Goal: Task Accomplishment & Management: Manage account settings

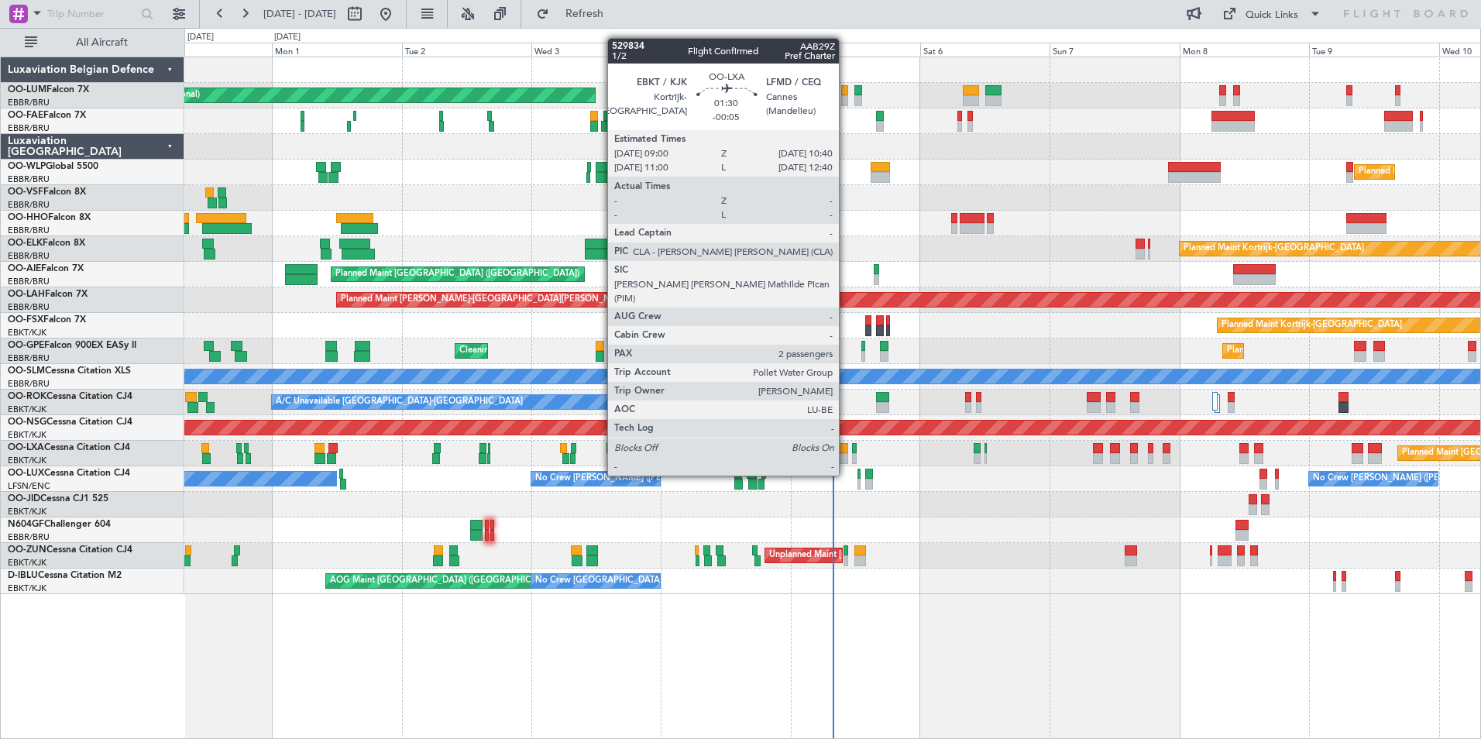
click at [846, 446] on div at bounding box center [843, 448] width 9 height 11
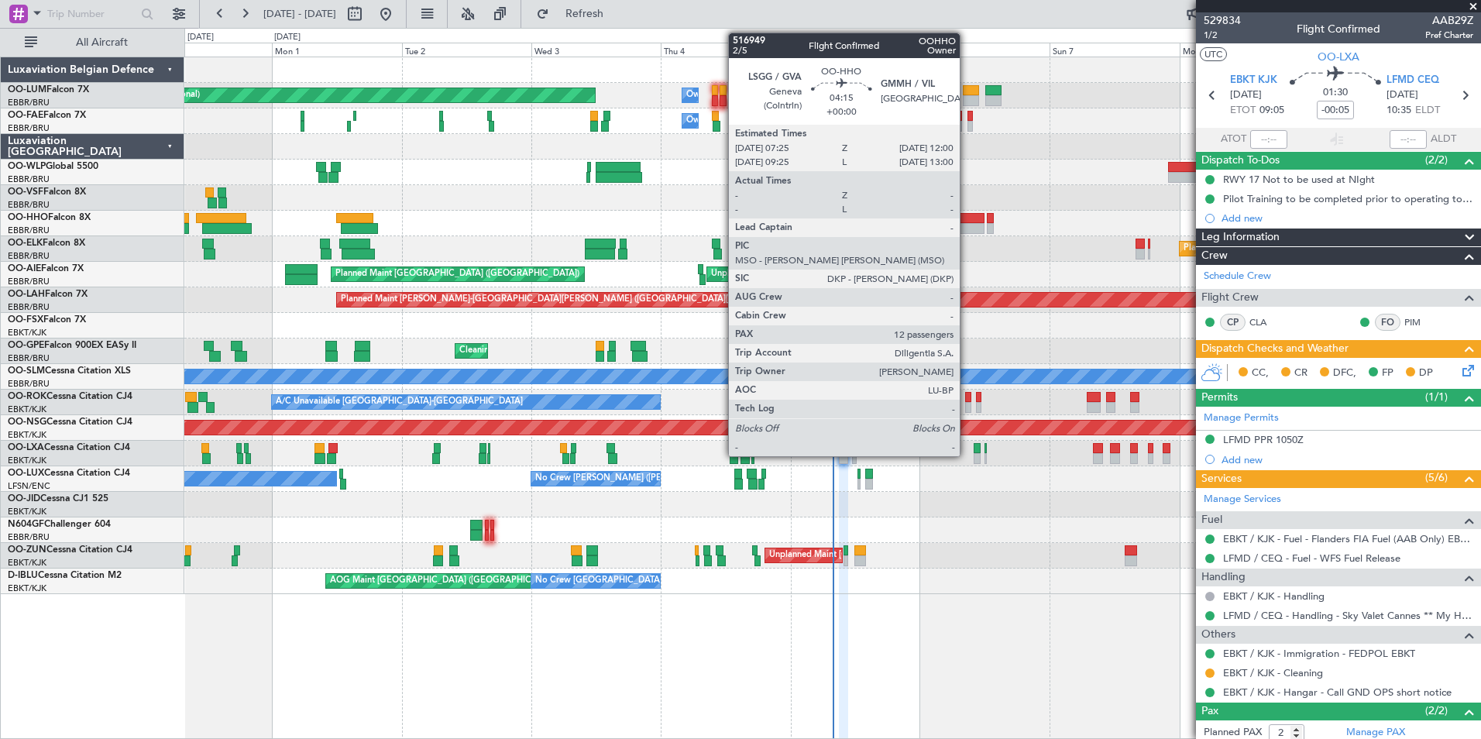
click at [967, 220] on div at bounding box center [972, 218] width 25 height 11
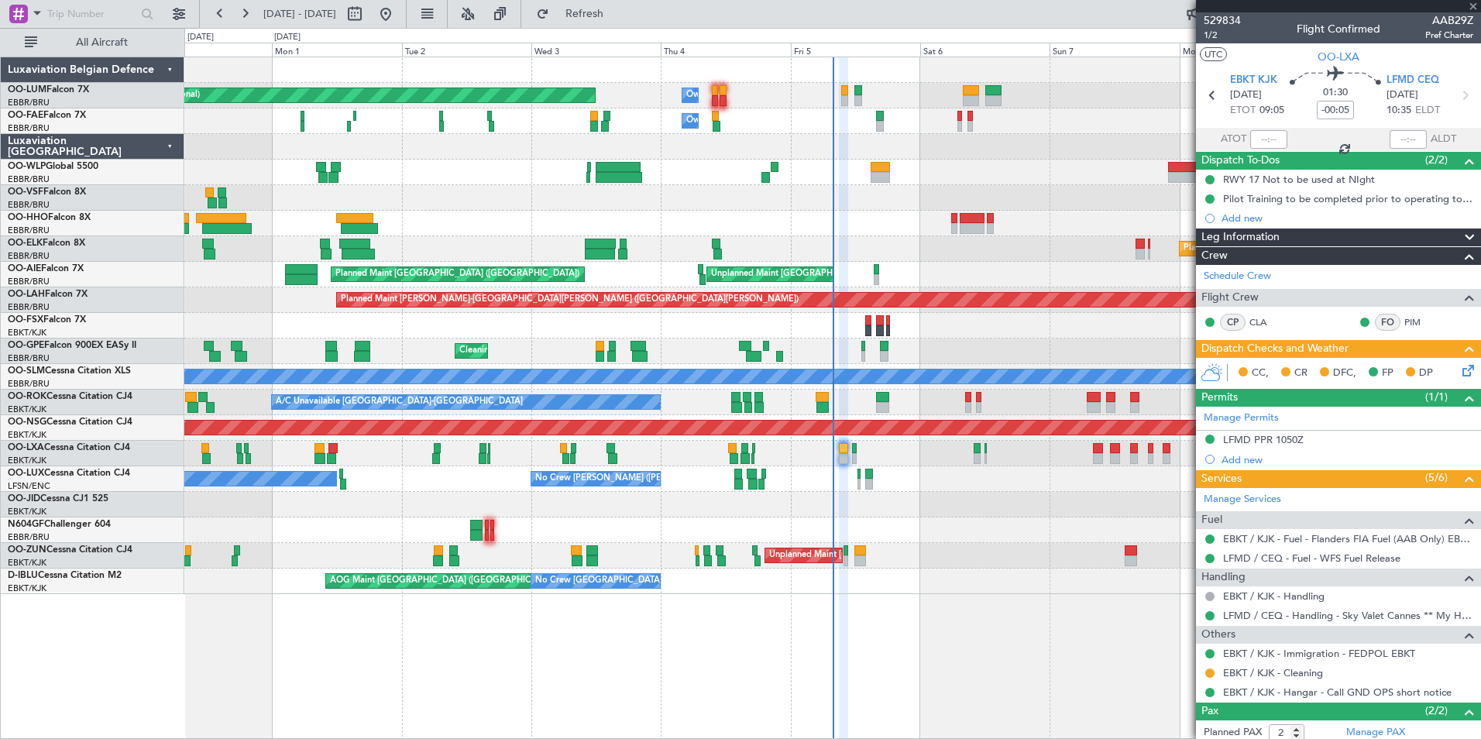
type input "12"
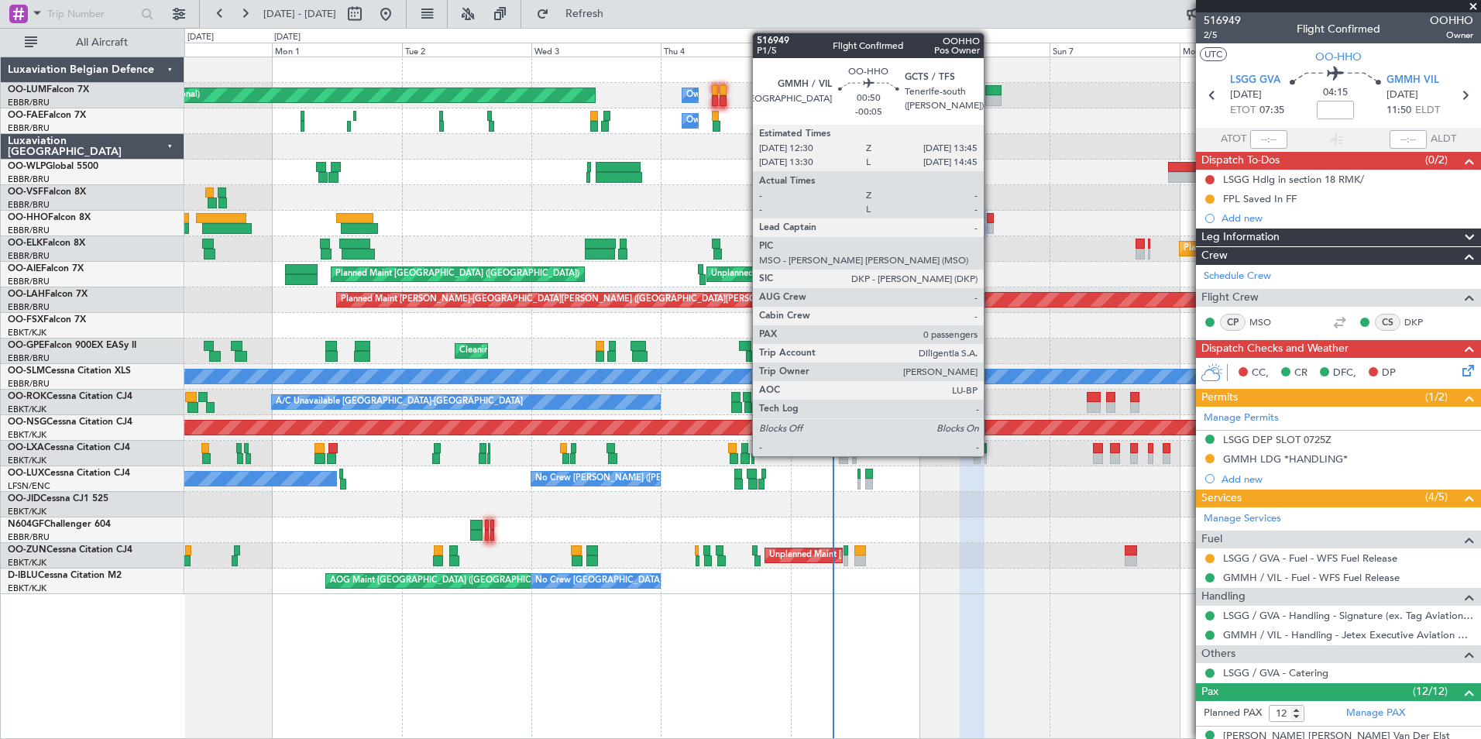
click at [991, 217] on div at bounding box center [990, 218] width 7 height 11
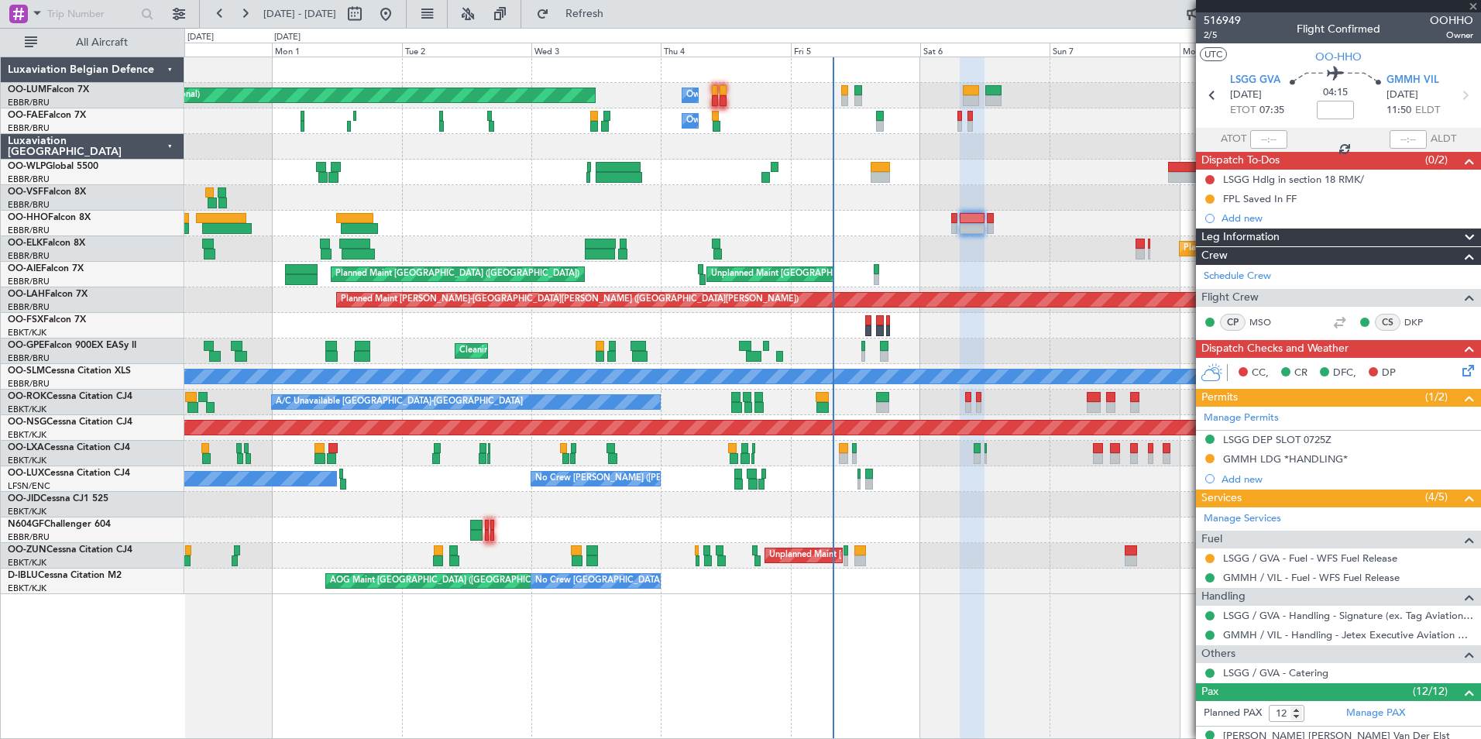
type input "-00:05"
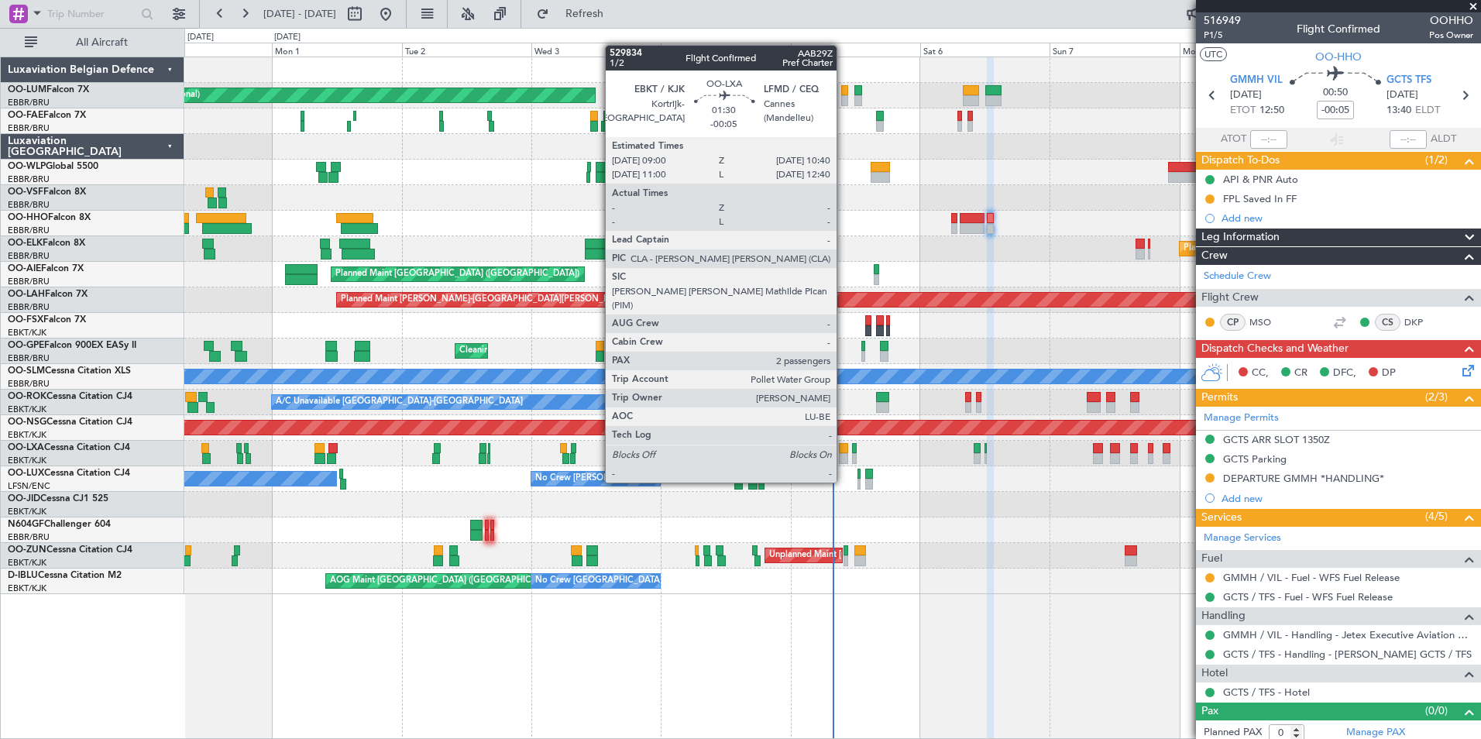
click at [844, 453] on div at bounding box center [843, 458] width 9 height 11
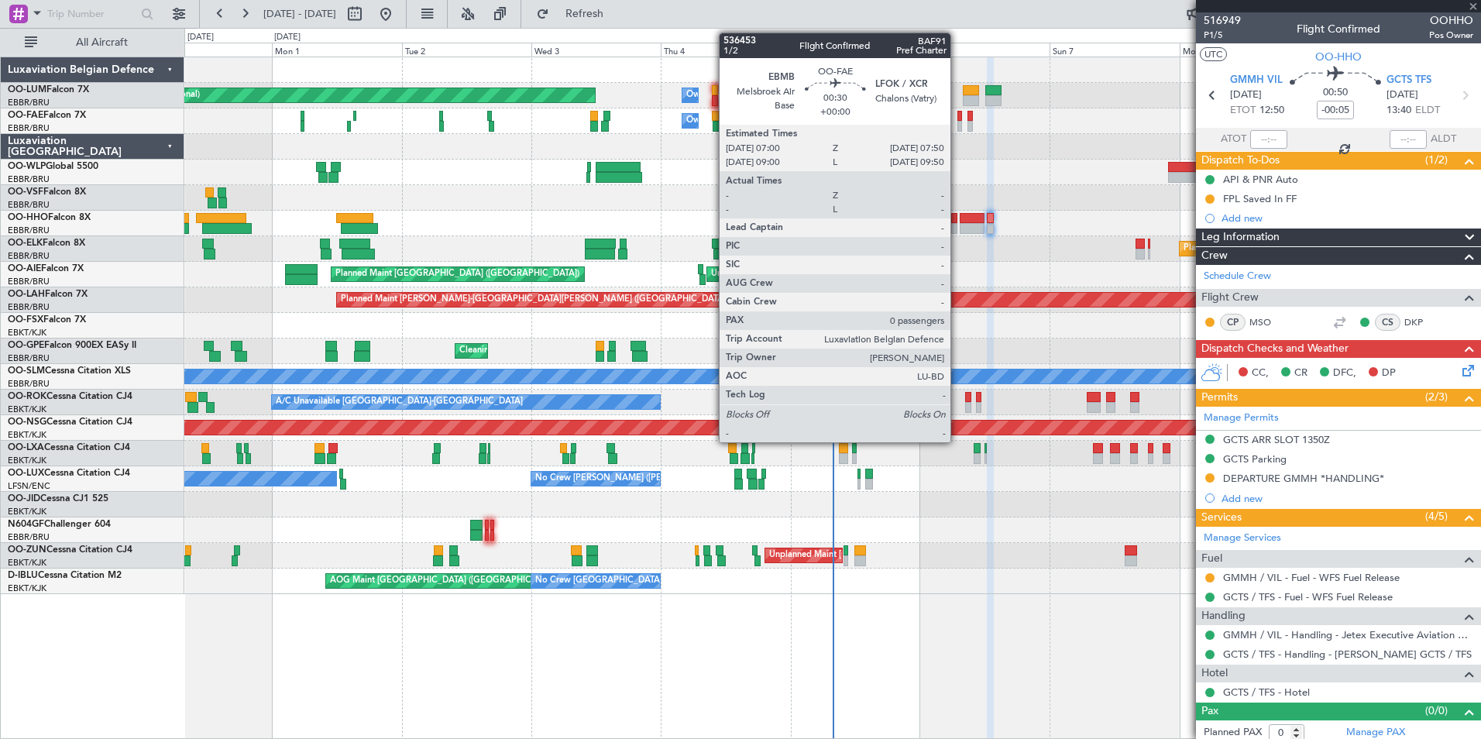
type input "2"
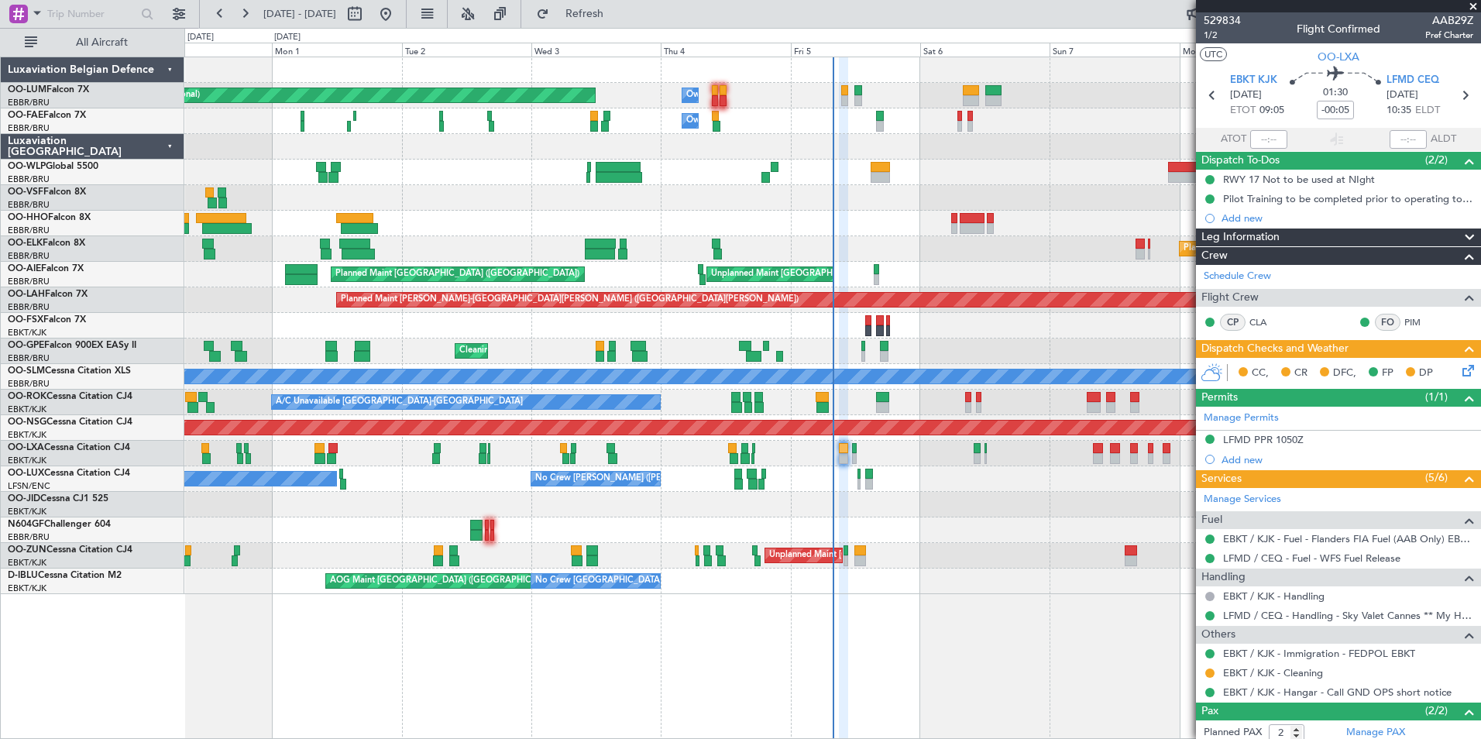
click at [1071, 720] on div "Planned Maint Brussels (Brussels National) Owner Melsbroek Air Base Owner Melsb…" at bounding box center [832, 398] width 1297 height 683
click at [661, 639] on div "Planned Maint Brussels (Brussels National) Owner Melsbroek Air Base Owner Melsb…" at bounding box center [832, 398] width 1297 height 683
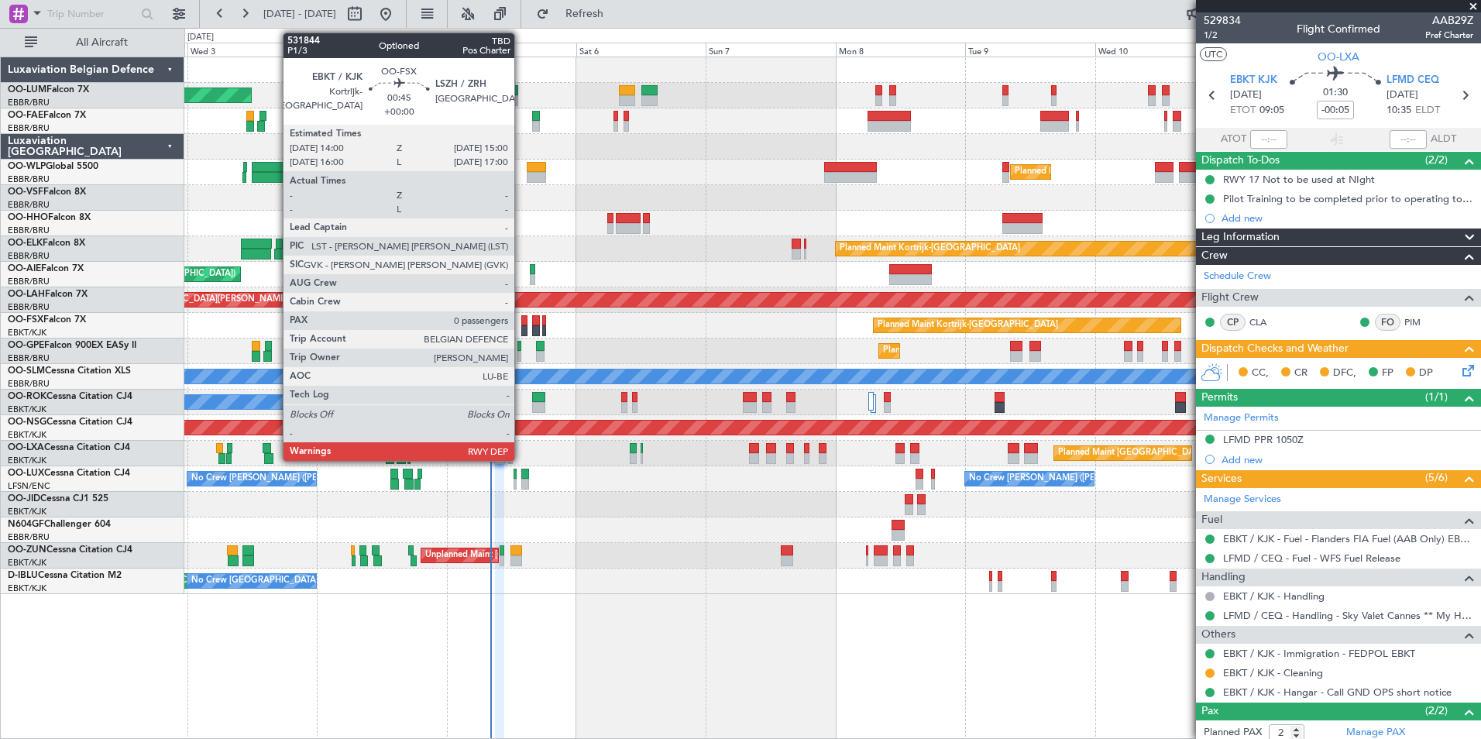
click at [521, 324] on div at bounding box center [523, 320] width 5 height 11
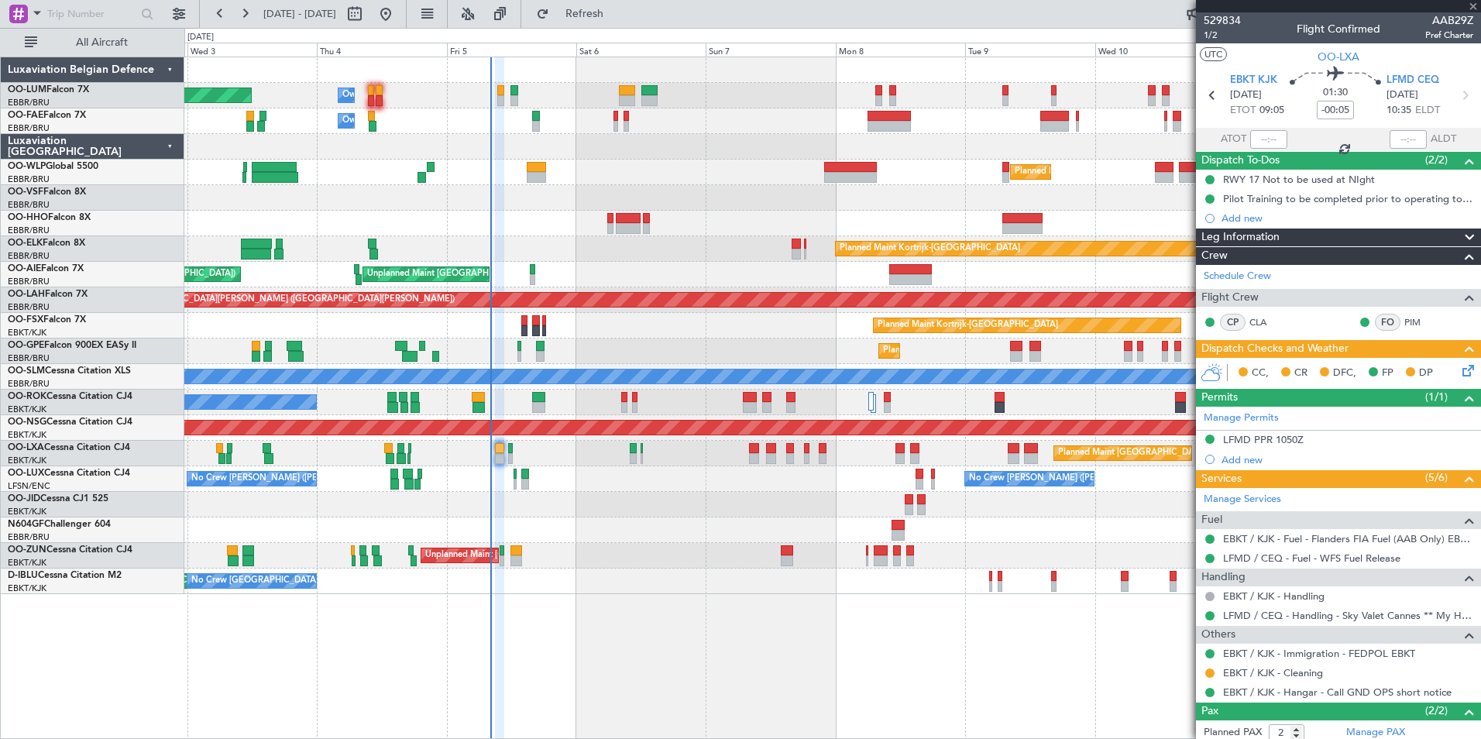
type input "0"
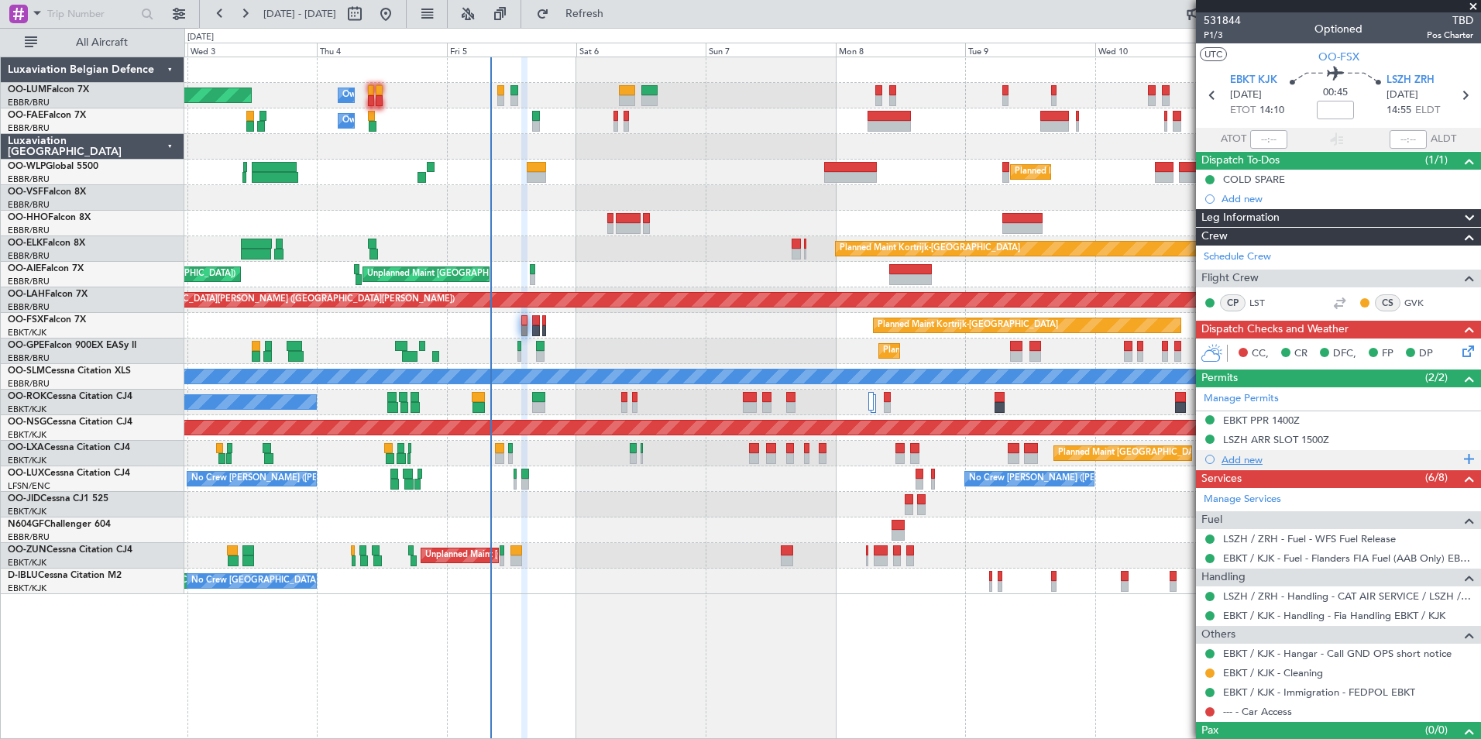
click at [1297, 451] on div "Add new" at bounding box center [1338, 459] width 285 height 19
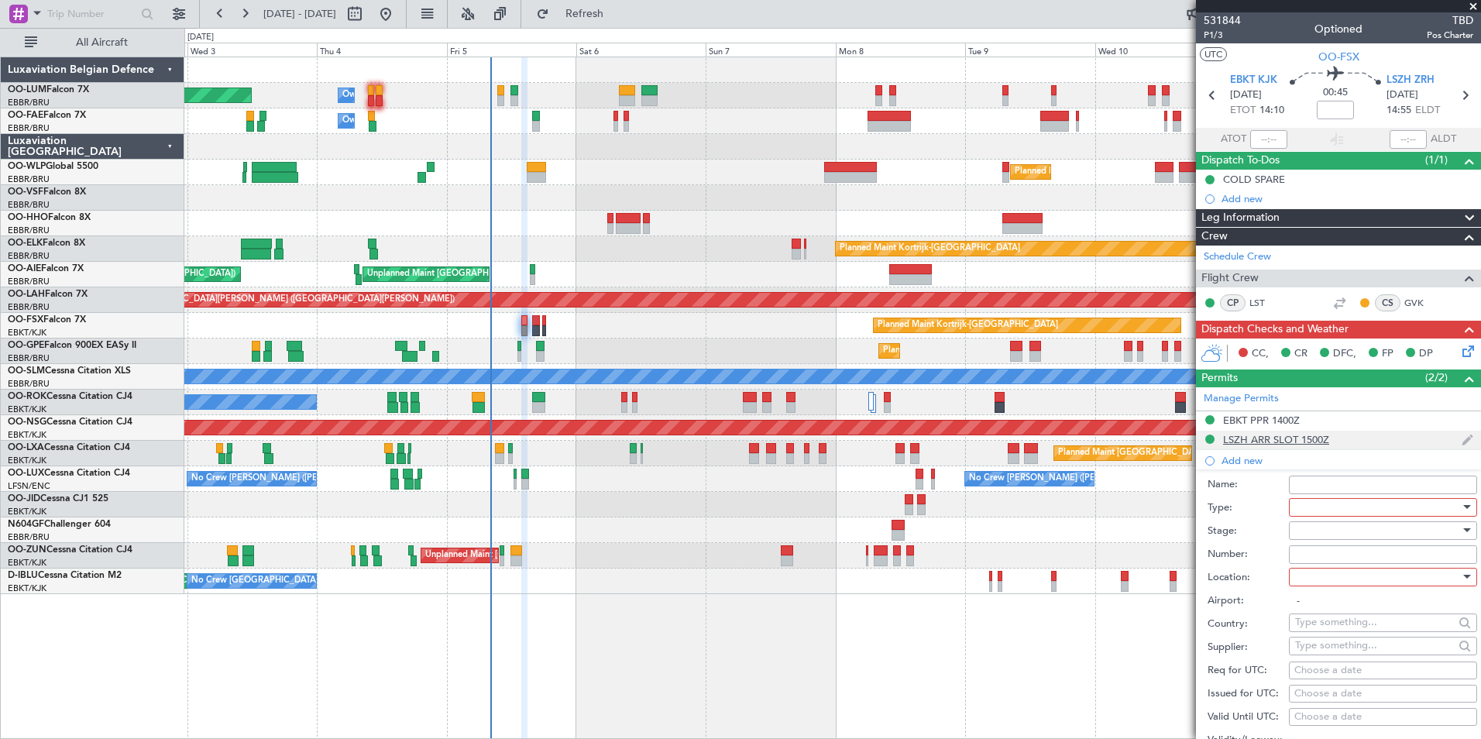
click at [1298, 446] on div "LSZH ARR SLOT 1500Z" at bounding box center [1338, 440] width 285 height 19
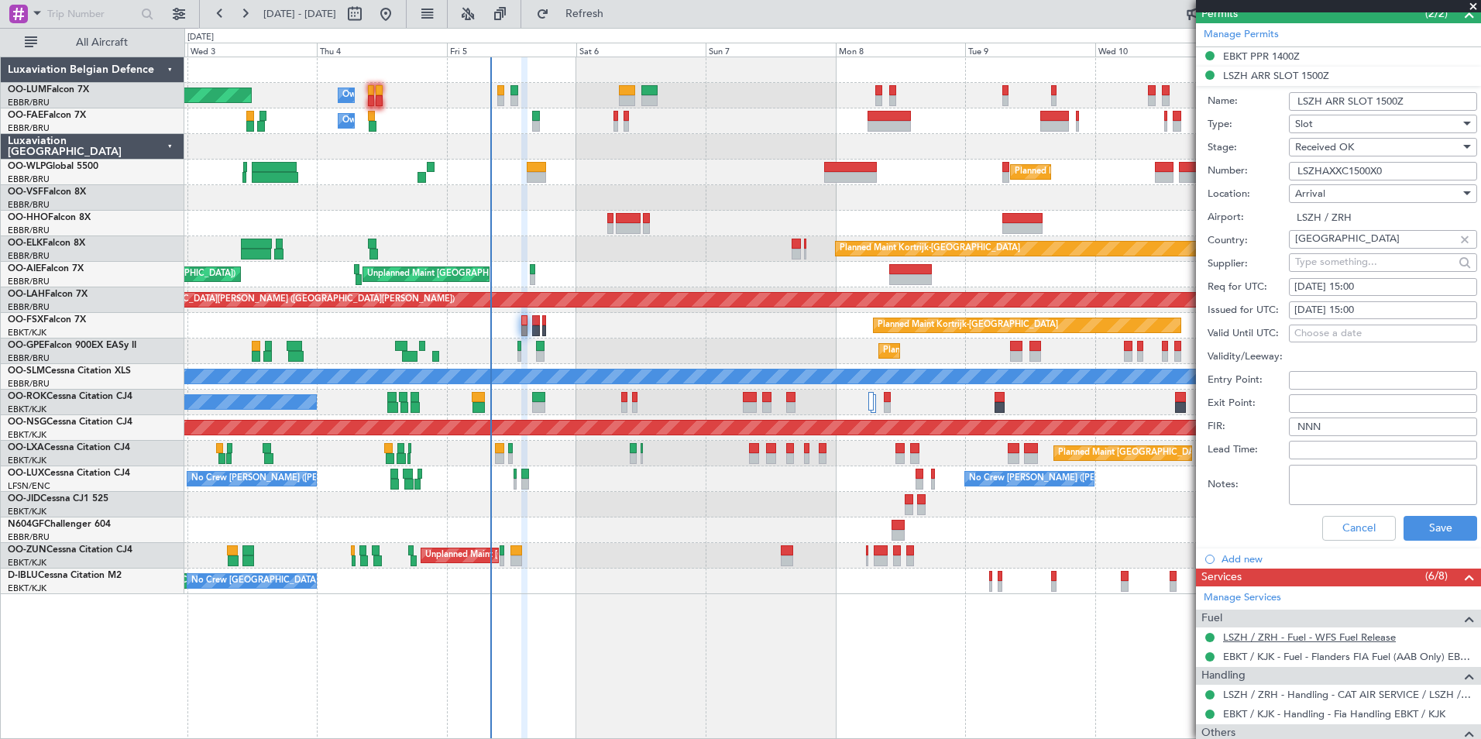
scroll to position [387, 0]
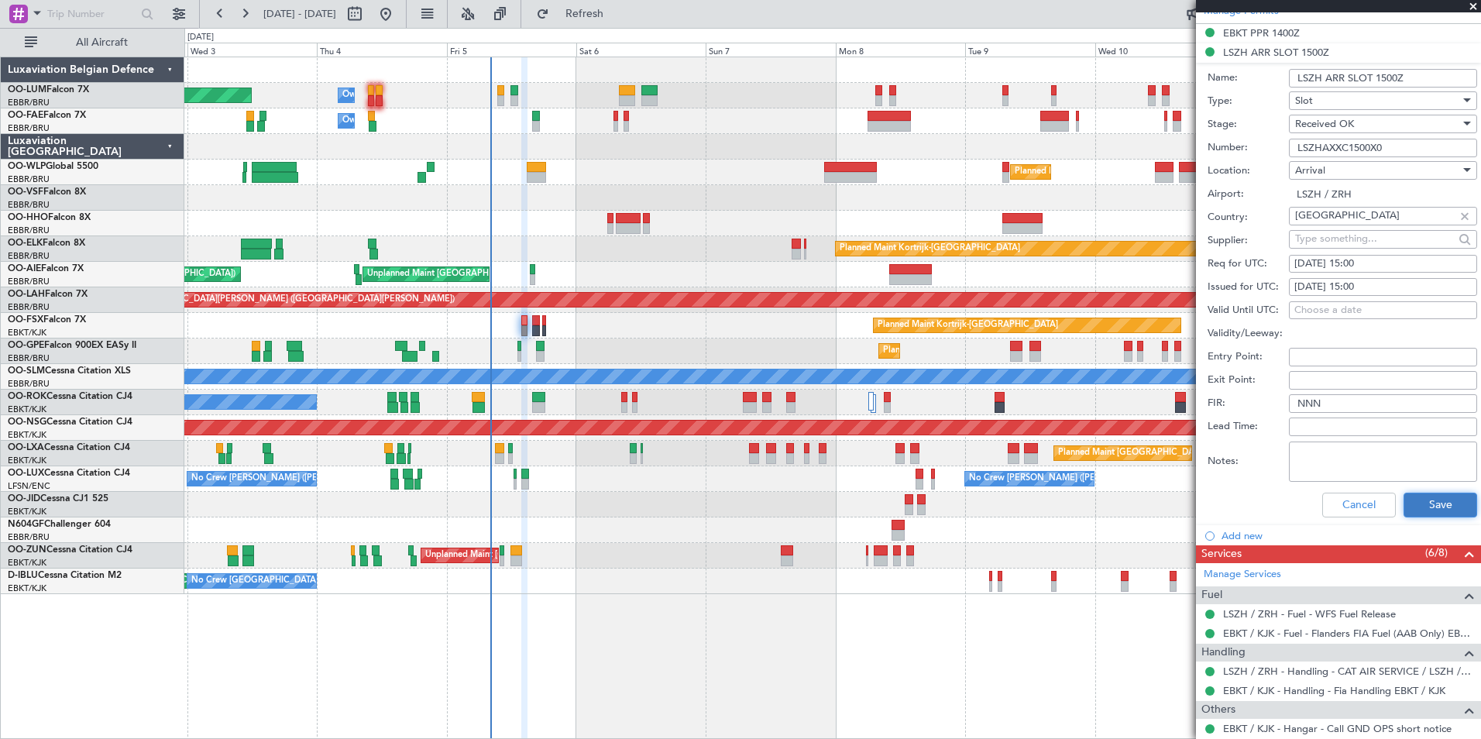
click at [1427, 497] on button "Save" at bounding box center [1441, 505] width 74 height 25
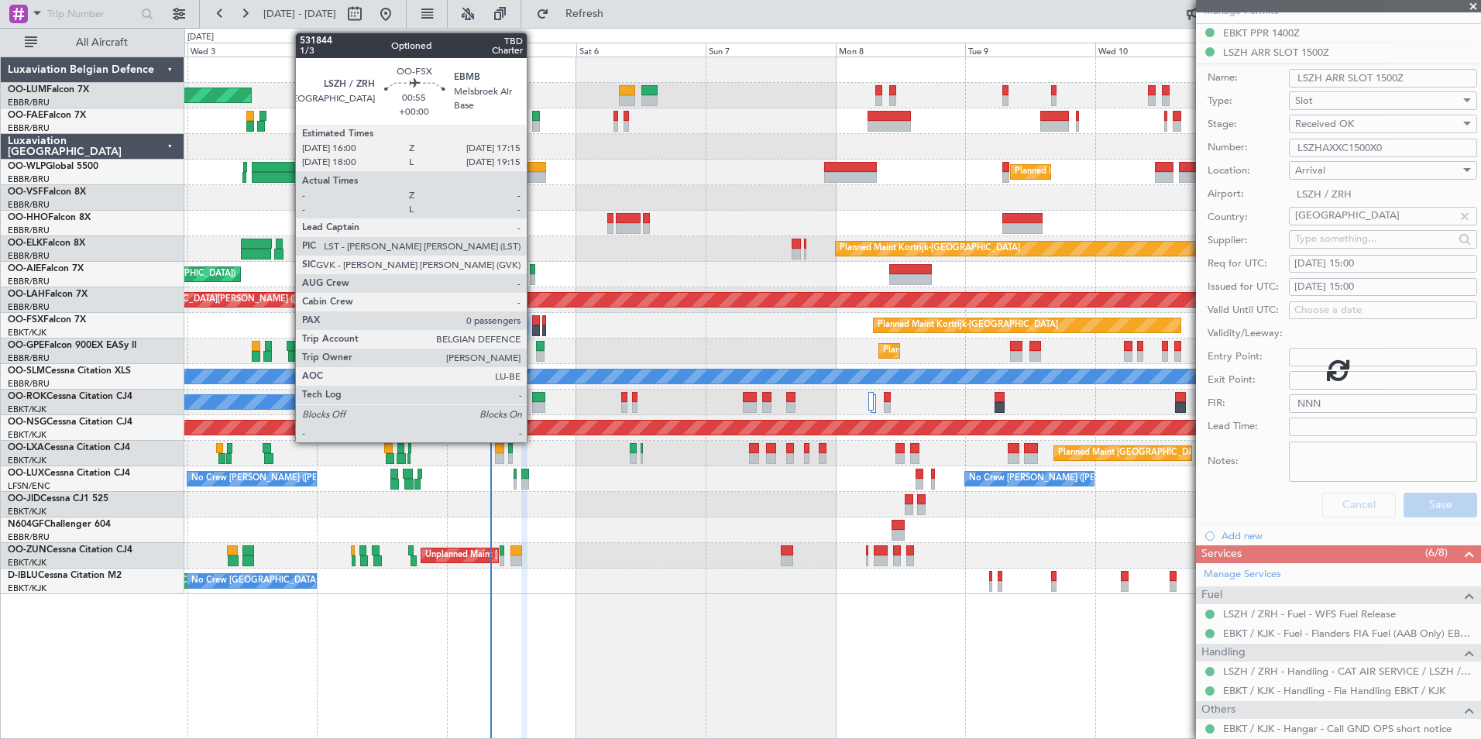
scroll to position [26, 0]
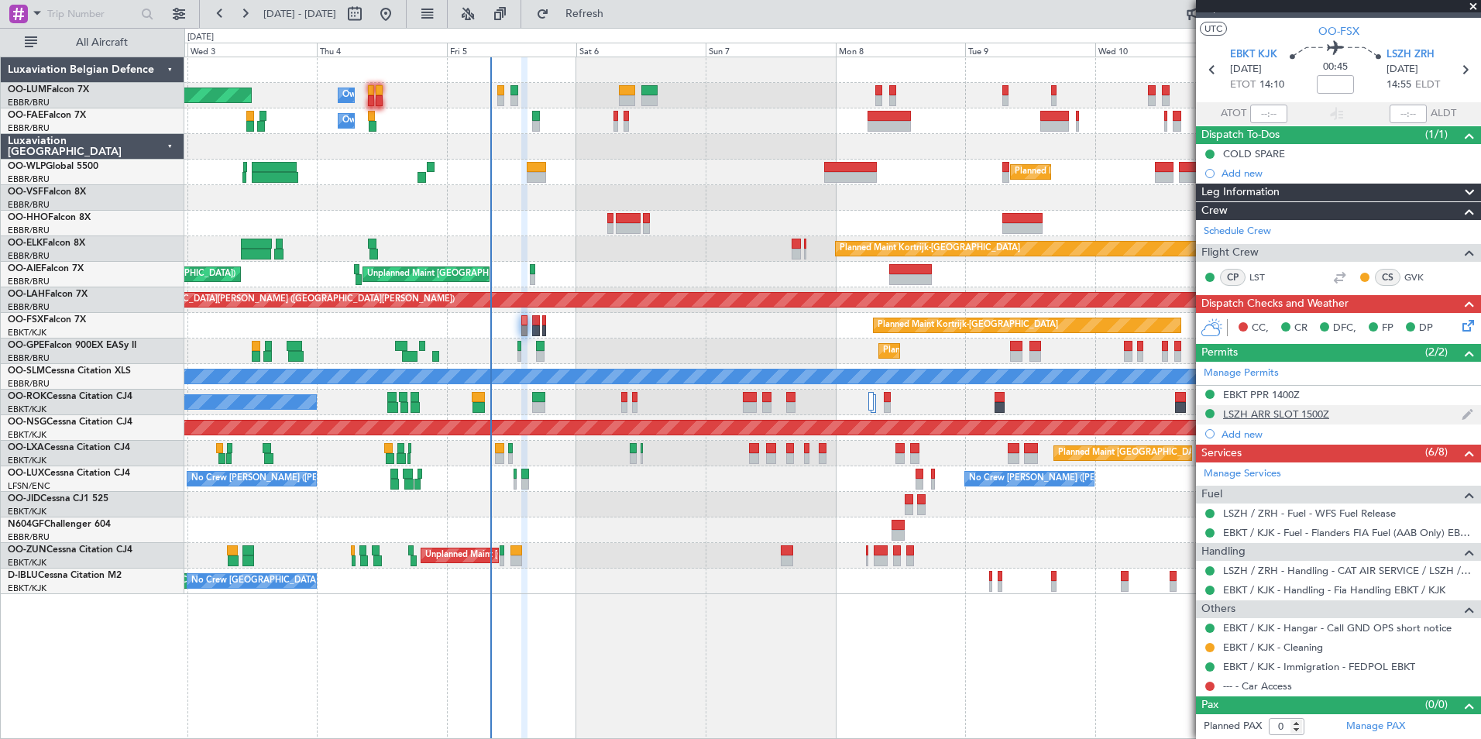
click at [1303, 410] on div "LSZH ARR SLOT 1500Z" at bounding box center [1276, 414] width 106 height 13
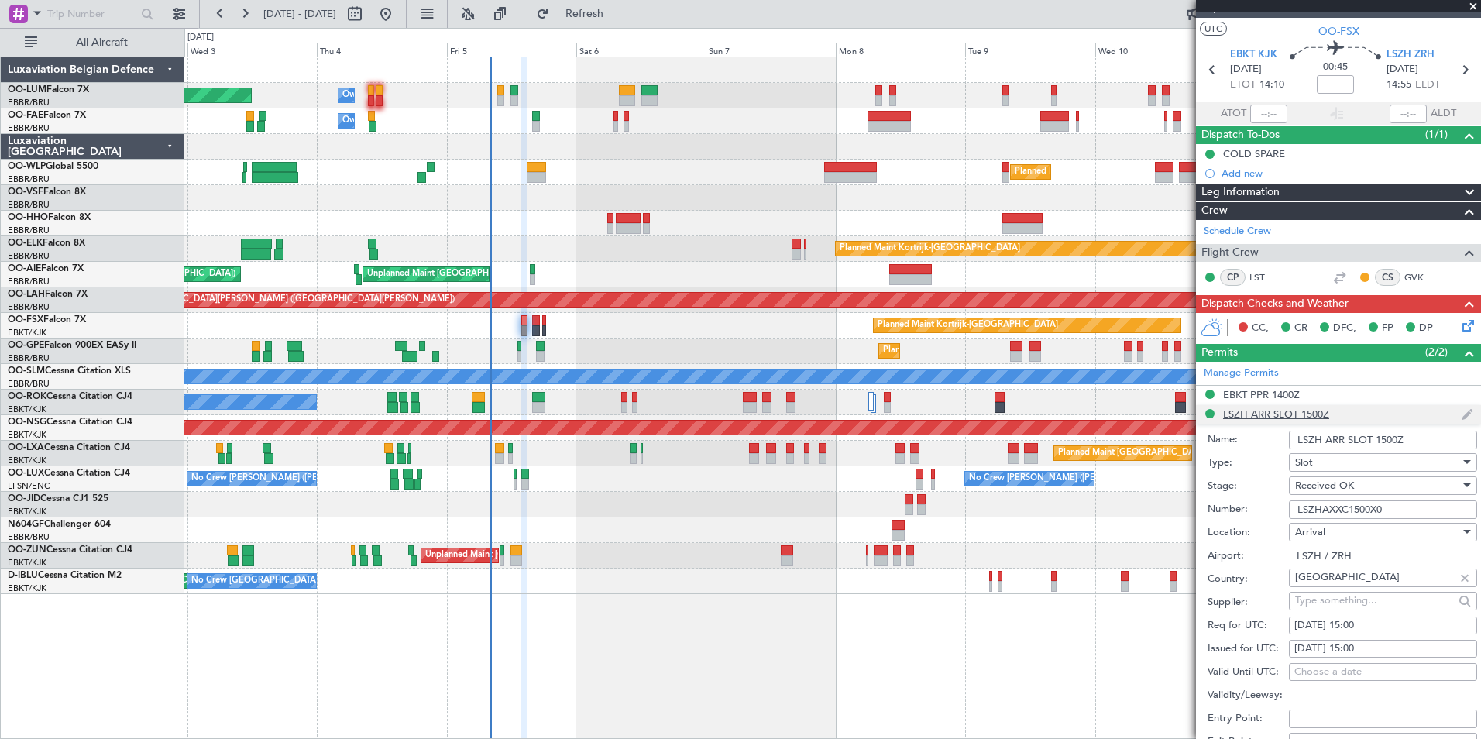
scroll to position [387, 0]
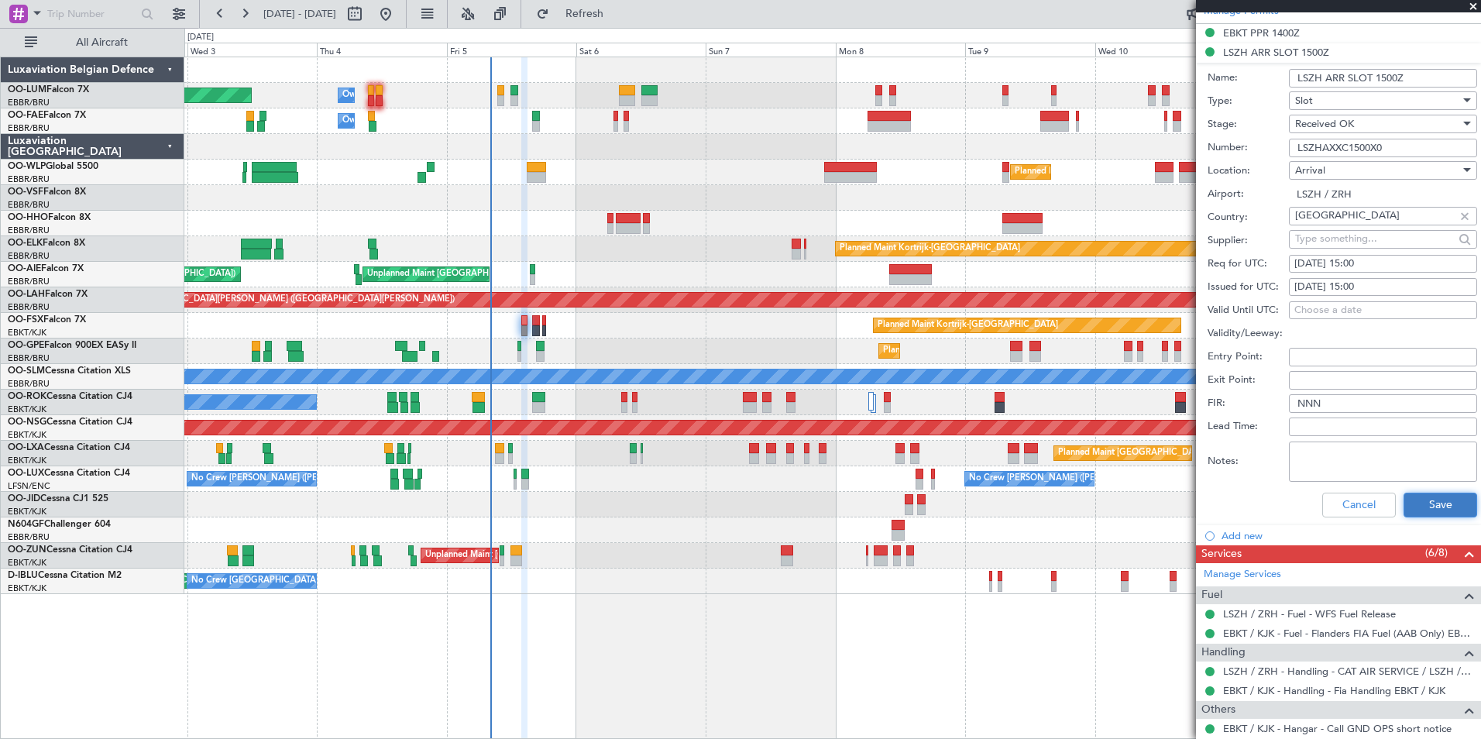
click at [1425, 503] on button "Save" at bounding box center [1441, 505] width 74 height 25
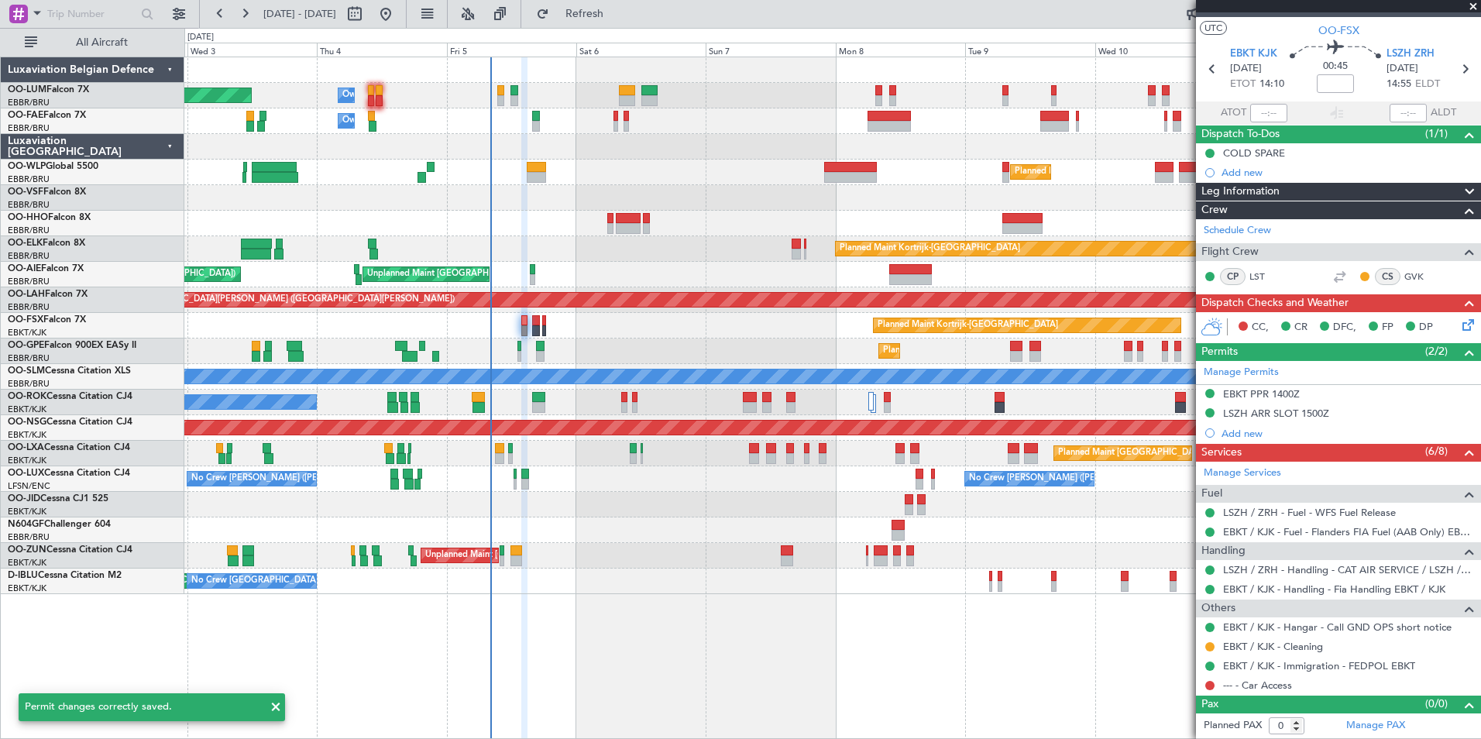
scroll to position [26, 0]
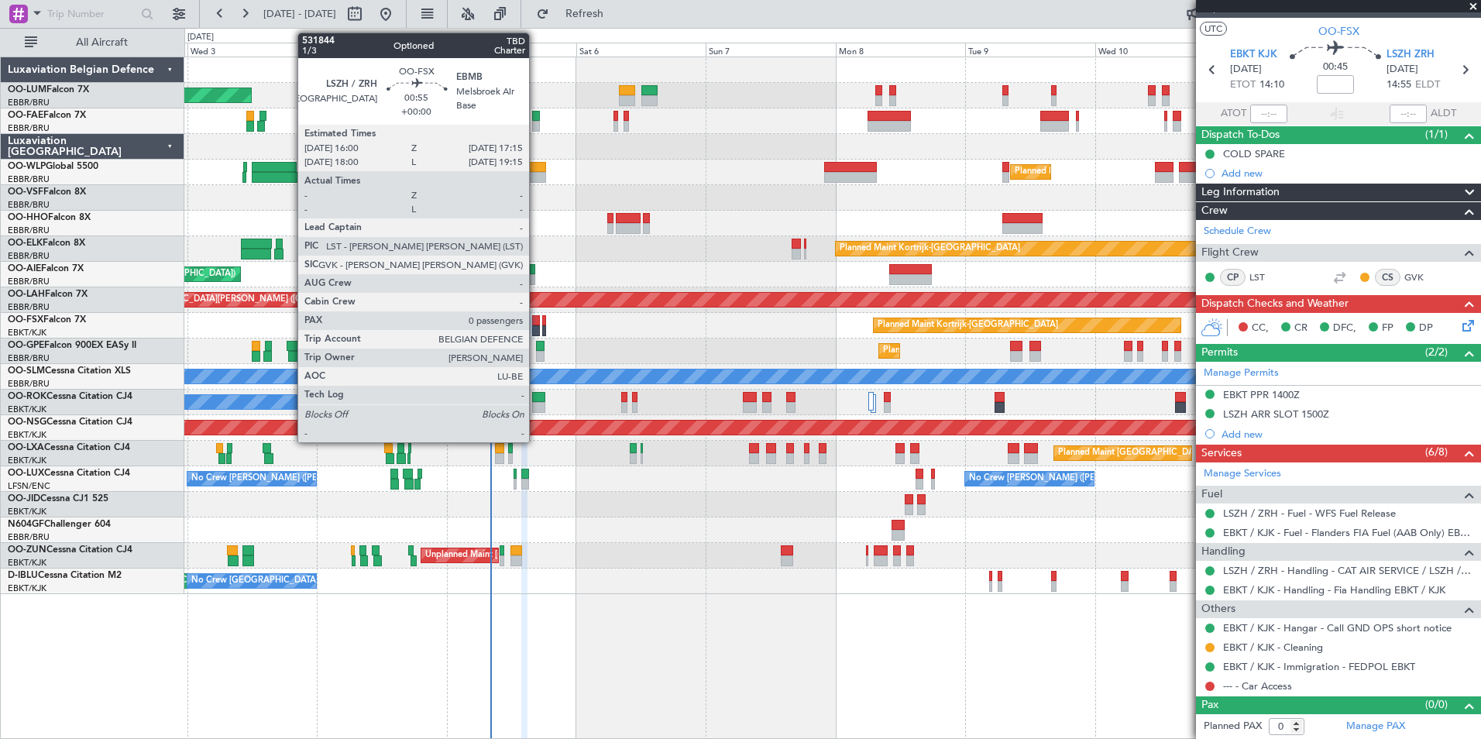
click at [536, 318] on div at bounding box center [535, 320] width 7 height 11
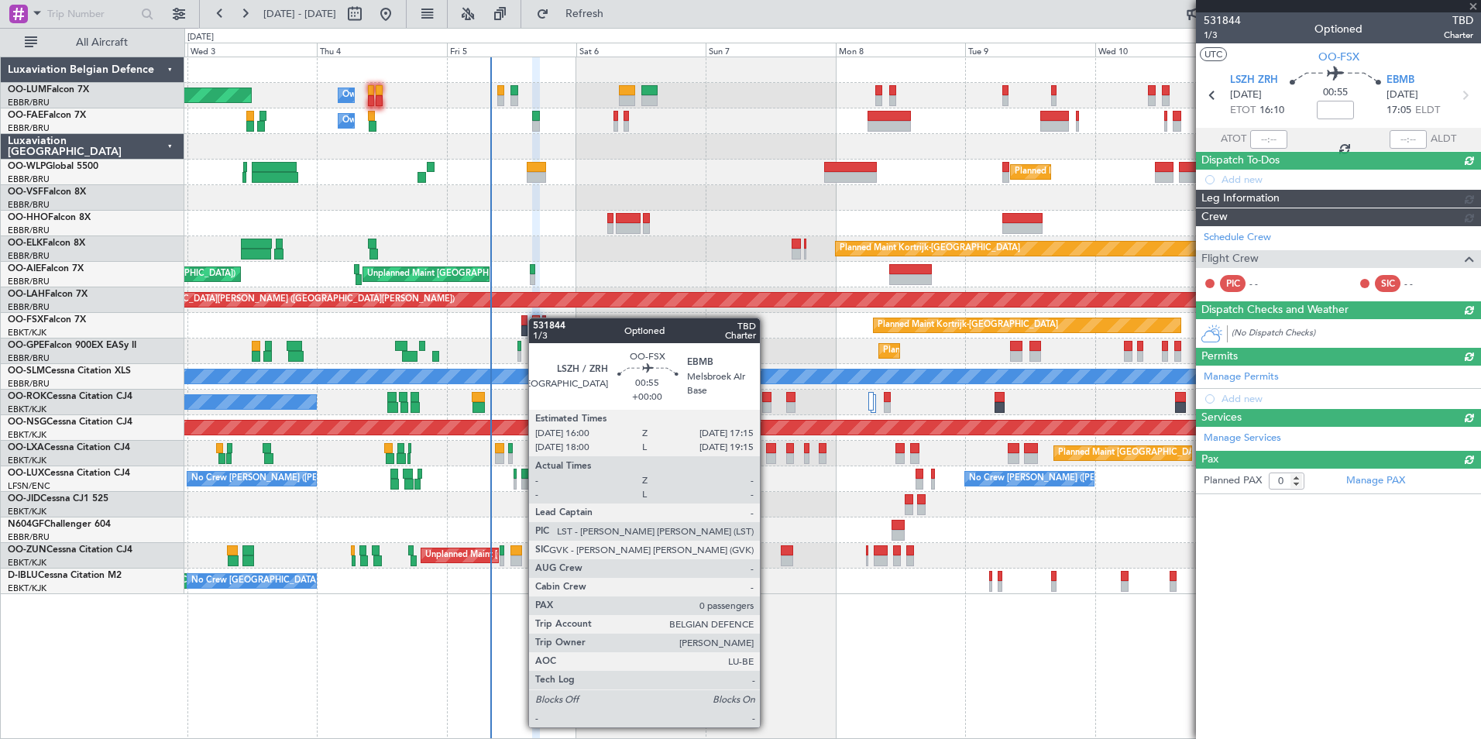
scroll to position [0, 0]
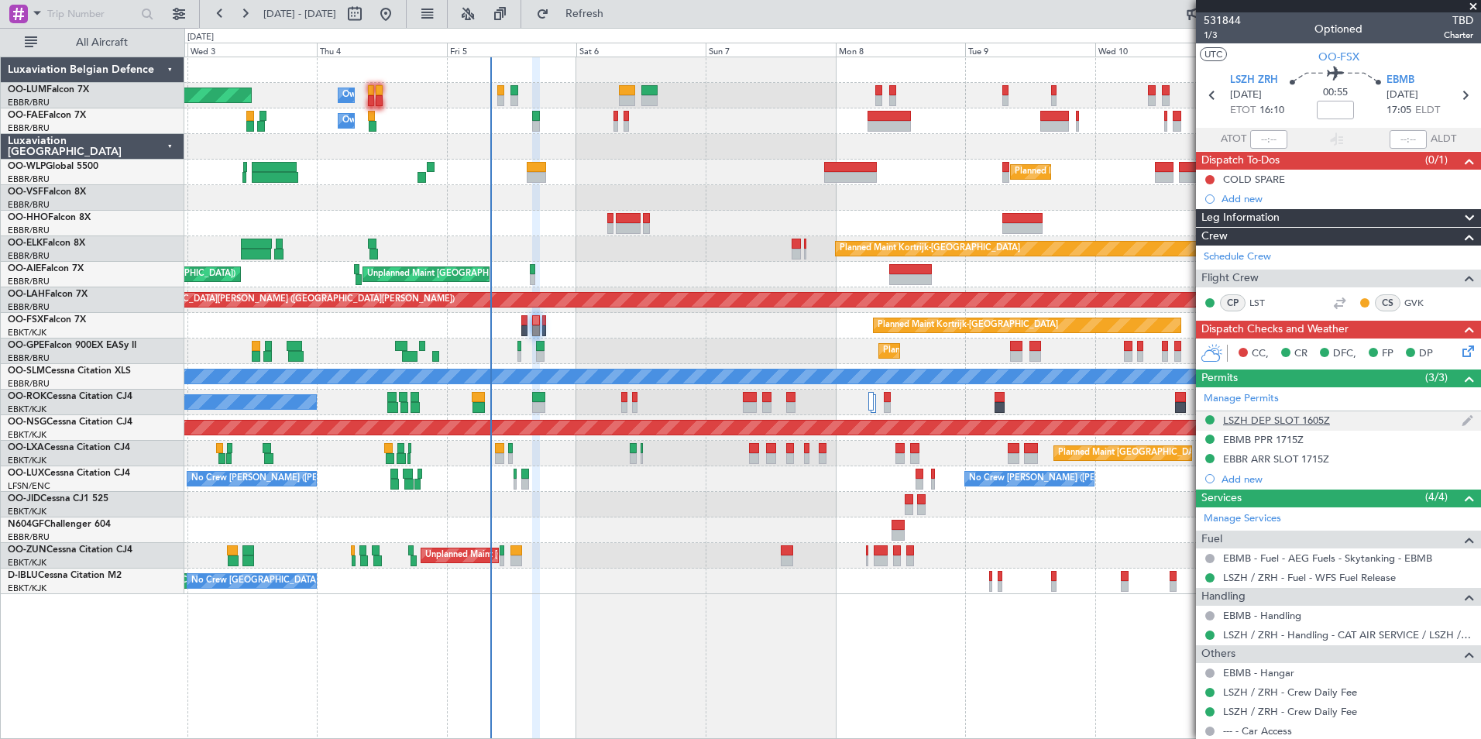
click at [1271, 421] on div "LSZH DEP SLOT 1605Z" at bounding box center [1276, 420] width 107 height 13
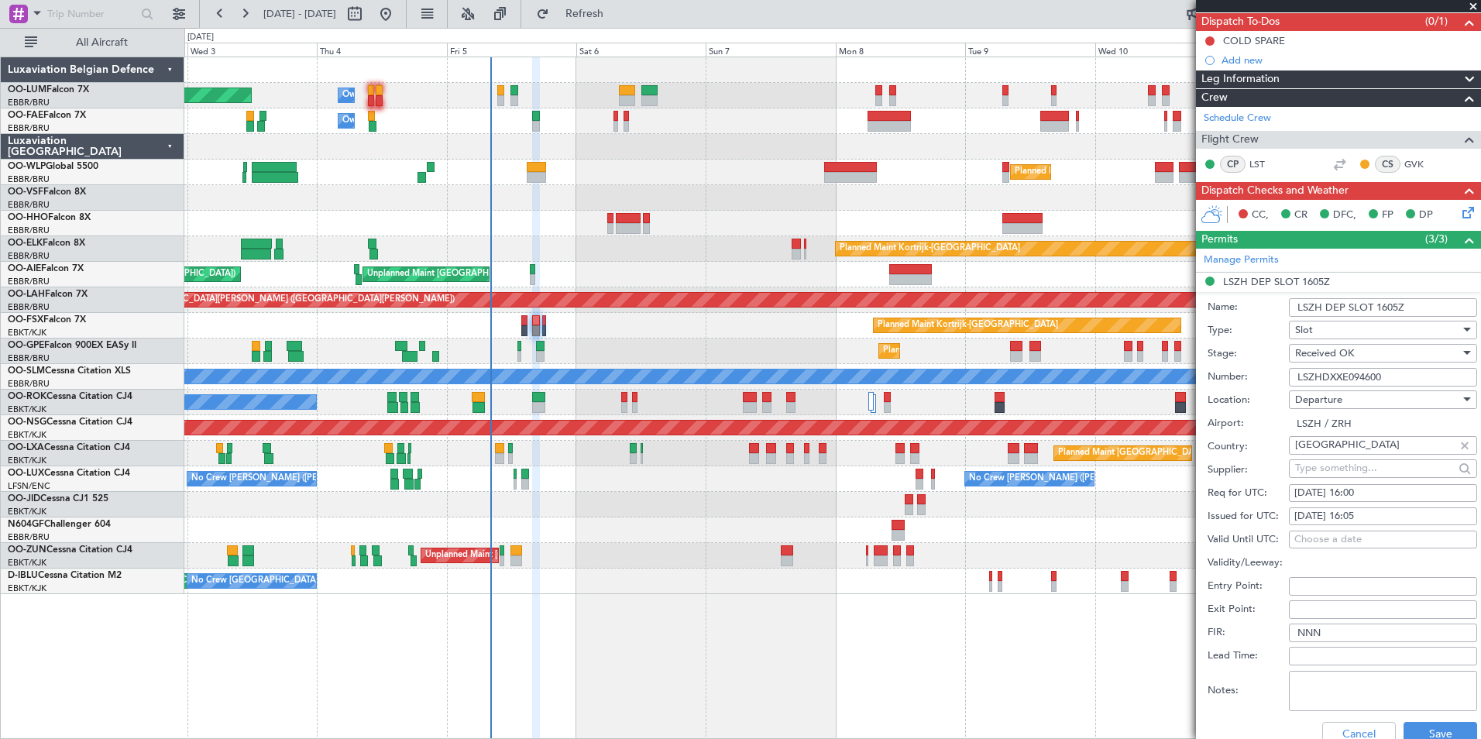
scroll to position [155, 0]
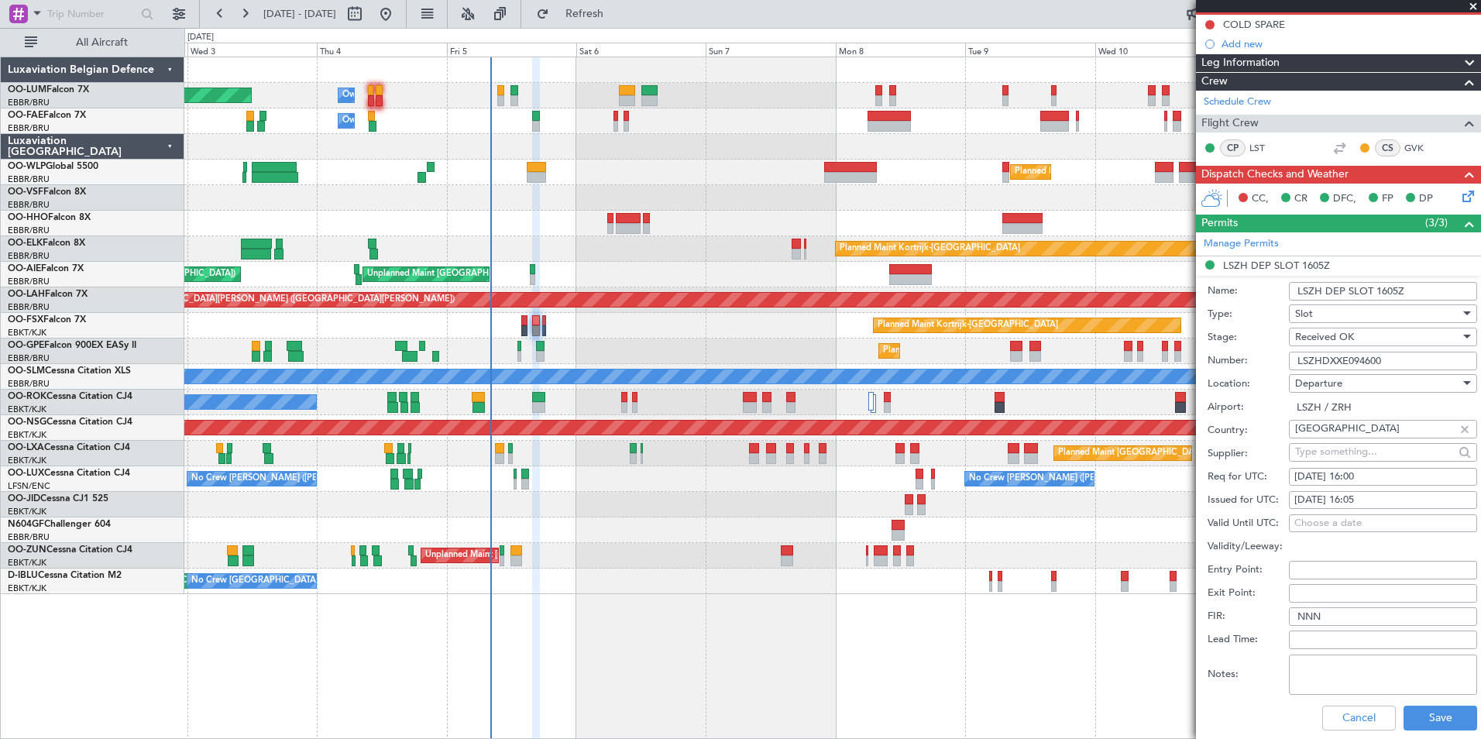
drag, startPoint x: 1393, startPoint y: 361, endPoint x: 1202, endPoint y: 308, distance: 198.0
click at [1202, 308] on form "Name: LSZH DEP SLOT 1605Z Type: Slot Stage: Received OK Number: LSZHDXXE094600 …" at bounding box center [1338, 507] width 285 height 463
paste input "LSZHDXXC1600X0"
type input "LSZHDXXC1600X0"
click at [1440, 729] on button "Save" at bounding box center [1441, 718] width 74 height 25
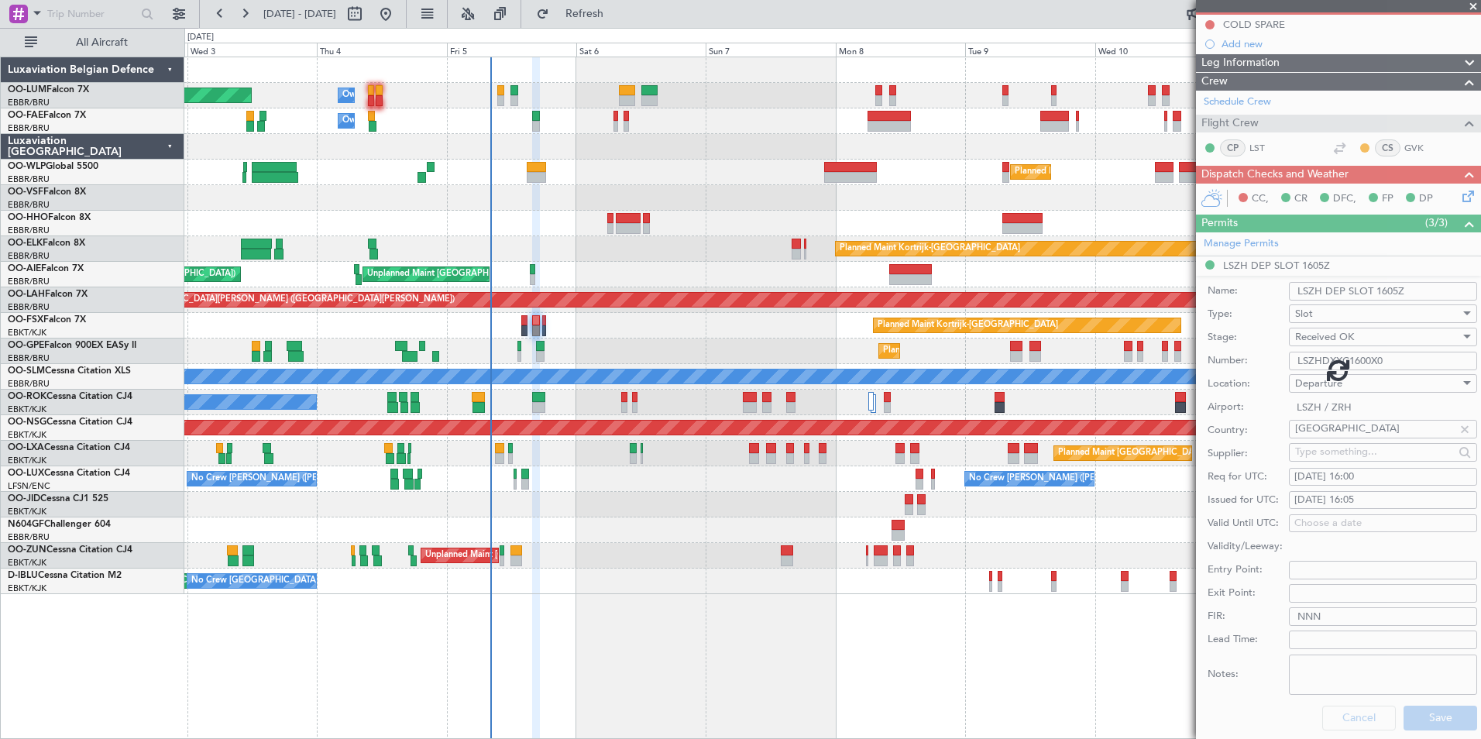
scroll to position [45, 0]
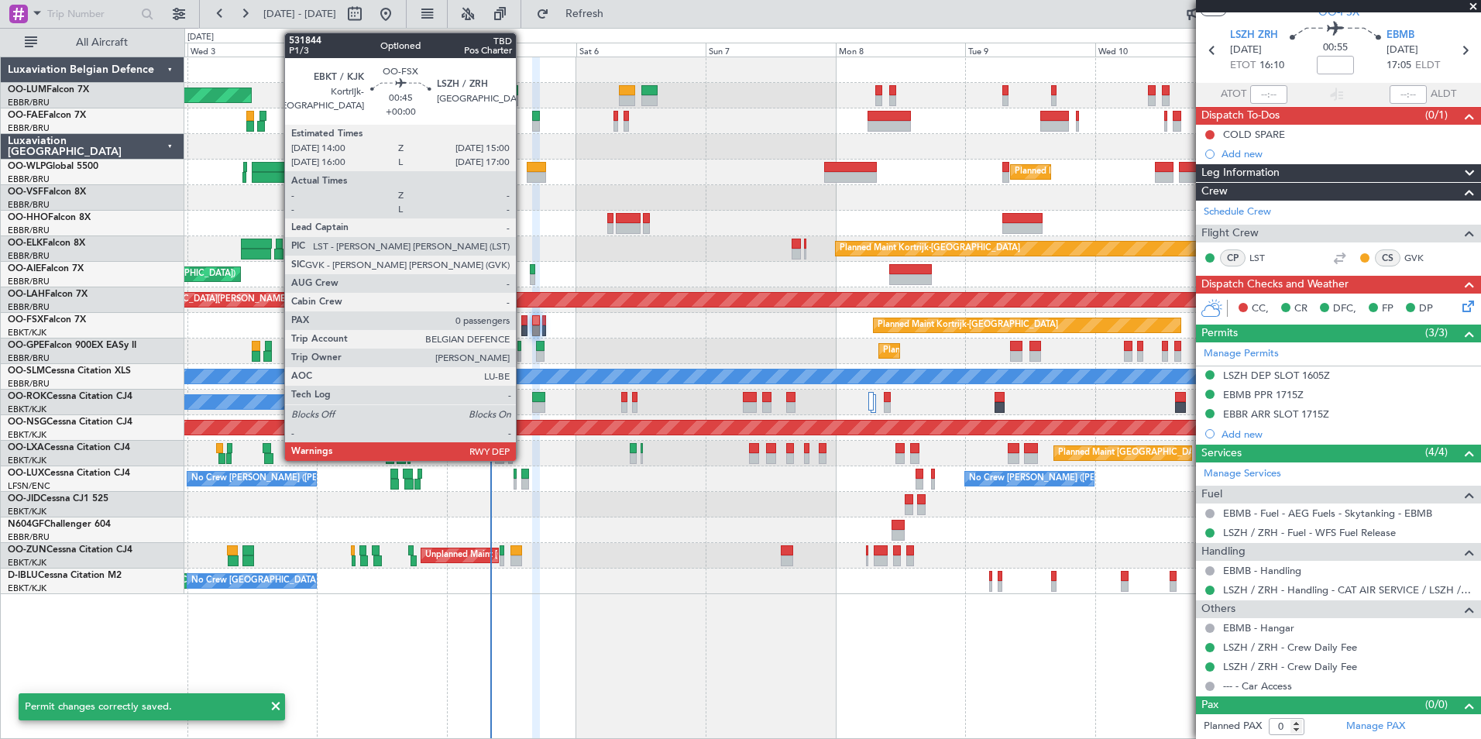
click at [524, 318] on div at bounding box center [523, 320] width 5 height 11
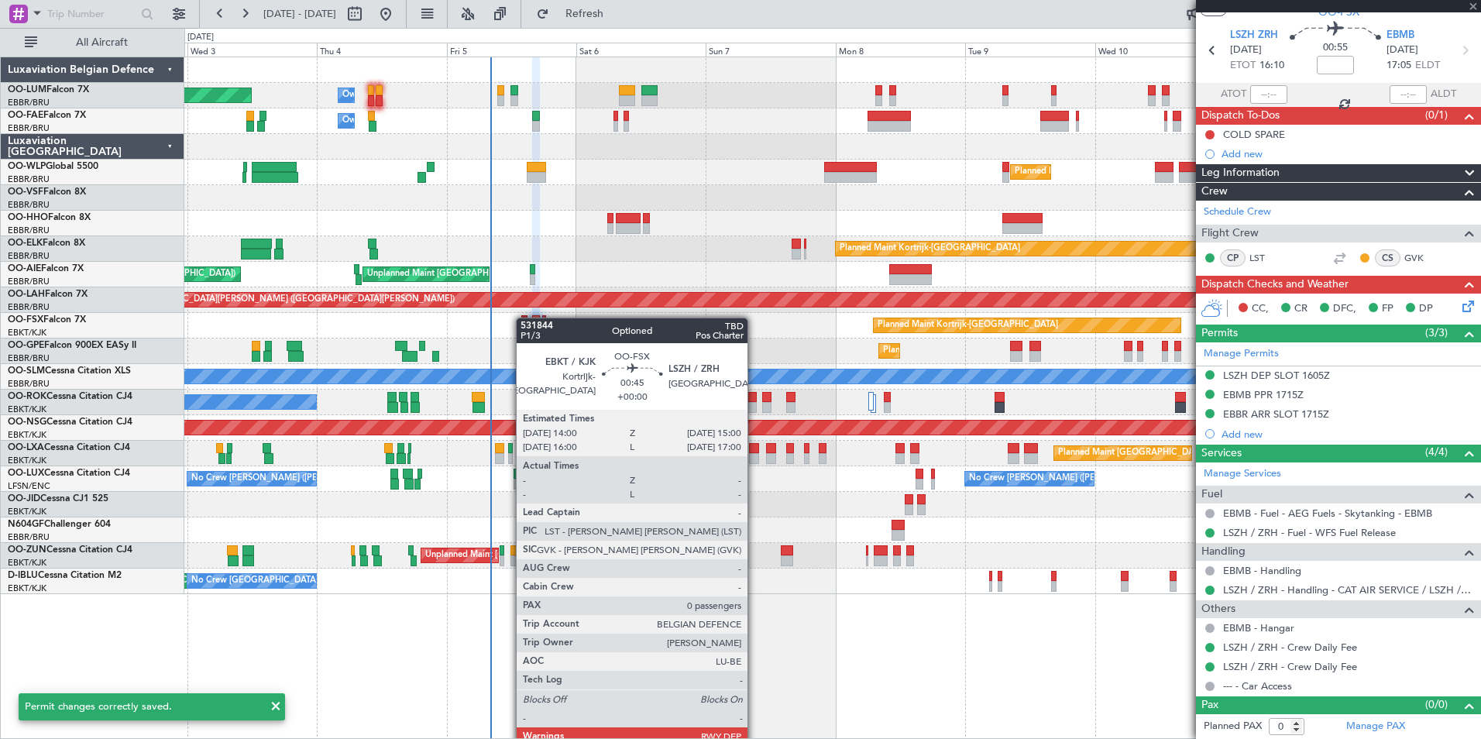
scroll to position [0, 0]
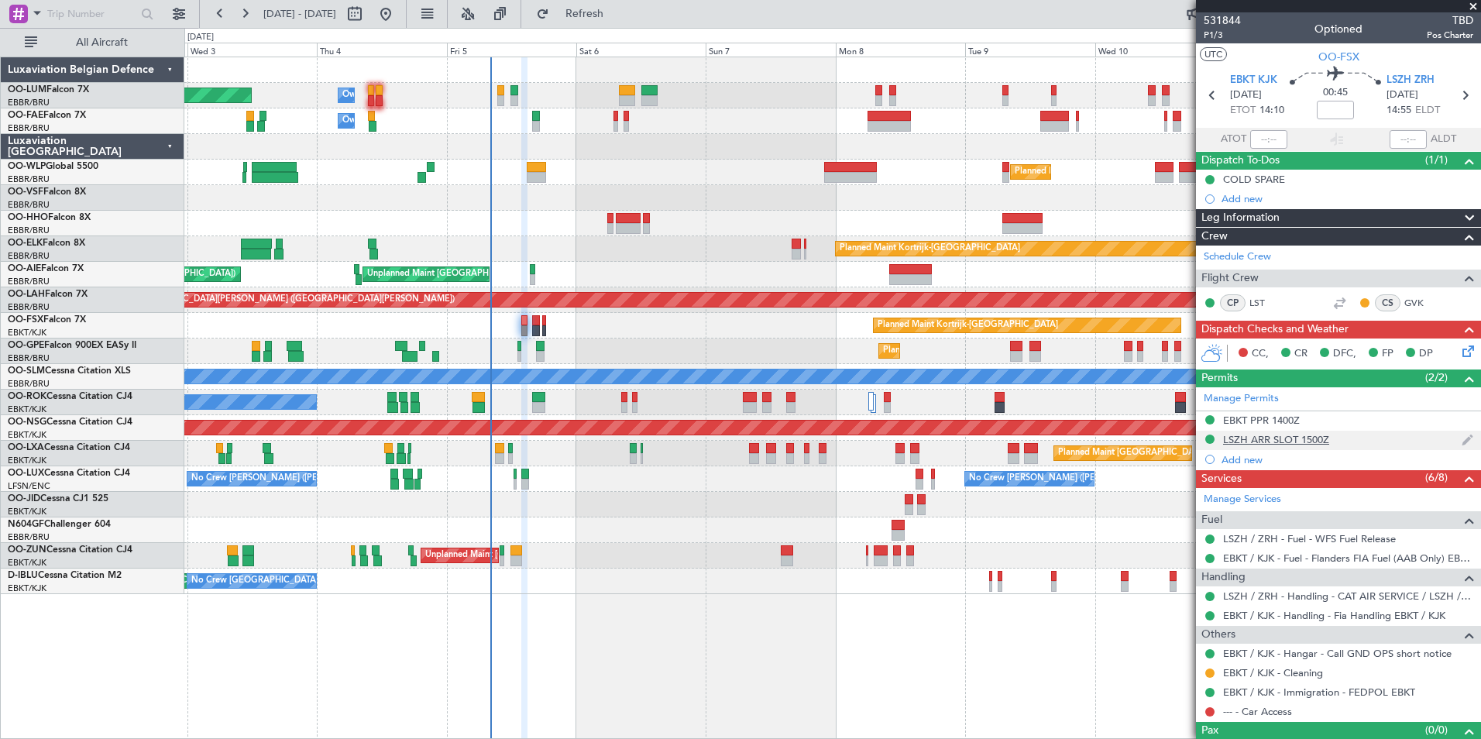
click at [1326, 440] on div "LSZH ARR SLOT 1500Z" at bounding box center [1276, 439] width 106 height 13
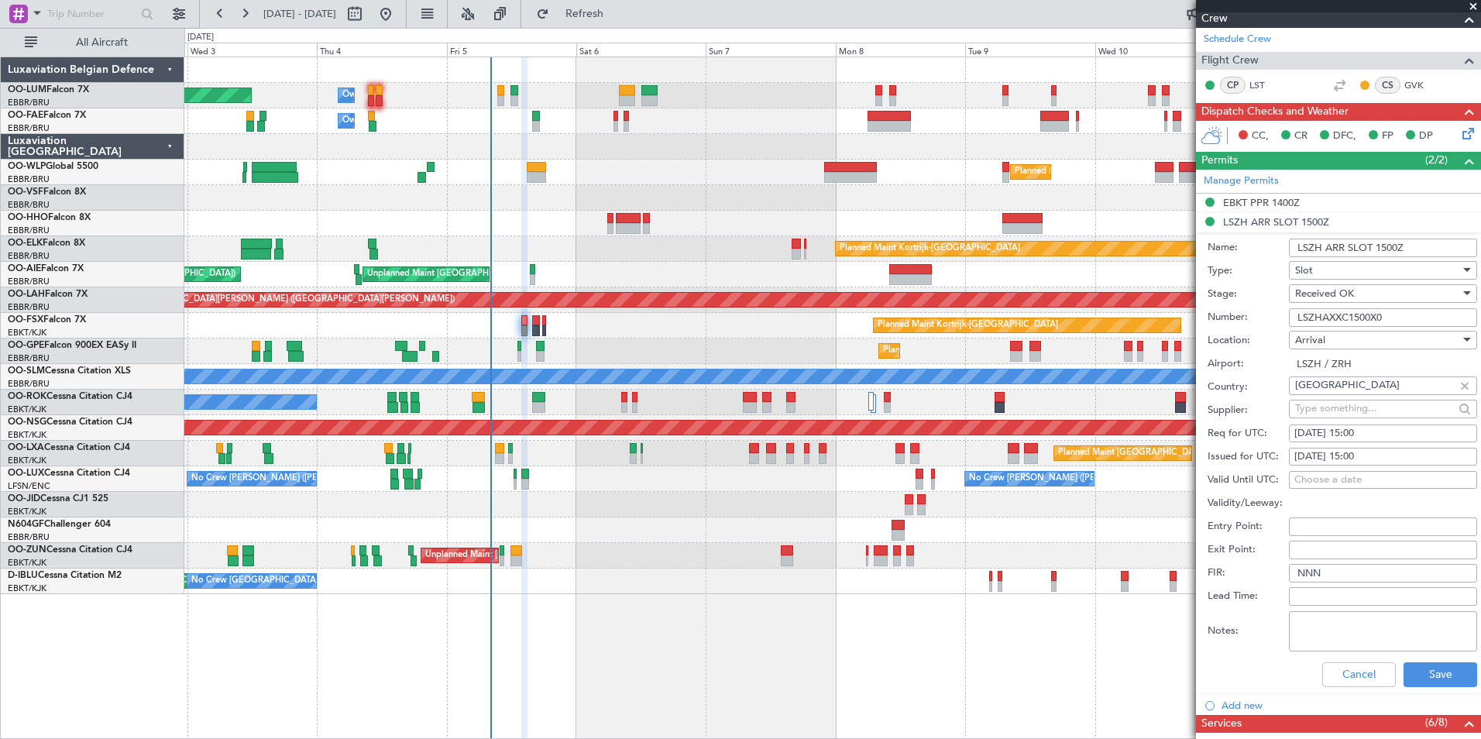
scroll to position [310, 0]
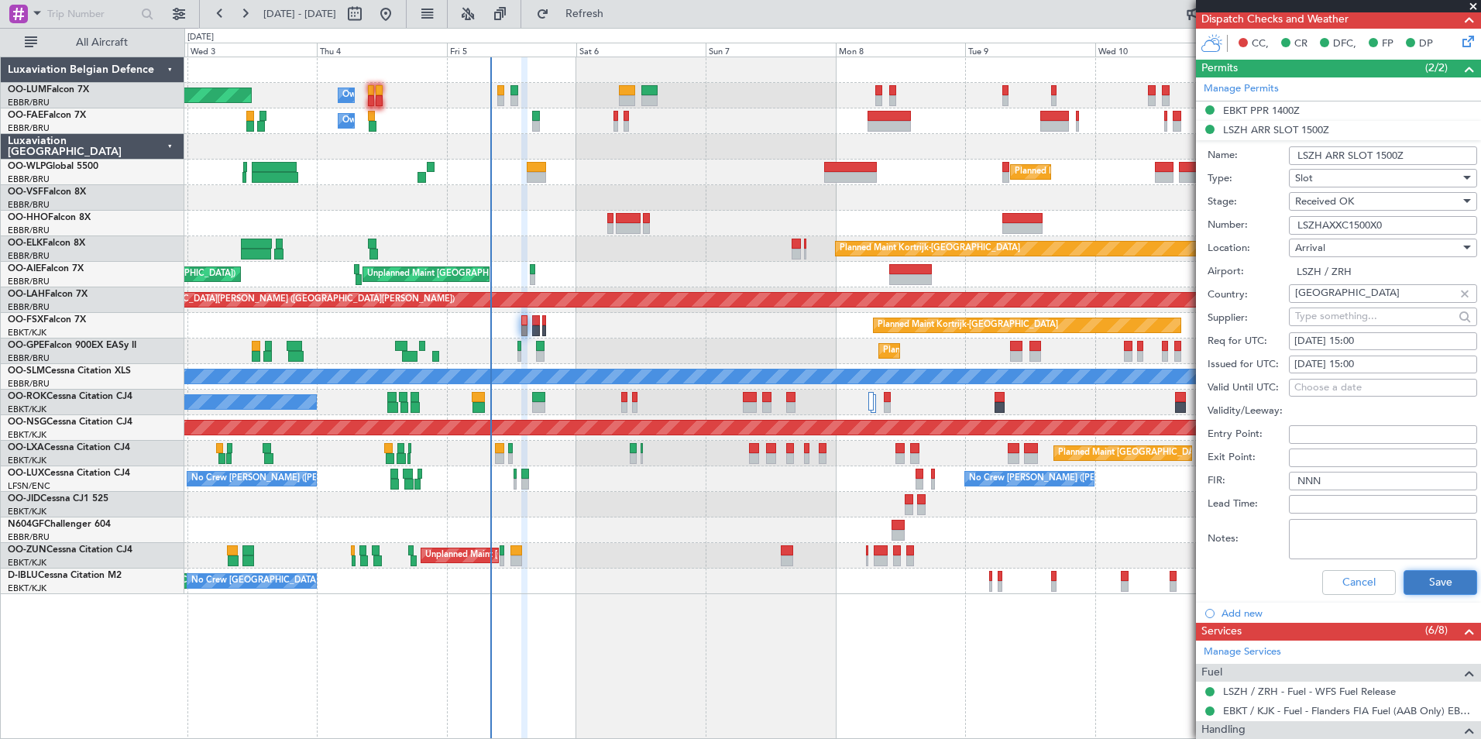
click at [1416, 576] on button "Save" at bounding box center [1441, 582] width 74 height 25
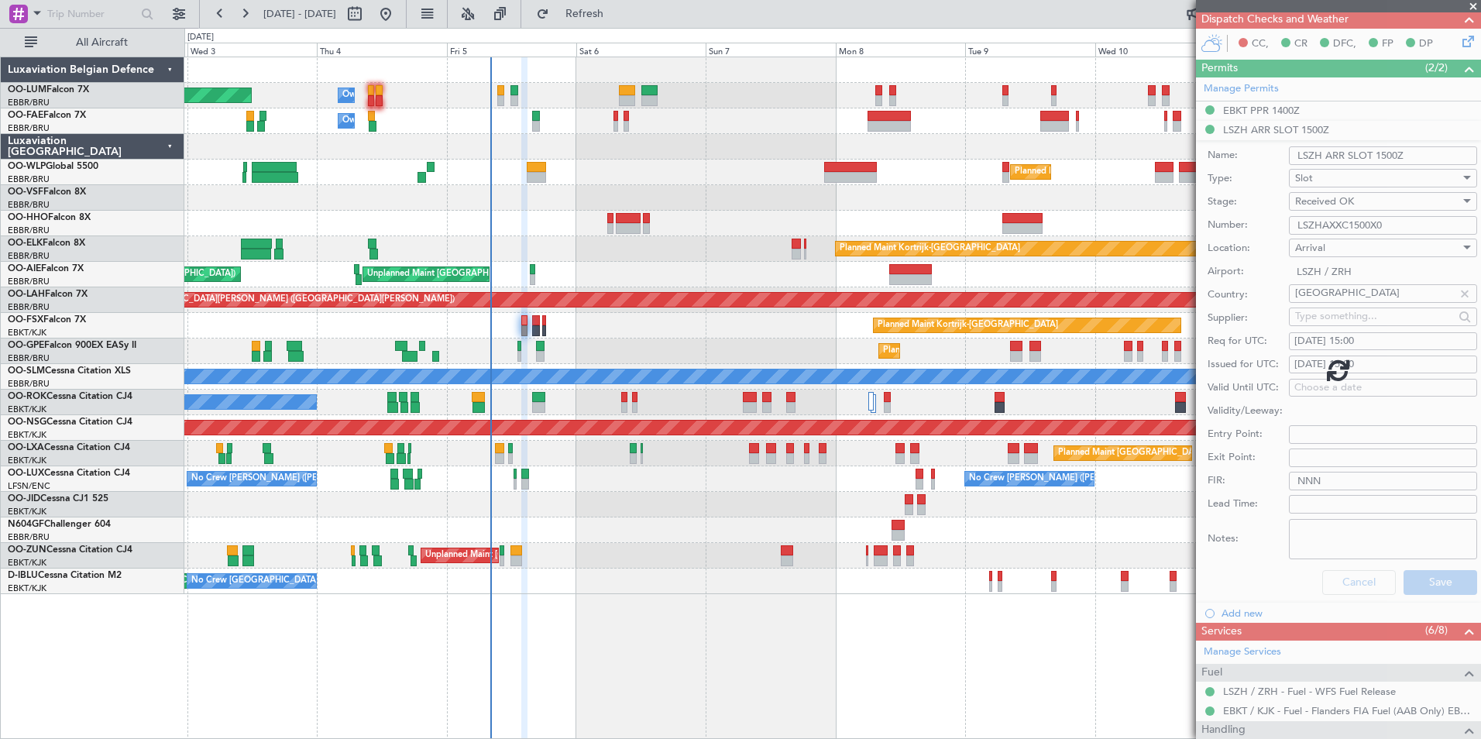
scroll to position [26, 0]
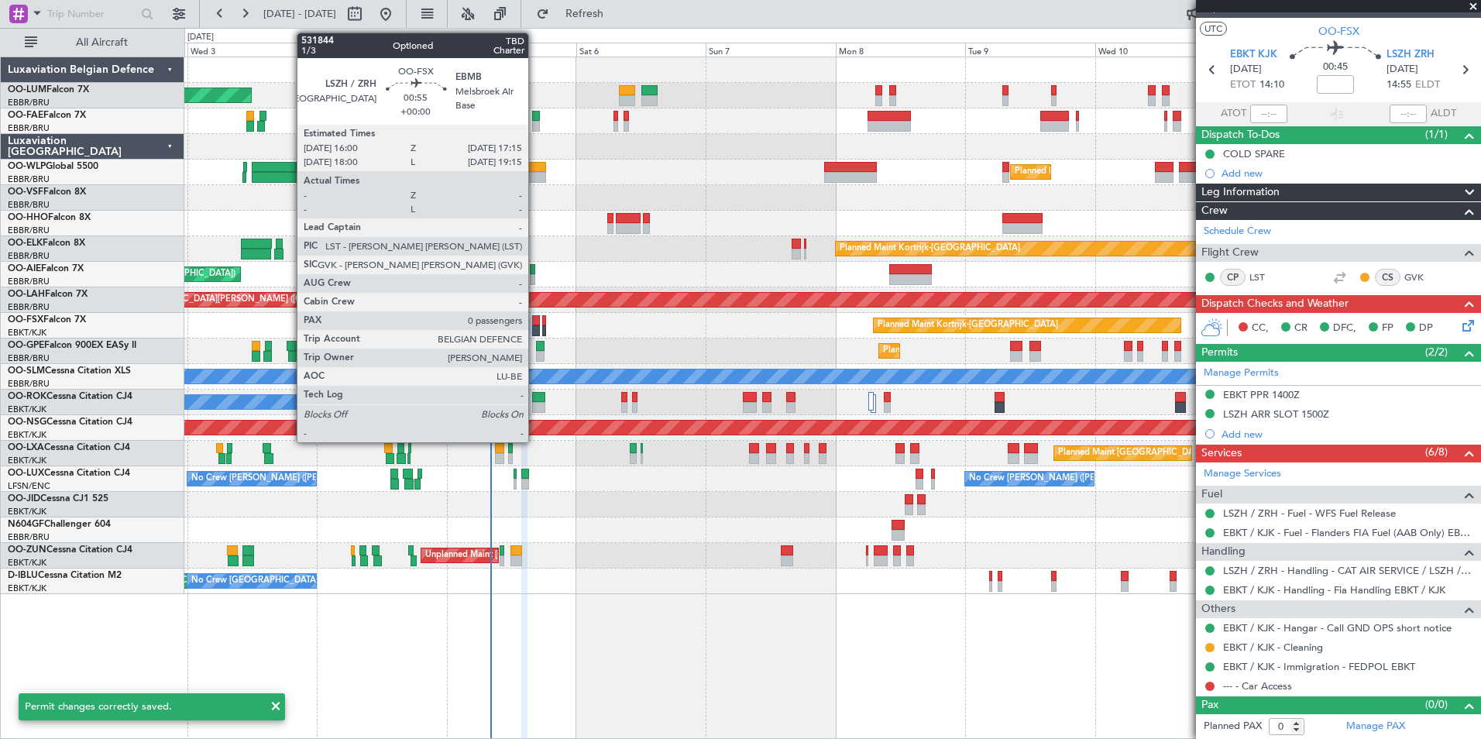
click at [535, 315] on div at bounding box center [535, 320] width 7 height 11
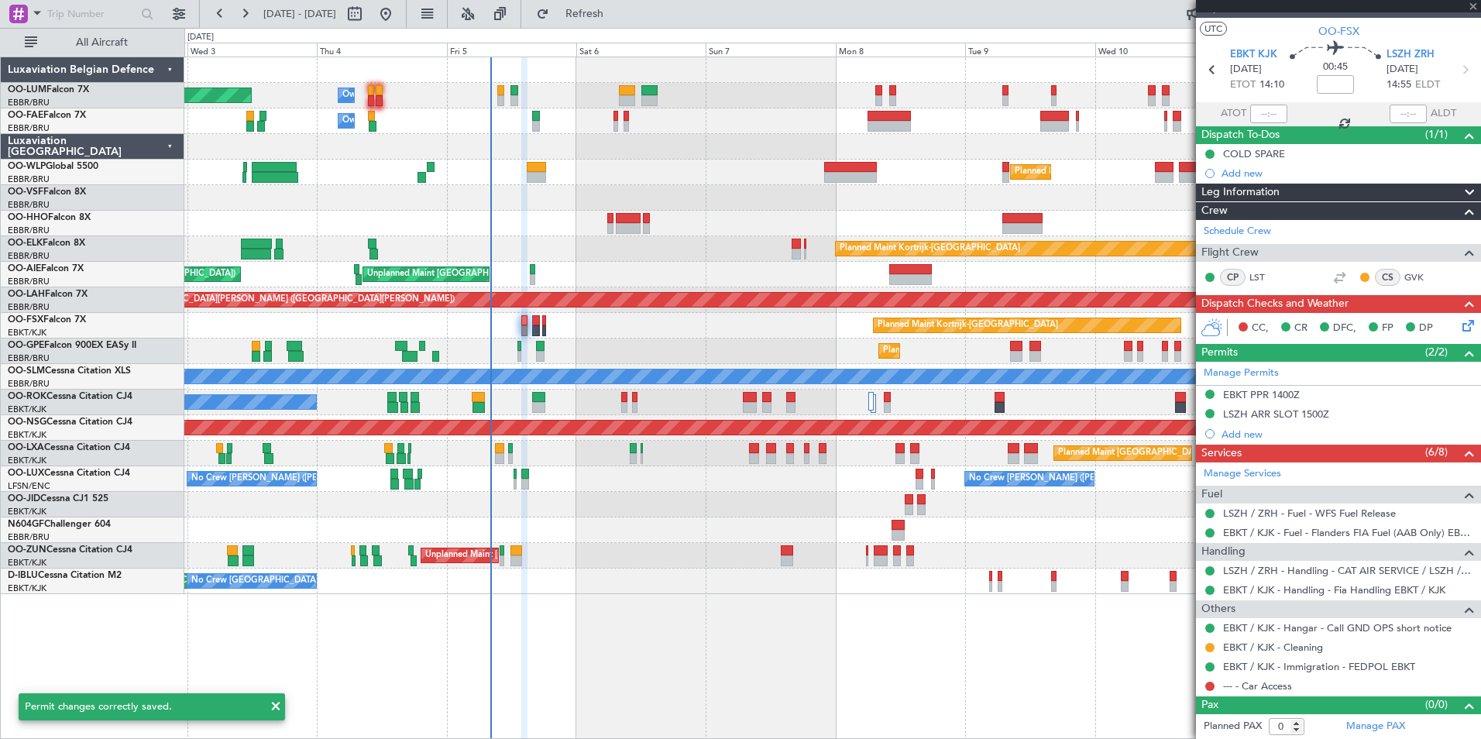
scroll to position [0, 0]
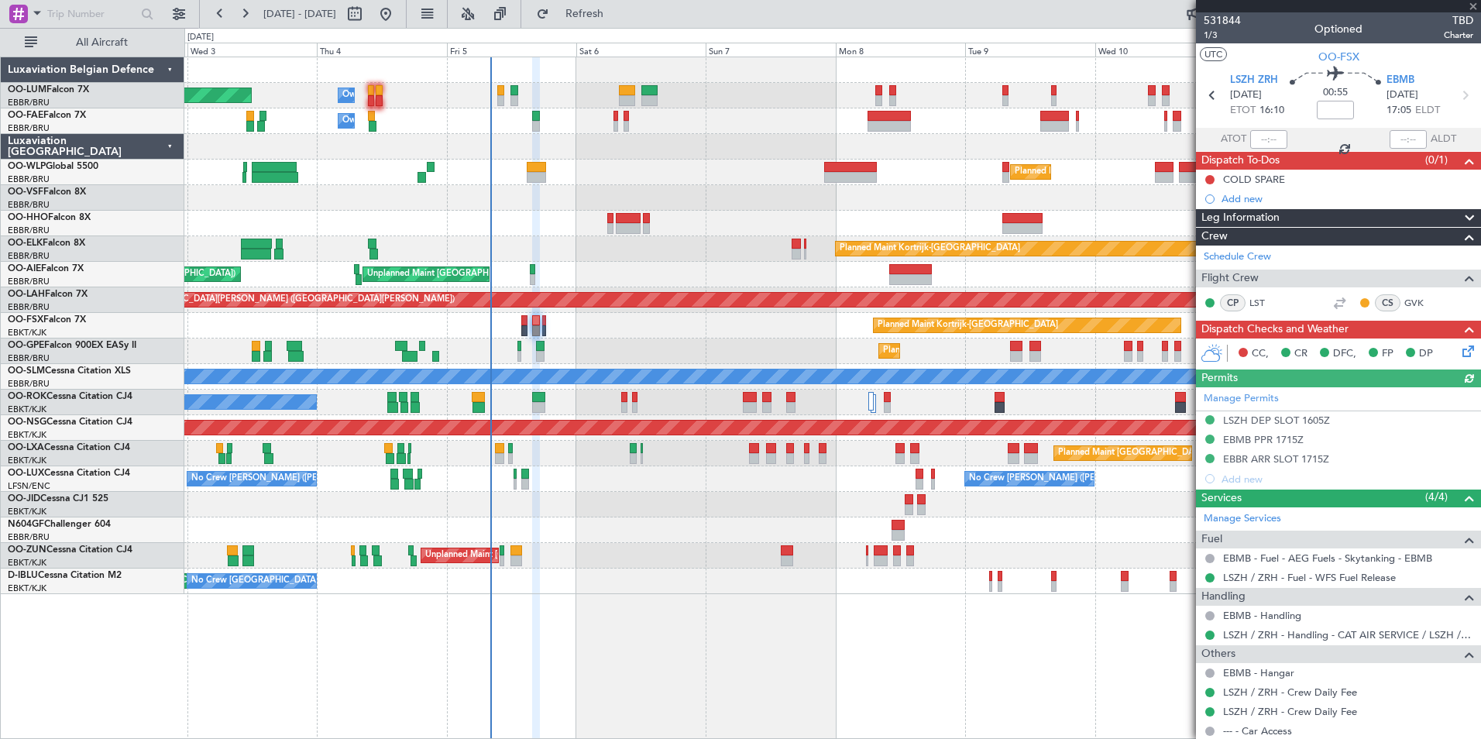
click at [1325, 460] on div "EBBR ARR SLOT 1715Z" at bounding box center [1276, 458] width 106 height 13
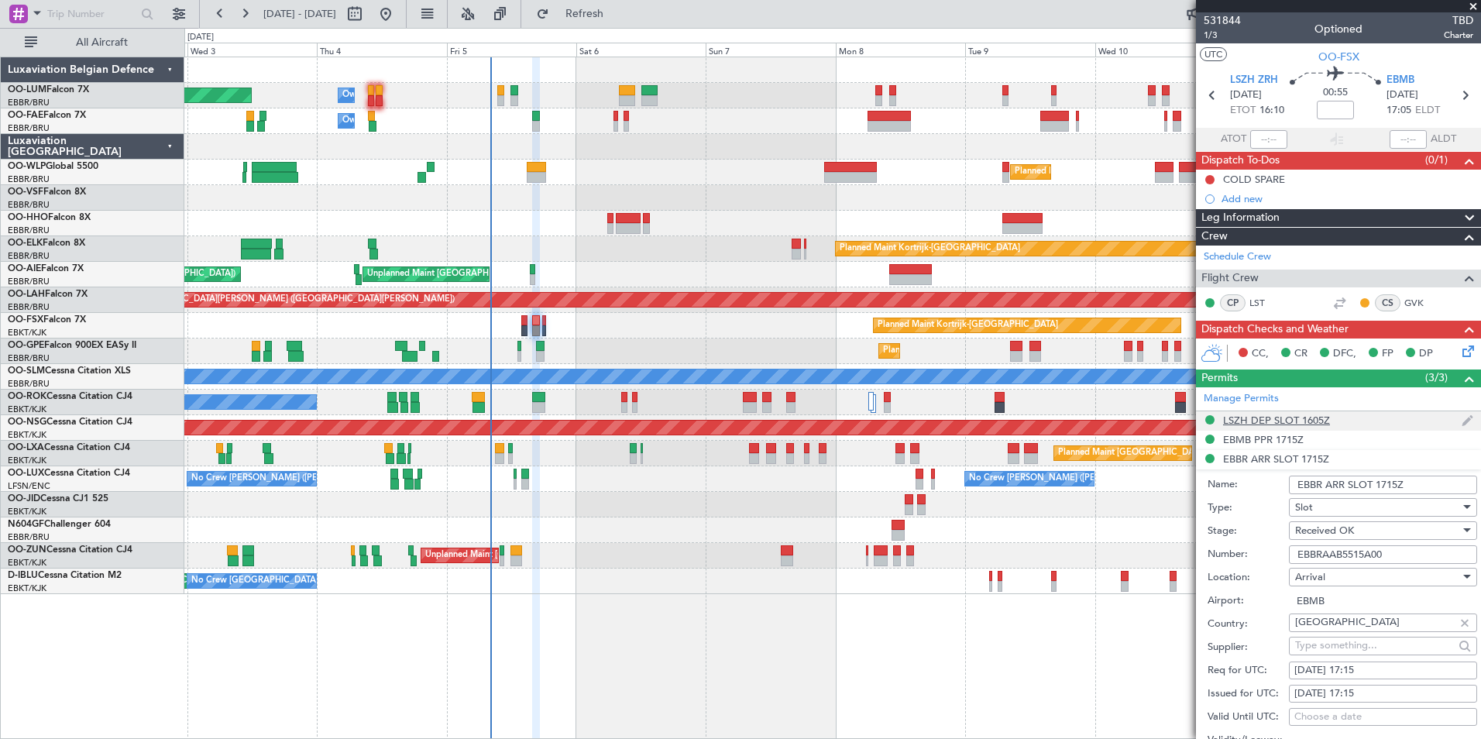
click at [1238, 421] on div "LSZH DEP SLOT 1605Z" at bounding box center [1276, 420] width 107 height 13
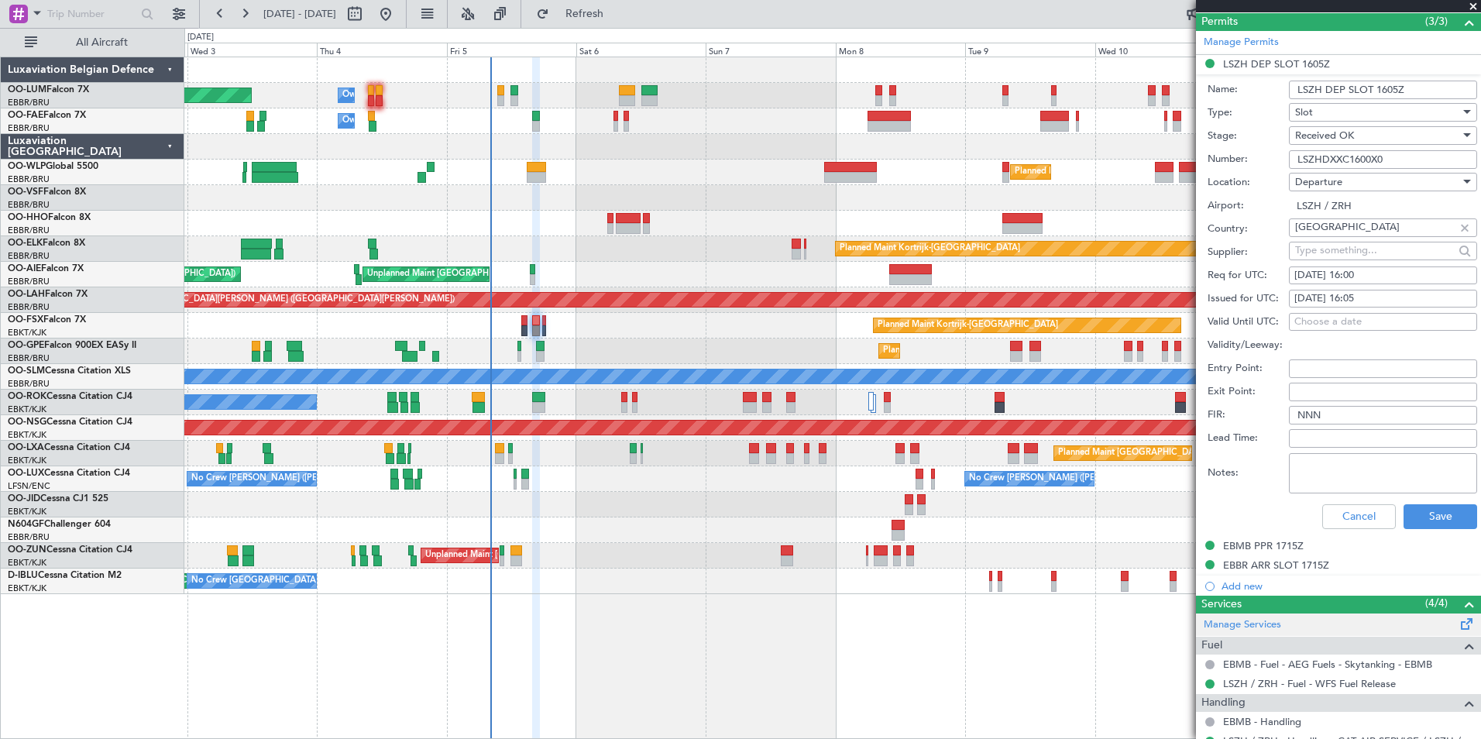
scroll to position [387, 0]
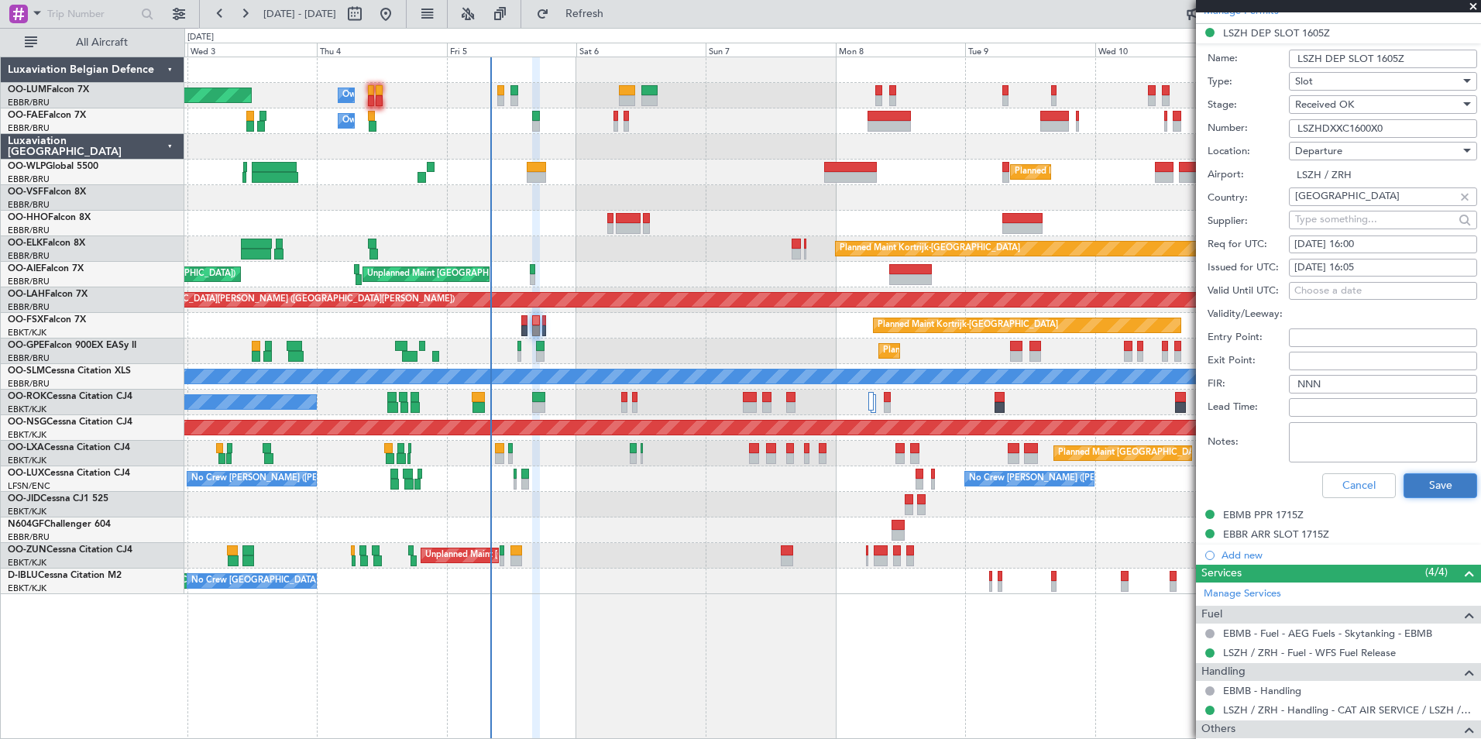
click at [1419, 480] on button "Save" at bounding box center [1441, 485] width 74 height 25
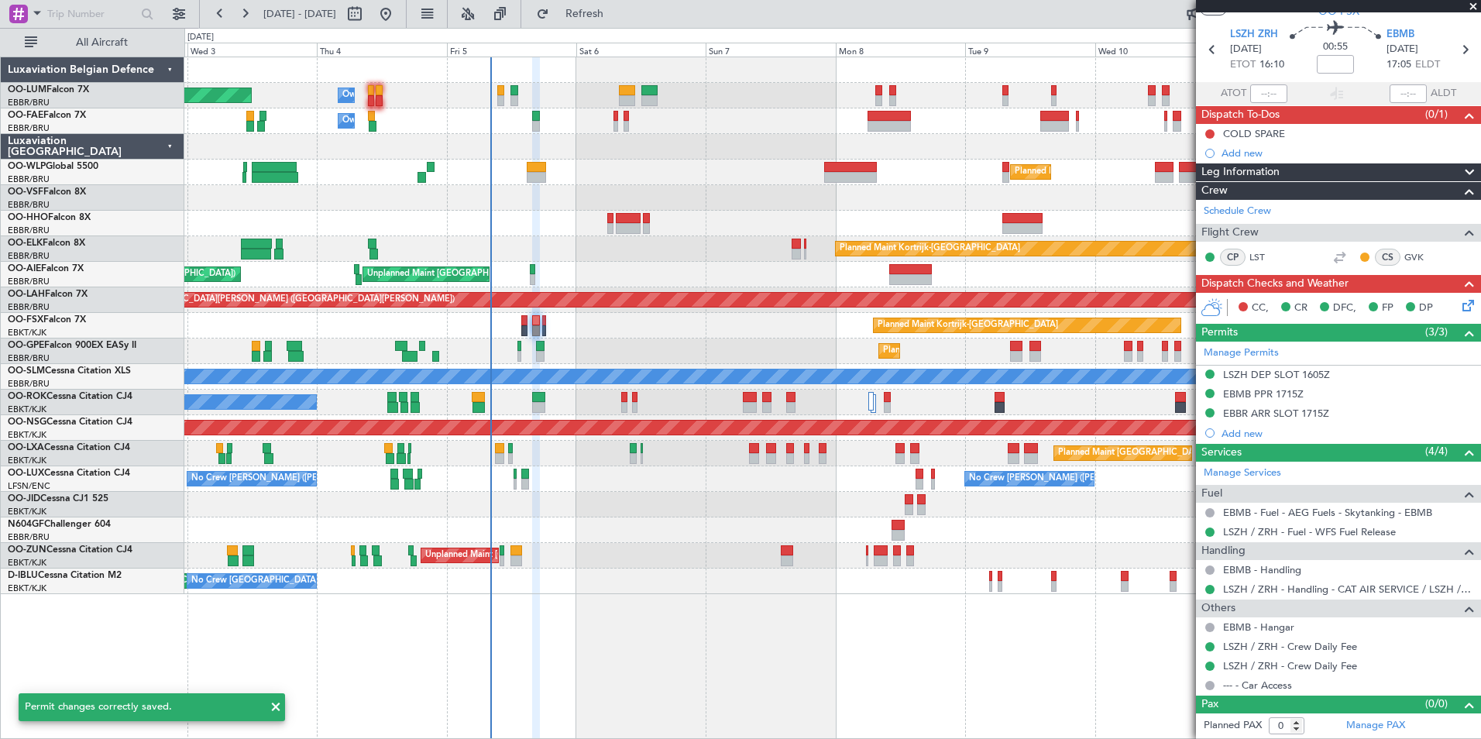
scroll to position [45, 0]
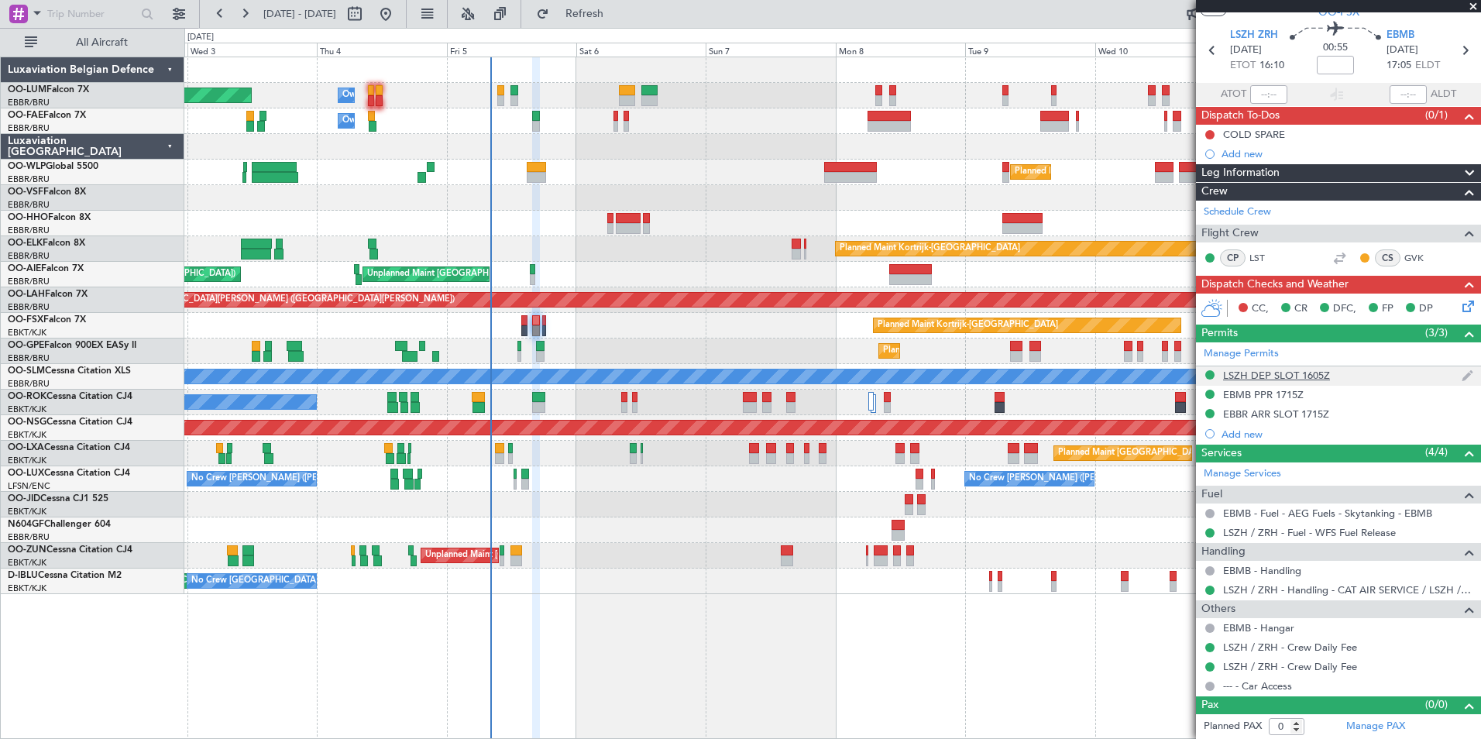
click at [1279, 375] on div "LSZH DEP SLOT 1605Z" at bounding box center [1276, 375] width 107 height 13
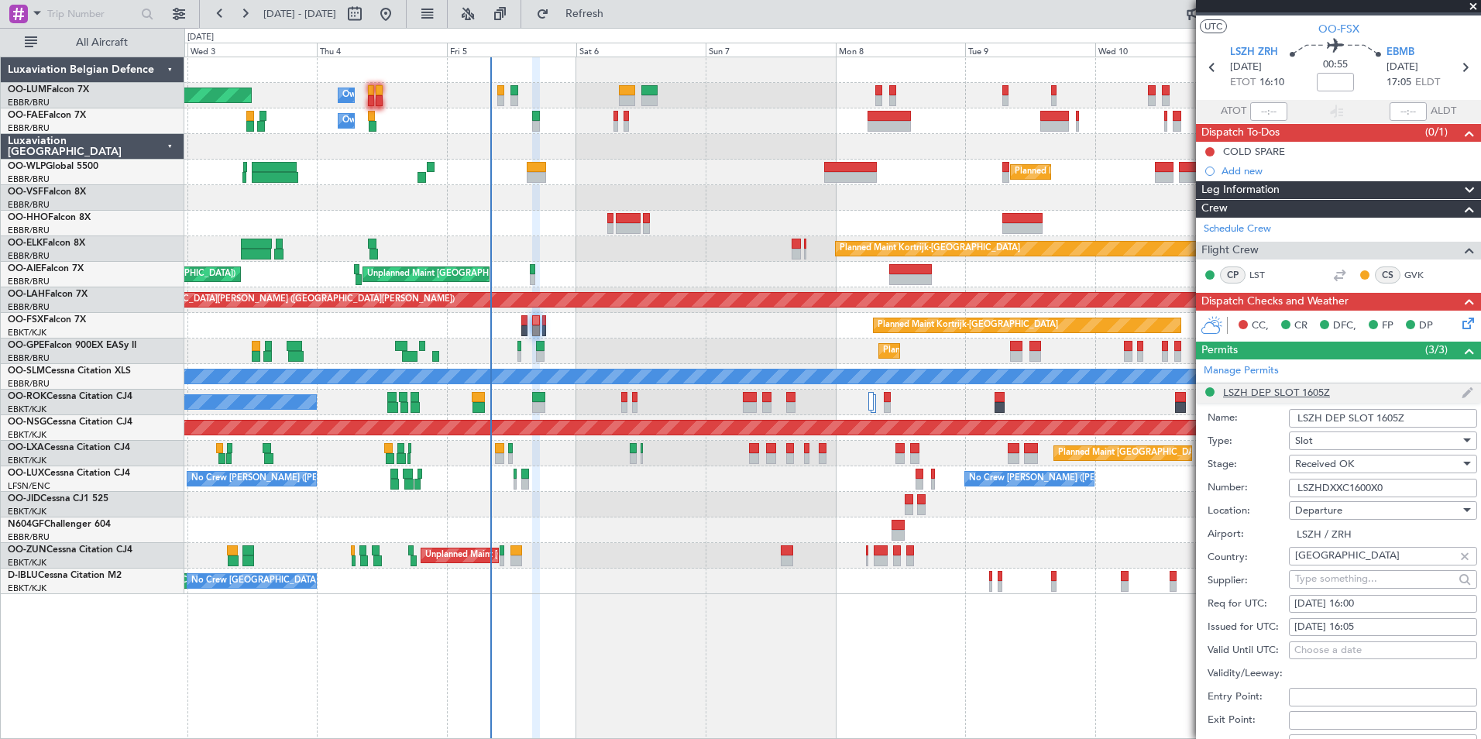
scroll to position [0, 0]
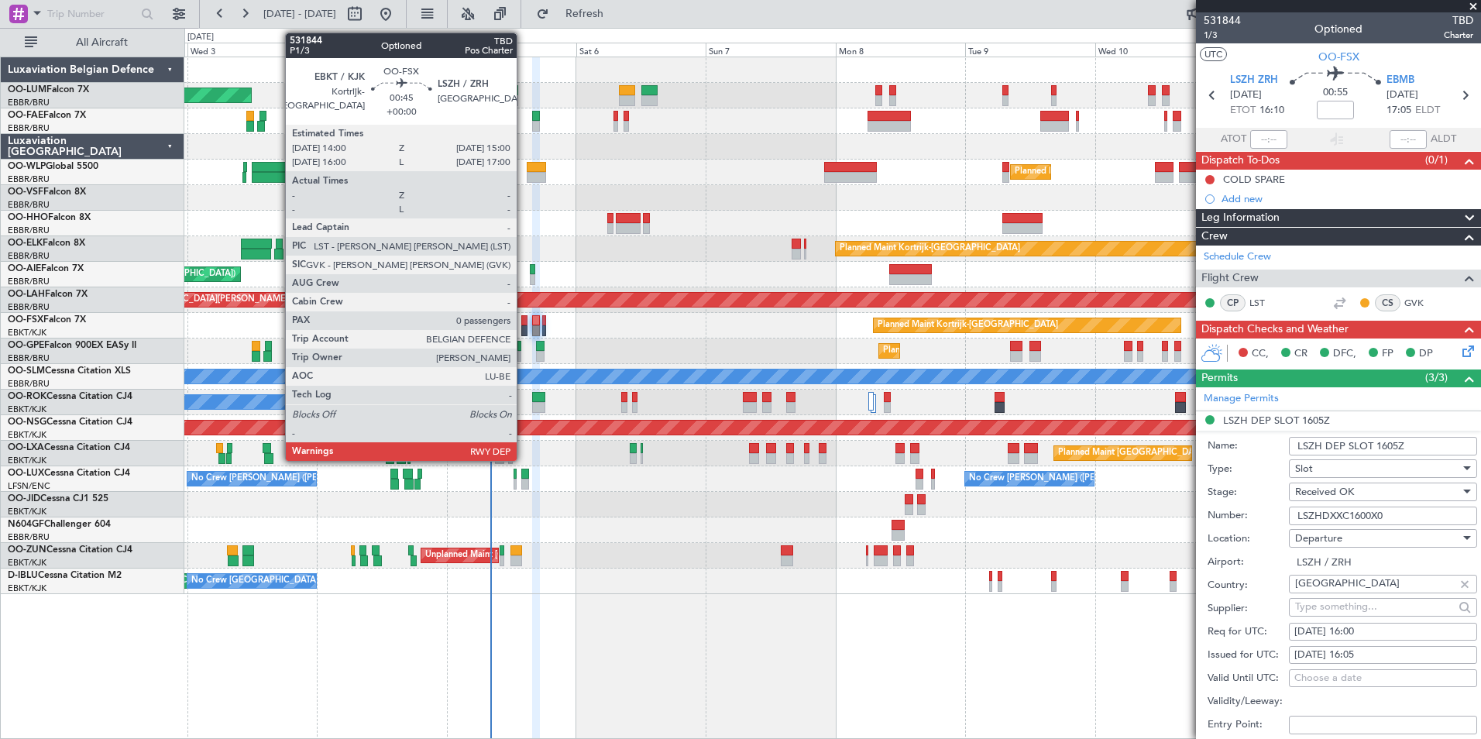
click at [524, 322] on div at bounding box center [523, 320] width 5 height 11
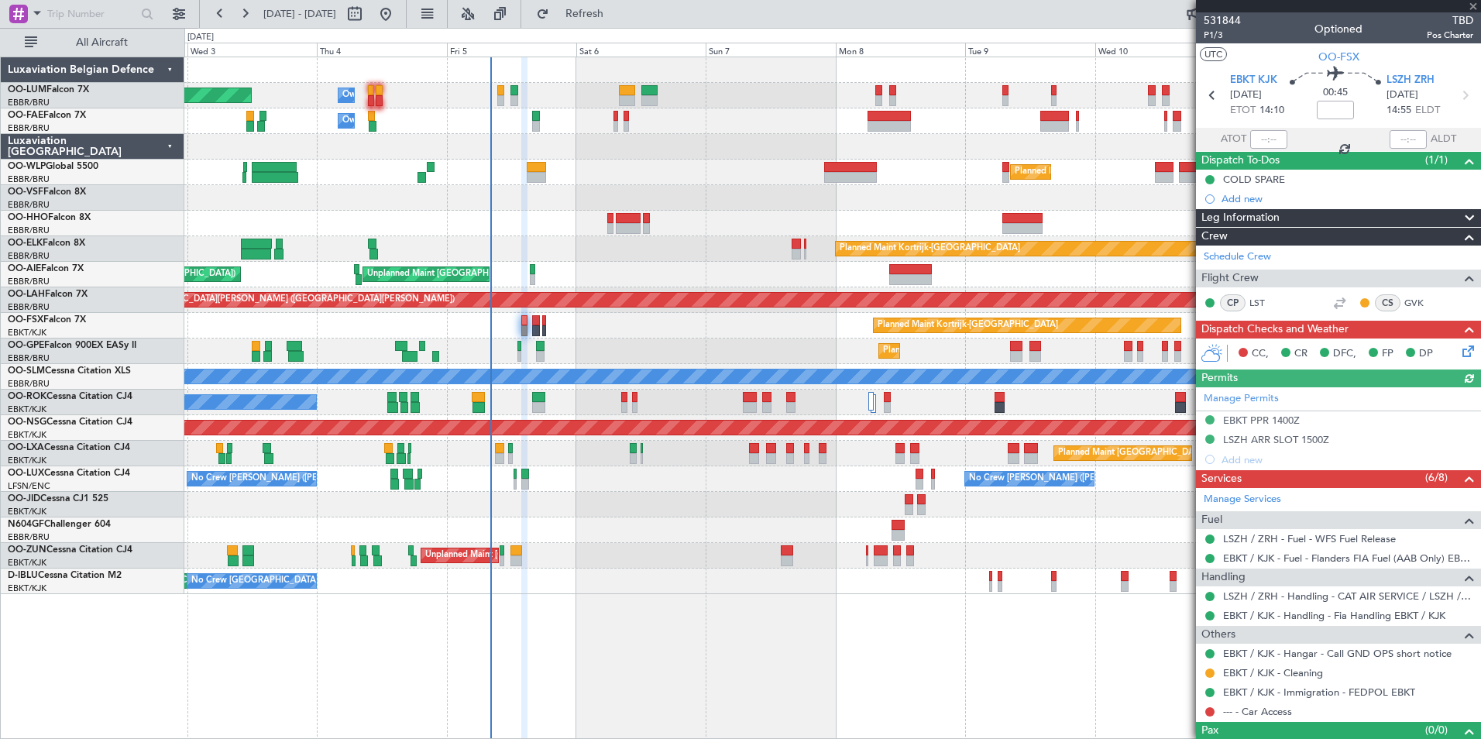
click at [1321, 435] on div "Manage Permits EBKT PPR 1400Z LSZH ARR SLOT 1500Z Add new" at bounding box center [1338, 428] width 285 height 82
click at [1315, 442] on div "LSZH ARR SLOT 1500Z" at bounding box center [1276, 439] width 106 height 13
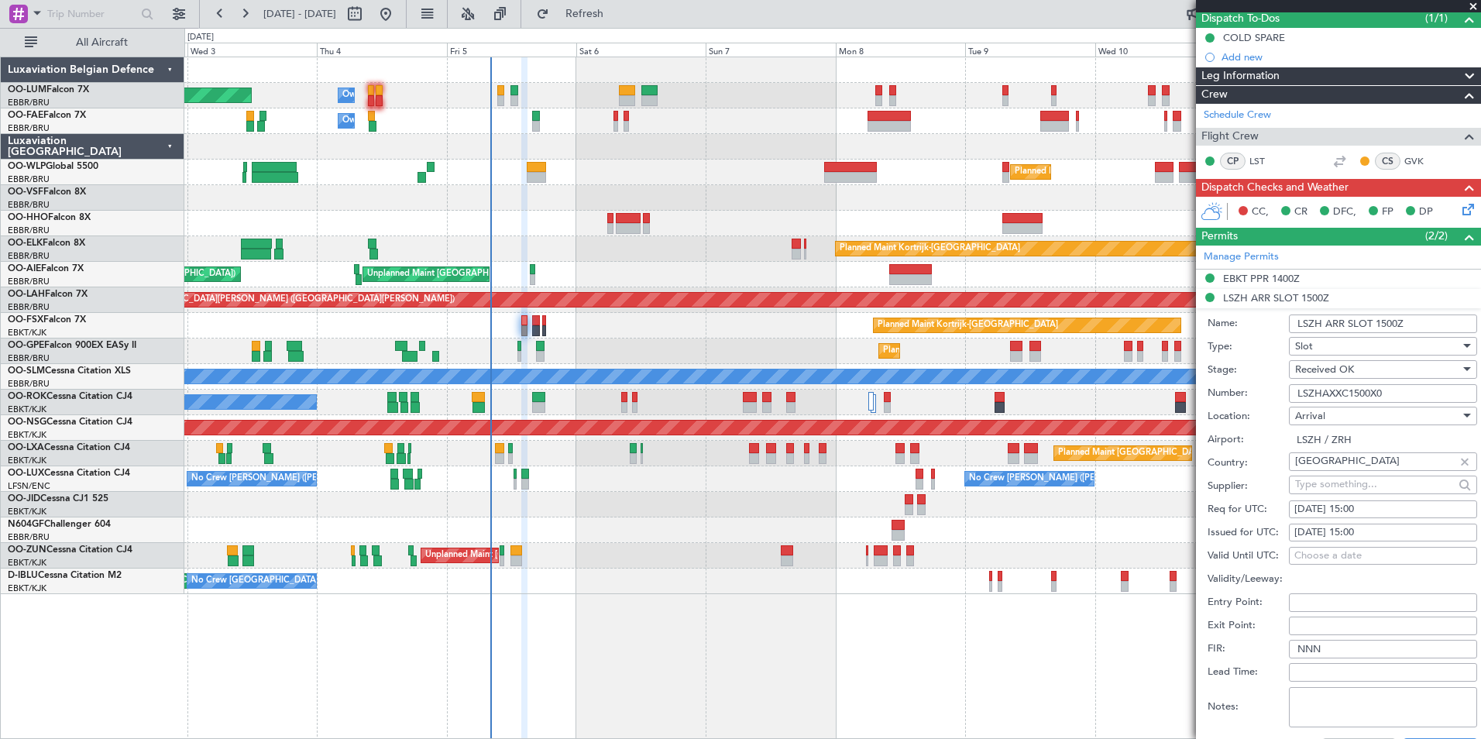
scroll to position [232, 0]
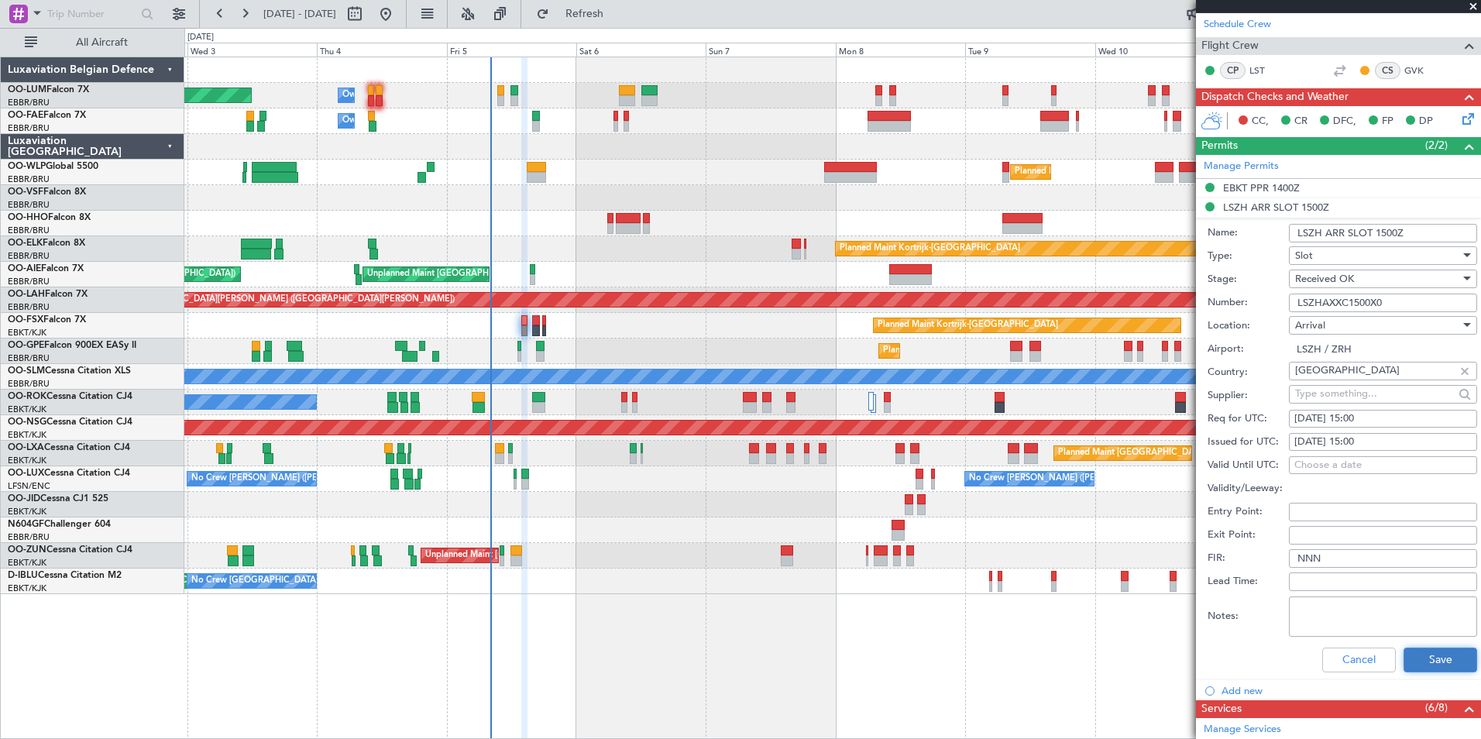
click at [1418, 665] on button "Save" at bounding box center [1441, 660] width 74 height 25
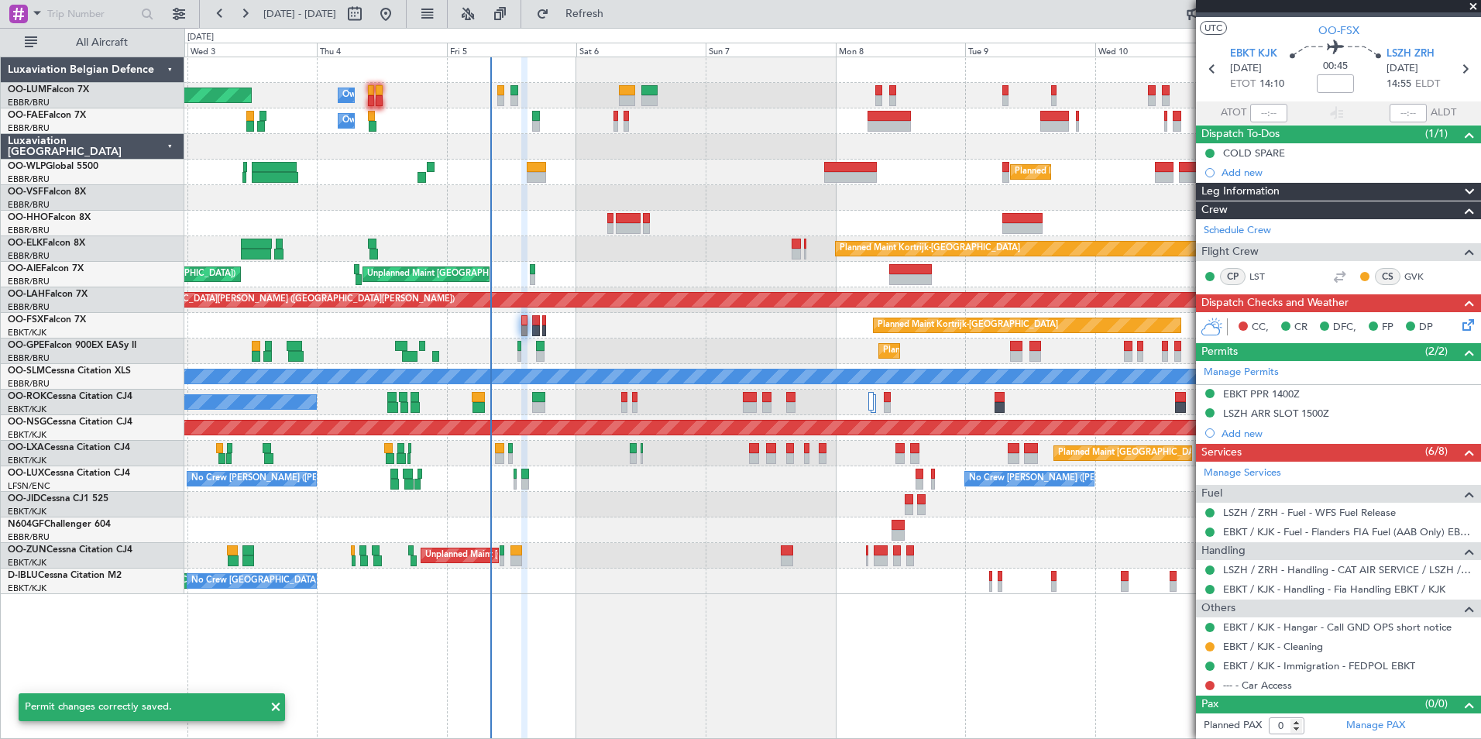
scroll to position [26, 0]
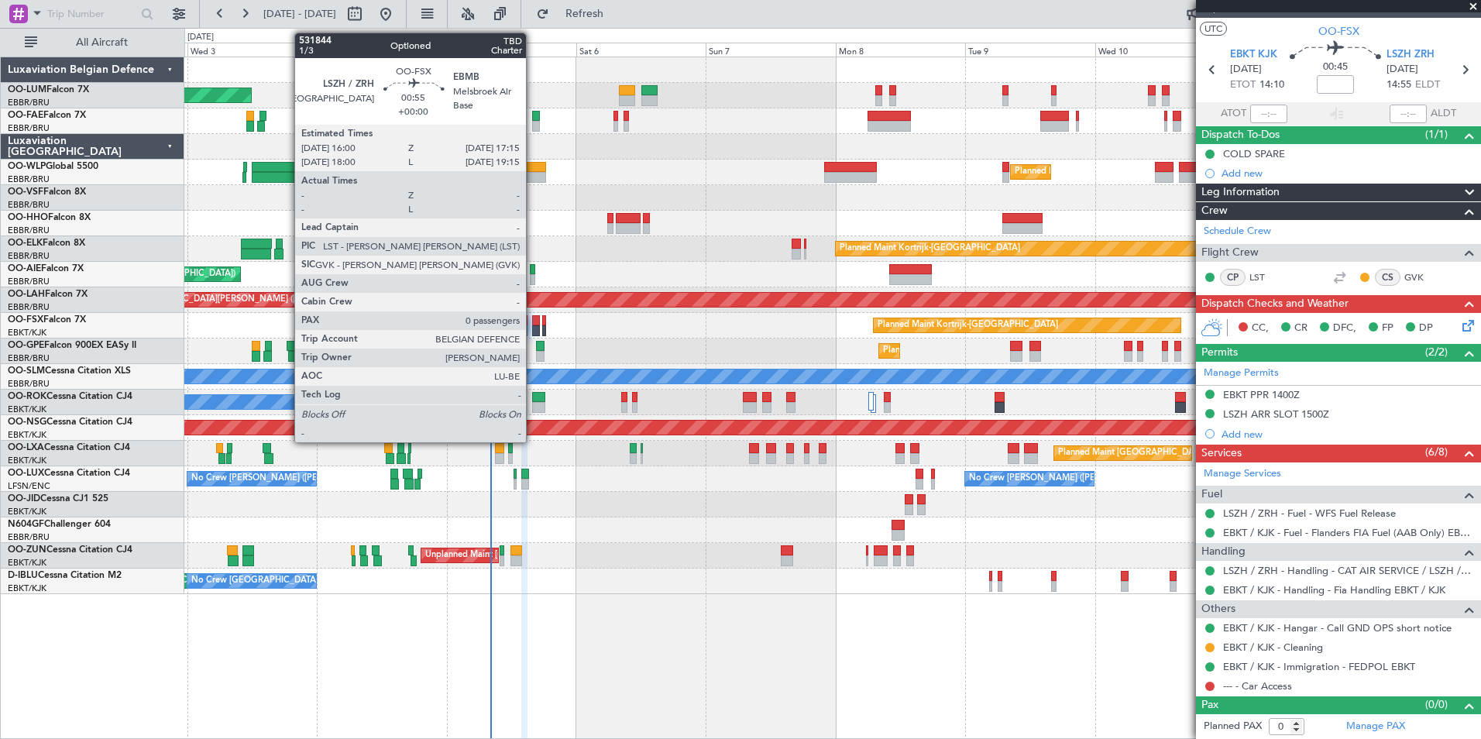
click at [533, 325] on div at bounding box center [535, 330] width 7 height 11
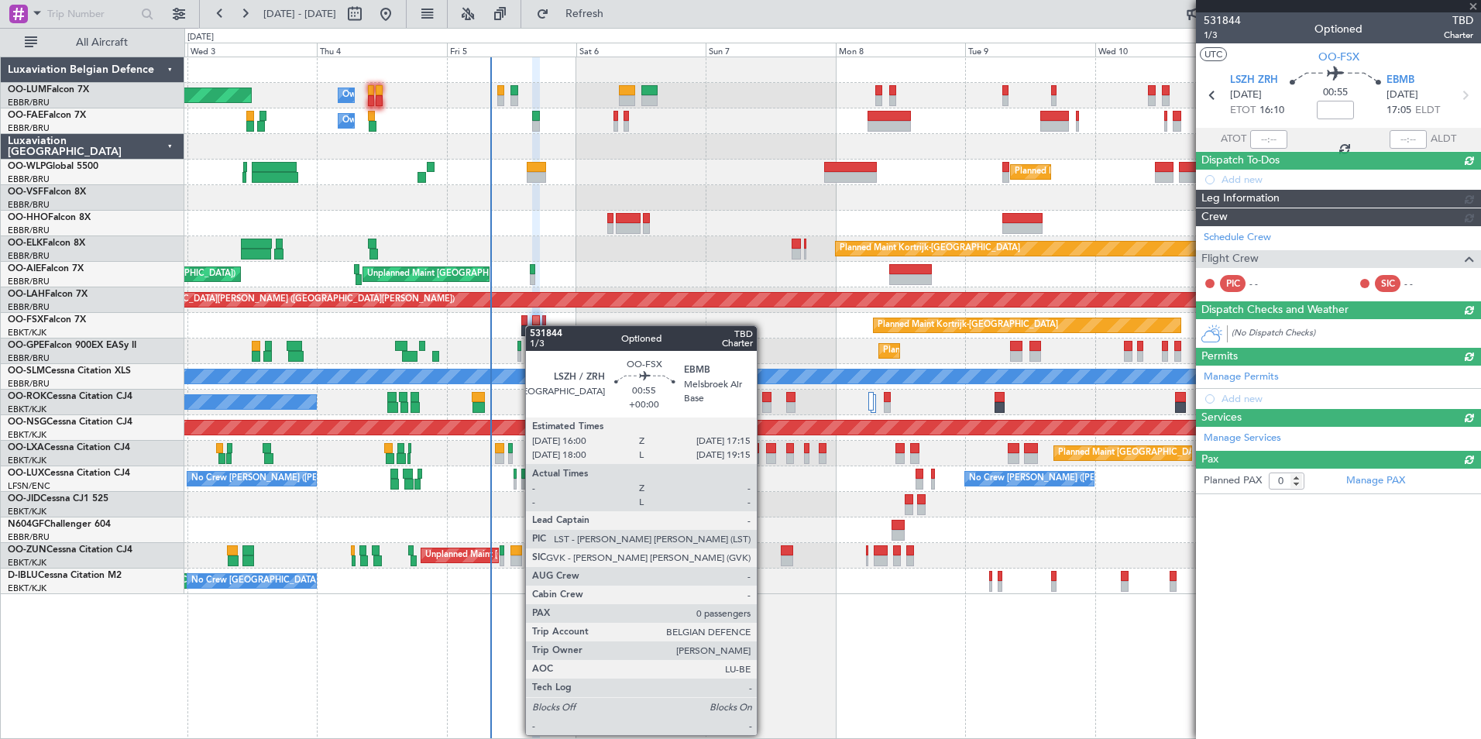
scroll to position [0, 0]
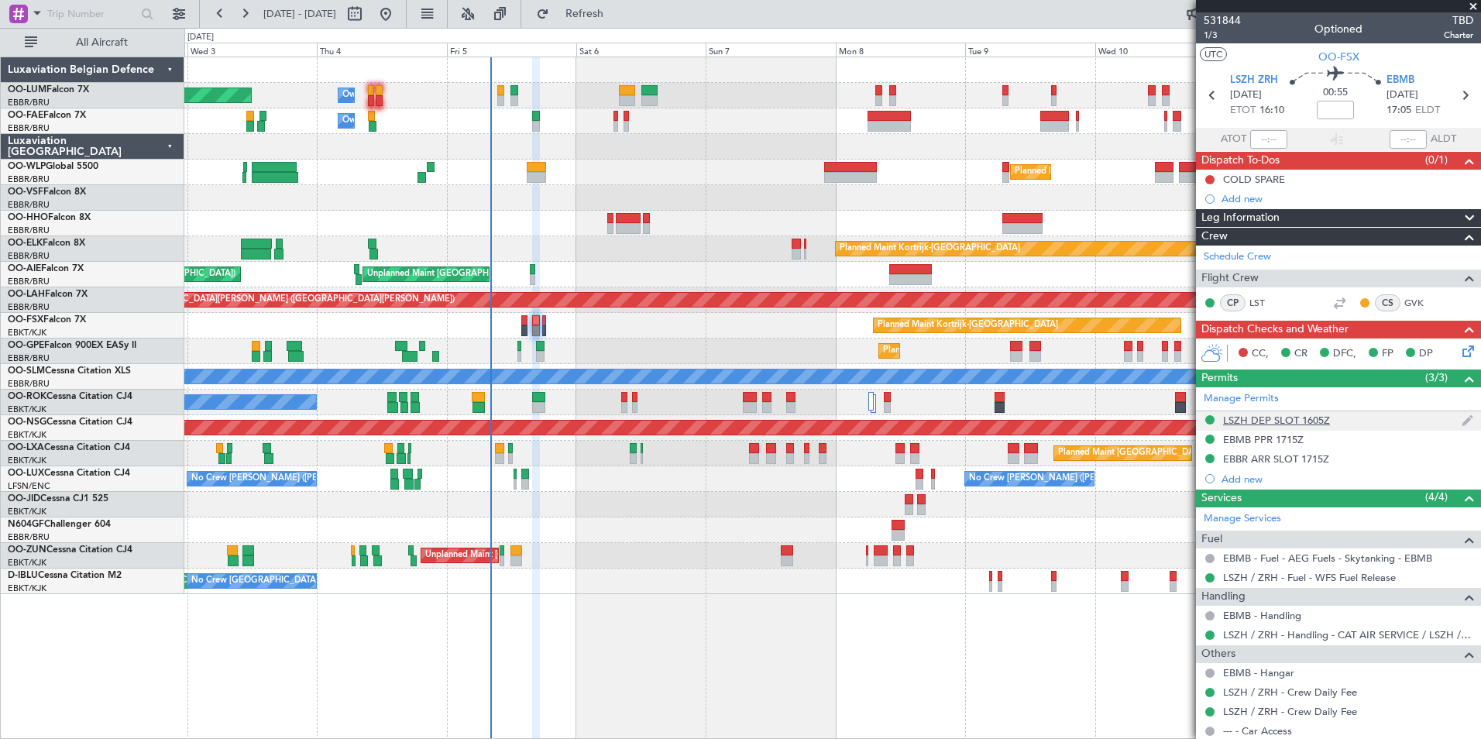
click at [1268, 426] on div "LSZH DEP SLOT 1605Z" at bounding box center [1338, 420] width 285 height 19
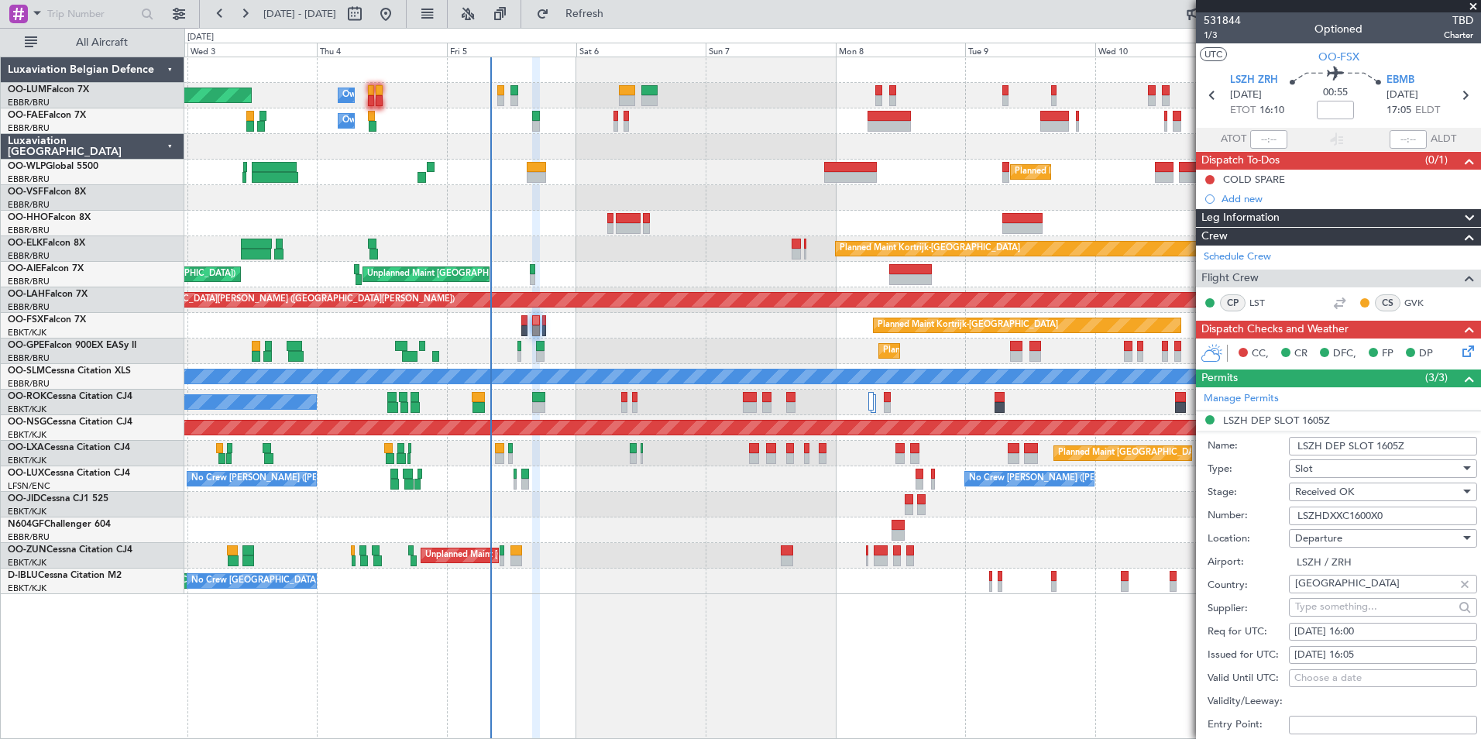
drag, startPoint x: 1313, startPoint y: 520, endPoint x: 1388, endPoint y: 511, distance: 75.6
click at [1388, 511] on input "LSZHDXXC1600X0" at bounding box center [1383, 516] width 188 height 19
click at [1129, 658] on div "Planned Maint Brussels (Brussels National) Owner Melsbroek Air Base Owner Melsb…" at bounding box center [832, 398] width 1297 height 683
click at [1138, 659] on div "Planned Maint Brussels (Brussels National) Owner Melsbroek Air Base Owner Melsb…" at bounding box center [832, 398] width 1297 height 683
click at [1097, 666] on div "Planned Maint Brussels (Brussels National) Owner Melsbroek Air Base Owner Melsb…" at bounding box center [832, 398] width 1297 height 683
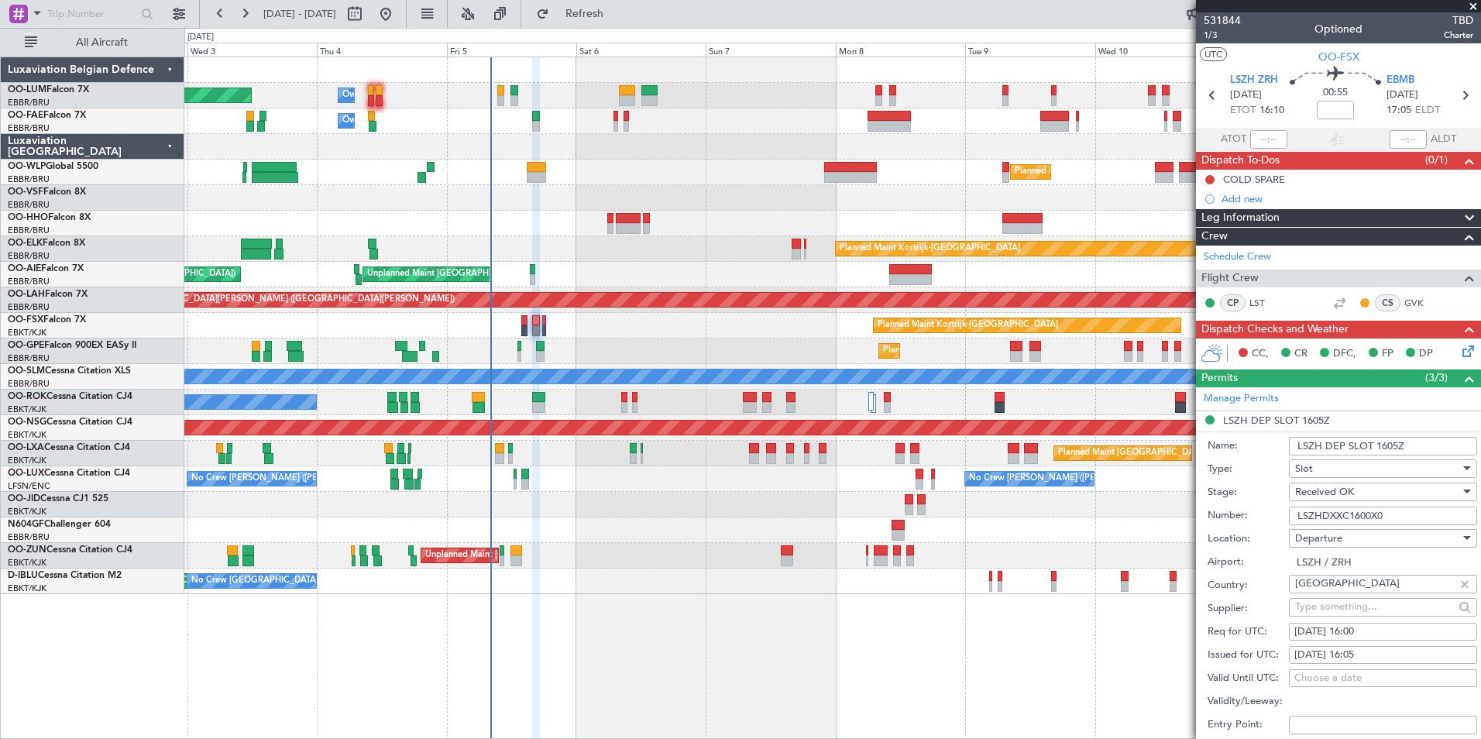
click at [1398, 515] on input "LSZHDXXC1600X0" at bounding box center [1383, 516] width 188 height 19
drag, startPoint x: 1396, startPoint y: 515, endPoint x: 1281, endPoint y: 512, distance: 115.5
click at [1281, 512] on div "Number: LSZHDXXC1600X0" at bounding box center [1343, 515] width 270 height 23
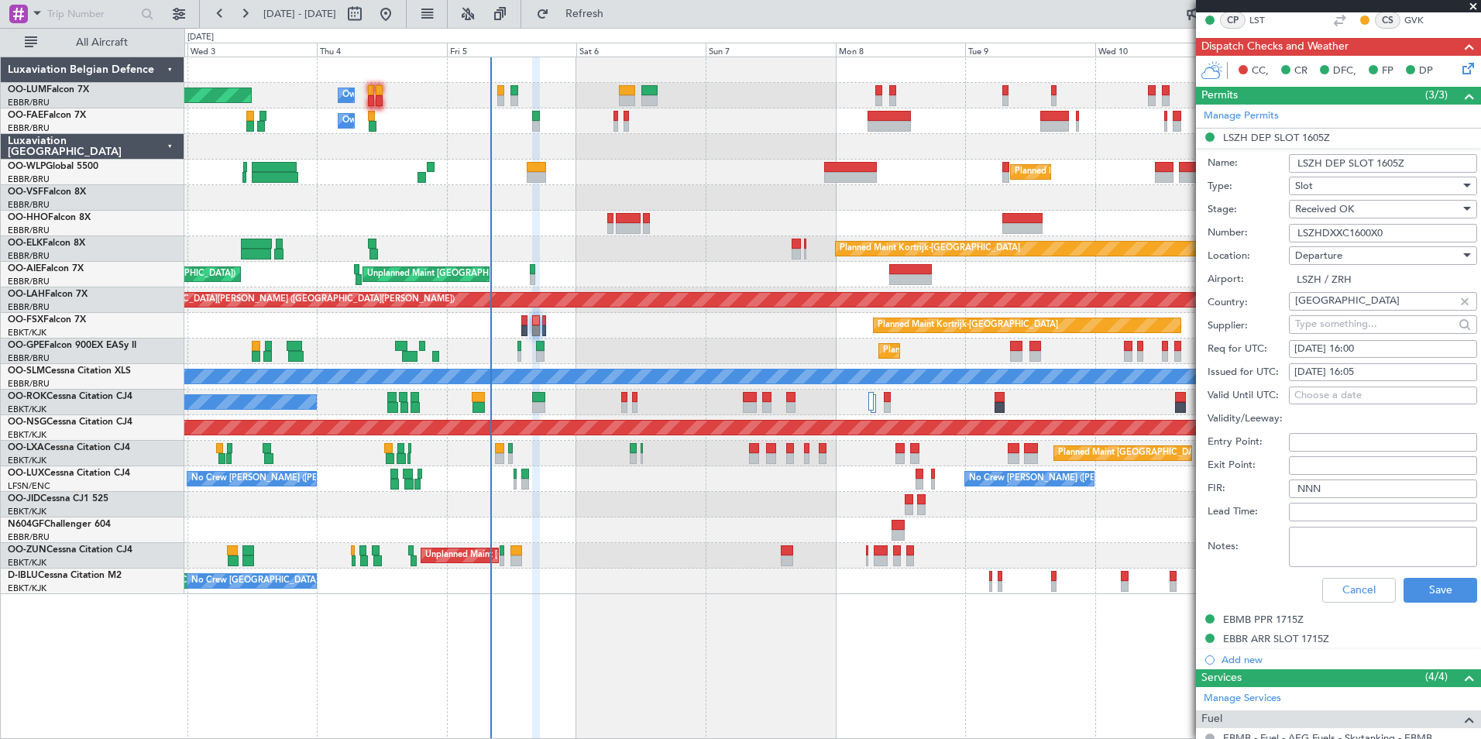
scroll to position [387, 0]
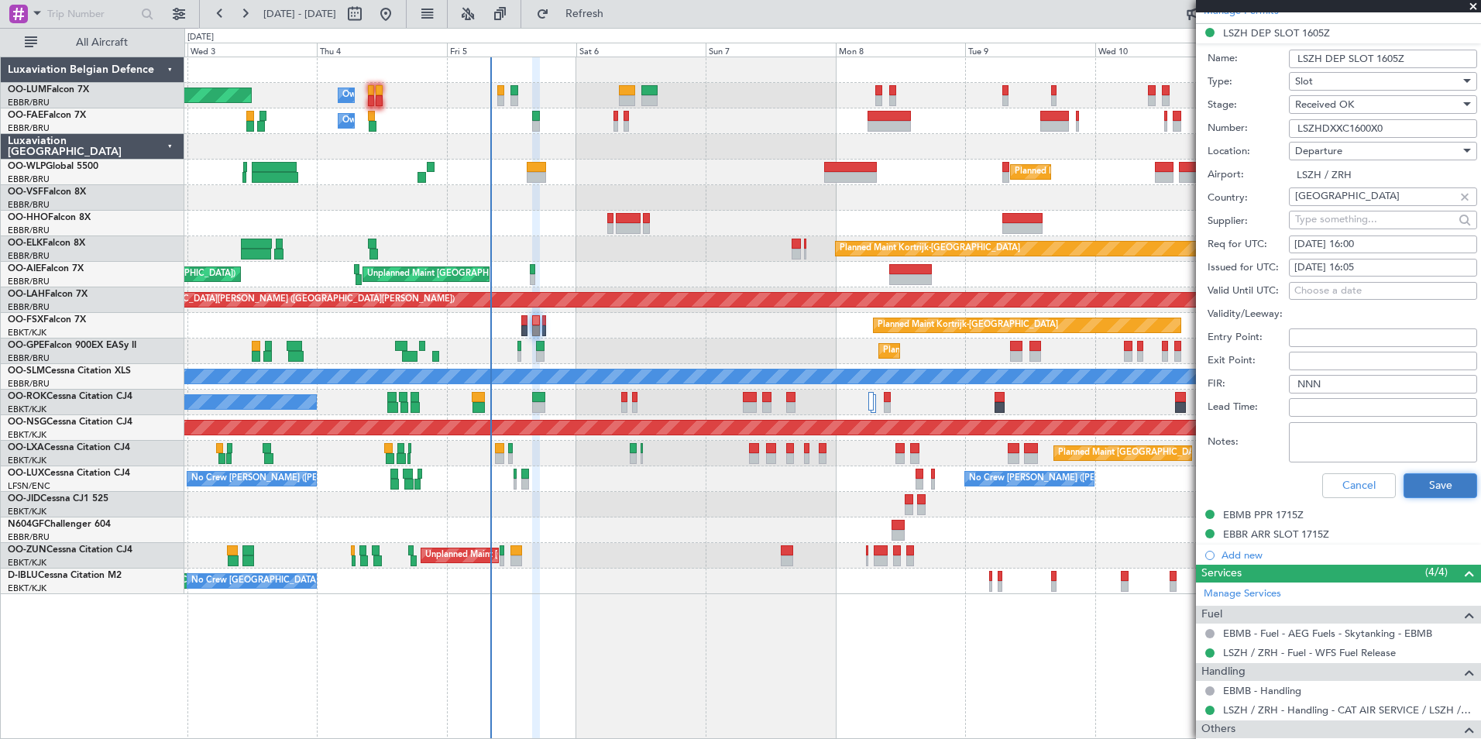
click at [1449, 480] on button "Save" at bounding box center [1441, 485] width 74 height 25
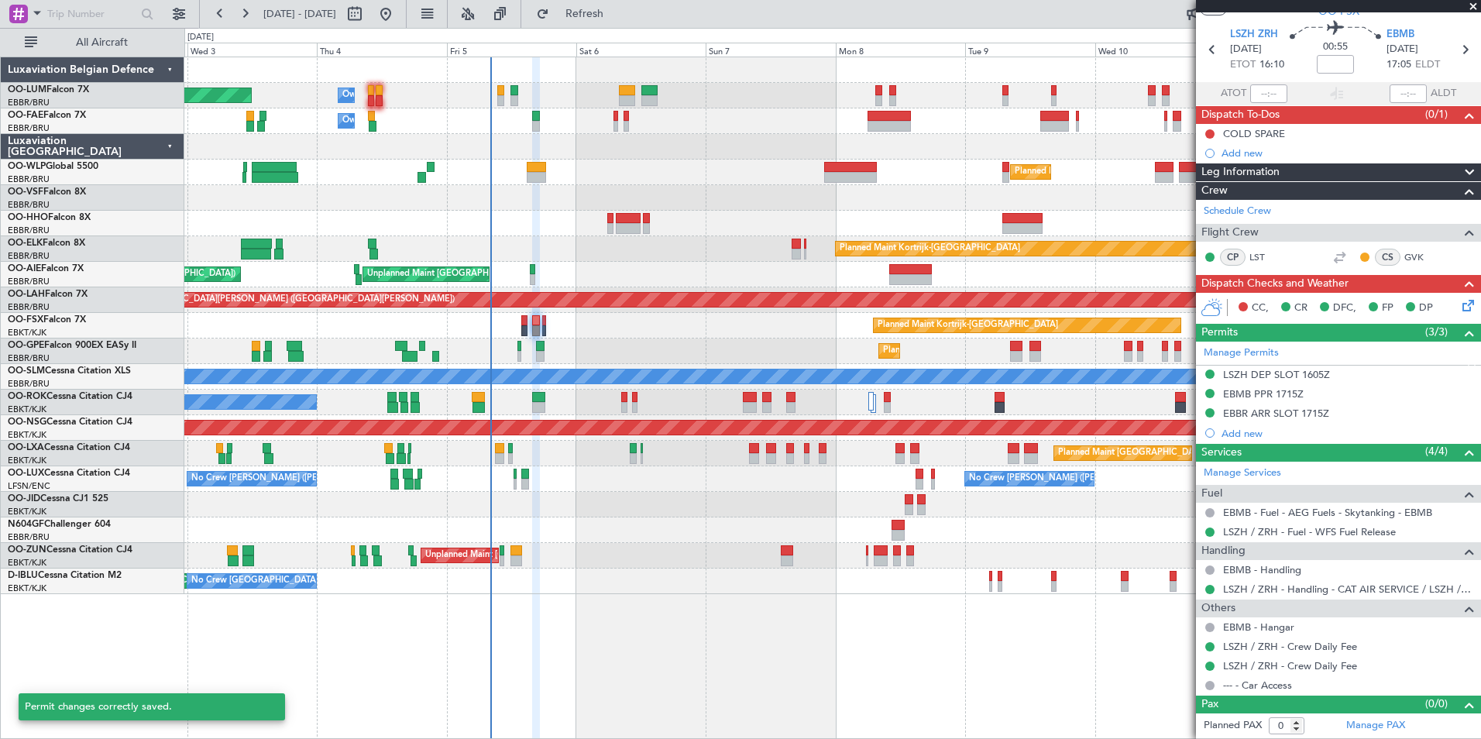
scroll to position [45, 0]
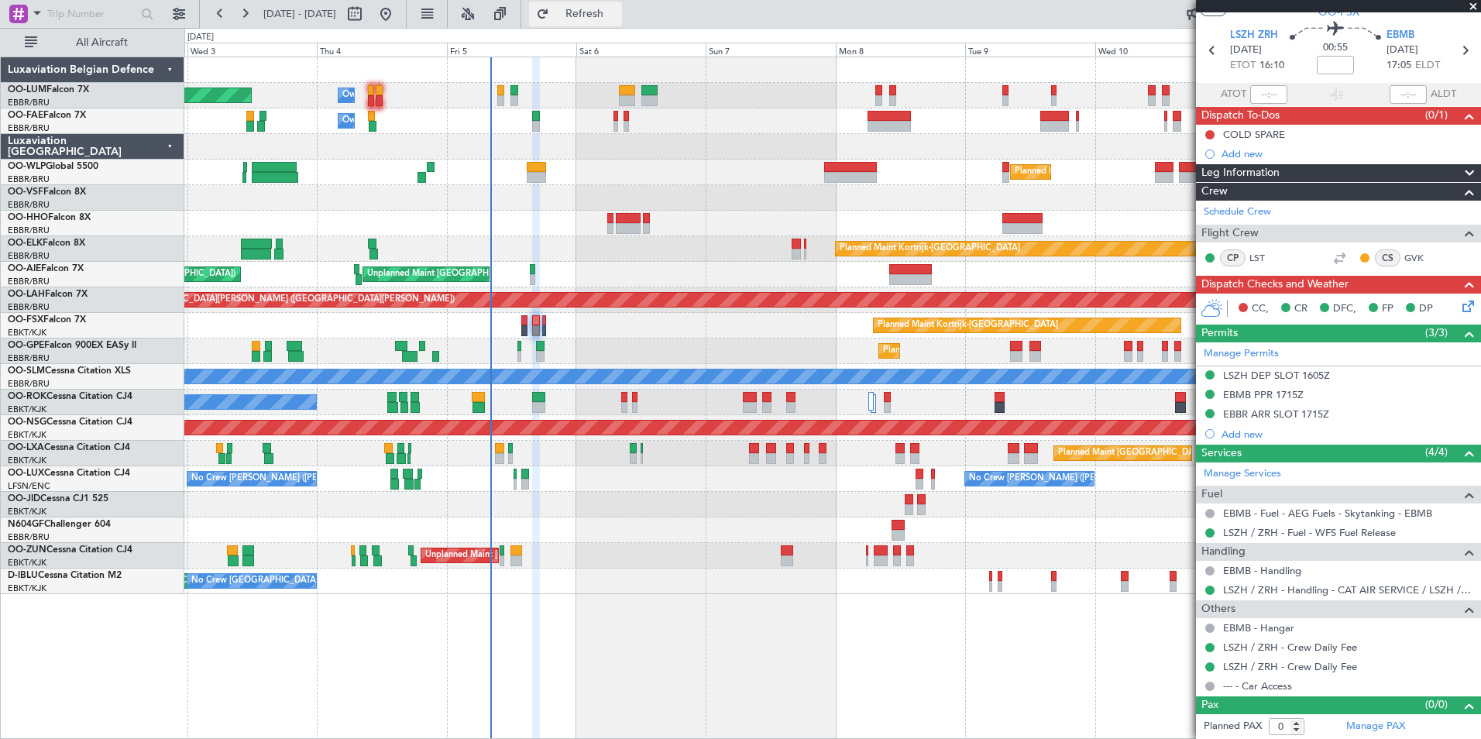
click at [622, 25] on button "Refresh" at bounding box center [575, 14] width 93 height 25
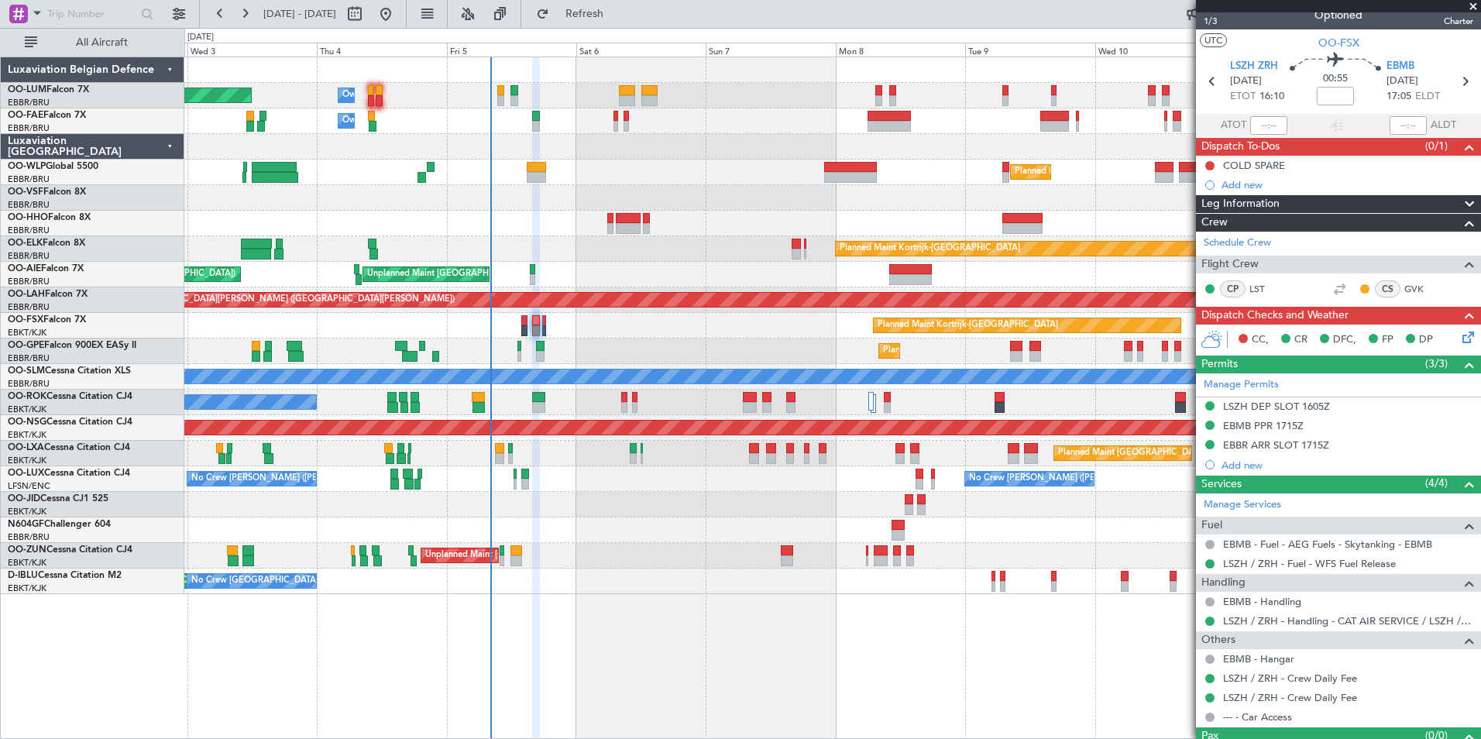
scroll to position [0, 0]
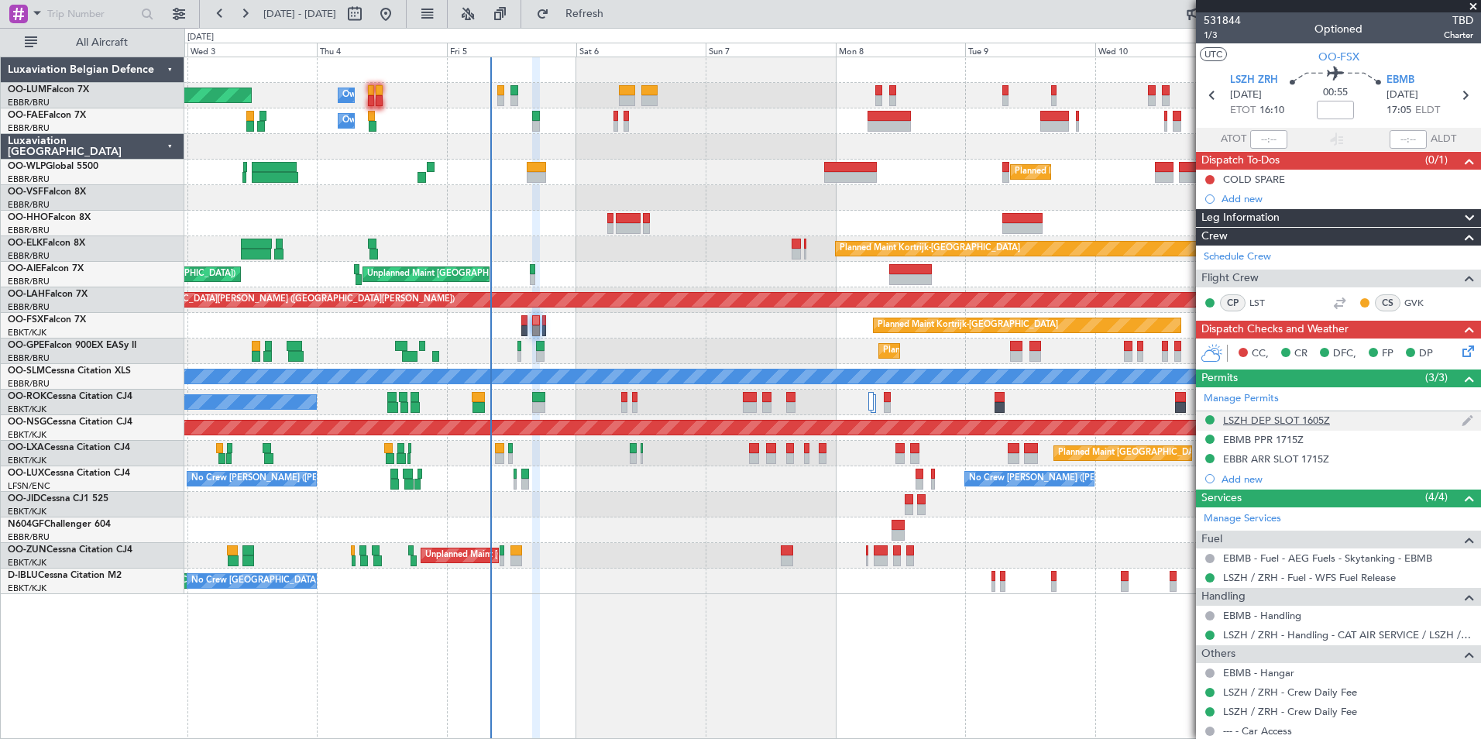
click at [1288, 414] on div "LSZH DEP SLOT 1605Z" at bounding box center [1276, 420] width 107 height 13
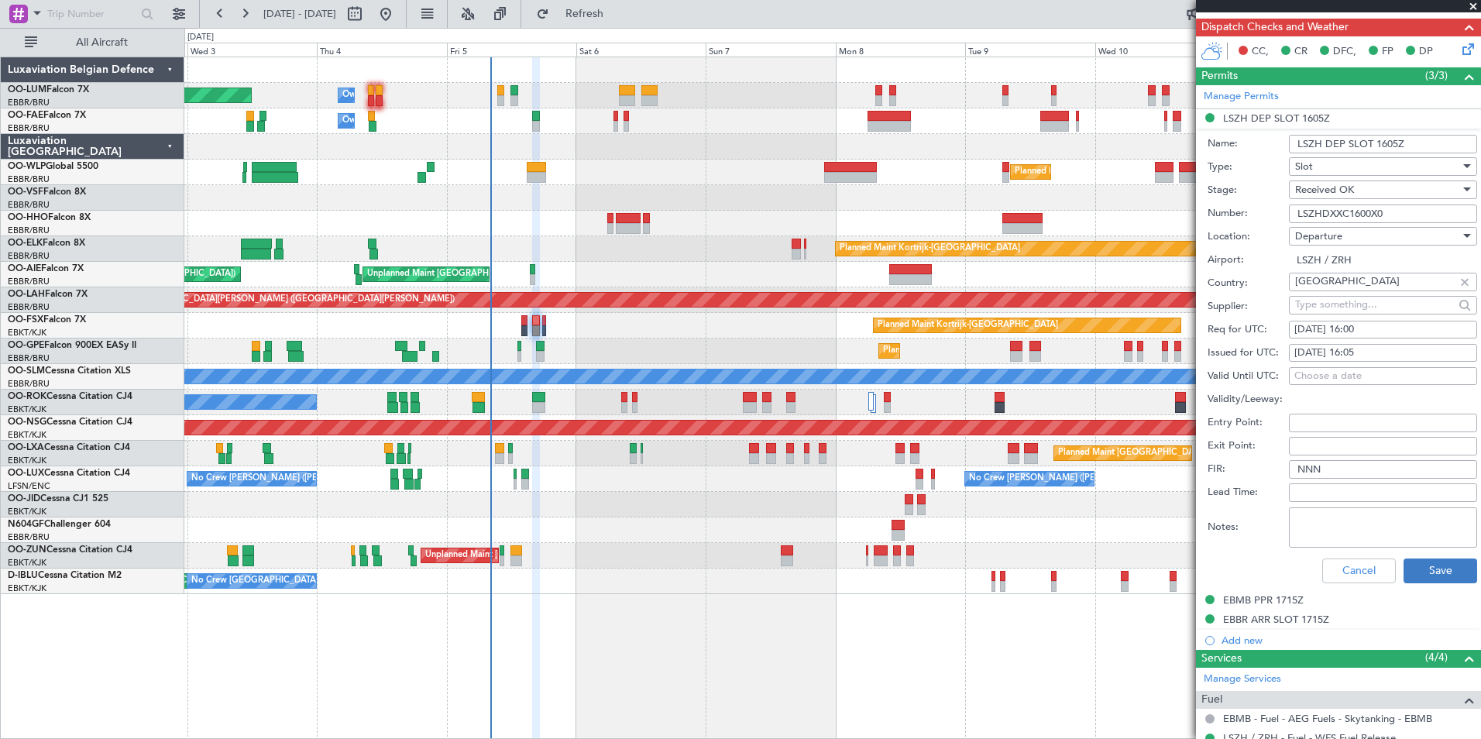
scroll to position [310, 0]
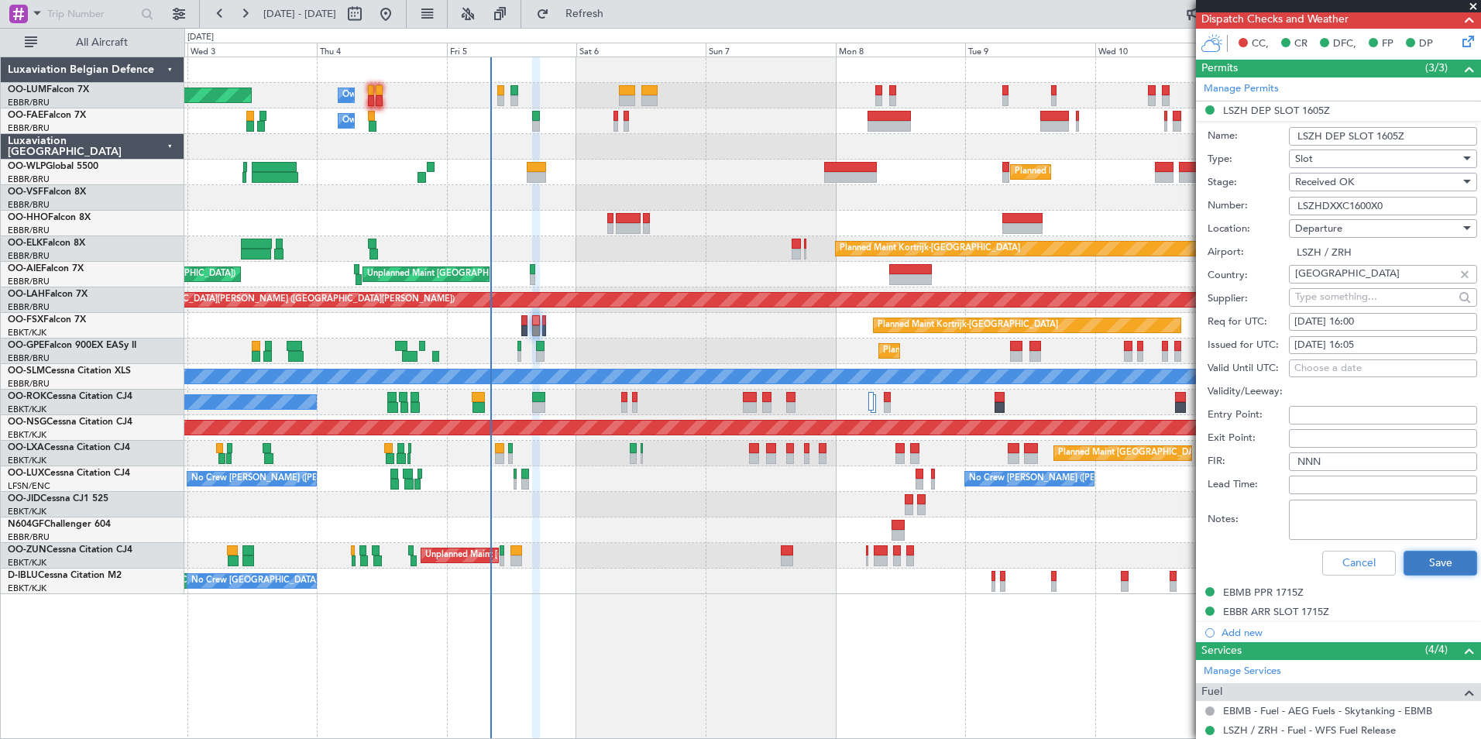
click at [1433, 559] on button "Save" at bounding box center [1441, 563] width 74 height 25
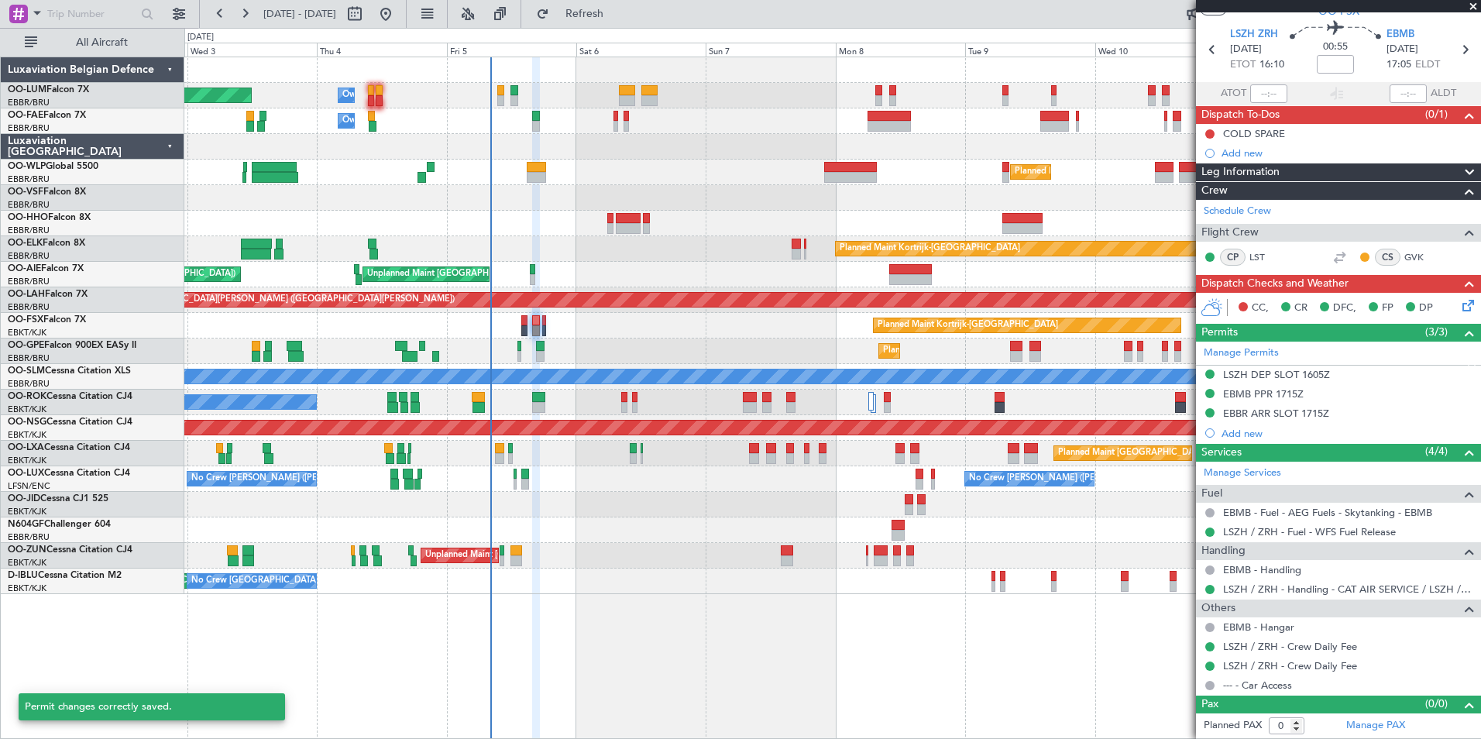
scroll to position [45, 0]
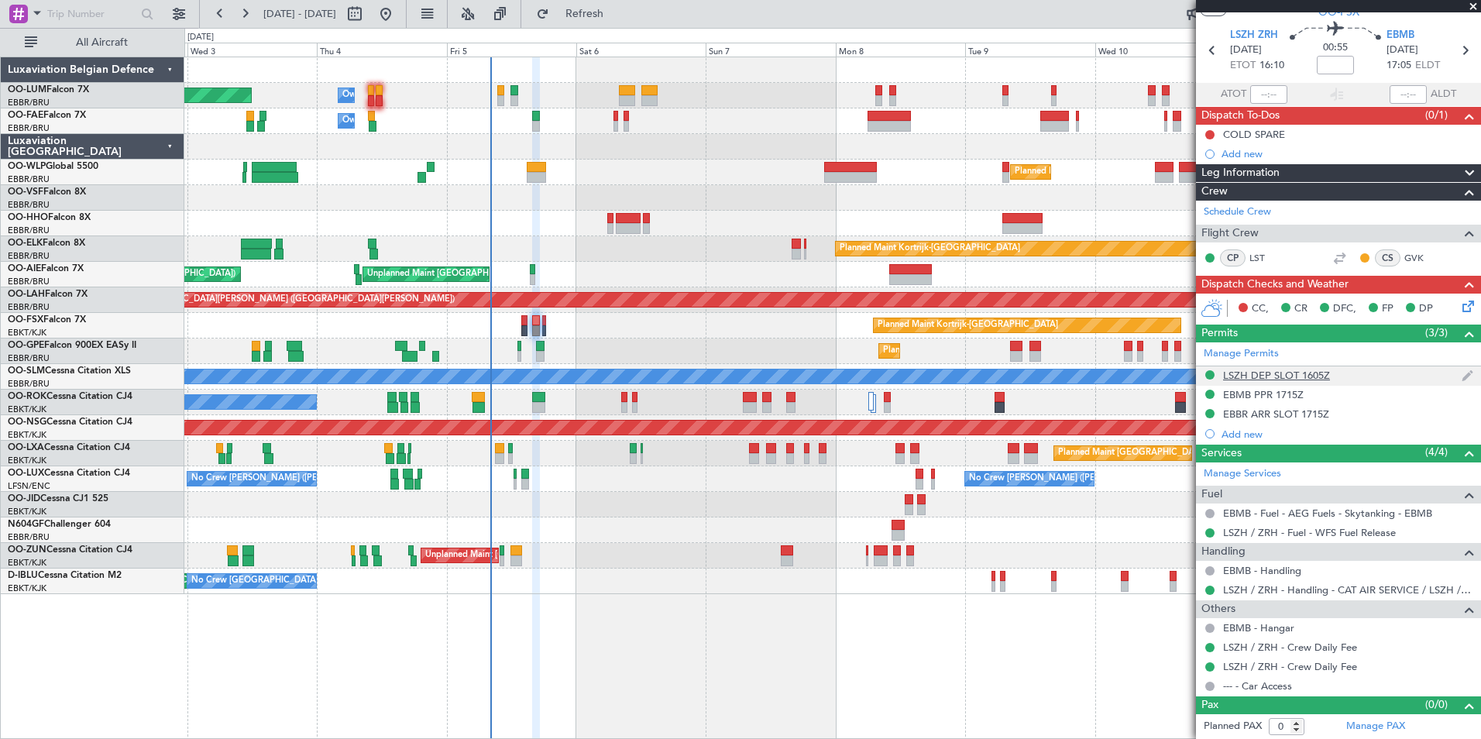
click at [1317, 373] on div "LSZH DEP SLOT 1605Z" at bounding box center [1276, 375] width 107 height 13
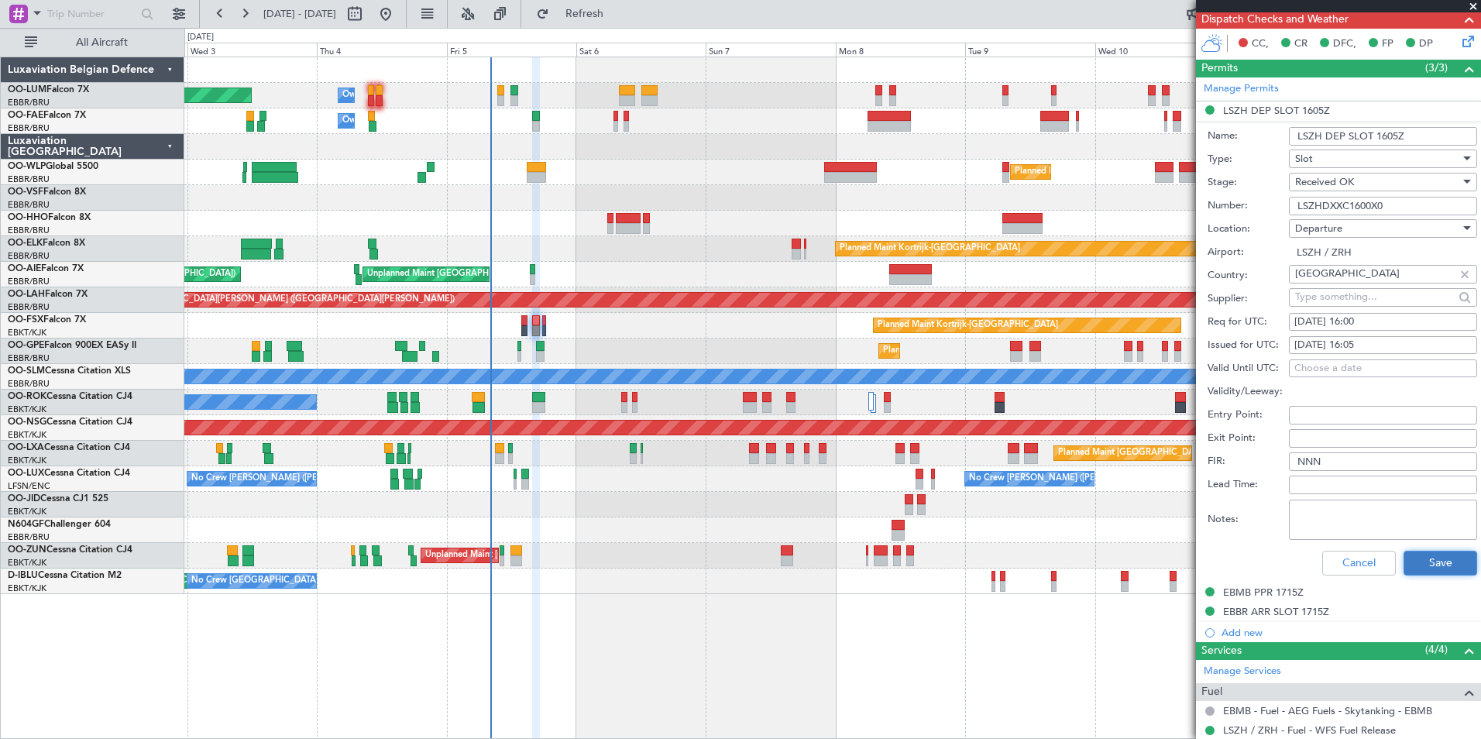
click at [1447, 556] on button "Save" at bounding box center [1441, 563] width 74 height 25
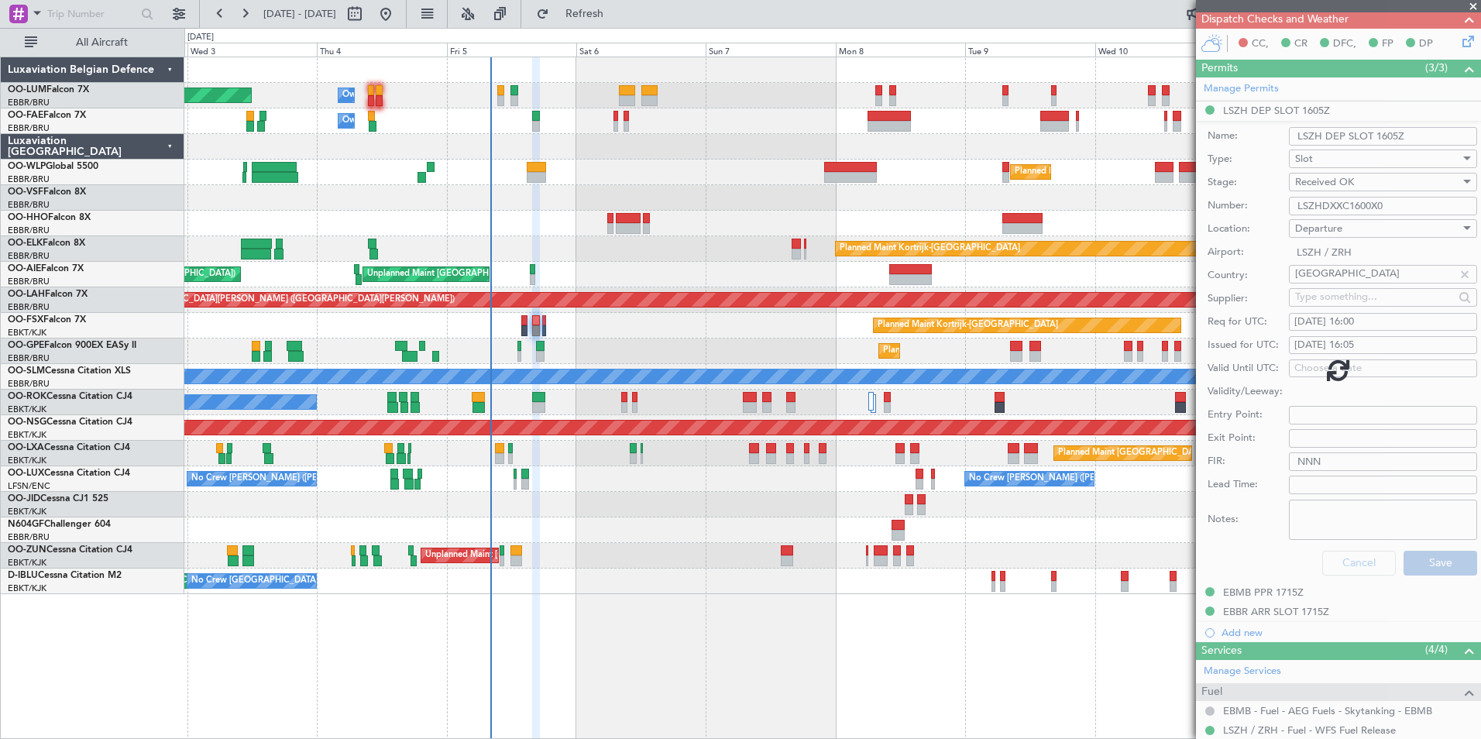
scroll to position [45, 0]
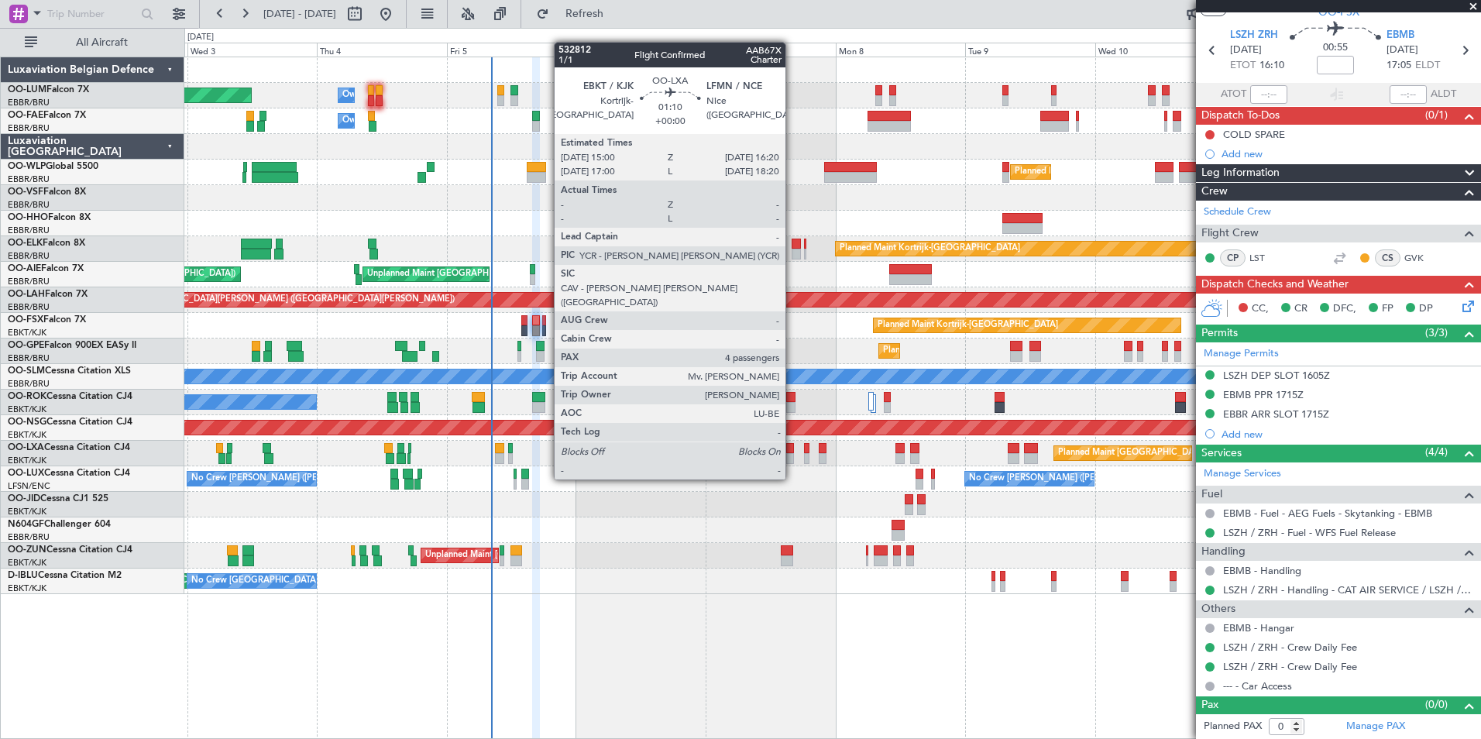
click at [793, 450] on div at bounding box center [790, 448] width 8 height 11
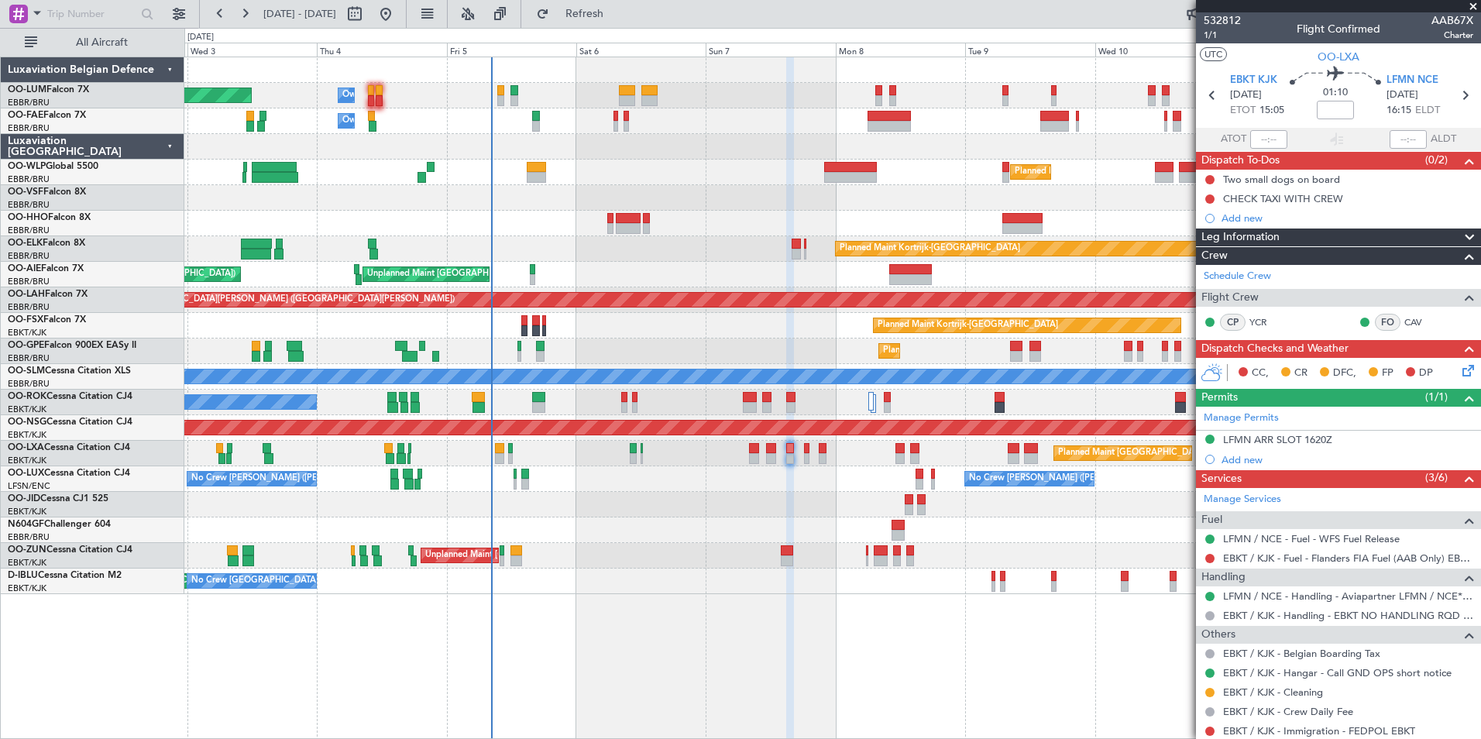
scroll to position [77, 0]
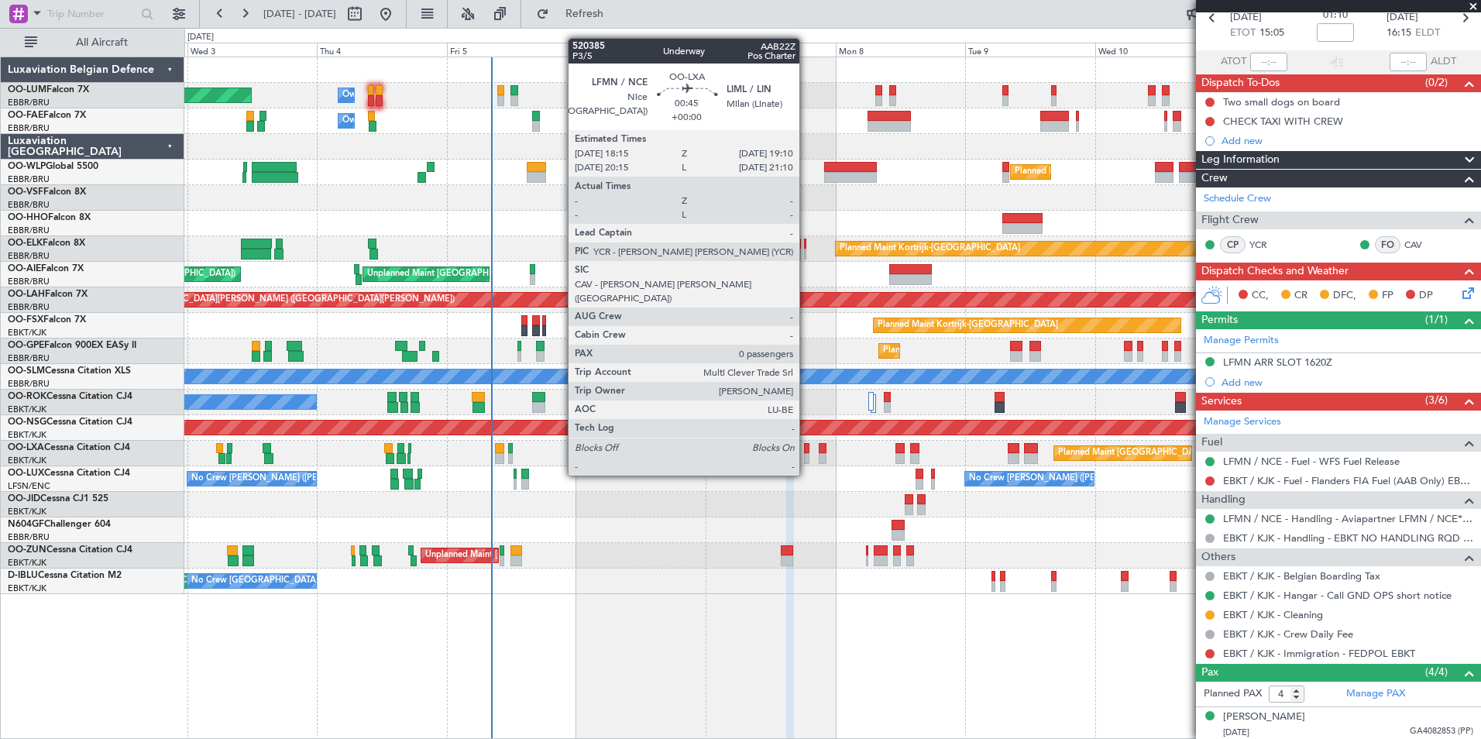
click at [807, 446] on div at bounding box center [806, 448] width 5 height 11
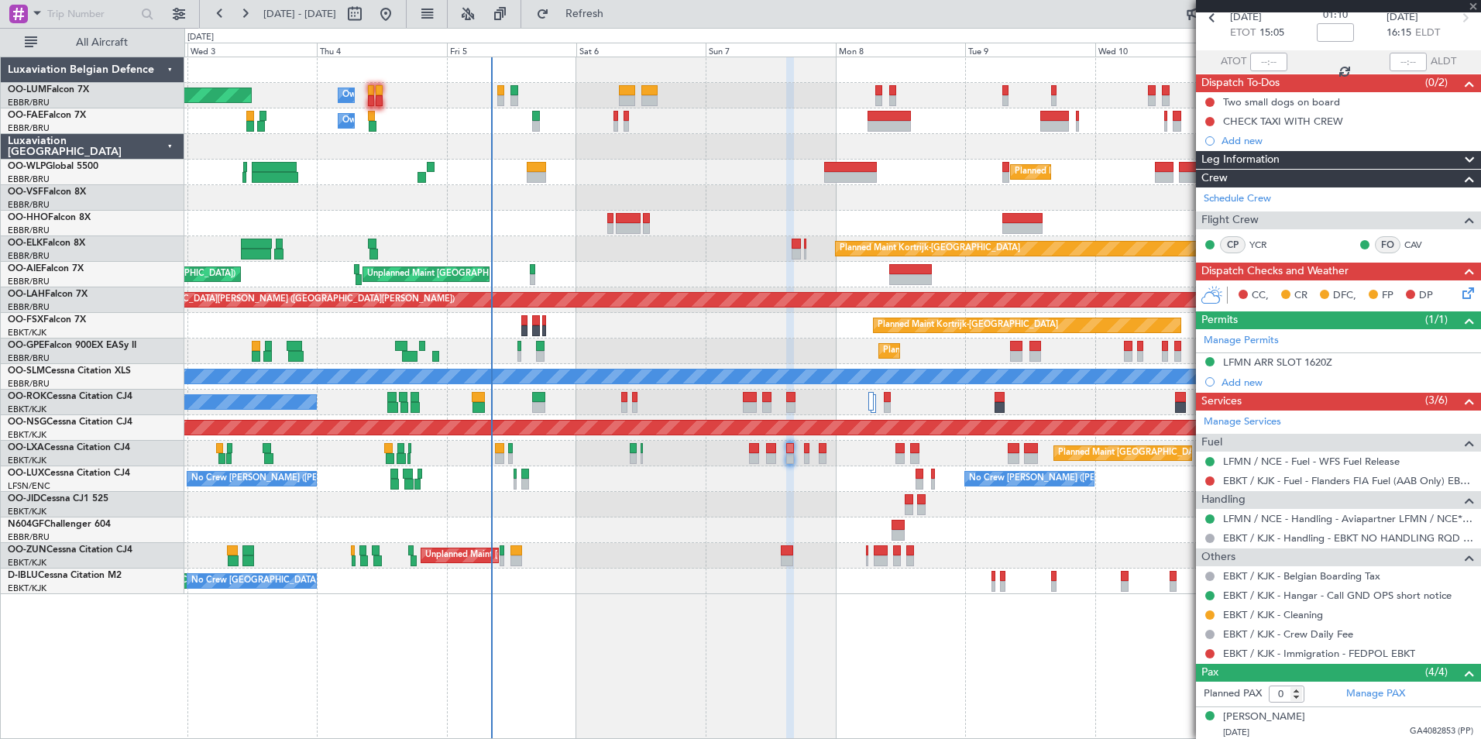
scroll to position [0, 0]
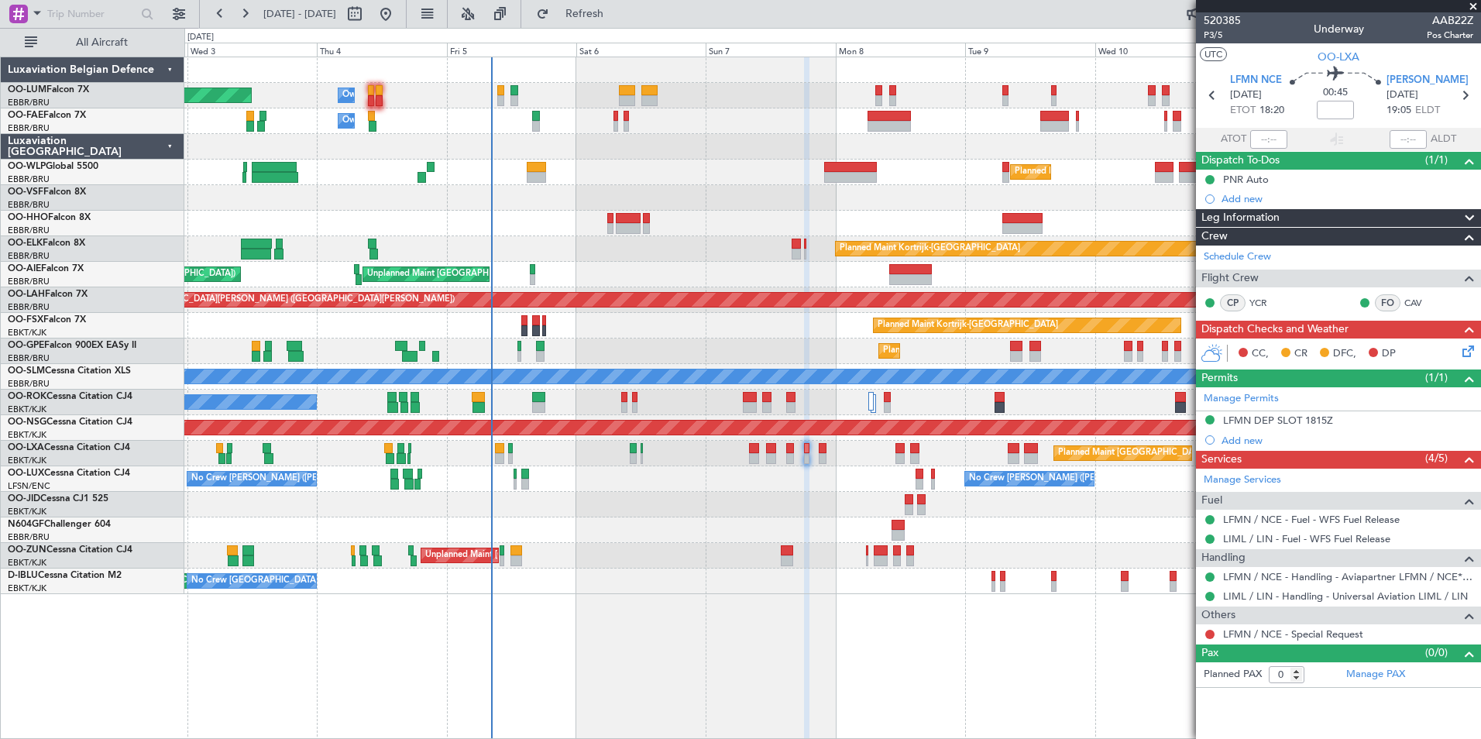
click at [622, 8] on button "Refresh" at bounding box center [575, 14] width 93 height 25
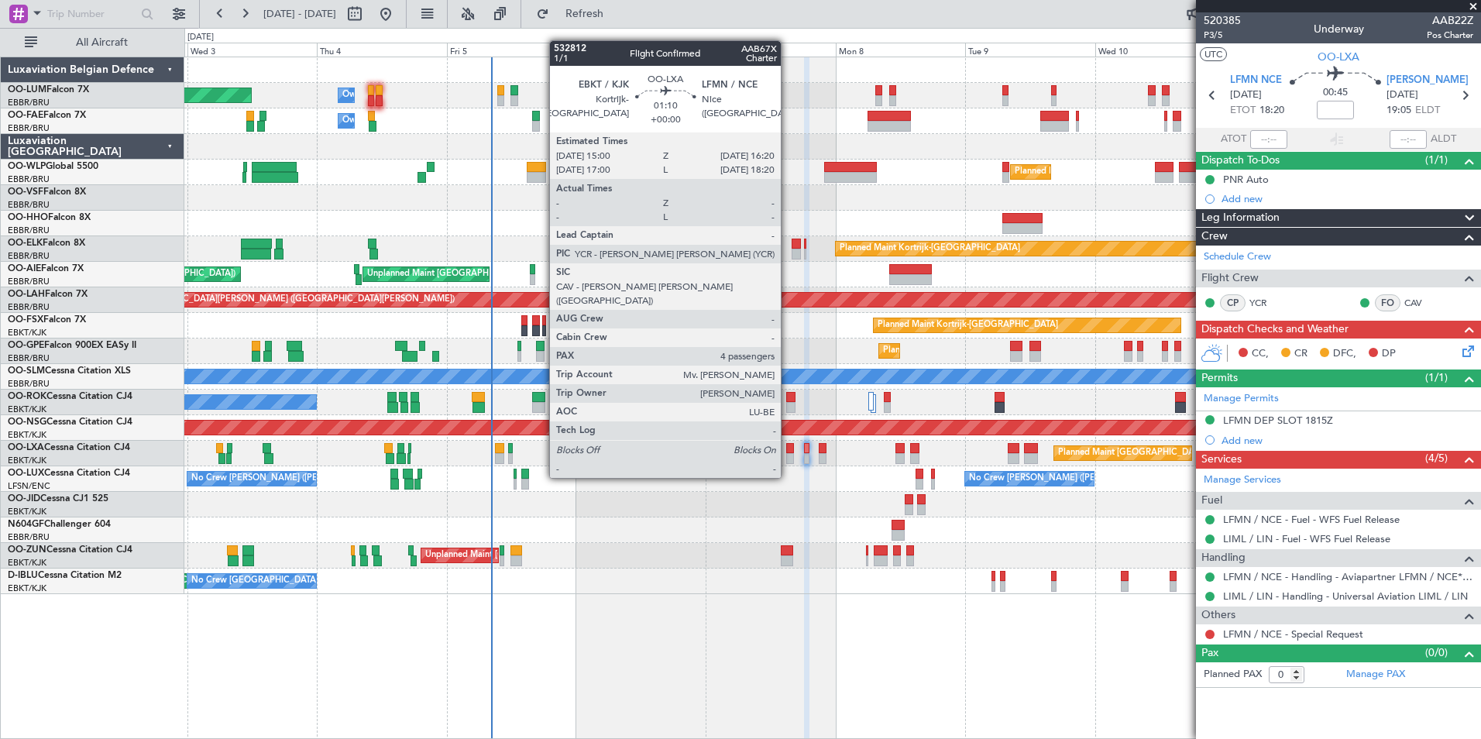
click at [788, 449] on div at bounding box center [790, 448] width 8 height 11
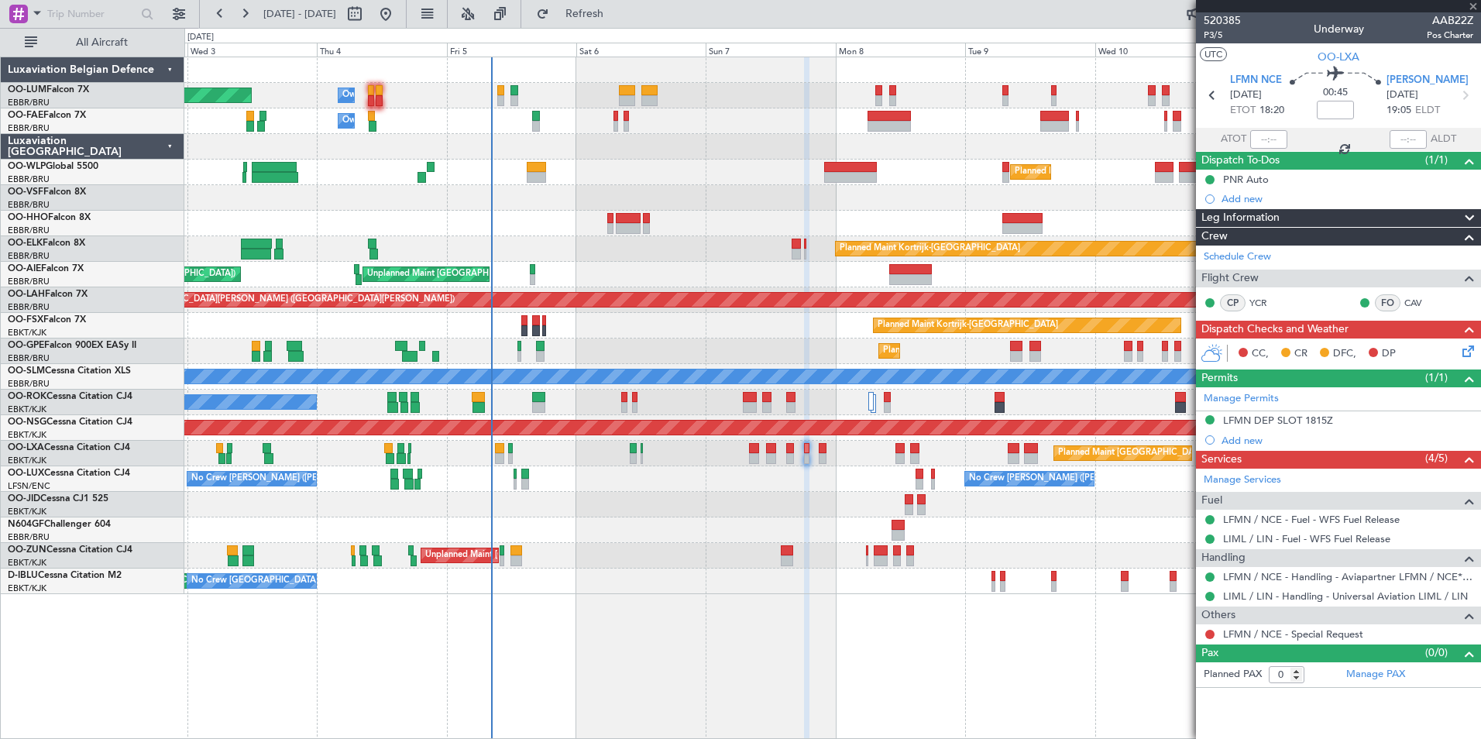
type input "4"
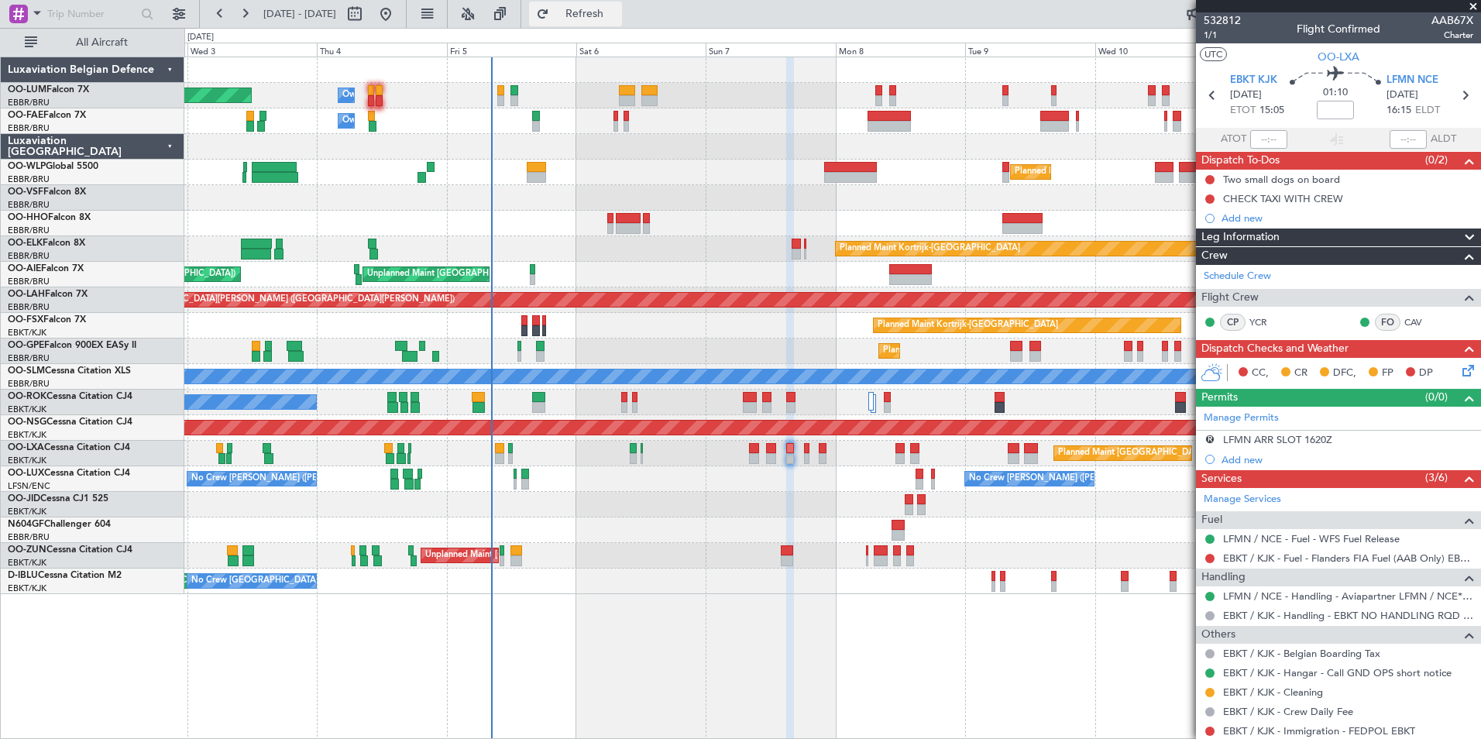
click at [613, 19] on span "Refresh" at bounding box center [584, 14] width 65 height 11
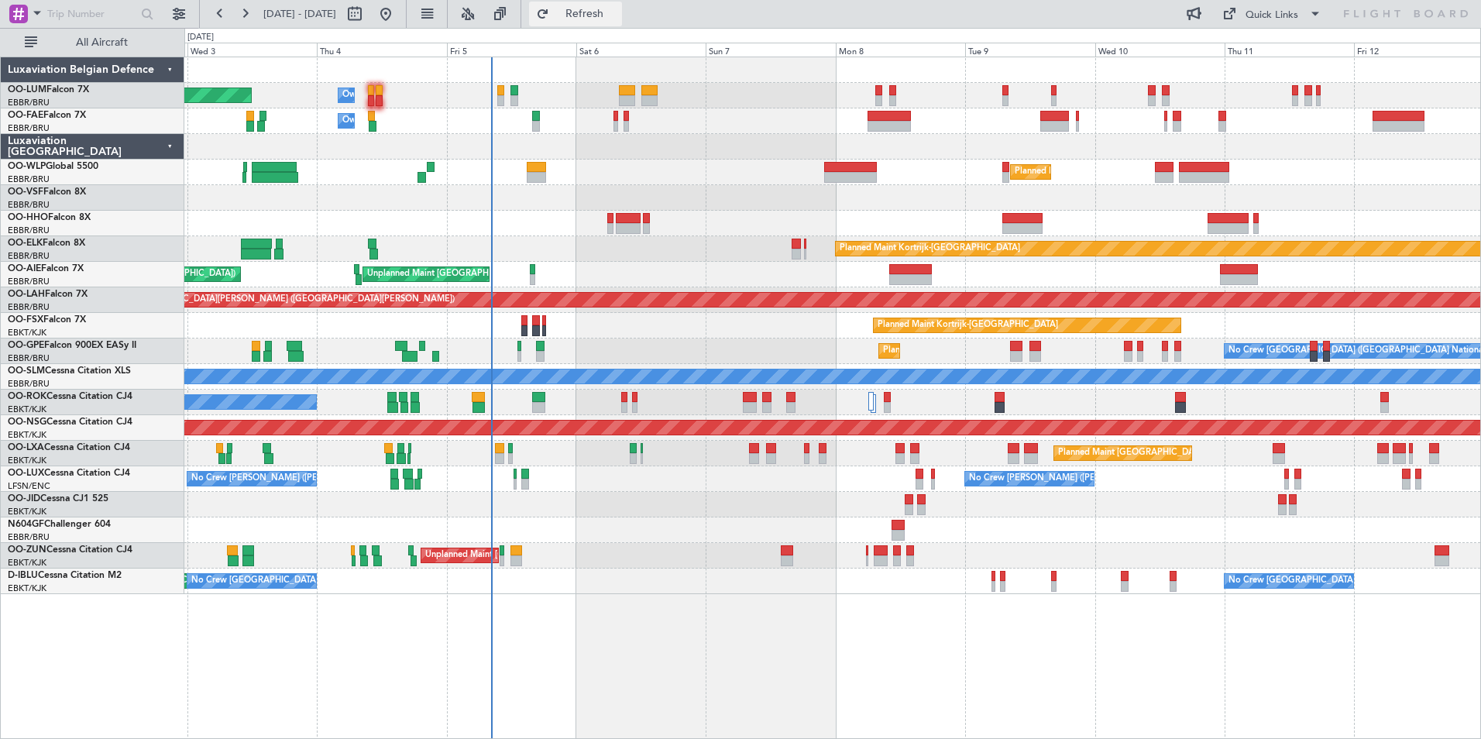
click at [622, 22] on button "Refresh" at bounding box center [575, 14] width 93 height 25
drag, startPoint x: 633, startPoint y: 18, endPoint x: 747, endPoint y: 260, distance: 267.2
click at [618, 18] on span "Refresh" at bounding box center [584, 14] width 65 height 11
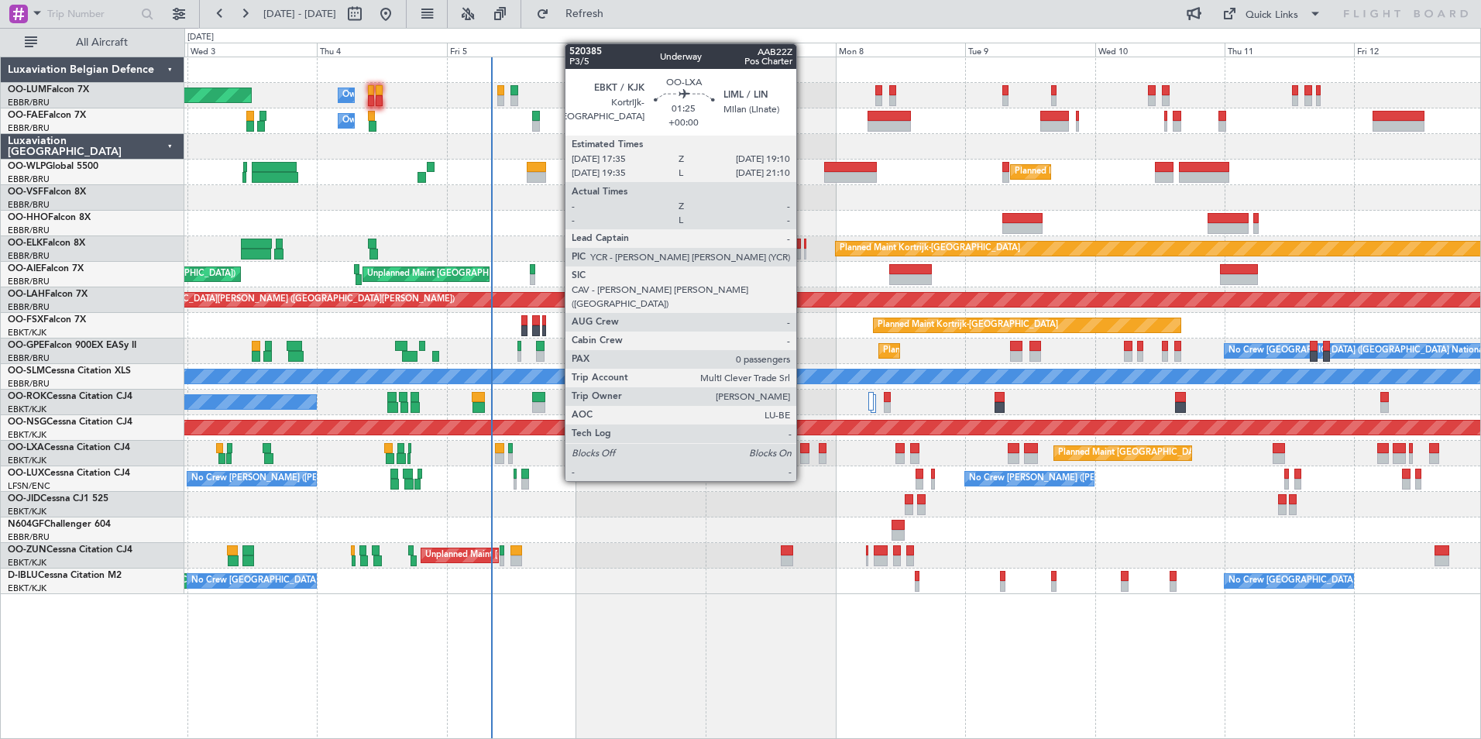
click at [803, 452] on div at bounding box center [804, 448] width 9 height 11
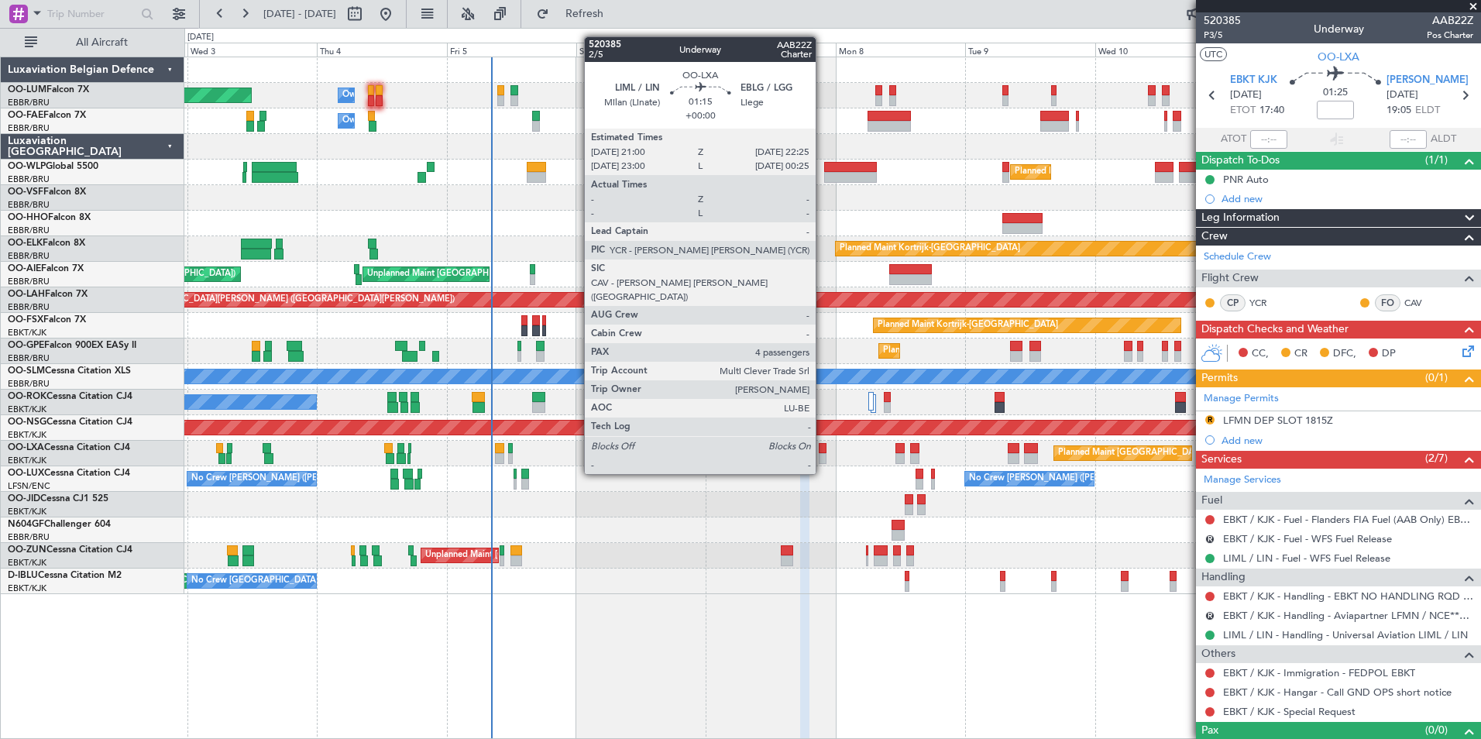
click at [823, 445] on div at bounding box center [823, 448] width 8 height 11
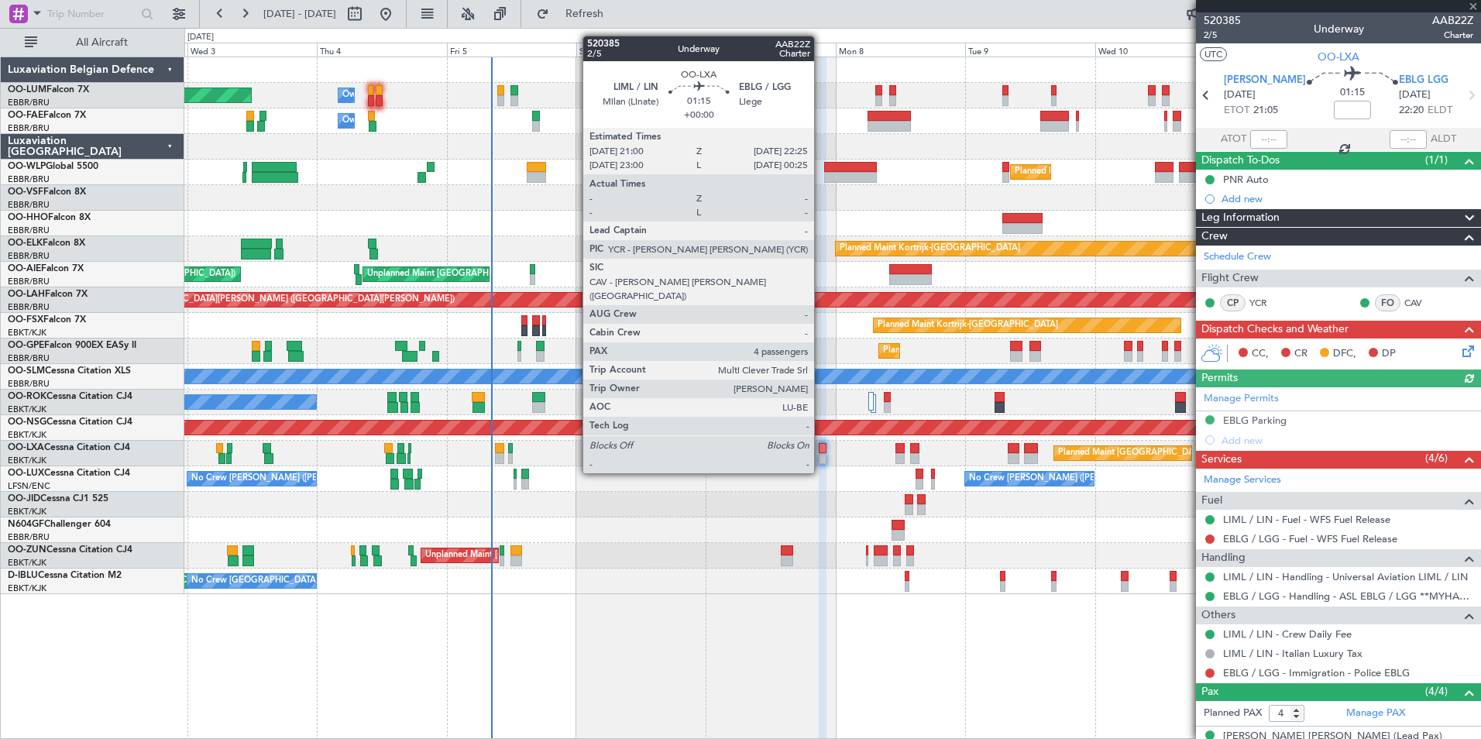
click at [821, 444] on div at bounding box center [823, 448] width 8 height 11
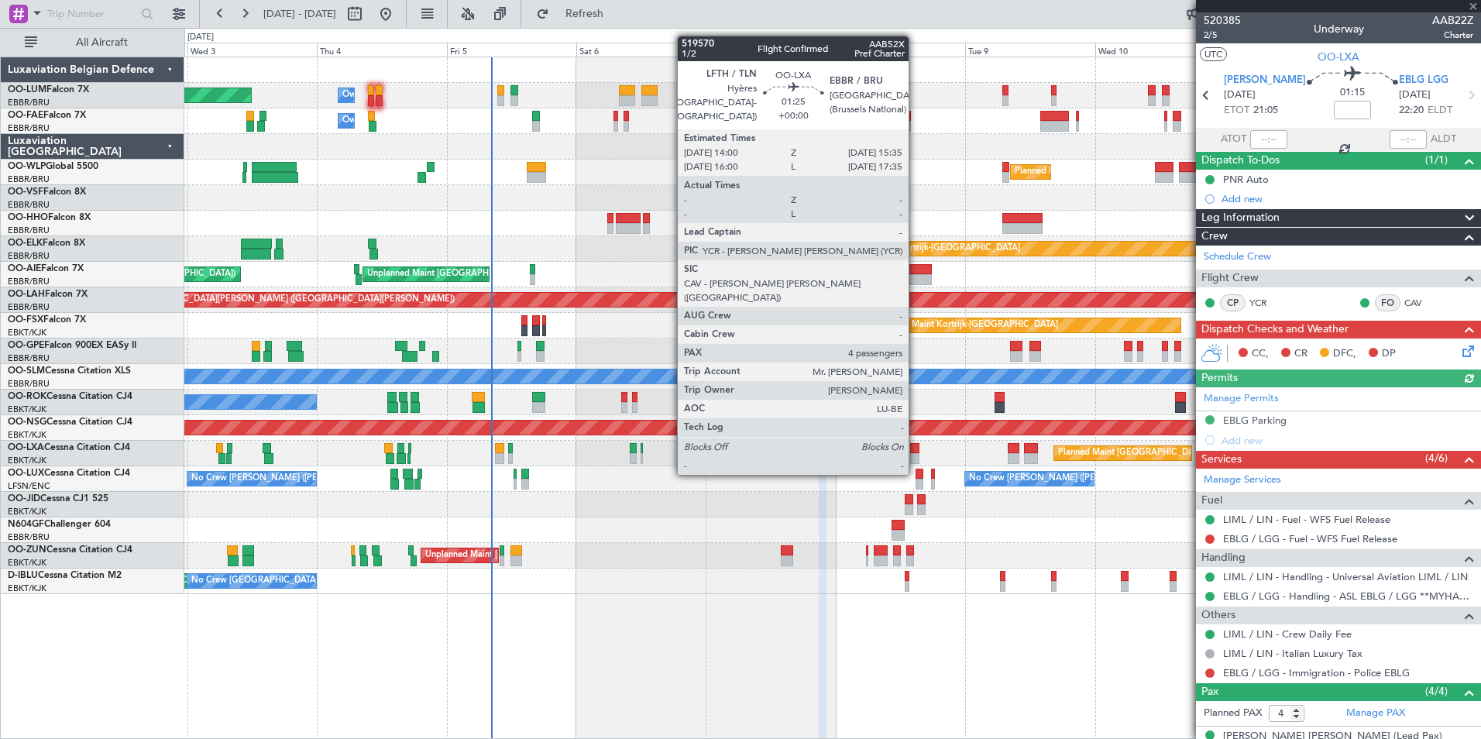
click at [916, 446] on div at bounding box center [914, 448] width 9 height 11
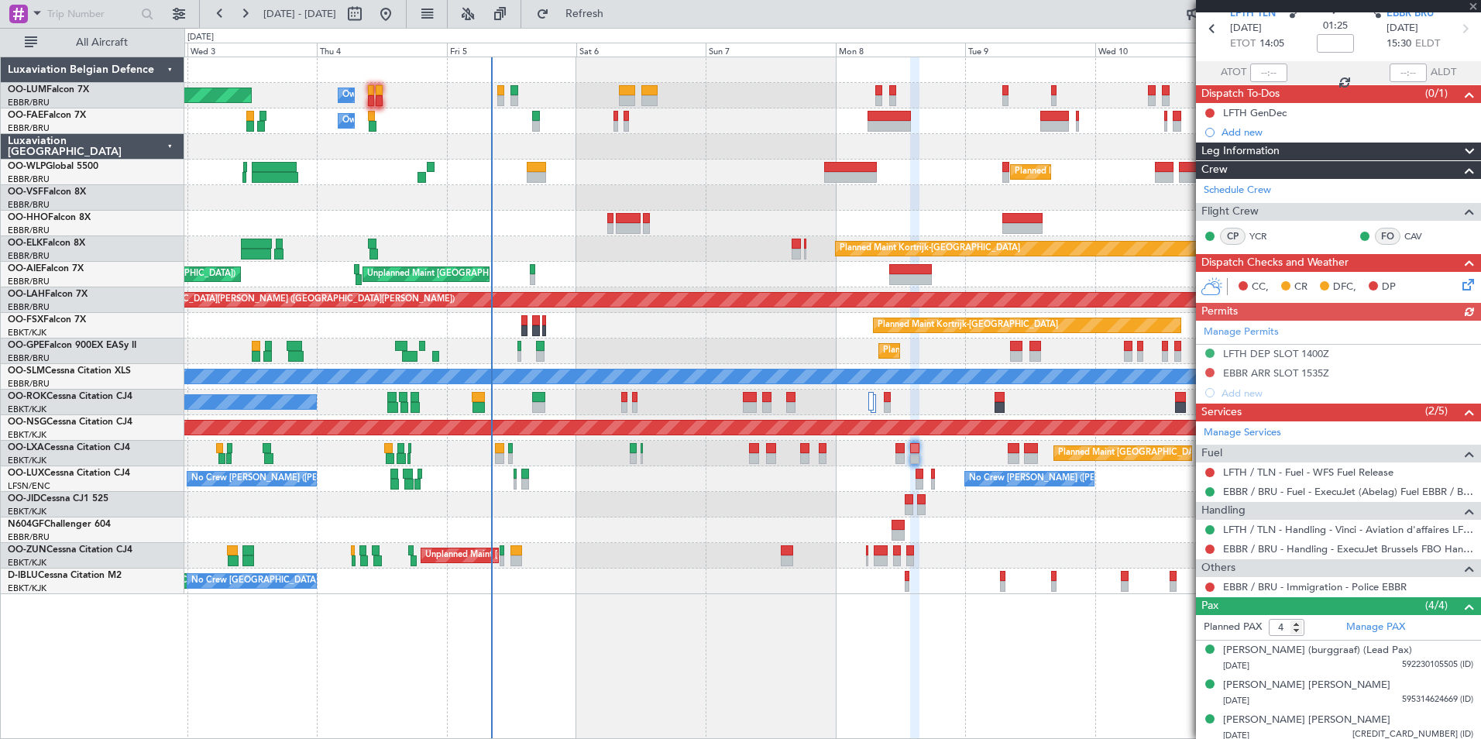
scroll to position [122, 0]
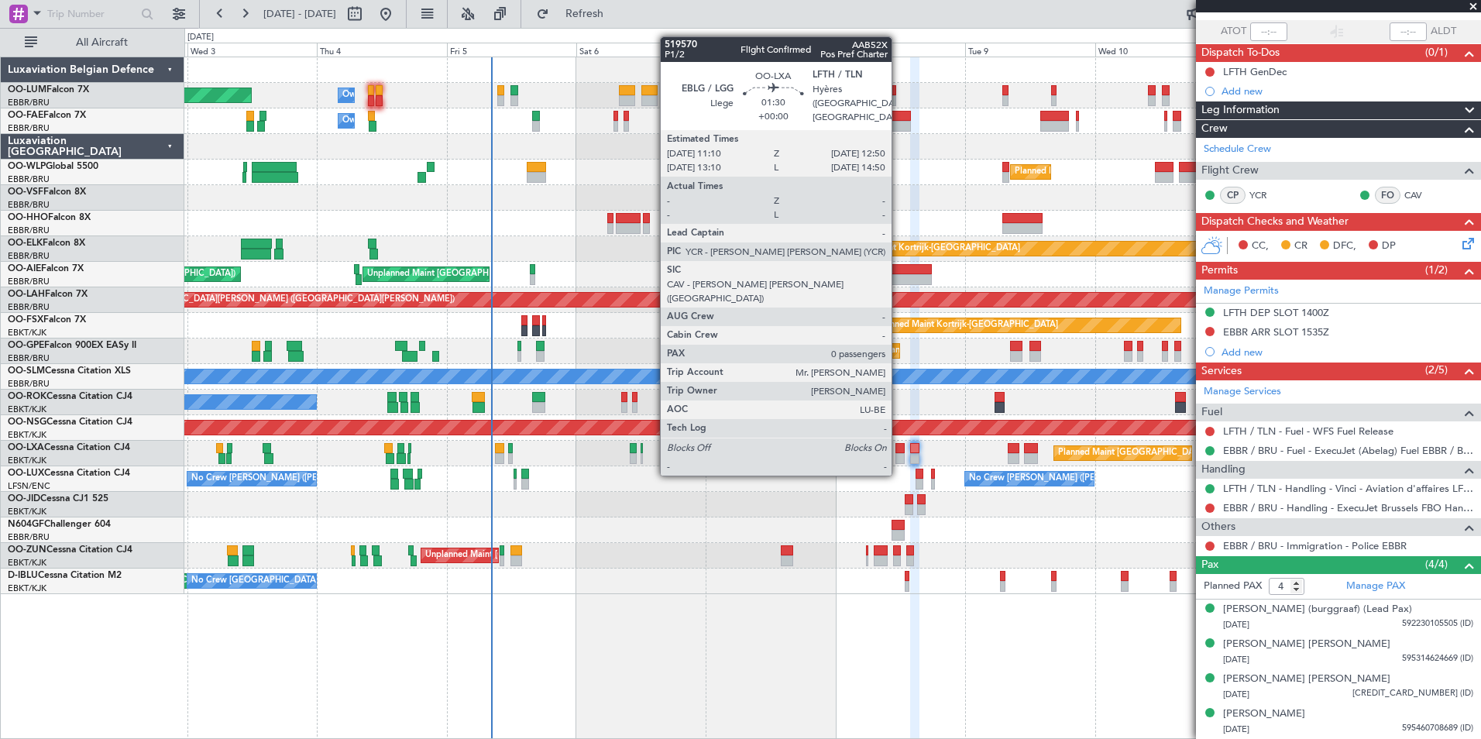
click at [899, 445] on div at bounding box center [900, 448] width 9 height 11
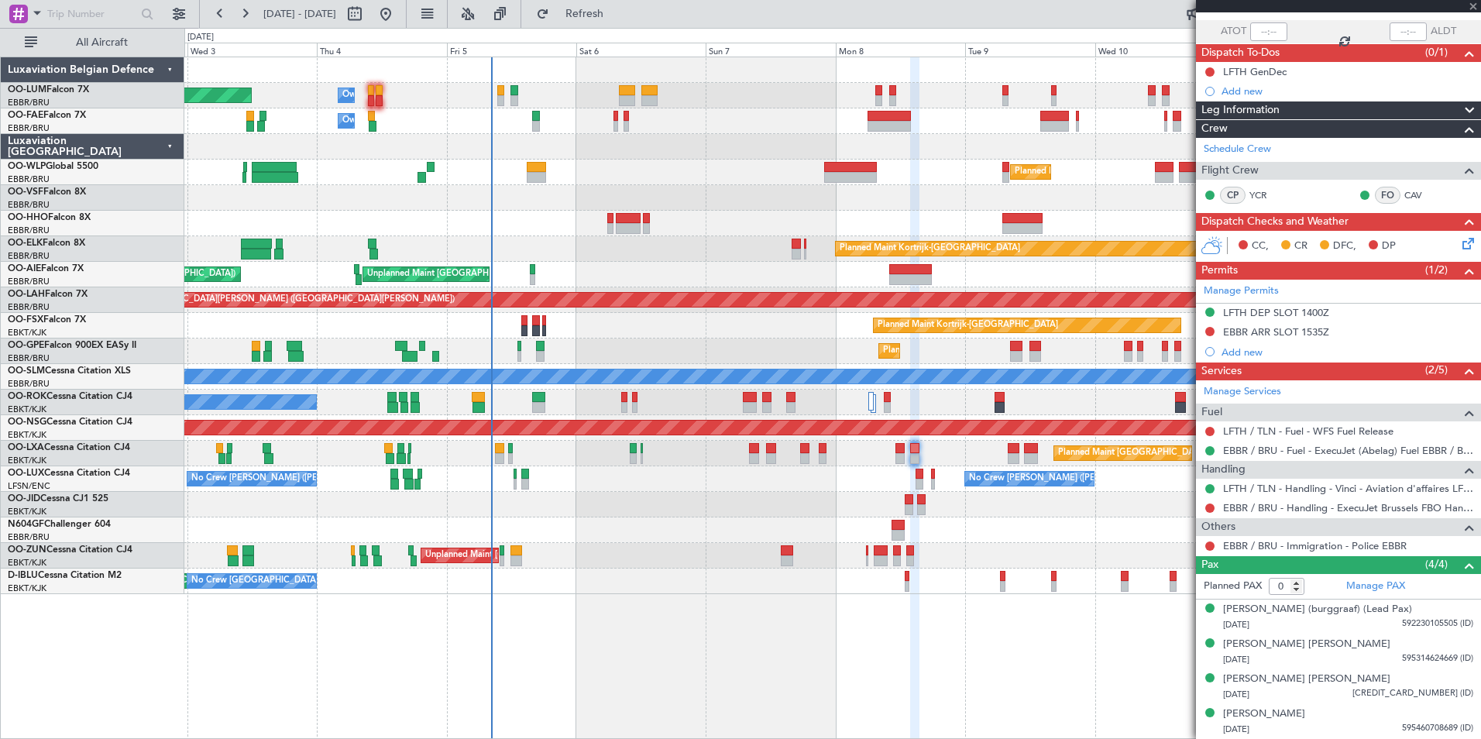
scroll to position [0, 0]
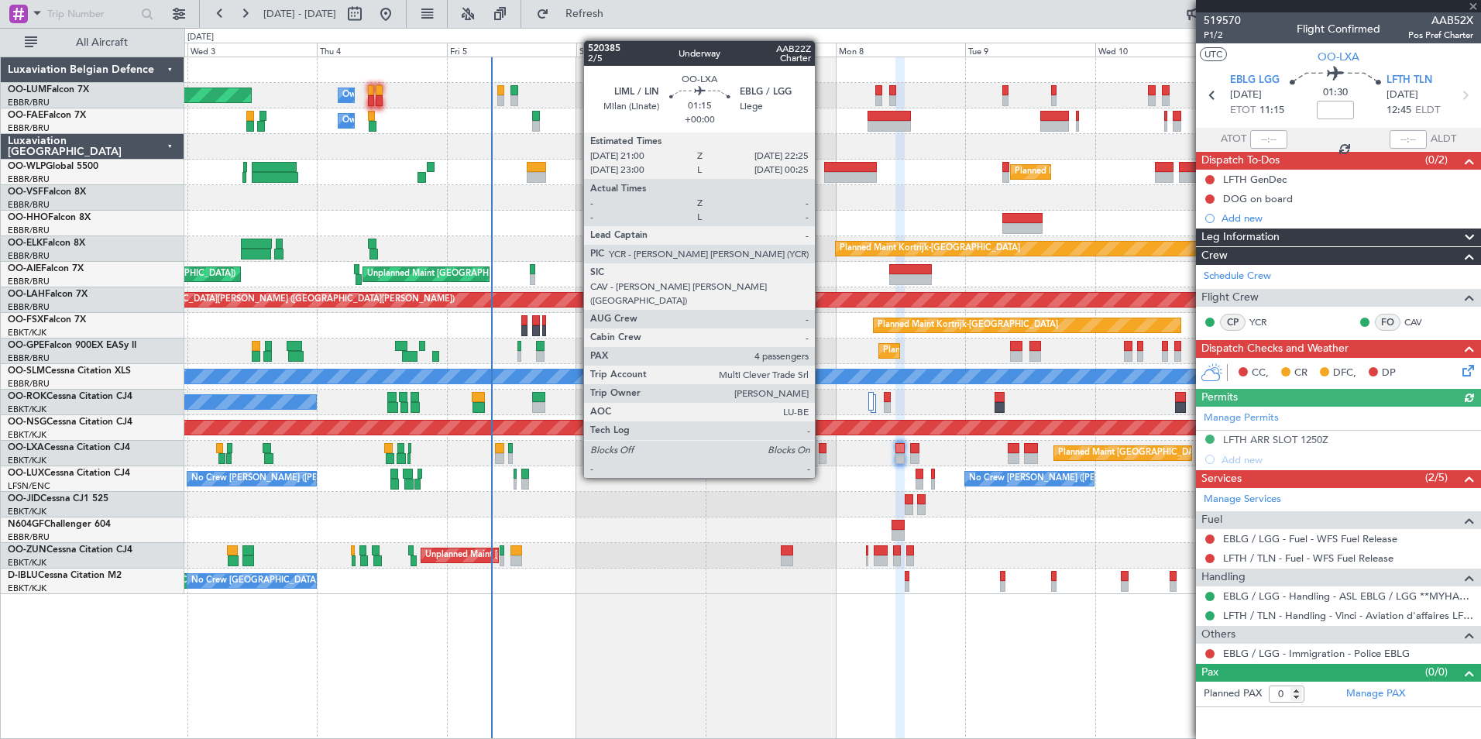
click at [822, 449] on div at bounding box center [823, 448] width 8 height 11
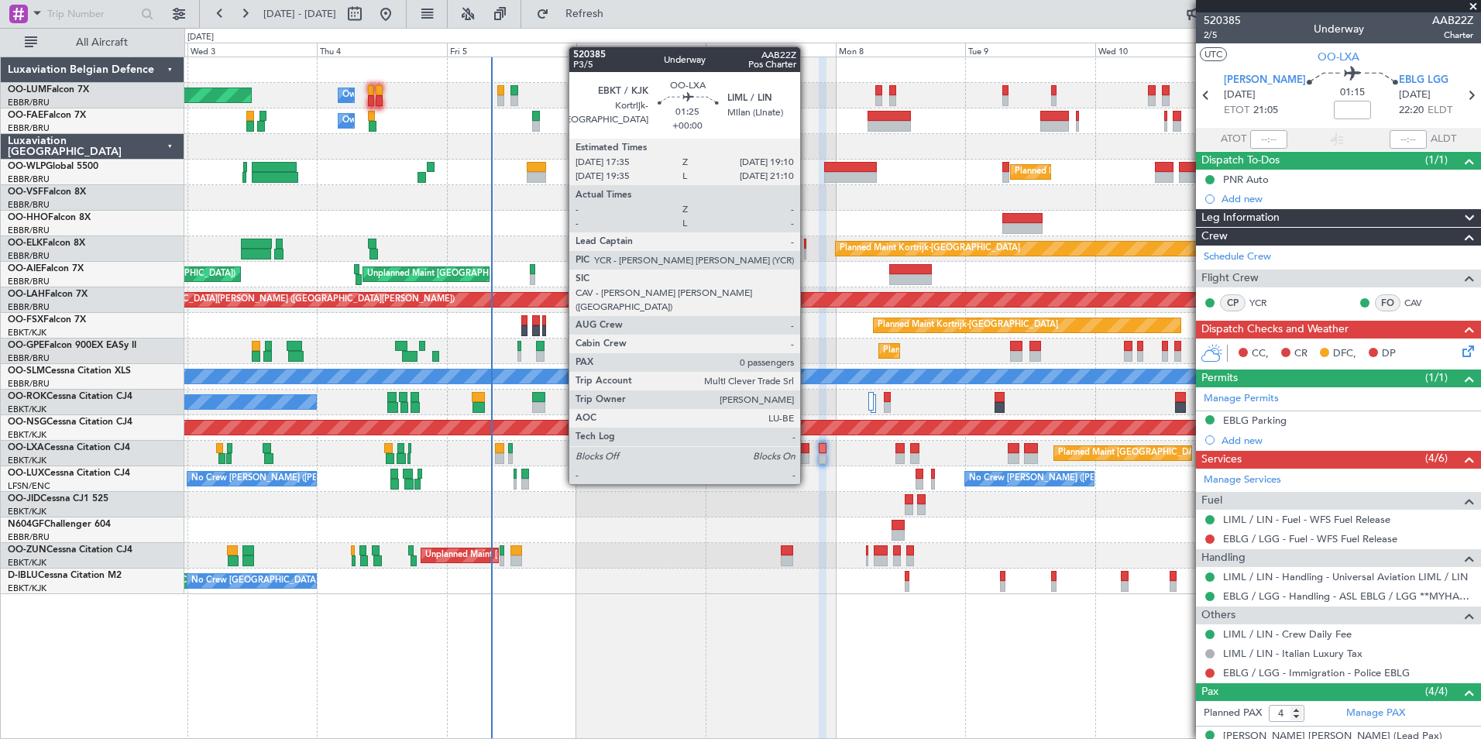
click at [807, 455] on div at bounding box center [804, 458] width 9 height 11
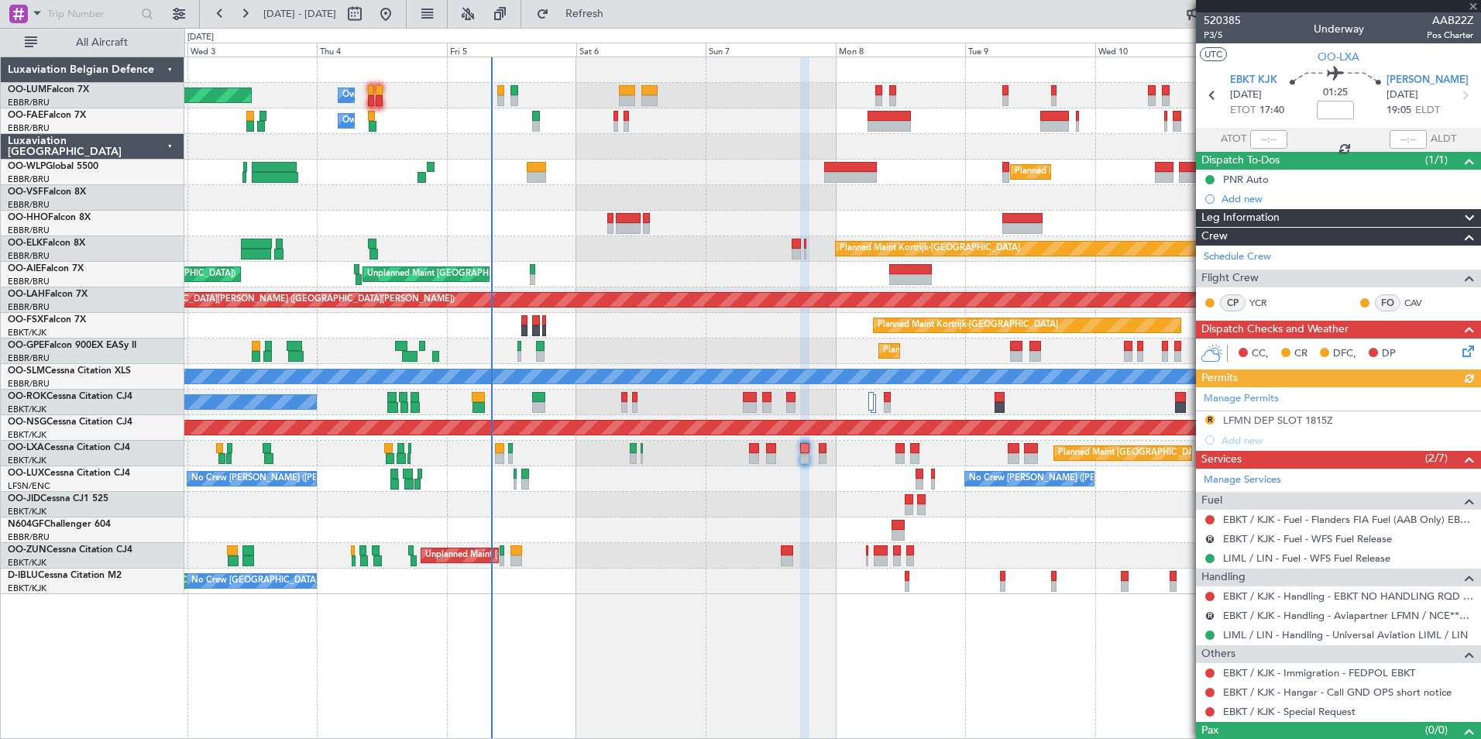
scroll to position [26, 0]
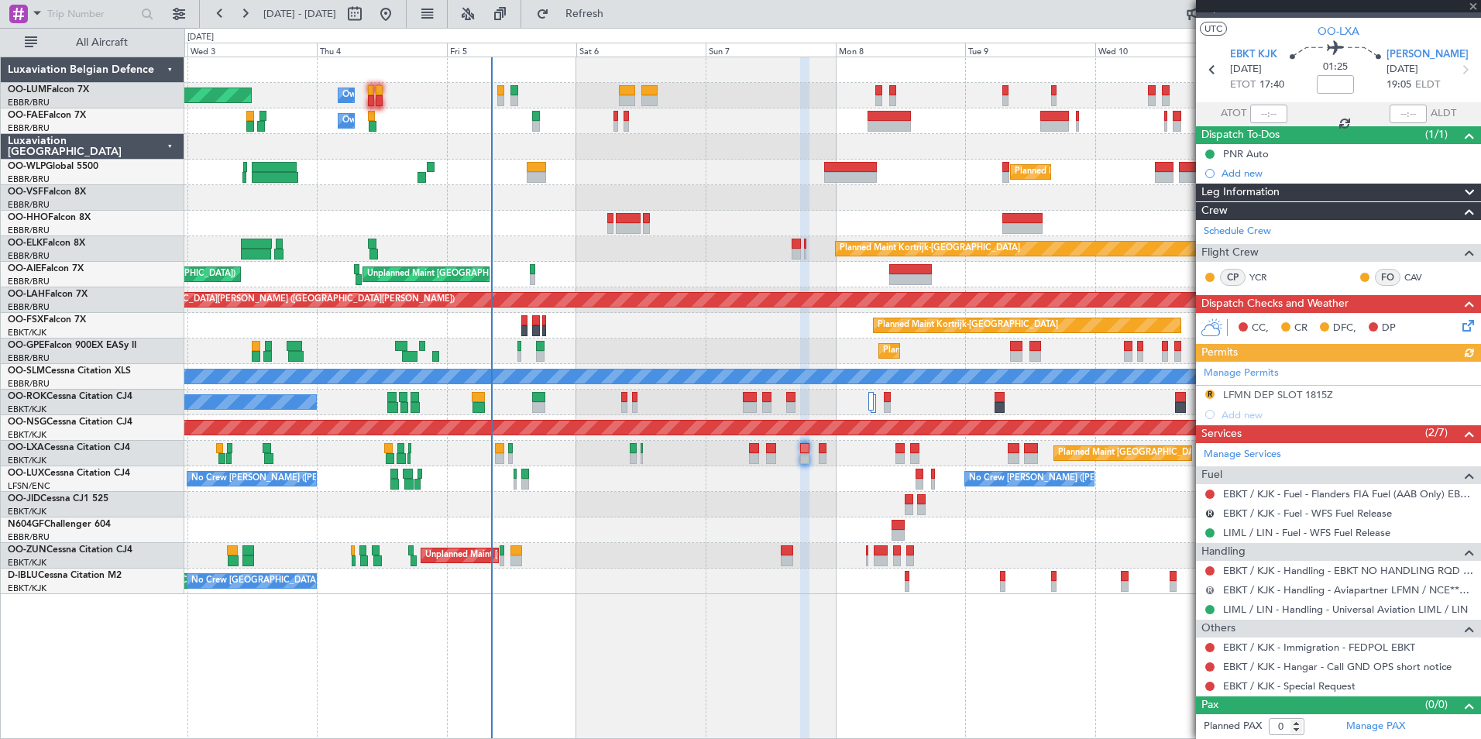
click at [1213, 587] on button "R" at bounding box center [1210, 590] width 9 height 9
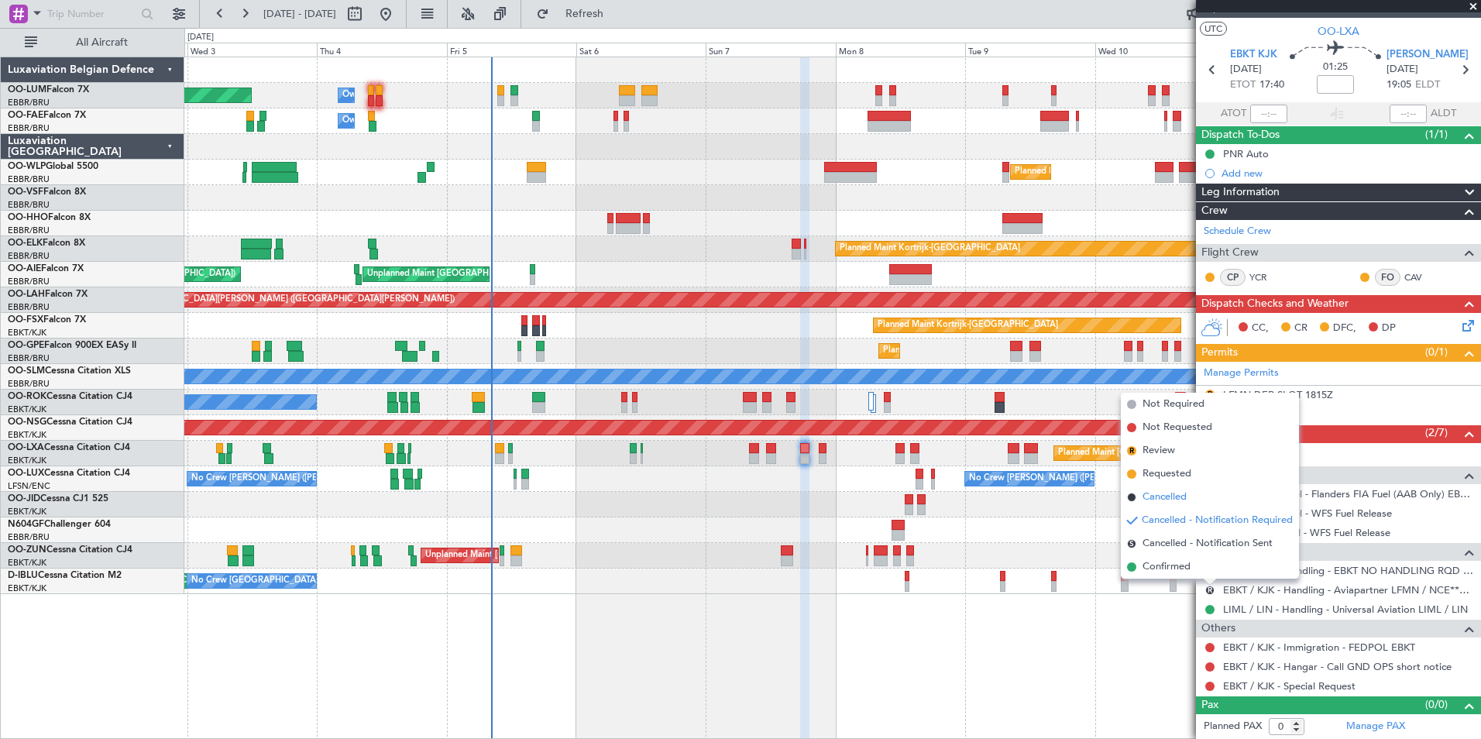
click at [1160, 499] on span "Cancelled" at bounding box center [1165, 497] width 44 height 15
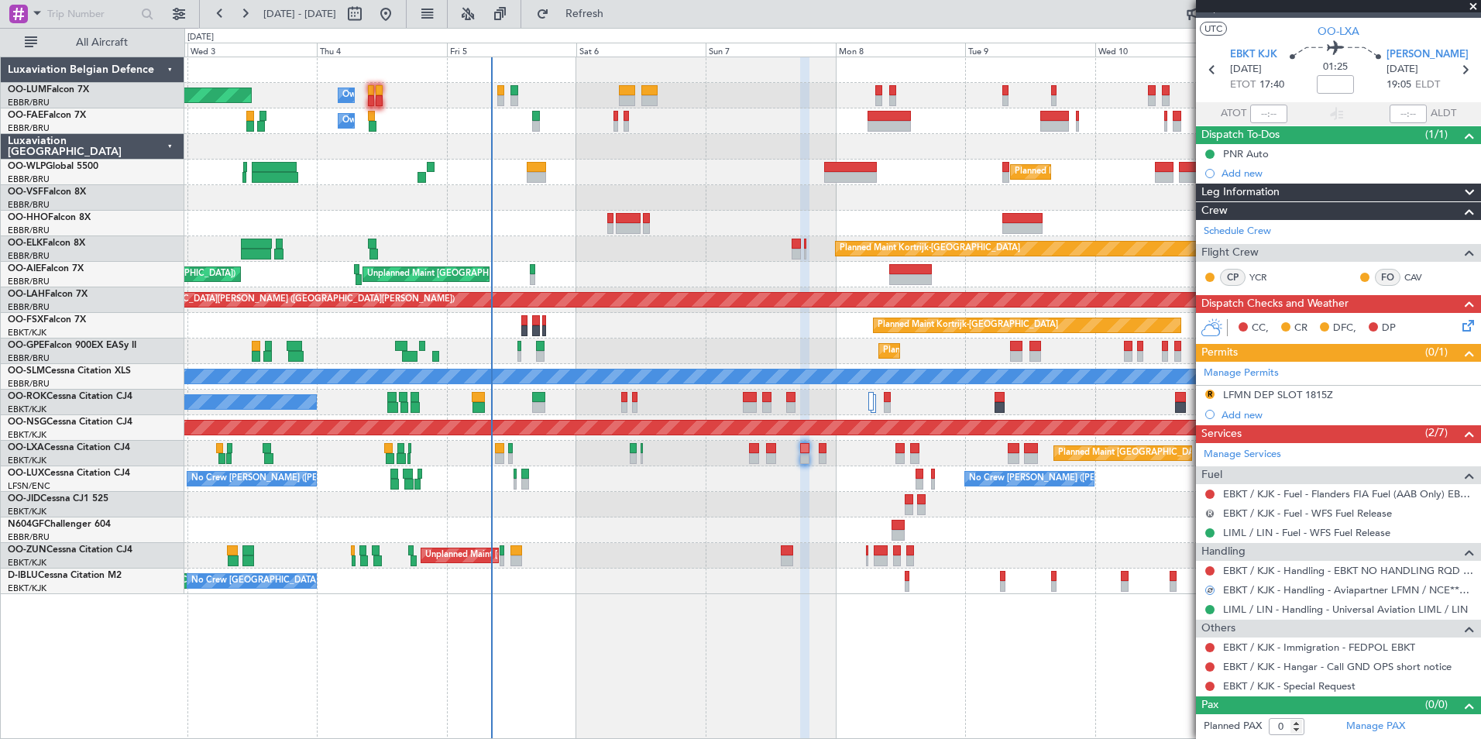
click at [1211, 511] on button "R" at bounding box center [1210, 513] width 9 height 9
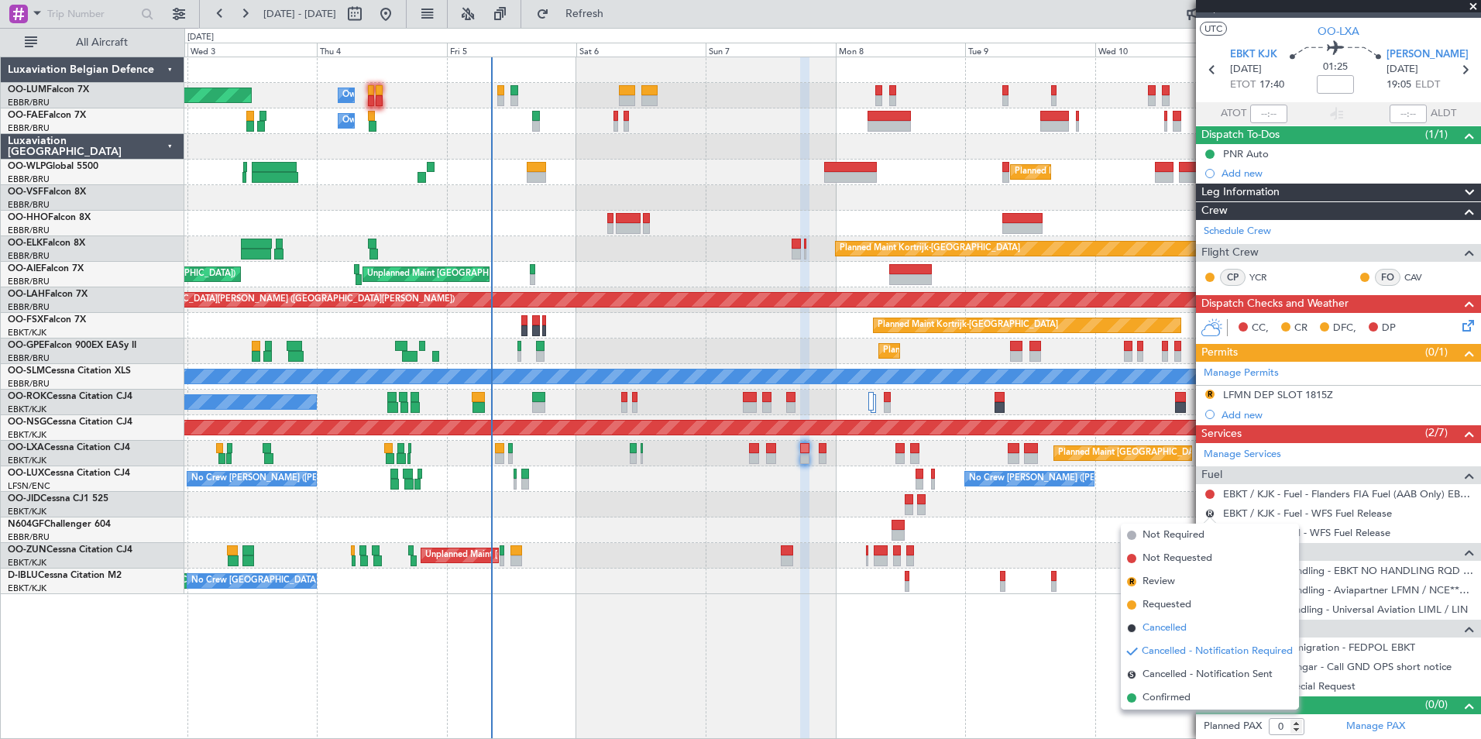
click at [1171, 625] on span "Cancelled" at bounding box center [1165, 628] width 44 height 15
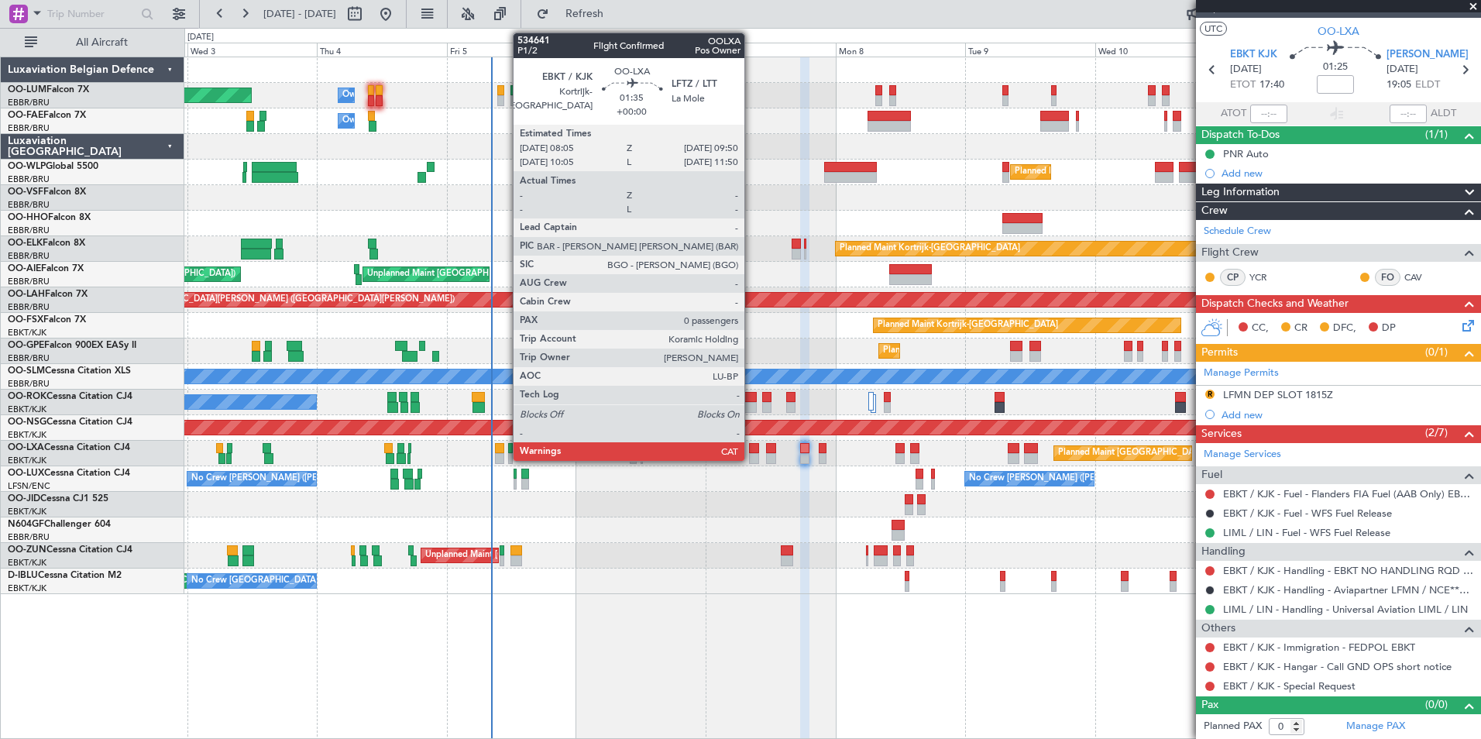
click at [752, 446] on div at bounding box center [754, 448] width 10 height 11
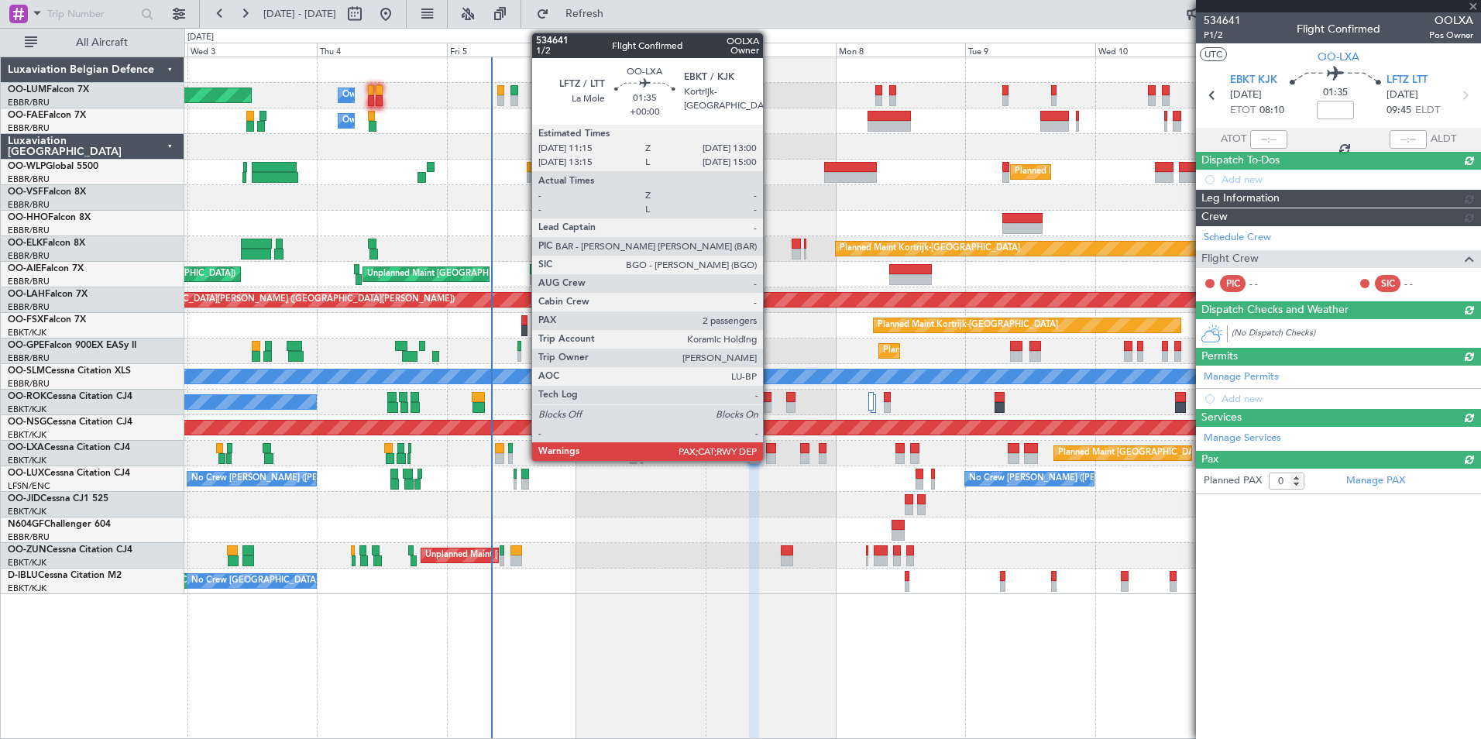
scroll to position [0, 0]
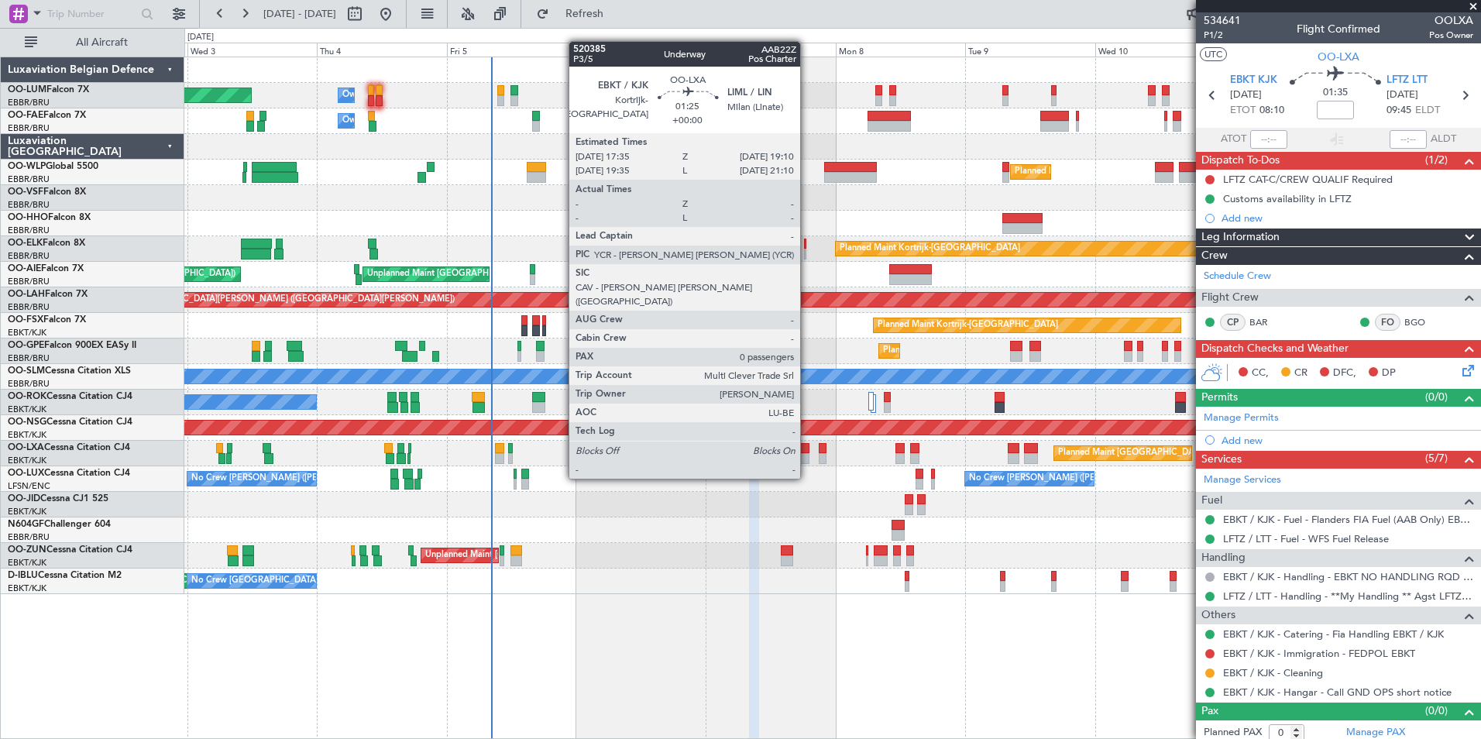
click at [807, 449] on div at bounding box center [804, 448] width 9 height 11
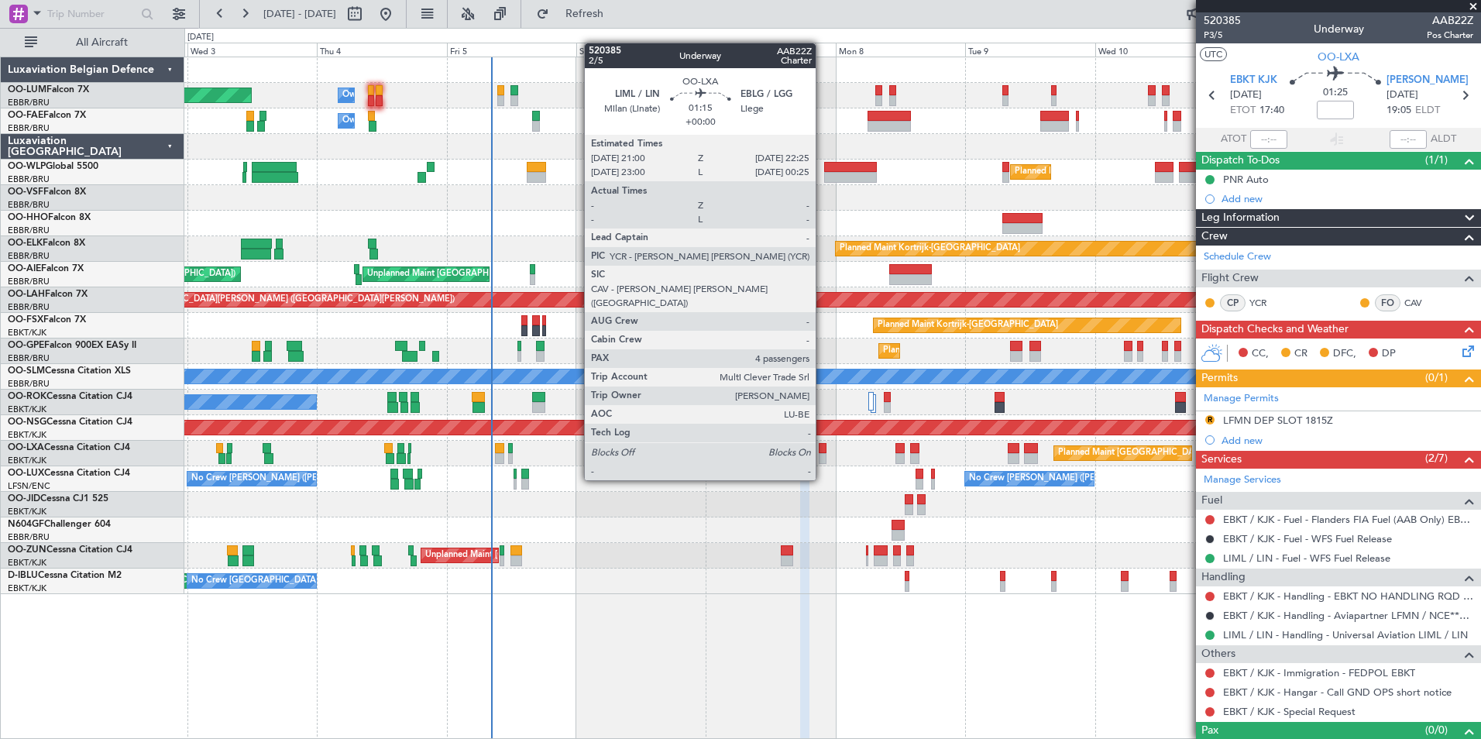
click at [821, 449] on div at bounding box center [823, 448] width 8 height 11
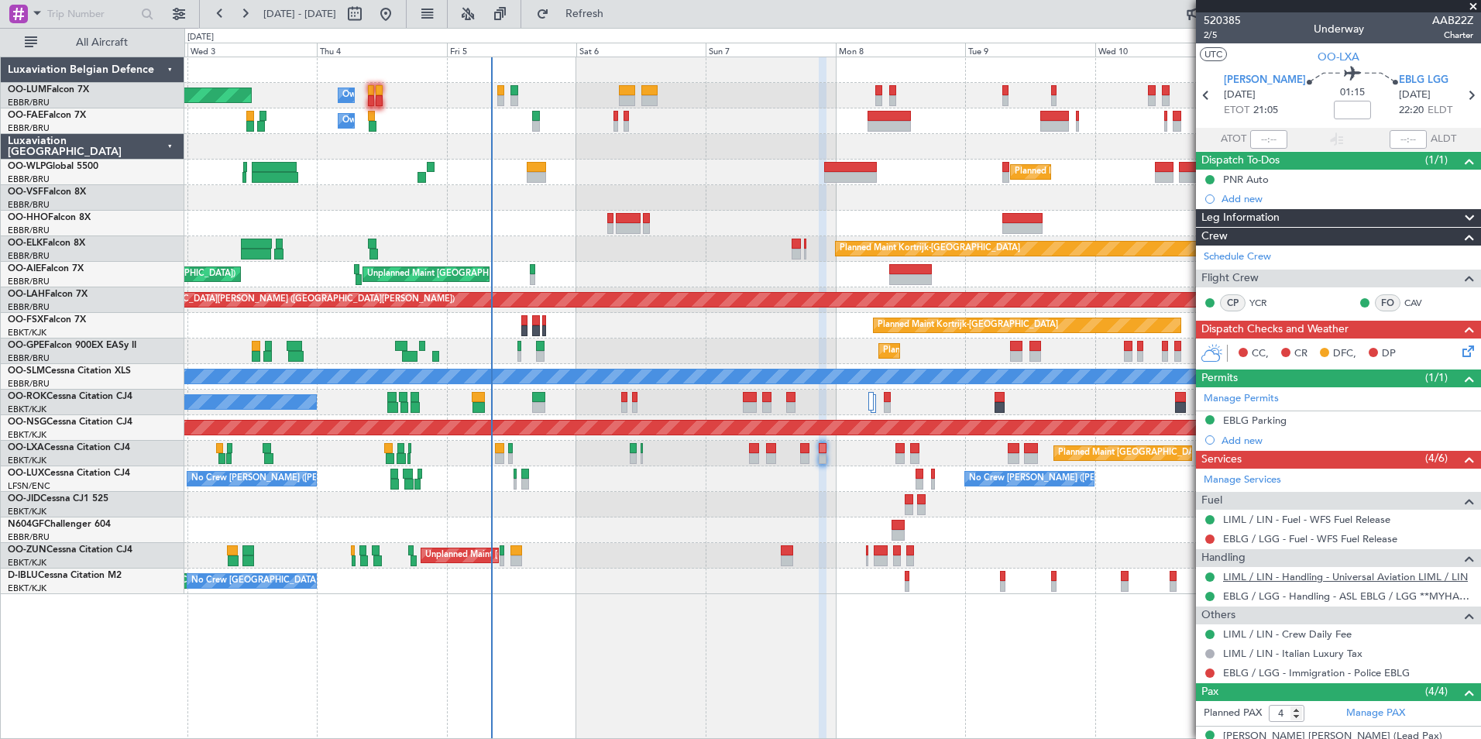
click at [1388, 572] on link "LIML / LIN - Handling - Universal Aviation LIML / LIN" at bounding box center [1345, 576] width 245 height 13
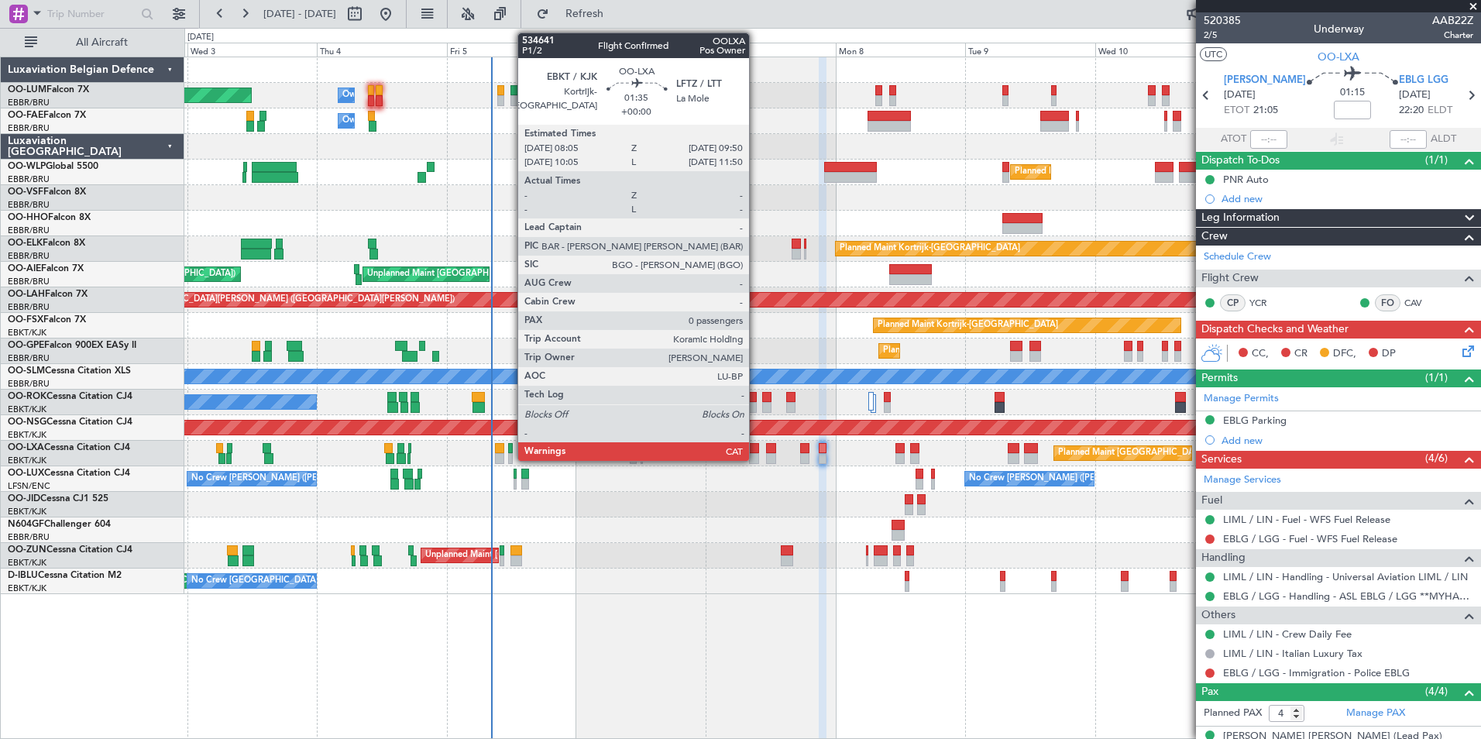
click at [756, 448] on div at bounding box center [754, 448] width 10 height 11
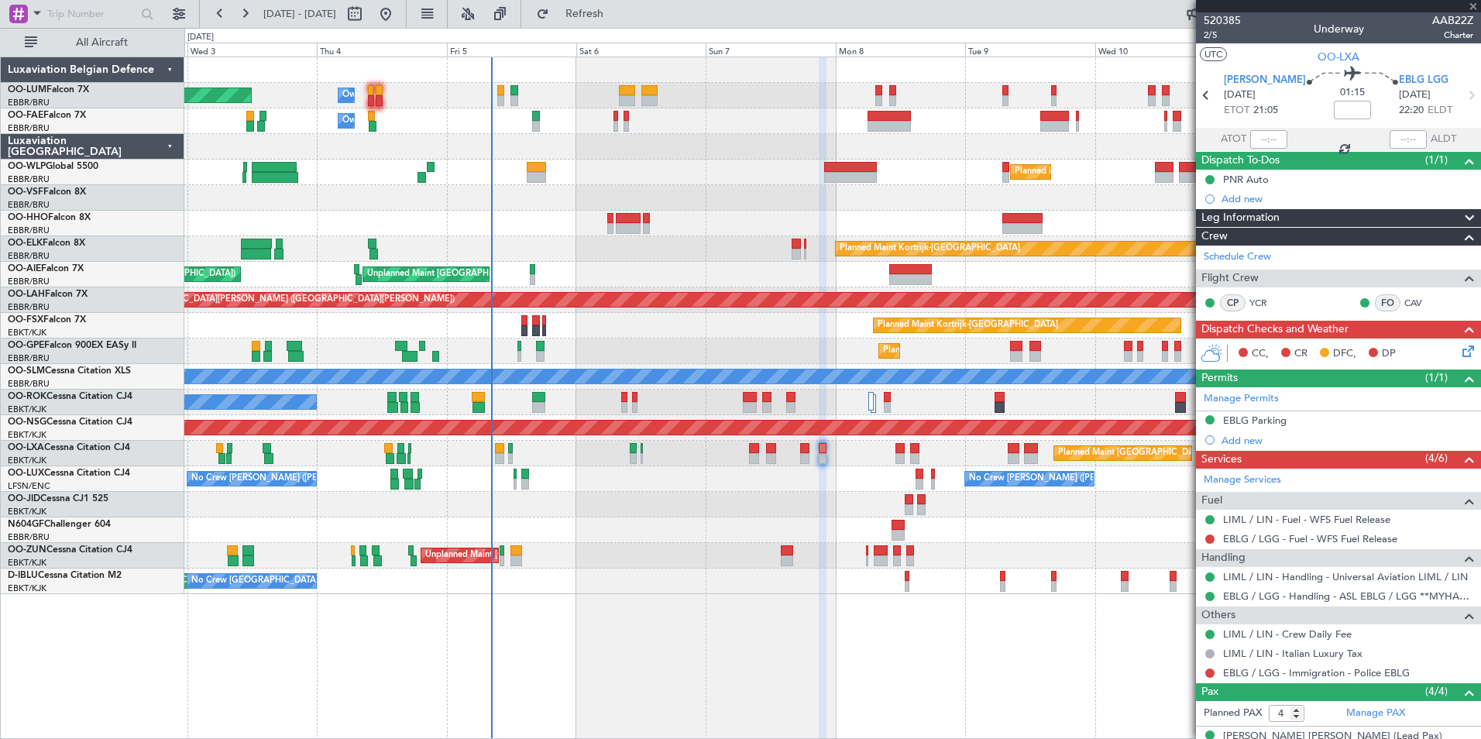
type input "0"
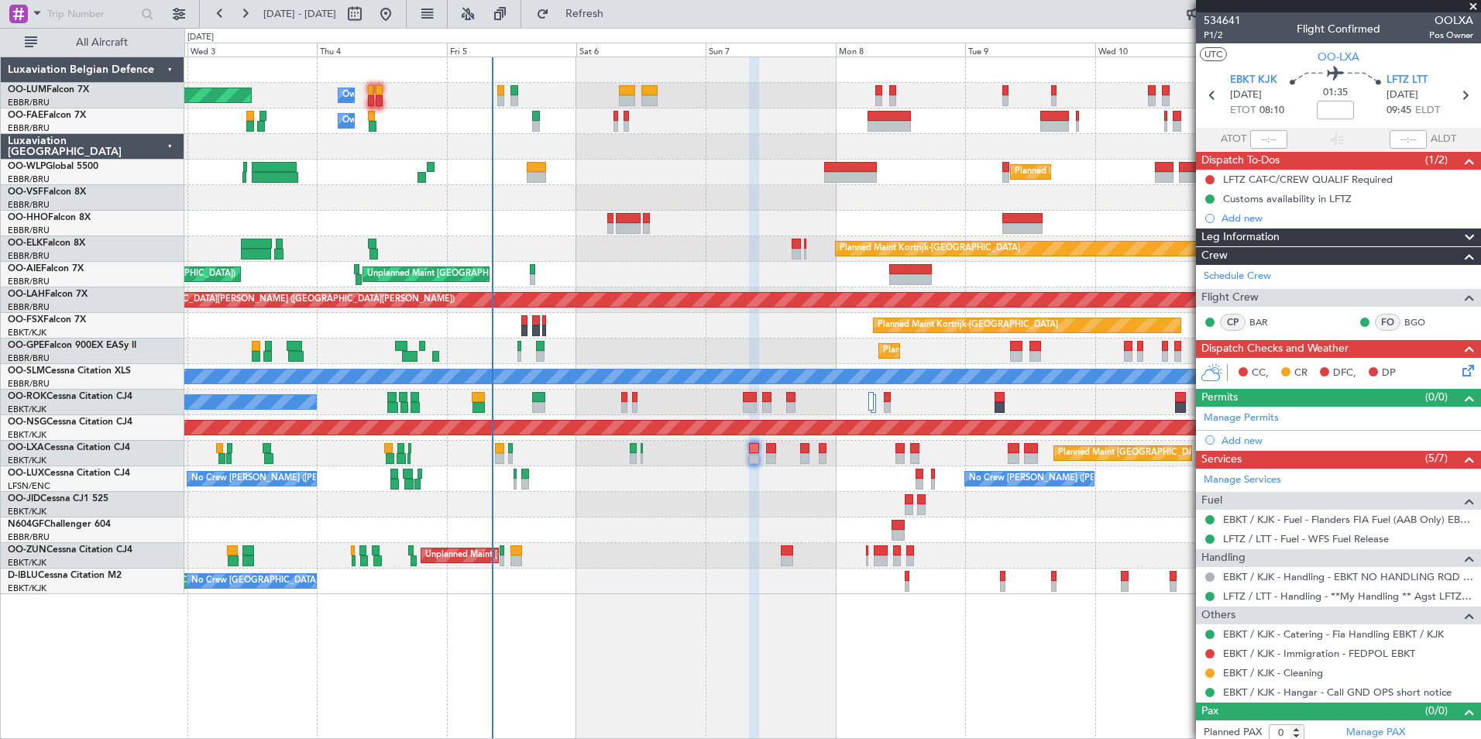
click at [648, 218] on div "Planned Maint Brussels (Brussels National) Owner Melsbroek Air Base Owner Melsb…" at bounding box center [832, 325] width 1296 height 537
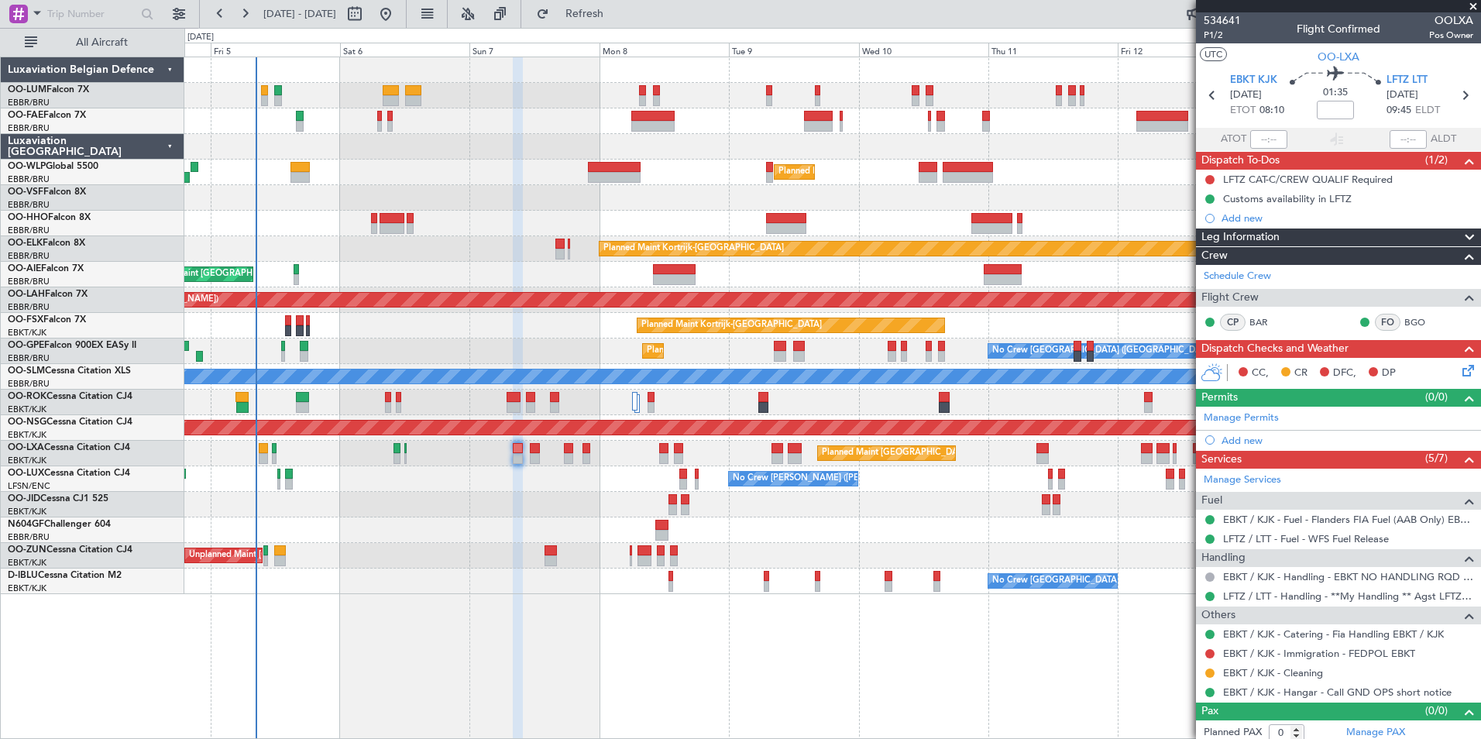
click at [1145, 264] on div "Owner Melsbroek Air Base Planned Maint Brussels (Brussels National) Owner Melsb…" at bounding box center [832, 325] width 1296 height 537
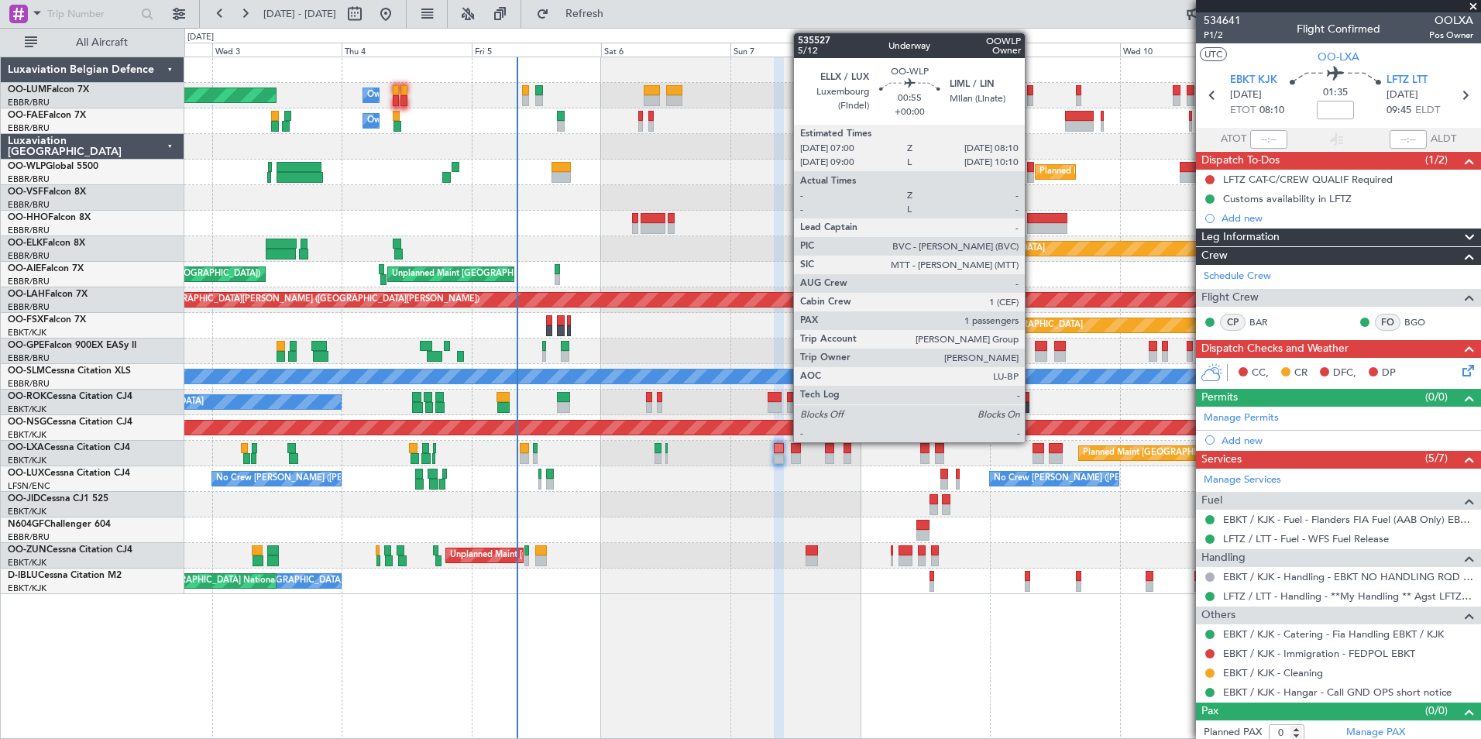
click at [1032, 170] on div at bounding box center [1030, 167] width 7 height 11
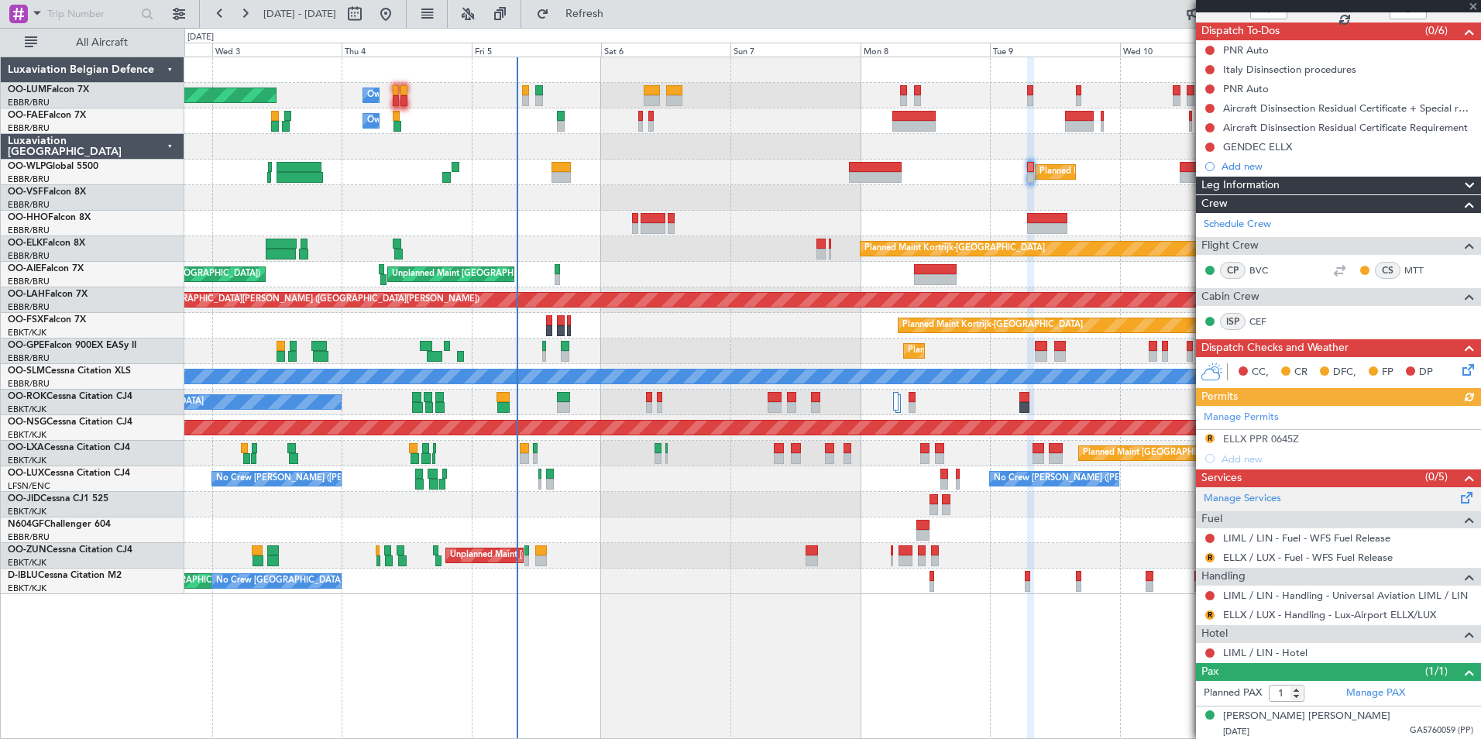
scroll to position [131, 0]
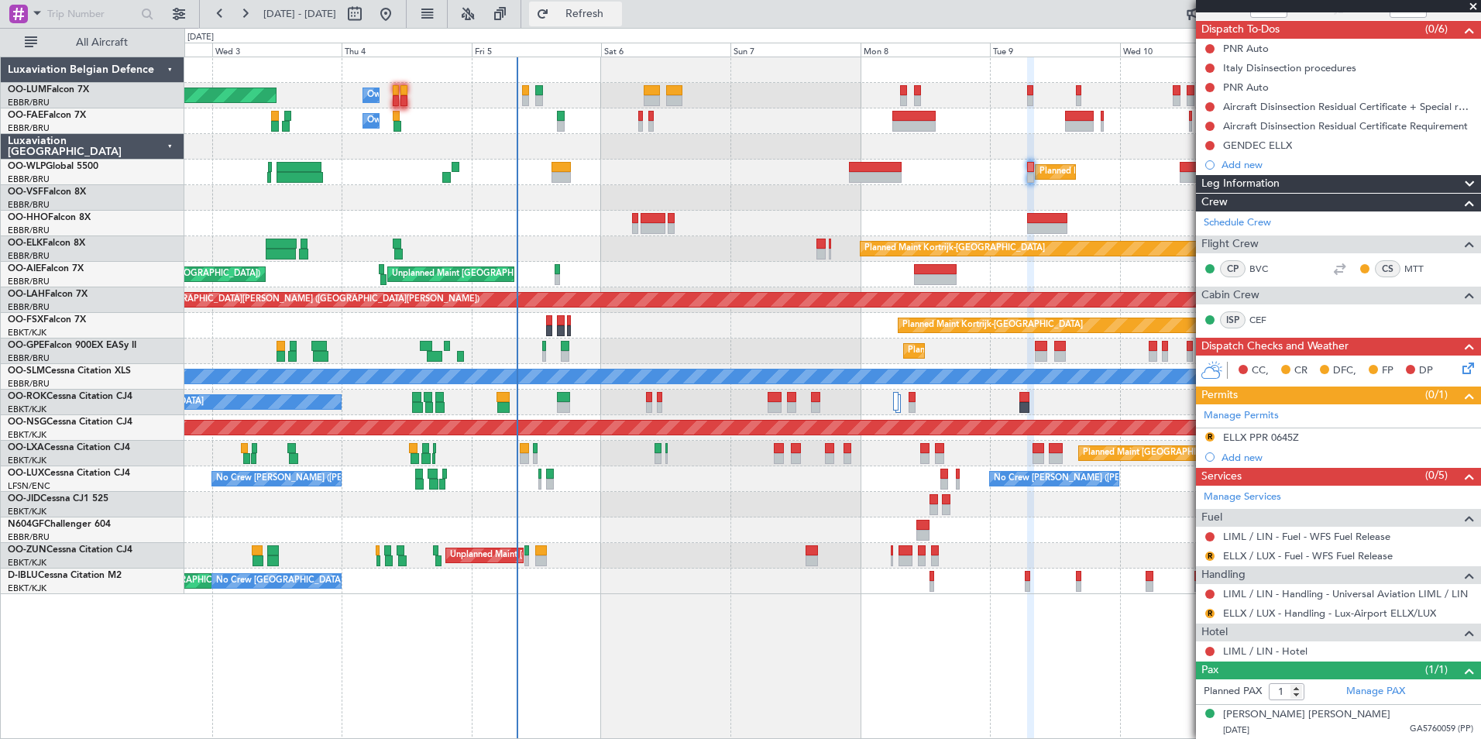
click at [602, 6] on button "Refresh" at bounding box center [575, 14] width 93 height 25
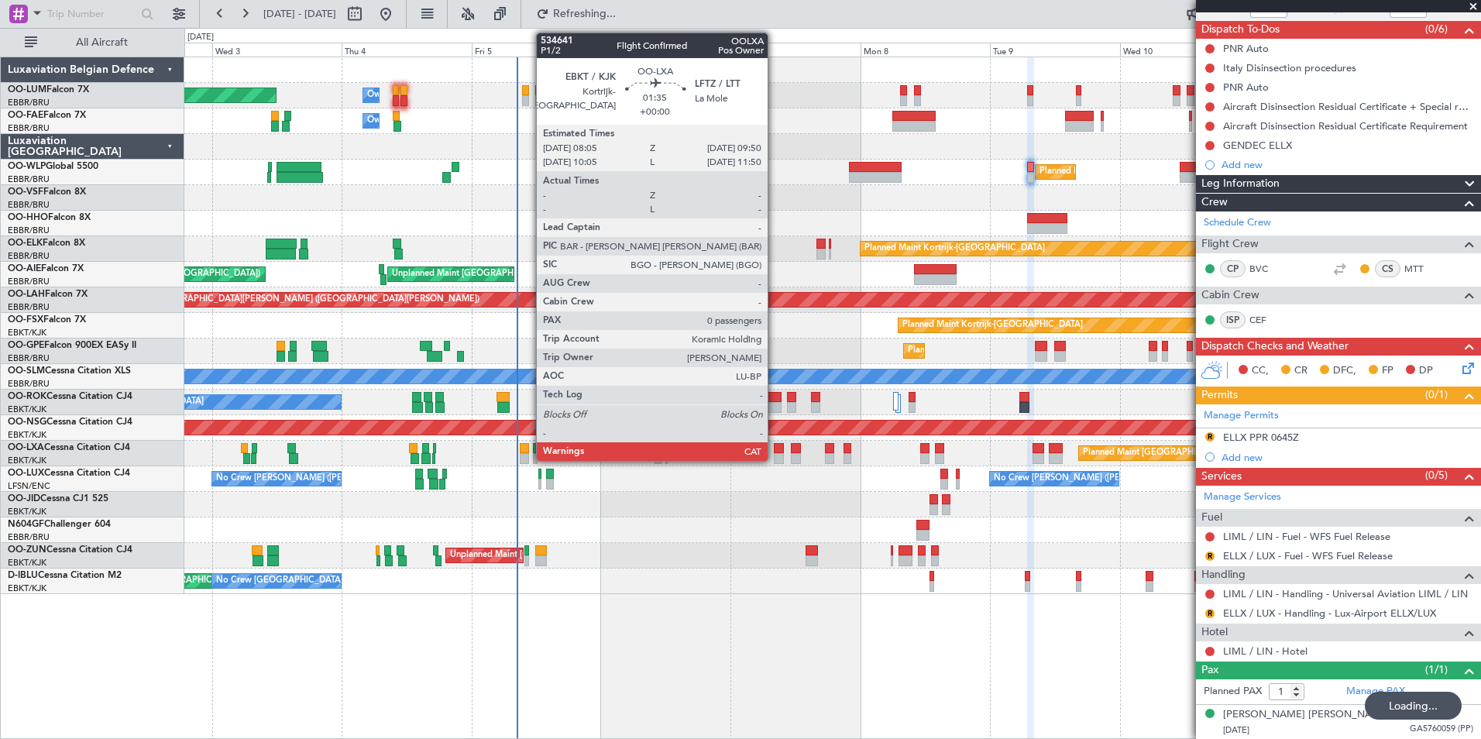
click at [775, 447] on div at bounding box center [779, 448] width 10 height 11
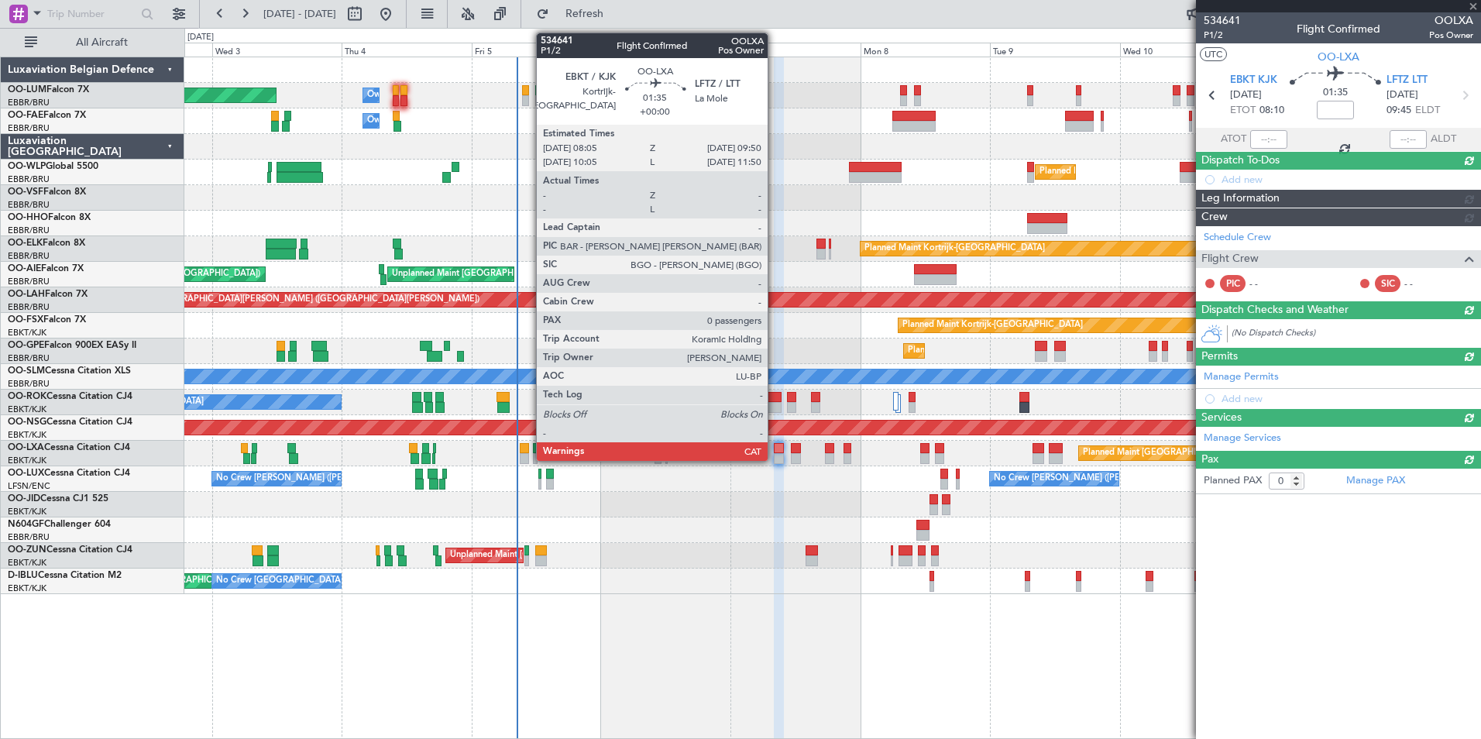
scroll to position [0, 0]
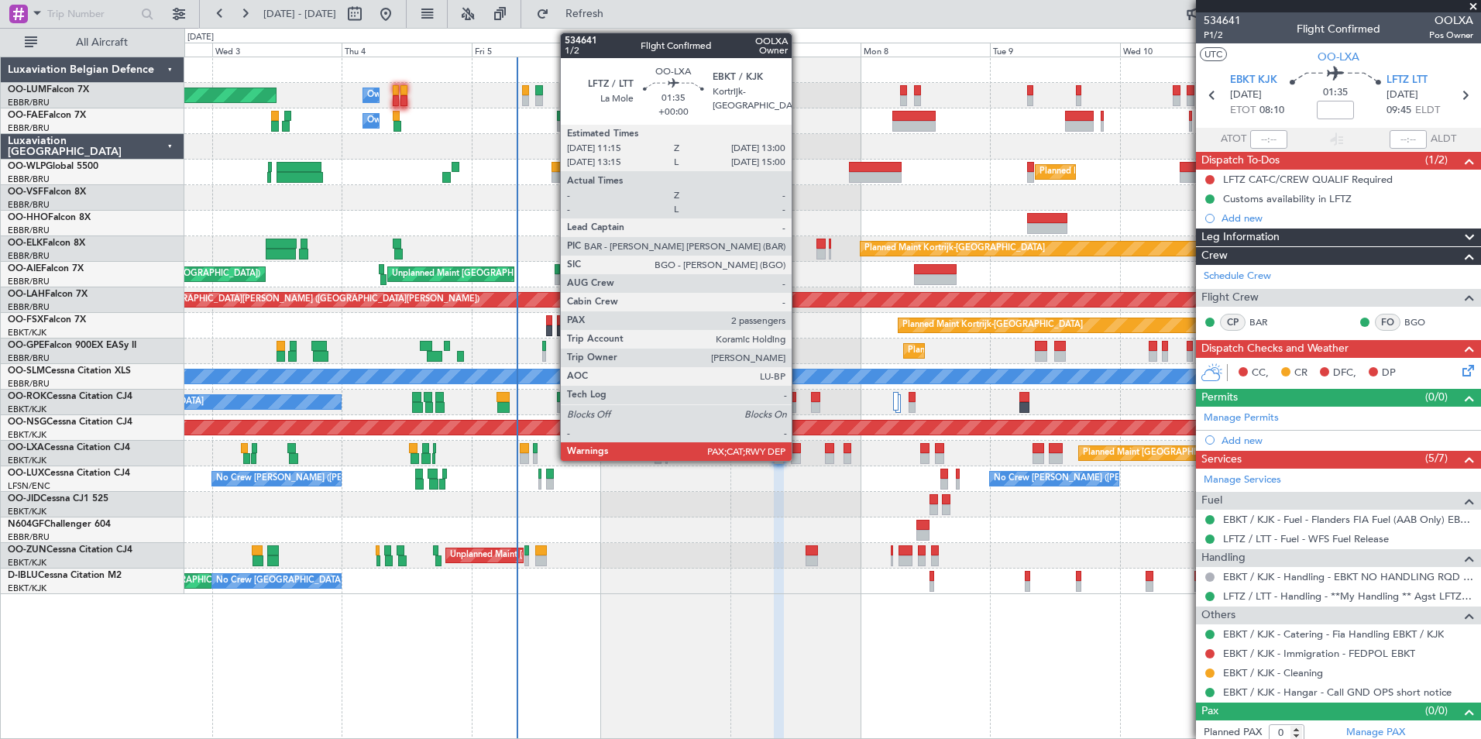
click at [799, 447] on div at bounding box center [796, 448] width 10 height 11
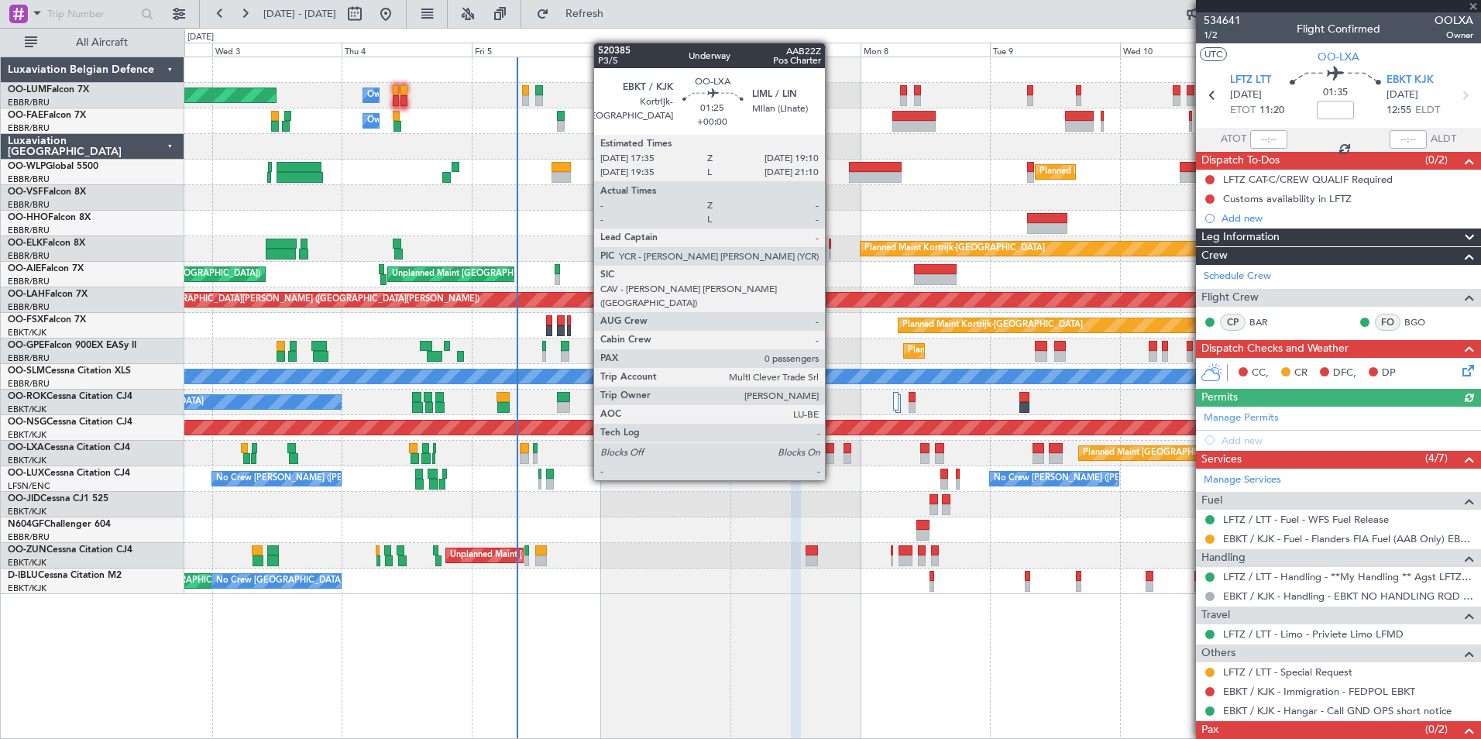
click at [832, 451] on div at bounding box center [829, 448] width 9 height 11
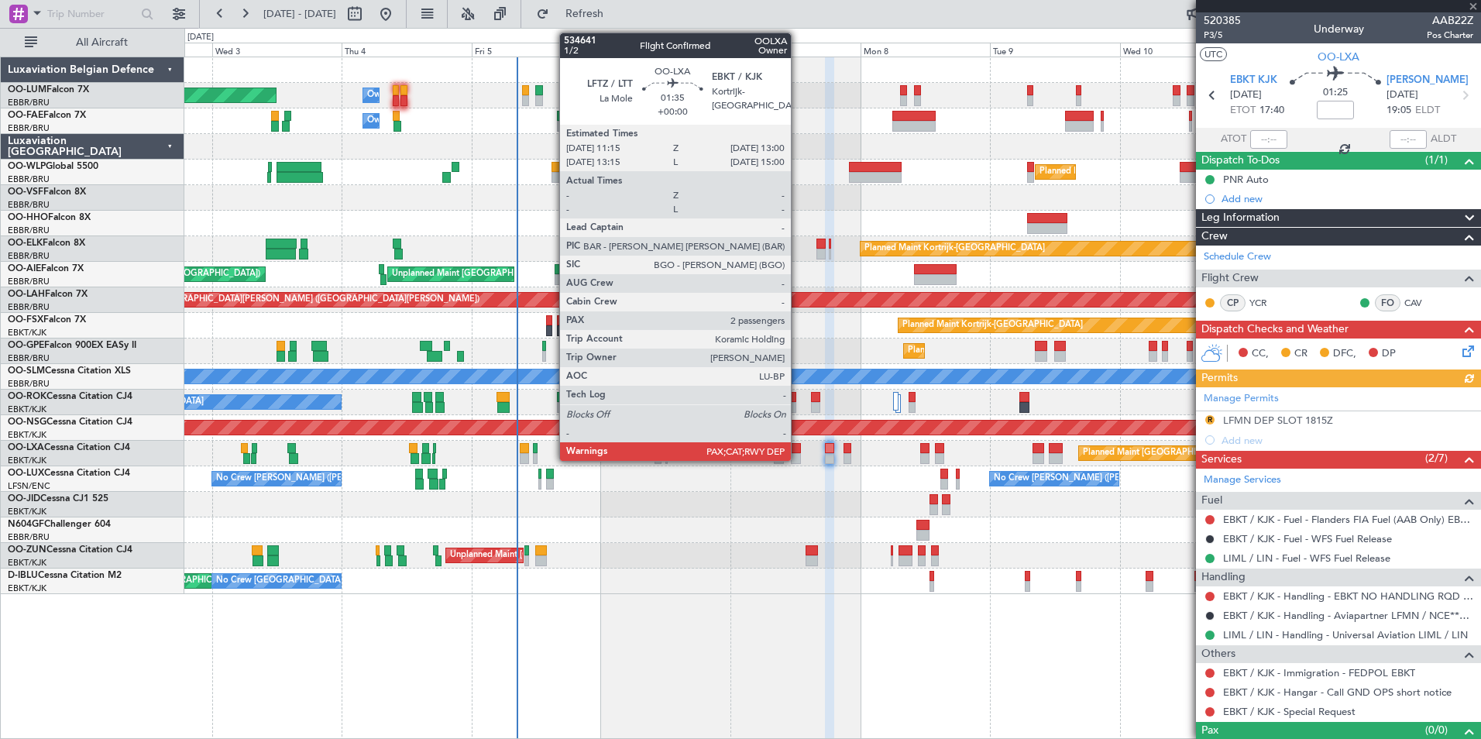
click at [796, 450] on div at bounding box center [796, 448] width 10 height 11
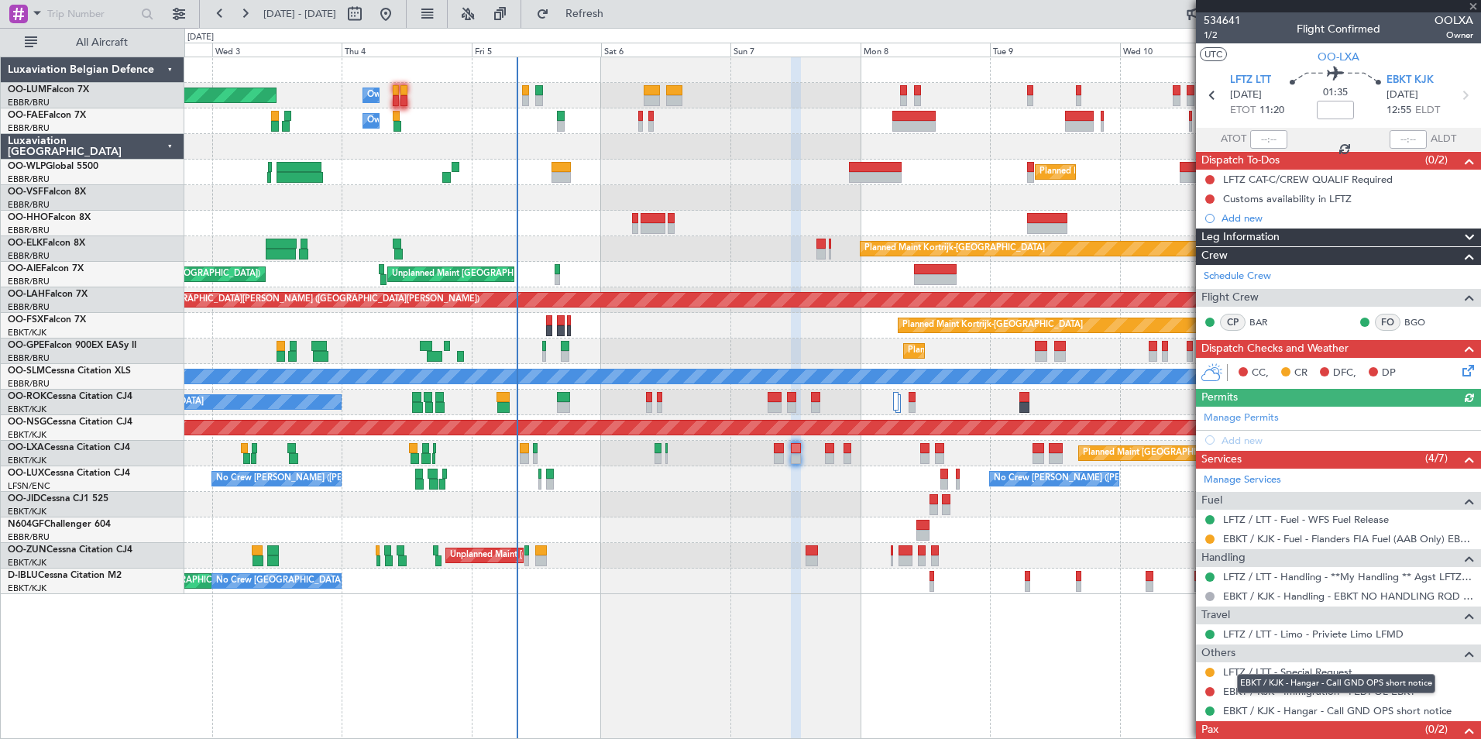
click at [1333, 675] on div "EBKT / KJK - Hangar - Call GND OPS short notice" at bounding box center [1336, 683] width 198 height 19
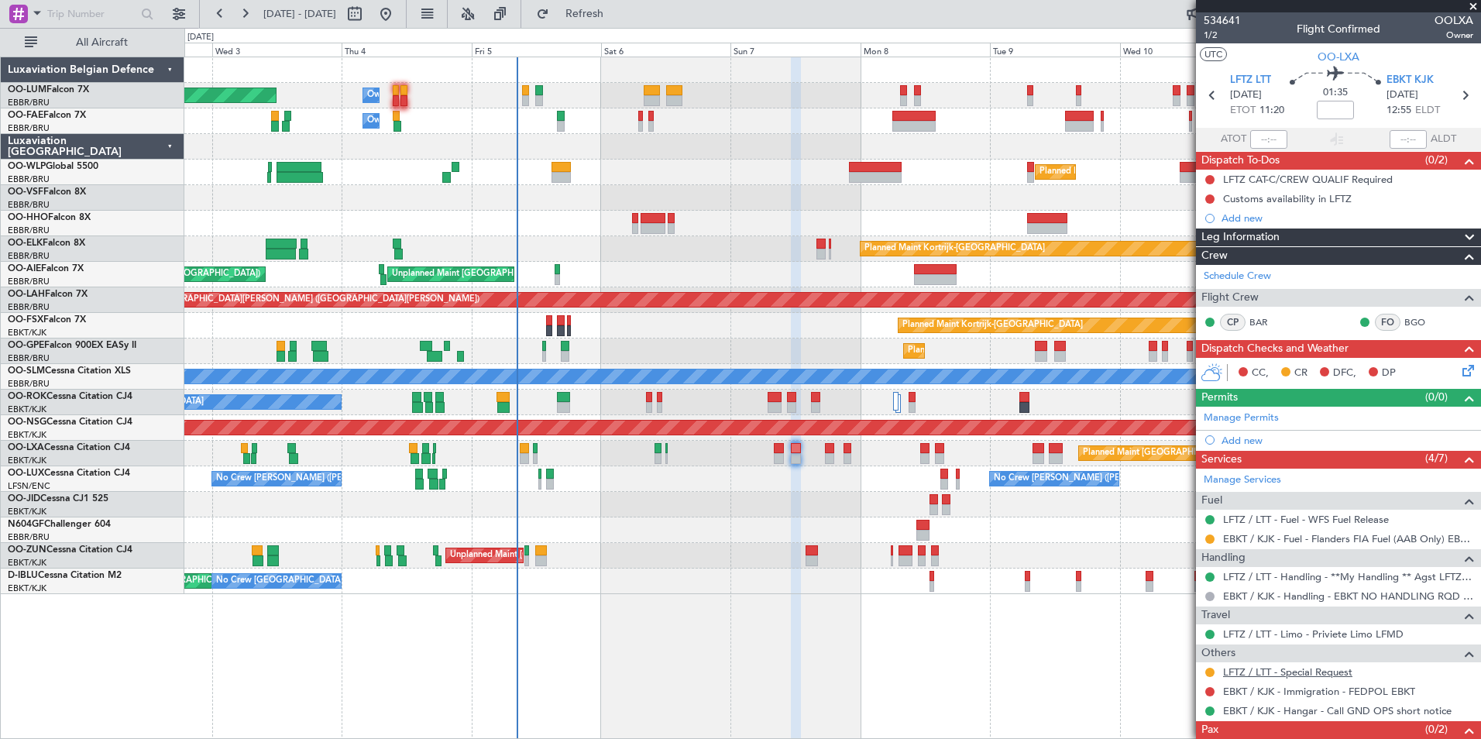
click at [1282, 669] on link "LFTZ / LTT - Special Request" at bounding box center [1287, 672] width 129 height 13
click at [1323, 675] on div "EBKT / KJK - Hangar - Call GND OPS short notice" at bounding box center [1336, 683] width 198 height 19
click at [1238, 669] on link "LFTZ / LTT - Special Request" at bounding box center [1287, 672] width 129 height 13
click at [618, 15] on span "Refresh" at bounding box center [584, 14] width 65 height 11
click at [1210, 672] on button at bounding box center [1210, 672] width 9 height 9
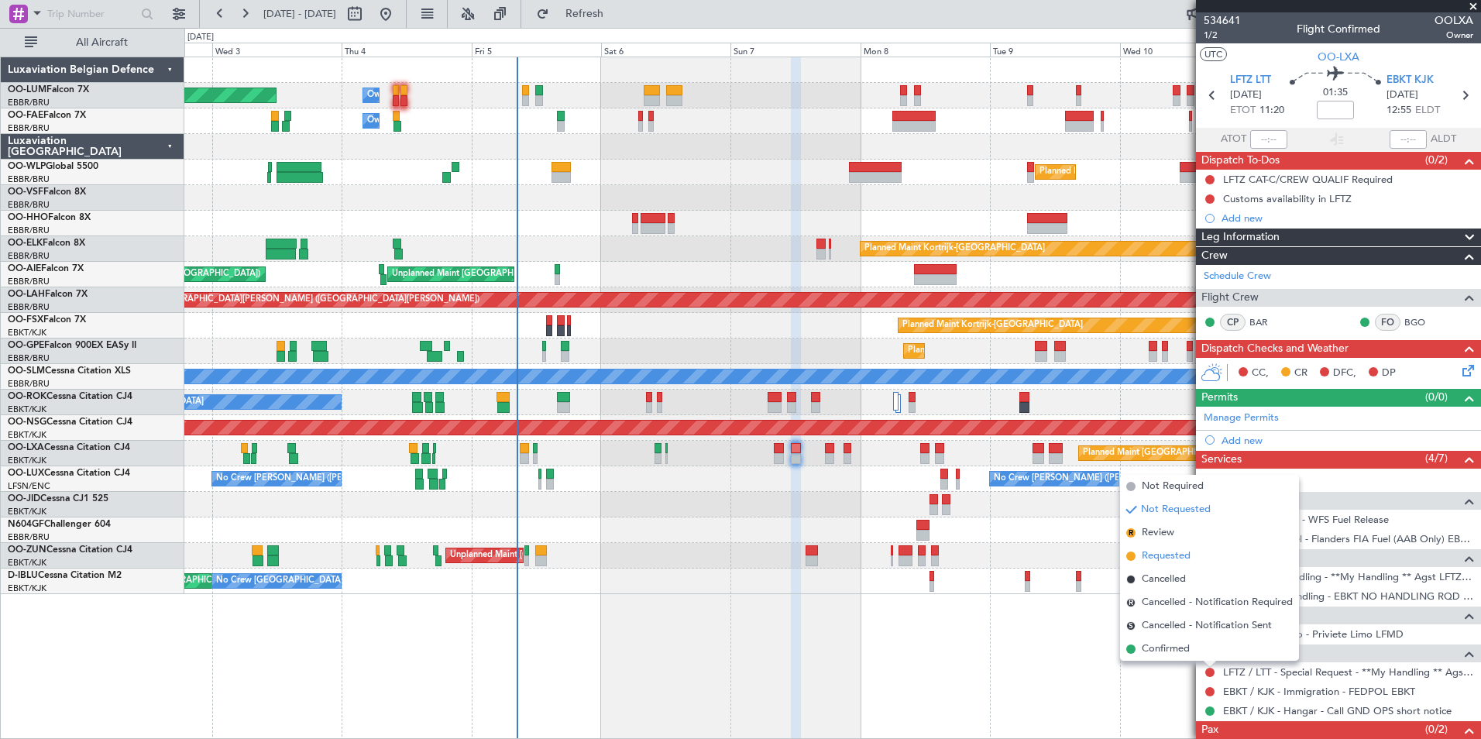
click at [1157, 550] on span "Requested" at bounding box center [1166, 556] width 49 height 15
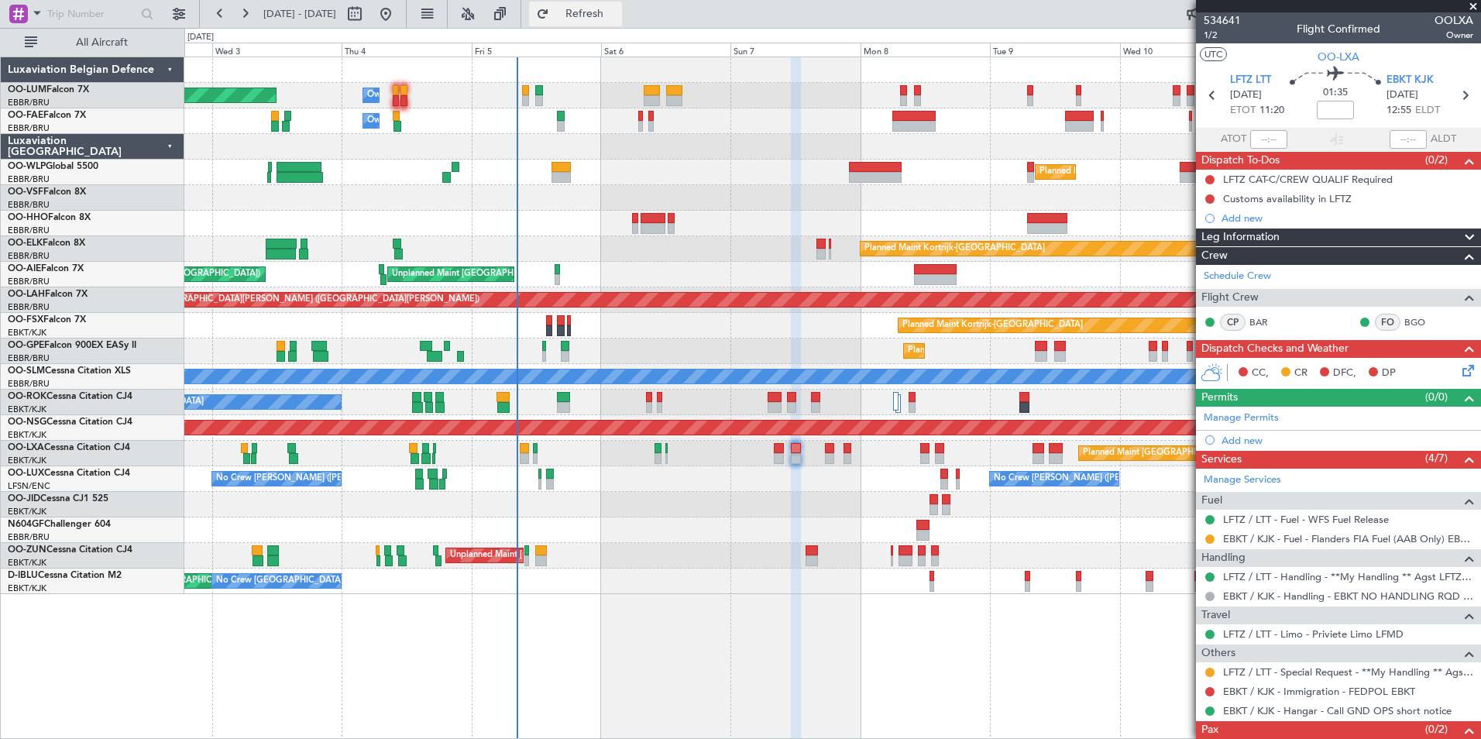
click at [622, 4] on button "Refresh" at bounding box center [575, 14] width 93 height 25
drag, startPoint x: 651, startPoint y: 5, endPoint x: 703, endPoint y: 76, distance: 88.2
click at [622, 5] on button "Refresh" at bounding box center [575, 14] width 93 height 25
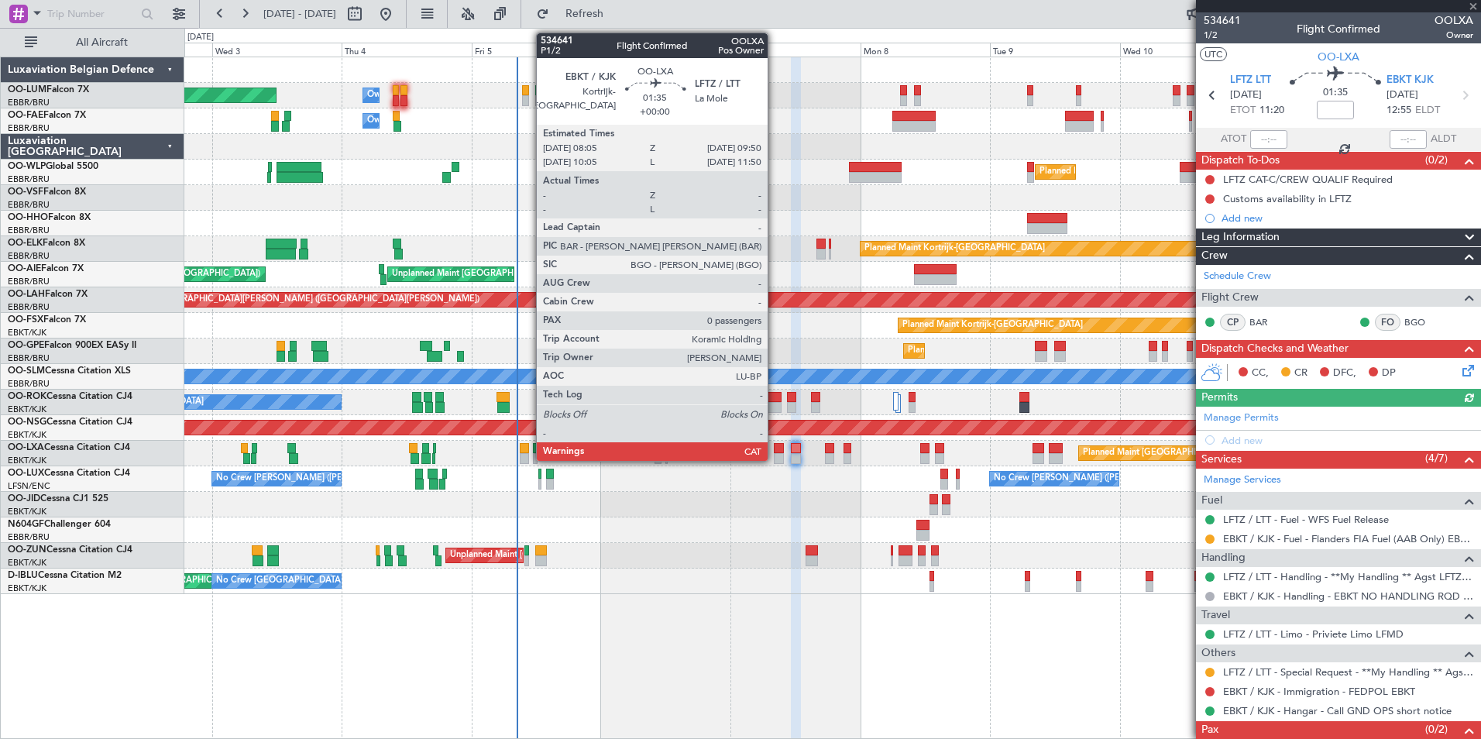
click at [775, 452] on div at bounding box center [779, 448] width 10 height 11
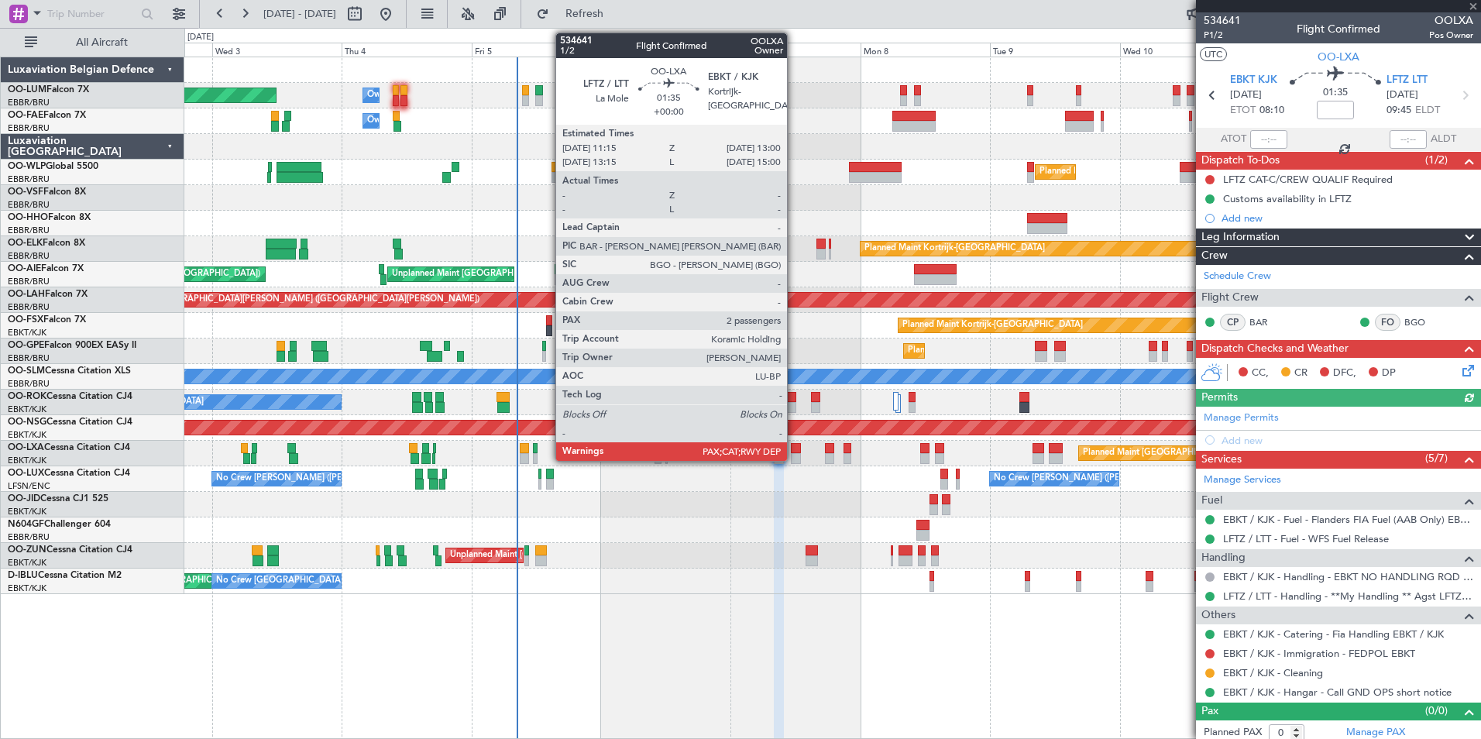
click at [793, 456] on div at bounding box center [796, 458] width 10 height 11
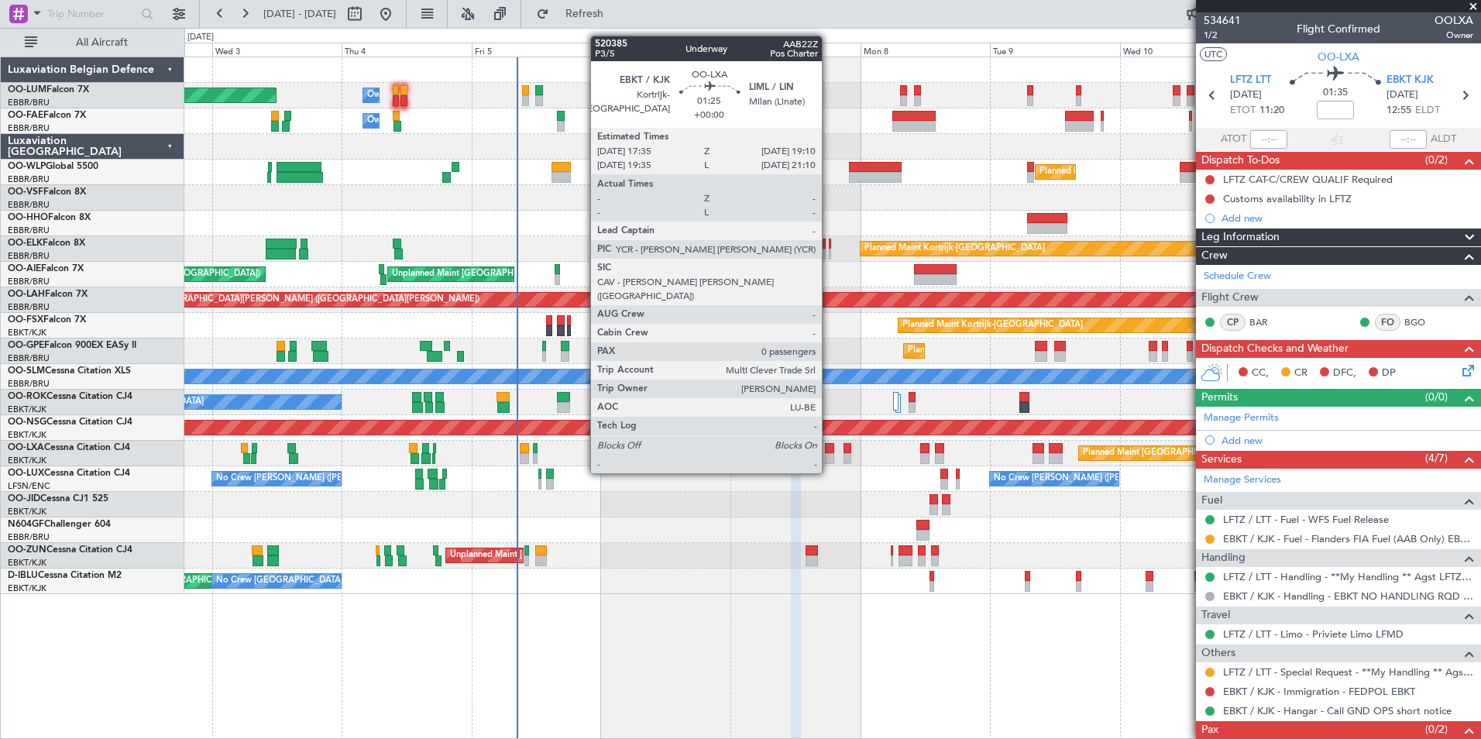
click at [829, 444] on div at bounding box center [829, 448] width 9 height 11
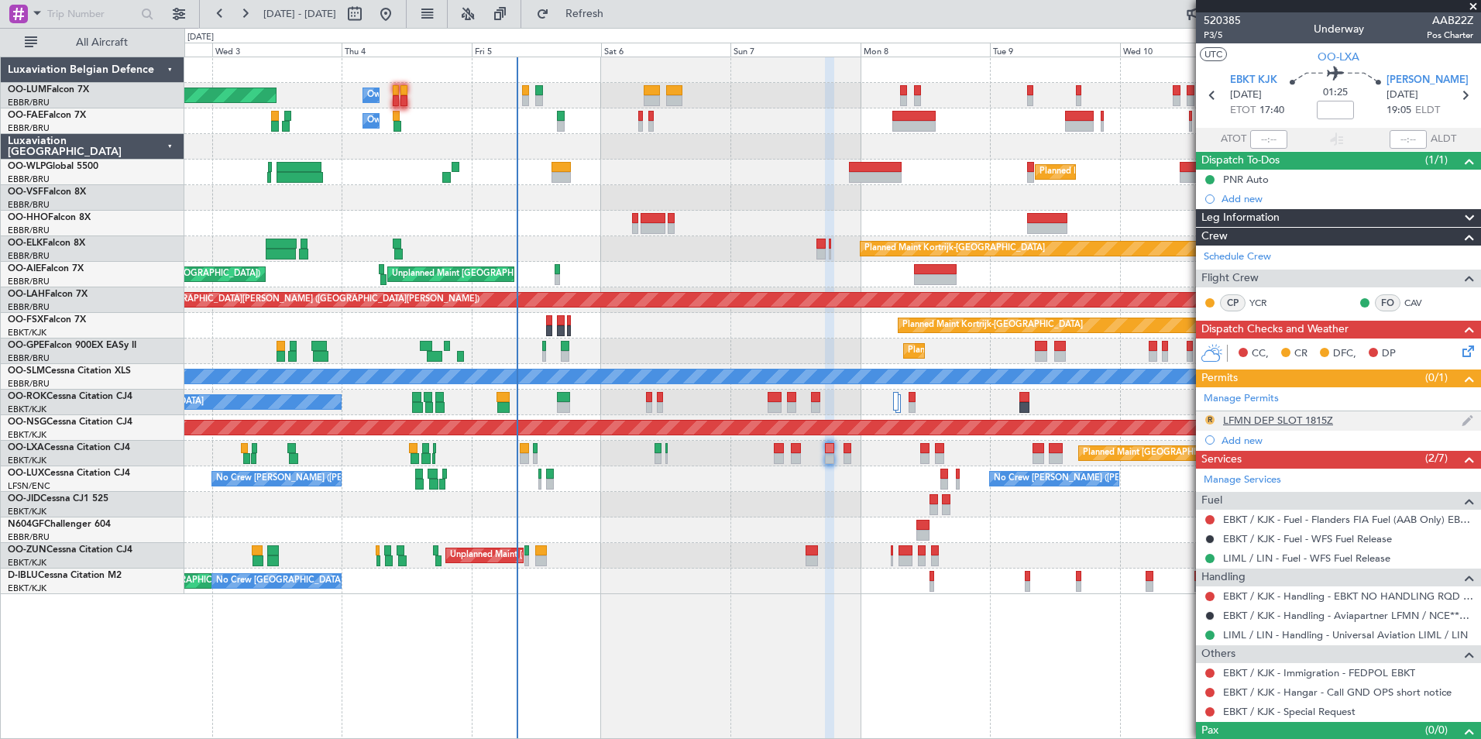
click at [1211, 421] on button "R" at bounding box center [1210, 419] width 9 height 9
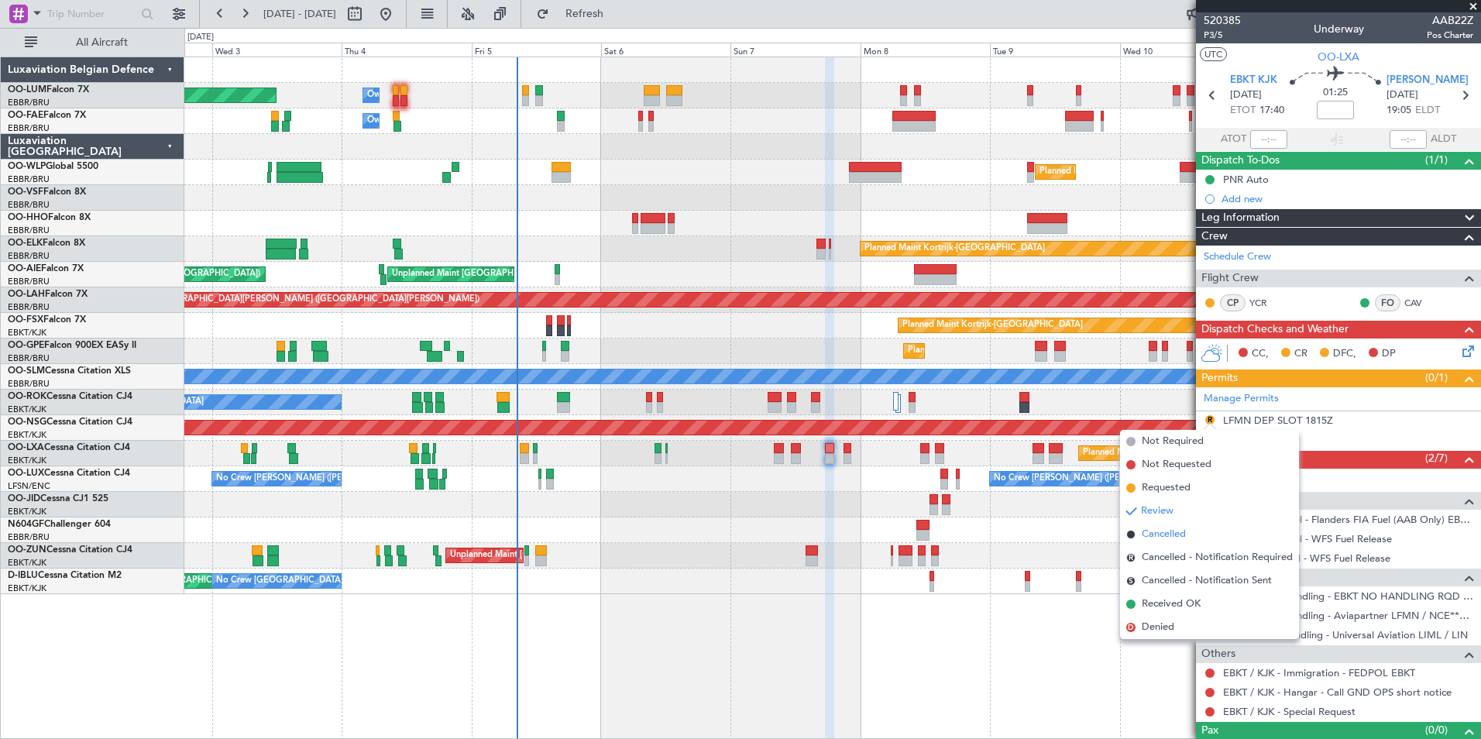
click at [1160, 528] on span "Cancelled" at bounding box center [1164, 534] width 44 height 15
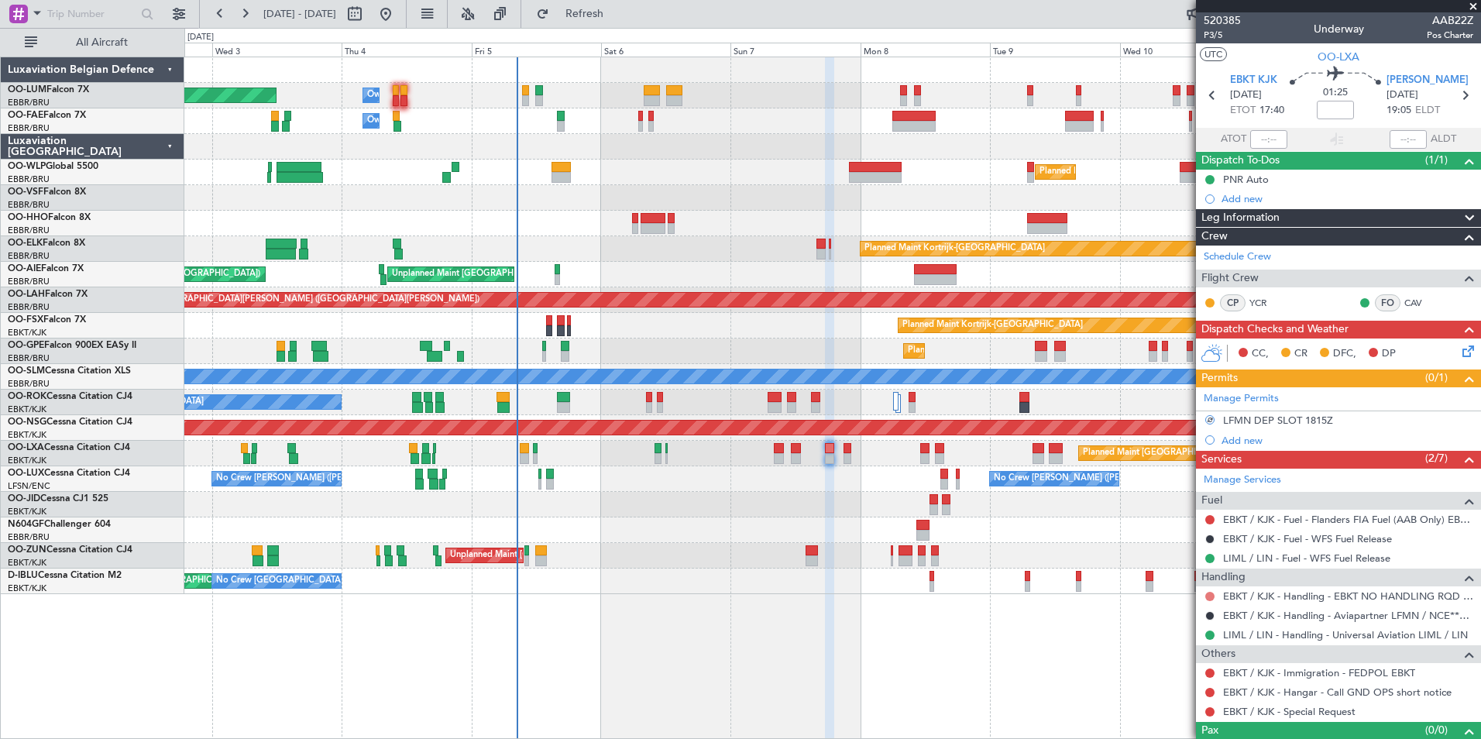
click at [1209, 593] on button at bounding box center [1210, 596] width 9 height 9
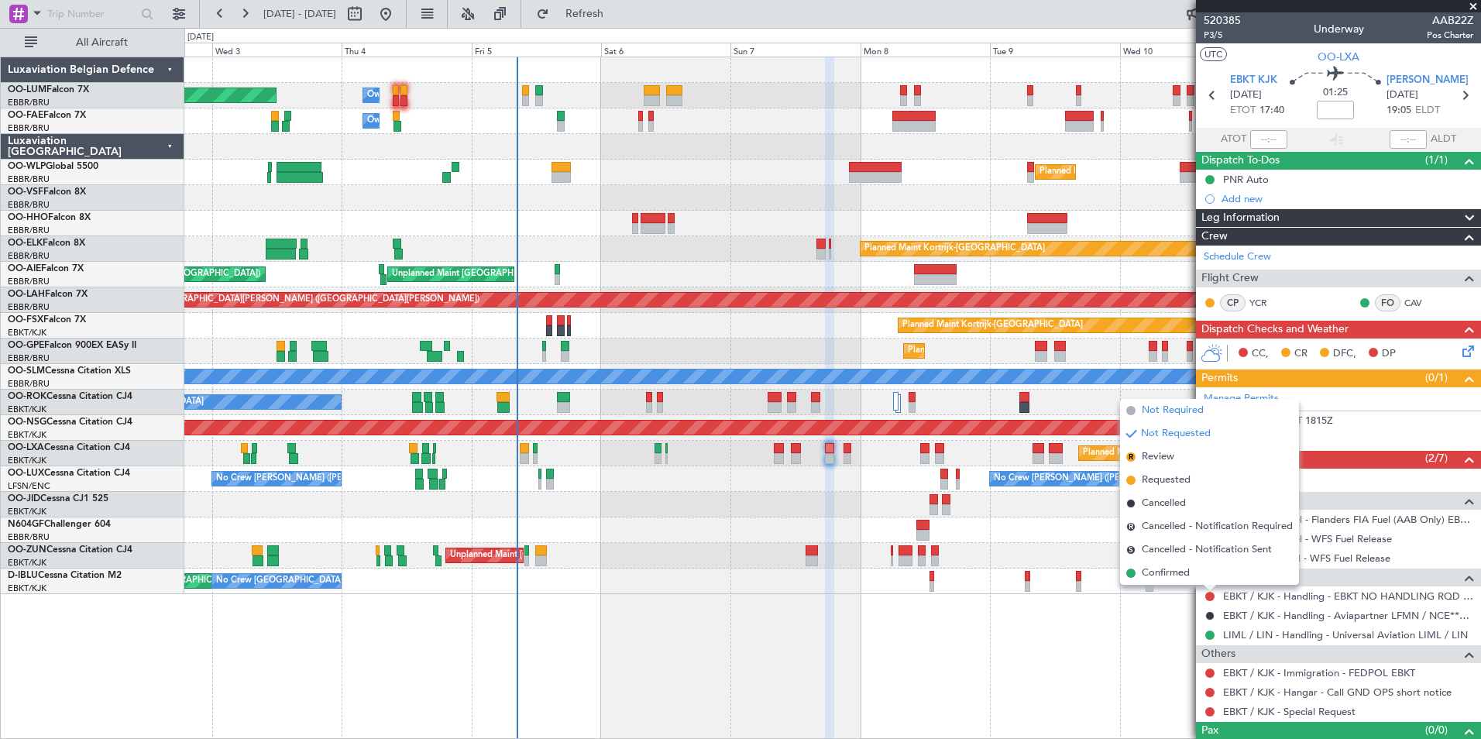
click at [1158, 408] on span "Not Required" at bounding box center [1173, 410] width 62 height 15
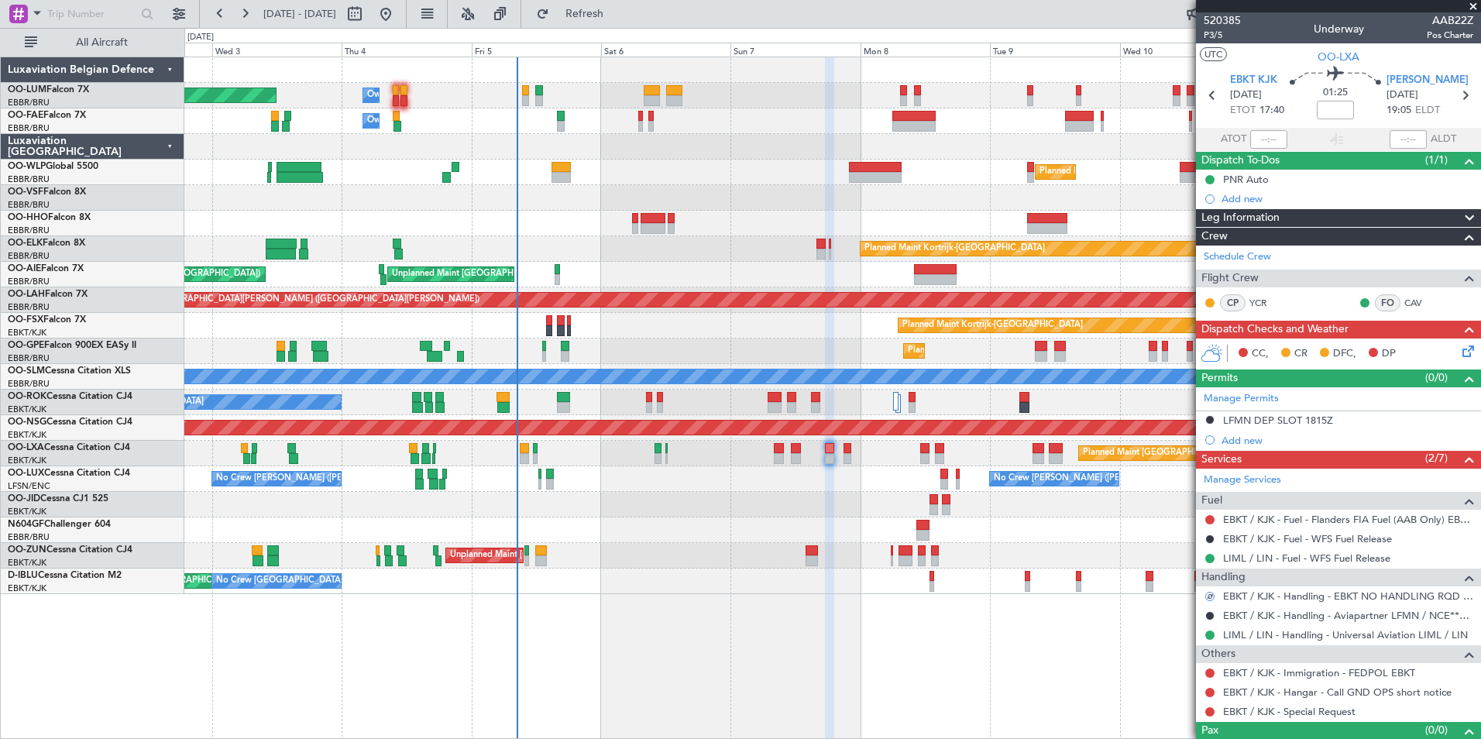
click at [1209, 697] on div at bounding box center [1210, 692] width 12 height 12
click at [1209, 693] on button at bounding box center [1210, 692] width 9 height 9
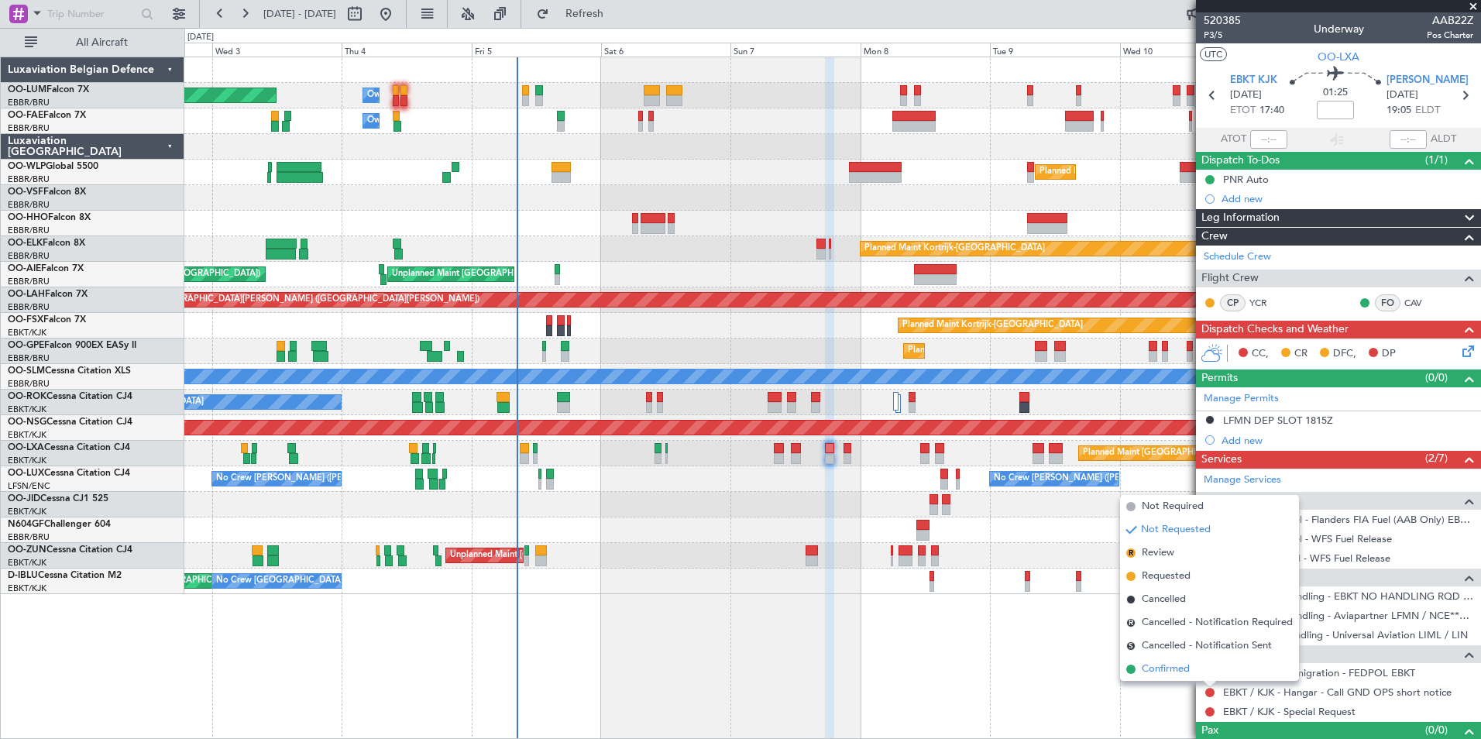
click at [1171, 672] on span "Confirmed" at bounding box center [1166, 669] width 48 height 15
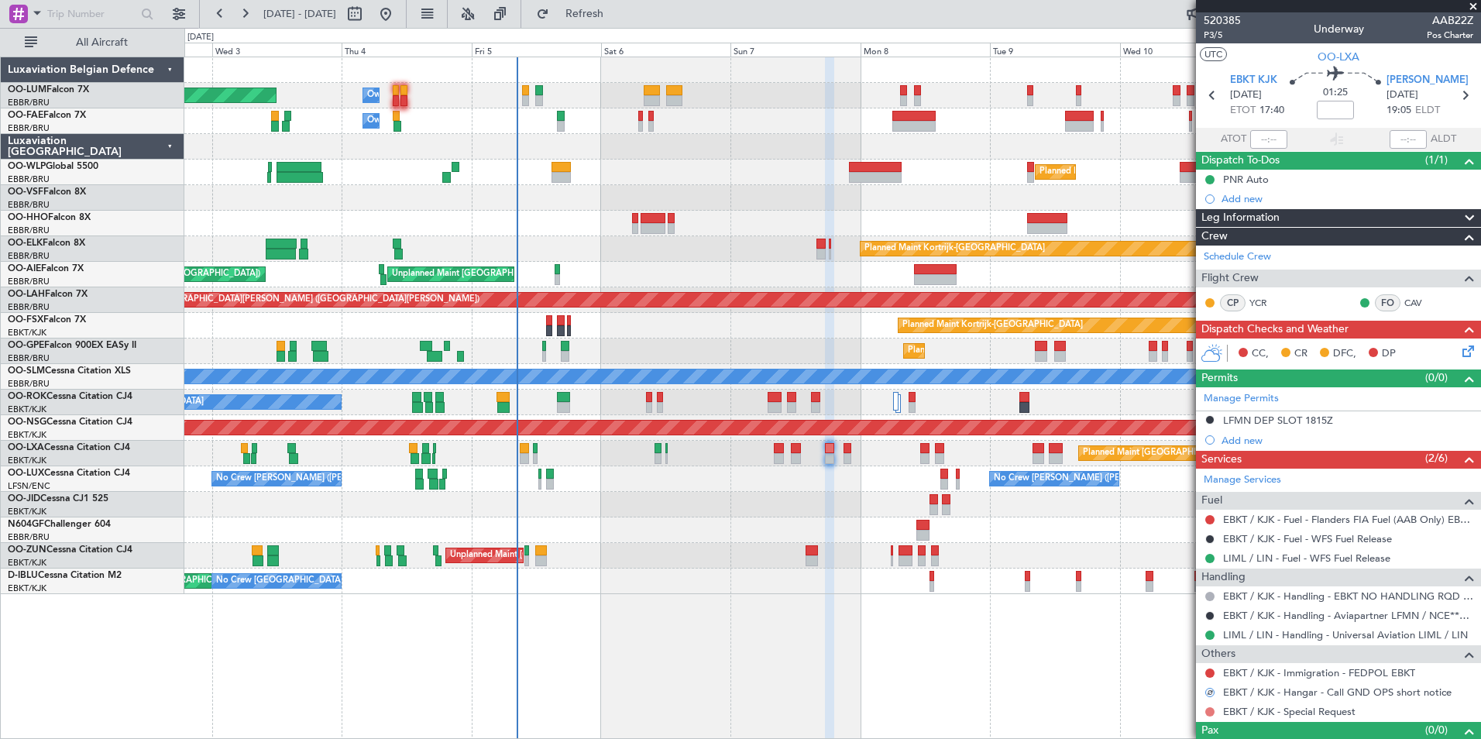
click at [1212, 707] on button at bounding box center [1210, 711] width 9 height 9
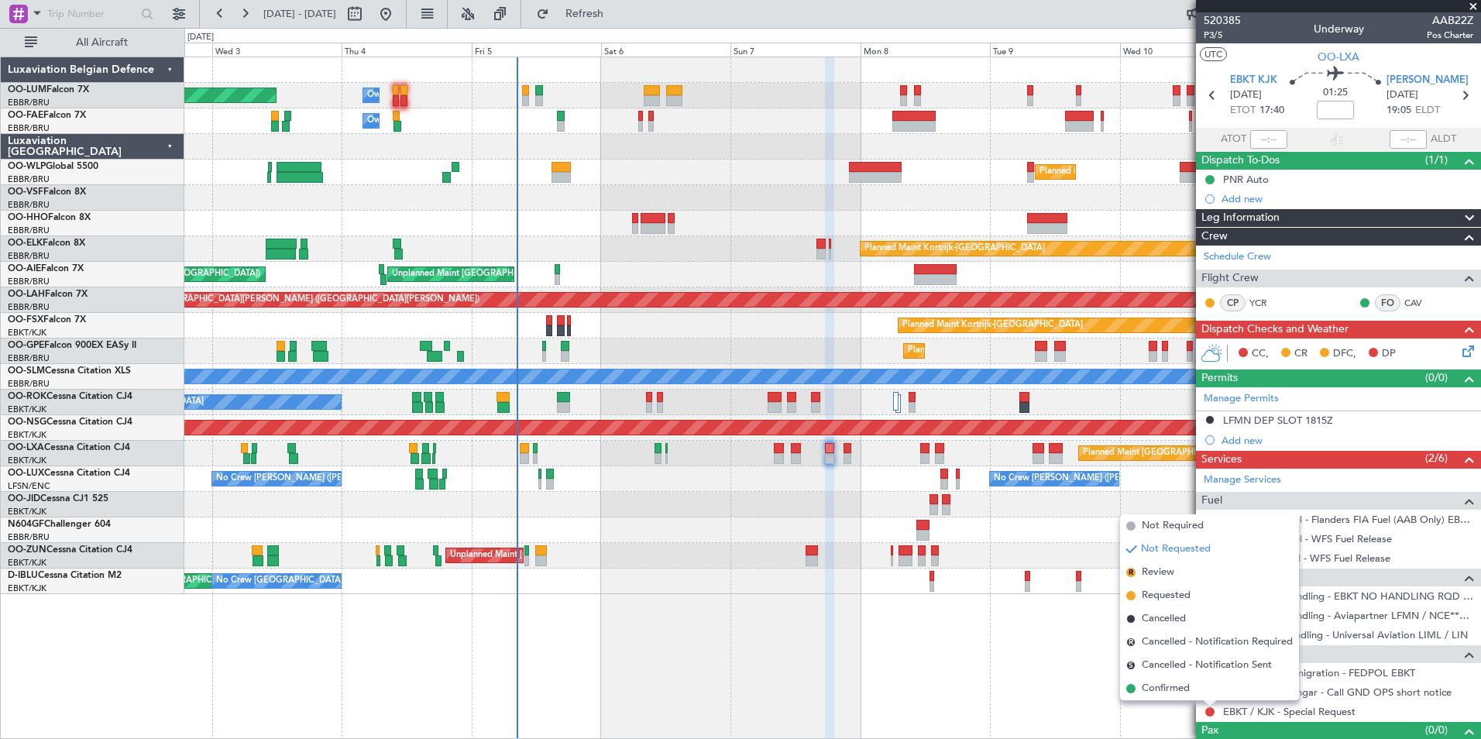
click at [1104, 731] on div "Planned Maint Brussels (Brussels National) Owner Melsbroek Air Base Owner Melsb…" at bounding box center [832, 398] width 1297 height 683
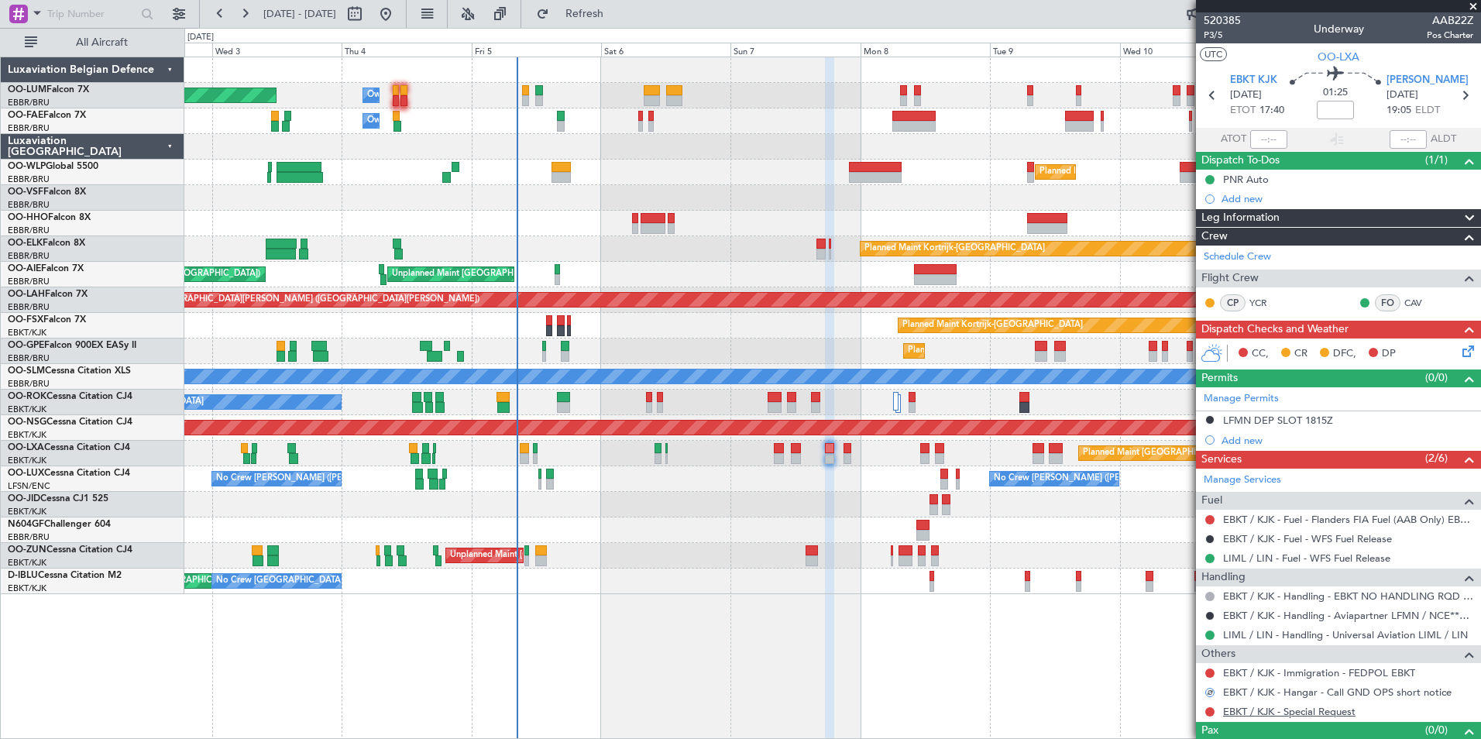
click at [1252, 714] on link "EBKT / KJK - Special Request" at bounding box center [1289, 711] width 132 height 13
click at [618, 15] on span "Refresh" at bounding box center [584, 14] width 65 height 11
click at [1216, 26] on span "520385" at bounding box center [1222, 20] width 37 height 16
click at [1217, 34] on span "P3/5" at bounding box center [1222, 35] width 37 height 13
click at [618, 19] on span "Refresh" at bounding box center [584, 14] width 65 height 11
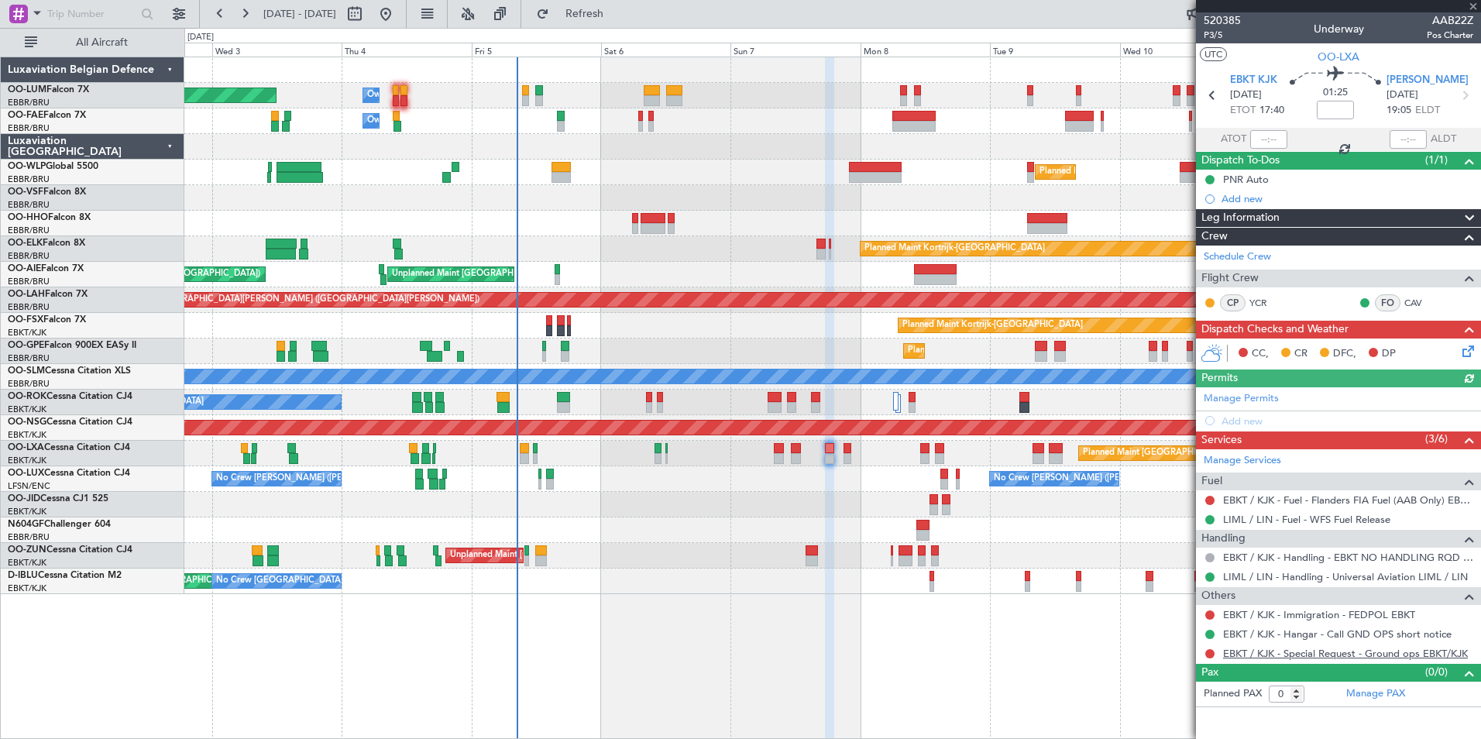
click at [1350, 652] on link "EBKT / KJK - Special Request - Ground ops EBKT/KJK" at bounding box center [1345, 653] width 245 height 13
click at [618, 19] on span "Refresh" at bounding box center [584, 14] width 65 height 11
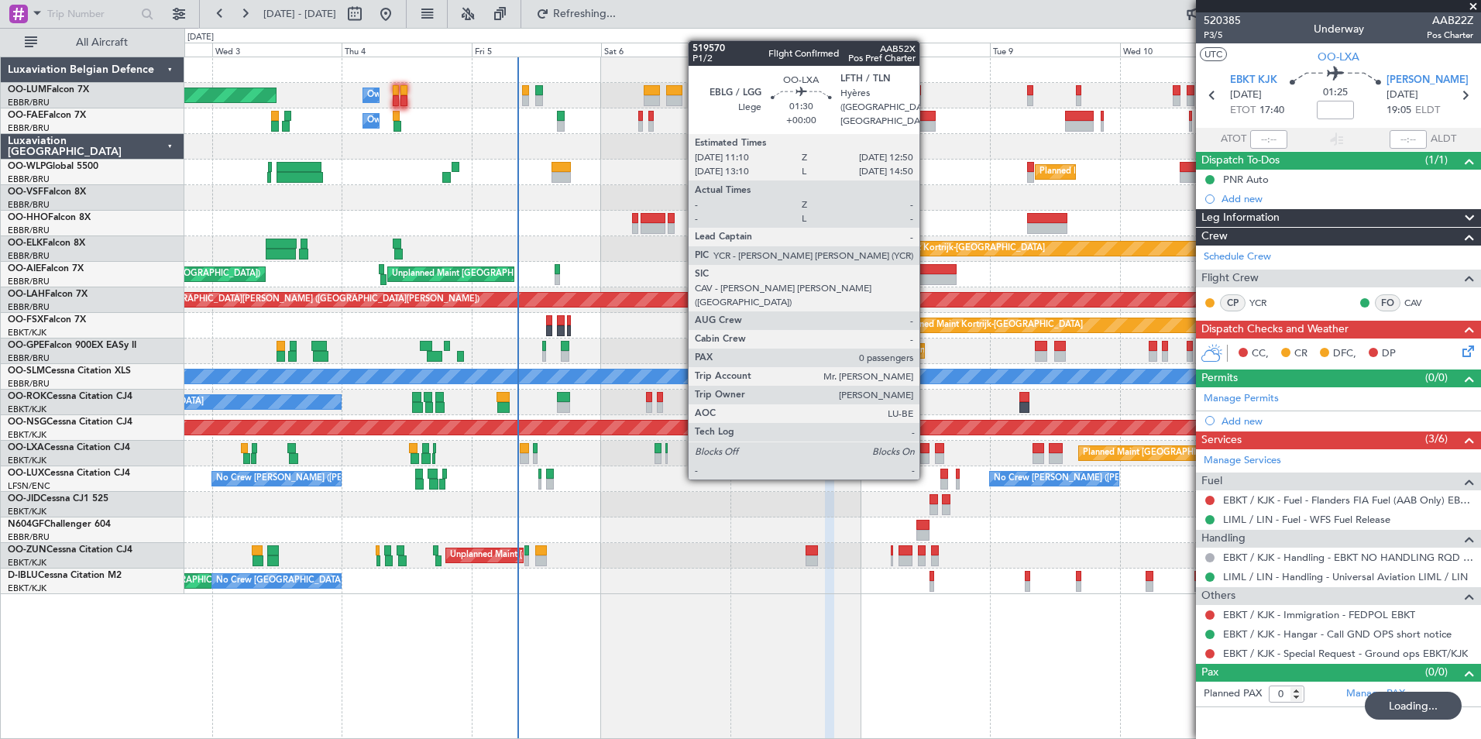
click at [927, 449] on div at bounding box center [924, 448] width 9 height 11
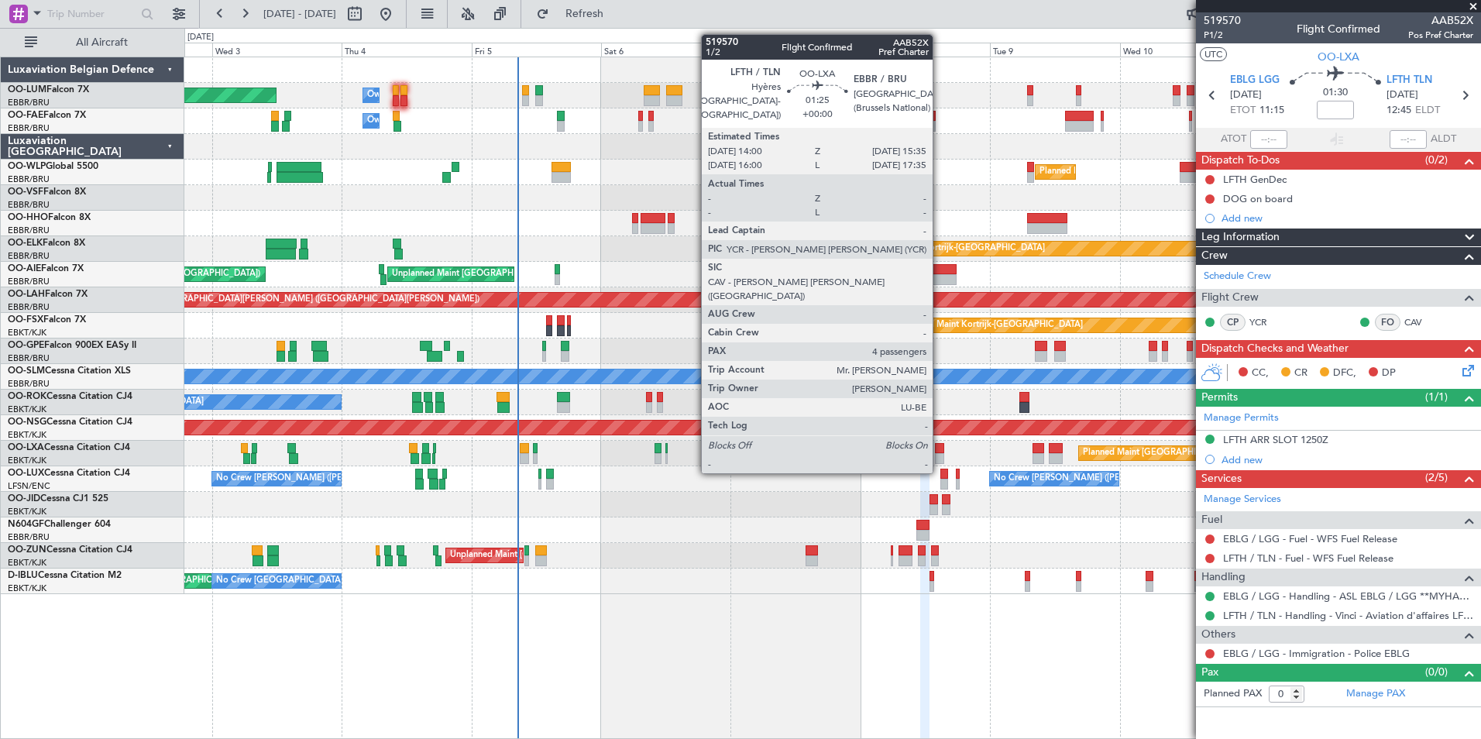
click at [940, 445] on div at bounding box center [939, 448] width 9 height 11
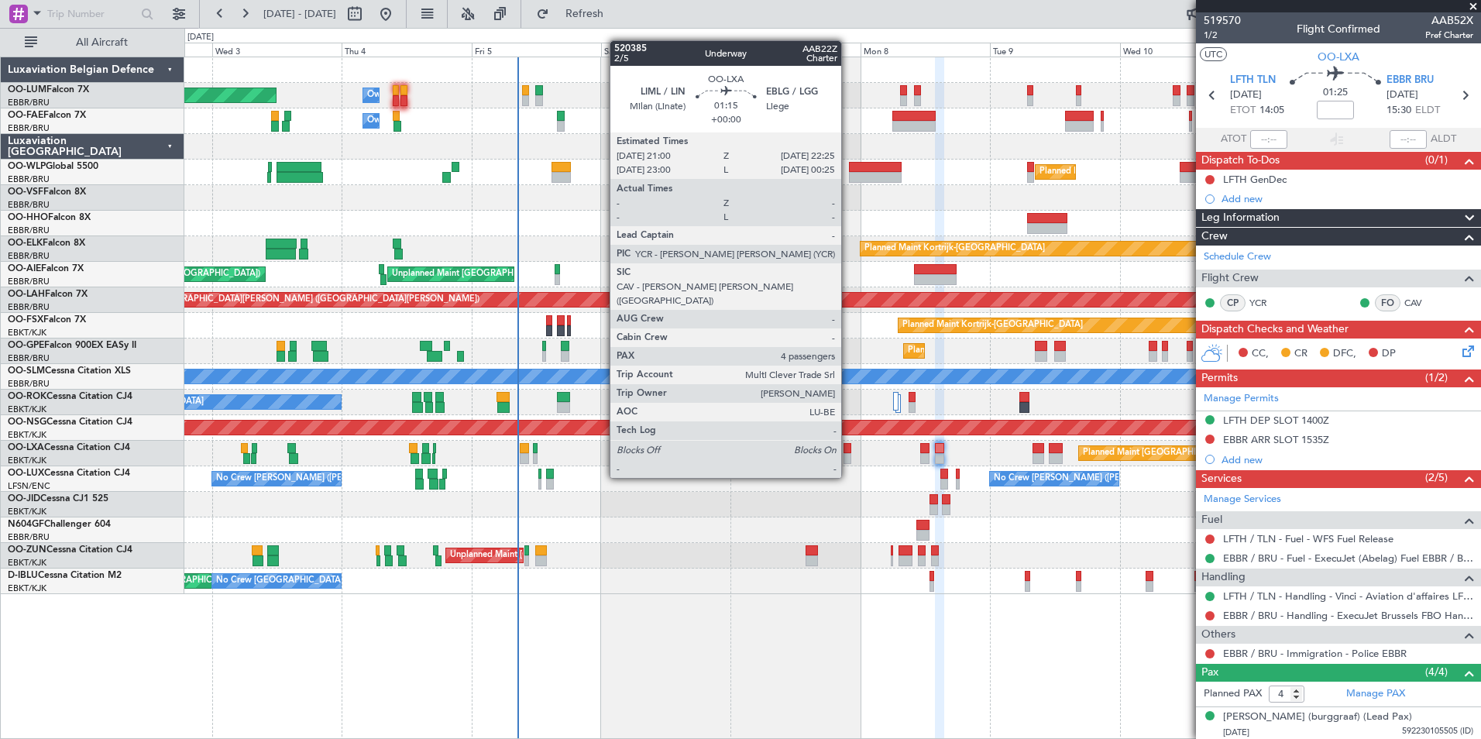
click at [848, 449] on div at bounding box center [848, 448] width 8 height 11
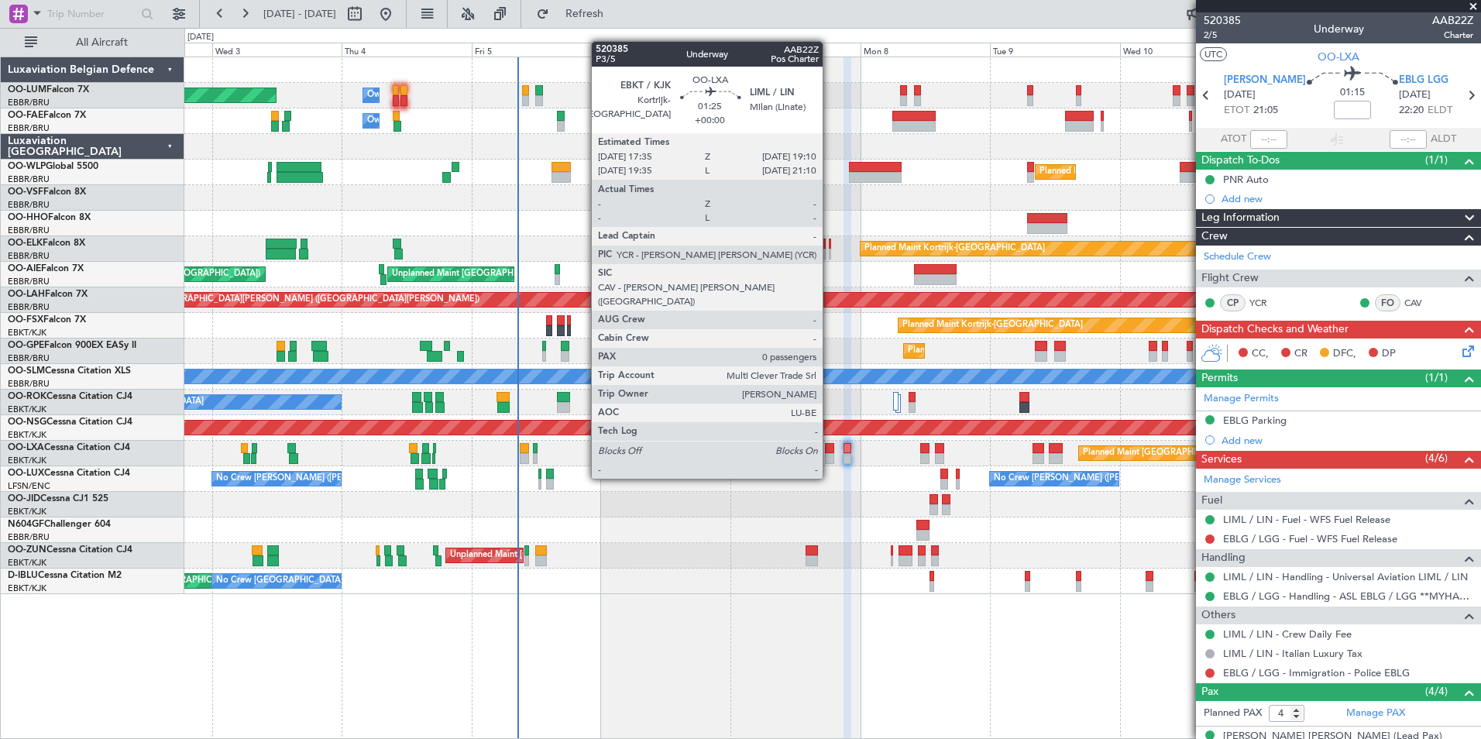
click at [830, 449] on div at bounding box center [829, 448] width 9 height 11
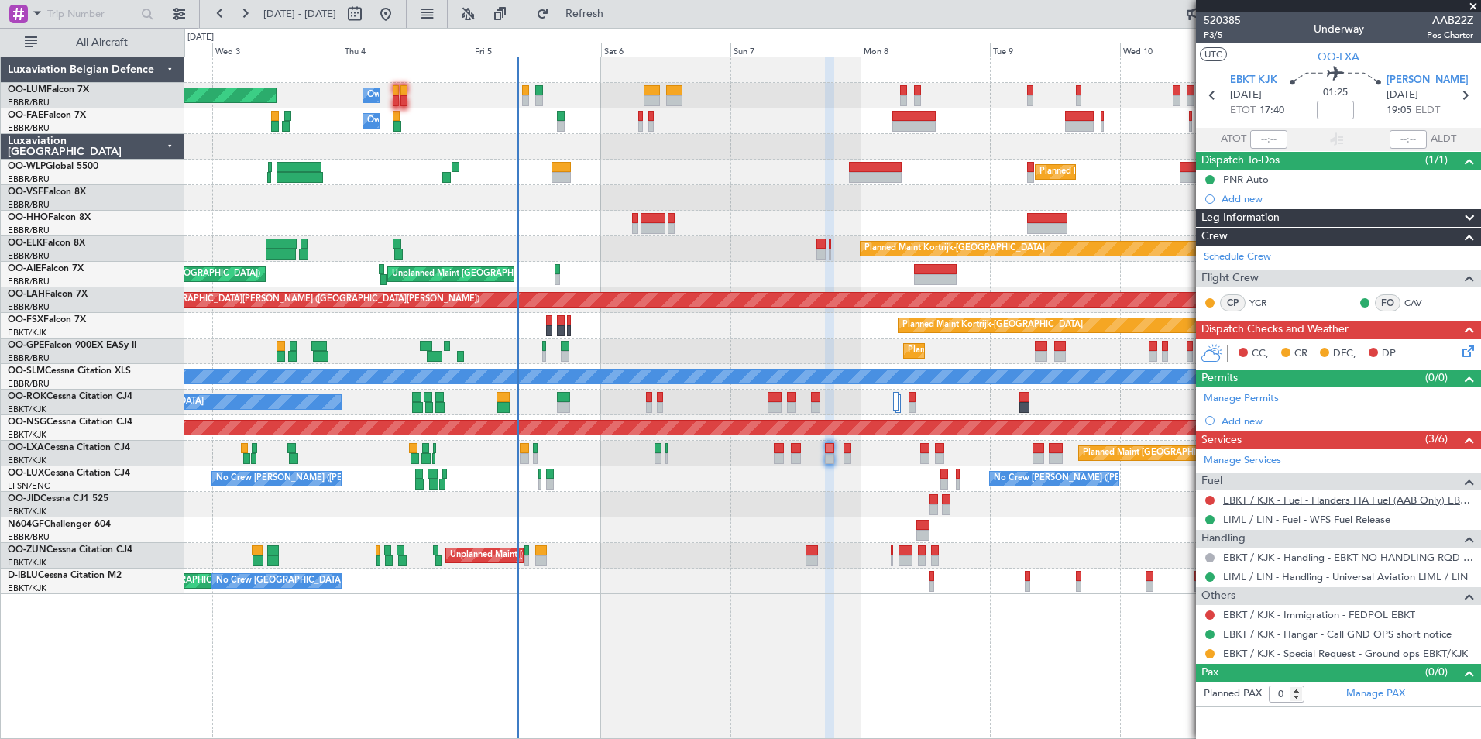
click at [1385, 501] on link "EBKT / KJK - Fuel - Flanders FIA Fuel (AAB Only) EBKT / KJK" at bounding box center [1348, 500] width 250 height 13
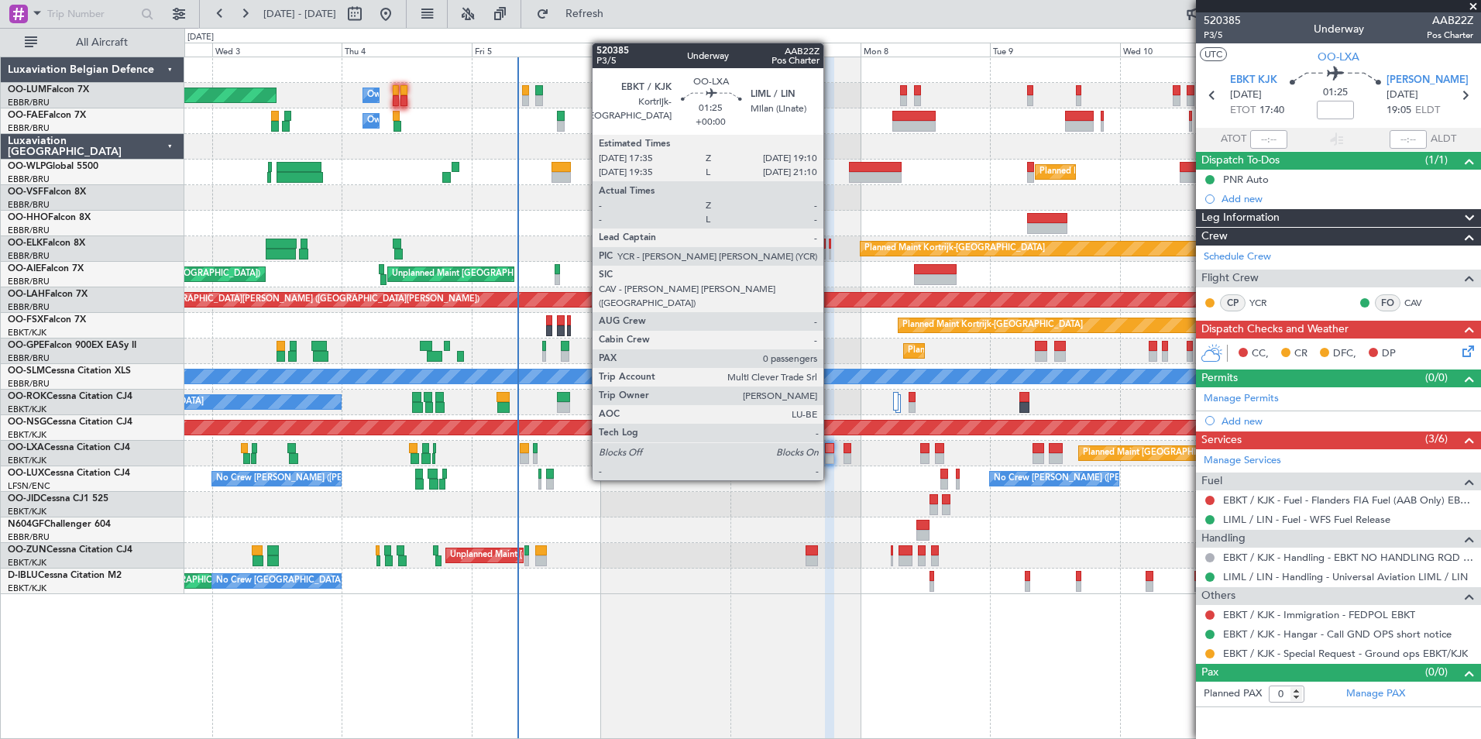
click at [831, 450] on div at bounding box center [829, 448] width 9 height 11
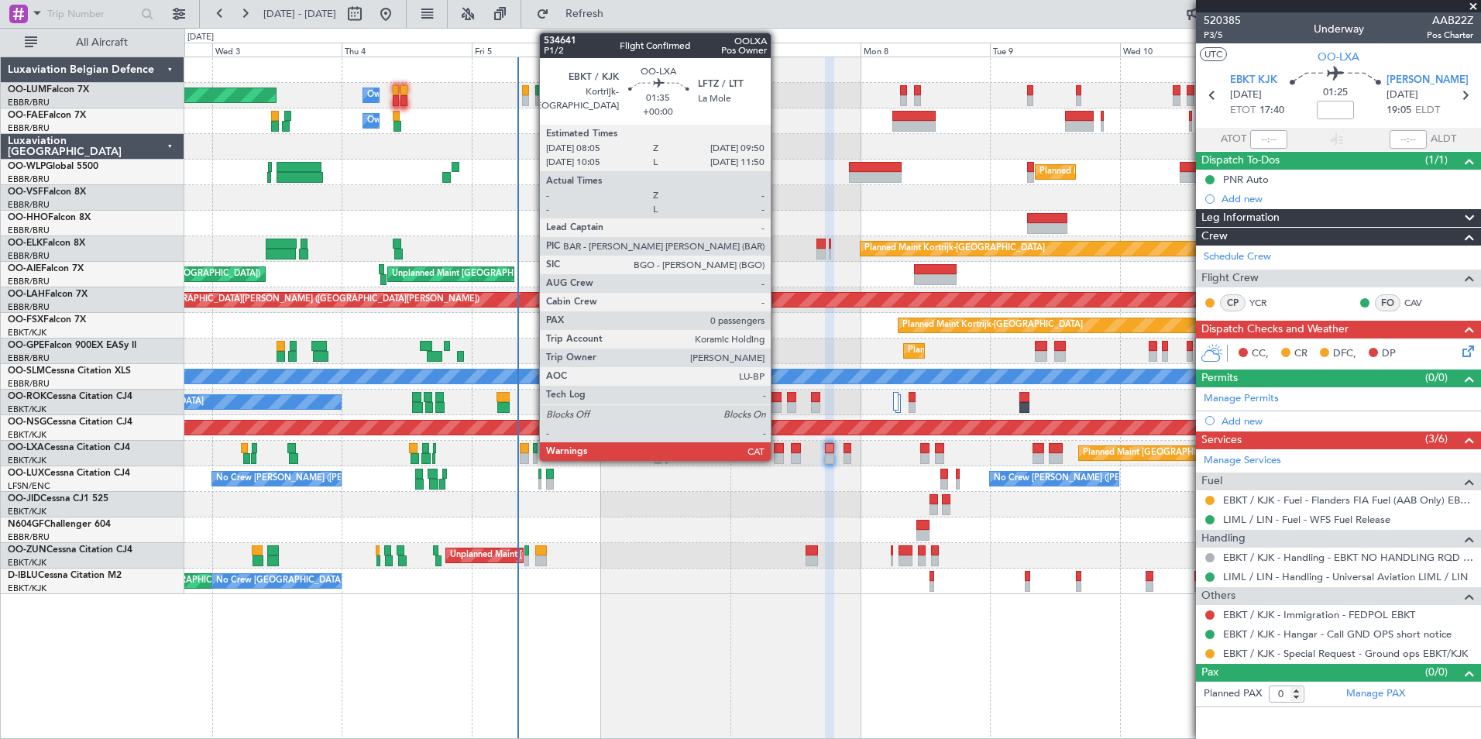
click at [778, 450] on div at bounding box center [779, 448] width 10 height 11
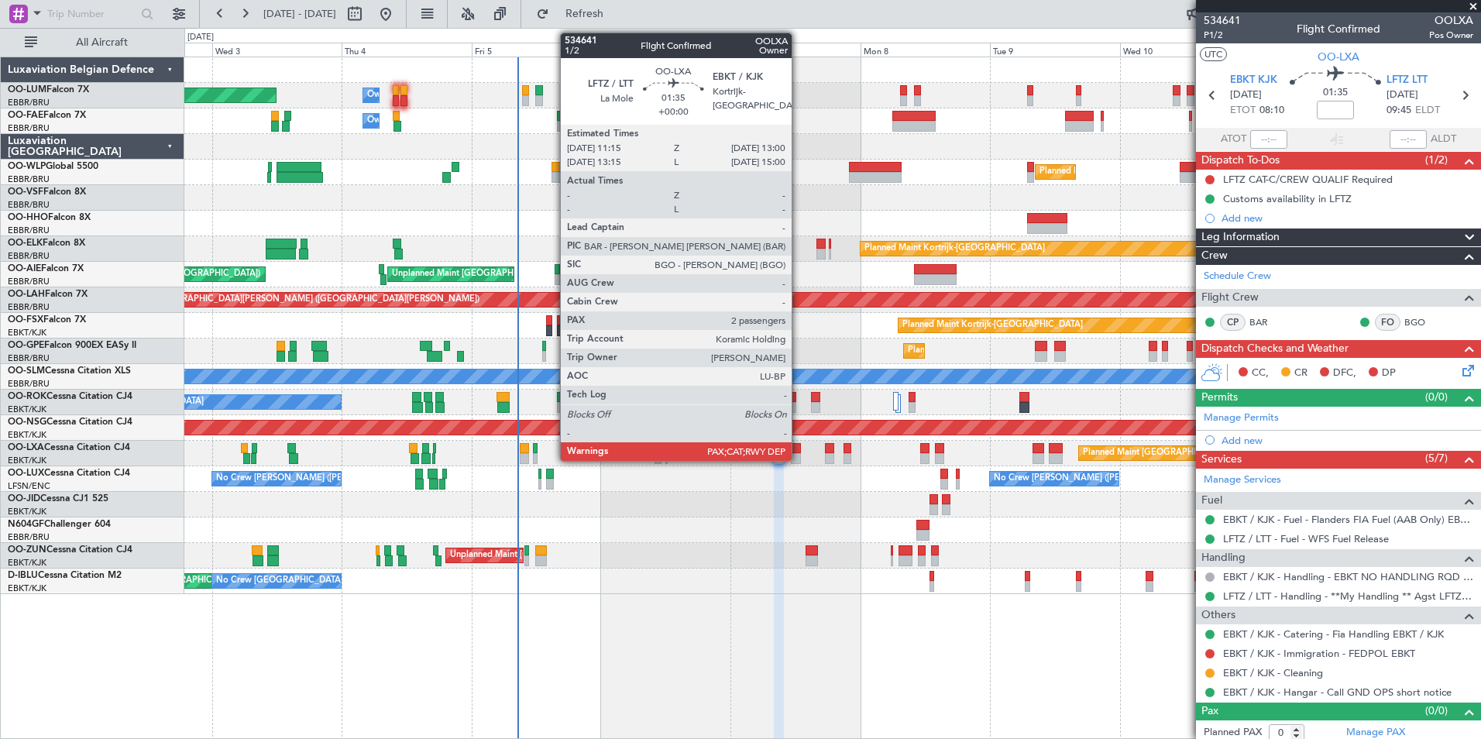
click at [799, 454] on div at bounding box center [796, 458] width 10 height 11
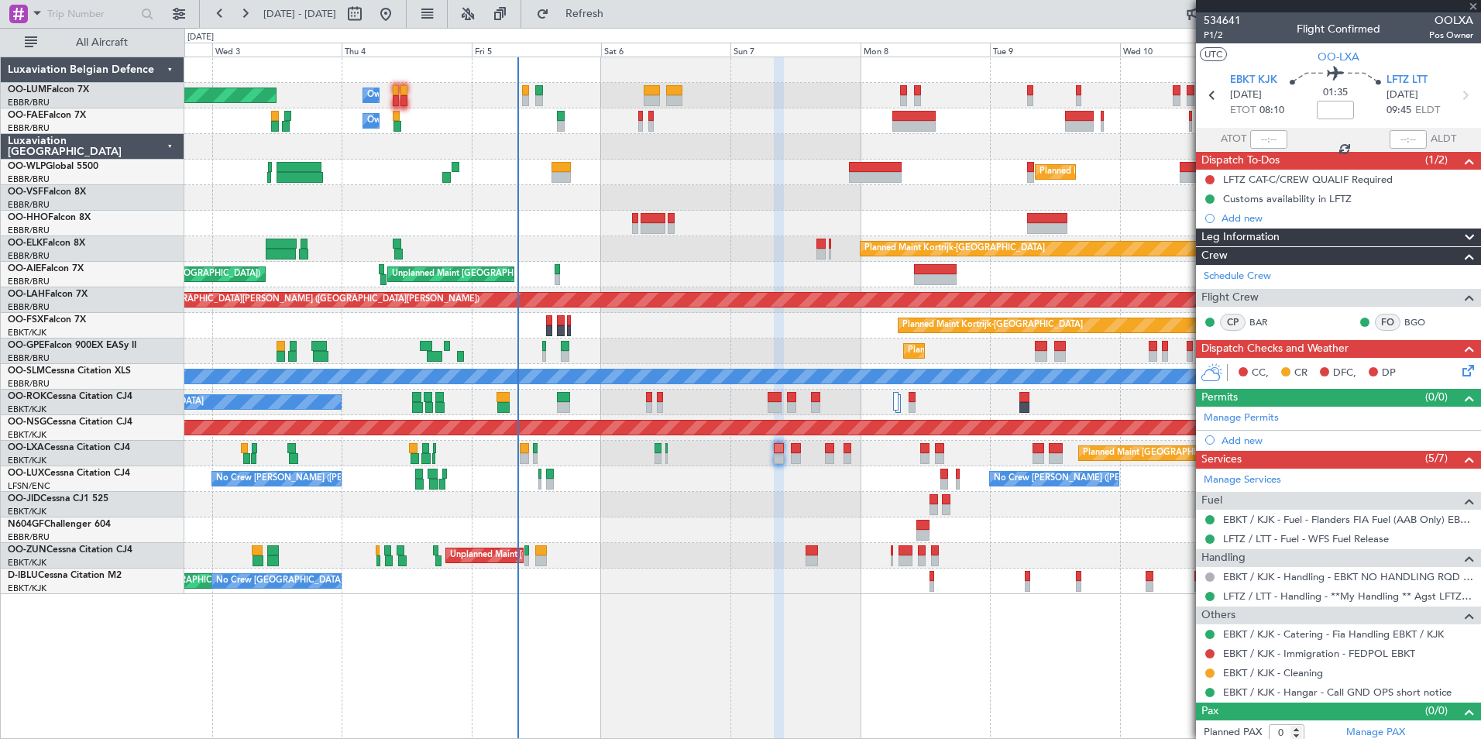
type input "2"
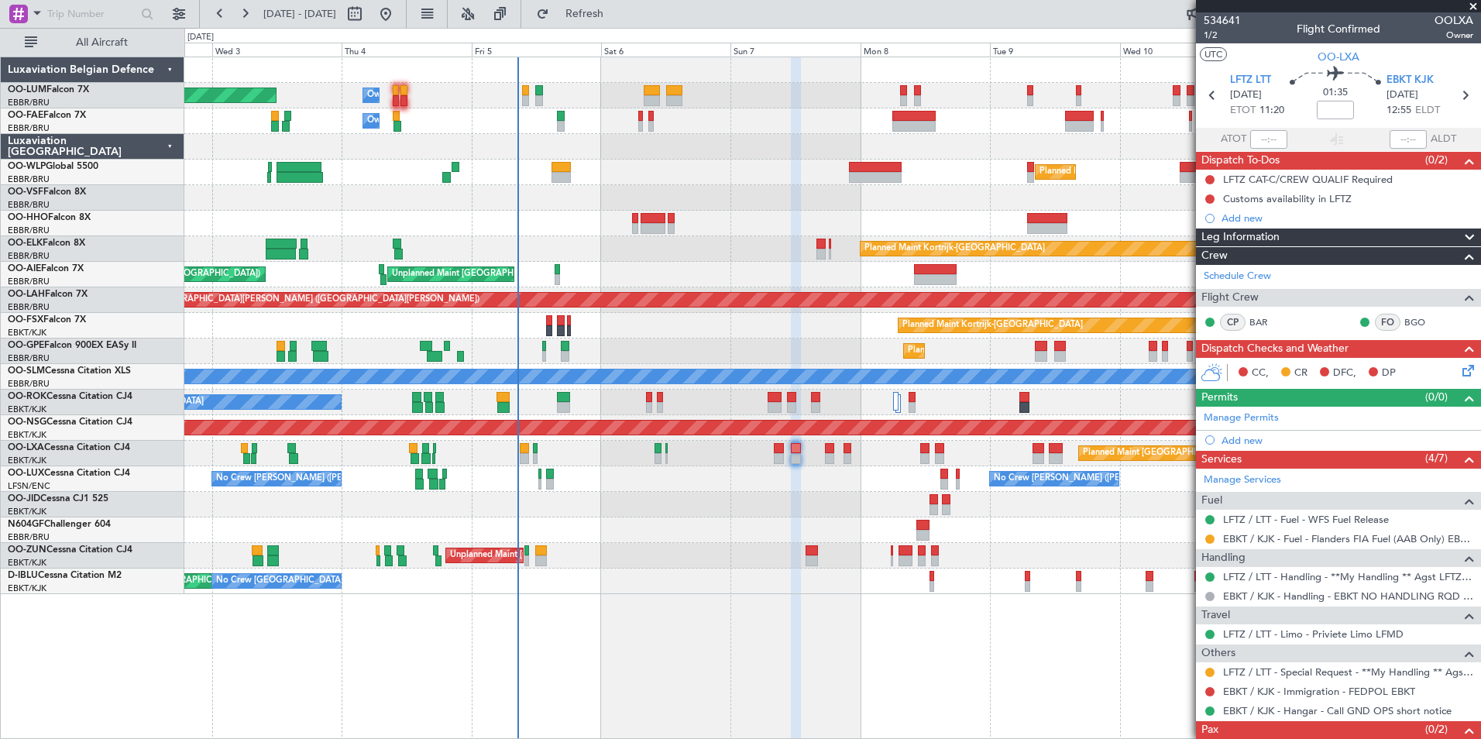
click at [762, 634] on div "Planned Maint Brussels (Brussels National) Owner Melsbroek Air Base Owner Melsb…" at bounding box center [832, 398] width 1297 height 683
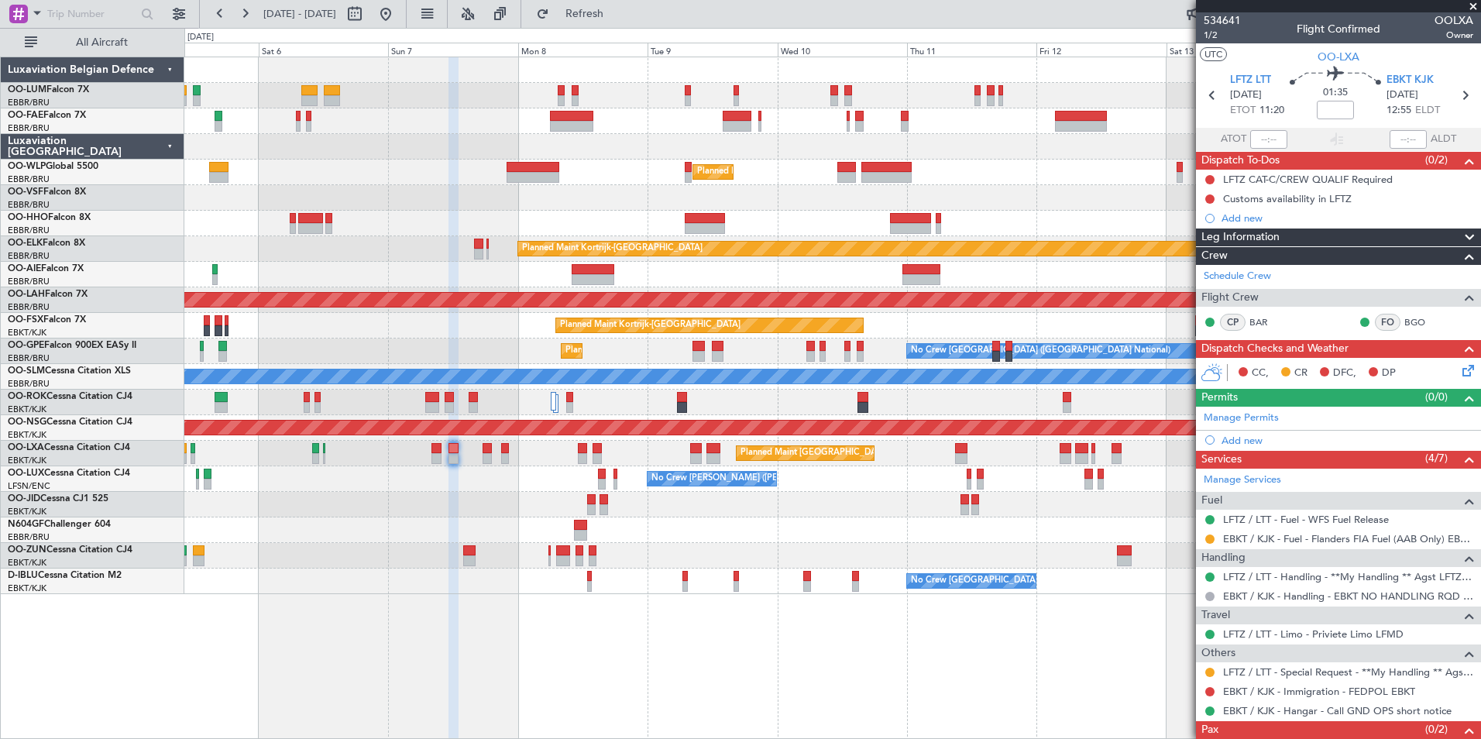
click at [848, 601] on div "Owner Melsbroek Air Base Planned Maint Brussels (Brussels National) Owner Melsb…" at bounding box center [832, 398] width 1297 height 683
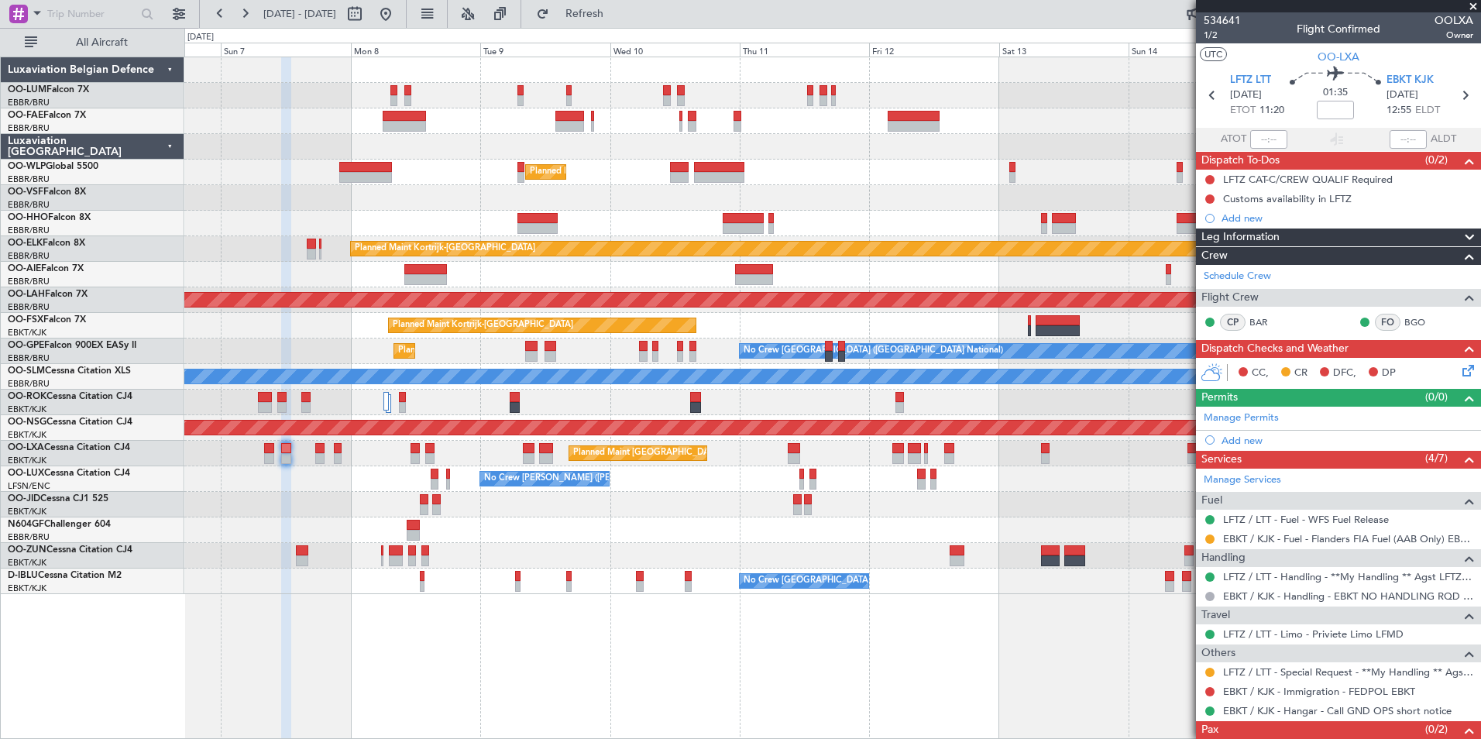
click at [756, 545] on div "Owner Melsbroek Air Base Owner Melsbroek Air Base Planned Maint Milan (Linate) …" at bounding box center [832, 398] width 1297 height 683
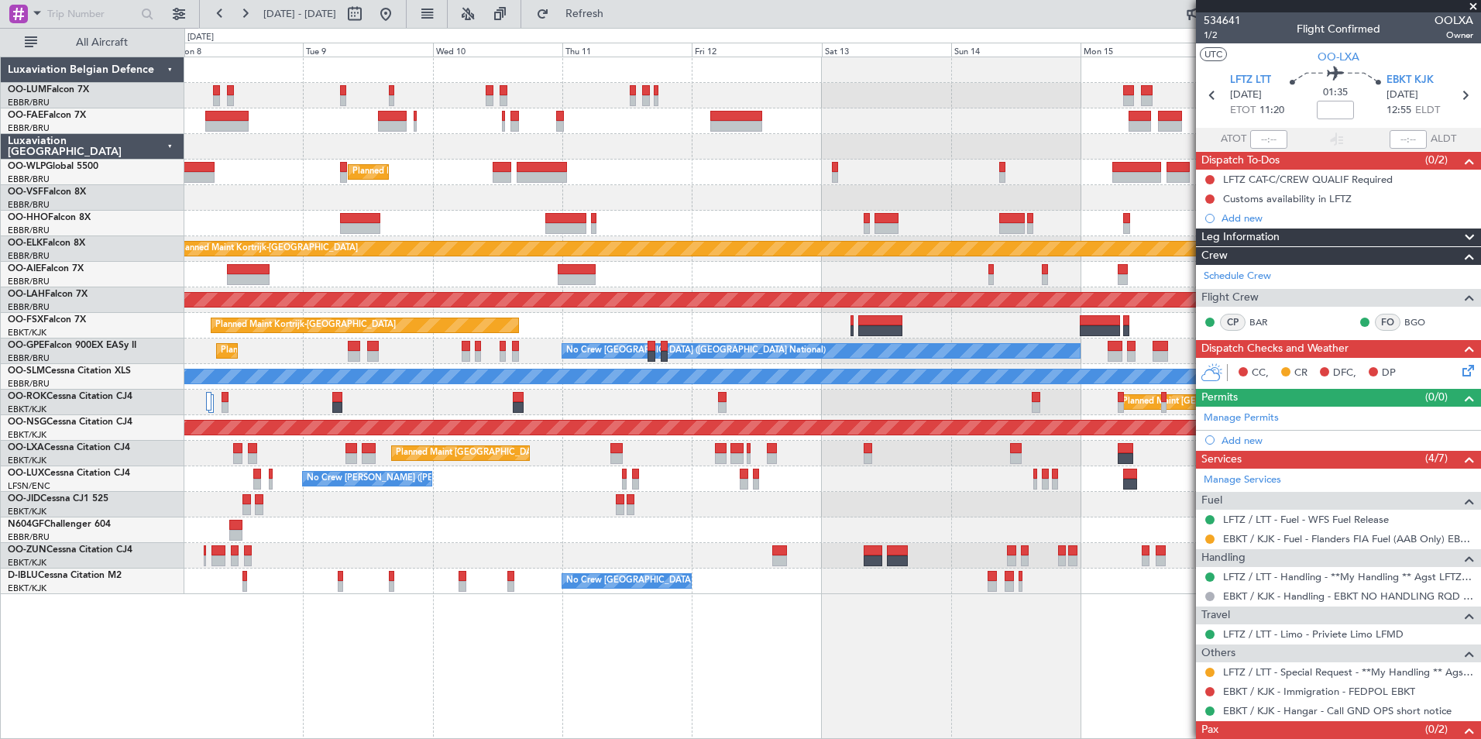
click at [679, 435] on div "Planned Maint Milan (Linate) Planned Maint Kortrijk-Wevelgem Planned Maint Alto…" at bounding box center [832, 325] width 1296 height 537
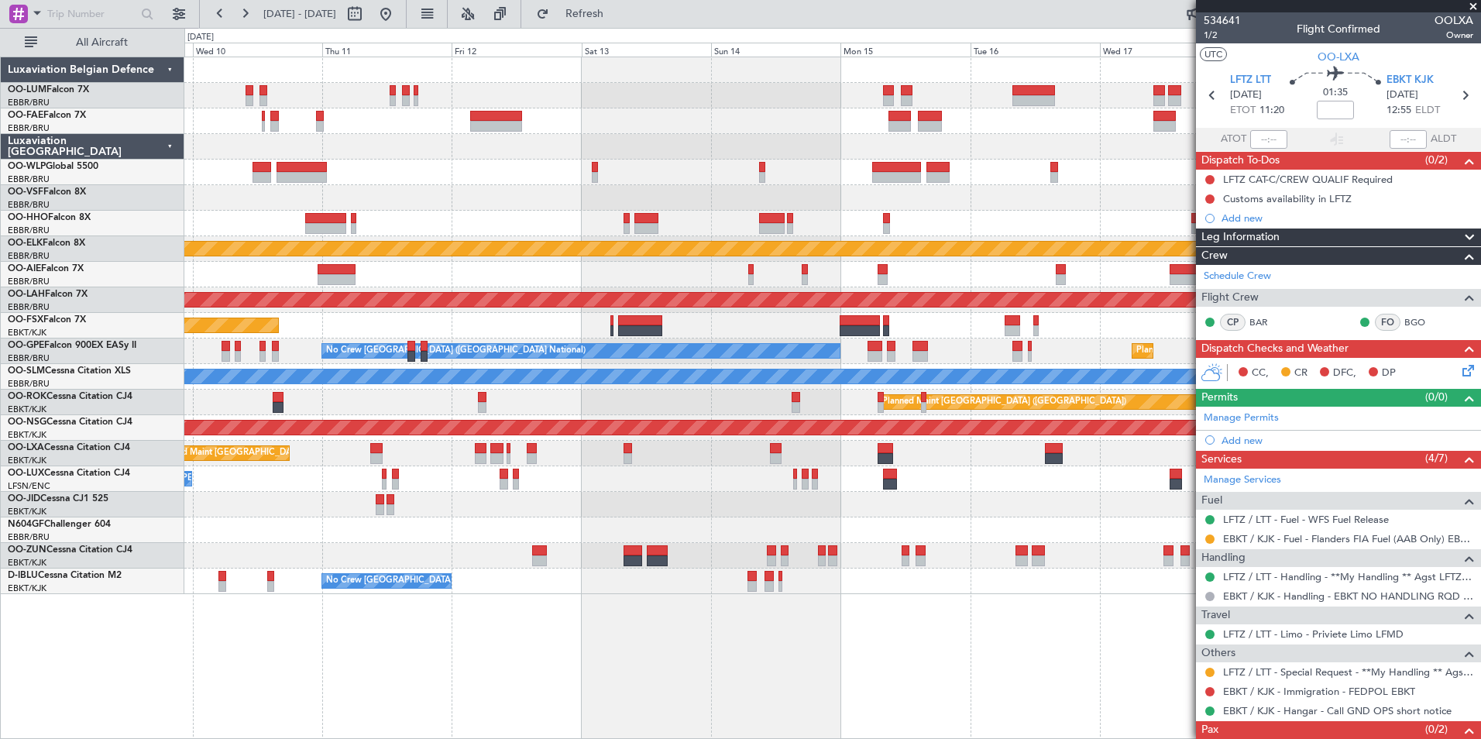
click at [626, 368] on div "A/C Unavailable [GEOGRAPHIC_DATA]" at bounding box center [832, 377] width 1296 height 26
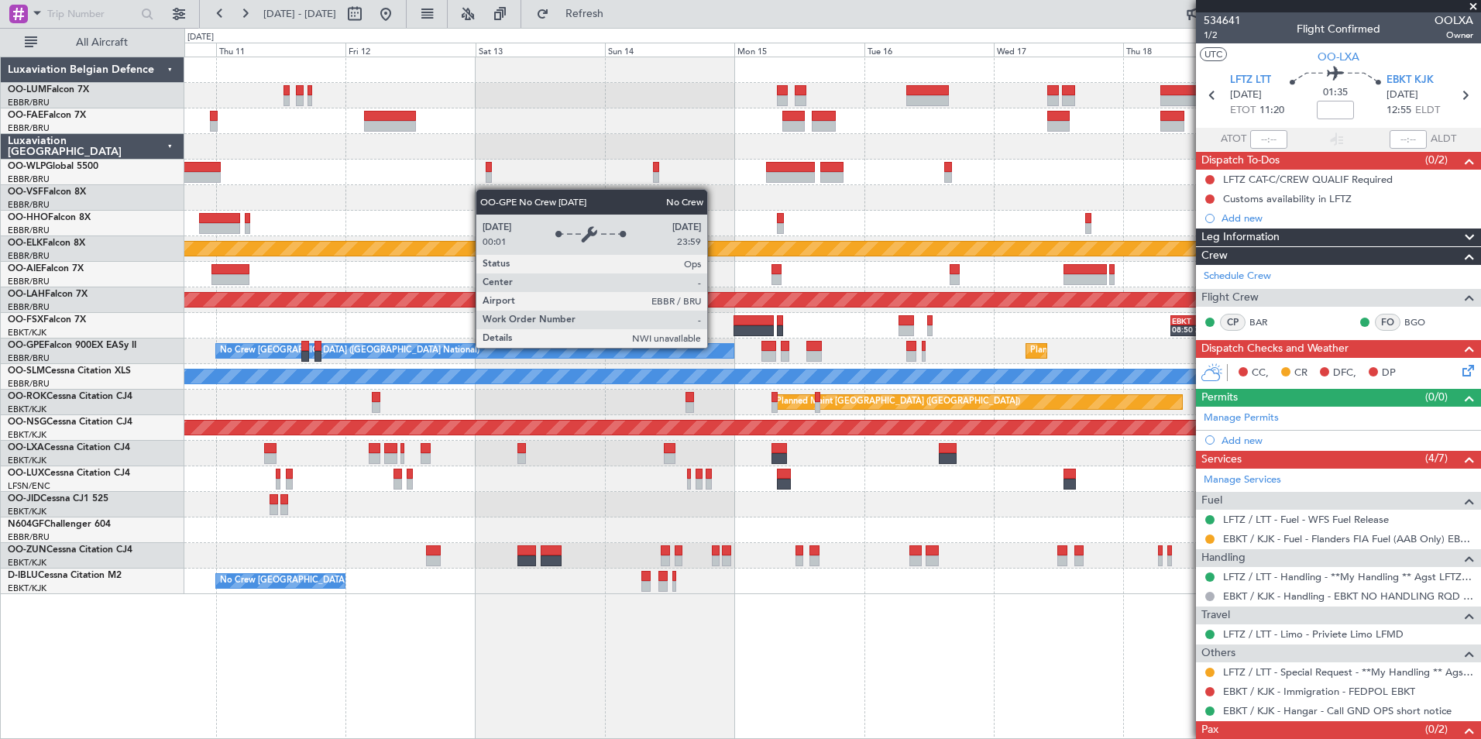
click at [432, 263] on div "Planned Maint Milan (Linate) Planned Maint Kortrijk-Wevelgem Planned Maint Alto…" at bounding box center [832, 325] width 1296 height 537
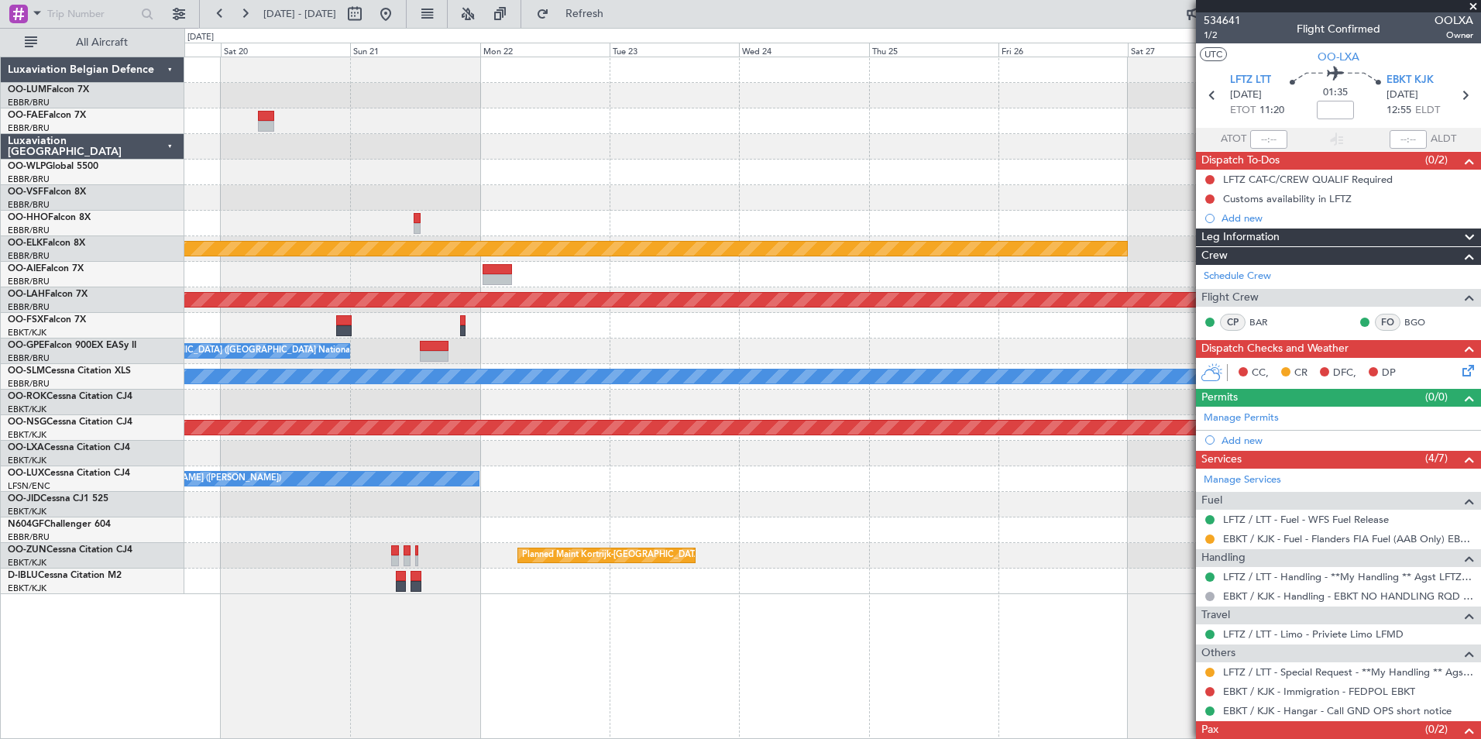
click at [26, 179] on div "Planned Maint Kortrijk-Wevelgem Planned Maint Alton-st Louis (St Louis Regl) EB…" at bounding box center [740, 383] width 1481 height 711
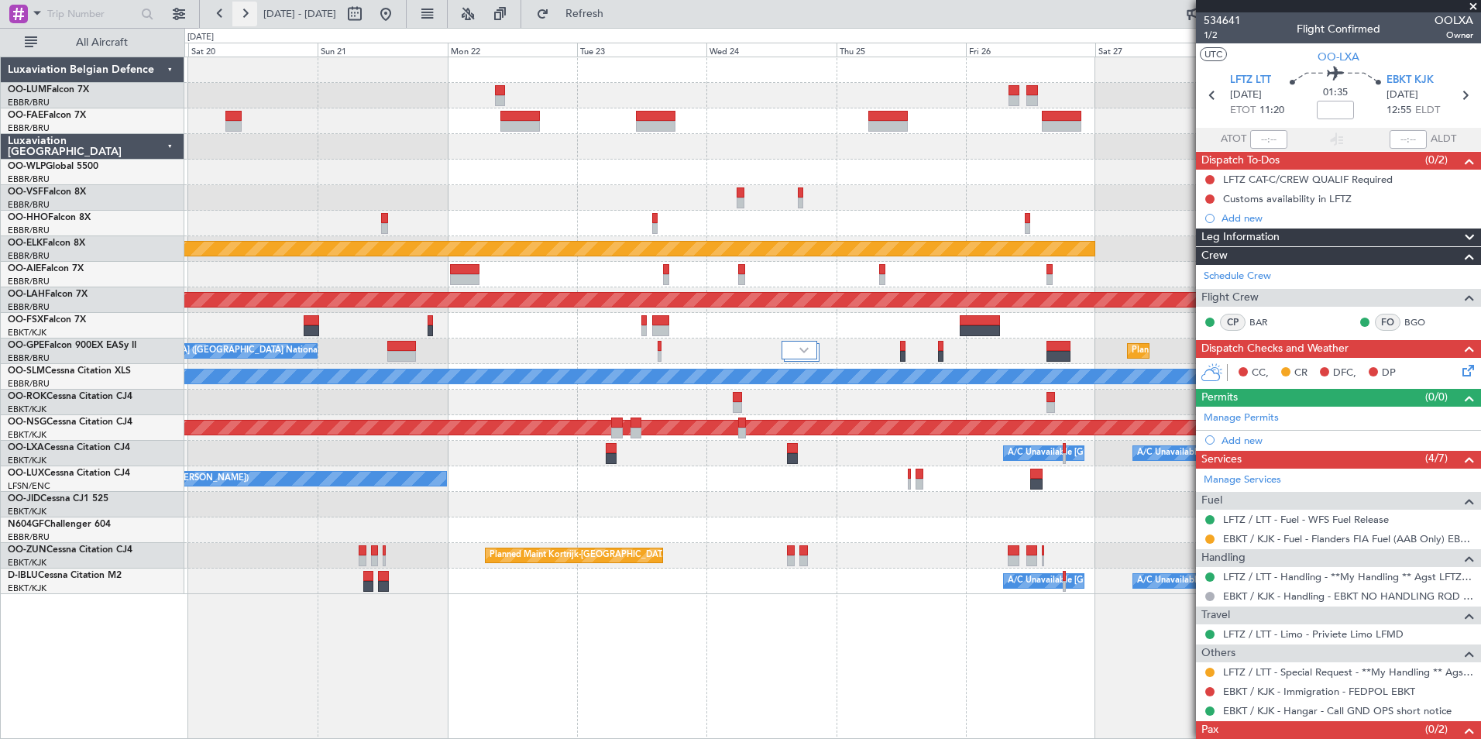
click at [245, 8] on button at bounding box center [244, 14] width 25 height 25
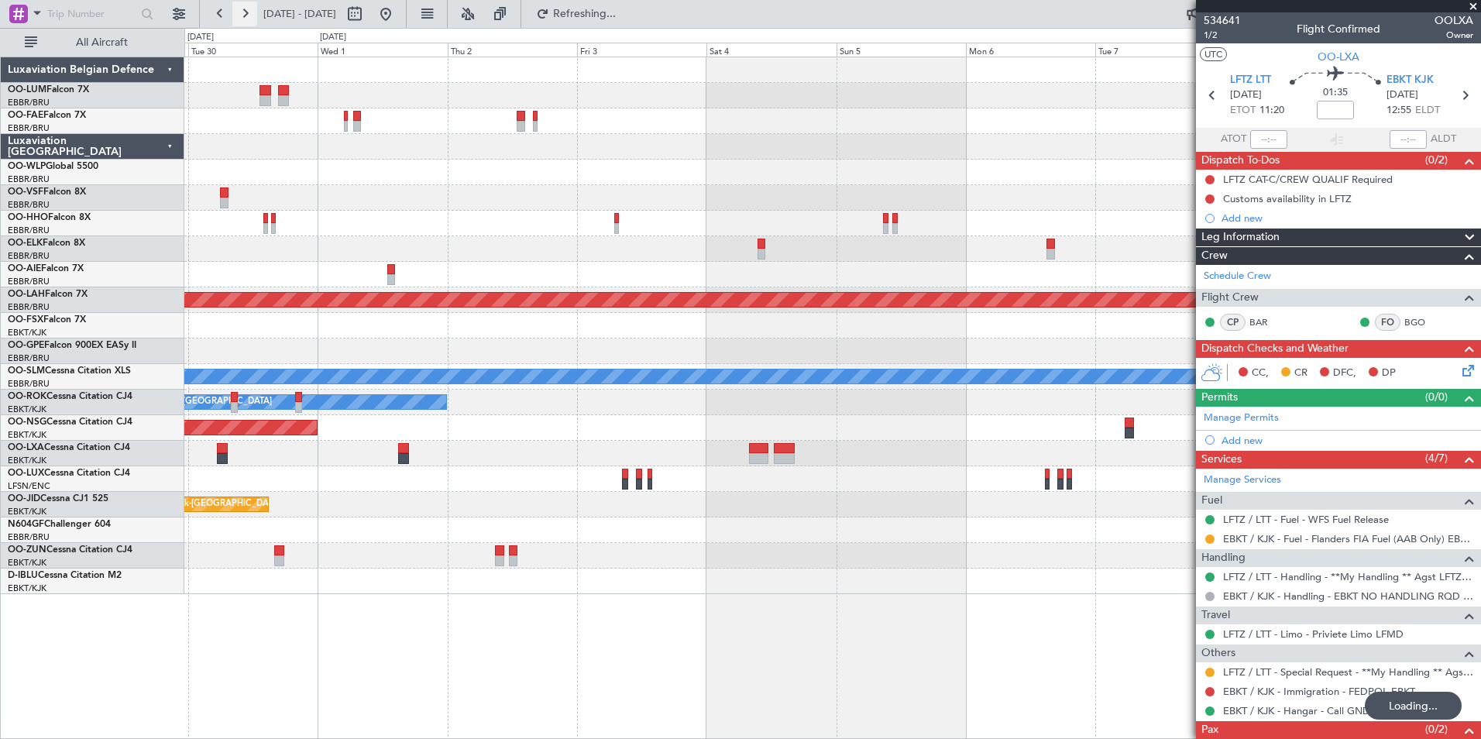
click at [245, 8] on button at bounding box center [244, 14] width 25 height 25
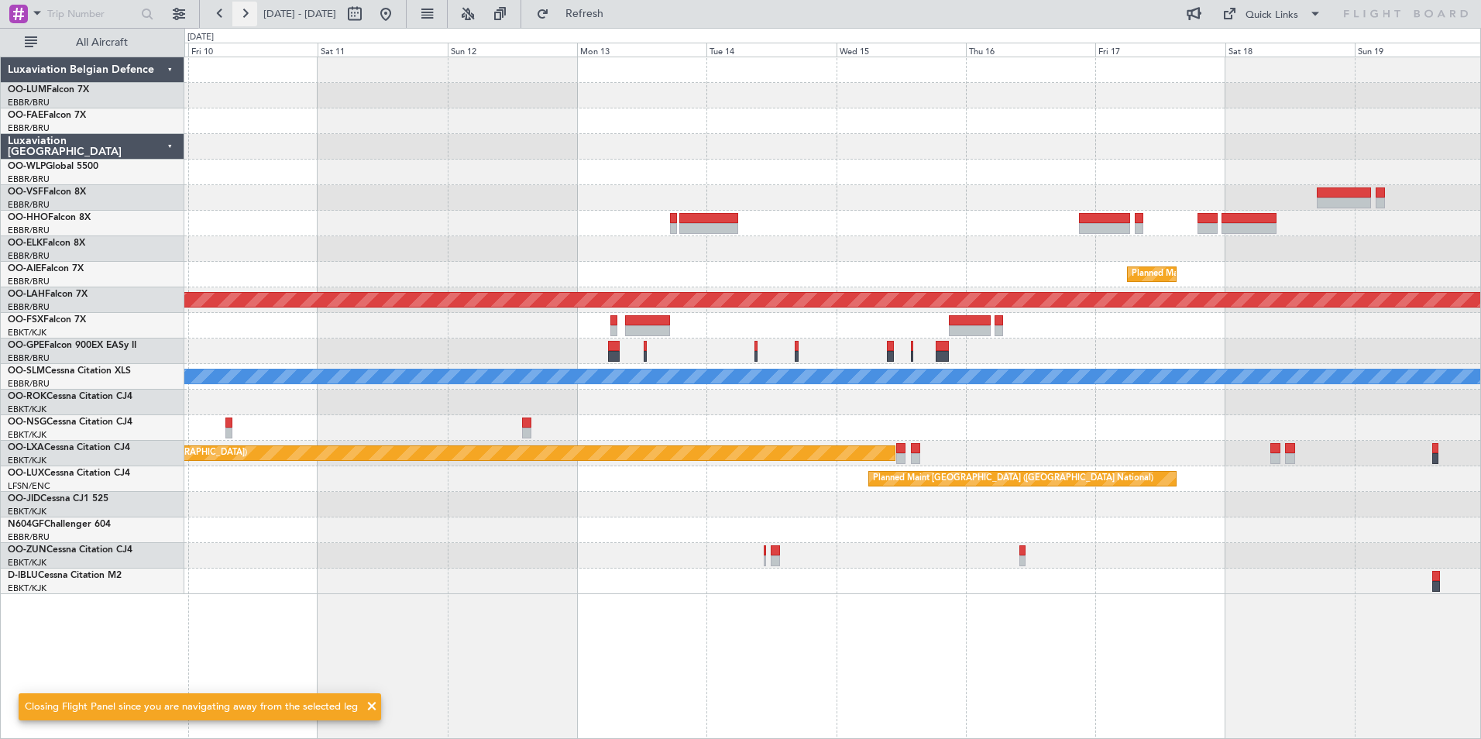
click at [245, 8] on button at bounding box center [244, 14] width 25 height 25
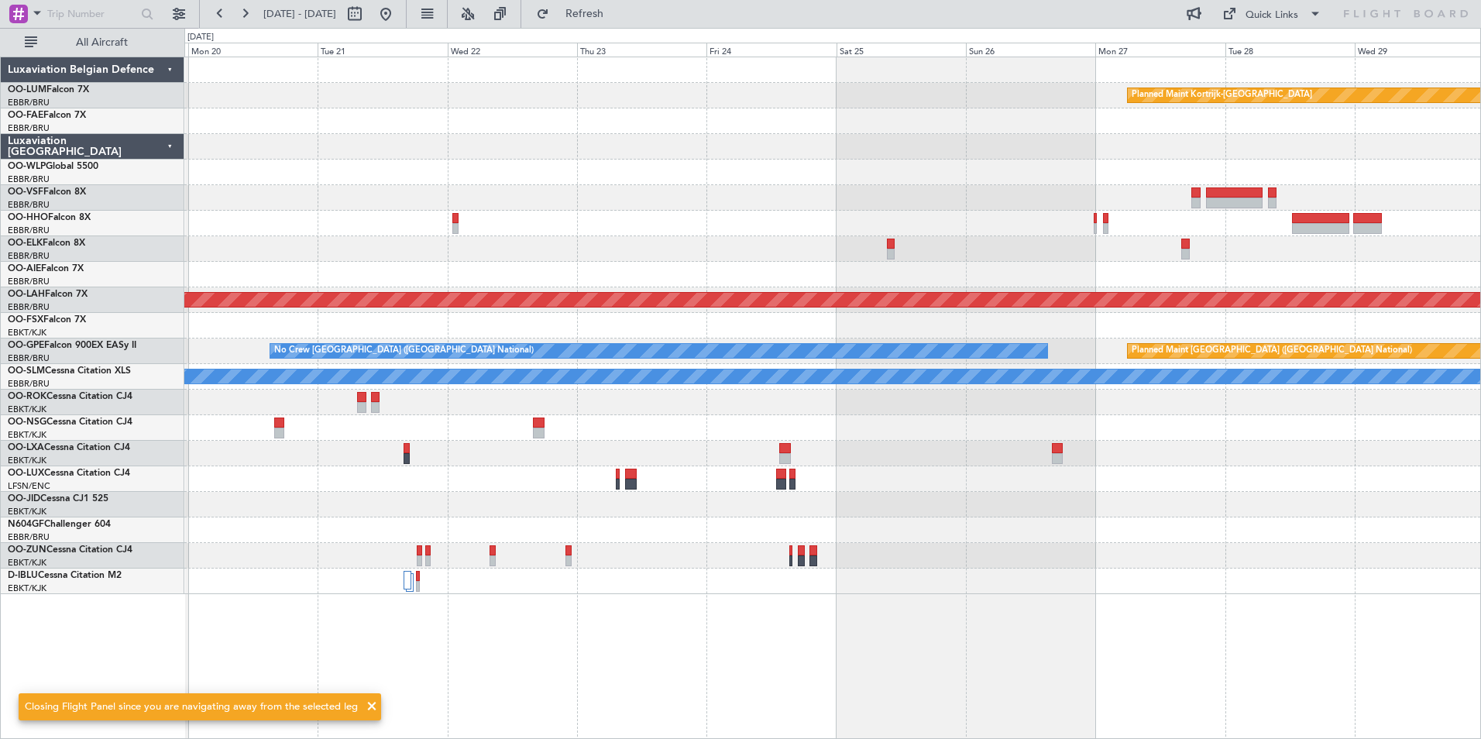
click at [1016, 697] on div "Planned Maint Kortrijk-Wevelgem Planned Maint Brussels (Brussels National) Plan…" at bounding box center [832, 398] width 1297 height 683
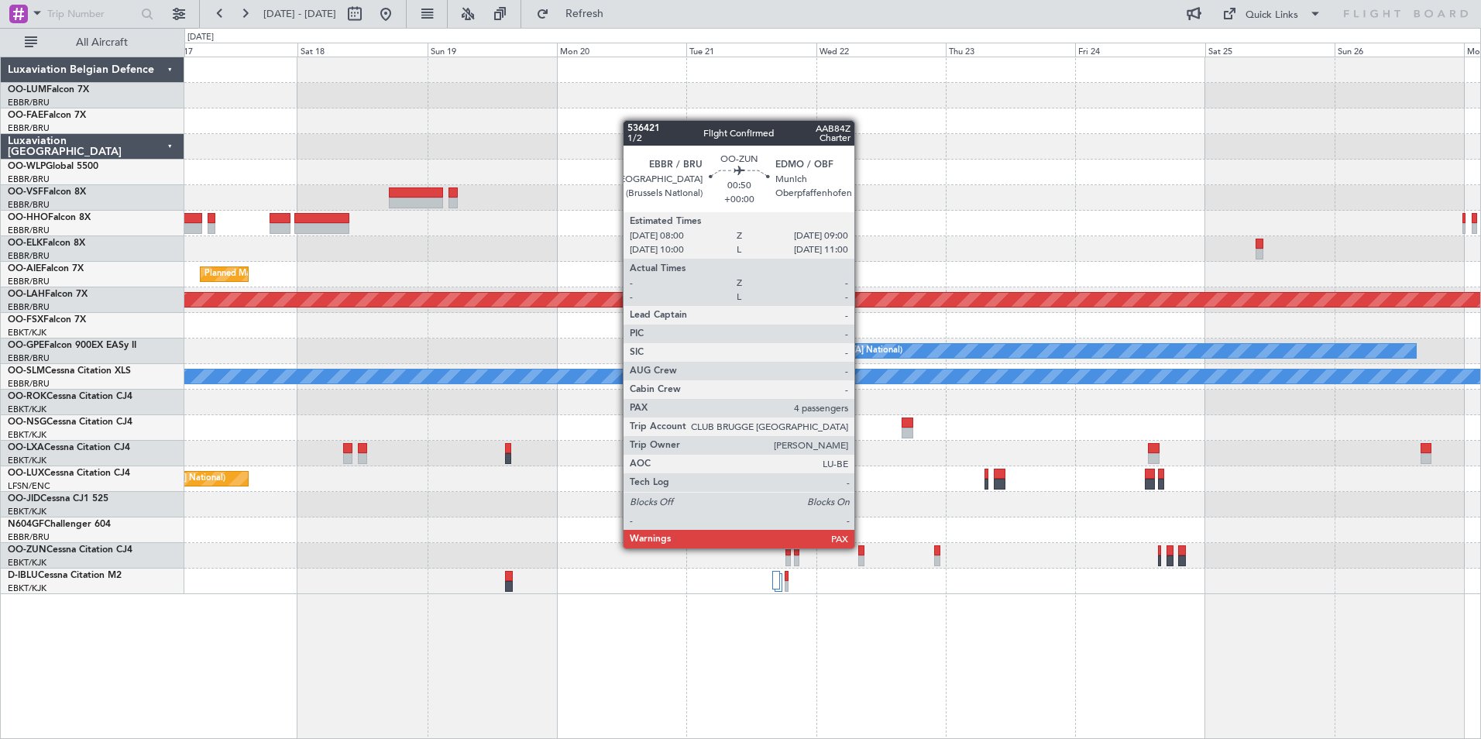
click at [862, 549] on div at bounding box center [860, 550] width 5 height 11
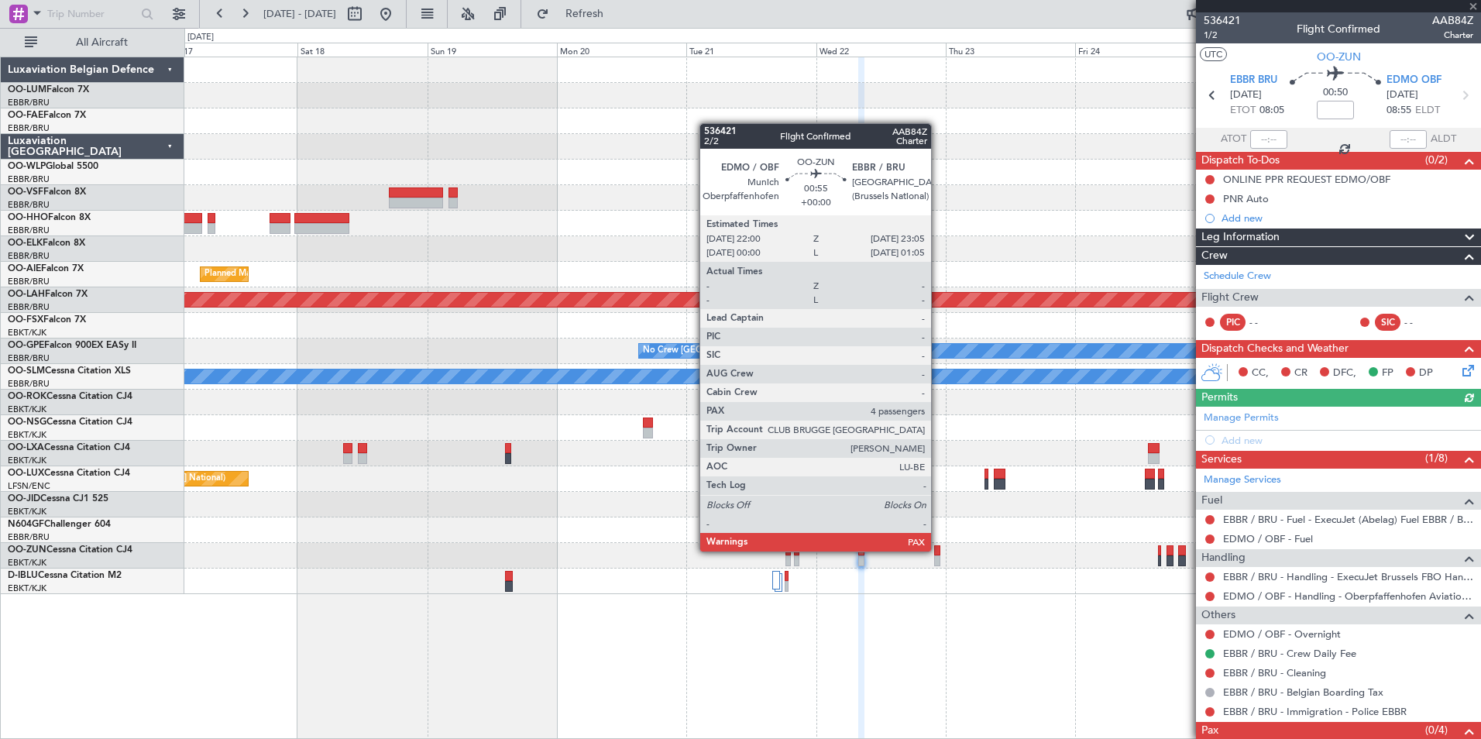
click at [938, 552] on div at bounding box center [937, 550] width 6 height 11
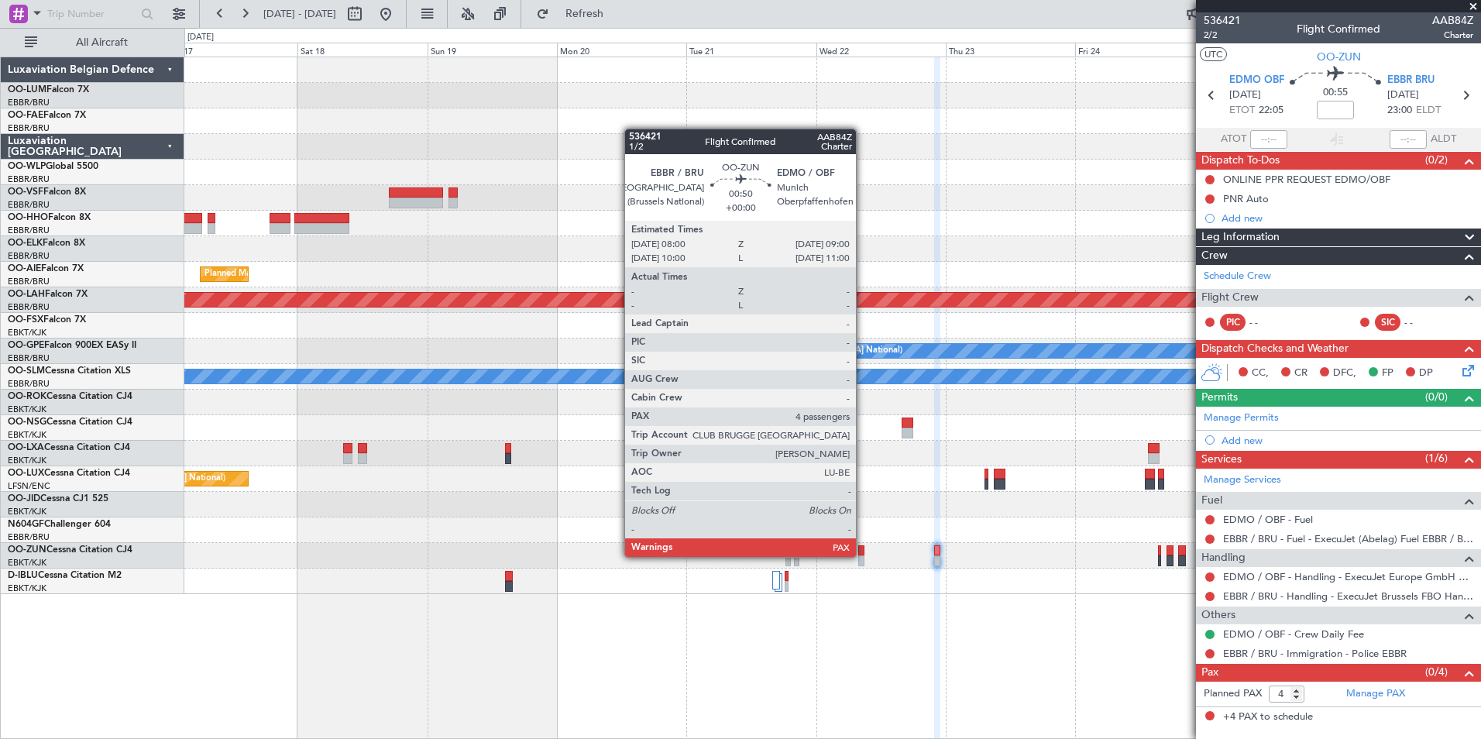
click at [863, 557] on div at bounding box center [860, 561] width 5 height 11
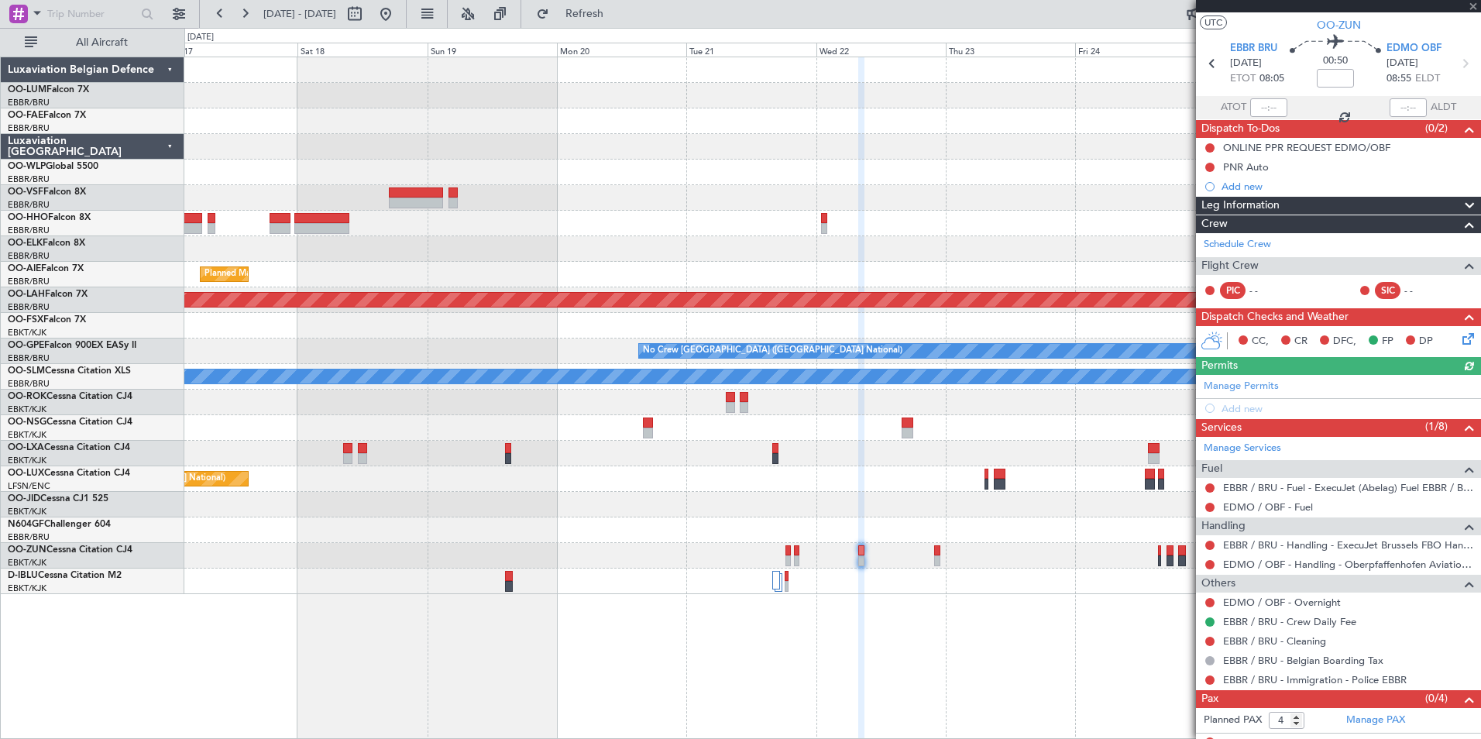
scroll to position [46, 0]
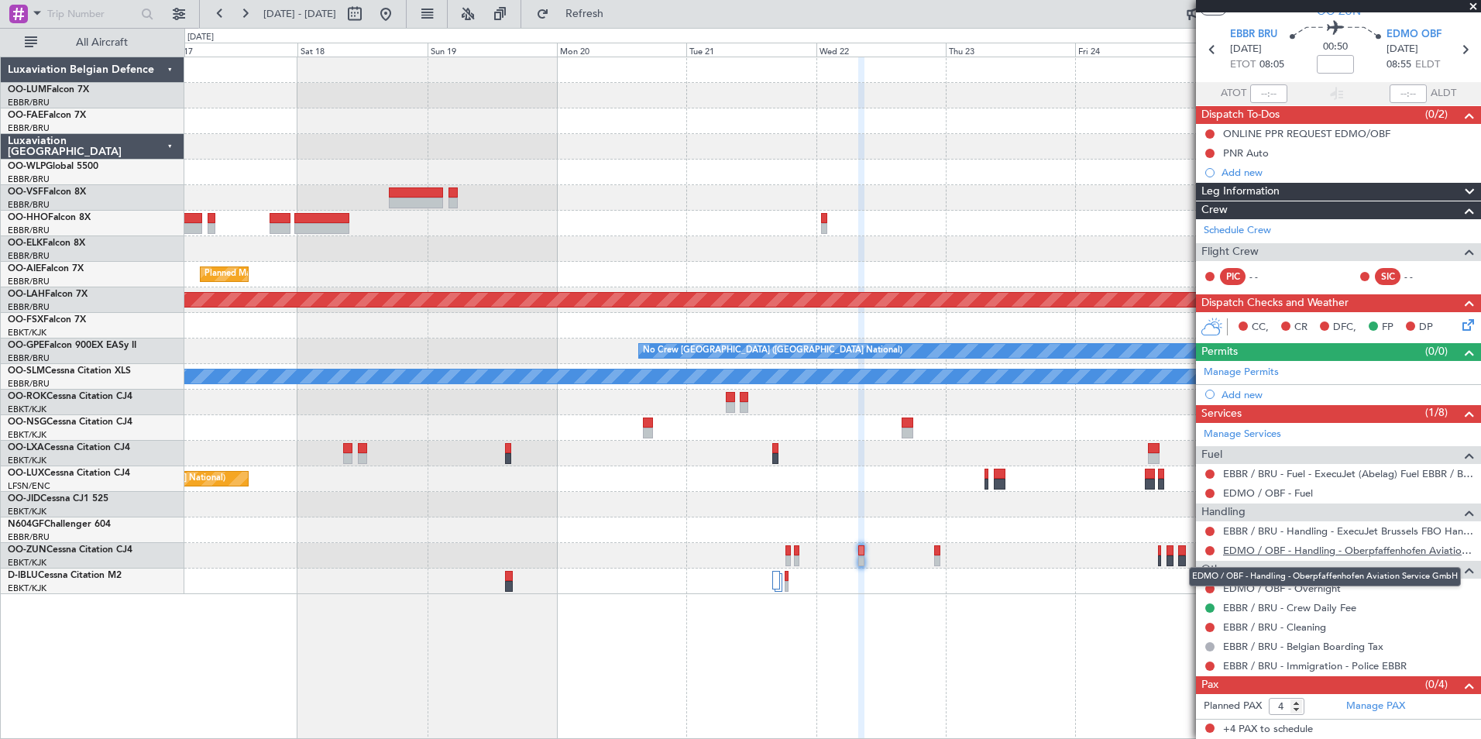
click at [1303, 552] on link "EDMO / OBF - Handling - Oberpfaffenhofen Aviation Service GmbH" at bounding box center [1348, 550] width 250 height 13
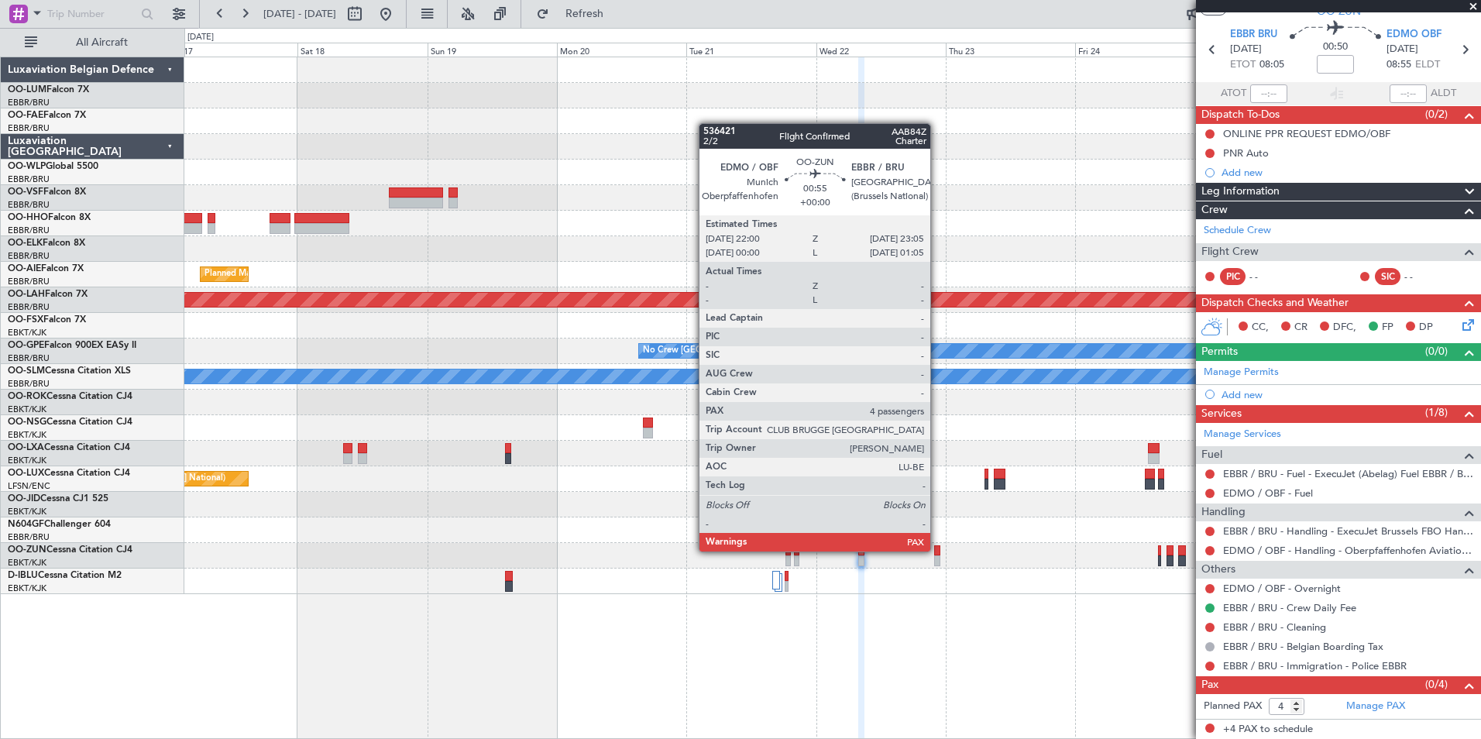
click at [937, 552] on div at bounding box center [937, 550] width 6 height 11
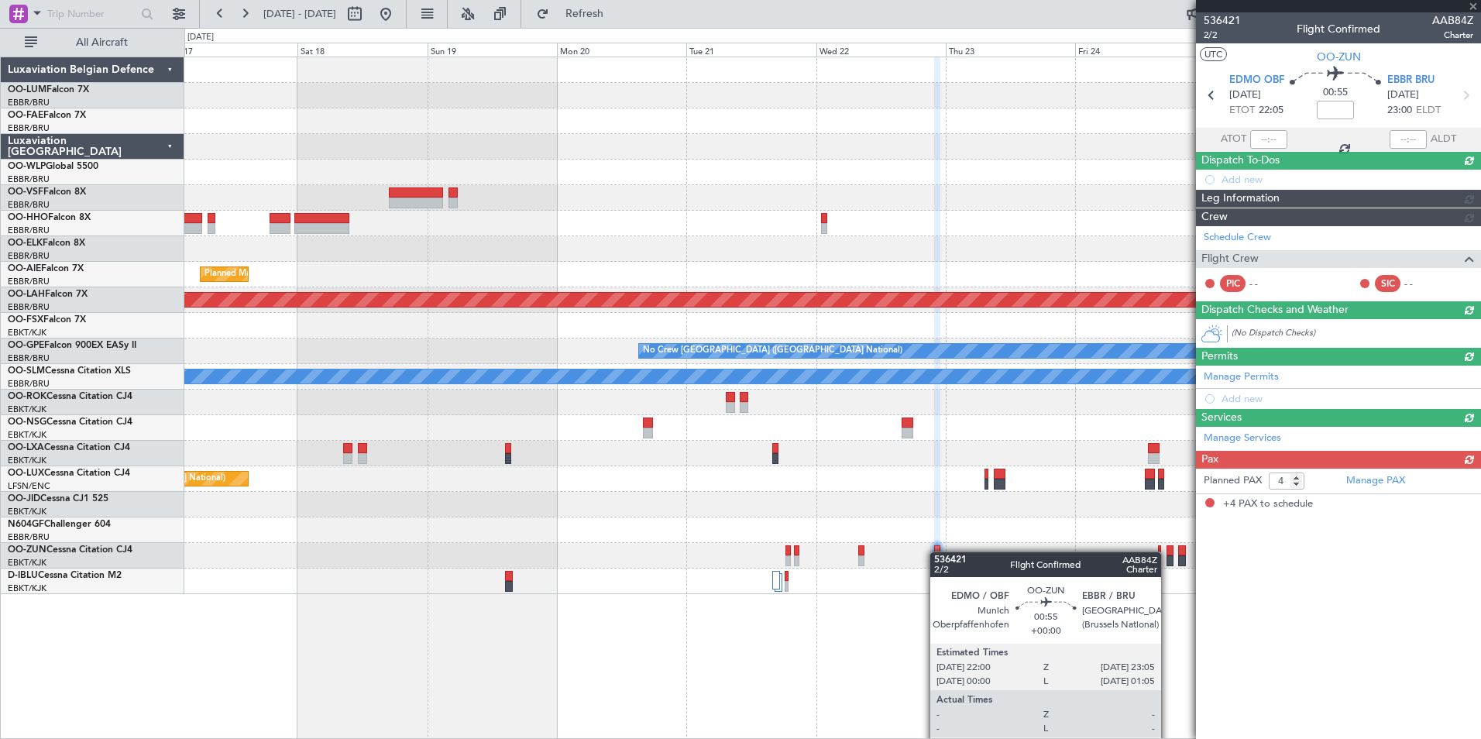
scroll to position [0, 0]
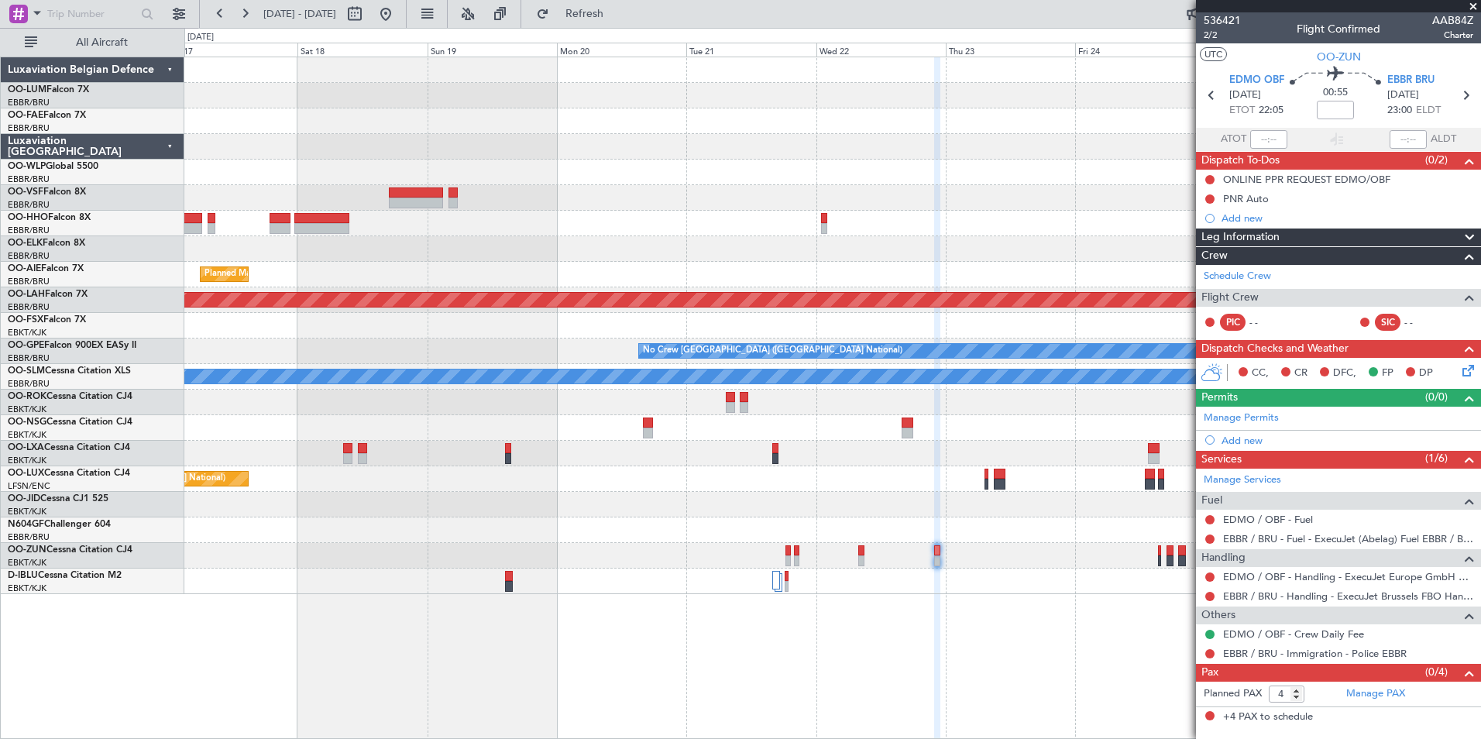
click at [858, 549] on div at bounding box center [832, 556] width 1296 height 26
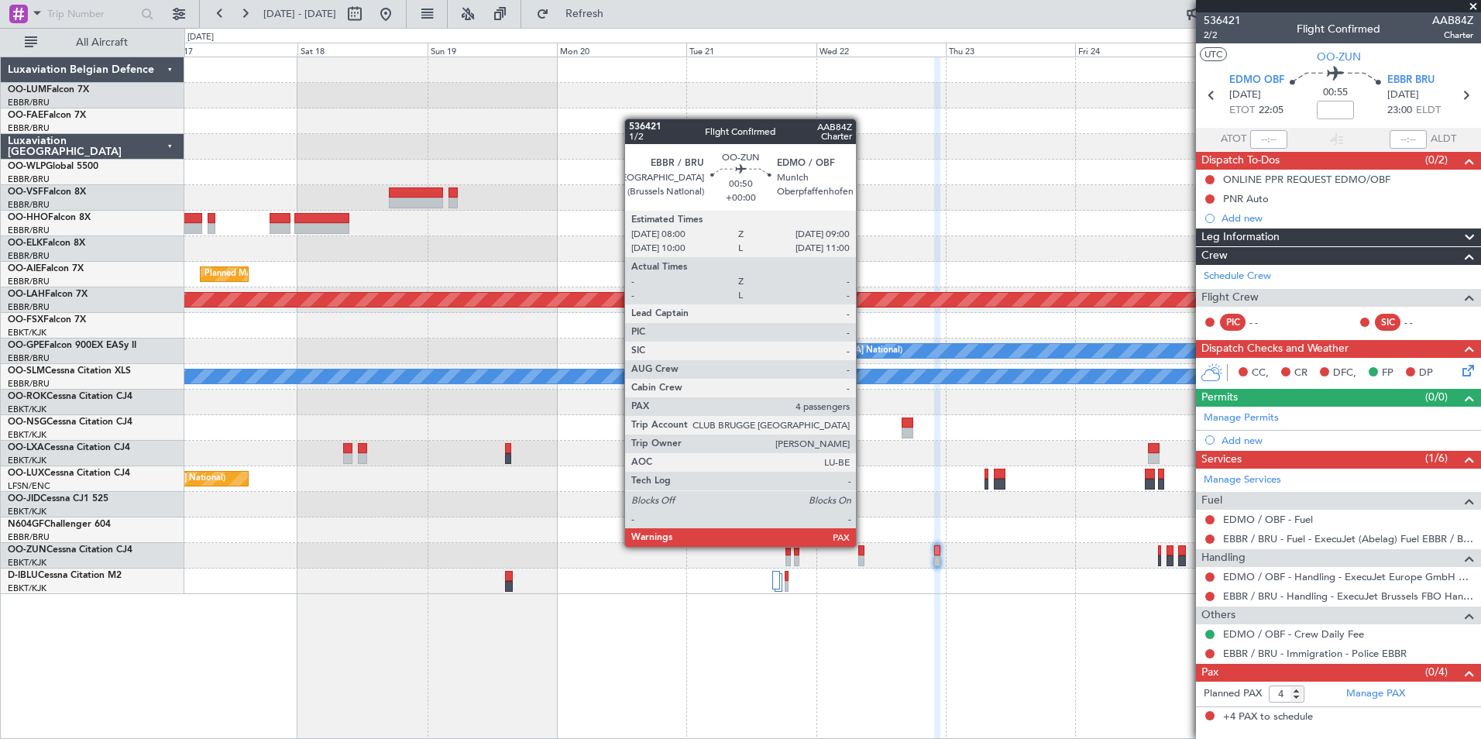
click at [863, 547] on div at bounding box center [860, 550] width 5 height 11
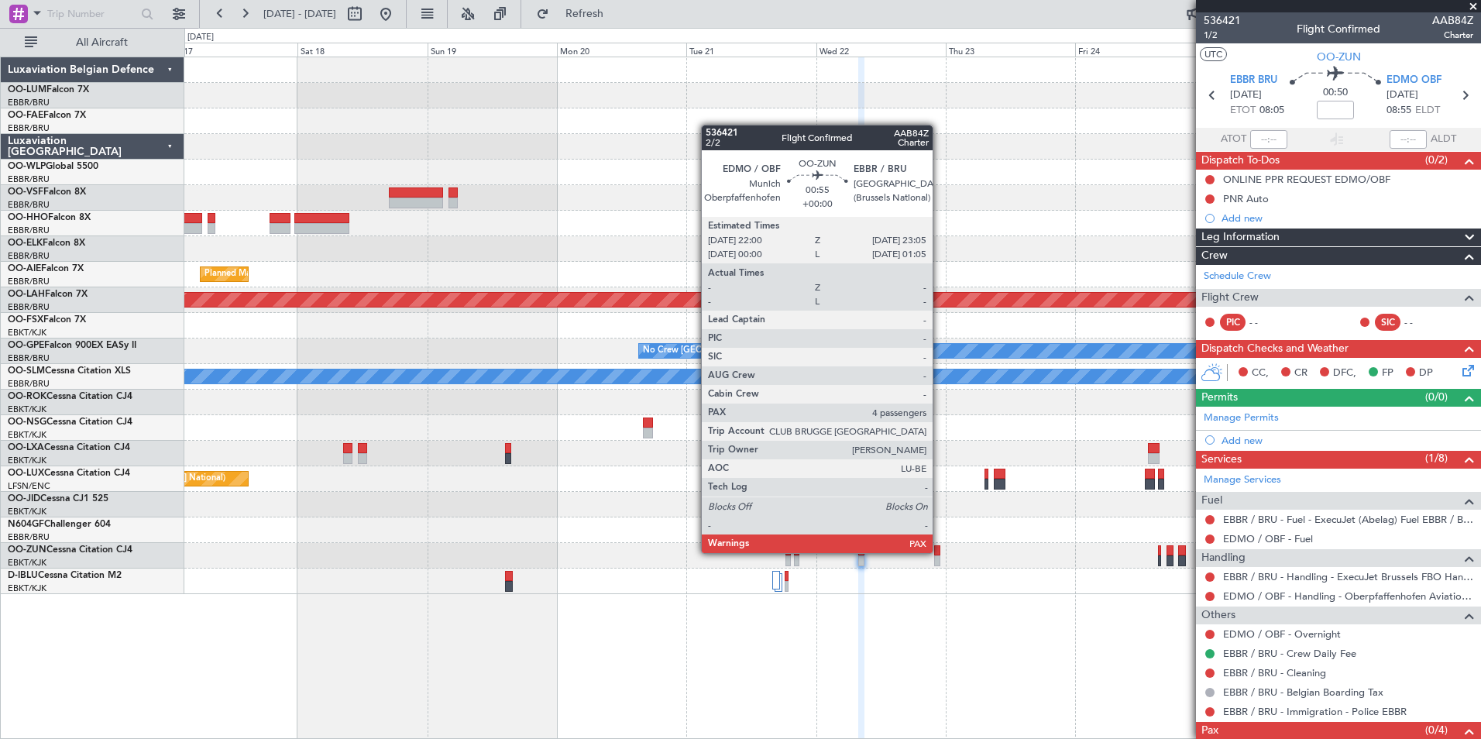
click at [940, 553] on div at bounding box center [937, 550] width 6 height 11
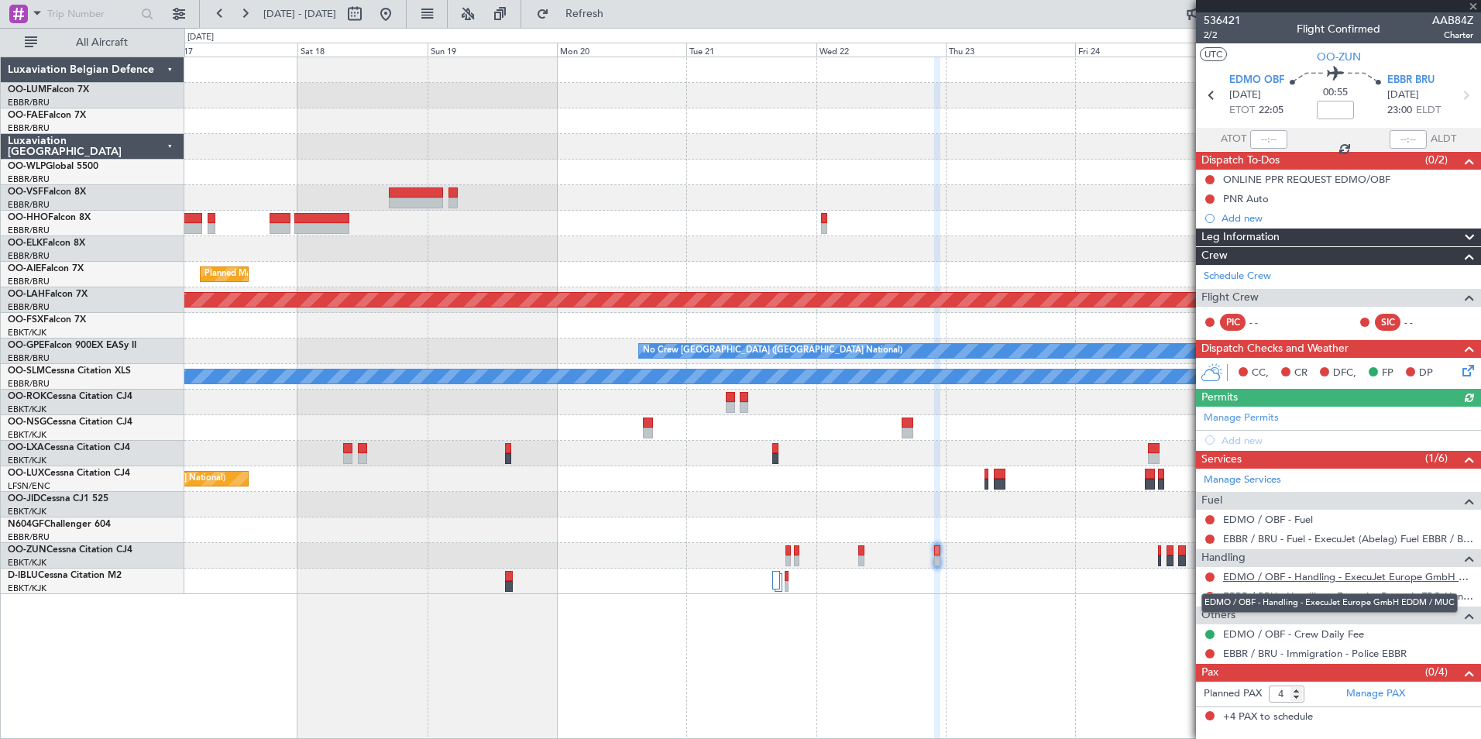
click at [1401, 575] on link "EDMO / OBF - Handling - ExecuJet Europe GmbH EDDM / MUC" at bounding box center [1348, 576] width 250 height 13
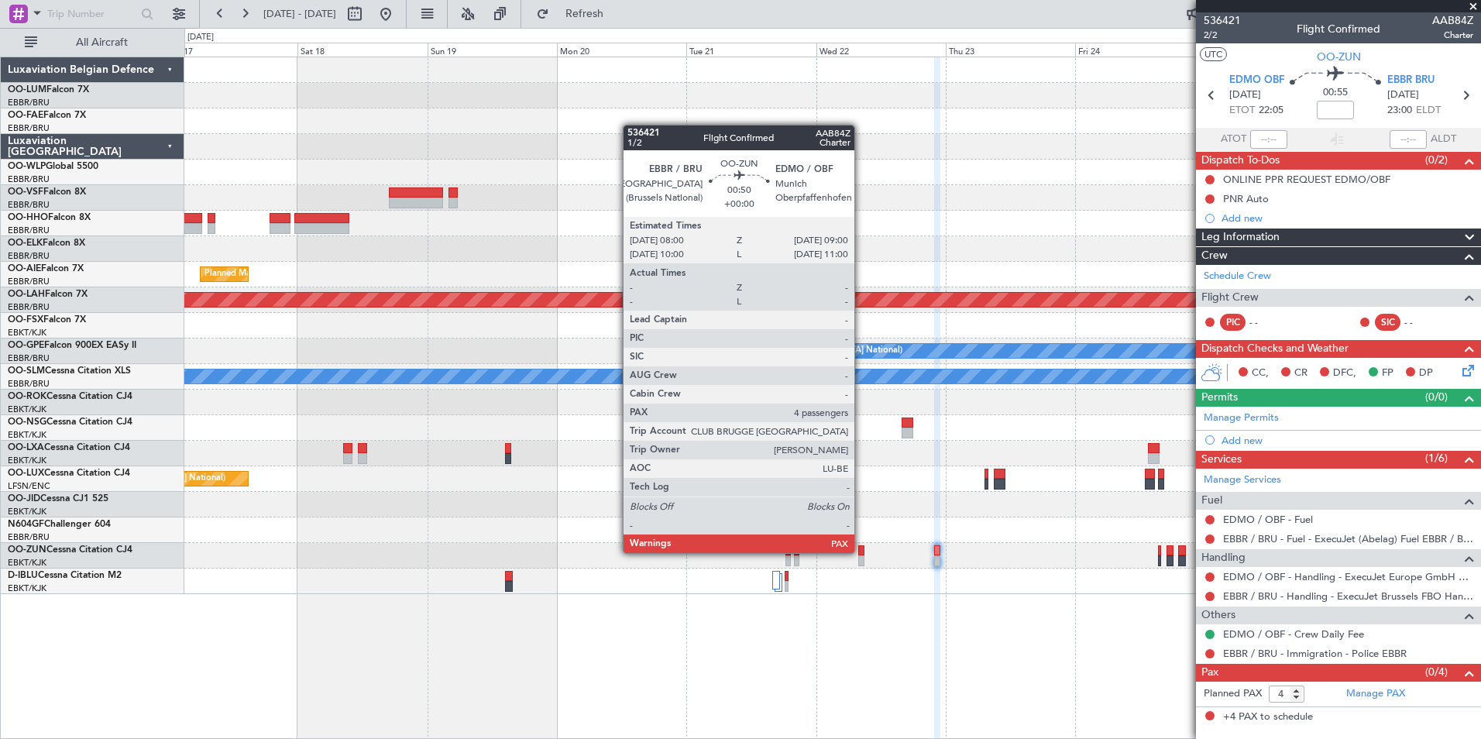
click at [862, 553] on div at bounding box center [860, 550] width 5 height 11
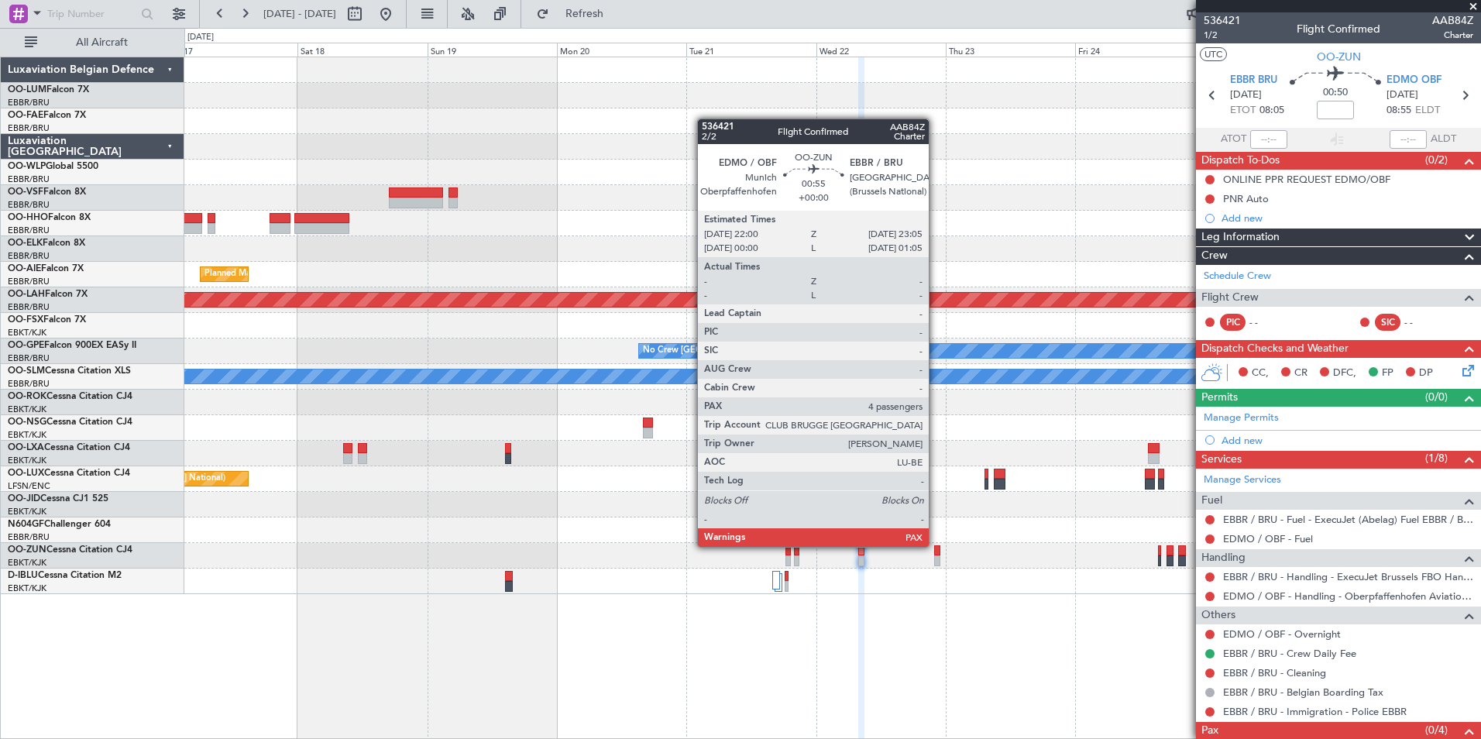
click at [937, 547] on div at bounding box center [937, 550] width 6 height 11
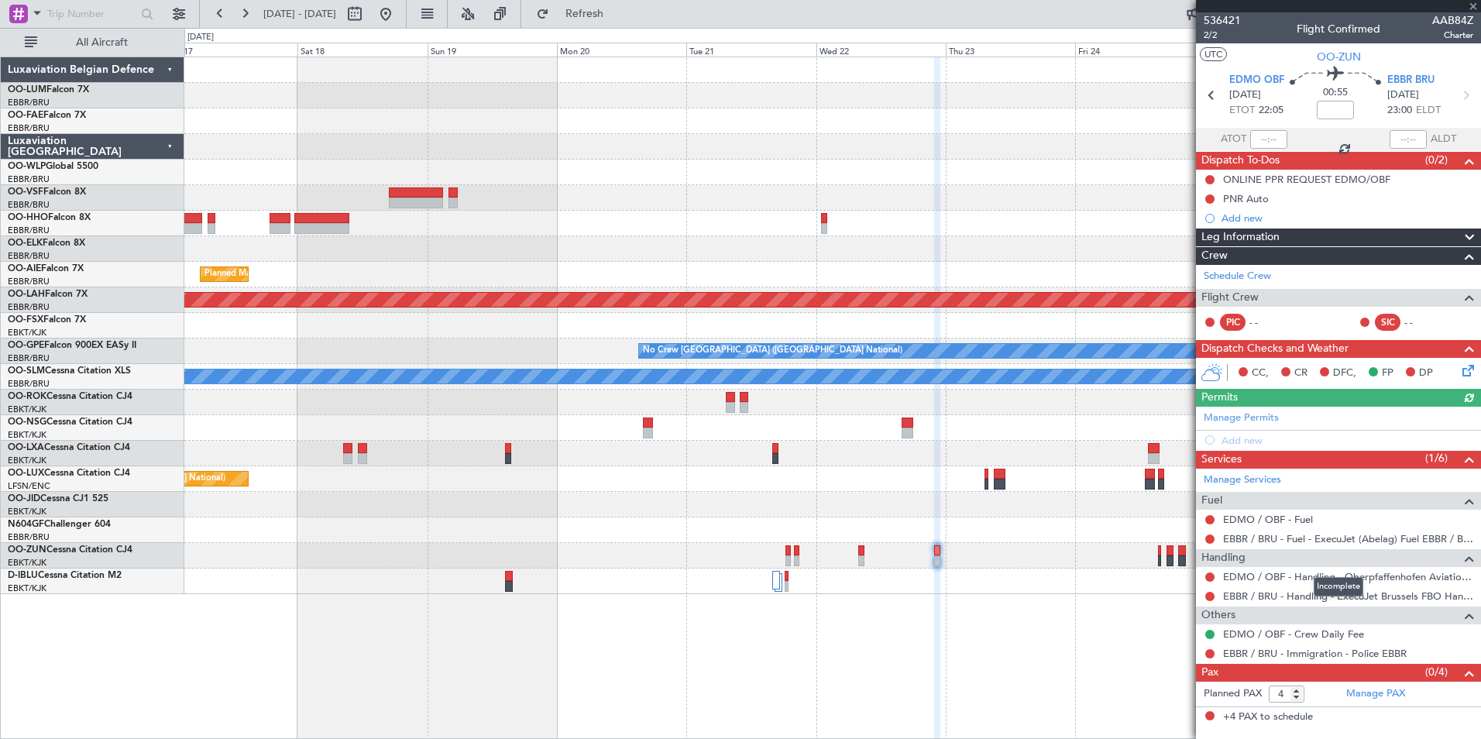
click at [1369, 578] on mat-tooltip-component "Incomplete" at bounding box center [1338, 586] width 71 height 41
click at [1323, 577] on link "EDMO / OBF - Handling - Oberpfaffenhofen Aviation Service GmbH" at bounding box center [1348, 576] width 250 height 13
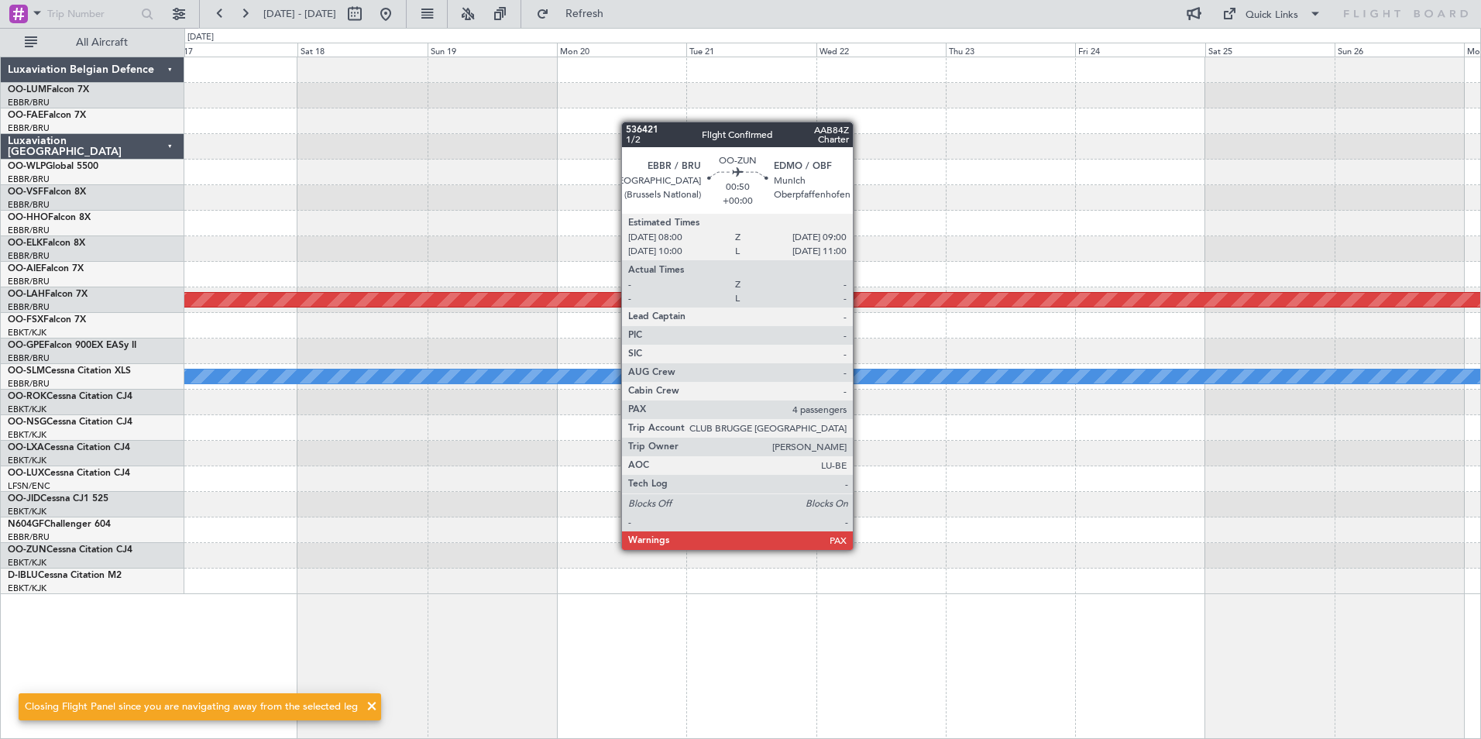
click at [909, 693] on div "Planned Maint Kortrijk-Wevelgem Planned Maint Alton-st Louis (St Louis Regl) Pl…" at bounding box center [832, 398] width 1297 height 683
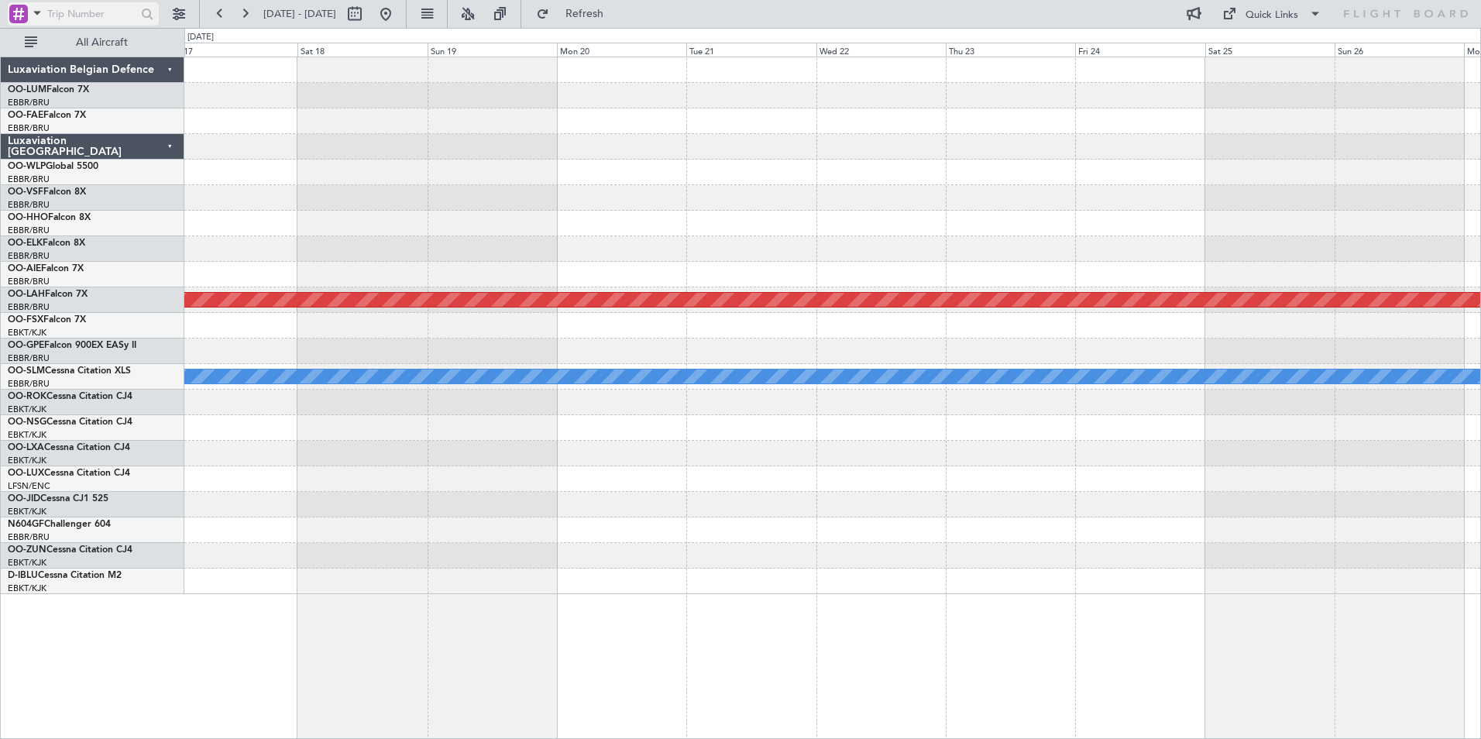
click at [33, 7] on span at bounding box center [37, 12] width 19 height 19
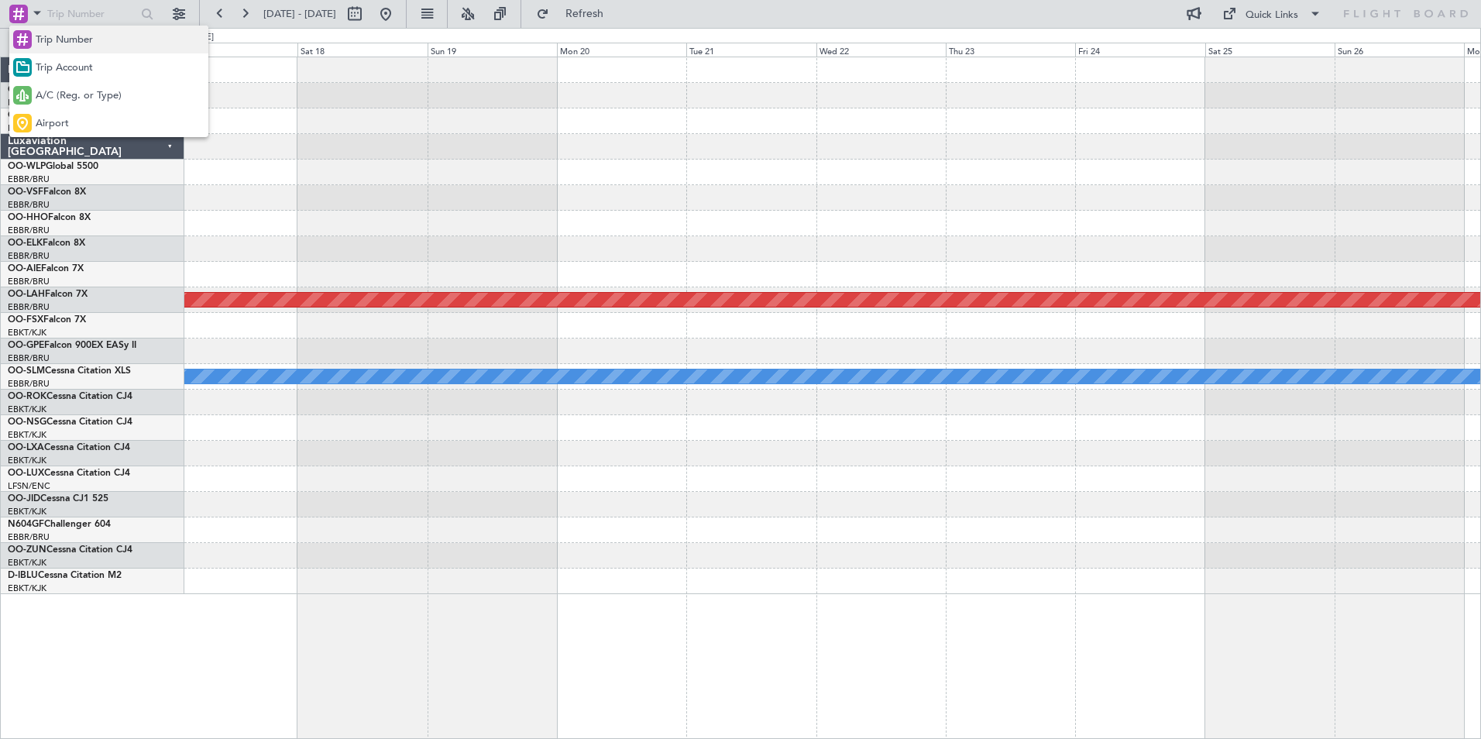
click at [62, 33] on span "Trip Number" at bounding box center [64, 40] width 57 height 15
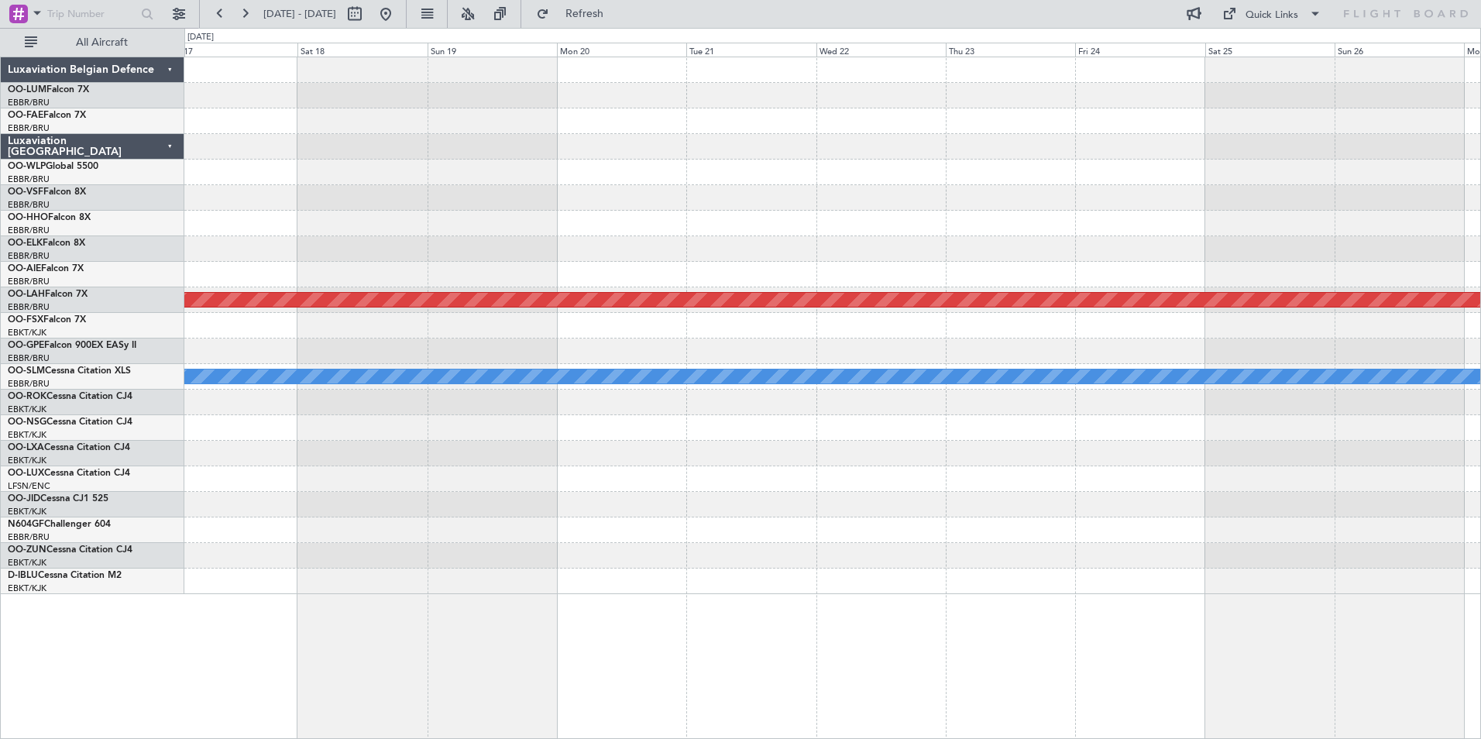
click at [782, 642] on div "Planned Maint Kortrijk-Wevelgem Planned Maint Alton-st Louis (St Louis Regl) Pl…" at bounding box center [832, 398] width 1297 height 683
click at [618, 19] on span "Refresh" at bounding box center [584, 14] width 65 height 11
click at [398, 19] on button at bounding box center [385, 14] width 25 height 25
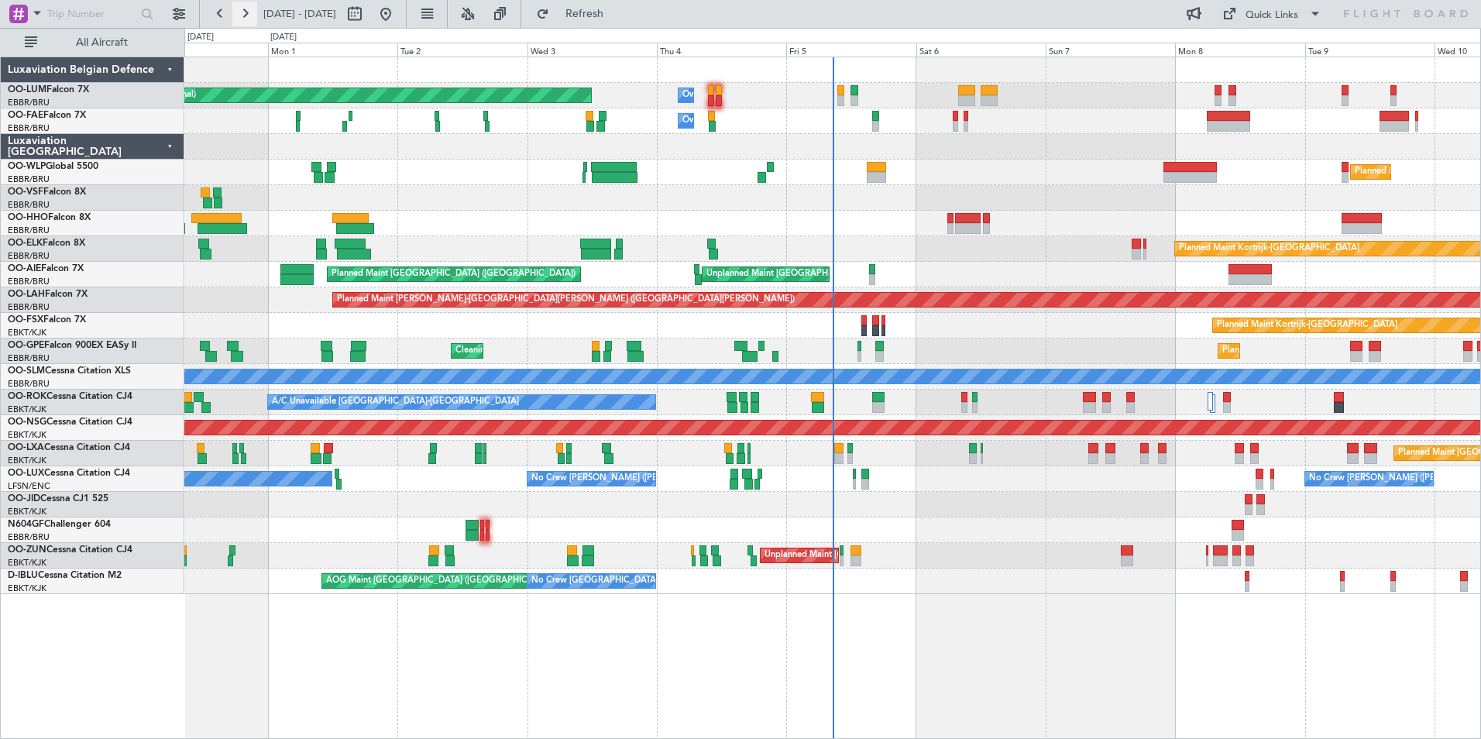
click at [245, 8] on button at bounding box center [244, 14] width 25 height 25
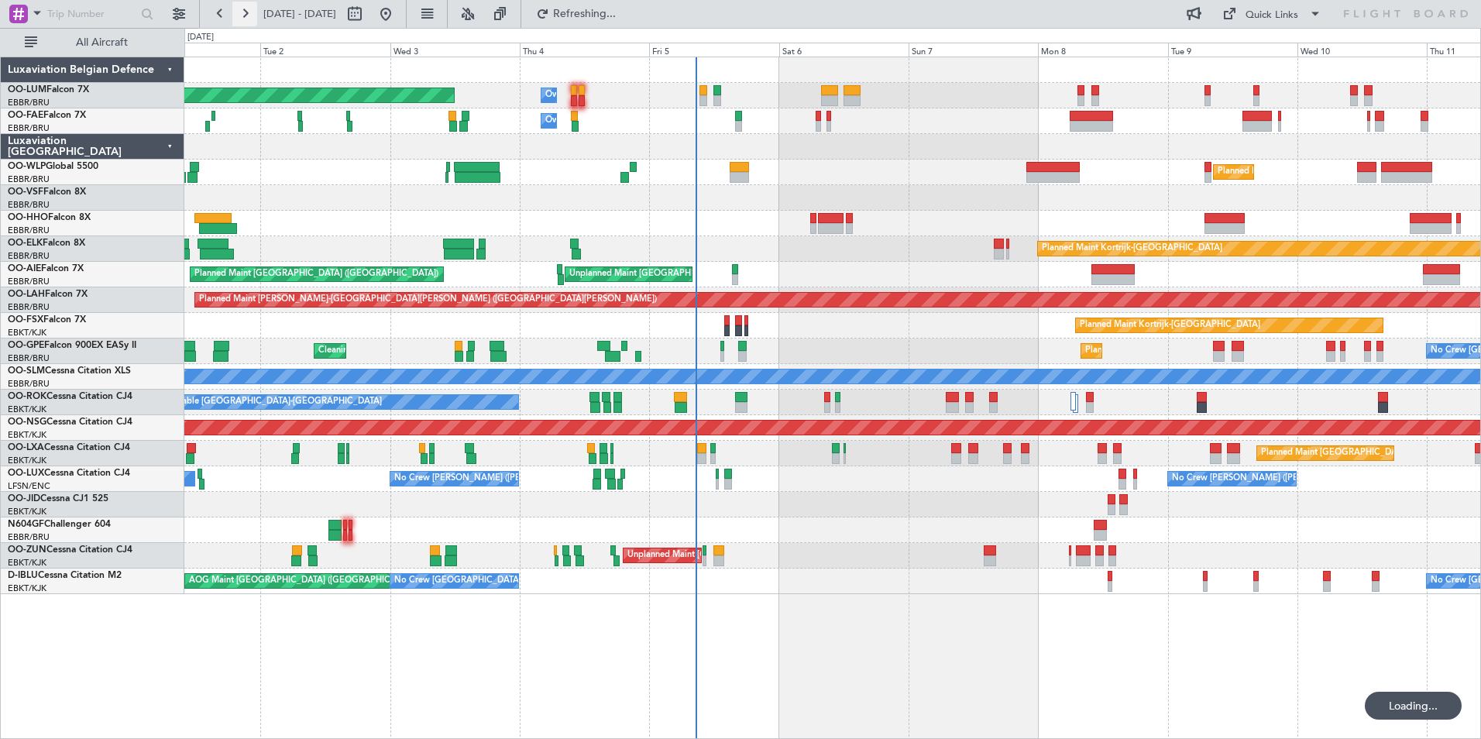
click at [245, 8] on button at bounding box center [244, 14] width 25 height 25
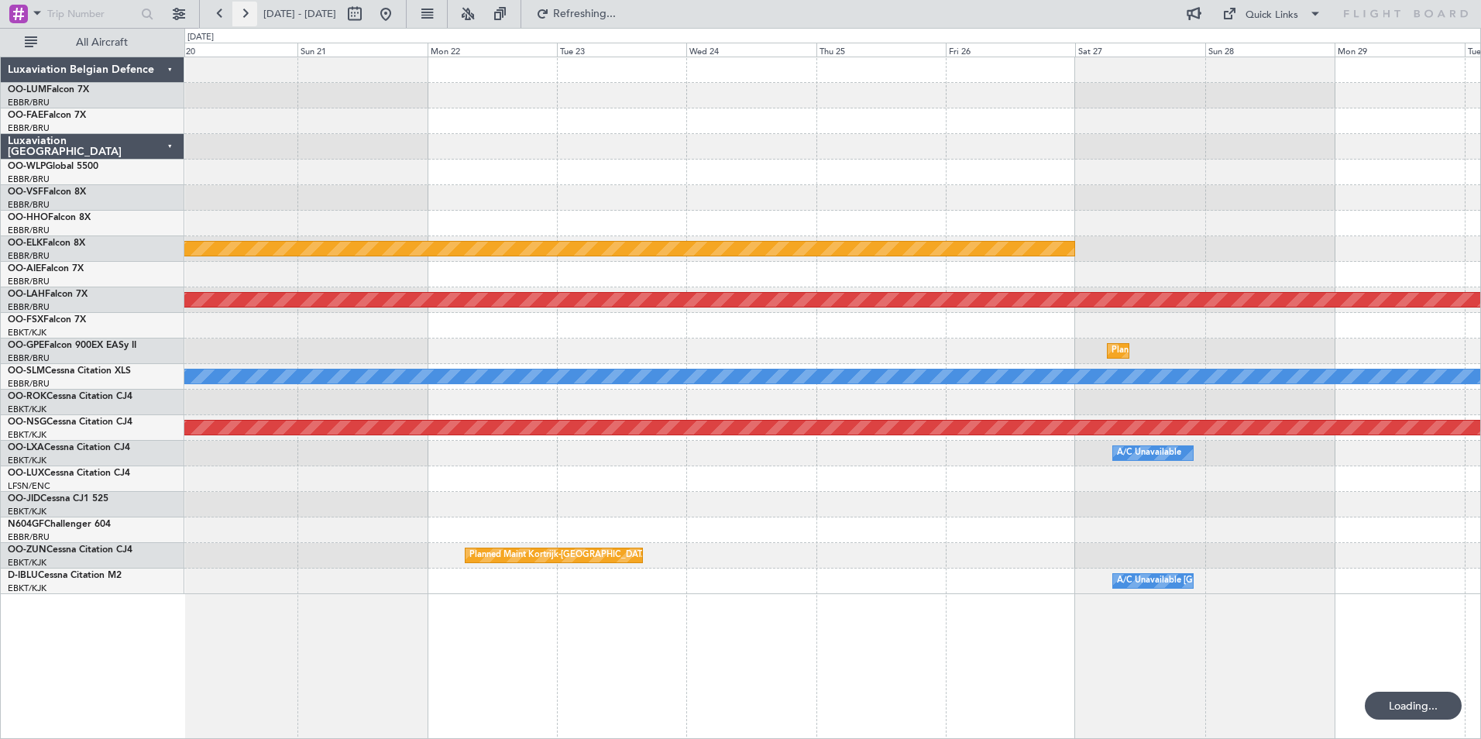
click at [245, 8] on button at bounding box center [244, 14] width 25 height 25
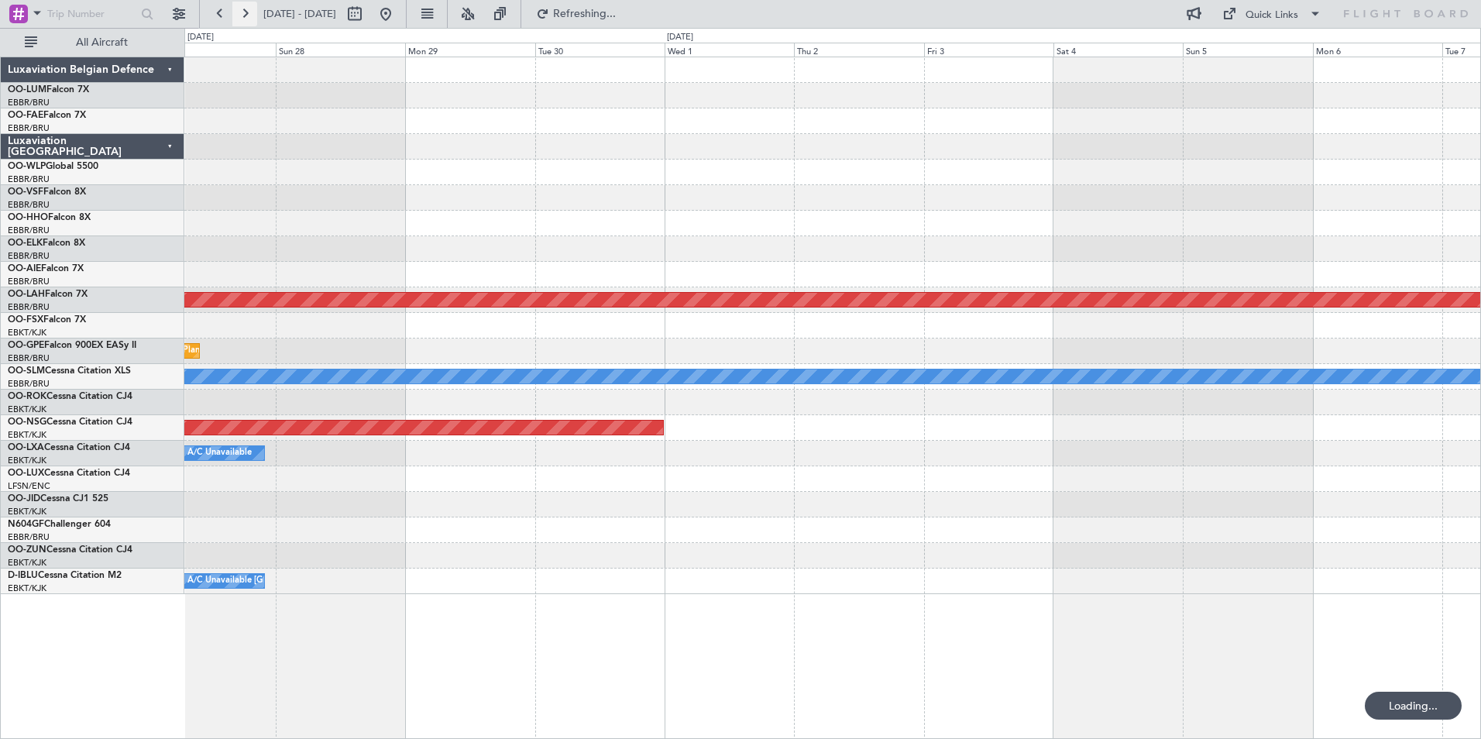
click at [245, 8] on button at bounding box center [244, 14] width 25 height 25
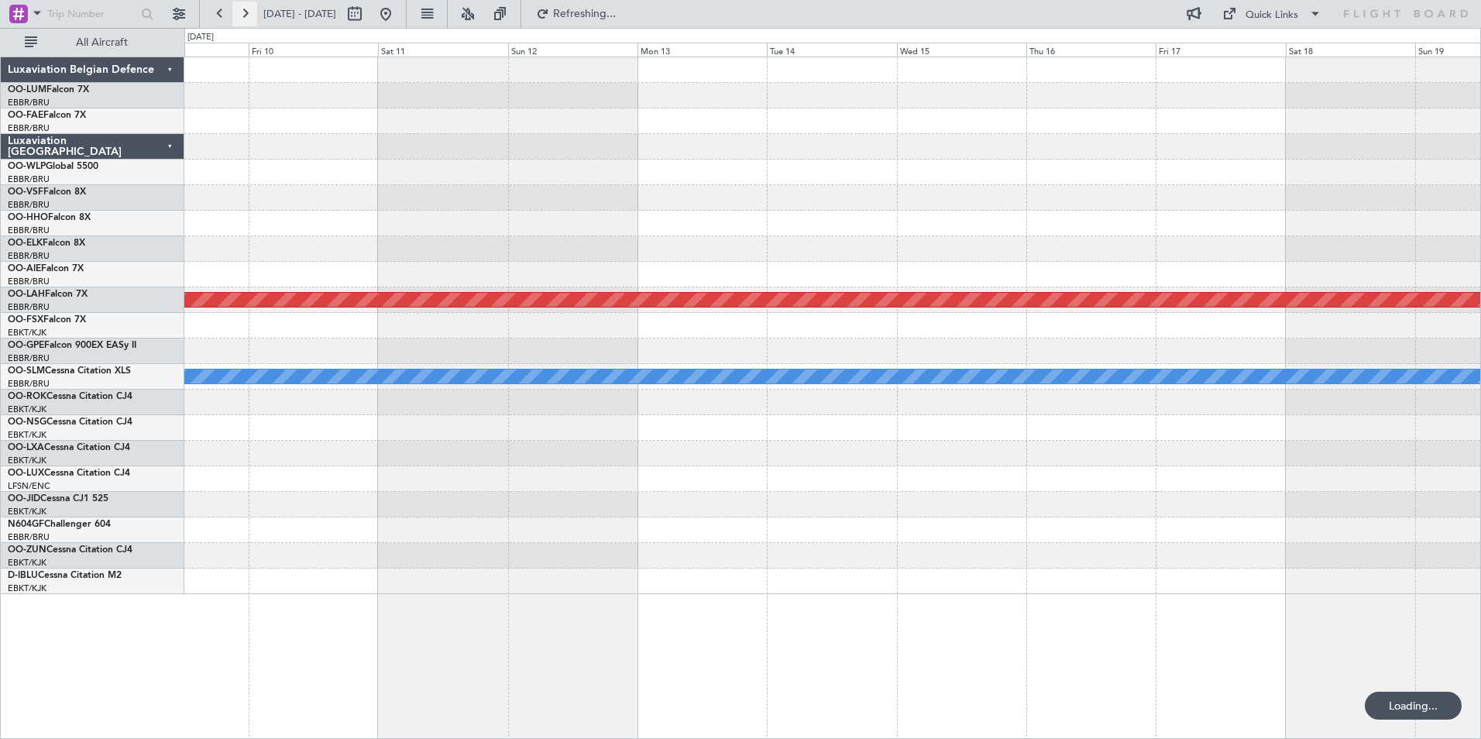
click at [245, 8] on button at bounding box center [244, 14] width 25 height 25
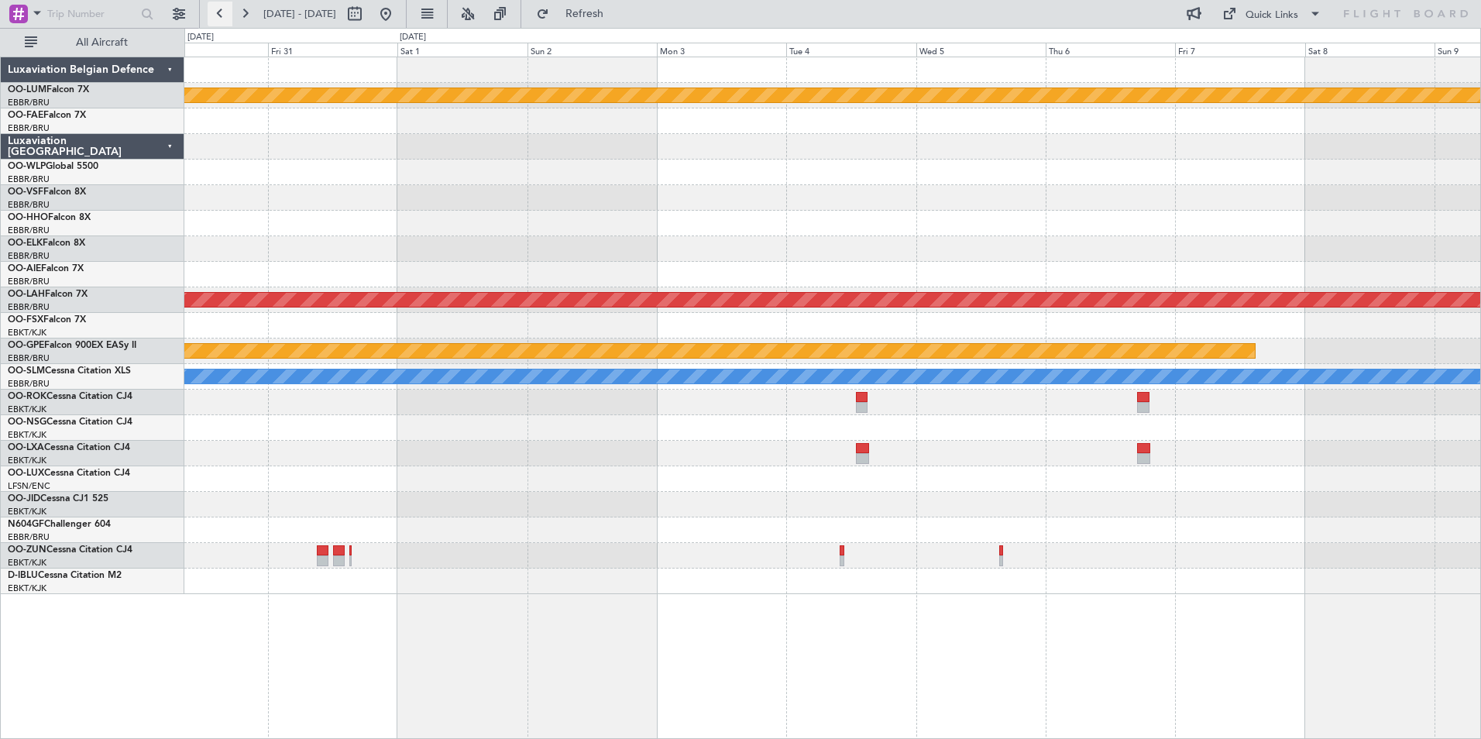
click at [214, 13] on button at bounding box center [220, 14] width 25 height 25
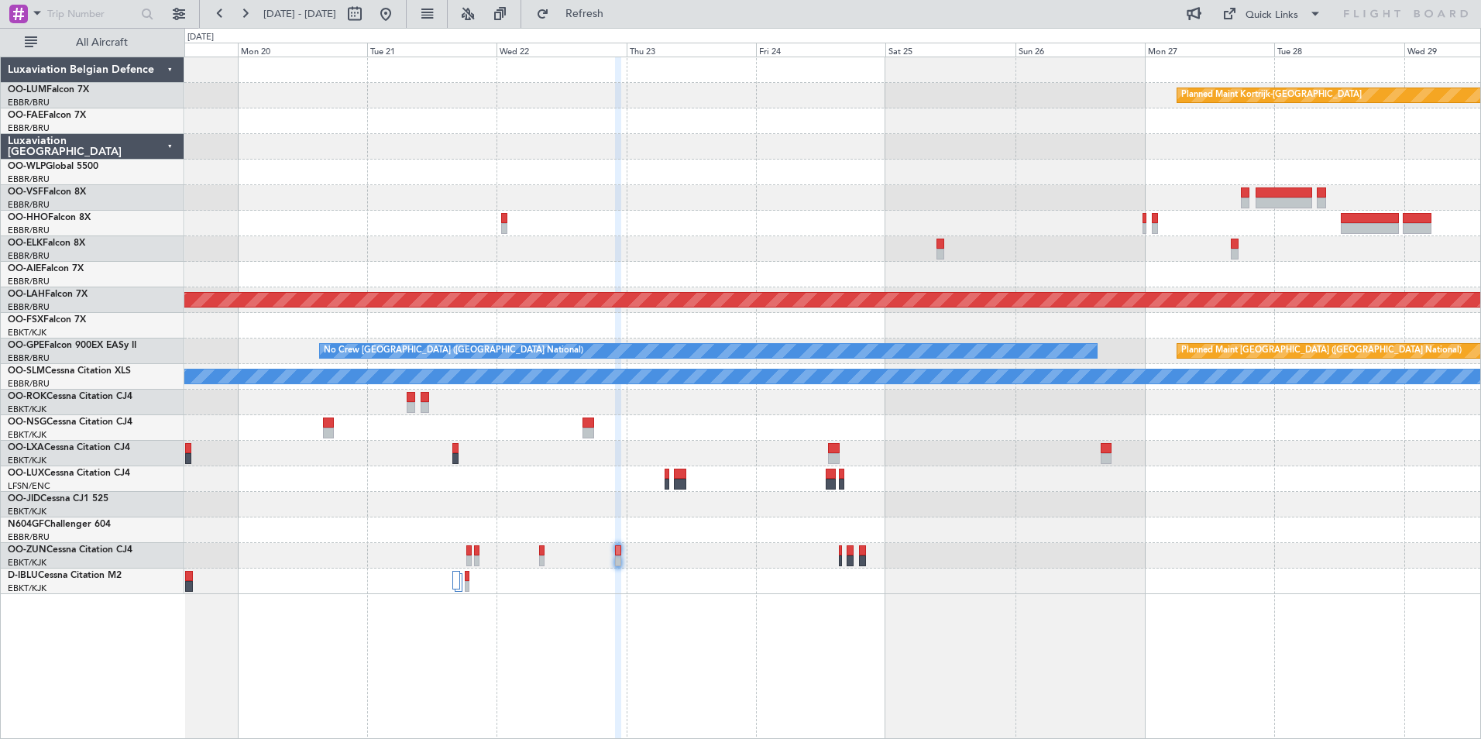
click at [922, 678] on div "Planned Maint Kortrijk-Wevelgem Planned Maint Brussels (Brussels National) Plan…" at bounding box center [832, 398] width 1297 height 683
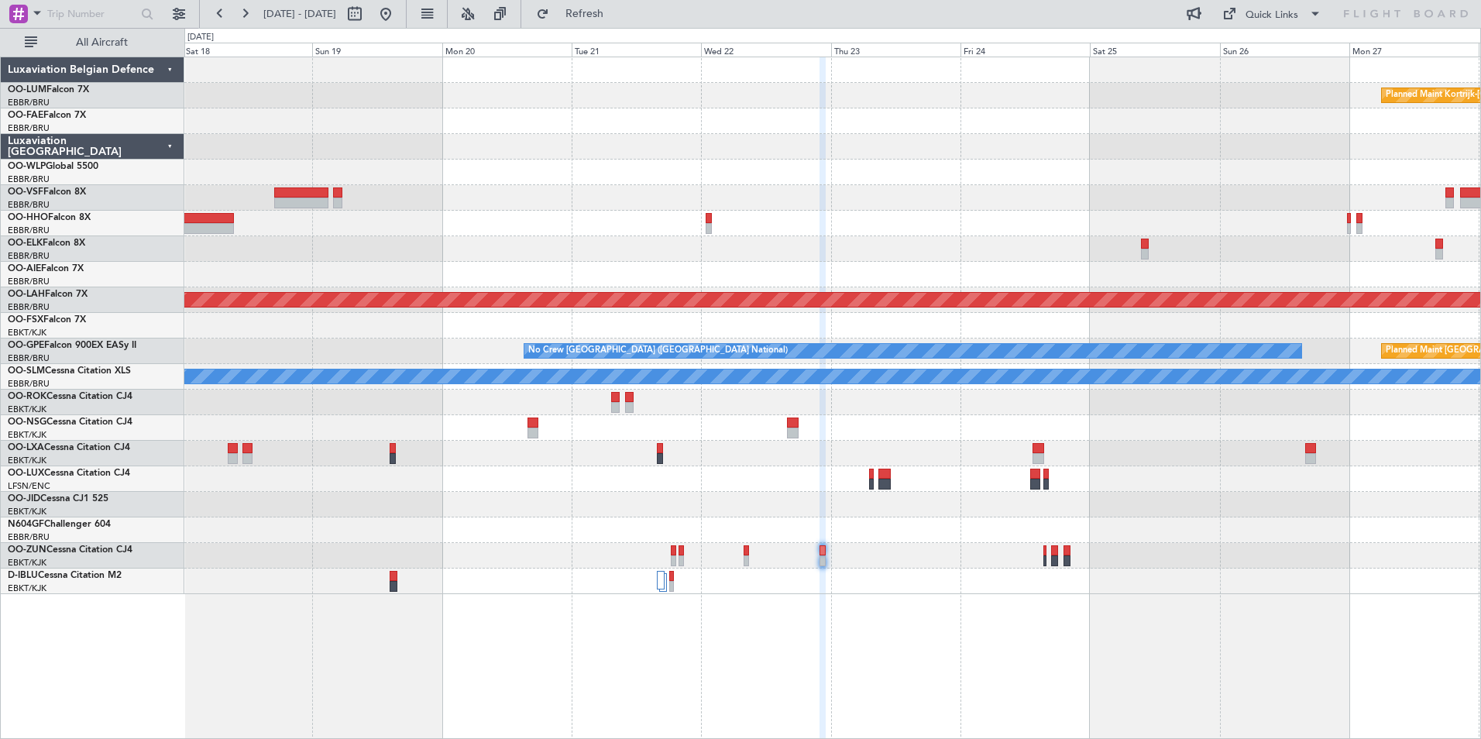
click at [822, 552] on div at bounding box center [823, 550] width 6 height 11
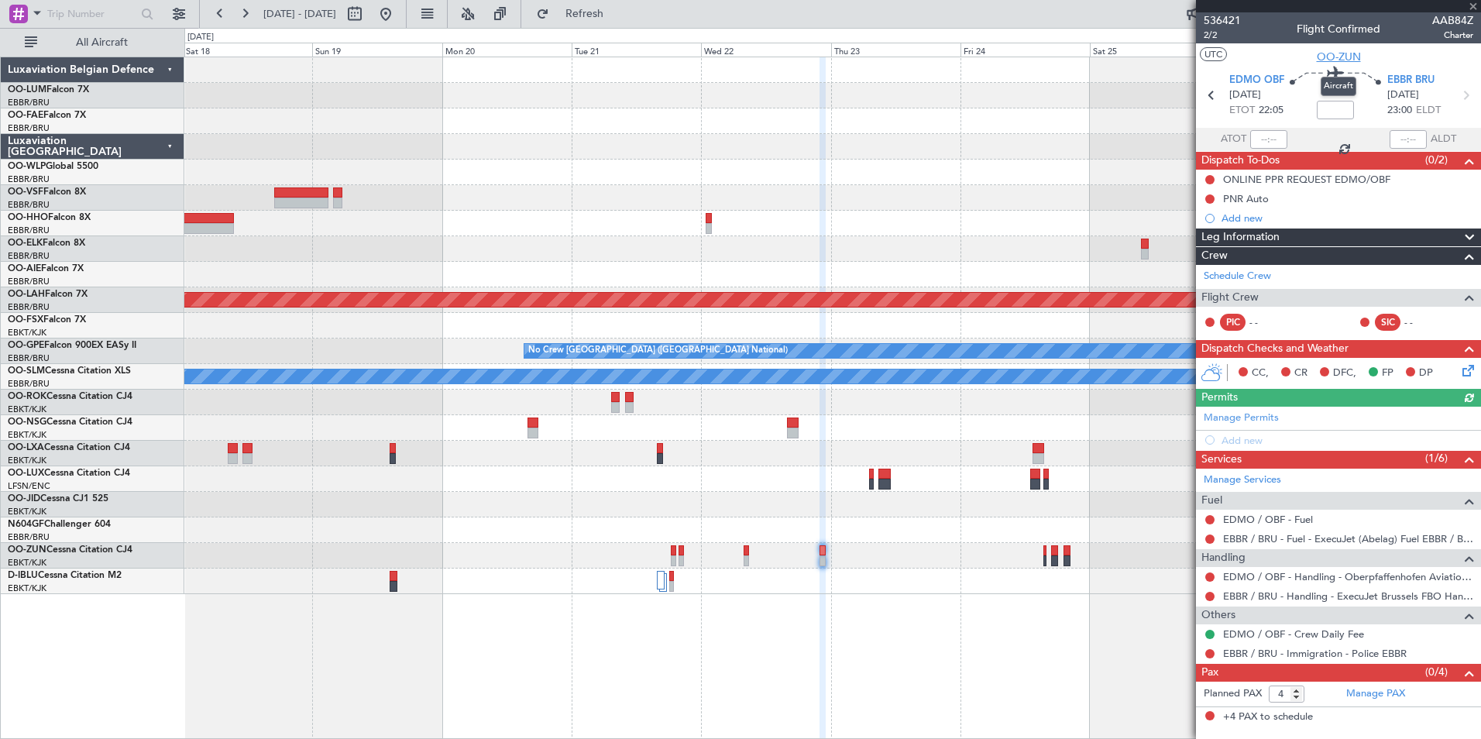
click at [1326, 57] on span "OO-ZUN" at bounding box center [1339, 57] width 44 height 16
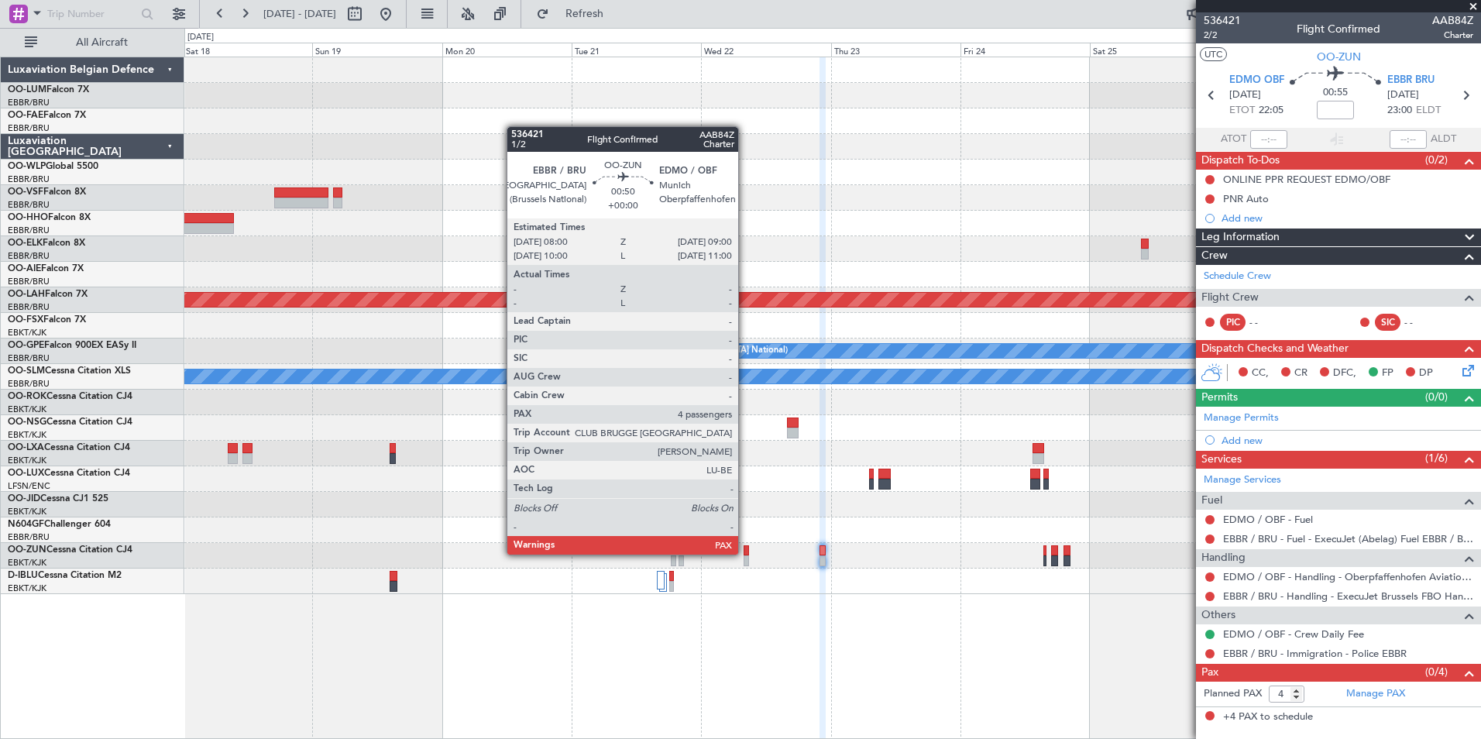
click at [745, 555] on div at bounding box center [746, 550] width 5 height 11
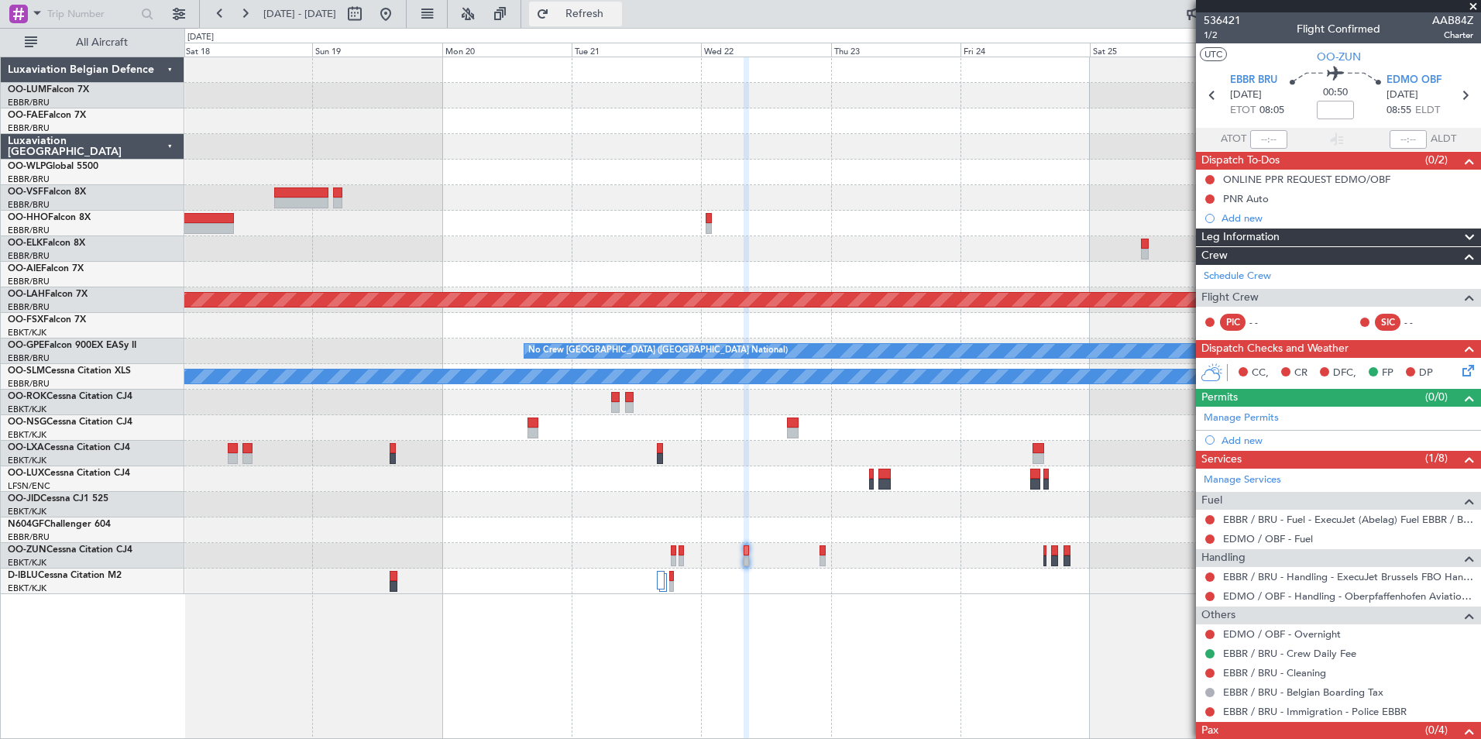
click at [614, 13] on span "Refresh" at bounding box center [584, 14] width 65 height 11
click at [398, 19] on button at bounding box center [385, 14] width 25 height 25
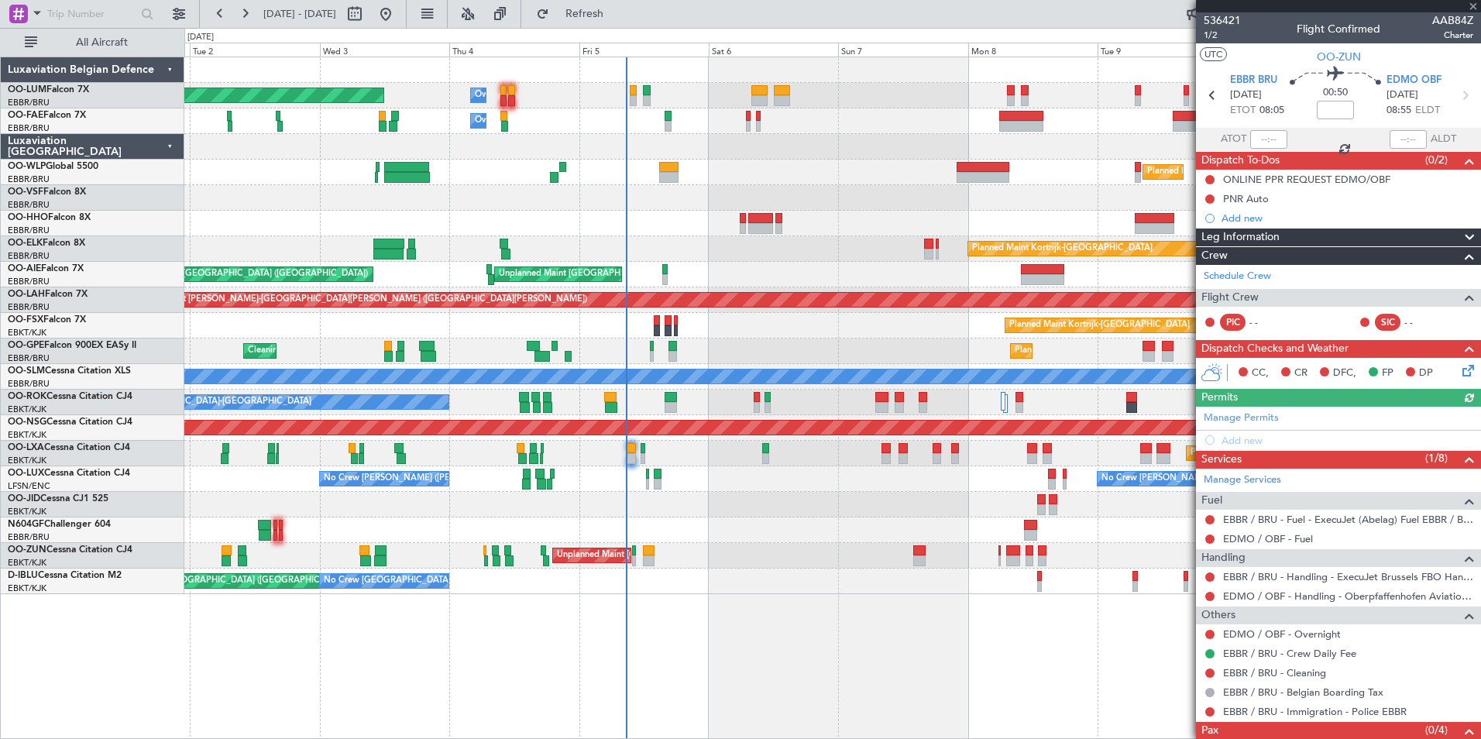
click at [738, 640] on div "Planned Maint Brussels (Brussels National) Owner Melsbroek Air Base Owner Melsb…" at bounding box center [832, 398] width 1297 height 683
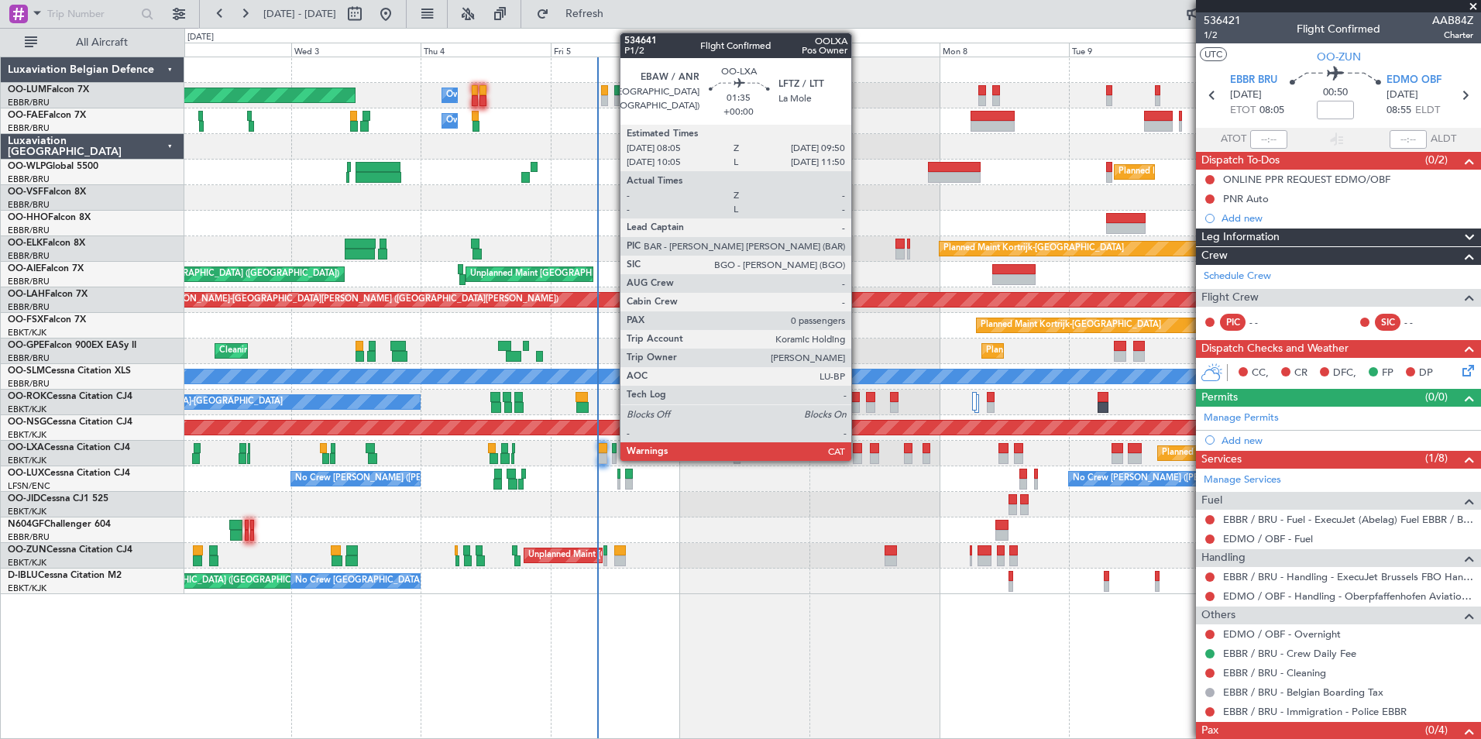
click at [858, 451] on div at bounding box center [858, 448] width 10 height 11
type input "0"
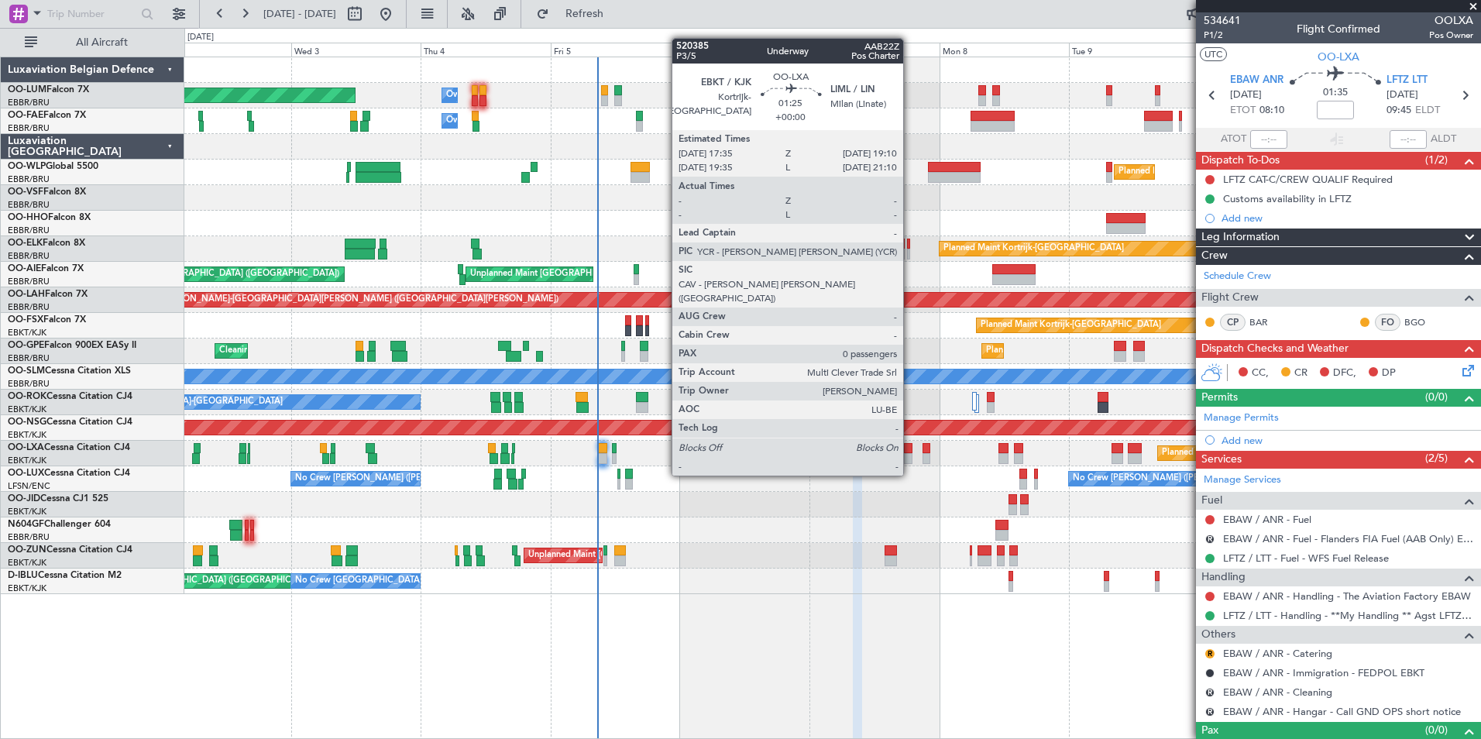
click at [910, 446] on div at bounding box center [908, 448] width 9 height 11
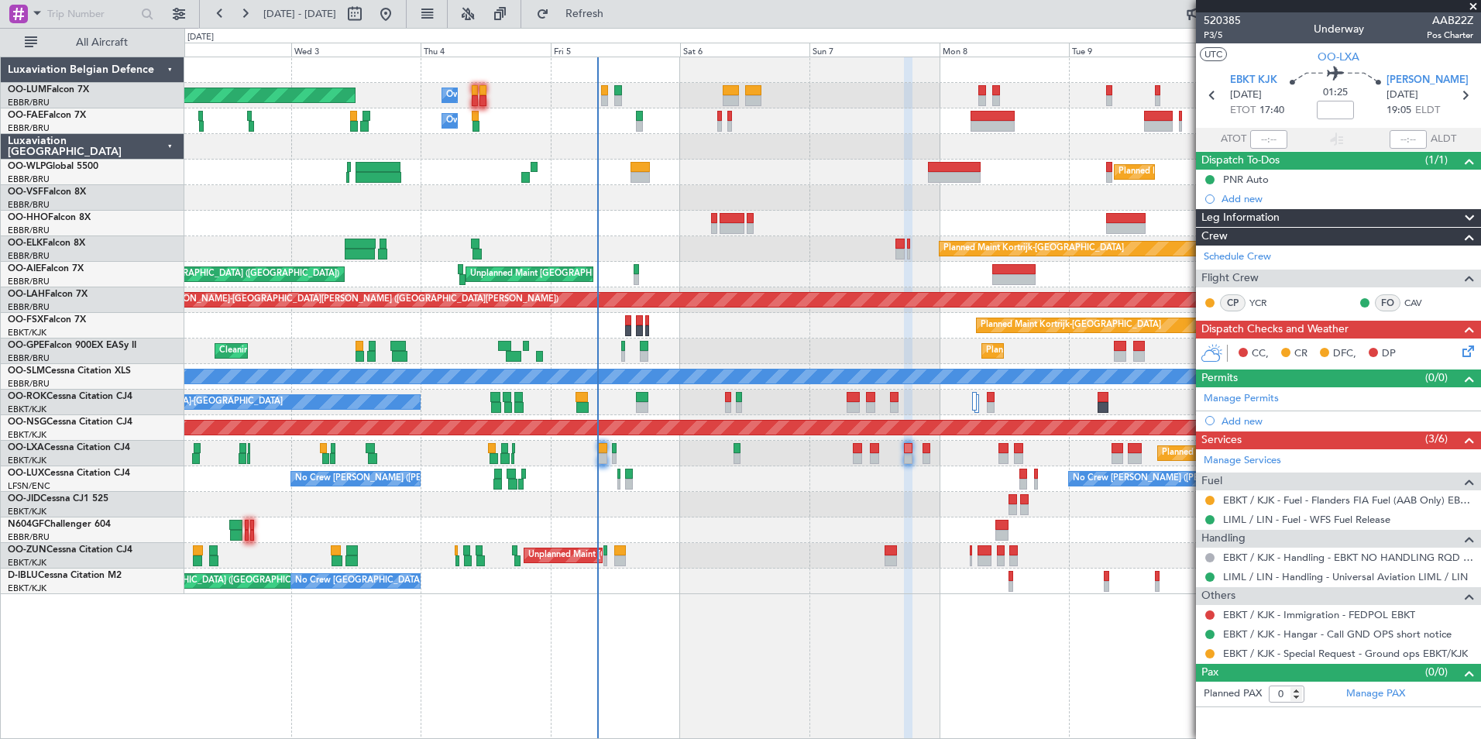
drag, startPoint x: 1208, startPoint y: 497, endPoint x: 1196, endPoint y: 532, distance: 37.5
click at [1208, 498] on button at bounding box center [1210, 500] width 9 height 9
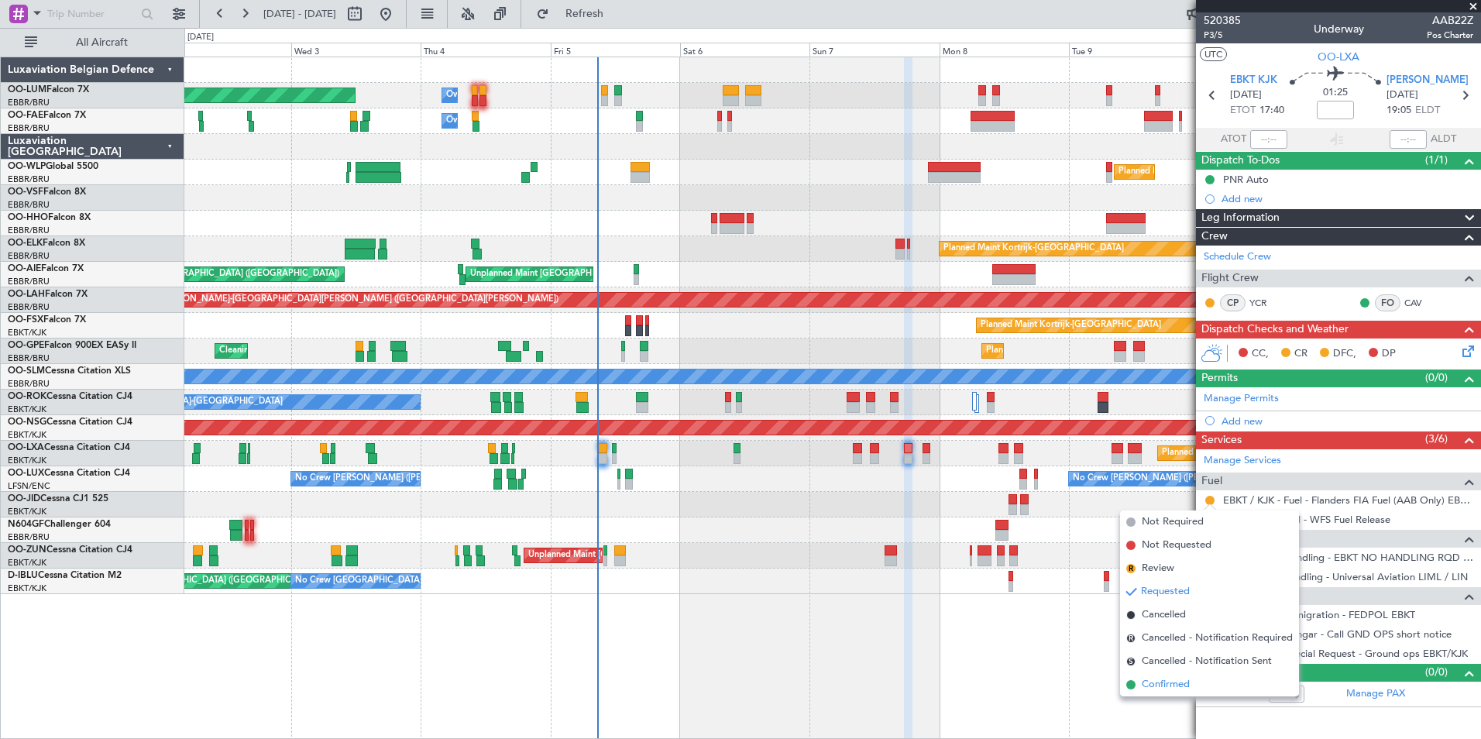
click at [1164, 687] on span "Confirmed" at bounding box center [1166, 684] width 48 height 15
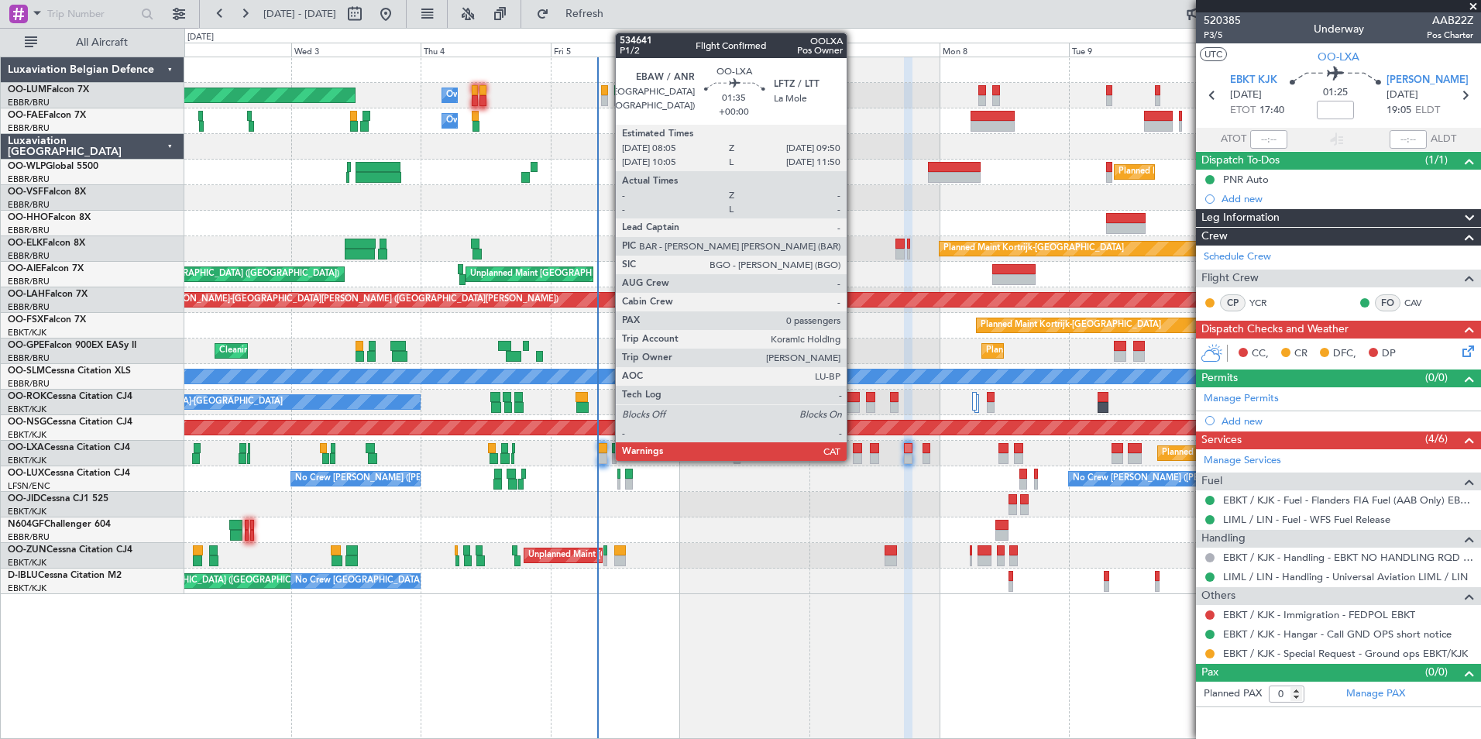
click at [853, 448] on div at bounding box center [858, 448] width 10 height 11
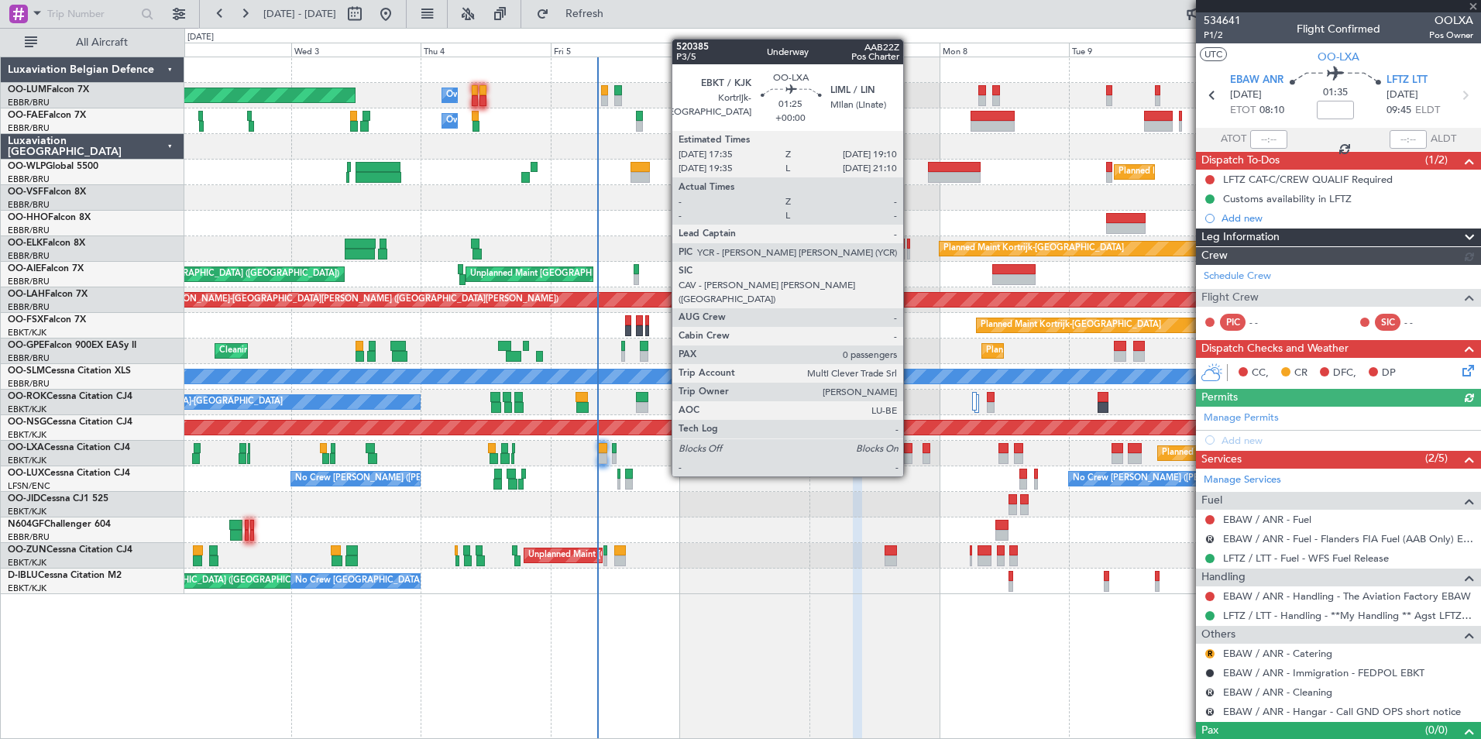
click at [910, 447] on div at bounding box center [908, 448] width 9 height 11
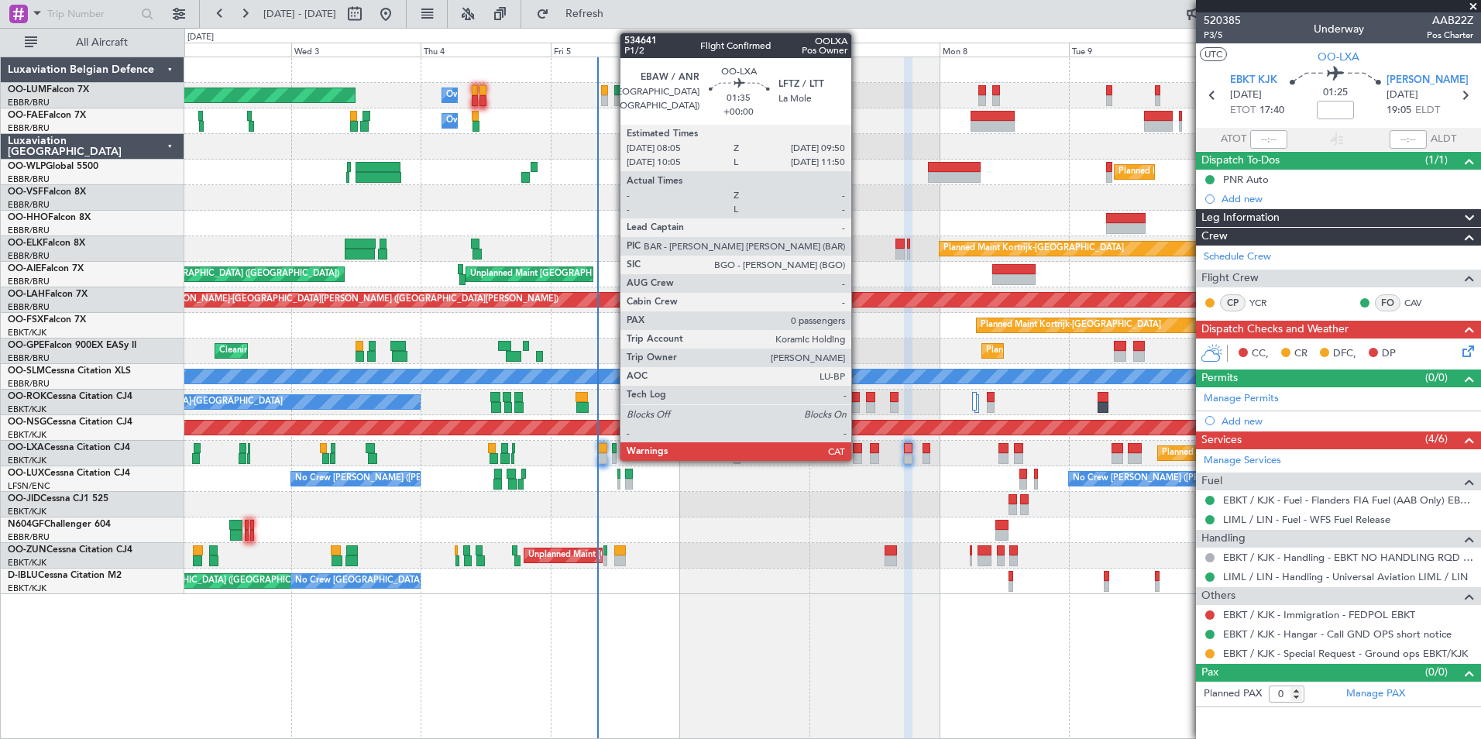
click at [858, 454] on div at bounding box center [858, 458] width 10 height 11
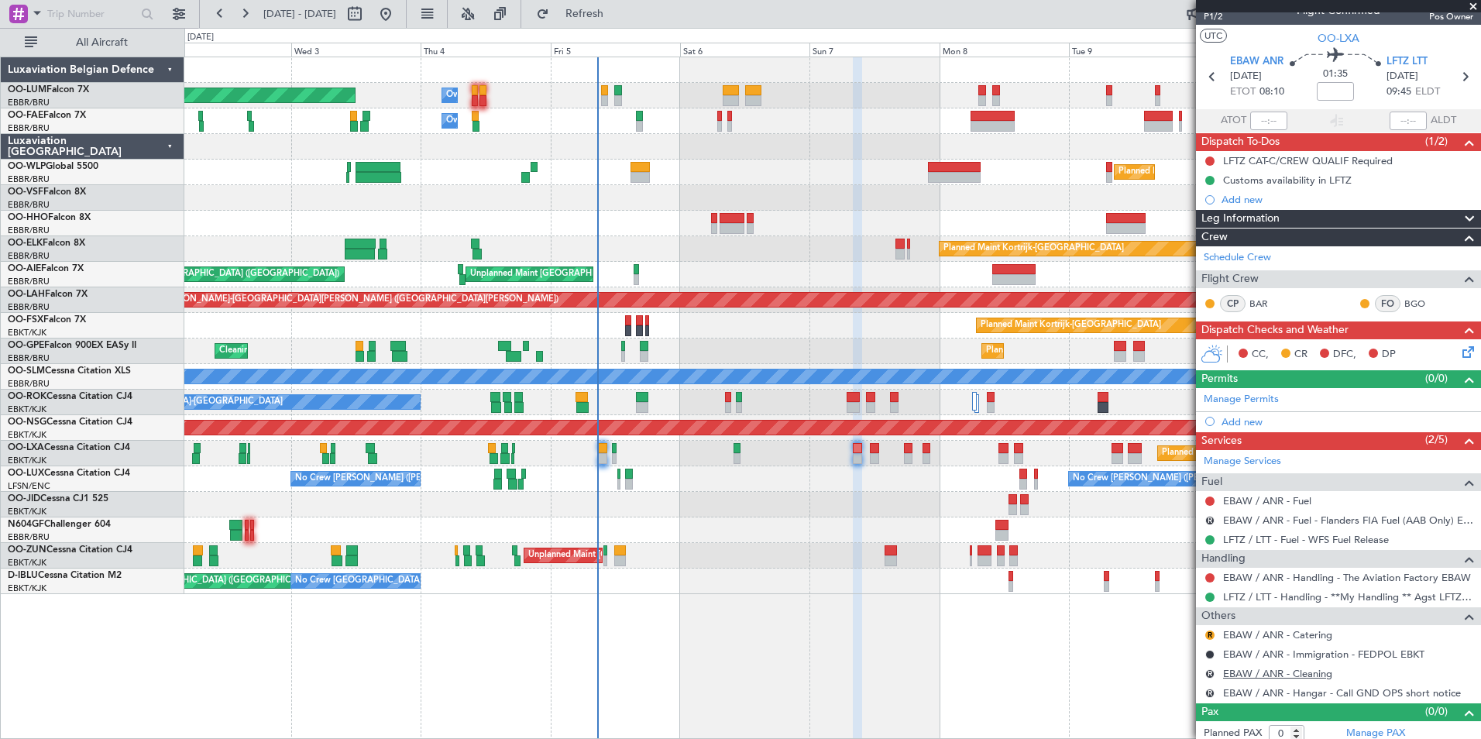
scroll to position [26, 0]
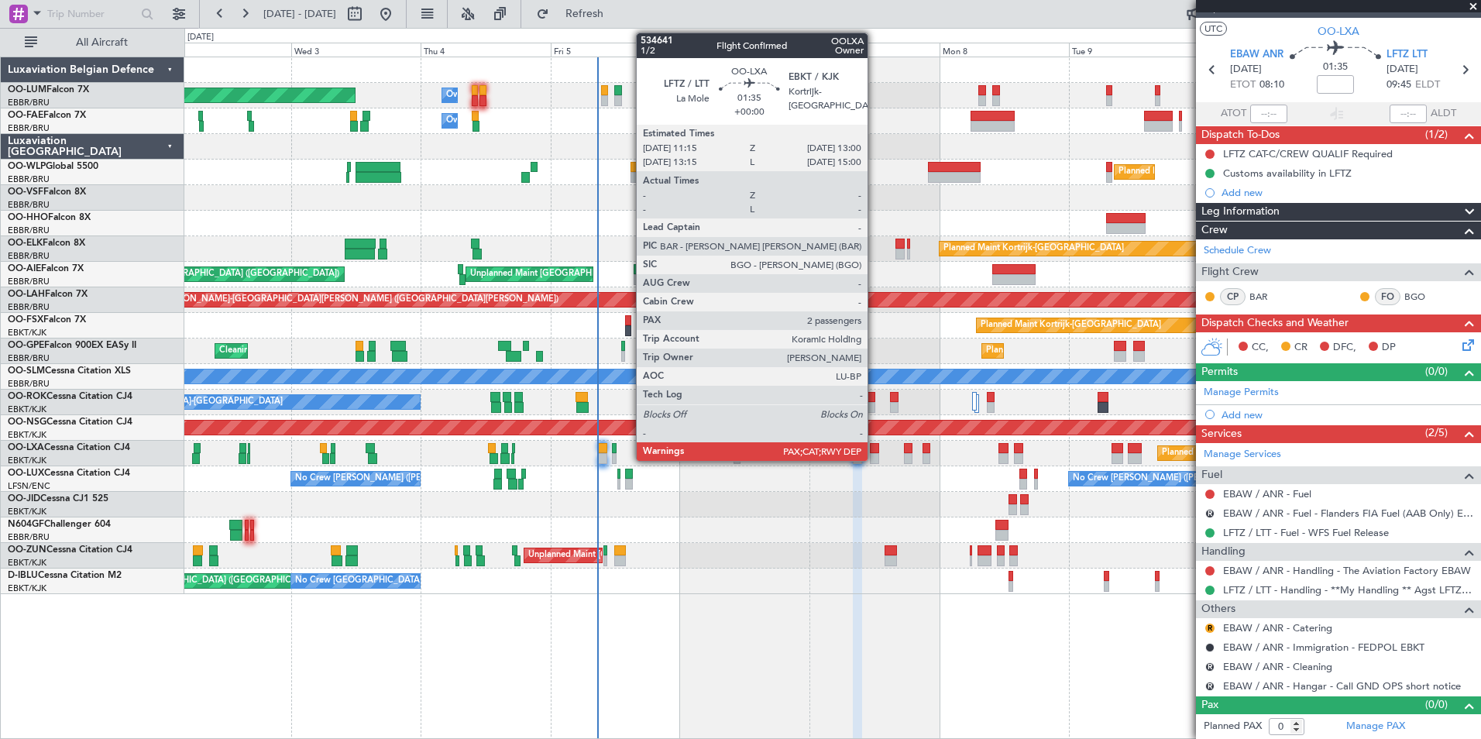
click at [875, 450] on div at bounding box center [875, 448] width 10 height 11
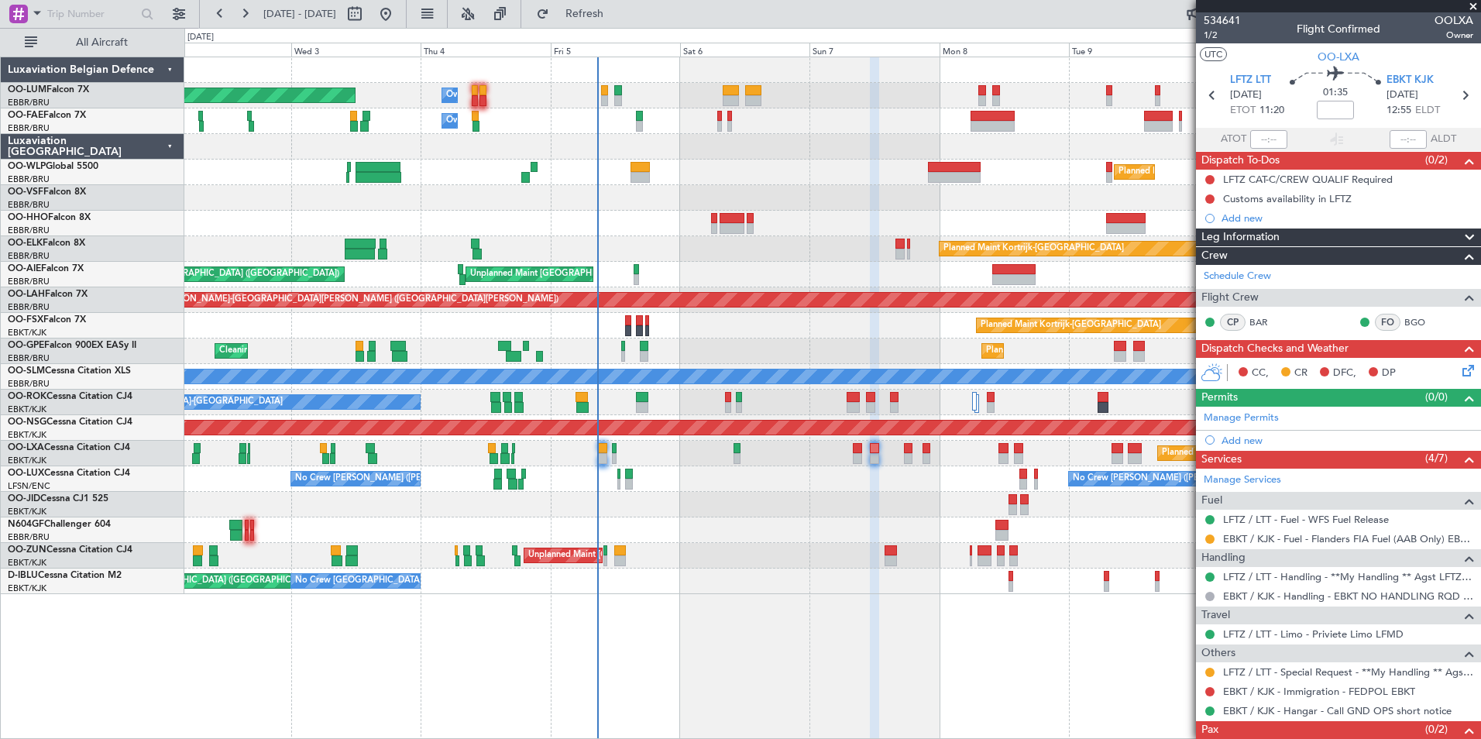
scroll to position [45, 0]
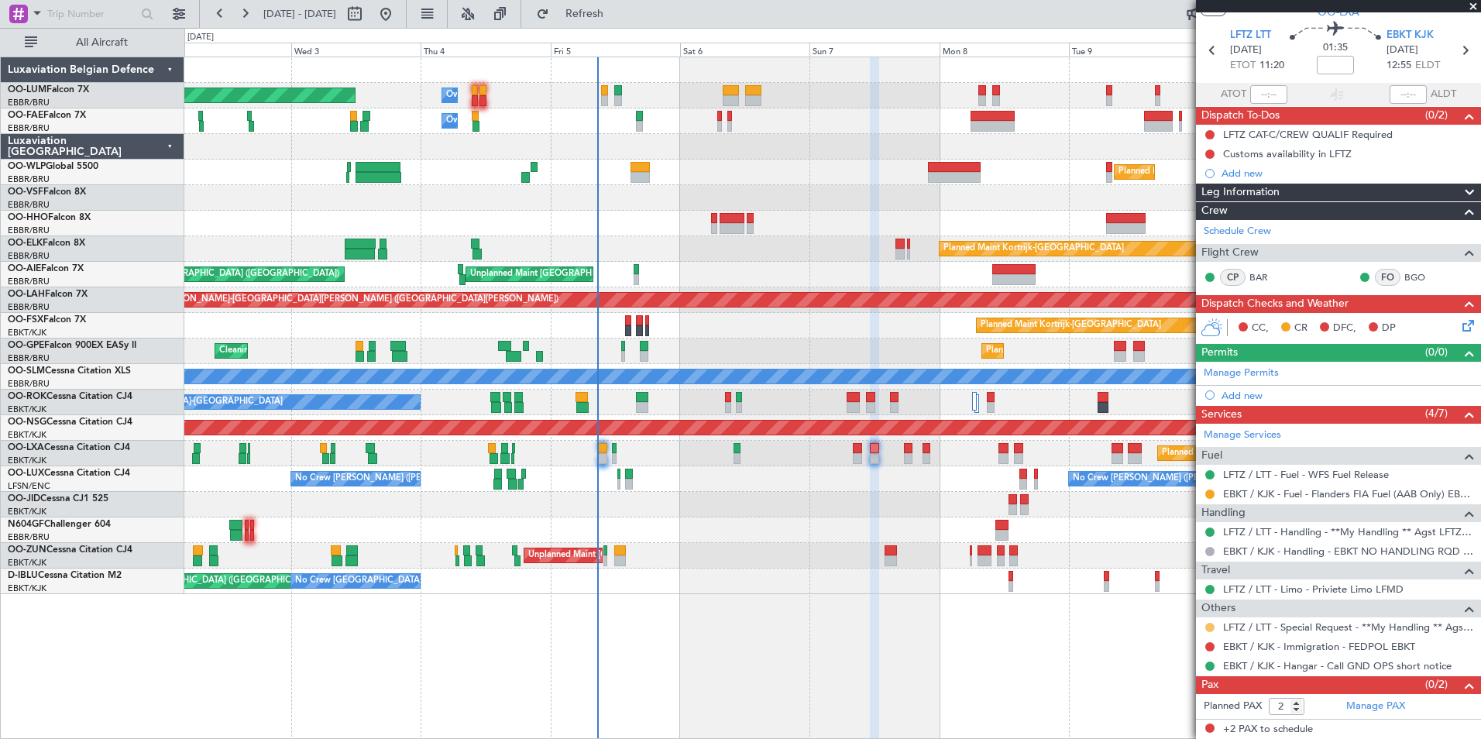
click at [1211, 628] on button at bounding box center [1210, 627] width 9 height 9
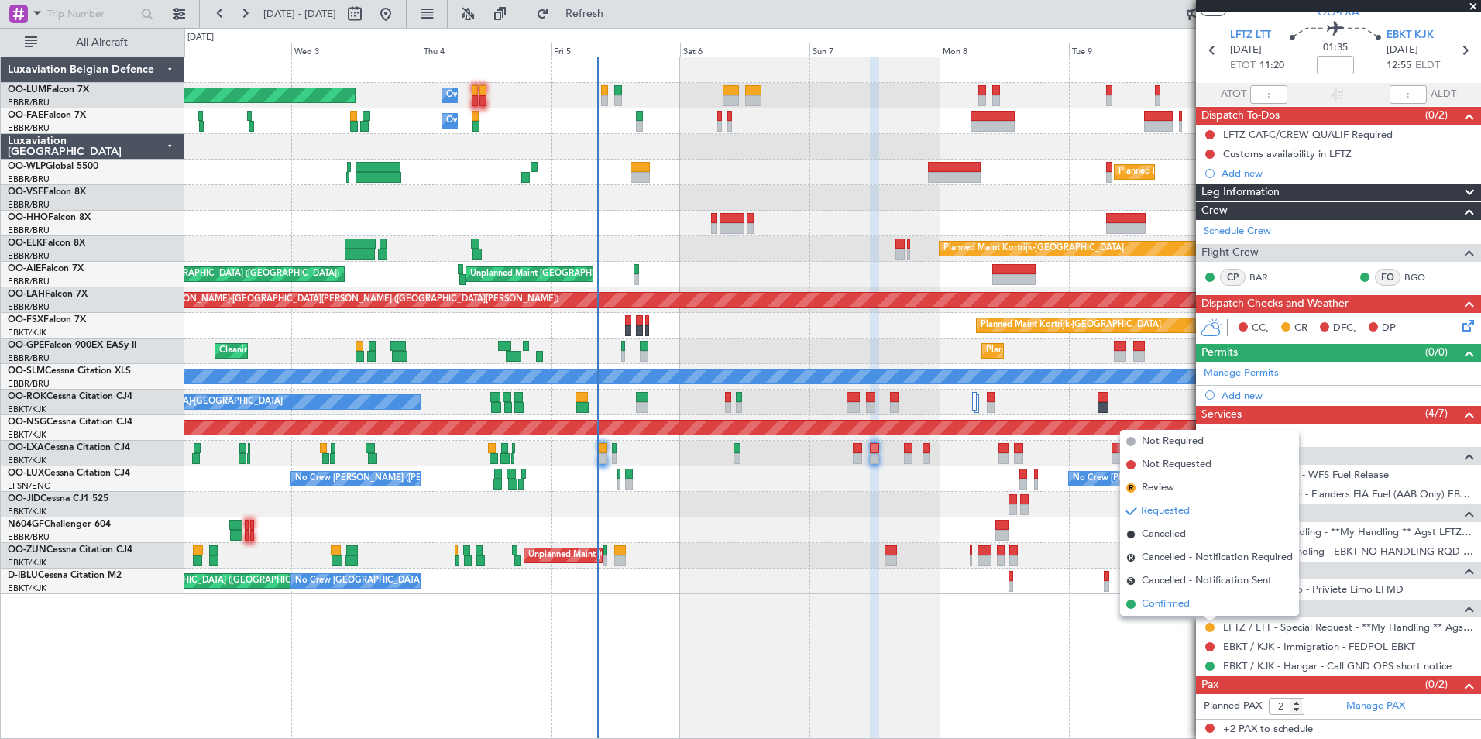
click at [1161, 605] on span "Confirmed" at bounding box center [1166, 604] width 48 height 15
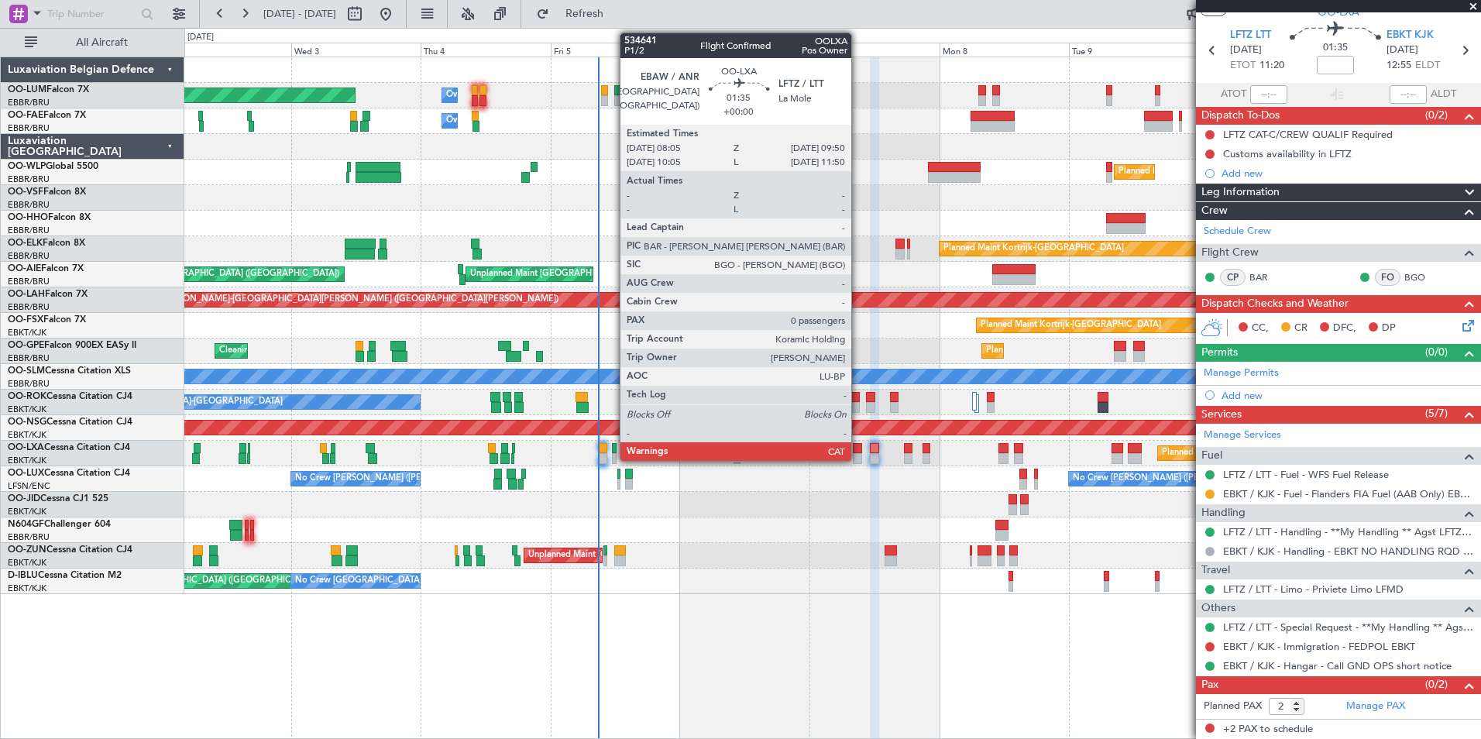
click at [858, 452] on div at bounding box center [858, 448] width 10 height 11
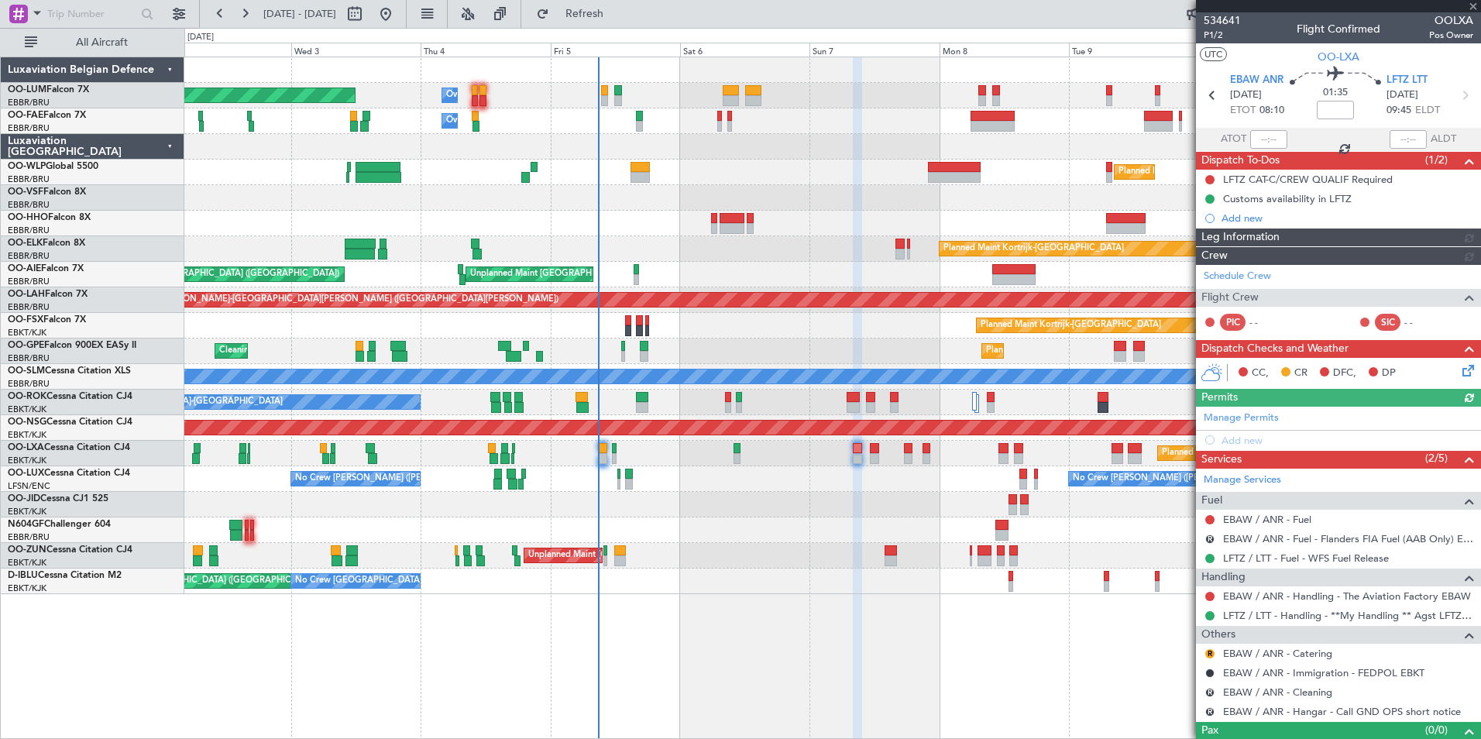
scroll to position [26, 0]
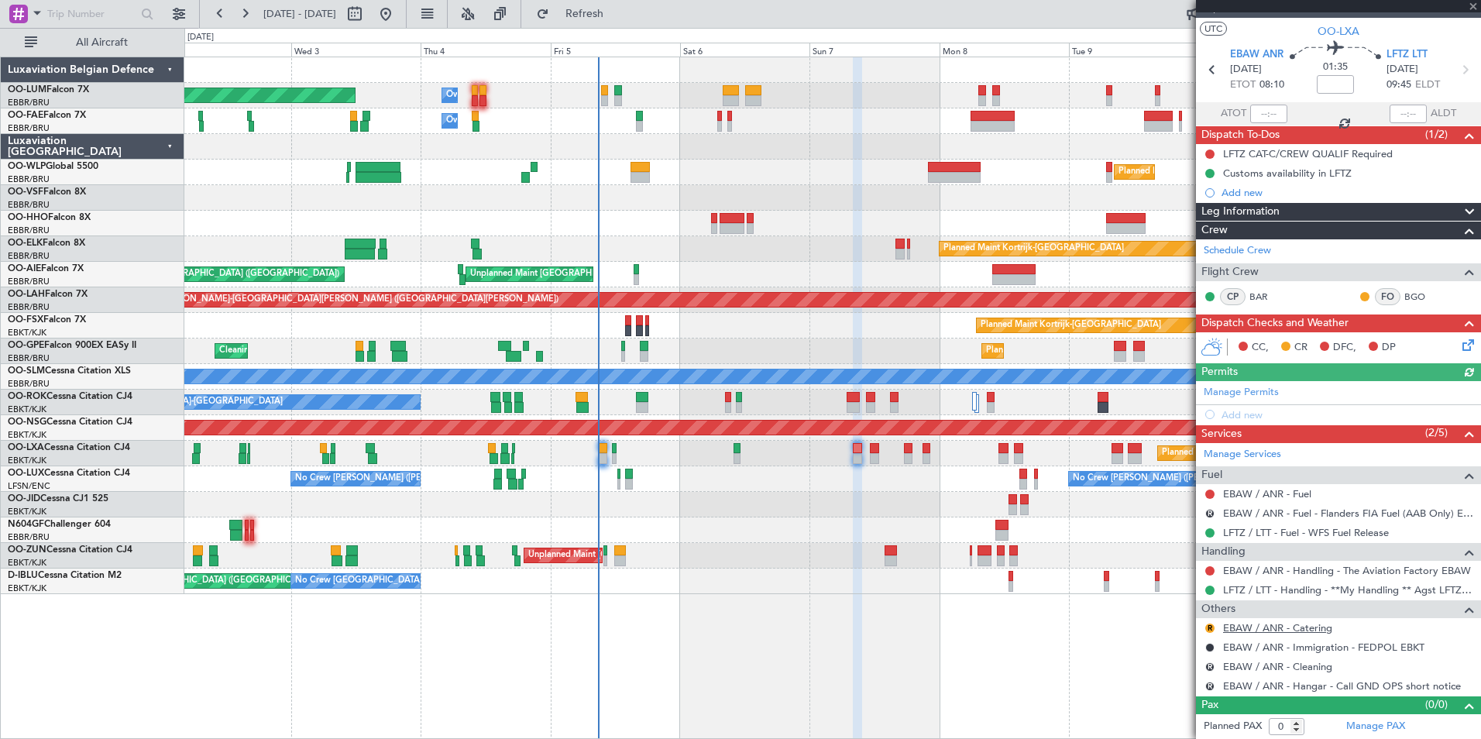
click at [1275, 628] on link "EBAW / ANR - Catering" at bounding box center [1277, 627] width 109 height 13
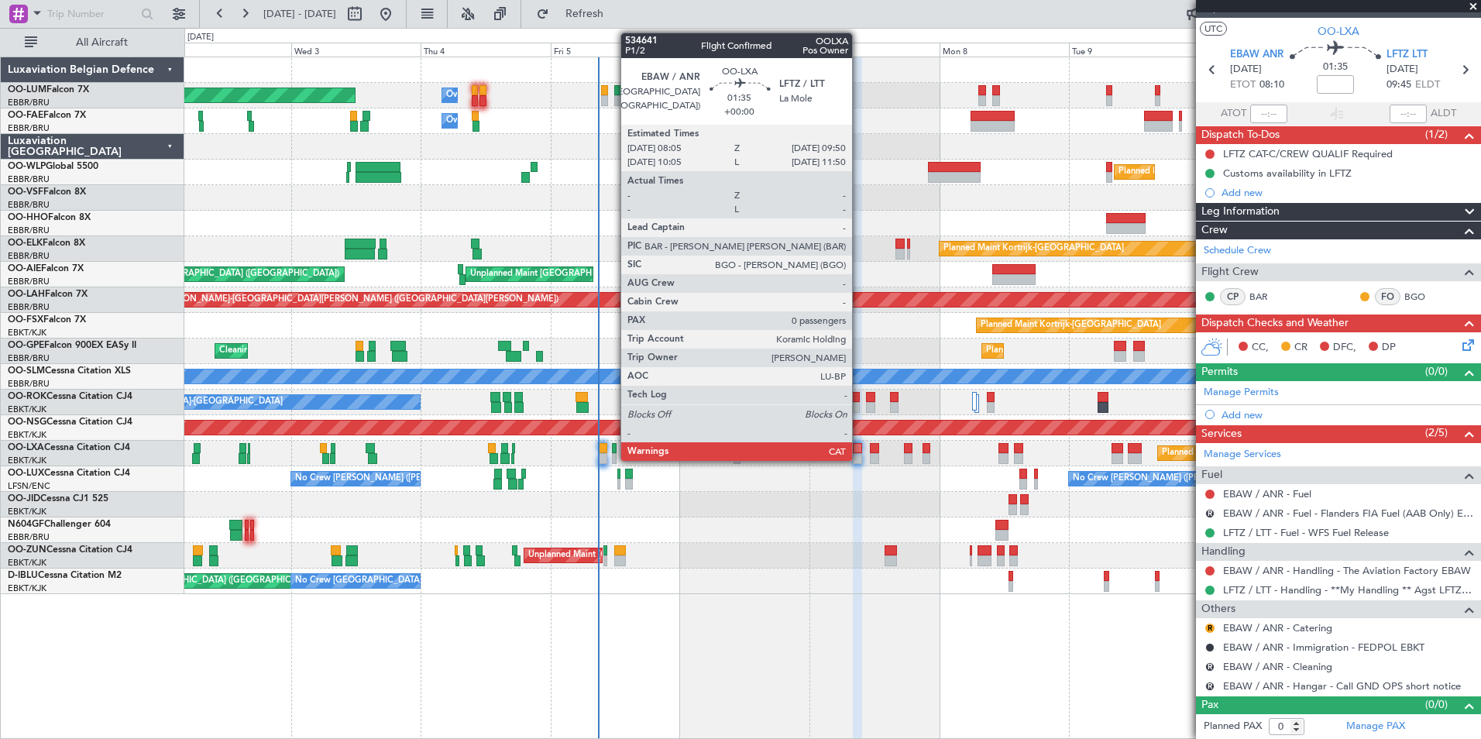
click at [859, 451] on div at bounding box center [858, 448] width 10 height 11
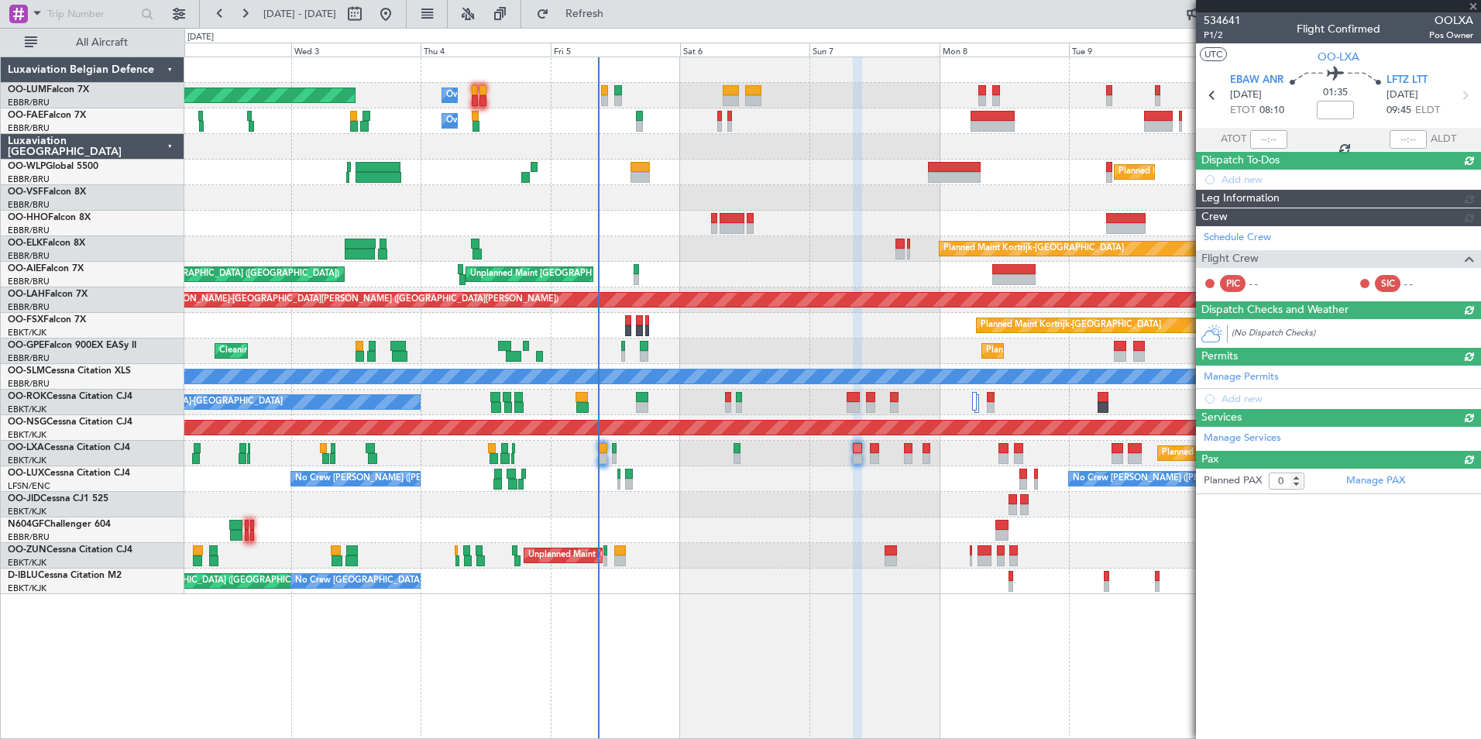
scroll to position [0, 0]
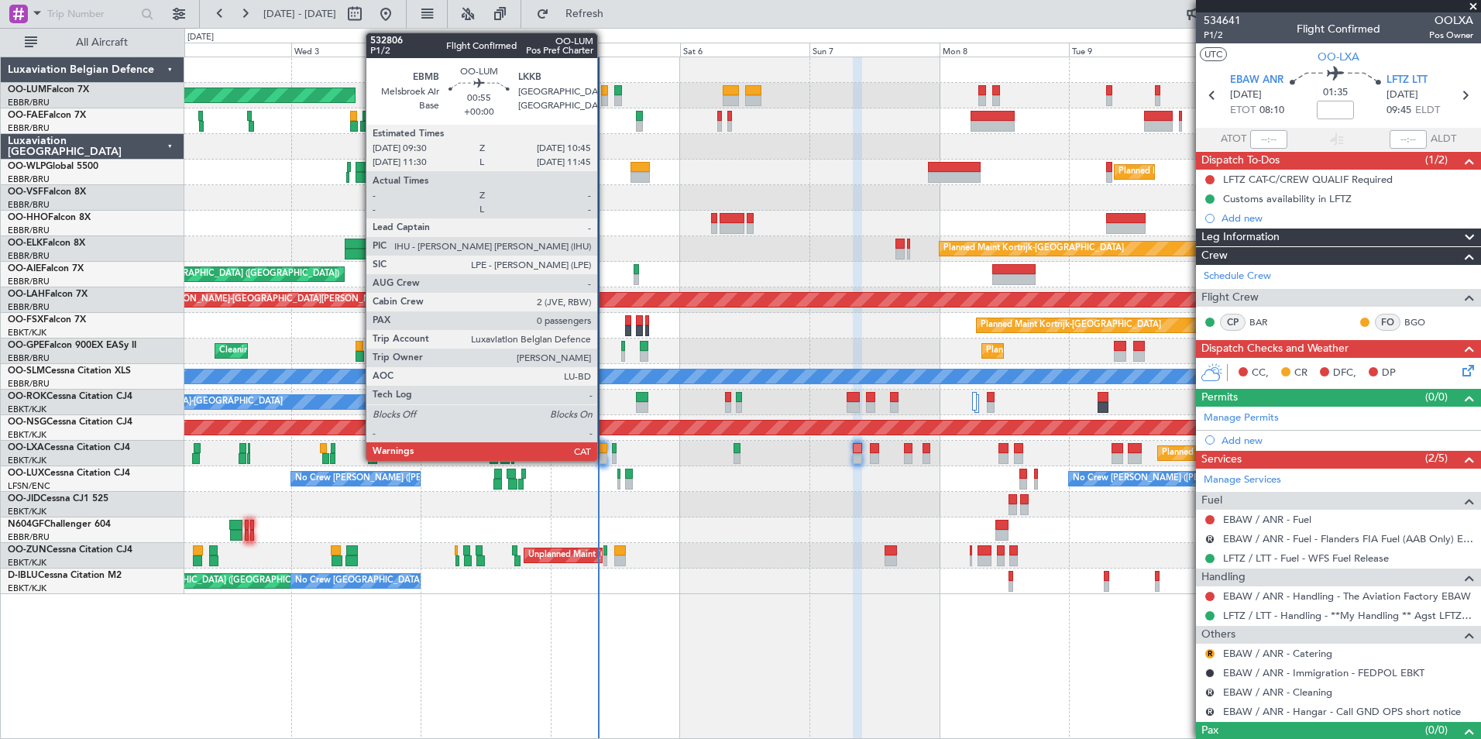
click at [604, 91] on div at bounding box center [604, 90] width 7 height 11
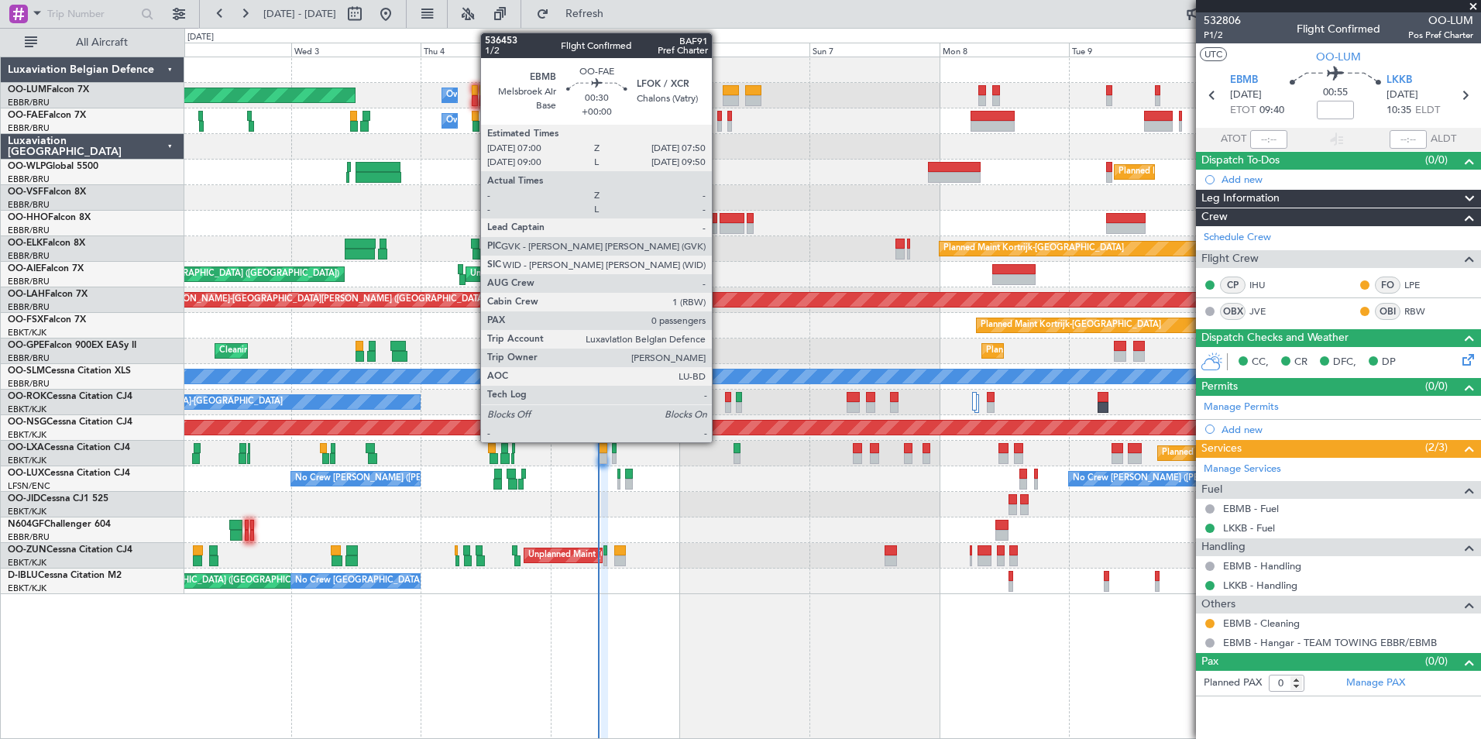
click at [719, 125] on div at bounding box center [719, 126] width 5 height 11
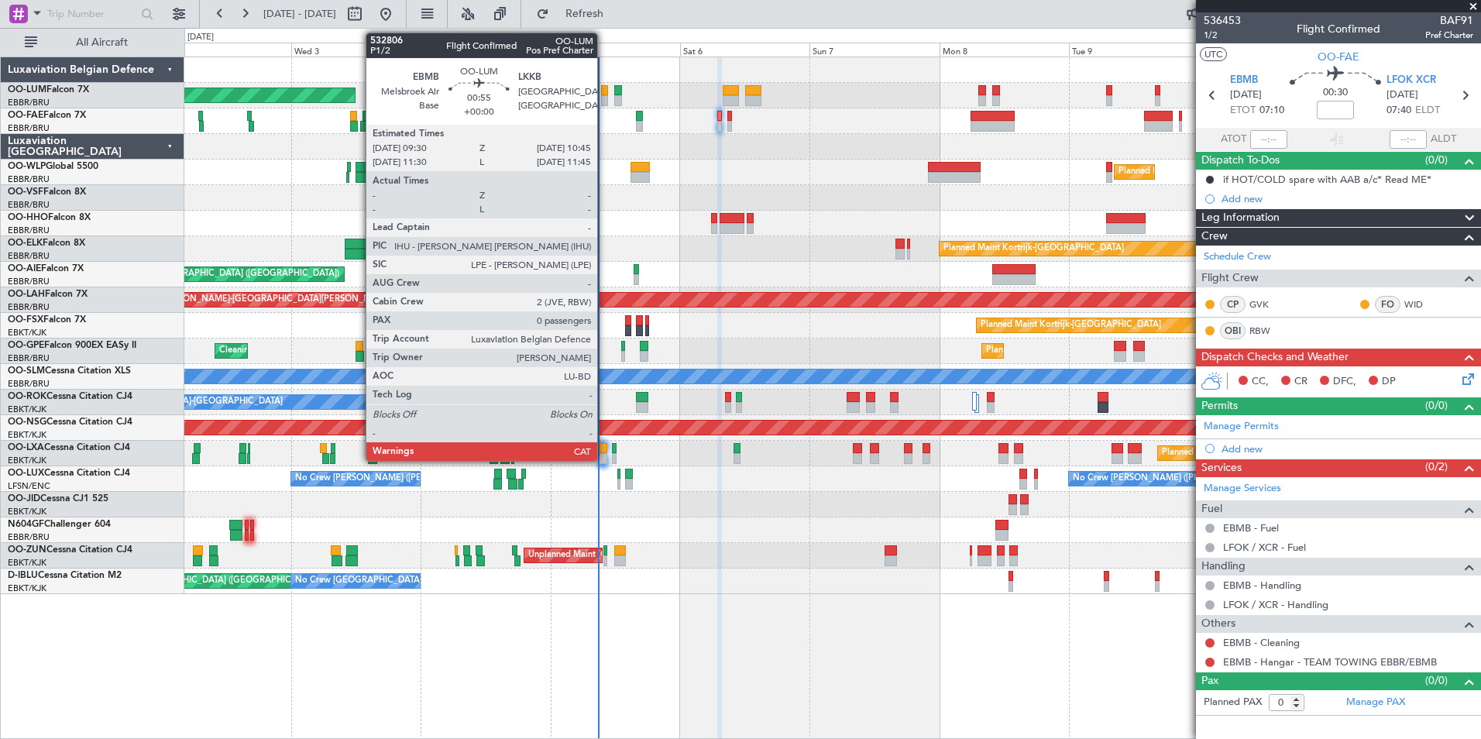
click at [604, 88] on div at bounding box center [604, 90] width 7 height 11
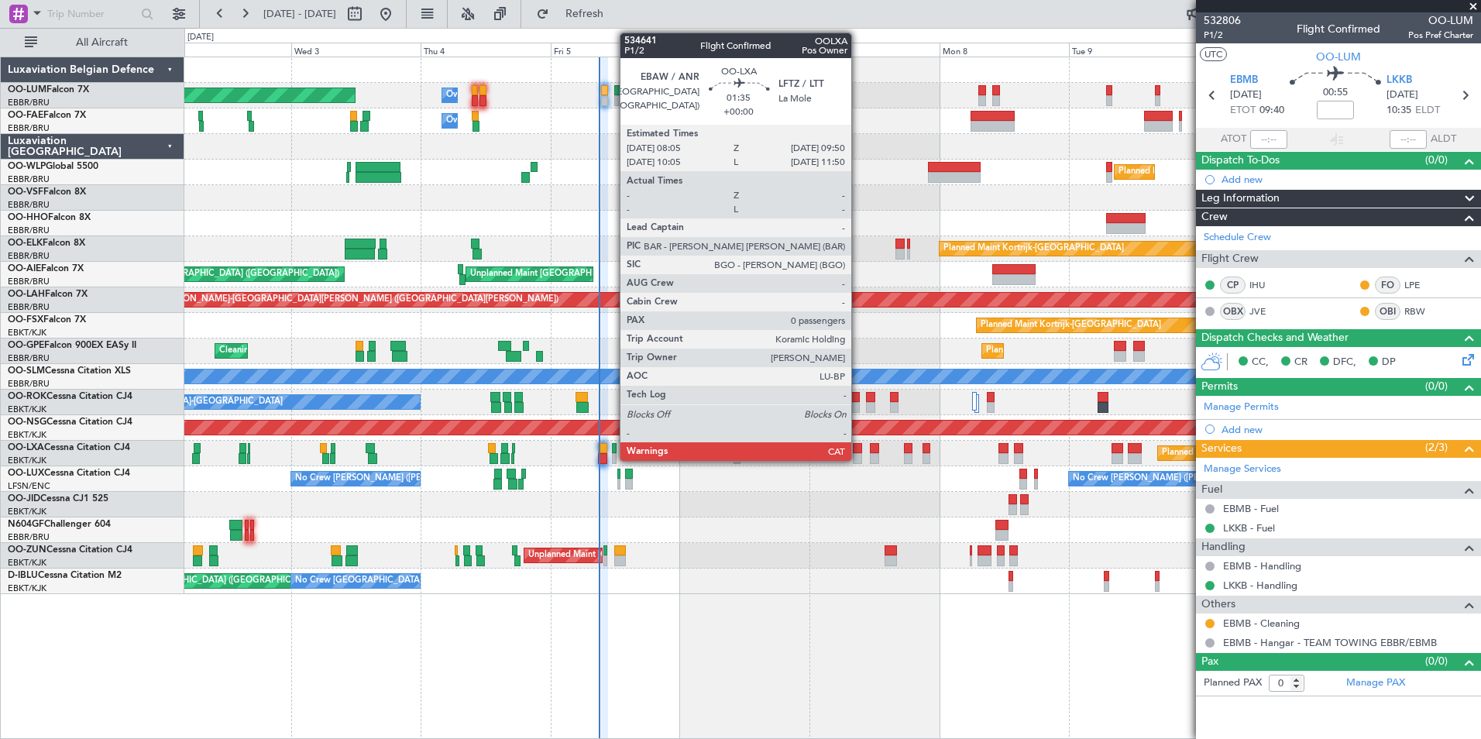
click at [858, 456] on div at bounding box center [858, 458] width 10 height 11
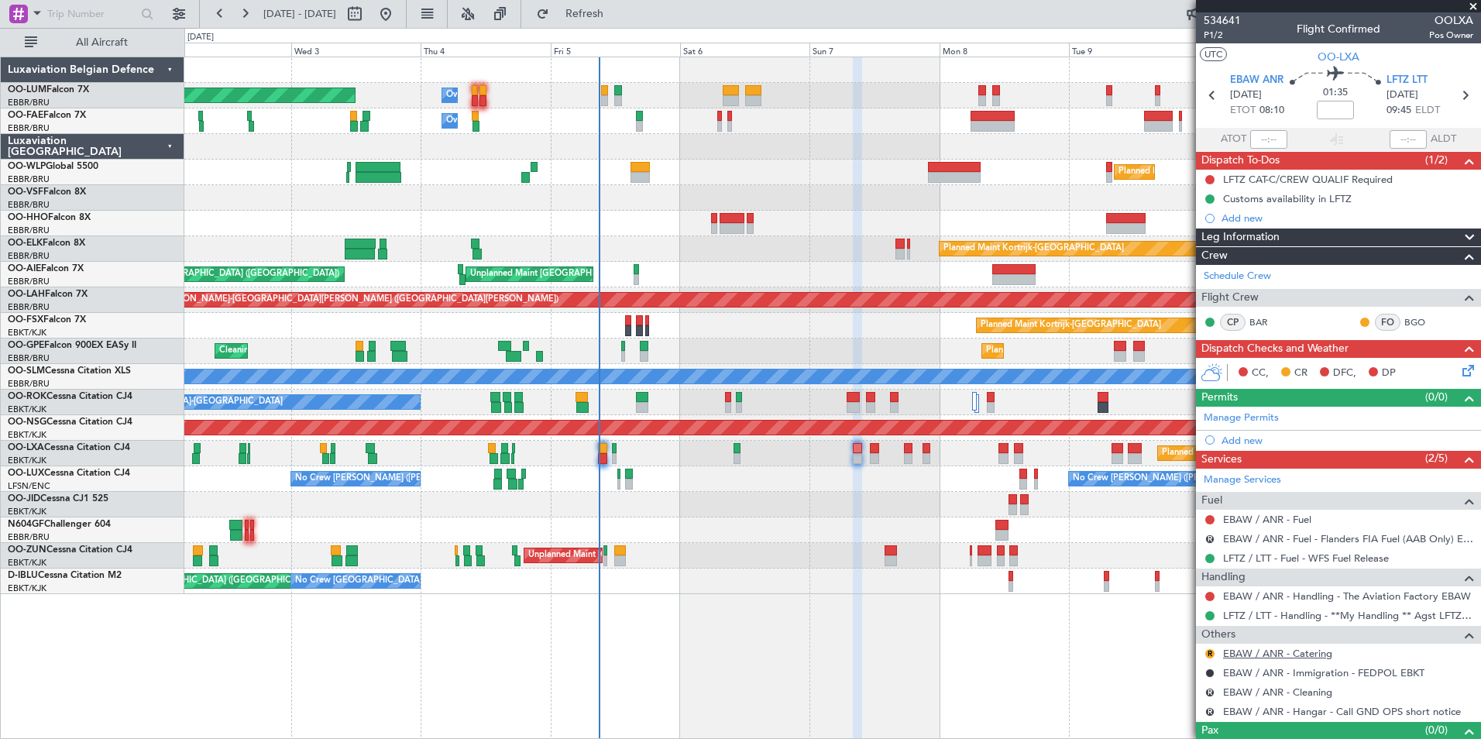
click at [1295, 655] on link "EBAW / ANR - Catering" at bounding box center [1277, 653] width 109 height 13
click at [622, 21] on button "Refresh" at bounding box center [575, 14] width 93 height 25
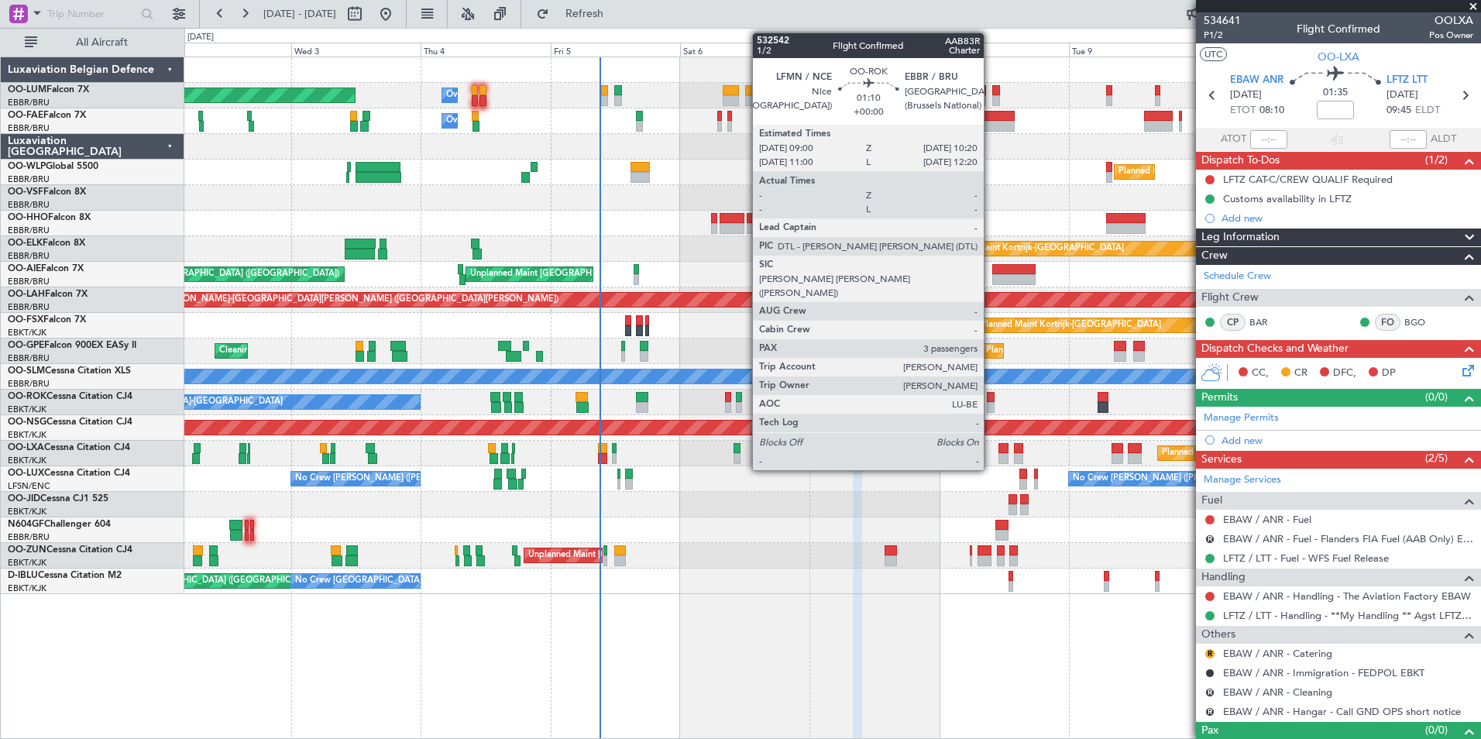
click at [991, 401] on div at bounding box center [991, 397] width 8 height 11
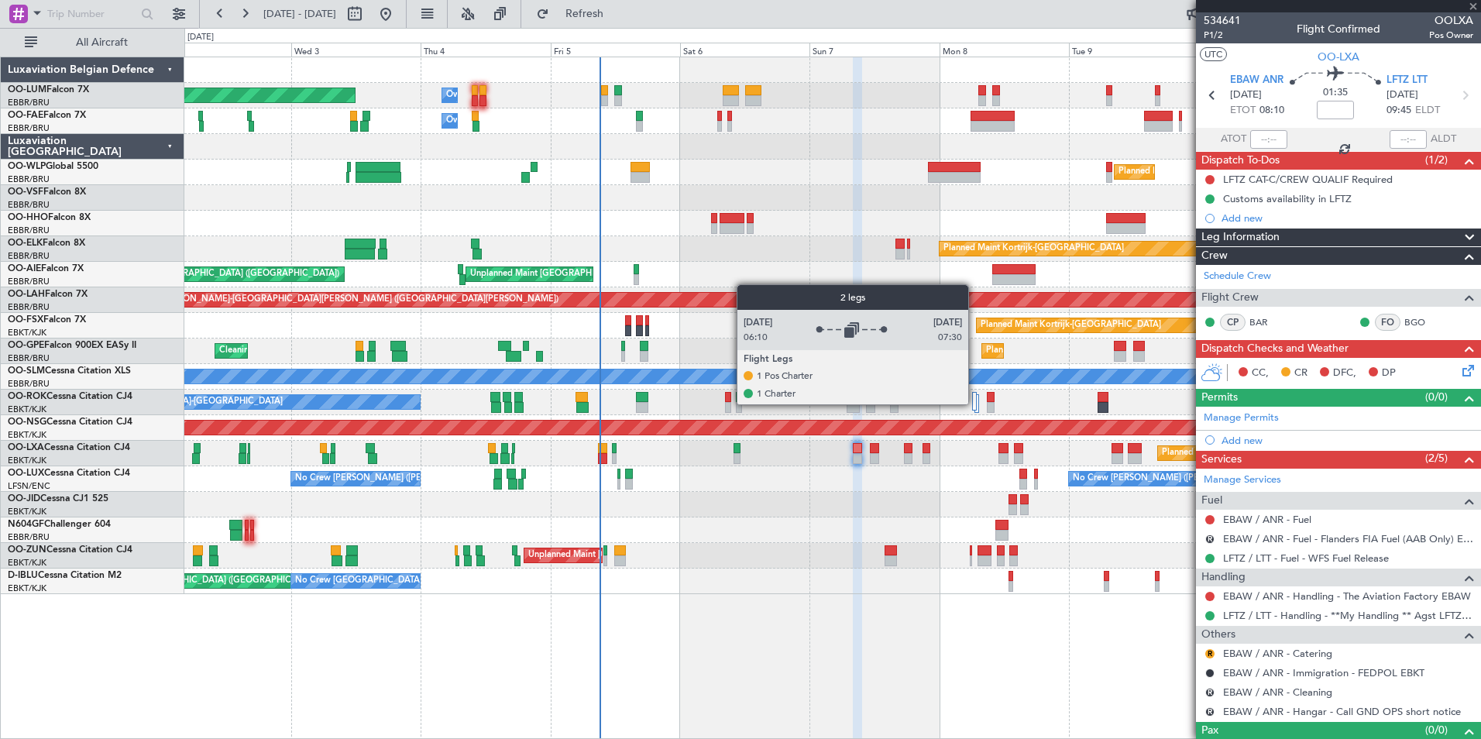
type input "3"
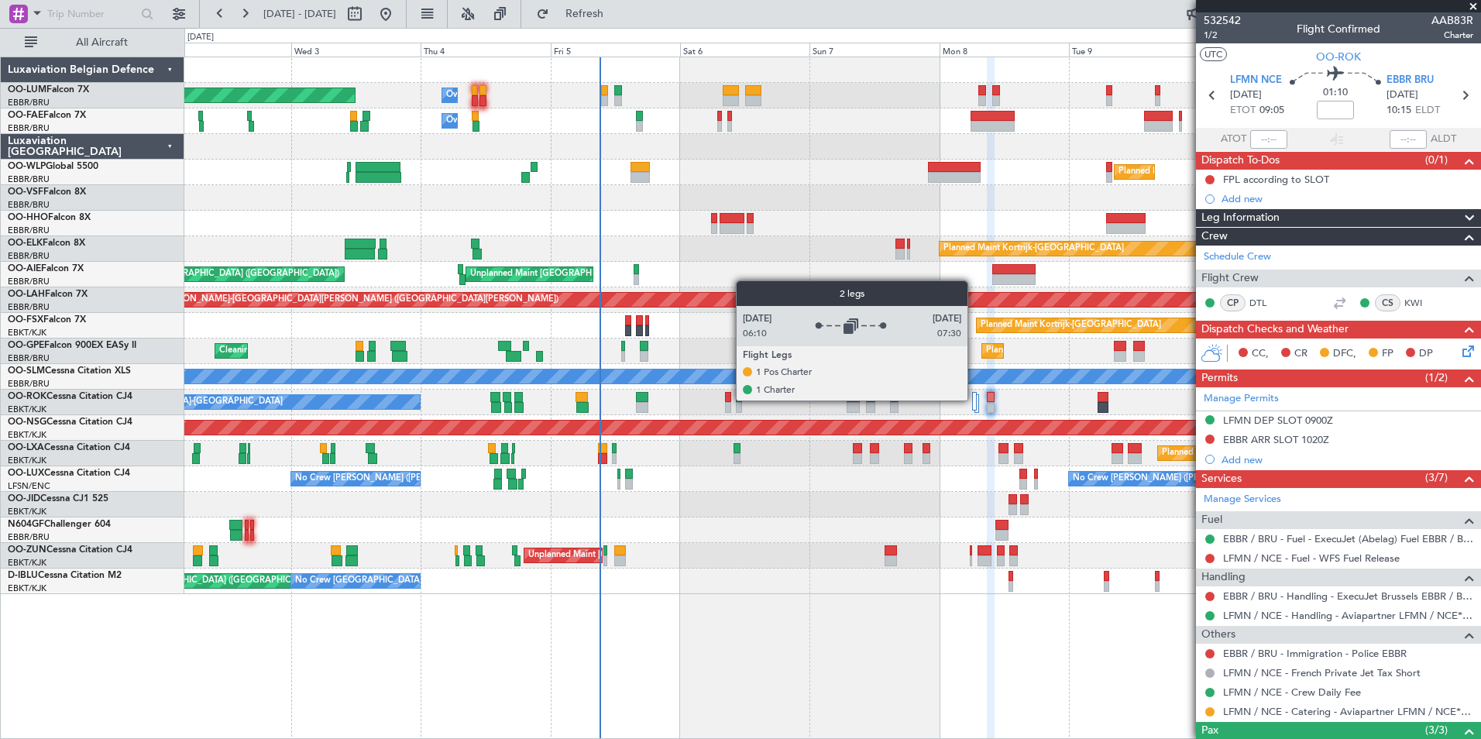
click at [975, 400] on div at bounding box center [974, 401] width 5 height 19
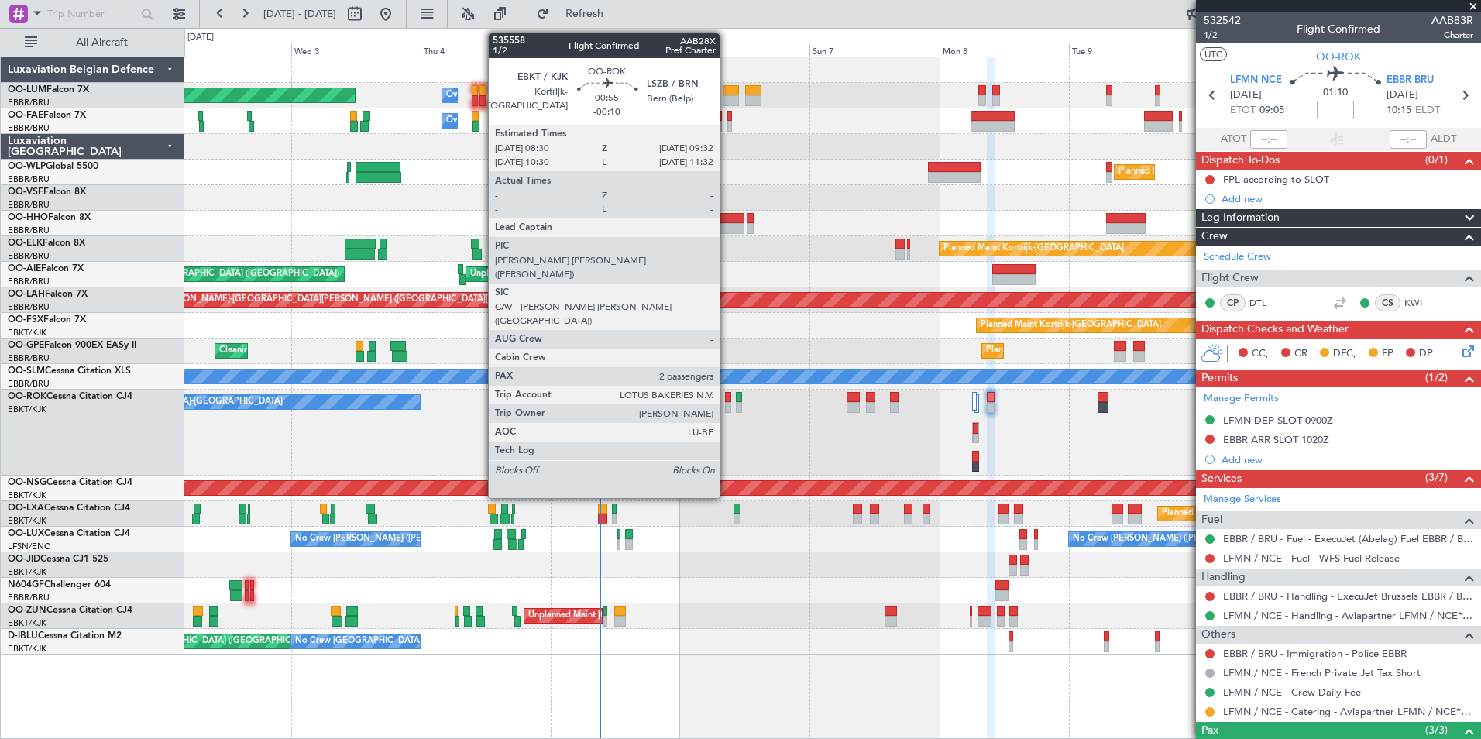
click at [727, 404] on div at bounding box center [728, 407] width 6 height 11
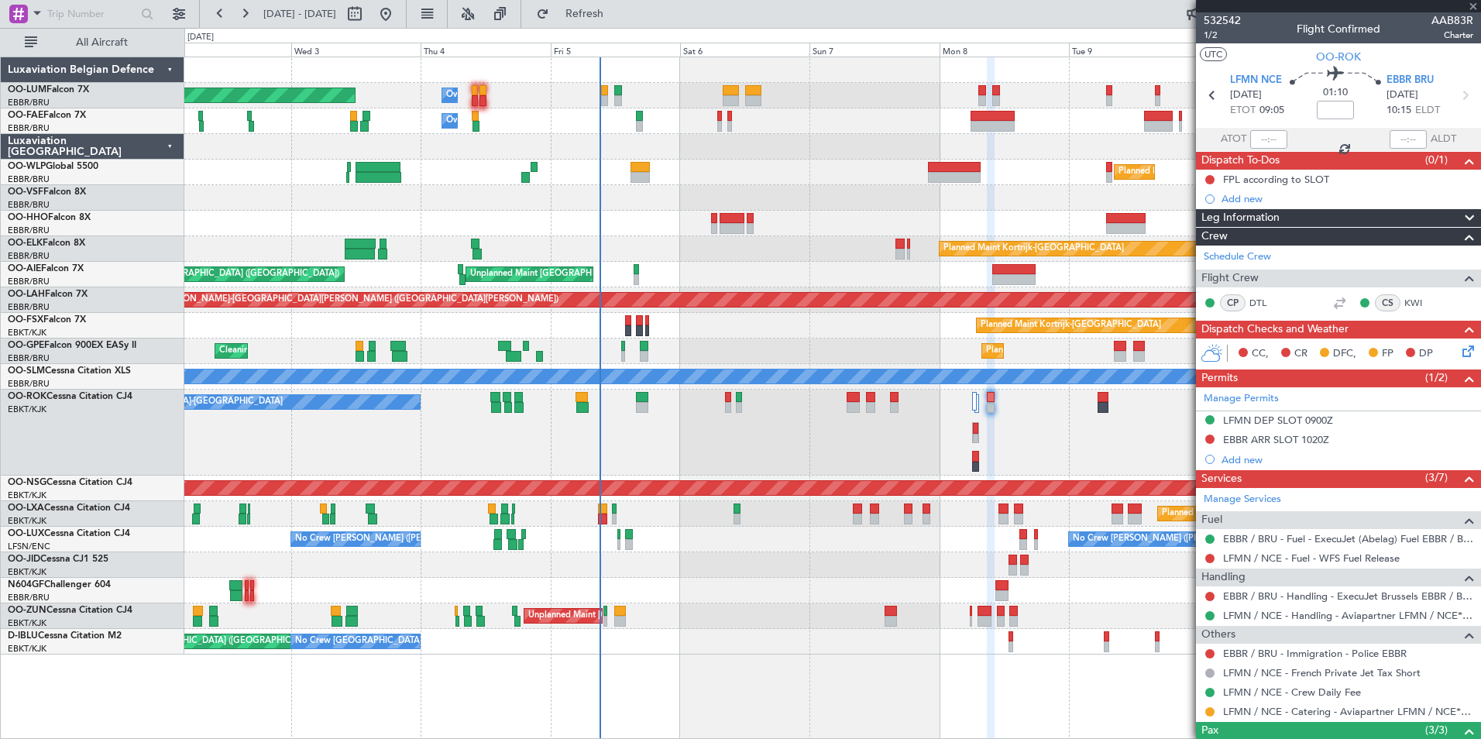
type input "-00:10"
type input "2"
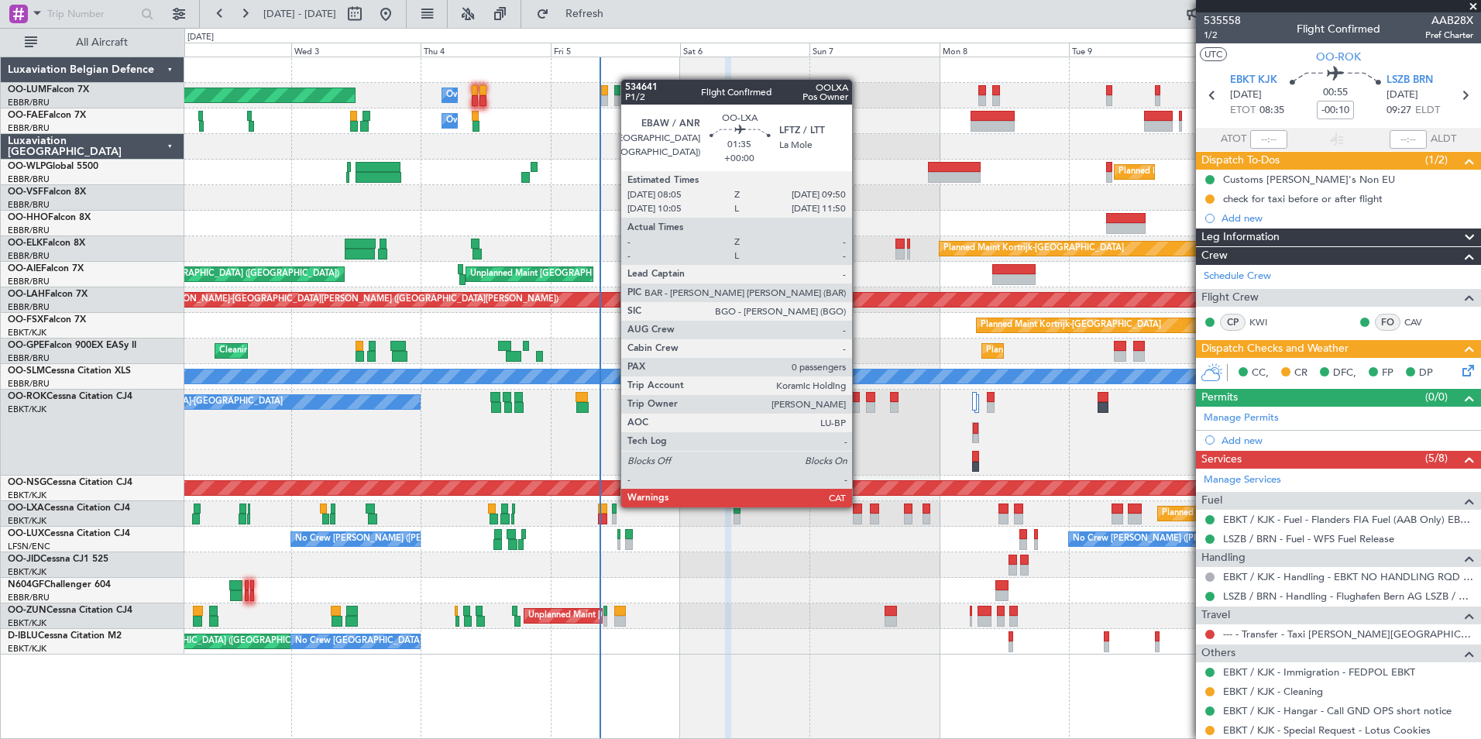
click at [859, 506] on div at bounding box center [858, 509] width 10 height 11
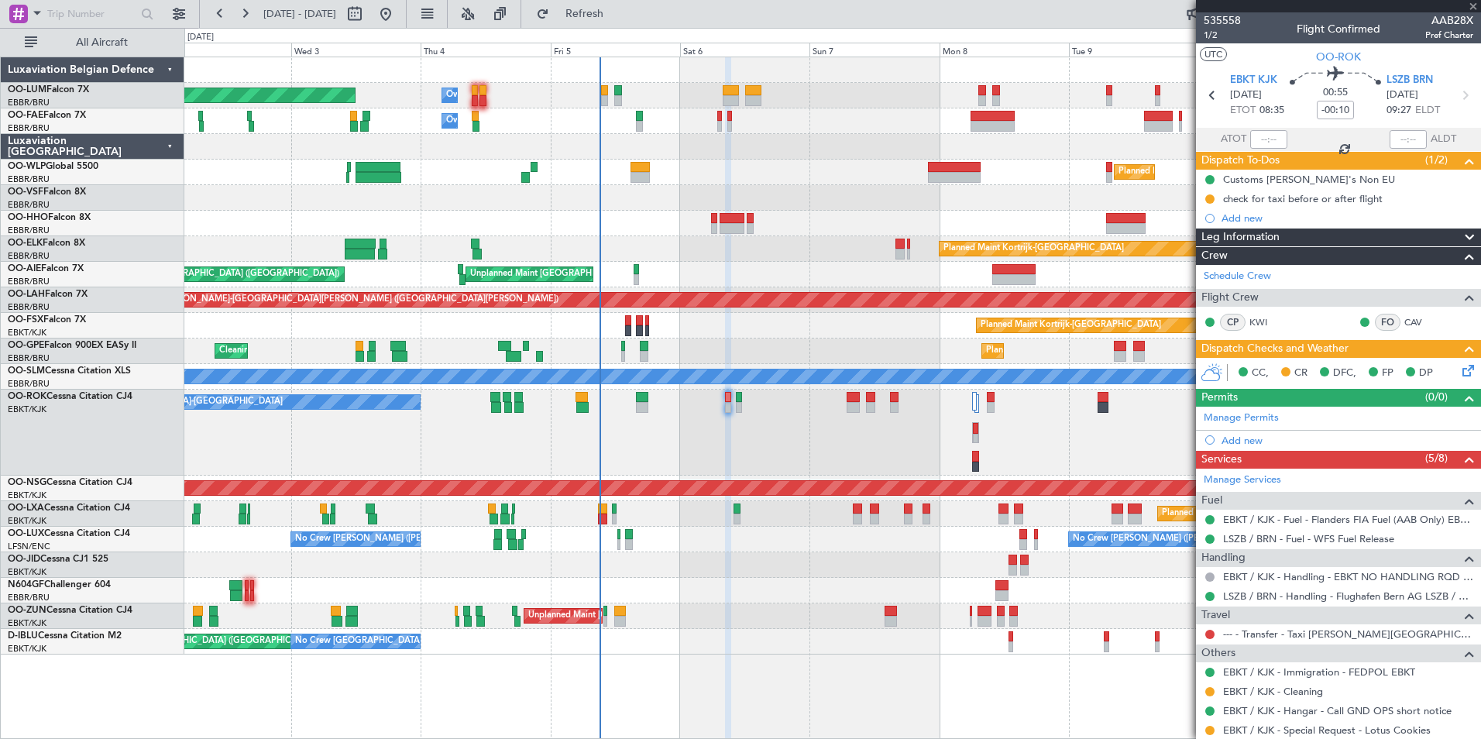
type input "0"
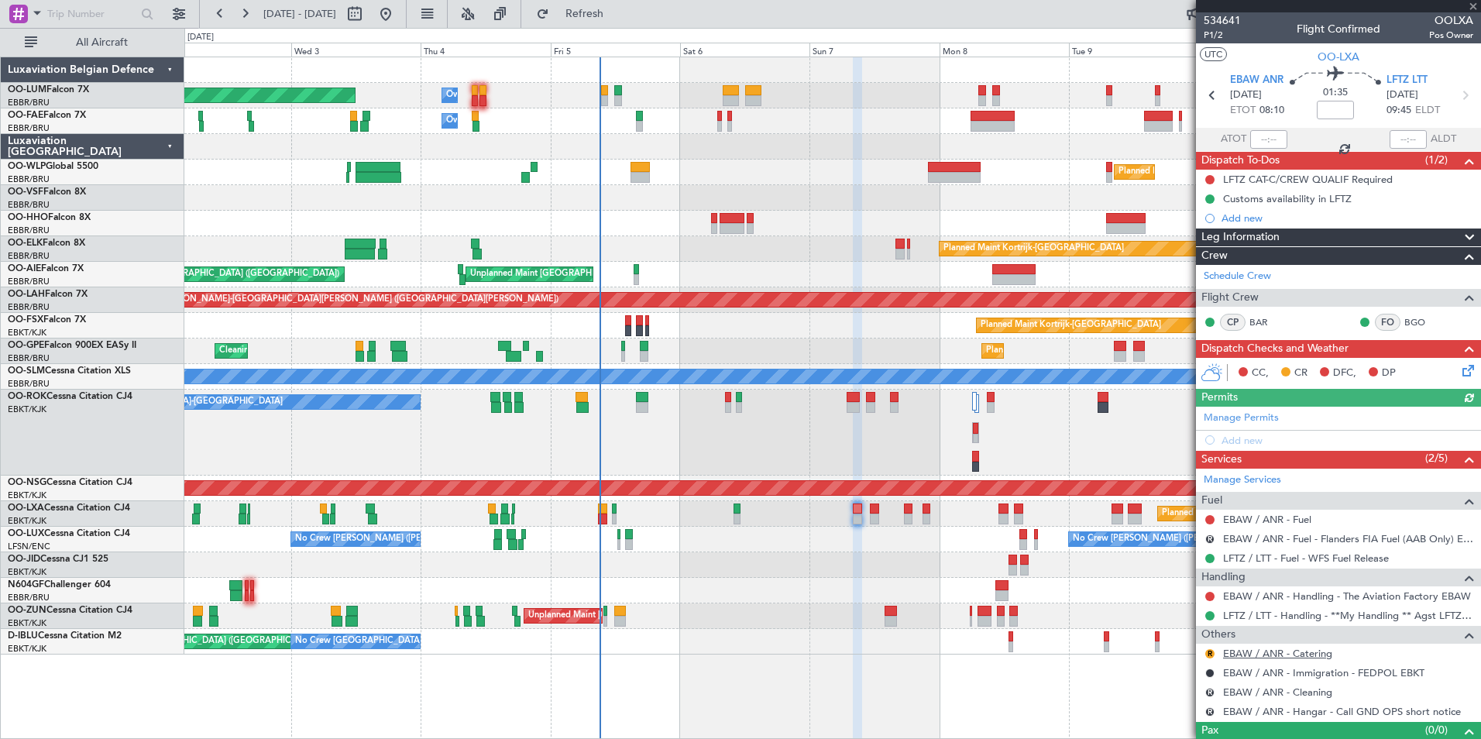
click at [1244, 652] on link "EBAW / ANR - Catering" at bounding box center [1277, 653] width 109 height 13
click at [618, 15] on span "Refresh" at bounding box center [584, 14] width 65 height 11
click at [1213, 652] on button at bounding box center [1210, 653] width 9 height 9
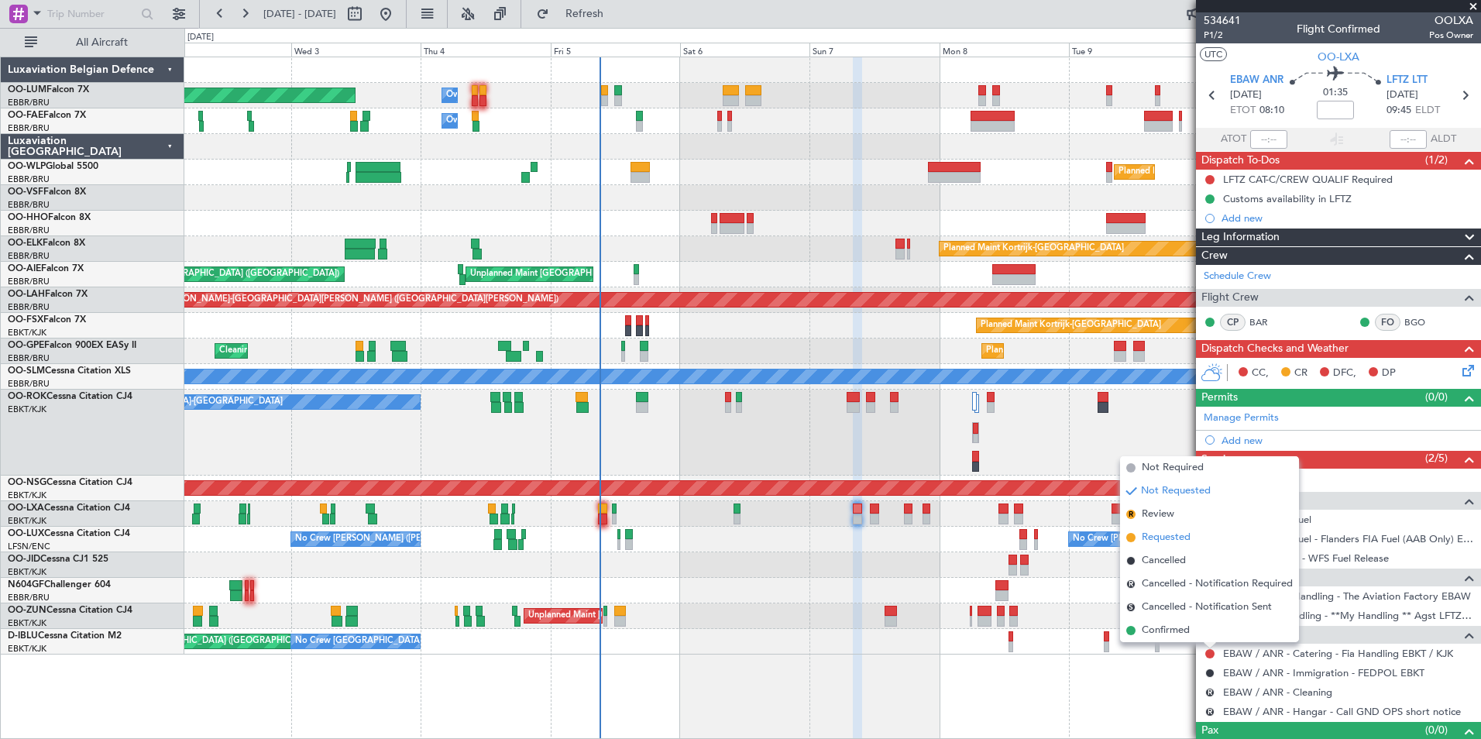
click at [1150, 541] on span "Requested" at bounding box center [1166, 537] width 49 height 15
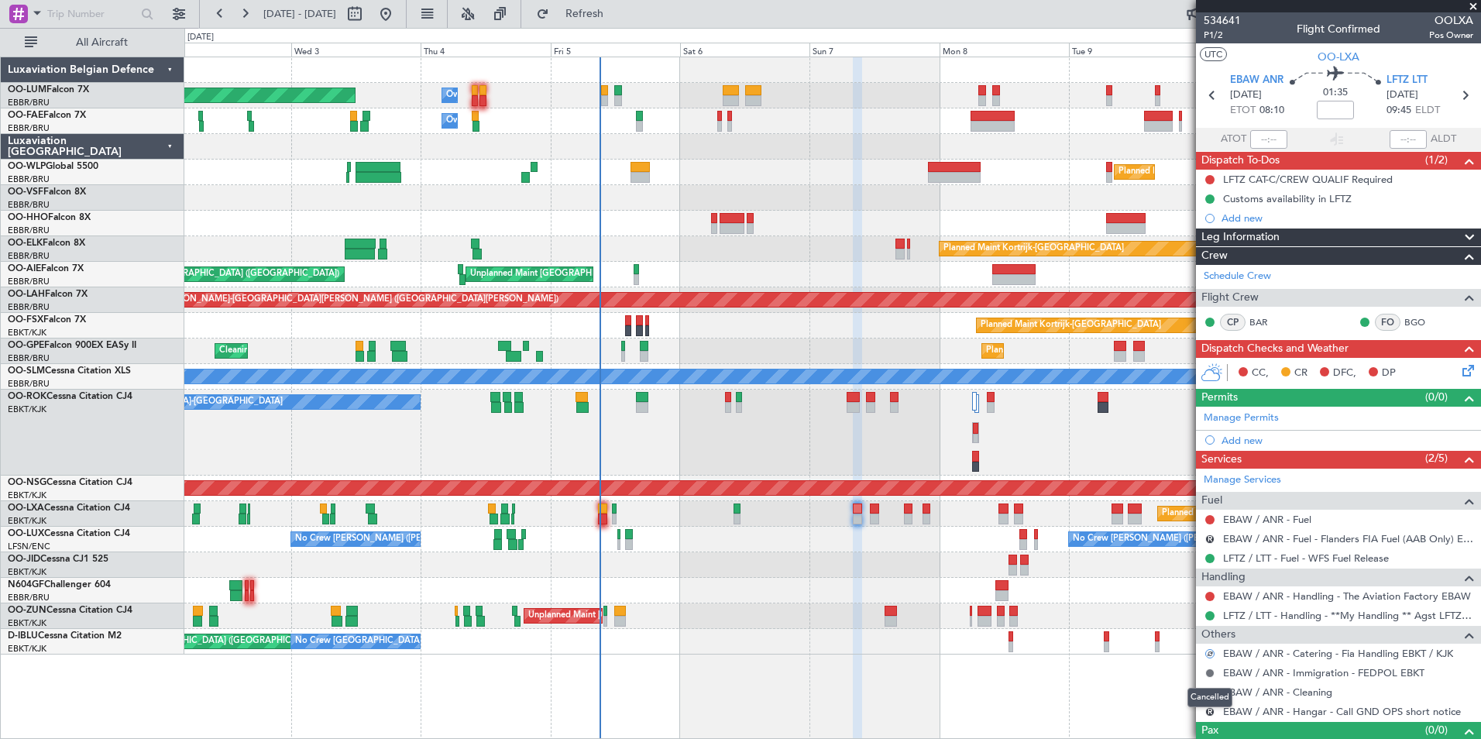
click at [1207, 676] on button at bounding box center [1210, 673] width 9 height 9
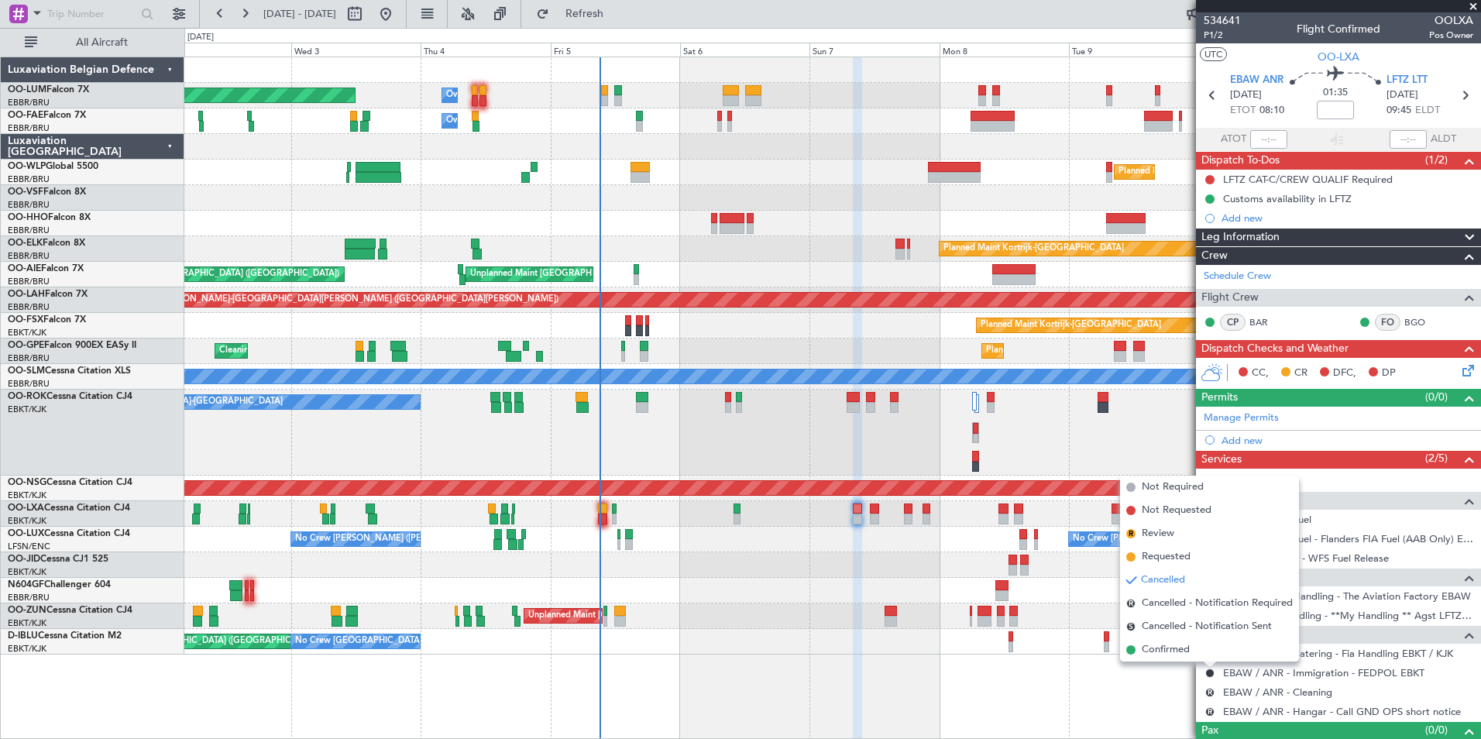
click at [1158, 579] on span "Cancelled" at bounding box center [1163, 580] width 44 height 15
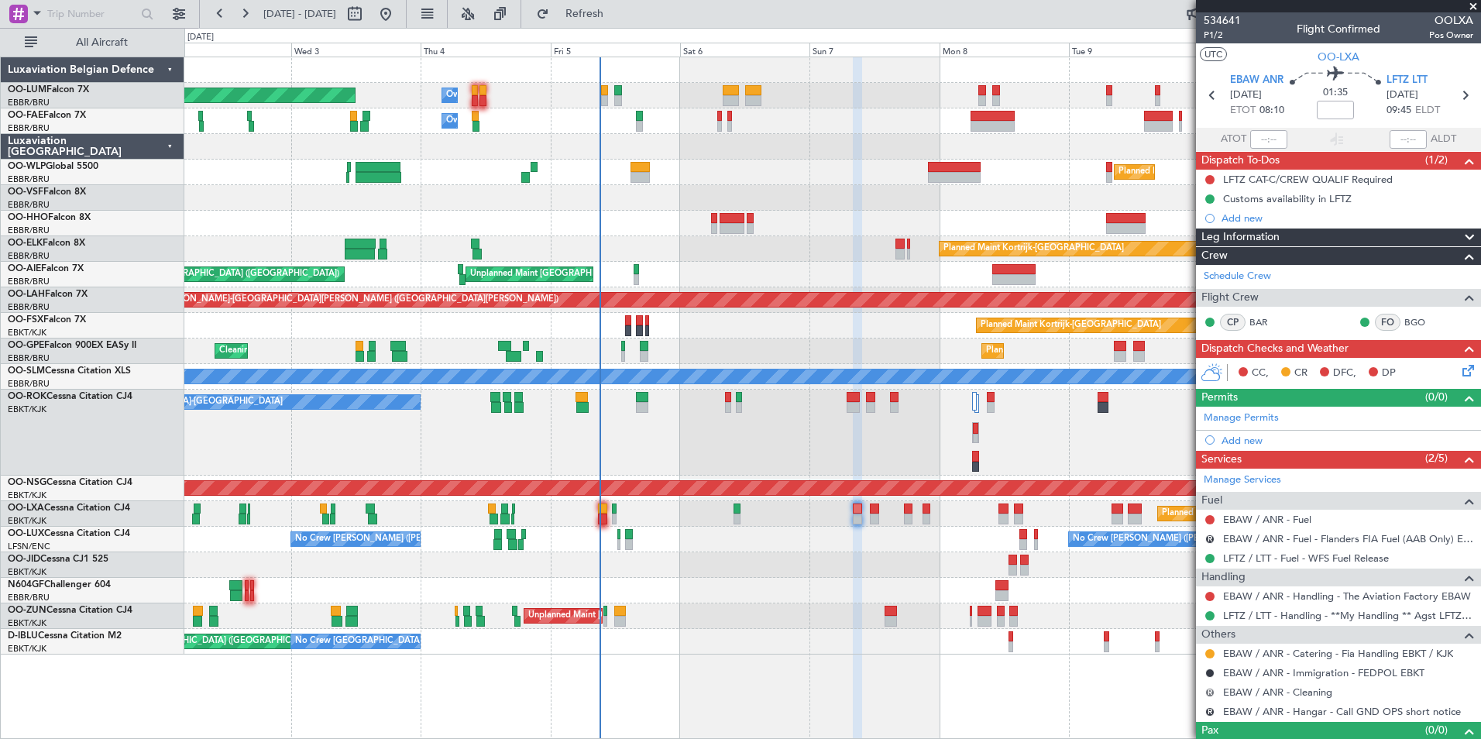
click at [1210, 690] on button "R" at bounding box center [1210, 692] width 9 height 9
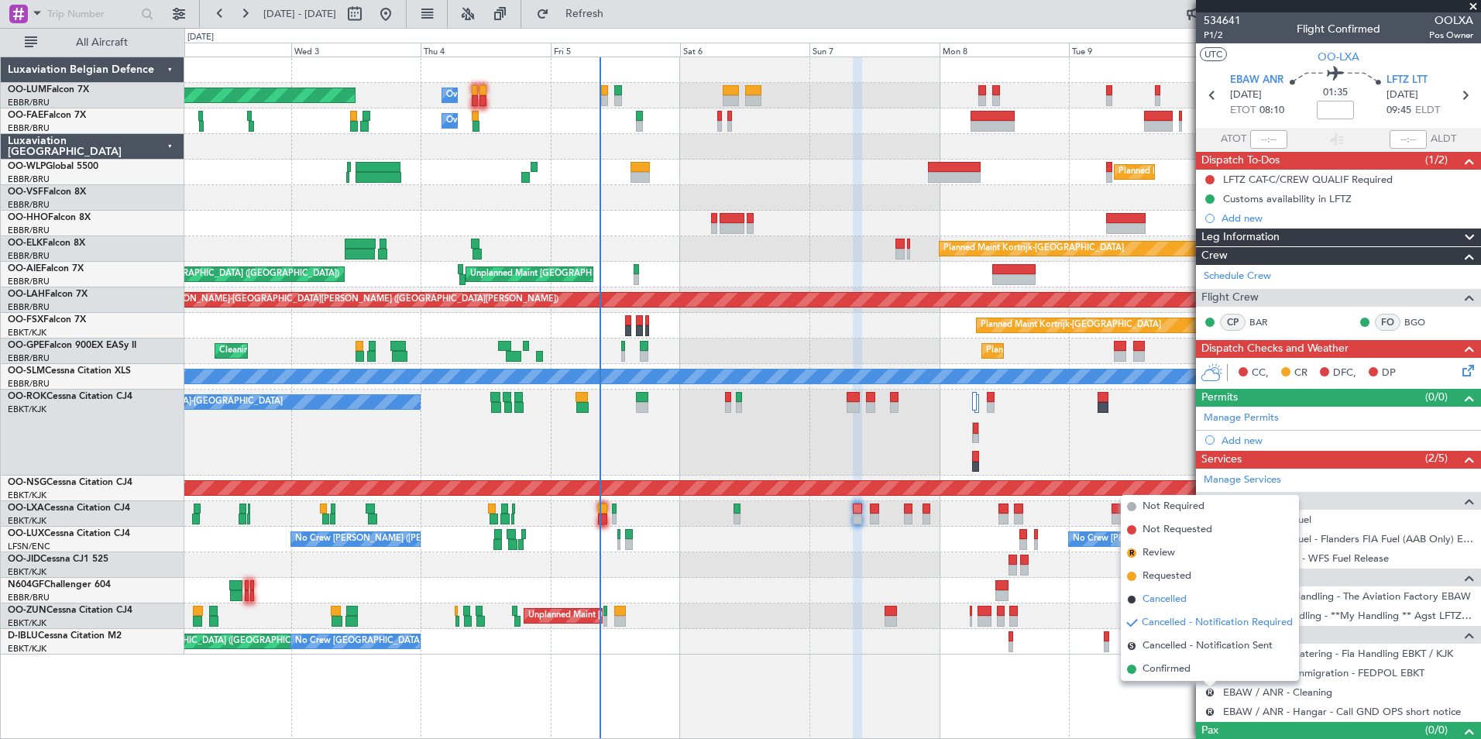
click at [1157, 603] on span "Cancelled" at bounding box center [1165, 599] width 44 height 15
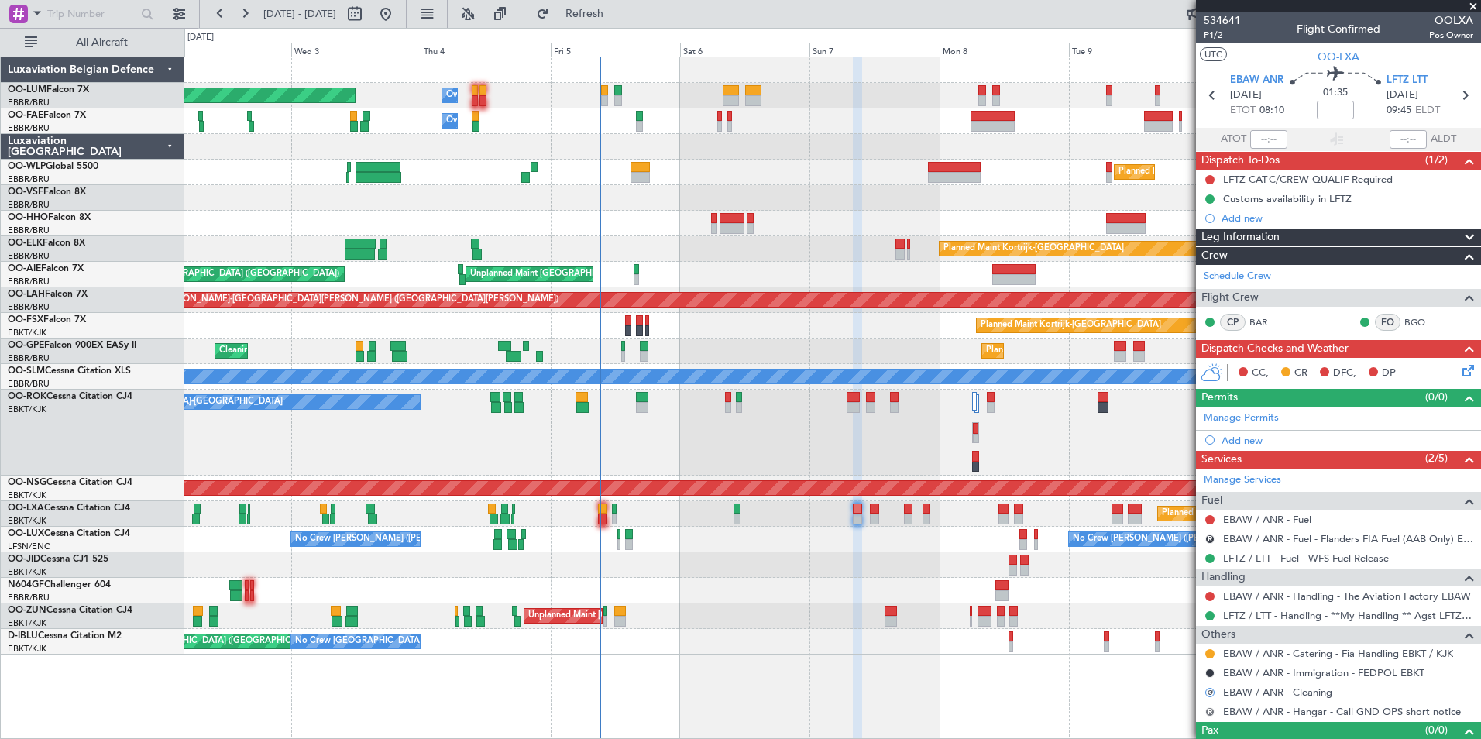
click at [1210, 714] on button "R" at bounding box center [1210, 711] width 9 height 9
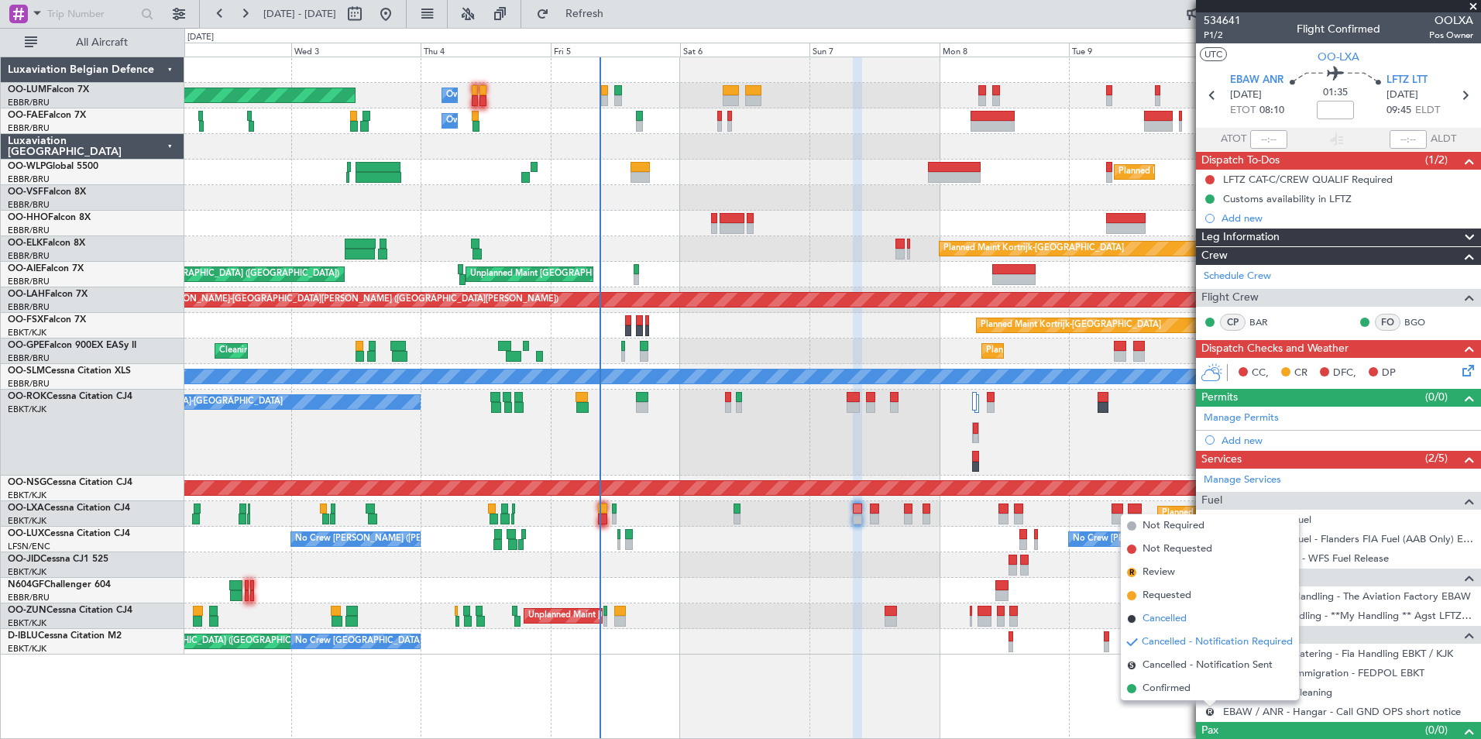
click at [1159, 613] on span "Cancelled" at bounding box center [1165, 618] width 44 height 15
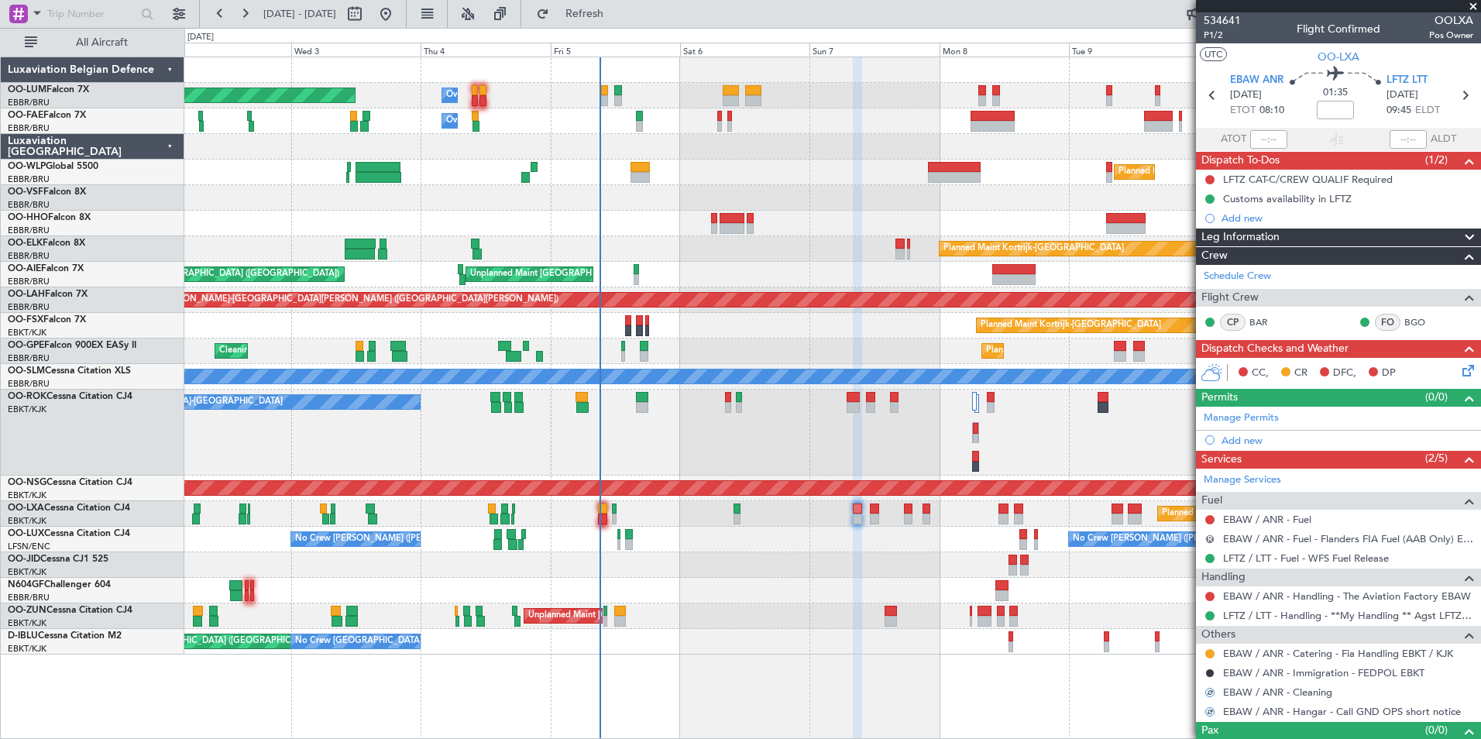
click at [1210, 538] on button "R" at bounding box center [1210, 539] width 9 height 9
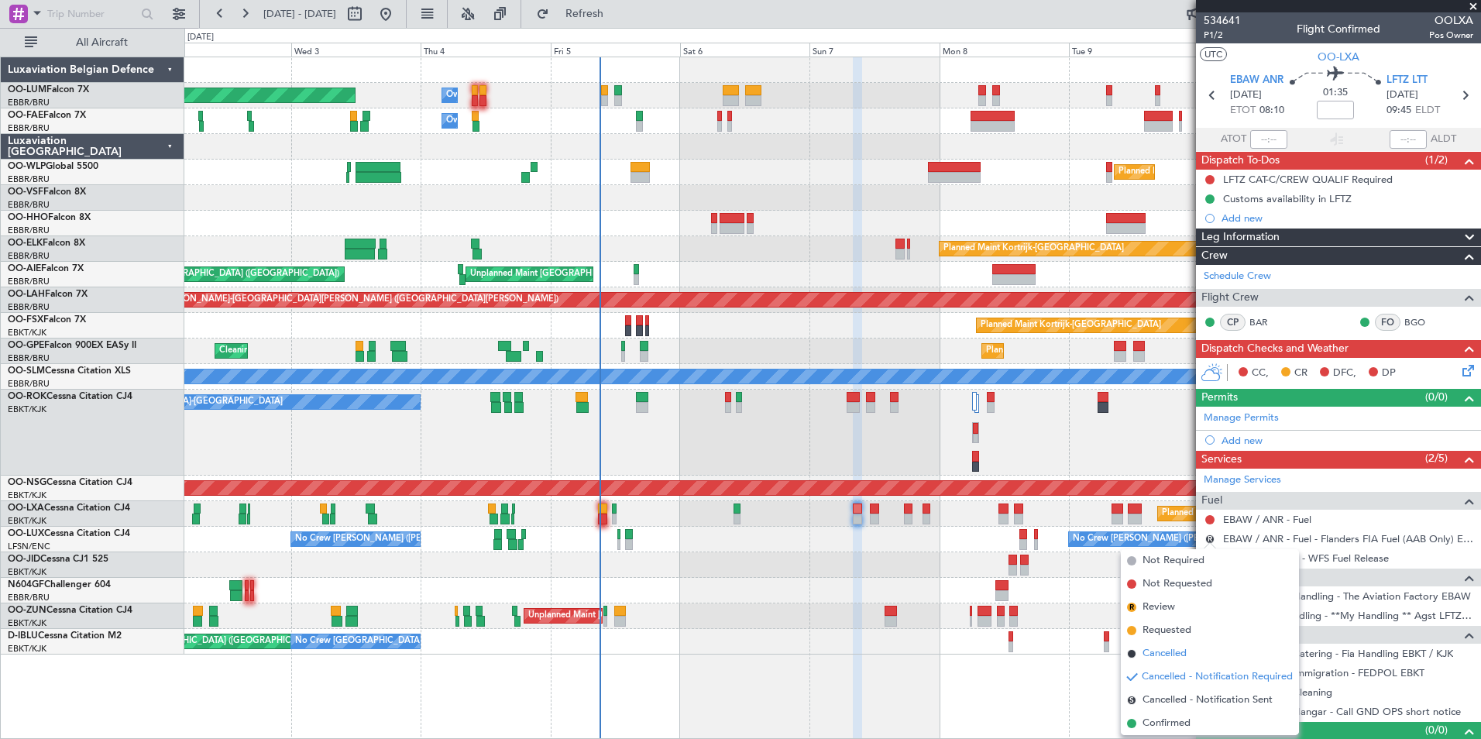
click at [1180, 655] on span "Cancelled" at bounding box center [1165, 653] width 44 height 15
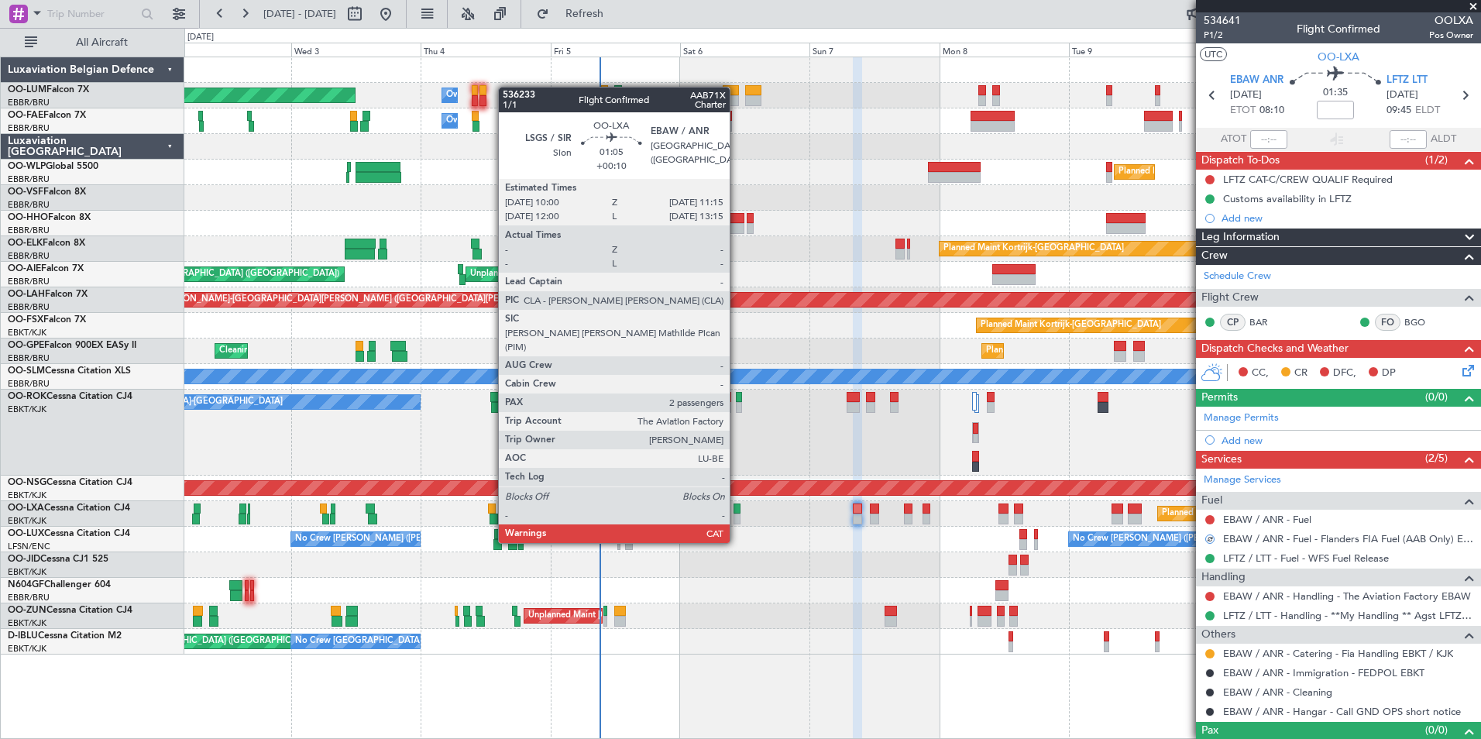
click at [737, 514] on div at bounding box center [737, 519] width 7 height 11
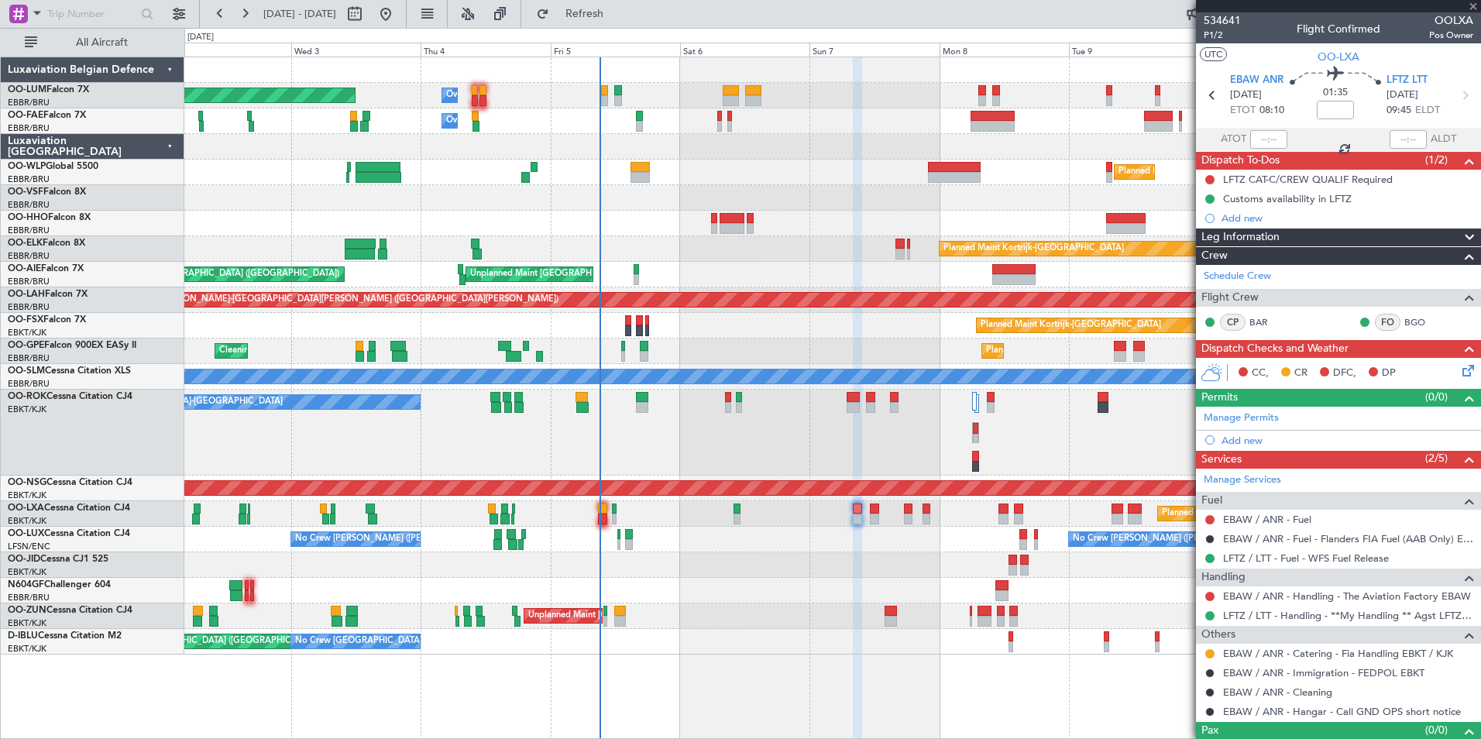
type input "+00:10"
type input "2"
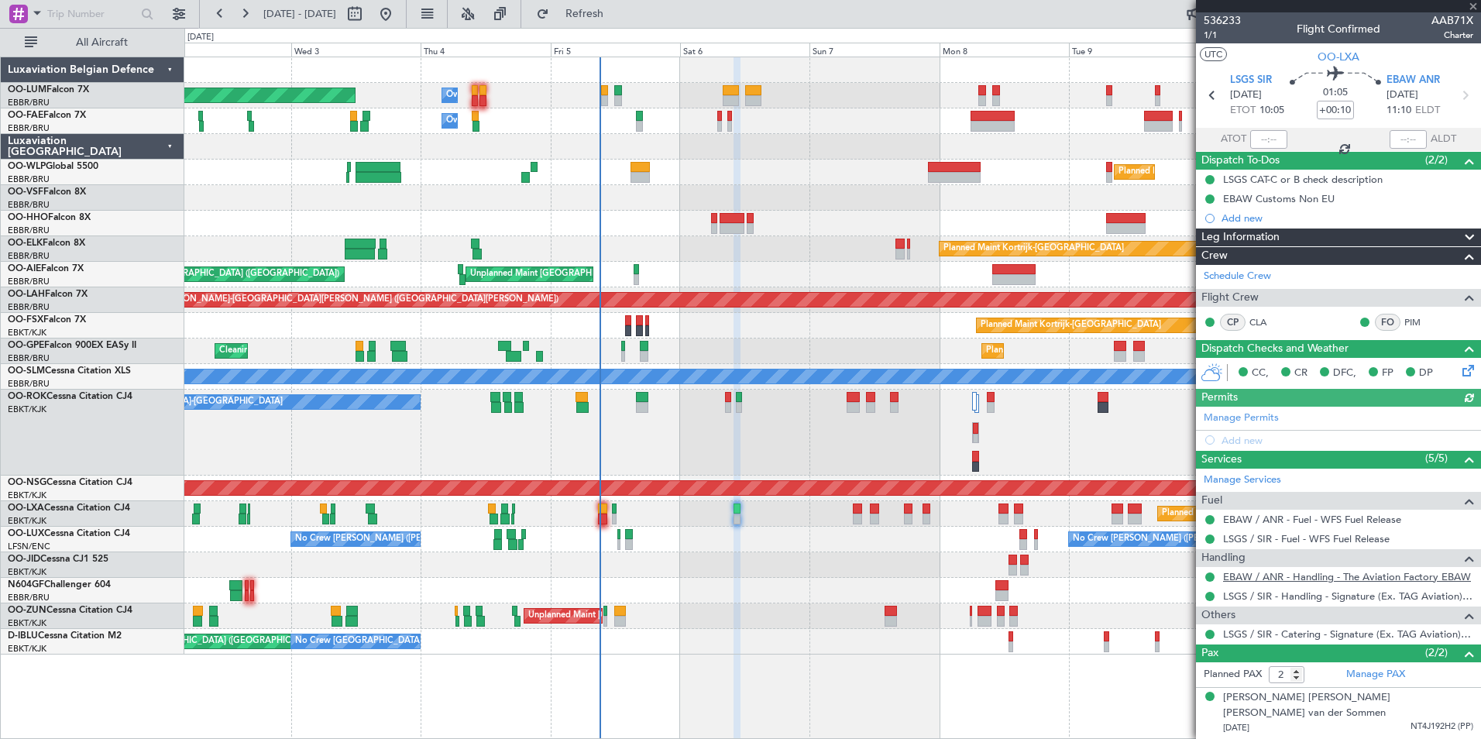
click at [1316, 572] on link "EBAW / ANR - Handling - The Aviation Factory EBAW" at bounding box center [1347, 576] width 248 height 13
drag, startPoint x: 624, startPoint y: 19, endPoint x: 451, endPoint y: 5, distance: 174.1
click at [618, 19] on span "Refresh" at bounding box center [584, 14] width 65 height 11
click at [608, 7] on button "Refresh" at bounding box center [575, 14] width 93 height 25
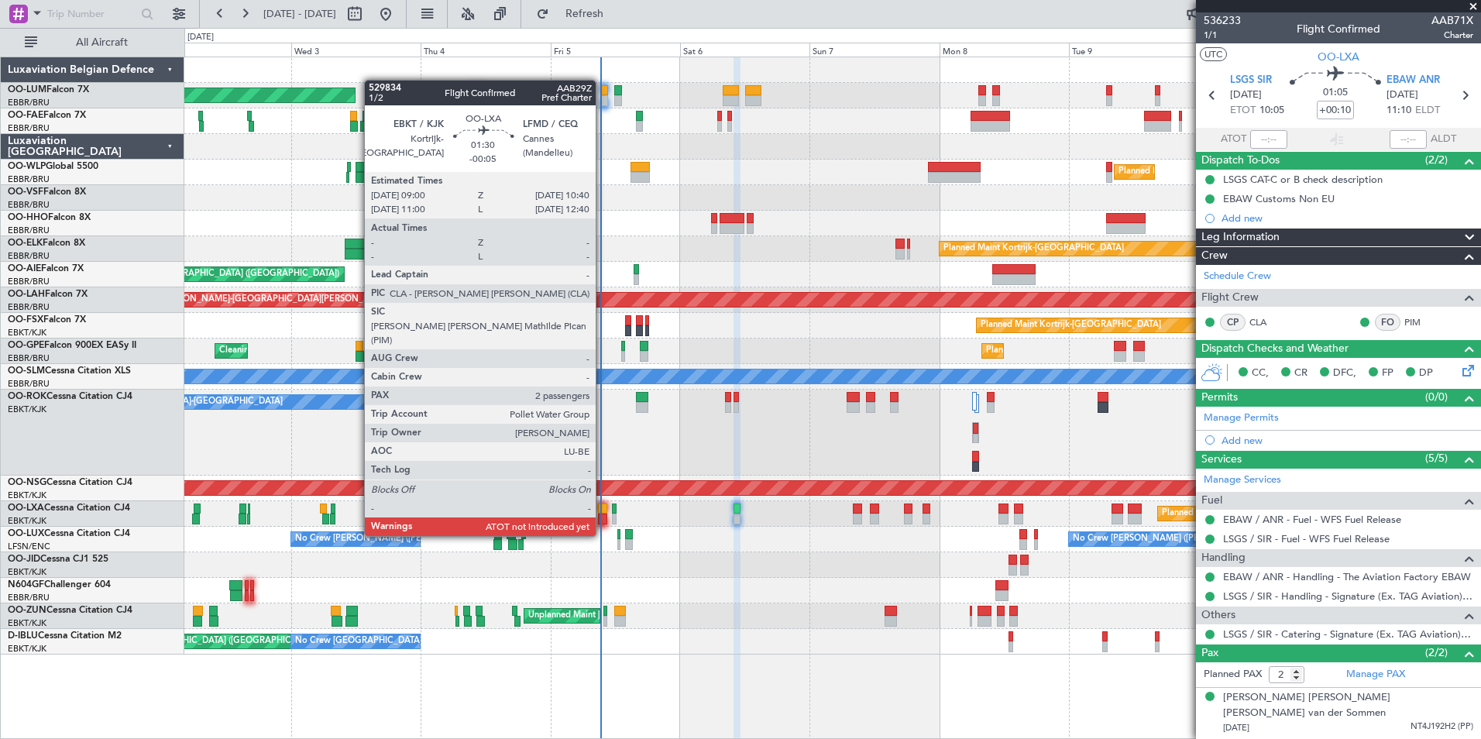
click at [603, 507] on div at bounding box center [602, 509] width 9 height 11
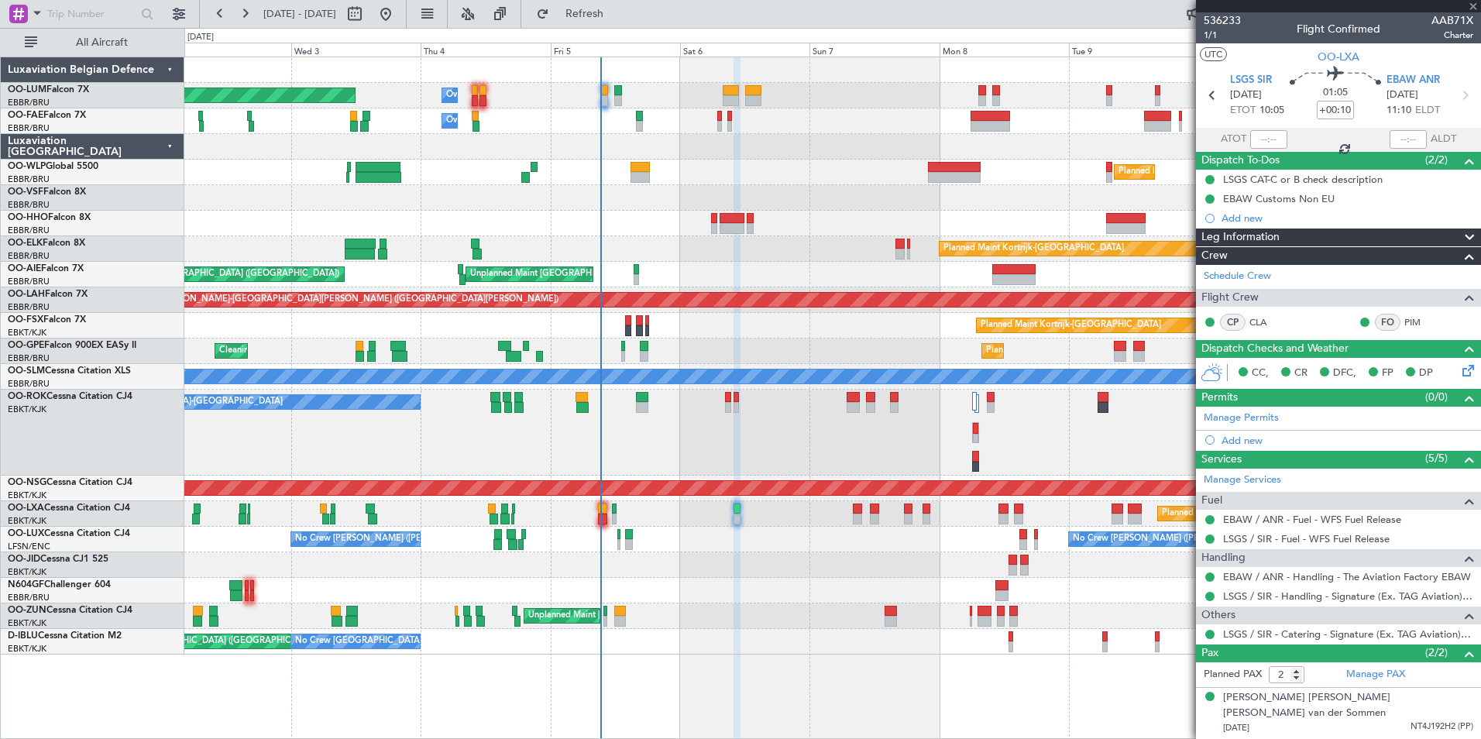
type input "-00:05"
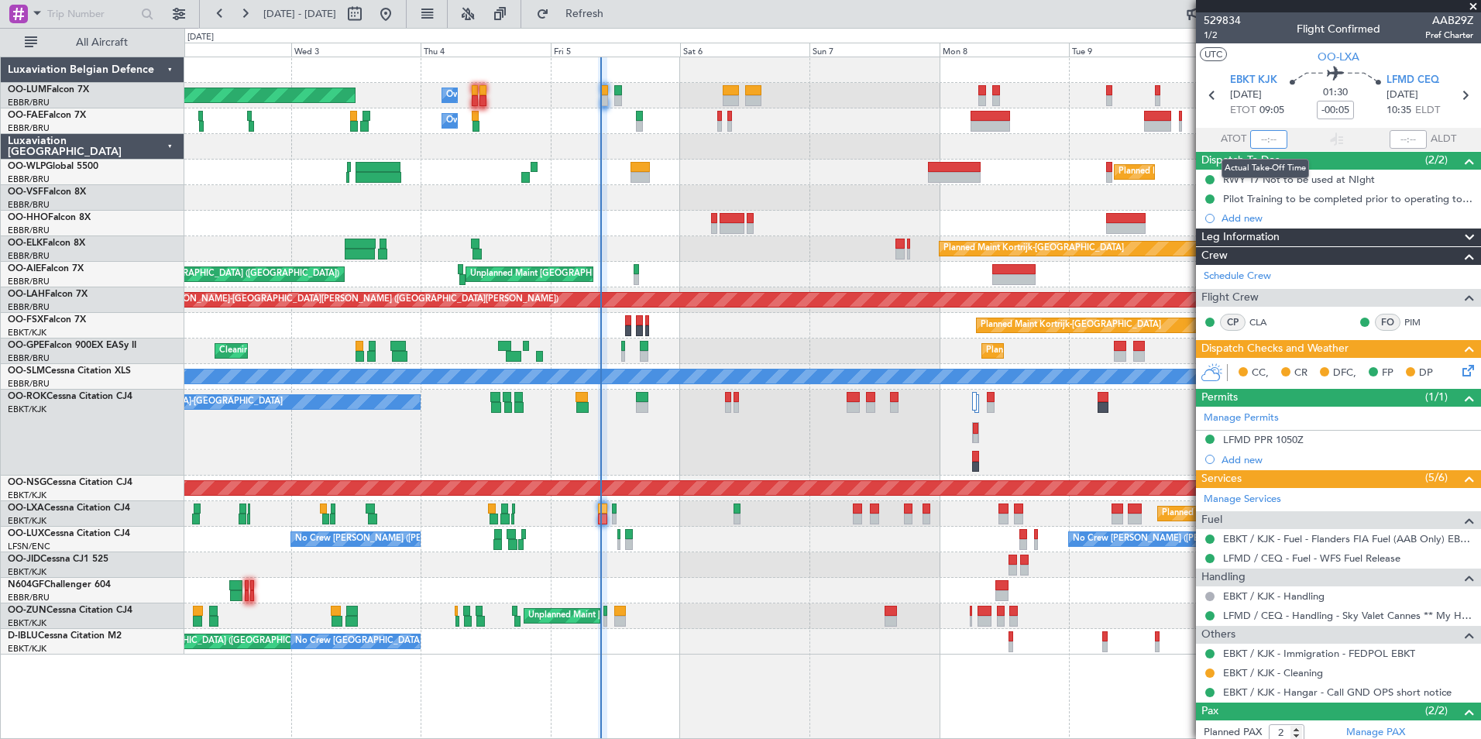
click at [1252, 137] on input "text" at bounding box center [1269, 139] width 37 height 19
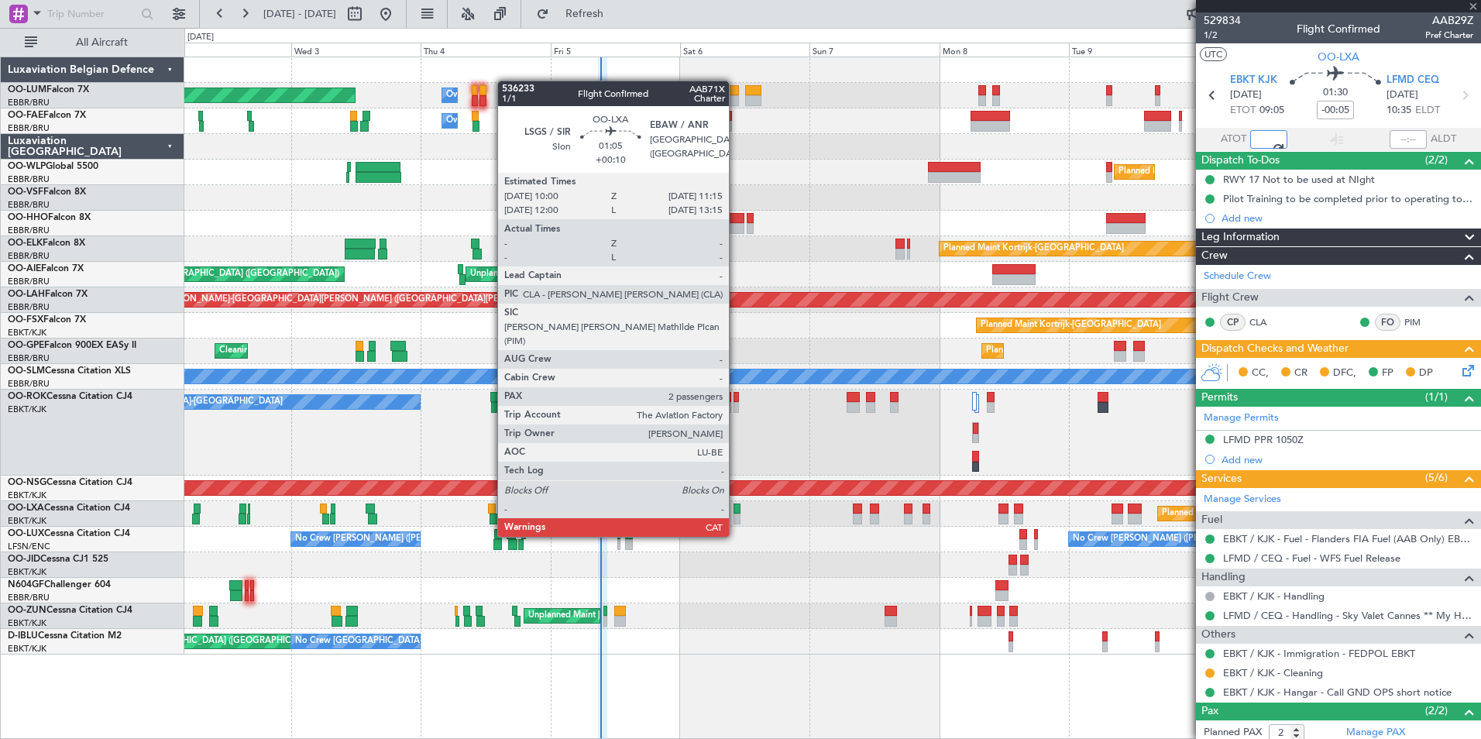
click at [736, 507] on div at bounding box center [737, 509] width 7 height 11
type input "09:17"
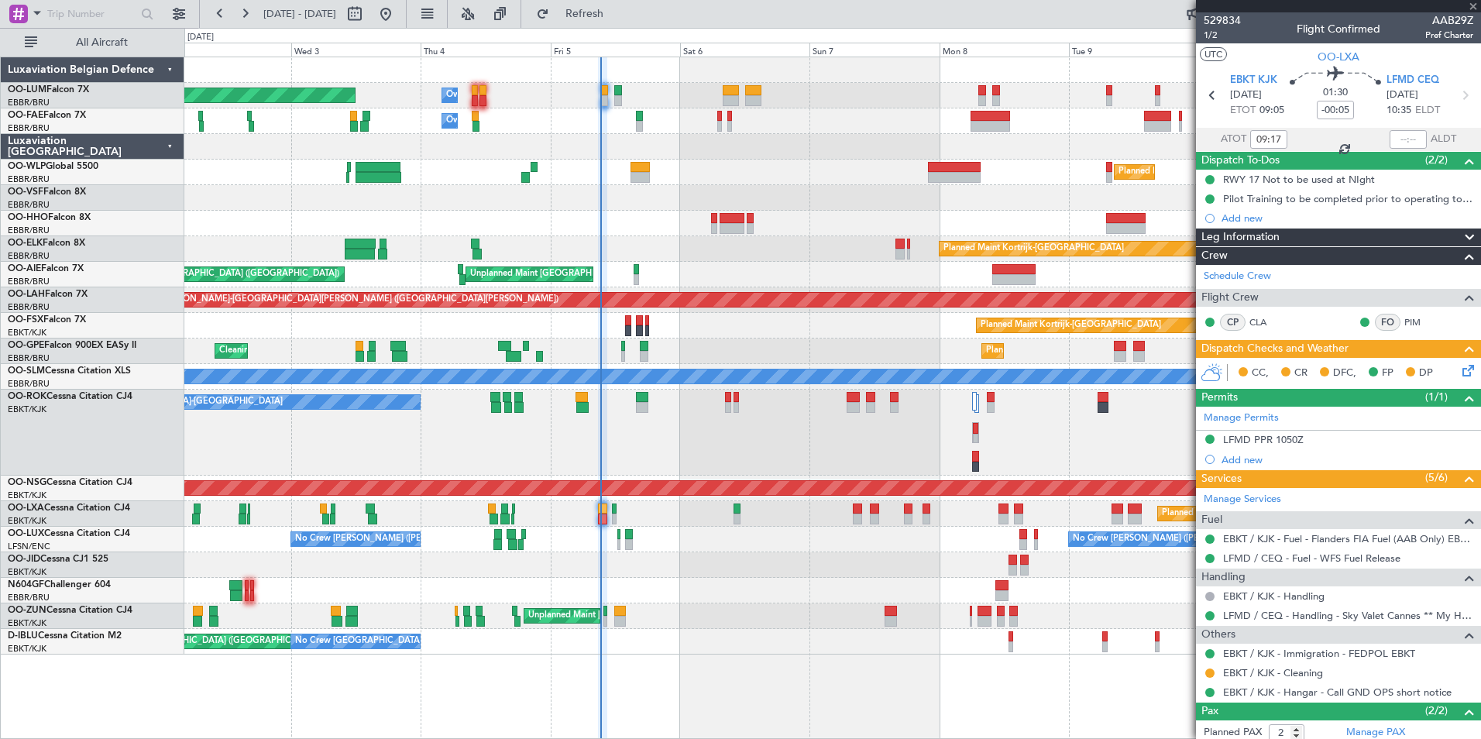
type input "+00:10"
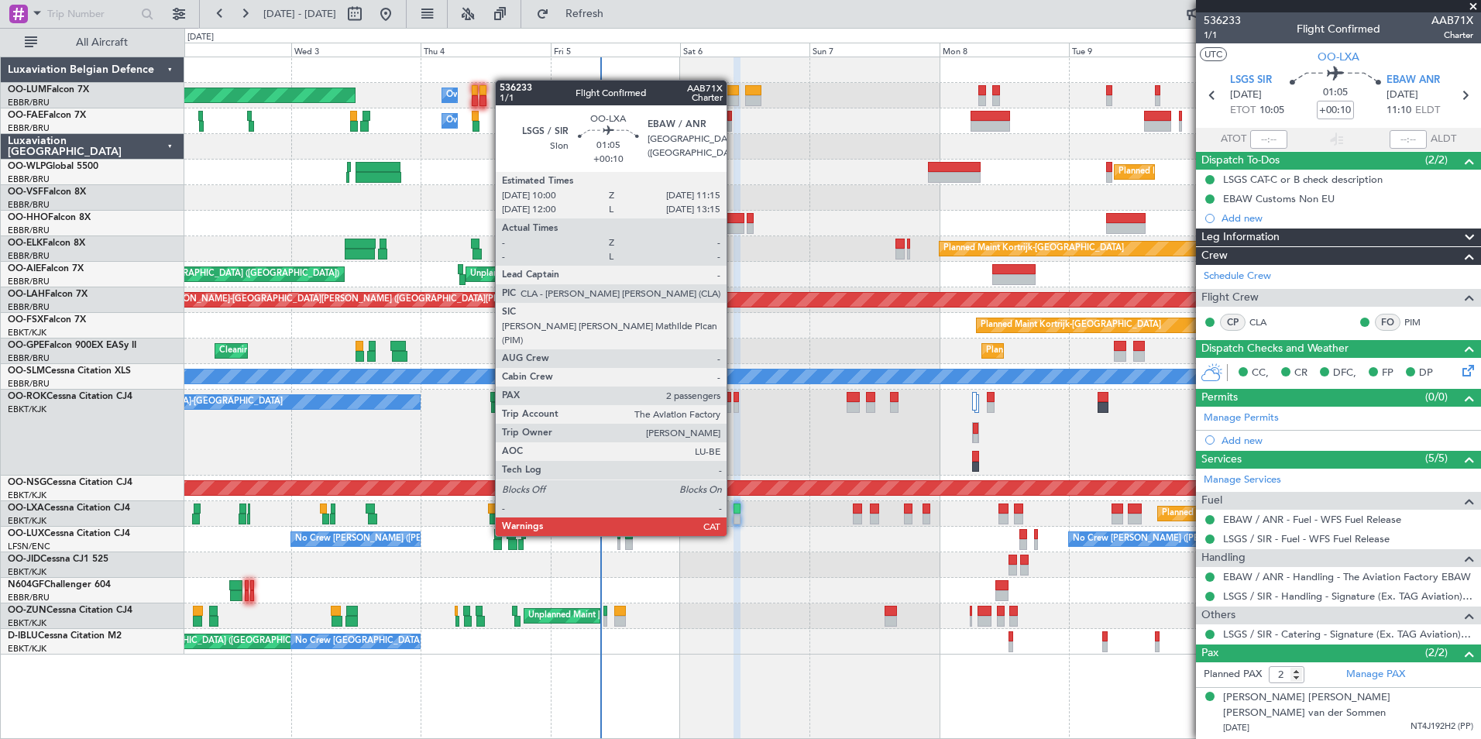
click at [734, 507] on div at bounding box center [737, 509] width 7 height 11
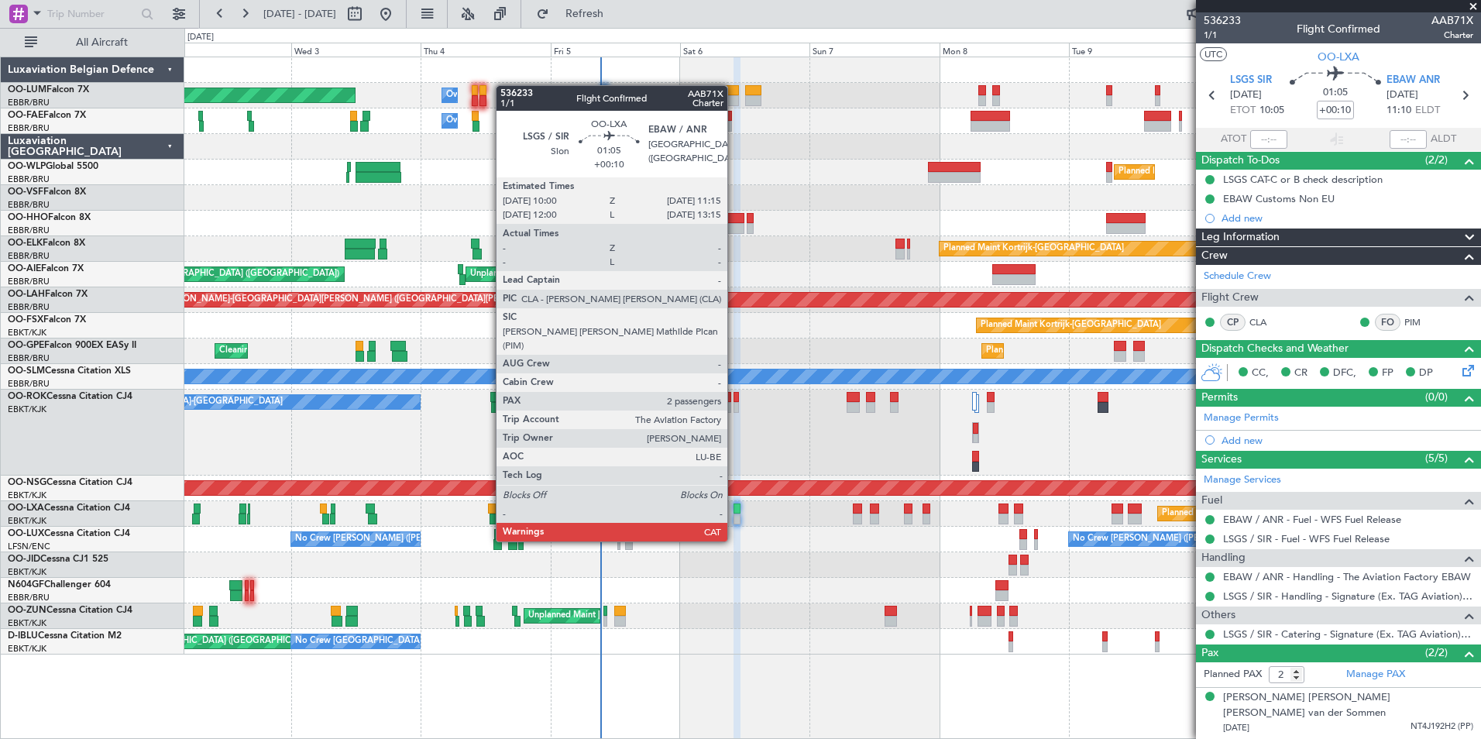
click at [734, 512] on div at bounding box center [737, 509] width 7 height 11
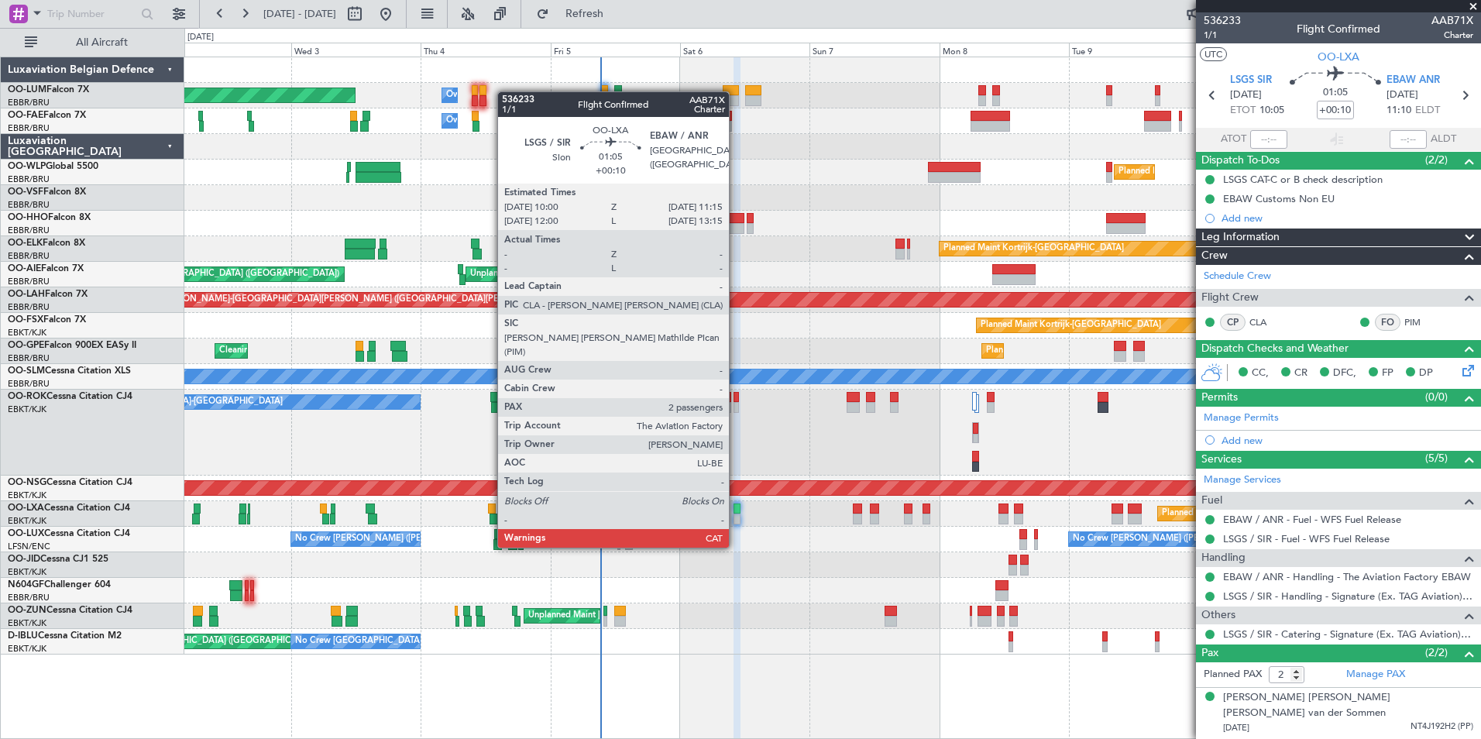
click at [736, 518] on div at bounding box center [737, 519] width 7 height 11
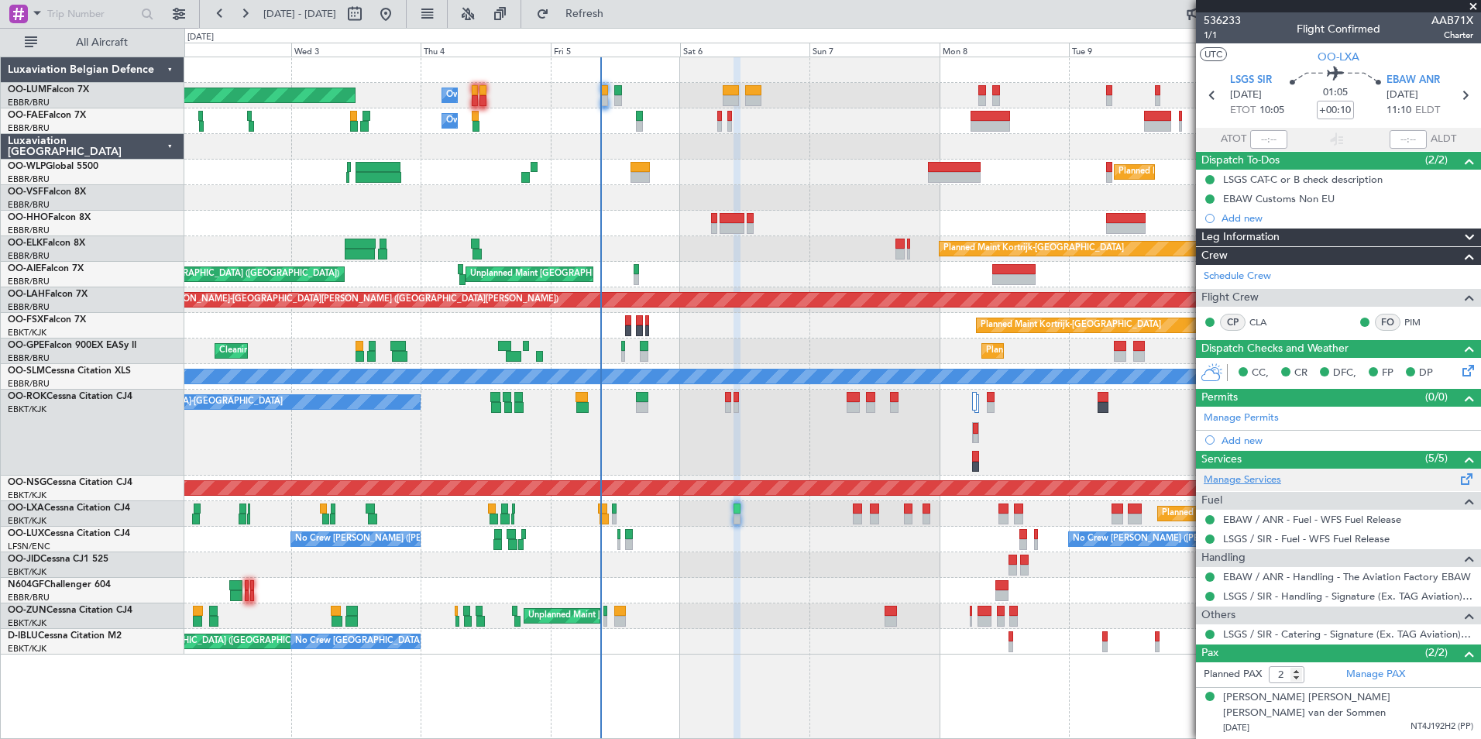
click at [1273, 483] on link "Manage Services" at bounding box center [1242, 480] width 77 height 15
click at [618, 13] on span "Refresh" at bounding box center [584, 14] width 65 height 11
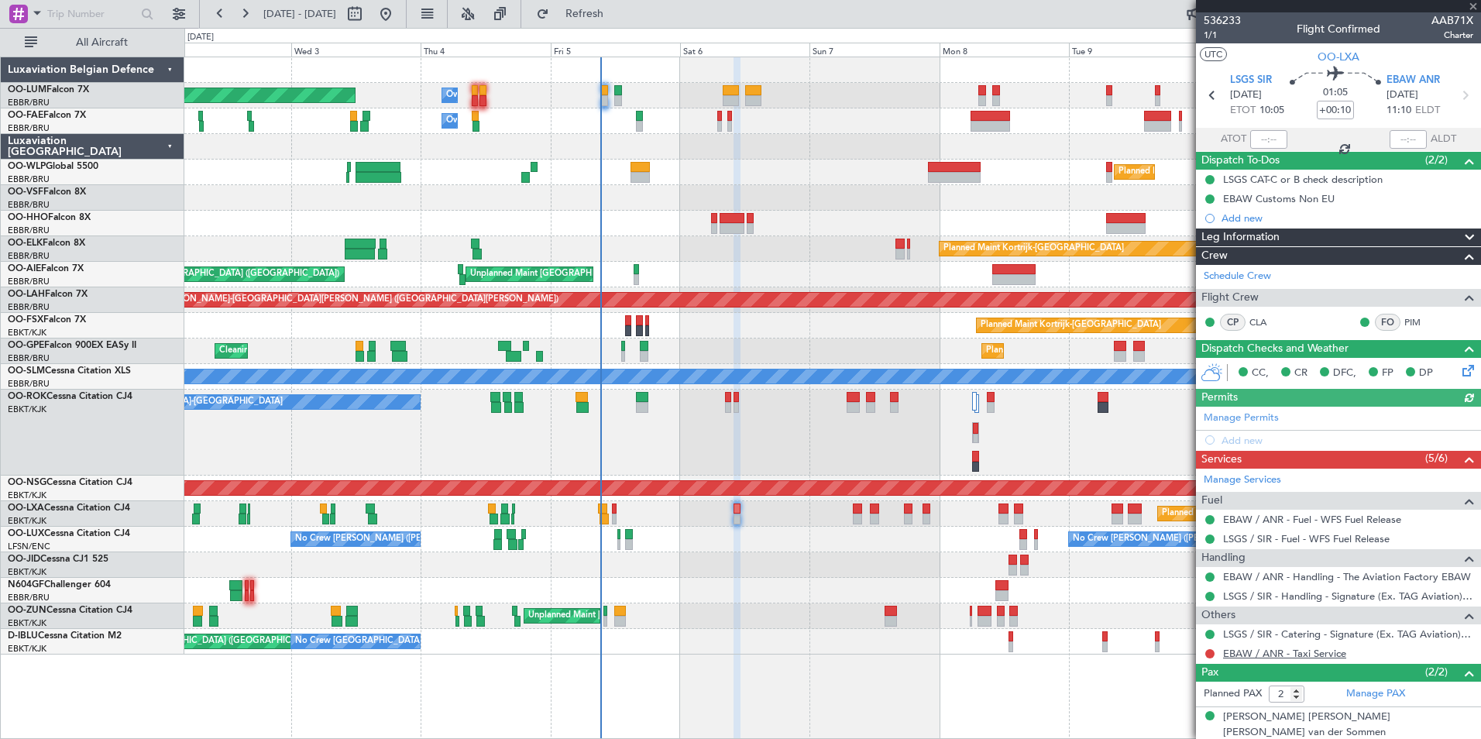
click at [1254, 654] on link "EBAW / ANR - Taxi Service" at bounding box center [1284, 653] width 123 height 13
click at [618, 9] on span "Refresh" at bounding box center [584, 14] width 65 height 11
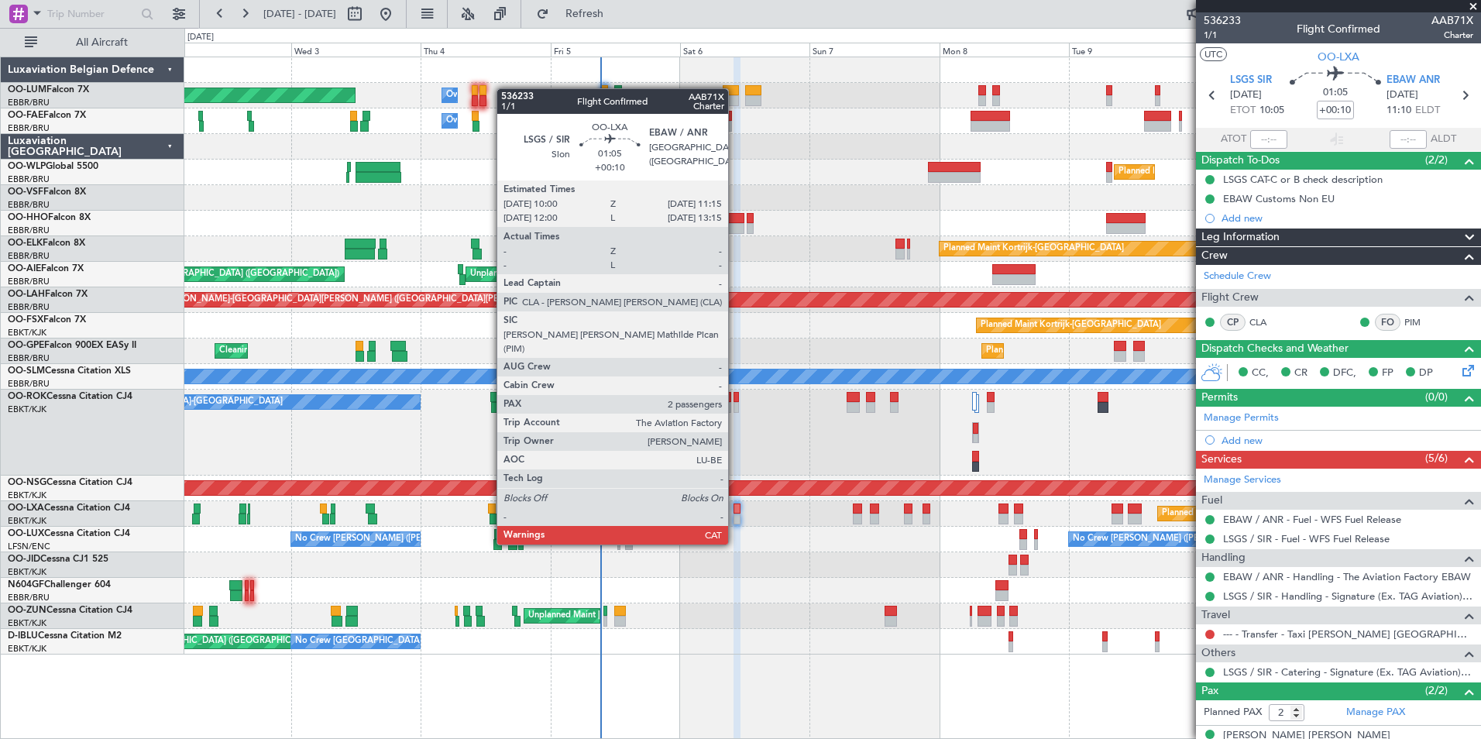
click at [735, 515] on div at bounding box center [737, 519] width 7 height 11
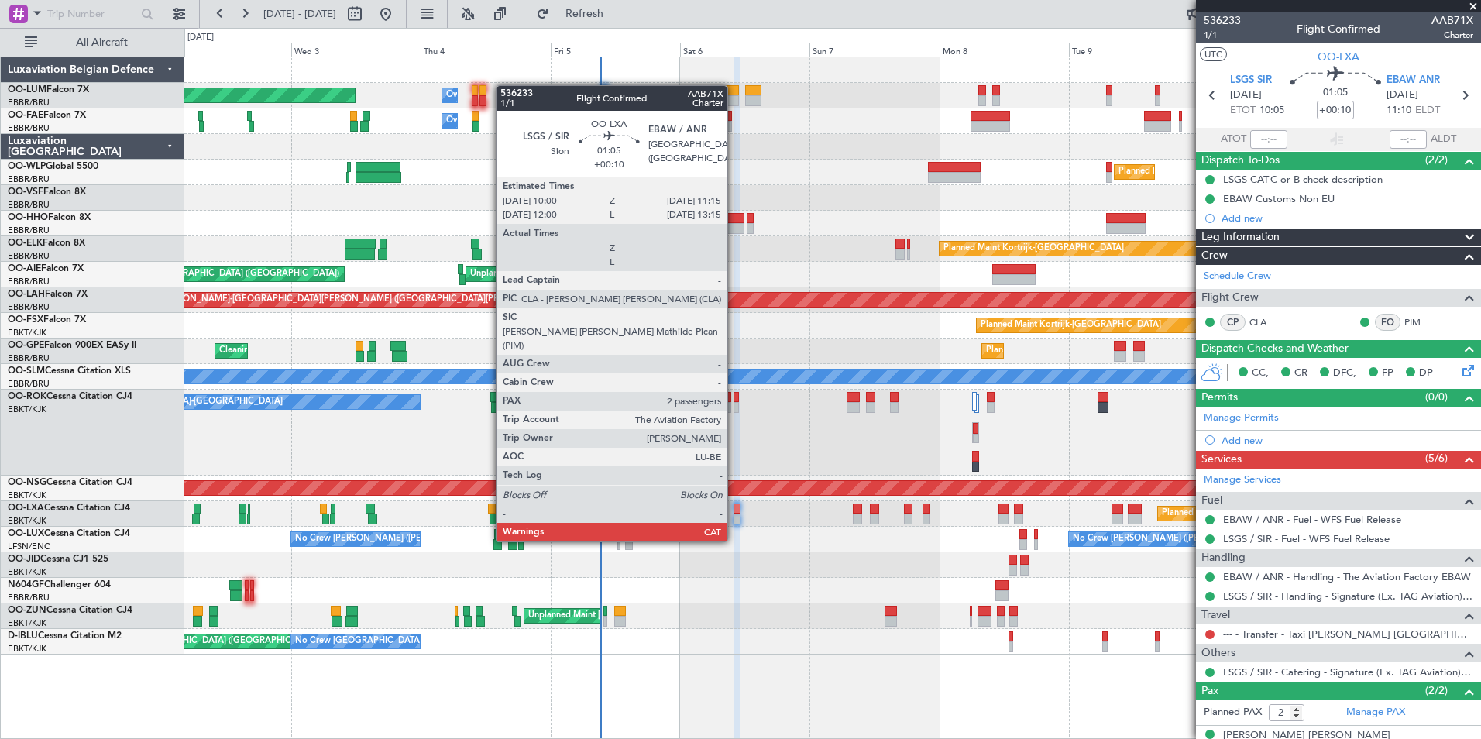
click at [734, 512] on div at bounding box center [737, 509] width 7 height 11
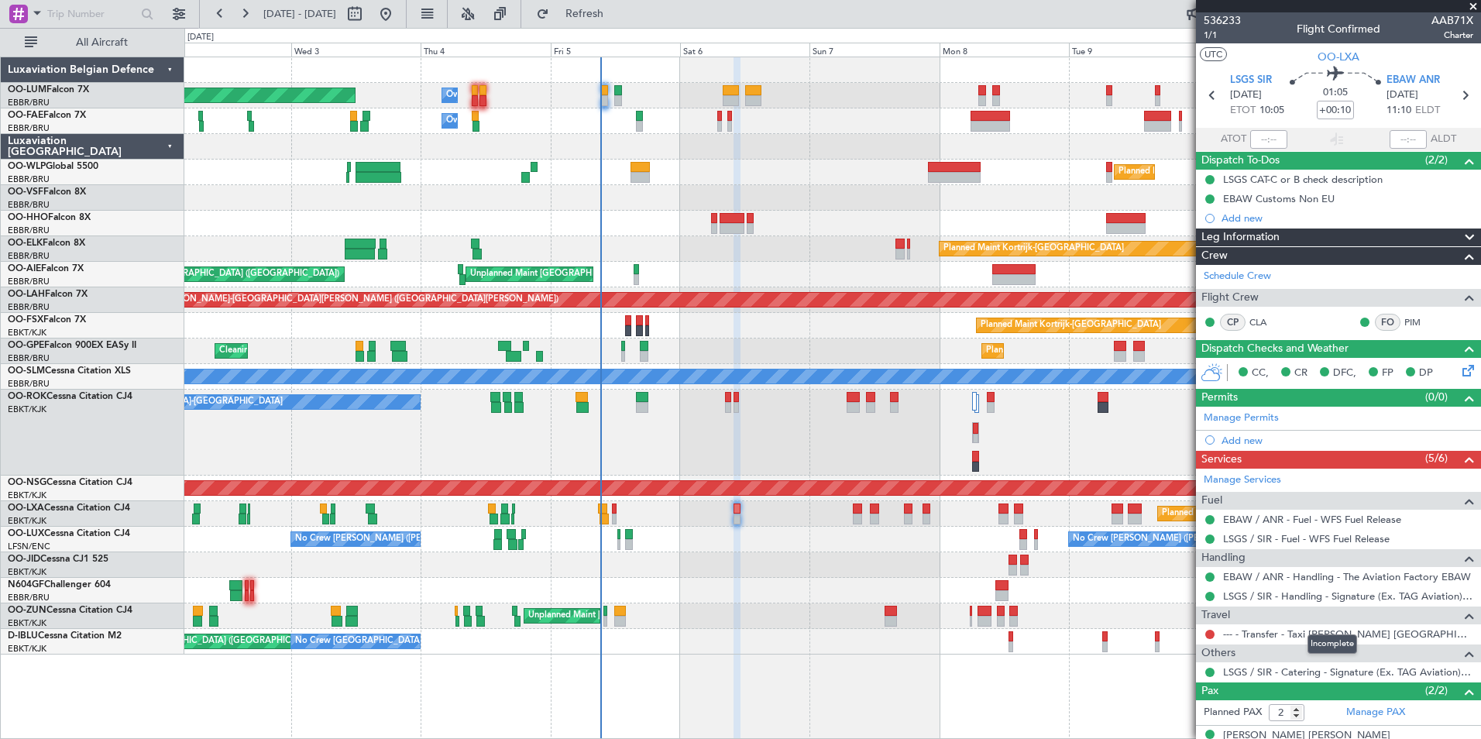
click at [1306, 631] on mat-tooltip-component "Incomplete" at bounding box center [1332, 644] width 71 height 41
click at [1288, 631] on link "--- - Transfer - Taxi Sam Belgium" at bounding box center [1348, 634] width 250 height 13
click at [618, 10] on span "Refresh" at bounding box center [584, 14] width 65 height 11
click at [1313, 630] on link "--- - Transfer - Taxi Sam Belgium" at bounding box center [1348, 634] width 250 height 13
drag, startPoint x: 635, startPoint y: 12, endPoint x: 642, endPoint y: 18, distance: 9.3
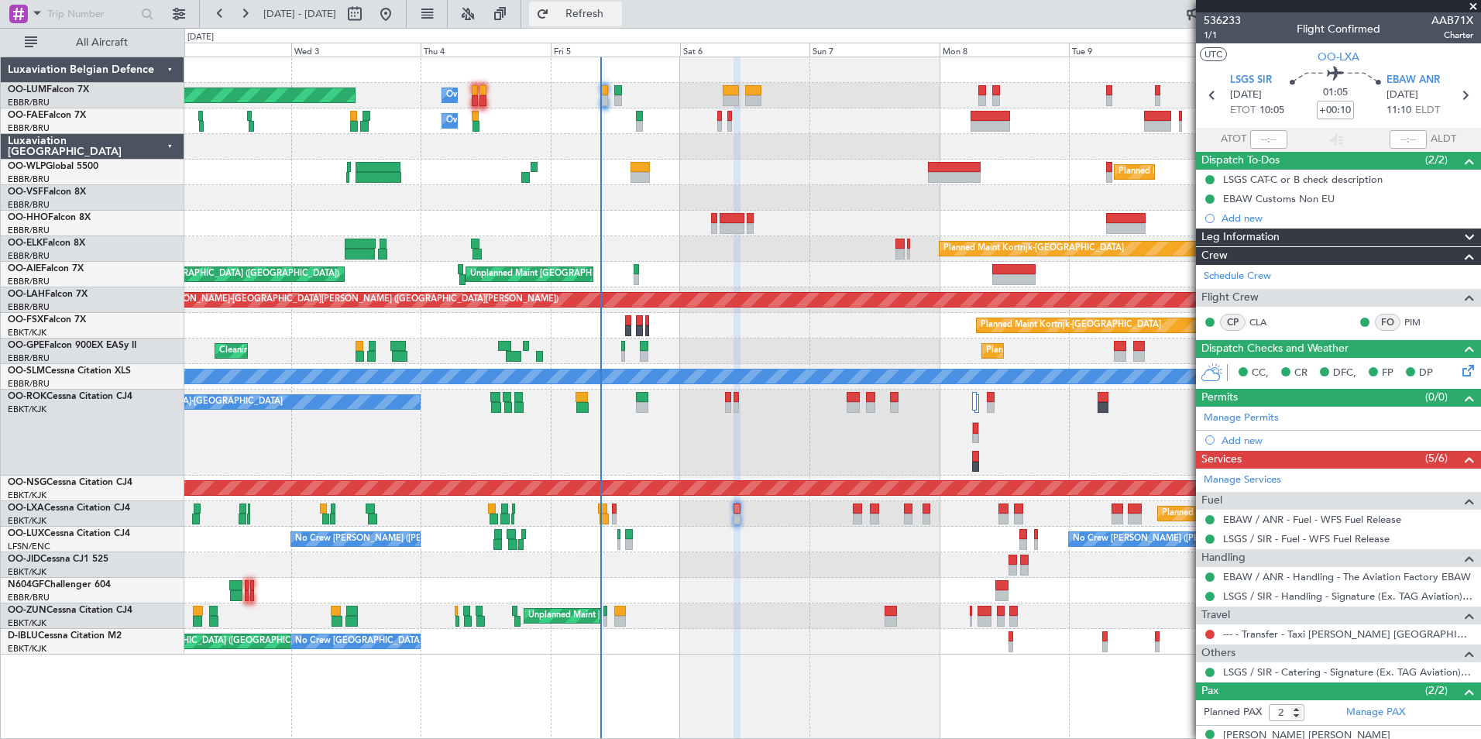
click at [618, 12] on span "Refresh" at bounding box center [584, 14] width 65 height 11
click at [1333, 631] on link "--- - Transfer - Taxi Sam Belgium" at bounding box center [1348, 634] width 250 height 13
click at [618, 12] on span "Refresh" at bounding box center [584, 14] width 65 height 11
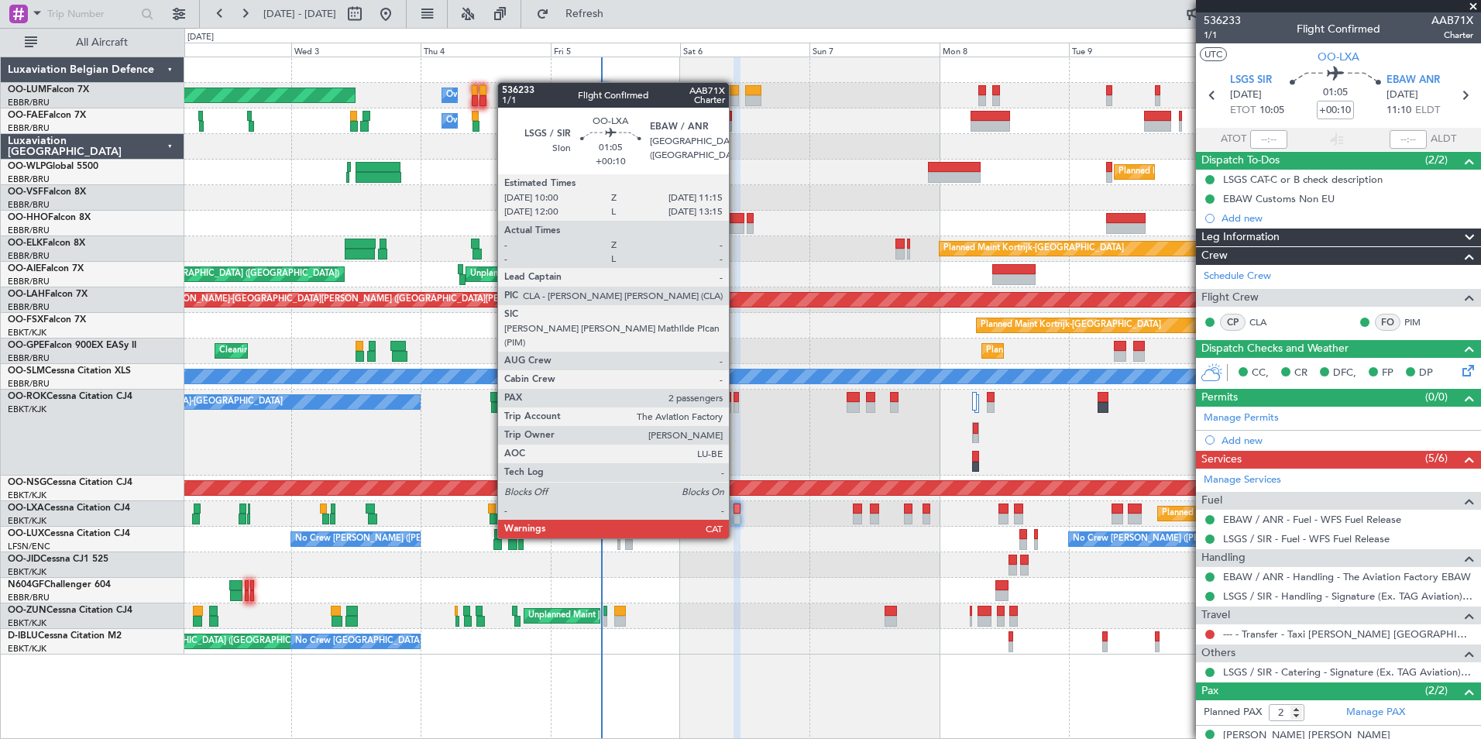
click at [736, 509] on div at bounding box center [737, 509] width 7 height 11
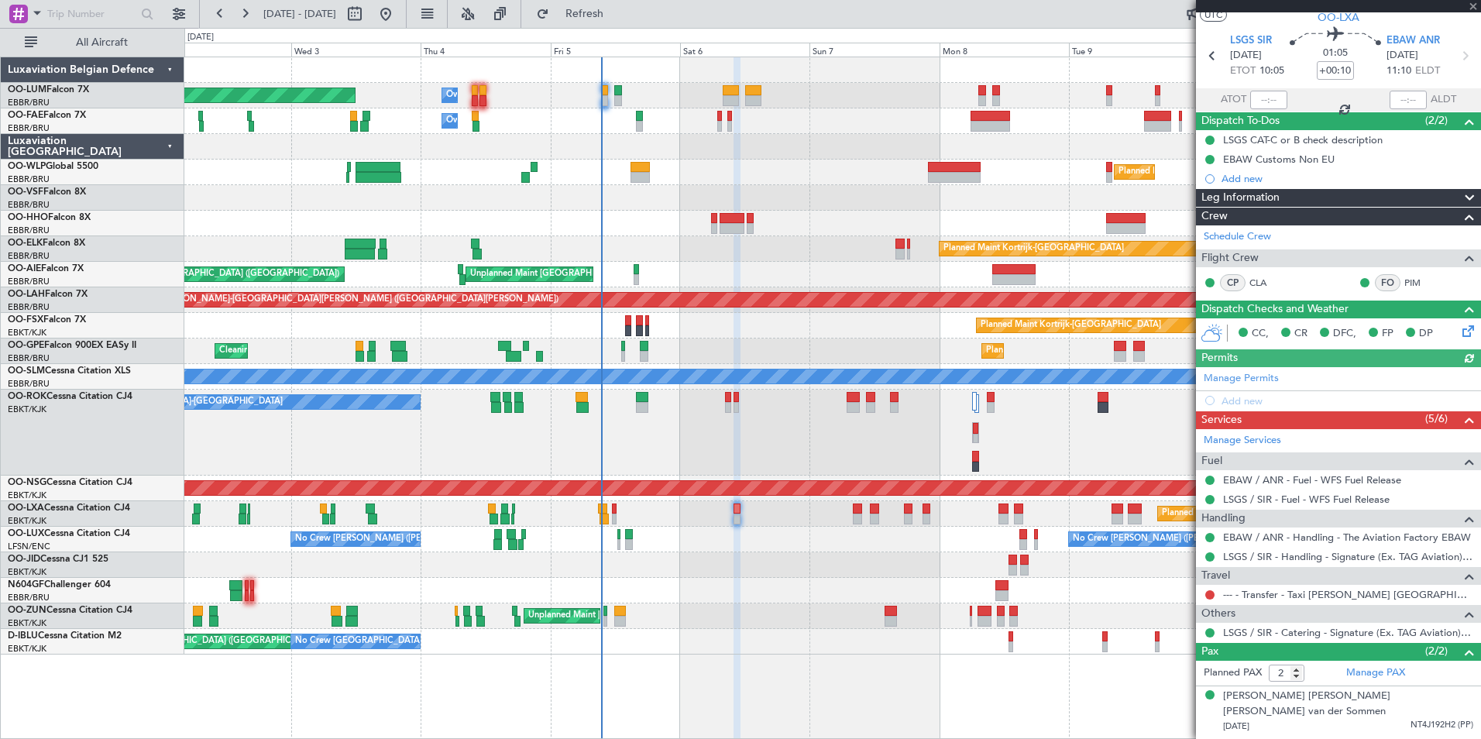
scroll to position [56, 0]
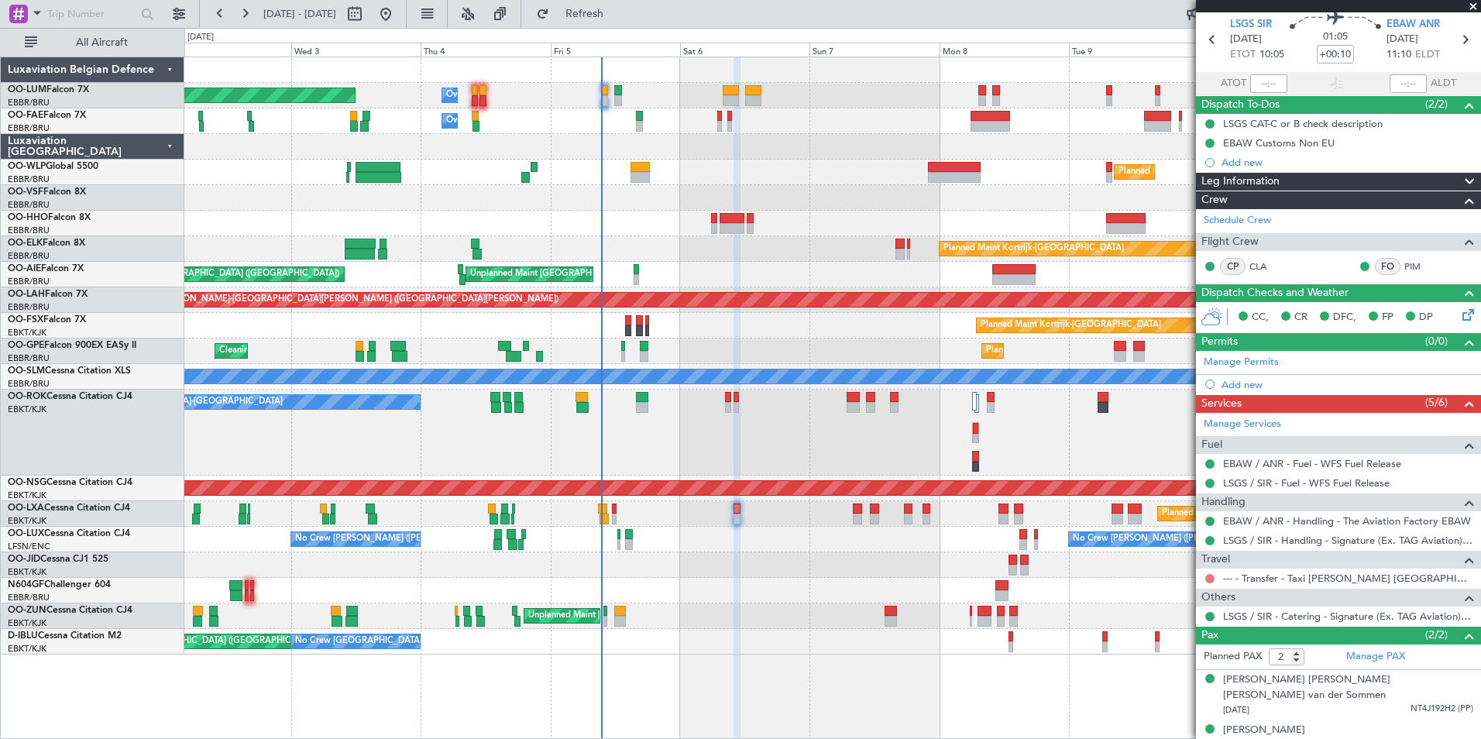
click at [1212, 579] on button at bounding box center [1210, 578] width 9 height 9
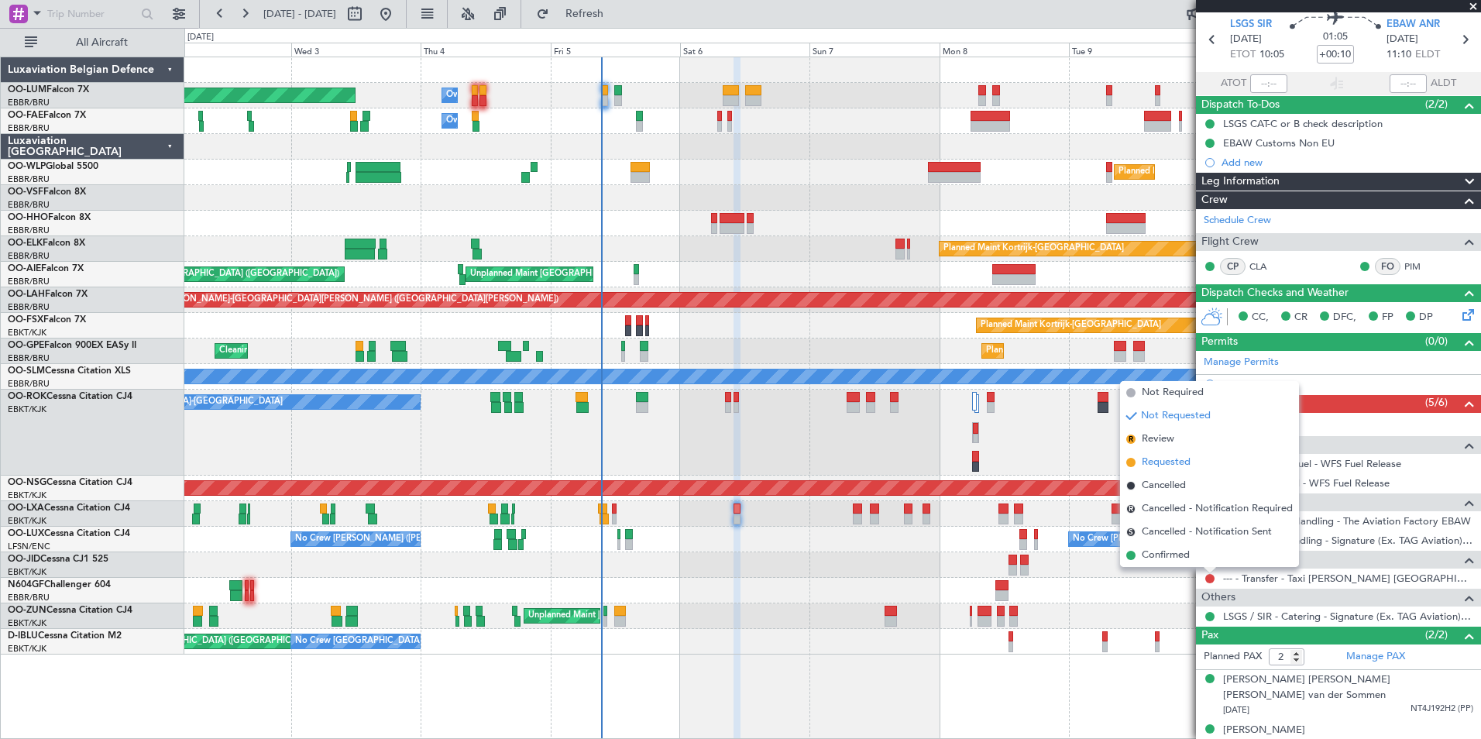
click at [1175, 462] on span "Requested" at bounding box center [1166, 462] width 49 height 15
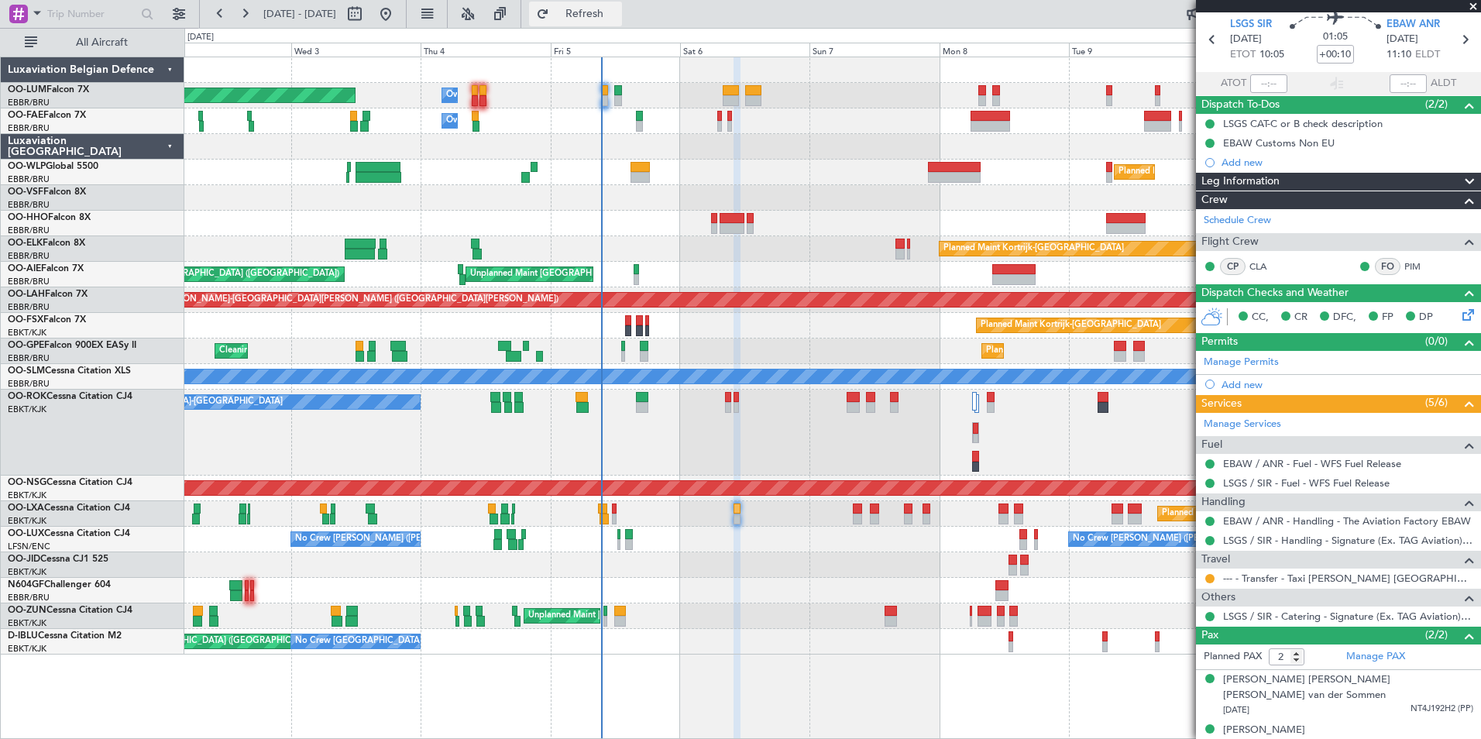
click at [601, 13] on button "Refresh" at bounding box center [575, 14] width 93 height 25
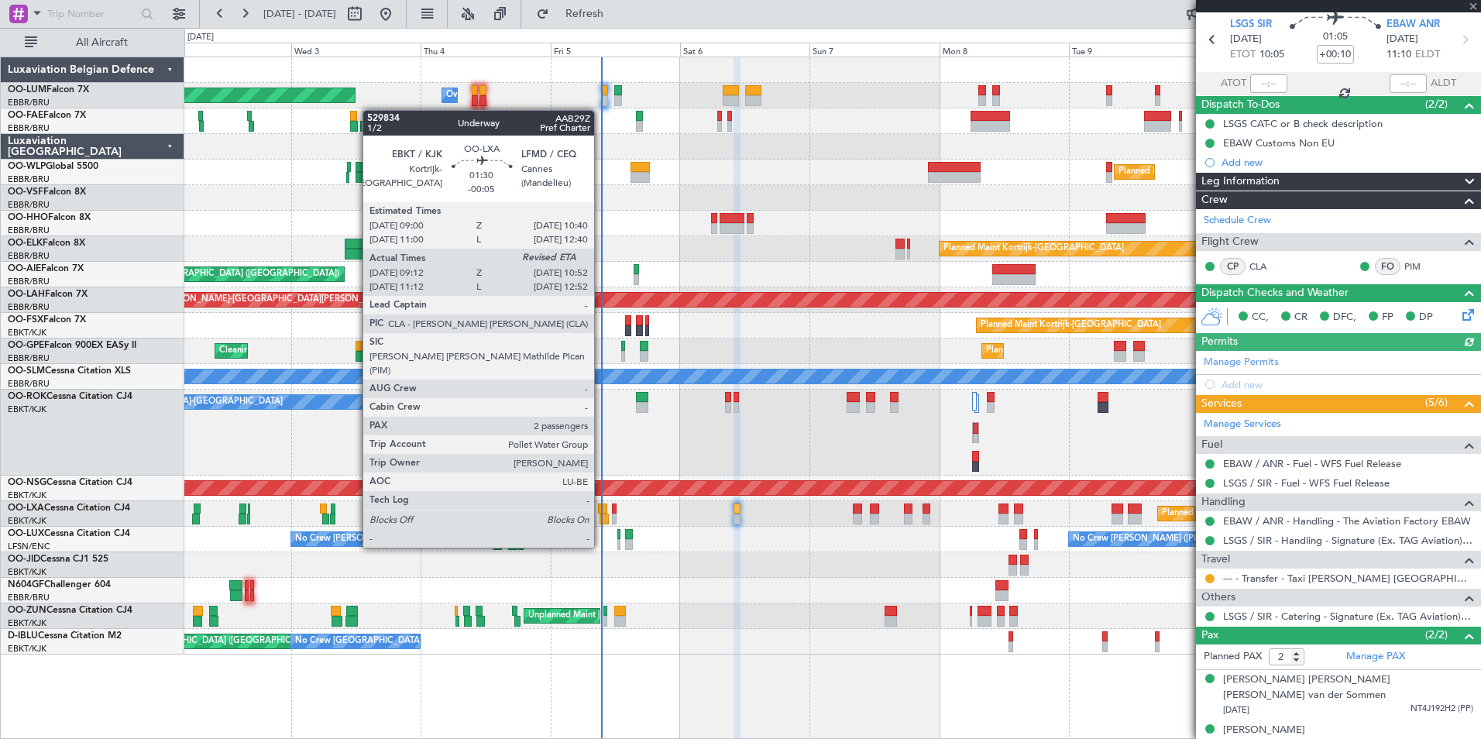
click at [601, 518] on div at bounding box center [604, 519] width 9 height 11
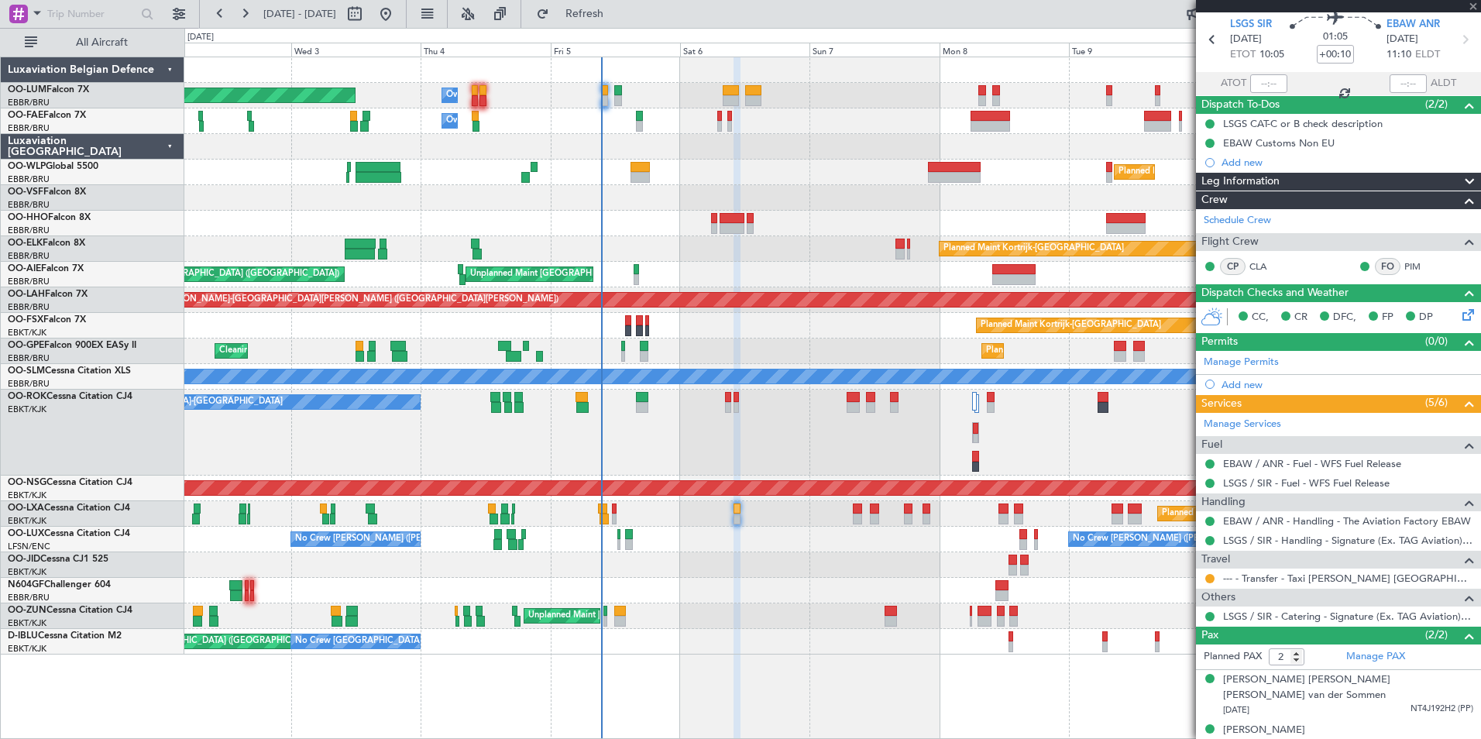
type input "-00:05"
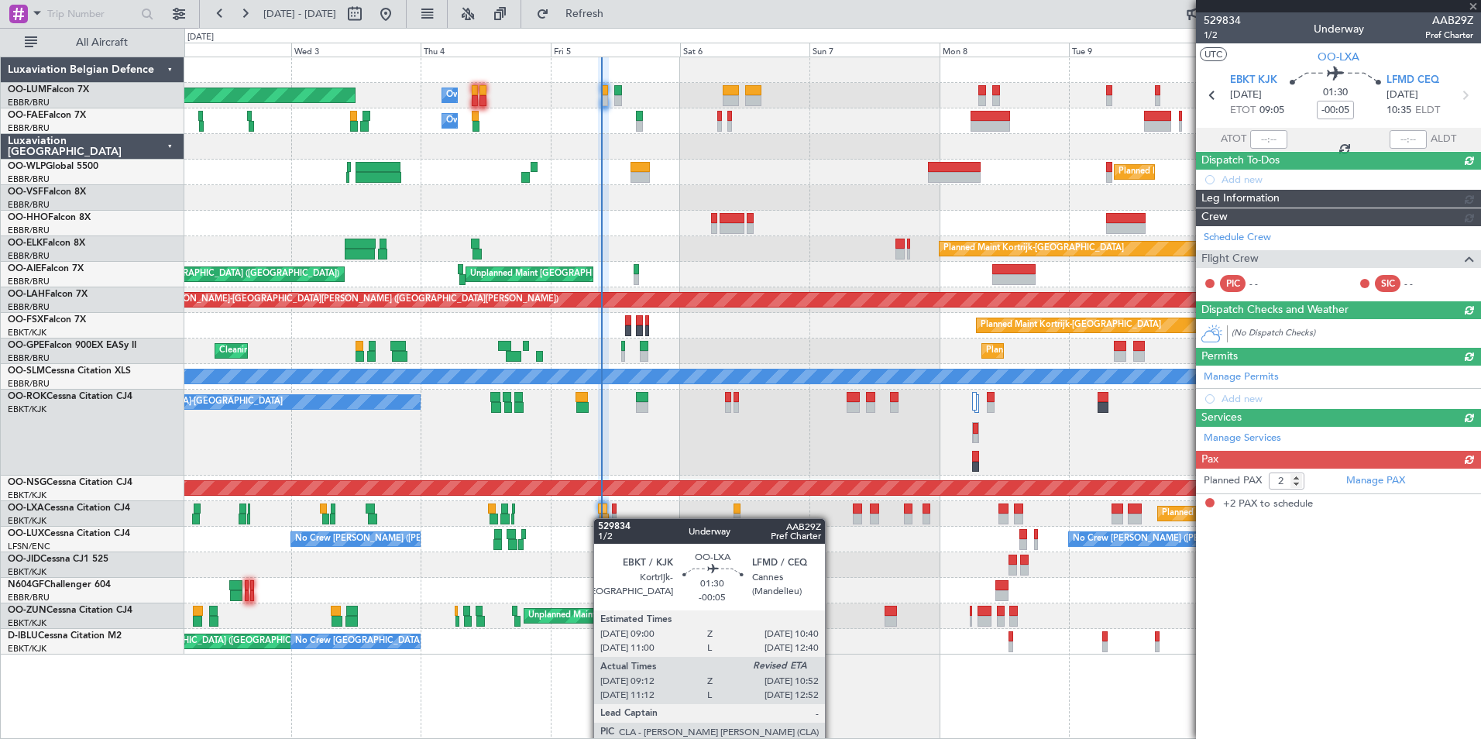
scroll to position [0, 0]
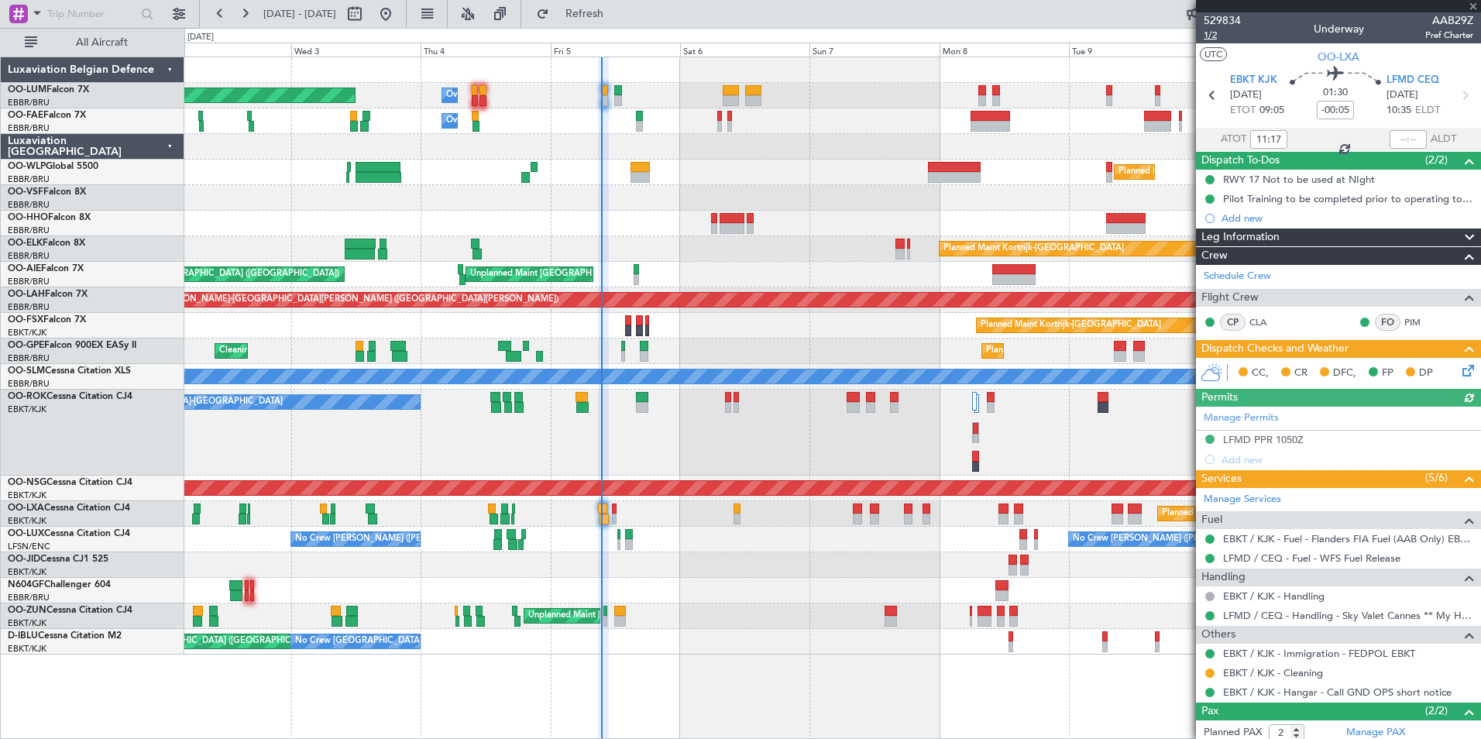
type input "09:17"
click at [1204, 29] on span "1/2" at bounding box center [1222, 35] width 37 height 13
click at [618, 15] on span "Refresh" at bounding box center [584, 14] width 65 height 11
click at [618, 19] on span "Refresh" at bounding box center [584, 14] width 65 height 11
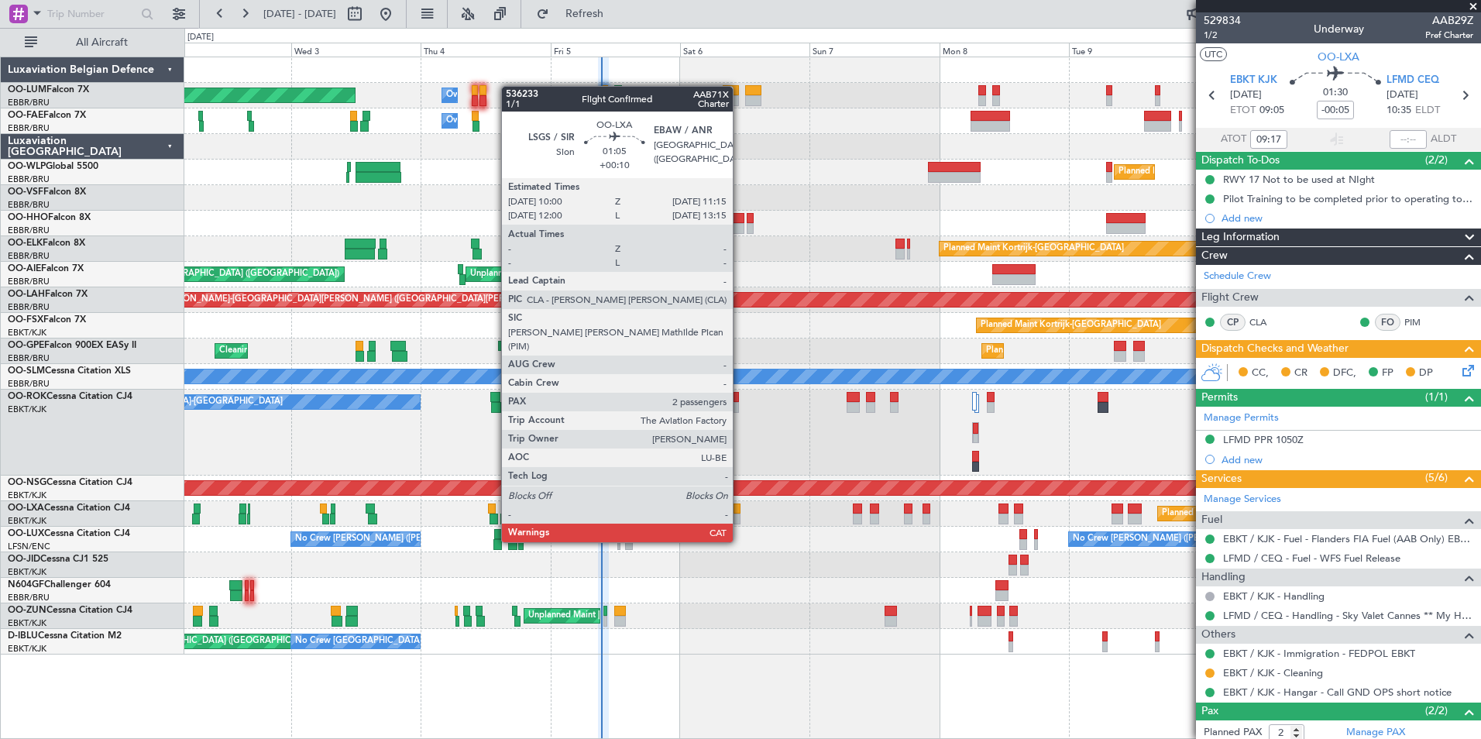
click at [740, 513] on div at bounding box center [737, 509] width 7 height 11
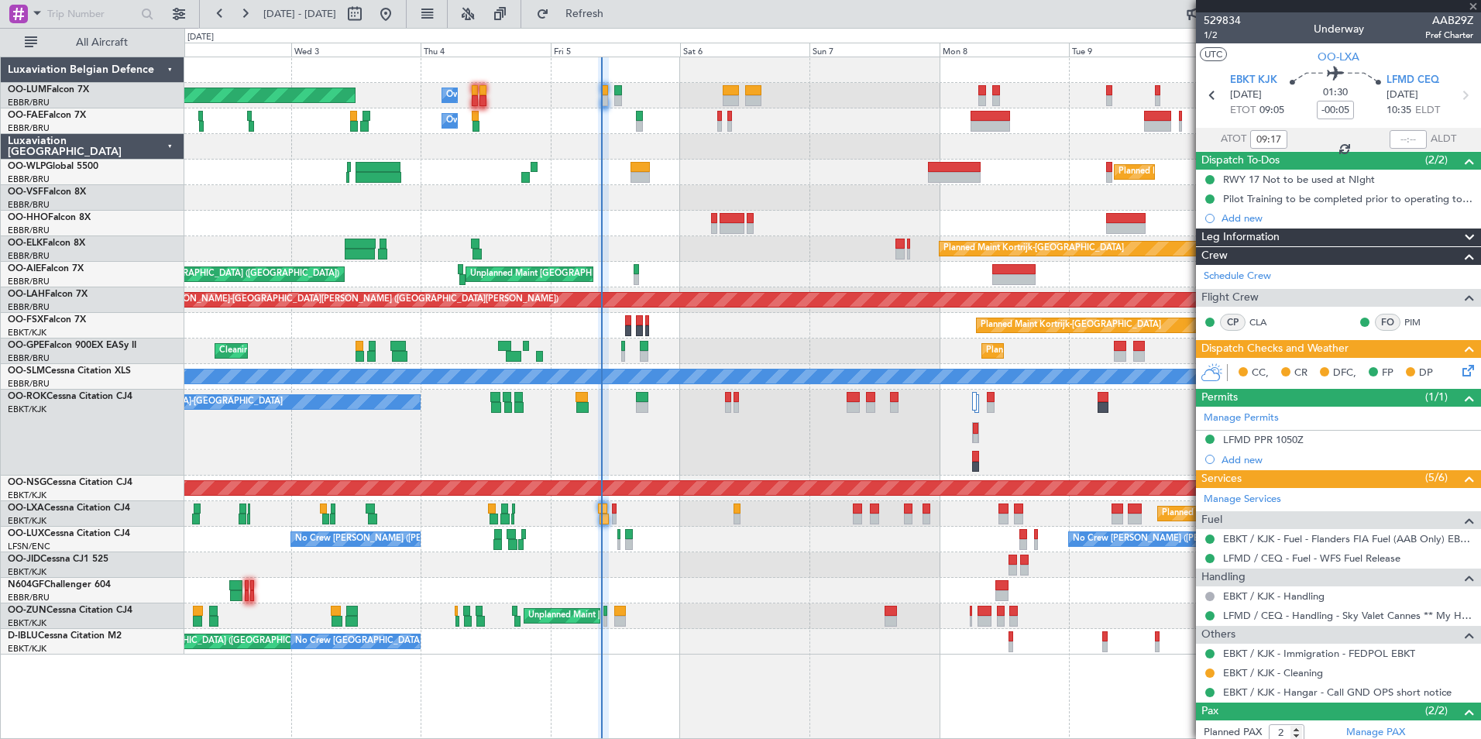
type input "+00:10"
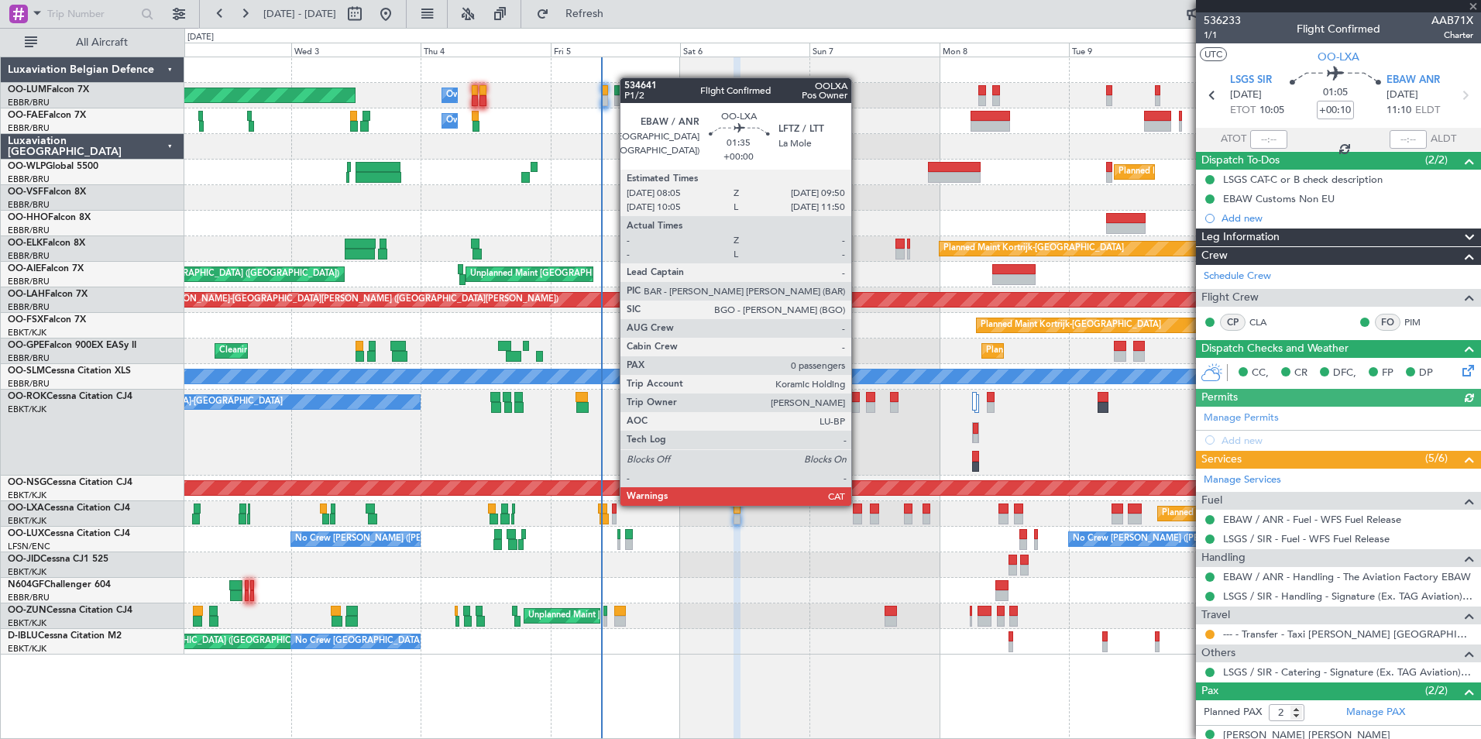
click at [858, 504] on div at bounding box center [858, 509] width 10 height 11
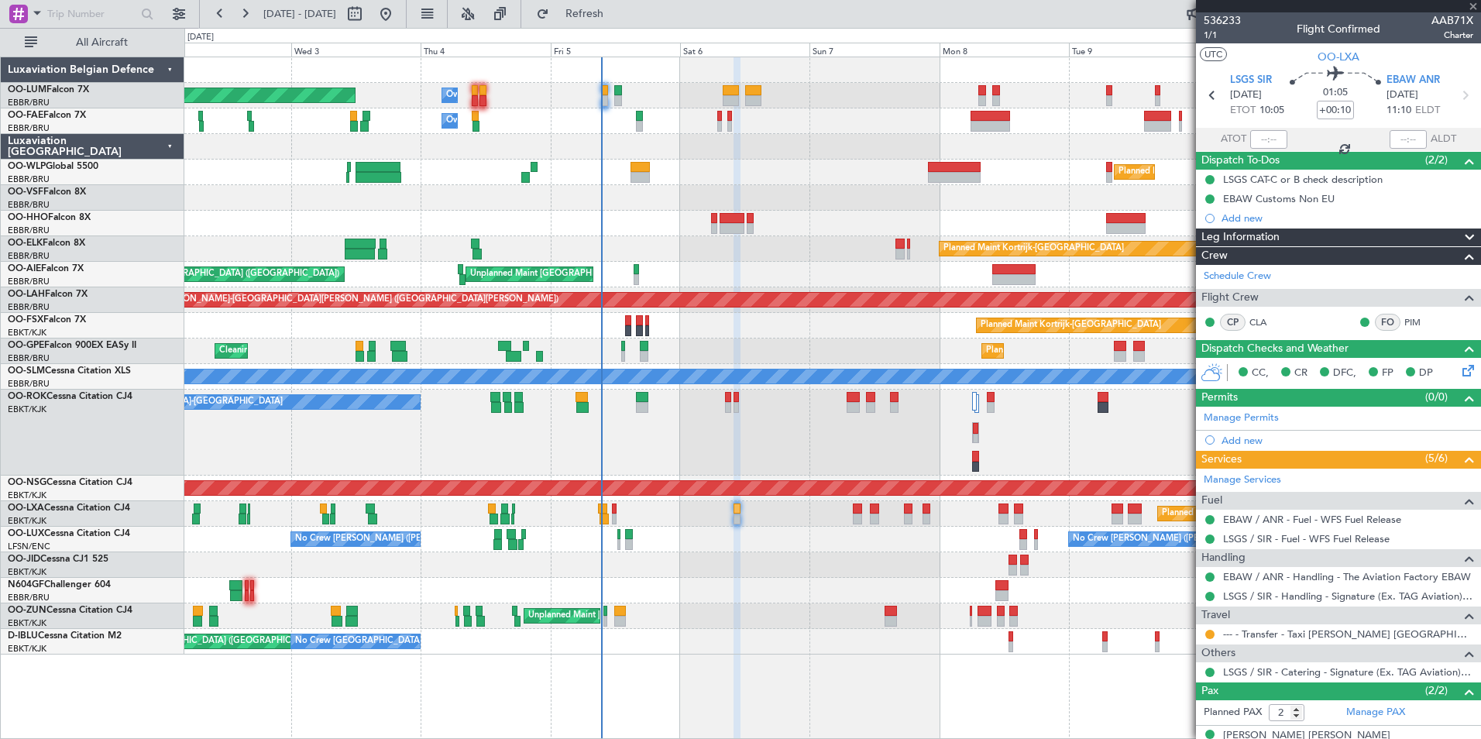
type input "0"
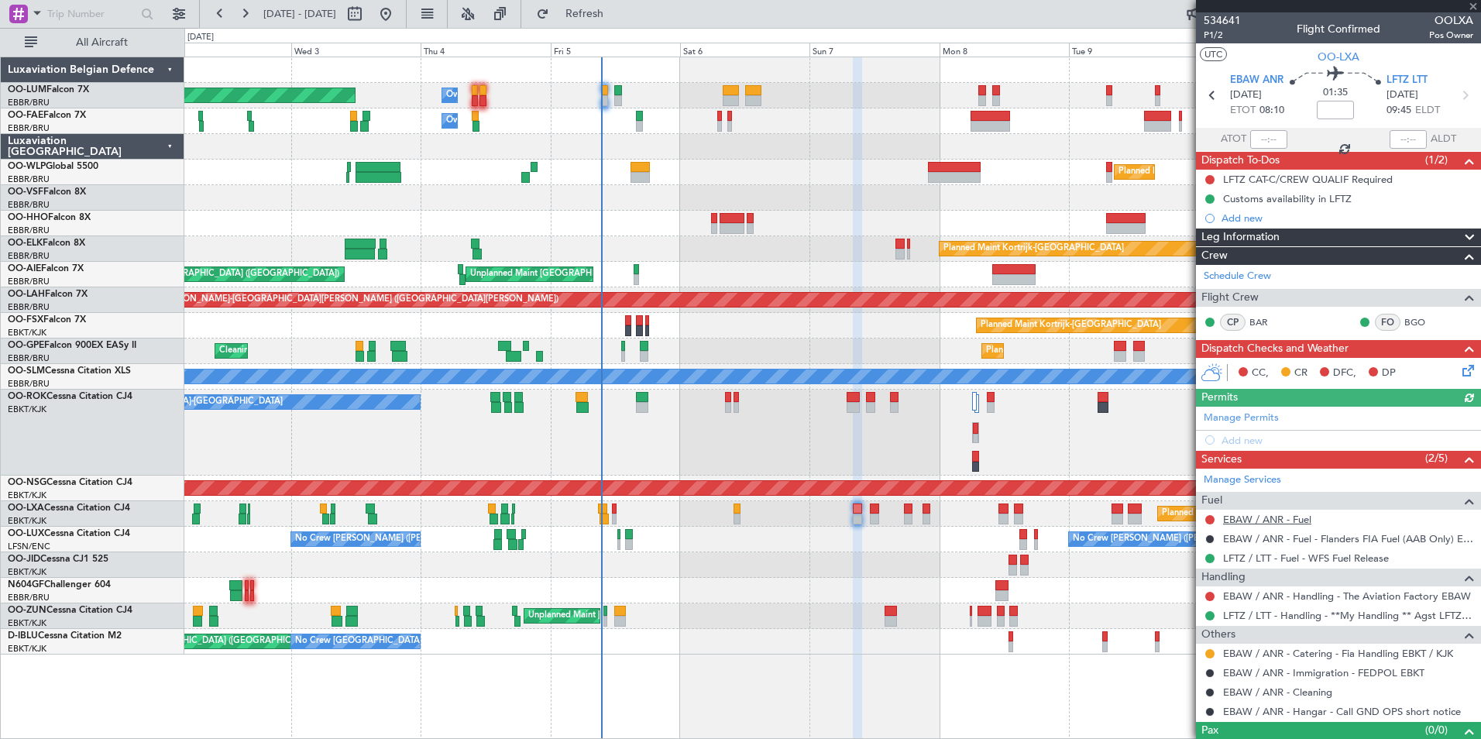
click at [1276, 518] on link "EBAW / ANR - Fuel" at bounding box center [1267, 519] width 88 height 13
click at [618, 16] on span "Refresh" at bounding box center [584, 14] width 65 height 11
click at [1210, 520] on button at bounding box center [1210, 519] width 9 height 9
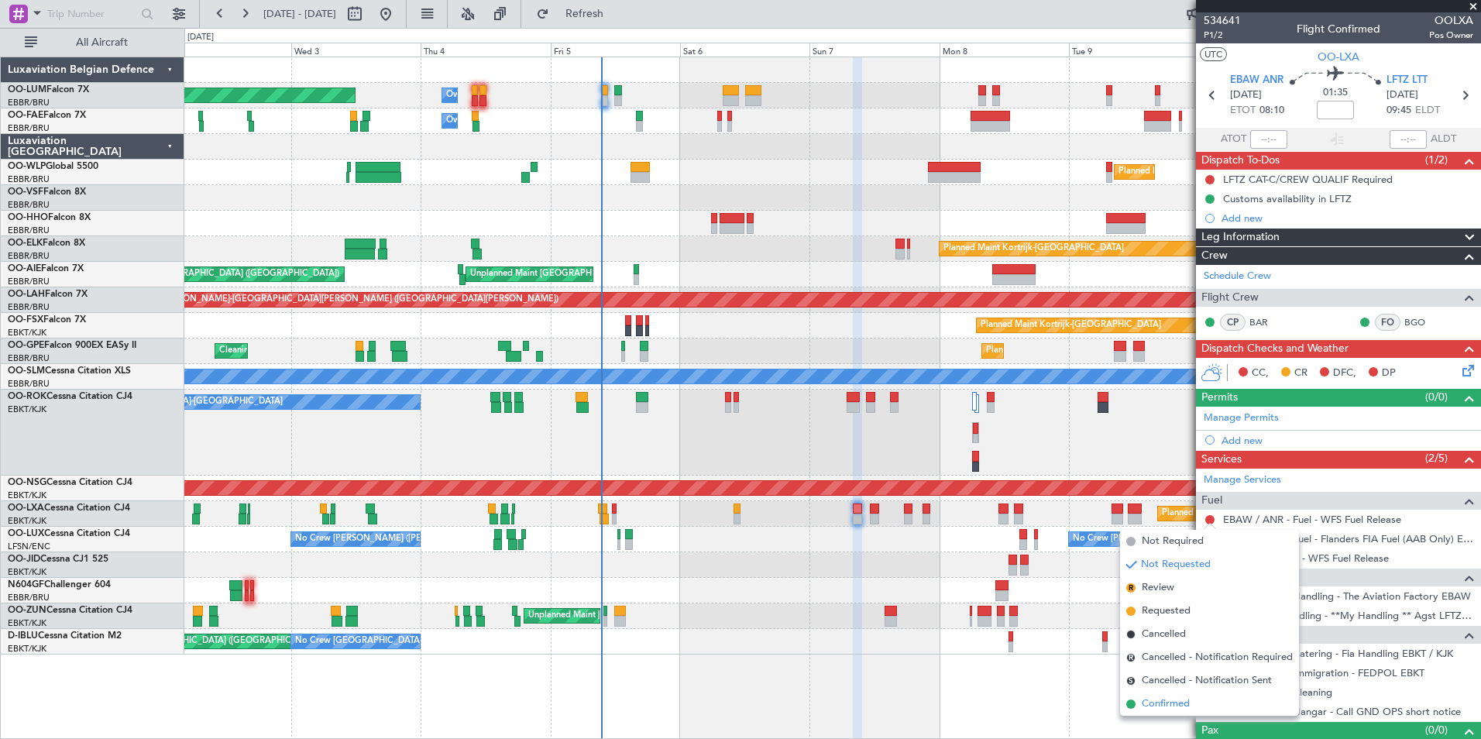
click at [1166, 697] on span "Confirmed" at bounding box center [1166, 704] width 48 height 15
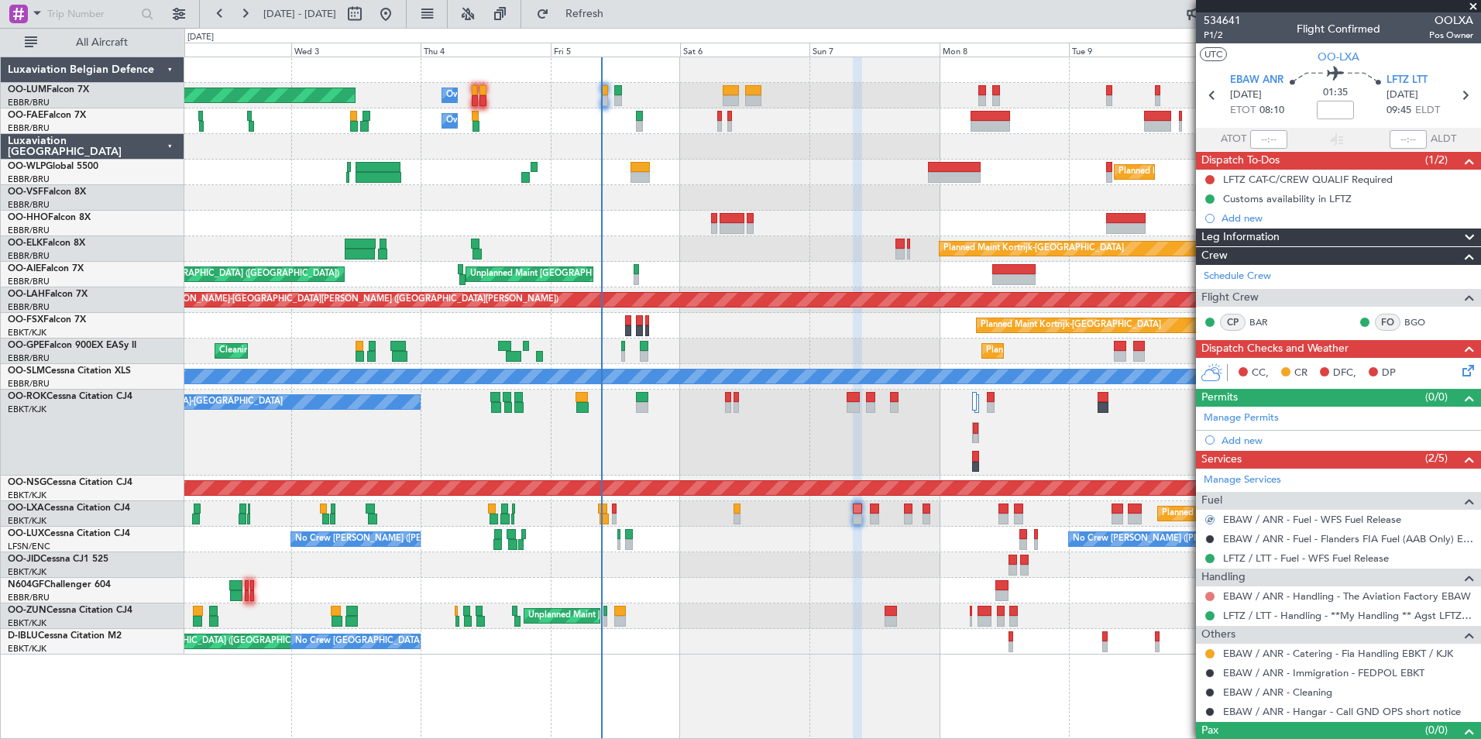
click at [1206, 595] on button at bounding box center [1210, 596] width 9 height 9
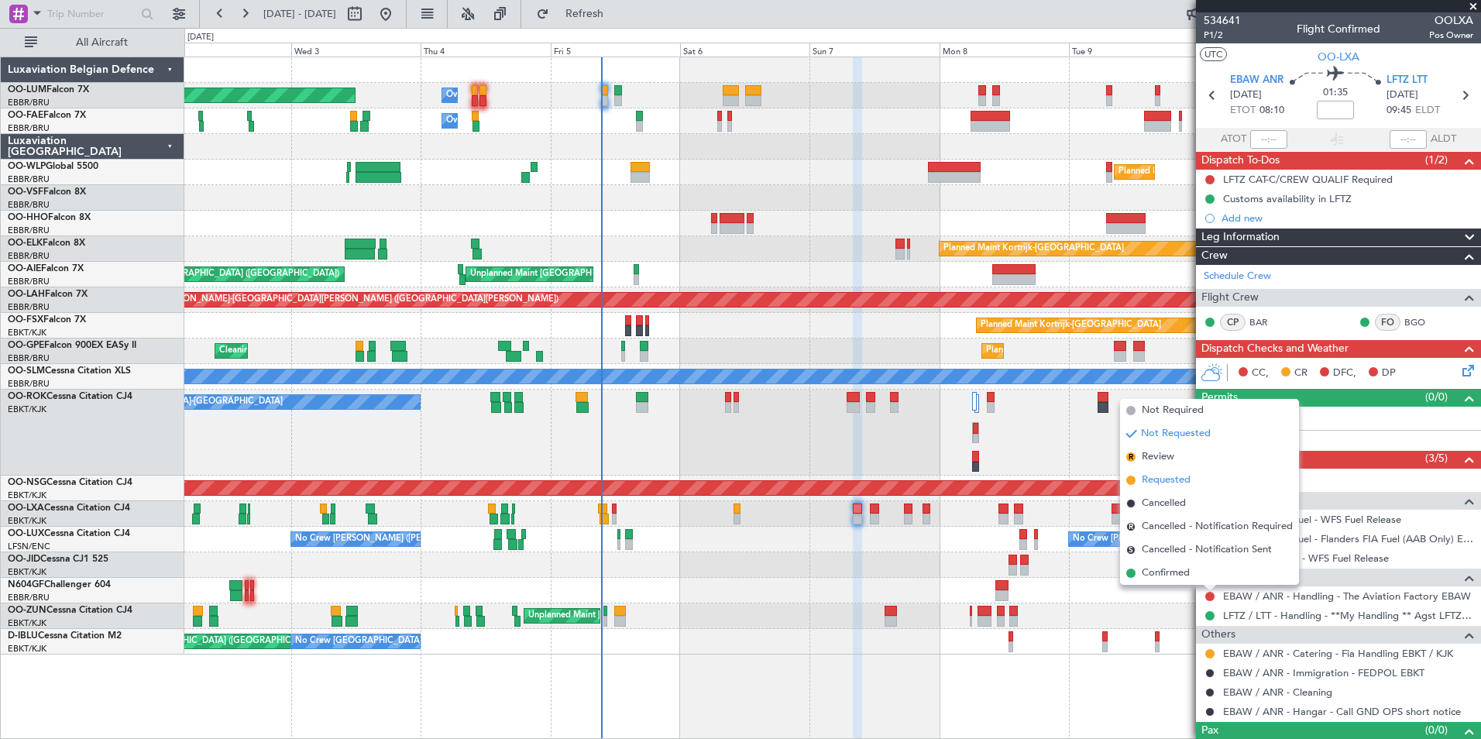
click at [1177, 473] on span "Requested" at bounding box center [1166, 480] width 49 height 15
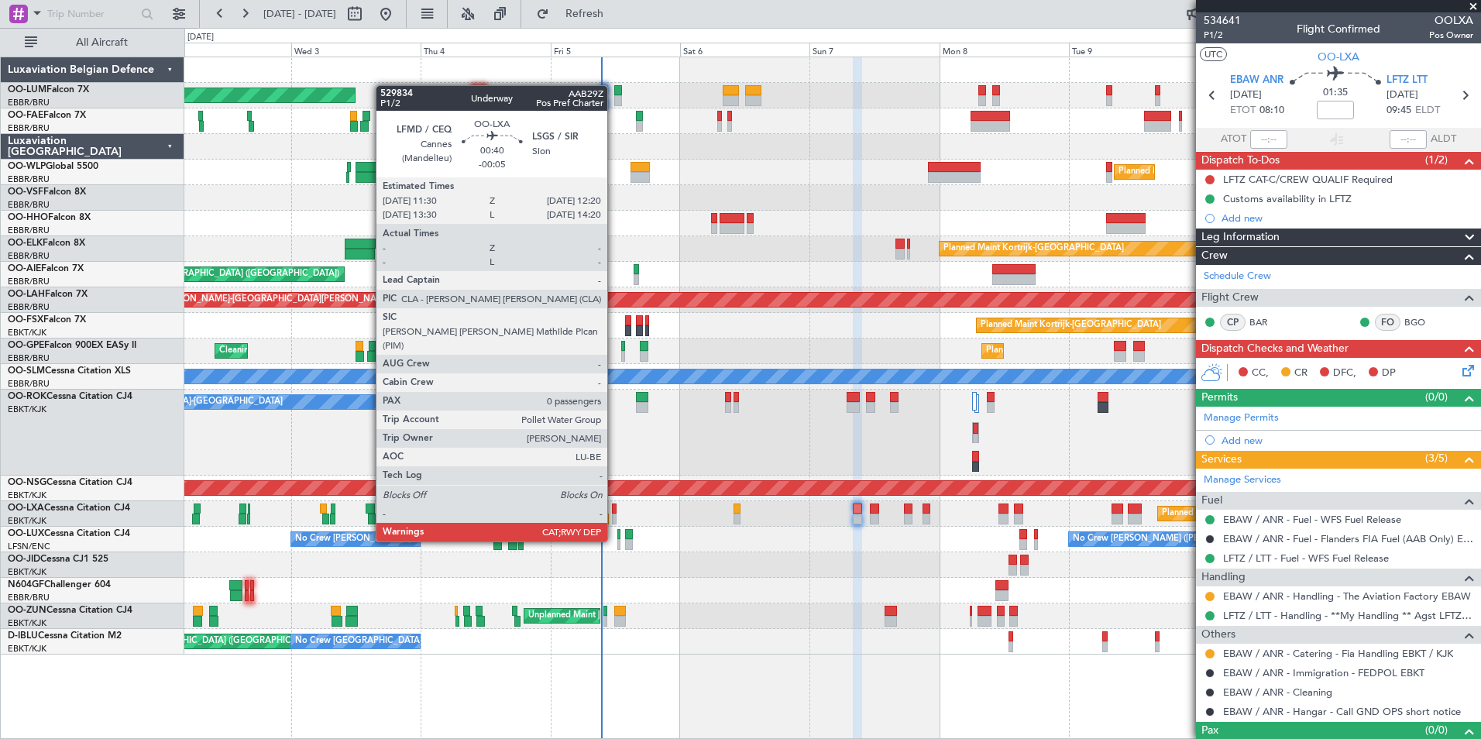
click at [614, 512] on div at bounding box center [614, 509] width 5 height 11
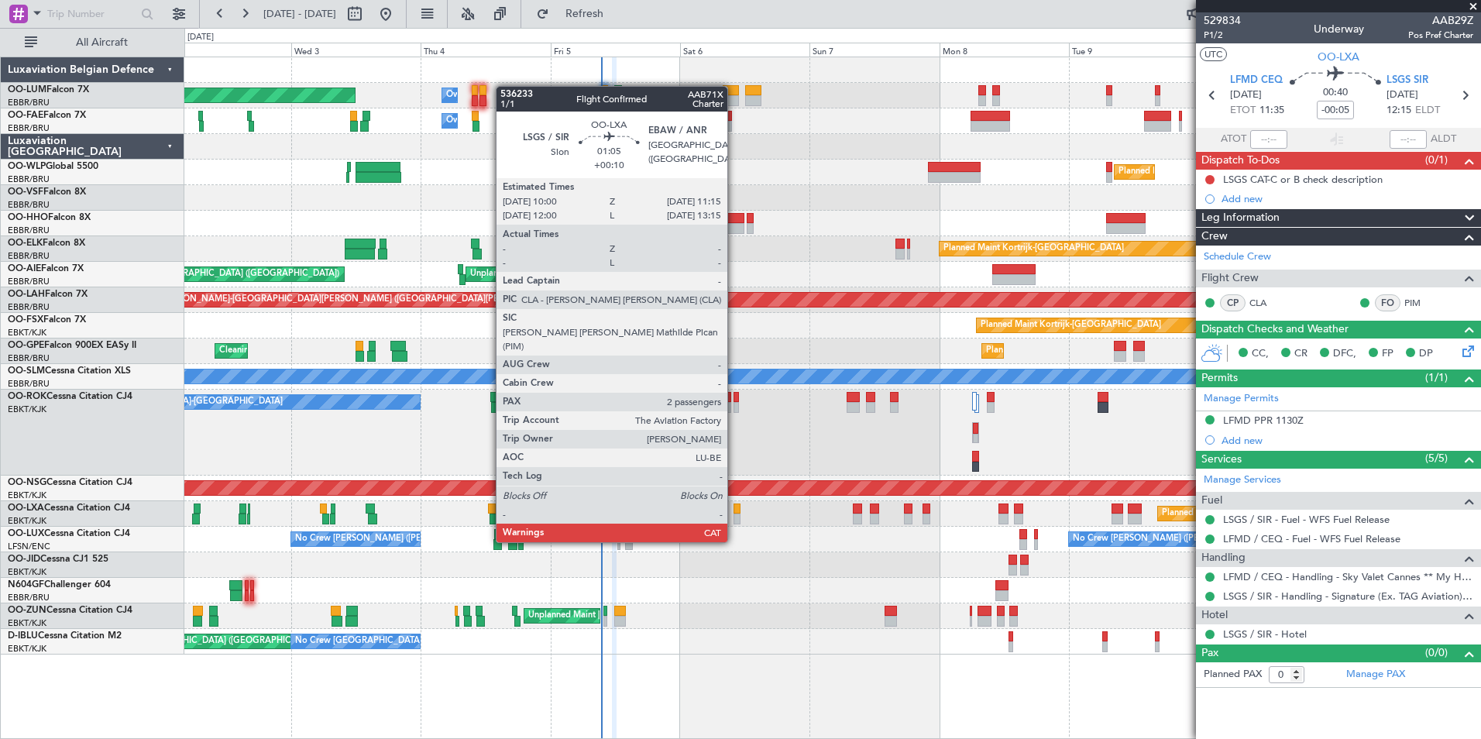
click at [734, 512] on div at bounding box center [737, 509] width 7 height 11
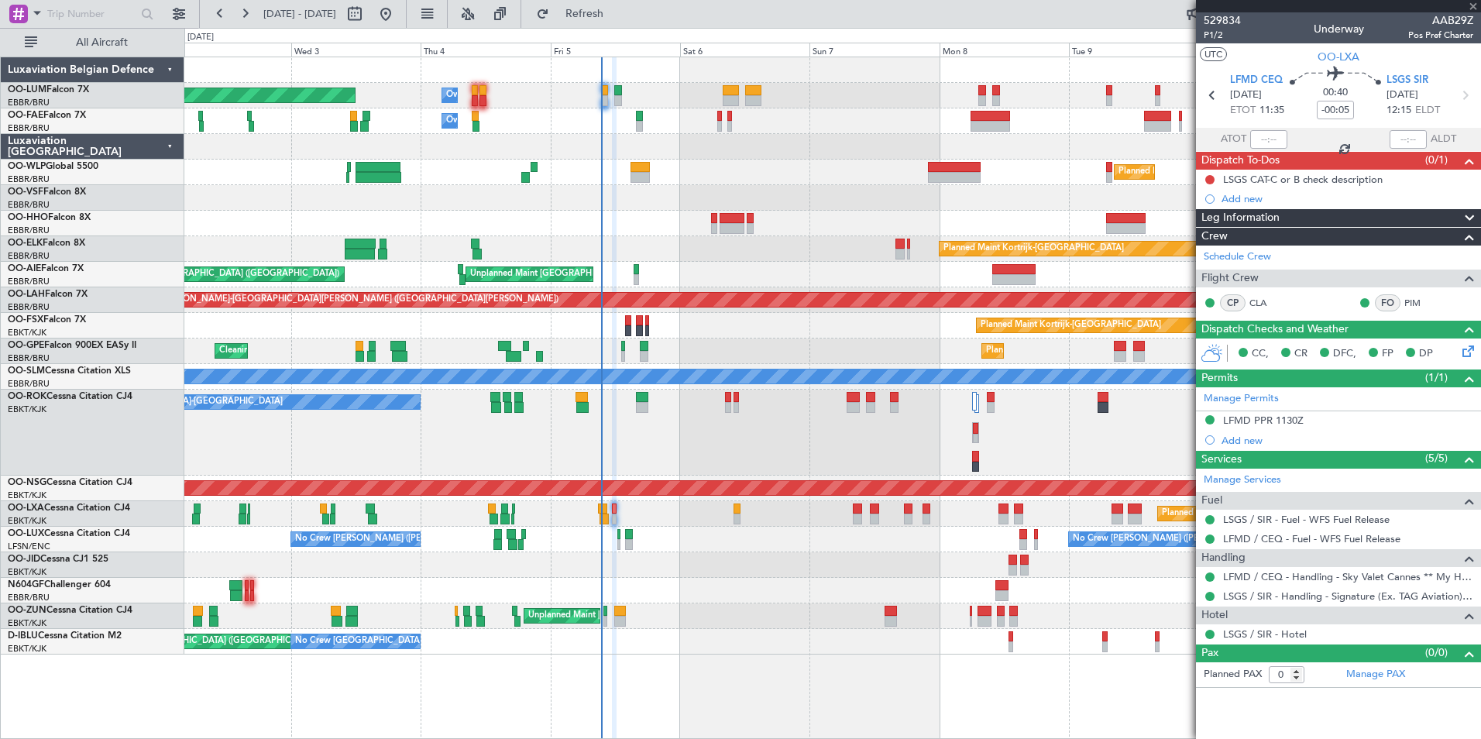
click at [742, 511] on div "Planned Maint [GEOGRAPHIC_DATA] ([GEOGRAPHIC_DATA] National)" at bounding box center [832, 514] width 1296 height 26
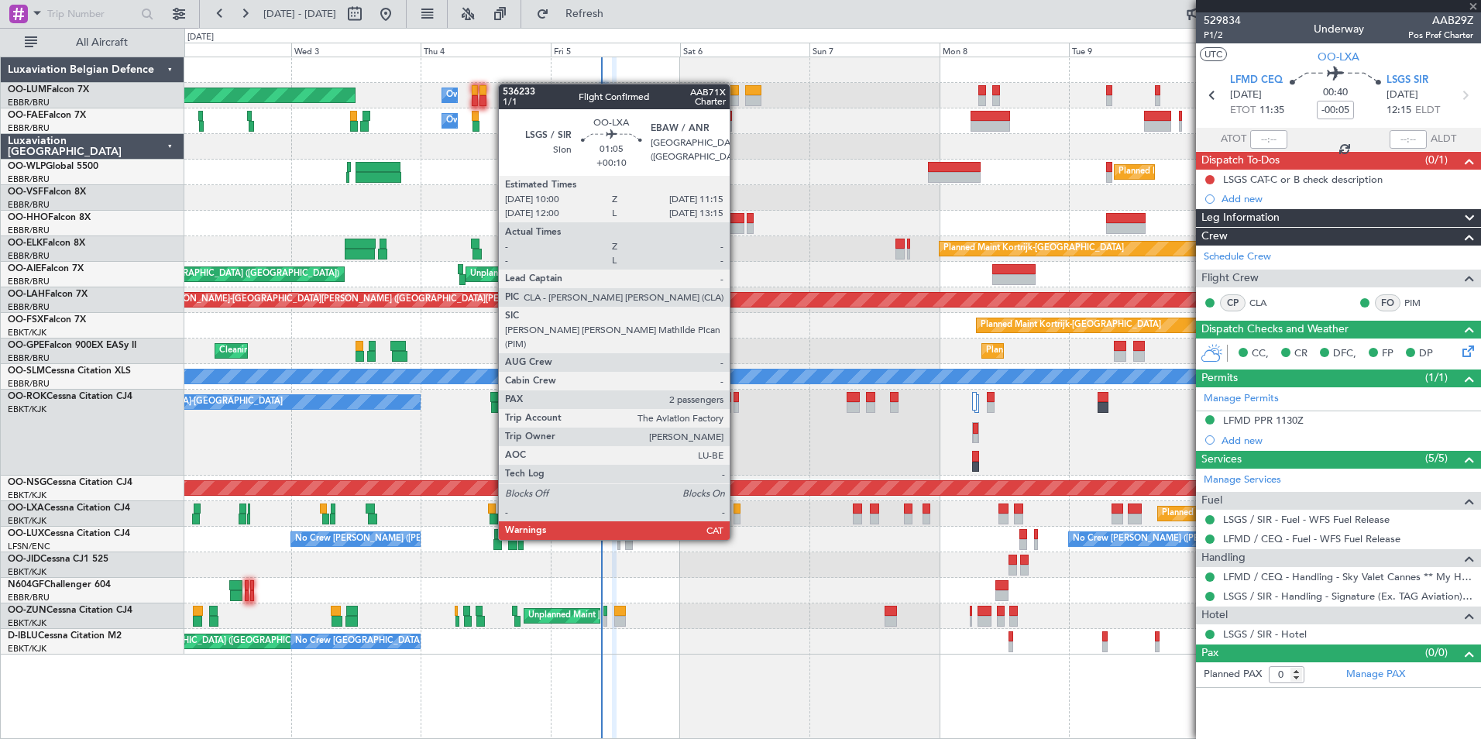
click at [737, 511] on div at bounding box center [737, 509] width 7 height 11
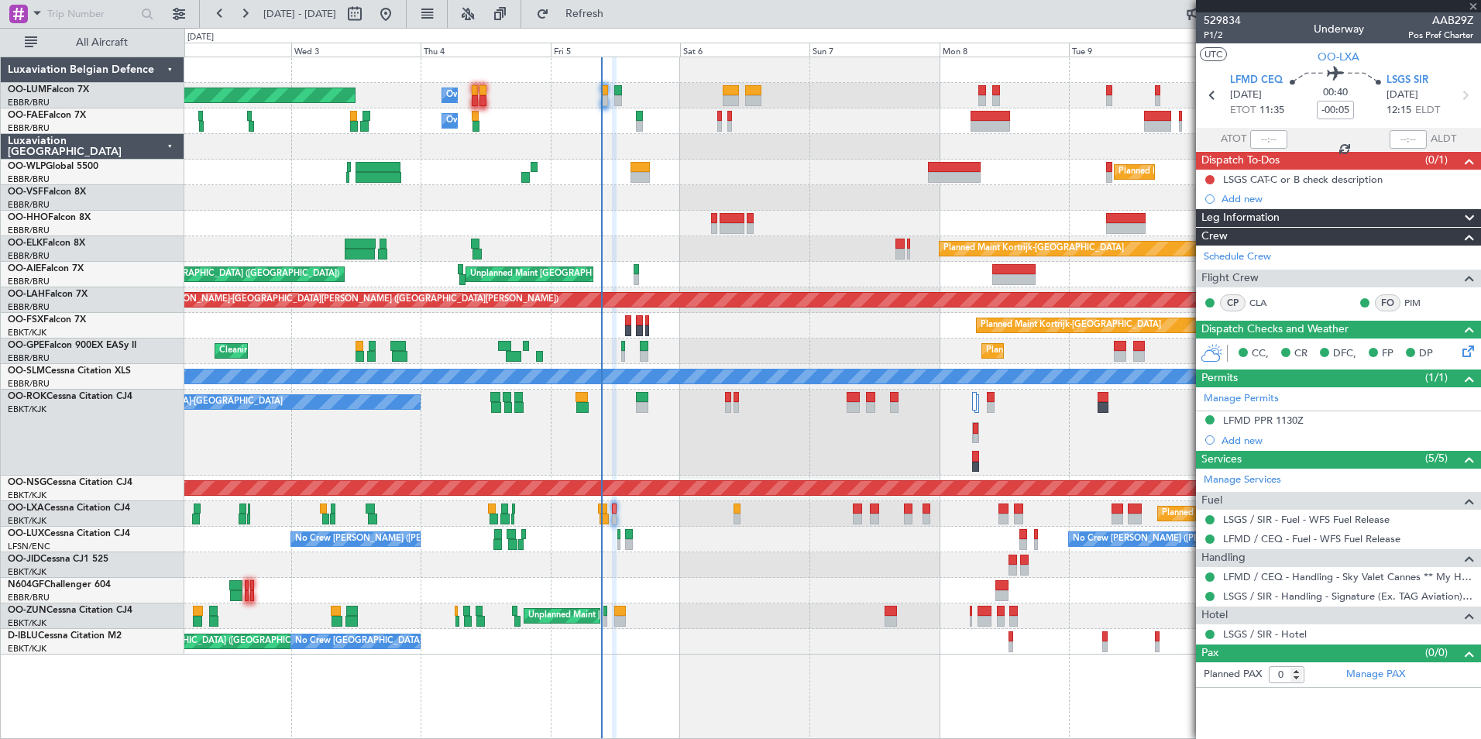
type input "+00:10"
type input "2"
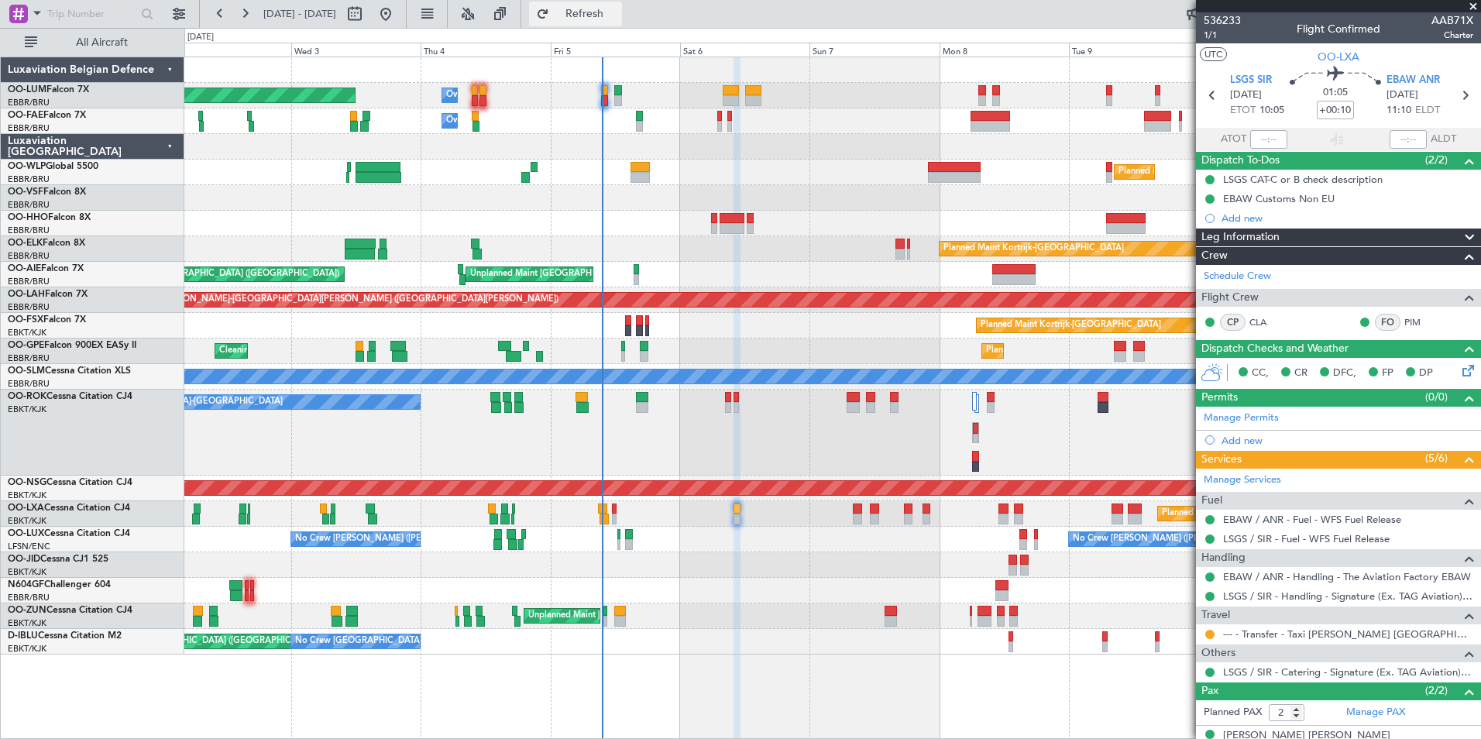
click at [618, 11] on span "Refresh" at bounding box center [584, 14] width 65 height 11
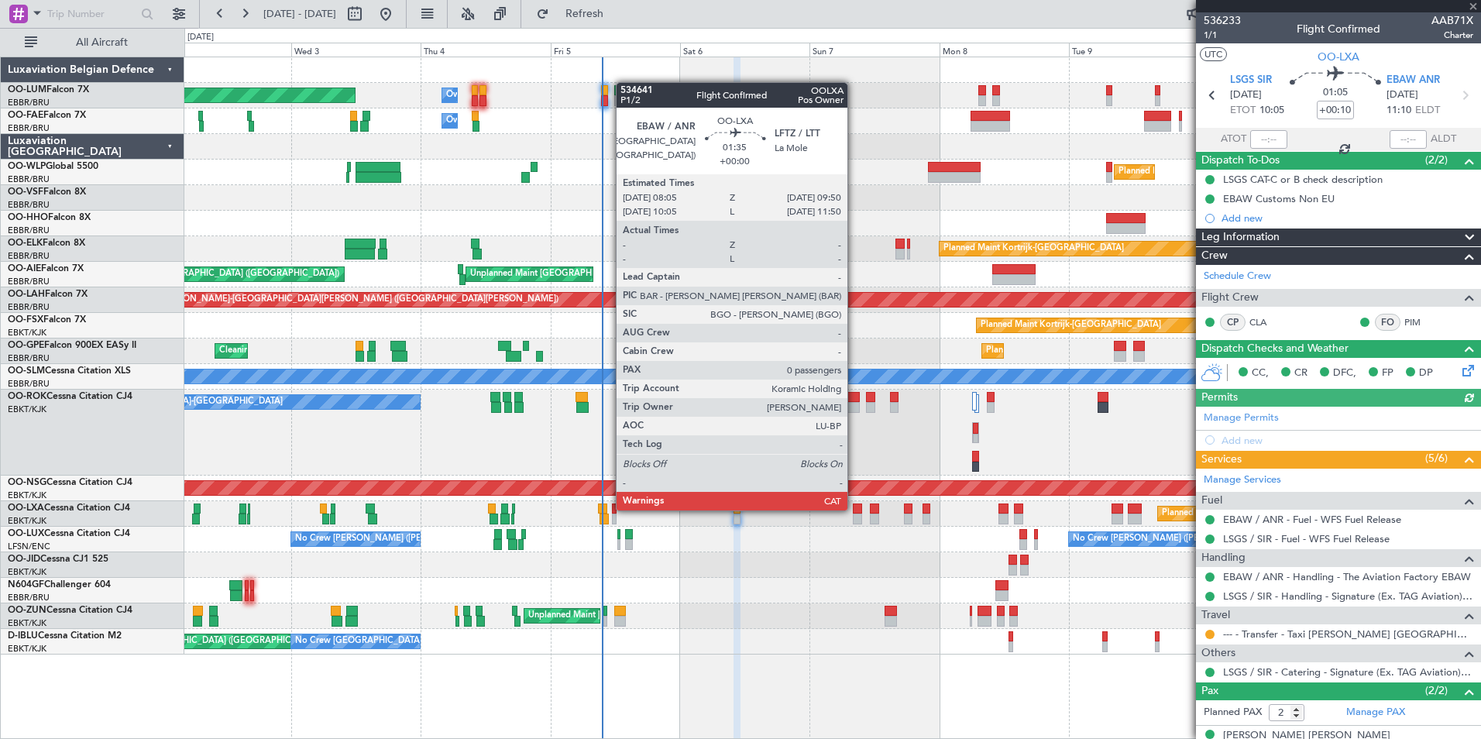
click at [855, 509] on div at bounding box center [858, 509] width 10 height 11
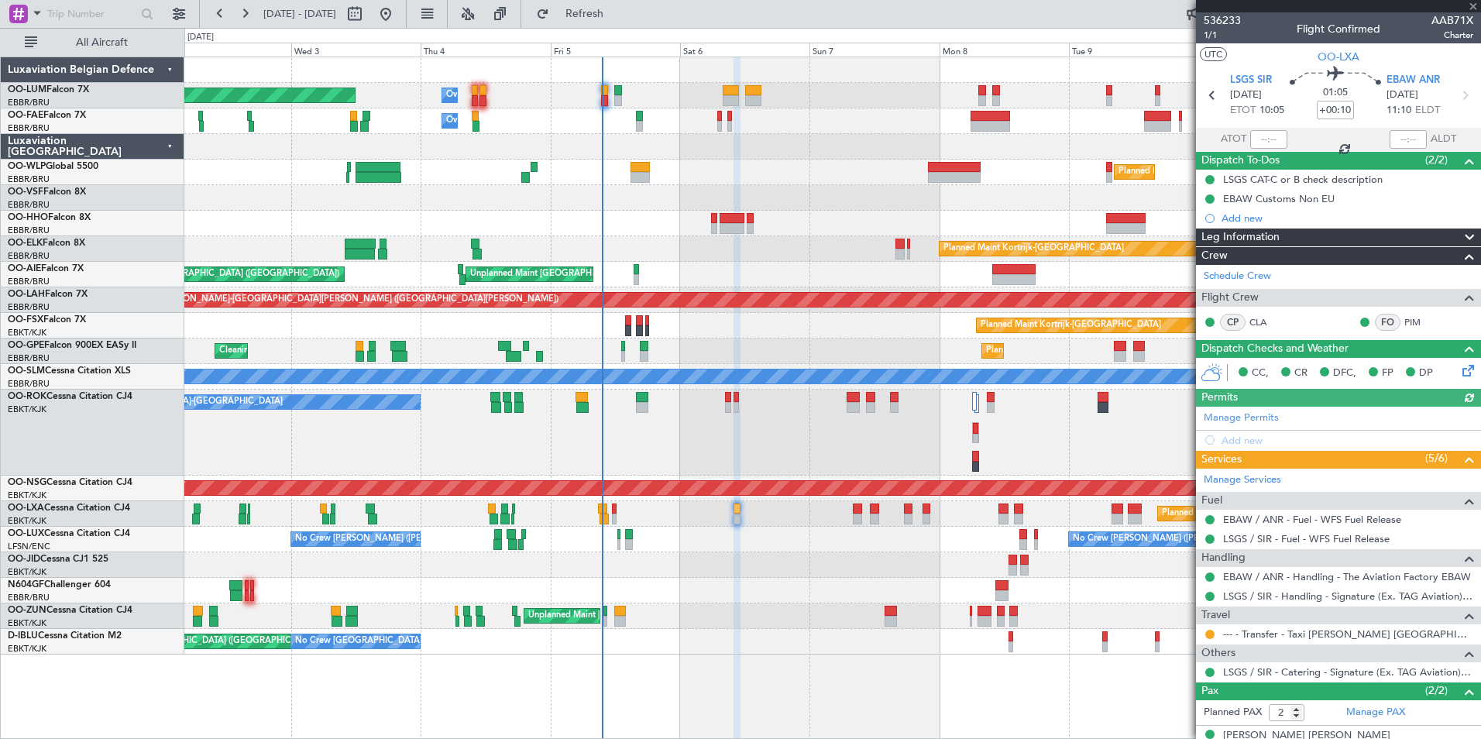
type input "0"
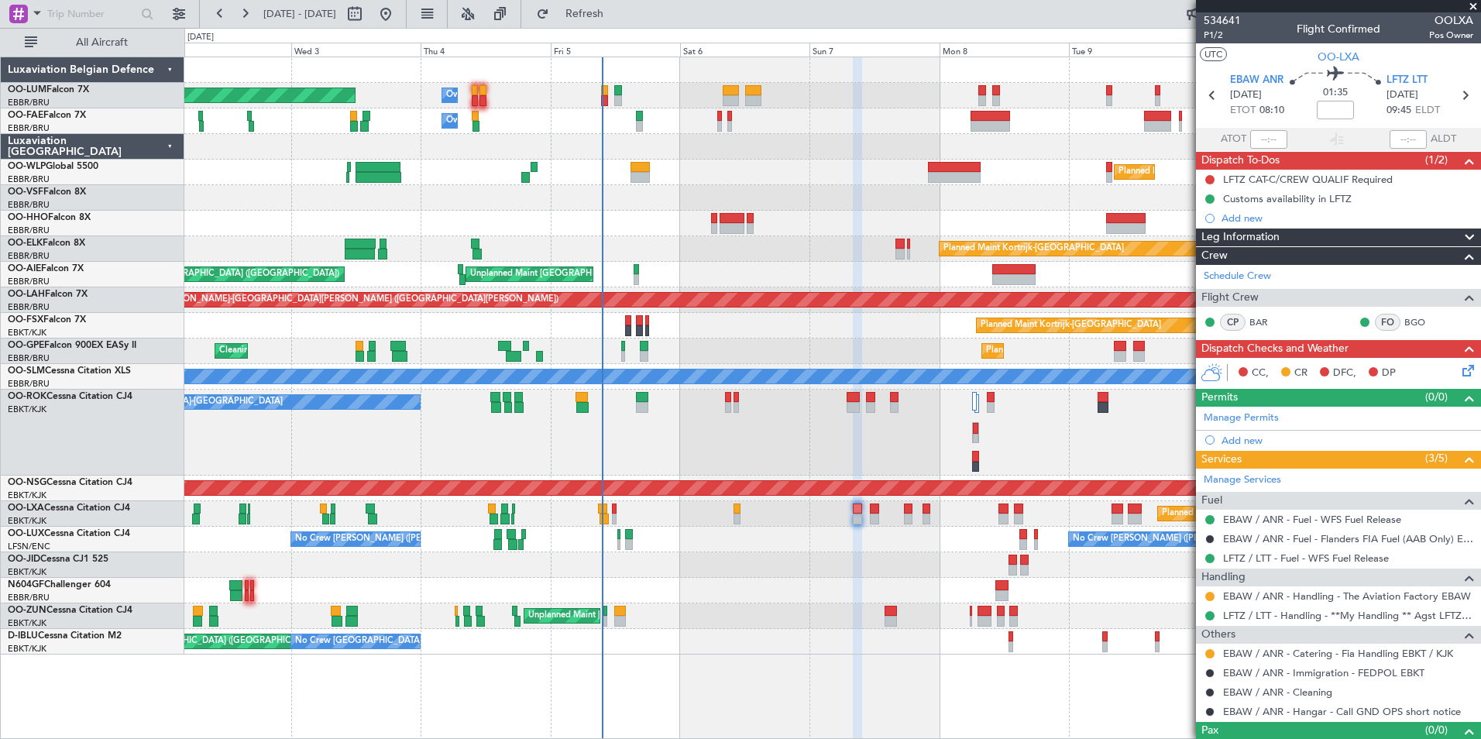
click at [1209, 595] on button at bounding box center [1210, 596] width 9 height 9
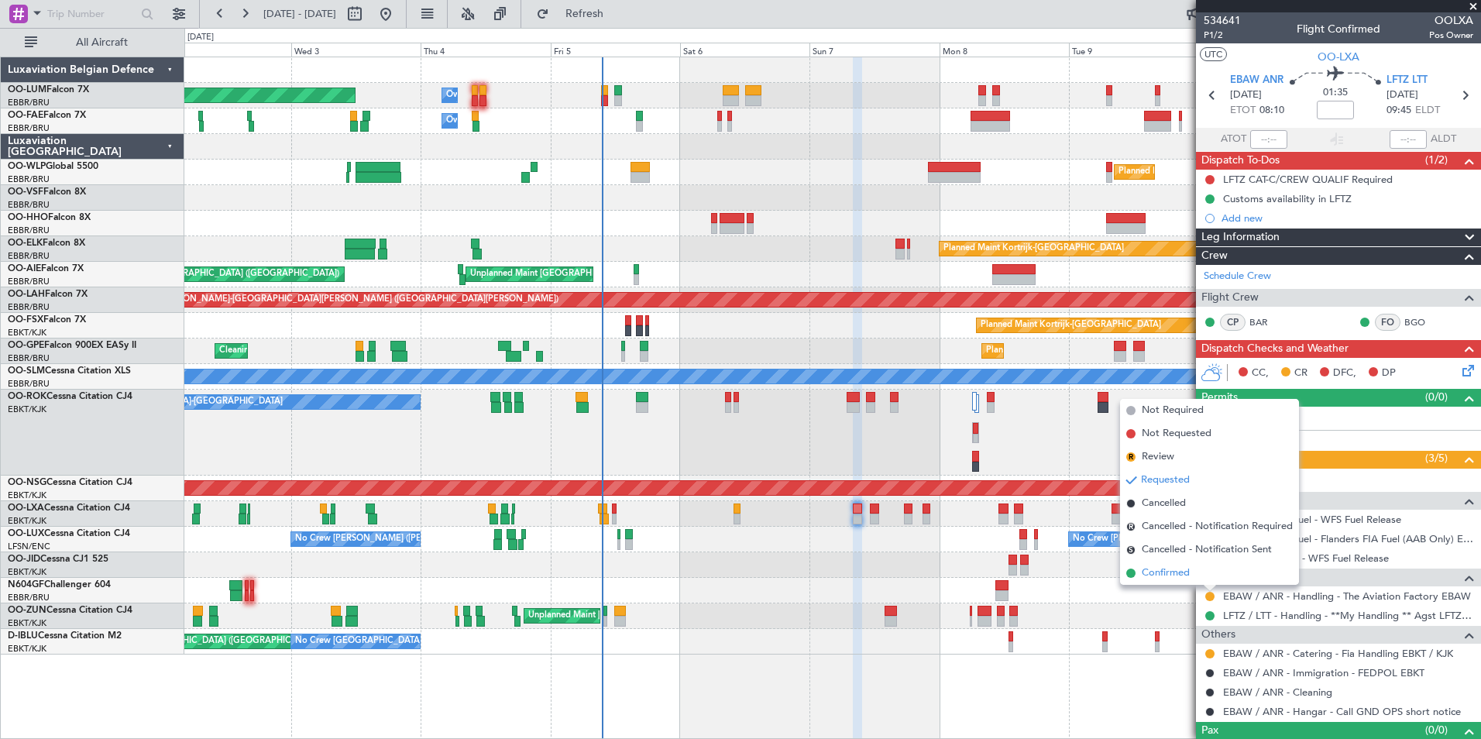
click at [1173, 580] on span "Confirmed" at bounding box center [1166, 573] width 48 height 15
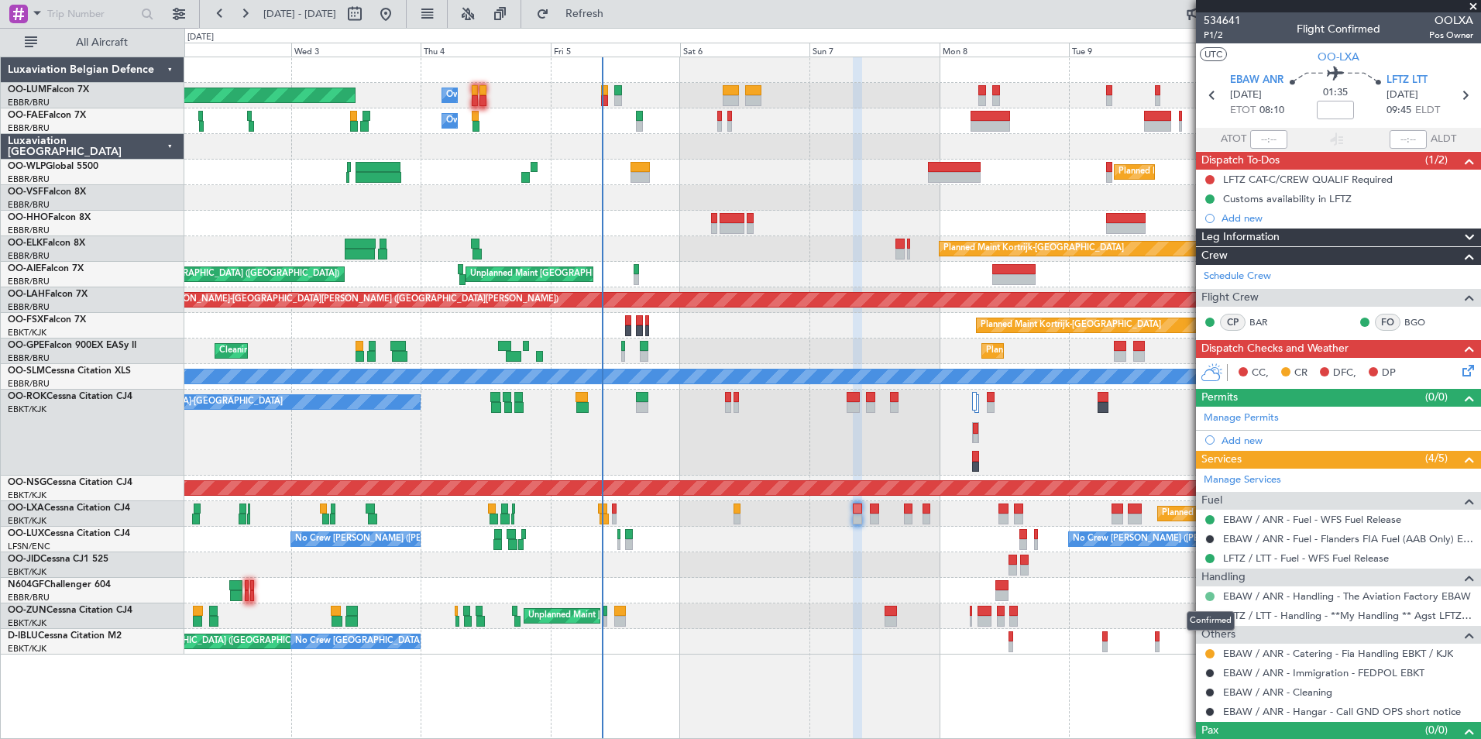
click at [1208, 597] on button at bounding box center [1210, 596] width 9 height 9
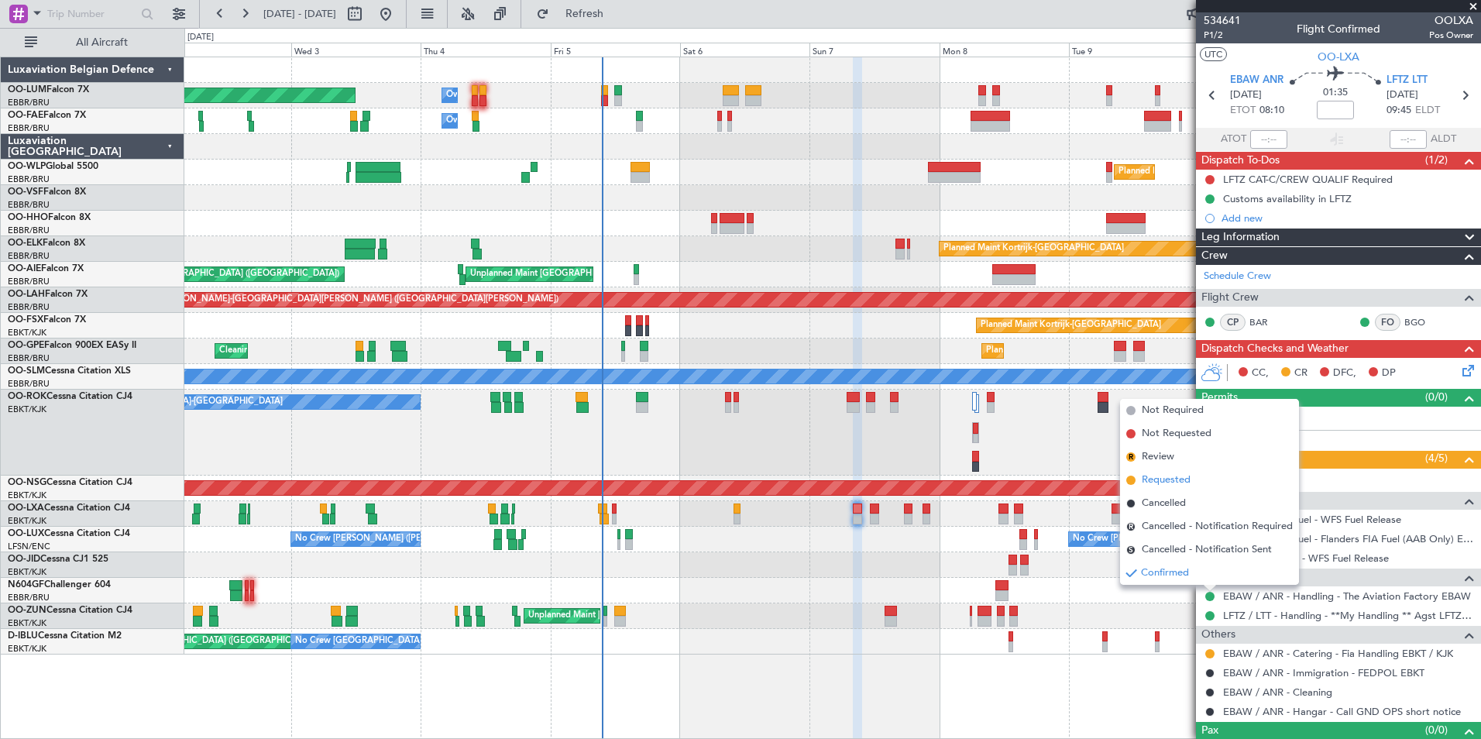
click at [1171, 475] on span "Requested" at bounding box center [1166, 480] width 49 height 15
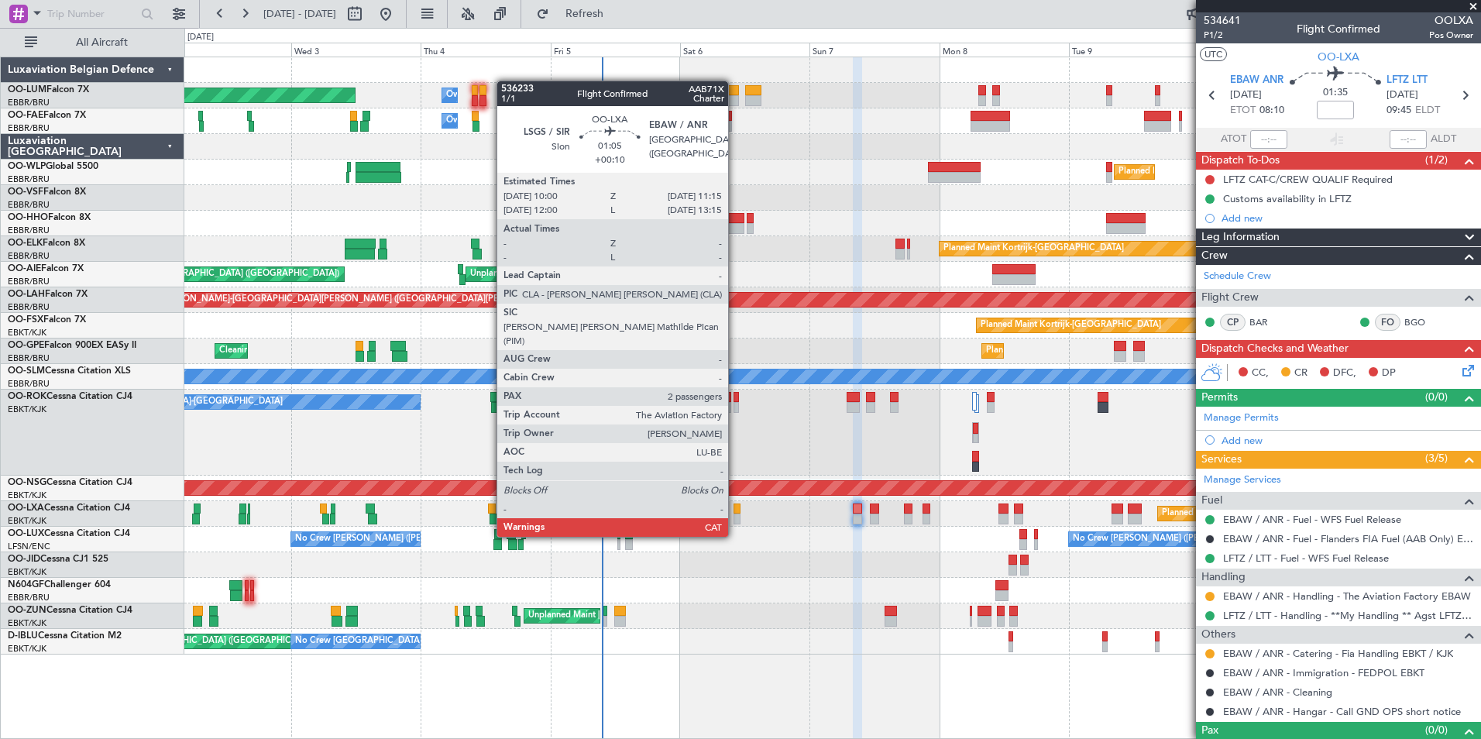
click at [735, 507] on div at bounding box center [737, 509] width 7 height 11
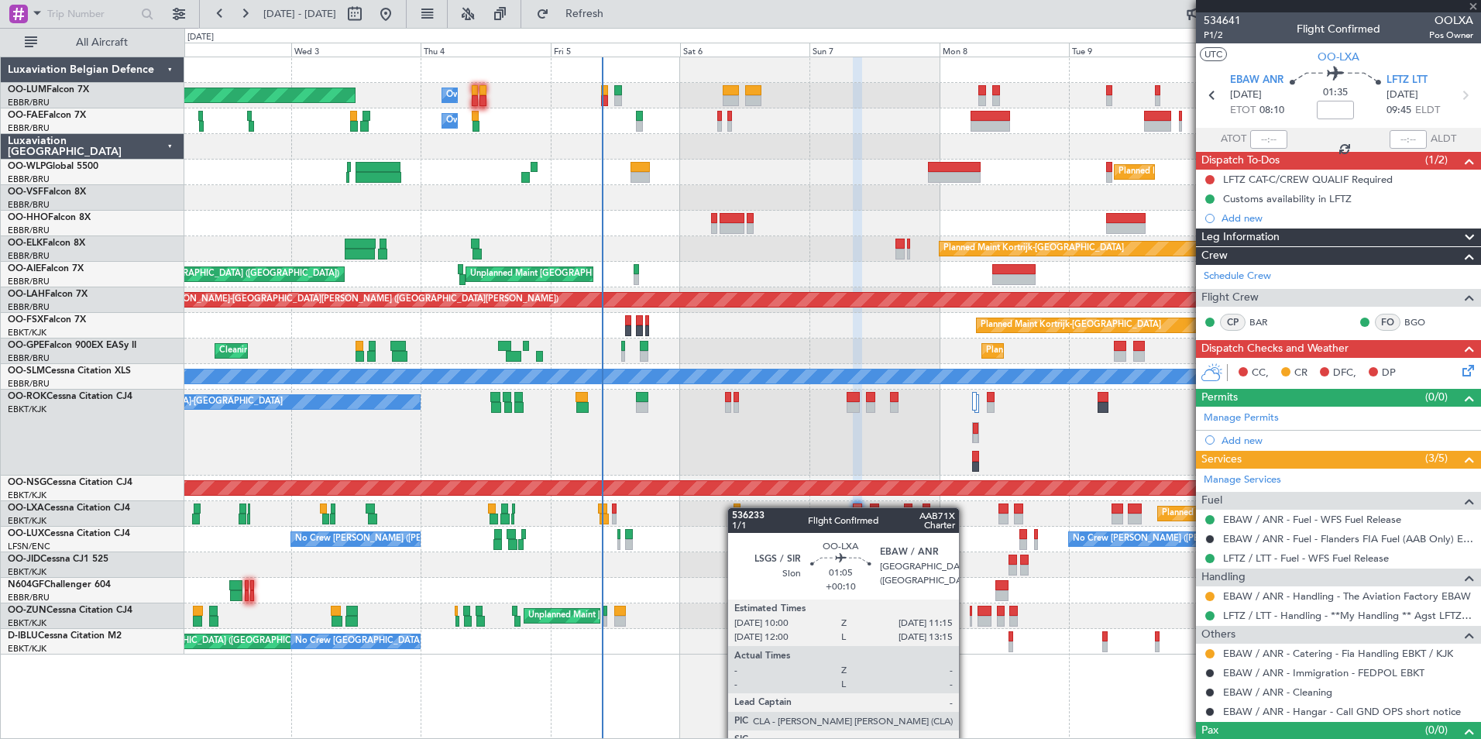
type input "+00:10"
type input "2"
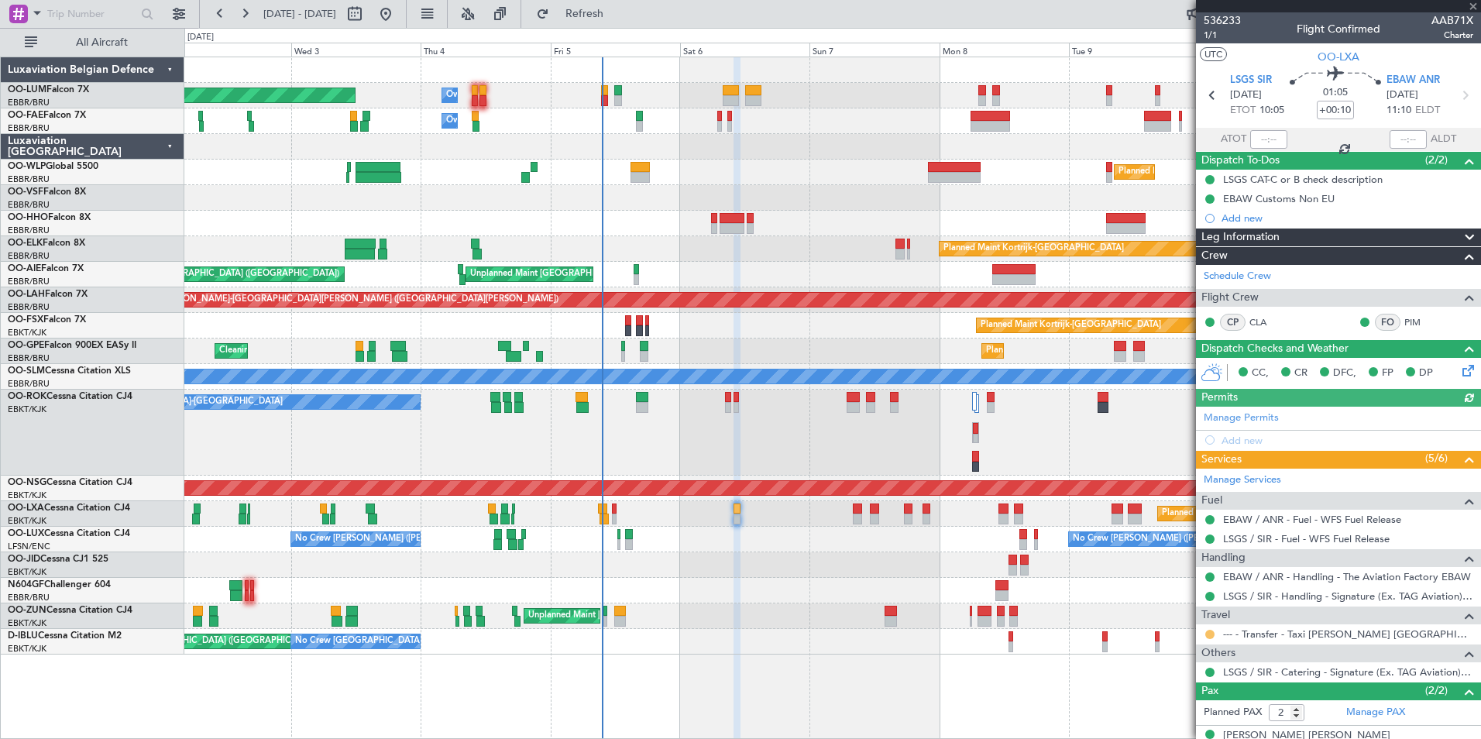
click at [1213, 632] on button at bounding box center [1210, 634] width 9 height 9
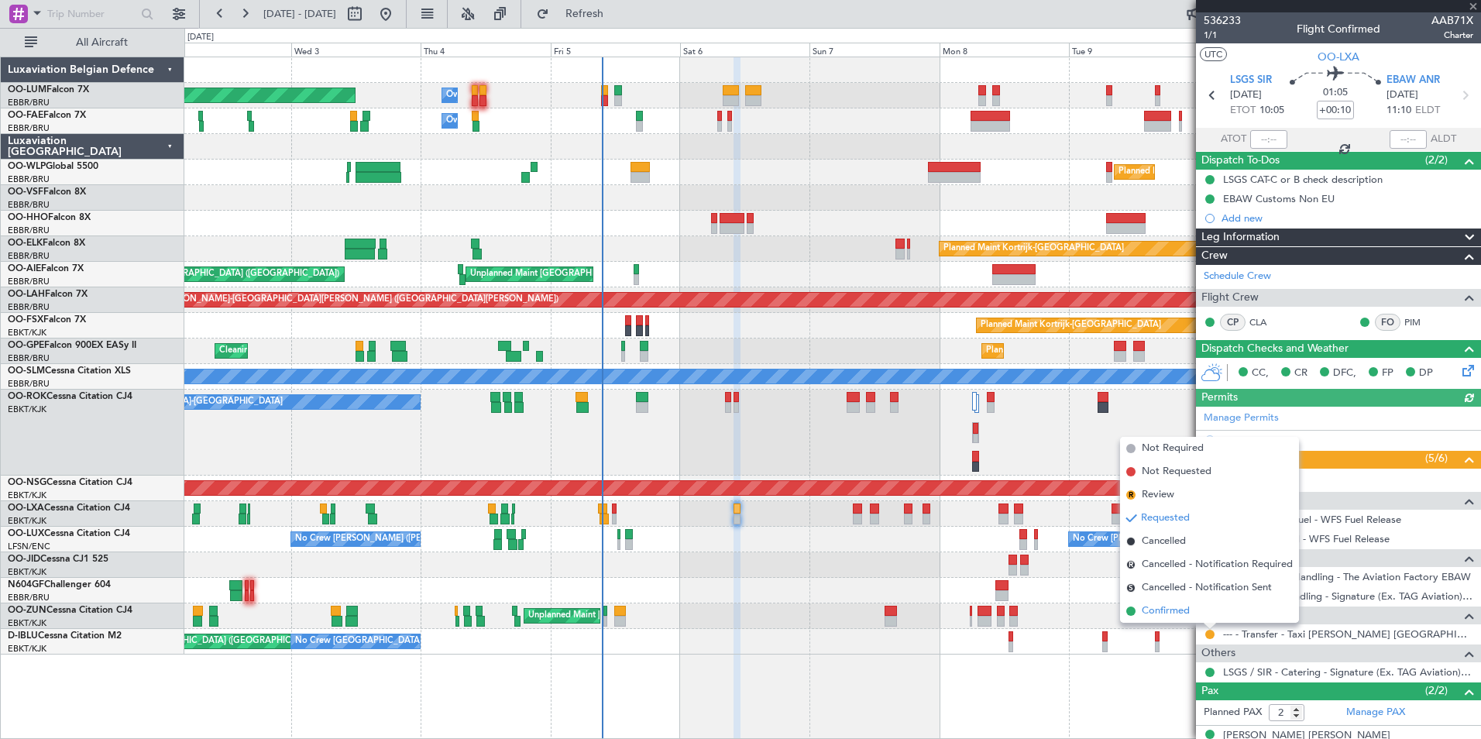
click at [1161, 614] on span "Confirmed" at bounding box center [1166, 611] width 48 height 15
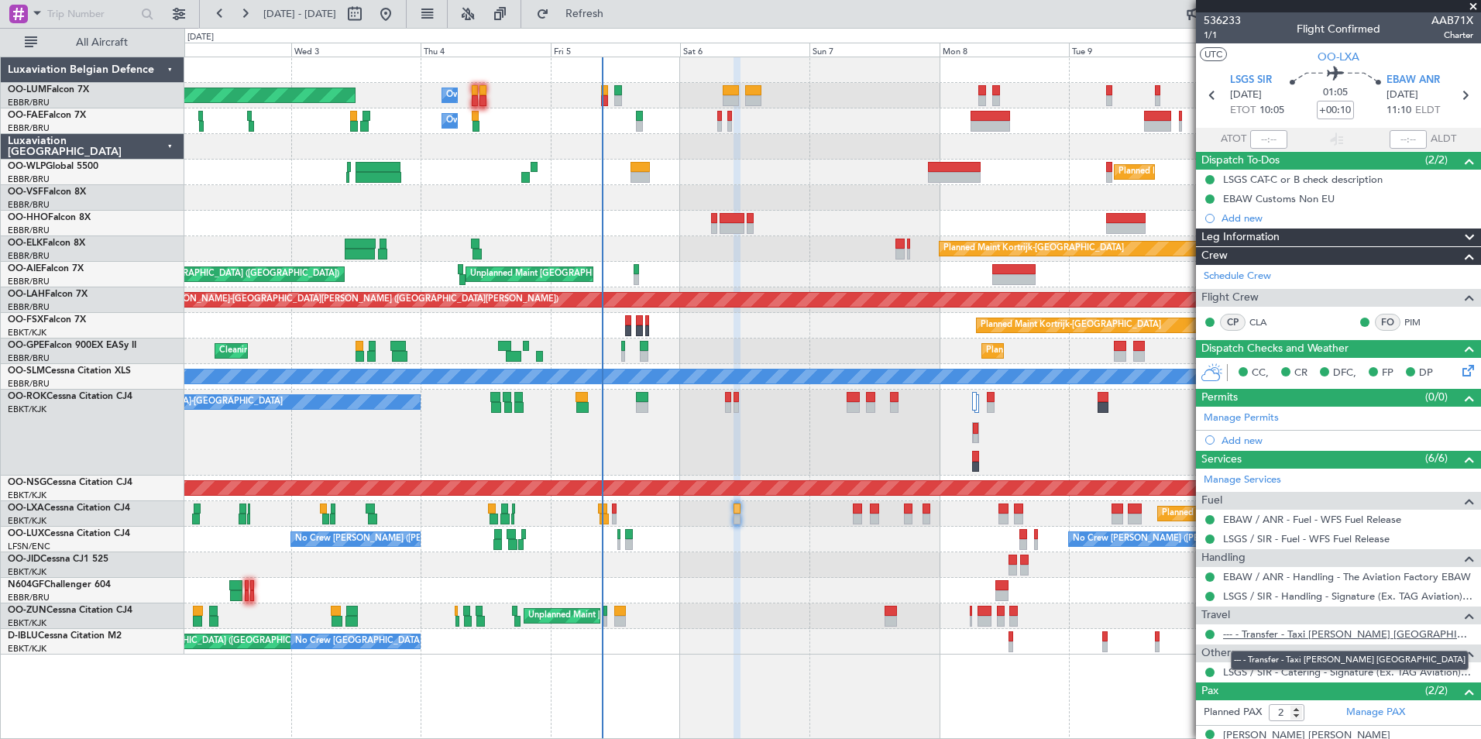
click at [1291, 635] on link "--- - Transfer - Taxi [PERSON_NAME] [GEOGRAPHIC_DATA]" at bounding box center [1348, 634] width 250 height 13
drag, startPoint x: 615, startPoint y: 8, endPoint x: 645, endPoint y: 109, distance: 105.9
click at [616, 13] on span "Refresh" at bounding box center [584, 14] width 65 height 11
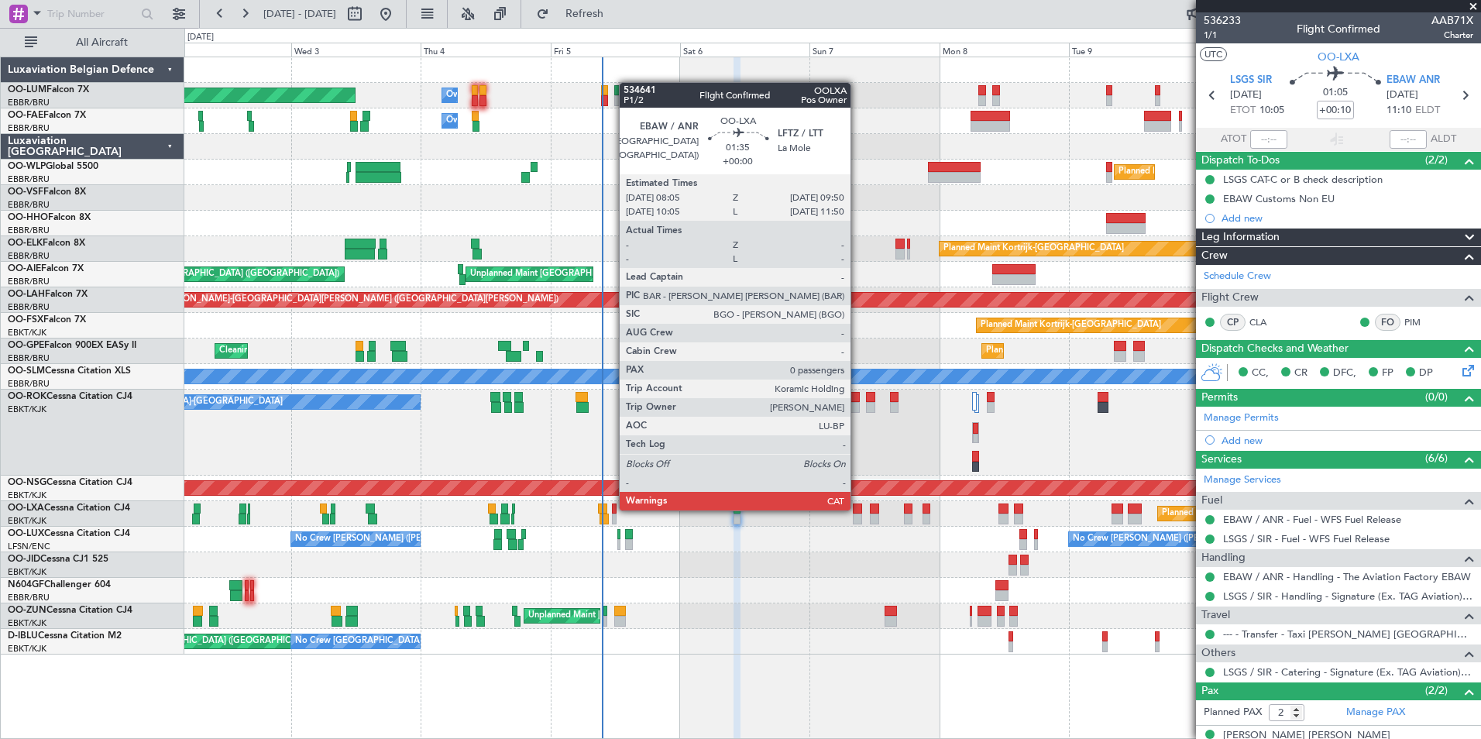
click at [858, 509] on div at bounding box center [858, 509] width 10 height 11
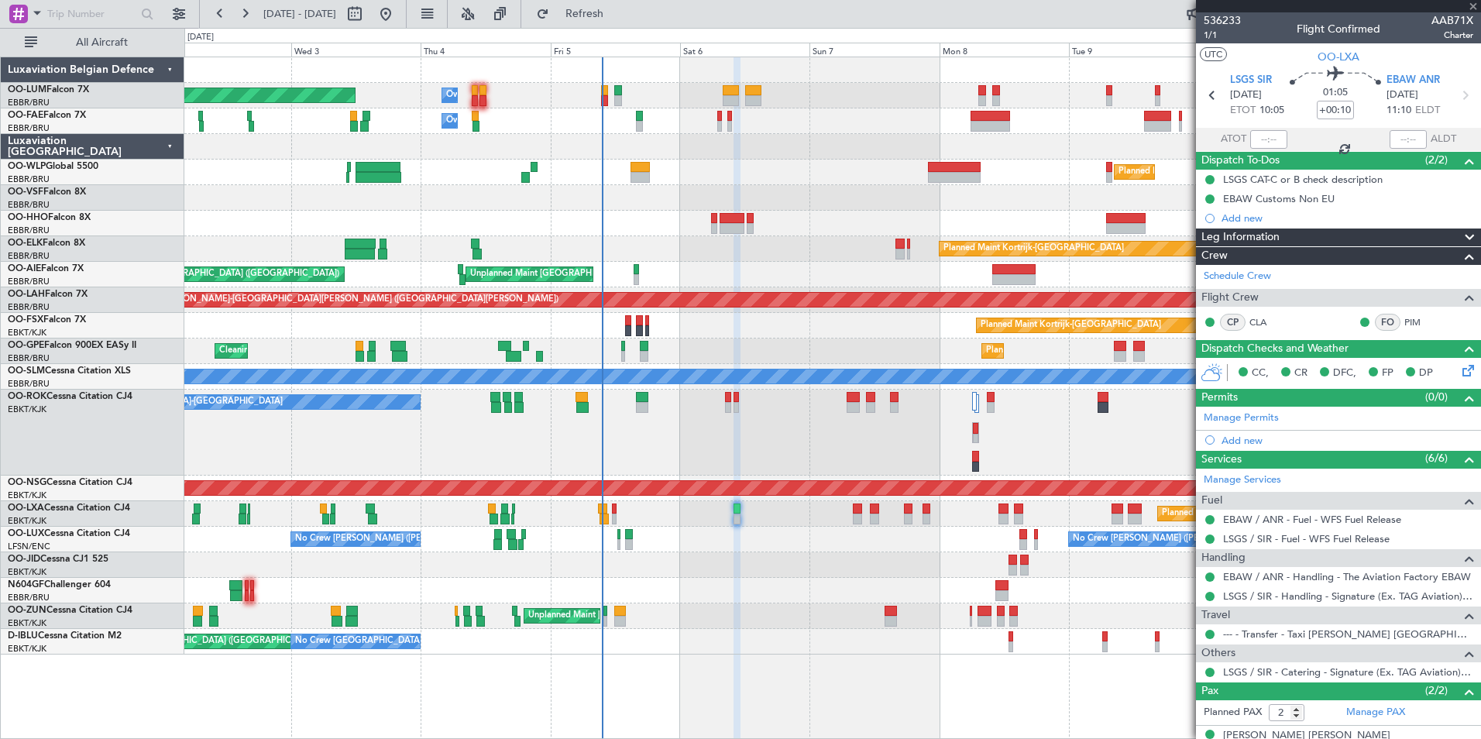
type input "0"
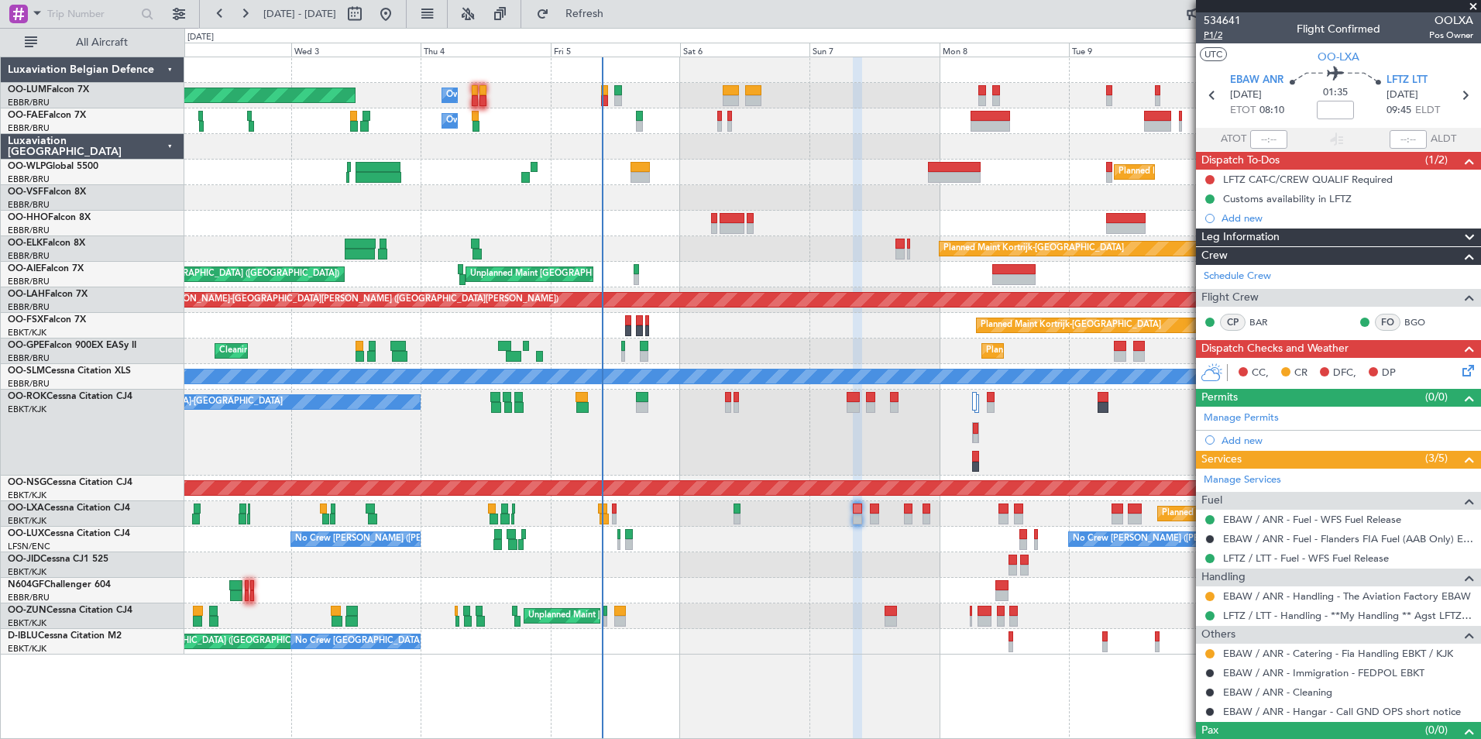
click at [1217, 37] on span "P1/2" at bounding box center [1222, 35] width 37 height 13
click at [618, 18] on span "Refresh" at bounding box center [584, 14] width 65 height 11
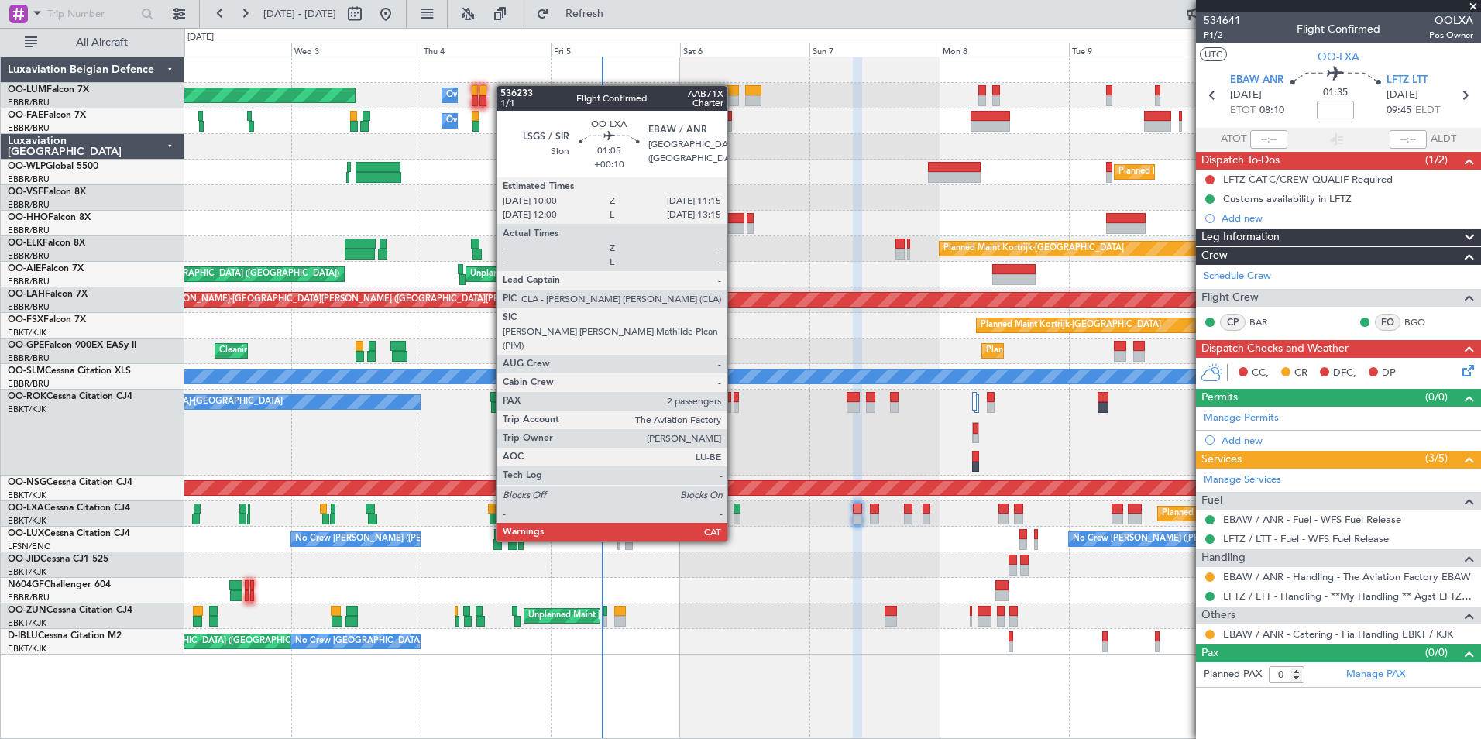
click at [734, 512] on div at bounding box center [737, 509] width 7 height 11
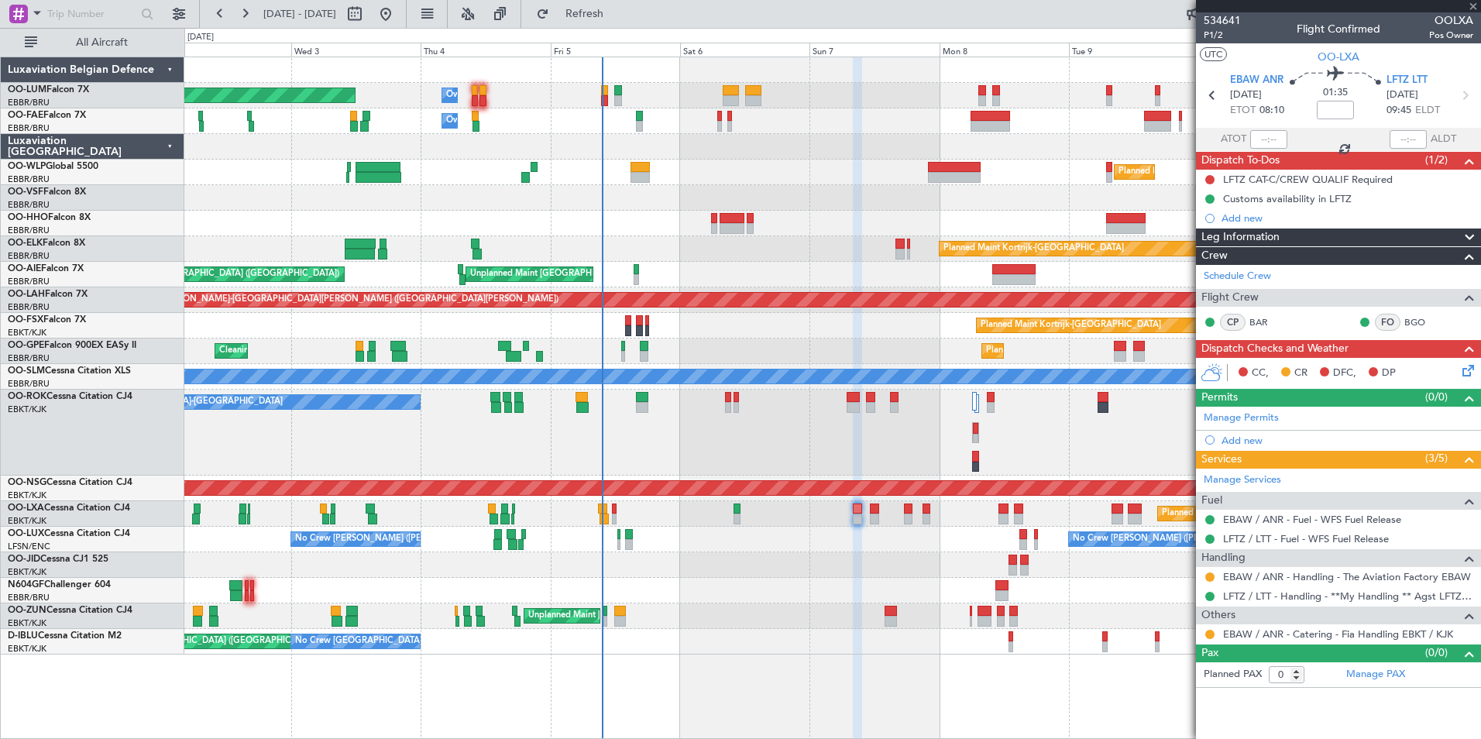
type input "+00:10"
type input "2"
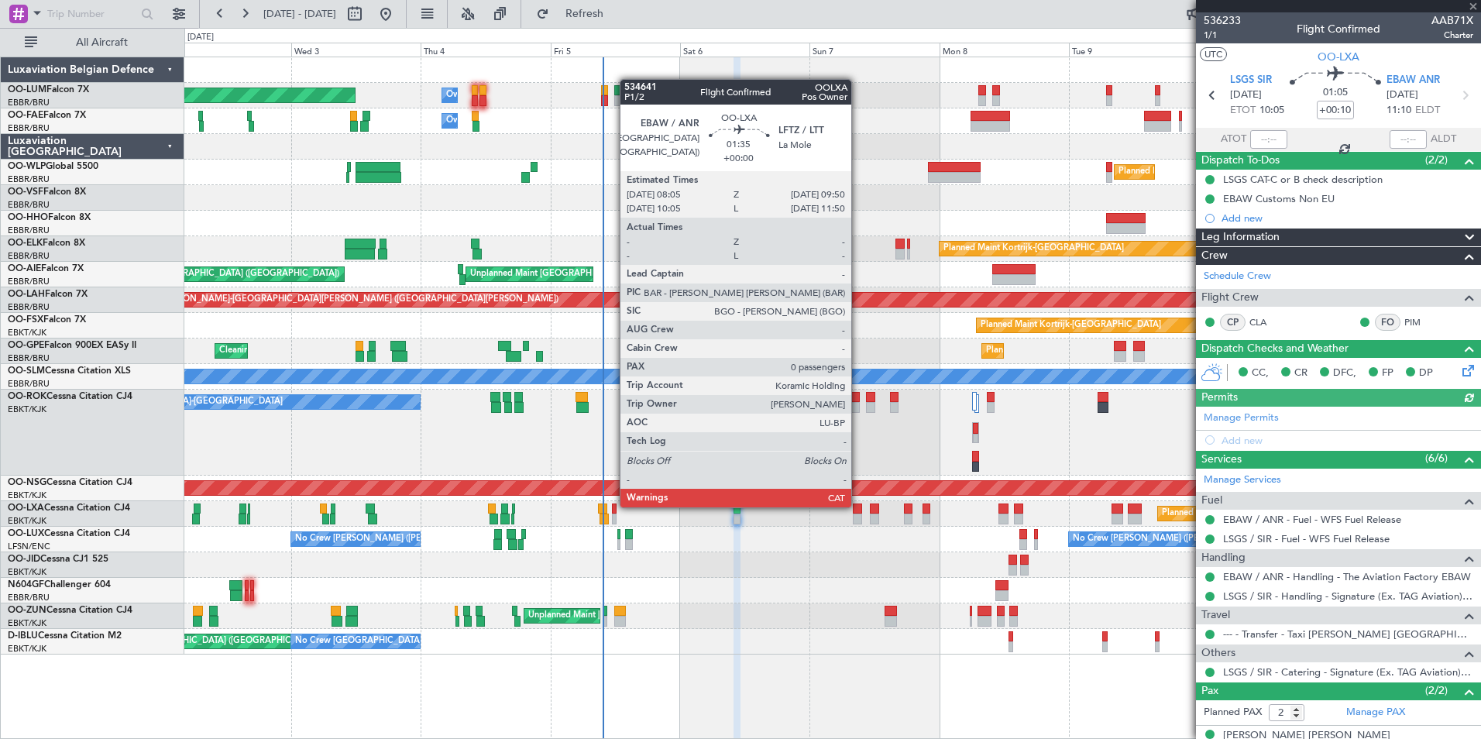
click at [858, 506] on div at bounding box center [858, 509] width 10 height 11
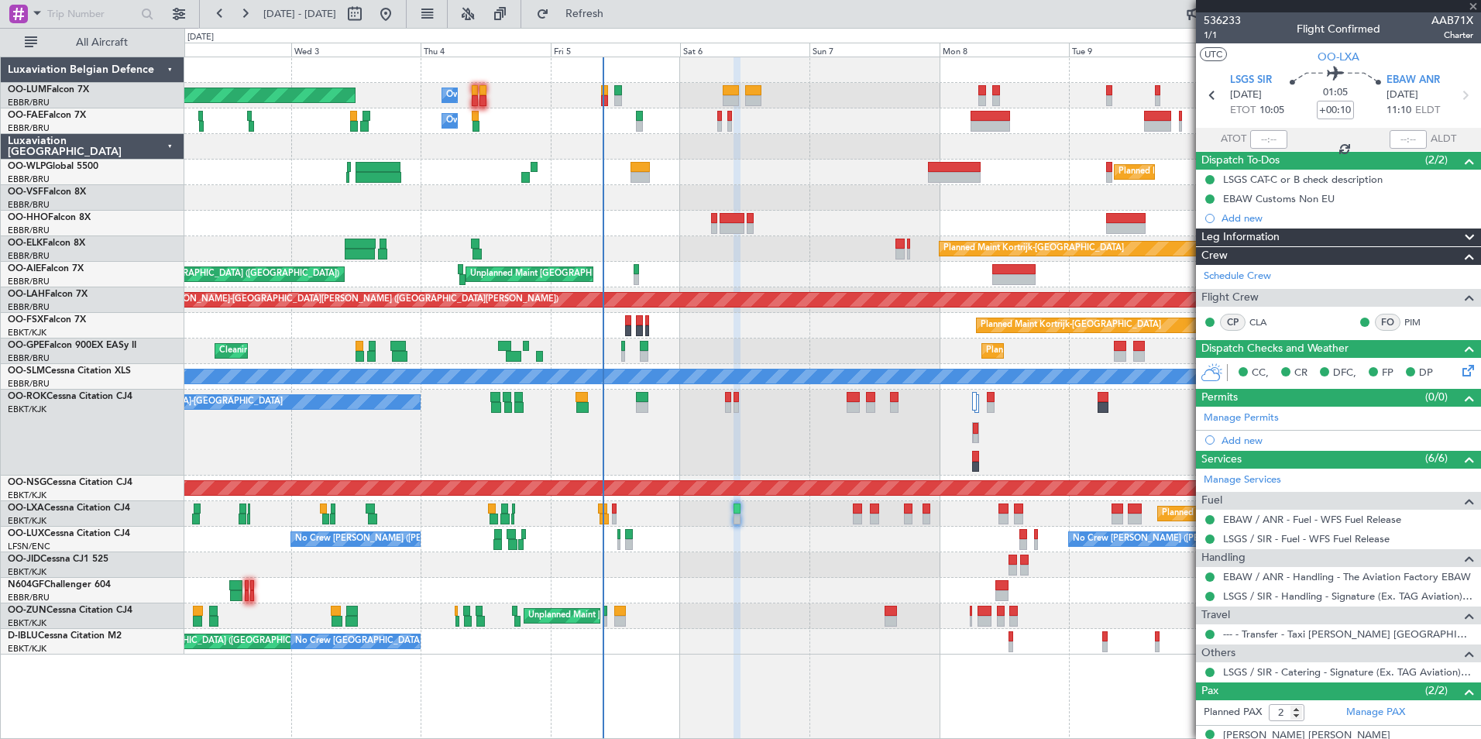
type input "0"
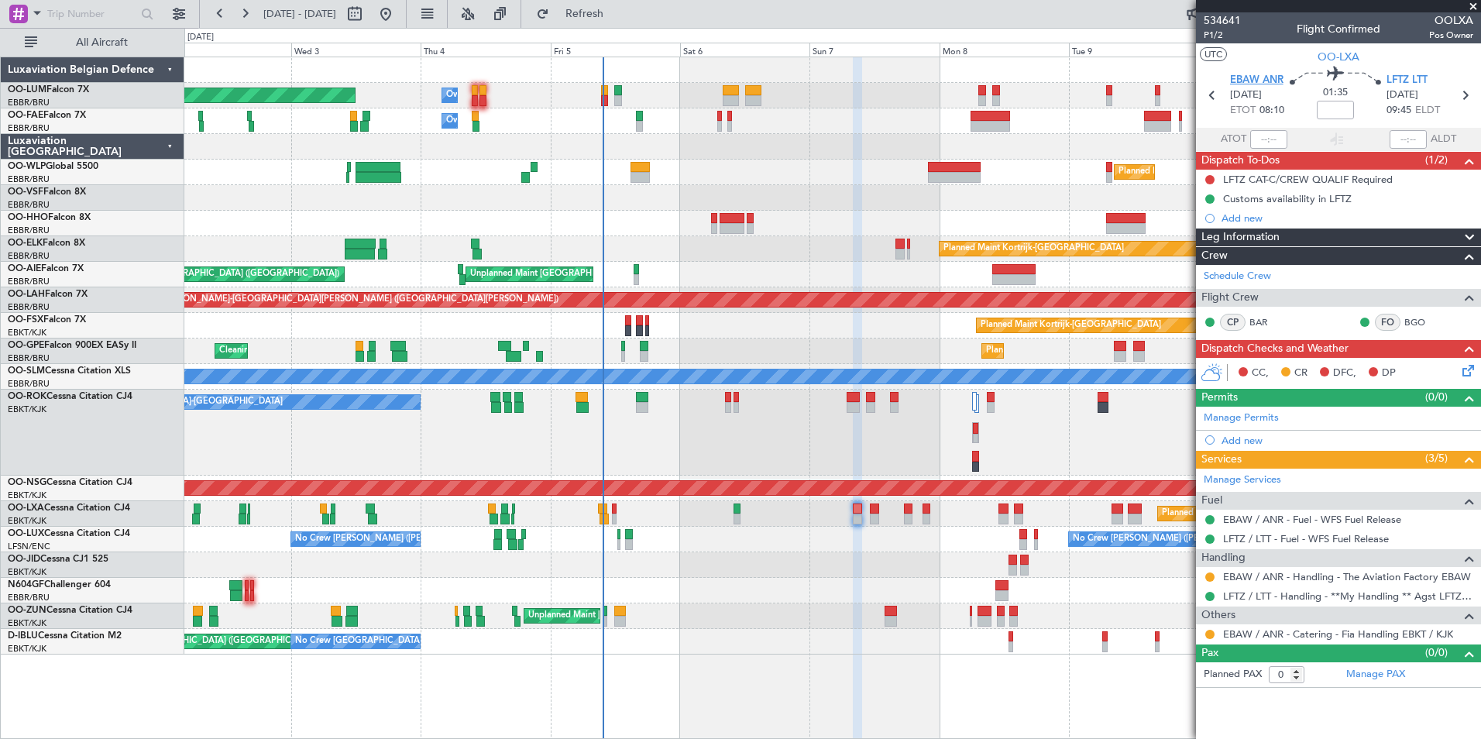
click at [1258, 80] on span "EBAW ANR" at bounding box center [1256, 80] width 53 height 15
drag, startPoint x: 642, startPoint y: 16, endPoint x: 662, endPoint y: 76, distance: 63.0
click at [618, 16] on span "Refresh" at bounding box center [584, 14] width 65 height 11
click at [1270, 482] on link "Manage Services" at bounding box center [1242, 480] width 77 height 15
click at [607, 11] on span "Refresh" at bounding box center [584, 14] width 65 height 11
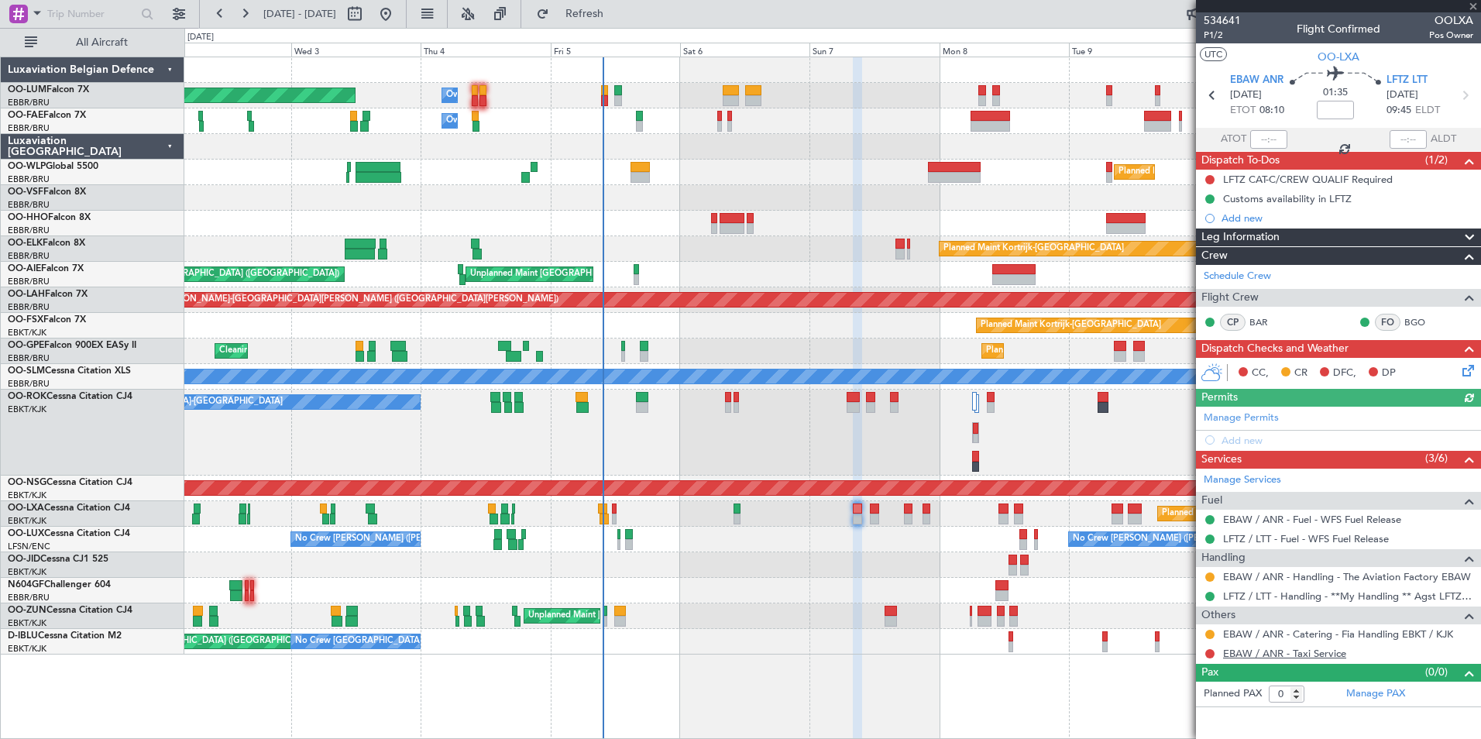
click at [1278, 649] on link "EBAW / ANR - Taxi Service" at bounding box center [1284, 653] width 123 height 13
click at [618, 12] on span "Refresh" at bounding box center [584, 14] width 65 height 11
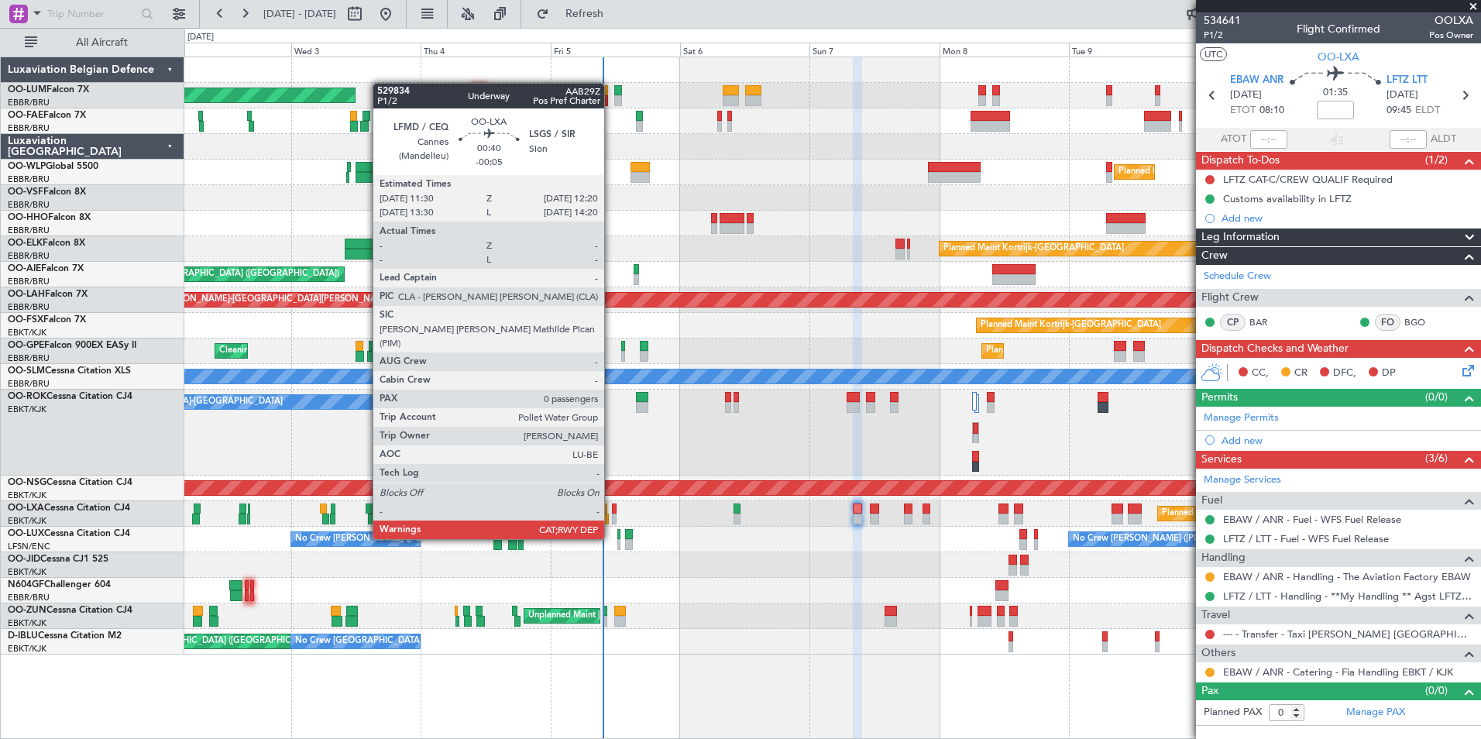
click at [612, 510] on div at bounding box center [614, 509] width 5 height 11
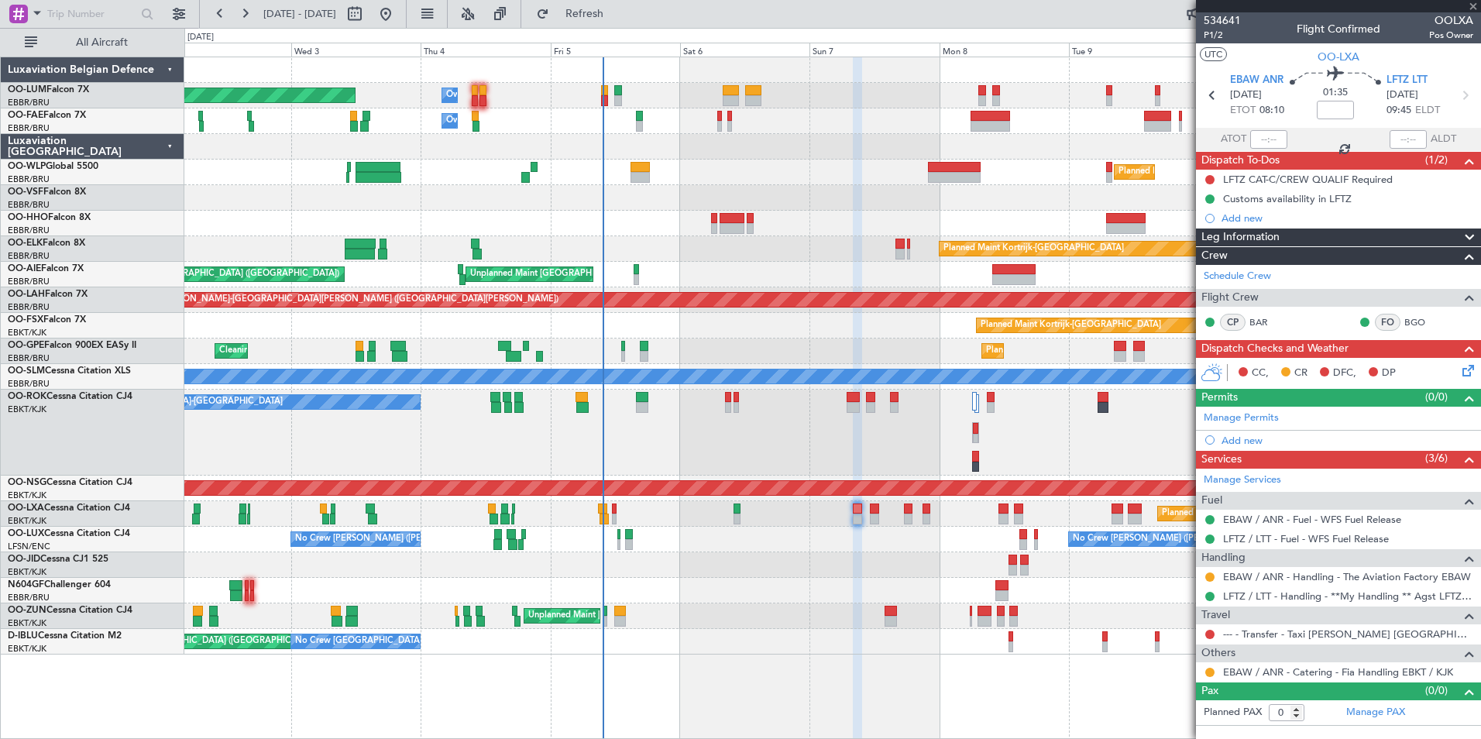
click at [618, 510] on div "Planned Maint [GEOGRAPHIC_DATA] ([GEOGRAPHIC_DATA] National)" at bounding box center [832, 514] width 1296 height 26
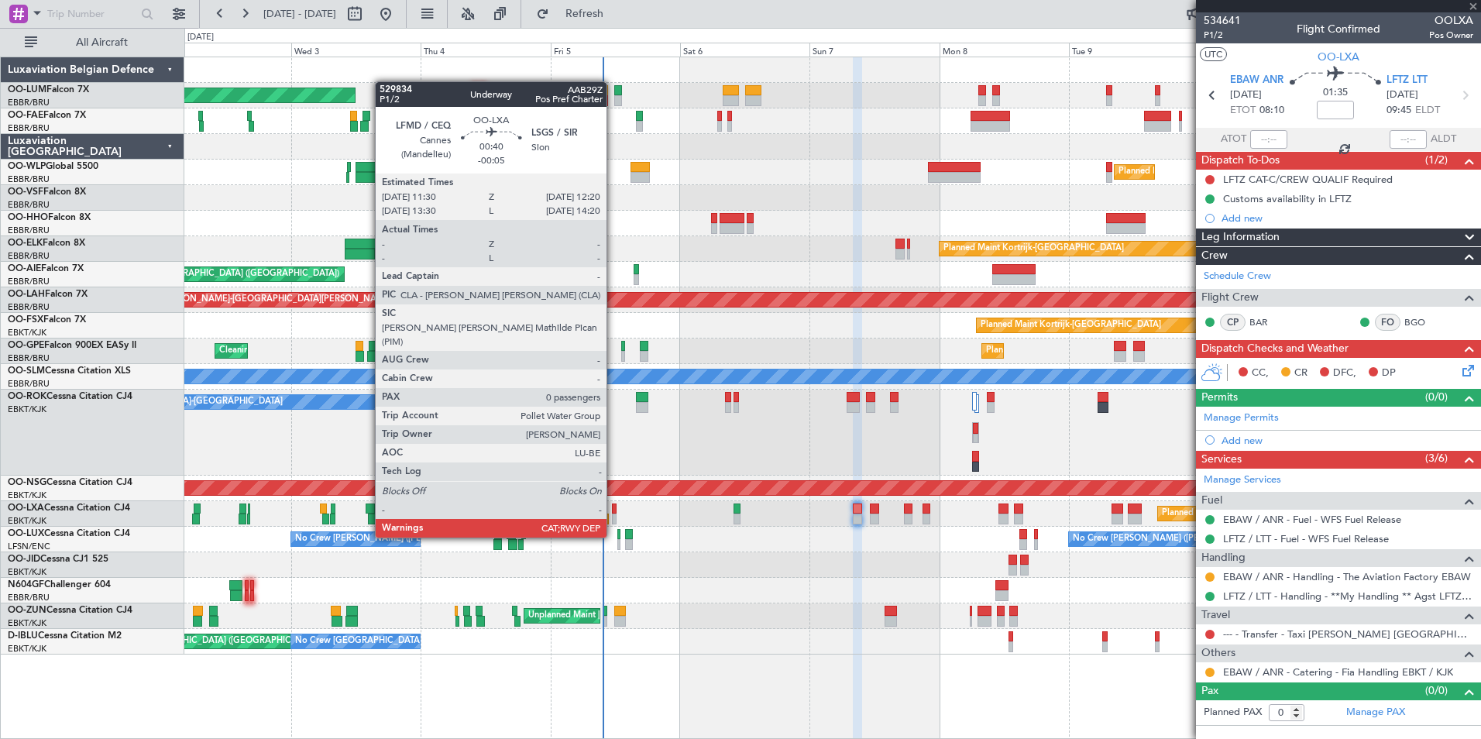
click at [613, 507] on div at bounding box center [614, 509] width 5 height 11
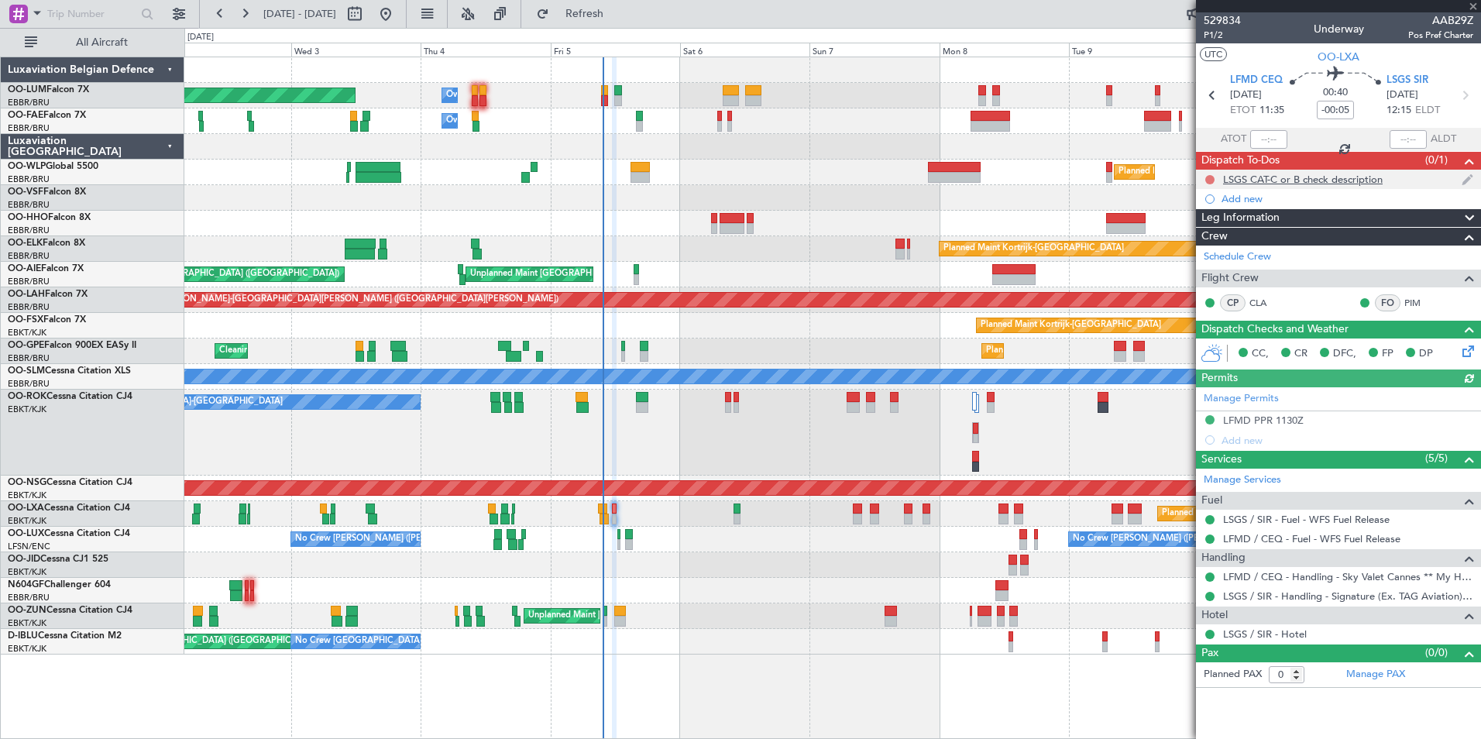
click at [1209, 175] on button at bounding box center [1210, 179] width 9 height 9
click at [1201, 248] on span "Completed" at bounding box center [1217, 247] width 51 height 15
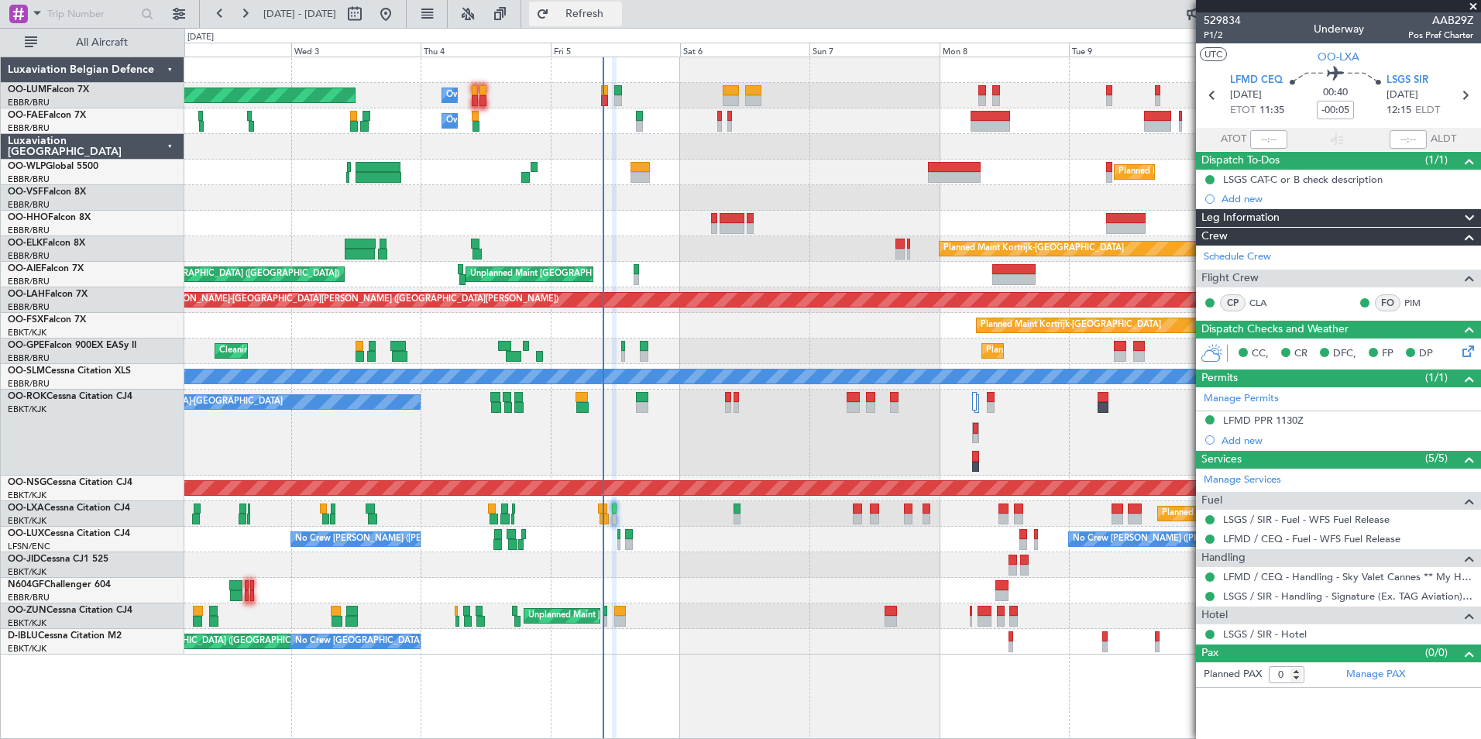
click at [618, 13] on span "Refresh" at bounding box center [584, 14] width 65 height 11
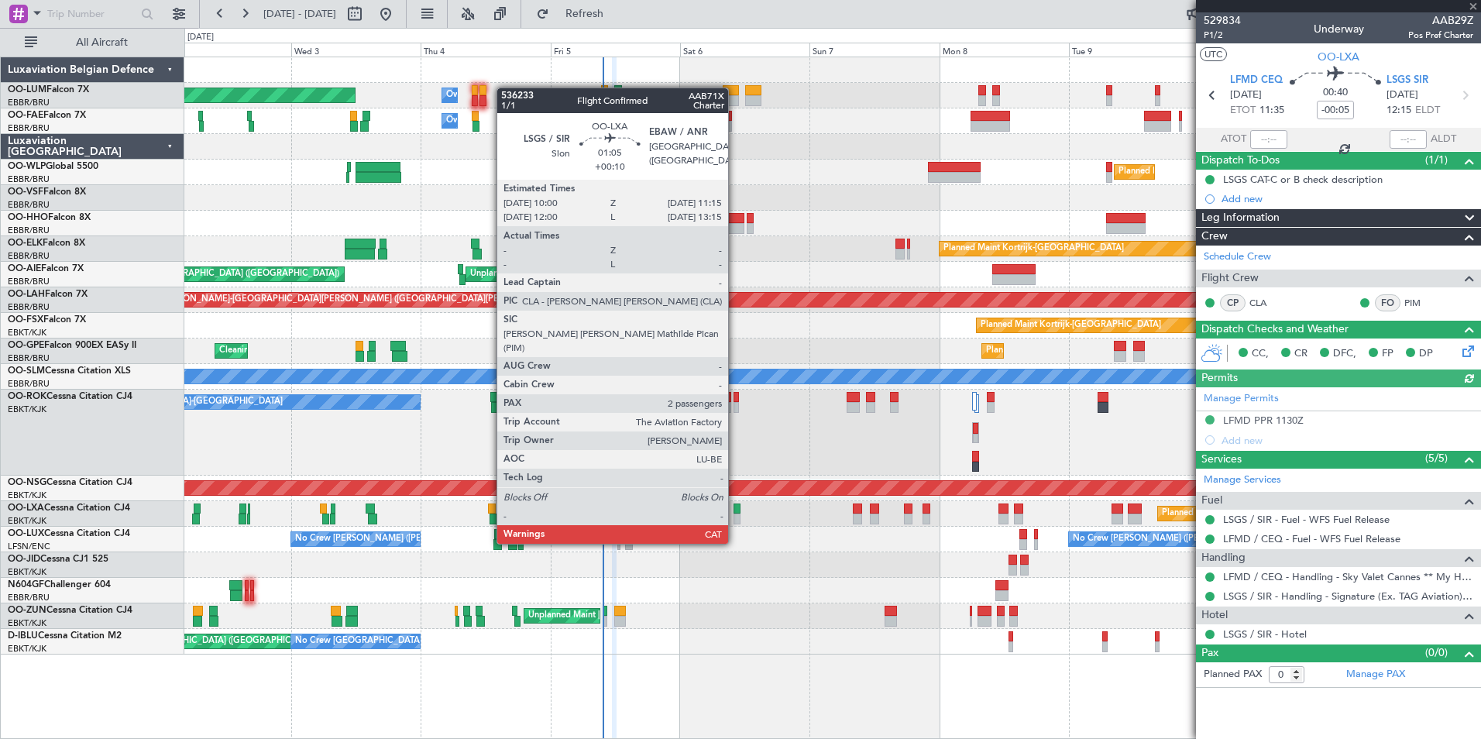
click at [735, 514] on div at bounding box center [737, 519] width 7 height 11
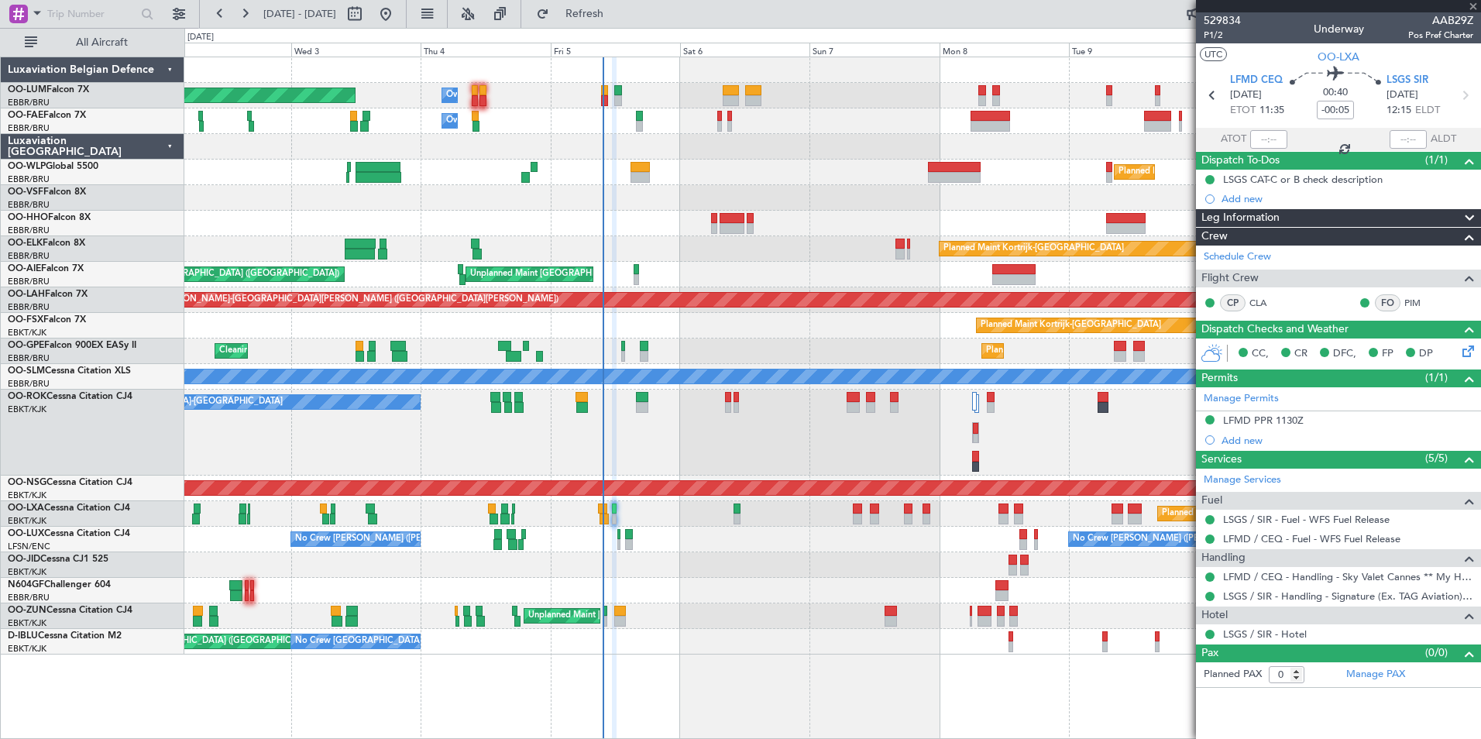
type input "+00:10"
type input "2"
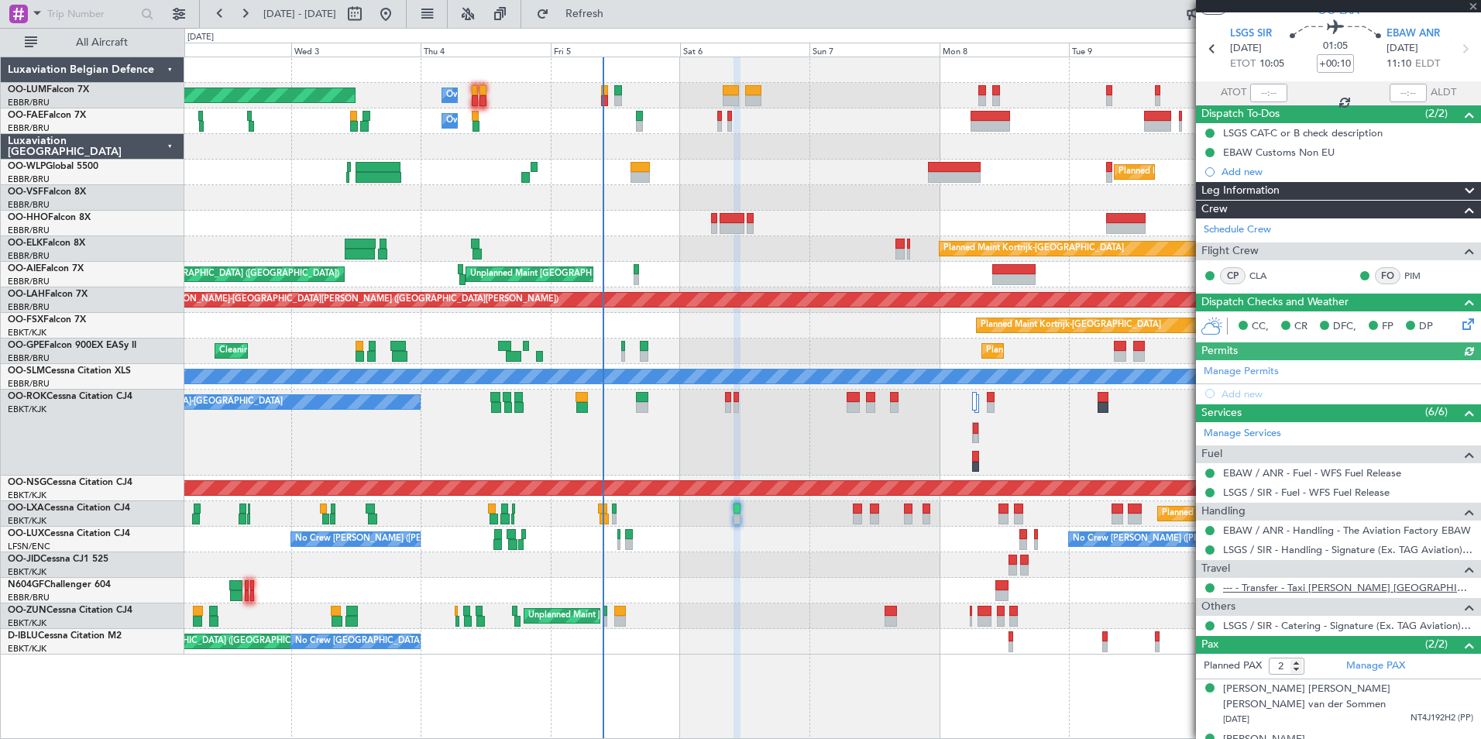
scroll to position [56, 0]
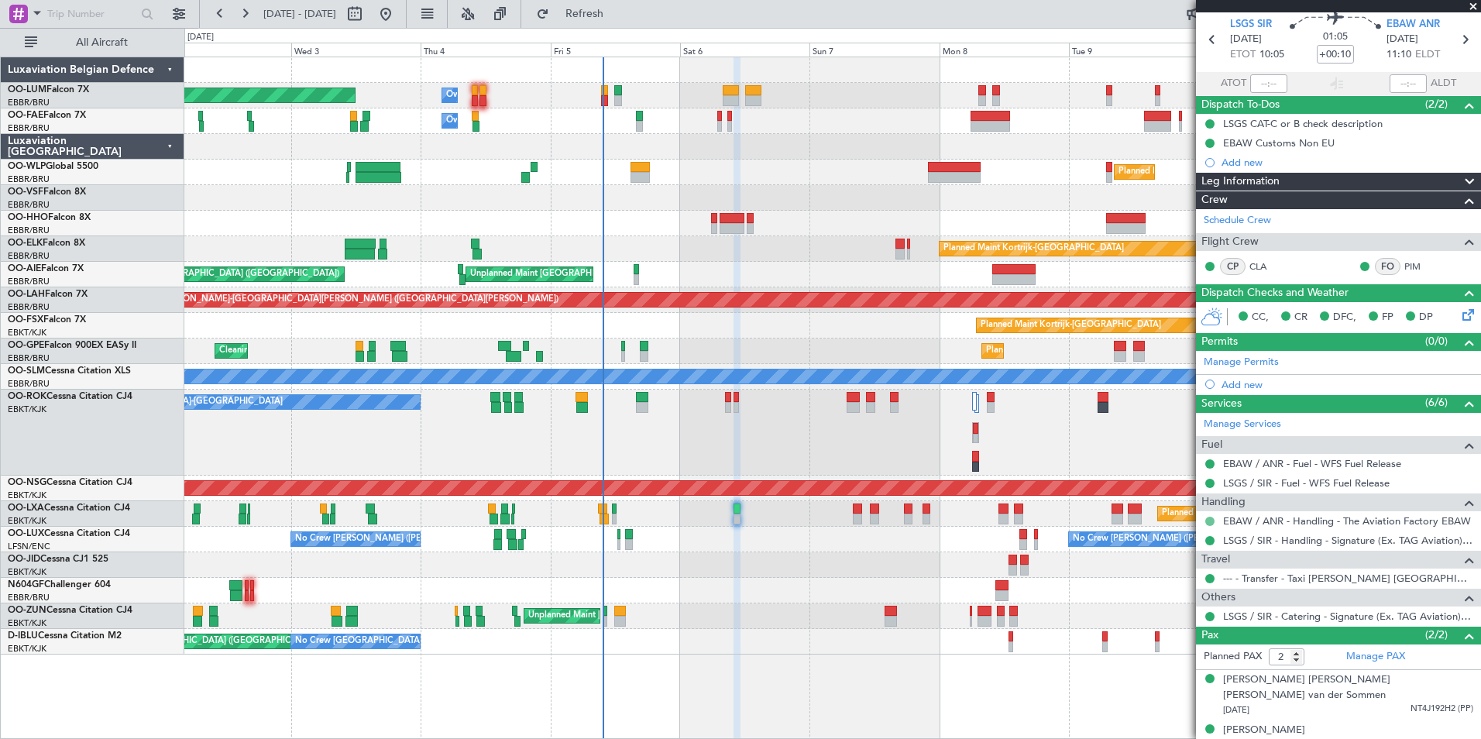
click at [1208, 518] on button at bounding box center [1210, 521] width 9 height 9
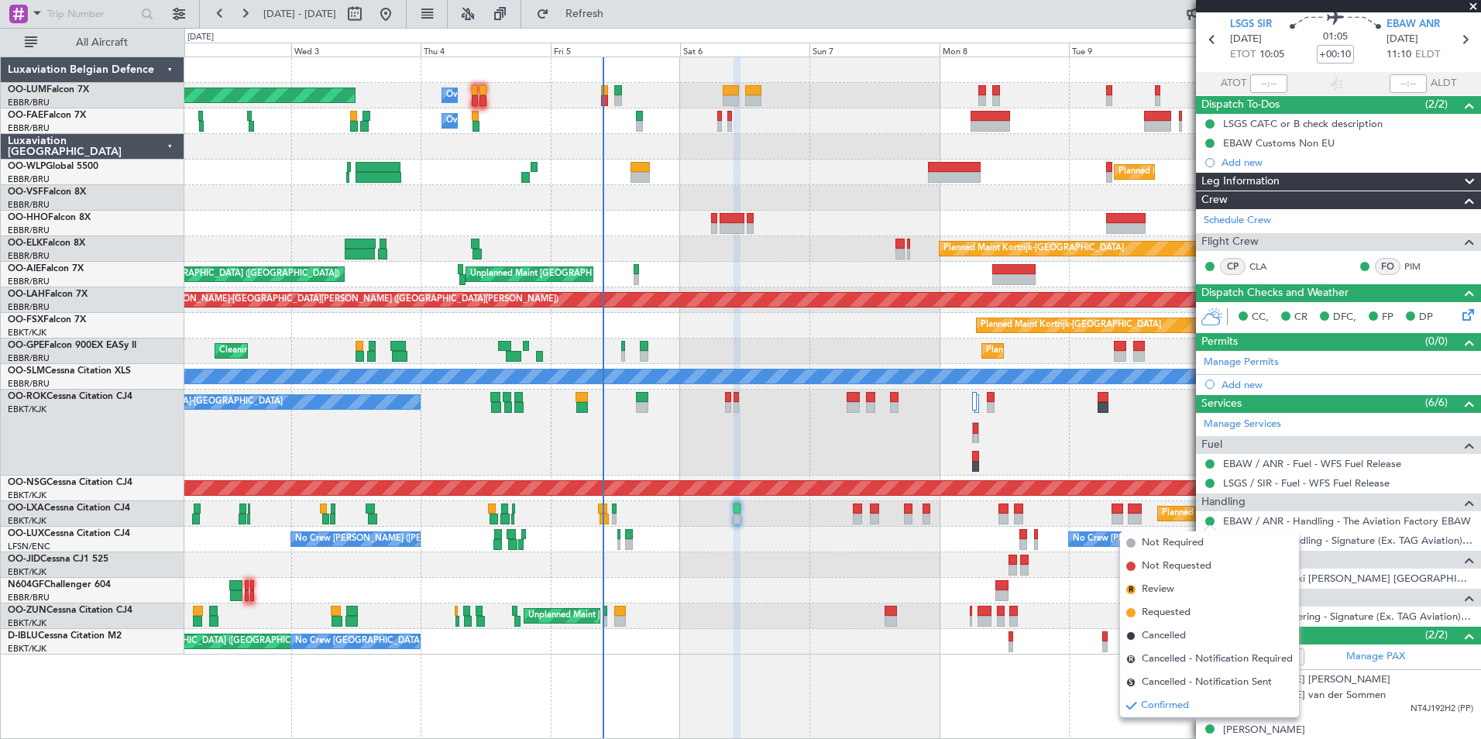
drag, startPoint x: 1184, startPoint y: 612, endPoint x: 1147, endPoint y: 604, distance: 38.2
click at [1185, 612] on span "Requested" at bounding box center [1166, 612] width 49 height 15
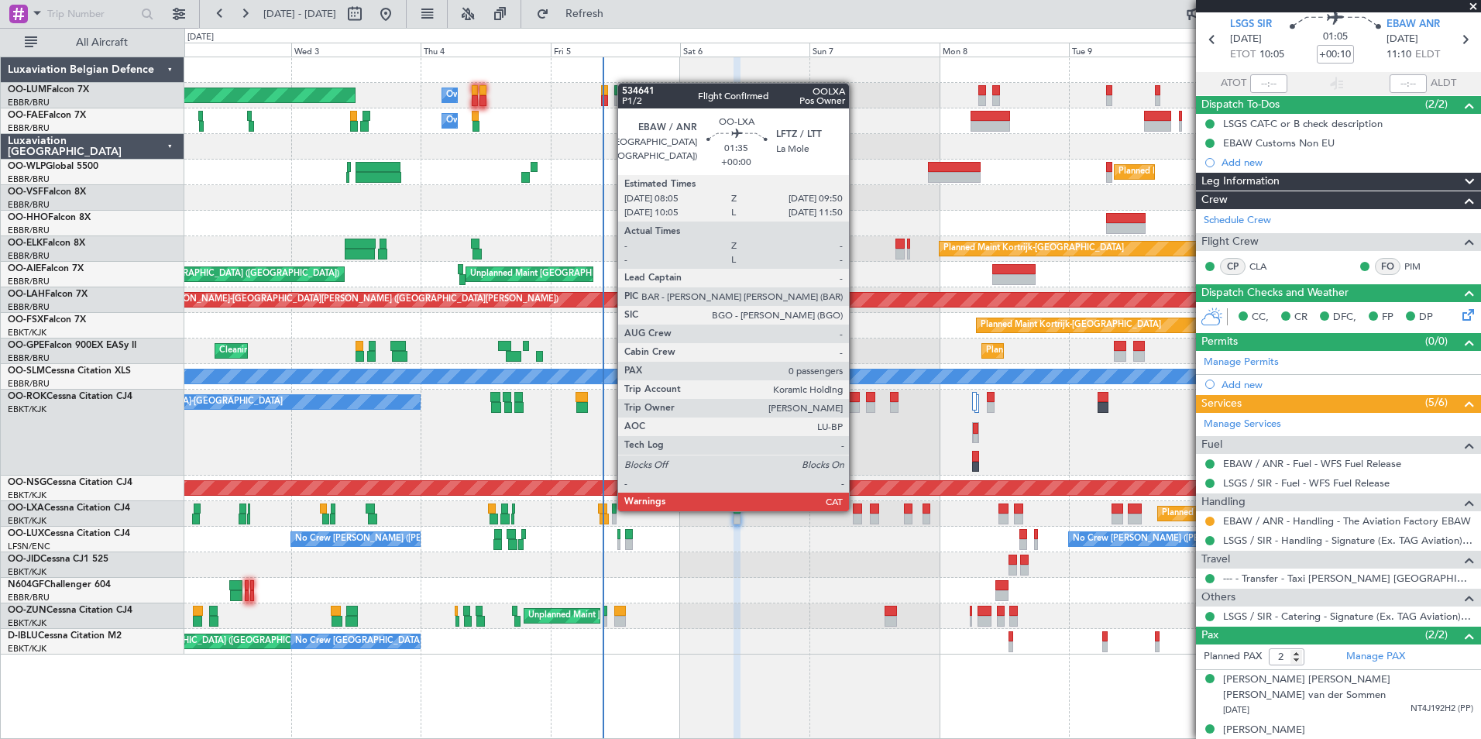
click at [856, 510] on div at bounding box center [858, 509] width 10 height 11
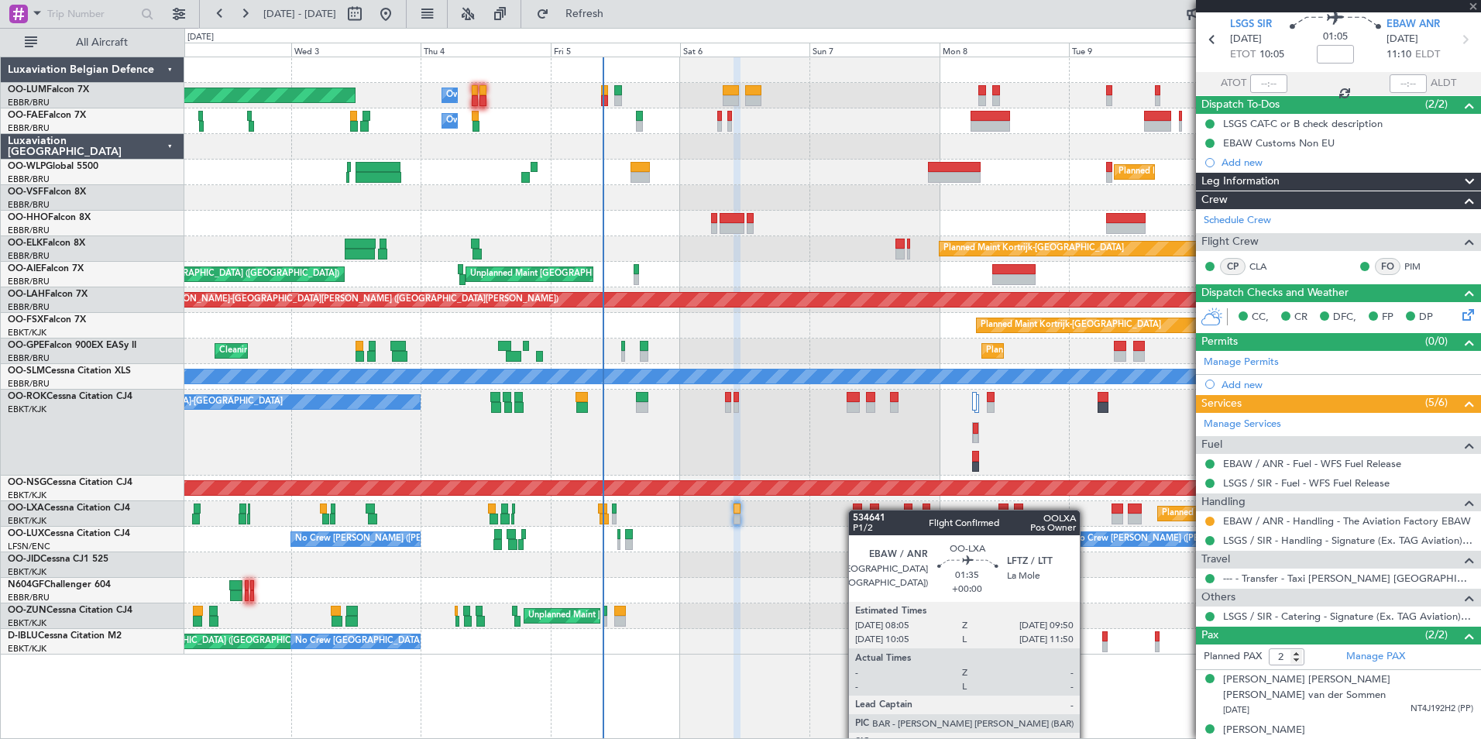
type input "0"
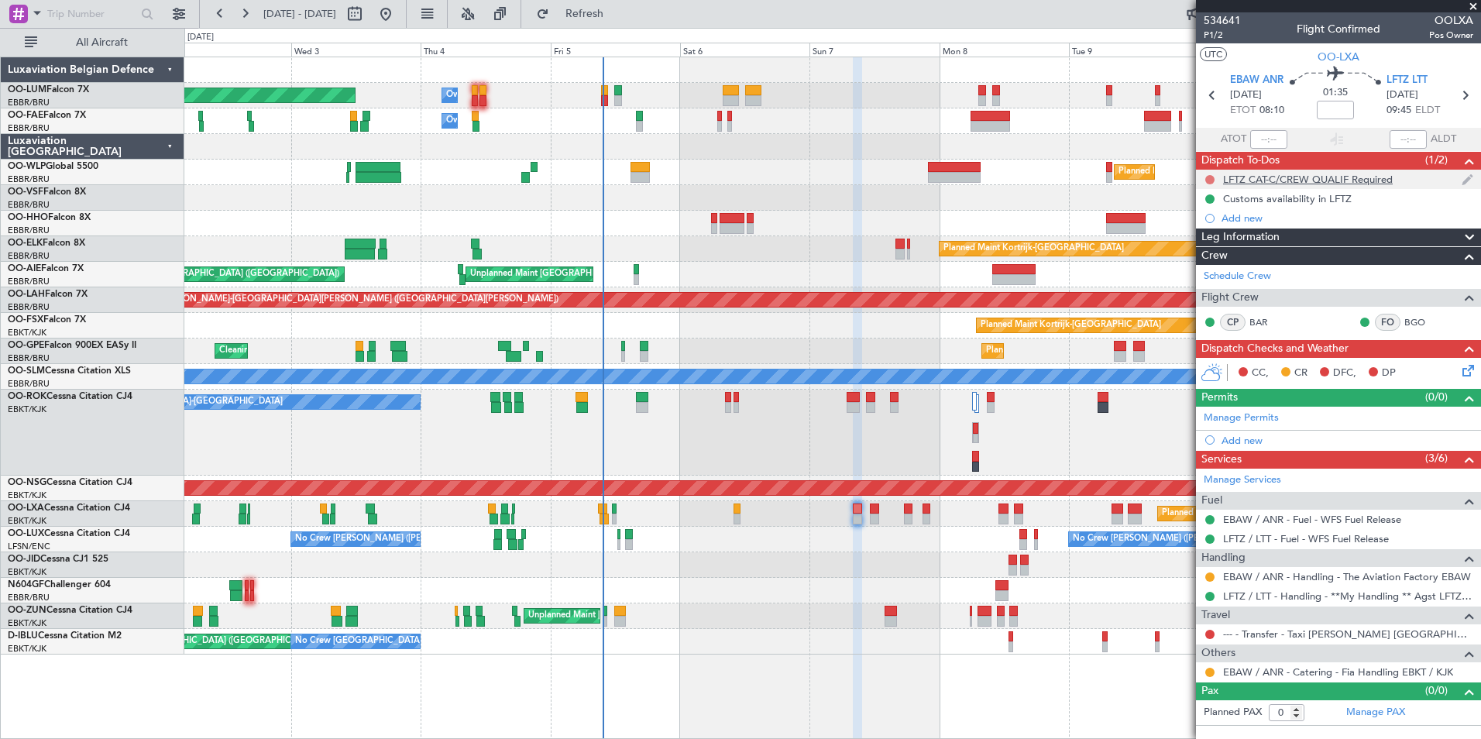
click at [1213, 180] on button at bounding box center [1210, 179] width 9 height 9
click at [1195, 247] on span "Completed" at bounding box center [1217, 247] width 51 height 15
click at [1209, 675] on button at bounding box center [1210, 672] width 9 height 9
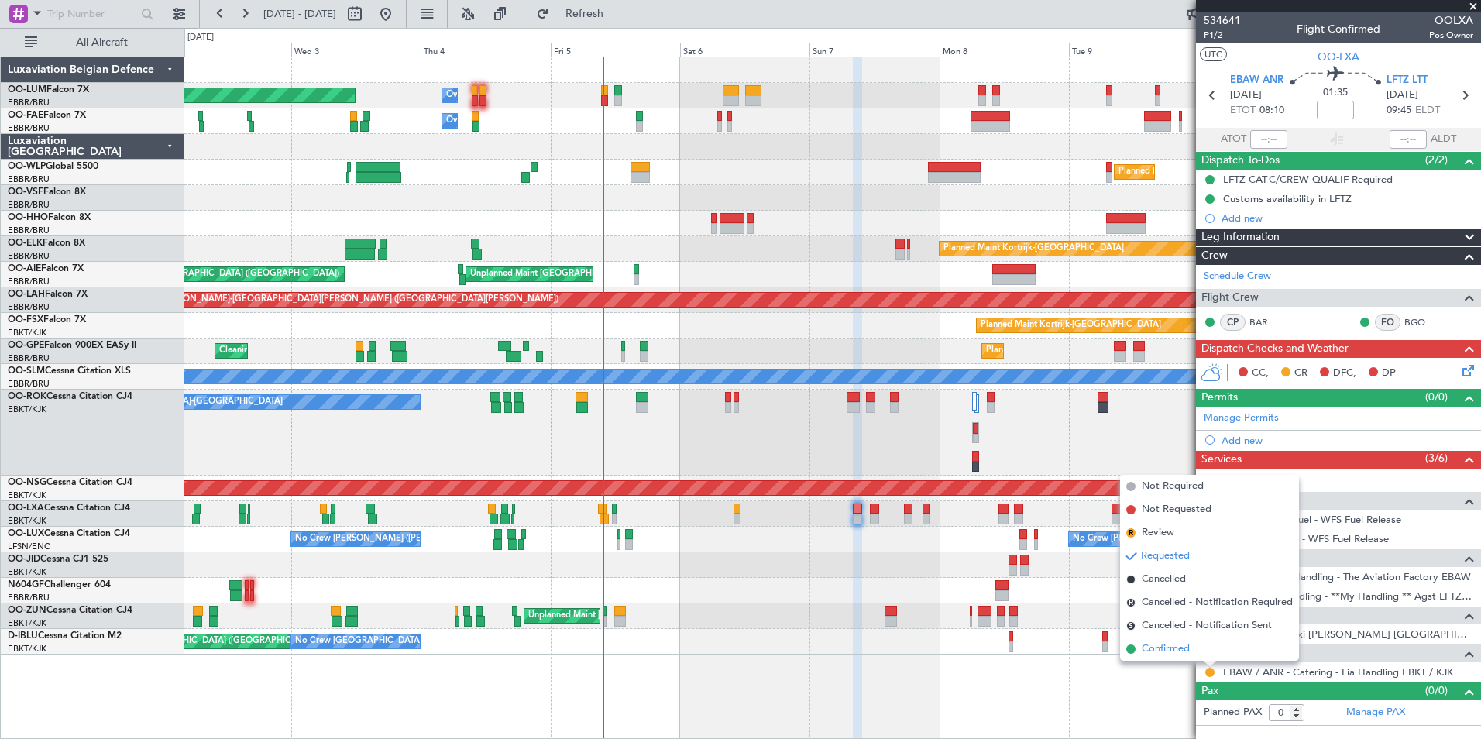
click at [1161, 652] on span "Confirmed" at bounding box center [1166, 649] width 48 height 15
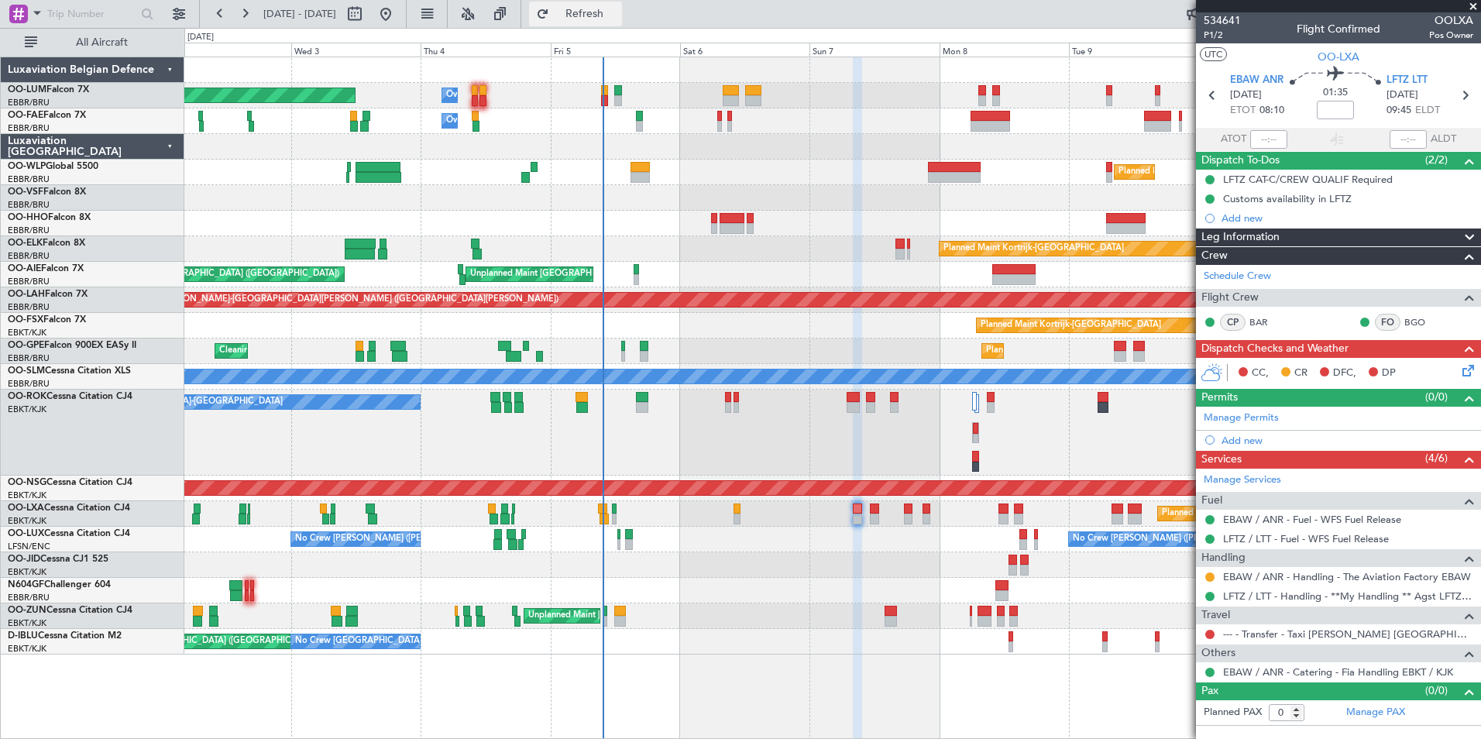
click at [618, 13] on span "Refresh" at bounding box center [584, 14] width 65 height 11
click at [297, 211] on div "Planned Maint Brussels (Brussels National) Owner Melsbroek Air Base Owner Melsb…" at bounding box center [832, 355] width 1296 height 597
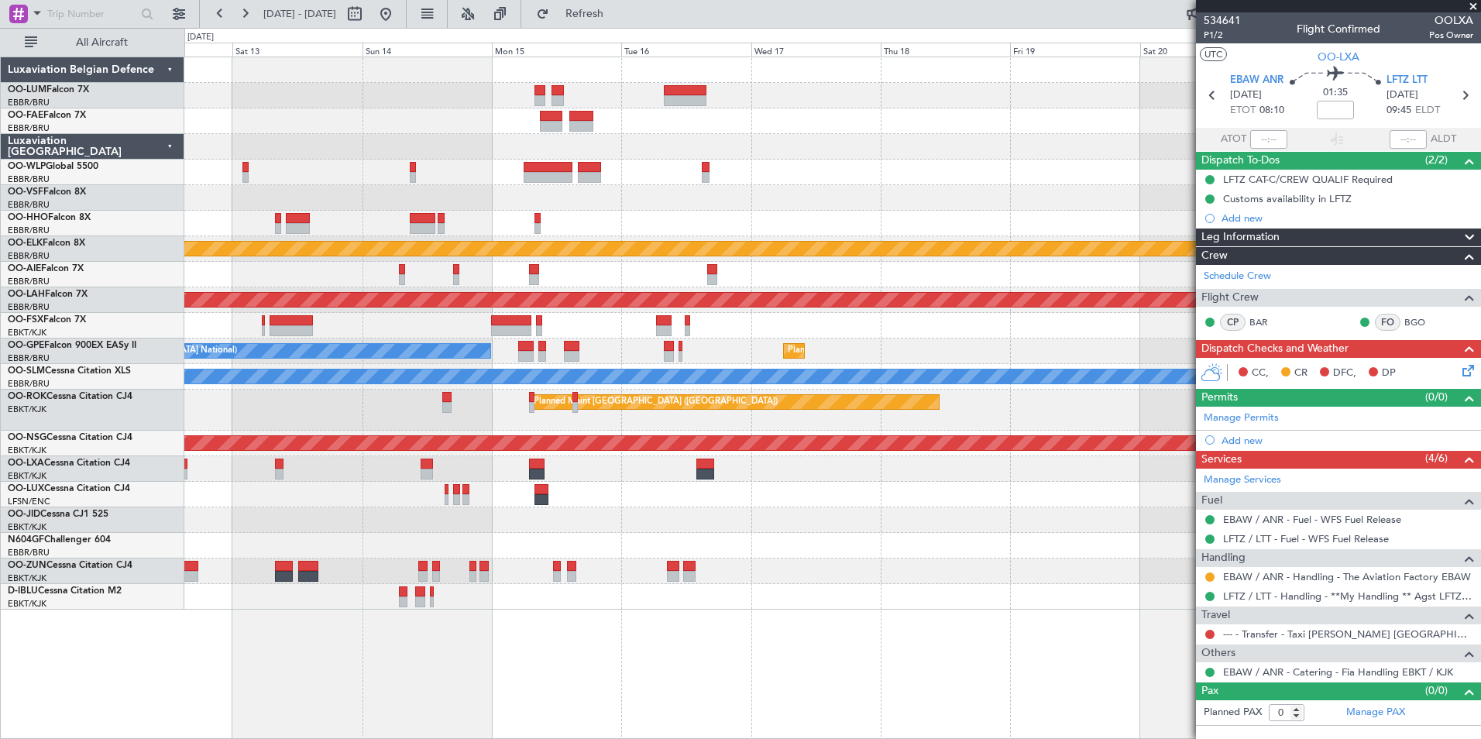
click at [304, 282] on div at bounding box center [832, 275] width 1296 height 26
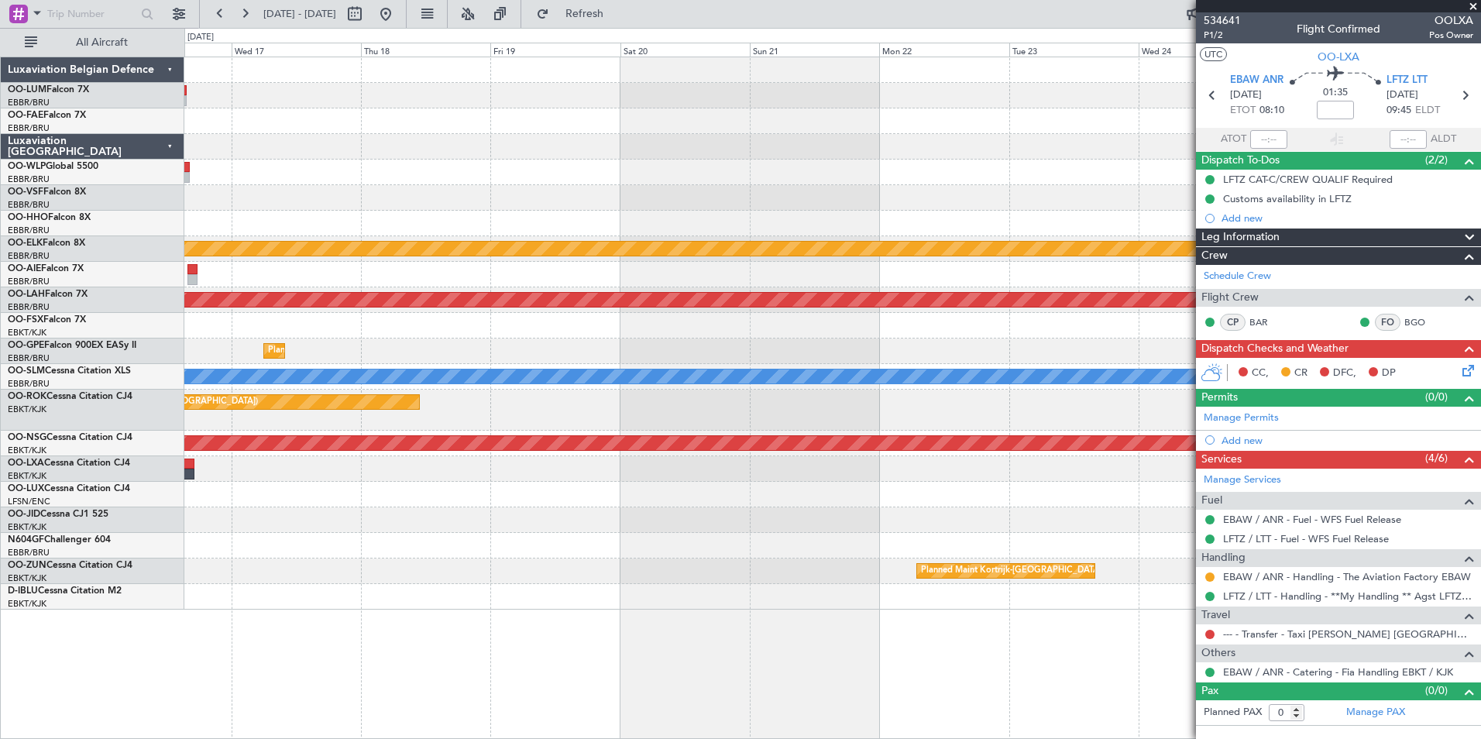
click at [498, 356] on div "Planned Maint Kortrijk-Wevelgem Planned Maint Alton-st Louis (St Louis Regl) Pl…" at bounding box center [832, 333] width 1296 height 552
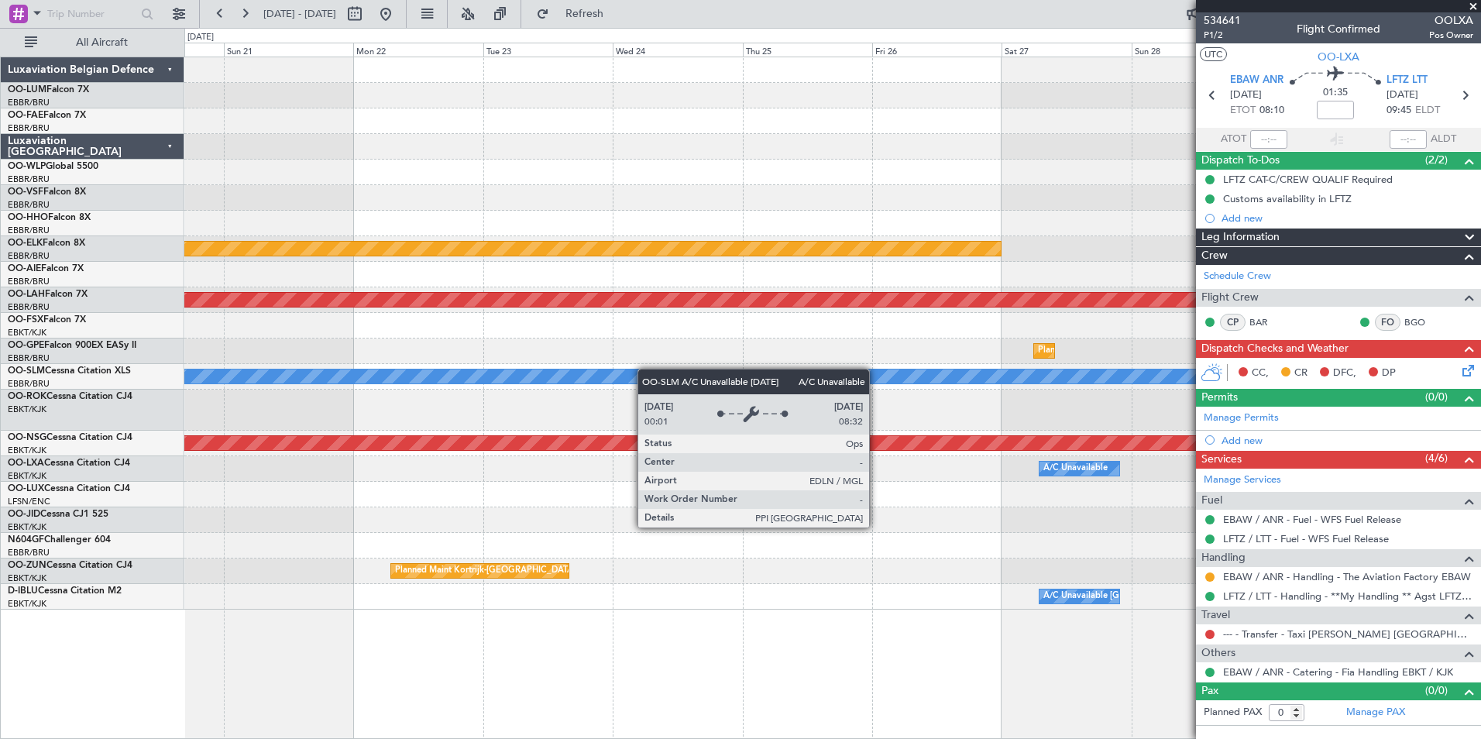
click at [428, 372] on div "Planned Maint Kortrijk-Wevelgem Planned Maint Alton-st Louis (St Louis Regl) Pl…" at bounding box center [832, 333] width 1296 height 552
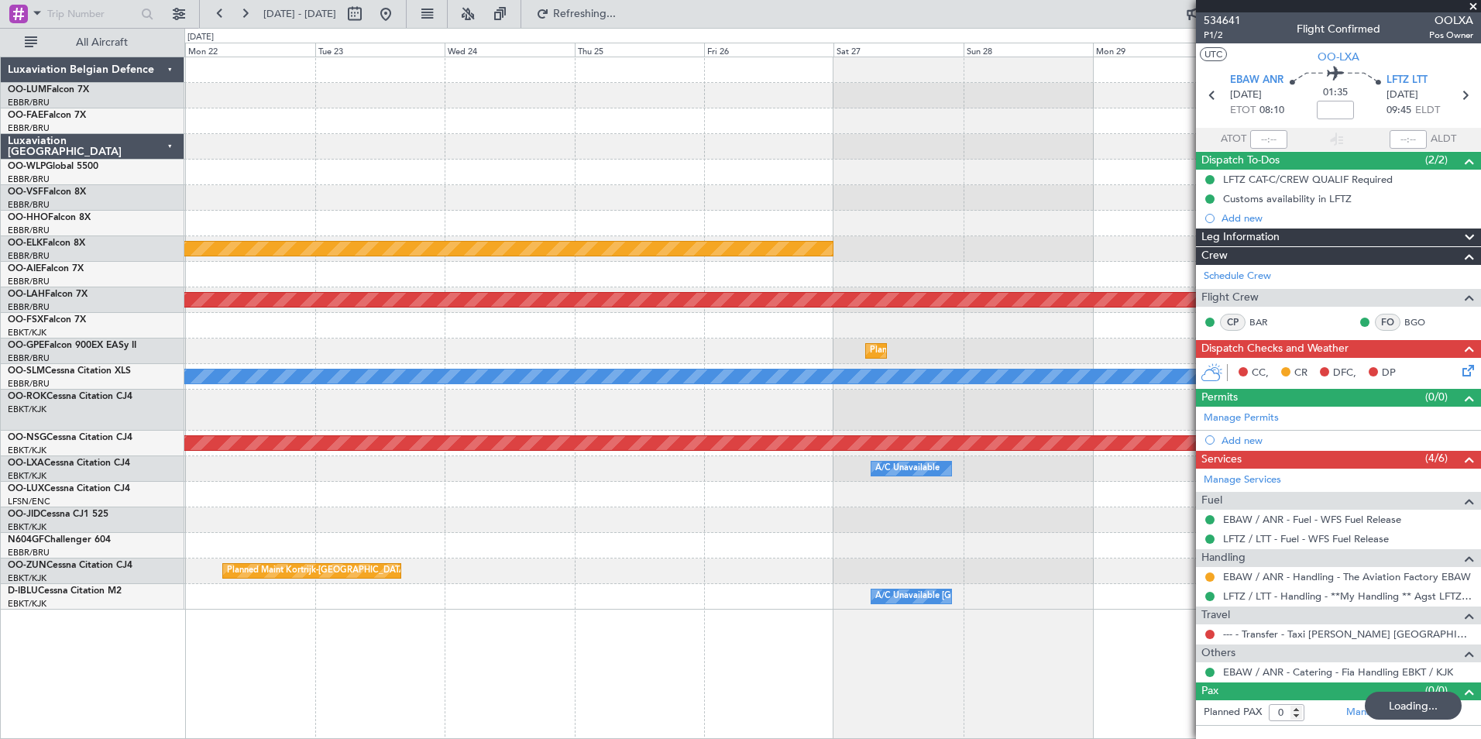
click at [807, 676] on div "Planned Maint Kortrijk-Wevelgem Planned Maint Alton-st Louis (St Louis Regl) Pl…" at bounding box center [832, 398] width 1297 height 683
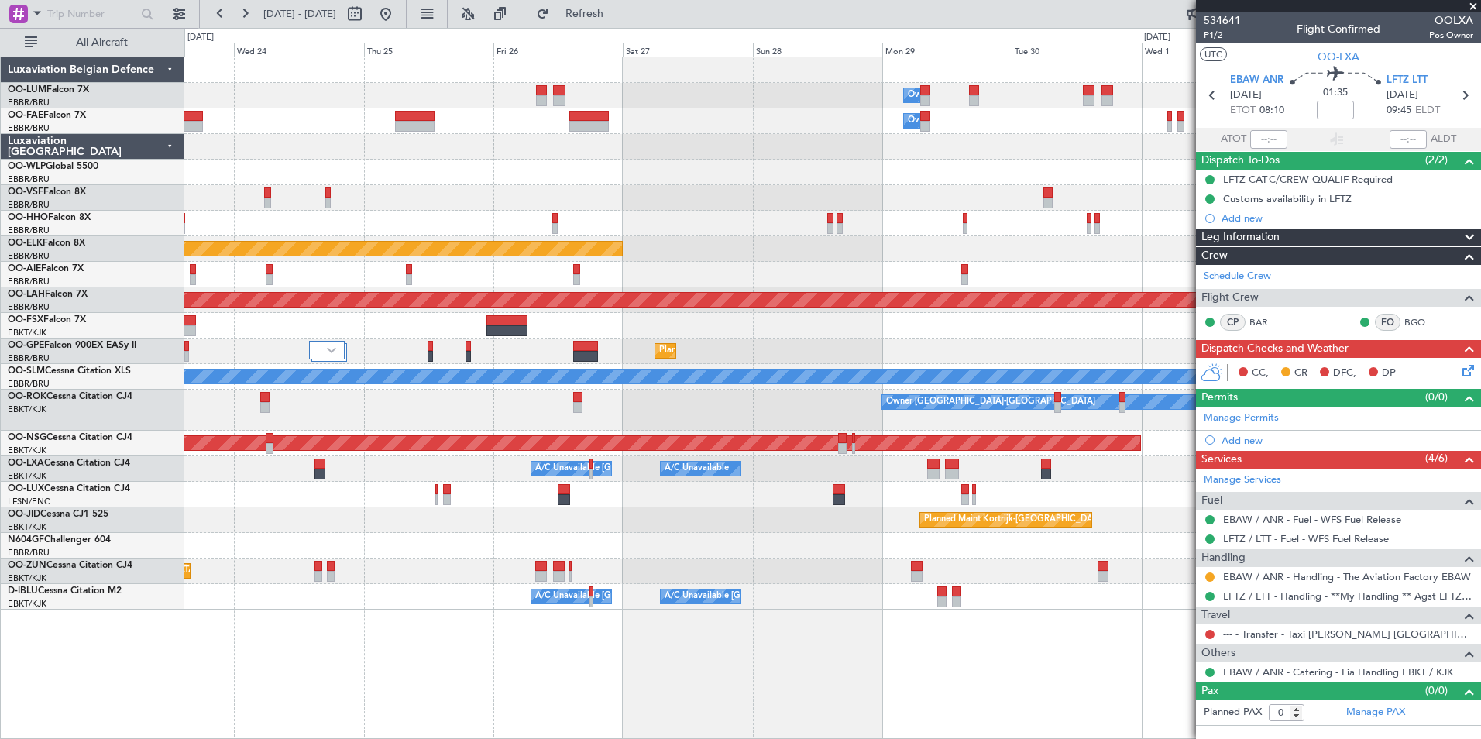
click at [858, 463] on div "A/C Unavailable A/C Unavailable Brussels (Brussels National)" at bounding box center [832, 469] width 1296 height 26
click at [1291, 694] on fb-app "23 Sep 2025 - 03 Oct 2025 Refresh Quick Links All Aircraft Owner Melsbroek Air …" at bounding box center [740, 376] width 1481 height 728
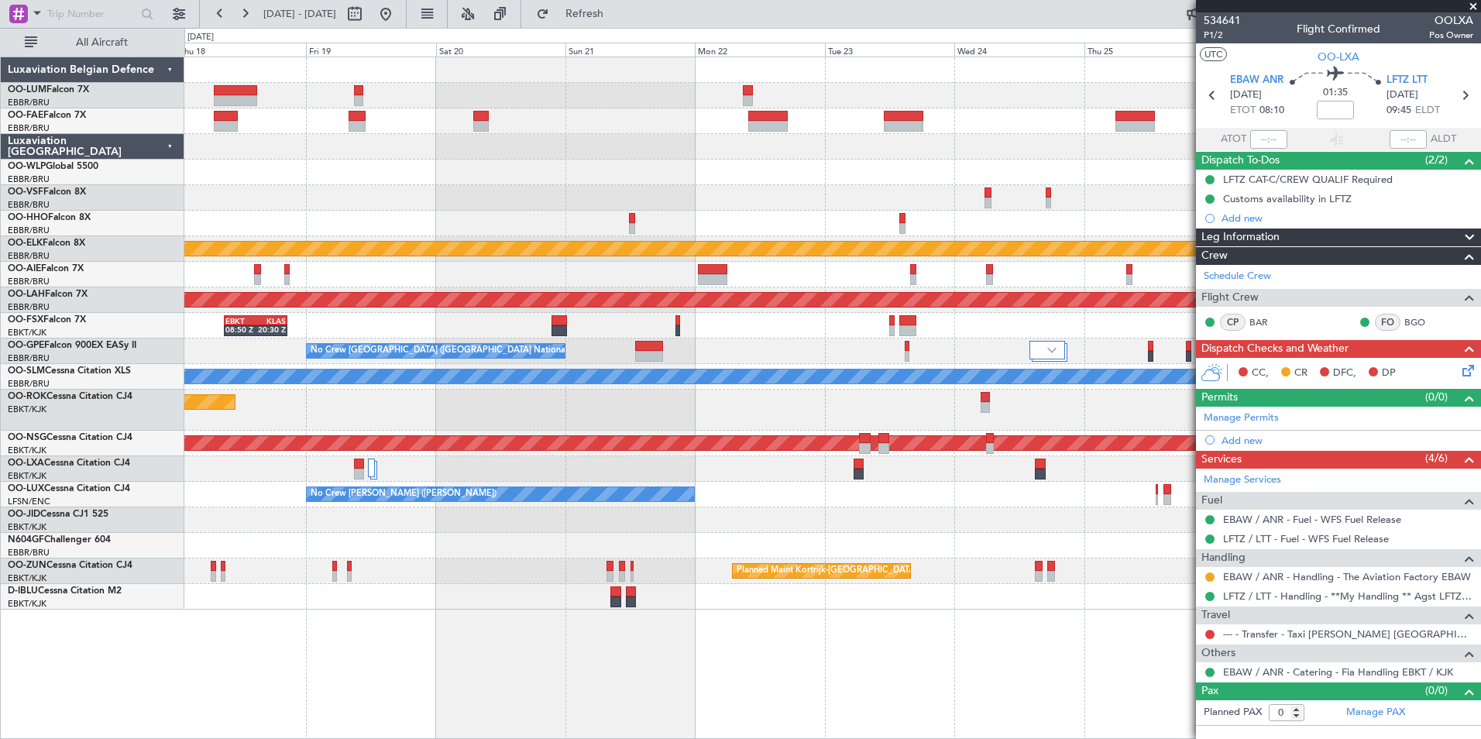
click at [1358, 668] on fb-app "23 Sep 2025 - 03 Oct 2025 Refresh Quick Links All Aircraft Owner Melsbroek Air …" at bounding box center [740, 376] width 1481 height 728
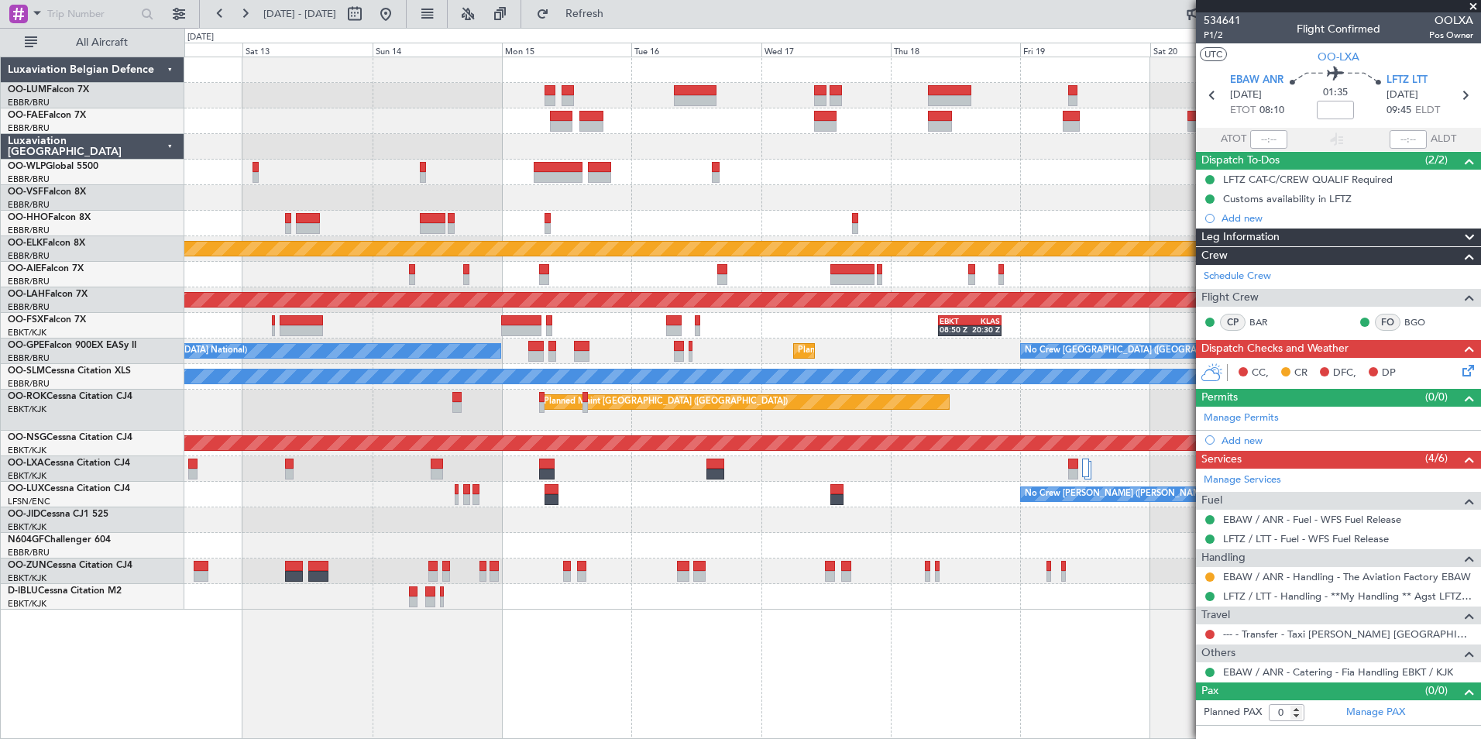
click at [1264, 640] on fb-app "23 Sep 2025 - 03 Oct 2025 Refresh Quick Links All Aircraft Planned Maint Kortri…" at bounding box center [740, 376] width 1481 height 728
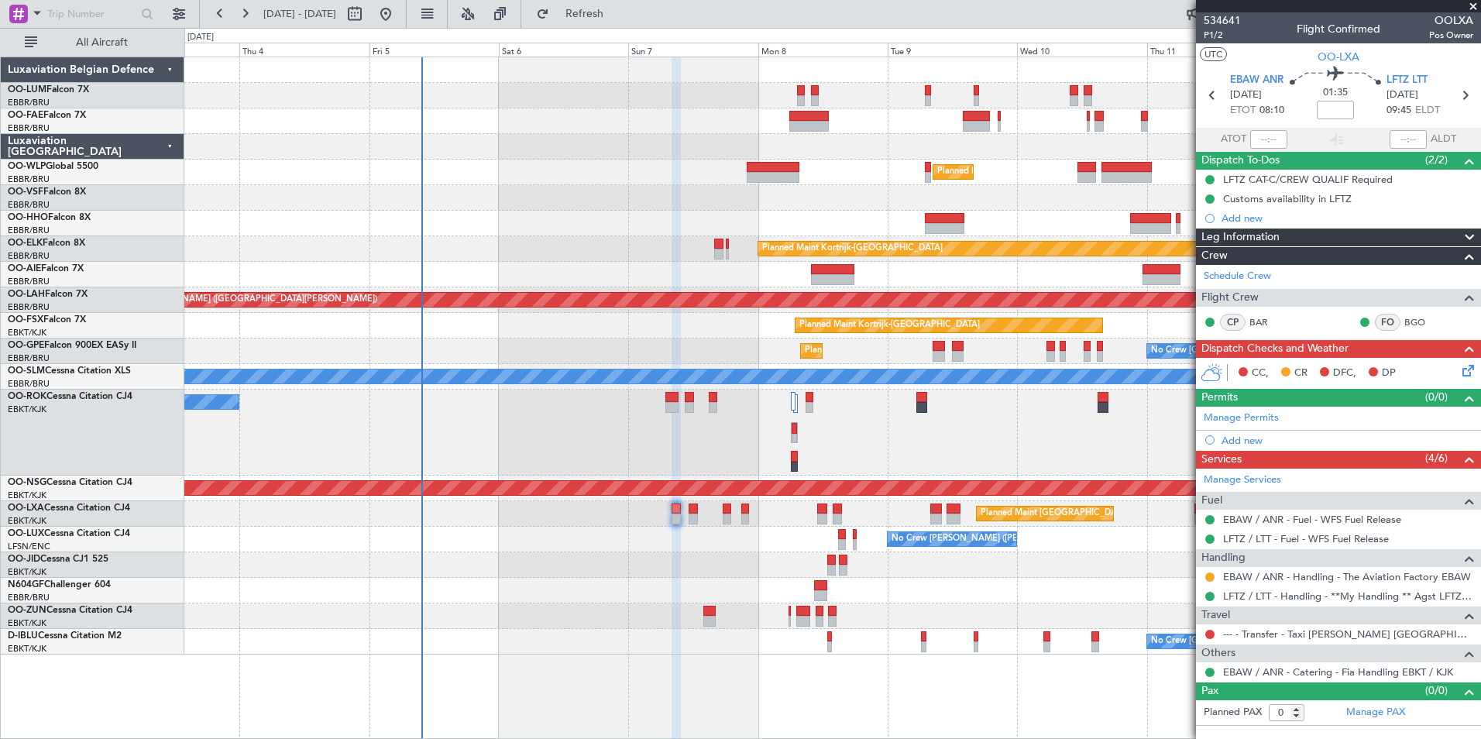
click at [832, 385] on div "Planned Maint Brussels (Brussels National) Planned Maint Milan (Linate) Planned…" at bounding box center [832, 355] width 1296 height 597
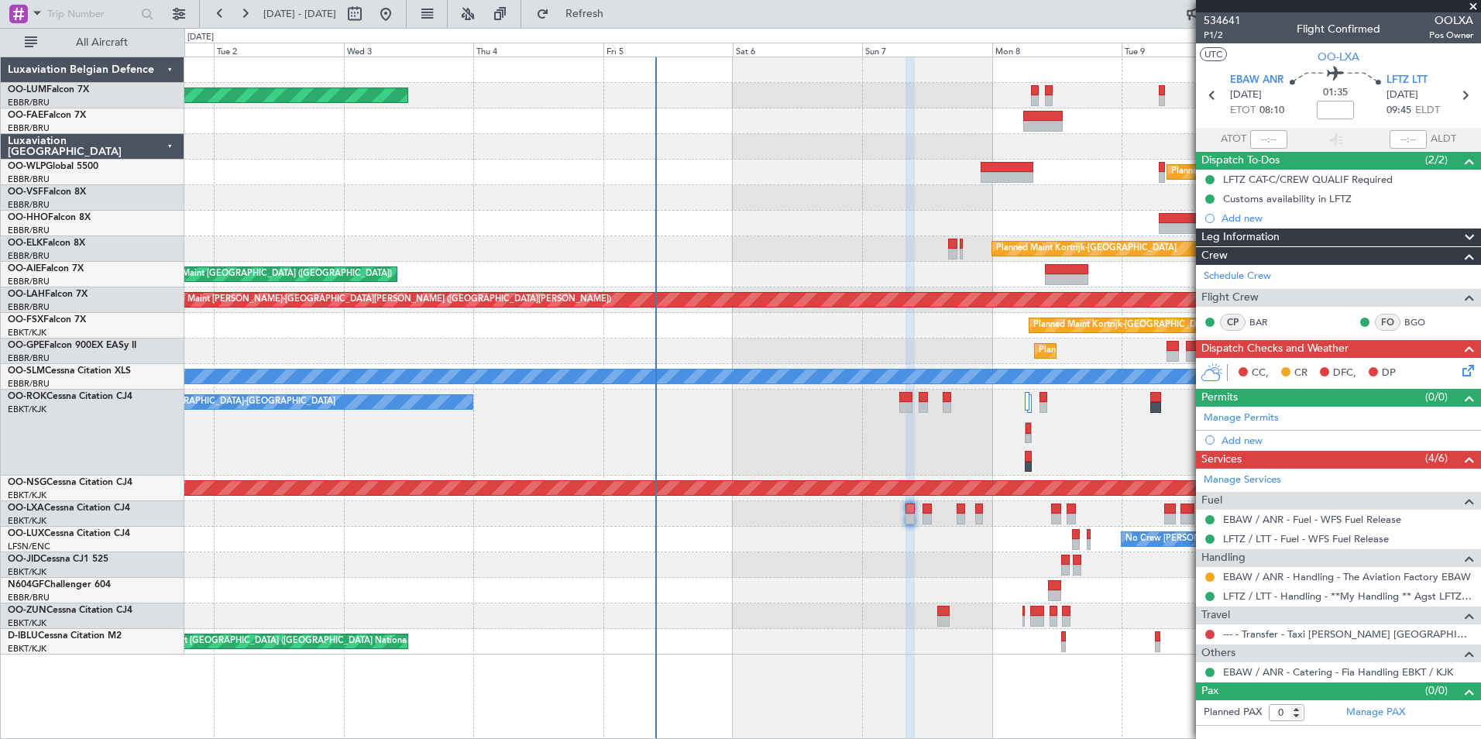
click at [505, 503] on div "Planned Maint Brussels (Brussels National) Planned Maint Milan (Linate) Planned…" at bounding box center [832, 355] width 1296 height 597
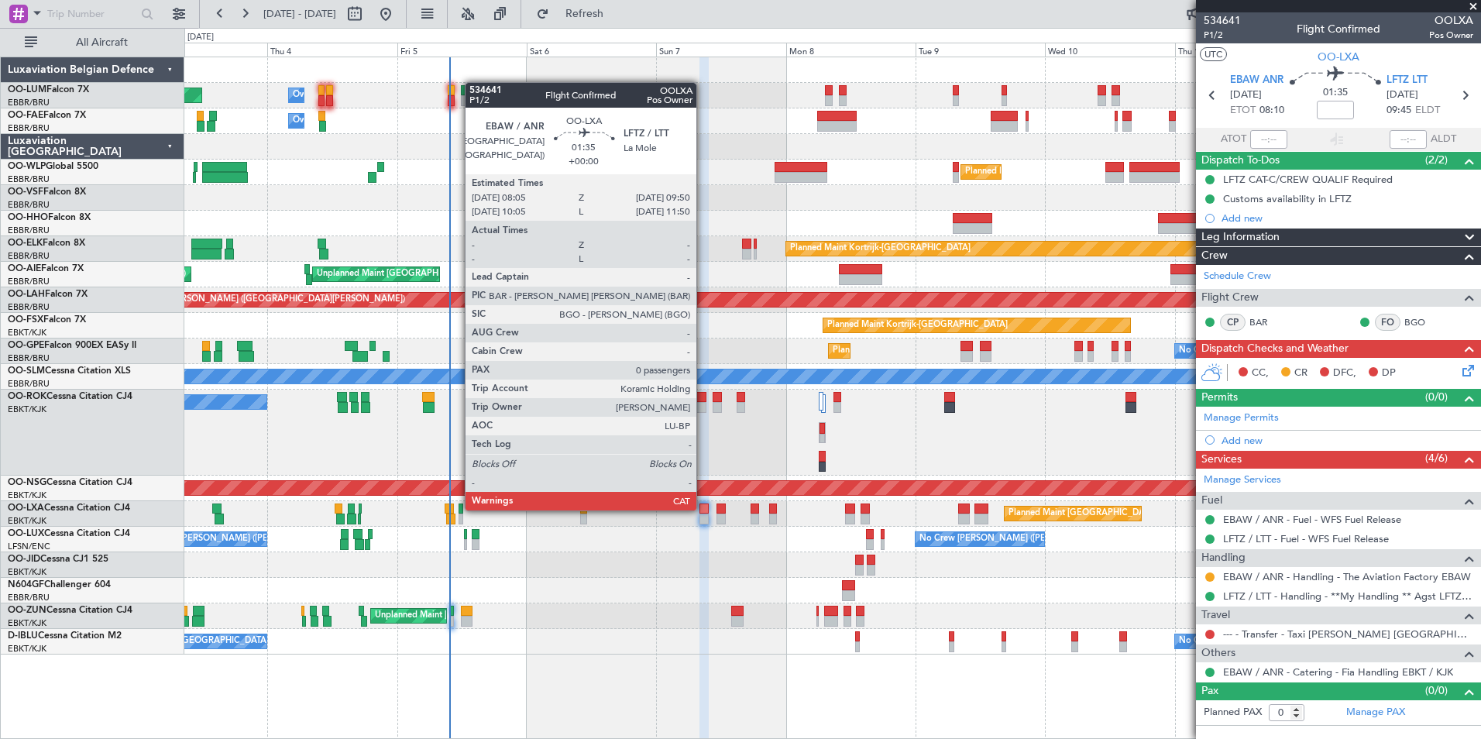
click at [704, 509] on div at bounding box center [705, 509] width 10 height 11
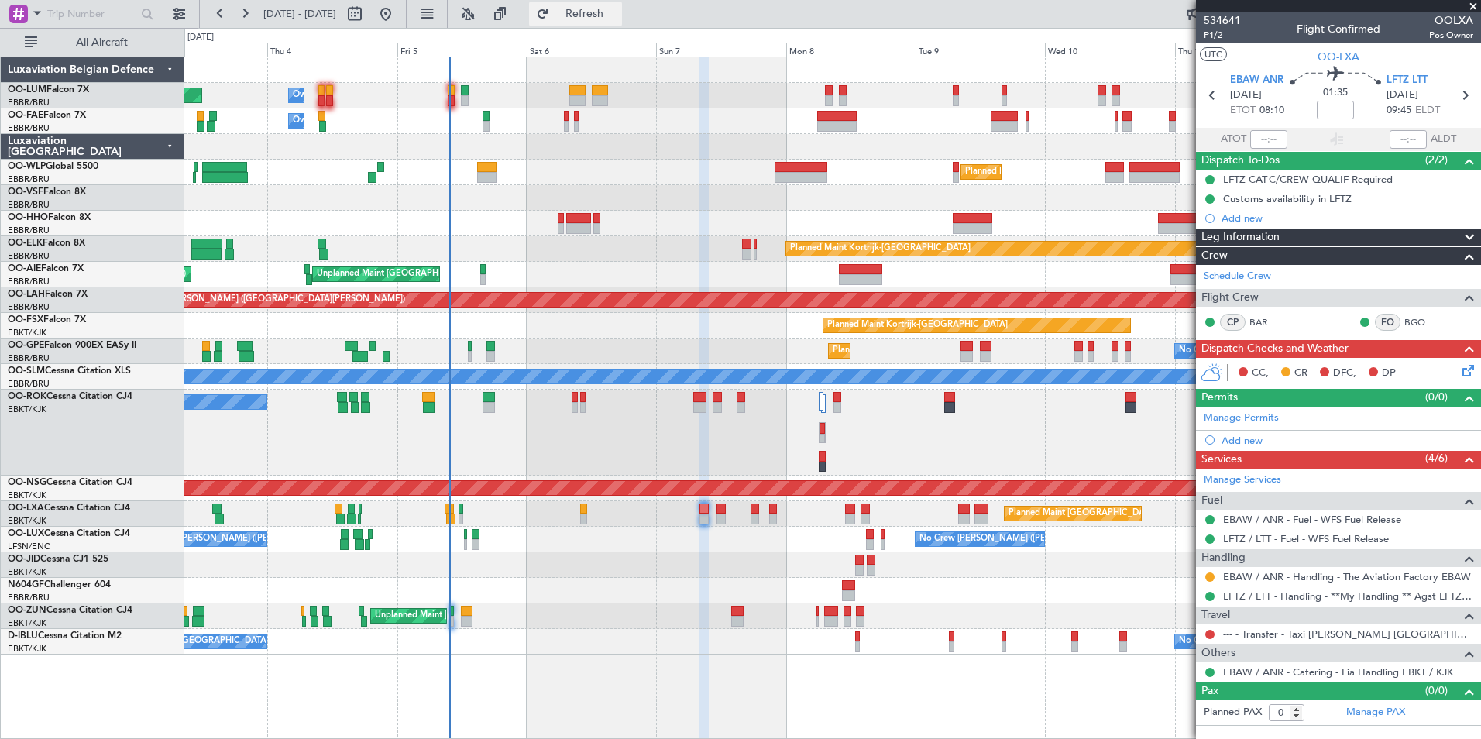
click at [618, 12] on span "Refresh" at bounding box center [584, 14] width 65 height 11
click at [1311, 633] on link "--- - Transfer - Taxi [PERSON_NAME] [GEOGRAPHIC_DATA]" at bounding box center [1348, 634] width 250 height 13
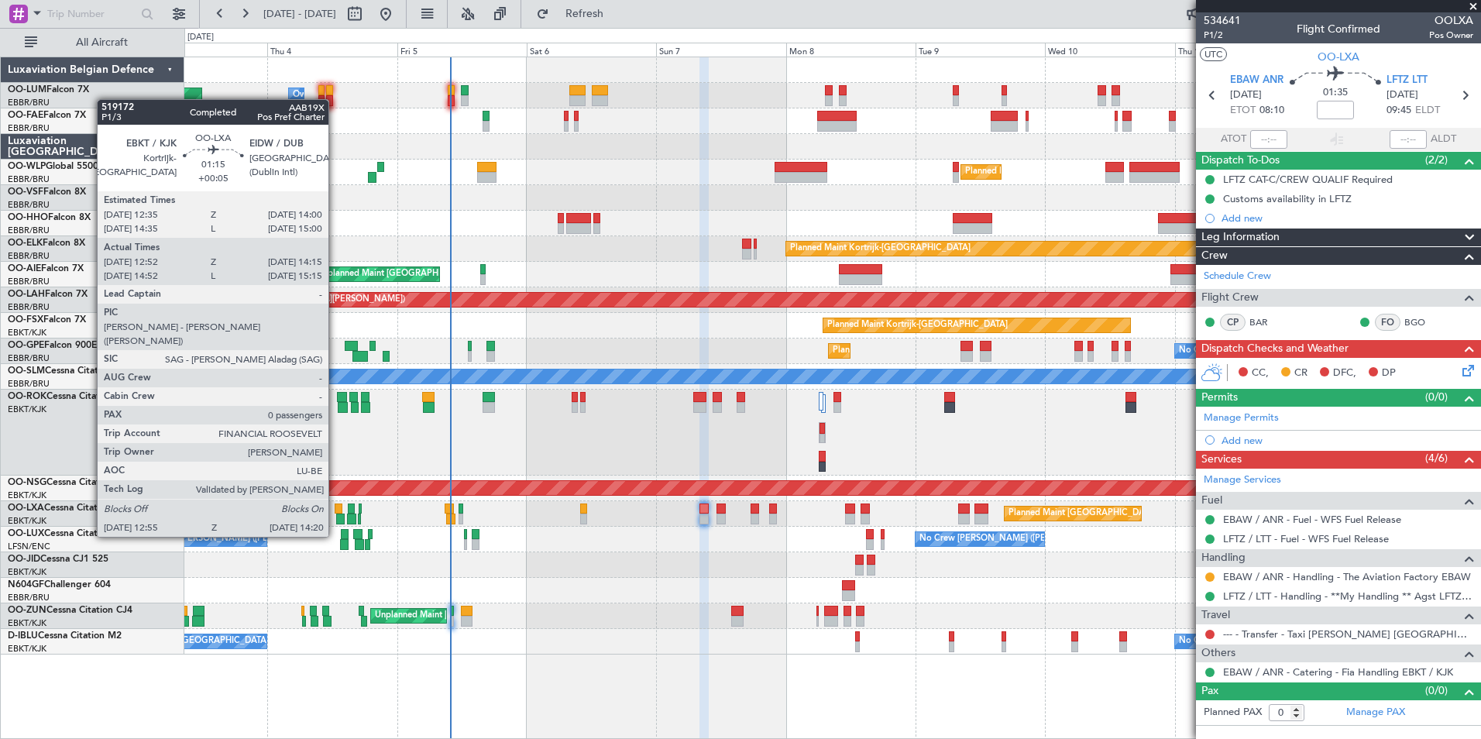
click at [335, 507] on div at bounding box center [339, 509] width 8 height 11
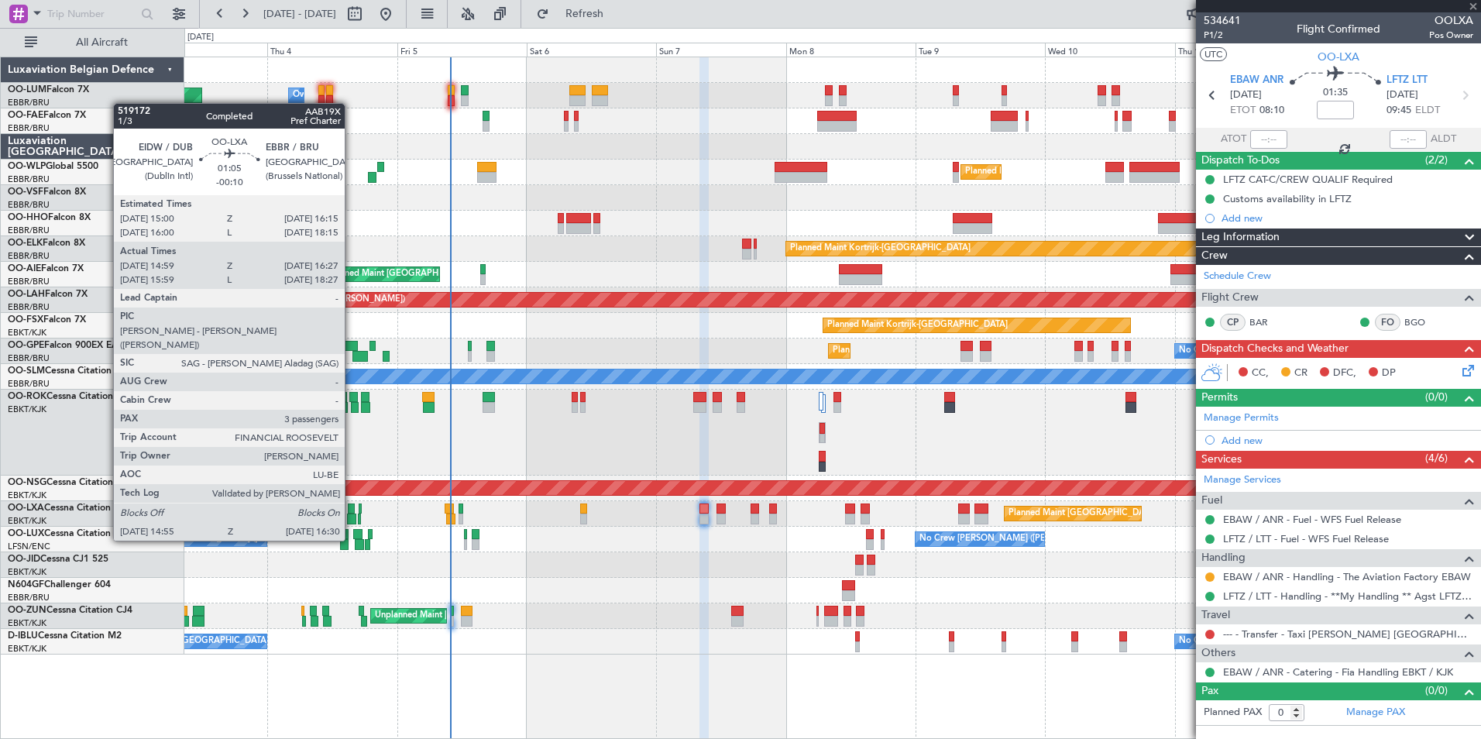
type input "+00:05"
type input "12:57"
type input "14:10"
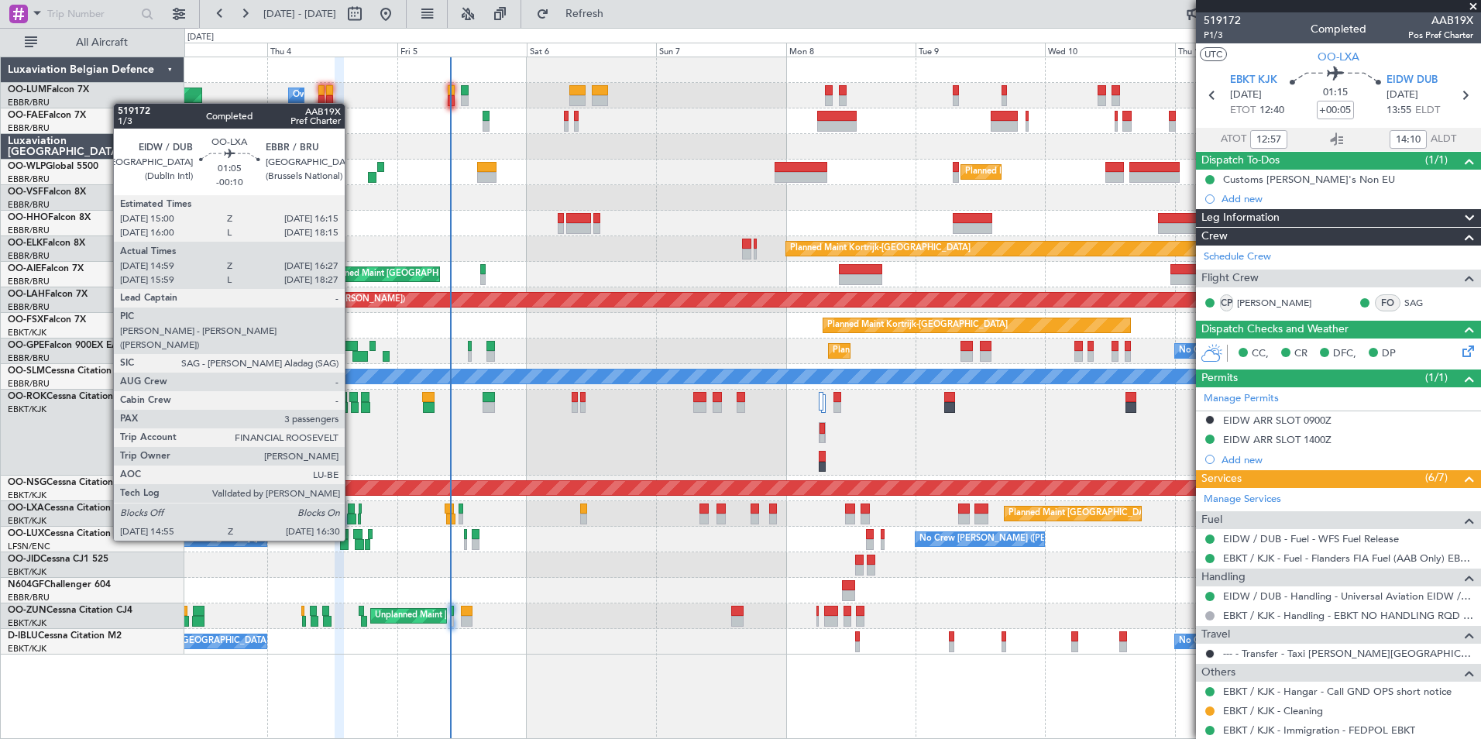
click at [352, 513] on div at bounding box center [351, 509] width 7 height 11
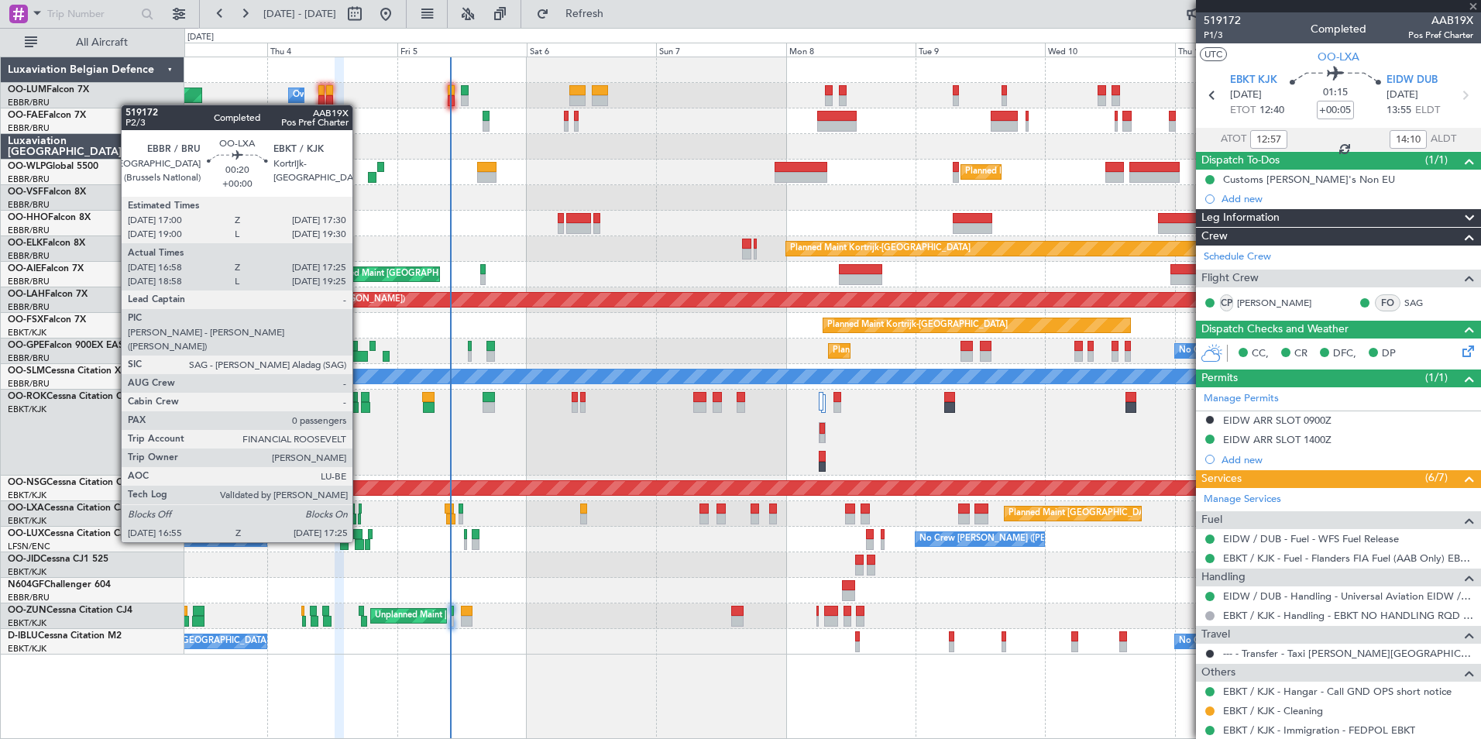
type input "-00:10"
type input "15:04"
type input "16:22"
type input "3"
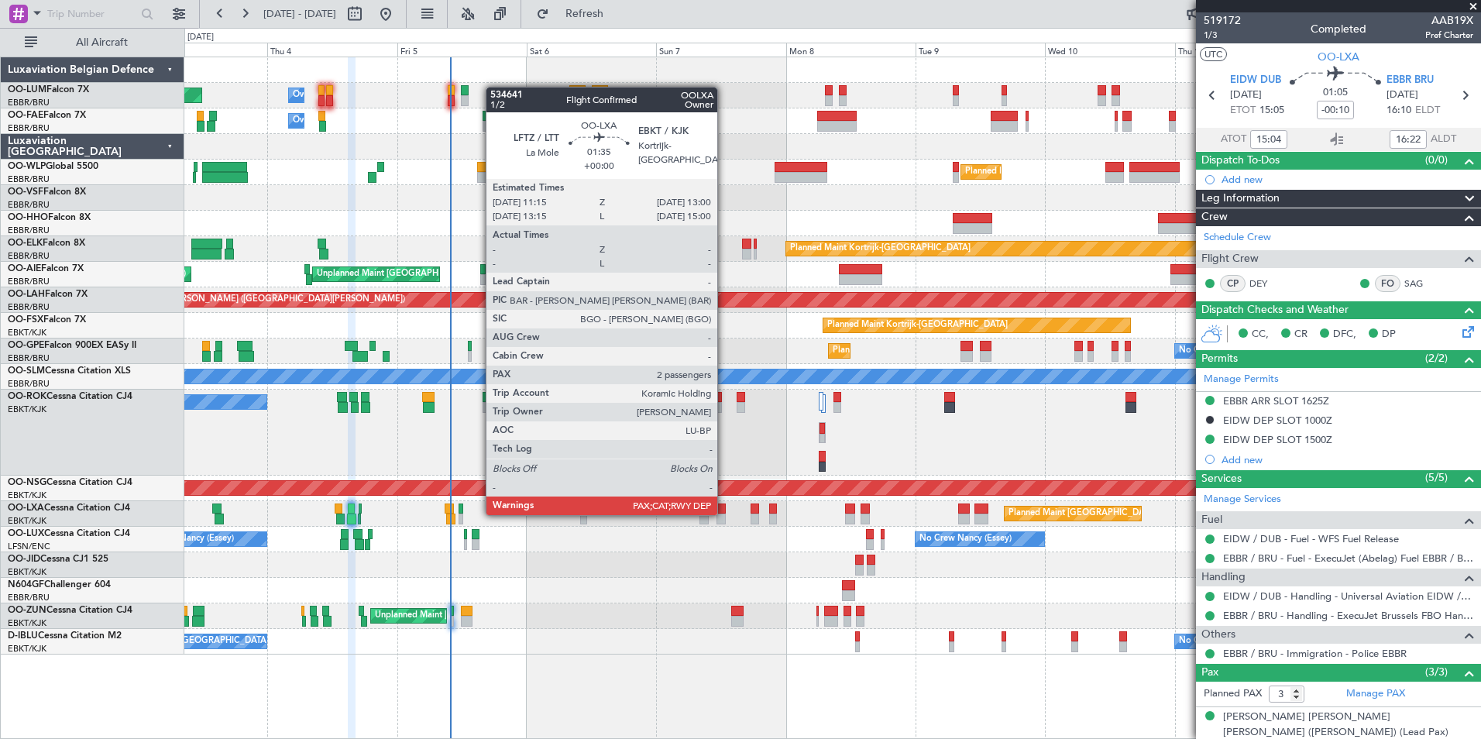
click at [724, 514] on div at bounding box center [722, 519] width 10 height 11
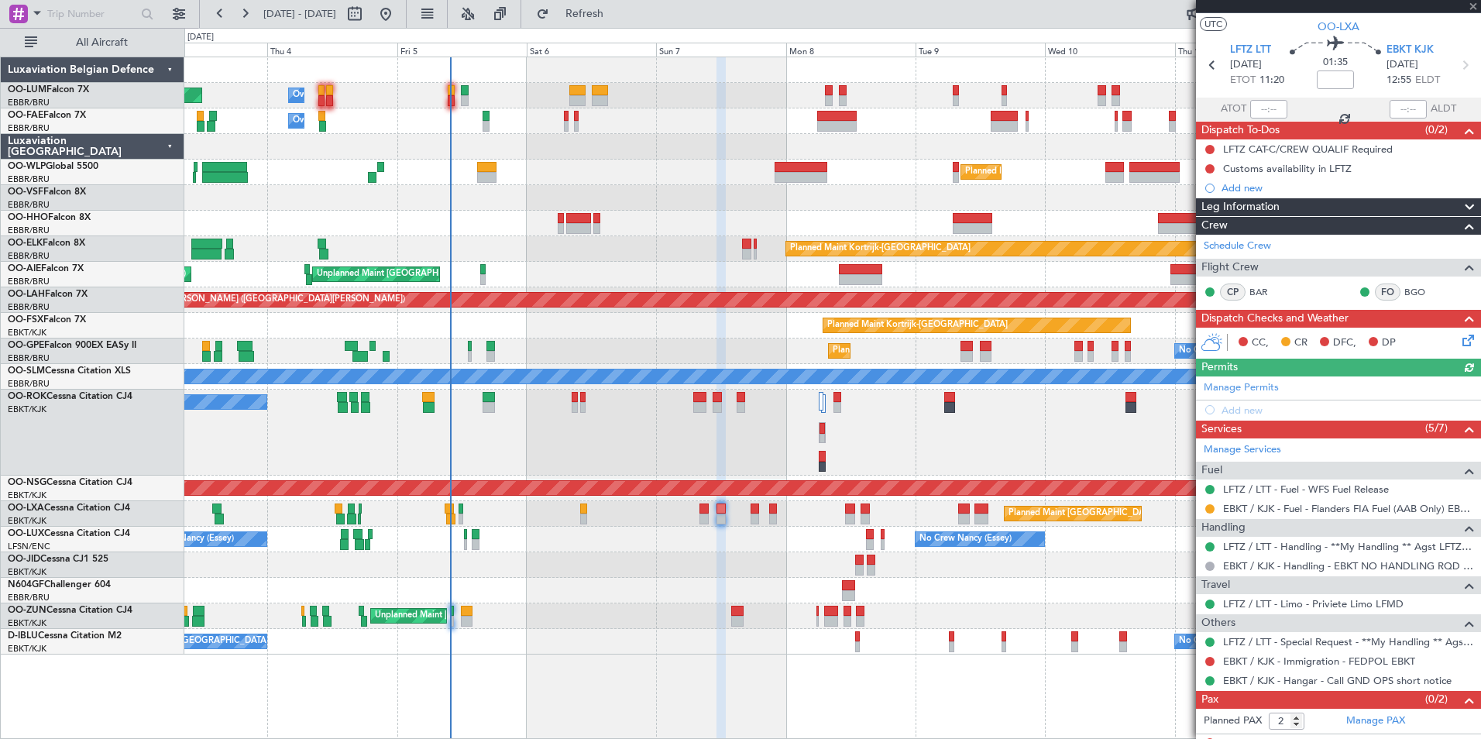
scroll to position [45, 0]
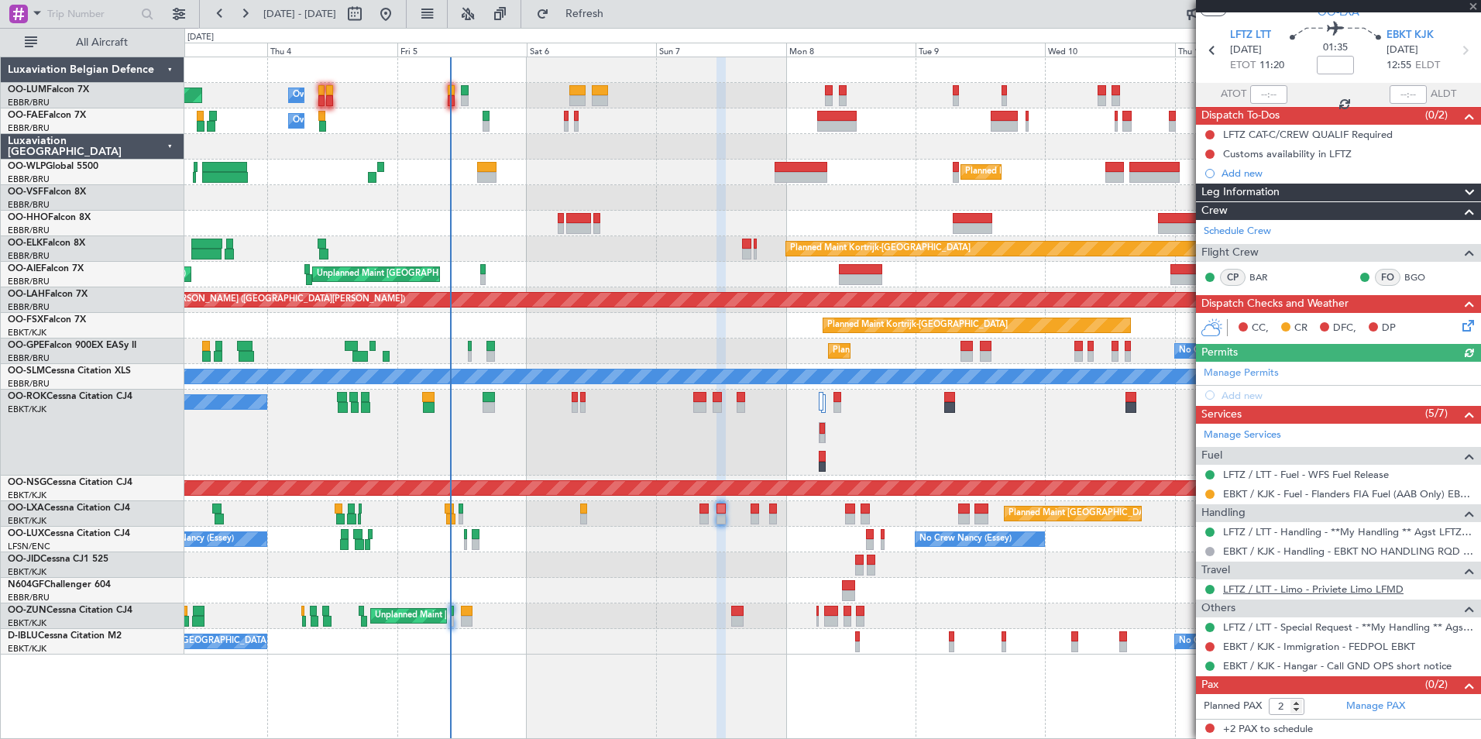
click at [1300, 594] on link "LFTZ / LTT - Limo - Priviete Limo LFMD" at bounding box center [1313, 589] width 181 height 13
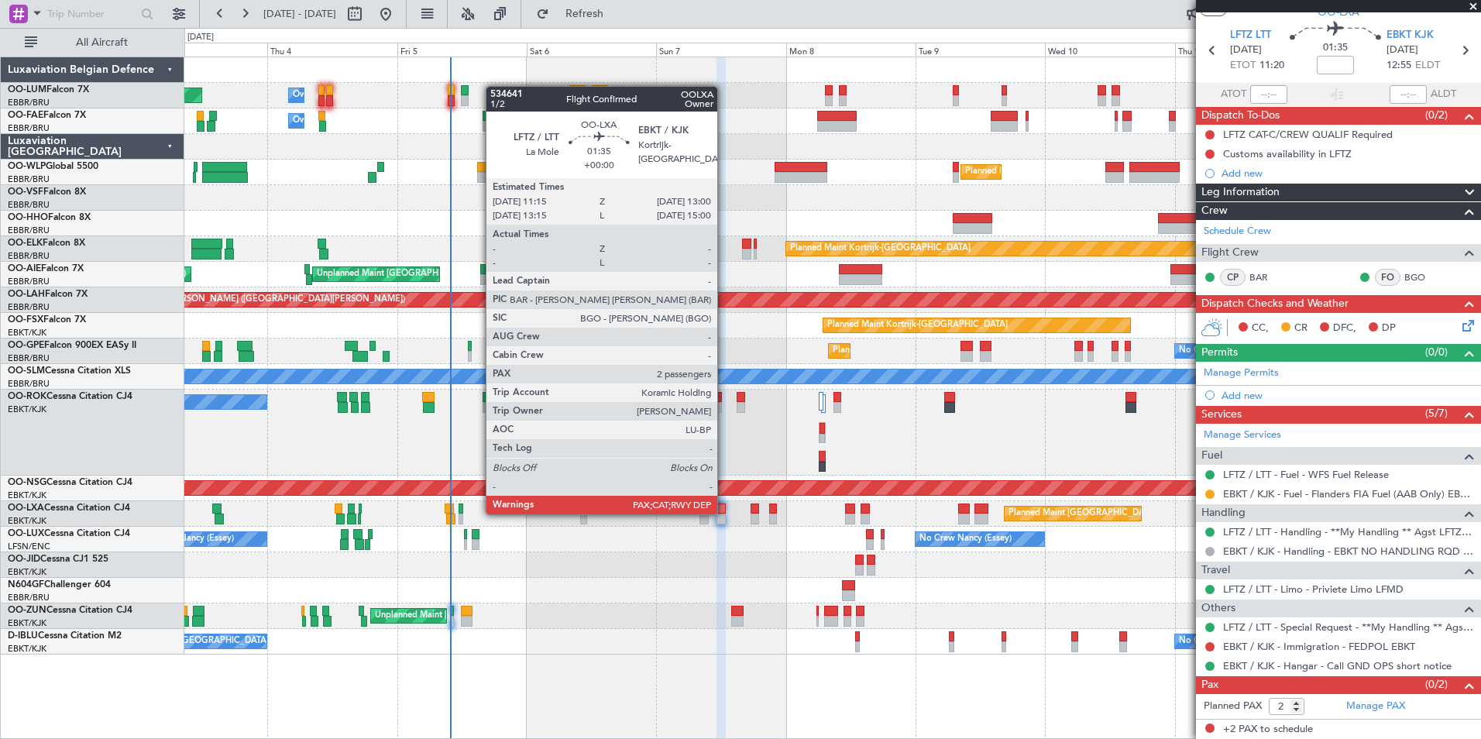
click at [724, 513] on div at bounding box center [722, 509] width 10 height 11
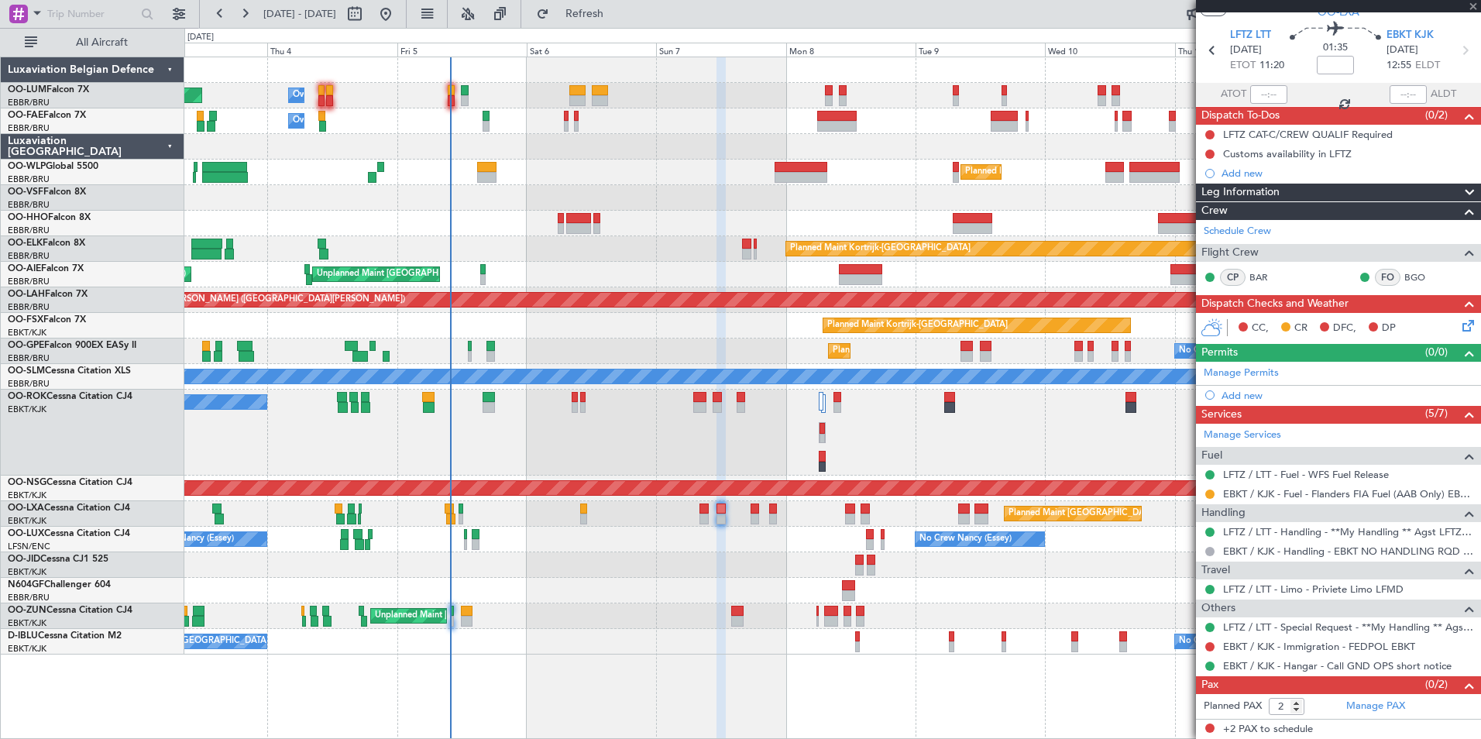
scroll to position [0, 0]
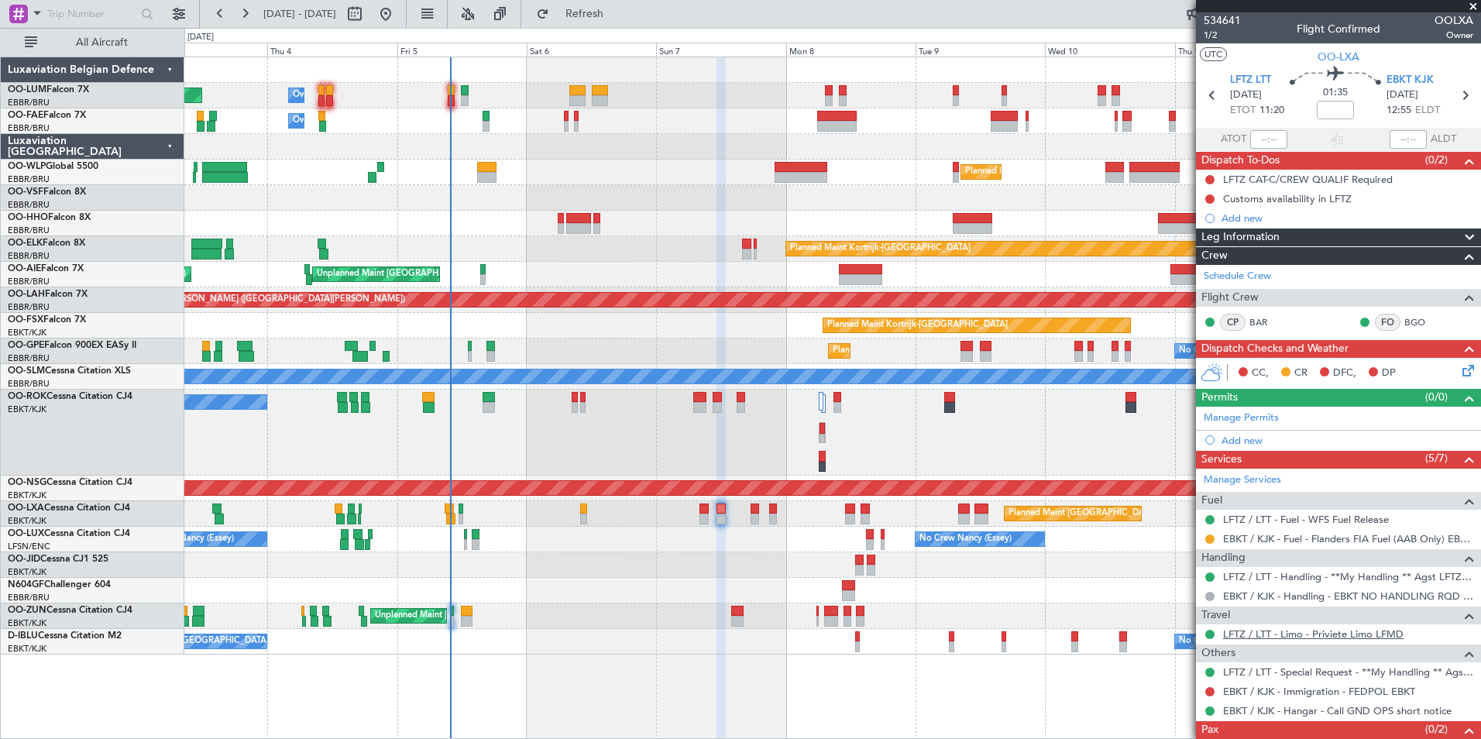
click at [1316, 631] on link "LFTZ / LTT - Limo - Priviete Limo LFMD" at bounding box center [1313, 634] width 181 height 13
click at [1346, 633] on link "LFTZ / LTT - Limo - Priviete Limo LFMD" at bounding box center [1313, 634] width 181 height 13
click at [612, 13] on span "Refresh" at bounding box center [584, 14] width 65 height 11
click at [585, 546] on div "Planned Maint [GEOGRAPHIC_DATA] ([GEOGRAPHIC_DATA] National) Owner [GEOGRAPHIC_…" at bounding box center [832, 355] width 1296 height 597
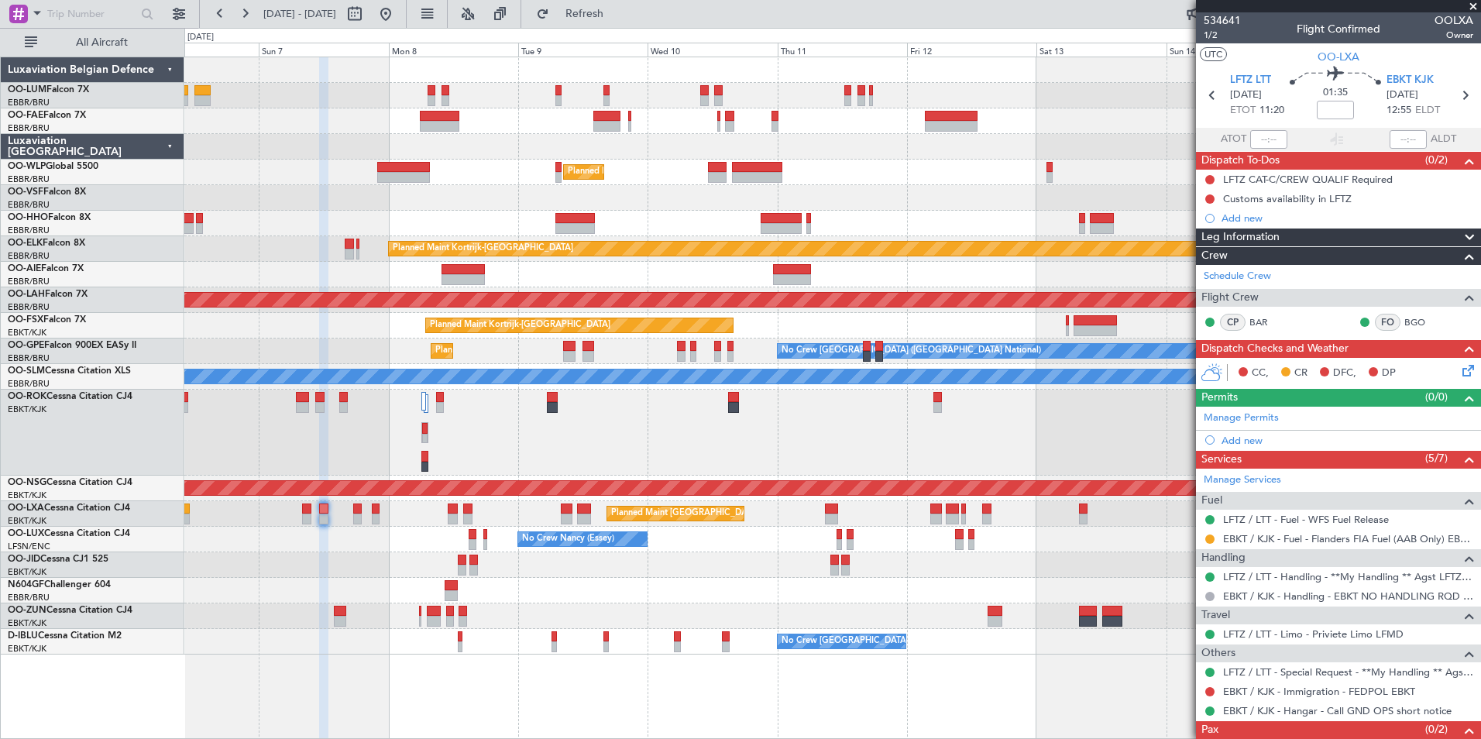
click at [525, 493] on div "Owner Melsbroek Air Base Owner [GEOGRAPHIC_DATA] Planned Maint Milan ([GEOGRAPH…" at bounding box center [832, 355] width 1296 height 597
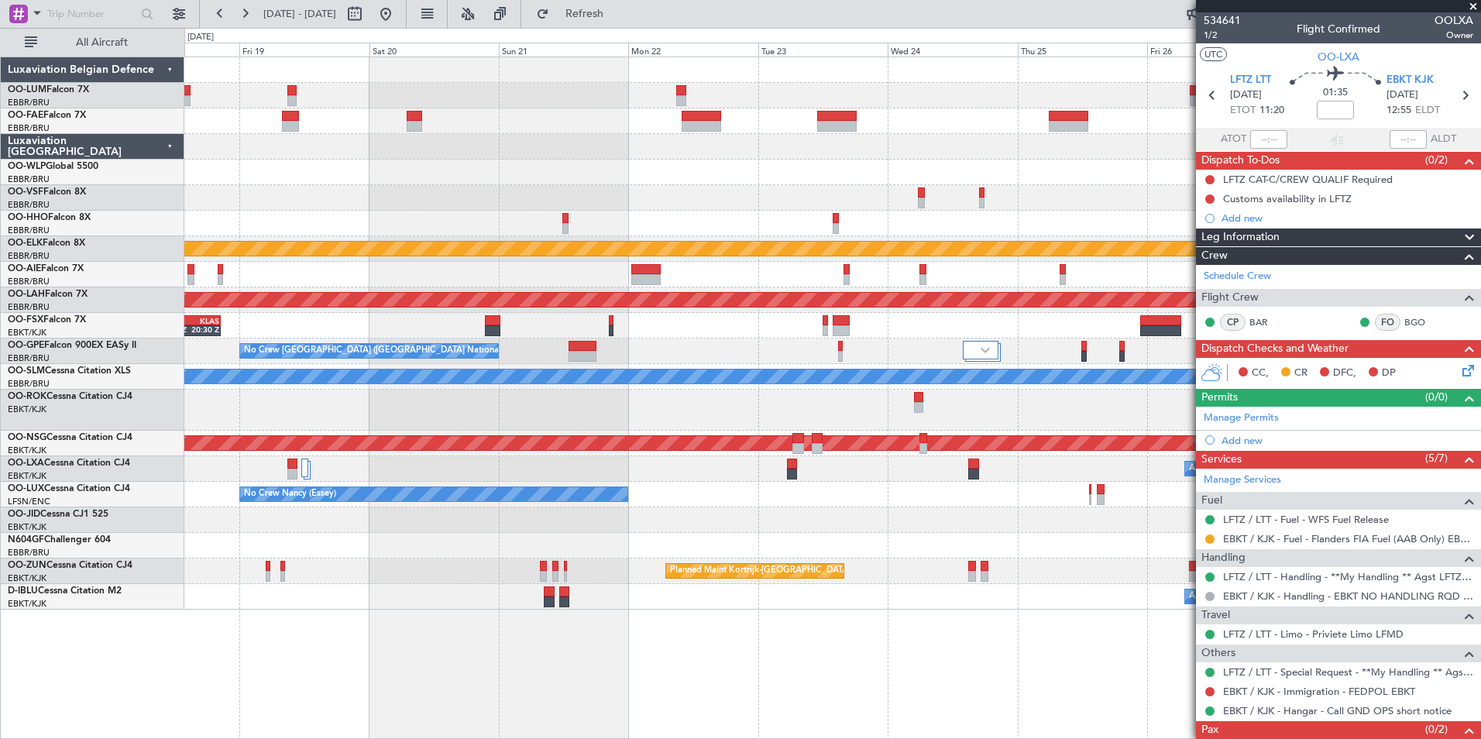
click at [322, 255] on div "Planned Maint Kortrijk-[GEOGRAPHIC_DATA]" at bounding box center [82, 249] width 2387 height 14
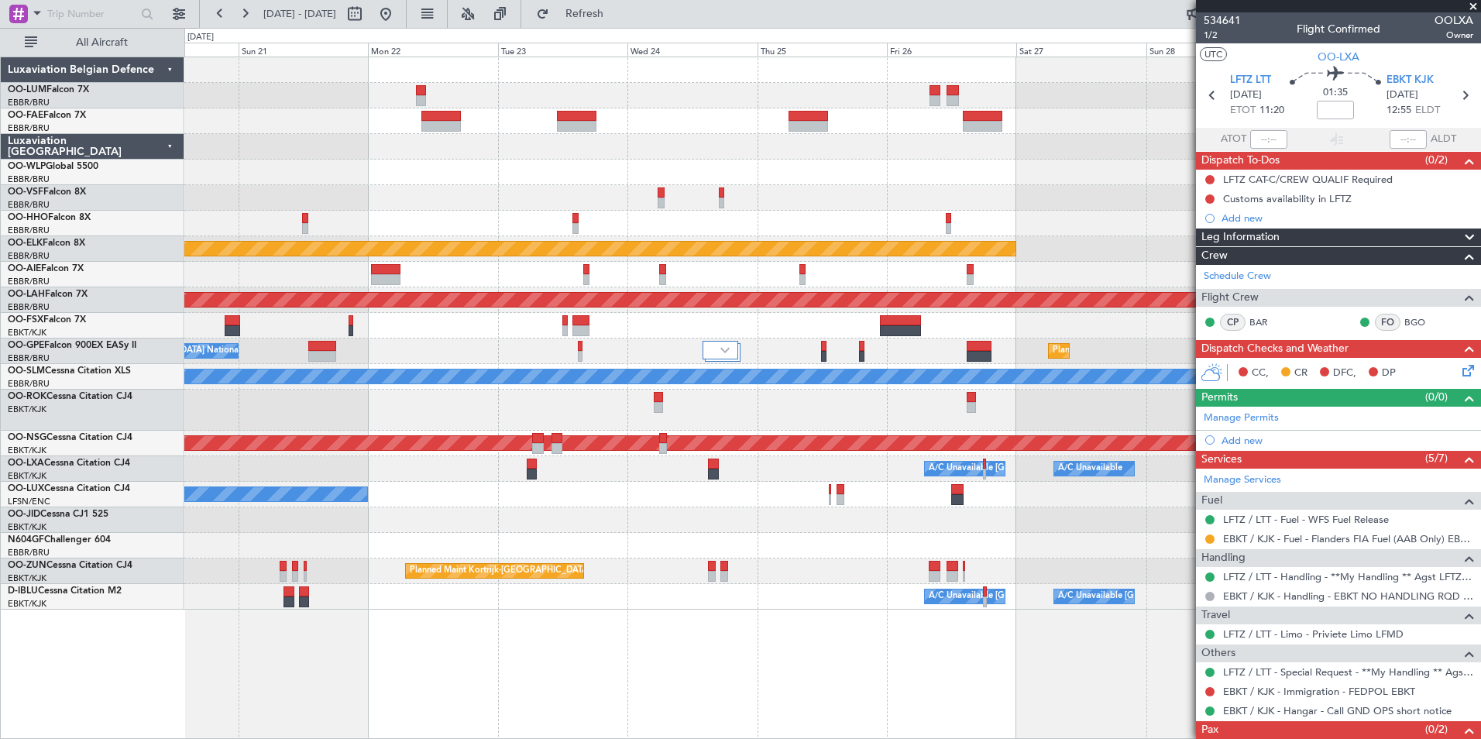
click at [475, 315] on div "Planned Maint Kortrijk-[GEOGRAPHIC_DATA] Planned [GEOGRAPHIC_DATA][PERSON_NAME]…" at bounding box center [832, 333] width 1296 height 552
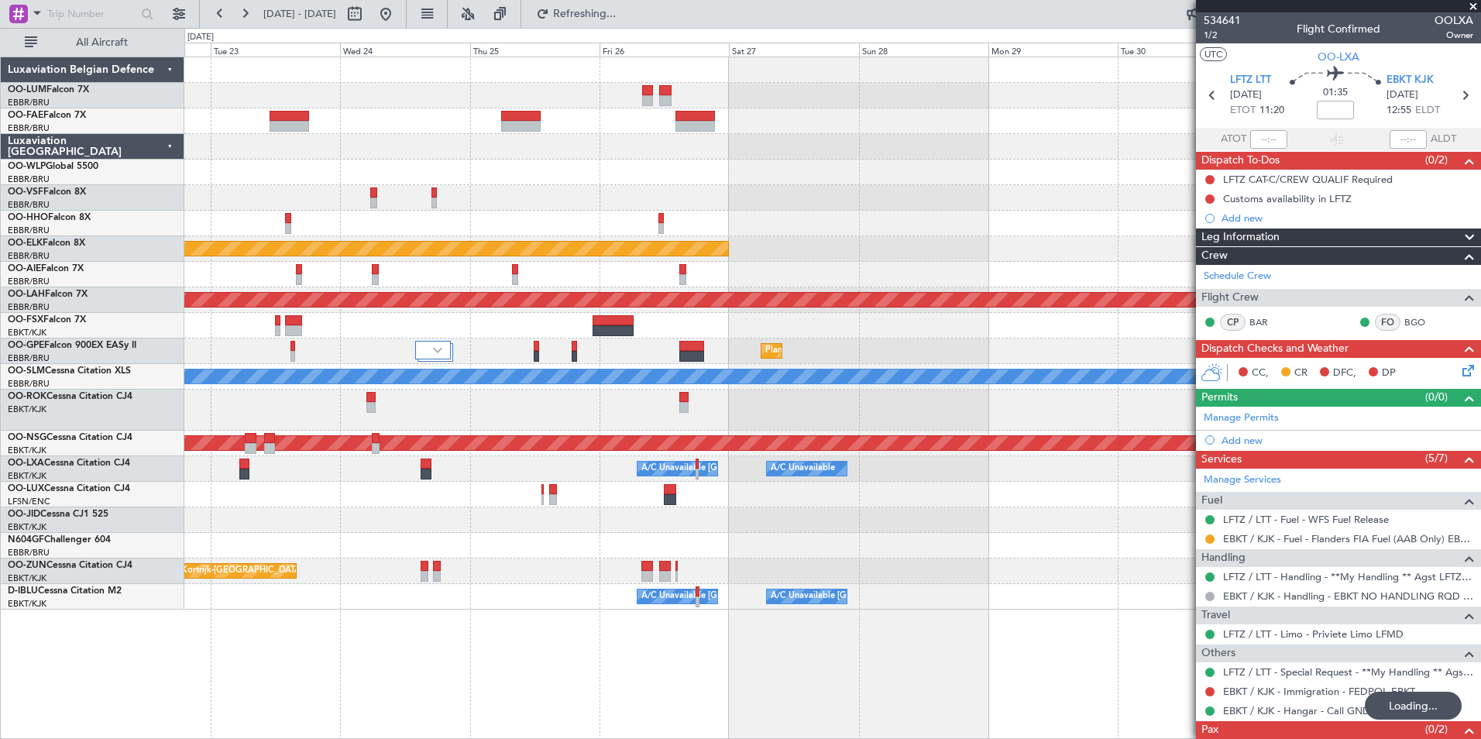
click at [630, 390] on div at bounding box center [832, 410] width 1296 height 41
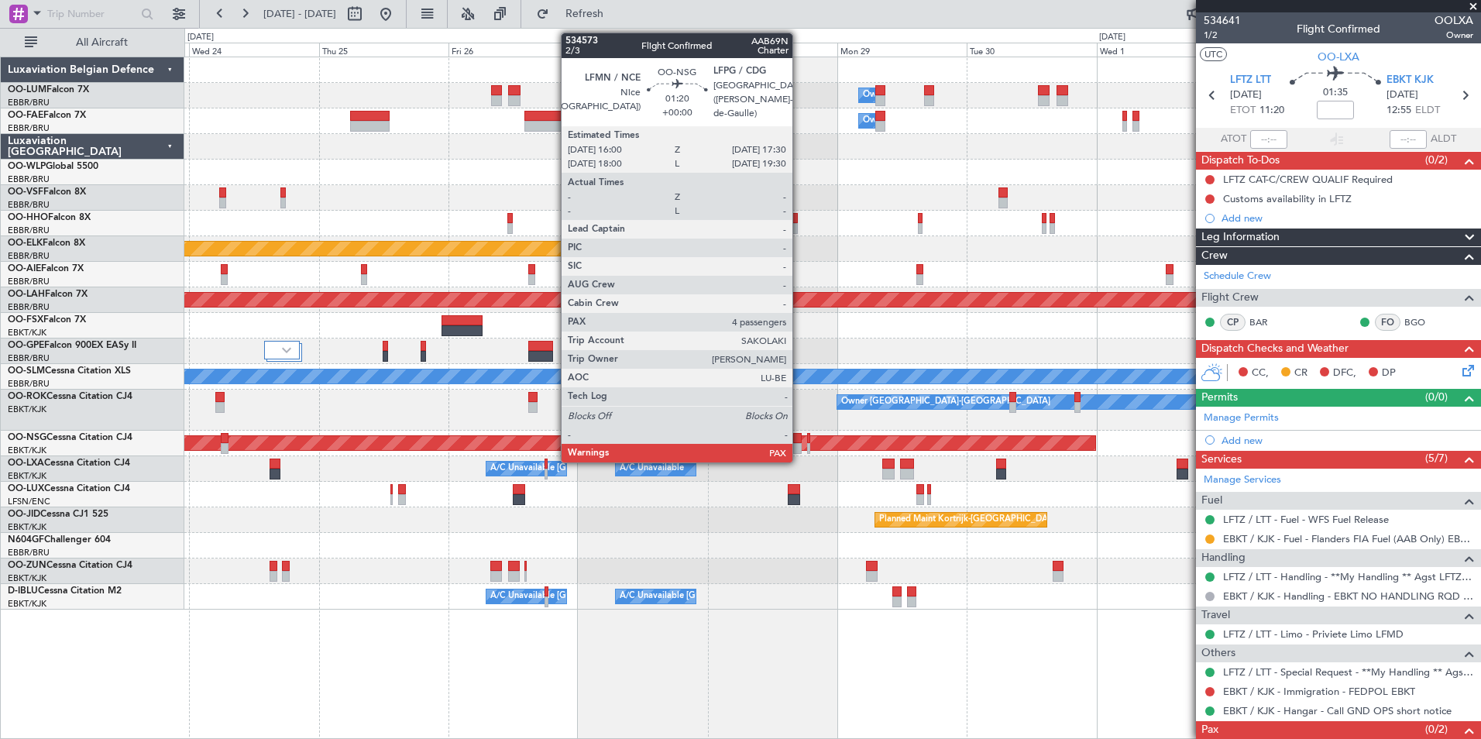
click at [800, 441] on div at bounding box center [797, 438] width 9 height 11
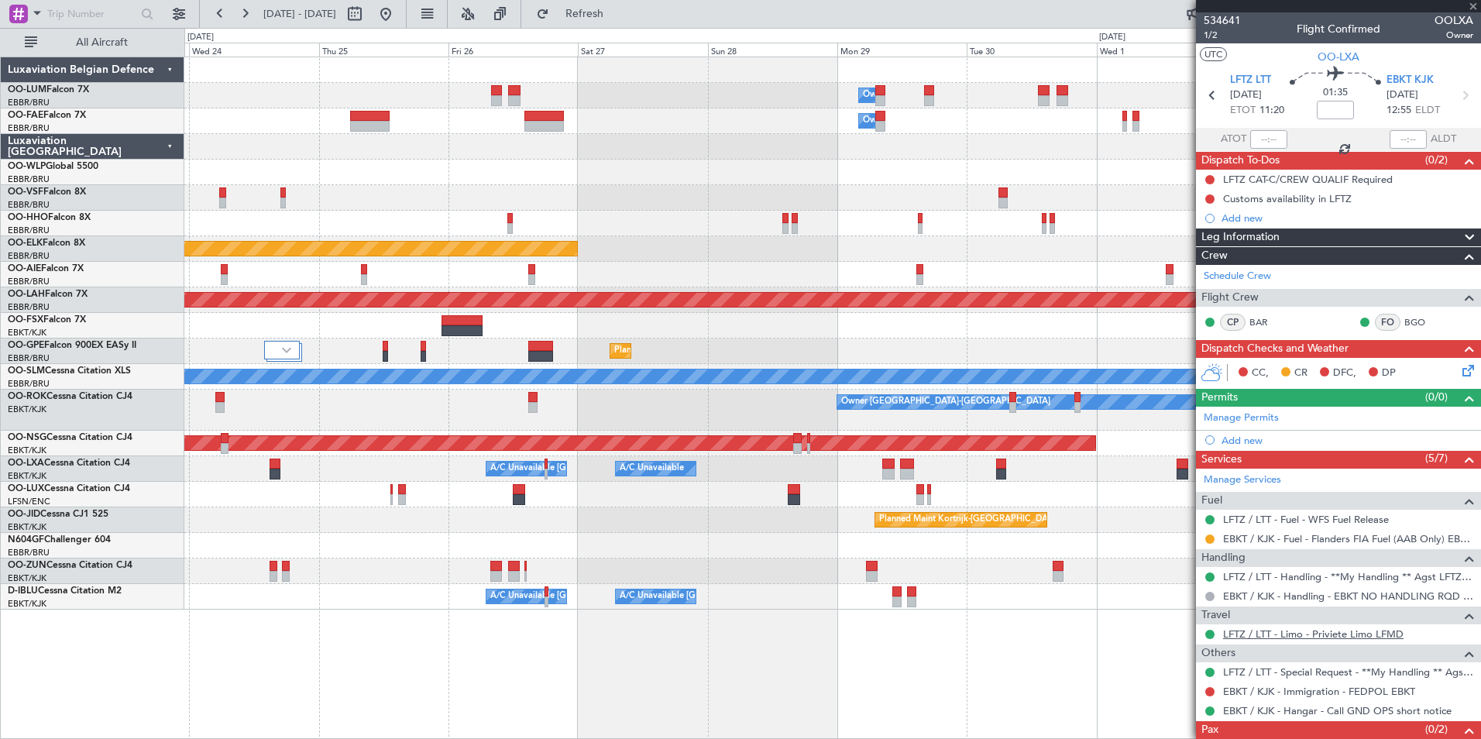
type input "4"
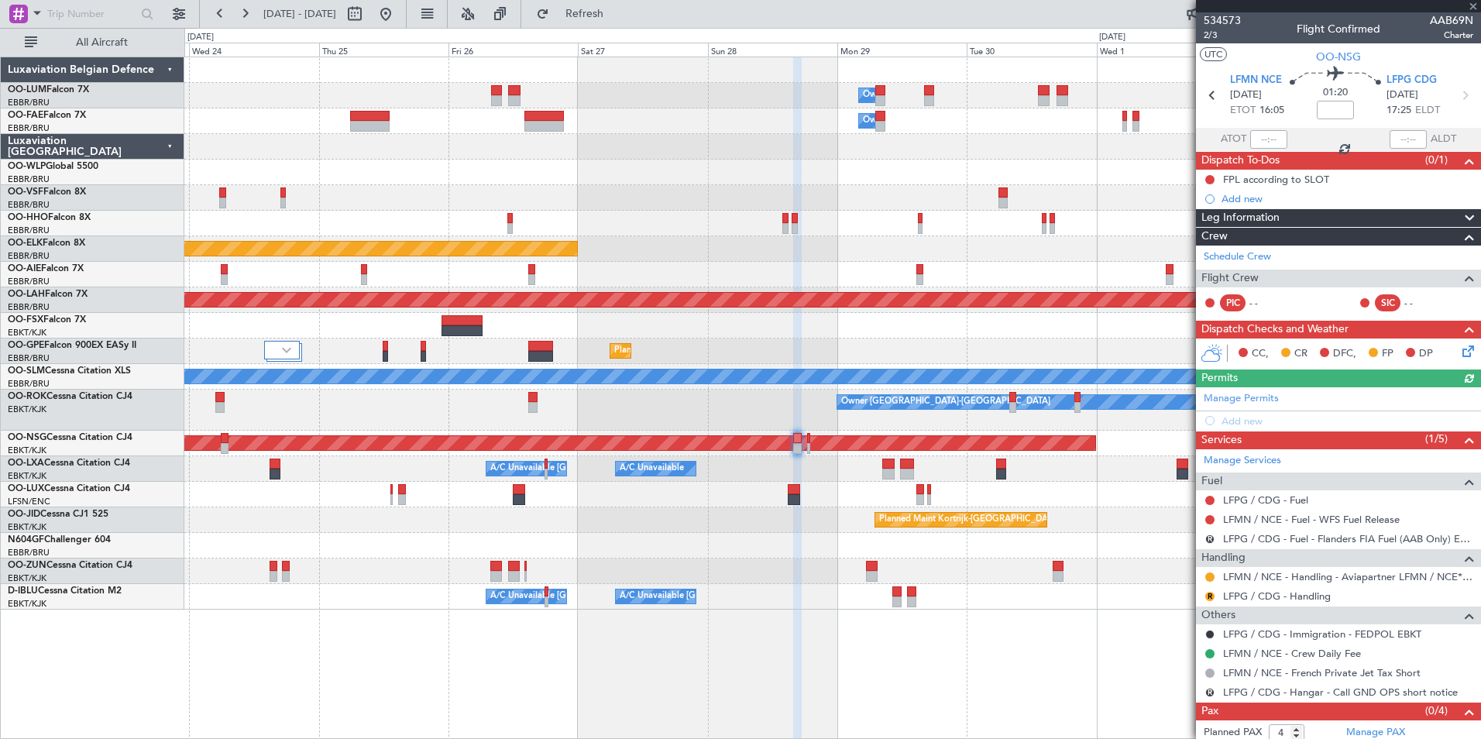
scroll to position [26, 0]
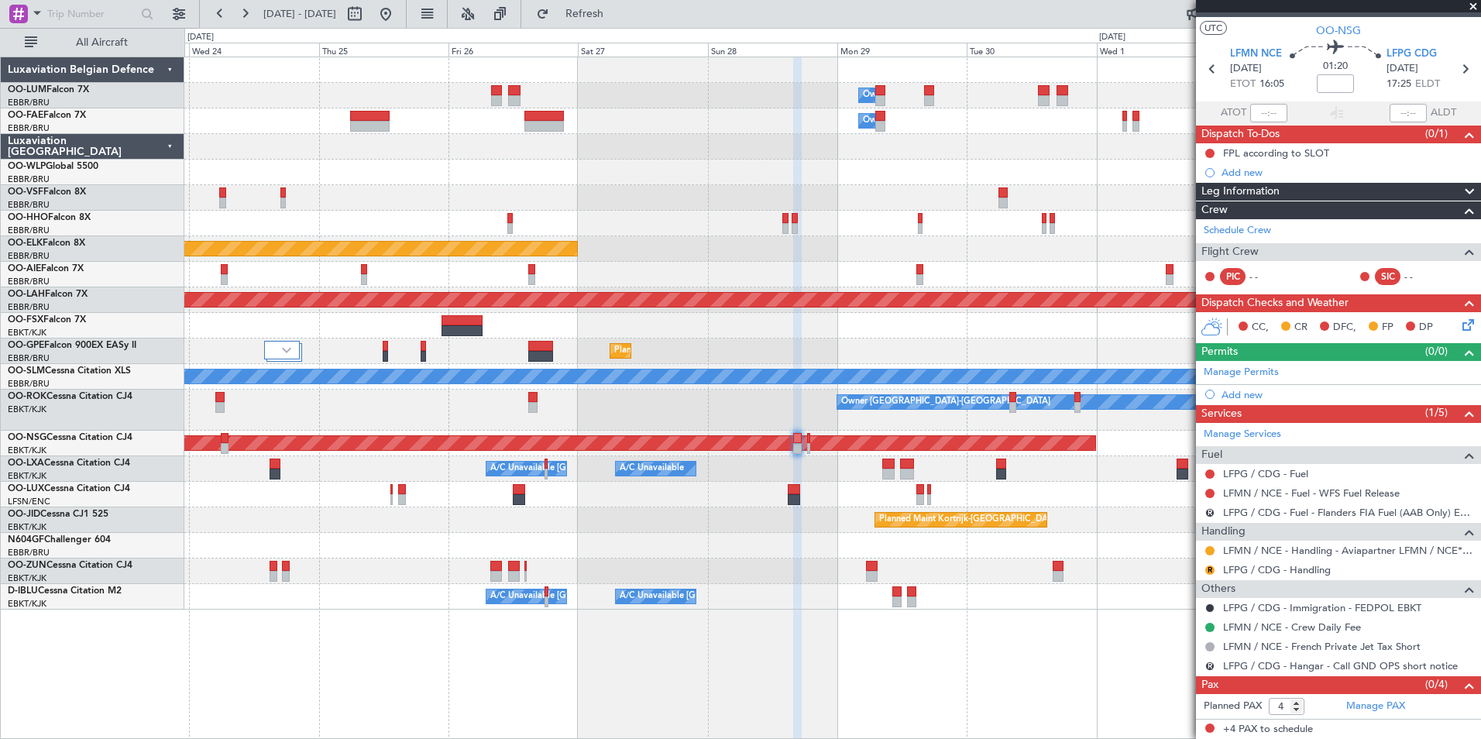
click at [1251, 239] on fb-app "[DATE] - [DATE] Refresh Quick Links All Aircraft Owner [GEOGRAPHIC_DATA] Owner …" at bounding box center [740, 376] width 1481 height 728
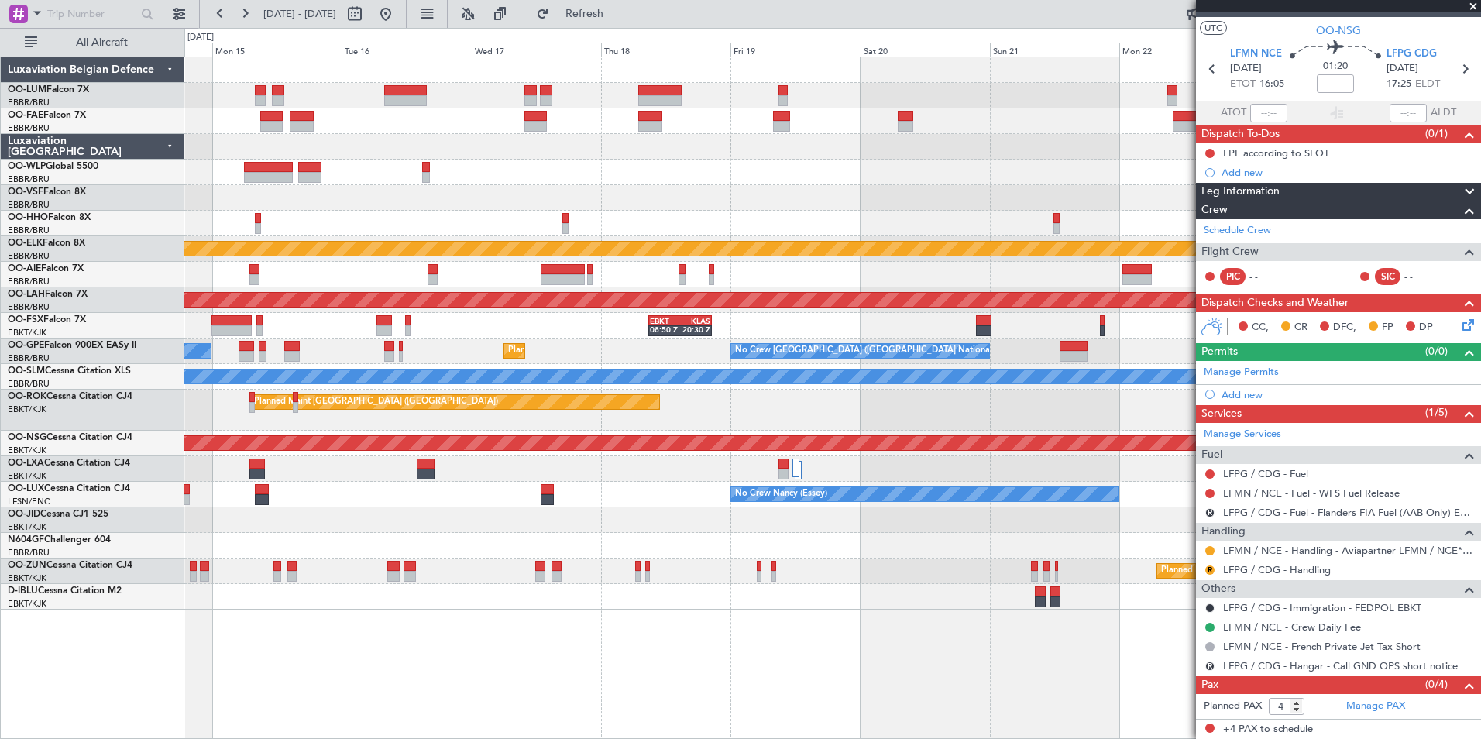
click at [1245, 311] on fb-app "[DATE] - [DATE] Refresh Quick Links All Aircraft Planned Maint [GEOGRAPHIC_DATA…" at bounding box center [740, 376] width 1481 height 728
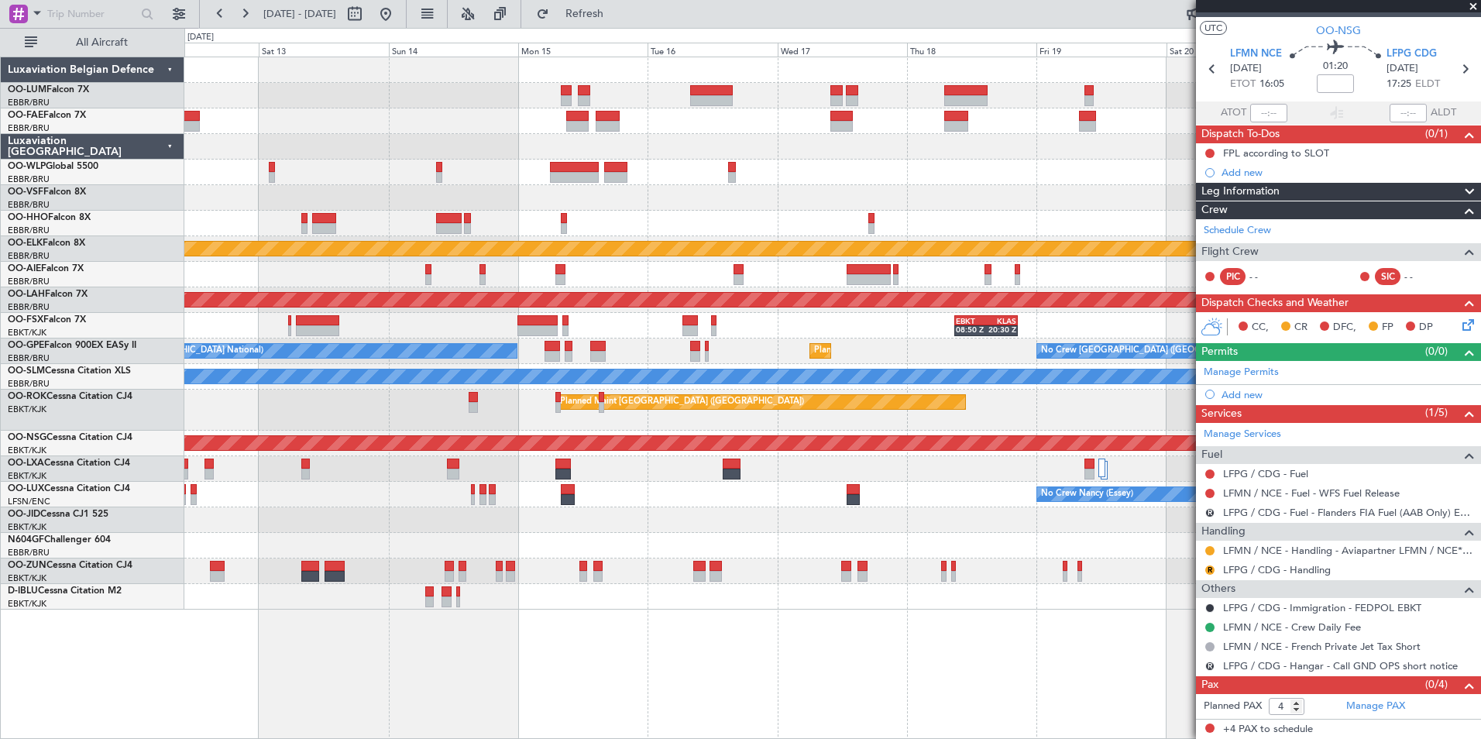
click at [1226, 261] on fb-app "[DATE] - [DATE] Refresh Quick Links All Aircraft Planned Maint [GEOGRAPHIC_DATA…" at bounding box center [740, 376] width 1481 height 728
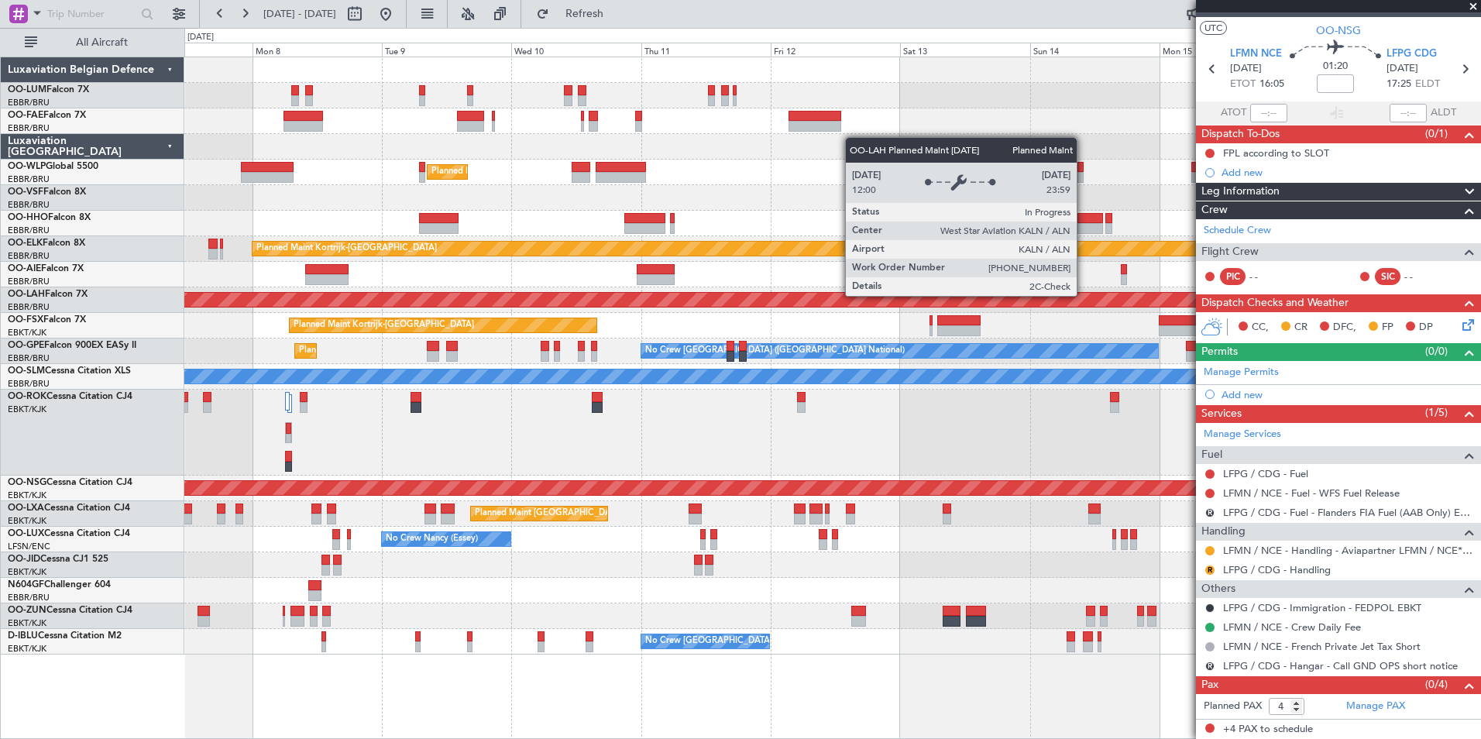
click at [1134, 281] on div "Planned Maint Milan (Linate) Planned Maint [GEOGRAPHIC_DATA]-[GEOGRAPHIC_DATA] …" at bounding box center [832, 355] width 1296 height 597
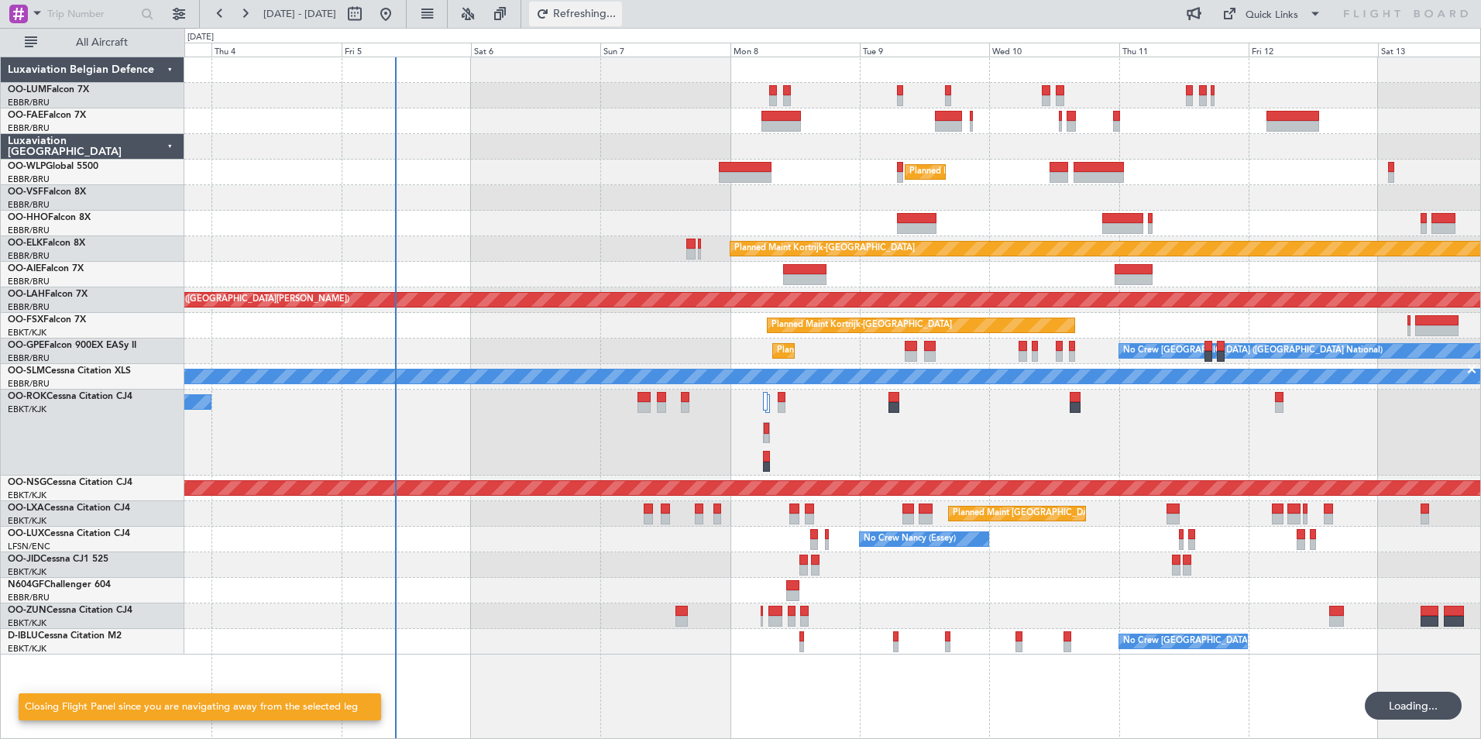
scroll to position [0, 0]
click at [618, 18] on span "Refreshing..." at bounding box center [584, 14] width 65 height 11
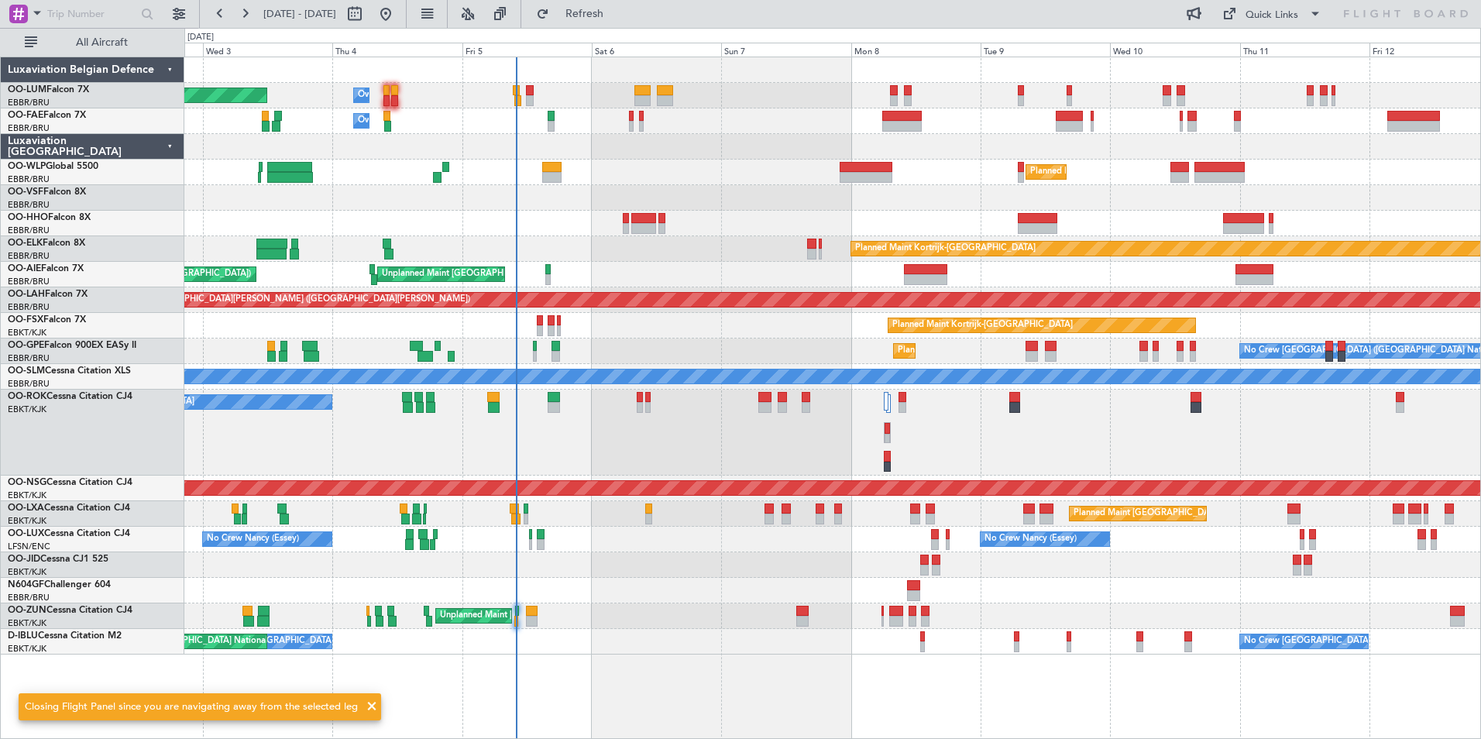
click at [732, 227] on div at bounding box center [832, 224] width 1296 height 26
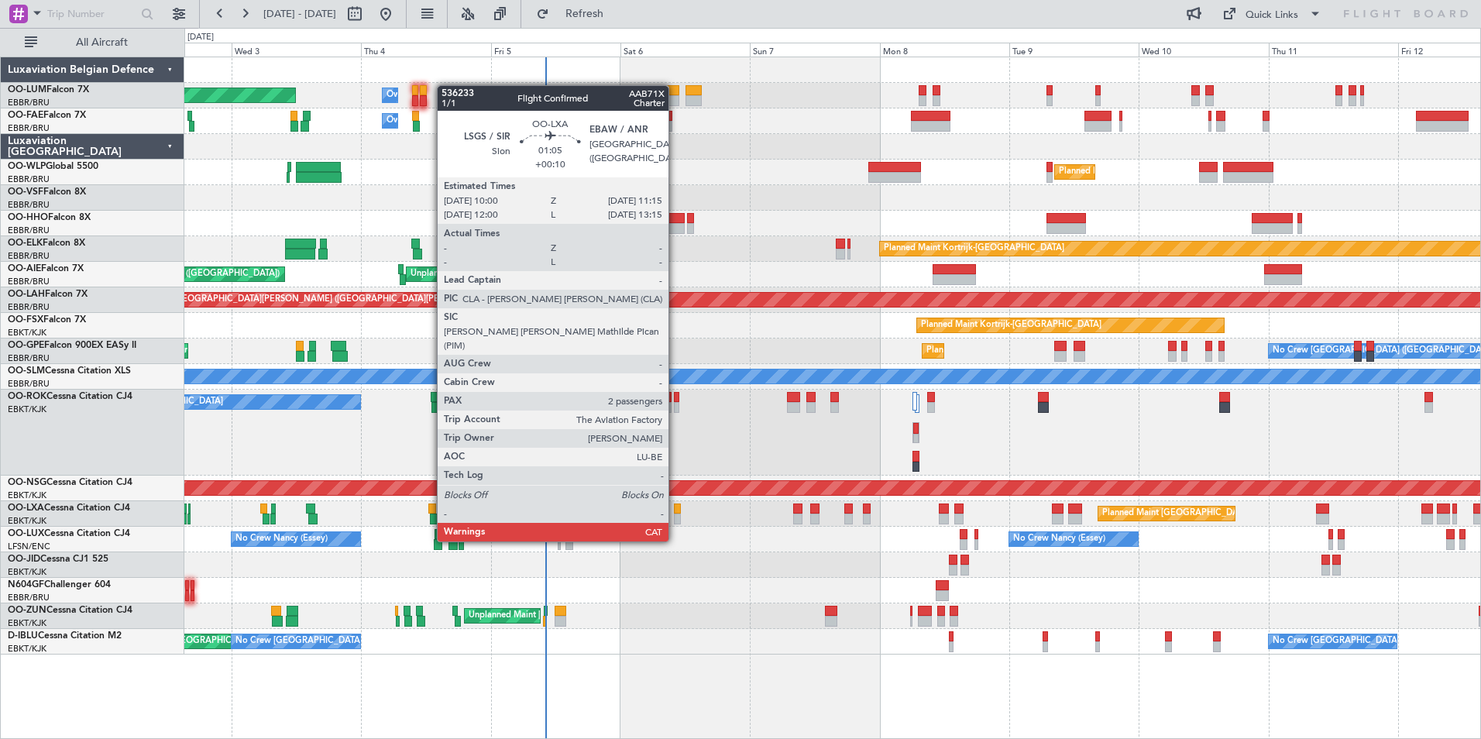
click at [676, 512] on div at bounding box center [677, 509] width 7 height 11
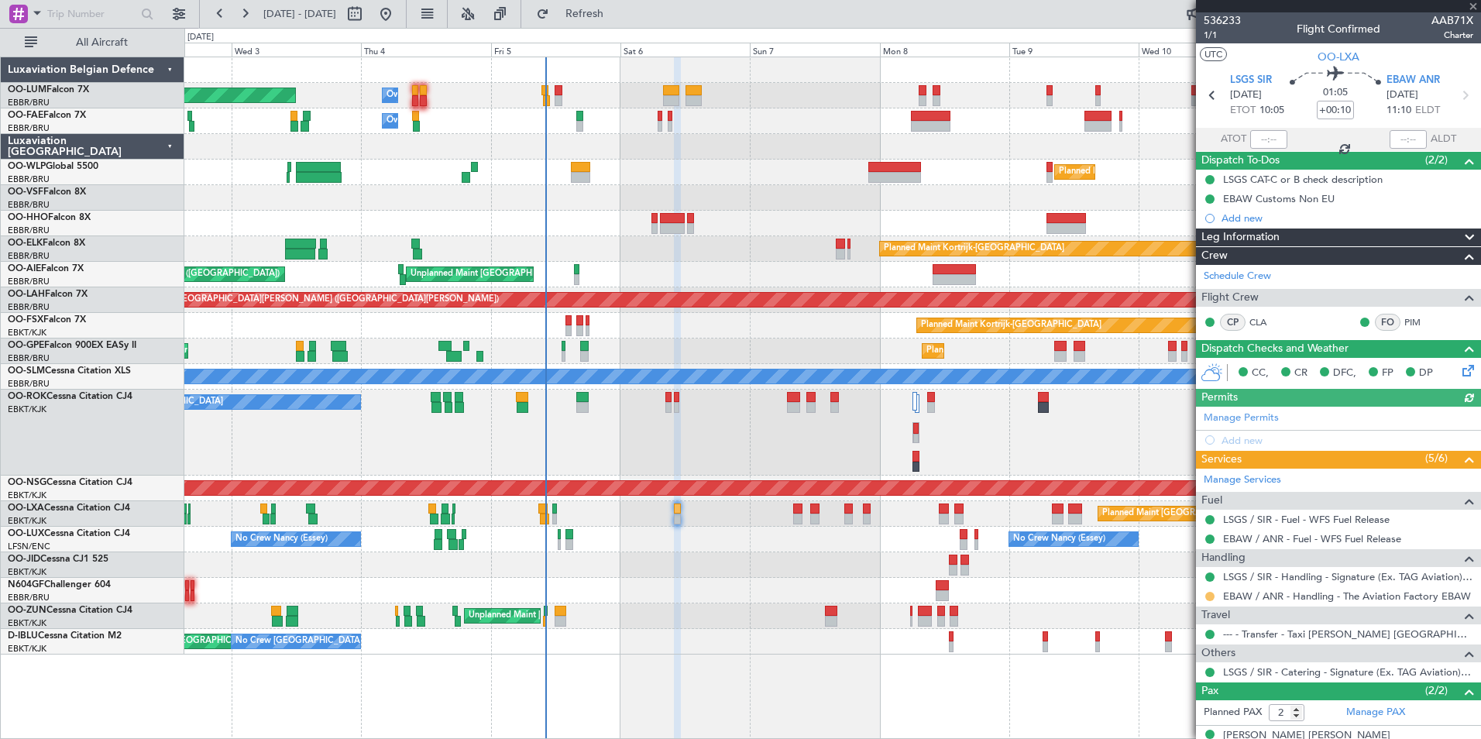
click at [1208, 598] on button at bounding box center [1210, 596] width 9 height 9
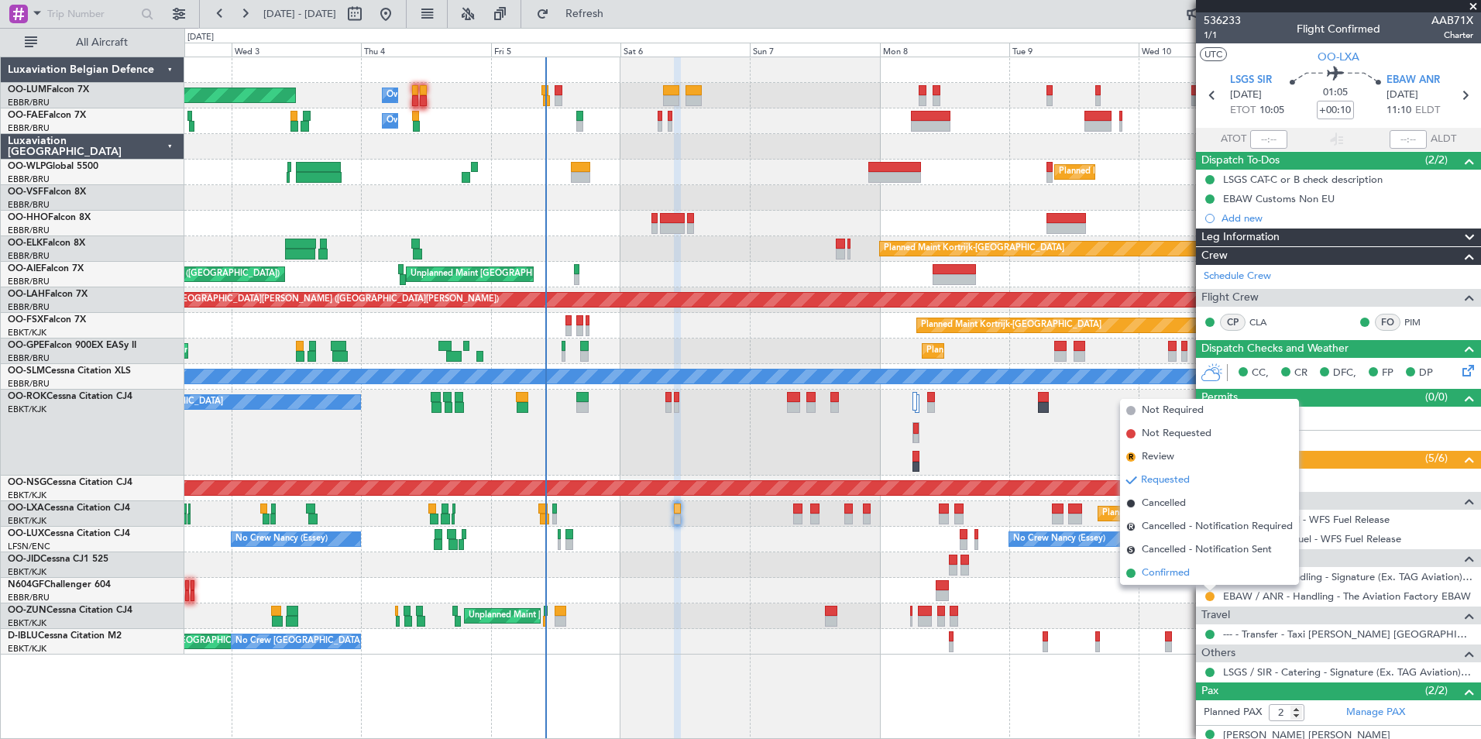
click at [1185, 574] on span "Confirmed" at bounding box center [1166, 573] width 48 height 15
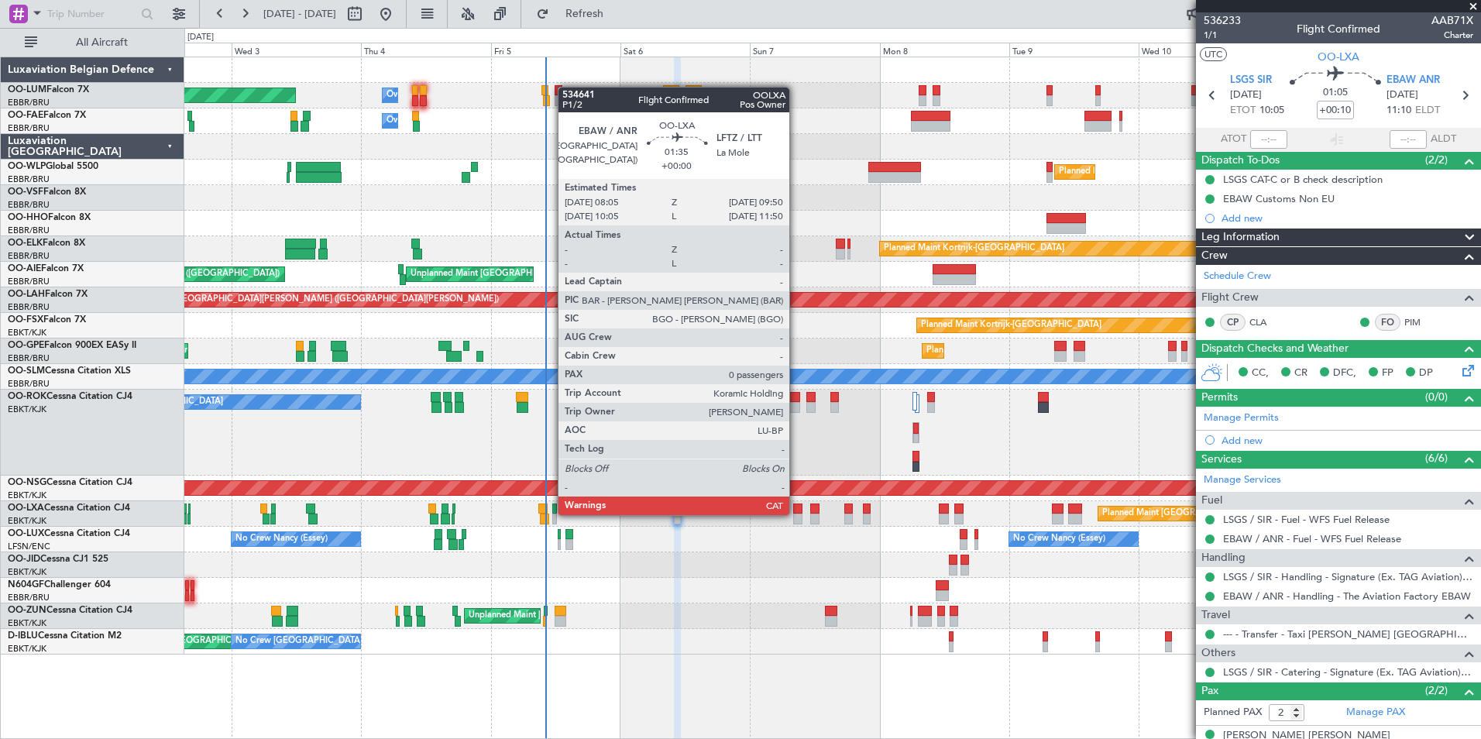
click at [796, 514] on div at bounding box center [798, 519] width 10 height 11
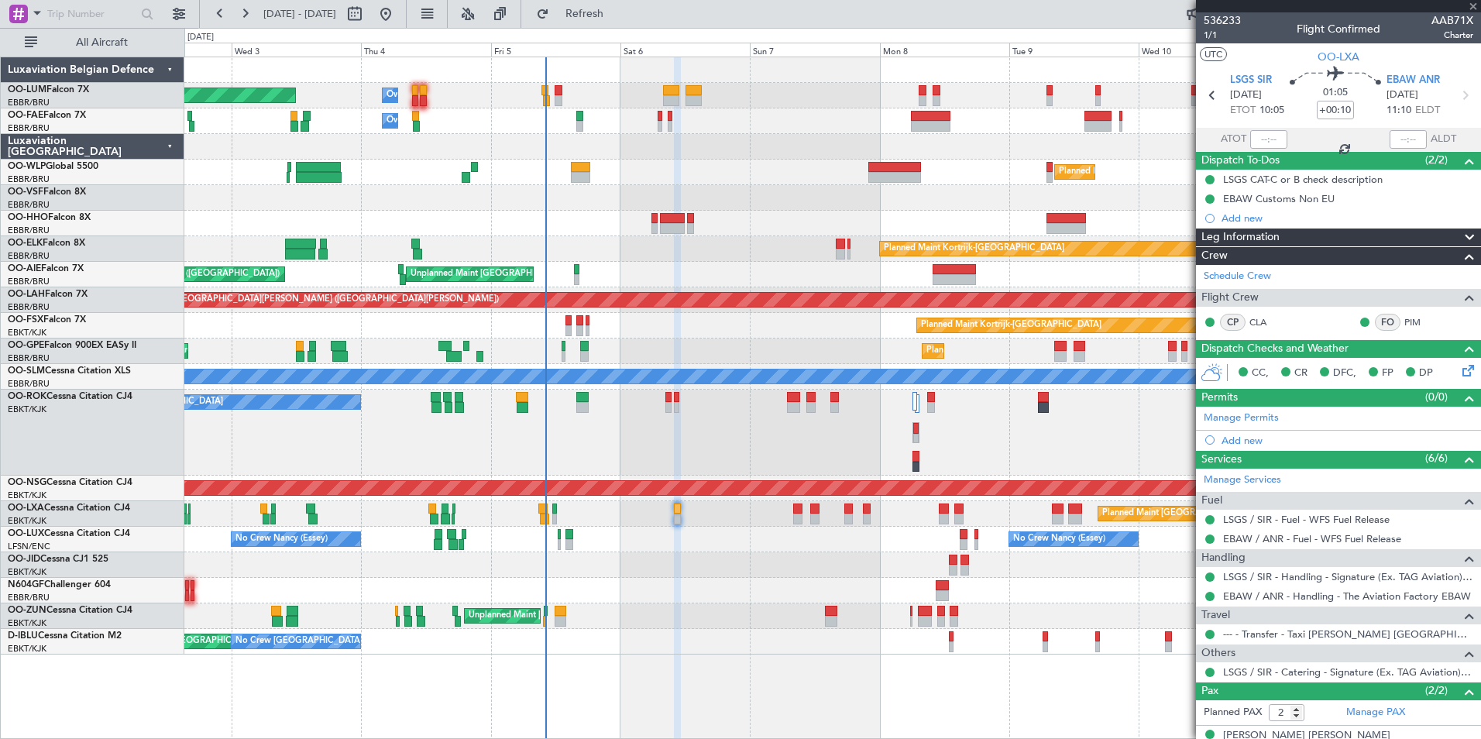
type input "0"
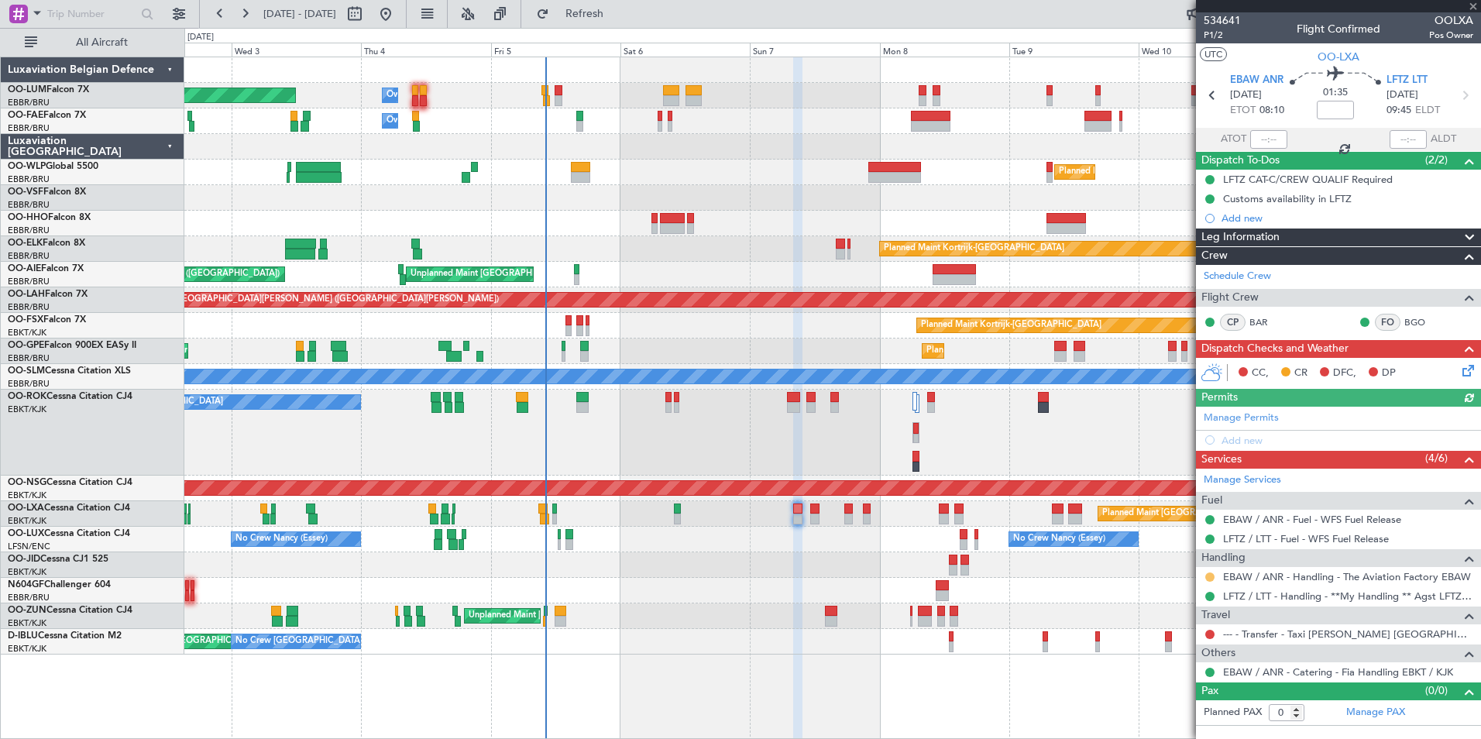
click at [1209, 573] on button at bounding box center [1210, 577] width 9 height 9
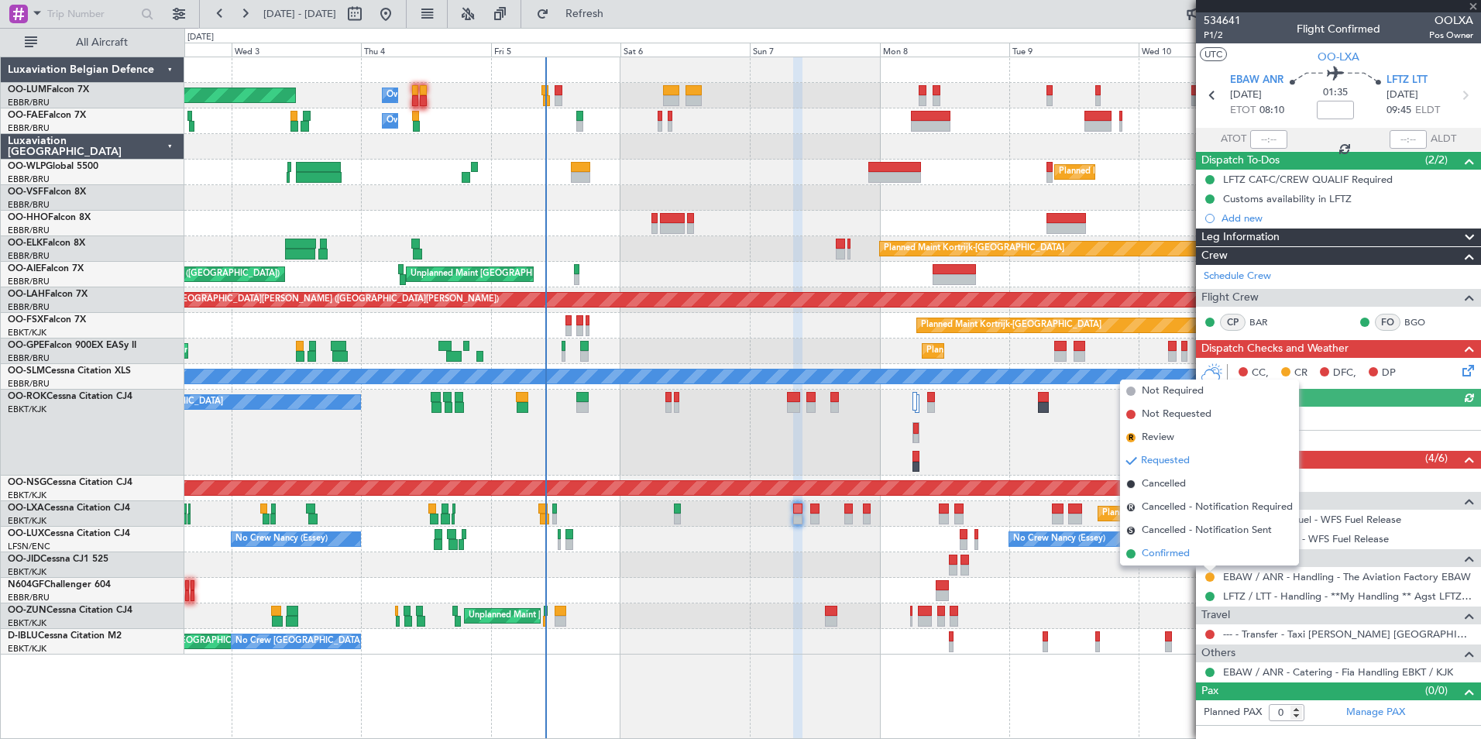
click at [1178, 552] on span "Confirmed" at bounding box center [1166, 553] width 48 height 15
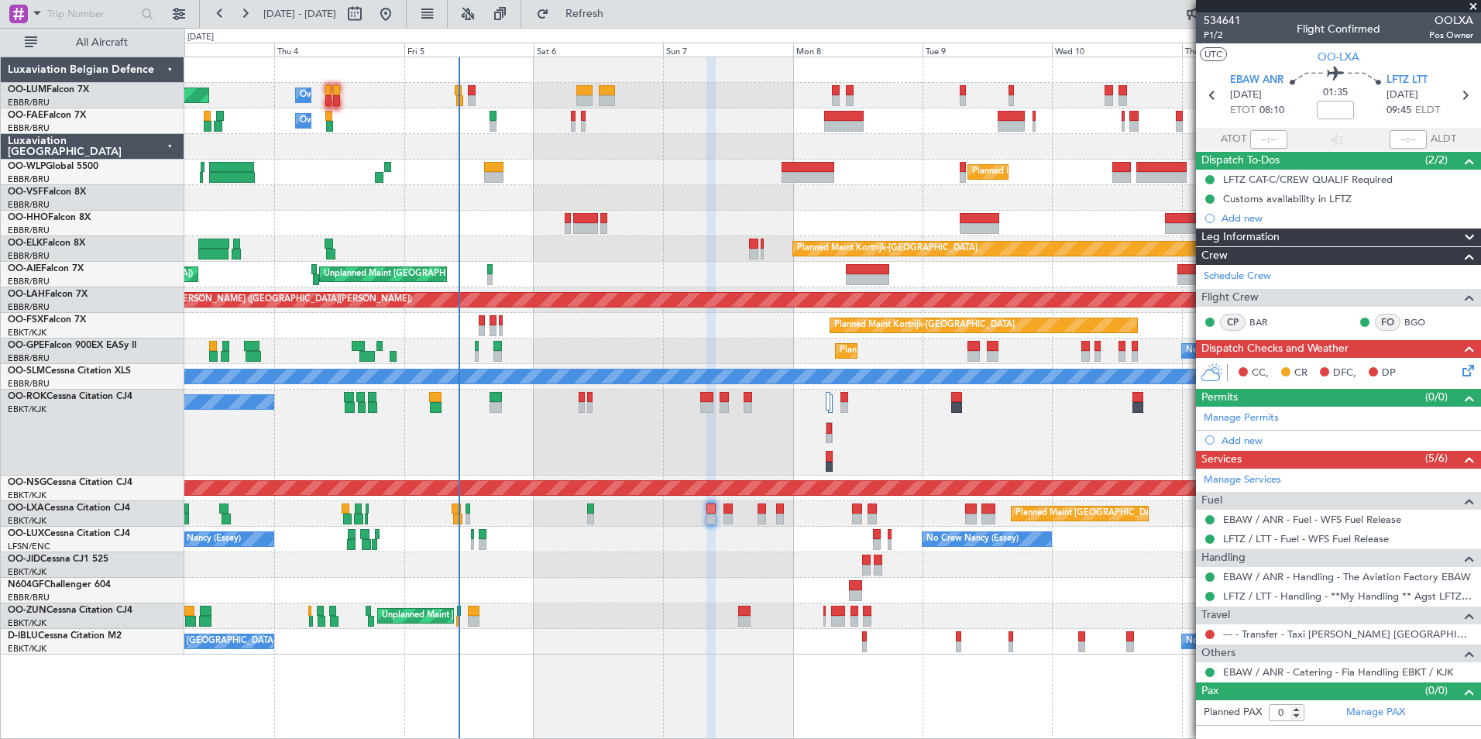
click at [651, 195] on div "Planned Maint [GEOGRAPHIC_DATA] ([GEOGRAPHIC_DATA] National) Owner [GEOGRAPHIC_…" at bounding box center [832, 355] width 1296 height 597
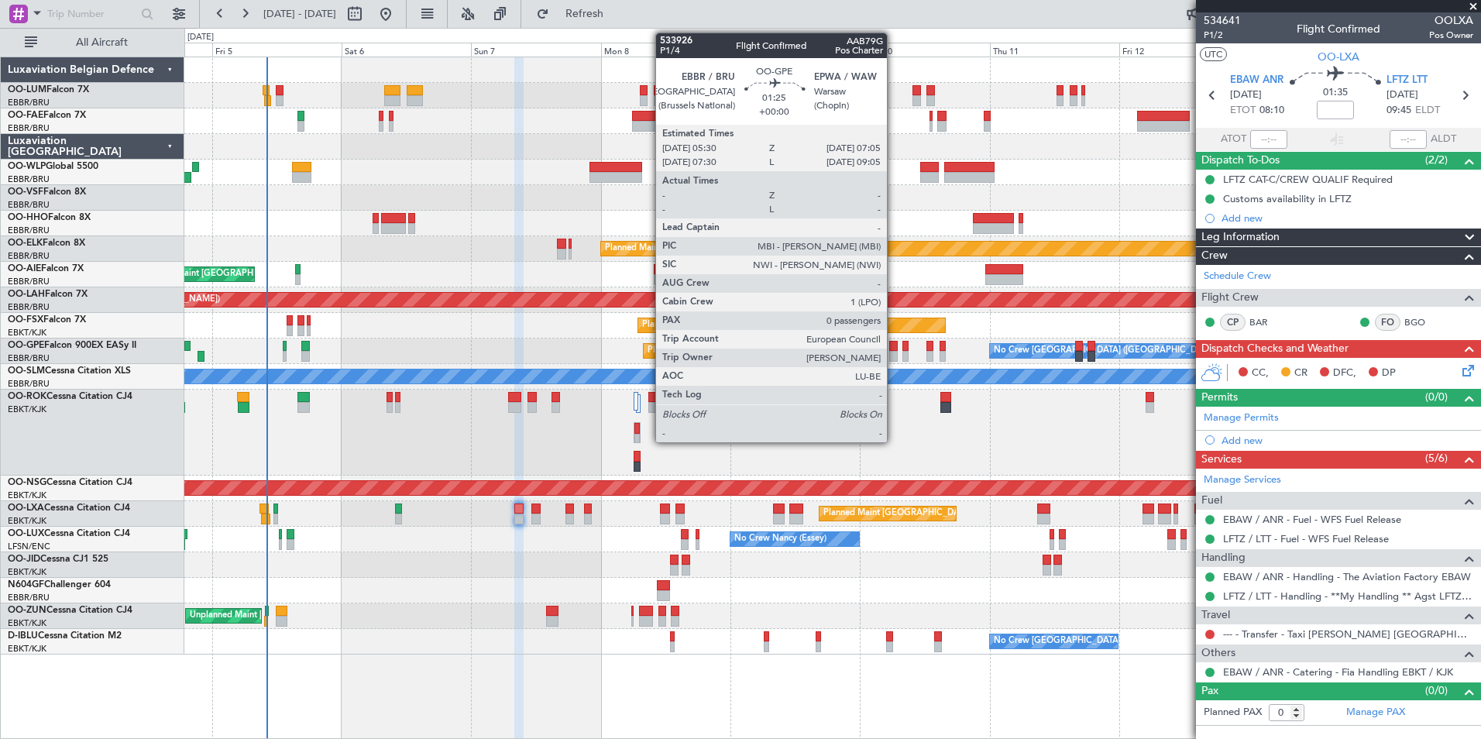
click at [894, 346] on div at bounding box center [893, 346] width 9 height 11
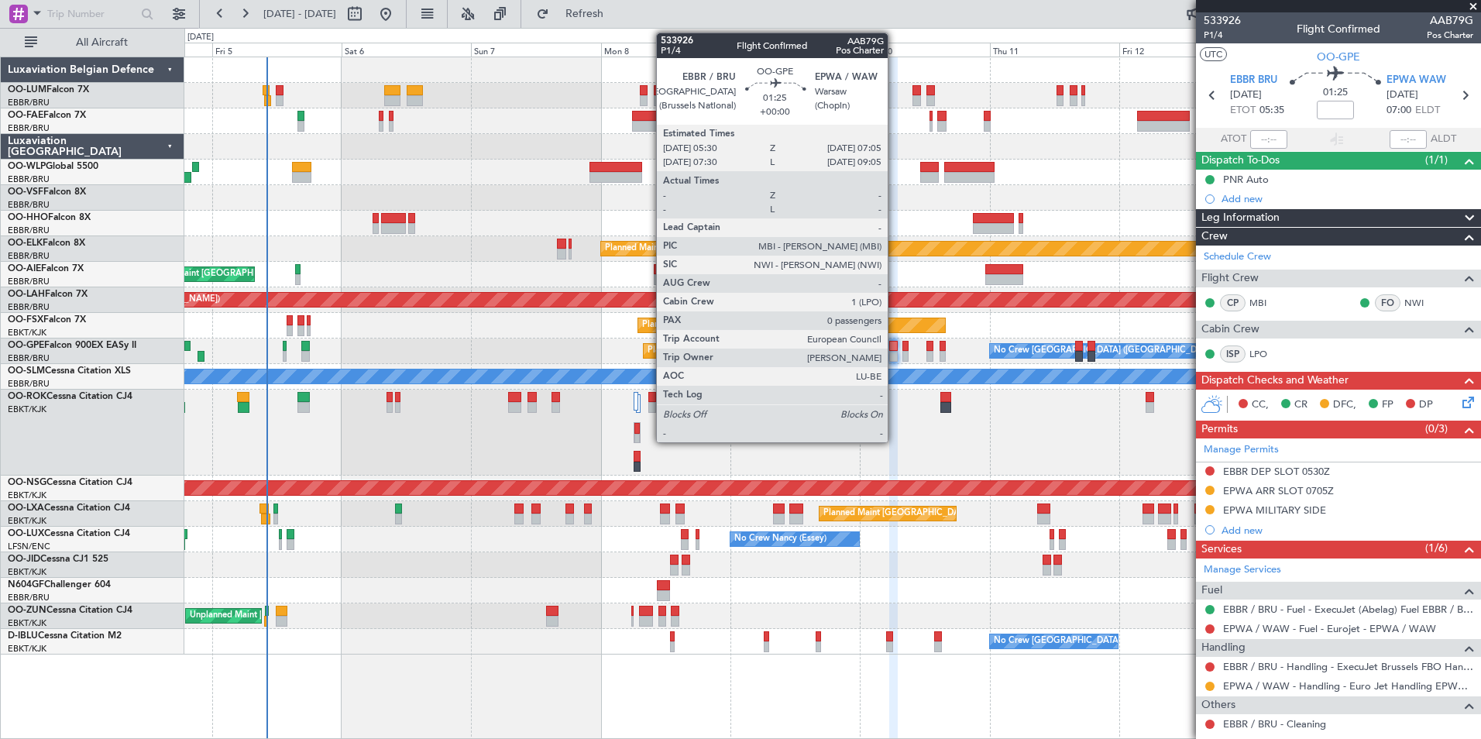
click at [895, 343] on div at bounding box center [893, 346] width 9 height 11
click at [895, 344] on div at bounding box center [893, 346] width 9 height 11
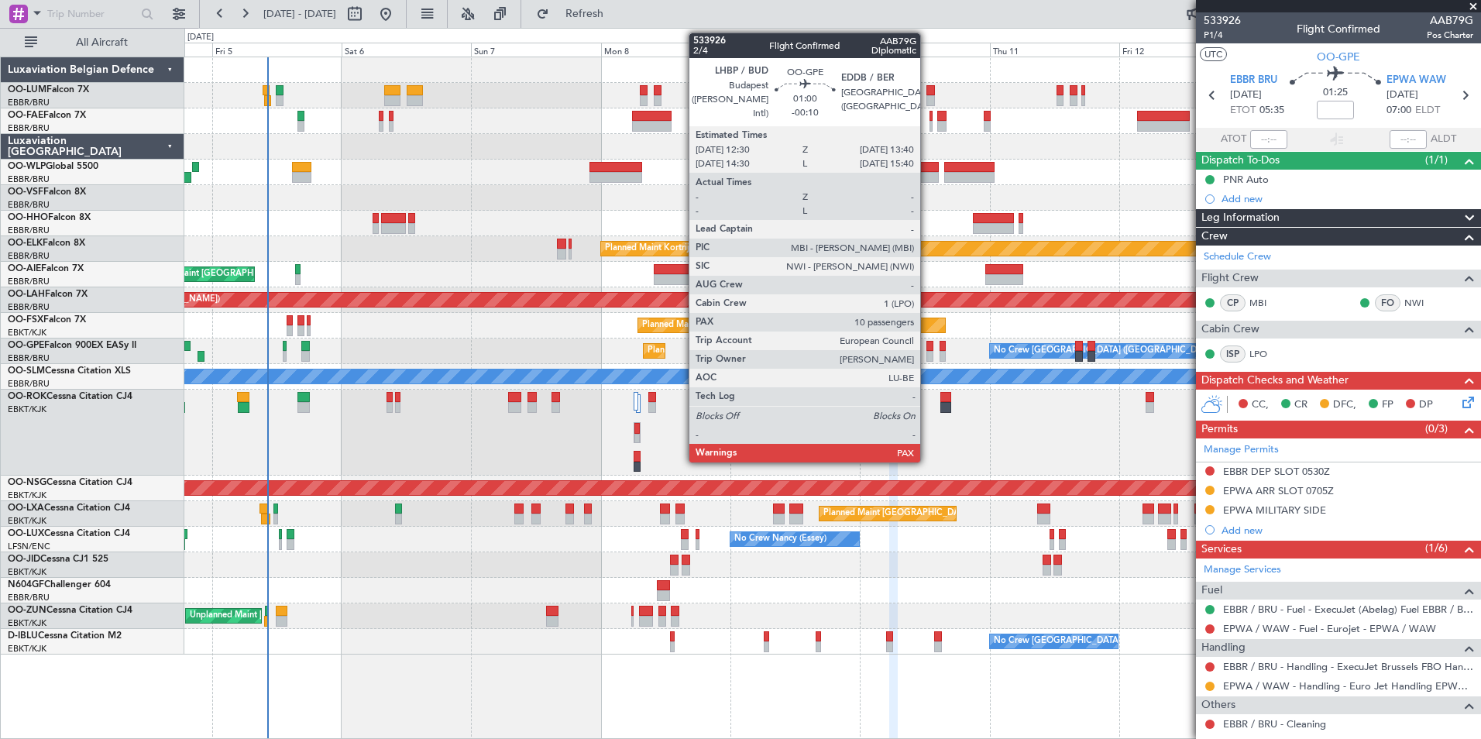
click at [927, 347] on div at bounding box center [930, 346] width 7 height 11
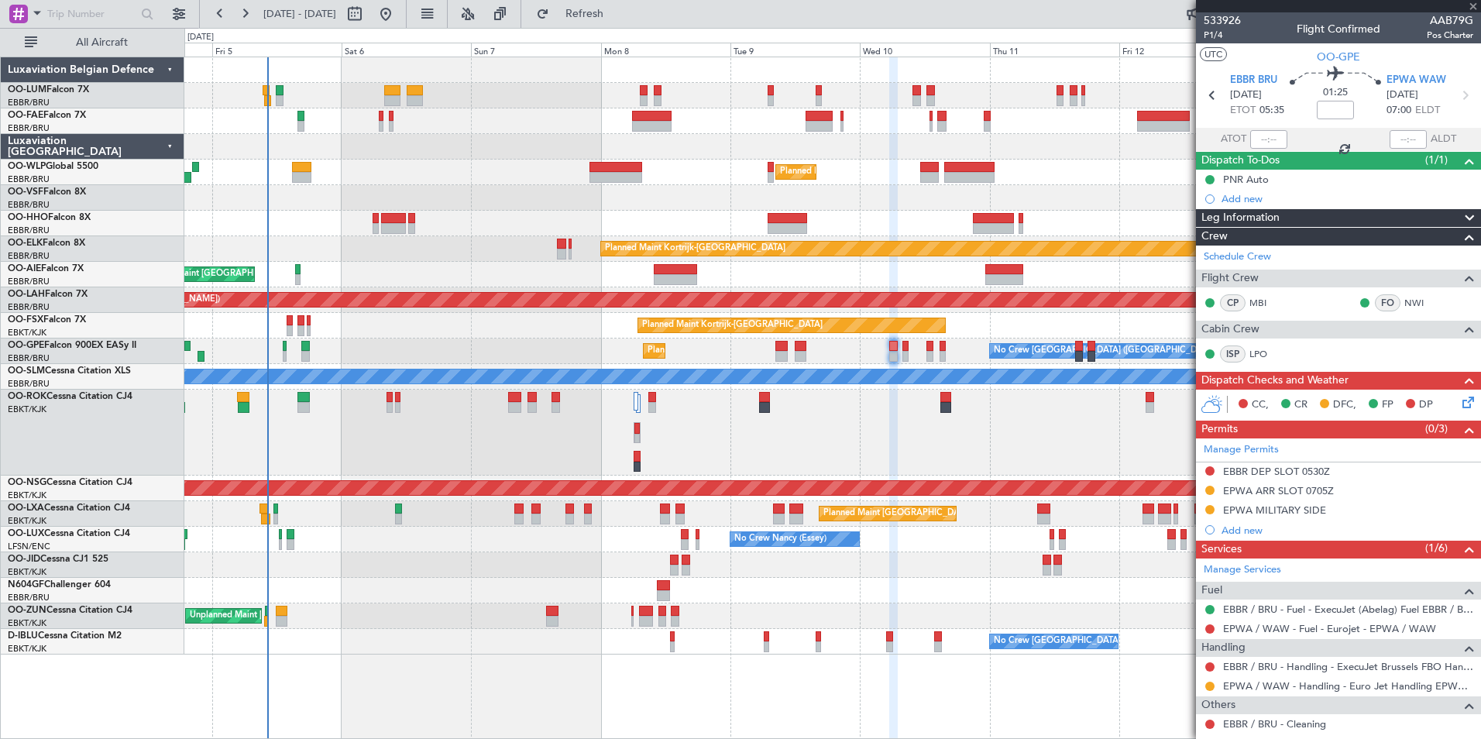
type input "-00:10"
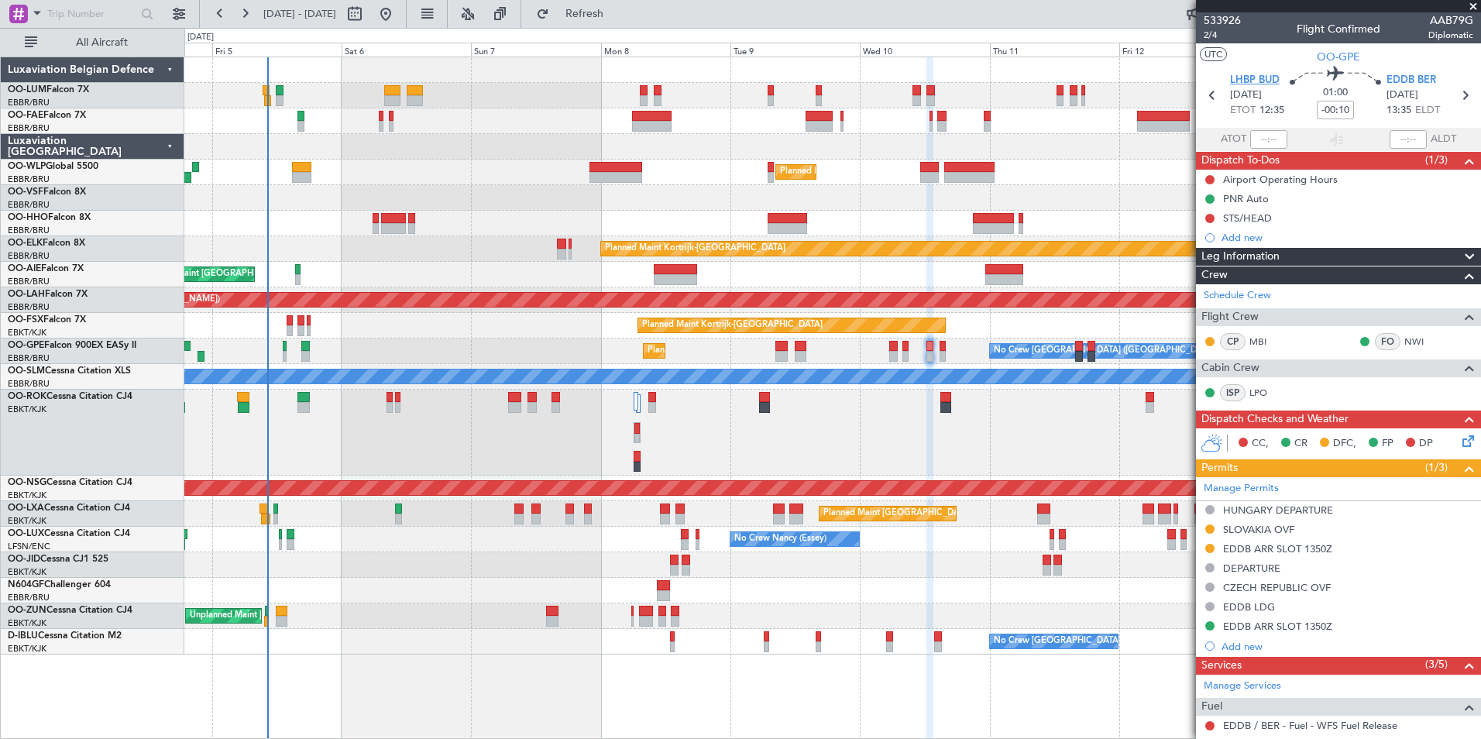
click at [1248, 78] on span "LHBP BUD" at bounding box center [1255, 80] width 50 height 15
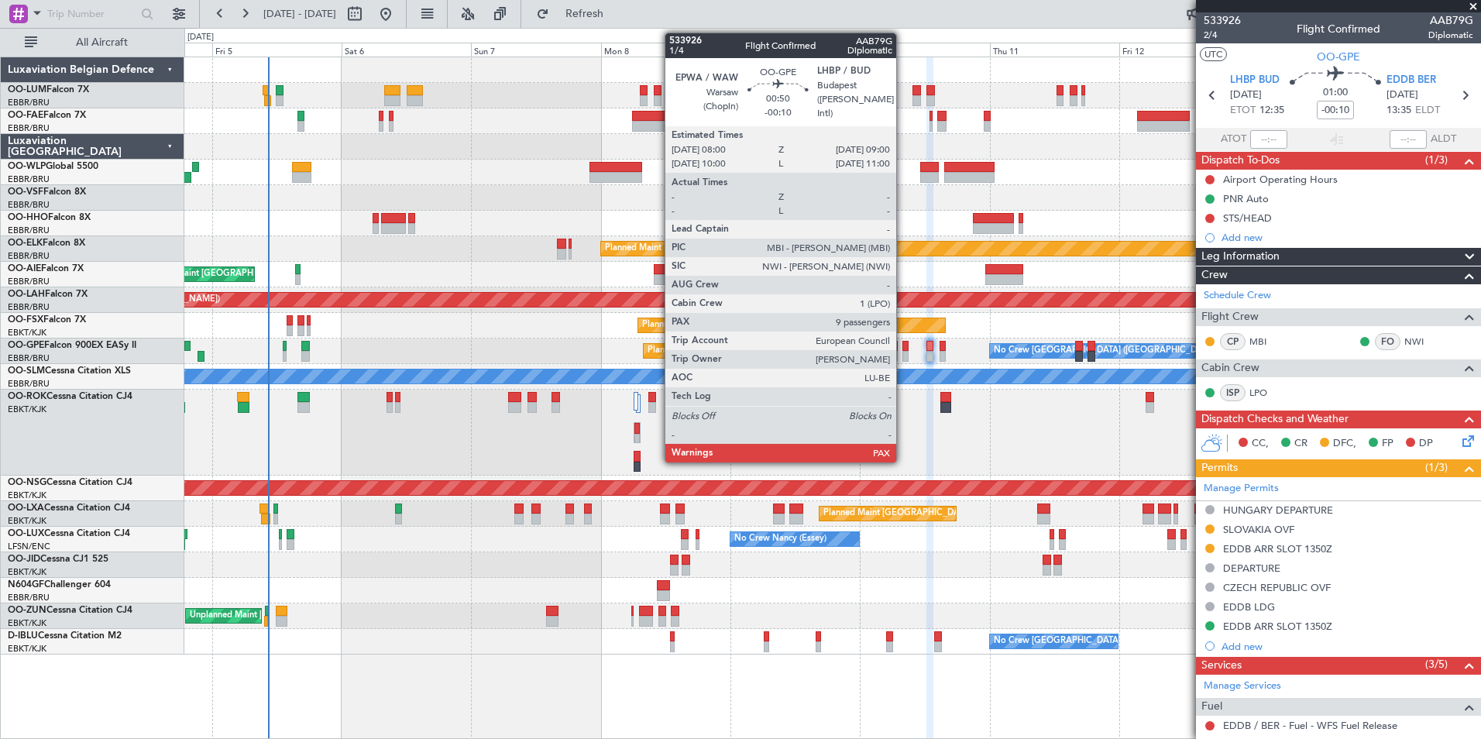
click at [903, 349] on div at bounding box center [905, 346] width 5 height 11
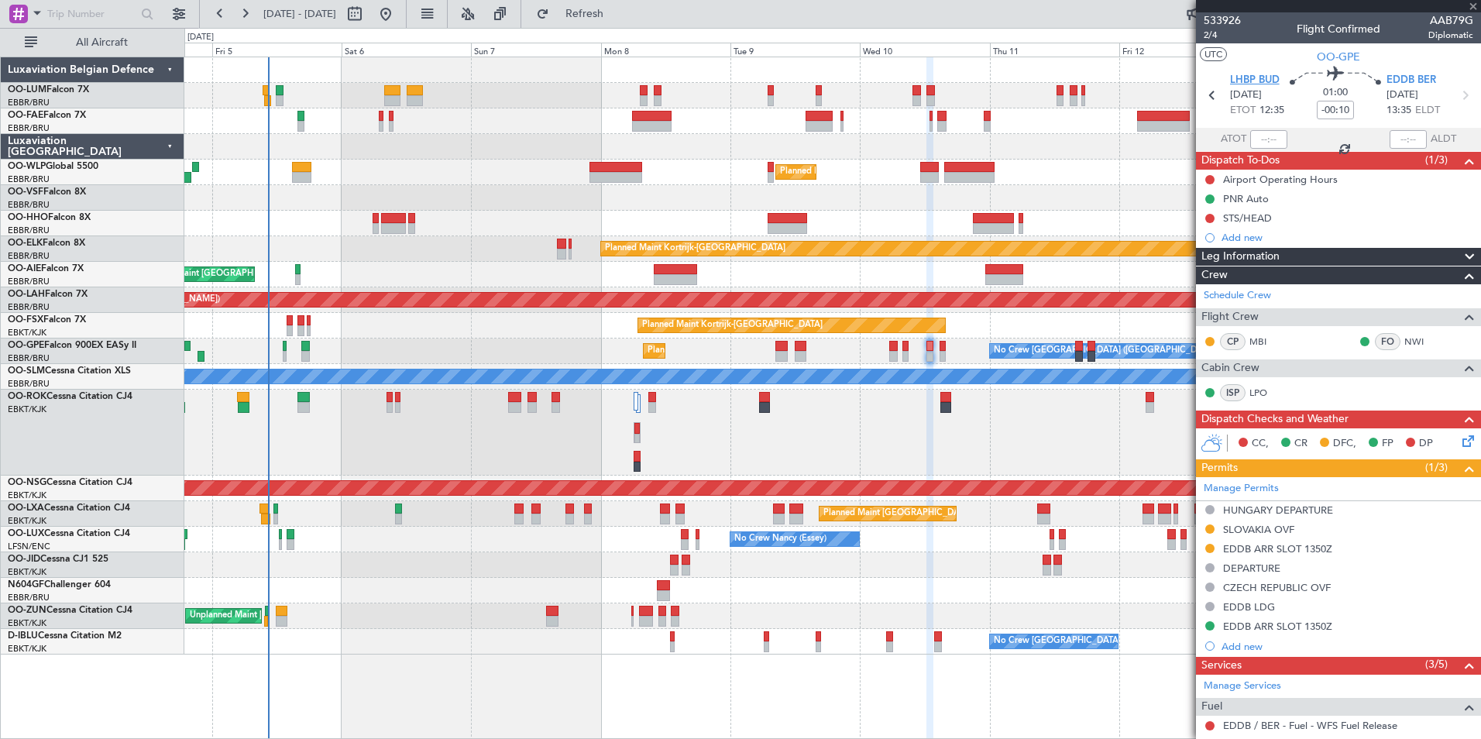
type input "9"
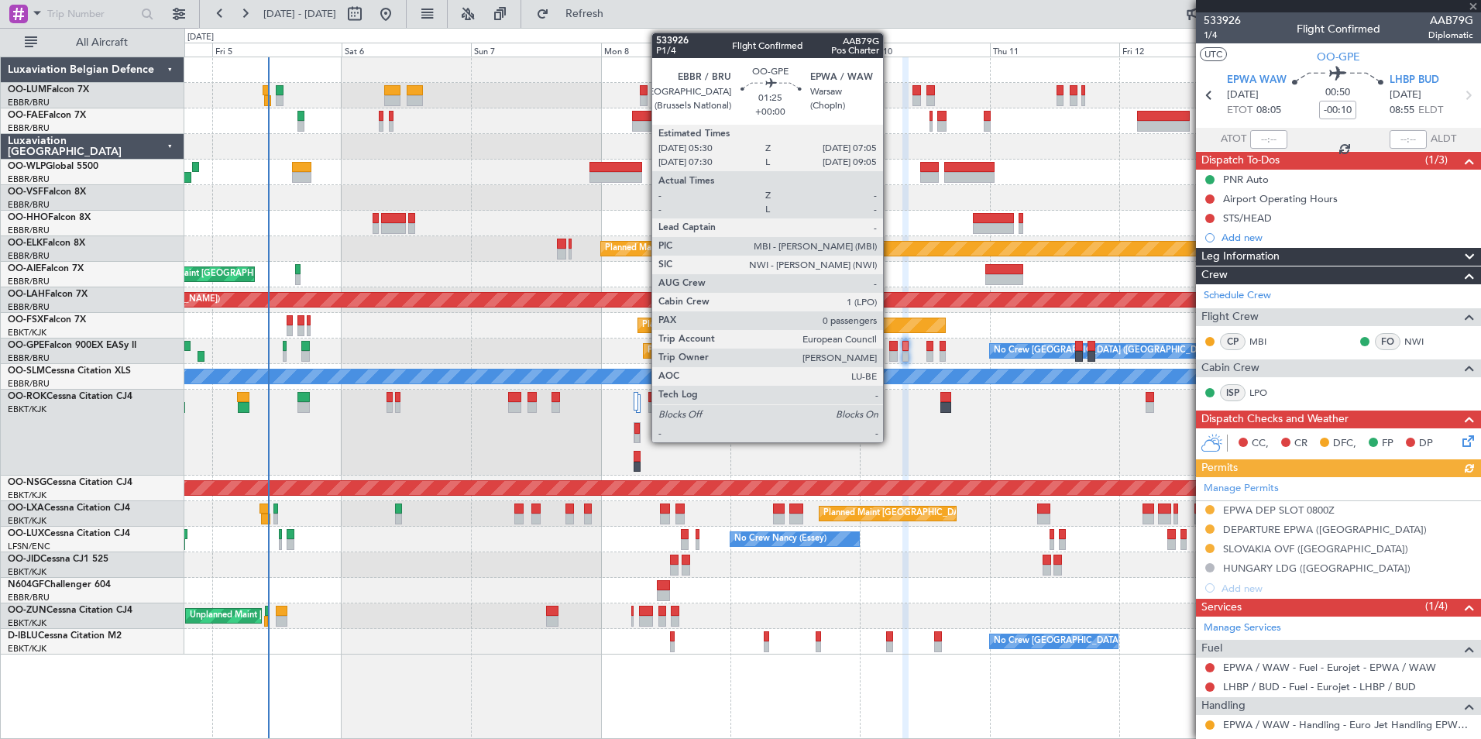
click at [890, 345] on div at bounding box center [893, 346] width 9 height 11
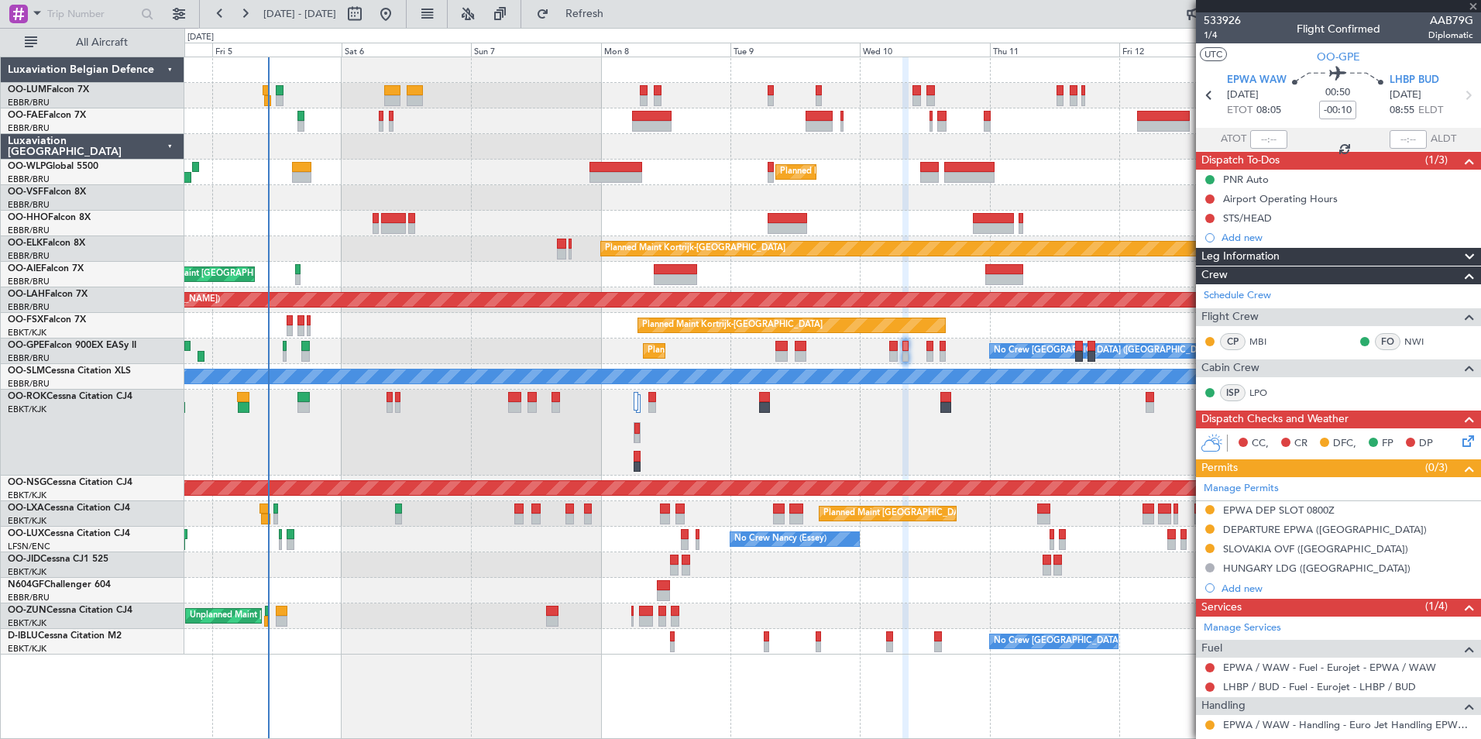
type input "0"
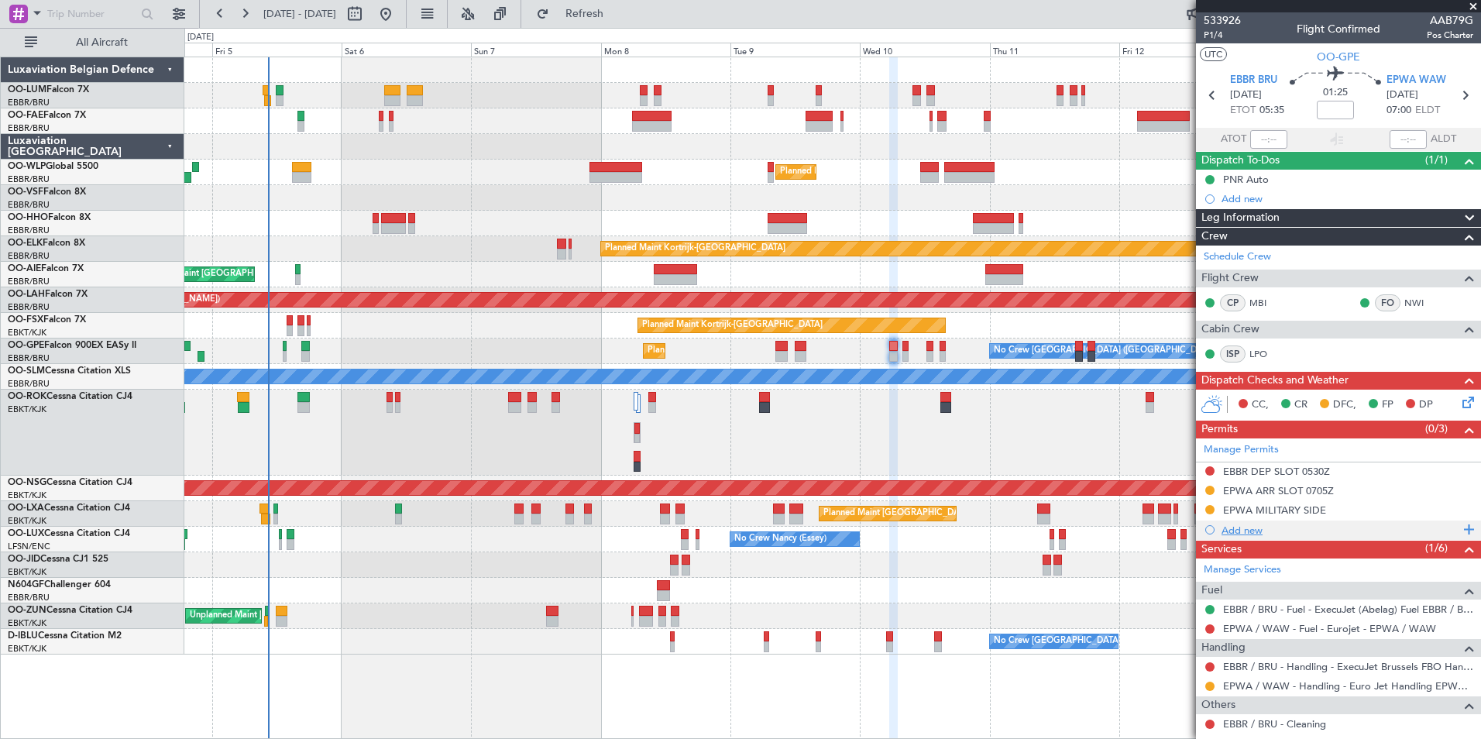
click at [1243, 531] on div "Add new" at bounding box center [1341, 530] width 238 height 13
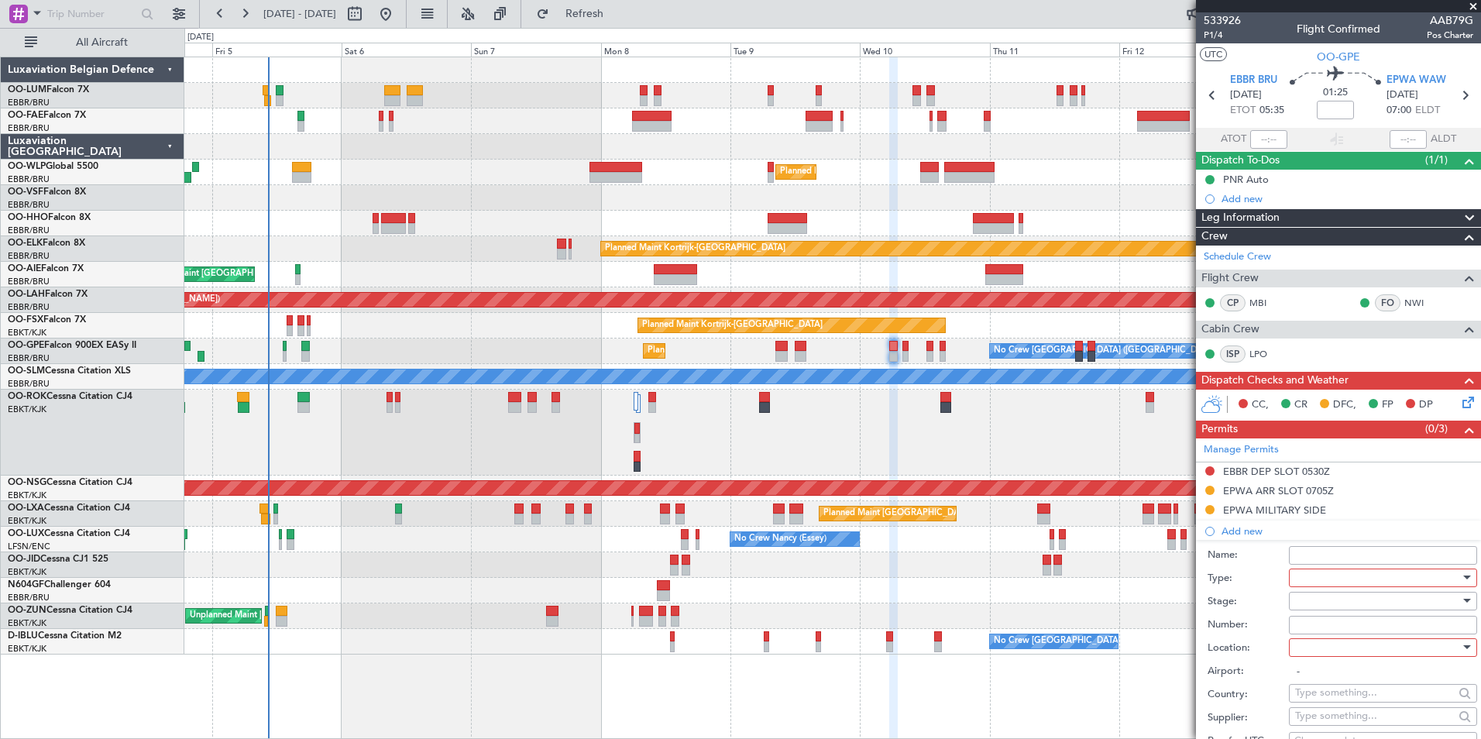
click at [1357, 576] on div at bounding box center [1377, 577] width 165 height 23
click at [1327, 670] on span "Landing" at bounding box center [1377, 669] width 163 height 23
click at [1338, 642] on div at bounding box center [1377, 647] width 165 height 23
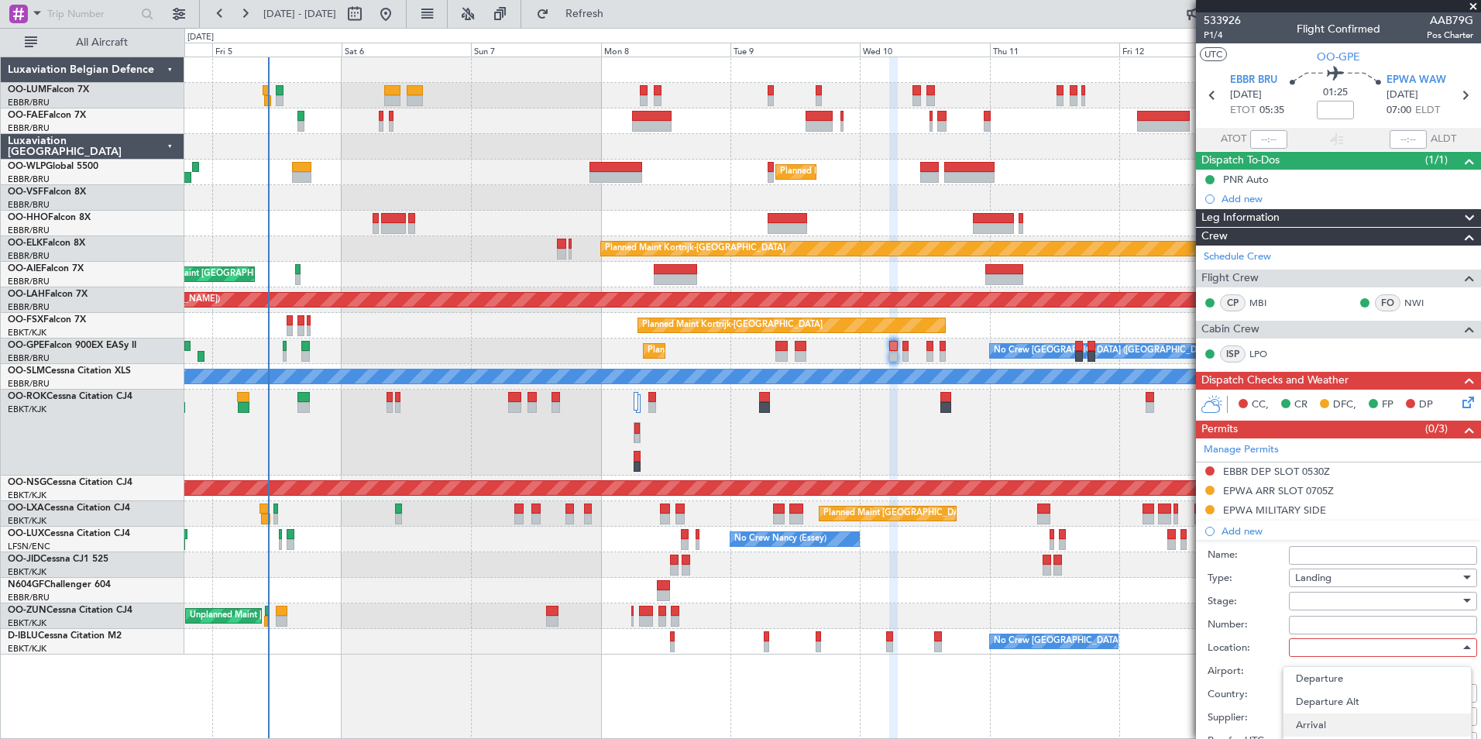
click at [1329, 719] on span "Arrival" at bounding box center [1377, 725] width 163 height 23
type input "EPWA / WAW"
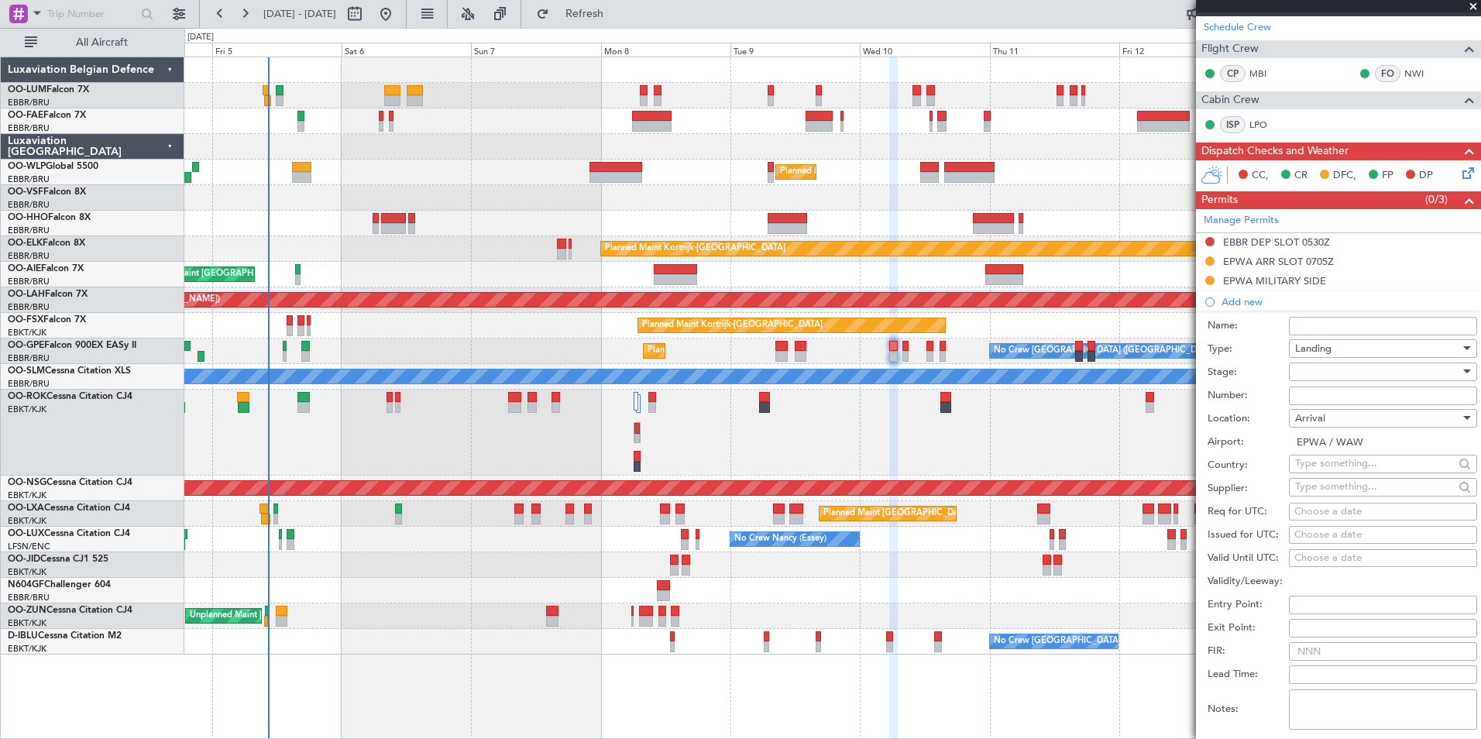
scroll to position [310, 0]
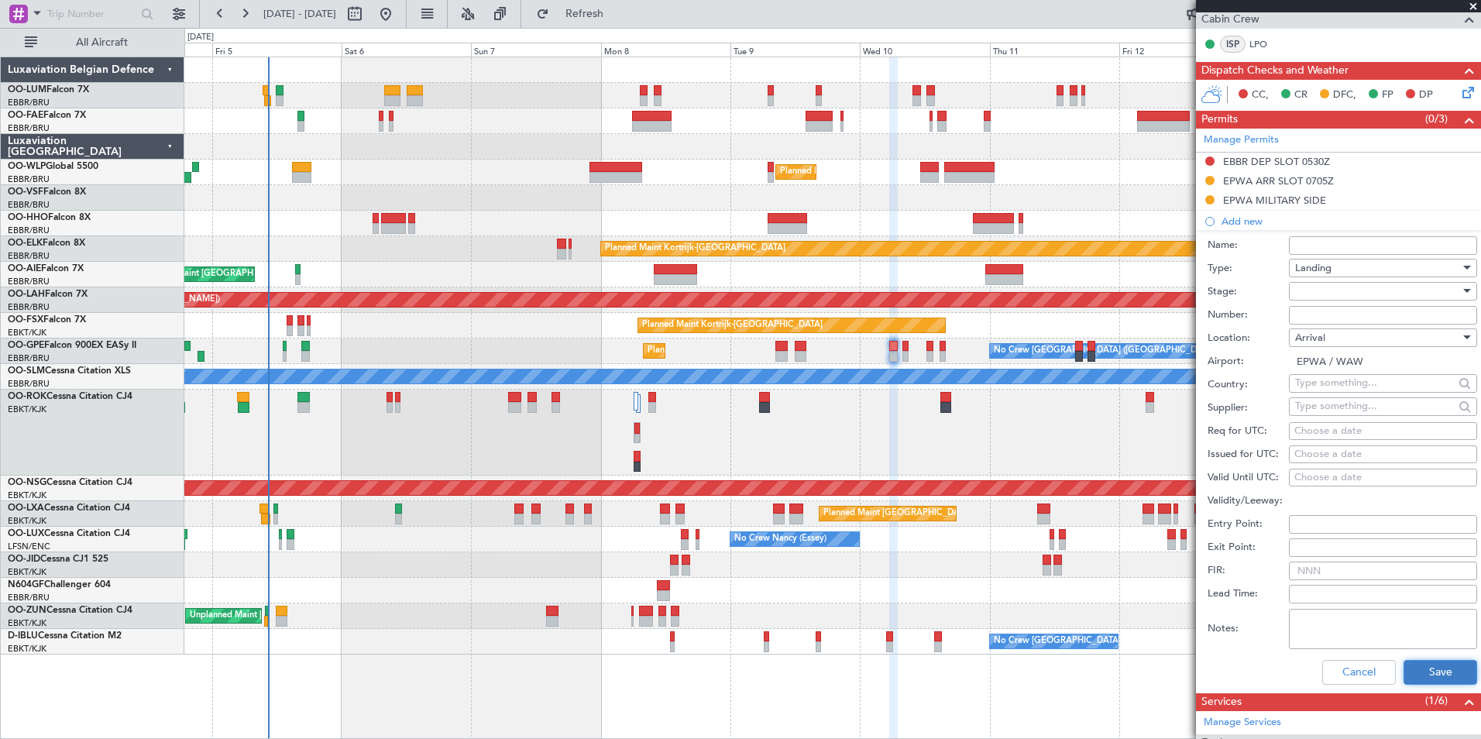
click at [1433, 673] on button "Save" at bounding box center [1441, 672] width 74 height 25
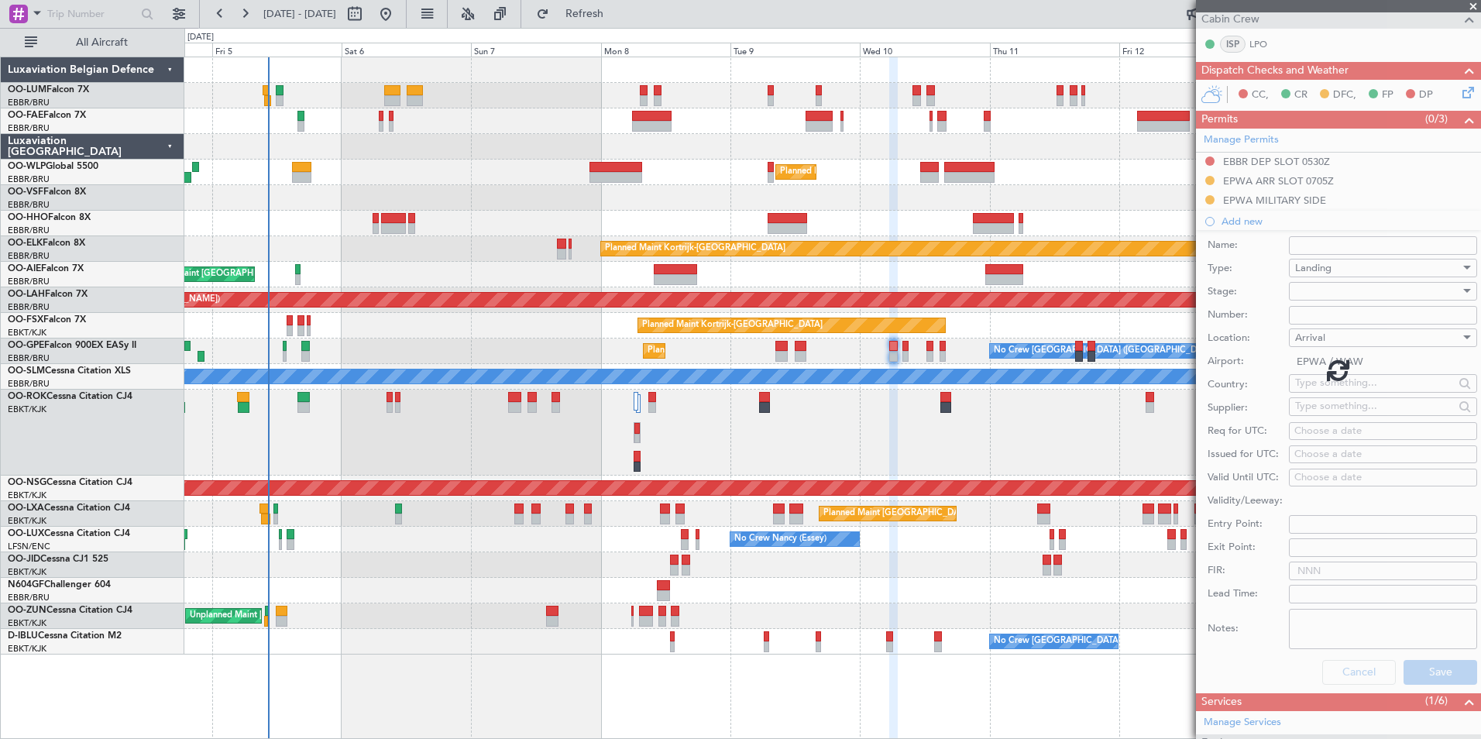
scroll to position [77, 0]
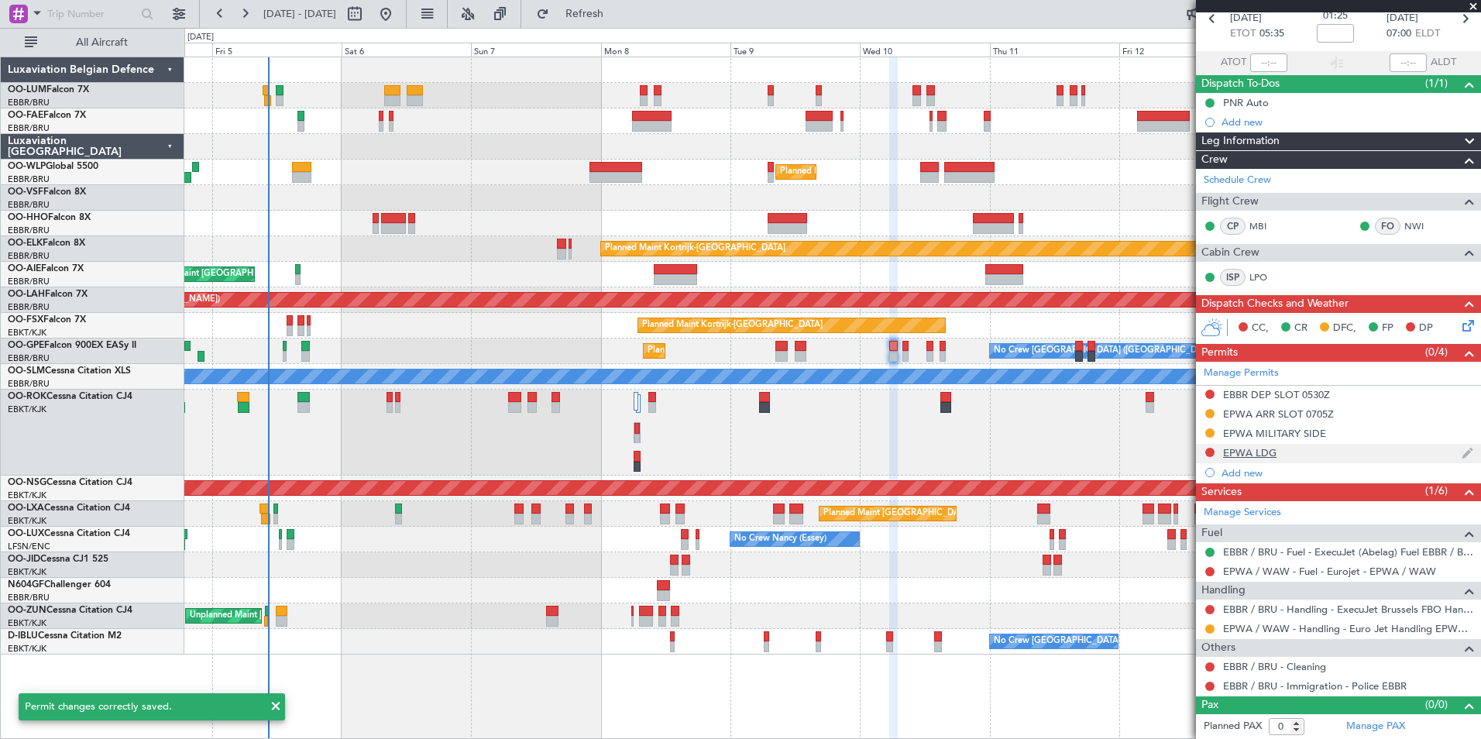
click at [1256, 453] on div "EPWA LDG" at bounding box center [1249, 452] width 53 height 13
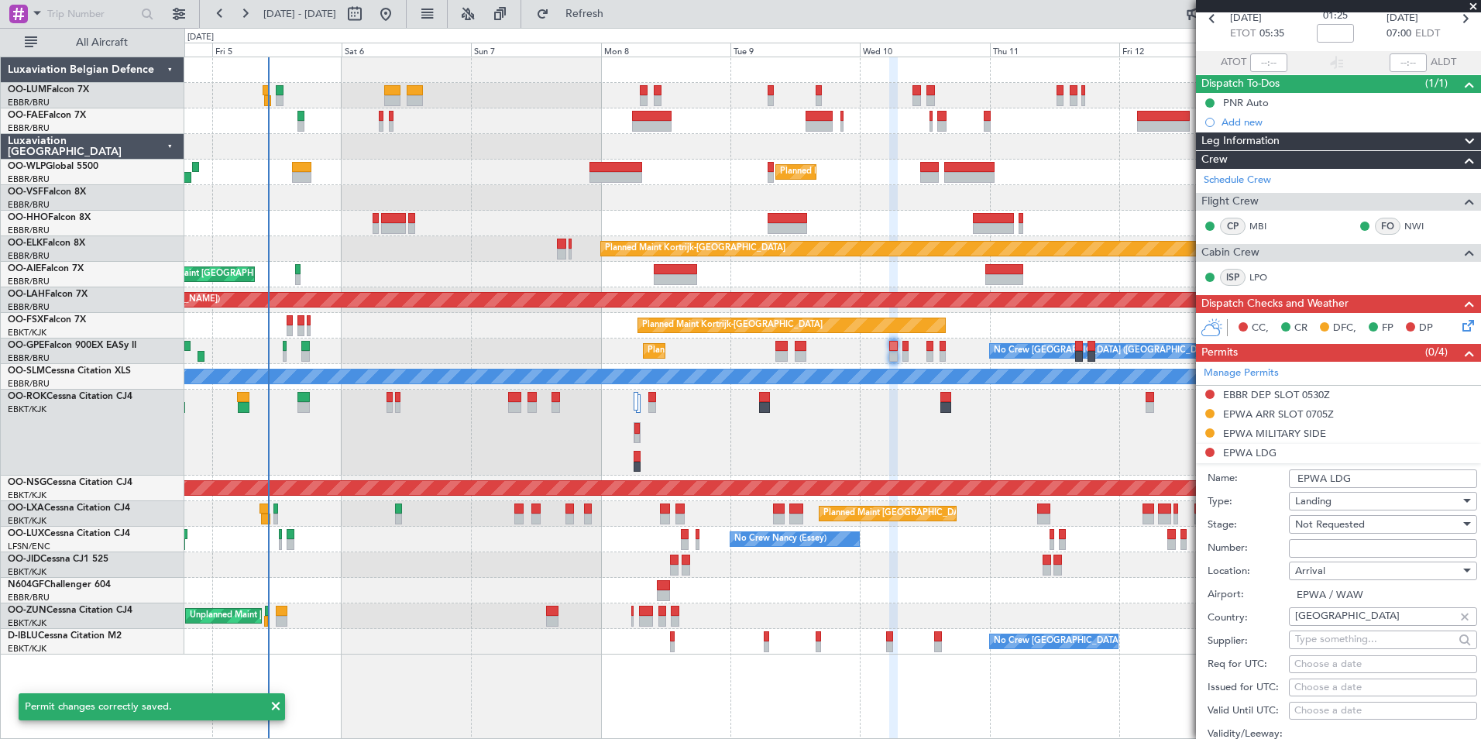
scroll to position [310, 0]
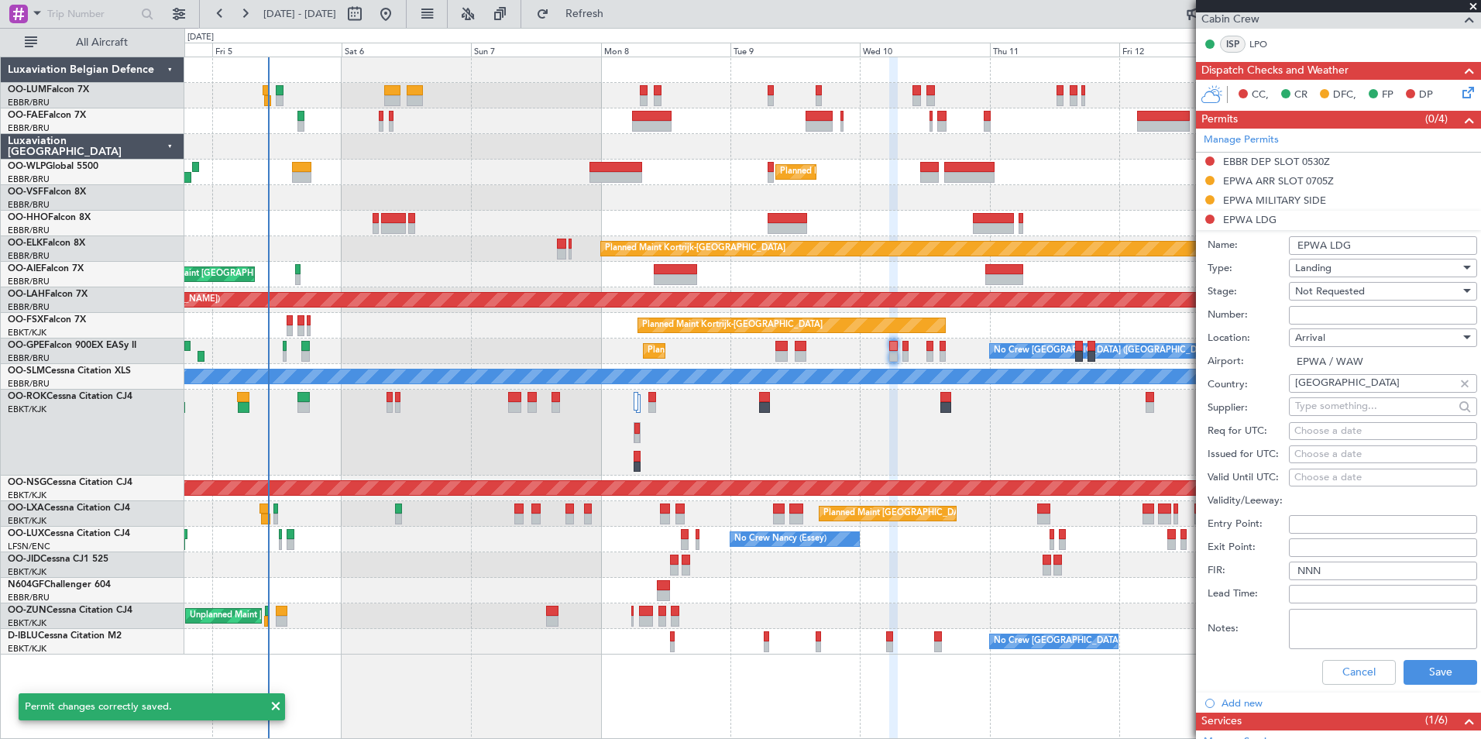
click at [1377, 250] on input "EPWA LDG" at bounding box center [1383, 245] width 188 height 19
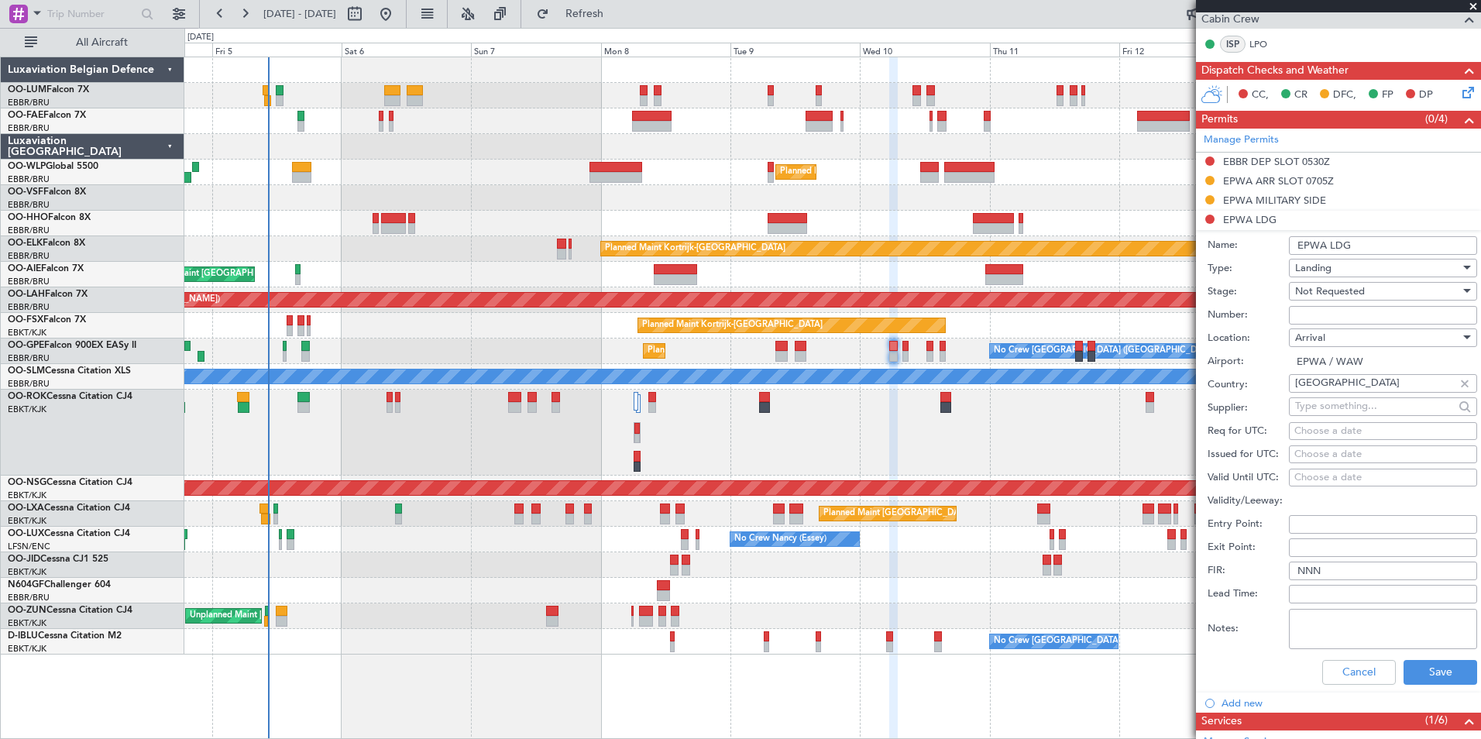
click at [1364, 240] on input "EPWA LDG" at bounding box center [1383, 245] width 188 height 19
drag, startPoint x: 1353, startPoint y: 243, endPoint x: 1409, endPoint y: 243, distance: 55.8
click at [1409, 243] on input "EPWA LDG %eu*" at bounding box center [1383, 245] width 188 height 19
type input "EPWA LDG *EU*"
click at [1441, 675] on button "Save" at bounding box center [1441, 672] width 74 height 25
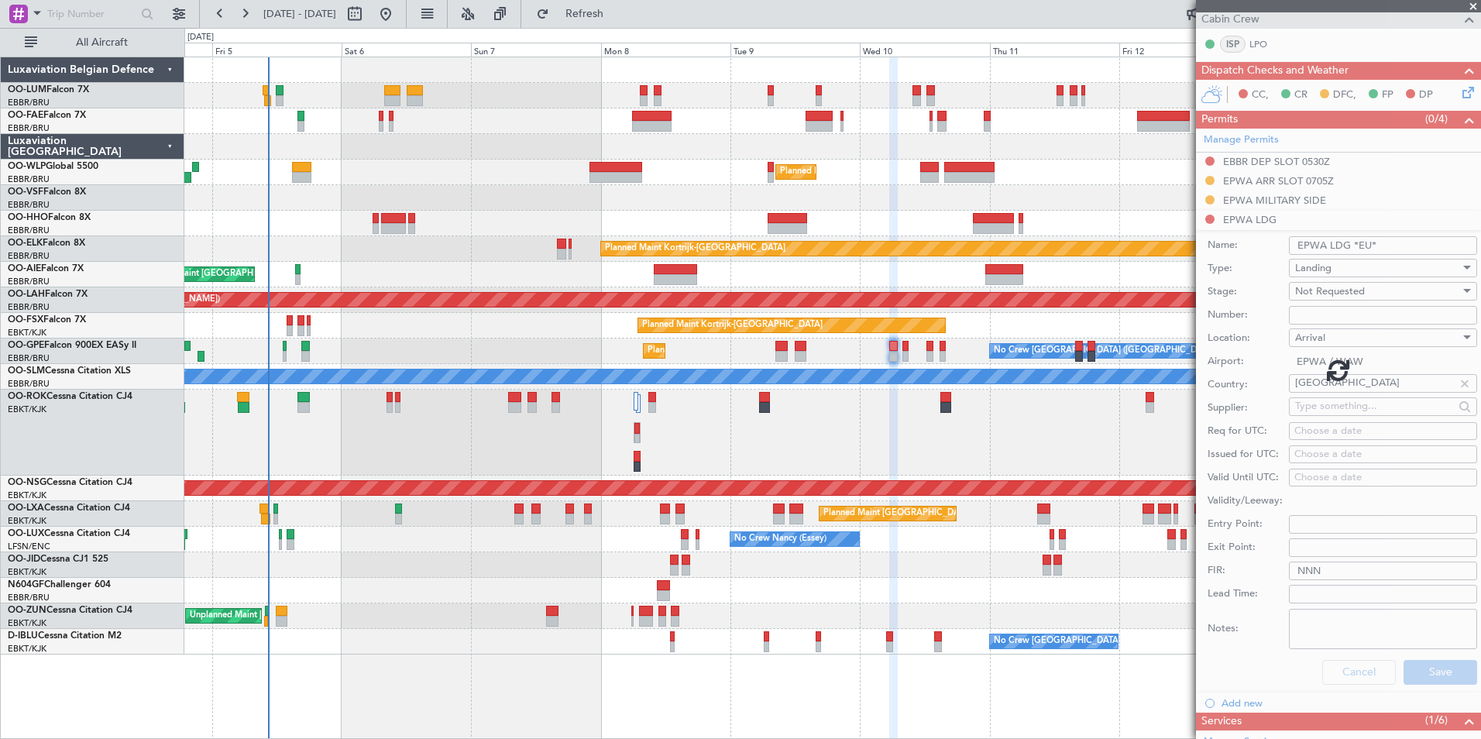
scroll to position [77, 0]
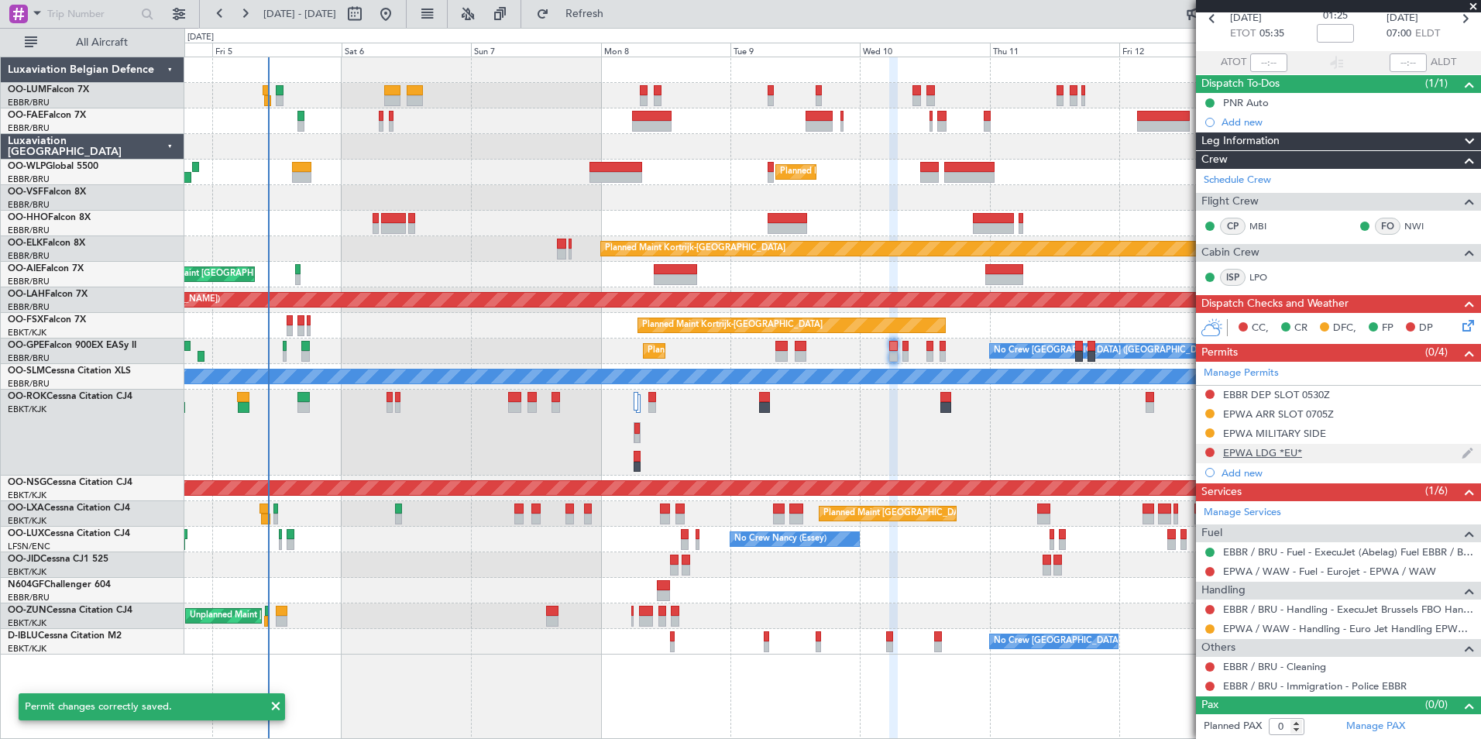
click at [1278, 453] on div "EPWA LDG *EU*" at bounding box center [1262, 452] width 79 height 13
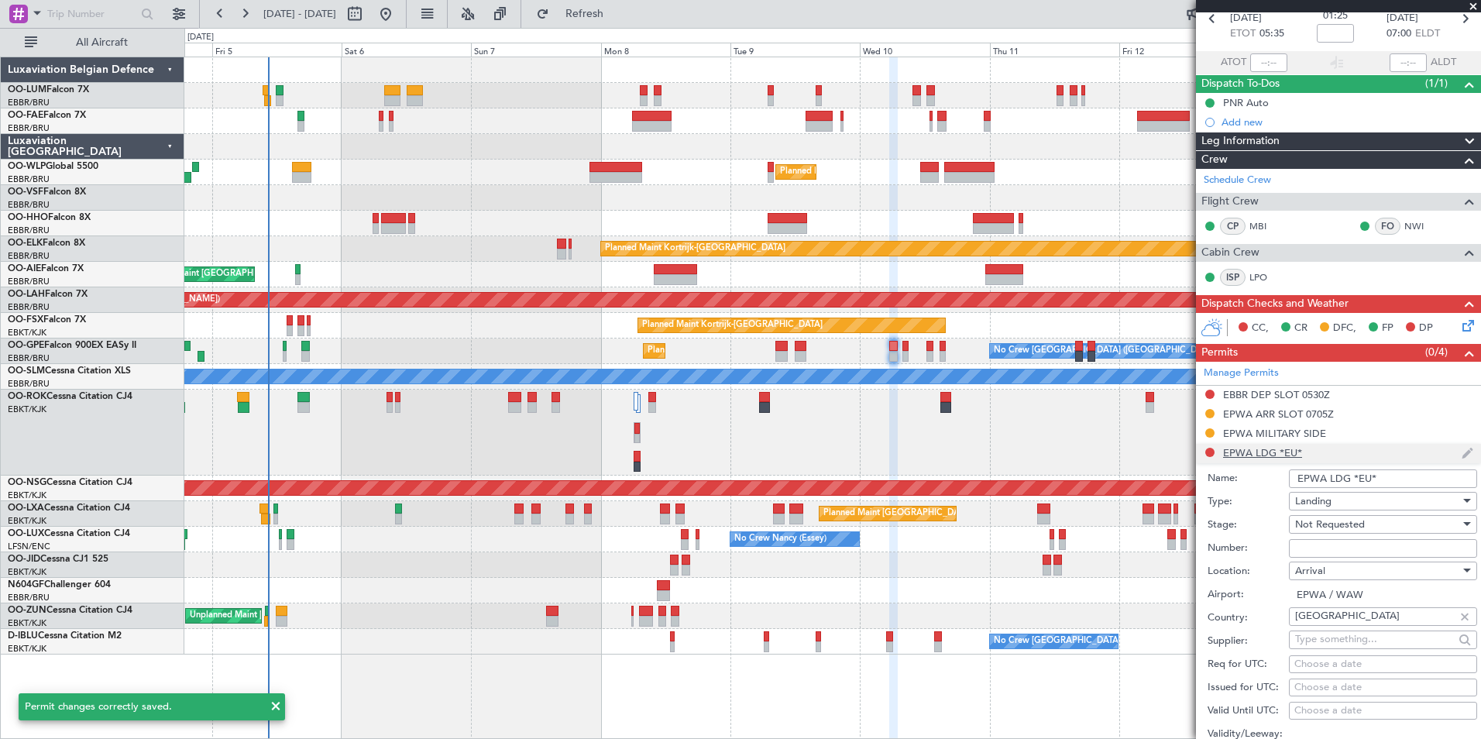
scroll to position [310, 0]
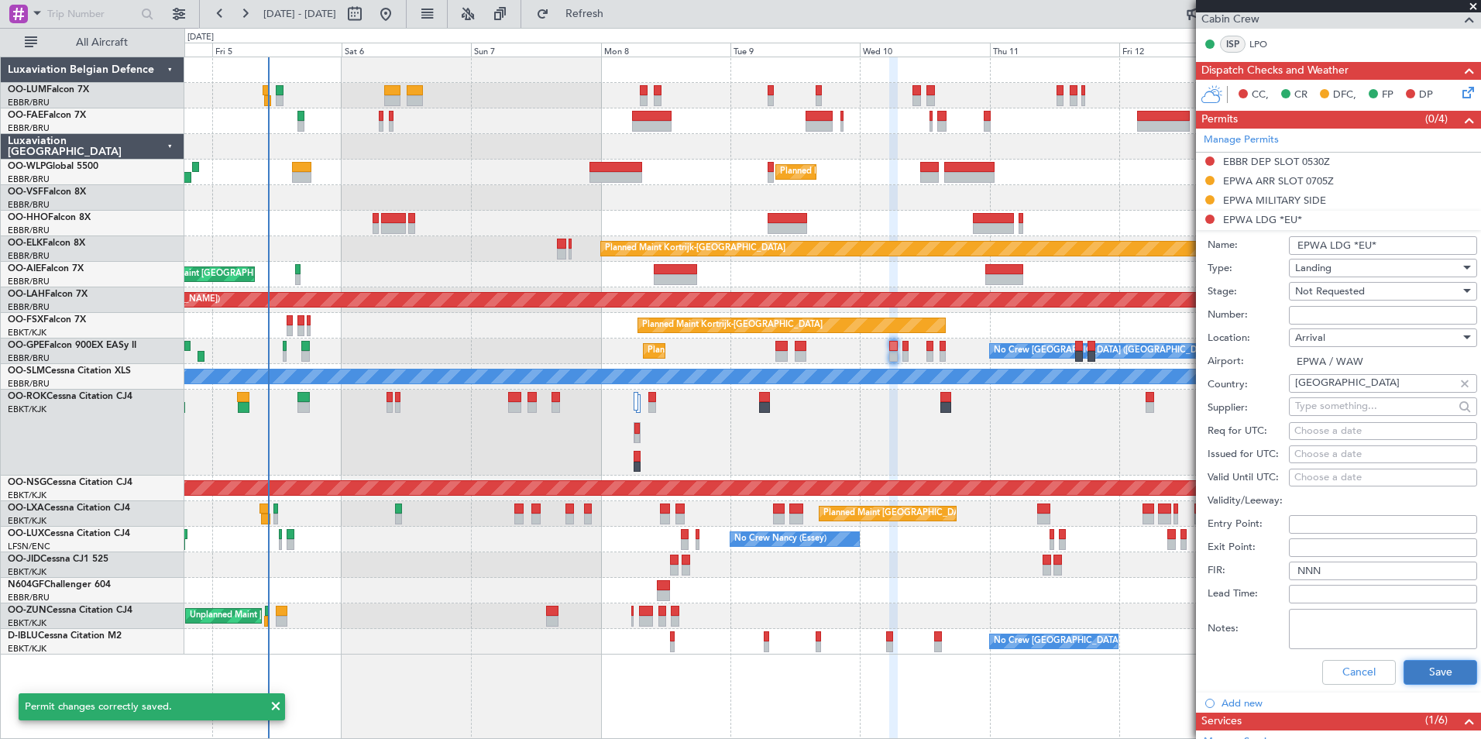
click at [1448, 661] on button "Save" at bounding box center [1441, 672] width 74 height 25
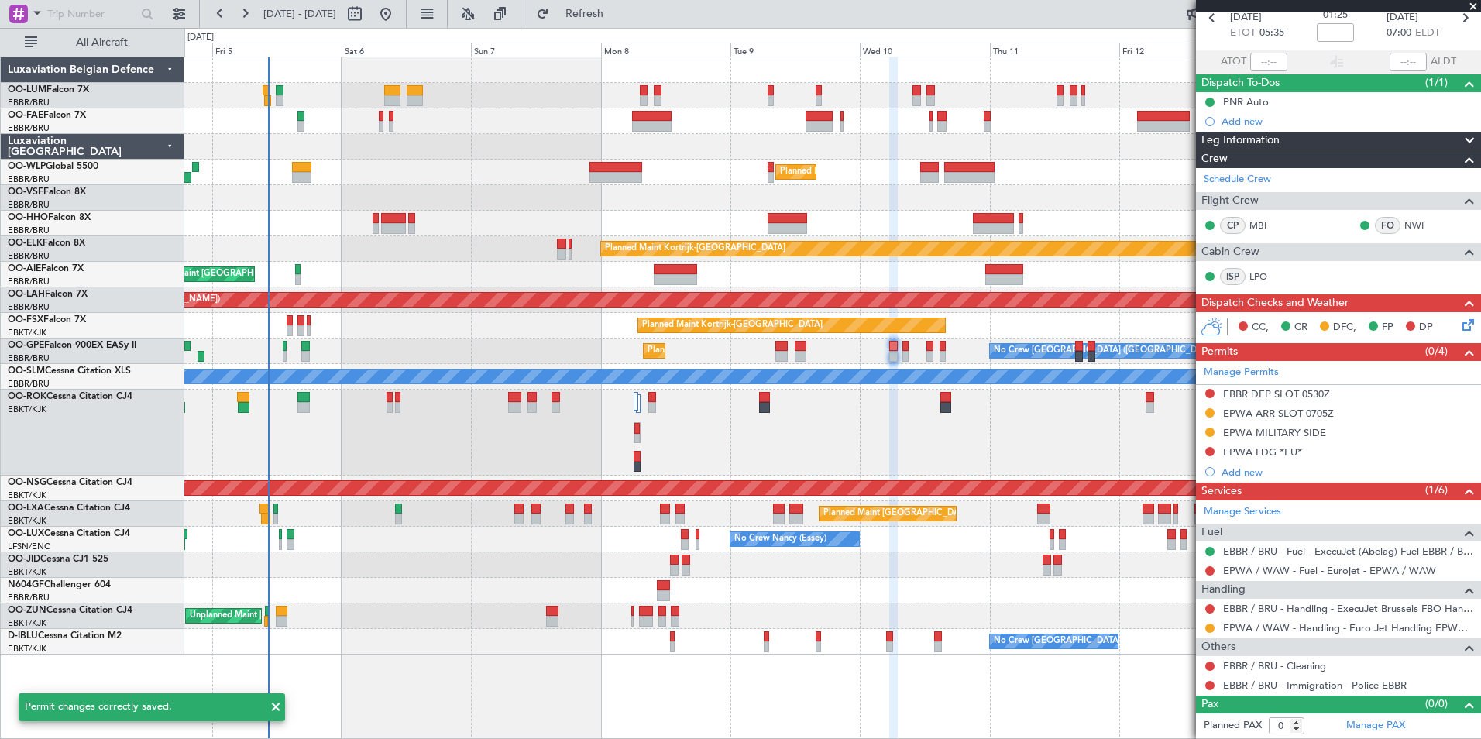
scroll to position [77, 0]
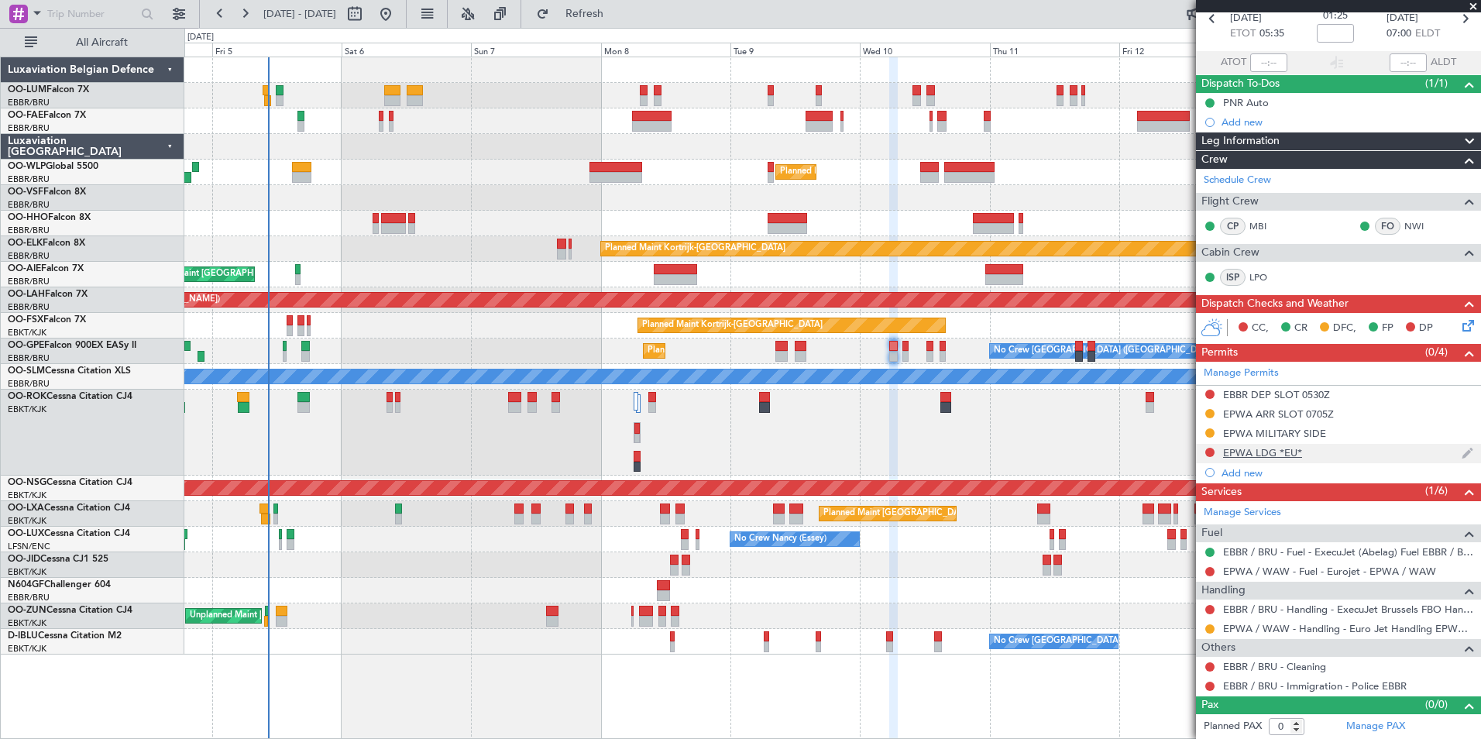
click at [1285, 453] on div "EPWA LDG *EU*" at bounding box center [1262, 452] width 79 height 13
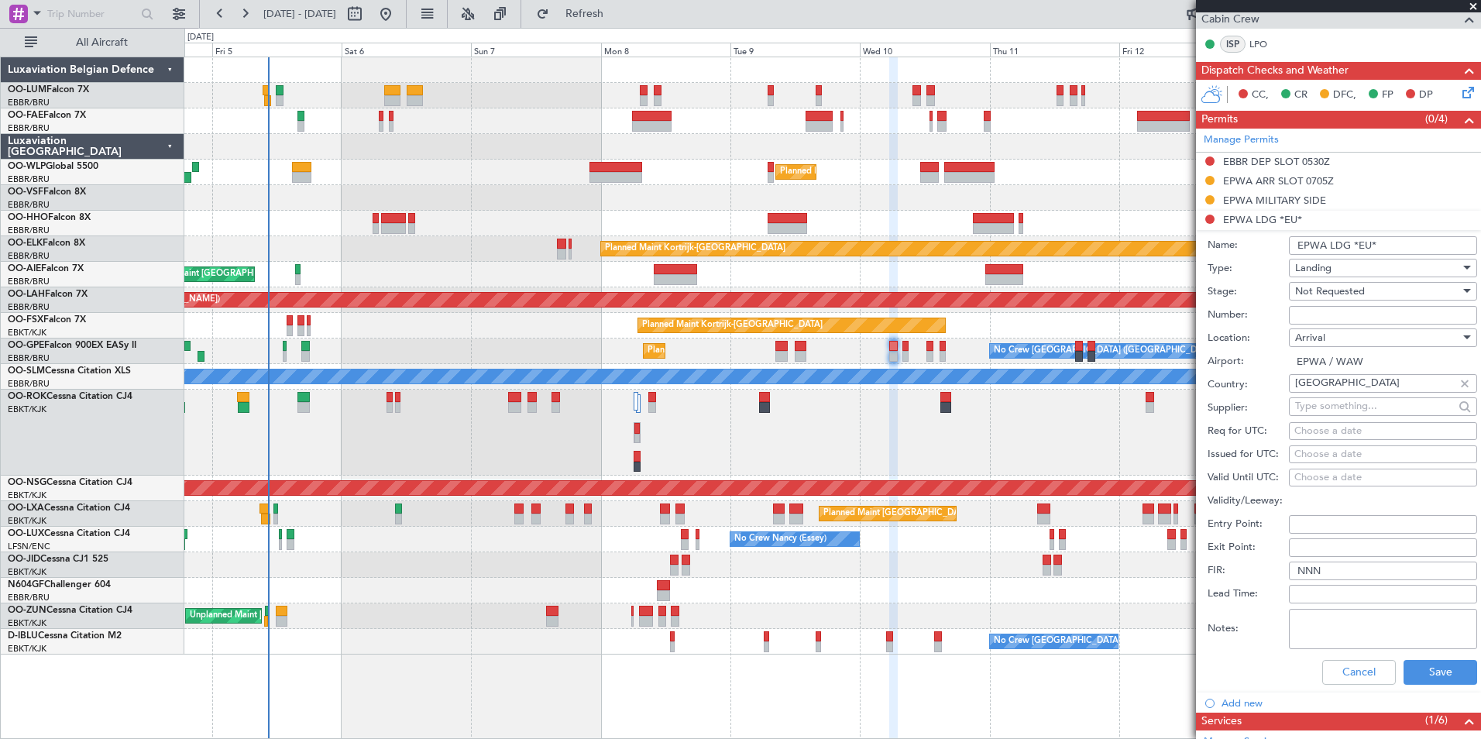
scroll to position [465, 0]
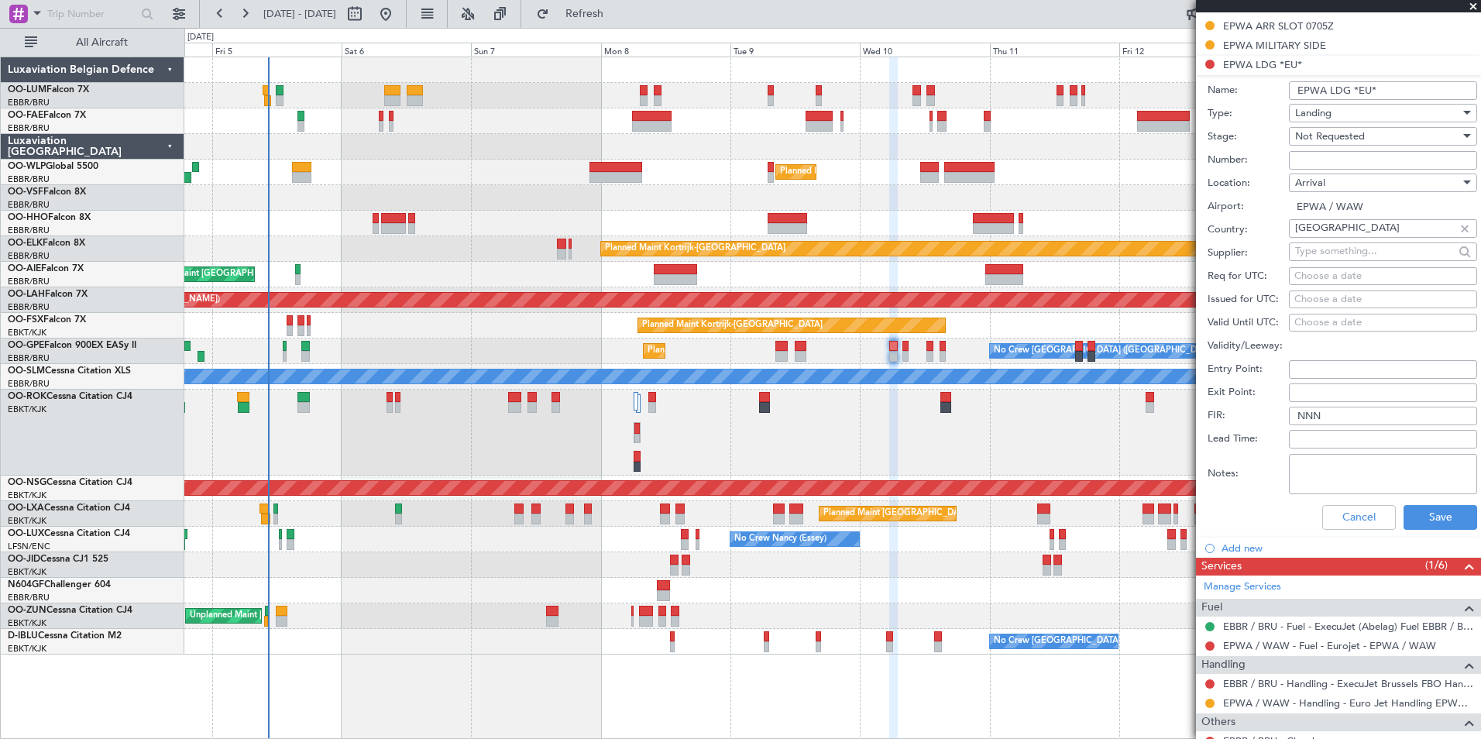
click at [1334, 157] on input "Number:" at bounding box center [1383, 160] width 188 height 19
paste input "8014/226/2025"
type input "8014/226/2025"
click at [1411, 525] on button "Save" at bounding box center [1441, 517] width 74 height 25
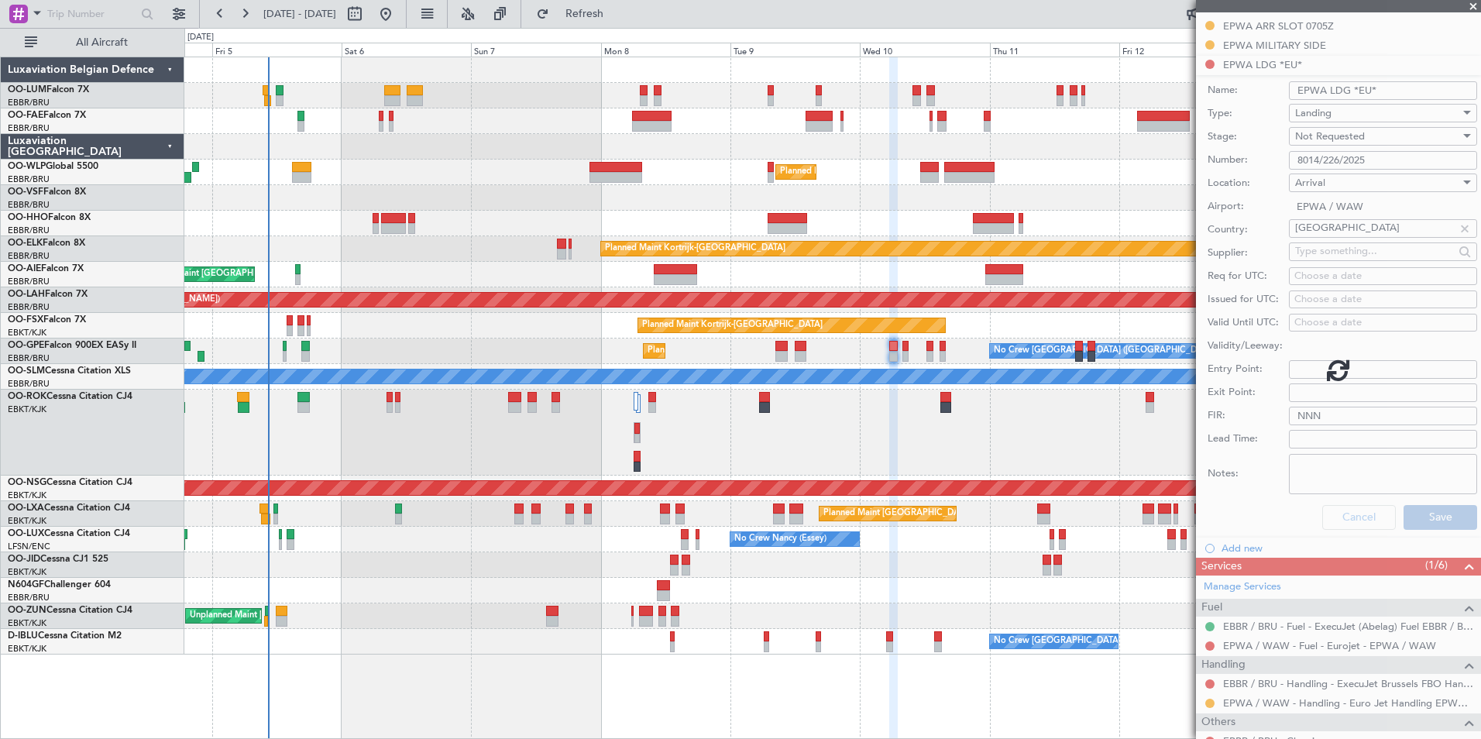
scroll to position [77, 0]
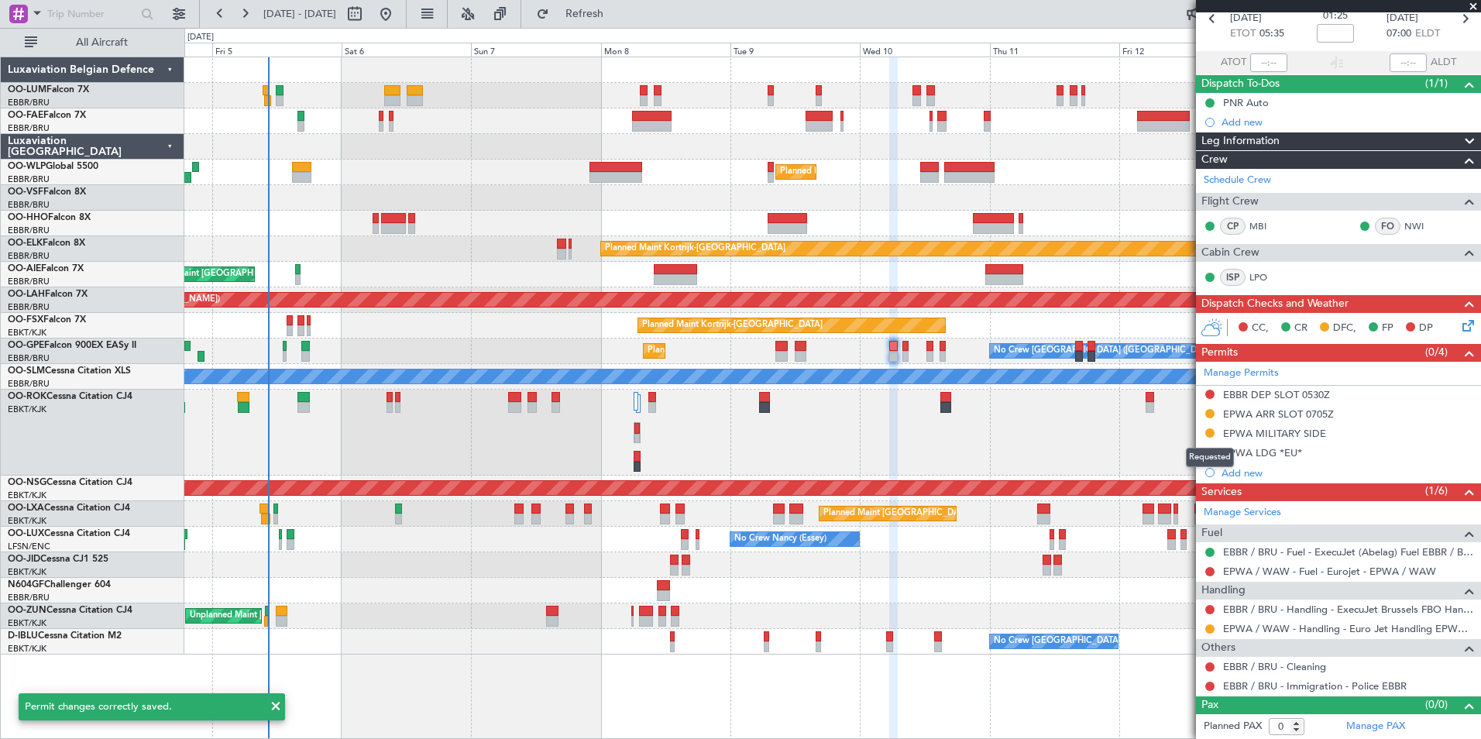
click at [1211, 449] on div "Requested" at bounding box center [1210, 457] width 48 height 19
click at [1209, 448] on button at bounding box center [1210, 452] width 9 height 9
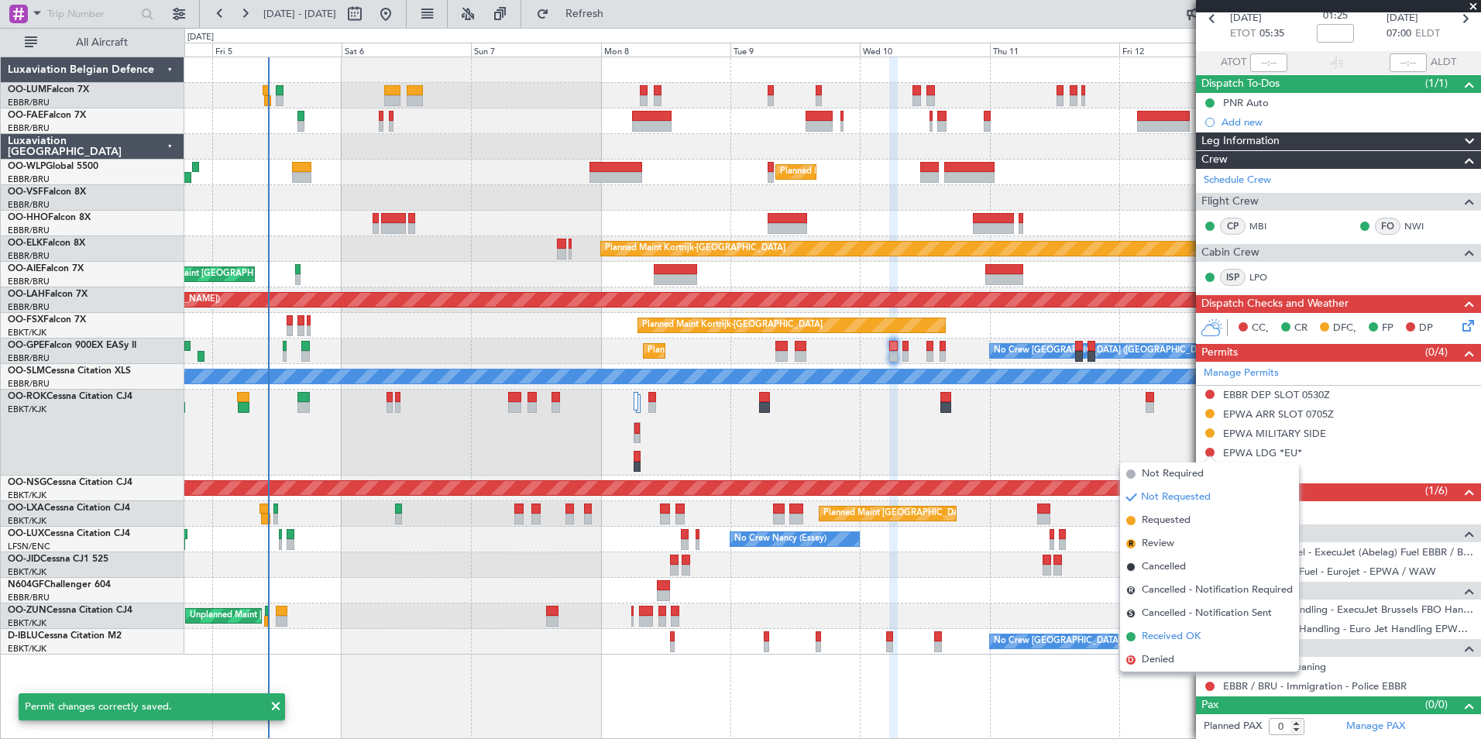
click at [1169, 638] on span "Received OK" at bounding box center [1171, 636] width 59 height 15
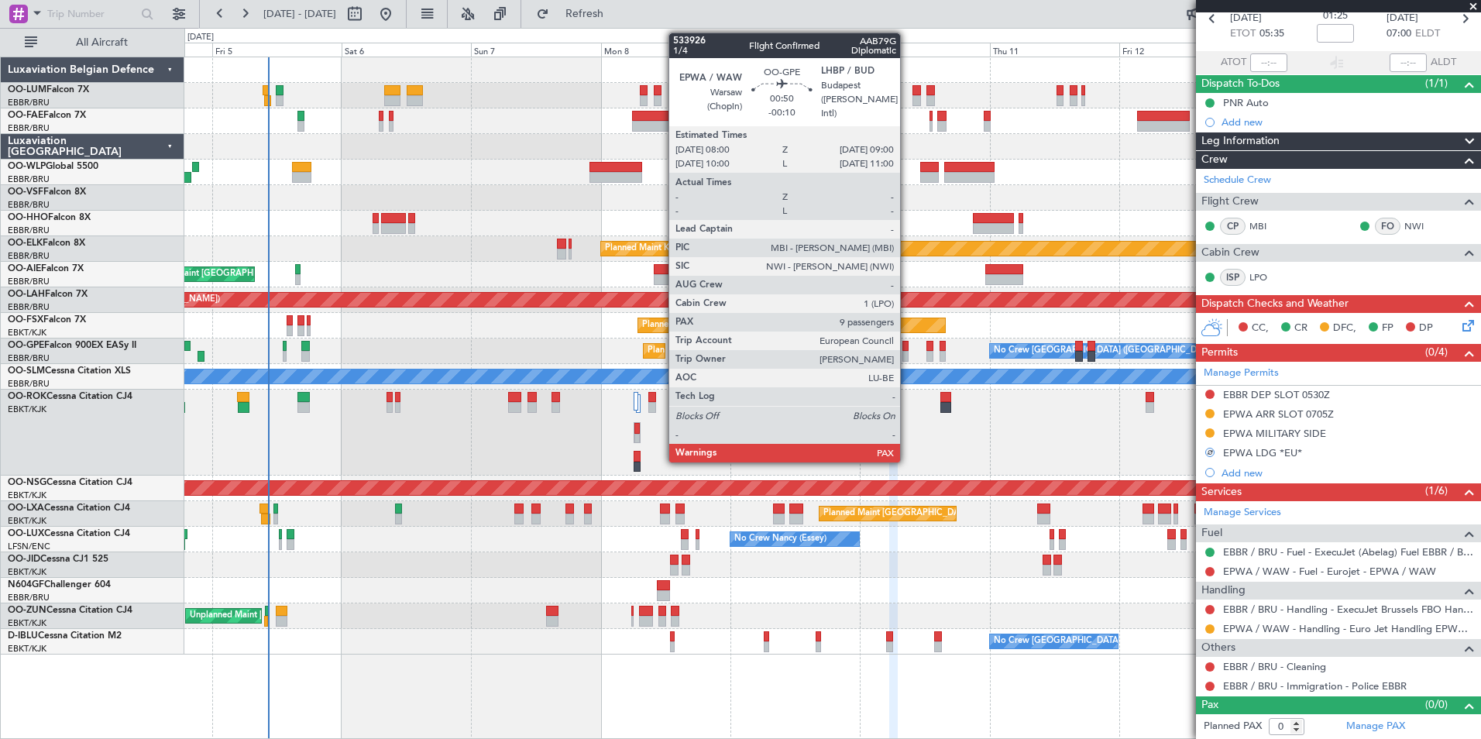
click at [906, 347] on div at bounding box center [905, 346] width 5 height 11
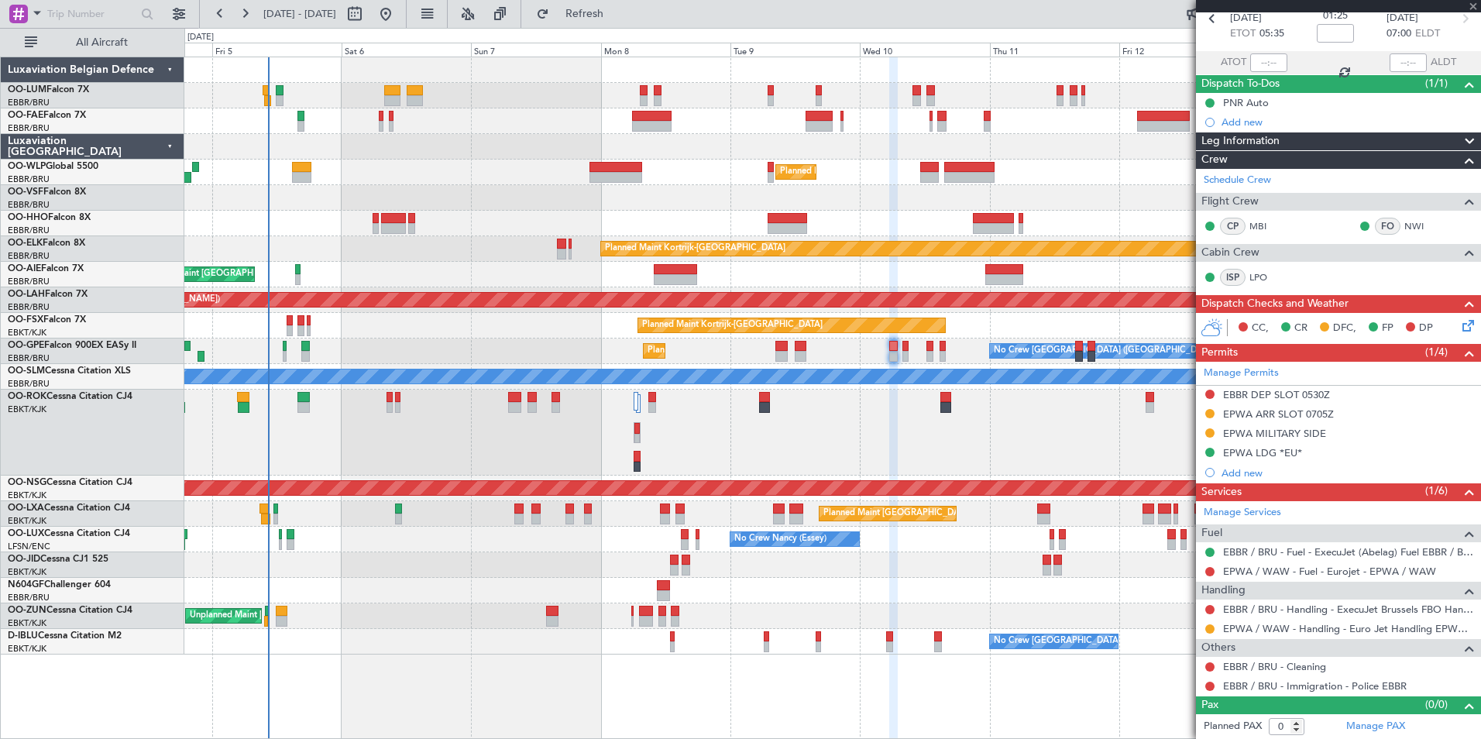
type input "-00:10"
type input "9"
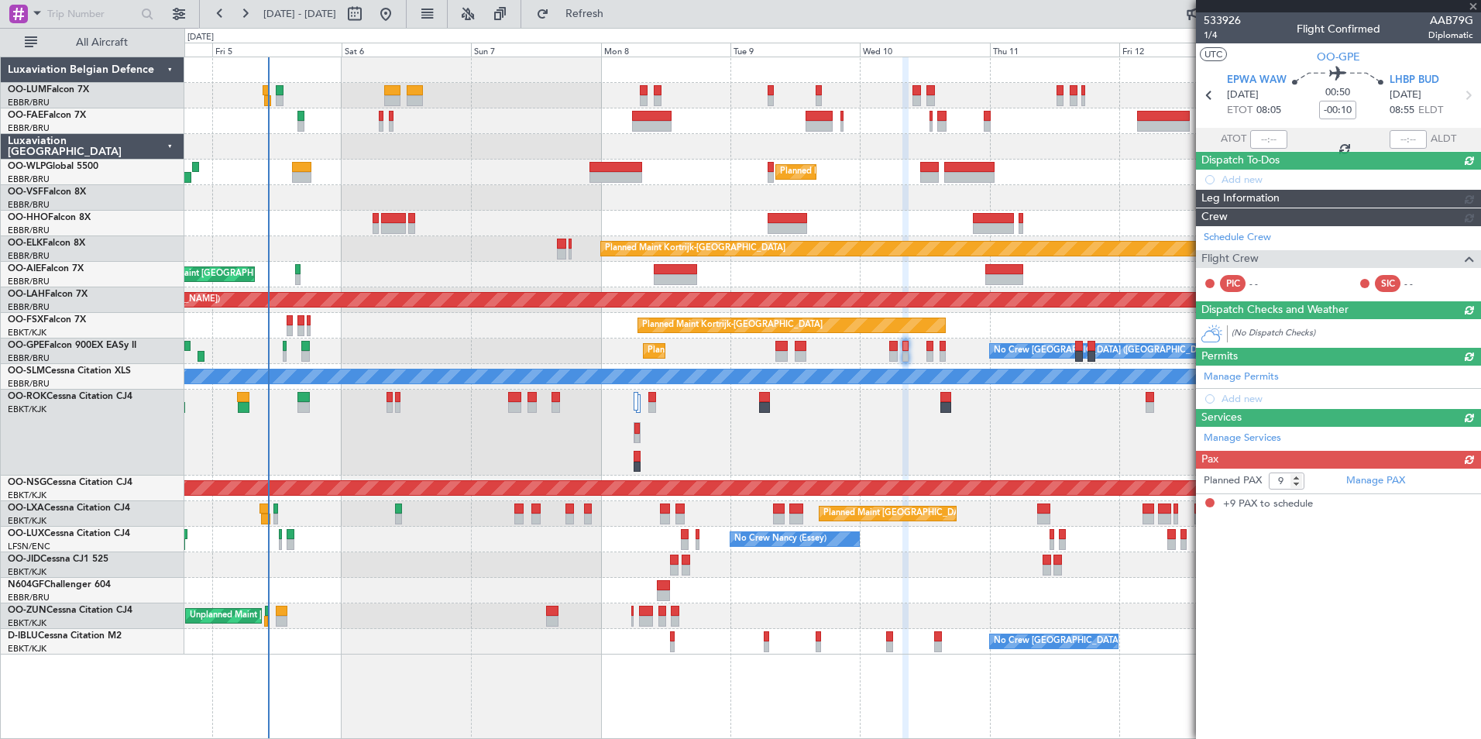
scroll to position [0, 0]
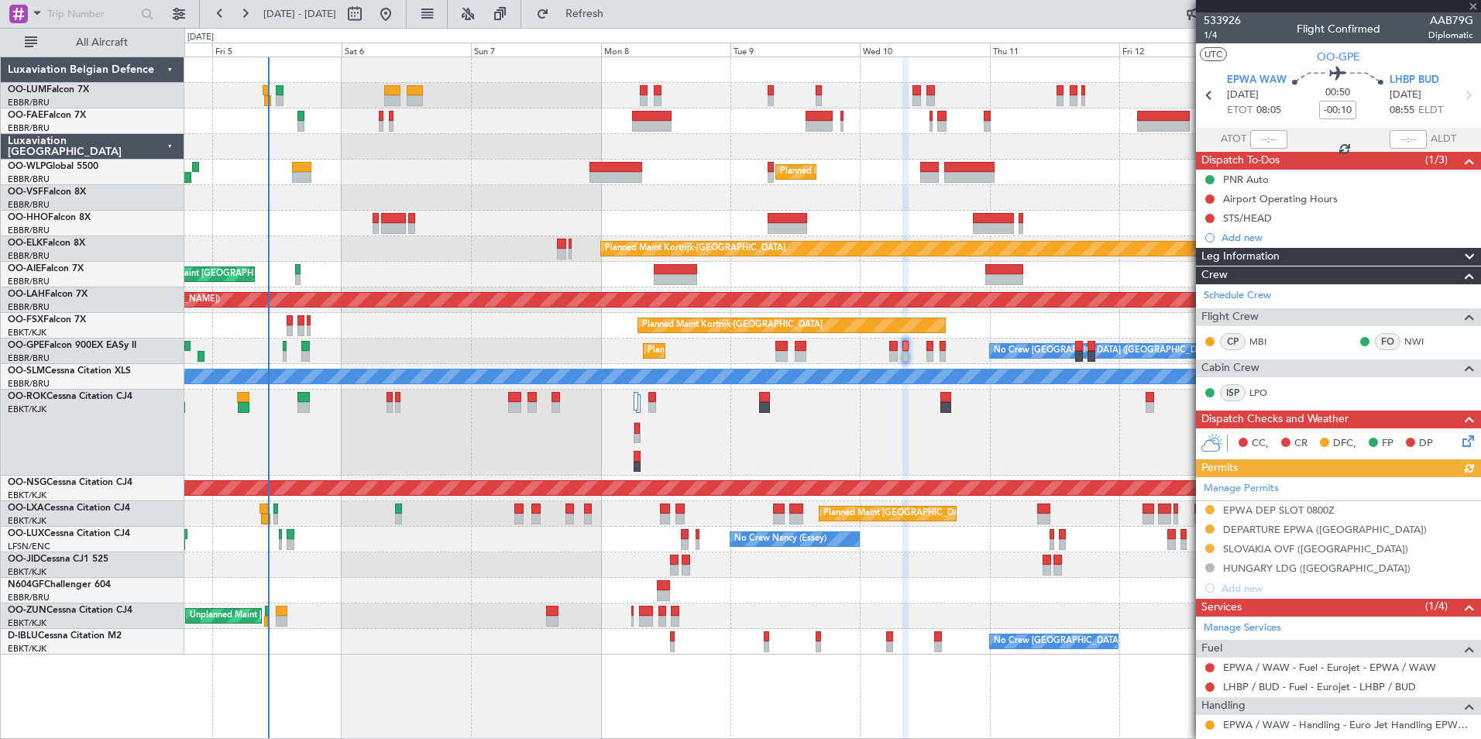
click at [1325, 530] on div "Manage Permits EPWA DEP SLOT 0800Z DEPARTURE EPWA (EU) SLOVAKIA OVF (EU) HUNGAR…" at bounding box center [1338, 537] width 285 height 121
click at [1325, 526] on div "DEPARTURE EPWA ([GEOGRAPHIC_DATA])" at bounding box center [1325, 529] width 204 height 13
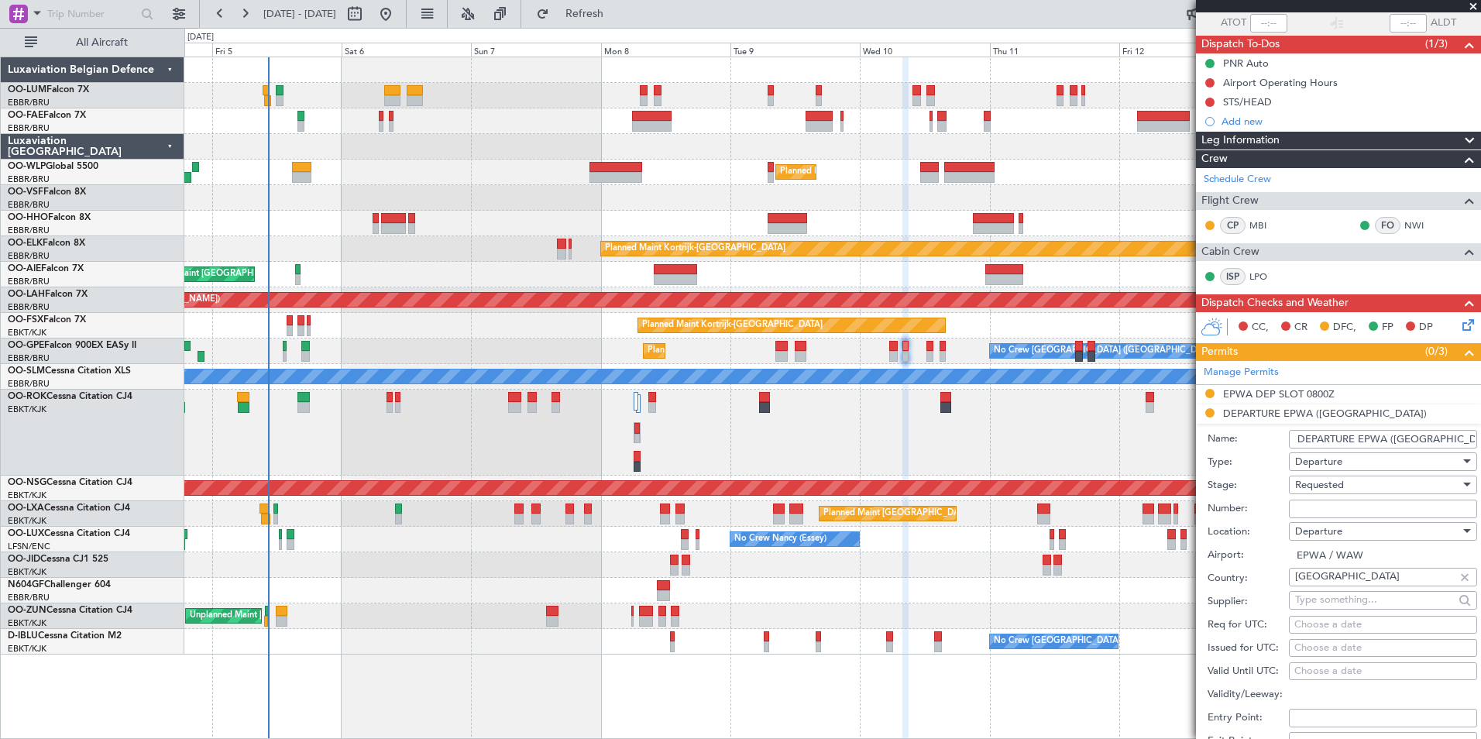
scroll to position [232, 0]
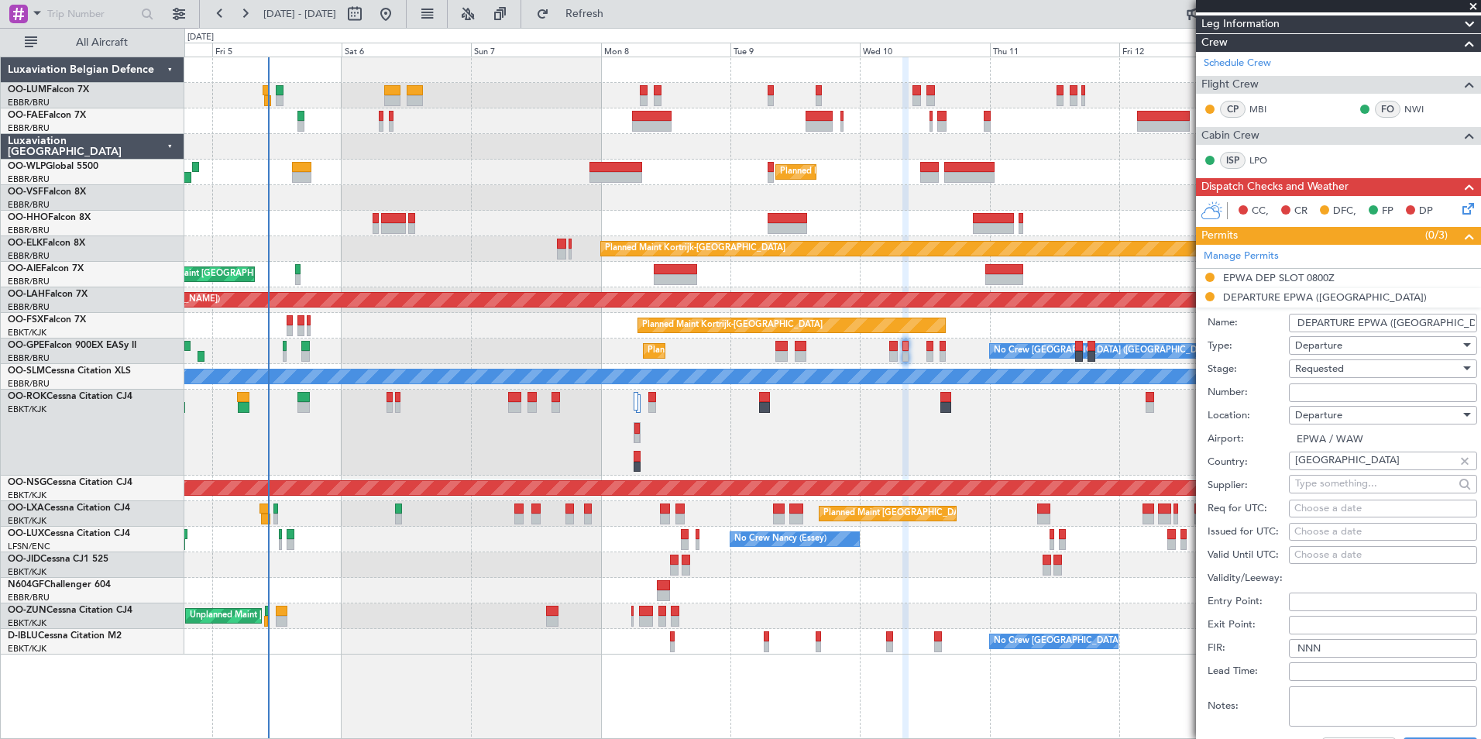
click at [1333, 392] on input "Number:" at bounding box center [1383, 393] width 188 height 19
paste input "8014/226/2025"
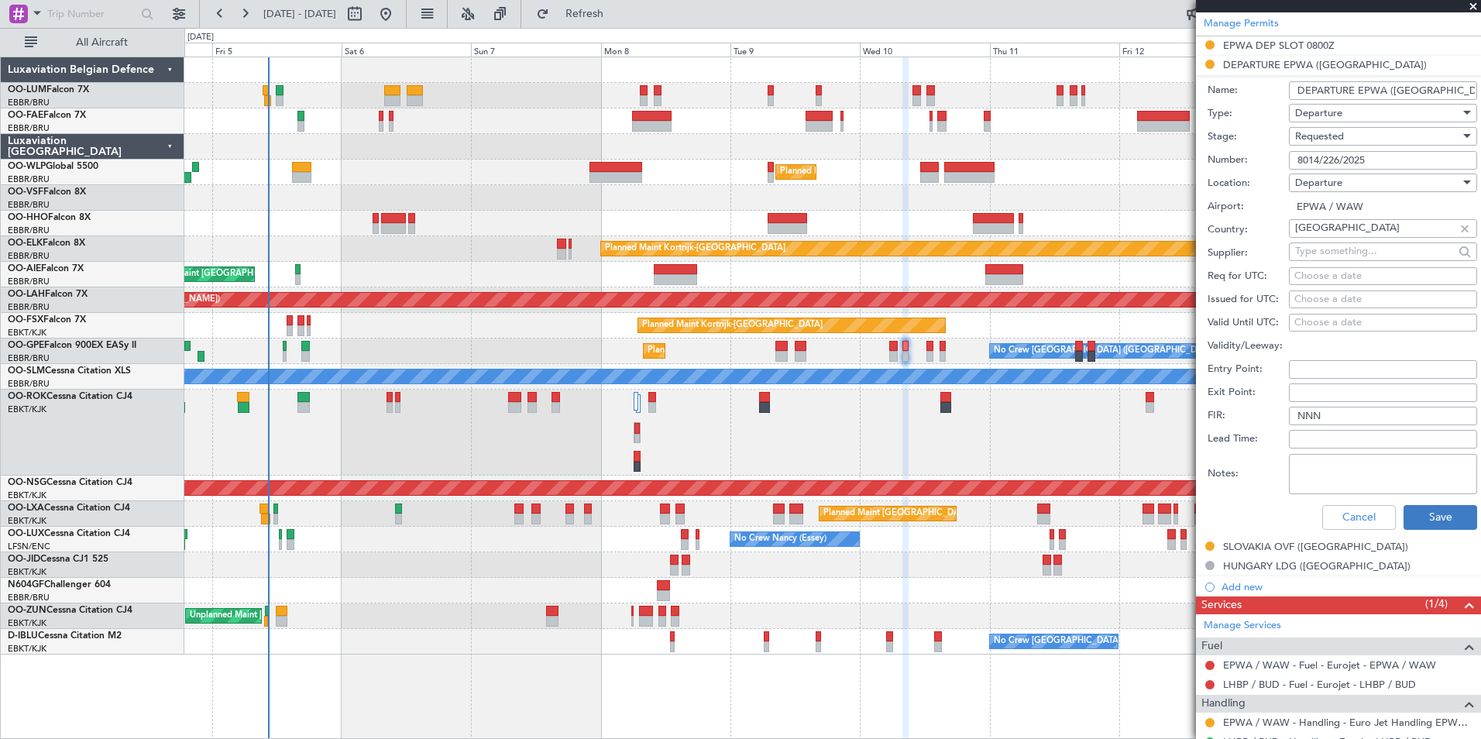
type input "8014/226/2025"
click at [1441, 519] on button "Save" at bounding box center [1441, 517] width 74 height 25
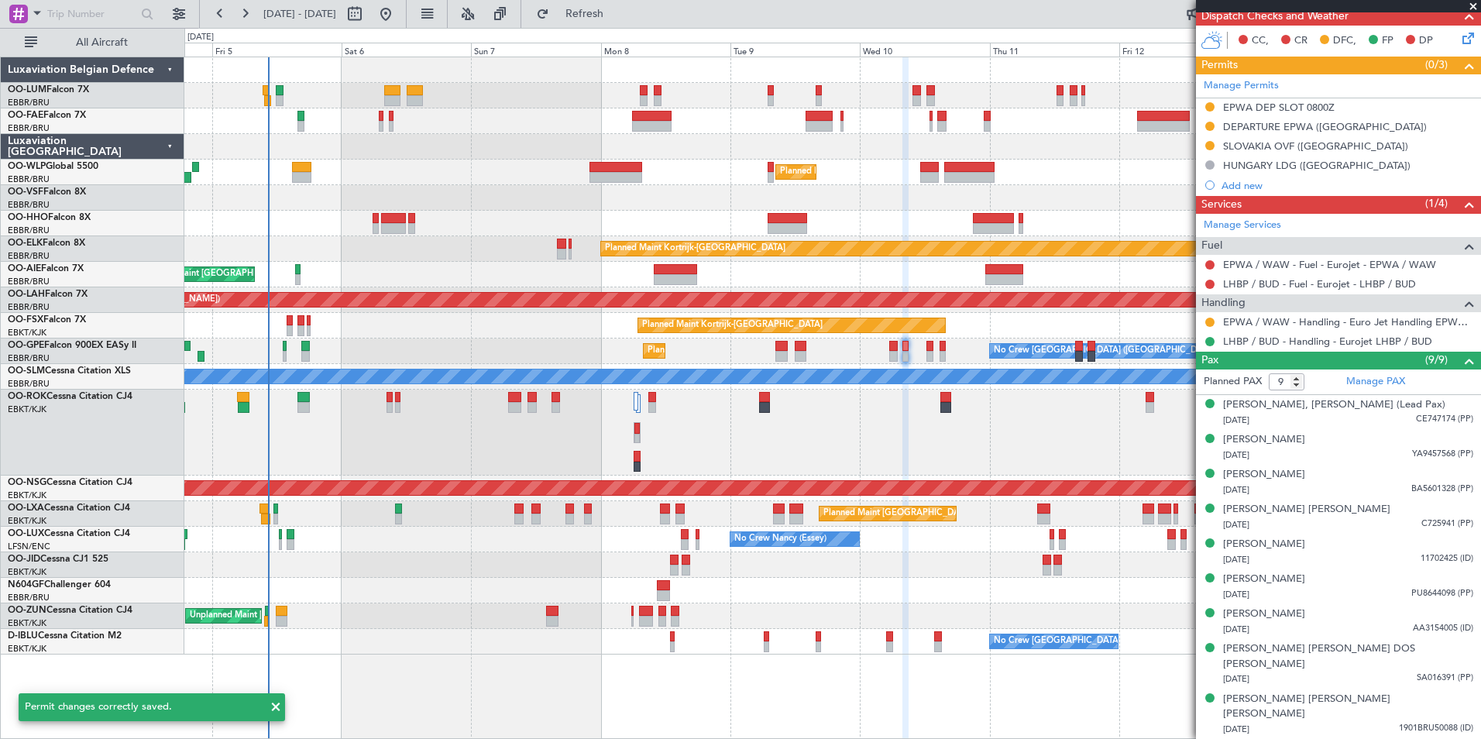
scroll to position [372, 0]
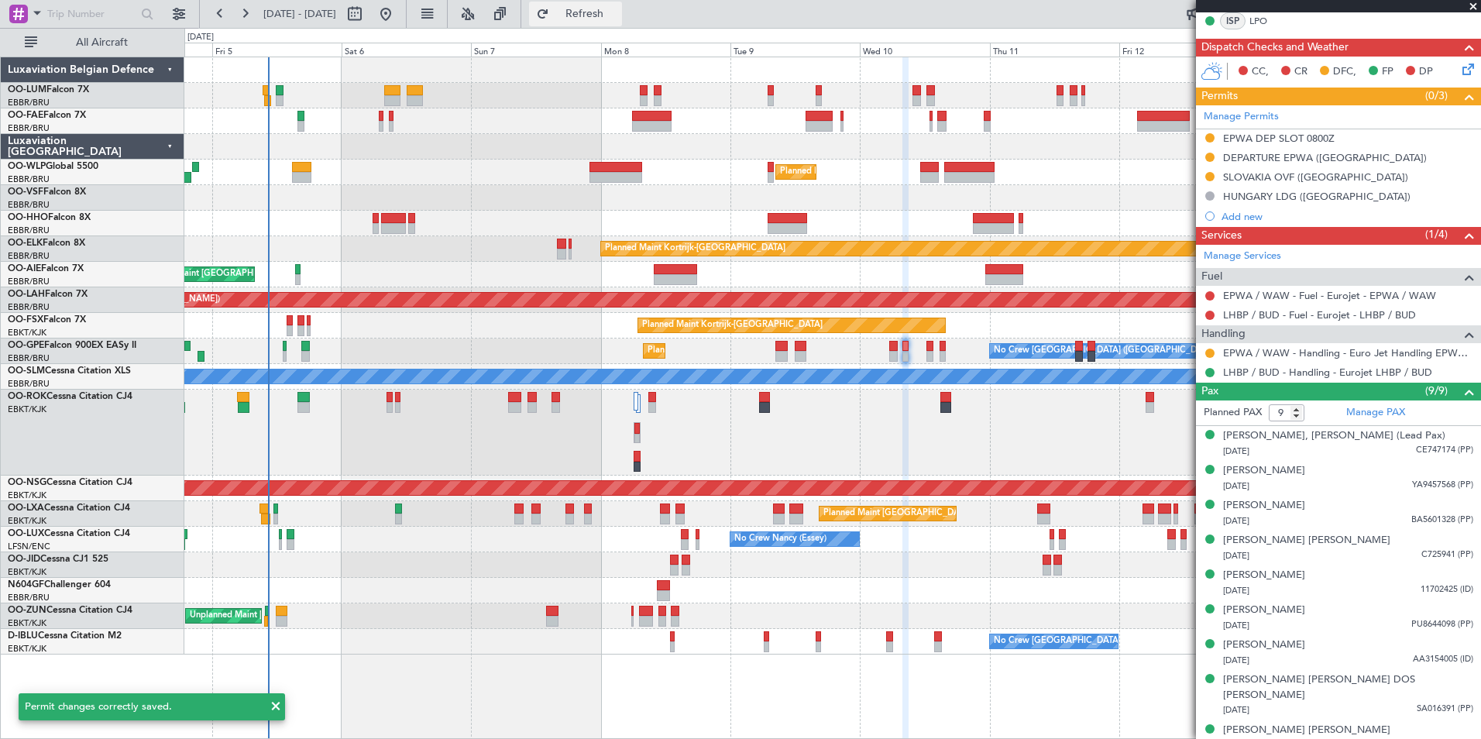
click at [618, 16] on span "Refresh" at bounding box center [584, 14] width 65 height 11
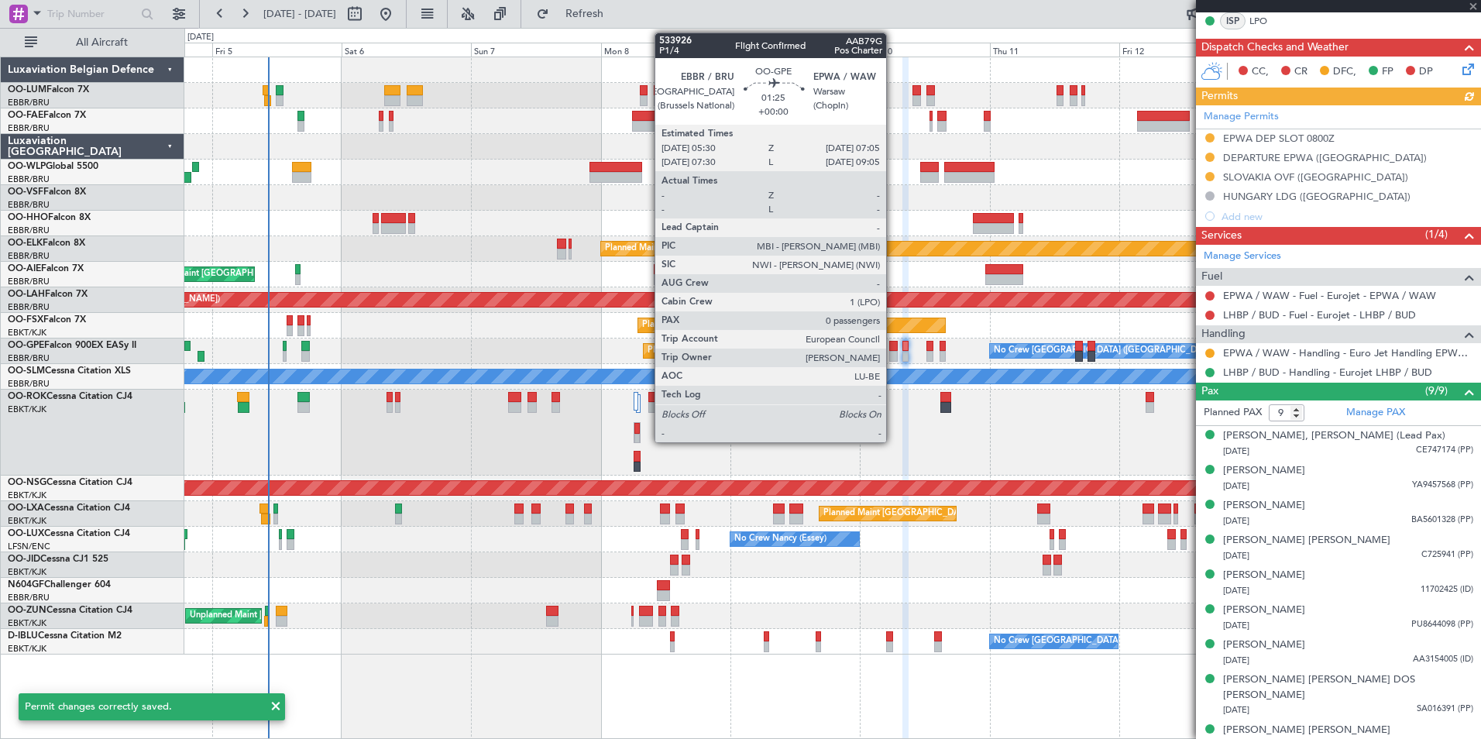
click at [893, 344] on div at bounding box center [893, 346] width 9 height 11
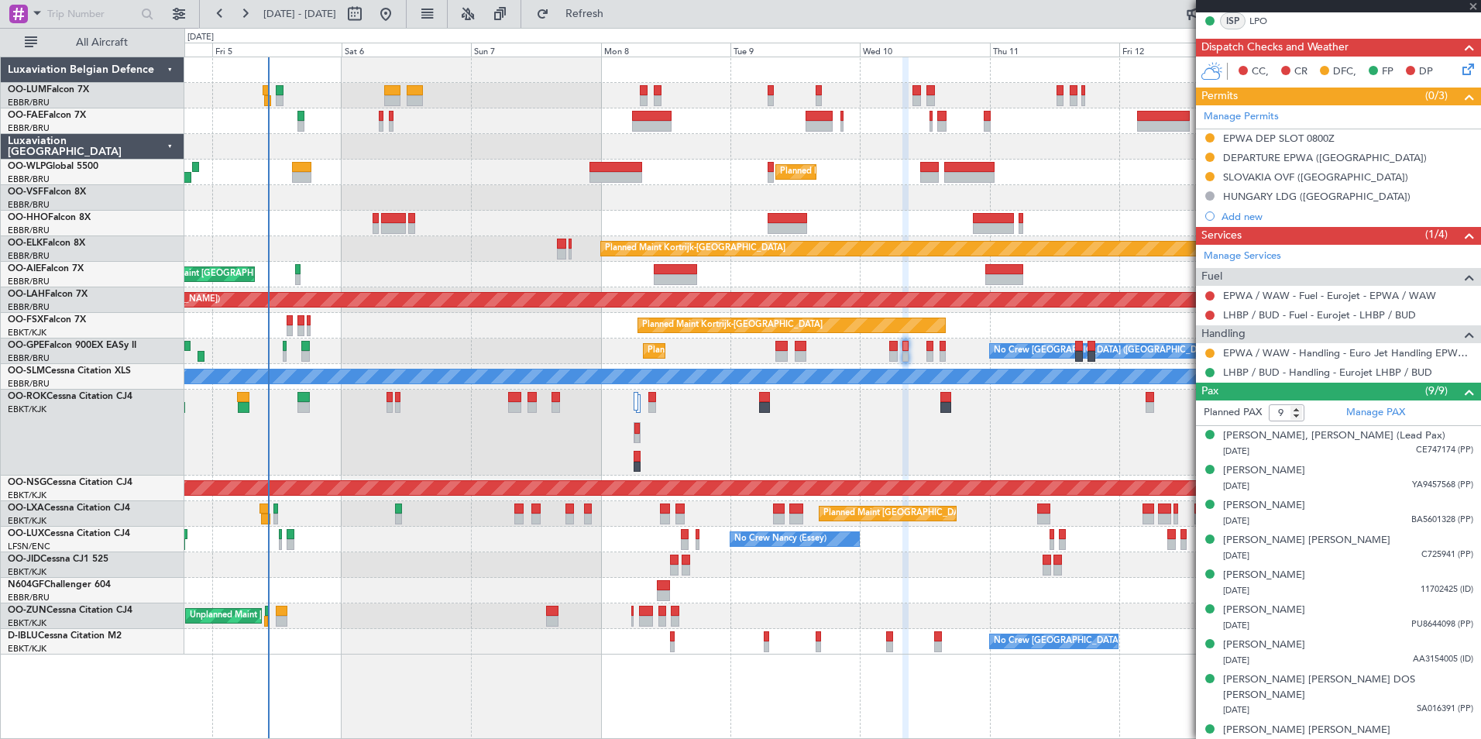
type input "0"
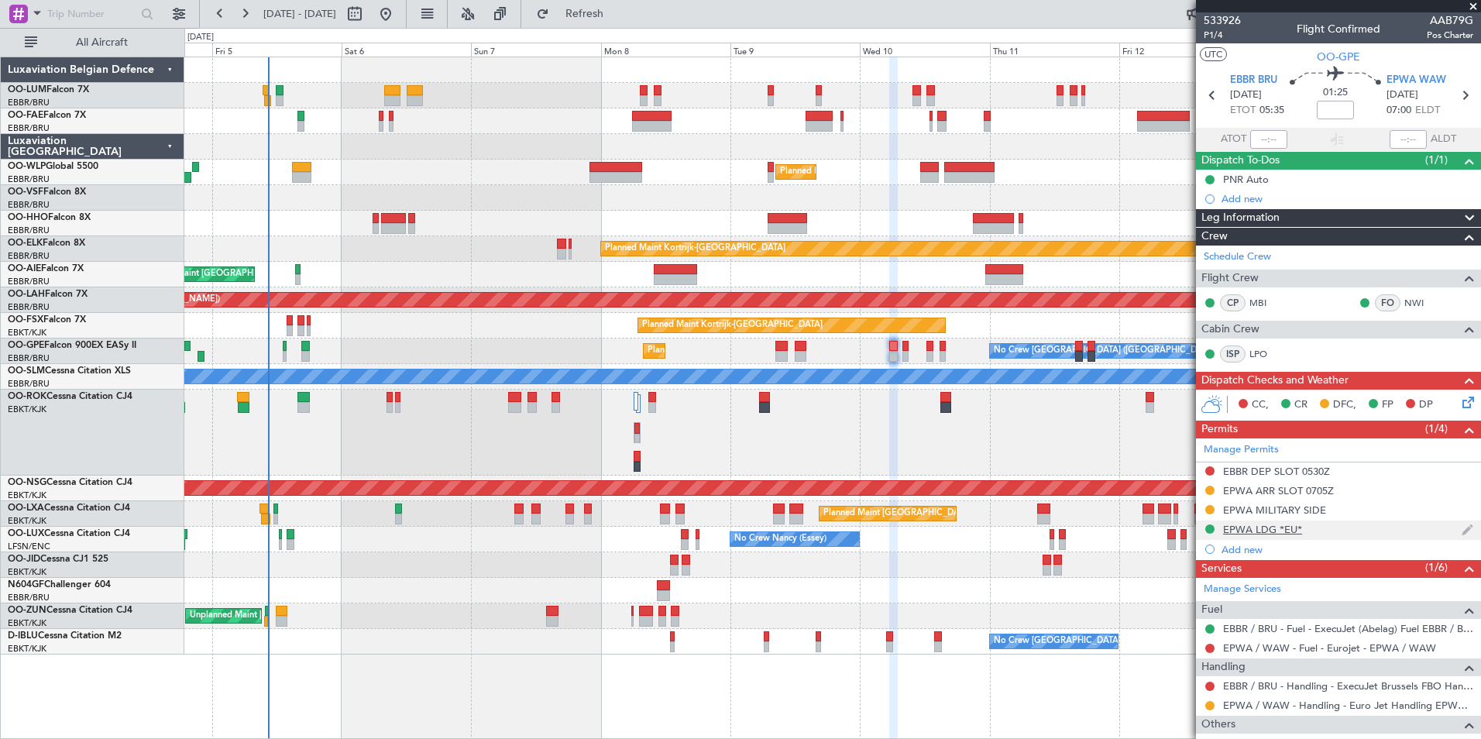
click at [1267, 535] on div "EPWA LDG *EU*" at bounding box center [1338, 530] width 285 height 19
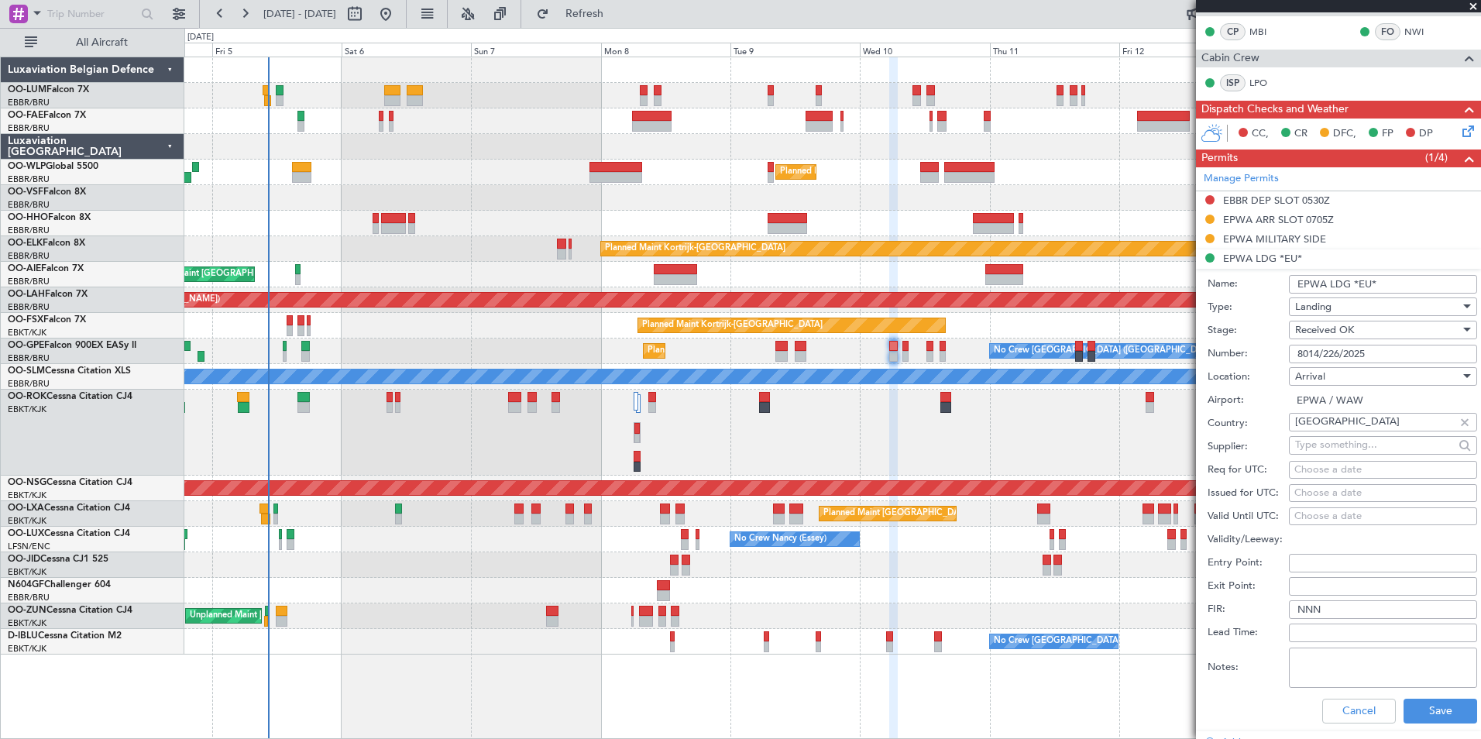
scroll to position [310, 0]
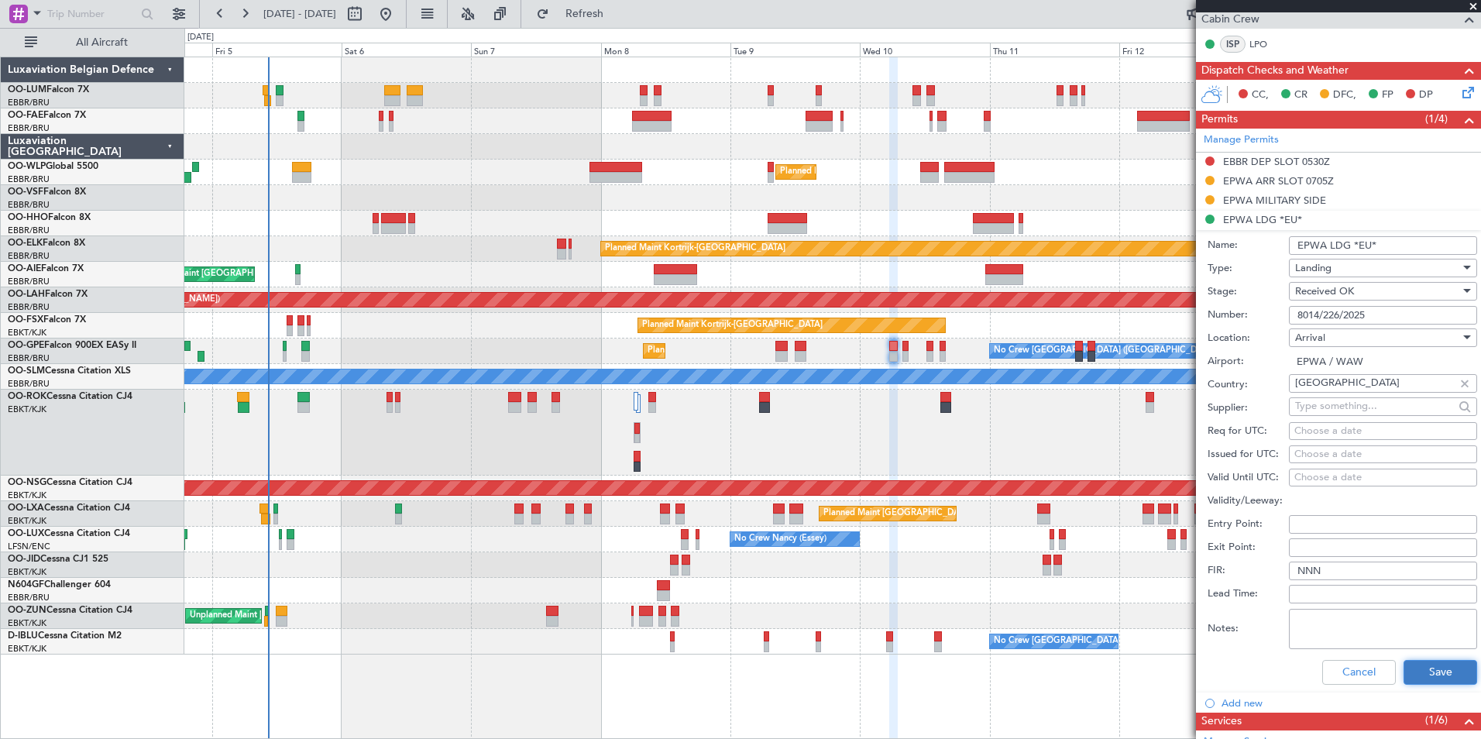
click at [1429, 673] on button "Save" at bounding box center [1441, 672] width 74 height 25
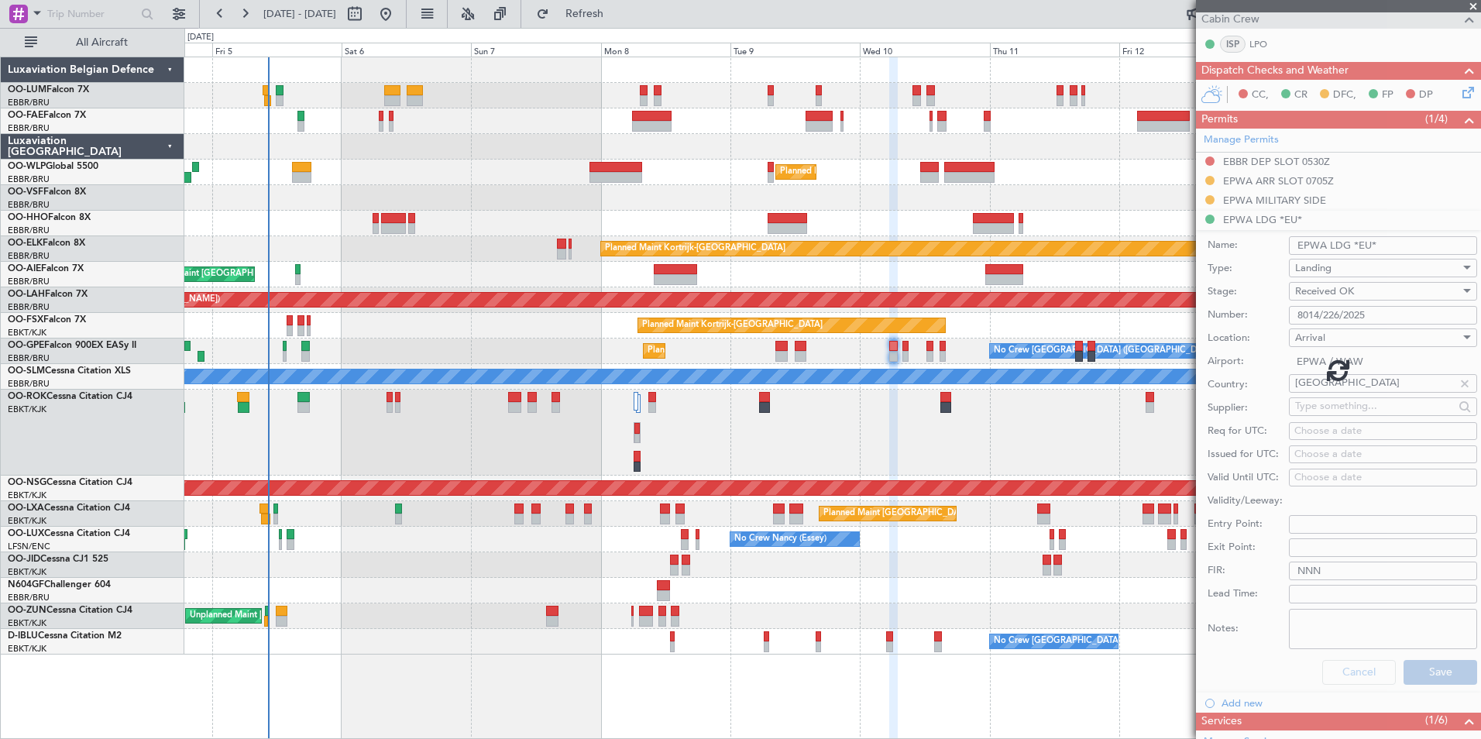
scroll to position [77, 0]
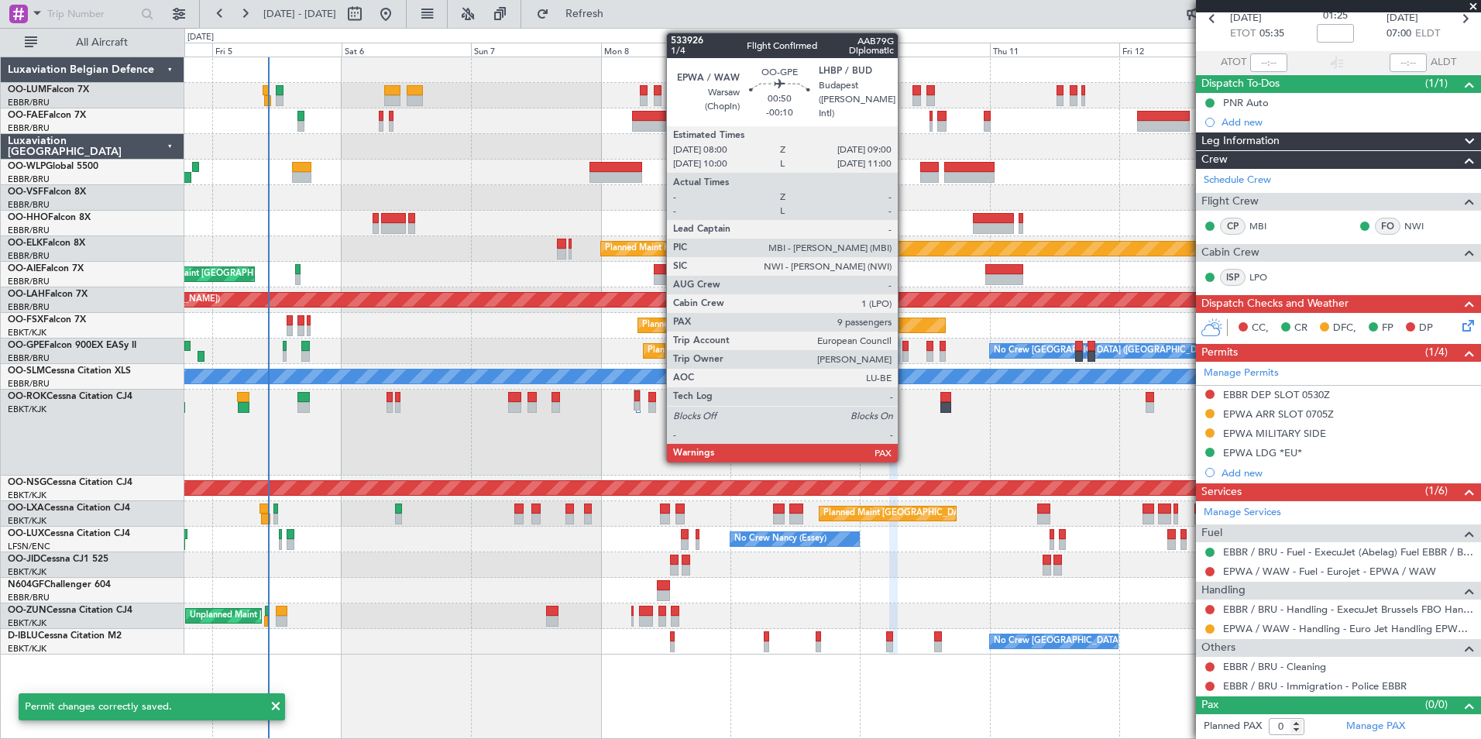
click at [905, 353] on div at bounding box center [905, 356] width 5 height 11
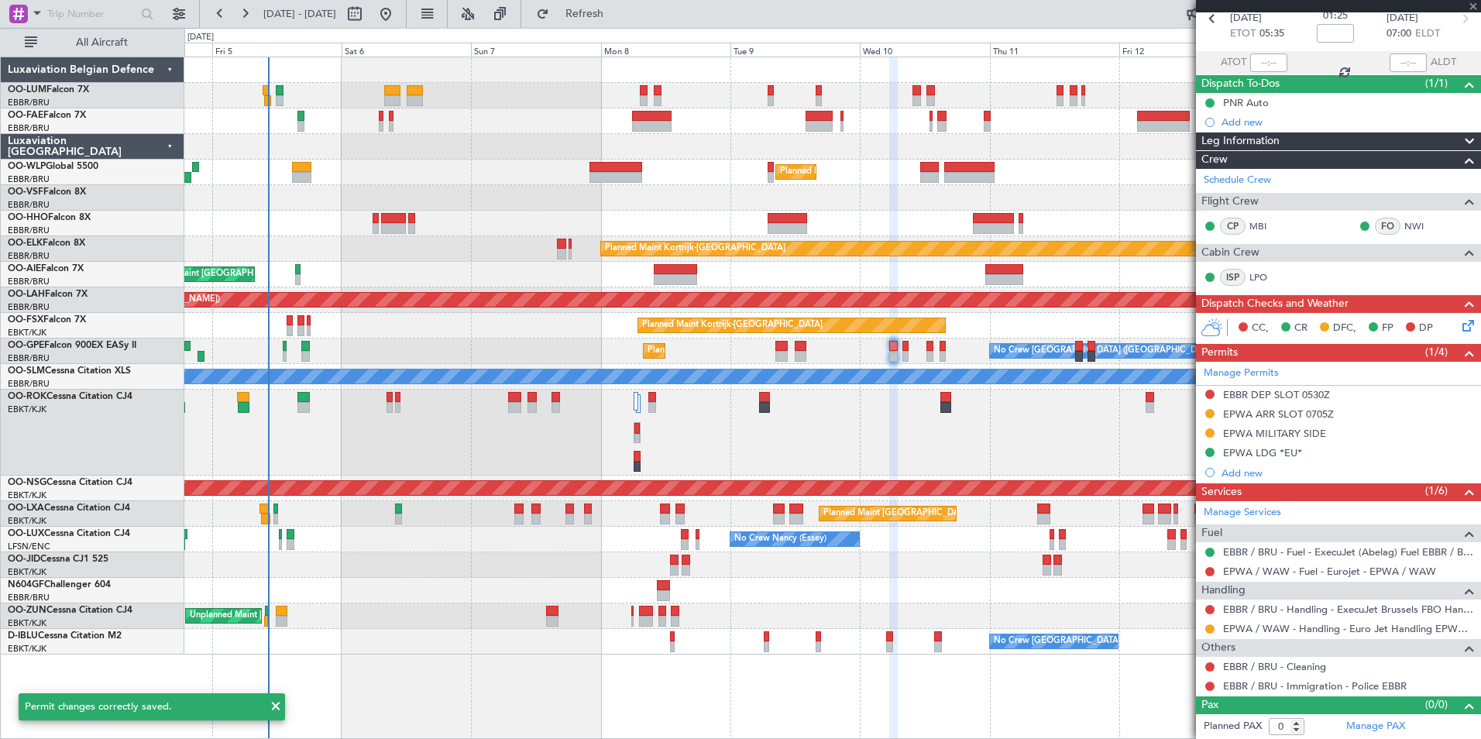
type input "-00:10"
type input "9"
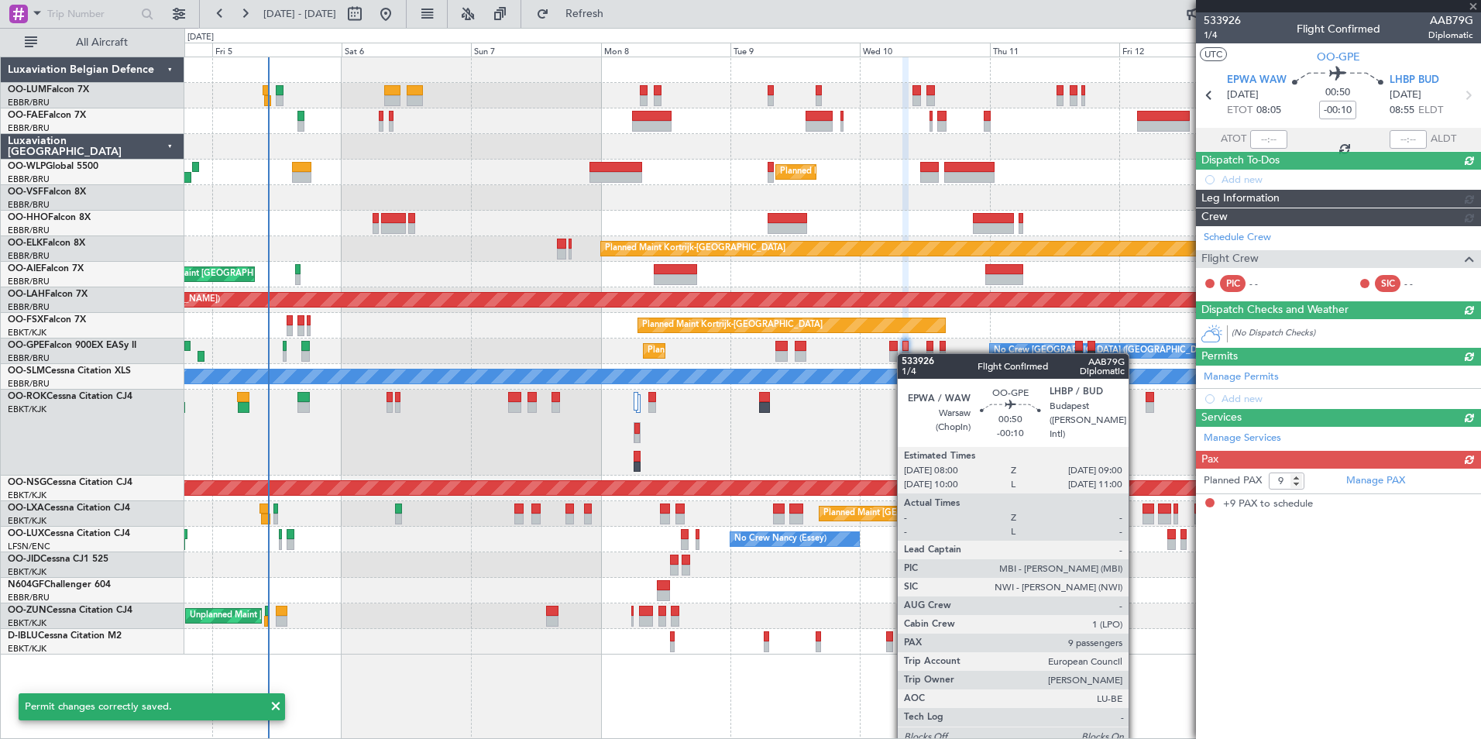
scroll to position [0, 0]
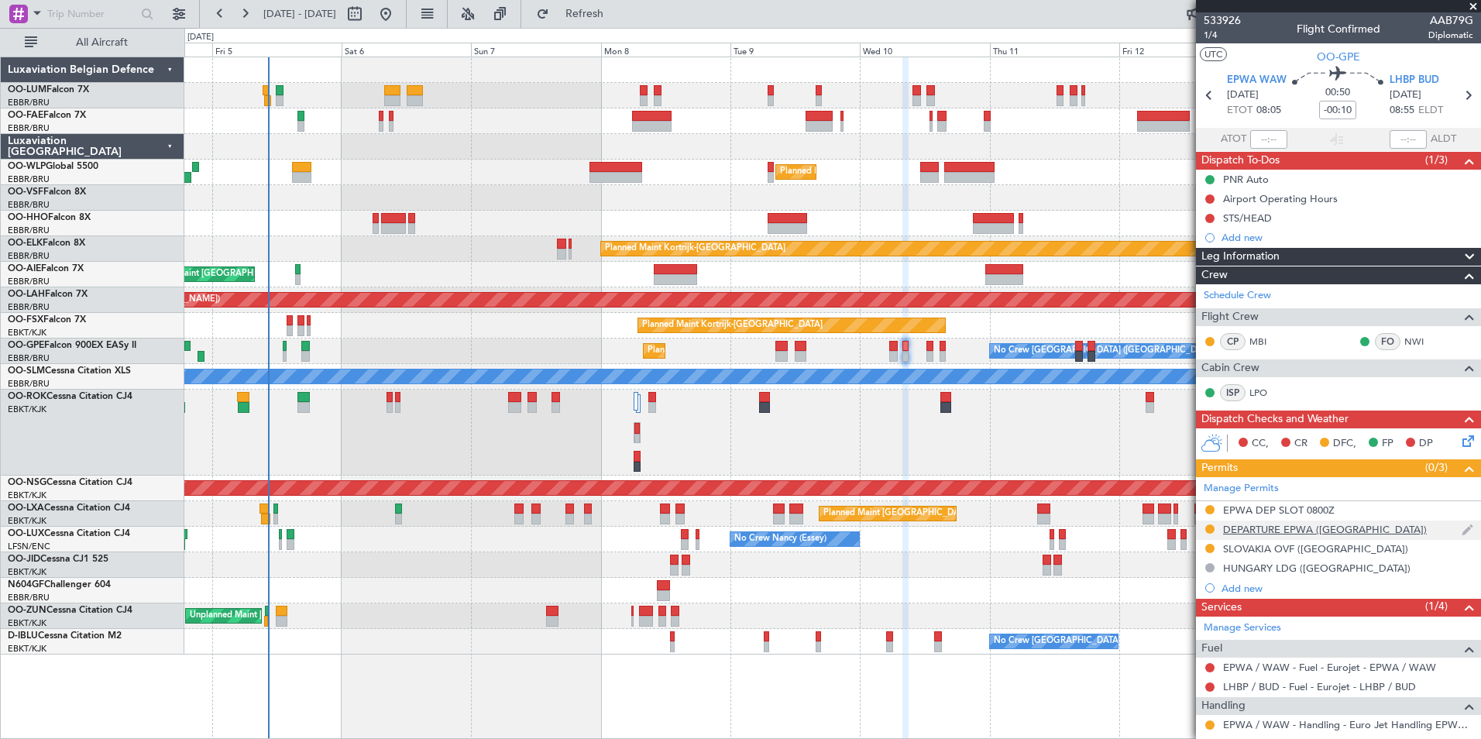
click at [1290, 535] on mat-tooltip-component "DEPARTURE EPWA ([GEOGRAPHIC_DATA])" at bounding box center [1318, 555] width 201 height 41
click at [1290, 531] on div "DEPARTURE EPWA ([GEOGRAPHIC_DATA])" at bounding box center [1325, 529] width 204 height 13
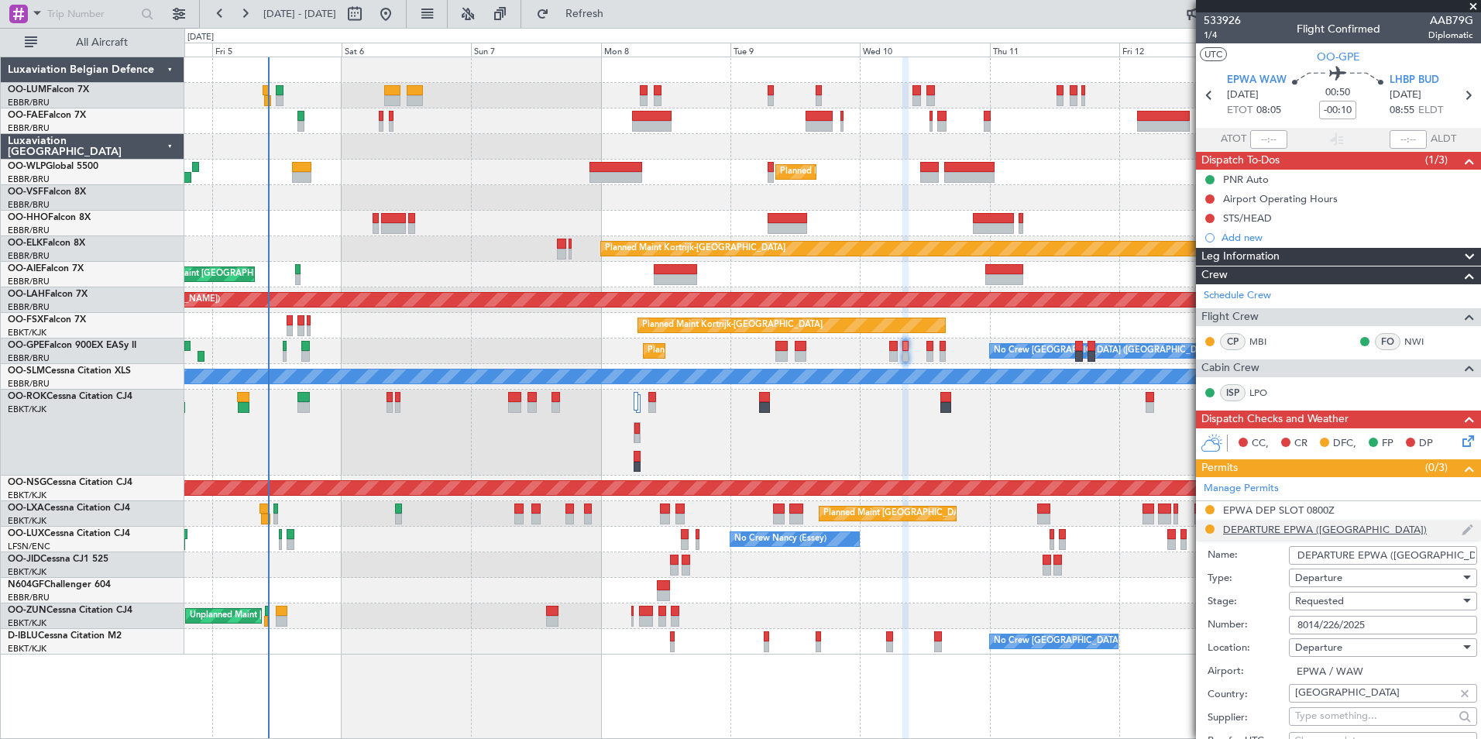
scroll to position [310, 0]
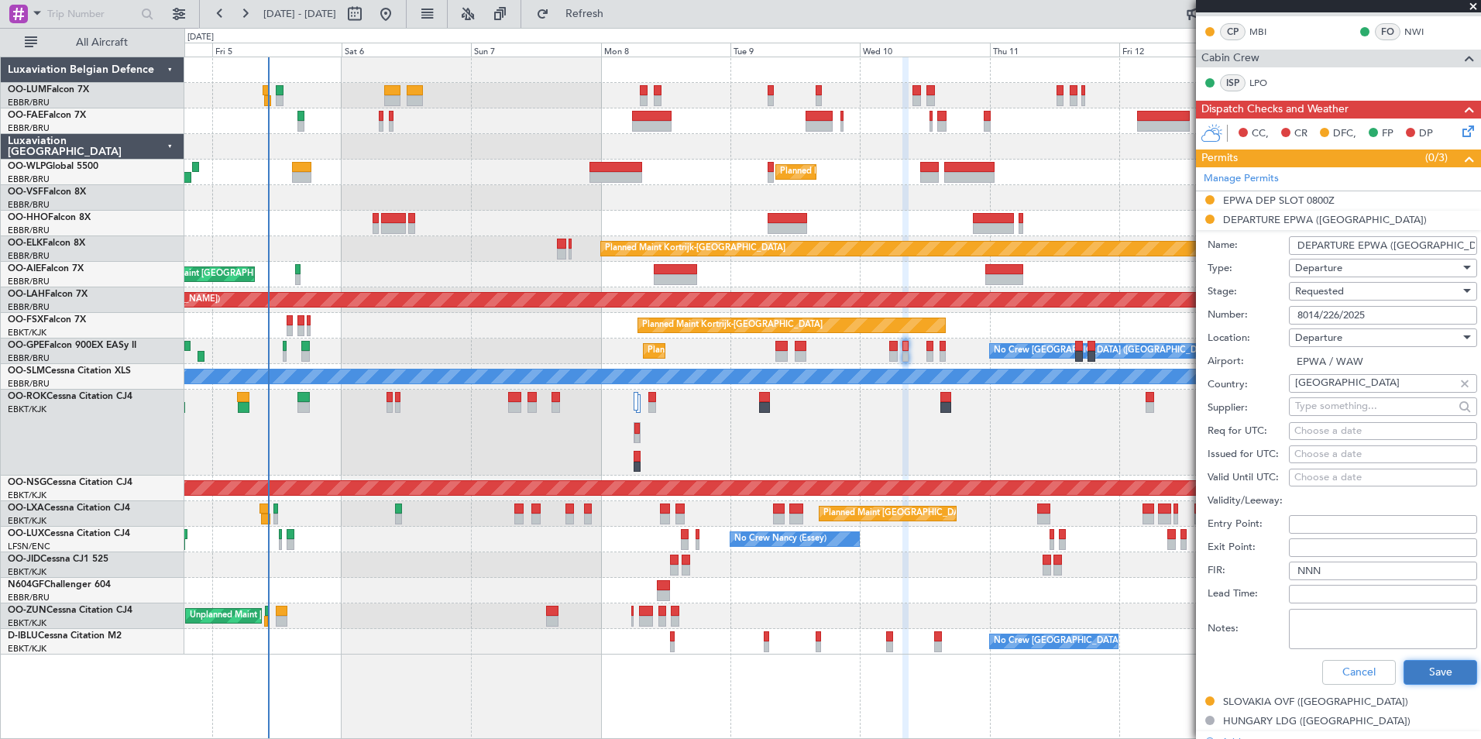
click at [1429, 676] on button "Save" at bounding box center [1441, 672] width 74 height 25
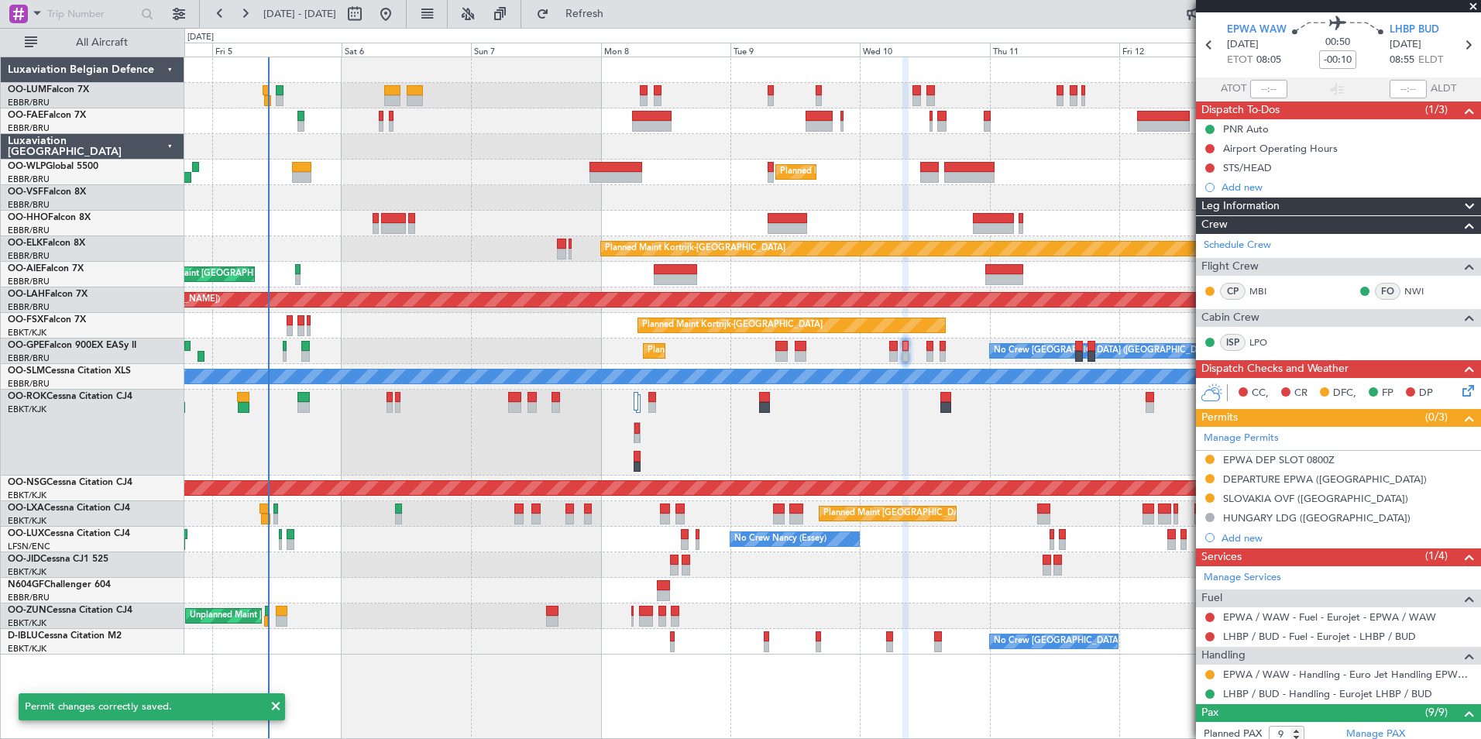
scroll to position [77, 0]
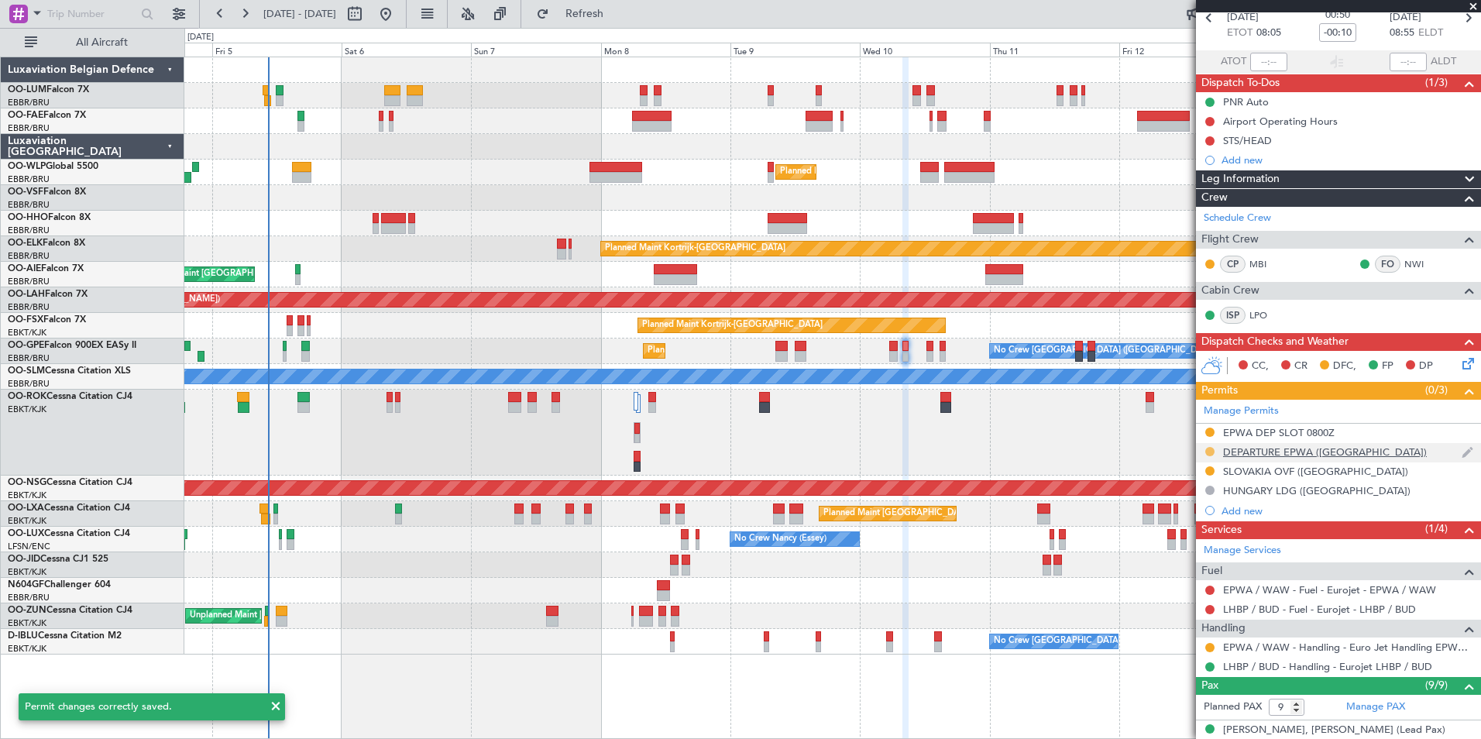
click at [1208, 449] on button at bounding box center [1210, 451] width 9 height 9
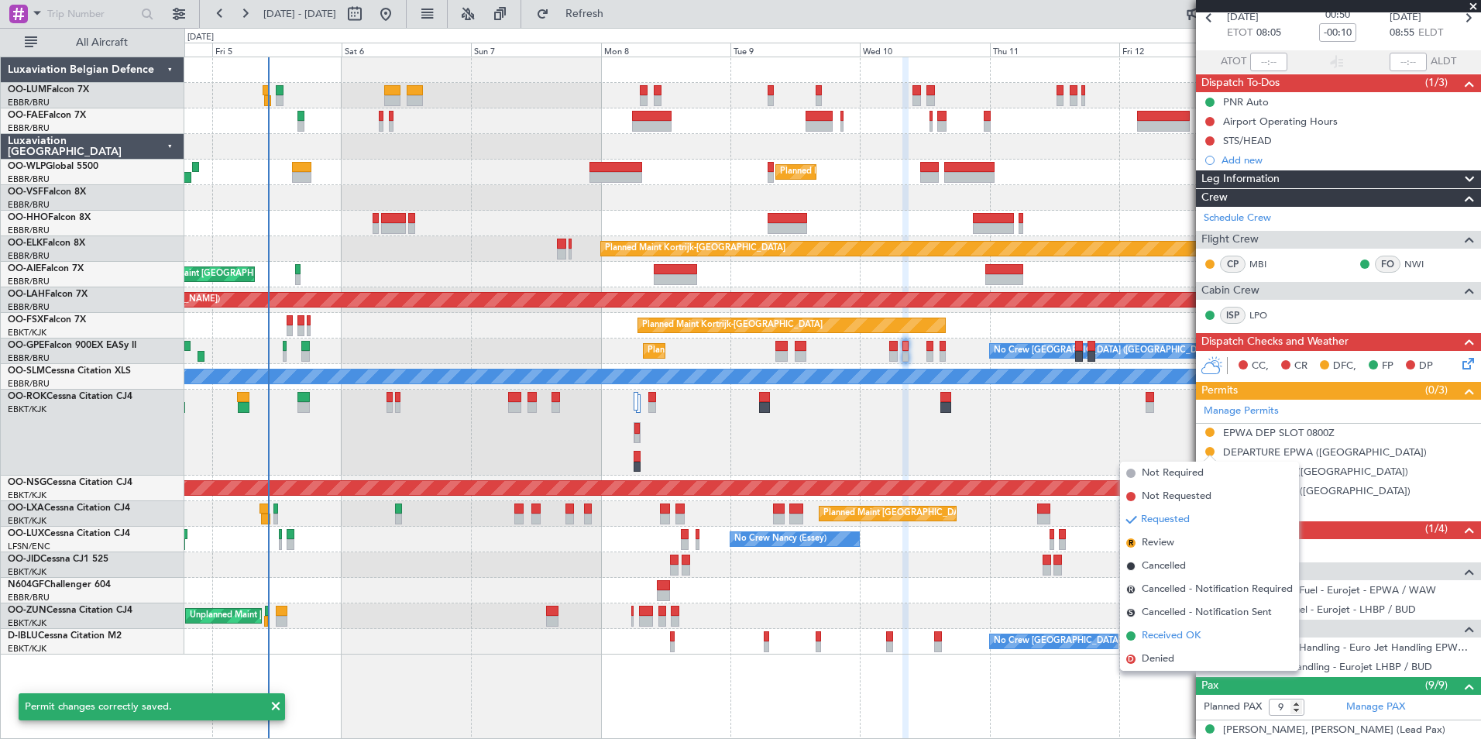
click at [1175, 641] on span "Received OK" at bounding box center [1171, 635] width 59 height 15
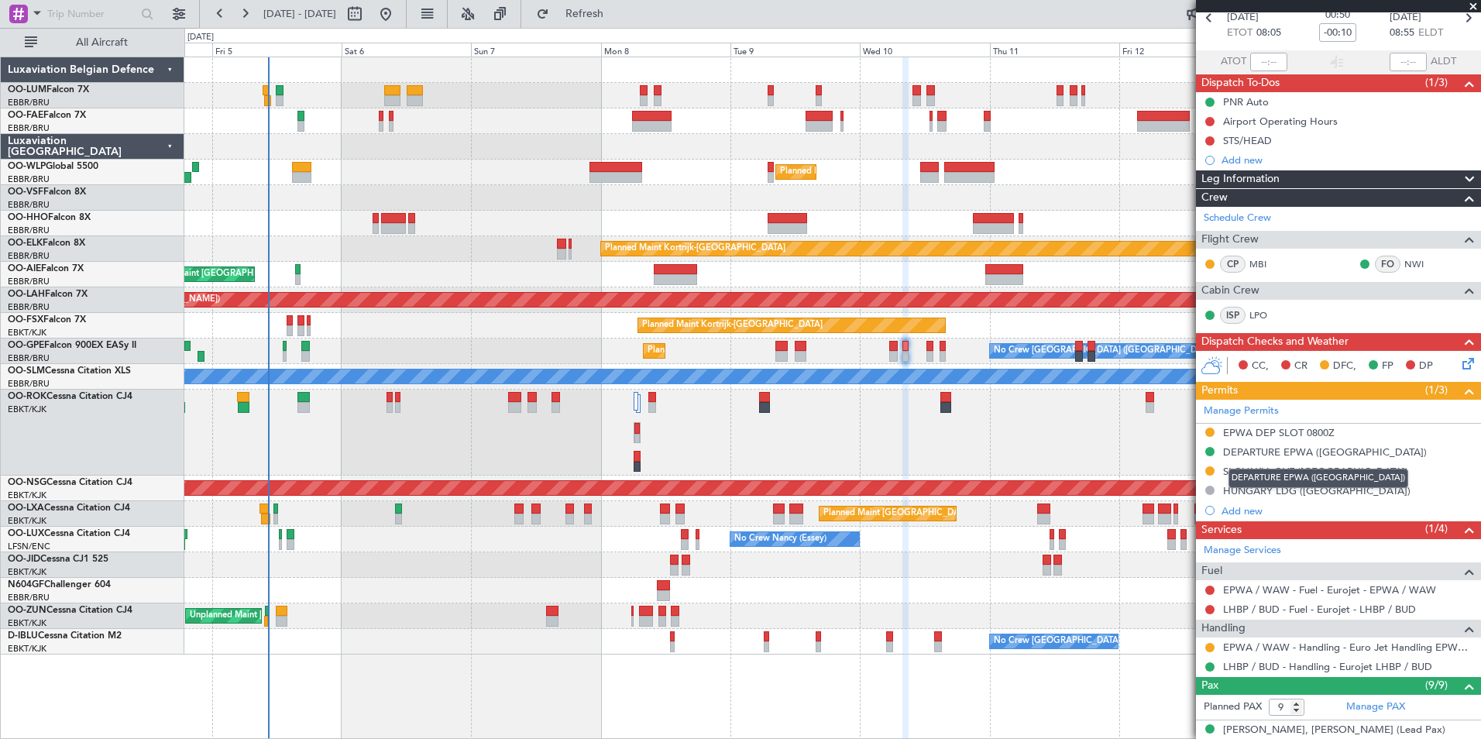
click at [1316, 451] on div "DEPARTURE EPWA ([GEOGRAPHIC_DATA])" at bounding box center [1325, 452] width 204 height 13
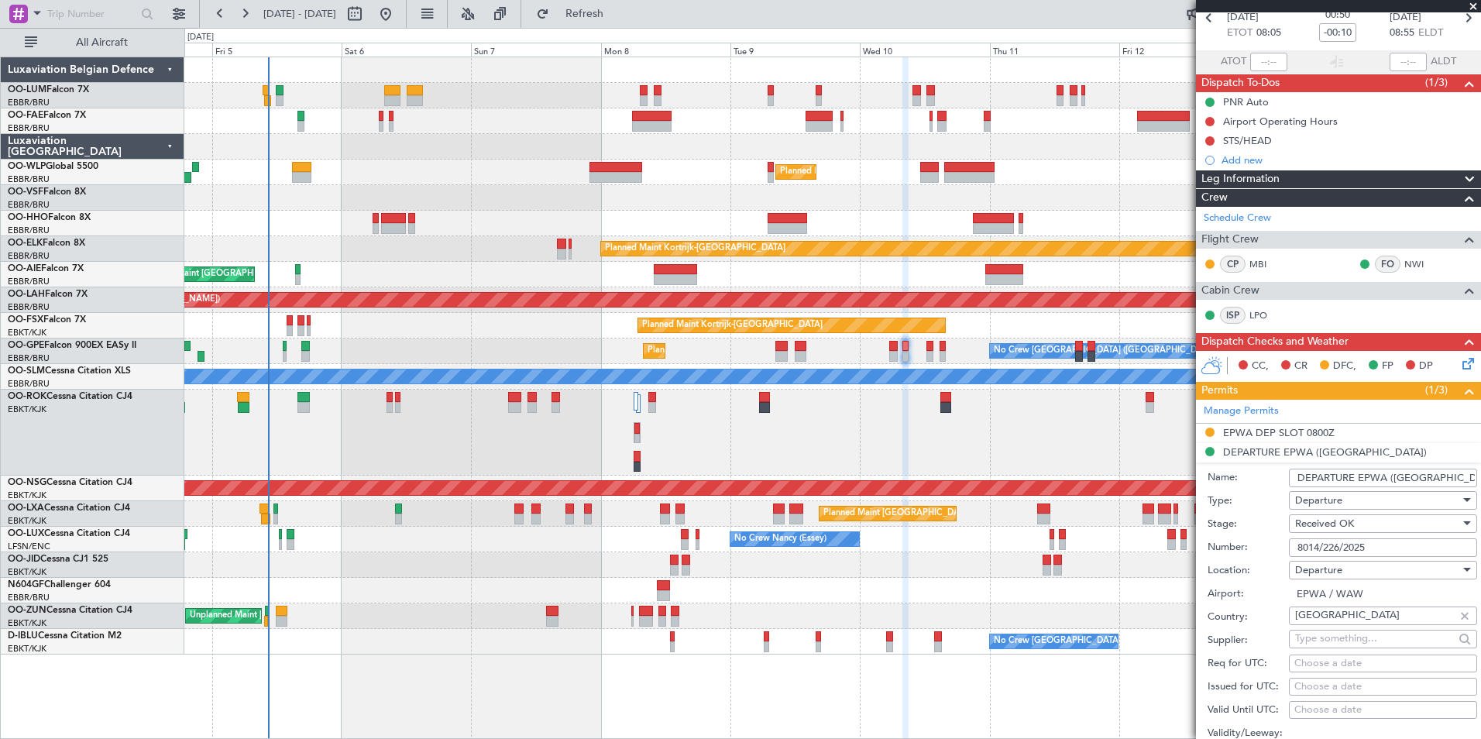
scroll to position [310, 0]
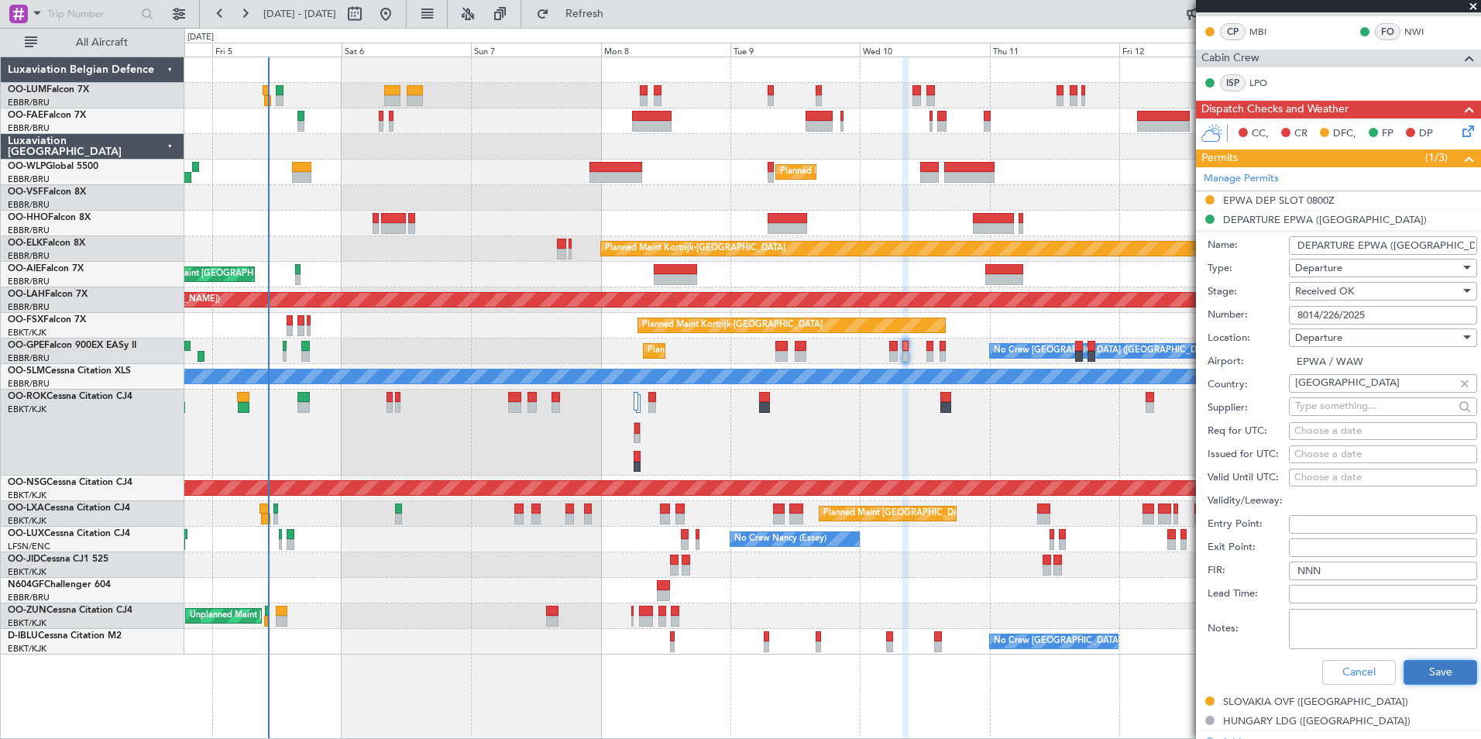
click at [1457, 676] on button "Save" at bounding box center [1441, 672] width 74 height 25
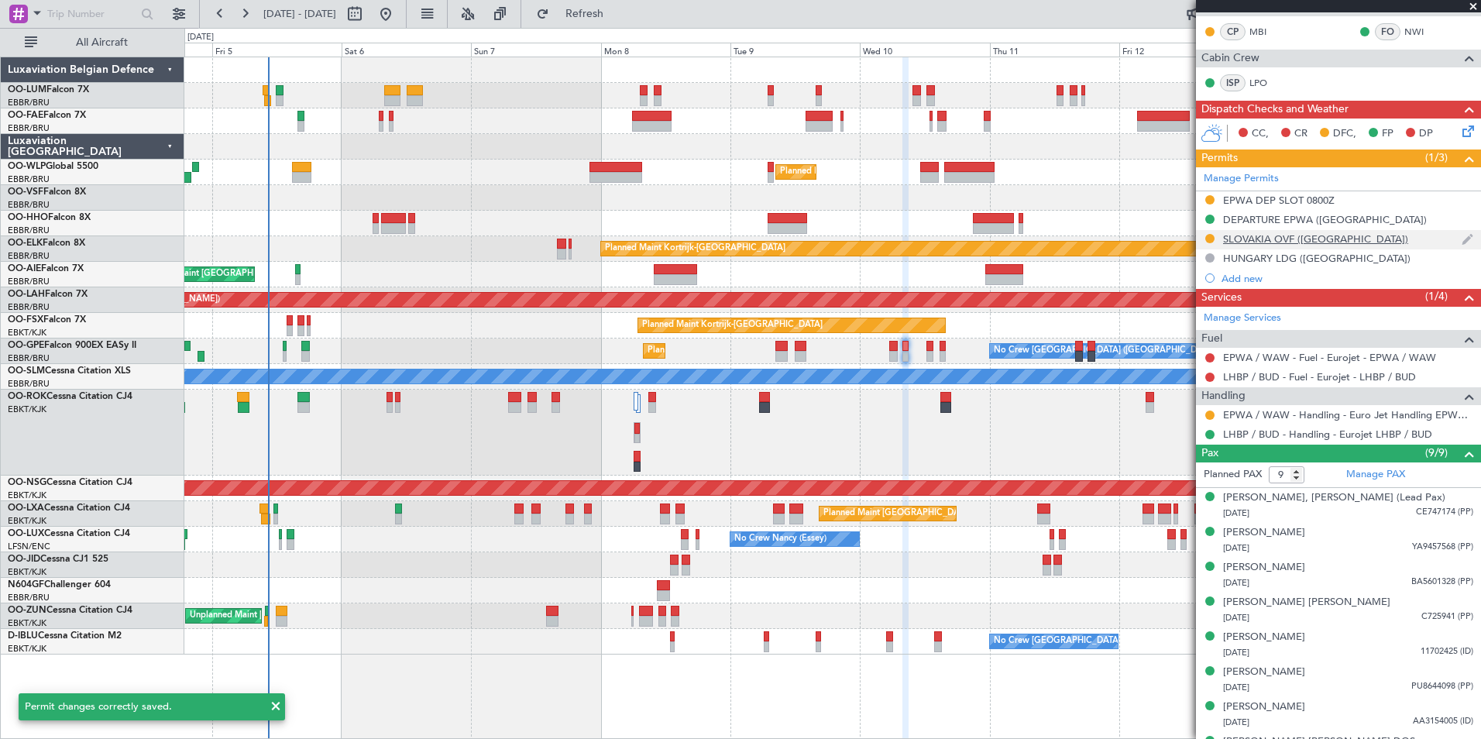
click at [1261, 234] on div "SLOVAKIA OVF ([GEOGRAPHIC_DATA])" at bounding box center [1315, 238] width 185 height 13
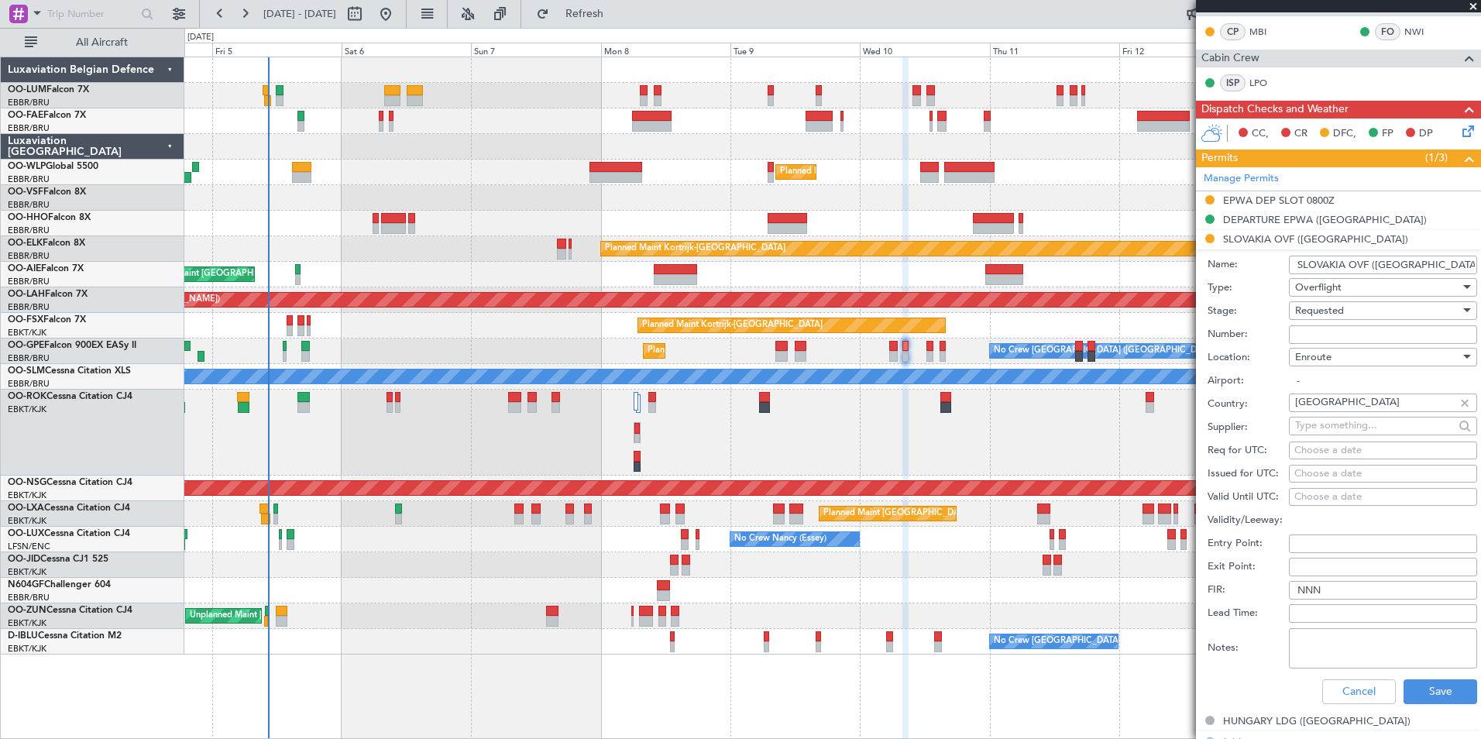
click at [1312, 335] on input "Number:" at bounding box center [1383, 334] width 188 height 19
type input "4752025DP"
click at [1439, 700] on button "Save" at bounding box center [1441, 691] width 74 height 25
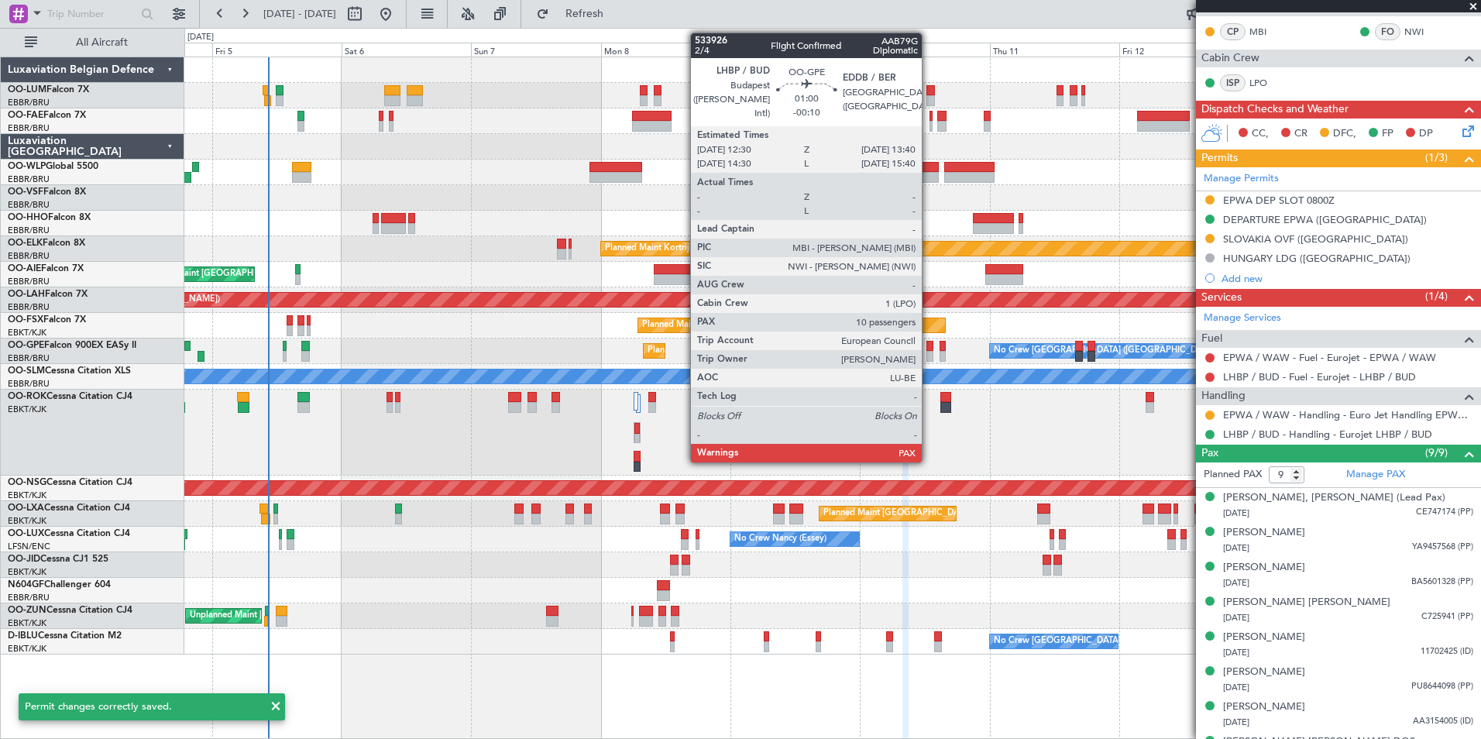
click at [929, 341] on div at bounding box center [930, 346] width 7 height 11
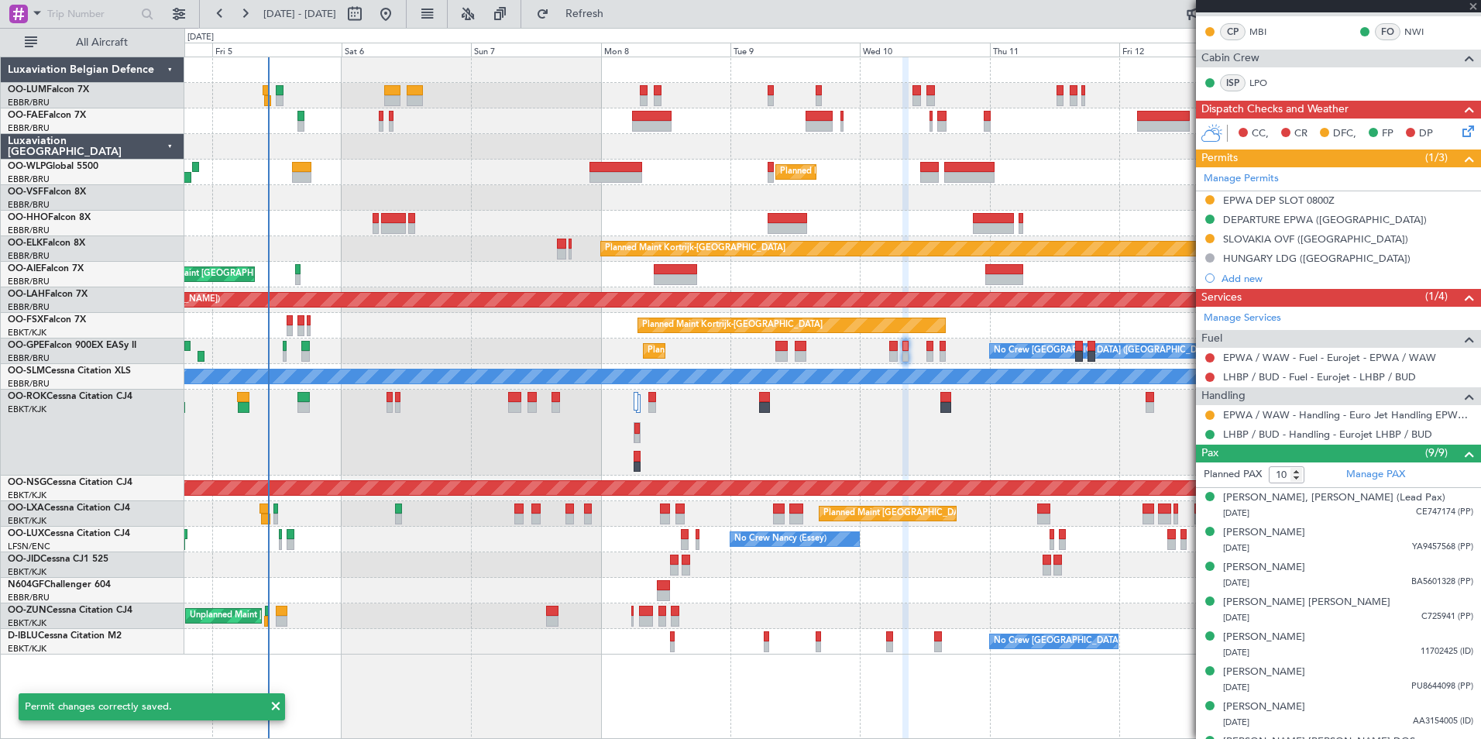
scroll to position [0, 0]
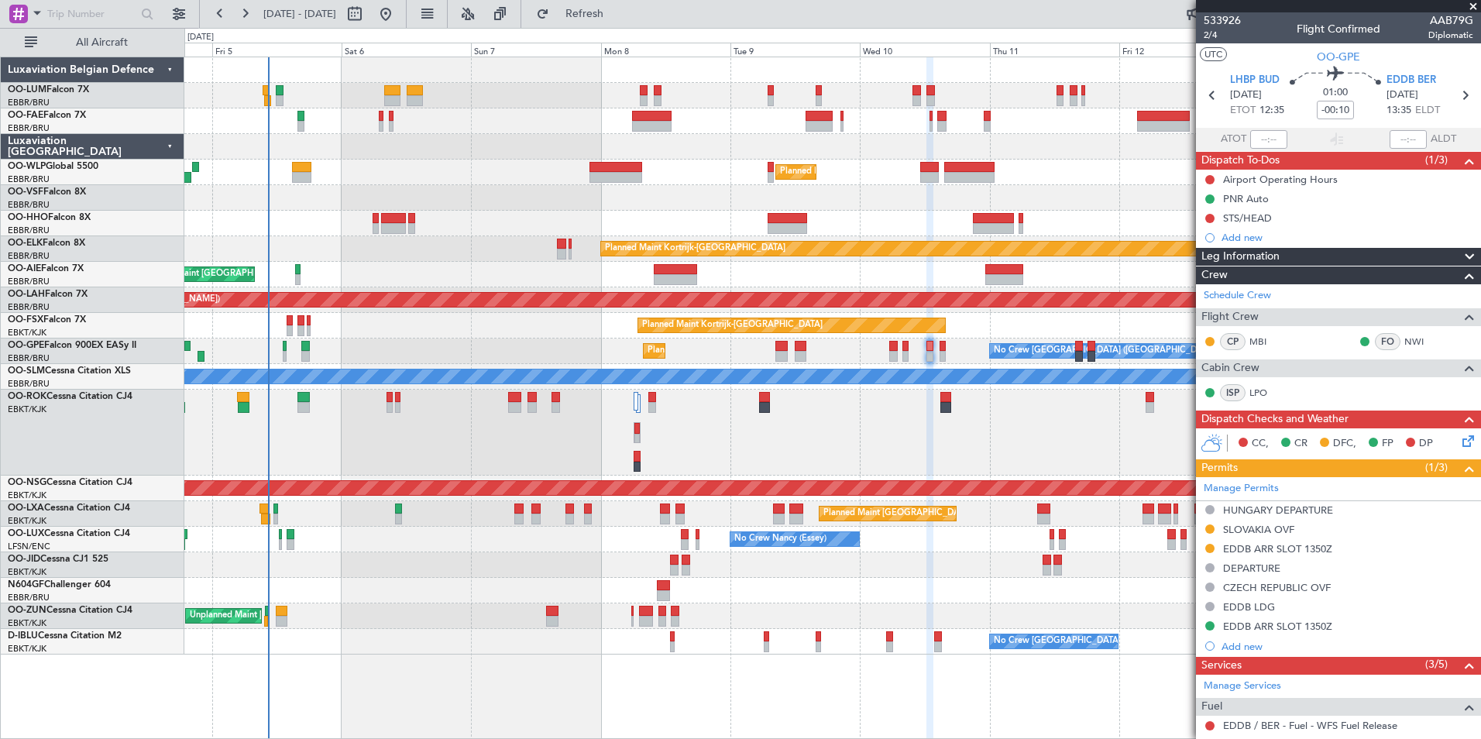
click at [904, 349] on div "Planned Maint Brussels (Brussels National) No Crew Brussels (Brussels National)…" at bounding box center [832, 352] width 1296 height 26
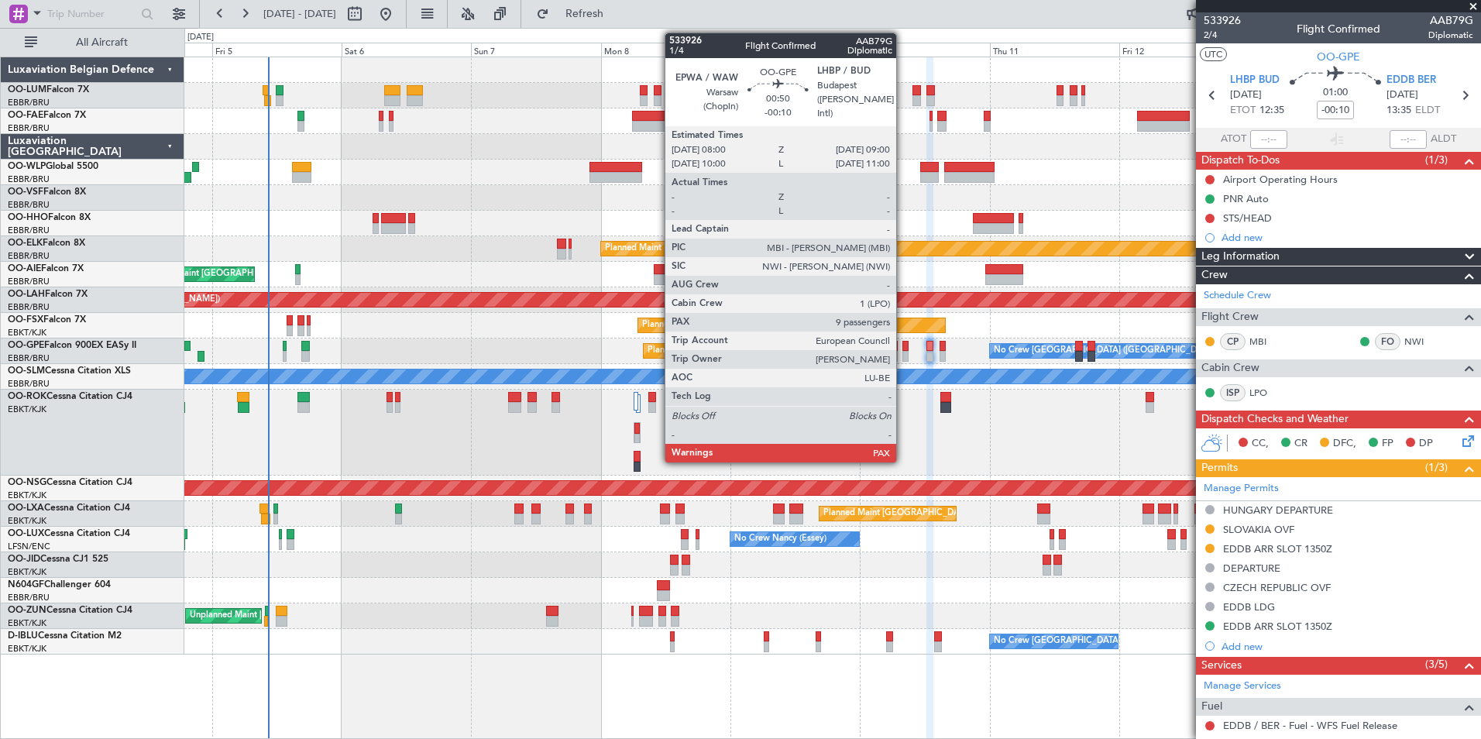
click at [903, 349] on div at bounding box center [905, 346] width 5 height 11
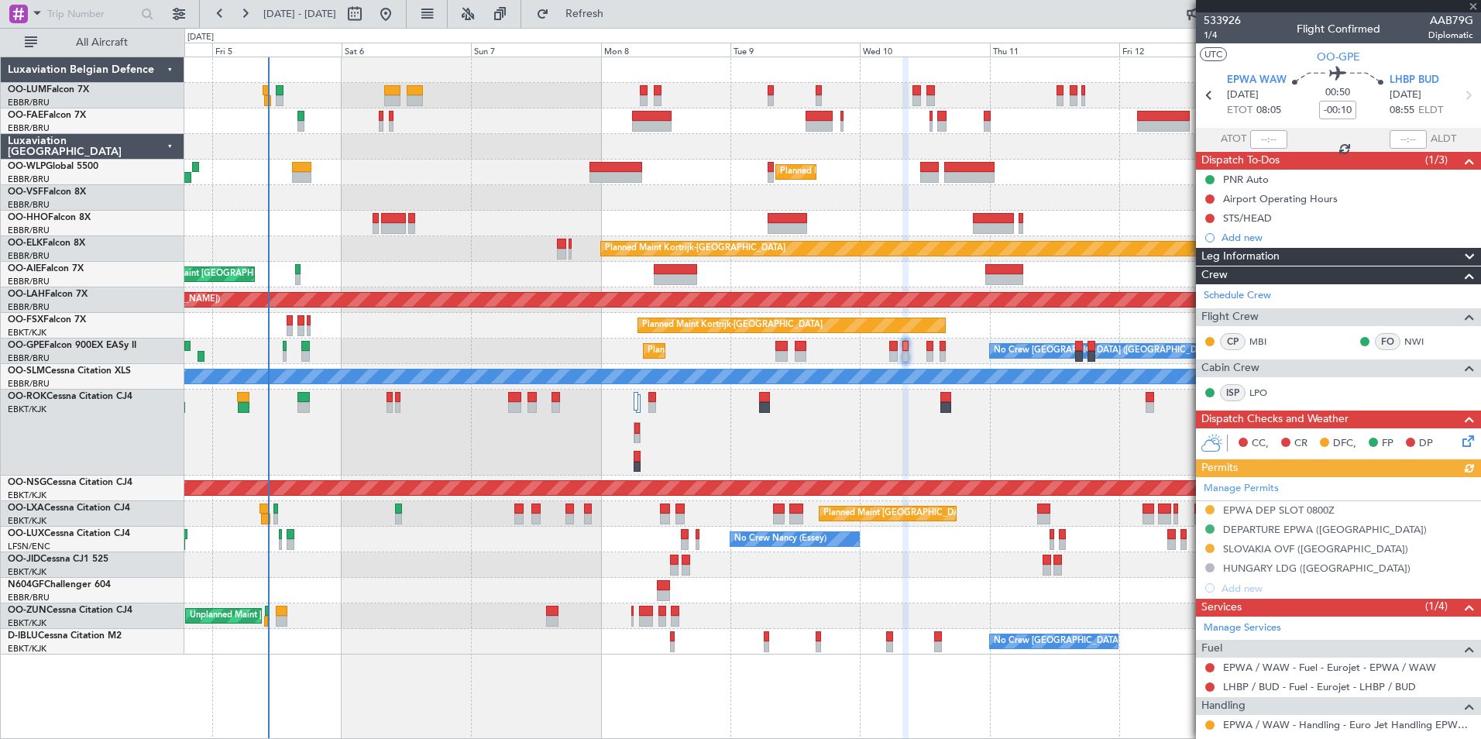
click at [1209, 549] on div "Manage Permits EPWA DEP SLOT 0800Z DEPARTURE EPWA (EU) SLOVAKIA OVF (EU) HUNGAR…" at bounding box center [1338, 537] width 285 height 121
click at [1209, 545] on button at bounding box center [1210, 548] width 9 height 9
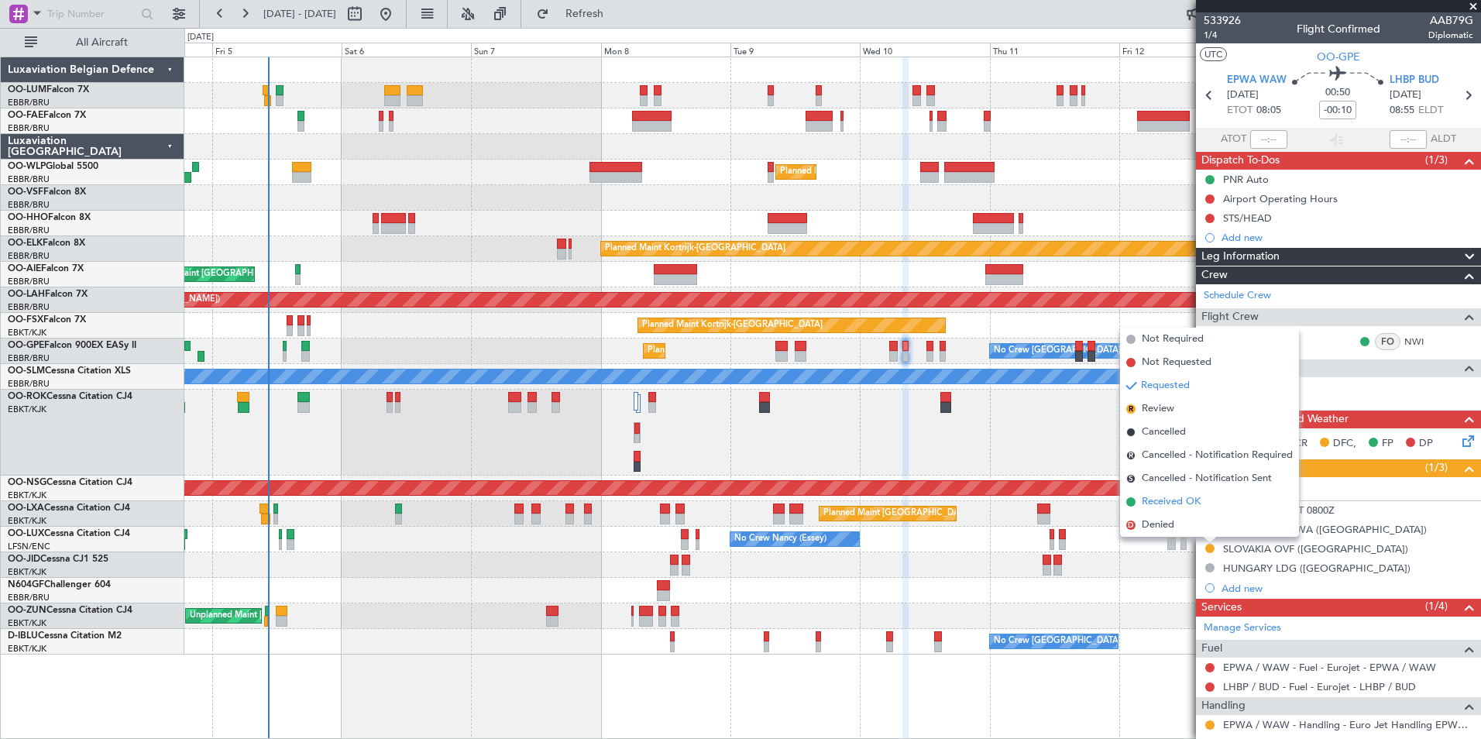
click at [1170, 503] on span "Received OK" at bounding box center [1171, 501] width 59 height 15
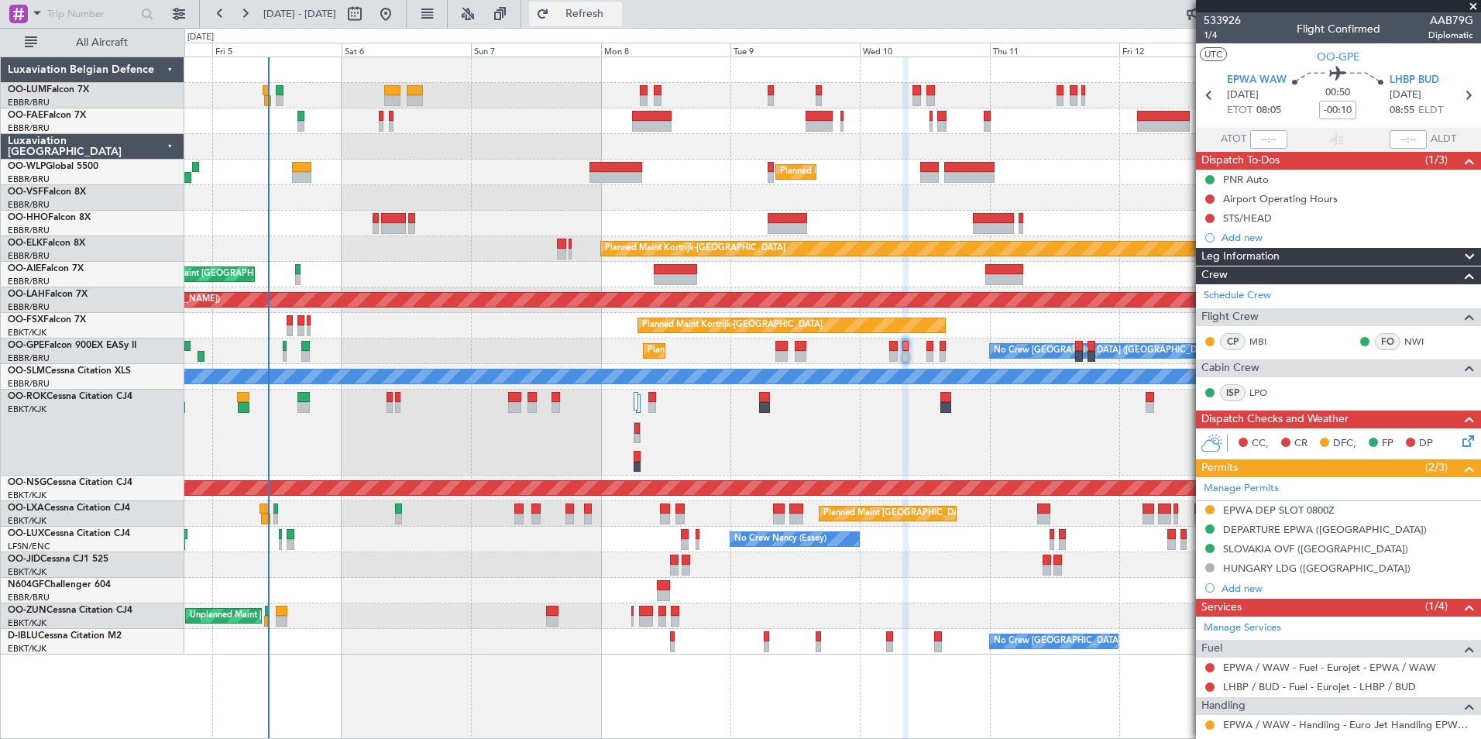
click at [618, 11] on span "Refresh" at bounding box center [584, 14] width 65 height 11
click at [1285, 545] on div "Manage Permits EPWA DEP SLOT 0800Z DEPARTURE EPWA (EU) SLOVAKIA OVF (EU) HUNGAR…" at bounding box center [1338, 537] width 285 height 121
click at [1288, 555] on div "Manage Permits EPWA DEP SLOT 0800Z DEPARTURE EPWA (EU) SLOVAKIA OVF (EU) HUNGAR…" at bounding box center [1338, 537] width 285 height 121
click at [1278, 556] on div "Manage Permits EPWA DEP SLOT 0800Z DEPARTURE EPWA (EU) SLOVAKIA OVF (EU) HUNGAR…" at bounding box center [1338, 537] width 285 height 121
click at [1283, 545] on div "Manage Permits EPWA DEP SLOT 0800Z DEPARTURE EPWA (EU) SLOVAKIA OVF (EU) HUNGAR…" at bounding box center [1338, 537] width 285 height 121
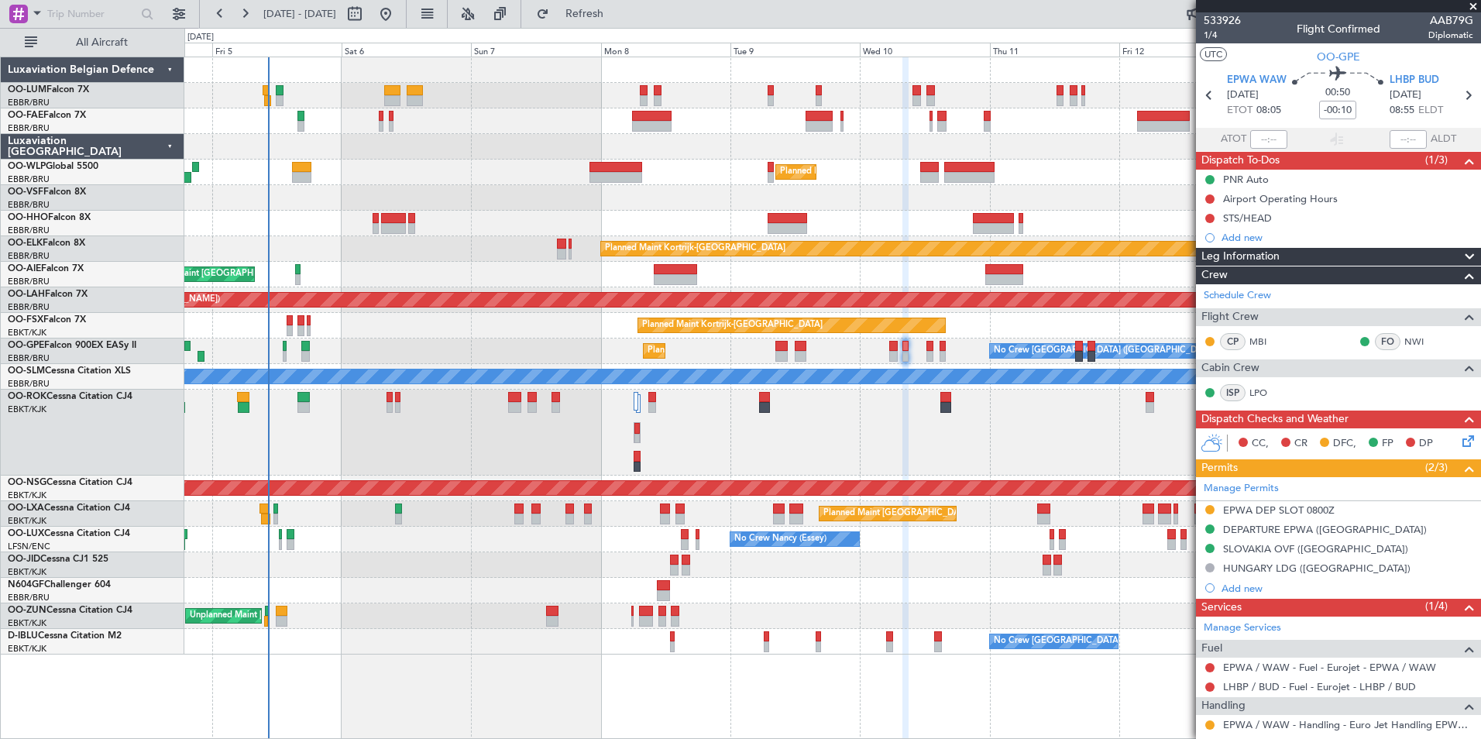
click at [1307, 536] on mat-tooltip-component "DEPARTURE EPWA (EU)" at bounding box center [1318, 555] width 201 height 41
click at [1263, 552] on div "SLOVAKIA OVF (EU)" at bounding box center [1315, 548] width 185 height 13
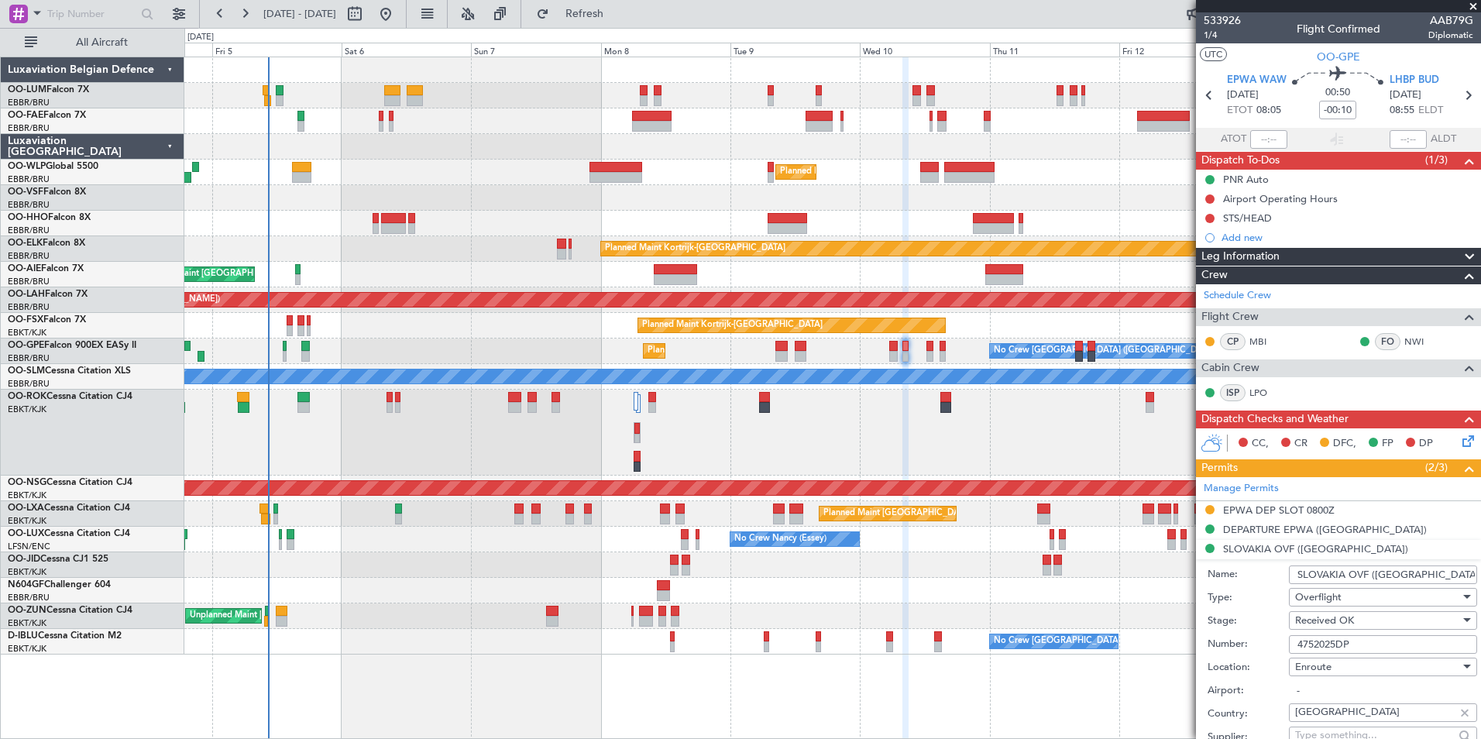
scroll to position [232, 0]
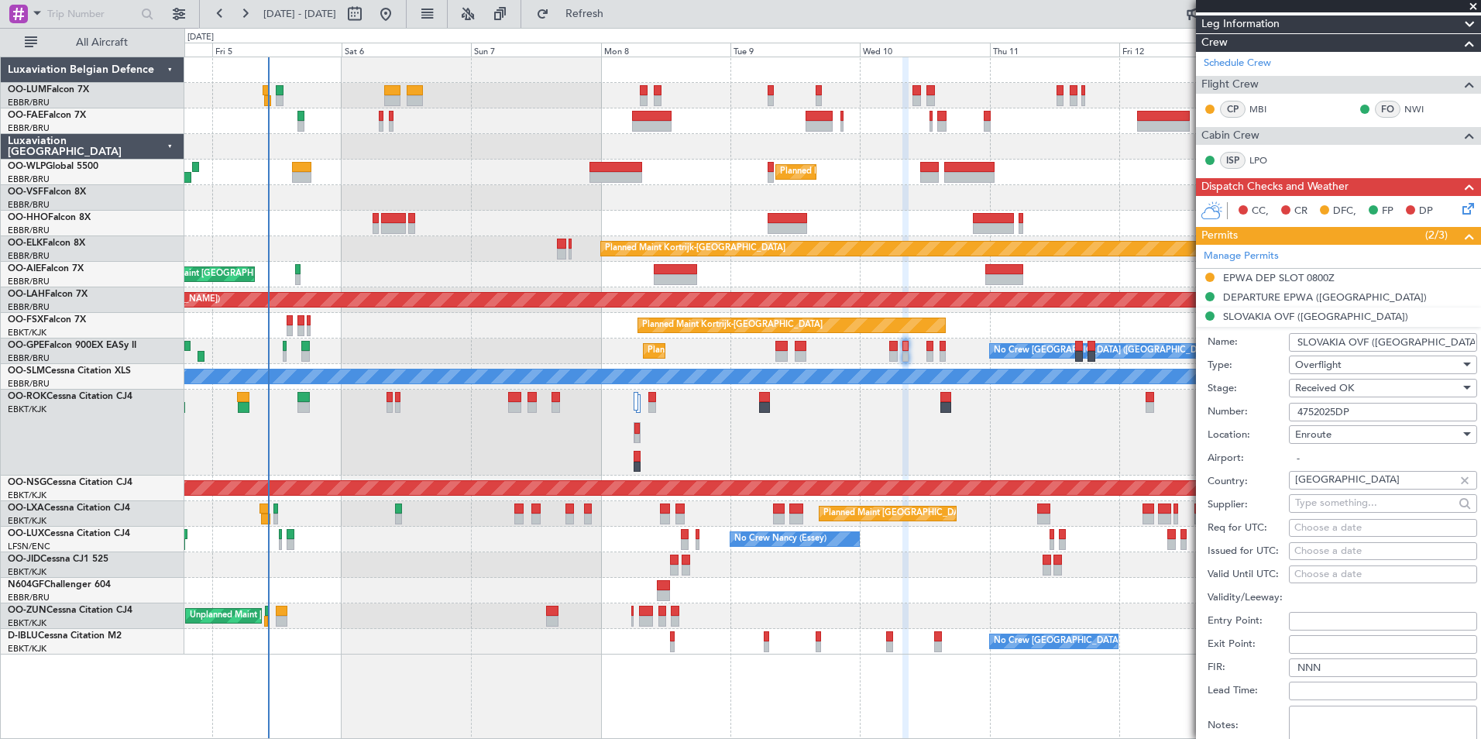
drag, startPoint x: 1364, startPoint y: 412, endPoint x: 1258, endPoint y: 408, distance: 106.2
click at [1252, 409] on div "Number: 4752025DP" at bounding box center [1343, 412] width 270 height 23
click at [926, 348] on div "Planned Maint Brussels (Brussels National) No Crew Brussels (Brussels National)…" at bounding box center [832, 352] width 1296 height 26
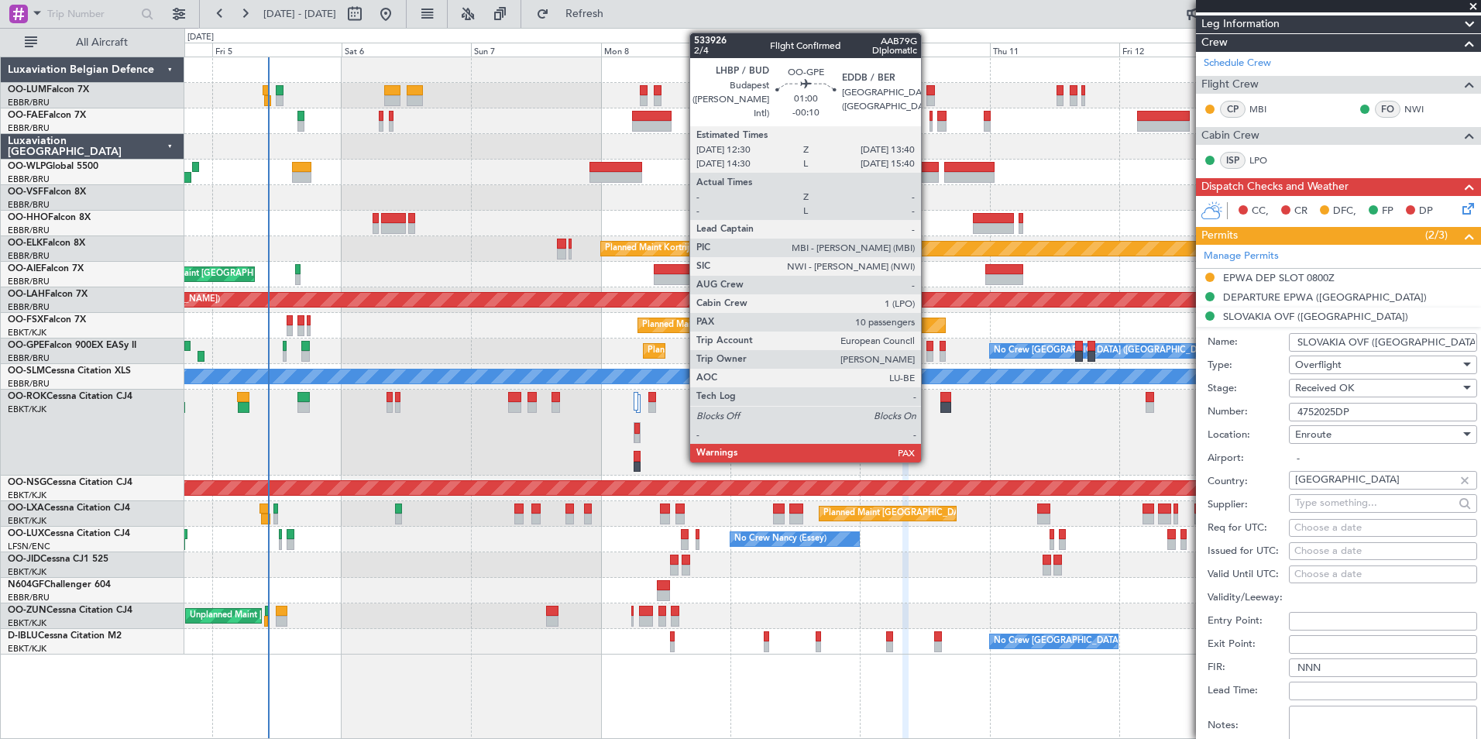
click at [928, 345] on div at bounding box center [930, 346] width 7 height 11
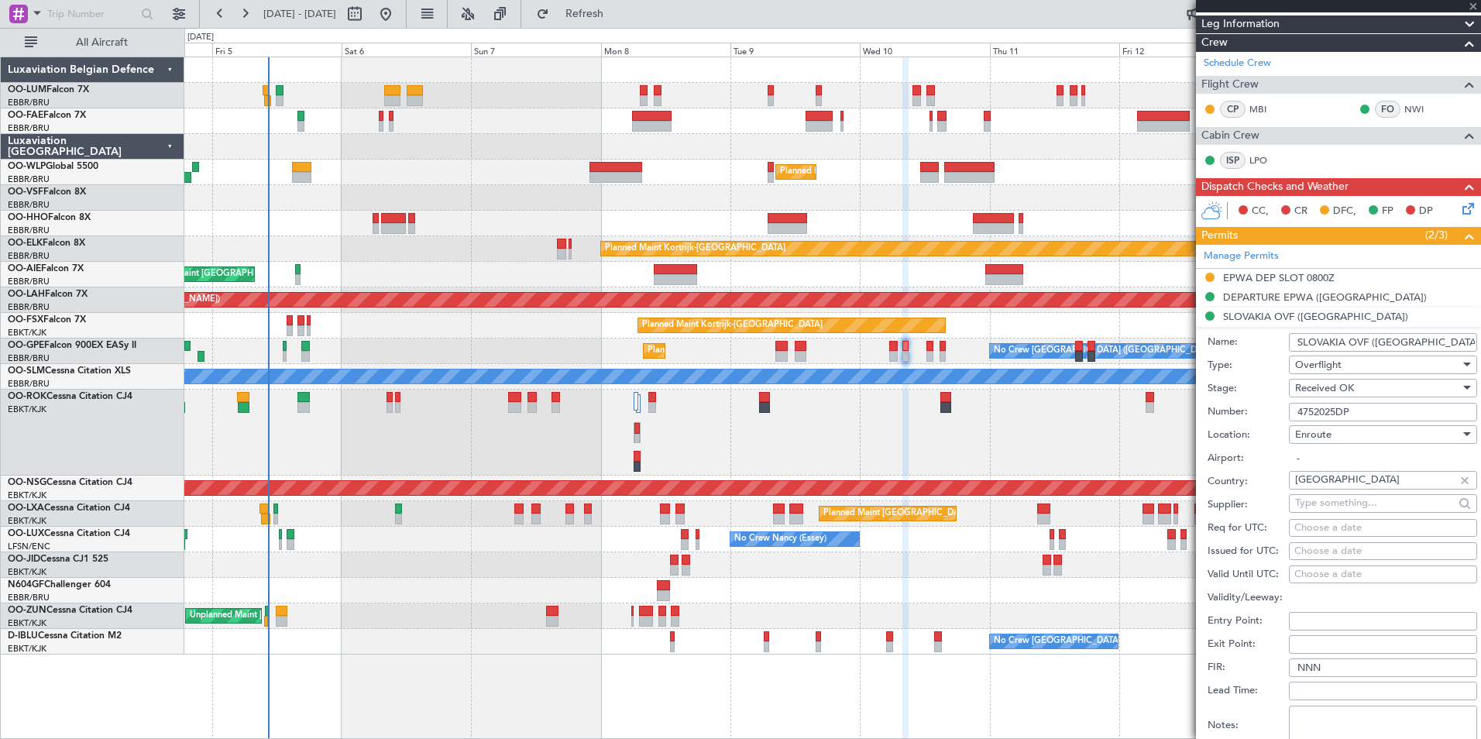
type input "10"
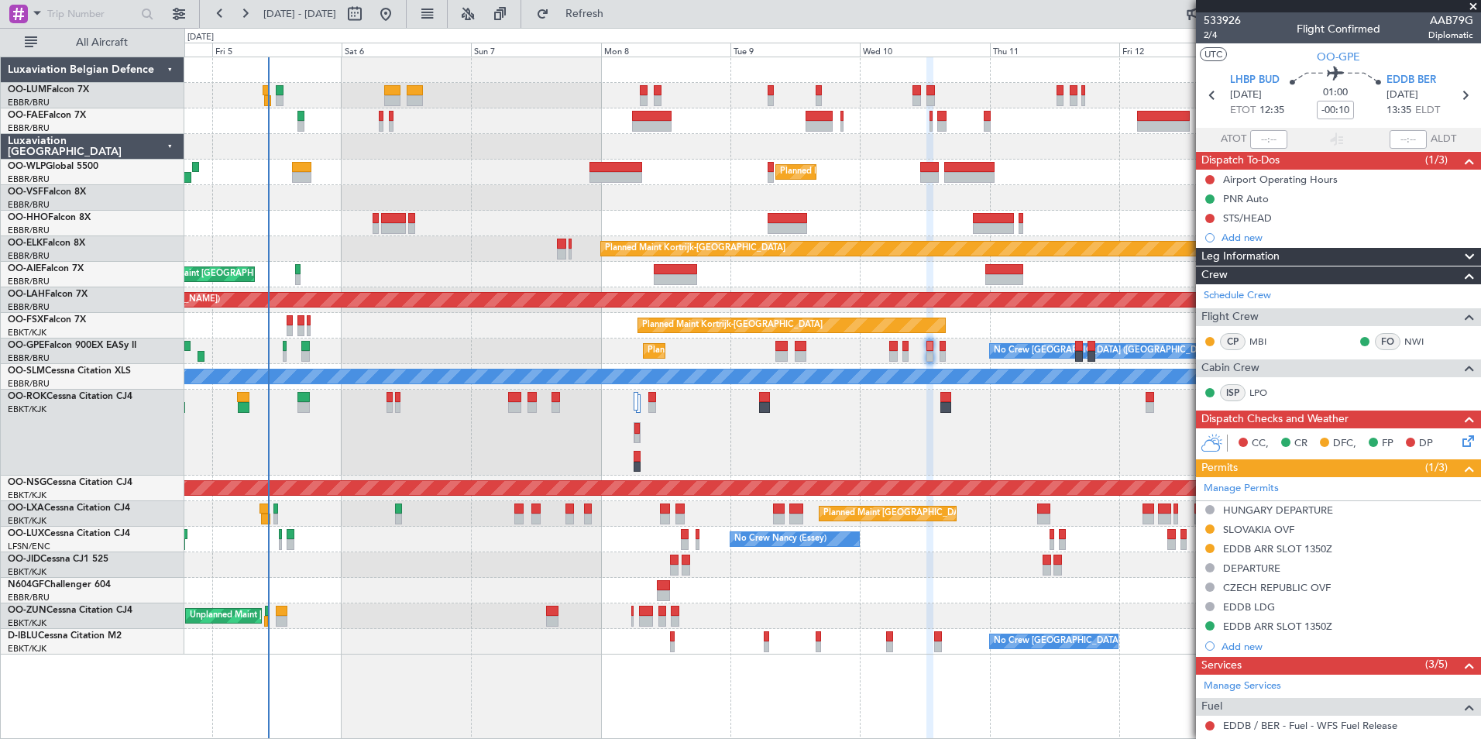
click at [1275, 530] on div "SLOVAKIA OVF" at bounding box center [1258, 529] width 71 height 13
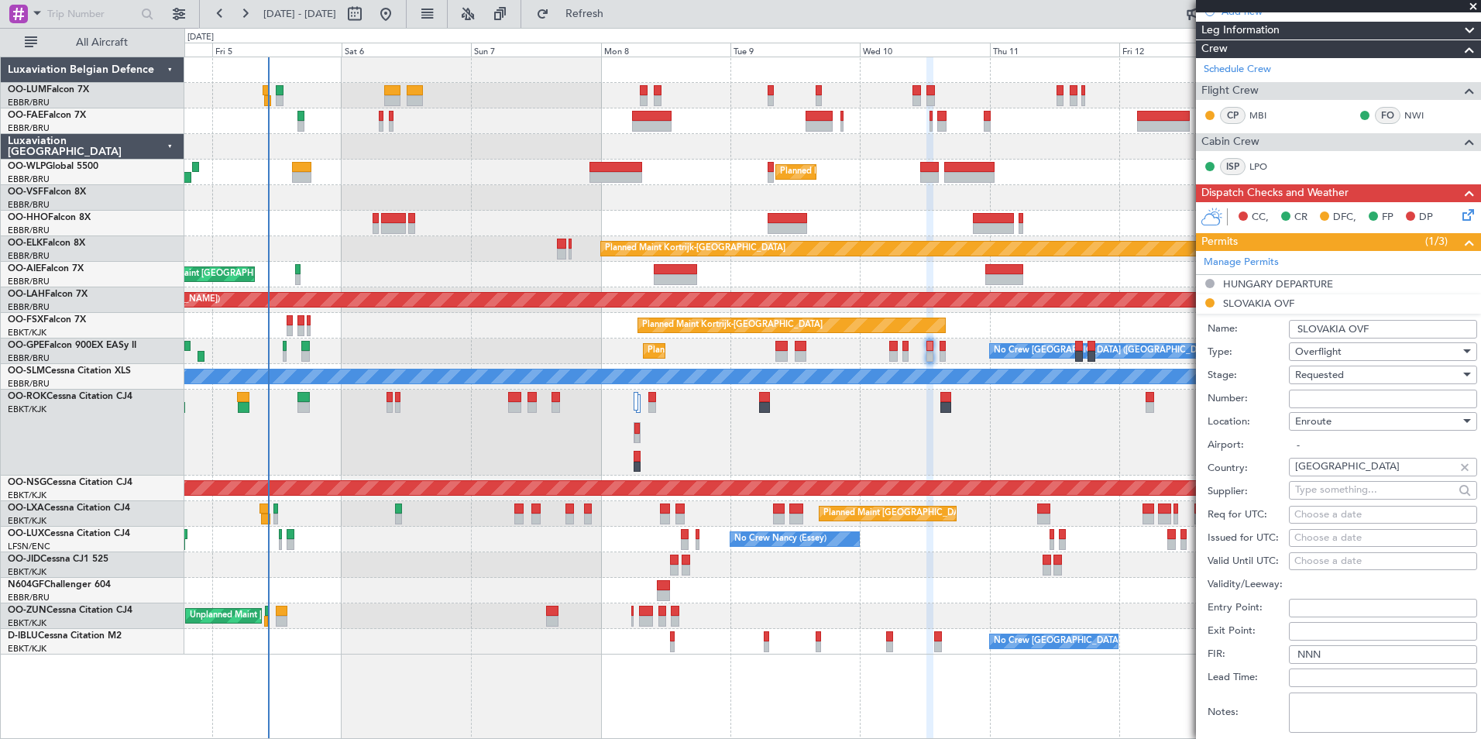
scroll to position [232, 0]
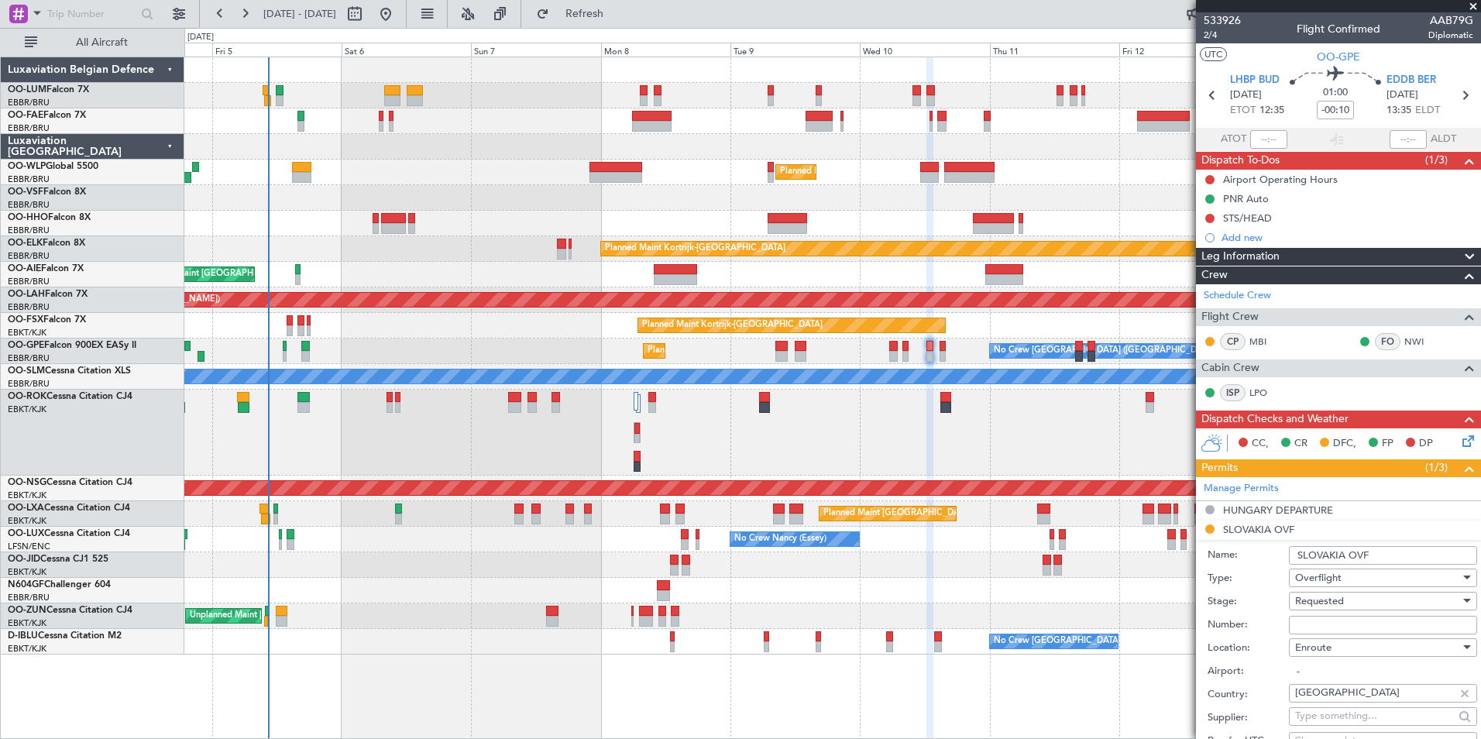
scroll to position [232, 0]
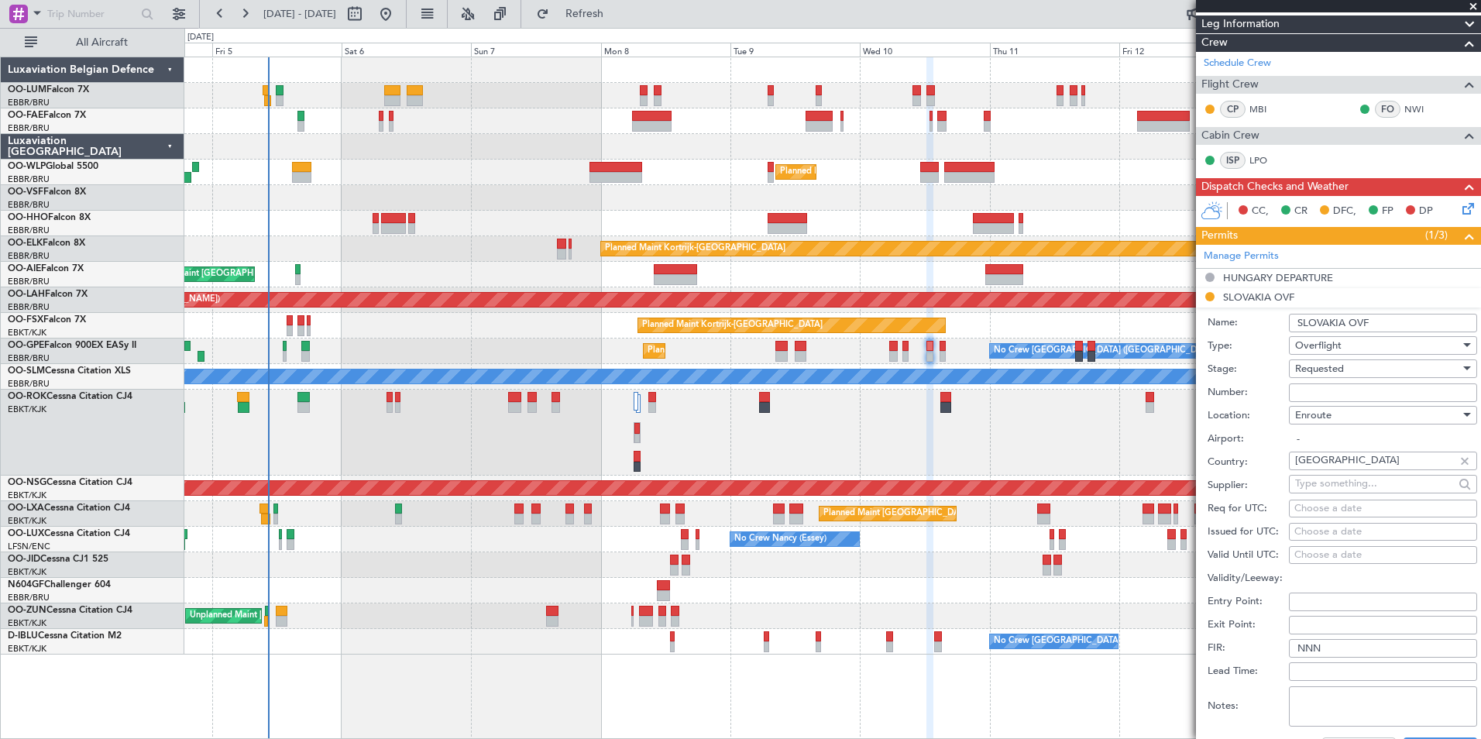
click at [1326, 392] on input "Number:" at bounding box center [1383, 393] width 188 height 19
paste input "4752025DP"
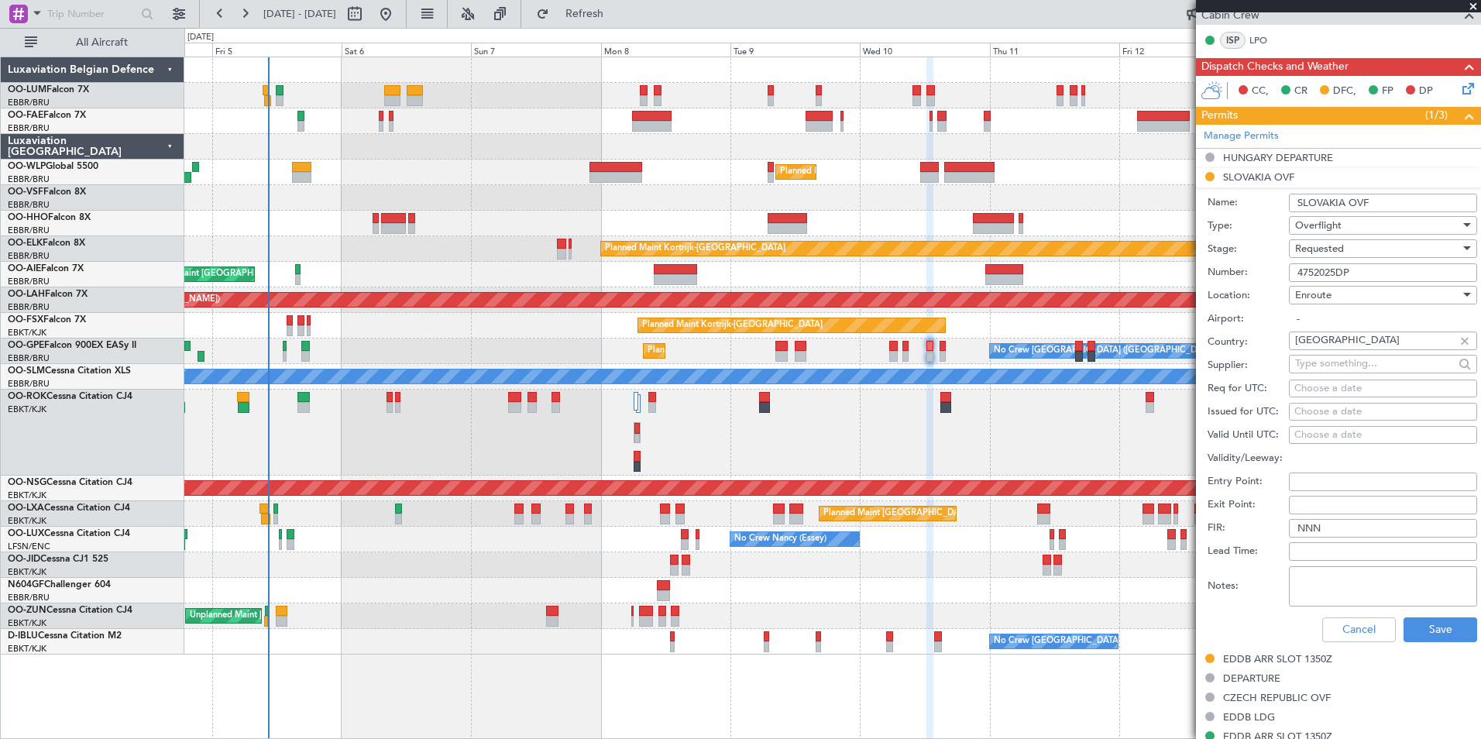
scroll to position [465, 0]
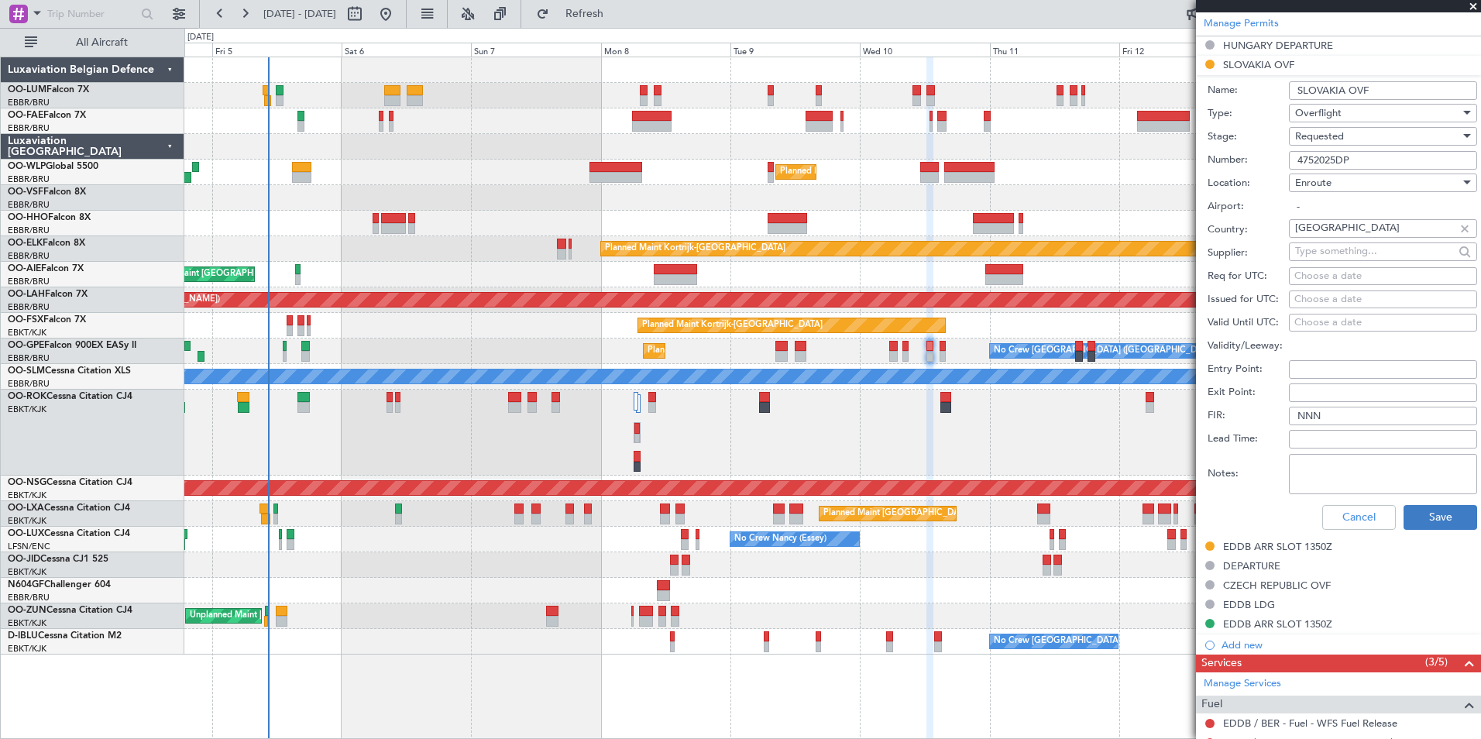
type input "4752025DP"
click at [1433, 518] on button "Save" at bounding box center [1441, 517] width 74 height 25
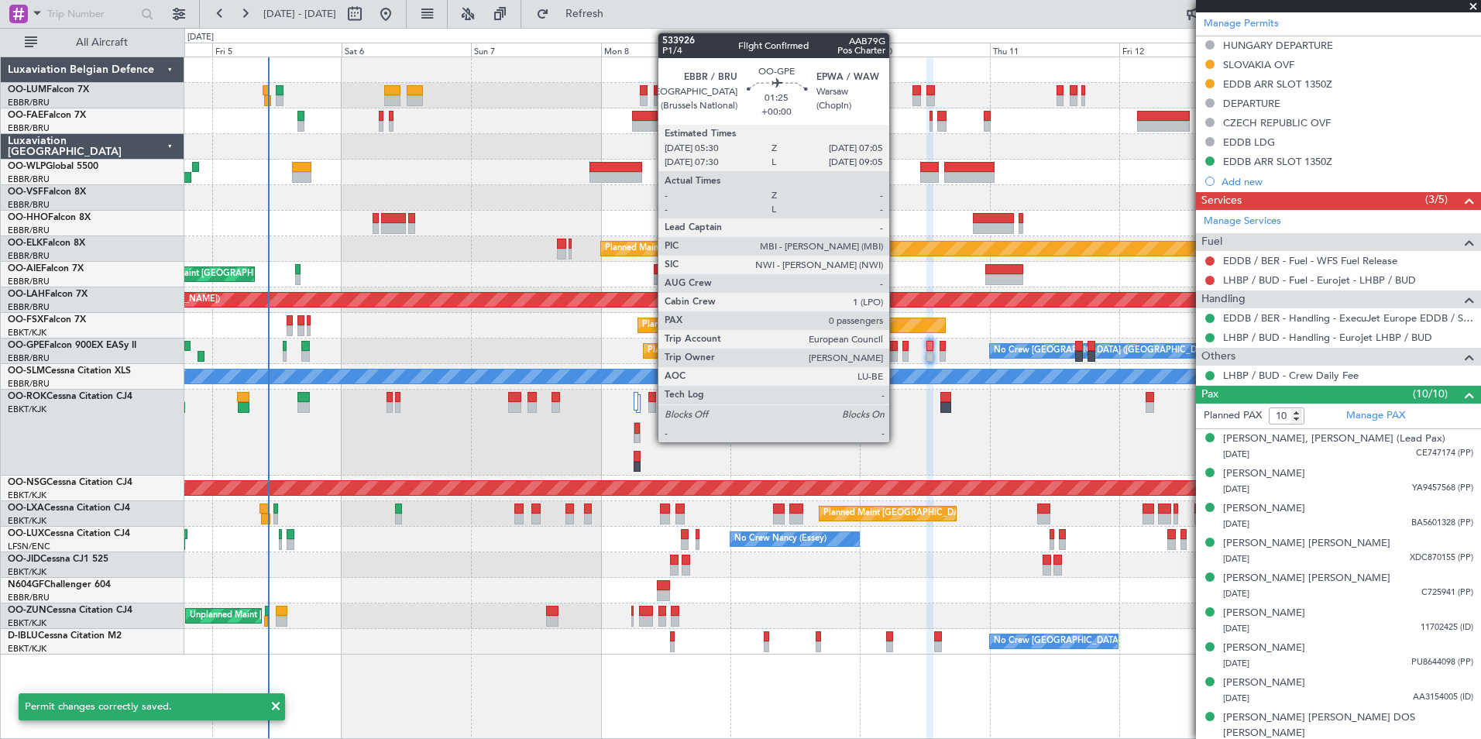
click at [896, 342] on div at bounding box center [893, 346] width 9 height 11
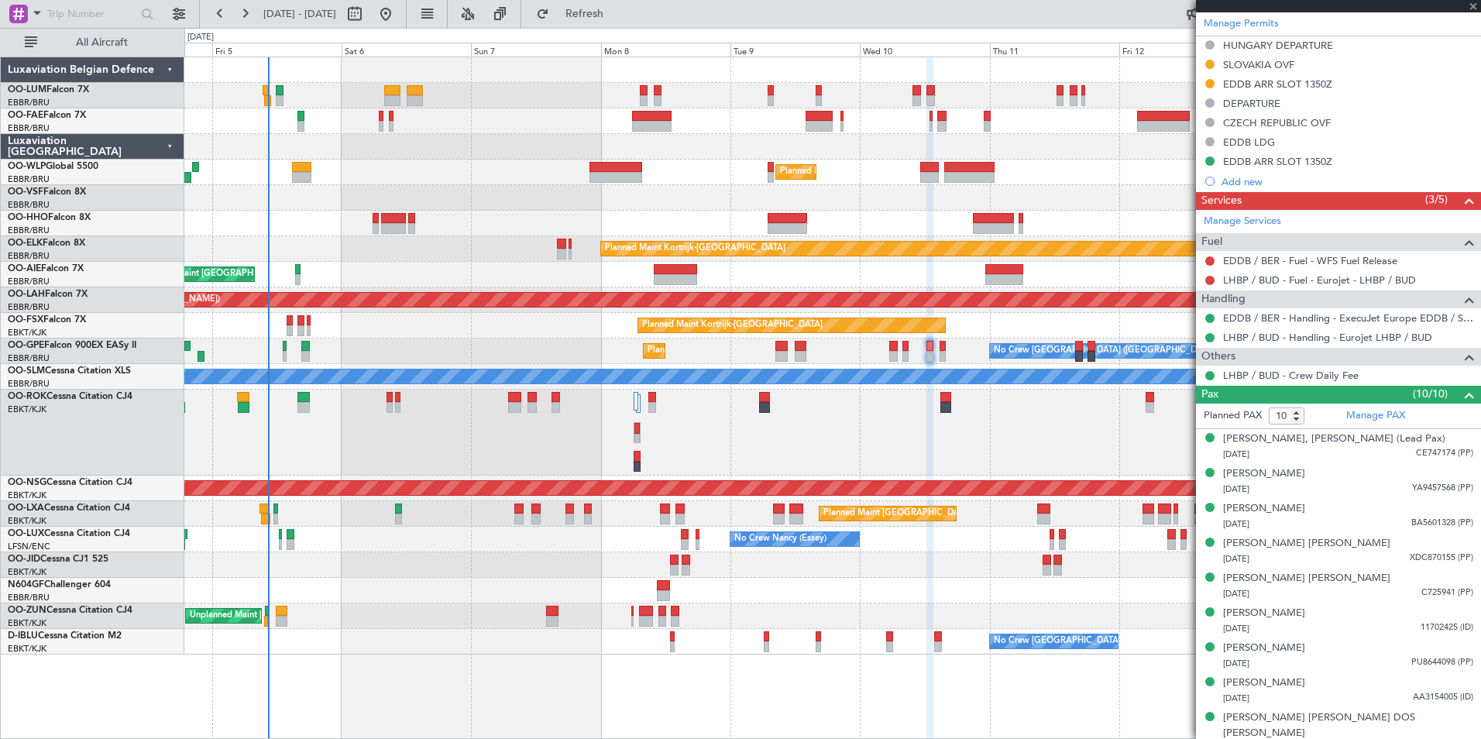
type input "0"
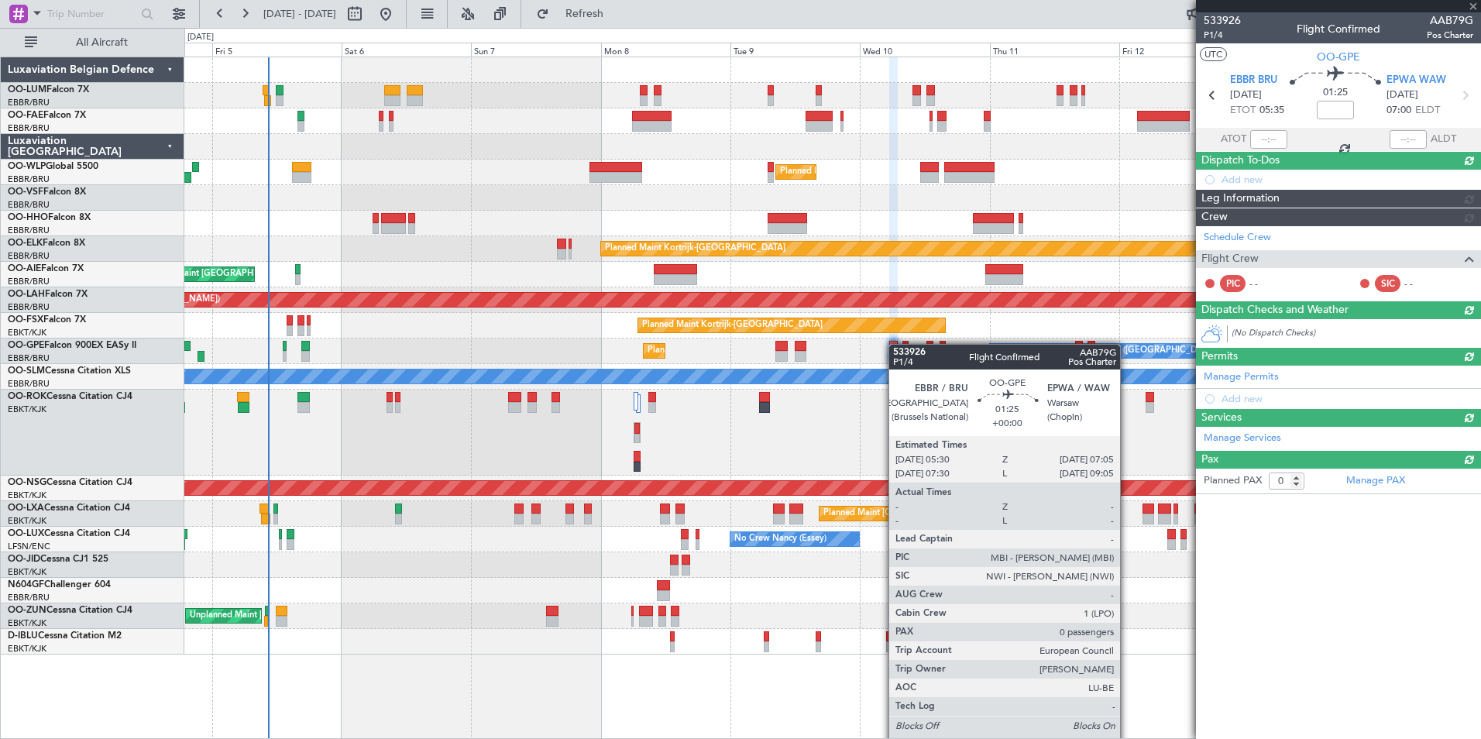
scroll to position [0, 0]
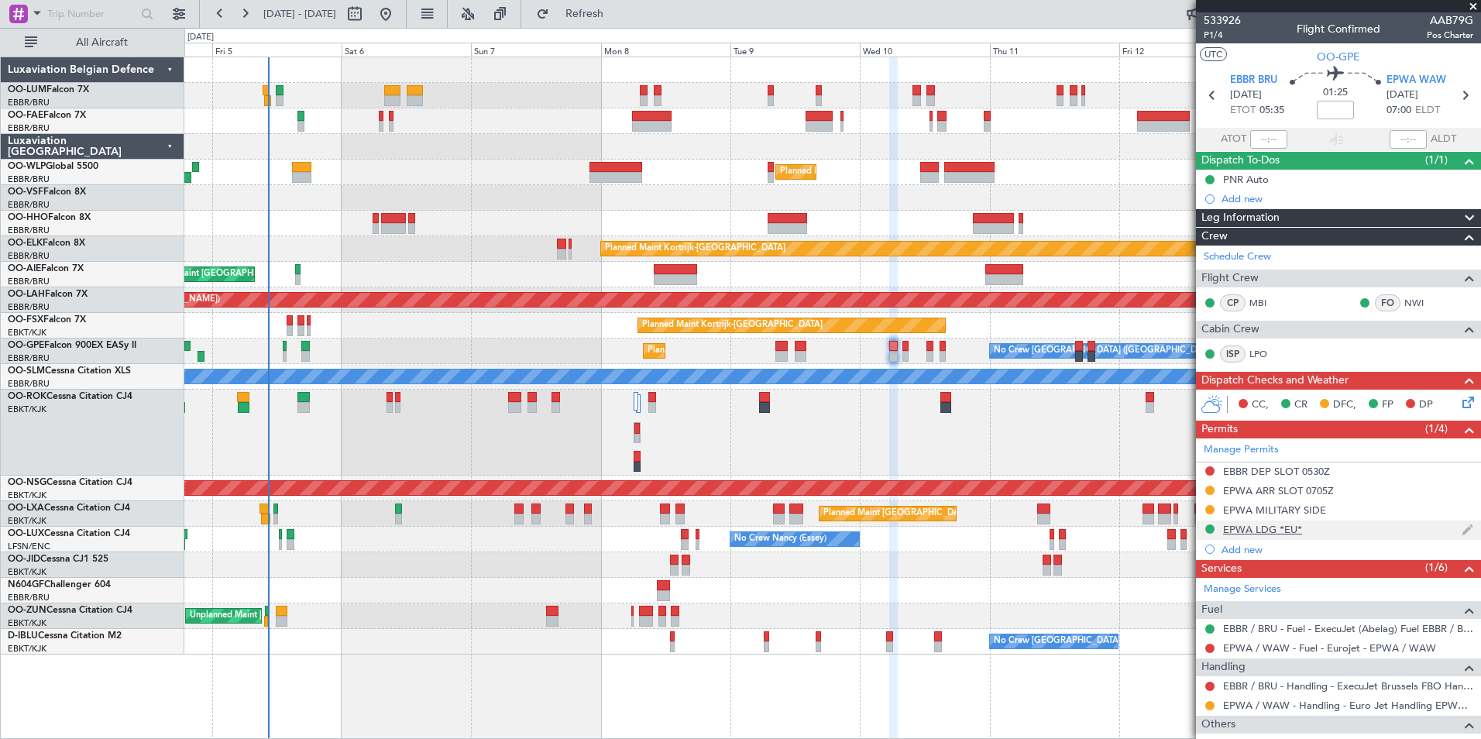
click at [1290, 531] on div "EPWA LDG *EU*" at bounding box center [1262, 529] width 79 height 13
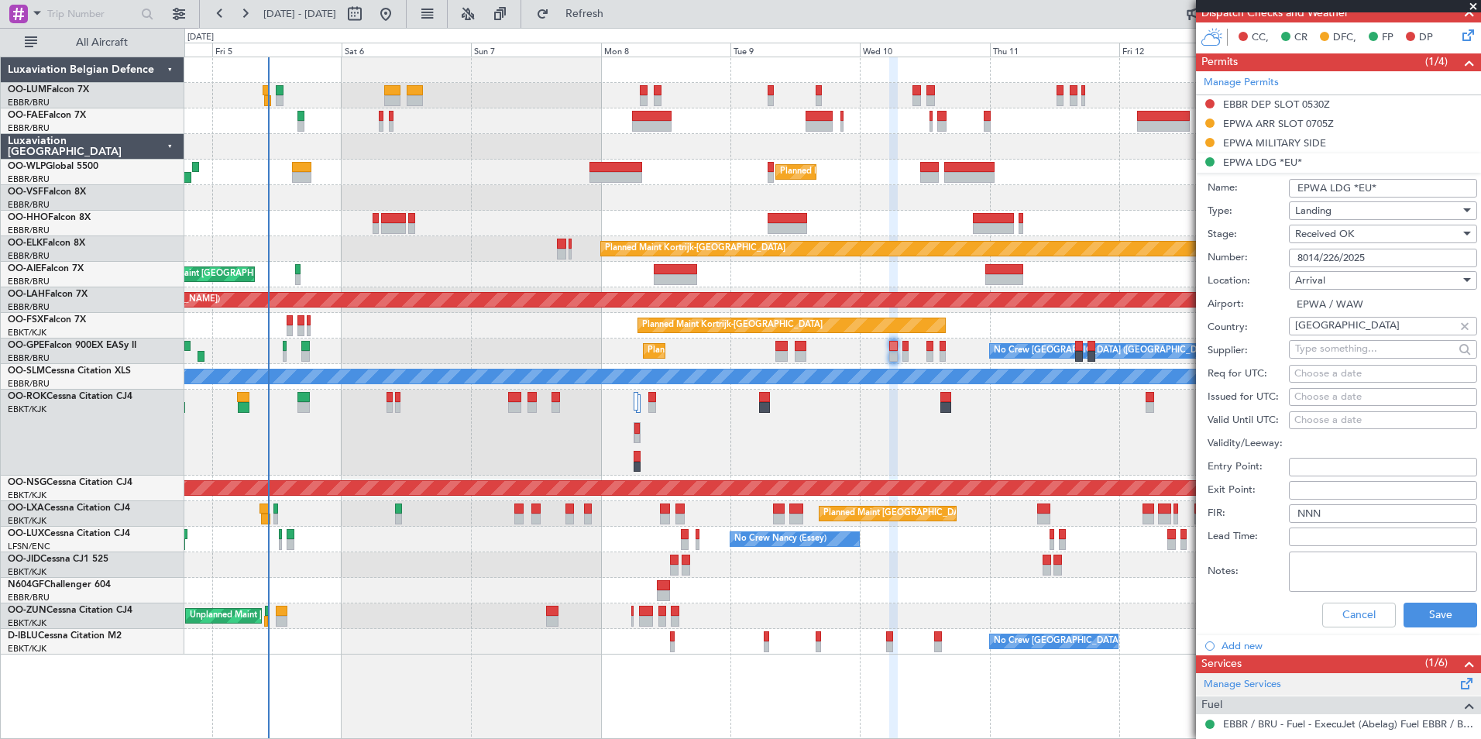
scroll to position [387, 0]
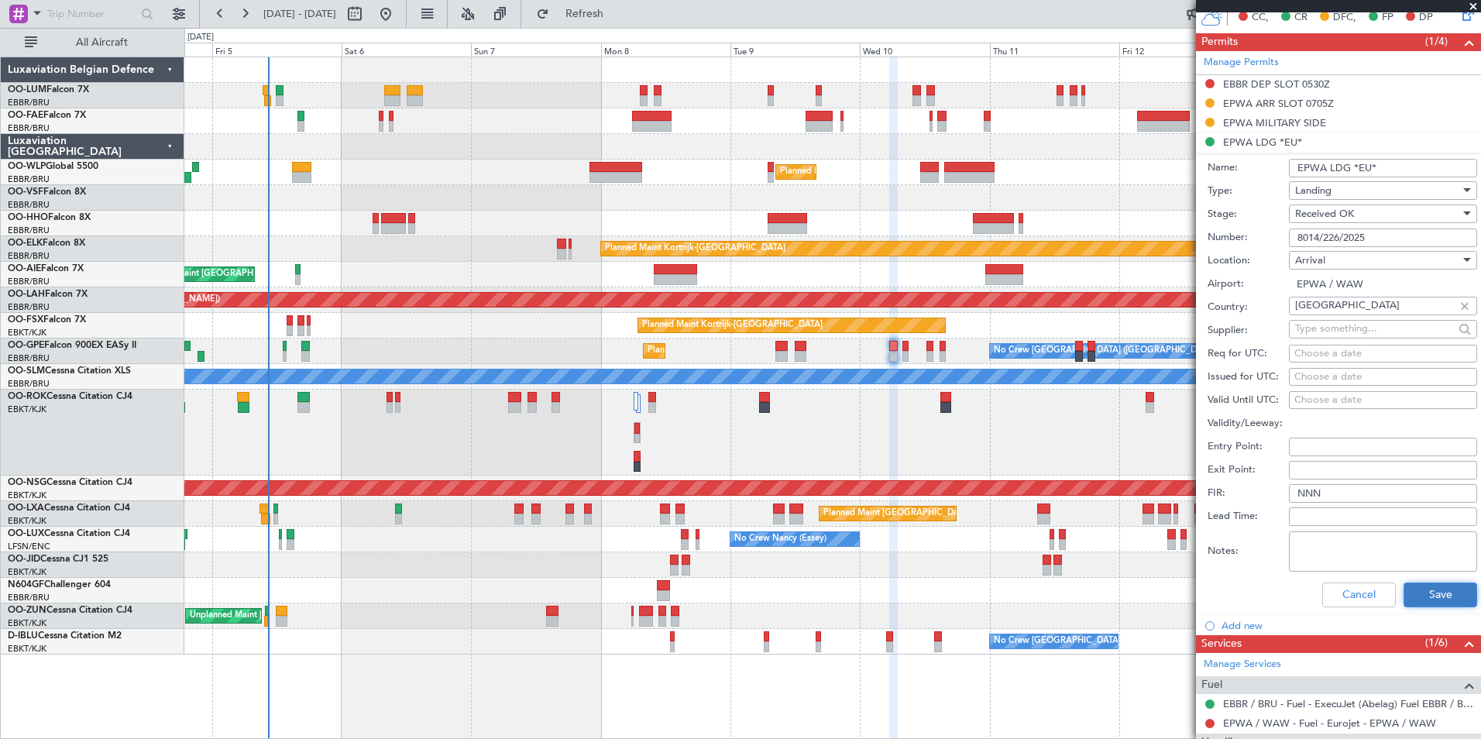
click at [1409, 598] on button "Save" at bounding box center [1441, 595] width 74 height 25
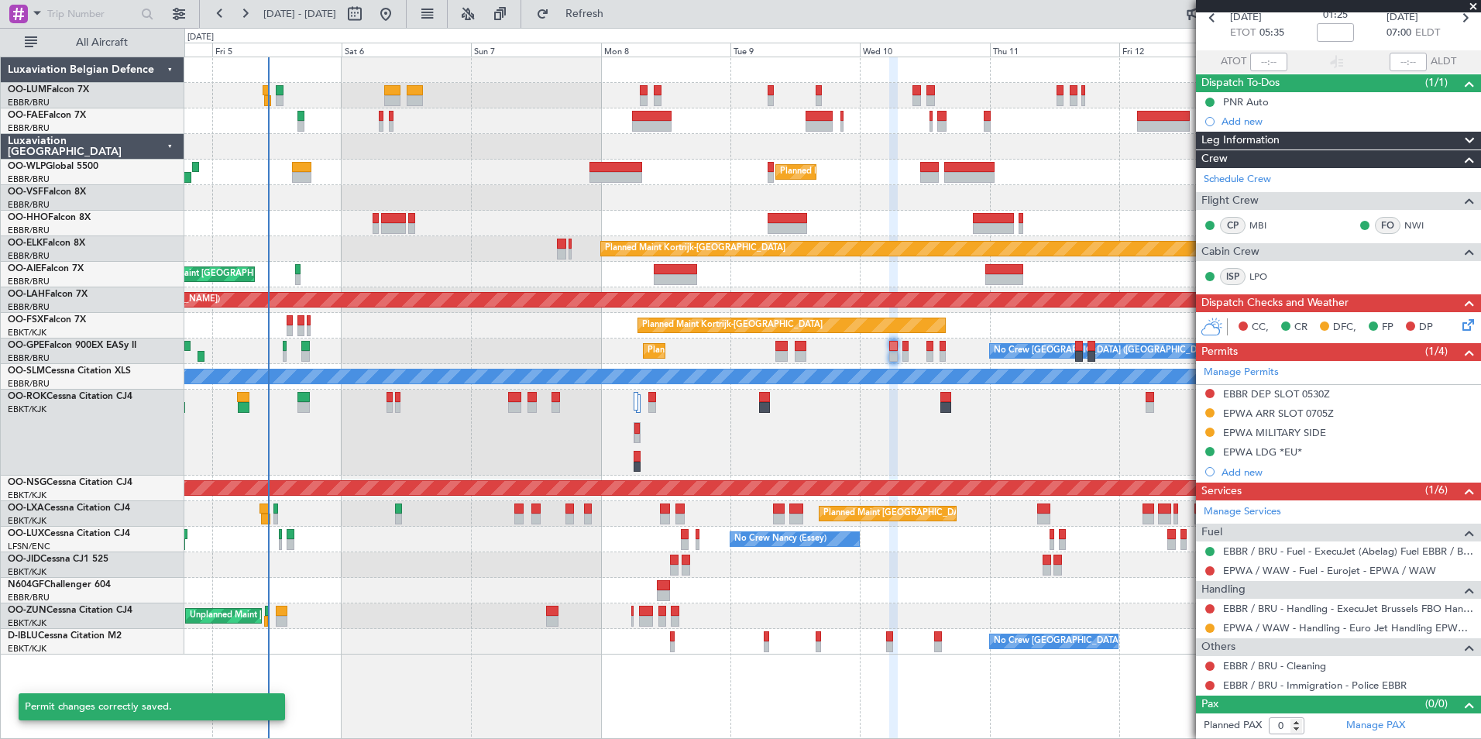
scroll to position [77, 0]
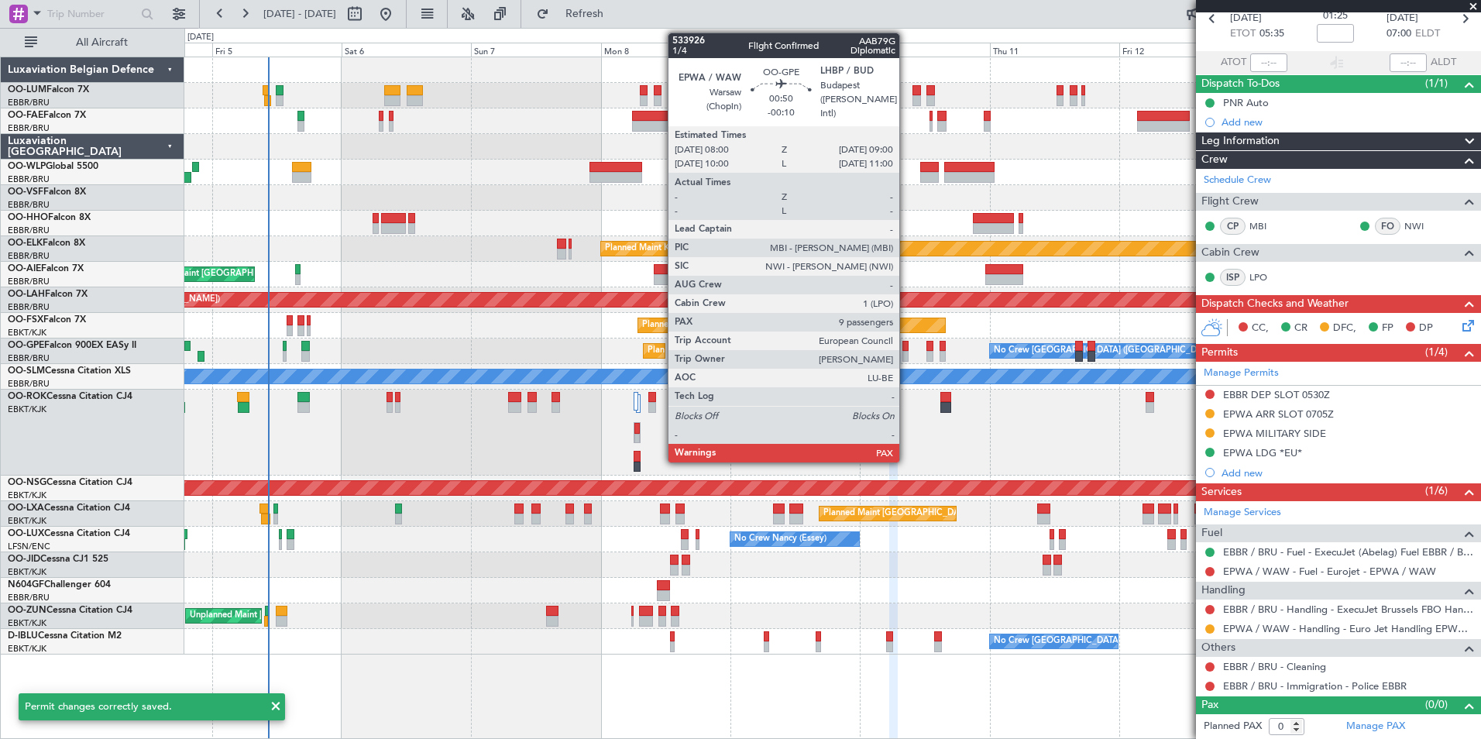
click at [907, 349] on div at bounding box center [905, 346] width 5 height 11
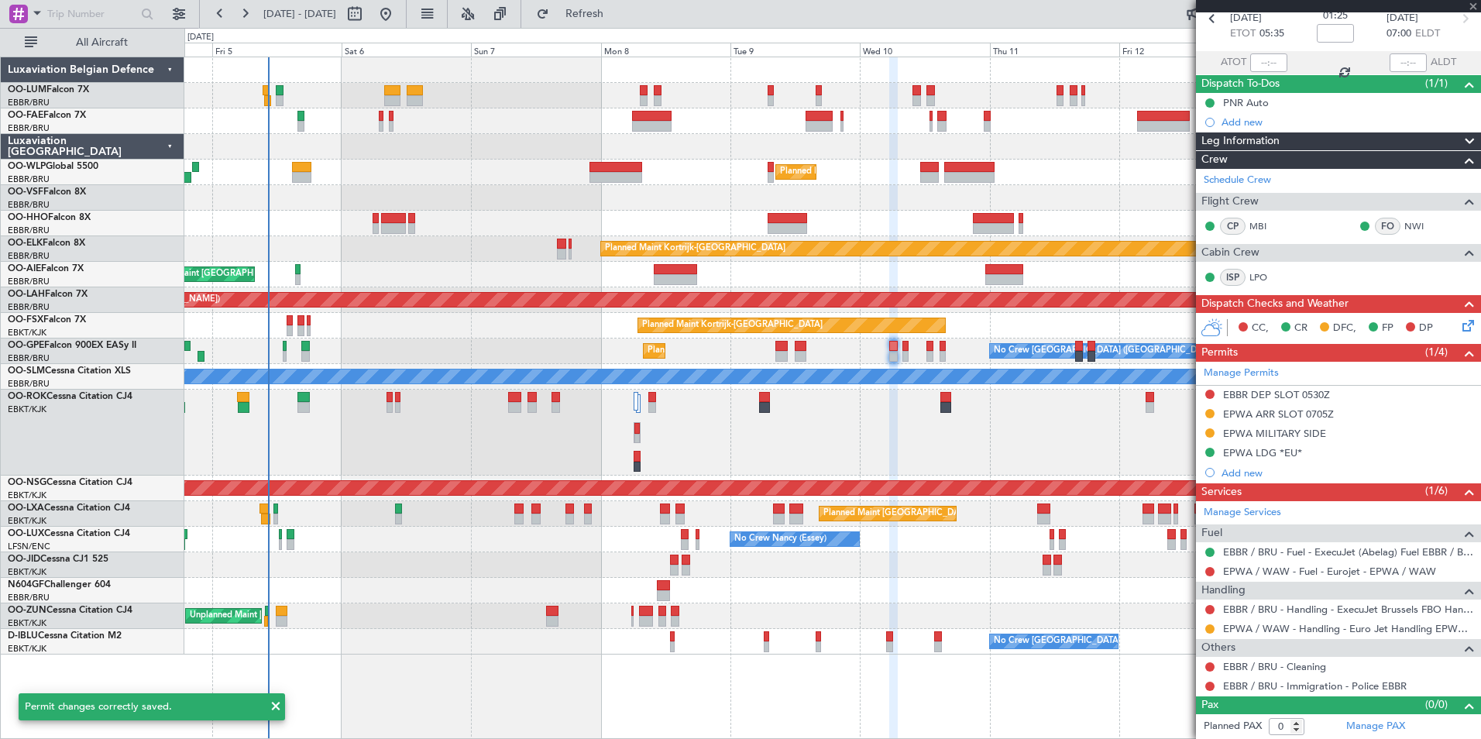
type input "-00:10"
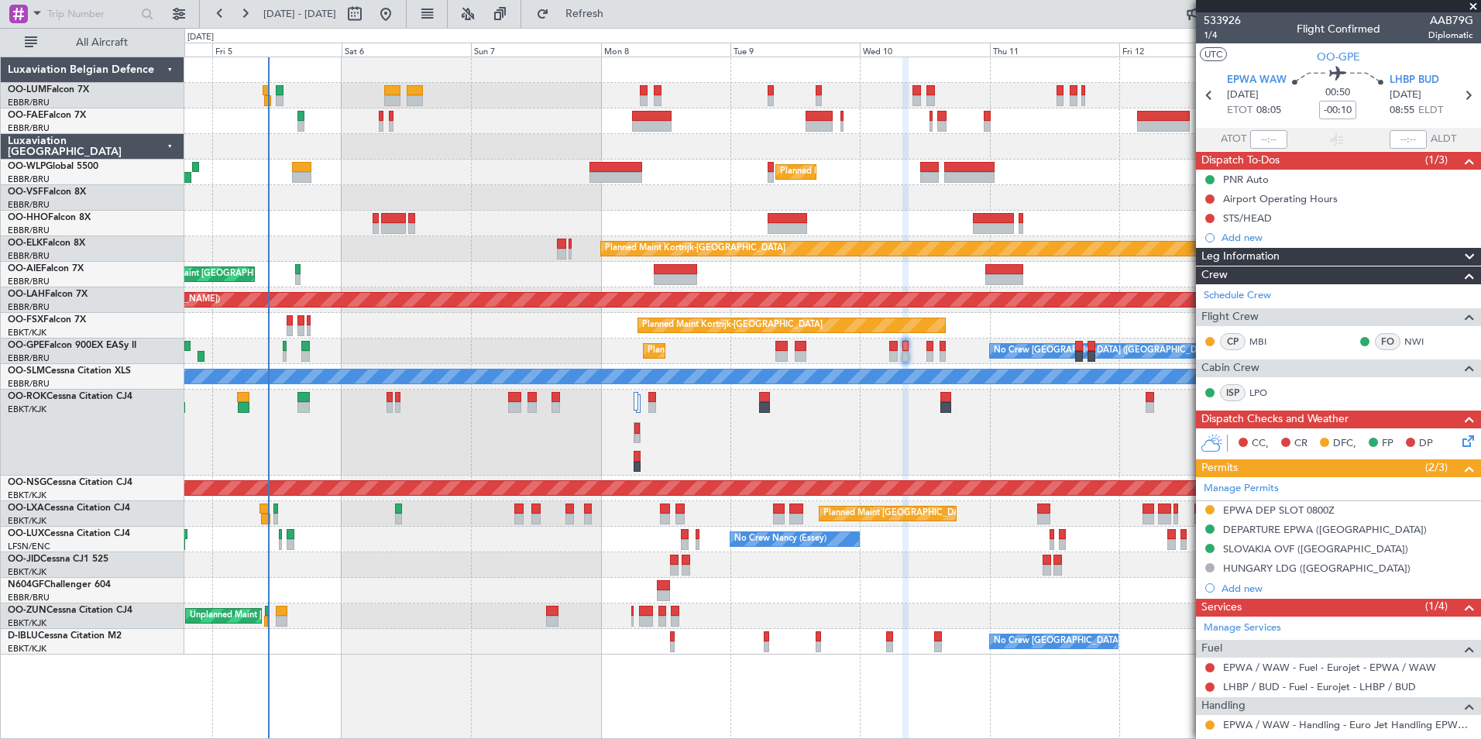
click at [1293, 532] on div "DEPARTURE EPWA ([GEOGRAPHIC_DATA])" at bounding box center [1325, 529] width 204 height 13
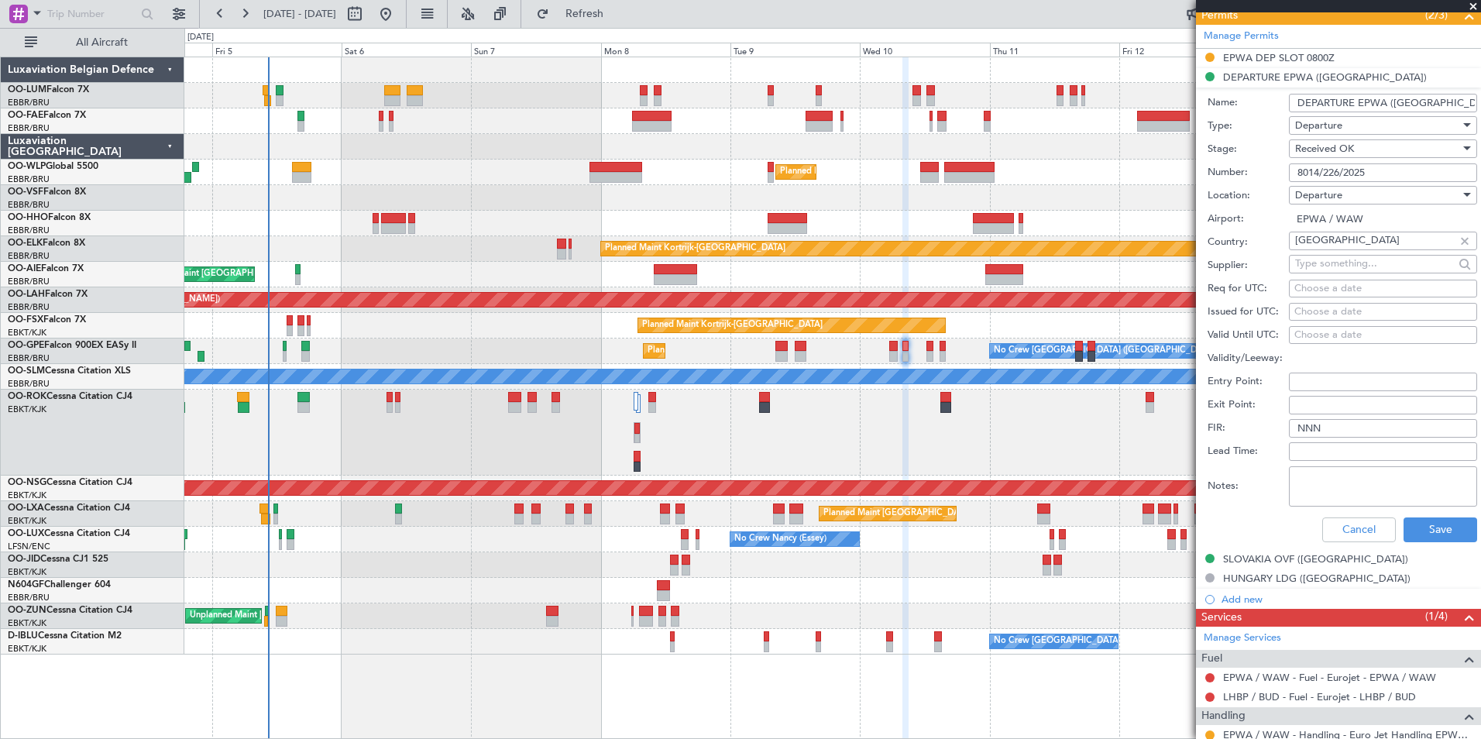
scroll to position [465, 0]
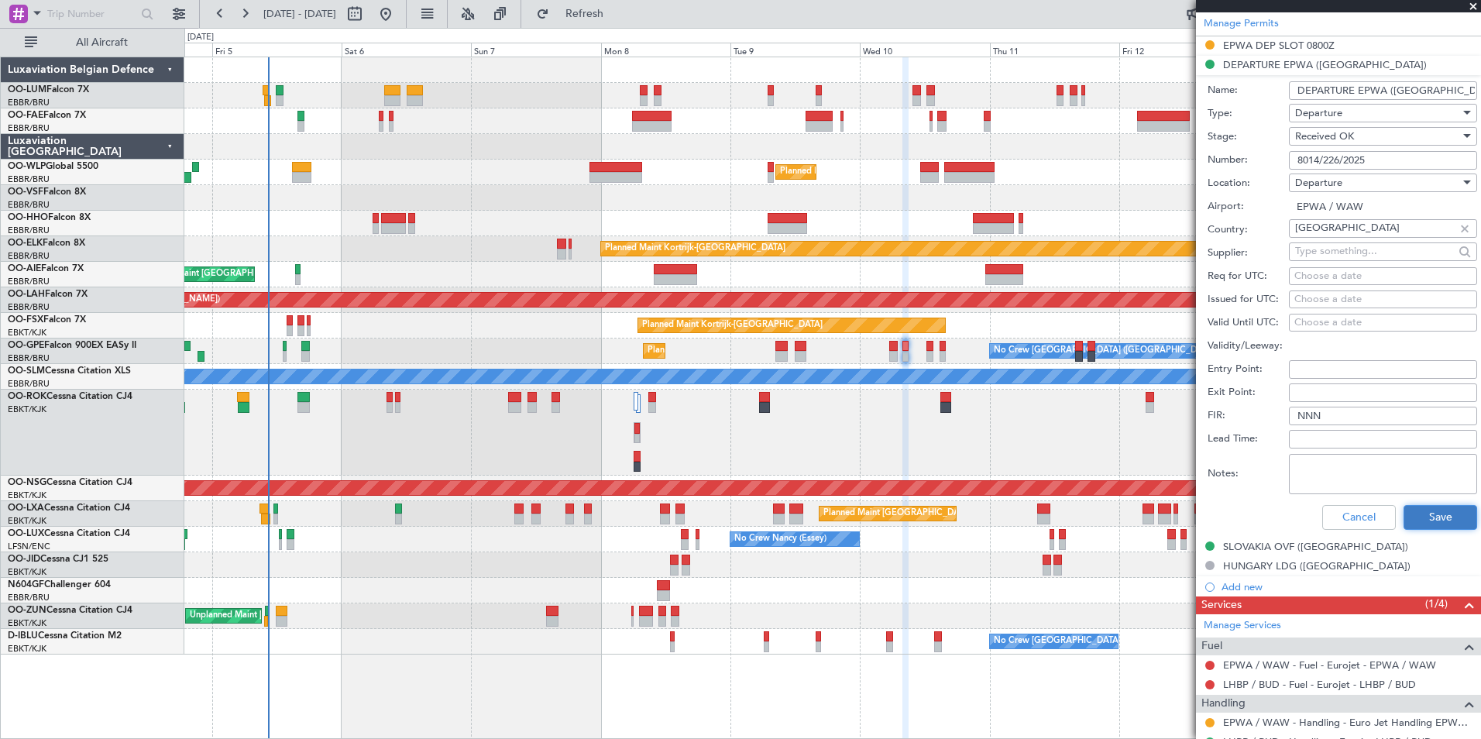
click at [1432, 514] on button "Save" at bounding box center [1441, 517] width 74 height 25
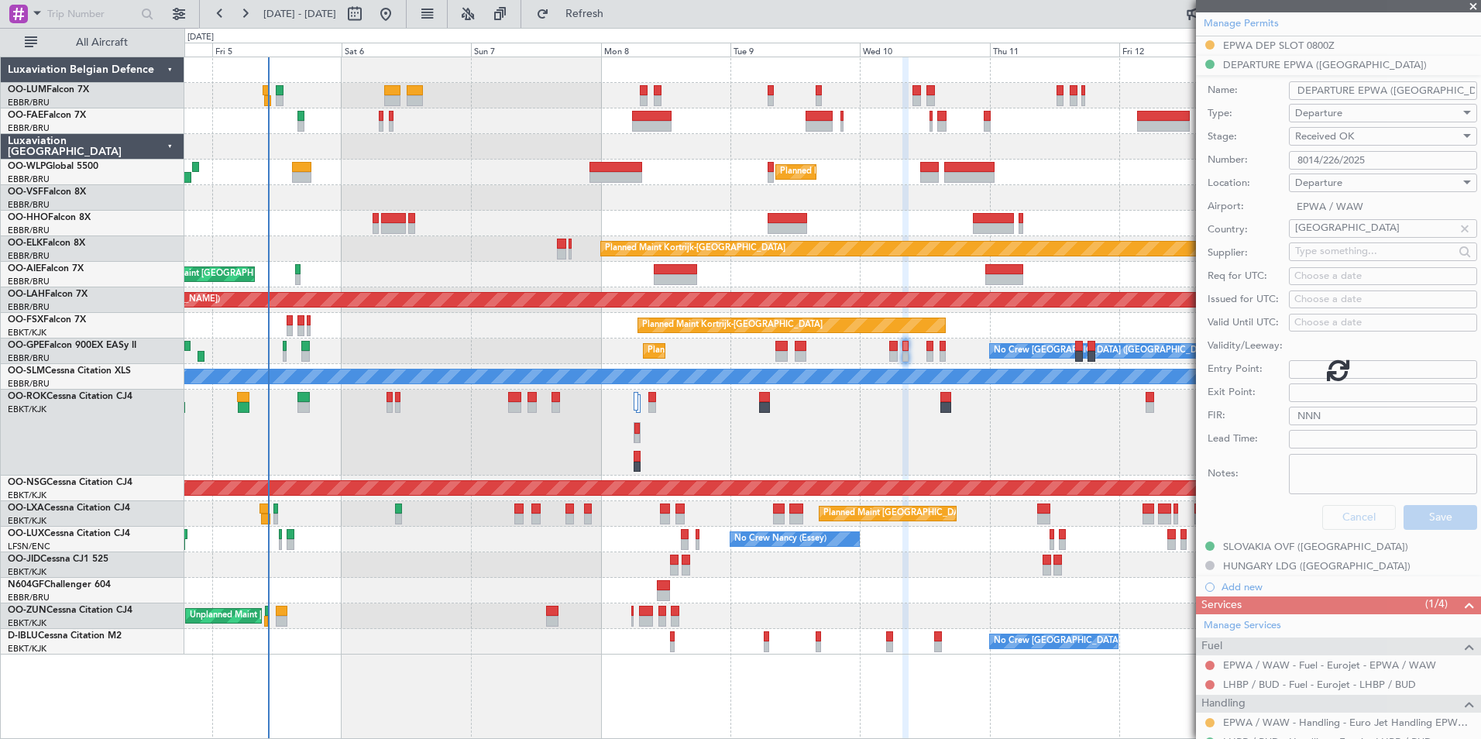
scroll to position [372, 0]
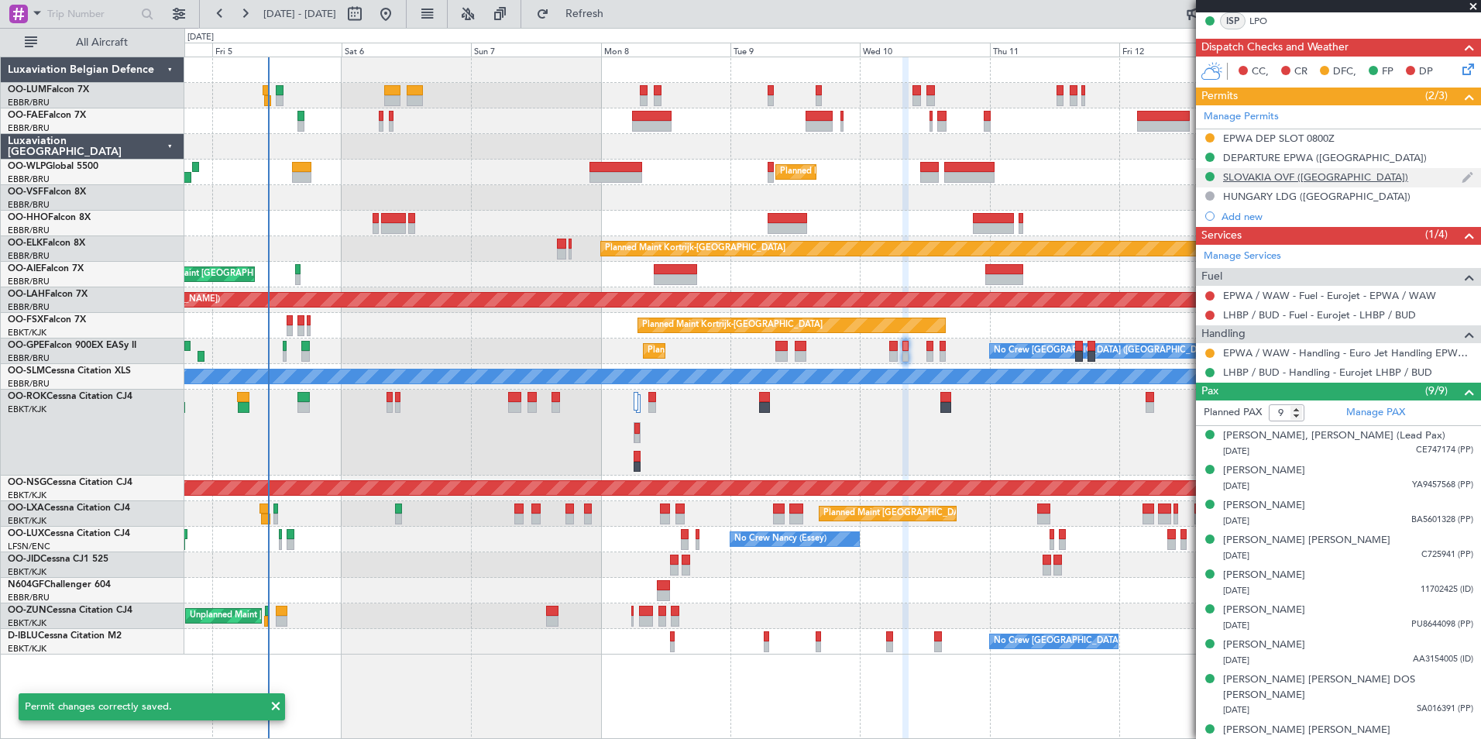
click at [1244, 175] on div "SLOVAKIA OVF ([GEOGRAPHIC_DATA])" at bounding box center [1315, 176] width 185 height 13
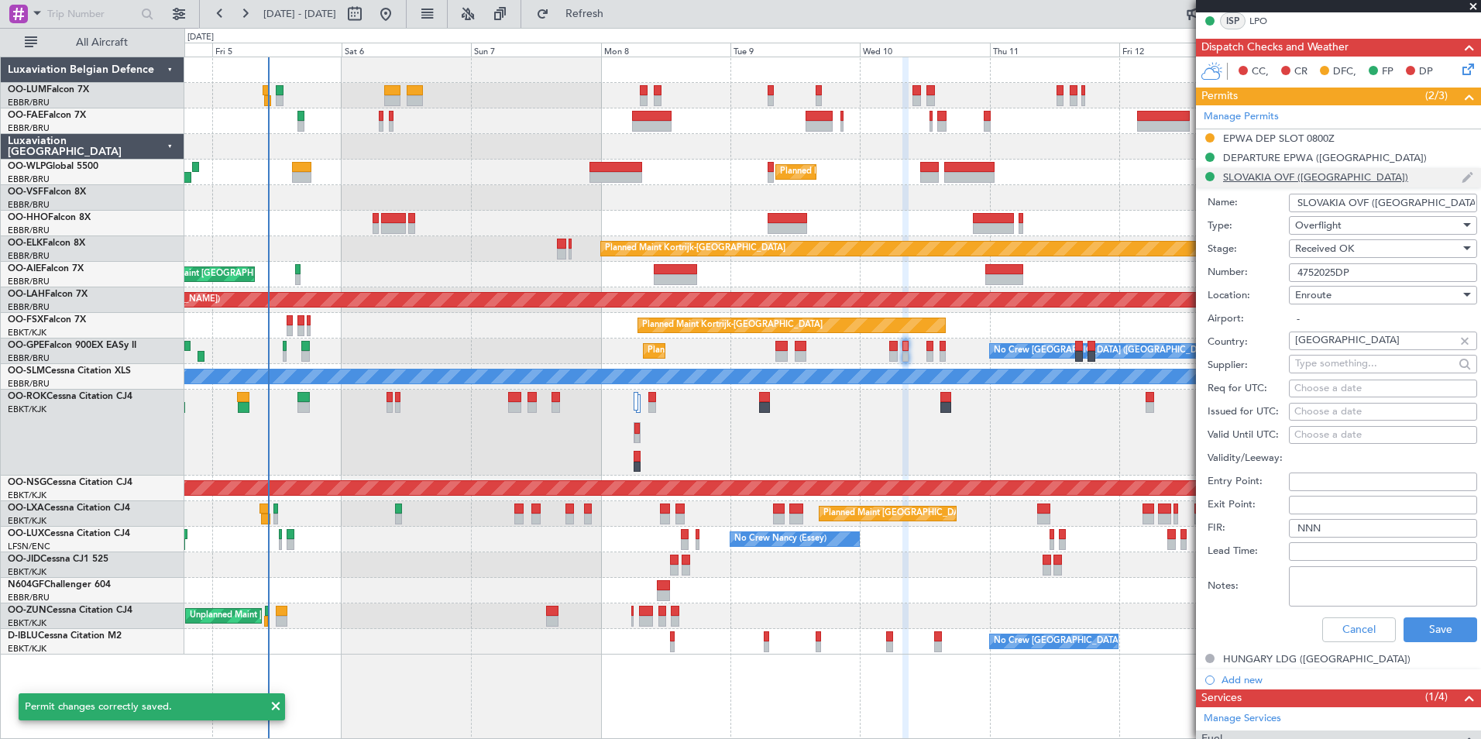
scroll to position [465, 0]
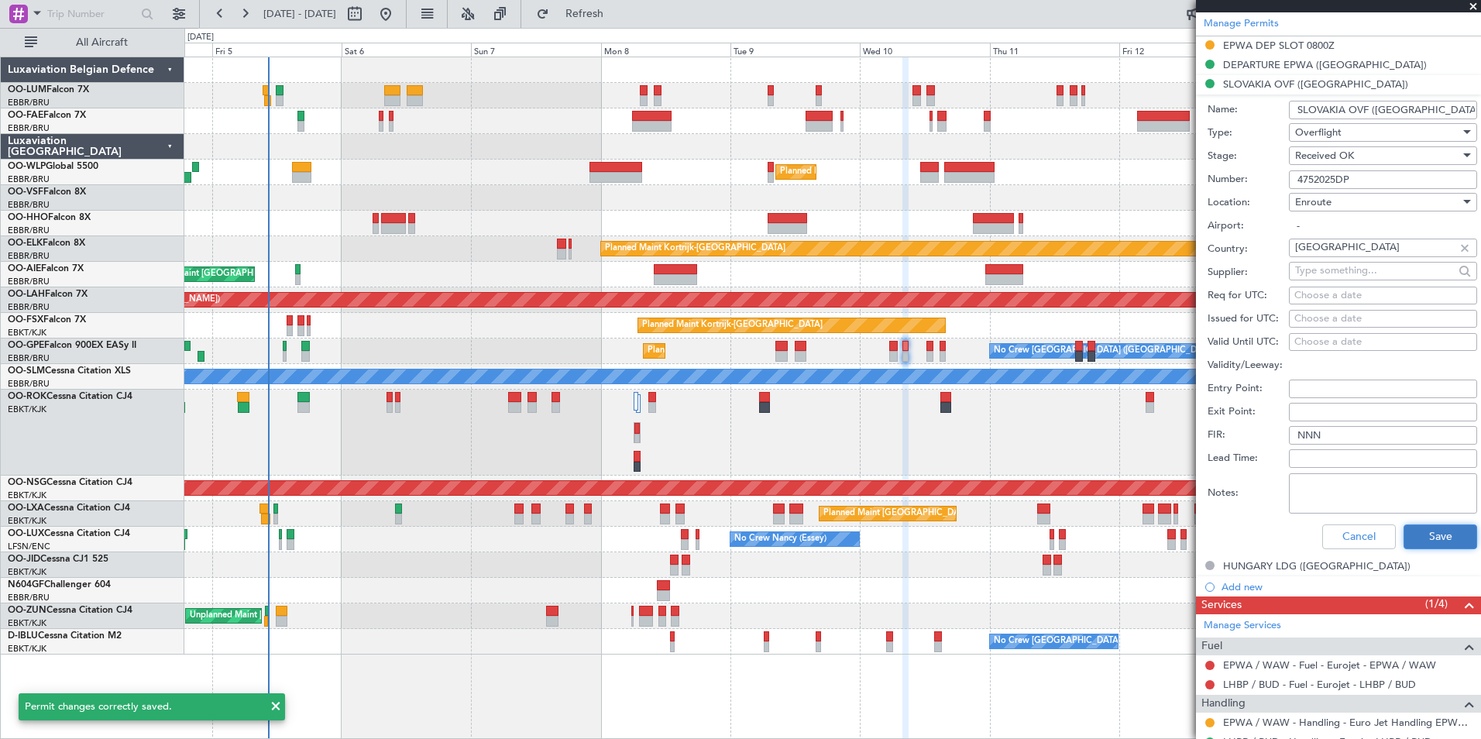
click at [1433, 534] on button "Save" at bounding box center [1441, 537] width 74 height 25
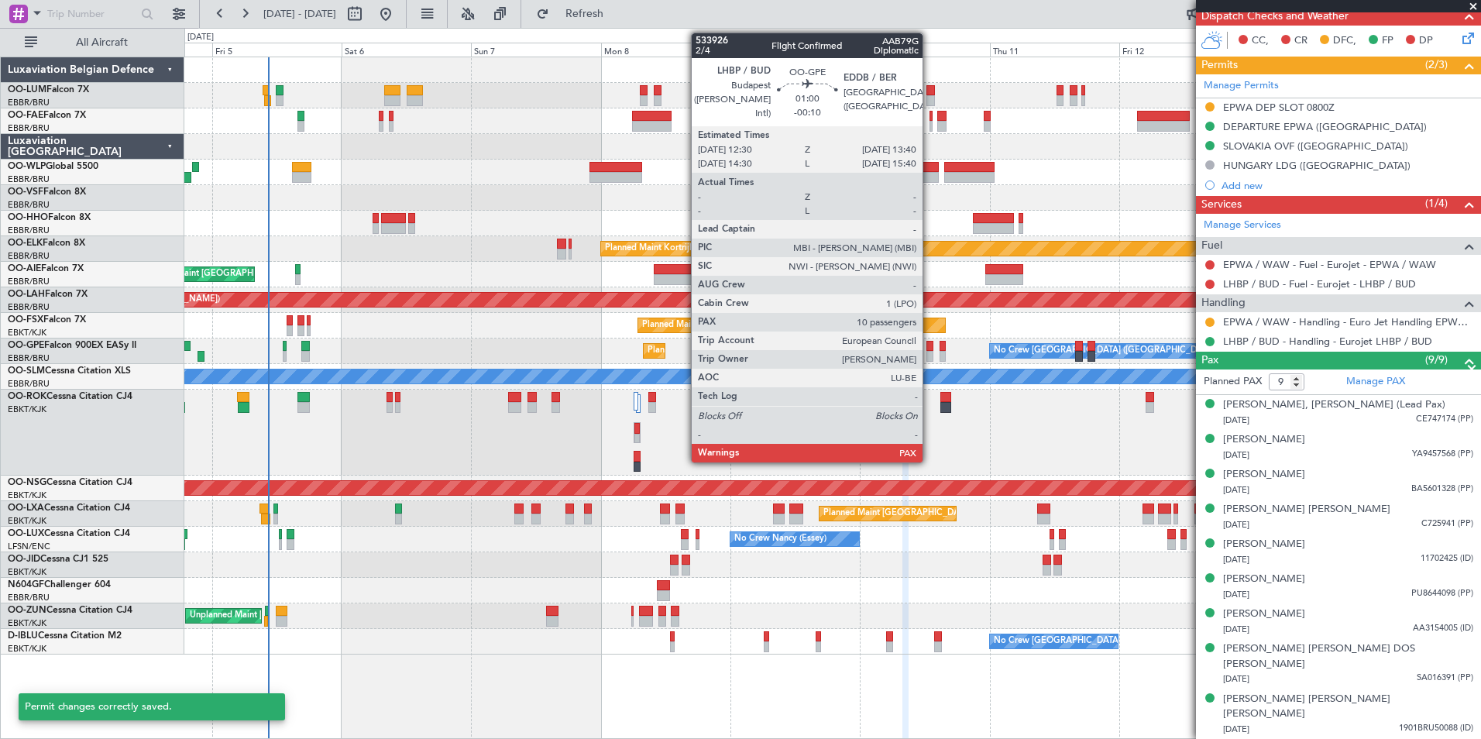
scroll to position [372, 0]
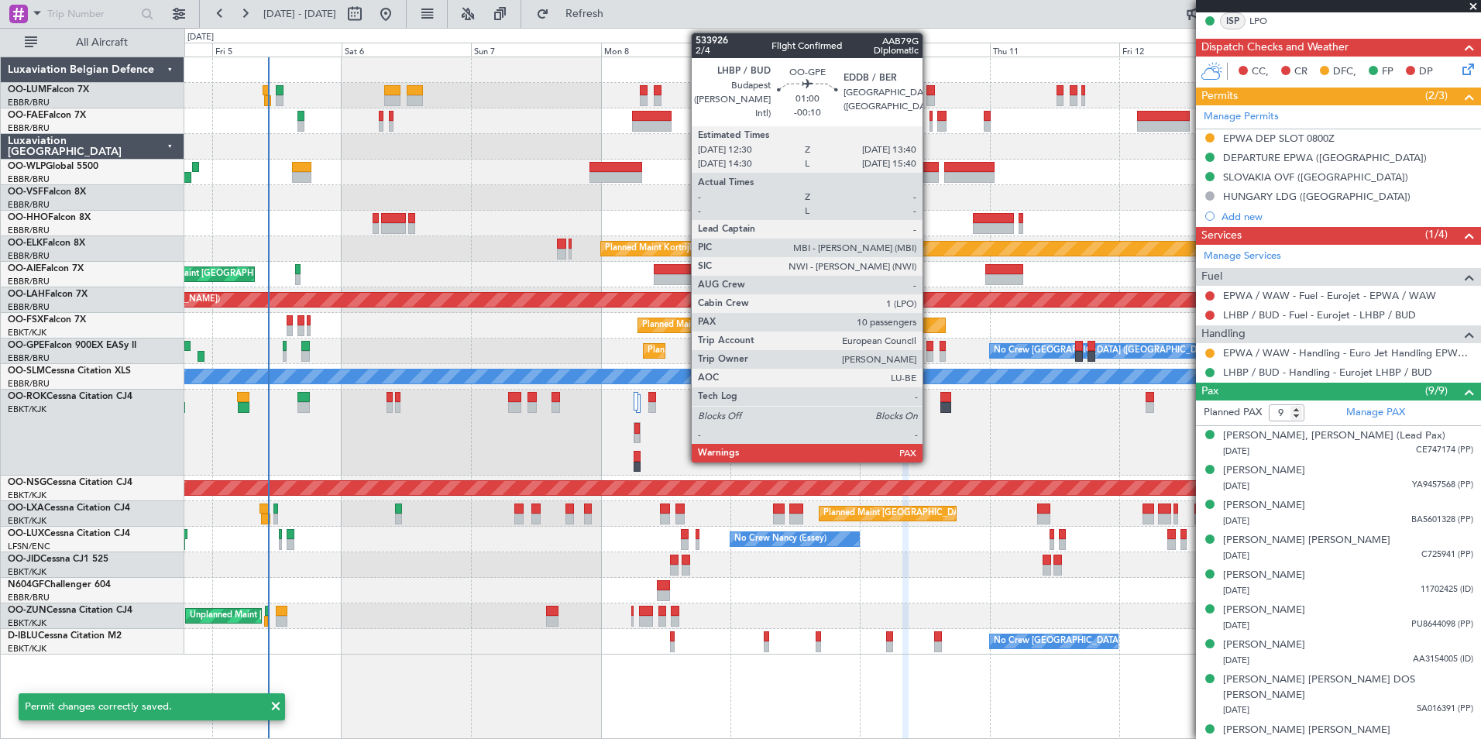
click at [930, 348] on div at bounding box center [930, 346] width 7 height 11
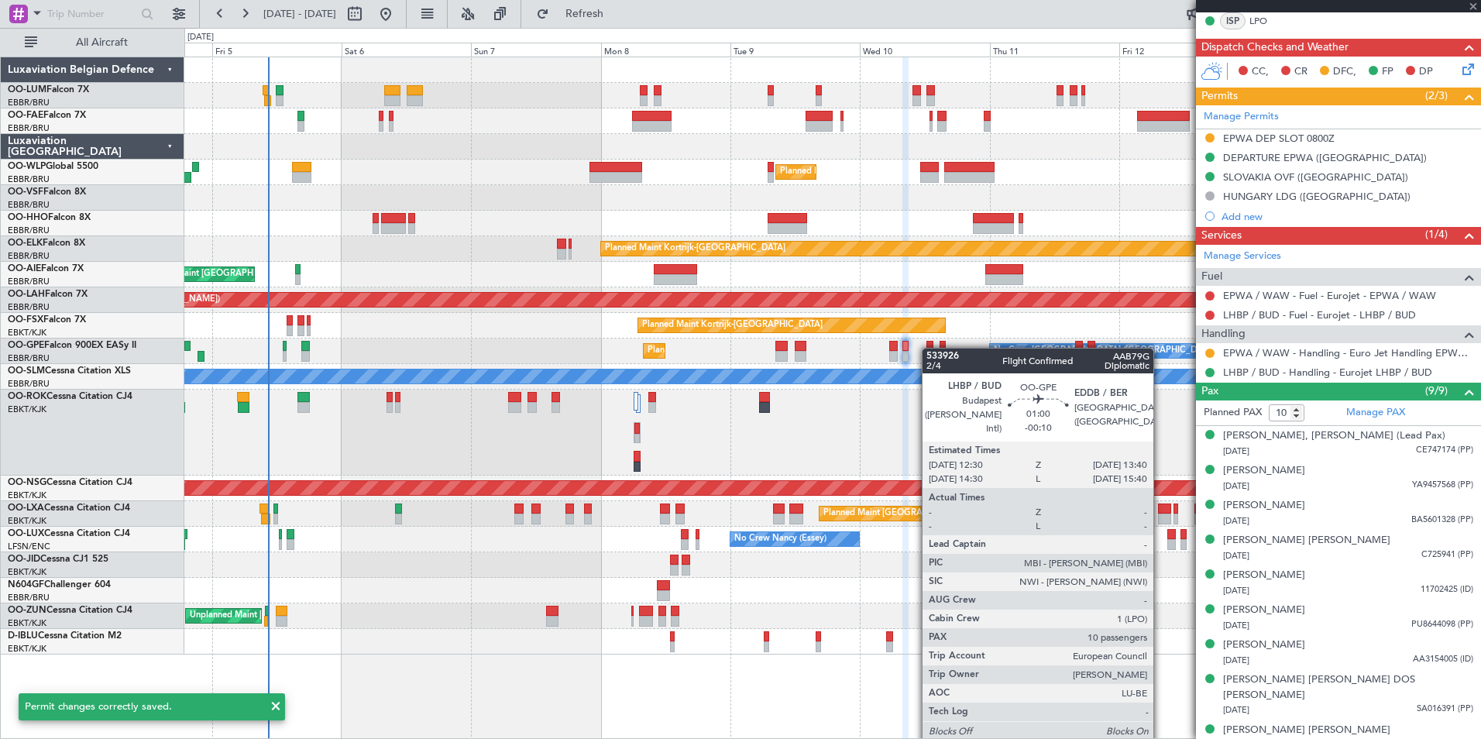
scroll to position [0, 0]
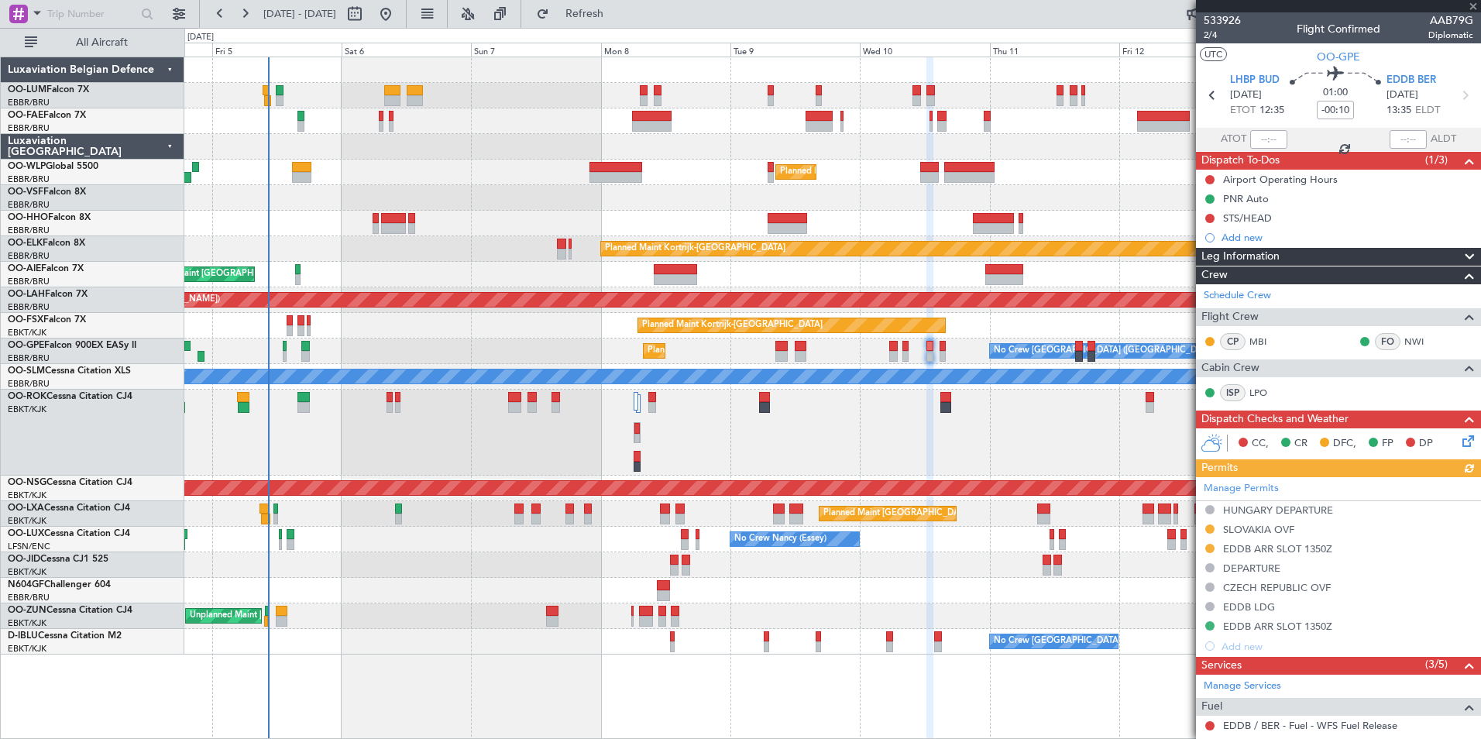
click at [1288, 532] on div "Manage Permits HUNGARY DEPARTURE SLOVAKIA OVF EDDB ARR SLOT 1350Z DEPARTURE CZE…" at bounding box center [1338, 566] width 285 height 179
click at [1265, 528] on div "SLOVAKIA OVF" at bounding box center [1258, 529] width 71 height 13
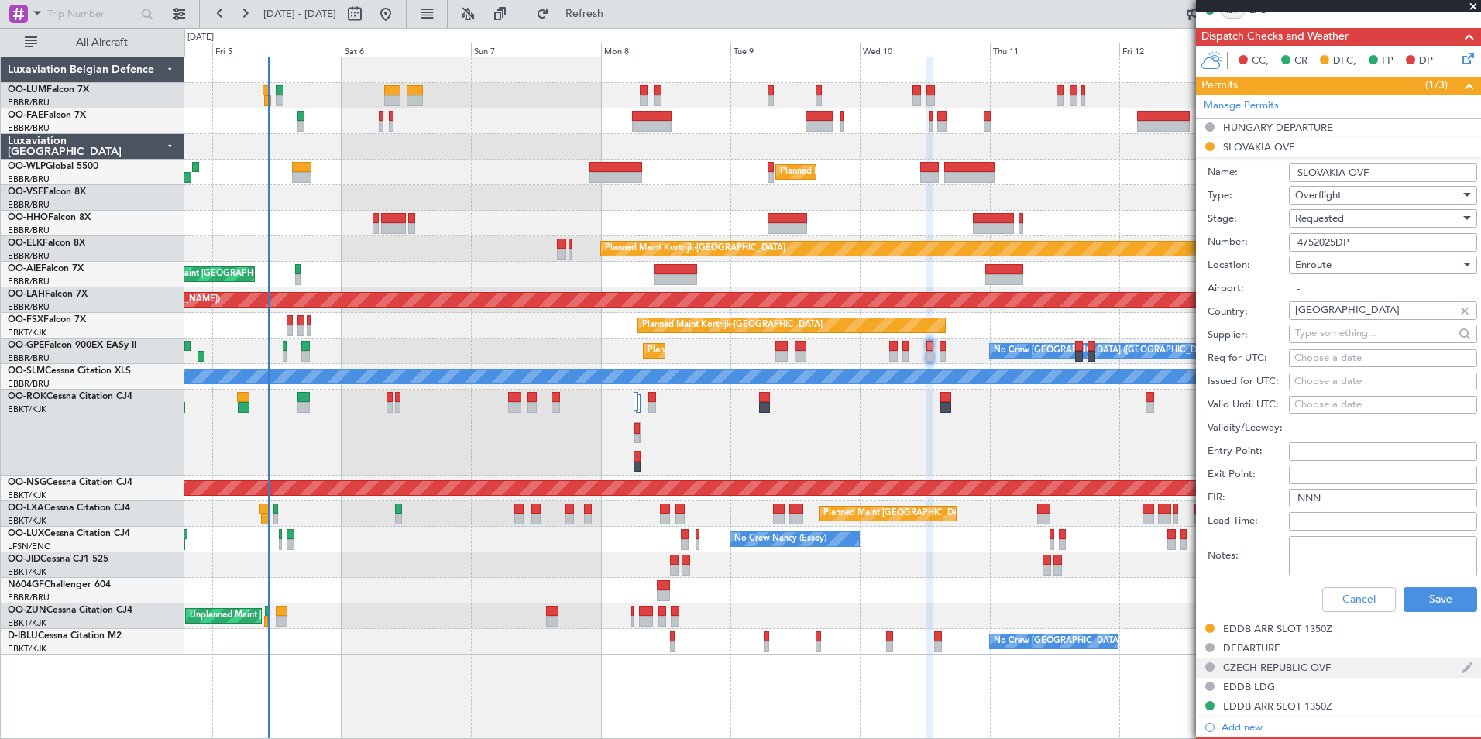
scroll to position [387, 0]
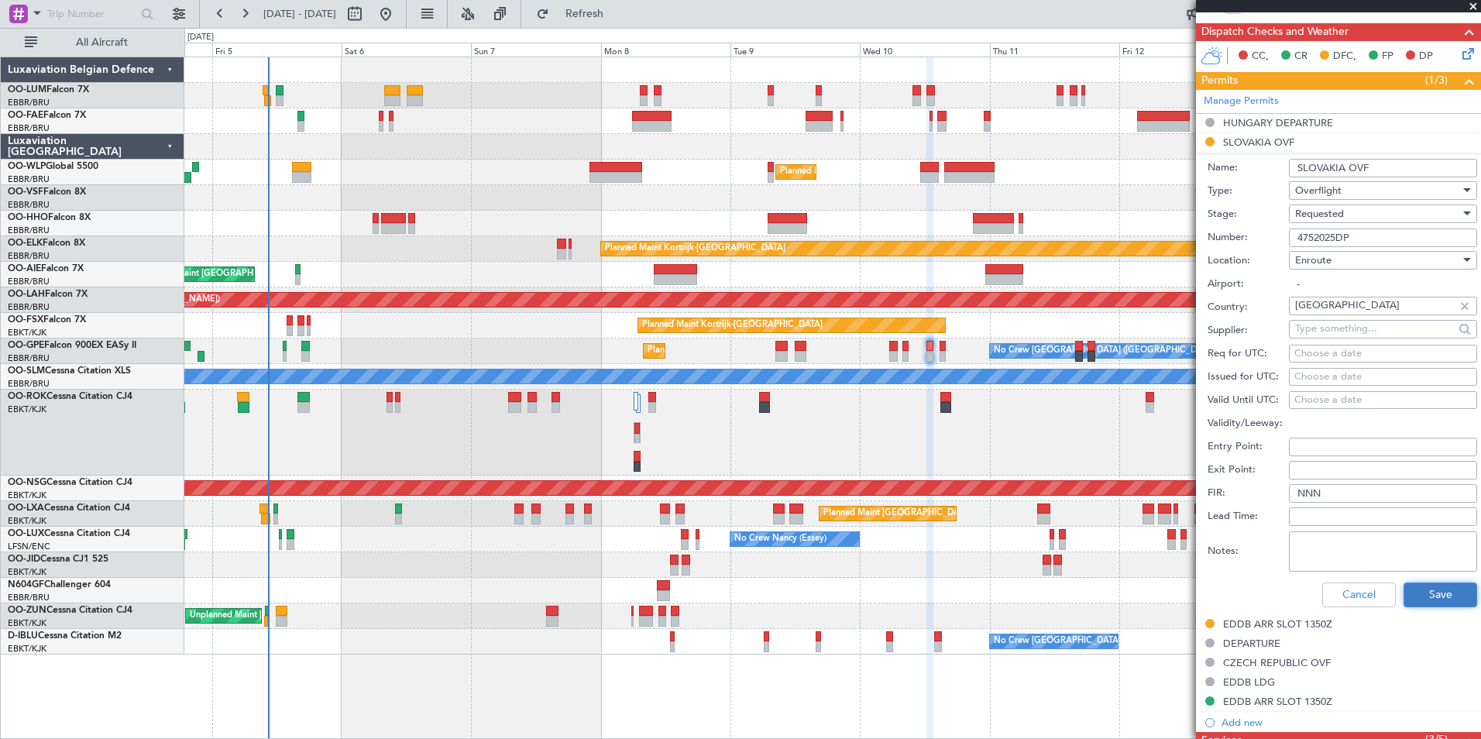
click at [1432, 600] on button "Save" at bounding box center [1441, 595] width 74 height 25
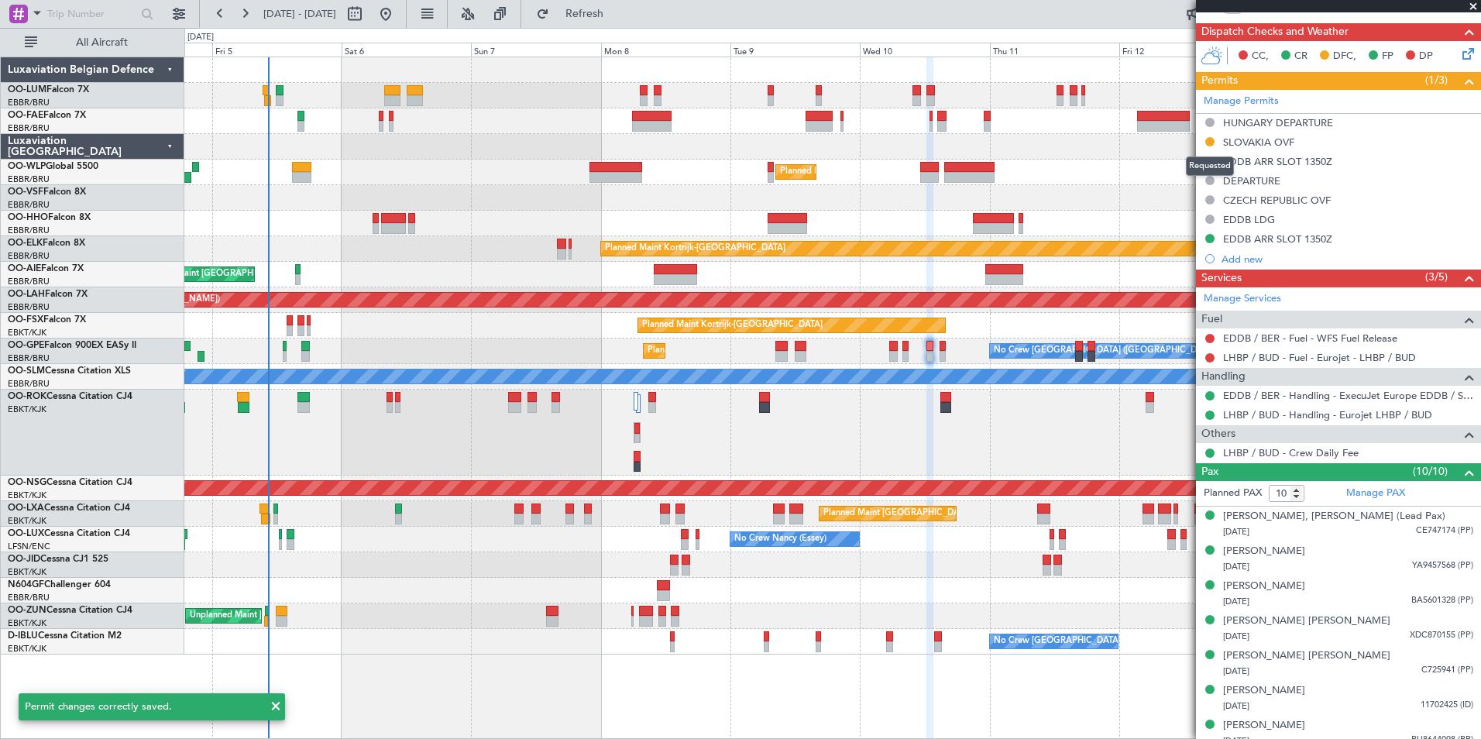
drag, startPoint x: 1211, startPoint y: 143, endPoint x: 1206, endPoint y: 153, distance: 11.4
click at [1206, 153] on body "04 Sep 2025 - 14 Sep 2025 Refresh Quick Links All Aircraft Owner Melsbroek Air …" at bounding box center [740, 369] width 1481 height 739
click at [1209, 143] on button at bounding box center [1210, 141] width 9 height 9
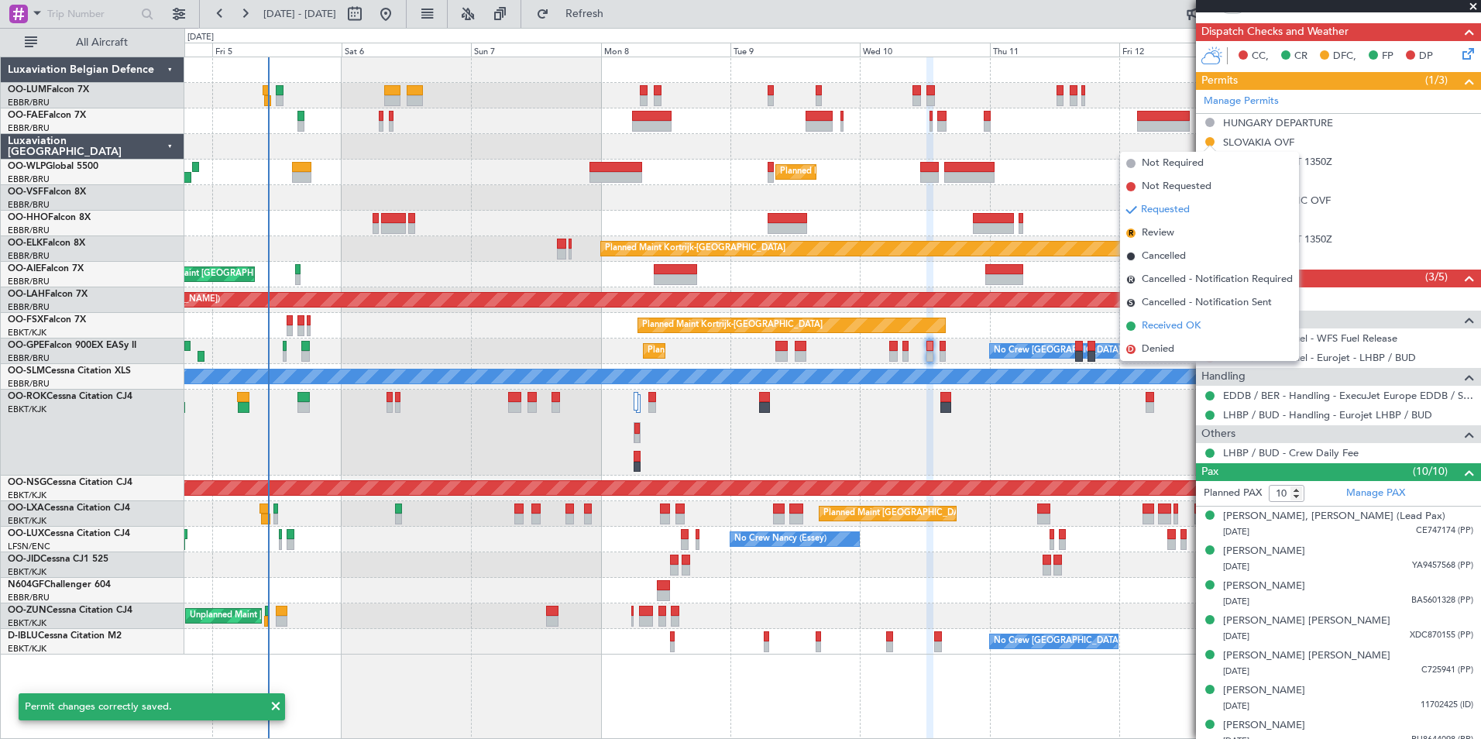
click at [1172, 321] on span "Received OK" at bounding box center [1171, 325] width 59 height 15
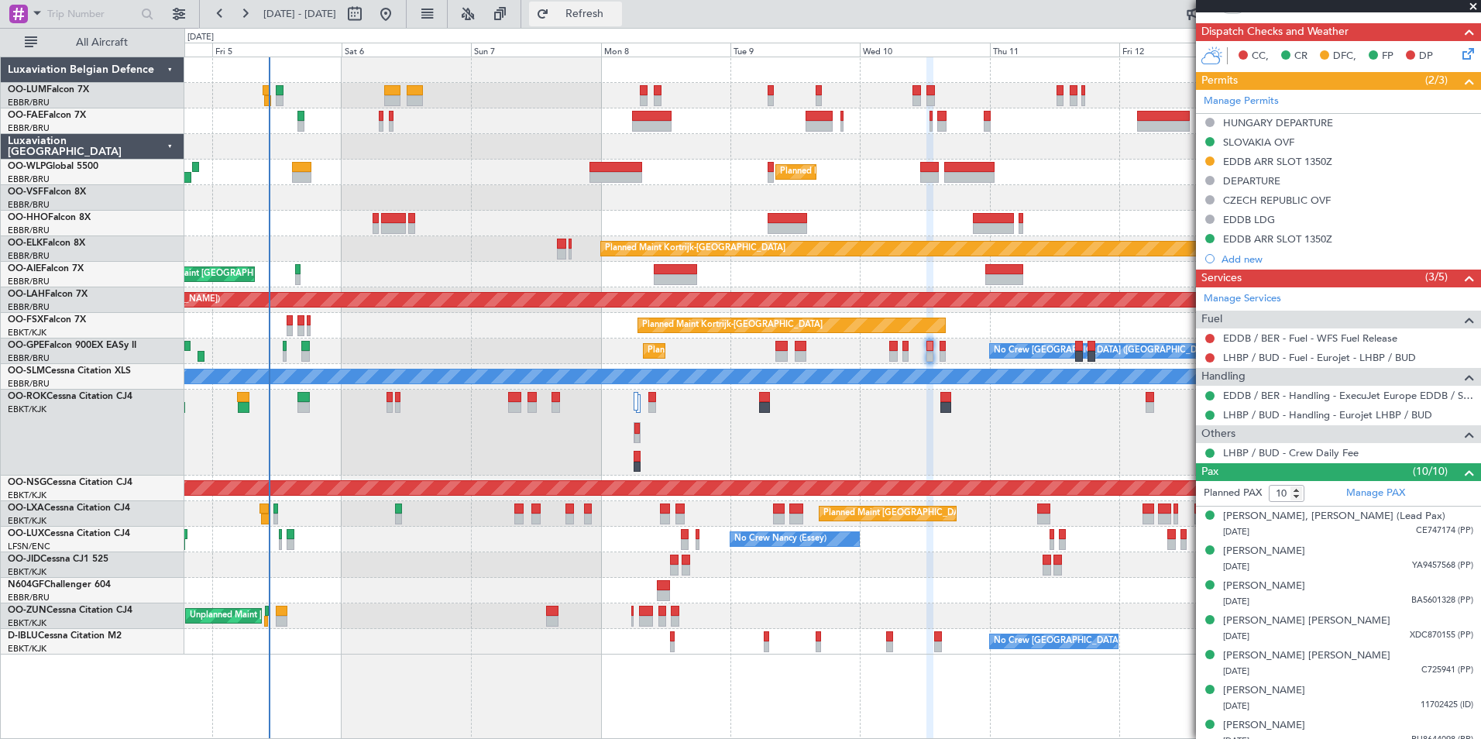
click at [602, 11] on span "Refresh" at bounding box center [584, 14] width 65 height 11
click at [1475, 7] on div at bounding box center [1338, 6] width 285 height 12
click at [1471, 7] on span at bounding box center [1473, 7] width 15 height 14
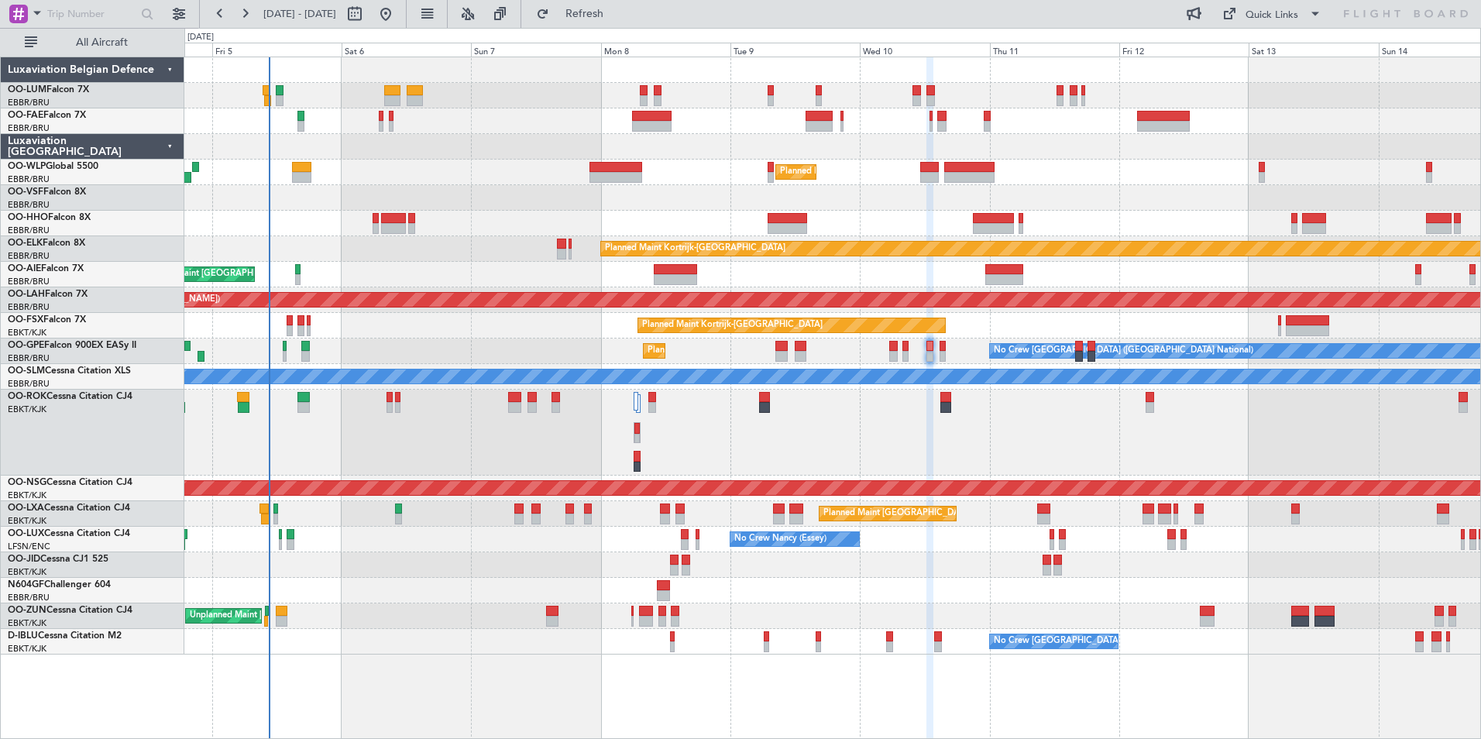
type input "0"
click at [924, 431] on div "Planned Maint Paris (Le Bourget) A/C Unavailable Kortrijk-Wevelgem" at bounding box center [832, 433] width 1296 height 86
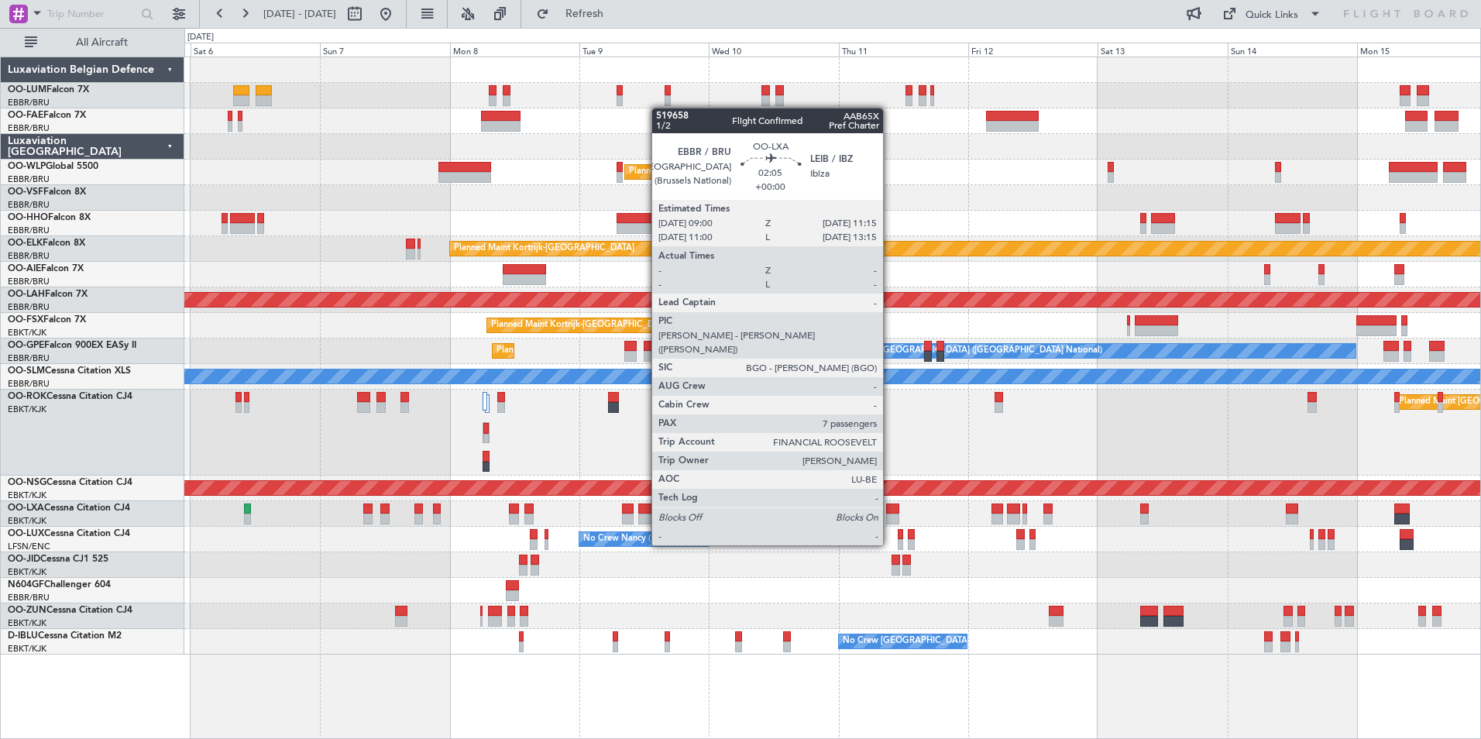
click at [890, 518] on div at bounding box center [892, 519] width 12 height 11
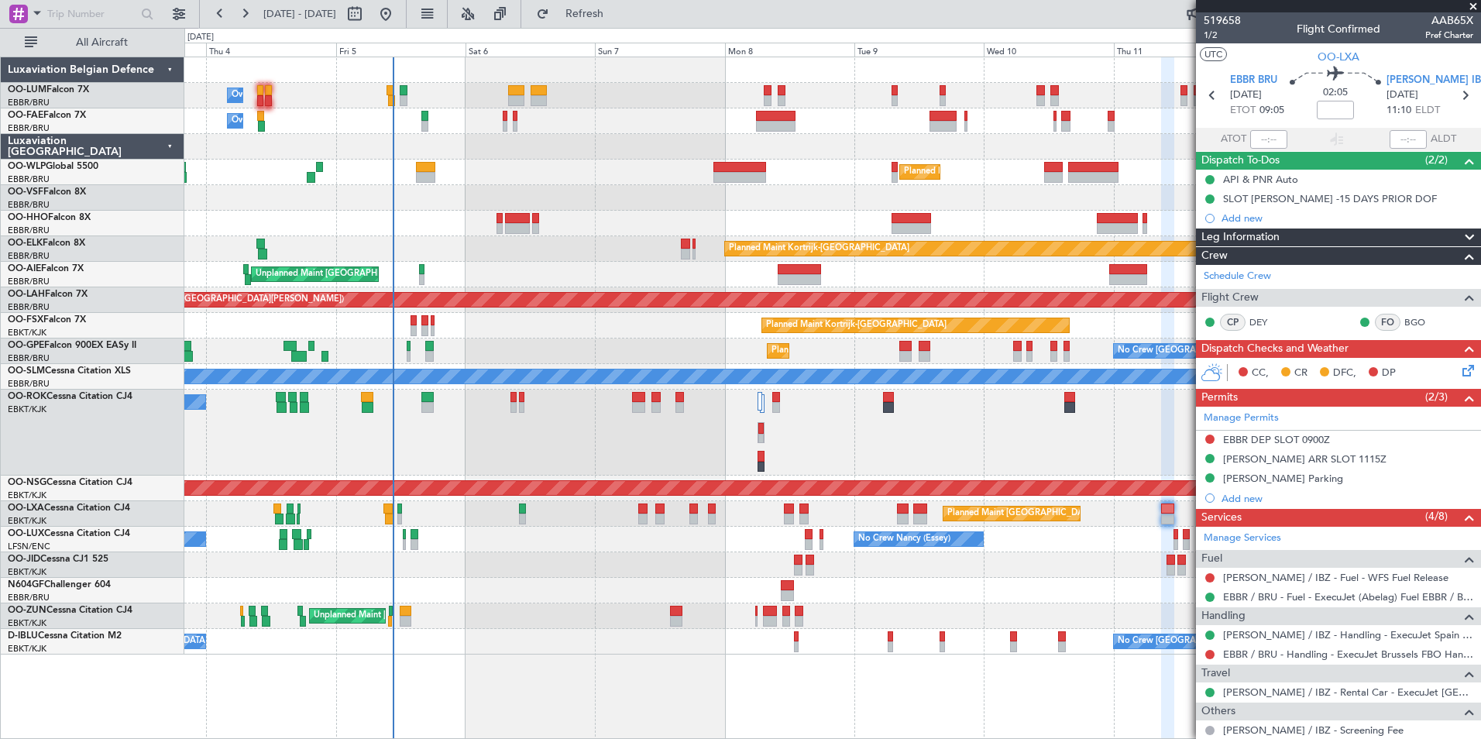
click at [1117, 711] on div "Owner Melsbroek Air Base Planned Maint Brussels (Brussels National) Owner Melsb…" at bounding box center [832, 398] width 1297 height 683
click at [936, 457] on div "A/C Unavailable Kortrijk-Wevelgem Planned Maint Paris (Le Bourget)" at bounding box center [832, 433] width 1296 height 86
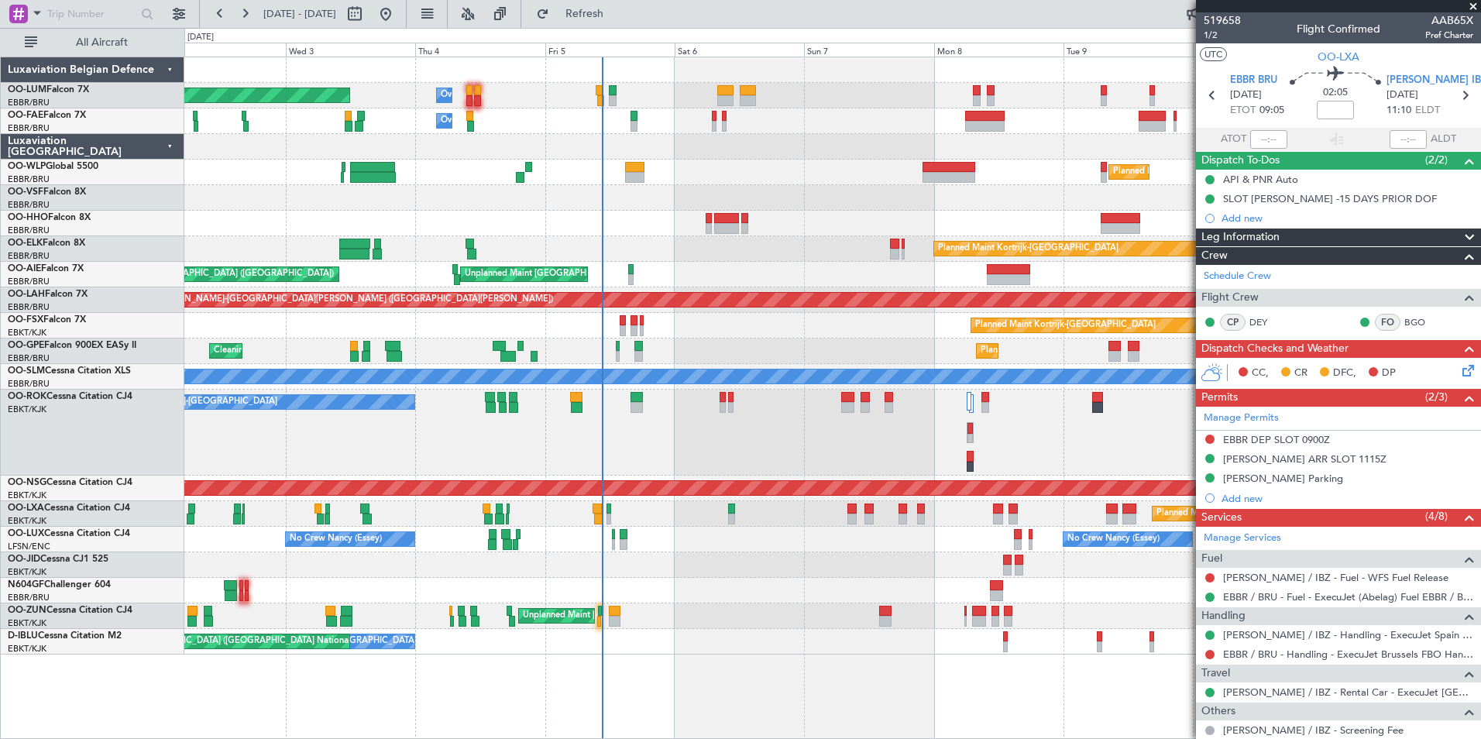
click at [1137, 735] on div "Owner Melsbroek Air Base Planned Maint Brussels (Brussels National) Owner Melsb…" at bounding box center [832, 398] width 1297 height 683
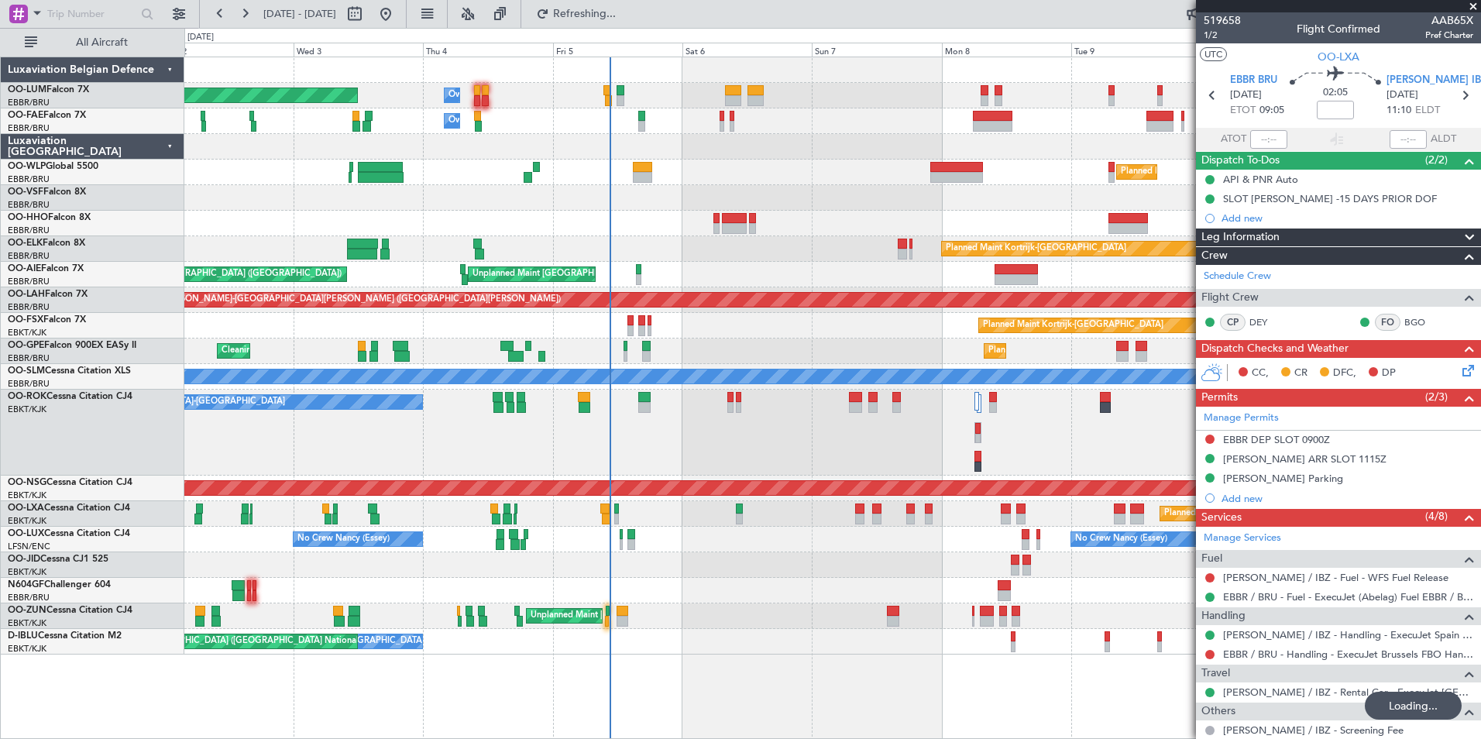
click at [544, 688] on div "Owner Melsbroek Air Base Planned Maint Brussels (Brussels National) Owner Melsb…" at bounding box center [832, 398] width 1297 height 683
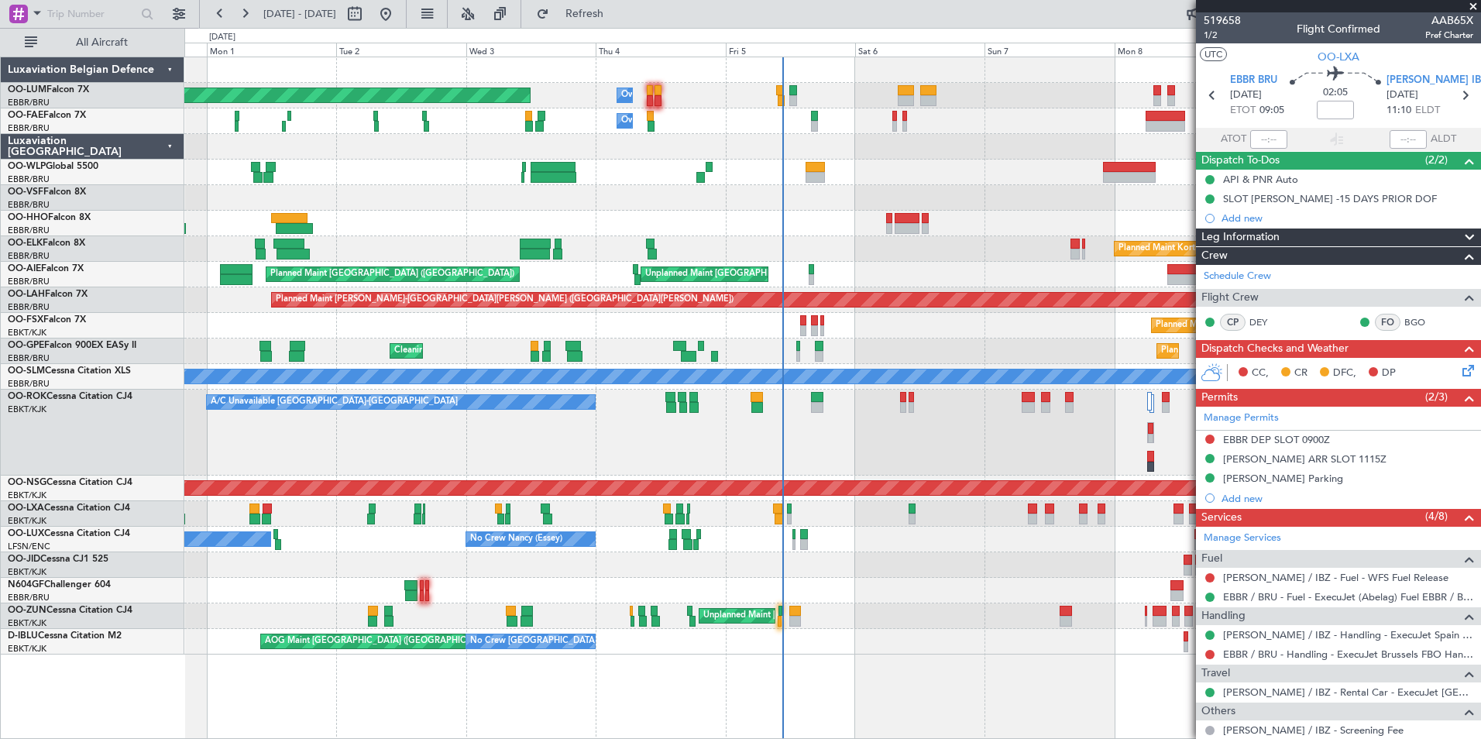
click at [1109, 705] on div "Planned Maint Brussels (Brussels National) Owner Melsbroek Air Base Owner Melsb…" at bounding box center [832, 398] width 1297 height 683
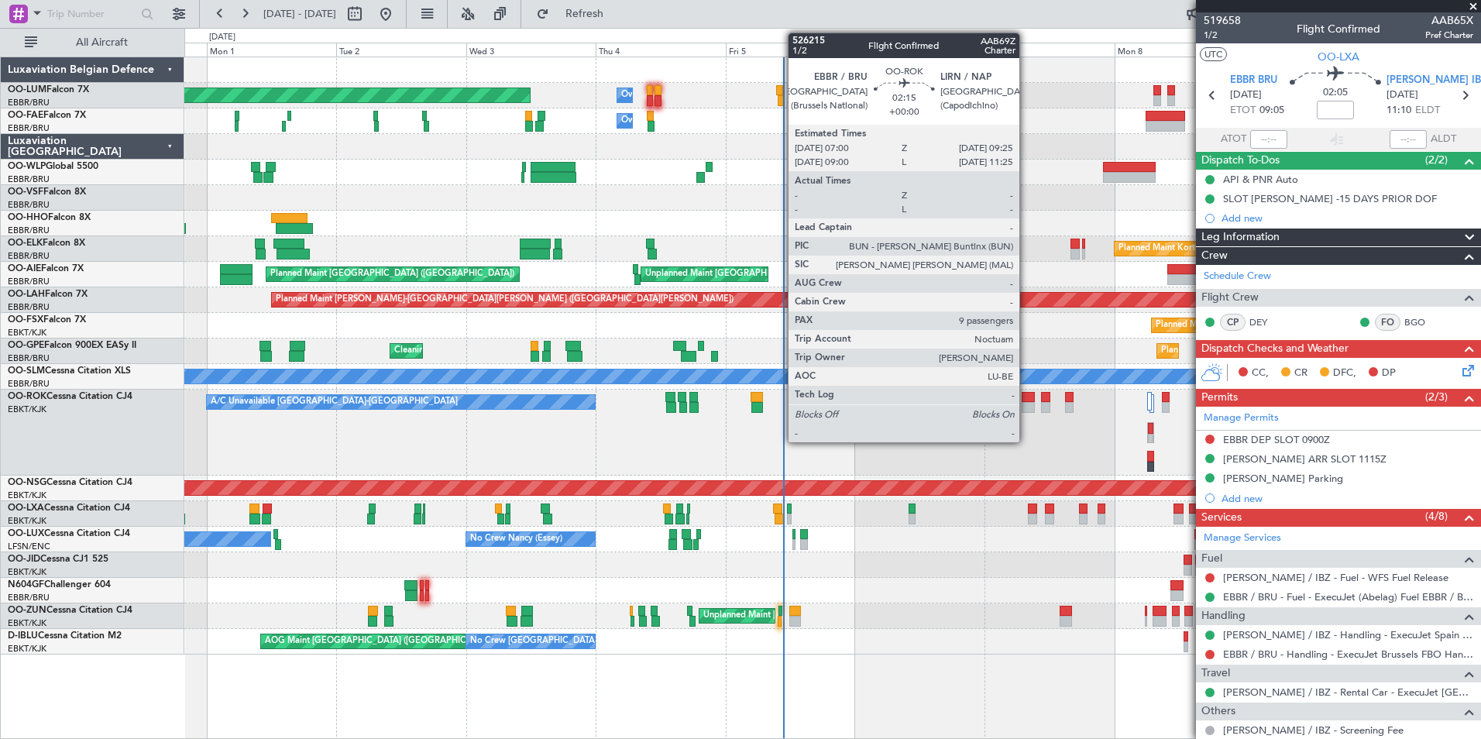
click at [1026, 397] on div at bounding box center [1028, 397] width 13 height 11
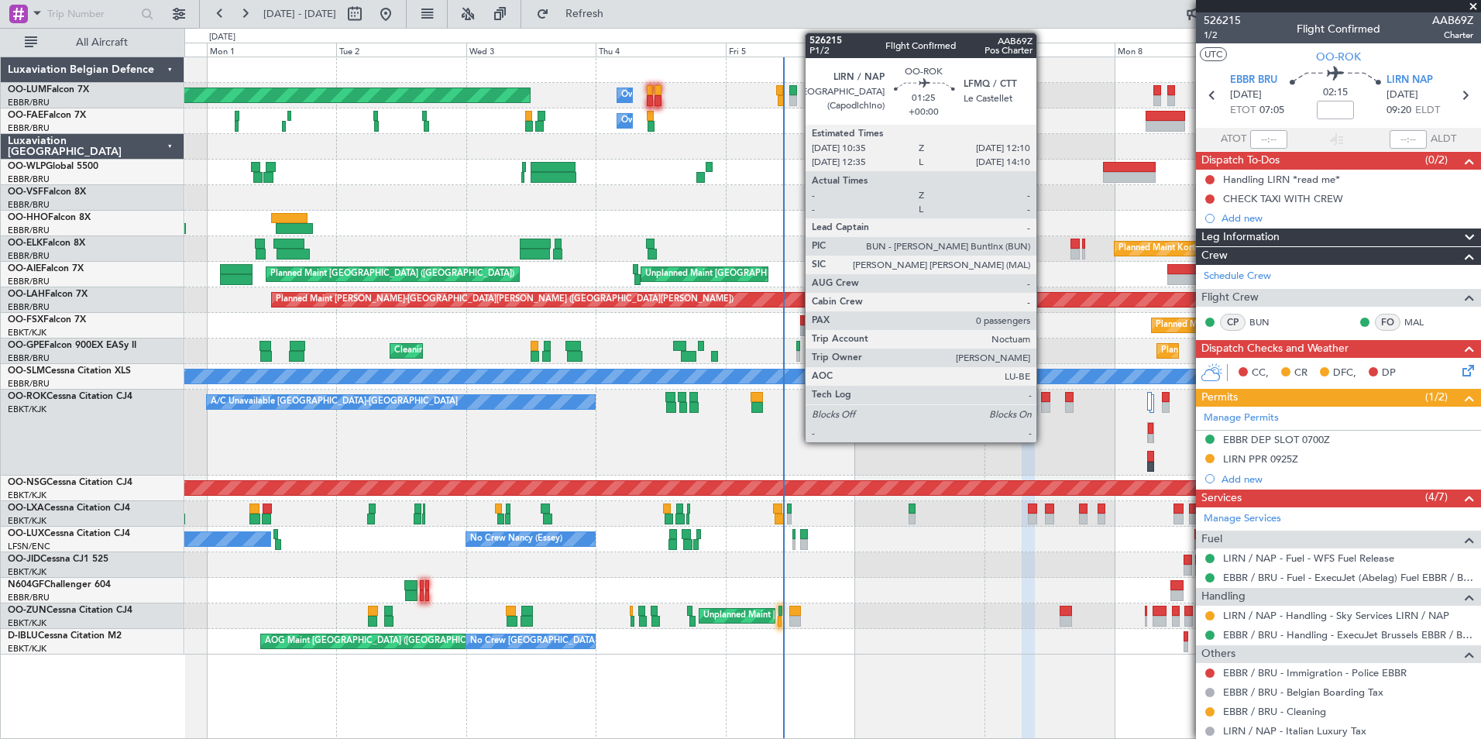
click at [1044, 399] on div at bounding box center [1045, 397] width 9 height 11
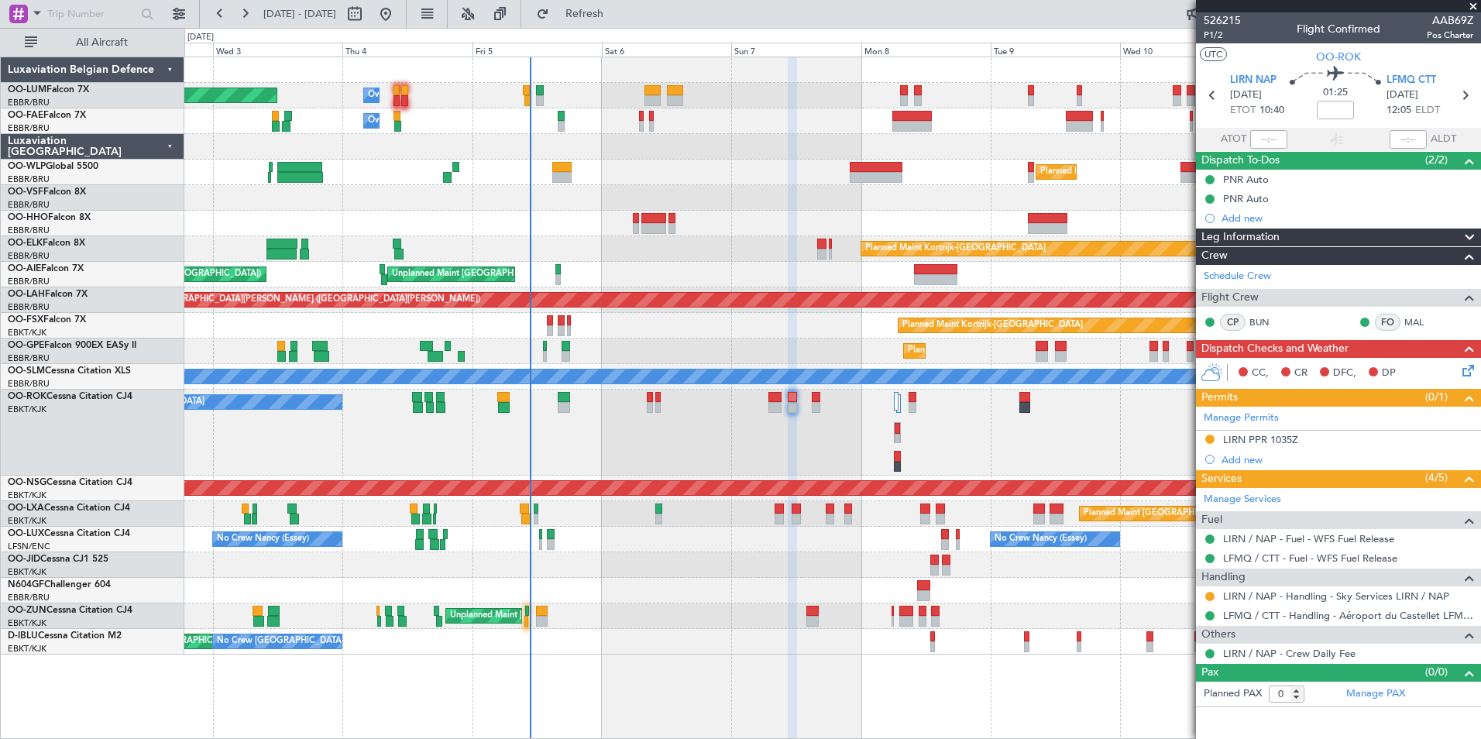
click at [807, 587] on div at bounding box center [832, 591] width 1296 height 26
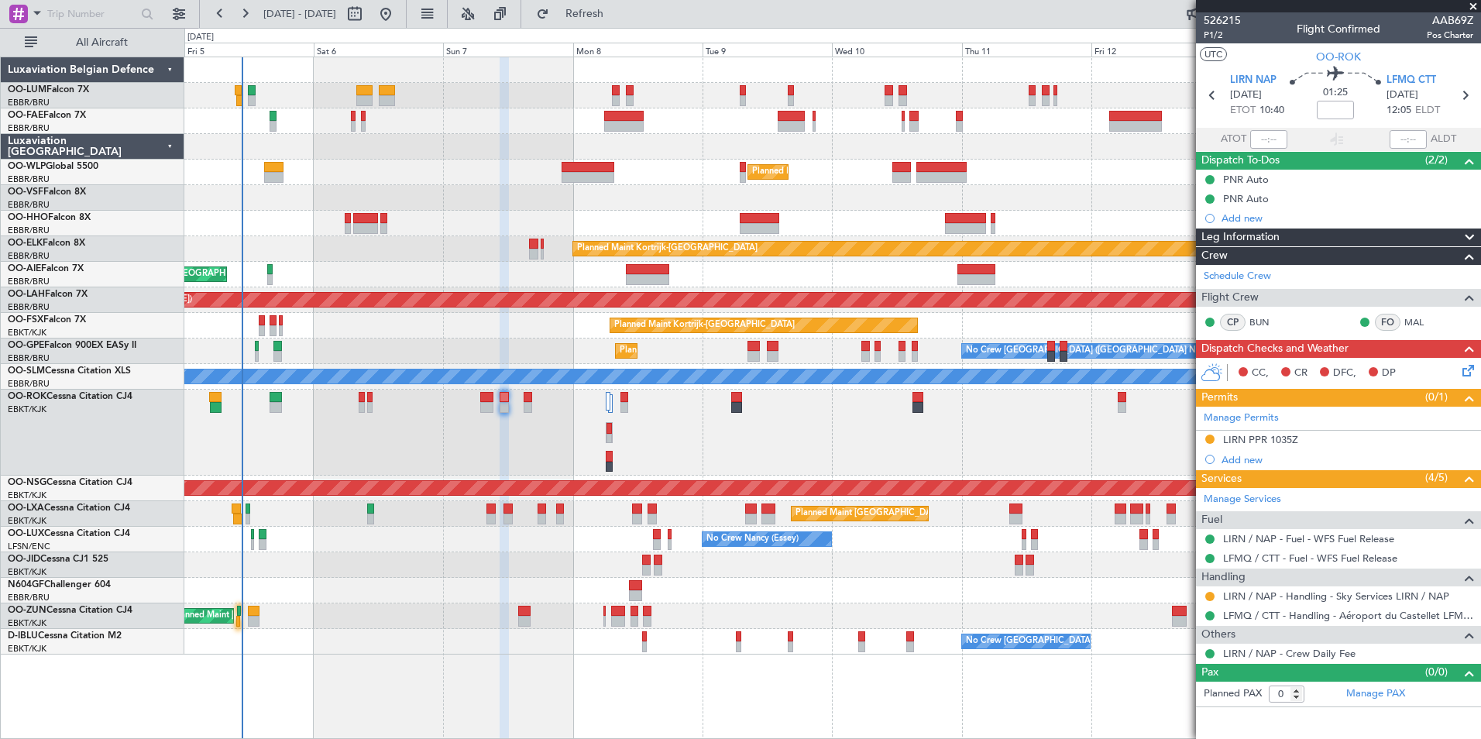
click at [792, 478] on div "Owner Melsbroek Air Base Planned Maint Brussels (Brussels National) Owner Melsb…" at bounding box center [832, 355] width 1296 height 597
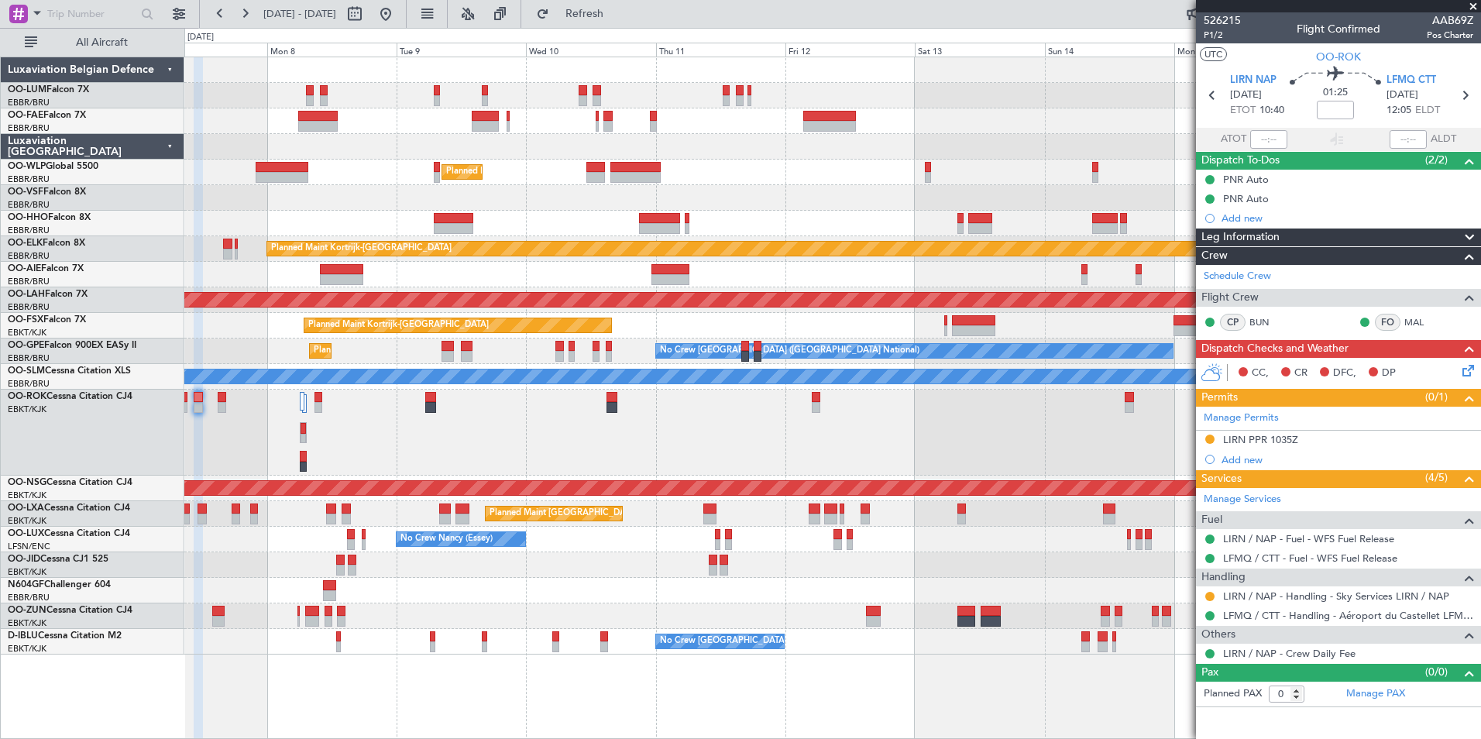
click at [898, 466] on div "Planned Maint [GEOGRAPHIC_DATA] ([GEOGRAPHIC_DATA])" at bounding box center [832, 433] width 1296 height 86
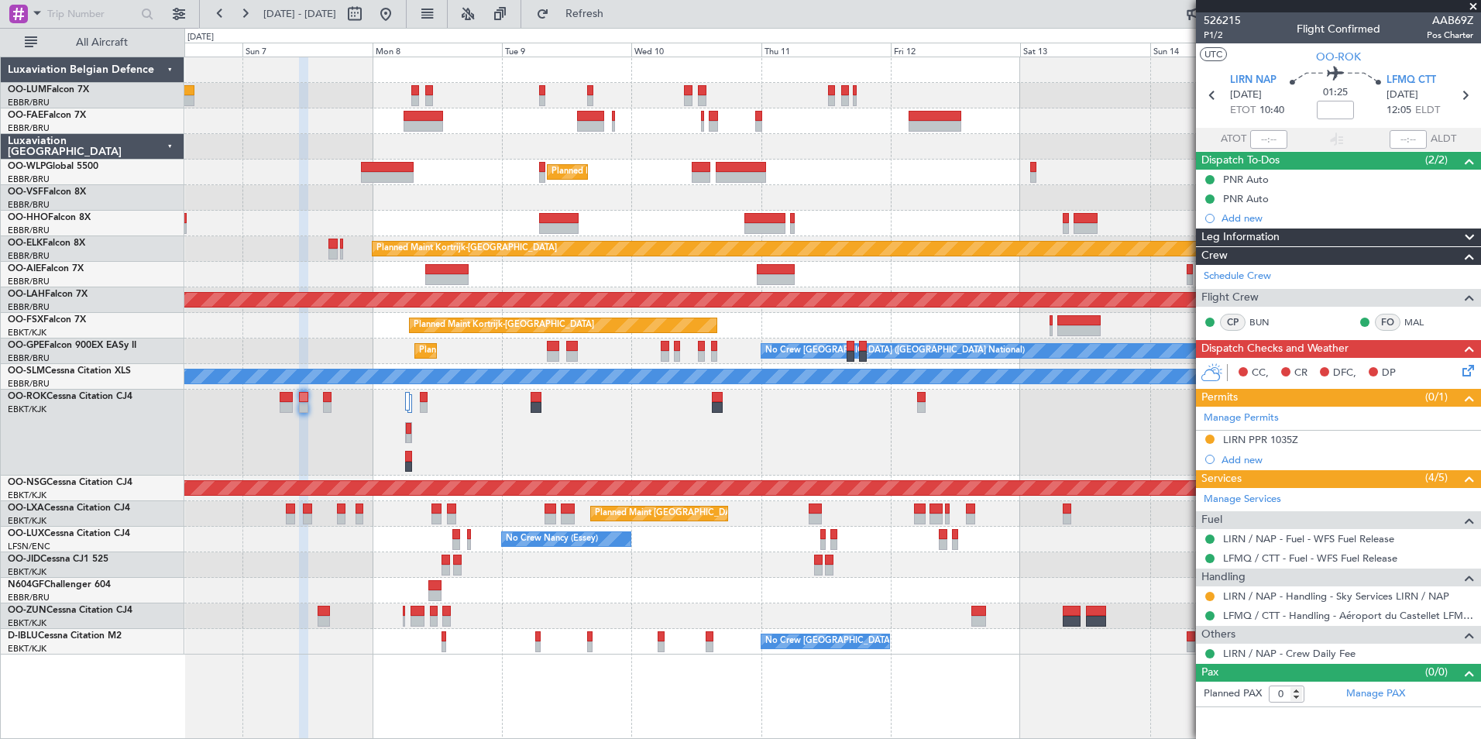
click at [1168, 451] on div "Planned Maint [GEOGRAPHIC_DATA] ([GEOGRAPHIC_DATA])" at bounding box center [832, 433] width 1296 height 86
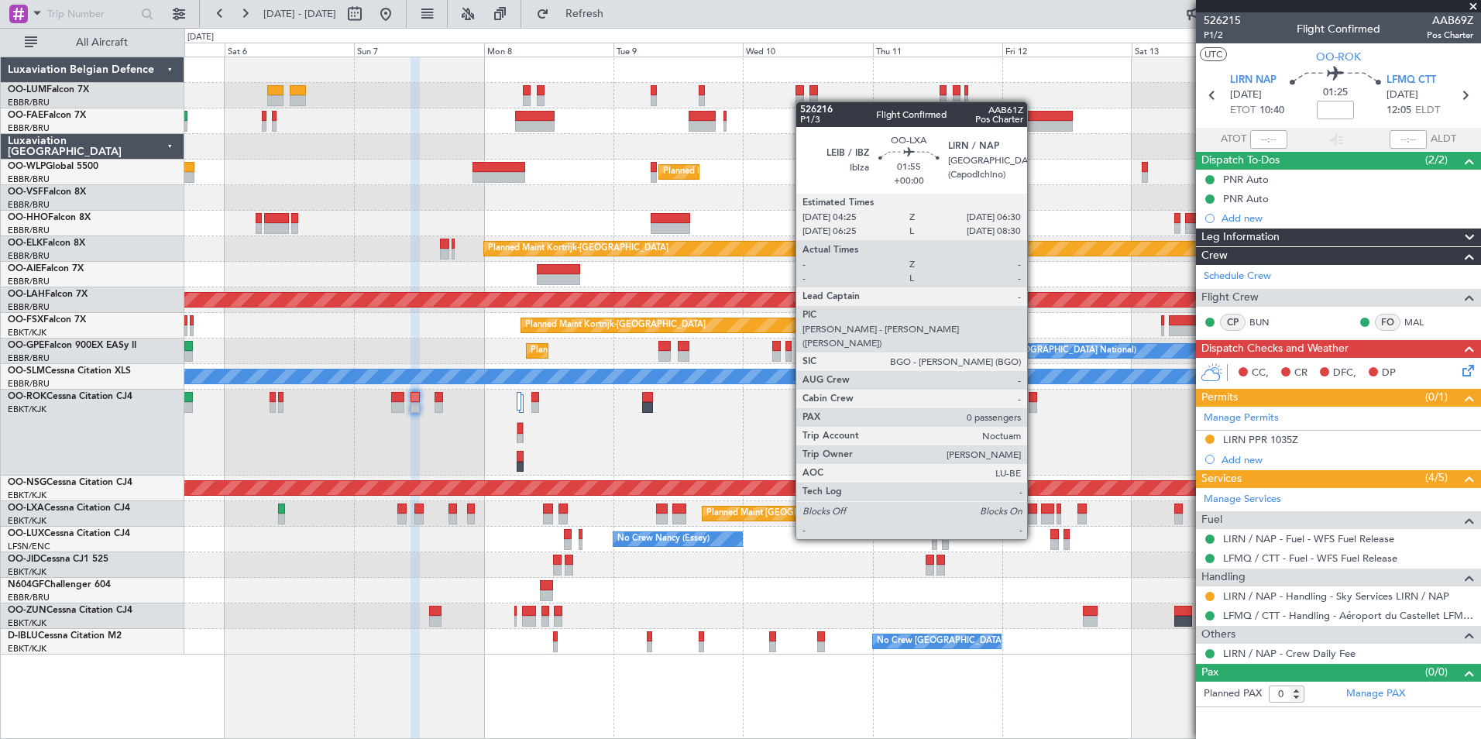
click at [1034, 510] on div at bounding box center [1032, 509] width 12 height 11
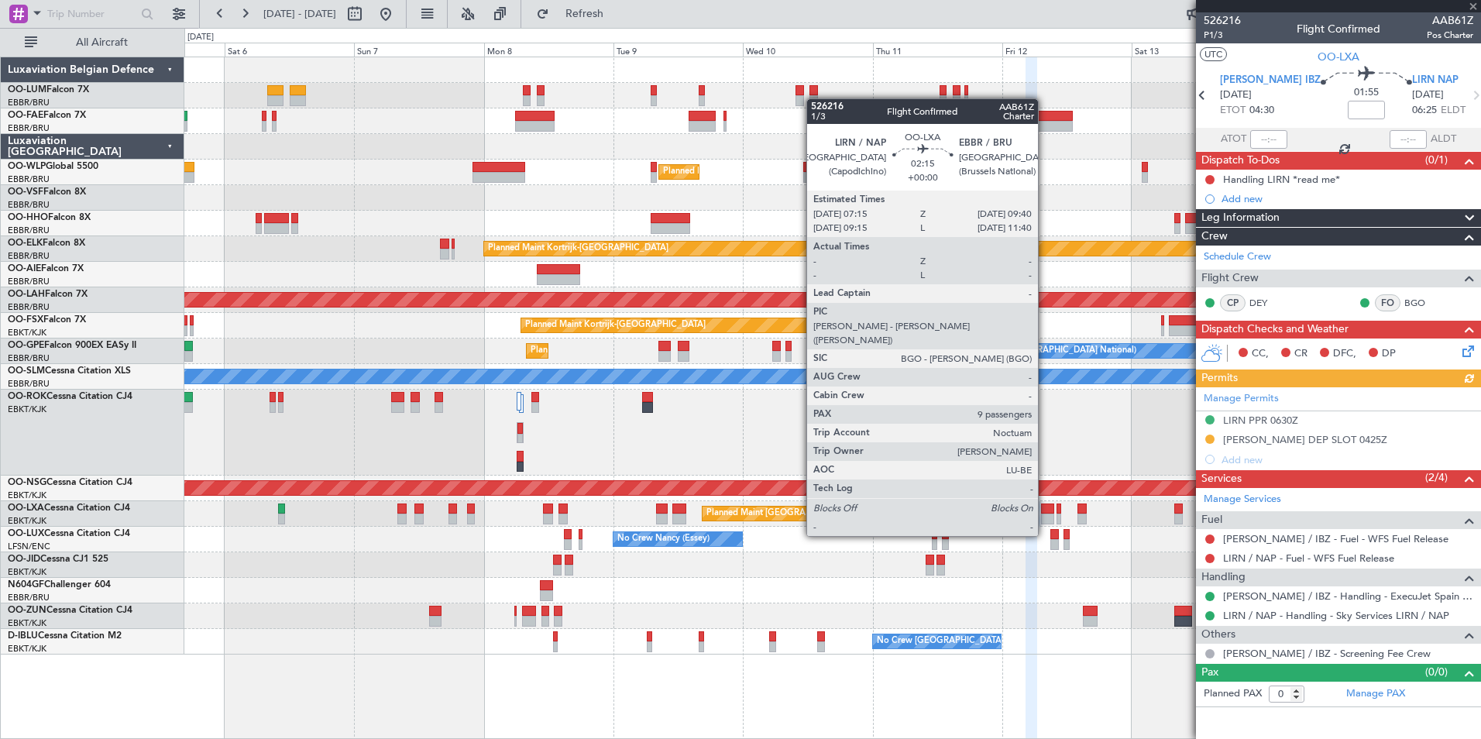
click at [1045, 508] on div at bounding box center [1047, 509] width 13 height 11
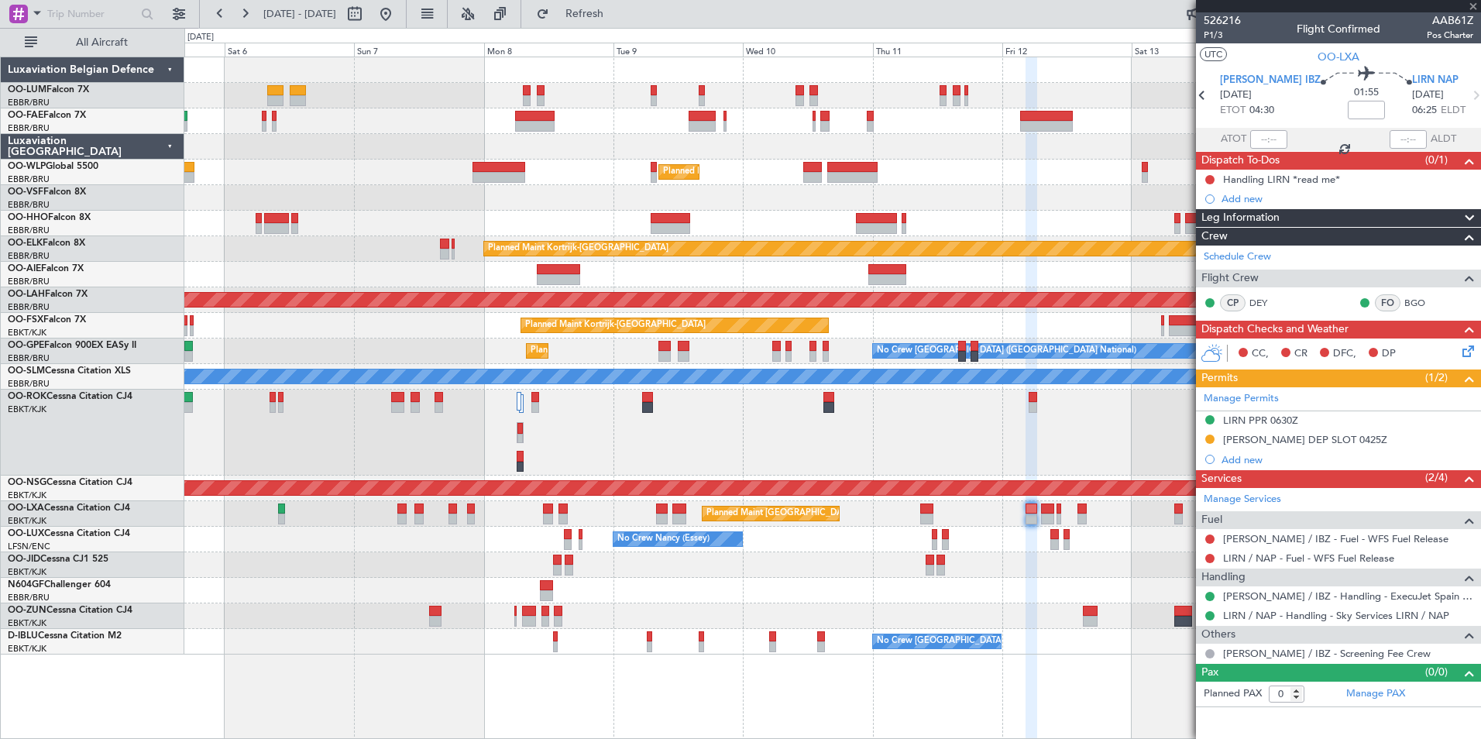
type input "9"
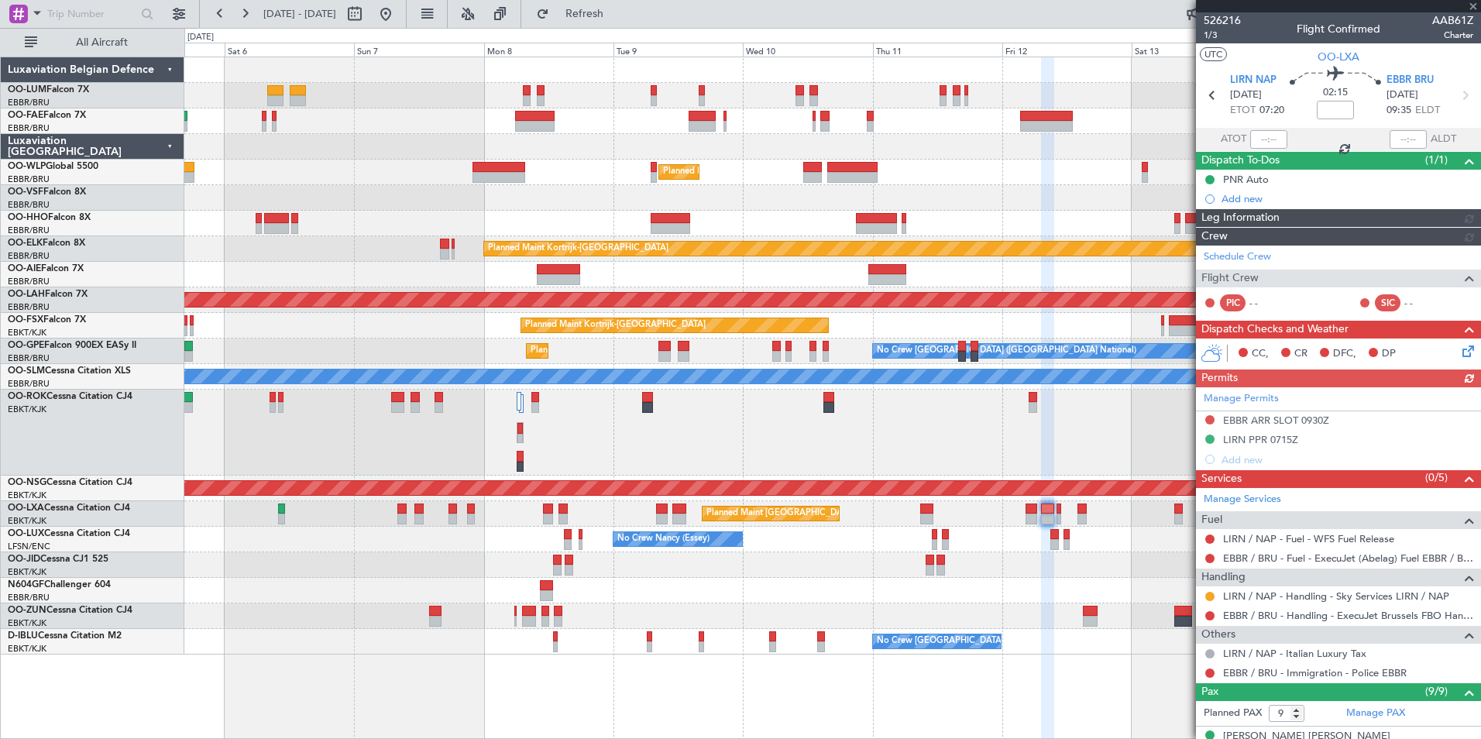
click at [848, 686] on div "Owner Melsbroek Air Base Planned Maint Brussels (Brussels National) Owner Melsb…" at bounding box center [832, 398] width 1297 height 683
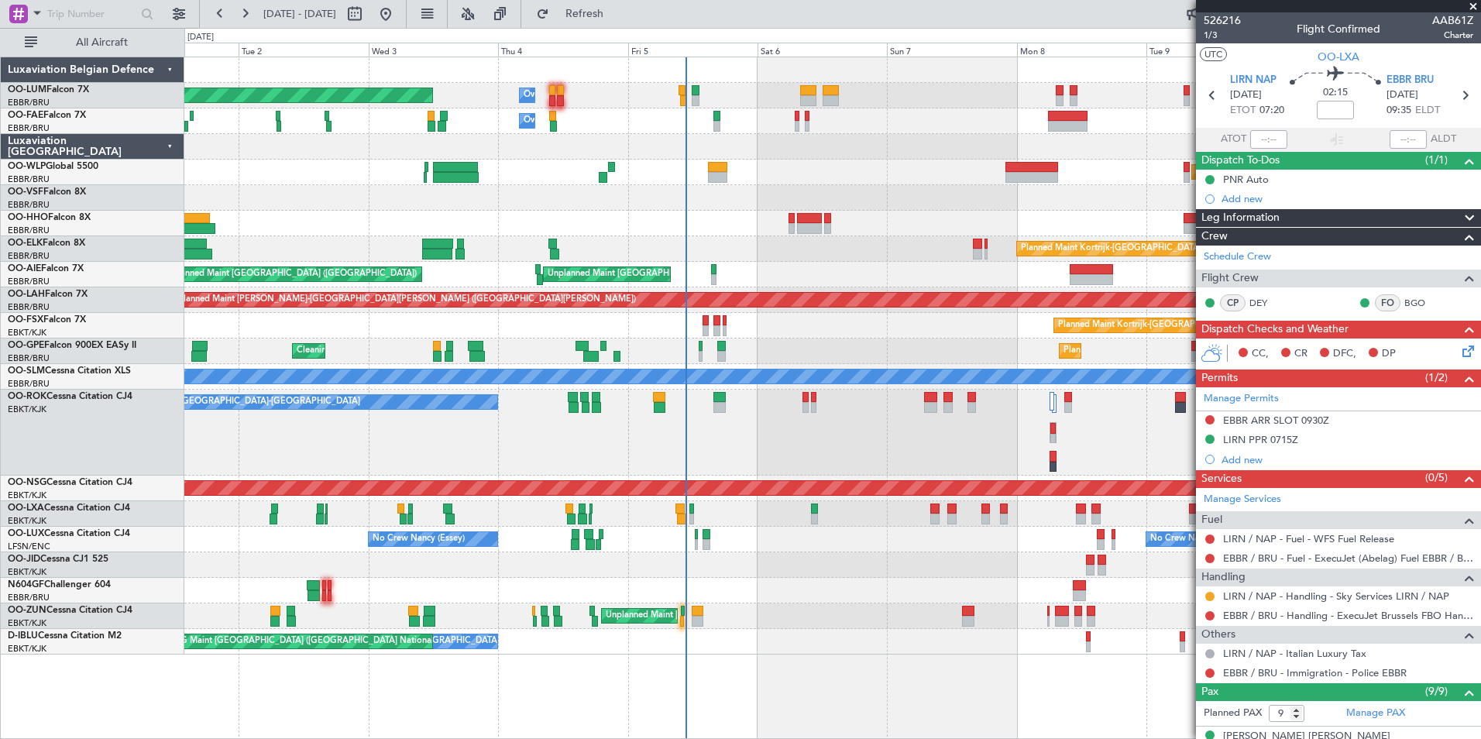
click at [661, 626] on div "Owner Melsbroek Air Base Planned Maint Brussels (Brussels National) Owner Melsb…" at bounding box center [832, 355] width 1296 height 597
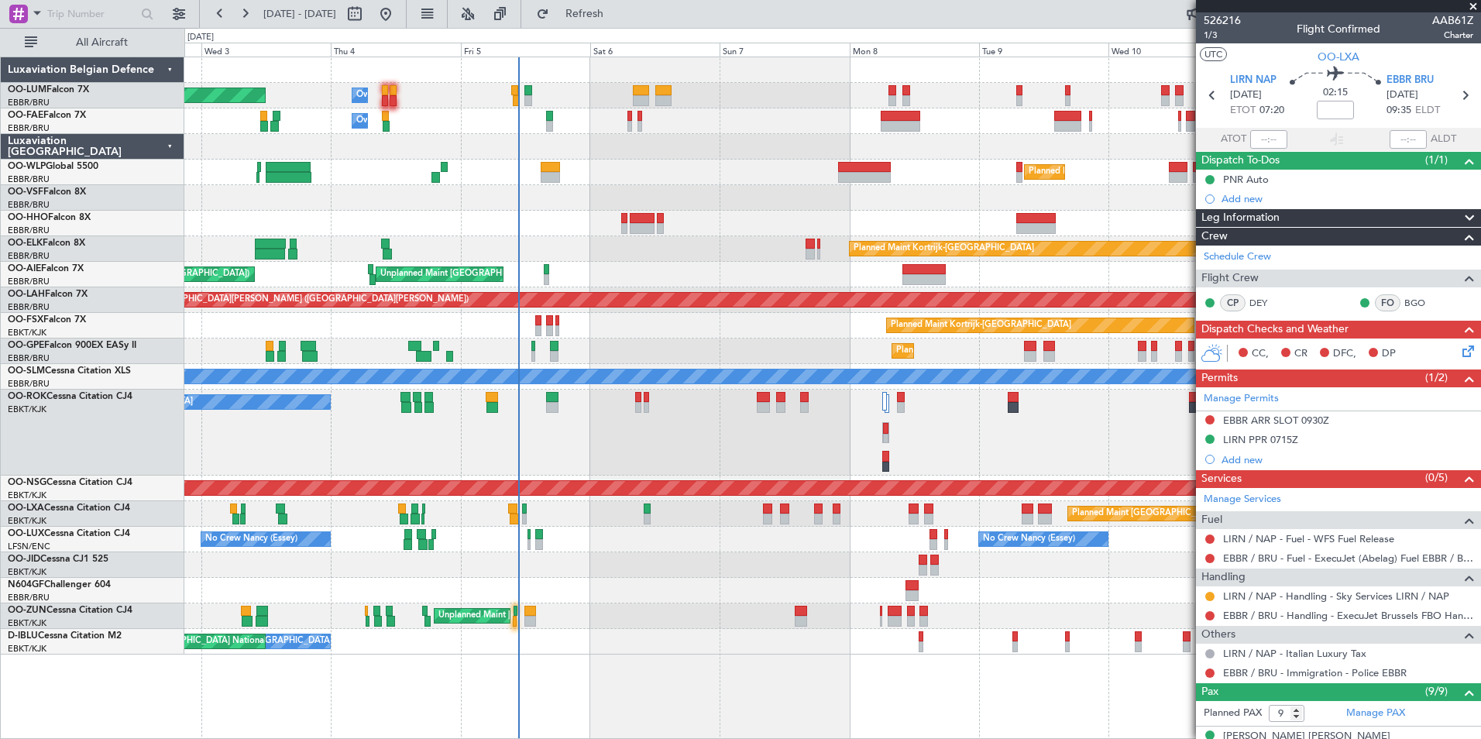
click at [829, 684] on div "Owner Melsbroek Air Base Planned Maint Brussels (Brussels National) Owner Melsb…" at bounding box center [832, 398] width 1297 height 683
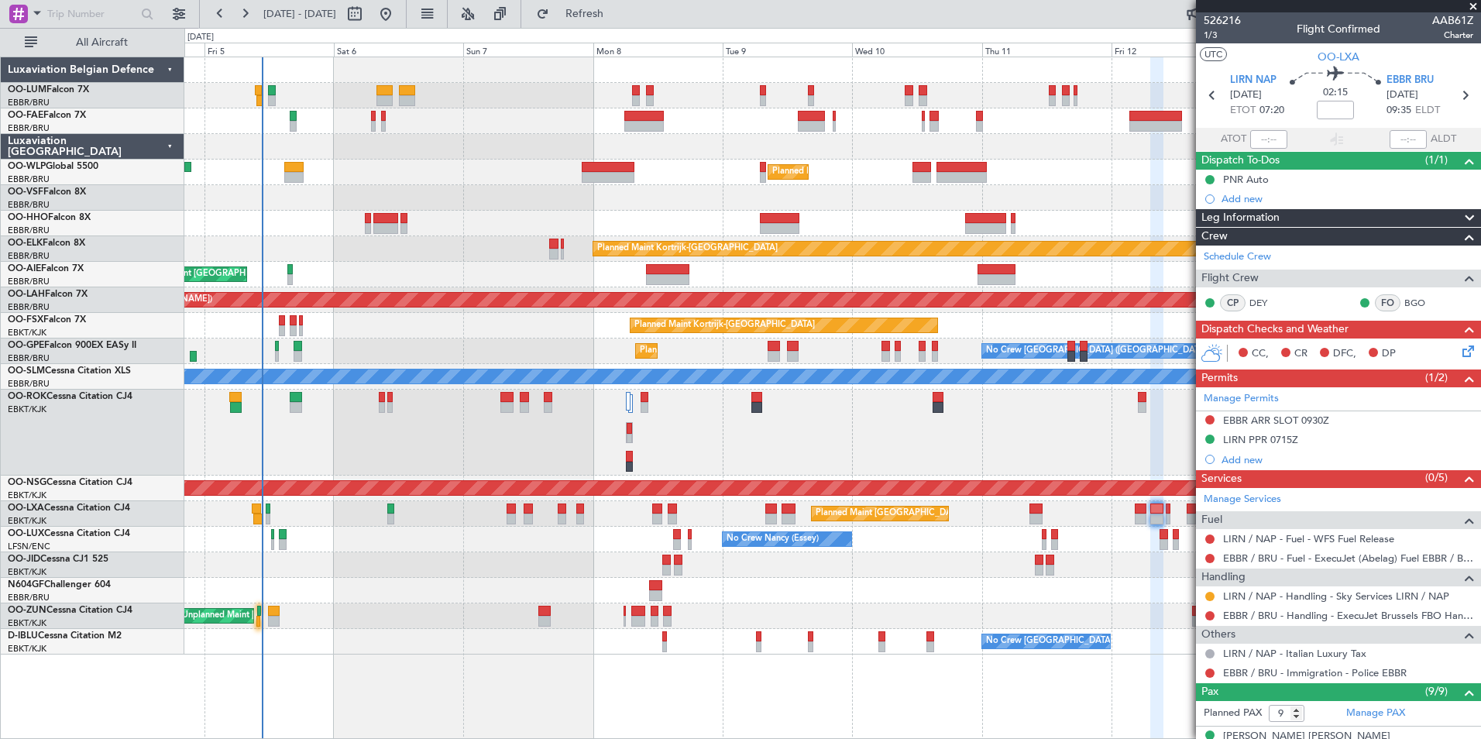
click at [893, 679] on div "Owner Melsbroek Air Base Planned Maint Brussels (Brussels National) Owner Melsb…" at bounding box center [832, 398] width 1297 height 683
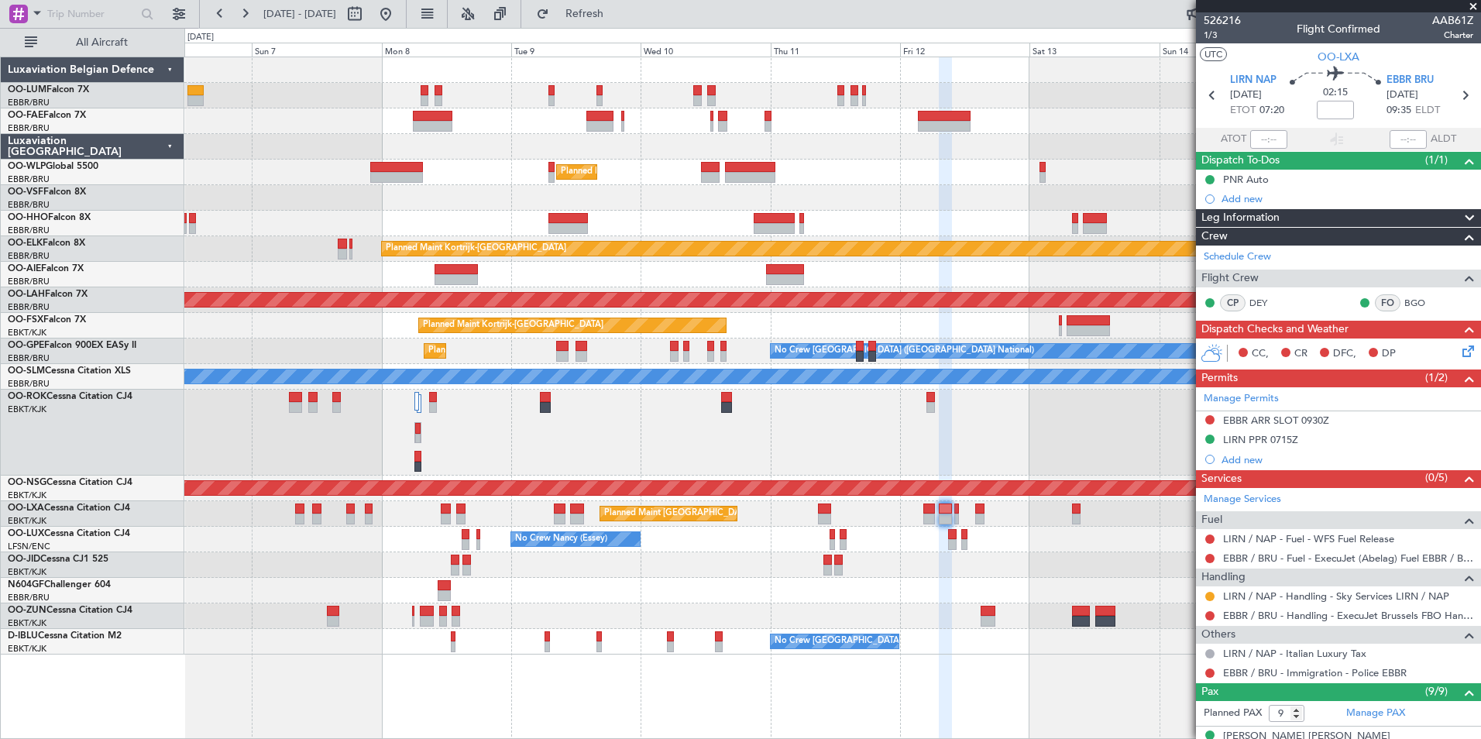
click at [1102, 690] on div "Owner Melsbroek Air Base Owner Melsbroek Air Base Planned Maint Milan (Linate) …" at bounding box center [832, 398] width 1297 height 683
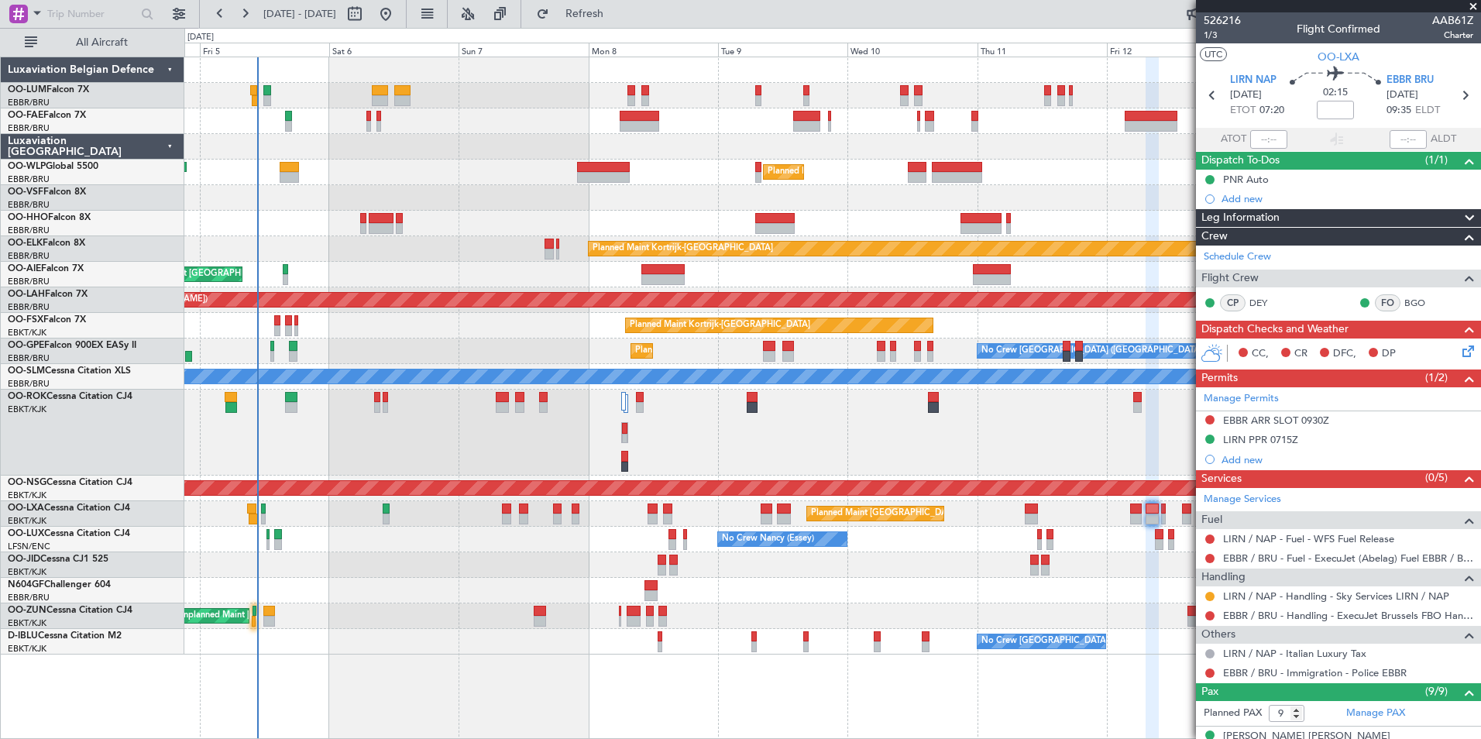
click at [879, 704] on div "Owner Melsbroek Air Base Planned Maint Brussels (Brussels National) Owner Melsb…" at bounding box center [832, 398] width 1297 height 683
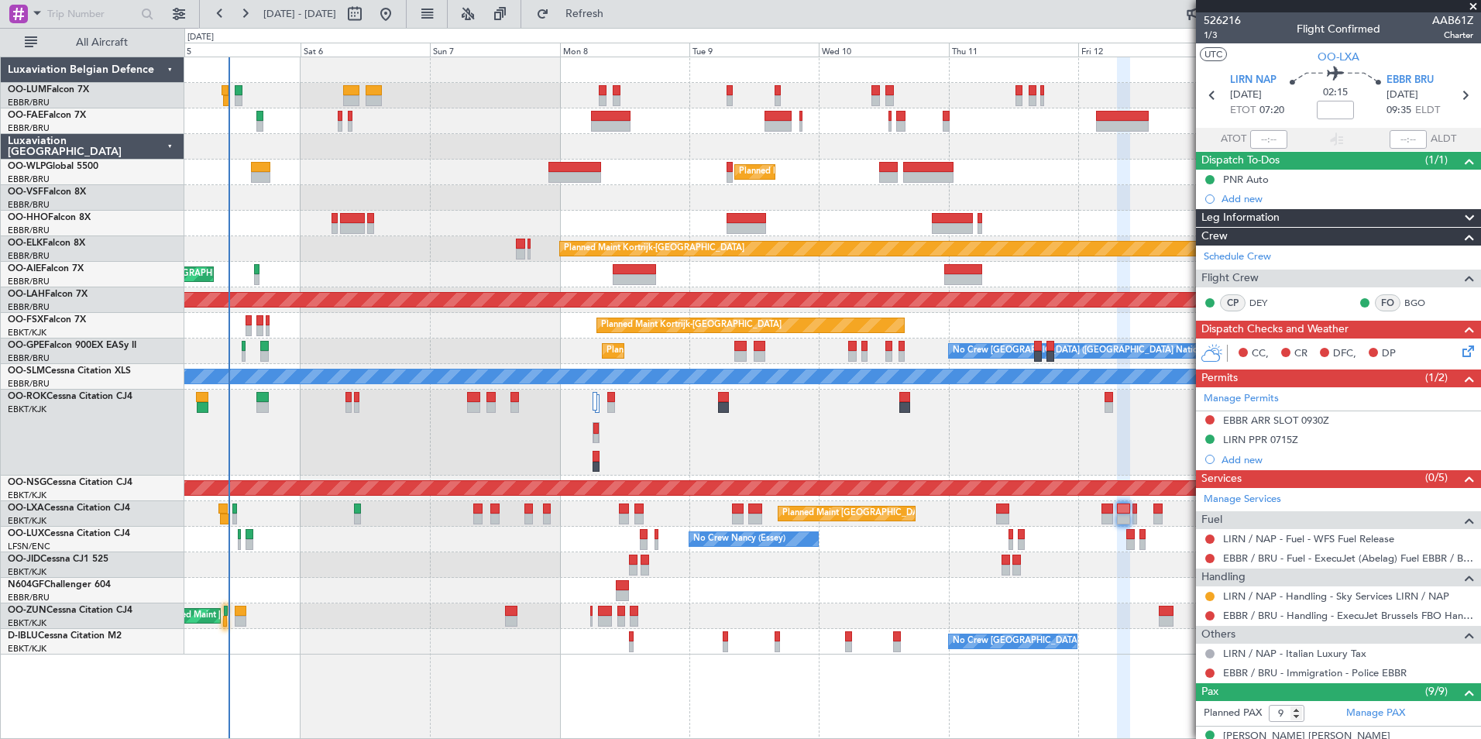
click at [961, 711] on div "Owner Melsbroek Air Base Planned Maint Brussels (Brussels National) Owner Melsb…" at bounding box center [832, 398] width 1297 height 683
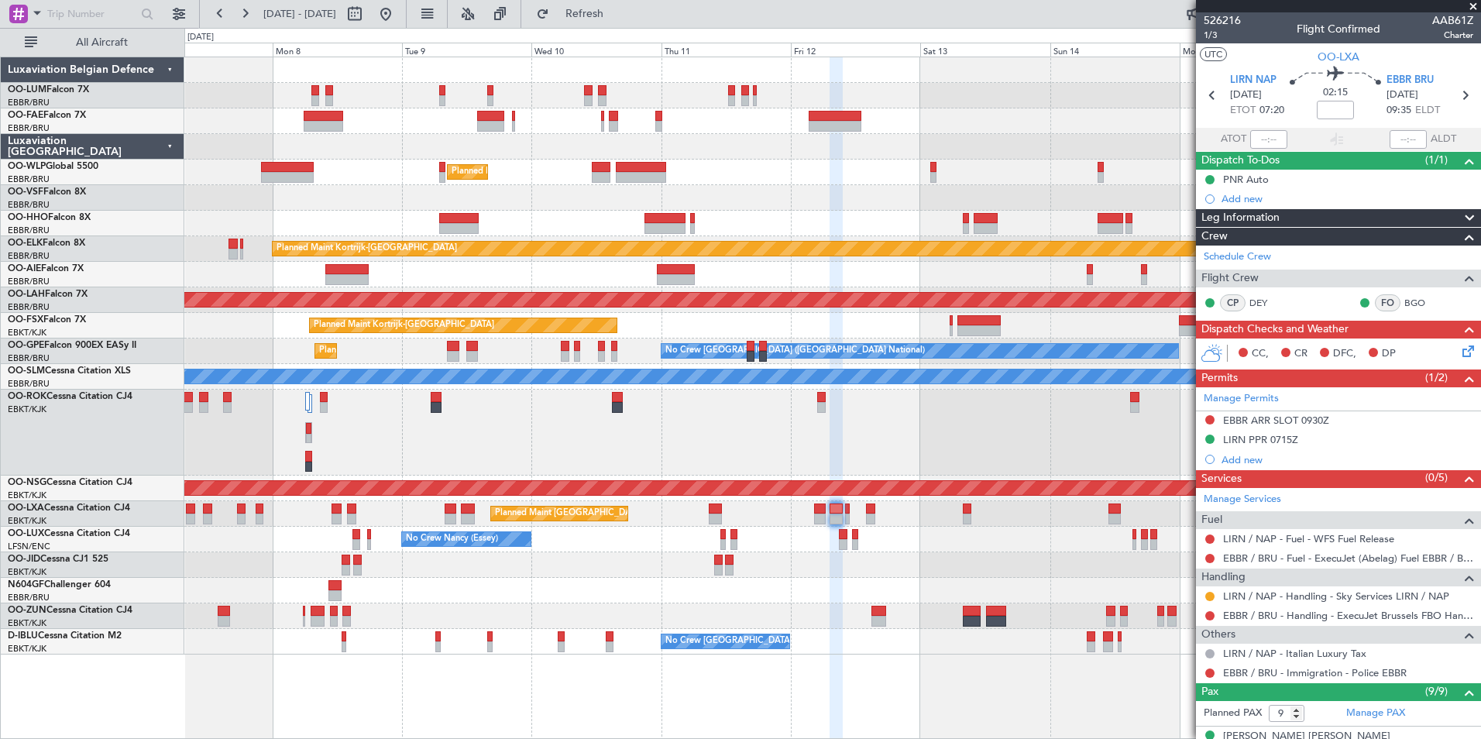
click at [799, 693] on div "Planned Maint Milan (Linate) Planned Maint Kortrijk-Wevelgem Unplanned Maint Br…" at bounding box center [832, 398] width 1297 height 683
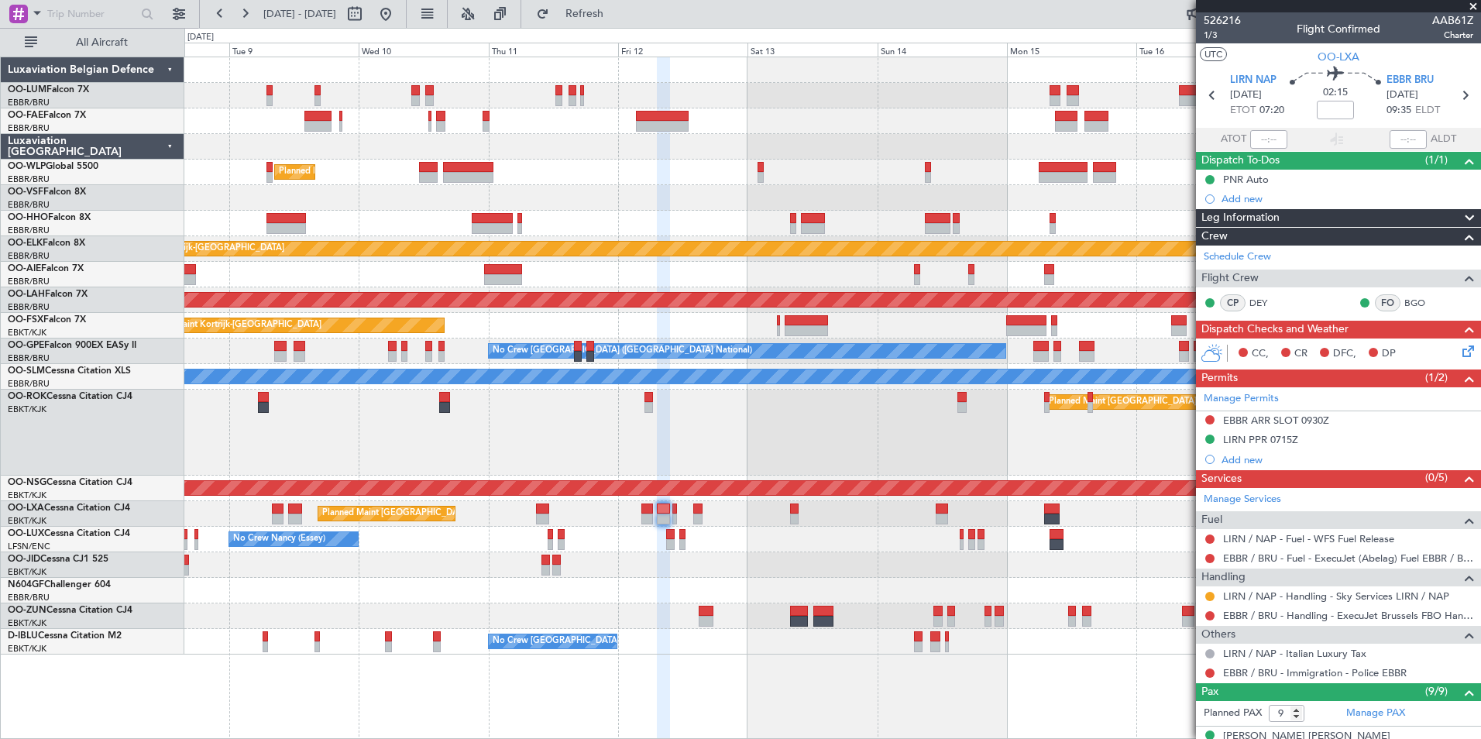
click at [840, 702] on div "Planned Maint Milan (Linate) Planned Maint Kortrijk-Wevelgem Planned Maint Alto…" at bounding box center [832, 398] width 1297 height 683
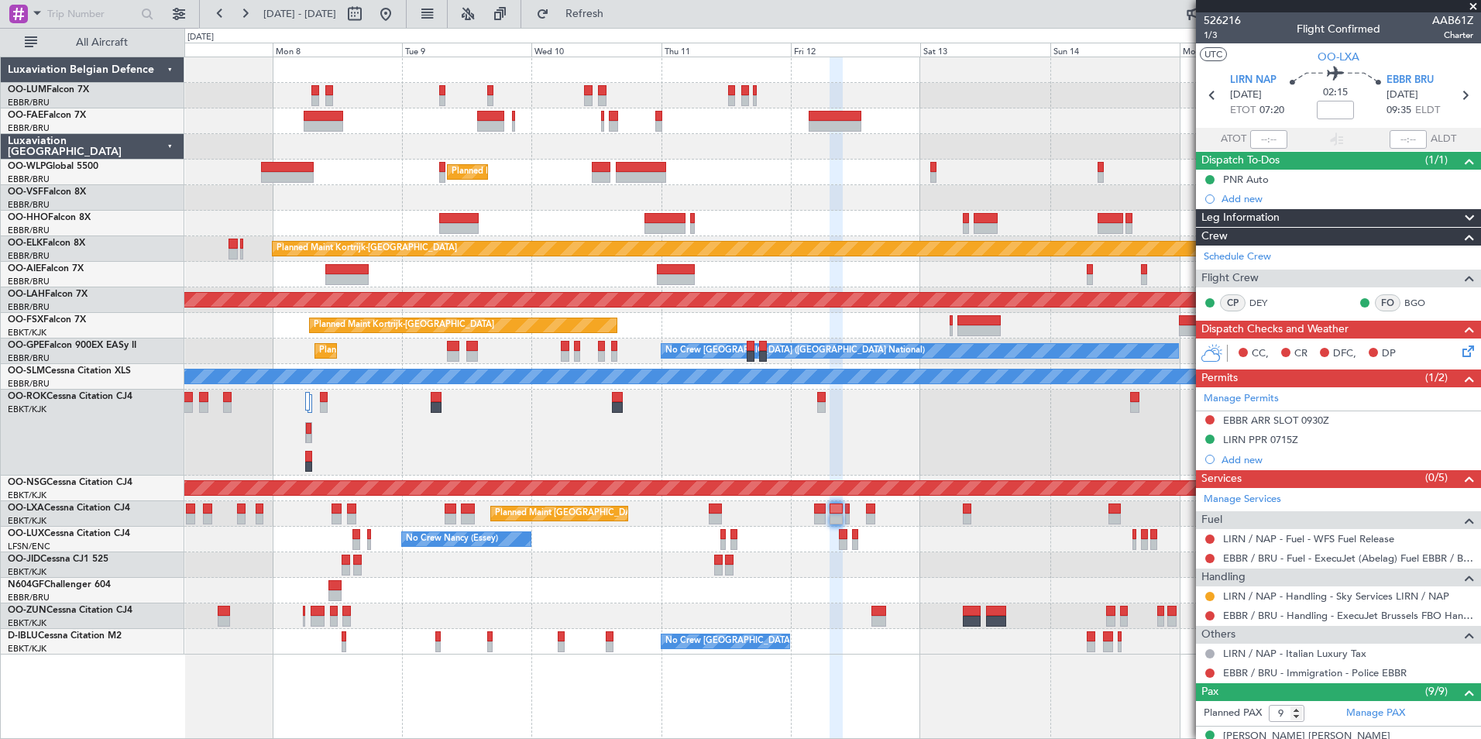
click at [990, 703] on div "Planned Maint Milan (Linate) Planned Maint Kortrijk-Wevelgem Unplanned Maint Br…" at bounding box center [832, 398] width 1297 height 683
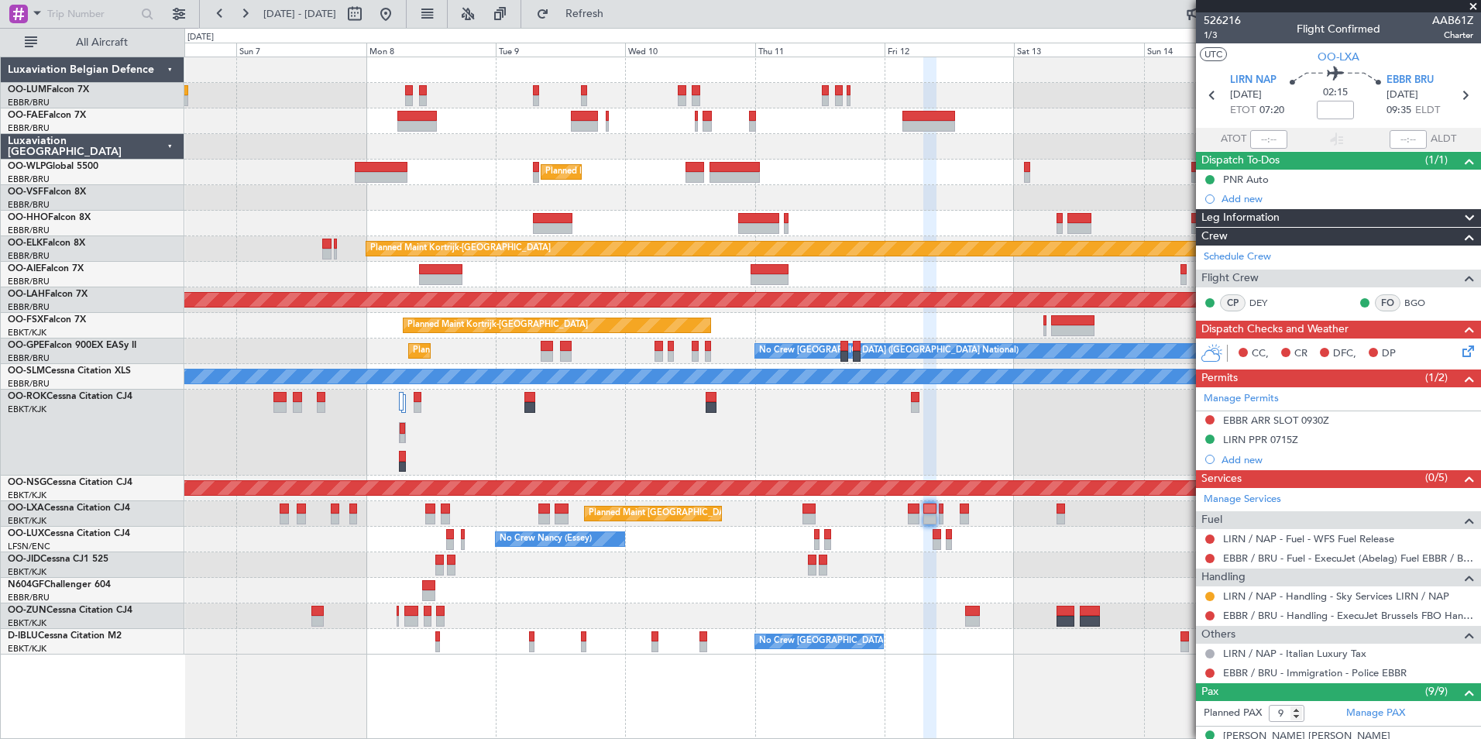
click at [695, 640] on div "Owner Melsbroek Air Base Owner Melsbroek Air Base Planned Maint Milan (Linate) …" at bounding box center [832, 398] width 1297 height 683
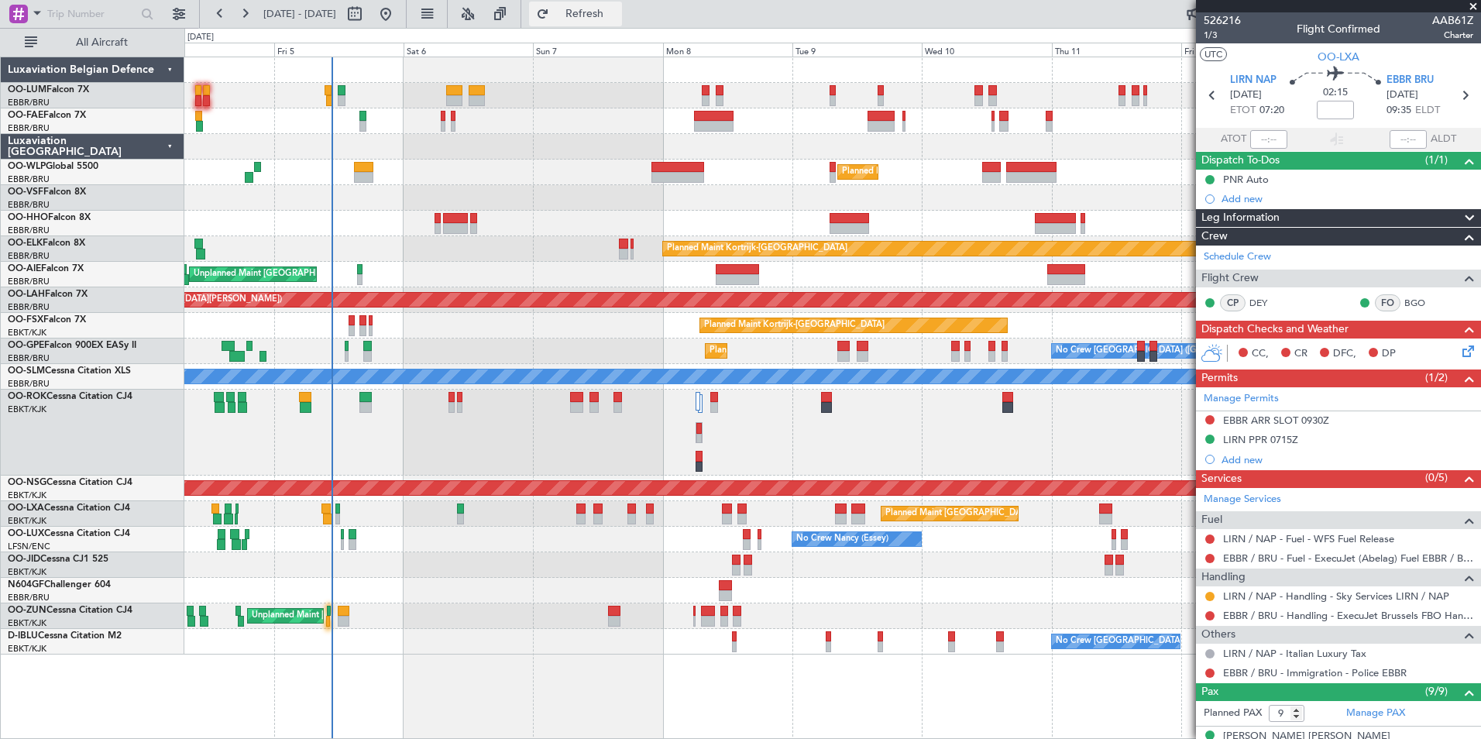
click at [594, 2] on button "Refresh" at bounding box center [575, 14] width 93 height 25
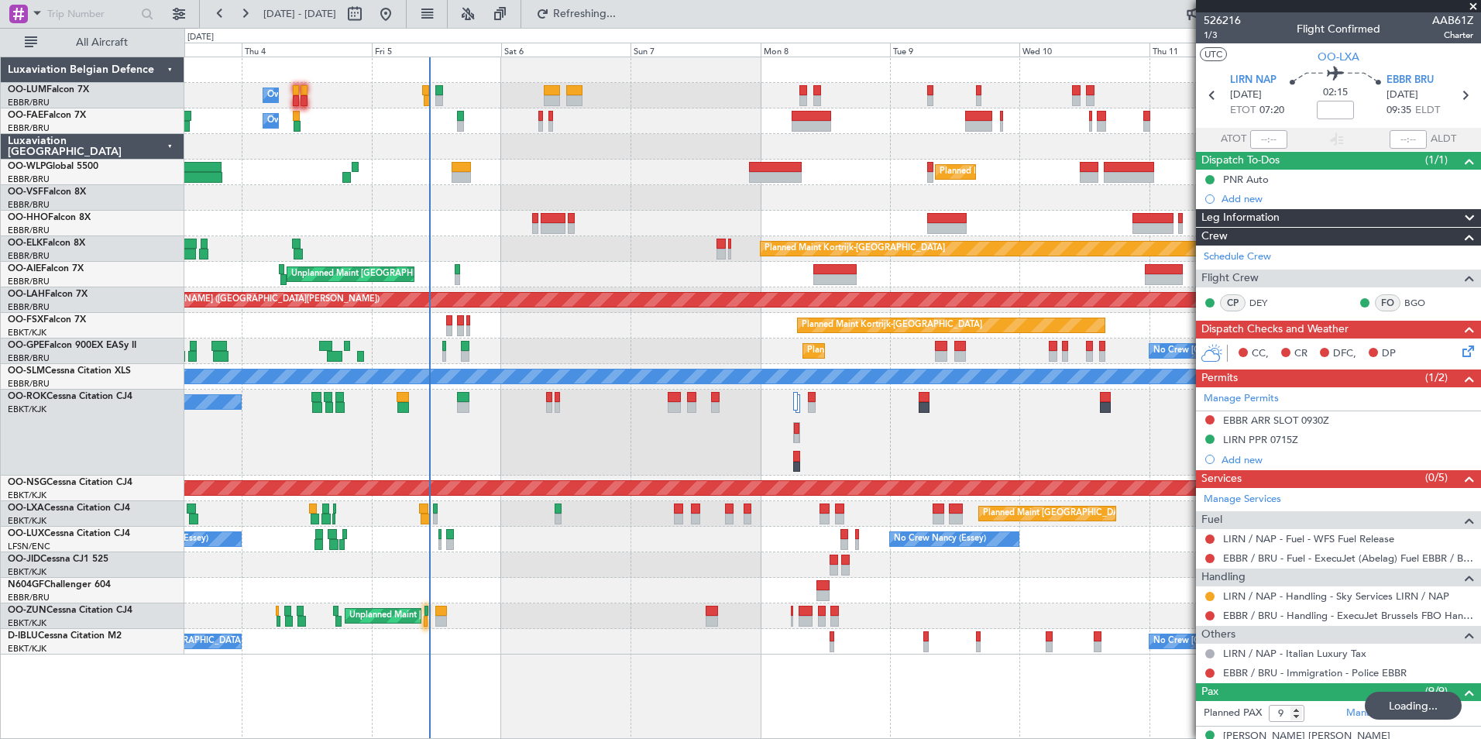
click at [635, 677] on div "Owner Melsbroek Air Base Planned Maint Brussels (Brussels National) Owner Melsb…" at bounding box center [832, 398] width 1297 height 683
click at [287, 630] on div "Owner Melsbroek Air Base Planned Maint Brussels (Brussels National) Owner Melsb…" at bounding box center [832, 398] width 1297 height 683
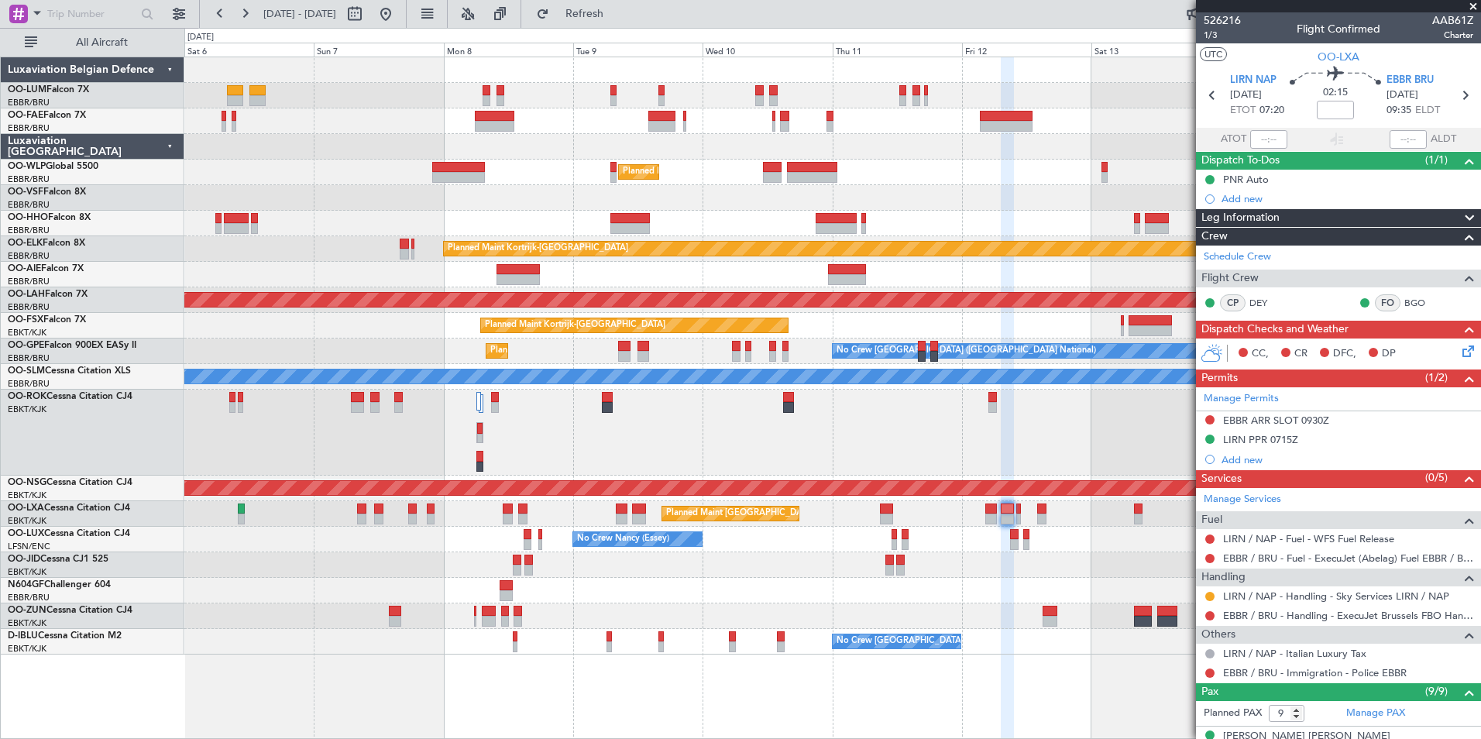
click at [504, 552] on div at bounding box center [832, 565] width 1296 height 26
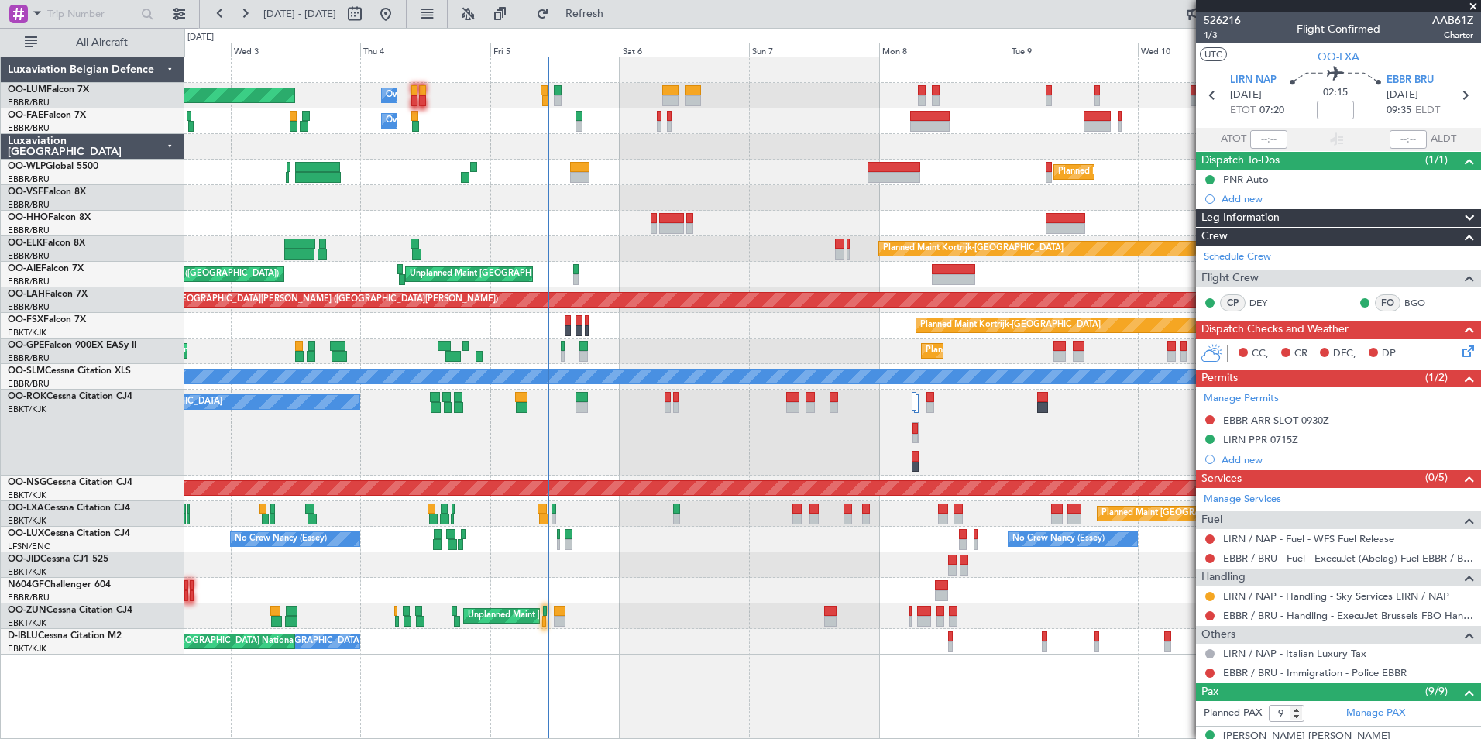
click at [1362, 734] on fb-app "07 Sep 2025 - 17 Sep 2025 Refresh Quick Links All Aircraft Owner Melsbroek Air …" at bounding box center [740, 376] width 1481 height 728
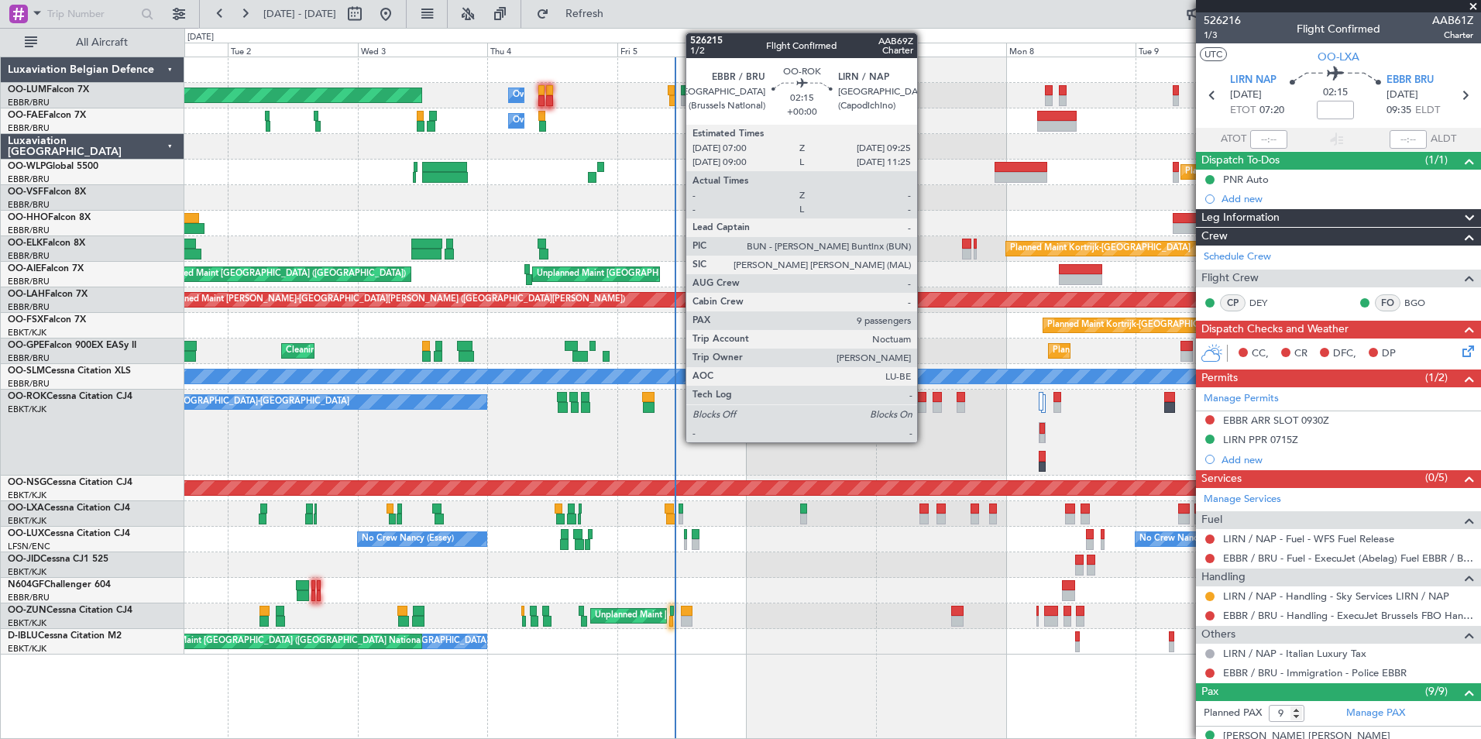
click at [923, 398] on div at bounding box center [919, 397] width 13 height 11
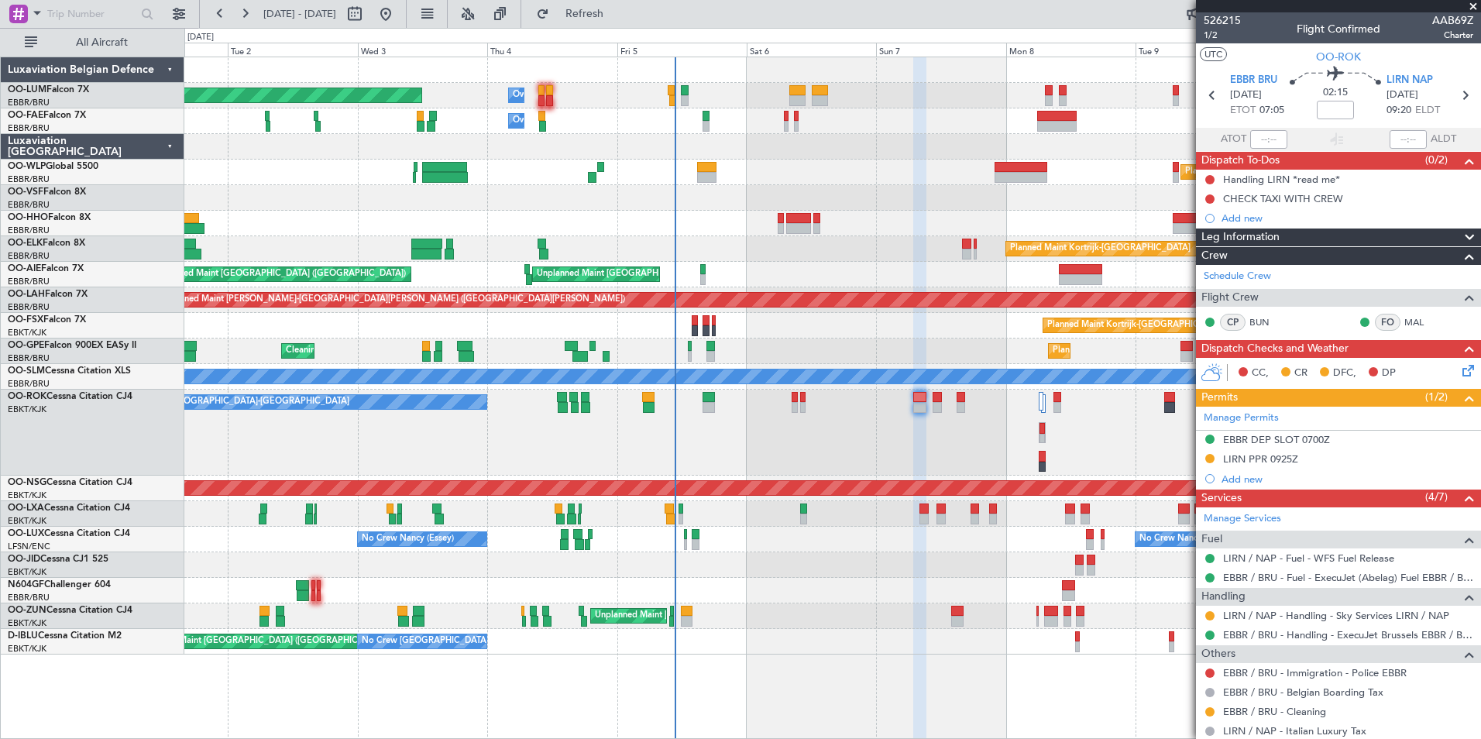
click at [675, 95] on div "Planned Maint Brussels (Brussels National) Owner Melsbroek Air Base" at bounding box center [832, 96] width 1296 height 26
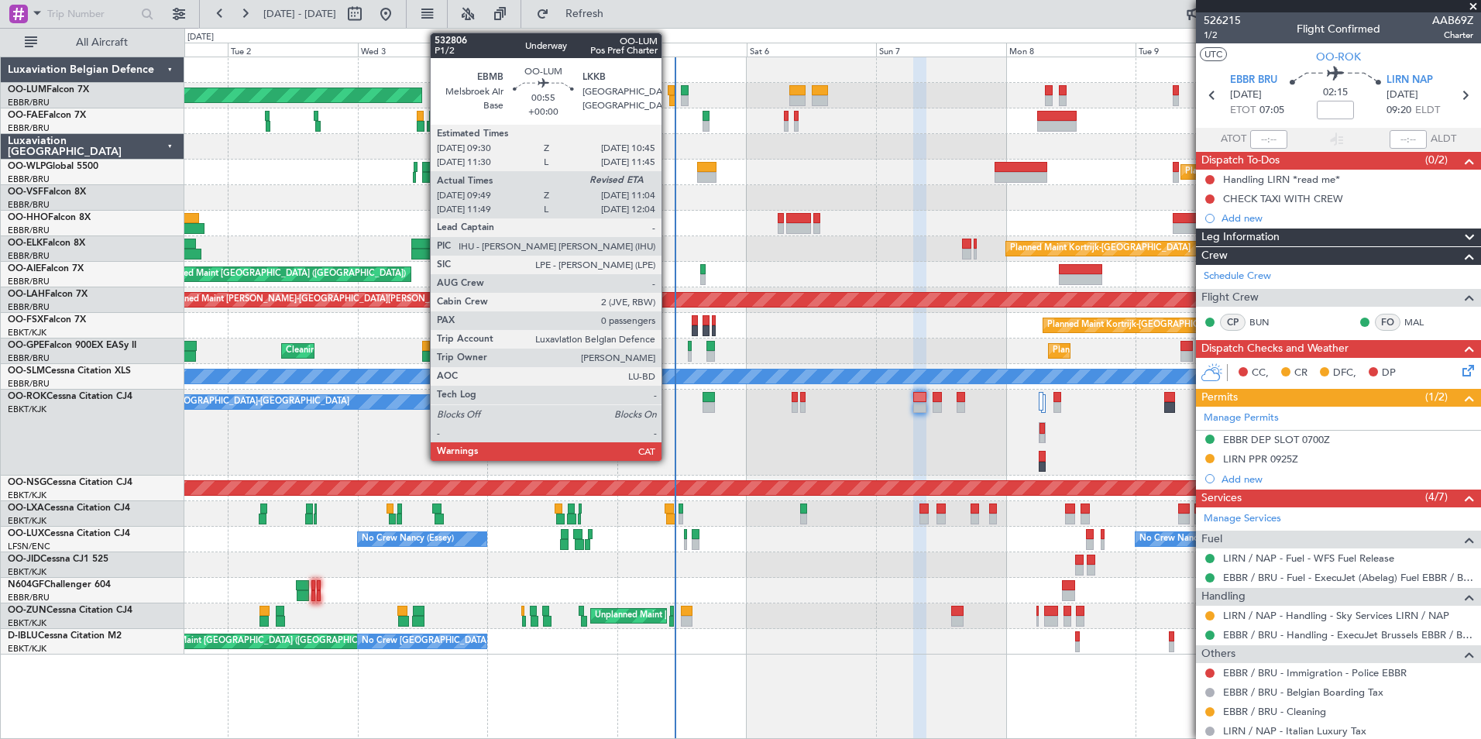
click at [669, 90] on div at bounding box center [671, 90] width 7 height 11
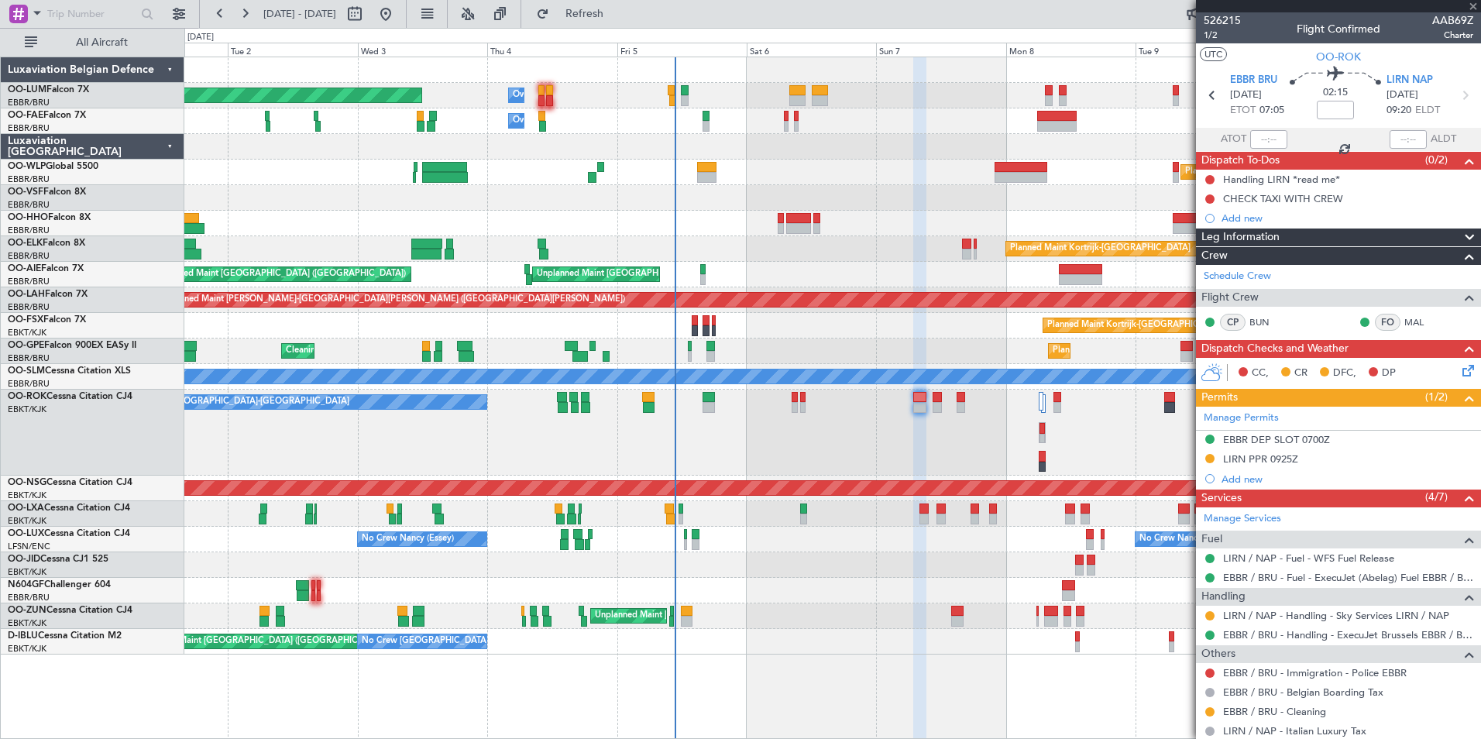
type input "09:59"
type input "0"
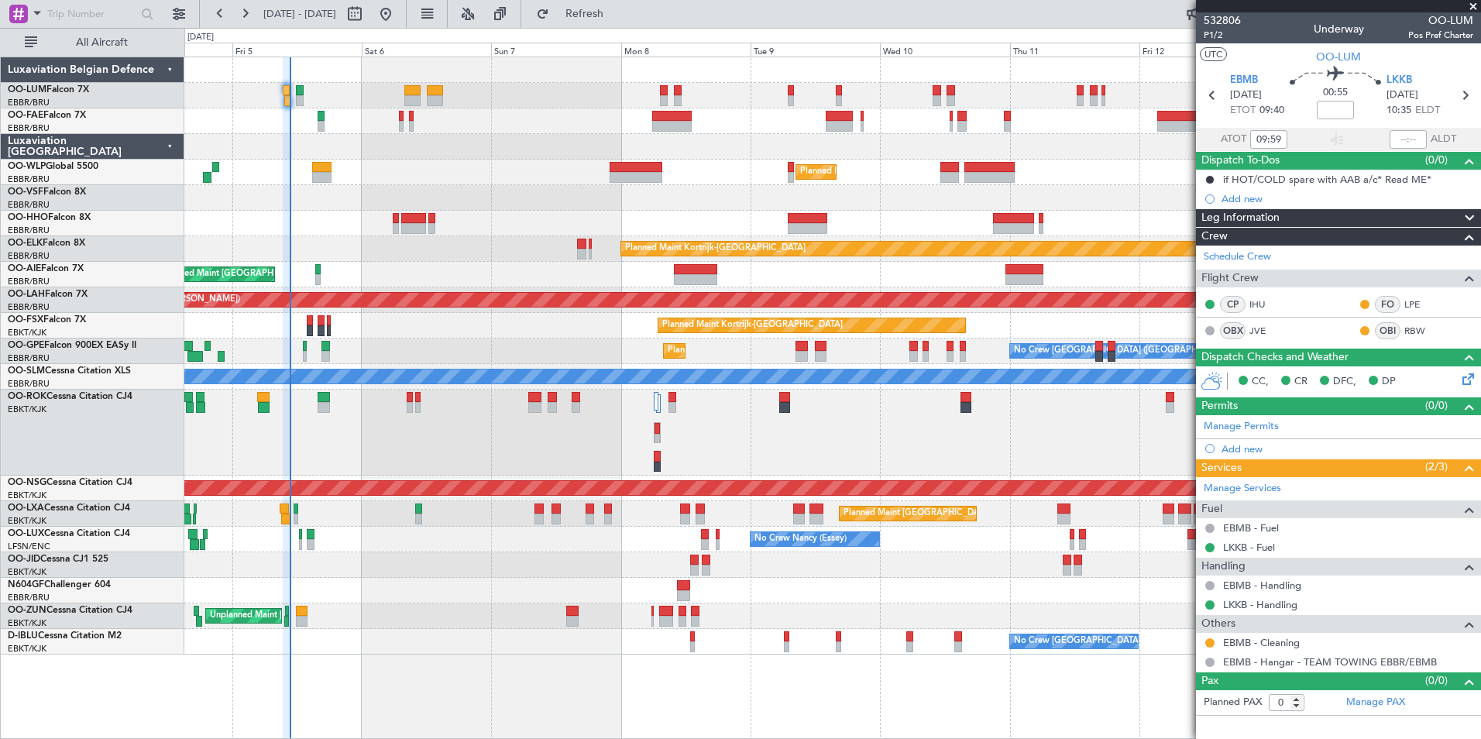
click at [419, 454] on div "Planned Maint Paris (Le Bourget) A/C Unavailable Kortrijk-Wevelgem" at bounding box center [832, 433] width 1296 height 86
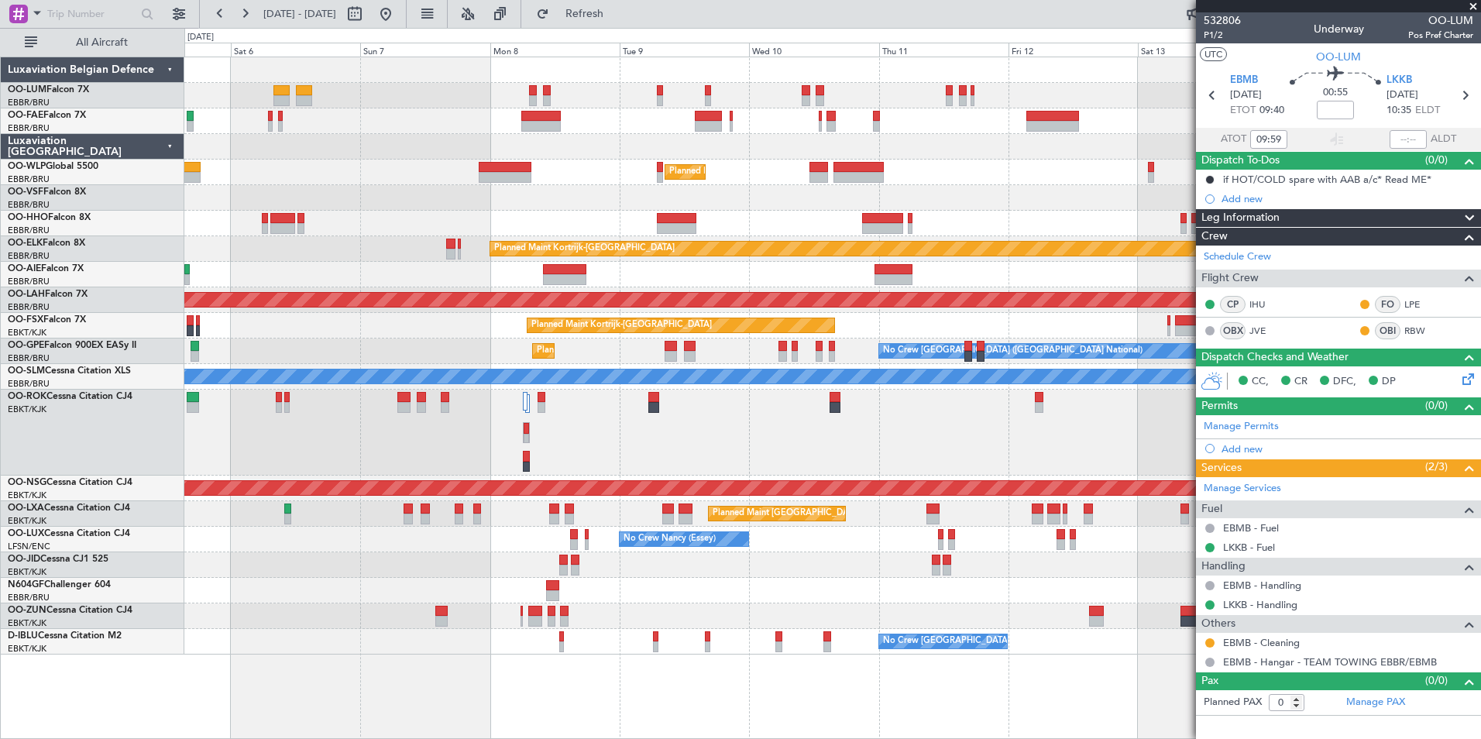
click at [1083, 467] on div "Planned Maint Paris (Le Bourget) A/C Unavailable Kortrijk-Wevelgem" at bounding box center [832, 433] width 1296 height 86
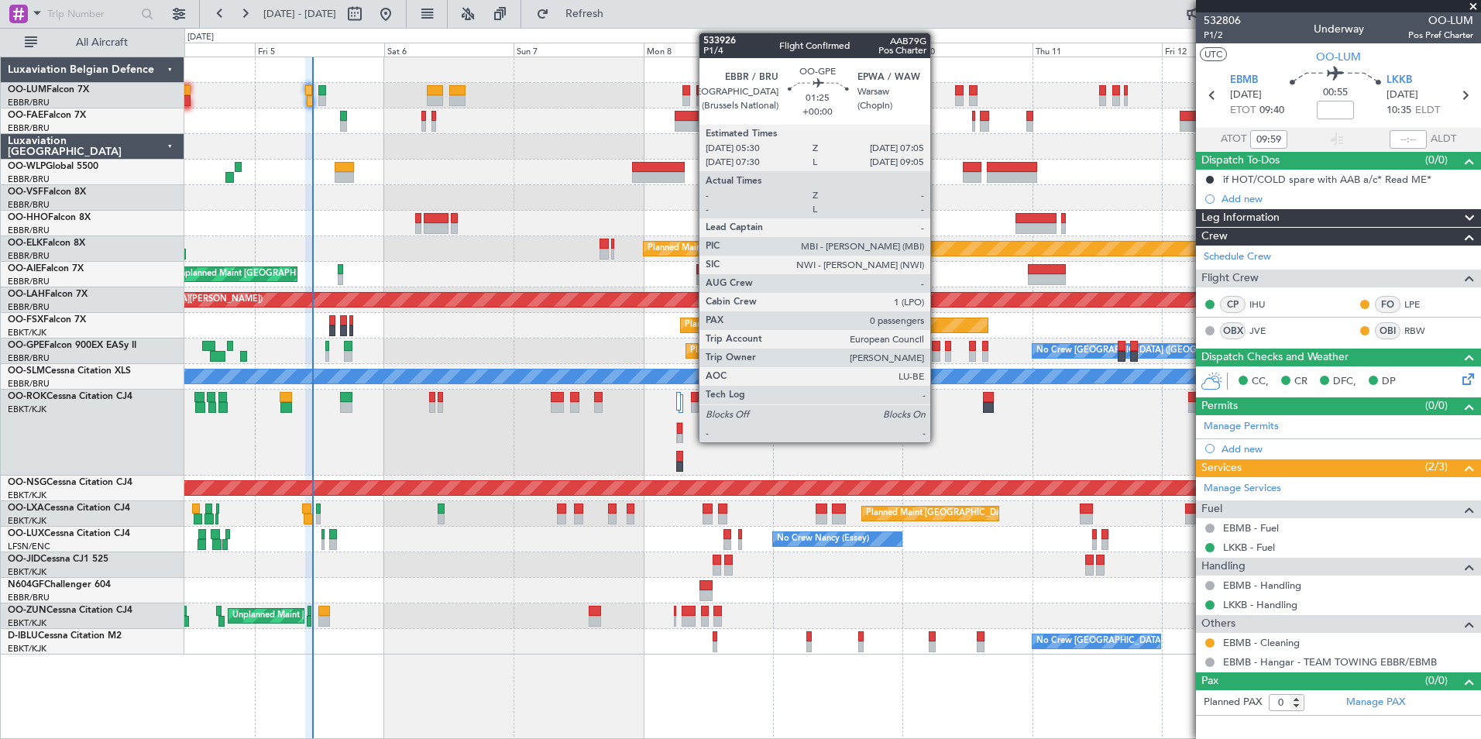
click at [937, 347] on div at bounding box center [936, 346] width 9 height 11
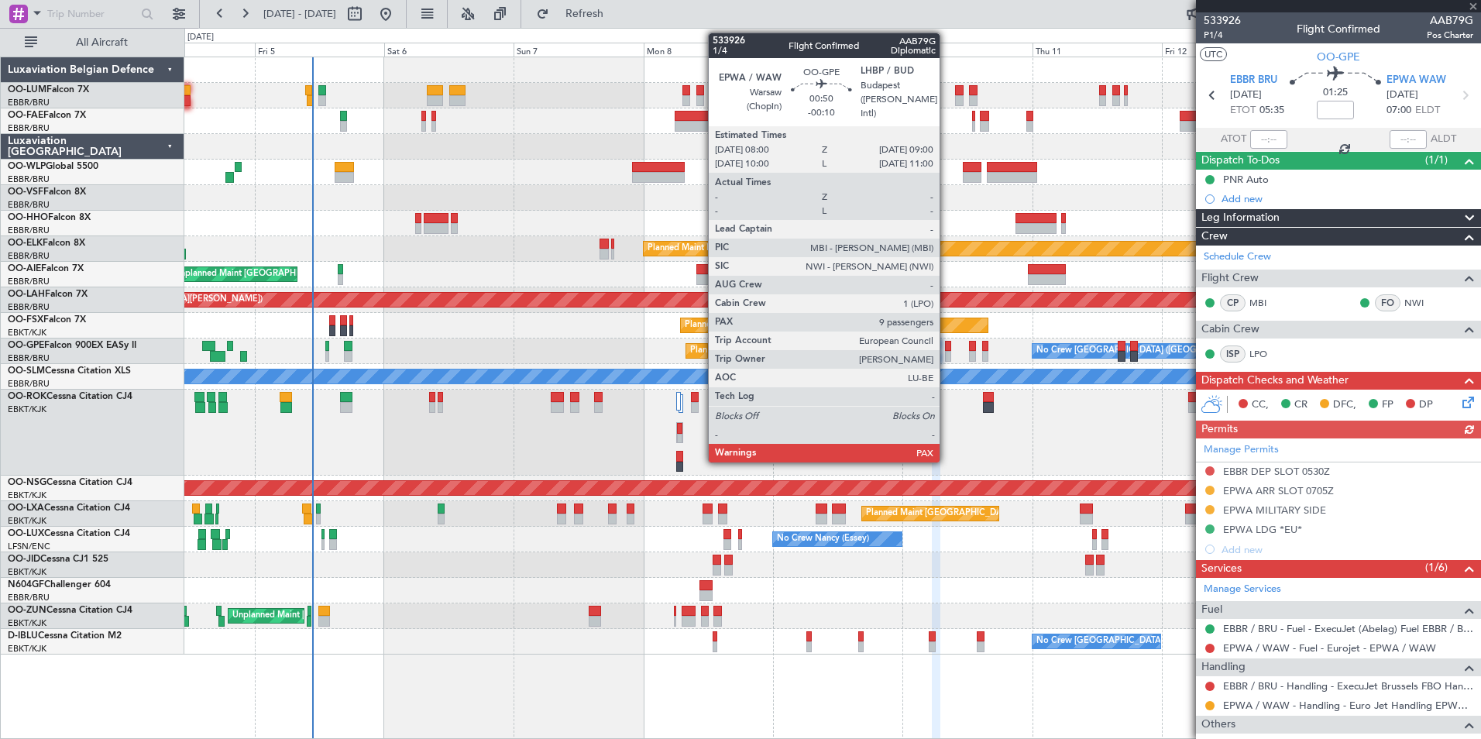
click at [947, 349] on div at bounding box center [947, 346] width 5 height 11
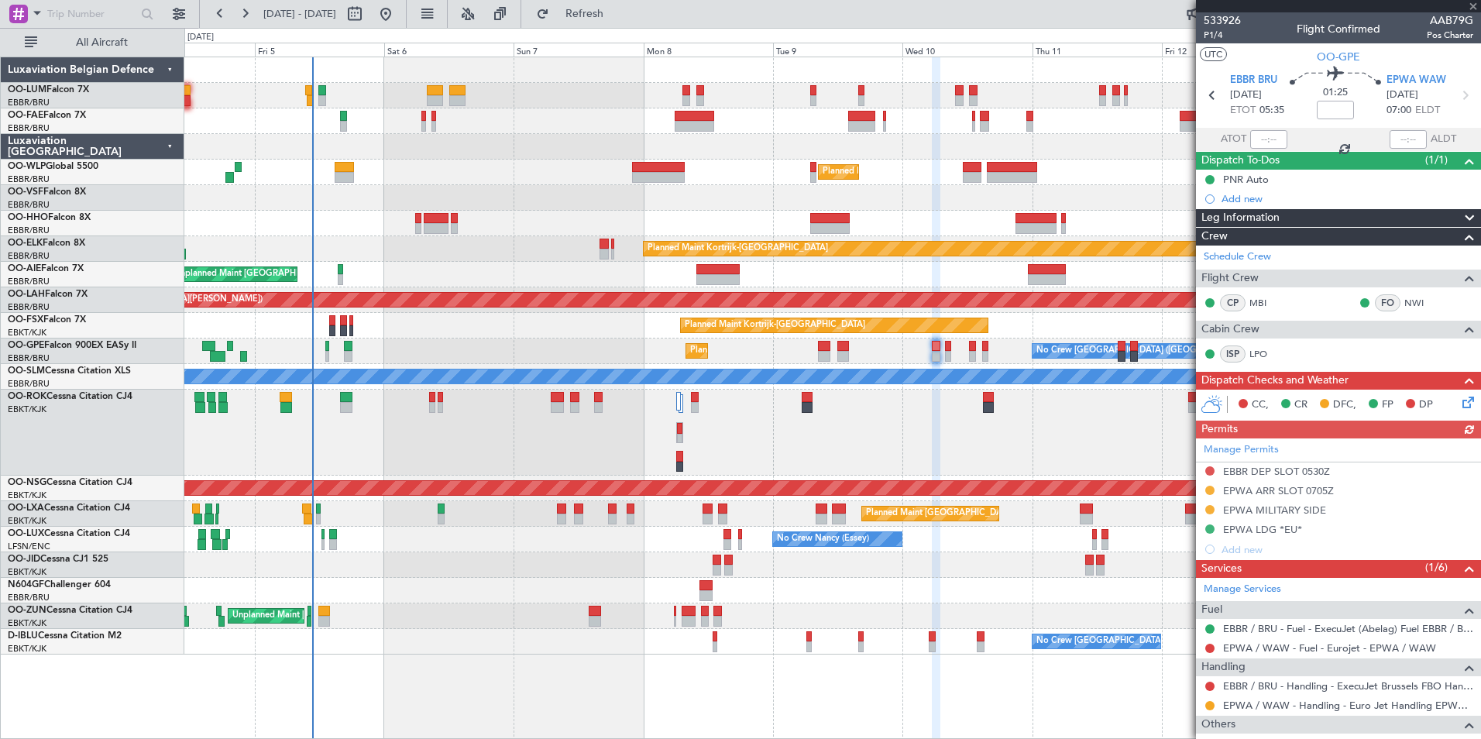
type input "-00:10"
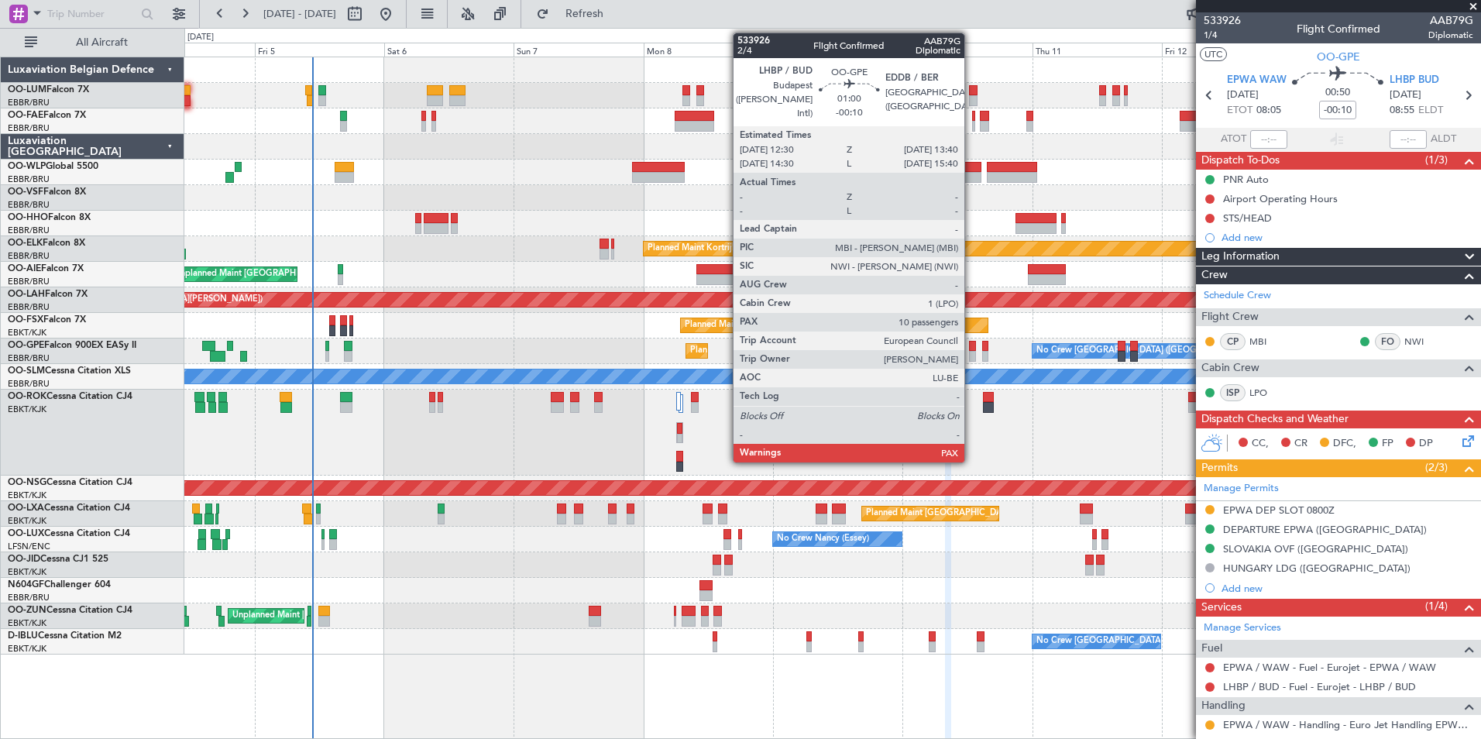
click at [972, 349] on div at bounding box center [972, 346] width 7 height 11
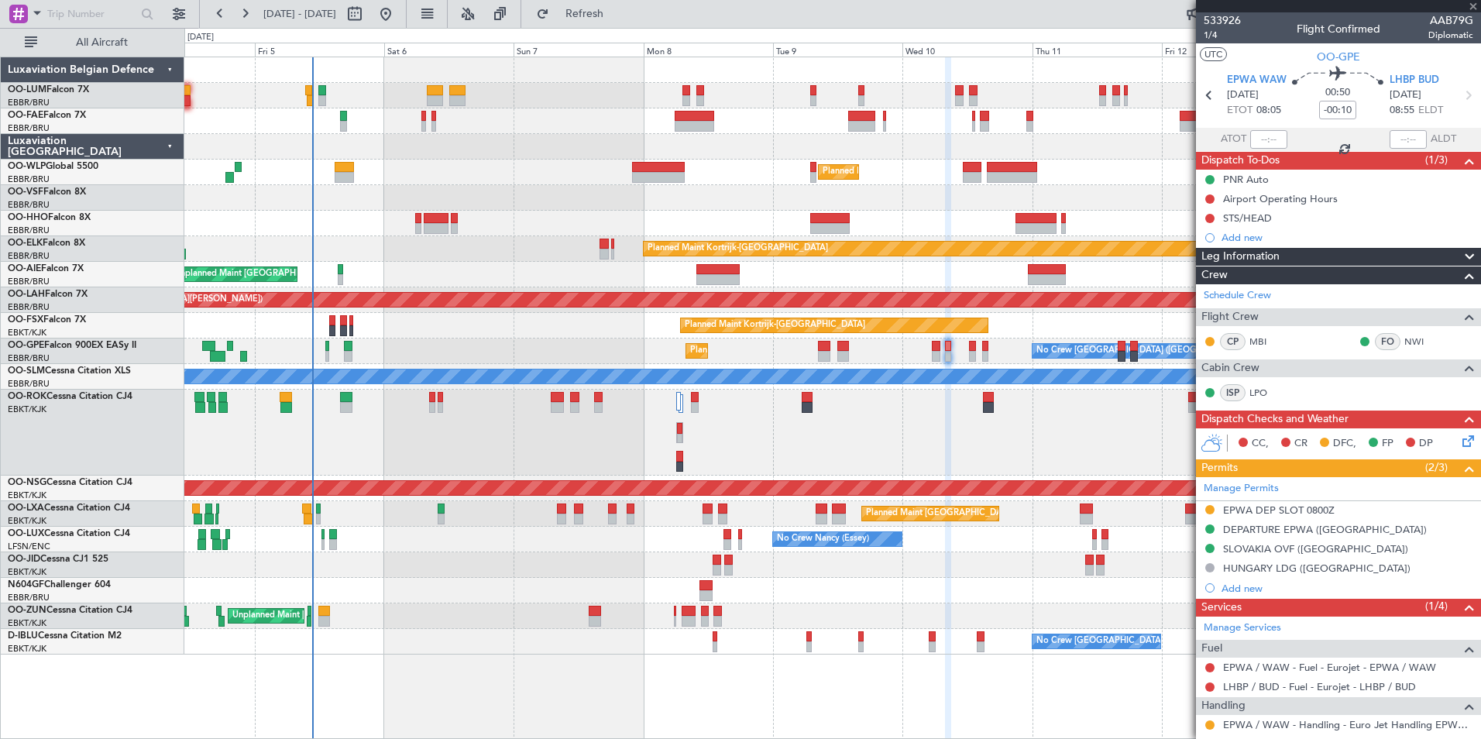
type input "10"
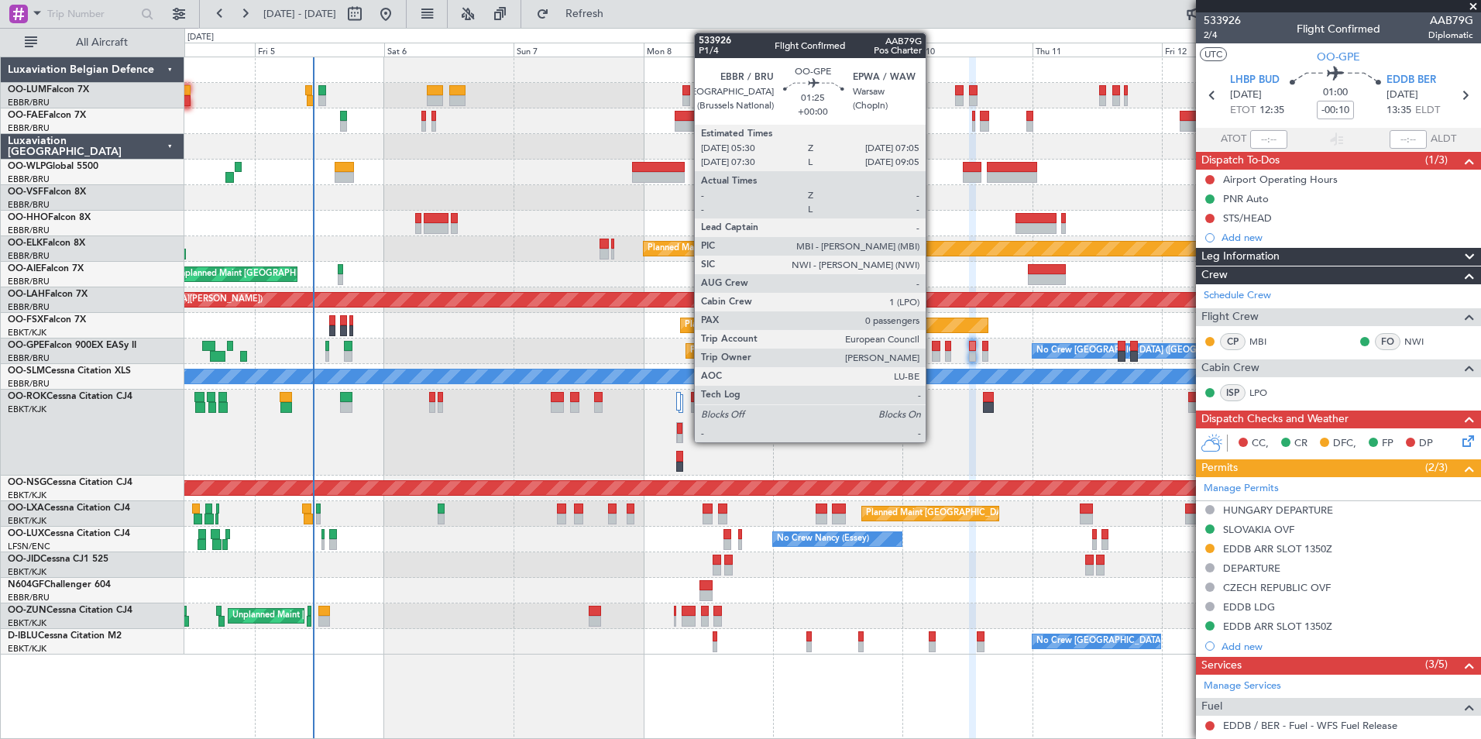
click at [933, 344] on div at bounding box center [936, 346] width 9 height 11
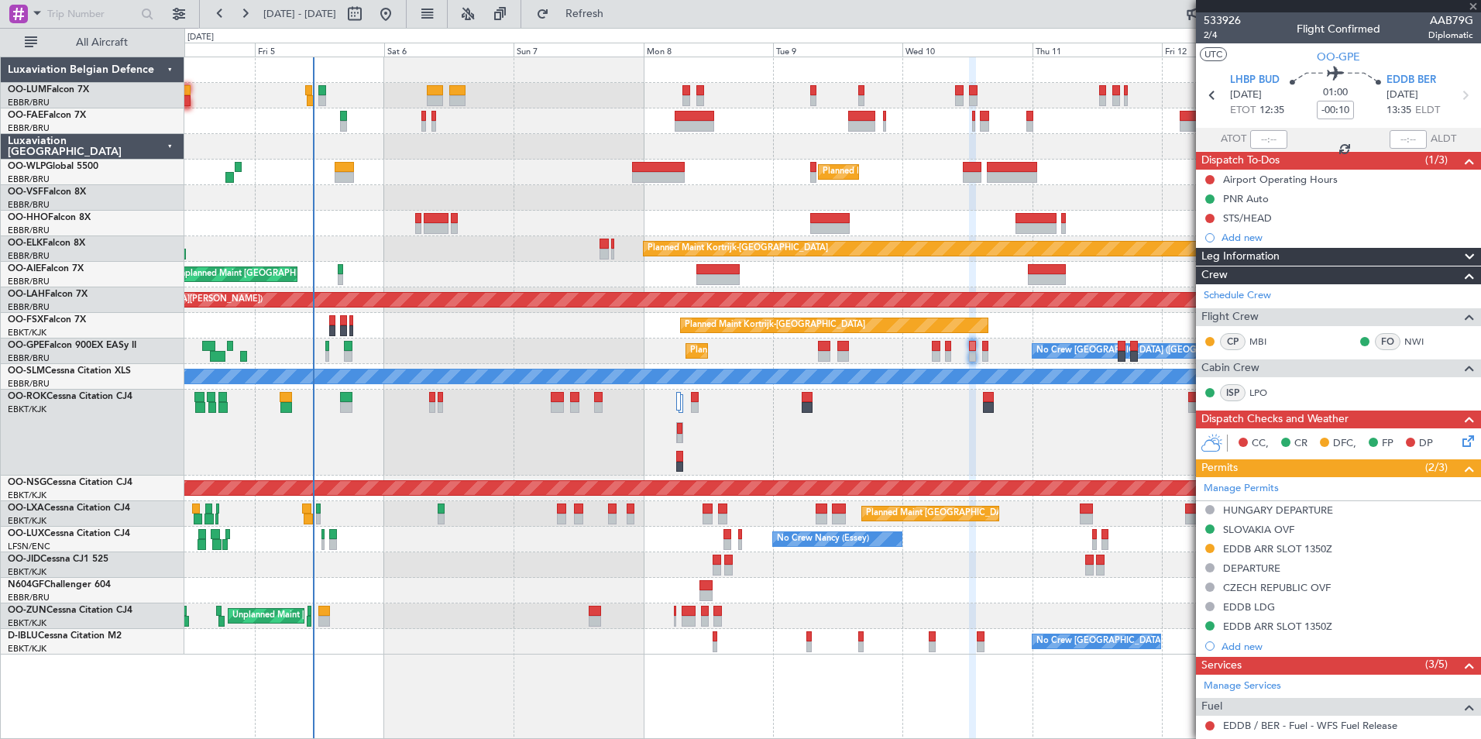
type input "0"
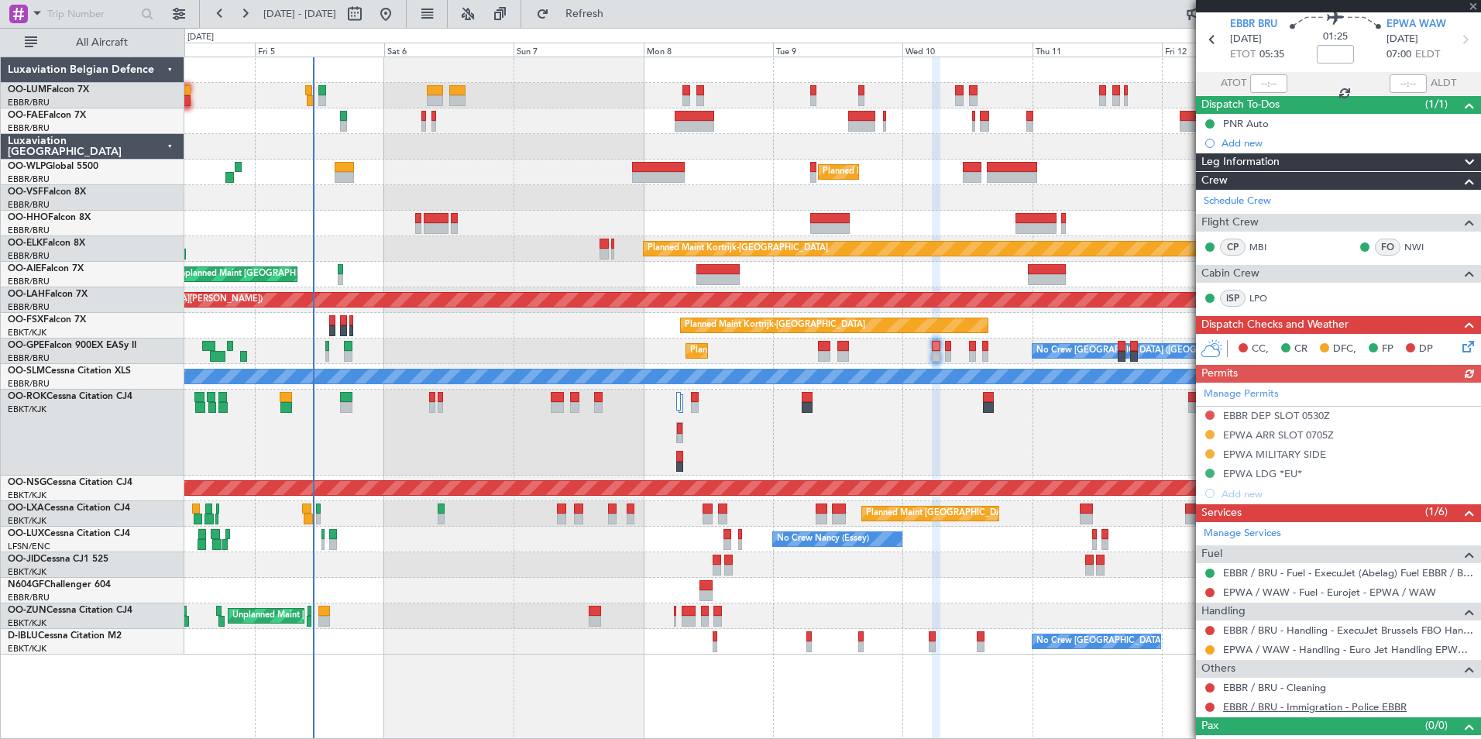
scroll to position [77, 0]
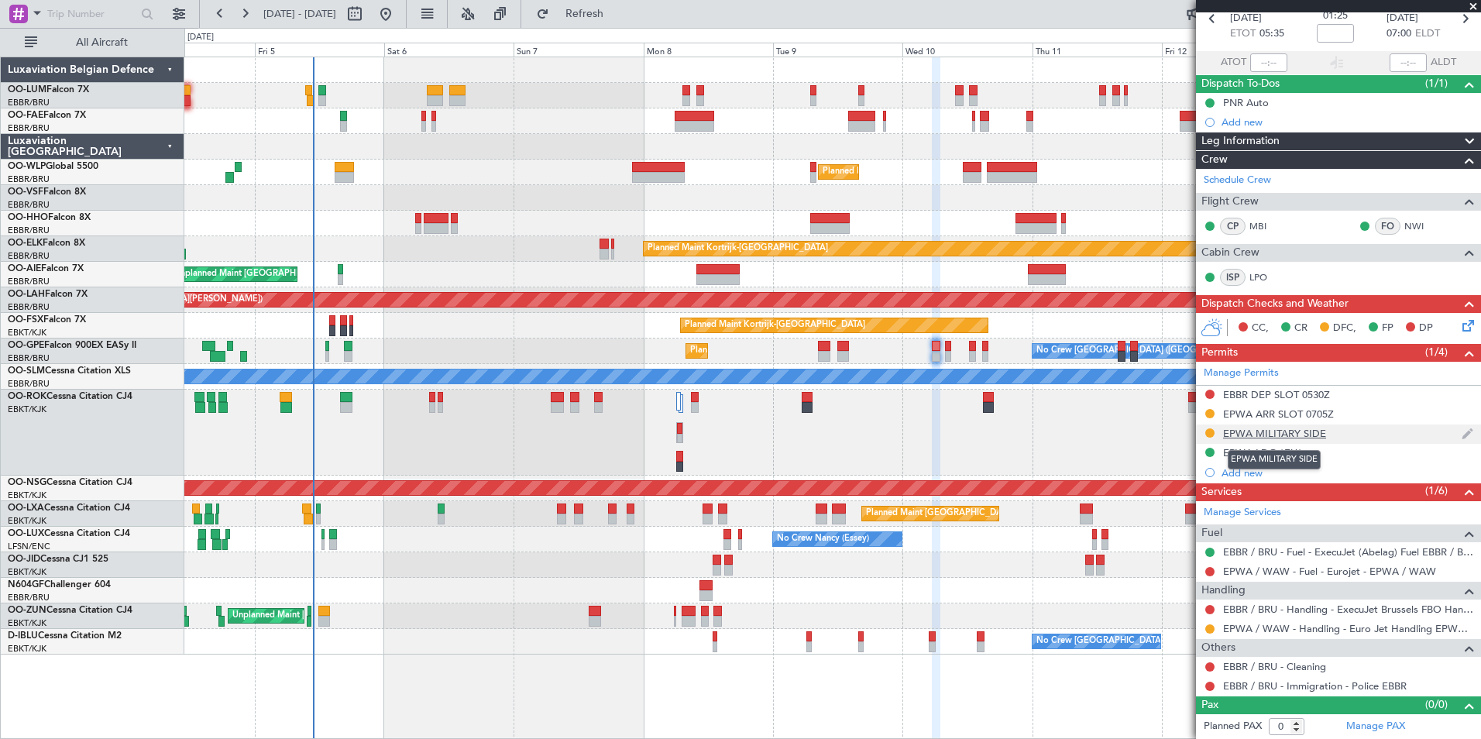
click at [1245, 430] on div "EPWA MILITARY SIDE" at bounding box center [1274, 433] width 103 height 13
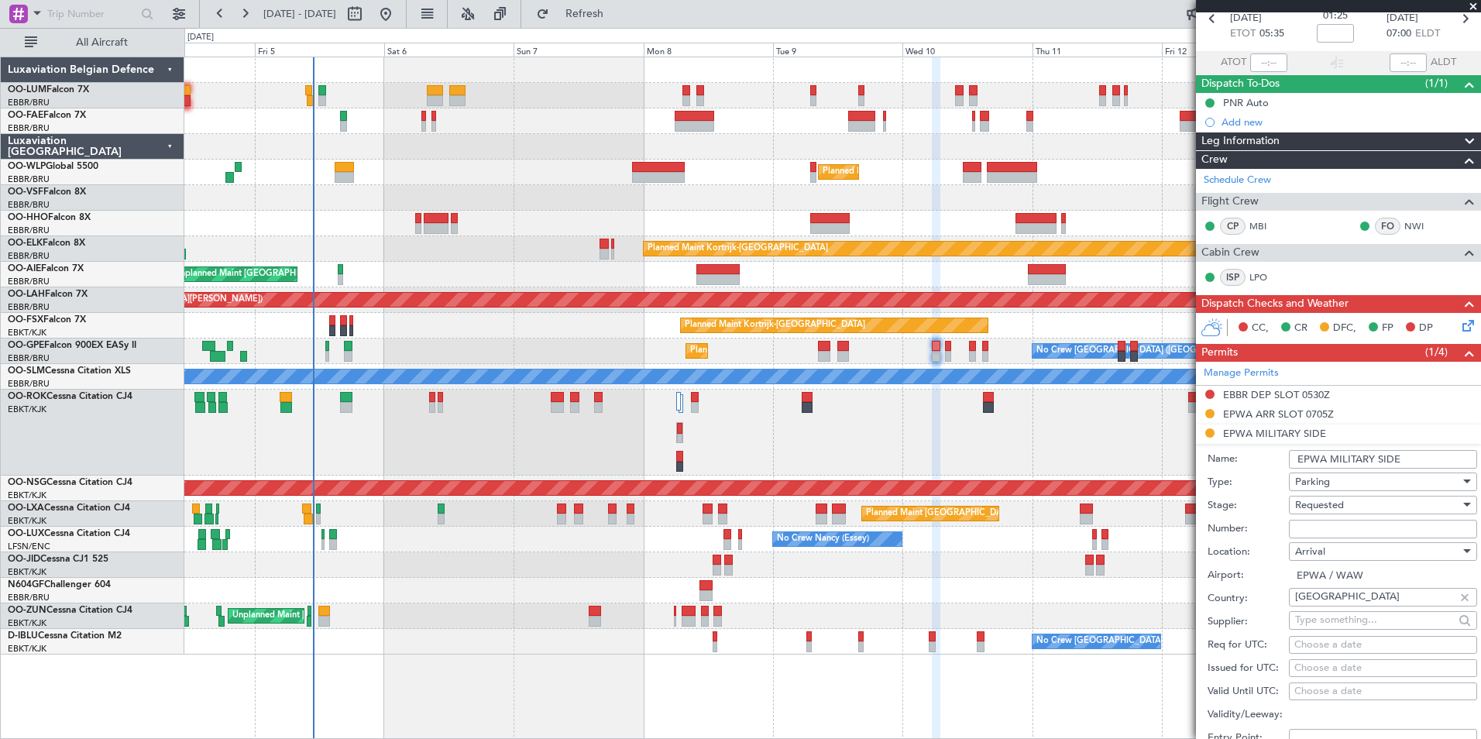
scroll to position [309, 0]
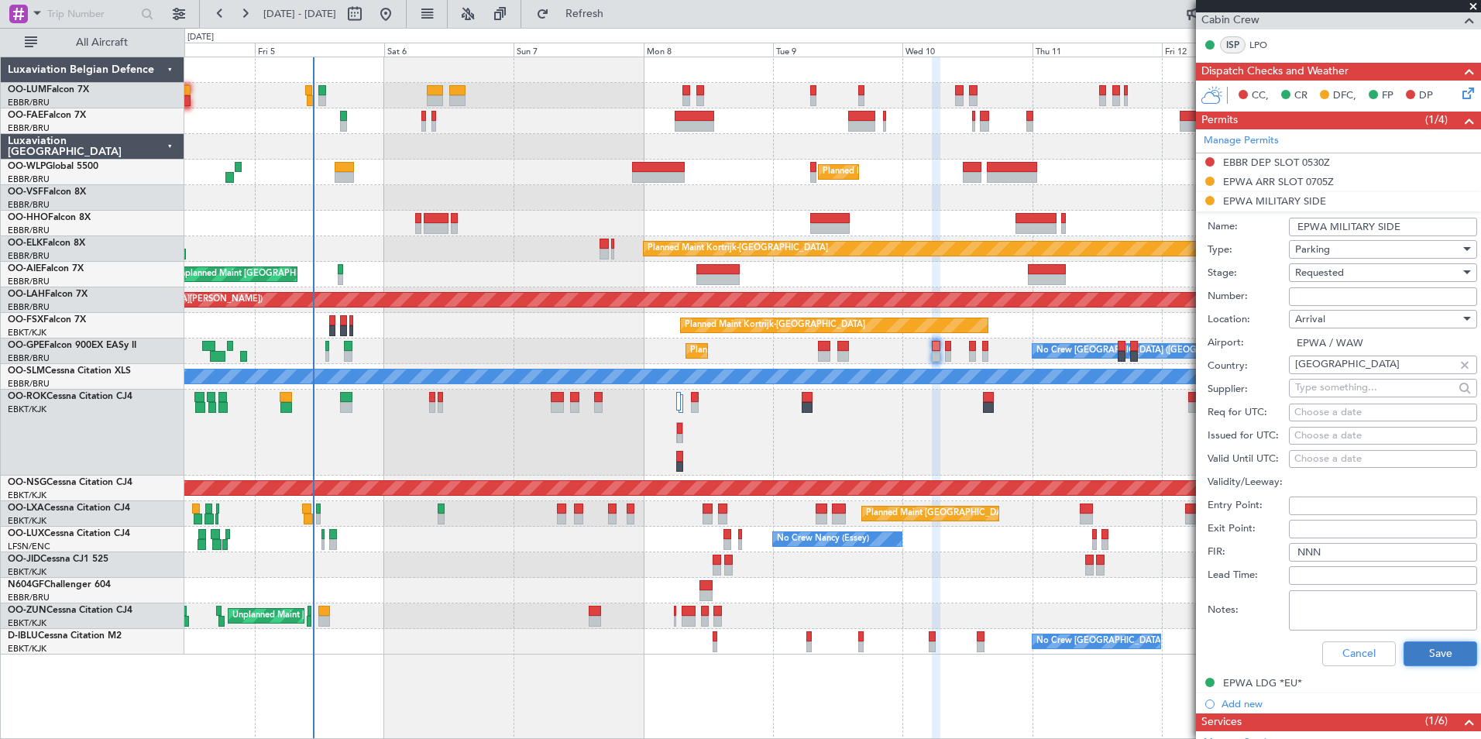
click at [1423, 648] on button "Save" at bounding box center [1441, 654] width 74 height 25
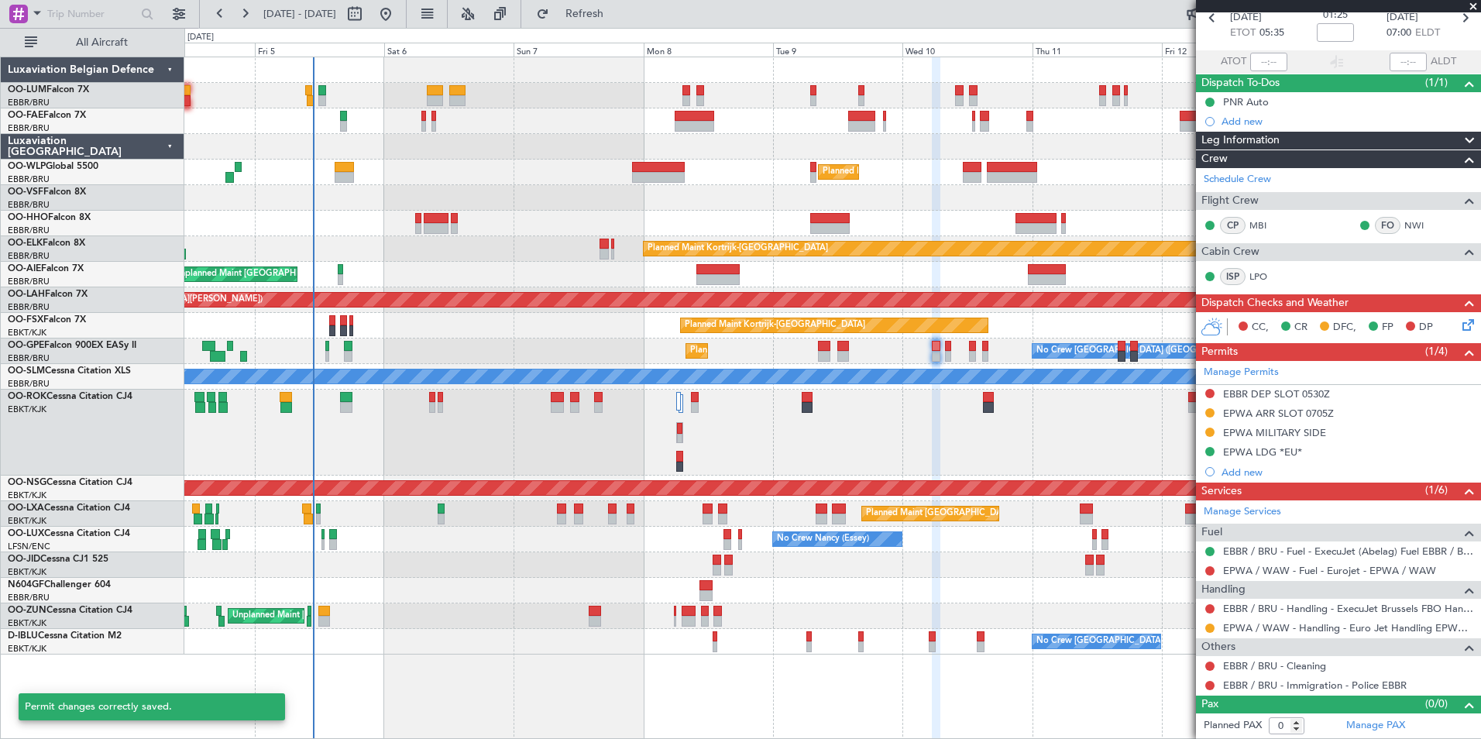
scroll to position [77, 0]
click at [1215, 435] on div at bounding box center [1210, 433] width 12 height 12
click at [1206, 432] on button at bounding box center [1210, 432] width 9 height 9
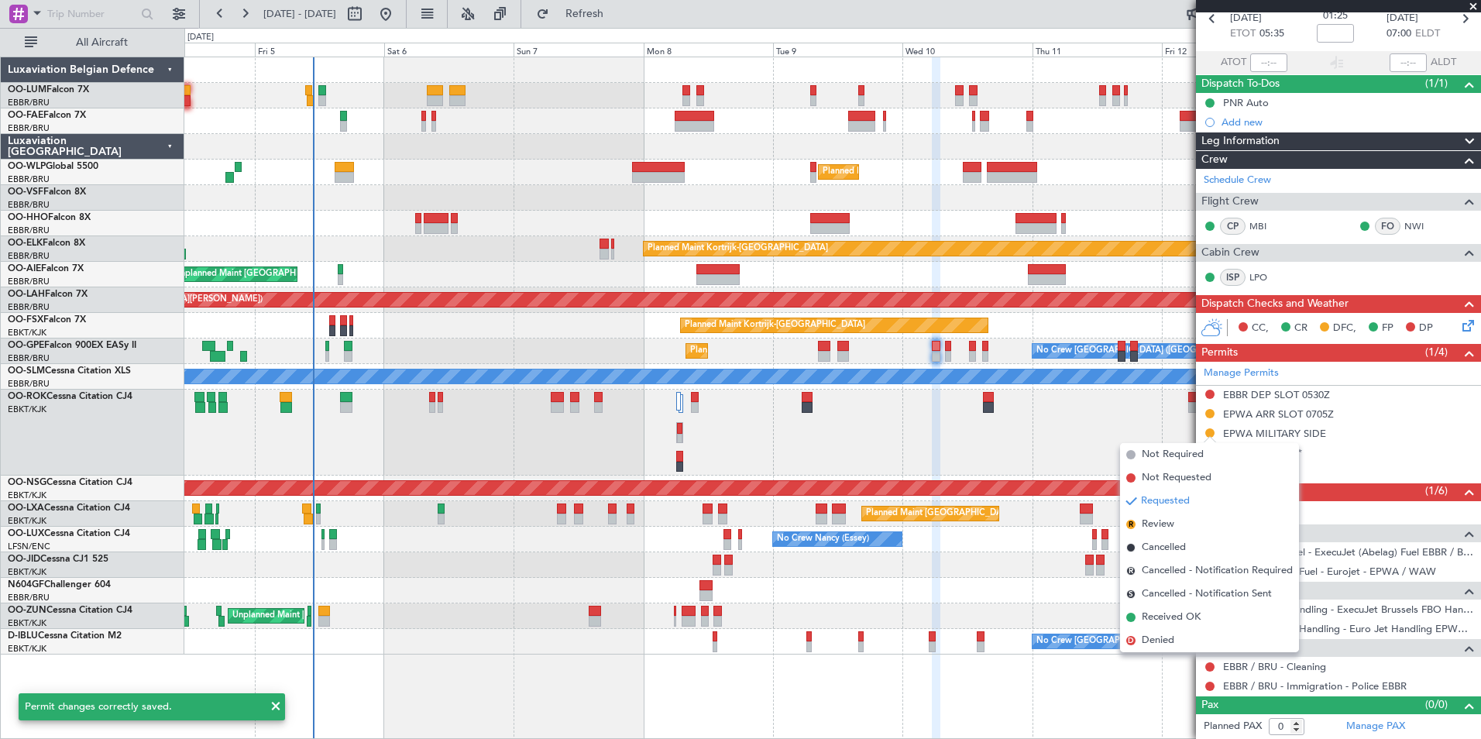
click at [1185, 618] on span "Received OK" at bounding box center [1171, 617] width 59 height 15
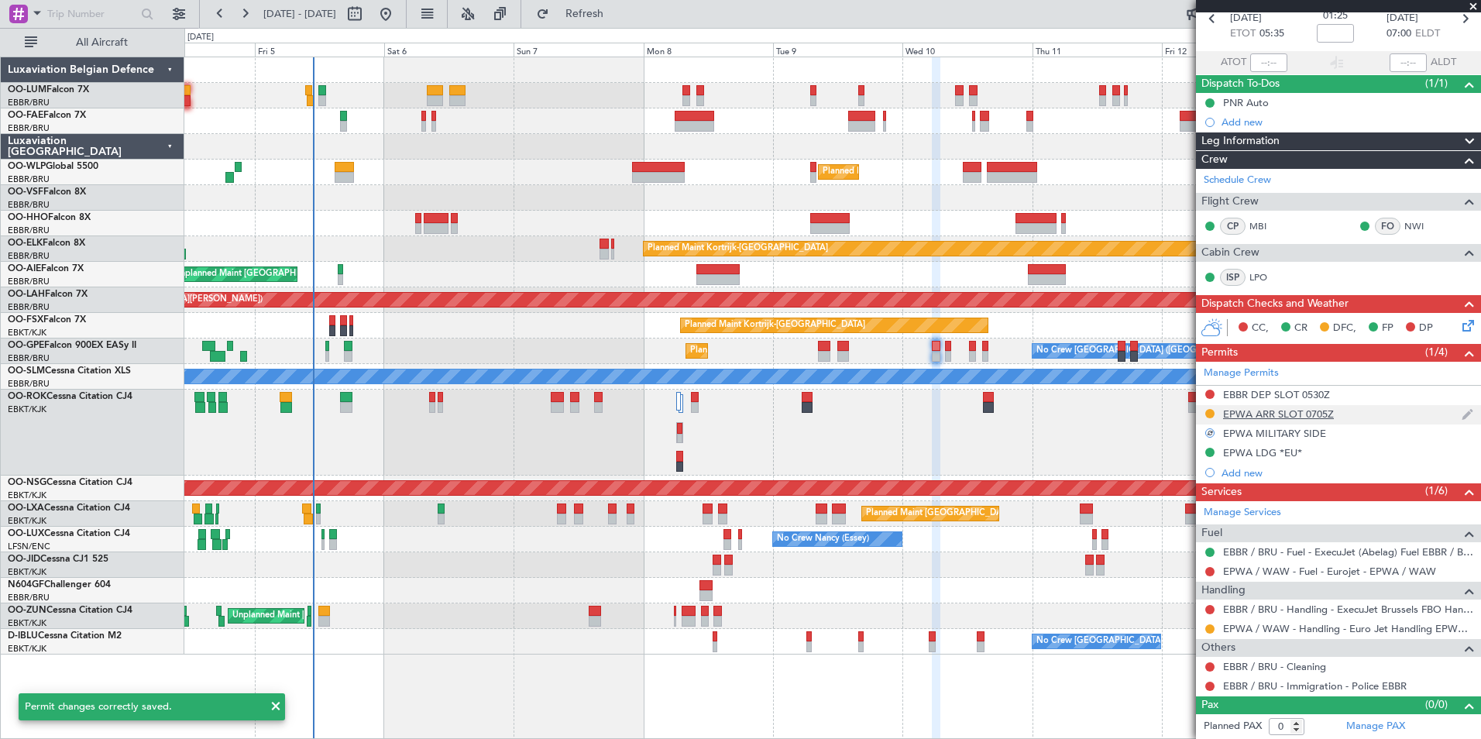
click at [1297, 408] on div "EPWA ARR SLOT 0705Z" at bounding box center [1278, 414] width 111 height 13
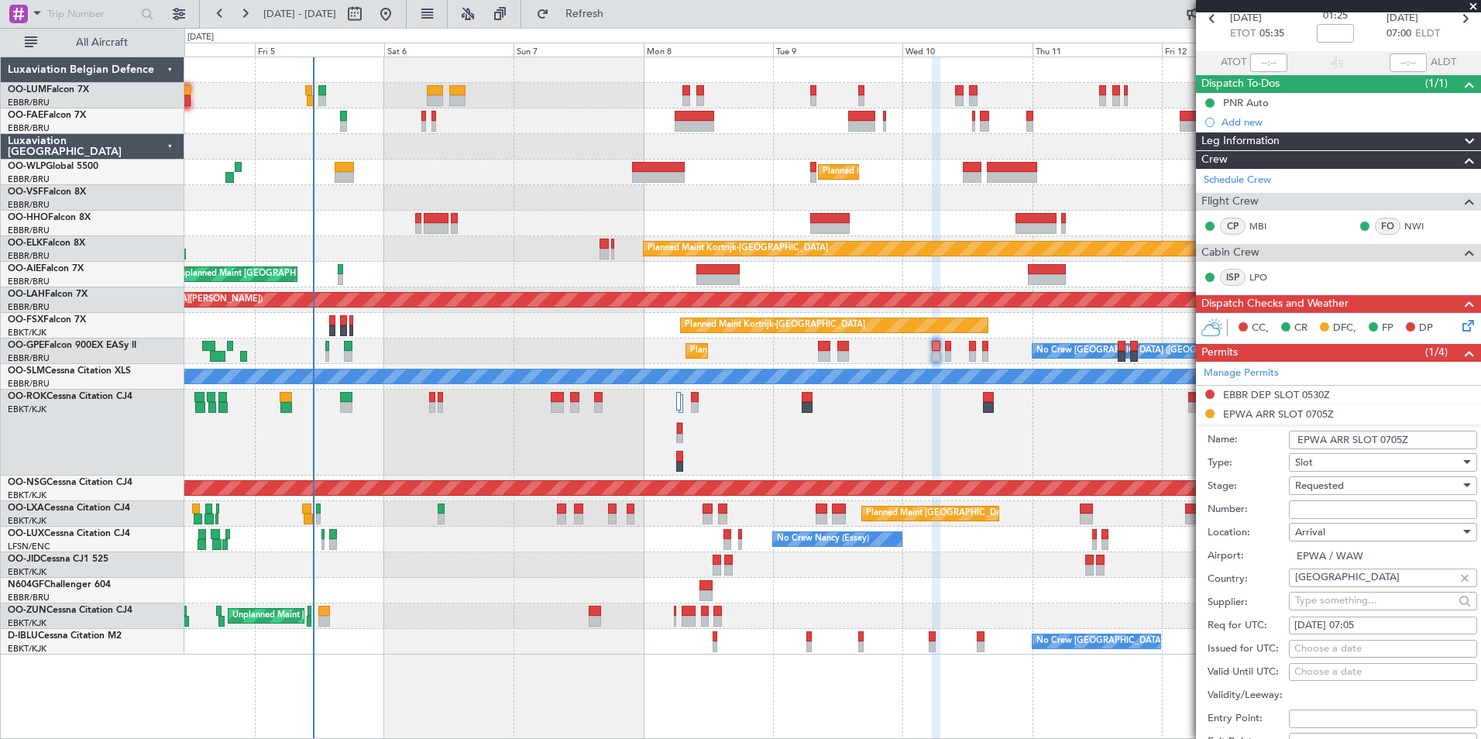
click at [1354, 435] on input "EPWA ARR SLOT 0705Z" at bounding box center [1383, 440] width 188 height 19
type input "EPWA ARR PPR 0705Z"
click at [1310, 504] on input "Number:" at bounding box center [1383, 510] width 188 height 19
paste input "193-25"
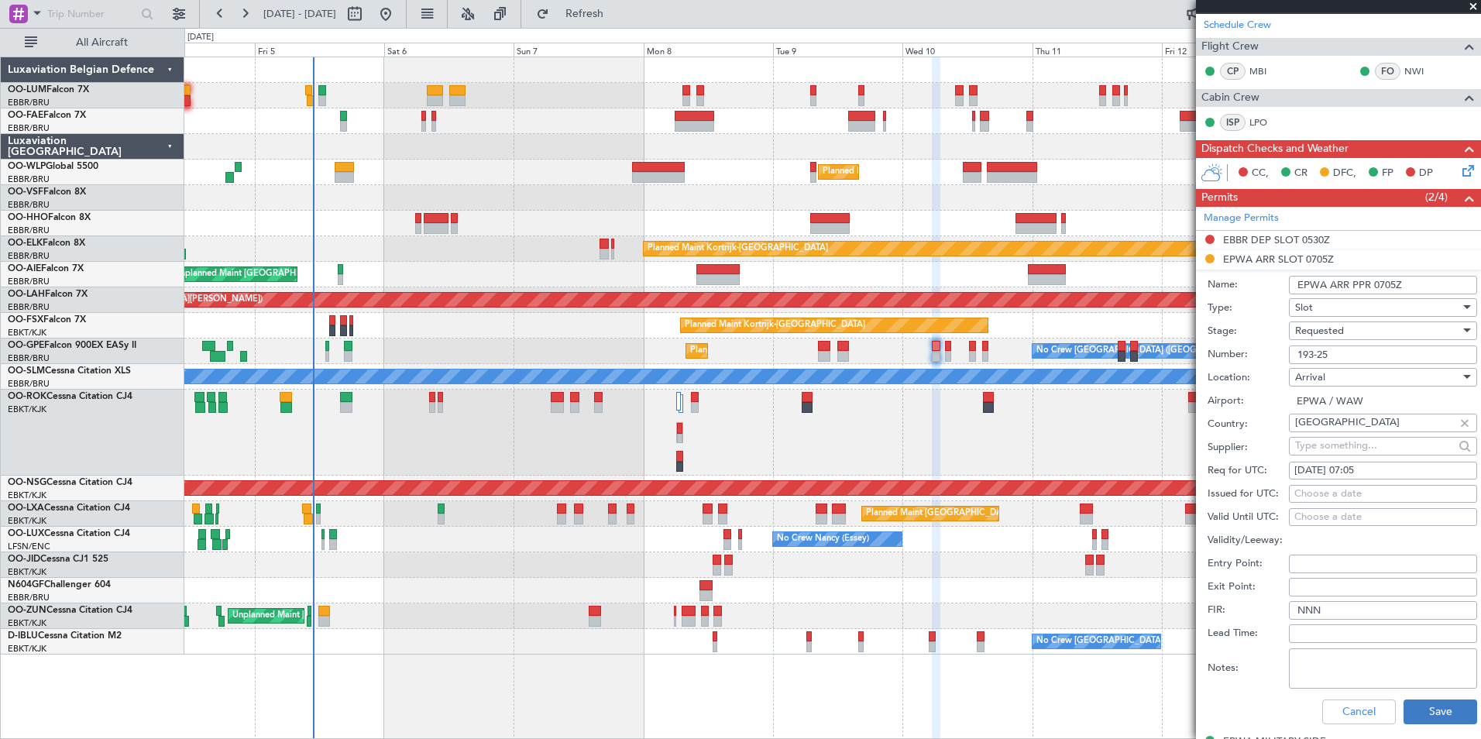
type input "193-25"
click at [1416, 707] on button "Save" at bounding box center [1441, 712] width 74 height 25
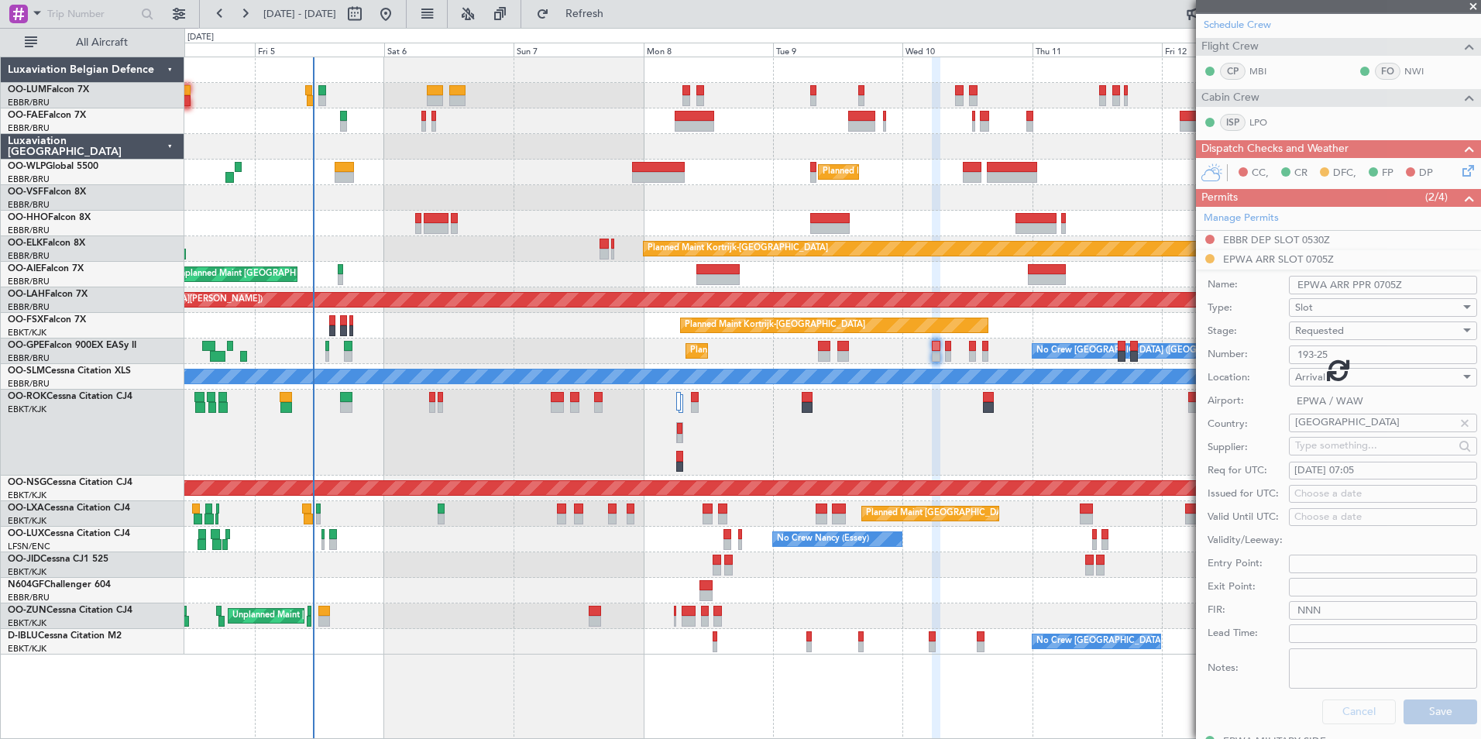
scroll to position [77, 0]
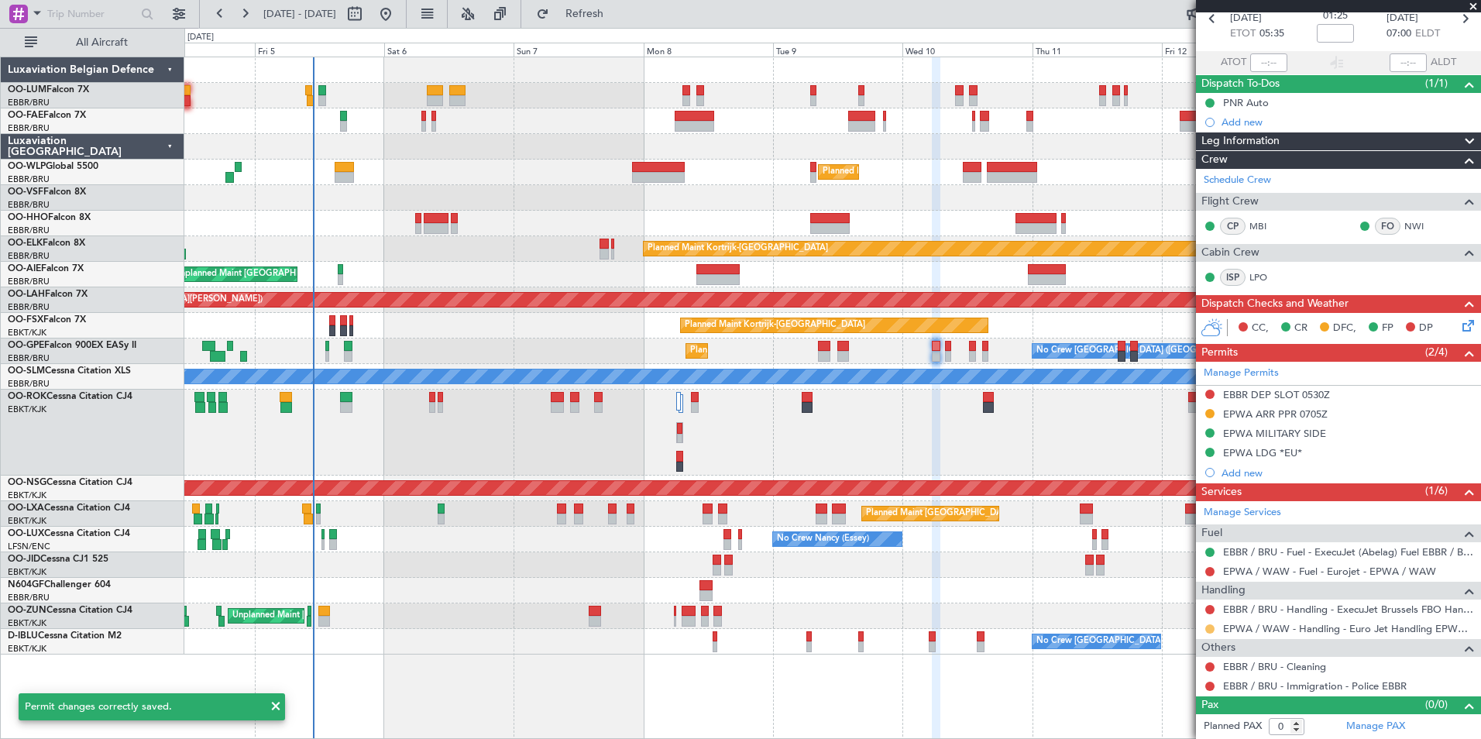
click at [1210, 628] on button at bounding box center [1210, 628] width 9 height 9
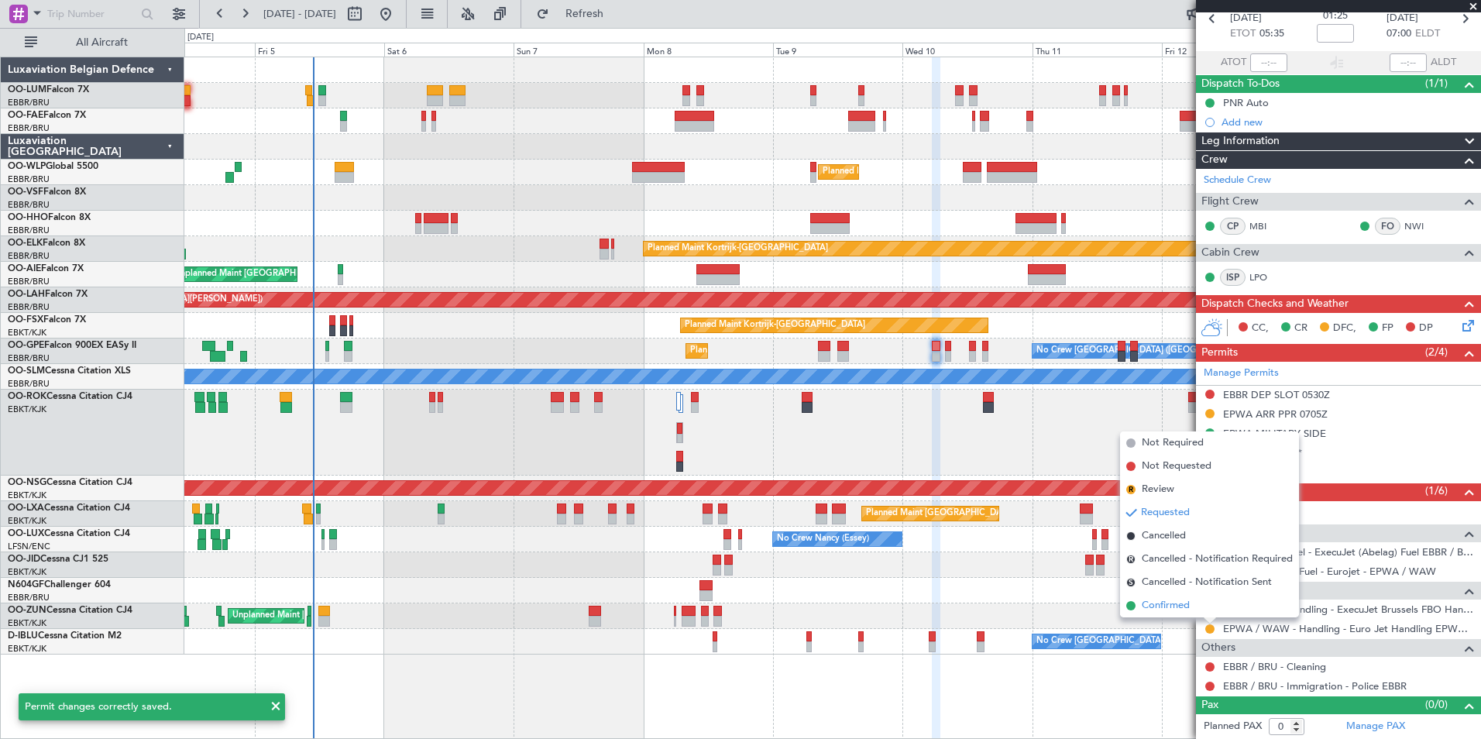
click at [1171, 608] on span "Confirmed" at bounding box center [1166, 605] width 48 height 15
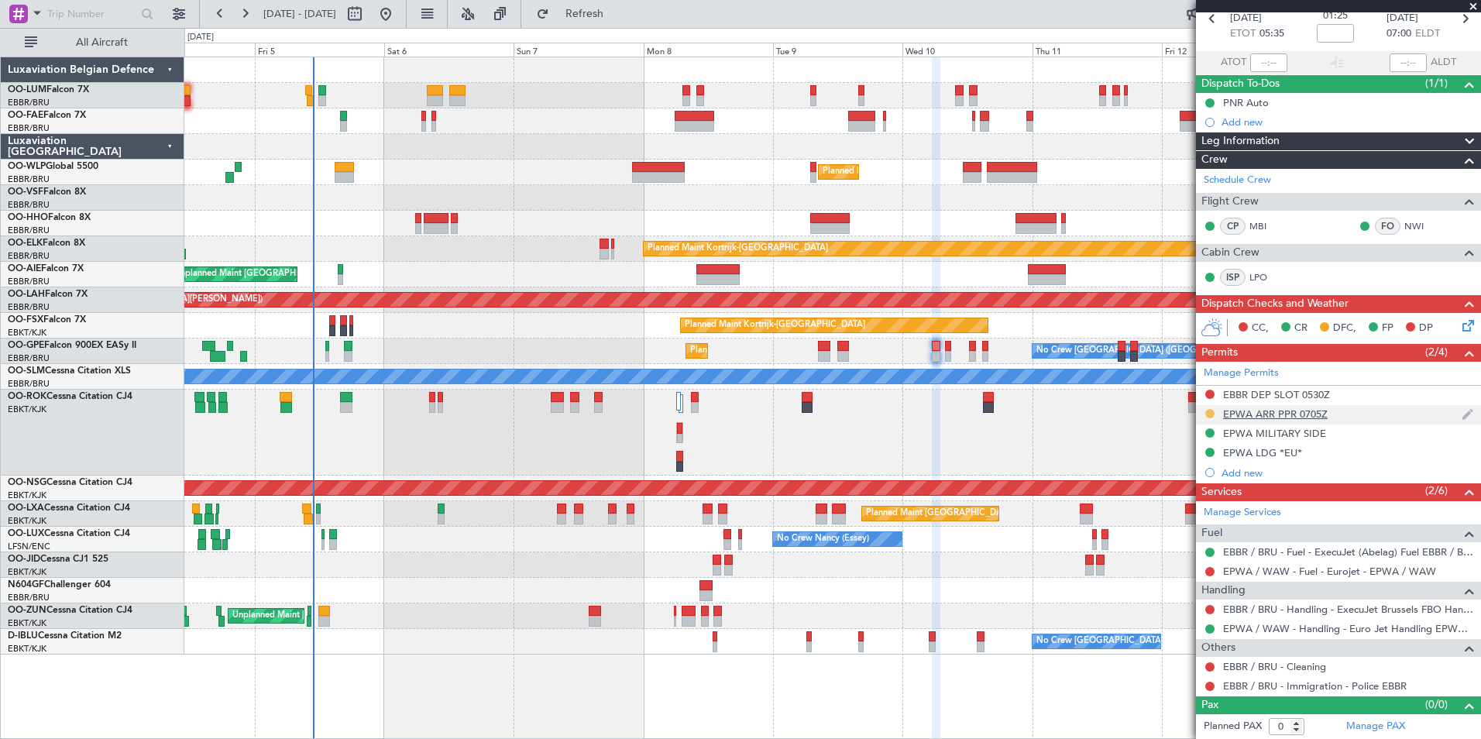
click at [1206, 414] on button at bounding box center [1210, 413] width 9 height 9
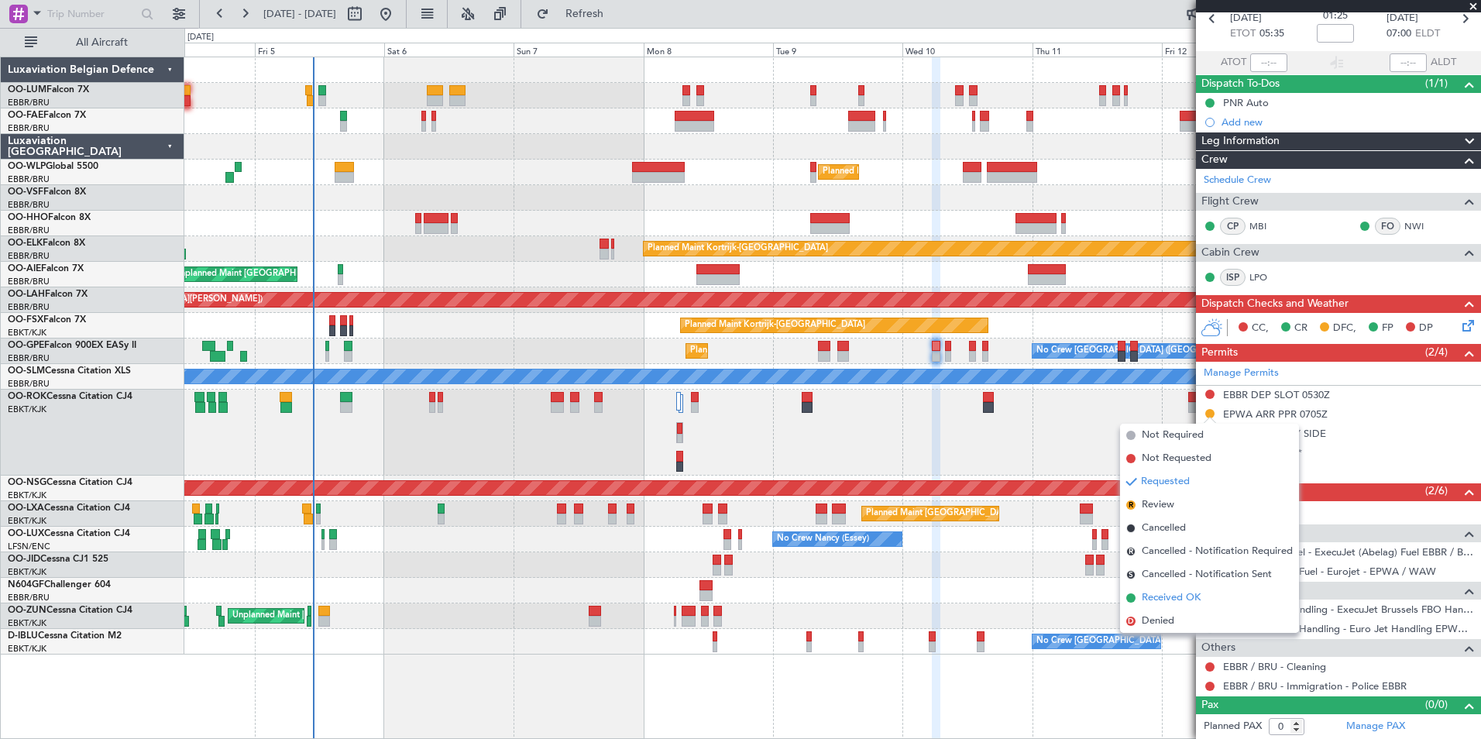
click at [1164, 595] on span "Received OK" at bounding box center [1171, 597] width 59 height 15
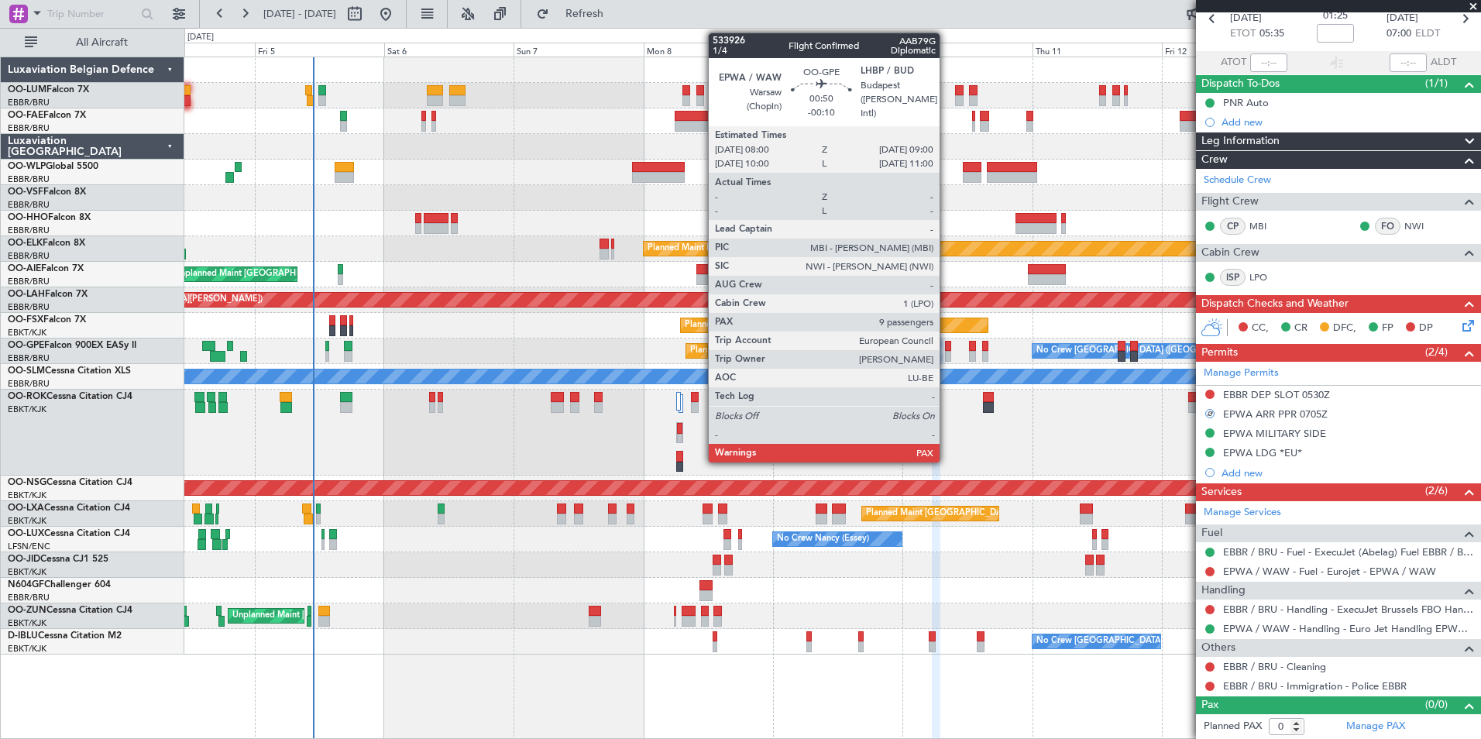
click at [947, 346] on div at bounding box center [947, 346] width 5 height 11
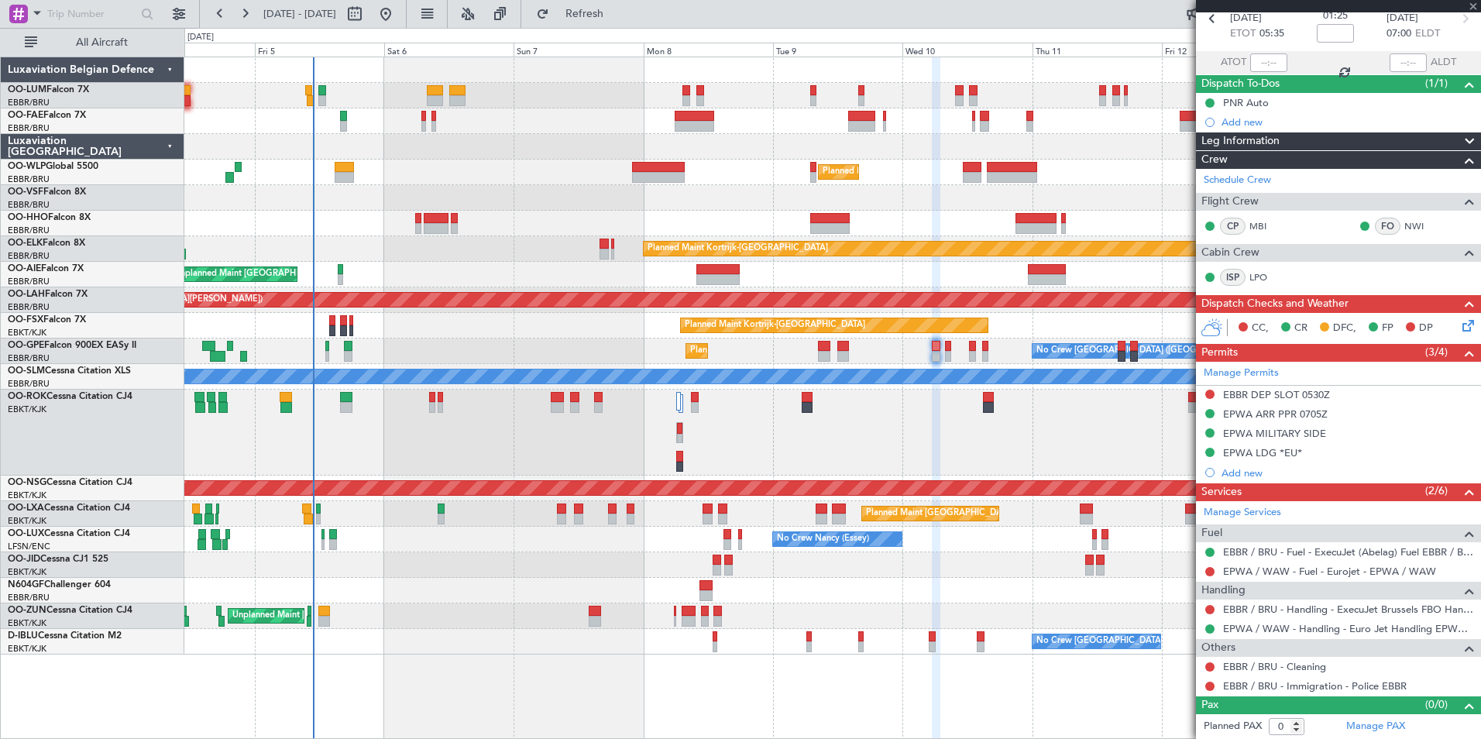
type input "-00:10"
type input "9"
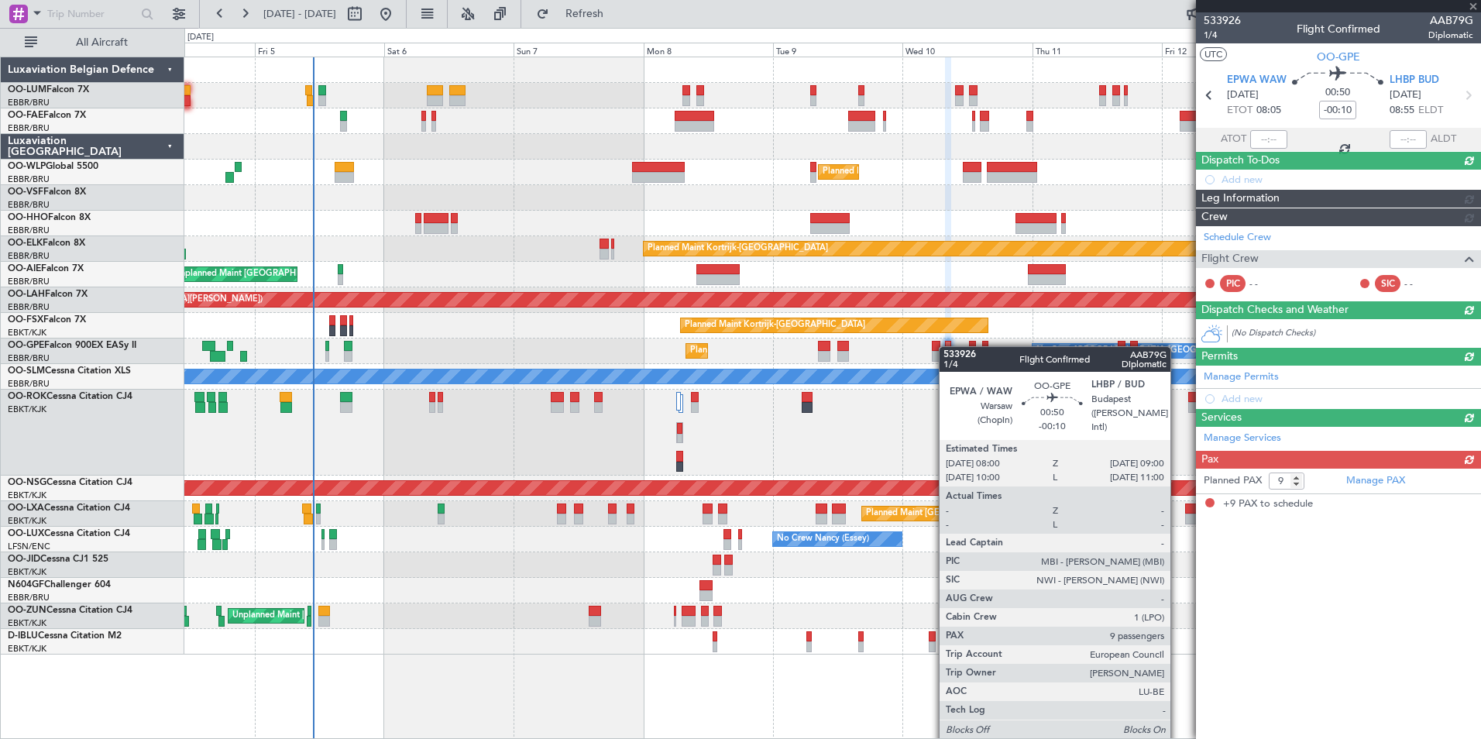
scroll to position [0, 0]
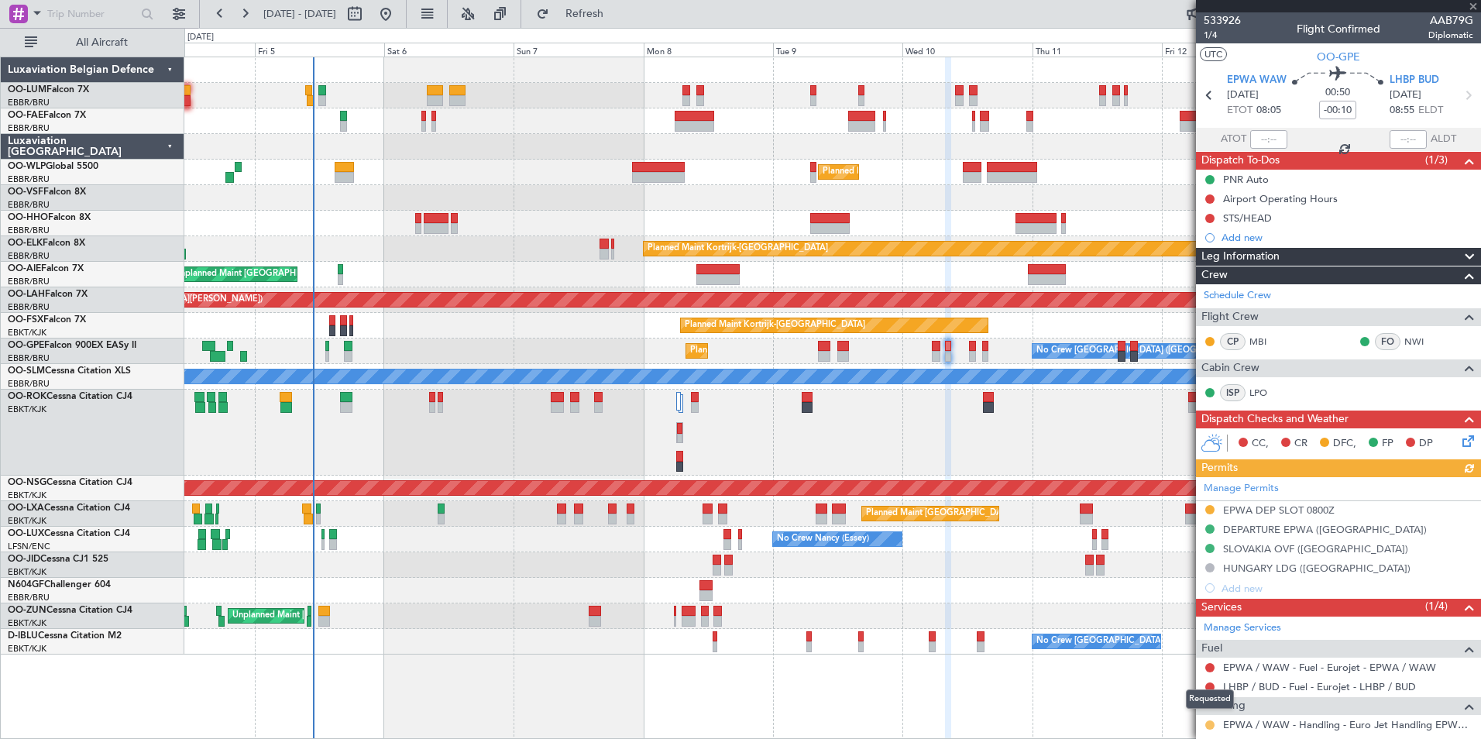
click at [1209, 726] on button at bounding box center [1210, 725] width 9 height 9
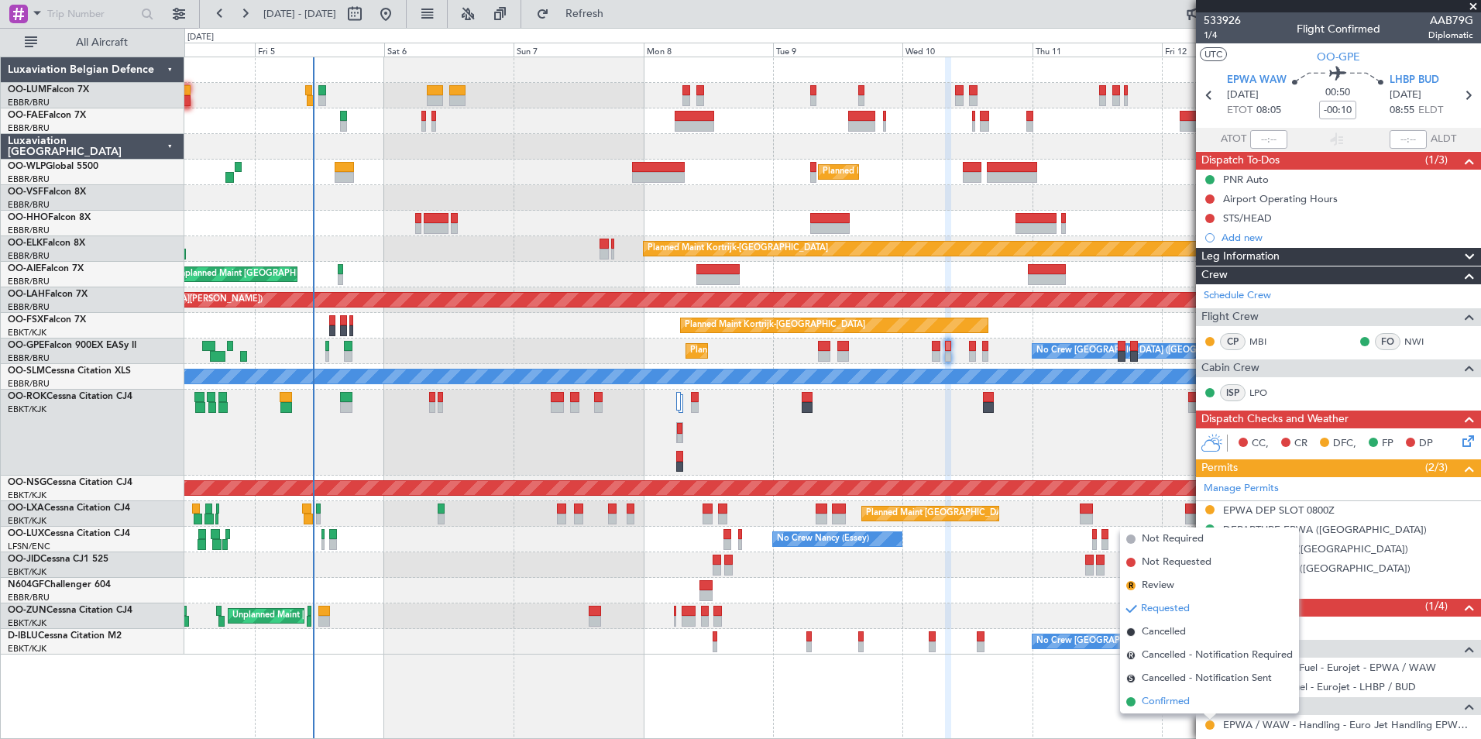
click at [1166, 696] on span "Confirmed" at bounding box center [1166, 701] width 48 height 15
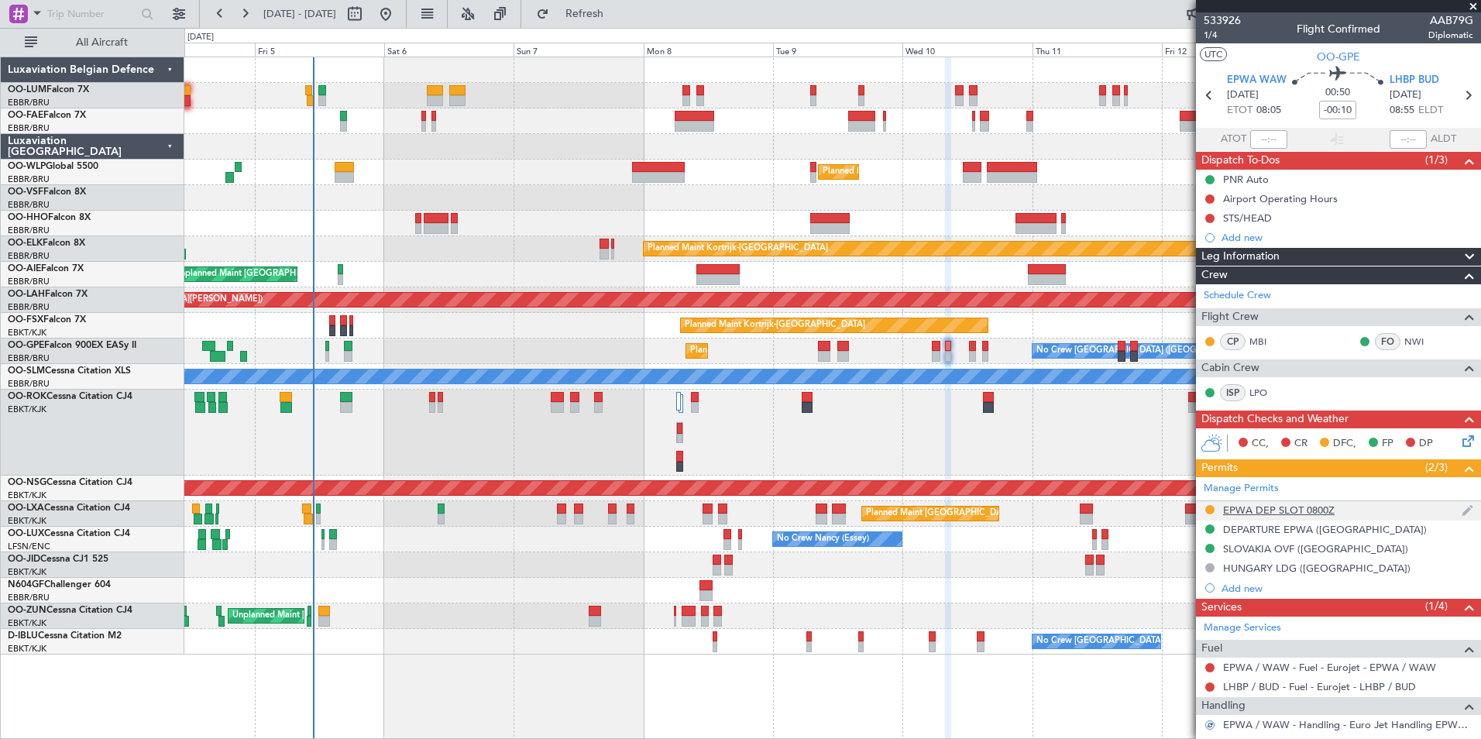
click at [1261, 509] on div "EPWA DEP SLOT 0800Z" at bounding box center [1279, 510] width 112 height 13
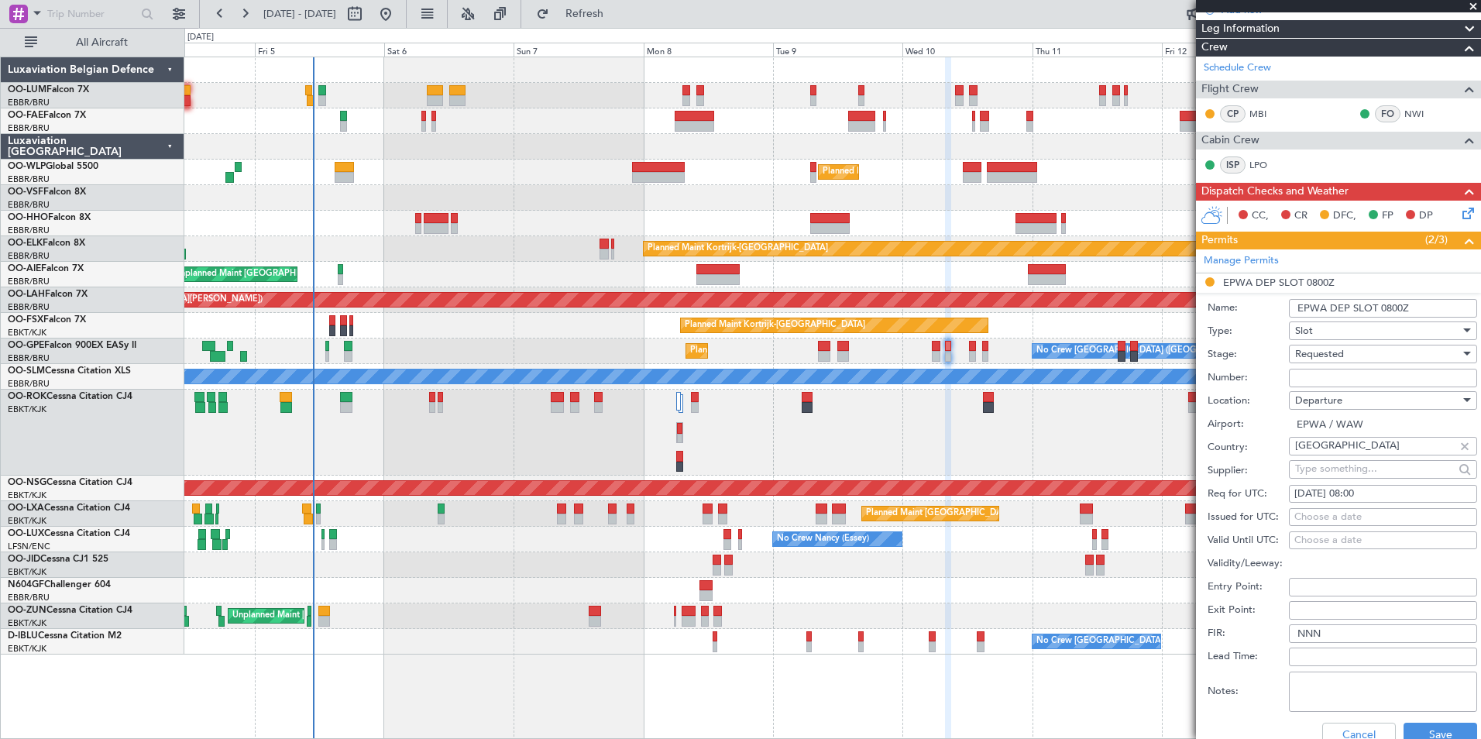
scroll to position [232, 0]
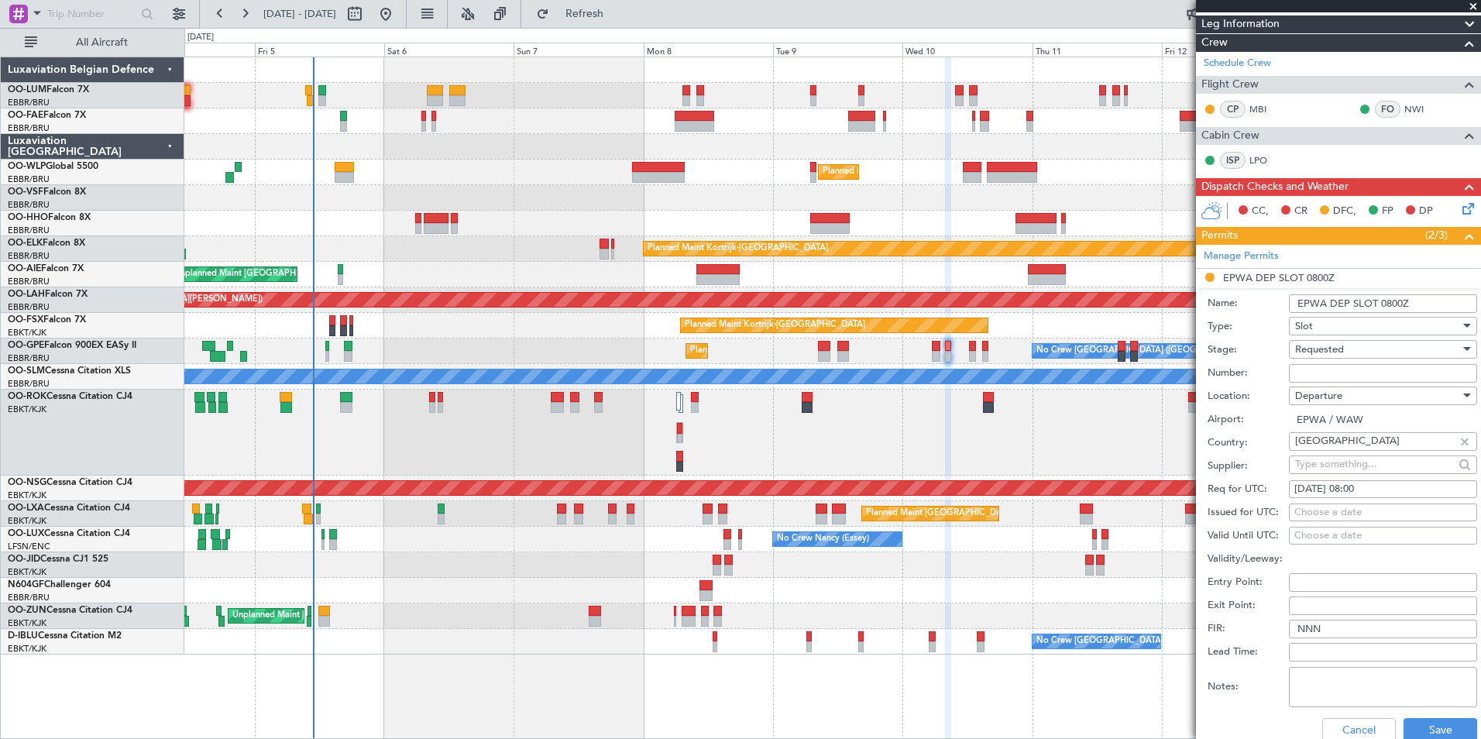
drag, startPoint x: 1331, startPoint y: 304, endPoint x: 1350, endPoint y: 302, distance: 18.7
click at [1350, 302] on input "EPWA DEP SLOT 0800Z" at bounding box center [1383, 303] width 188 height 19
type input "EPWA PPR 0800Z"
paste input "193-25"
type input "193-25"
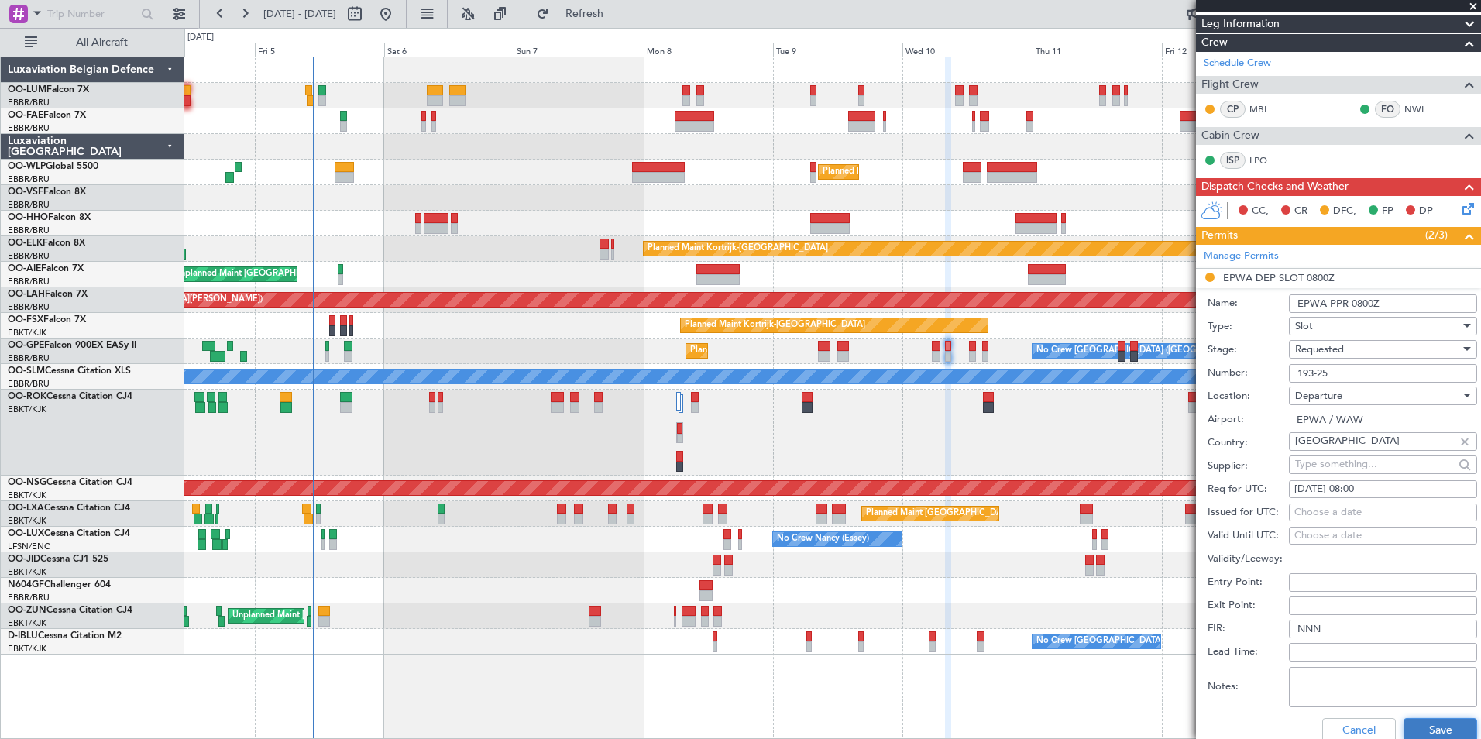
click at [1443, 737] on button "Save" at bounding box center [1441, 730] width 74 height 25
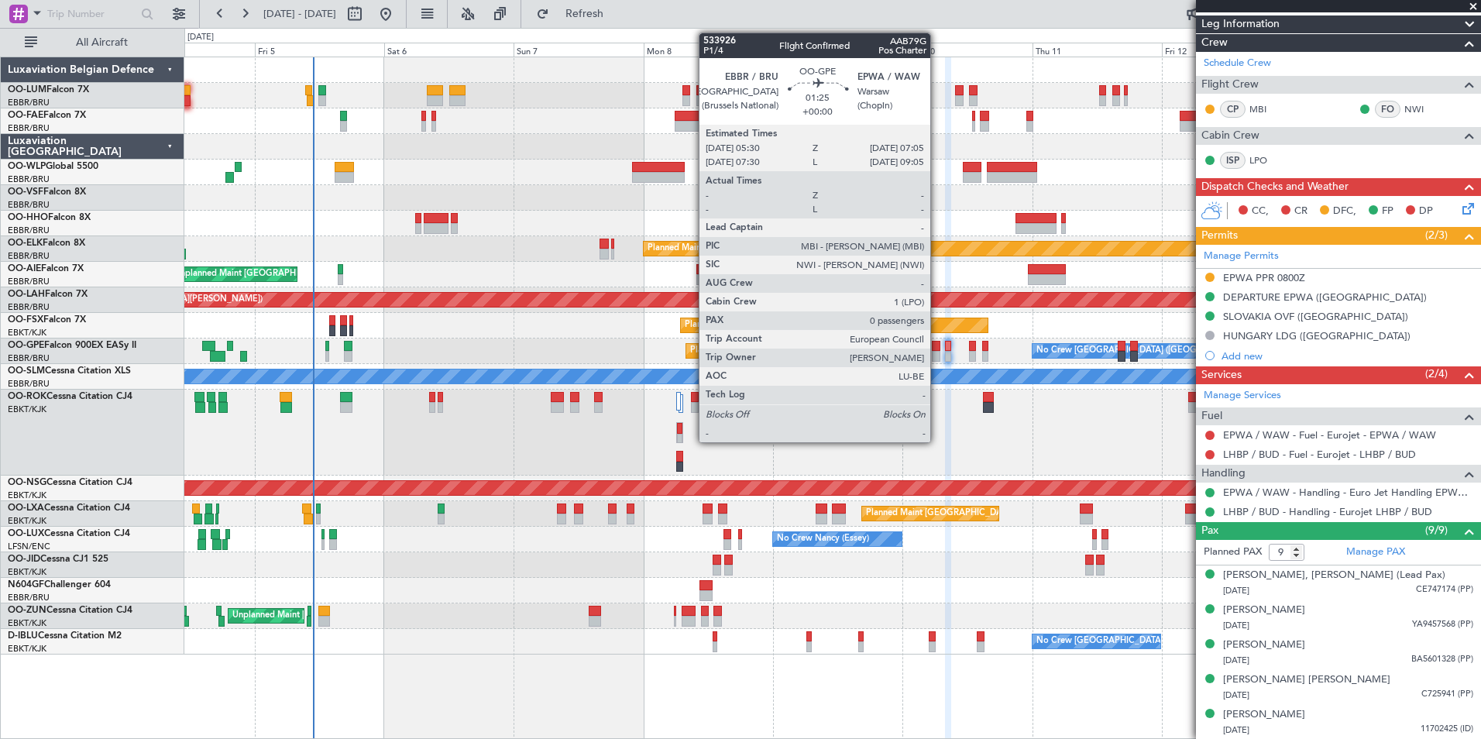
click at [937, 346] on div at bounding box center [936, 346] width 9 height 11
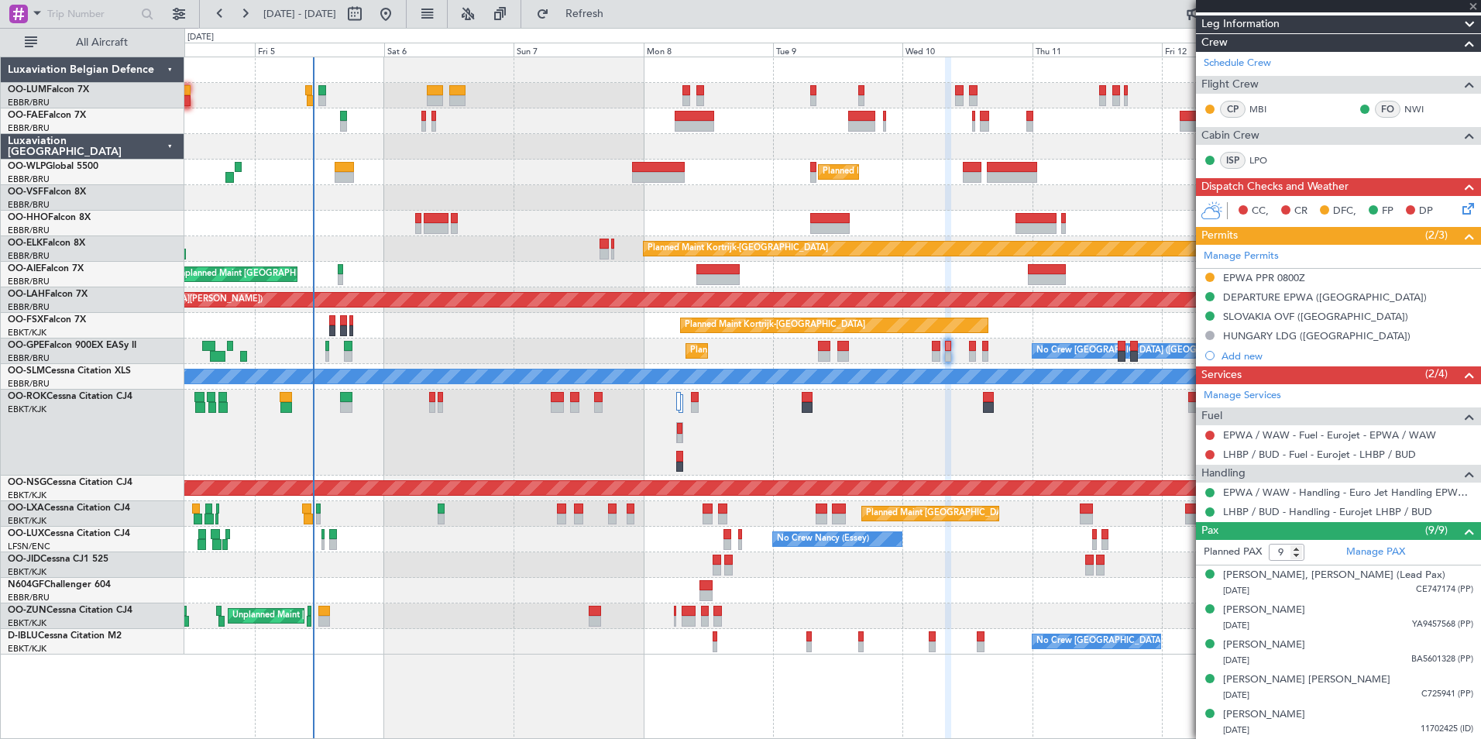
type input "0"
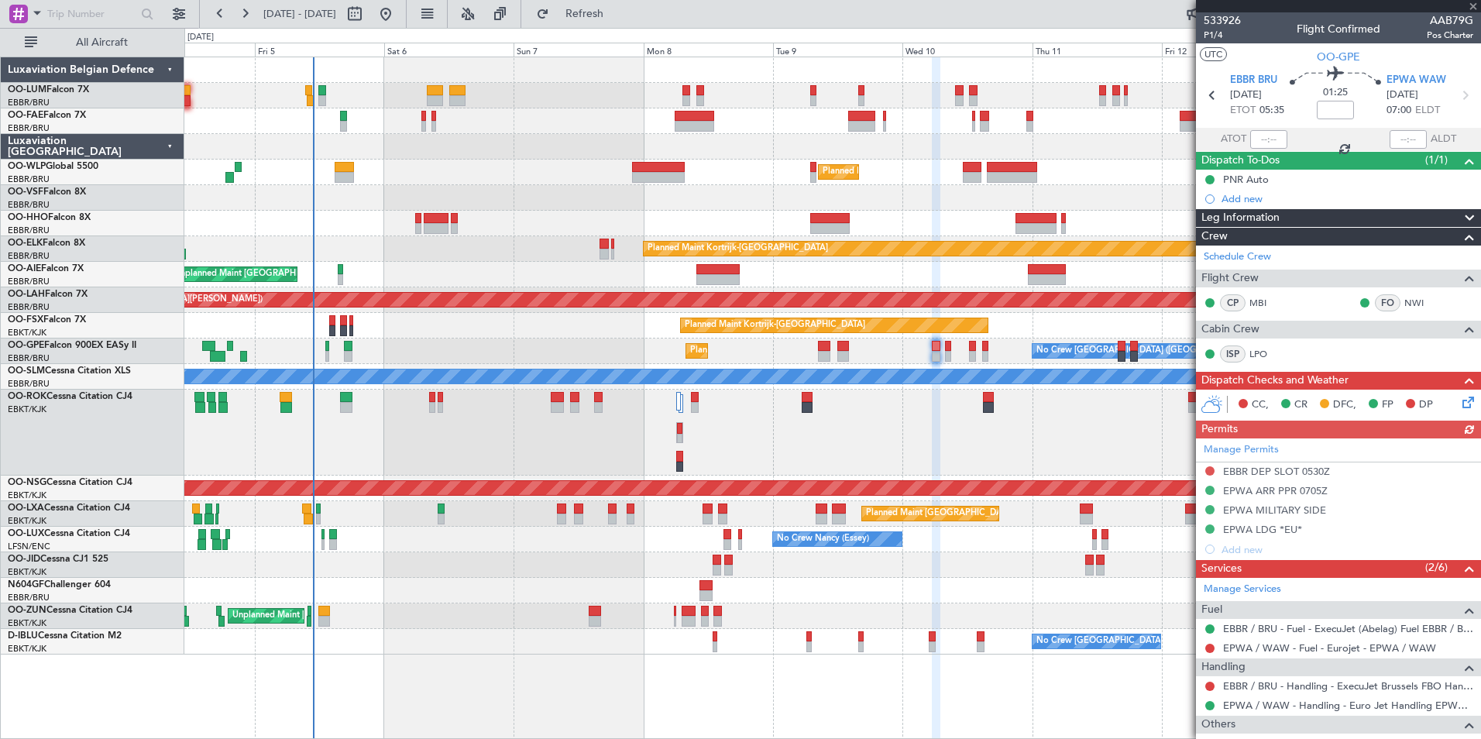
scroll to position [77, 0]
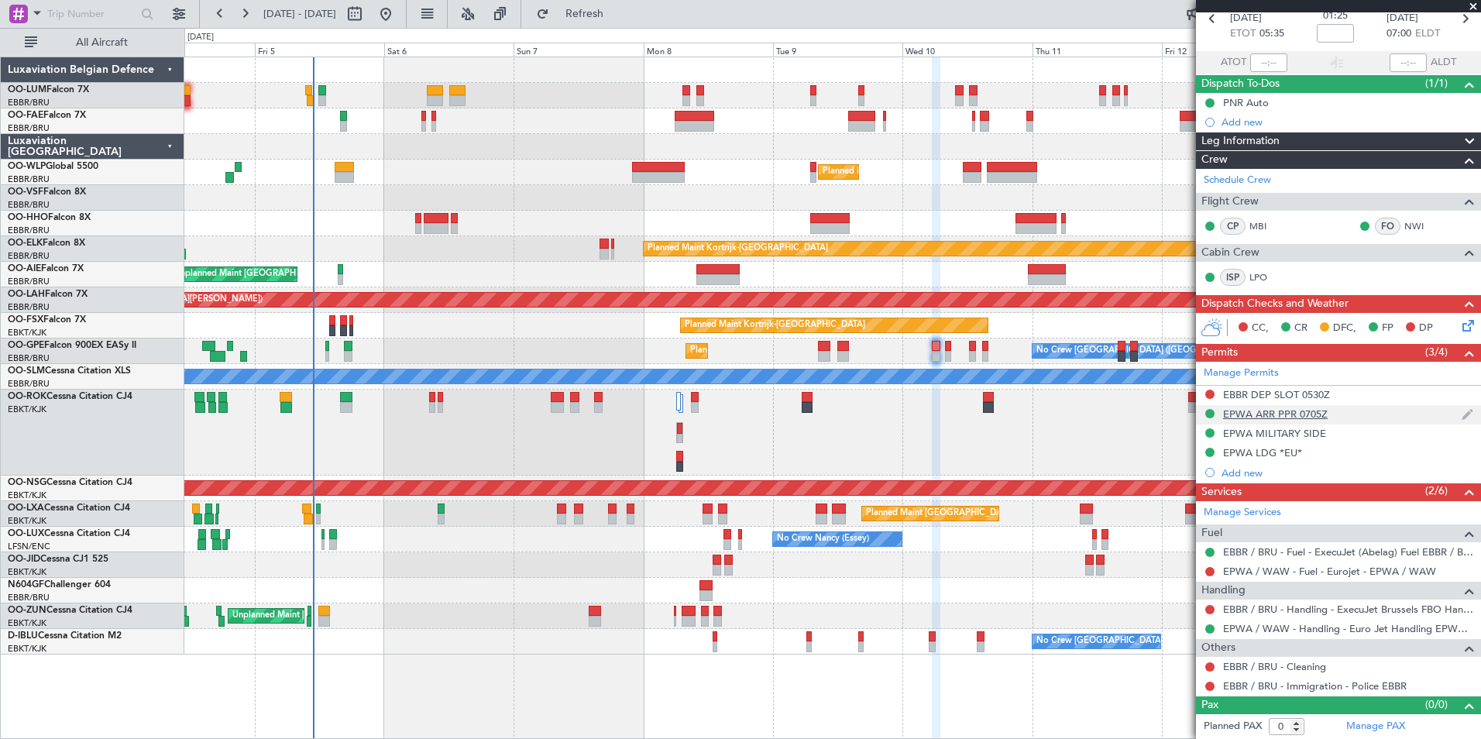
click at [1284, 411] on div "EPWA ARR PPR 0705Z" at bounding box center [1275, 414] width 105 height 13
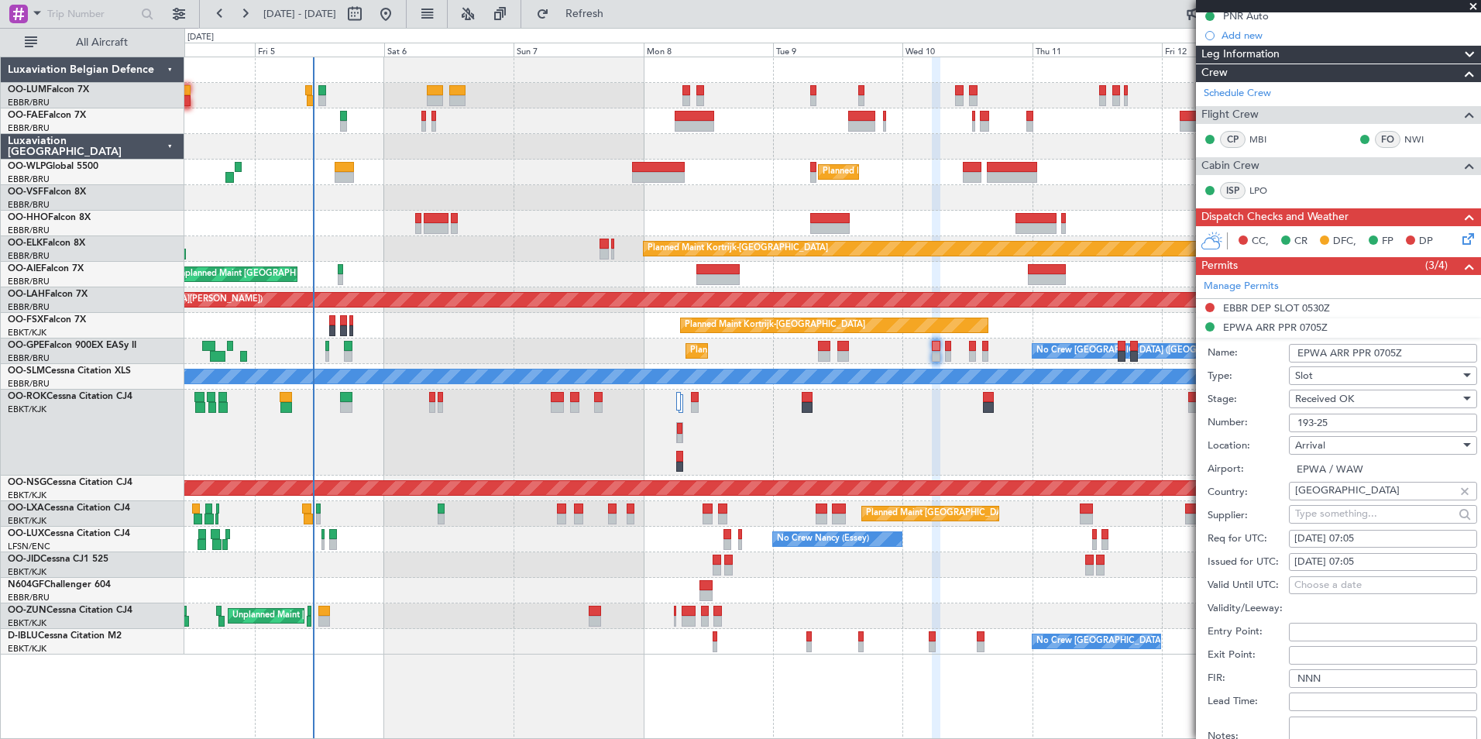
scroll to position [309, 0]
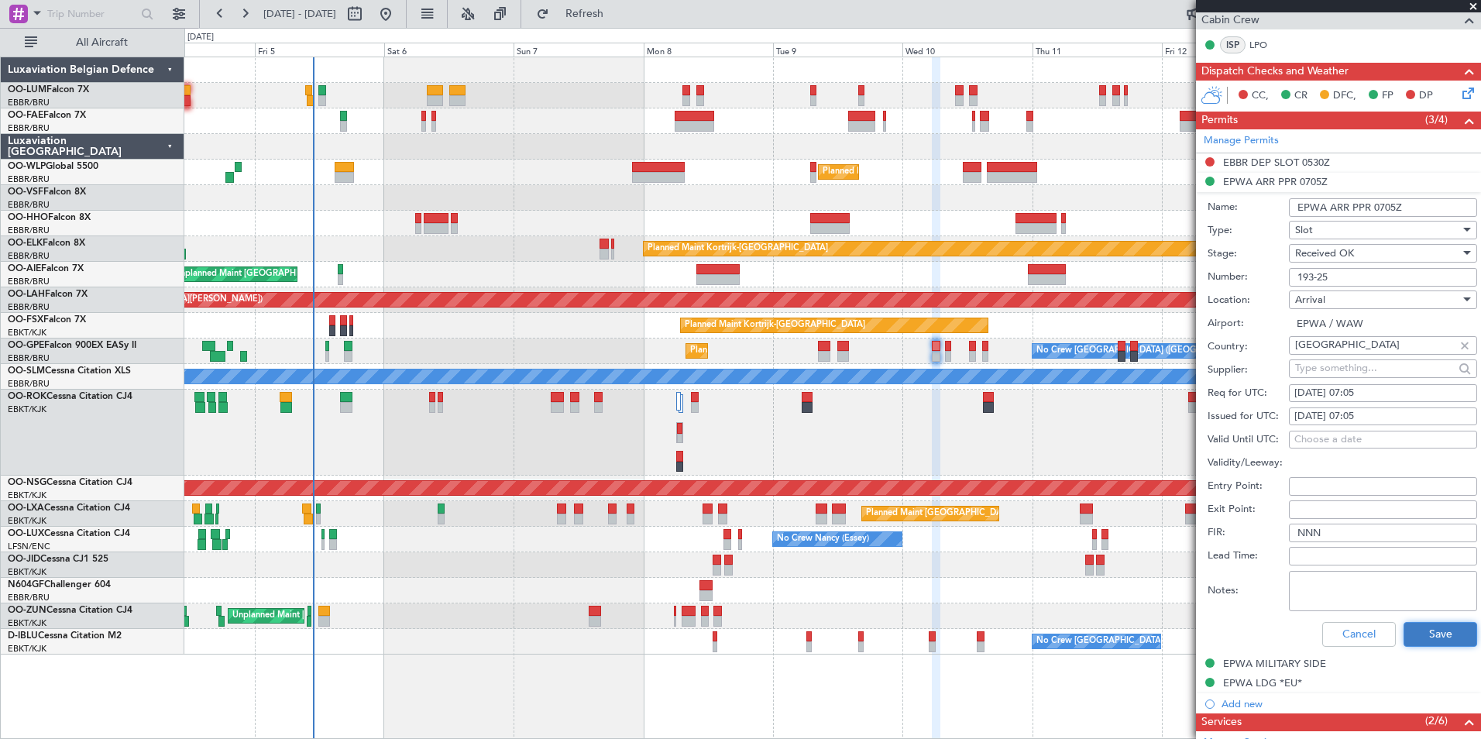
click at [1422, 628] on button "Save" at bounding box center [1441, 634] width 74 height 25
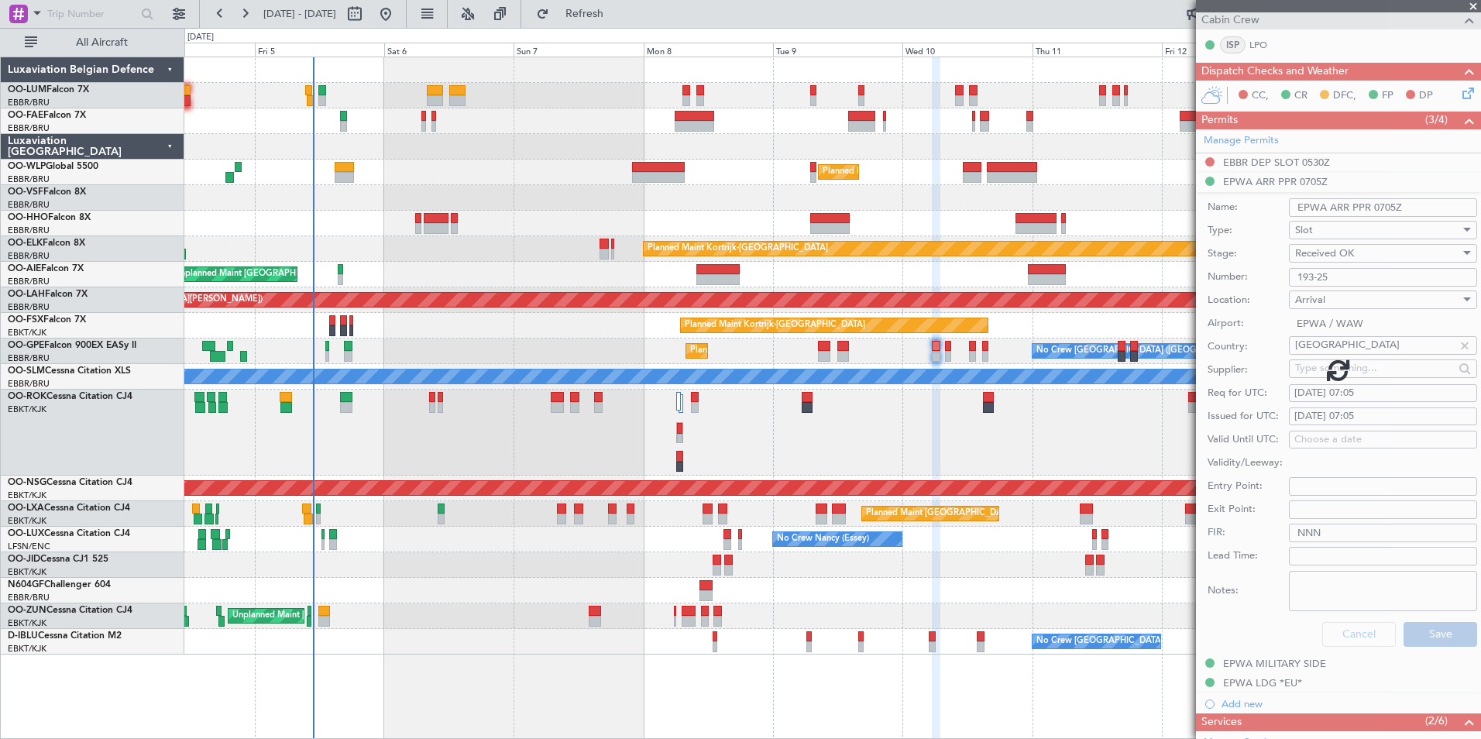
scroll to position [77, 0]
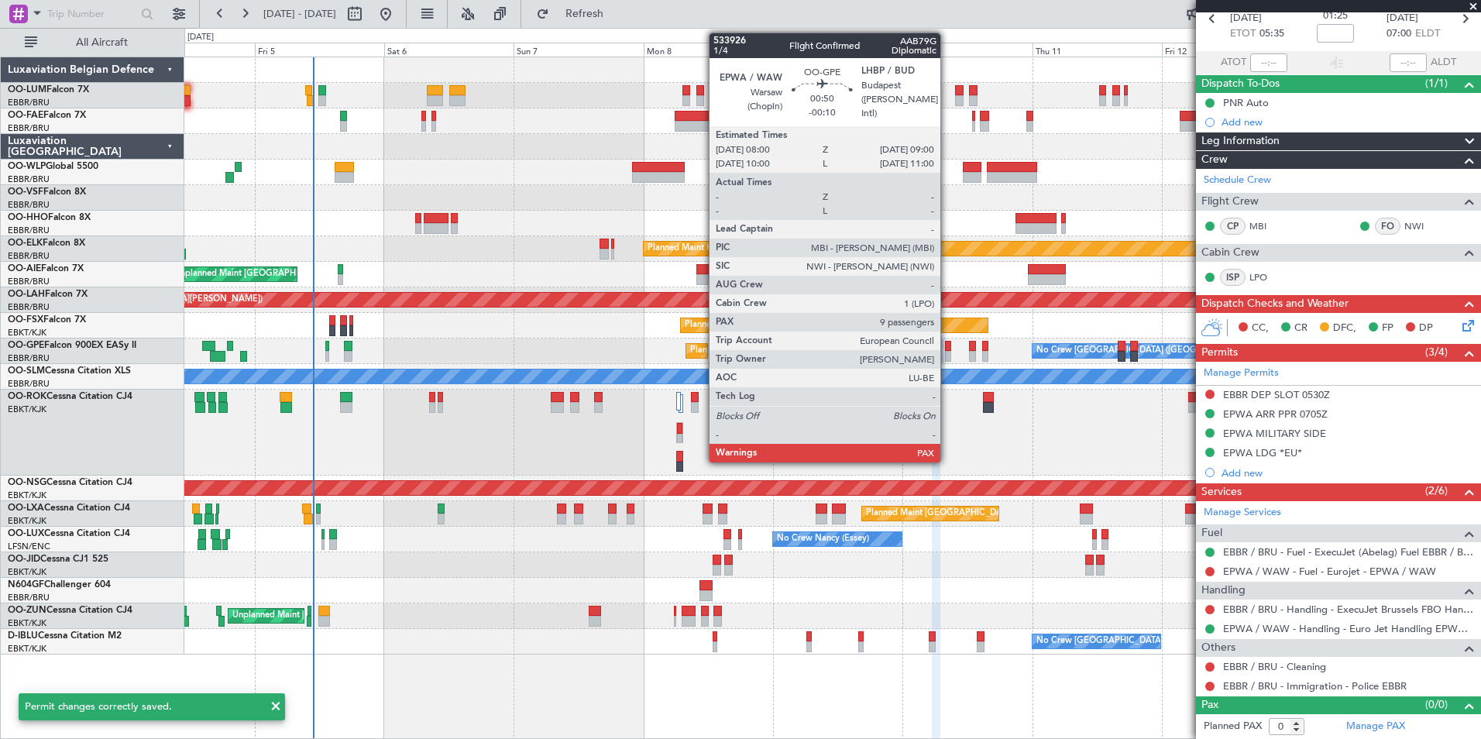
click at [948, 346] on div at bounding box center [947, 346] width 5 height 11
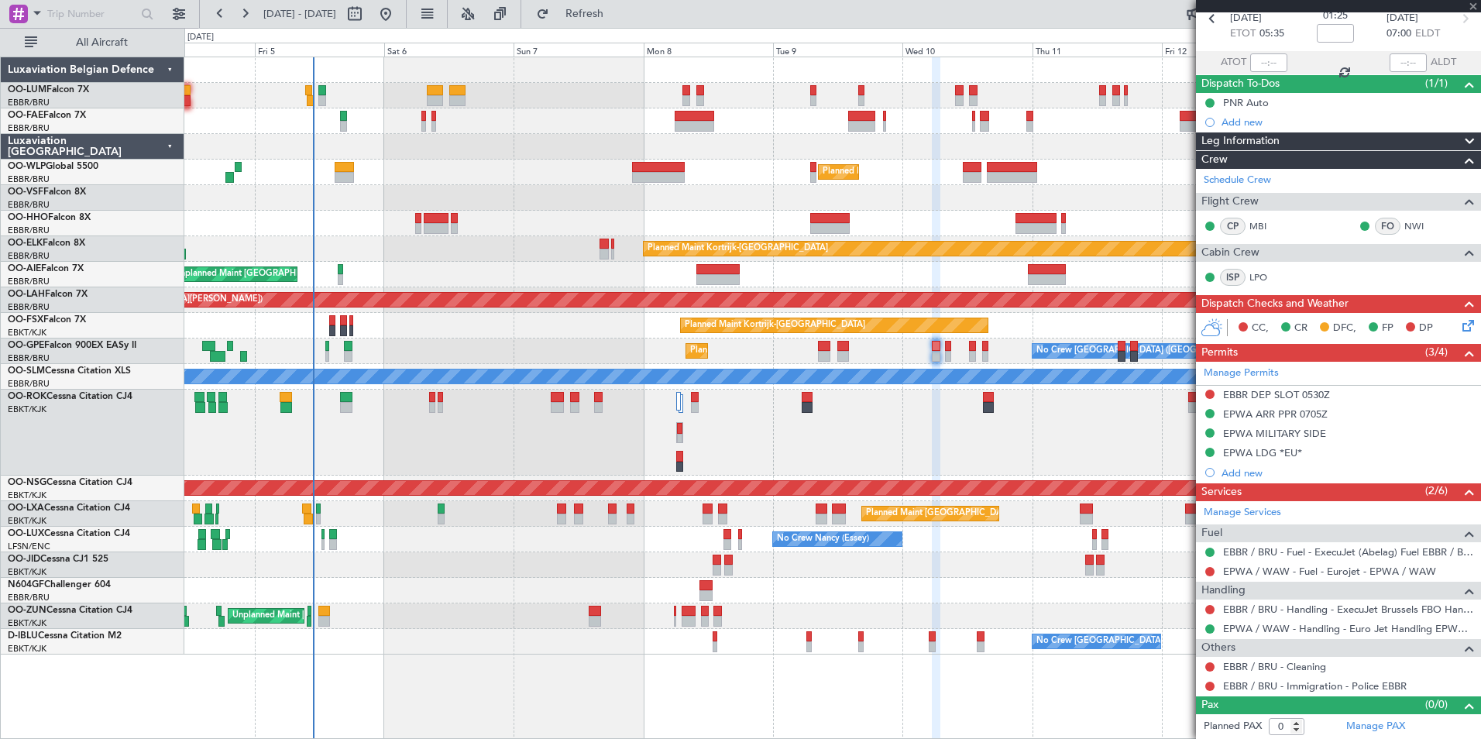
type input "-00:10"
type input "9"
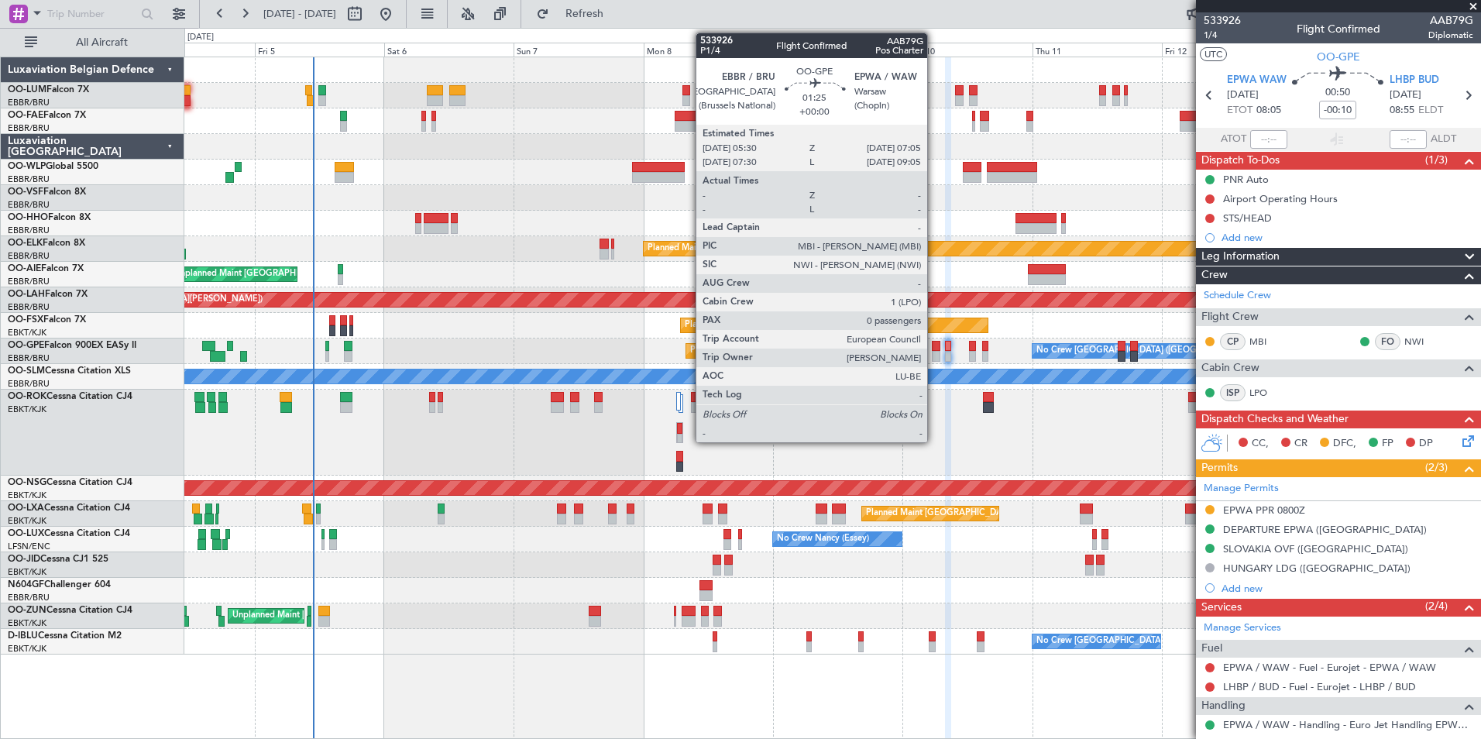
click at [932, 341] on div at bounding box center [936, 346] width 9 height 11
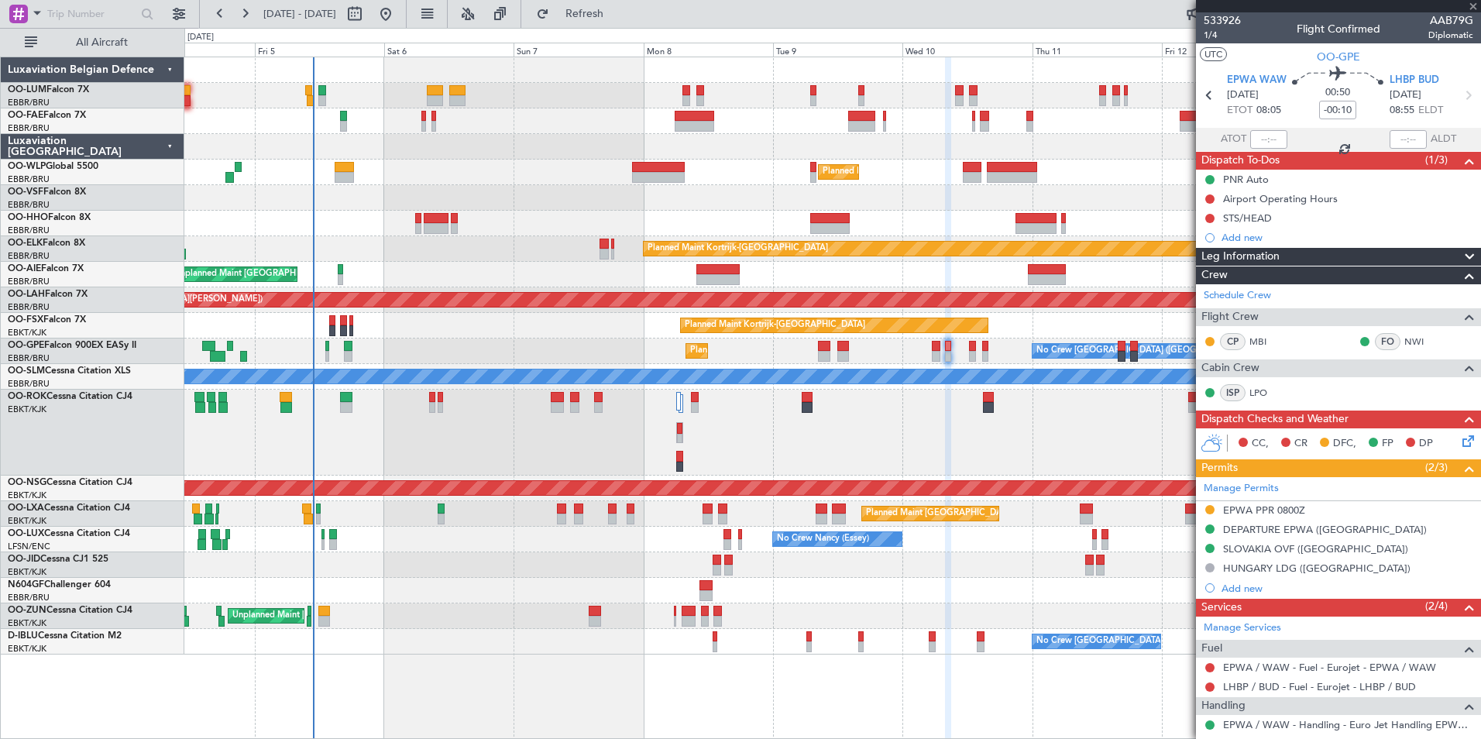
type input "0"
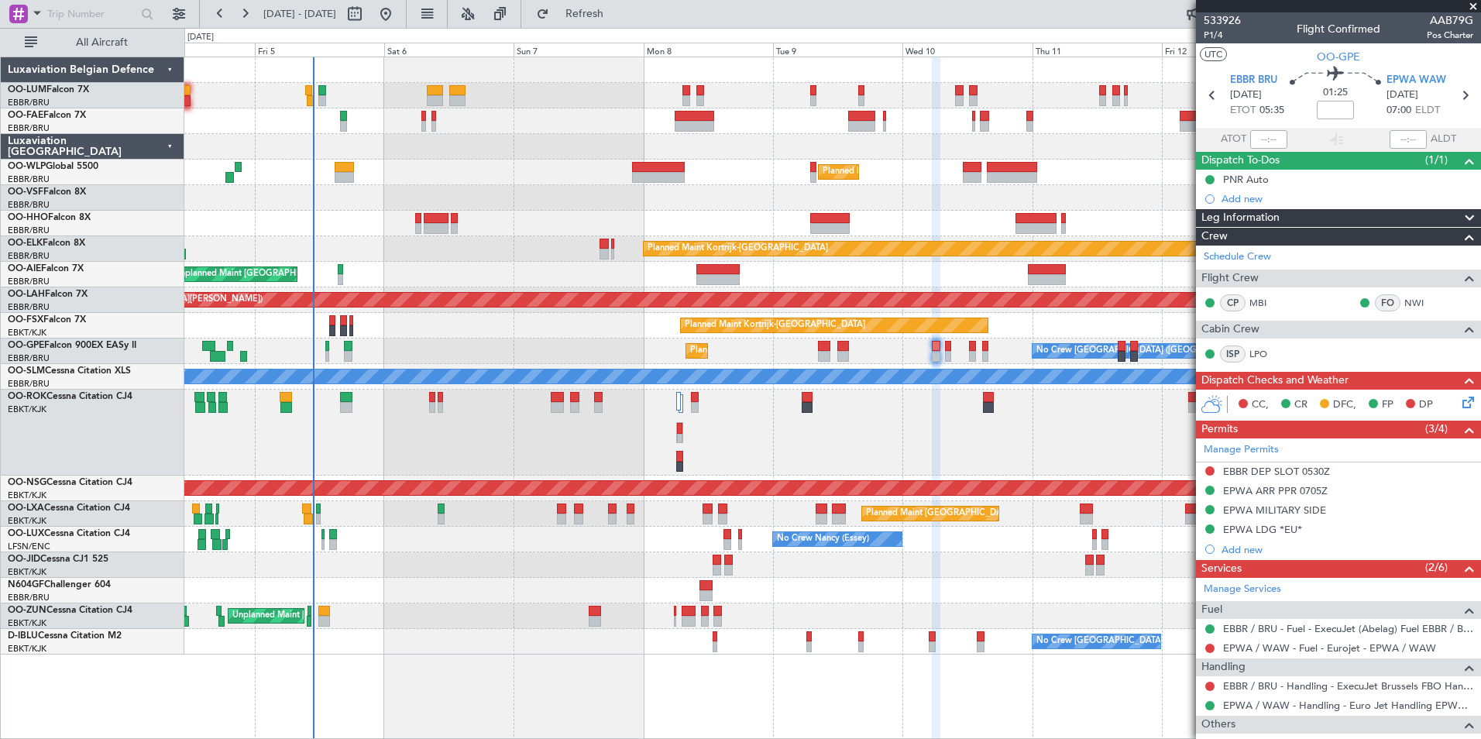
click at [1282, 491] on div "EPWA ARR PPR 0705Z" at bounding box center [1275, 490] width 105 height 13
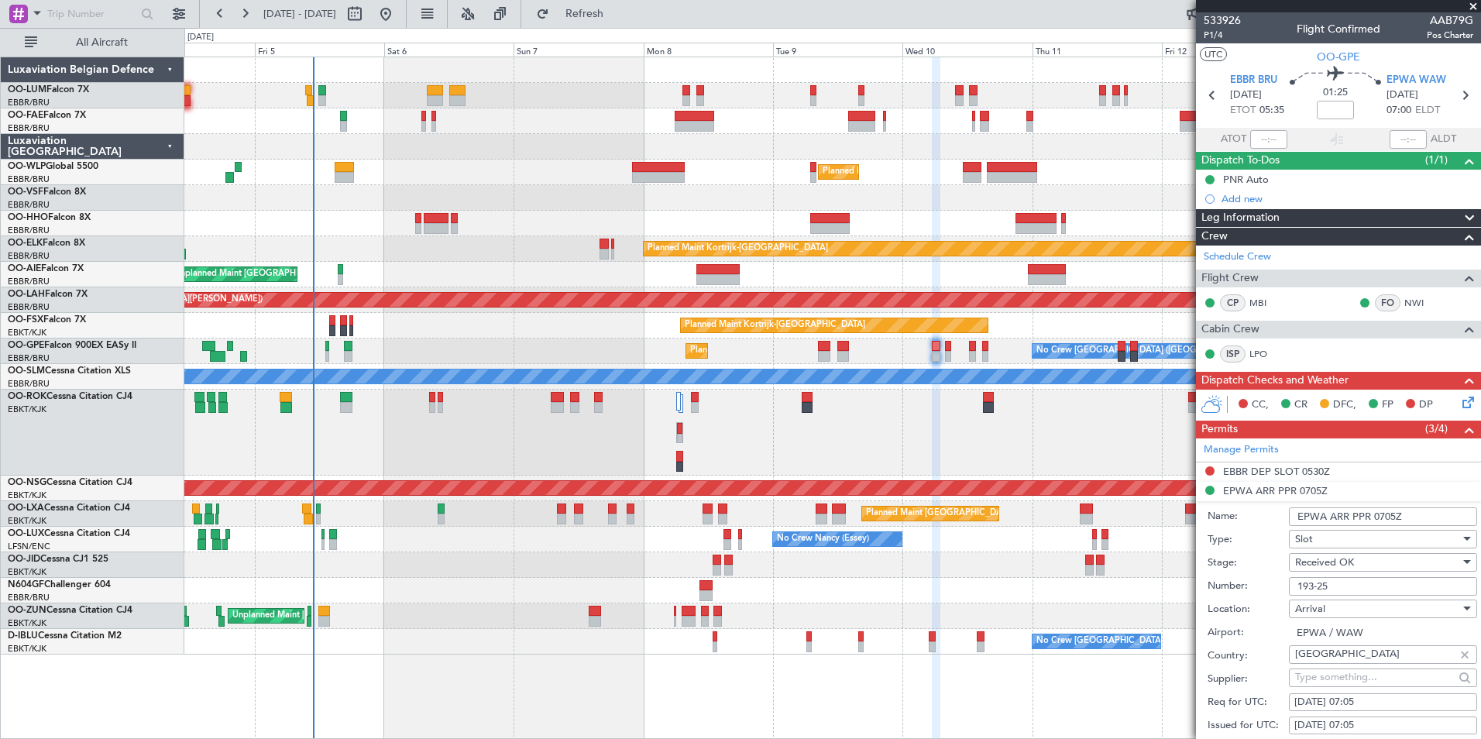
click at [1393, 538] on div "Slot" at bounding box center [1377, 539] width 165 height 23
click at [1333, 617] on span "PPR" at bounding box center [1377, 615] width 163 height 23
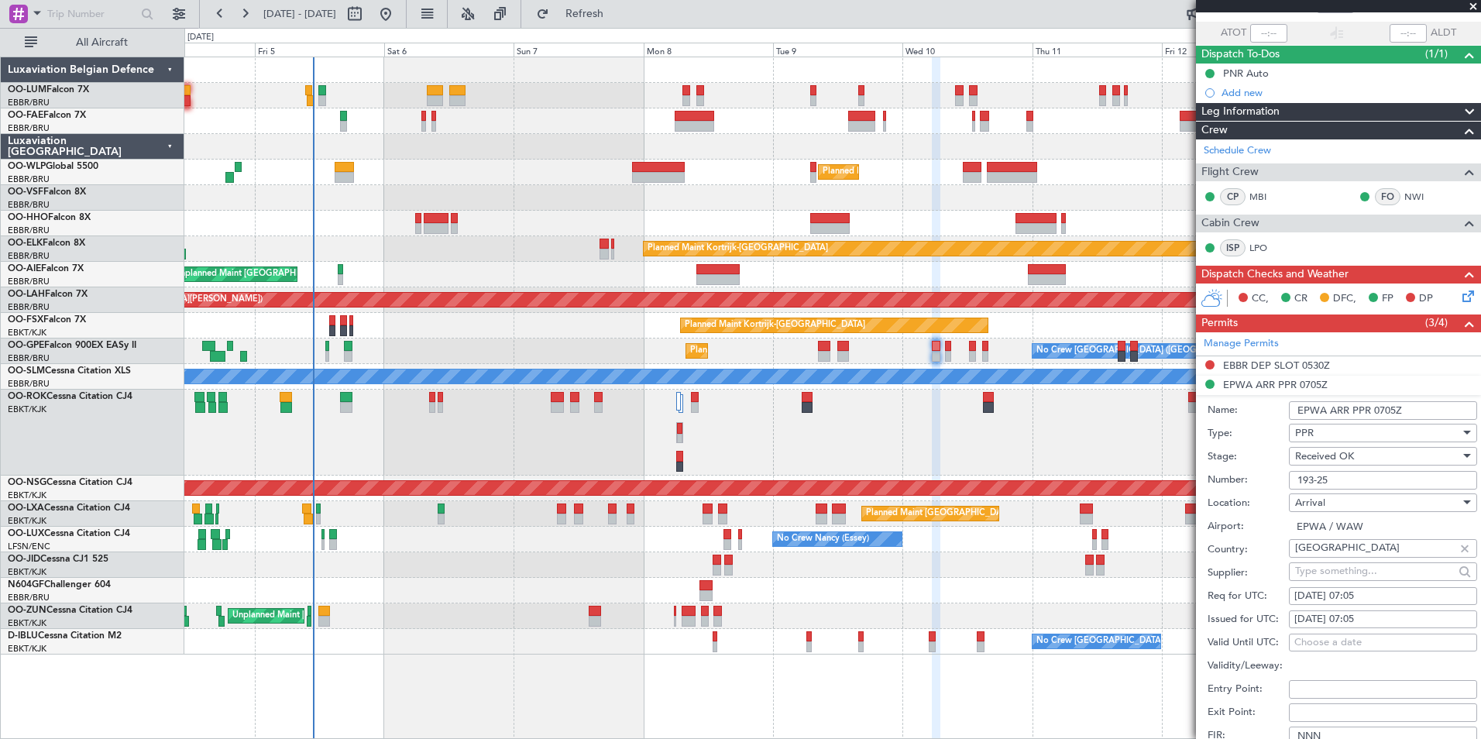
scroll to position [232, 0]
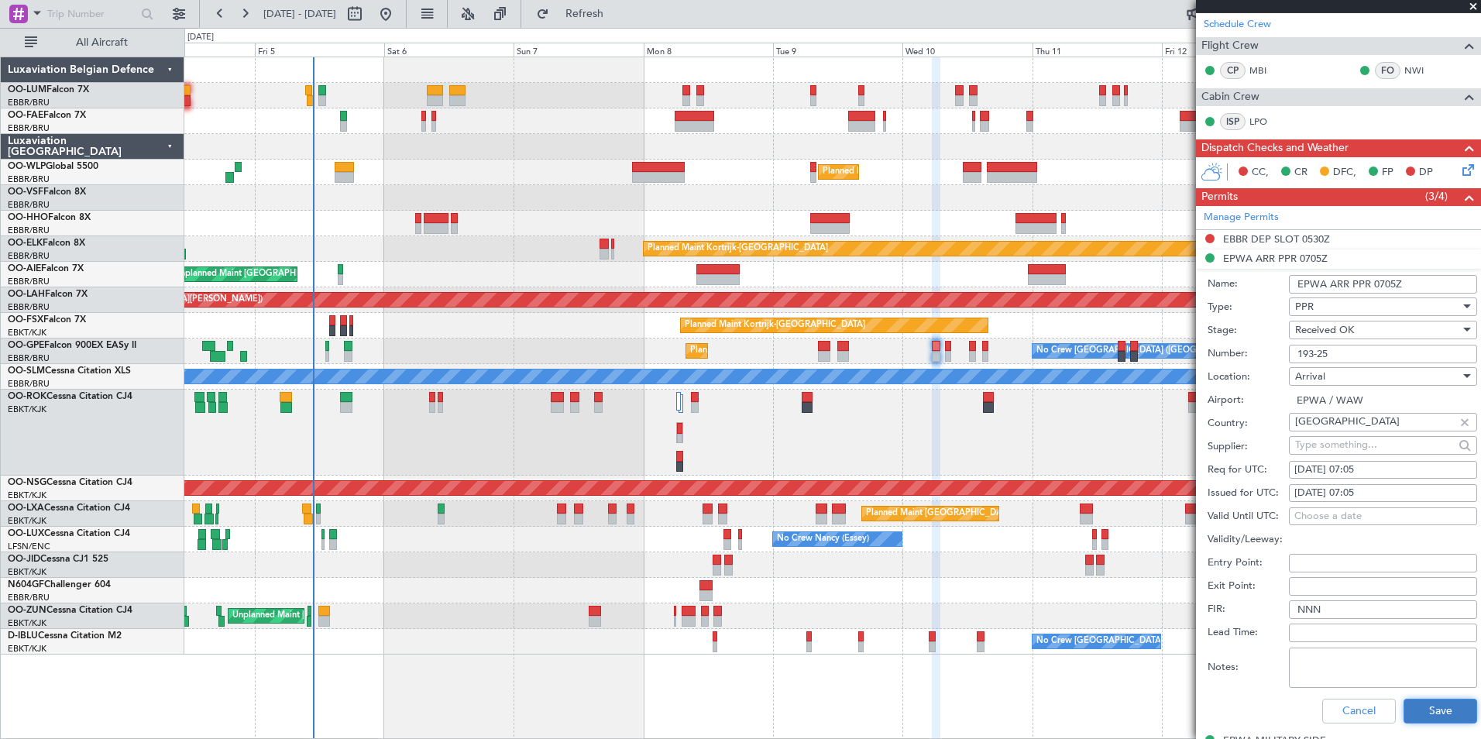
click at [1423, 709] on button "Save" at bounding box center [1441, 711] width 74 height 25
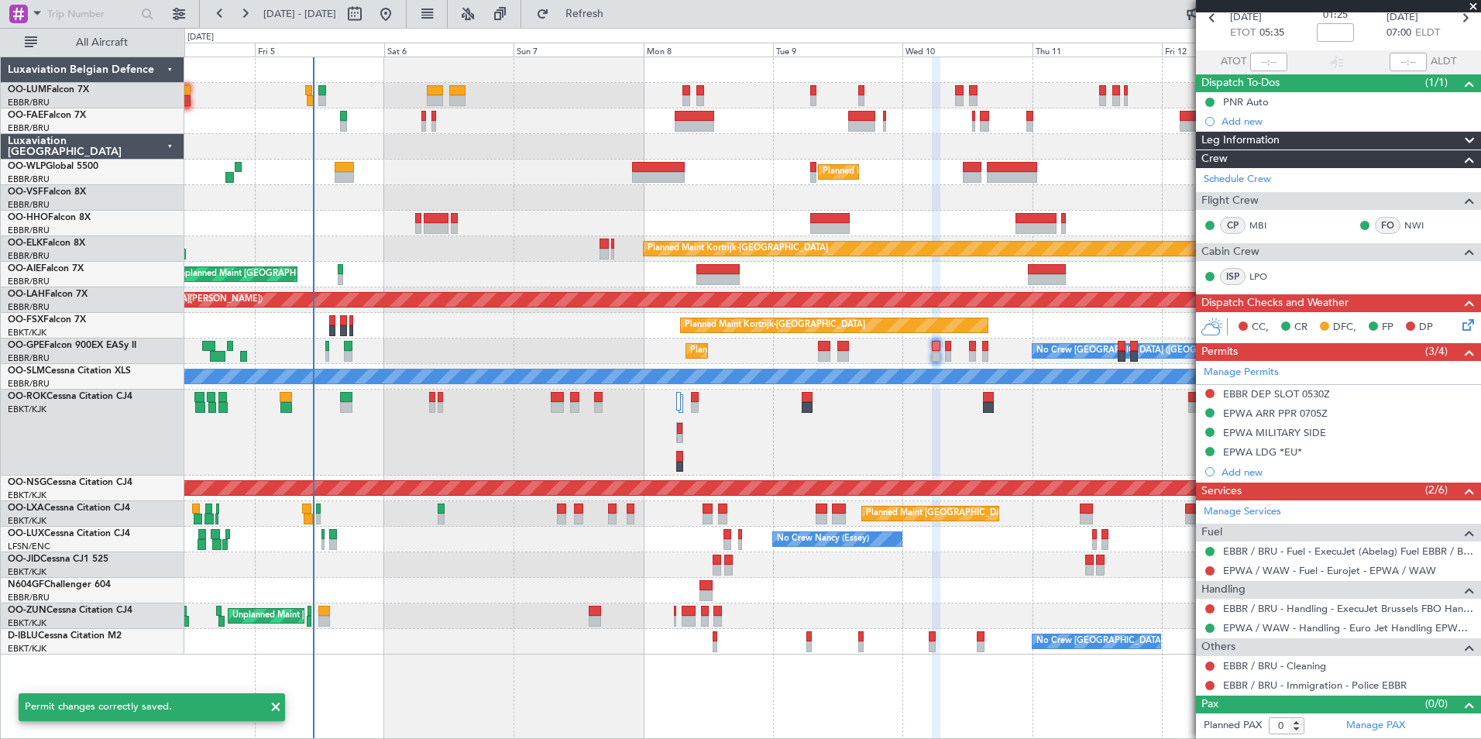
scroll to position [77, 0]
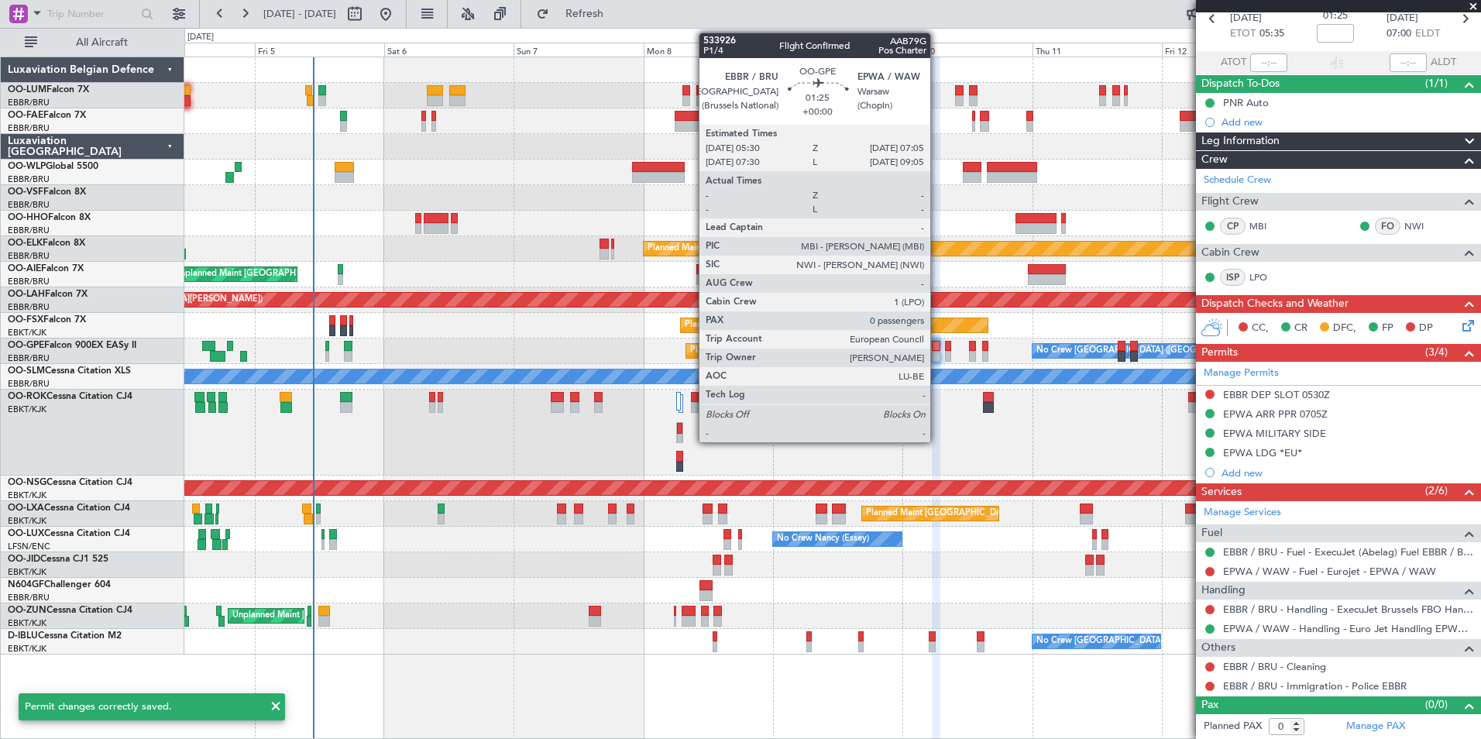
click at [937, 347] on div at bounding box center [936, 346] width 9 height 11
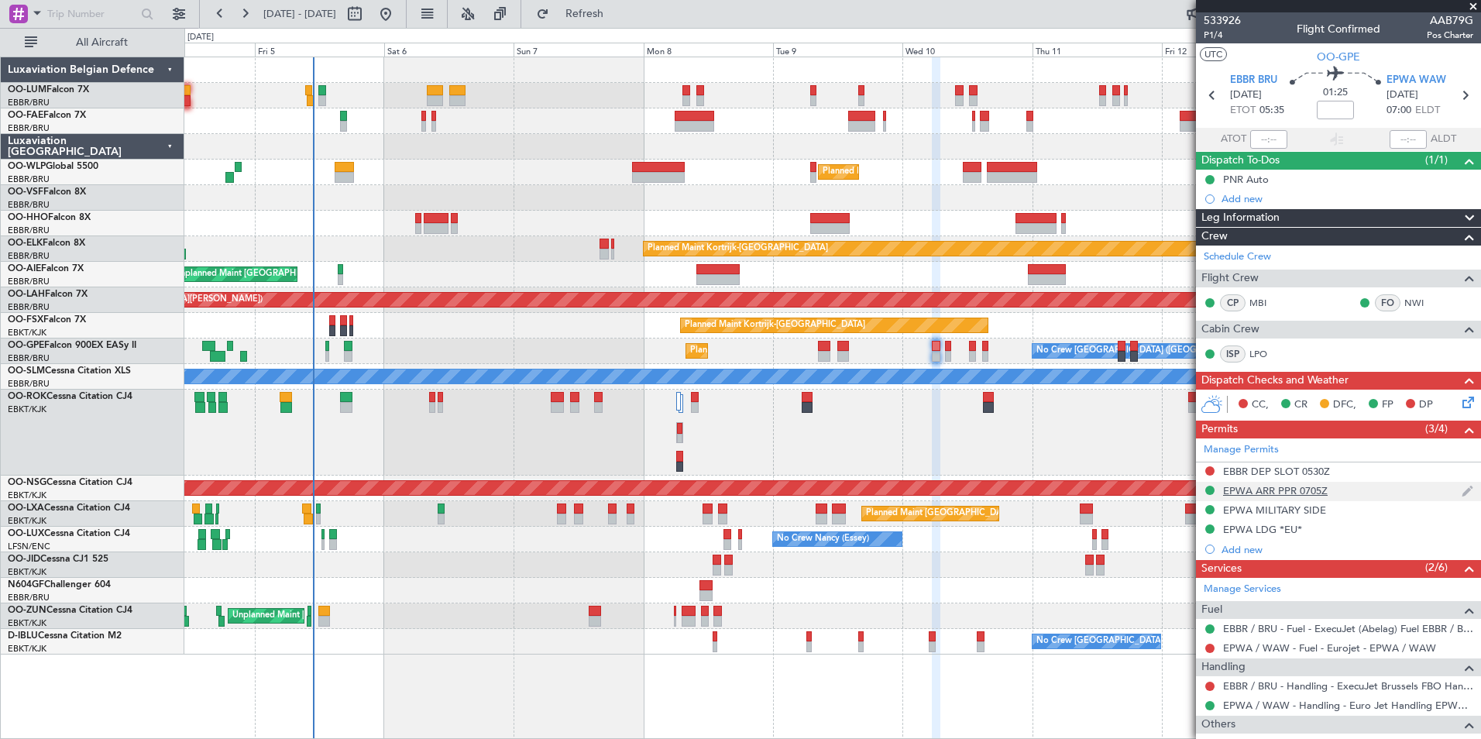
click at [1279, 494] on div "EPWA ARR PPR 0705Z" at bounding box center [1275, 490] width 105 height 13
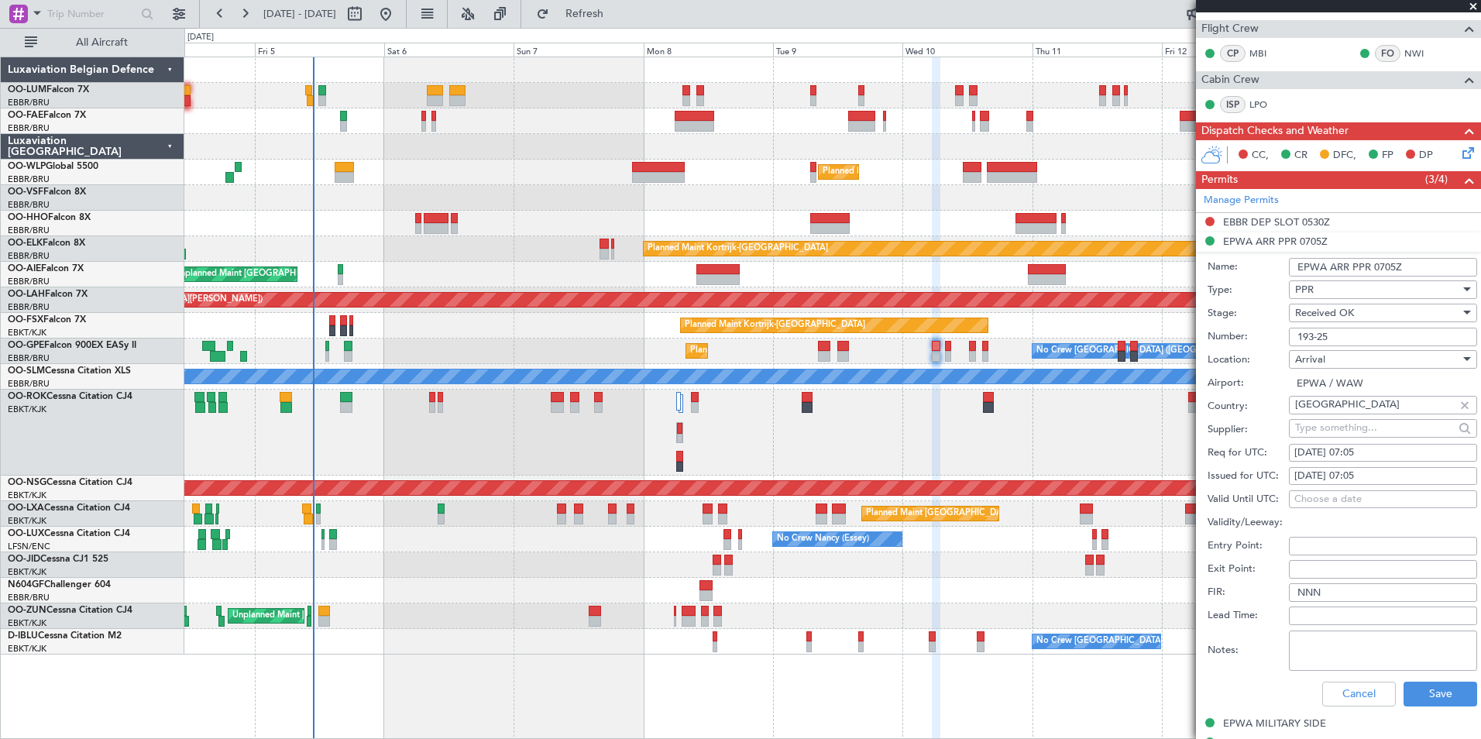
scroll to position [310, 0]
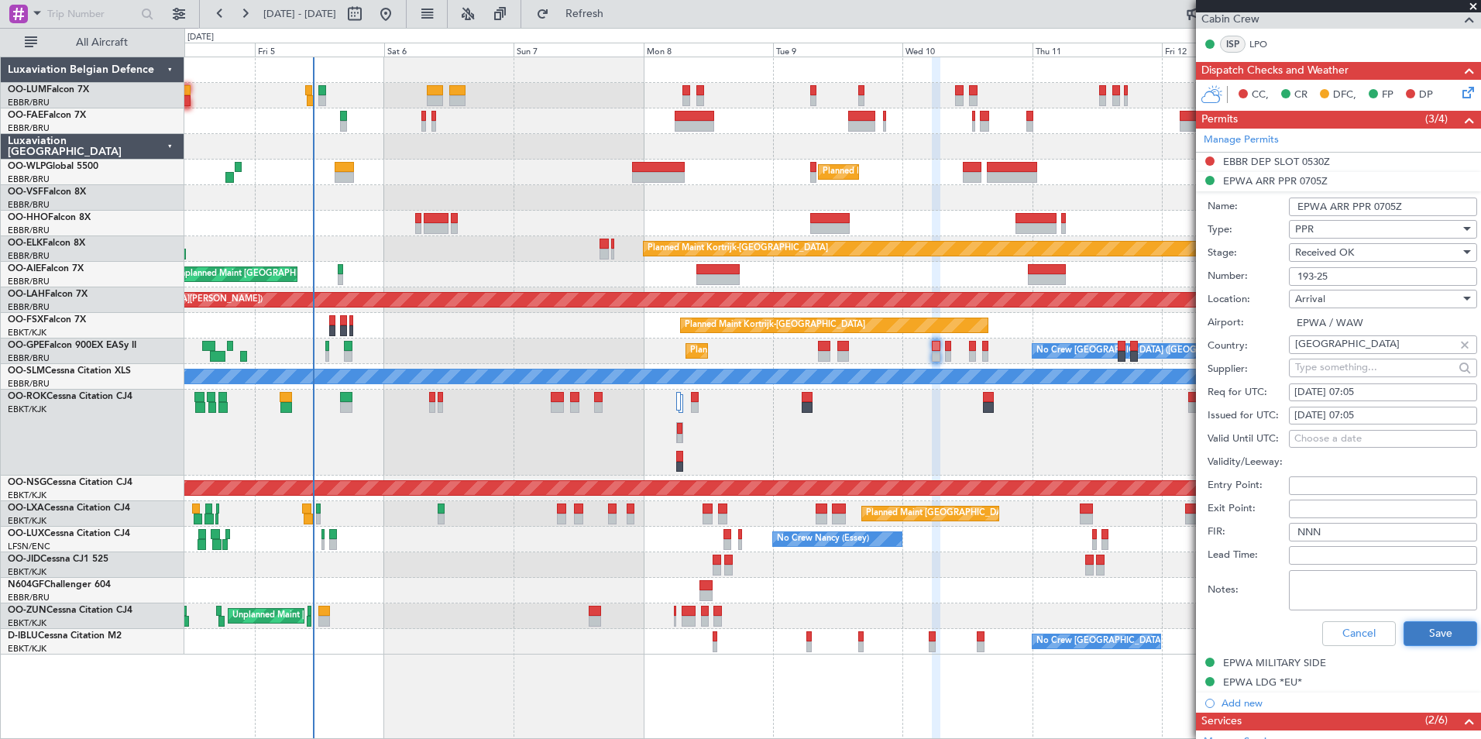
click at [1435, 623] on button "Save" at bounding box center [1441, 633] width 74 height 25
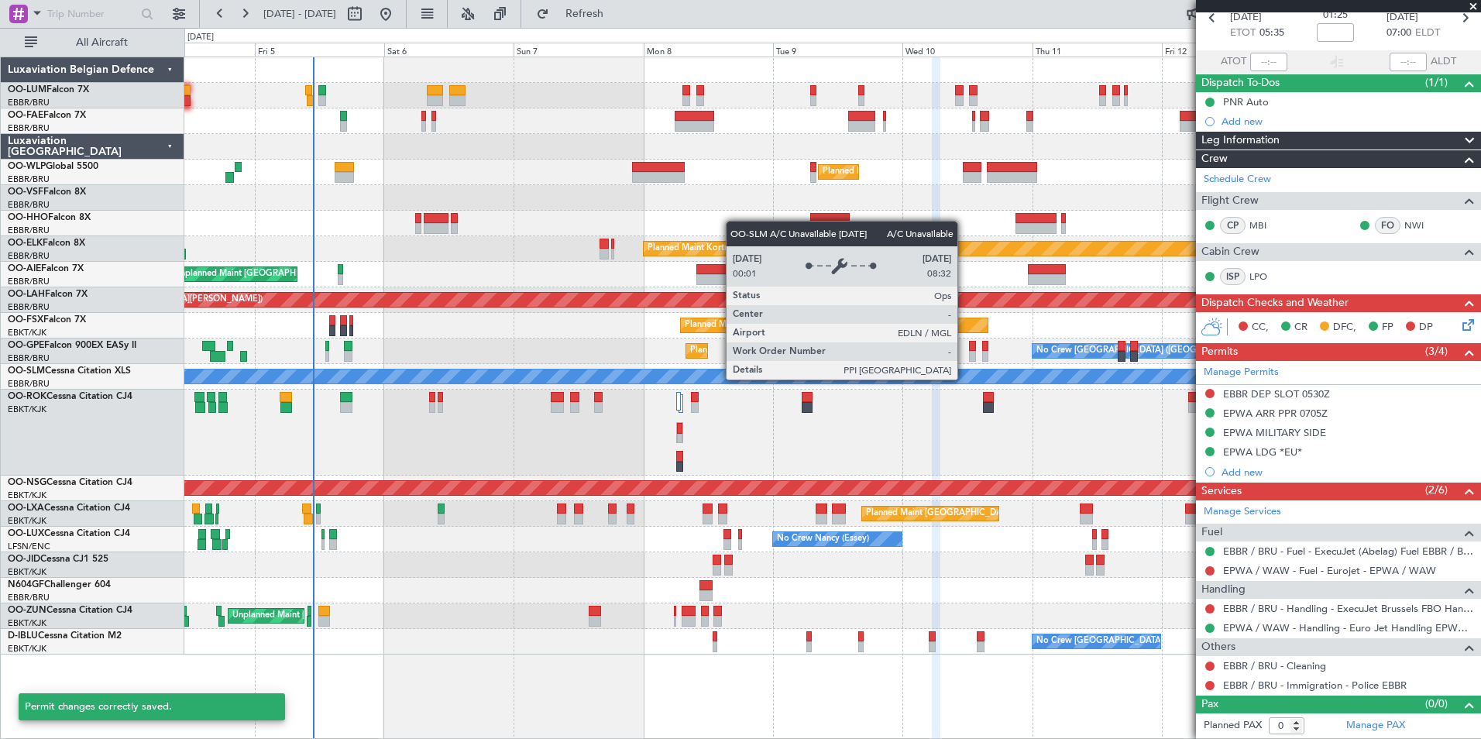
scroll to position [77, 0]
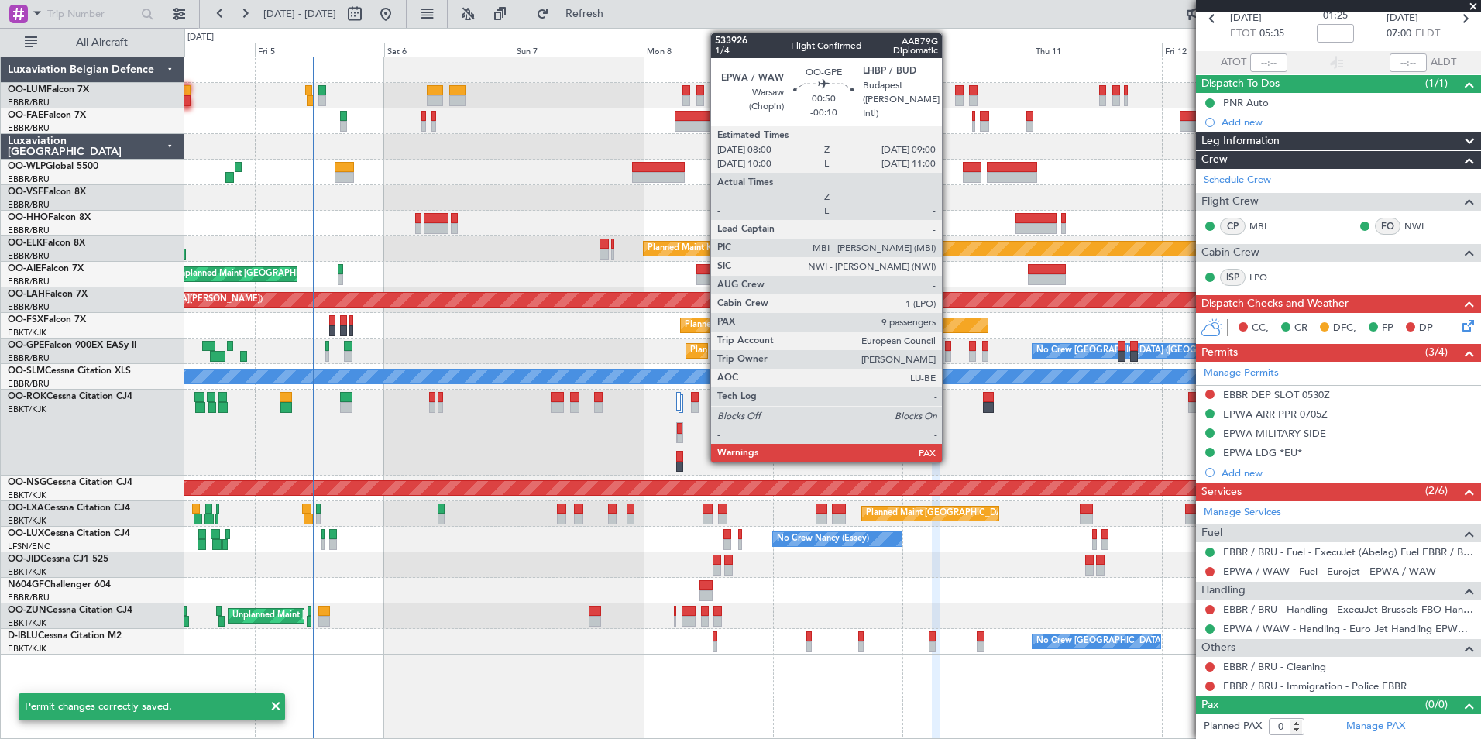
click at [949, 348] on div at bounding box center [947, 346] width 5 height 11
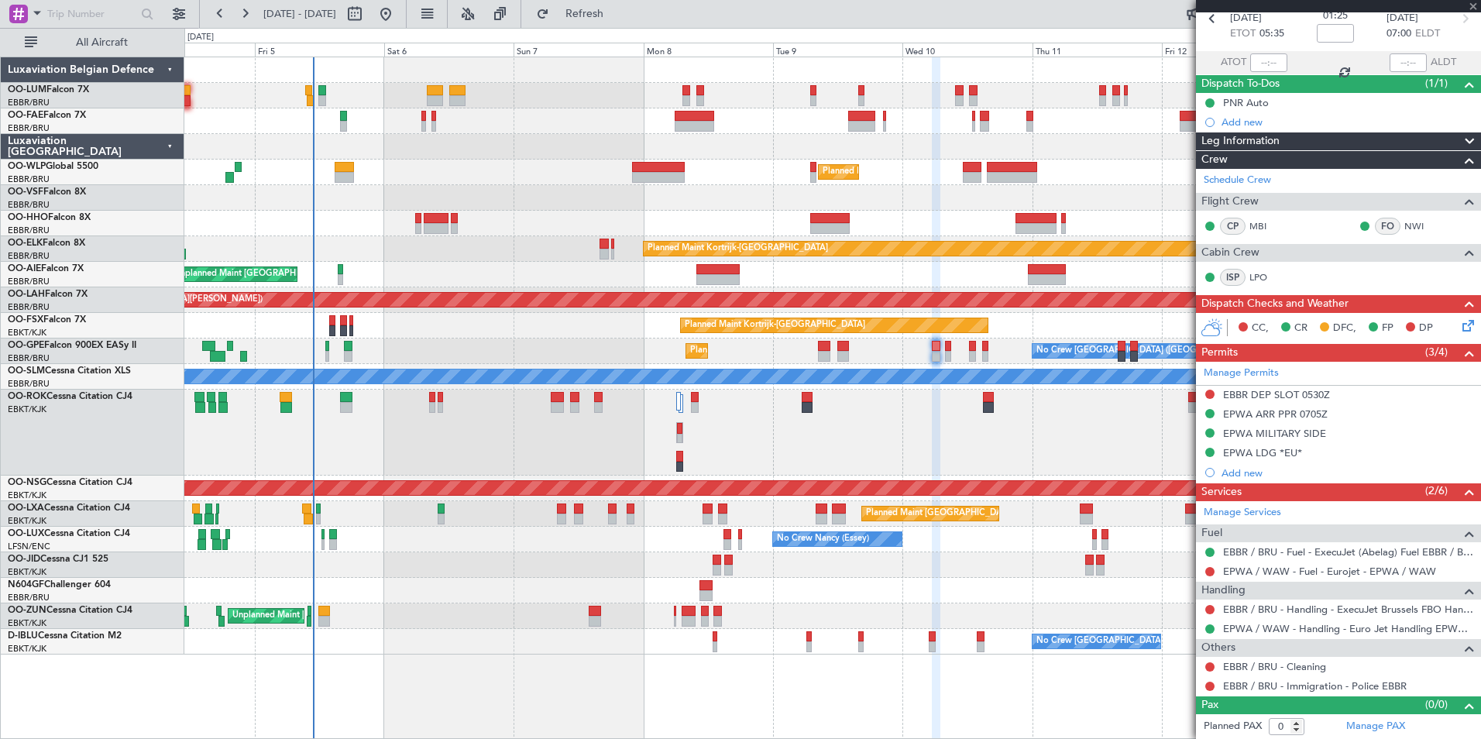
type input "-00:10"
type input "9"
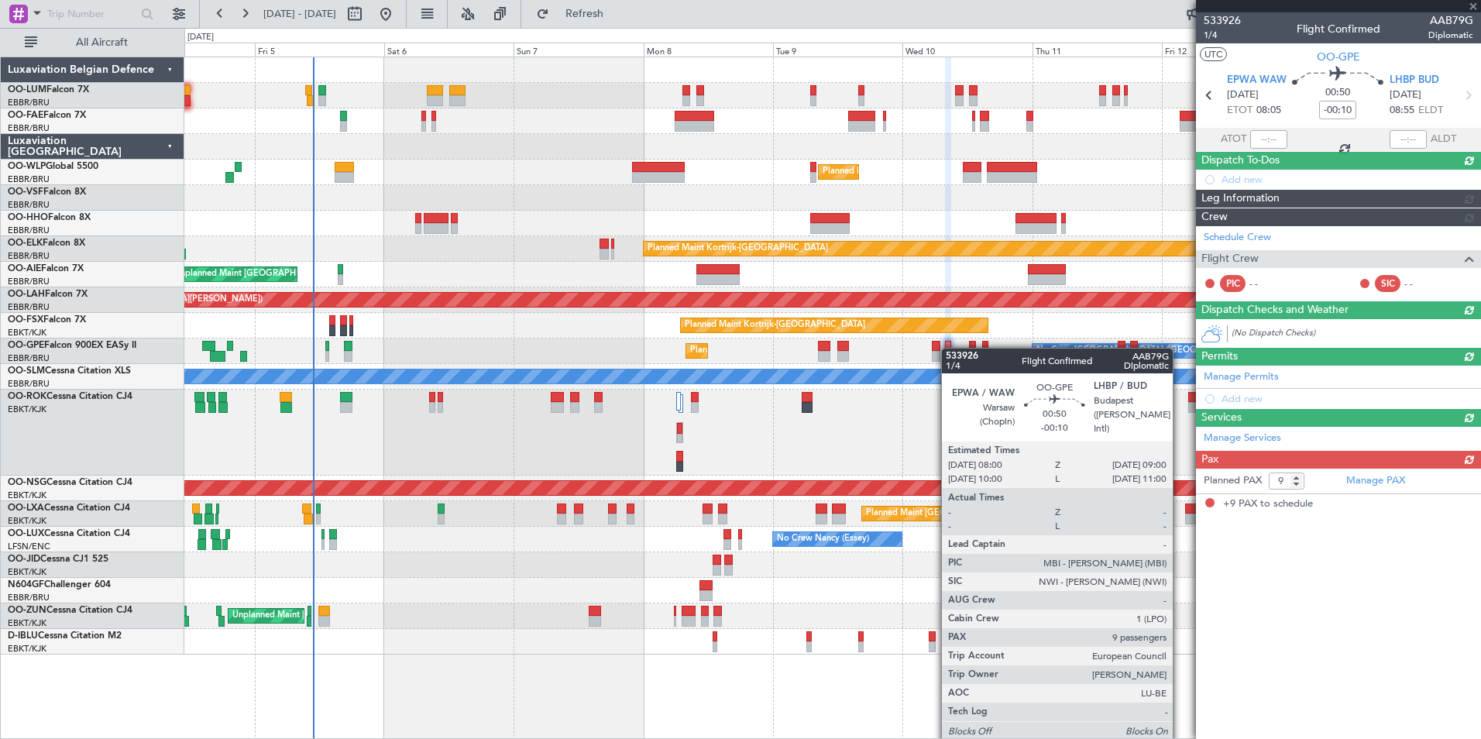
scroll to position [0, 0]
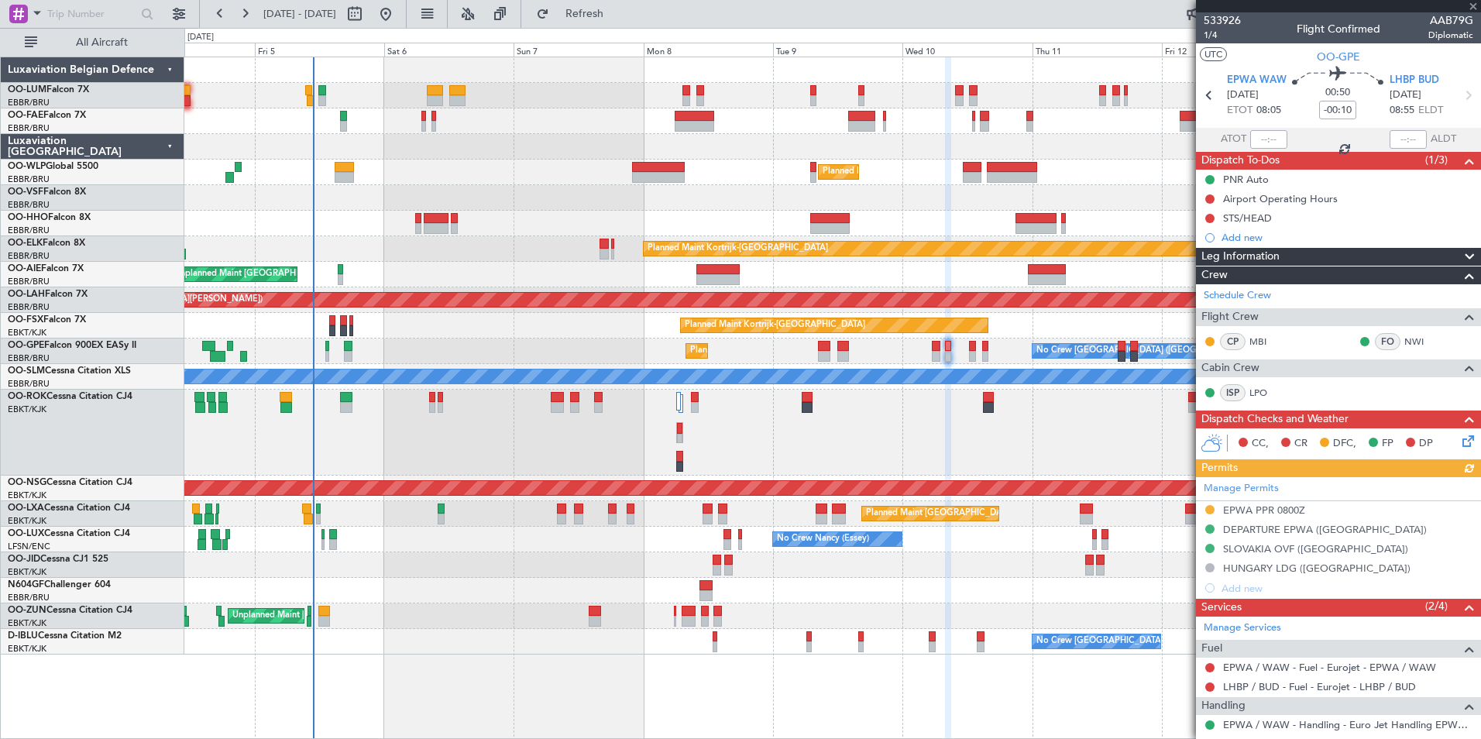
click at [1299, 511] on div "Manage Permits EPWA PPR 0800Z DEPARTURE EPWA ([GEOGRAPHIC_DATA]) [GEOGRAPHIC_DA…" at bounding box center [1338, 537] width 285 height 121
click at [1312, 515] on div "EPWA PPR 0800Z" at bounding box center [1338, 510] width 285 height 19
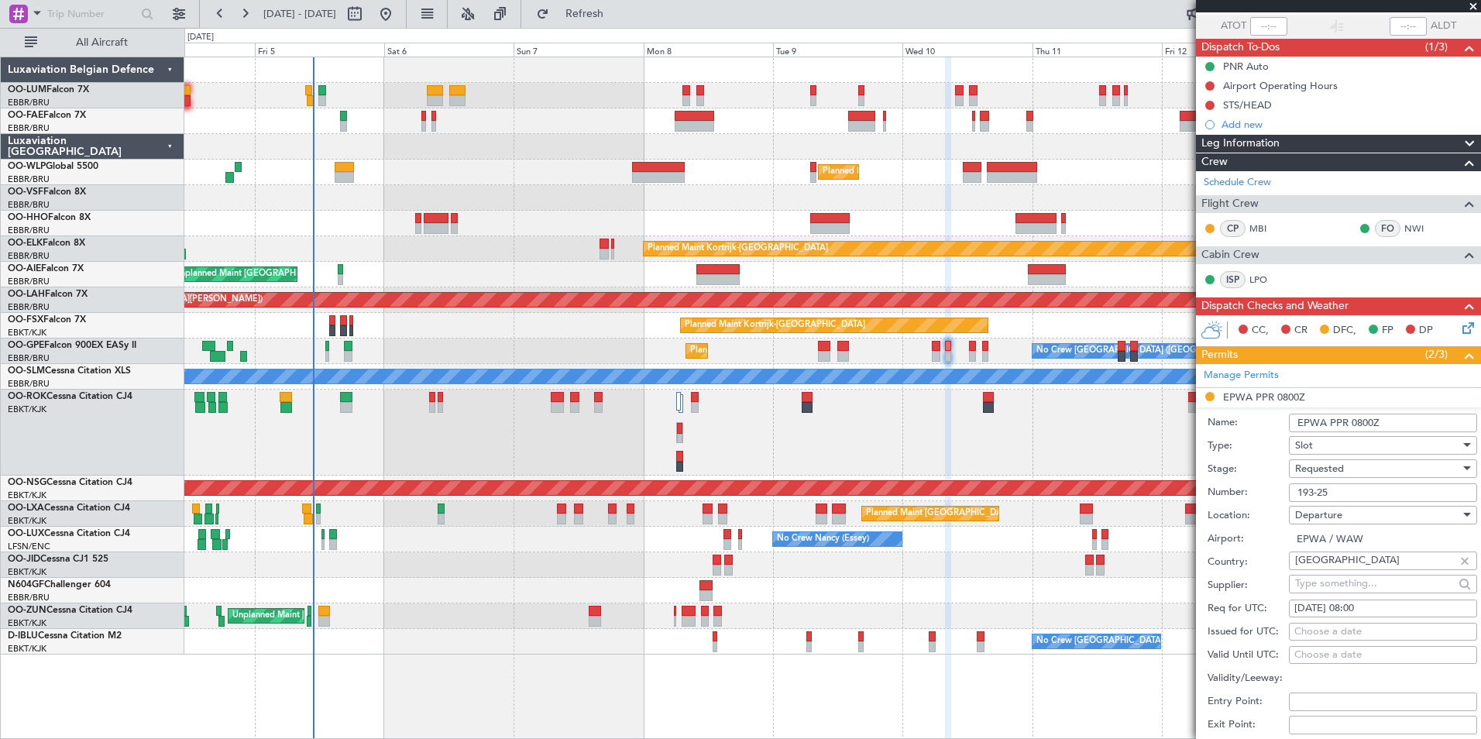
scroll to position [232, 0]
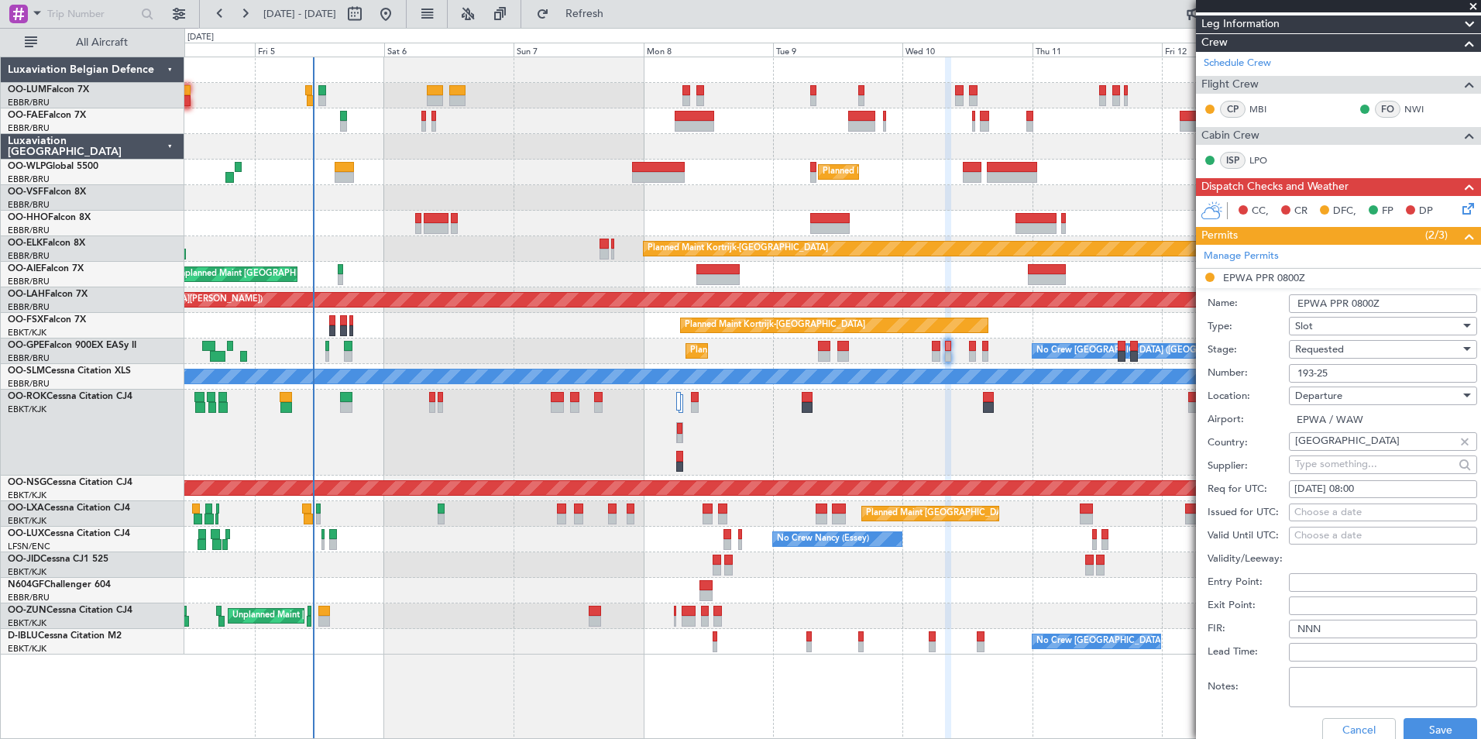
click at [1368, 328] on div "Slot" at bounding box center [1377, 326] width 165 height 23
click at [1311, 395] on span "PPR" at bounding box center [1377, 401] width 163 height 23
click at [1427, 728] on button "Save" at bounding box center [1441, 730] width 74 height 25
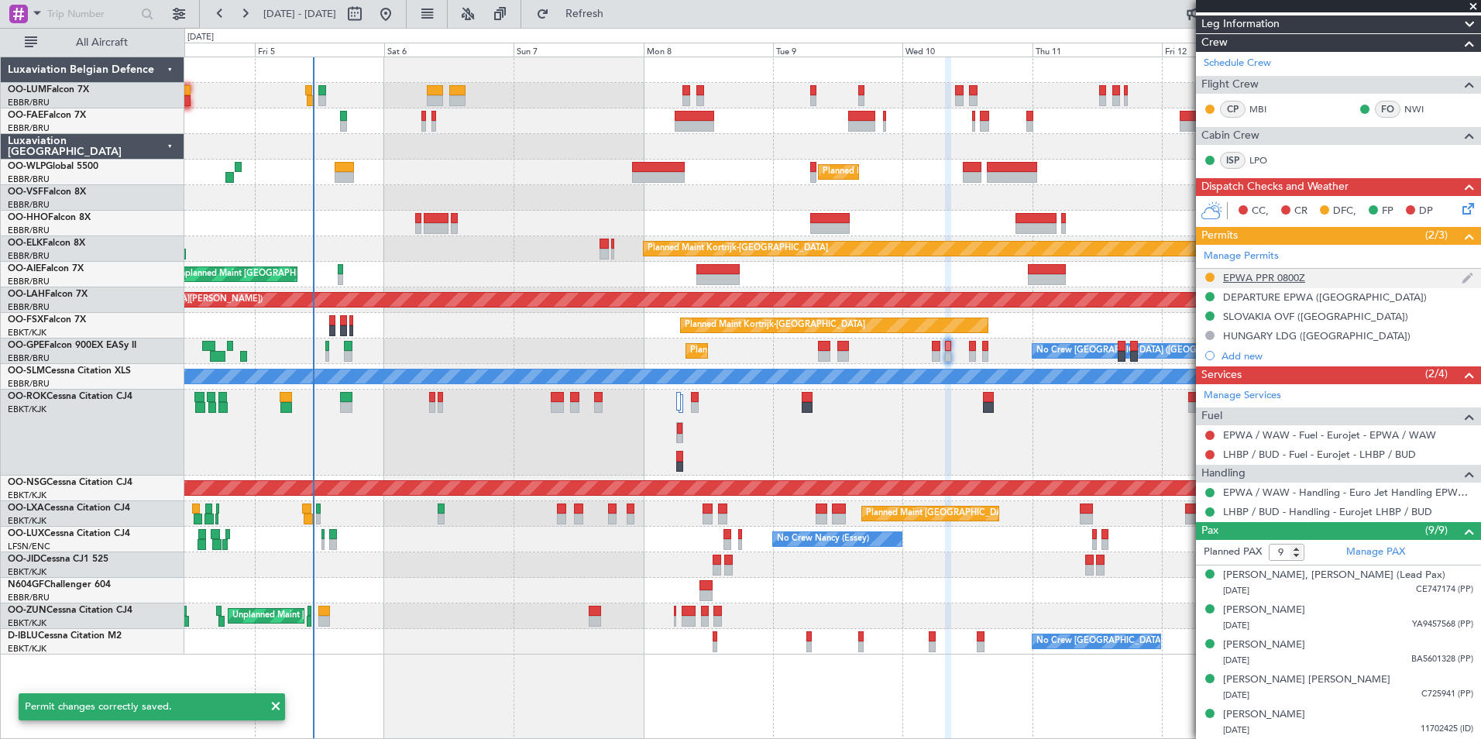
click at [1263, 277] on div "EPWA PPR 0800Z" at bounding box center [1264, 277] width 82 height 13
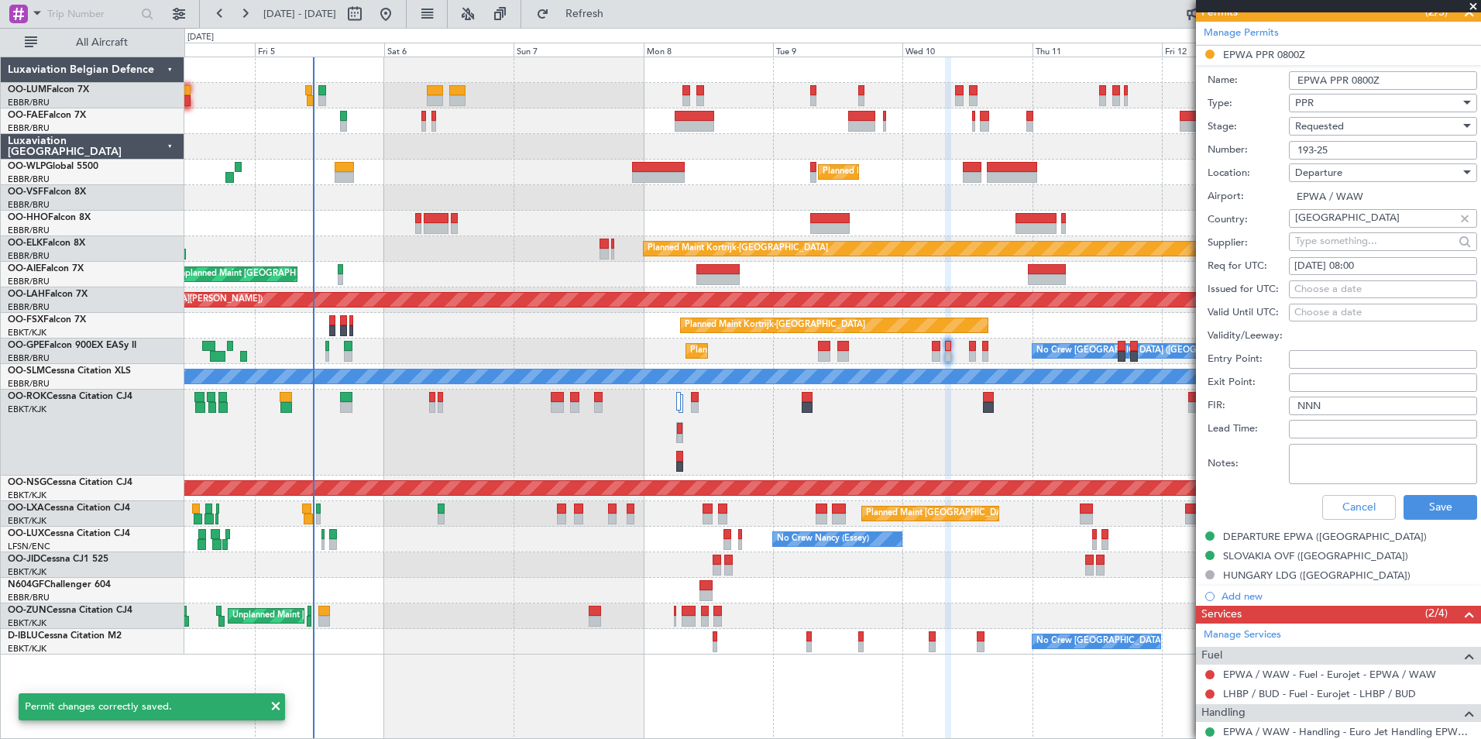
scroll to position [465, 0]
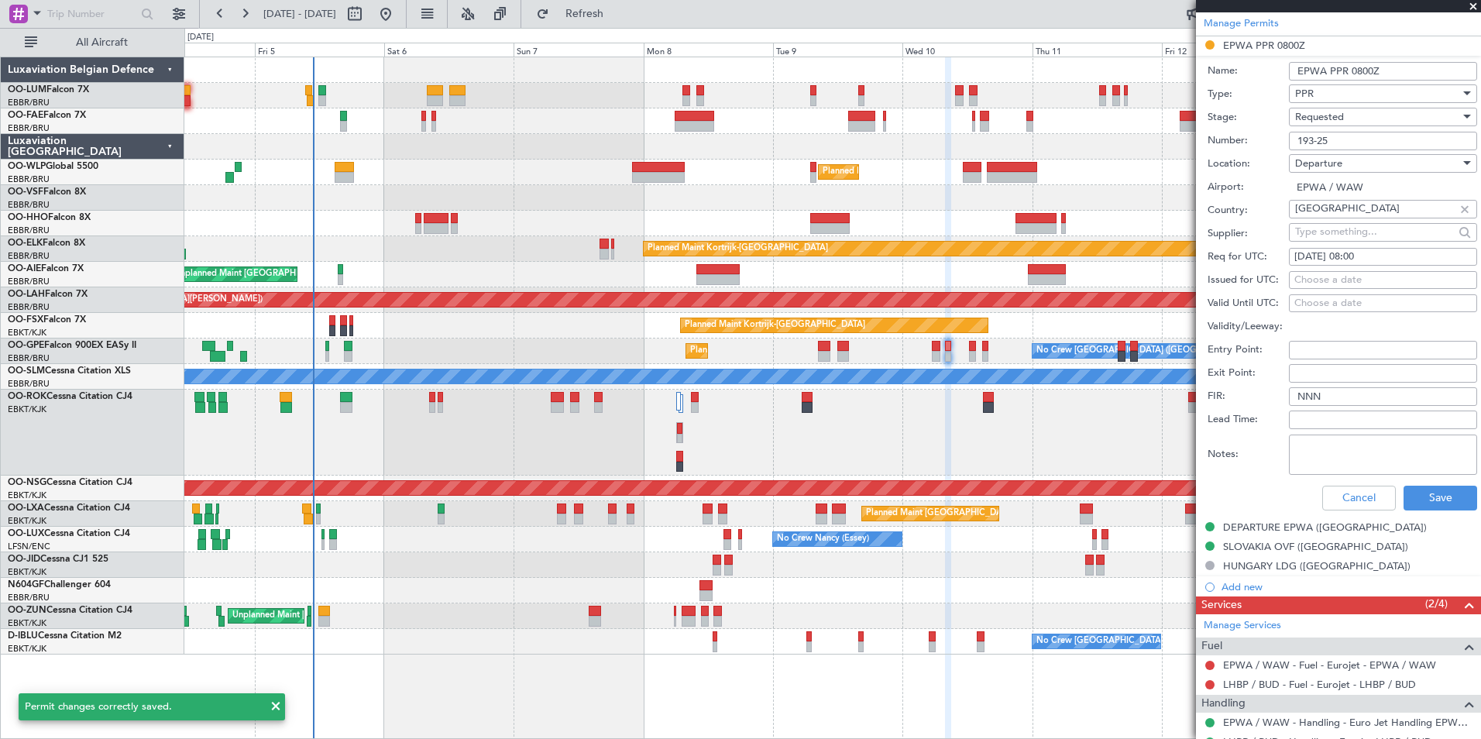
click at [1337, 274] on div "Choose a date" at bounding box center [1383, 280] width 177 height 15
select select "9"
select select "2025"
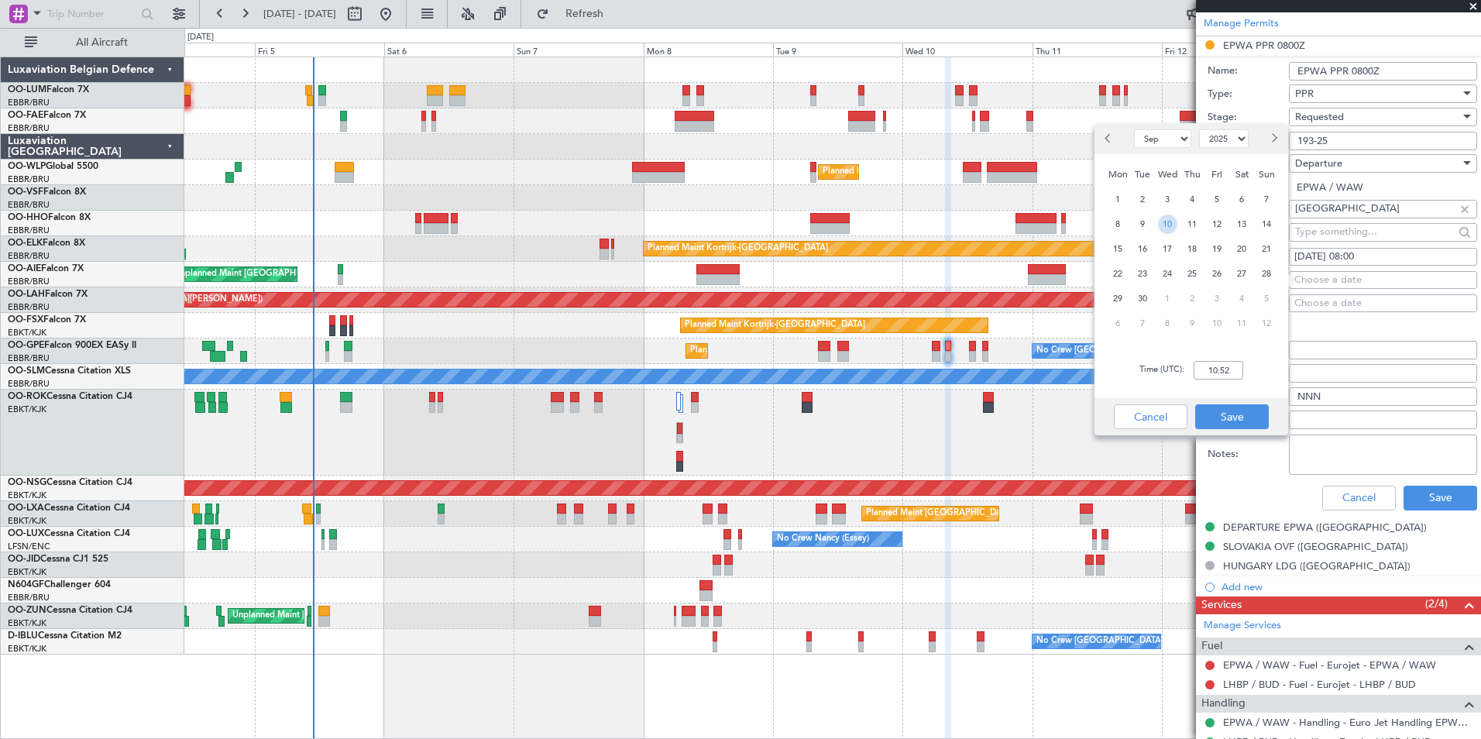
click at [1165, 231] on span "10" at bounding box center [1167, 224] width 19 height 19
click at [1238, 369] on input "00:00" at bounding box center [1219, 370] width 50 height 19
type input "0800"
click at [1265, 419] on button "Save" at bounding box center [1232, 416] width 74 height 25
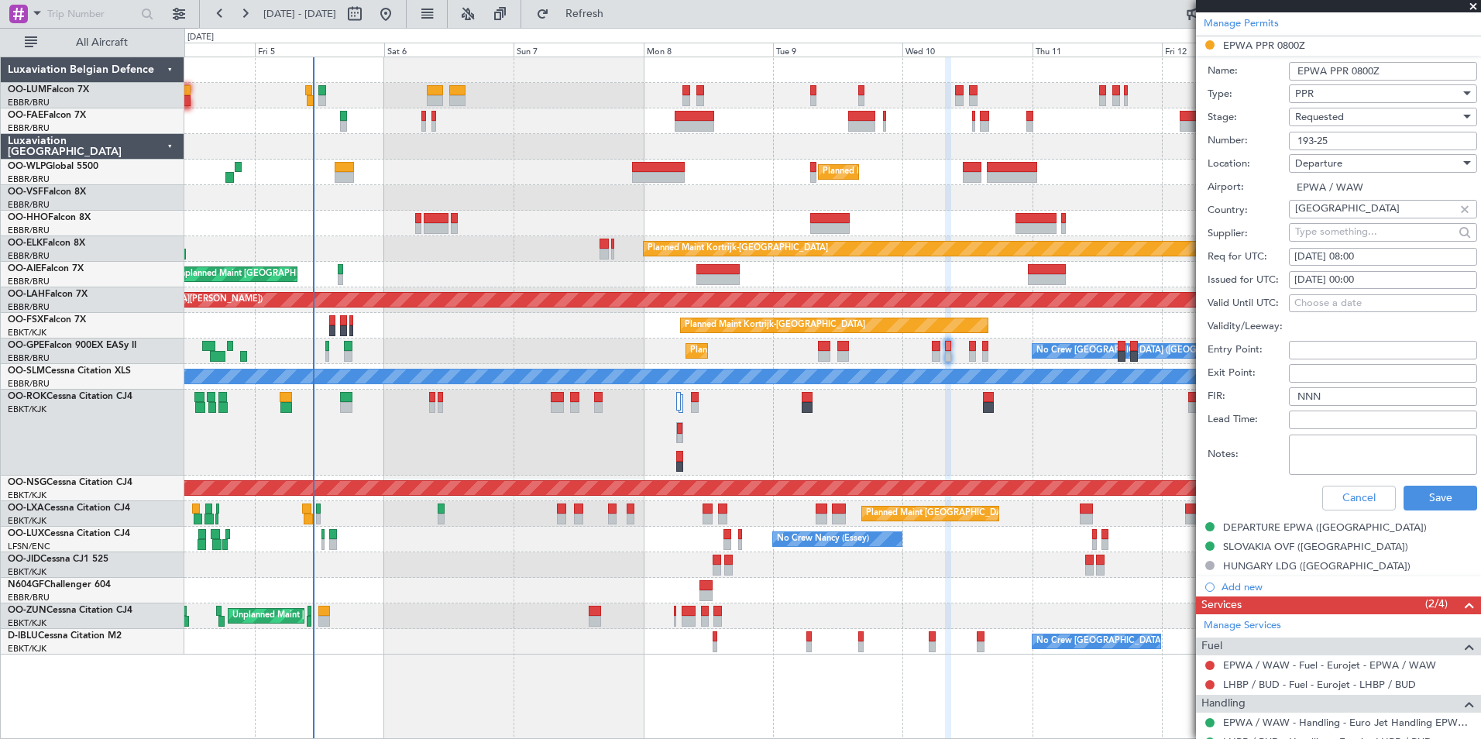
click at [1398, 283] on div "[DATE] 00:00" at bounding box center [1383, 280] width 177 height 15
select select "9"
select select "2025"
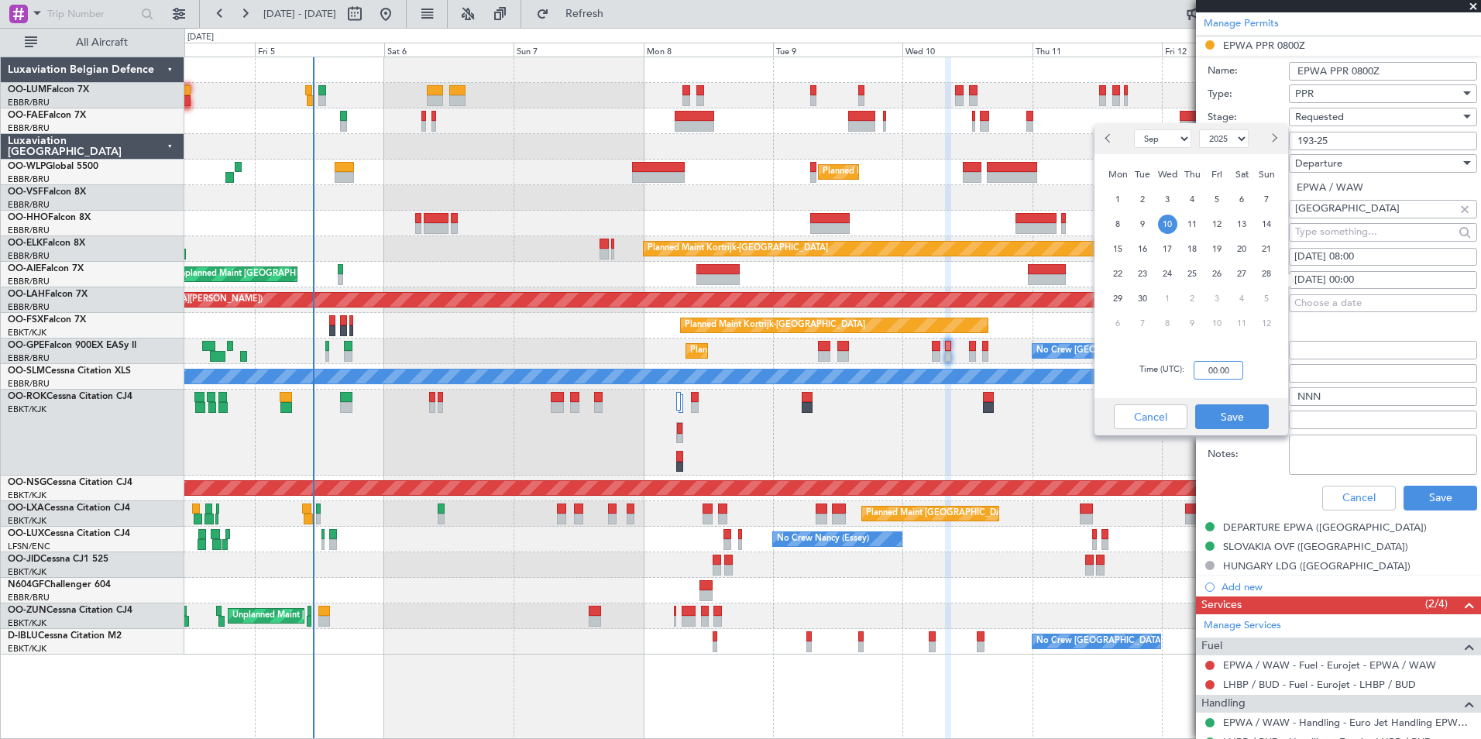
click at [1237, 378] on input "00:00" at bounding box center [1219, 370] width 50 height 19
type input "08:00"
click at [1237, 421] on button "Save" at bounding box center [1232, 416] width 74 height 25
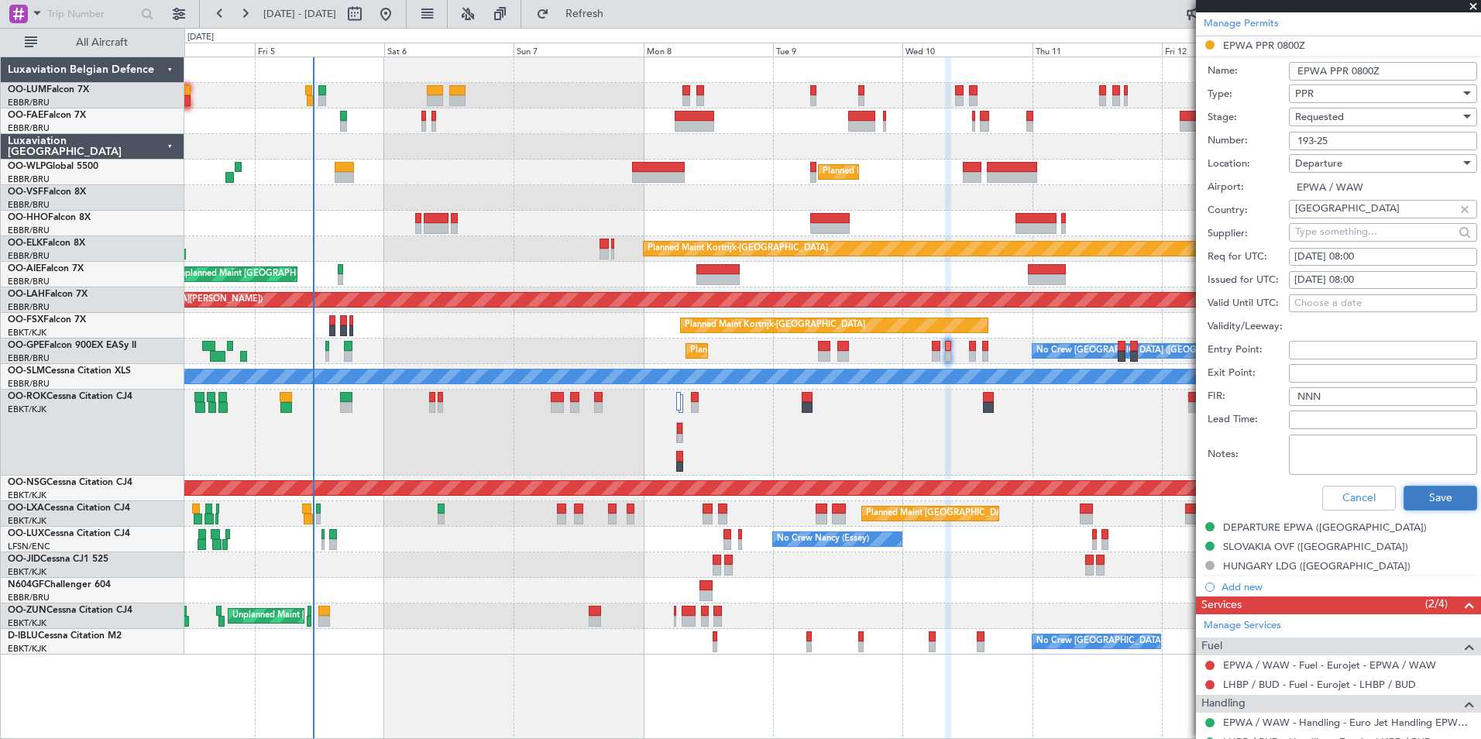
click at [1420, 499] on button "Save" at bounding box center [1441, 498] width 74 height 25
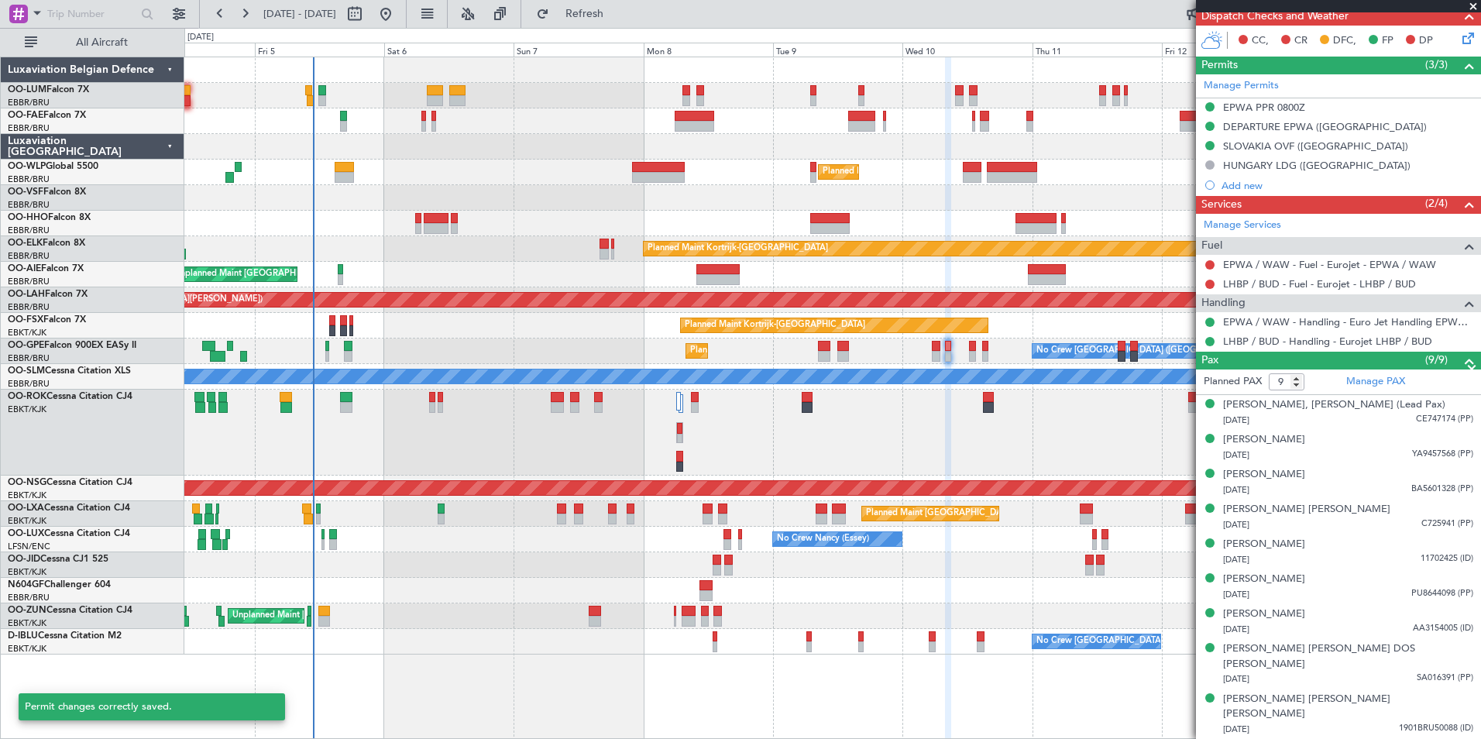
scroll to position [372, 0]
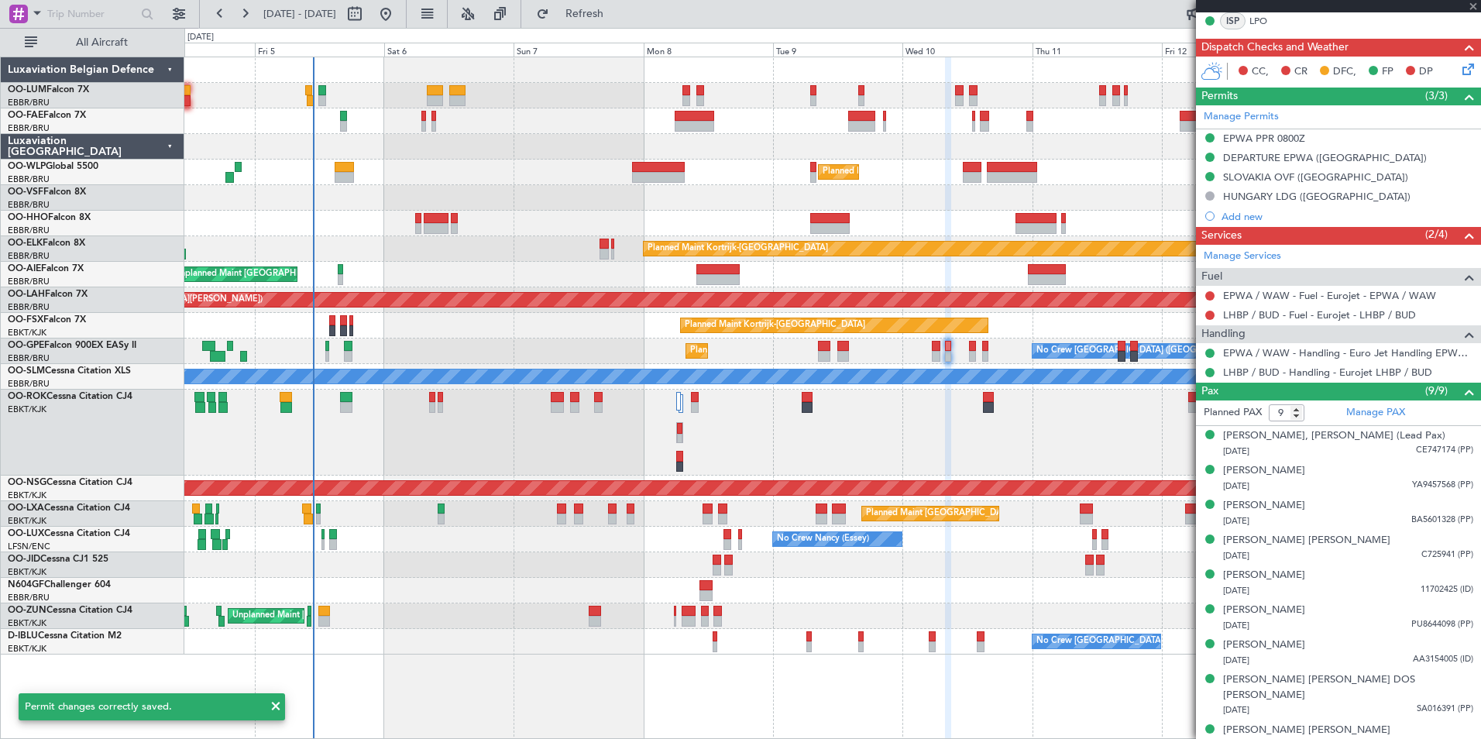
type input "0"
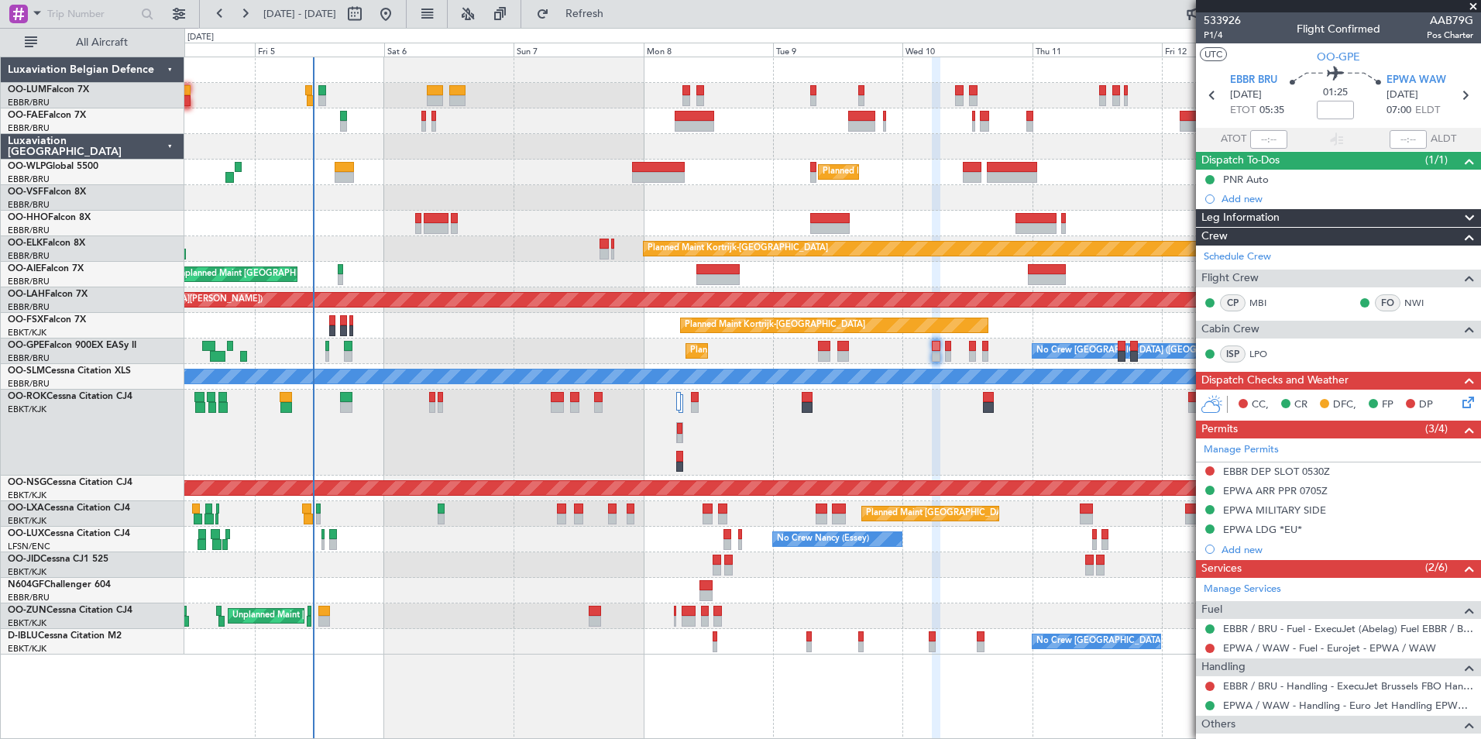
click at [1322, 487] on div "EPWA ARR PPR 0705Z" at bounding box center [1275, 490] width 105 height 13
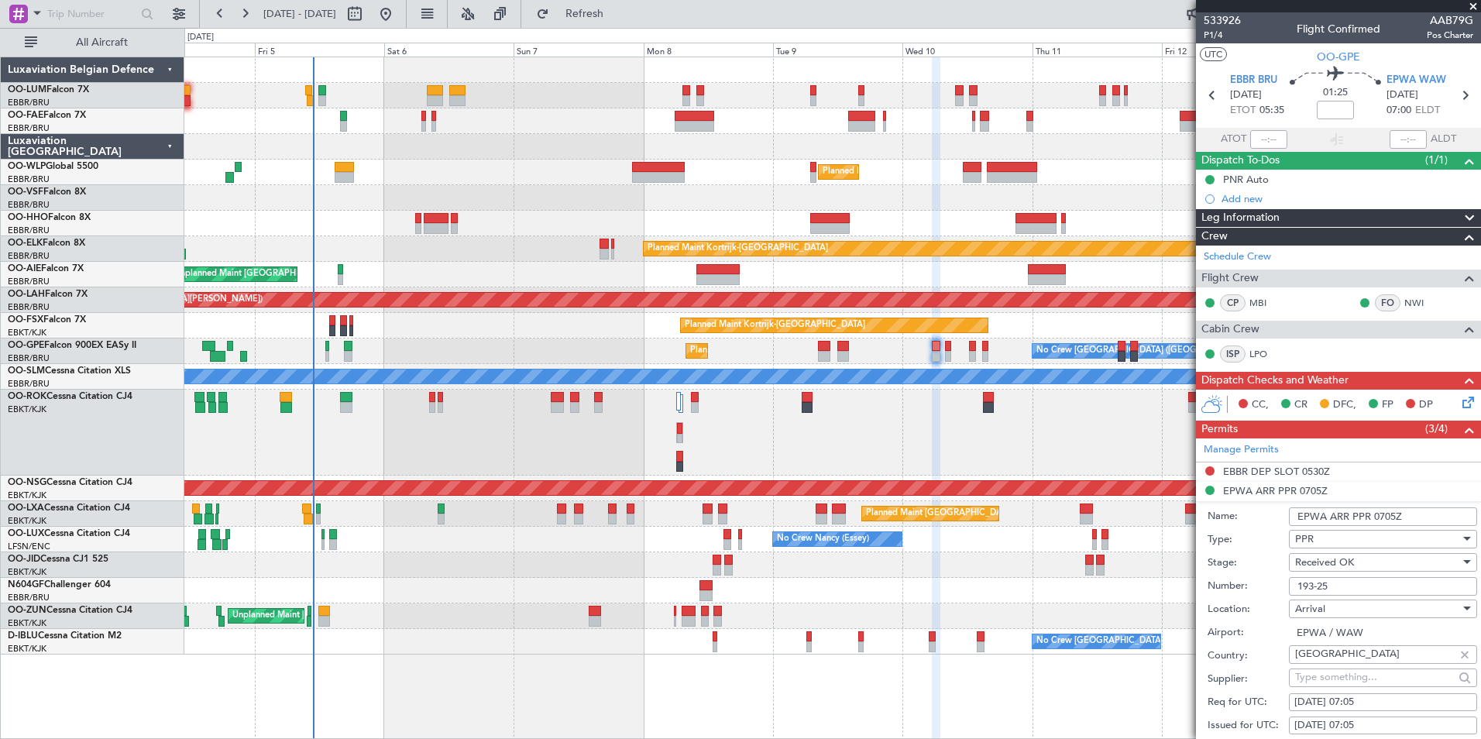
drag, startPoint x: 1329, startPoint y: 514, endPoint x: 1350, endPoint y: 517, distance: 21.9
click at [1350, 517] on input "EPWA ARR PPR 0705Z" at bounding box center [1383, 516] width 188 height 19
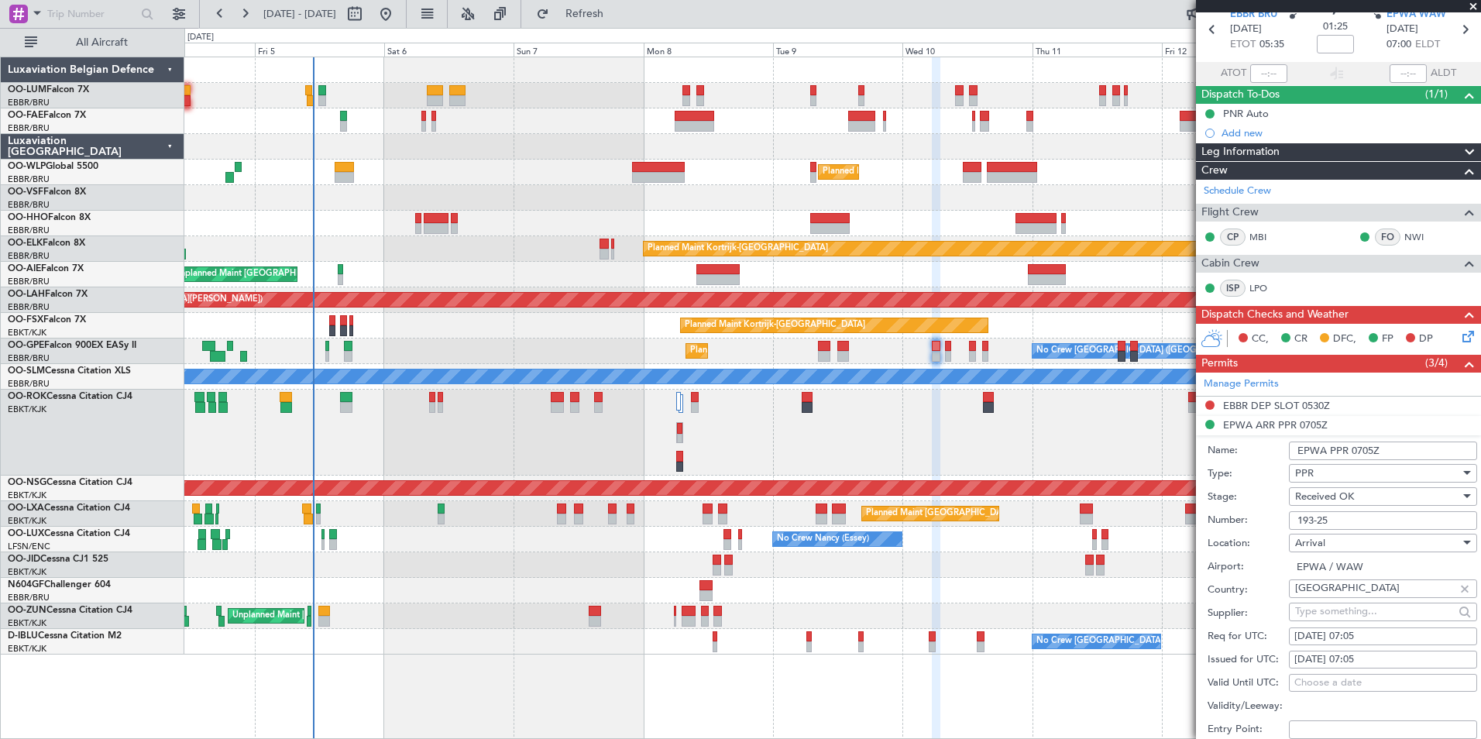
scroll to position [232, 0]
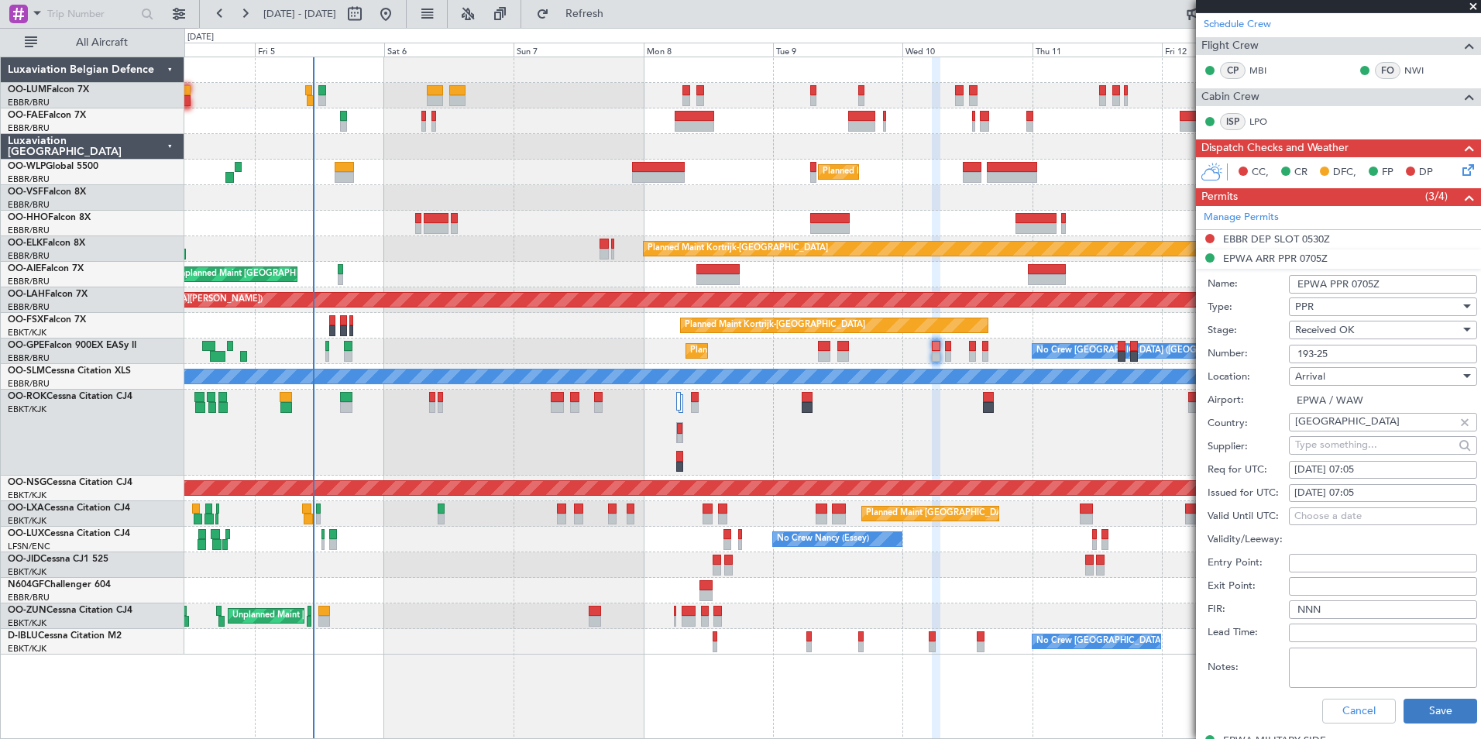
type input "EPWA PPR 0705Z"
click at [1436, 707] on button "Save" at bounding box center [1441, 711] width 74 height 25
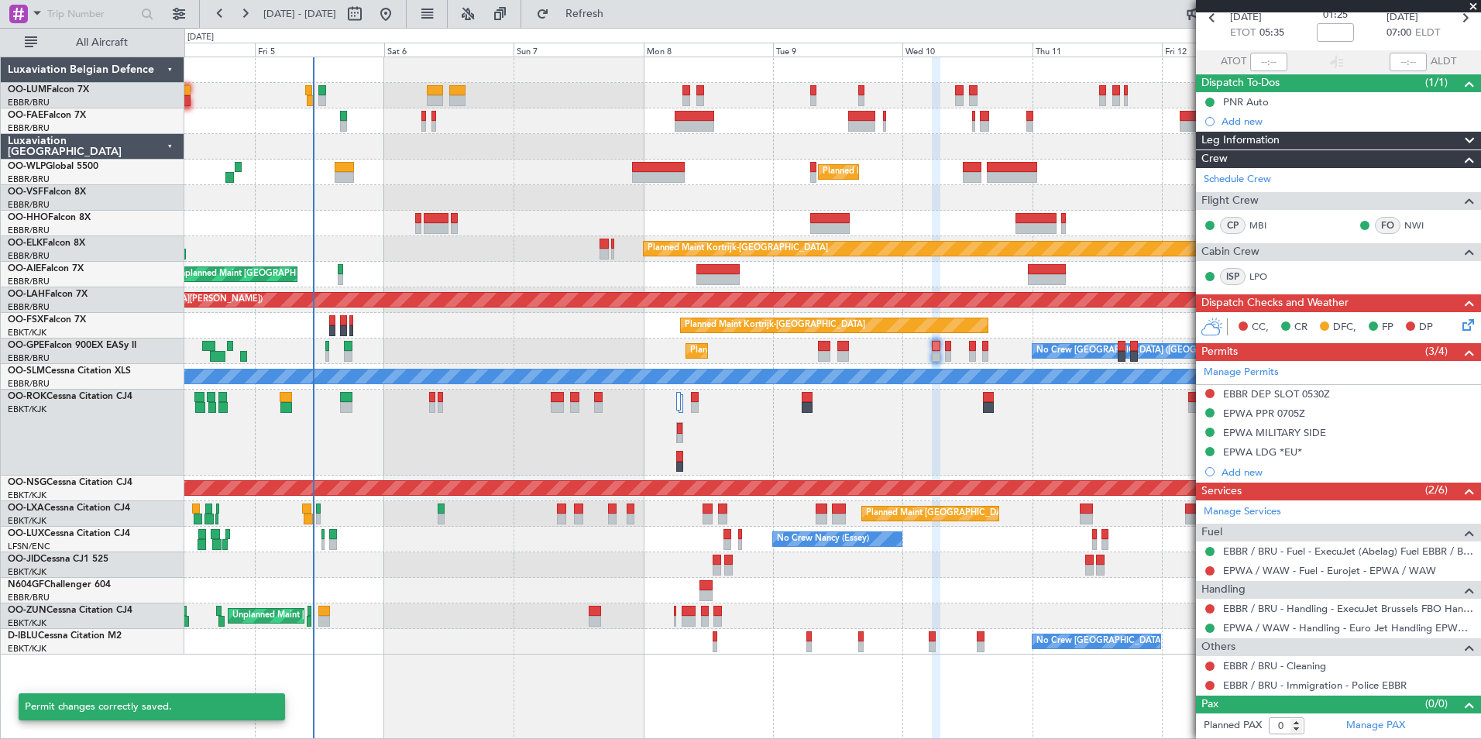
scroll to position [77, 0]
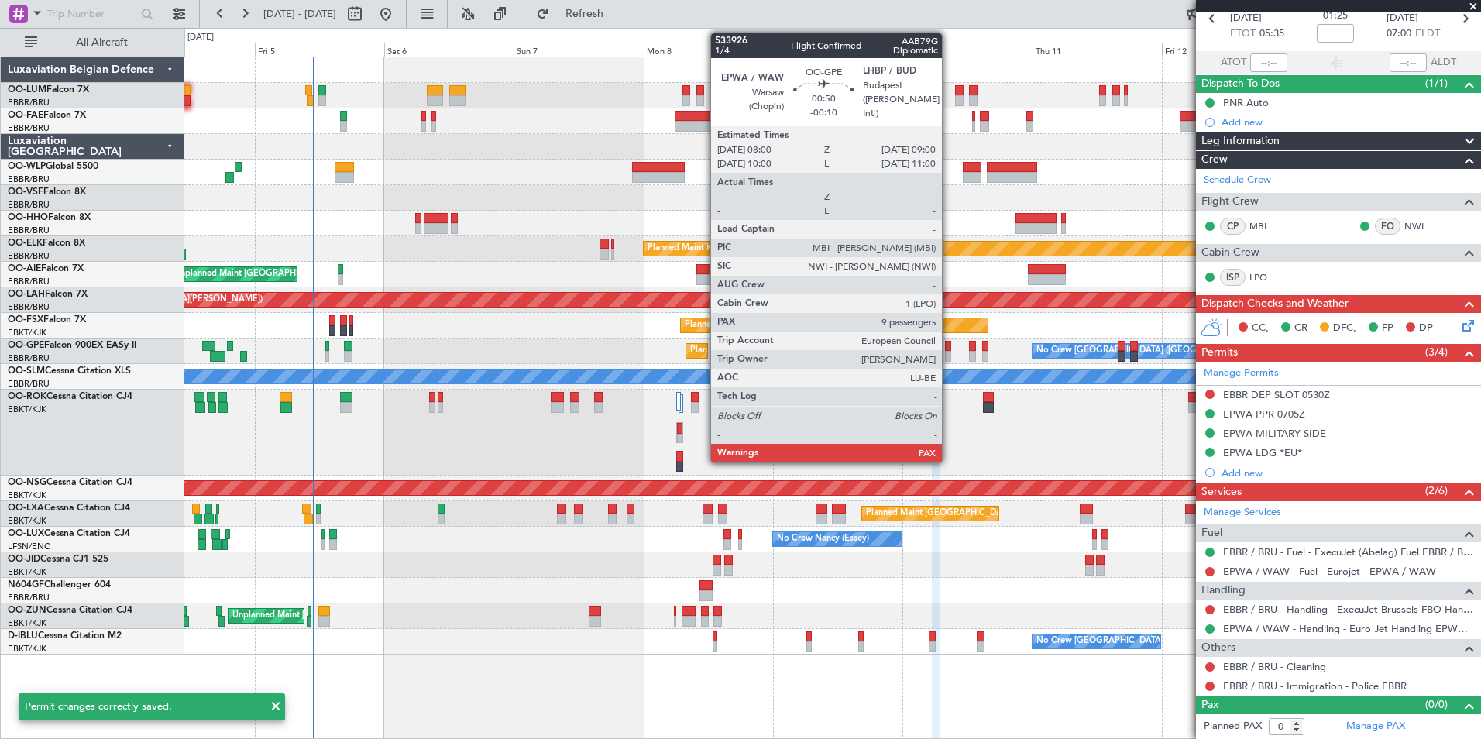
click at [949, 350] on div at bounding box center [947, 346] width 5 height 11
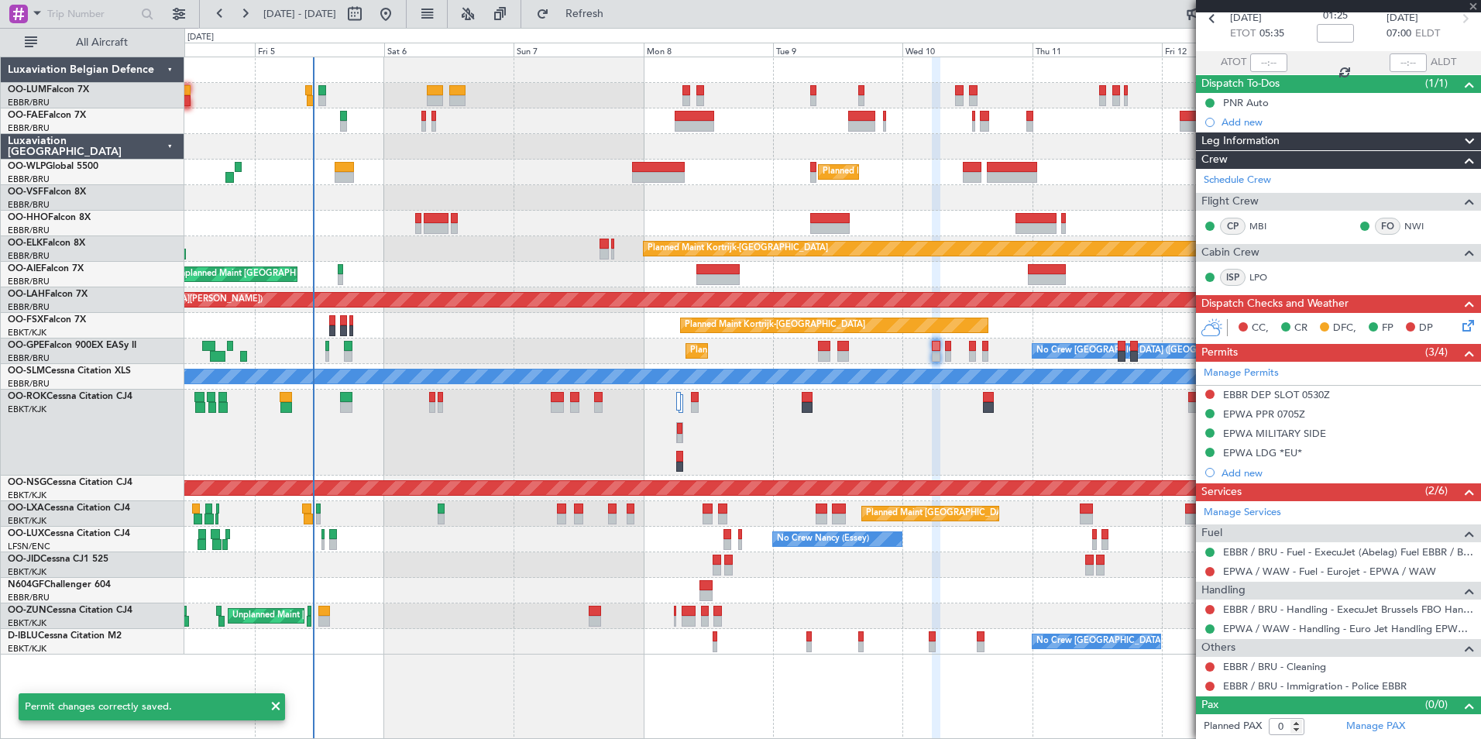
type input "-00:10"
type input "9"
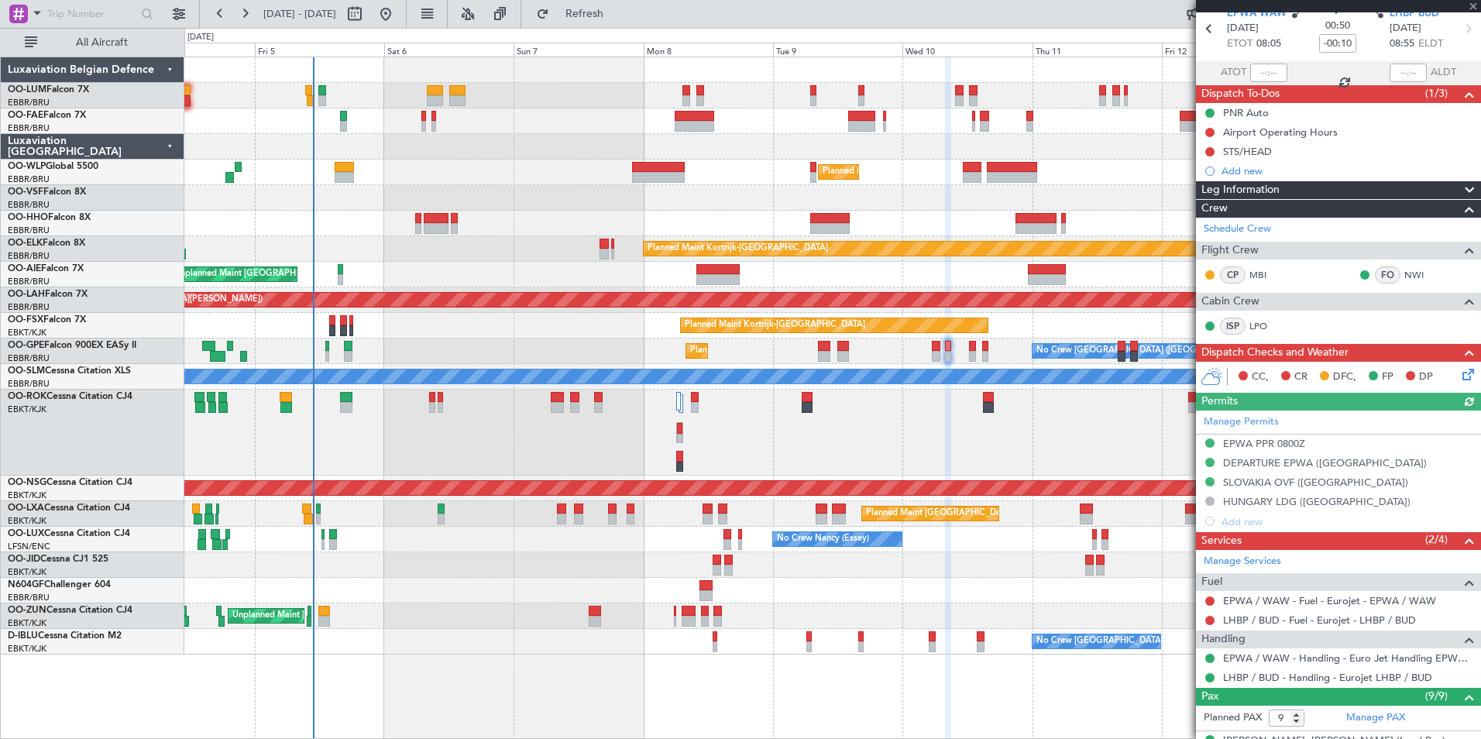
scroll to position [155, 0]
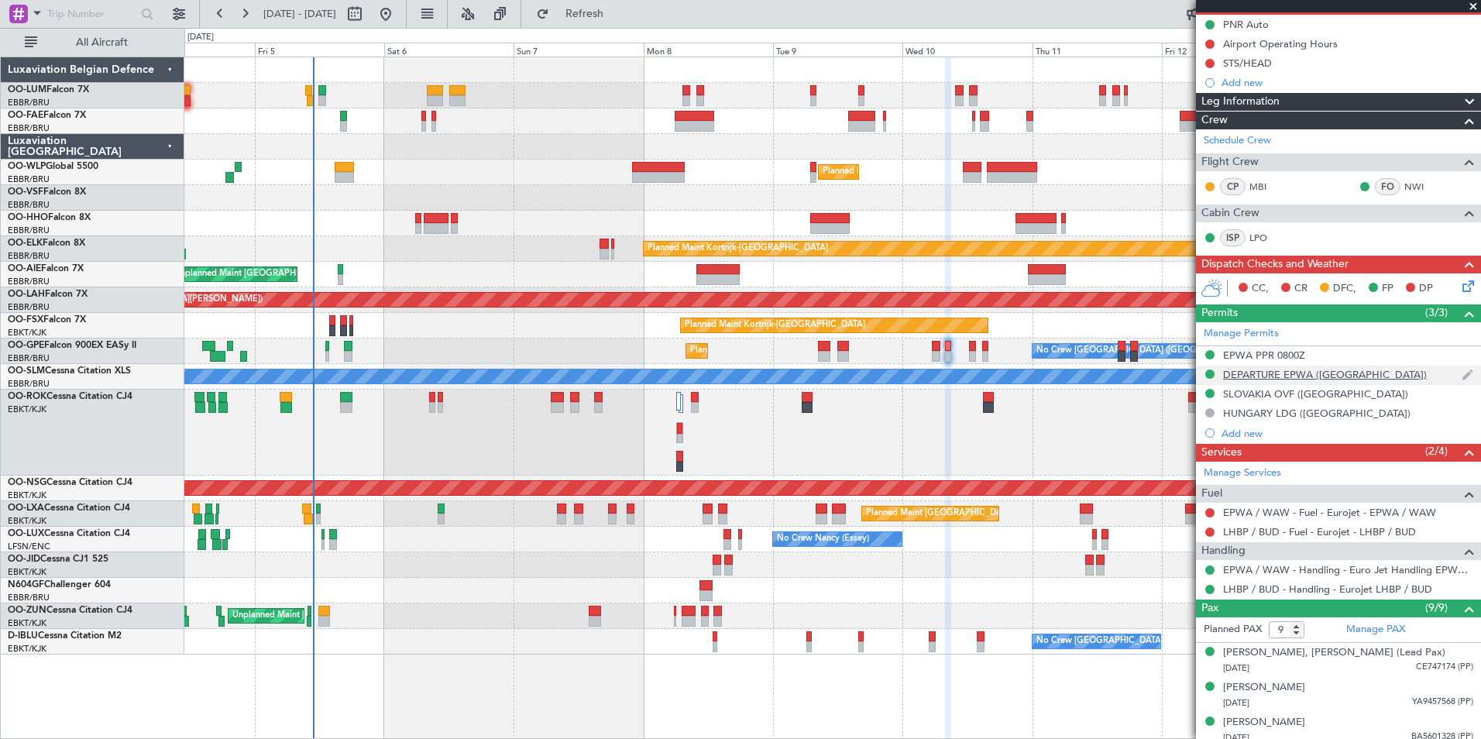
click at [1301, 375] on div "DEPARTURE EPWA ([GEOGRAPHIC_DATA])" at bounding box center [1325, 374] width 204 height 13
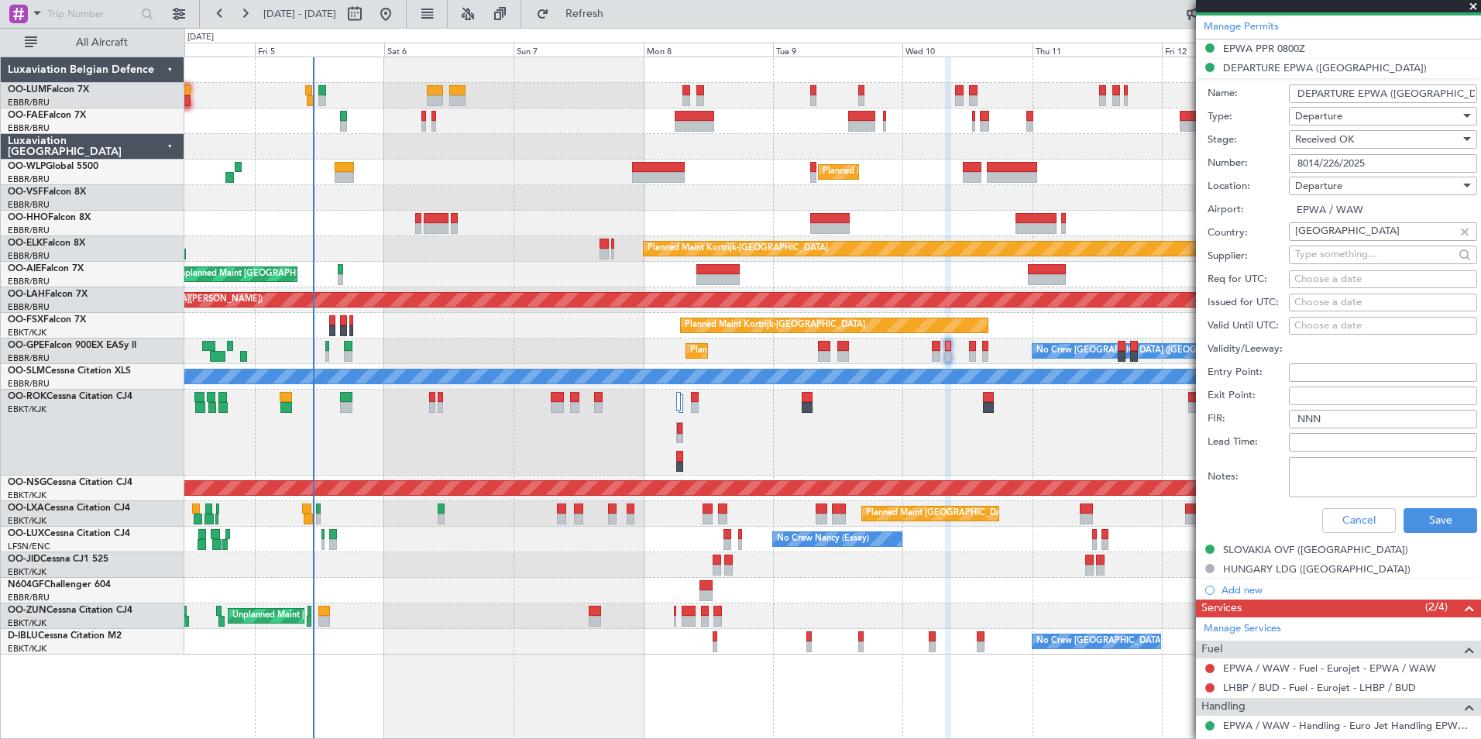
scroll to position [465, 0]
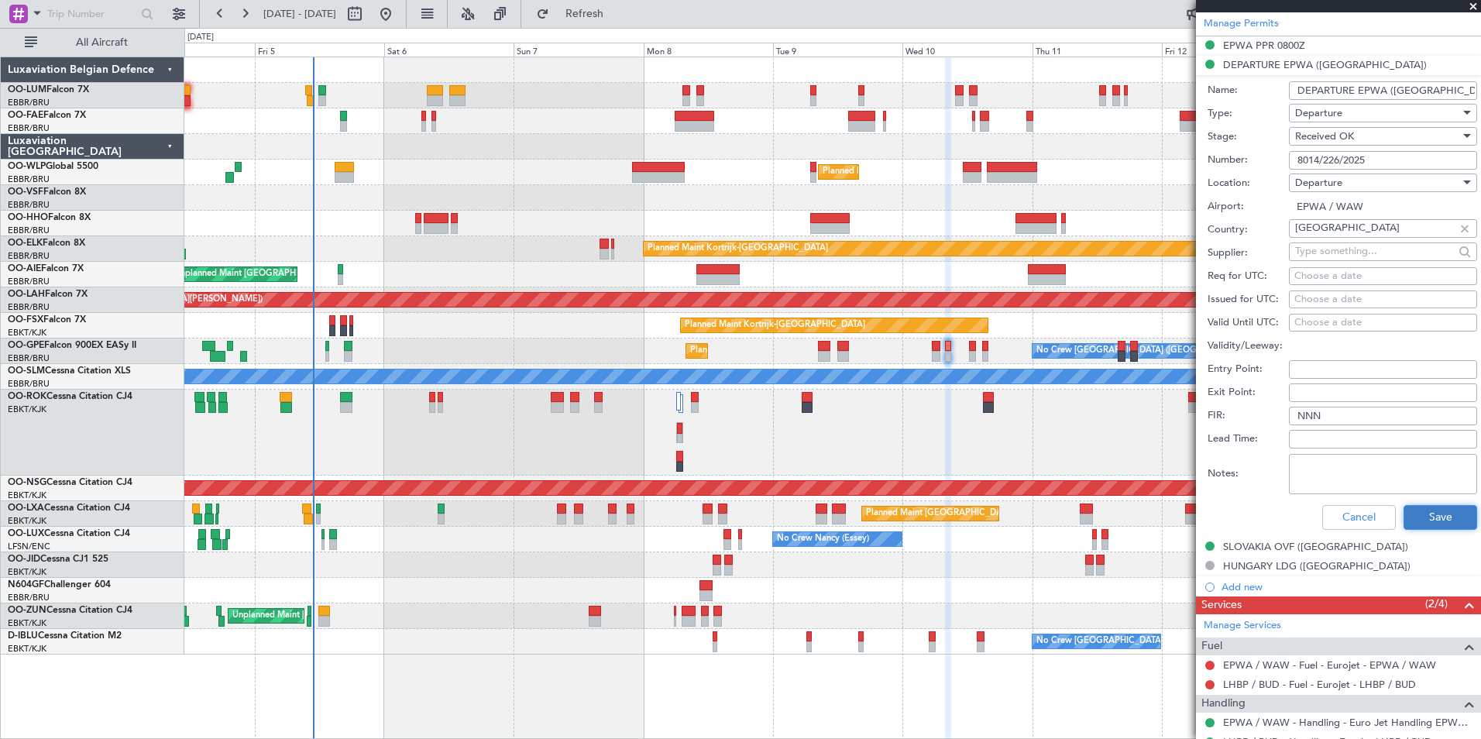
click at [1426, 522] on button "Save" at bounding box center [1441, 517] width 74 height 25
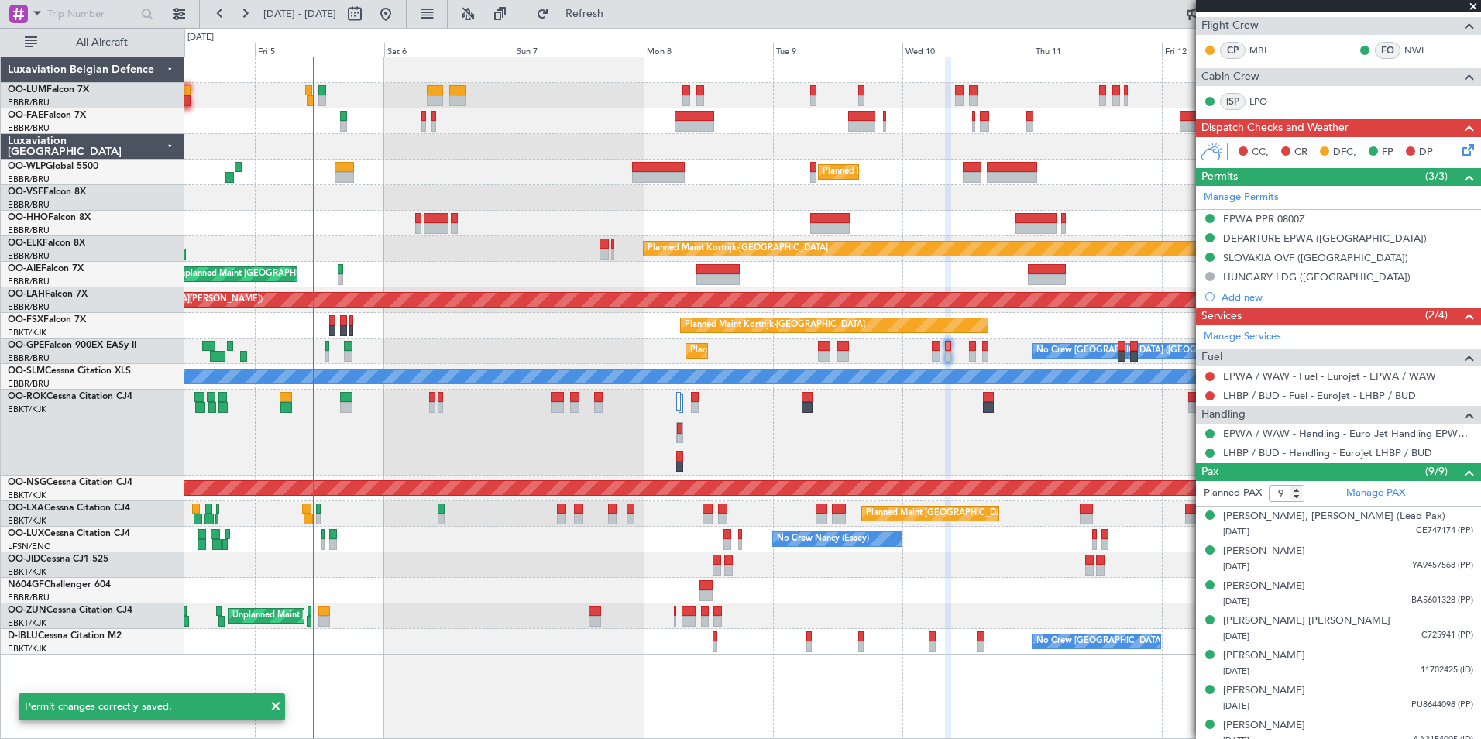
scroll to position [139, 0]
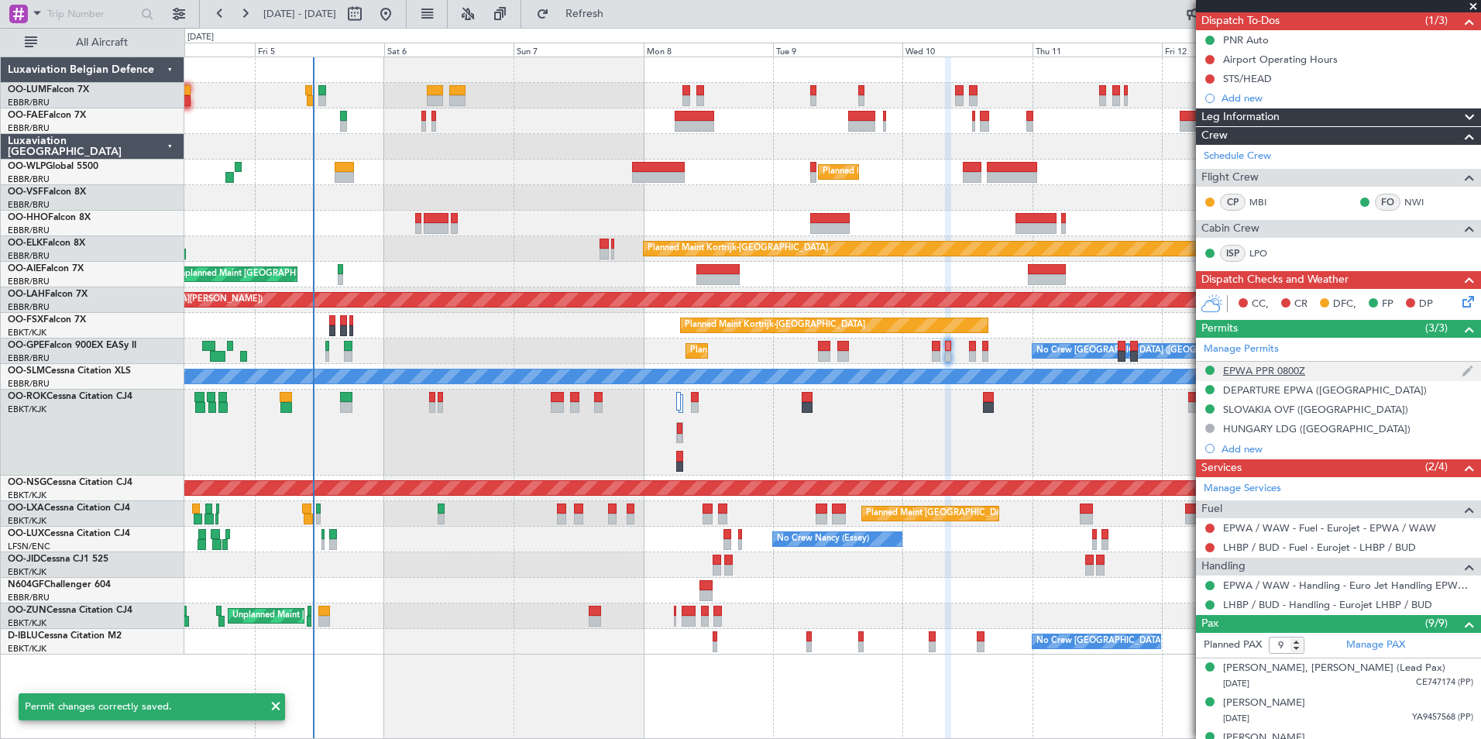
click at [1278, 375] on div "EPWA PPR 0800Z" at bounding box center [1264, 370] width 82 height 13
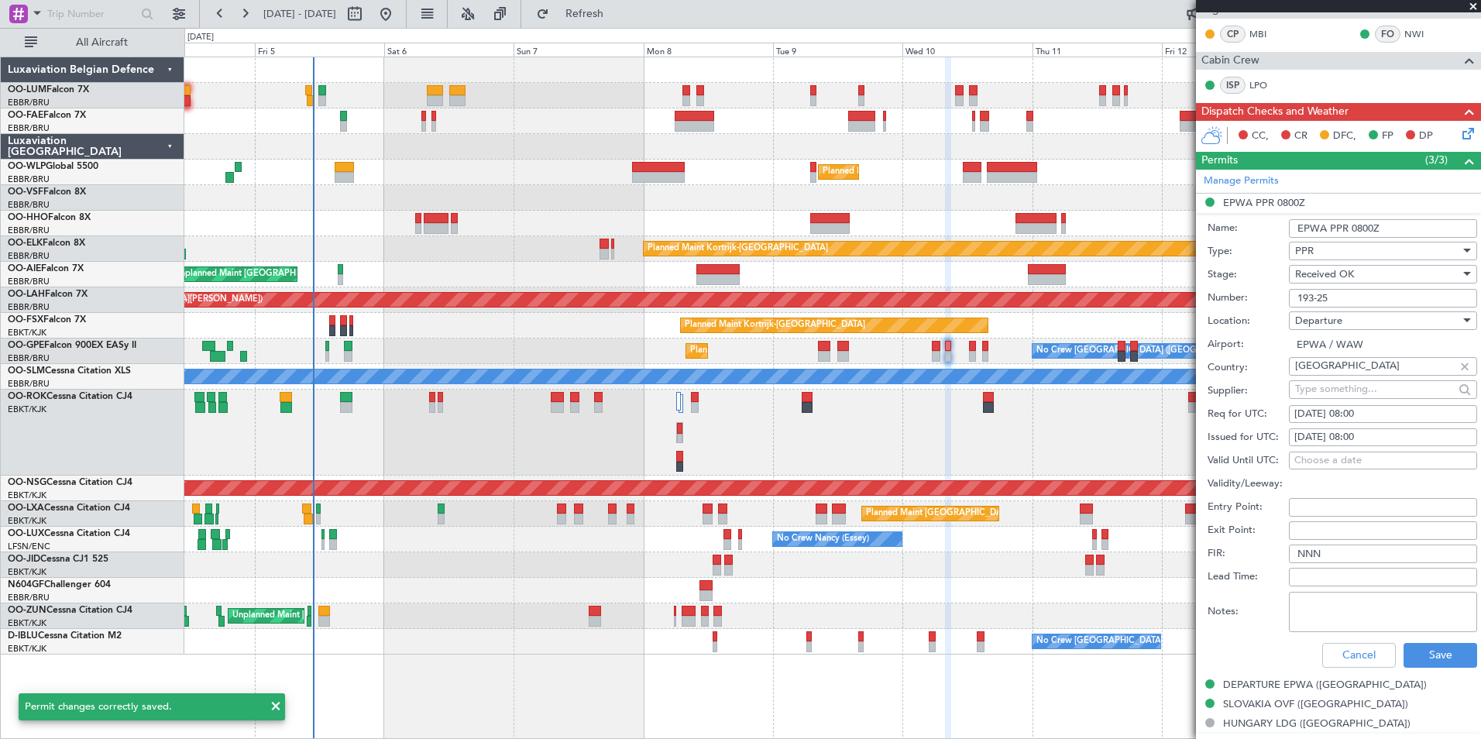
scroll to position [449, 0]
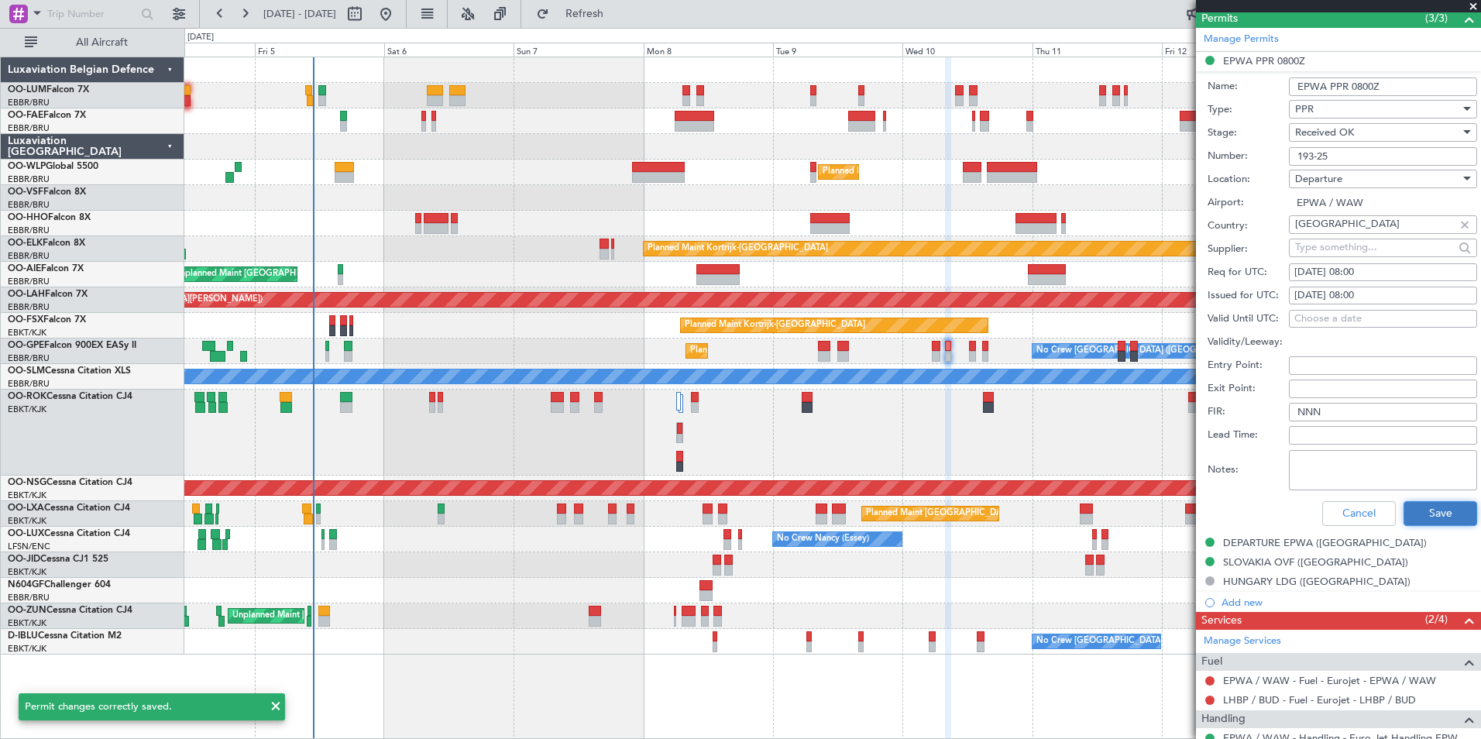
click at [1442, 512] on button "Save" at bounding box center [1441, 513] width 74 height 25
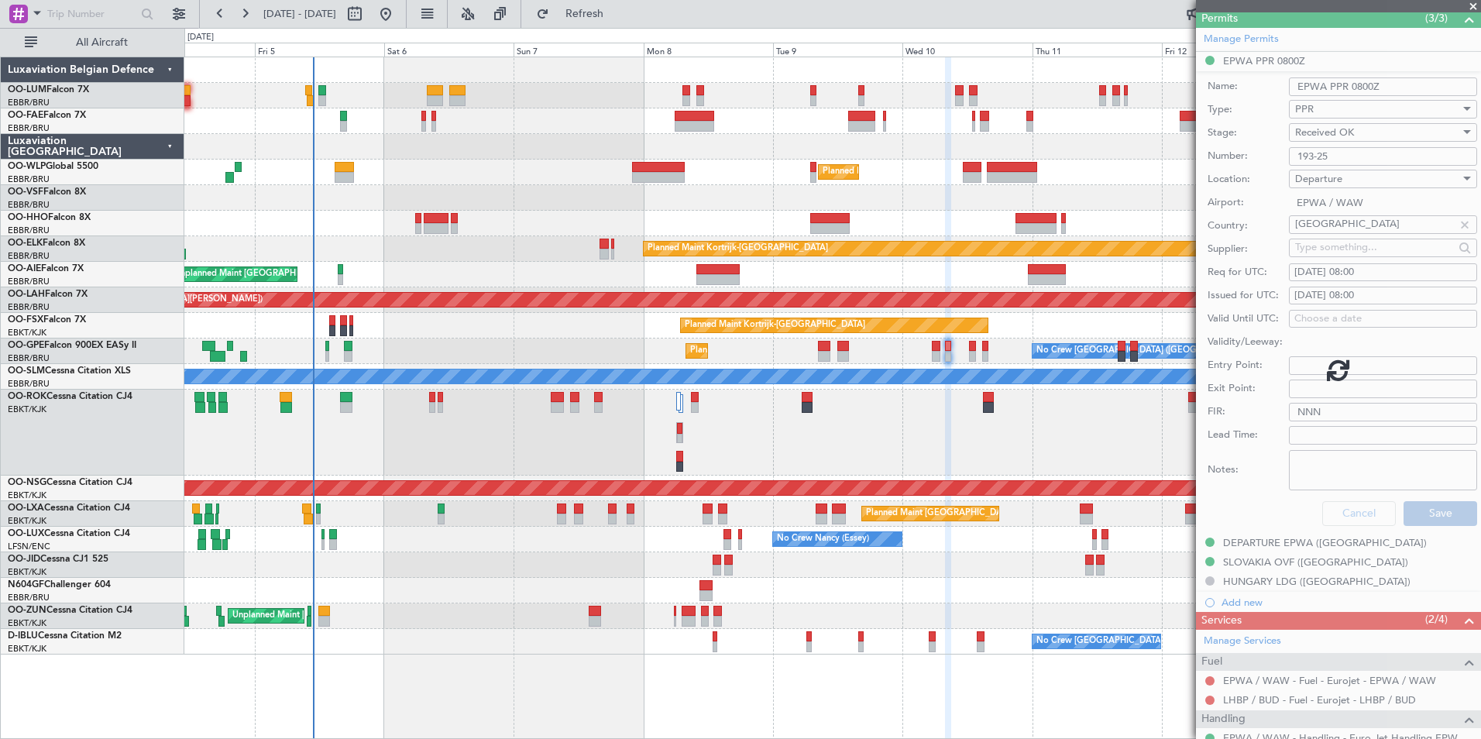
scroll to position [372, 0]
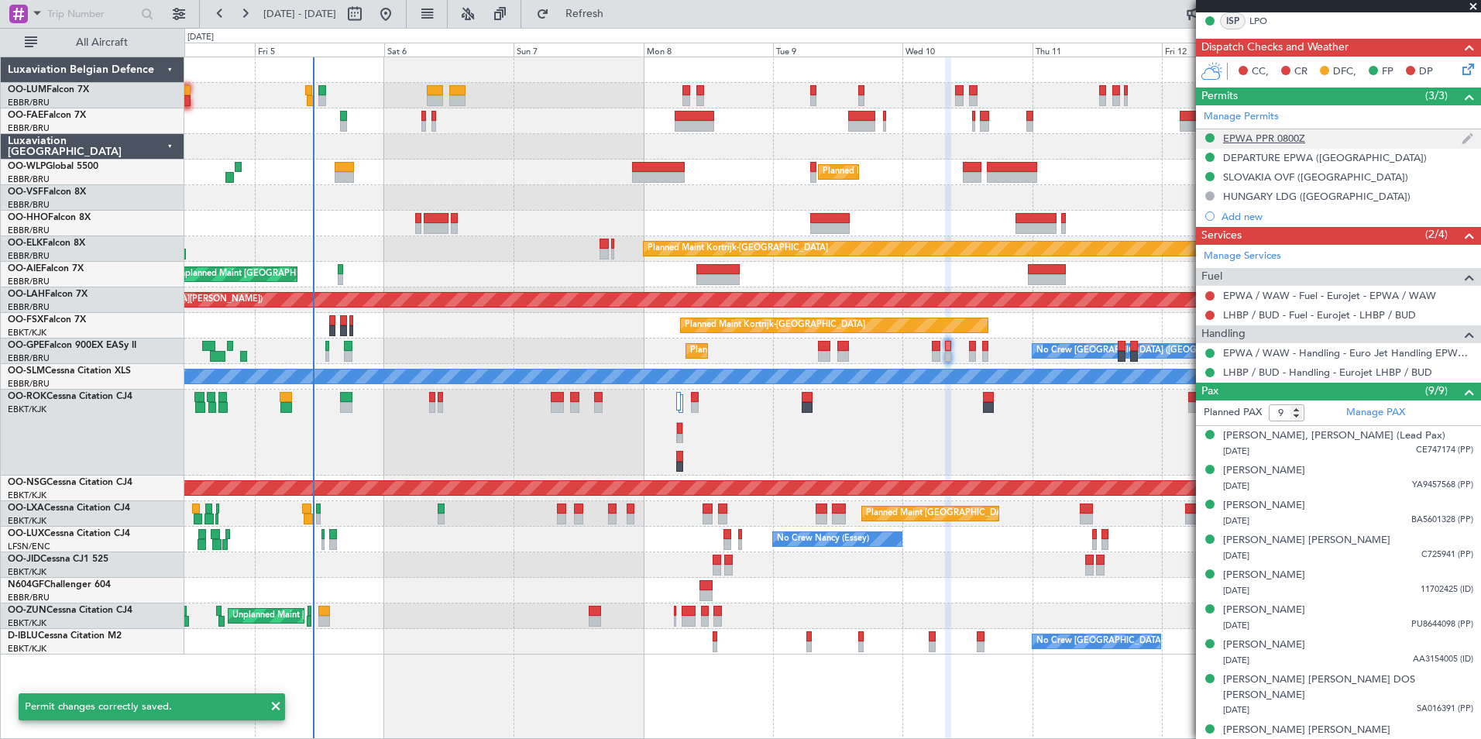
click at [1297, 139] on div "EPWA PPR 0800Z" at bounding box center [1264, 138] width 82 height 13
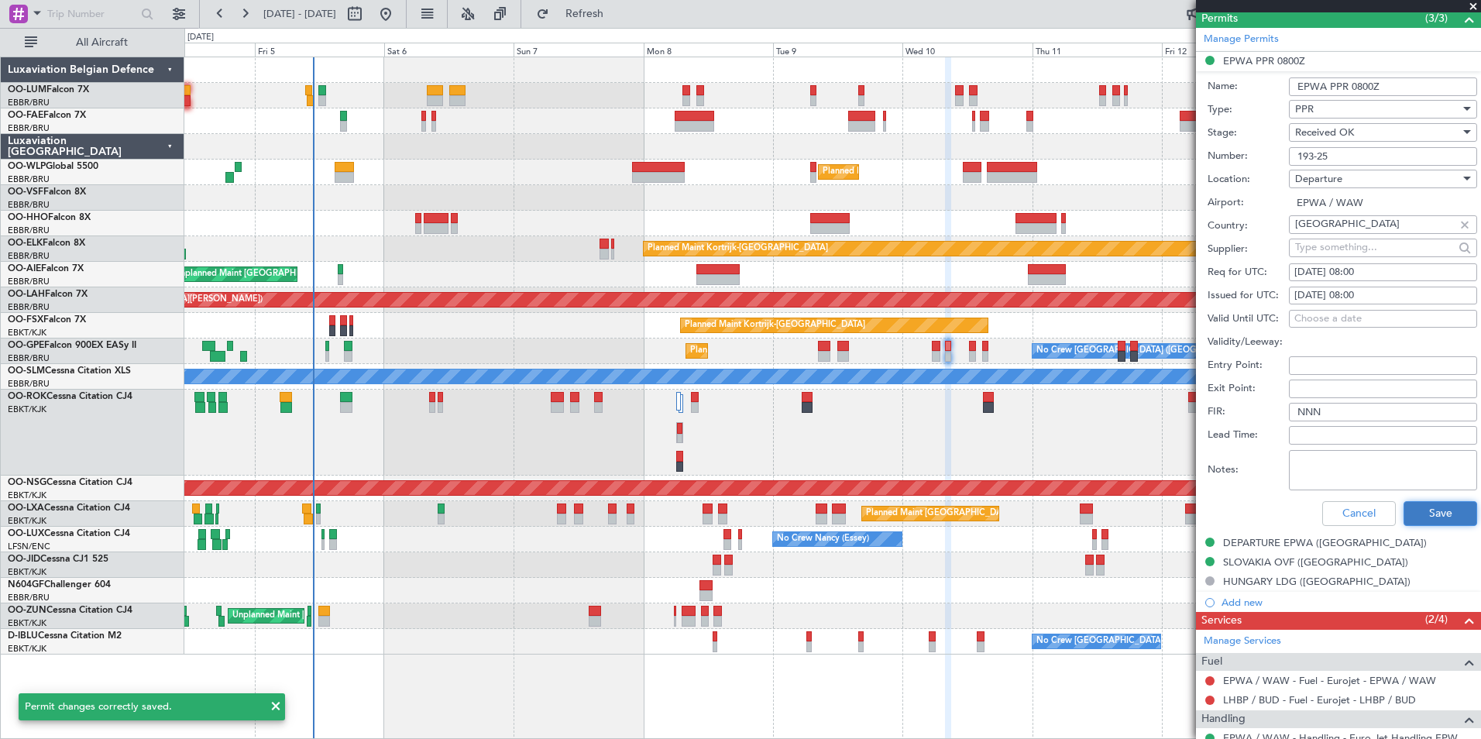
click at [1421, 504] on button "Save" at bounding box center [1441, 513] width 74 height 25
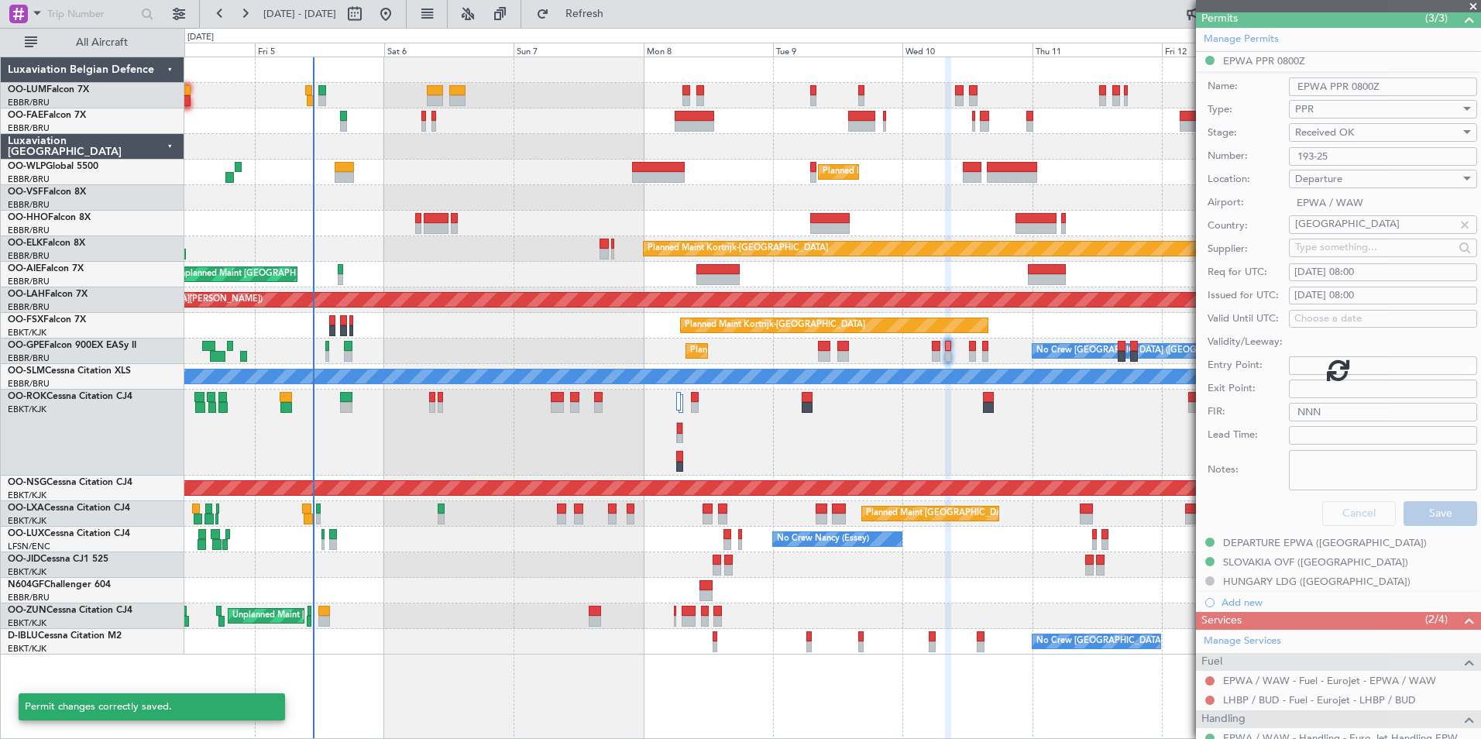
scroll to position [372, 0]
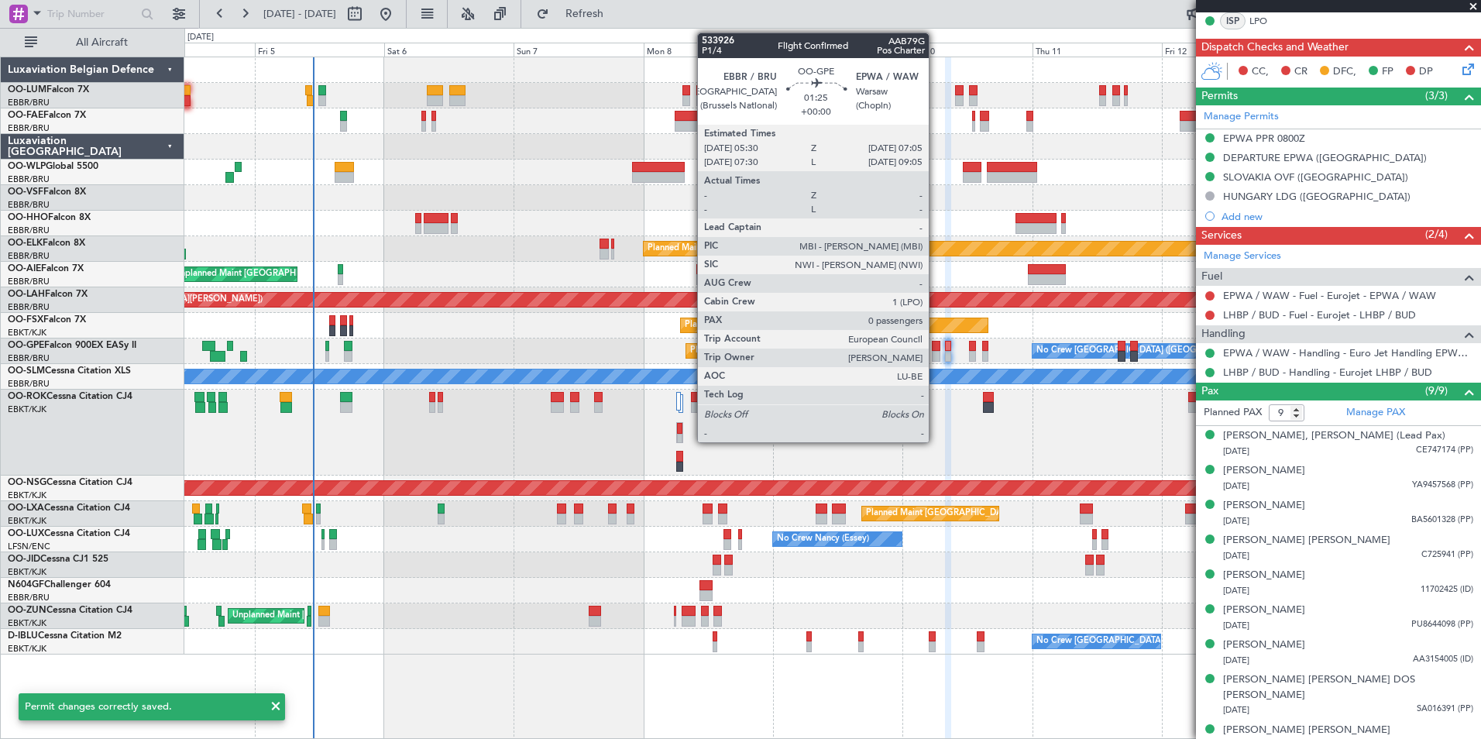
click at [936, 345] on div at bounding box center [936, 346] width 9 height 11
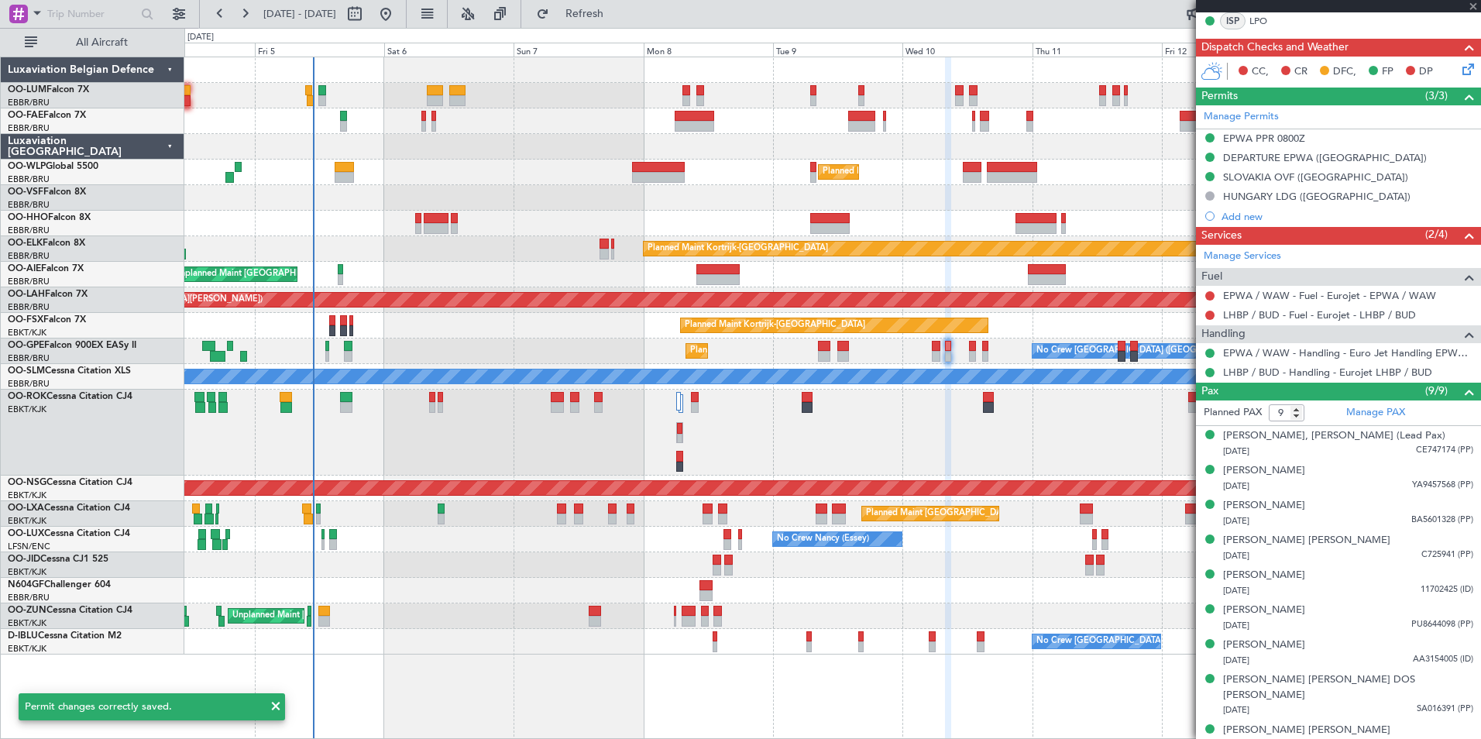
type input "0"
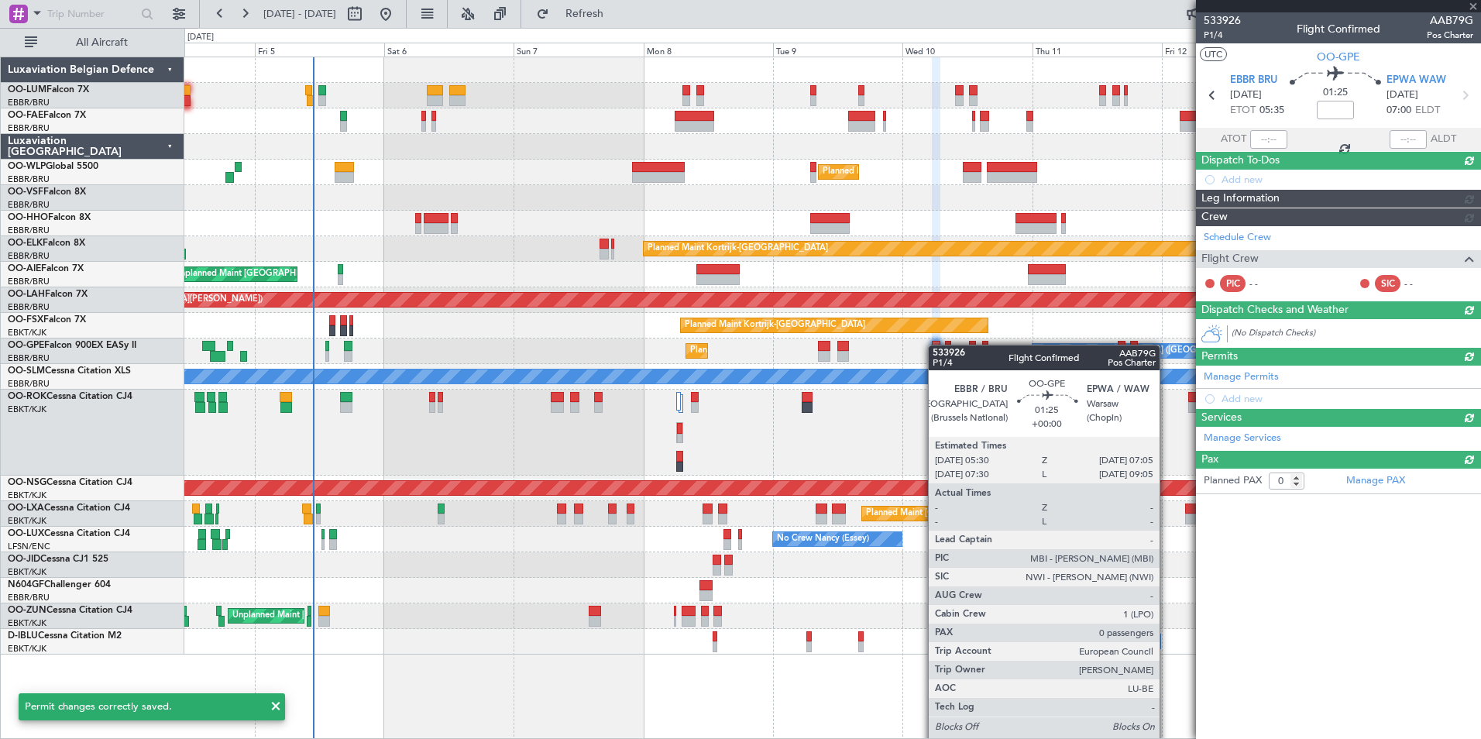
scroll to position [0, 0]
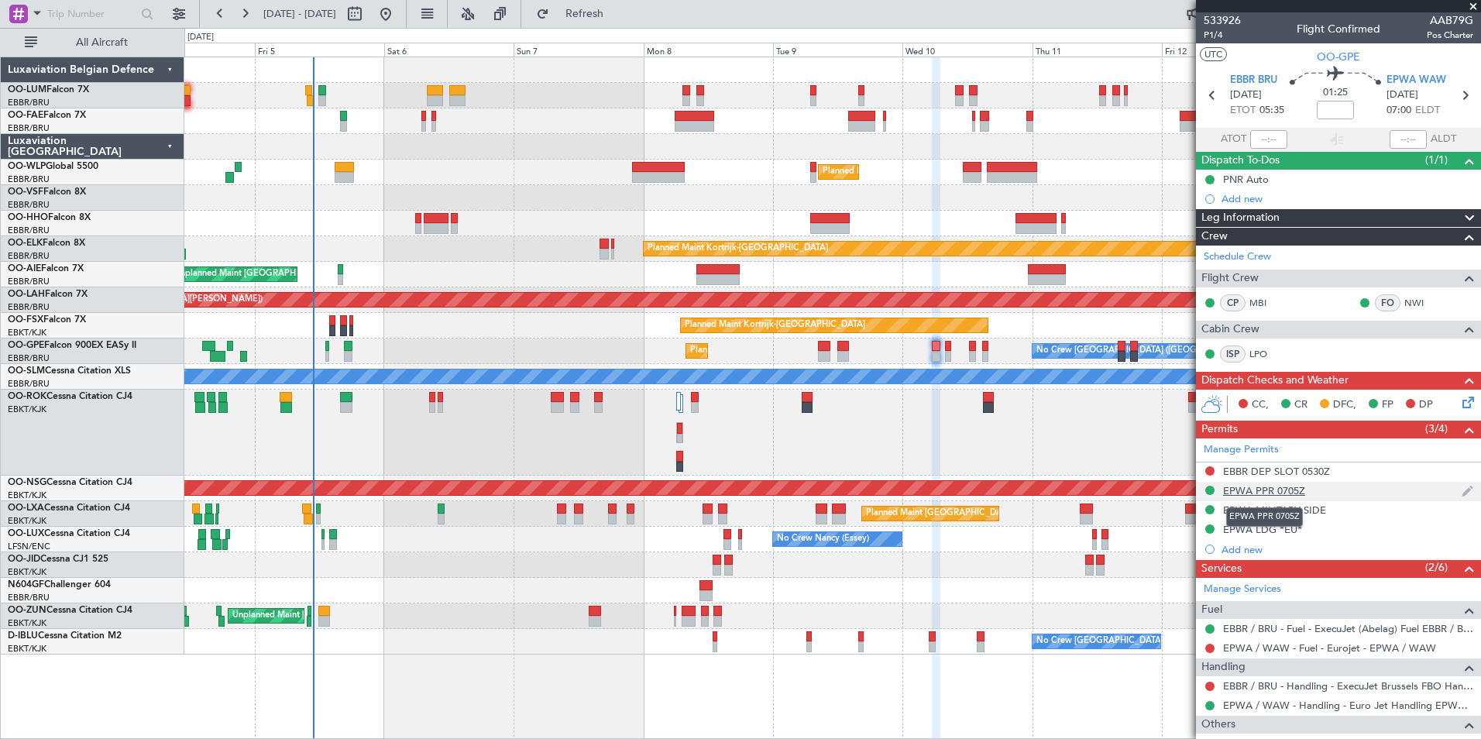
click at [1266, 493] on div "EPWA PPR 0705Z" at bounding box center [1264, 490] width 82 height 13
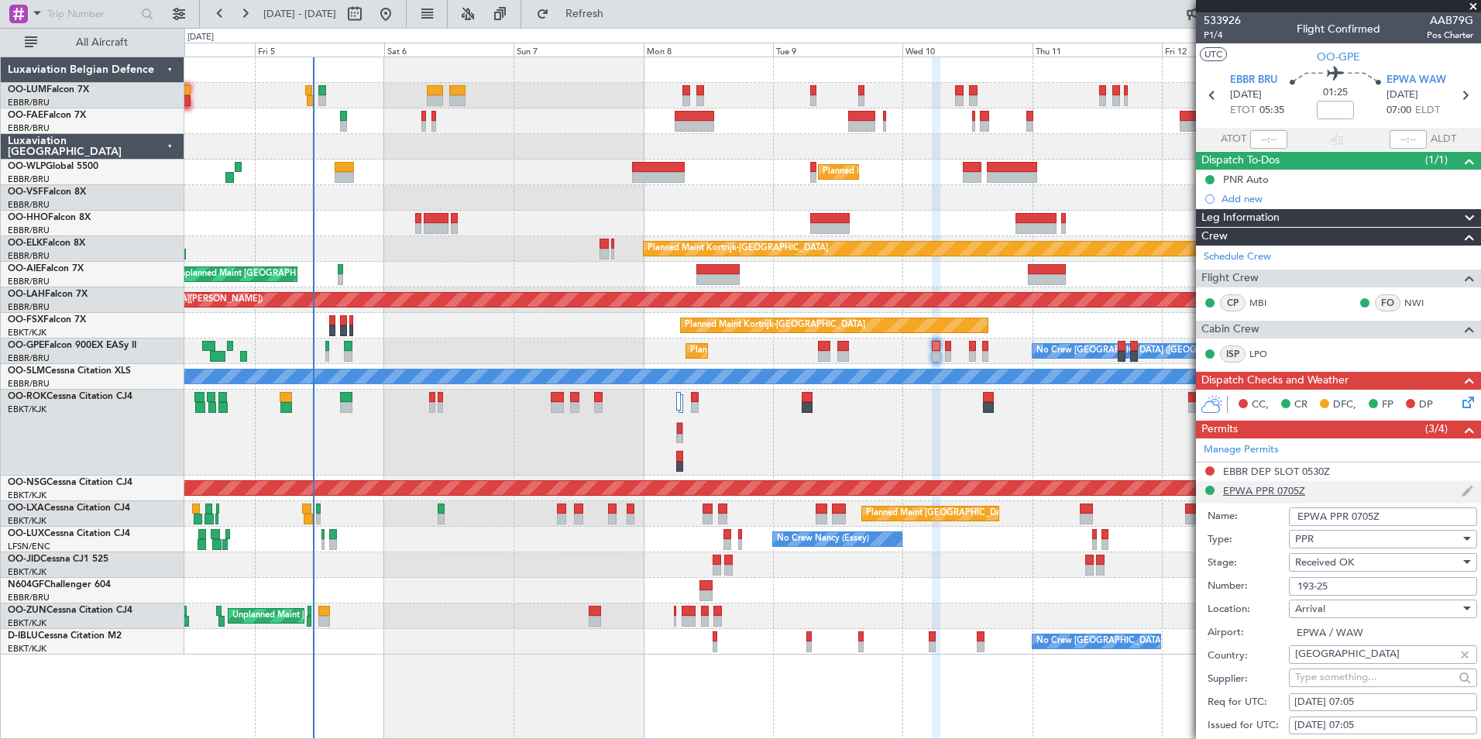
scroll to position [232, 0]
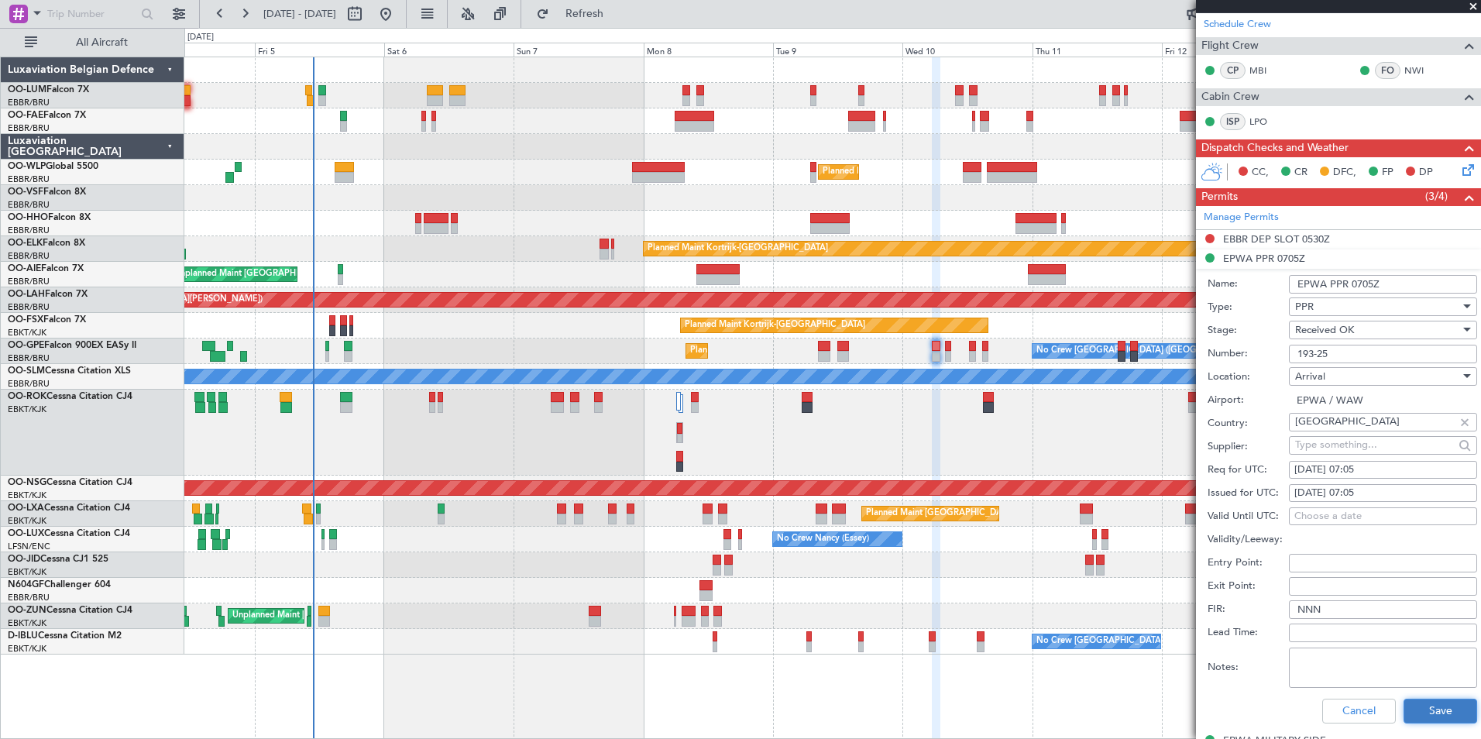
click at [1419, 713] on button "Save" at bounding box center [1441, 711] width 74 height 25
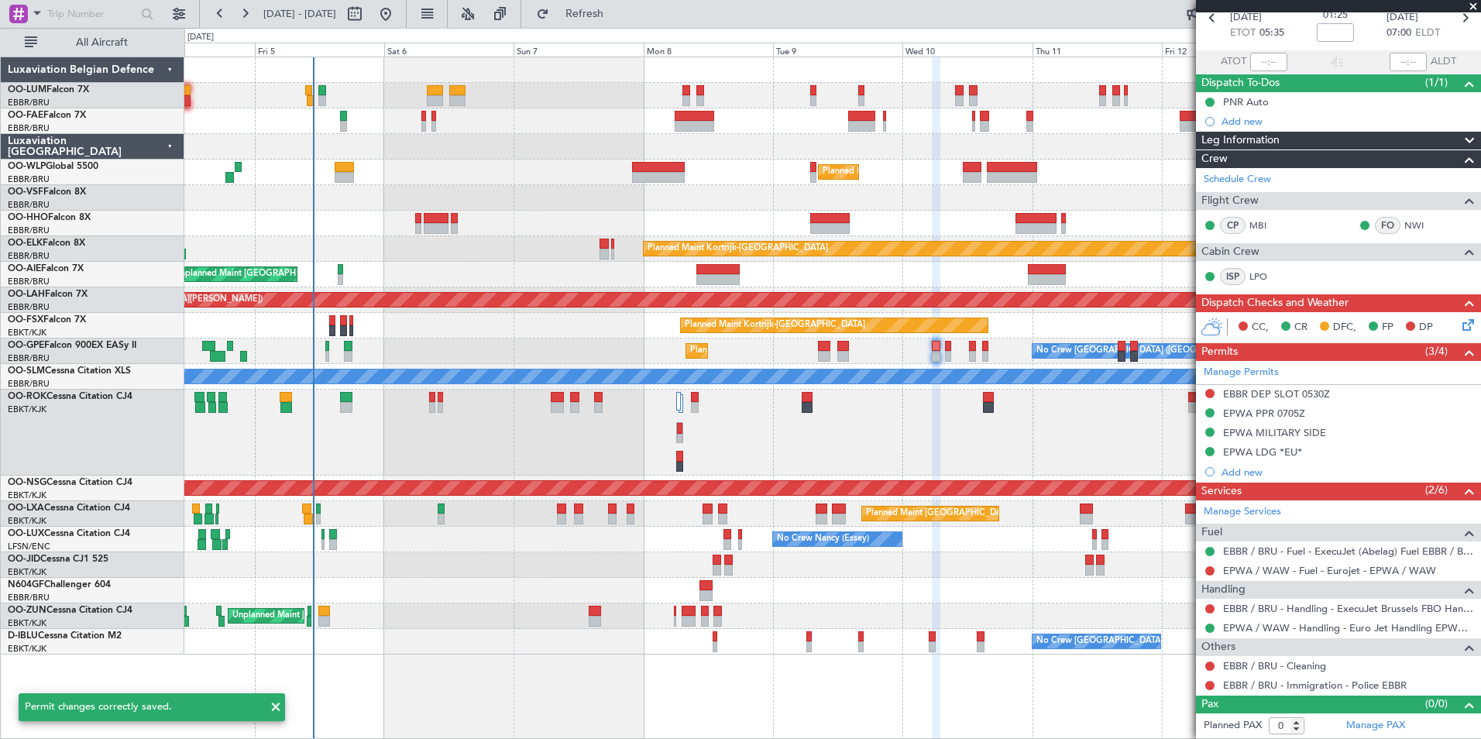
scroll to position [77, 0]
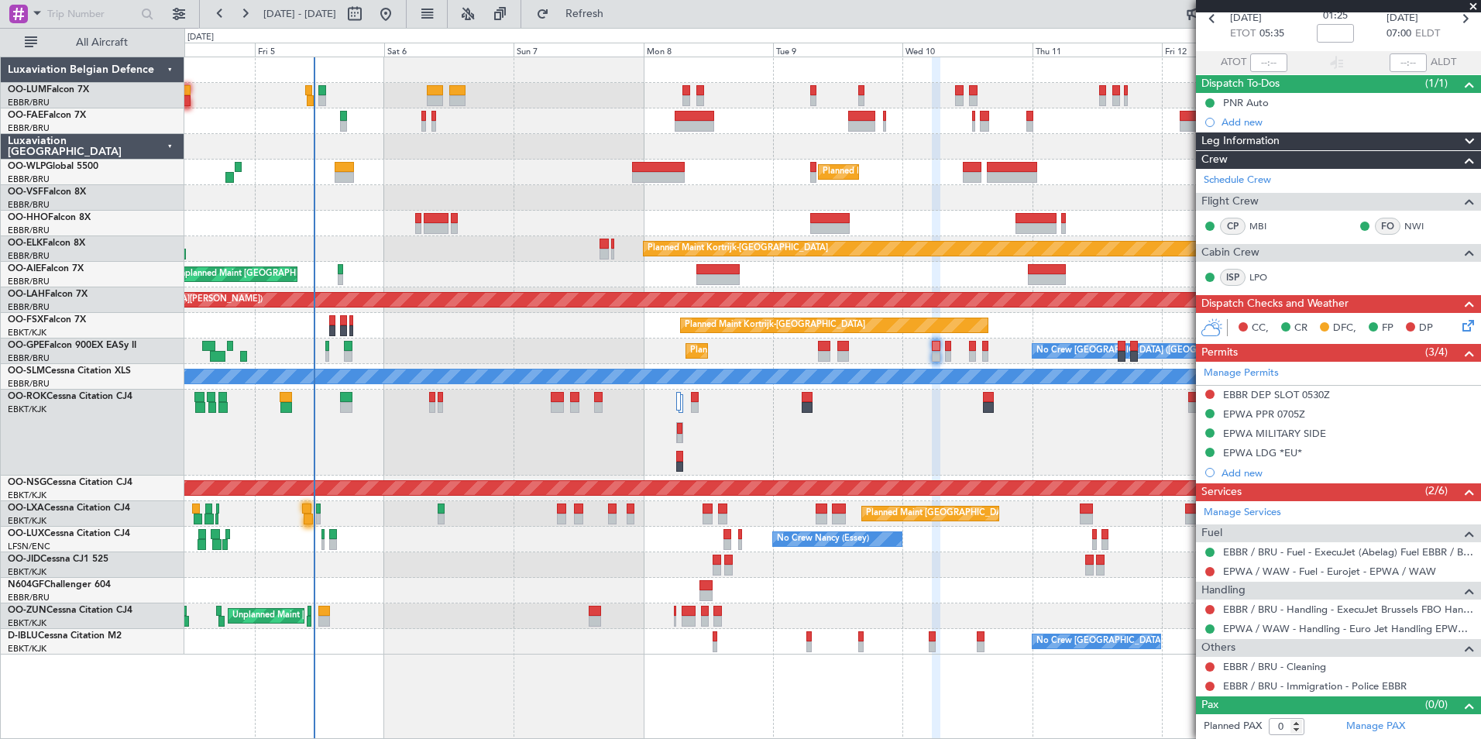
click at [608, 606] on div "Owner Melsbroek Air Base Planned Maint Brussels (Brussels National) Owner Melsb…" at bounding box center [832, 355] width 1296 height 597
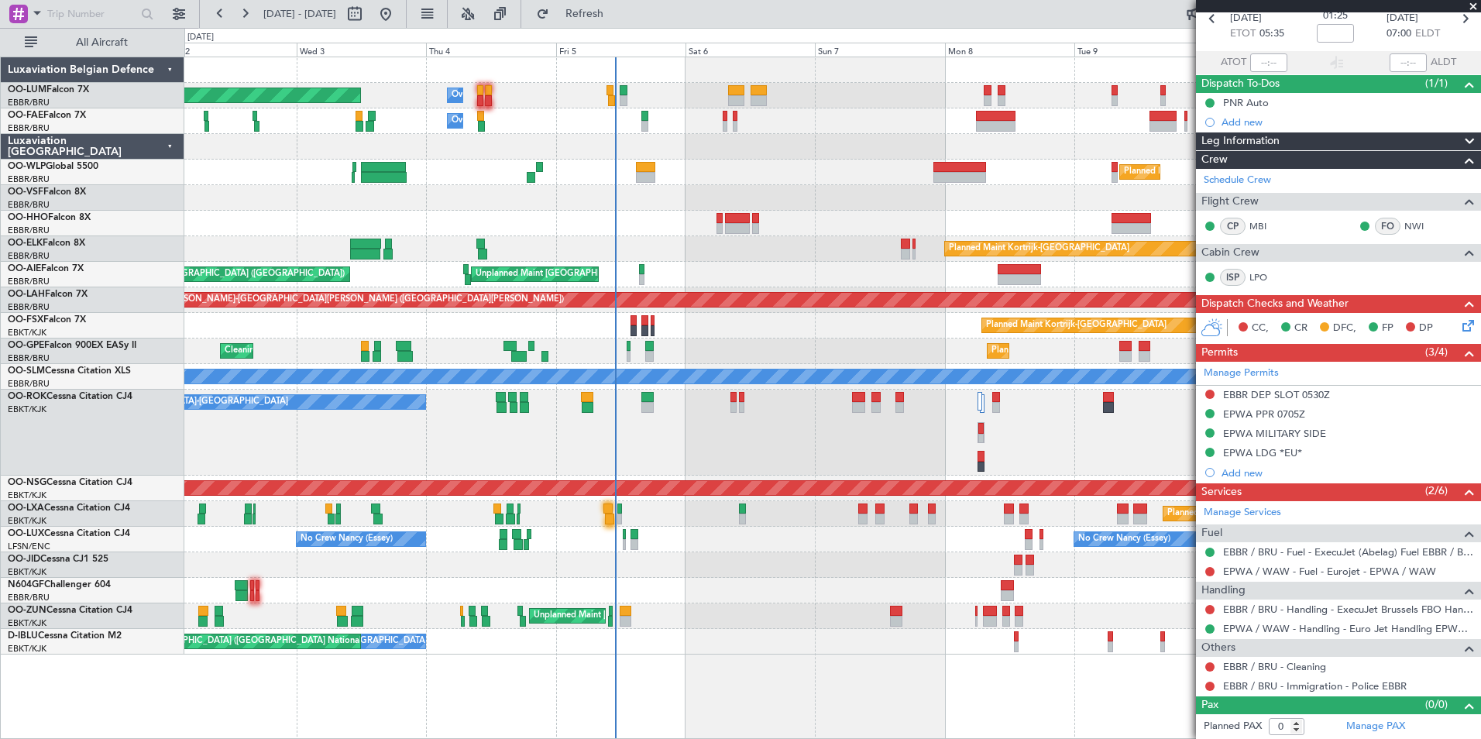
click at [517, 669] on div "Owner Melsbroek Air Base Planned Maint Brussels (Brussels National) Owner Melsb…" at bounding box center [832, 398] width 1297 height 683
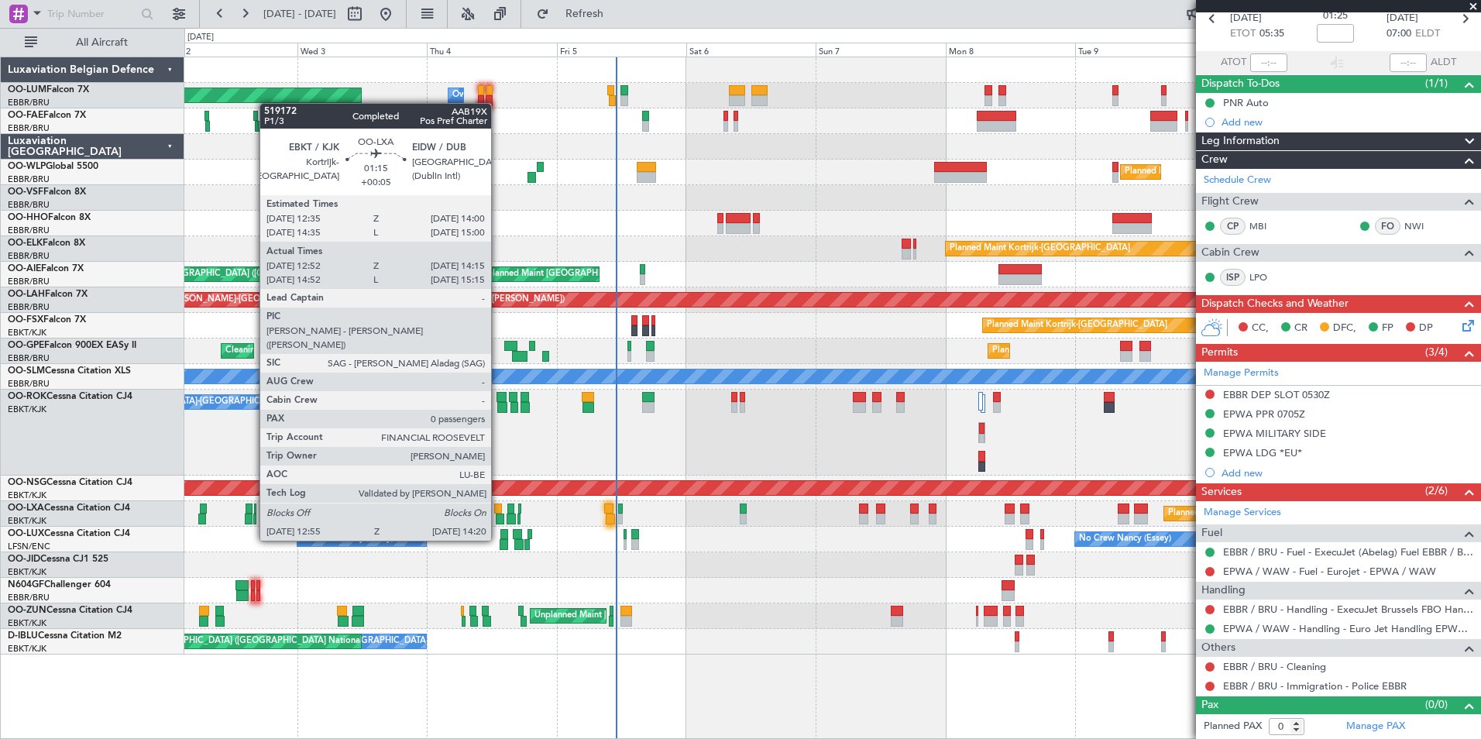
click at [498, 511] on div at bounding box center [498, 509] width 8 height 11
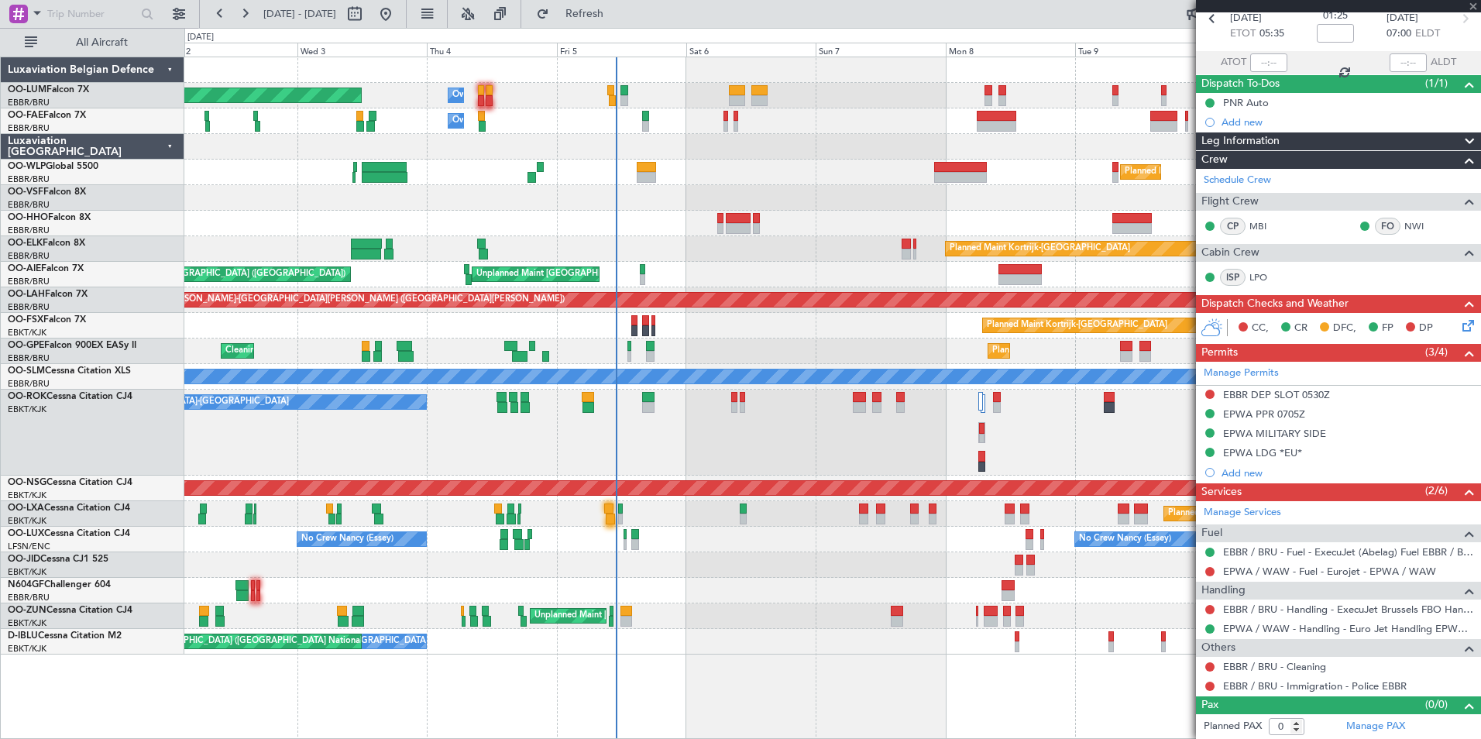
type input "+00:05"
type input "12:57"
type input "14:10"
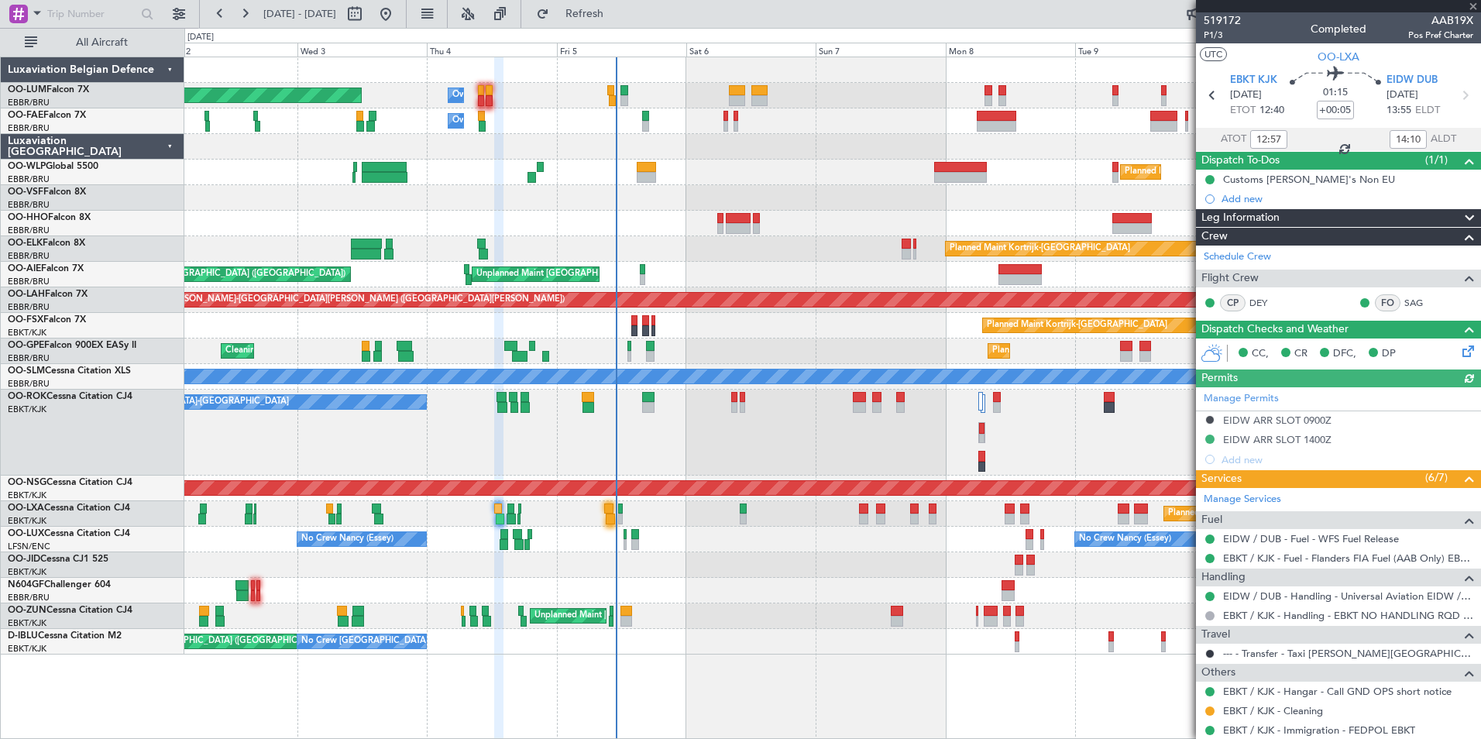
click at [1306, 440] on div "Manage Permits EIDW ARR SLOT 0900Z EIDW ARR SLOT 1400Z Add new" at bounding box center [1338, 428] width 285 height 82
click at [1306, 440] on div "EIDW ARR SLOT 1400Z" at bounding box center [1277, 439] width 108 height 13
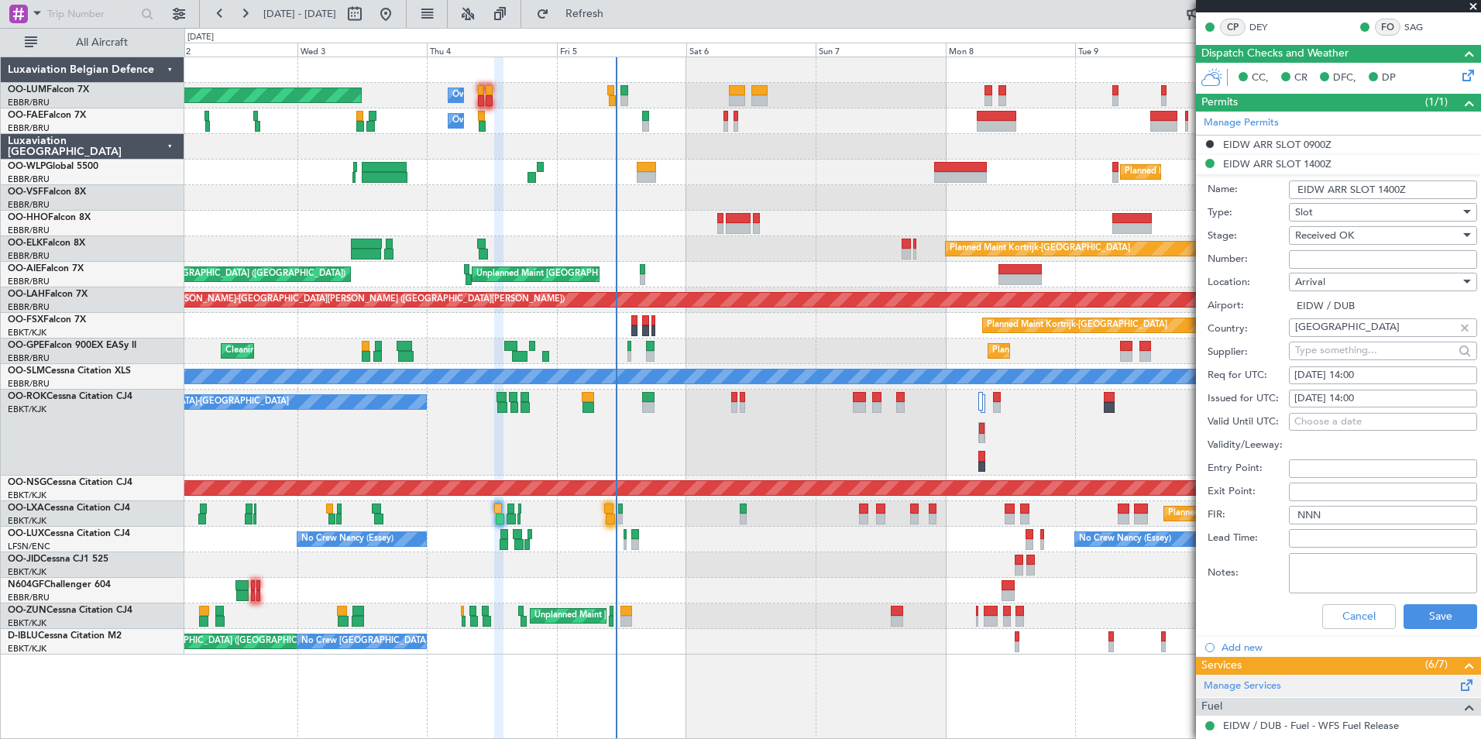
scroll to position [310, 0]
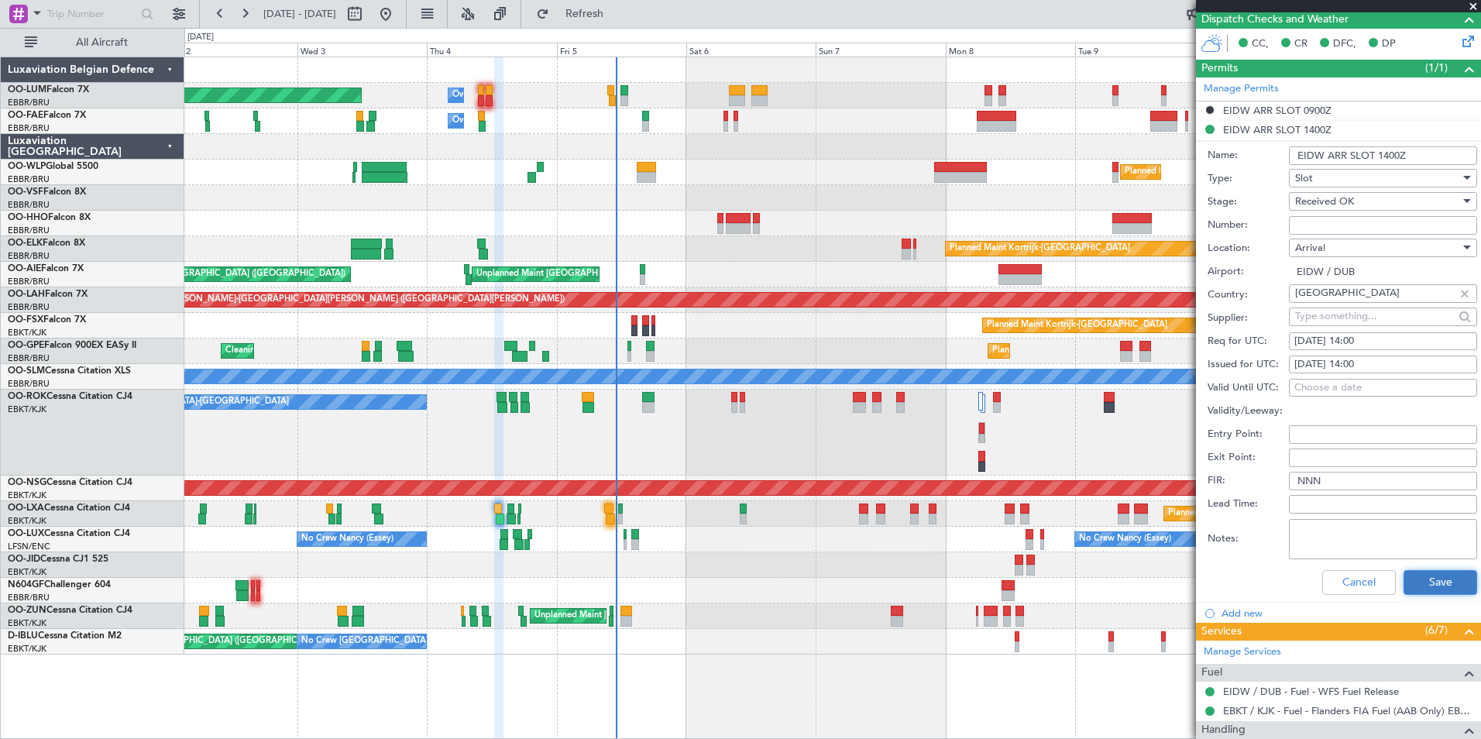
click at [1426, 576] on button "Save" at bounding box center [1441, 582] width 74 height 25
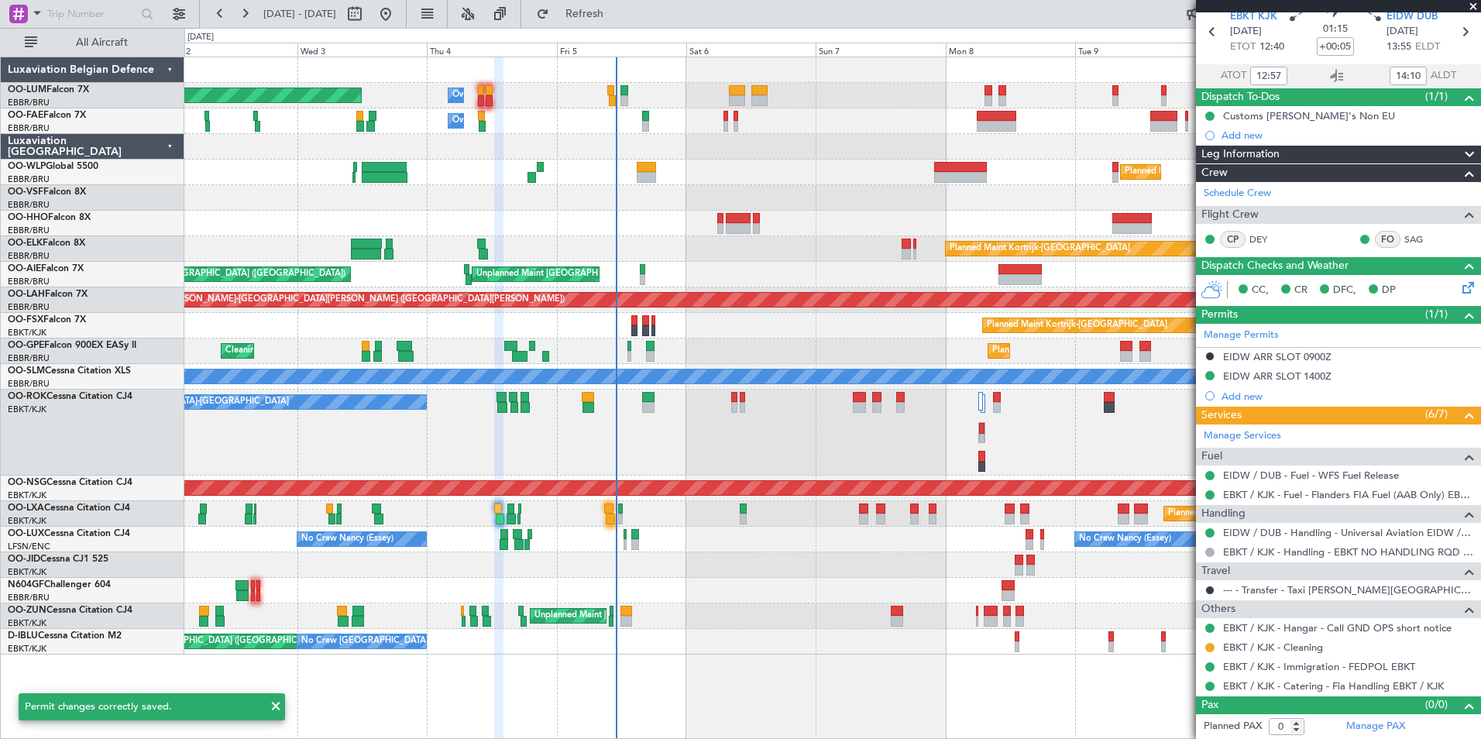
scroll to position [0, 0]
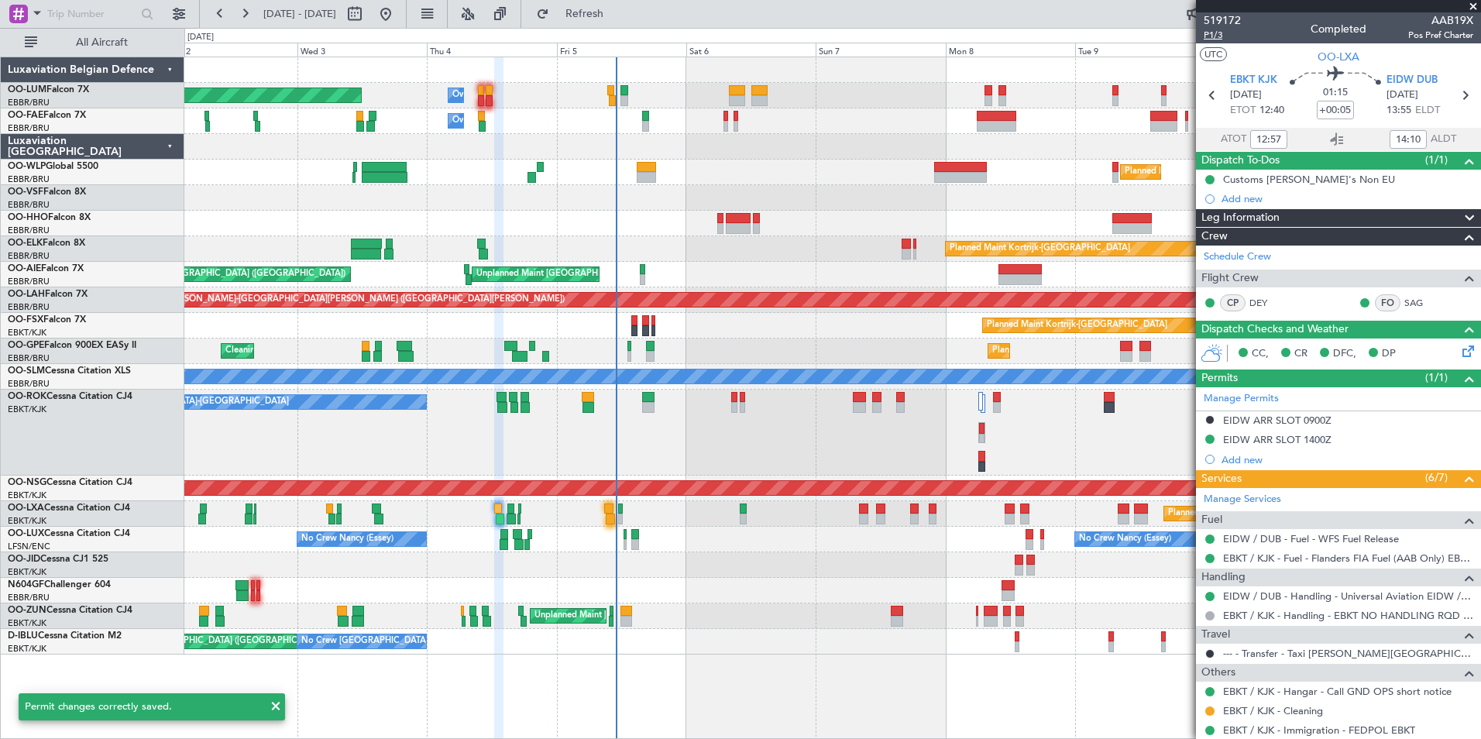
click at [1219, 36] on span "P1/3" at bounding box center [1222, 35] width 37 height 13
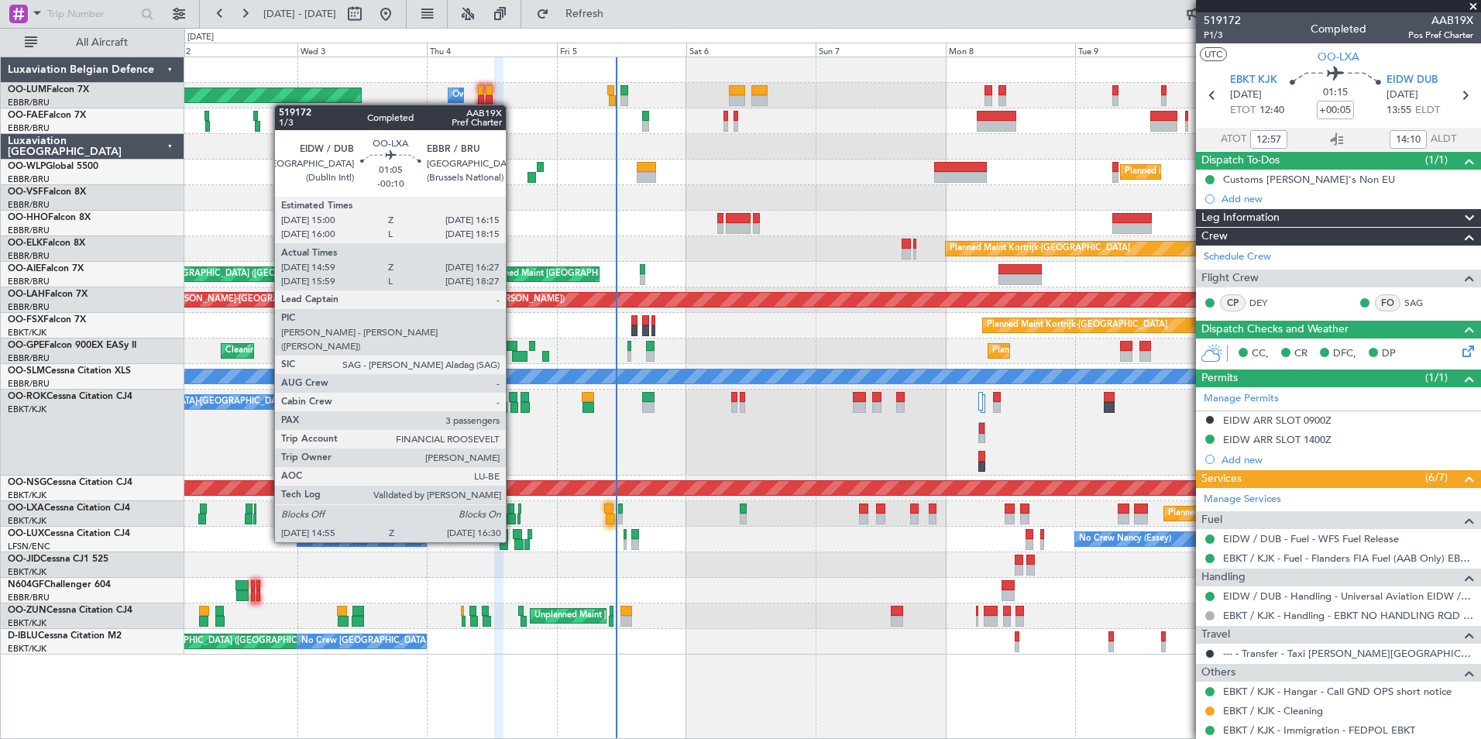
click at [513, 514] on div at bounding box center [511, 519] width 9 height 11
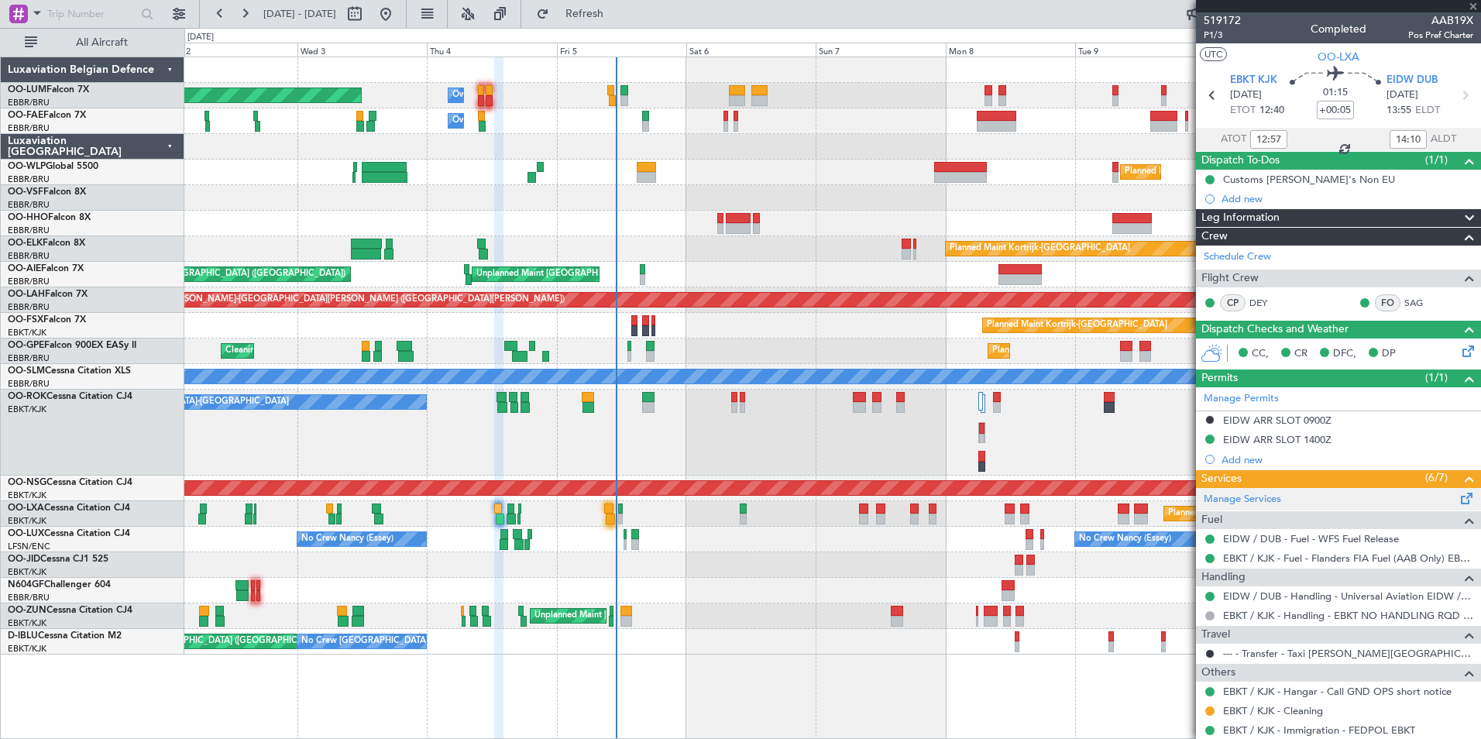
type input "-00:10"
type input "15:04"
type input "16:22"
type input "3"
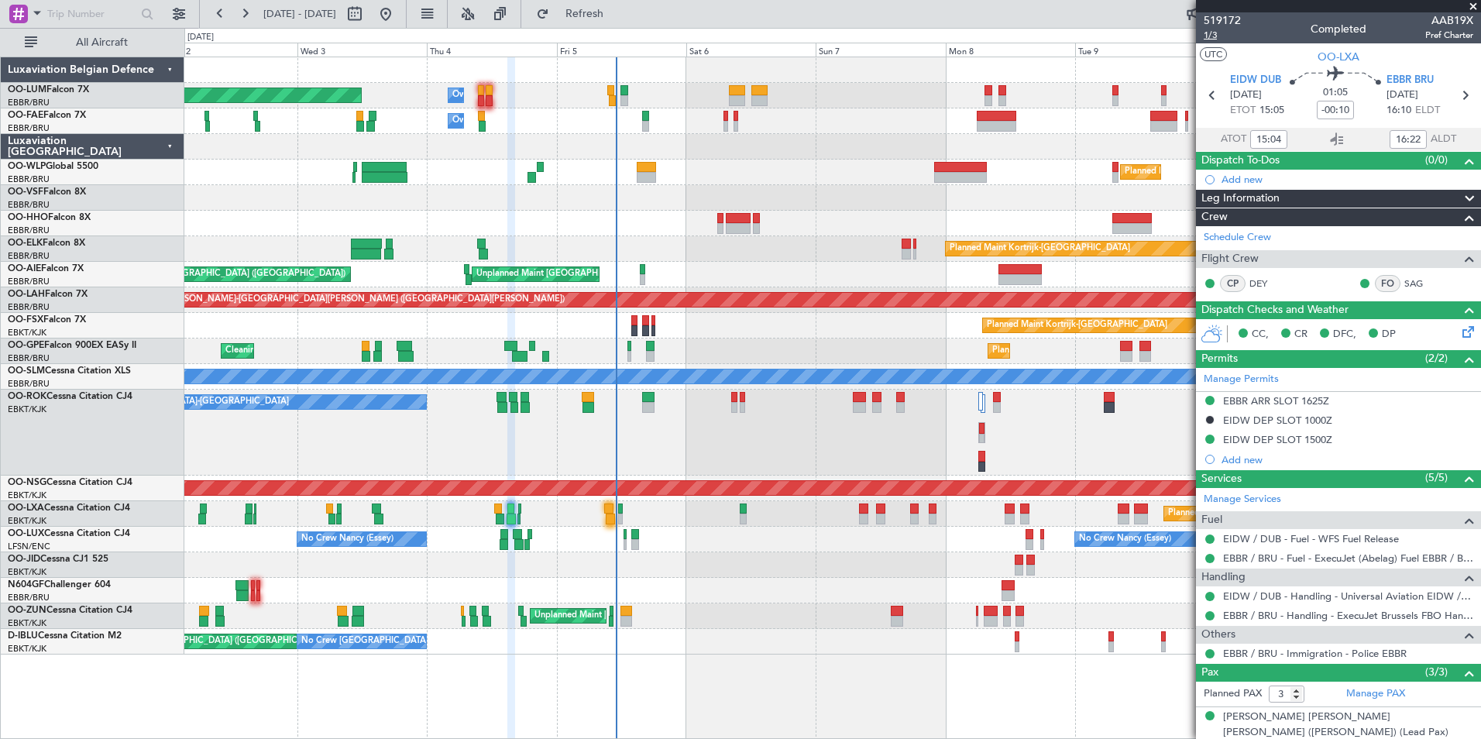
type input "16:04"
type input "18:22"
type input "15:04"
type input "16:22"
click at [1212, 35] on span "1/3" at bounding box center [1222, 35] width 37 height 13
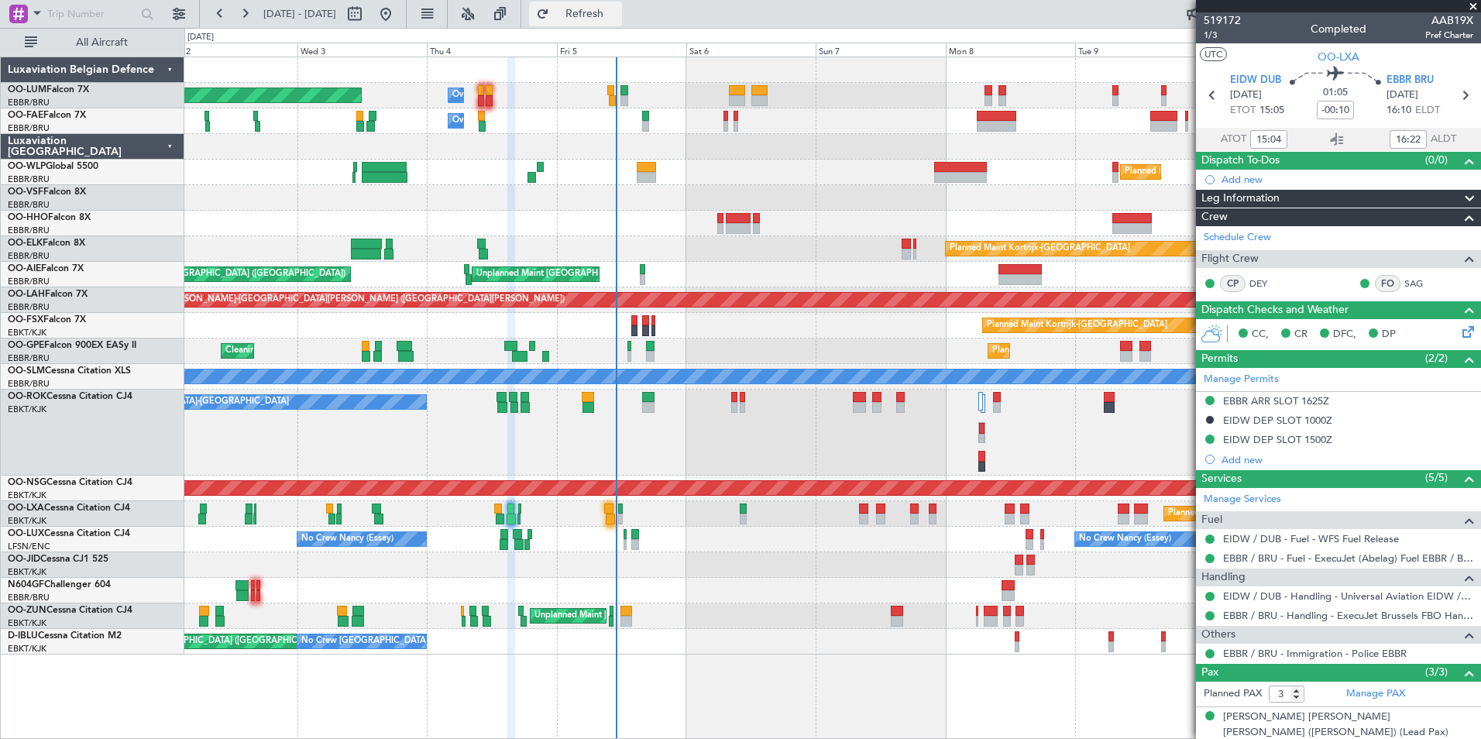
click at [622, 4] on button "Refresh" at bounding box center [575, 14] width 93 height 25
type input "16:04"
type input "18:22"
type input "15:04"
type input "16:22"
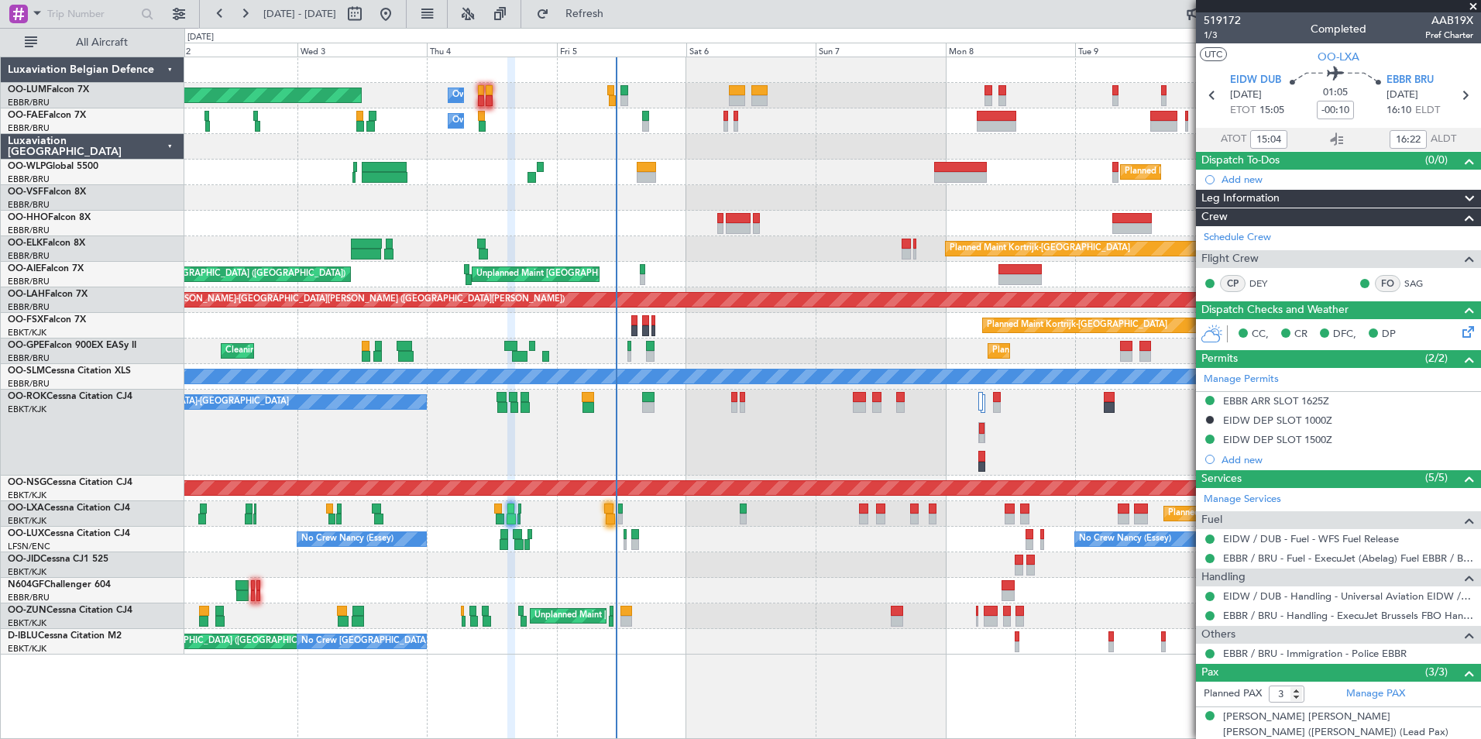
click at [662, 654] on div "Planned Maint Brussels (Brussels National) Owner Melsbroek Air Base Owner Melsb…" at bounding box center [832, 398] width 1297 height 683
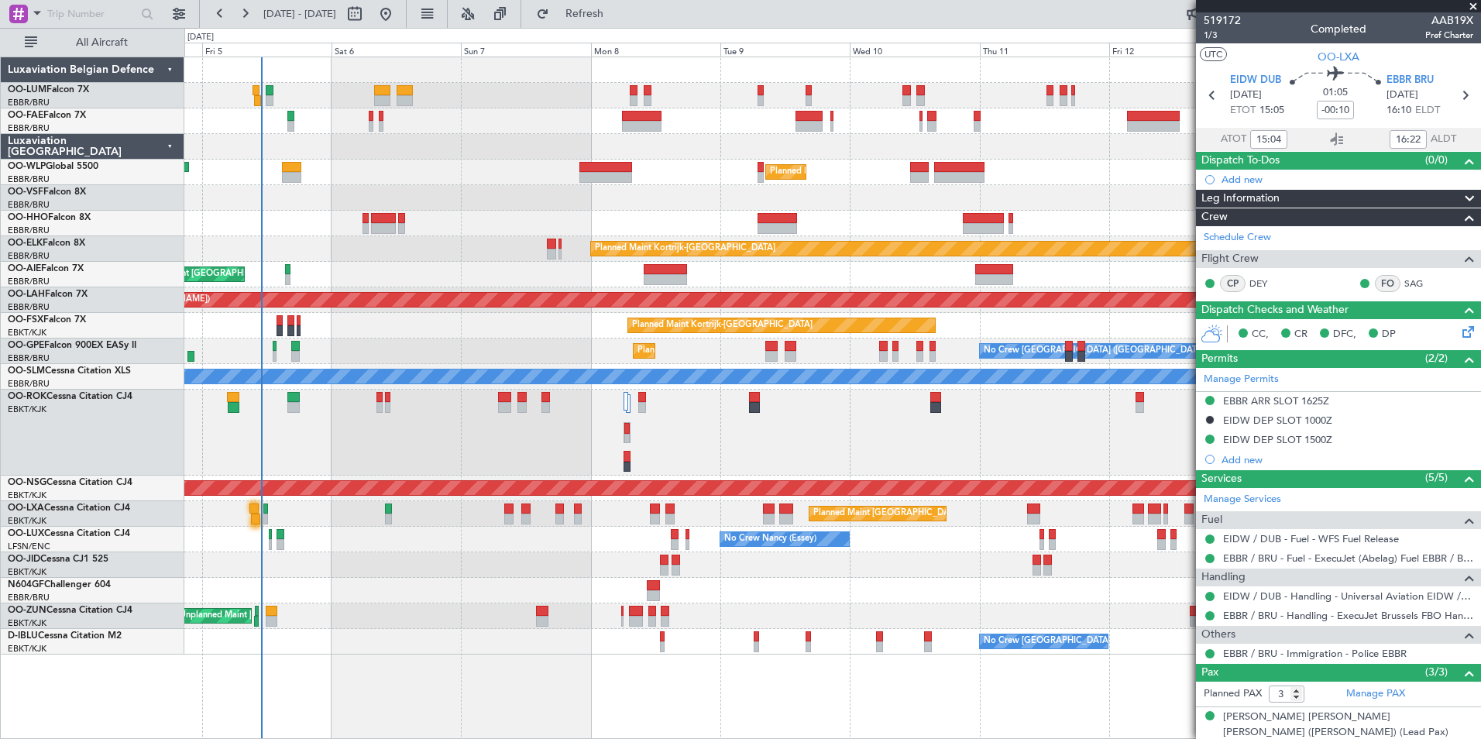
click at [838, 682] on div "Owner Melsbroek Air Base Planned Maint Brussels (Brussels National) Owner Melsb…" at bounding box center [832, 398] width 1297 height 683
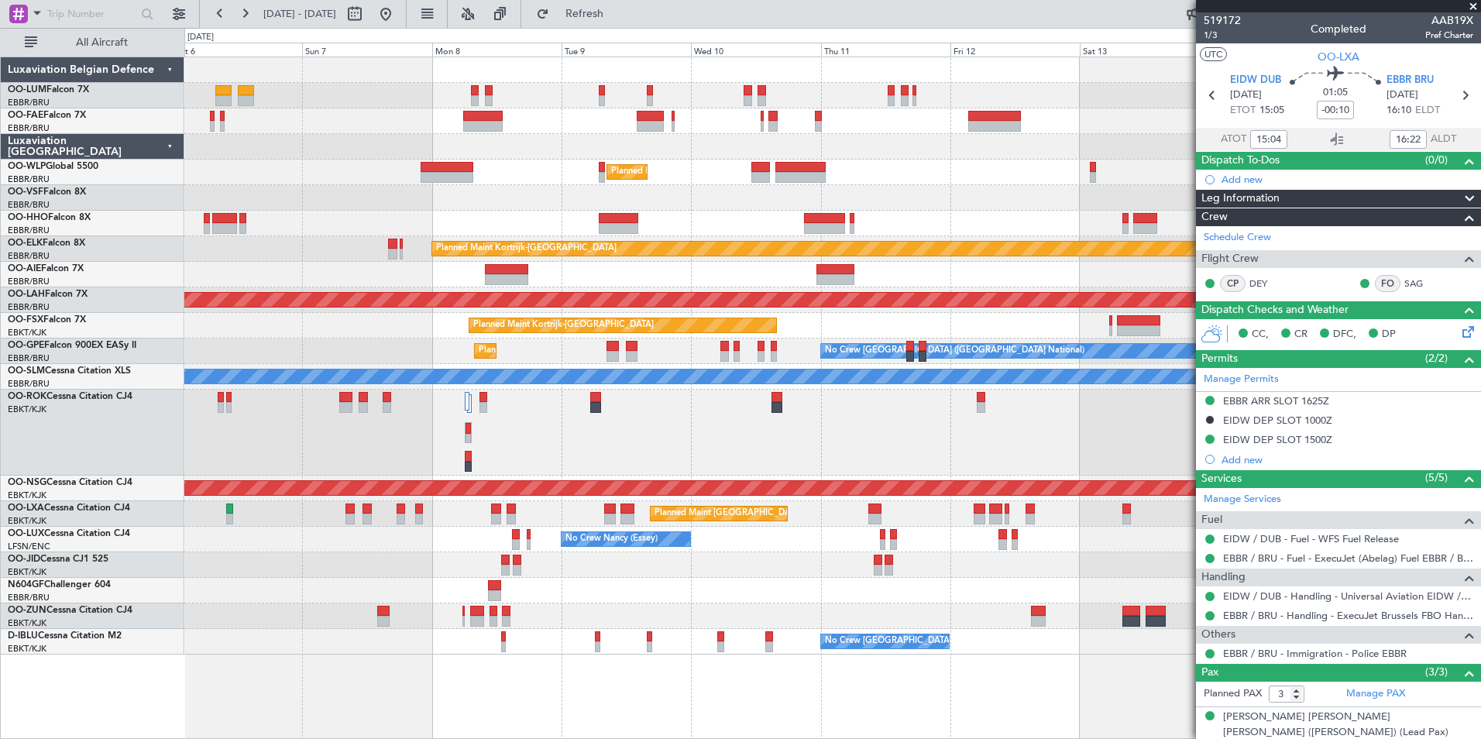
click at [827, 681] on div "Owner Melsbroek Air Base Owner Melsbroek Air Base Planned Maint Milan (Linate) …" at bounding box center [832, 398] width 1297 height 683
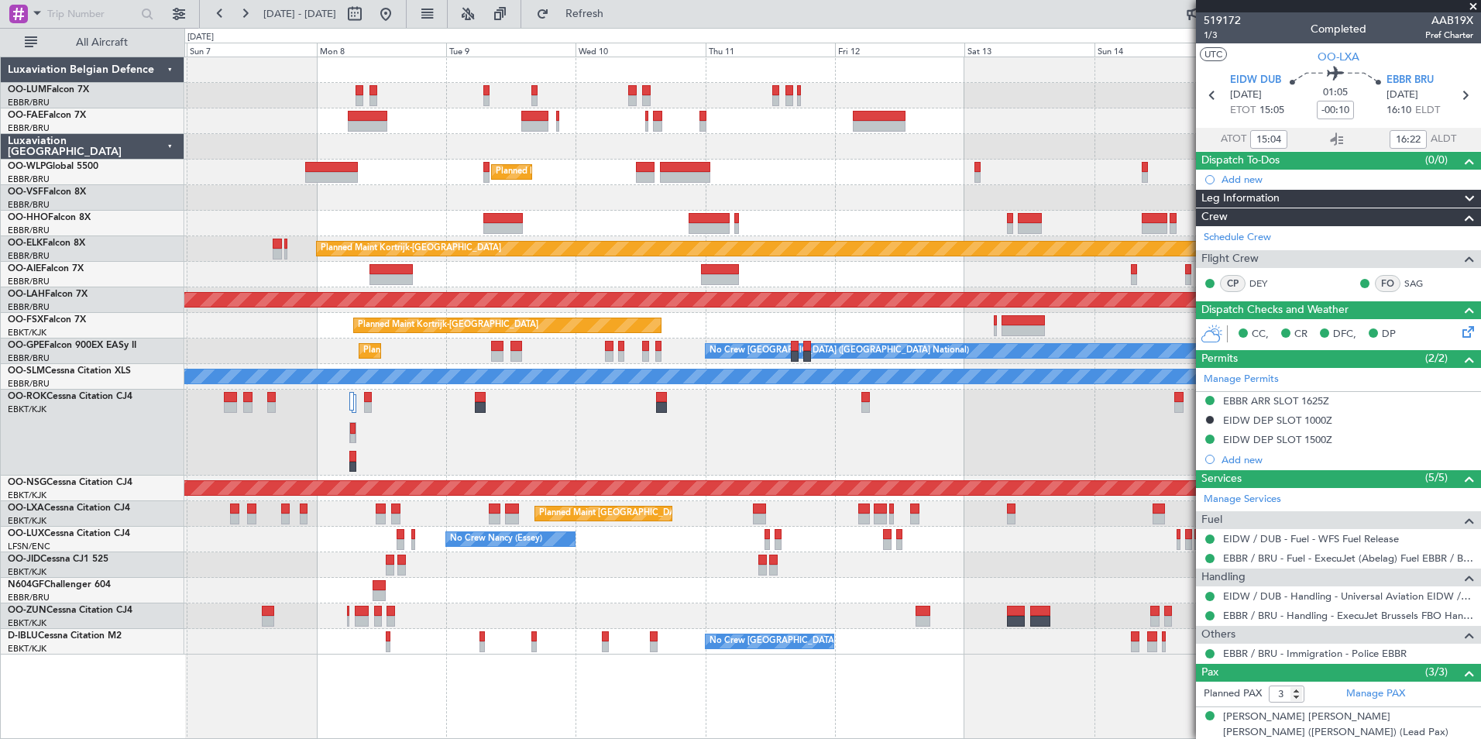
click at [886, 697] on div "Planned Maint Milan (Linate) Planned Maint Kortrijk-Wevelgem Unplanned Maint Br…" at bounding box center [832, 398] width 1297 height 683
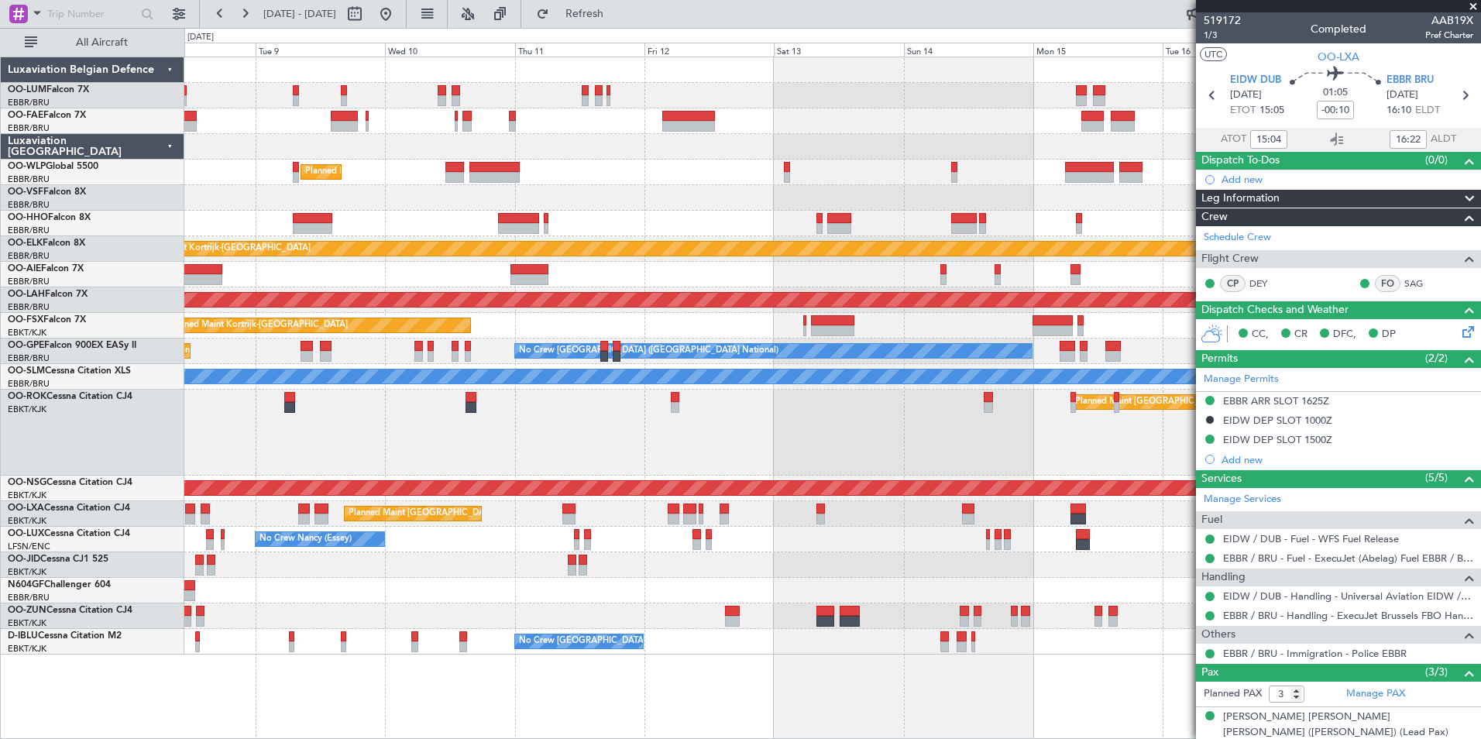
click at [648, 643] on div "Planned Maint Milan (Linate) Planned Maint Kortrijk-Wevelgem Planned Maint Alto…" at bounding box center [832, 398] width 1297 height 683
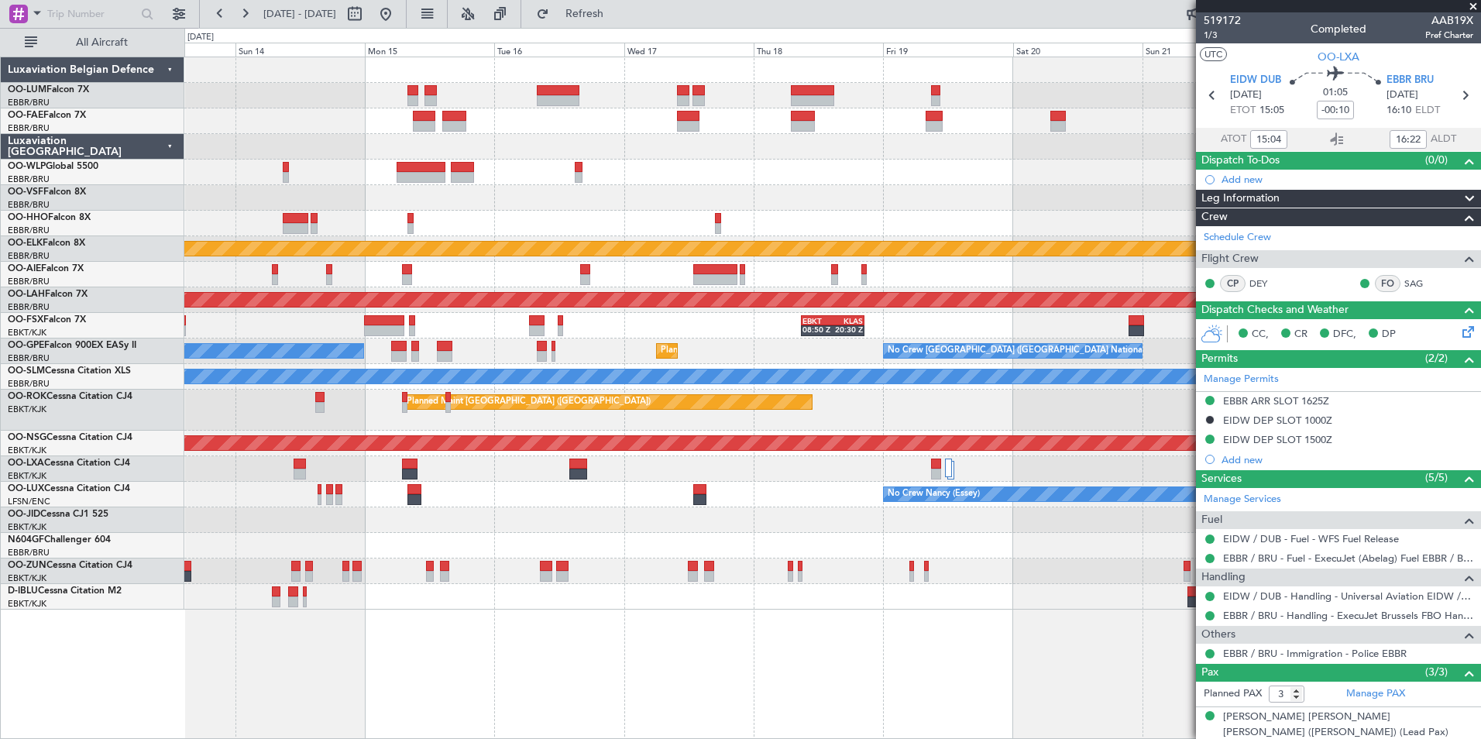
click at [769, 676] on div "Planned Maint Kortrijk-Wevelgem Planned Maint Alton-st Louis (St Louis Regl) EB…" at bounding box center [832, 398] width 1297 height 683
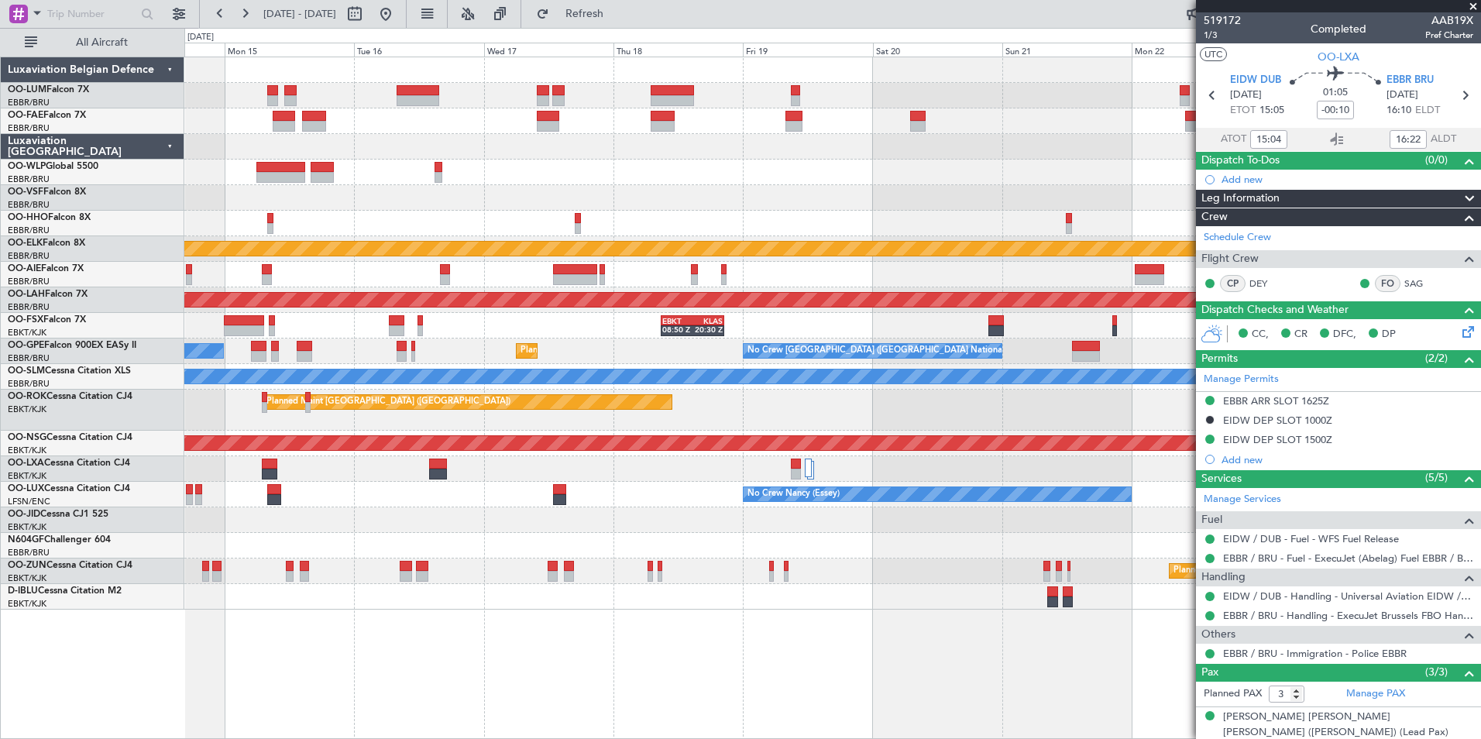
click at [837, 690] on div "Planned Maint Kortrijk-Wevelgem Planned Maint Alton-st Louis (St Louis Regl) EB…" at bounding box center [832, 398] width 1297 height 683
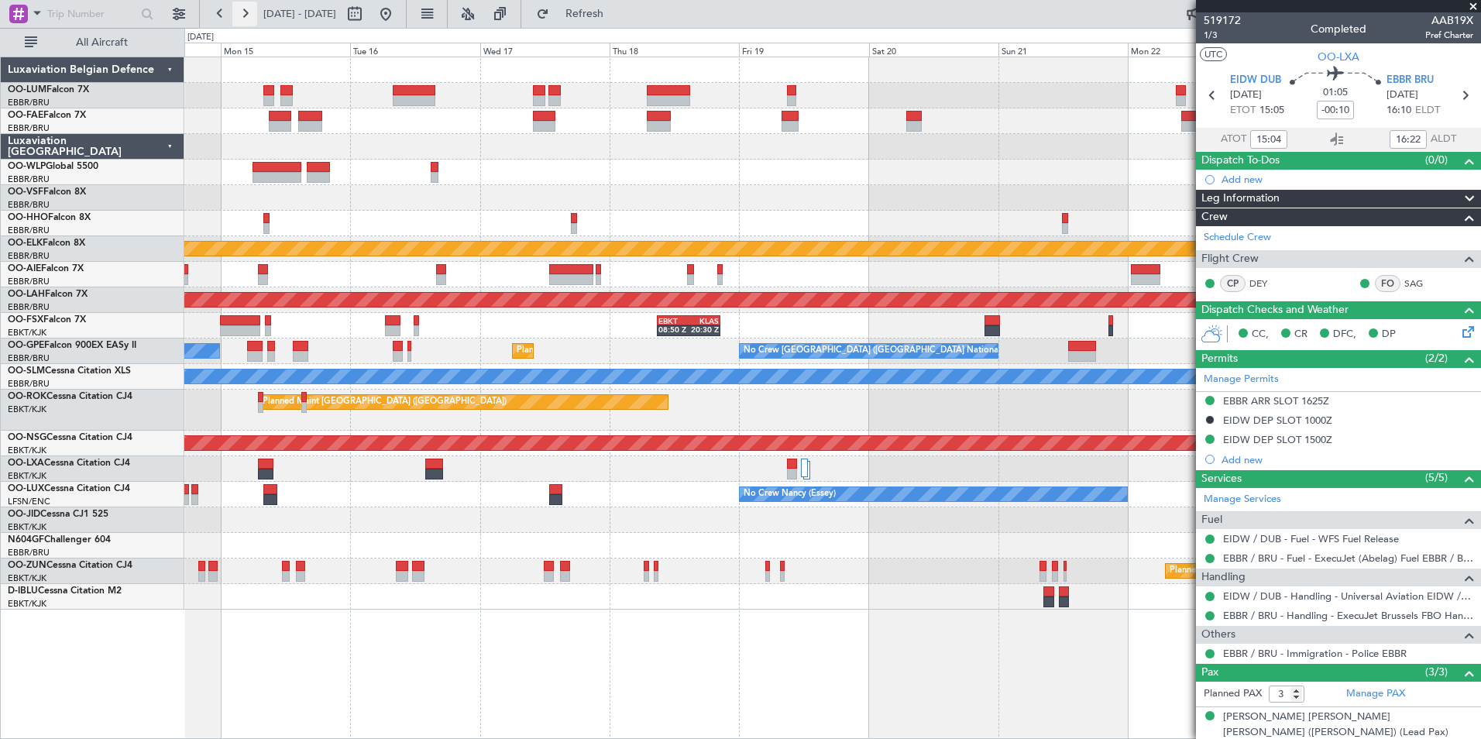
click at [241, 17] on button at bounding box center [244, 14] width 25 height 25
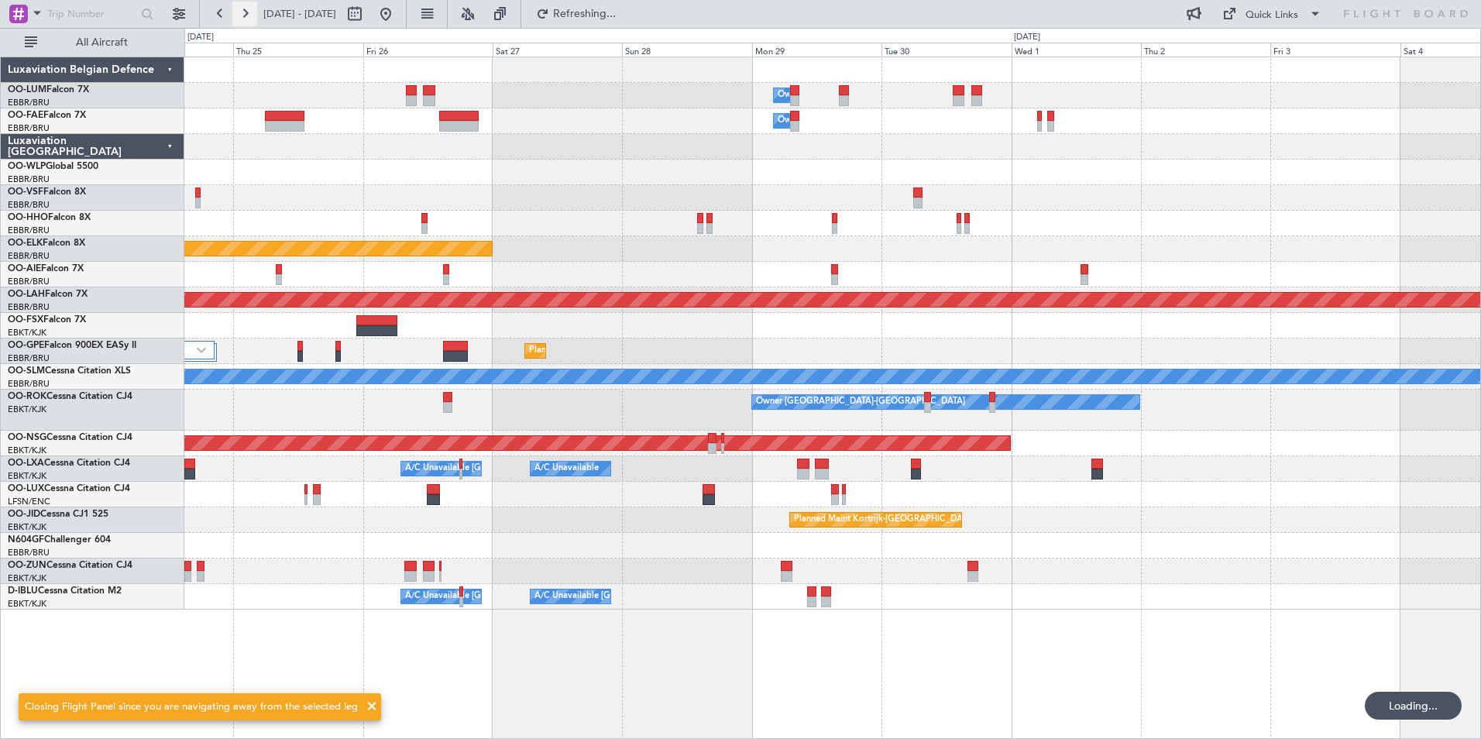
click at [241, 17] on button at bounding box center [244, 14] width 25 height 25
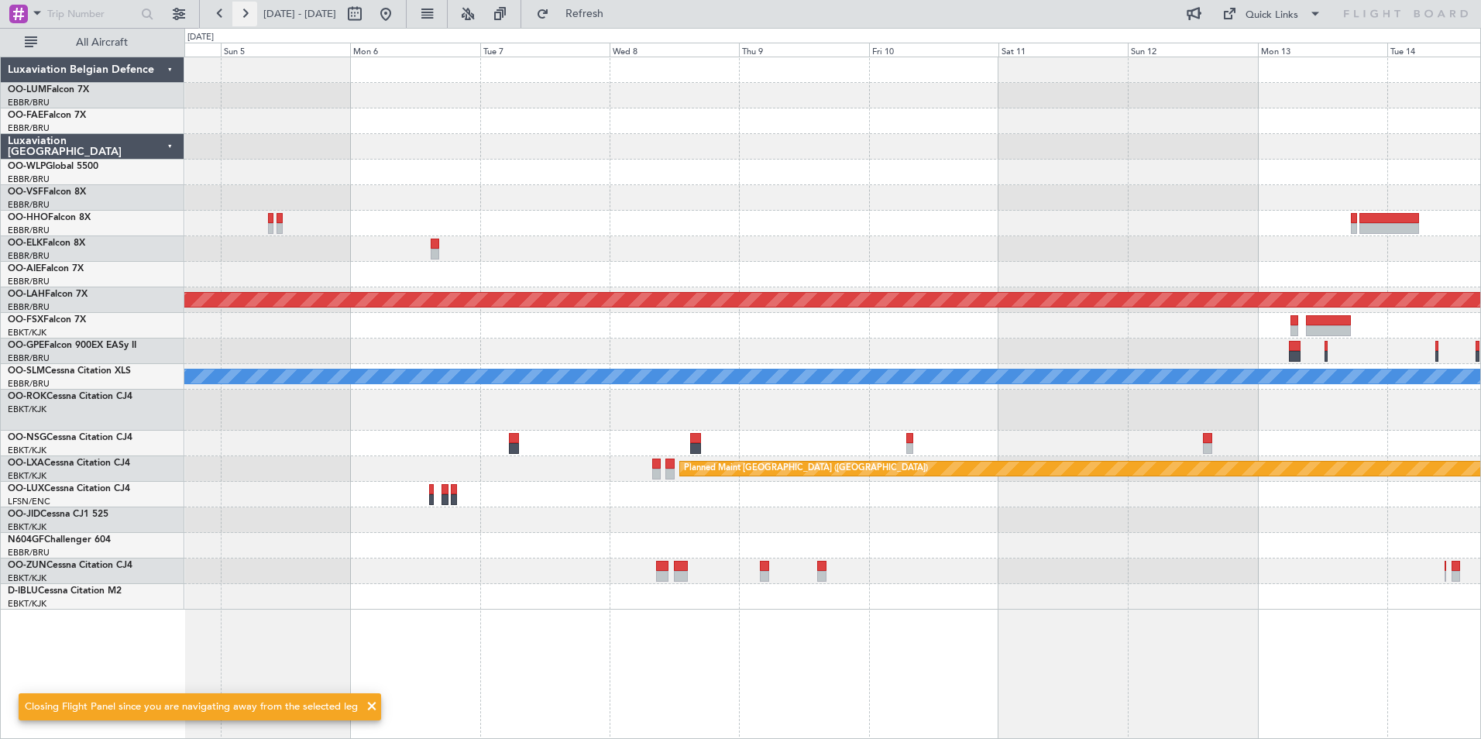
click at [241, 17] on button at bounding box center [244, 14] width 25 height 25
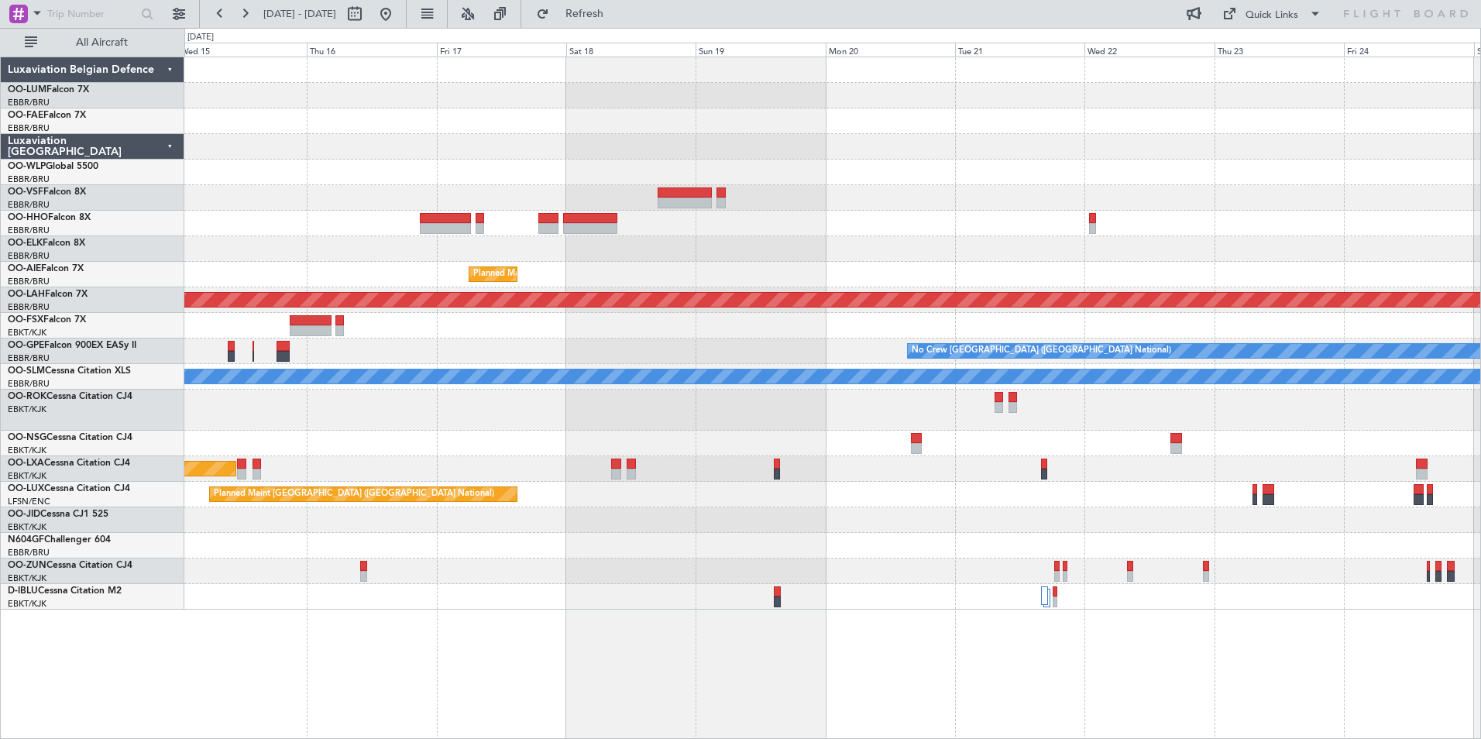
click at [1164, 660] on div "Planned Maint Kortrijk-Wevelgem Planned Maint Brussels (Brussels National) Plan…" at bounding box center [832, 398] width 1297 height 683
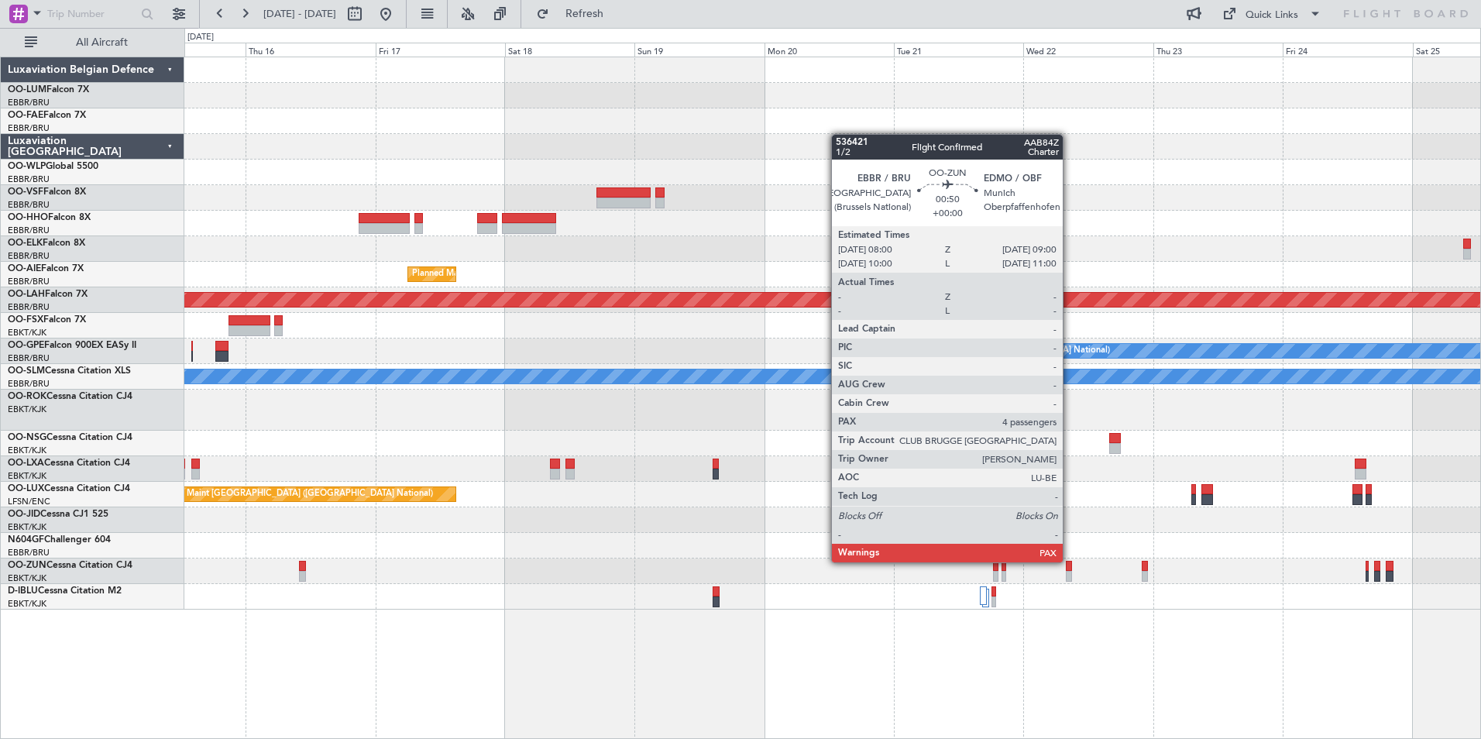
click at [1070, 562] on div at bounding box center [1068, 566] width 5 height 11
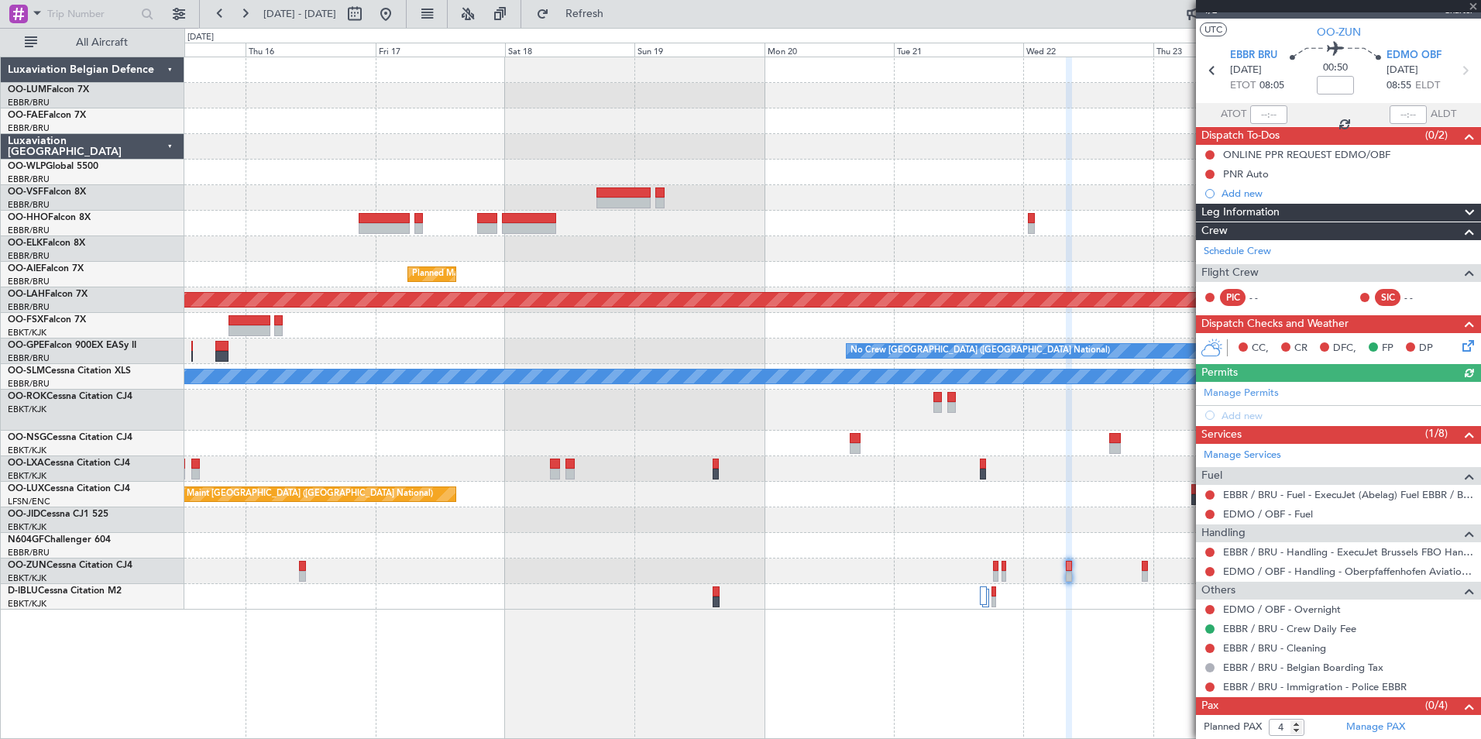
scroll to position [46, 0]
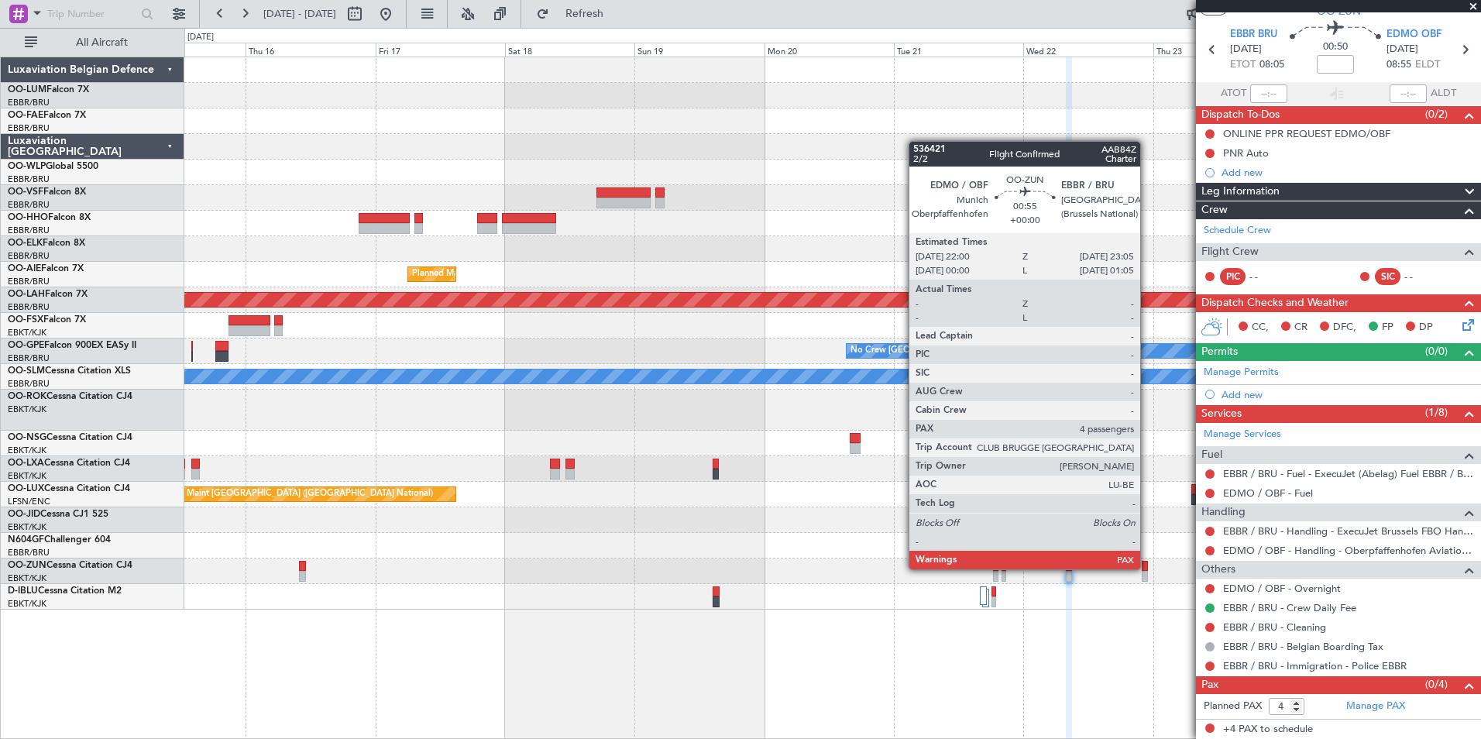
click at [1147, 569] on div at bounding box center [1145, 566] width 6 height 11
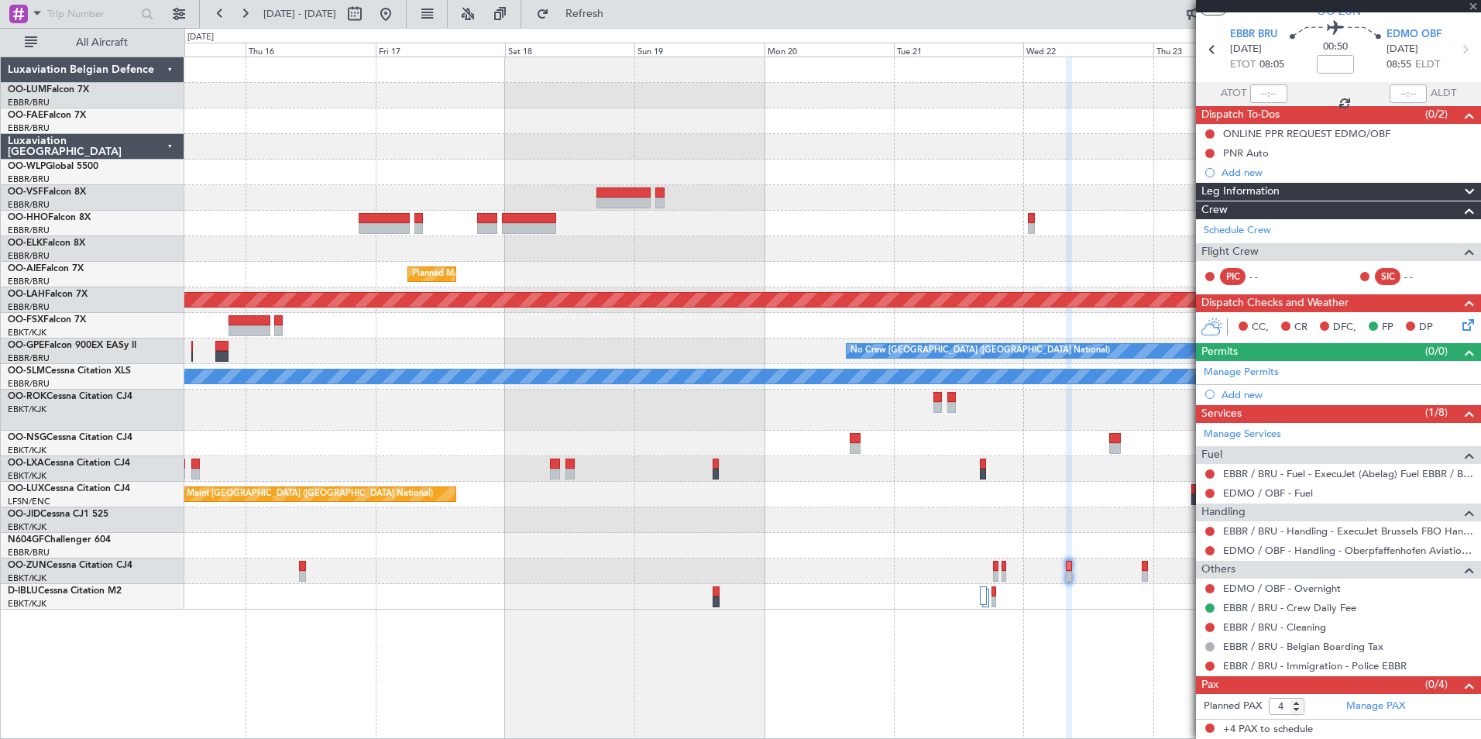
scroll to position [0, 0]
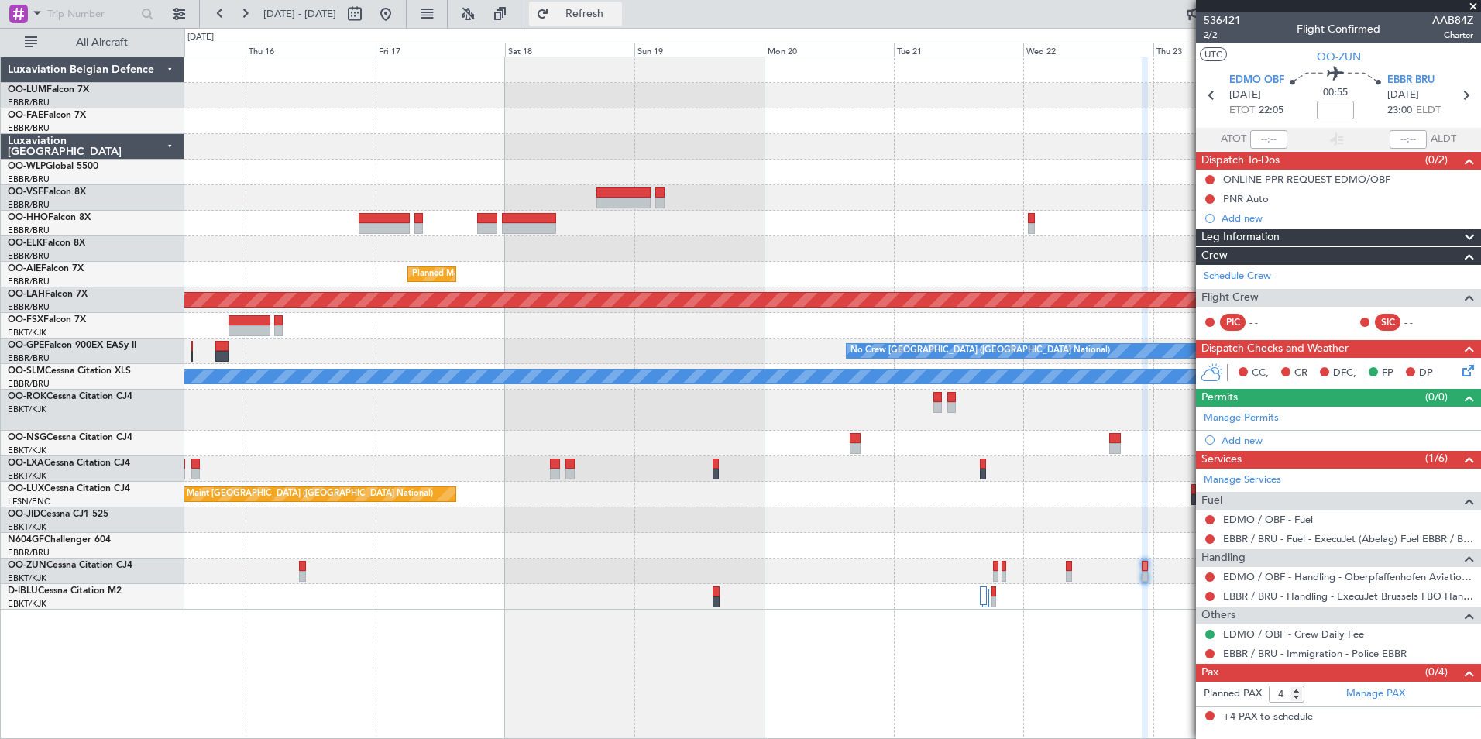
drag, startPoint x: 617, startPoint y: 2, endPoint x: 593, endPoint y: 9, distance: 24.5
click at [615, 2] on button "Refresh" at bounding box center [575, 14] width 93 height 25
click at [398, 19] on button at bounding box center [385, 14] width 25 height 25
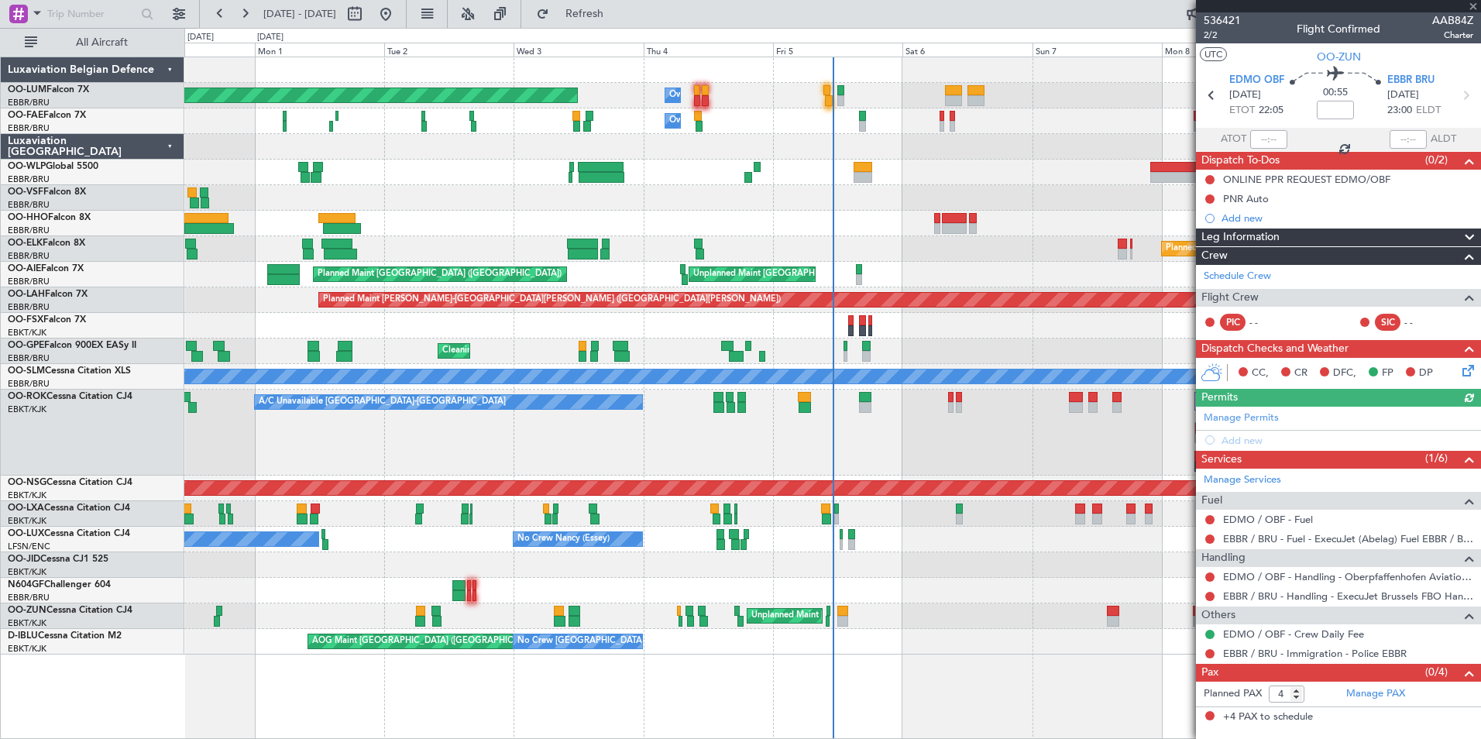
click at [648, 556] on div "Planned Maint Brussels (Brussels National) Owner Melsbroek Air Base Owner Melsb…" at bounding box center [832, 398] width 1297 height 683
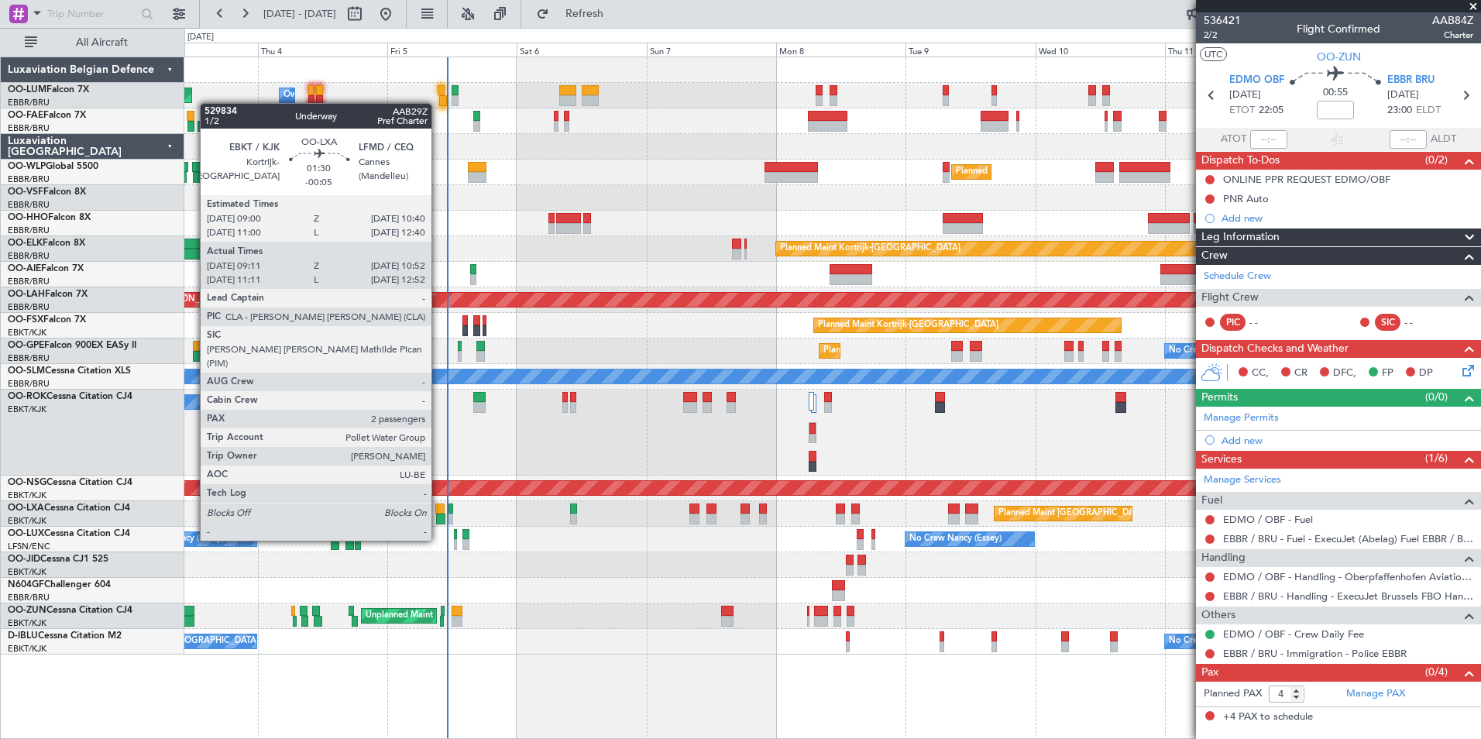
click at [439, 511] on div at bounding box center [439, 509] width 9 height 11
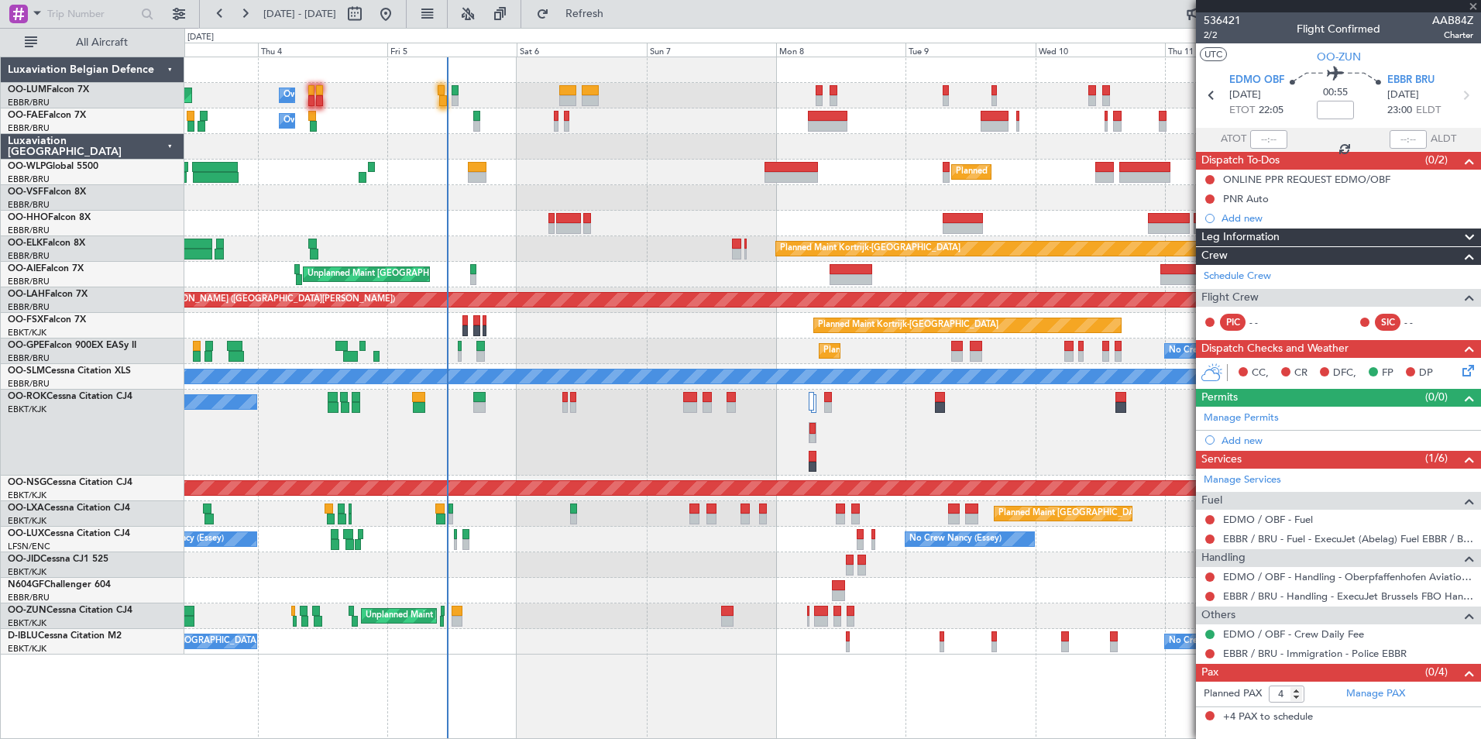
type input "-00:05"
type input "09:16"
type input "10:47"
type input "2"
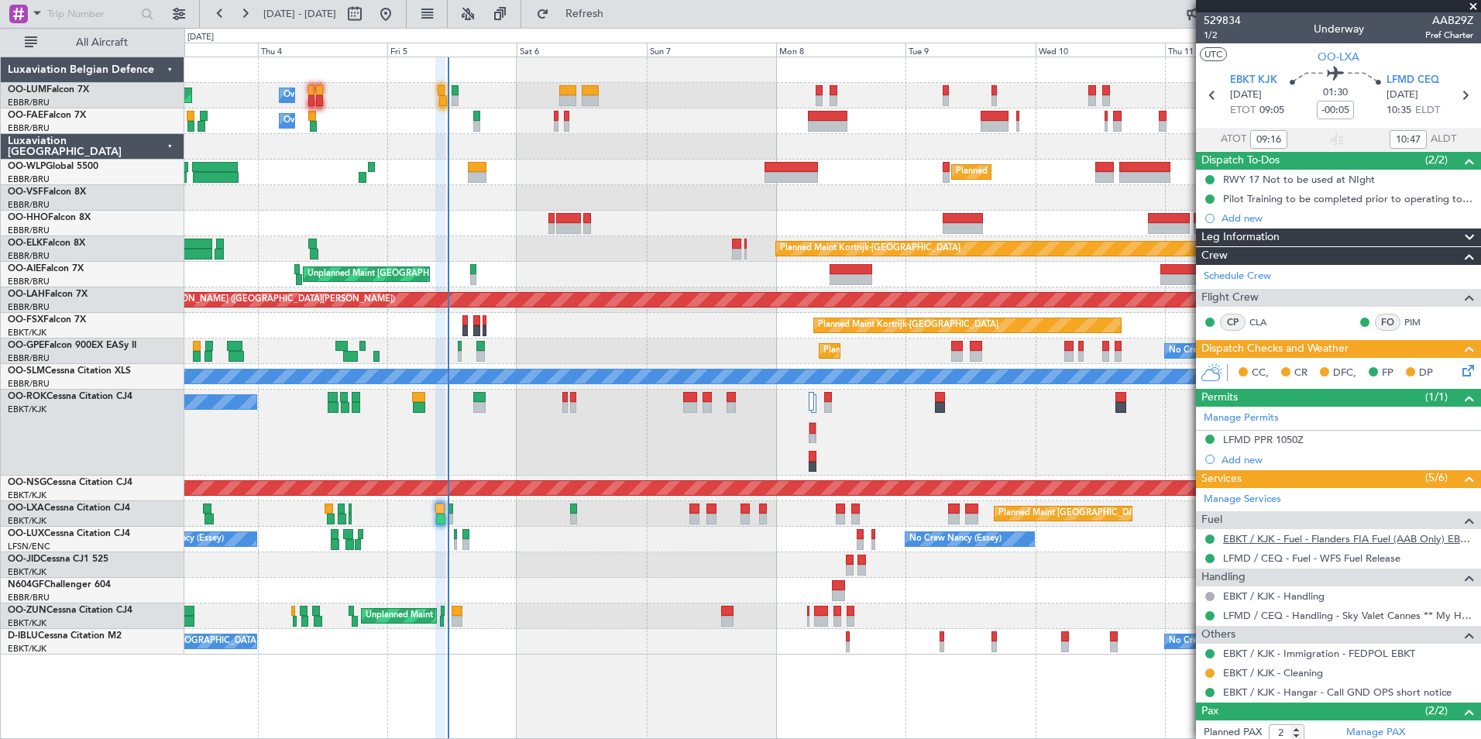
click at [1398, 542] on link "EBKT / KJK - Fuel - Flanders FIA Fuel (AAB Only) EBKT / KJK" at bounding box center [1348, 538] width 250 height 13
click at [618, 18] on span "Refresh" at bounding box center [584, 14] width 65 height 11
click at [1082, 457] on div "Owner Melsbroek Air Base Planned Maint Brussels (Brussels National) Owner Melsb…" at bounding box center [832, 355] width 1296 height 597
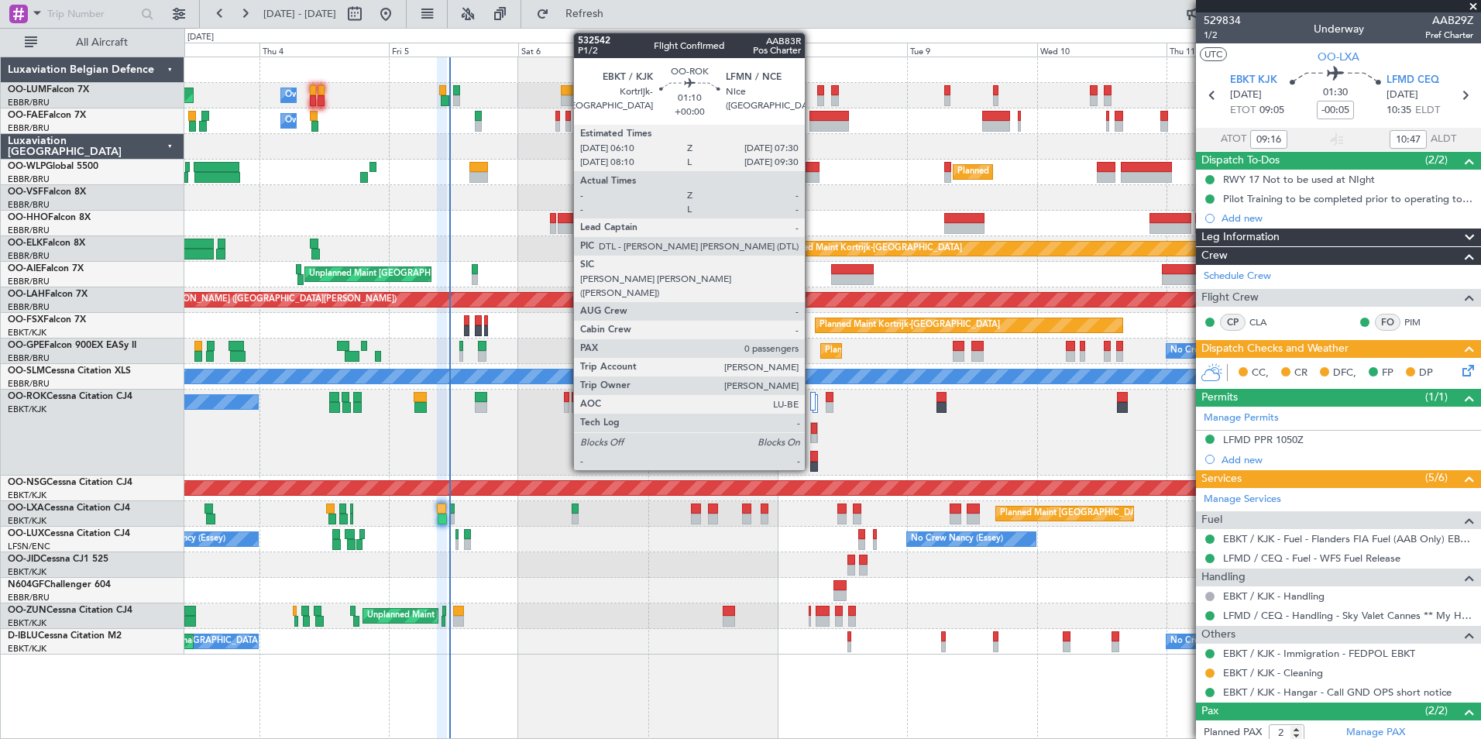
click at [812, 425] on div at bounding box center [814, 428] width 6 height 11
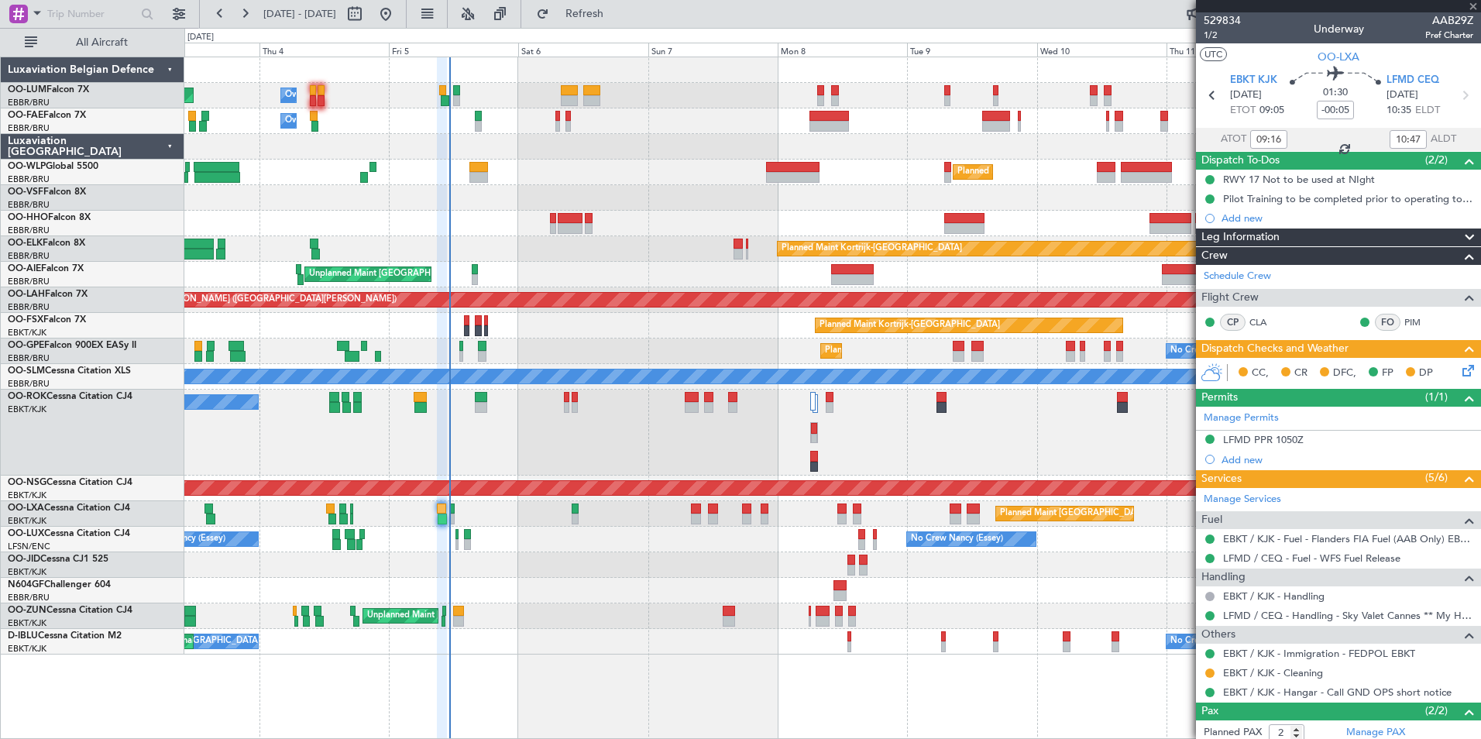
type input "0"
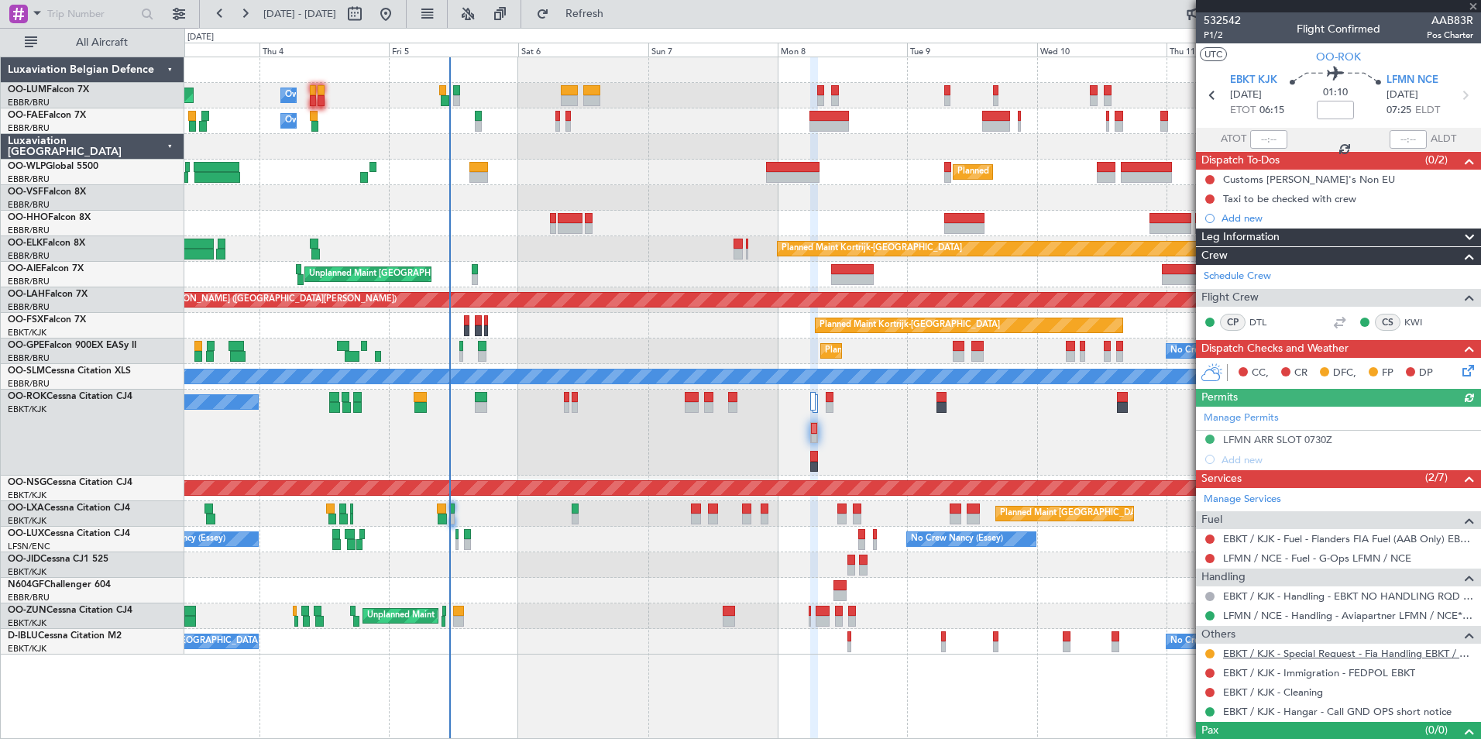
click at [1347, 655] on link "EBKT / KJK - Special Request - Fia Handling EBKT / KJK" at bounding box center [1348, 653] width 250 height 13
click at [1264, 654] on link "EBKT / KJK - Special Request - Fia Handling EBKT / KJK" at bounding box center [1348, 653] width 250 height 13
click at [1365, 648] on link "EBKT / KJK - Special Request - Fia Handling EBKT / KJK" at bounding box center [1348, 653] width 250 height 13
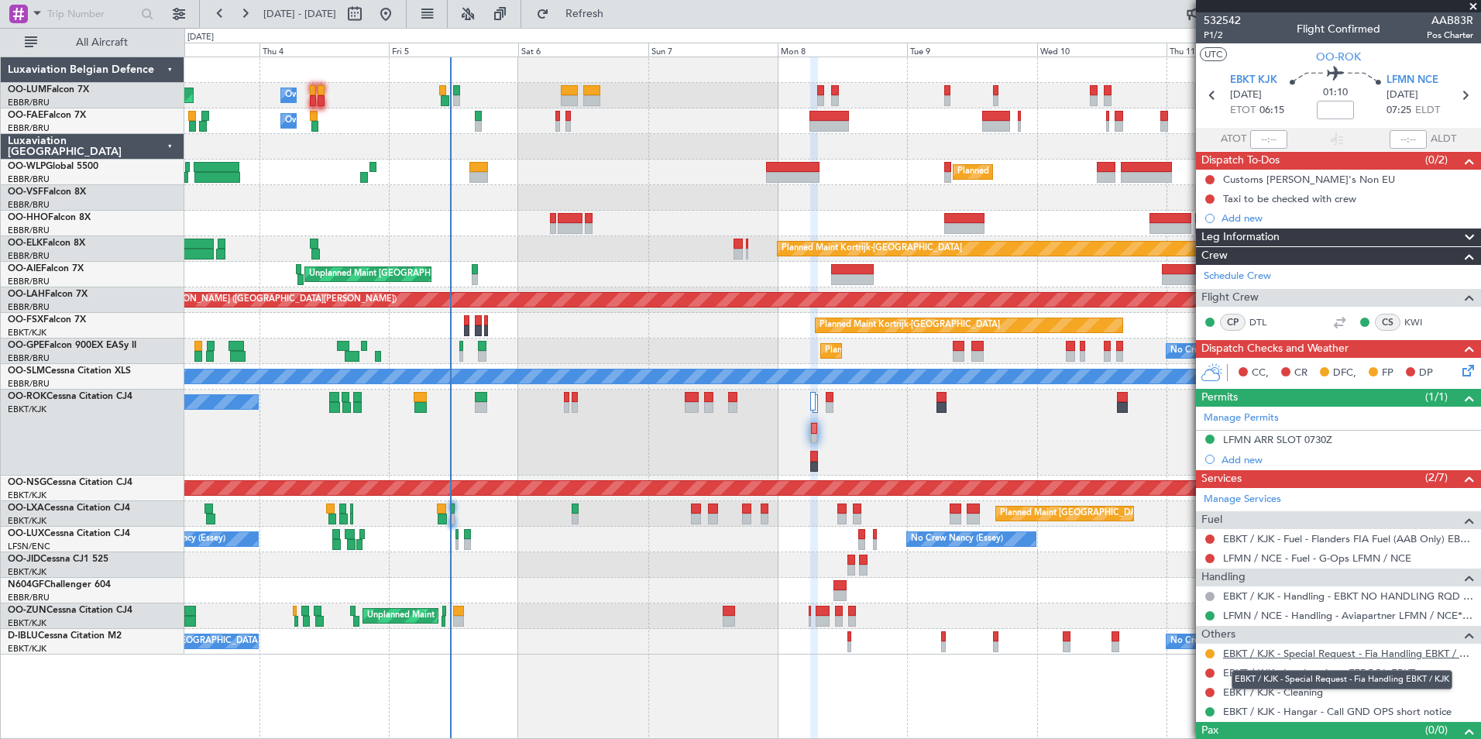
click at [1400, 652] on link "EBKT / KJK - Special Request - Fia Handling EBKT / KJK" at bounding box center [1348, 653] width 250 height 13
click at [1429, 647] on link "EBKT / KJK - Special Request - Fia Handling EBKT / KJK" at bounding box center [1348, 653] width 250 height 13
click at [618, 12] on span "Refresh" at bounding box center [584, 14] width 65 height 11
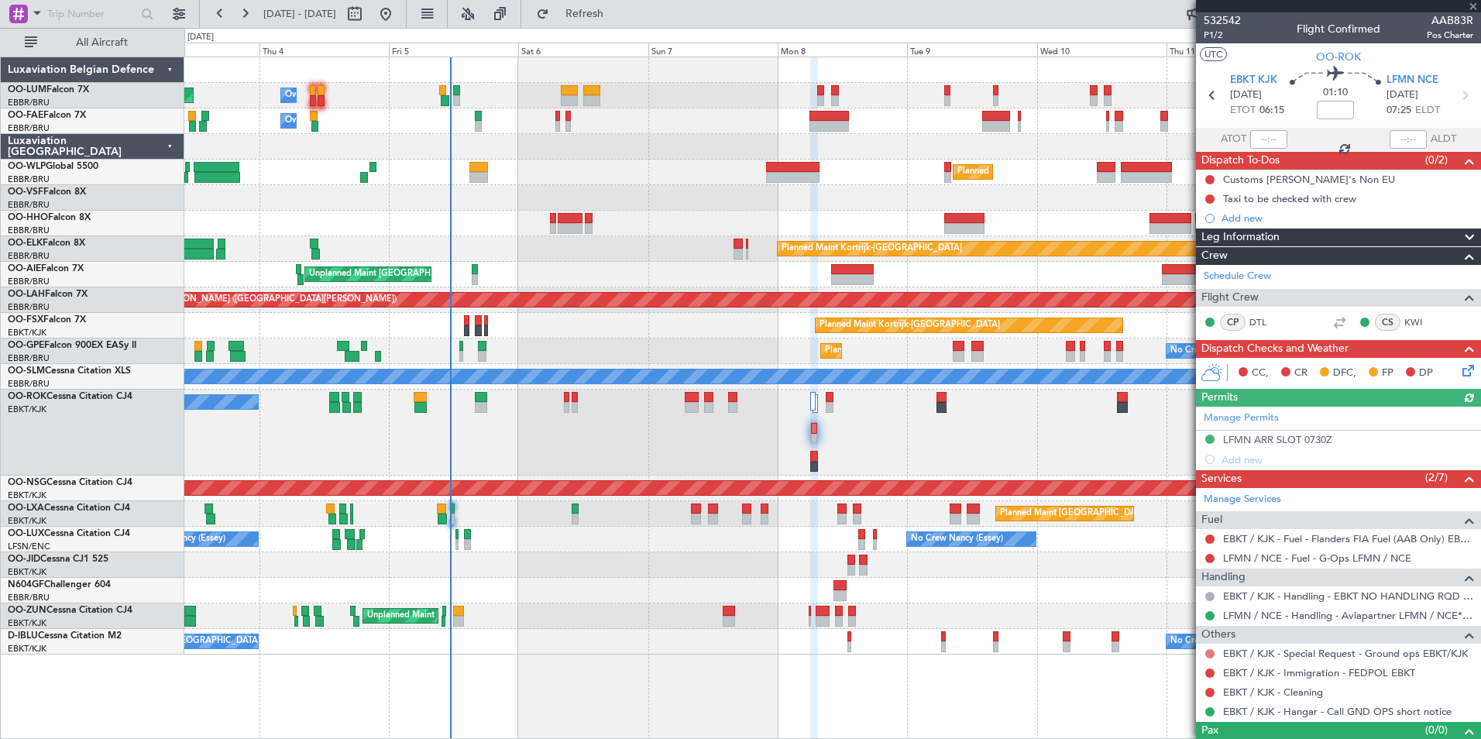
click at [1208, 652] on button at bounding box center [1210, 653] width 9 height 9
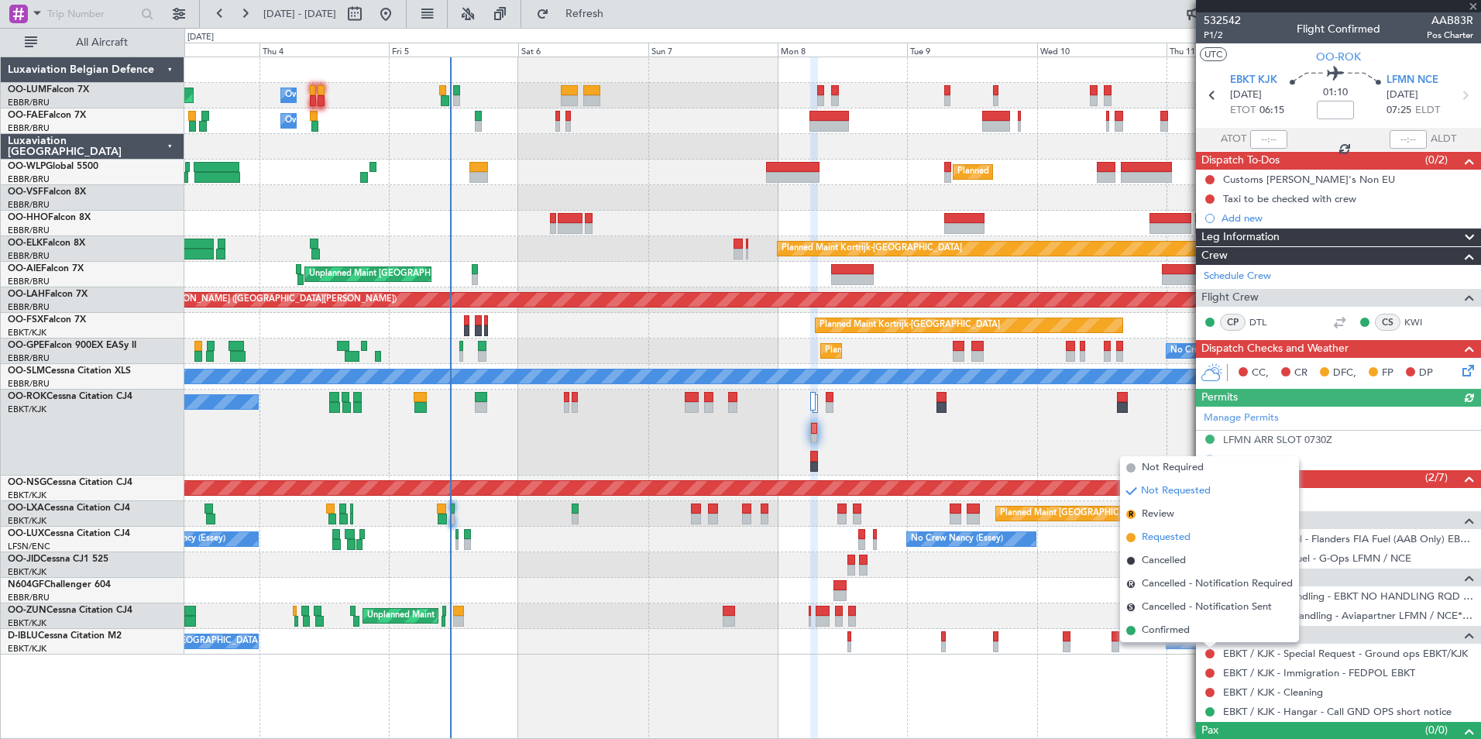
click at [1165, 535] on span "Requested" at bounding box center [1166, 537] width 49 height 15
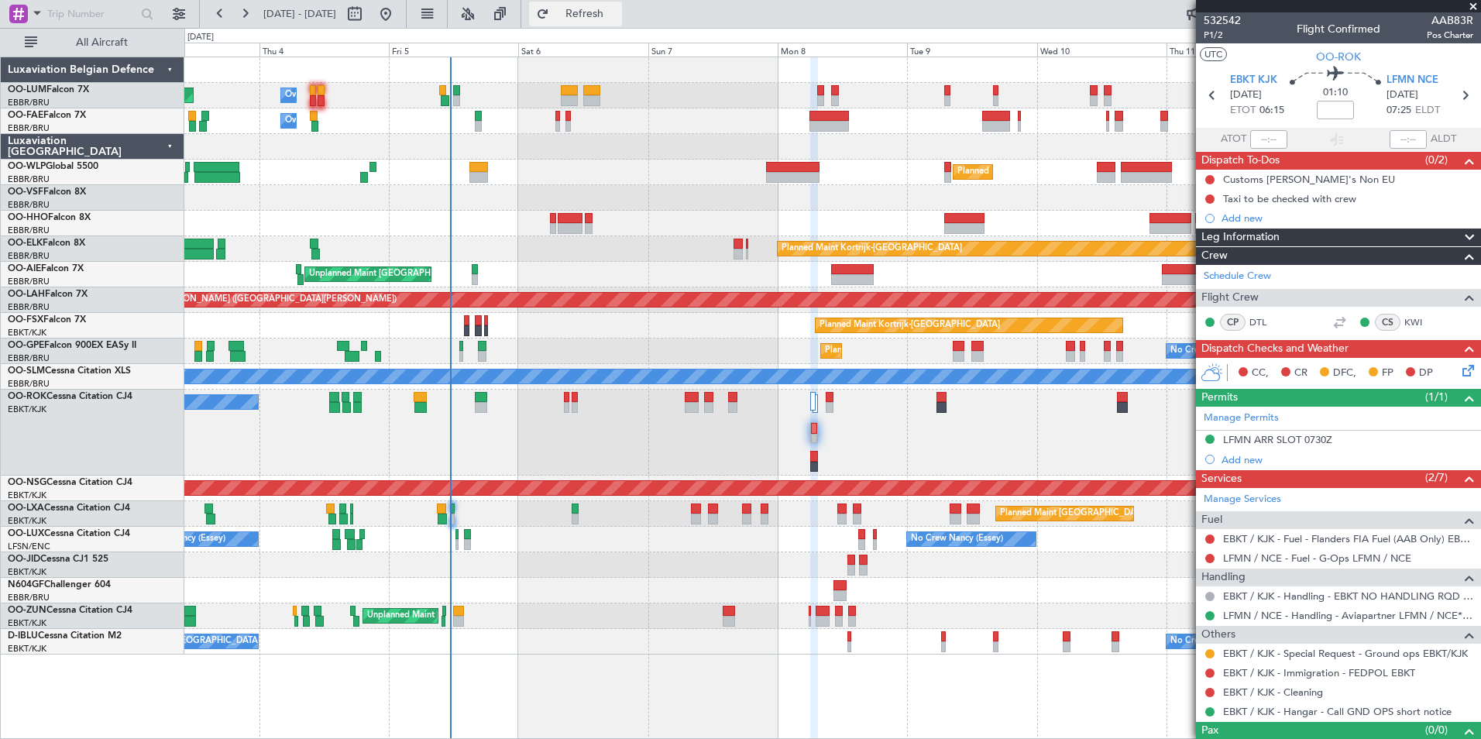
click at [618, 14] on span "Refresh" at bounding box center [584, 14] width 65 height 11
click at [618, 13] on span "Refresh" at bounding box center [584, 14] width 65 height 11
click at [622, 23] on button "Refresh" at bounding box center [575, 14] width 93 height 25
click at [586, 14] on button "Refresh" at bounding box center [575, 14] width 93 height 25
click at [398, 10] on button at bounding box center [385, 14] width 25 height 25
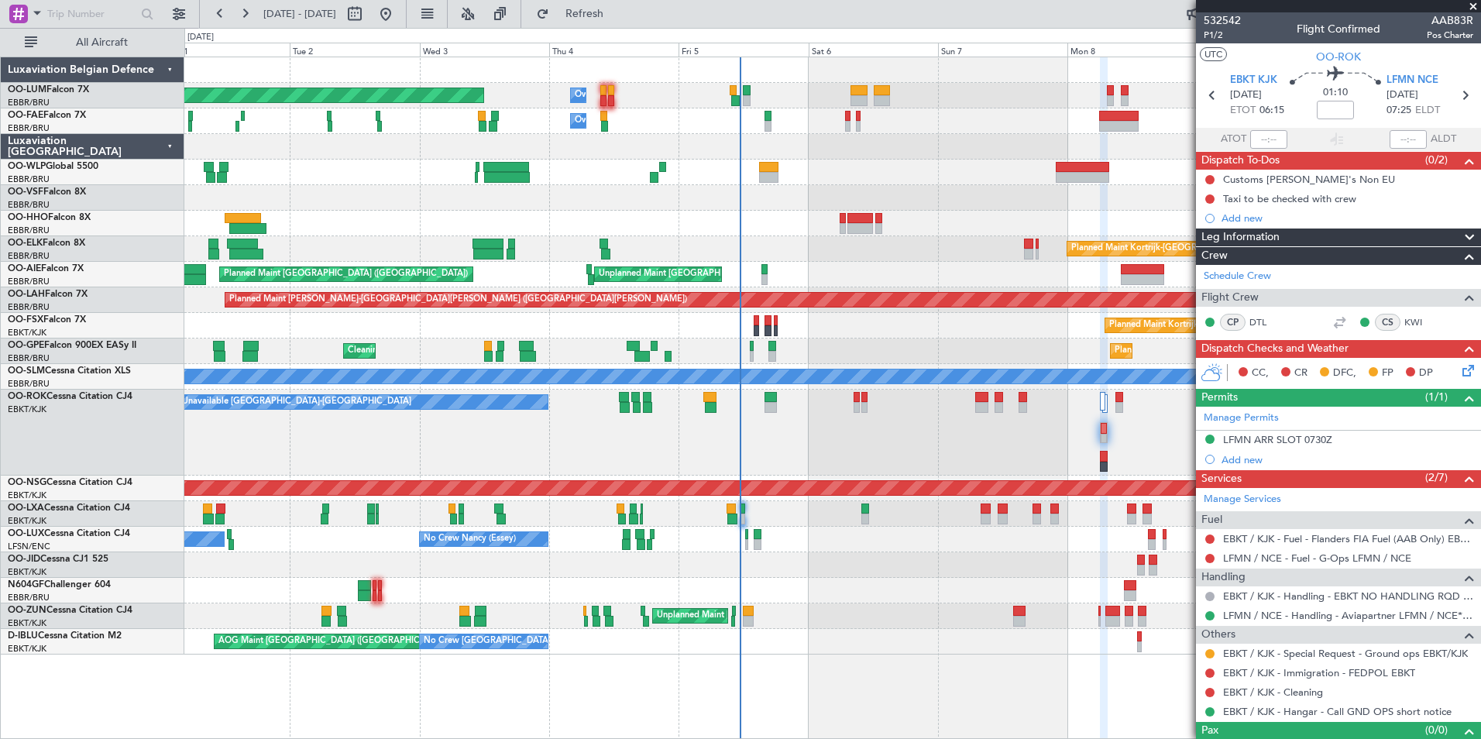
click at [876, 685] on div "Planned Maint [GEOGRAPHIC_DATA] ([GEOGRAPHIC_DATA] National) Owner [GEOGRAPHIC_…" at bounding box center [832, 398] width 1297 height 683
click at [618, 17] on span "Refresh" at bounding box center [584, 14] width 65 height 11
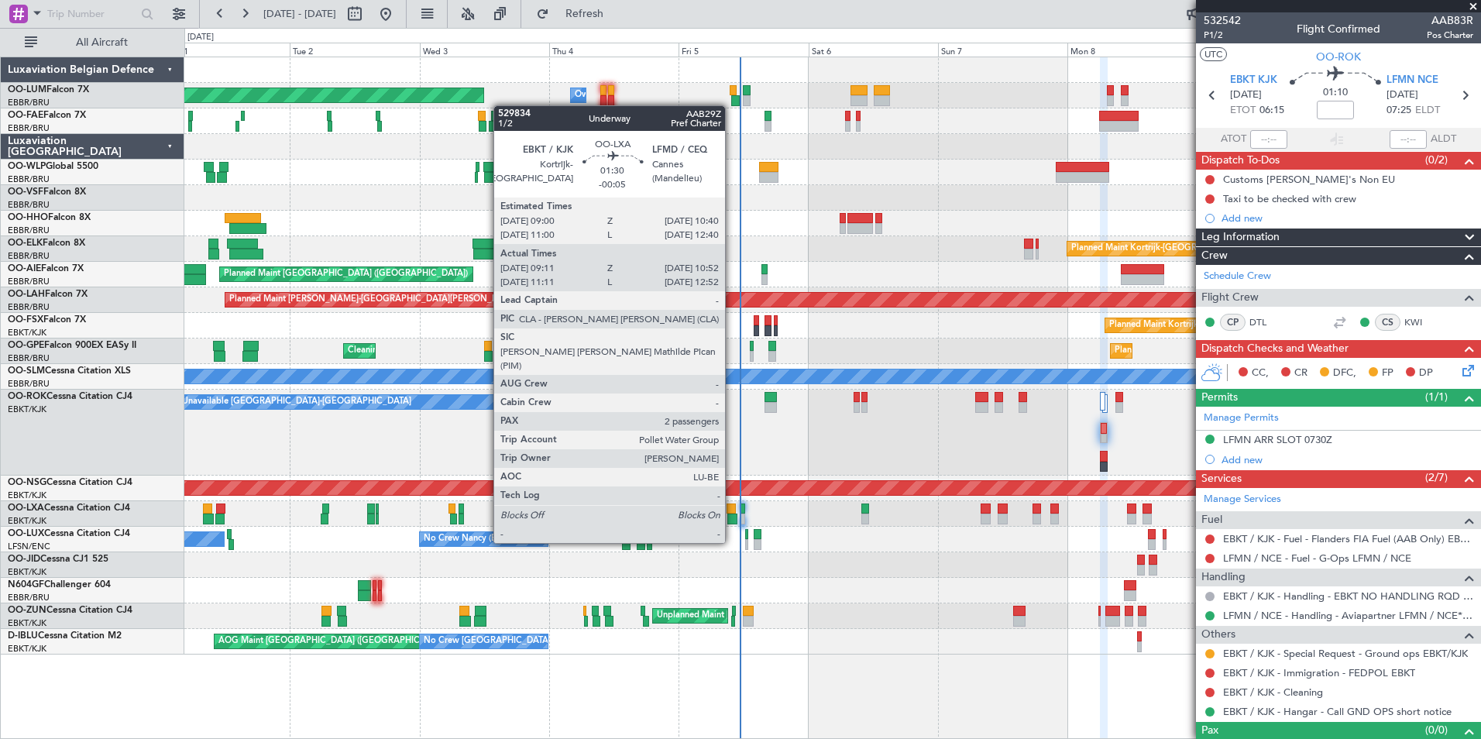
click at [732, 514] on div at bounding box center [732, 519] width 9 height 11
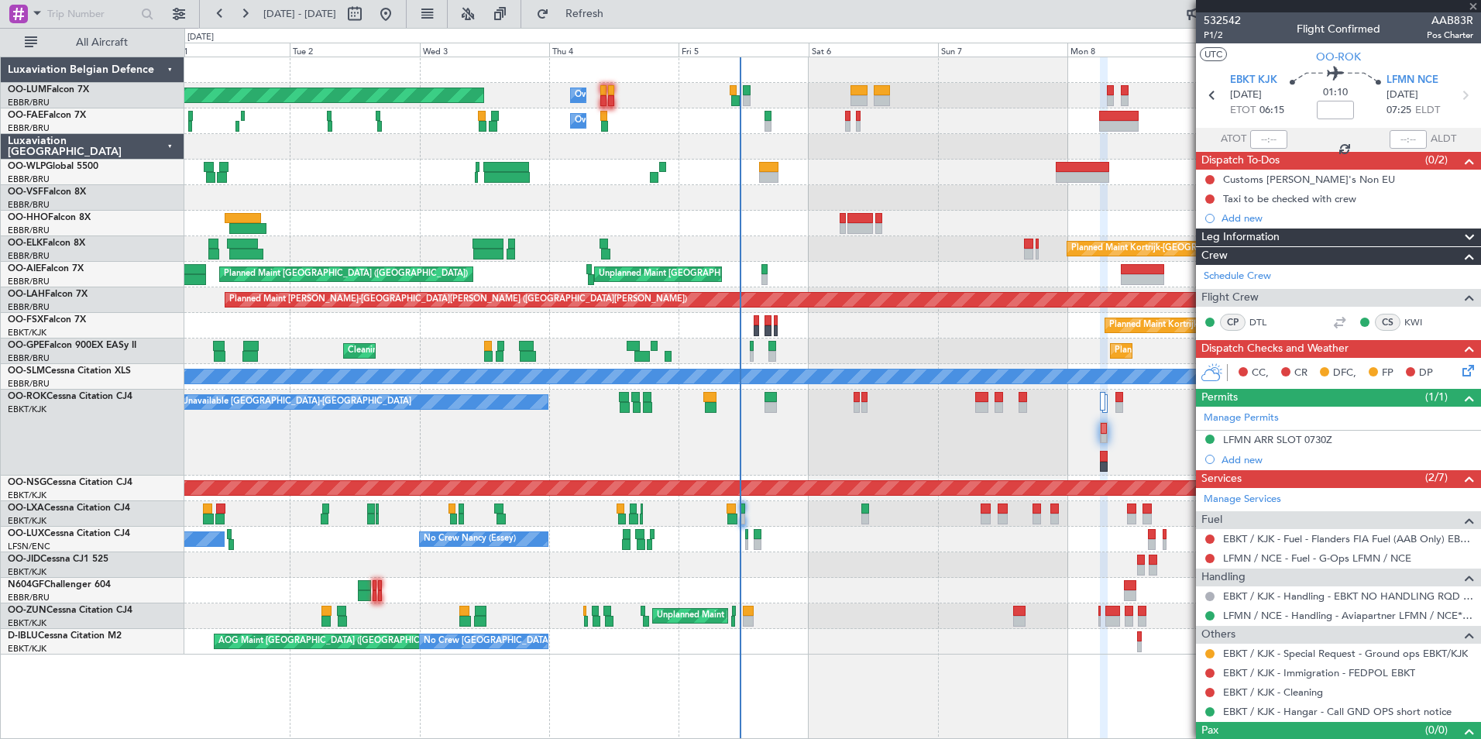
type input "-00:05"
type input "09:16"
type input "10:47"
type input "2"
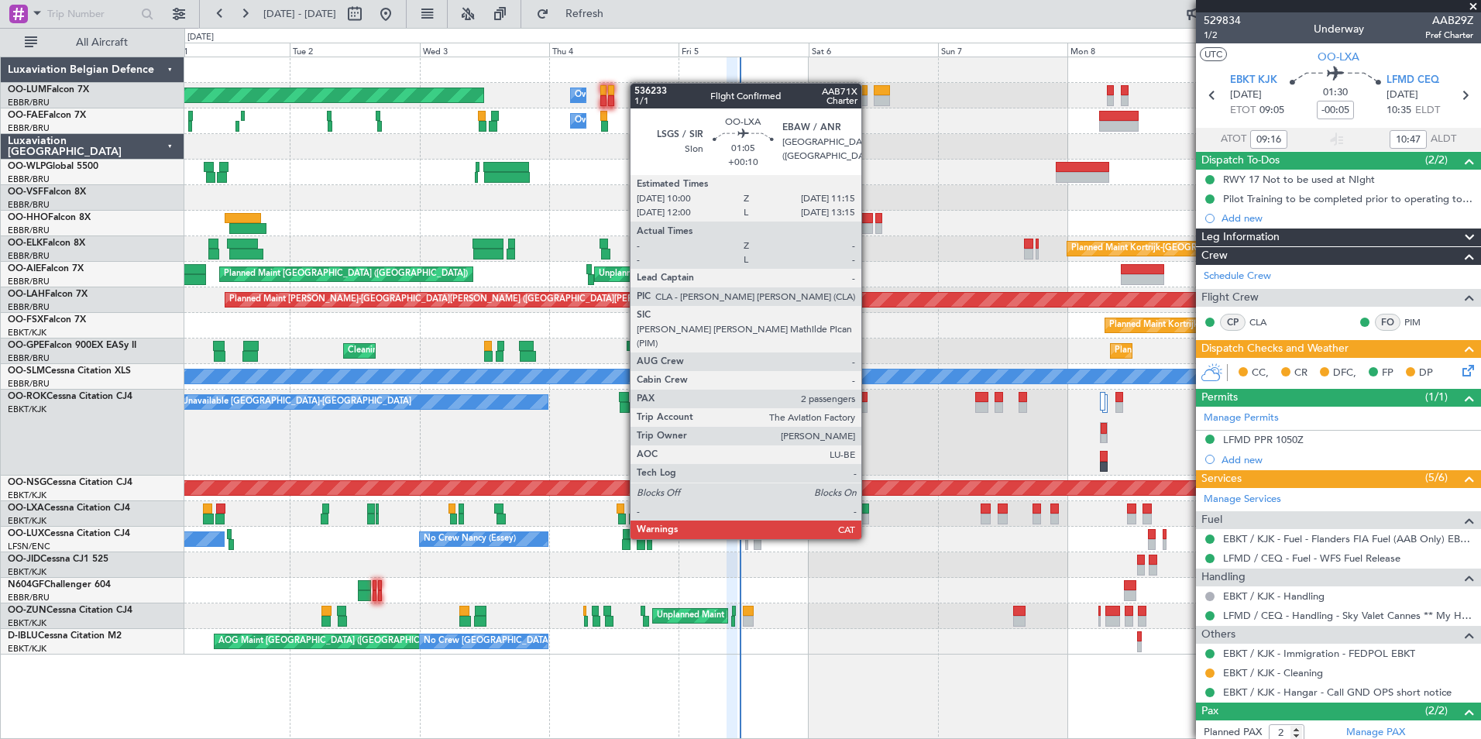
click at [869, 510] on div at bounding box center [865, 509] width 7 height 11
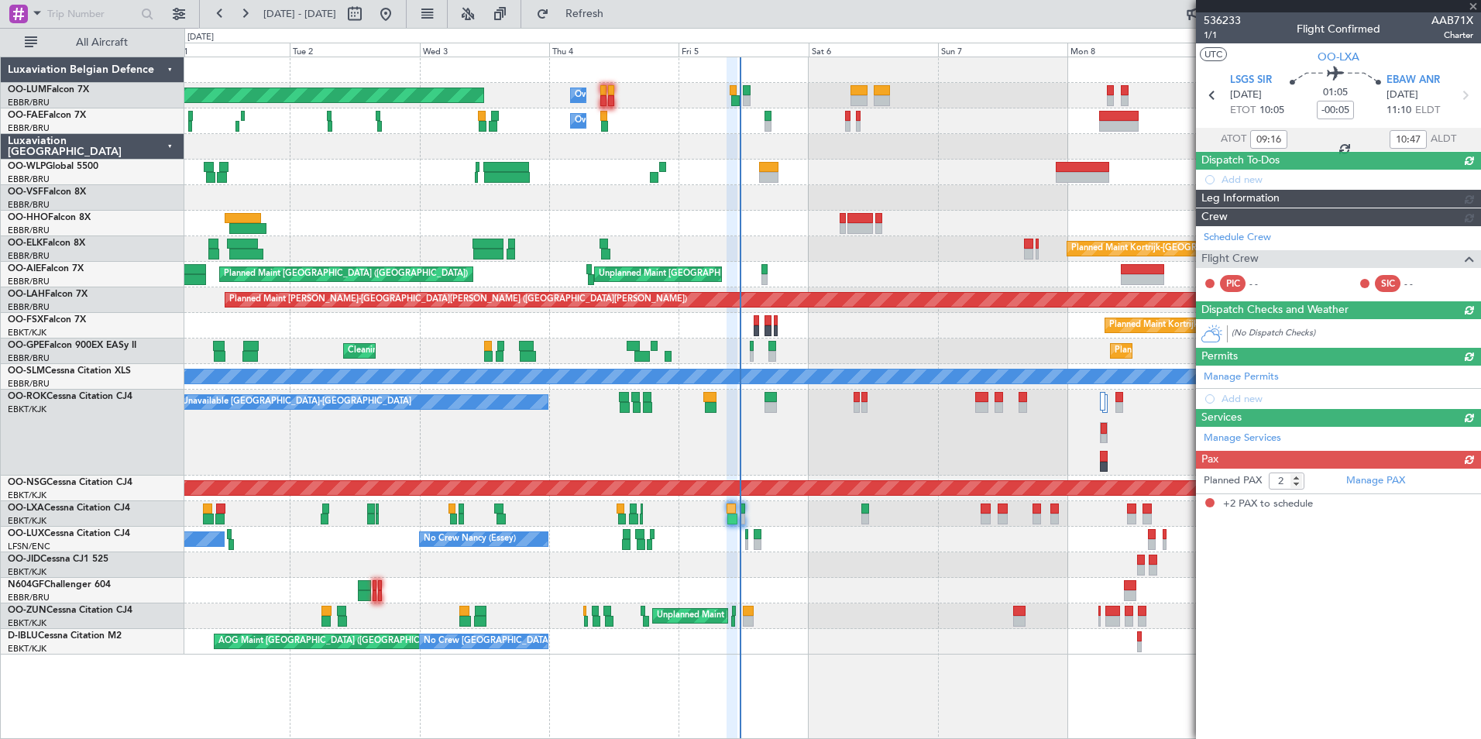
type input "+00:10"
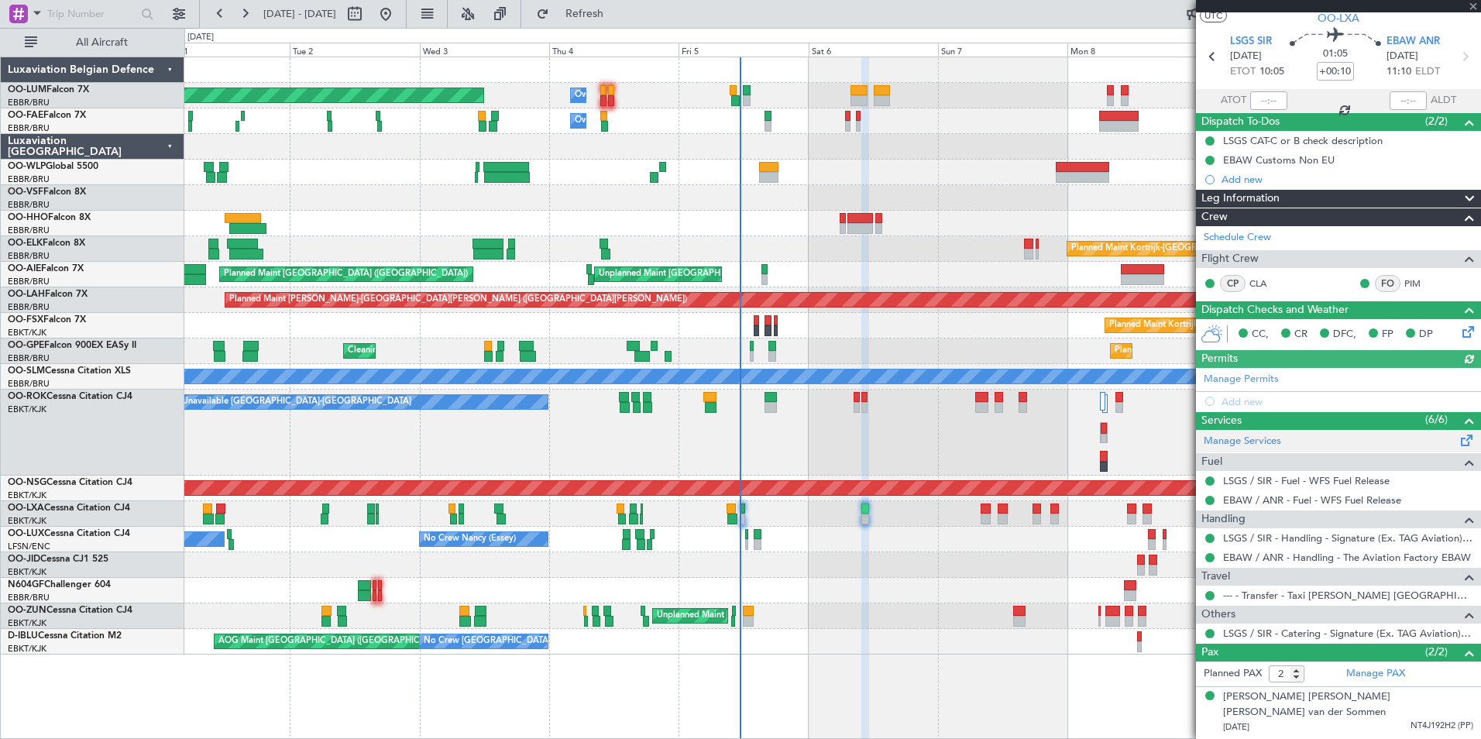
scroll to position [56, 0]
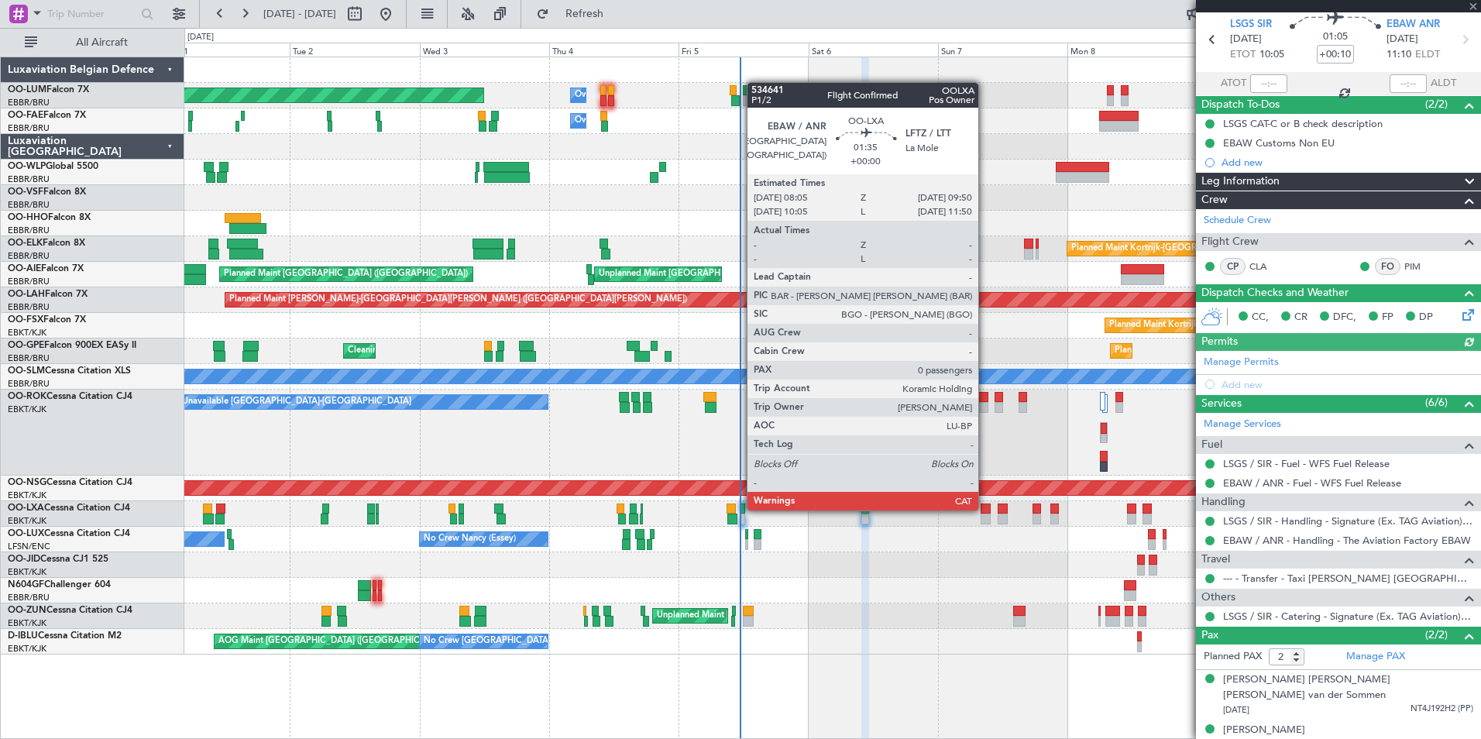
click at [986, 509] on div at bounding box center [986, 509] width 10 height 11
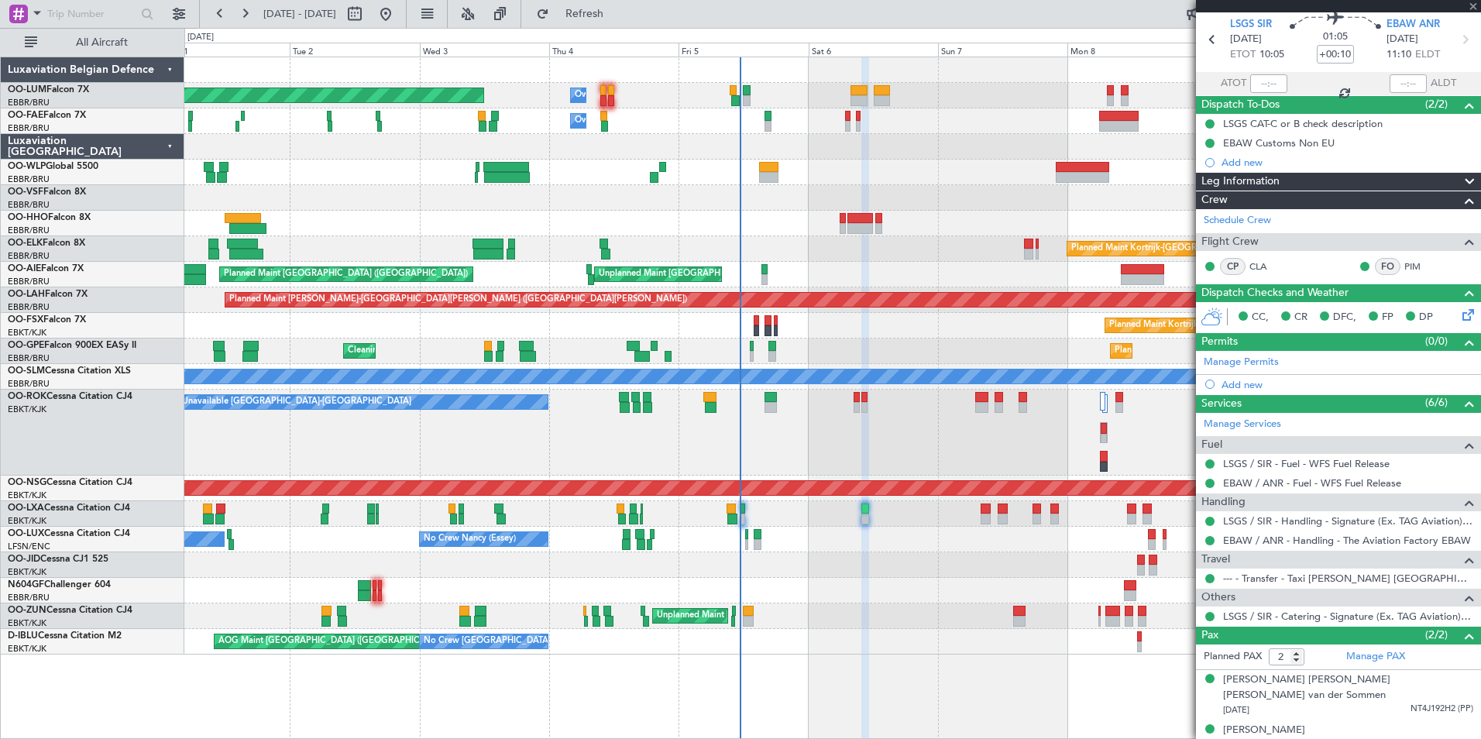
type input "0"
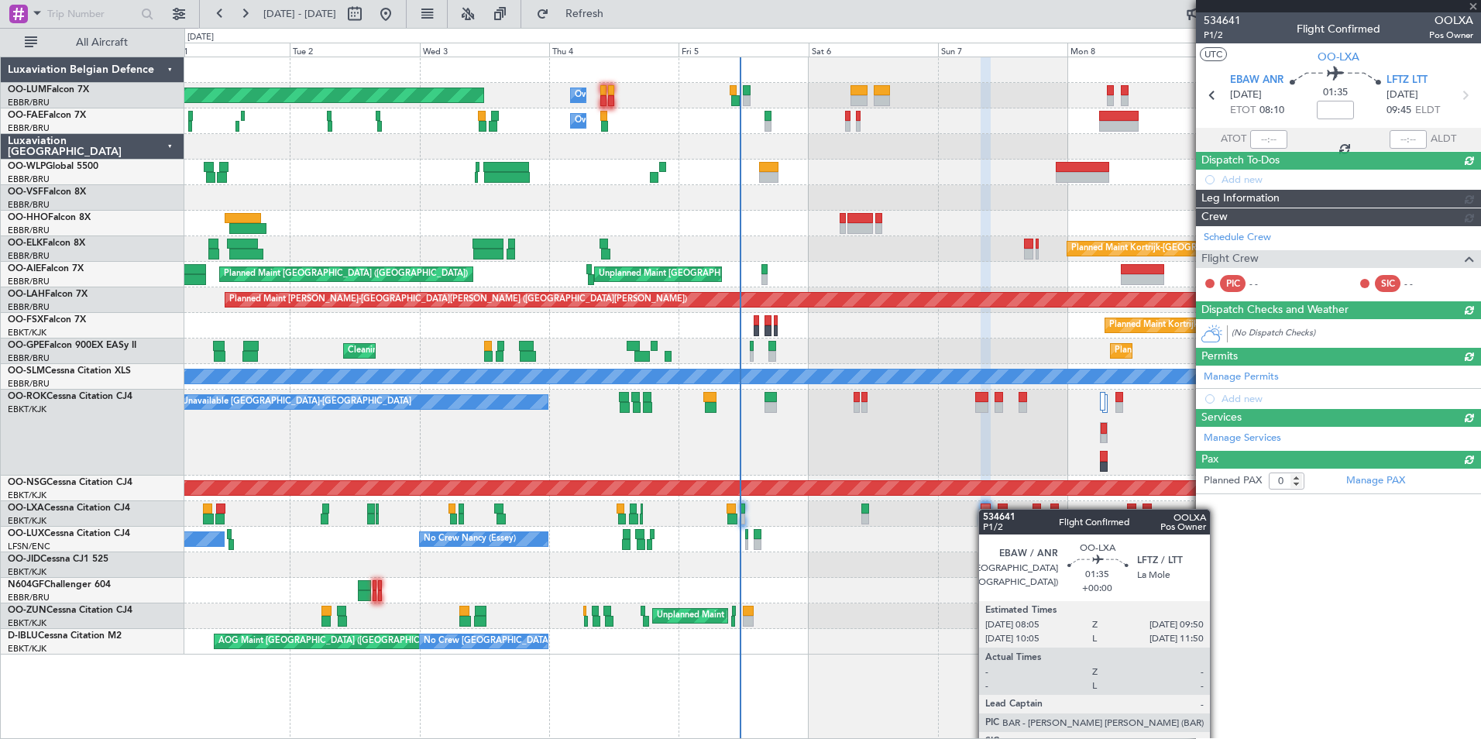
scroll to position [0, 0]
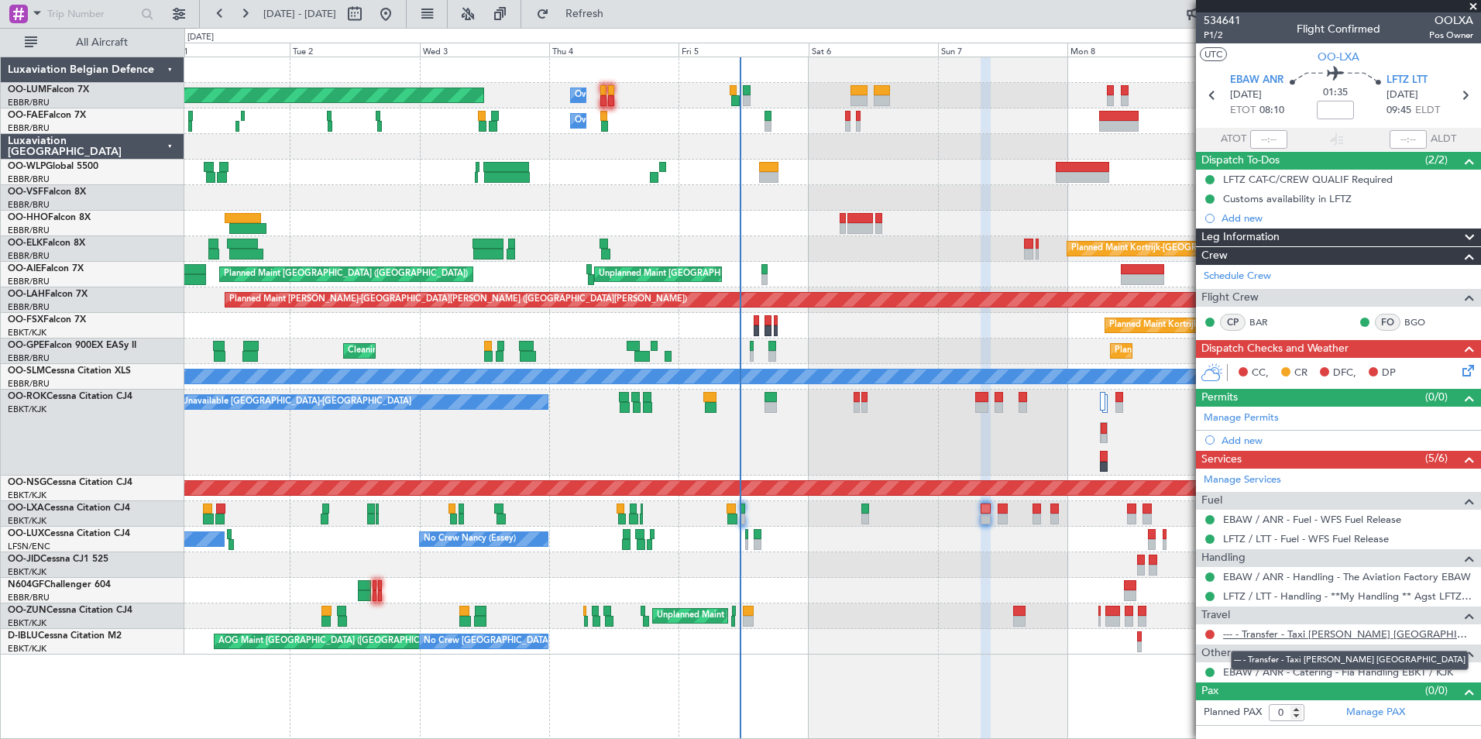
click at [1317, 637] on link "--- - Transfer - Taxi [PERSON_NAME] [GEOGRAPHIC_DATA]" at bounding box center [1348, 634] width 250 height 13
click at [1319, 629] on link "--- - Transfer - Taxi [PERSON_NAME] [GEOGRAPHIC_DATA]" at bounding box center [1348, 634] width 250 height 13
click at [1265, 635] on link "--- - Transfer - Taxi [PERSON_NAME] [GEOGRAPHIC_DATA]" at bounding box center [1348, 634] width 250 height 13
click at [618, 10] on span "Refresh" at bounding box center [584, 14] width 65 height 11
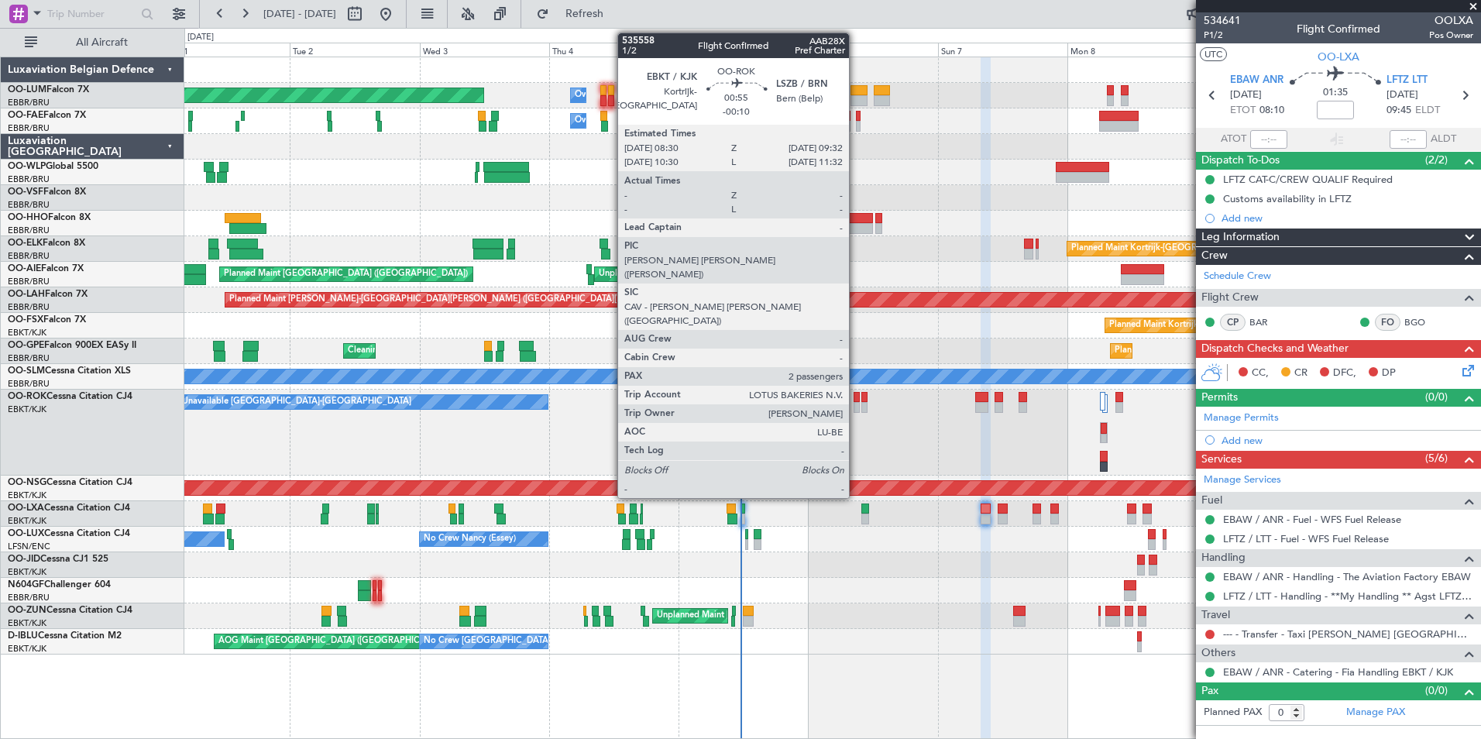
click at [856, 395] on div at bounding box center [857, 397] width 6 height 11
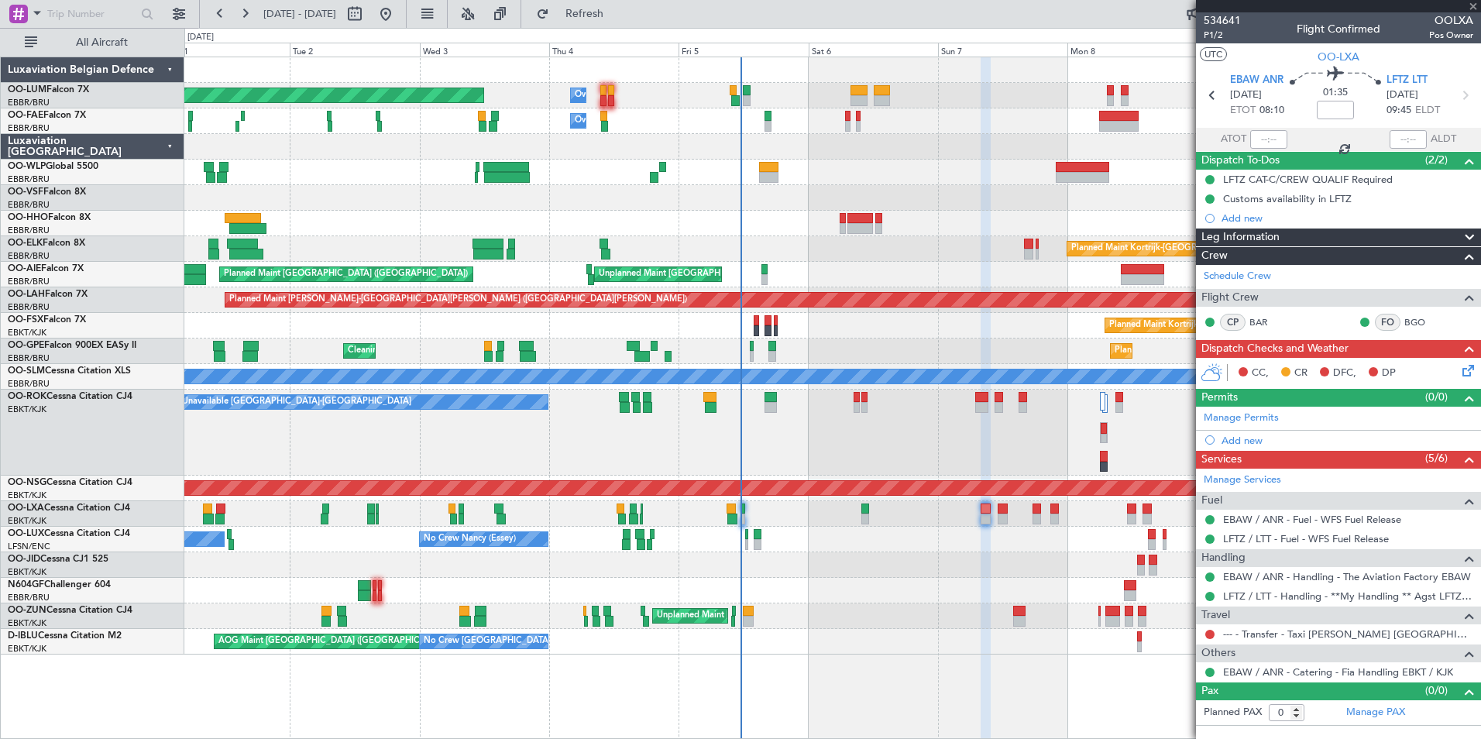
type input "-00:10"
type input "2"
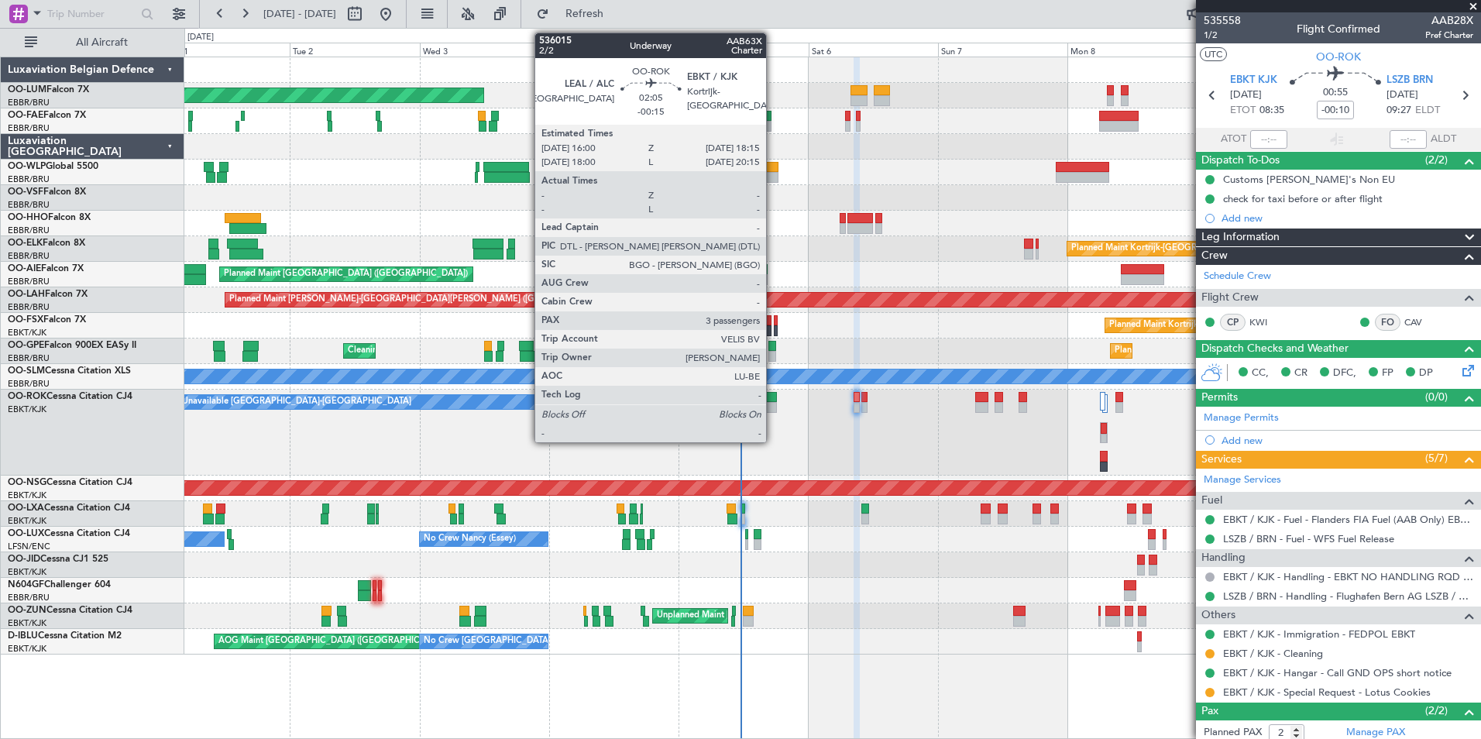
click at [773, 404] on div at bounding box center [771, 407] width 12 height 11
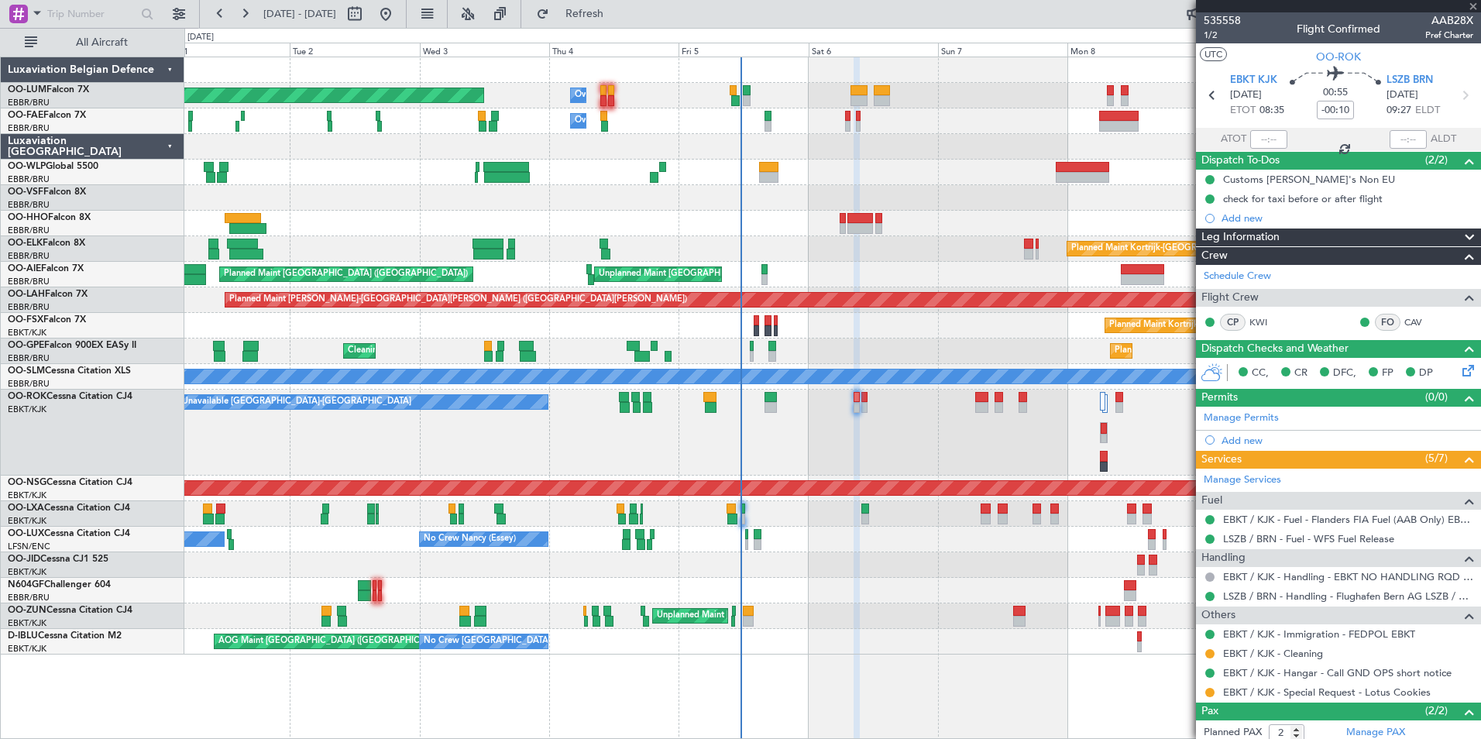
type input "-00:15"
type input "3"
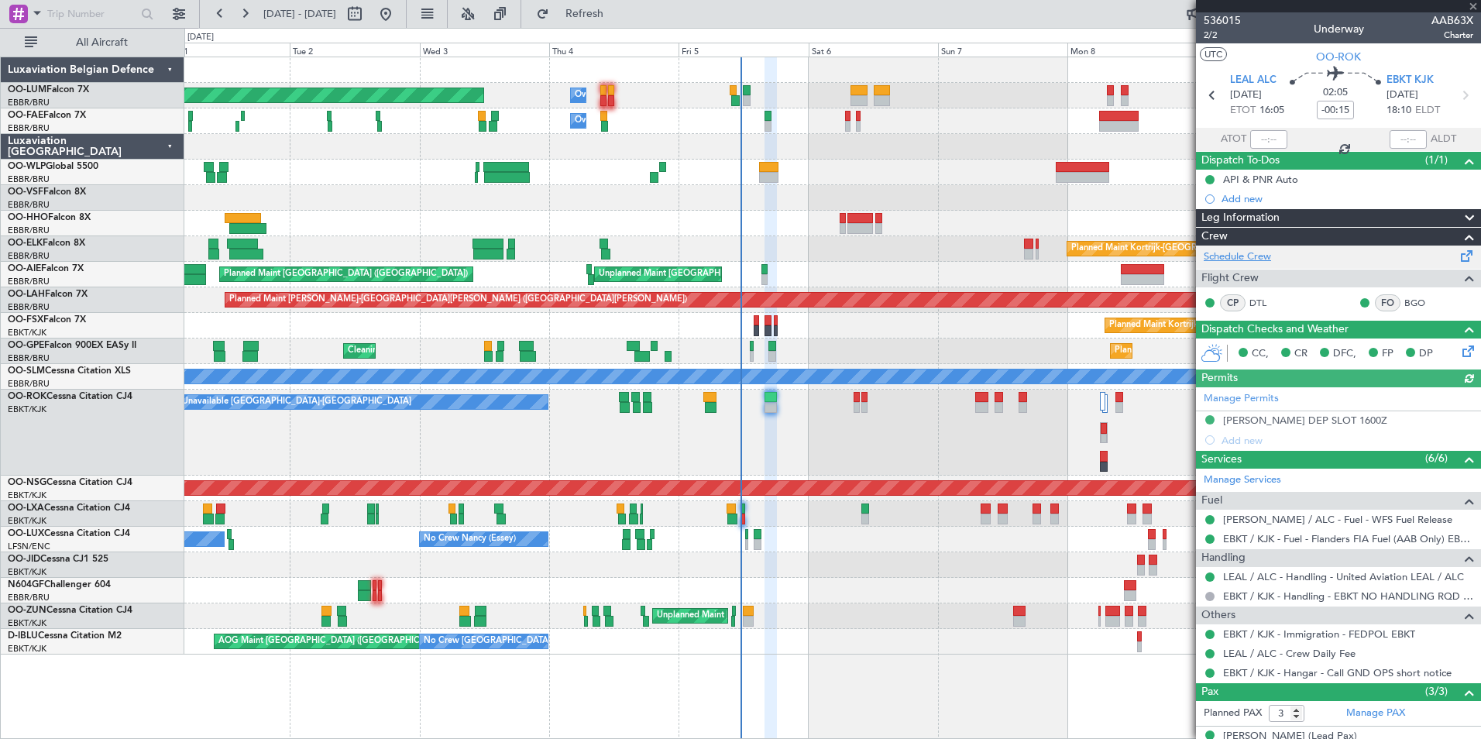
click at [1257, 256] on link "Schedule Crew" at bounding box center [1237, 256] width 67 height 15
click at [1414, 86] on span "EBKT KJK" at bounding box center [1410, 80] width 47 height 15
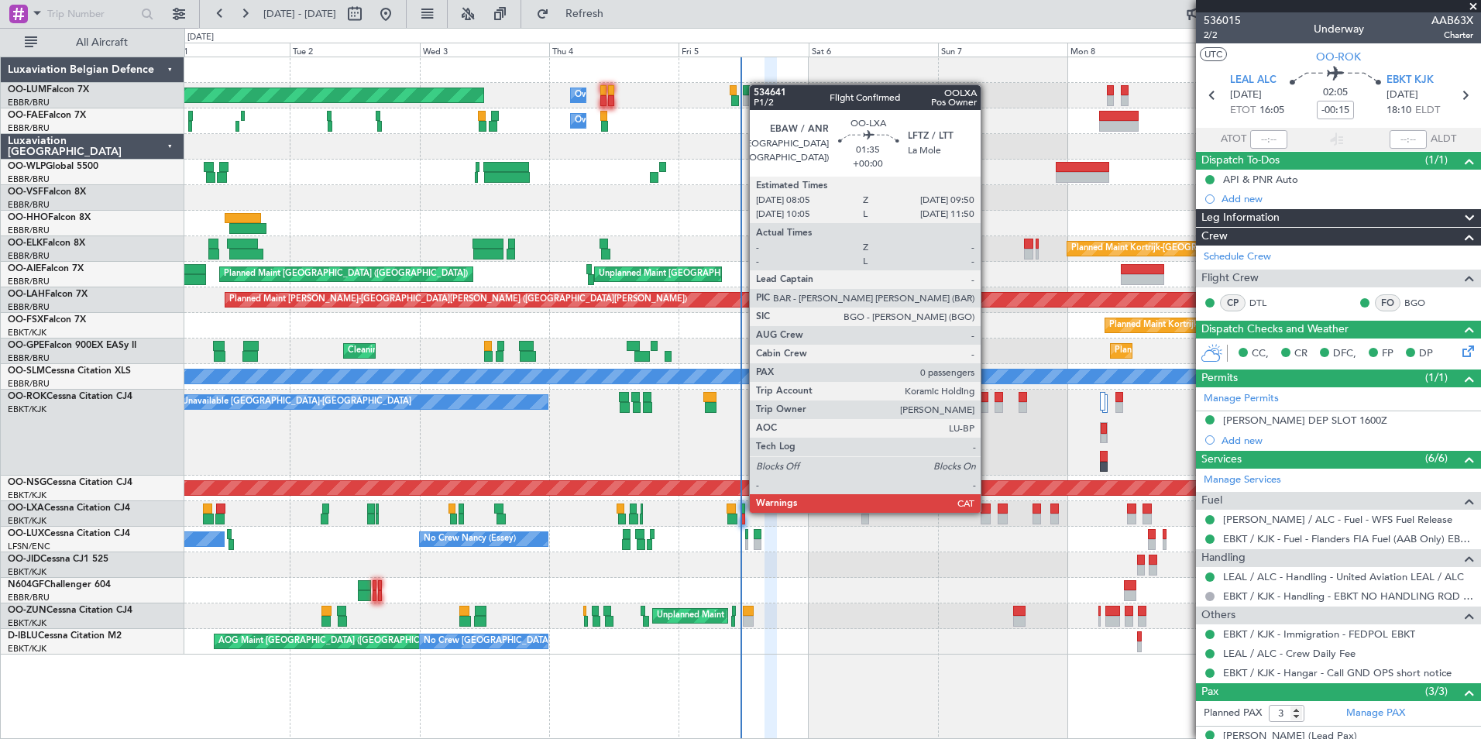
click at [988, 511] on div at bounding box center [986, 509] width 10 height 11
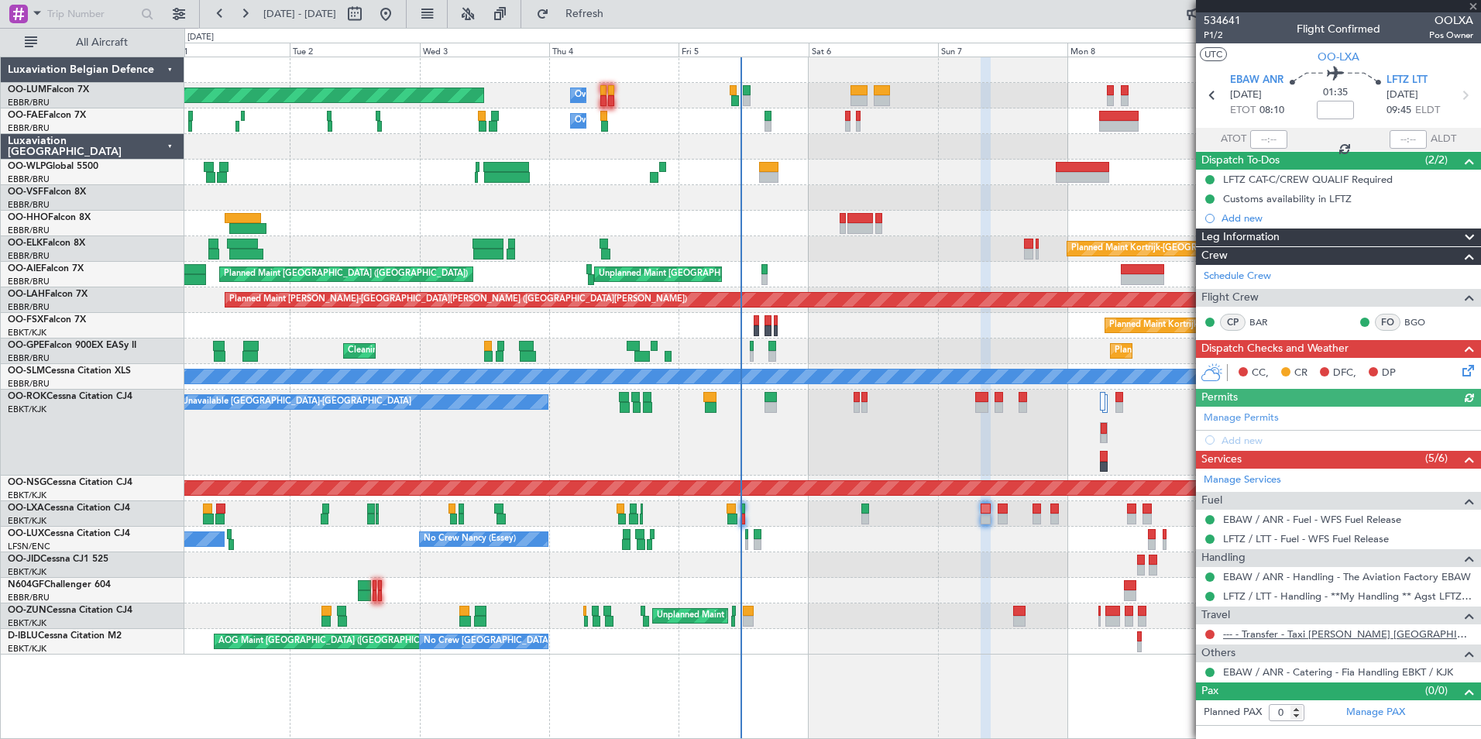
click at [1290, 628] on link "--- - Transfer - Taxi [PERSON_NAME] [GEOGRAPHIC_DATA]" at bounding box center [1348, 634] width 250 height 13
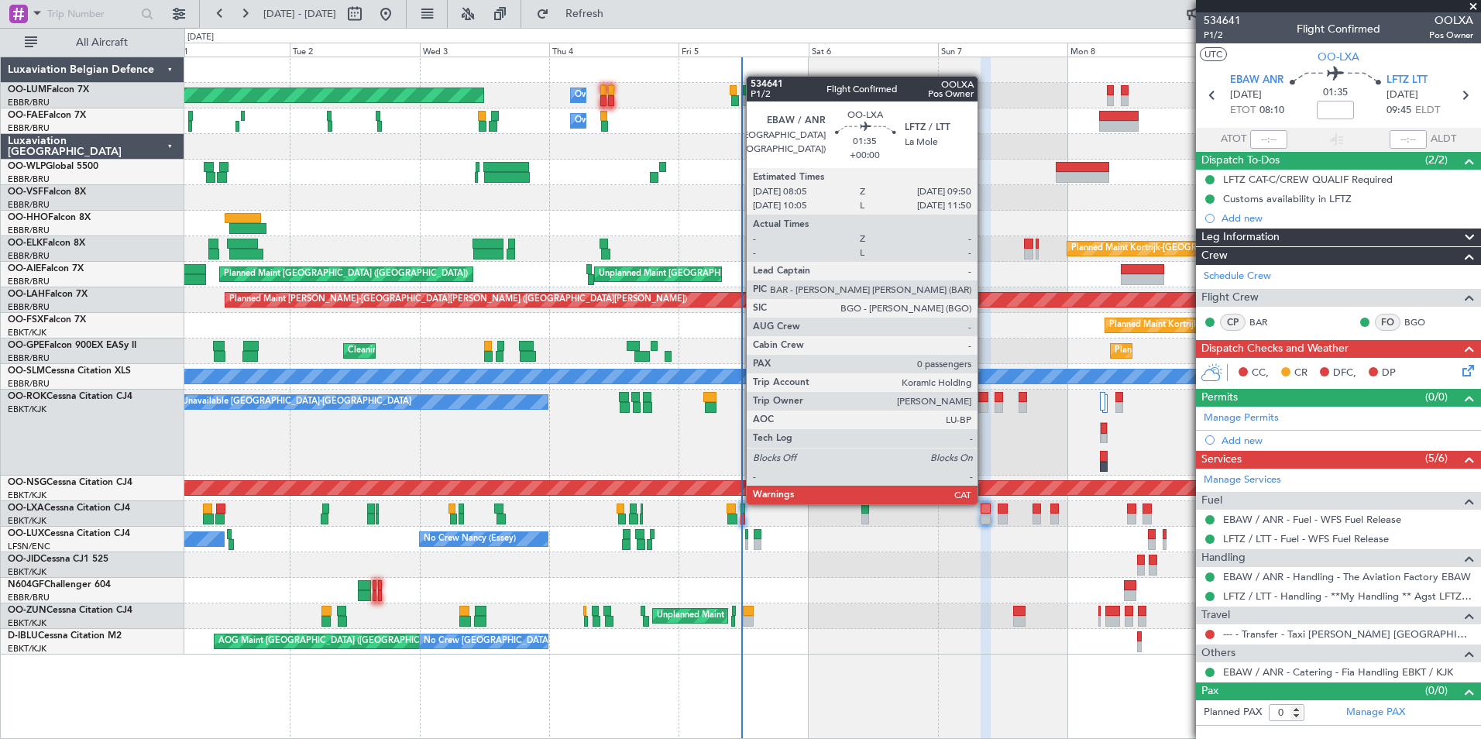
click at [988, 506] on div at bounding box center [986, 509] width 10 height 11
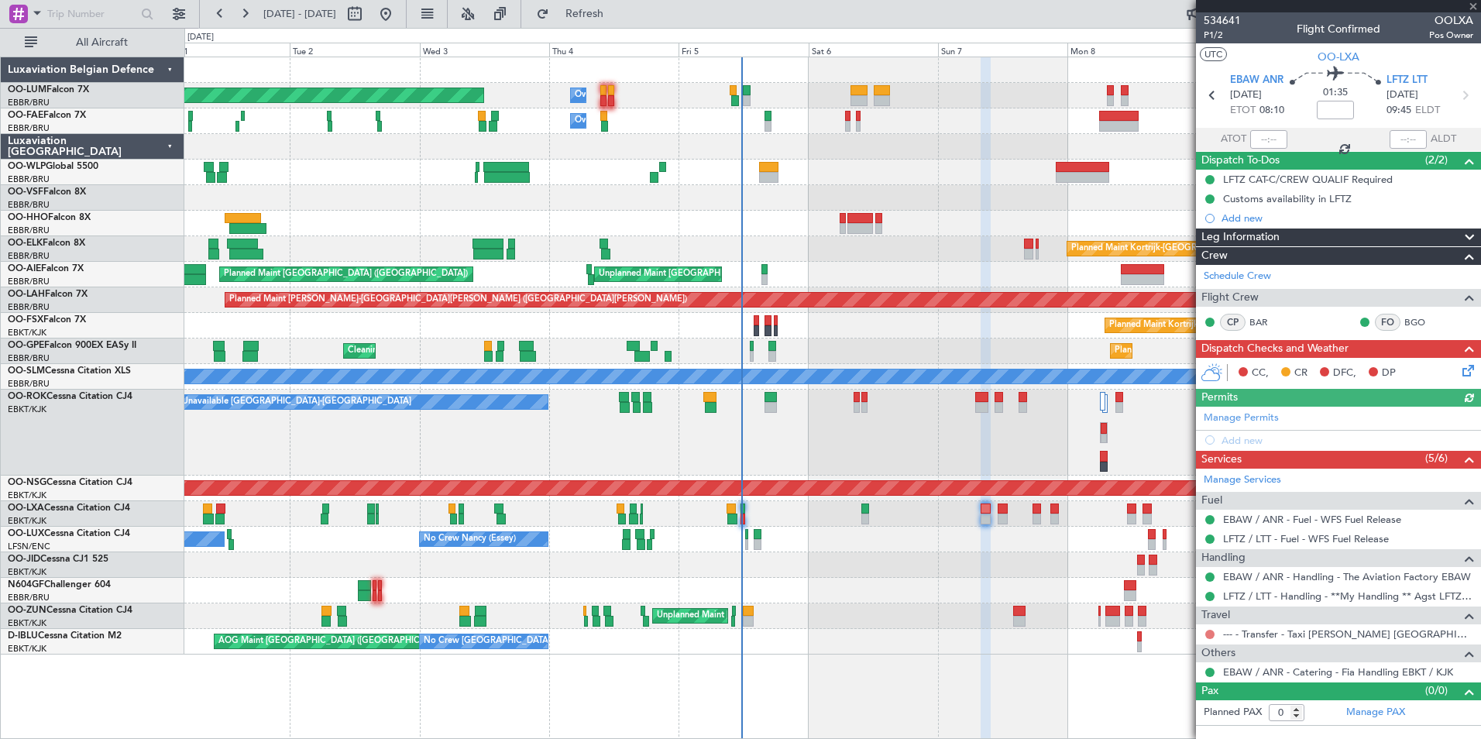
click at [1213, 633] on button at bounding box center [1210, 634] width 9 height 9
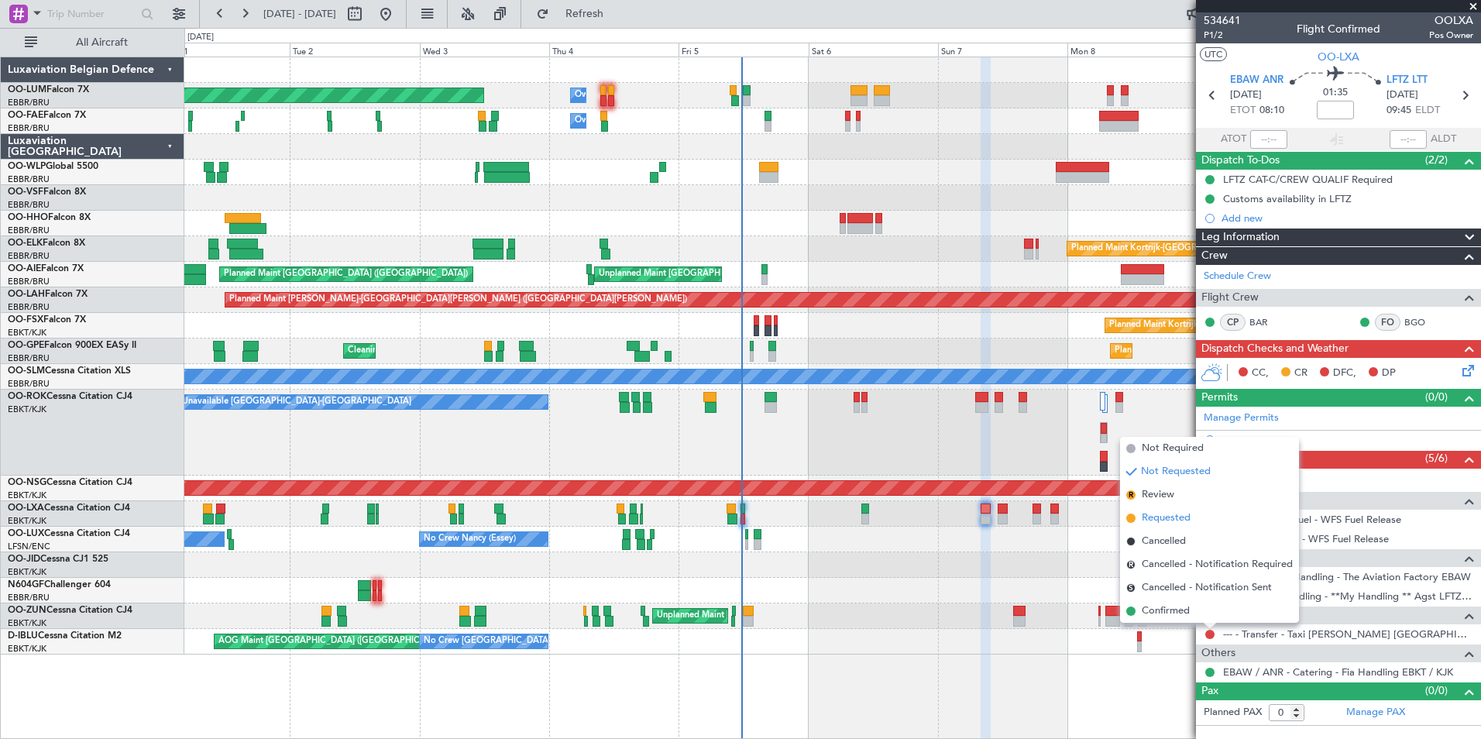
click at [1182, 521] on span "Requested" at bounding box center [1166, 518] width 49 height 15
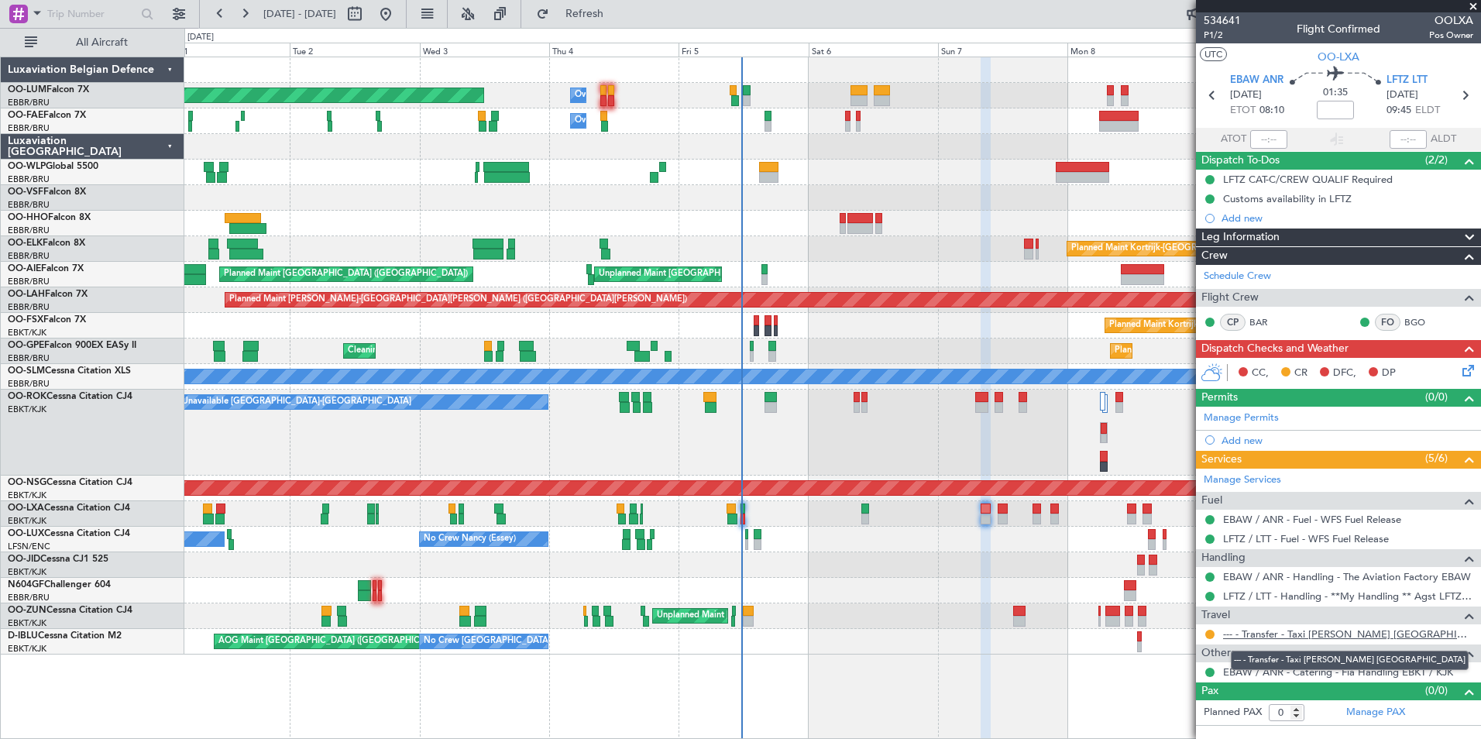
click at [1316, 631] on link "--- - Transfer - Taxi [PERSON_NAME] [GEOGRAPHIC_DATA]" at bounding box center [1348, 634] width 250 height 13
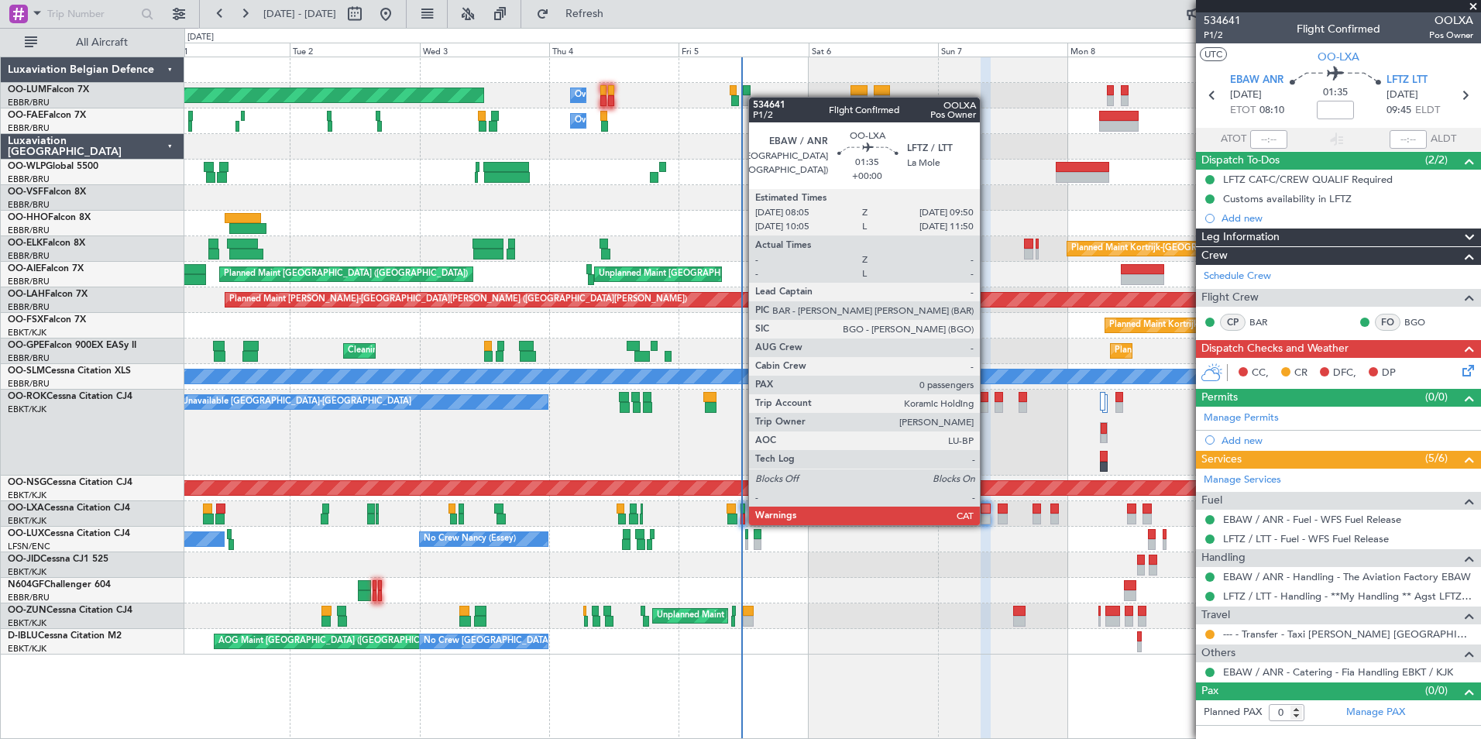
click at [987, 524] on div at bounding box center [986, 519] width 10 height 11
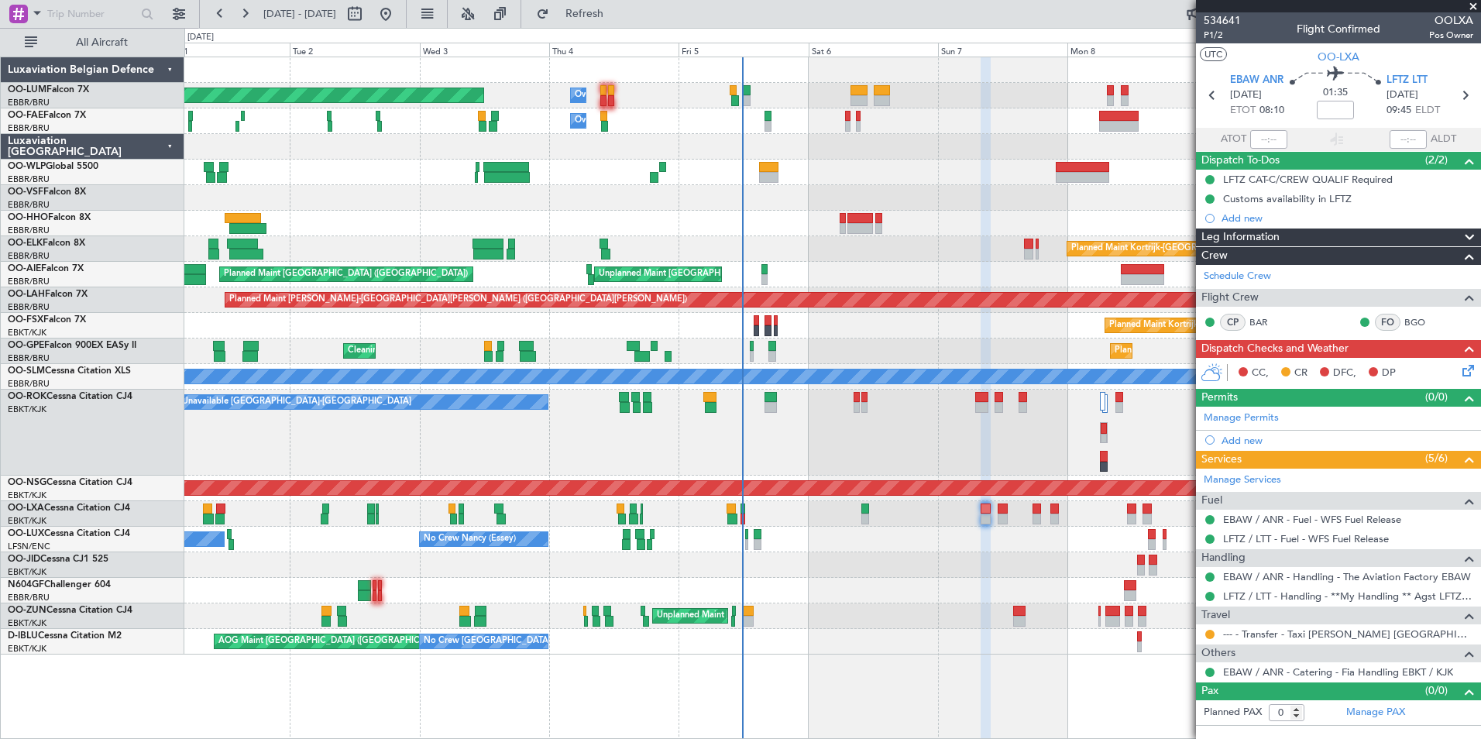
click at [604, 232] on div at bounding box center [832, 224] width 1296 height 26
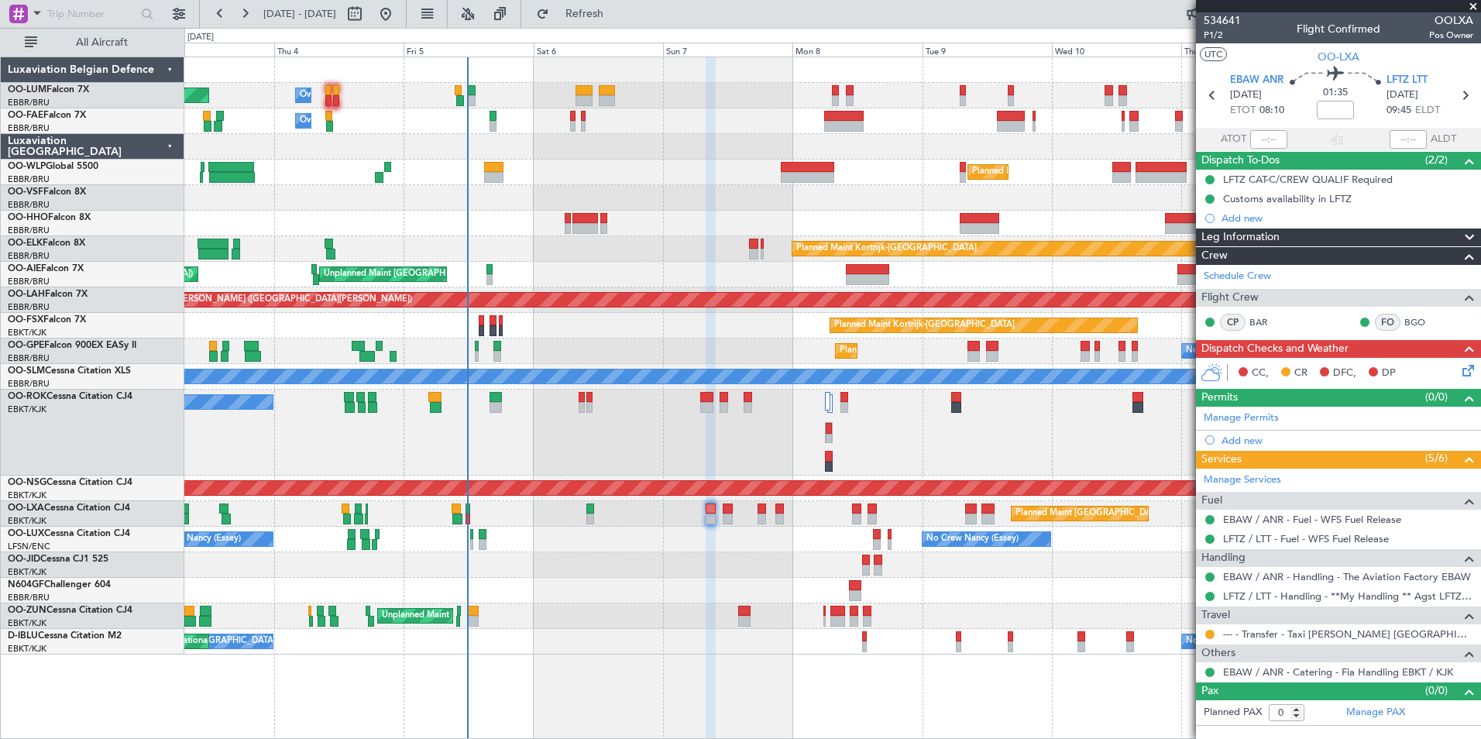
click at [1106, 216] on div "Owner Melsbroek Air Base Planned Maint Brussels (Brussels National) Owner Melsb…" at bounding box center [832, 355] width 1296 height 597
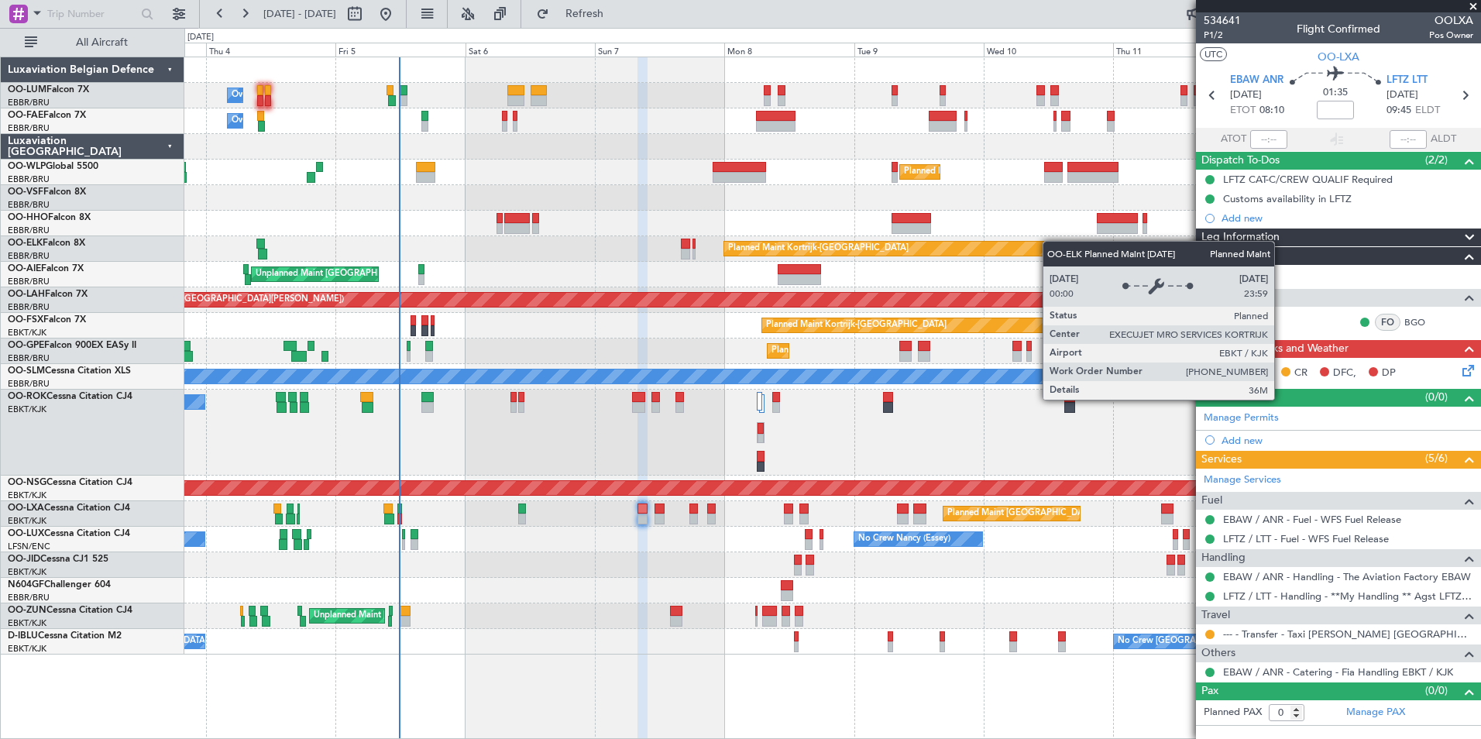
click at [1030, 243] on div "Owner Melsbroek Air Base Planned Maint Brussels (Brussels National) Owner Melsb…" at bounding box center [832, 355] width 1296 height 597
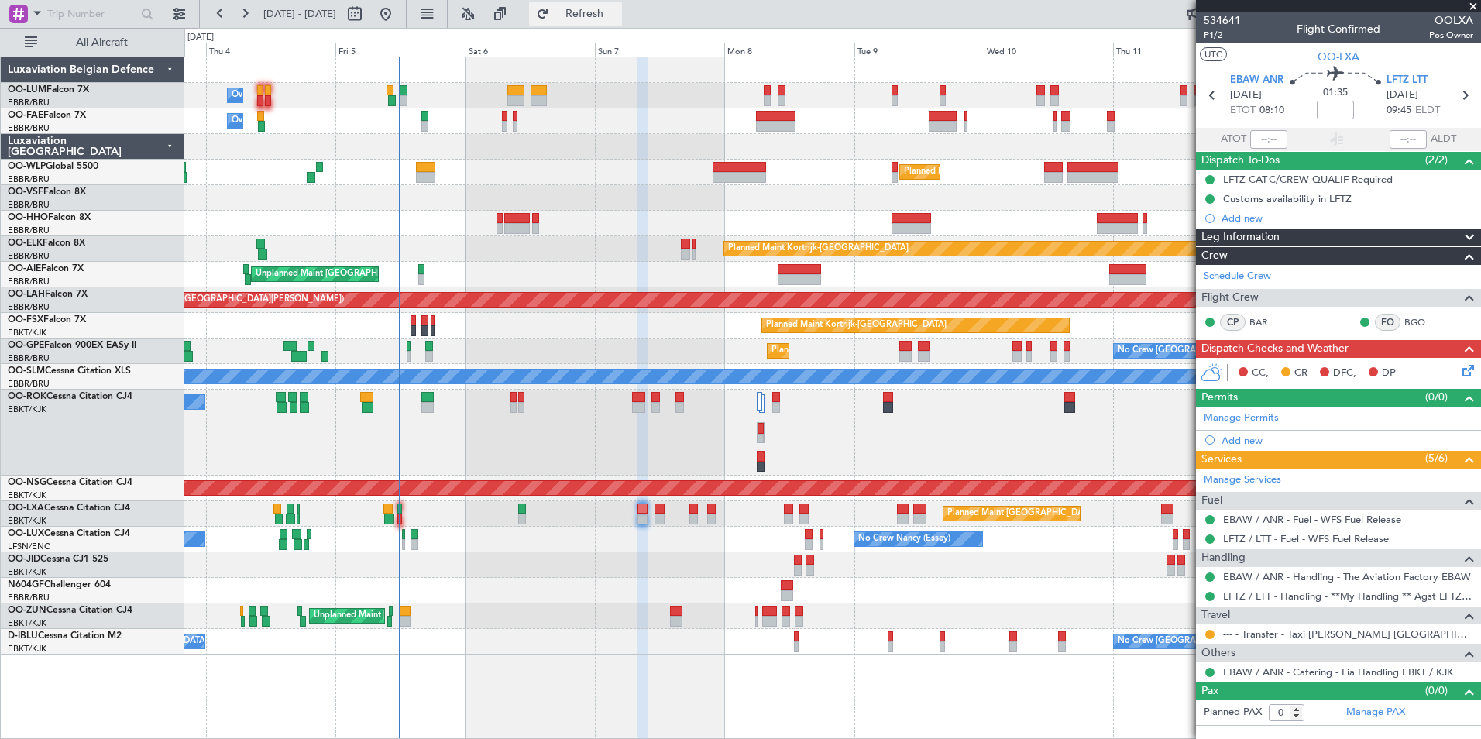
click at [618, 19] on span "Refresh" at bounding box center [584, 14] width 65 height 11
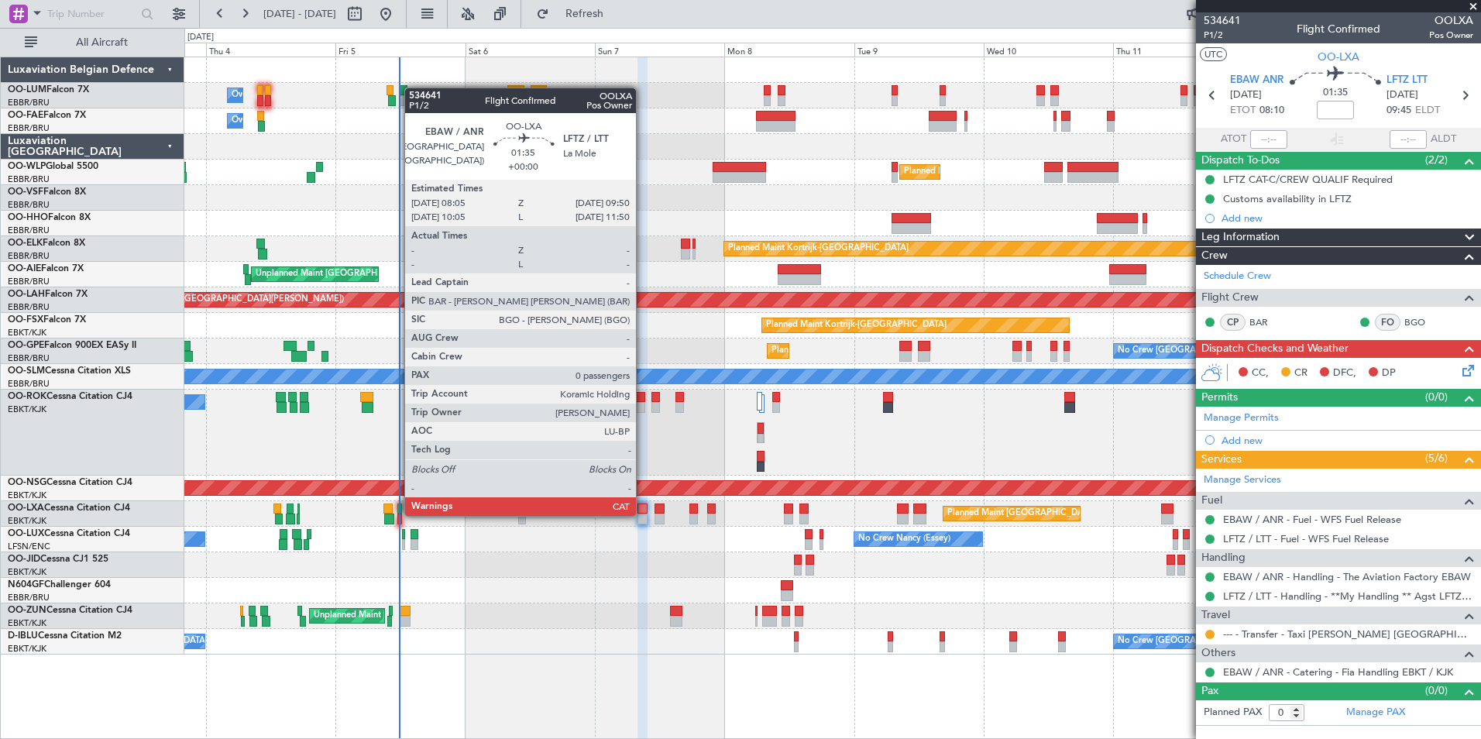
click at [643, 514] on div at bounding box center [643, 519] width 10 height 11
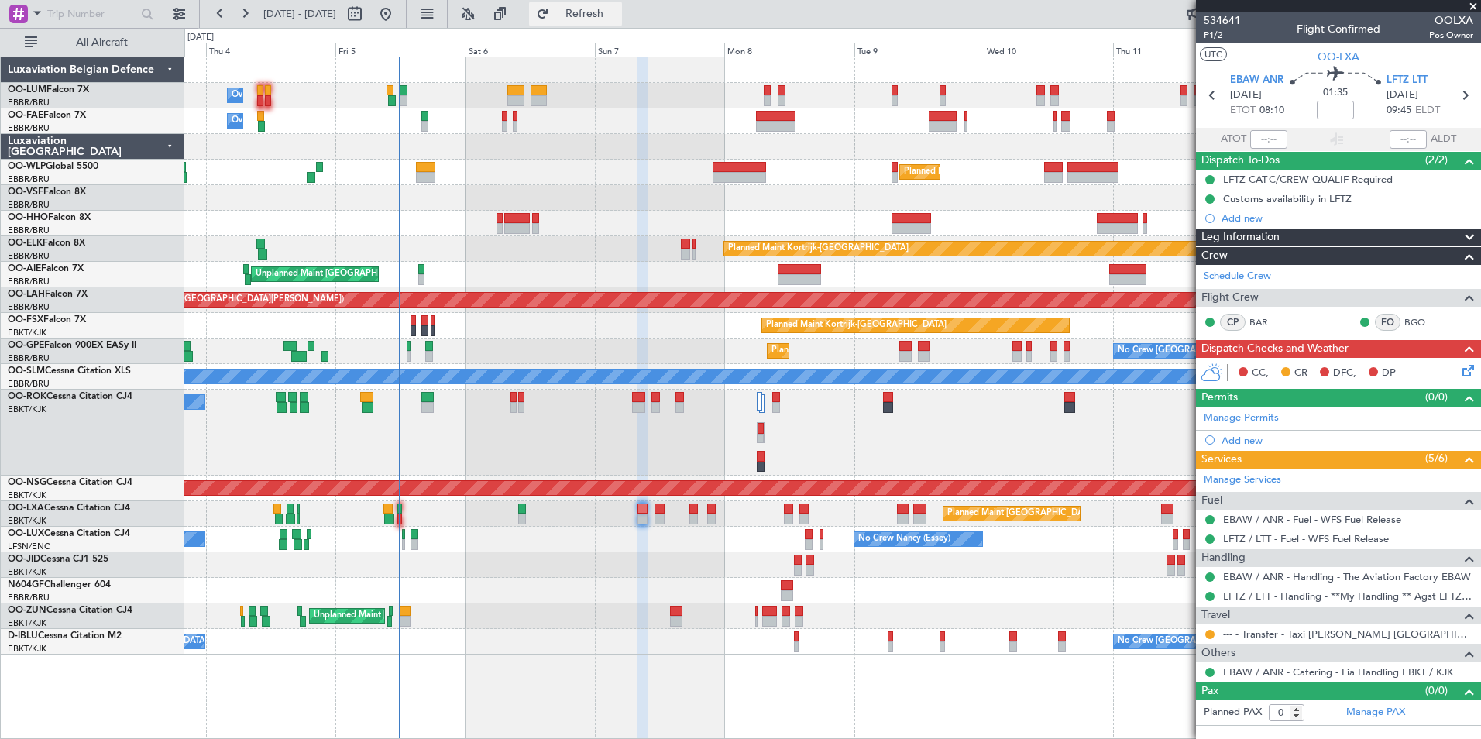
click at [592, 10] on button "Refresh" at bounding box center [575, 14] width 93 height 25
click at [613, 4] on button "Refresh" at bounding box center [575, 14] width 93 height 25
click at [396, 516] on div "Planned Maint [GEOGRAPHIC_DATA] ([GEOGRAPHIC_DATA] National)" at bounding box center [832, 514] width 1296 height 26
click at [618, 14] on span "Refresh" at bounding box center [584, 14] width 65 height 11
click at [618, 16] on span "Refresh" at bounding box center [584, 14] width 65 height 11
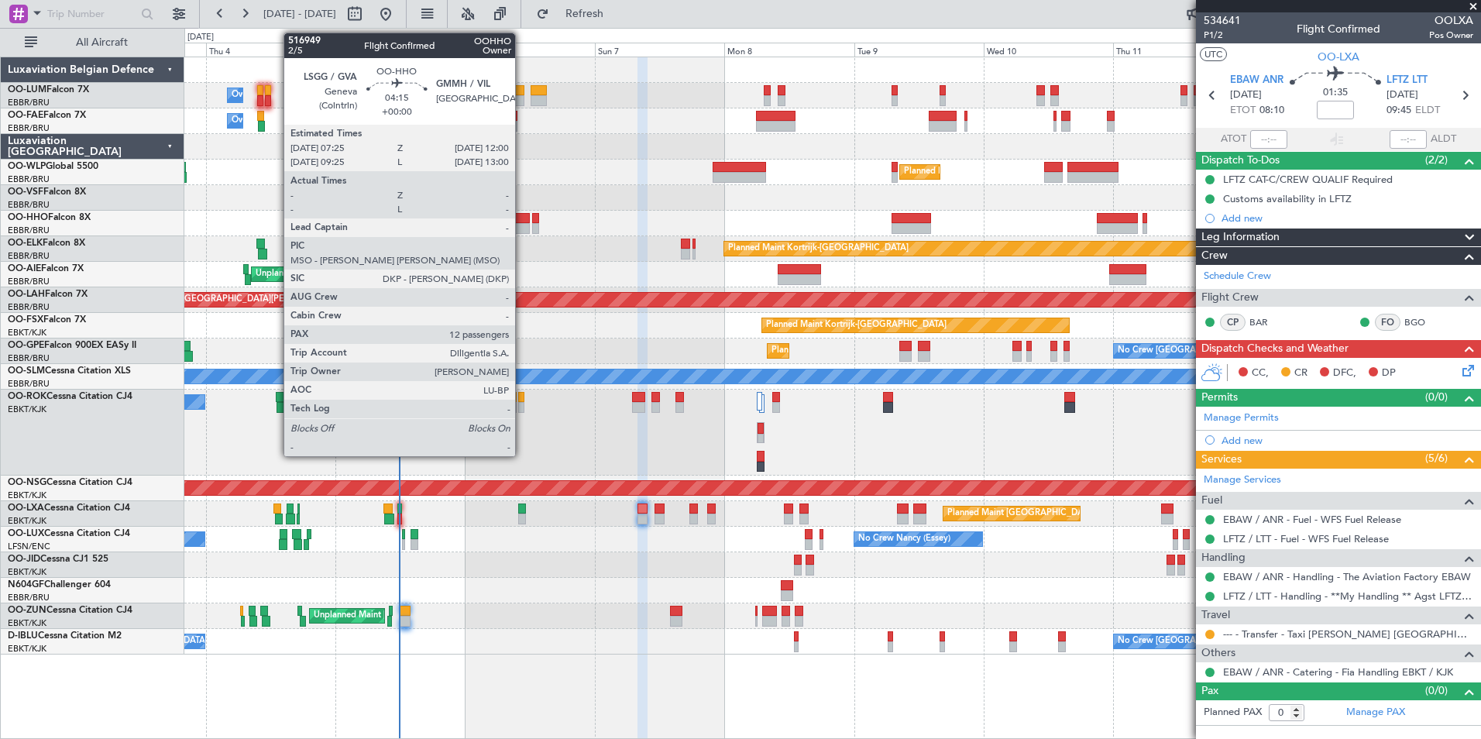
click at [522, 222] on div at bounding box center [516, 218] width 25 height 11
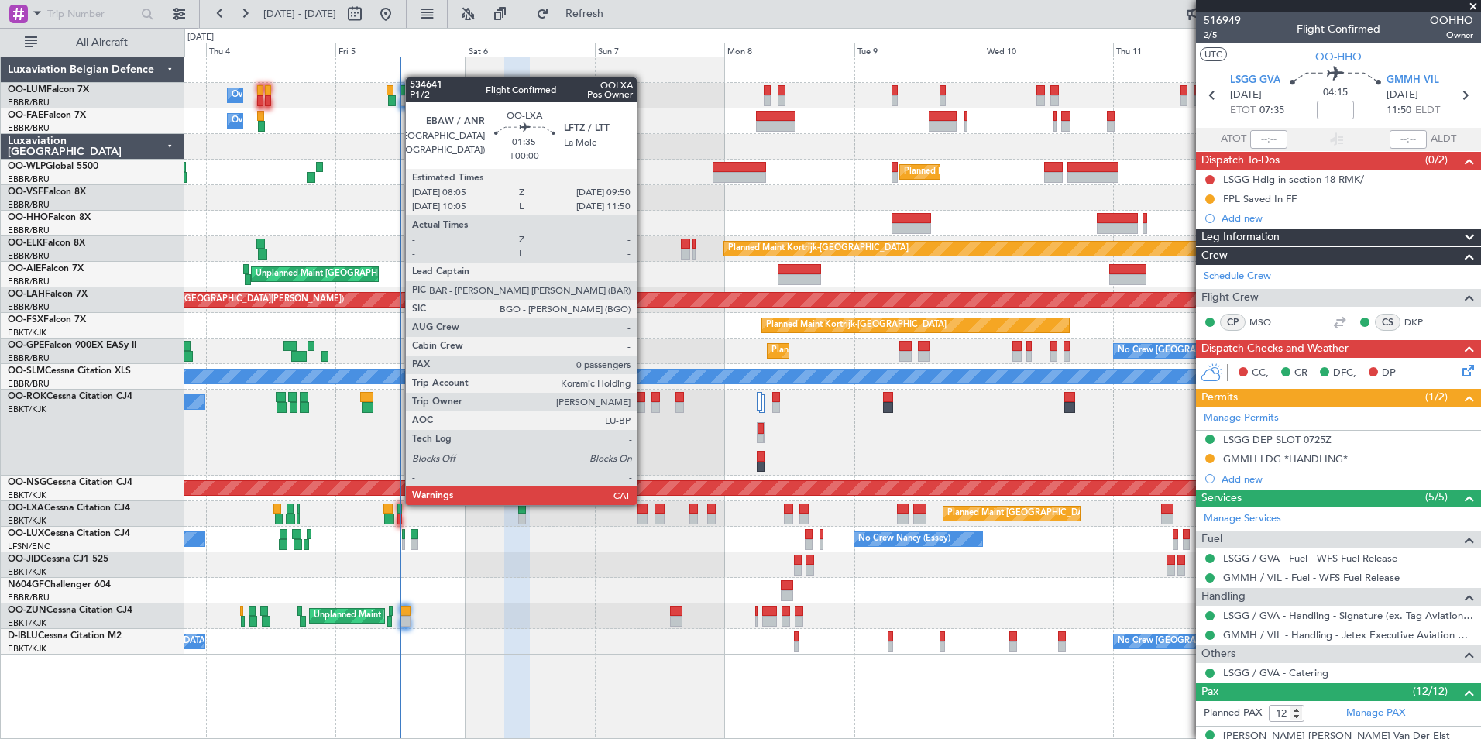
click at [644, 504] on div at bounding box center [643, 509] width 10 height 11
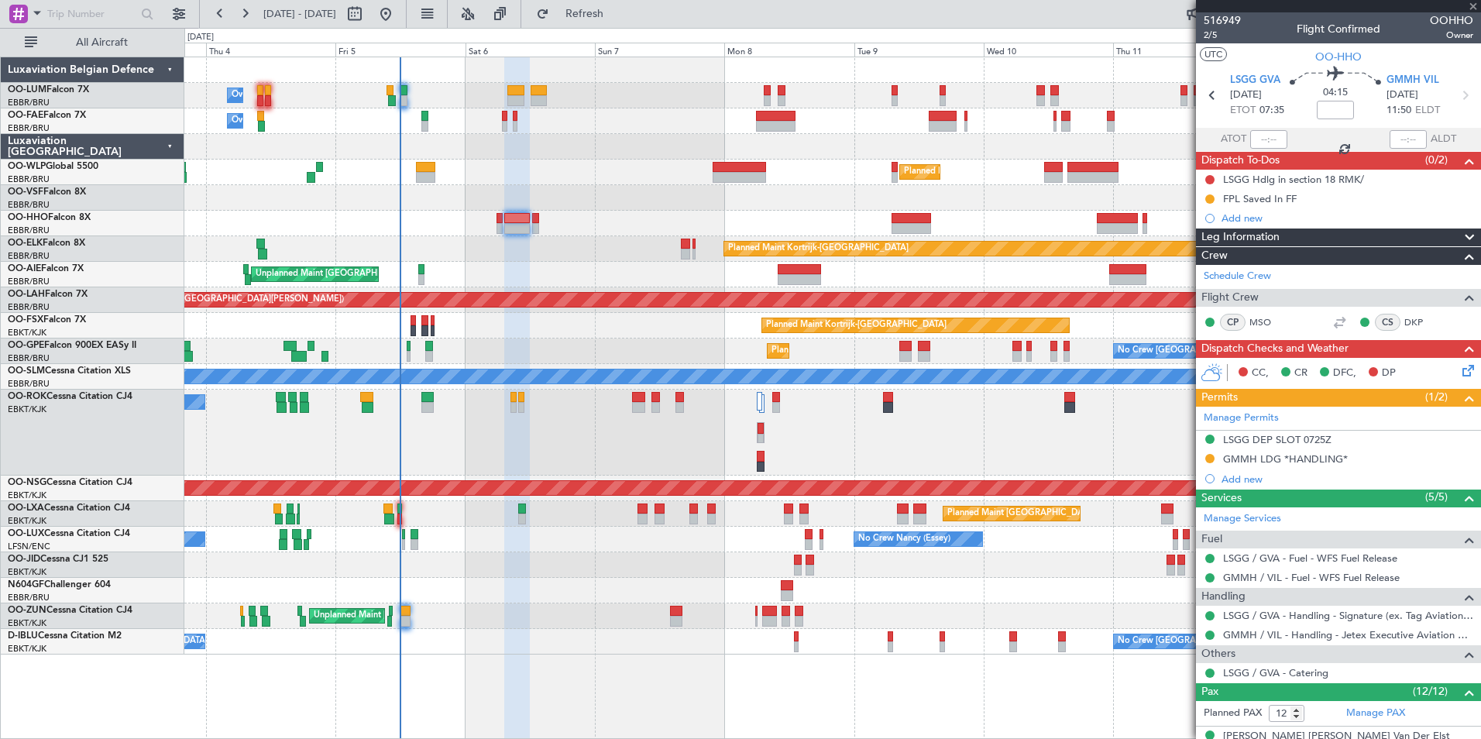
type input "0"
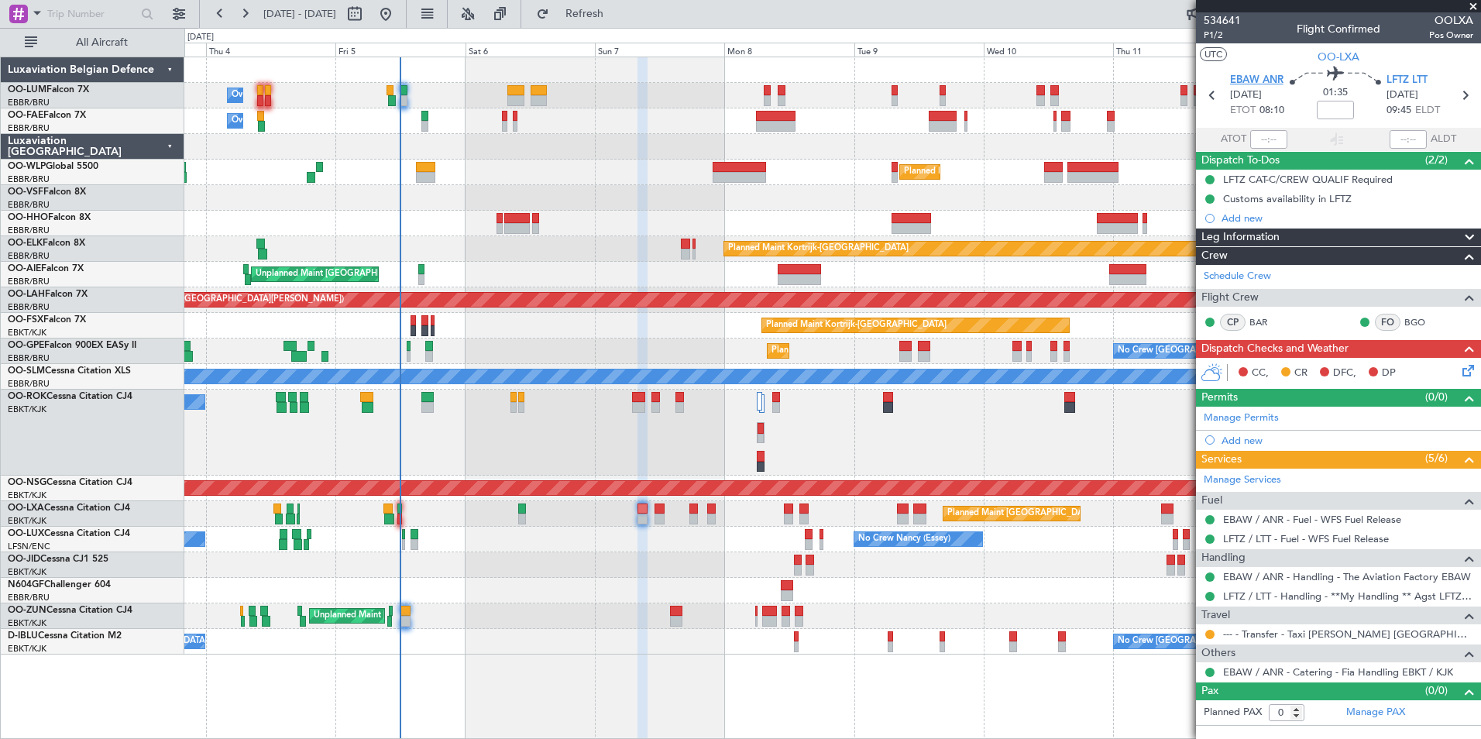
click at [1244, 74] on span "EBAW ANR" at bounding box center [1256, 80] width 53 height 15
click at [618, 11] on span "Refresh" at bounding box center [584, 14] width 65 height 11
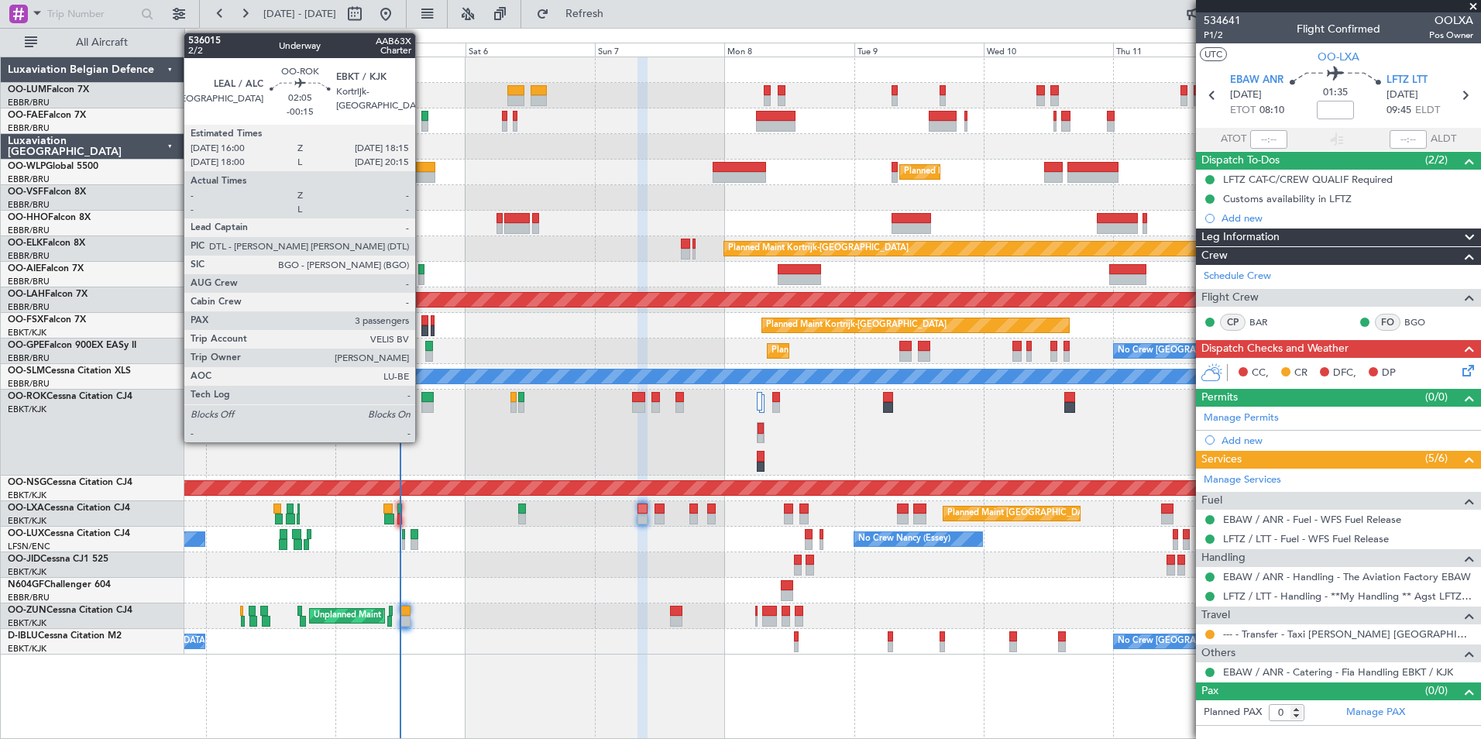
click at [422, 398] on div at bounding box center [427, 397] width 12 height 11
type input "-00:15"
type input "3"
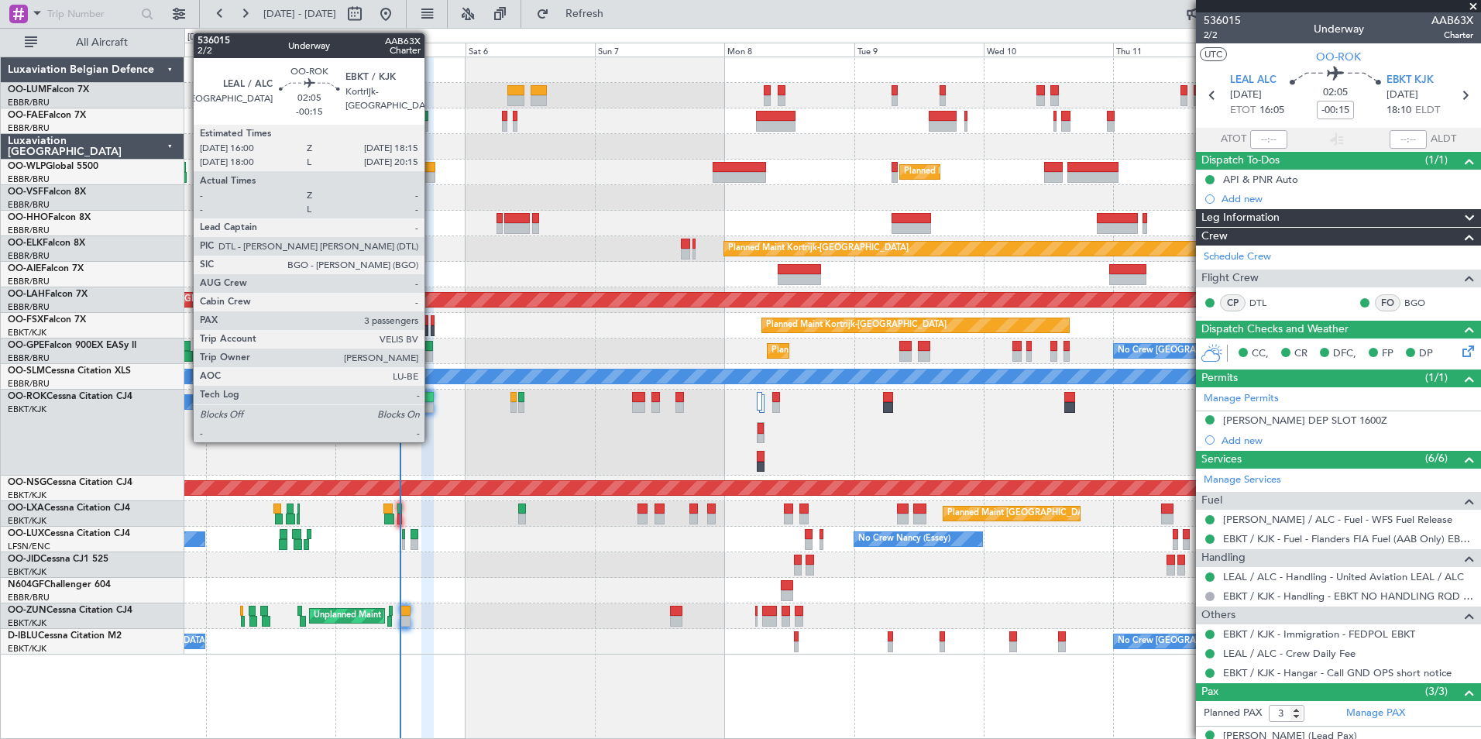
click at [432, 397] on div at bounding box center [427, 397] width 12 height 11
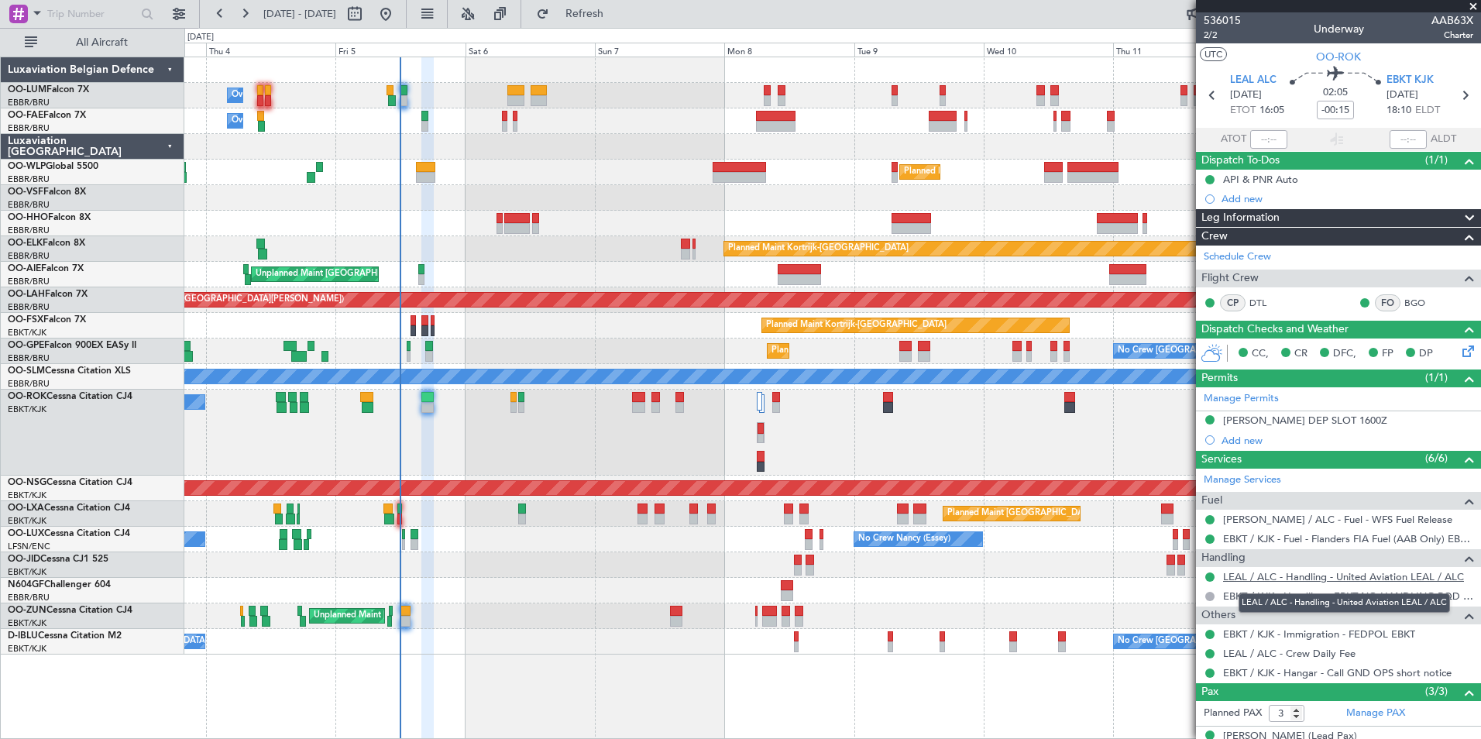
click at [1285, 576] on link "LEAL / ALC - Handling - United Aviation LEAL / ALC" at bounding box center [1343, 576] width 241 height 13
click at [584, 15] on button "Refresh" at bounding box center [575, 14] width 93 height 25
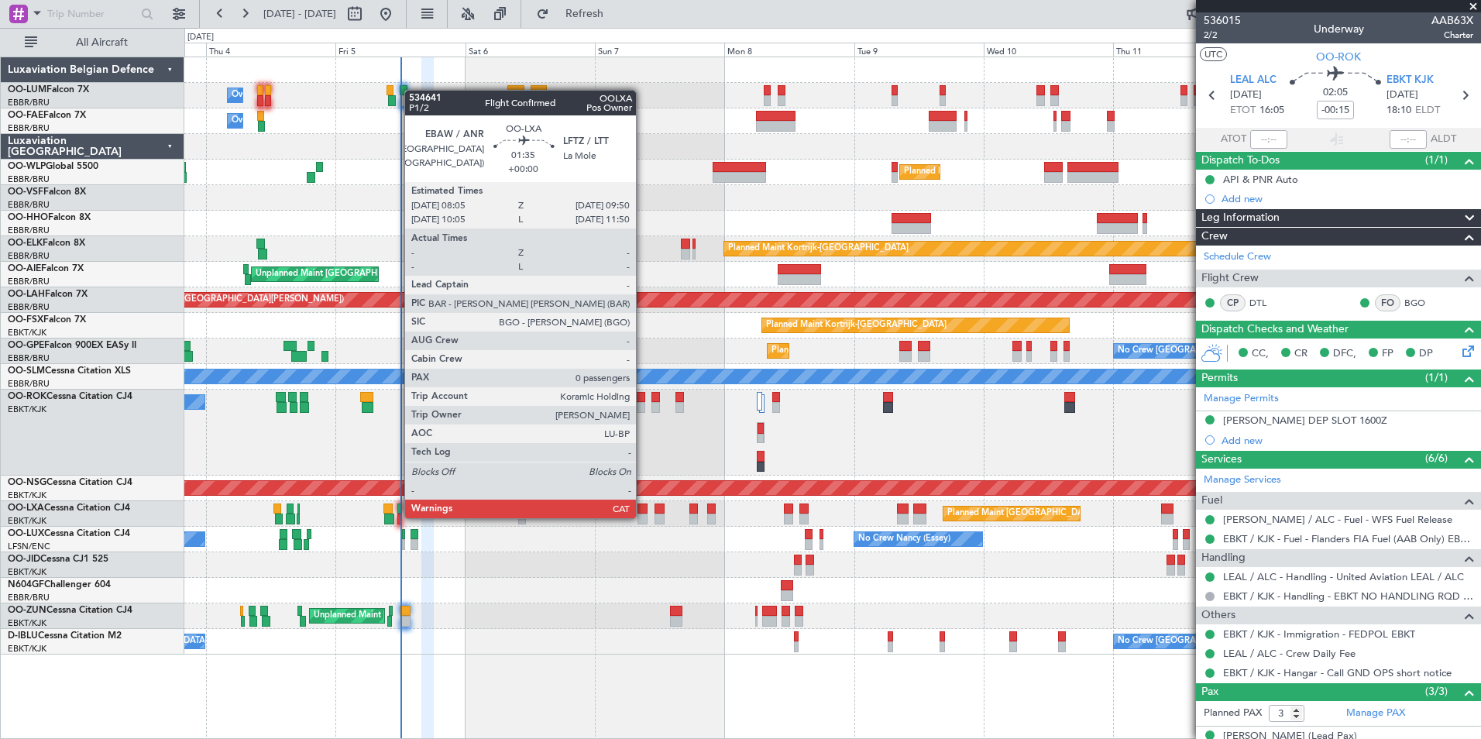
click at [643, 517] on div at bounding box center [643, 519] width 10 height 11
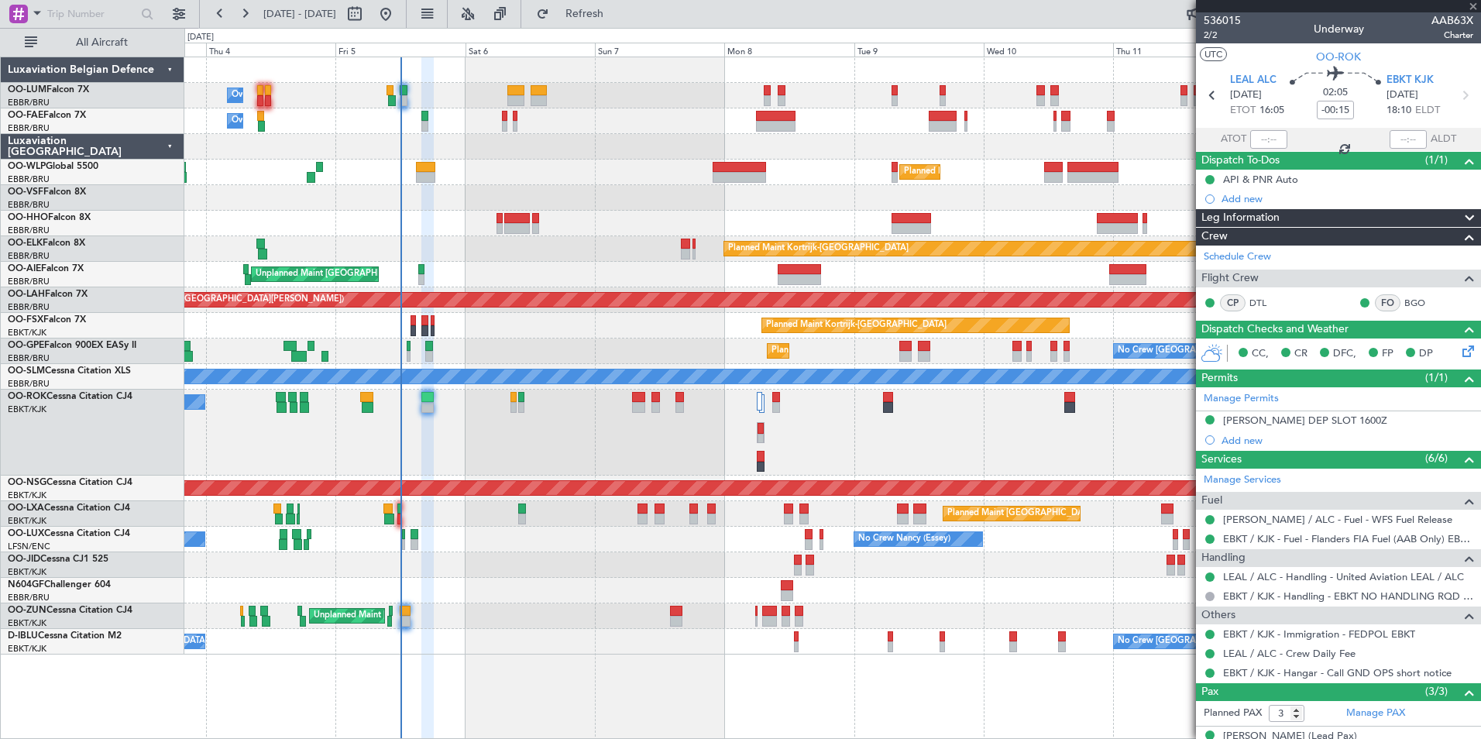
type input "0"
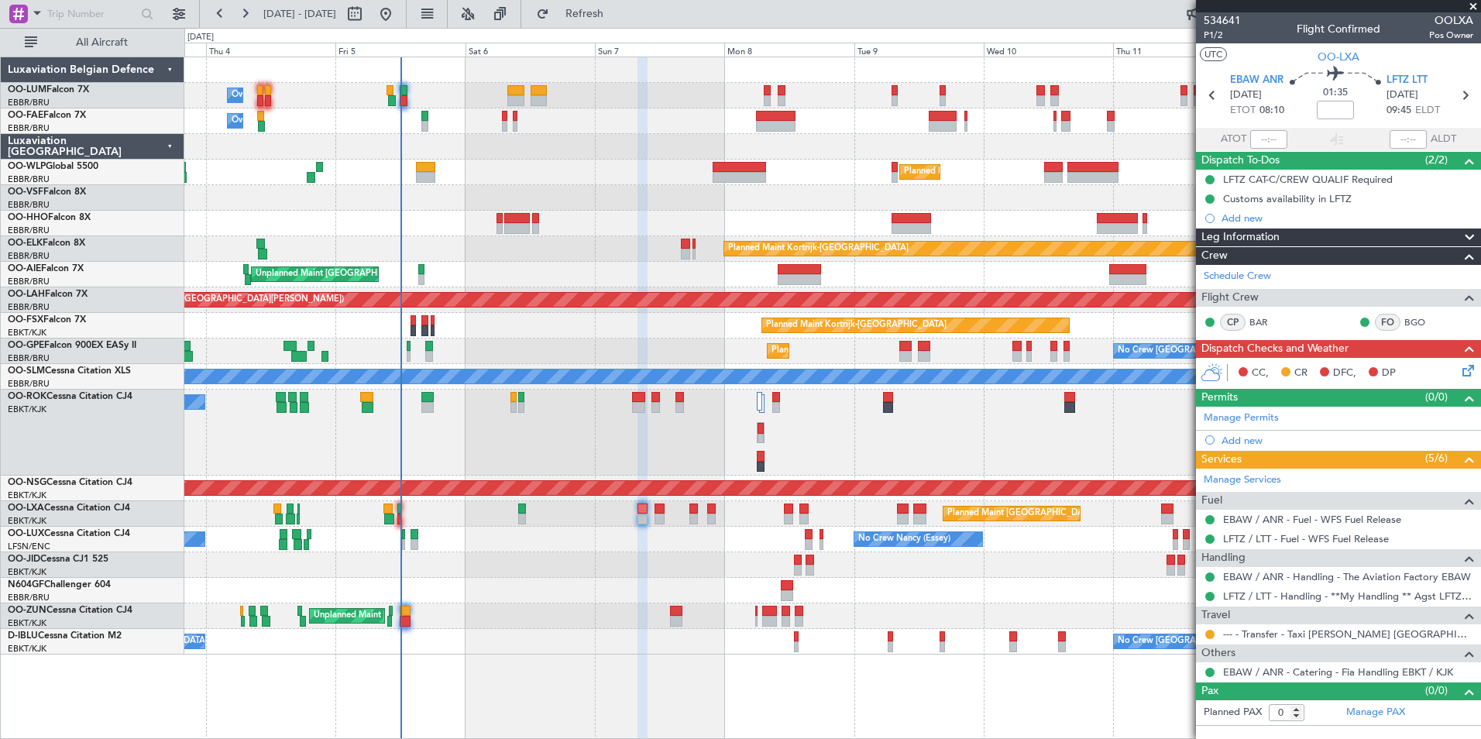
click at [630, 26] on fb-refresh-button "Refresh" at bounding box center [575, 14] width 108 height 28
click at [622, 21] on button "Refresh" at bounding box center [575, 14] width 93 height 25
click at [609, 15] on span "Refresh" at bounding box center [584, 14] width 65 height 11
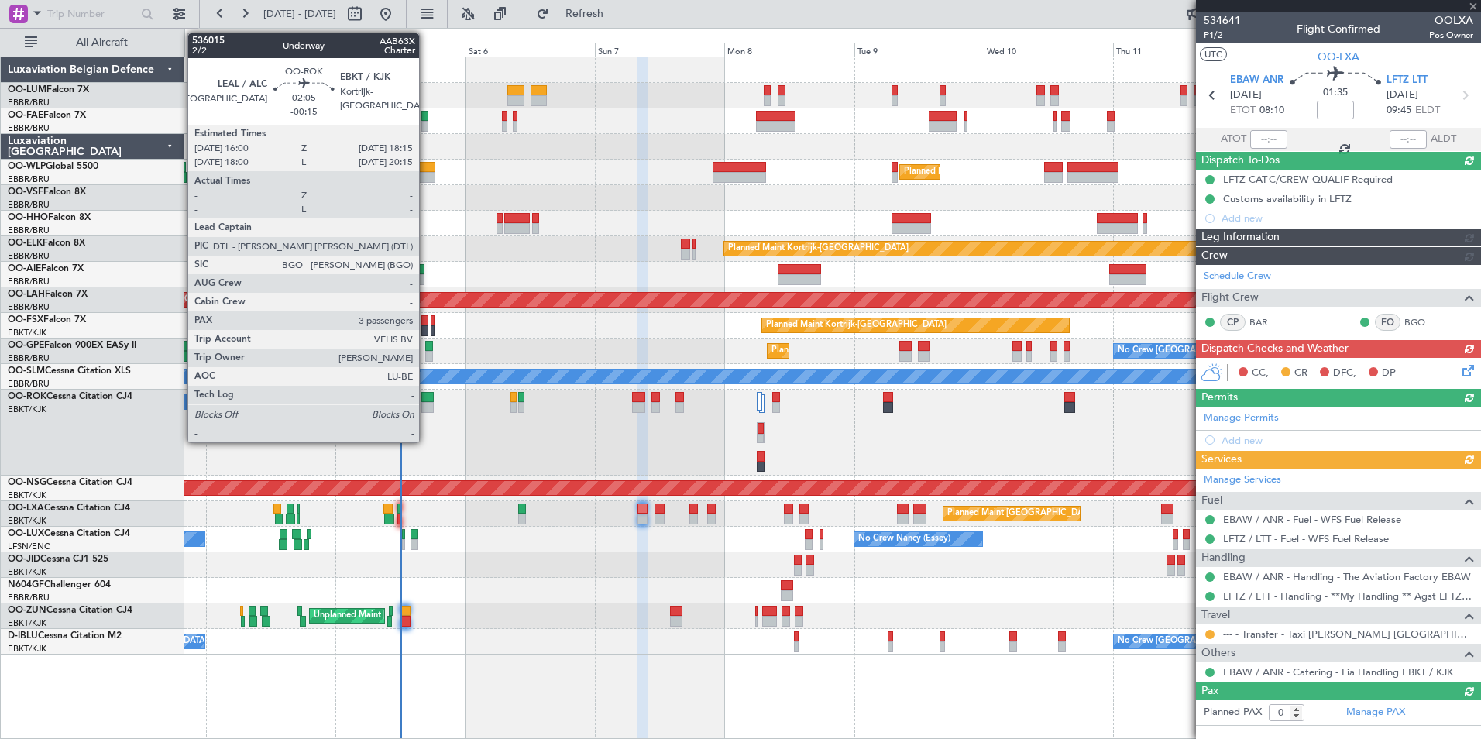
click at [426, 404] on div at bounding box center [427, 407] width 12 height 11
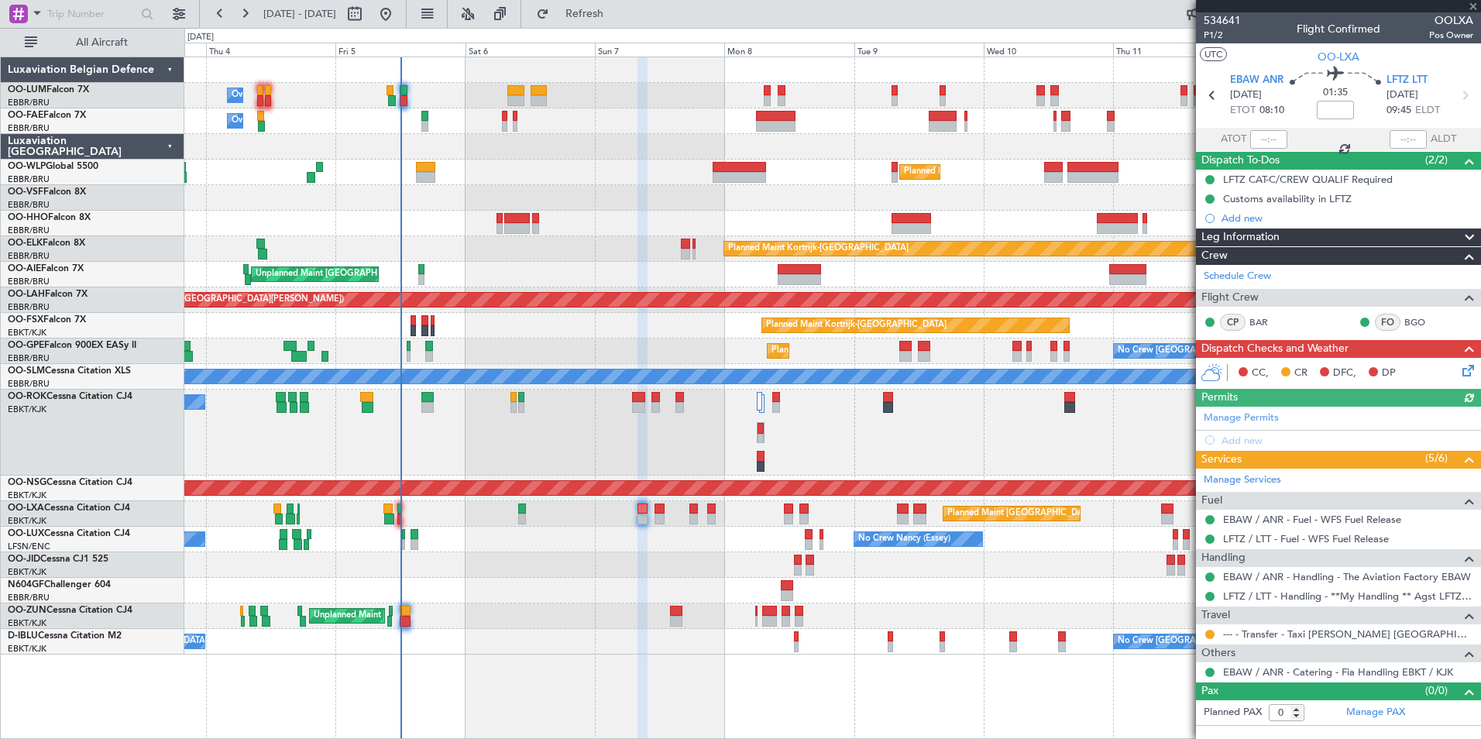
type input "-00:15"
type input "3"
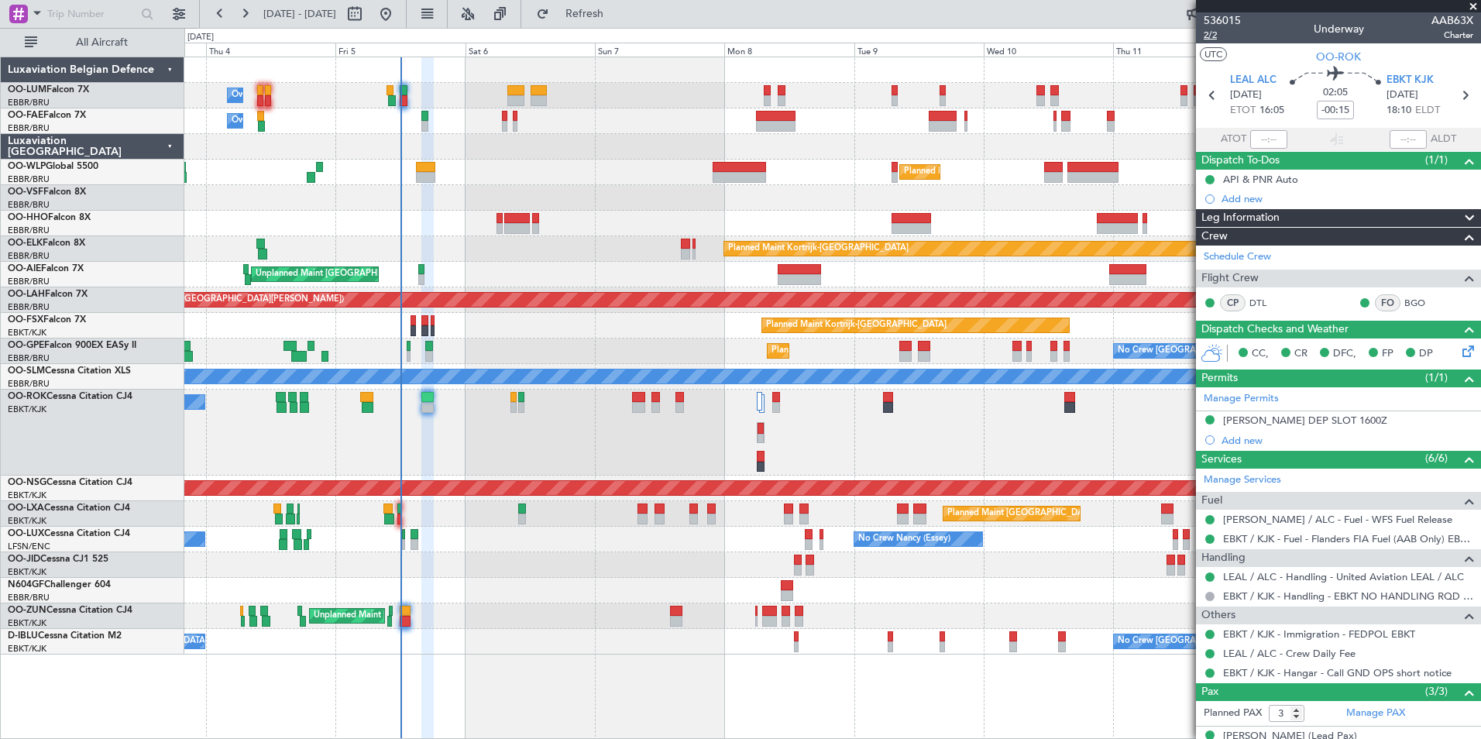
click at [1208, 37] on span "2/2" at bounding box center [1222, 35] width 37 height 13
click at [618, 9] on span "Refresh" at bounding box center [584, 14] width 65 height 11
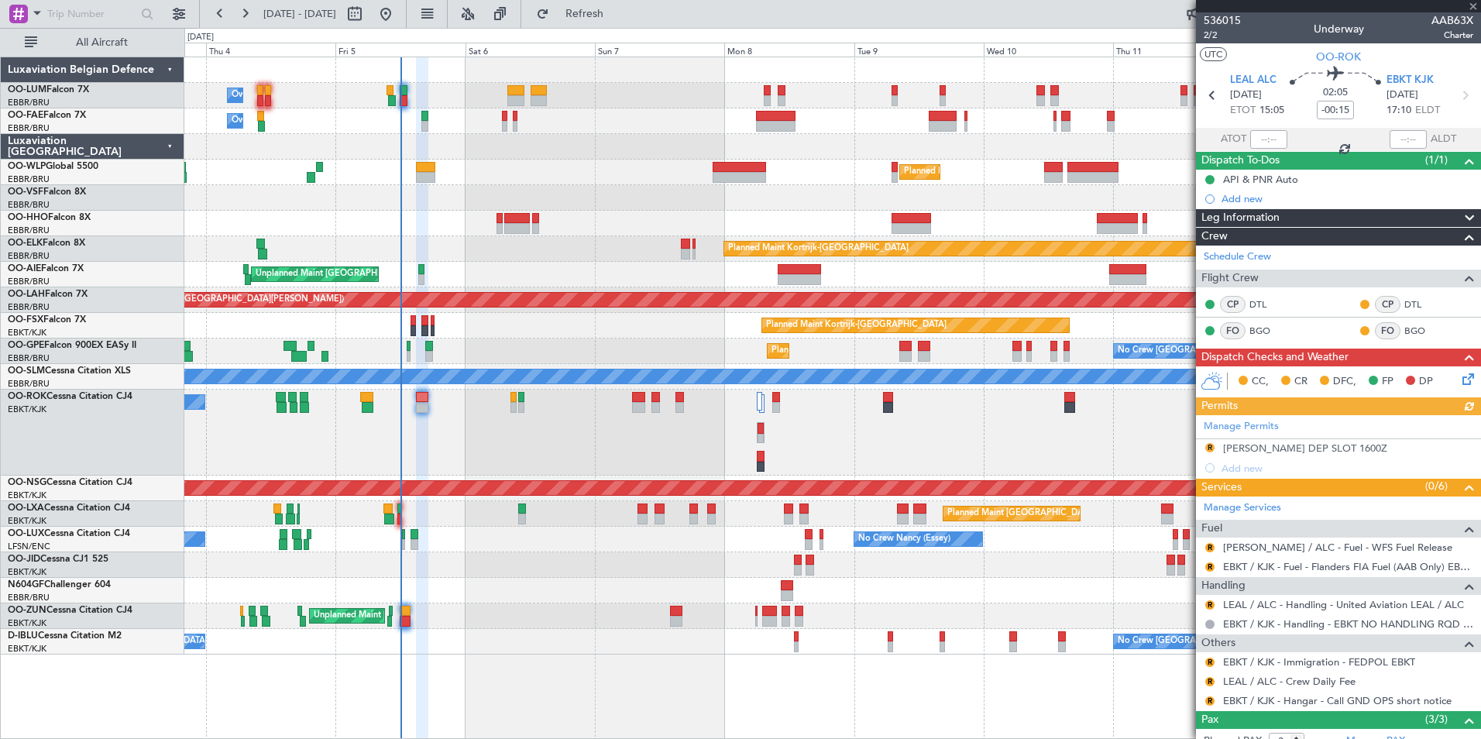
click at [1290, 449] on div "Manage Permits R LEAL DEP SLOT 1600Z Add new" at bounding box center [1338, 446] width 285 height 63
click at [1324, 448] on div "LEAL DEP SLOT 1600Z" at bounding box center [1305, 448] width 164 height 13
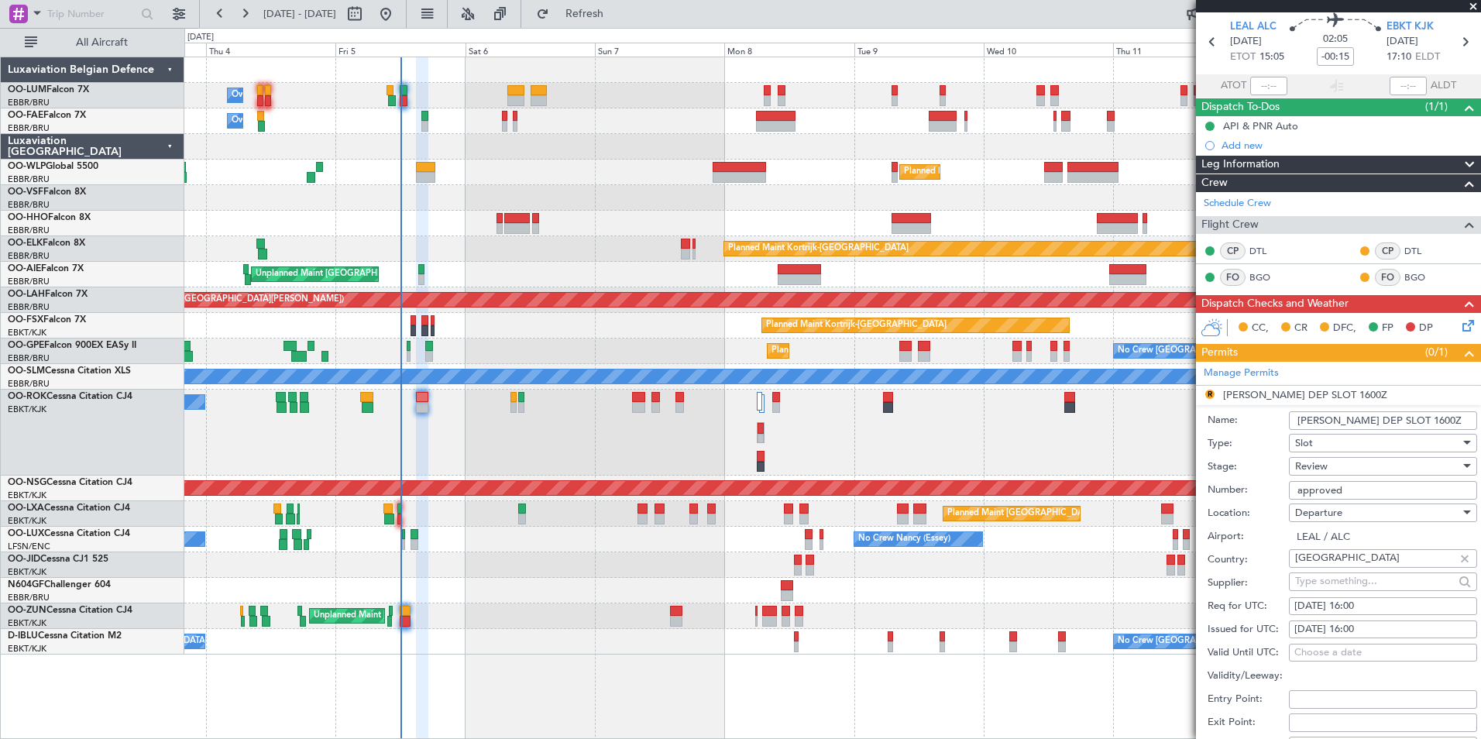
scroll to position [77, 0]
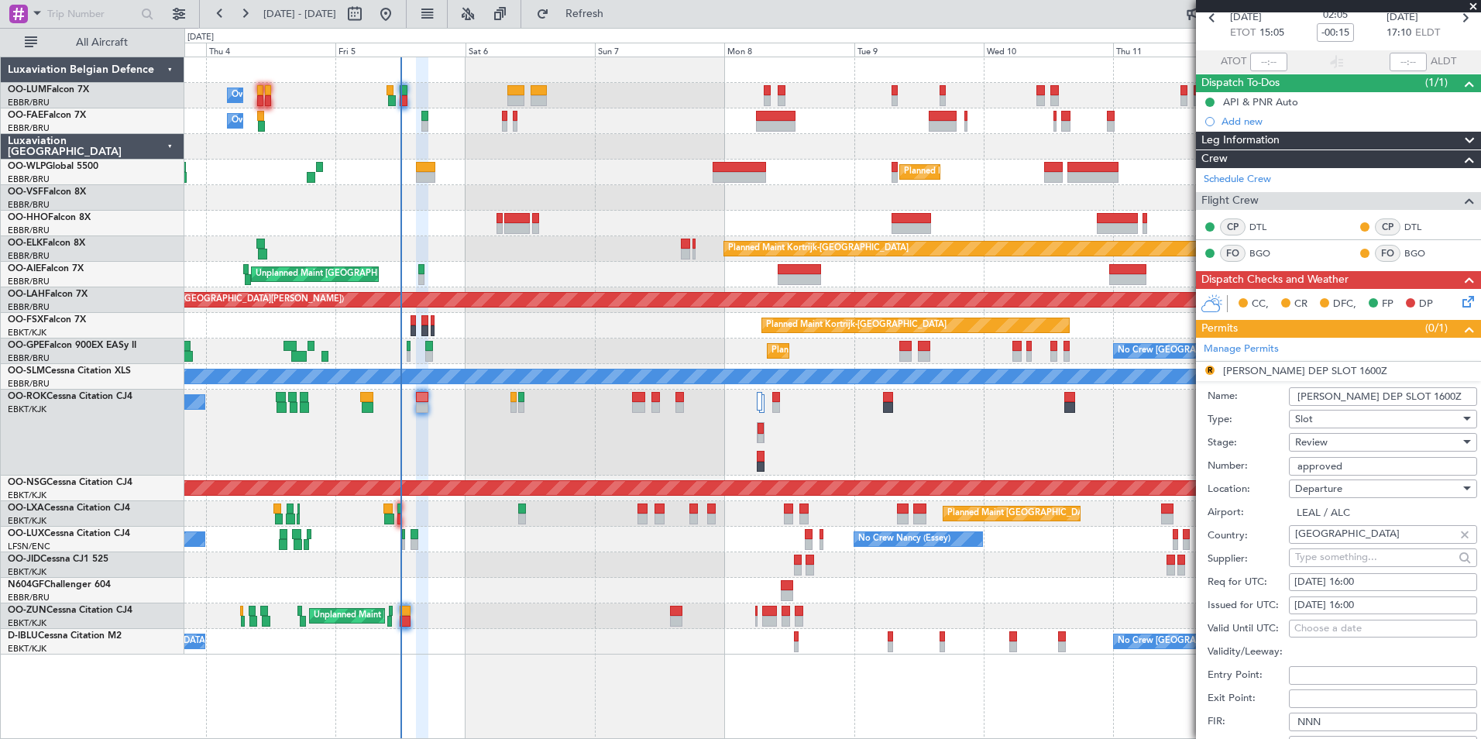
click at [1394, 573] on fb-calendar-cell "05/09/2025 16:00" at bounding box center [1383, 582] width 188 height 19
click at [1394, 587] on div "05/09/2025 16:00" at bounding box center [1383, 582] width 177 height 15
select select "9"
select select "2025"
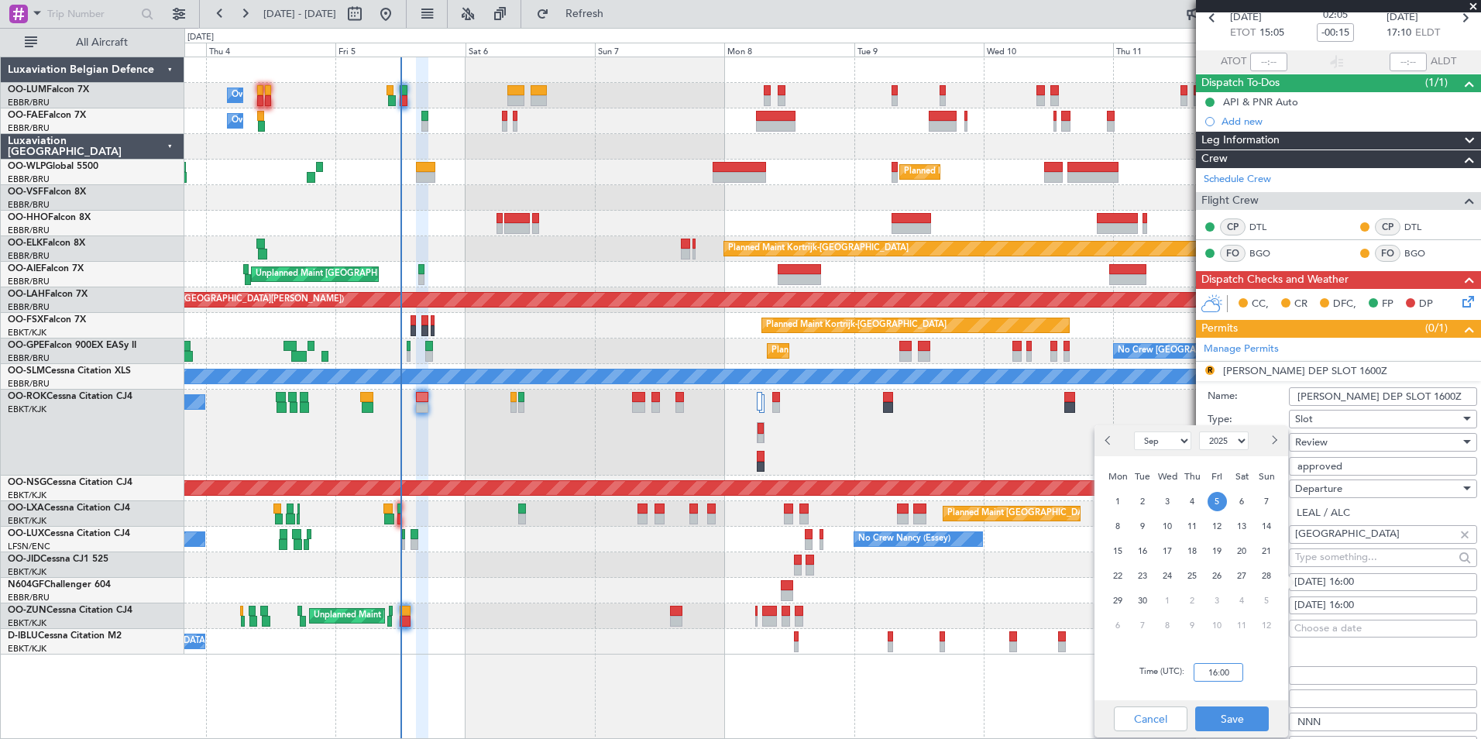
click at [1232, 671] on input "16:00" at bounding box center [1219, 672] width 50 height 19
type input "15:00"
click at [1228, 717] on button "Save" at bounding box center [1232, 719] width 74 height 25
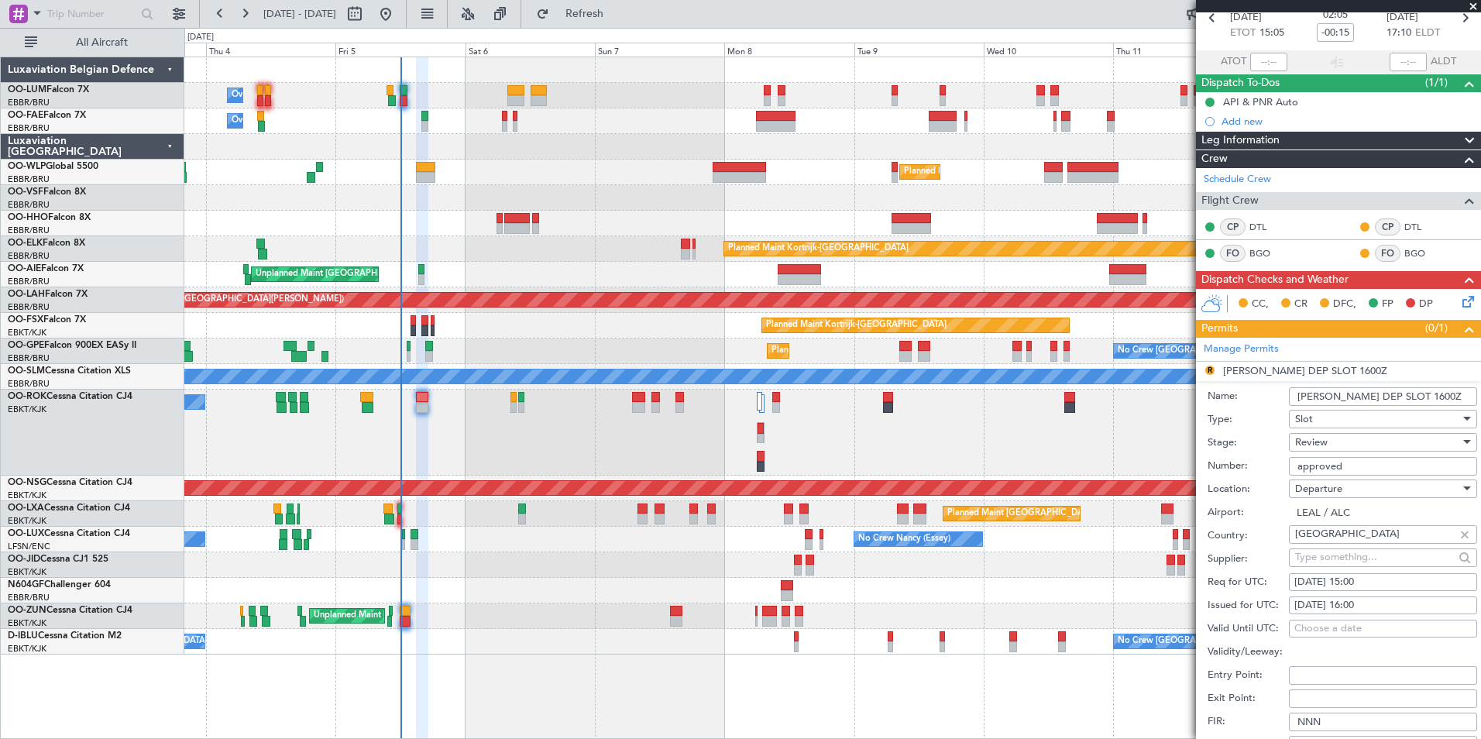
scroll to position [232, 0]
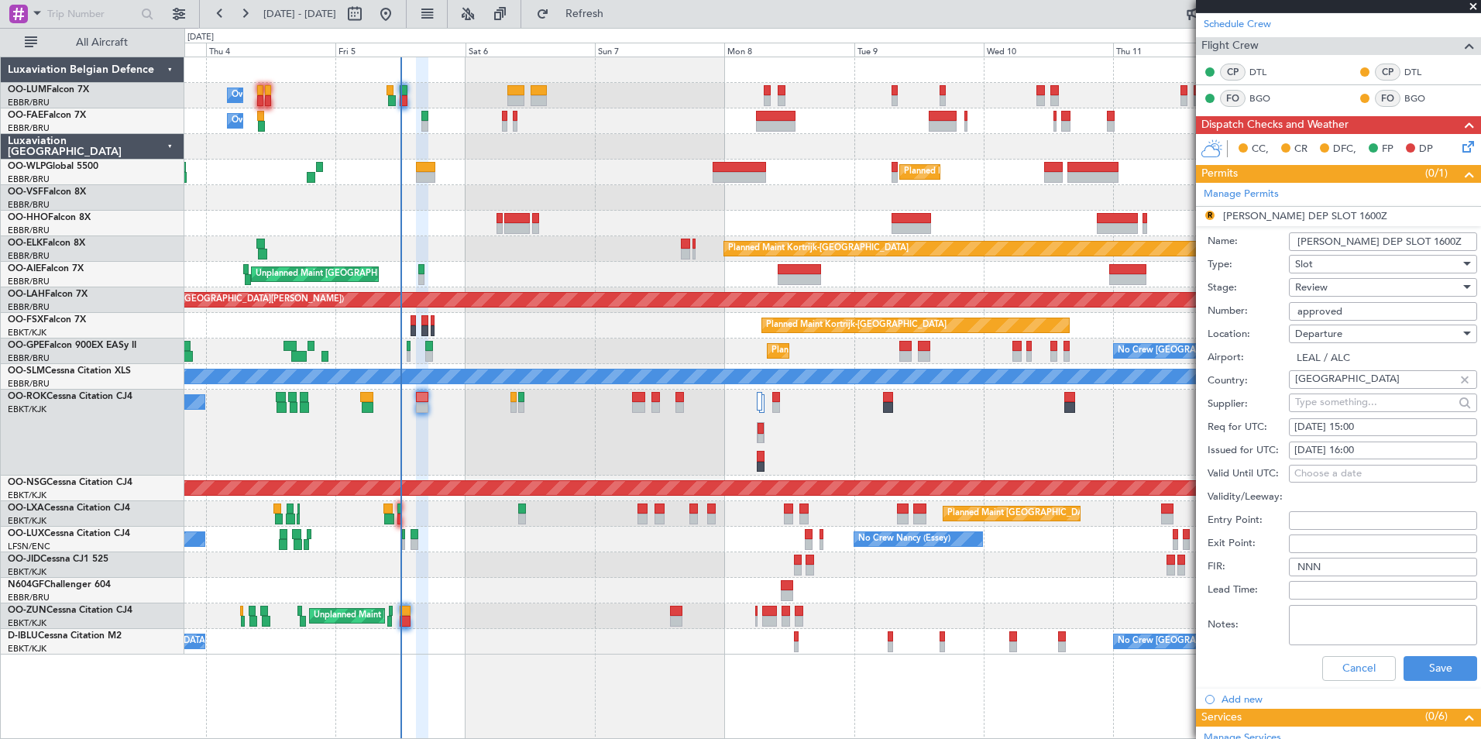
click at [1402, 456] on div "05/09/2025 16:00" at bounding box center [1383, 450] width 177 height 15
select select "9"
select select "2025"
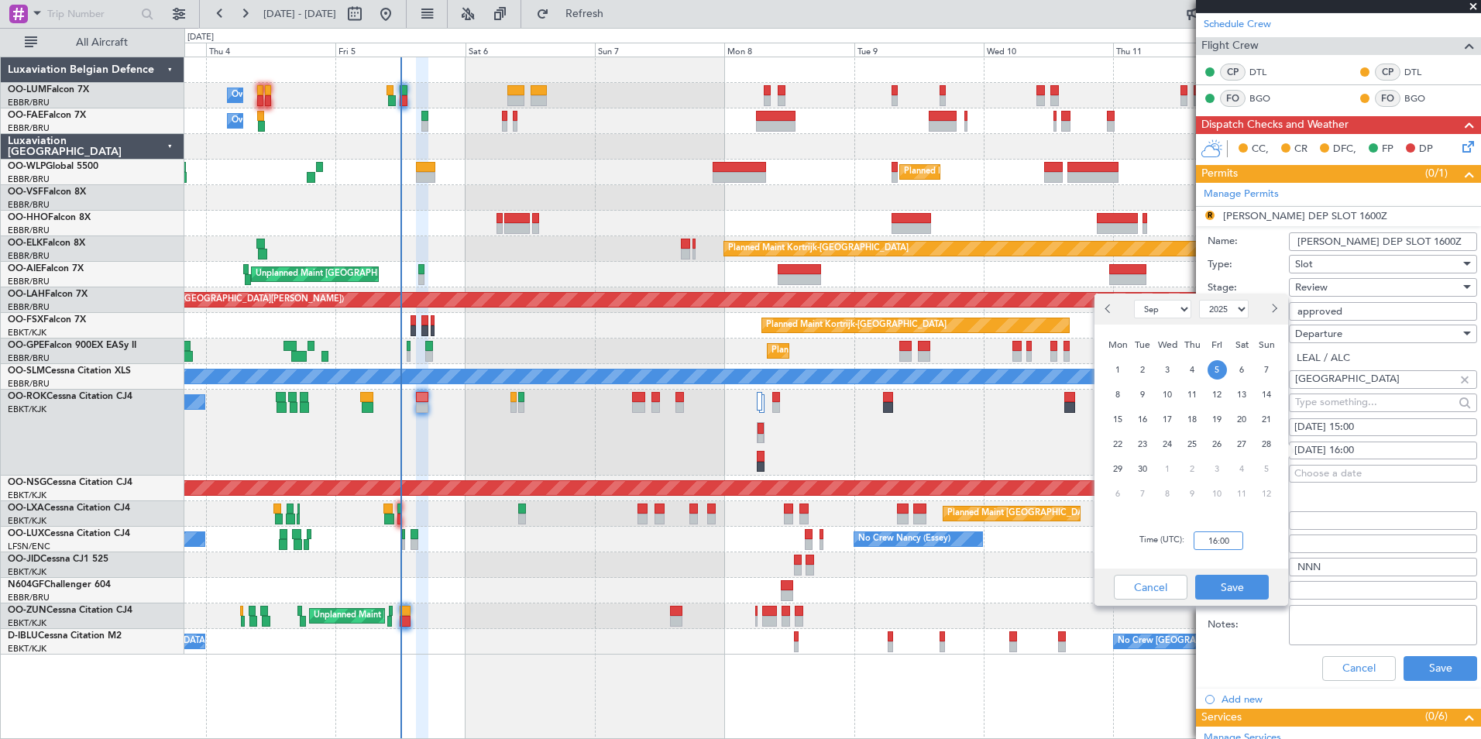
click at [1244, 542] on input "16:00" at bounding box center [1219, 541] width 50 height 19
type input "15:00"
click at [1232, 591] on button "Save" at bounding box center [1232, 587] width 74 height 25
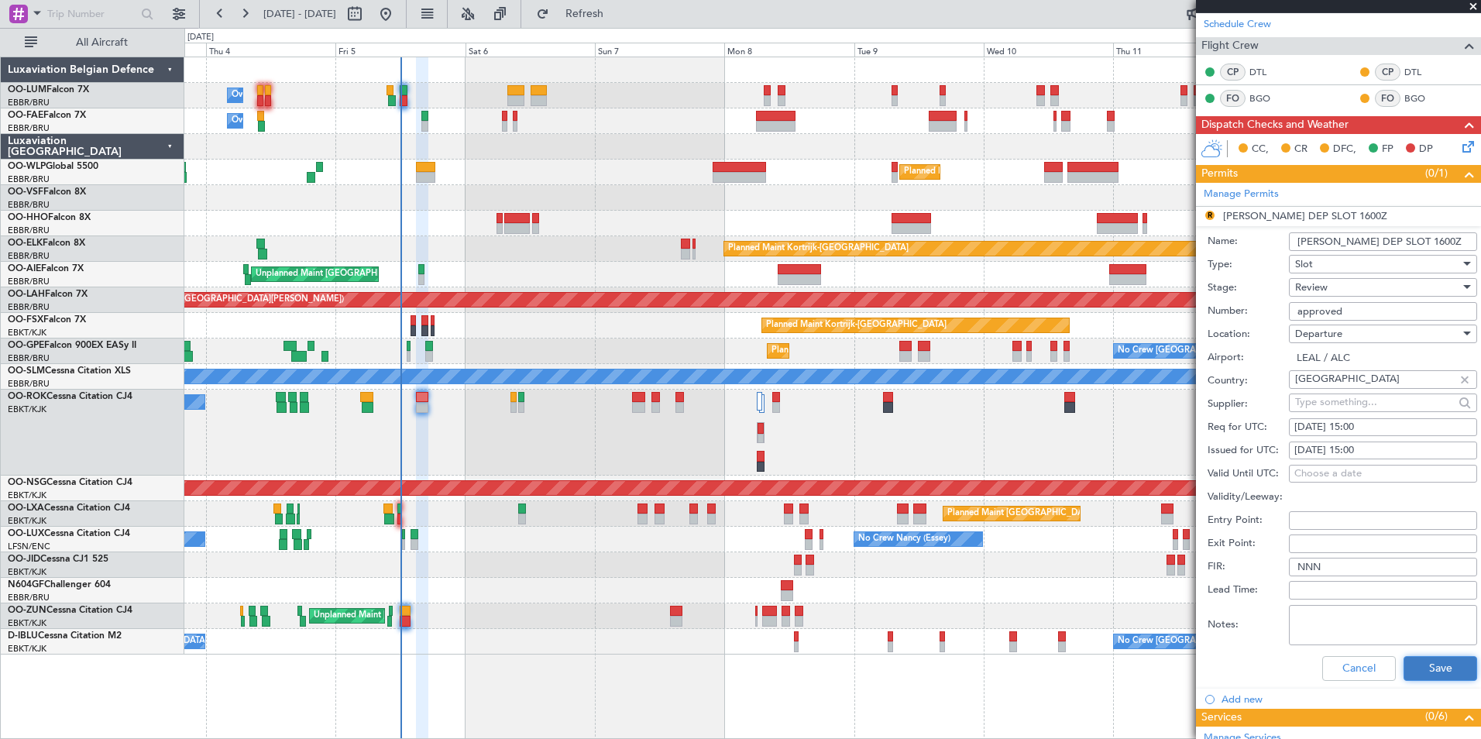
click at [1416, 671] on button "Save" at bounding box center [1441, 668] width 74 height 25
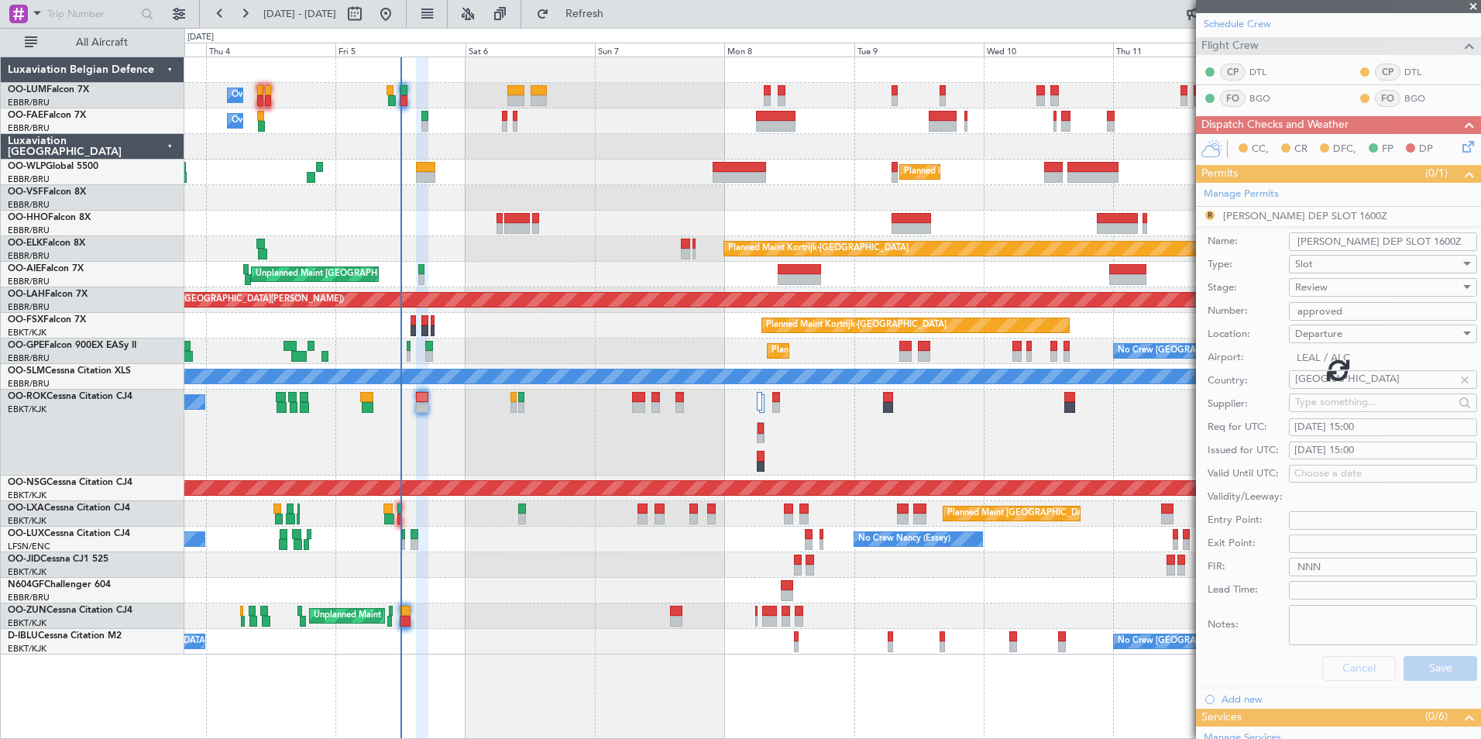
scroll to position [119, 0]
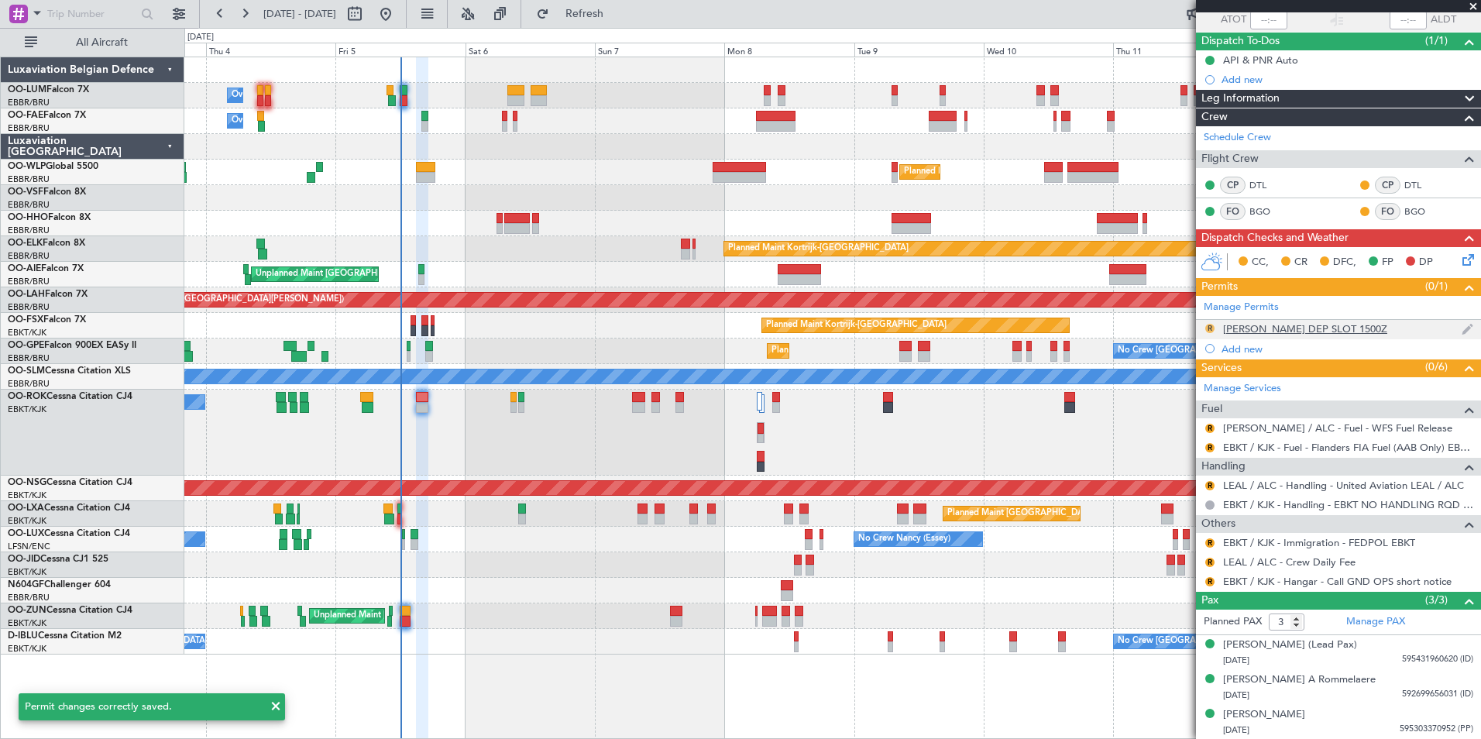
click at [1207, 329] on button "R" at bounding box center [1210, 328] width 9 height 9
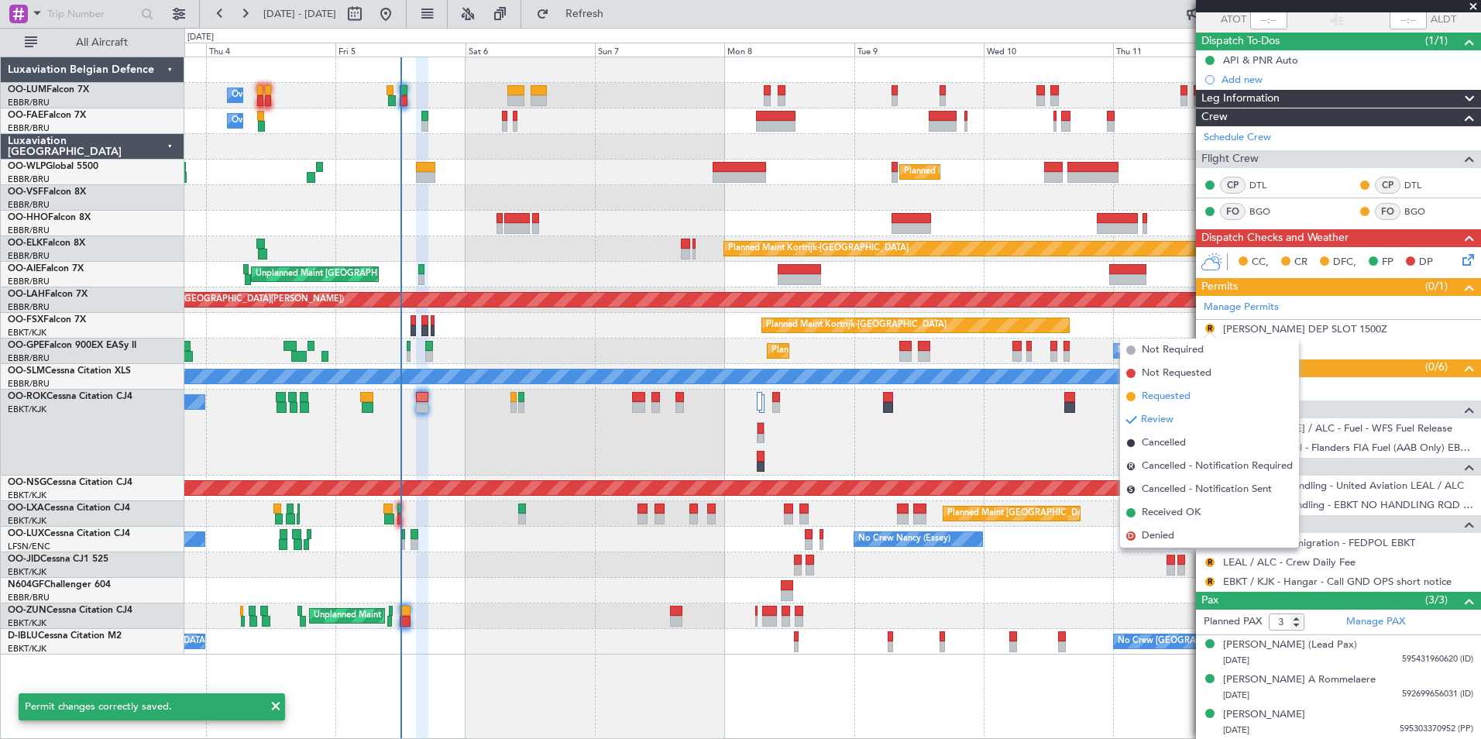
click at [1171, 400] on span "Requested" at bounding box center [1166, 396] width 49 height 15
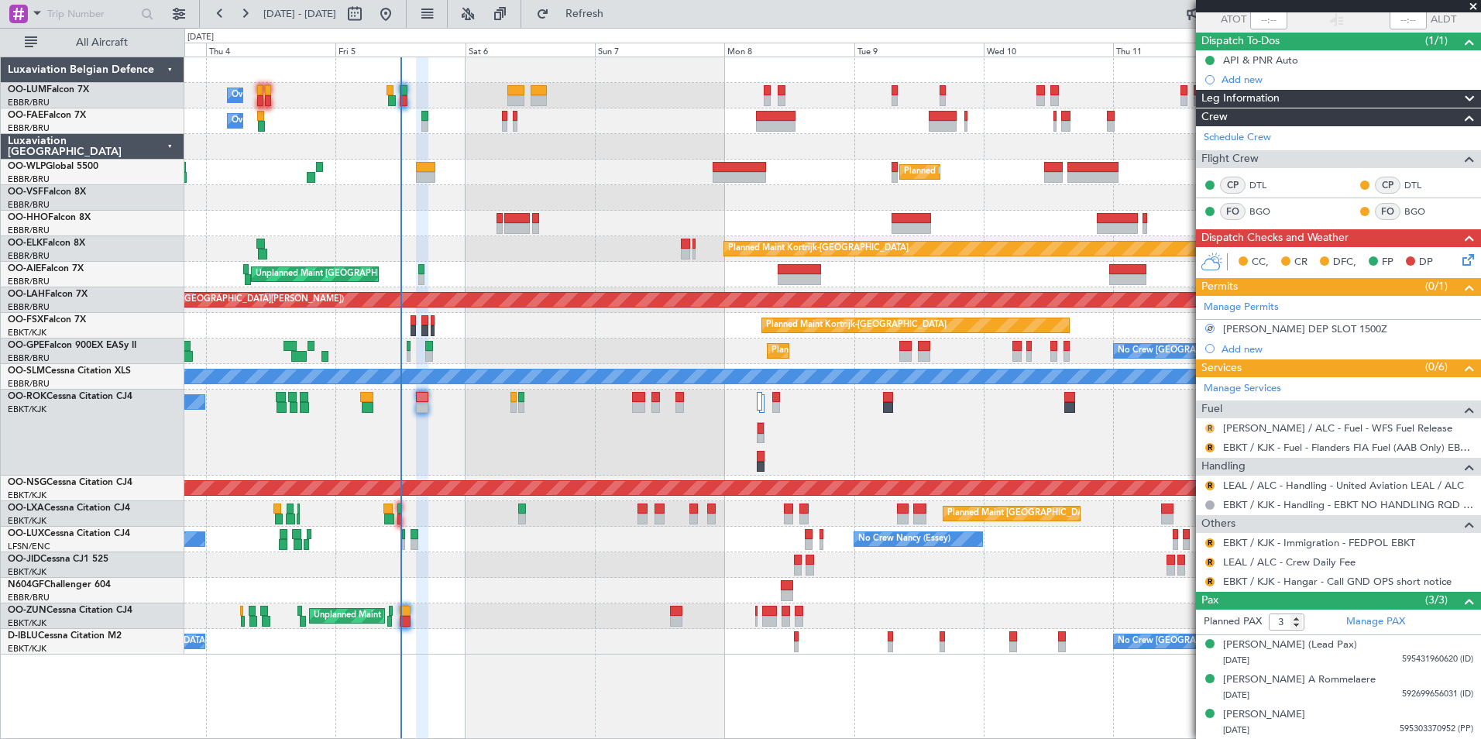
click at [1211, 424] on button "R" at bounding box center [1210, 428] width 9 height 9
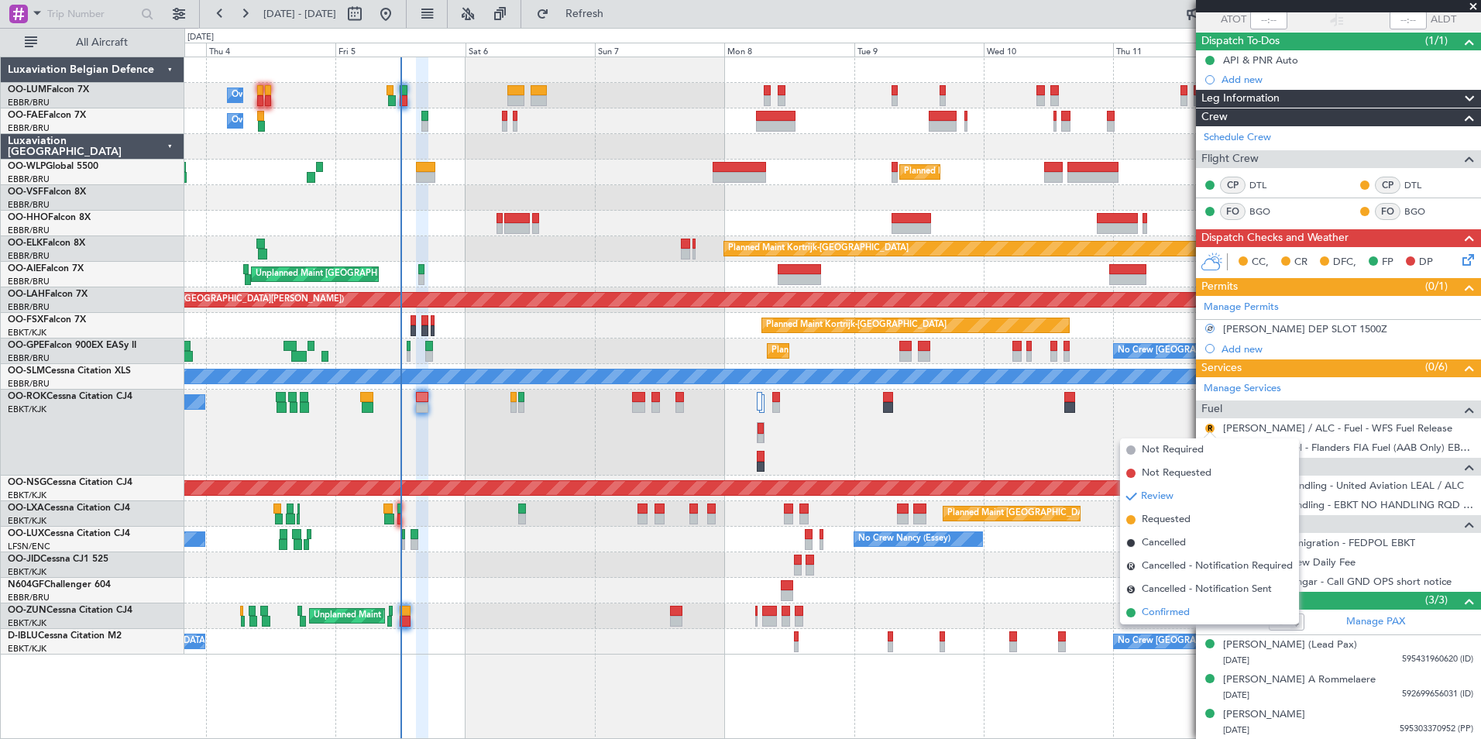
click at [1165, 620] on span "Confirmed" at bounding box center [1166, 612] width 48 height 15
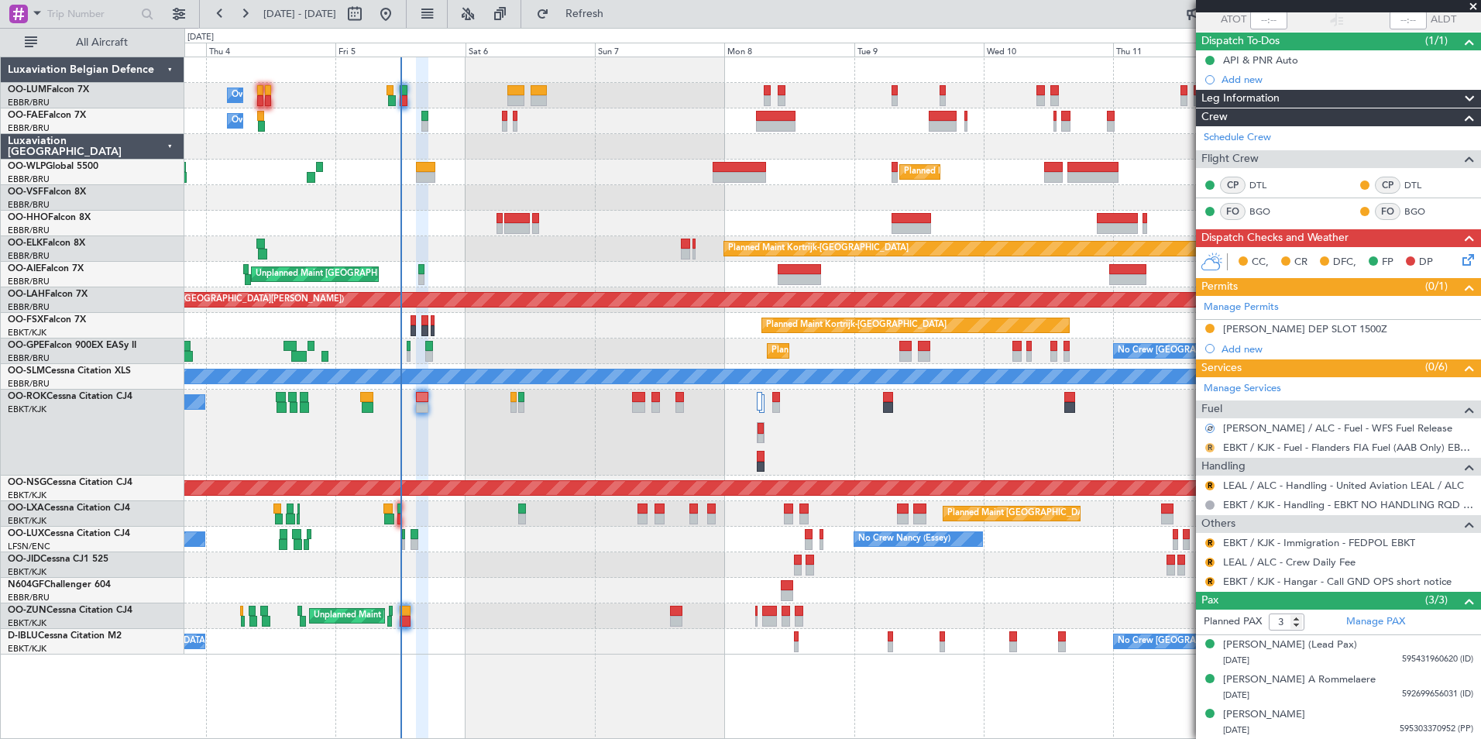
click at [1210, 448] on button "R" at bounding box center [1210, 447] width 9 height 9
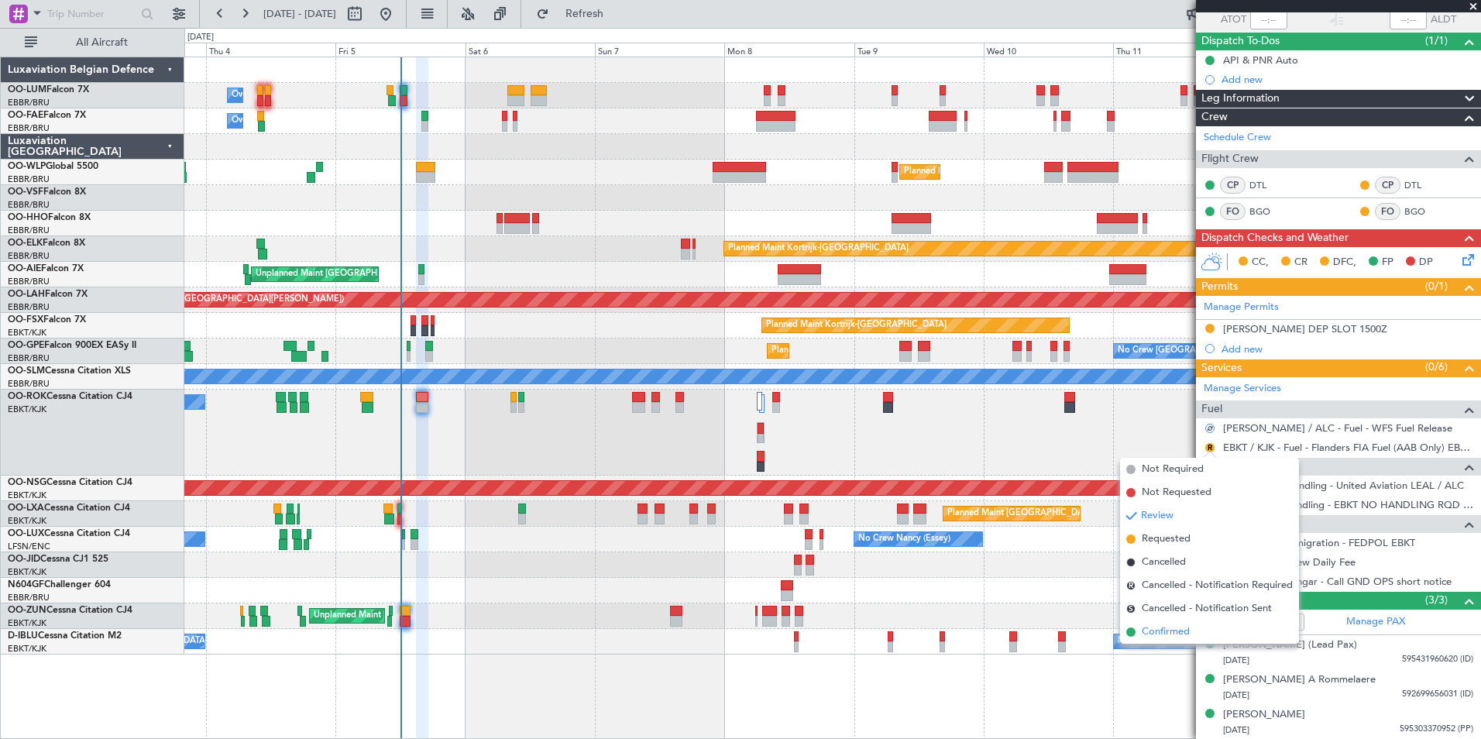
click at [1178, 635] on span "Confirmed" at bounding box center [1166, 631] width 48 height 15
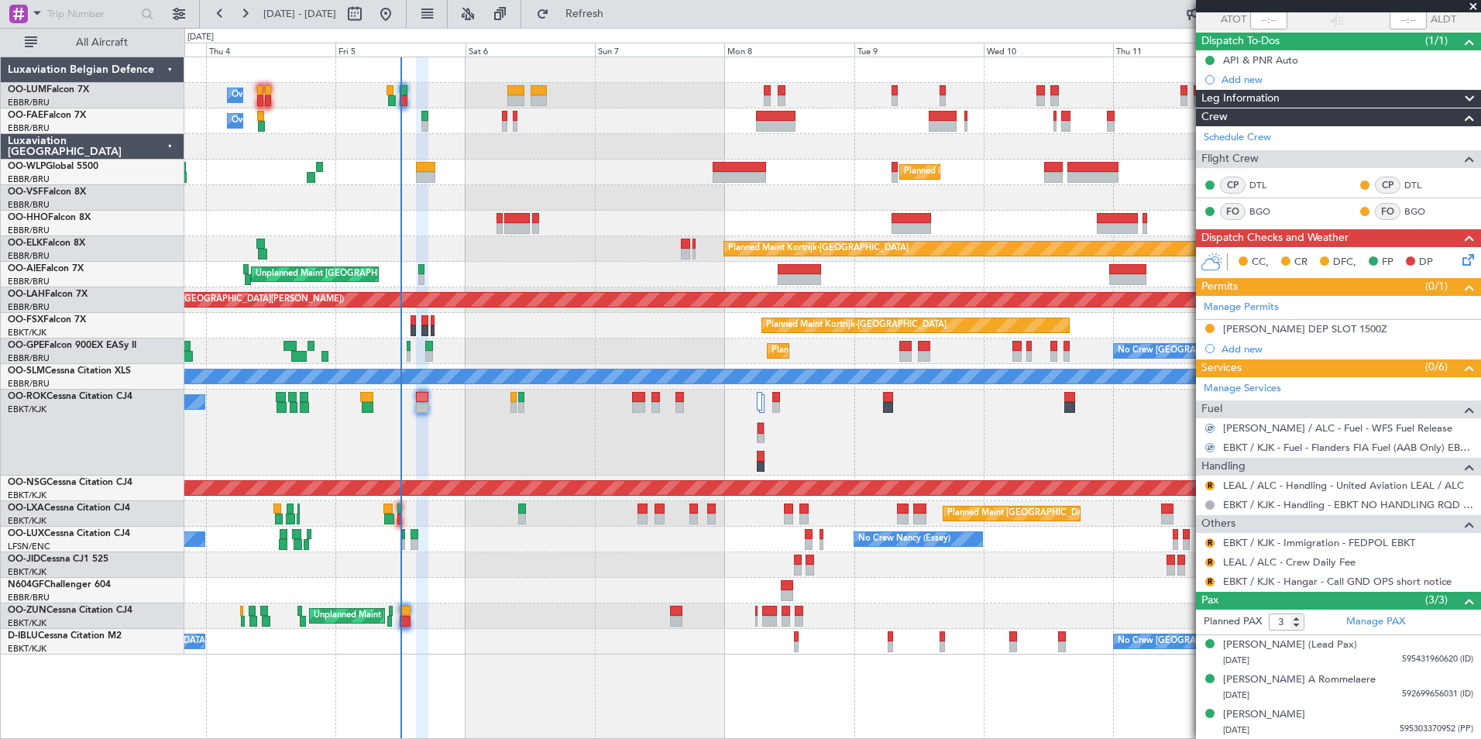
click at [1208, 490] on div "R" at bounding box center [1210, 486] width 12 height 12
click at [1209, 487] on button "R" at bounding box center [1210, 485] width 9 height 9
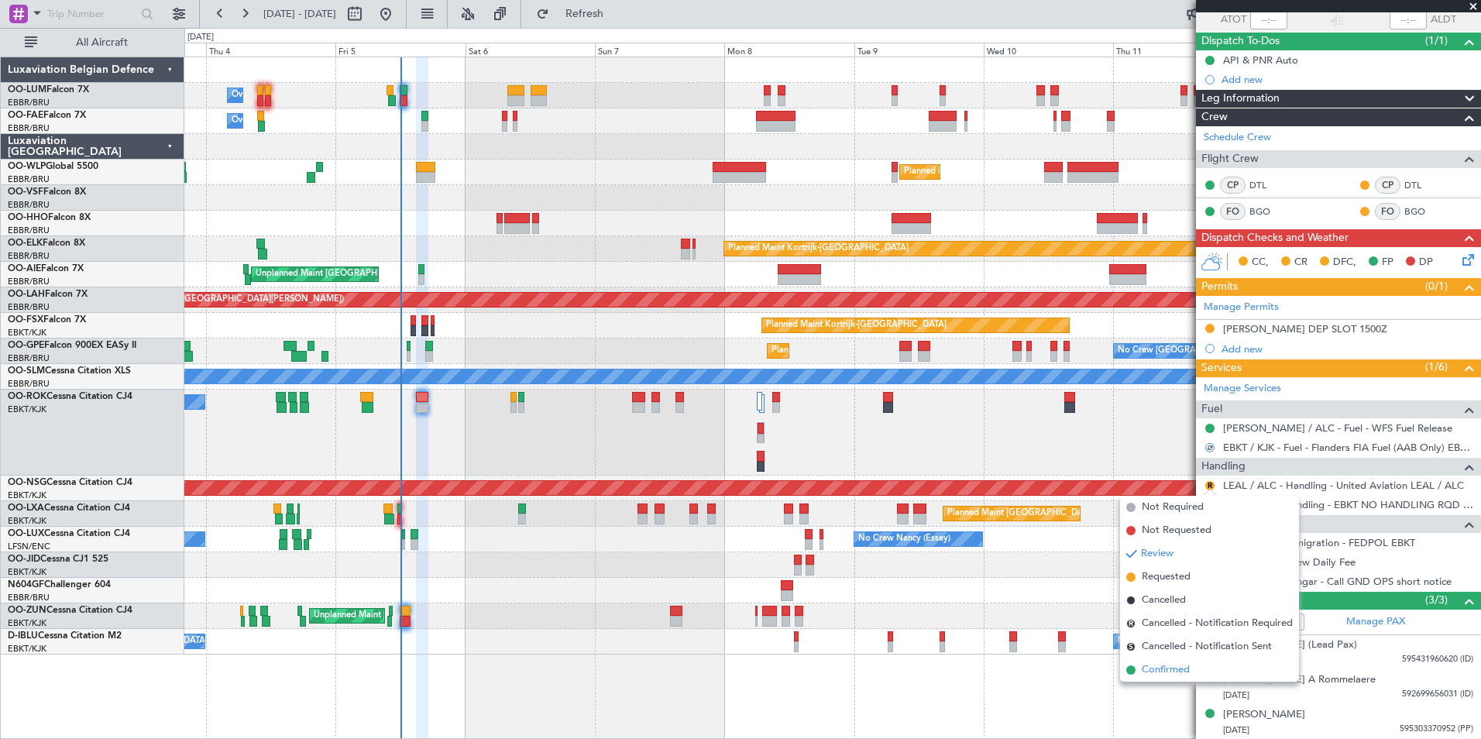
click at [1178, 669] on span "Confirmed" at bounding box center [1166, 669] width 48 height 15
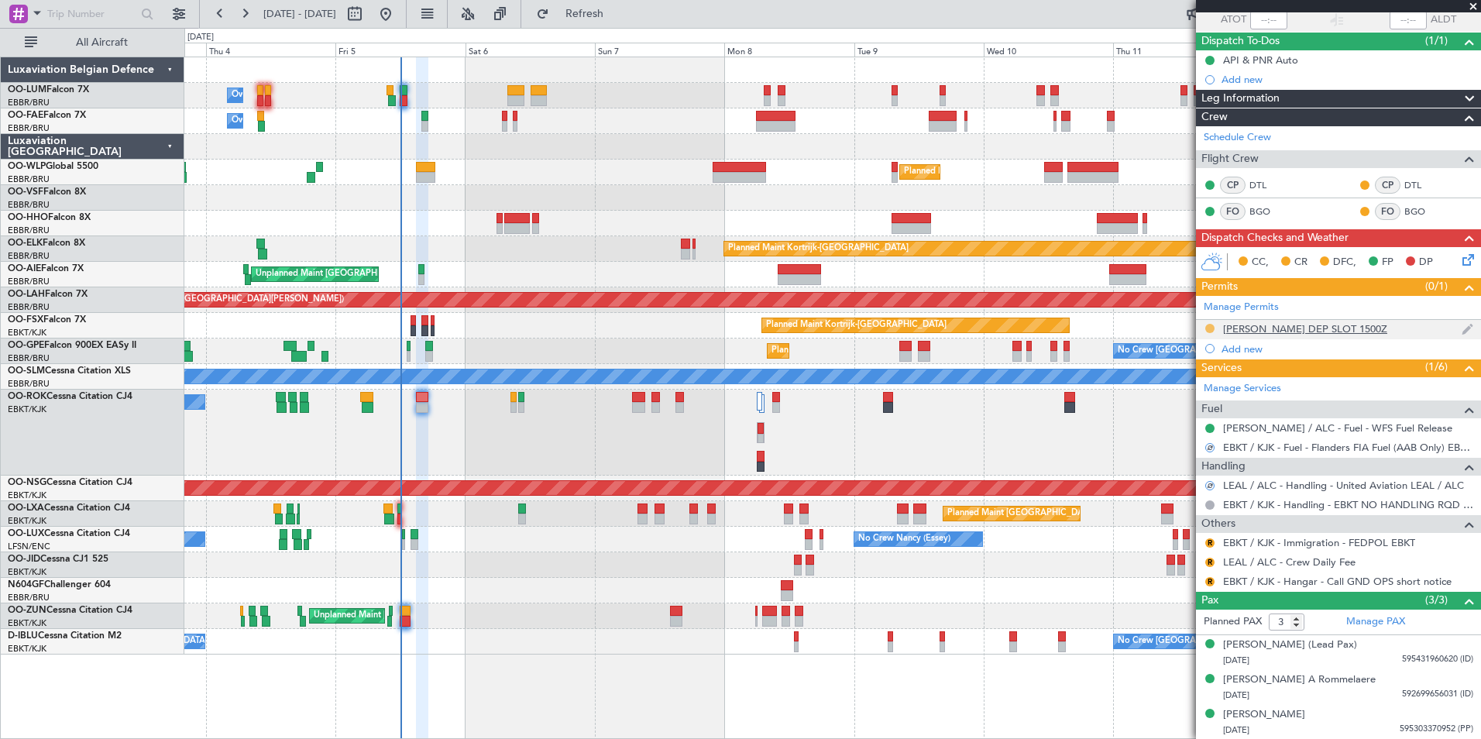
click at [1209, 330] on button at bounding box center [1210, 328] width 9 height 9
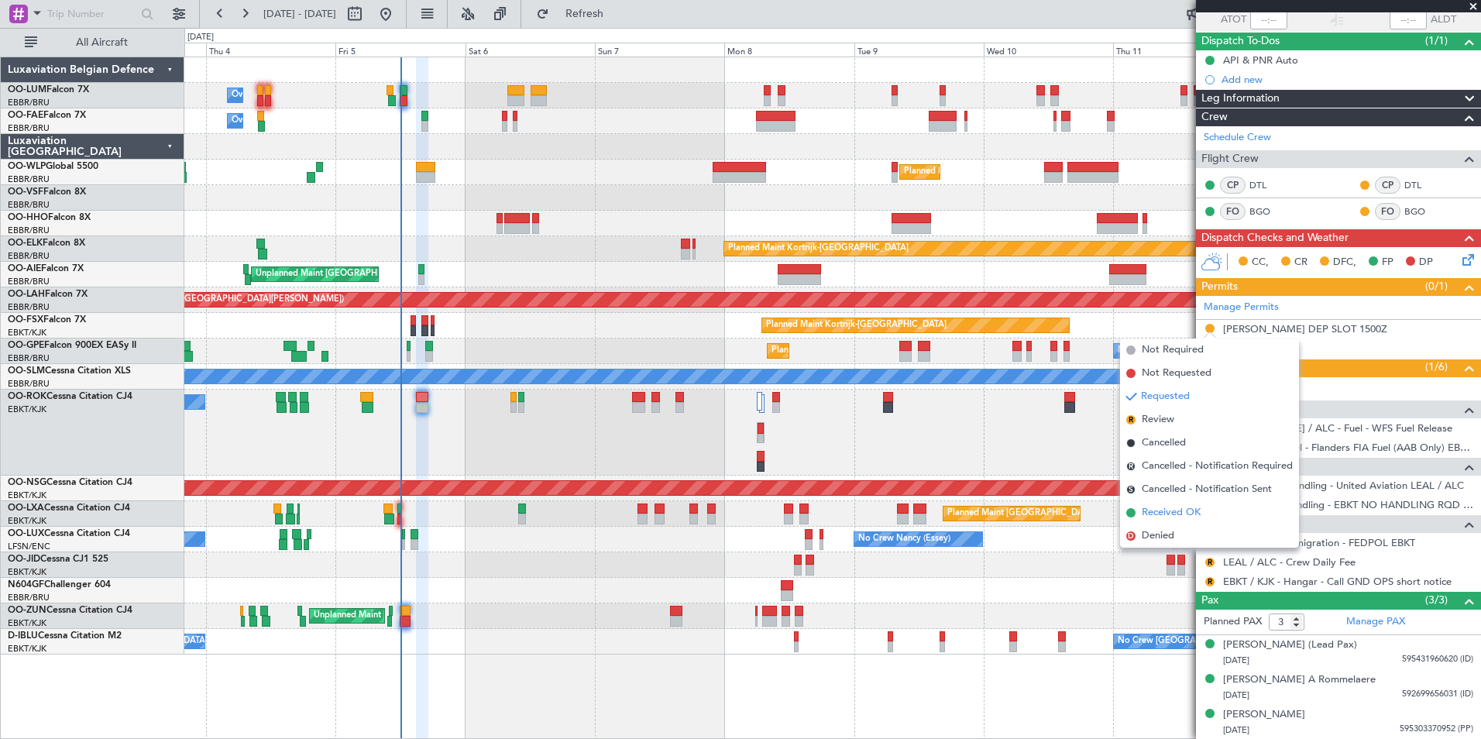
click at [1165, 514] on span "Received OK" at bounding box center [1171, 512] width 59 height 15
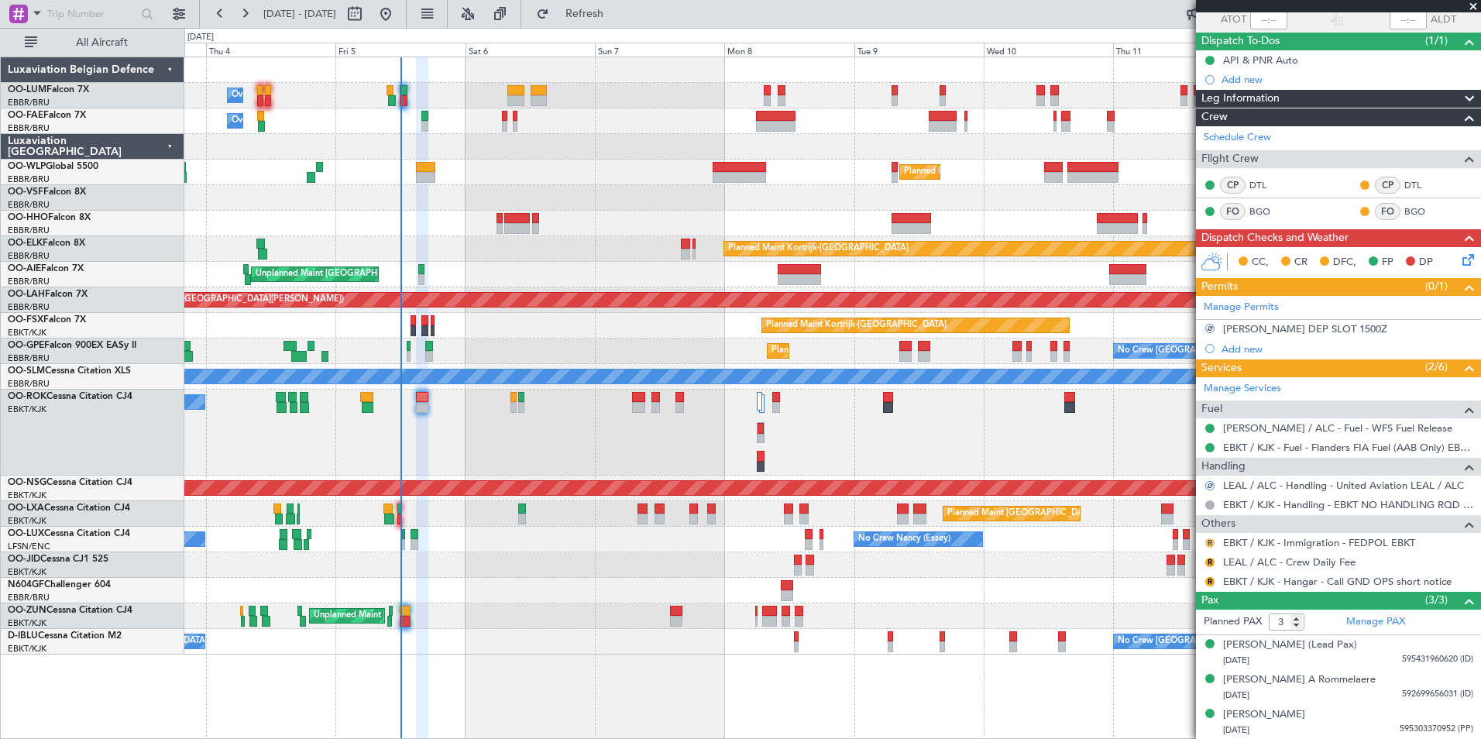
click at [1206, 541] on button "R" at bounding box center [1210, 542] width 9 height 9
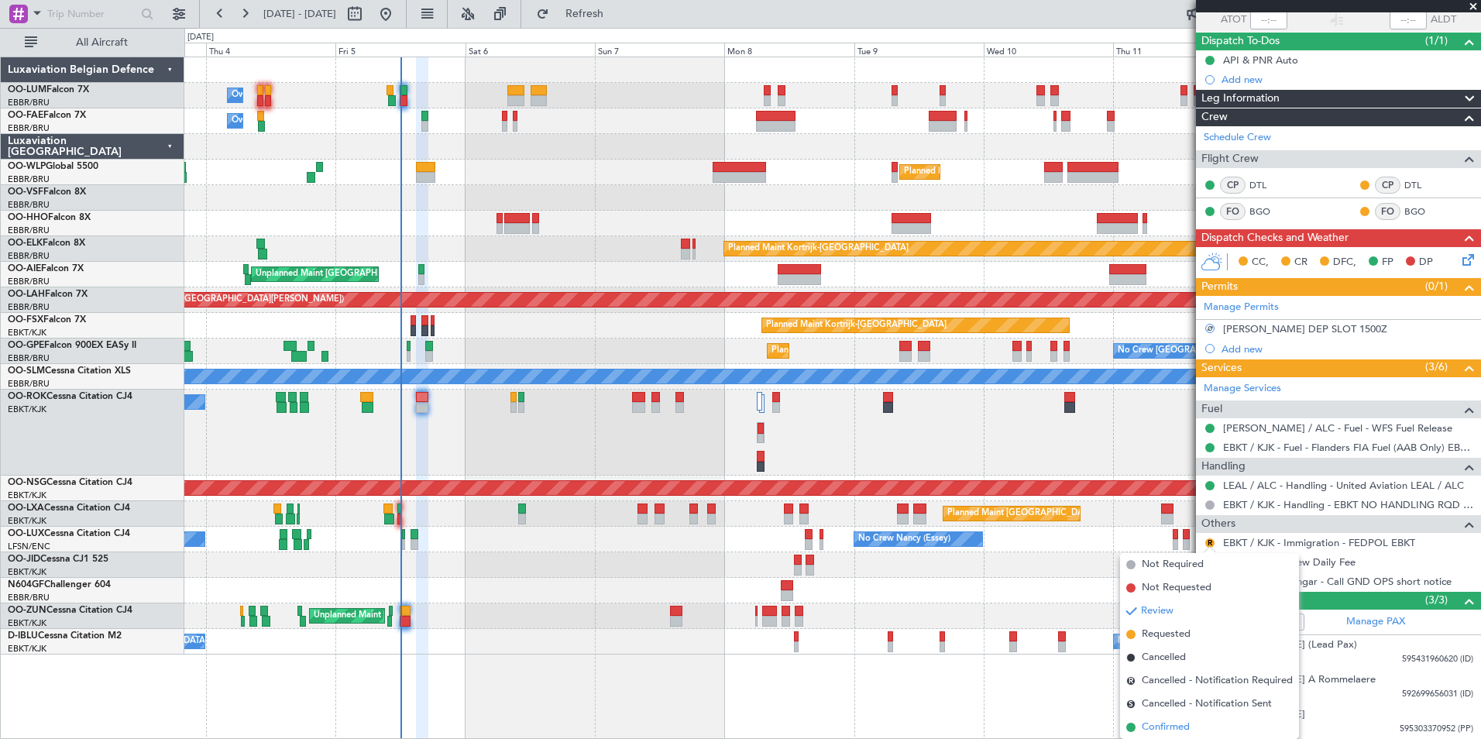
click at [1171, 734] on span "Confirmed" at bounding box center [1166, 727] width 48 height 15
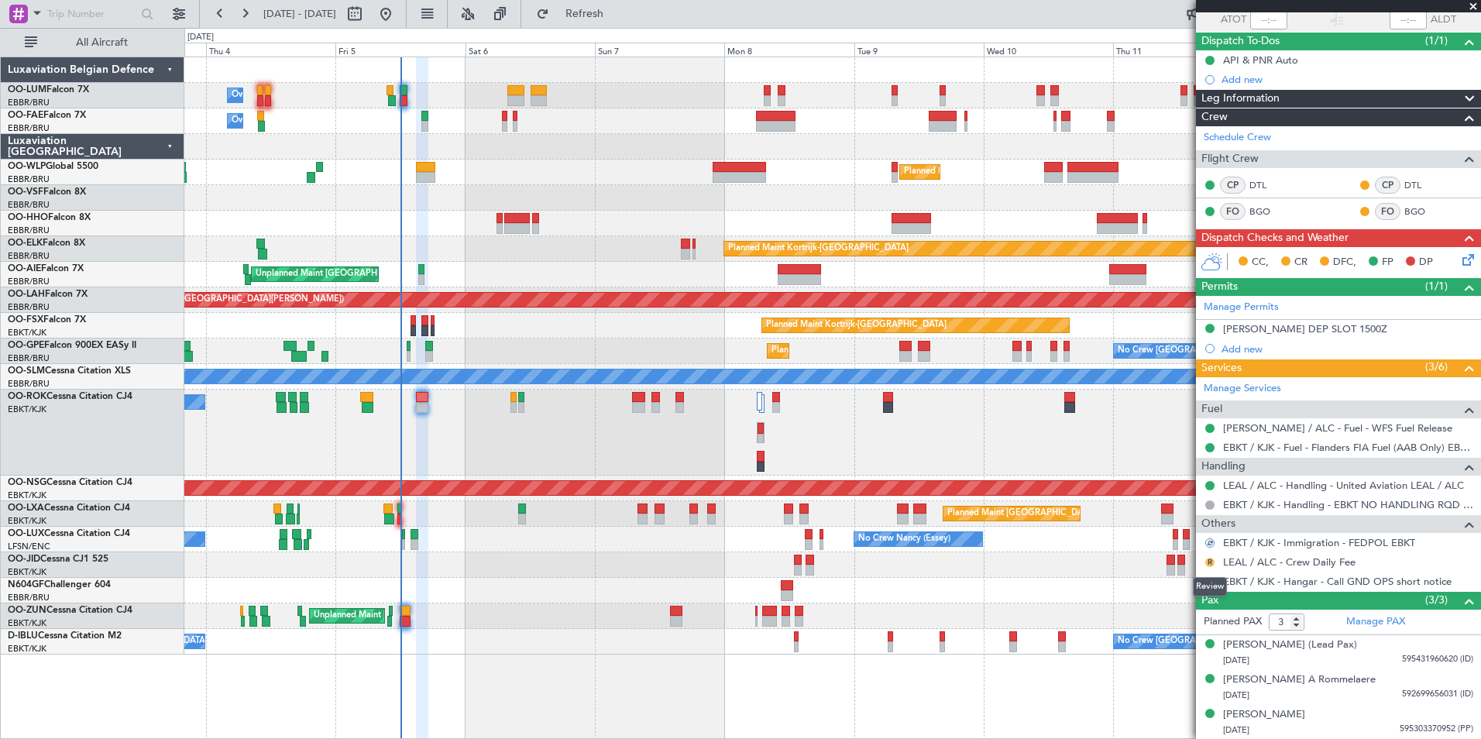
click at [1209, 559] on button "R" at bounding box center [1210, 562] width 9 height 9
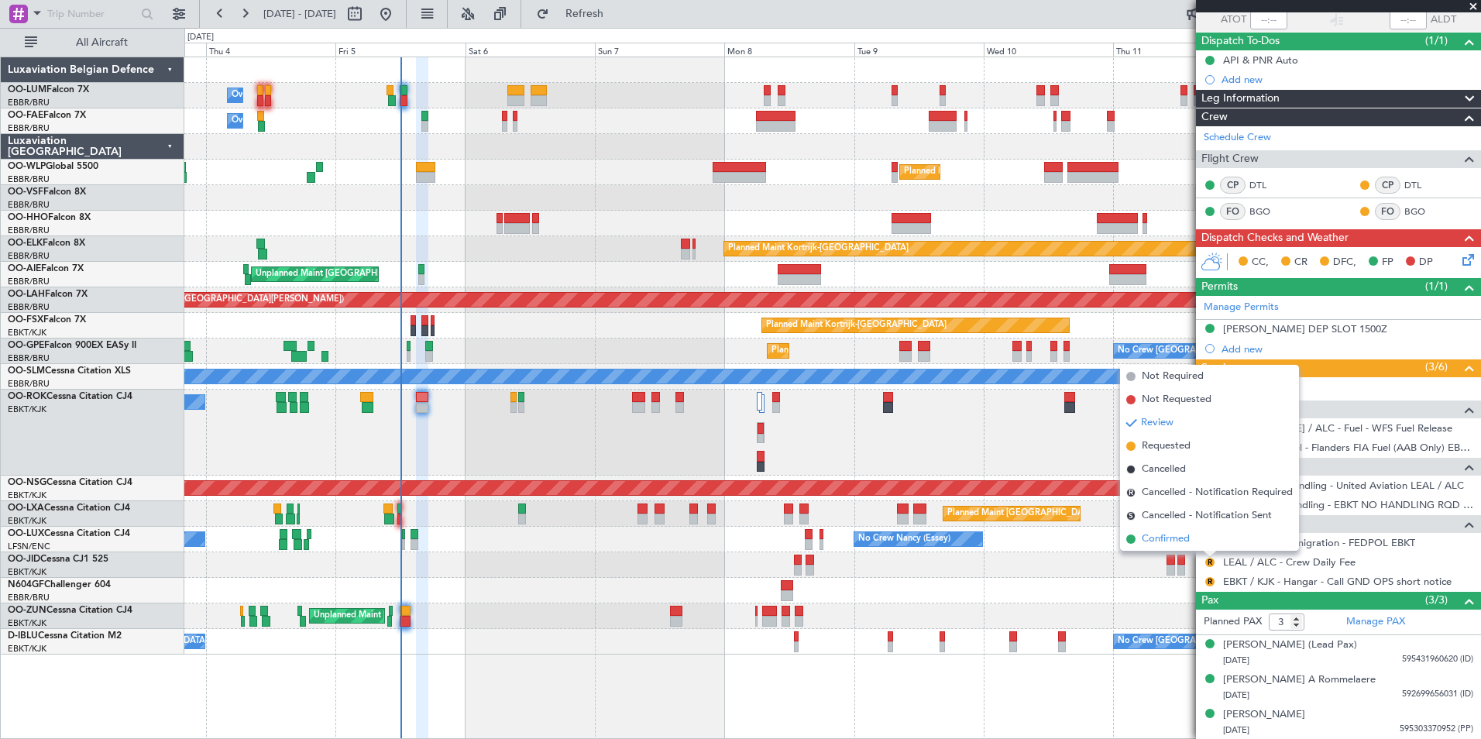
click at [1176, 541] on span "Confirmed" at bounding box center [1166, 539] width 48 height 15
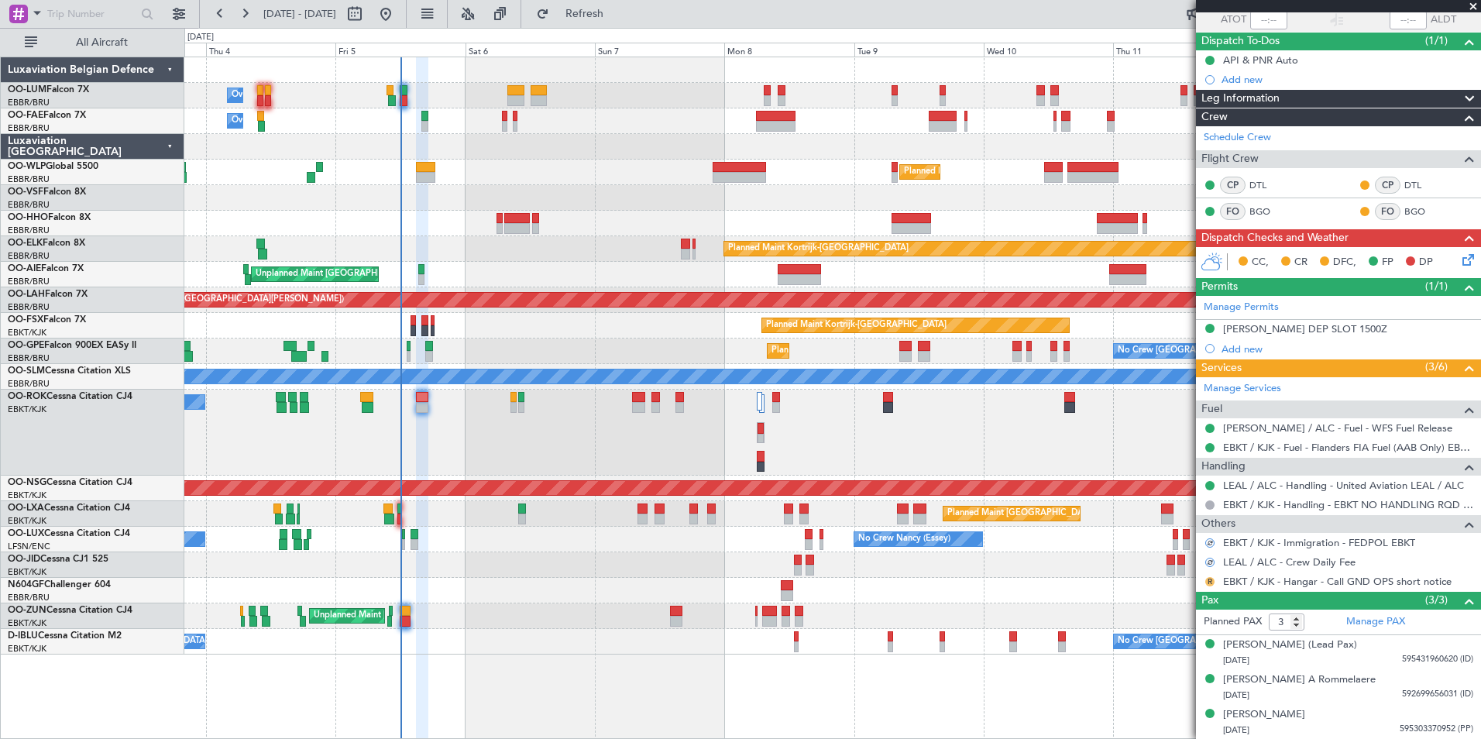
click at [1208, 582] on button "R" at bounding box center [1210, 581] width 9 height 9
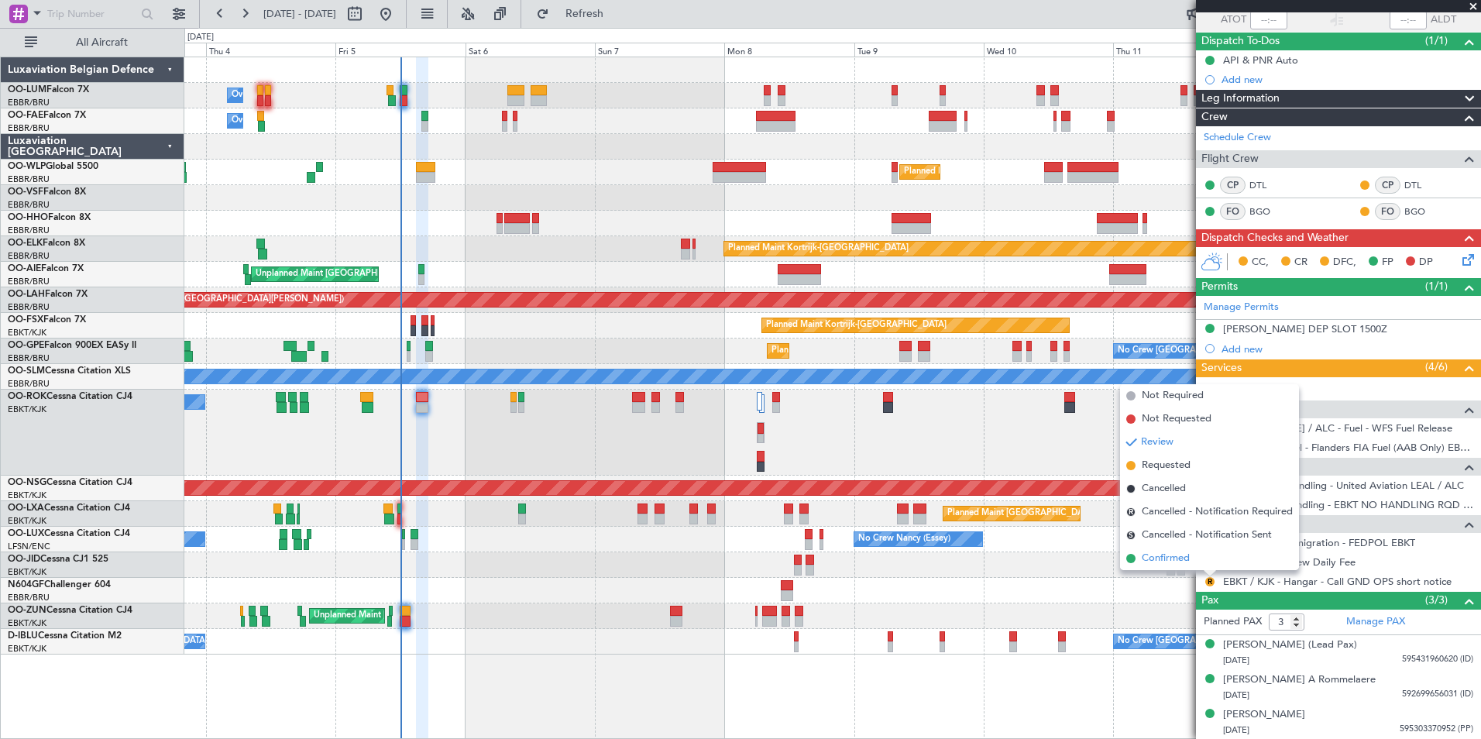
click at [1164, 561] on span "Confirmed" at bounding box center [1166, 558] width 48 height 15
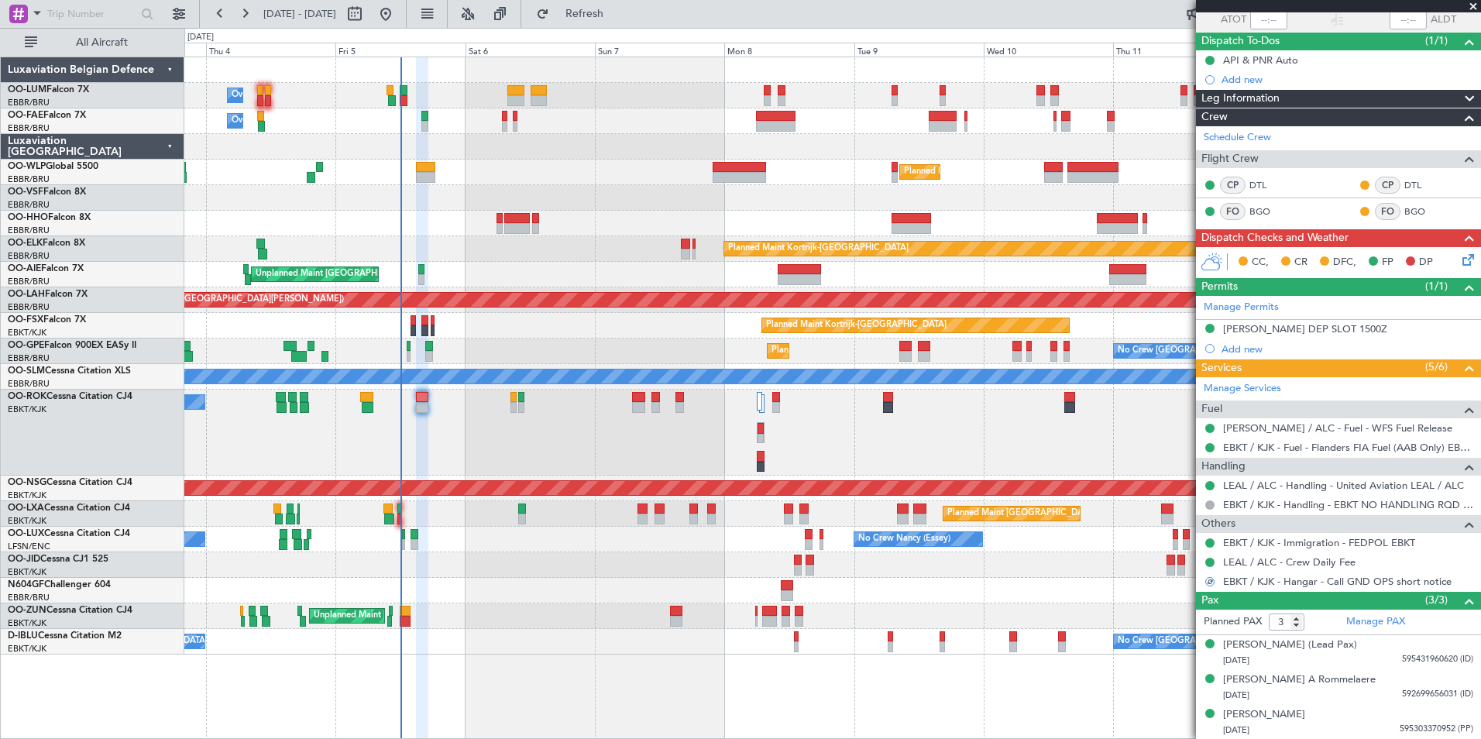
click at [1460, 254] on icon at bounding box center [1466, 257] width 12 height 12
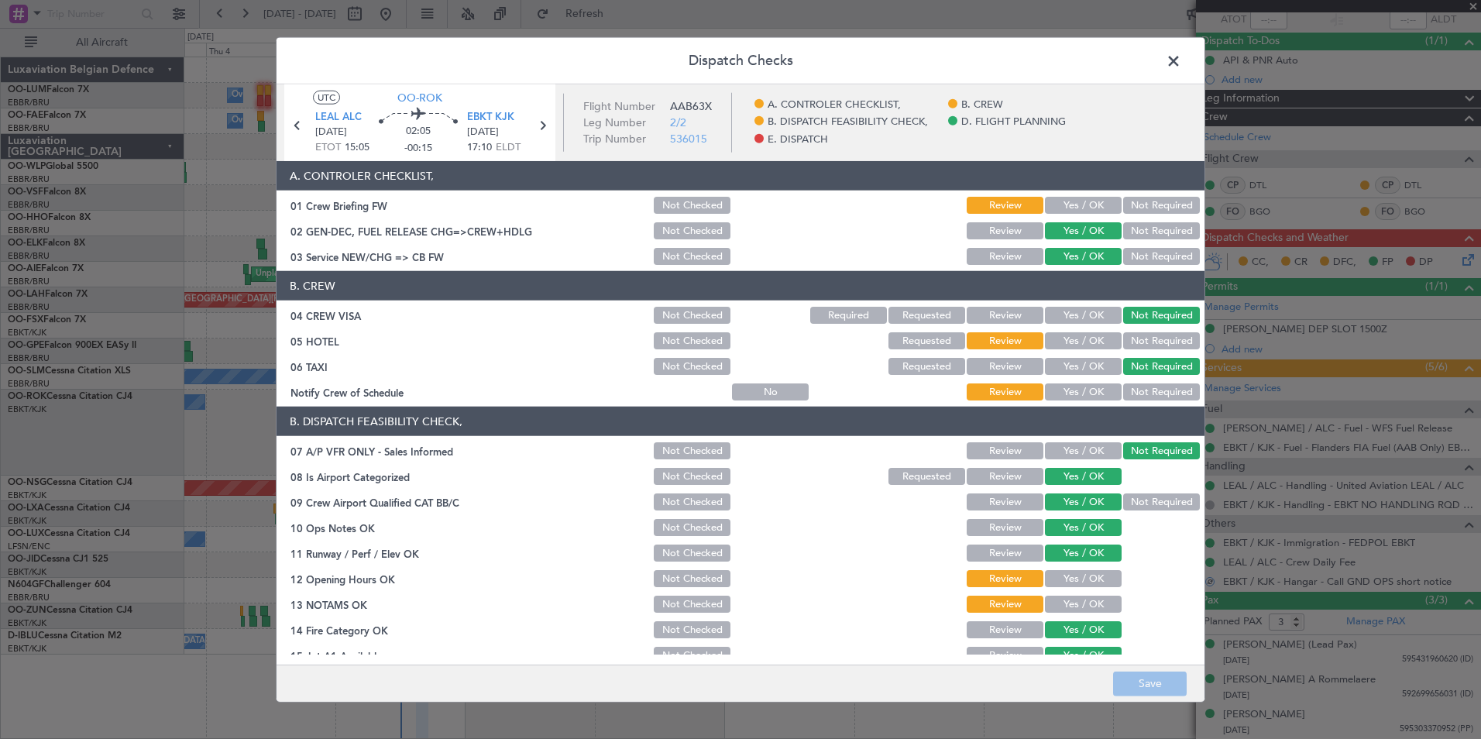
click at [1089, 208] on button "Yes / OK" at bounding box center [1083, 205] width 77 height 17
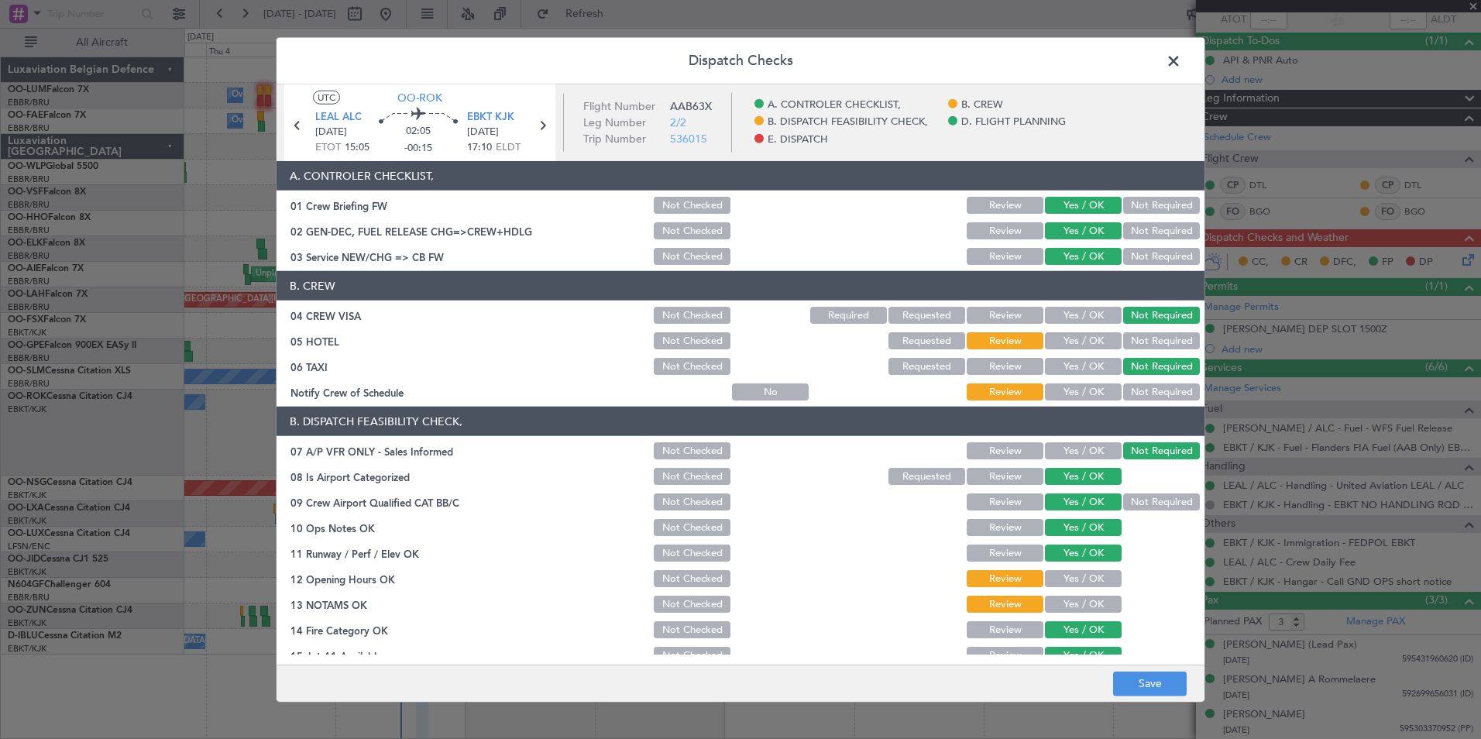
click at [1140, 342] on button "Not Required" at bounding box center [1161, 340] width 77 height 17
click at [1061, 389] on button "Yes / OK" at bounding box center [1083, 392] width 77 height 17
click at [1082, 347] on button "Yes / OK" at bounding box center [1083, 340] width 77 height 17
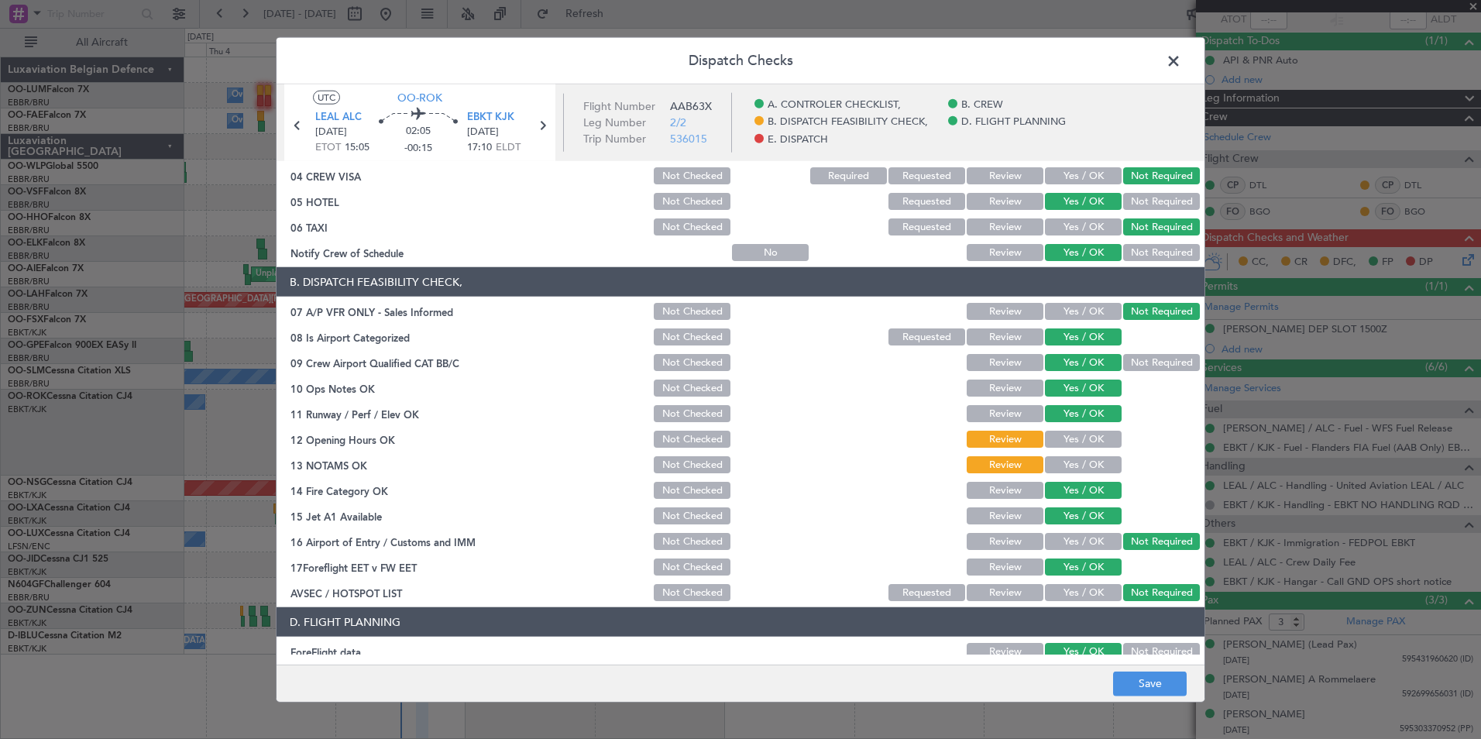
scroll to position [287, 0]
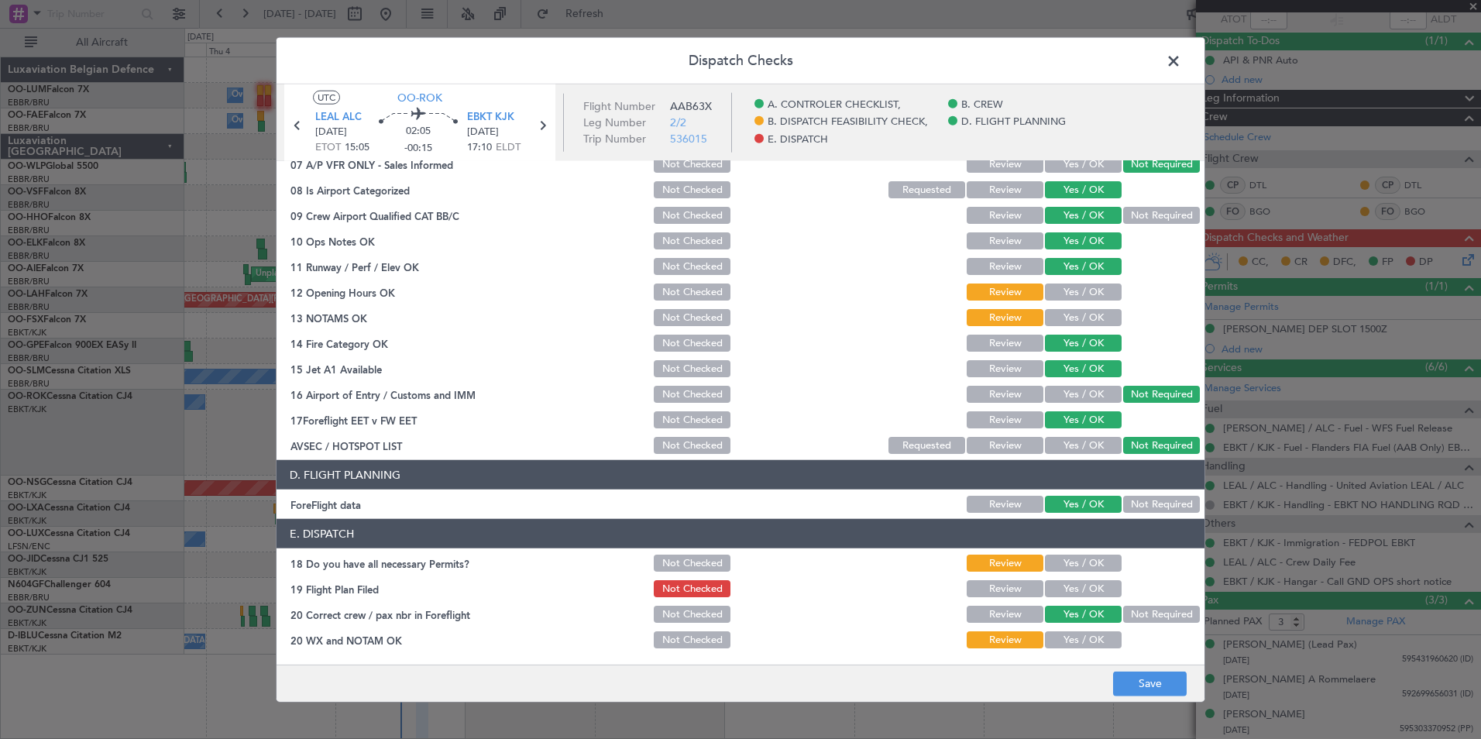
click at [1066, 292] on button "Yes / OK" at bounding box center [1083, 292] width 77 height 17
click at [1061, 315] on button "Yes / OK" at bounding box center [1083, 317] width 77 height 17
click at [1071, 576] on section "E. DISPATCH 18 Do you have all necessary Permits? Not Checked Review Yes / OK 1…" at bounding box center [741, 585] width 928 height 132
click at [1069, 587] on button "Yes / OK" at bounding box center [1083, 588] width 77 height 17
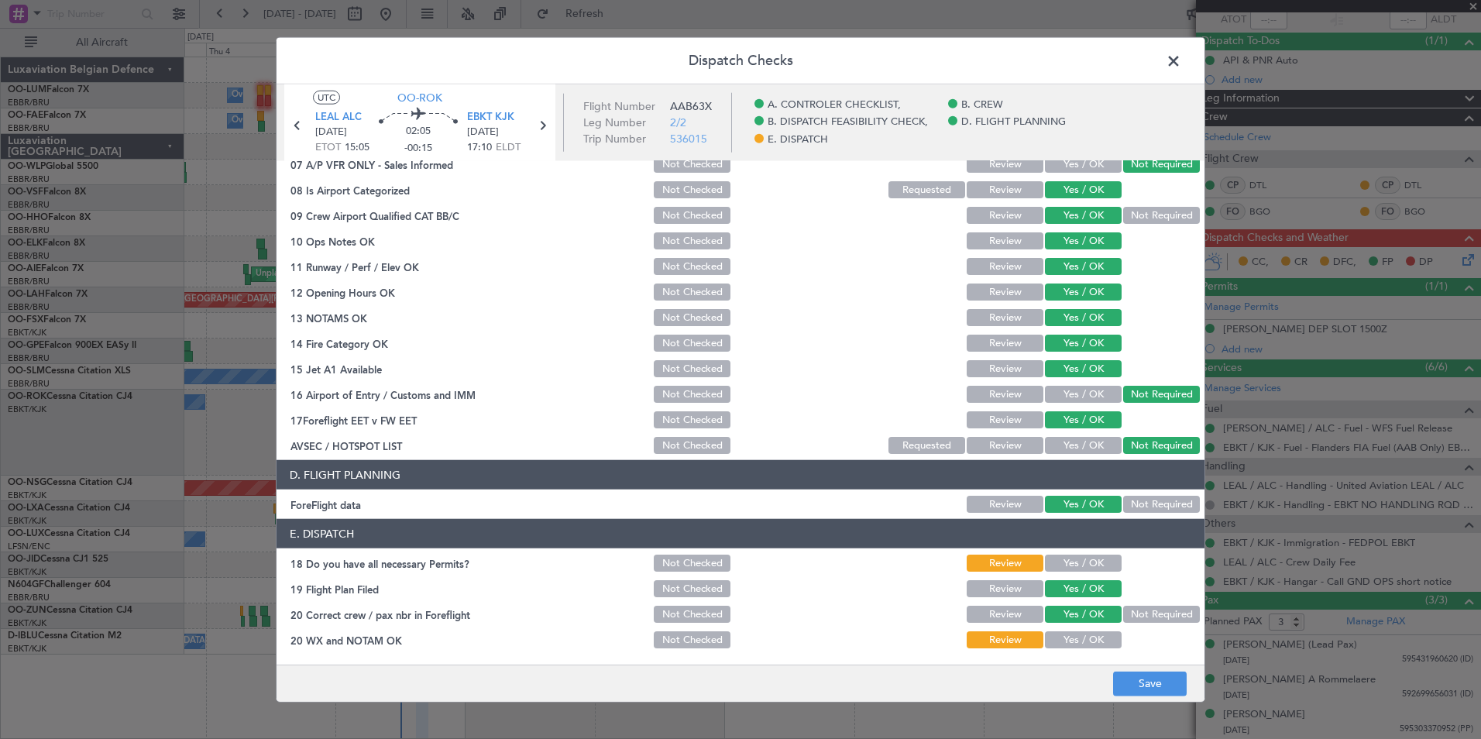
click at [1082, 560] on button "Yes / OK" at bounding box center [1083, 563] width 77 height 17
click at [1077, 645] on button "Yes / OK" at bounding box center [1083, 639] width 77 height 17
click at [1164, 699] on footer "Save" at bounding box center [741, 682] width 928 height 37
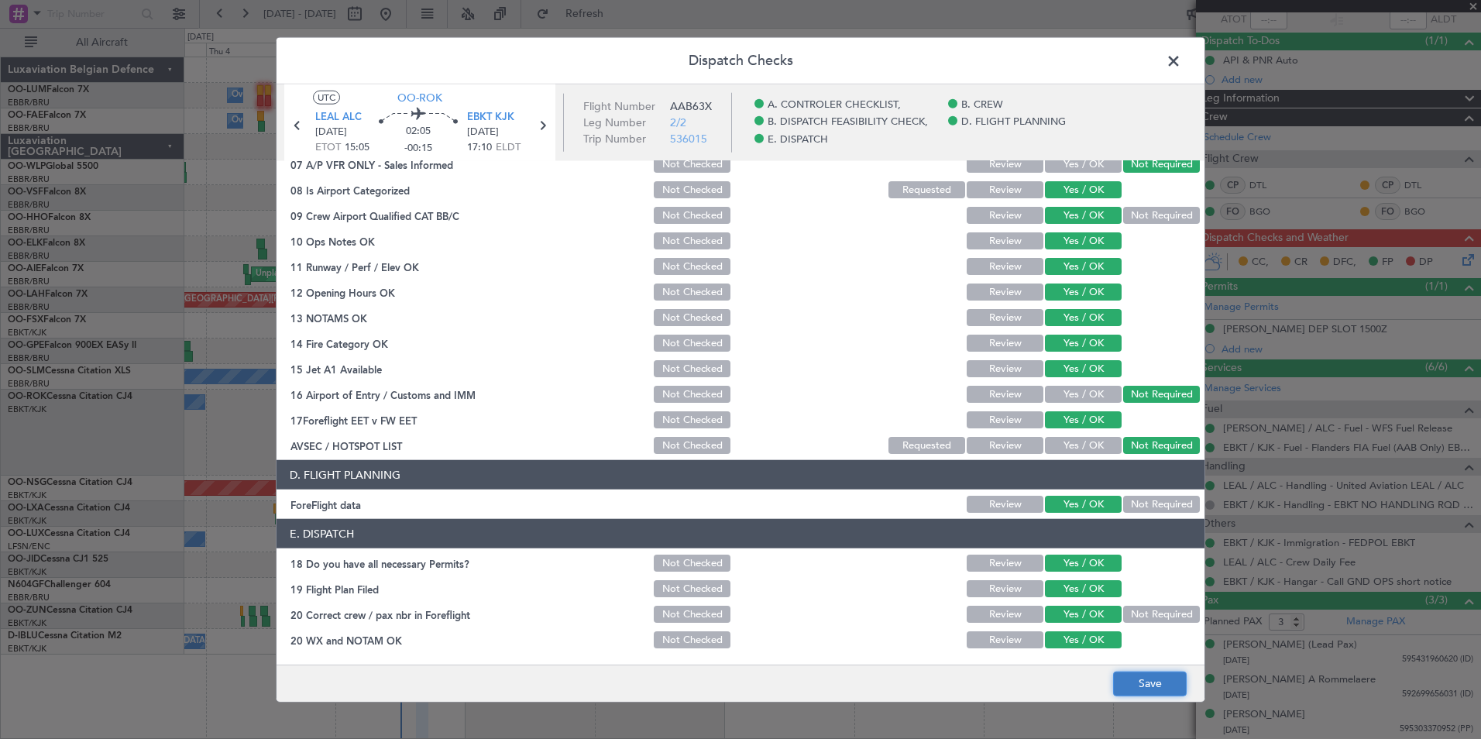
click at [1167, 688] on button "Save" at bounding box center [1150, 683] width 74 height 25
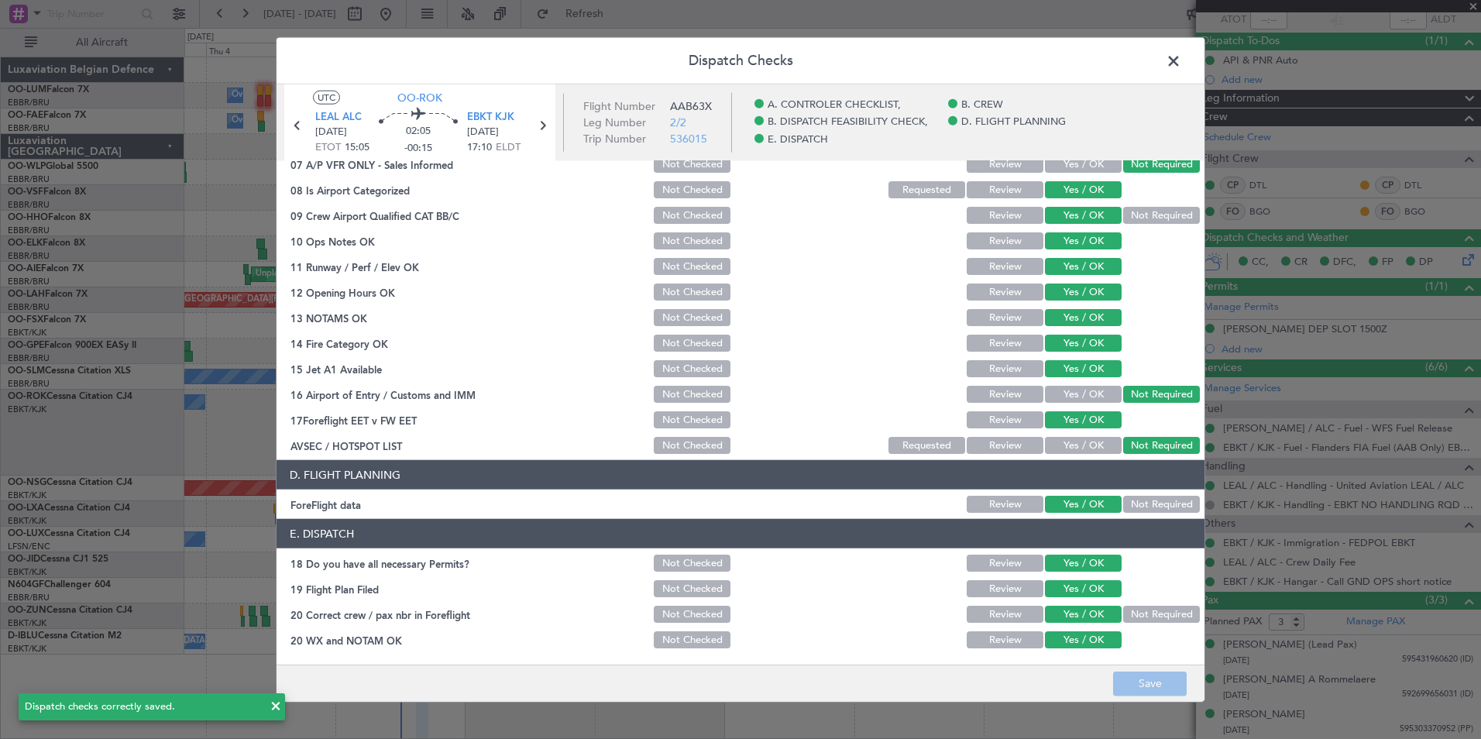
click at [1182, 63] on span at bounding box center [1182, 65] width 0 height 31
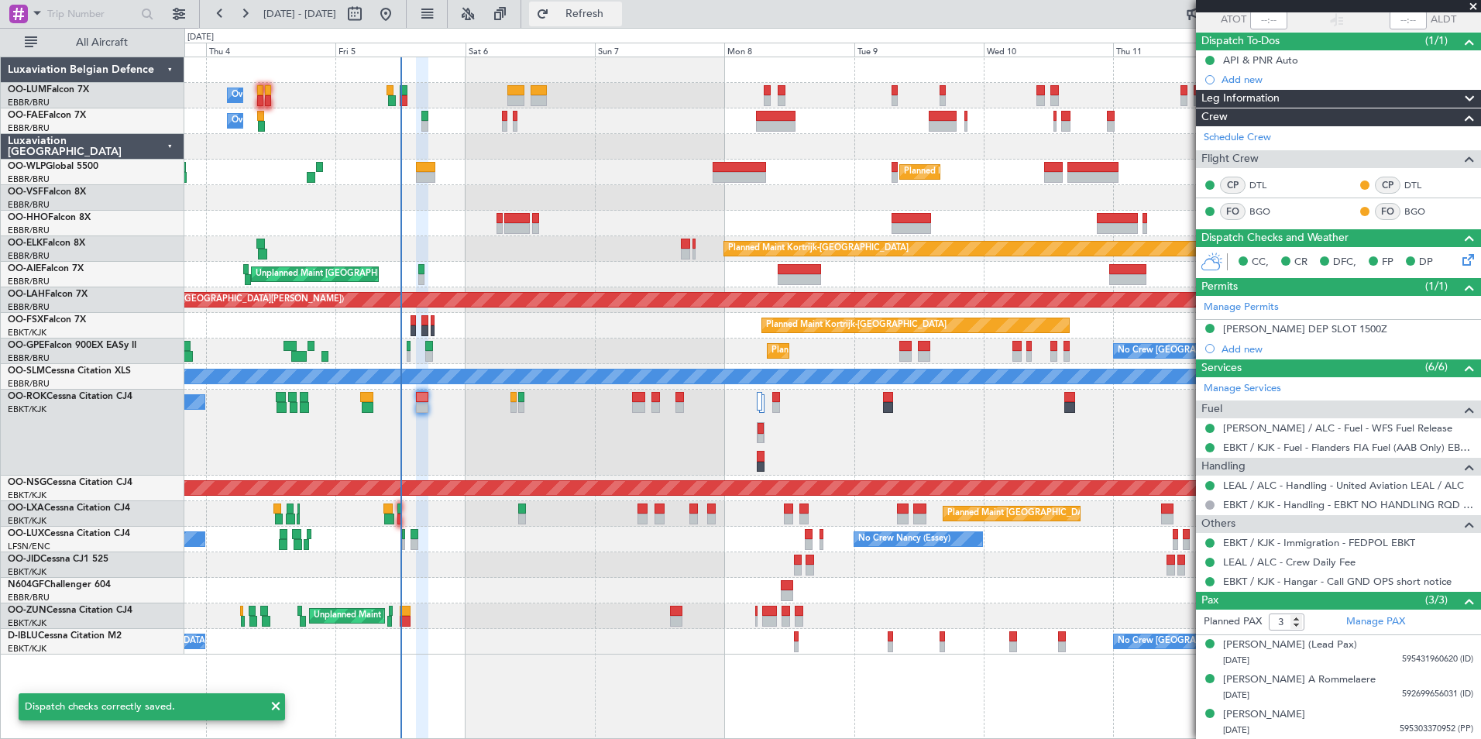
click at [618, 12] on span "Refresh" at bounding box center [584, 14] width 65 height 11
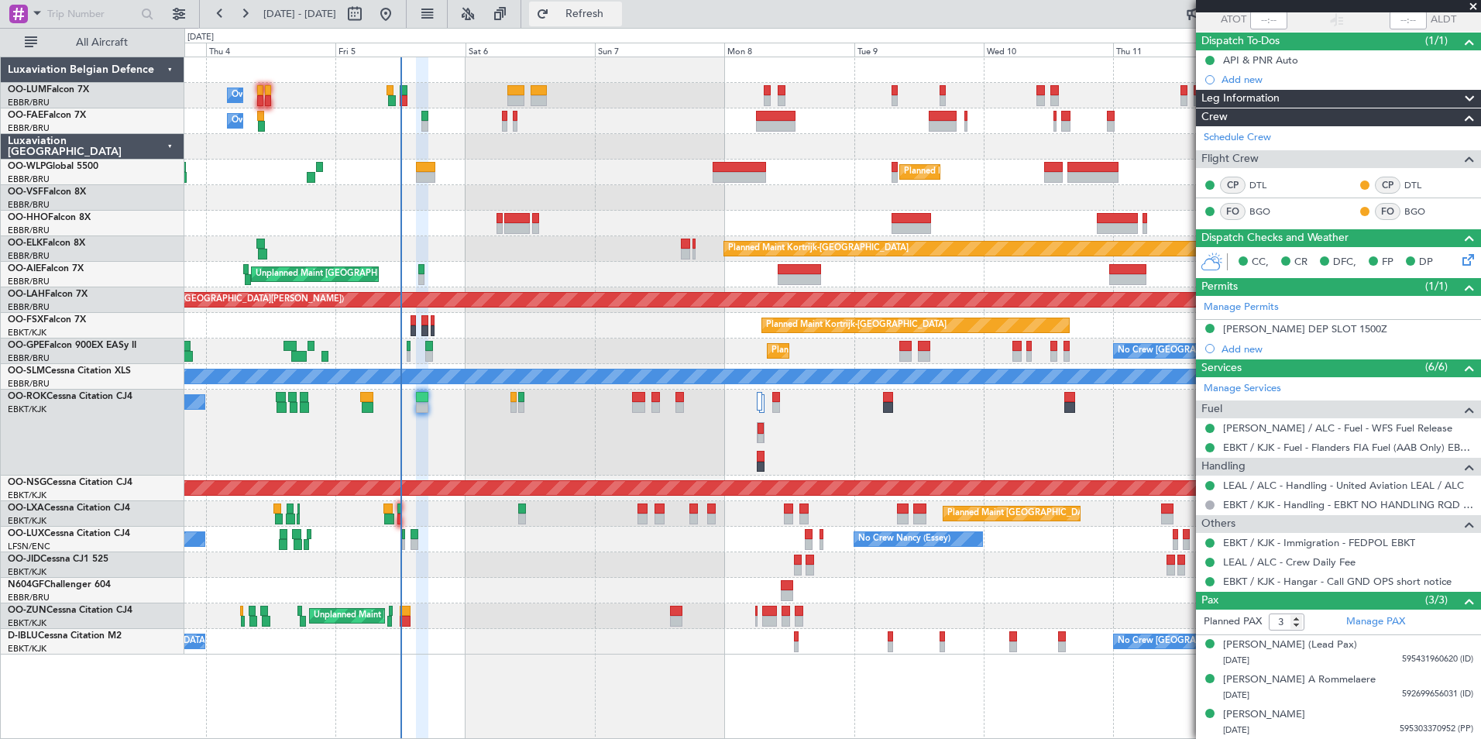
drag, startPoint x: 614, startPoint y: 12, endPoint x: 580, endPoint y: 15, distance: 34.2
click at [612, 15] on span "Refresh" at bounding box center [584, 14] width 65 height 11
click at [622, 26] on button "Refresh" at bounding box center [575, 14] width 93 height 25
click at [604, 10] on span "Refresh" at bounding box center [584, 14] width 65 height 11
click at [603, 1] on fb-refresh-button "Refresh" at bounding box center [575, 14] width 108 height 28
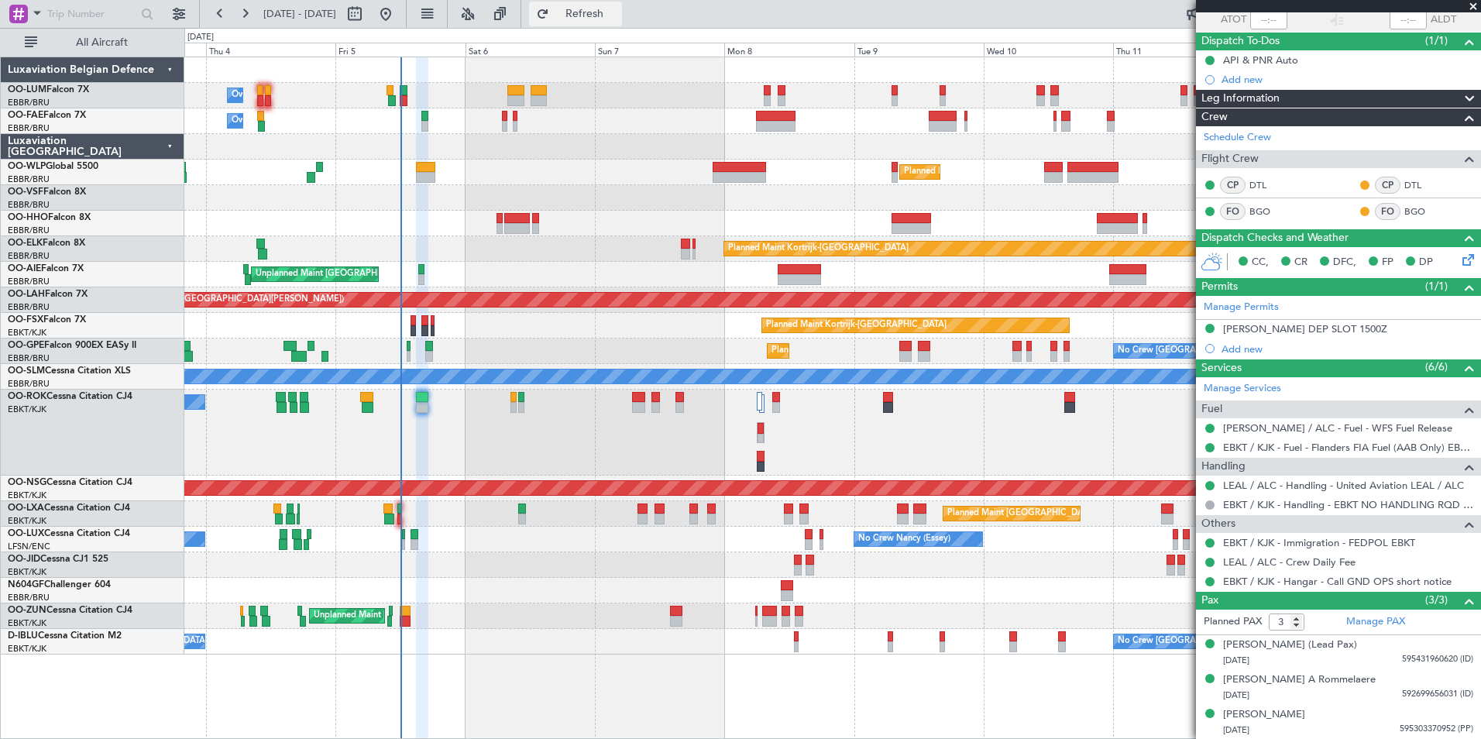
click at [622, 21] on button "Refresh" at bounding box center [575, 14] width 93 height 25
click at [610, 15] on span "Refresh" at bounding box center [584, 14] width 65 height 11
click at [618, 12] on span "Refresh" at bounding box center [584, 14] width 65 height 11
click at [637, 512] on div "Planned Maint [GEOGRAPHIC_DATA] ([GEOGRAPHIC_DATA] National)" at bounding box center [832, 514] width 1296 height 26
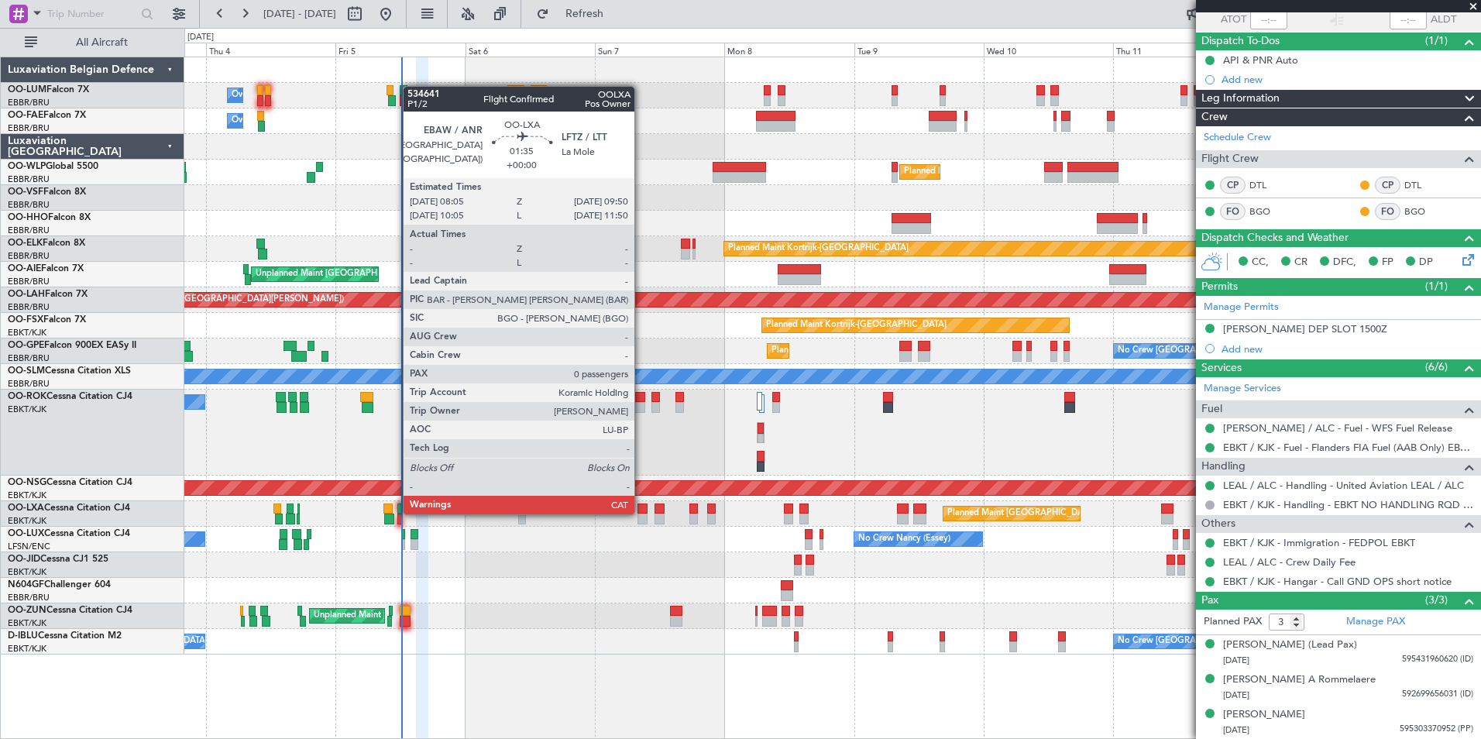
click at [642, 513] on div at bounding box center [643, 509] width 10 height 11
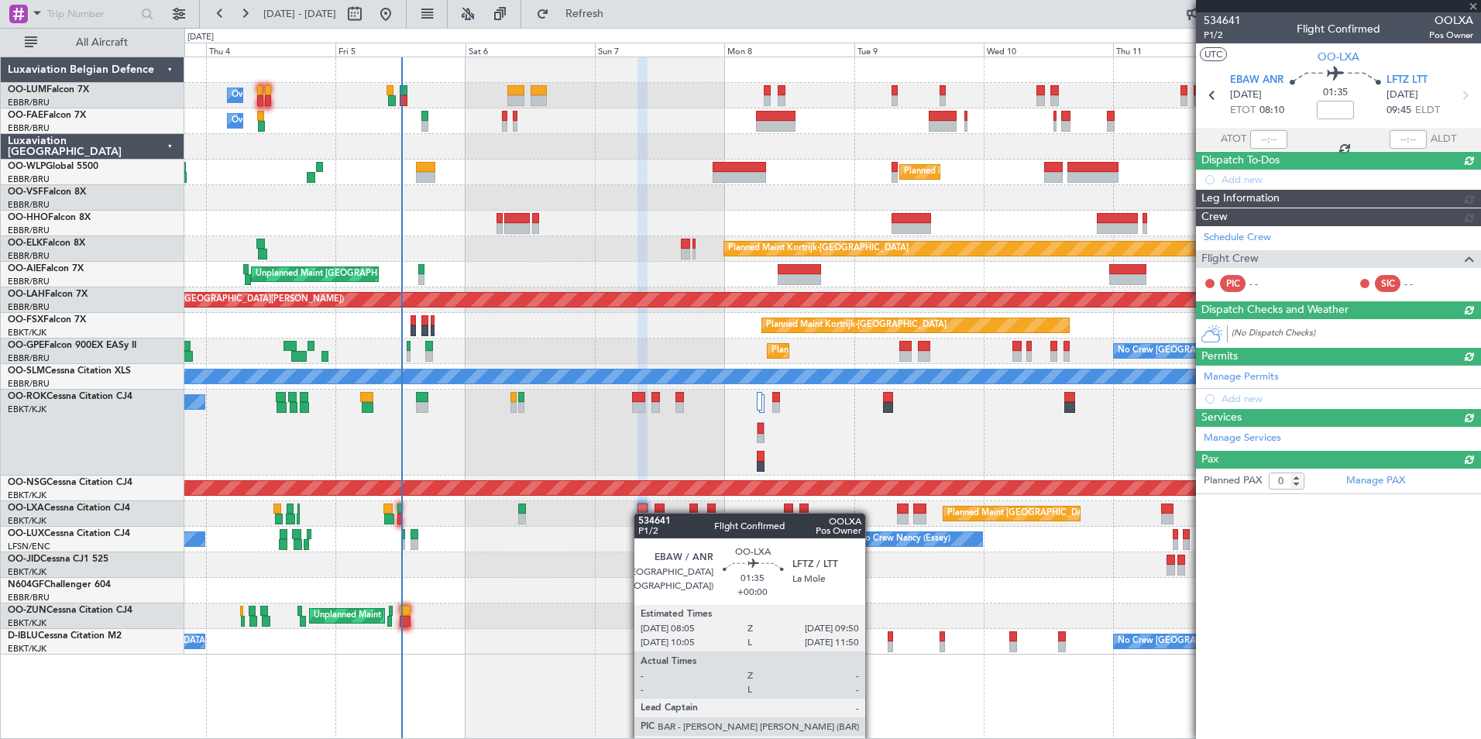
scroll to position [0, 0]
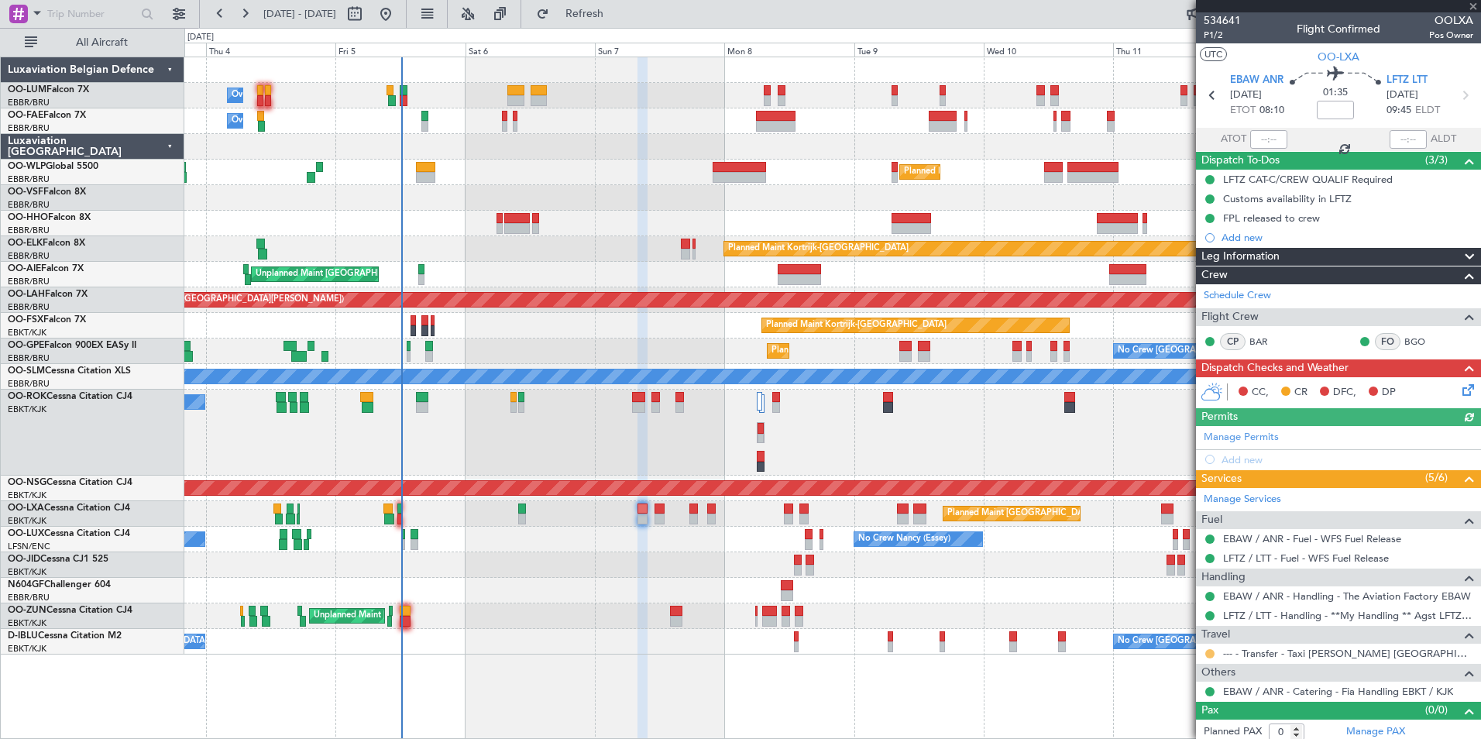
click at [1212, 656] on button at bounding box center [1210, 653] width 9 height 9
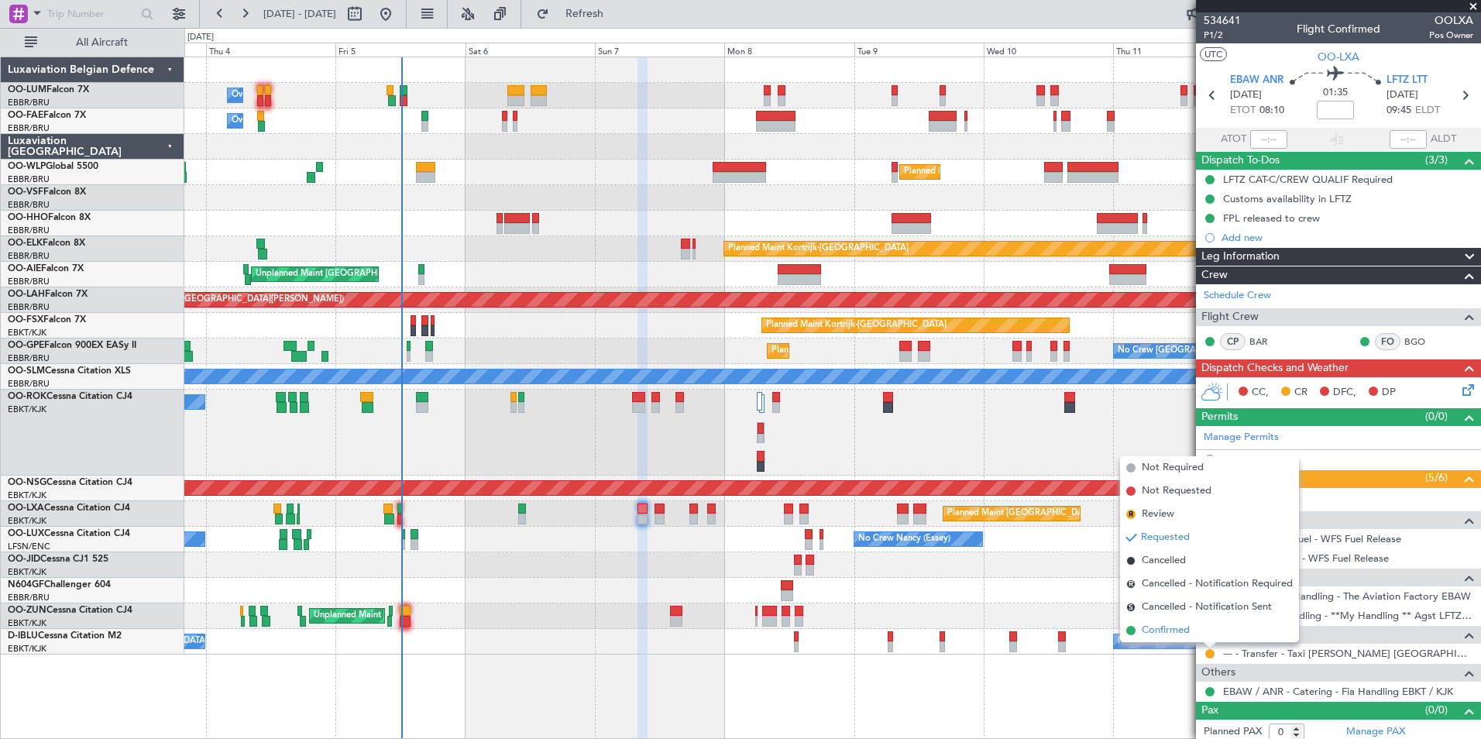
click at [1193, 627] on li "Confirmed" at bounding box center [1209, 630] width 179 height 23
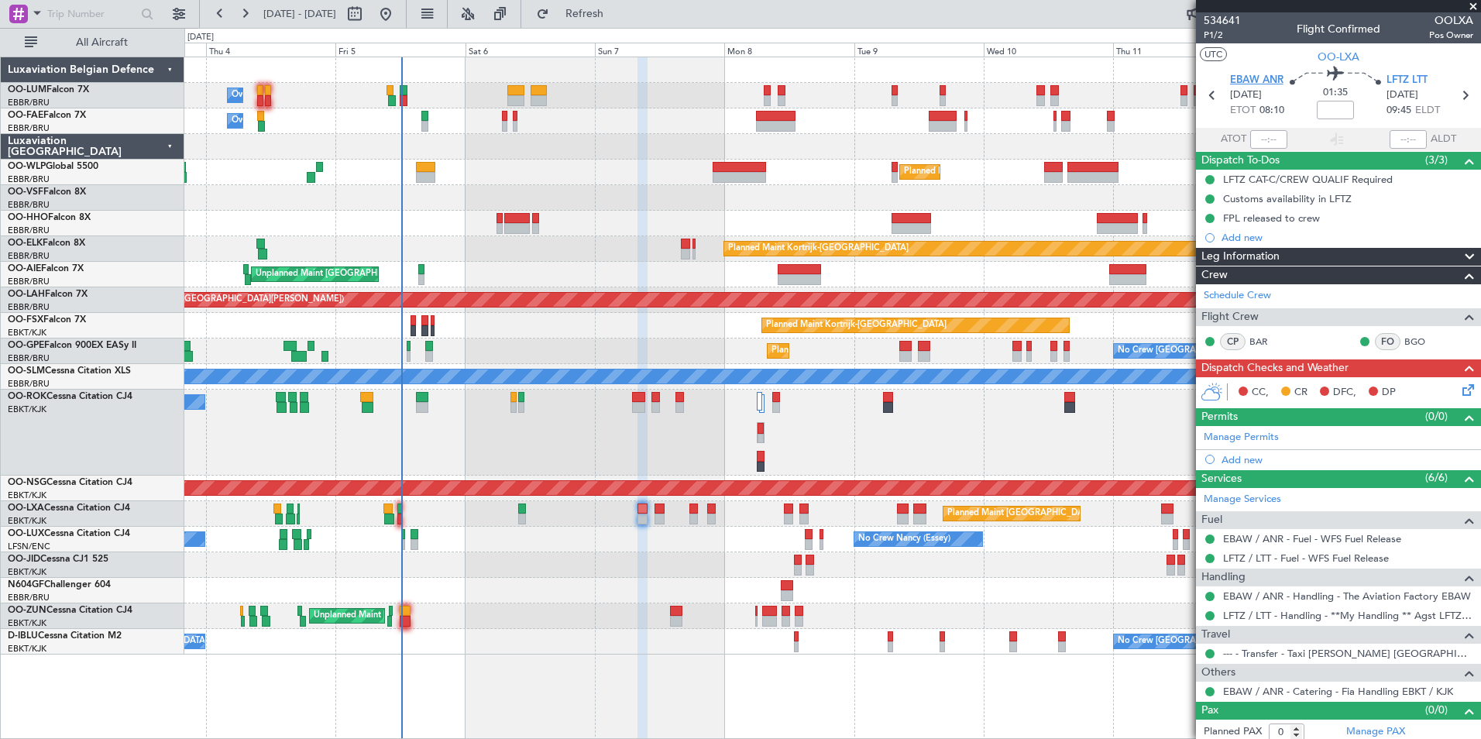
click at [1263, 82] on span "EBAW ANR" at bounding box center [1256, 80] width 53 height 15
click at [407, 511] on div "Planned Maint [GEOGRAPHIC_DATA] ([GEOGRAPHIC_DATA] National)" at bounding box center [832, 514] width 1296 height 26
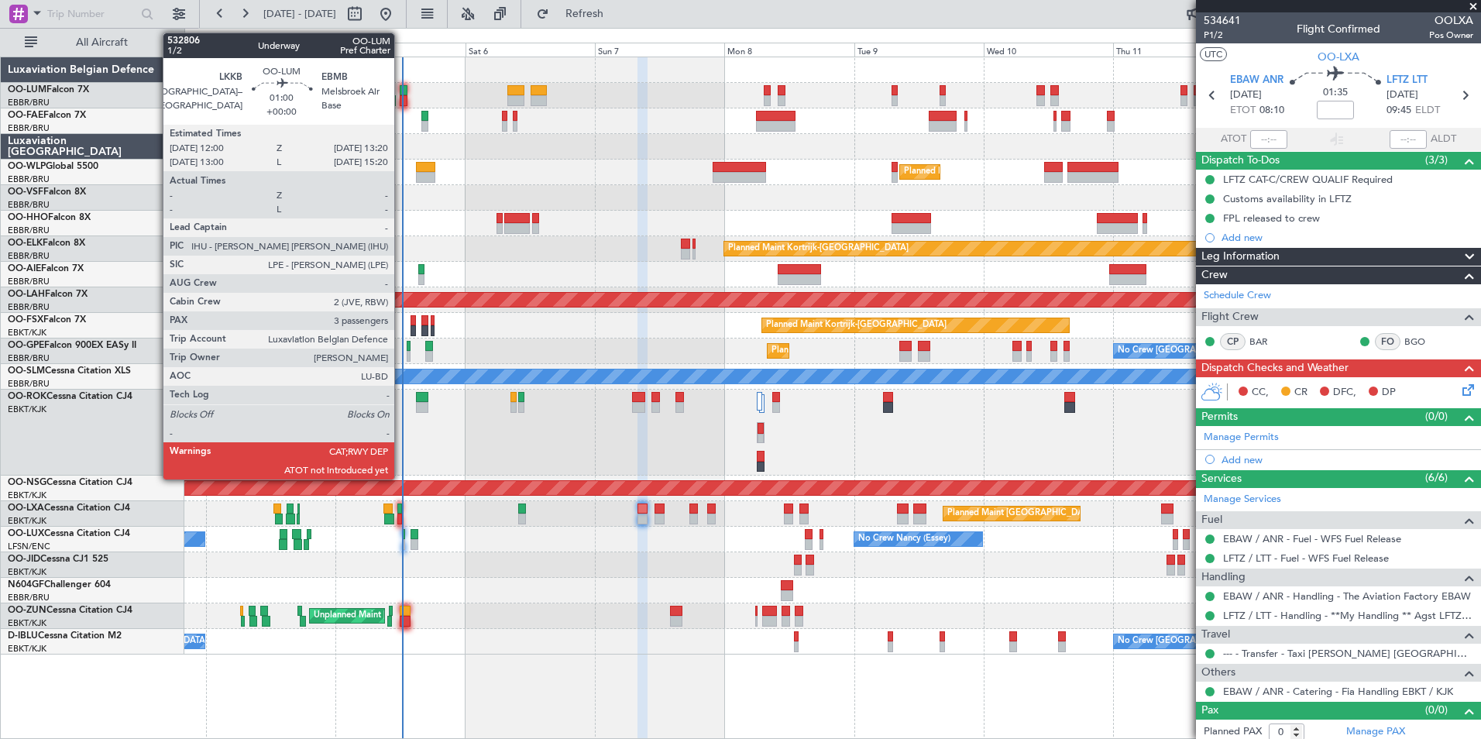
click at [401, 86] on div at bounding box center [404, 90] width 8 height 11
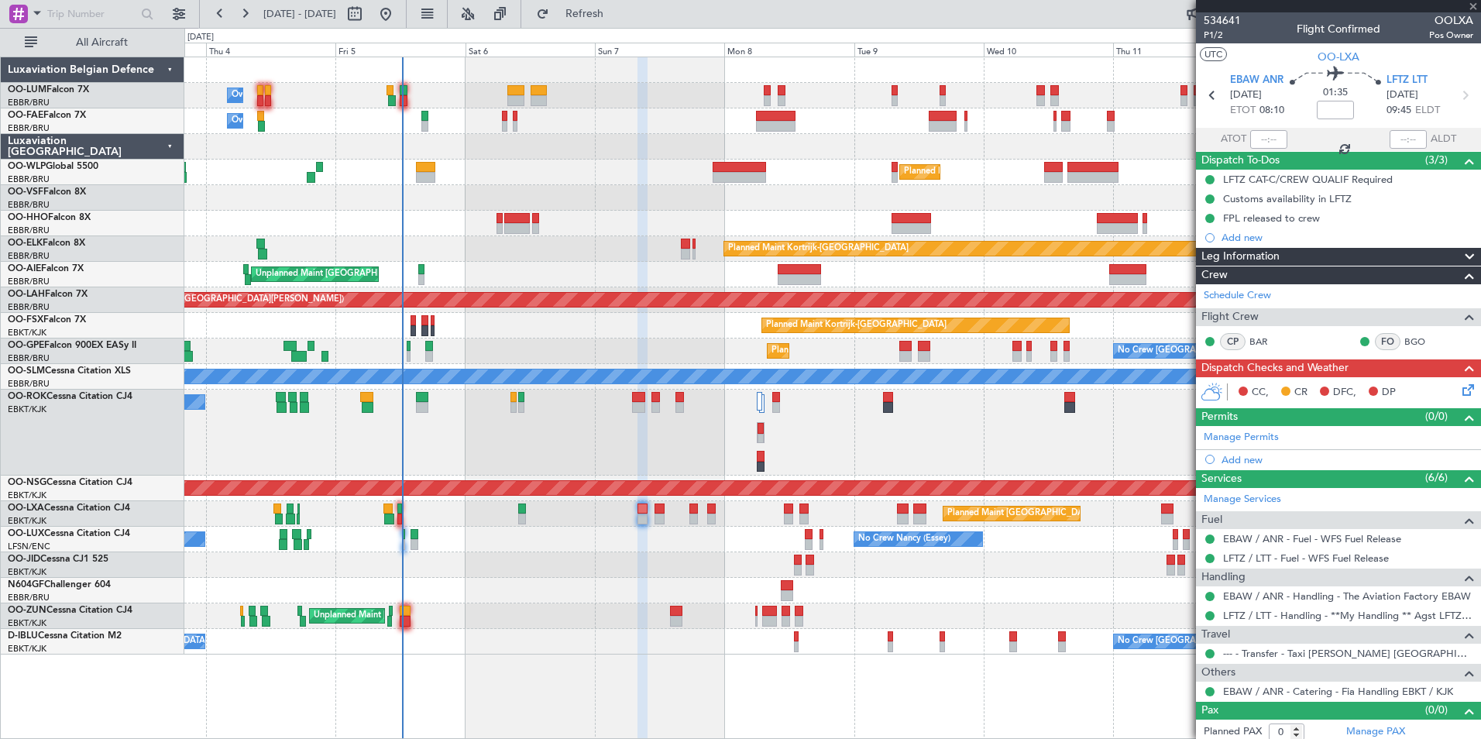
type input "3"
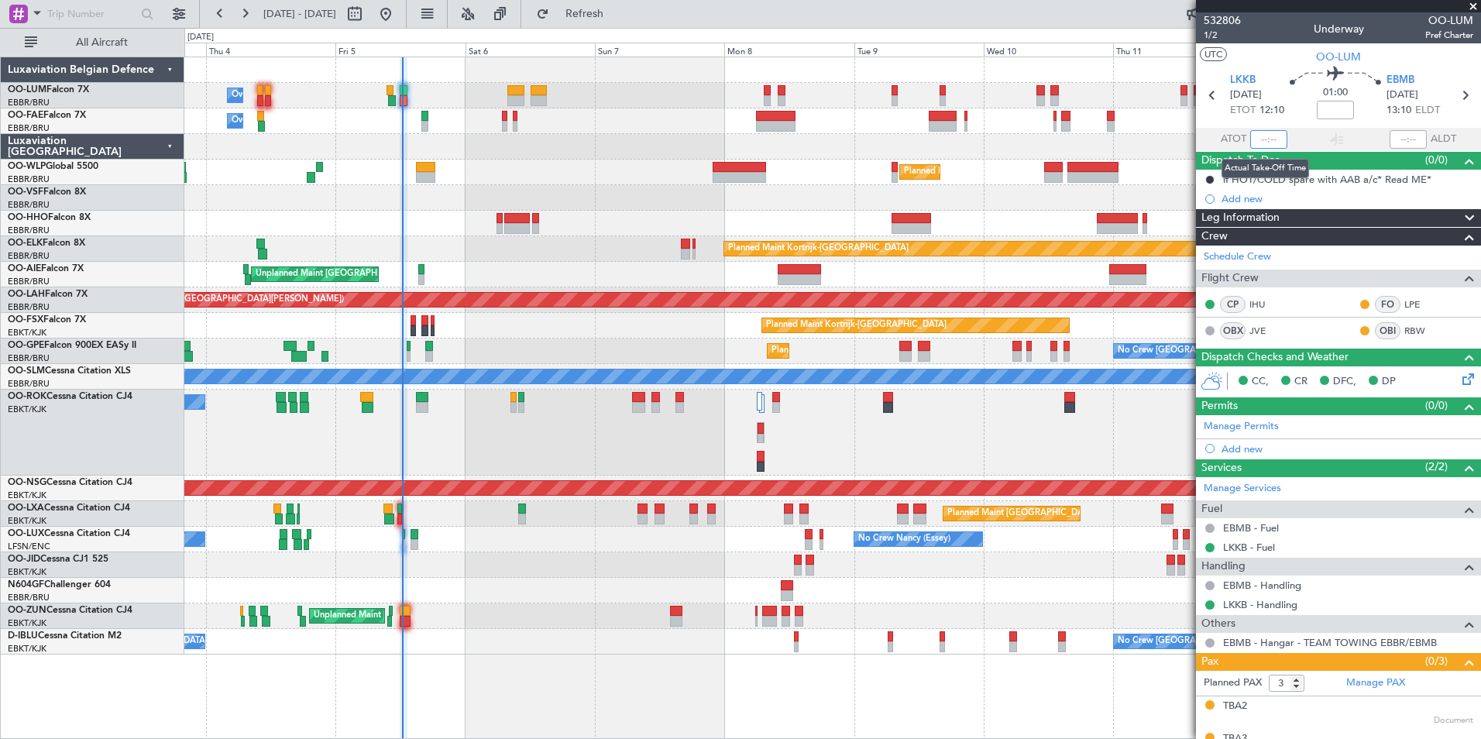
click at [1256, 136] on input "text" at bounding box center [1269, 139] width 37 height 19
type input "12:18"
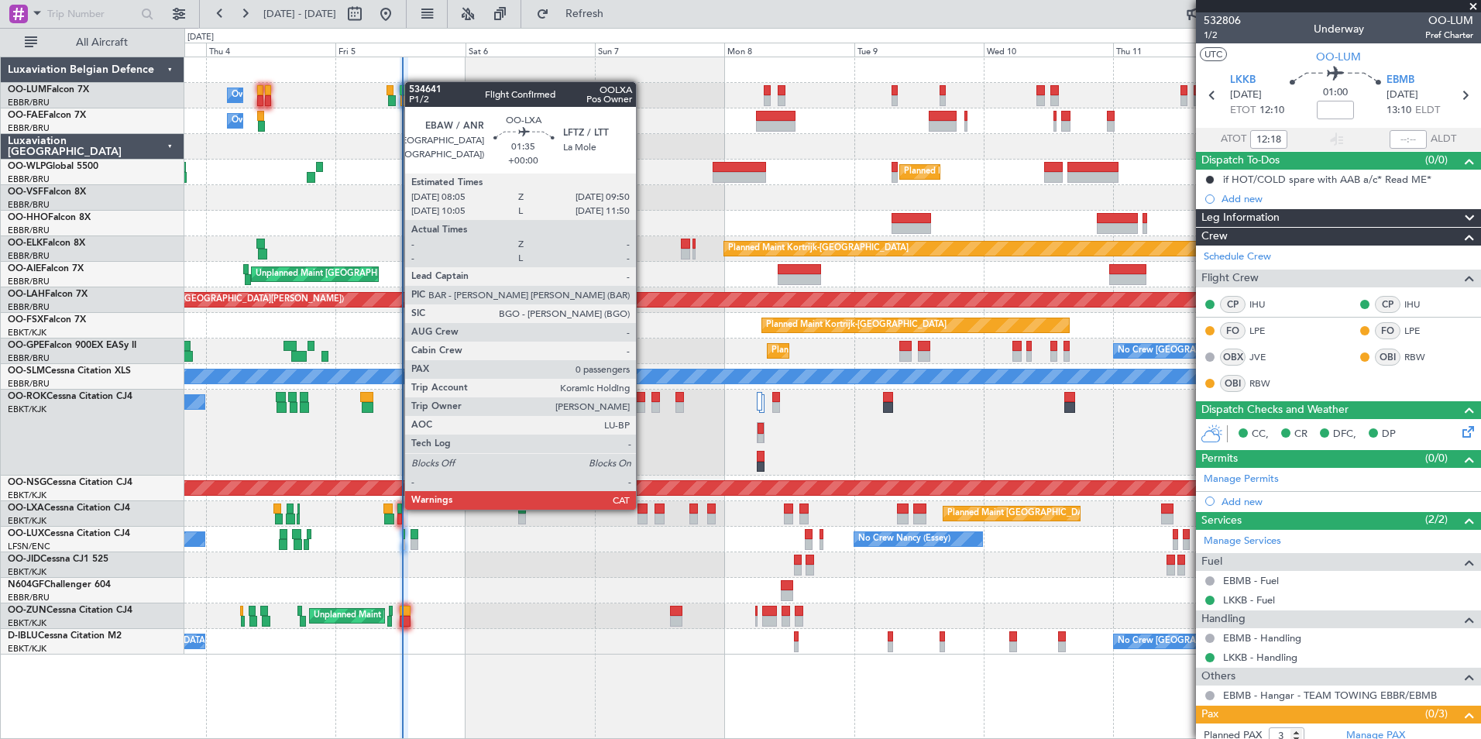
click at [643, 508] on div at bounding box center [643, 509] width 10 height 11
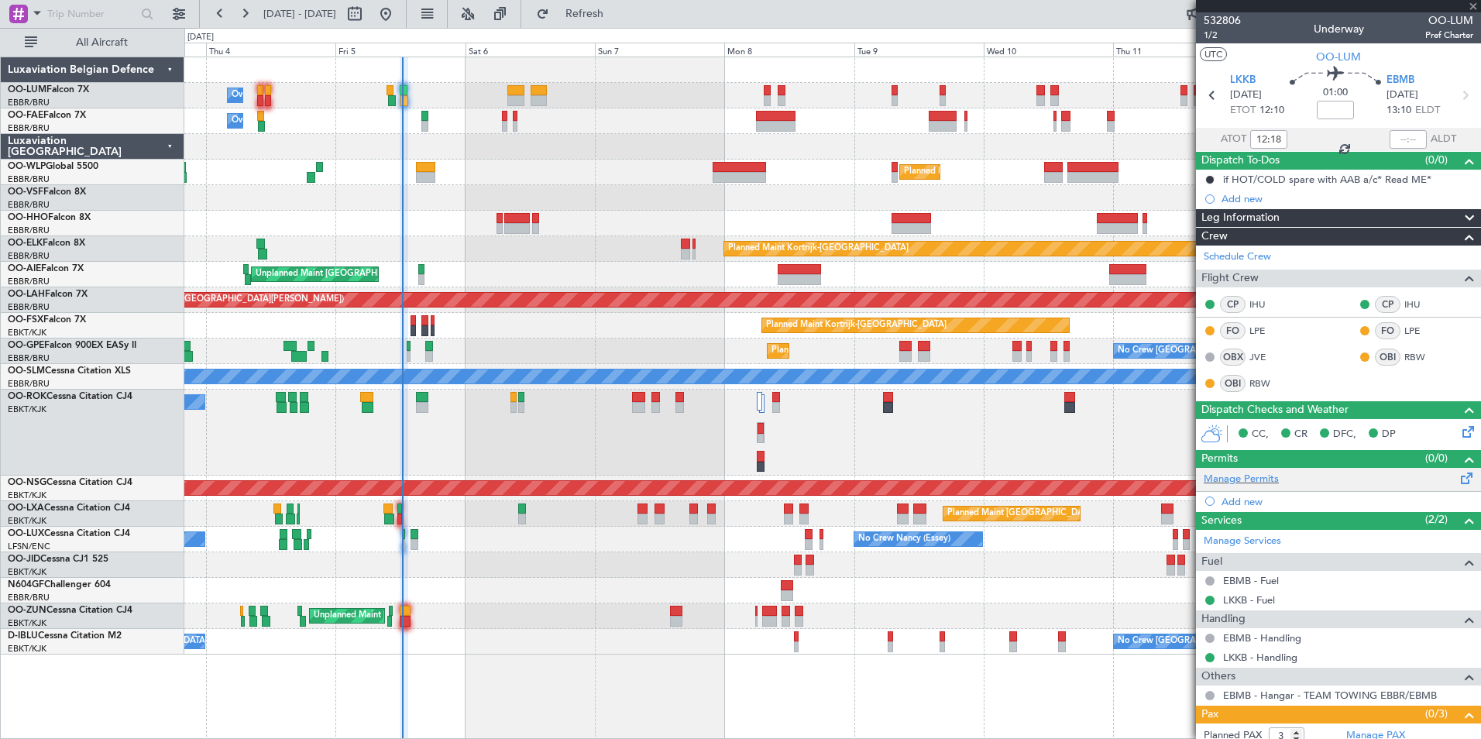
type input "0"
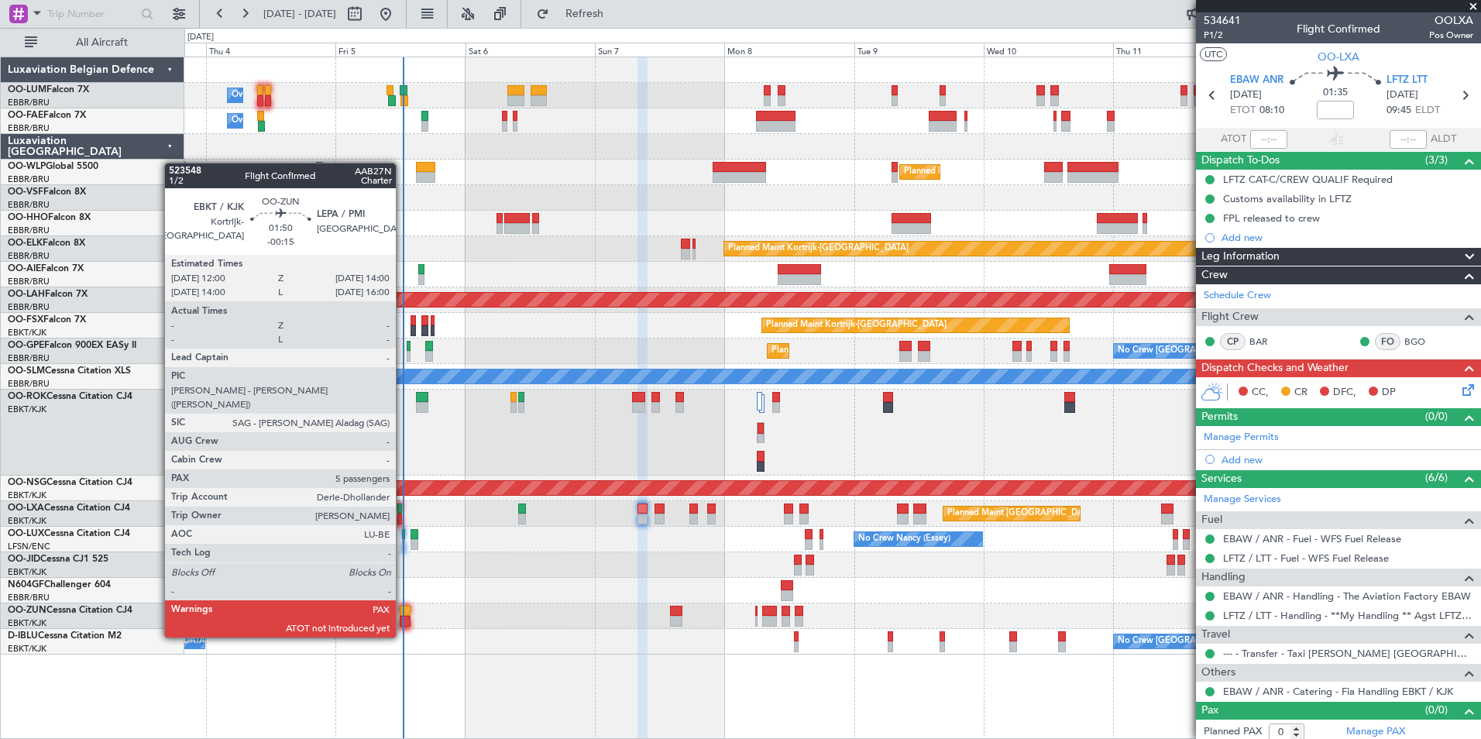
click at [403, 608] on div at bounding box center [405, 611] width 11 height 11
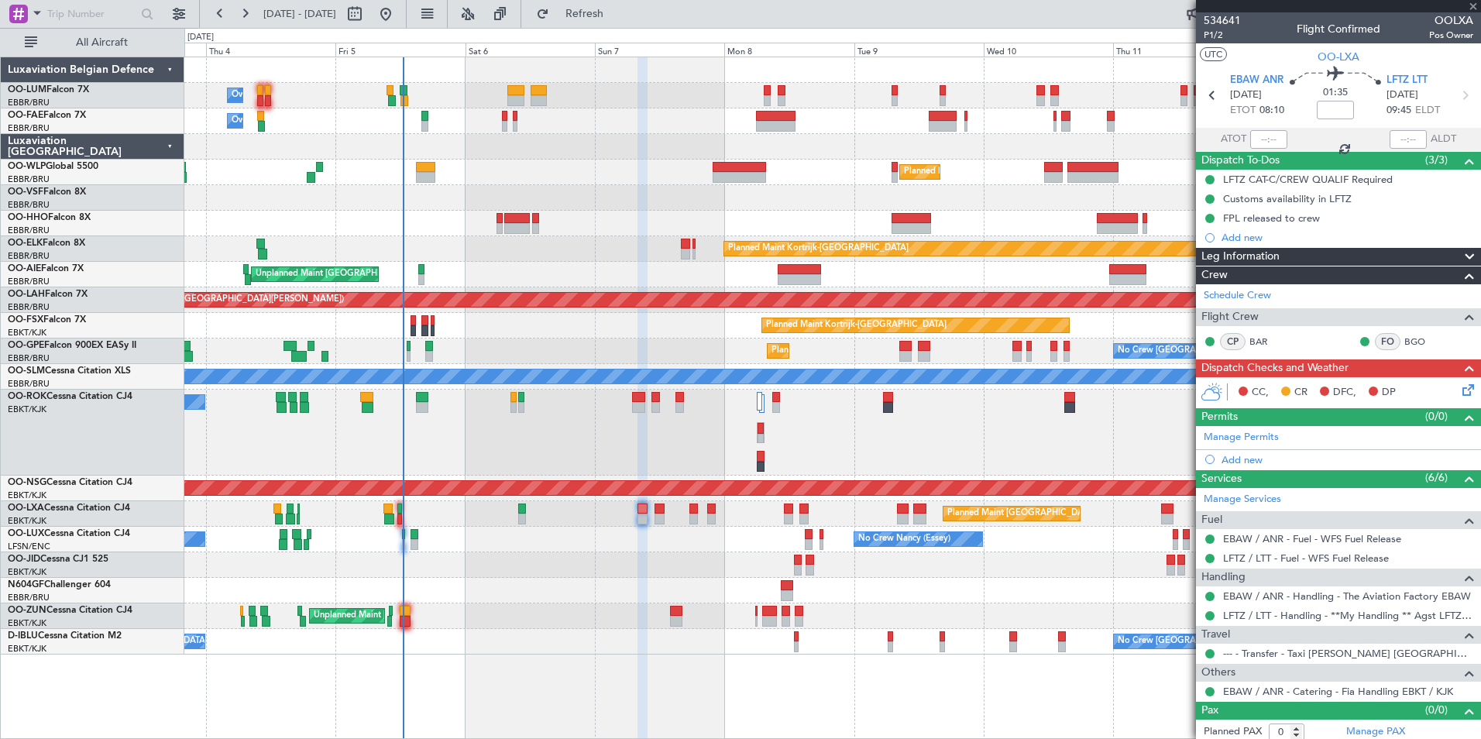
type input "-00:15"
type input "5"
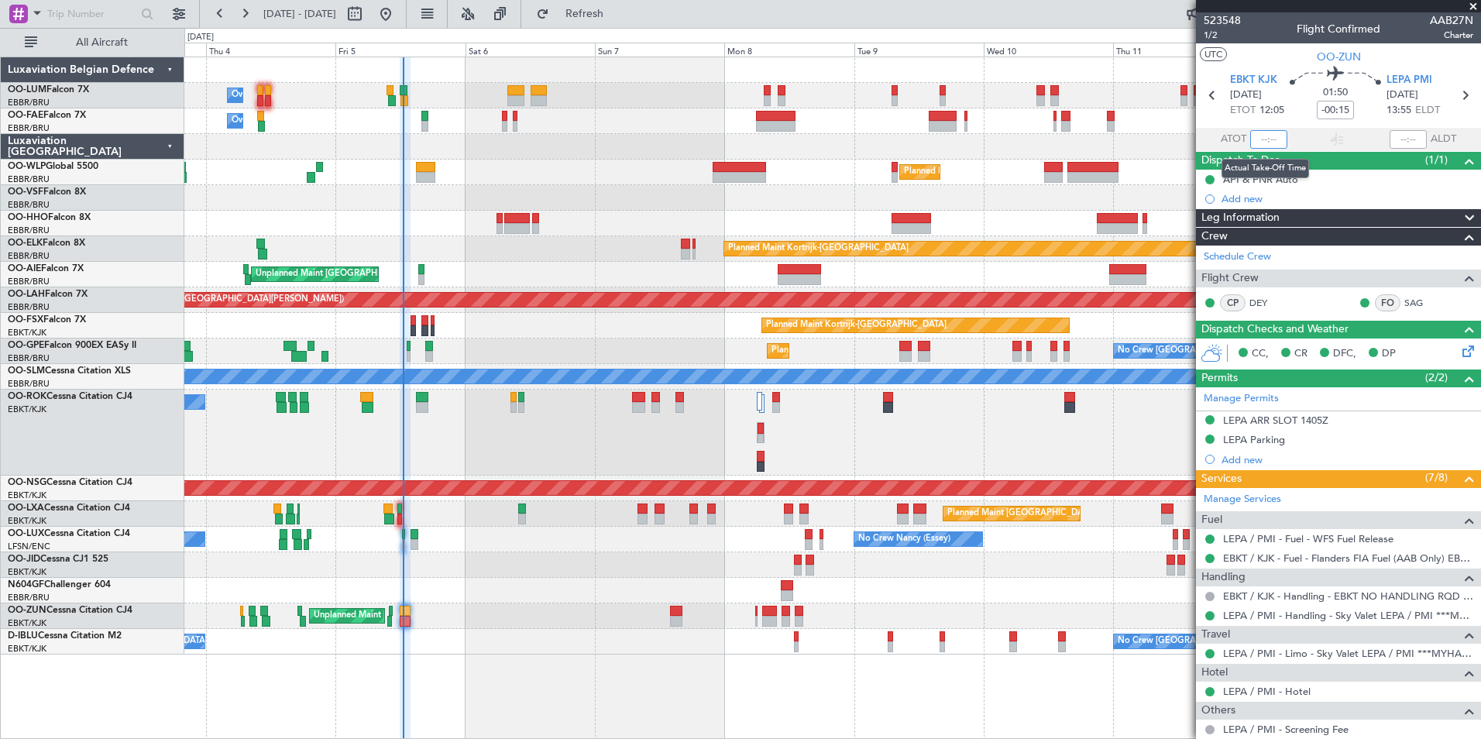
click at [1258, 136] on input "text" at bounding box center [1269, 139] width 37 height 19
click at [1265, 53] on section "UTC OO-ZUN" at bounding box center [1338, 54] width 285 height 23
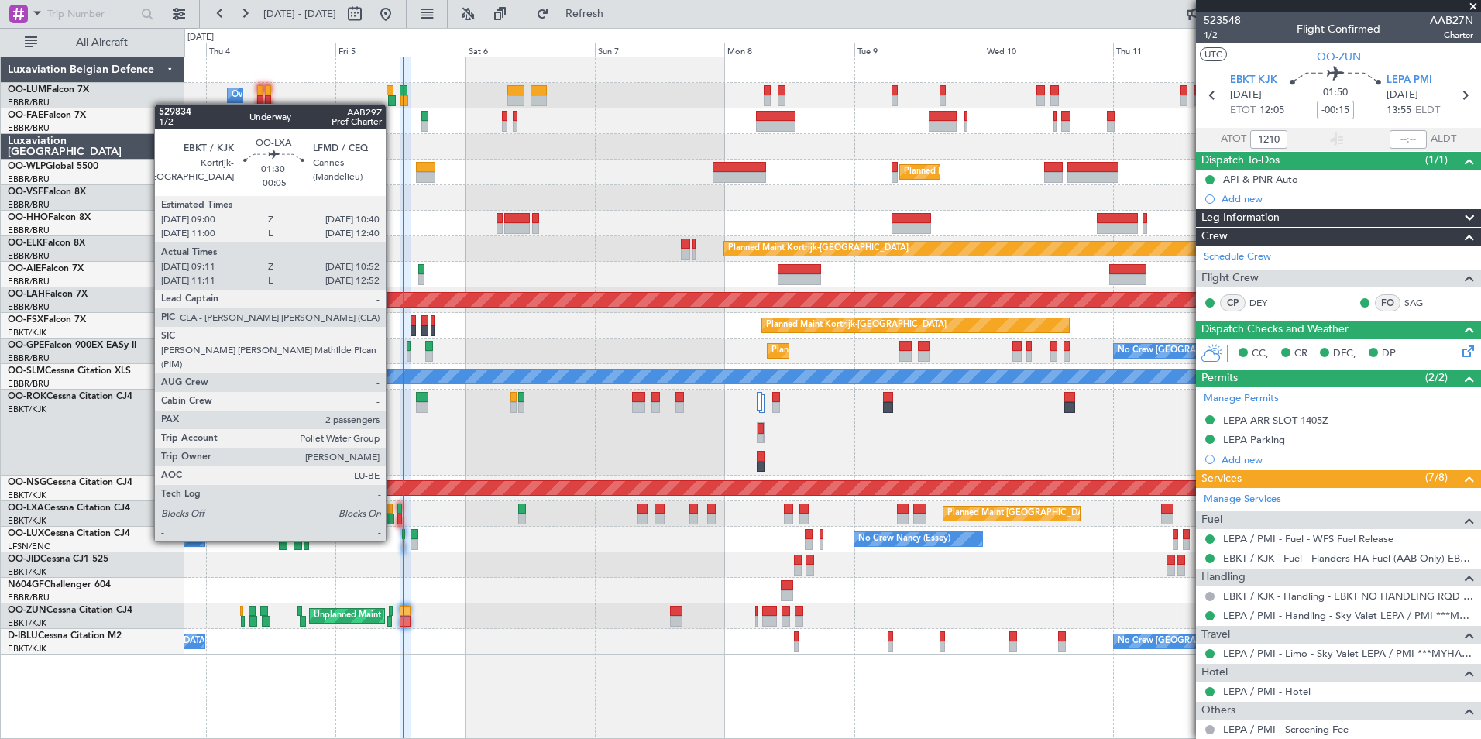
type input "12:10"
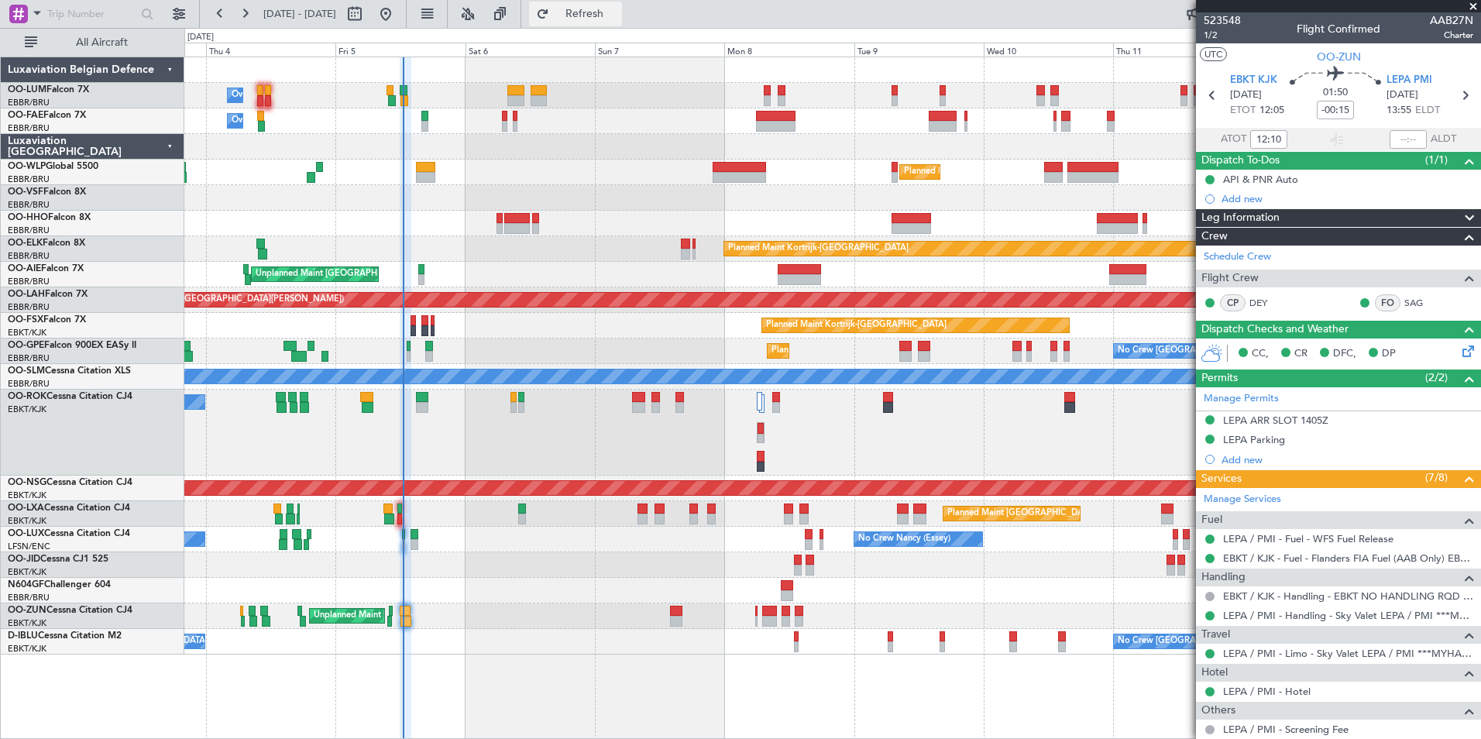
click at [618, 18] on span "Refresh" at bounding box center [584, 14] width 65 height 11
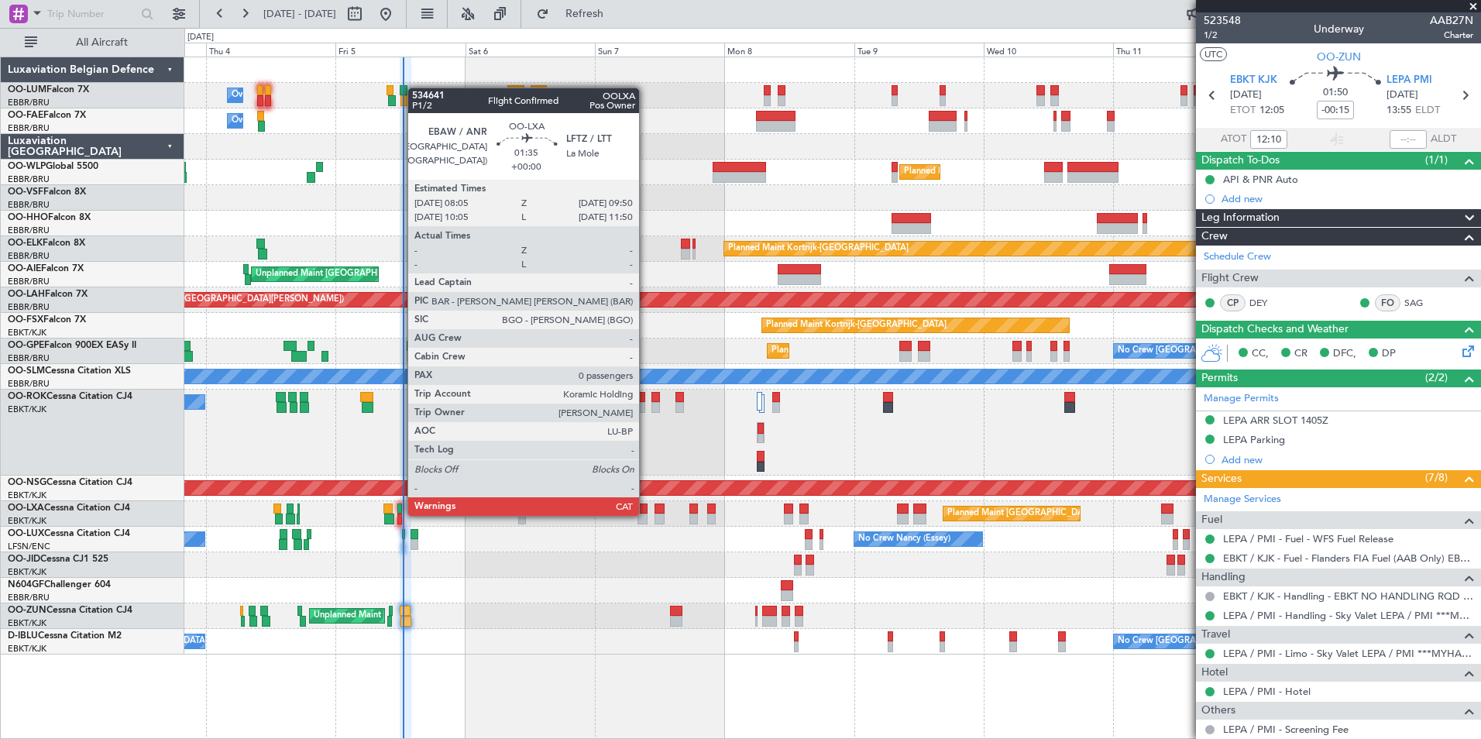
click at [644, 513] on div at bounding box center [643, 509] width 10 height 11
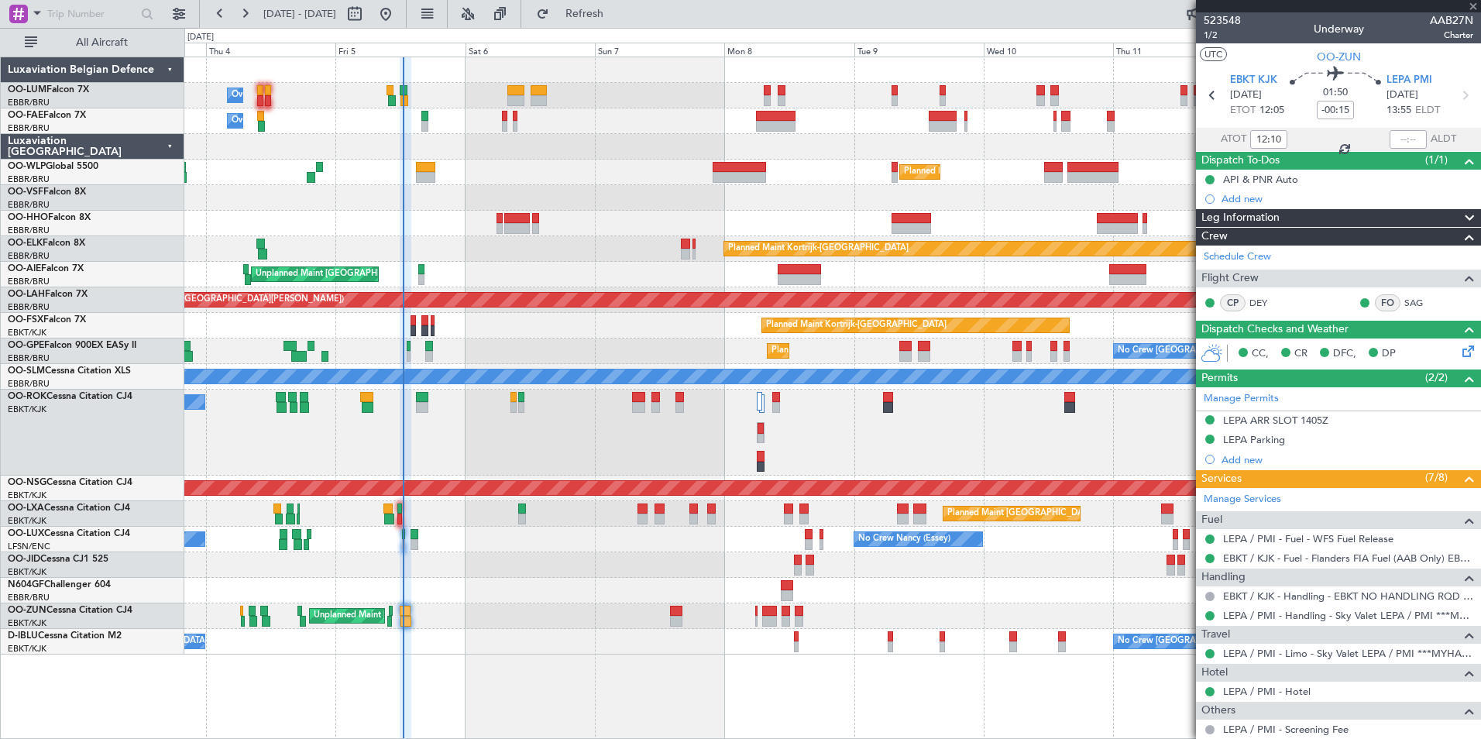
type input "0"
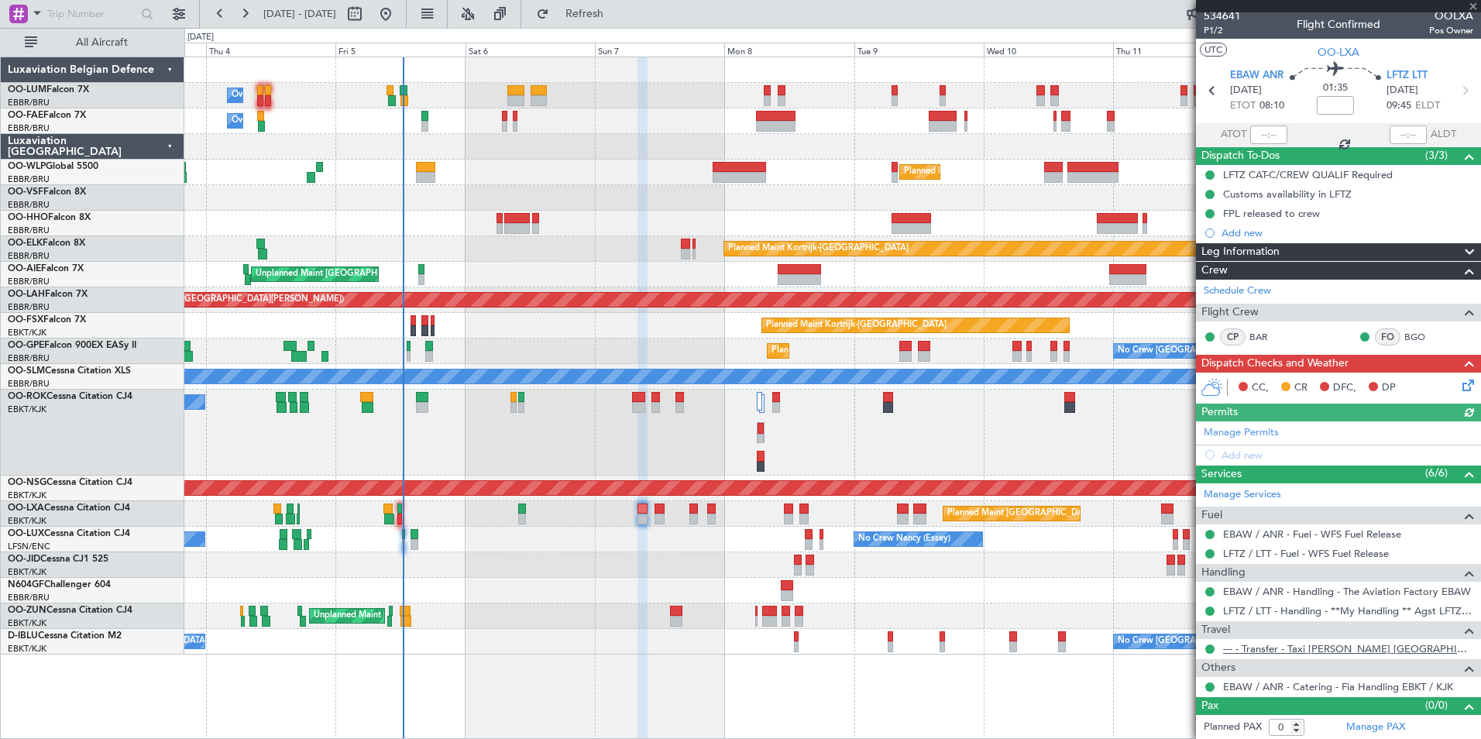
scroll to position [5, 0]
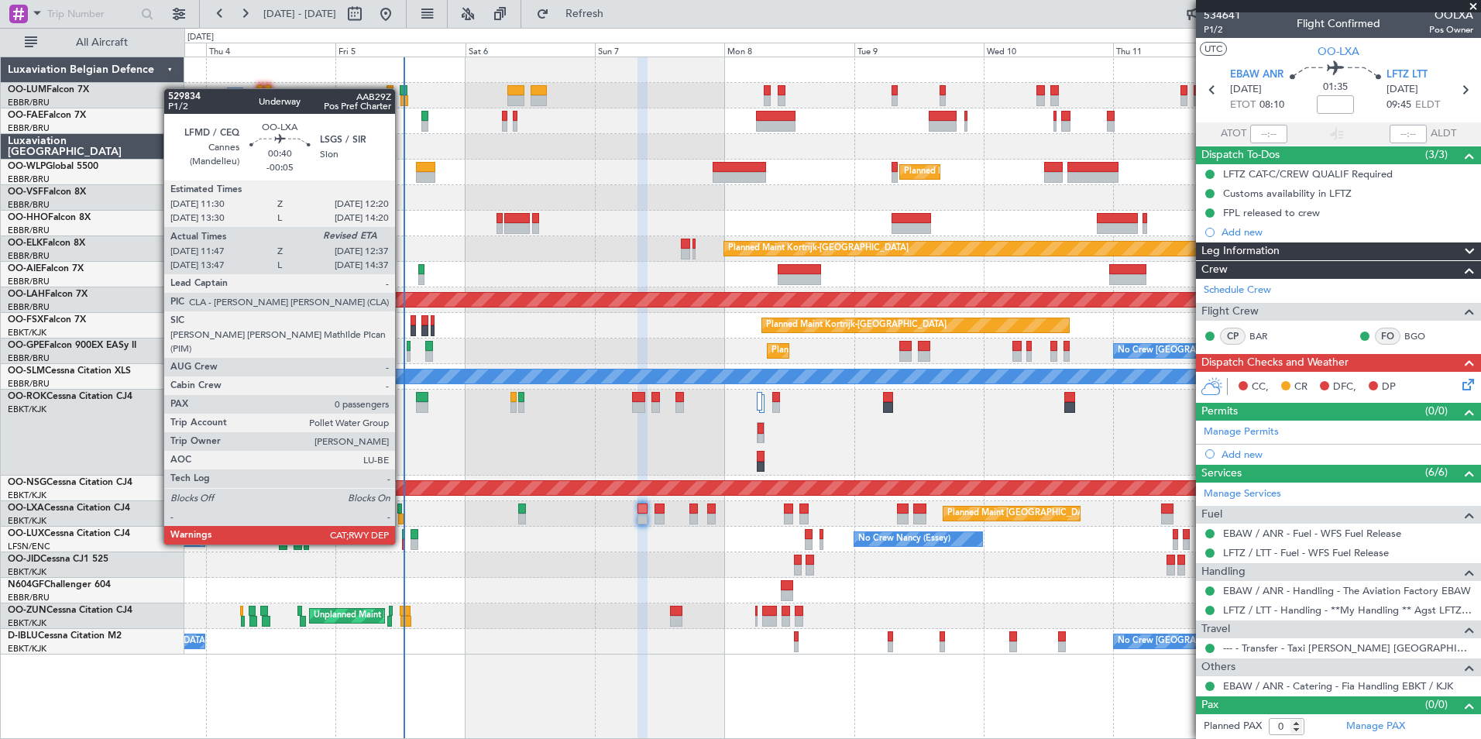
click at [402, 515] on div at bounding box center [400, 519] width 5 height 11
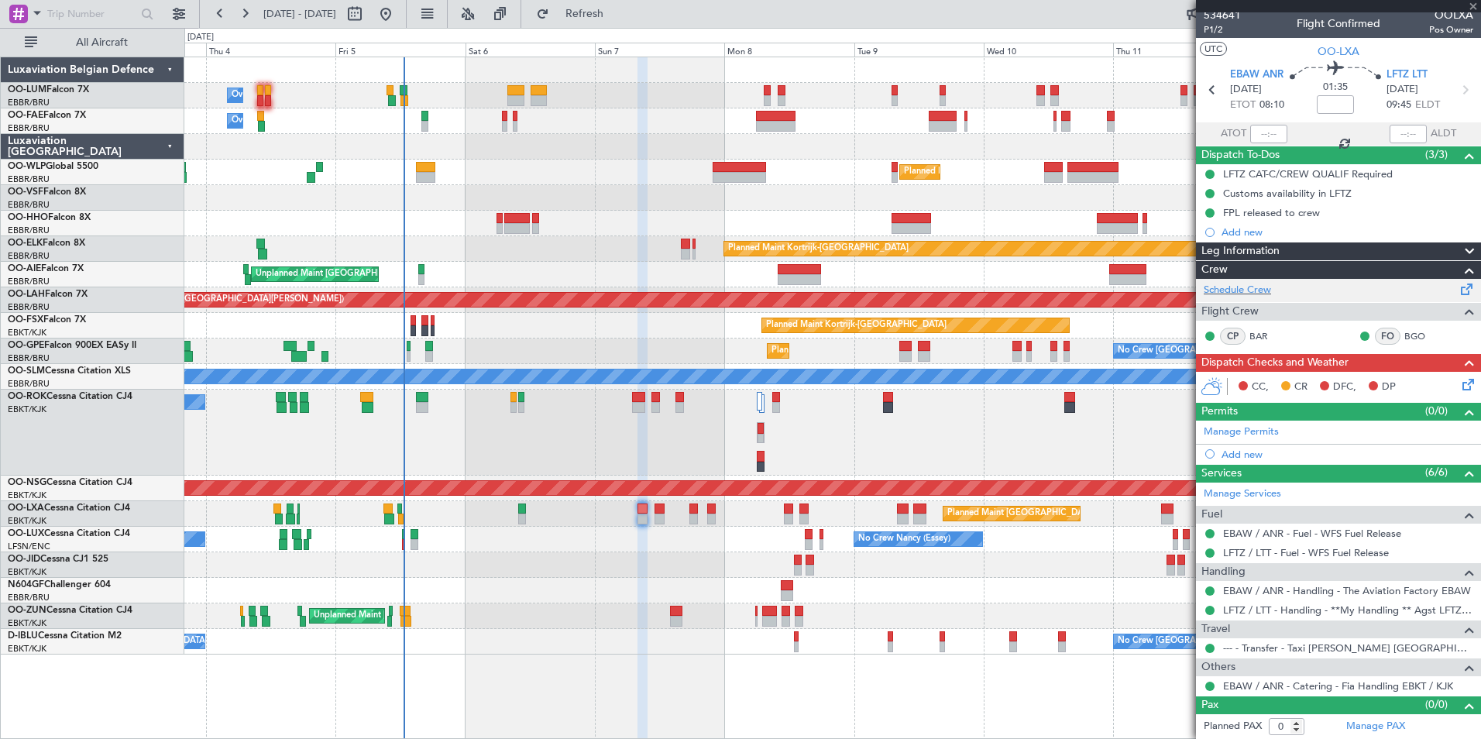
type input "-00:05"
type input "11:52"
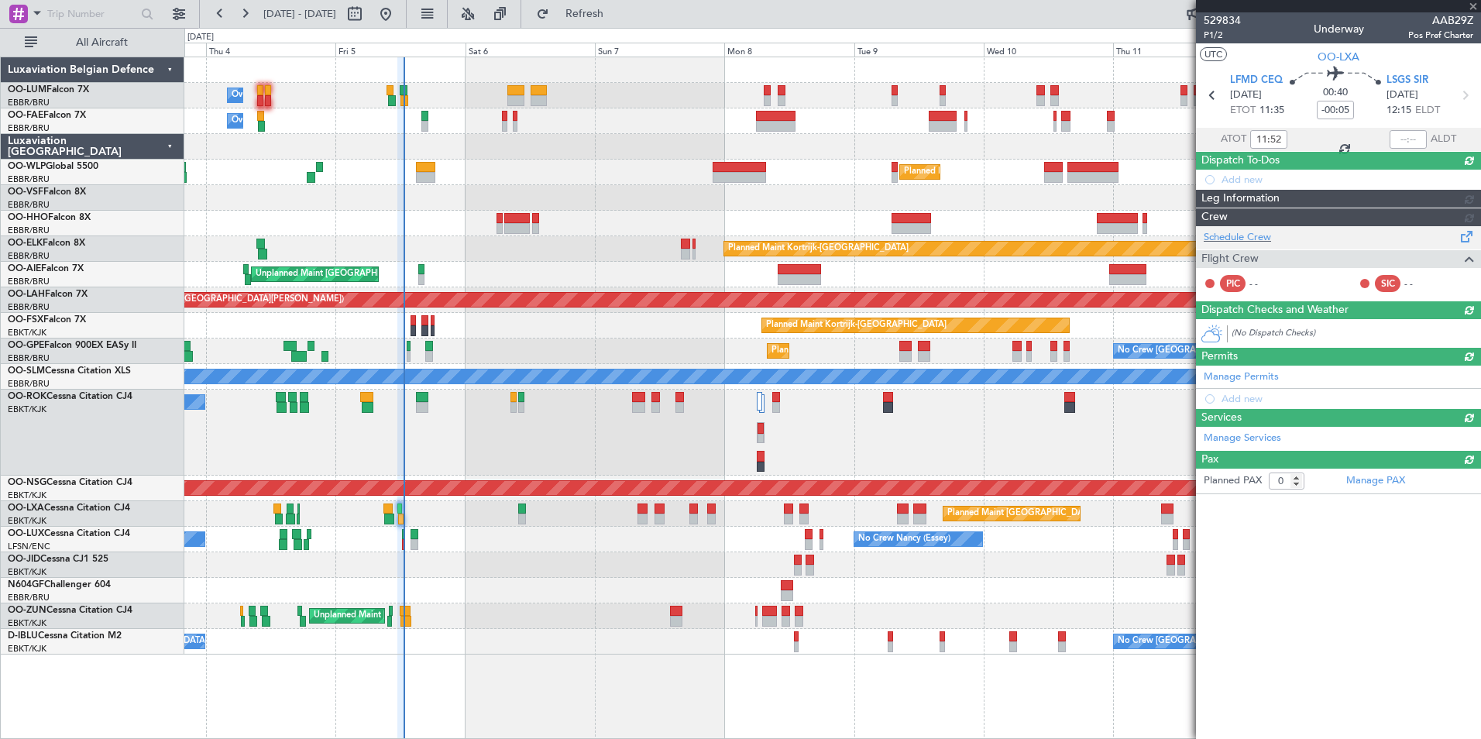
scroll to position [0, 0]
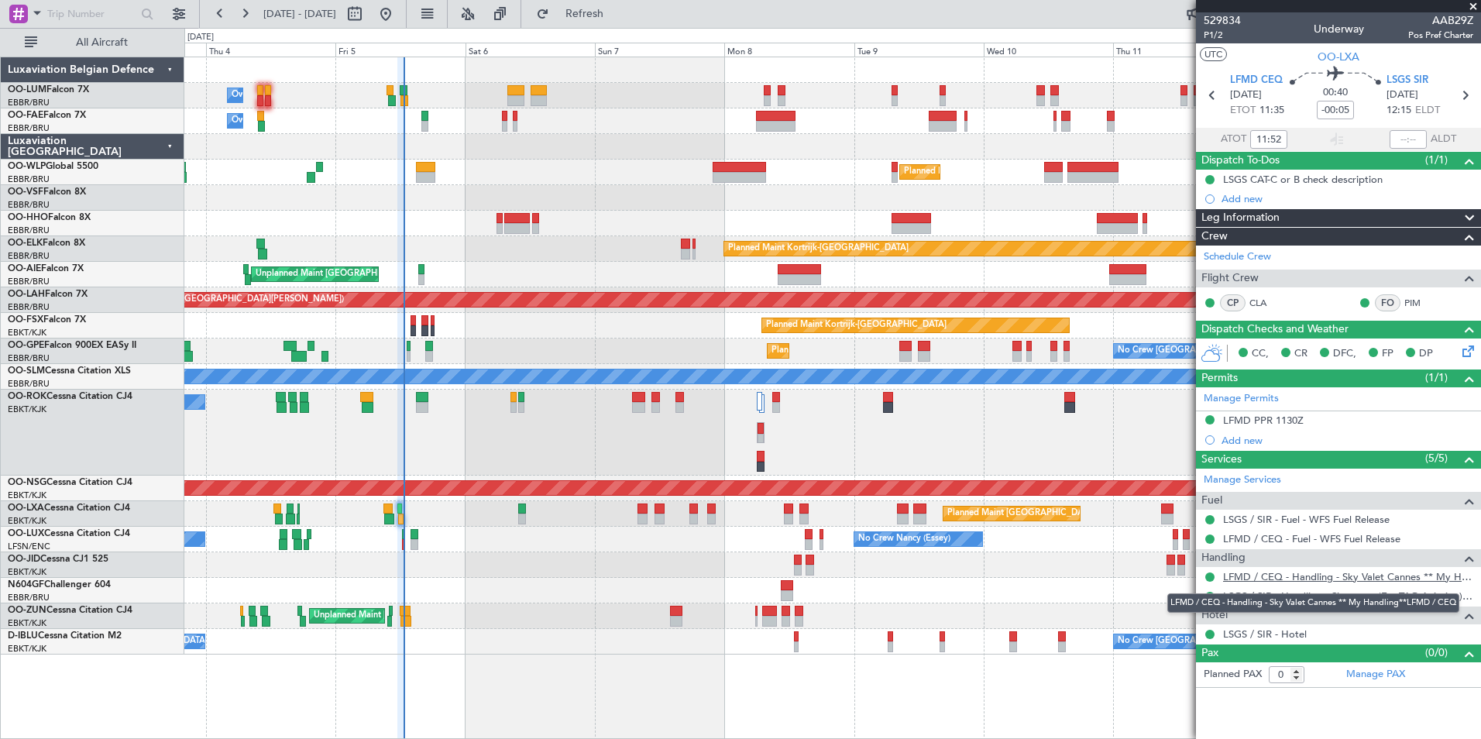
click at [1291, 572] on link "LFMD / CEQ - Handling - Sky Valet Cannes ** My Handling**LFMD / CEQ" at bounding box center [1348, 576] width 250 height 13
click at [600, 18] on button "Refresh" at bounding box center [575, 14] width 93 height 25
click at [618, 17] on span "Refresh" at bounding box center [584, 14] width 65 height 11
click at [618, 19] on span "Refresh" at bounding box center [584, 14] width 65 height 11
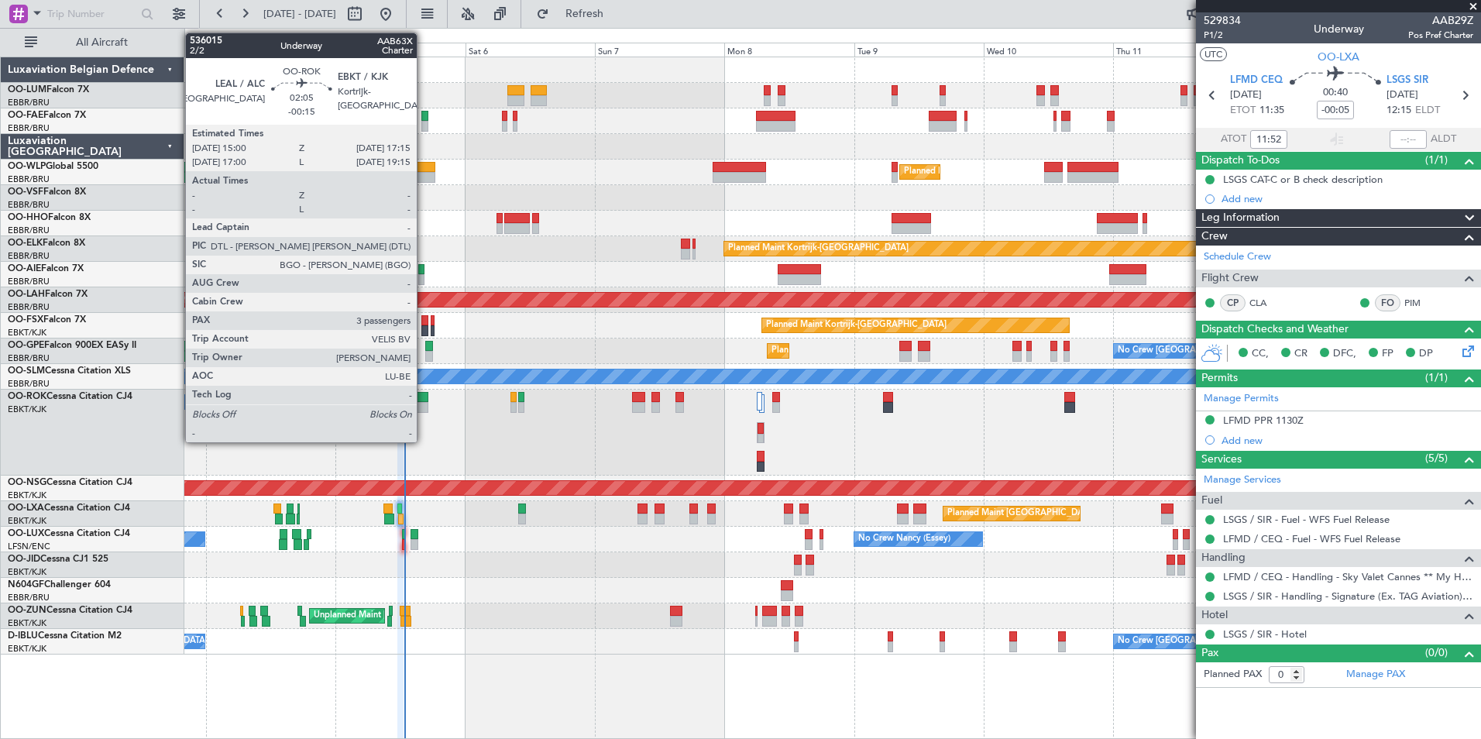
click at [424, 403] on div at bounding box center [422, 407] width 12 height 11
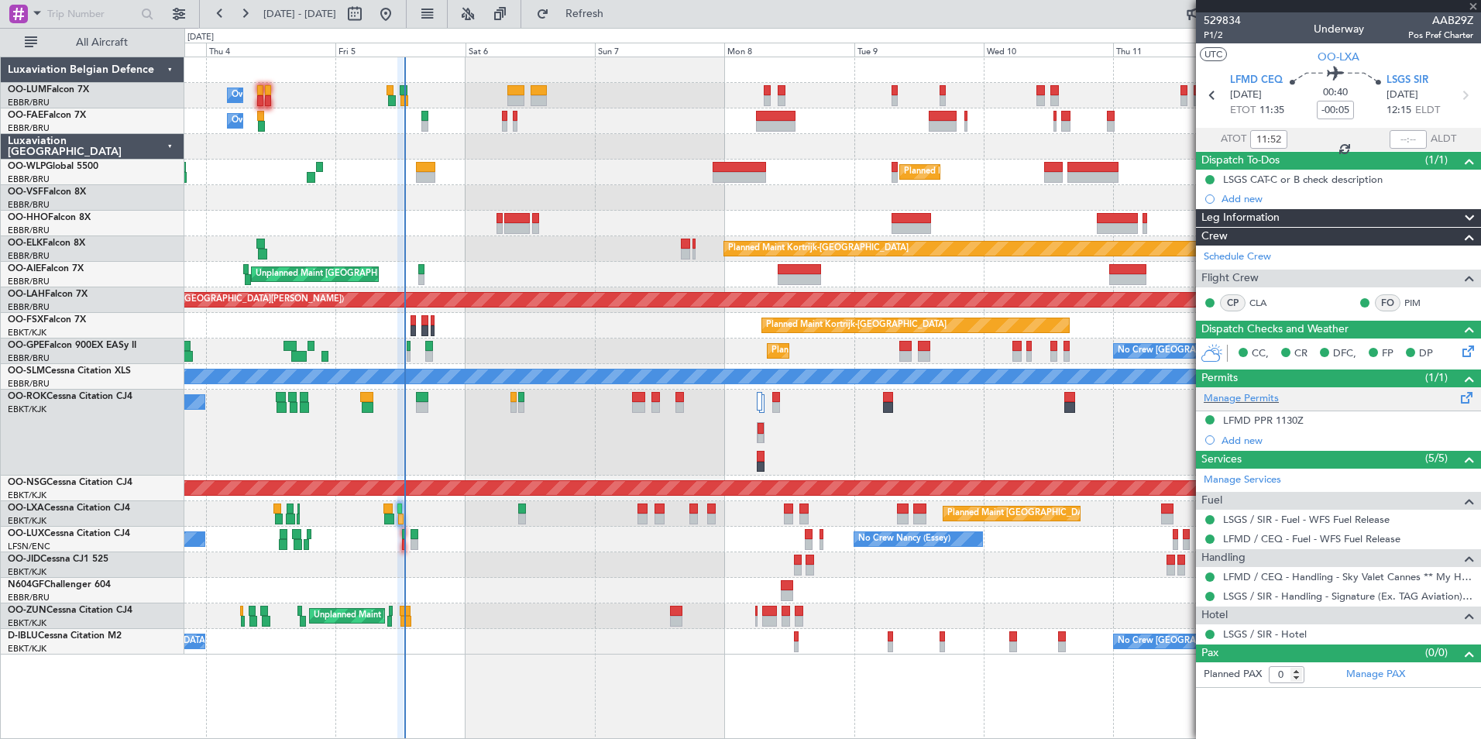
type input "-00:15"
type input "3"
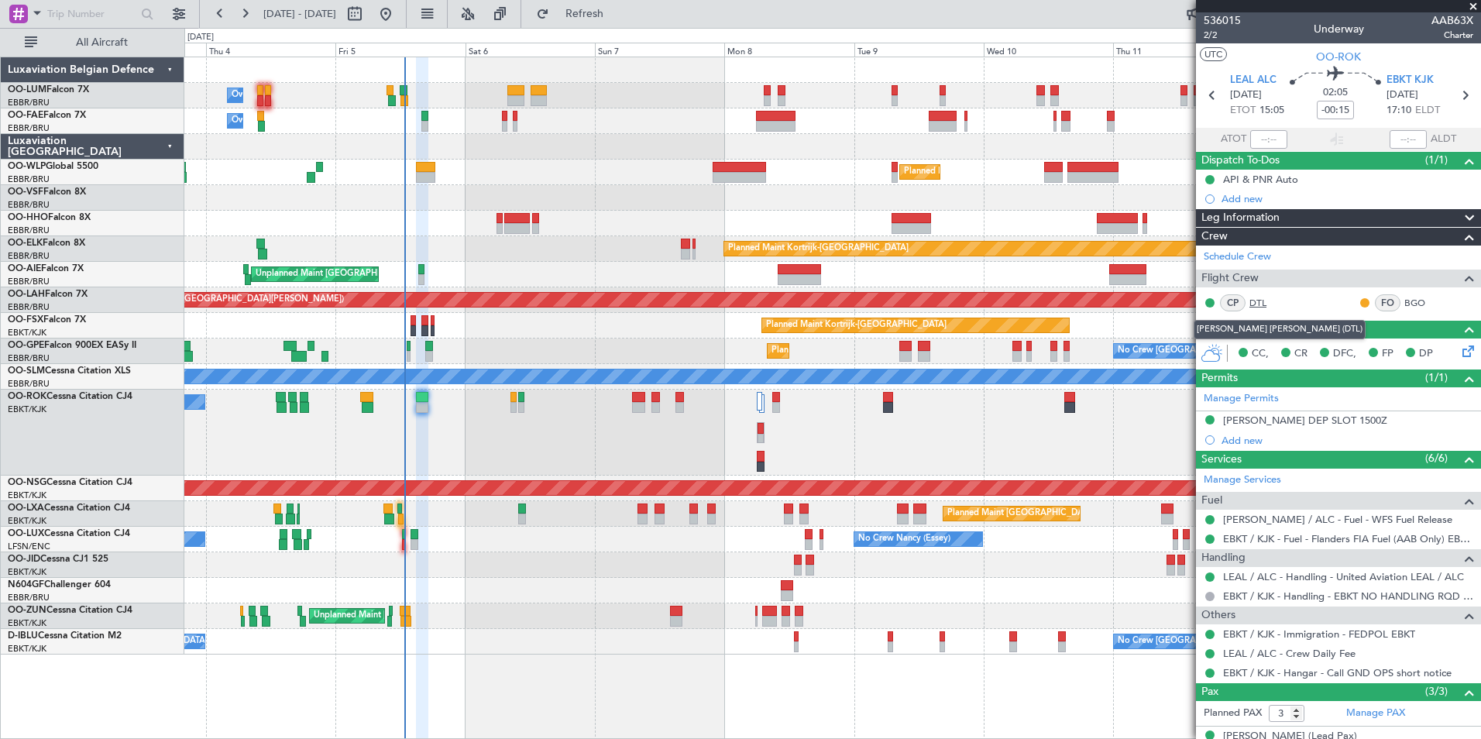
click at [1254, 301] on link "DTL" at bounding box center [1267, 303] width 35 height 14
click at [618, 18] on span "Refresh" at bounding box center [584, 14] width 65 height 11
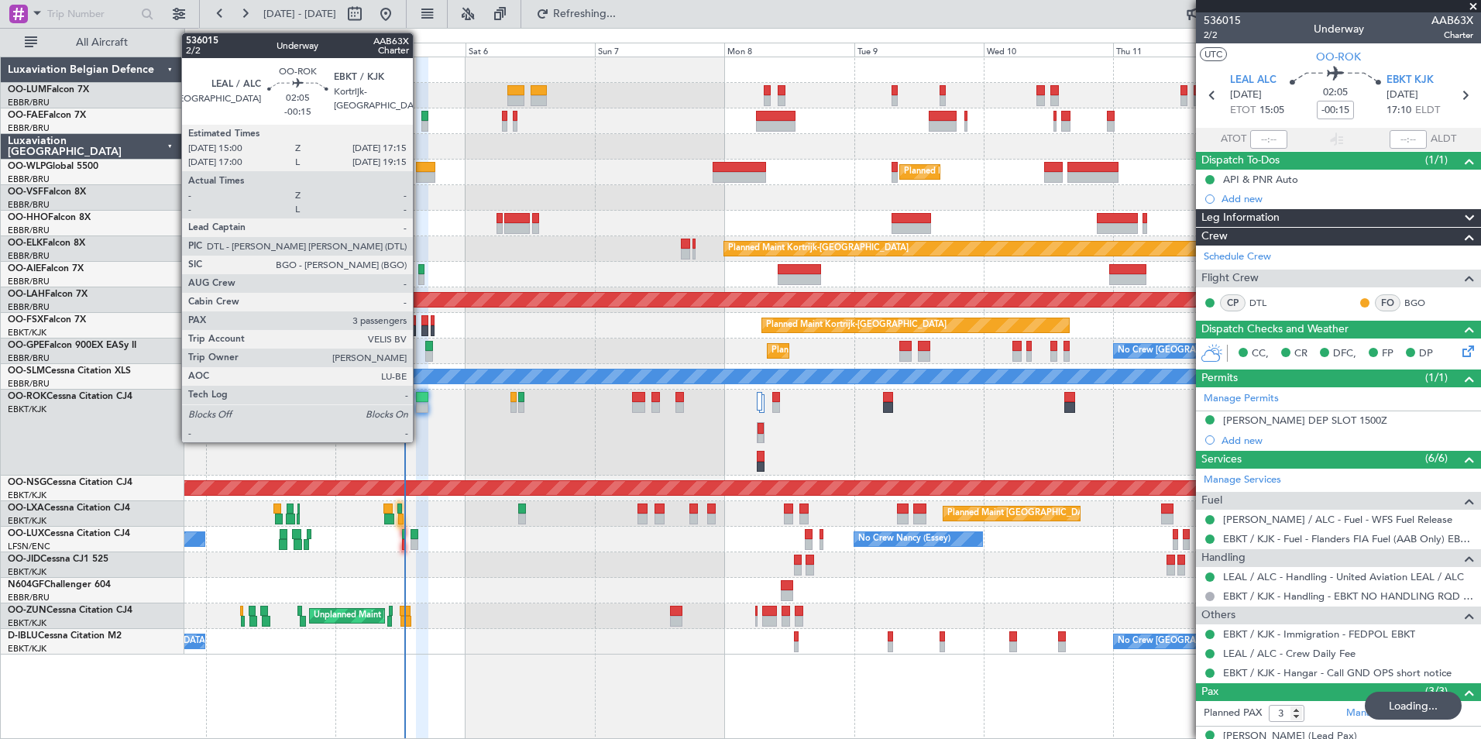
click at [420, 397] on div at bounding box center [422, 397] width 12 height 11
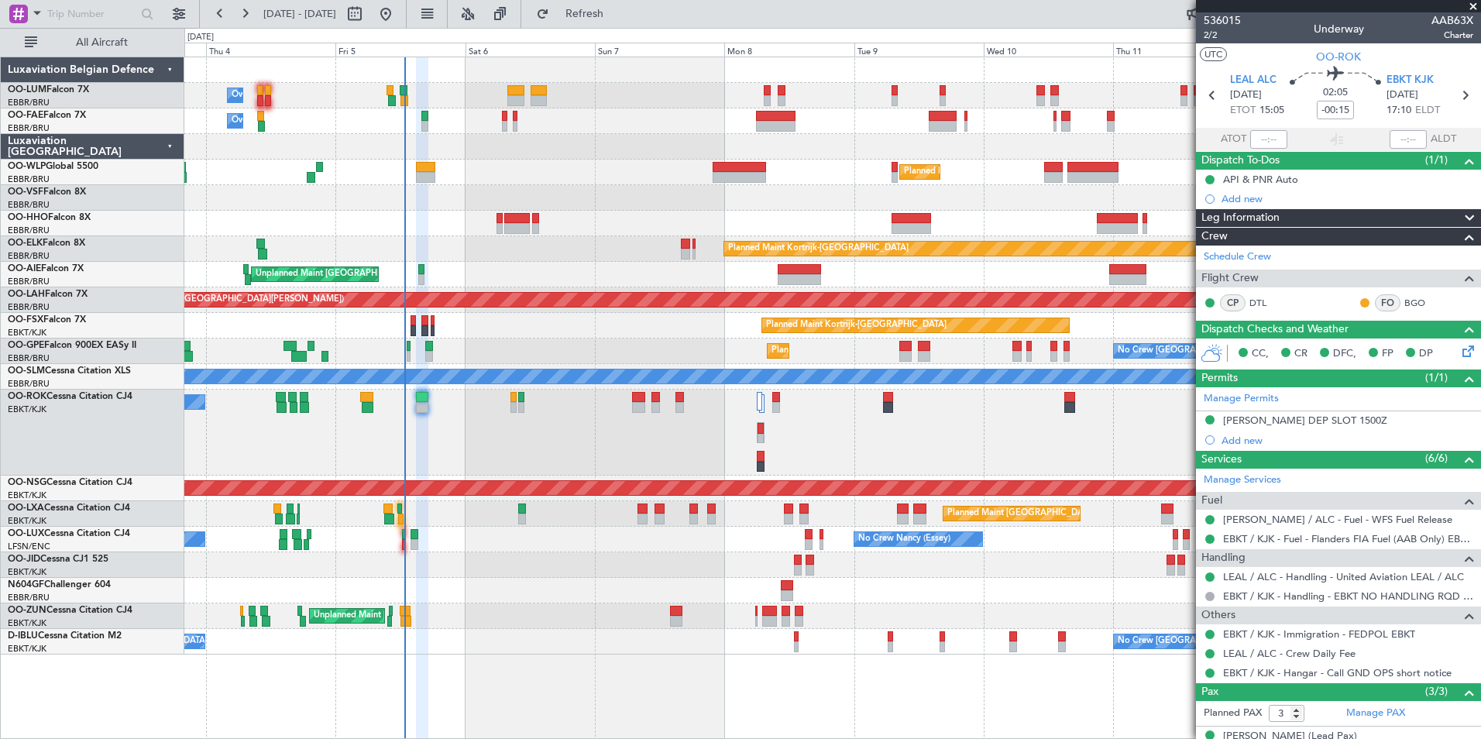
click at [408, 534] on div "No Crew Nancy (Essey) No Crew Nancy (Essey) No Crew Paris (Le Bourget)" at bounding box center [832, 540] width 1296 height 26
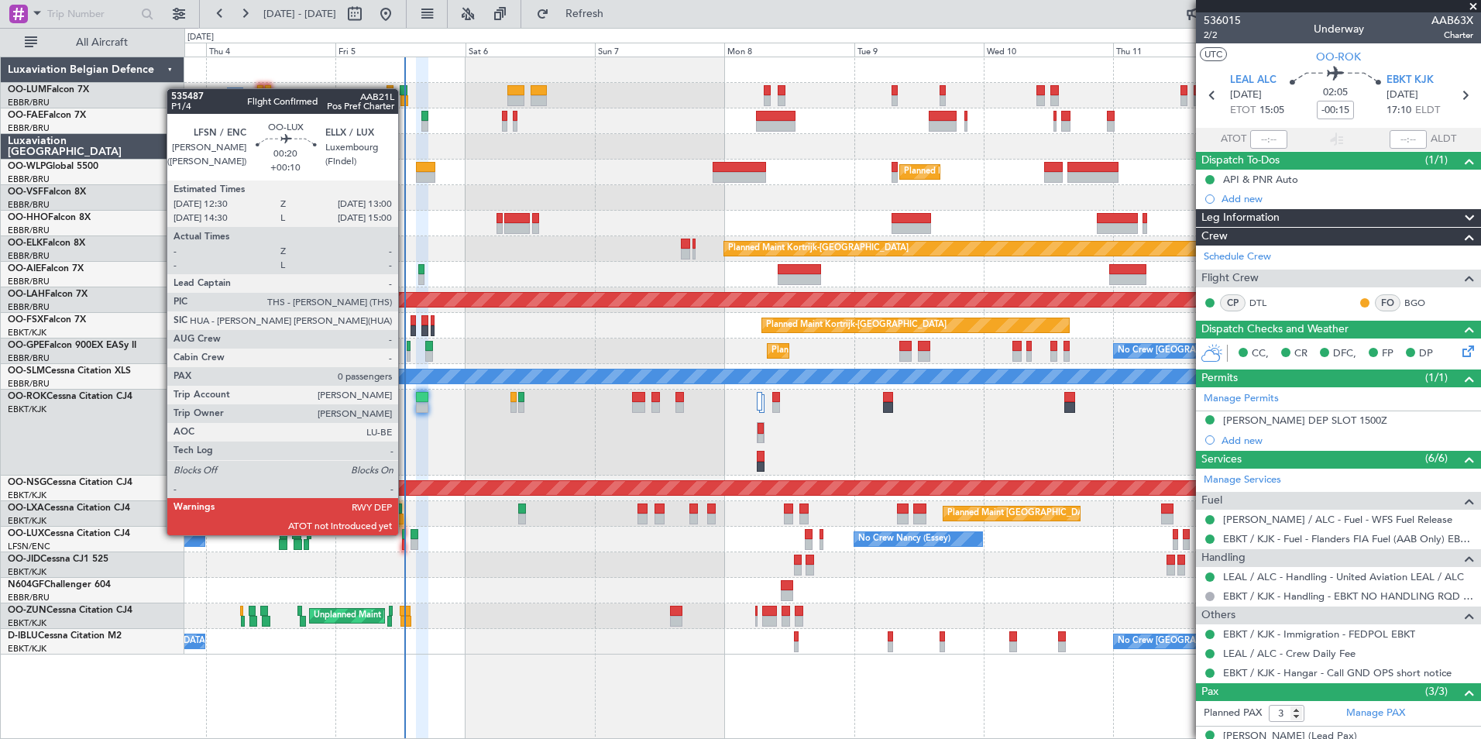
click at [405, 534] on div at bounding box center [403, 534] width 3 height 11
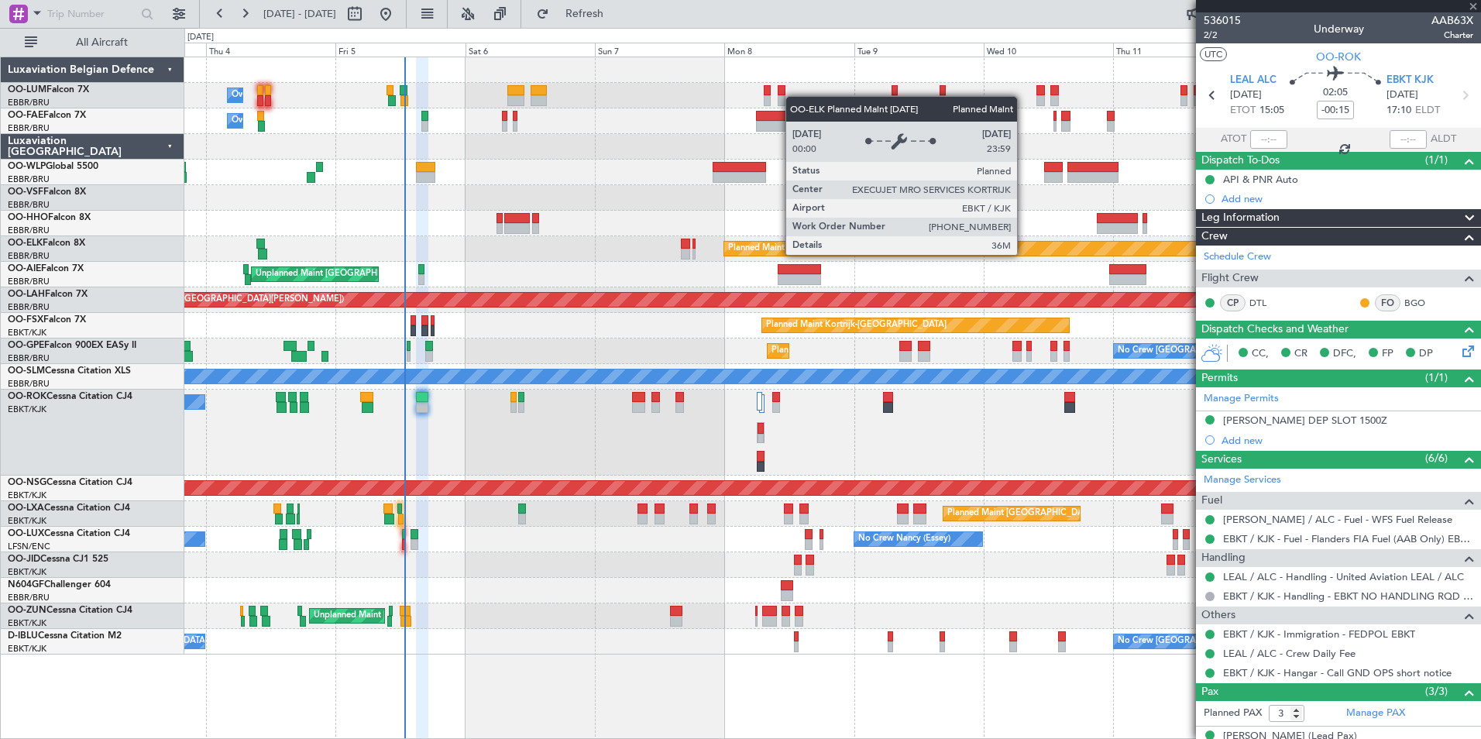
type input "+00:10"
type input "0"
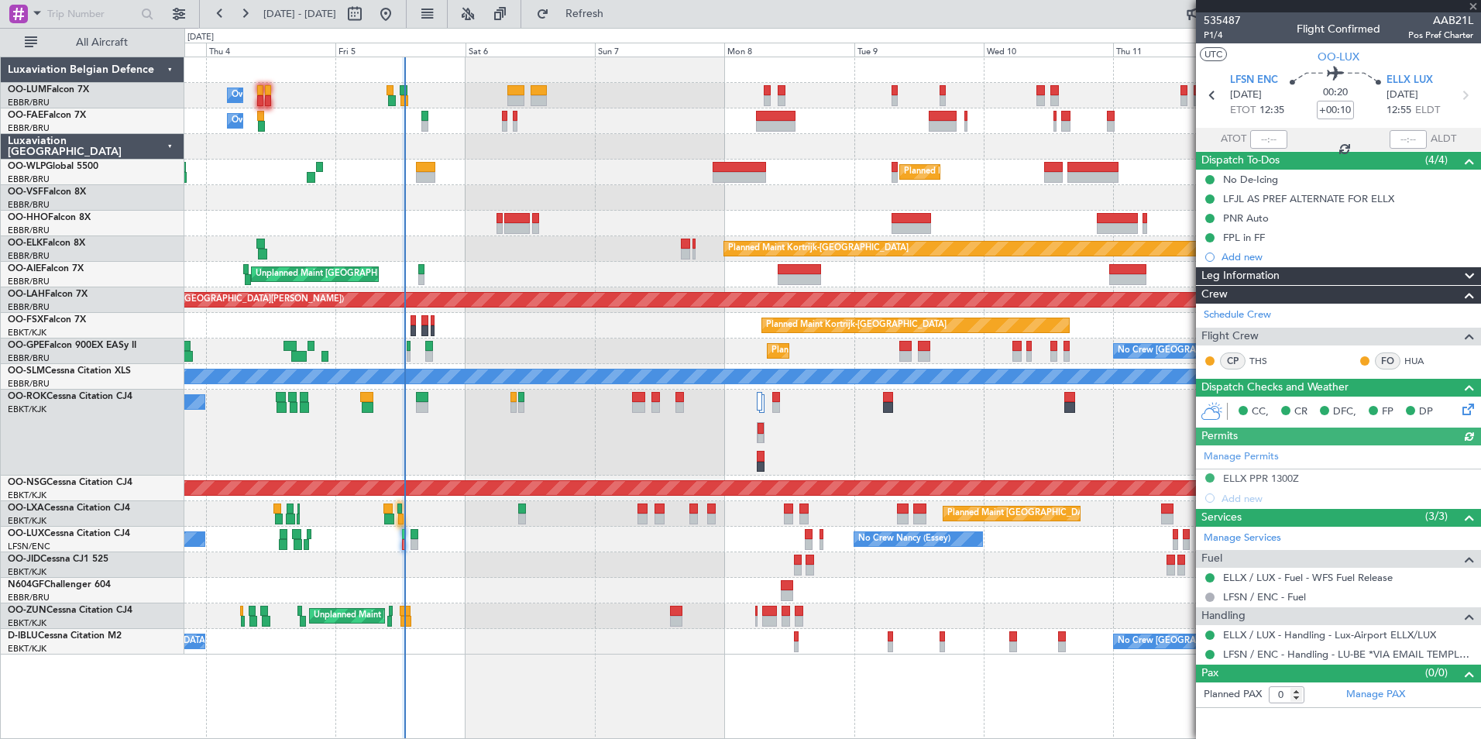
click at [1270, 139] on div at bounding box center [1269, 139] width 37 height 19
click at [1256, 136] on input "text" at bounding box center [1269, 139] width 37 height 19
type input "12:30"
click at [1267, 60] on section "UTC OO-LUX" at bounding box center [1338, 54] width 285 height 23
click at [507, 115] on div "Owner Melsbroek Air Base" at bounding box center [832, 121] width 1296 height 26
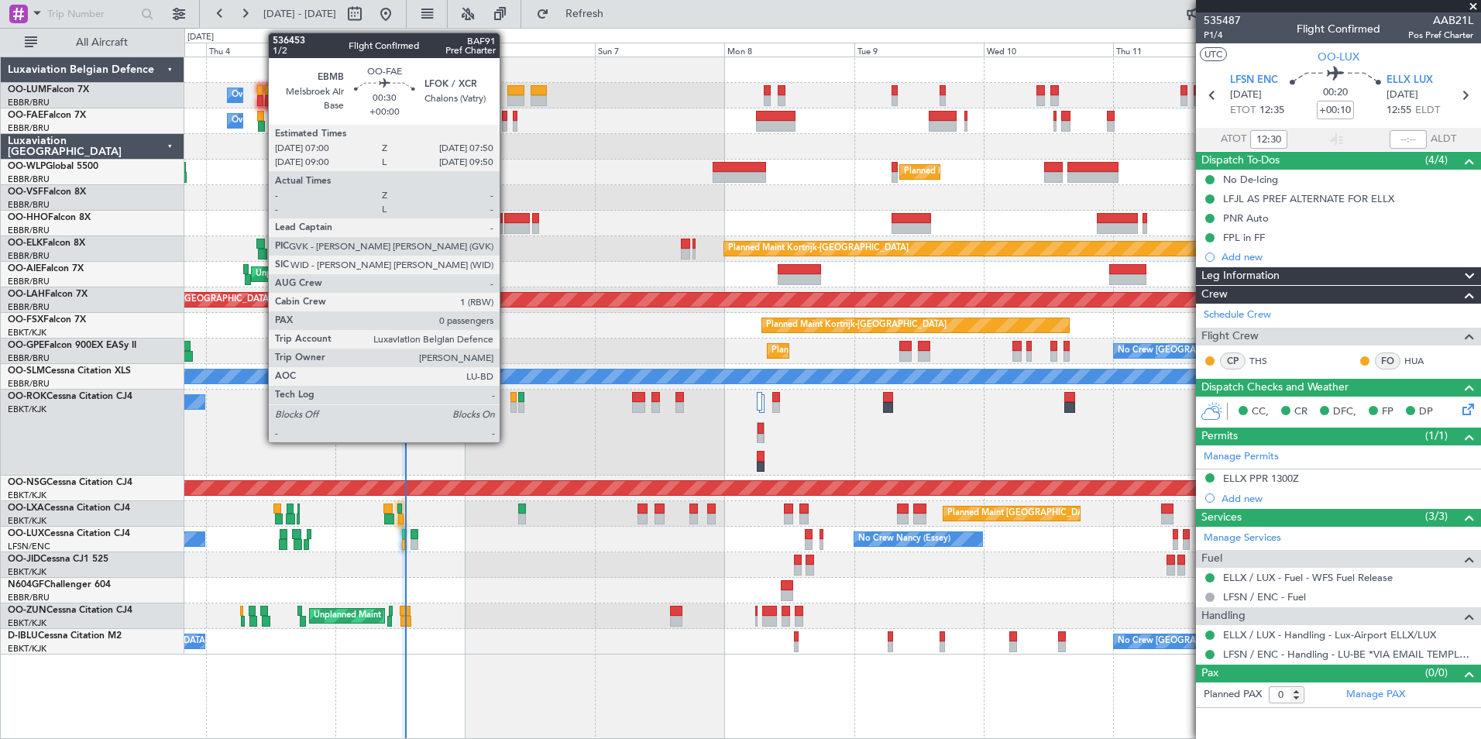
click at [507, 115] on div at bounding box center [504, 116] width 5 height 11
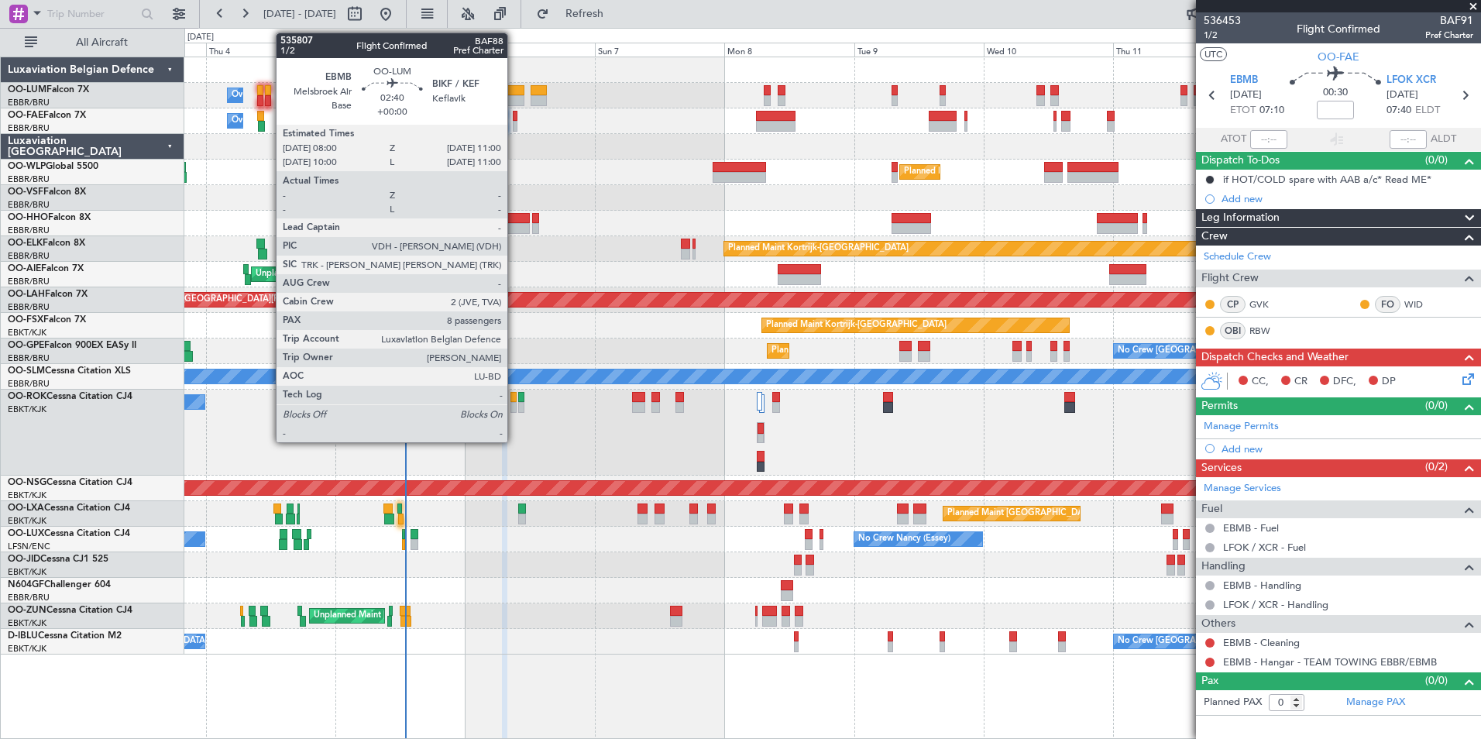
click at [514, 95] on div at bounding box center [515, 90] width 16 height 11
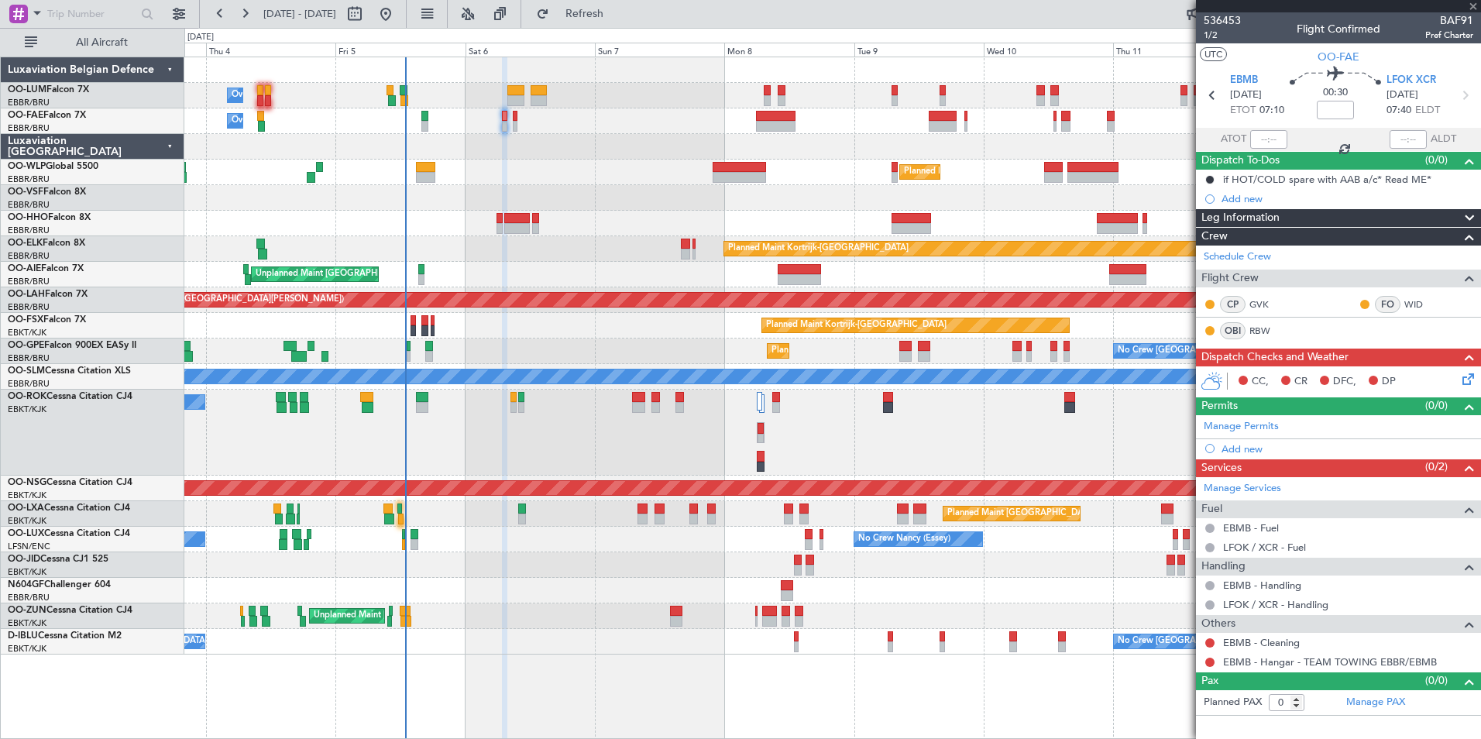
type input "8"
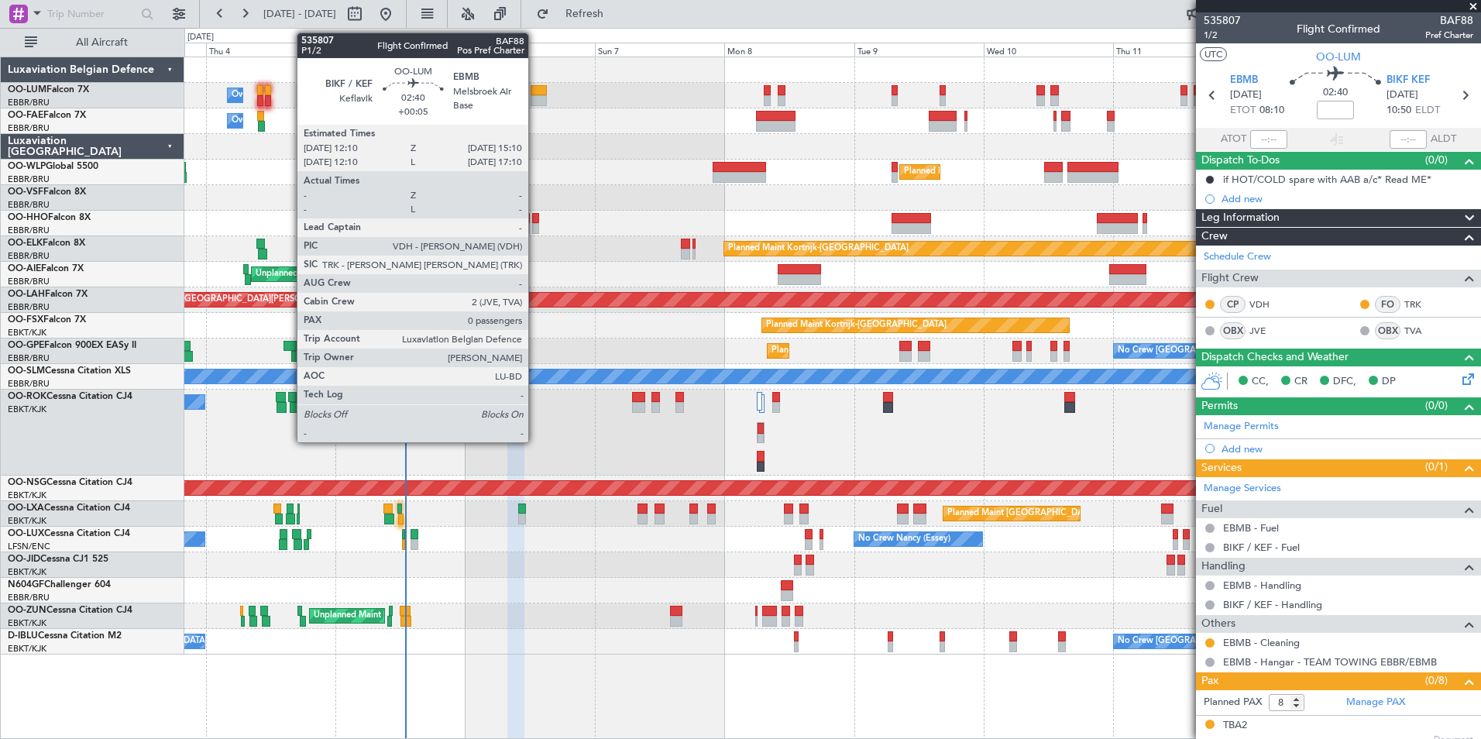
click at [535, 91] on div at bounding box center [539, 90] width 16 height 11
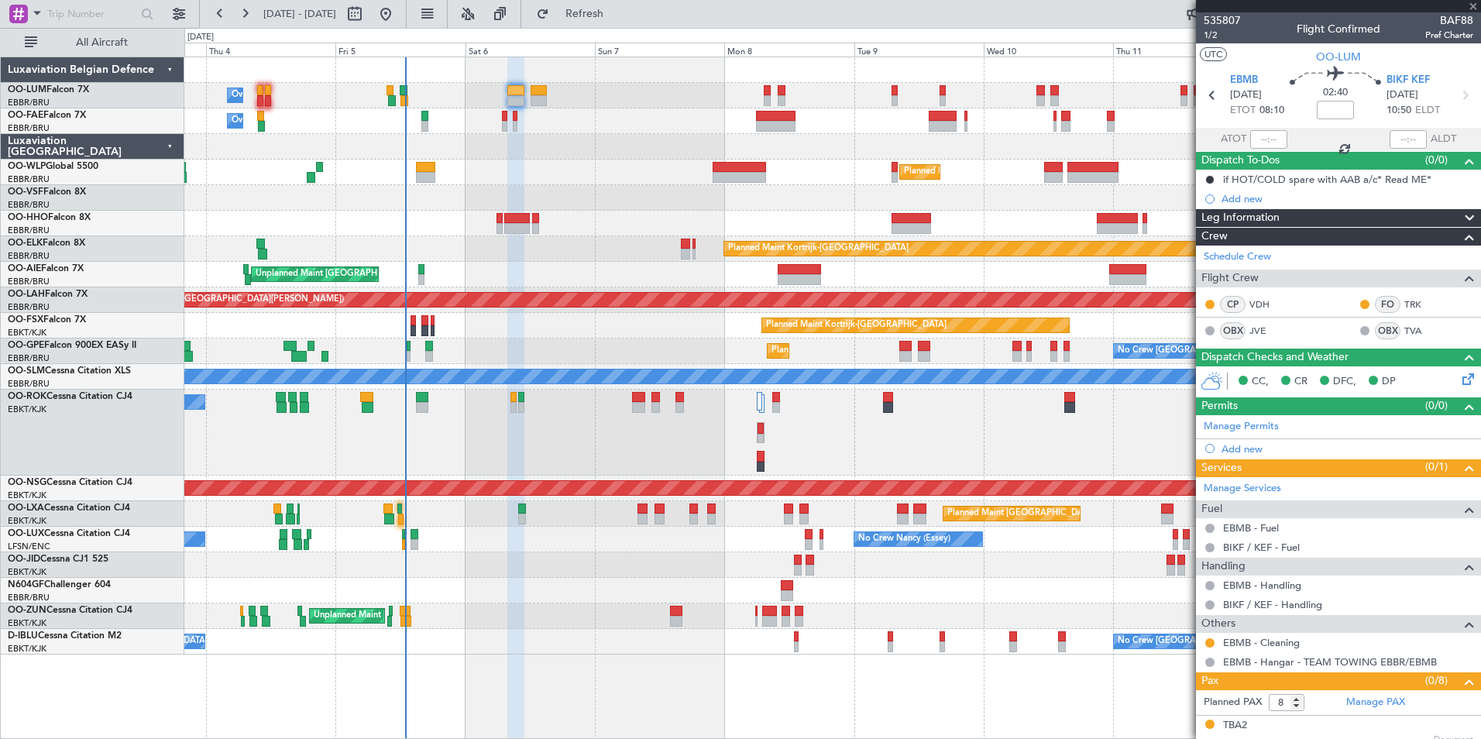
type input "+00:05"
type input "0"
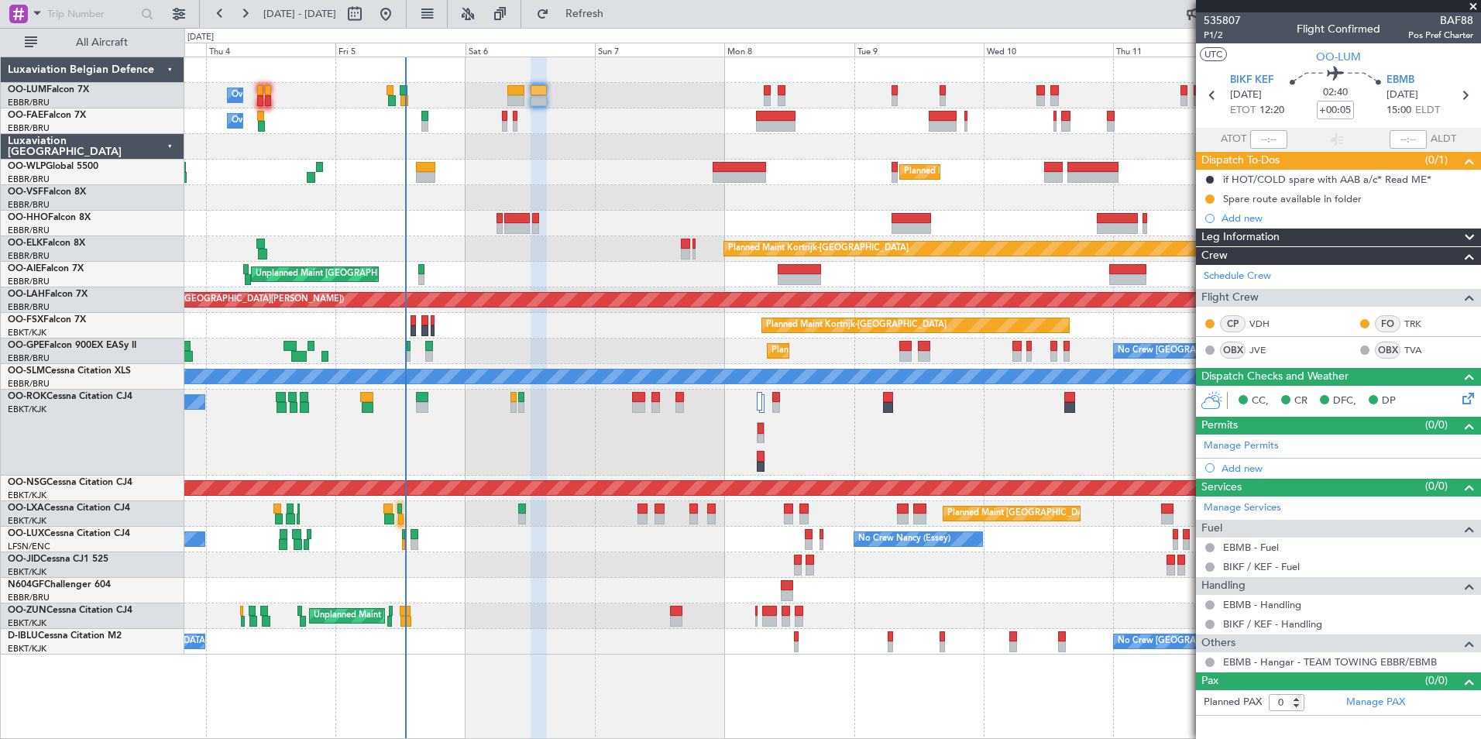
click at [512, 82] on div at bounding box center [832, 70] width 1296 height 26
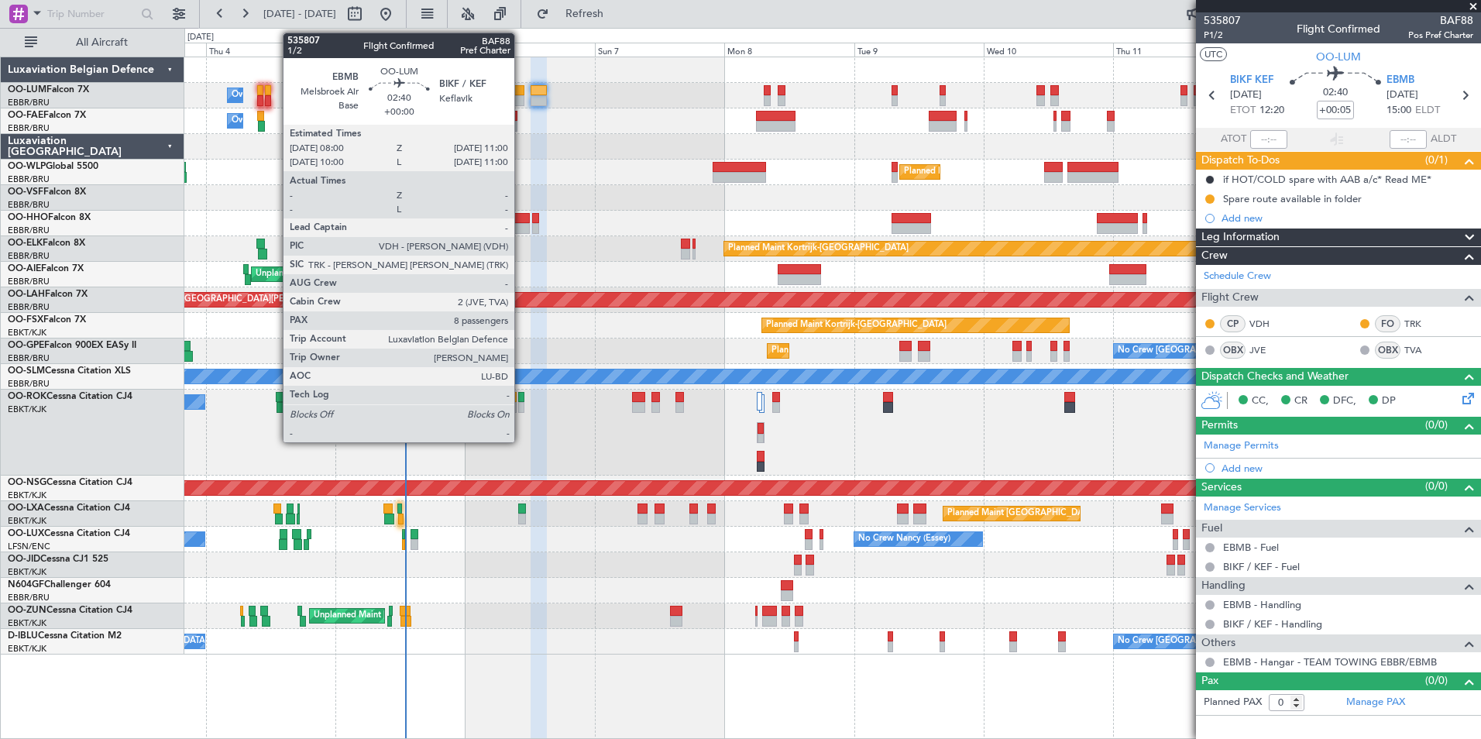
click at [521, 96] on div at bounding box center [515, 100] width 16 height 11
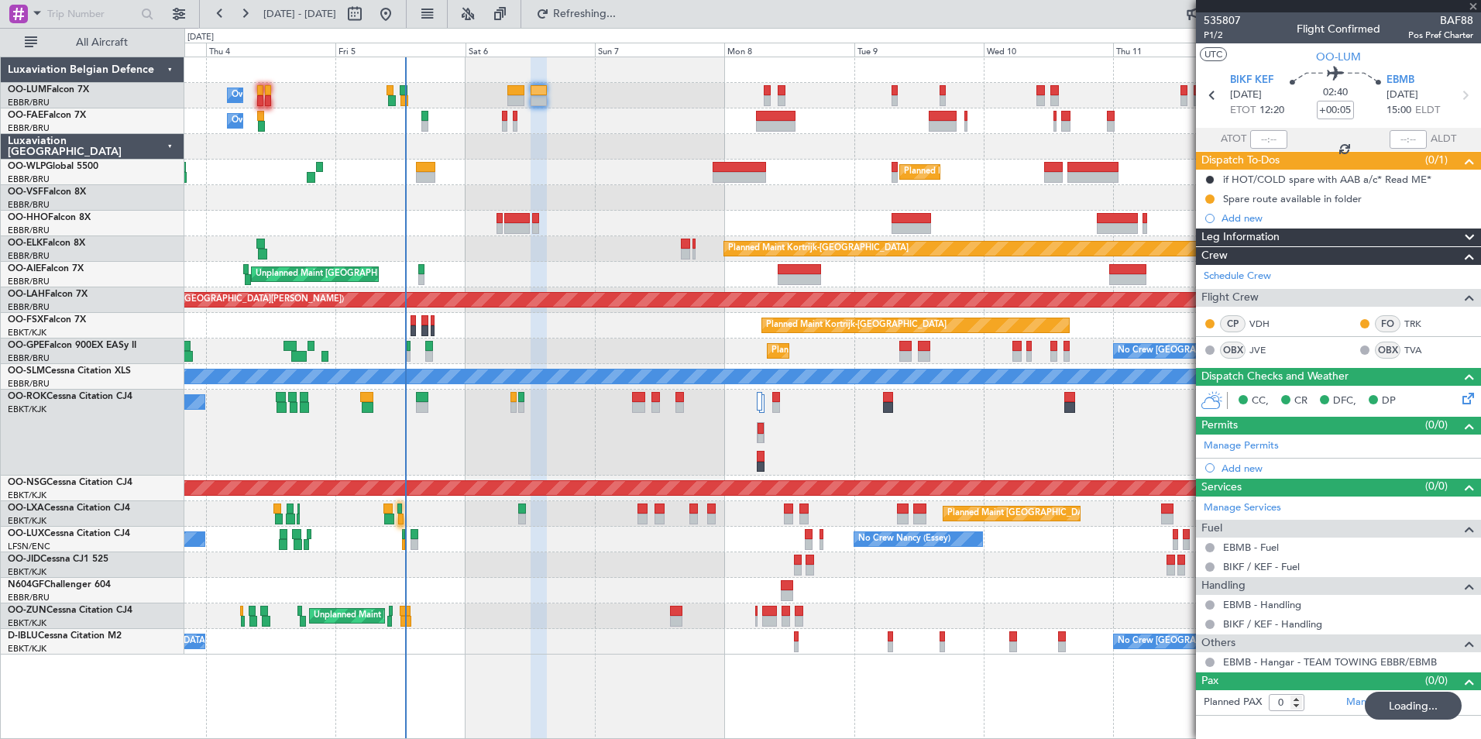
type input "8"
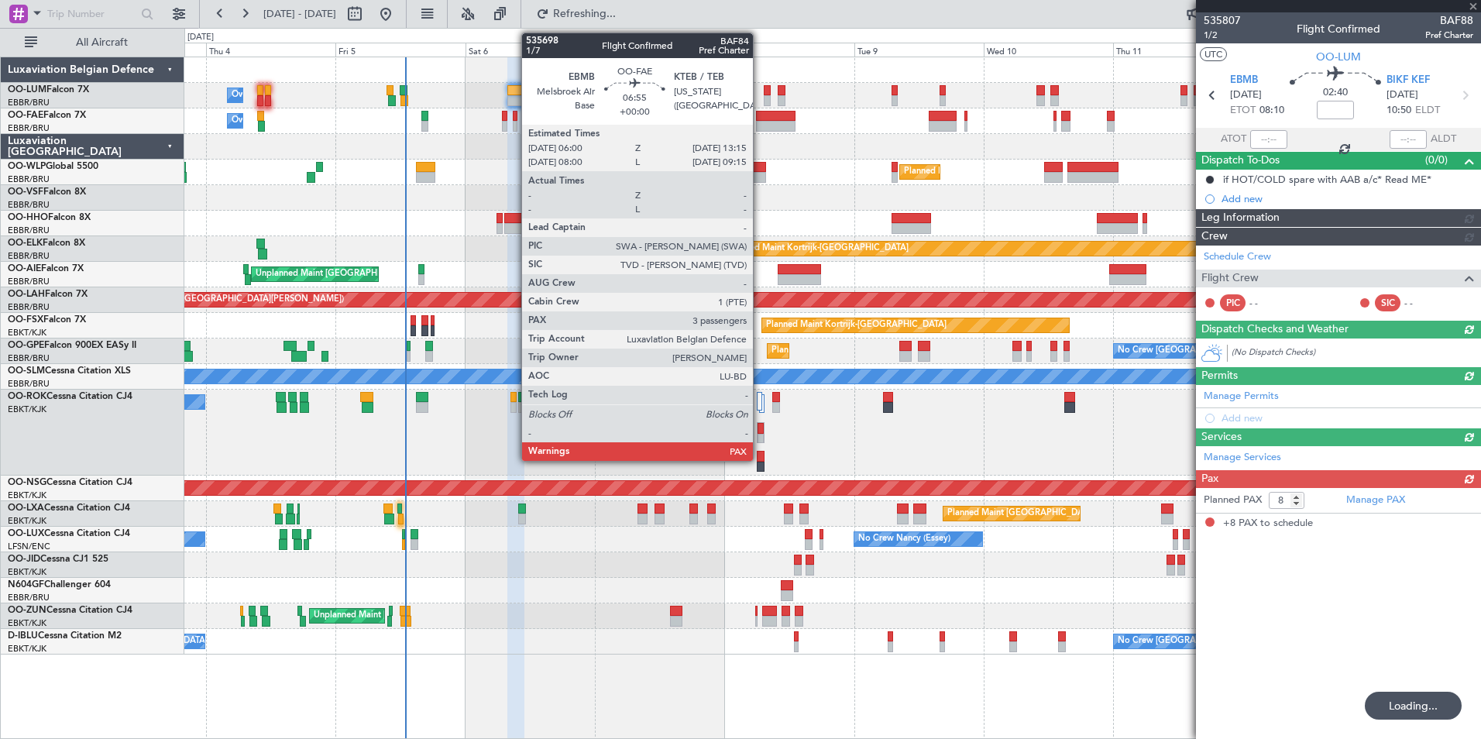
type input "+00:05"
type input "0"
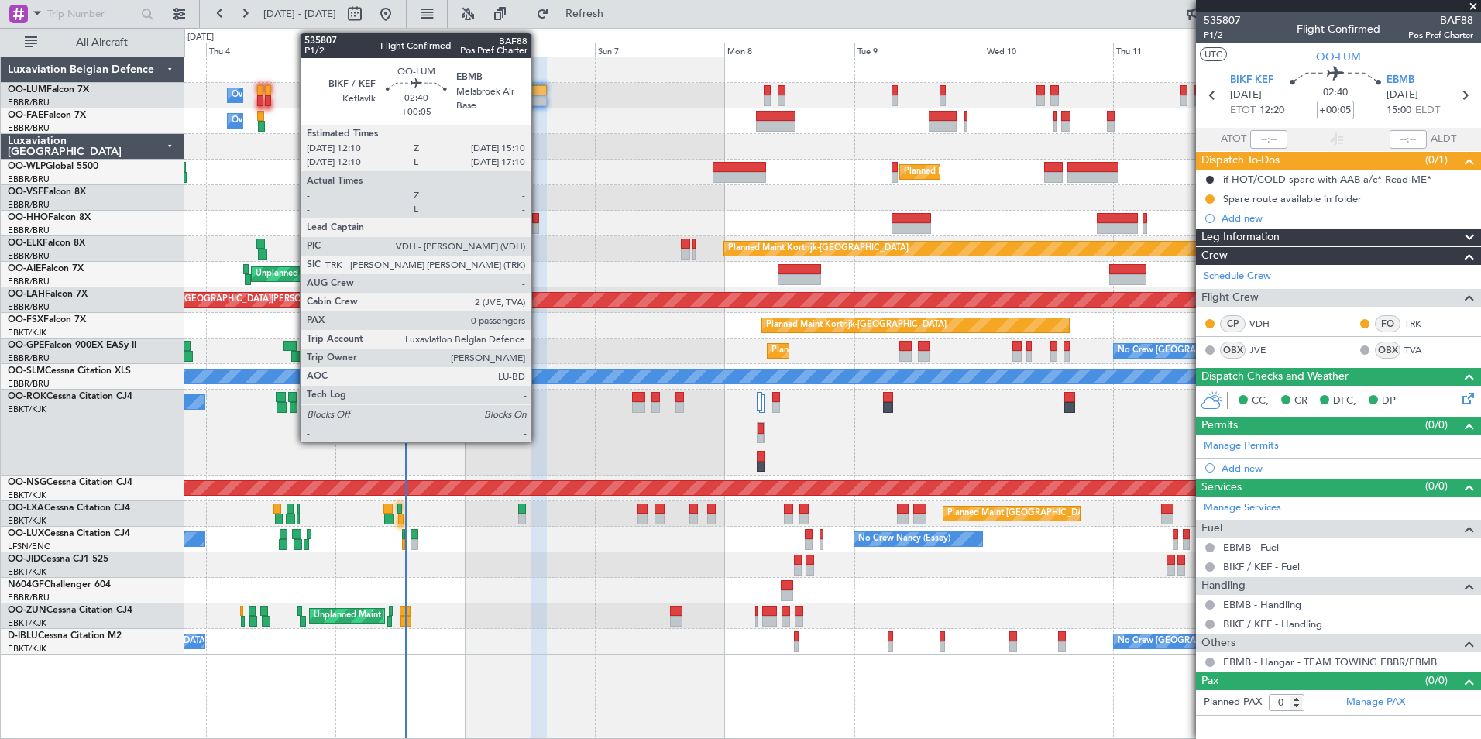
click at [538, 91] on div at bounding box center [539, 90] width 16 height 11
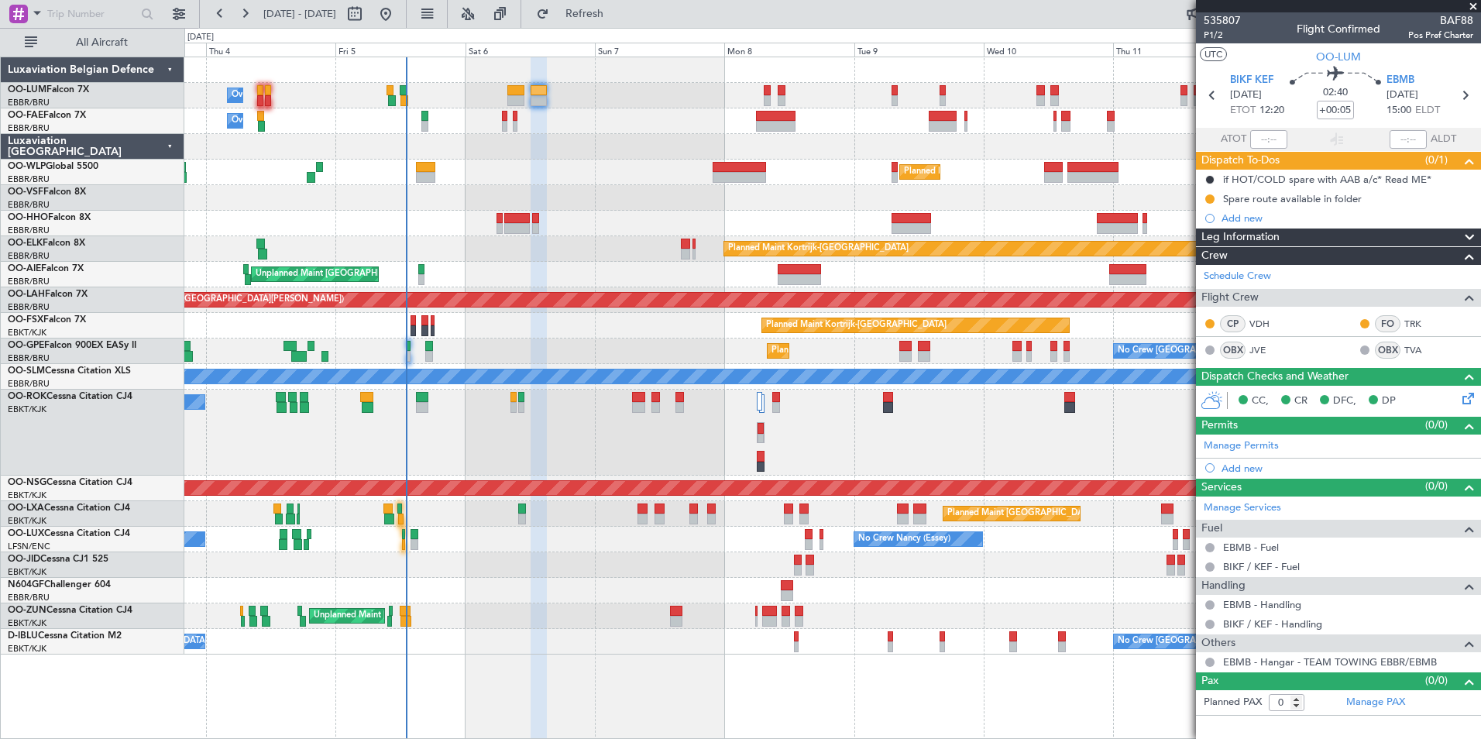
click at [507, 115] on div "Owner Melsbroek Air Base" at bounding box center [832, 121] width 1296 height 26
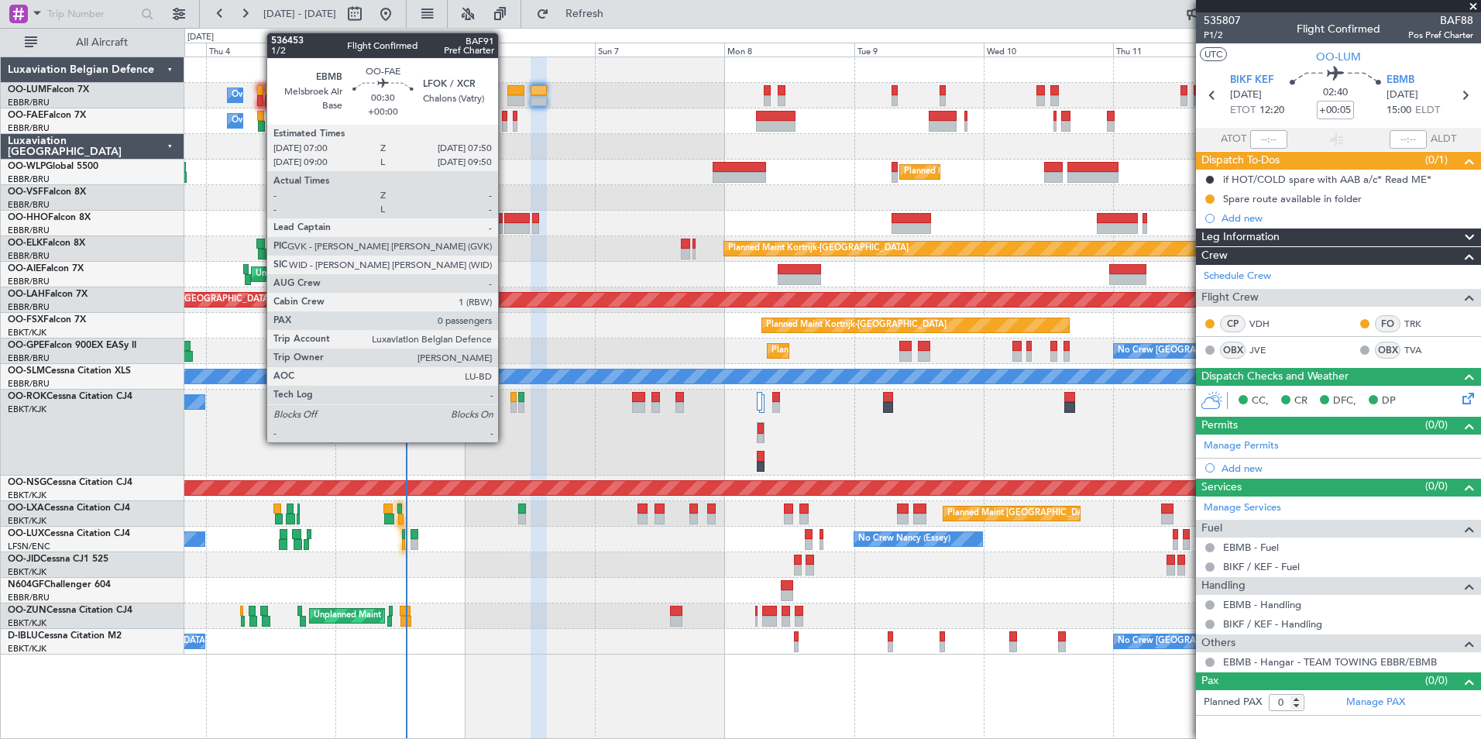
click at [505, 115] on div at bounding box center [504, 116] width 5 height 11
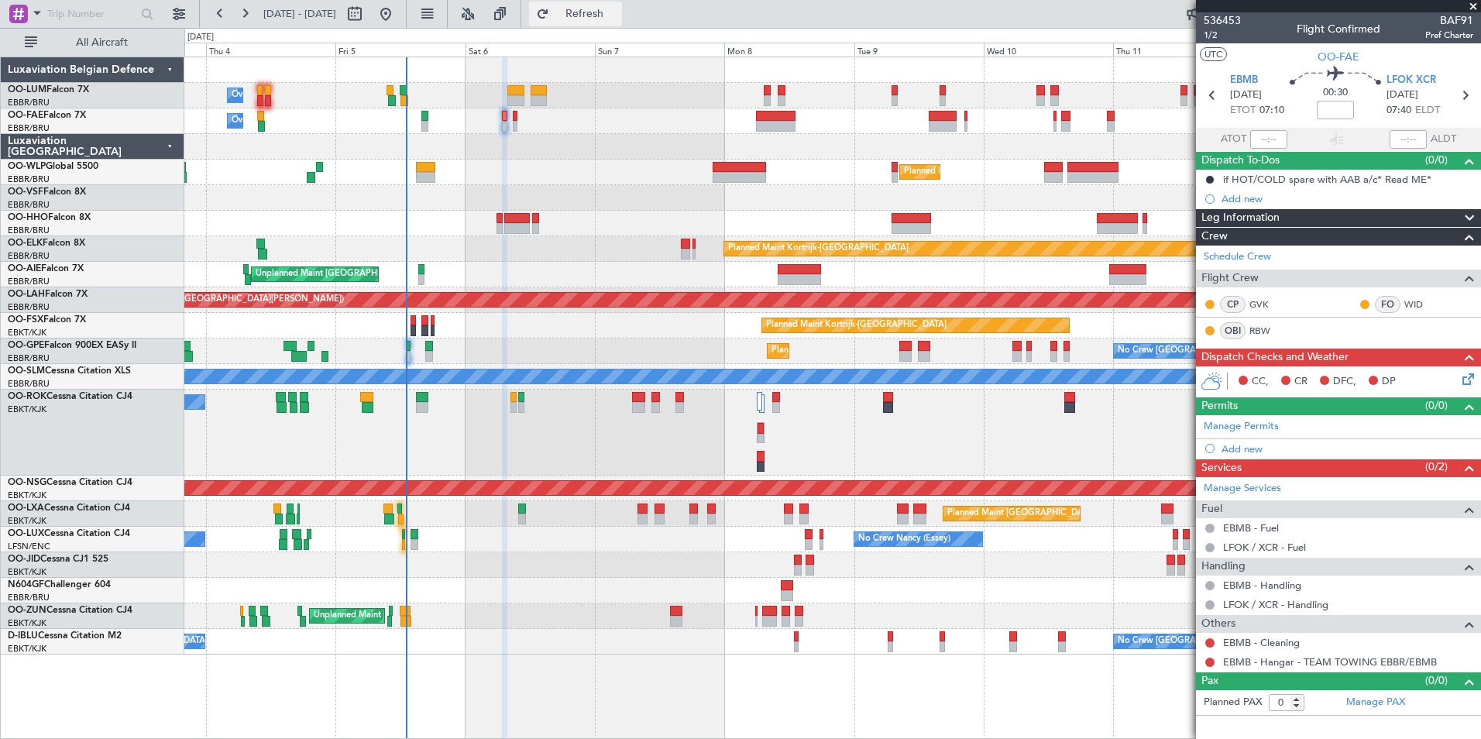
click at [617, 18] on span "Refresh" at bounding box center [584, 14] width 65 height 11
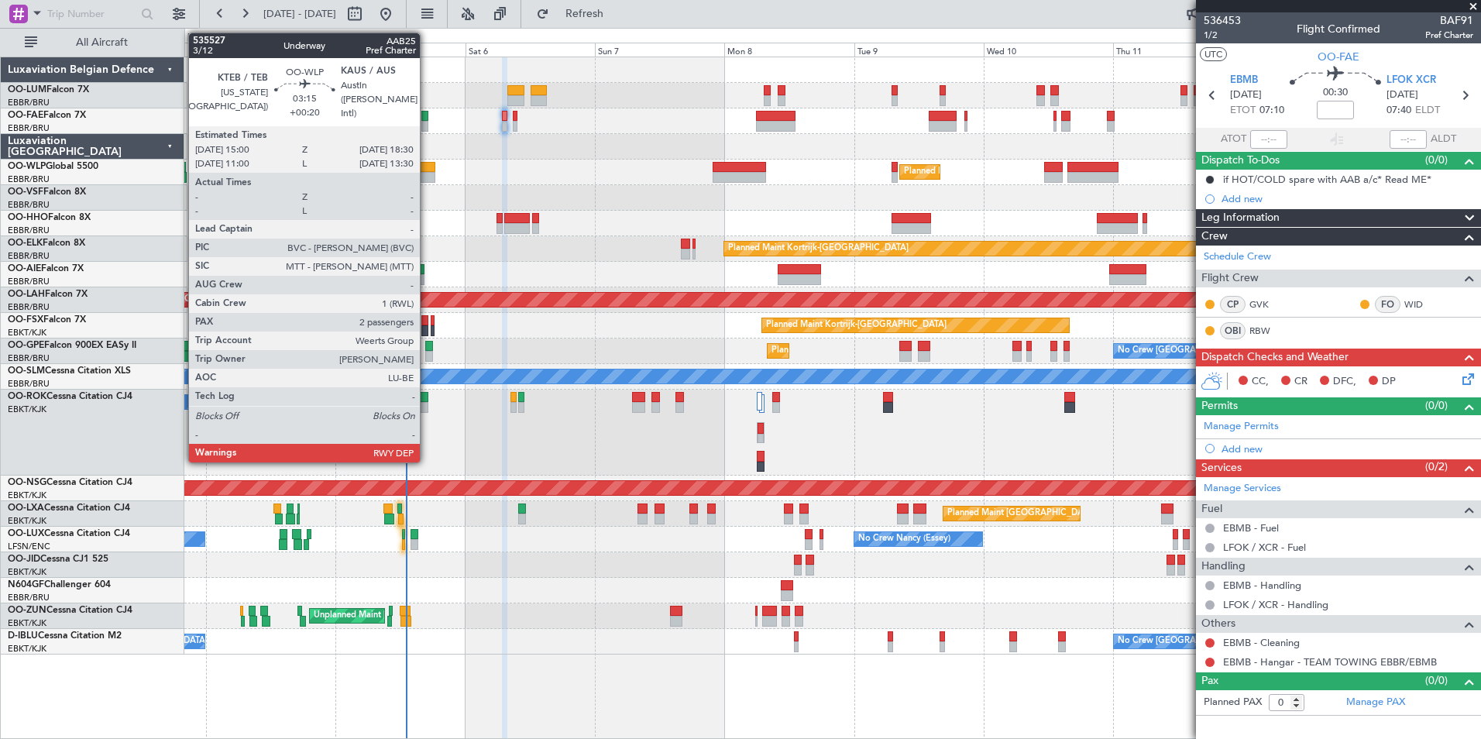
click at [427, 168] on div at bounding box center [425, 167] width 19 height 11
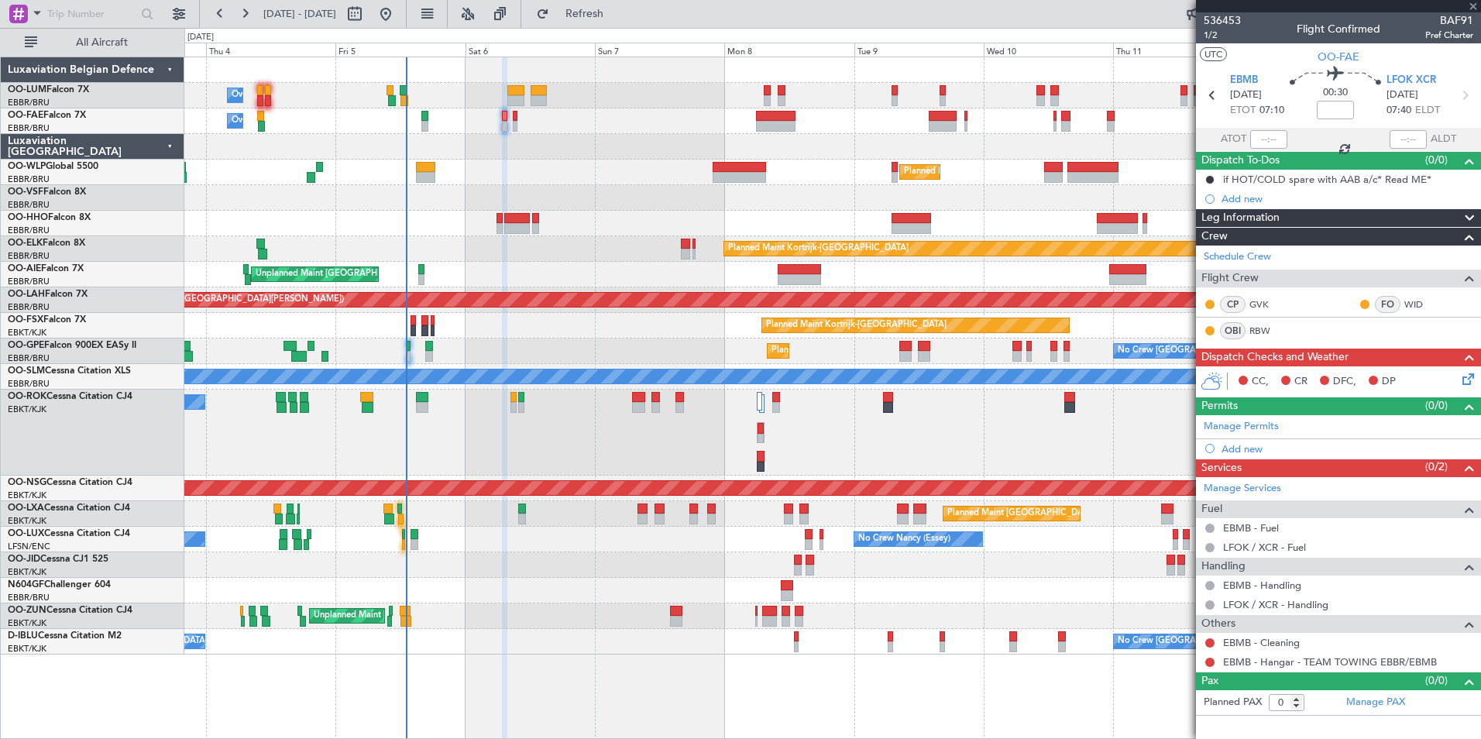
type input "+00:20"
type input "2"
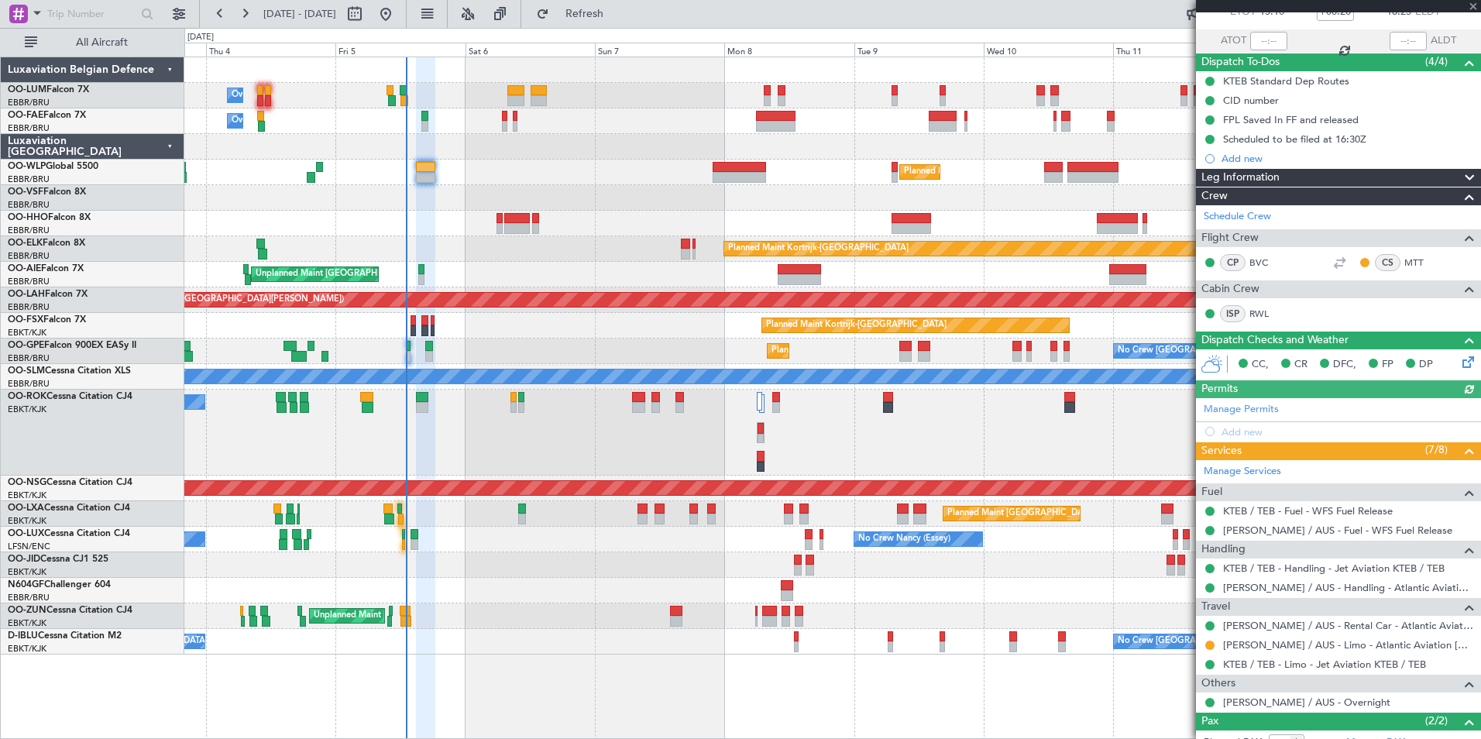
scroll to position [155, 0]
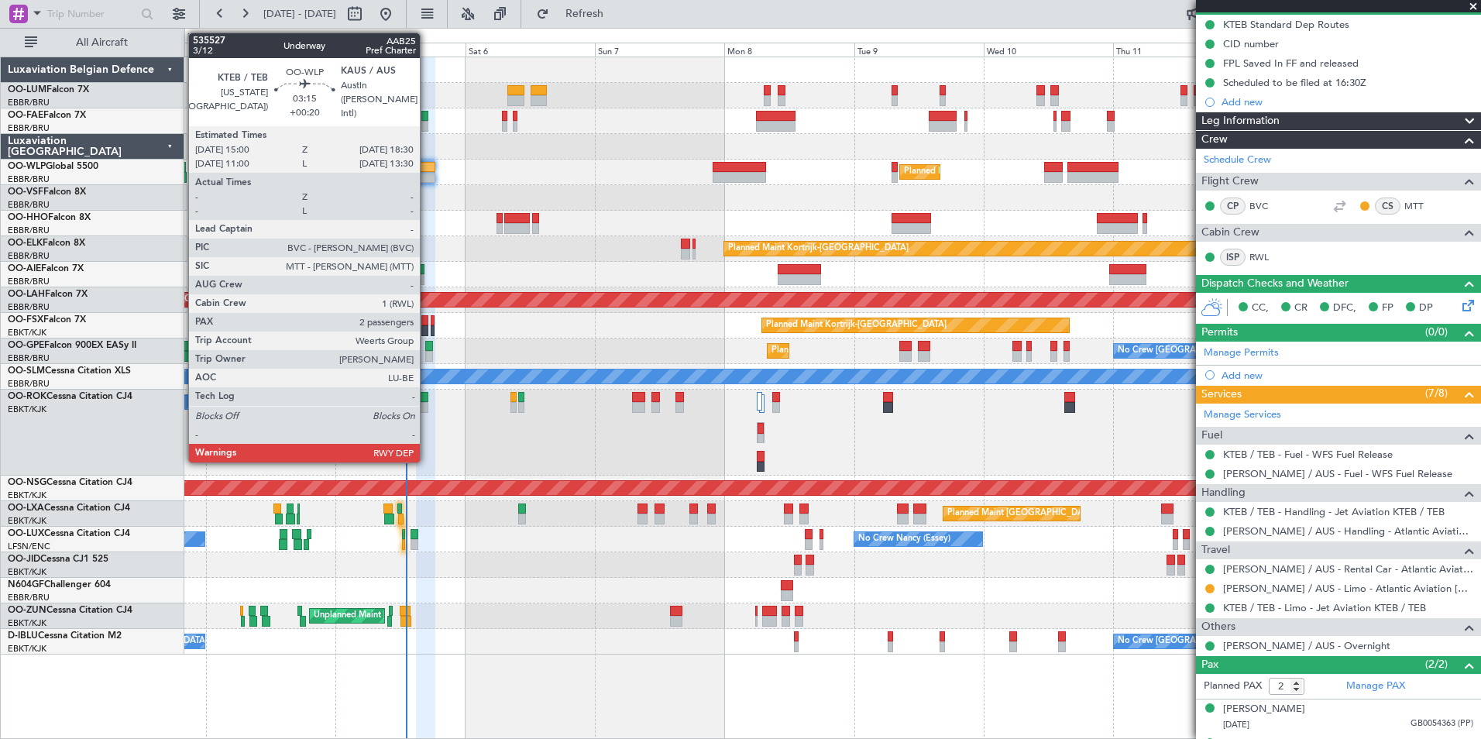
click at [427, 164] on div at bounding box center [425, 167] width 19 height 11
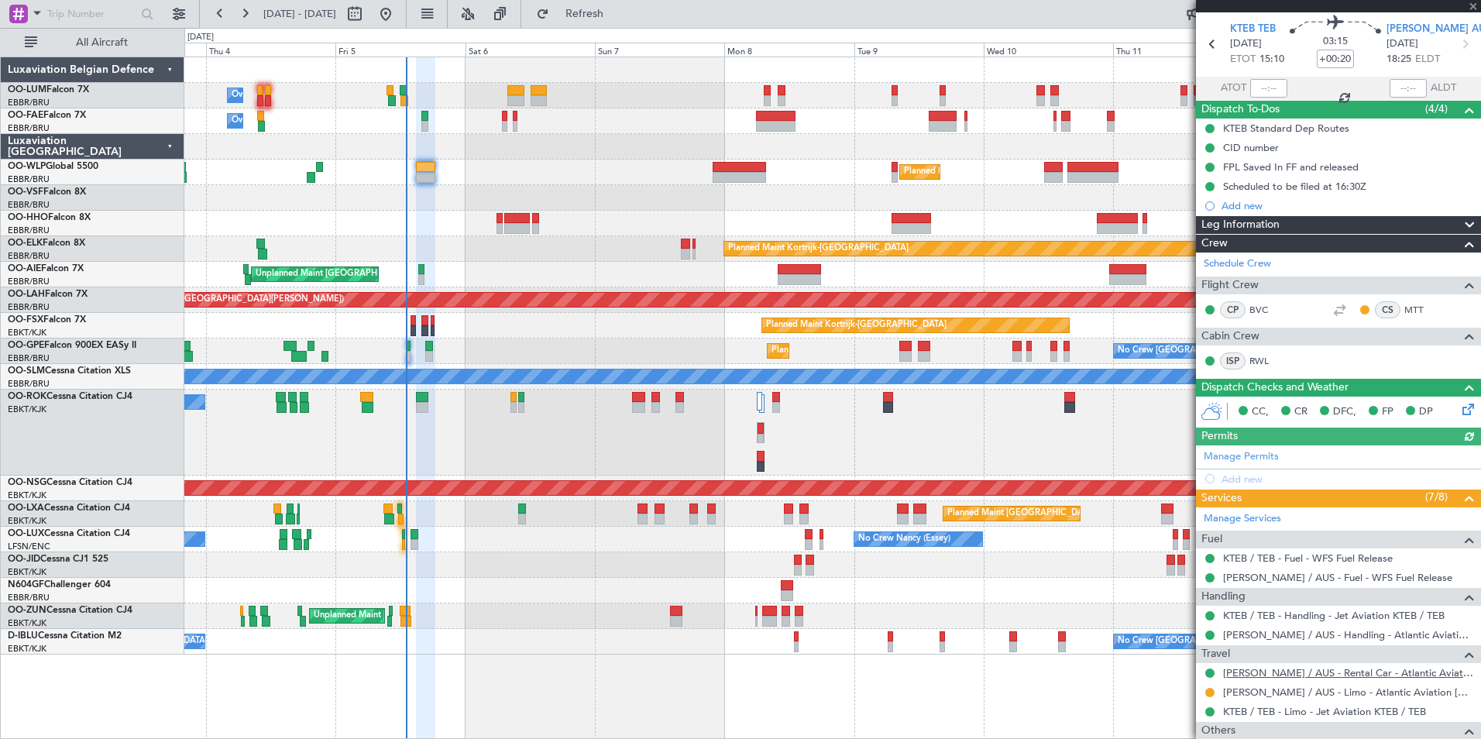
scroll to position [77, 0]
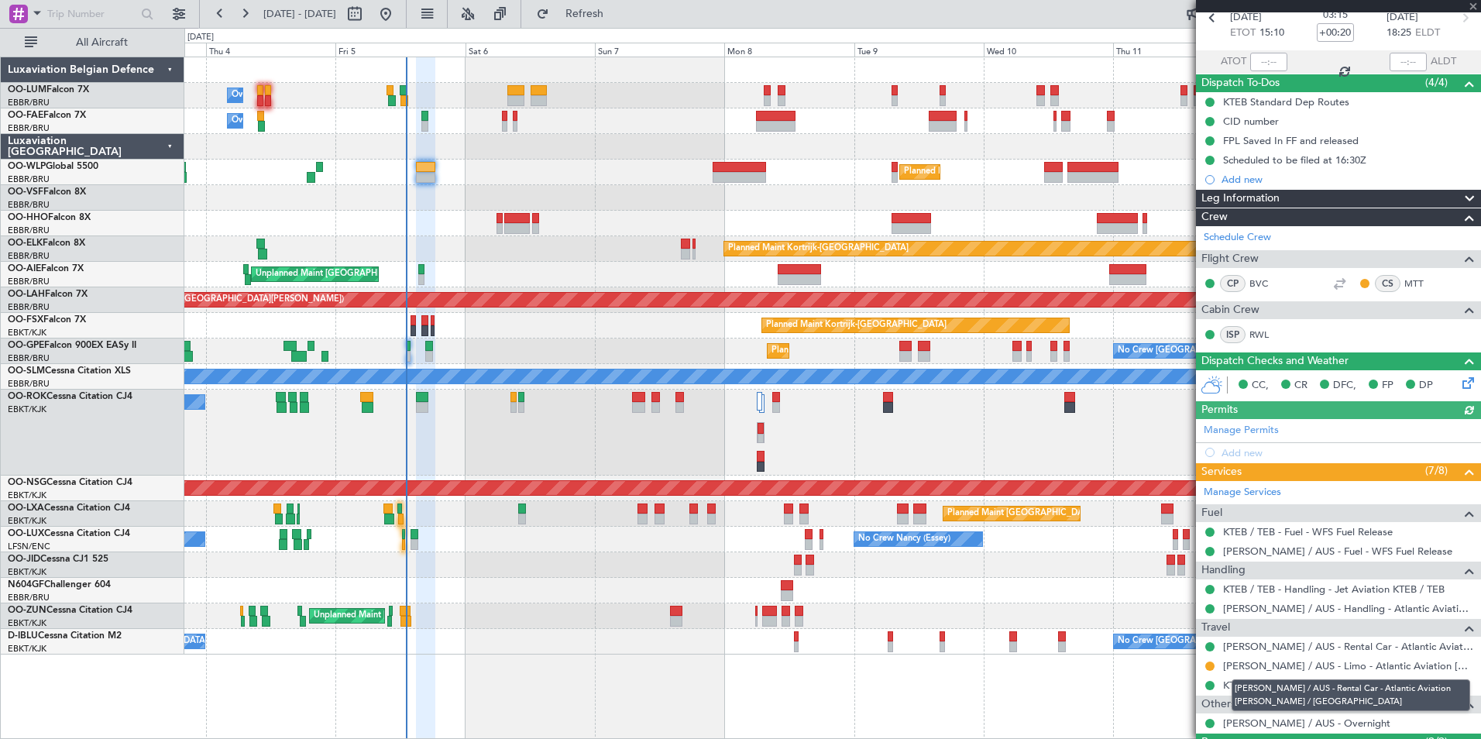
click at [1326, 669] on mat-tooltip-component "[PERSON_NAME] / AUS - Rental Car - Atlantic Aviation [PERSON_NAME] / [GEOGRAPHI…" at bounding box center [1351, 695] width 260 height 53
click at [1335, 662] on link "[PERSON_NAME] / AUS - Limo - Atlantic Aviation [PERSON_NAME] / AUS" at bounding box center [1348, 665] width 250 height 13
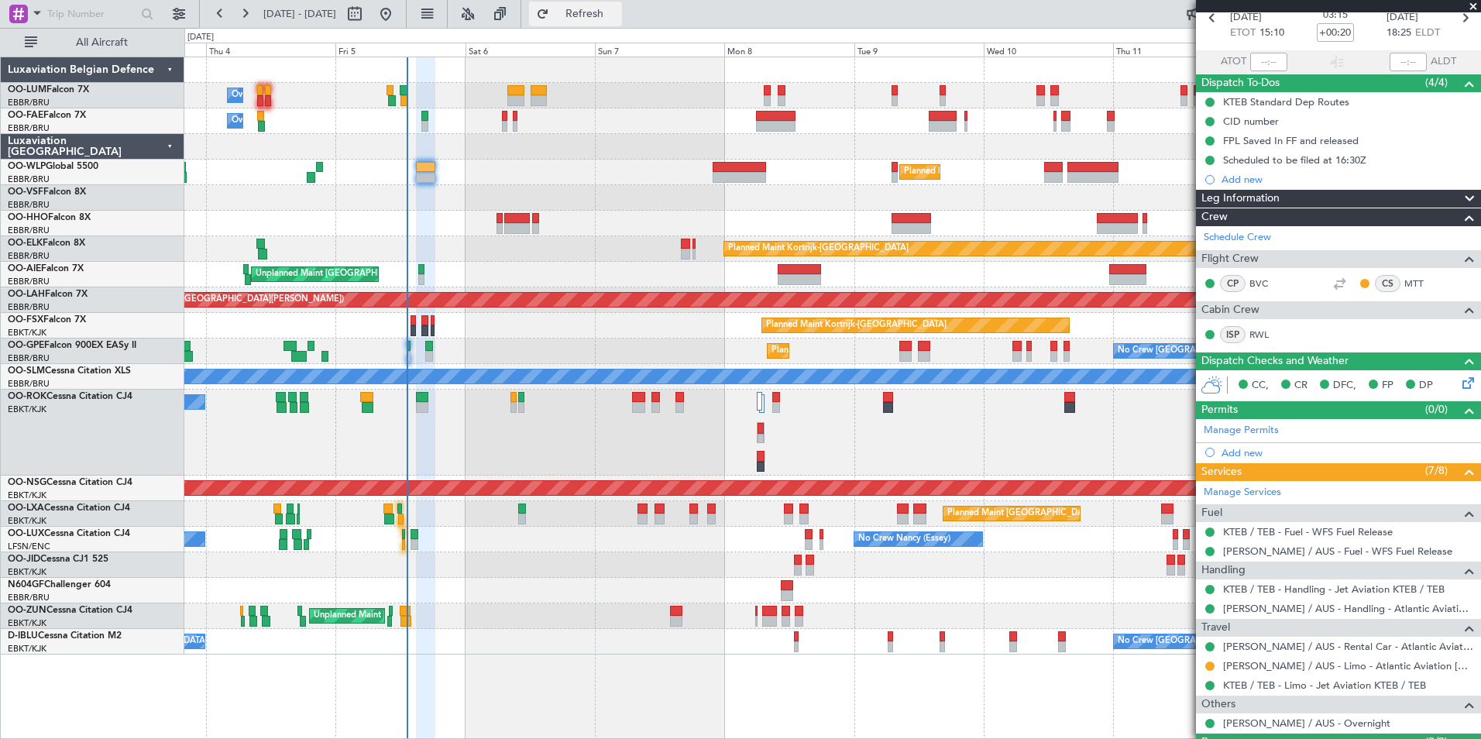
click at [607, 10] on span "Refresh" at bounding box center [584, 14] width 65 height 11
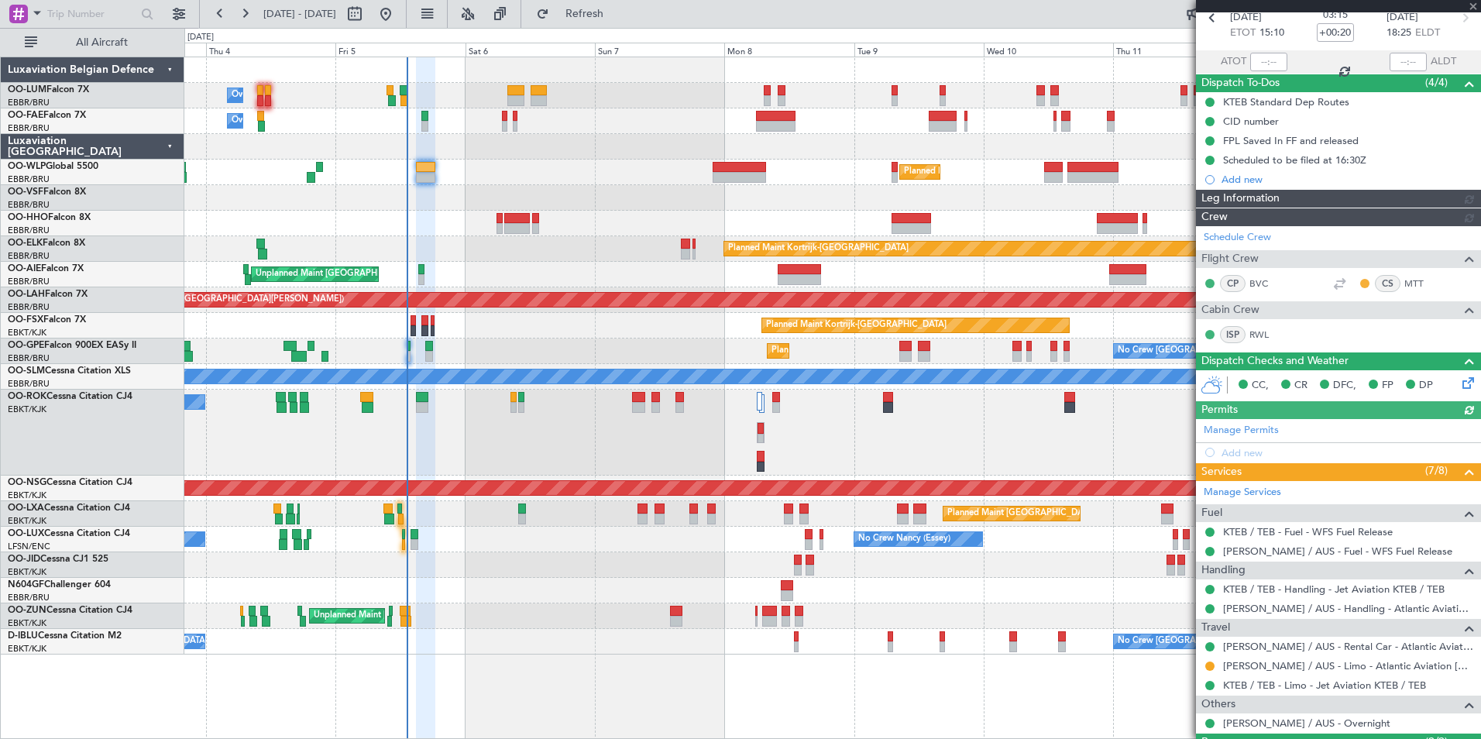
click at [1208, 666] on button at bounding box center [1210, 666] width 9 height 9
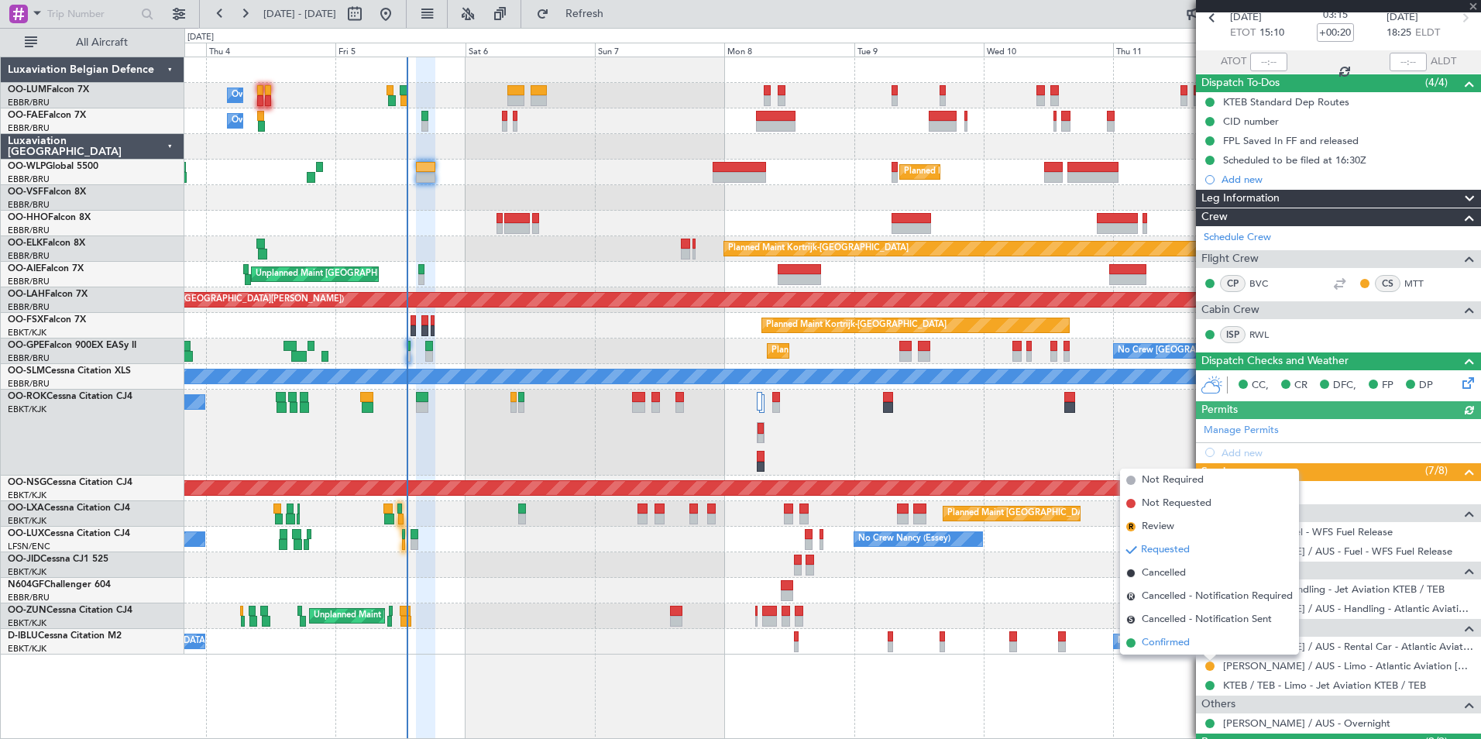
click at [1145, 639] on span "Confirmed" at bounding box center [1166, 642] width 48 height 15
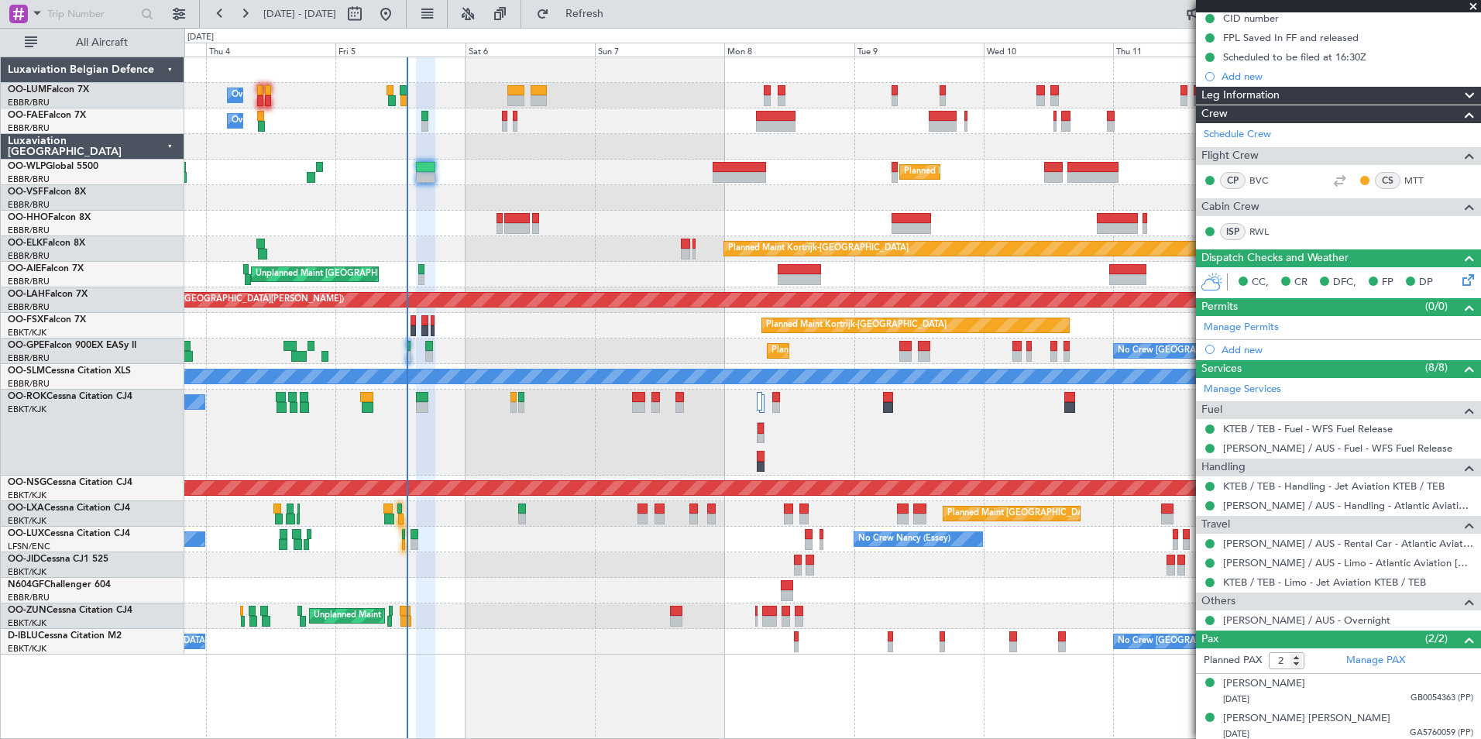
scroll to position [184, 0]
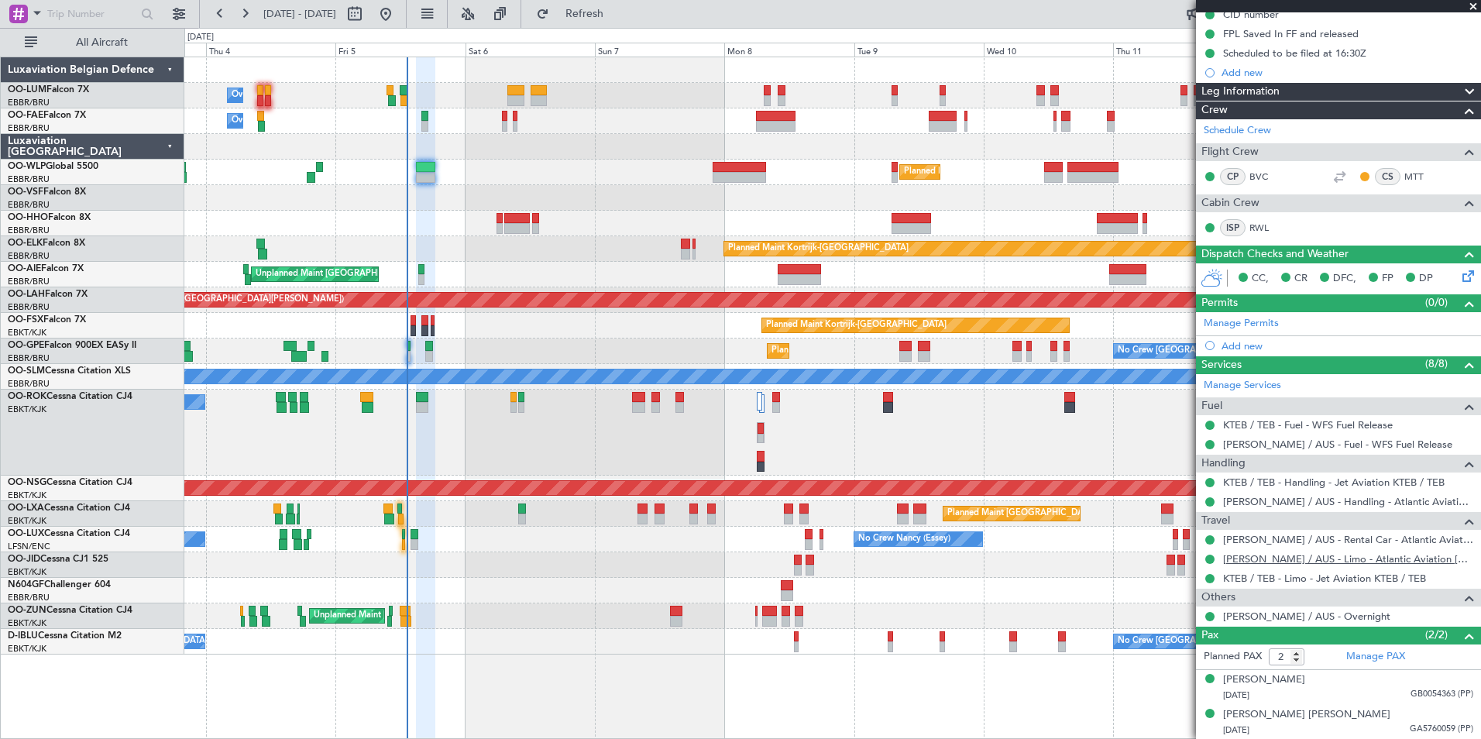
click at [1330, 554] on link "[PERSON_NAME] / AUS - Limo - Atlantic Aviation [PERSON_NAME] / AUS" at bounding box center [1348, 558] width 250 height 13
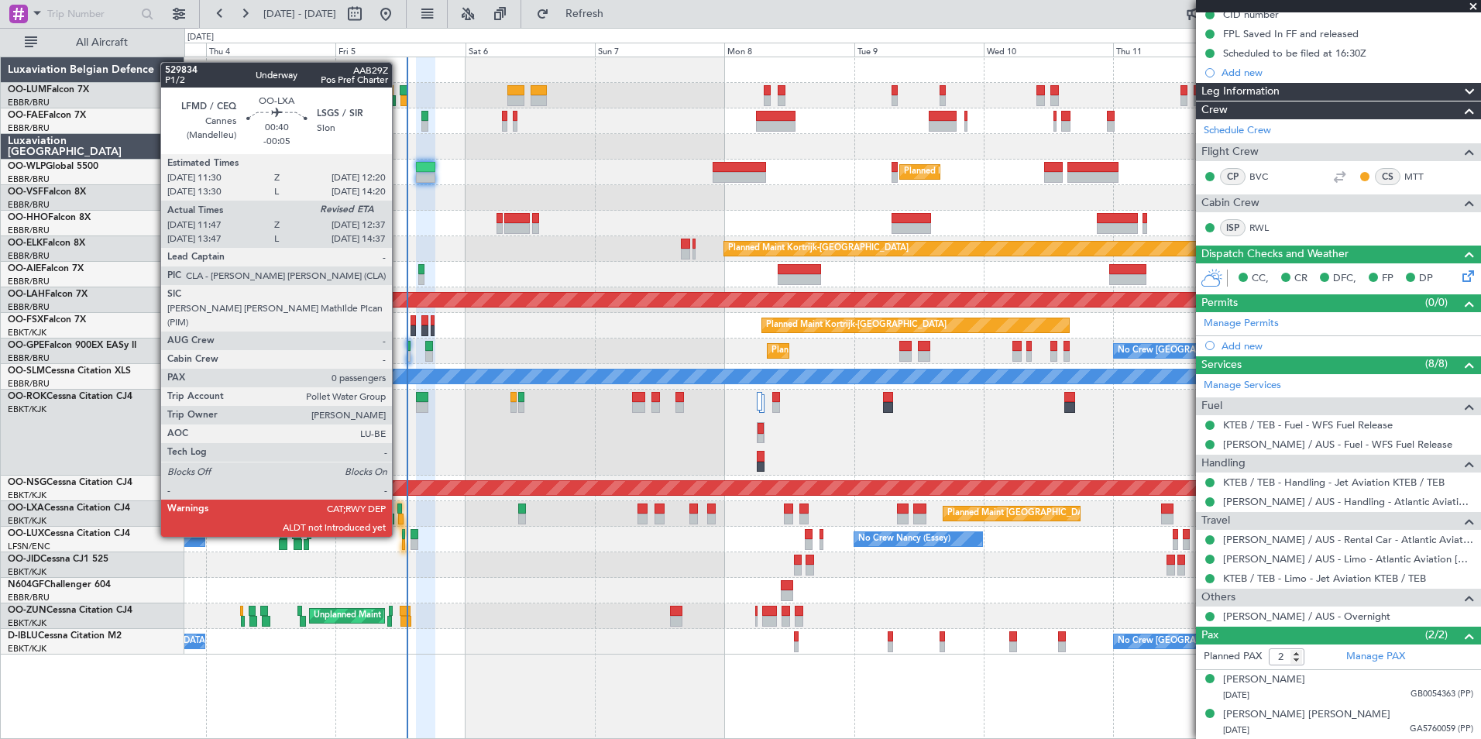
click at [399, 507] on div at bounding box center [399, 509] width 5 height 11
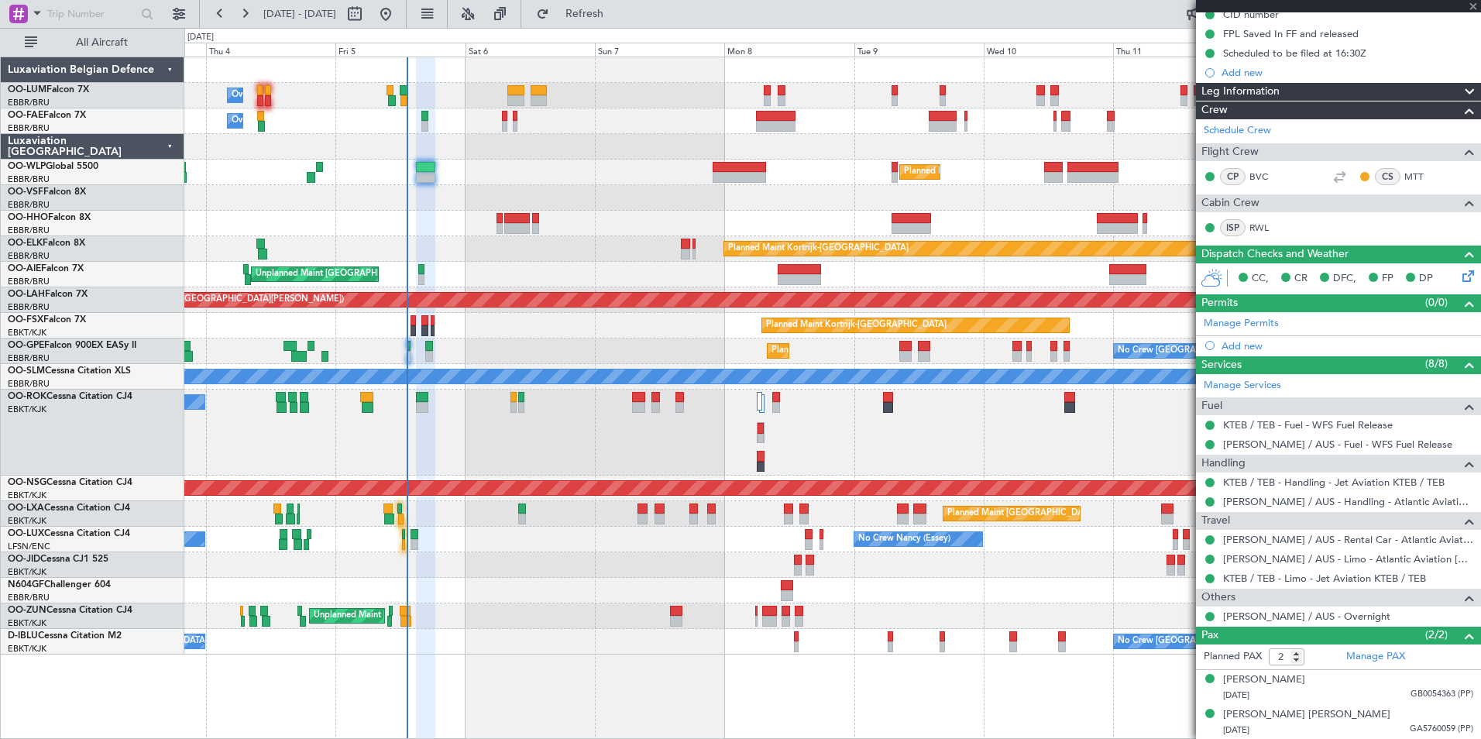
type input "-00:05"
type input "11:52"
type input "0"
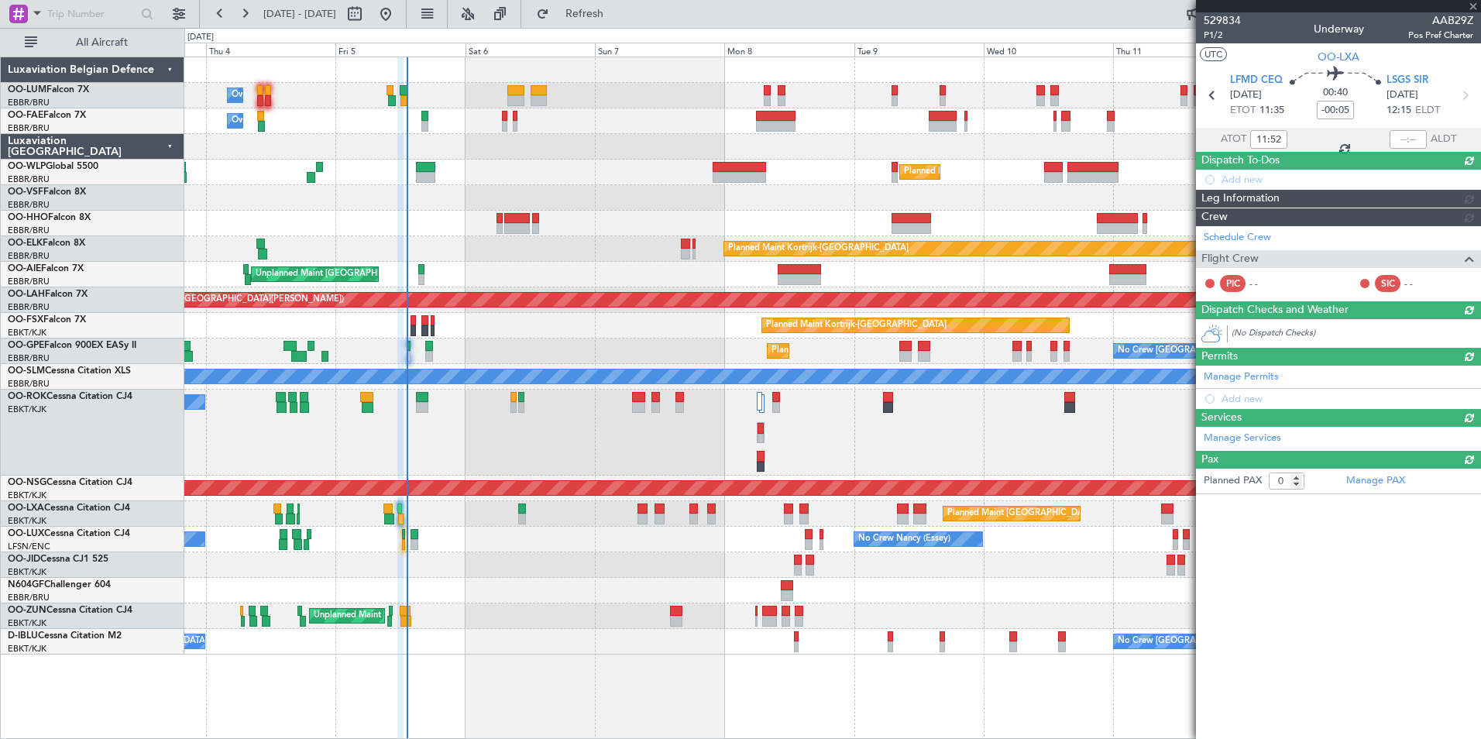
scroll to position [0, 0]
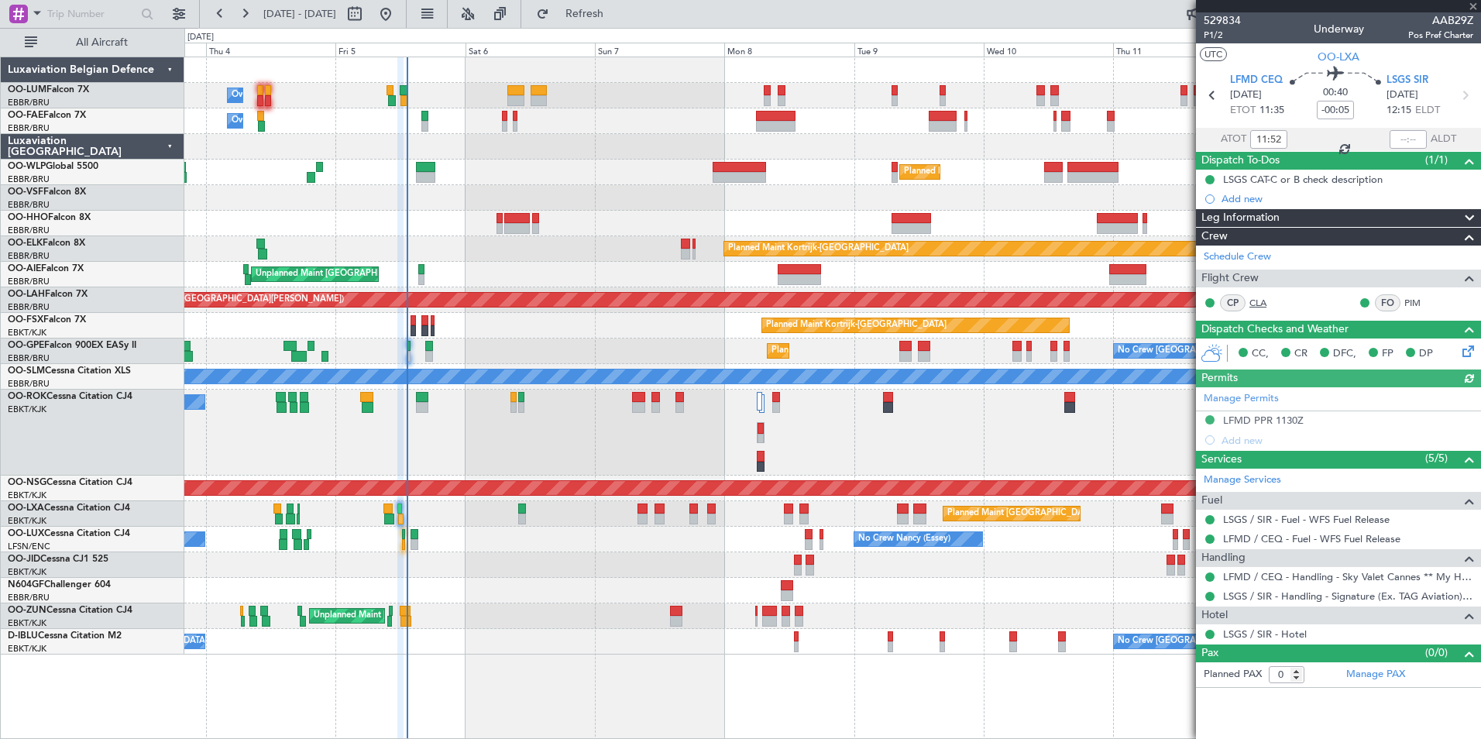
click at [1261, 304] on link "CLA" at bounding box center [1267, 303] width 35 height 14
click at [615, 17] on span "Refresh" at bounding box center [584, 14] width 65 height 11
click at [403, 512] on div "Planned Maint [GEOGRAPHIC_DATA] ([GEOGRAPHIC_DATA] National)" at bounding box center [832, 514] width 1296 height 26
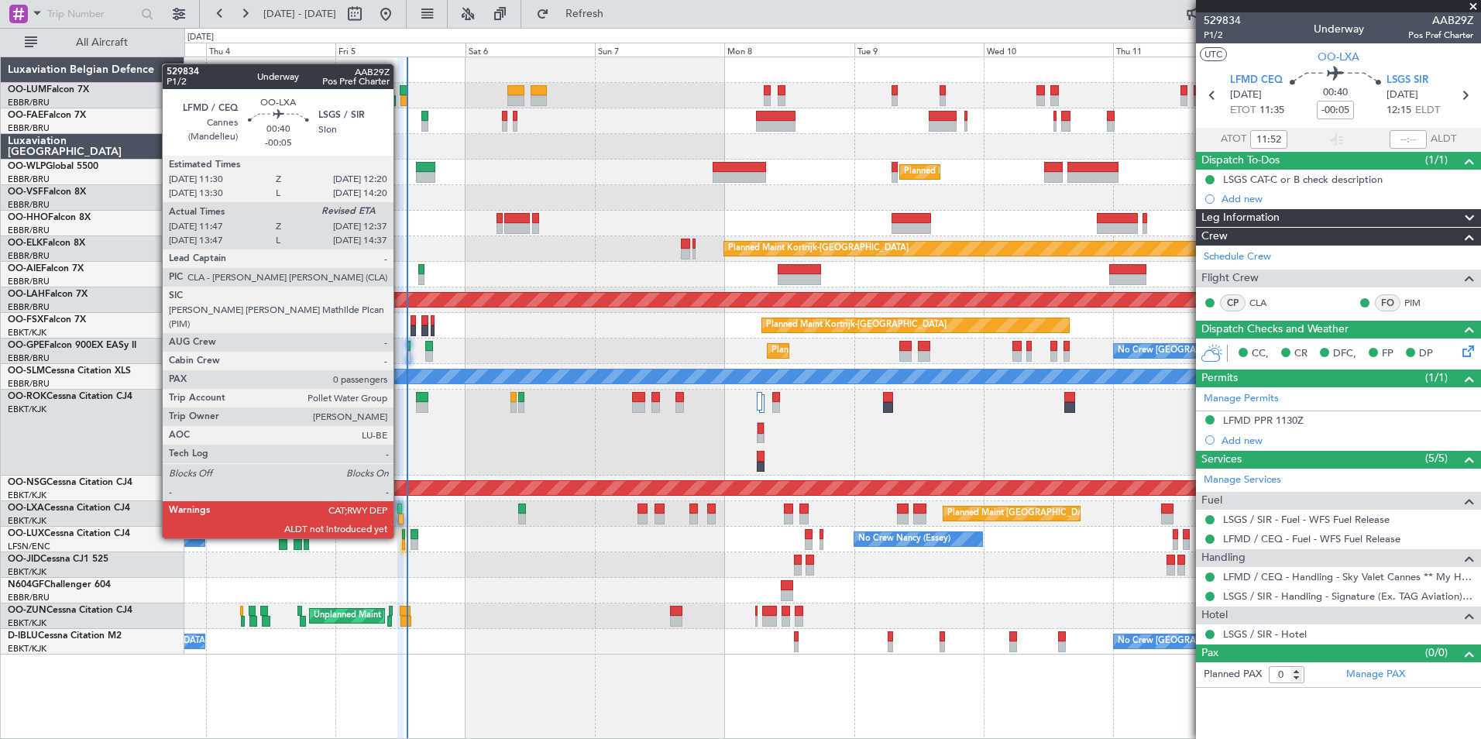
click at [401, 509] on div at bounding box center [399, 509] width 5 height 11
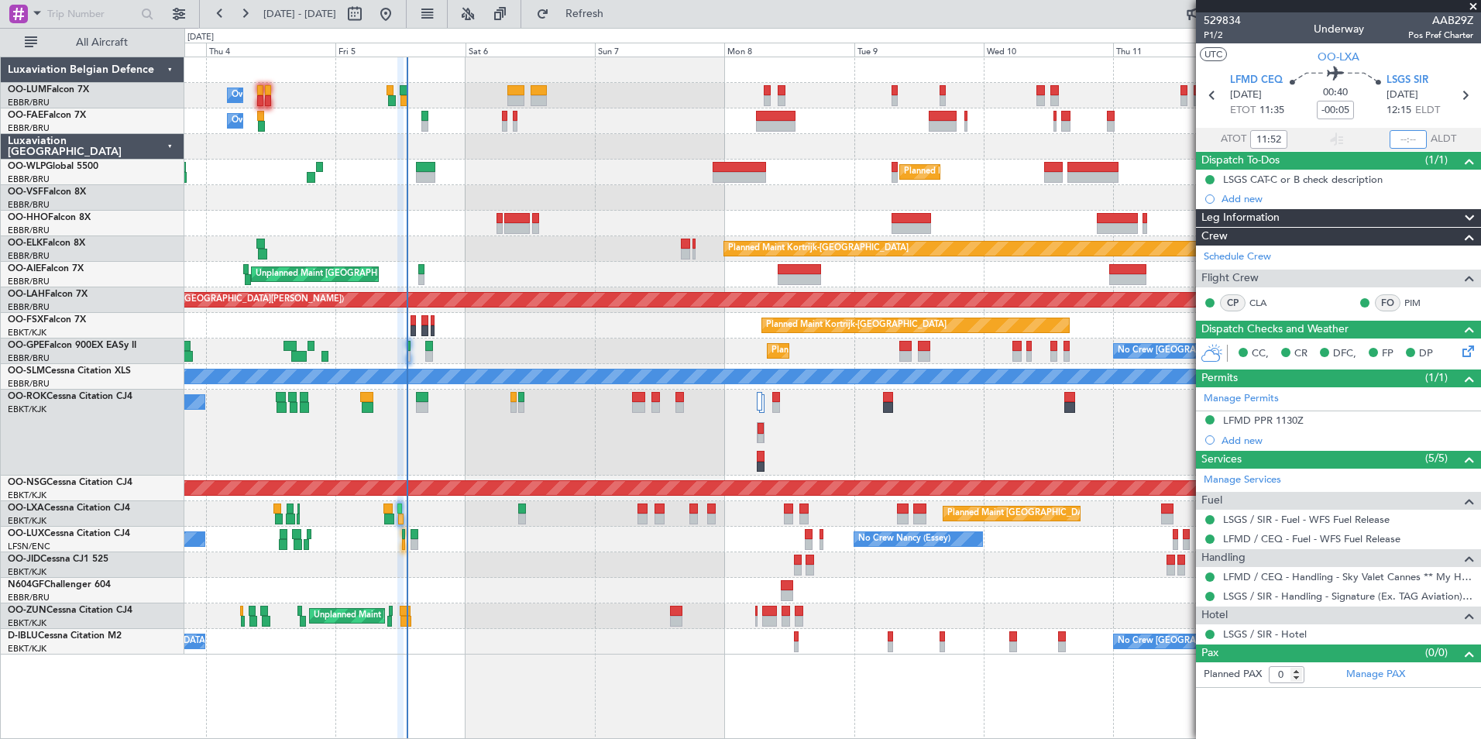
click at [1401, 136] on input "text" at bounding box center [1408, 139] width 37 height 19
click at [1449, 71] on section "LFMD CEQ [DATE] ETOT 11:35 00:40 -00:05 LSGS SIR [DATE] 12:15 ELDT" at bounding box center [1338, 97] width 285 height 61
type input "12:36"
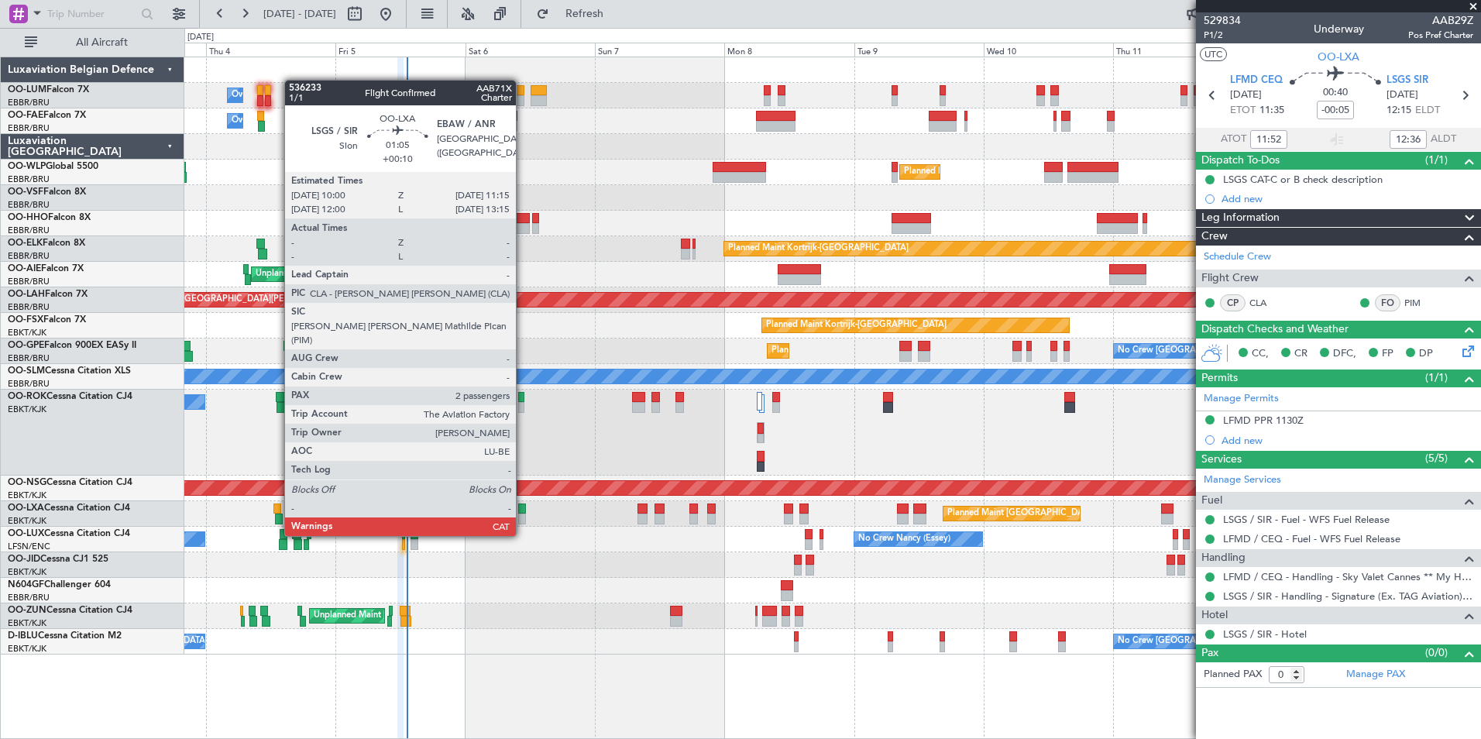
click at [523, 507] on div at bounding box center [521, 509] width 7 height 11
type input "+00:10"
type input "2"
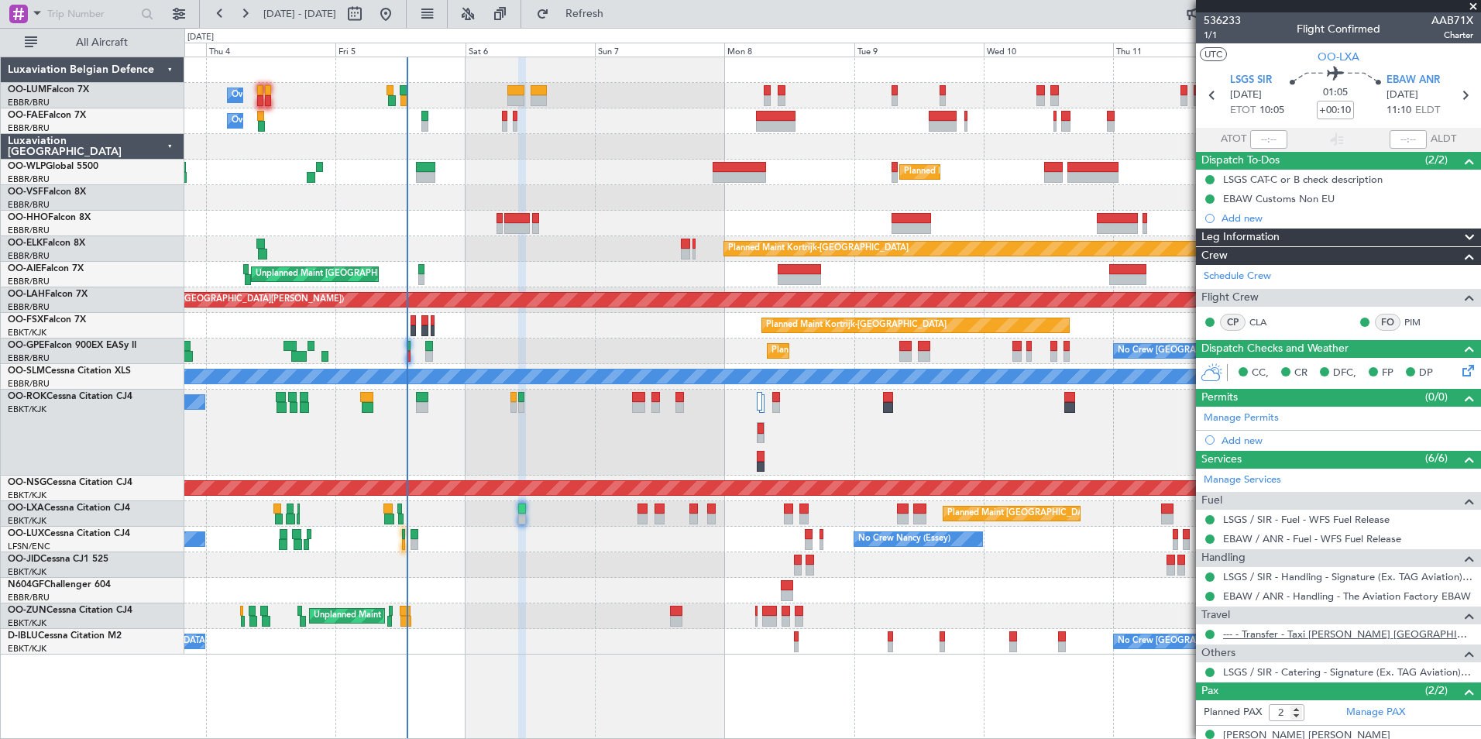
click at [1296, 632] on link "--- - Transfer - Taxi [PERSON_NAME] [GEOGRAPHIC_DATA]" at bounding box center [1348, 634] width 250 height 13
click at [1309, 629] on link "--- - Transfer - Taxi [PERSON_NAME] [GEOGRAPHIC_DATA]" at bounding box center [1348, 634] width 250 height 13
click at [611, 18] on span "Refresh" at bounding box center [584, 14] width 65 height 11
click at [610, 15] on span "Refresh" at bounding box center [584, 14] width 65 height 11
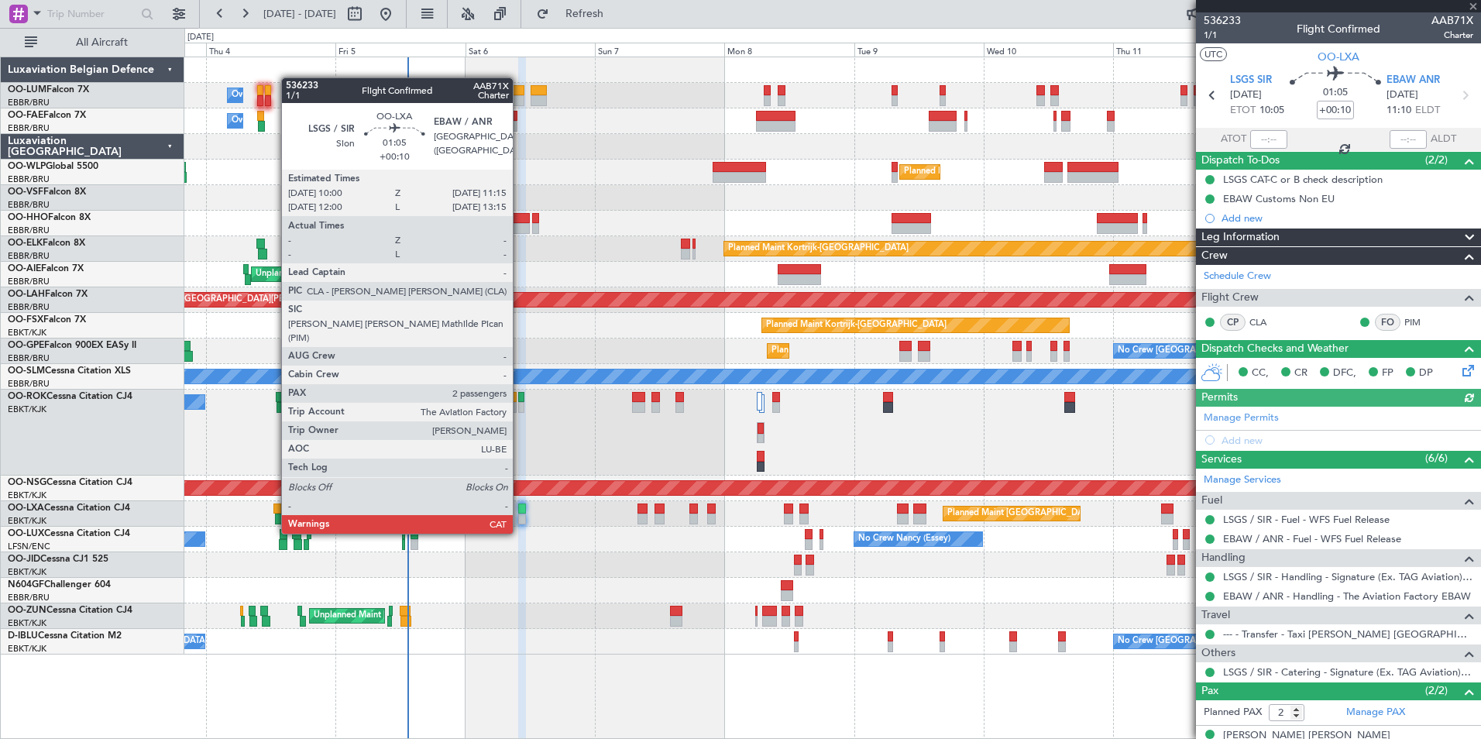
click at [520, 504] on div at bounding box center [521, 509] width 7 height 11
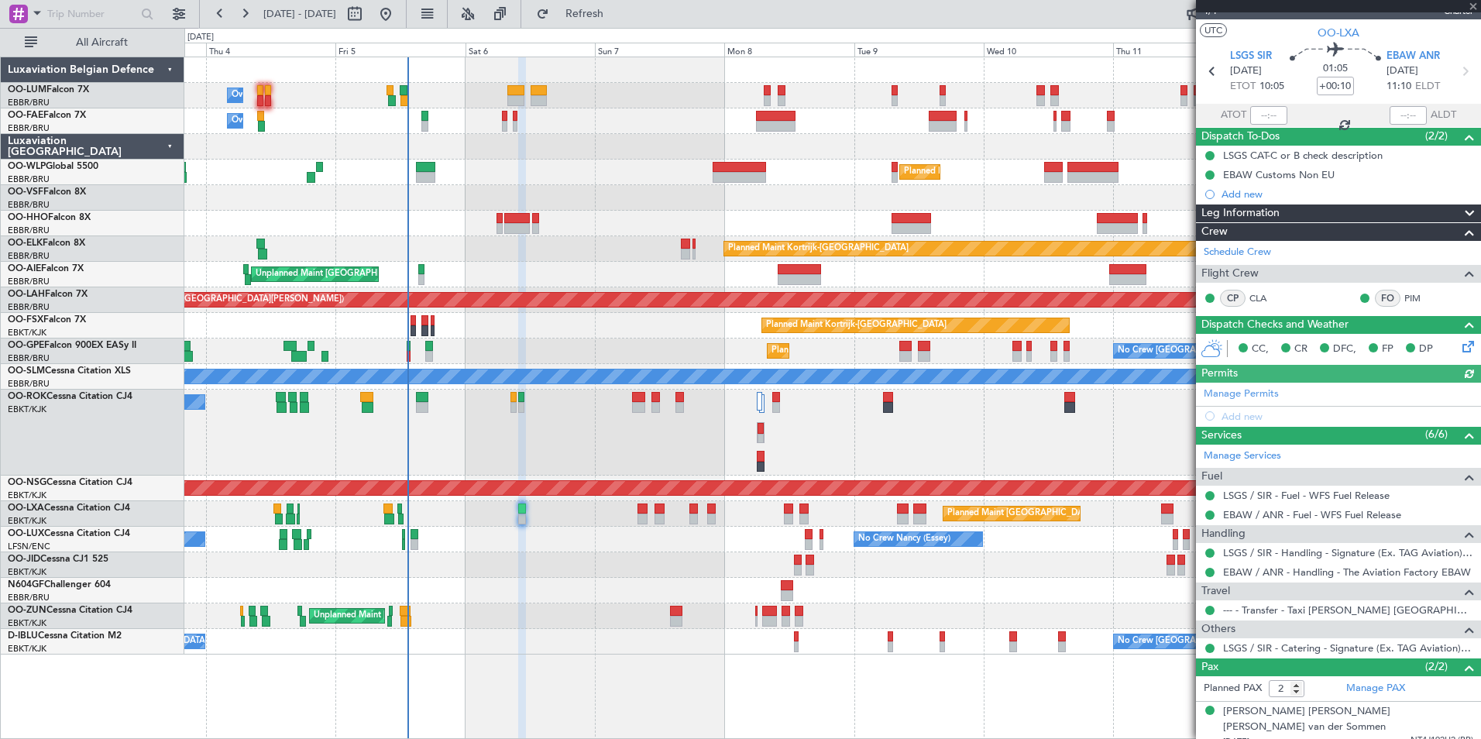
scroll to position [56, 0]
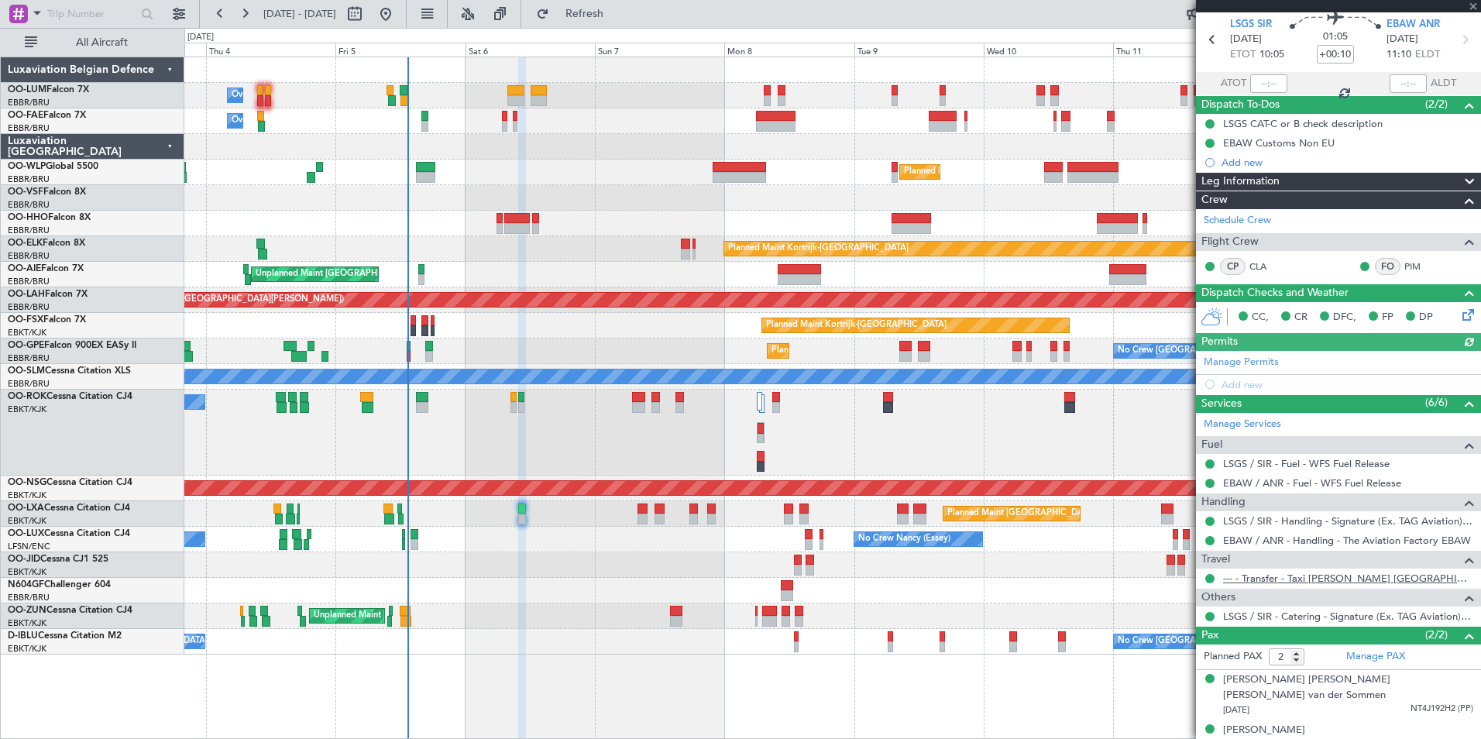
click at [1342, 576] on link "--- - Transfer - Taxi [PERSON_NAME] [GEOGRAPHIC_DATA]" at bounding box center [1348, 578] width 250 height 13
click at [618, 18] on span "Refresh" at bounding box center [584, 14] width 65 height 11
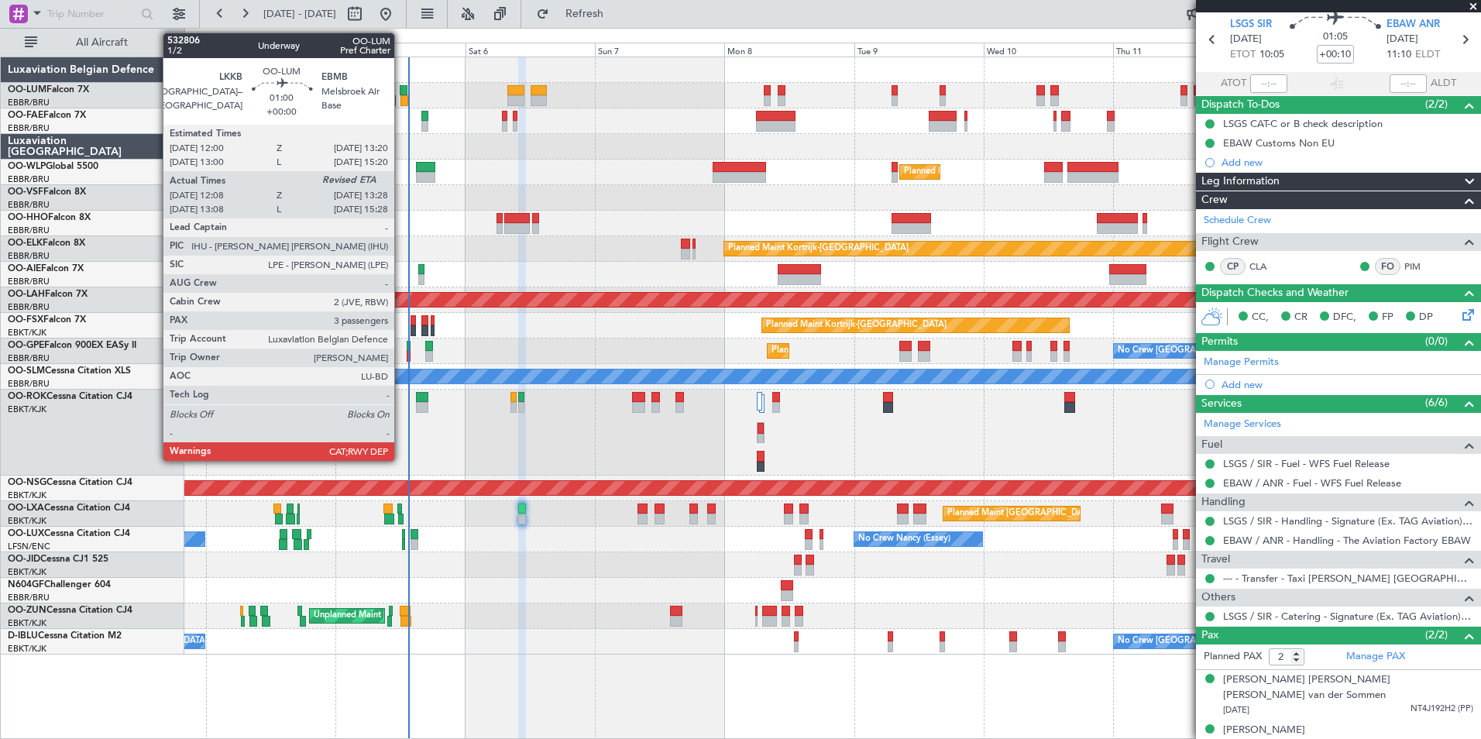
click at [401, 90] on div at bounding box center [404, 90] width 8 height 11
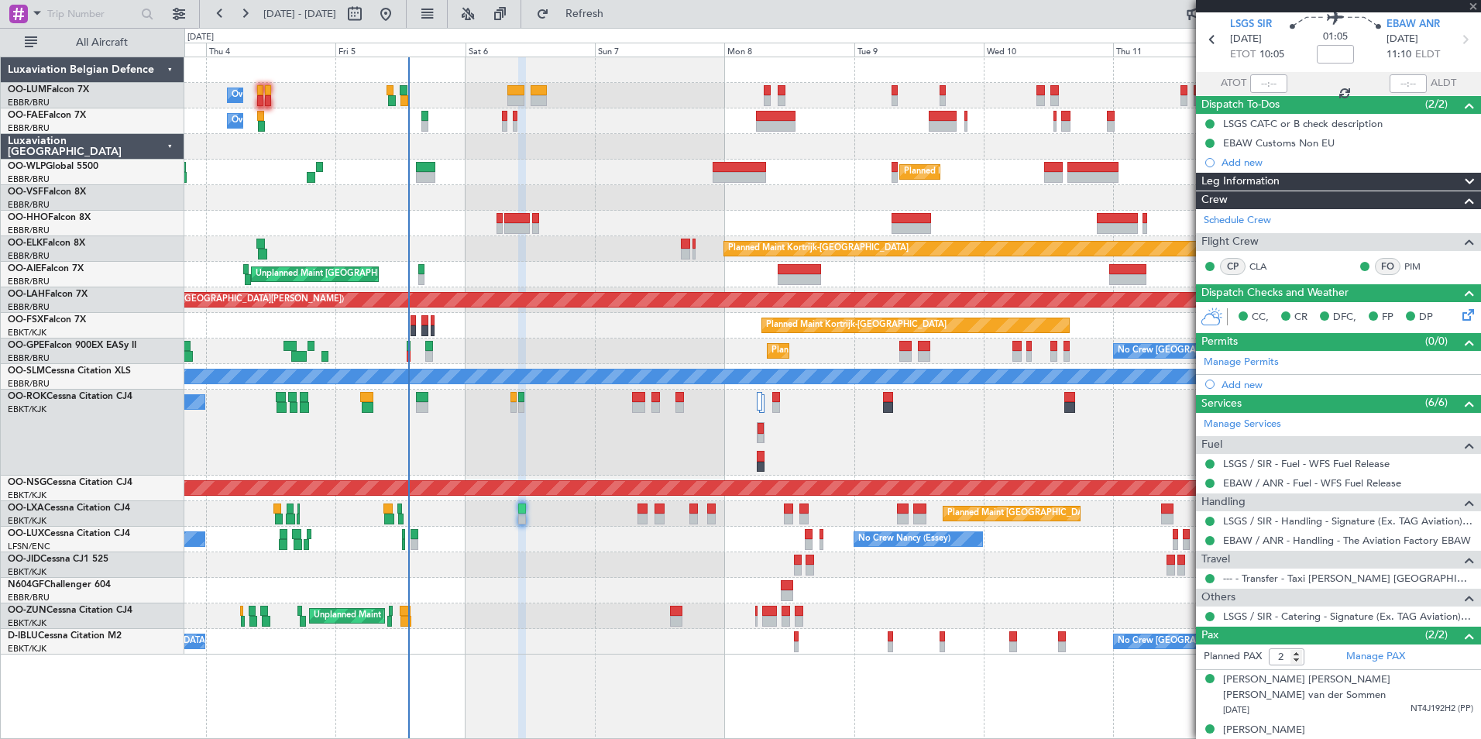
type input "12:18"
type input "3"
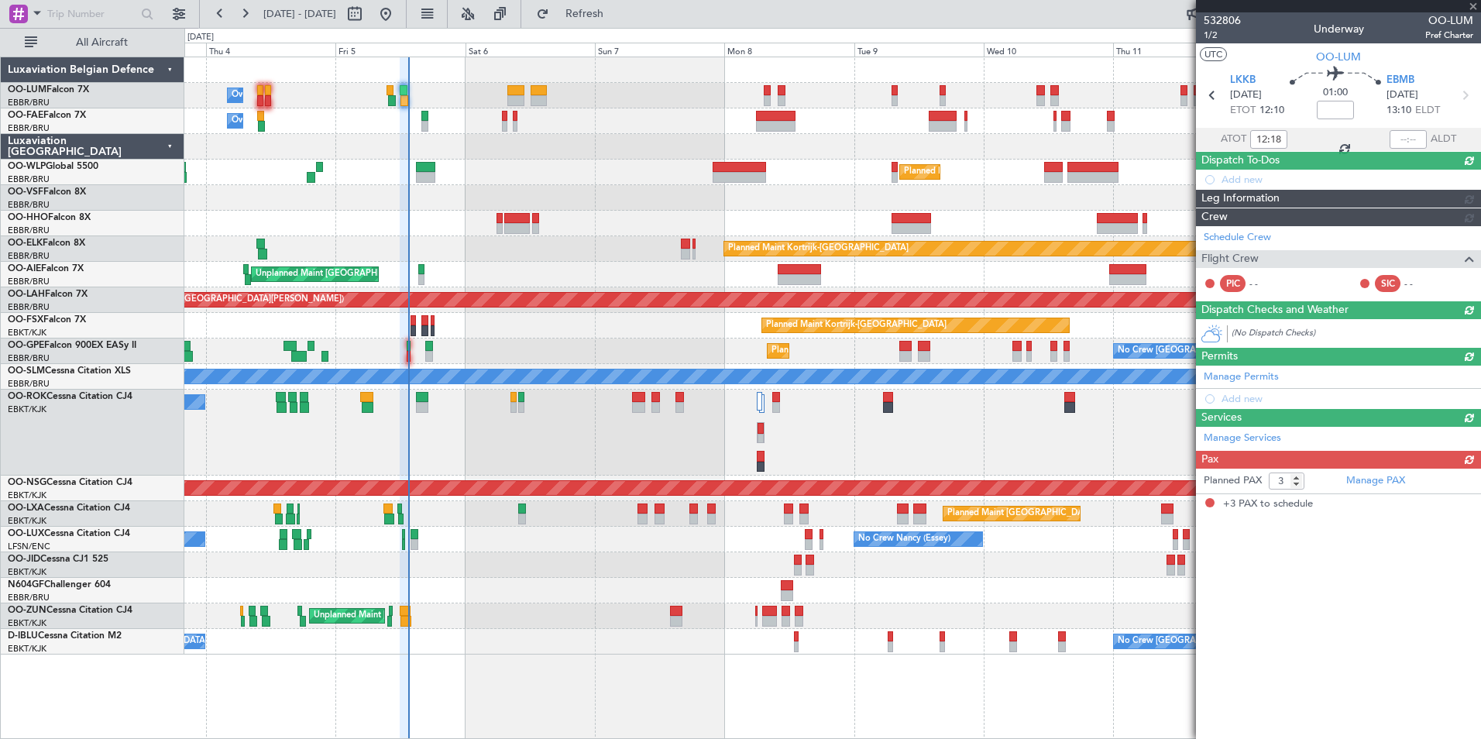
scroll to position [0, 0]
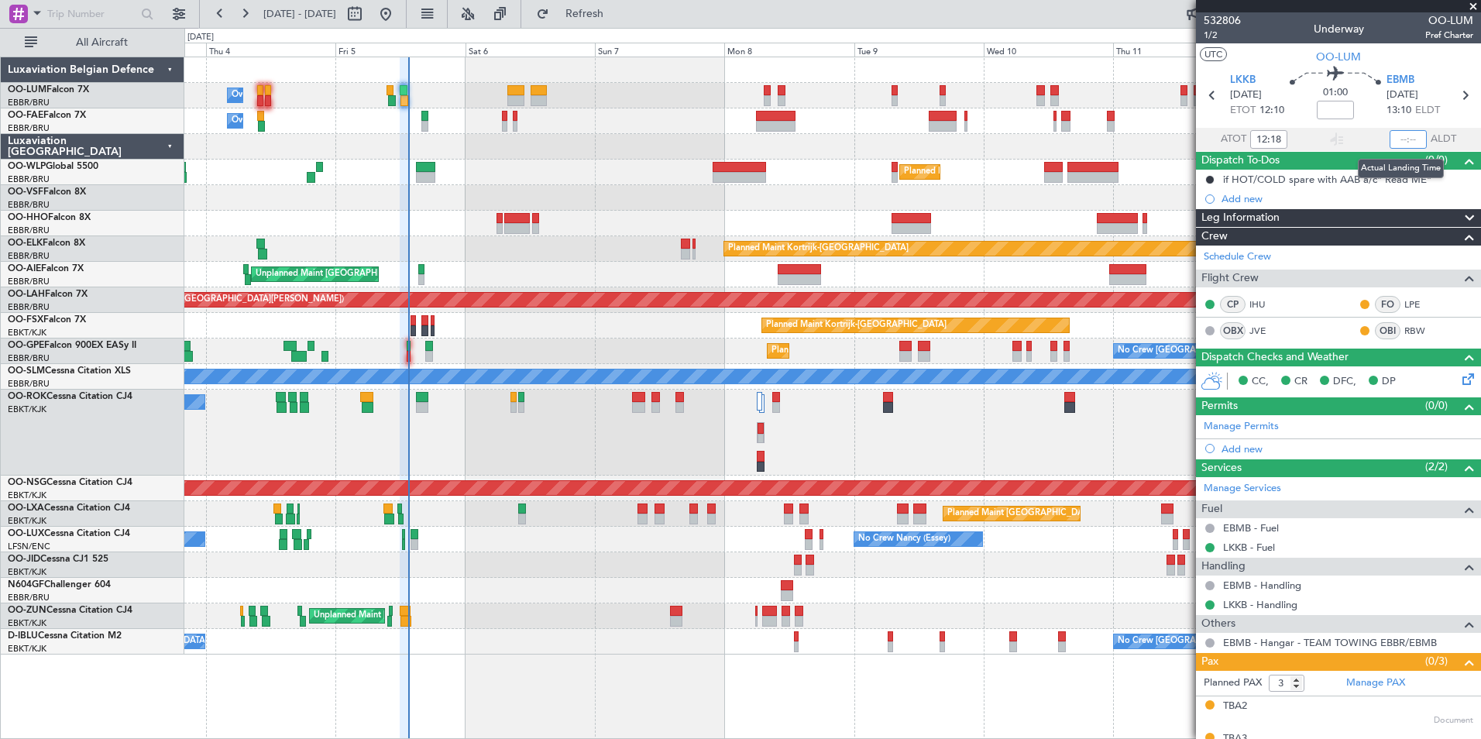
click at [1400, 141] on input "text" at bounding box center [1408, 139] width 37 height 19
type input "13:25"
click at [405, 346] on div "Planned Maint [GEOGRAPHIC_DATA] ([GEOGRAPHIC_DATA] National) No Crew [GEOGRAPHI…" at bounding box center [832, 352] width 1296 height 26
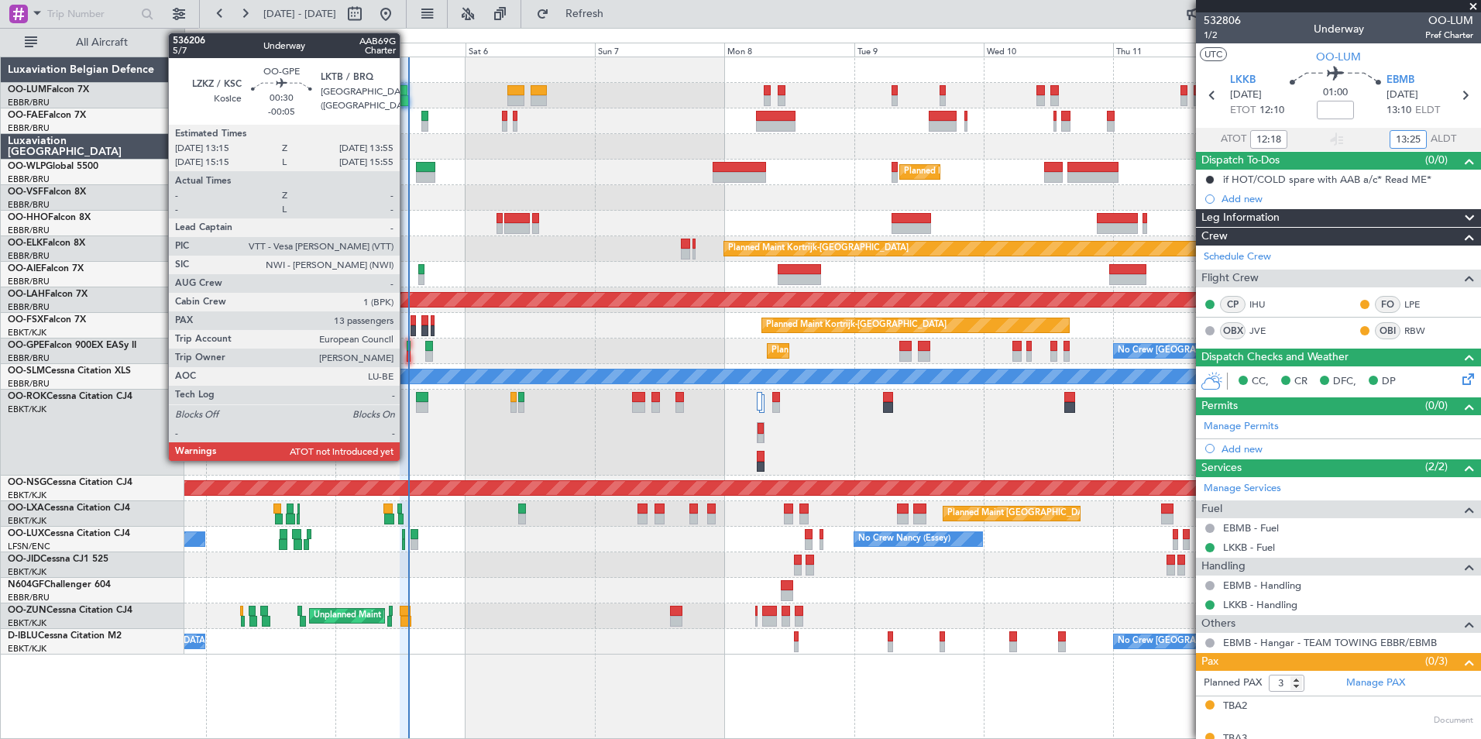
click at [407, 349] on div at bounding box center [409, 346] width 4 height 11
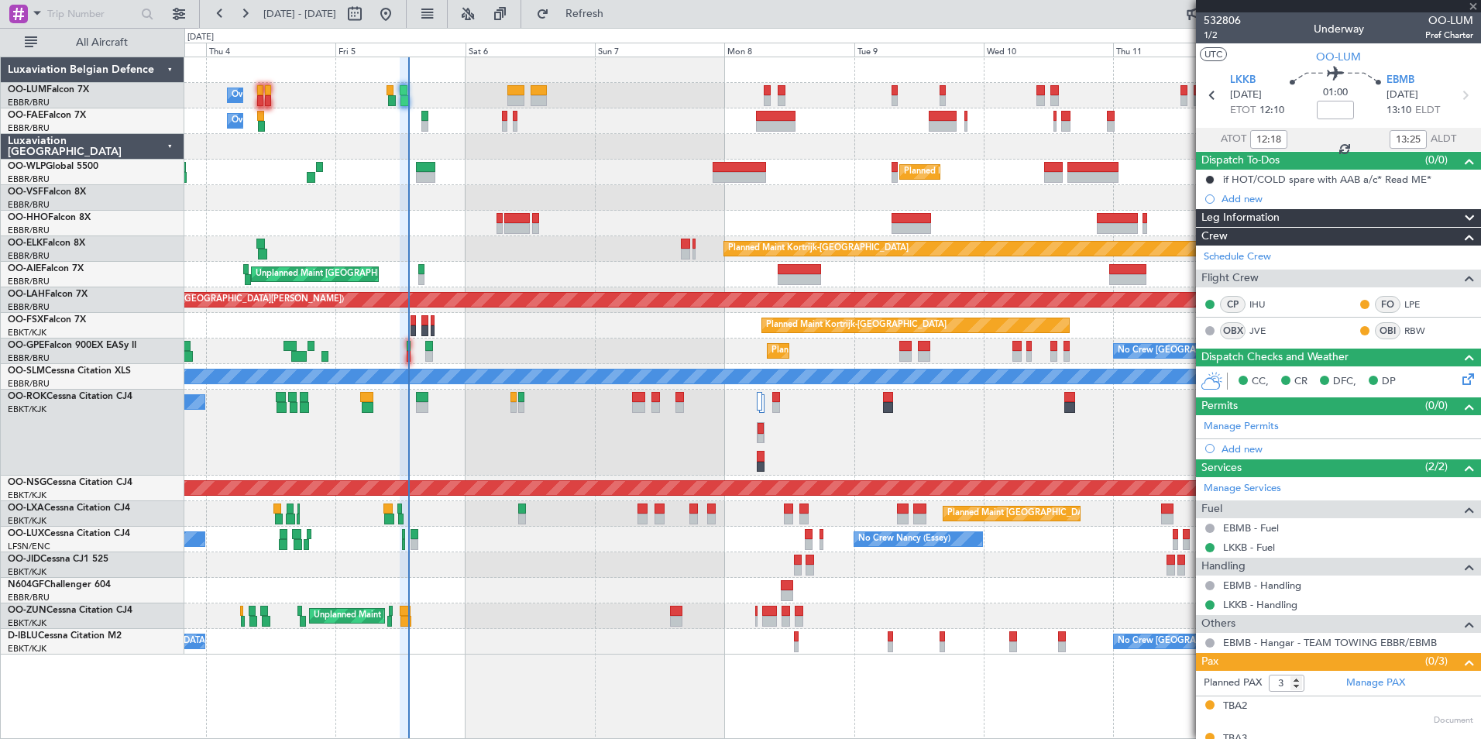
type input "-00:05"
type input "13"
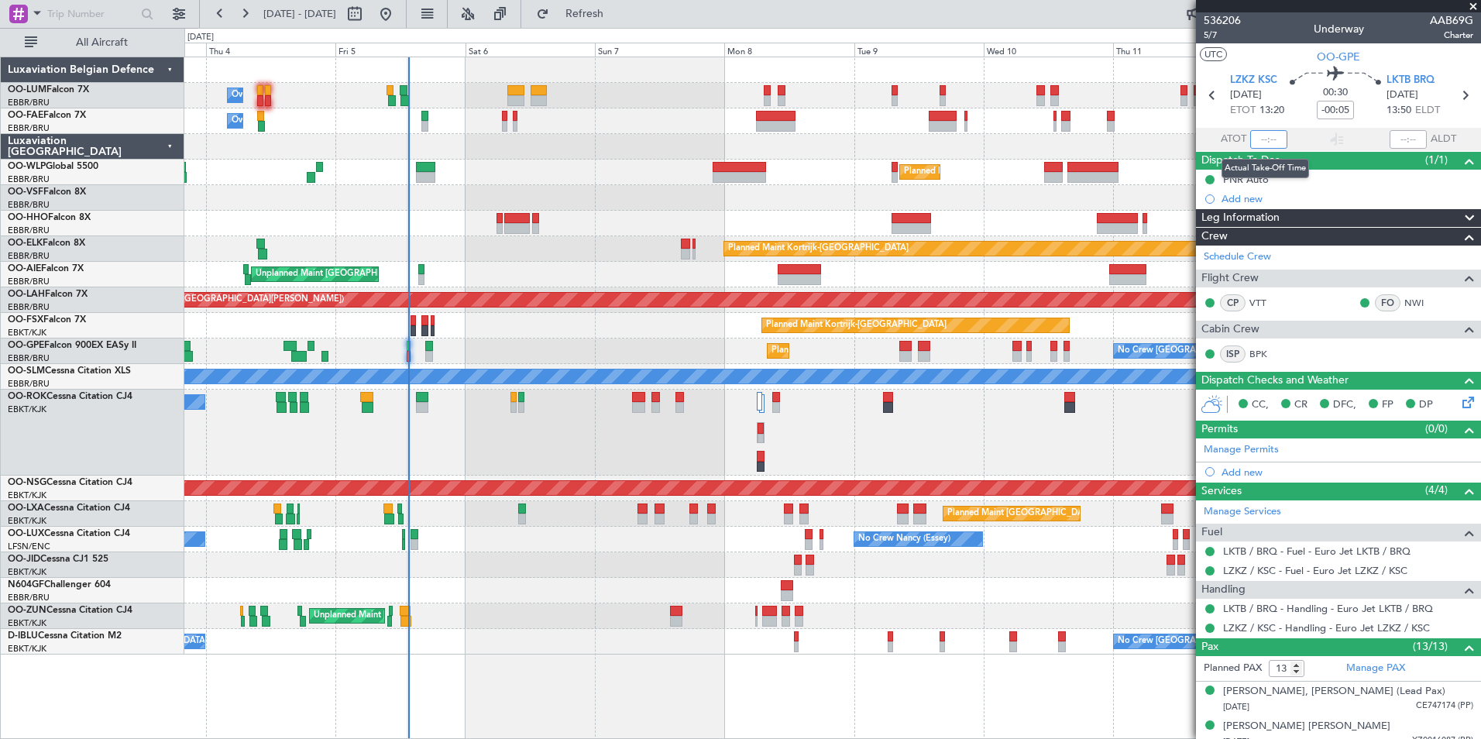
click at [1262, 138] on input "text" at bounding box center [1269, 139] width 37 height 19
type input "13:17"
drag, startPoint x: 611, startPoint y: 12, endPoint x: 540, endPoint y: 415, distance: 408.2
click at [611, 12] on span "Refresh" at bounding box center [584, 14] width 65 height 11
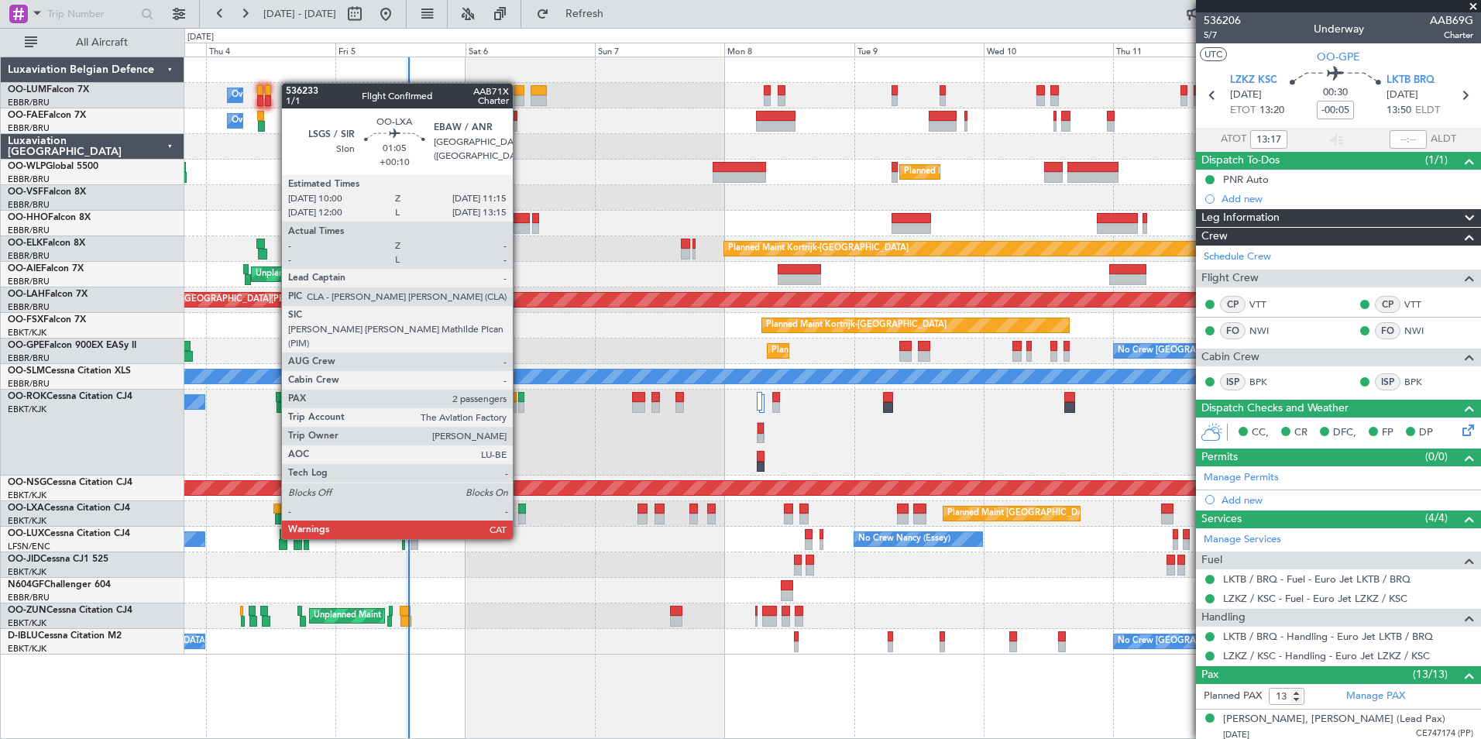
click at [520, 510] on div at bounding box center [521, 509] width 7 height 11
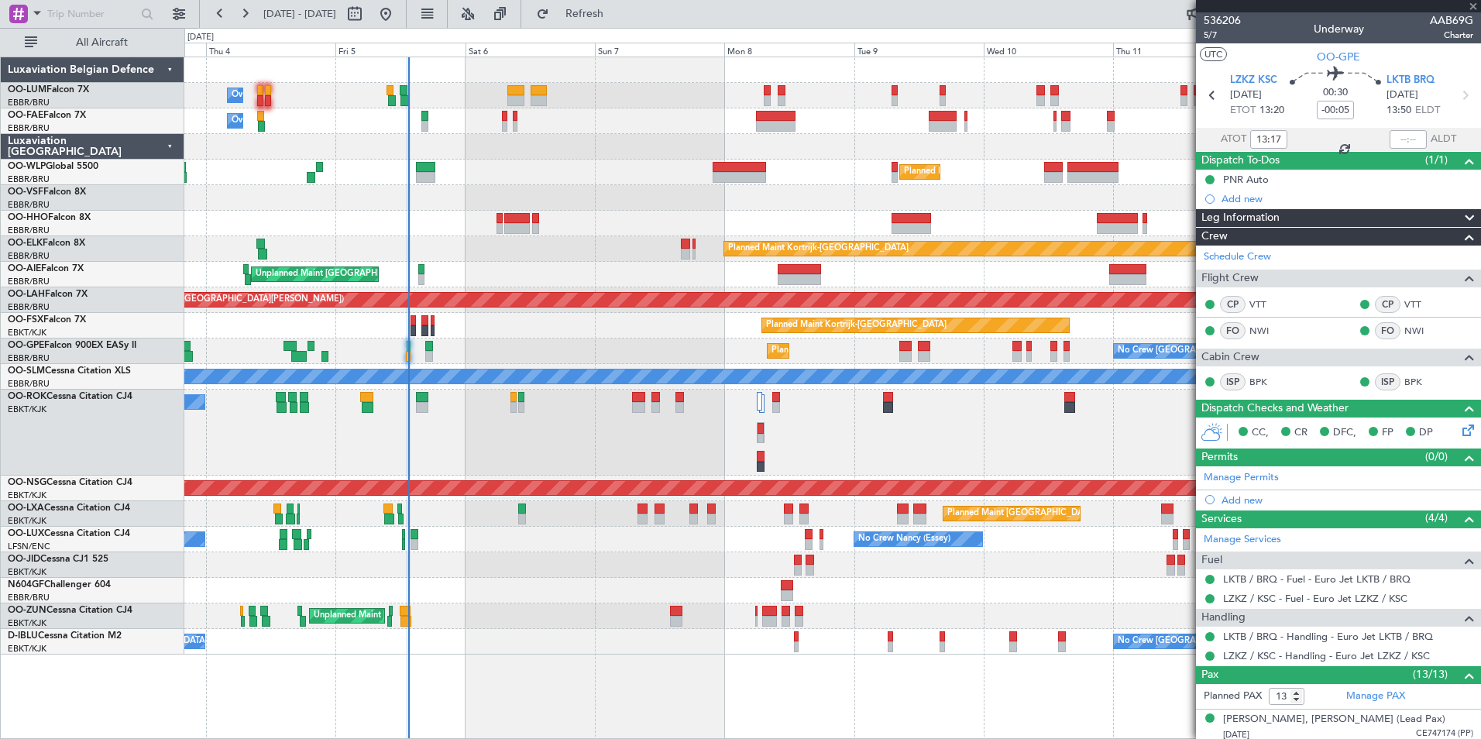
type input "+00:10"
type input "2"
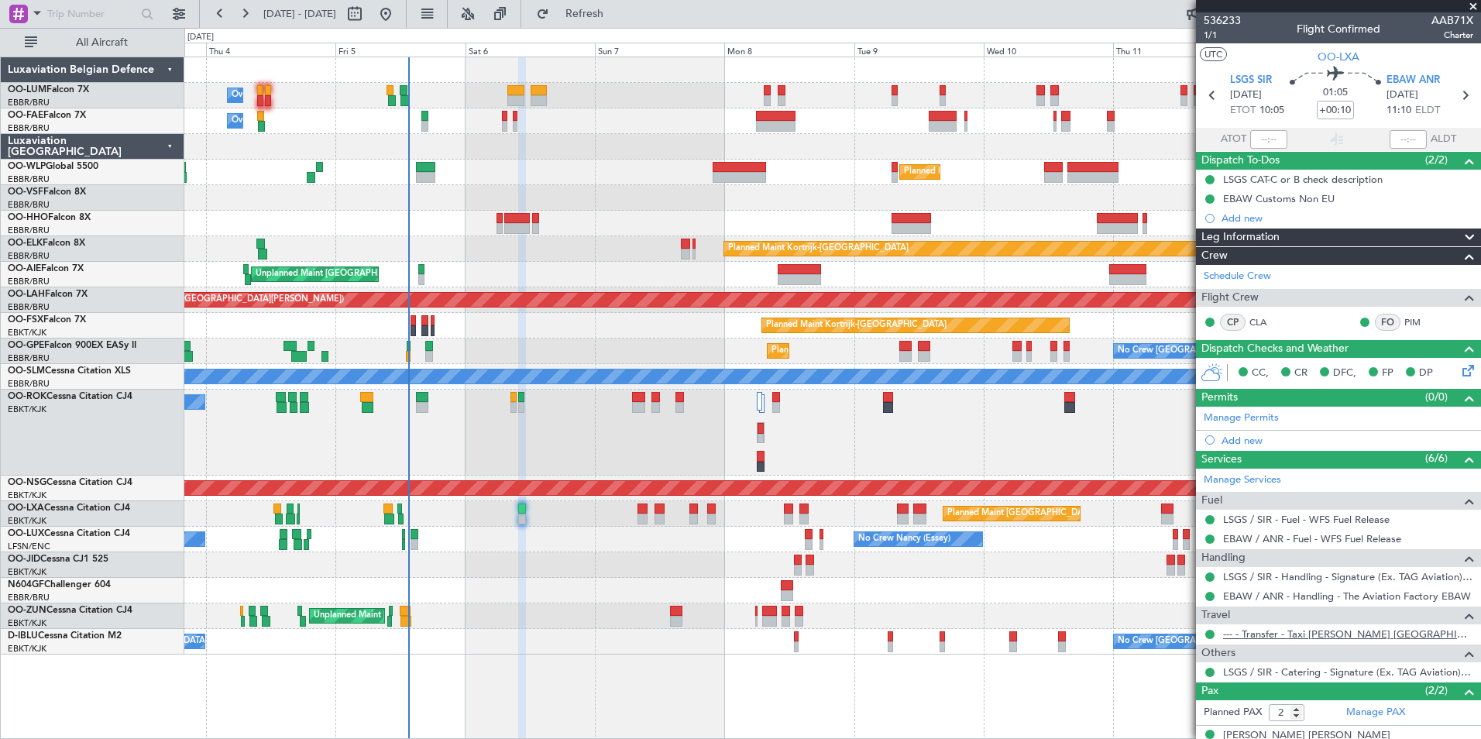
click at [1330, 631] on link "--- - Transfer - Taxi [PERSON_NAME] [GEOGRAPHIC_DATA]" at bounding box center [1348, 634] width 250 height 13
click at [618, 18] on span "Refresh" at bounding box center [584, 14] width 65 height 11
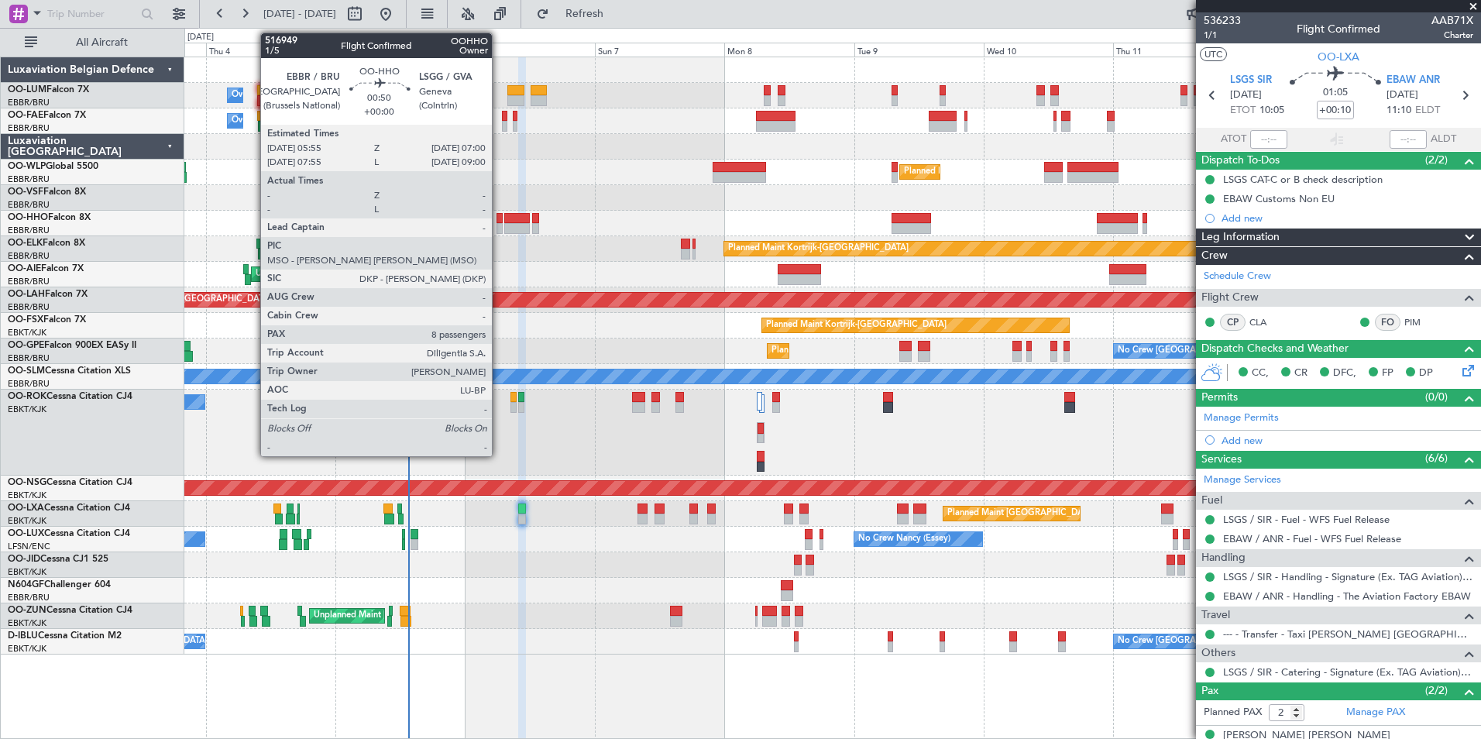
click at [499, 218] on div at bounding box center [500, 218] width 6 height 11
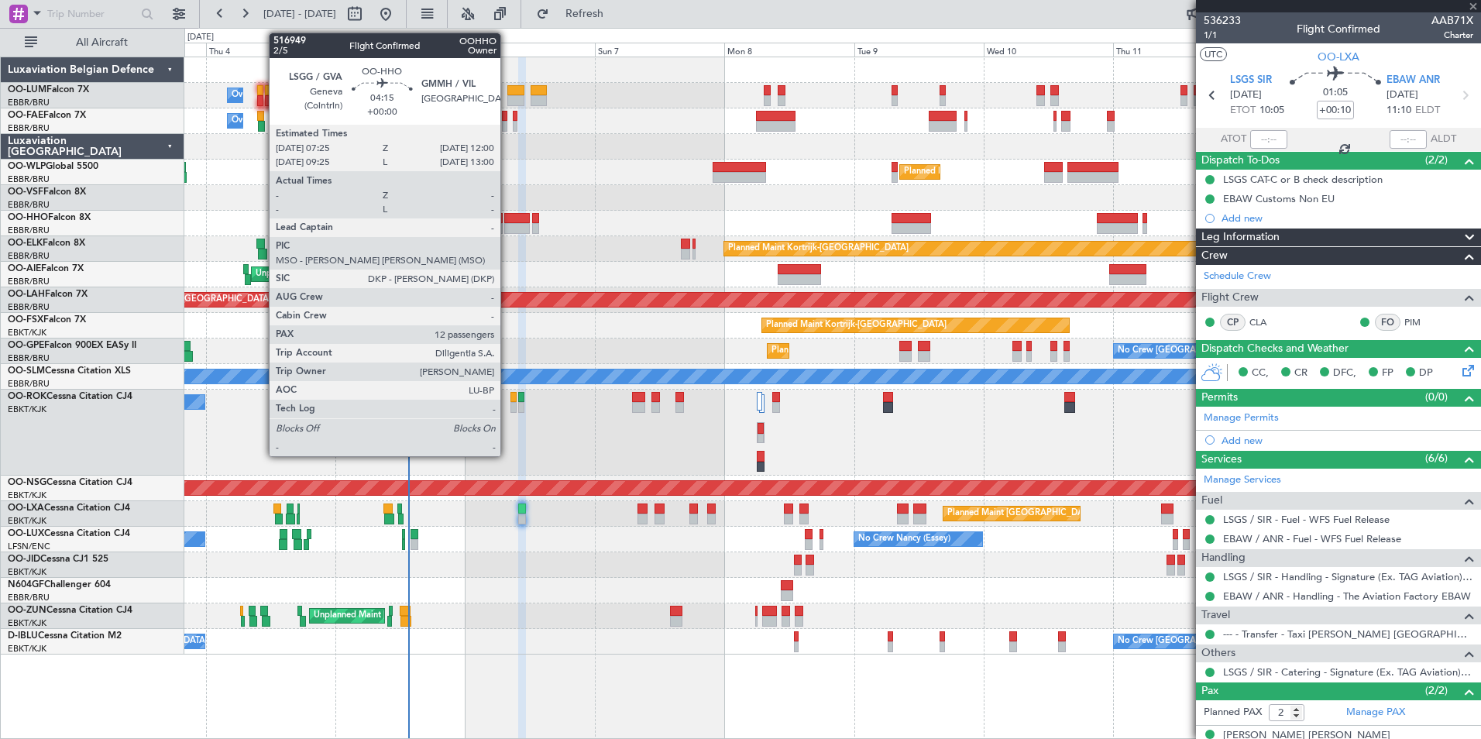
click at [513, 213] on div at bounding box center [516, 218] width 25 height 11
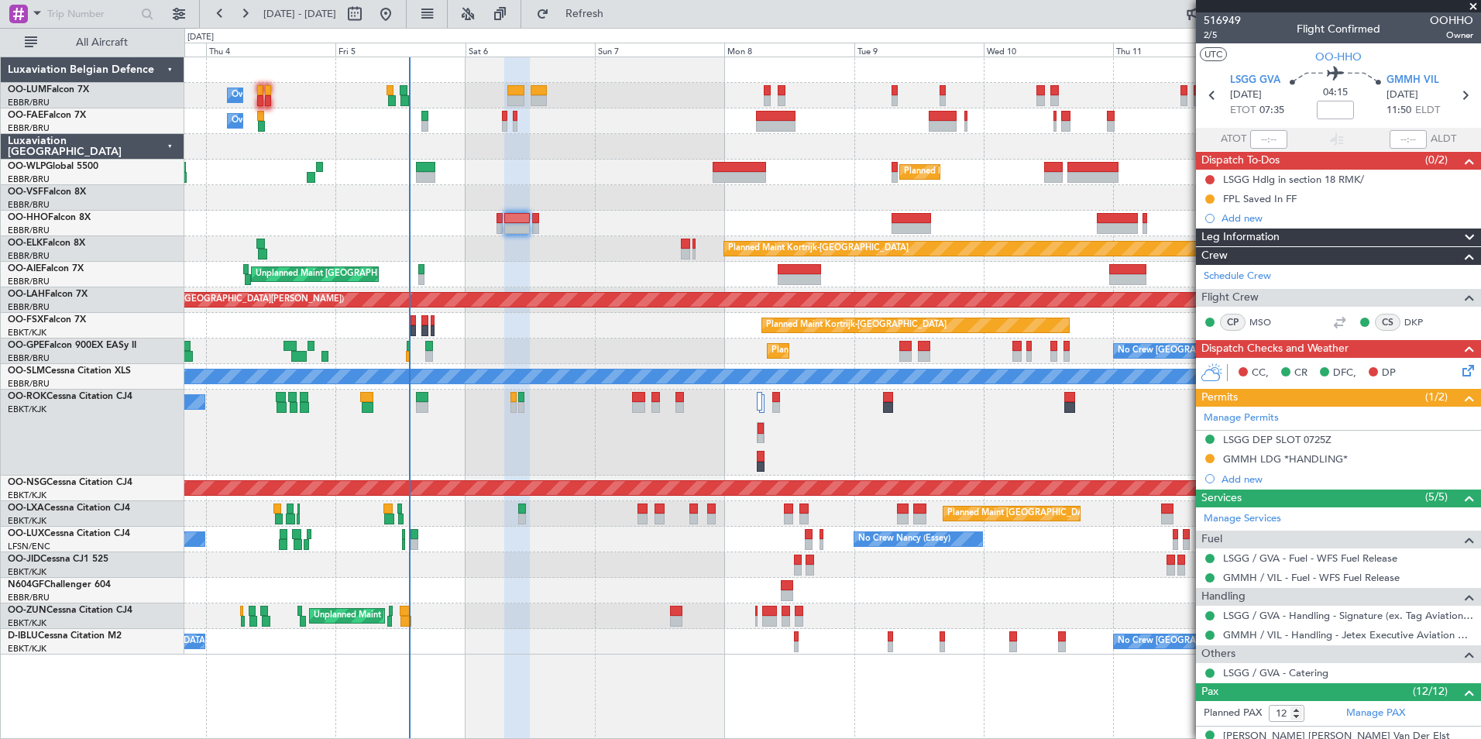
click at [539, 287] on div "Unplanned Maint [GEOGRAPHIC_DATA] ([GEOGRAPHIC_DATA] National) Planned Maint [G…" at bounding box center [832, 275] width 1296 height 26
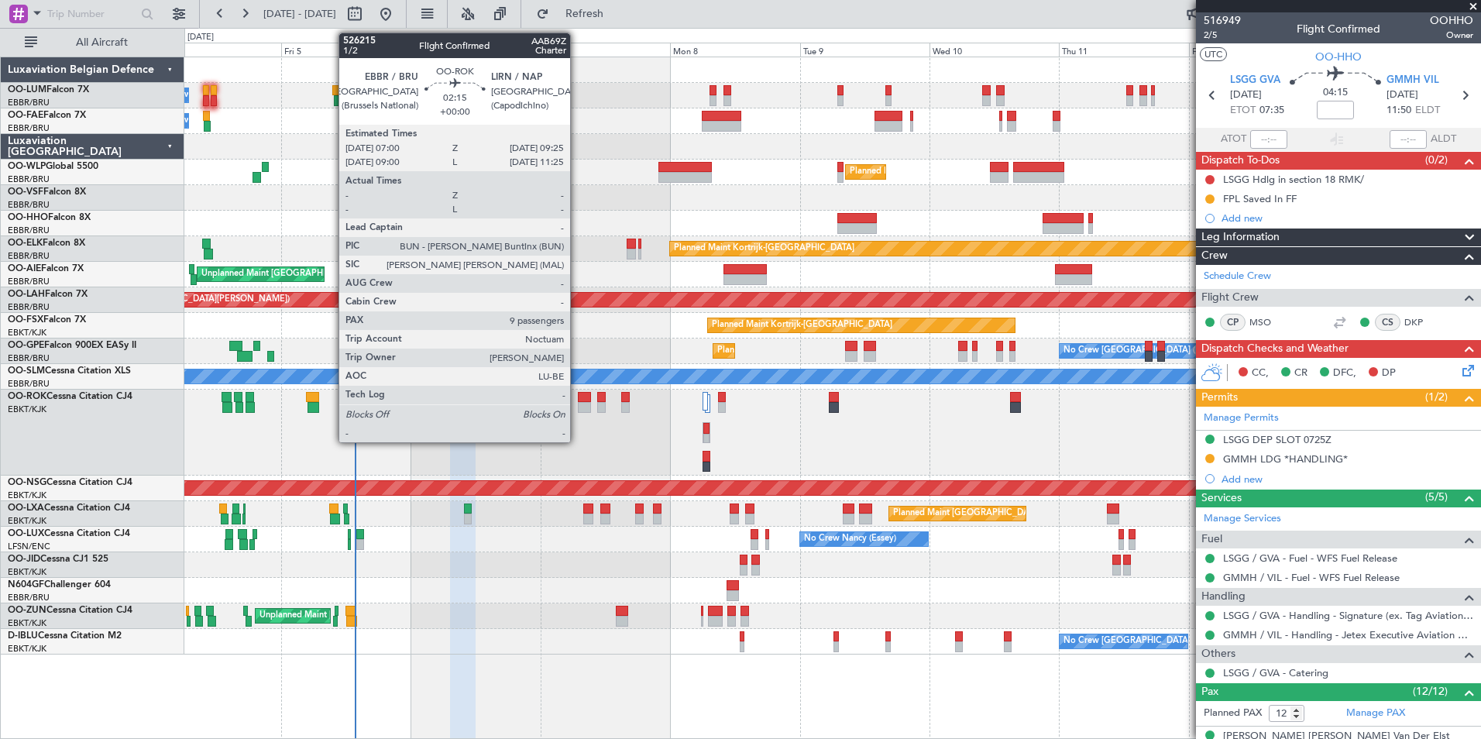
click at [578, 409] on div at bounding box center [584, 407] width 13 height 11
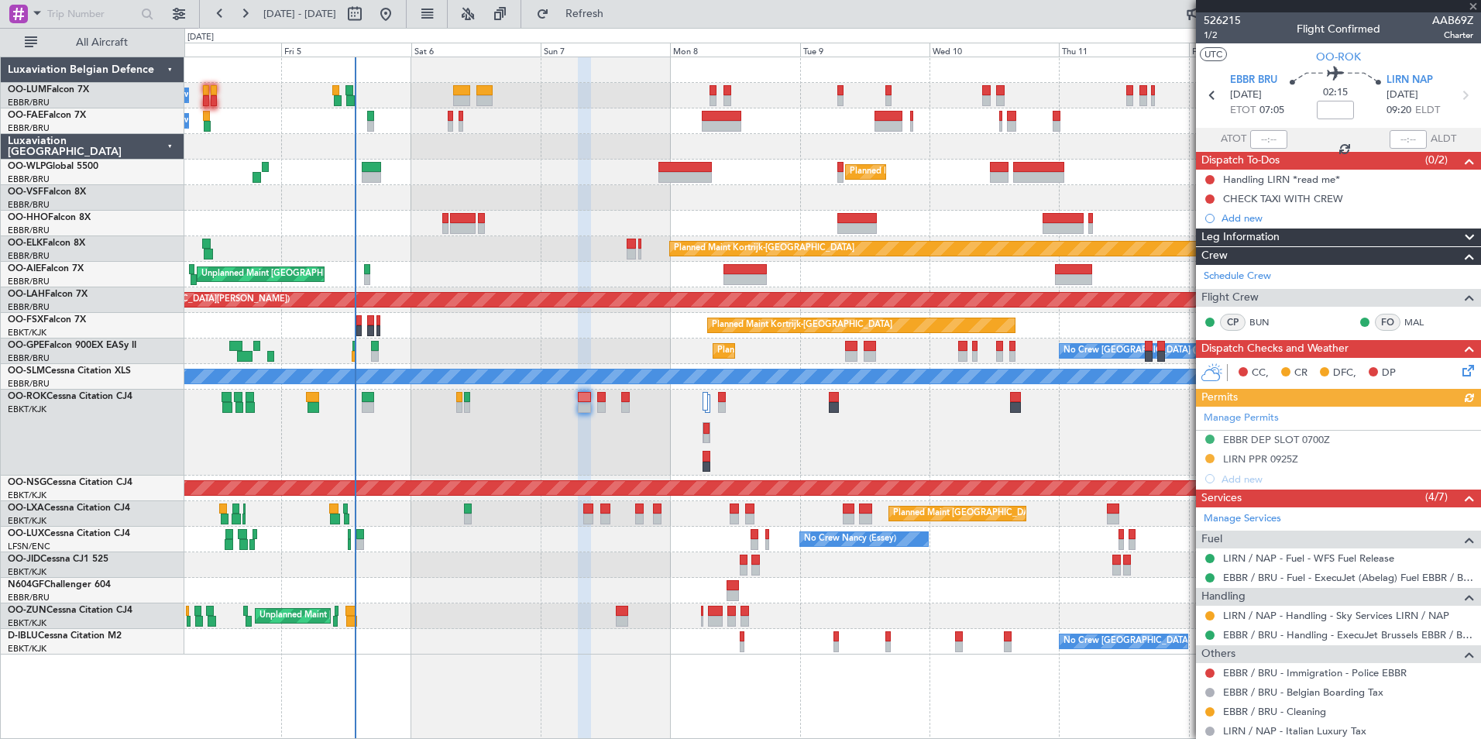
click at [1286, 459] on div "Manage Permits EBBR DEP SLOT 0700Z LIRN PPR 0925Z Add new" at bounding box center [1338, 448] width 285 height 82
click at [1281, 461] on div "Manage Permits EBBR DEP SLOT 0700Z LIRN PPR 0925Z Add new" at bounding box center [1338, 448] width 285 height 82
click at [1282, 458] on div "LIRN PPR 0925Z" at bounding box center [1260, 458] width 75 height 13
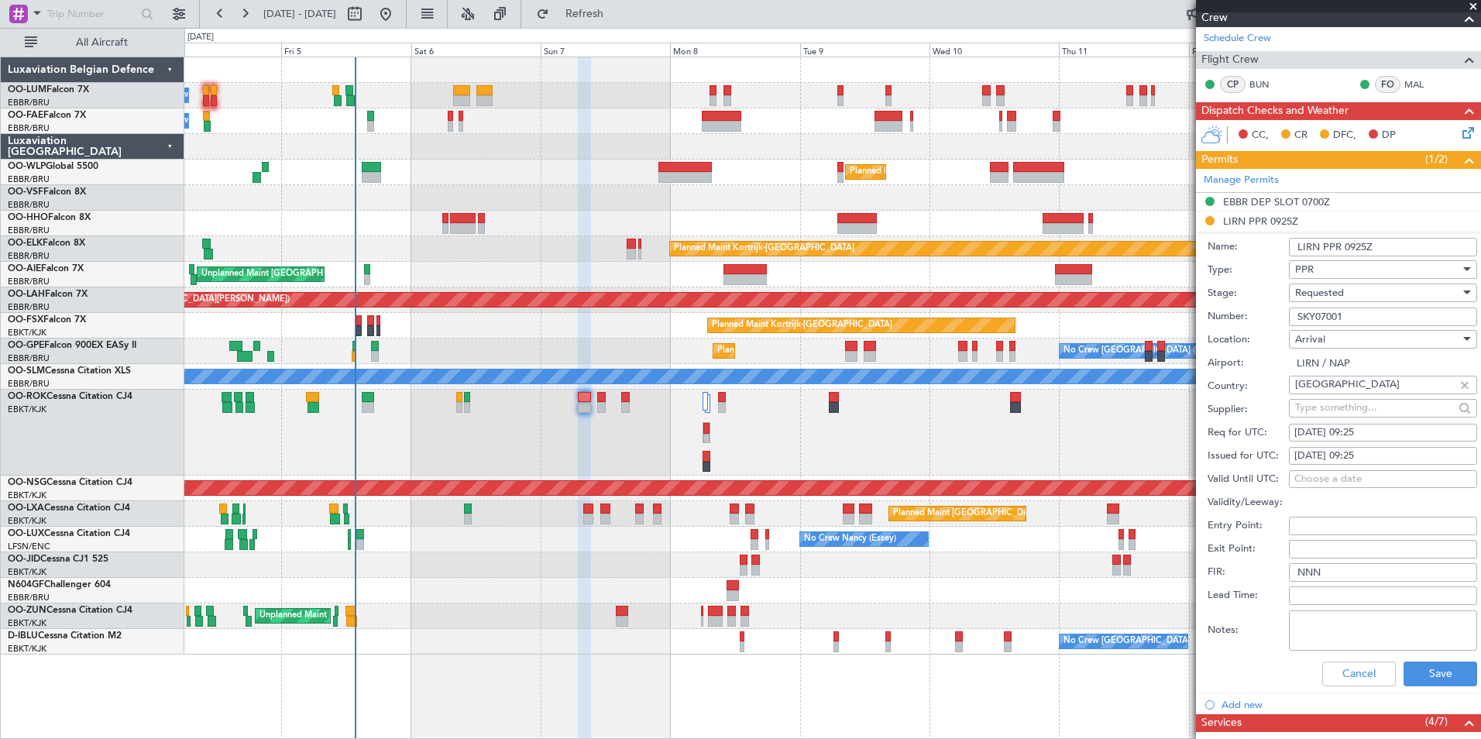
scroll to position [310, 0]
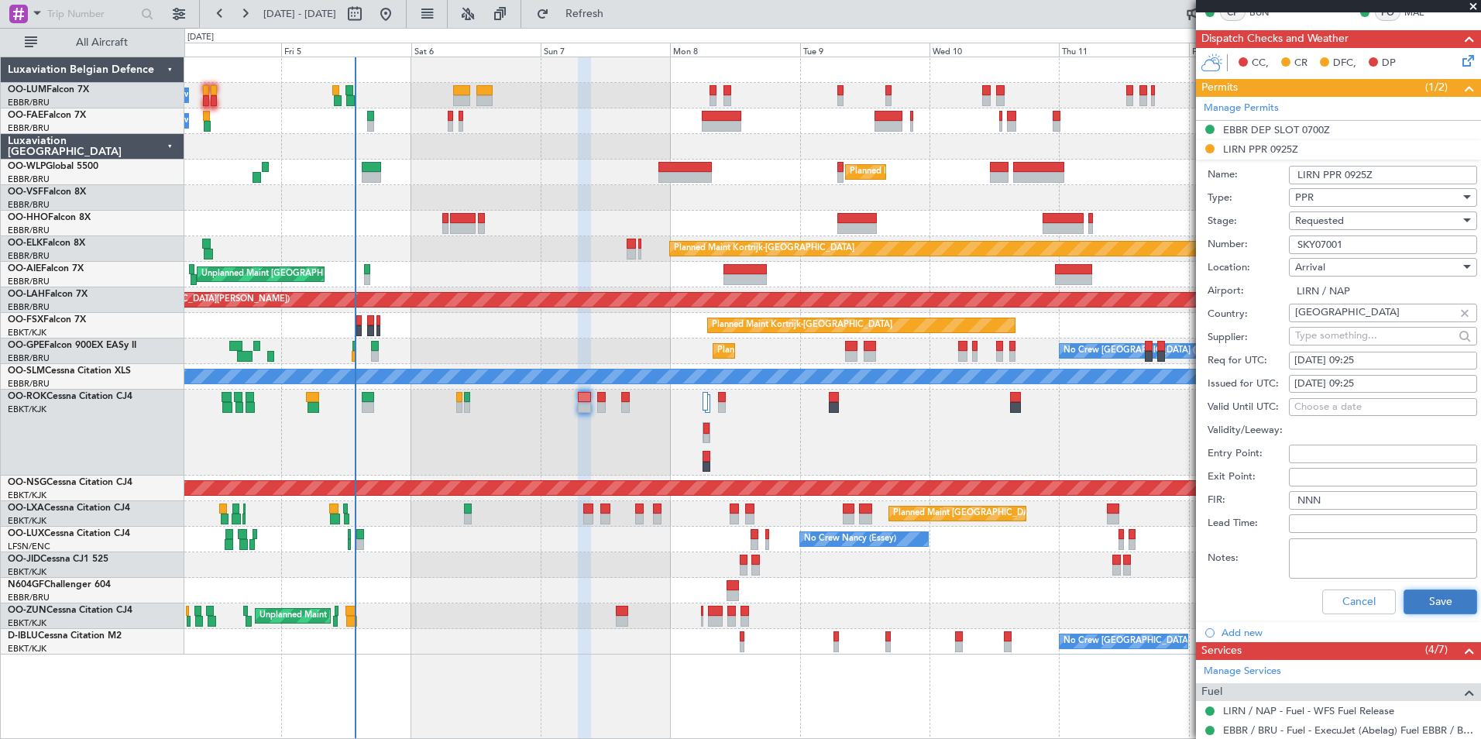
click at [1419, 604] on button "Save" at bounding box center [1441, 602] width 74 height 25
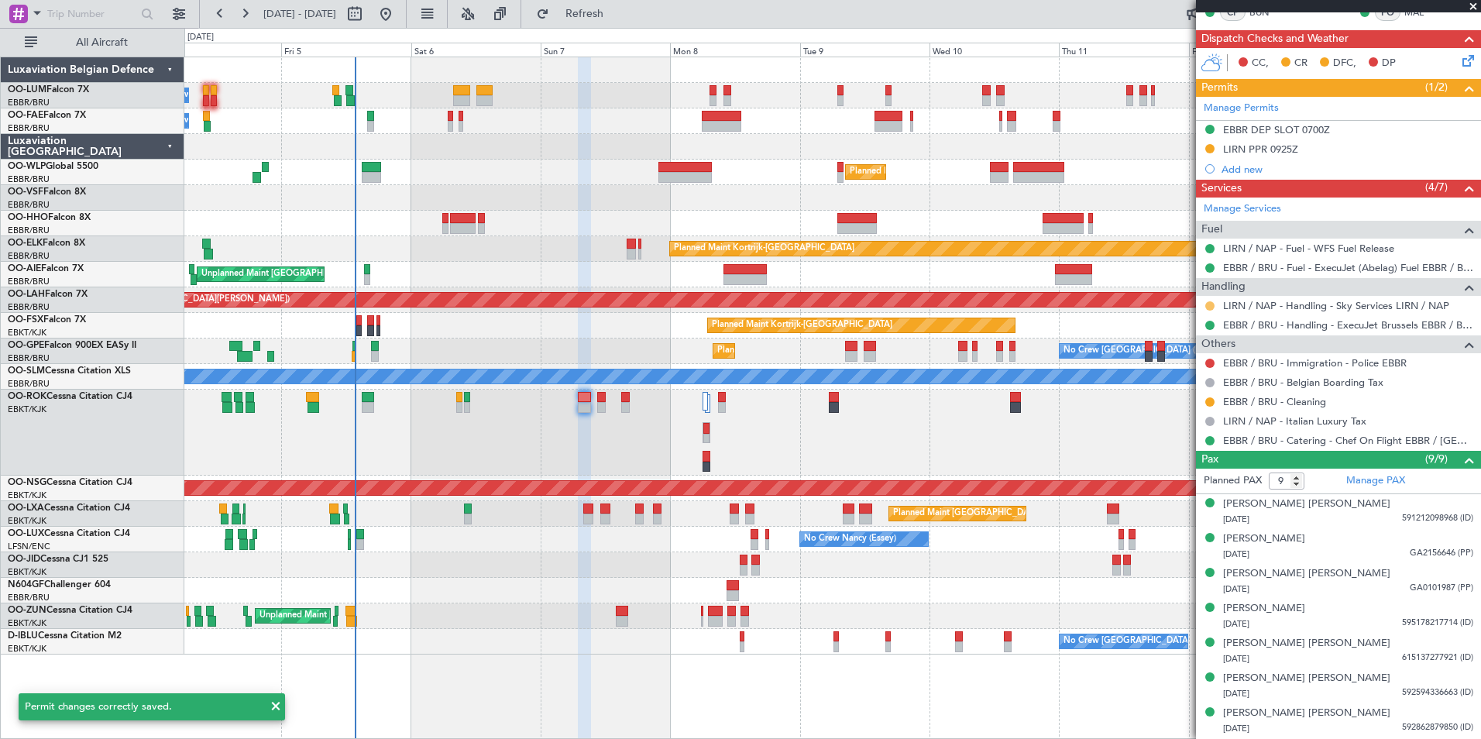
click at [1209, 302] on button at bounding box center [1210, 305] width 9 height 9
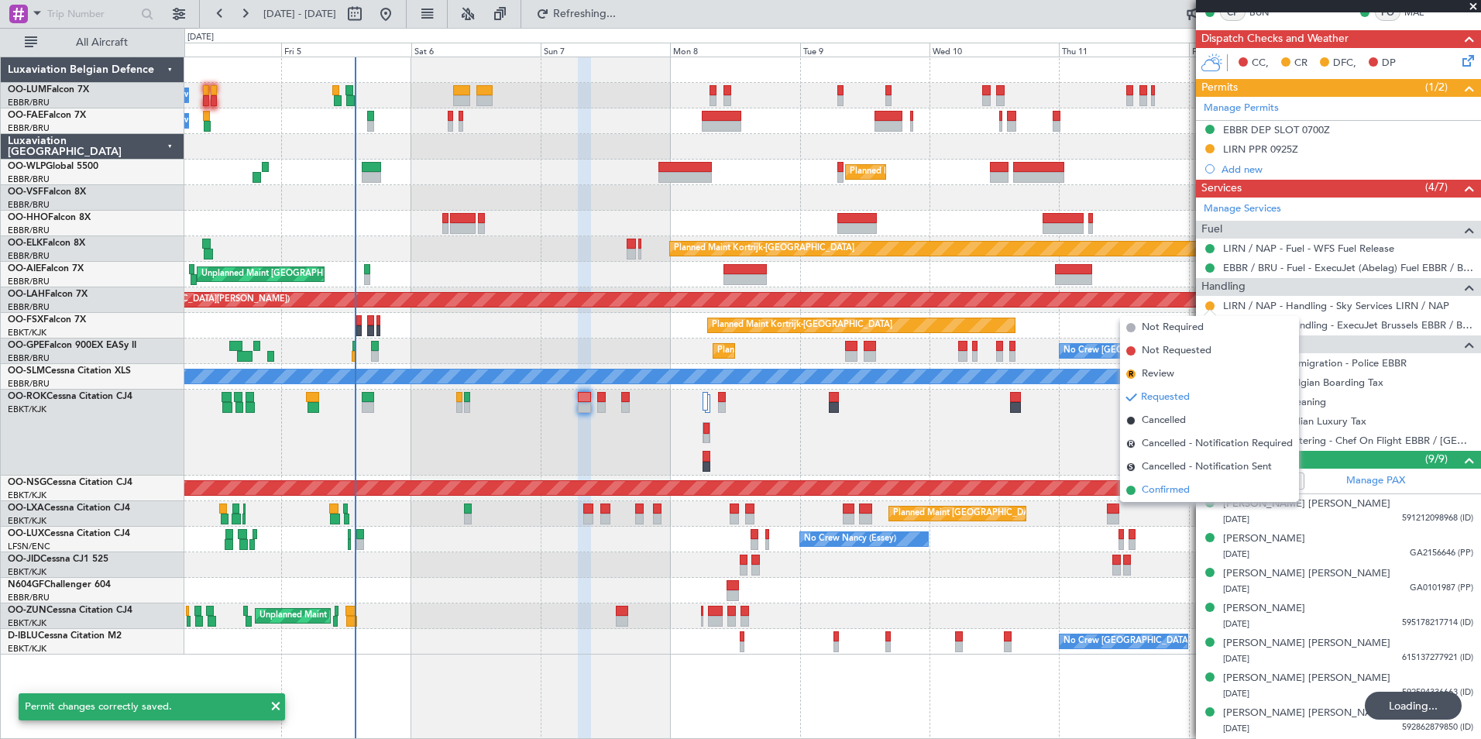
click at [1165, 488] on span "Confirmed" at bounding box center [1166, 490] width 48 height 15
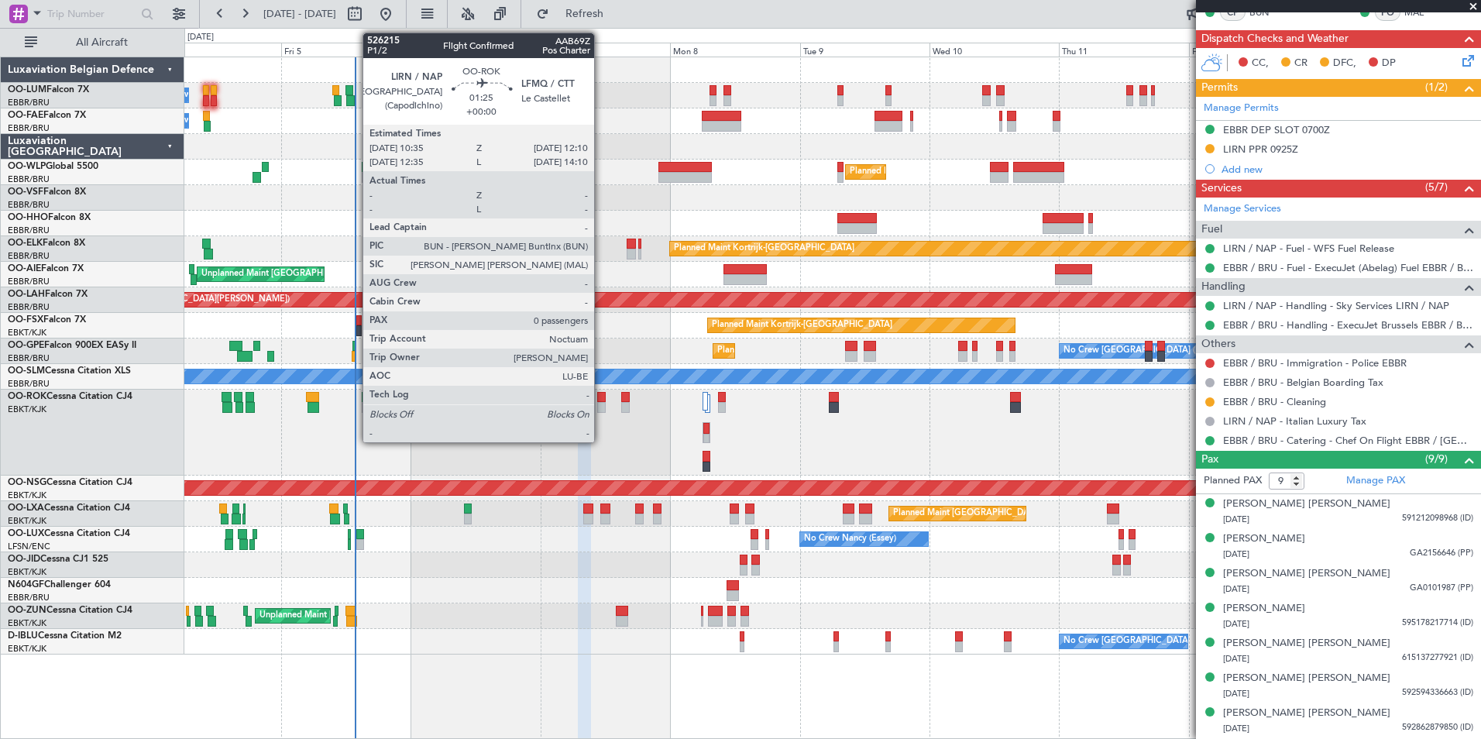
click at [601, 401] on div at bounding box center [601, 397] width 9 height 11
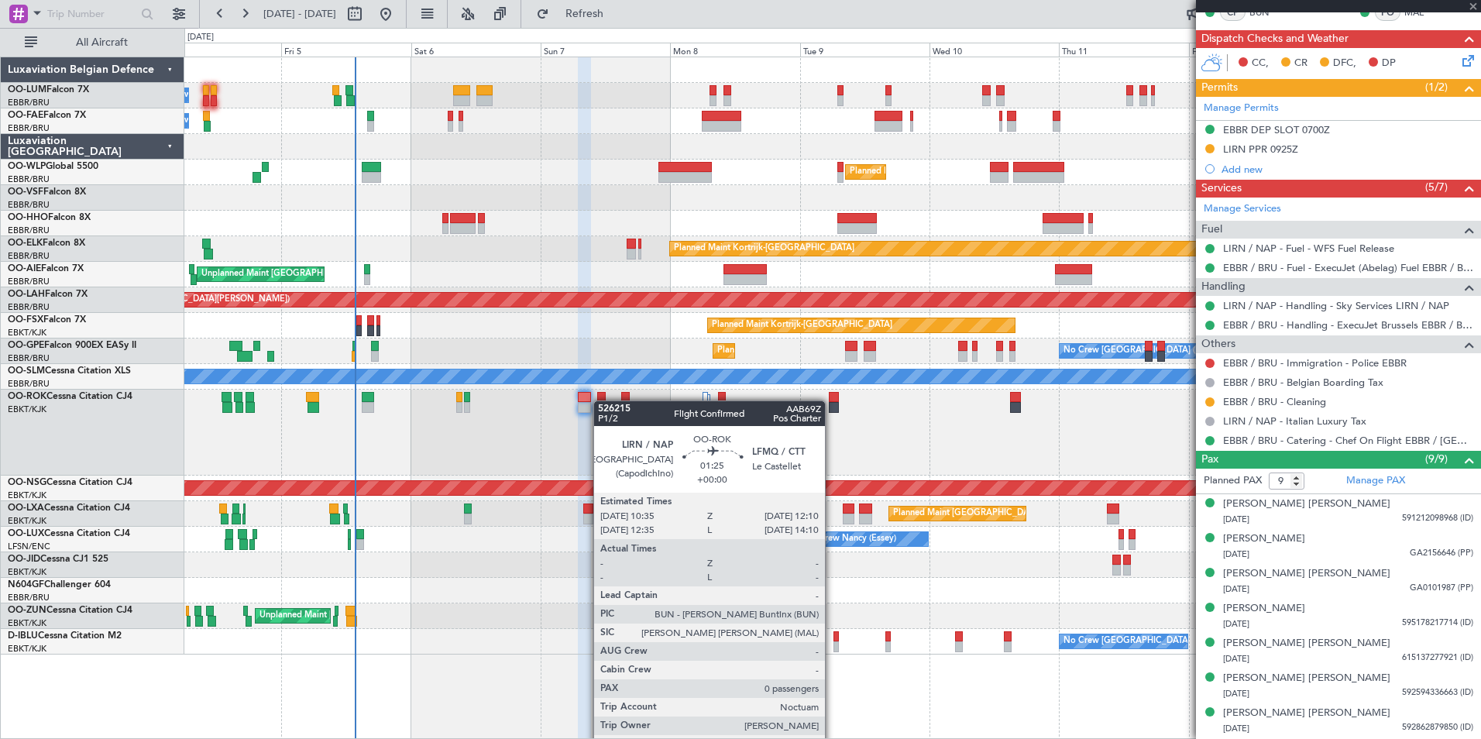
type input "0"
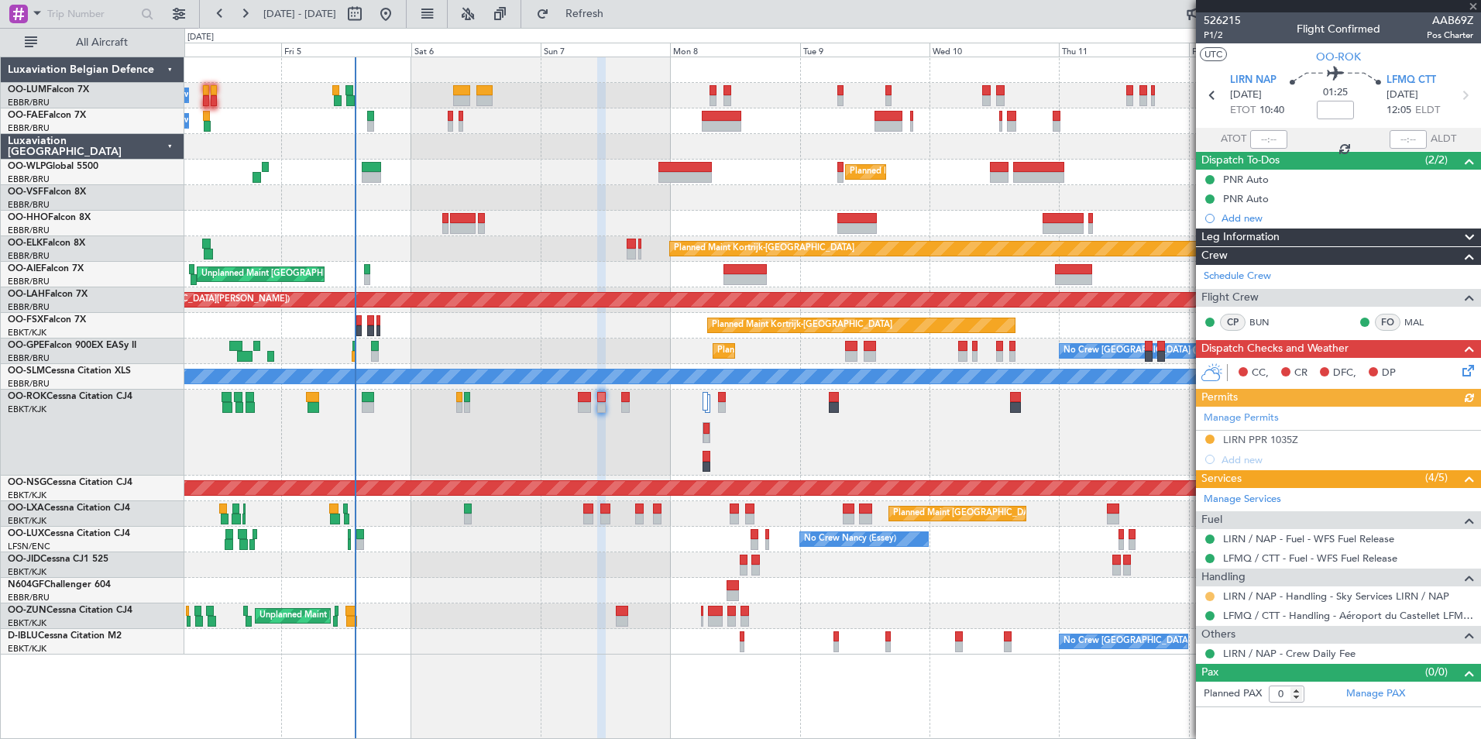
click at [1210, 595] on button at bounding box center [1210, 596] width 9 height 9
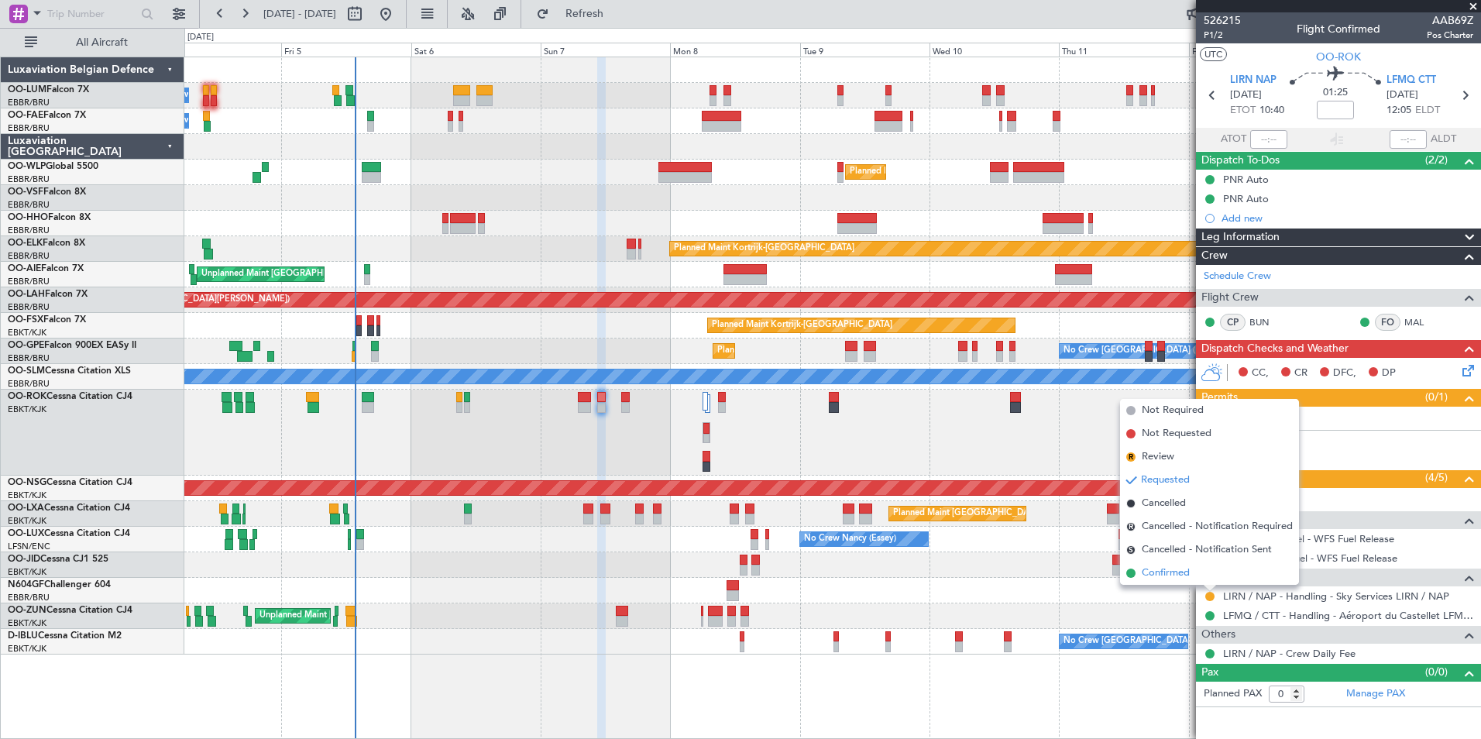
click at [1169, 576] on span "Confirmed" at bounding box center [1166, 573] width 48 height 15
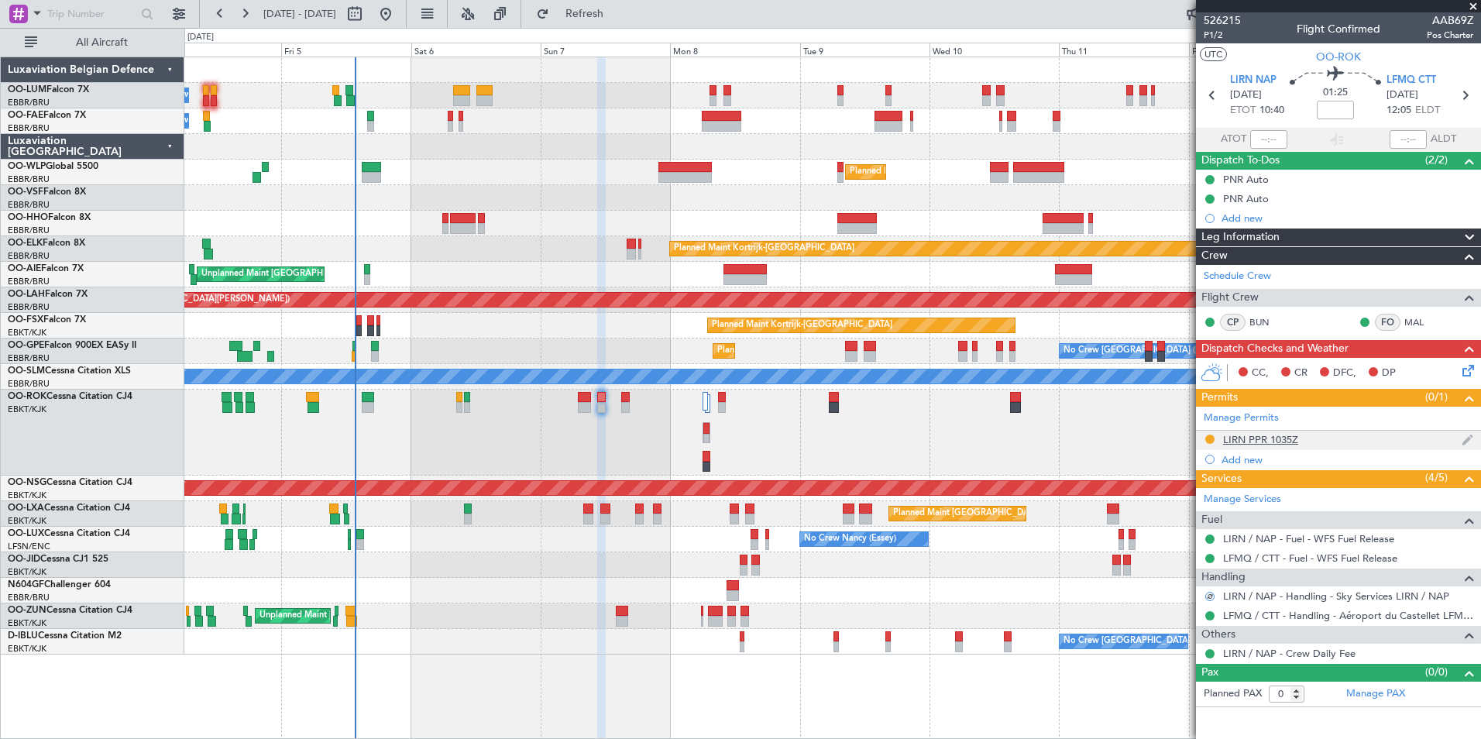
click at [1259, 433] on div "LIRN PPR 1035Z" at bounding box center [1260, 439] width 75 height 13
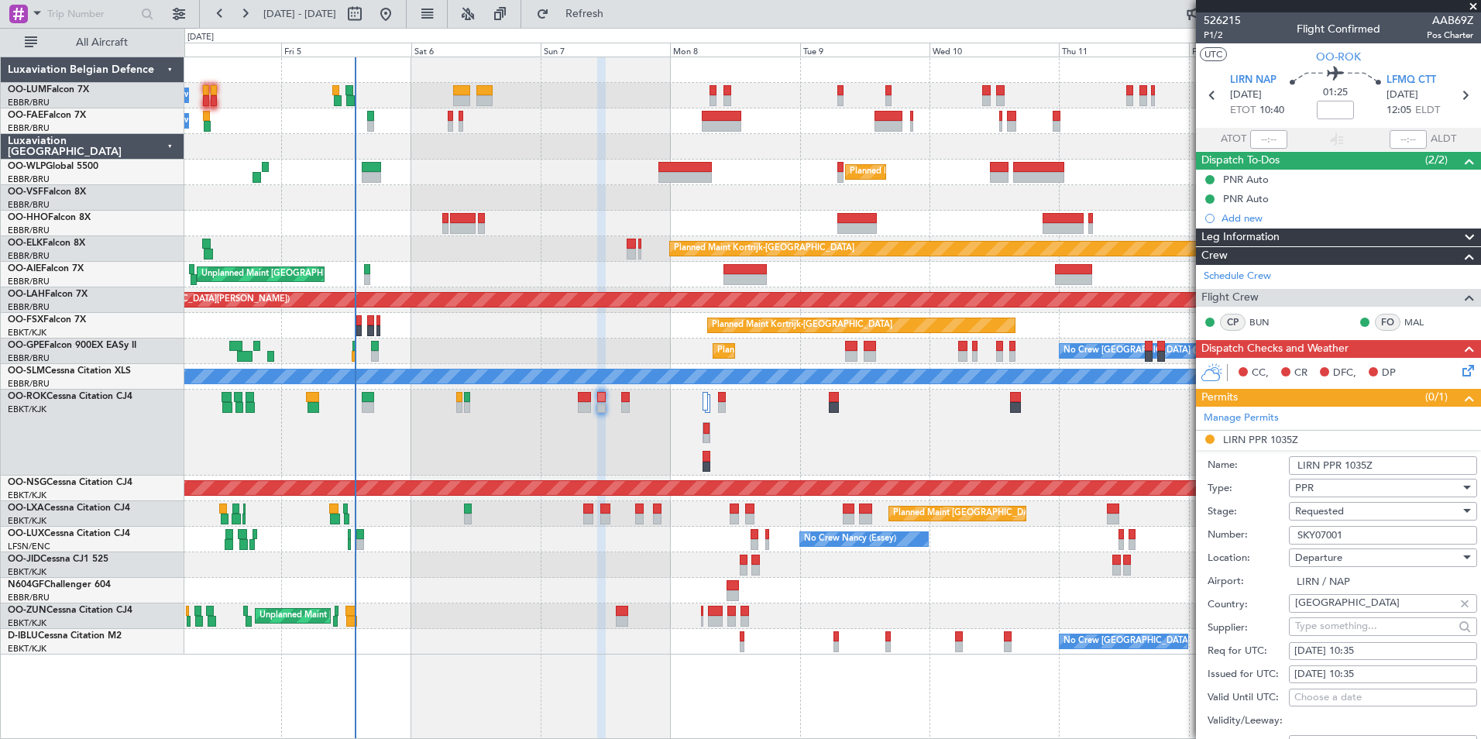
scroll to position [232, 0]
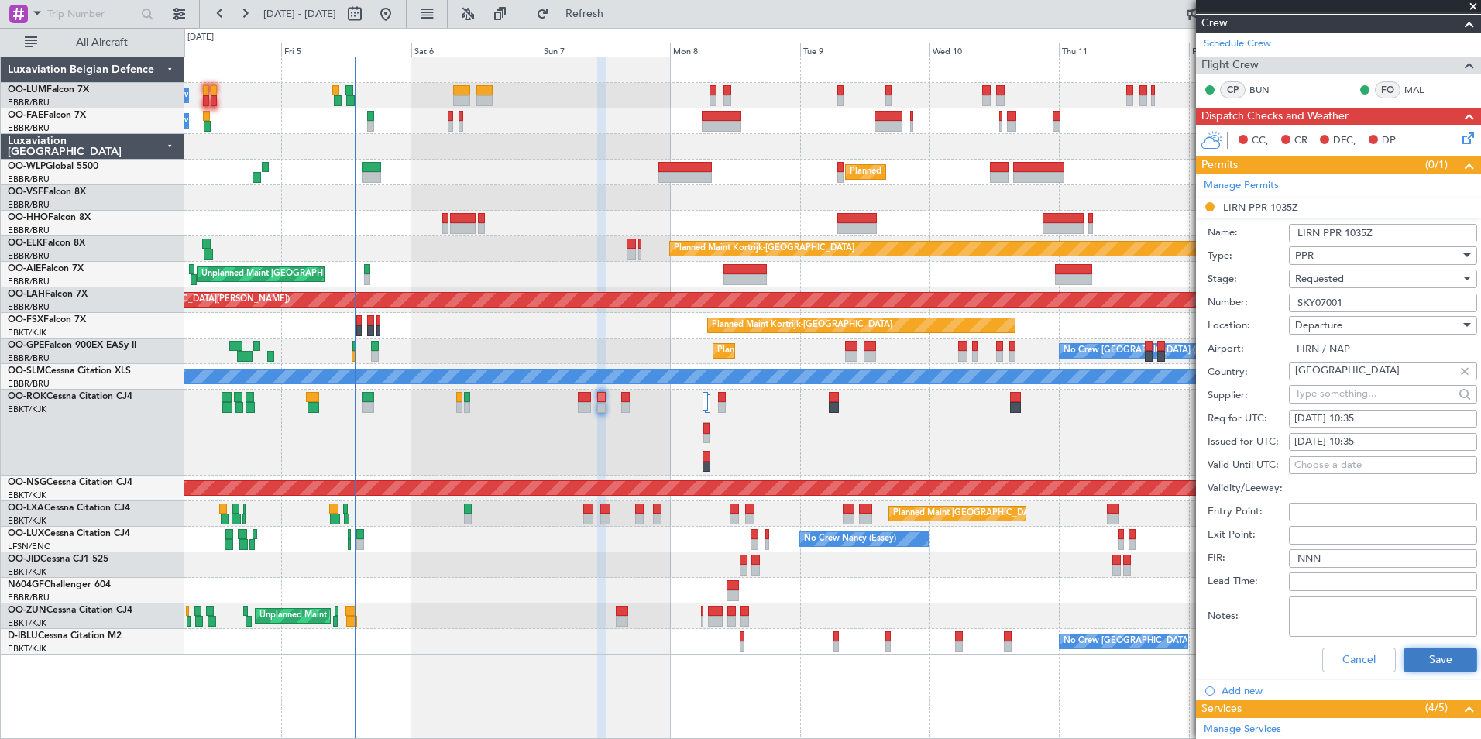
click at [1413, 661] on button "Save" at bounding box center [1441, 660] width 74 height 25
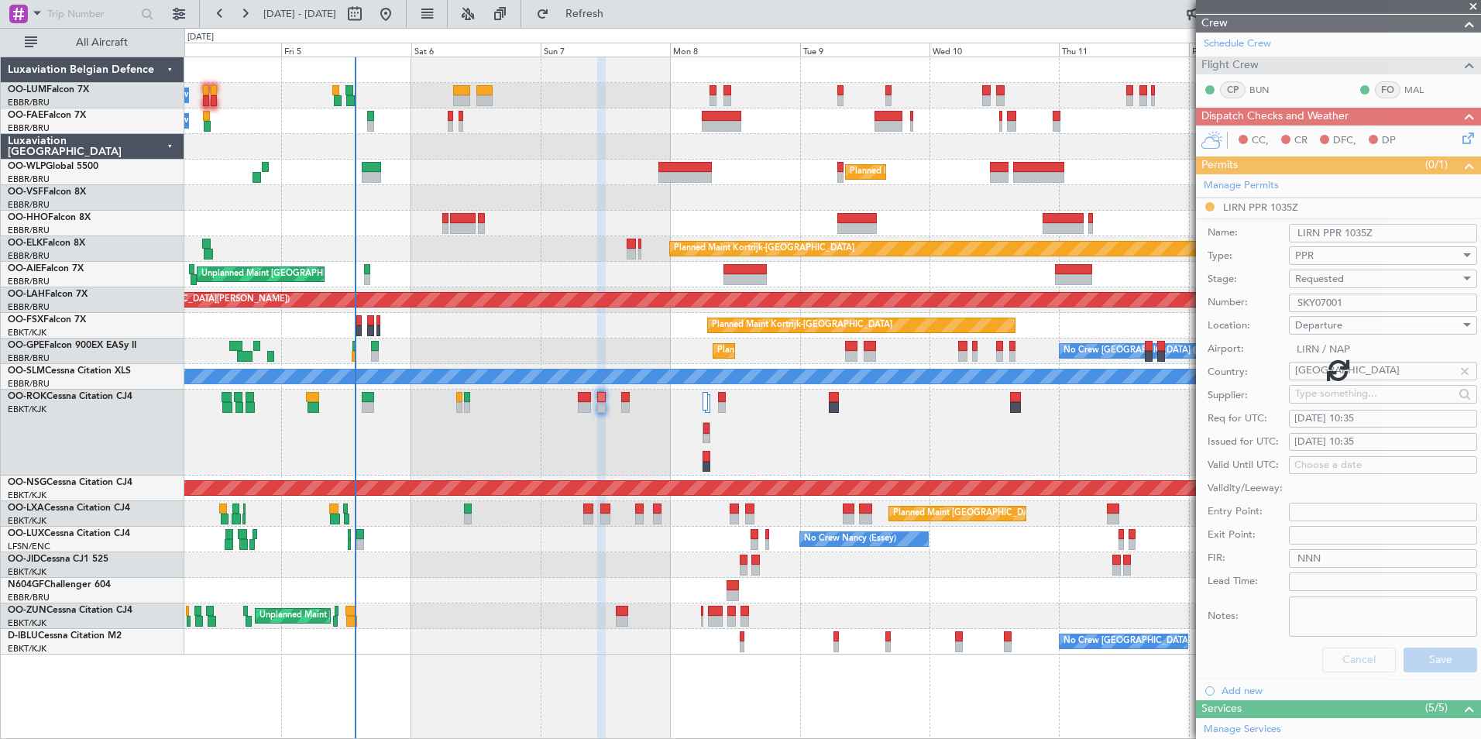
scroll to position [0, 0]
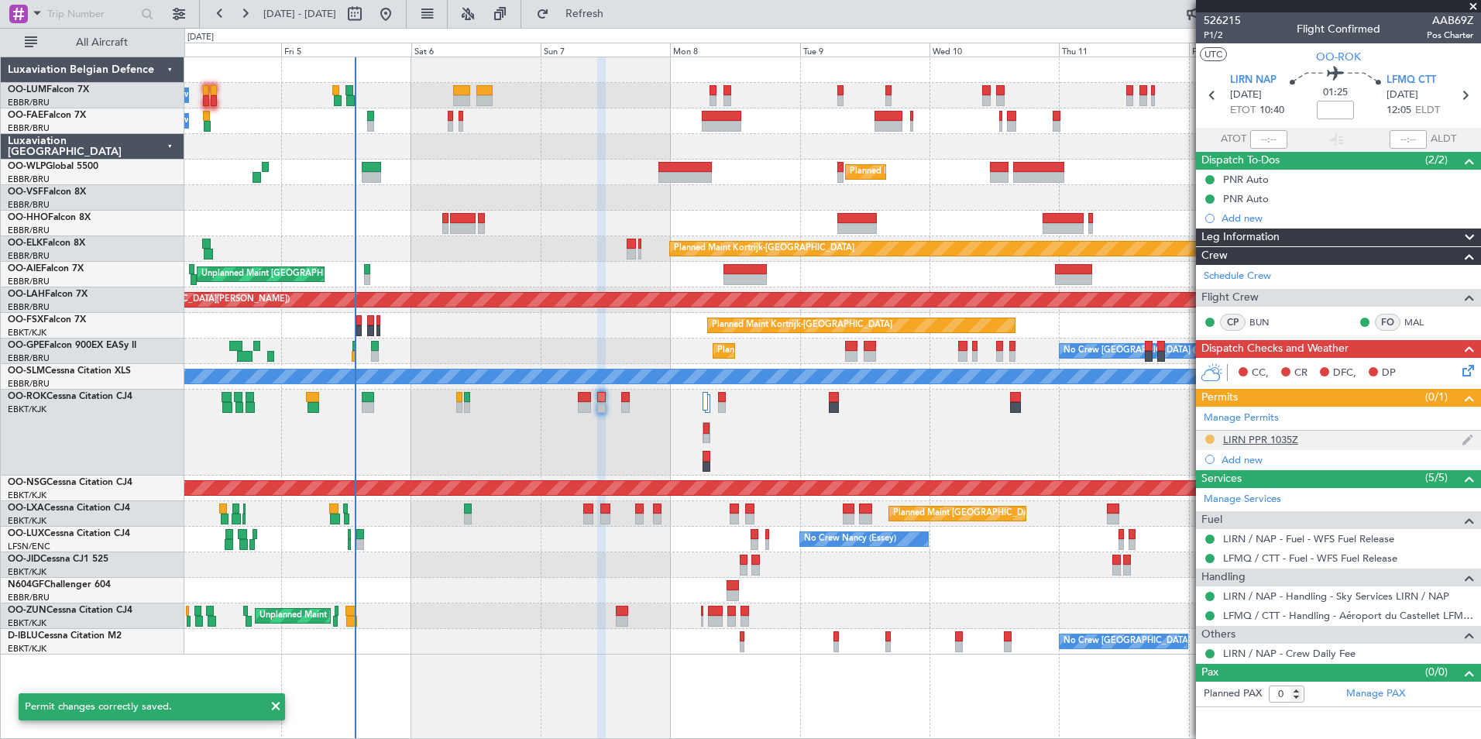
click at [1212, 440] on button at bounding box center [1210, 439] width 9 height 9
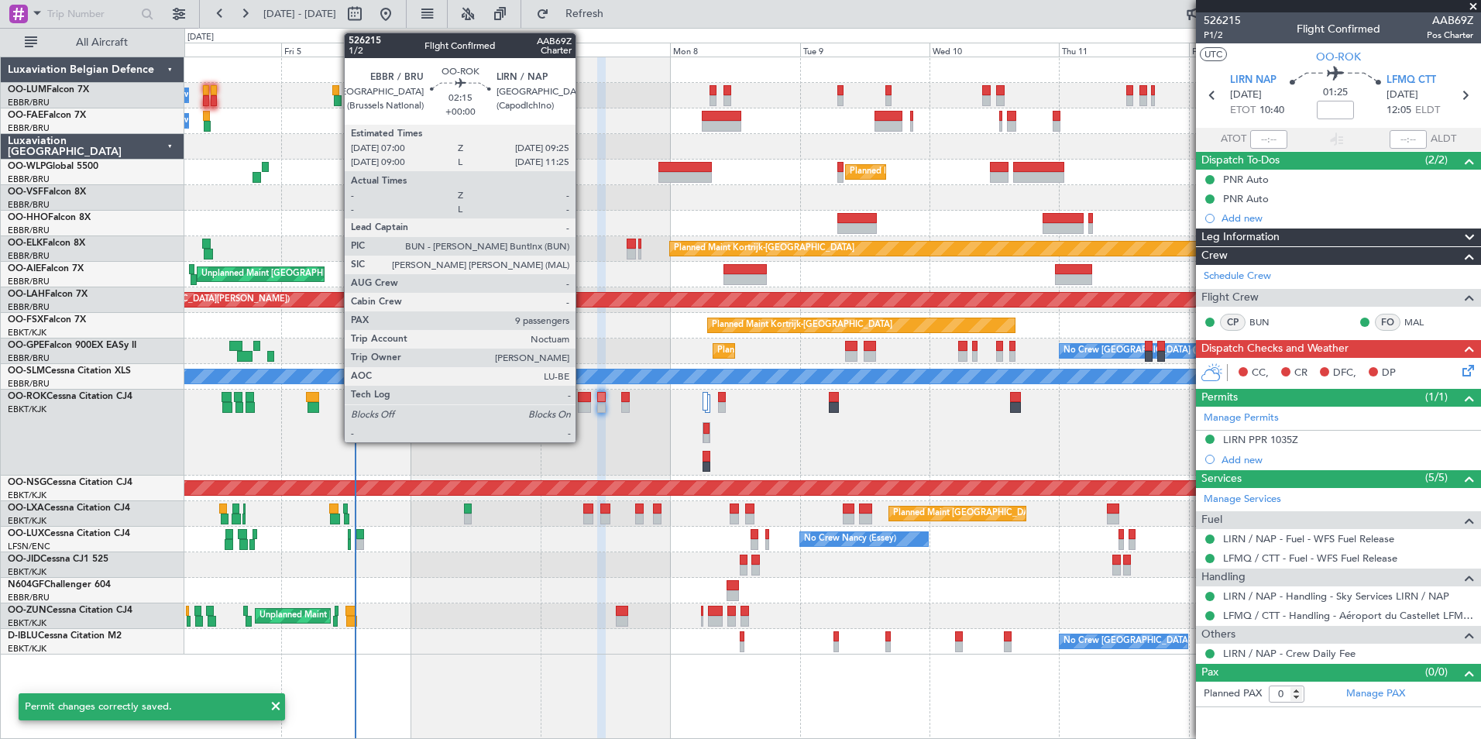
click at [583, 399] on div at bounding box center [584, 397] width 13 height 11
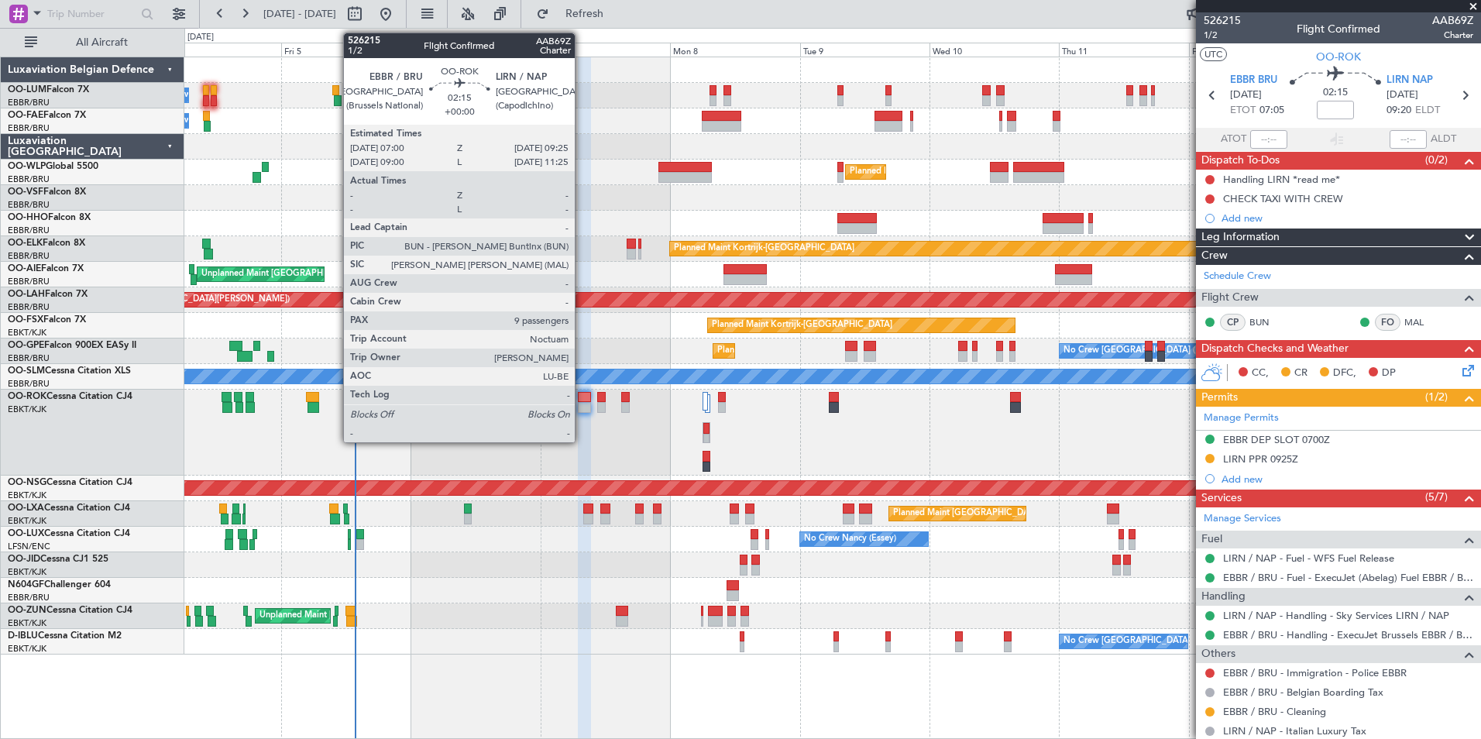
click at [582, 399] on div at bounding box center [584, 397] width 13 height 11
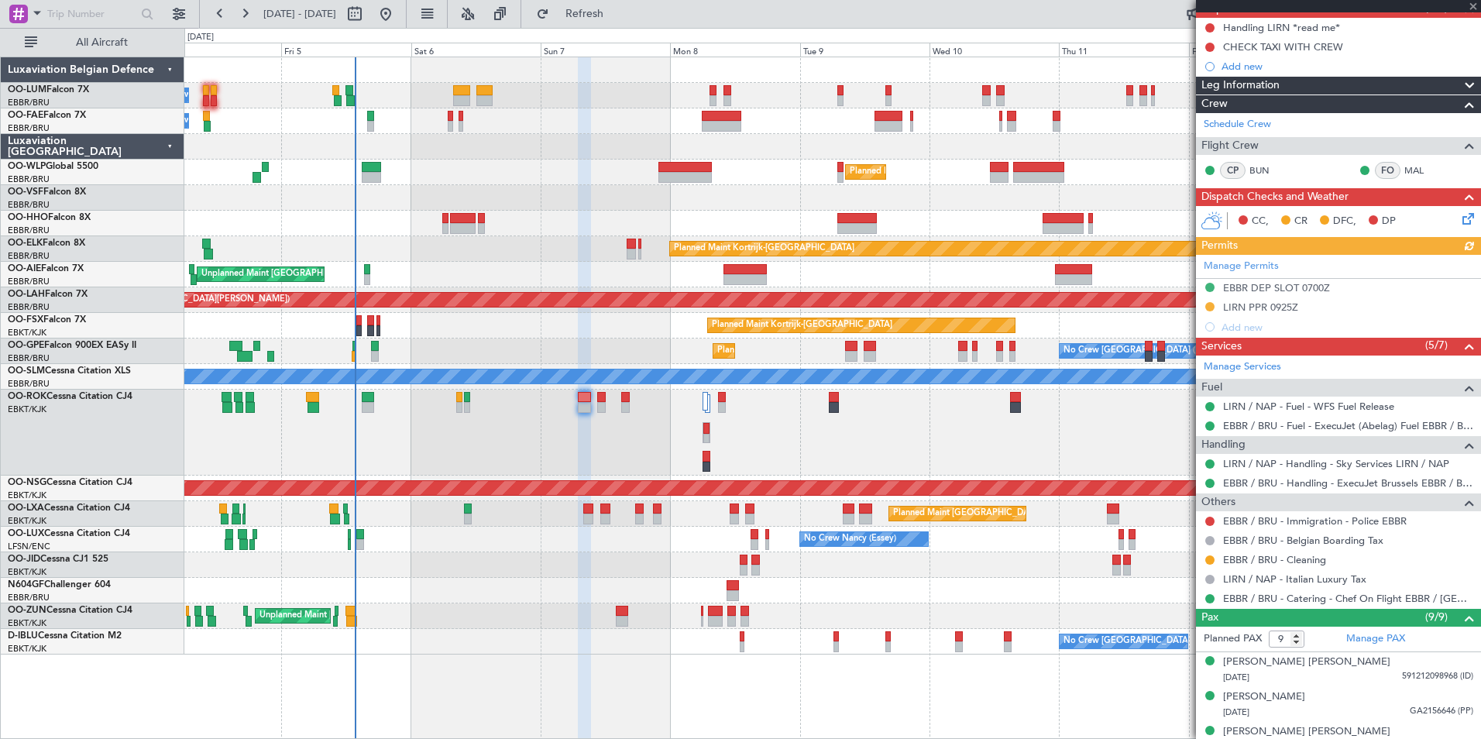
scroll to position [155, 0]
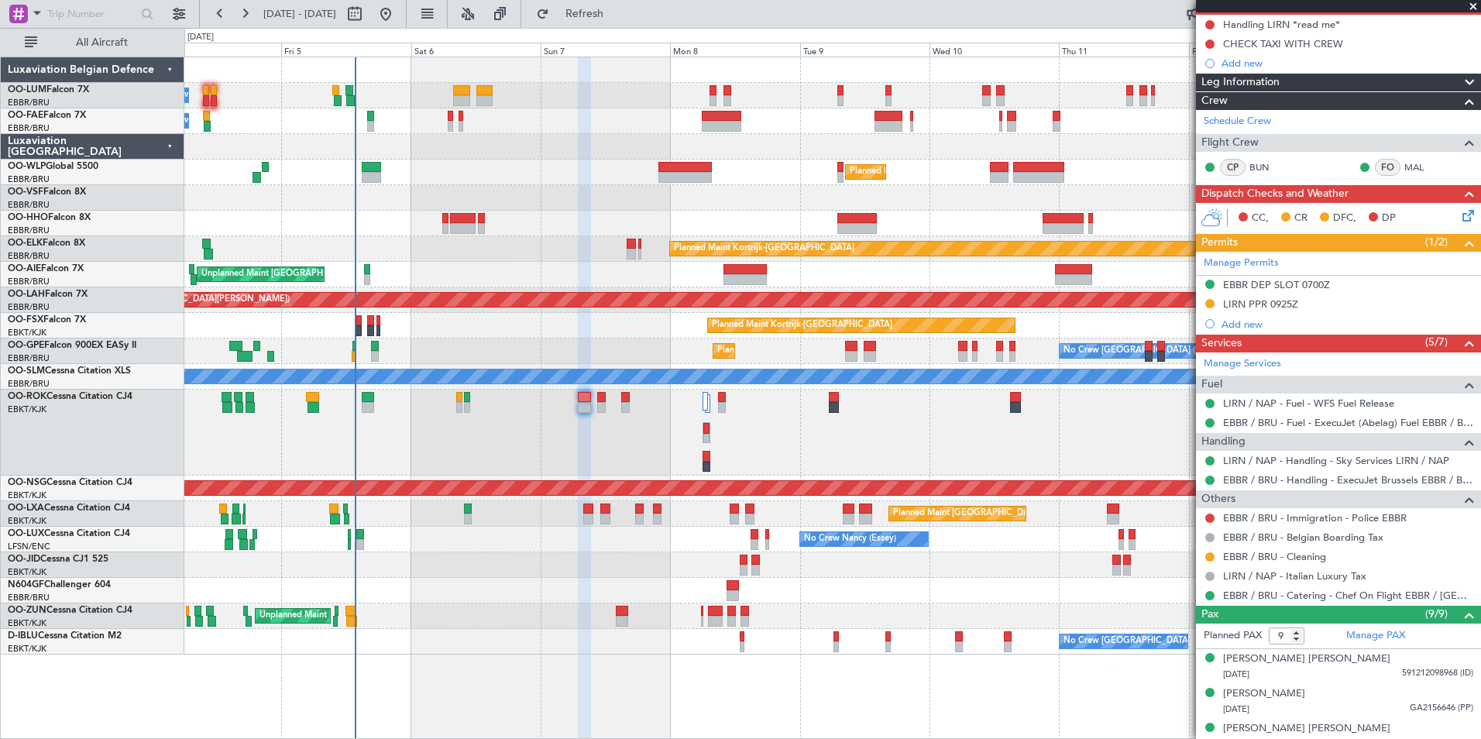
click at [1265, 308] on div "LIRN PPR 0925Z" at bounding box center [1260, 304] width 75 height 13
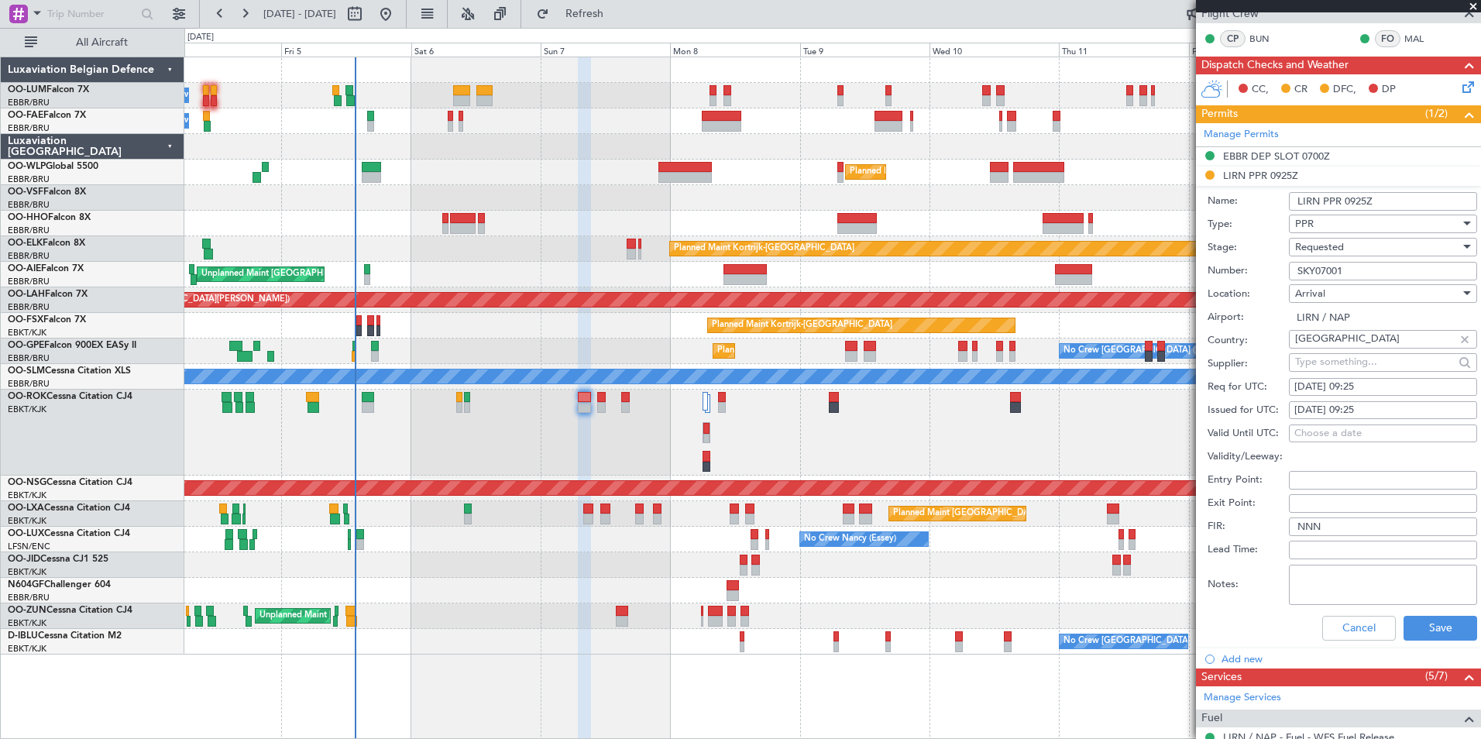
scroll to position [387, 0]
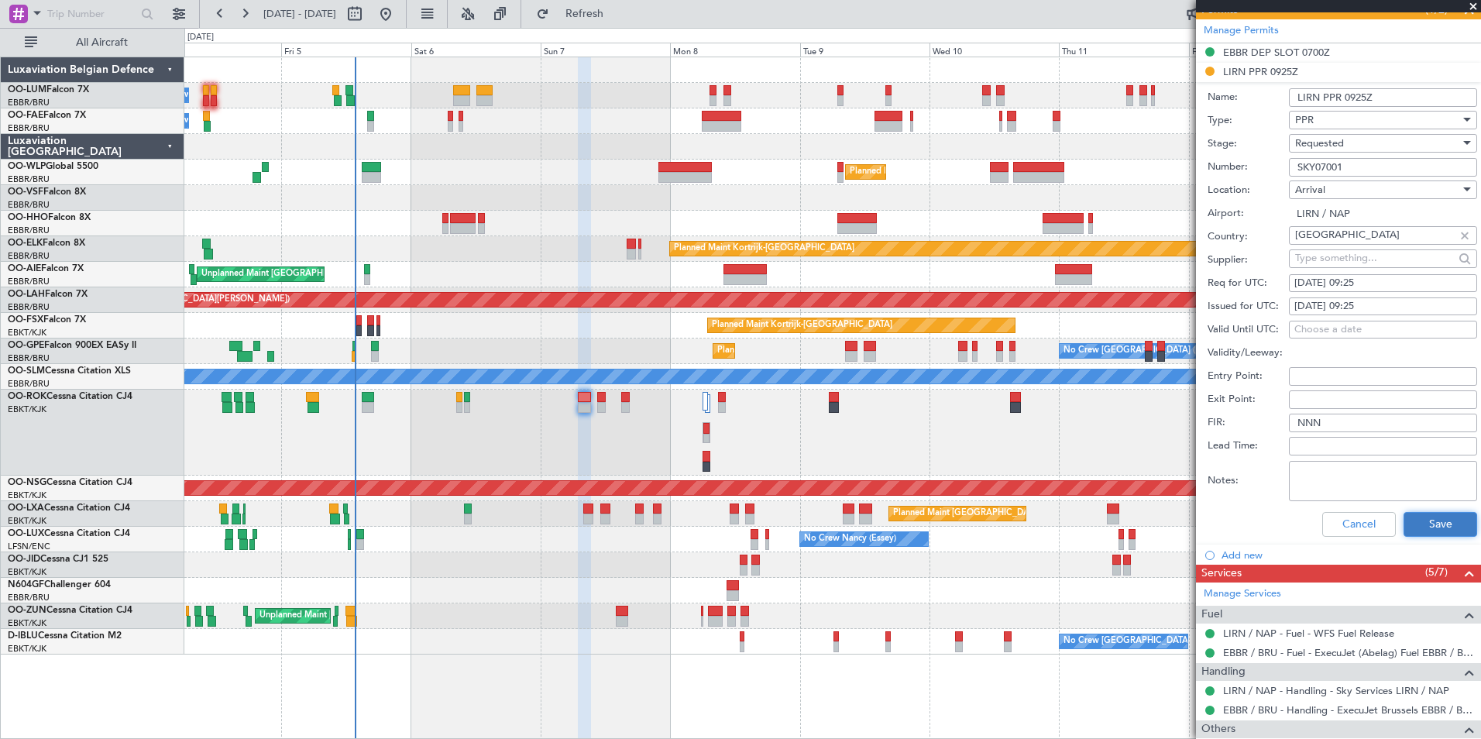
click at [1416, 522] on button "Save" at bounding box center [1441, 524] width 74 height 25
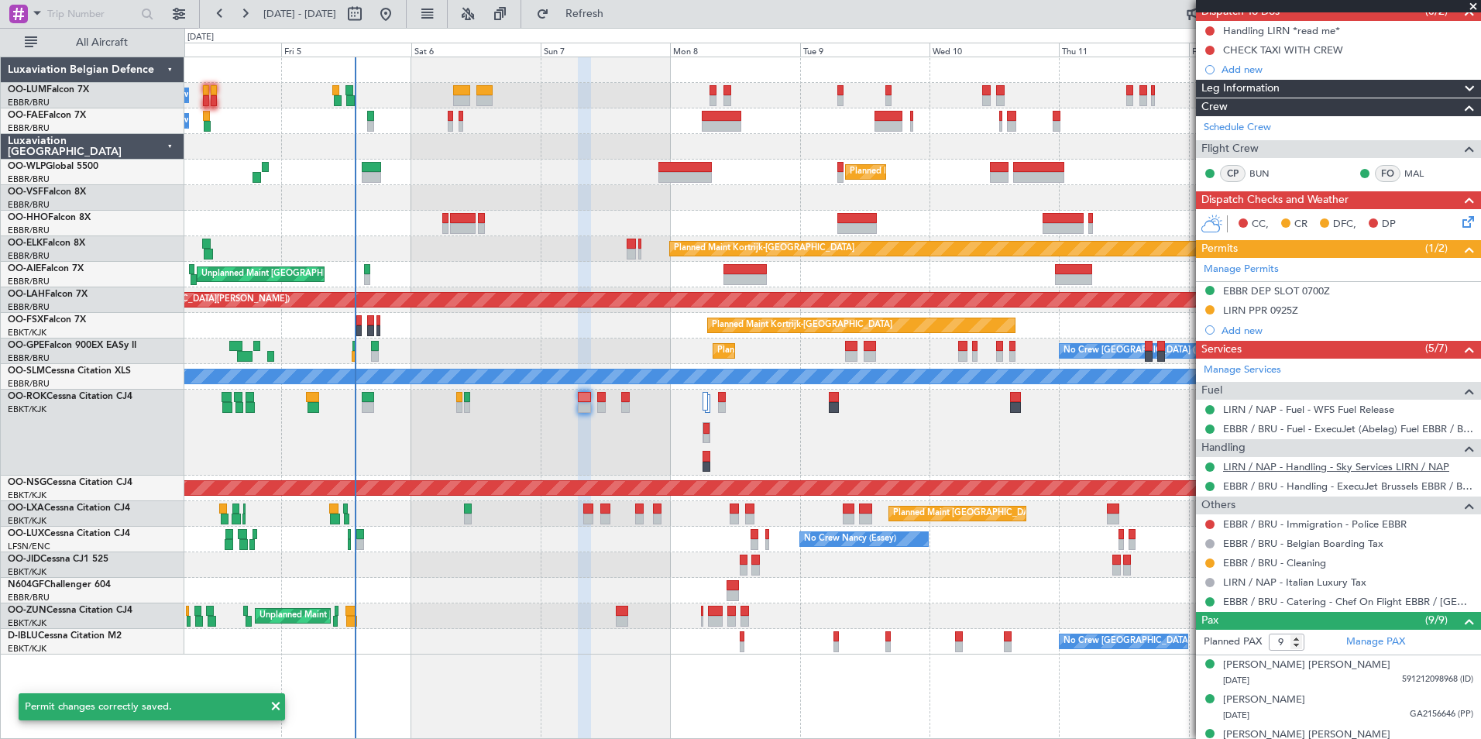
scroll to position [146, 0]
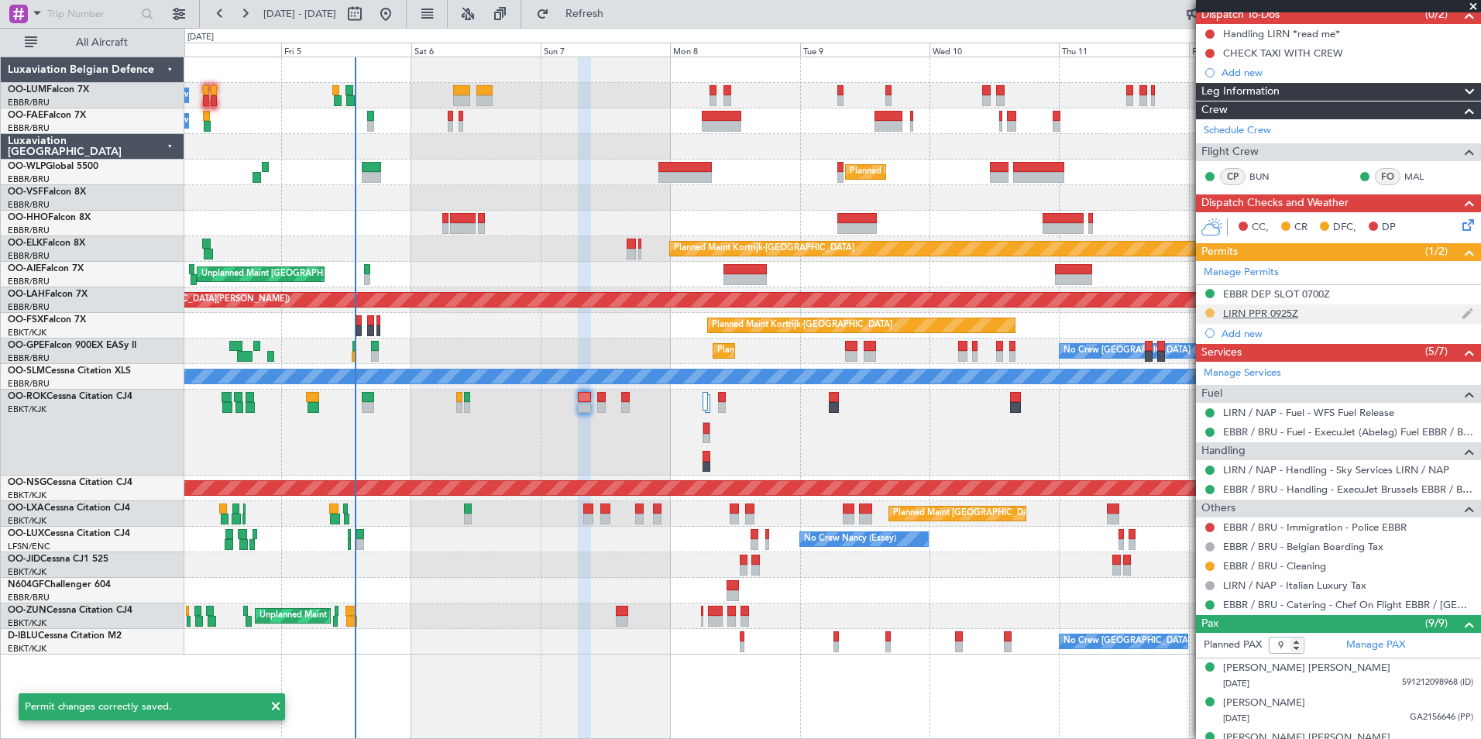
click at [1208, 315] on button at bounding box center [1210, 312] width 9 height 9
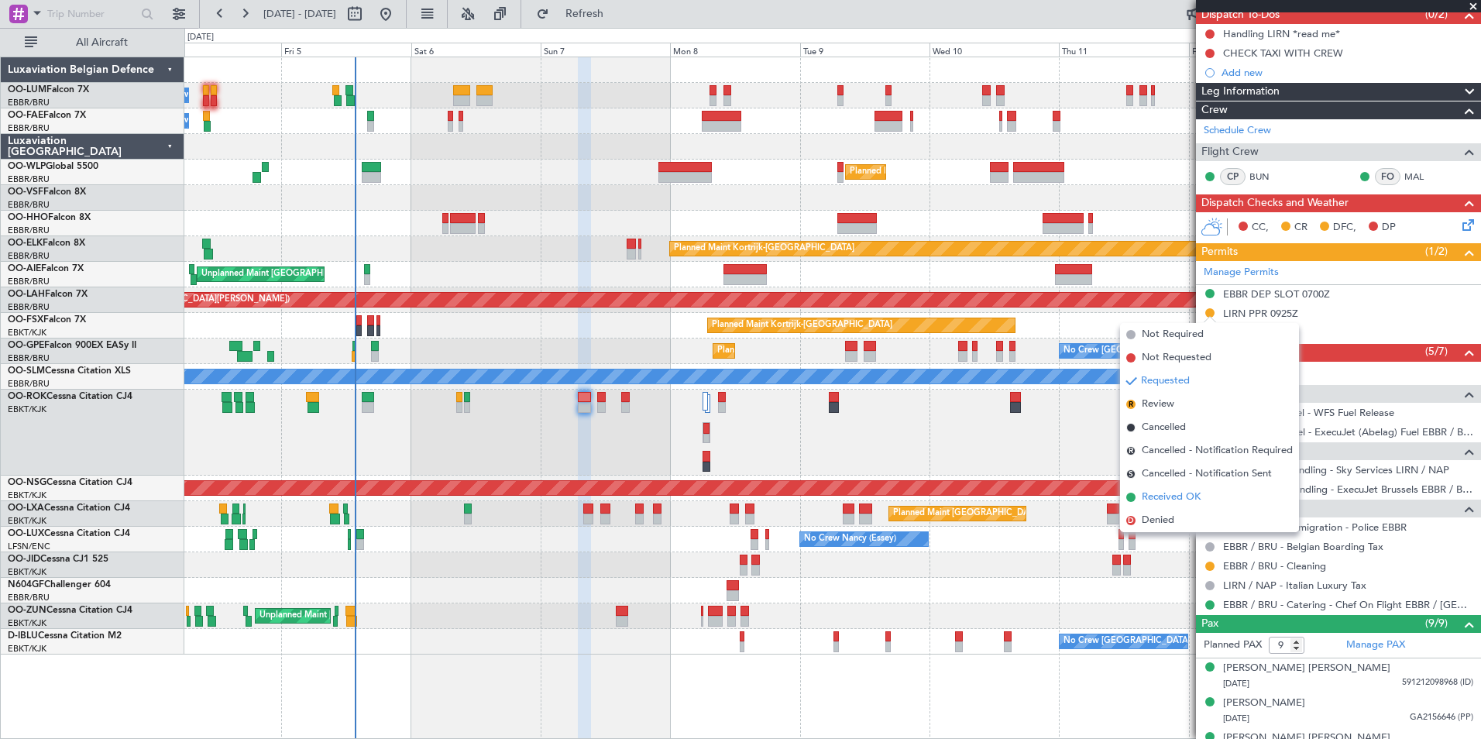
click at [1176, 493] on span "Received OK" at bounding box center [1171, 497] width 59 height 15
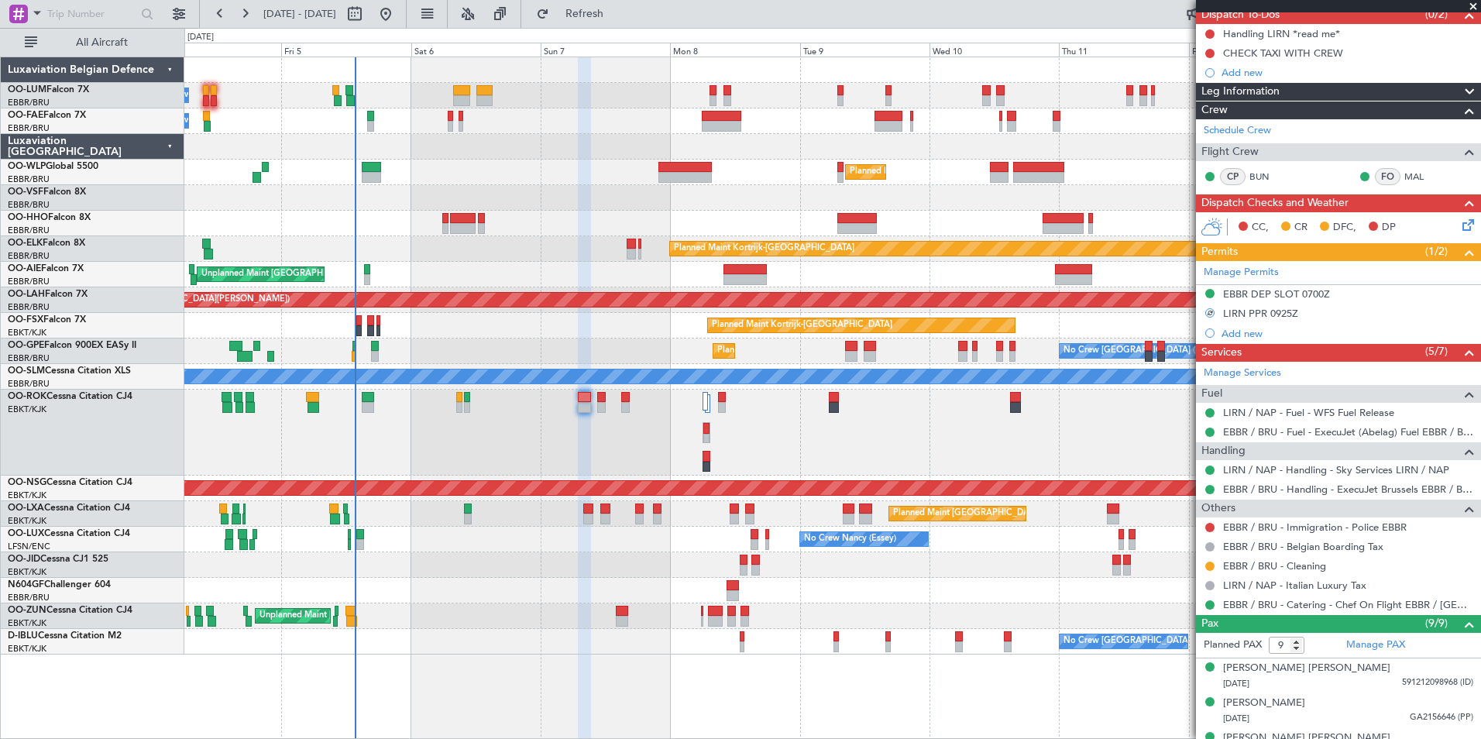
click at [1278, 22] on span "Dispatch To-Dos" at bounding box center [1241, 15] width 78 height 18
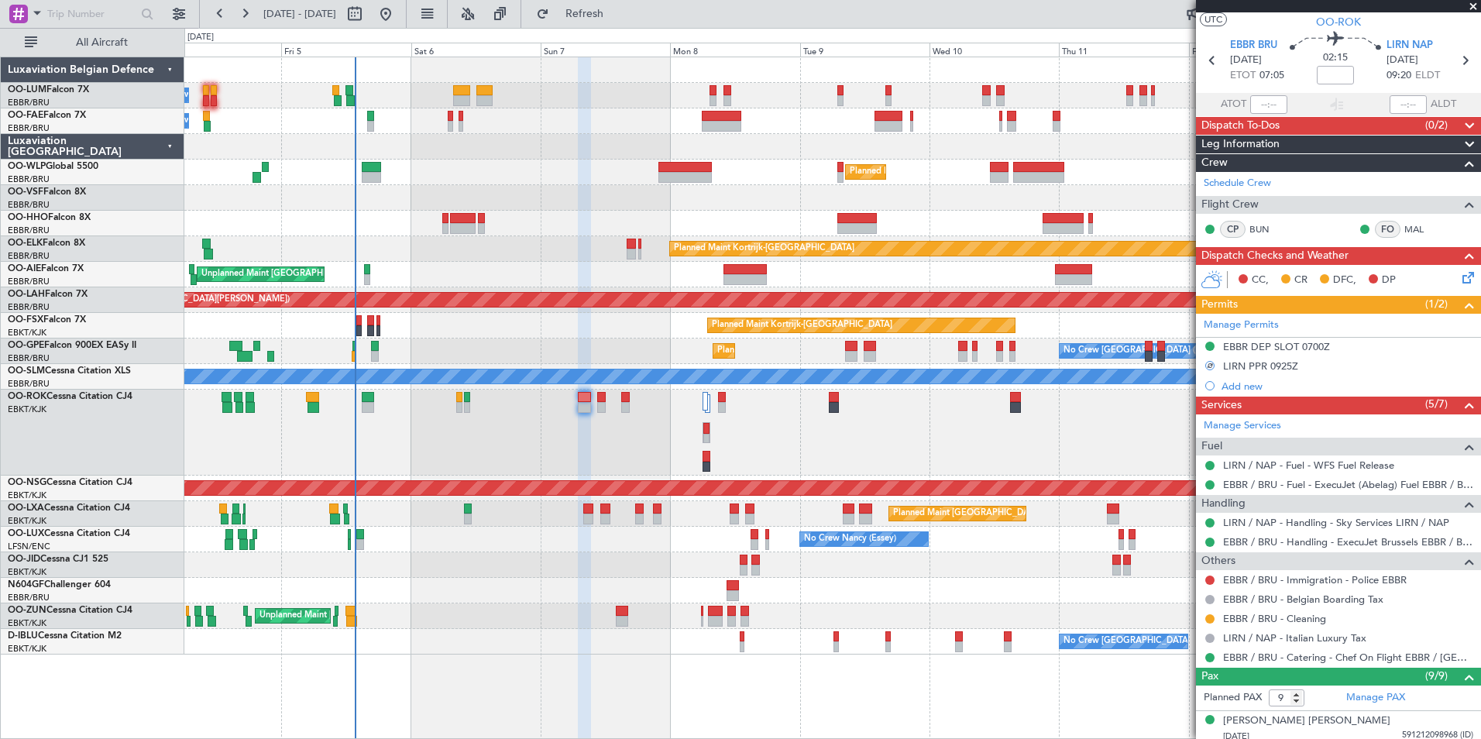
scroll to position [0, 0]
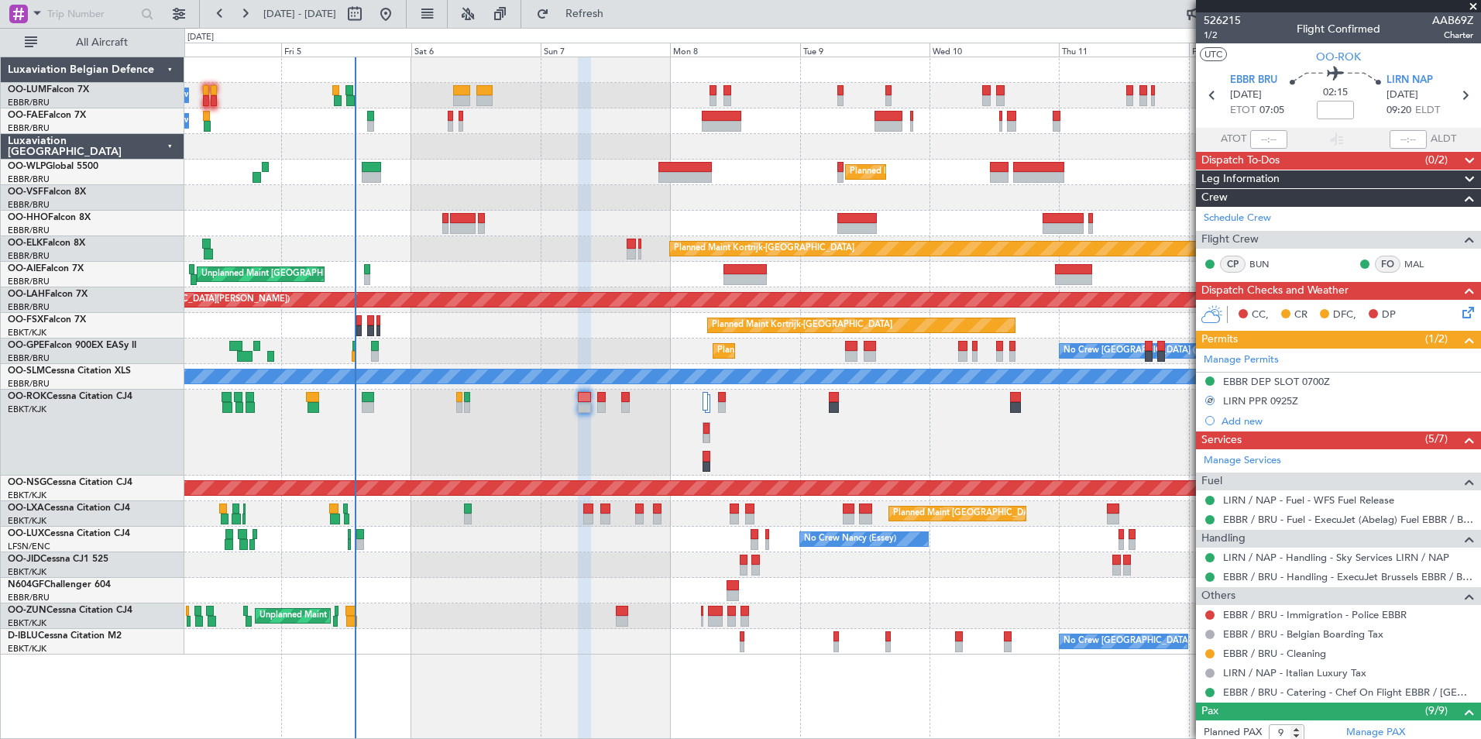
click at [1460, 154] on span at bounding box center [1469, 161] width 19 height 19
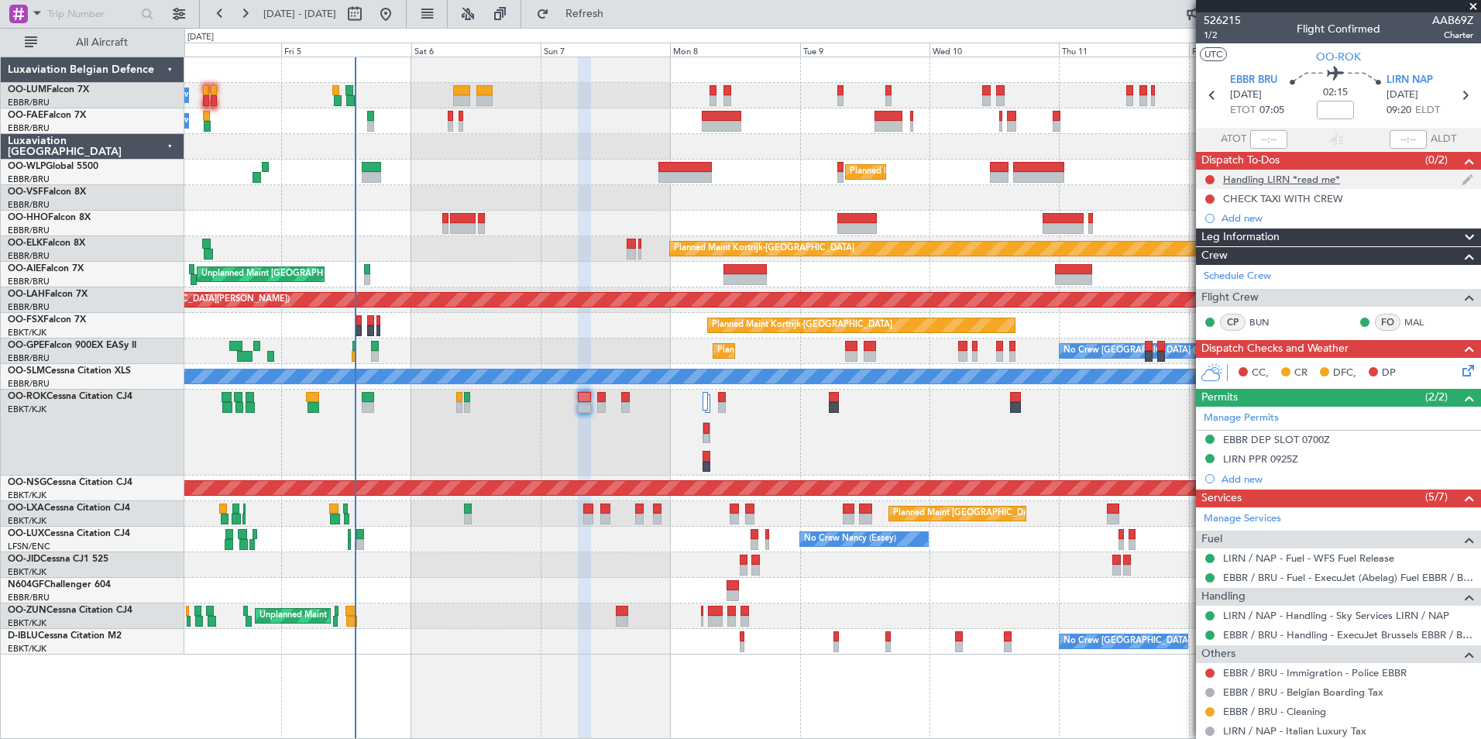
click at [1270, 167] on span "Dispatch To-Dos" at bounding box center [1241, 161] width 78 height 18
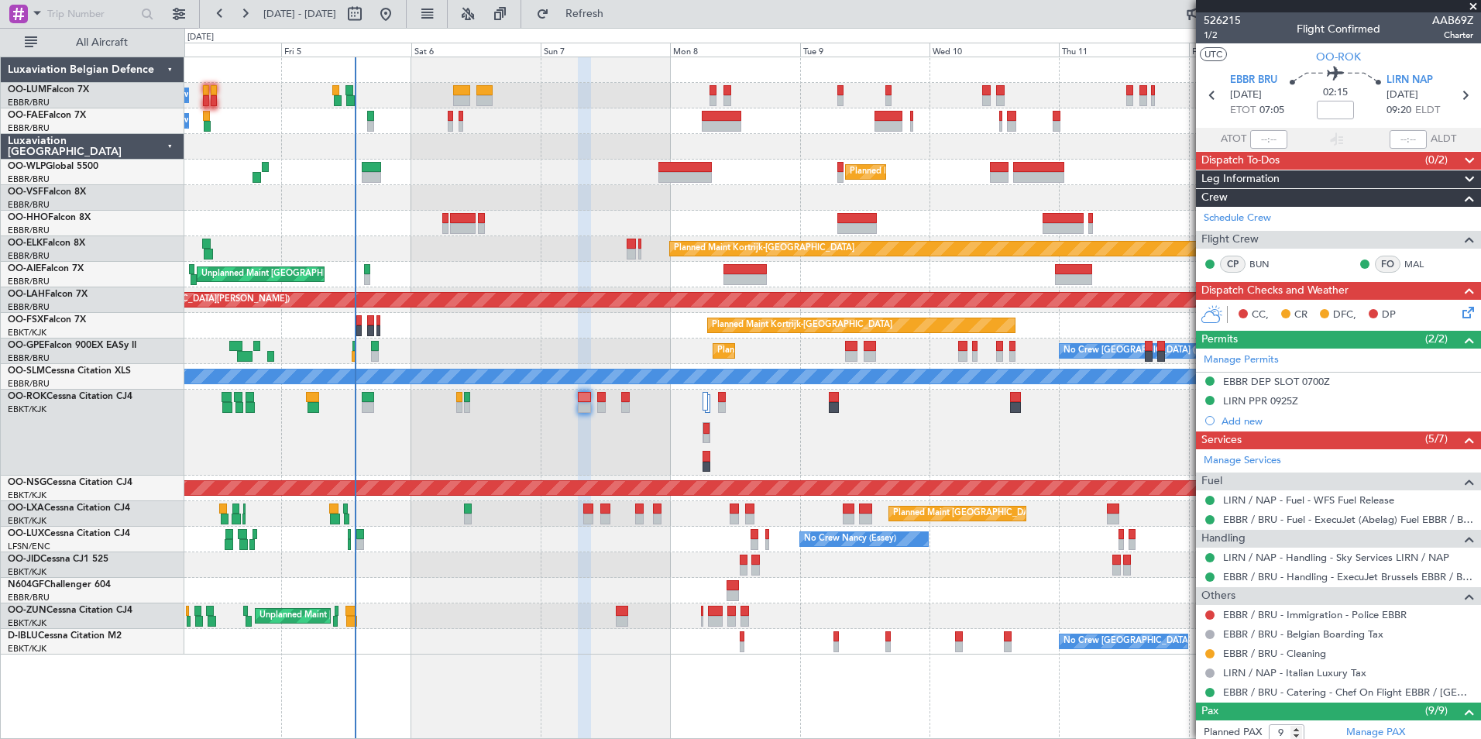
click at [1264, 175] on span "Leg Information" at bounding box center [1241, 179] width 78 height 18
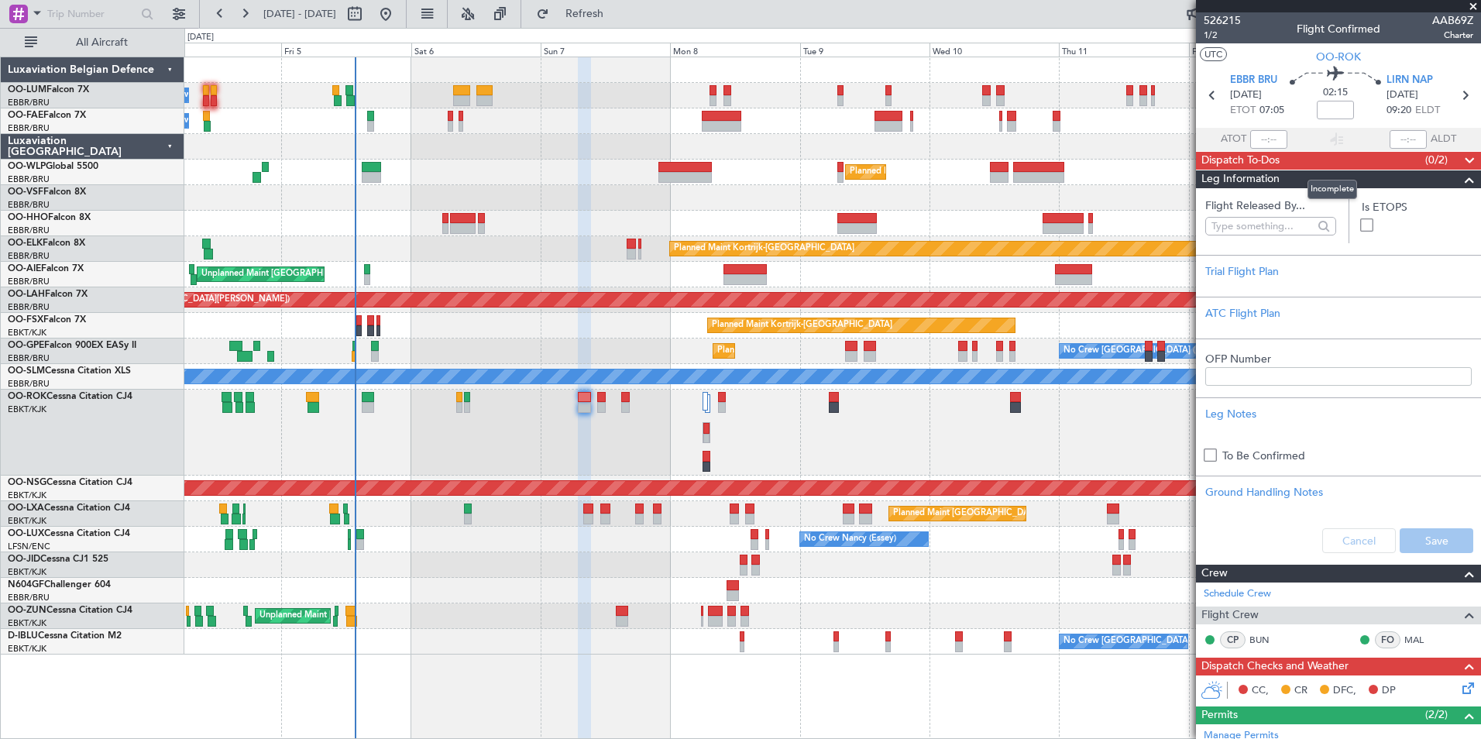
click at [1460, 159] on span at bounding box center [1469, 161] width 19 height 19
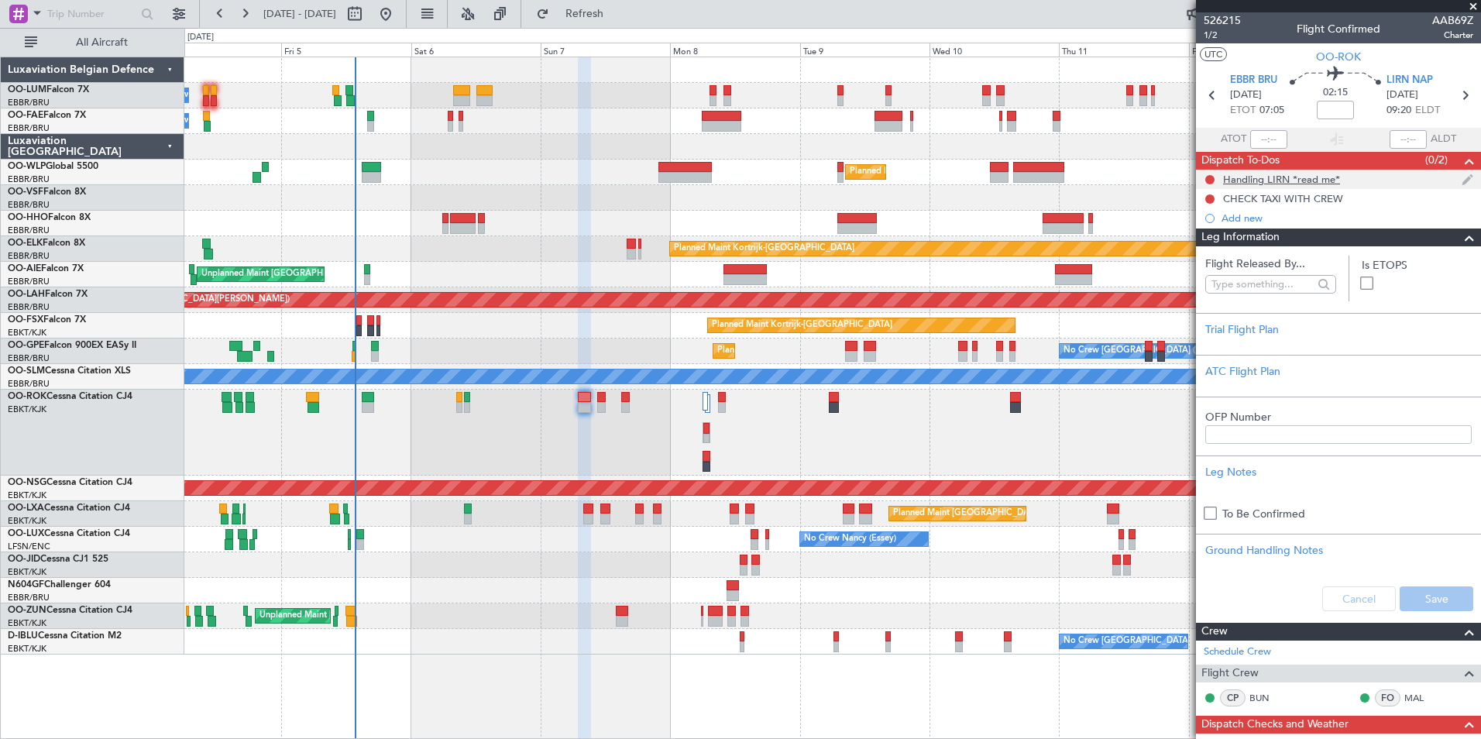
click at [1298, 183] on div "Handling LIRN *read me*" at bounding box center [1281, 179] width 117 height 13
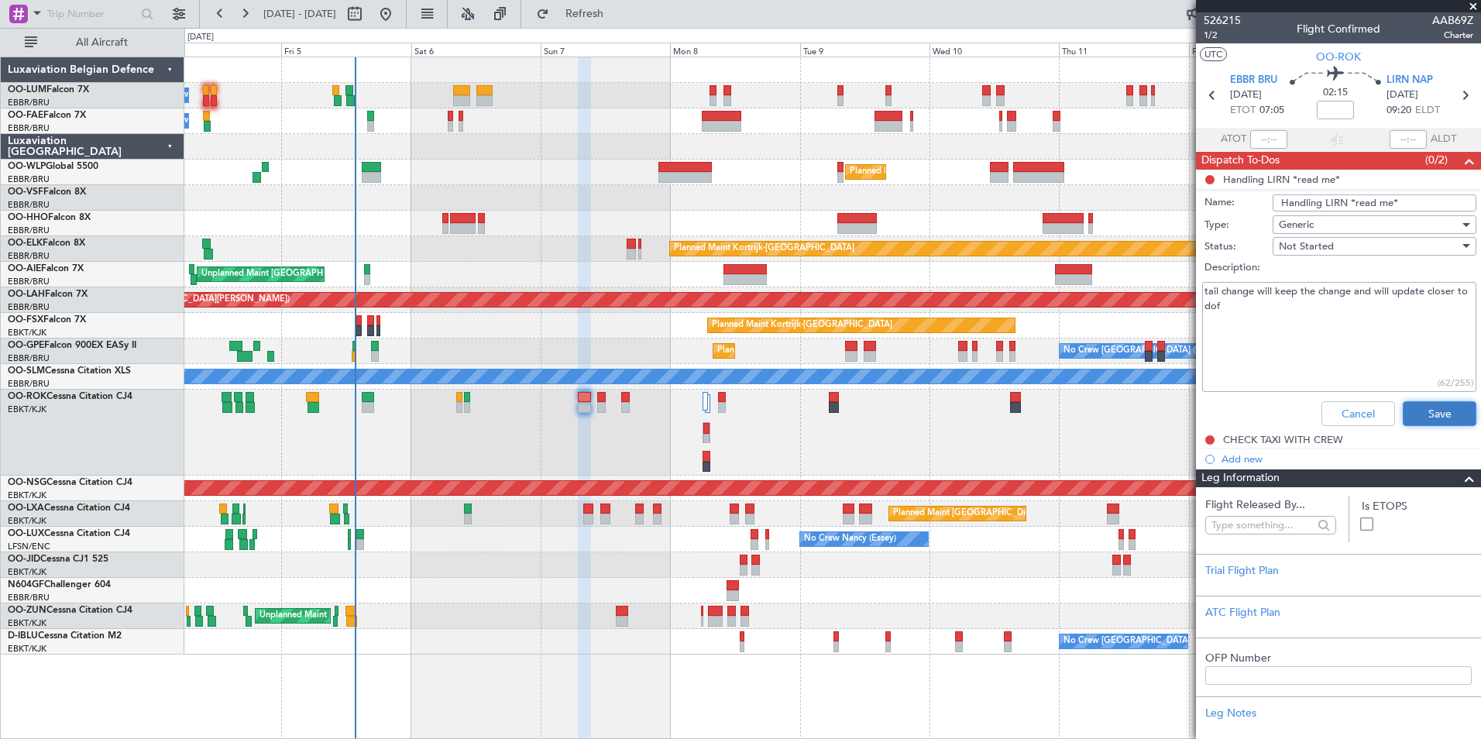
click at [1430, 408] on button "Save" at bounding box center [1440, 413] width 74 height 25
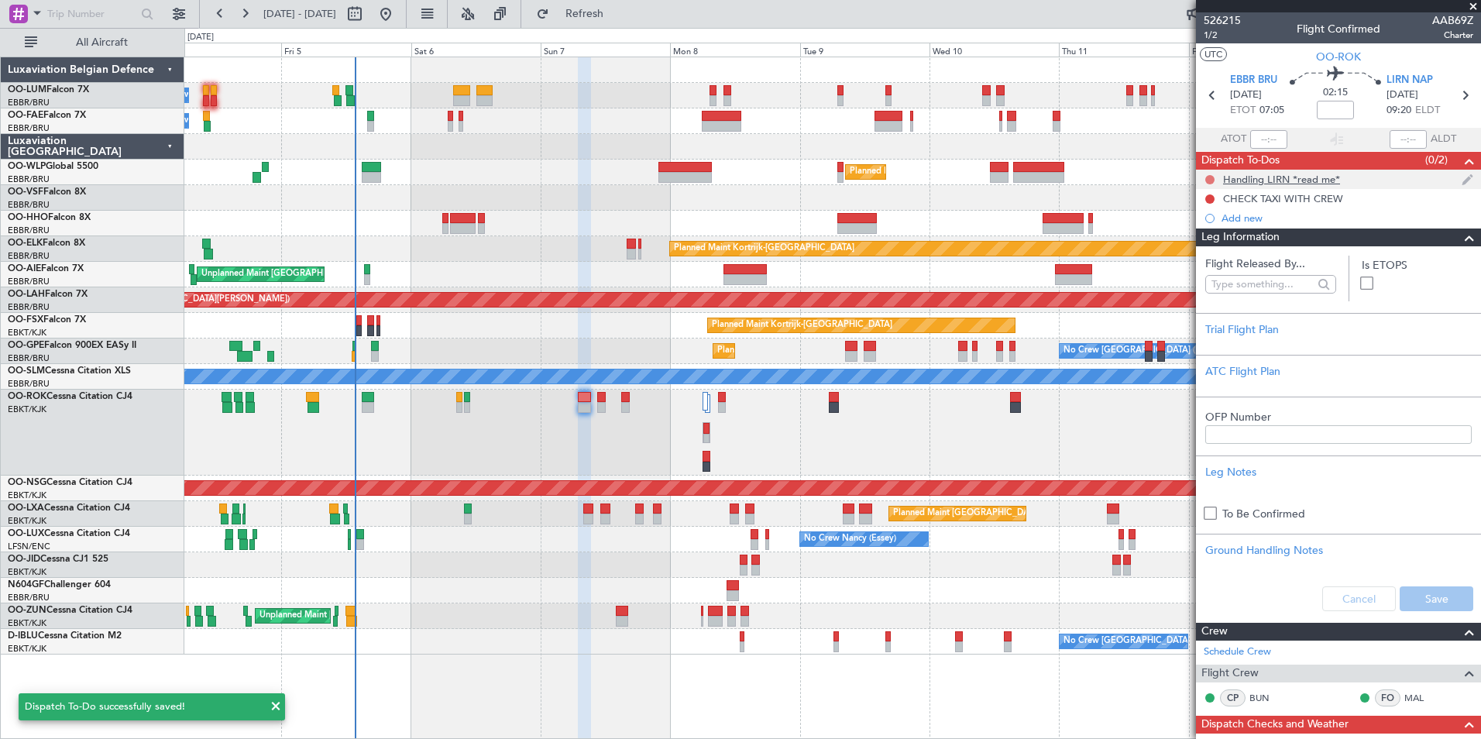
click at [1209, 181] on button at bounding box center [1210, 179] width 9 height 9
click at [1202, 250] on span "Completed" at bounding box center [1217, 247] width 51 height 15
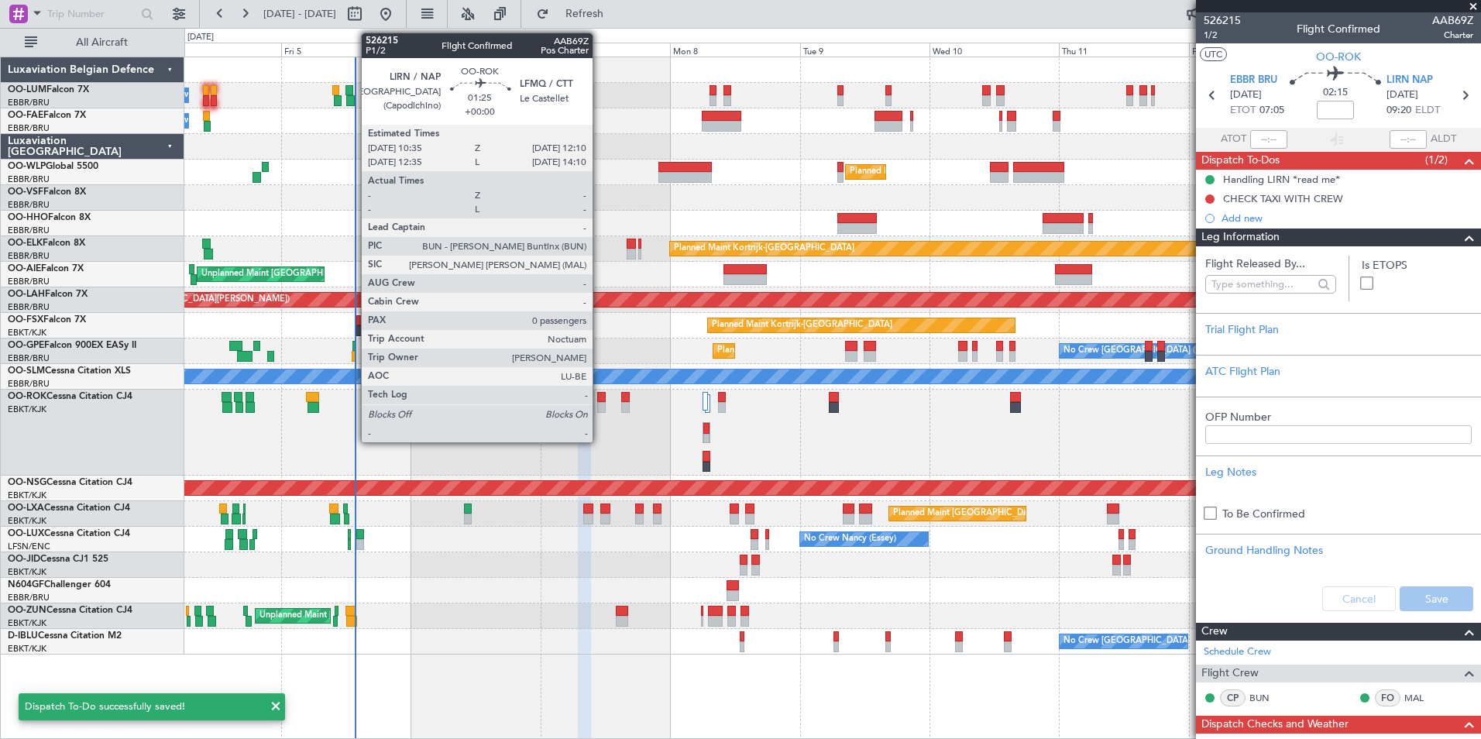
click at [601, 399] on div at bounding box center [601, 397] width 9 height 11
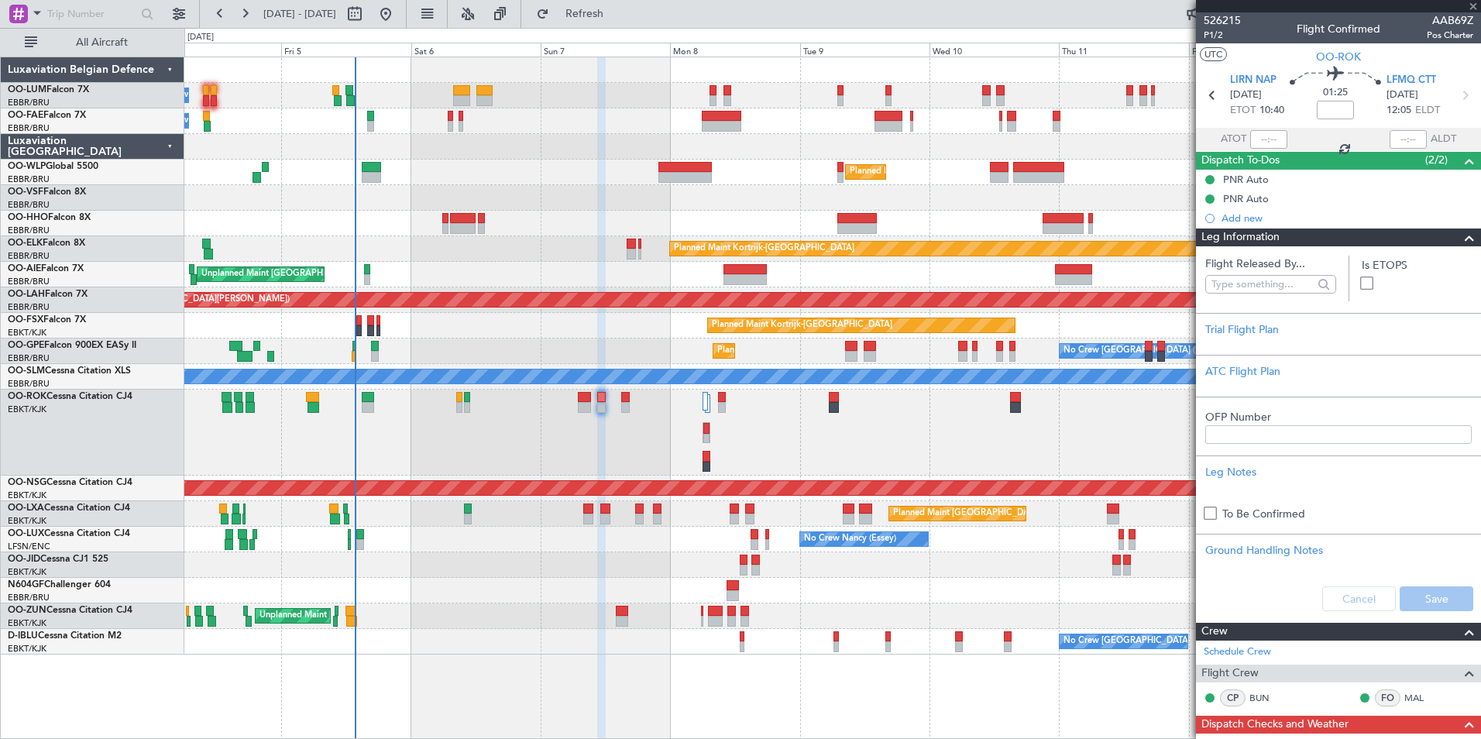
click at [1463, 236] on span at bounding box center [1469, 238] width 19 height 19
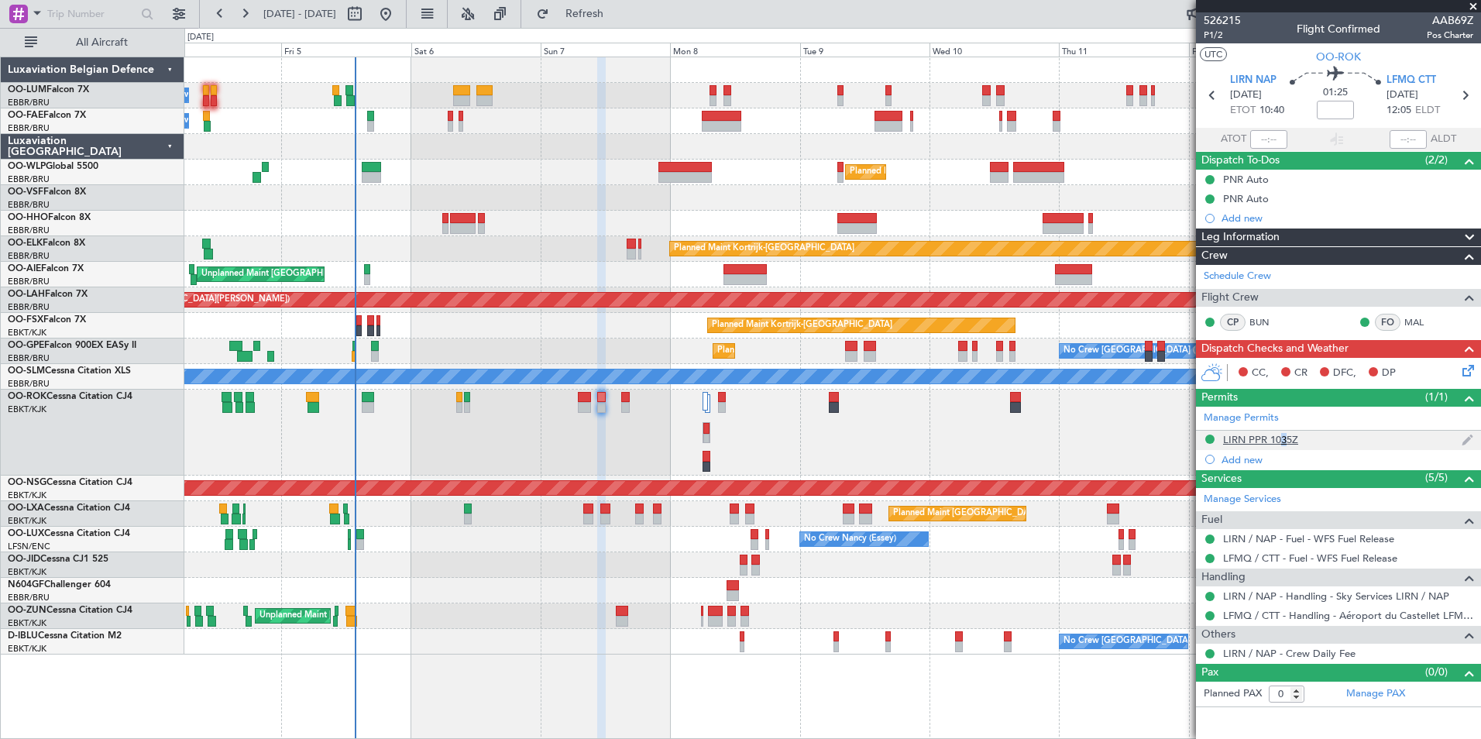
click at [1278, 446] on div "LIRN PPR 1035Z" at bounding box center [1338, 440] width 285 height 19
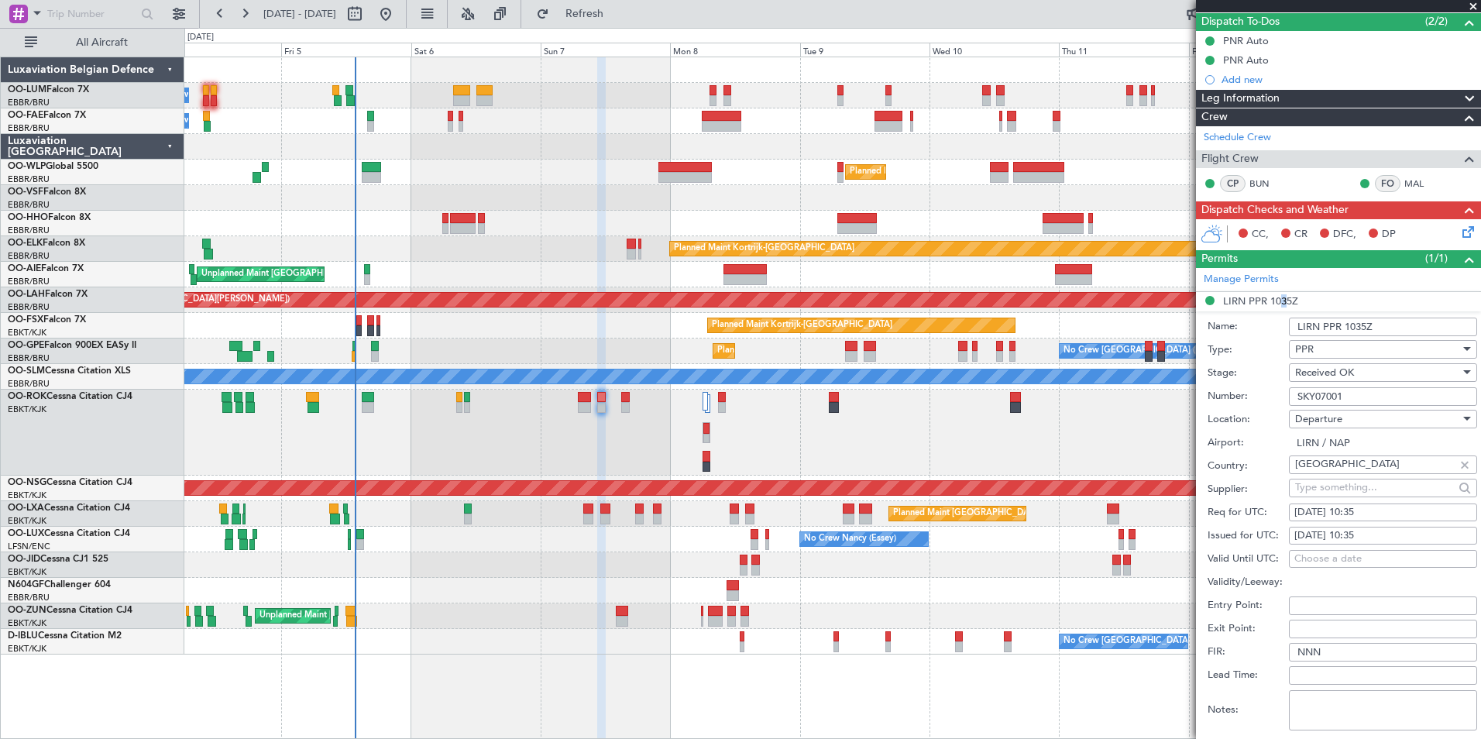
scroll to position [232, 0]
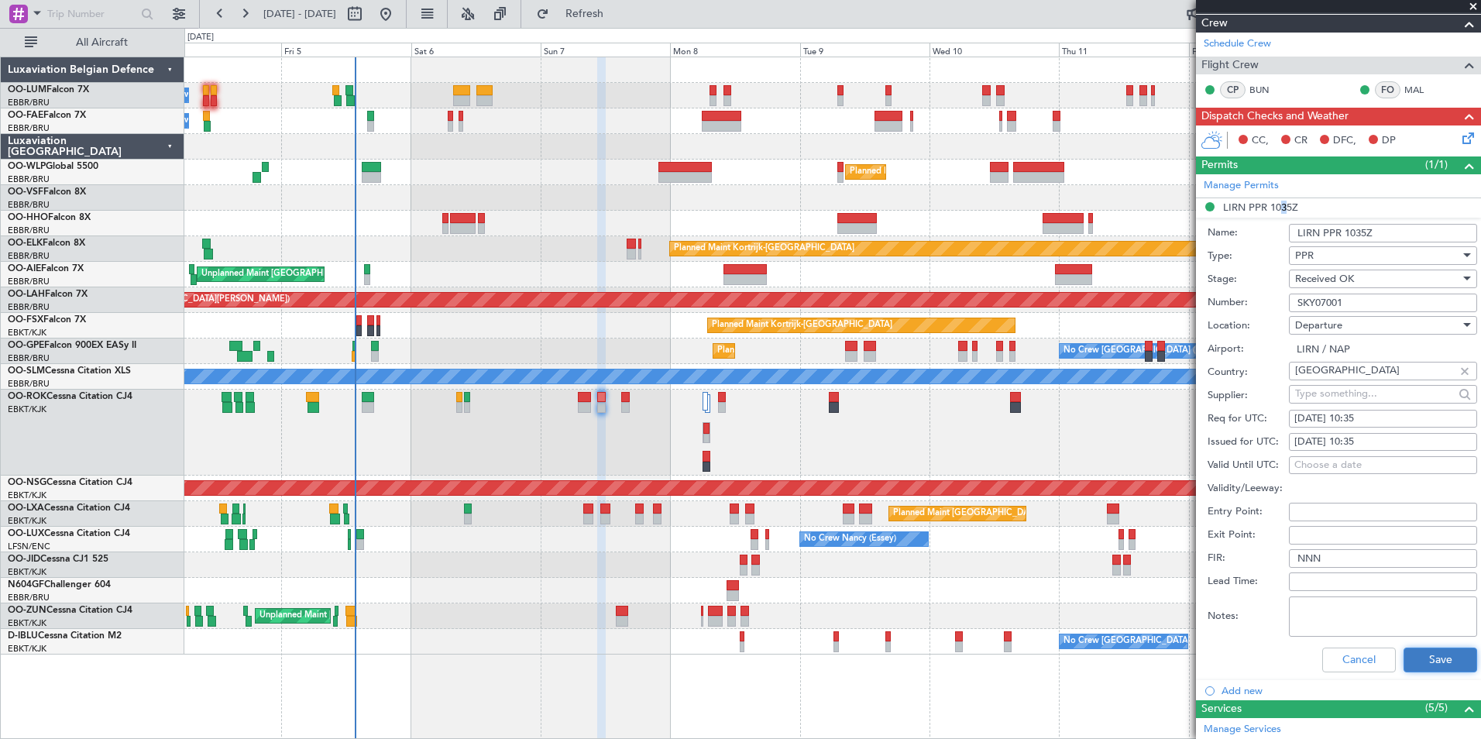
click at [1438, 664] on button "Save" at bounding box center [1441, 660] width 74 height 25
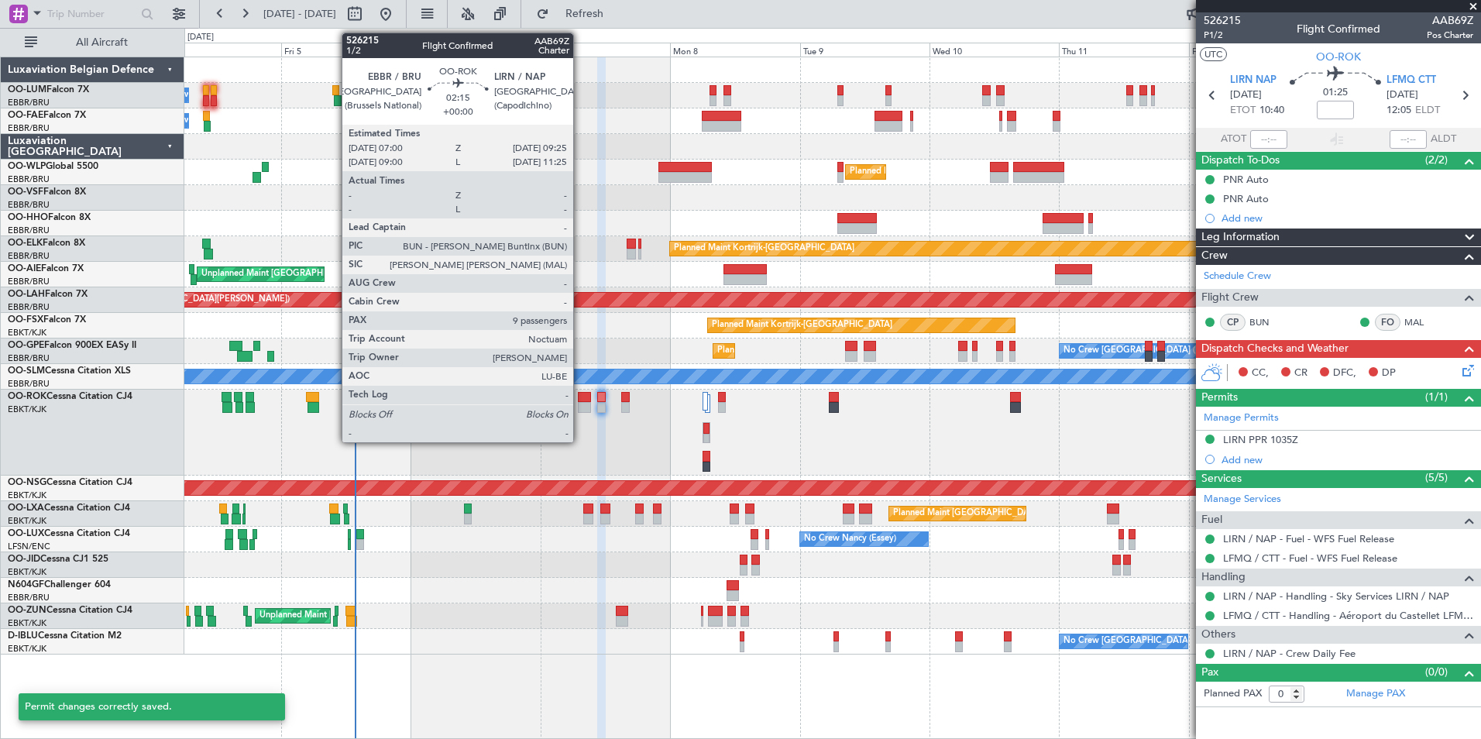
scroll to position [0, 0]
click at [580, 395] on div at bounding box center [584, 397] width 13 height 11
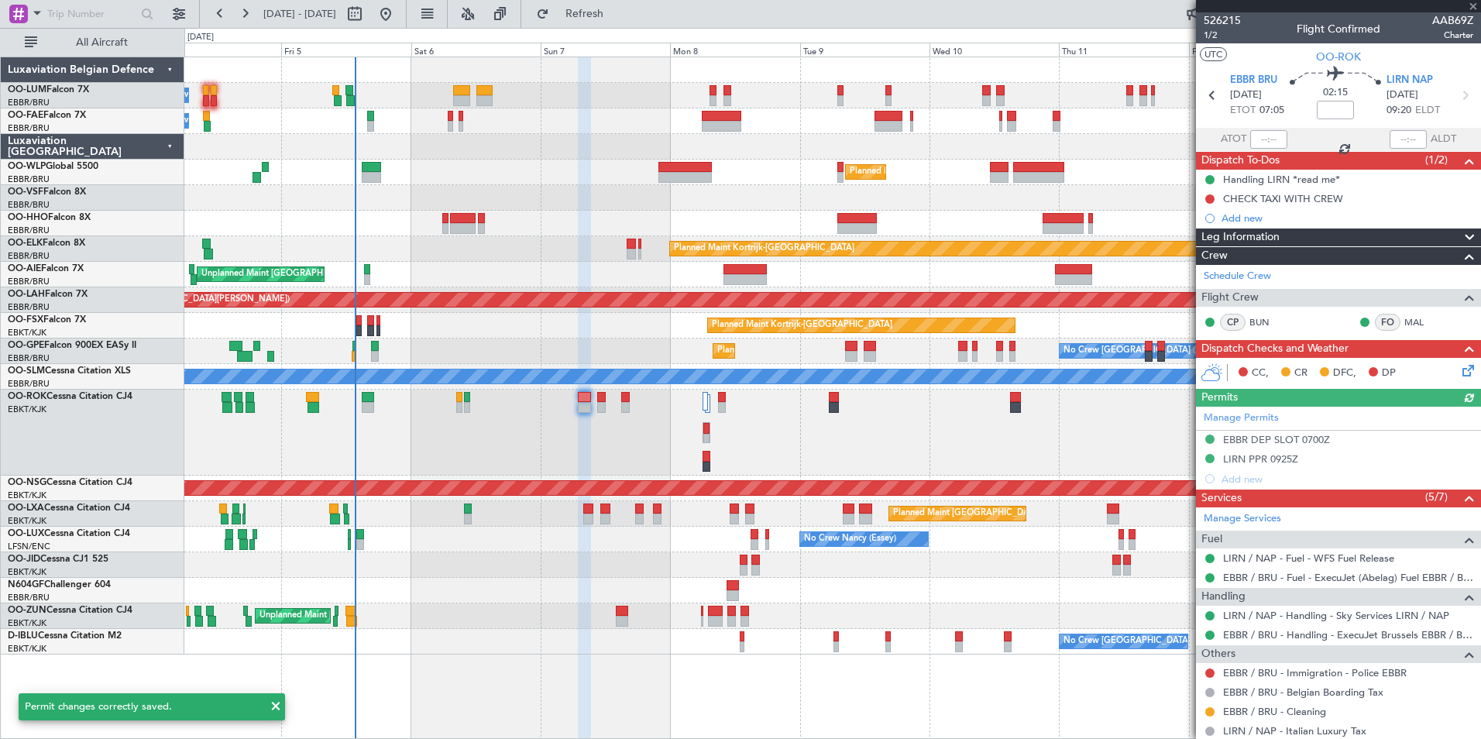
click at [1291, 460] on div "Manage Permits EBBR DEP SLOT 0700Z LIRN PPR 0925Z Add new" at bounding box center [1338, 448] width 285 height 82
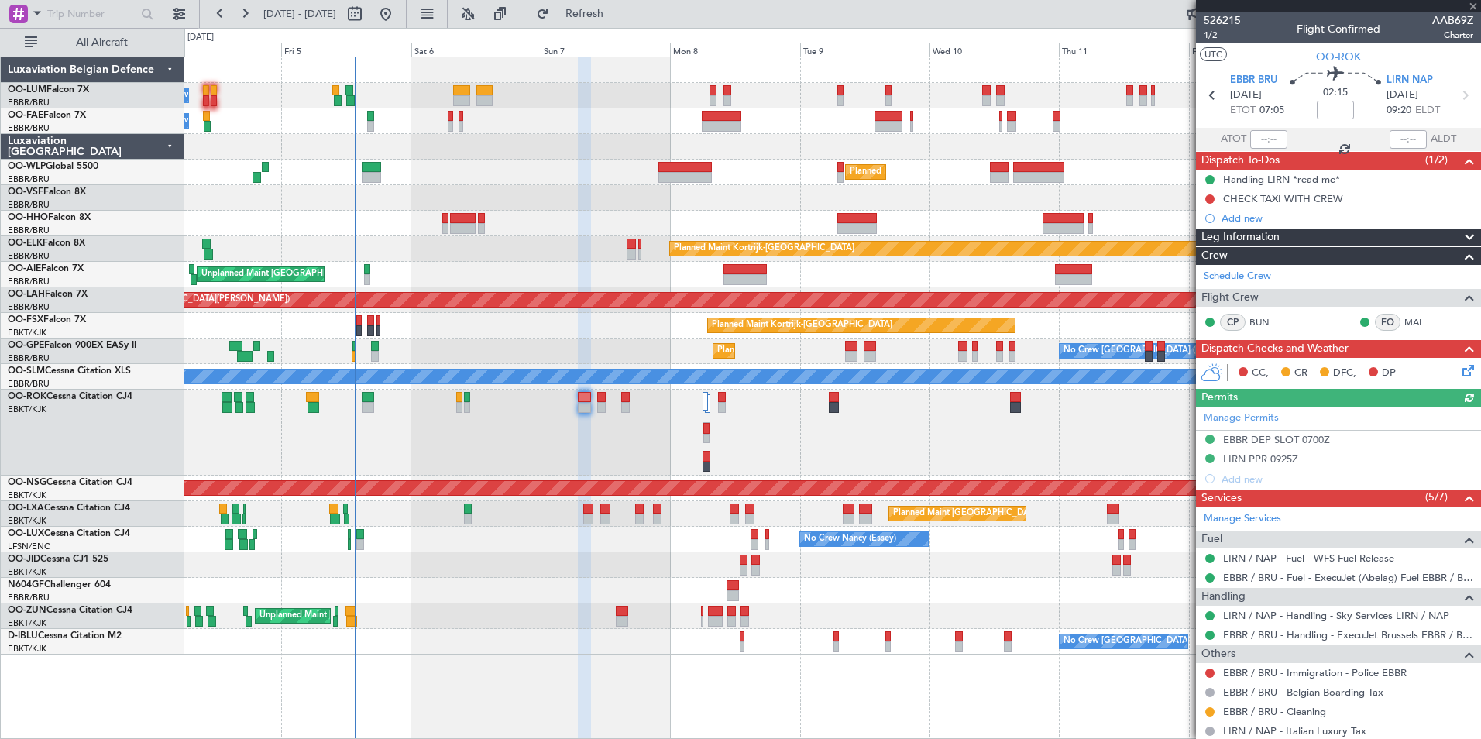
click at [1293, 457] on div "Manage Permits EBBR DEP SLOT 0700Z LIRN PPR 0925Z Add new" at bounding box center [1338, 448] width 285 height 82
click at [1275, 460] on div "LIRN PPR 0925Z" at bounding box center [1260, 458] width 75 height 13
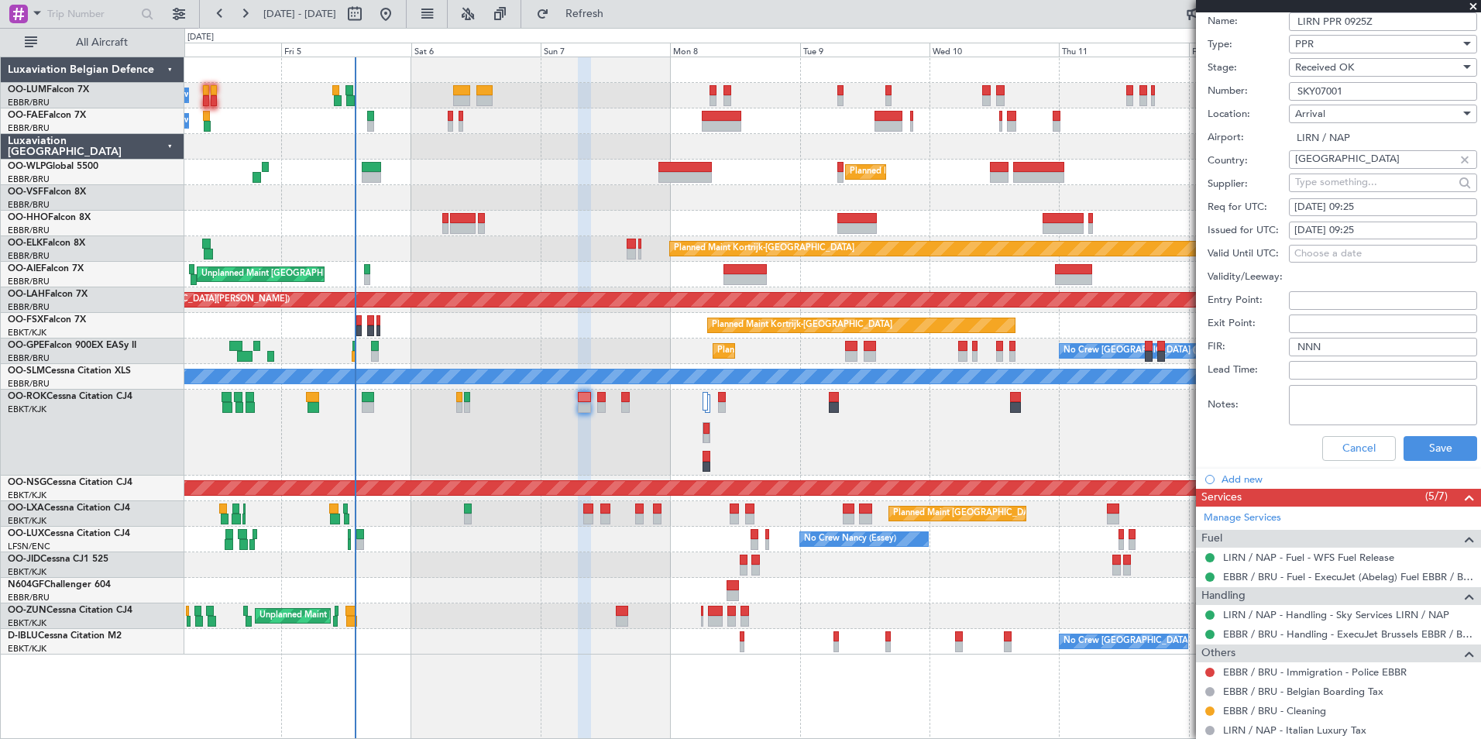
scroll to position [465, 0]
click at [1415, 454] on button "Save" at bounding box center [1441, 447] width 74 height 25
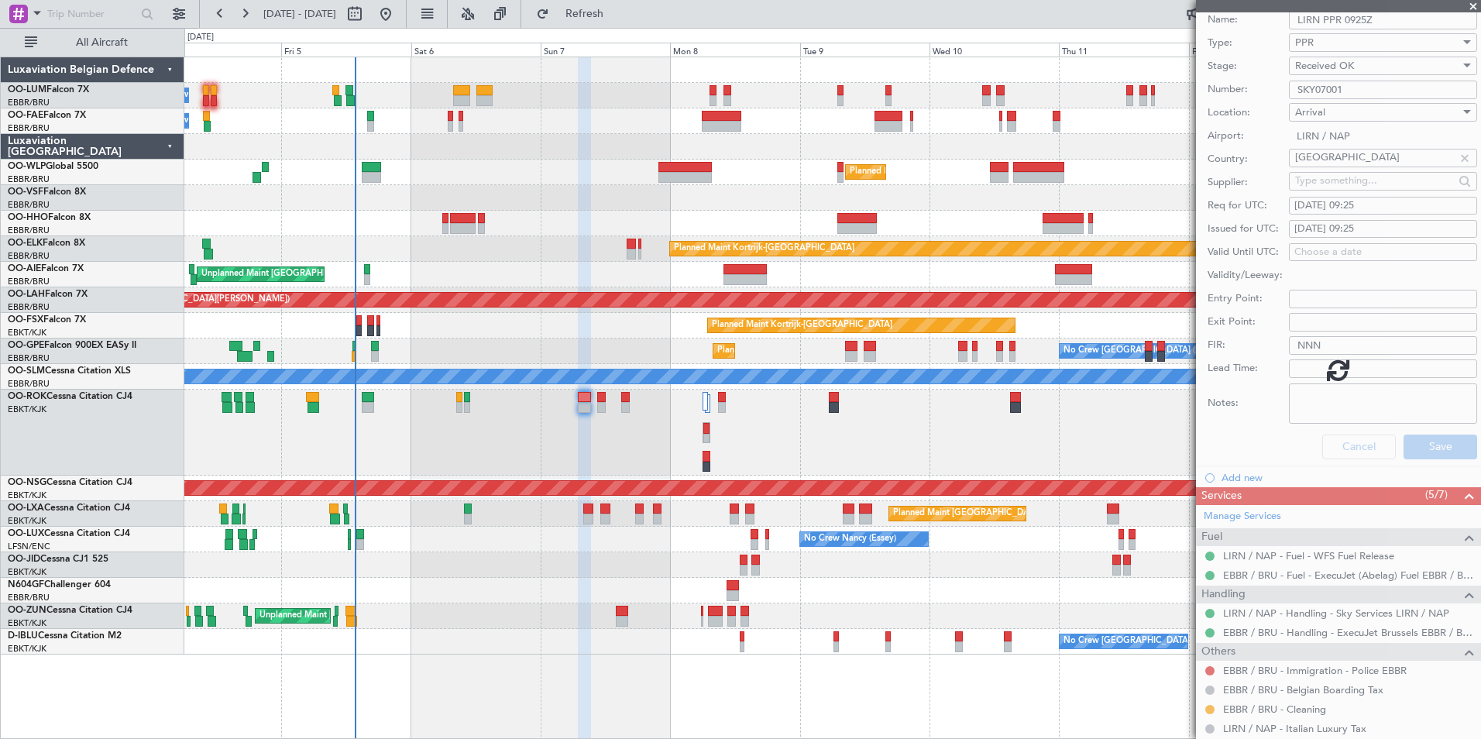
scroll to position [2, 0]
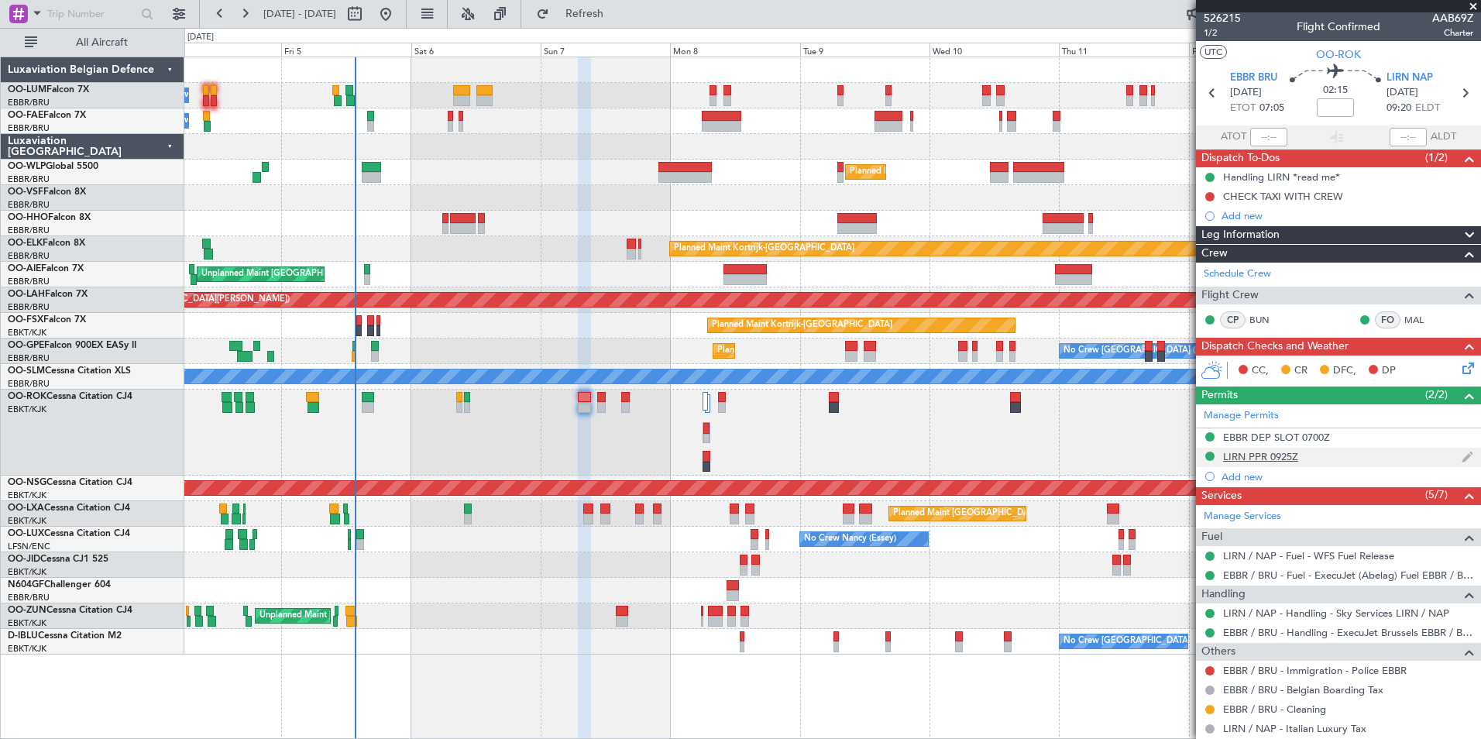
click at [1261, 460] on div "LIRN PPR 0925Z" at bounding box center [1260, 456] width 75 height 13
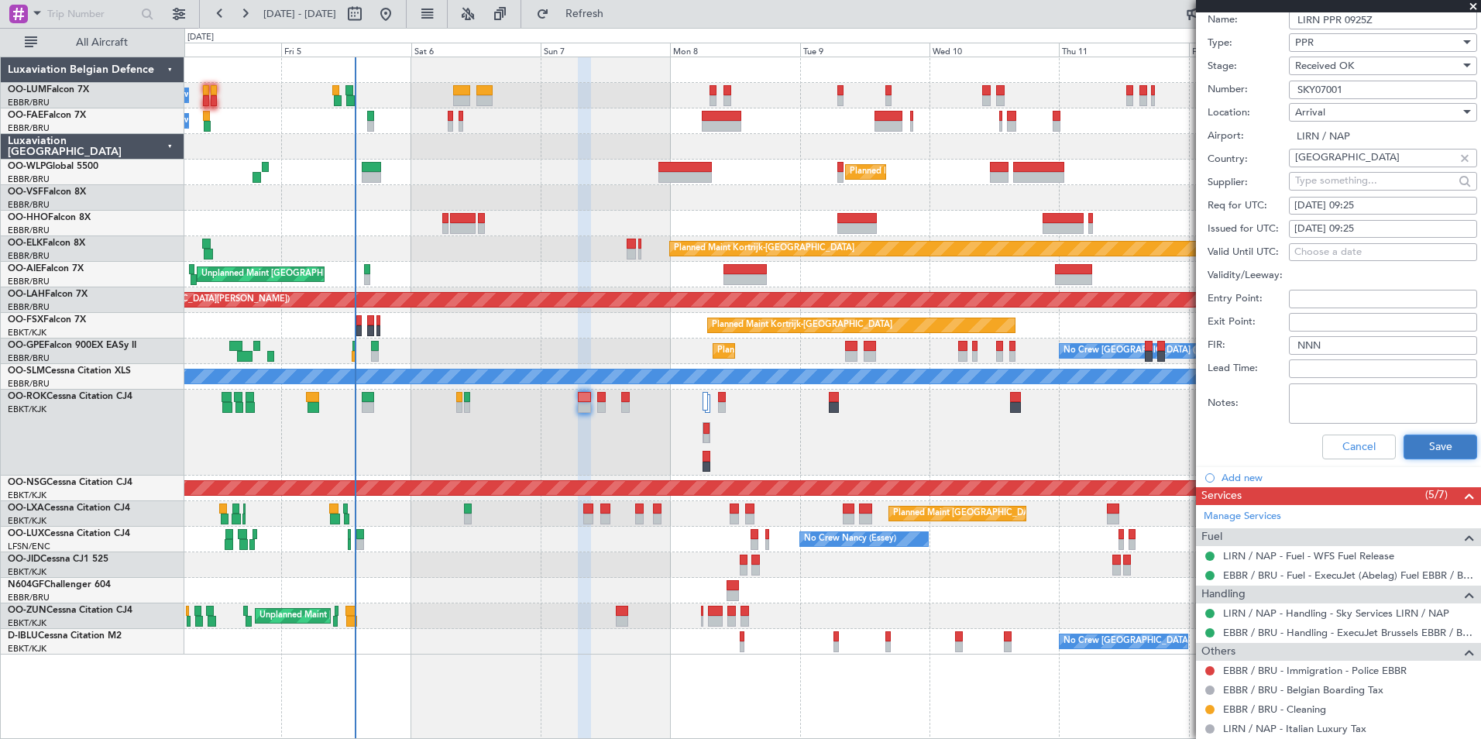
click at [1431, 453] on button "Save" at bounding box center [1441, 447] width 74 height 25
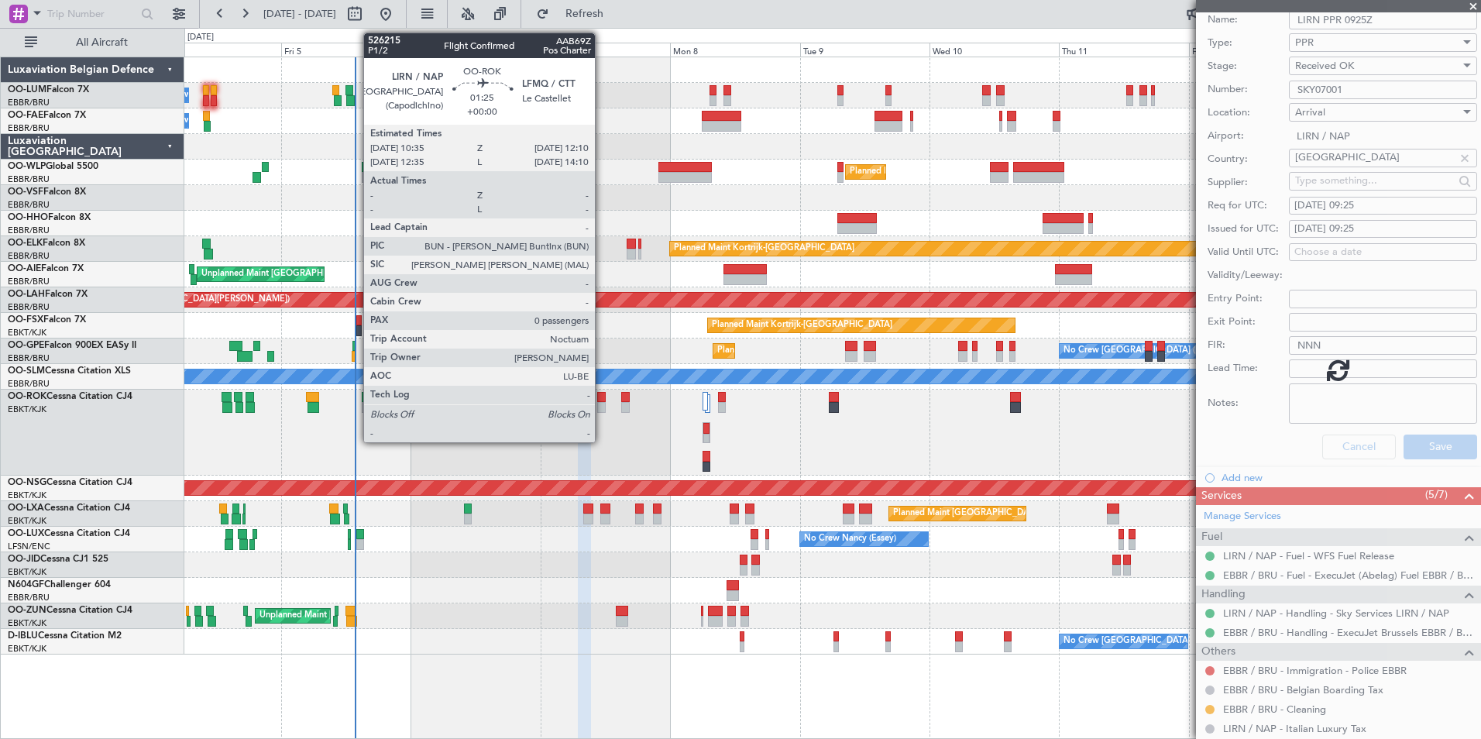
scroll to position [2, 0]
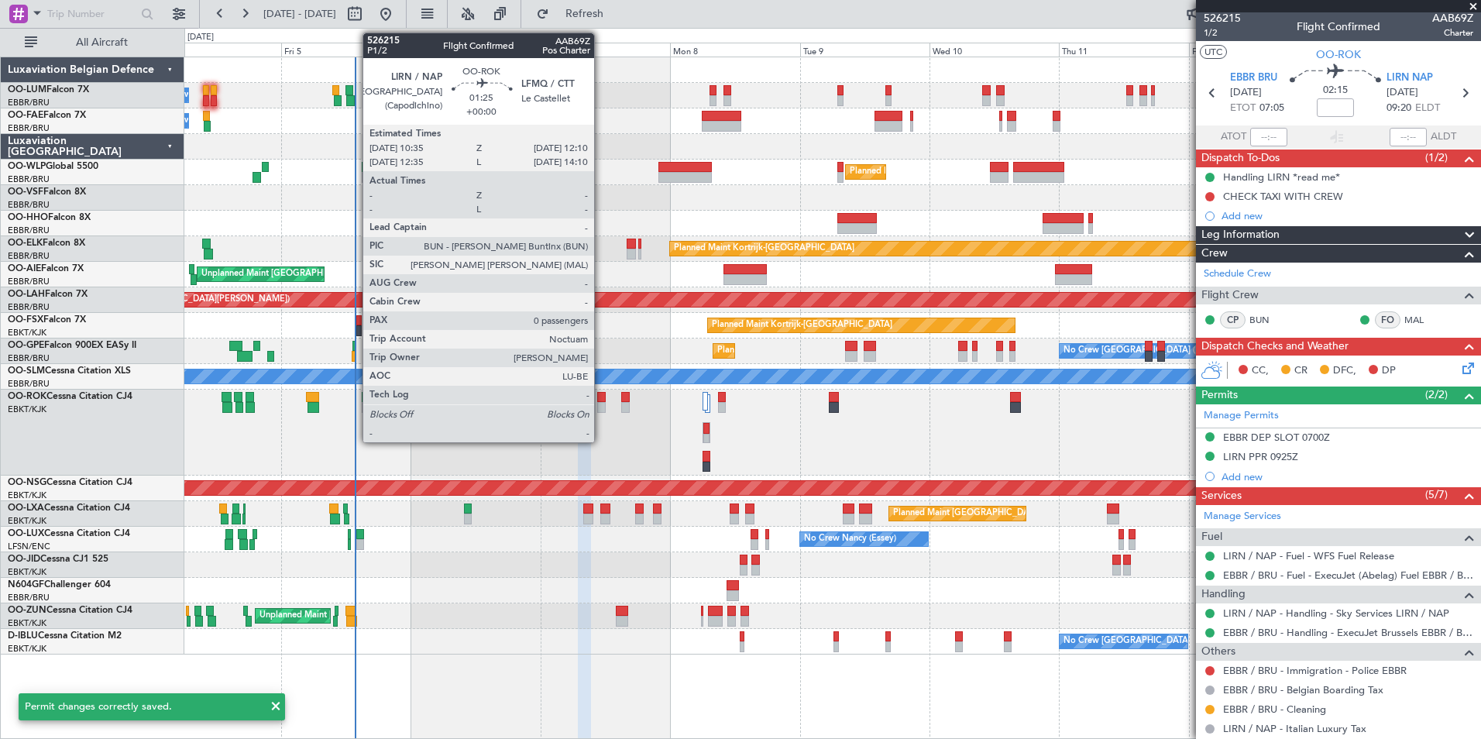
click at [601, 395] on div at bounding box center [601, 397] width 9 height 11
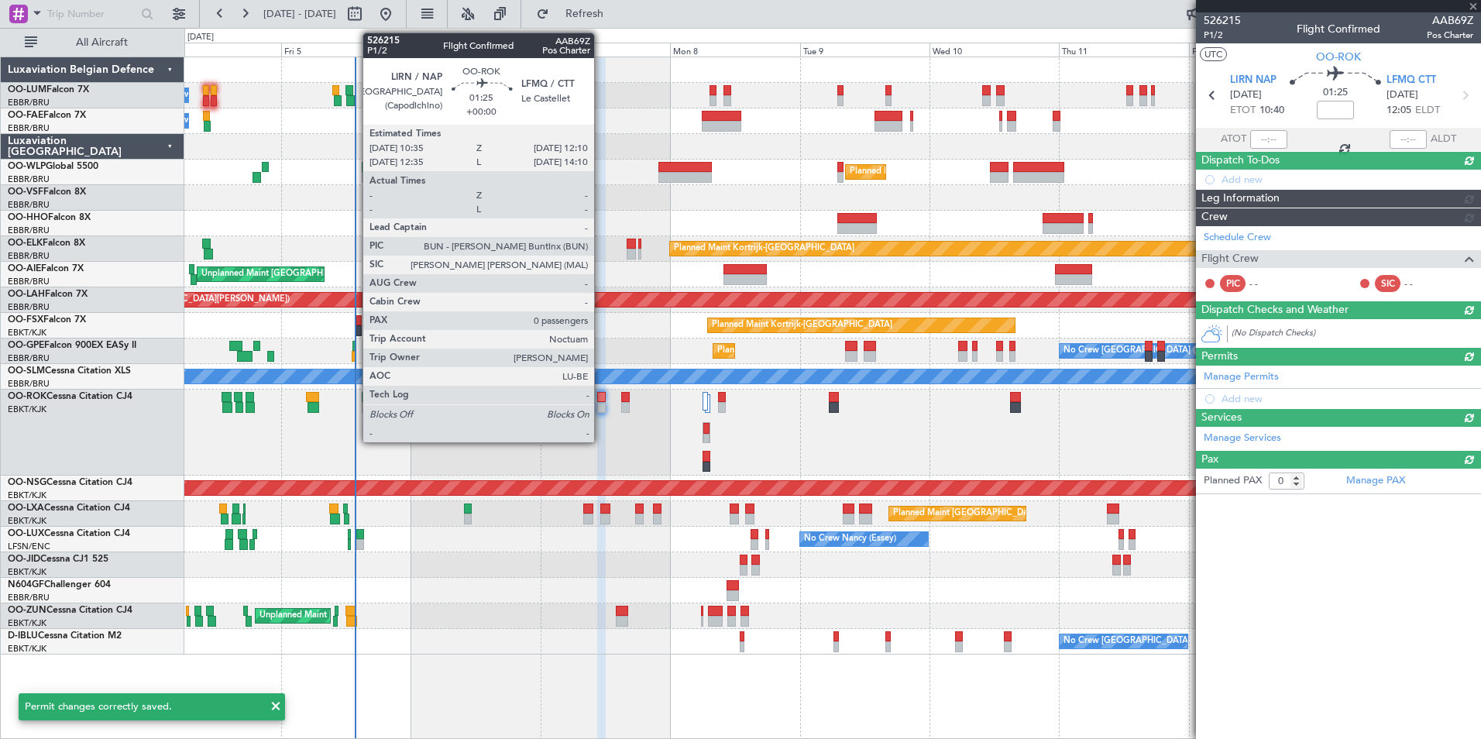
scroll to position [0, 0]
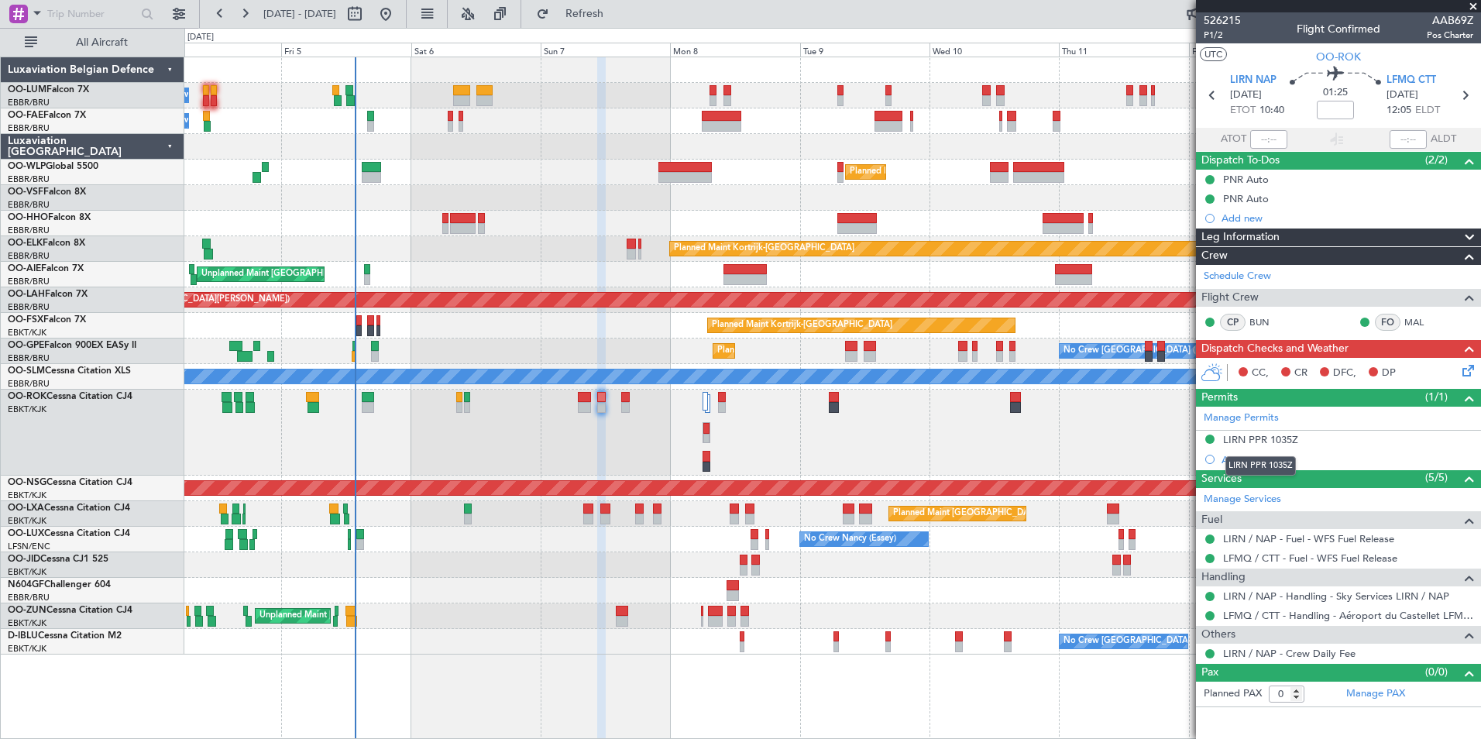
click at [1289, 442] on div "LIRN PPR 1035Z" at bounding box center [1260, 439] width 75 height 13
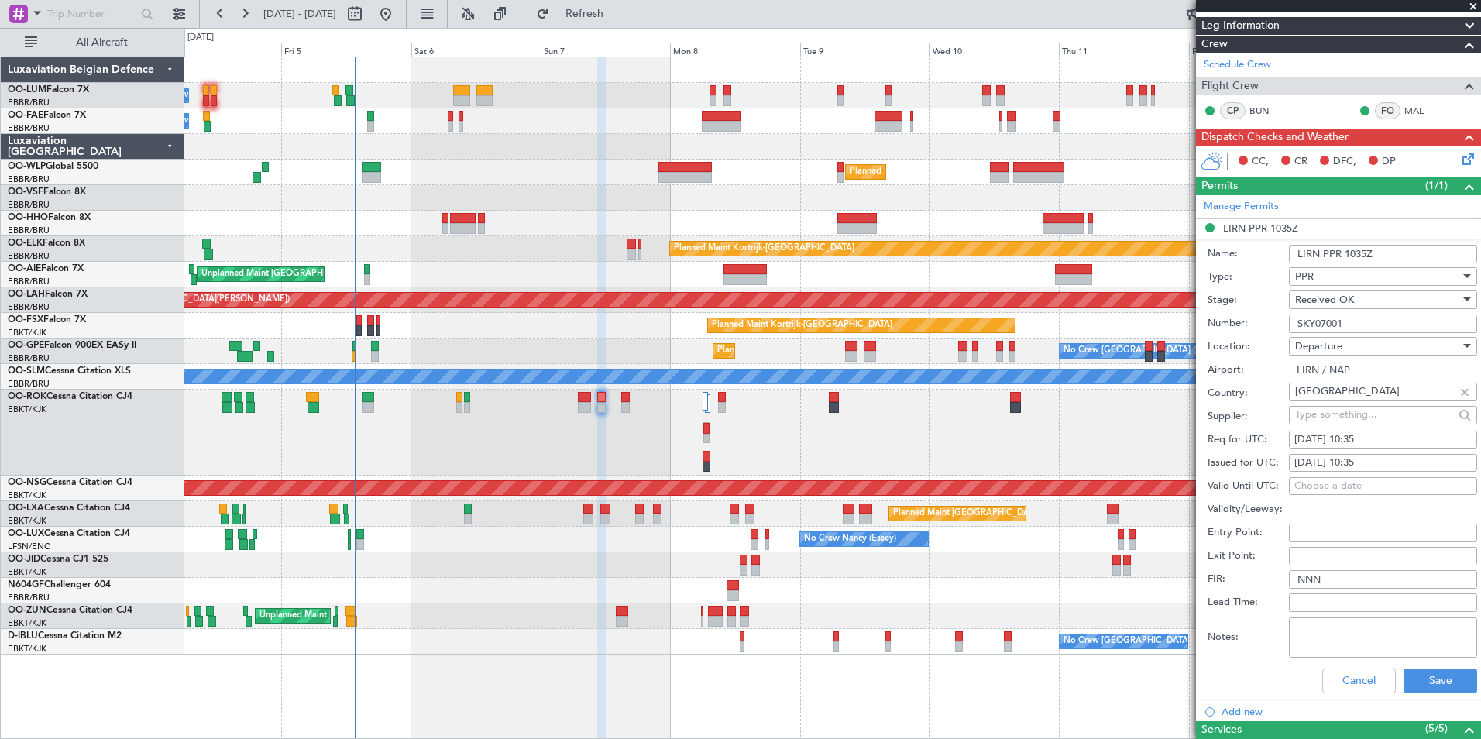
scroll to position [232, 0]
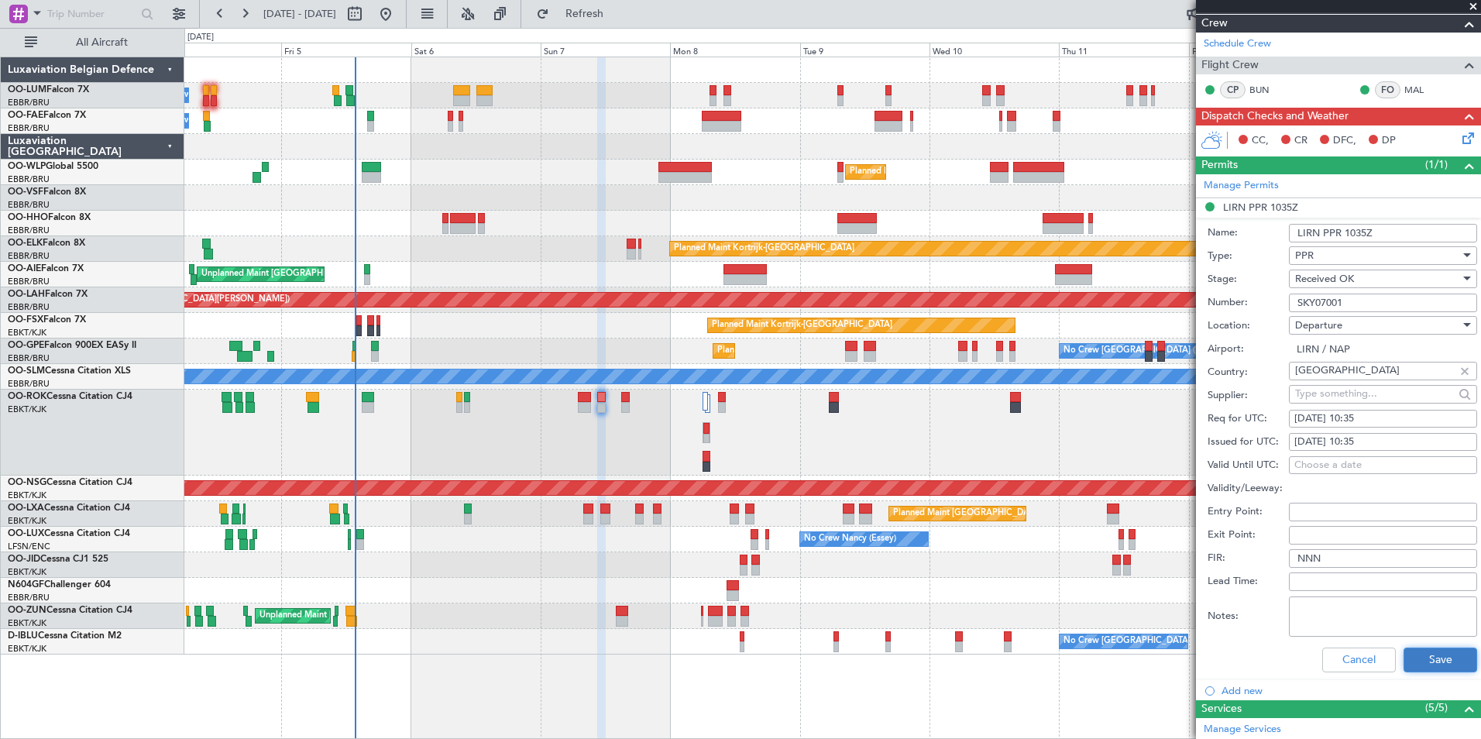
click at [1424, 659] on button "Save" at bounding box center [1441, 660] width 74 height 25
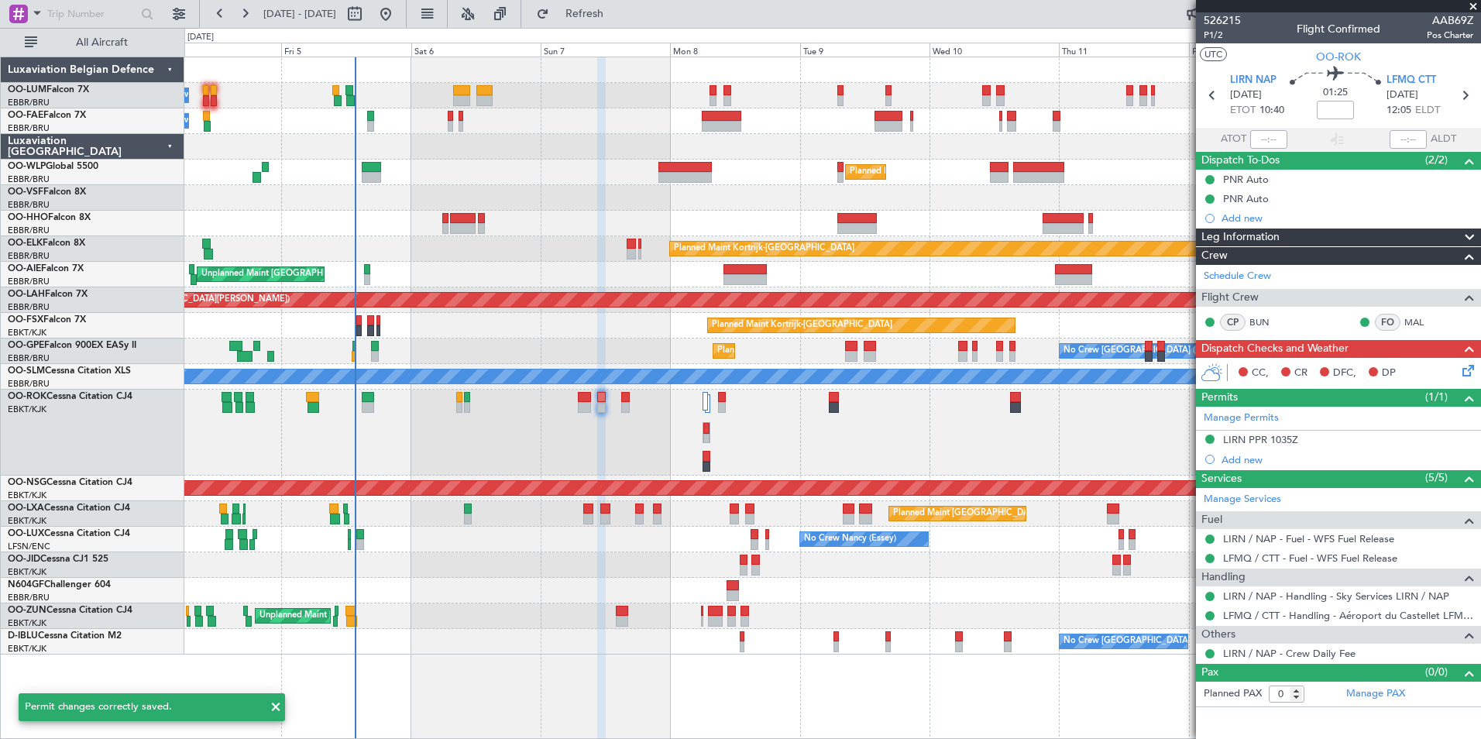
scroll to position [0, 0]
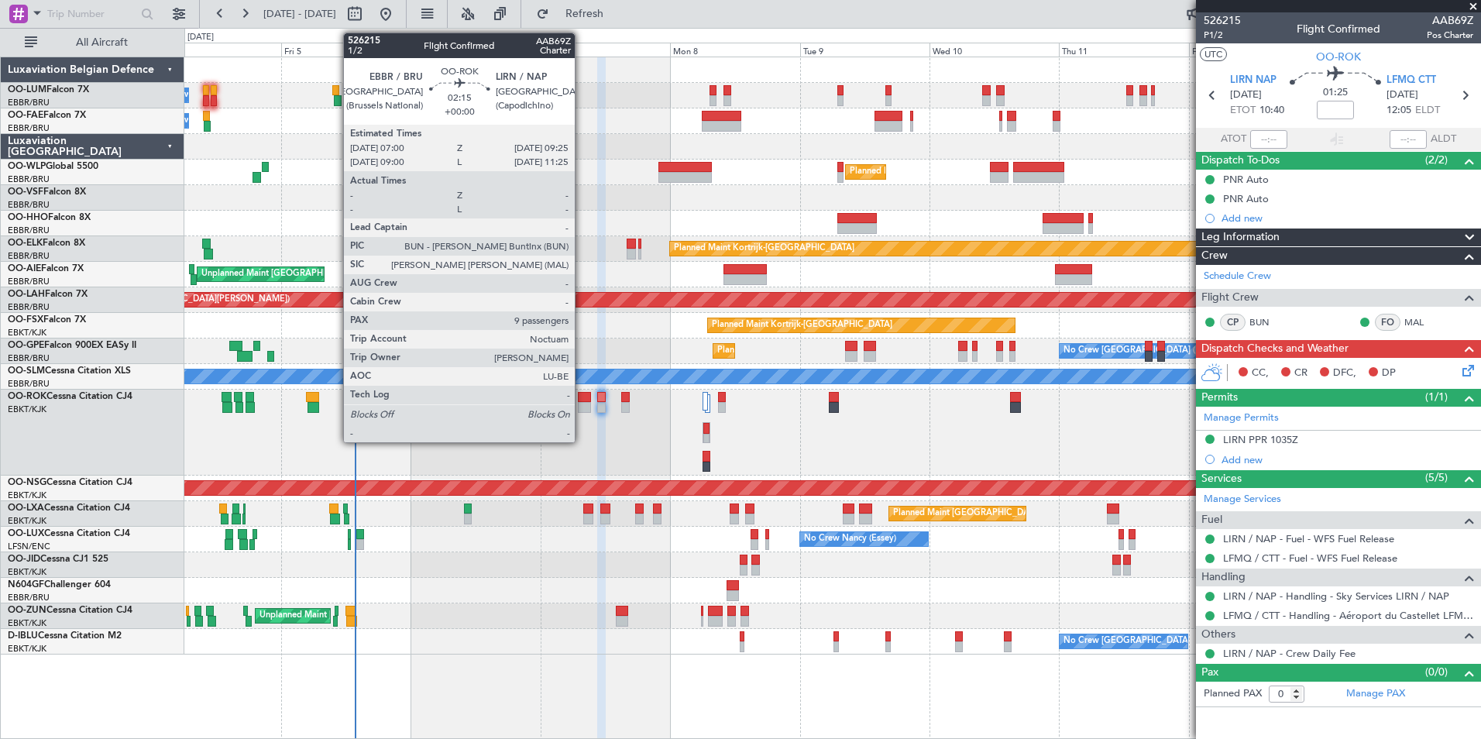
click at [582, 401] on div at bounding box center [584, 397] width 13 height 11
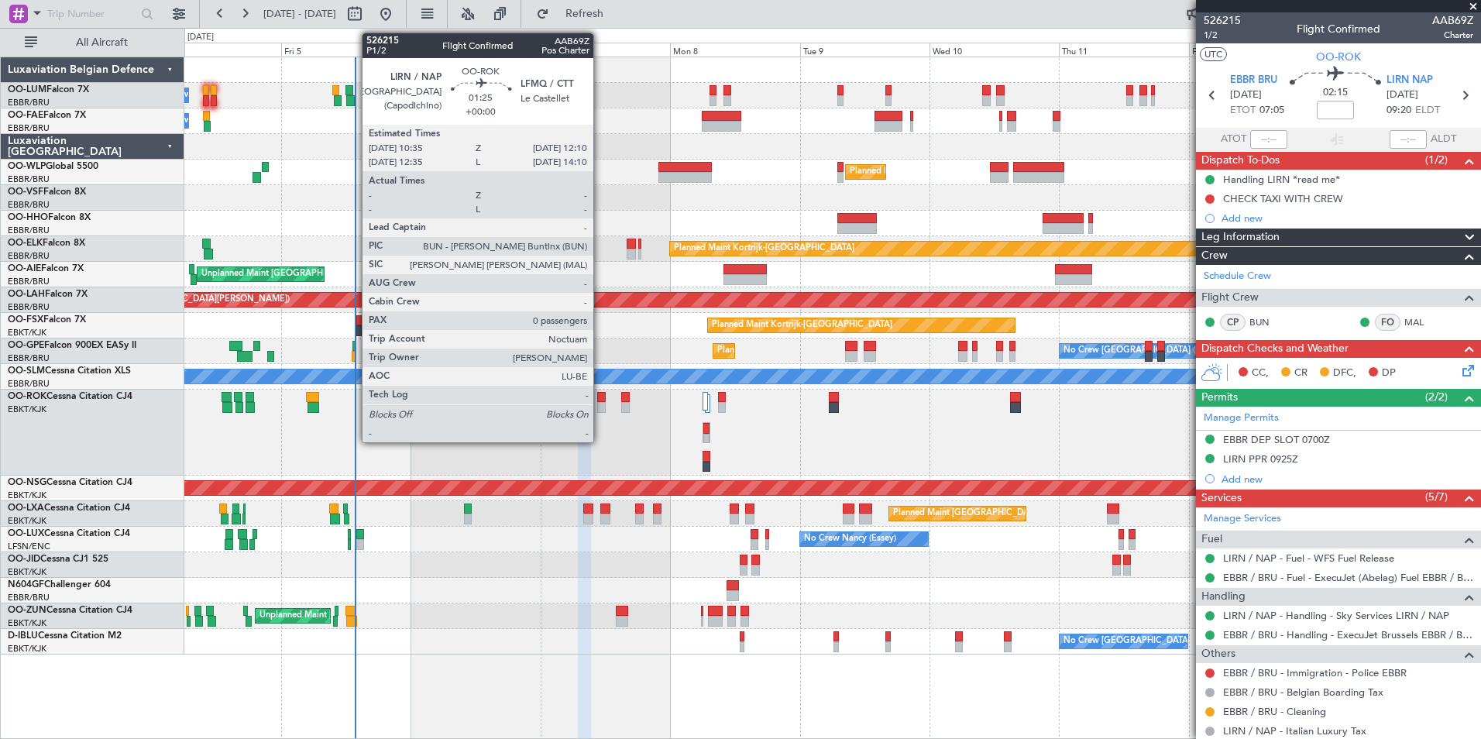
click at [600, 401] on div at bounding box center [601, 397] width 9 height 11
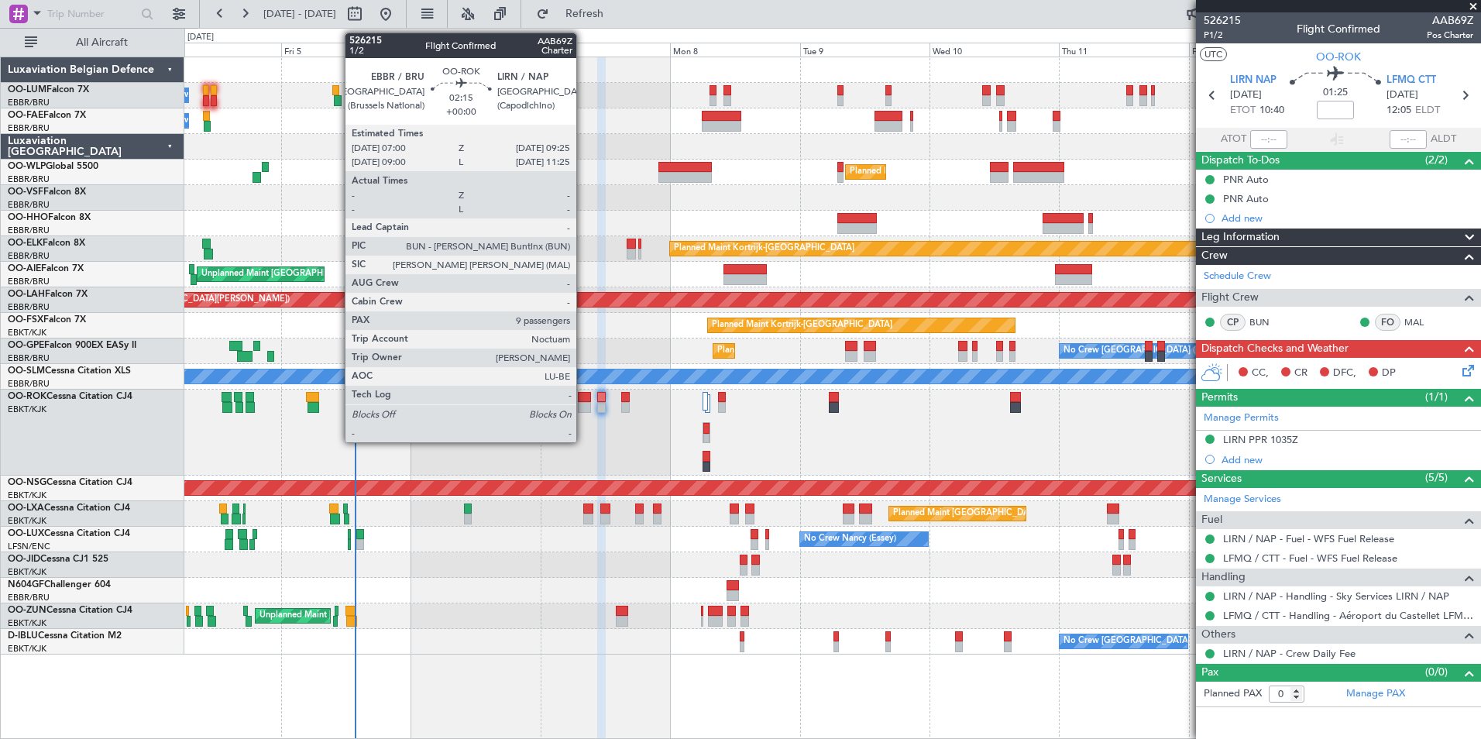
click at [585, 408] on div at bounding box center [584, 407] width 13 height 11
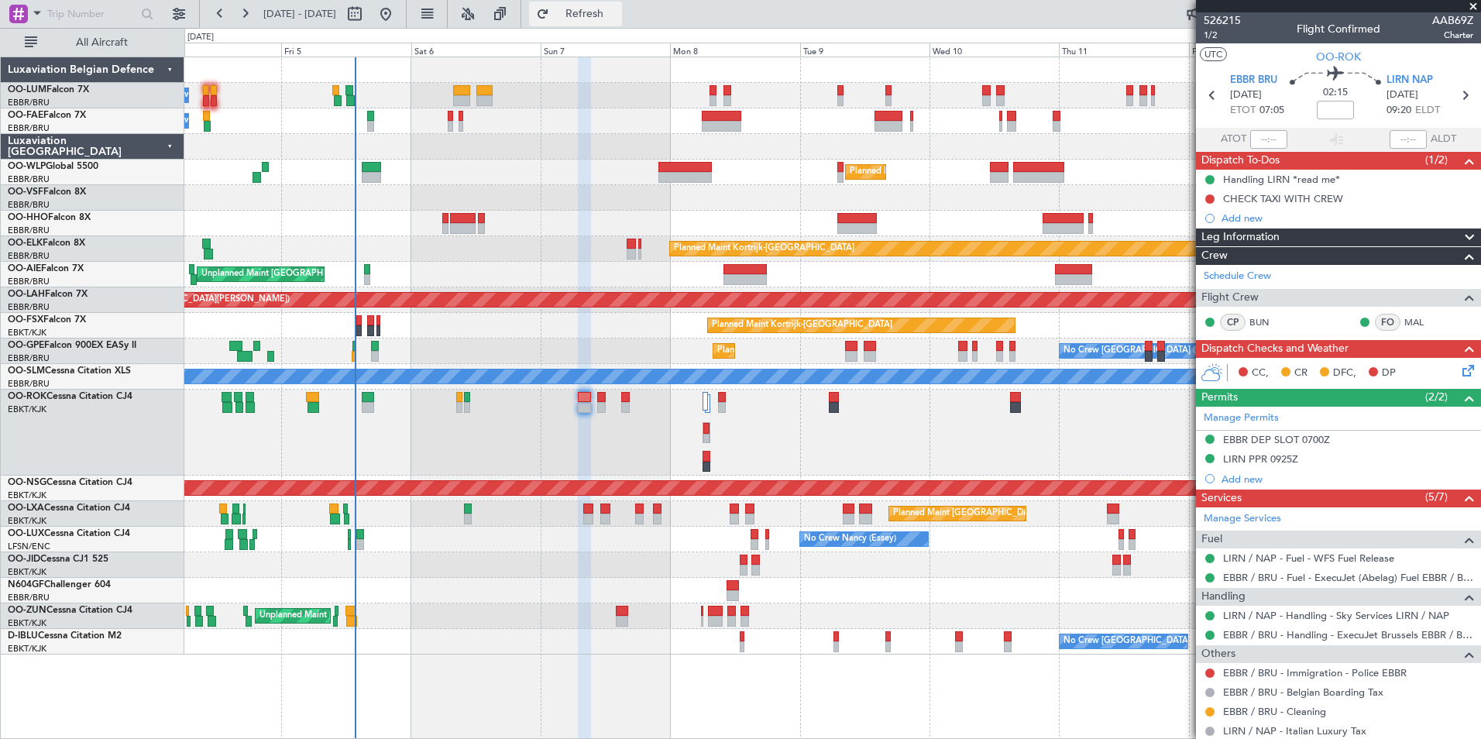
click at [622, 5] on button "Refresh" at bounding box center [575, 14] width 93 height 25
click at [244, 18] on button at bounding box center [244, 14] width 25 height 25
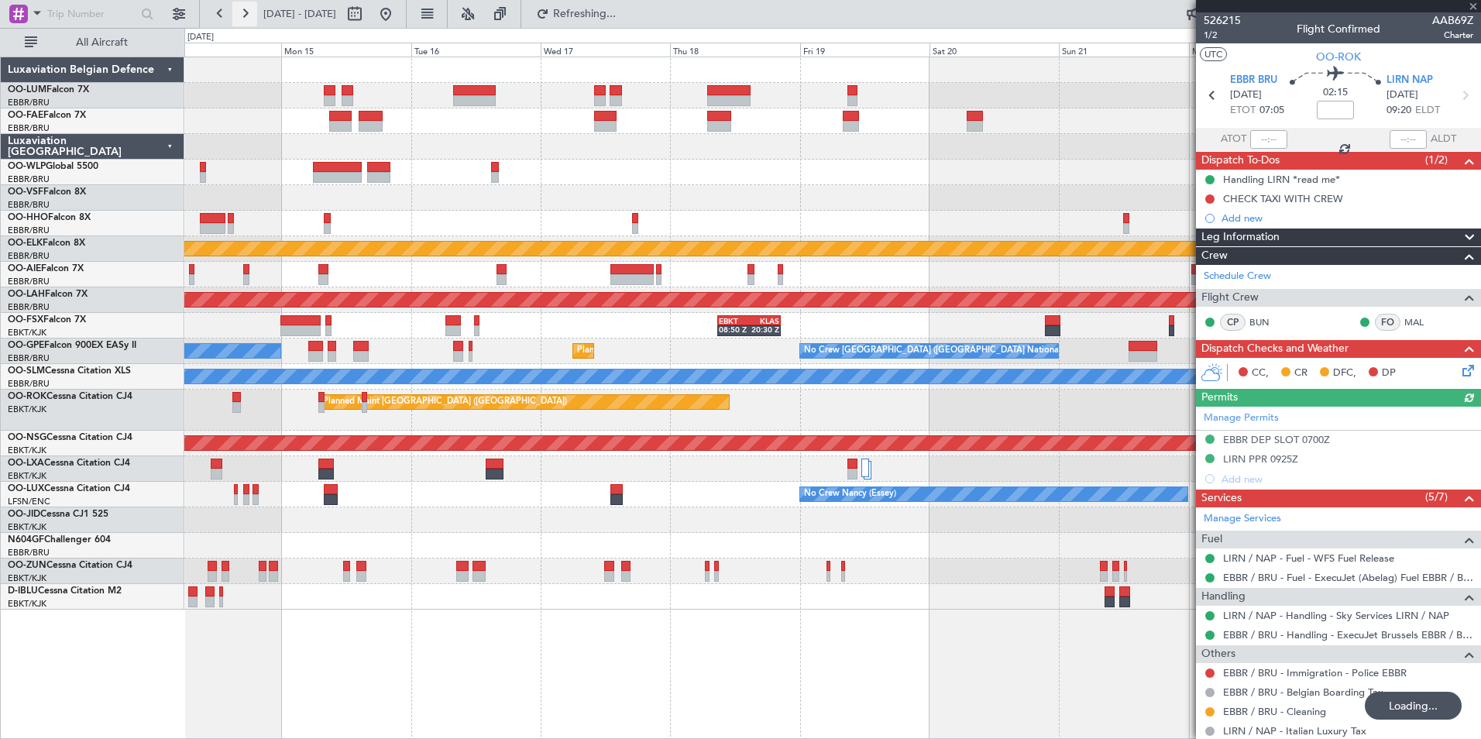
click at [245, 18] on button at bounding box center [244, 14] width 25 height 25
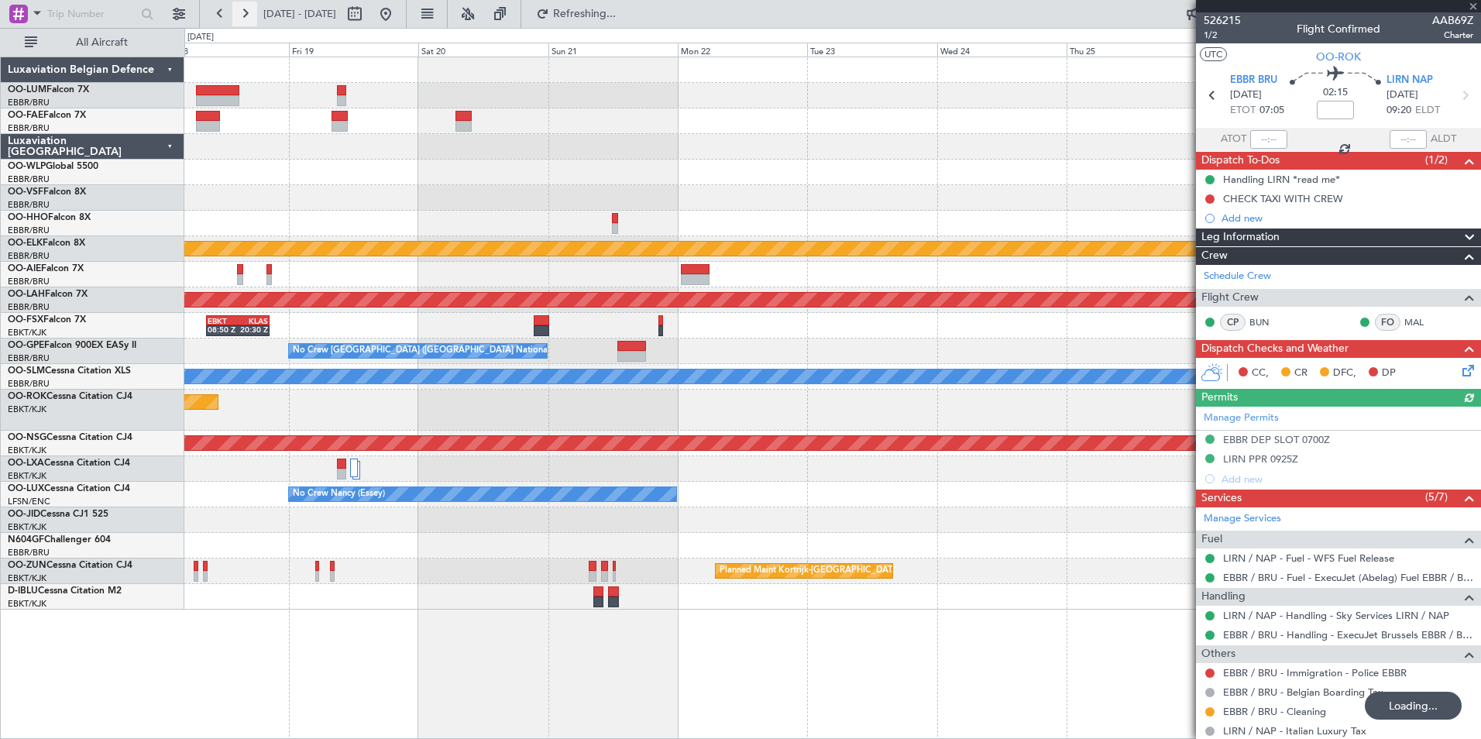
click at [245, 18] on button at bounding box center [244, 14] width 25 height 25
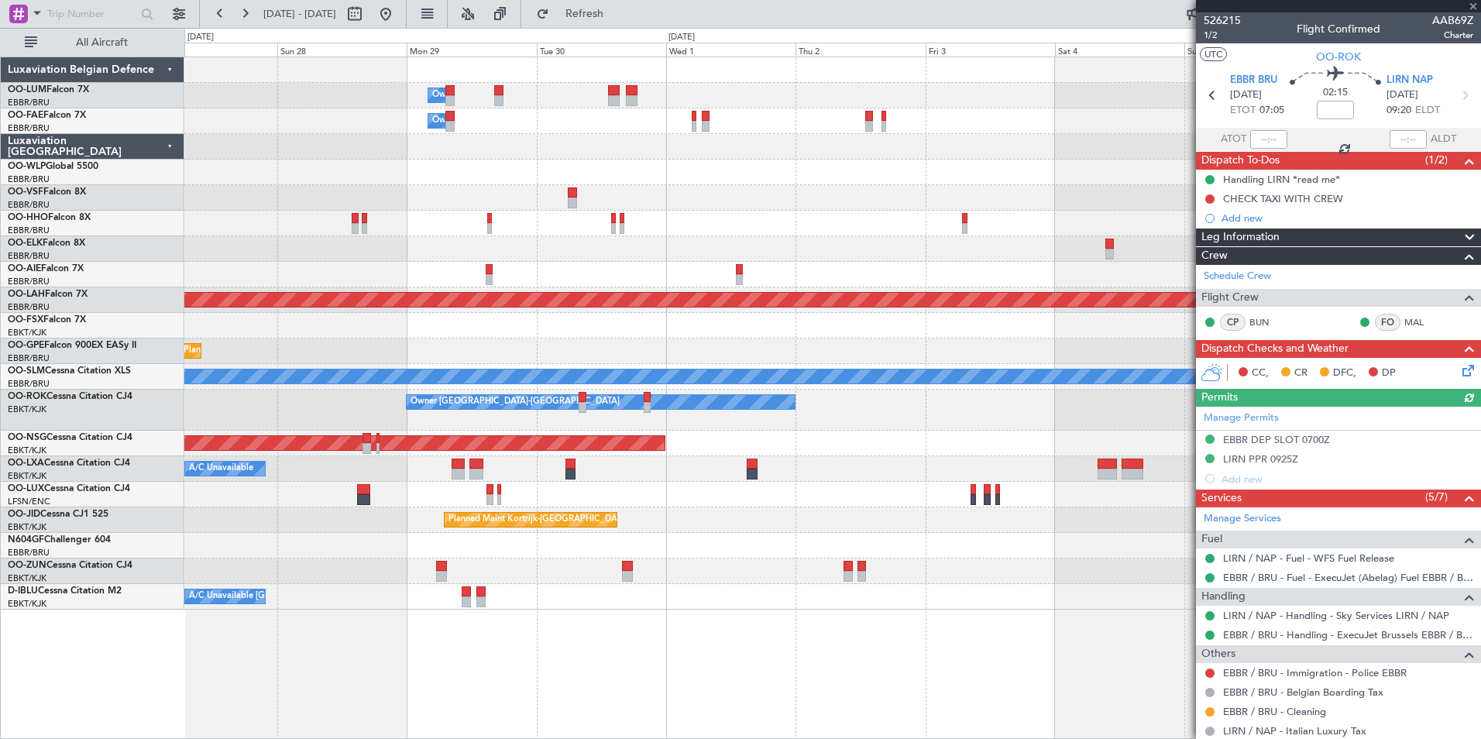
click at [1246, 159] on fb-app "04 Oct 2025 - 14 Oct 2025 Refresh Quick Links All Aircraft Owner Melsbroek Air …" at bounding box center [740, 376] width 1481 height 728
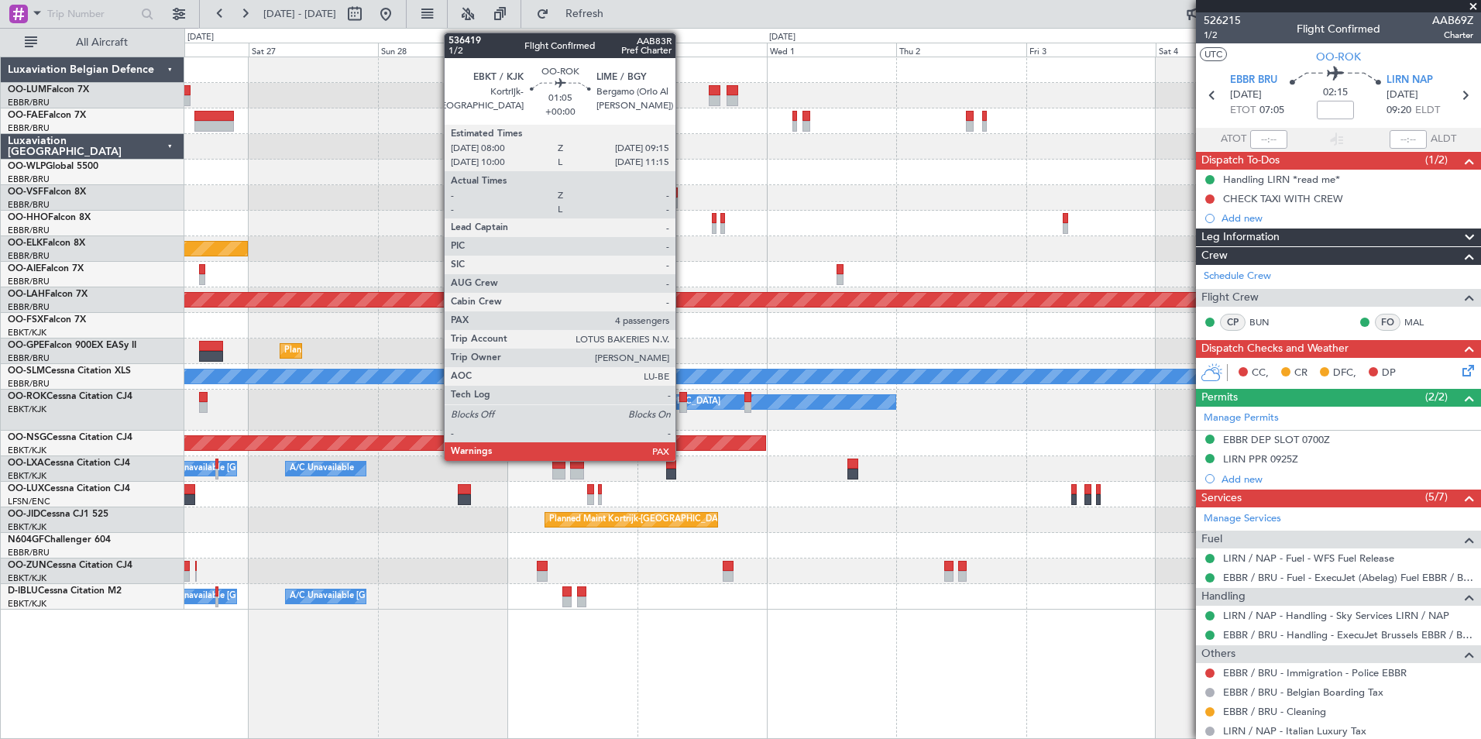
click at [682, 399] on div at bounding box center [682, 397] width 7 height 11
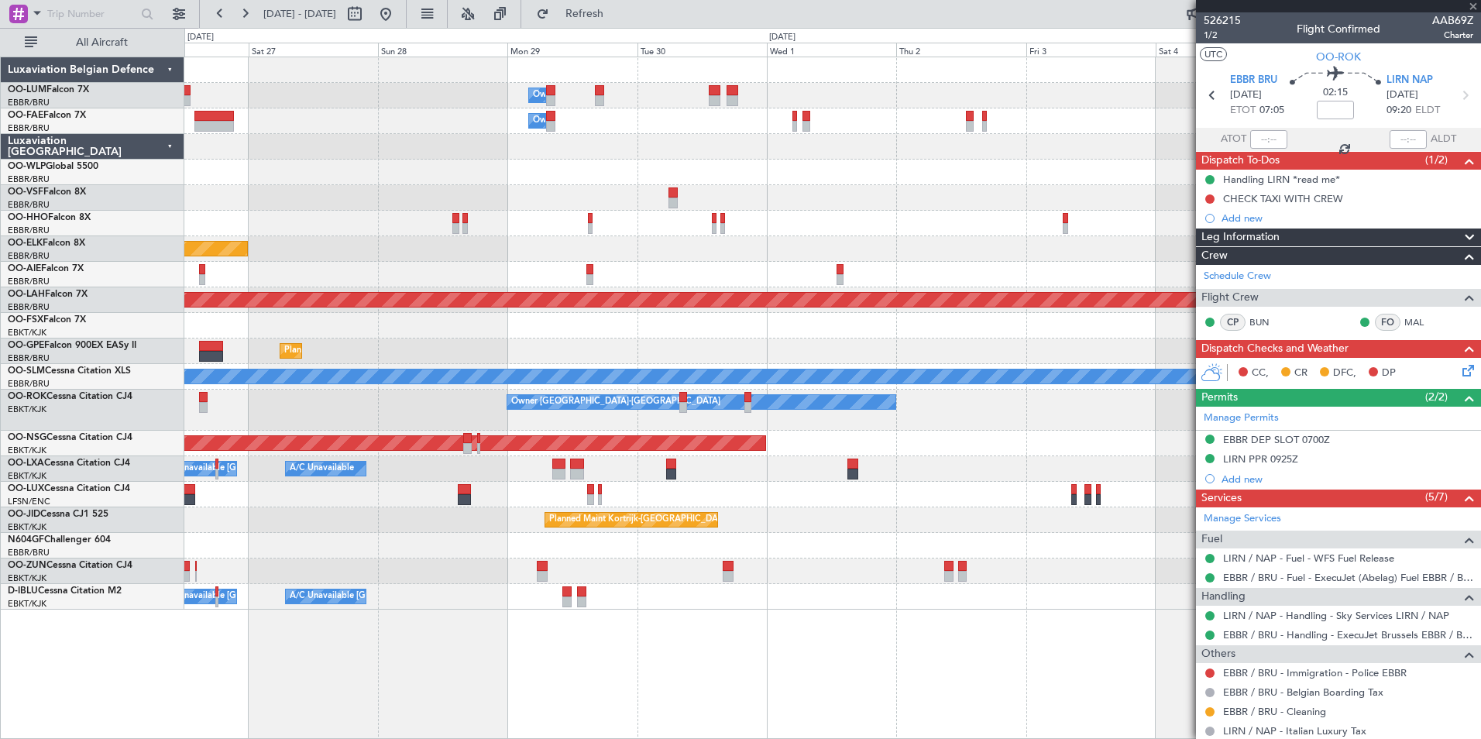
type input "4"
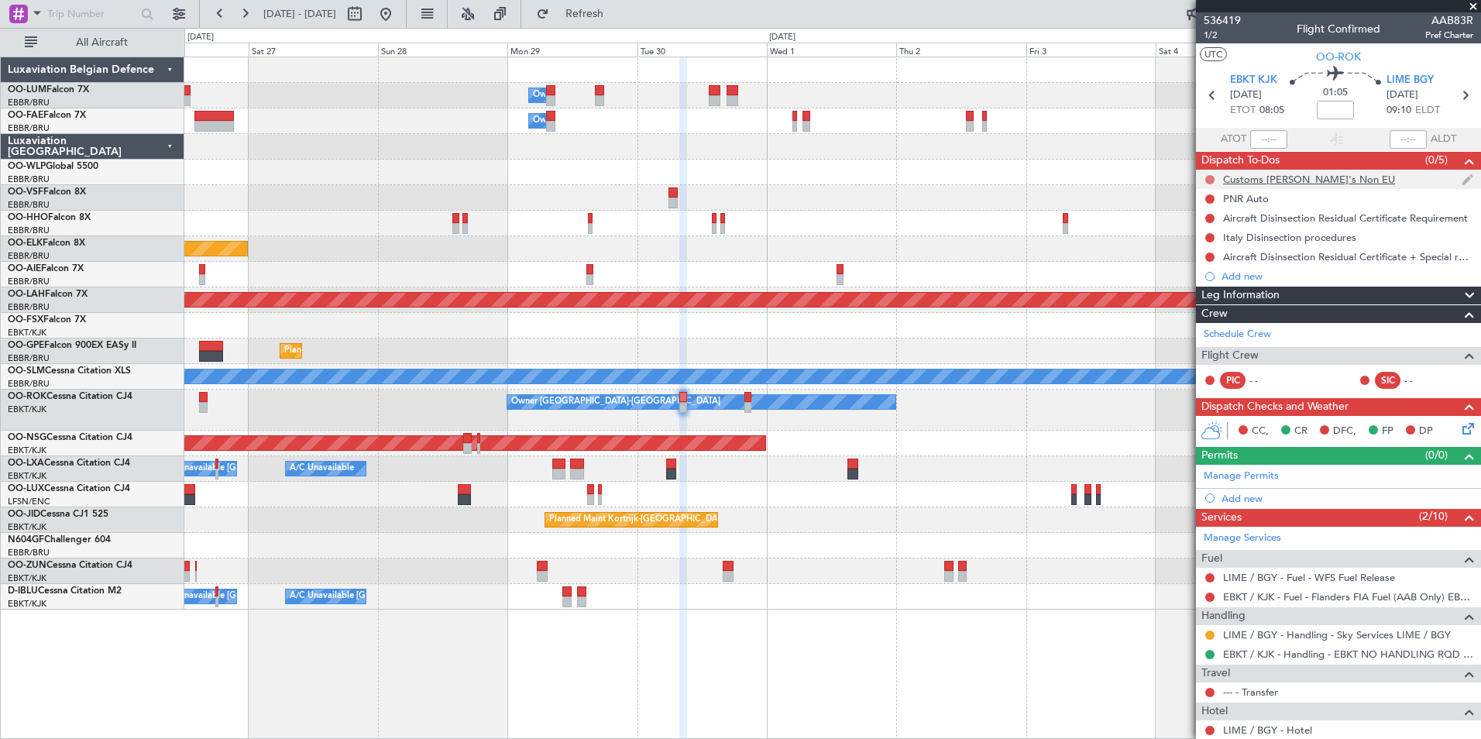
click at [1209, 175] on button at bounding box center [1210, 179] width 9 height 9
click at [1202, 262] on li "Cancelled" at bounding box center [1211, 271] width 82 height 23
click at [1212, 200] on button at bounding box center [1210, 198] width 9 height 9
click at [1206, 267] on span "Completed" at bounding box center [1217, 267] width 51 height 15
click at [1209, 217] on button at bounding box center [1210, 218] width 9 height 9
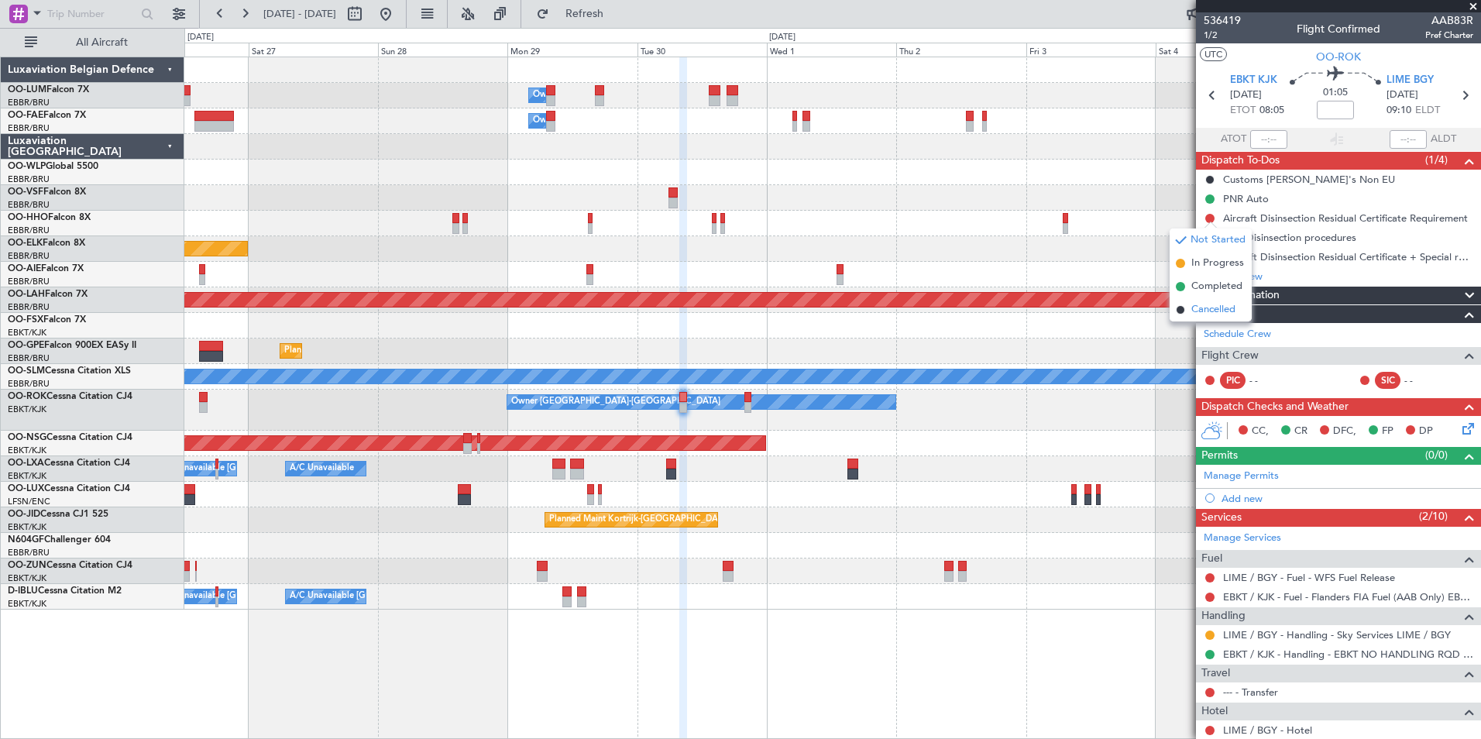
click at [1206, 301] on li "Cancelled" at bounding box center [1211, 309] width 82 height 23
click at [1210, 237] on button at bounding box center [1210, 237] width 9 height 9
drag, startPoint x: 1203, startPoint y: 329, endPoint x: 1199, endPoint y: 290, distance: 39.8
click at [1203, 329] on span "Cancelled" at bounding box center [1214, 329] width 44 height 15
click at [1208, 251] on div at bounding box center [1210, 257] width 12 height 12
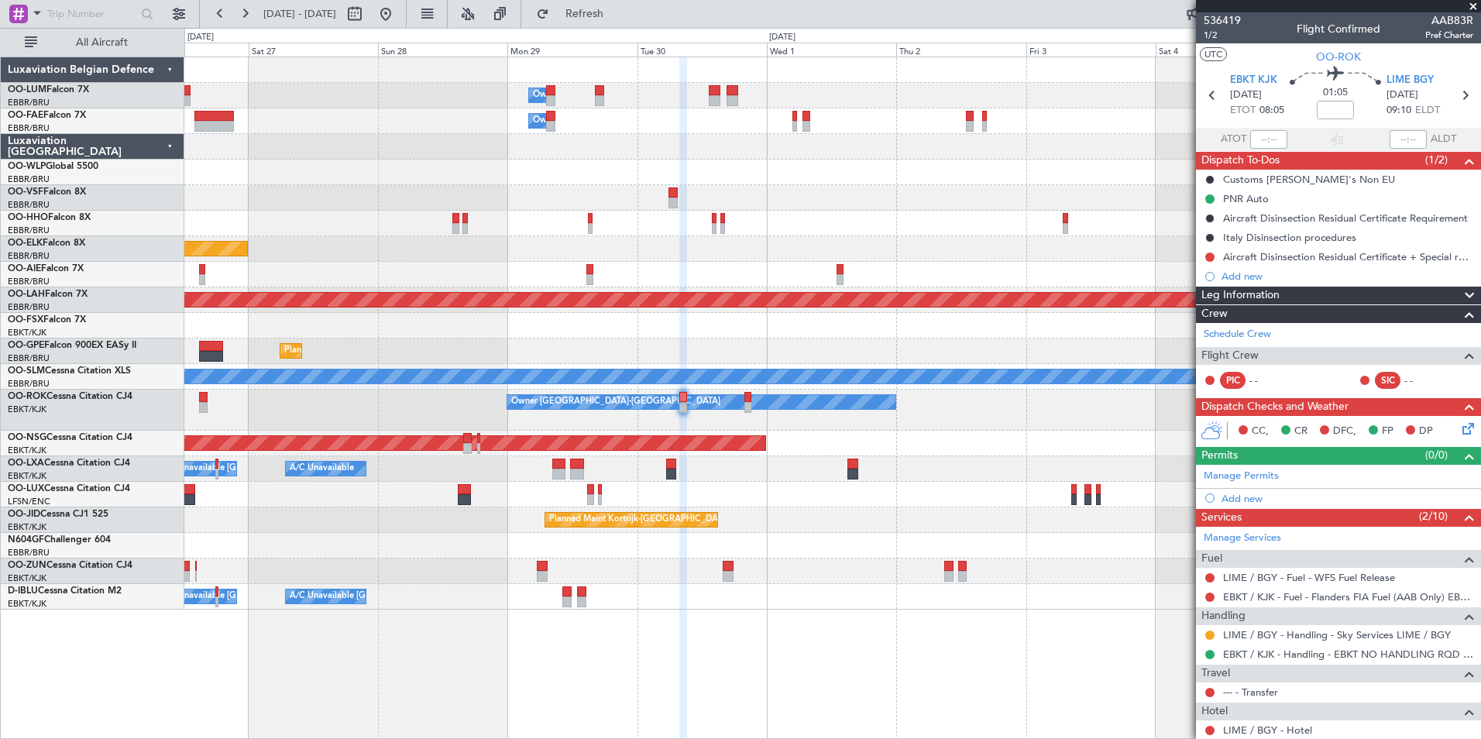
drag, startPoint x: 1208, startPoint y: 258, endPoint x: 1213, endPoint y: 285, distance: 27.5
click at [1209, 257] on button at bounding box center [1210, 257] width 9 height 9
click at [1211, 346] on span "Cancelled" at bounding box center [1214, 348] width 44 height 15
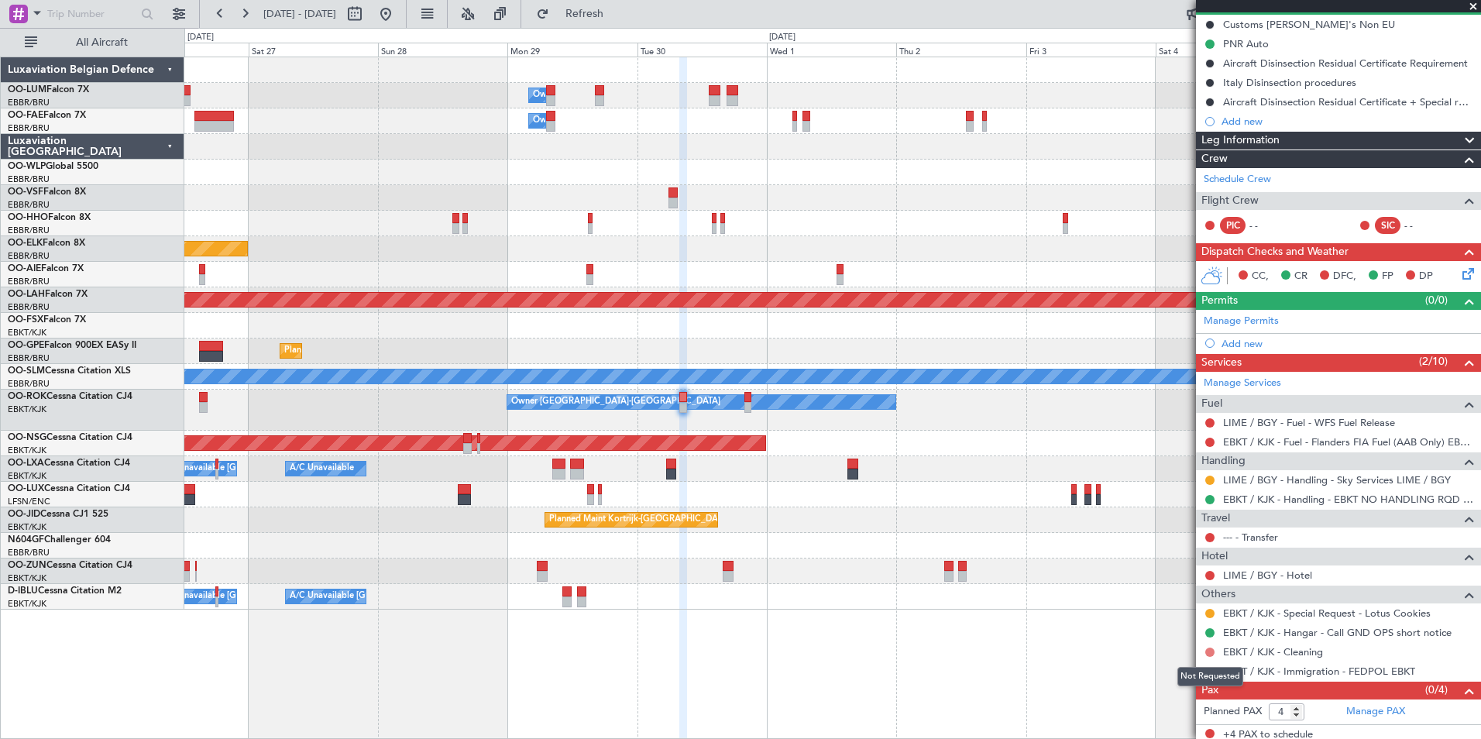
click at [1208, 654] on button at bounding box center [1210, 652] width 9 height 9
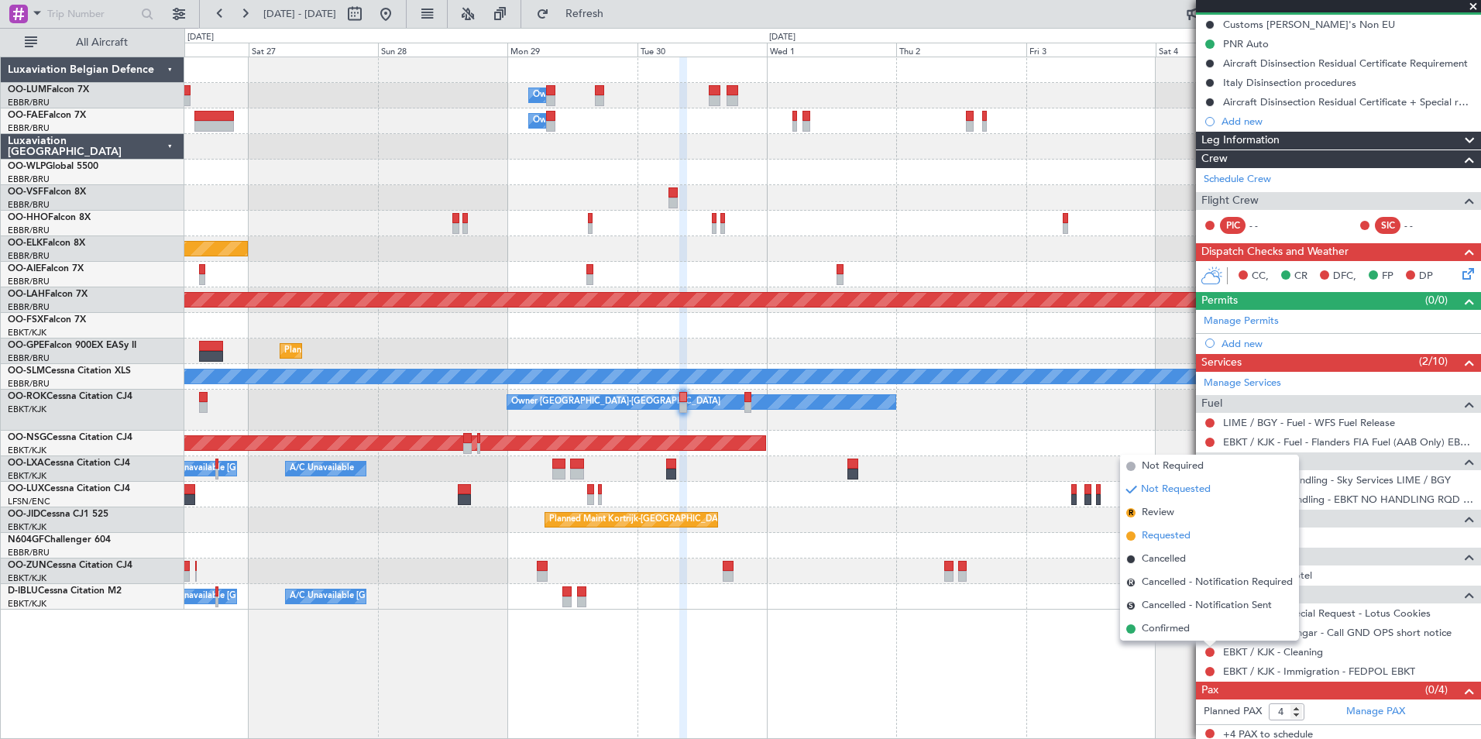
click at [1176, 532] on span "Requested" at bounding box center [1166, 535] width 49 height 15
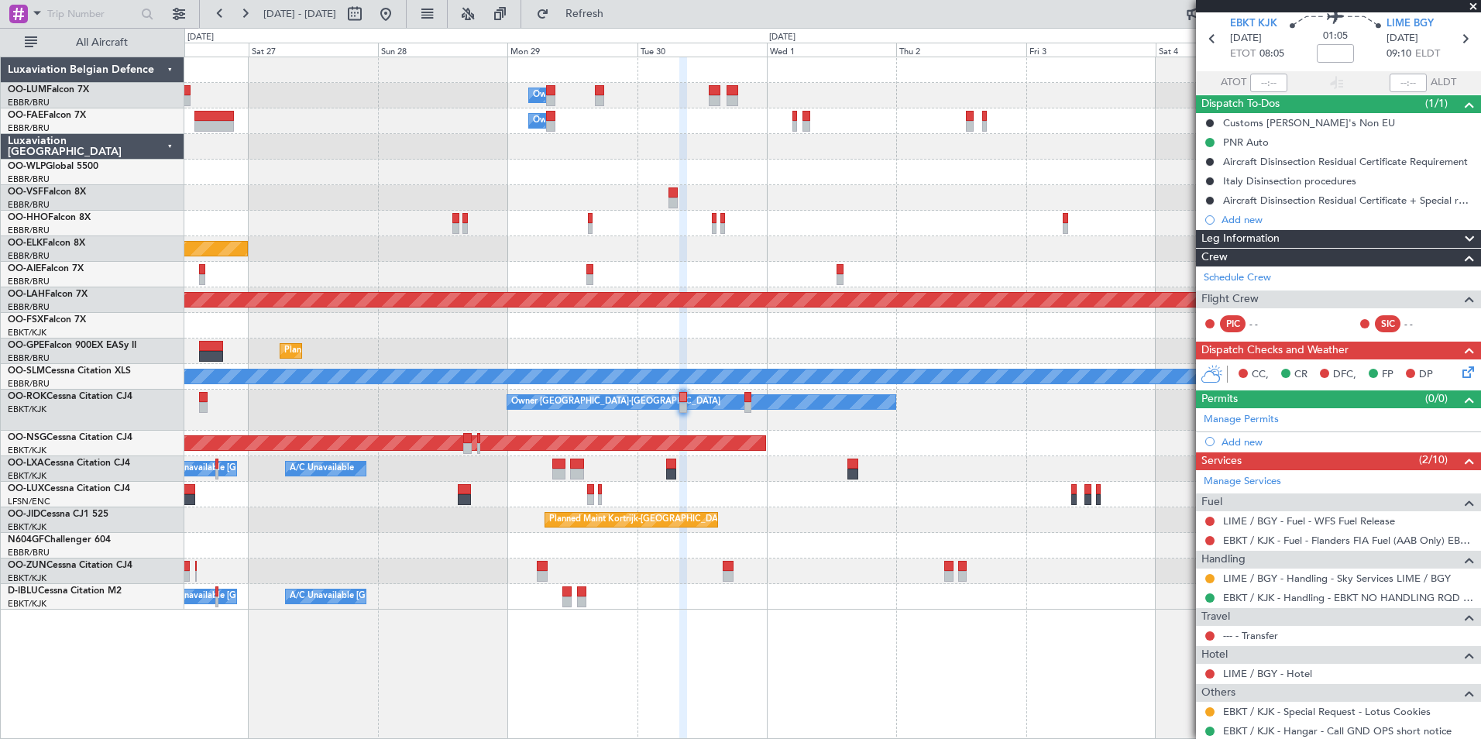
scroll to position [0, 0]
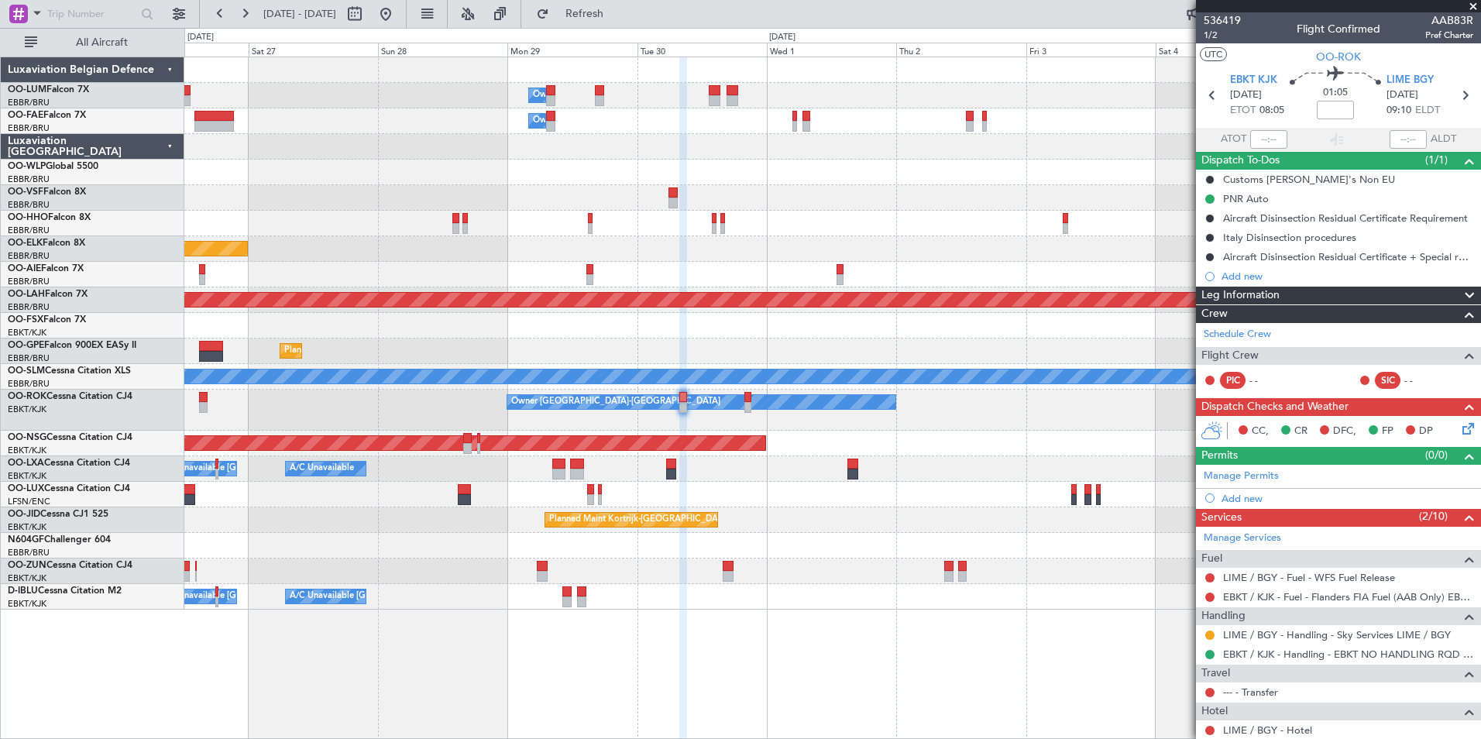
click at [1411, 71] on section "EBKT KJK 30/09/2025 ETOT 08:05 01:05 LIME BGY 30/09/2025 09:10 ELDT" at bounding box center [1338, 97] width 285 height 61
click at [1405, 84] on span "LIME BGY" at bounding box center [1410, 80] width 47 height 15
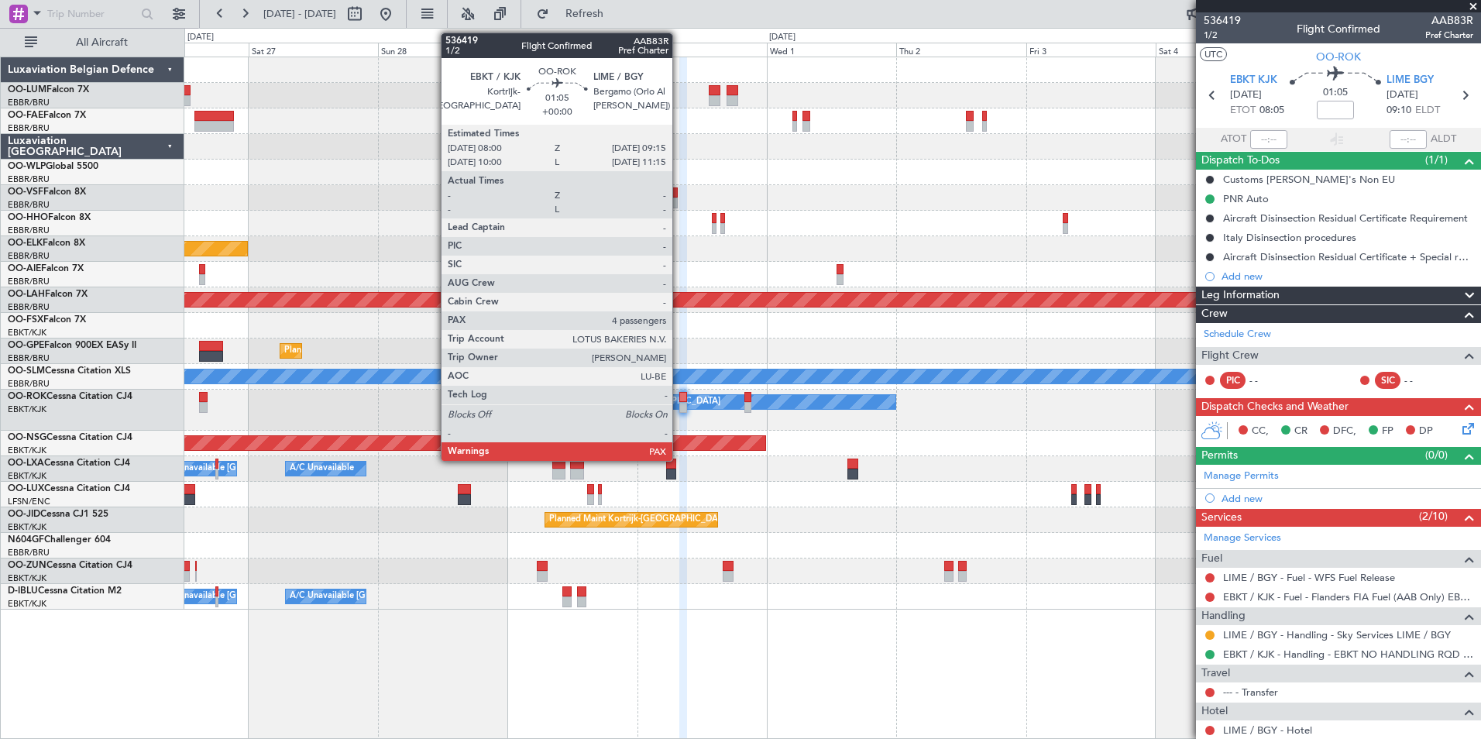
click at [679, 397] on div at bounding box center [682, 397] width 7 height 11
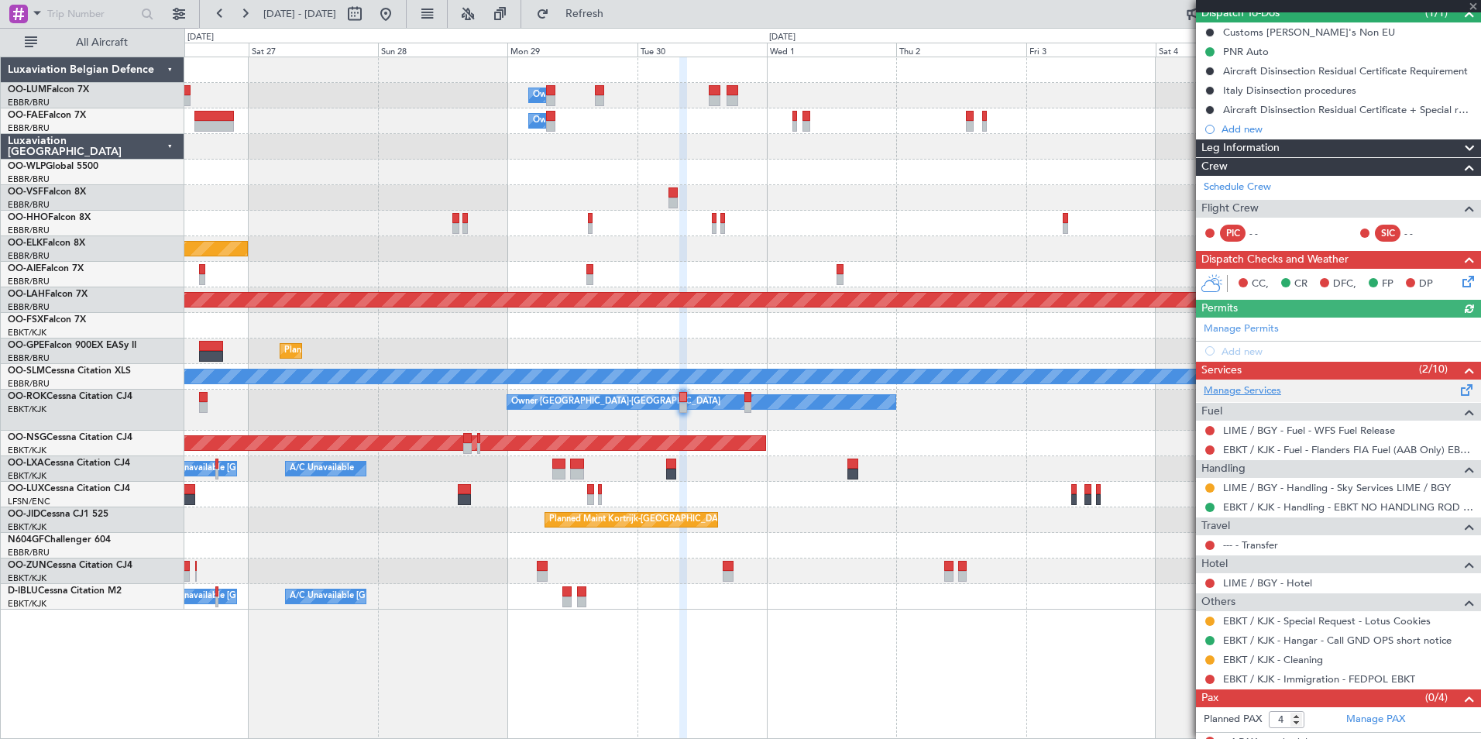
scroll to position [160, 0]
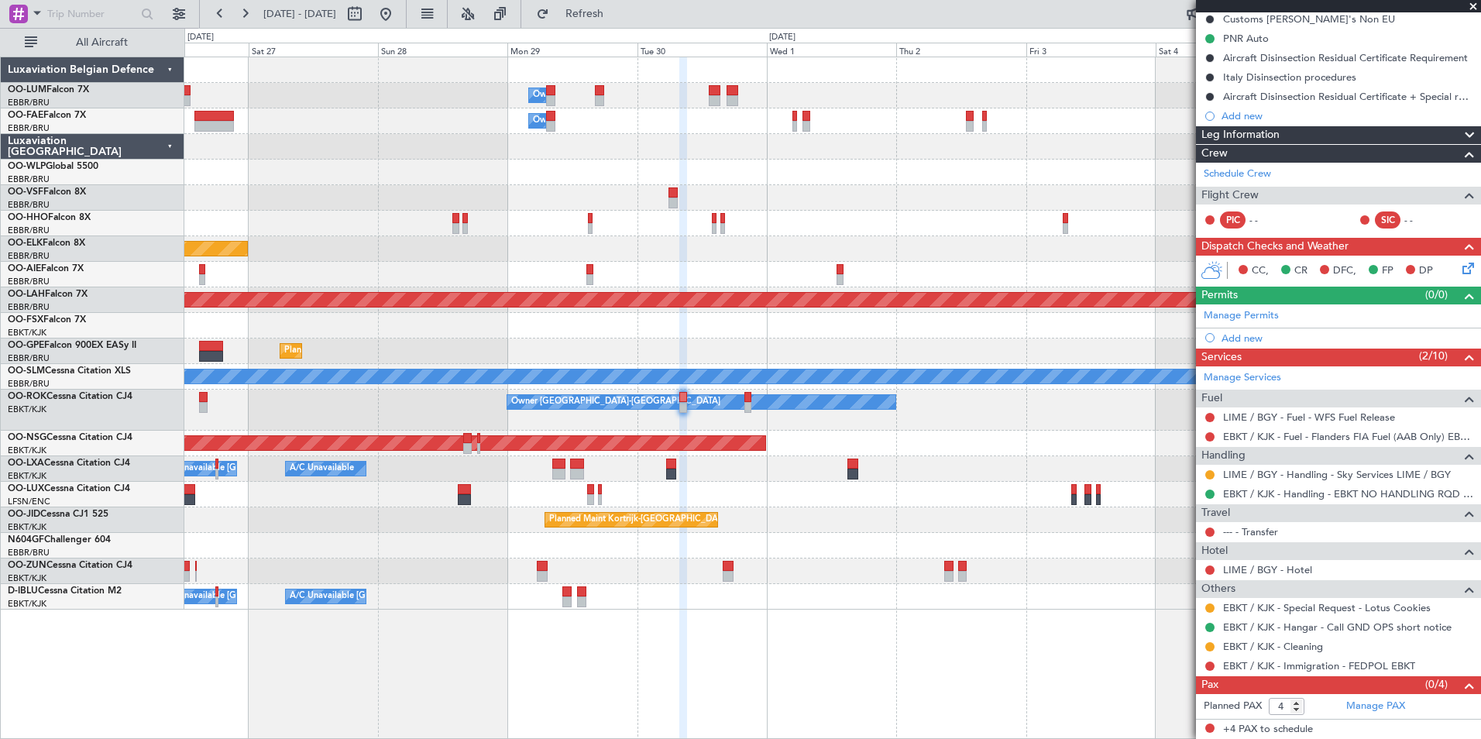
click at [1247, 335] on div "Add new" at bounding box center [1348, 338] width 252 height 13
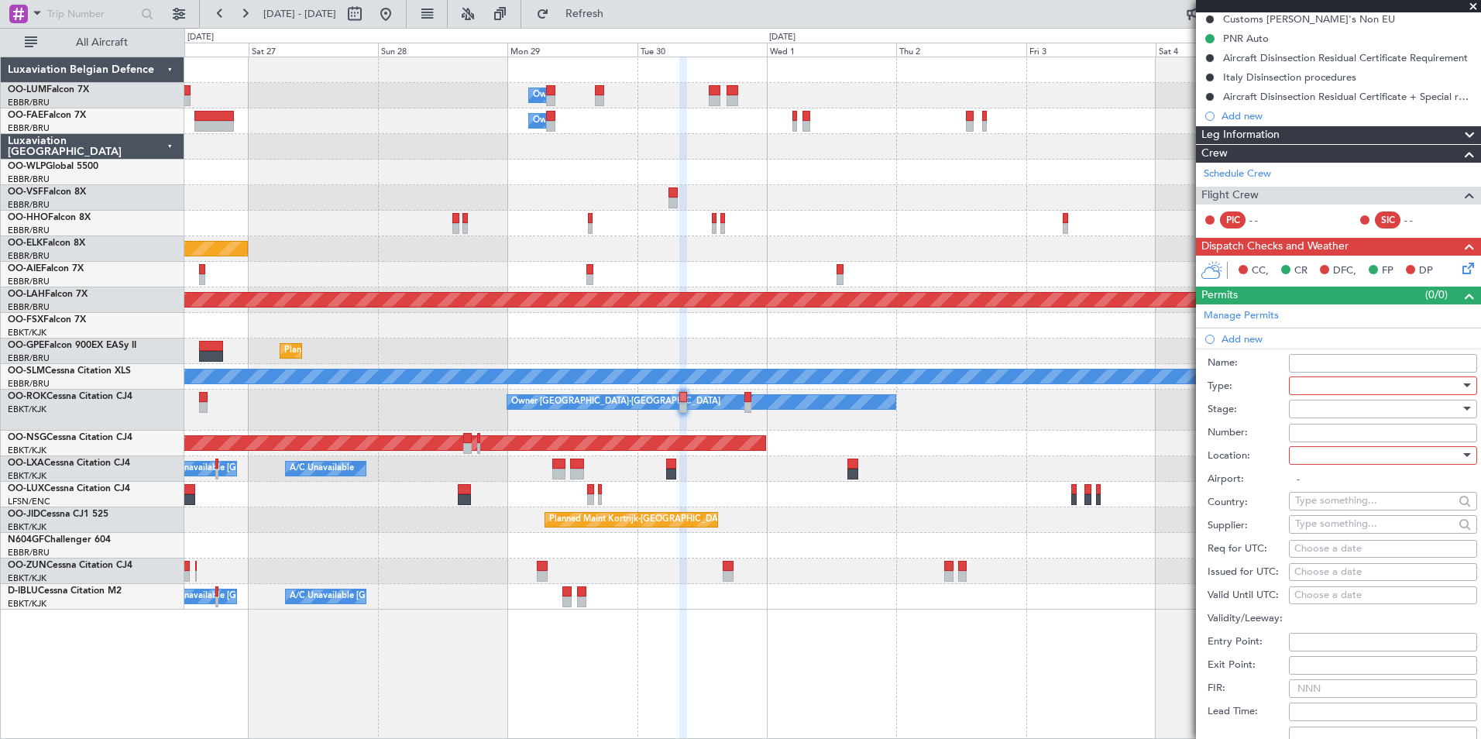
scroll to position [393, 0]
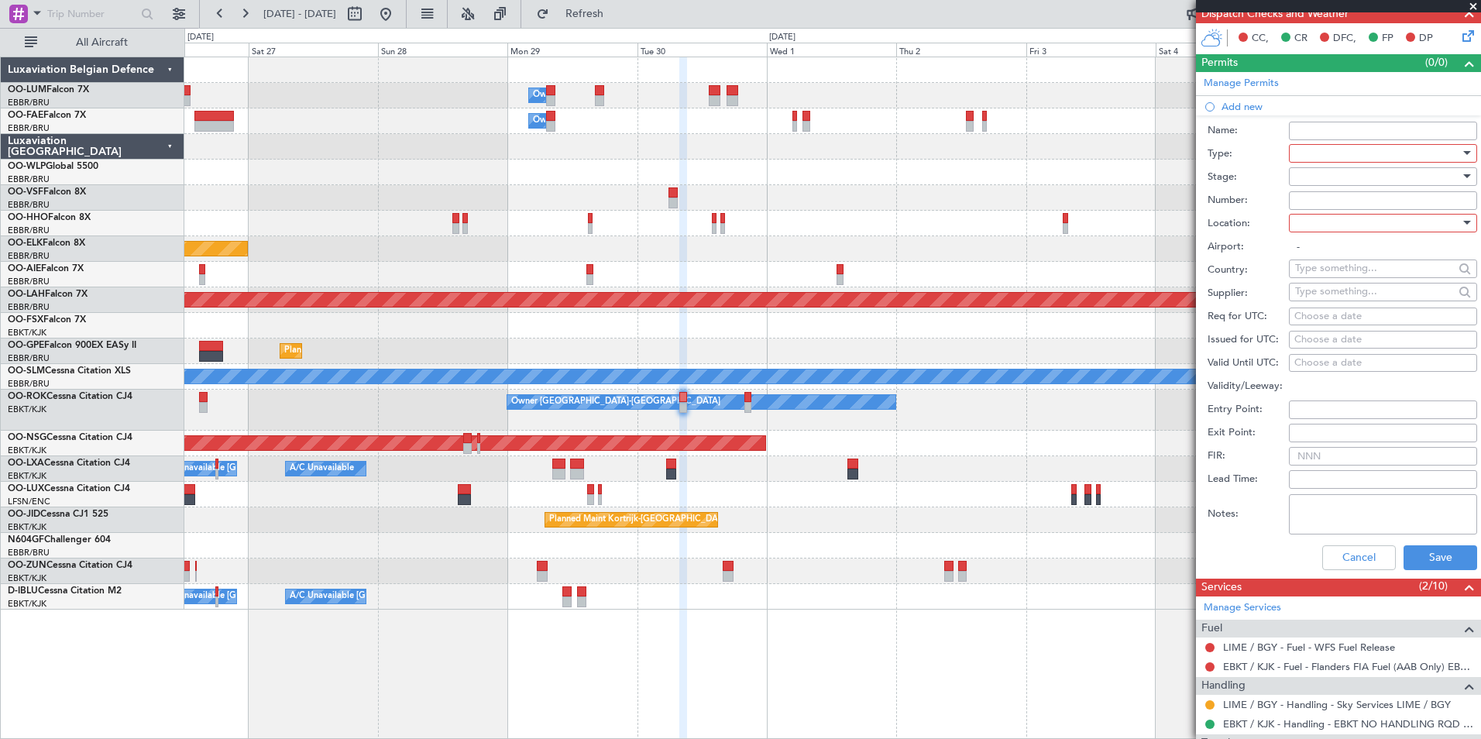
click at [1299, 157] on div at bounding box center [1377, 153] width 165 height 23
click at [1311, 236] on span "PPR" at bounding box center [1377, 230] width 163 height 23
click at [1316, 227] on div at bounding box center [1377, 223] width 165 height 23
click at [1323, 298] on span "Arrival" at bounding box center [1377, 300] width 163 height 23
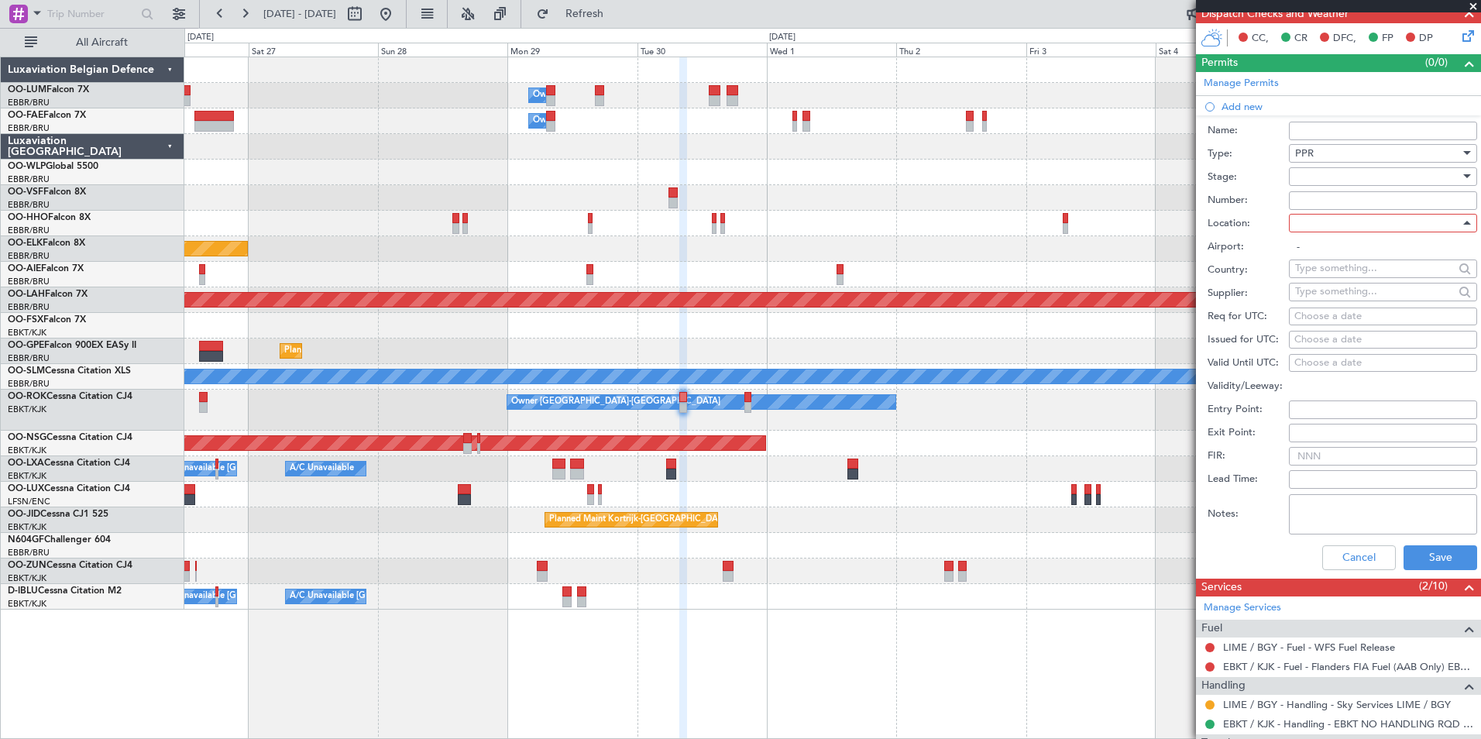
type input "LIME / BGY"
click at [1306, 314] on div "Choose a date" at bounding box center [1383, 316] width 177 height 15
select select "9"
select select "2025"
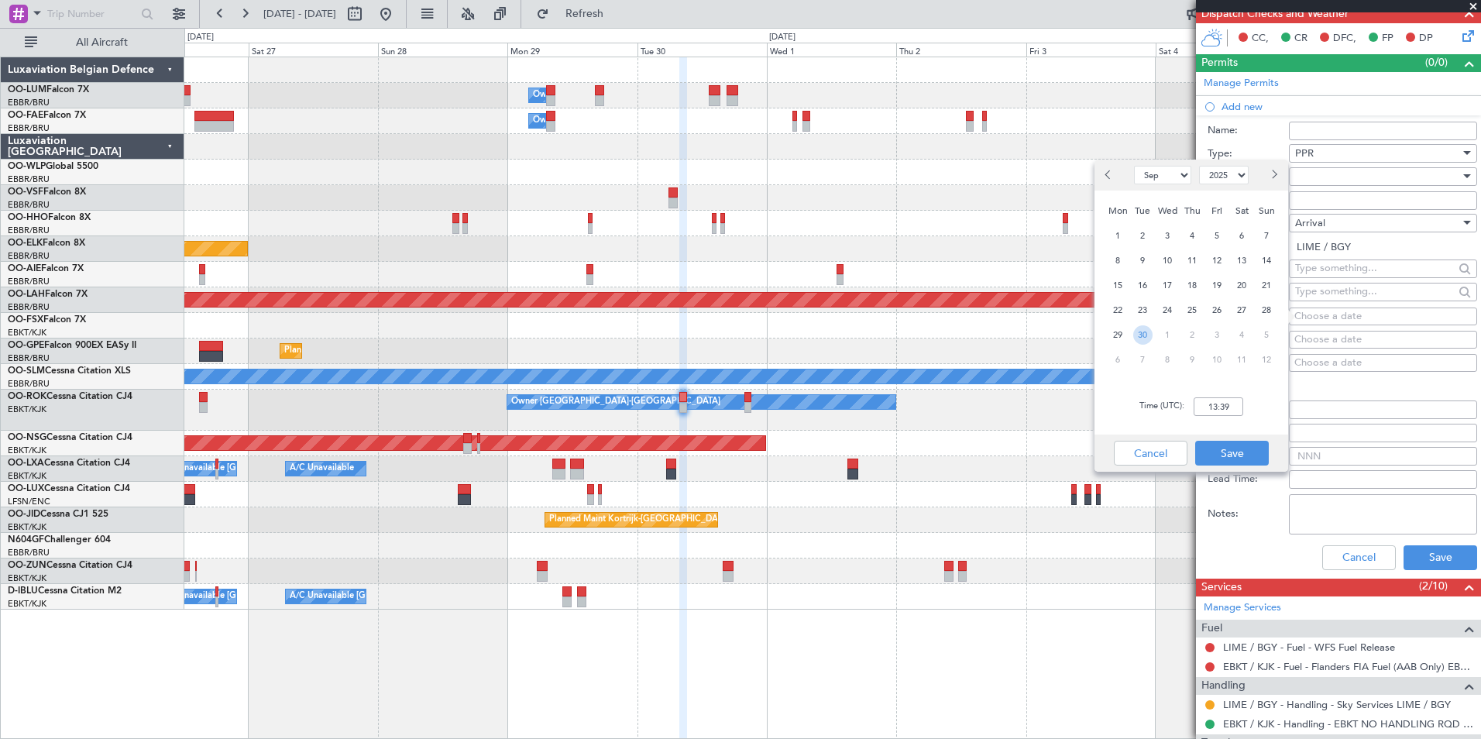
drag, startPoint x: 1142, startPoint y: 335, endPoint x: 1155, endPoint y: 351, distance: 20.3
click at [1145, 335] on span "30" at bounding box center [1143, 334] width 19 height 19
click at [1241, 412] on input "00:00" at bounding box center [1219, 406] width 50 height 19
type input "09:15"
click at [1249, 446] on button "Save" at bounding box center [1232, 453] width 74 height 25
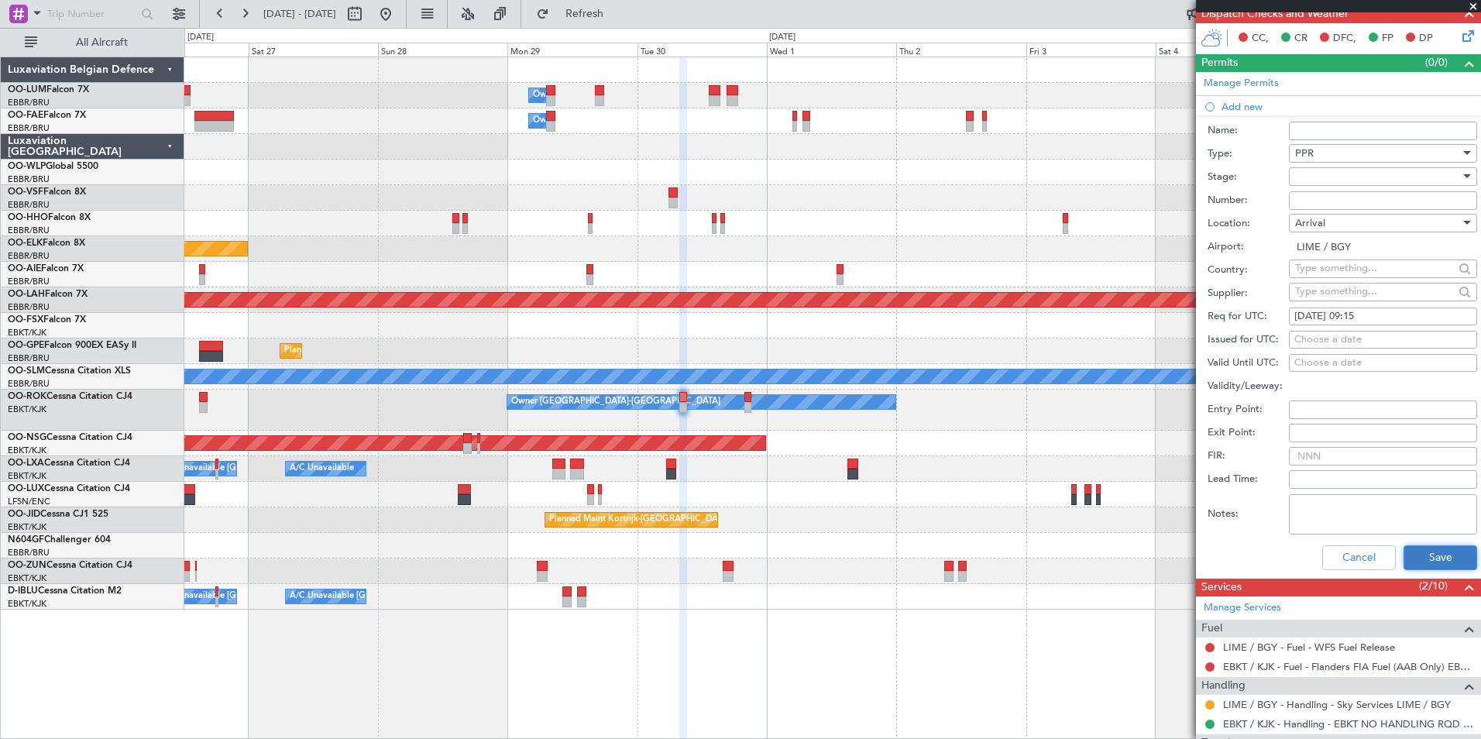
click at [1407, 546] on button "Save" at bounding box center [1441, 557] width 74 height 25
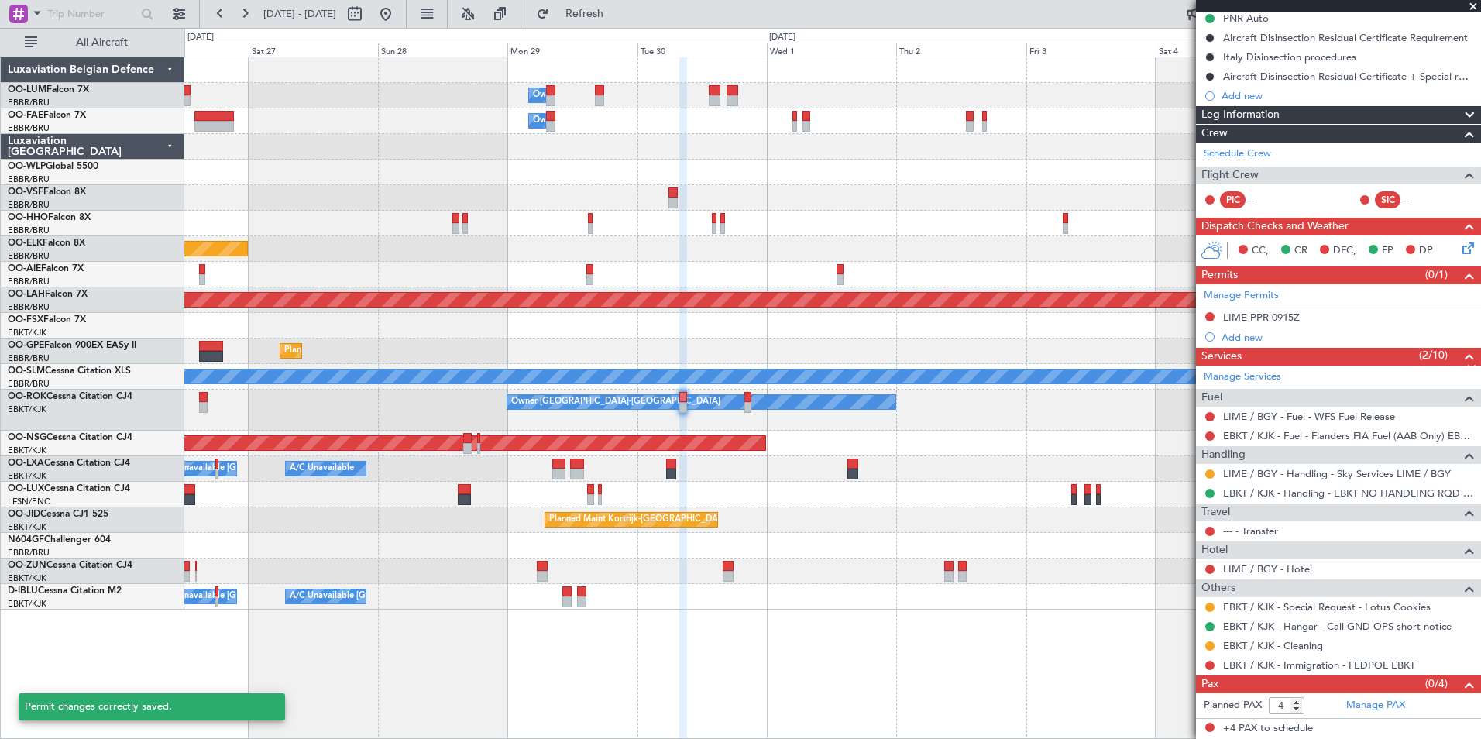
scroll to position [180, 0]
click at [1279, 321] on div "LIME PPR 0915Z" at bounding box center [1261, 317] width 77 height 13
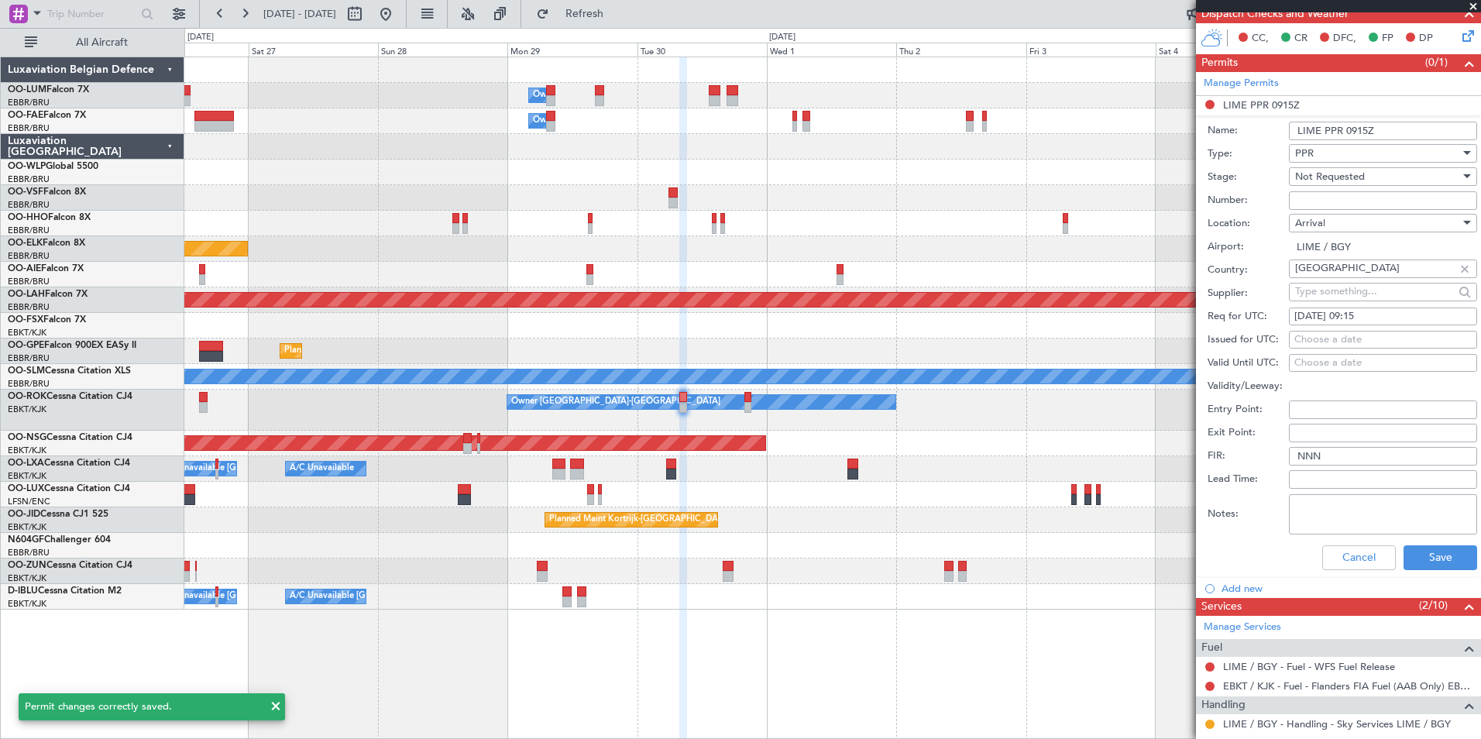
click at [1315, 338] on div "Choose a date" at bounding box center [1383, 339] width 177 height 15
select select "9"
select select "2025"
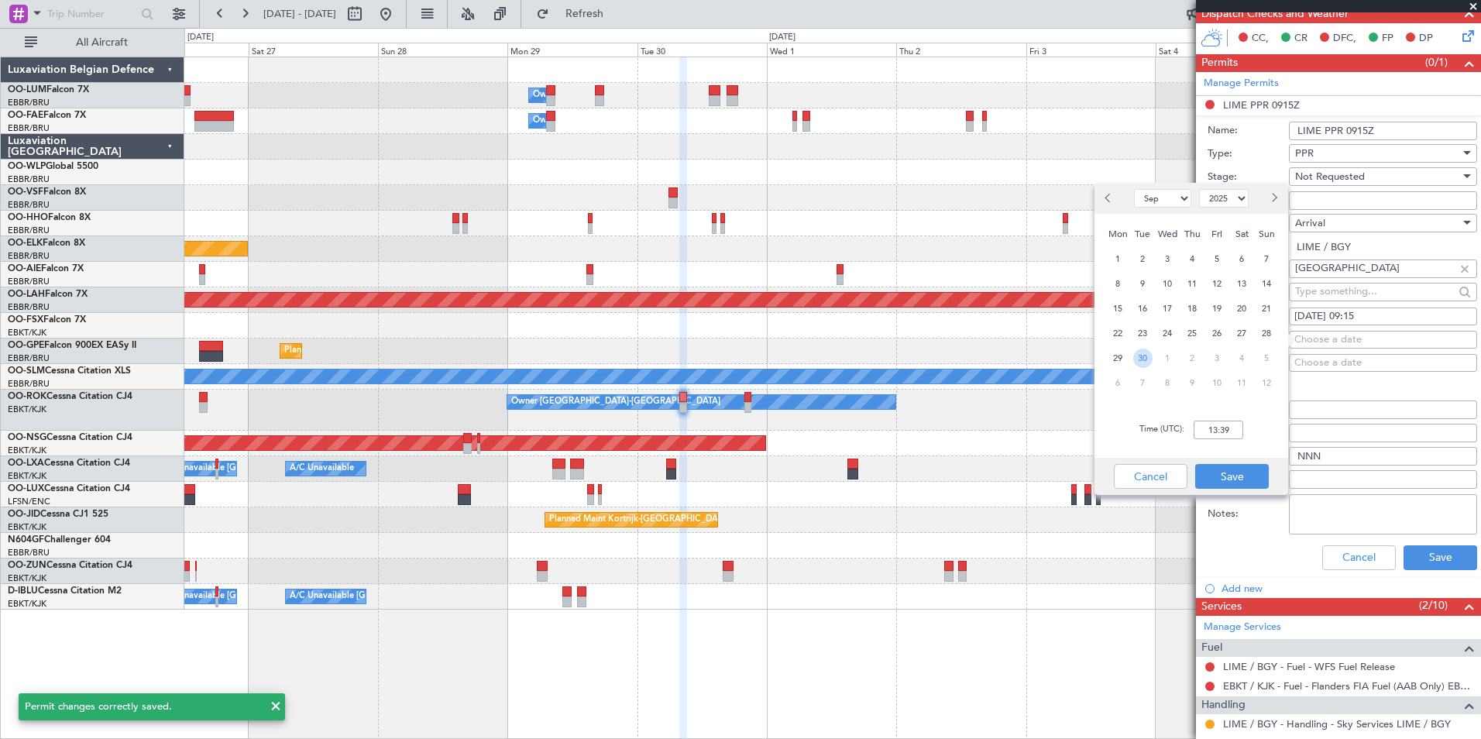
click at [1140, 362] on span "30" at bounding box center [1143, 358] width 19 height 19
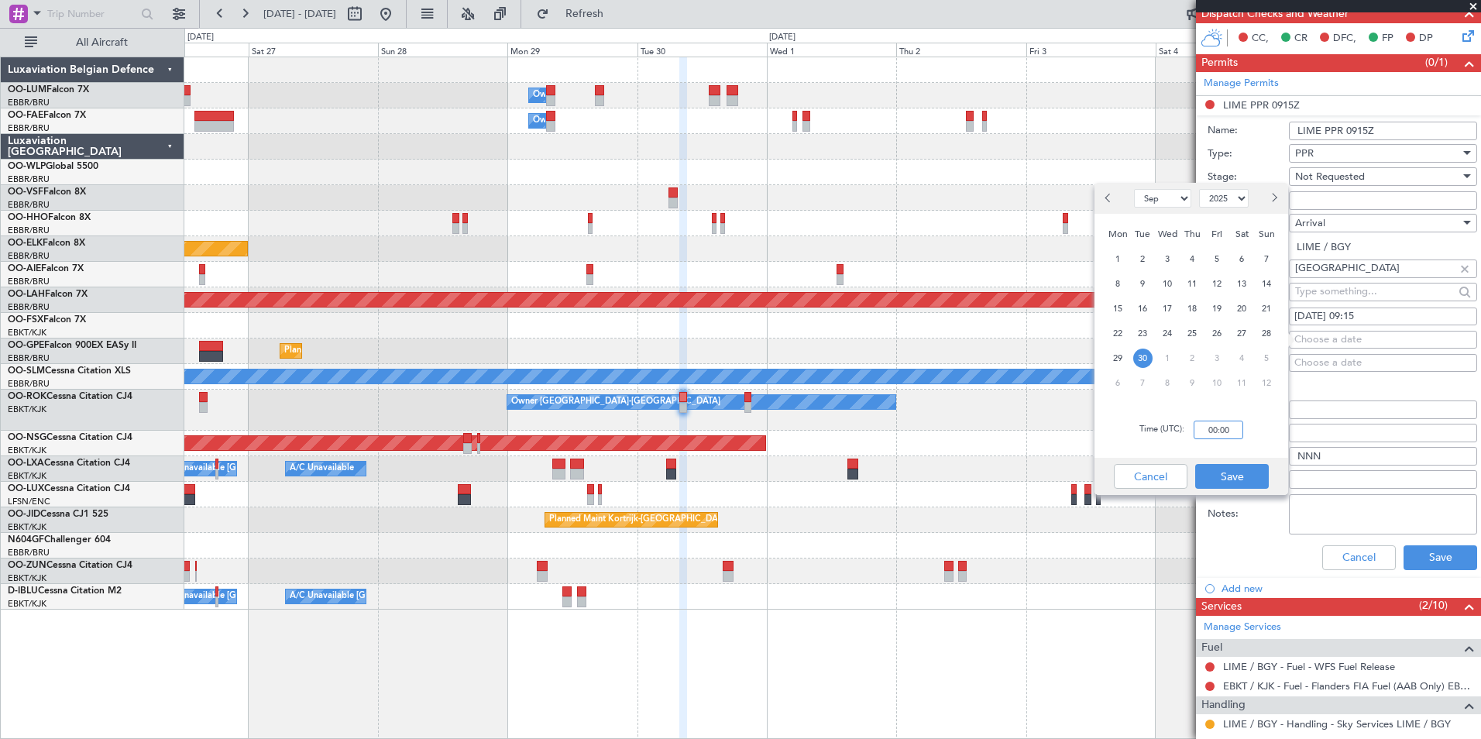
click at [1230, 427] on input "00:00" at bounding box center [1219, 430] width 50 height 19
type input "09:15"
click at [1240, 478] on button "Save" at bounding box center [1232, 476] width 74 height 25
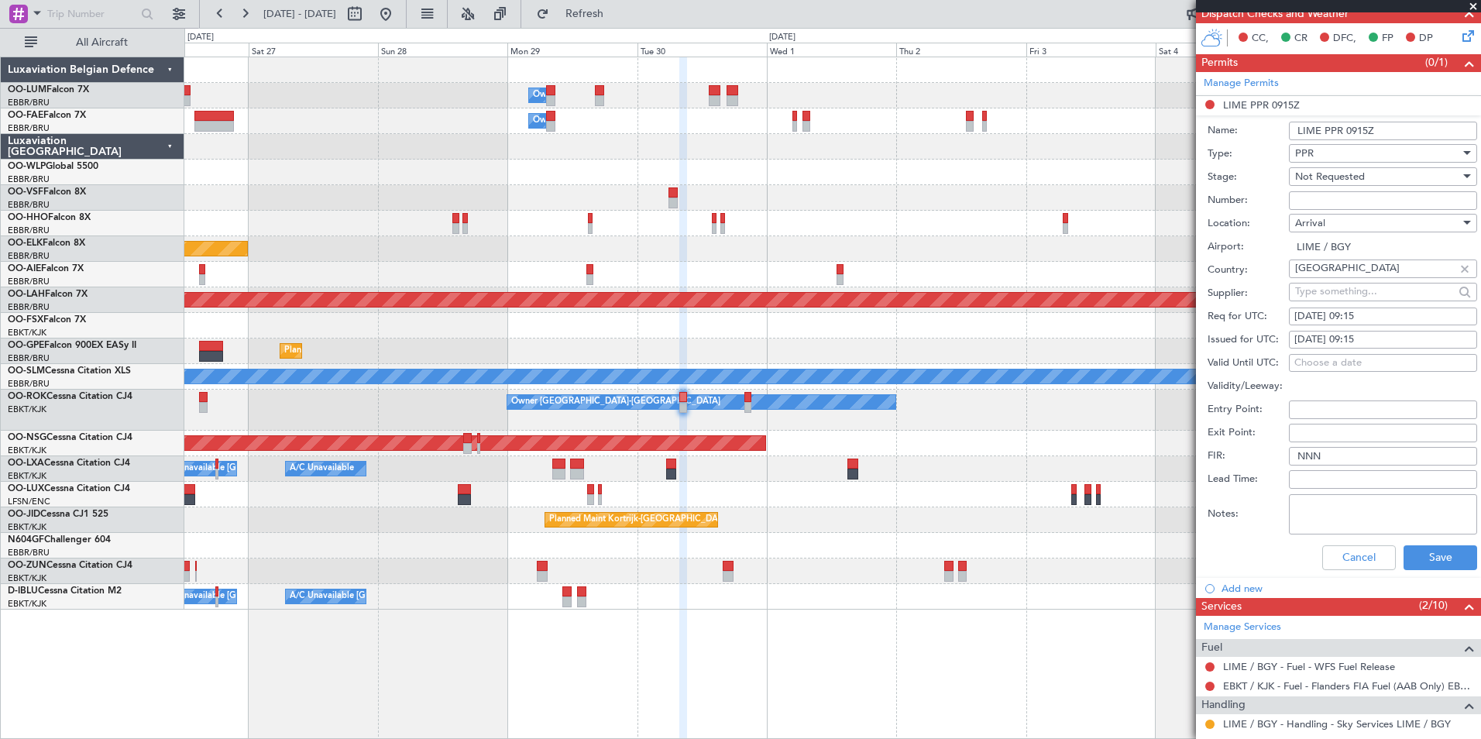
click at [1340, 201] on input "Number:" at bounding box center [1383, 200] width 188 height 19
paste input "PPR 761"
type input "PPR 761"
click at [1422, 559] on button "Save" at bounding box center [1441, 557] width 74 height 25
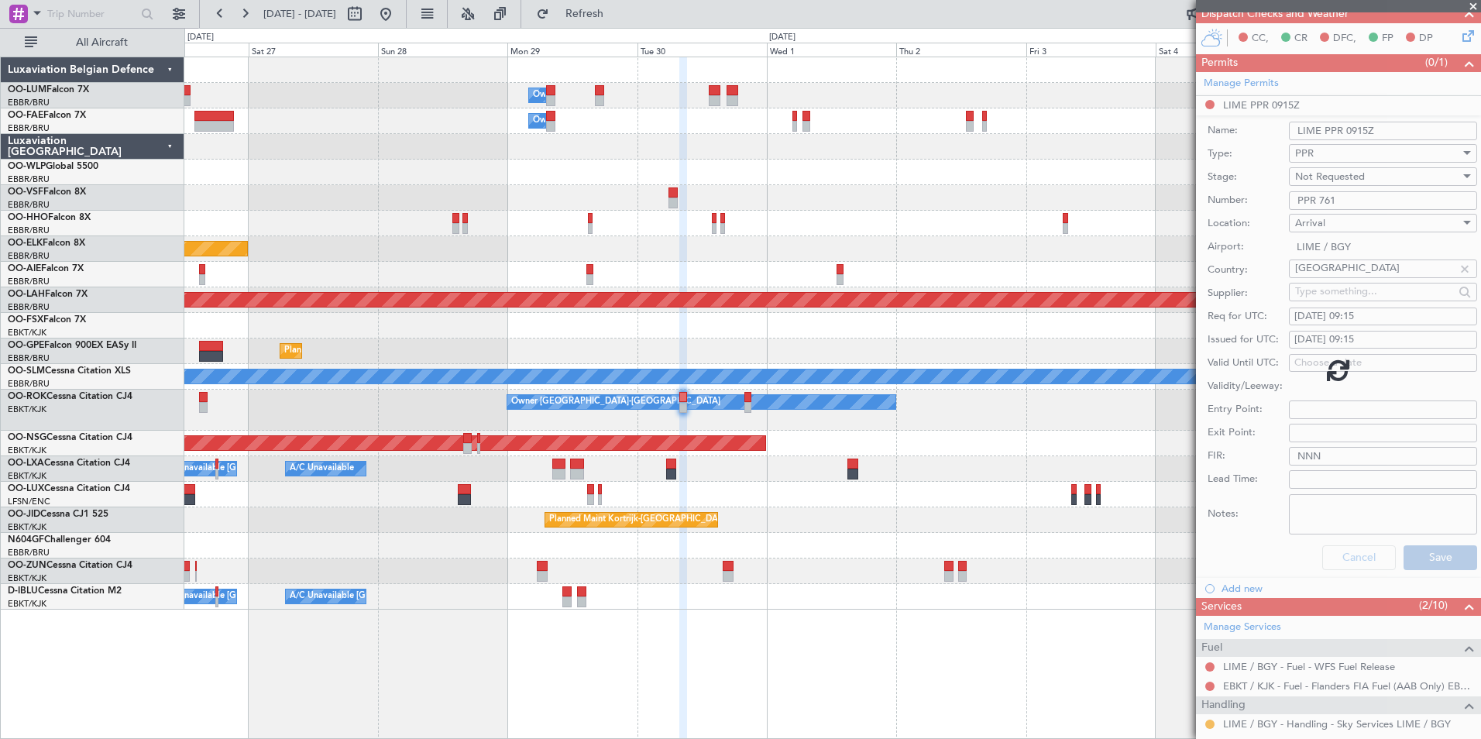
scroll to position [180, 0]
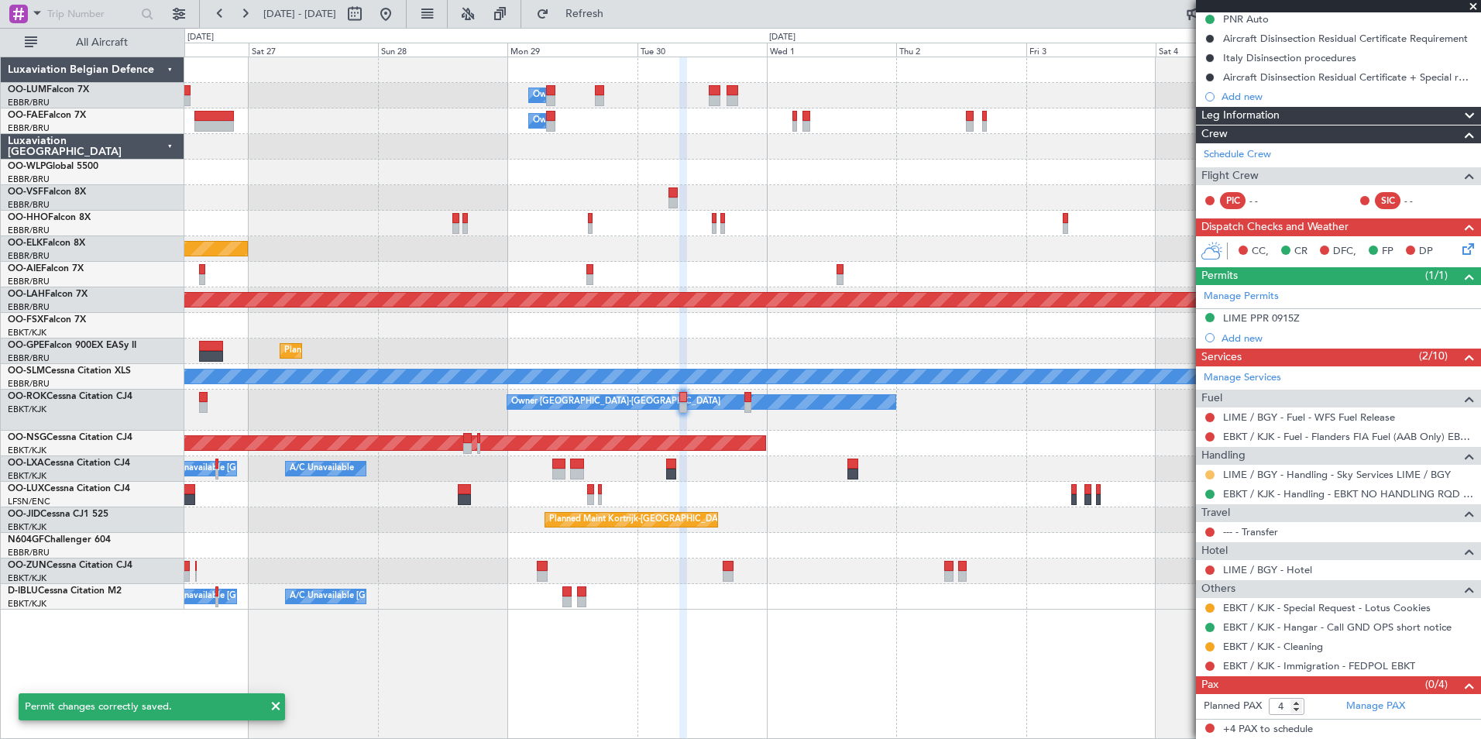
click at [1213, 471] on button at bounding box center [1210, 474] width 9 height 9
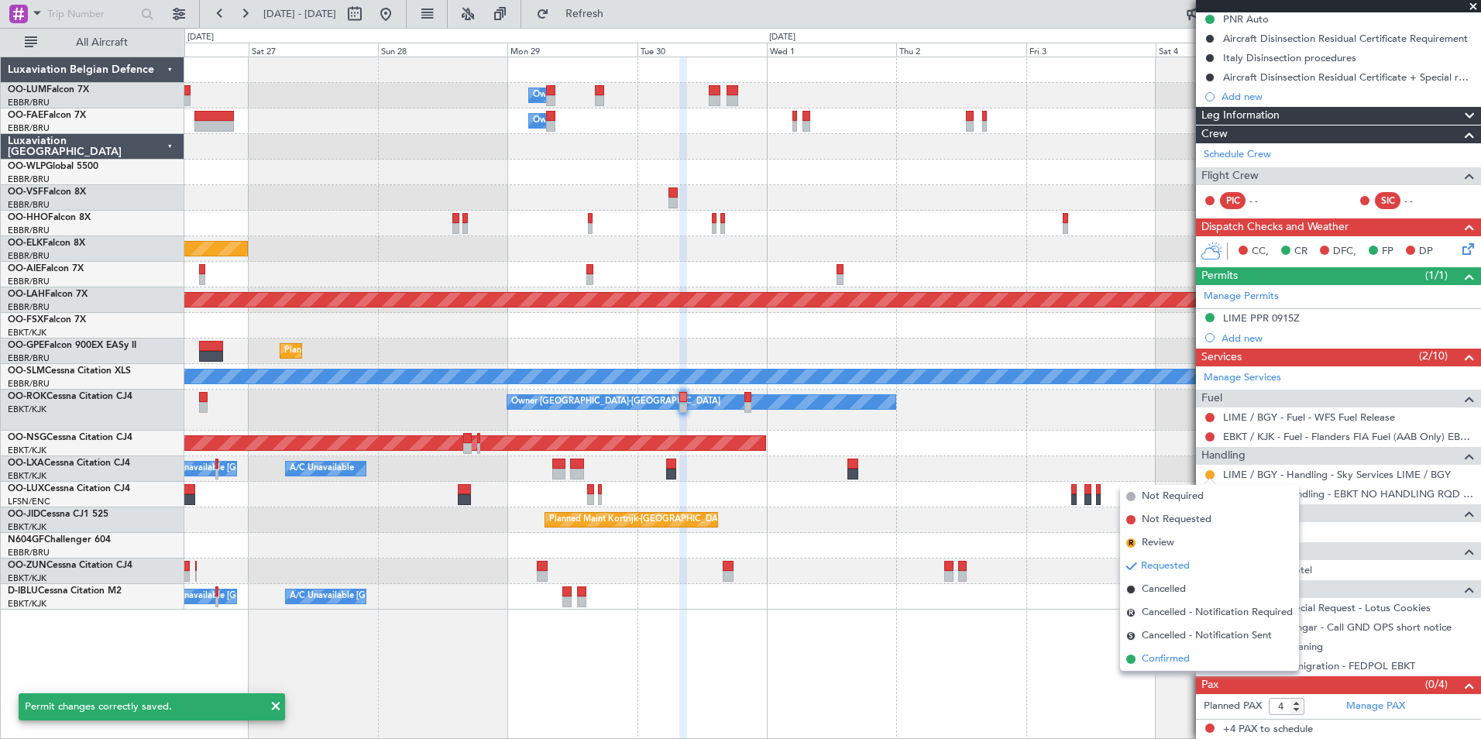
click at [1158, 650] on li "Confirmed" at bounding box center [1209, 659] width 179 height 23
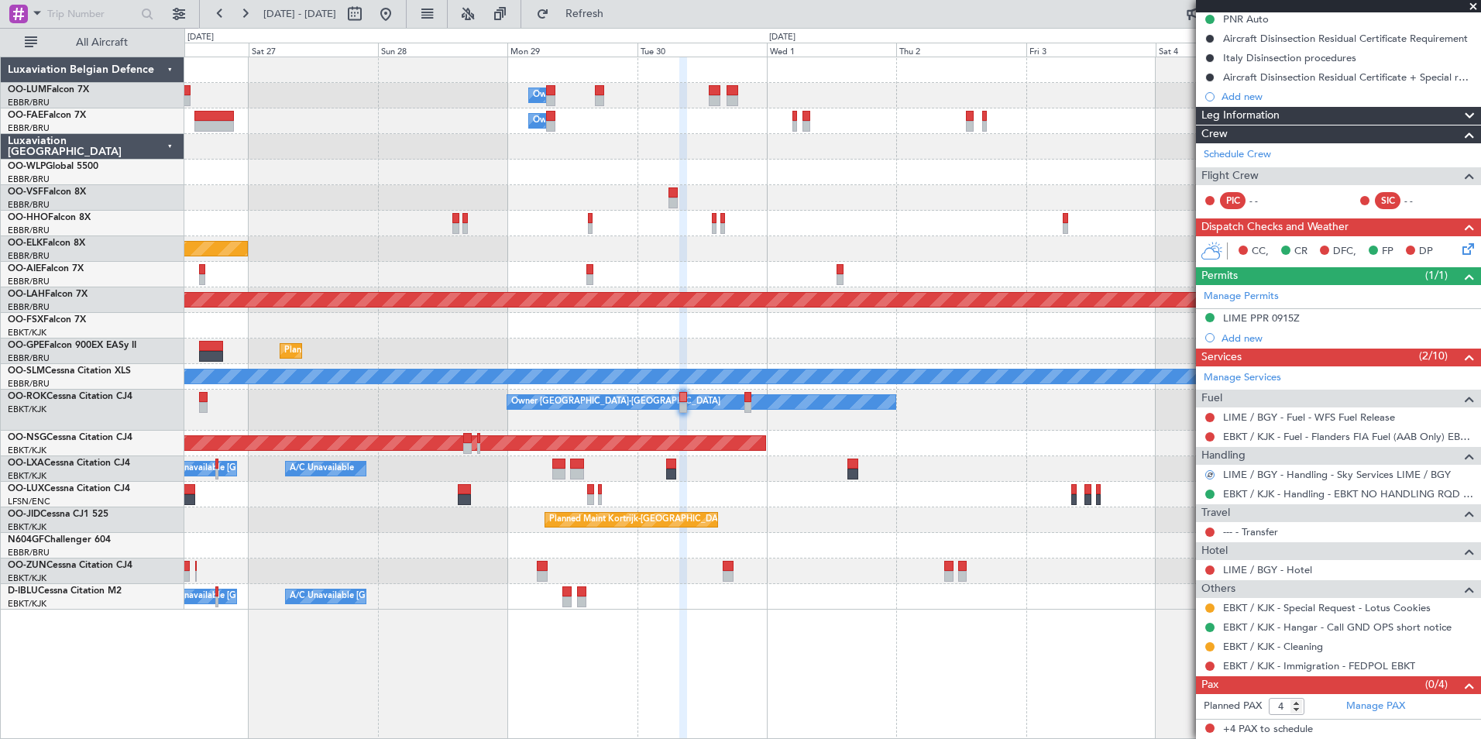
scroll to position [0, 0]
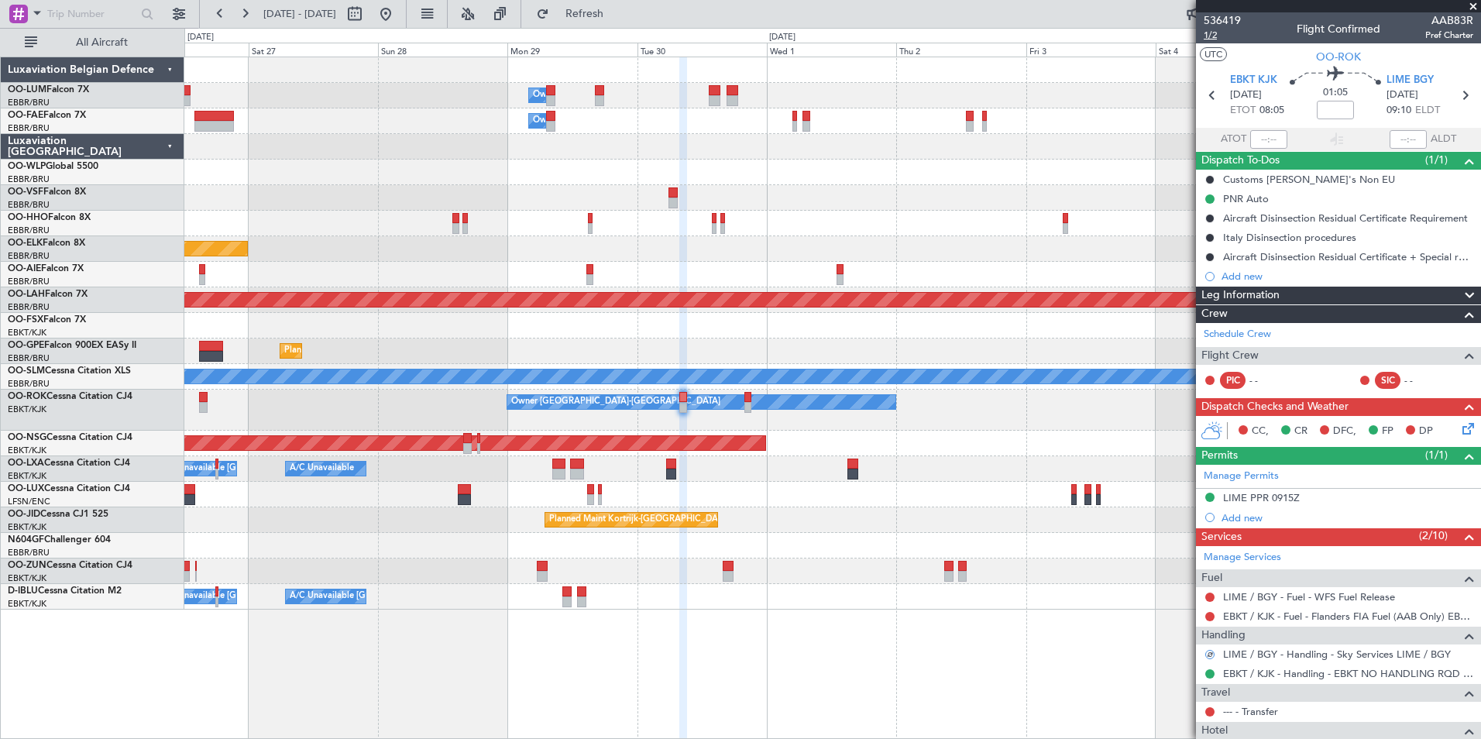
click at [1210, 37] on span "1/2" at bounding box center [1222, 35] width 37 height 13
click at [618, 9] on span "Refresh" at bounding box center [584, 14] width 65 height 11
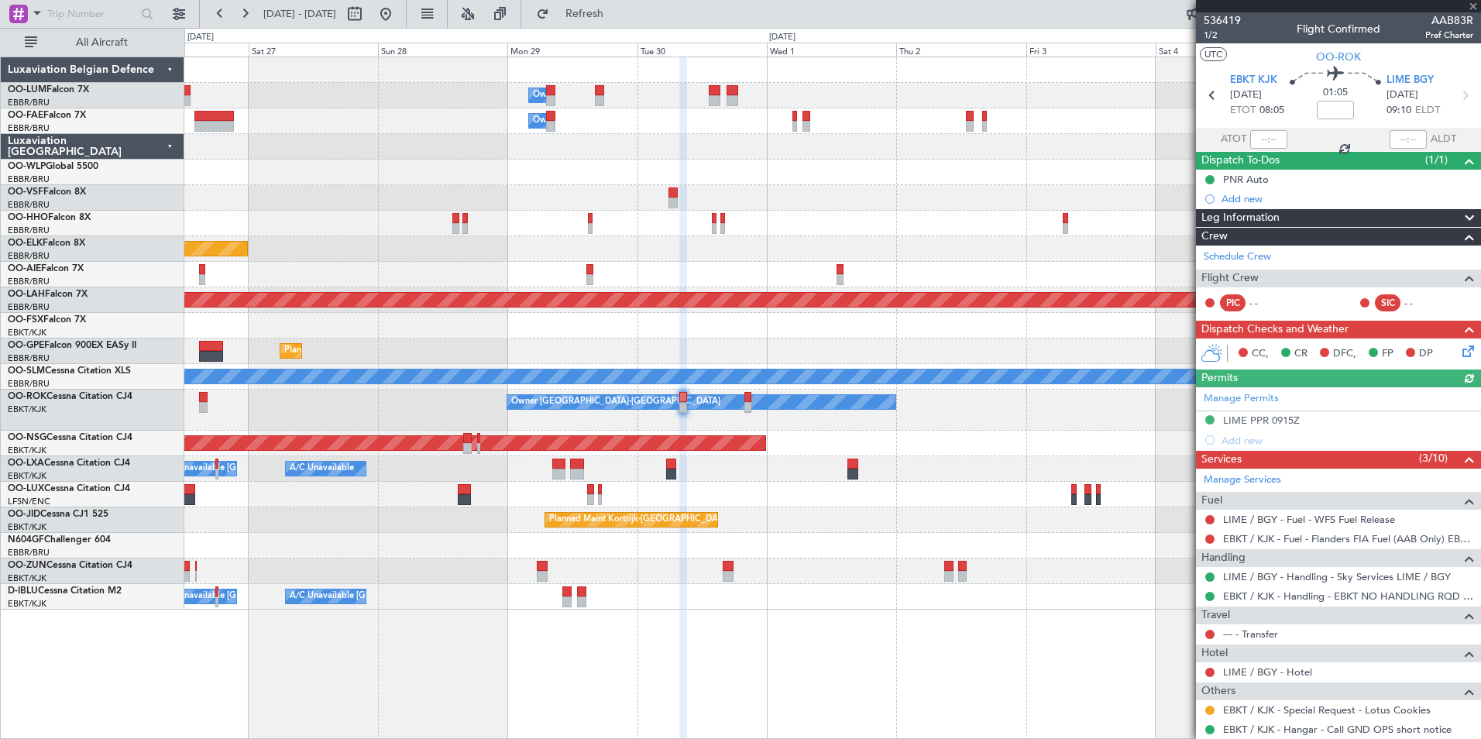
scroll to position [77, 0]
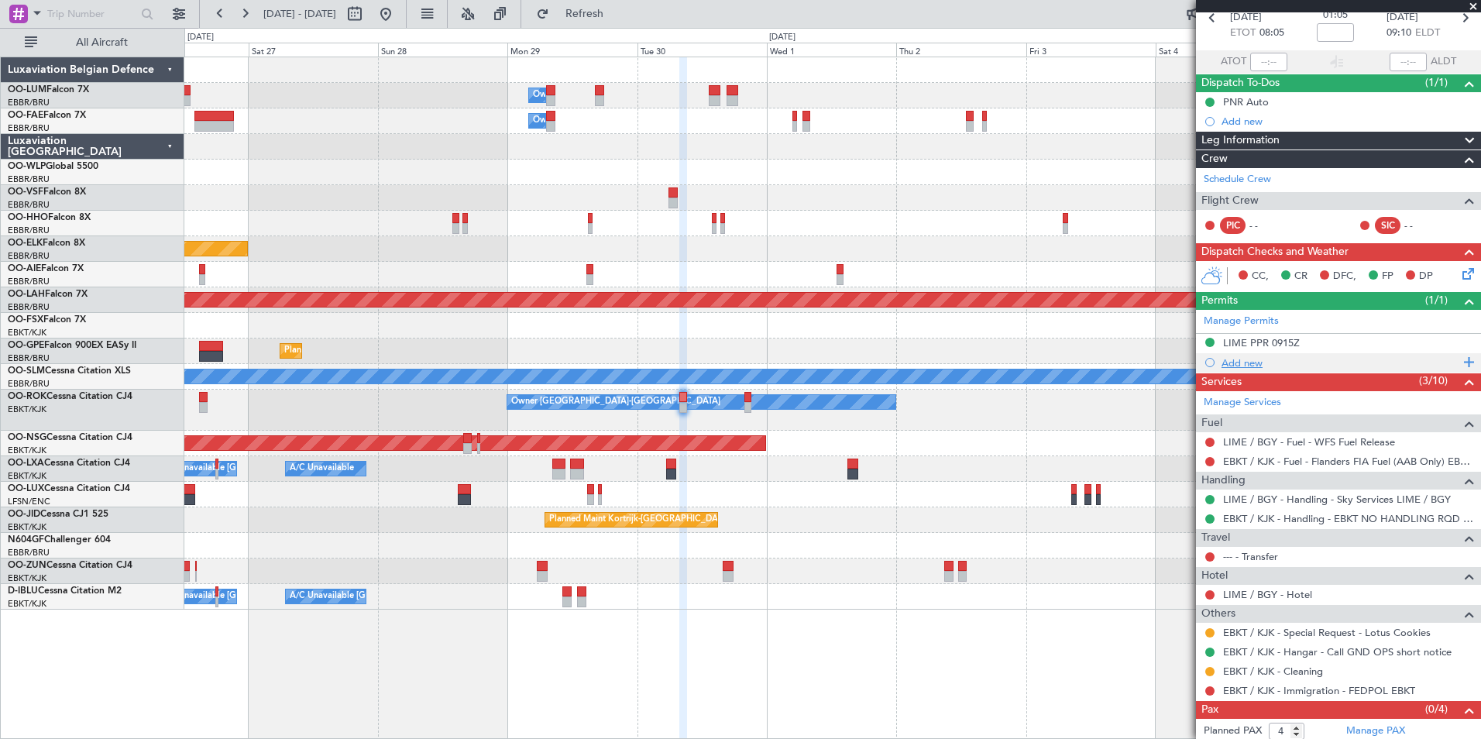
click at [1305, 353] on div "Add new" at bounding box center [1338, 362] width 285 height 19
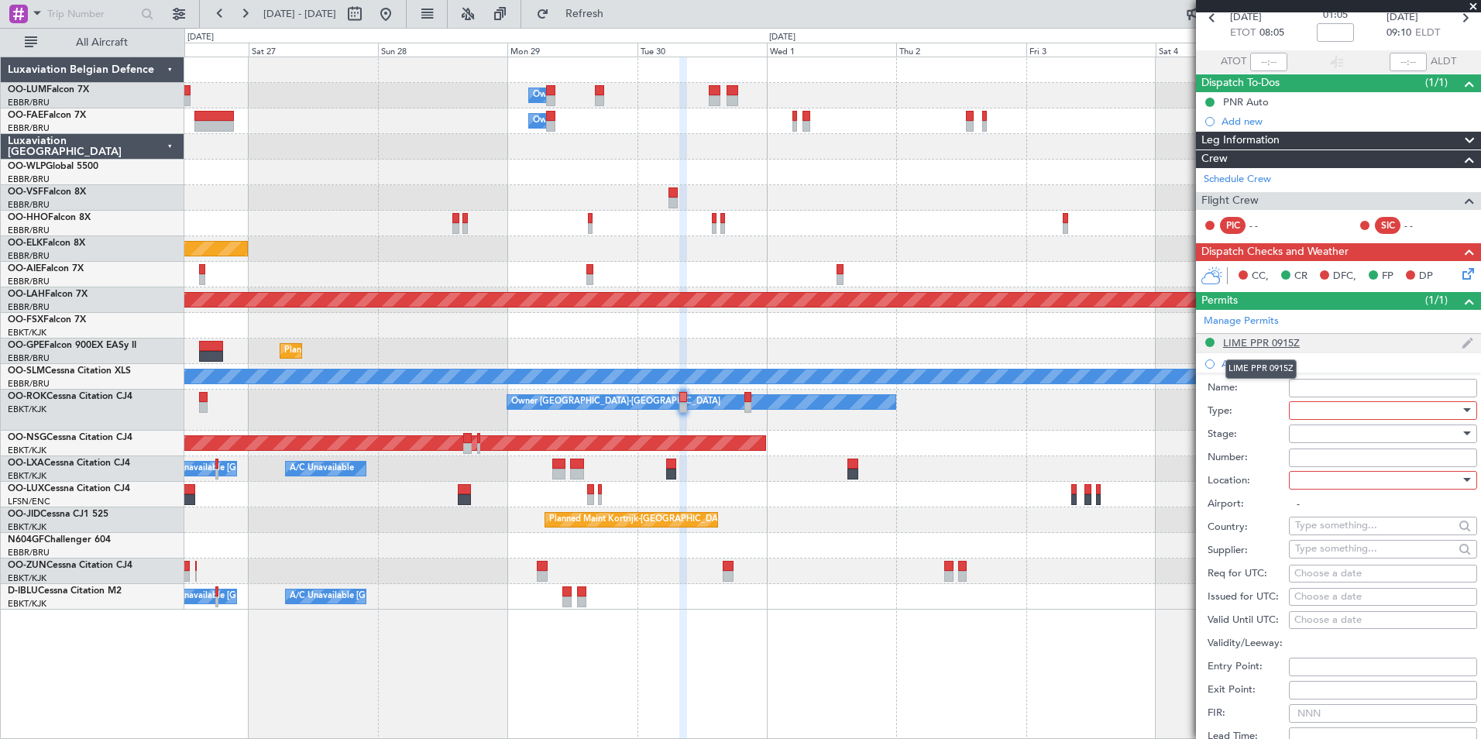
click at [1276, 336] on div "LIME PPR 0915Z" at bounding box center [1261, 342] width 77 height 13
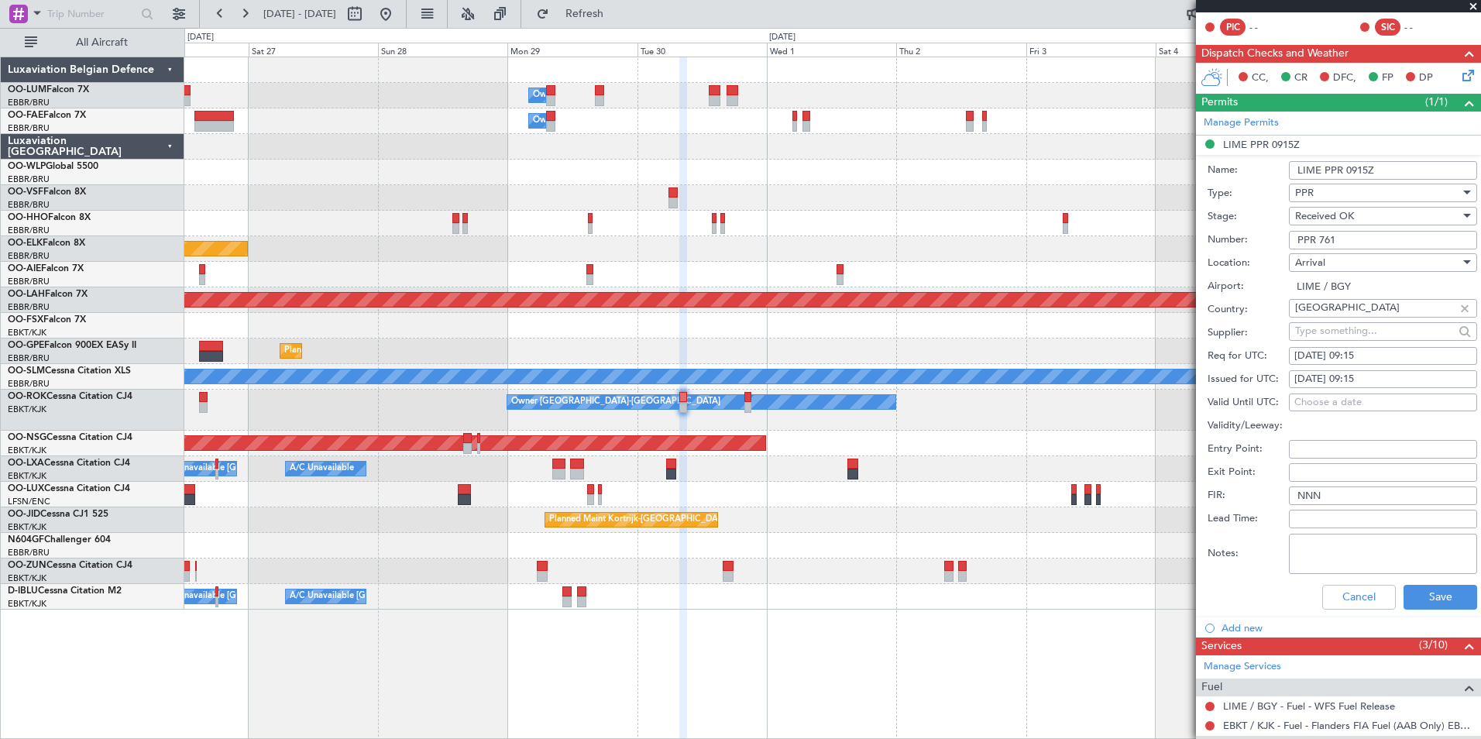
scroll to position [387, 0]
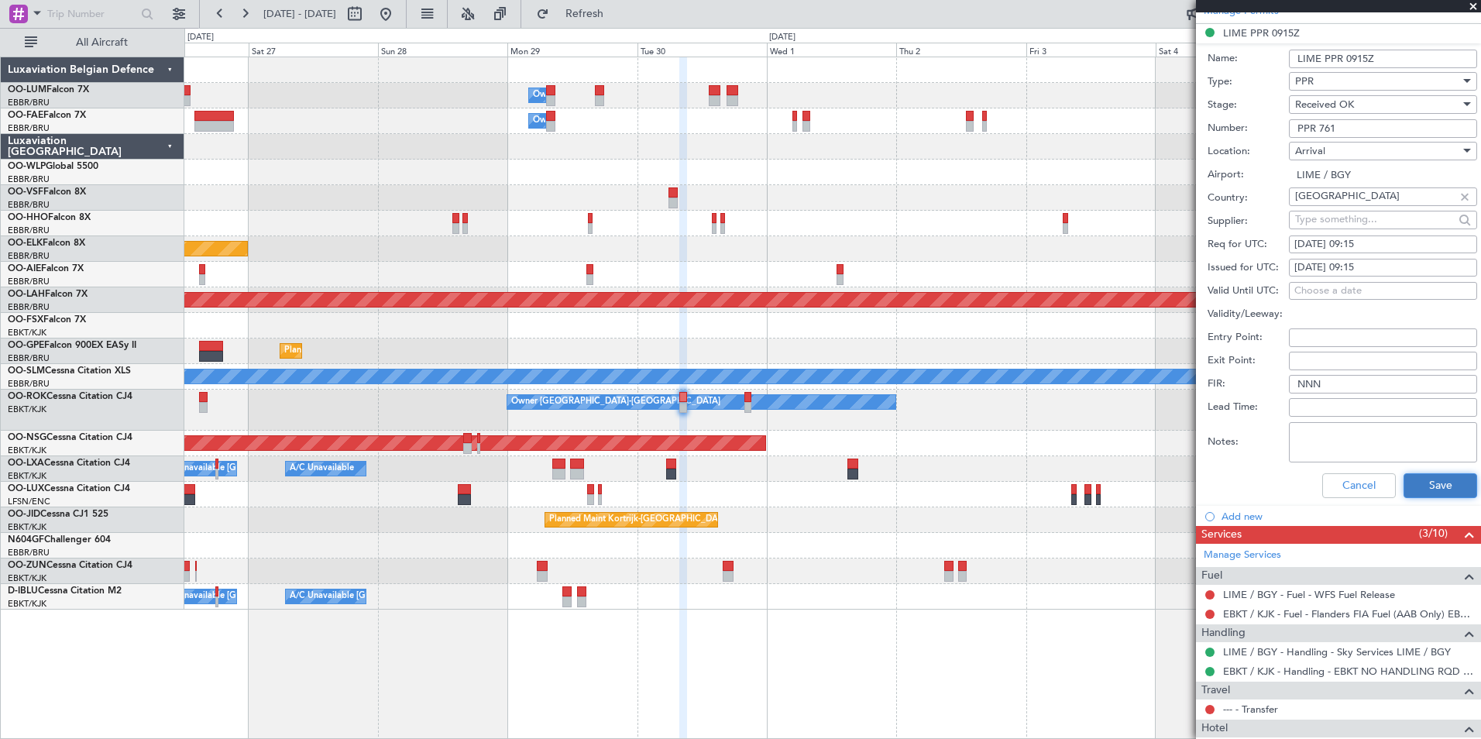
click at [1429, 481] on button "Save" at bounding box center [1441, 485] width 74 height 25
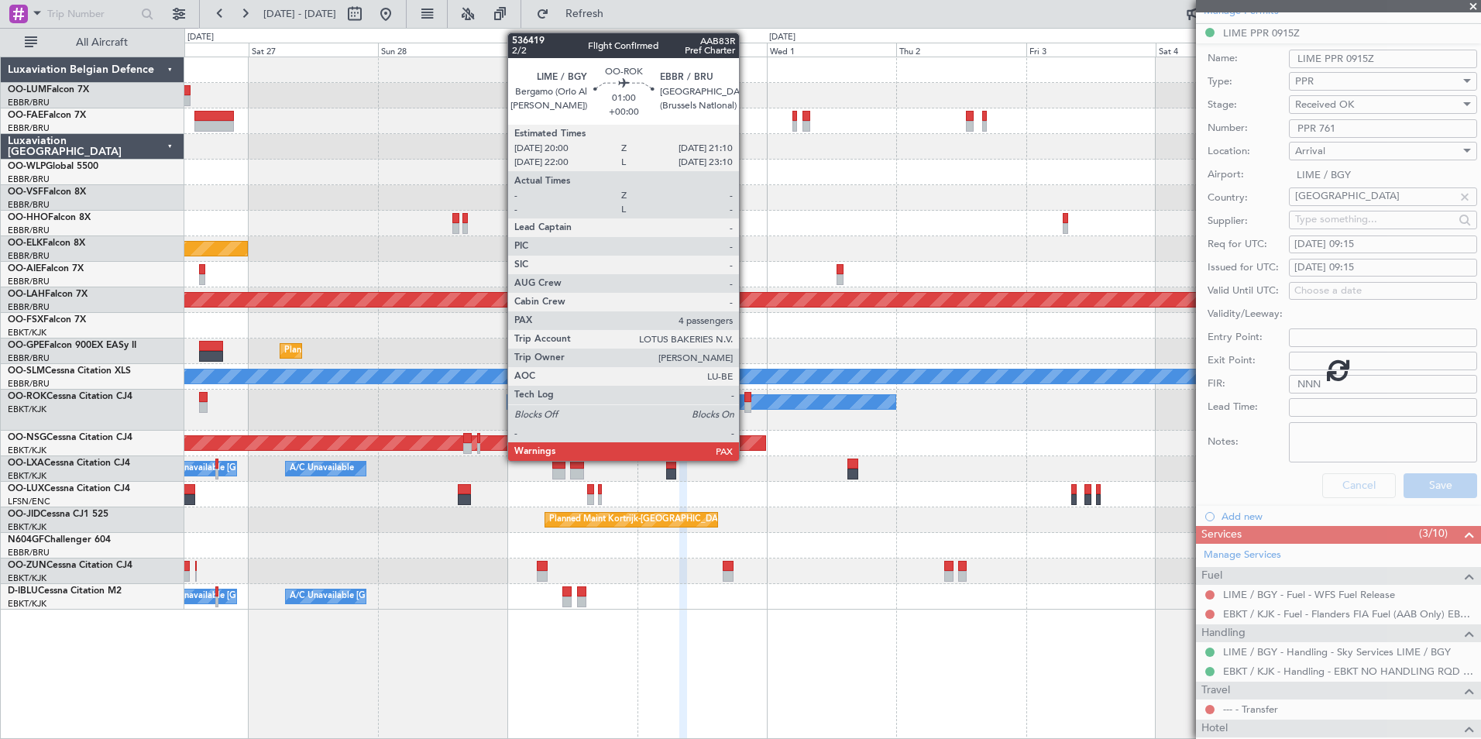
click at [745, 397] on div at bounding box center [748, 397] width 7 height 11
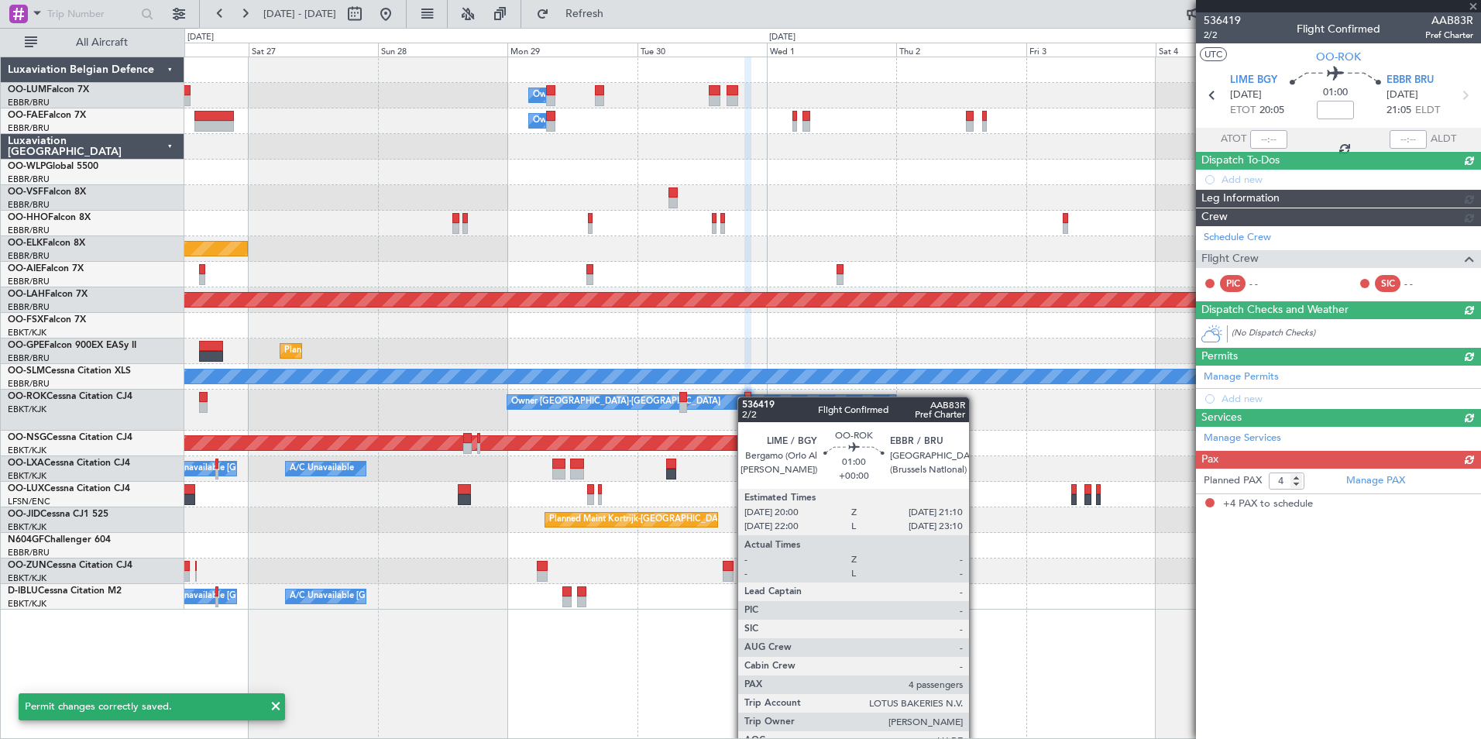
scroll to position [0, 0]
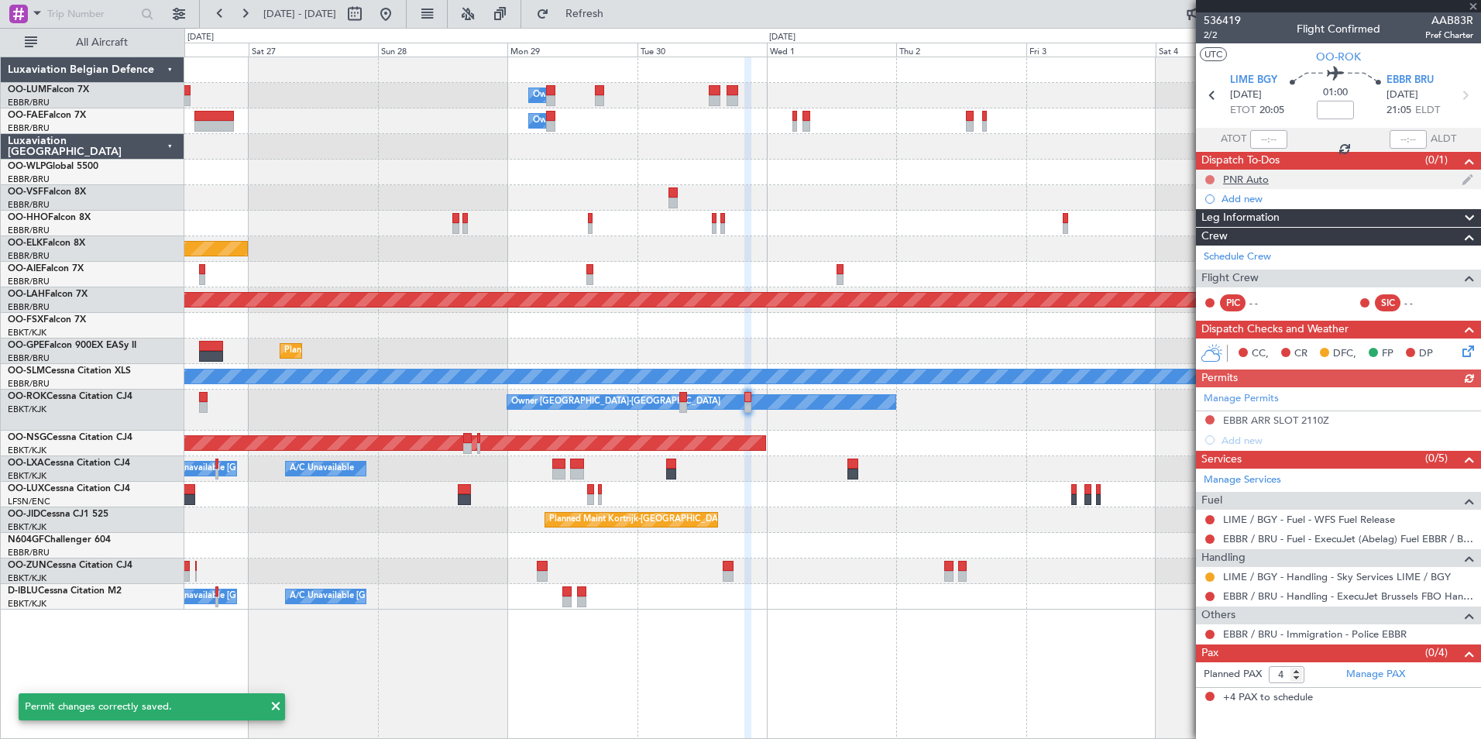
click at [1210, 181] on button at bounding box center [1210, 179] width 9 height 9
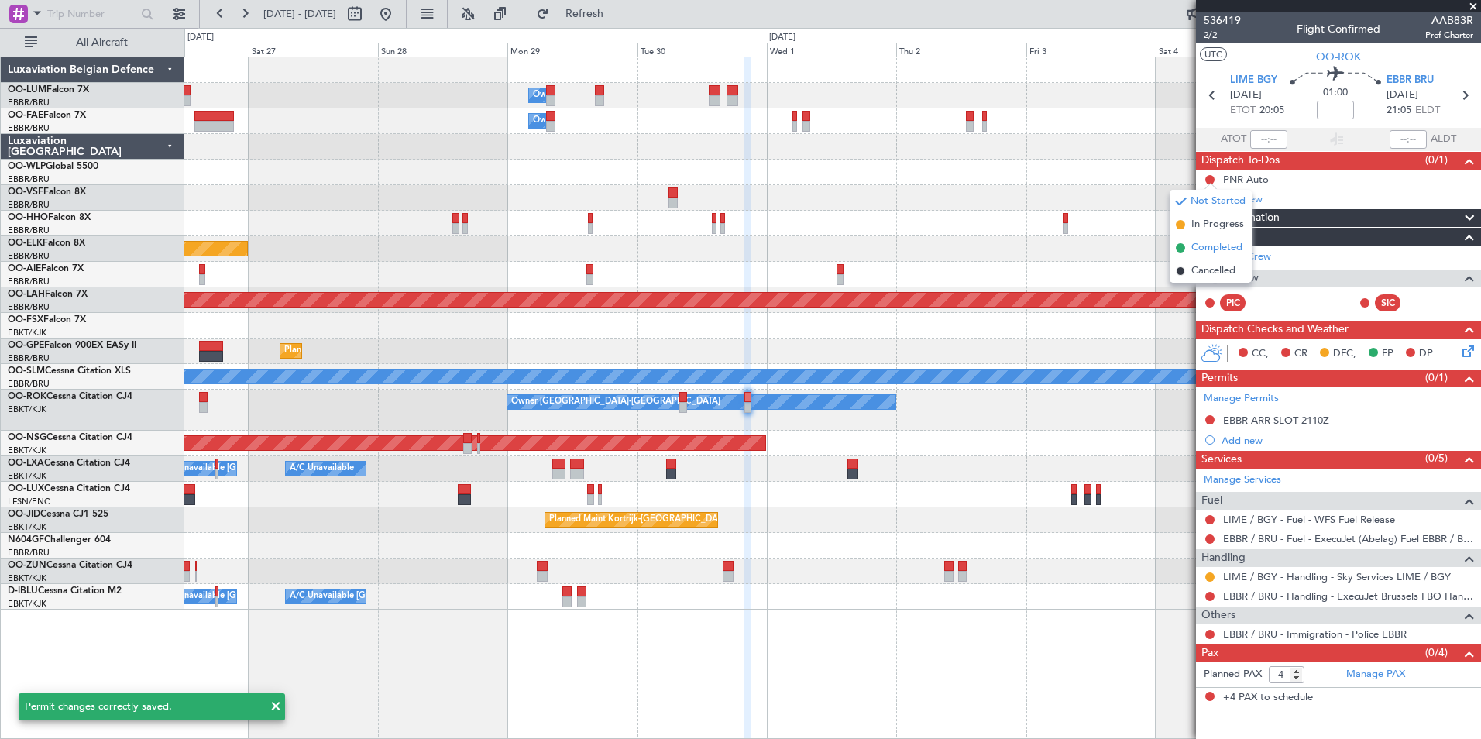
click at [1204, 251] on span "Completed" at bounding box center [1217, 247] width 51 height 15
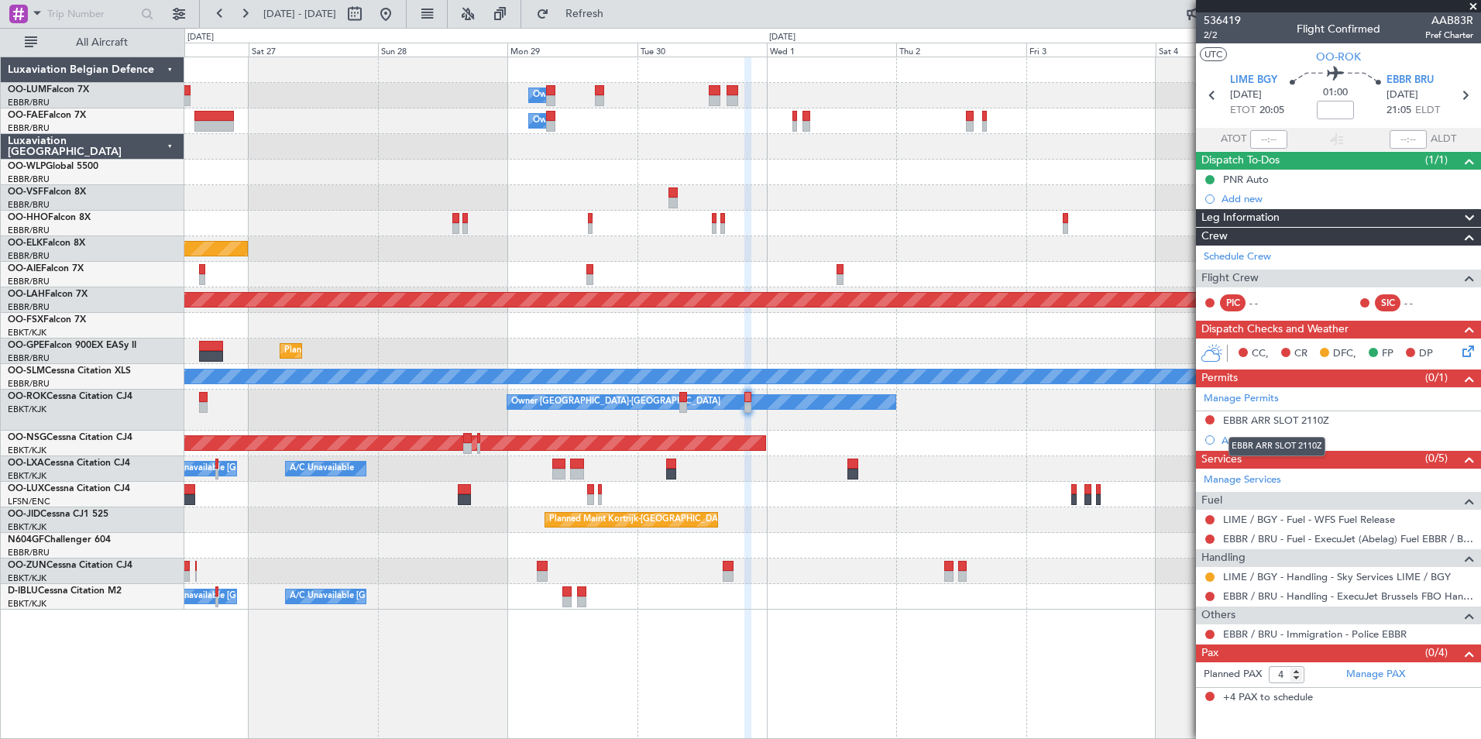
click at [1251, 441] on div "EBBR ARR SLOT 2110Z" at bounding box center [1277, 446] width 97 height 19
click at [1256, 435] on div "Add new" at bounding box center [1341, 440] width 238 height 13
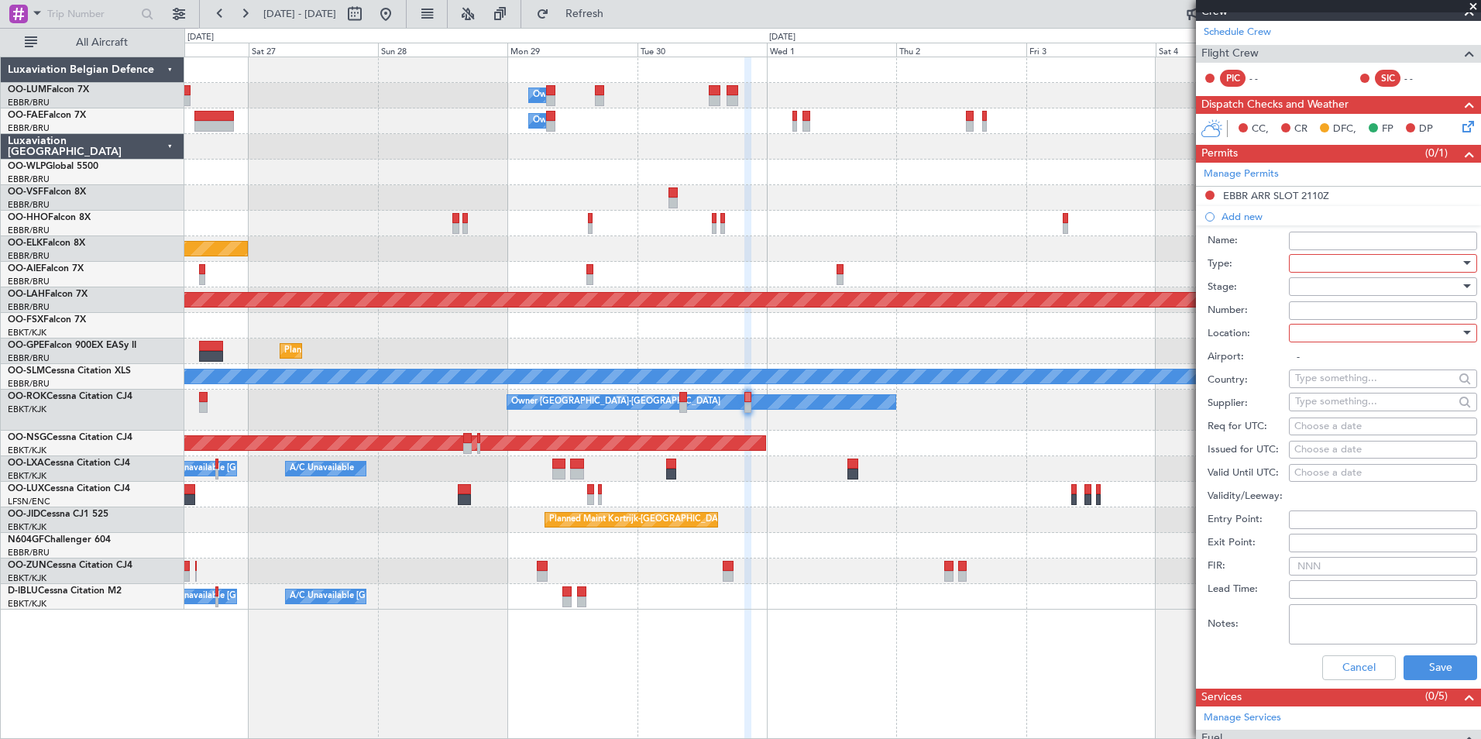
scroll to position [232, 0]
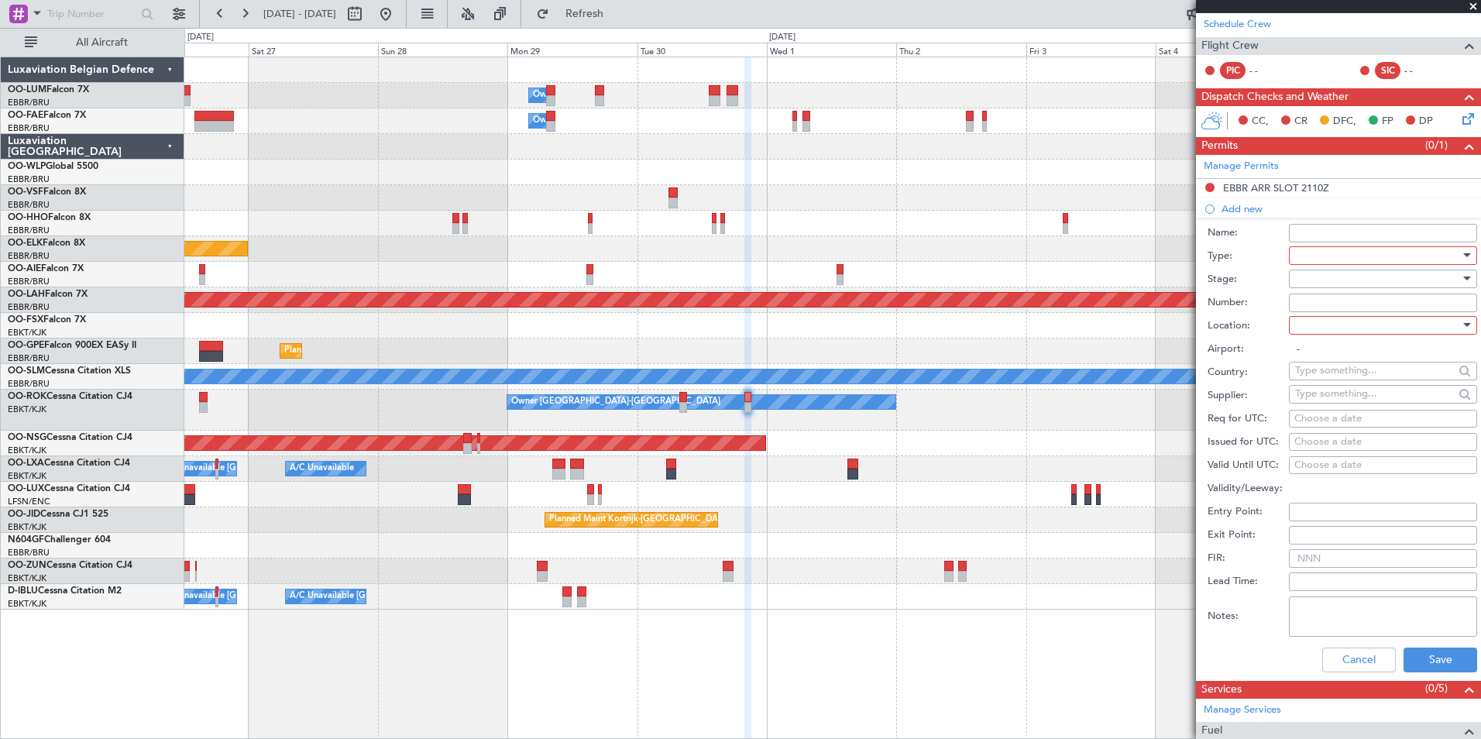
click at [1305, 259] on div at bounding box center [1377, 255] width 165 height 23
click at [1306, 330] on span "PPR" at bounding box center [1377, 333] width 163 height 23
click at [1309, 331] on div at bounding box center [1377, 325] width 165 height 23
click at [1319, 364] on span "Departure" at bounding box center [1377, 356] width 163 height 23
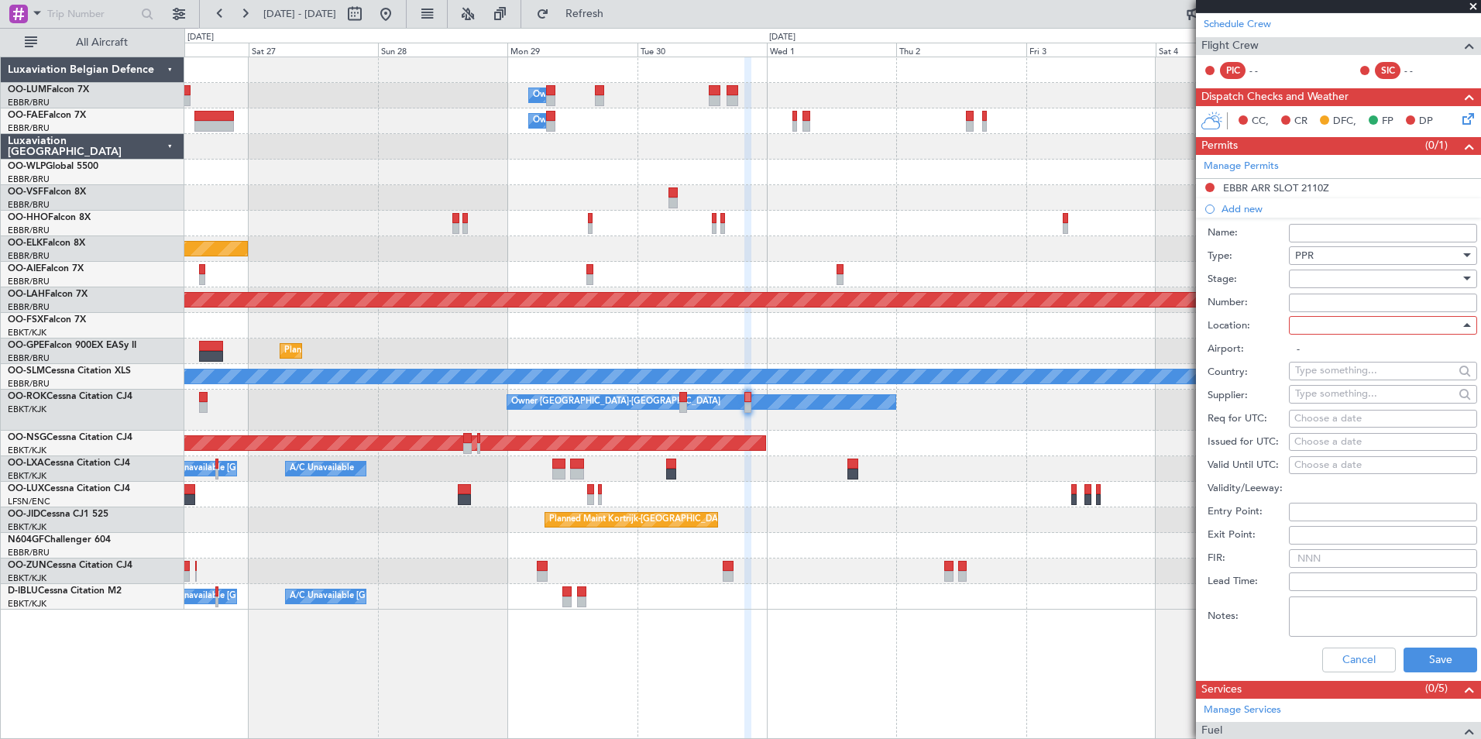
type input "LIME / BGY"
click at [1316, 424] on div "Choose a date" at bounding box center [1383, 418] width 177 height 15
select select "9"
select select "2025"
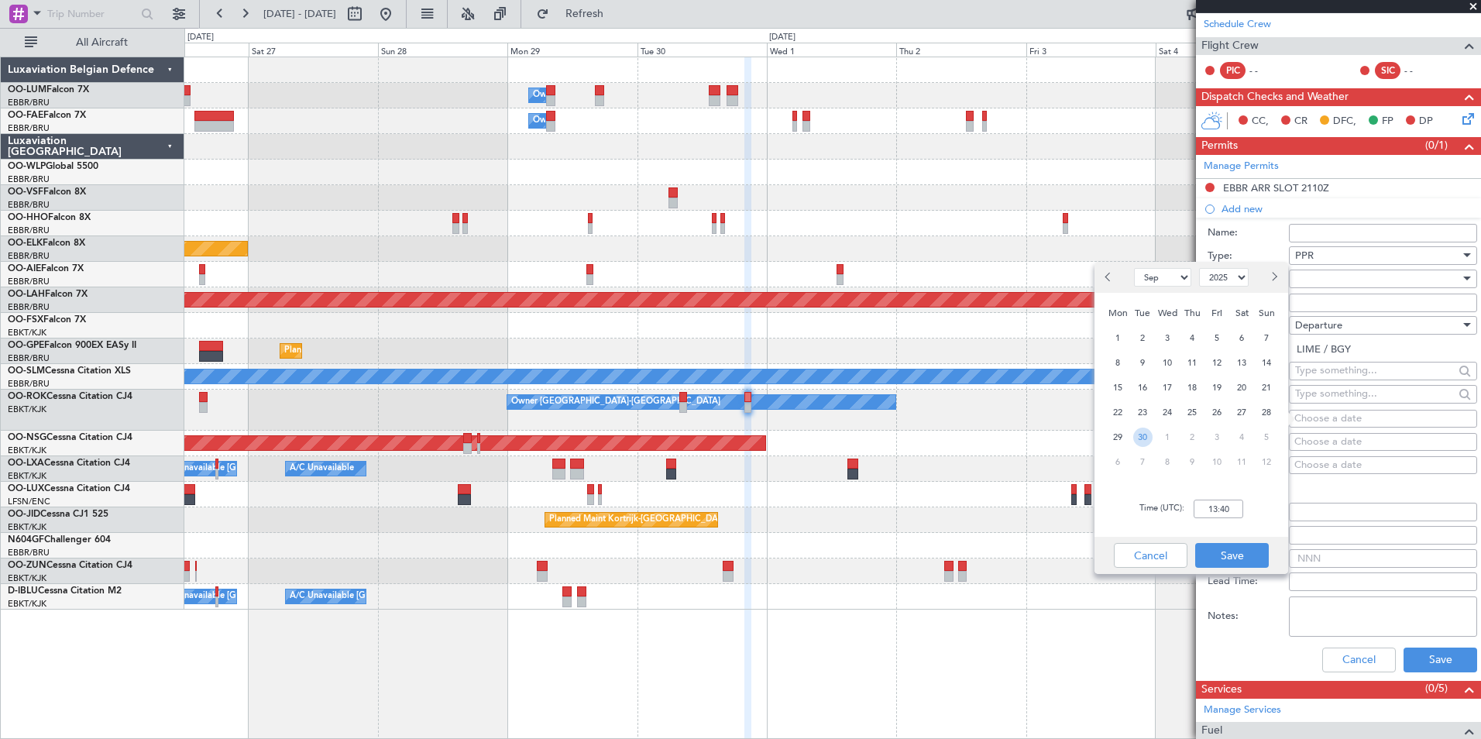
click at [1145, 437] on span "30" at bounding box center [1143, 437] width 19 height 19
click at [1209, 501] on input "00:00" at bounding box center [1219, 509] width 50 height 19
type input "20:00"
click at [1241, 545] on button "Save" at bounding box center [1232, 555] width 74 height 25
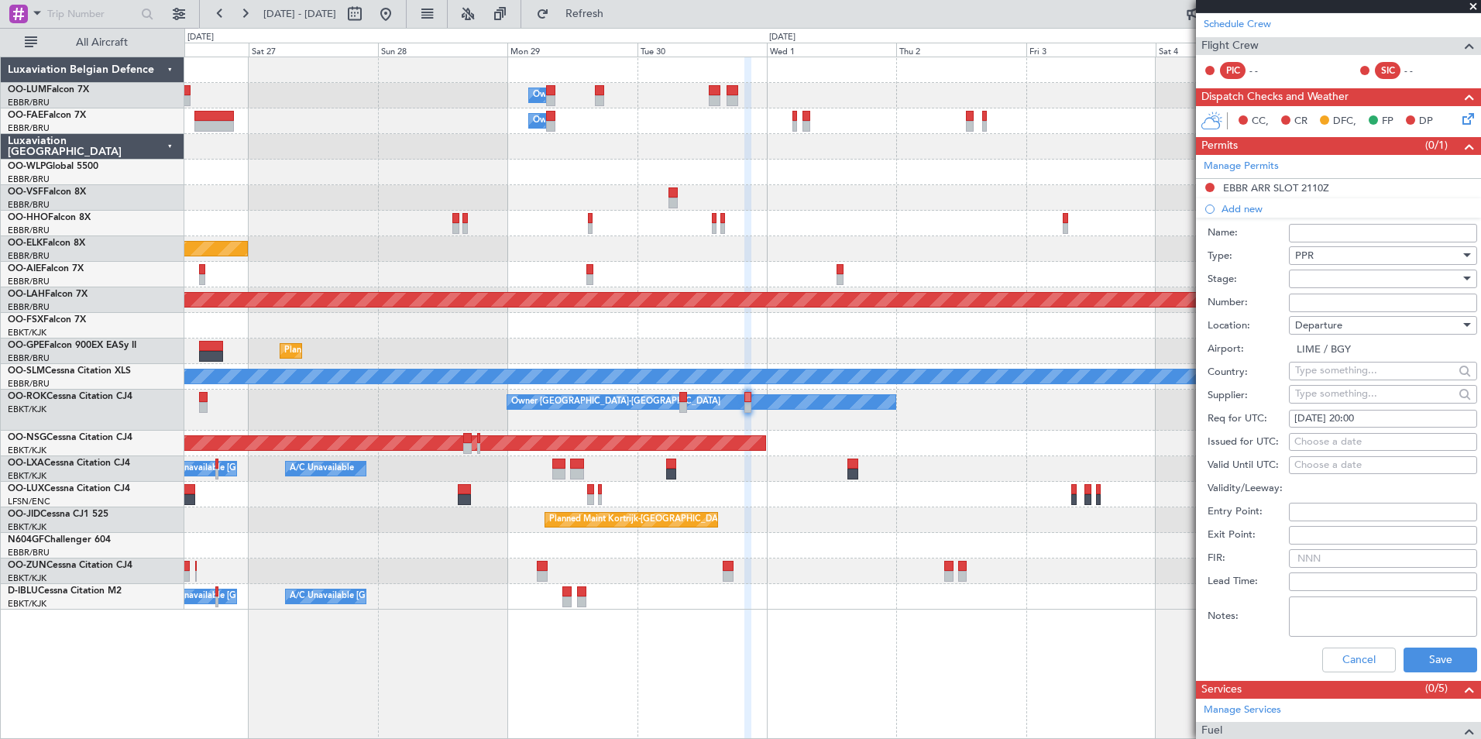
click at [1400, 435] on div "Choose a date" at bounding box center [1383, 442] width 177 height 15
select select "9"
select select "2025"
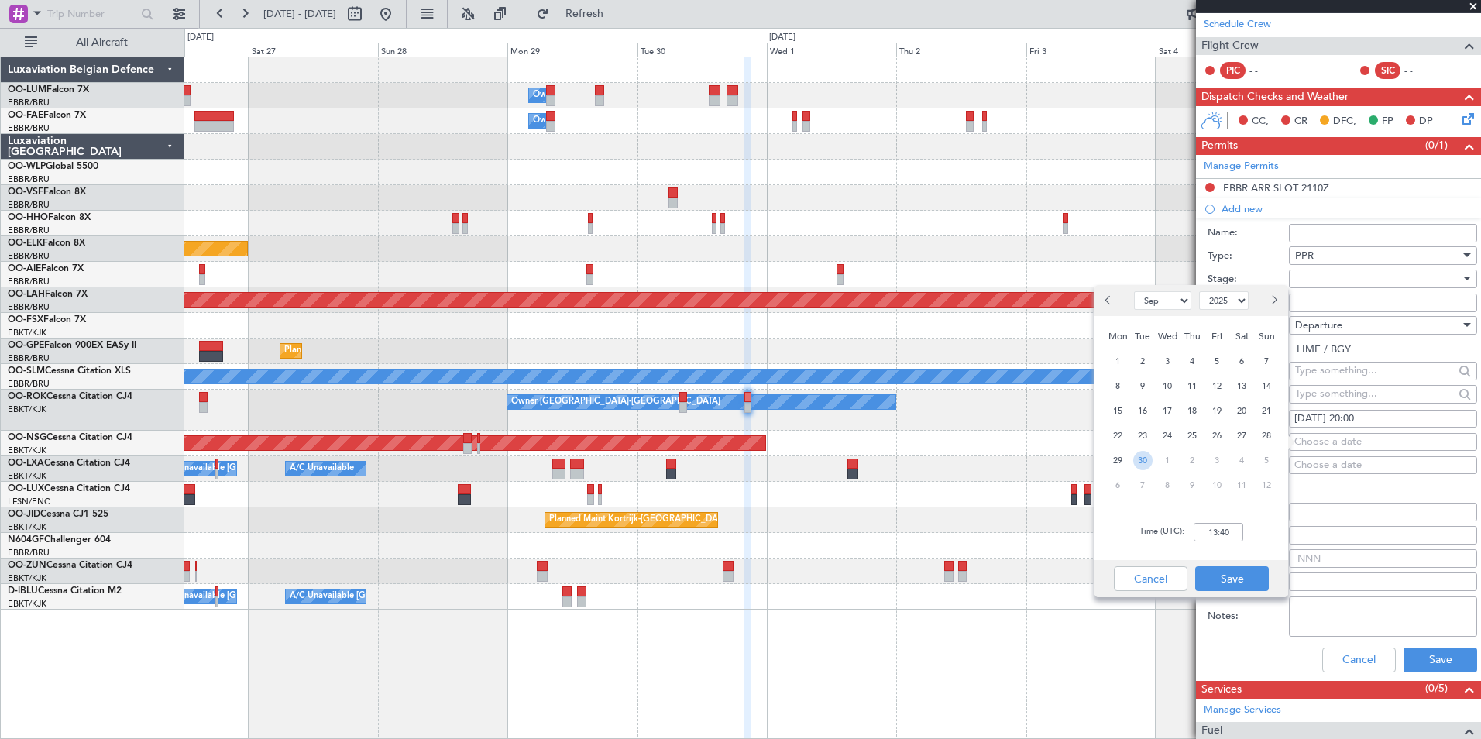
click at [1146, 457] on span "30" at bounding box center [1143, 460] width 19 height 19
click at [1202, 521] on div "Time (UTC): 00:00" at bounding box center [1192, 532] width 194 height 56
click at [1210, 532] on input "00:00" at bounding box center [1219, 532] width 50 height 19
type input "20:00"
click at [1231, 571] on button "Save" at bounding box center [1232, 578] width 74 height 25
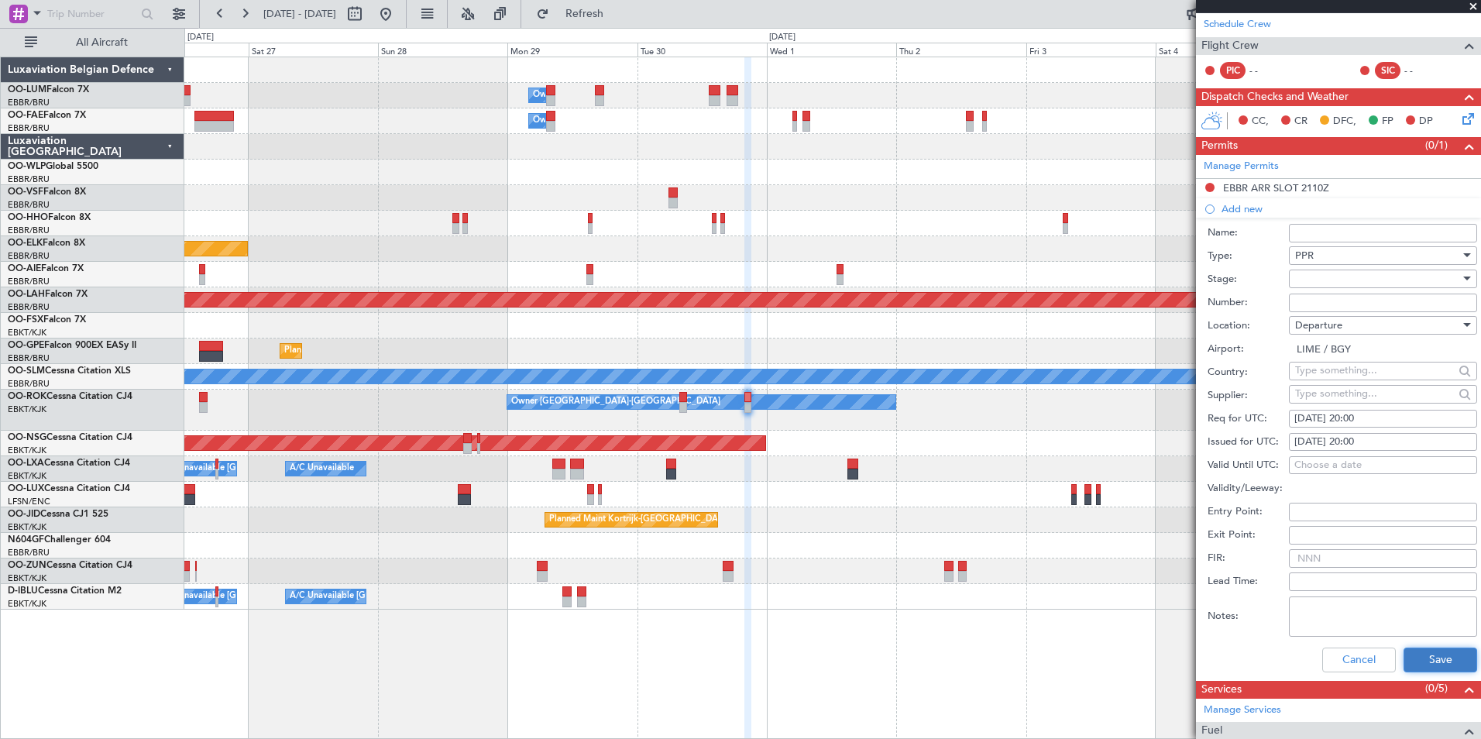
click at [1417, 659] on button "Save" at bounding box center [1441, 660] width 74 height 25
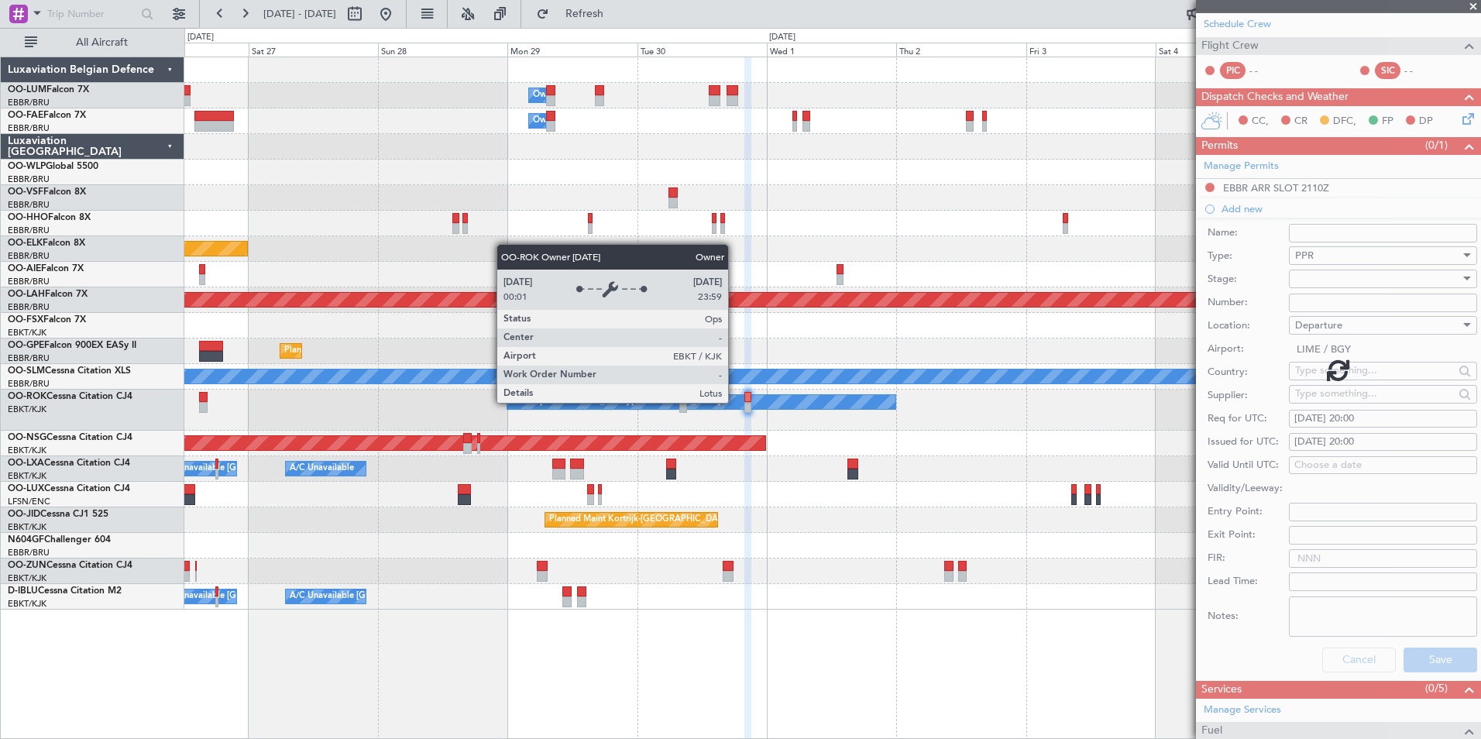
scroll to position [0, 0]
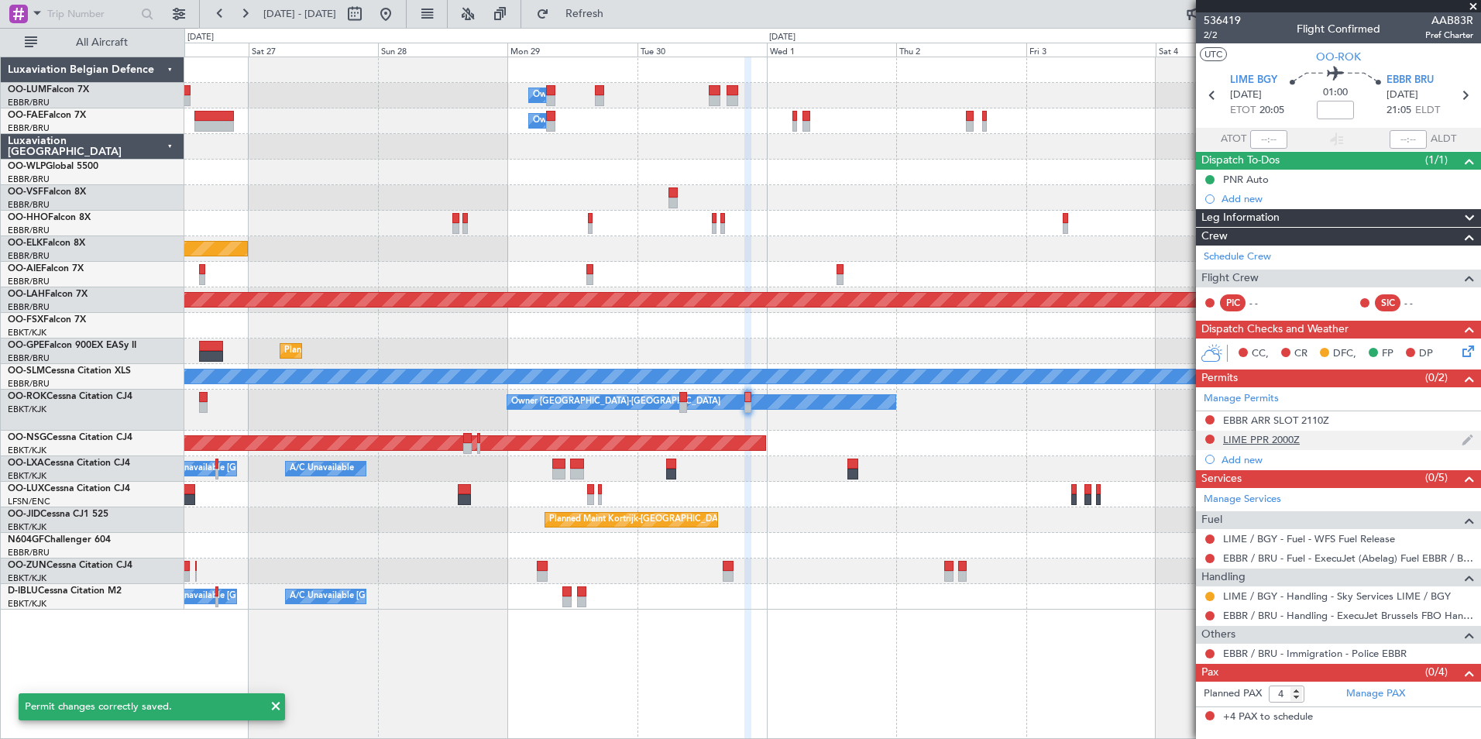
click at [1275, 434] on div "LIME PPR 2000Z" at bounding box center [1261, 439] width 77 height 13
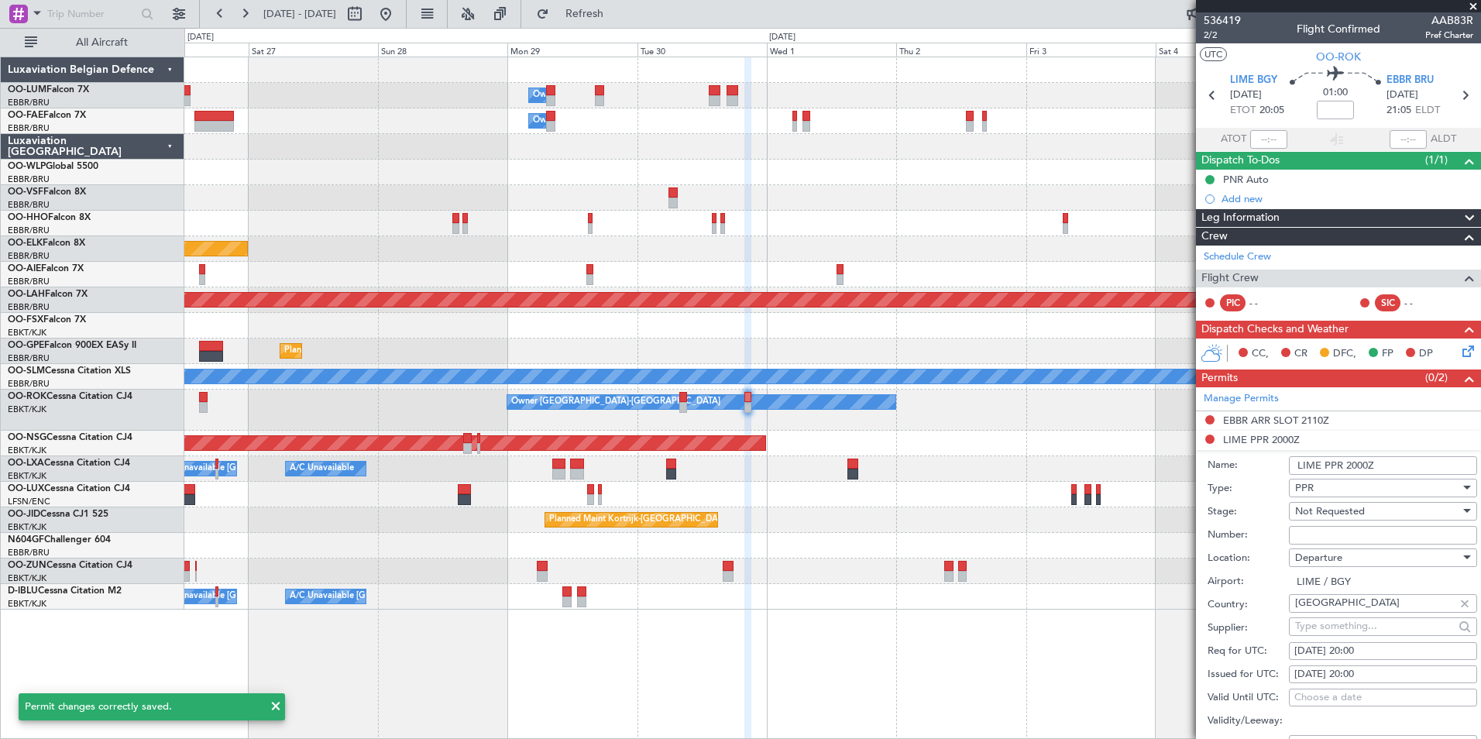
paste input "PPR 761"
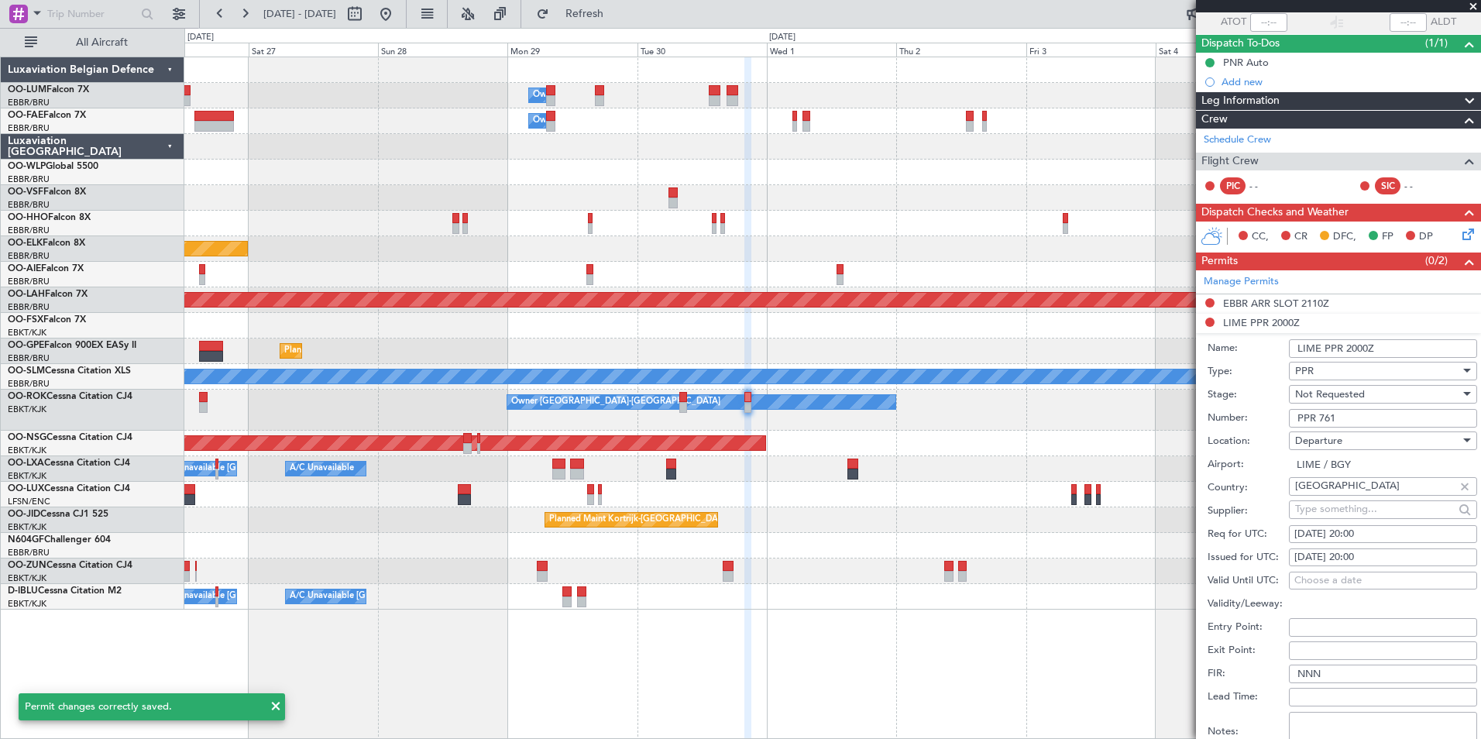
scroll to position [232, 0]
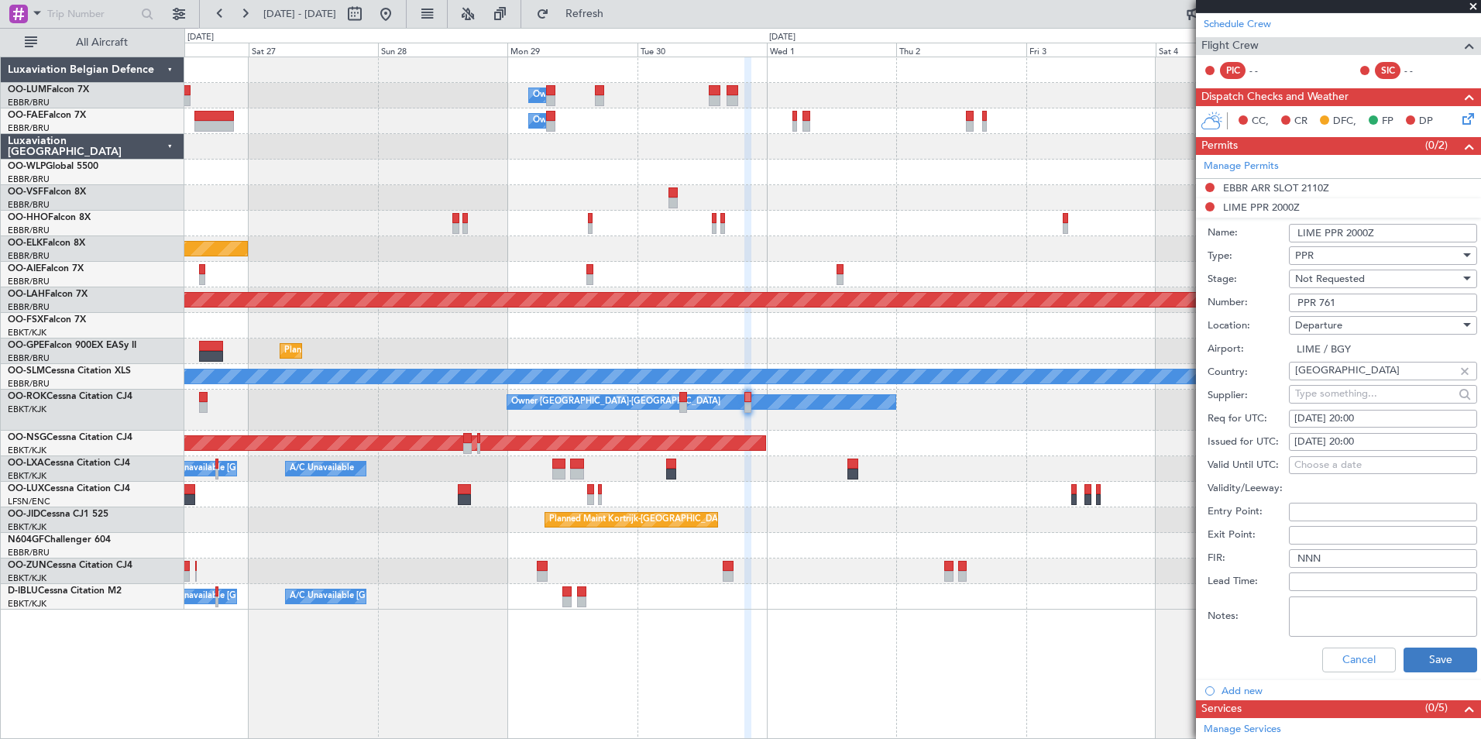
type input "PPR 761"
click at [1432, 652] on button "Save" at bounding box center [1441, 660] width 74 height 25
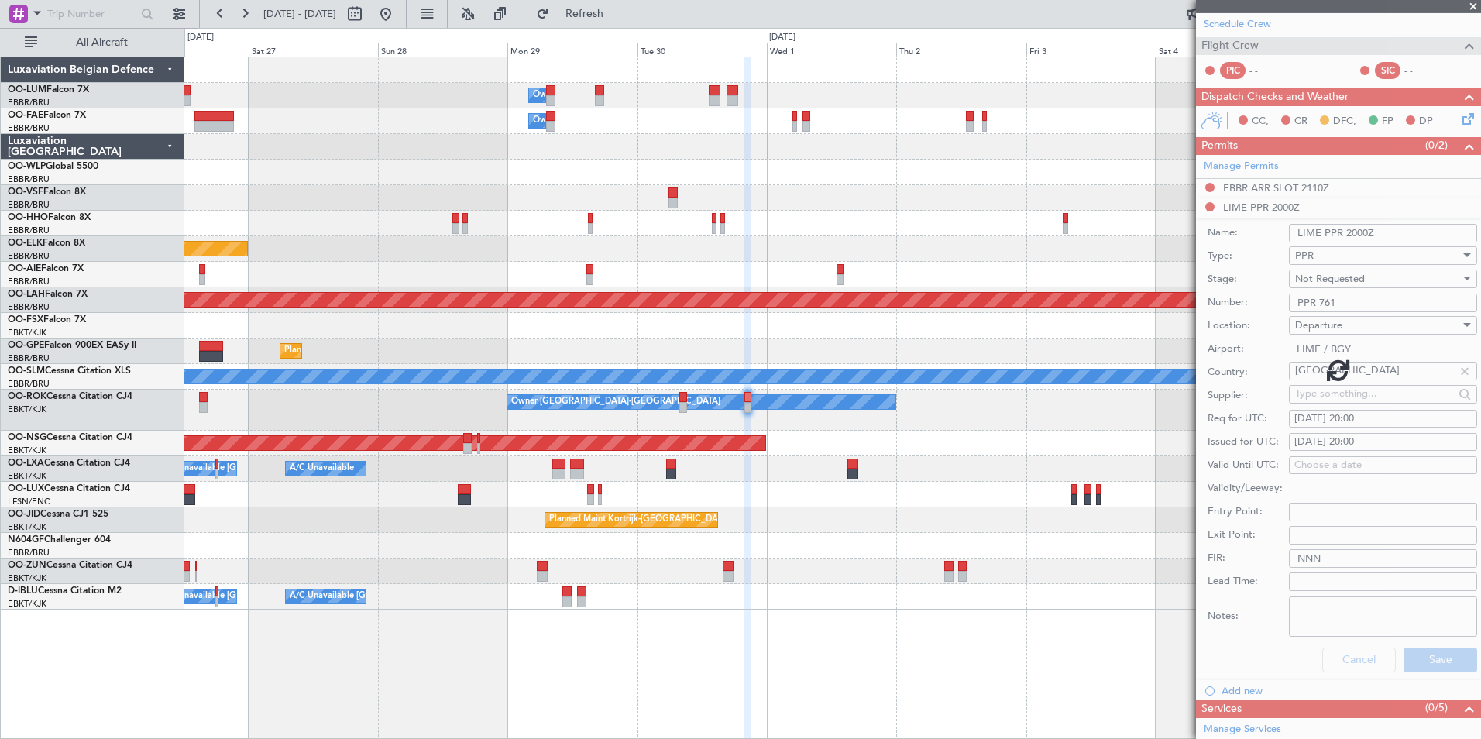
scroll to position [0, 0]
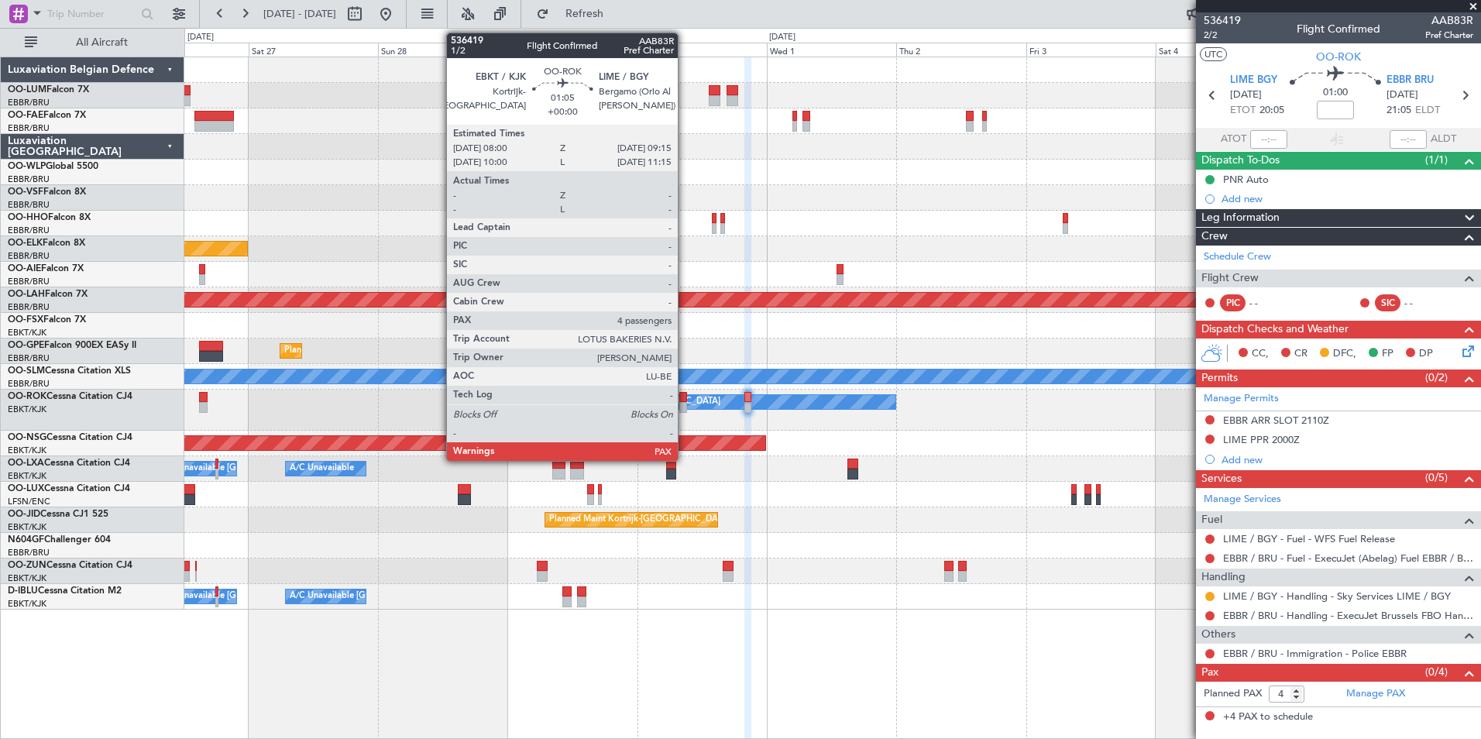
click at [685, 398] on div at bounding box center [682, 397] width 7 height 11
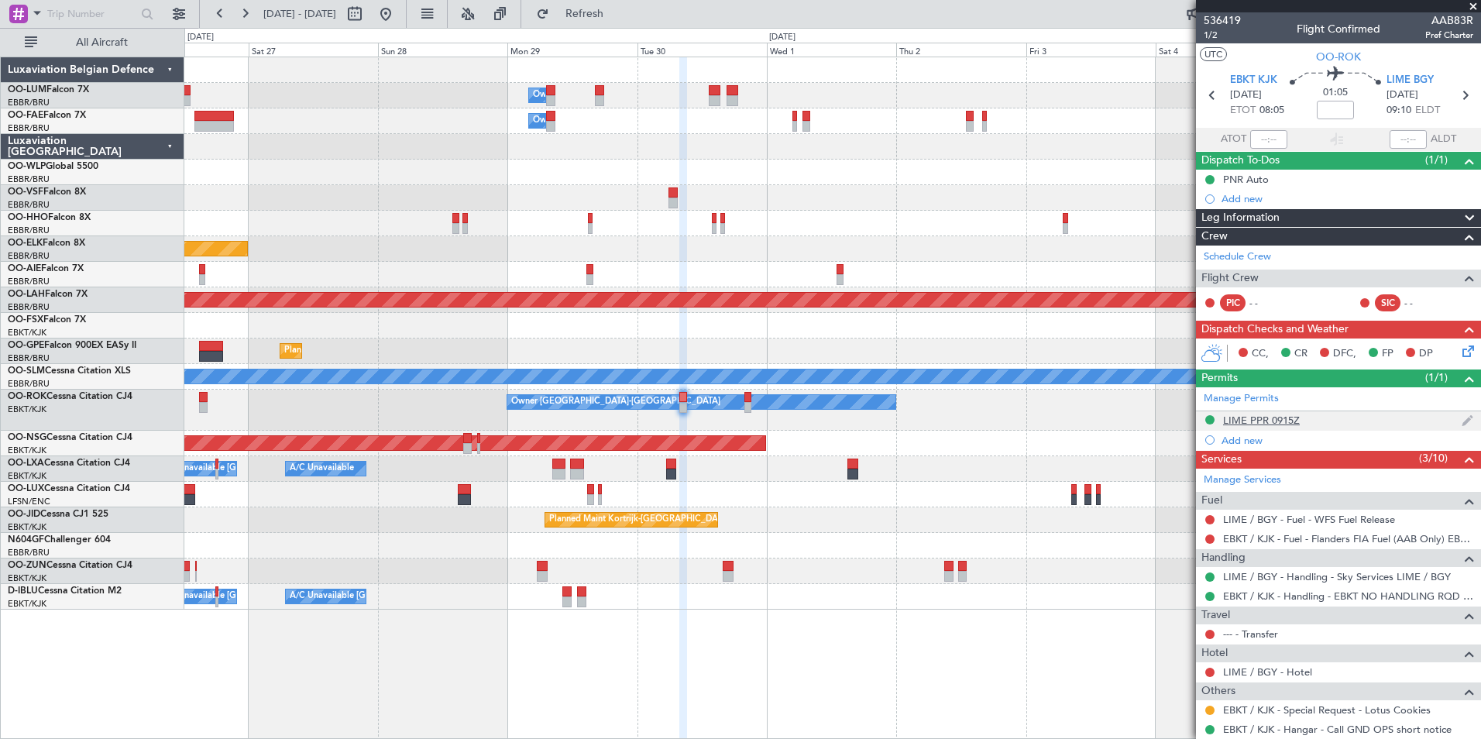
click at [1254, 420] on div "LIME PPR 0915Z" at bounding box center [1261, 420] width 77 height 13
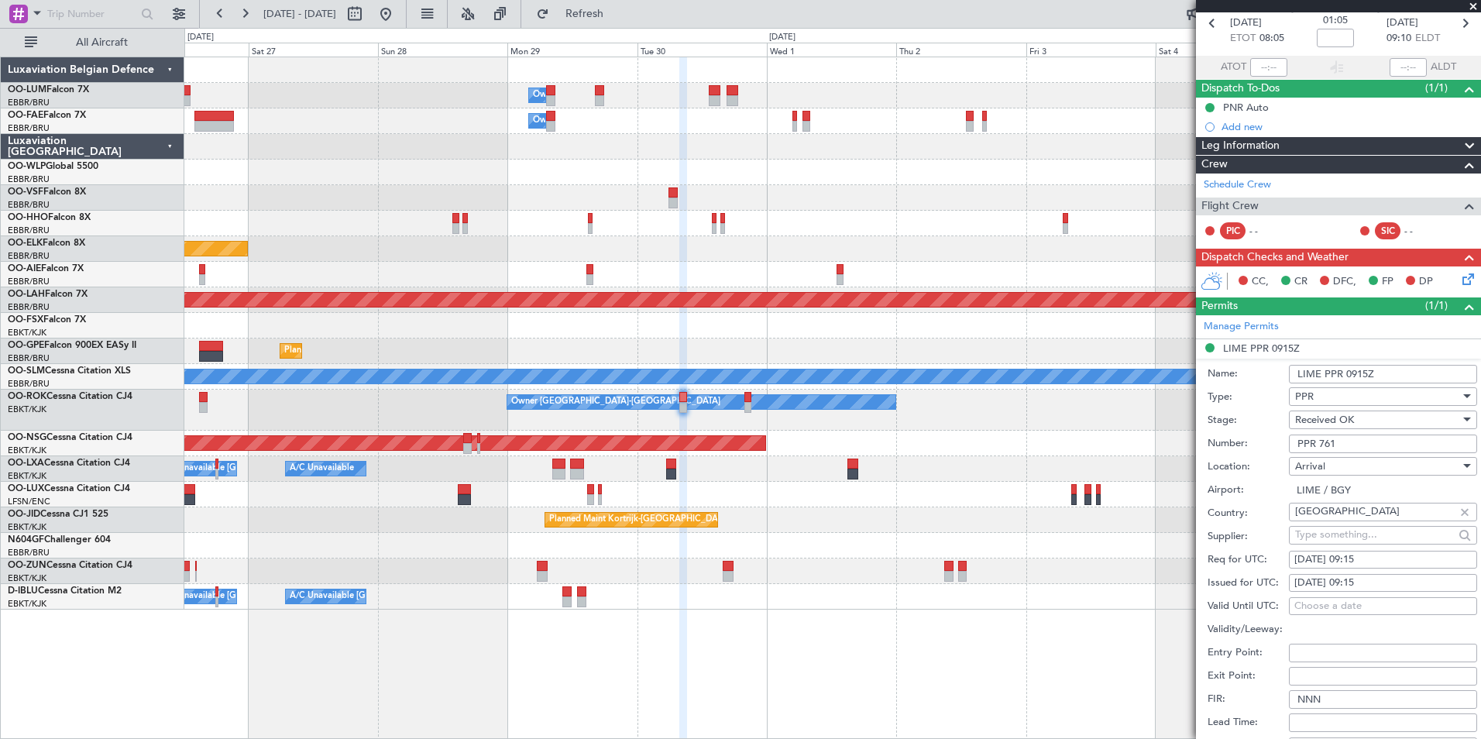
scroll to position [310, 0]
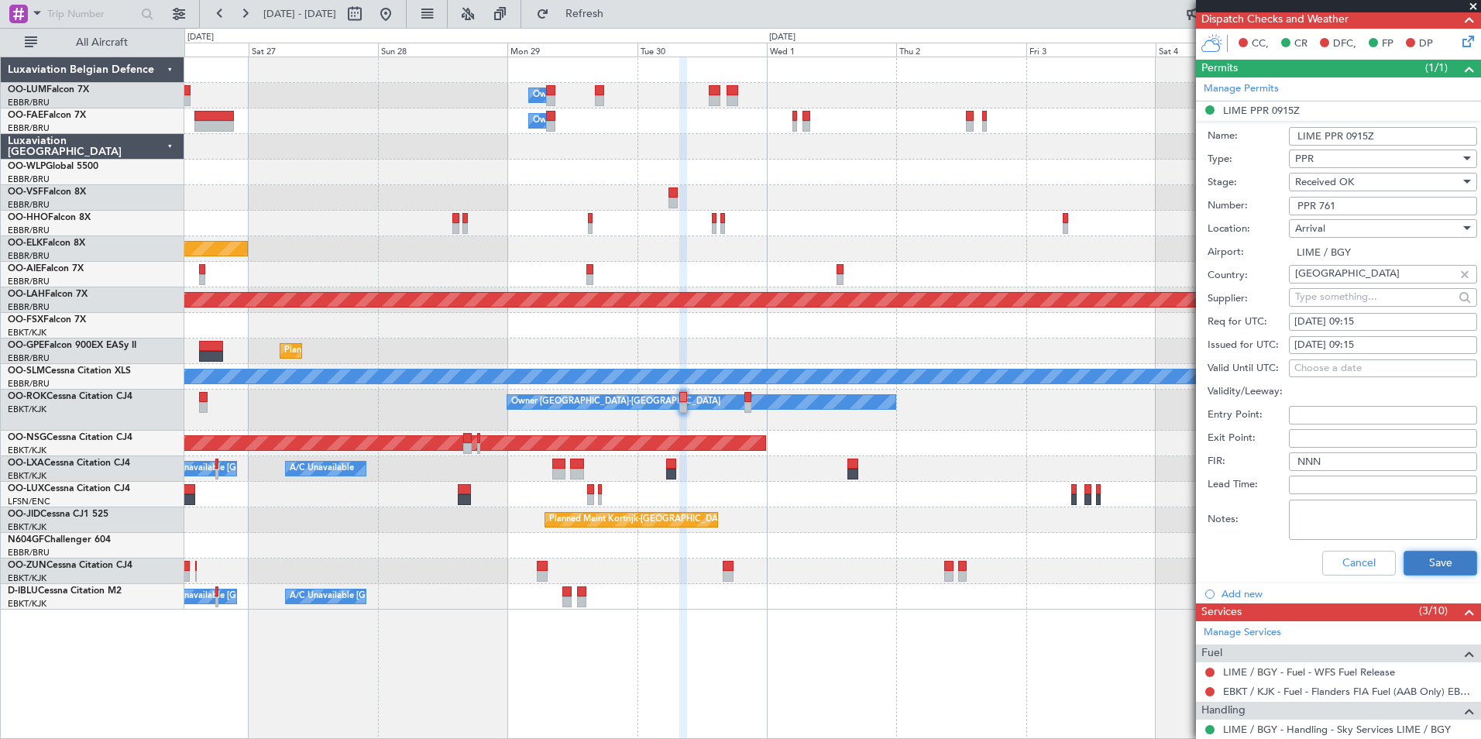
click at [1443, 562] on button "Save" at bounding box center [1441, 563] width 74 height 25
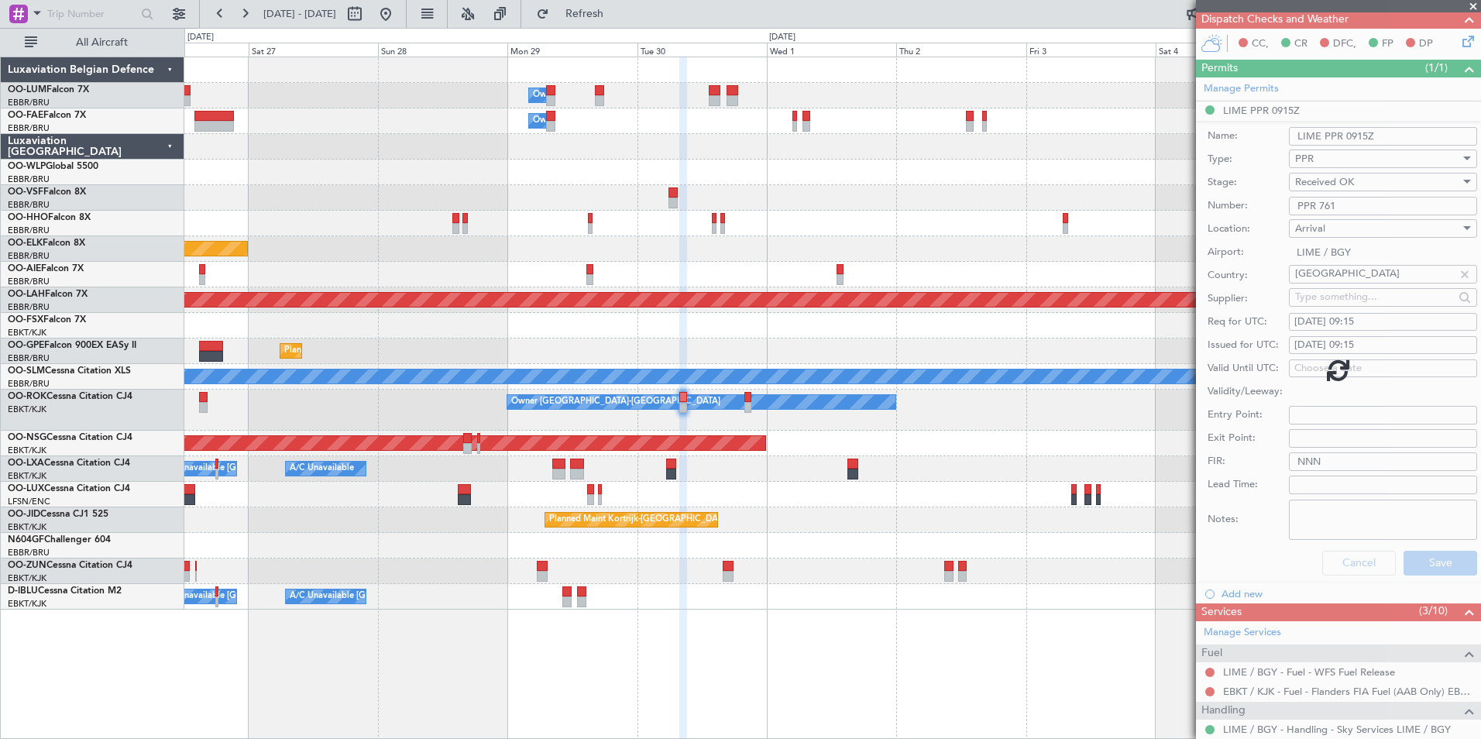
scroll to position [102, 0]
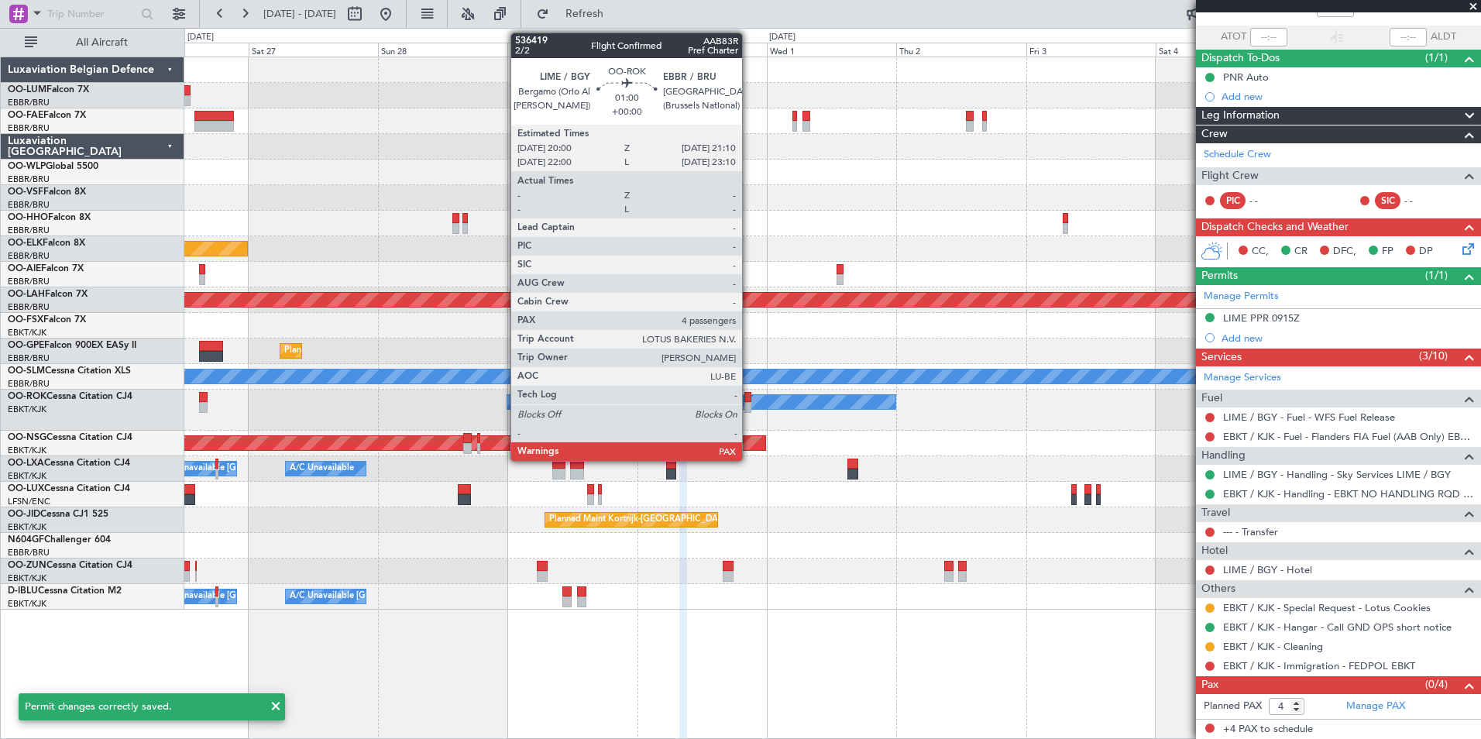
click at [749, 397] on div at bounding box center [748, 397] width 7 height 11
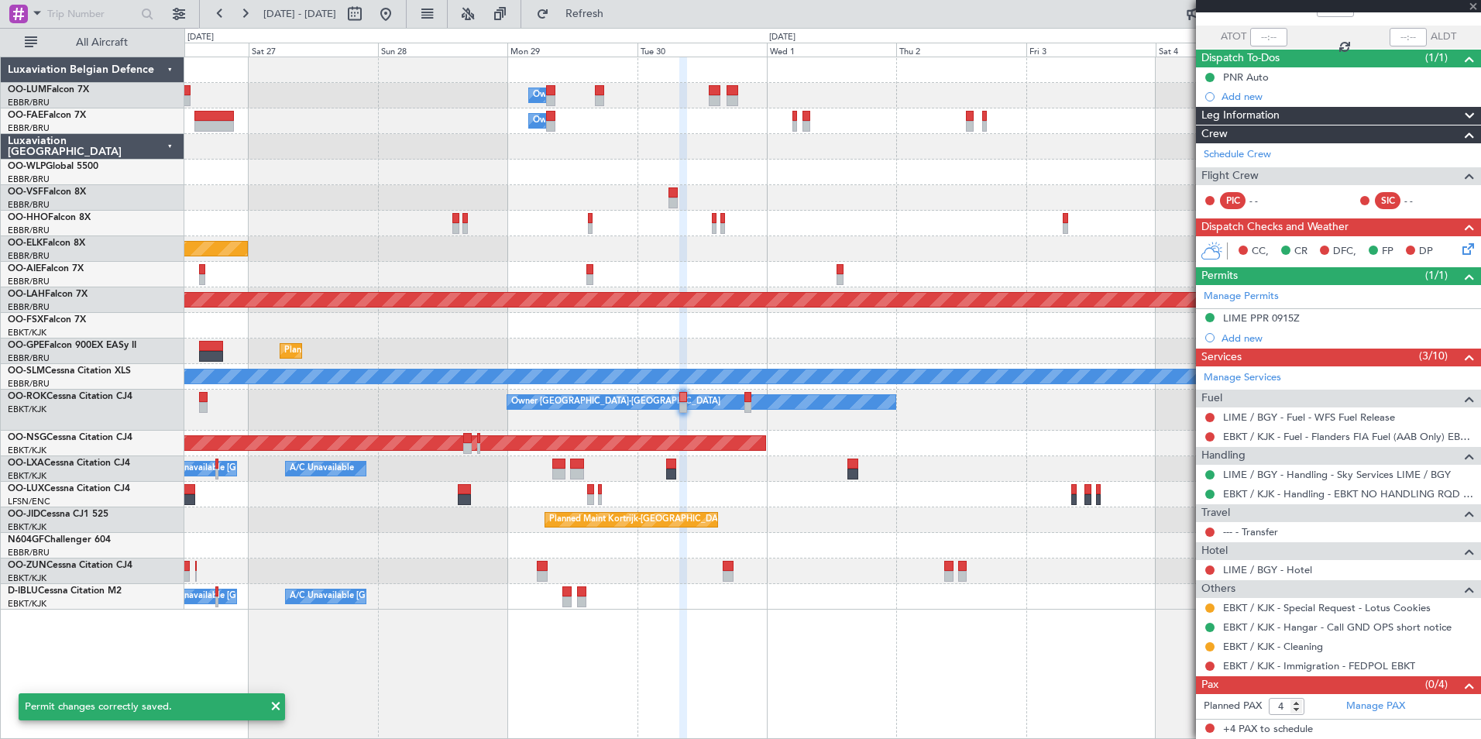
scroll to position [0, 0]
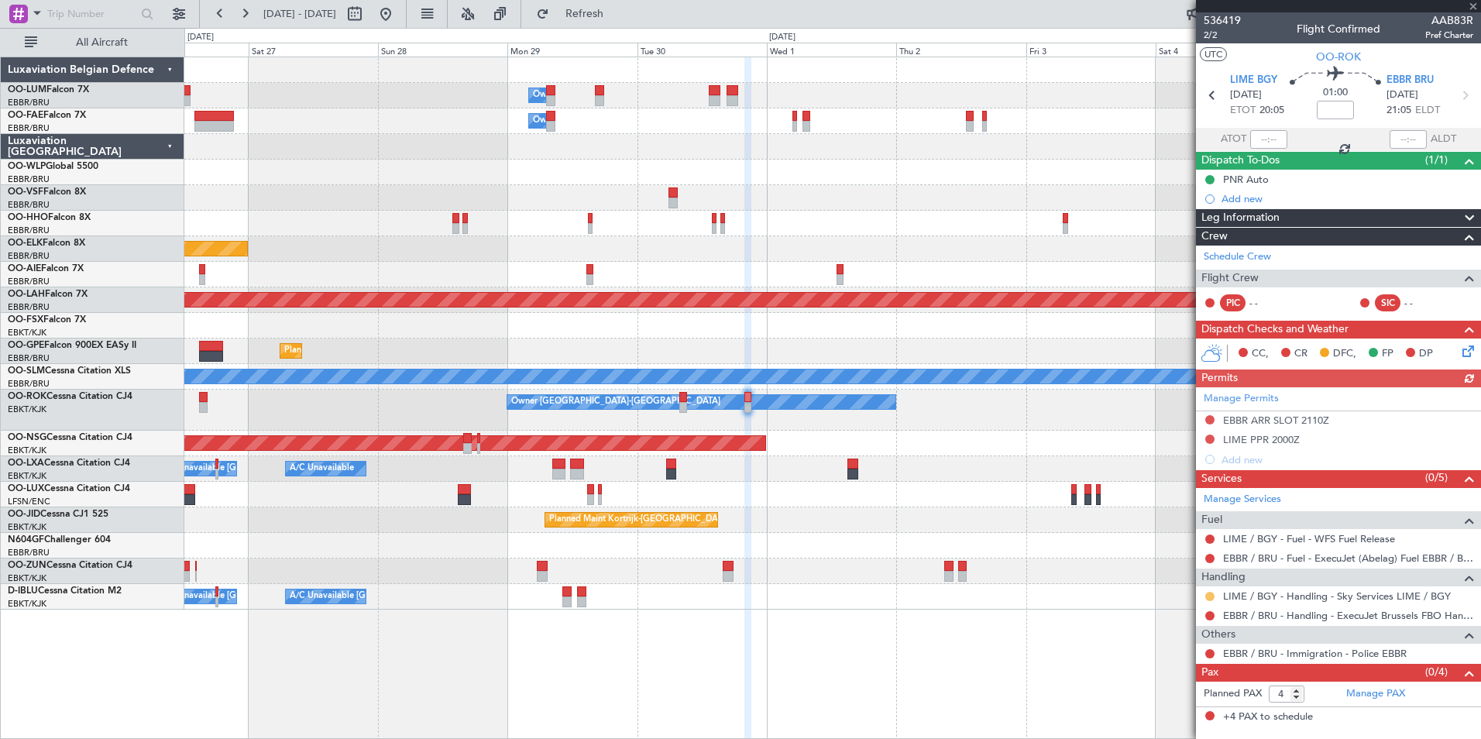
click at [1210, 595] on button at bounding box center [1210, 596] width 9 height 9
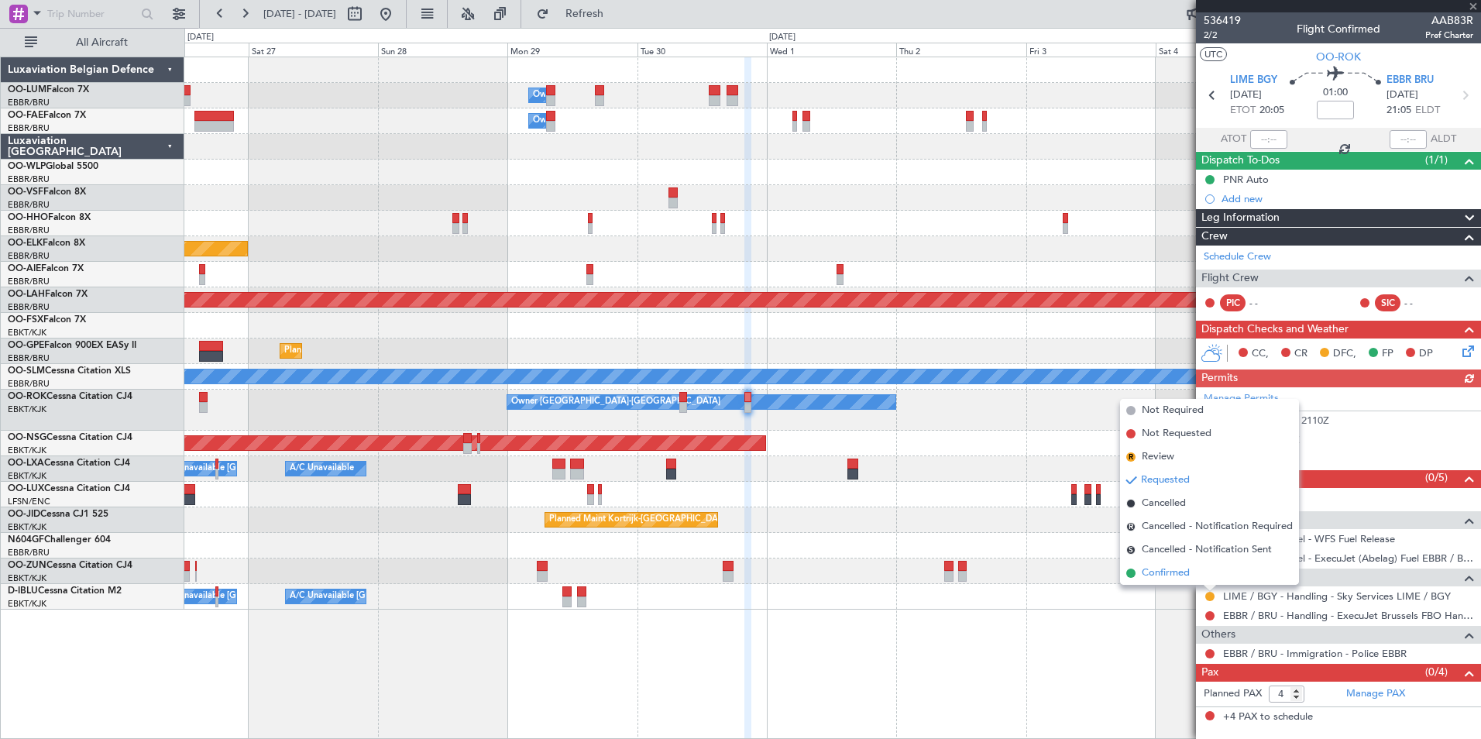
click at [1176, 579] on span "Confirmed" at bounding box center [1166, 573] width 48 height 15
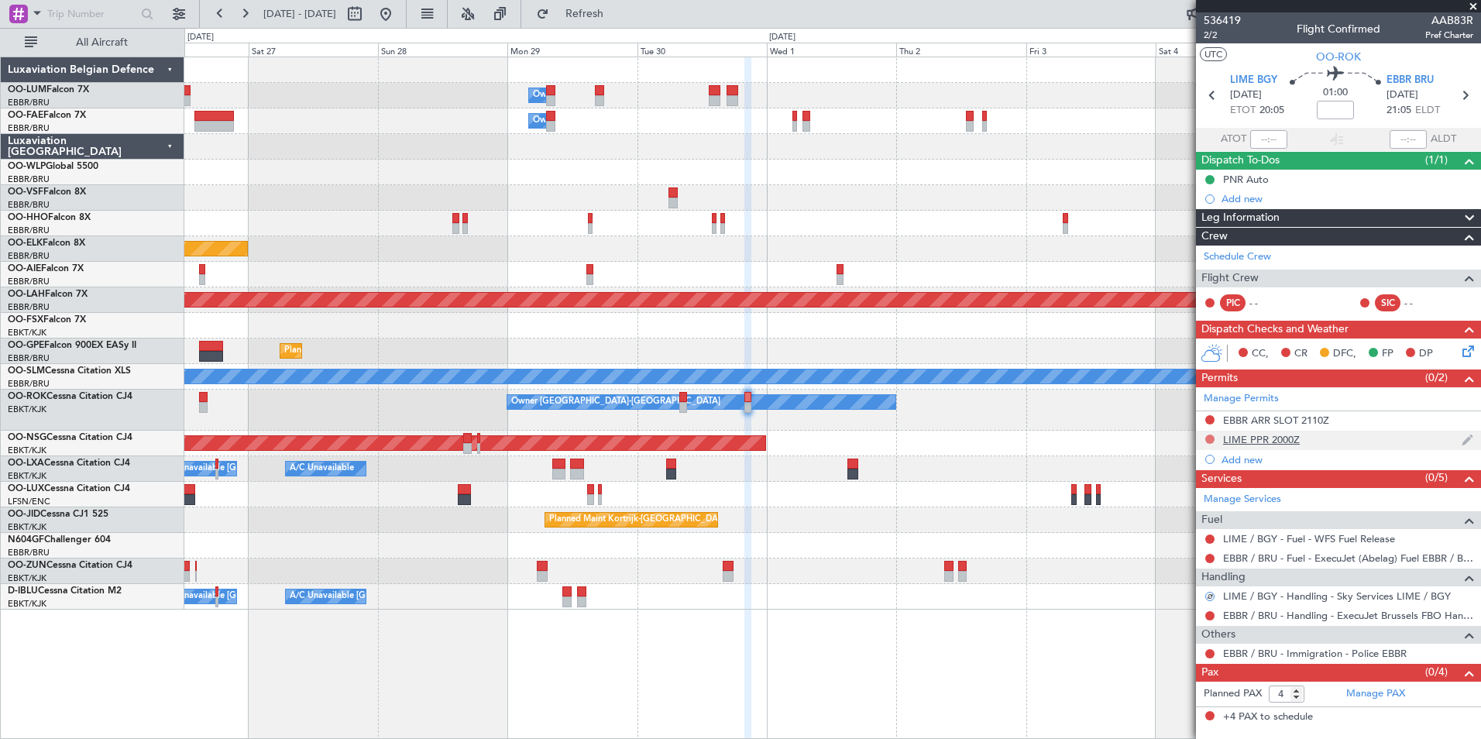
click at [1208, 439] on button at bounding box center [1210, 439] width 9 height 9
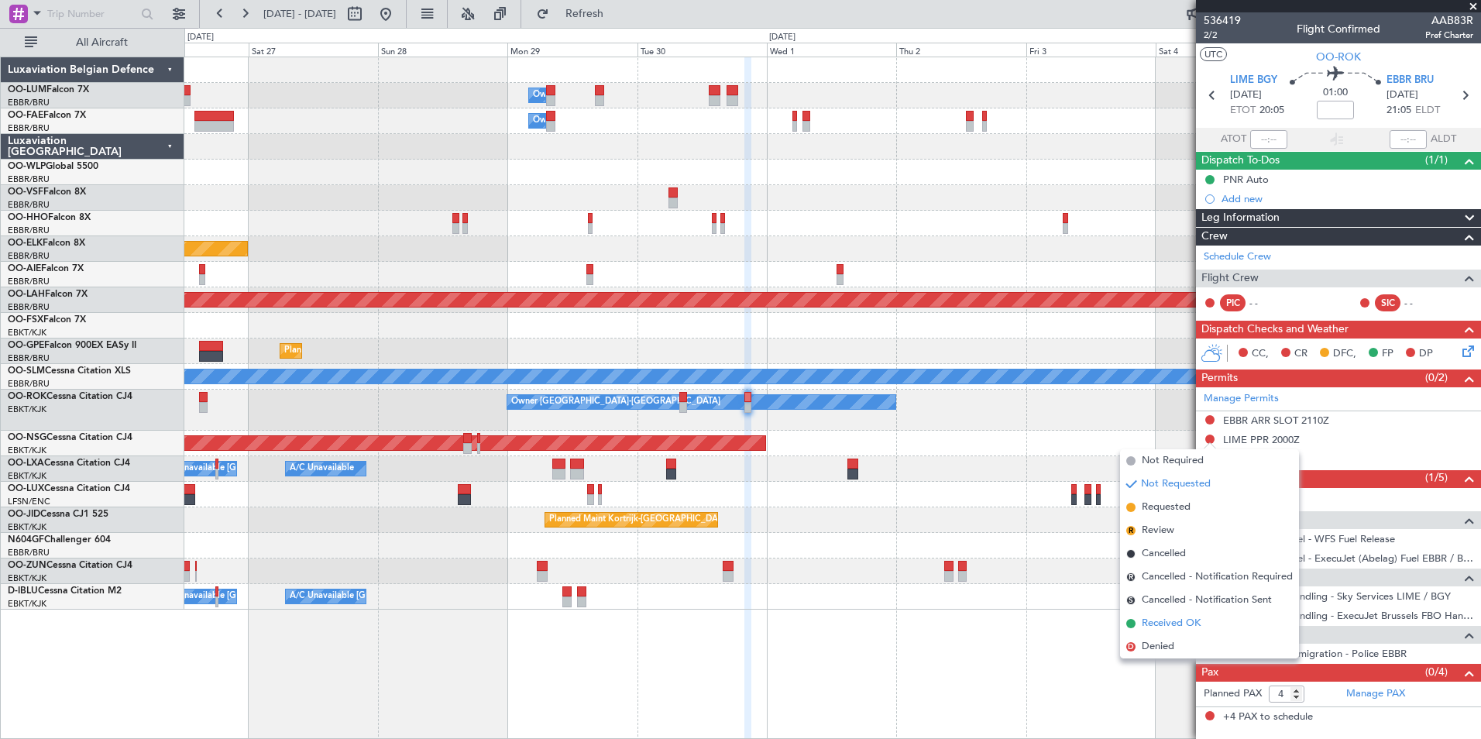
click at [1180, 624] on span "Received OK" at bounding box center [1171, 623] width 59 height 15
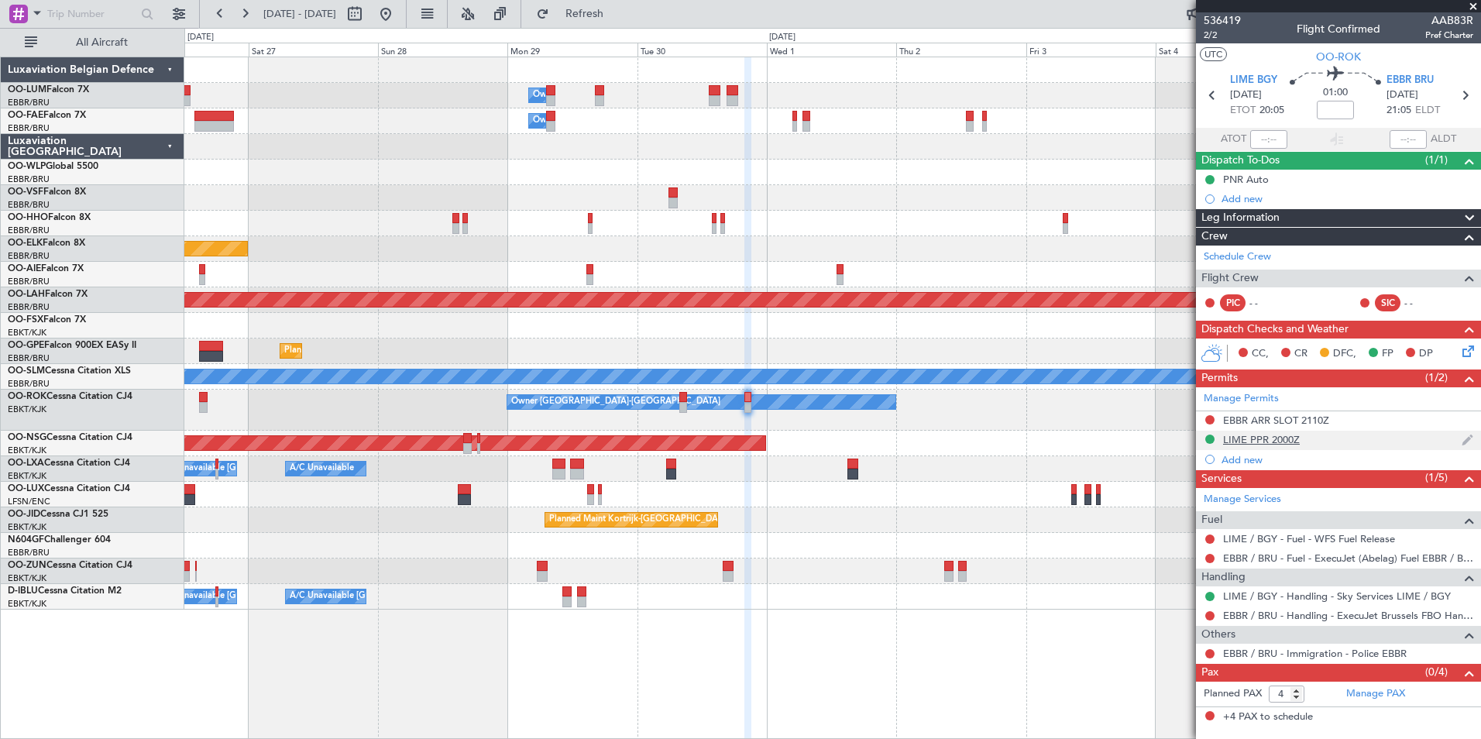
click at [1293, 448] on div "LIME PPR 2000Z" at bounding box center [1338, 440] width 285 height 19
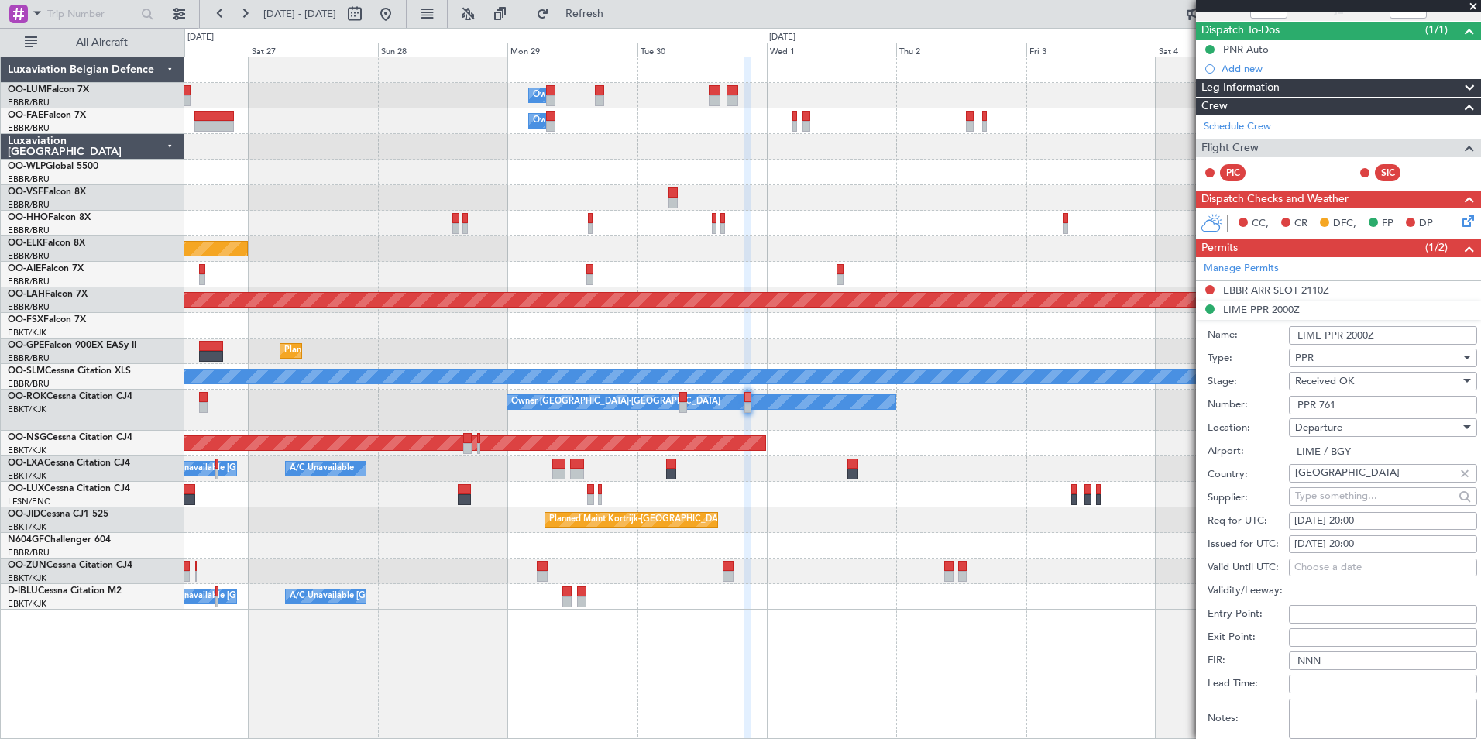
scroll to position [155, 0]
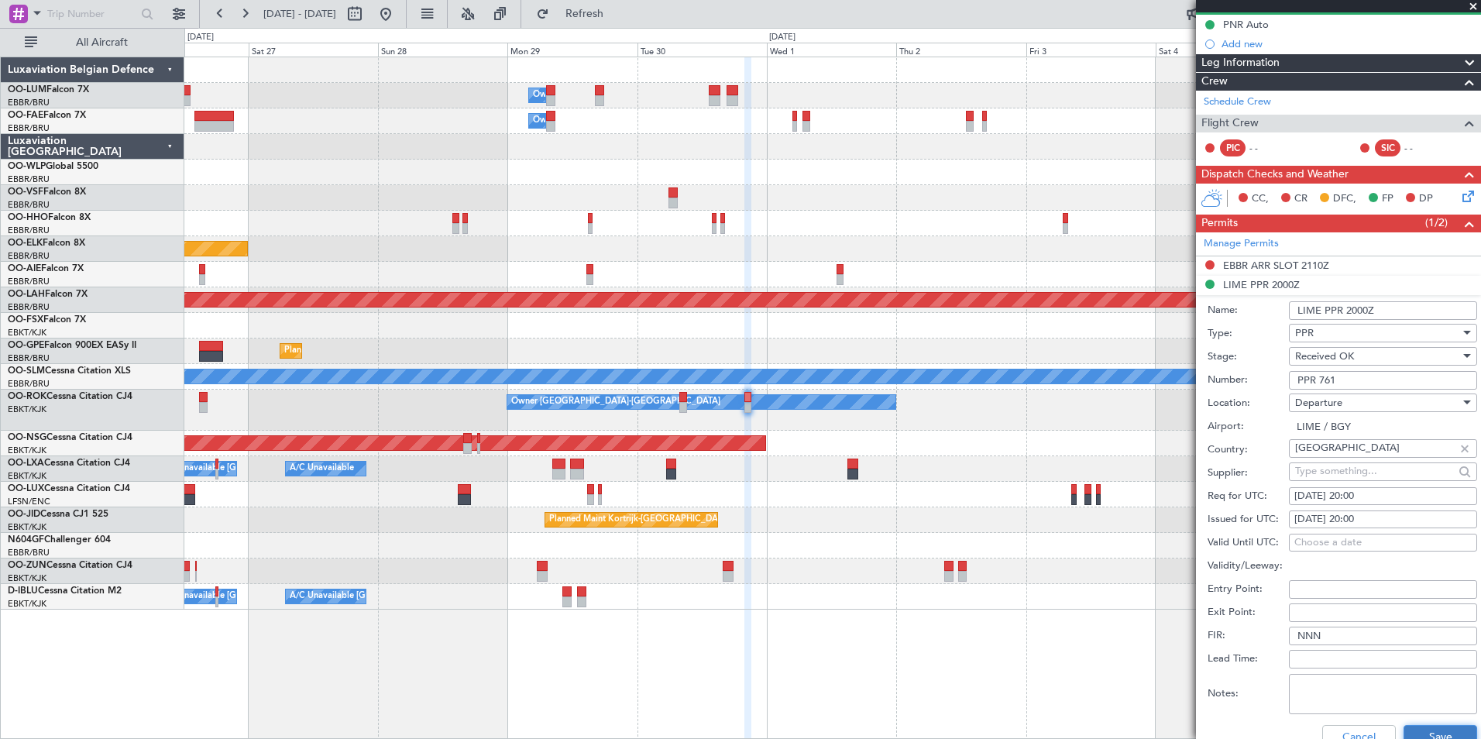
click at [1428, 731] on button "Save" at bounding box center [1441, 737] width 74 height 25
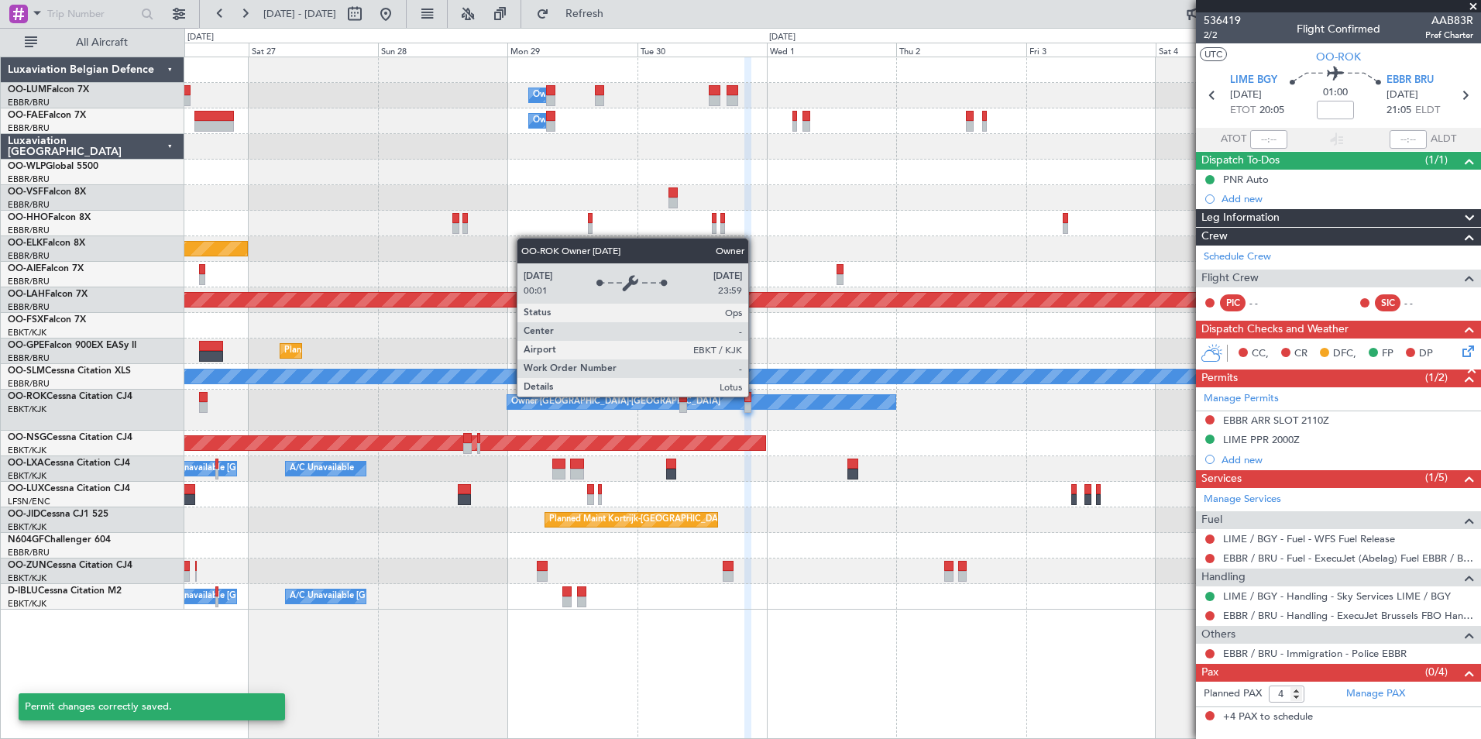
scroll to position [0, 0]
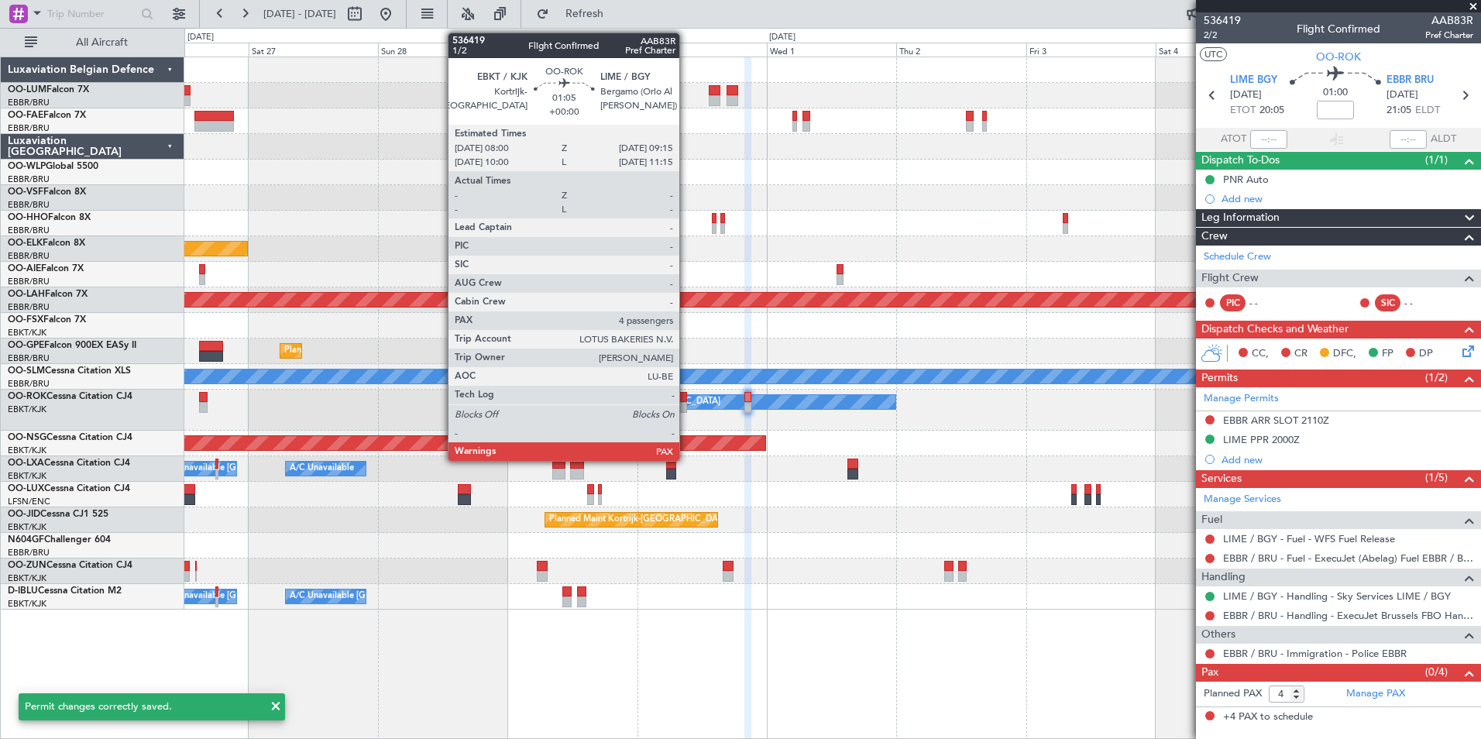
click at [686, 397] on div at bounding box center [682, 397] width 7 height 11
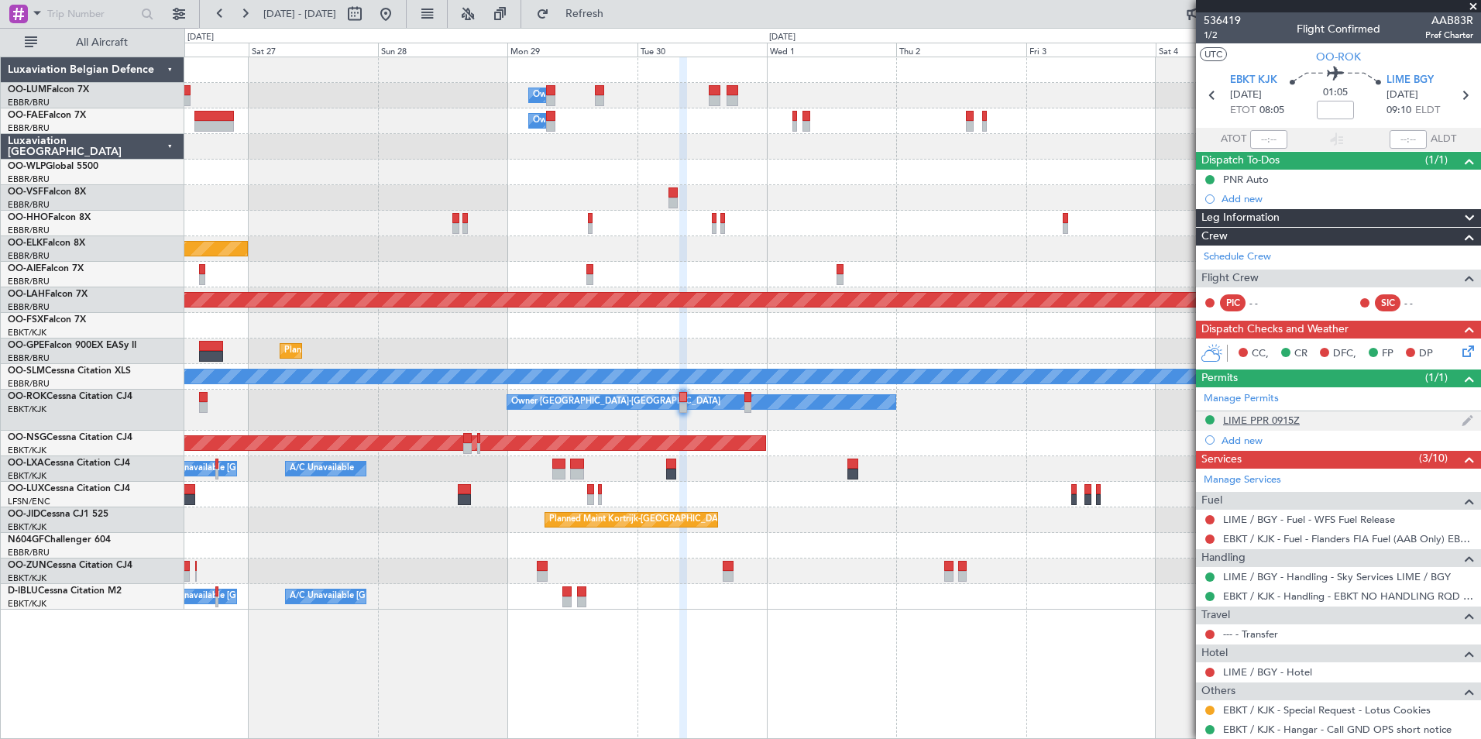
click at [1275, 416] on div "LIME PPR 0915Z" at bounding box center [1261, 420] width 77 height 13
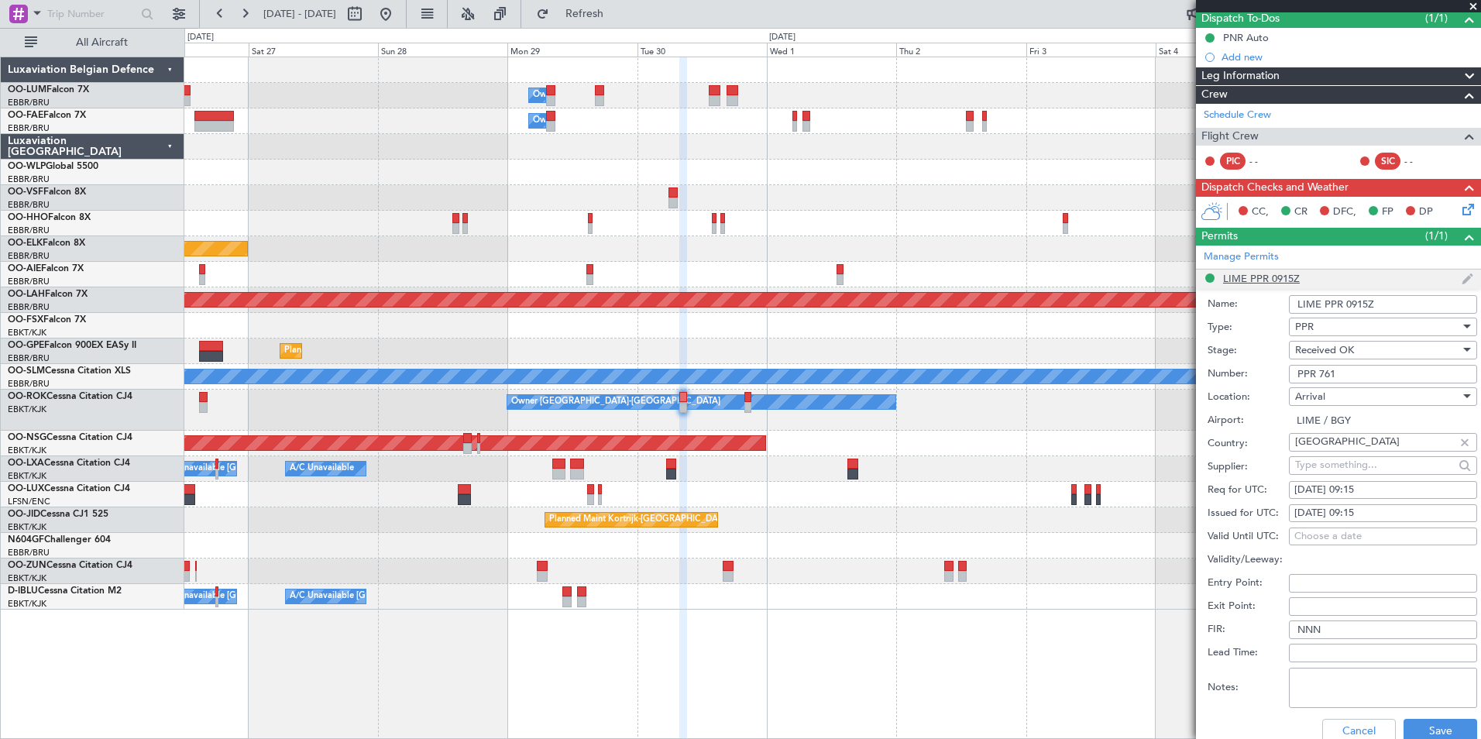
scroll to position [310, 0]
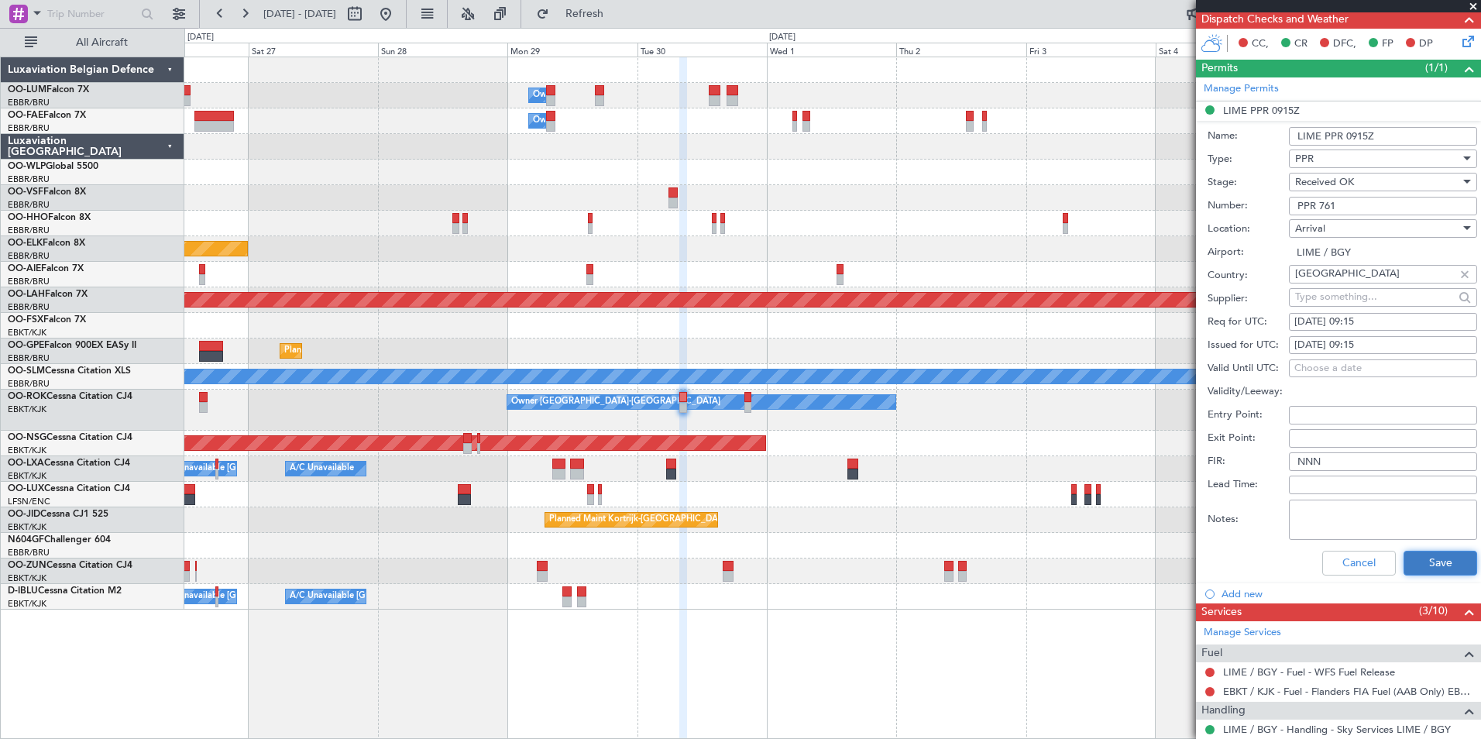
click at [1420, 566] on button "Save" at bounding box center [1441, 563] width 74 height 25
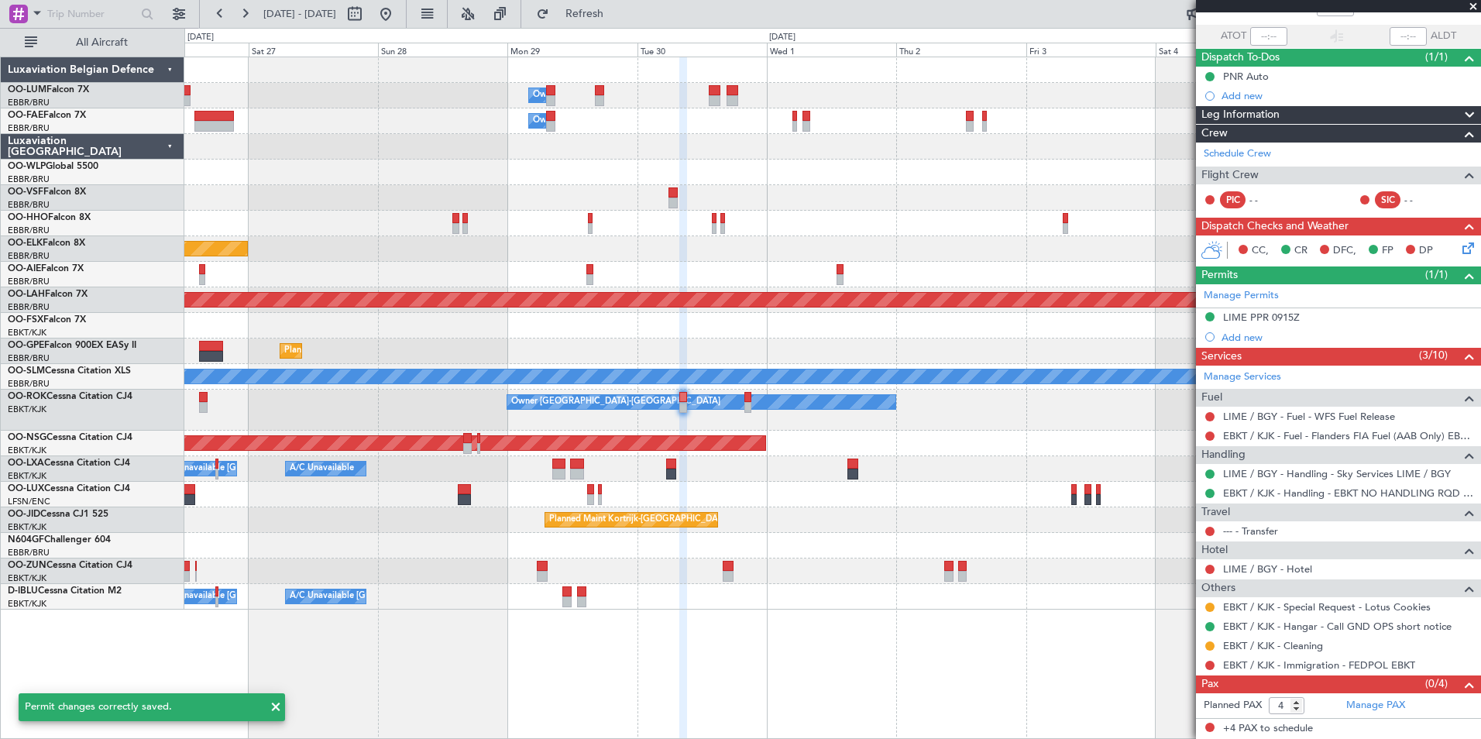
scroll to position [102, 0]
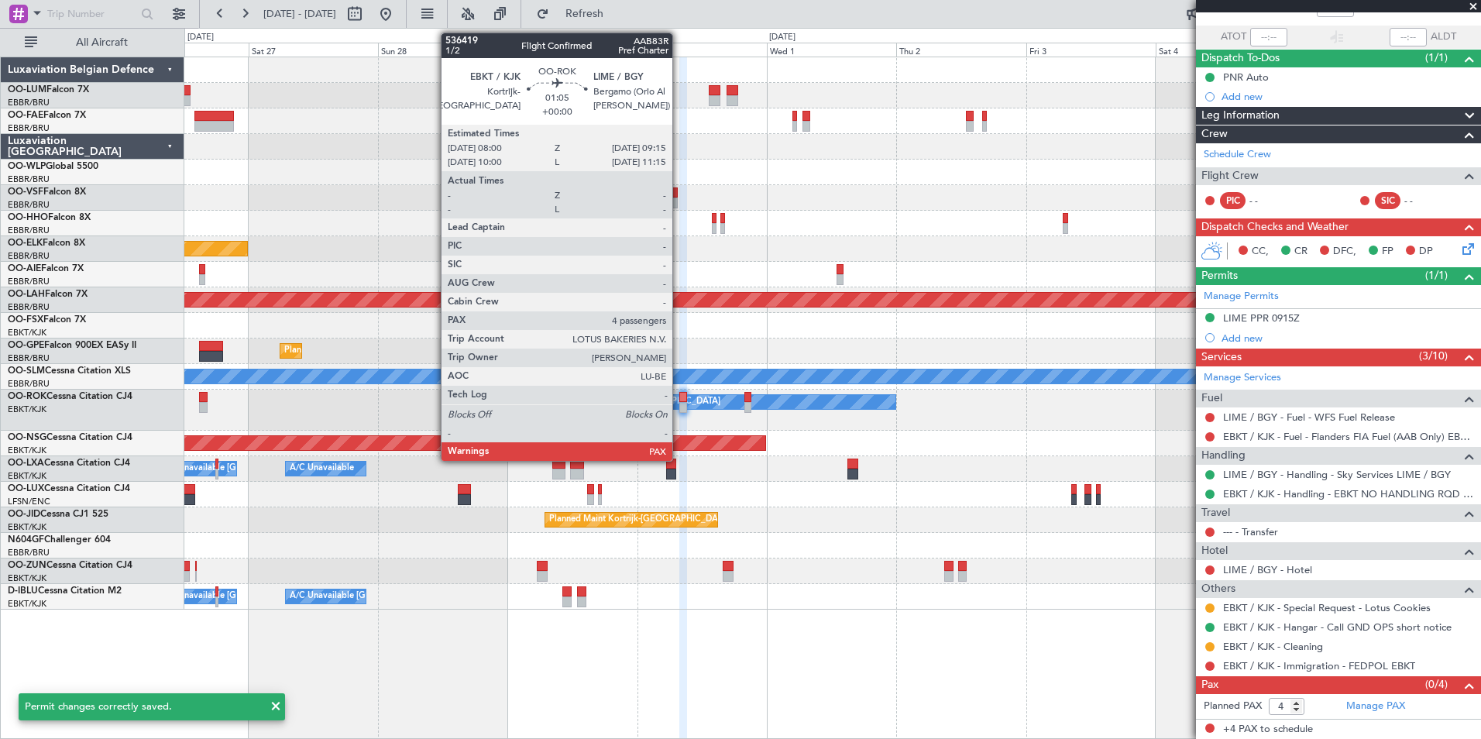
click at [679, 401] on div at bounding box center [682, 397] width 7 height 11
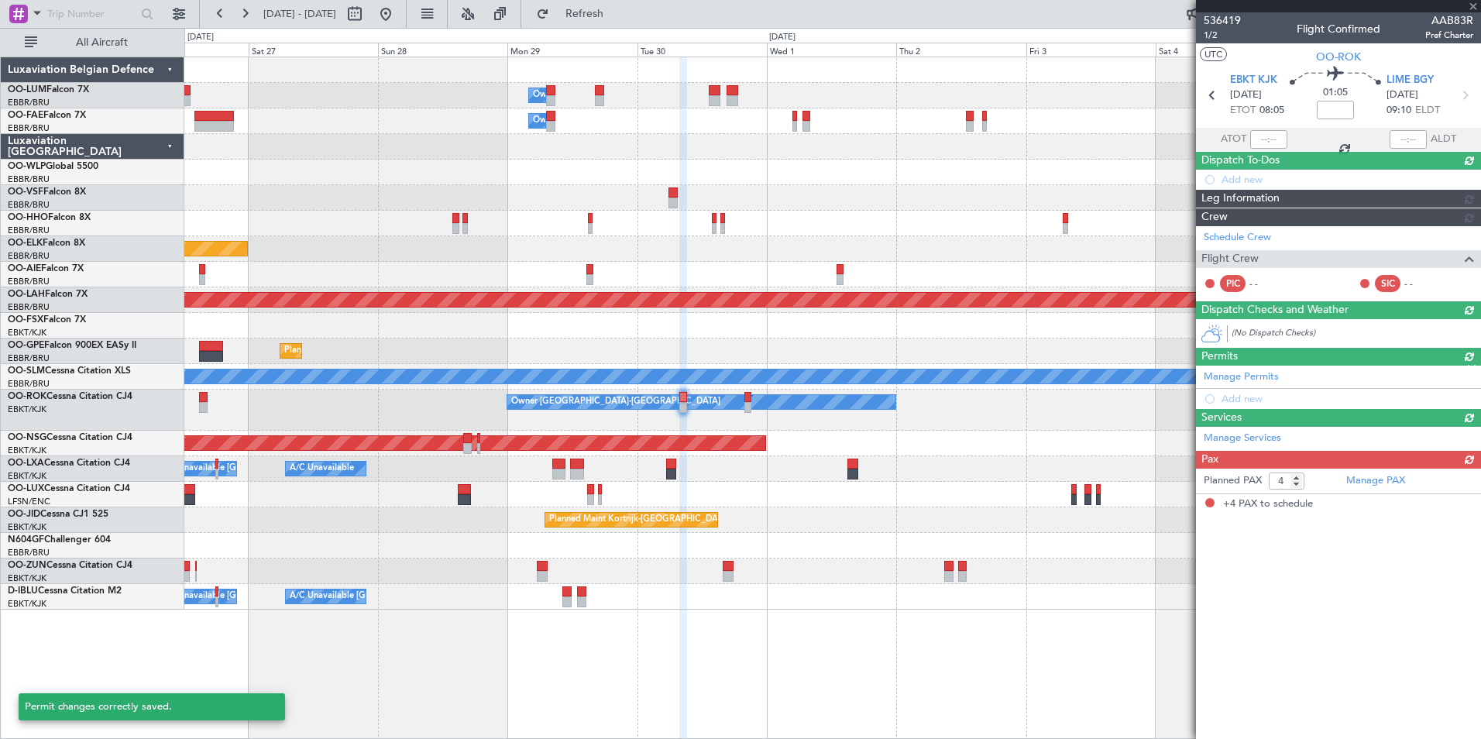
scroll to position [0, 0]
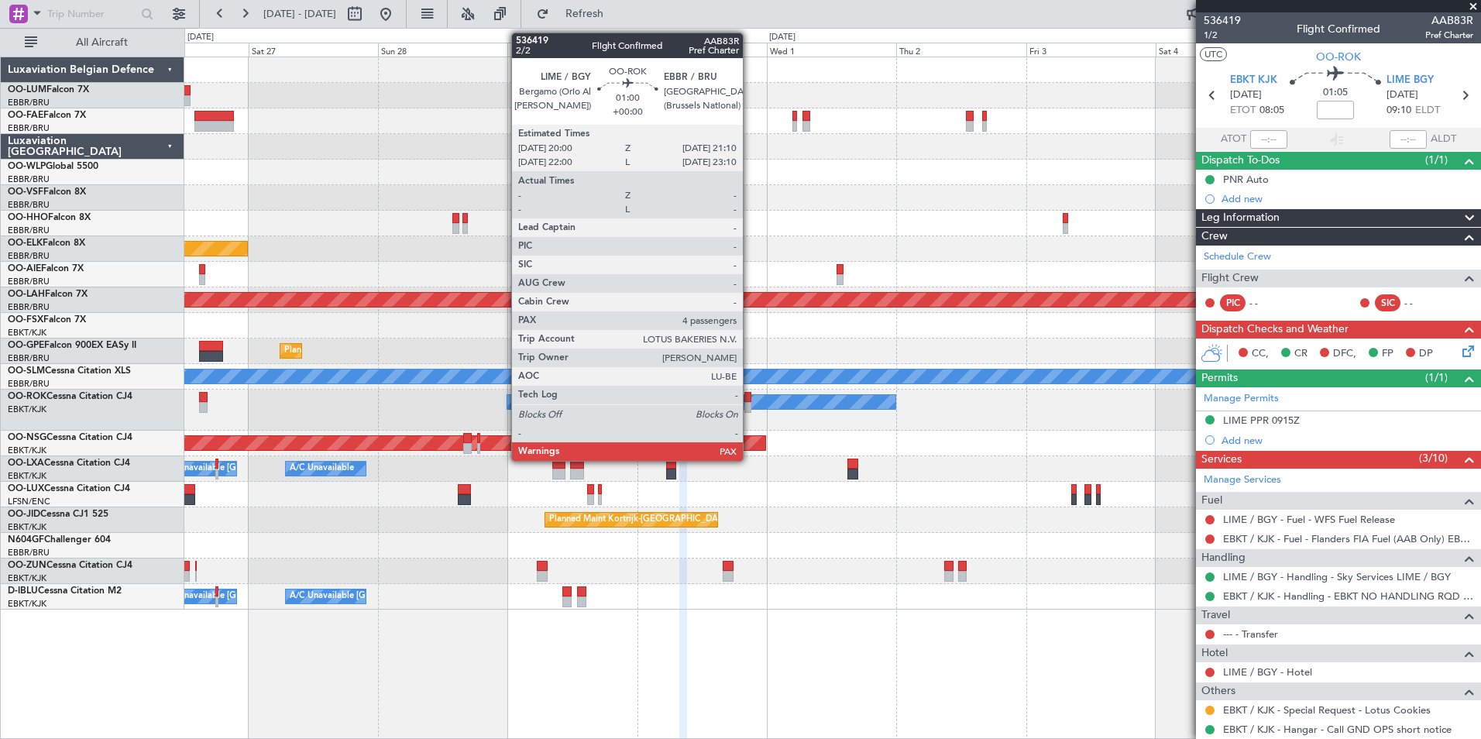
click at [750, 396] on div at bounding box center [748, 397] width 7 height 11
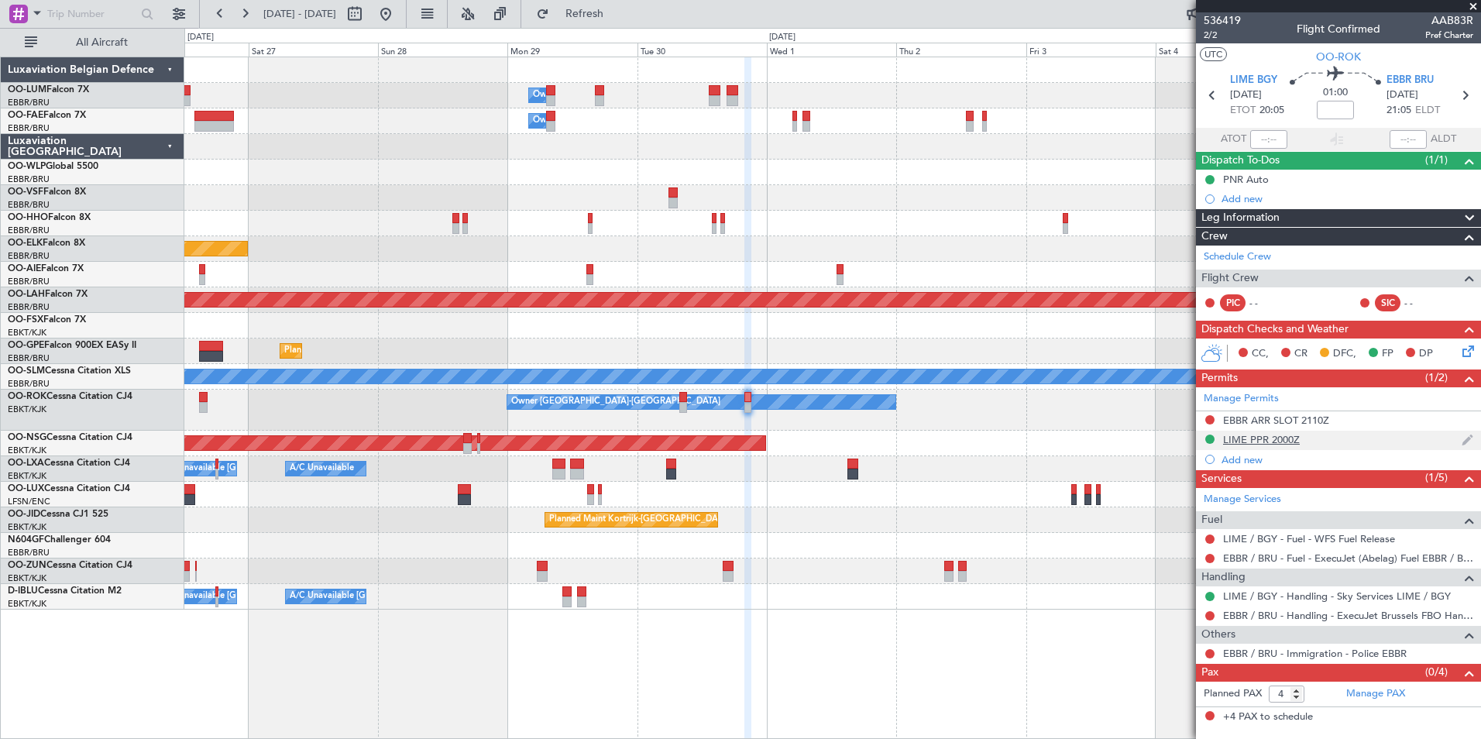
click at [1282, 439] on div "LIME PPR 2000Z" at bounding box center [1261, 439] width 77 height 13
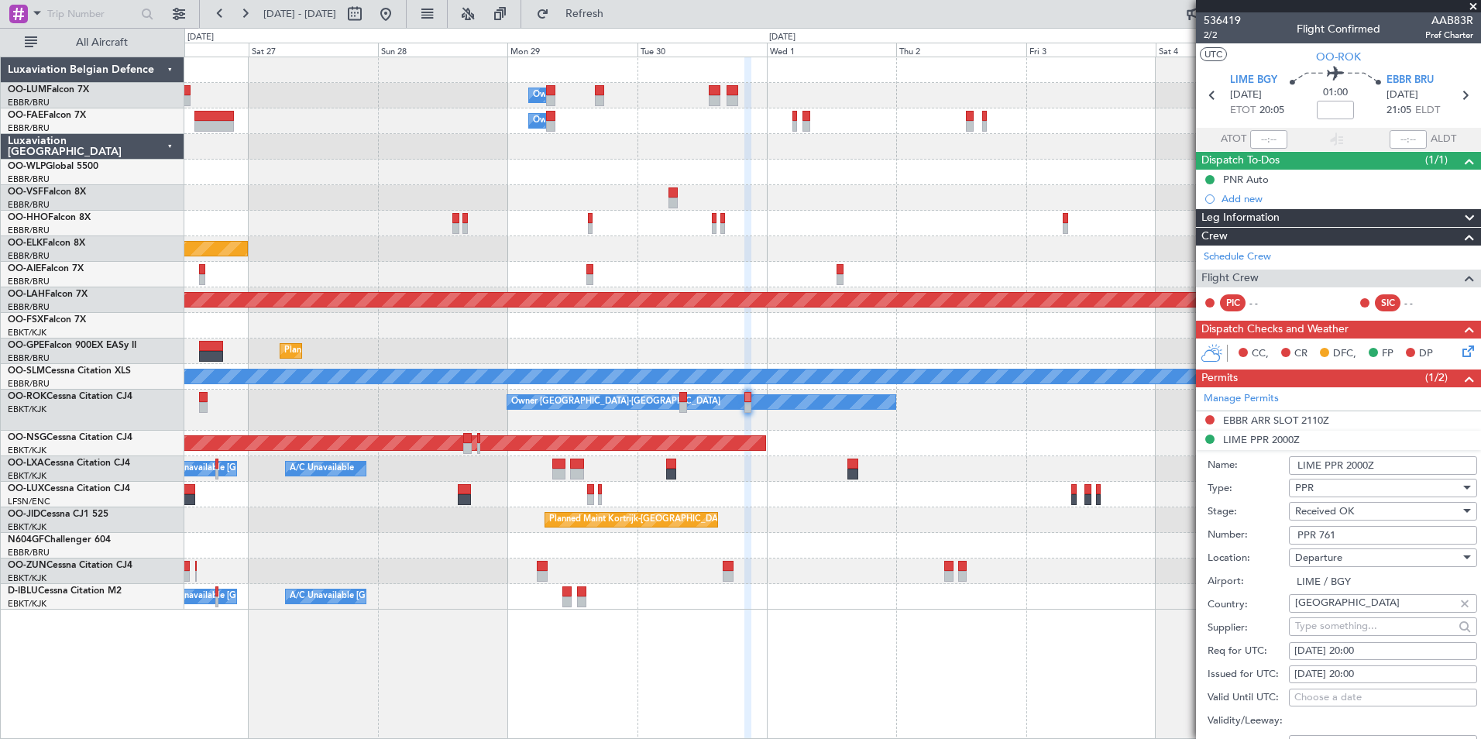
scroll to position [232, 0]
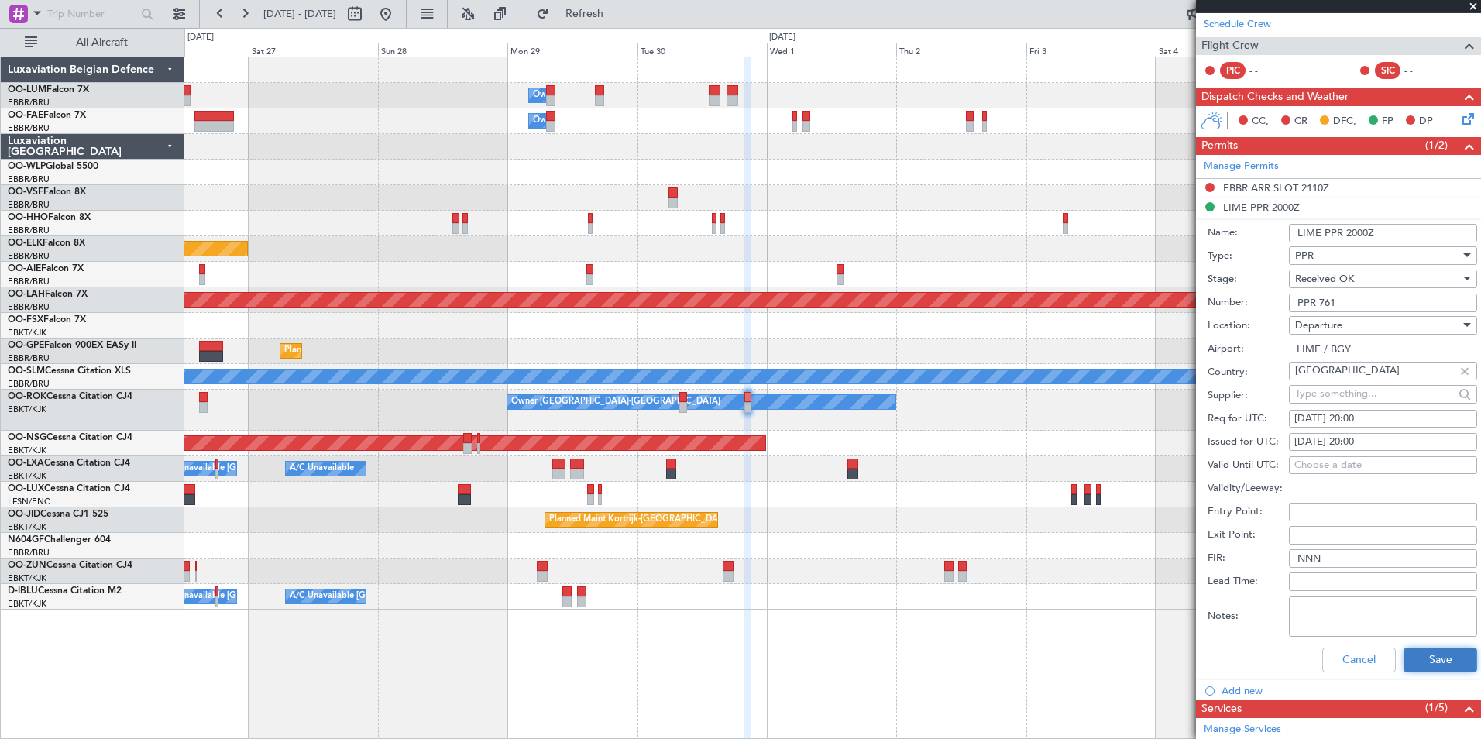
click at [1426, 668] on button "Save" at bounding box center [1441, 660] width 74 height 25
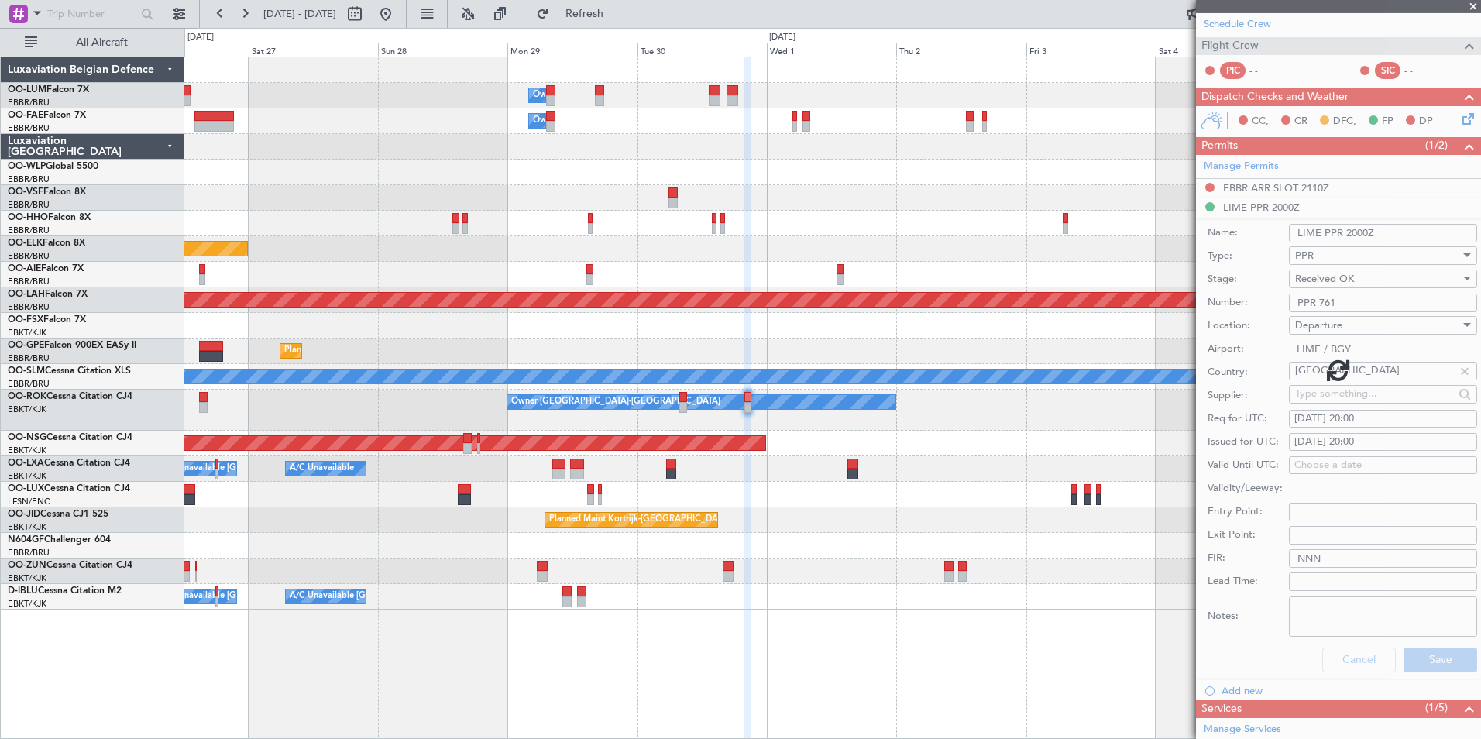
scroll to position [0, 0]
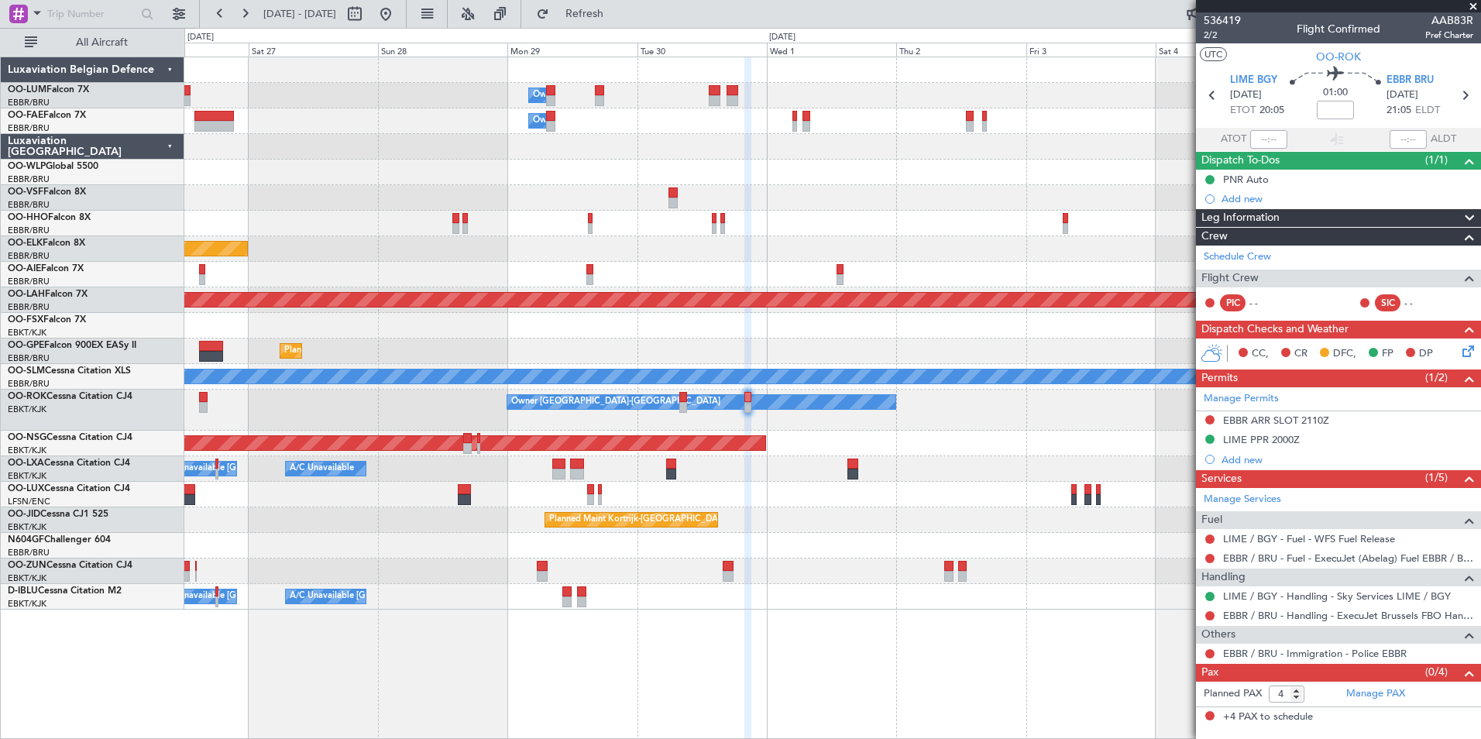
drag, startPoint x: 632, startPoint y: 17, endPoint x: 632, endPoint y: 40, distance: 23.2
click at [618, 17] on span "Refresh" at bounding box center [584, 14] width 65 height 11
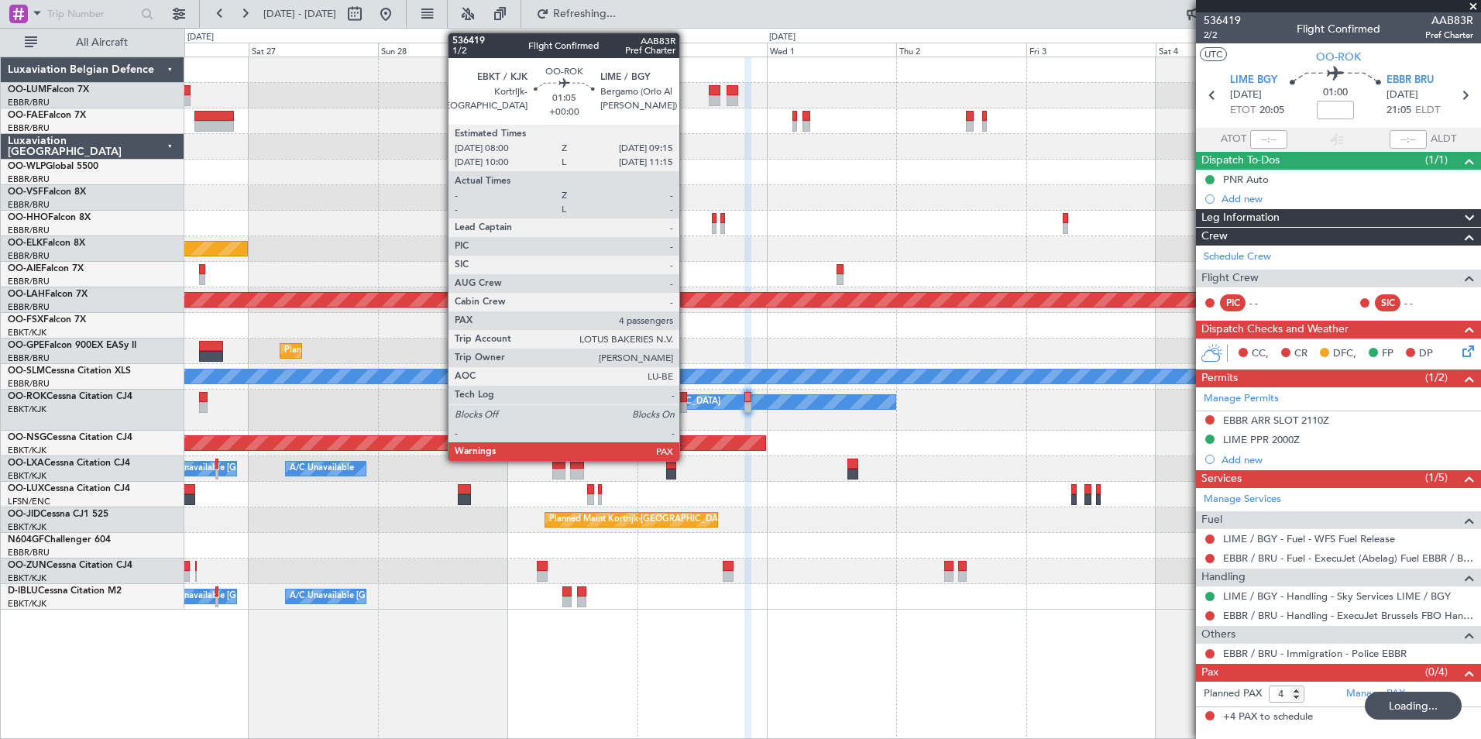
click at [686, 404] on div at bounding box center [682, 407] width 7 height 11
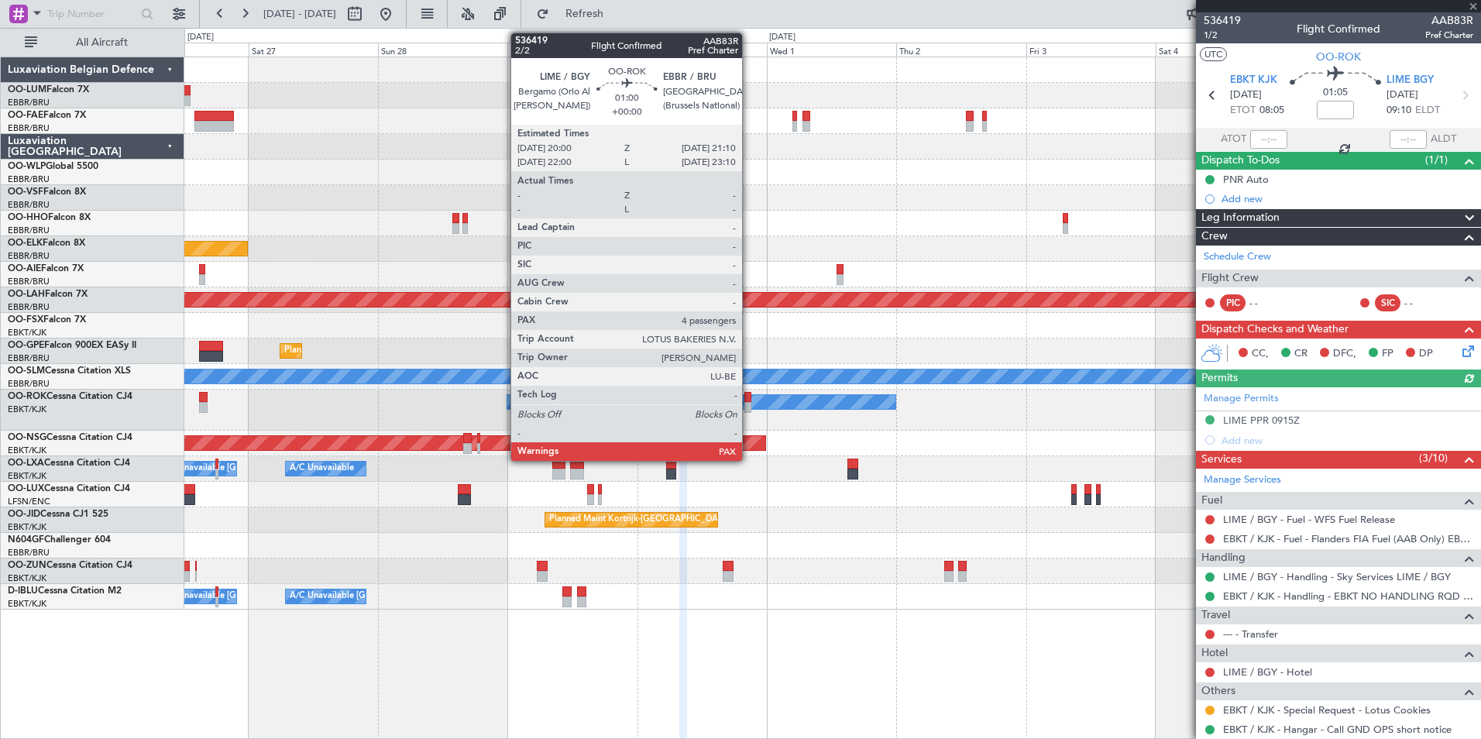
click at [749, 397] on div at bounding box center [748, 397] width 7 height 11
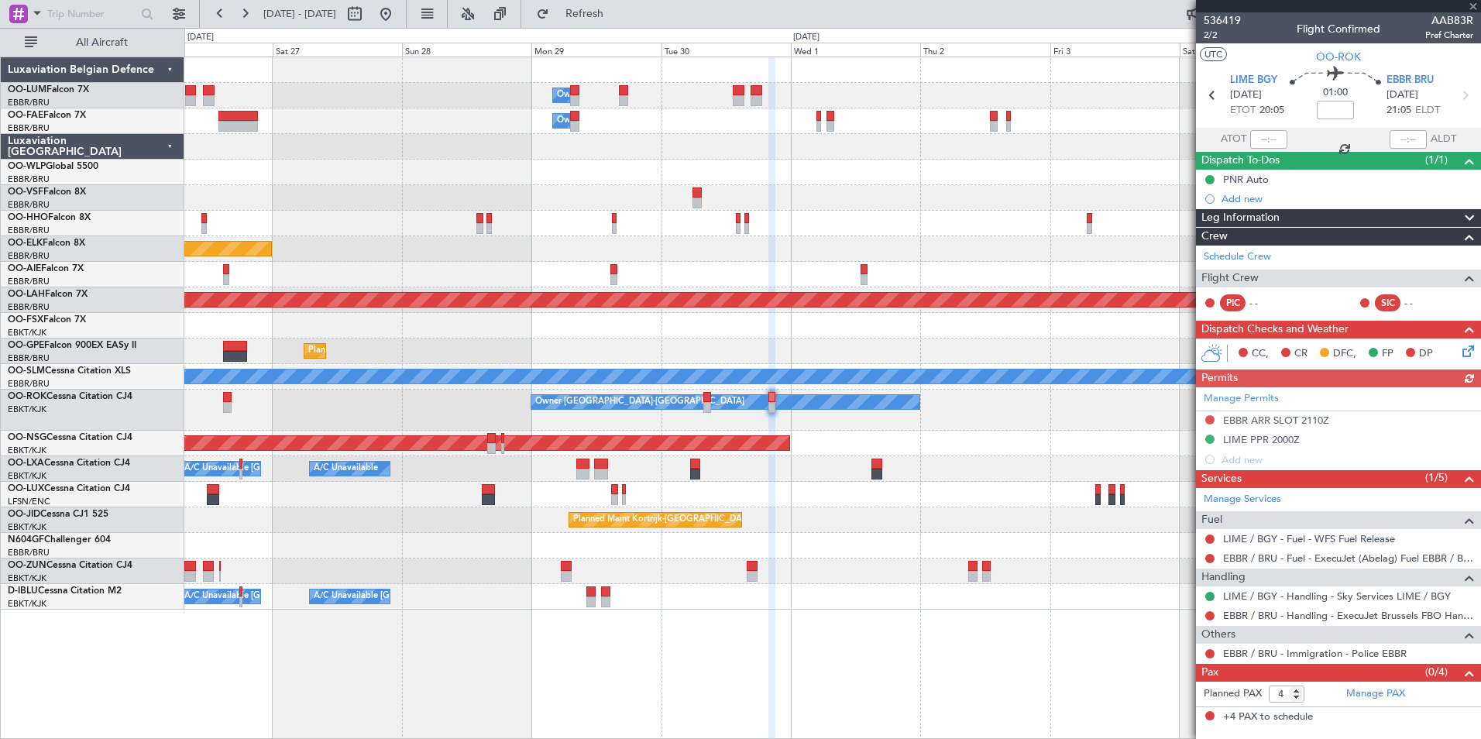
click at [974, 684] on div "Owner Melsbroek Air Base Owner Melsbroek Air Base Planned Maint Kortrijk-Wevelg…" at bounding box center [832, 398] width 1297 height 683
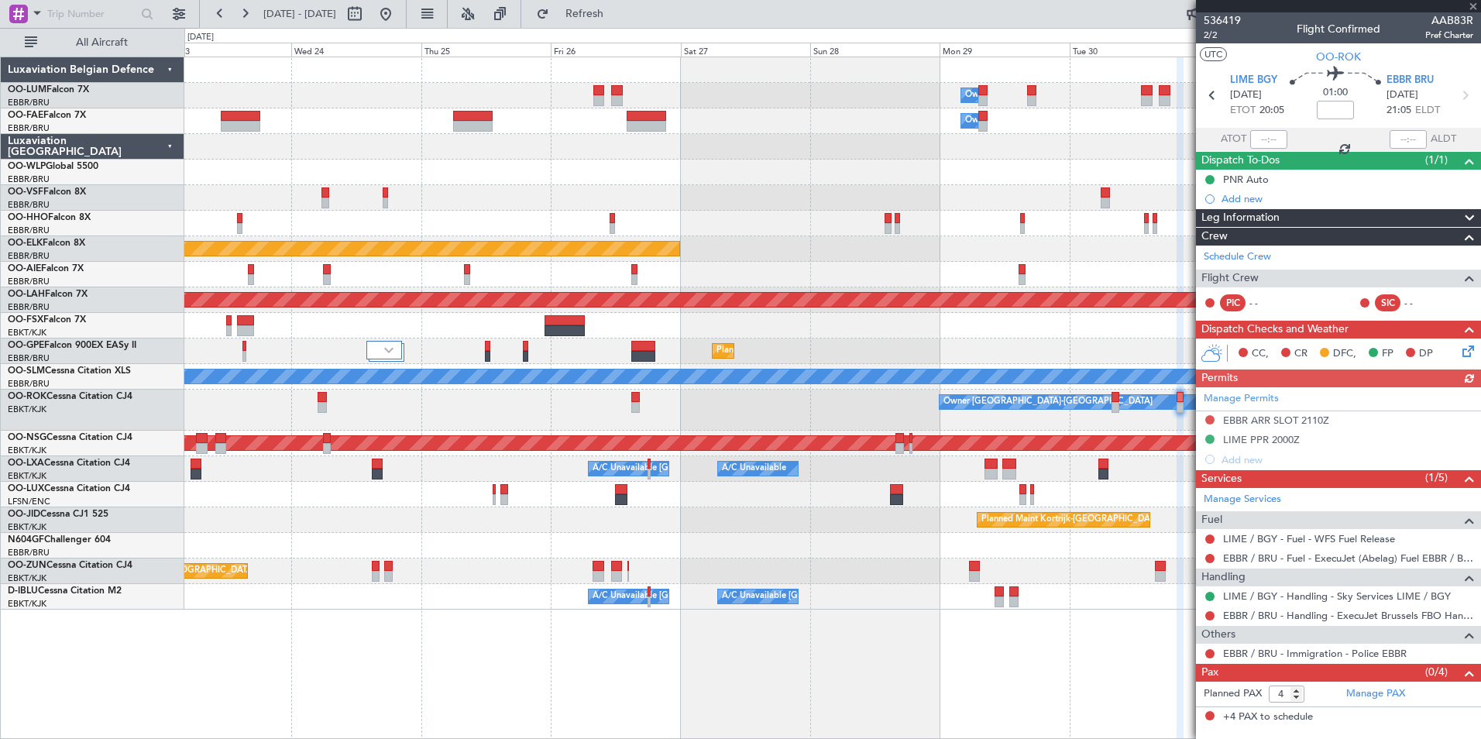
click at [983, 686] on div "Owner Melsbroek Air Base Owner Melsbroek Air Base Planned Maint Kortrijk-Wevelg…" at bounding box center [832, 398] width 1297 height 683
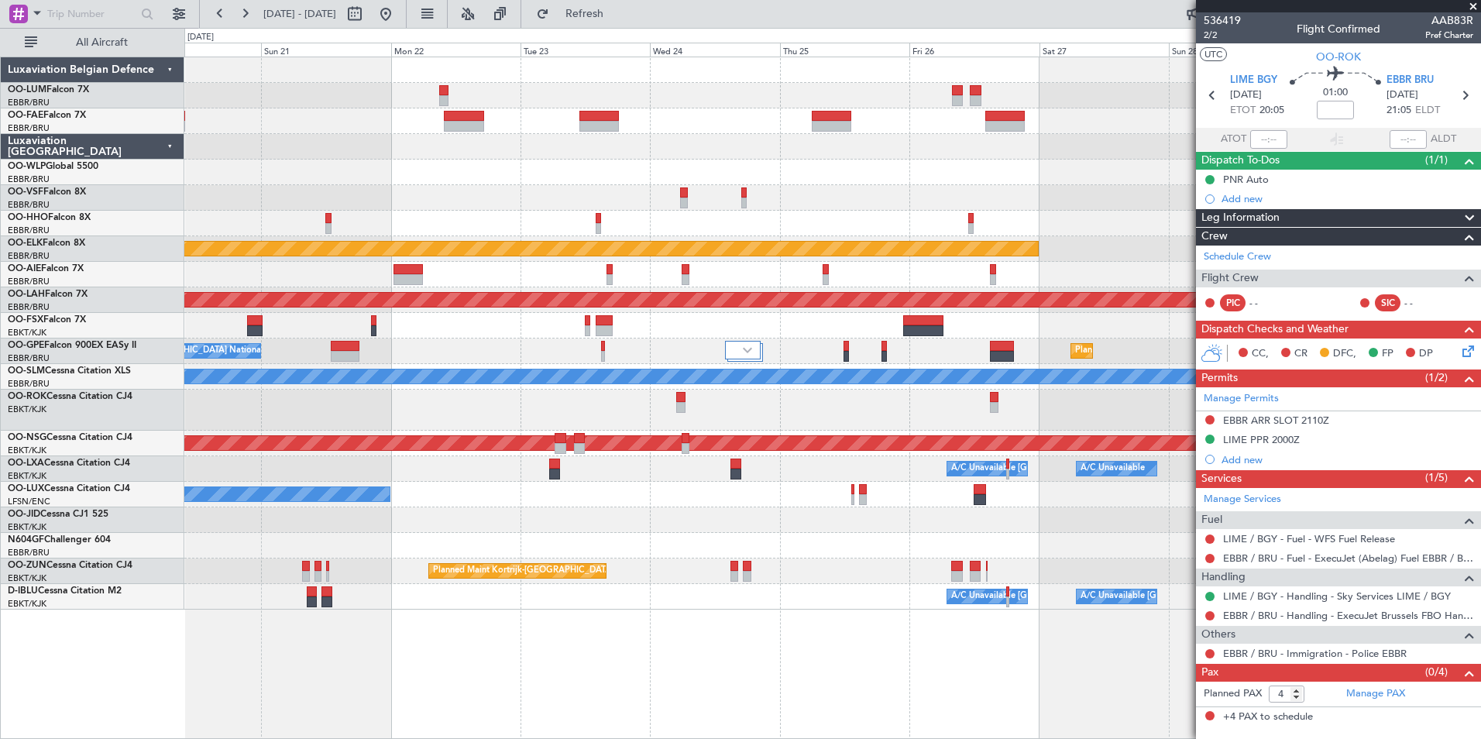
click at [841, 673] on div "Owner Melsbroek Air Base Owner Melsbroek Air Base Planned Maint Kortrijk-Wevelg…" at bounding box center [832, 398] width 1297 height 683
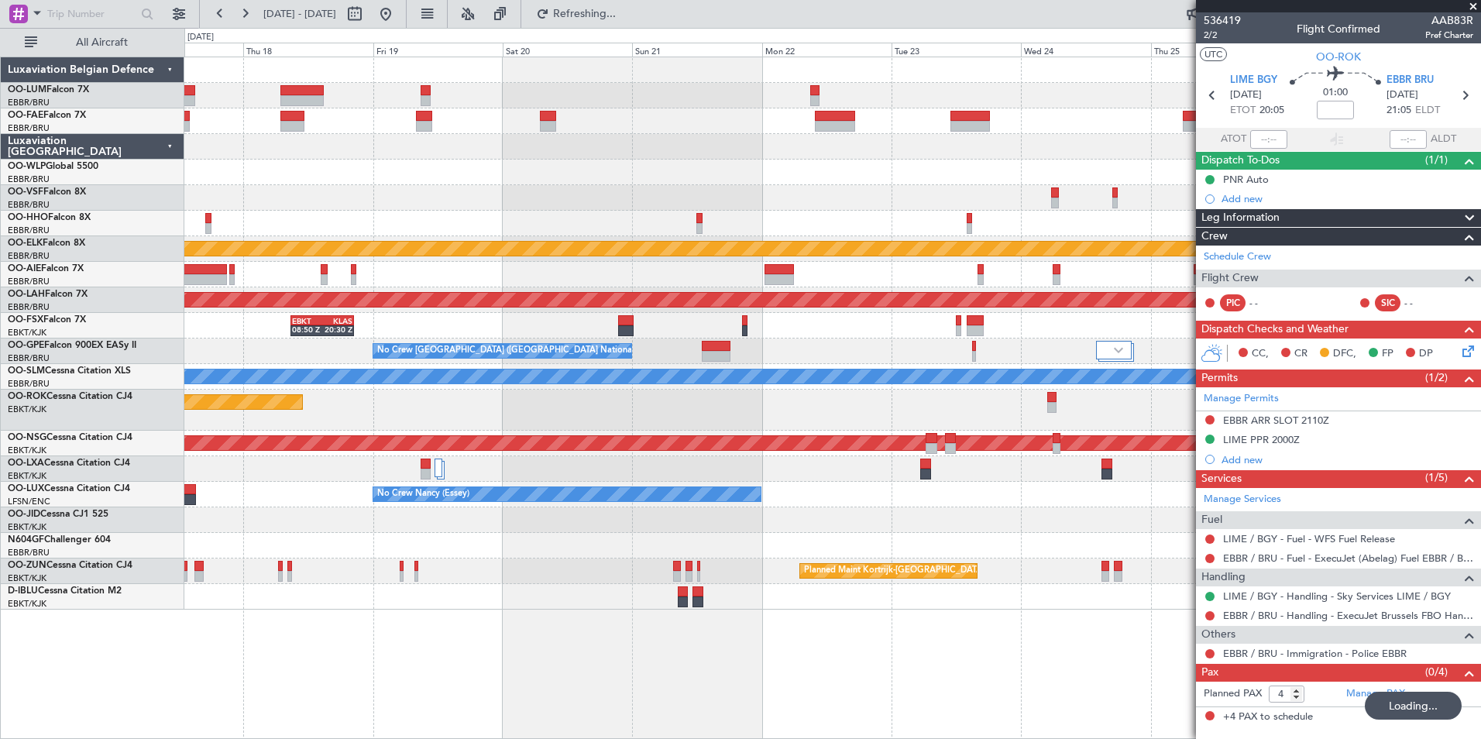
click at [597, 27] on fb-refresh-button "Refreshing..." at bounding box center [575, 14] width 108 height 28
click at [398, 17] on button at bounding box center [385, 14] width 25 height 25
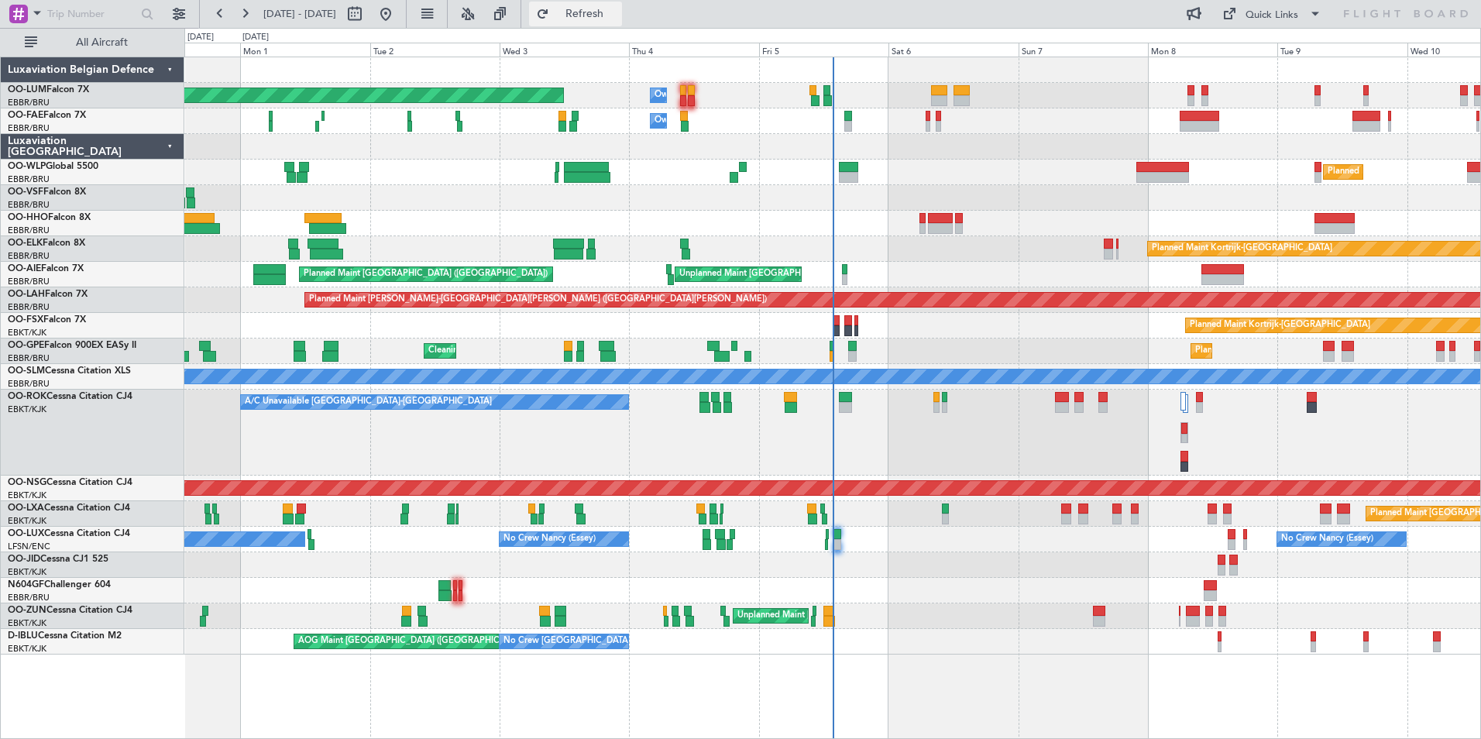
click at [622, 23] on button "Refresh" at bounding box center [575, 14] width 93 height 25
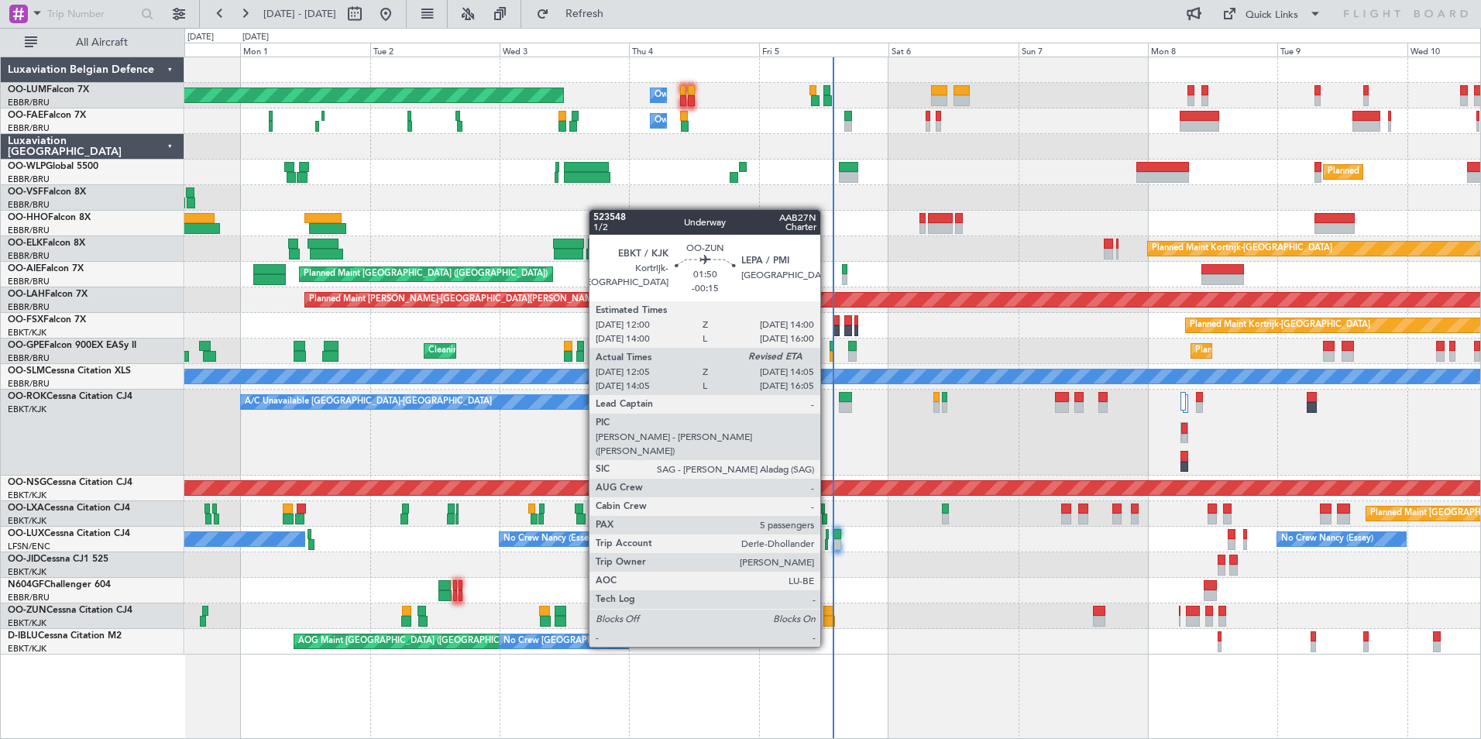
click at [827, 618] on div at bounding box center [829, 621] width 11 height 11
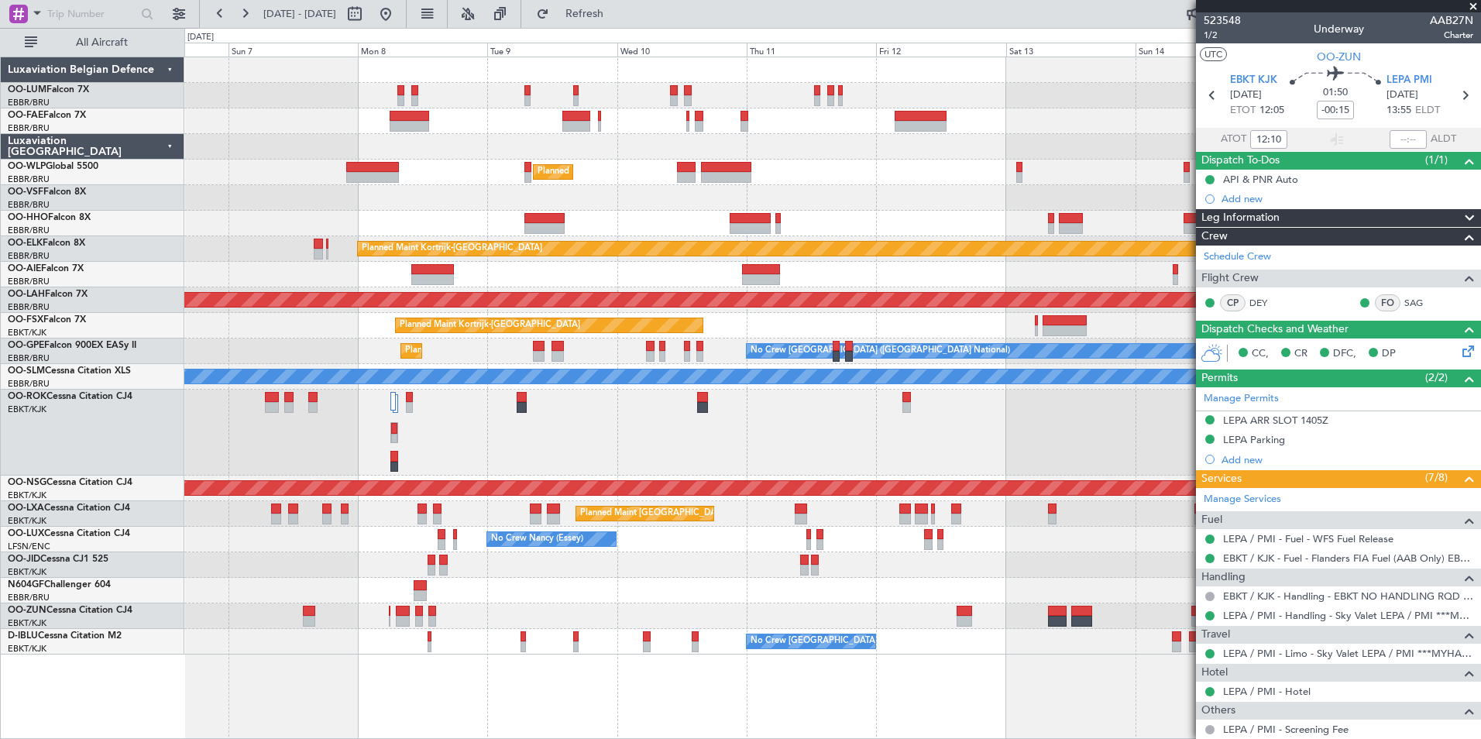
click at [208, 668] on div "Owner Melsbroek Air Base Owner Melsbroek Air Base Planned Maint Milan (Linate) …" at bounding box center [832, 398] width 1297 height 683
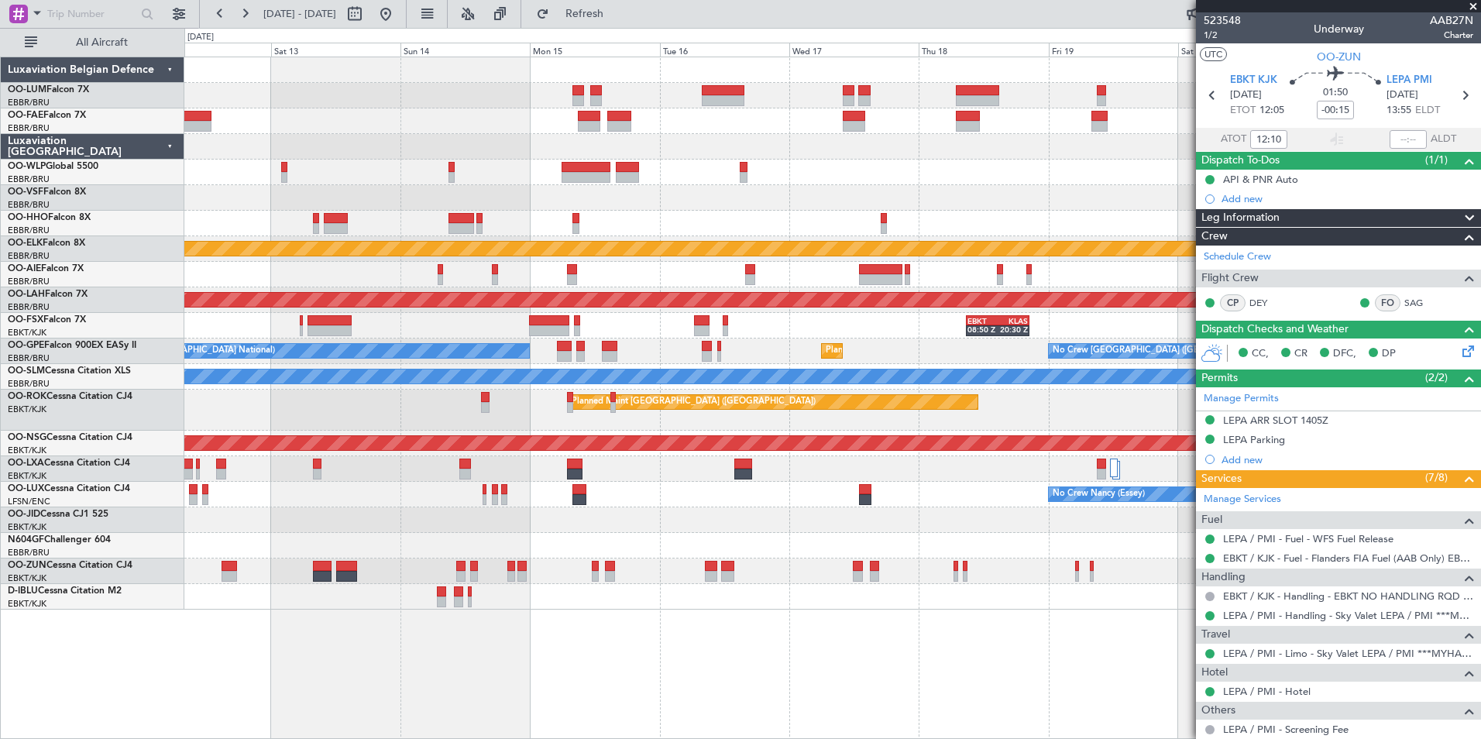
click at [207, 646] on div "Planned Maint Kortrijk-Wevelgem Planned Maint Alton-st Louis (St Louis Regl) EB…" at bounding box center [832, 398] width 1297 height 683
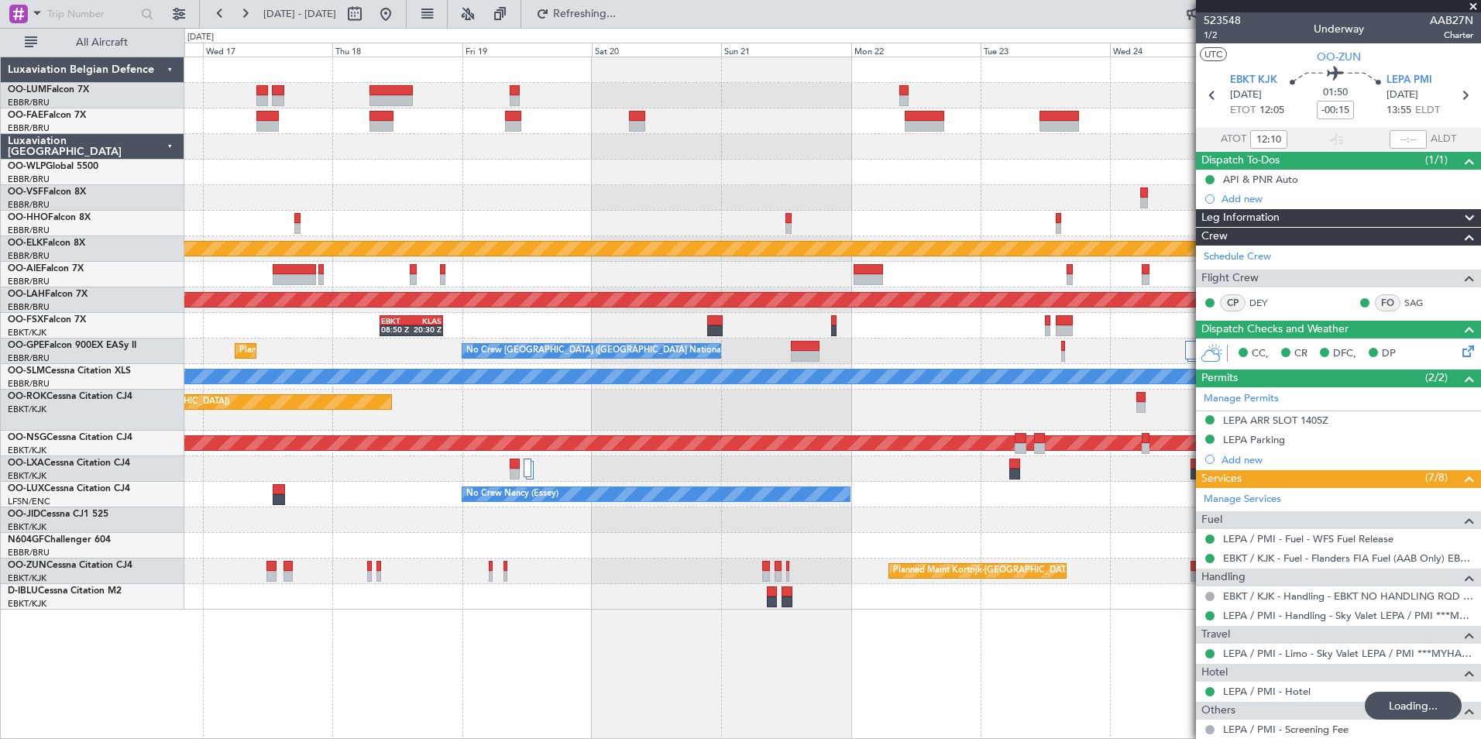
click at [437, 631] on div "Planned Maint Kortrijk-Wevelgem Planned Maint Alton-st Louis (St Louis Regl) EB…" at bounding box center [832, 398] width 1297 height 683
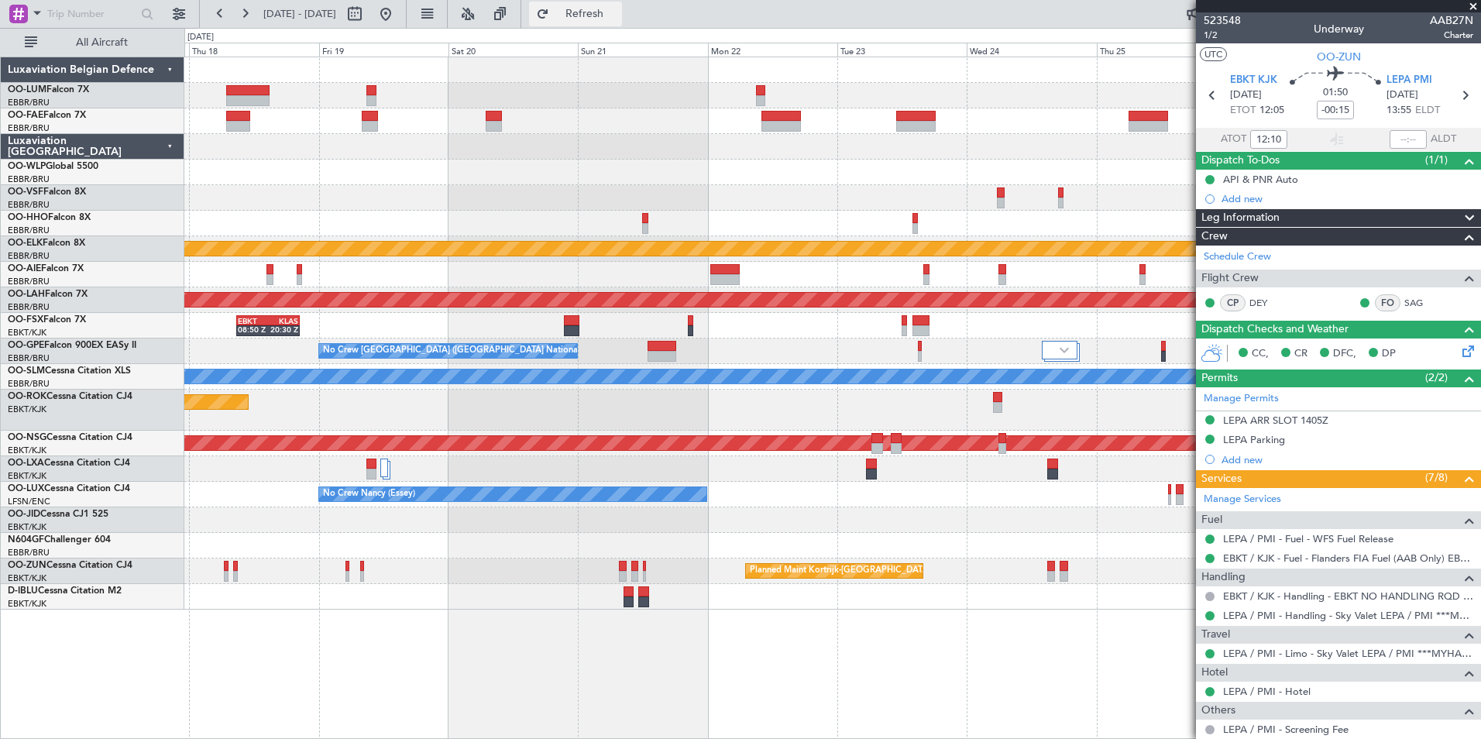
click at [618, 13] on span "Refresh" at bounding box center [584, 14] width 65 height 11
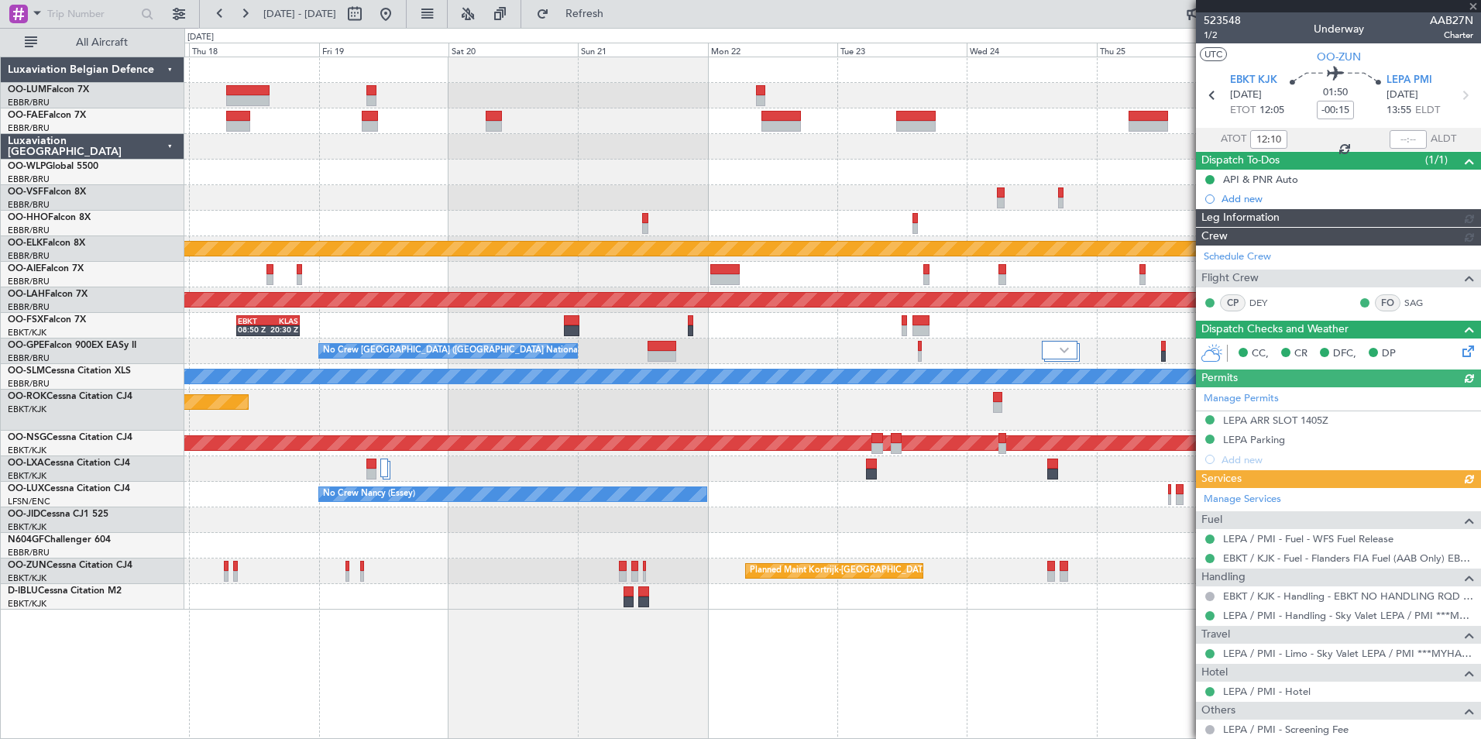
click at [996, 193] on div at bounding box center [832, 198] width 1296 height 26
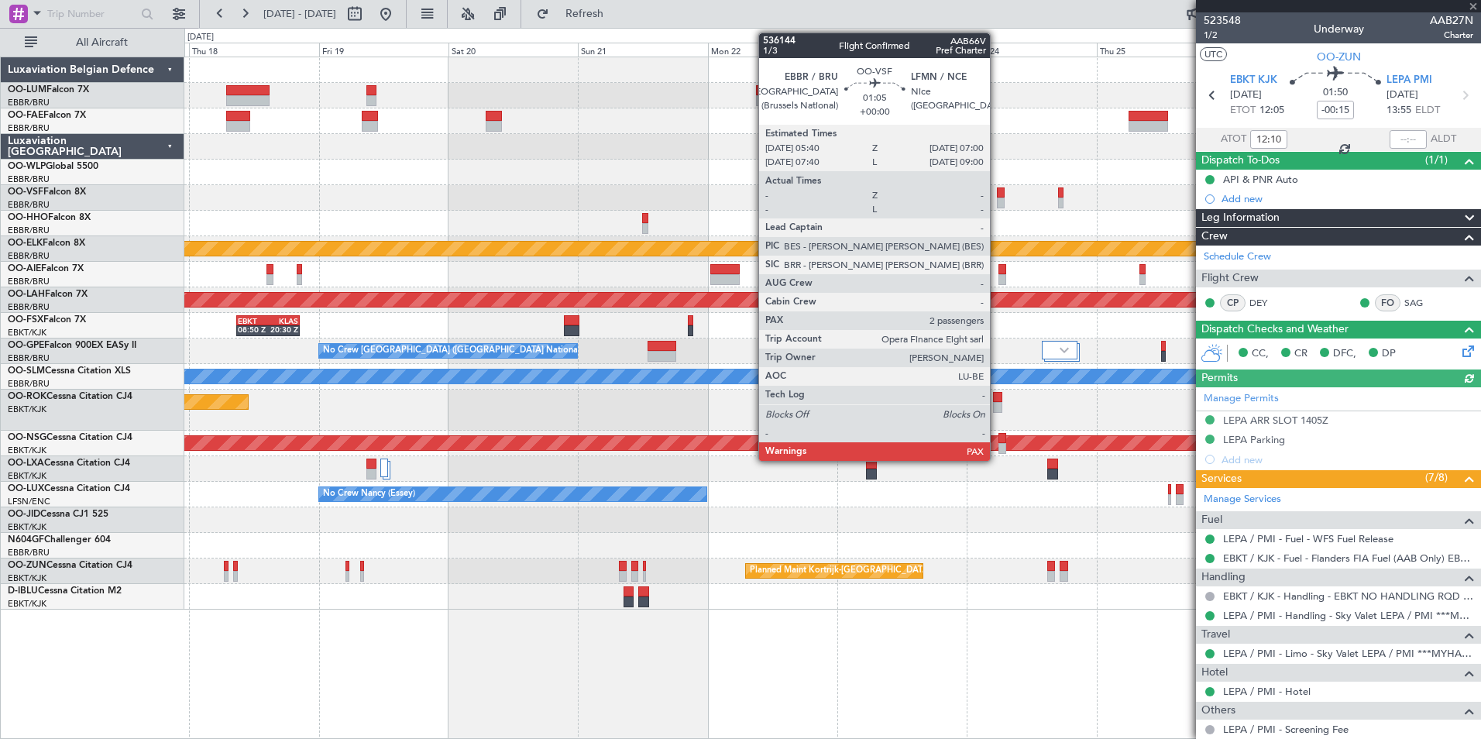
click at [997, 193] on div at bounding box center [1001, 192] width 8 height 11
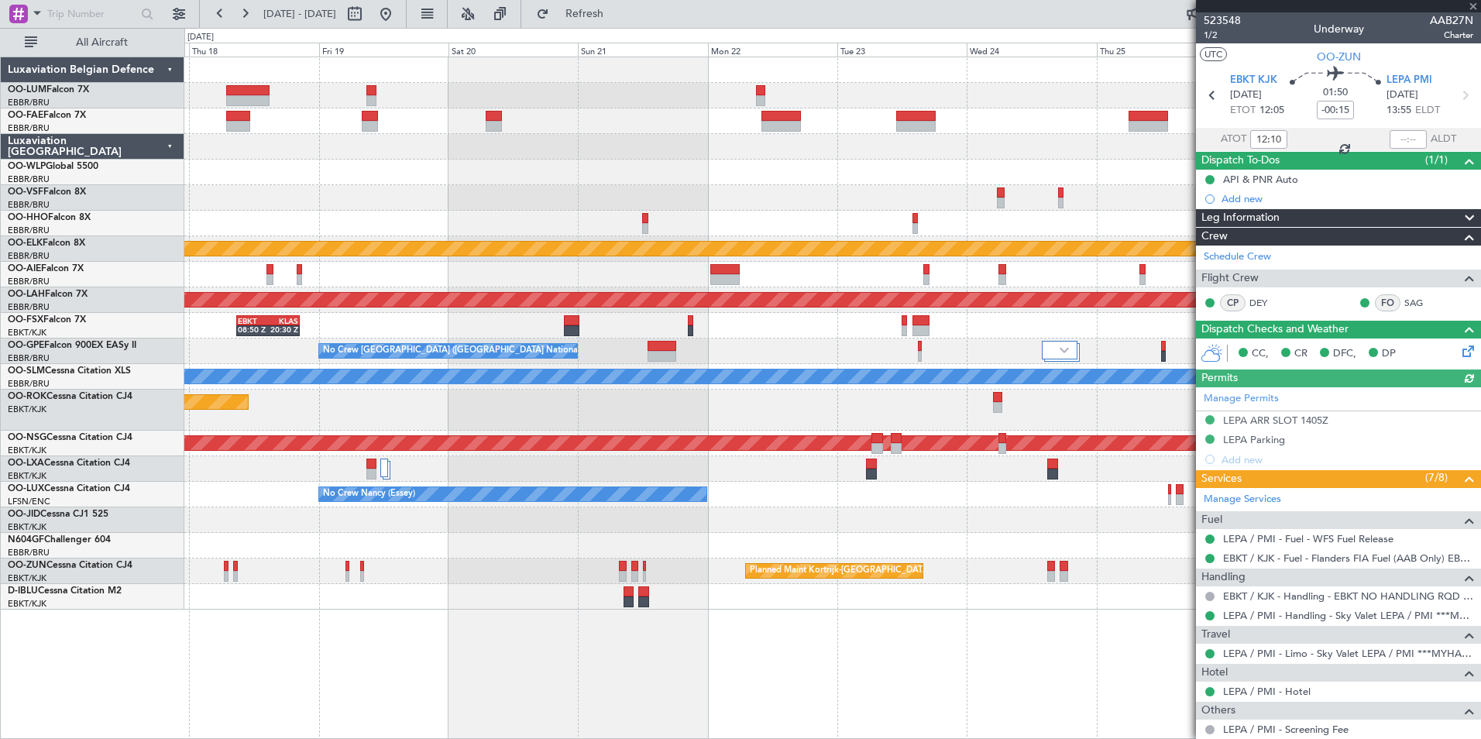
type input "2"
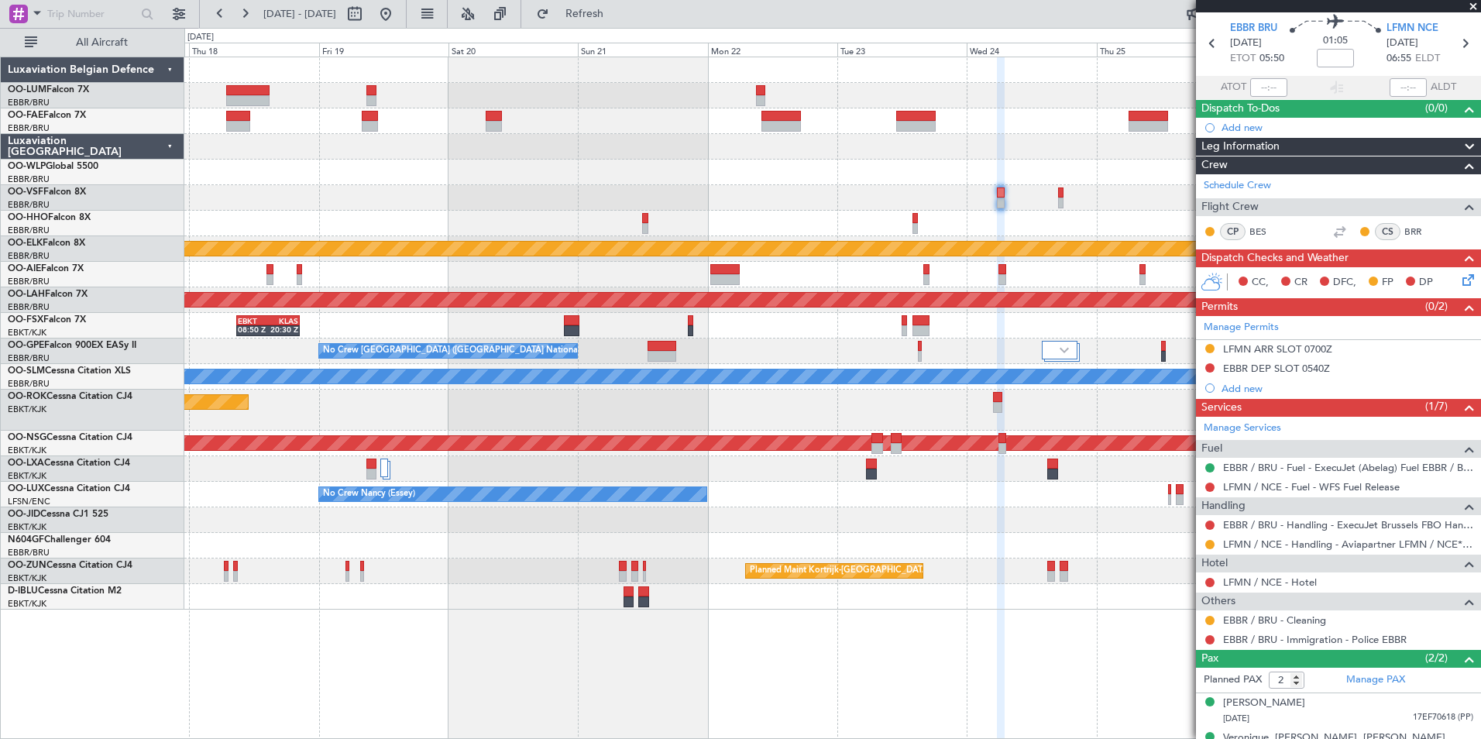
scroll to position [77, 0]
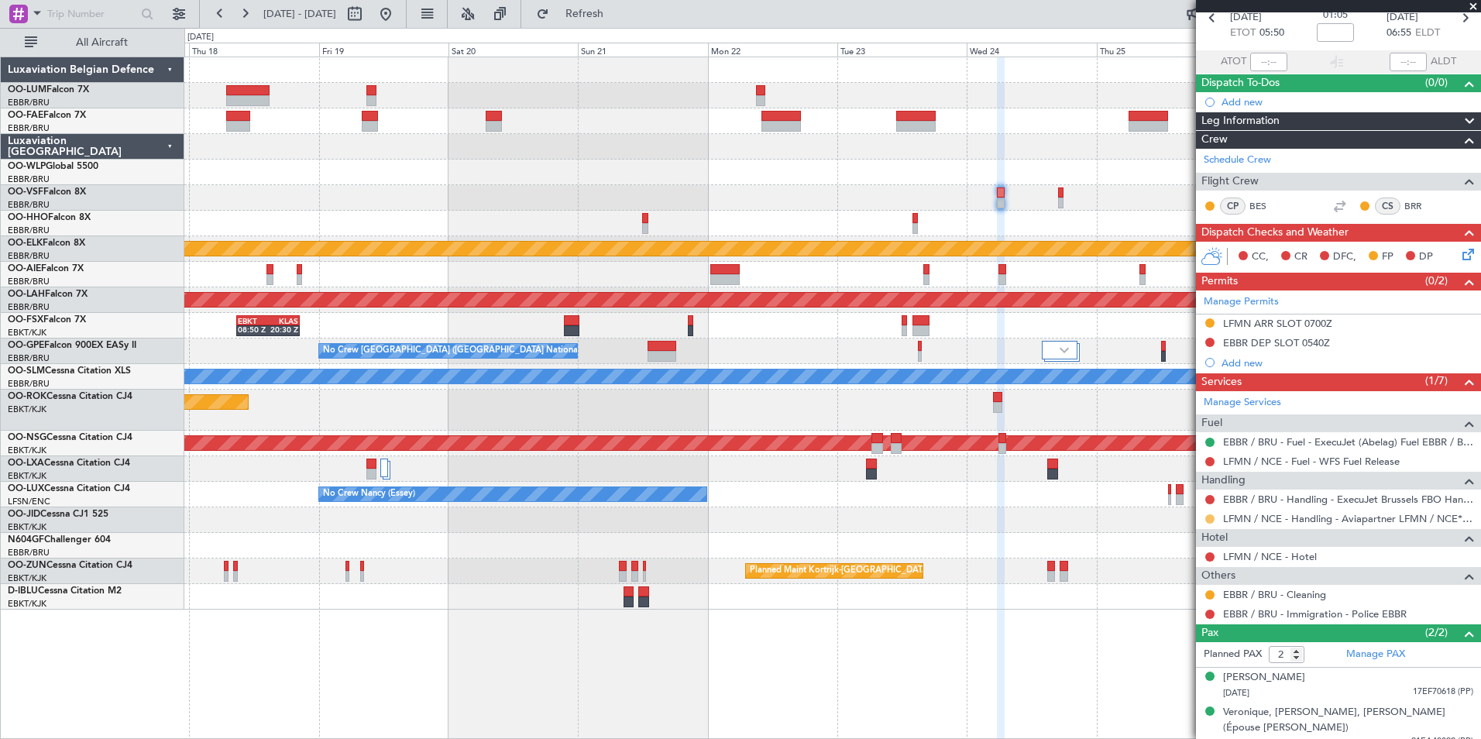
click at [1213, 517] on button at bounding box center [1210, 518] width 9 height 9
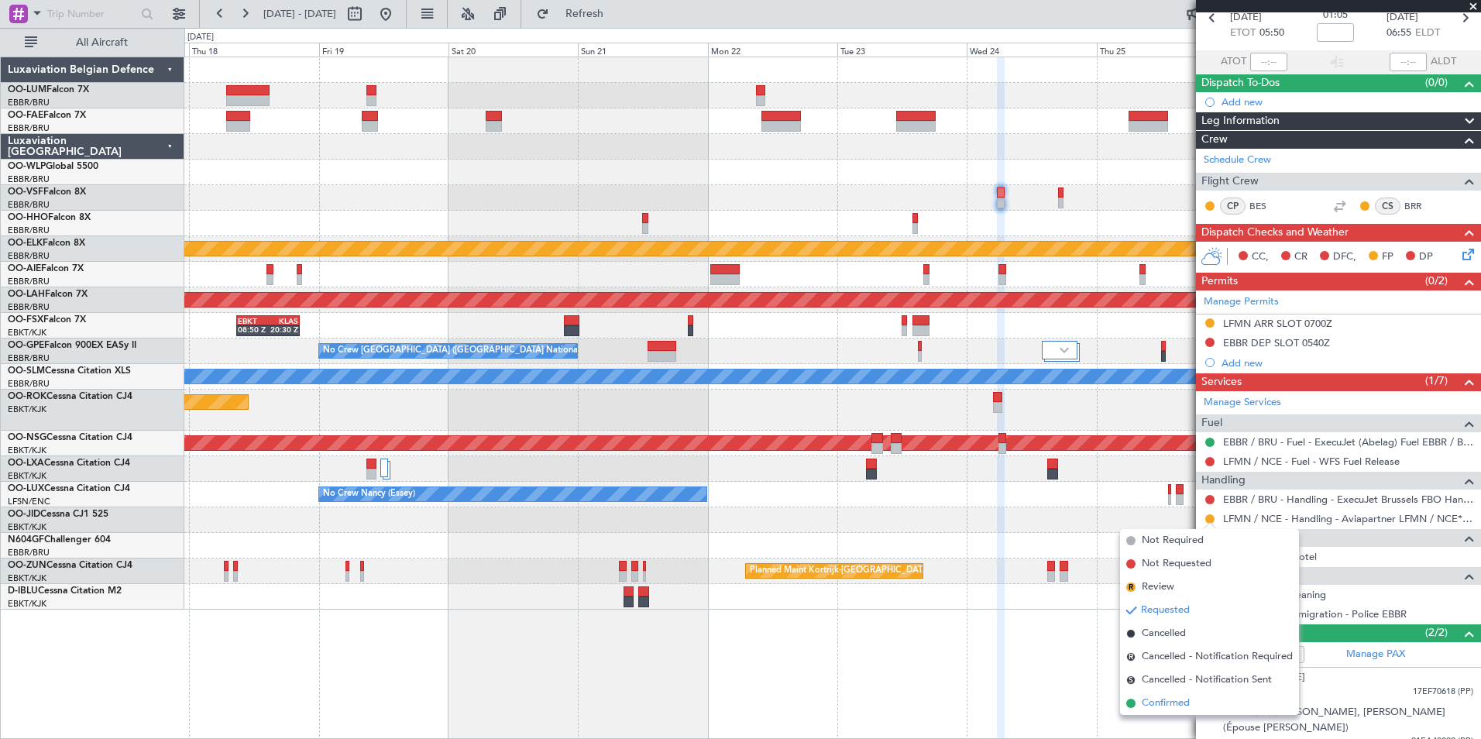
click at [1158, 703] on span "Confirmed" at bounding box center [1166, 703] width 48 height 15
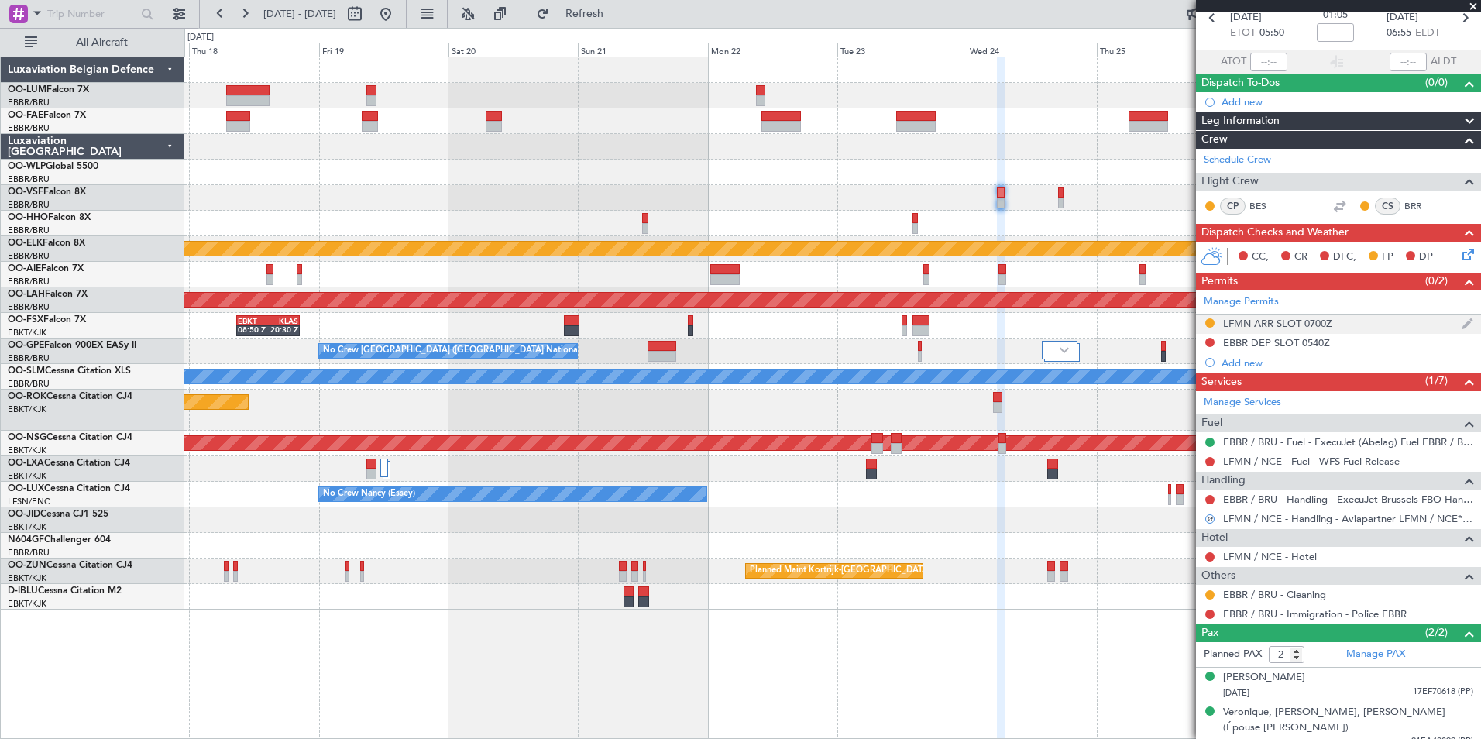
click at [1287, 317] on div "LFMN ARR SLOT 0700Z" at bounding box center [1277, 323] width 109 height 13
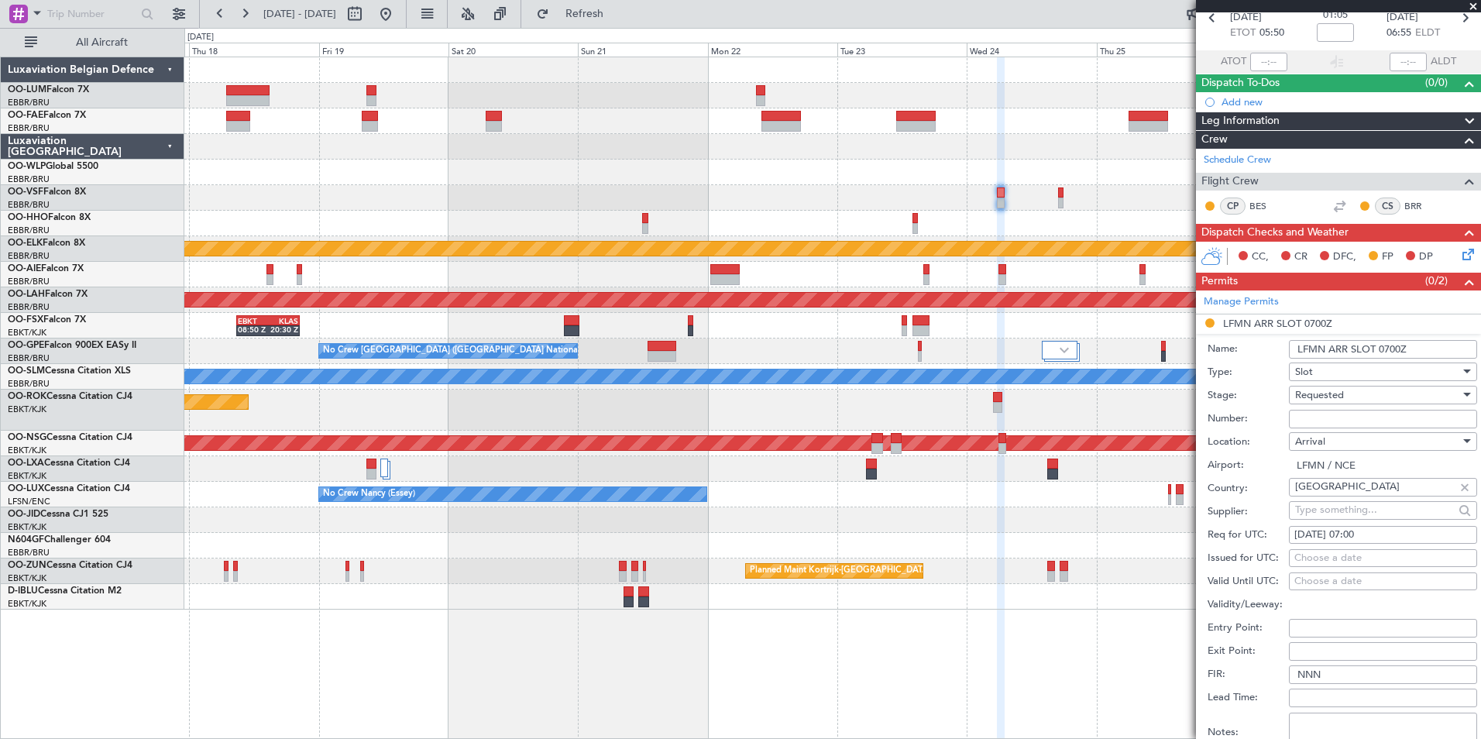
click at [1365, 426] on input "Number:" at bounding box center [1383, 419] width 188 height 19
paste input "LFMNA000083152"
type input "LFMNA000083152"
click at [1331, 559] on div "Choose a date" at bounding box center [1383, 558] width 177 height 15
select select "9"
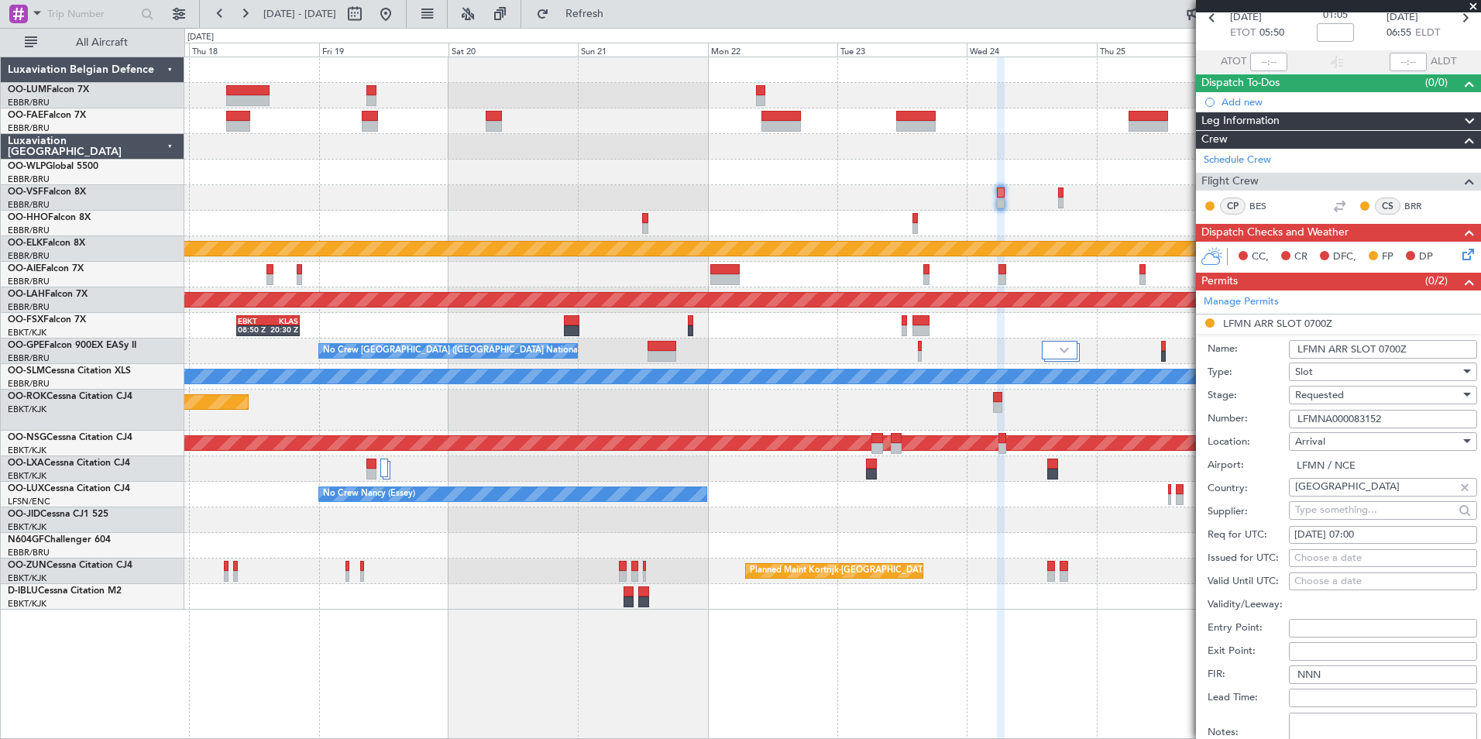
select select "2025"
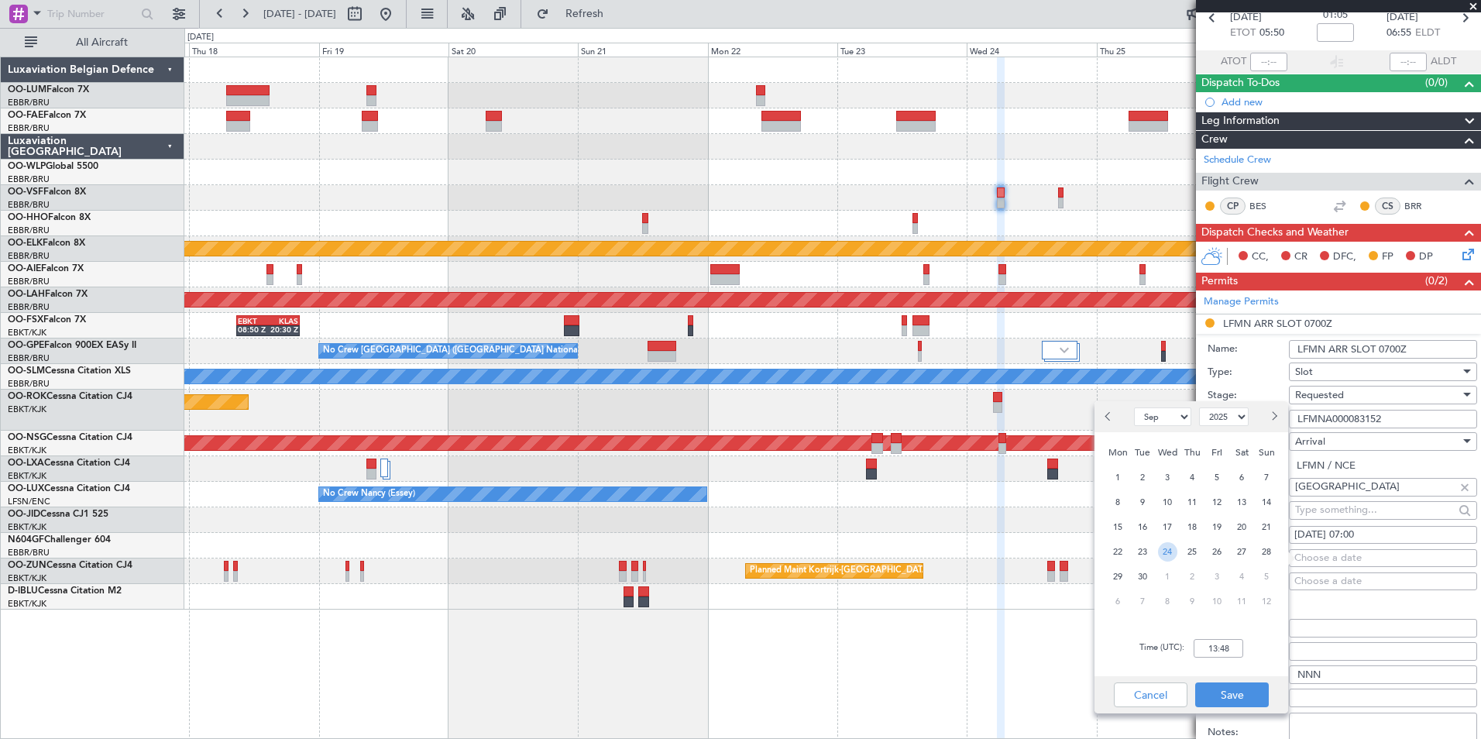
click at [1168, 553] on span "24" at bounding box center [1167, 551] width 19 height 19
click at [1223, 648] on input "00:00" at bounding box center [1219, 648] width 50 height 19
type input "07:00"
click at [1216, 693] on button "Save" at bounding box center [1232, 695] width 74 height 25
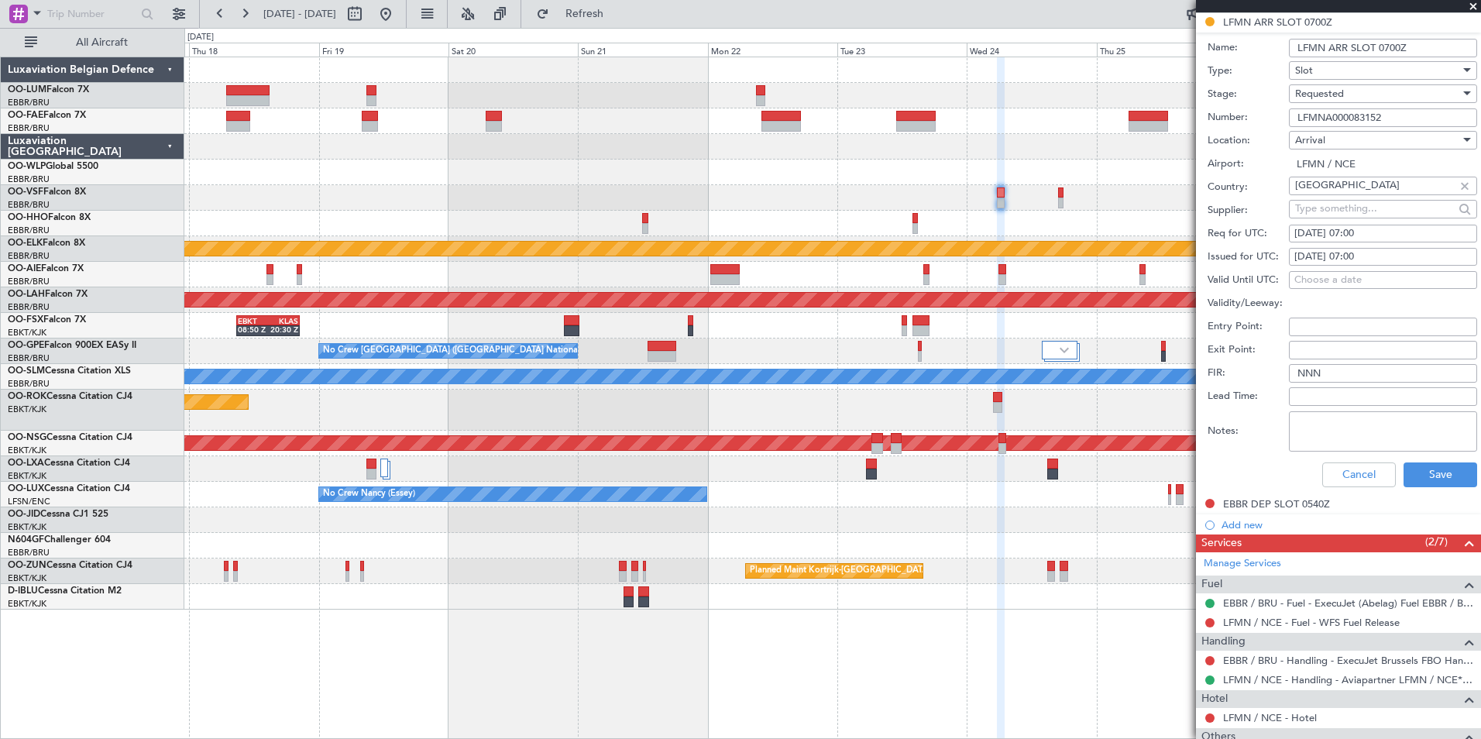
scroll to position [387, 0]
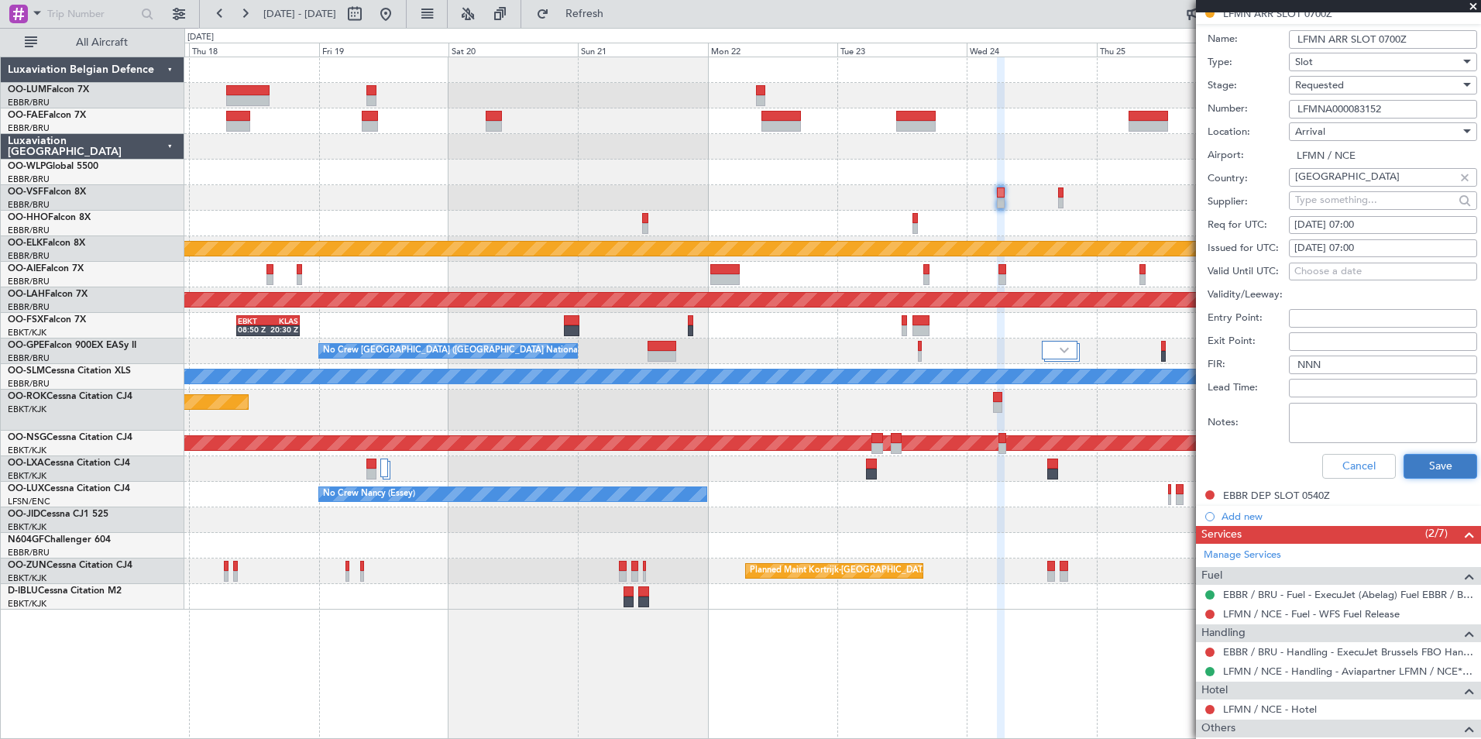
click at [1430, 471] on button "Save" at bounding box center [1441, 466] width 74 height 25
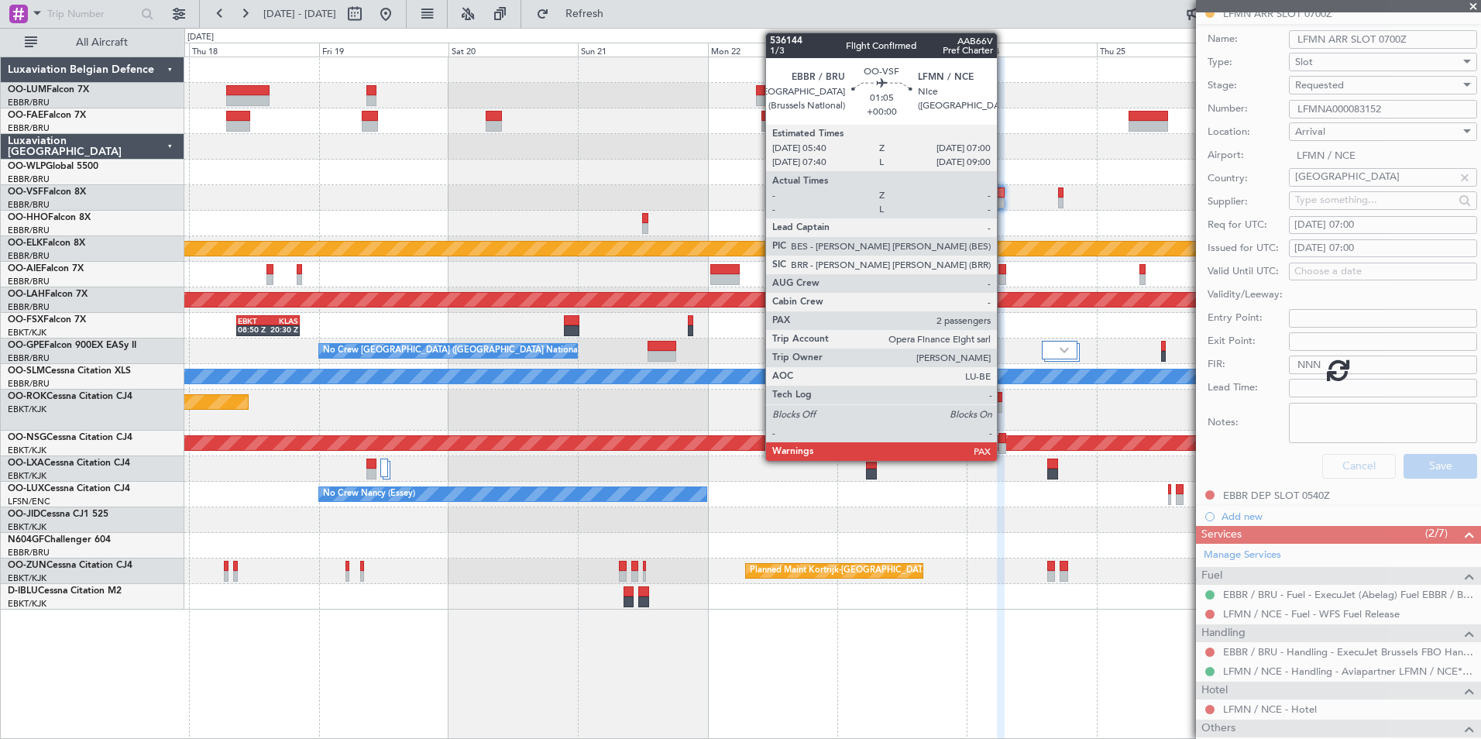
scroll to position [0, 0]
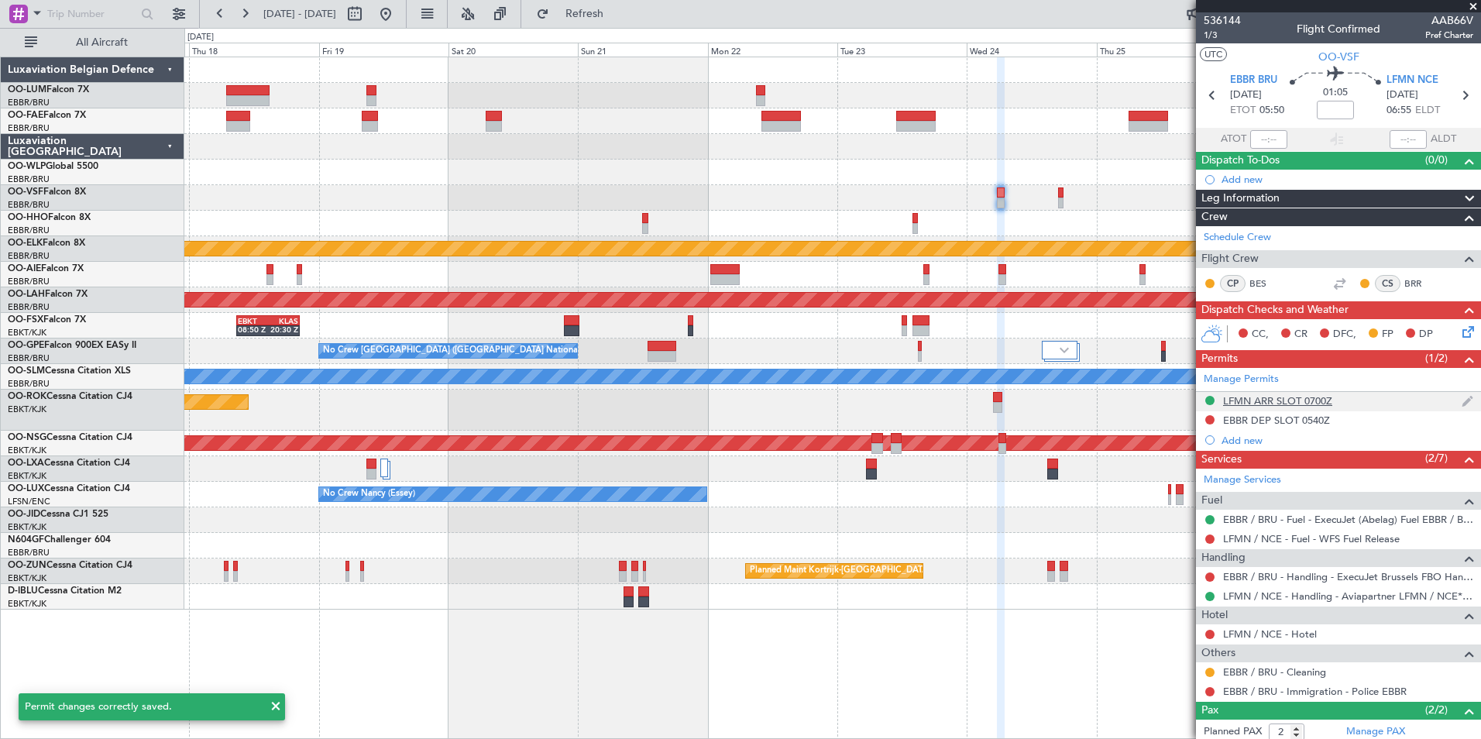
click at [1265, 403] on div "LFMN ARR SLOT 0700Z" at bounding box center [1277, 400] width 109 height 13
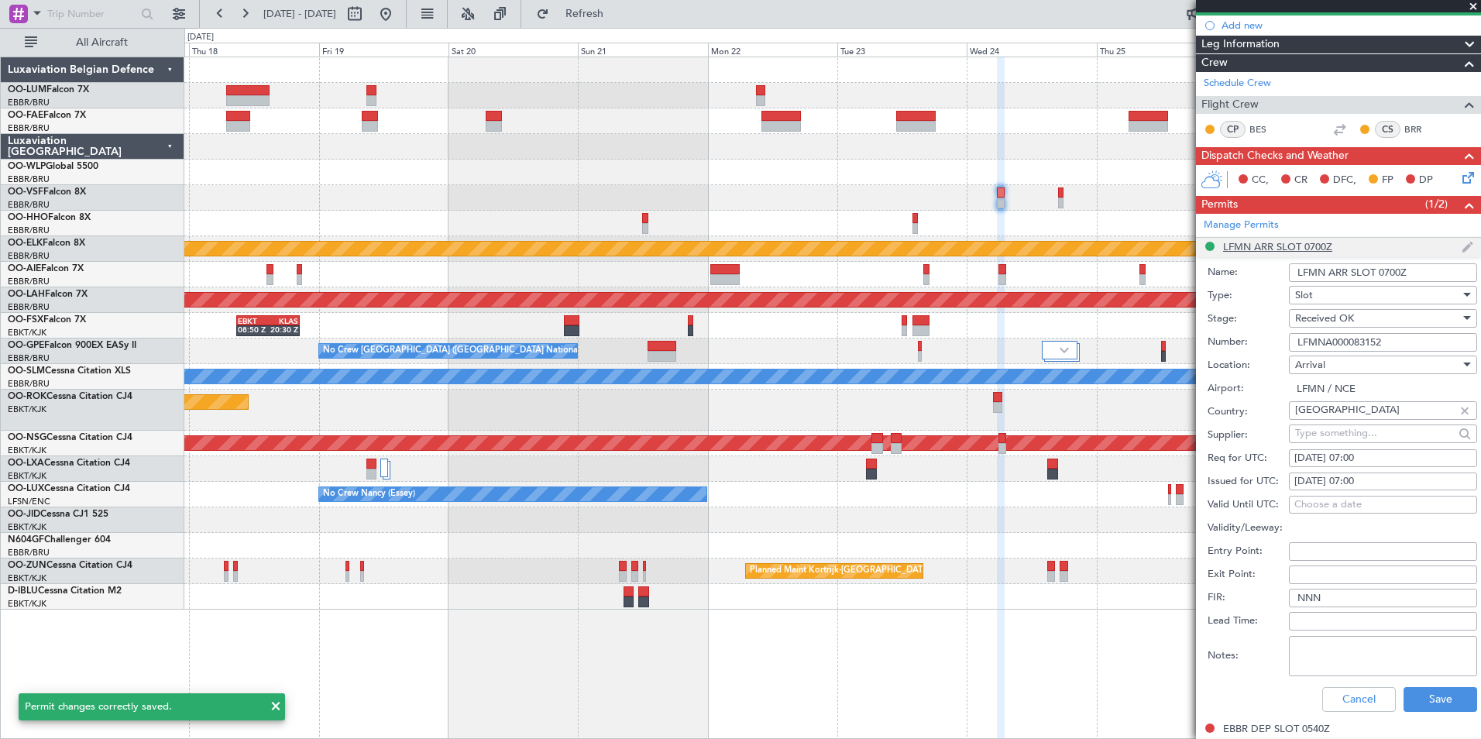
scroll to position [155, 0]
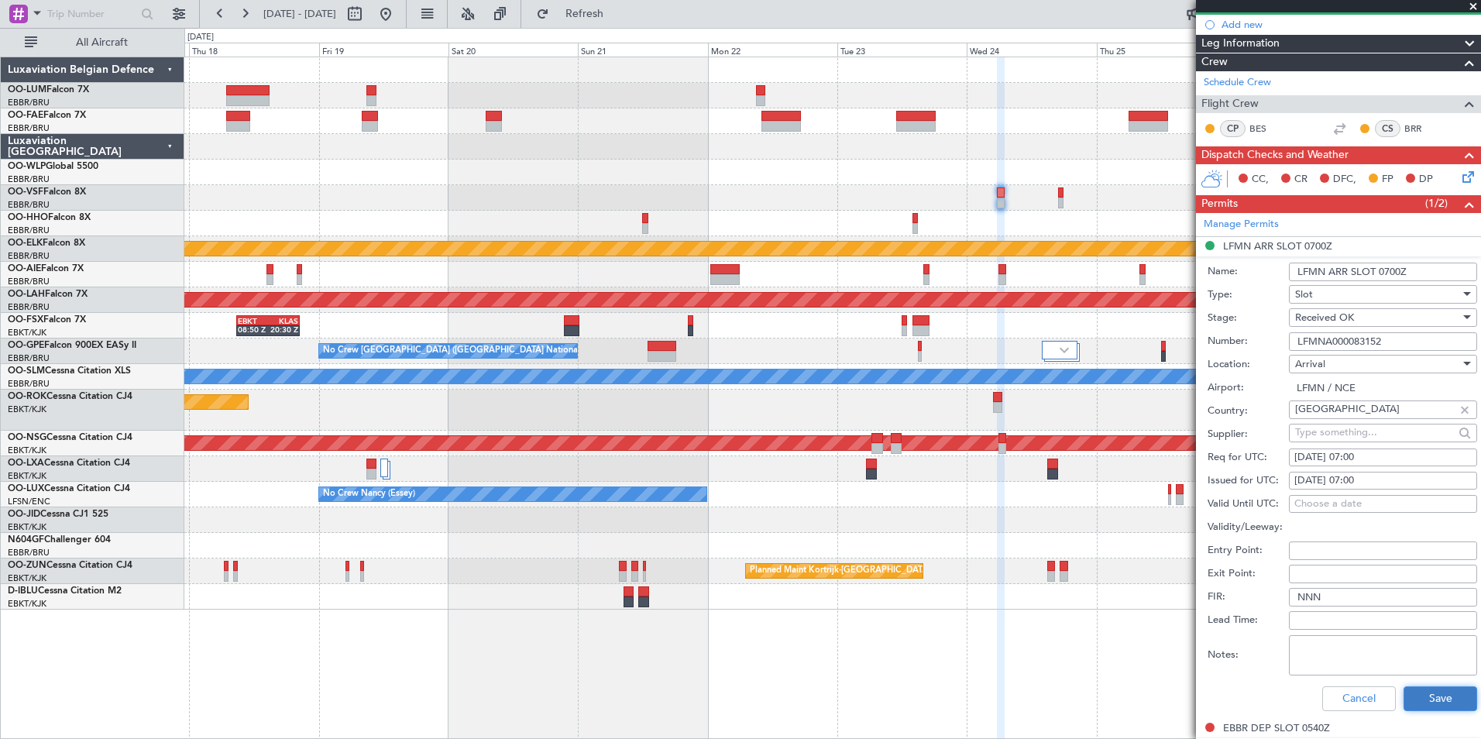
click at [1440, 697] on button "Save" at bounding box center [1441, 698] width 74 height 25
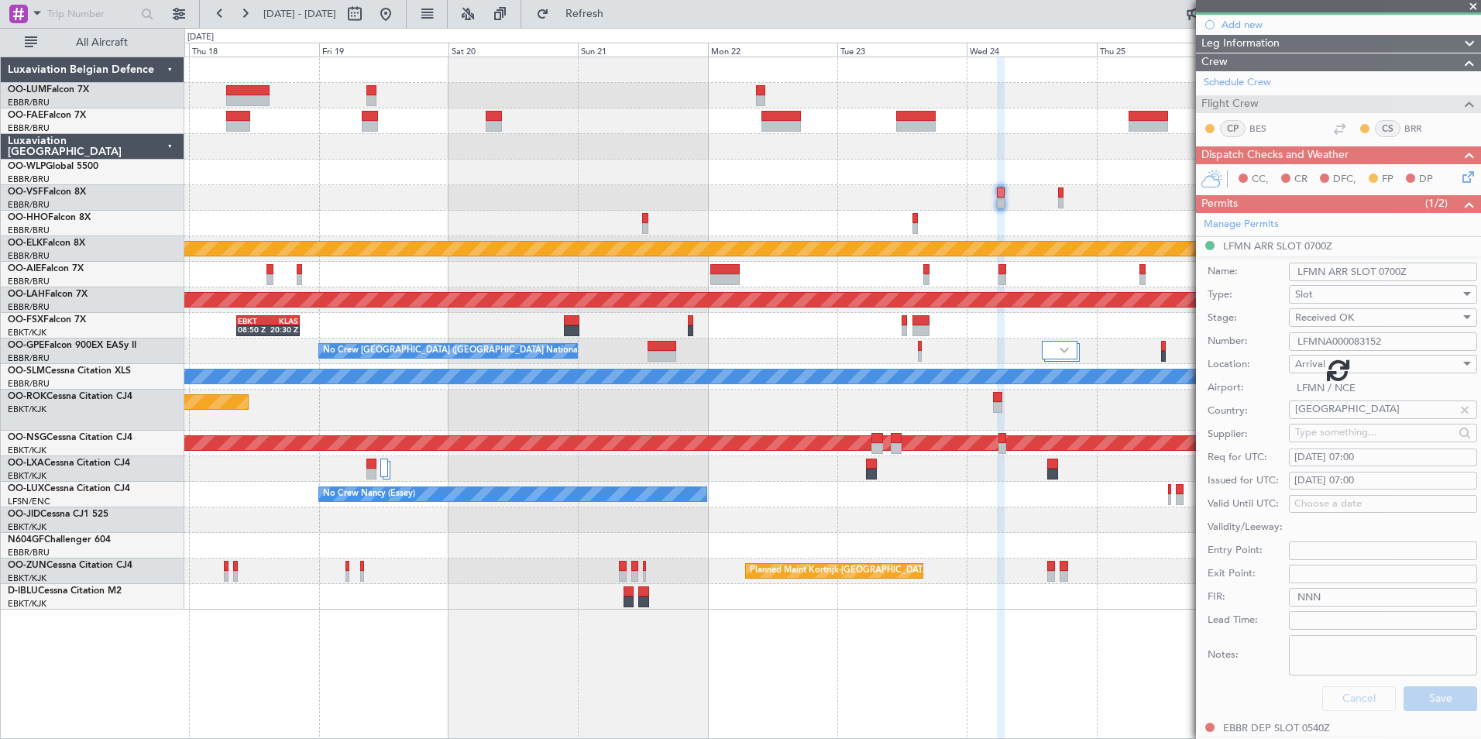
scroll to position [91, 0]
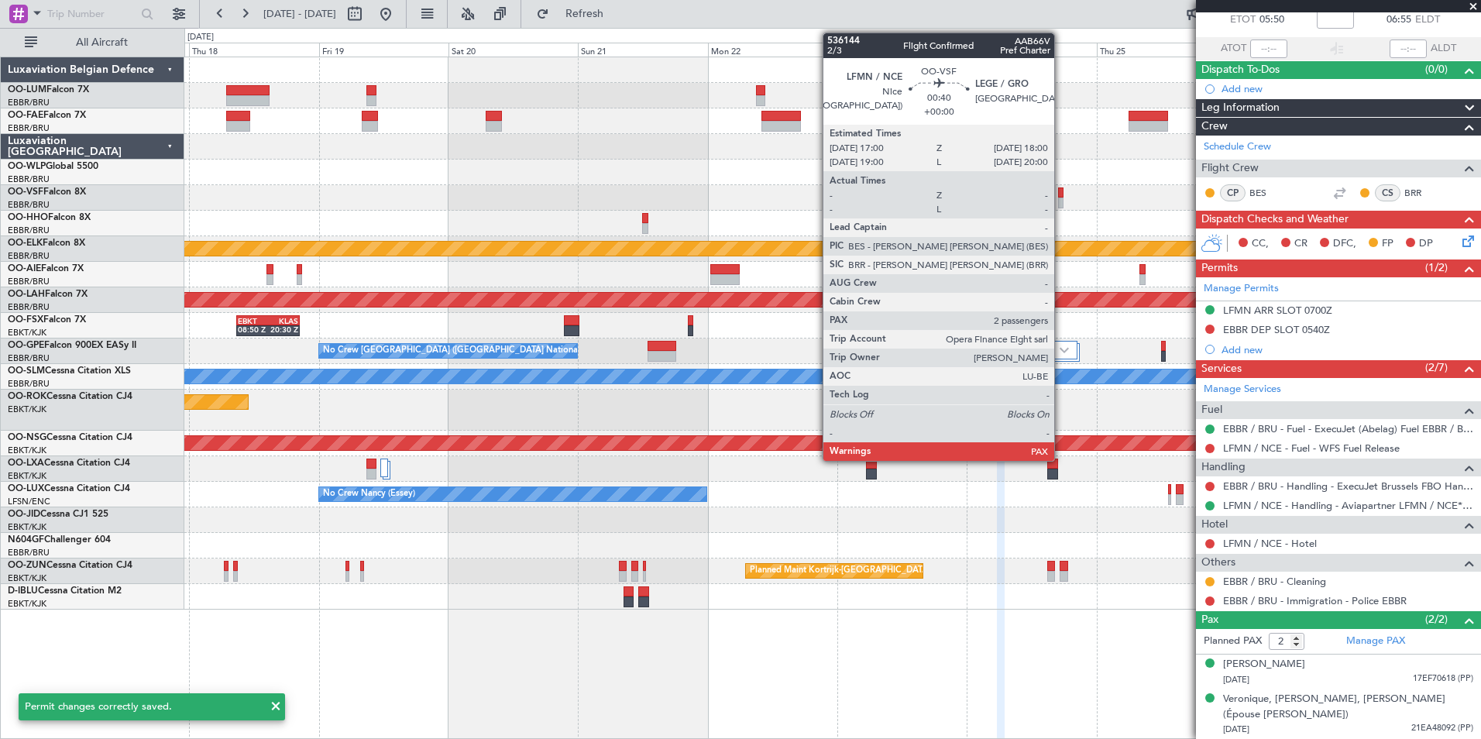
click at [1061, 192] on div at bounding box center [1060, 192] width 5 height 11
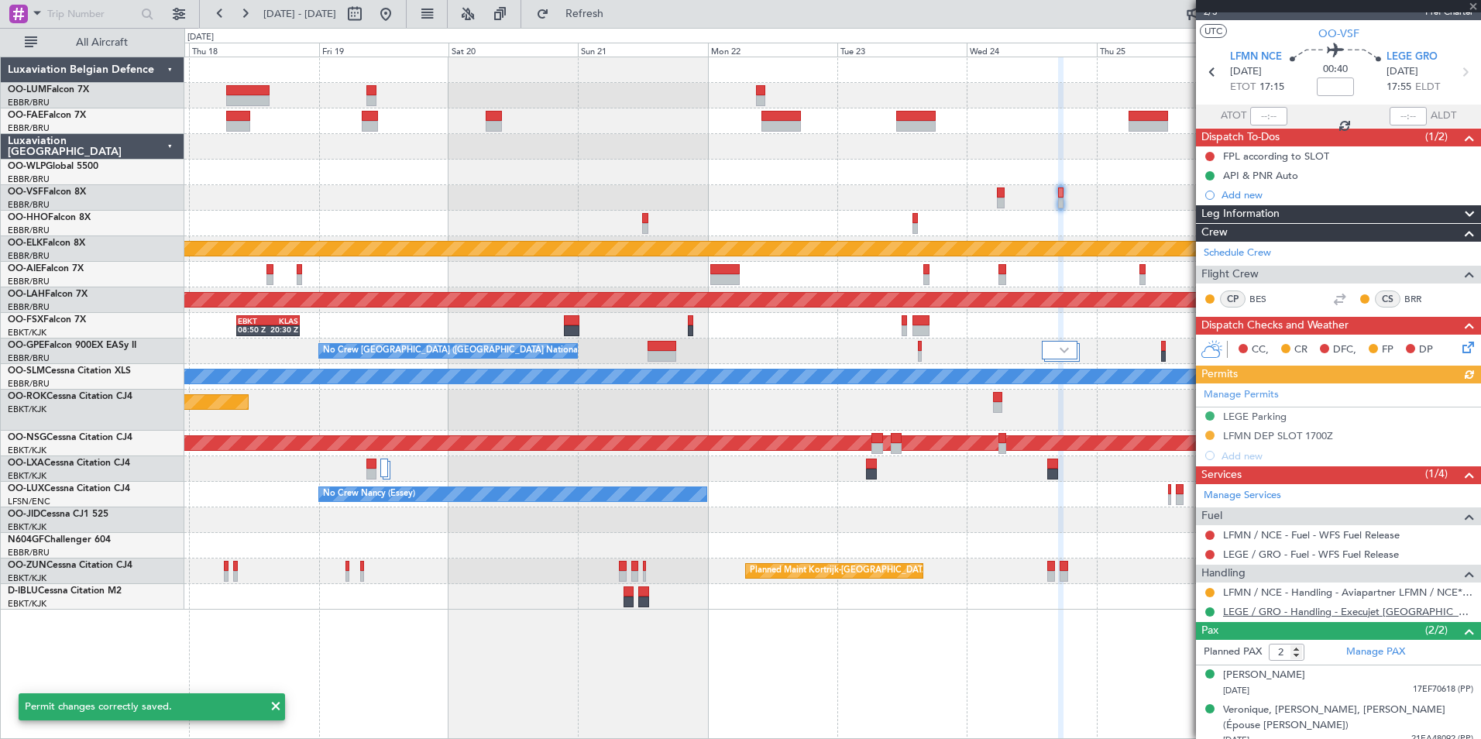
scroll to position [34, 0]
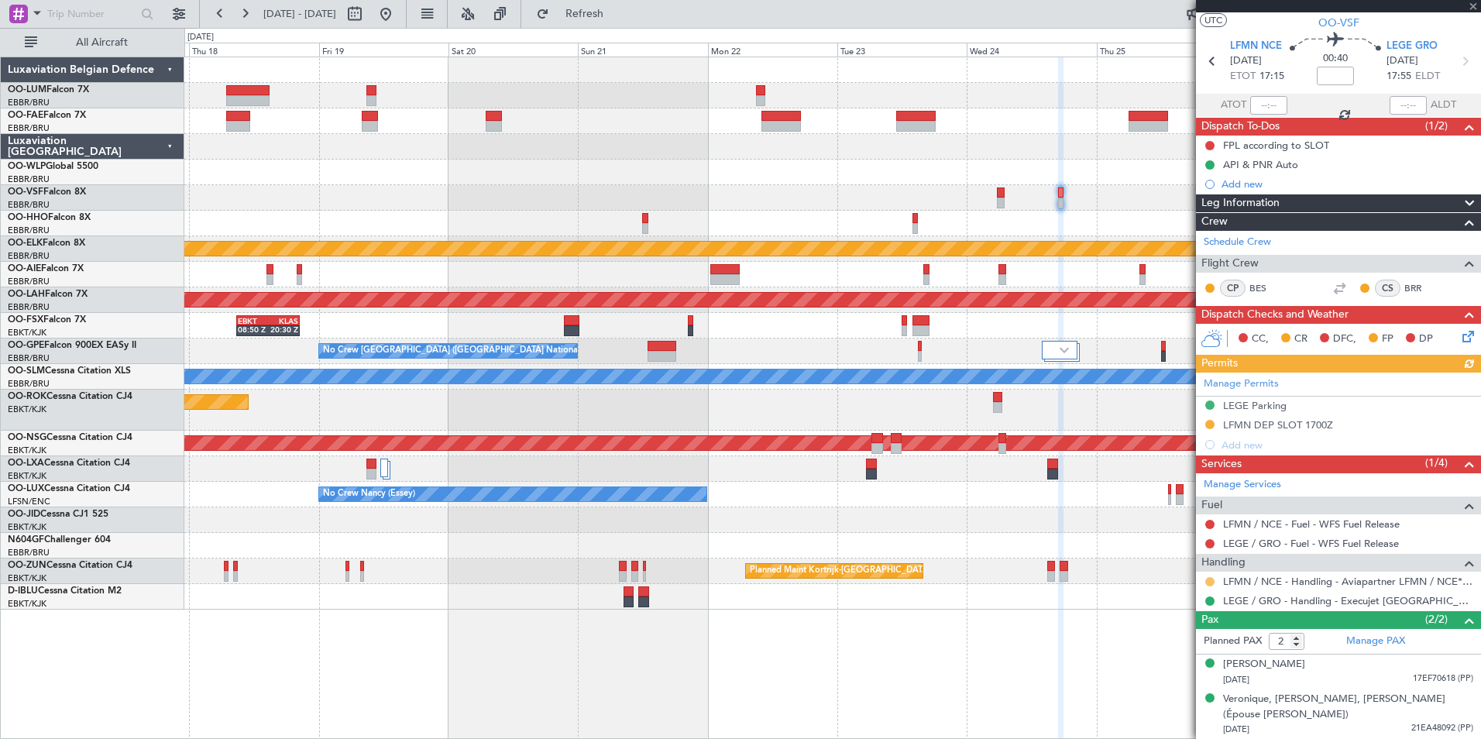
click at [1210, 579] on button at bounding box center [1210, 581] width 9 height 9
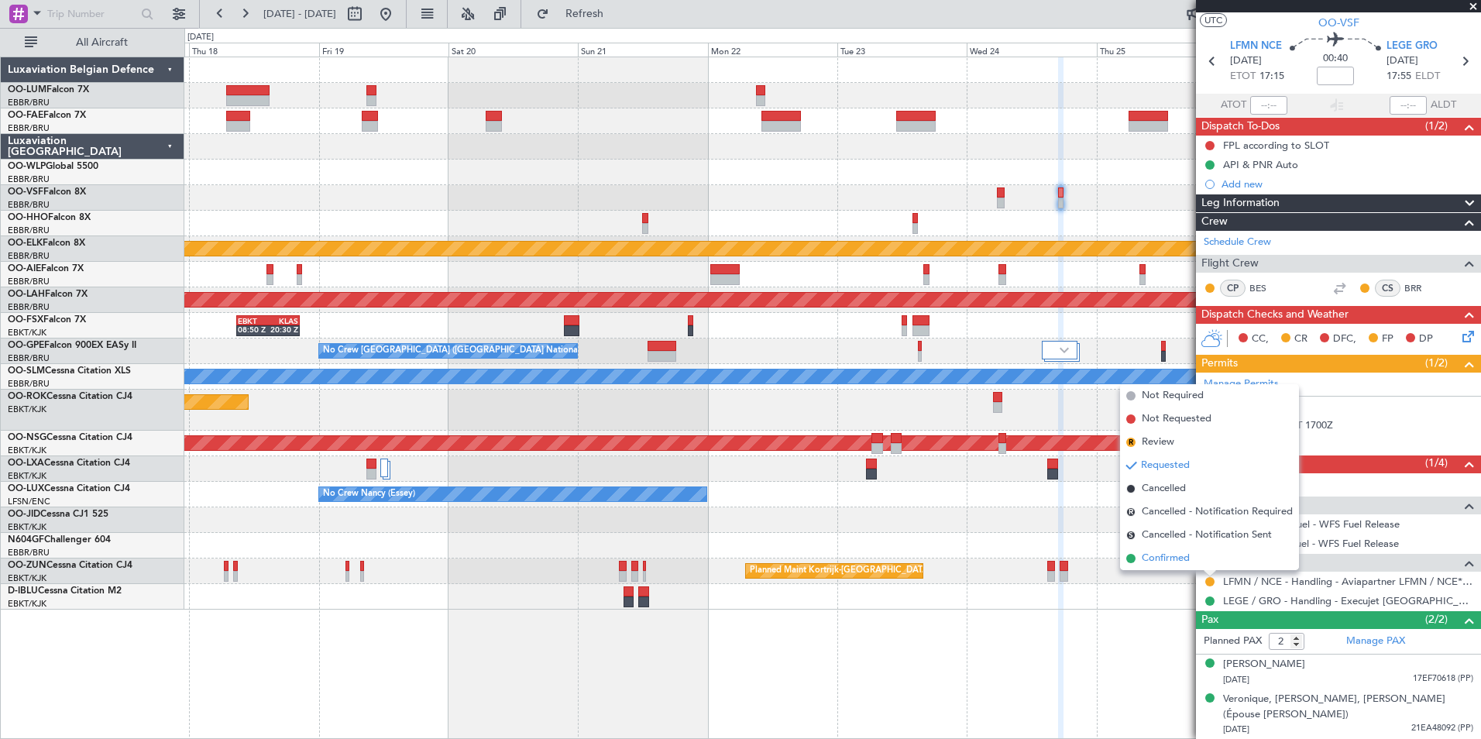
click at [1170, 559] on span "Confirmed" at bounding box center [1166, 558] width 48 height 15
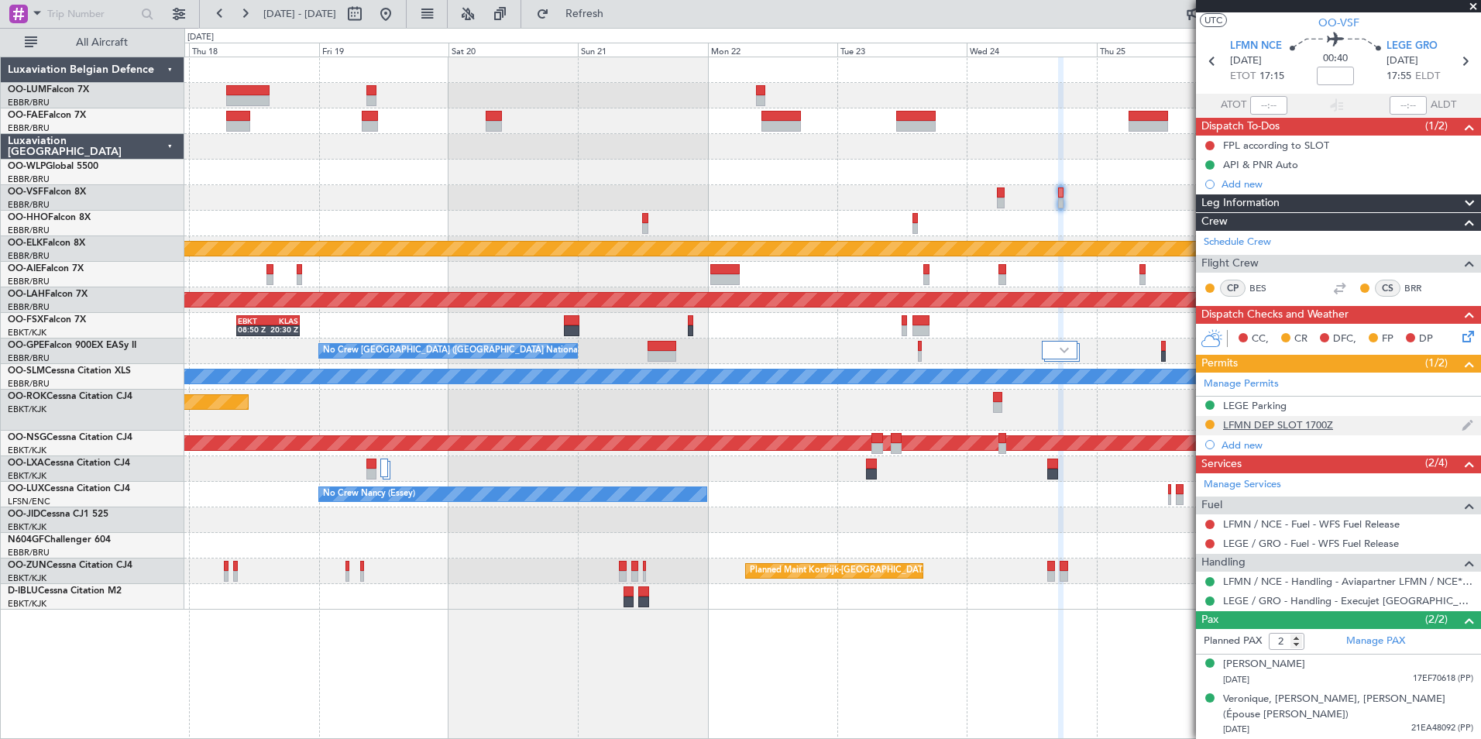
click at [1271, 422] on div "LFMN DEP SLOT 1700Z" at bounding box center [1278, 424] width 110 height 13
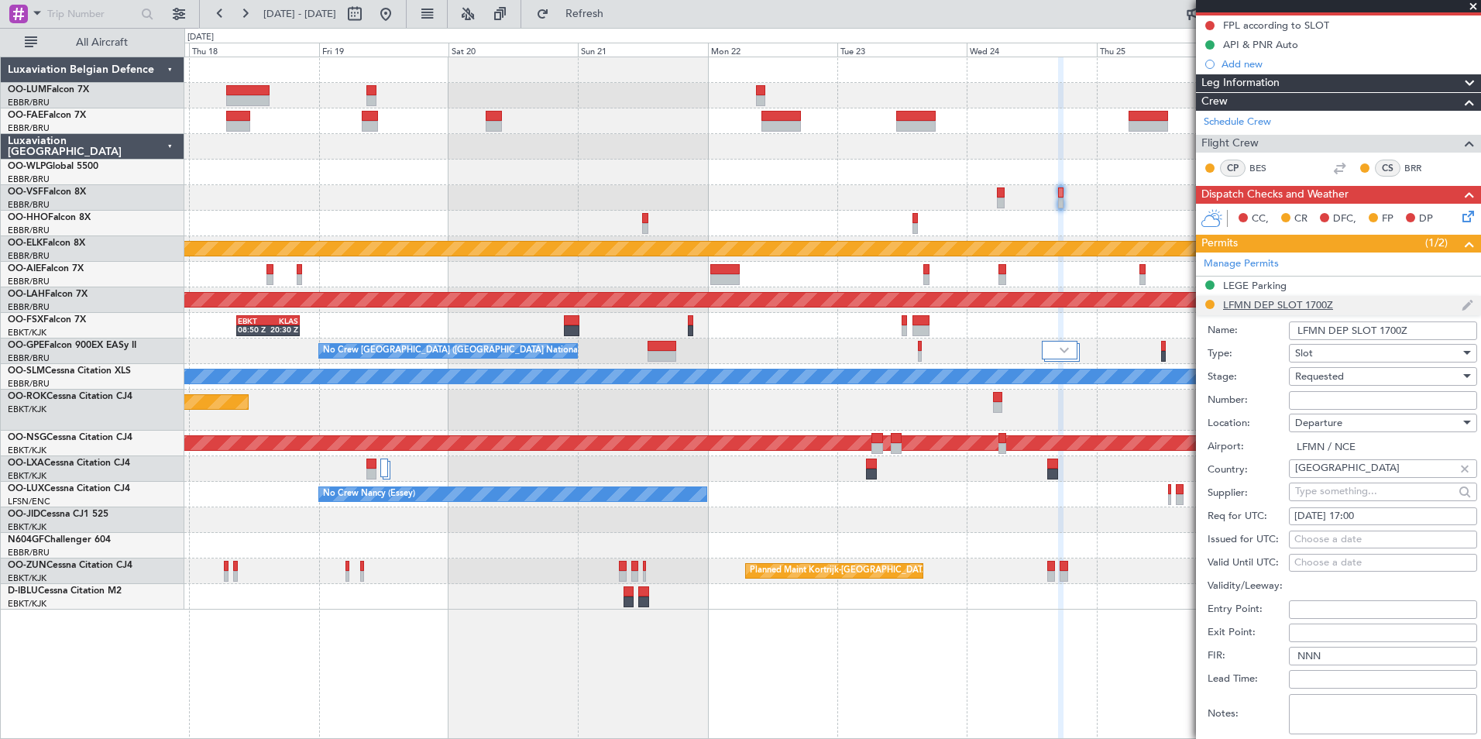
scroll to position [267, 0]
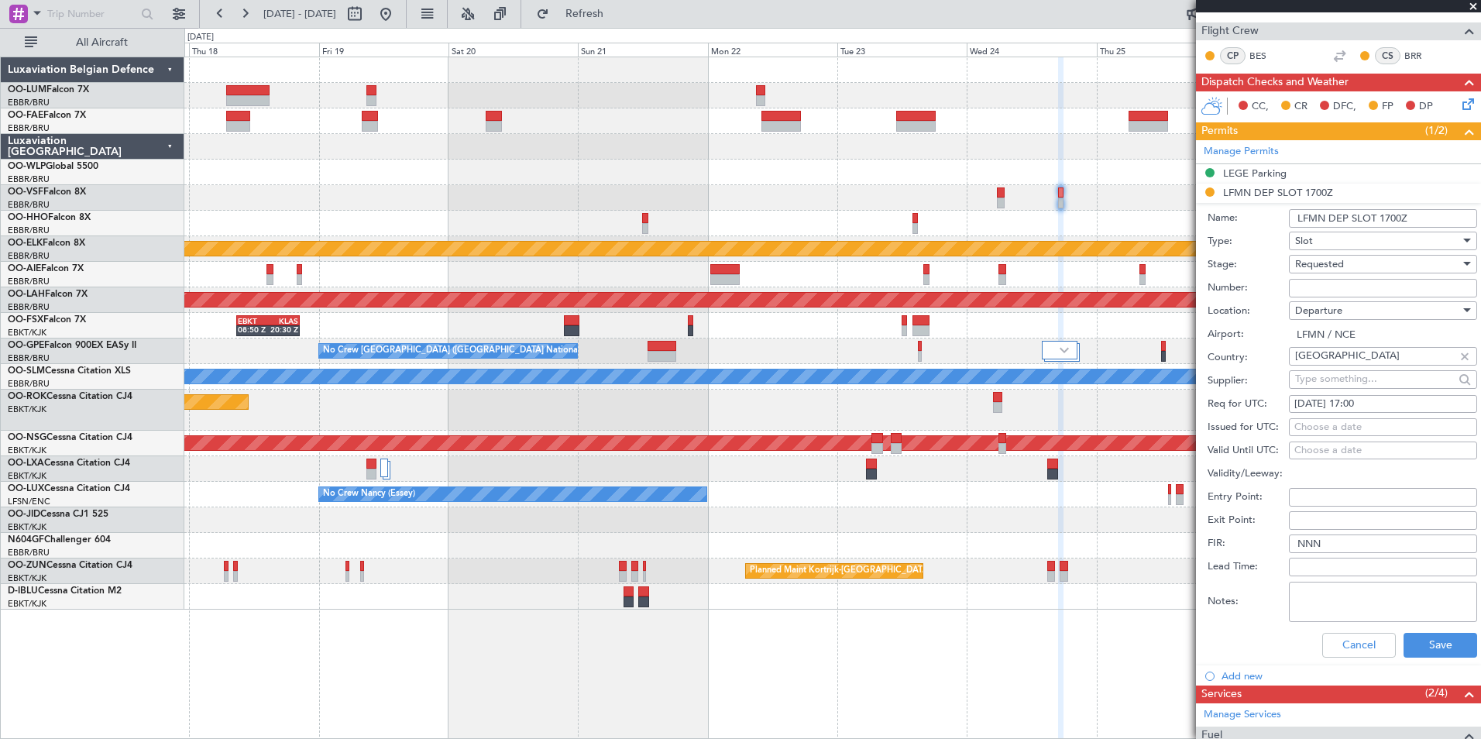
click at [1361, 286] on input "Number:" at bounding box center [1383, 288] width 188 height 19
paste input "LFMND000083153"
type input "LFMND000083153"
click at [1331, 434] on div "Choose a date" at bounding box center [1383, 427] width 177 height 15
select select "9"
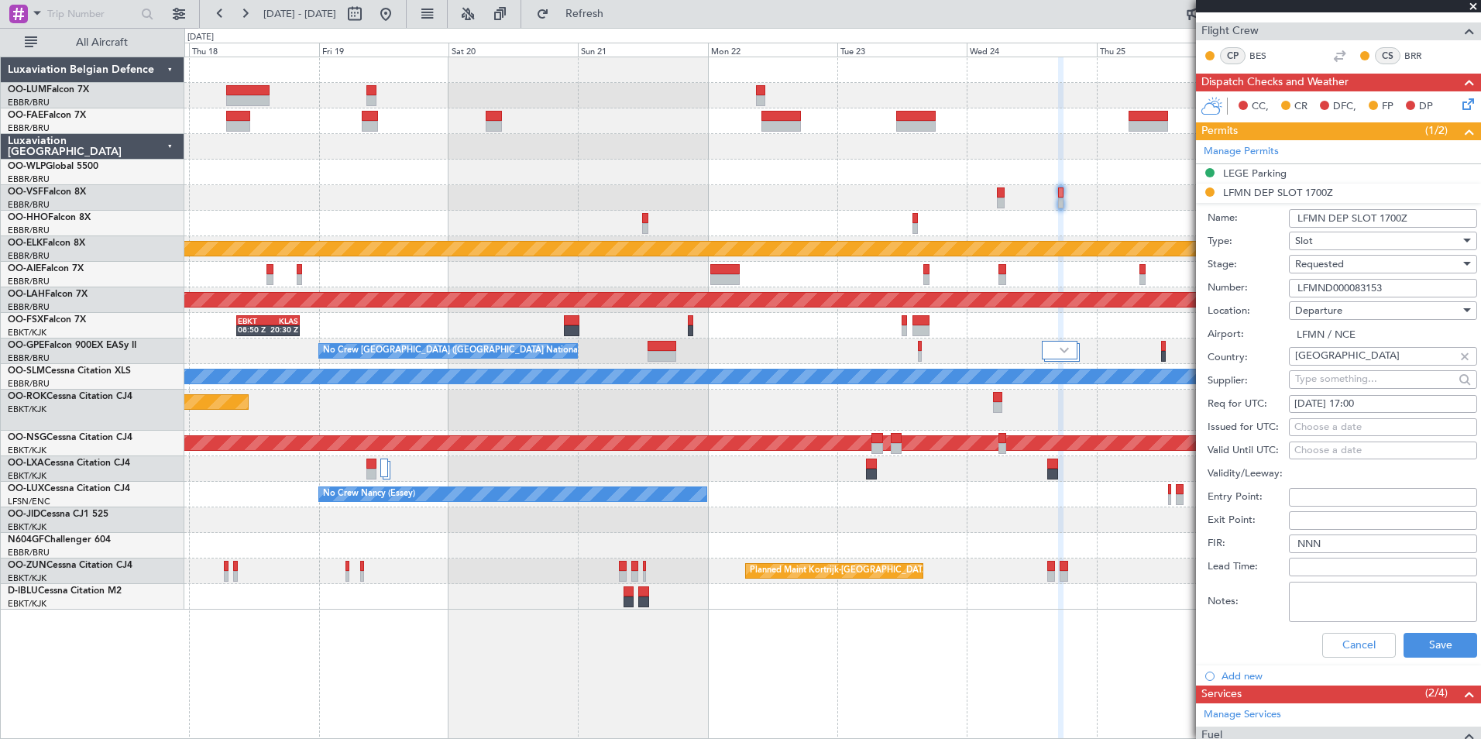
select select "2025"
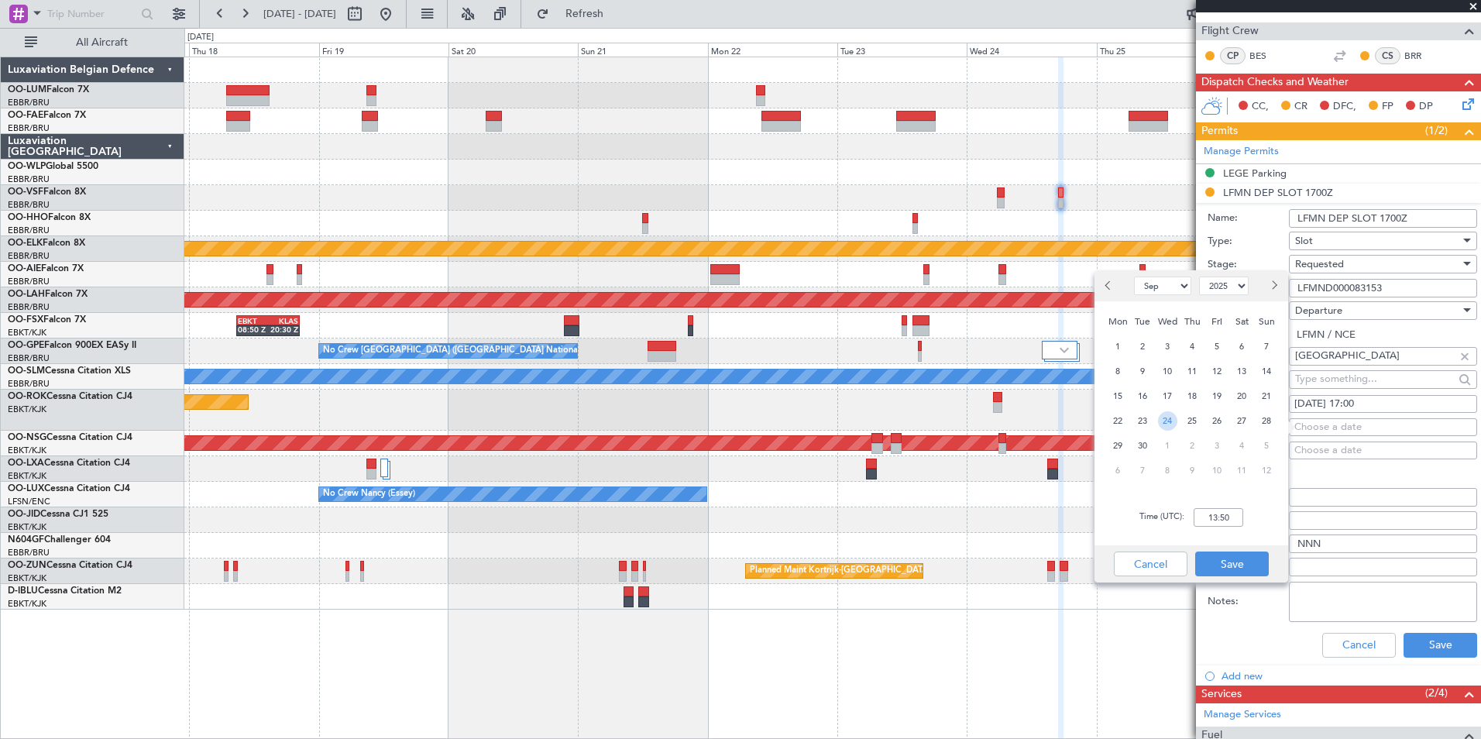
click at [1174, 419] on span "24" at bounding box center [1167, 420] width 19 height 19
click at [1229, 515] on input "00:00" at bounding box center [1219, 517] width 50 height 19
type input "17:00"
click at [1232, 562] on button "Save" at bounding box center [1232, 564] width 74 height 25
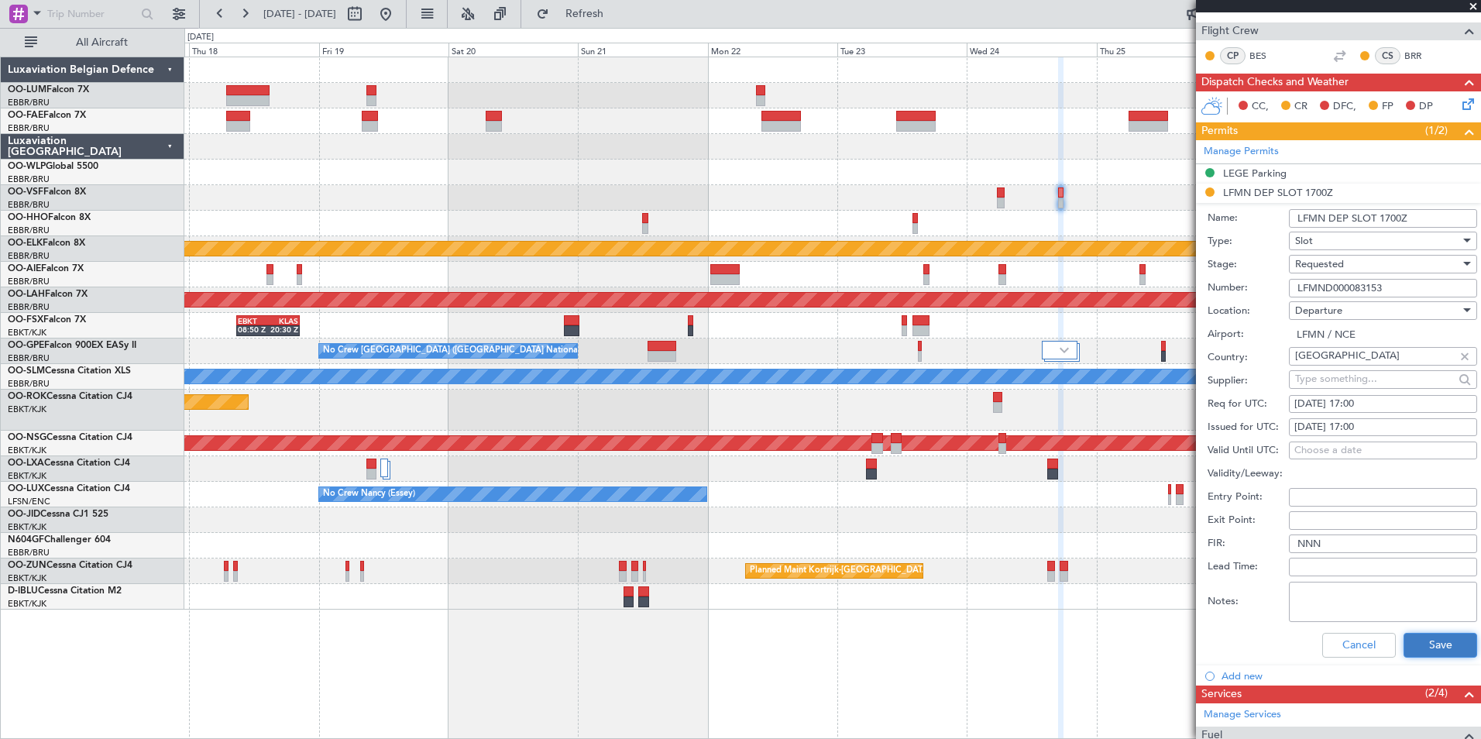
click at [1405, 647] on button "Save" at bounding box center [1441, 645] width 74 height 25
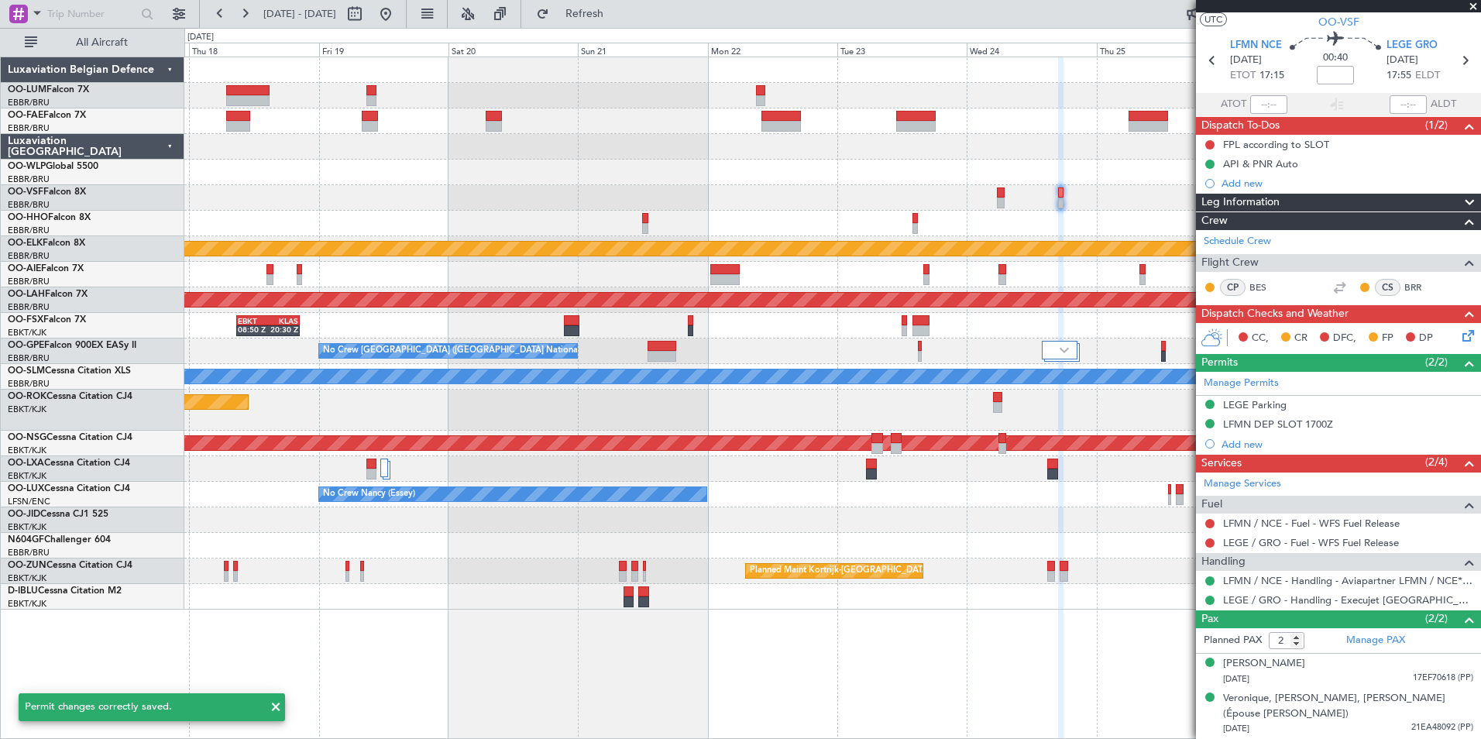
scroll to position [34, 0]
click at [622, 5] on button "Refresh" at bounding box center [575, 14] width 93 height 25
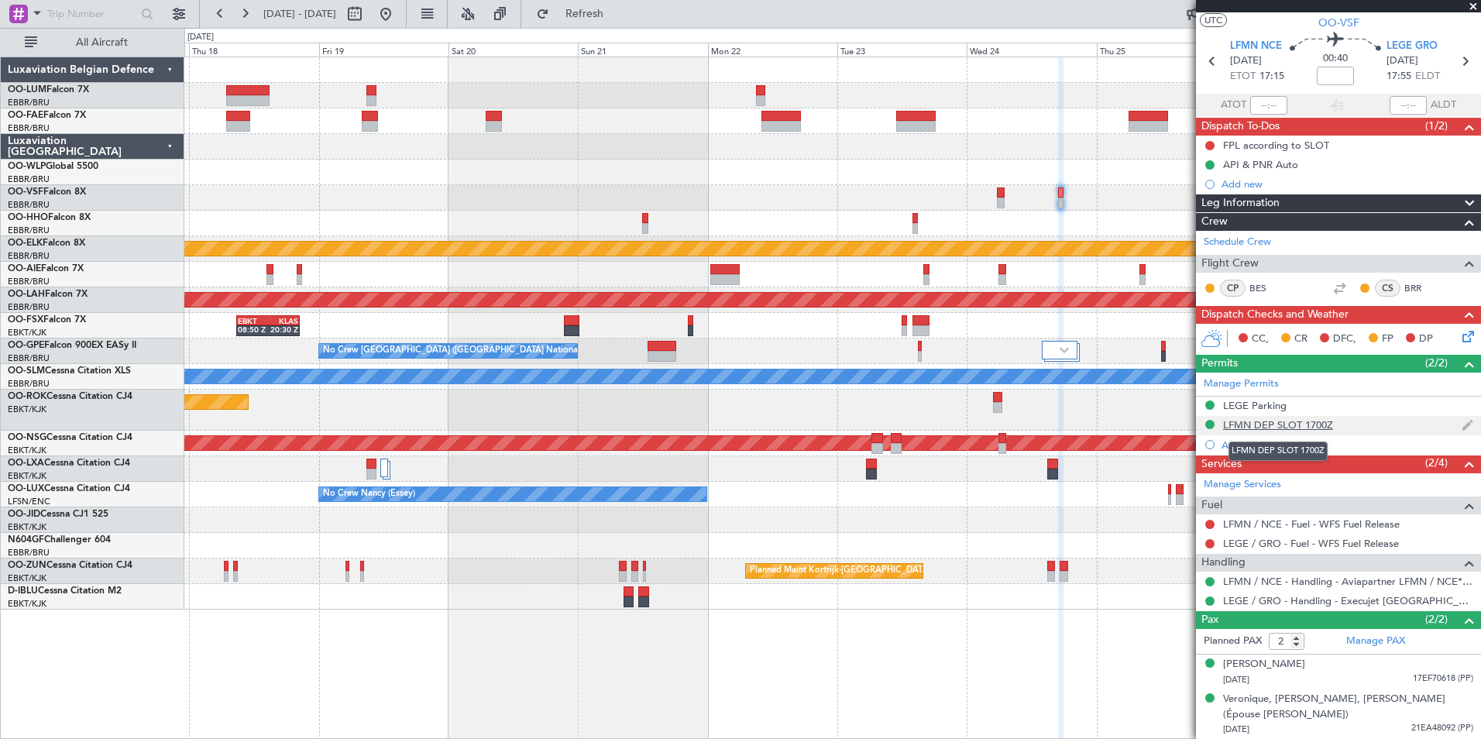
click at [1286, 423] on div "LFMN DEP SLOT 1700Z" at bounding box center [1278, 424] width 110 height 13
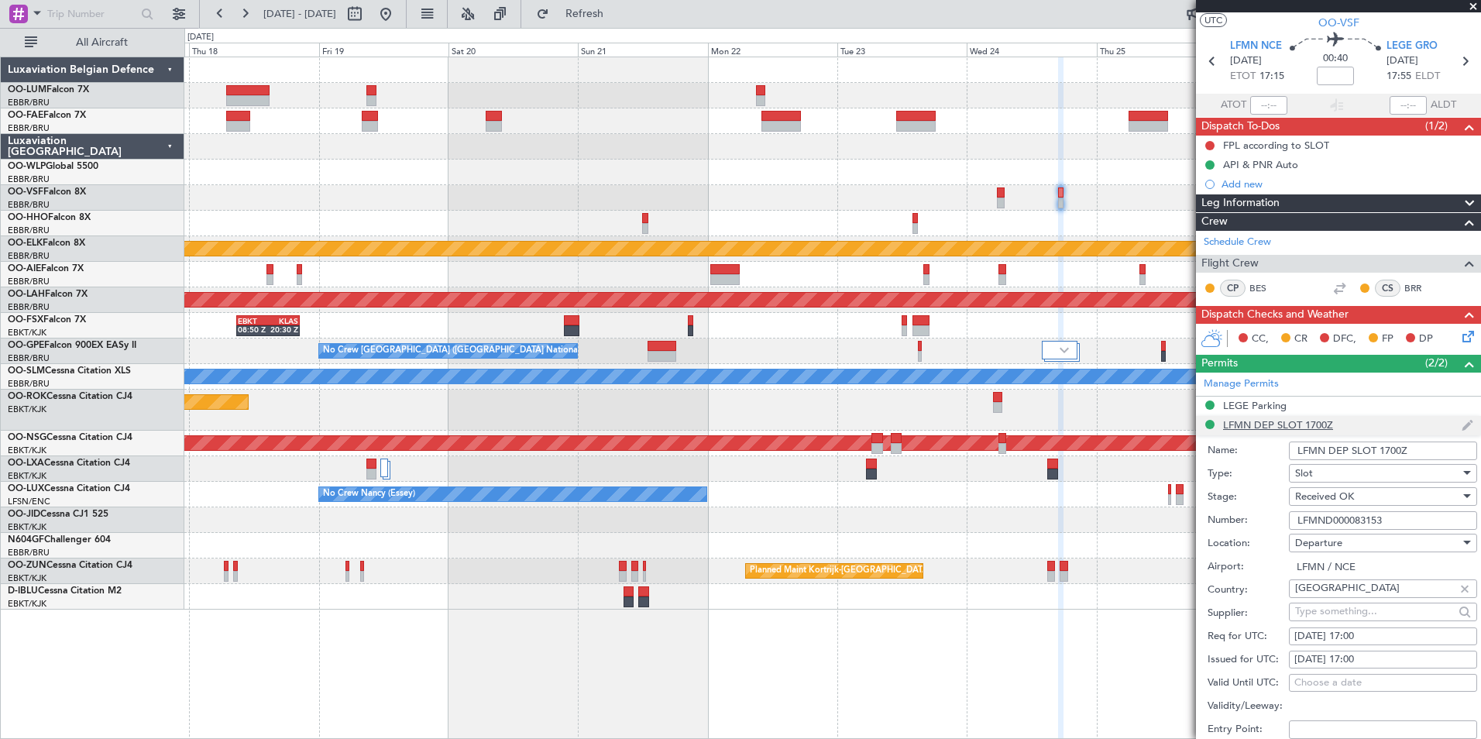
scroll to position [267, 0]
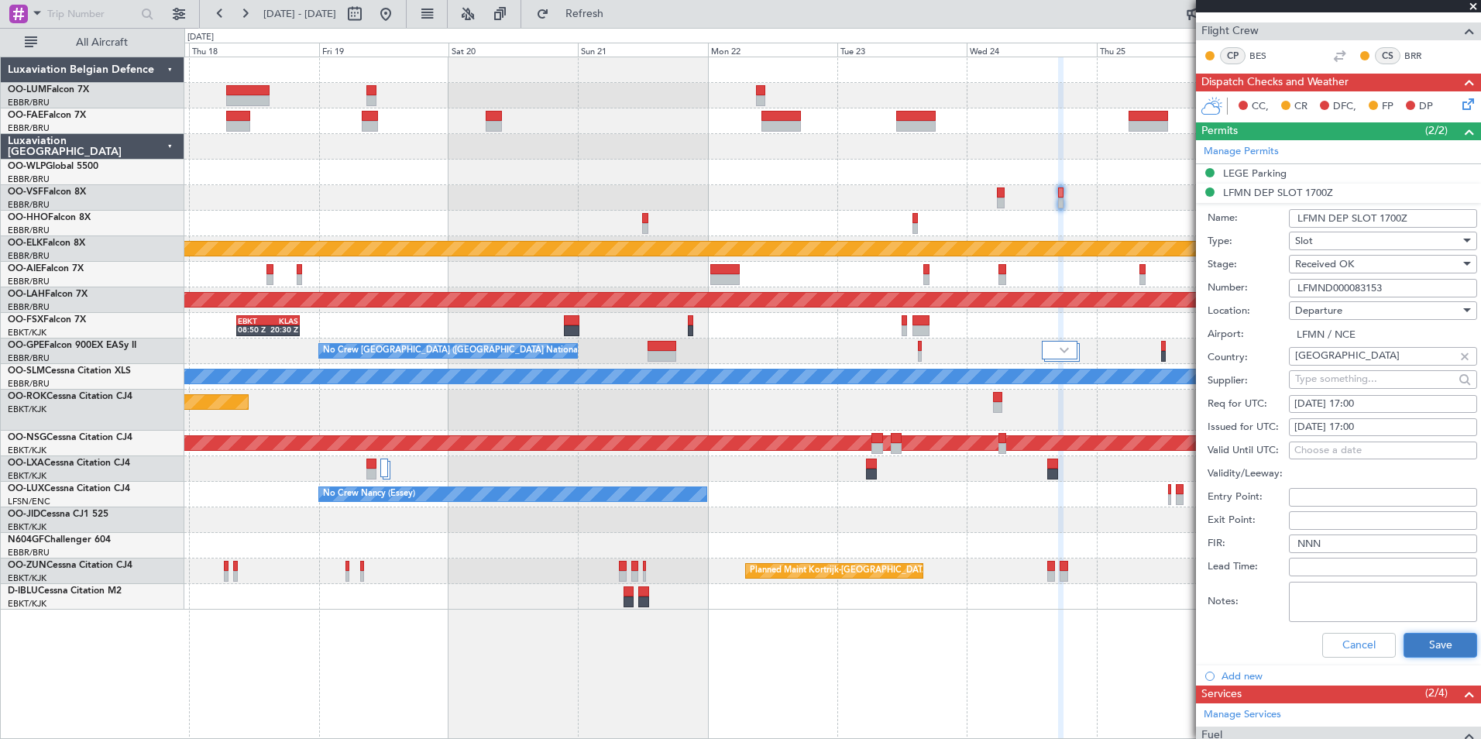
click at [1419, 652] on button "Save" at bounding box center [1441, 645] width 74 height 25
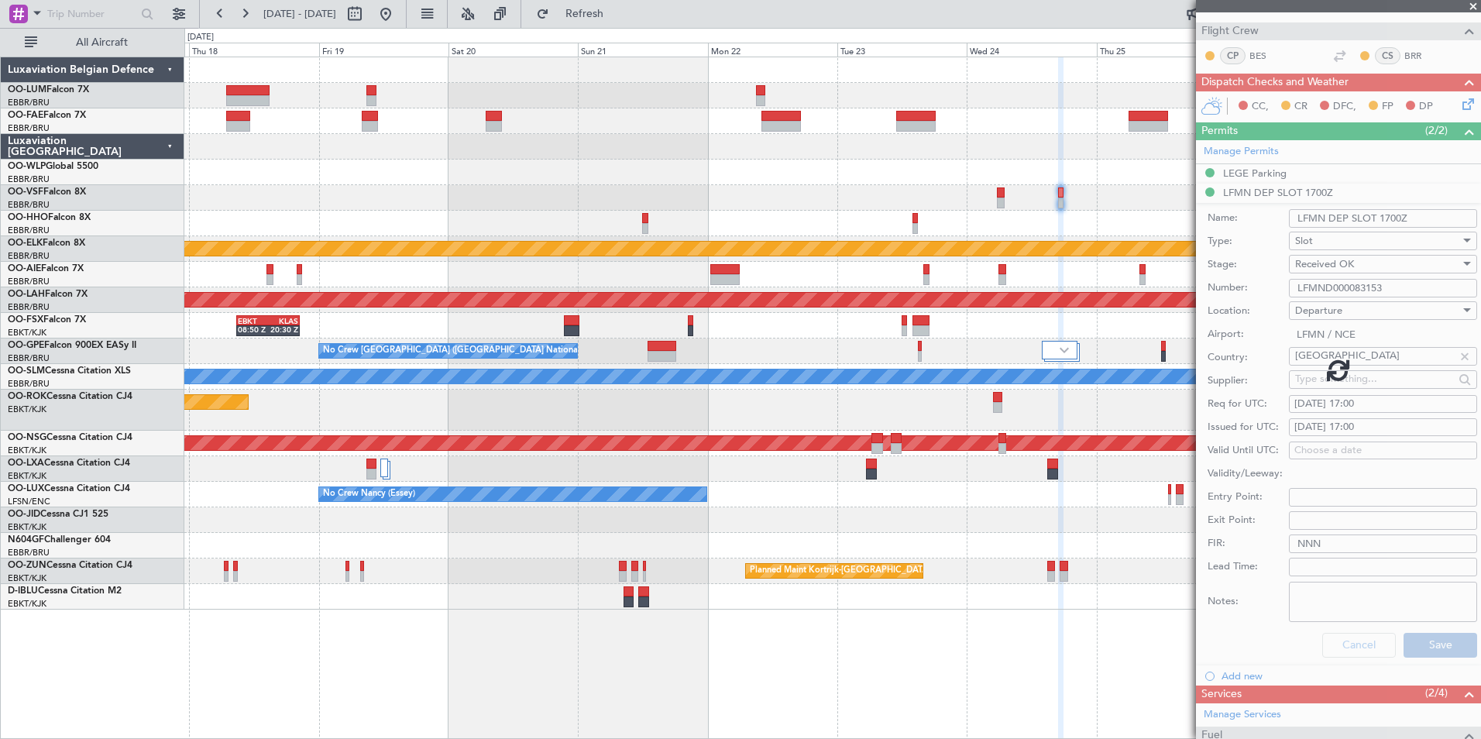
scroll to position [34, 0]
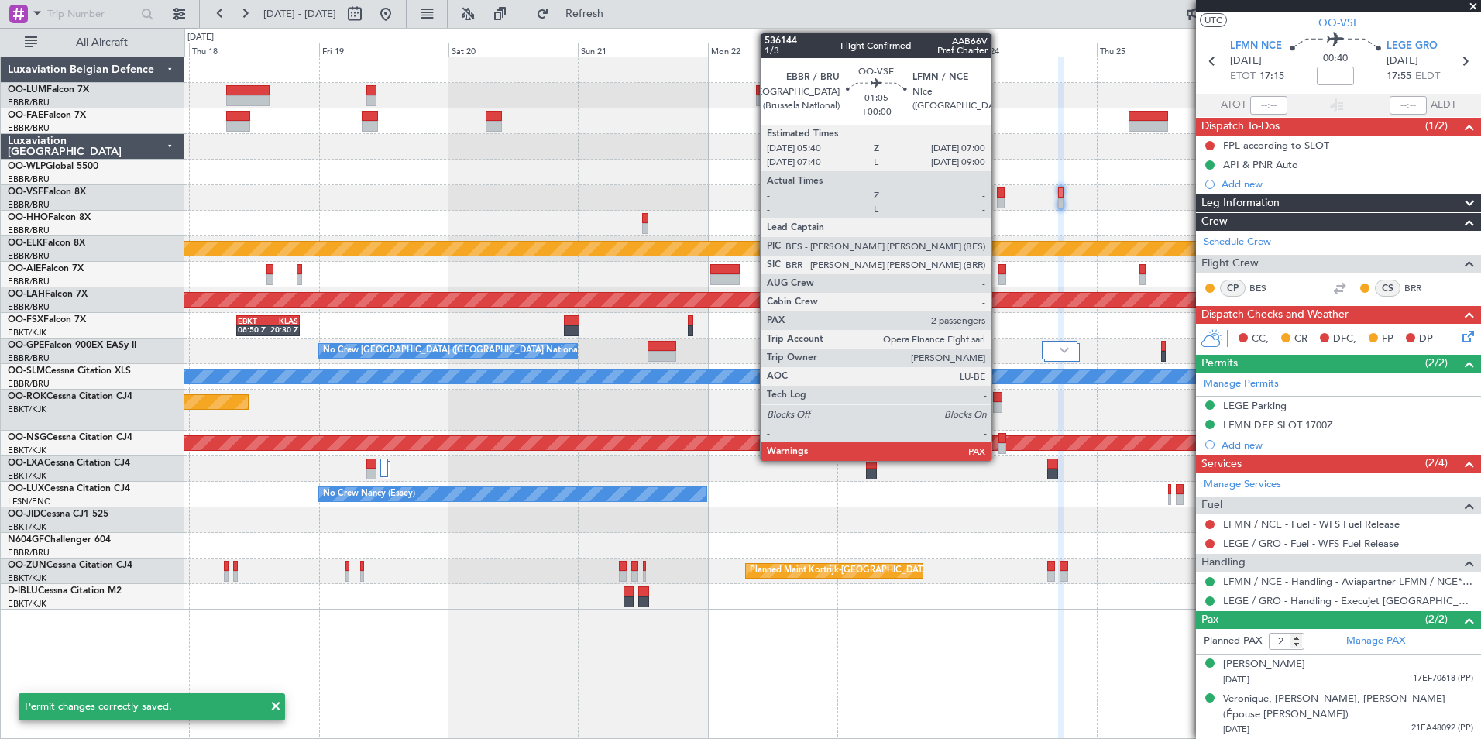
click at [999, 198] on div at bounding box center [1001, 203] width 8 height 11
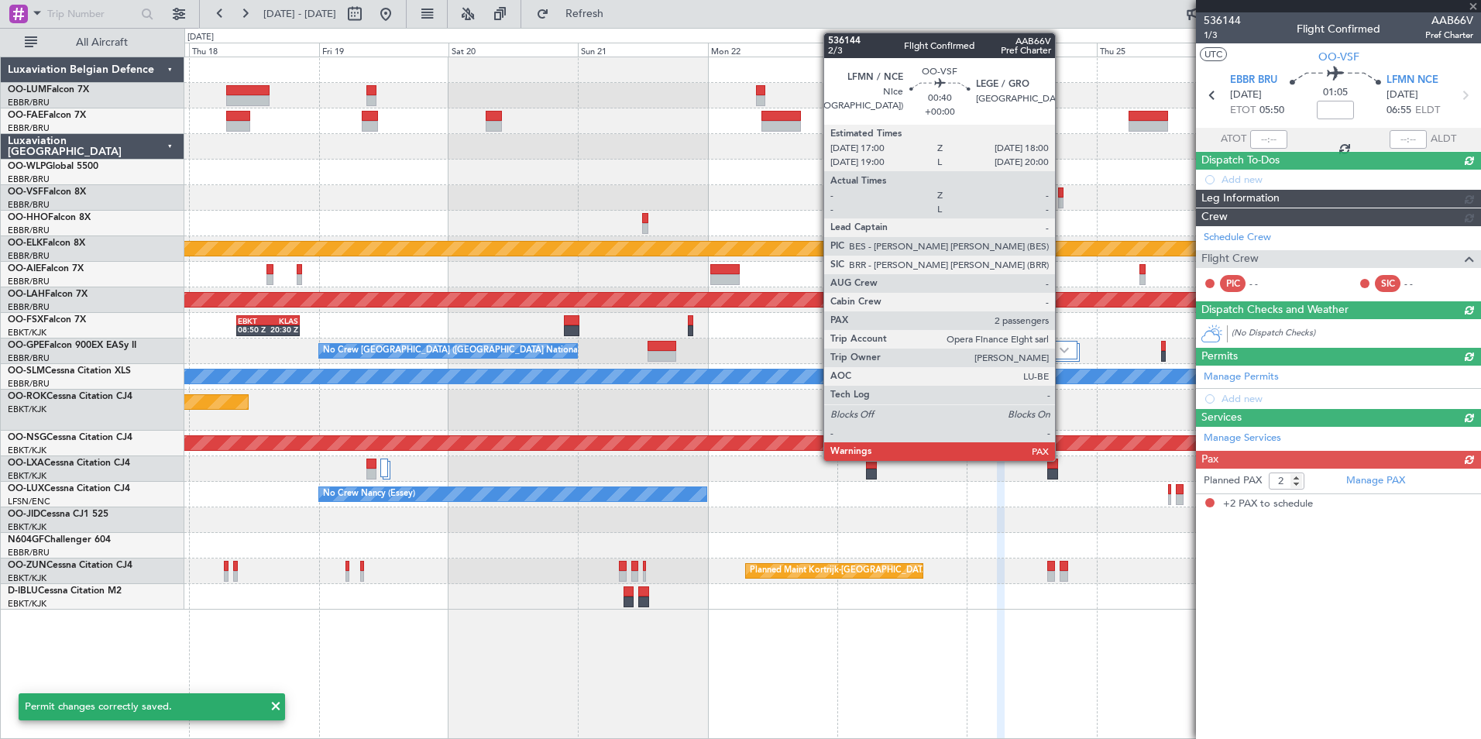
scroll to position [0, 0]
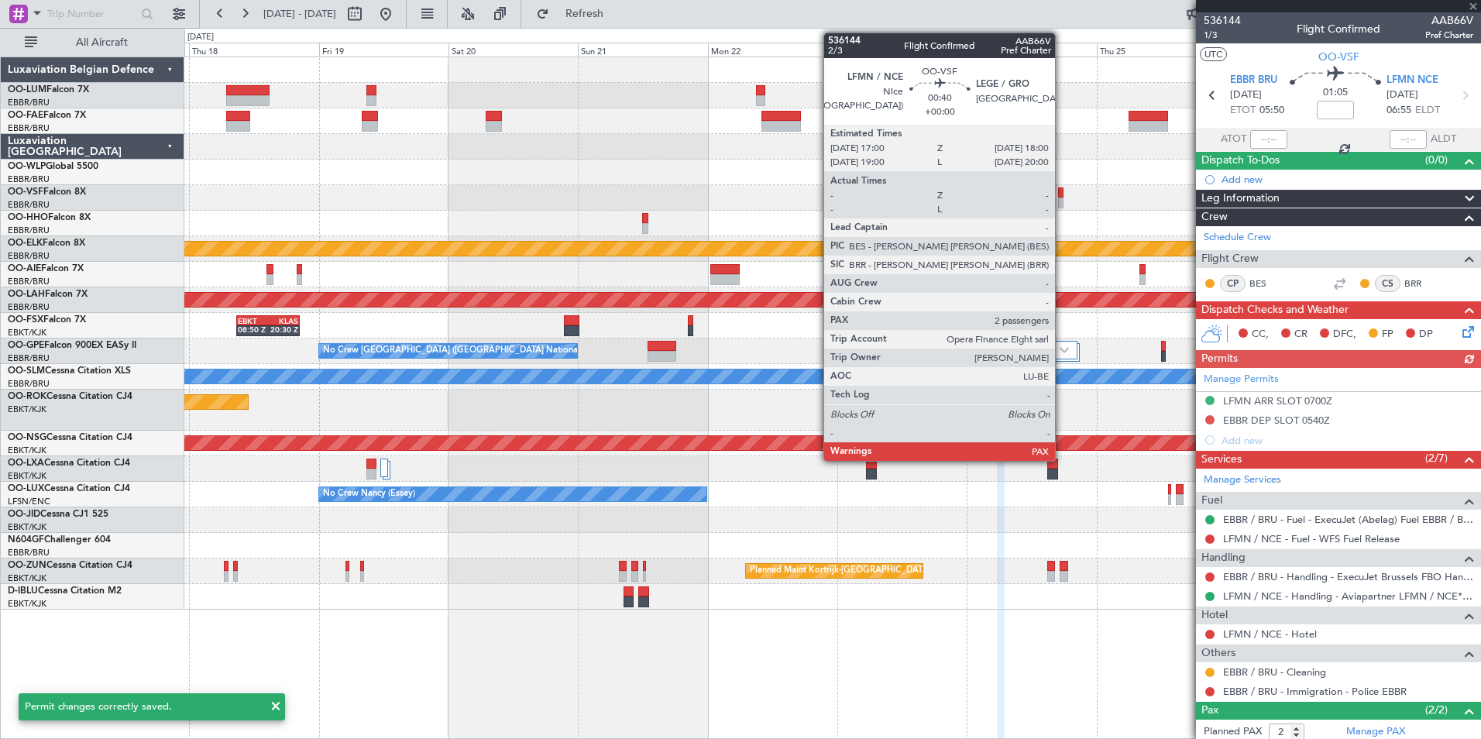
click at [1062, 197] on div at bounding box center [1060, 192] width 5 height 11
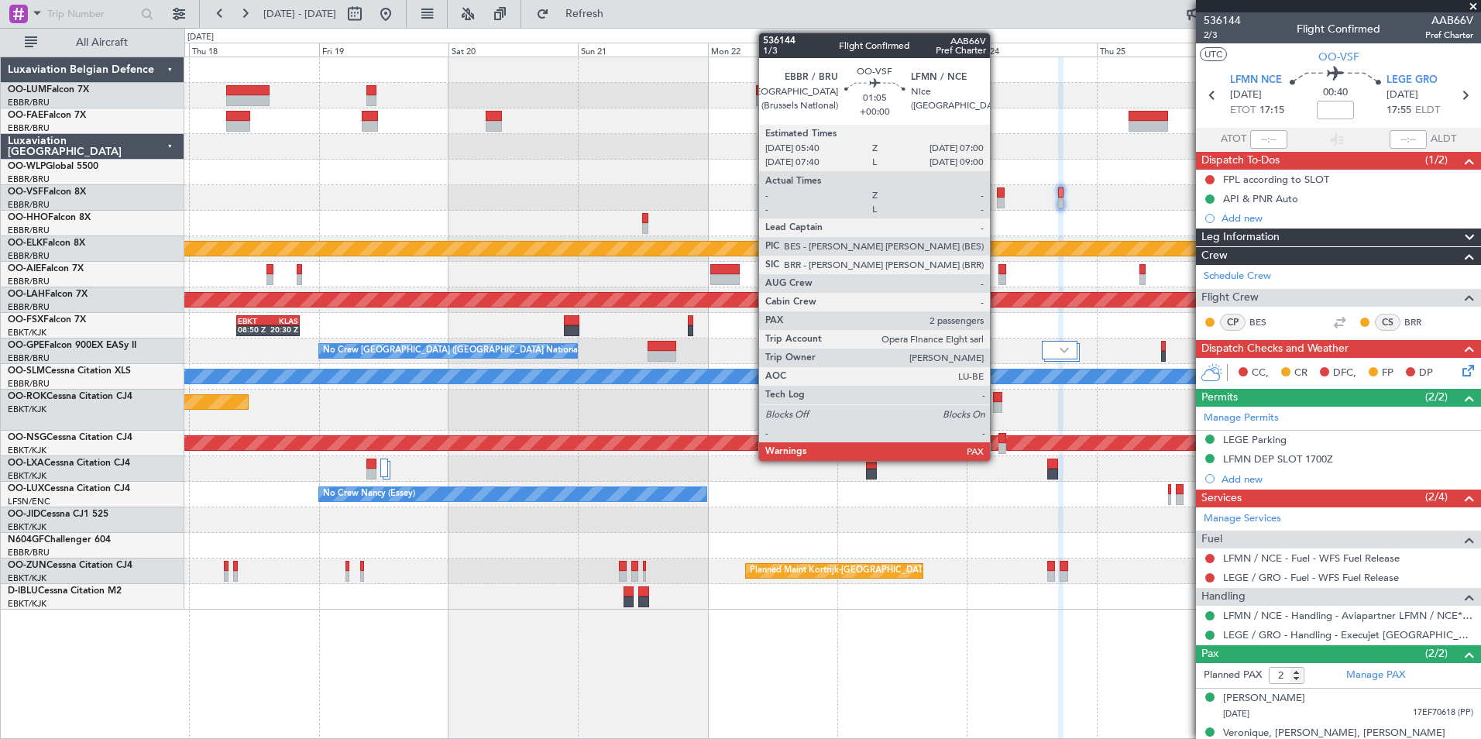
click at [997, 188] on div at bounding box center [1001, 192] width 8 height 11
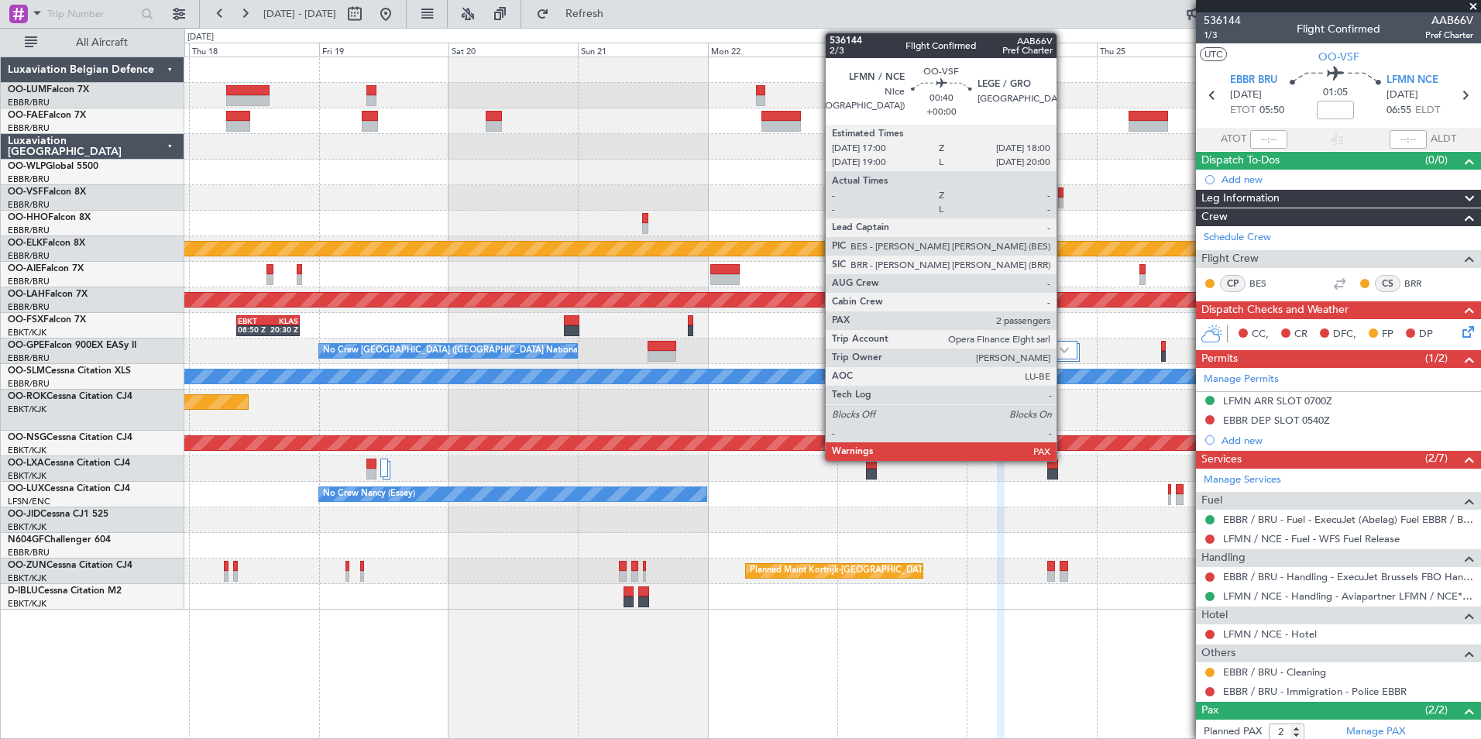
click at [1064, 191] on div at bounding box center [1060, 192] width 5 height 11
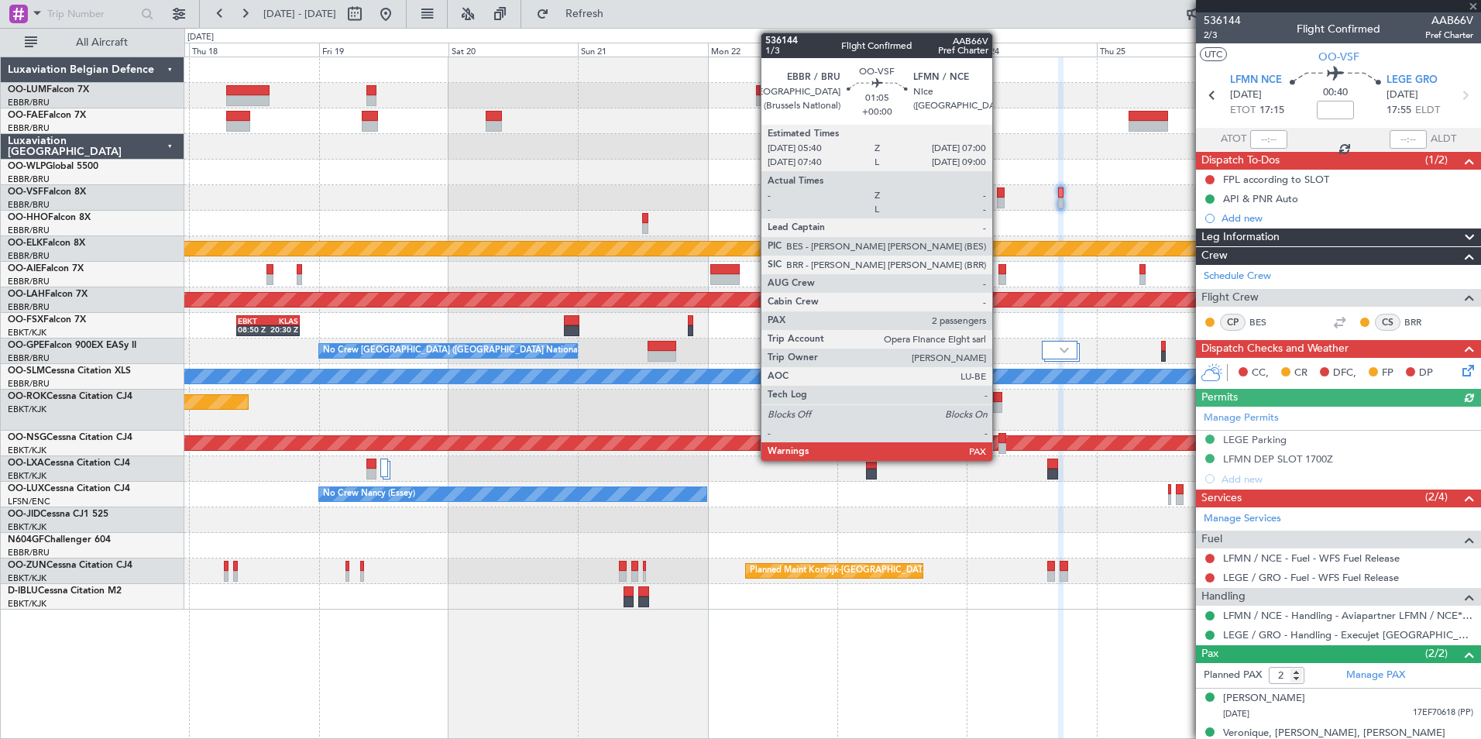
click at [999, 187] on div at bounding box center [1001, 192] width 8 height 11
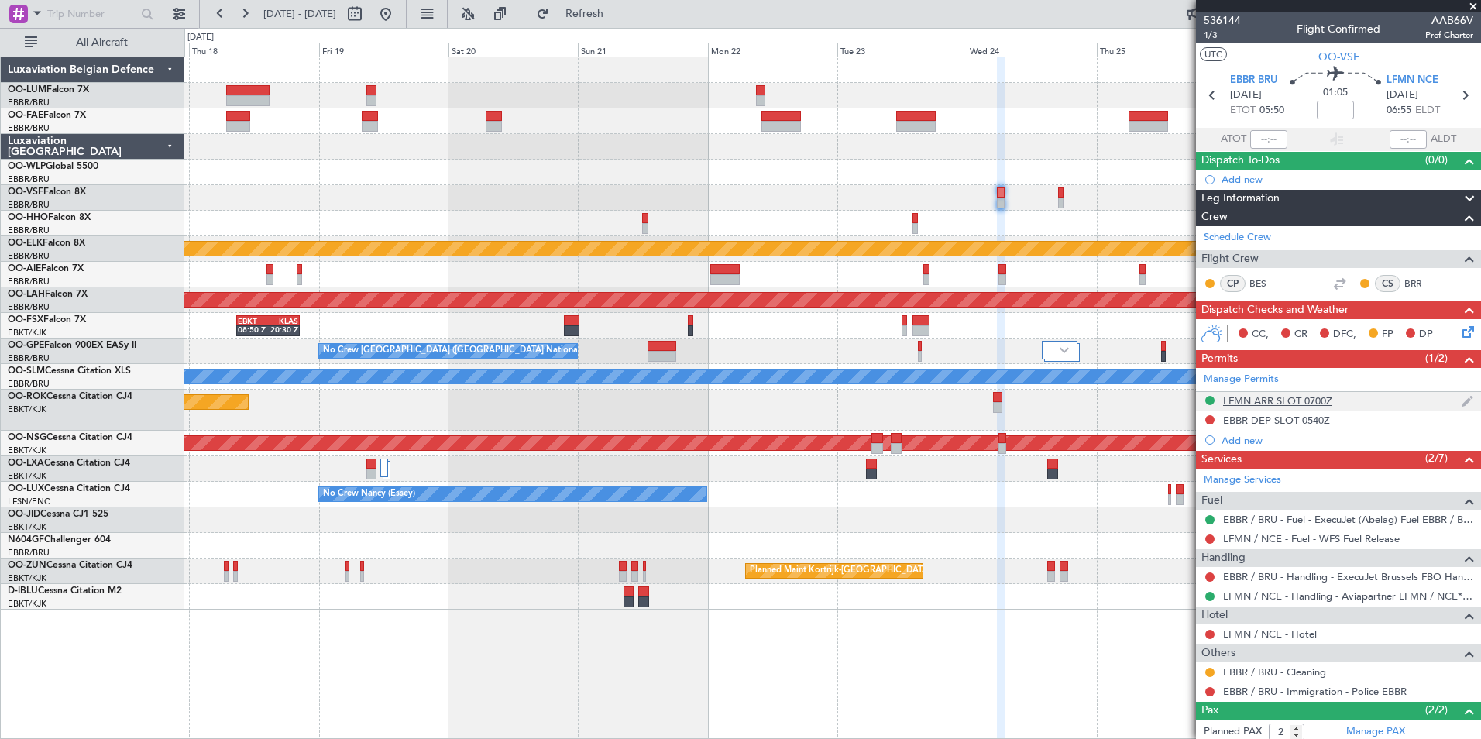
click at [1313, 397] on div "LFMN ARR SLOT 0700Z" at bounding box center [1277, 400] width 109 height 13
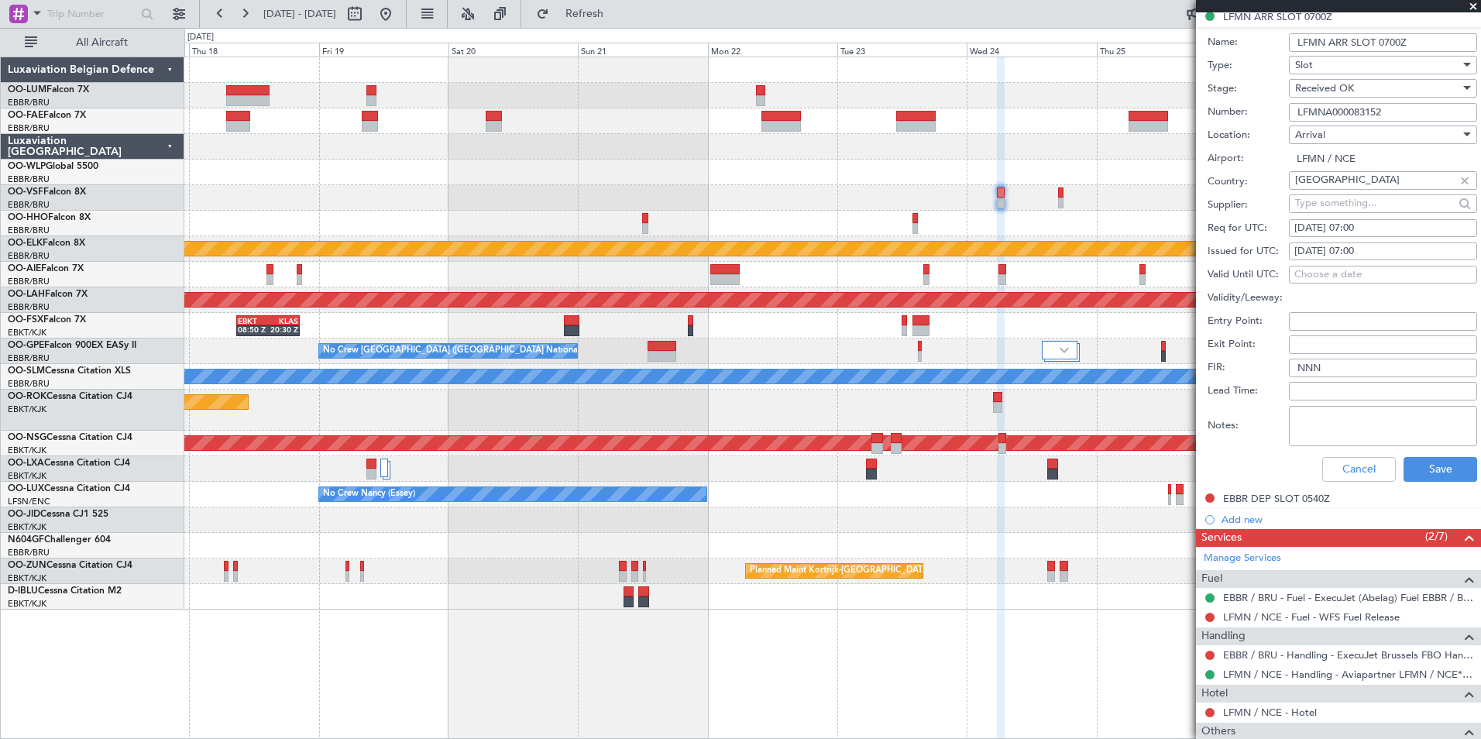
scroll to position [387, 0]
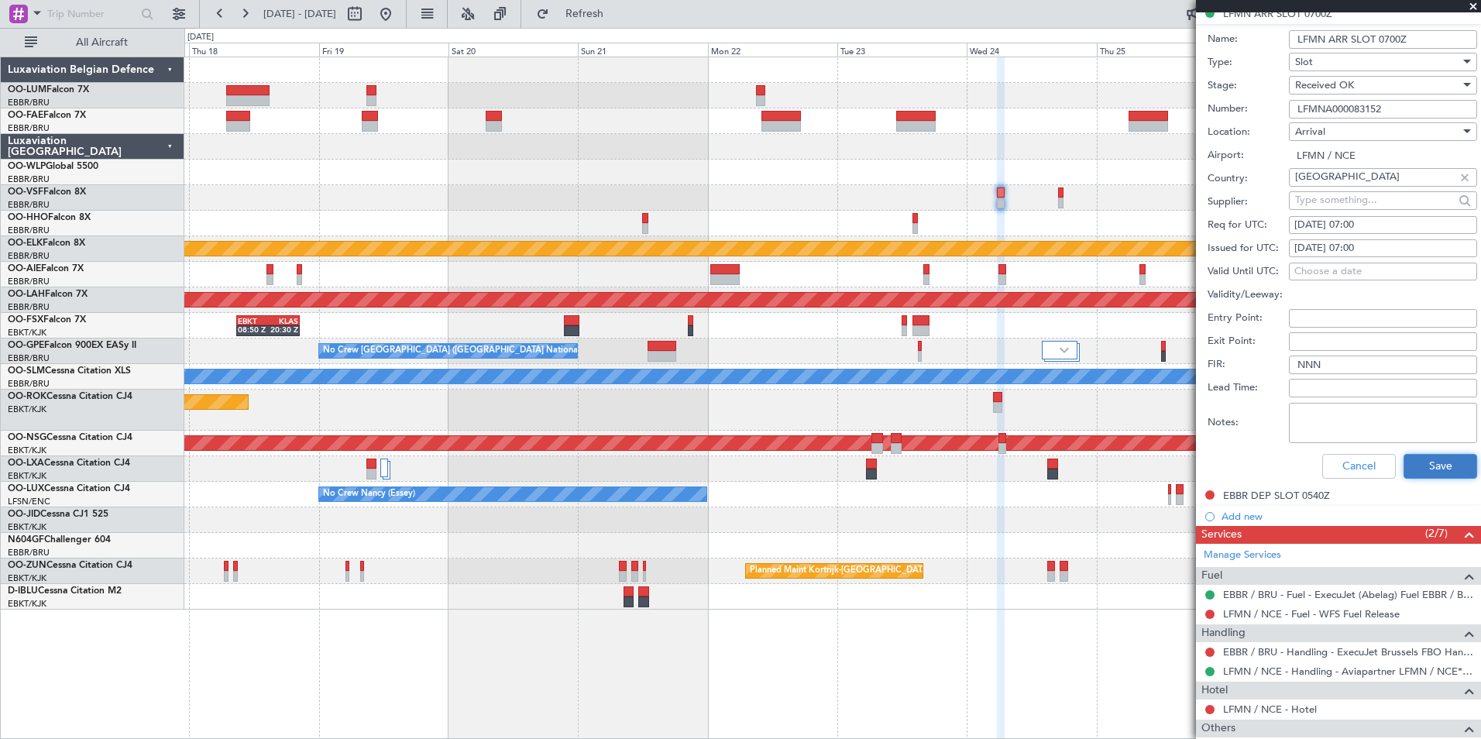
click at [1454, 459] on button "Save" at bounding box center [1441, 466] width 74 height 25
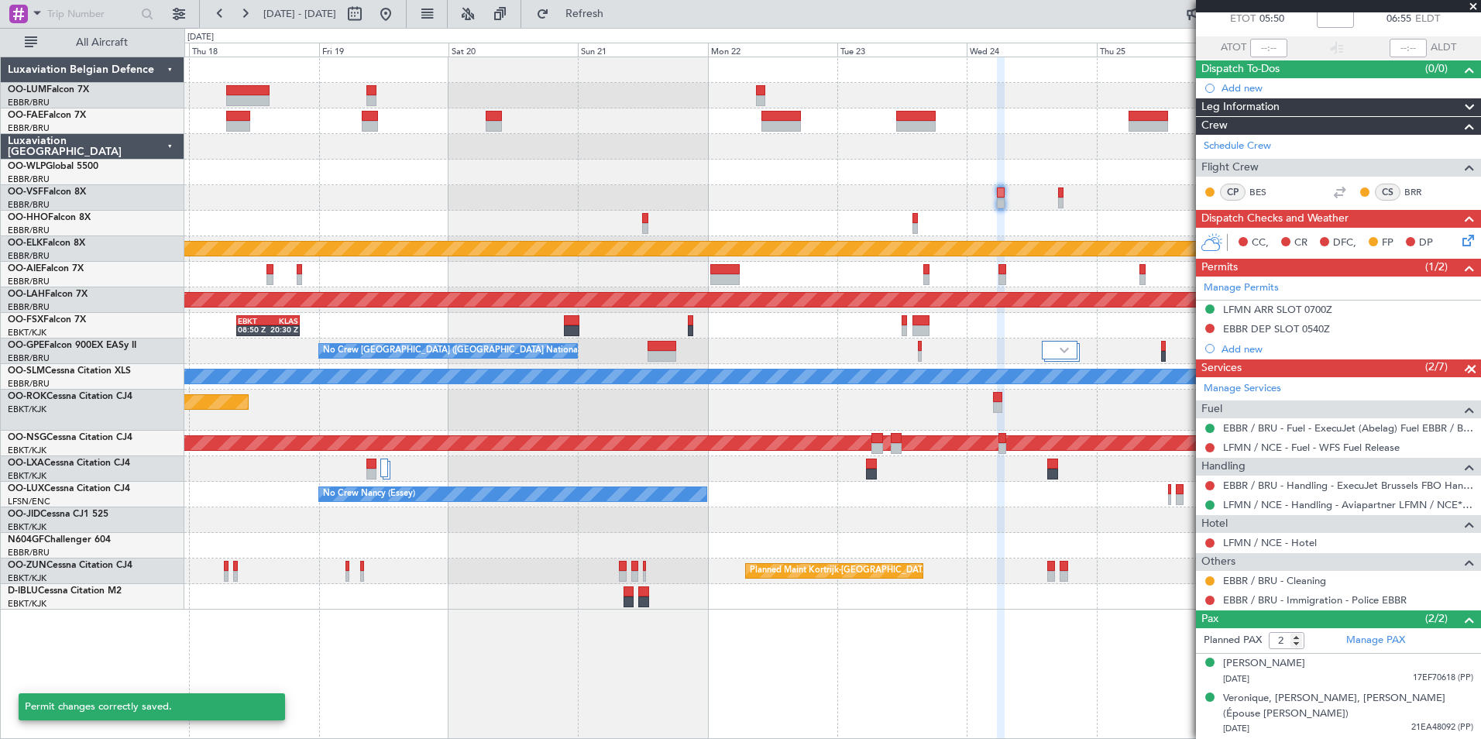
scroll to position [0, 0]
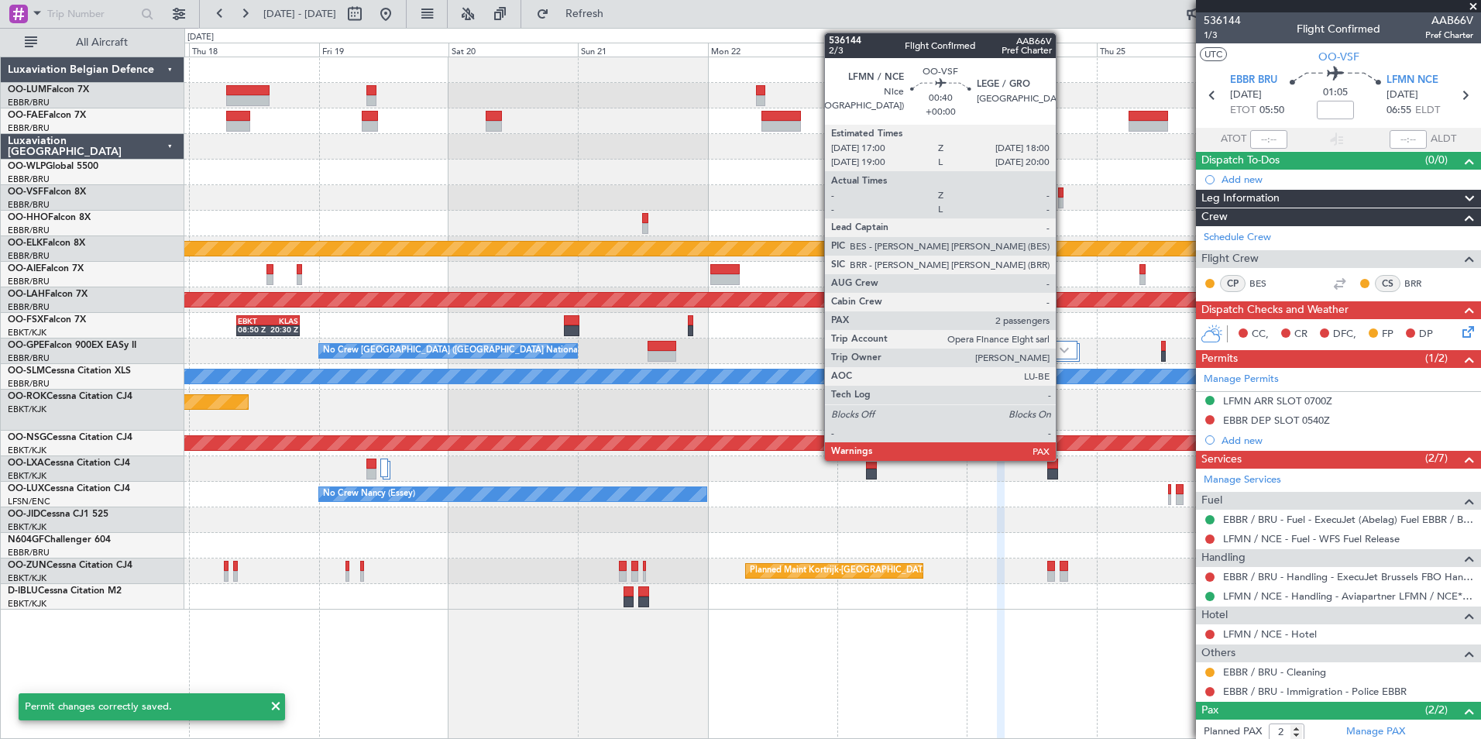
click at [1063, 192] on div at bounding box center [1060, 192] width 5 height 11
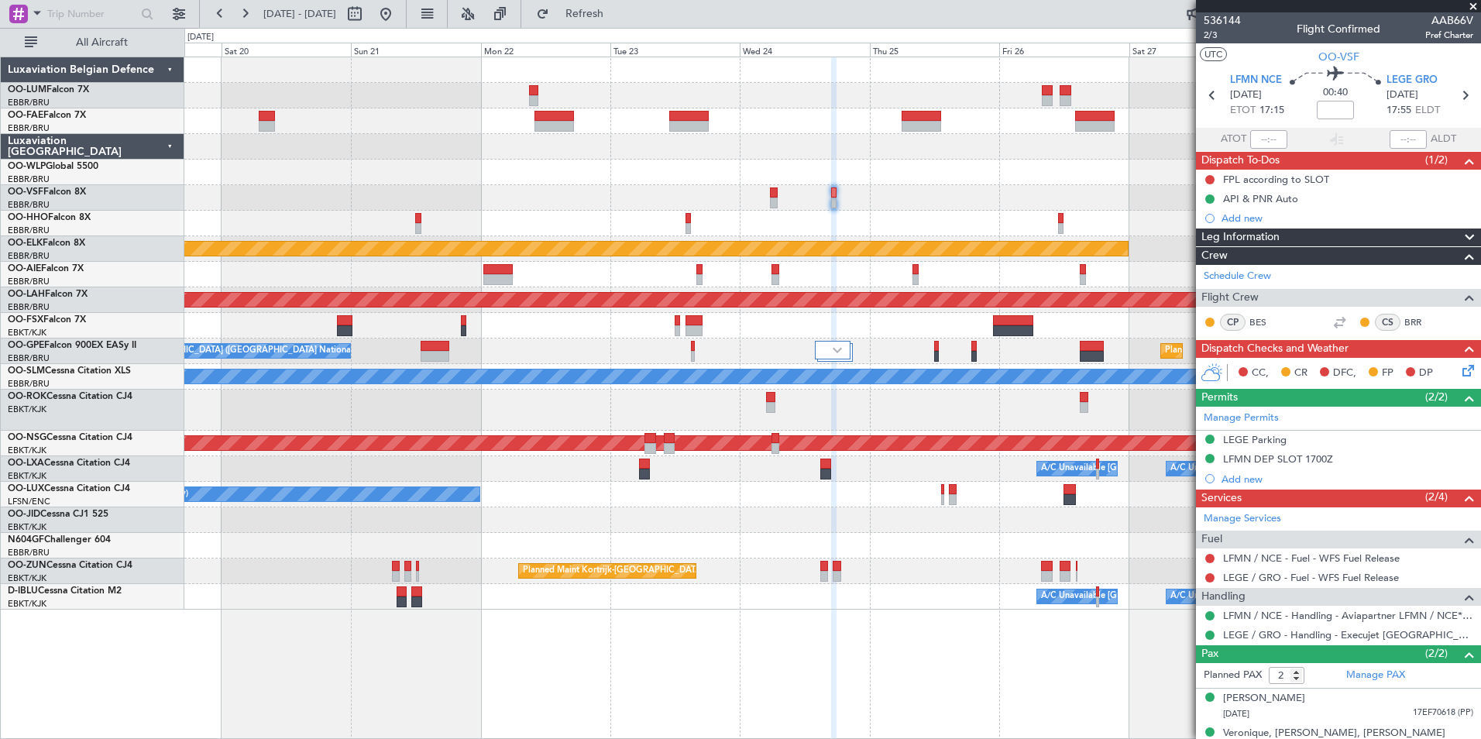
click at [817, 644] on div "Owner Melsbroek Air Base Owner Melsbroek Air Base Planned Maint Kortrijk-Wevelg…" at bounding box center [832, 398] width 1297 height 683
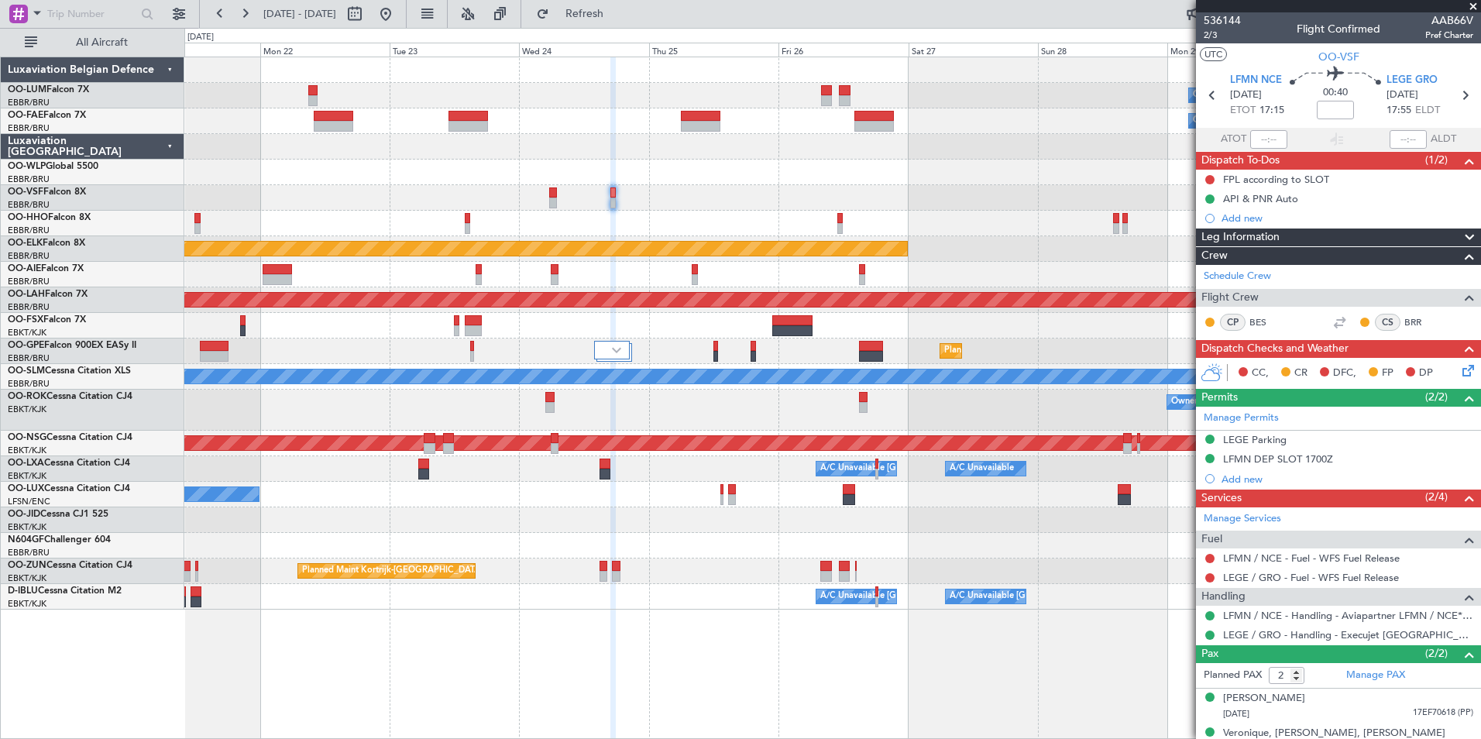
click at [688, 672] on div "Owner Melsbroek Air Base Owner [GEOGRAPHIC_DATA] Planned Maint [GEOGRAPHIC_DATA…" at bounding box center [832, 398] width 1297 height 683
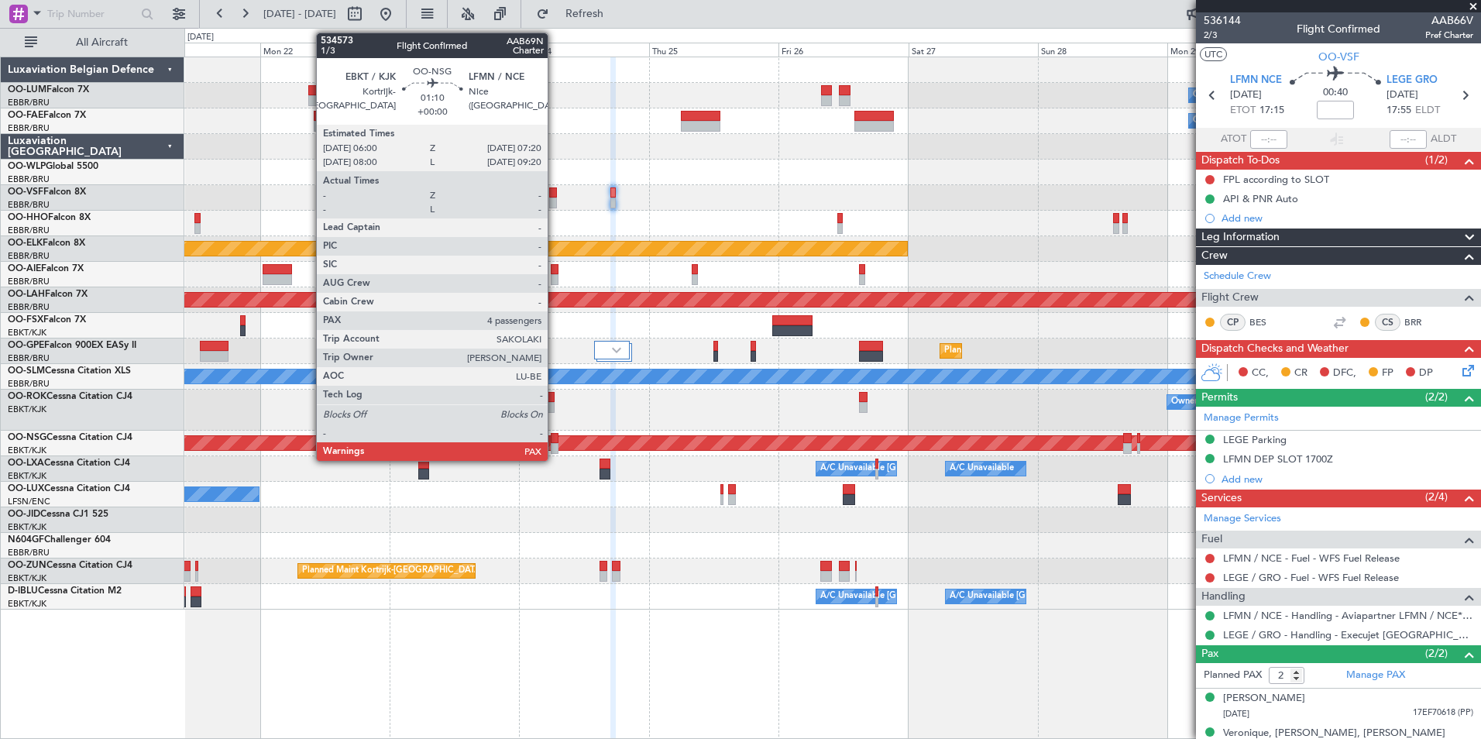
click at [555, 435] on div at bounding box center [555, 438] width 8 height 11
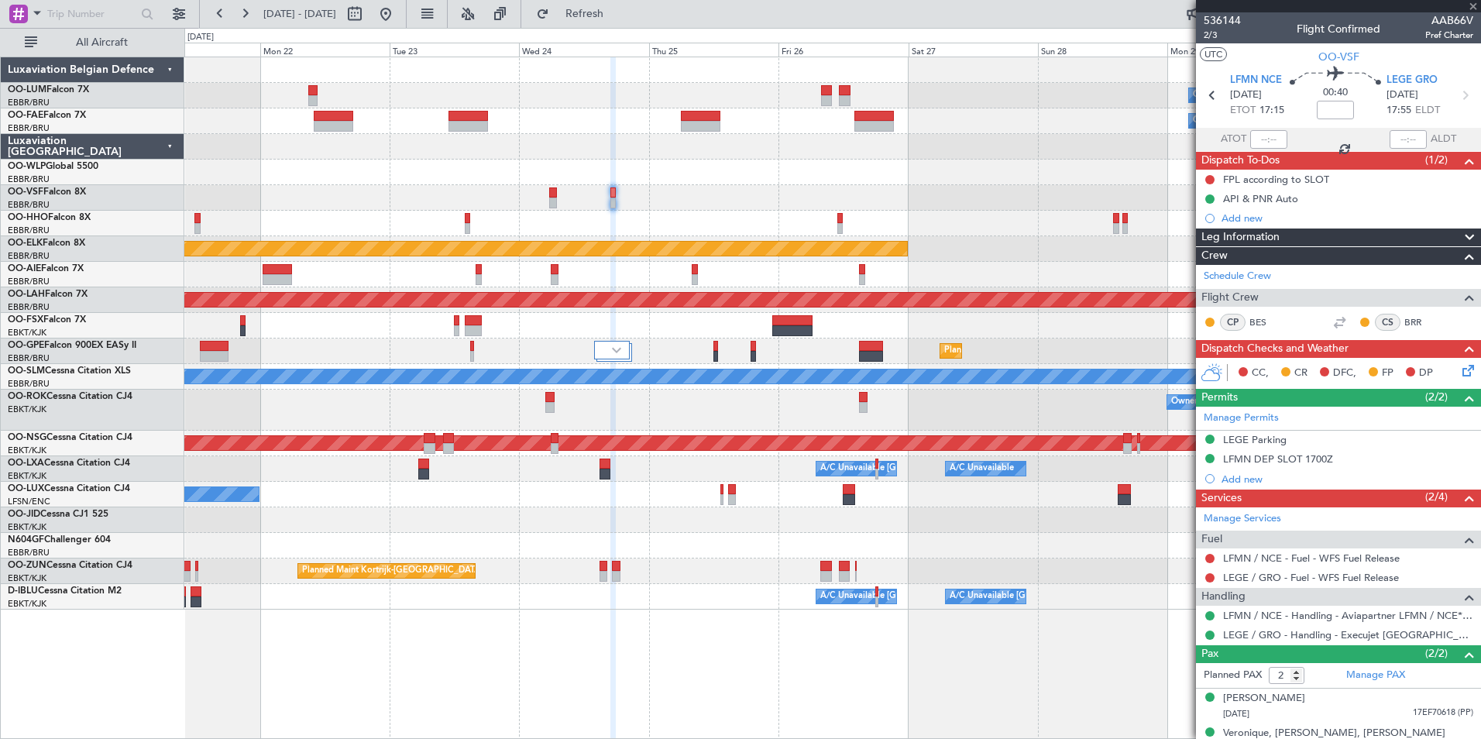
type input "4"
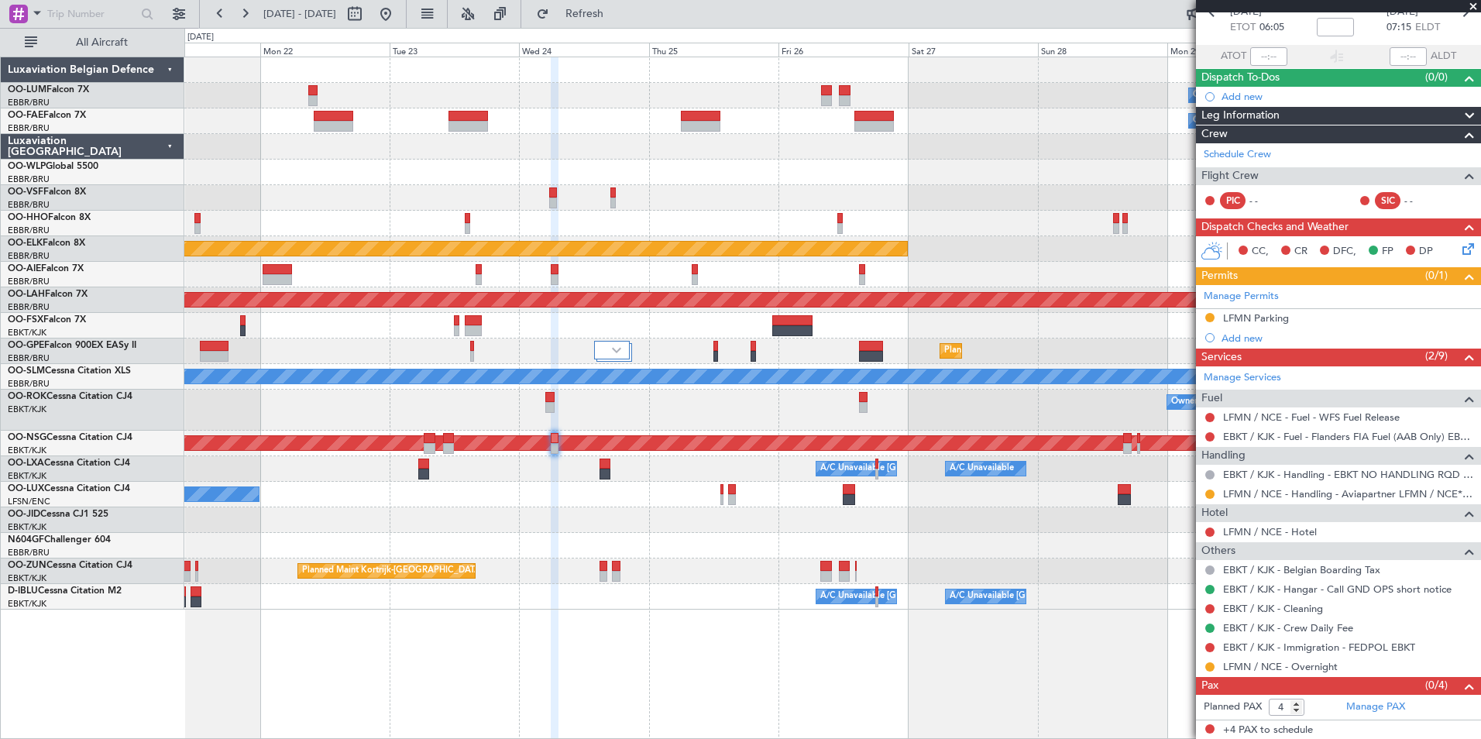
scroll to position [84, 0]
click at [1209, 492] on button at bounding box center [1210, 493] width 9 height 9
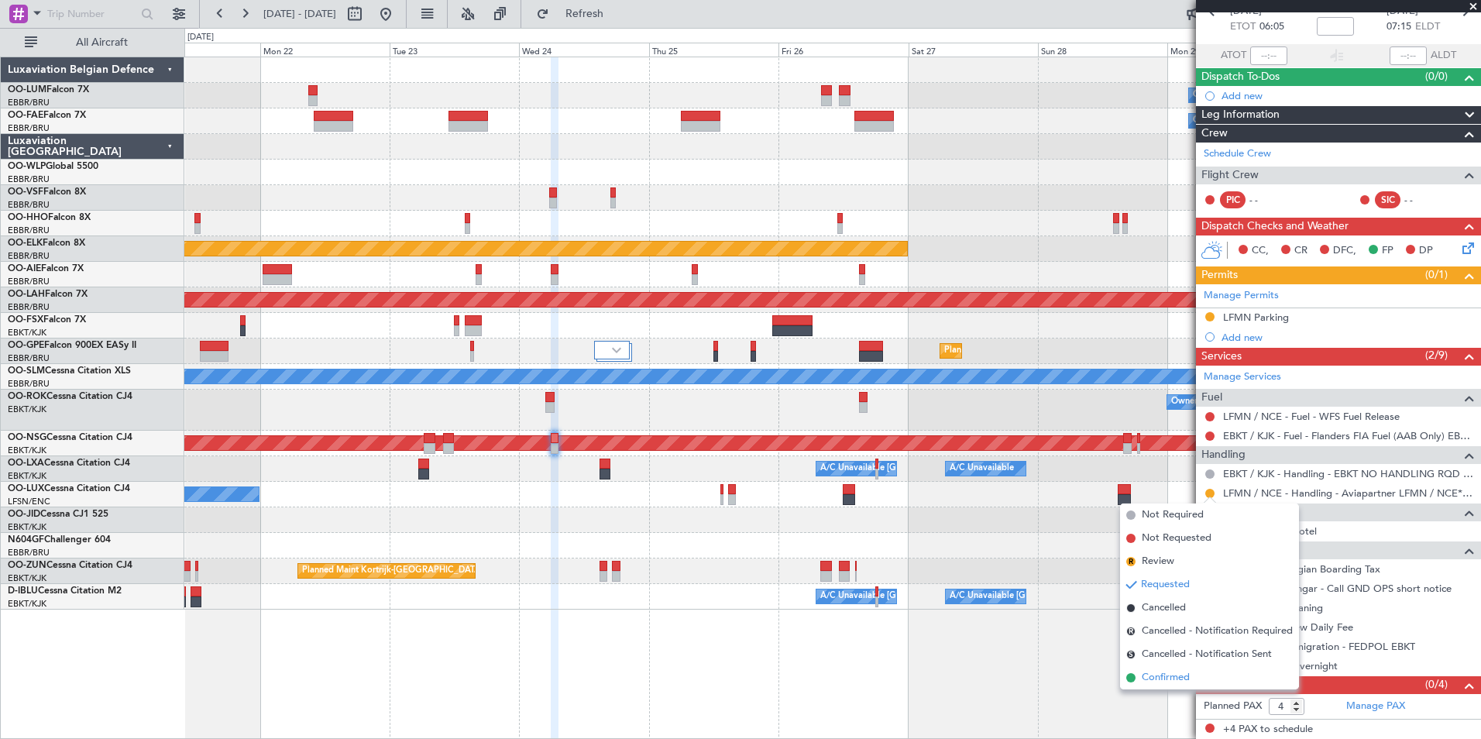
click at [1183, 674] on span "Confirmed" at bounding box center [1166, 677] width 48 height 15
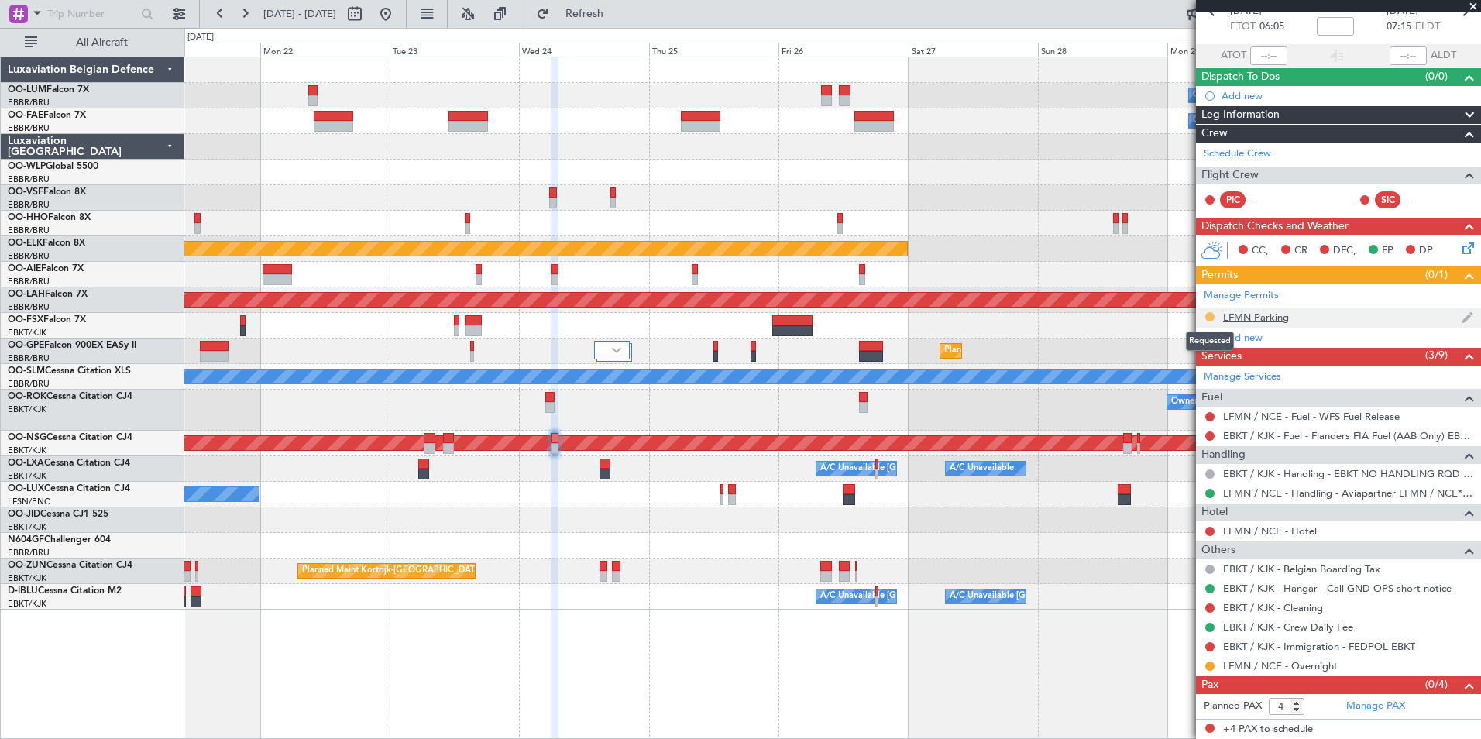
click at [1207, 318] on button at bounding box center [1210, 316] width 9 height 9
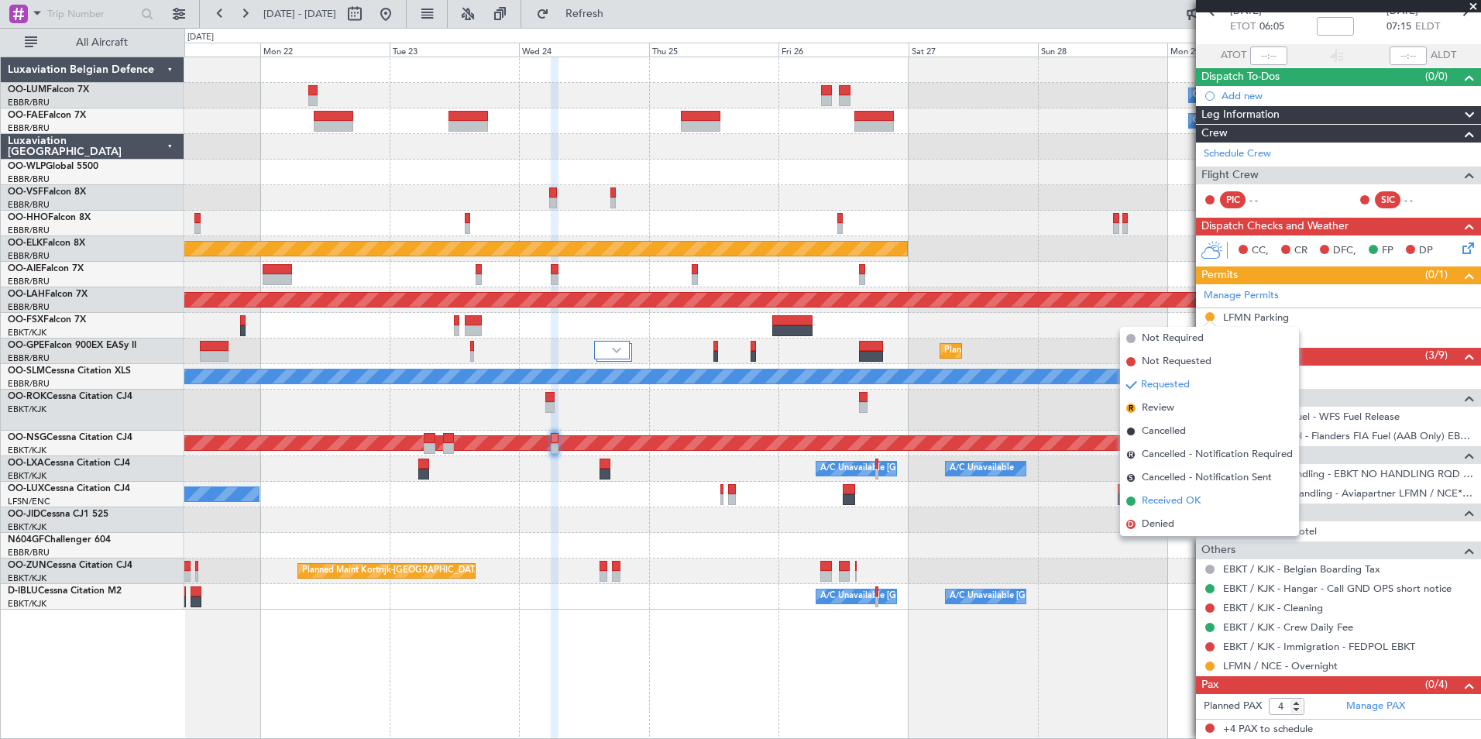
click at [1181, 500] on span "Received OK" at bounding box center [1171, 501] width 59 height 15
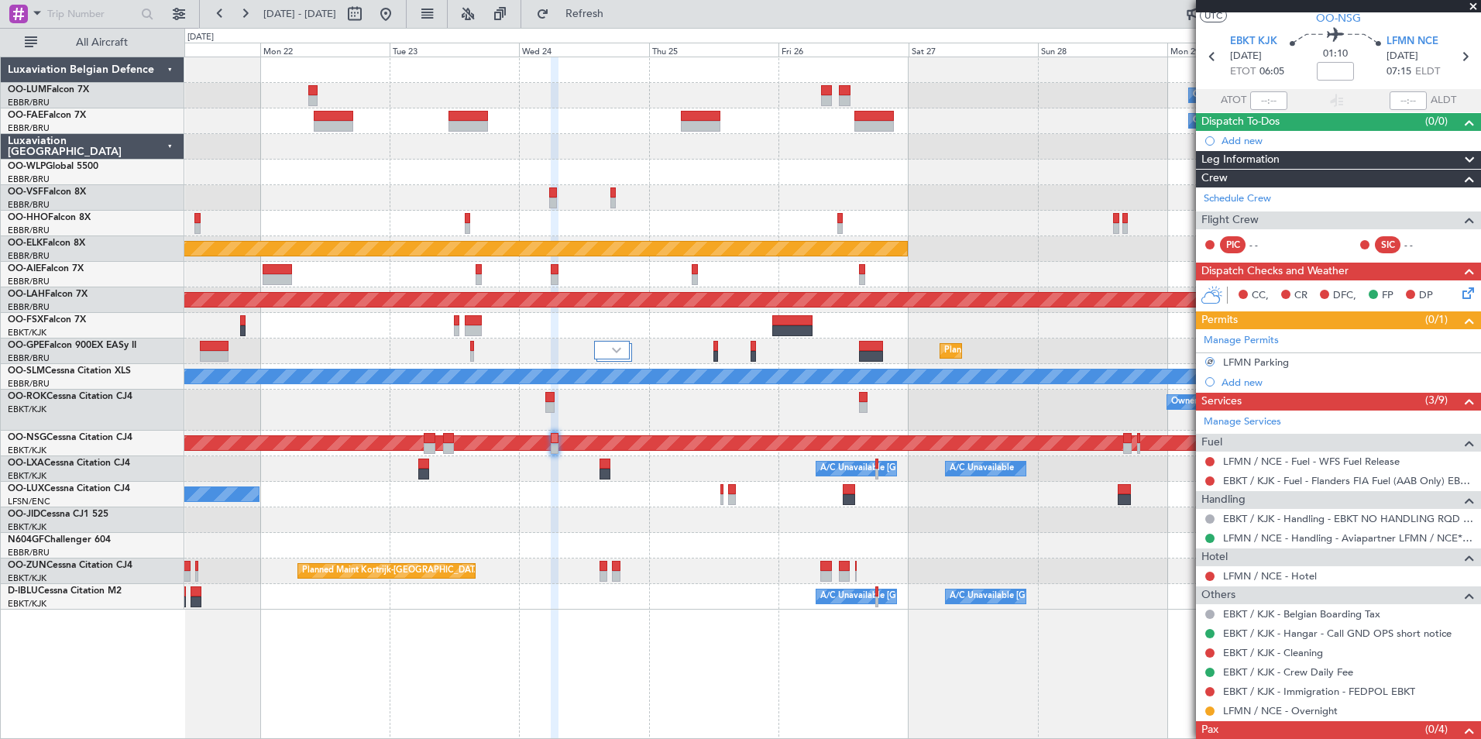
scroll to position [0, 0]
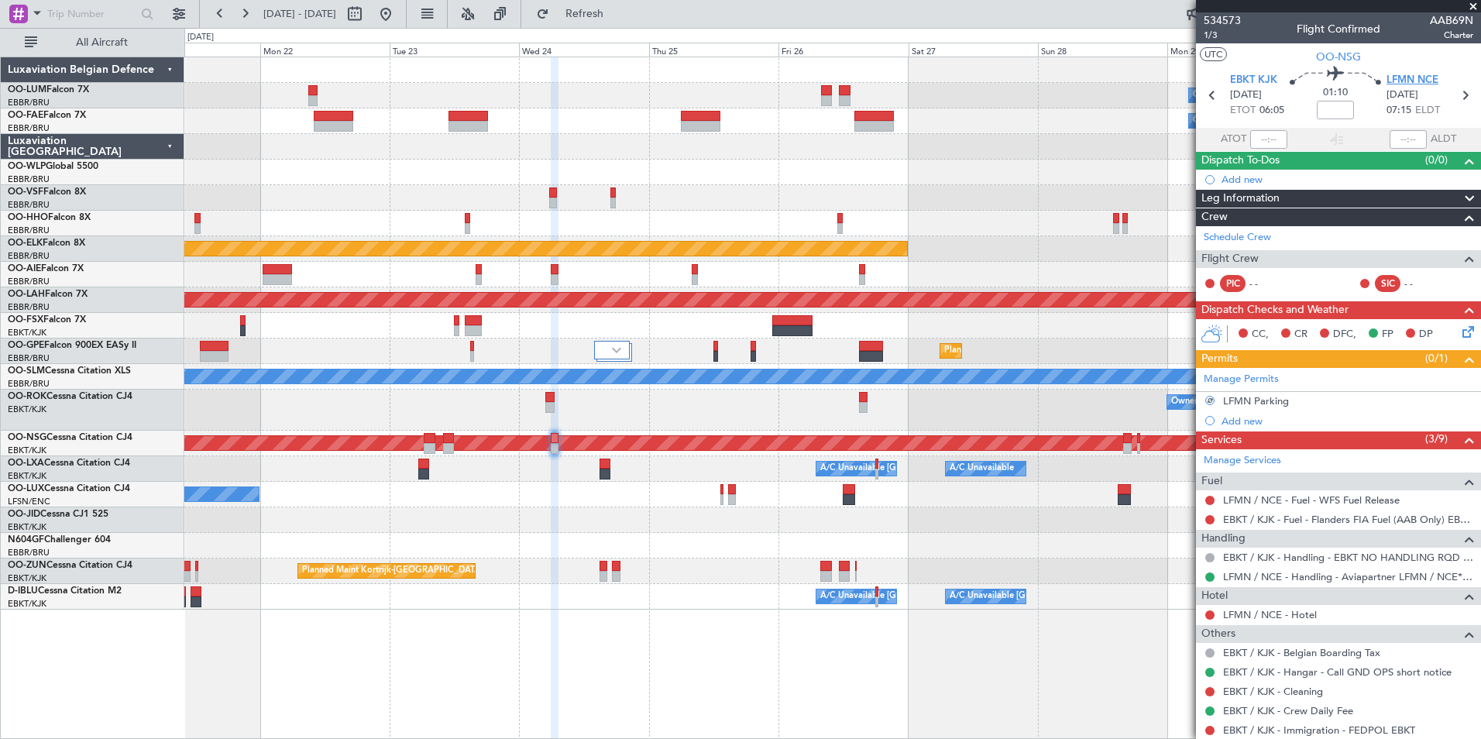
click at [1412, 82] on span "LFMN NCE" at bounding box center [1413, 80] width 52 height 15
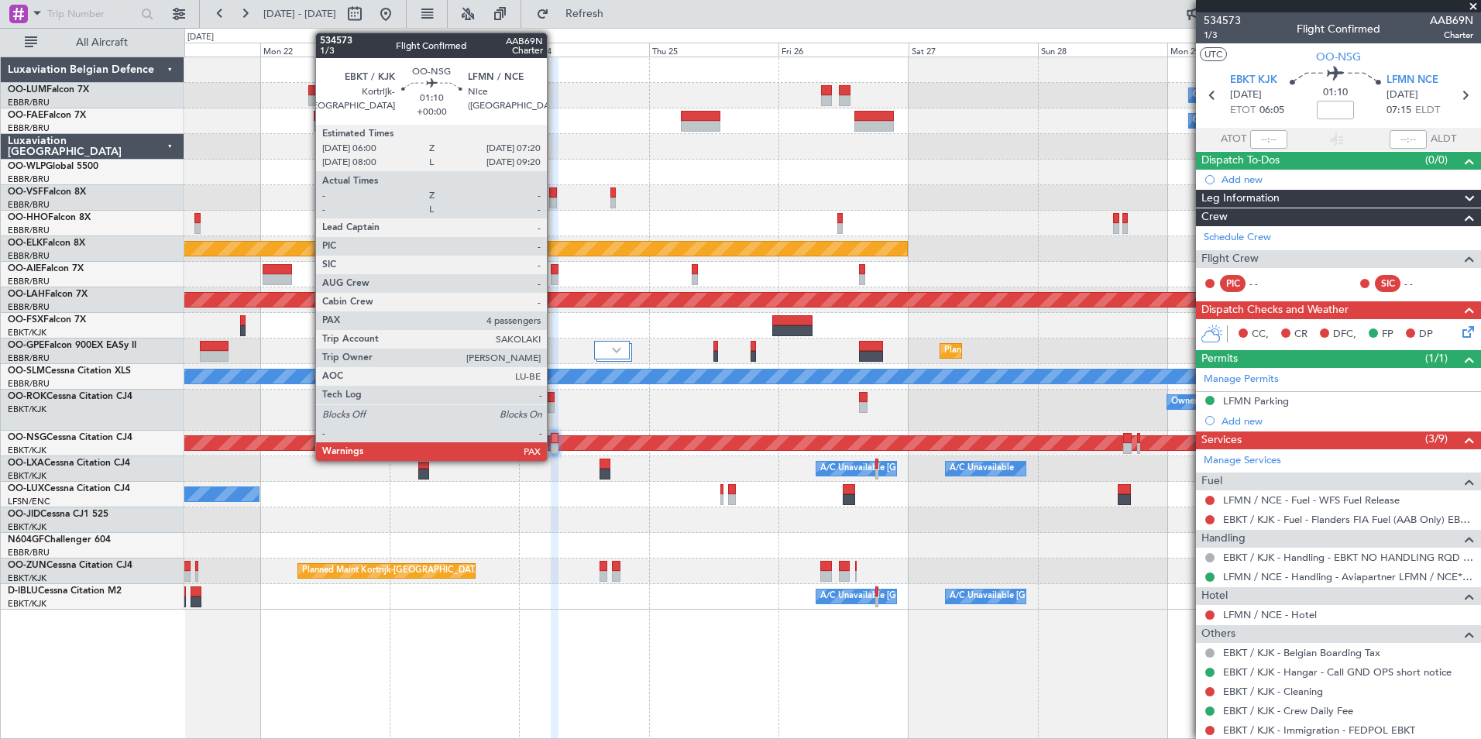
click at [554, 437] on div at bounding box center [555, 438] width 8 height 11
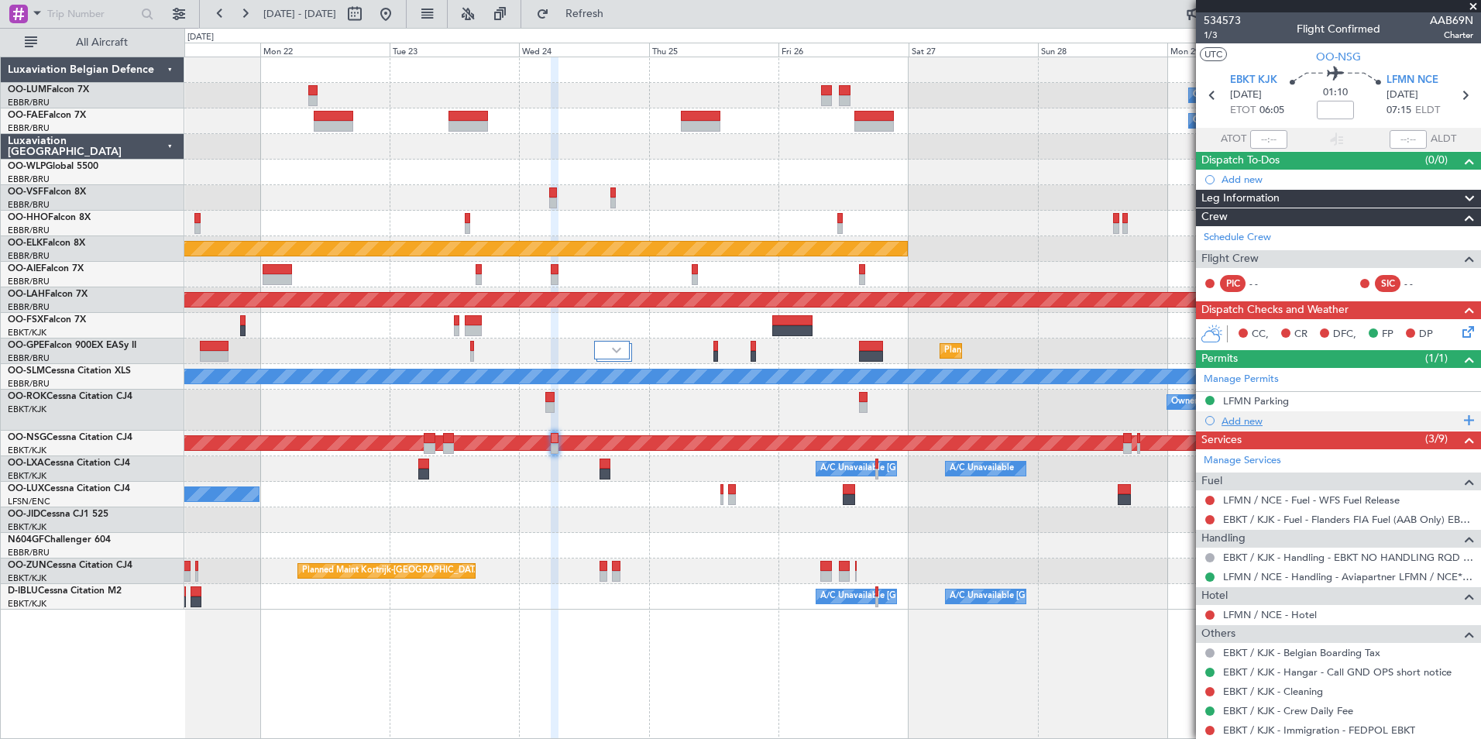
click at [1241, 418] on div "Add new" at bounding box center [1341, 421] width 238 height 13
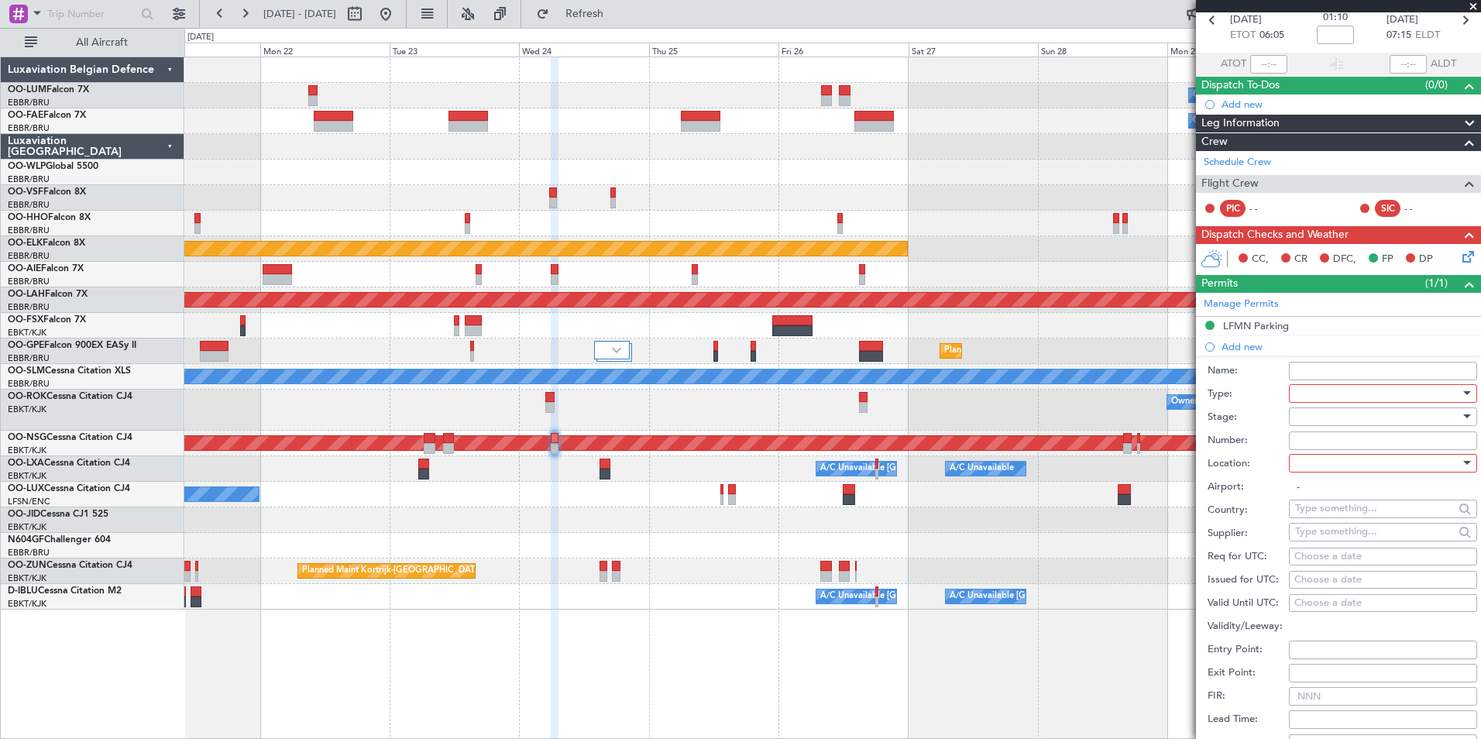
scroll to position [155, 0]
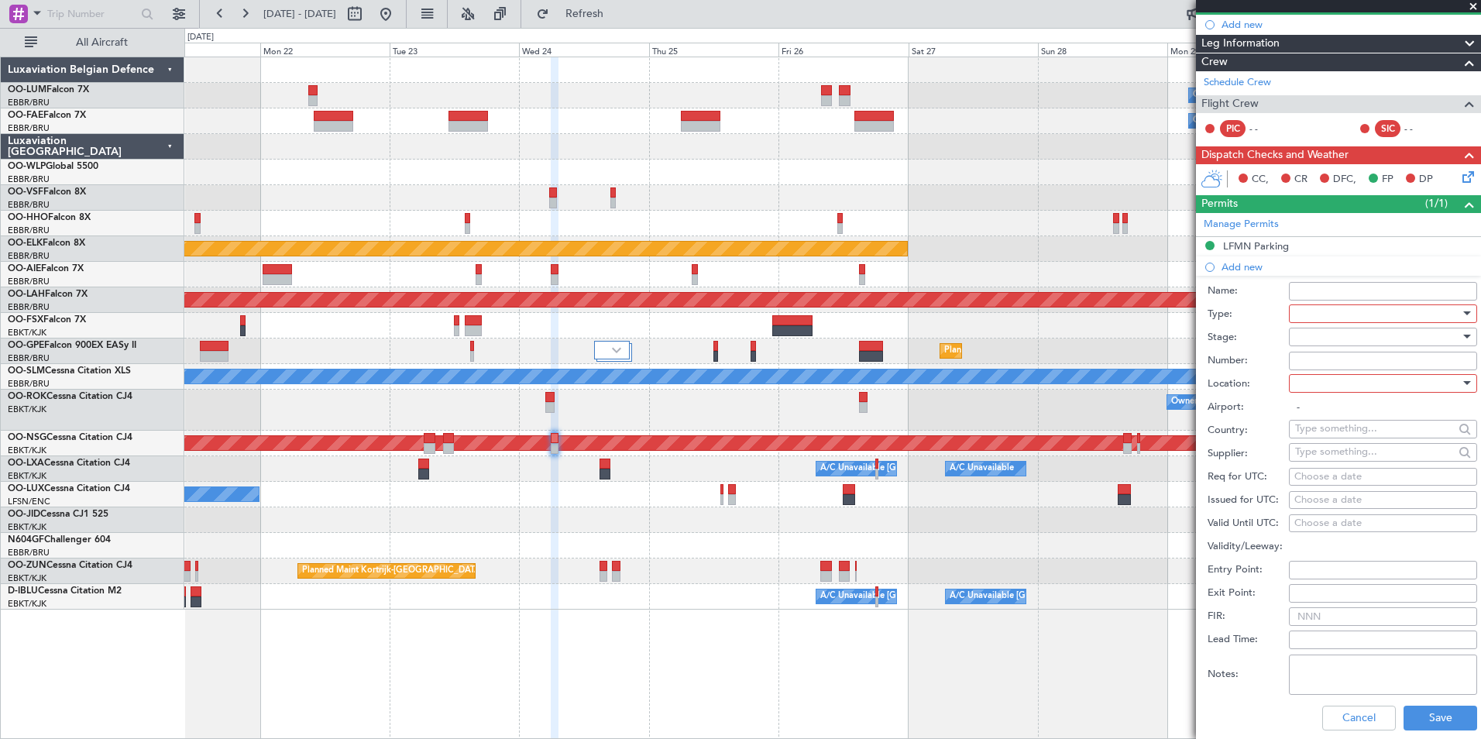
click at [1323, 310] on div at bounding box center [1377, 313] width 165 height 23
click at [1306, 465] on span "Slot" at bounding box center [1377, 460] width 163 height 23
click at [1322, 388] on div at bounding box center [1377, 383] width 165 height 23
click at [1316, 463] on span "Arrival" at bounding box center [1377, 460] width 163 height 23
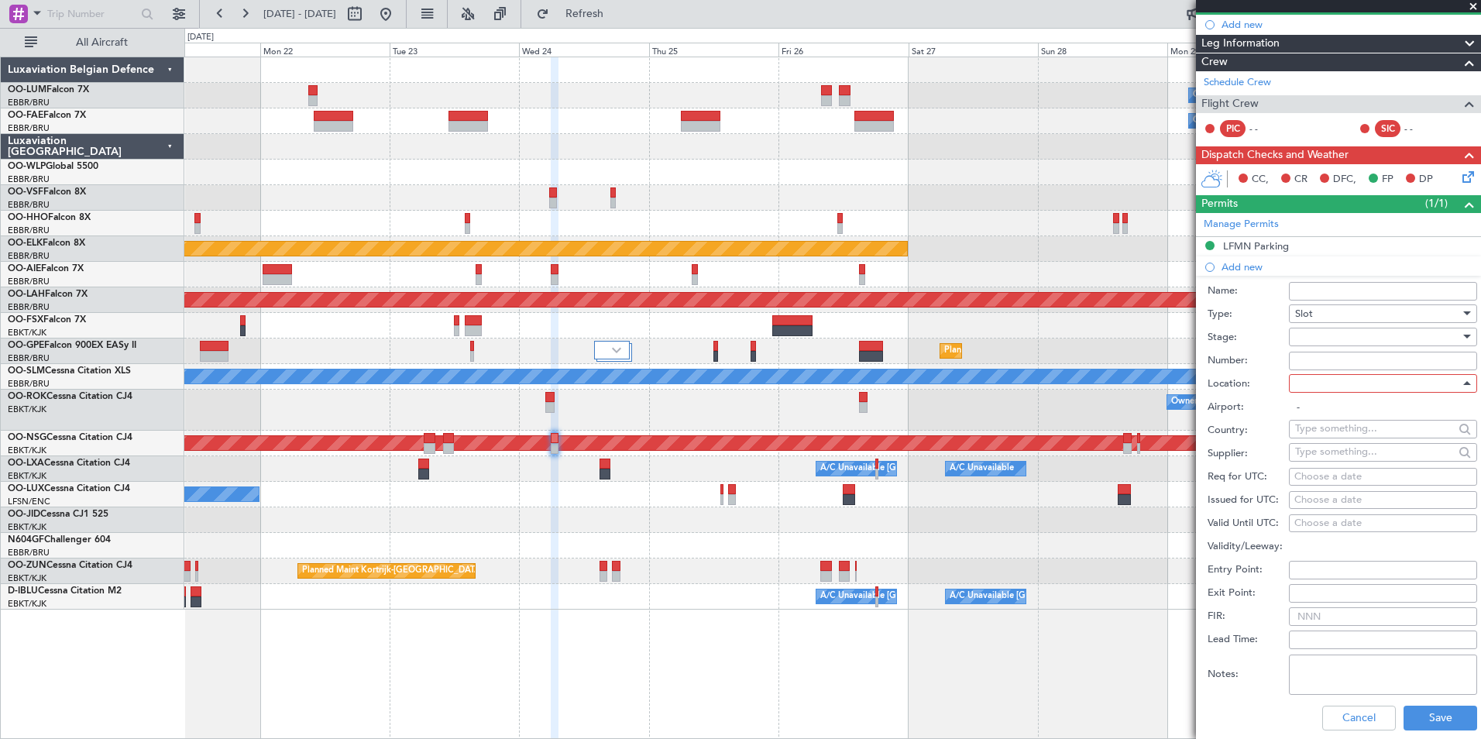
type input "LFMN / NCE"
click at [1332, 475] on div "Choose a date" at bounding box center [1383, 477] width 177 height 15
select select "9"
select select "2025"
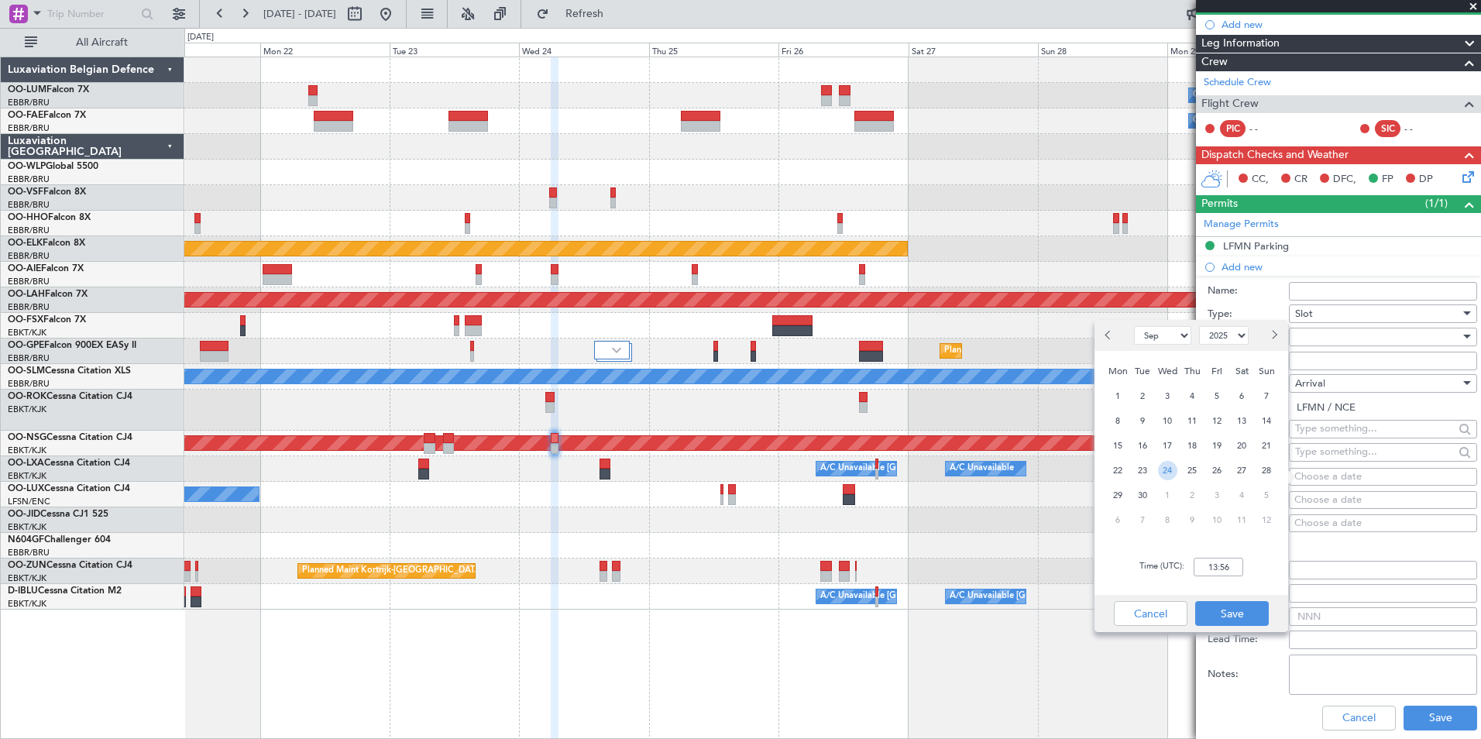
click at [1169, 471] on span "24" at bounding box center [1167, 470] width 19 height 19
click at [1219, 561] on input "00:00" at bounding box center [1219, 567] width 50 height 19
type input "07:20"
click at [1252, 611] on button "Save" at bounding box center [1232, 613] width 74 height 25
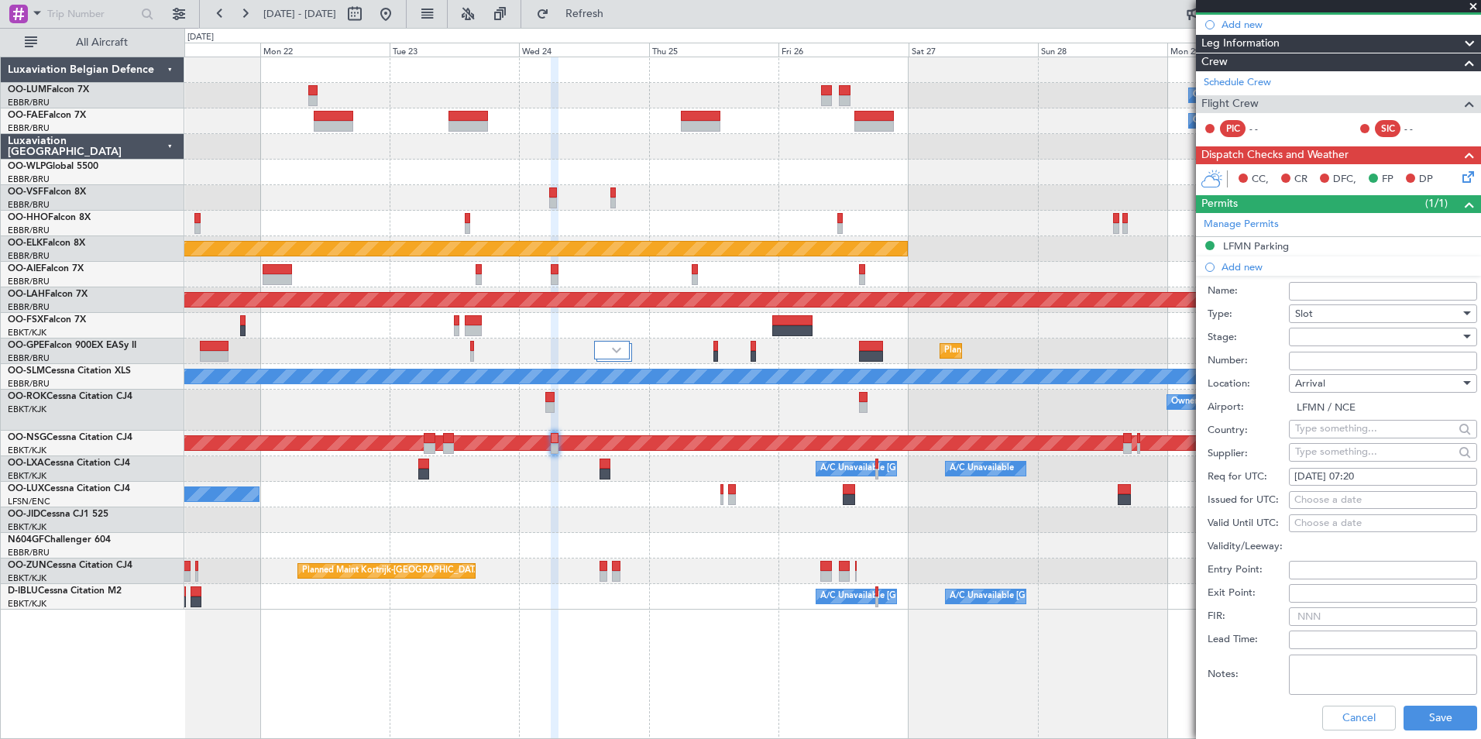
click at [1325, 497] on div "Choose a date" at bounding box center [1383, 500] width 177 height 15
select select "9"
select select "2025"
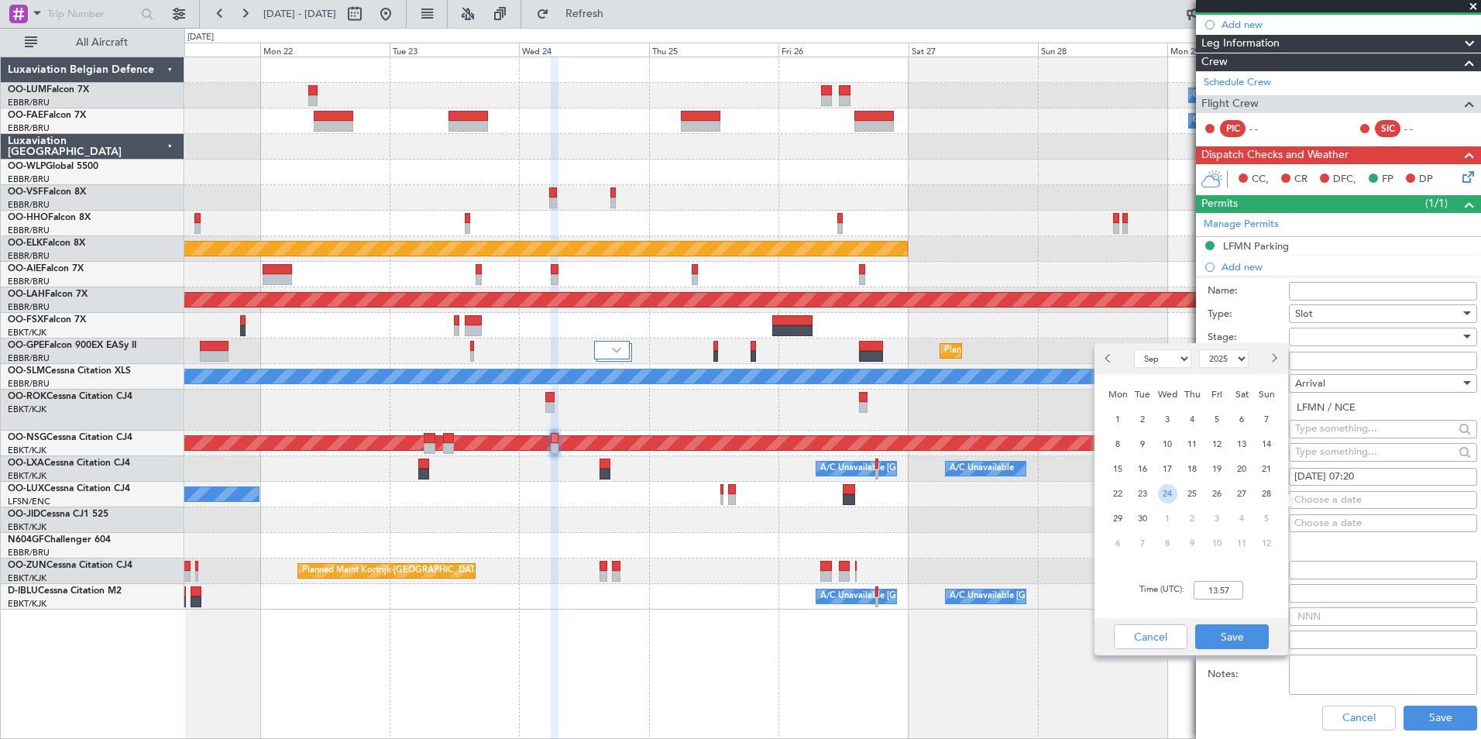
click at [1166, 490] on span "24" at bounding box center [1167, 493] width 19 height 19
click at [1209, 583] on input "00:00" at bounding box center [1219, 590] width 50 height 19
type input "07:20"
click at [1236, 642] on button "Save" at bounding box center [1232, 636] width 74 height 25
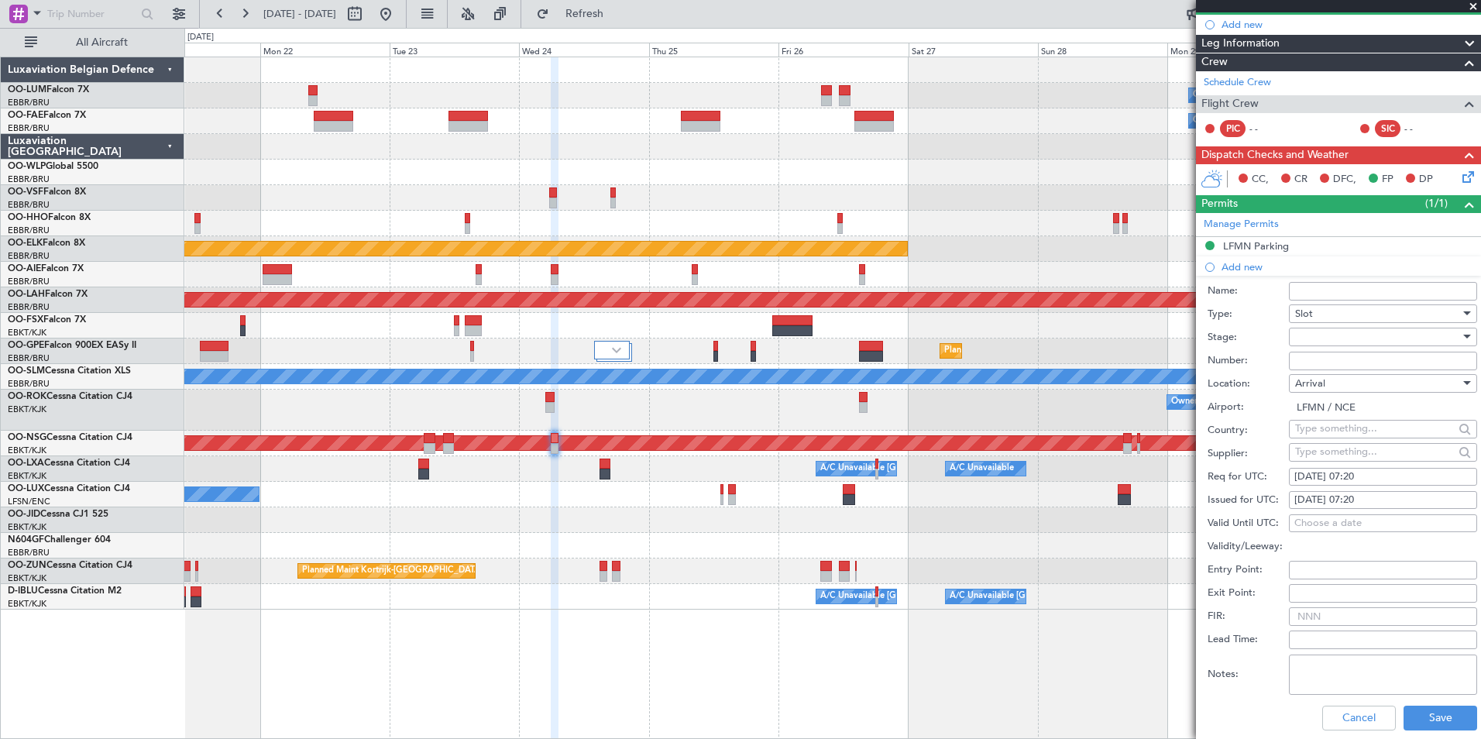
click at [1309, 340] on div at bounding box center [1377, 336] width 165 height 23
click at [1333, 462] on span "Received OK" at bounding box center [1377, 460] width 163 height 23
paste input "LFMNA000074387"
type input "LFMNA000074387"
click at [1426, 722] on button "Save" at bounding box center [1441, 718] width 74 height 25
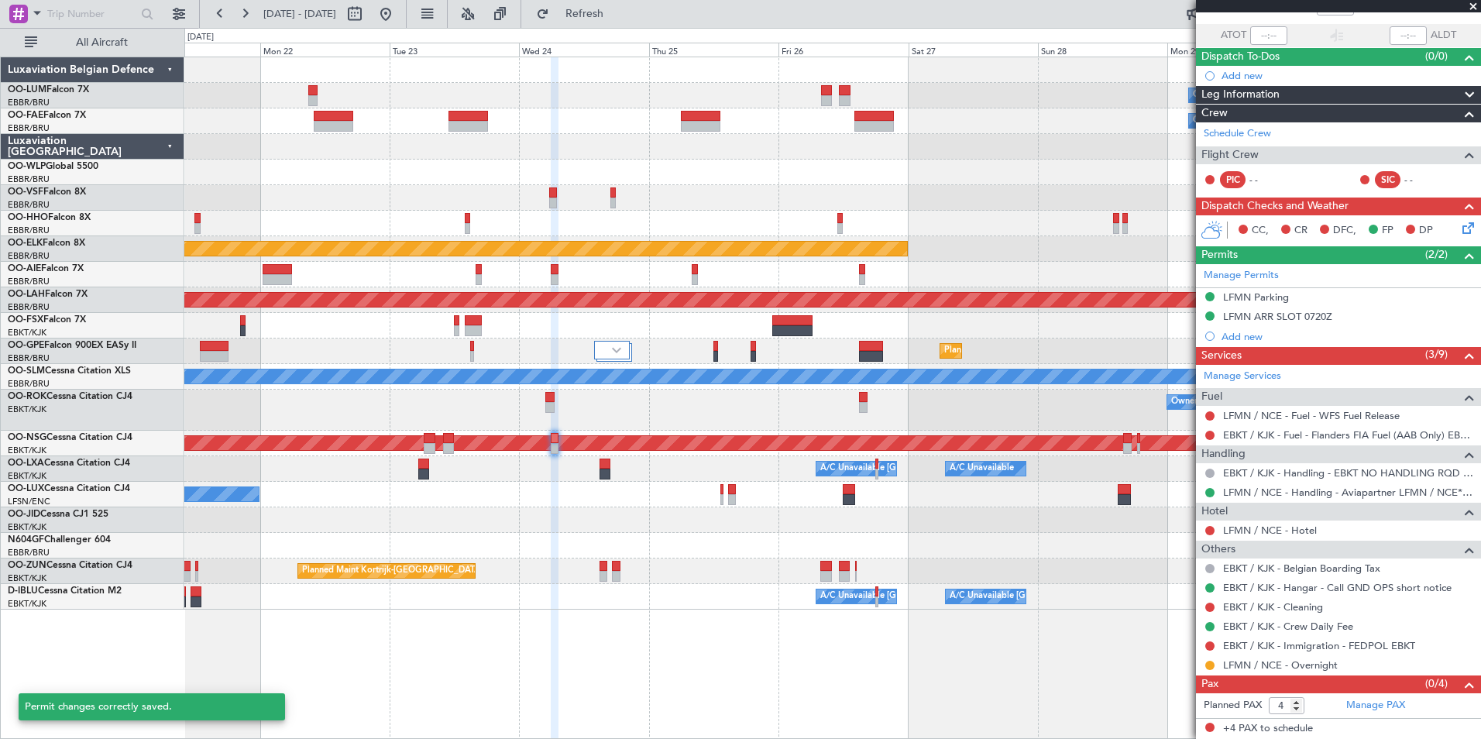
scroll to position [103, 0]
click at [612, 18] on span "Refresh" at bounding box center [584, 14] width 65 height 11
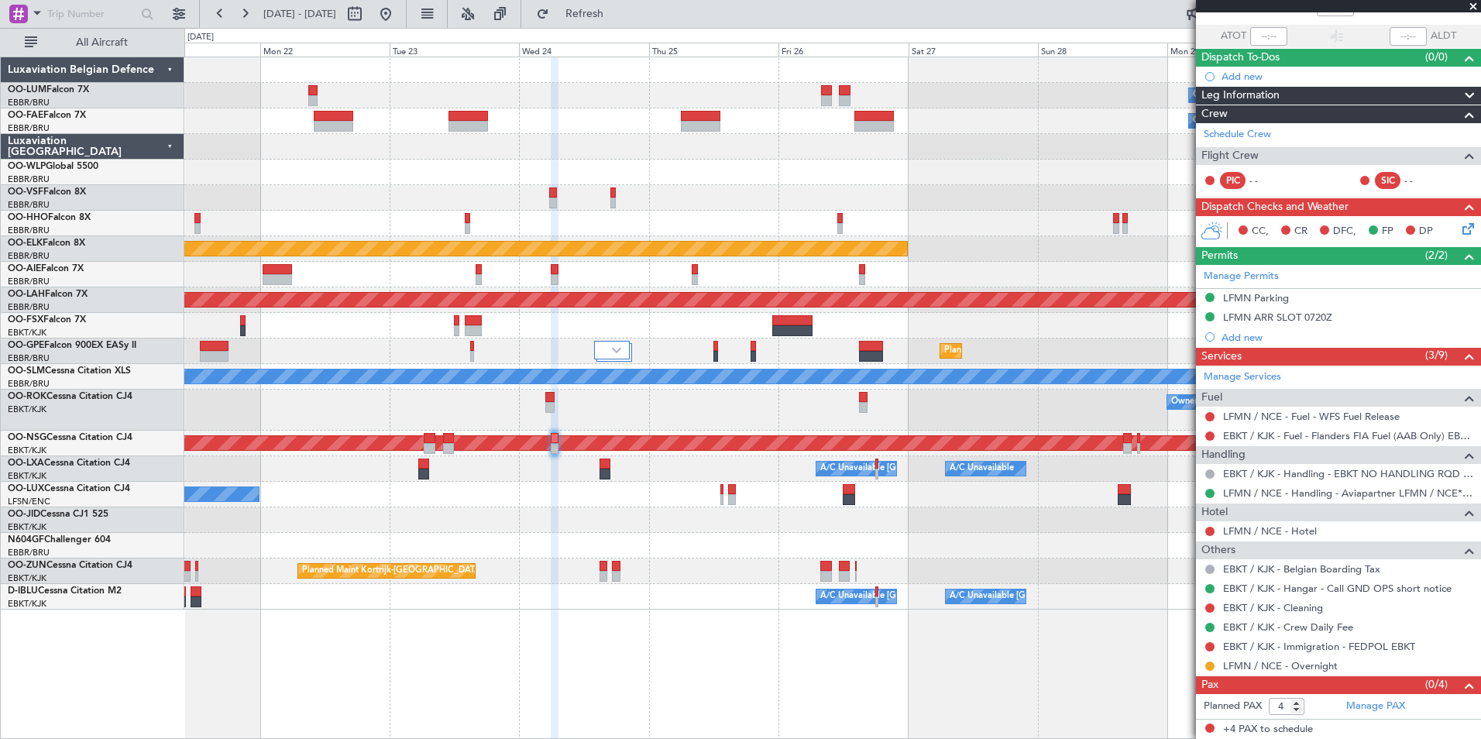
click at [1287, 461] on fb-app "21 Sep 2025 - 01 Oct 2025 Refresh Quick Links All Aircraft Owner Melsbroek Air …" at bounding box center [740, 376] width 1481 height 728
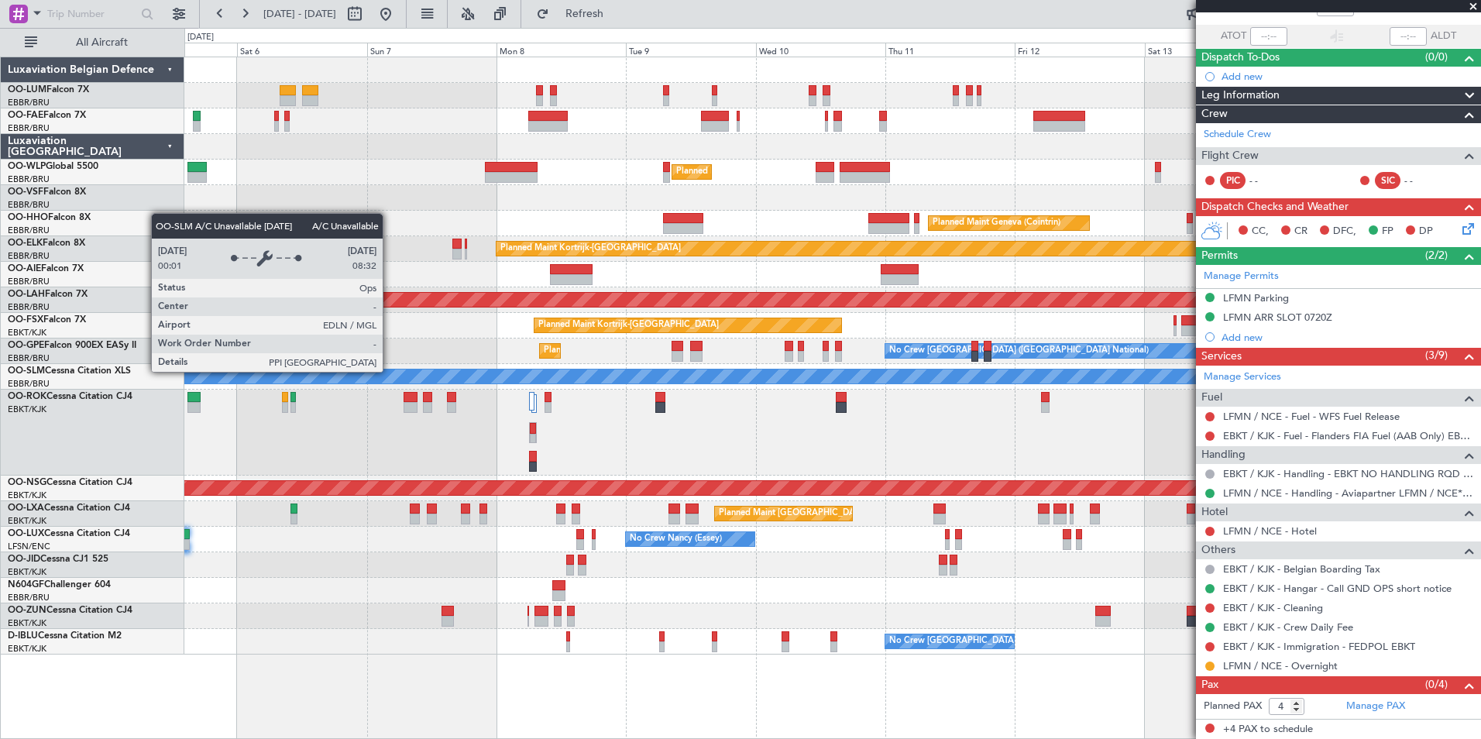
click at [1481, 362] on html "05 Sep 2025 - 15 Sep 2025 Refresh Quick Links All Aircraft Owner Melsbroek Air …" at bounding box center [740, 369] width 1481 height 739
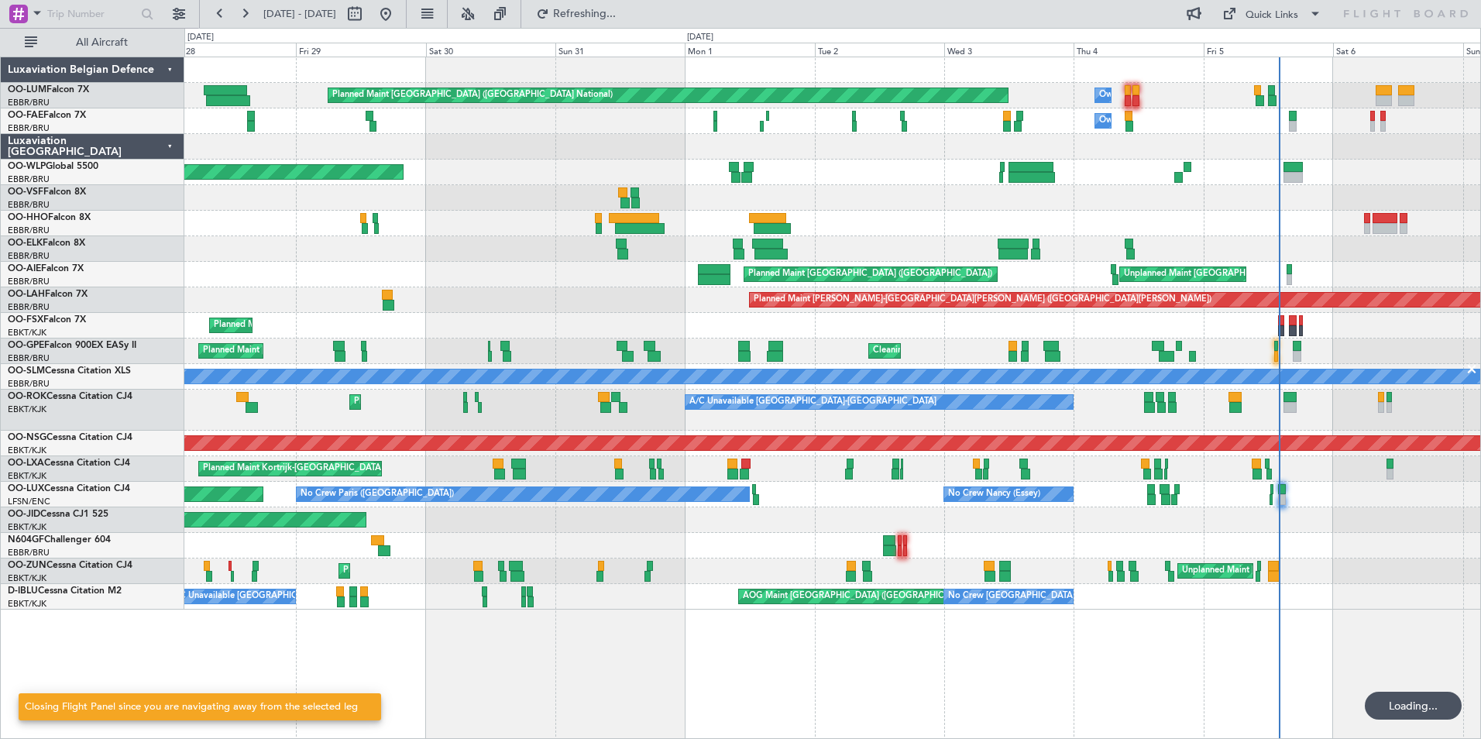
scroll to position [0, 0]
click at [429, 694] on div "Planned Maint Brussels (Brussels National) Owner Melsbroek Air Base Owner Melsb…" at bounding box center [832, 398] width 1297 height 683
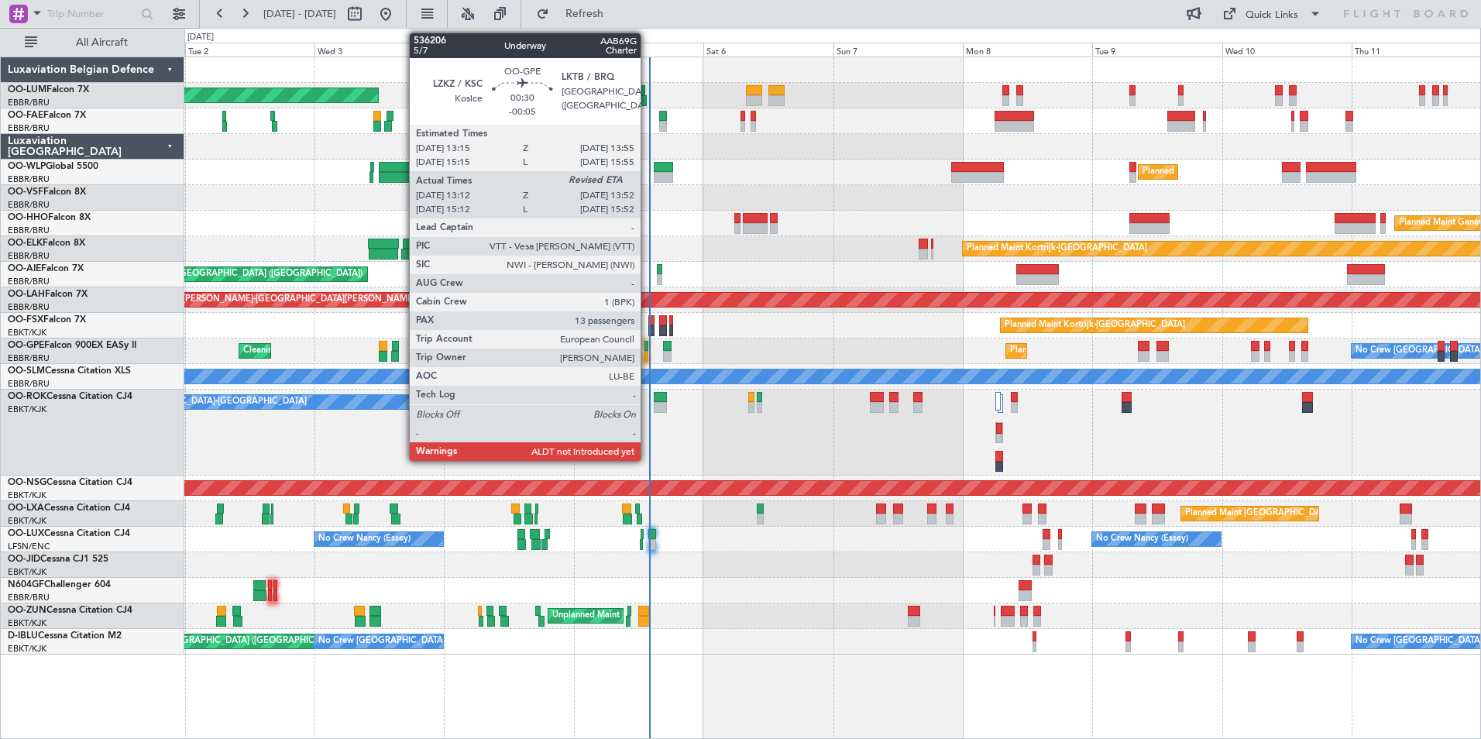
click at [648, 360] on div at bounding box center [647, 356] width 4 height 11
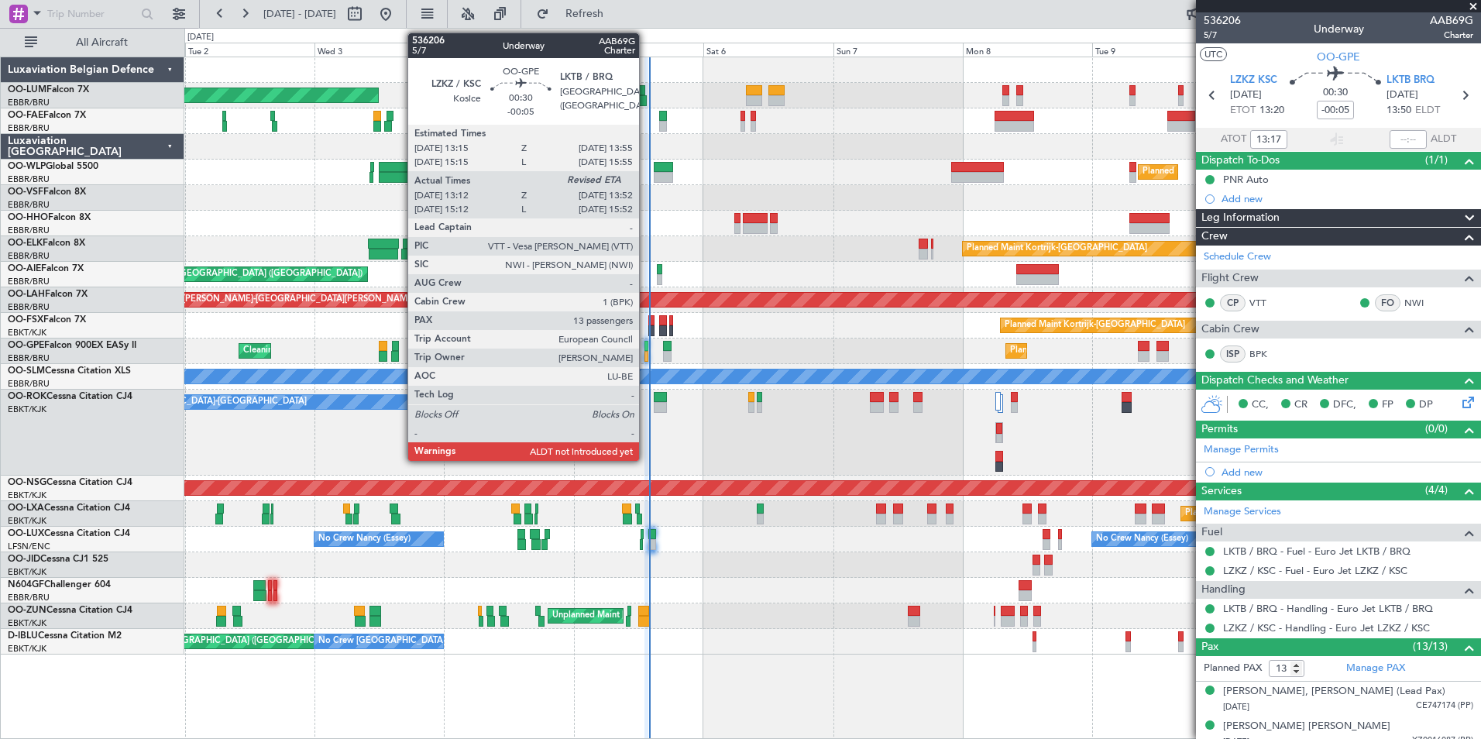
click at [646, 348] on div at bounding box center [647, 346] width 4 height 11
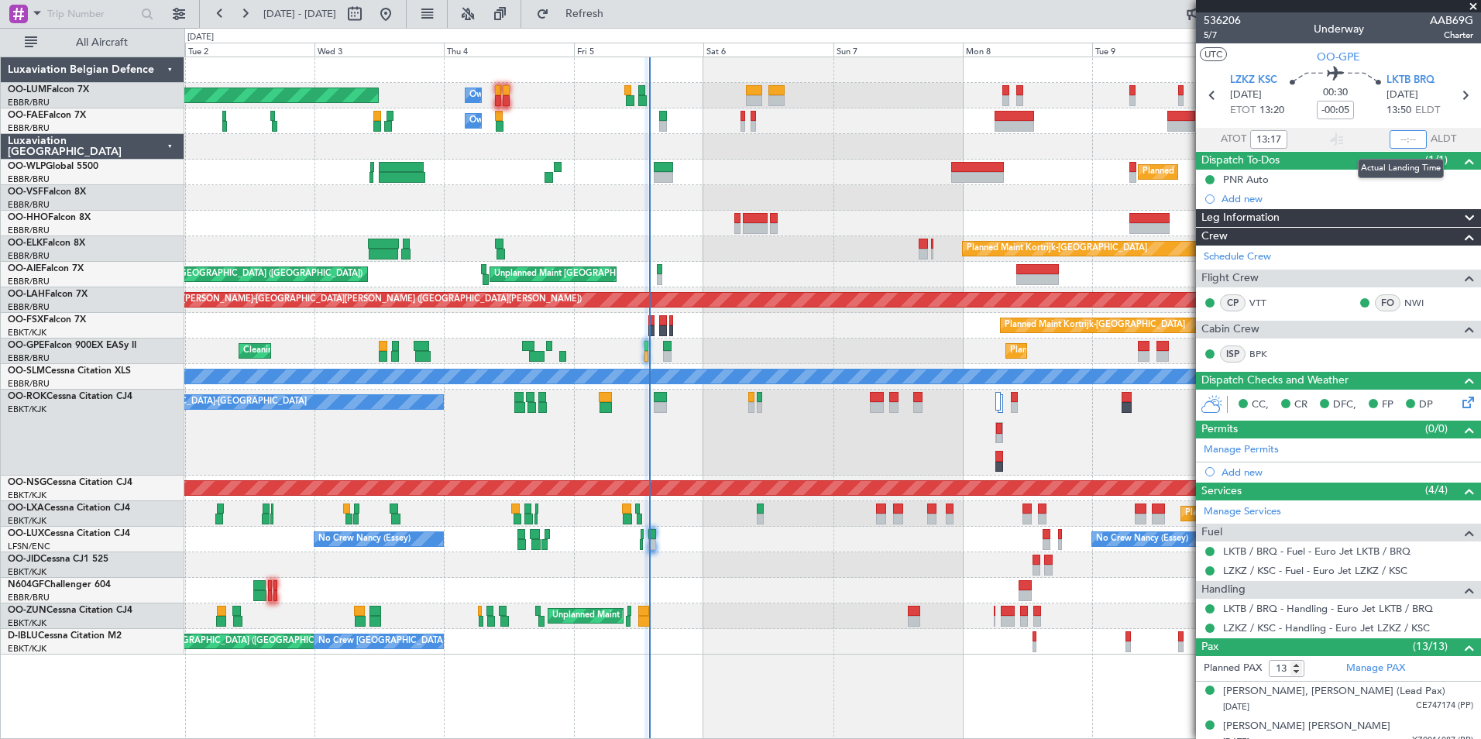
click at [1395, 139] on input "text" at bounding box center [1408, 139] width 37 height 19
type input "13:53"
type input "13:17"
type input "13:53"
click at [1264, 64] on section "UTC OO-GPE" at bounding box center [1338, 54] width 285 height 23
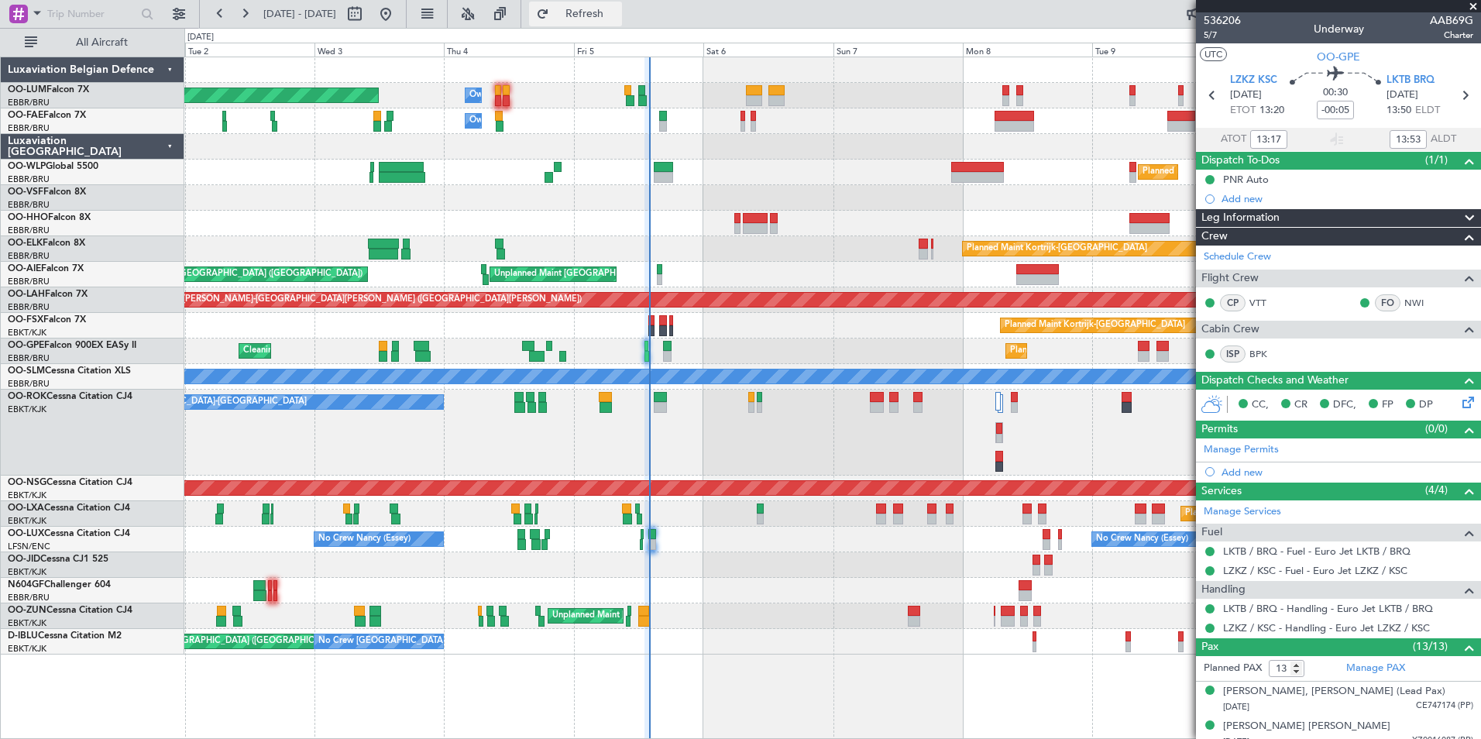
click at [618, 9] on span "Refresh" at bounding box center [584, 14] width 65 height 11
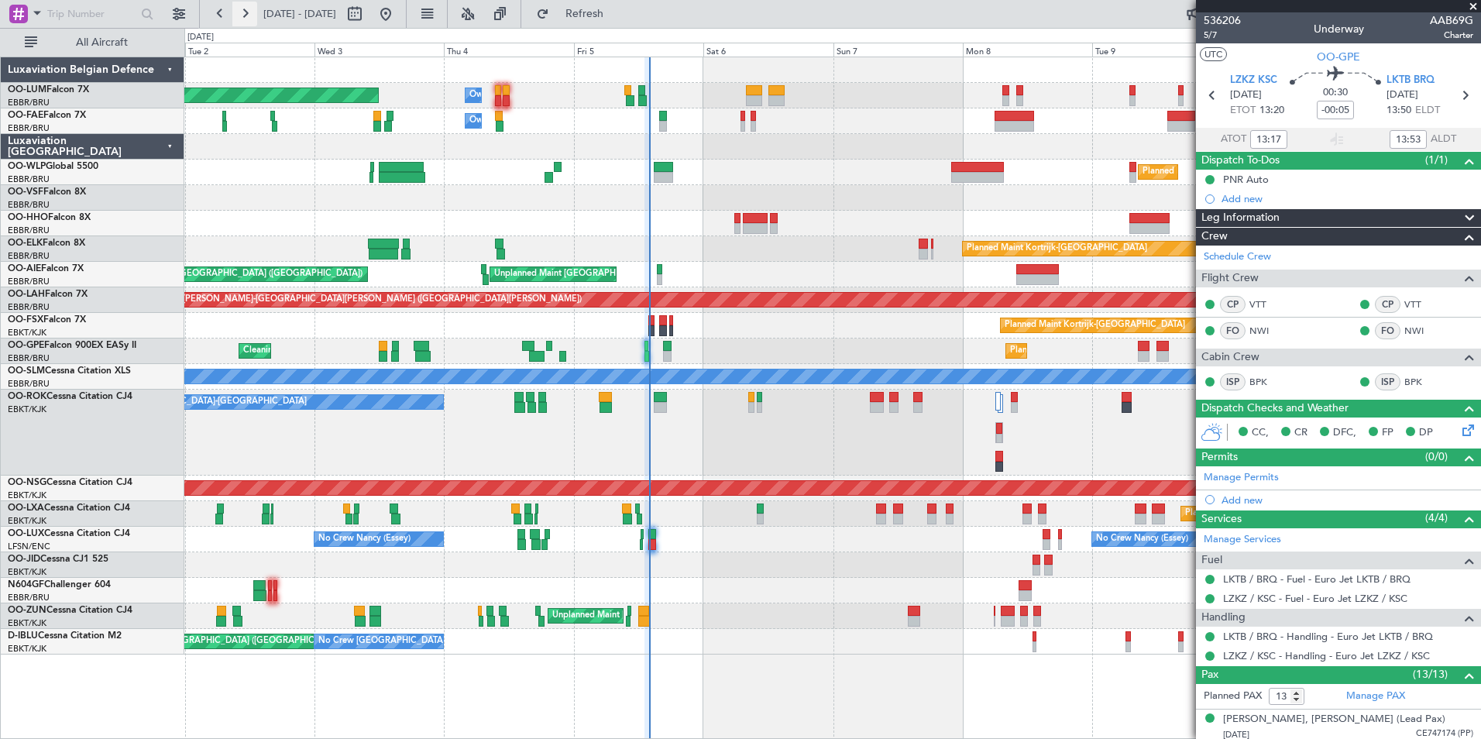
click at [243, 14] on button at bounding box center [244, 14] width 25 height 25
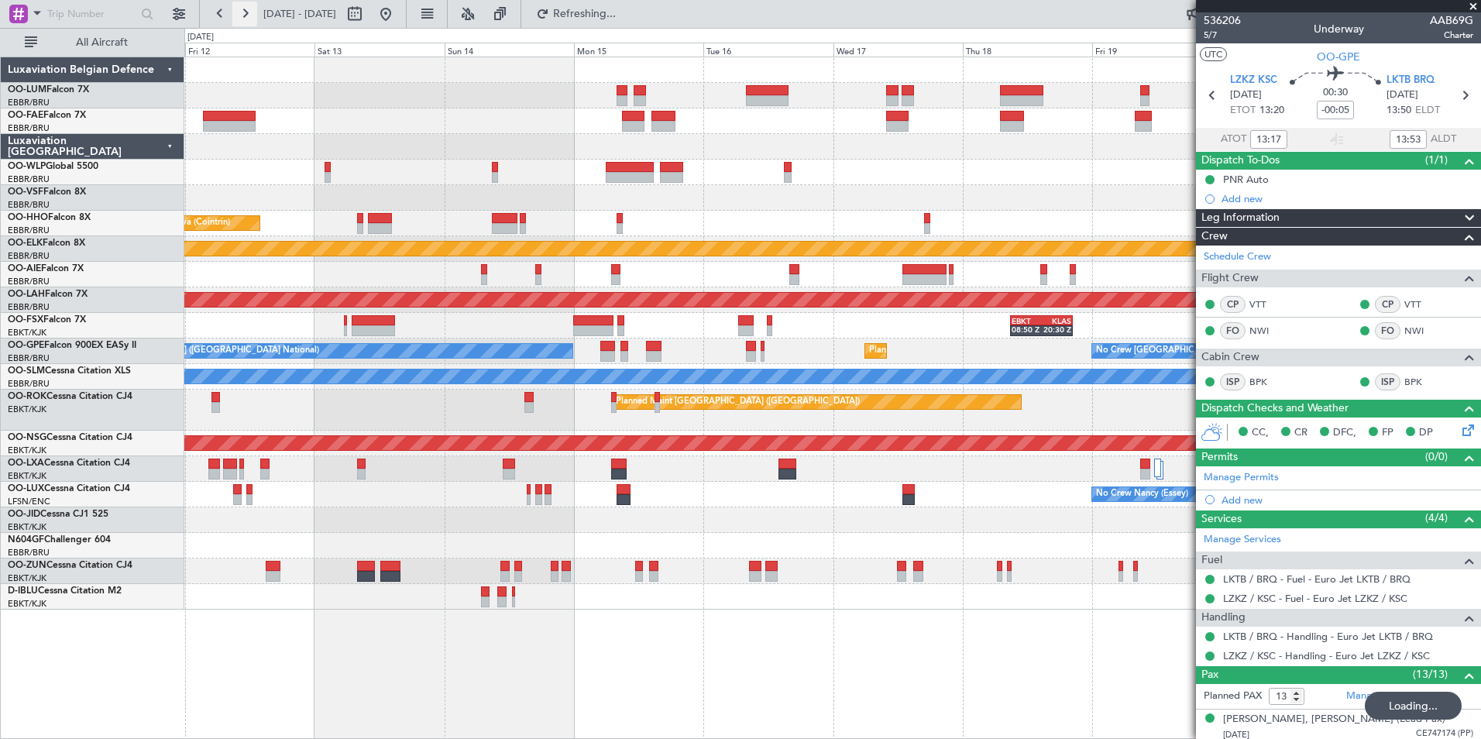
click at [243, 14] on button at bounding box center [244, 14] width 25 height 25
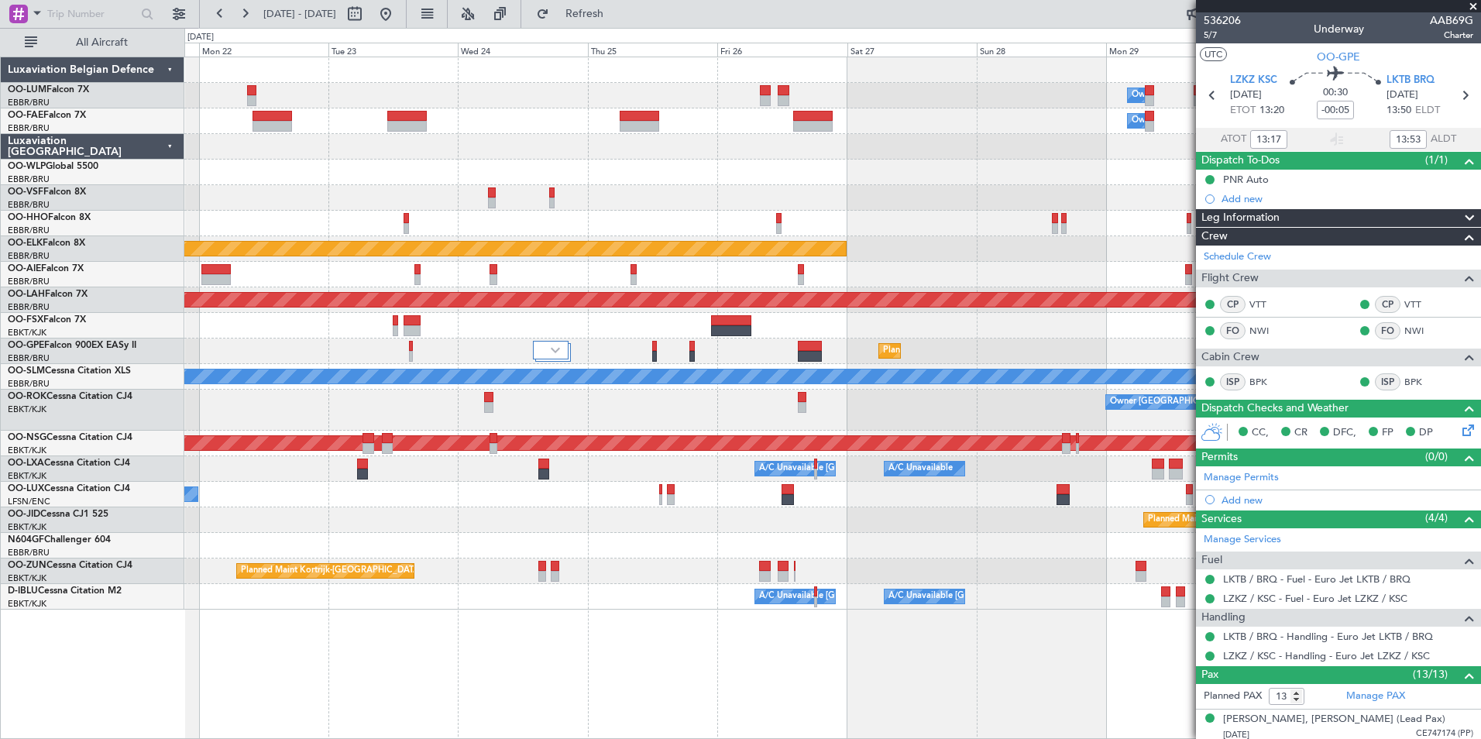
click at [874, 666] on div "Owner Melsbroek Air Base Owner Melsbroek Air Base Planned Maint Kortrijk-Wevelg…" at bounding box center [832, 398] width 1297 height 683
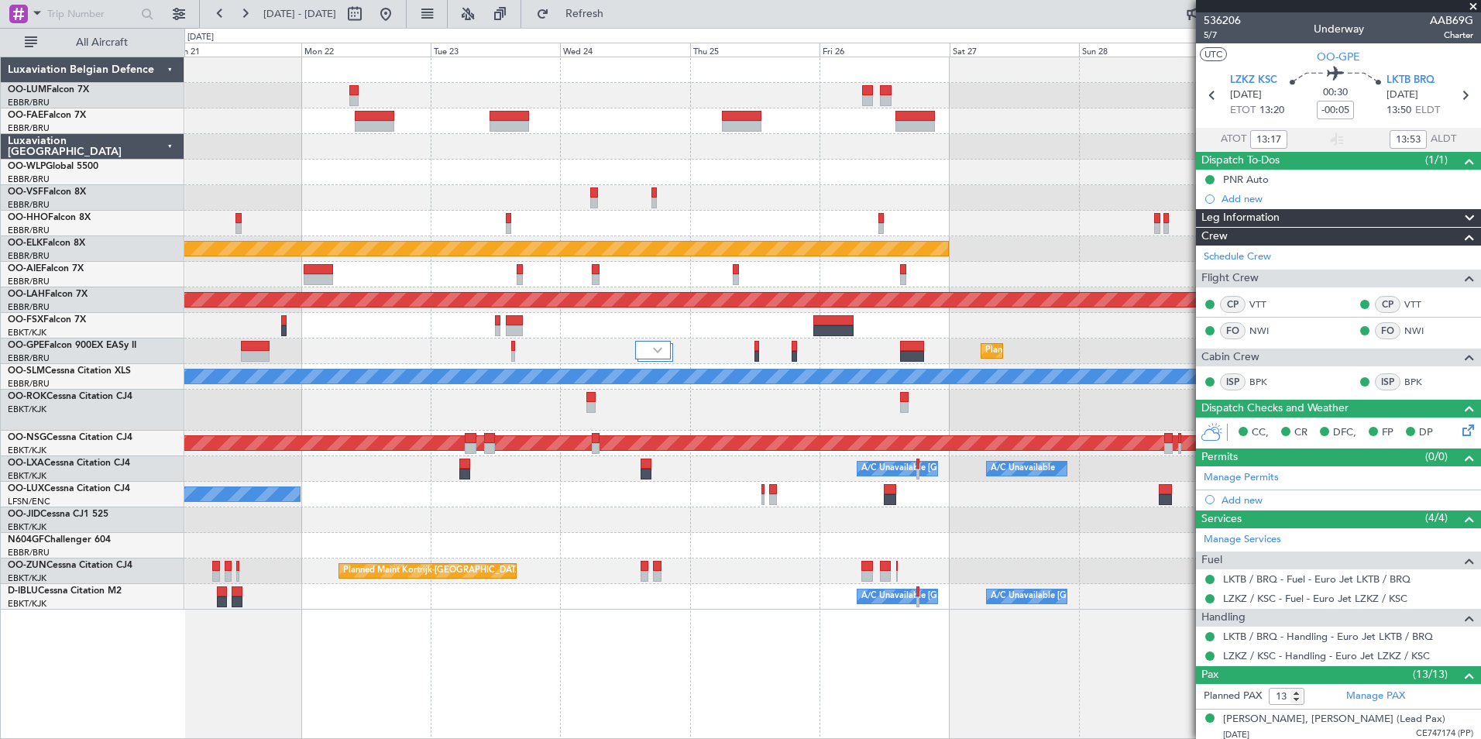
click at [626, 592] on div "Owner Melsbroek Air Base Owner Melsbroek Air Base Planned Maint Kortrijk-Wevelg…" at bounding box center [832, 398] width 1297 height 683
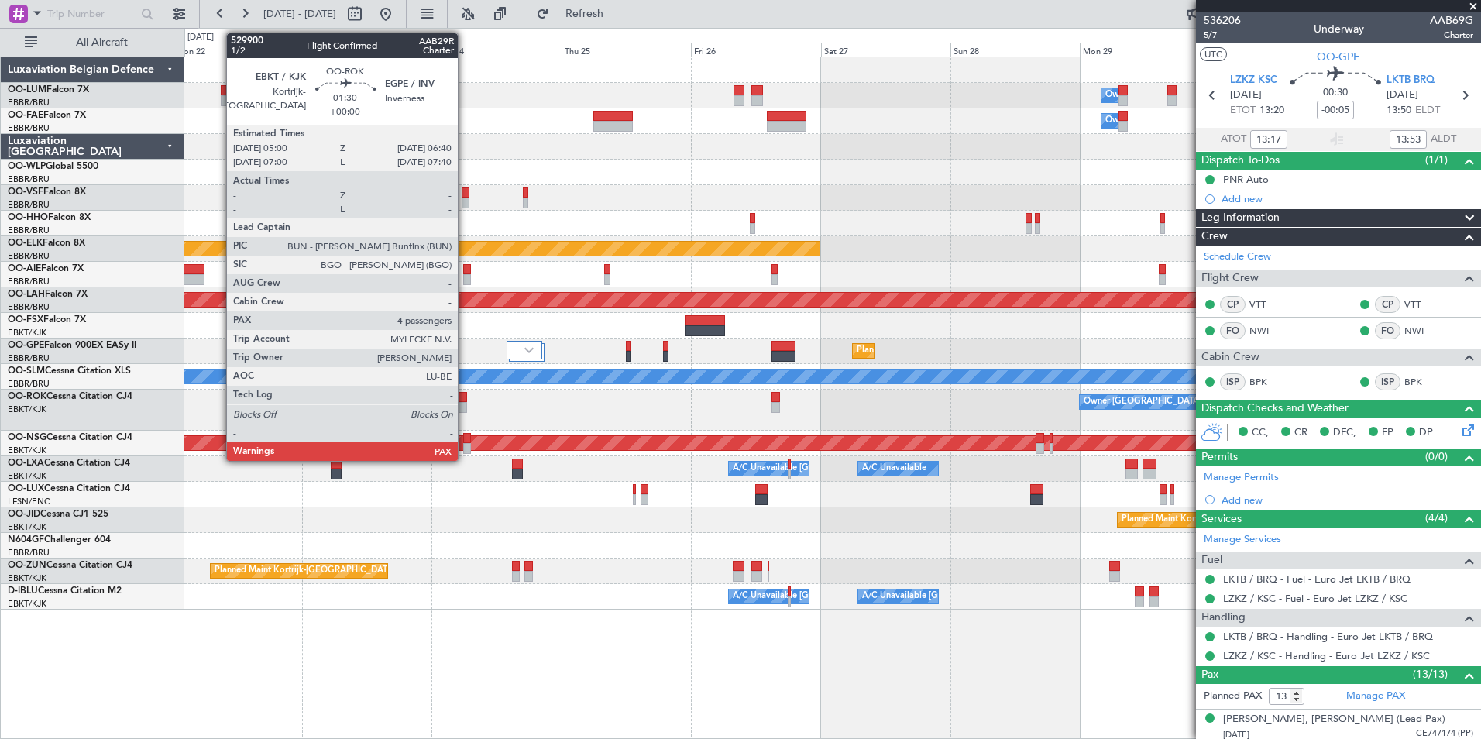
click at [465, 395] on div at bounding box center [462, 397] width 9 height 11
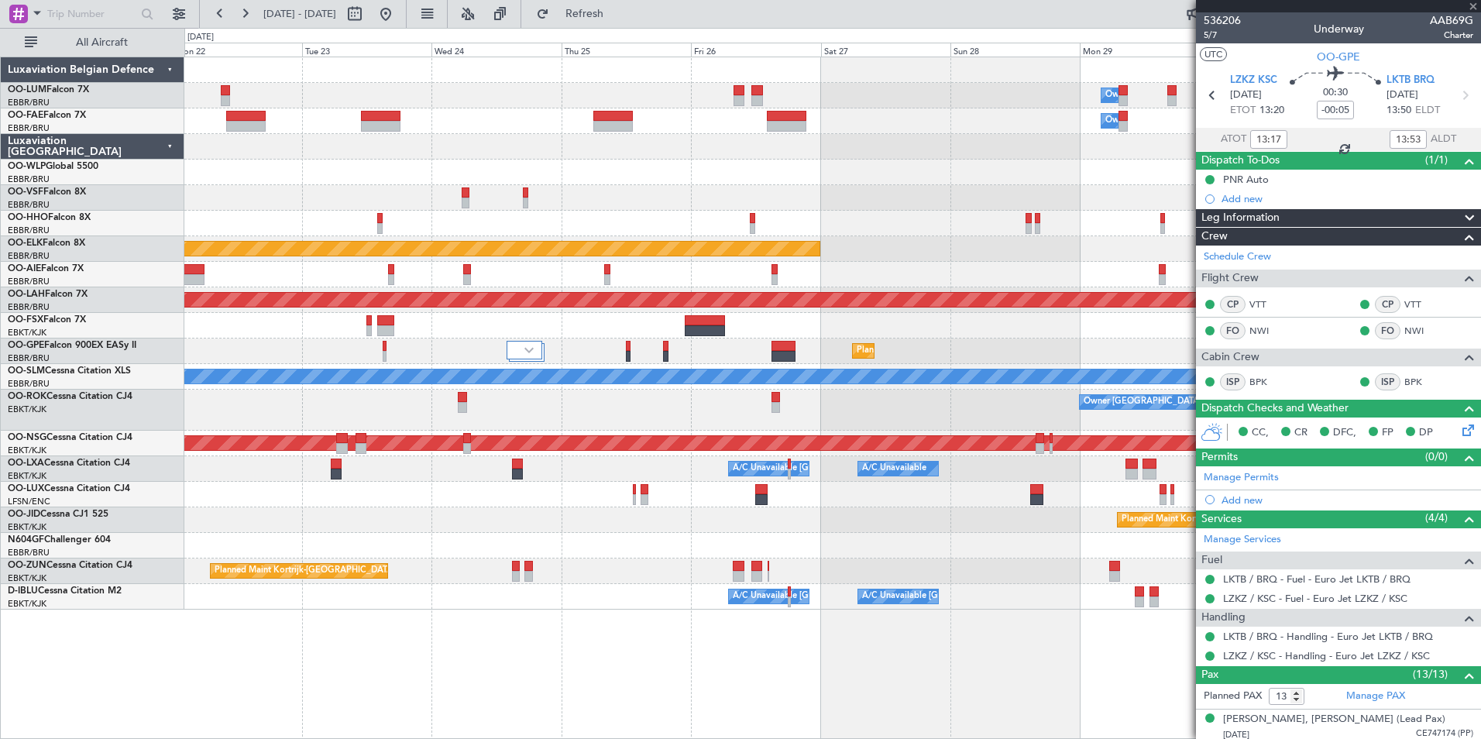
type input "4"
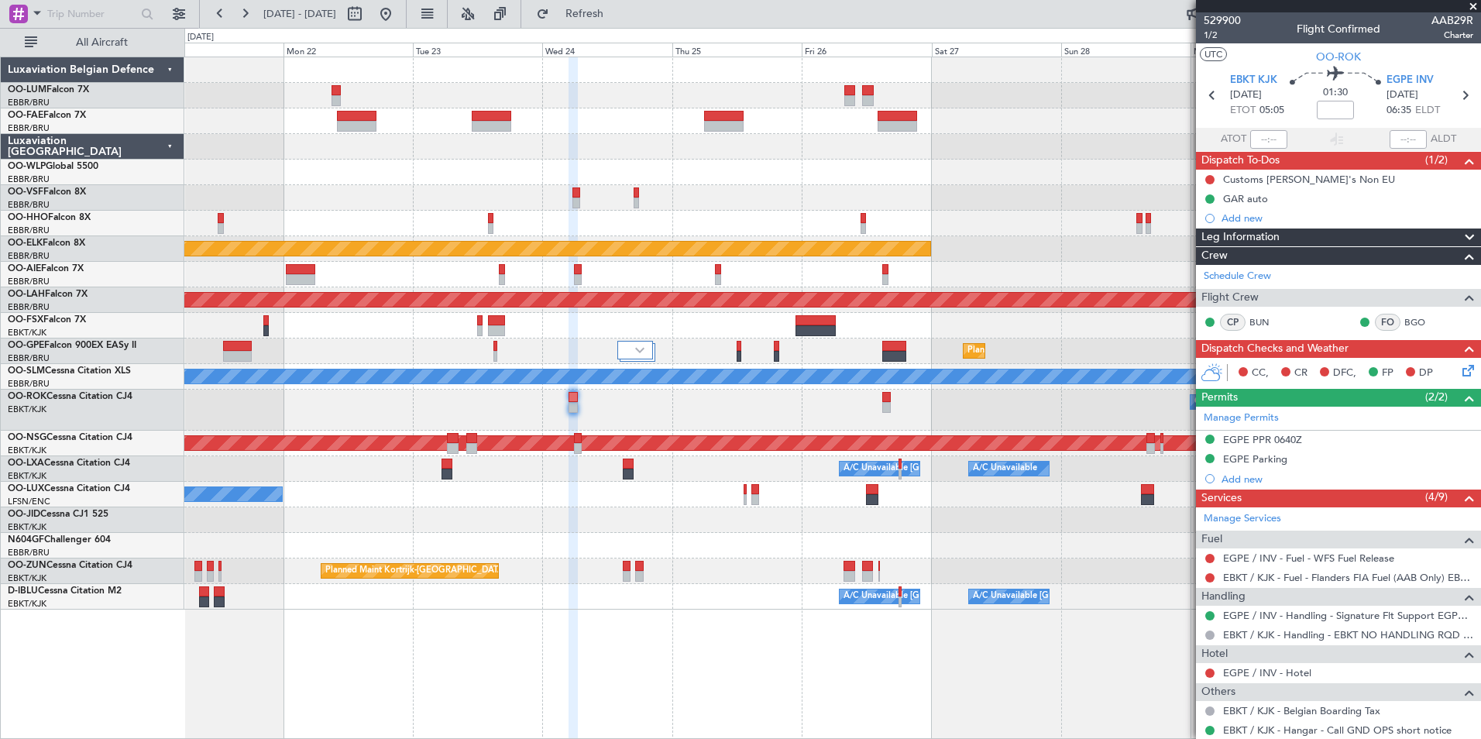
click at [841, 480] on div "A/C Unavailable A/C Unavailable Brussels (Brussels National)" at bounding box center [832, 469] width 1296 height 26
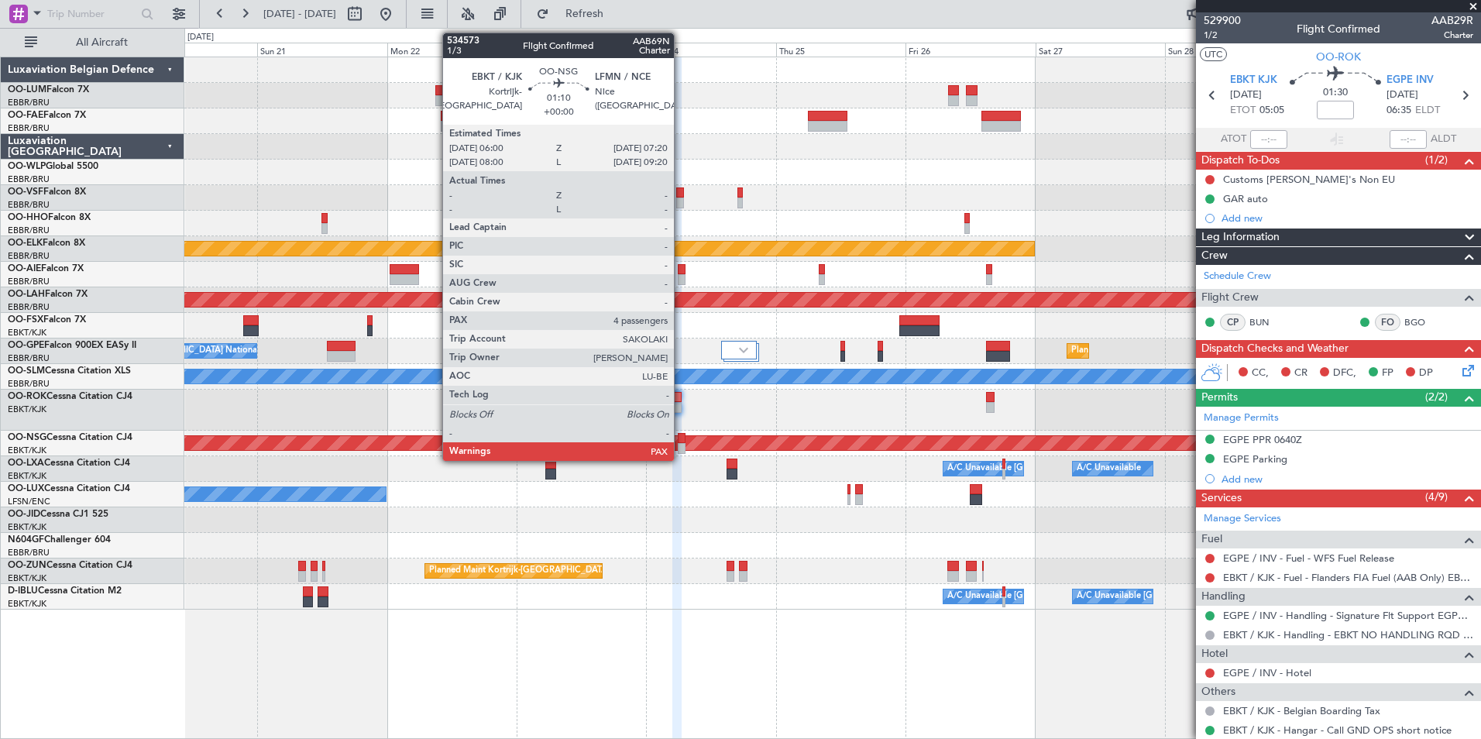
click at [681, 442] on div at bounding box center [682, 438] width 8 height 11
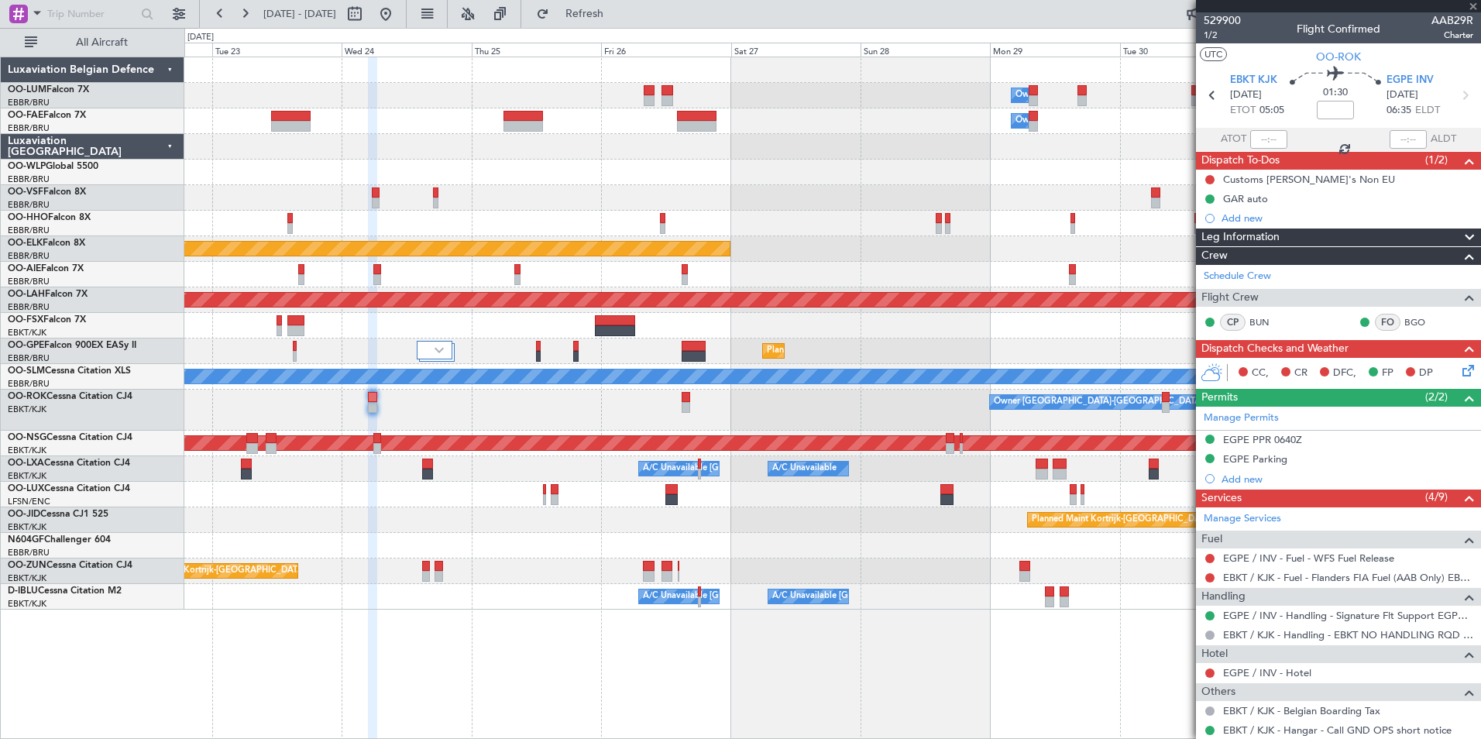
click at [514, 683] on div "Owner Melsbroek Air Base Owner Melsbroek Air Base Planned Maint Kortrijk-Wevelg…" at bounding box center [832, 398] width 1297 height 683
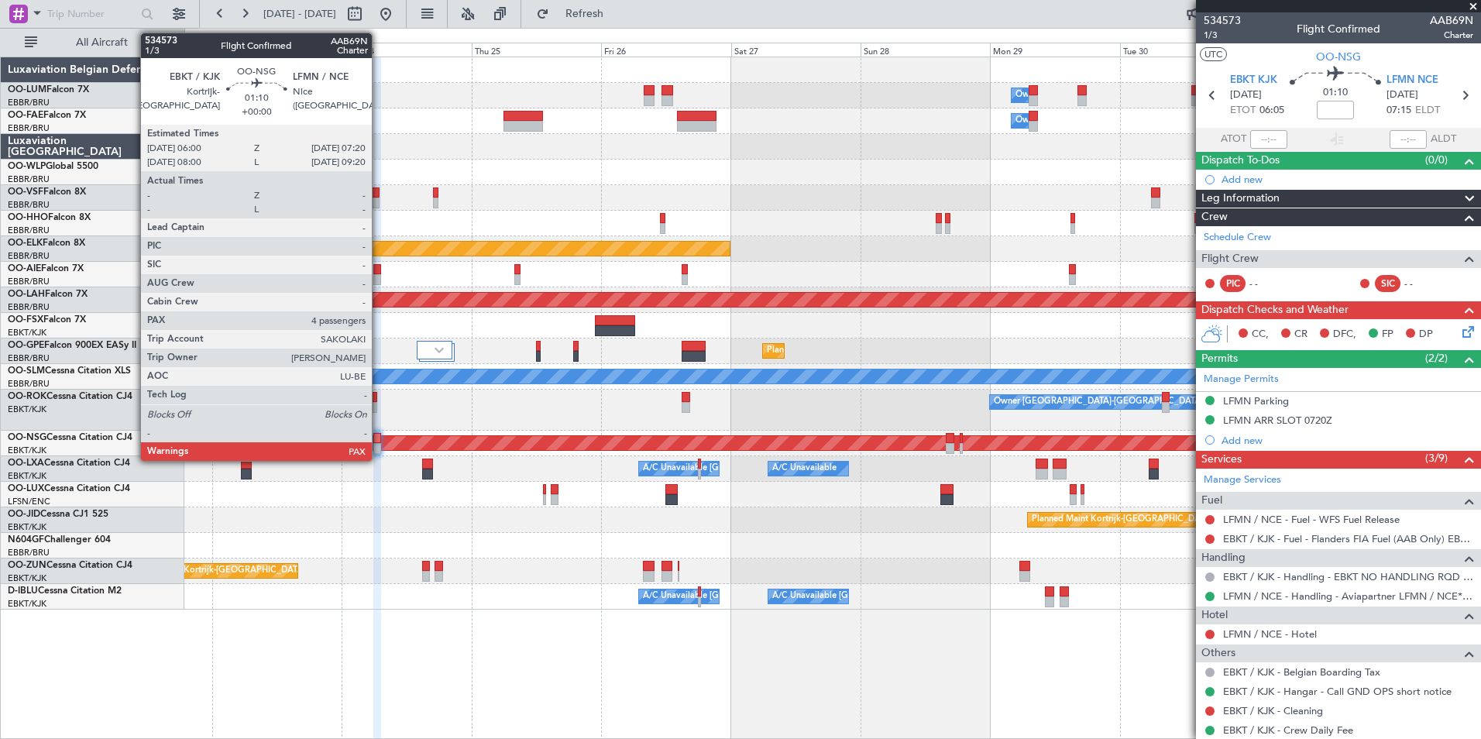
click at [379, 437] on div at bounding box center [377, 438] width 8 height 11
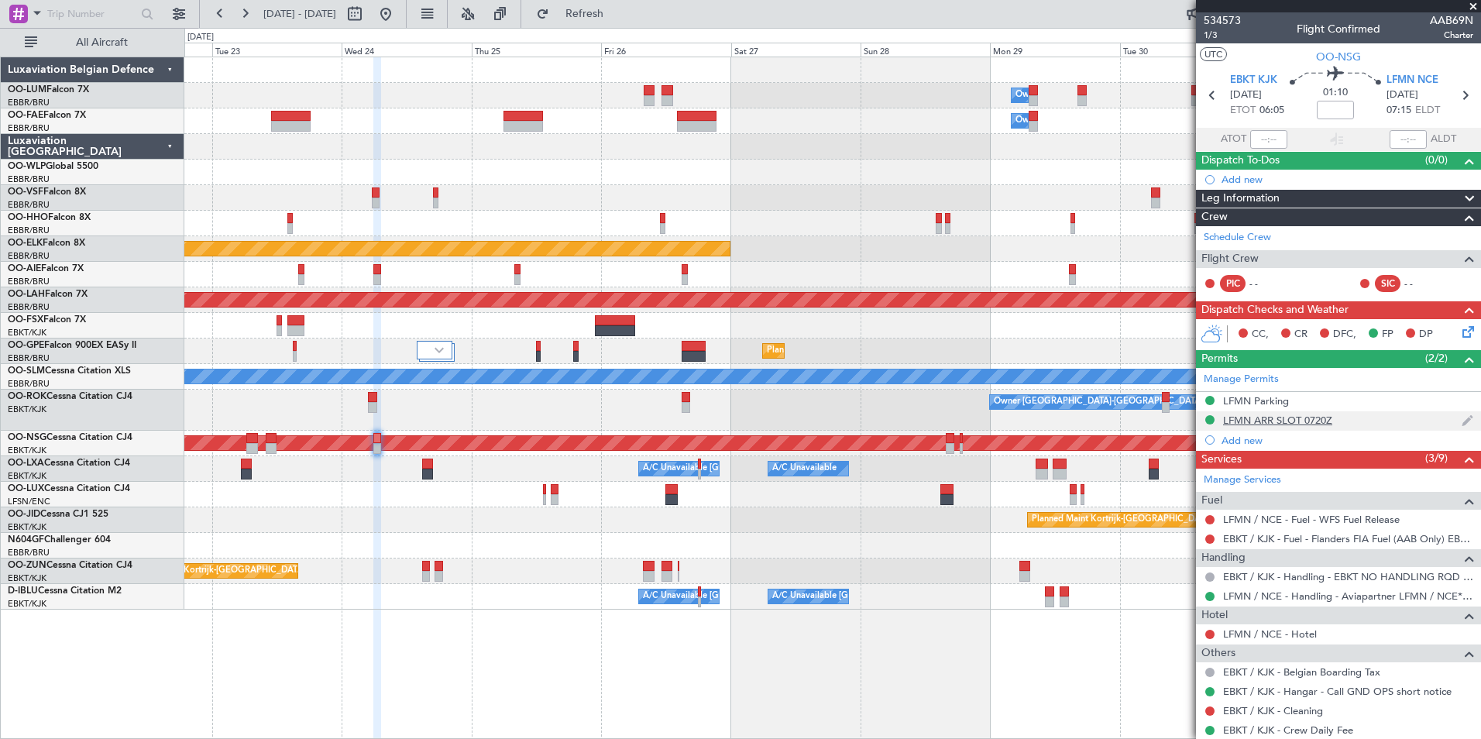
click at [1322, 420] on div "LFMN ARR SLOT 0720Z" at bounding box center [1277, 420] width 109 height 13
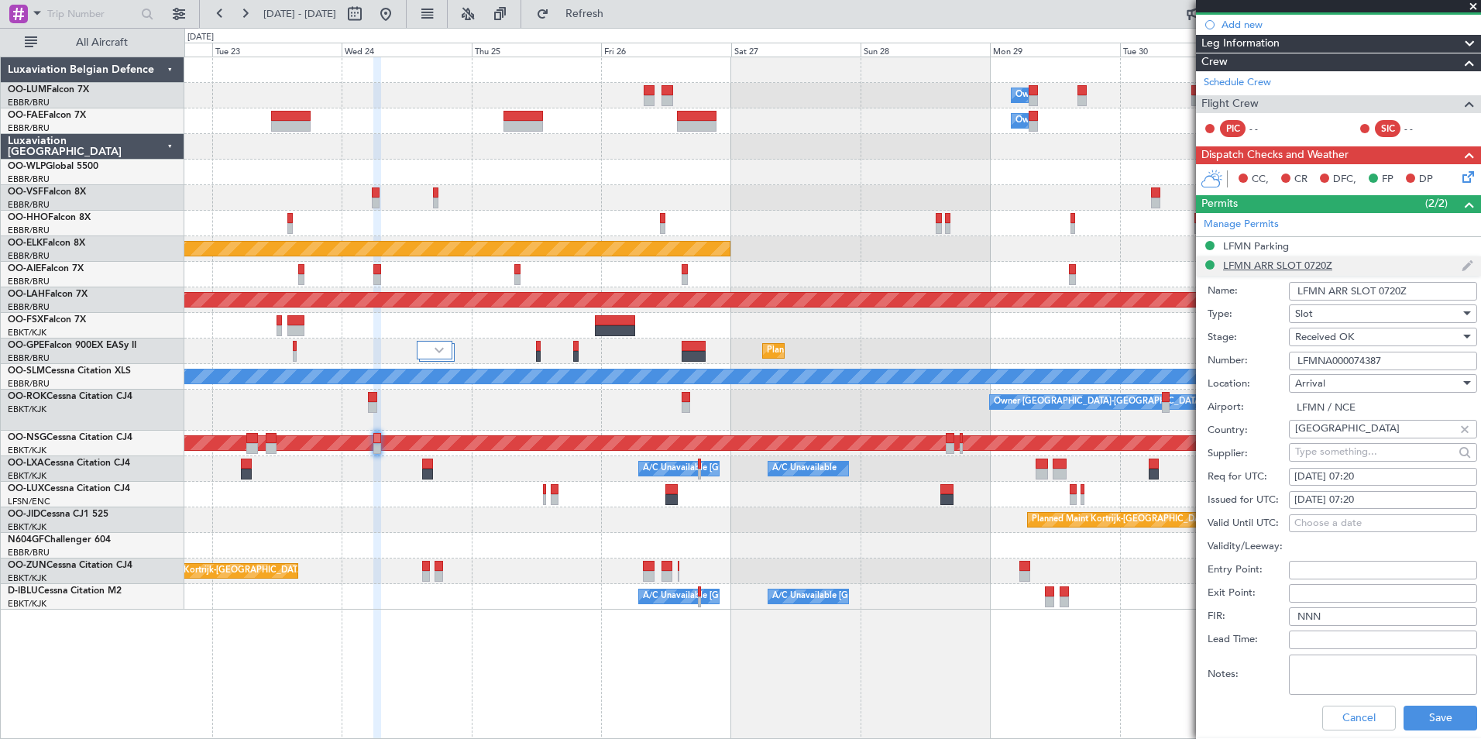
scroll to position [232, 0]
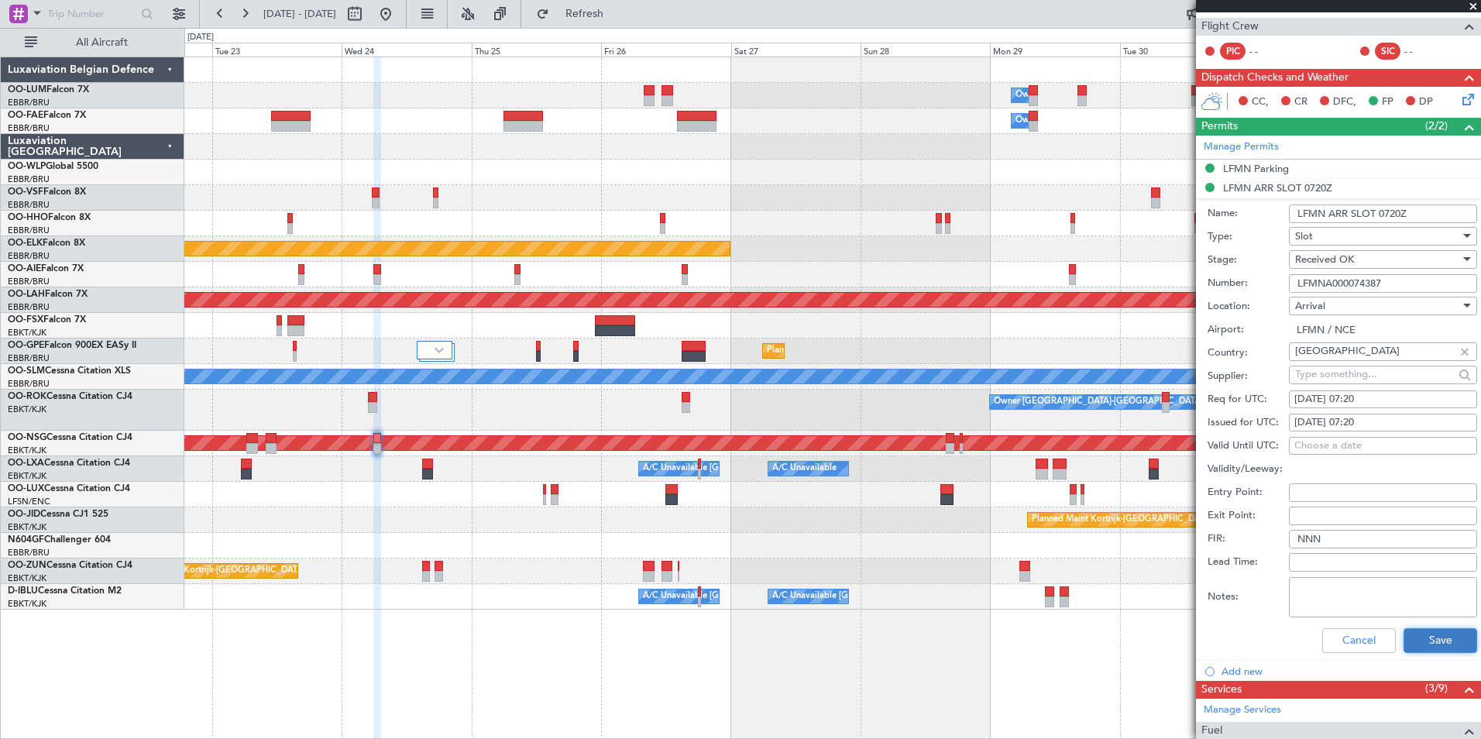
click at [1433, 633] on button "Save" at bounding box center [1441, 640] width 74 height 25
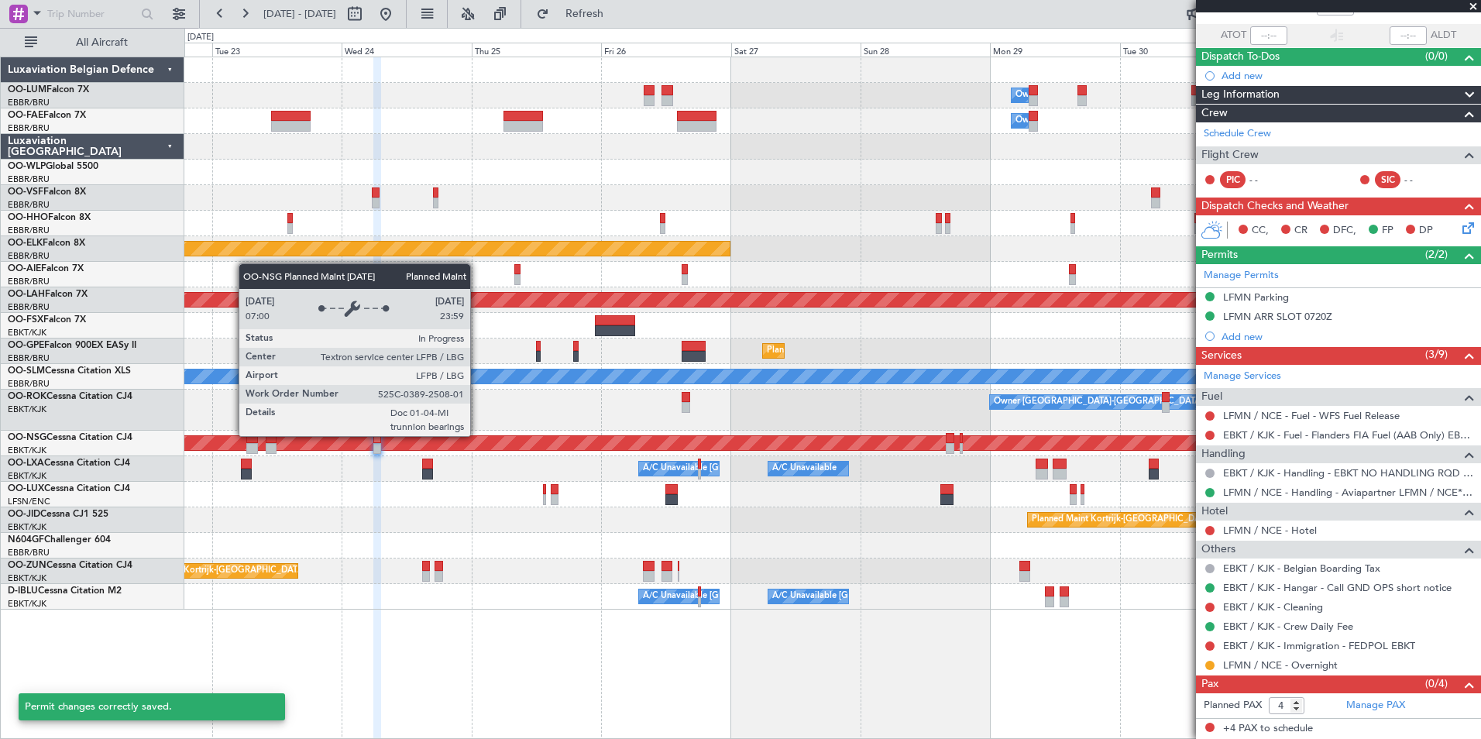
scroll to position [103, 0]
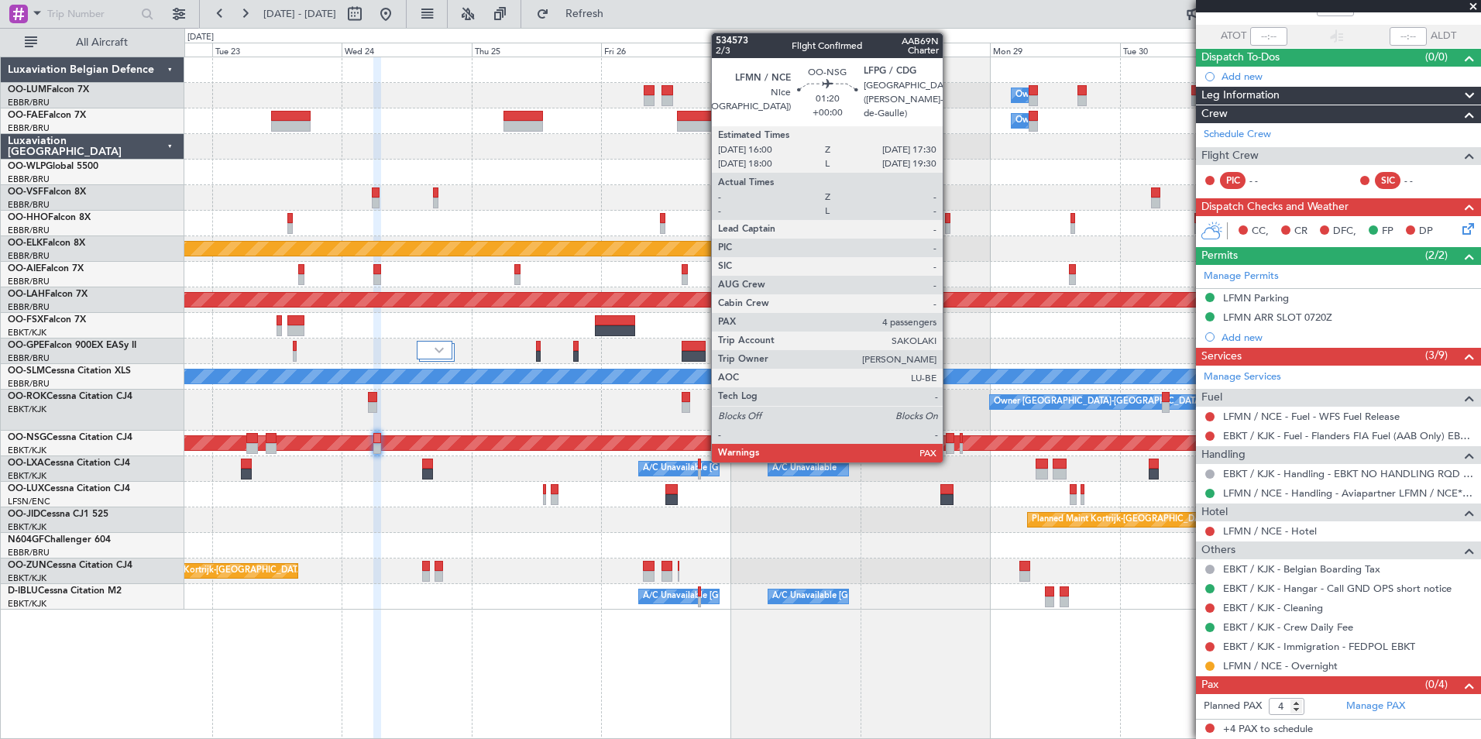
click at [950, 439] on div at bounding box center [950, 438] width 9 height 11
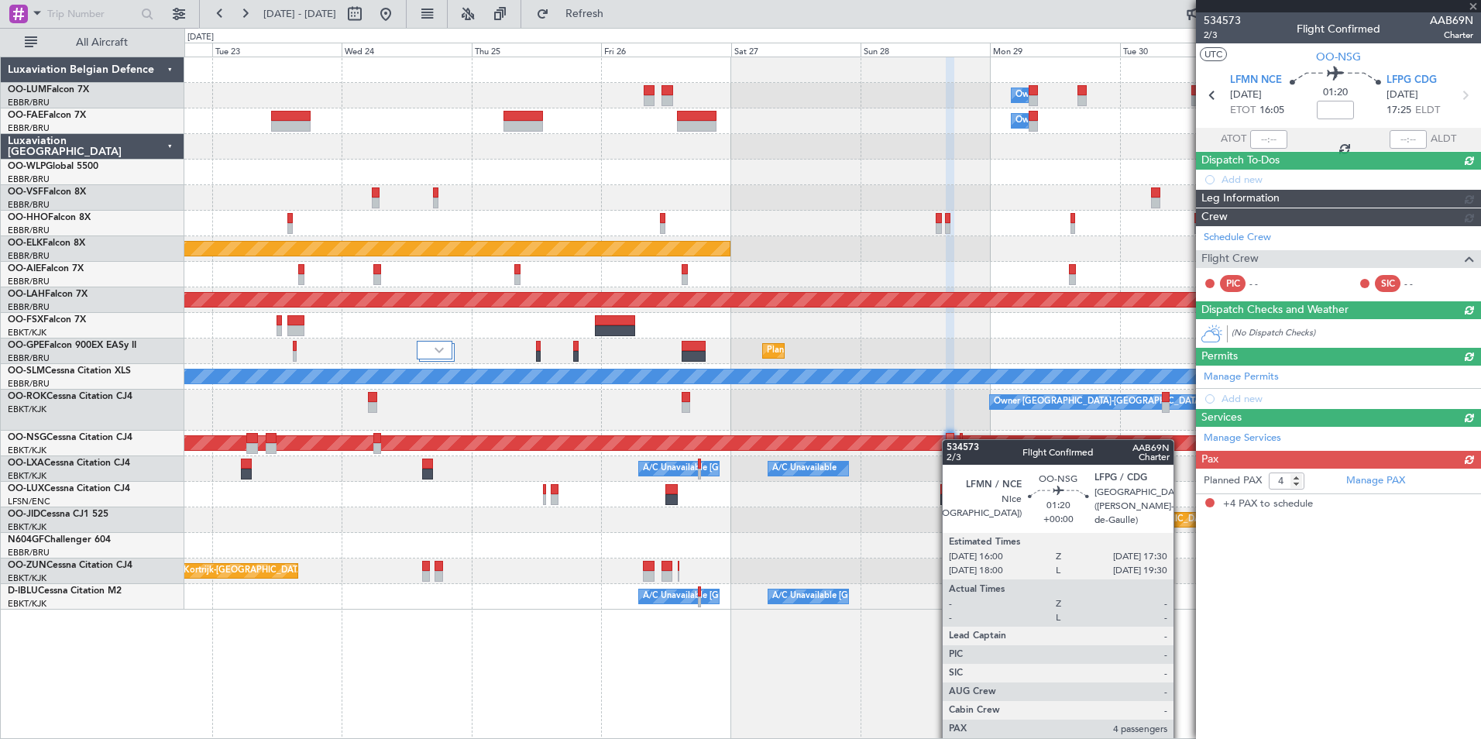
scroll to position [0, 0]
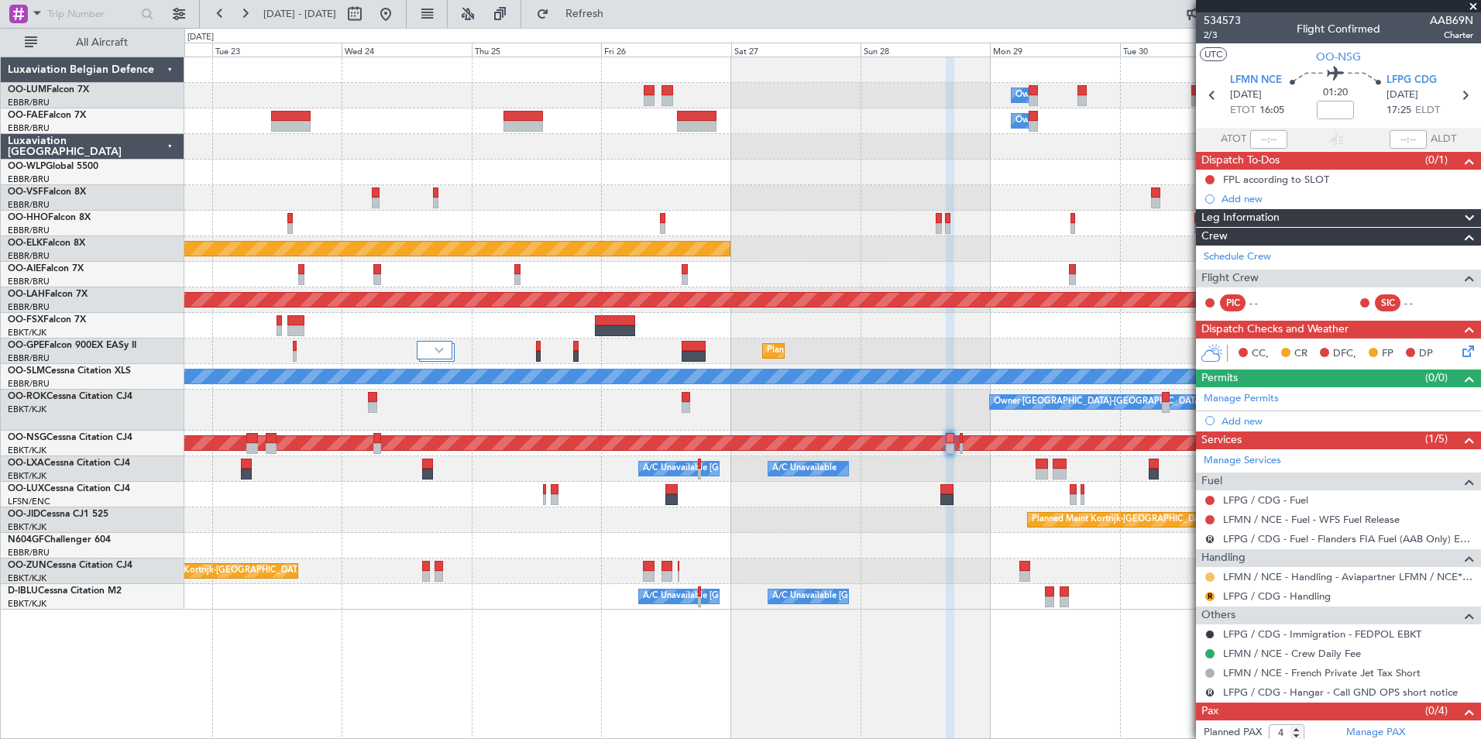
click at [1211, 577] on button at bounding box center [1210, 577] width 9 height 9
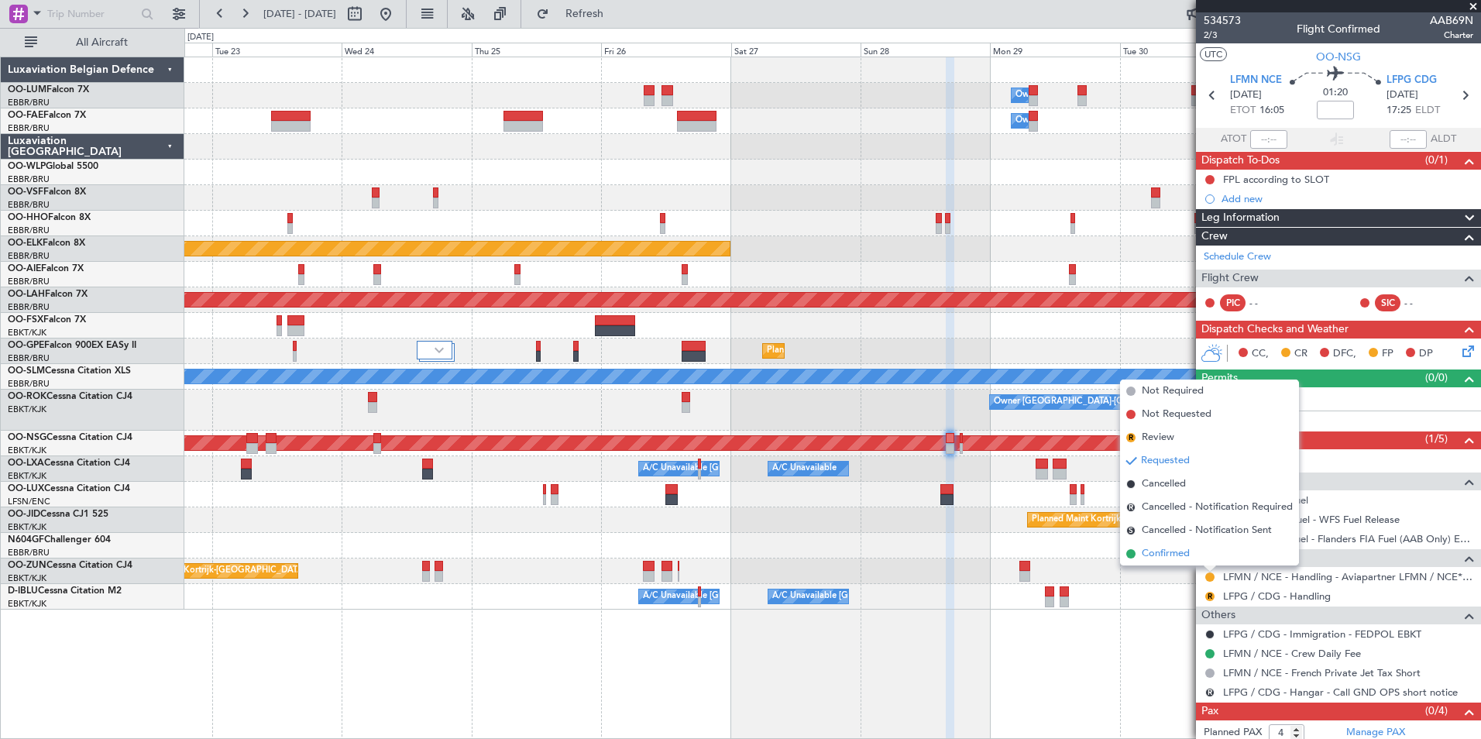
click at [1168, 552] on span "Confirmed" at bounding box center [1166, 553] width 48 height 15
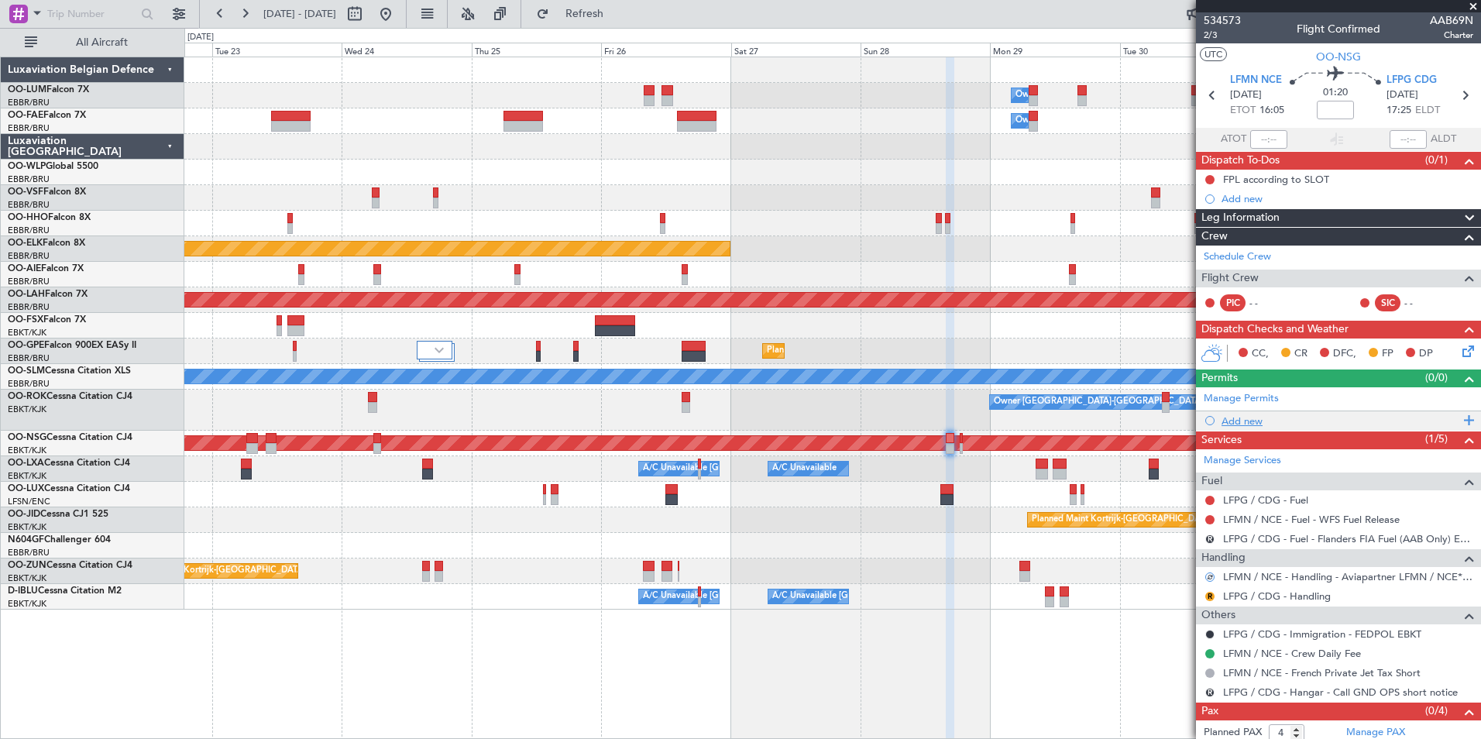
click at [1249, 420] on div "Add new" at bounding box center [1341, 421] width 238 height 13
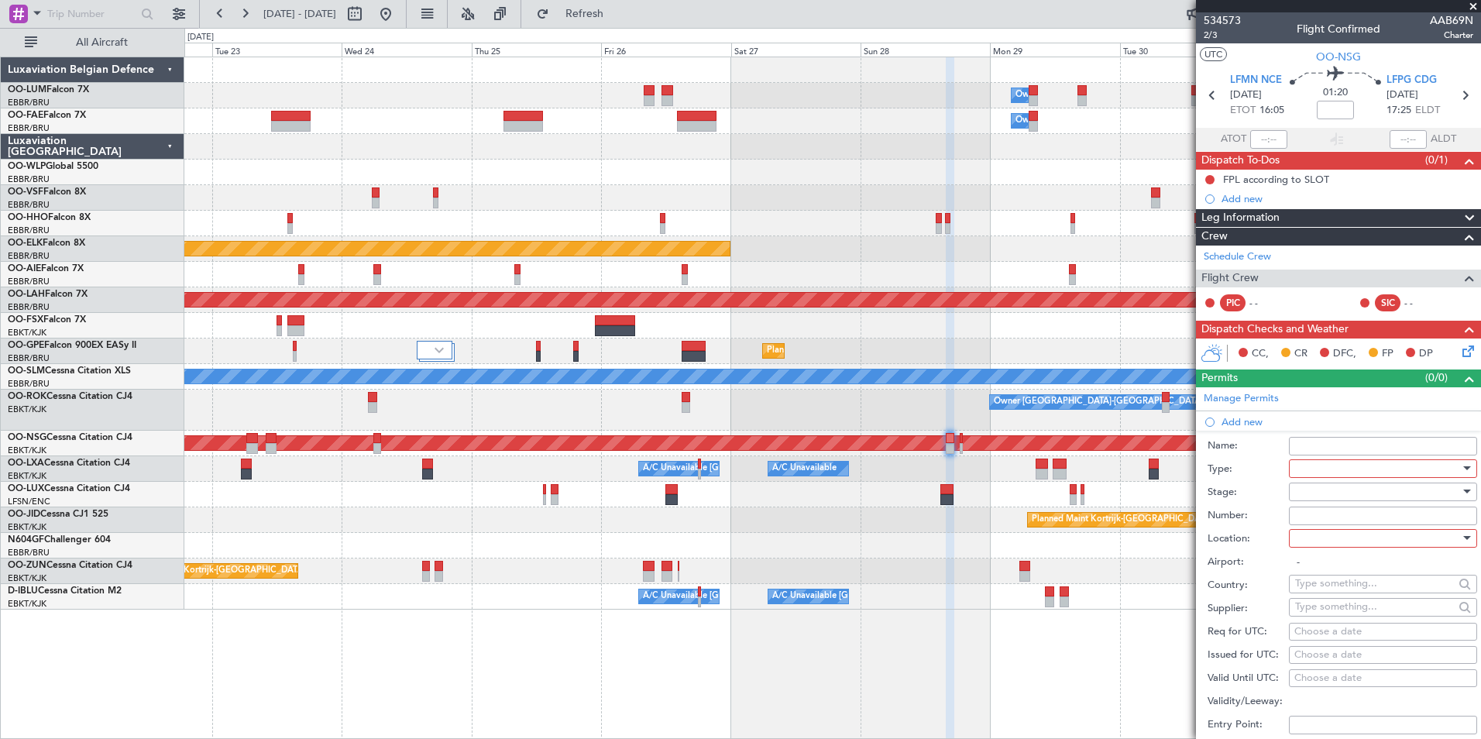
click at [962, 669] on div "Owner Melsbroek Air Base Owner Melsbroek Air Base Planned Maint Kortrijk-Wevelg…" at bounding box center [832, 398] width 1297 height 683
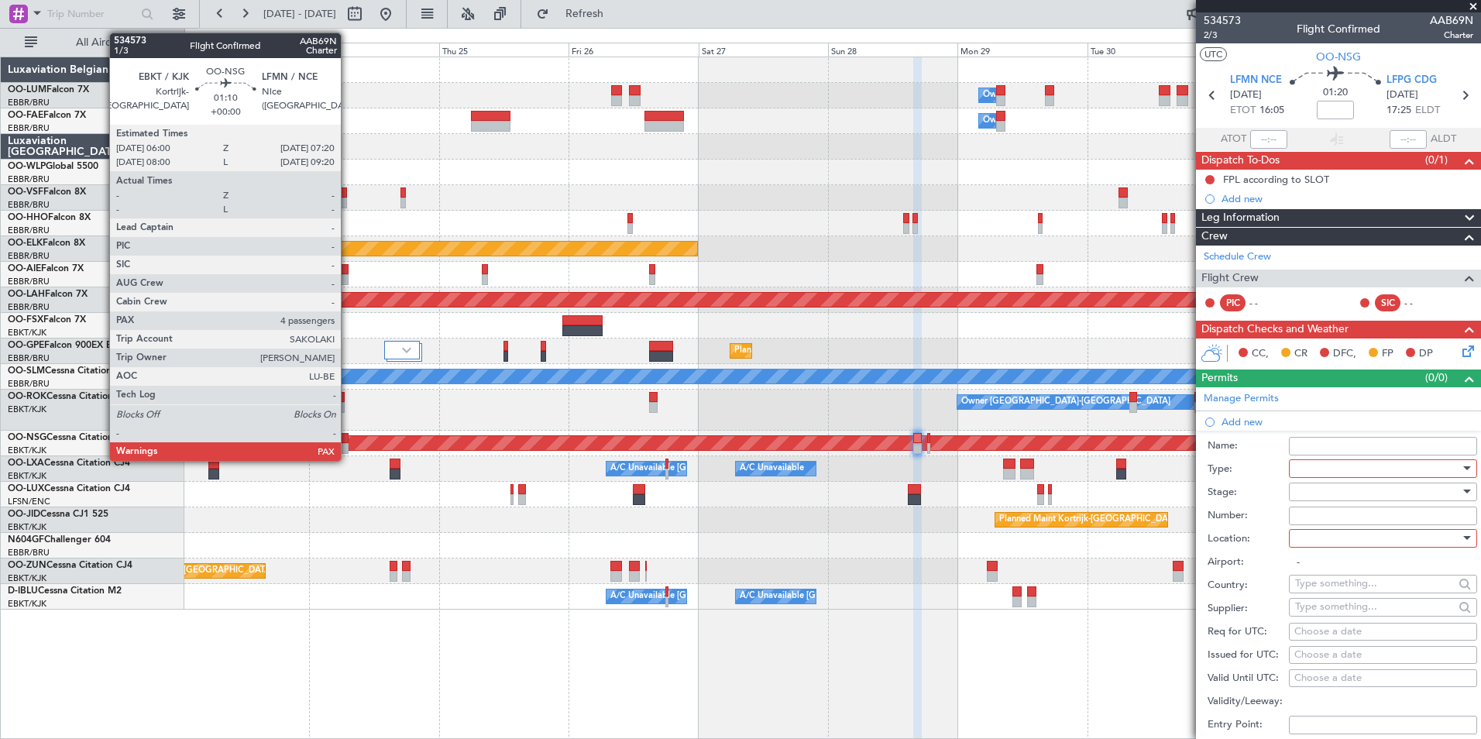
click at [348, 433] on div at bounding box center [345, 438] width 8 height 11
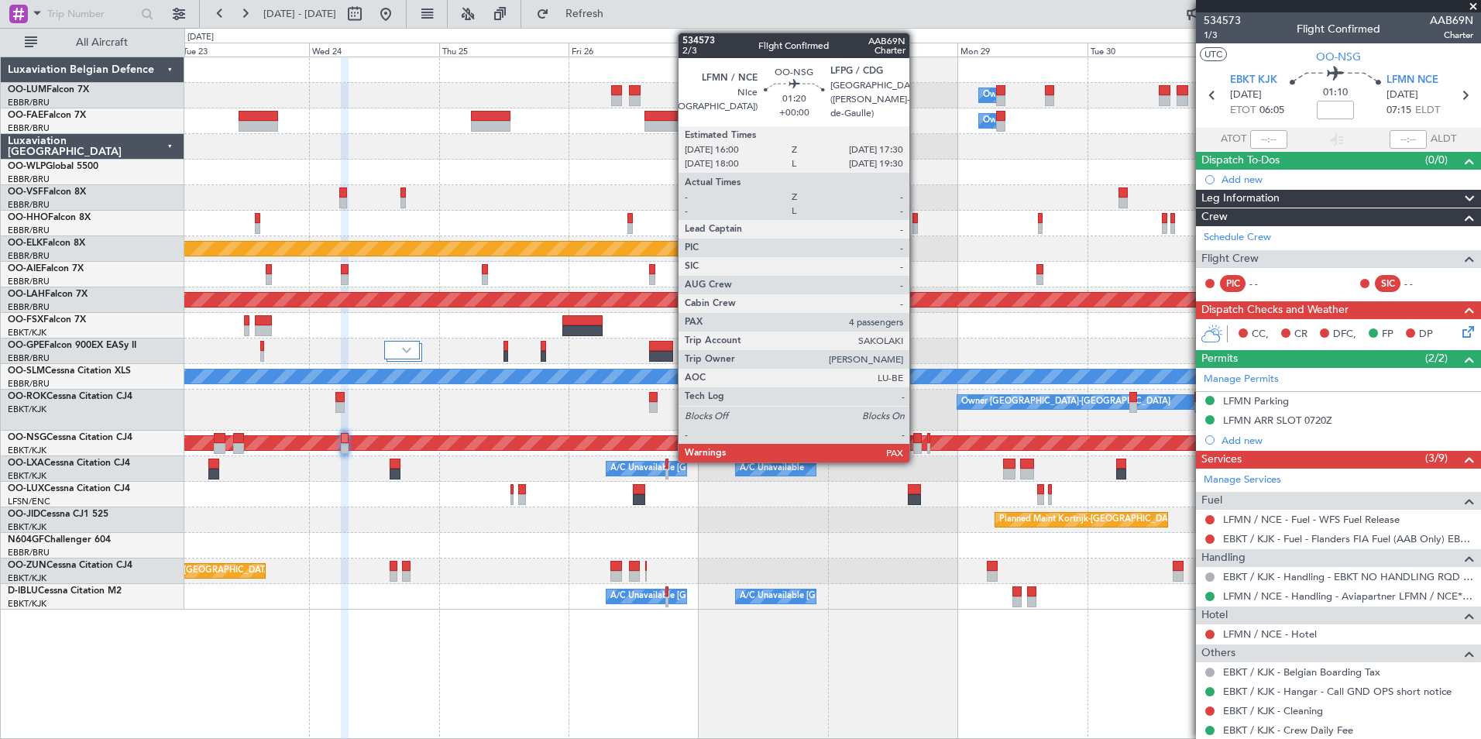
click at [917, 442] on div at bounding box center [917, 438] width 9 height 11
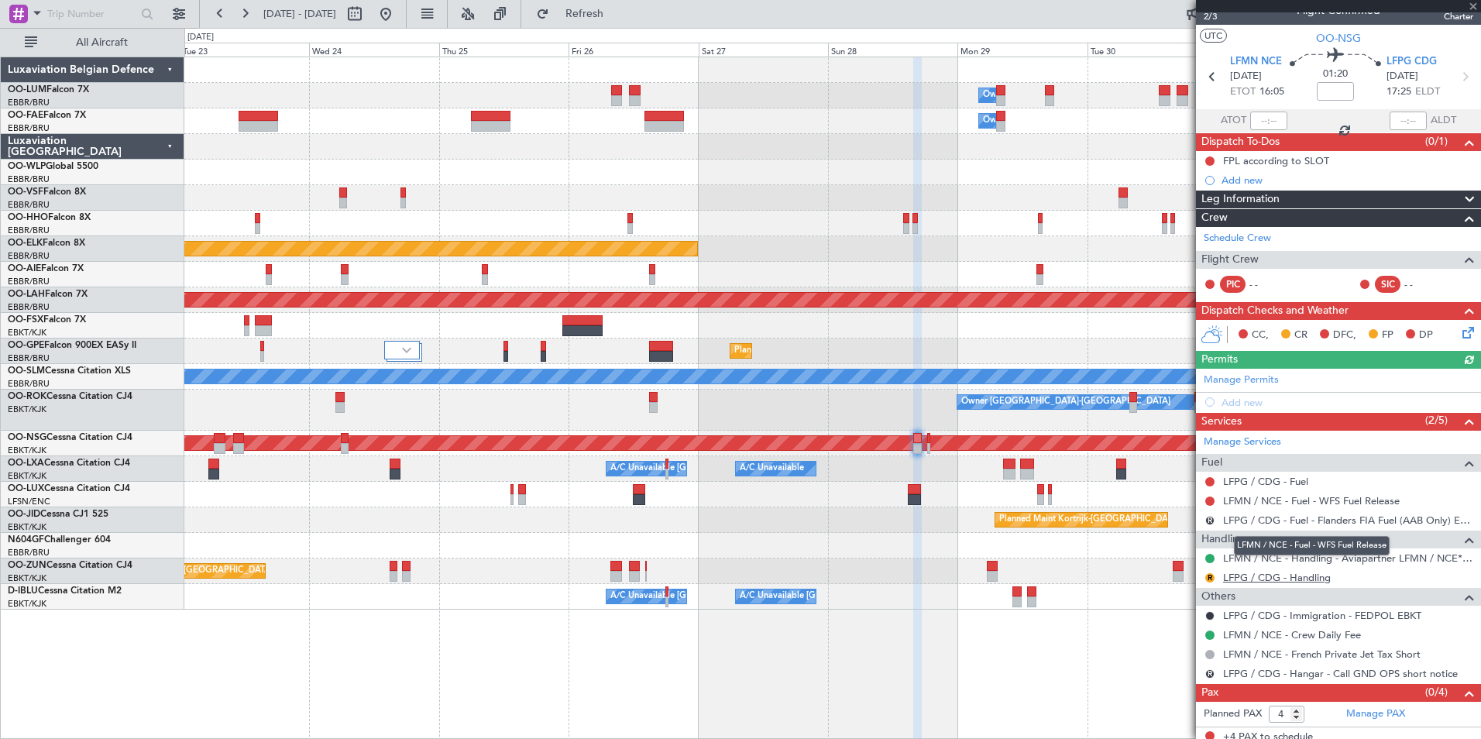
scroll to position [26, 0]
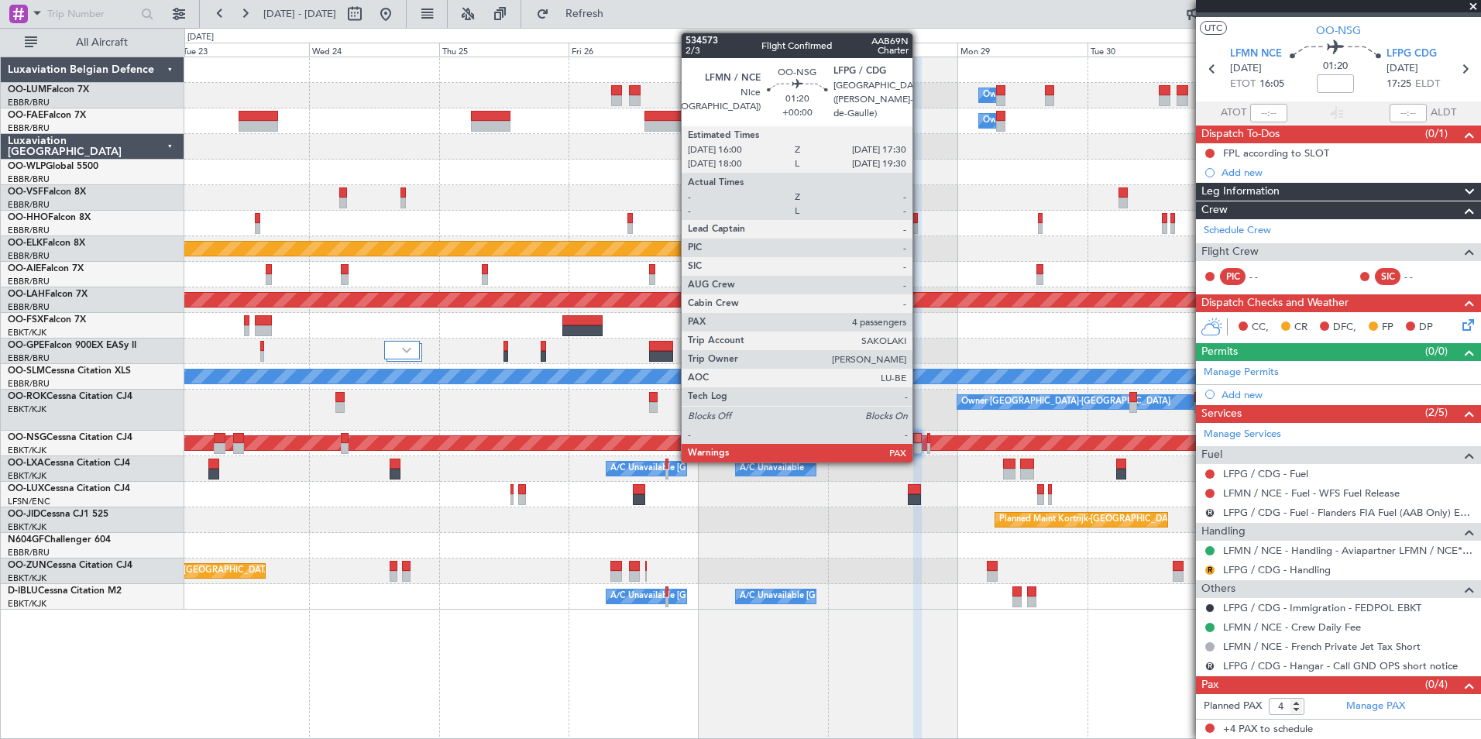
click at [920, 438] on div at bounding box center [917, 438] width 9 height 11
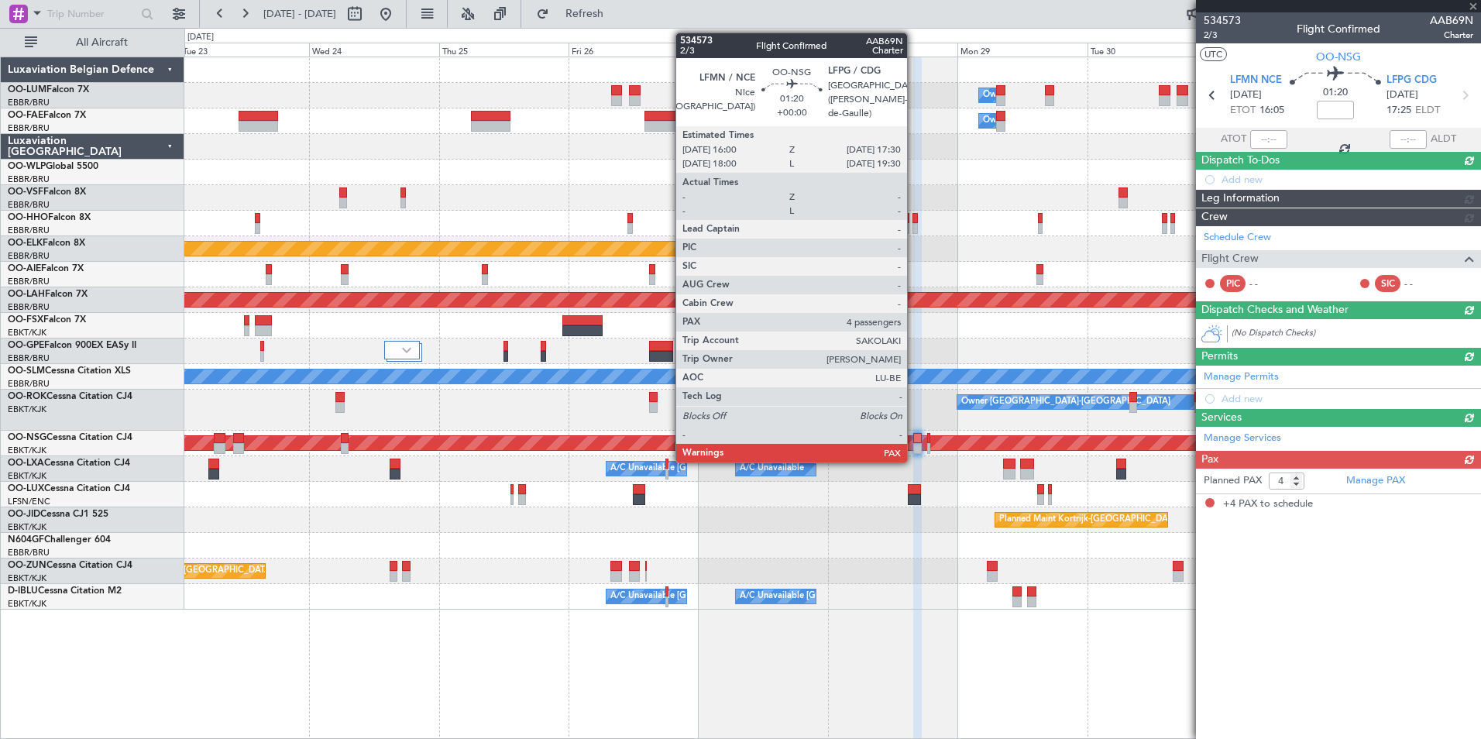
scroll to position [0, 0]
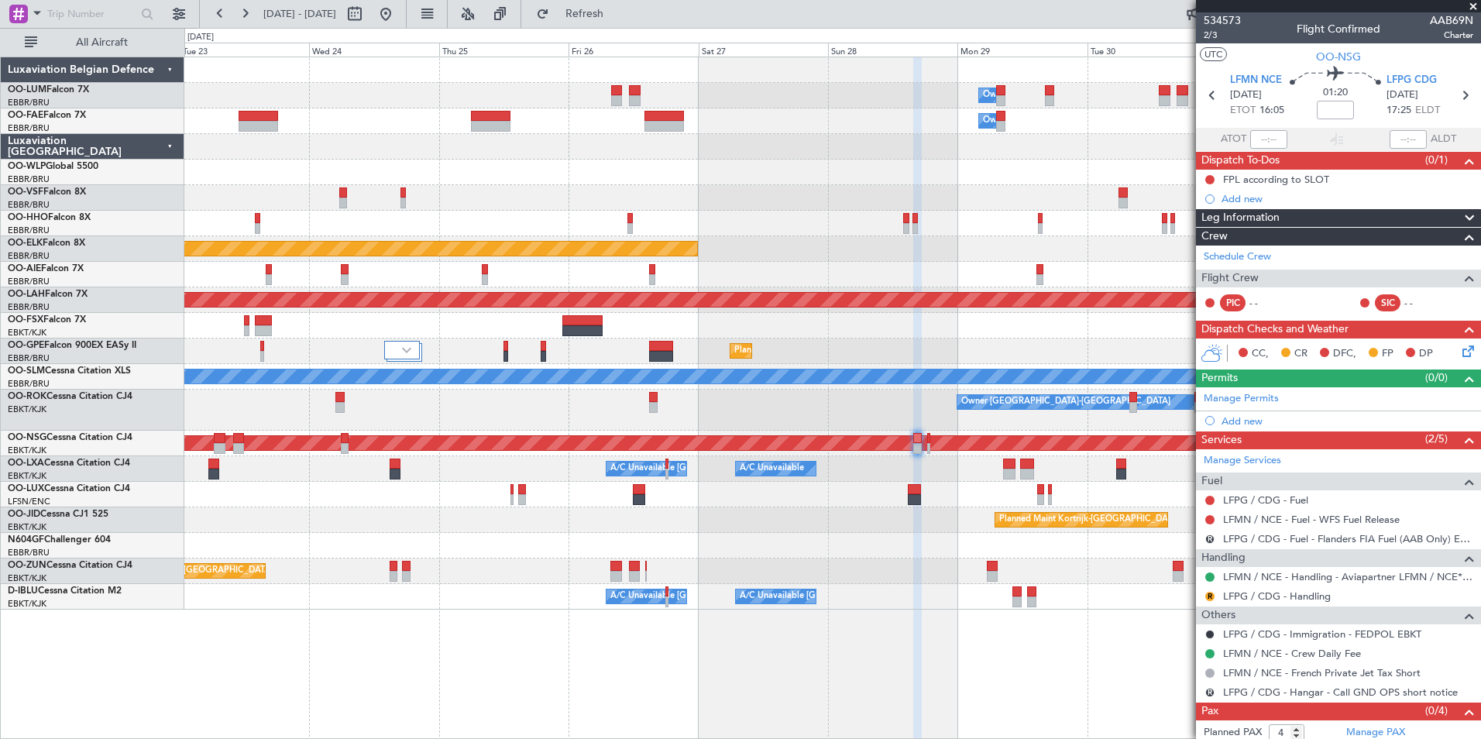
drag, startPoint x: 596, startPoint y: 15, endPoint x: 562, endPoint y: 157, distance: 145.6
click at [596, 15] on button "Refresh" at bounding box center [575, 14] width 93 height 25
click at [1230, 599] on fb-app "23 Sep 2025 - 03 Oct 2025 Refreshing... Quick Links All Aircraft Owner Melsbroe…" at bounding box center [740, 376] width 1481 height 728
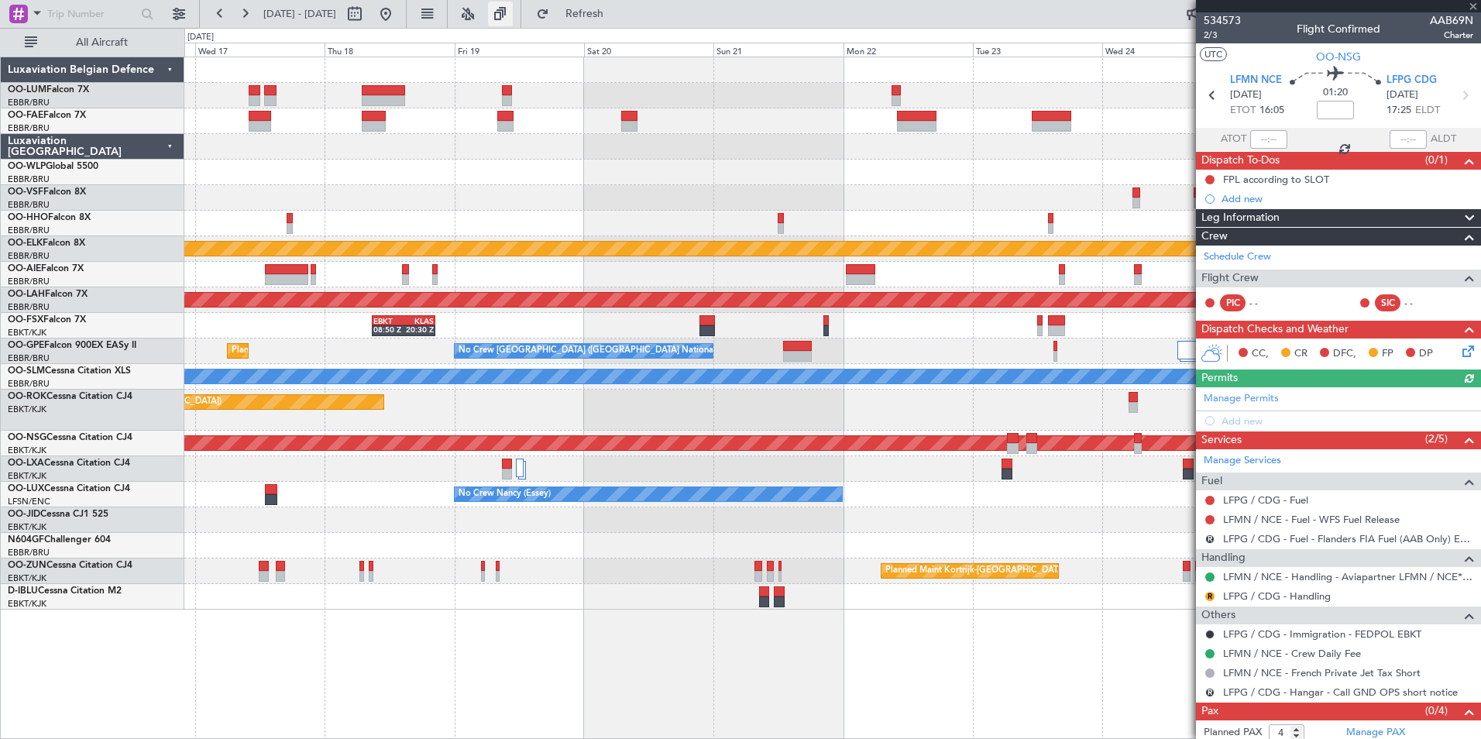
drag, startPoint x: 595, startPoint y: 19, endPoint x: 547, endPoint y: 26, distance: 48.5
click at [587, 19] on button "Refresh" at bounding box center [575, 14] width 93 height 25
click at [398, 15] on button at bounding box center [385, 14] width 25 height 25
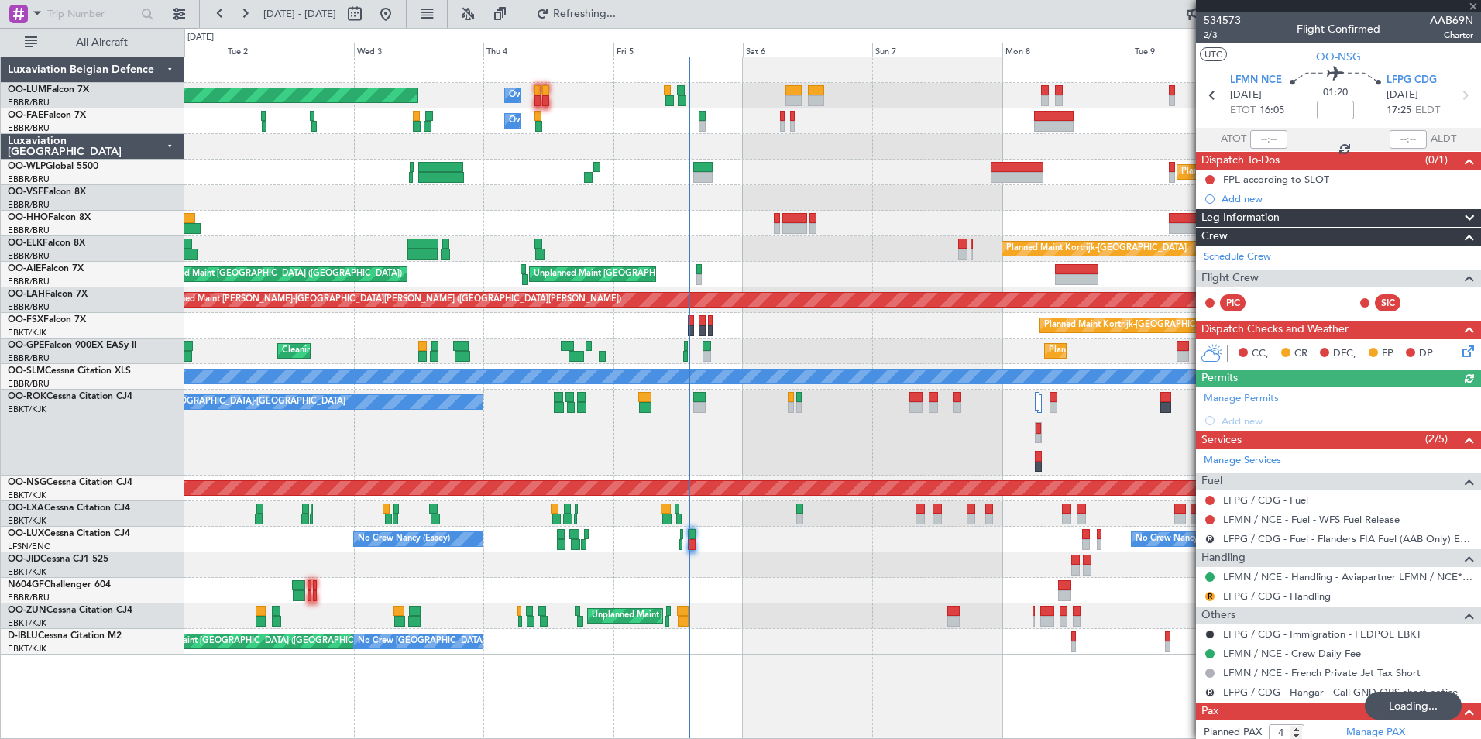
click at [793, 681] on div "Planned Maint Brussels (Brussels National) Owner Melsbroek Air Base Owner Melsb…" at bounding box center [832, 398] width 1297 height 683
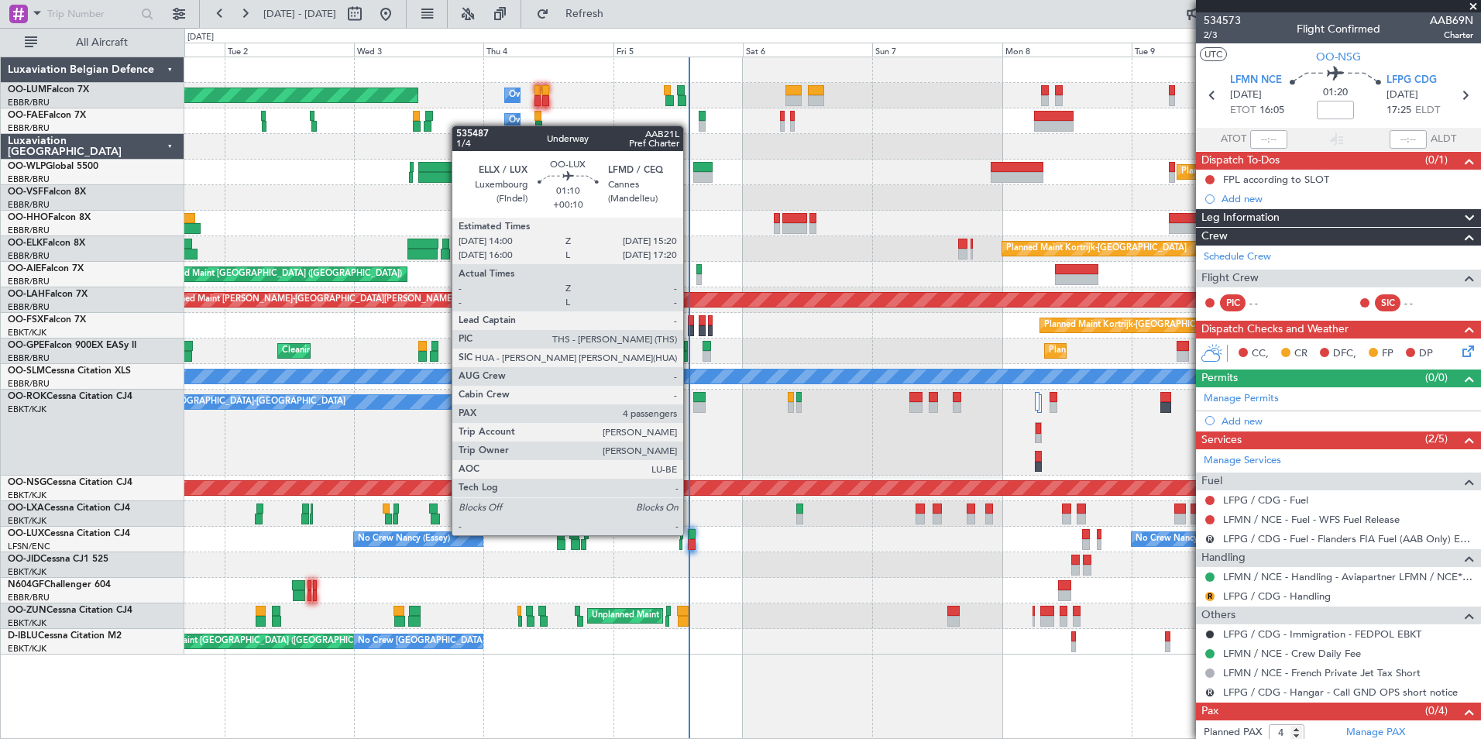
click at [690, 534] on div at bounding box center [692, 534] width 8 height 11
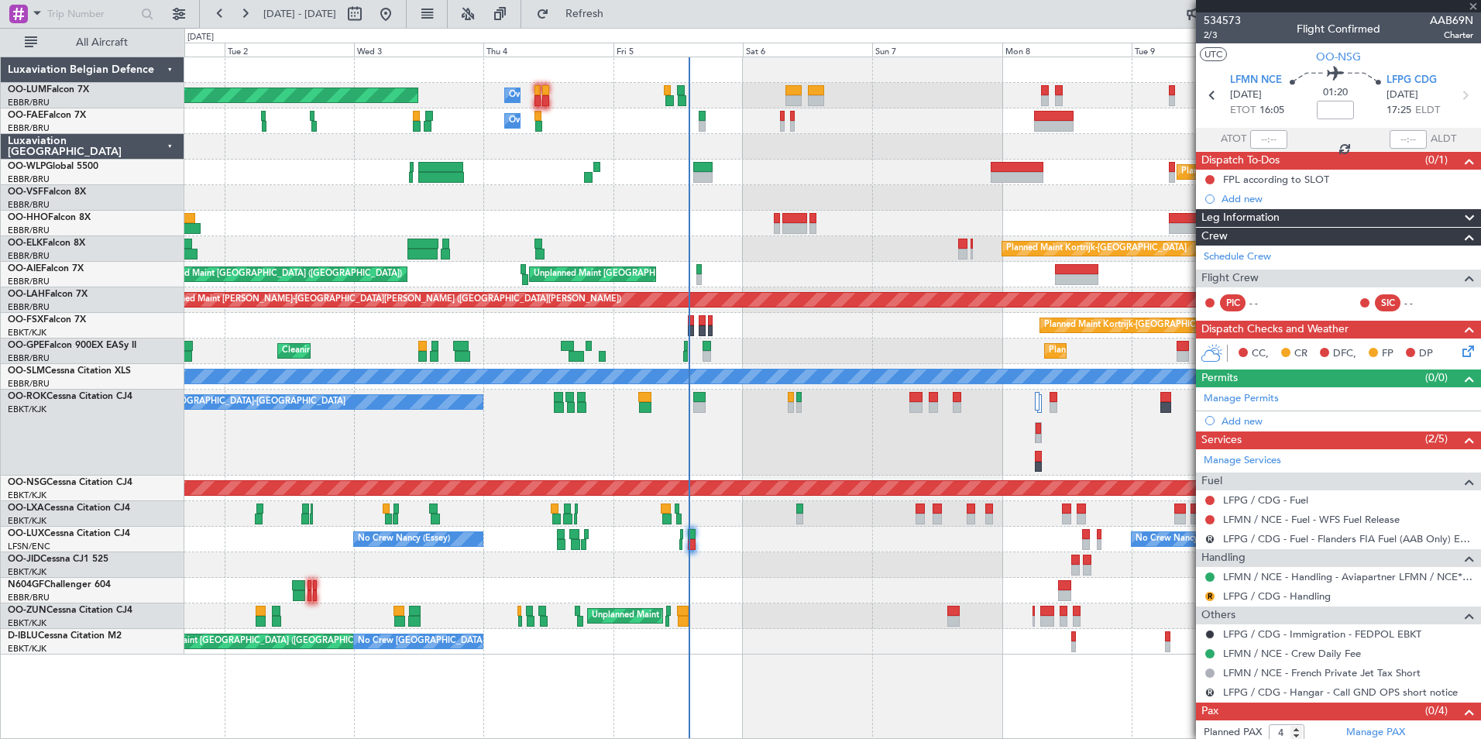
type input "+00:10"
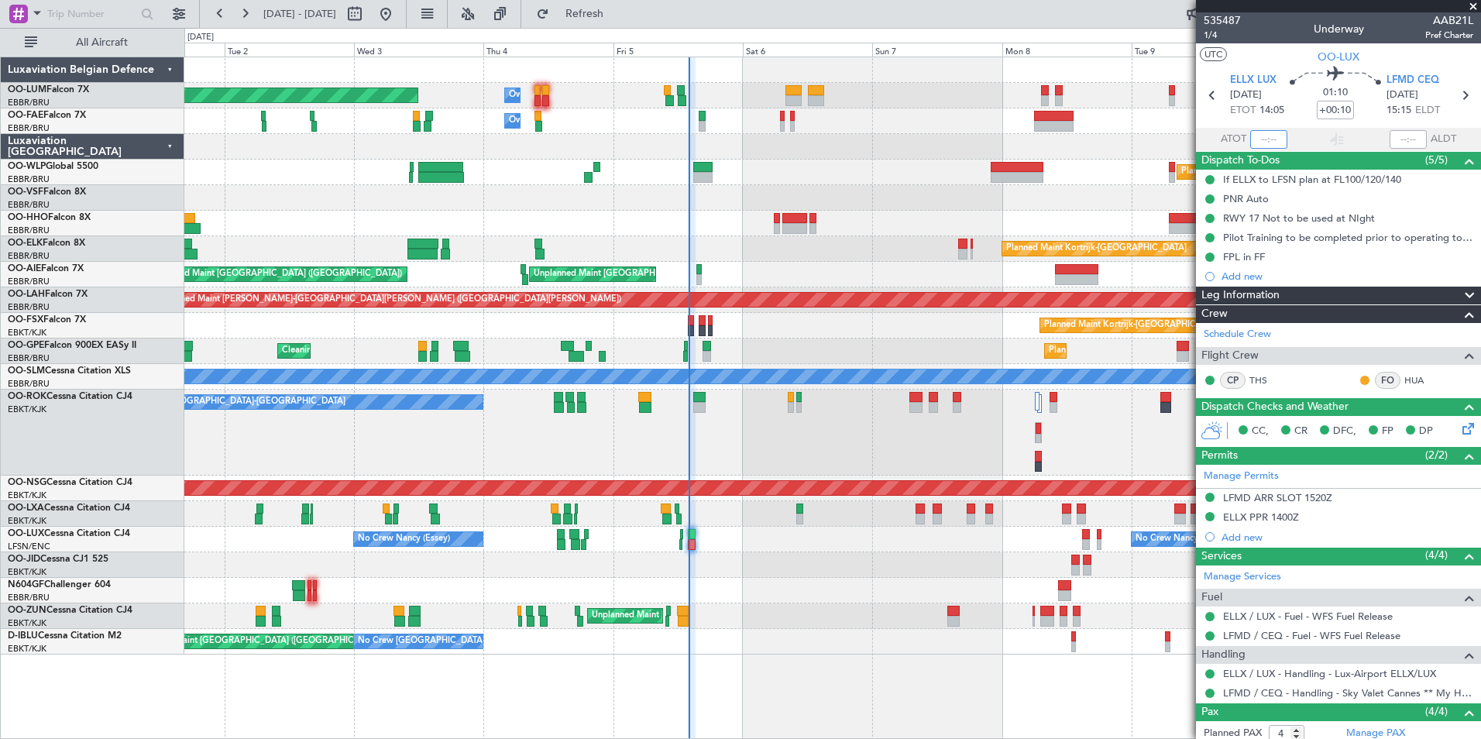
click at [1257, 139] on input "text" at bounding box center [1269, 139] width 37 height 19
click at [1275, 60] on section "UTC OO-LUX" at bounding box center [1338, 54] width 285 height 23
type input "13:53"
click at [607, 15] on span "Refresh" at bounding box center [584, 14] width 65 height 11
click at [387, 636] on div "Planned Maint Brussels (Brussels National) Owner Melsbroek Air Base Owner Melsb…" at bounding box center [832, 398] width 1297 height 683
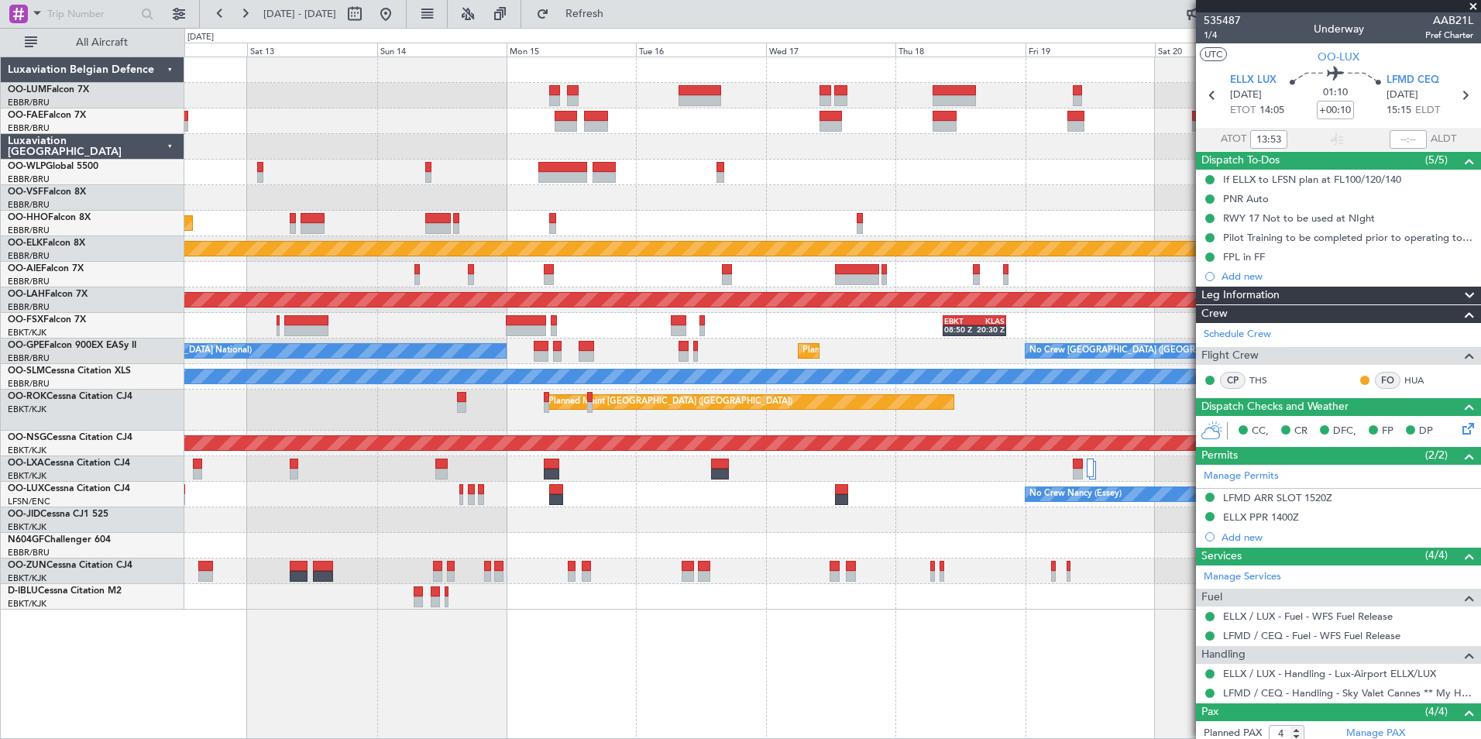
click at [1302, 652] on fb-app "12 Sep 2025 - 22 Sep 2025 Refresh Quick Links All Aircraft Planned Maint Geneva…" at bounding box center [740, 376] width 1481 height 728
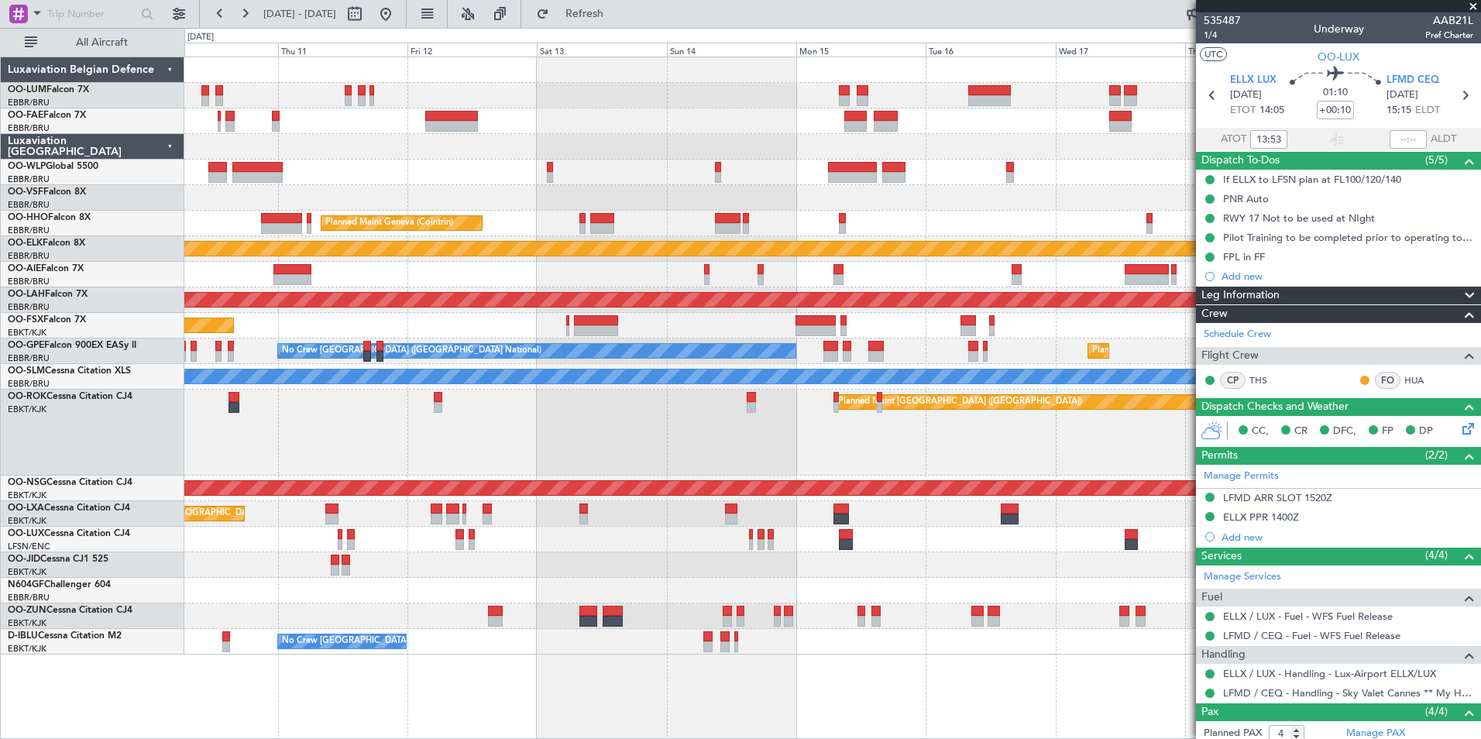
click at [1373, 686] on fb-app "12 Sep 2025 - 22 Sep 2025 Refresh Quick Links All Aircraft Planned Maint Milan …" at bounding box center [740, 376] width 1481 height 728
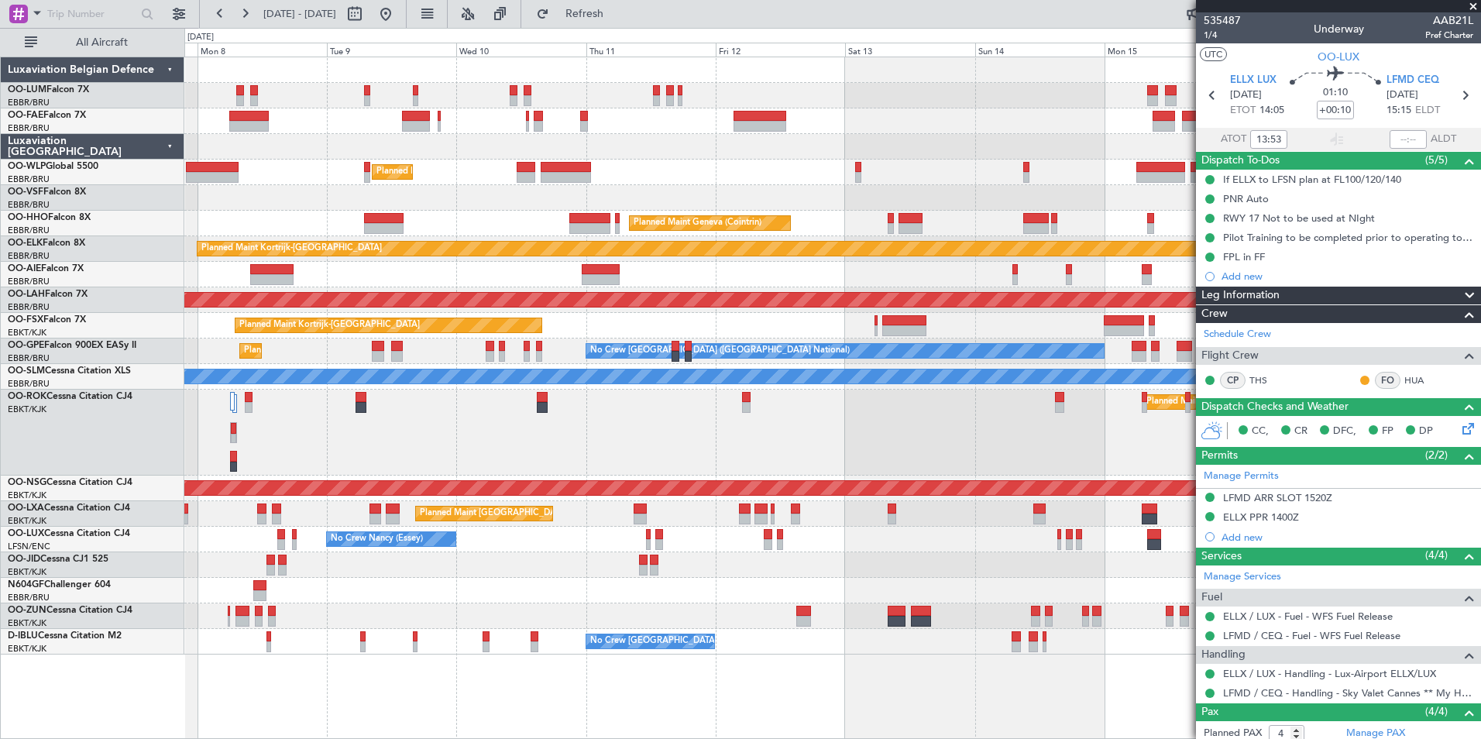
click at [1378, 682] on fb-app "12 Sep 2025 - 22 Sep 2025 Refresh Quick Links All Aircraft Planned Maint Milan …" at bounding box center [740, 376] width 1481 height 728
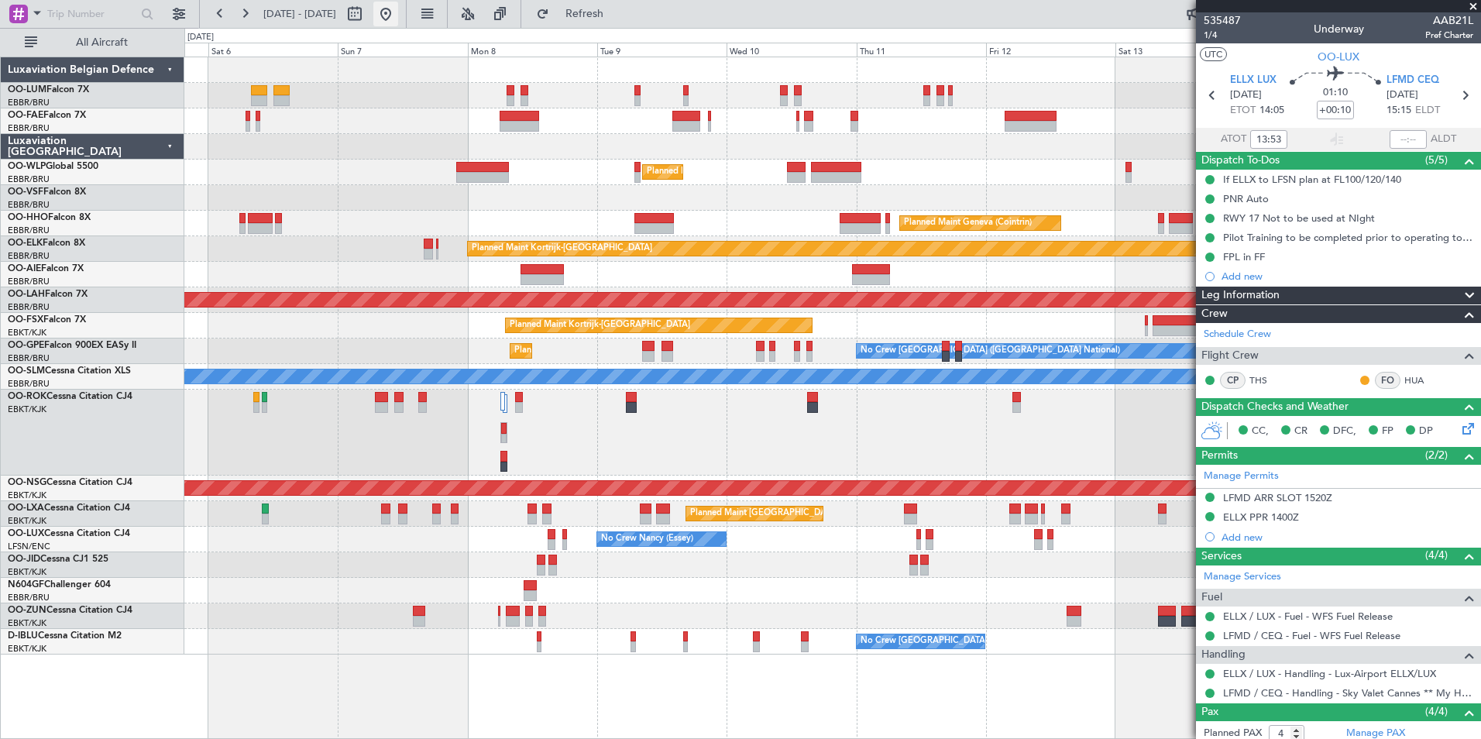
drag, startPoint x: 605, startPoint y: 4, endPoint x: 443, endPoint y: 19, distance: 162.7
click at [598, 5] on button "Refresh" at bounding box center [575, 14] width 93 height 25
click at [398, 11] on button at bounding box center [385, 14] width 25 height 25
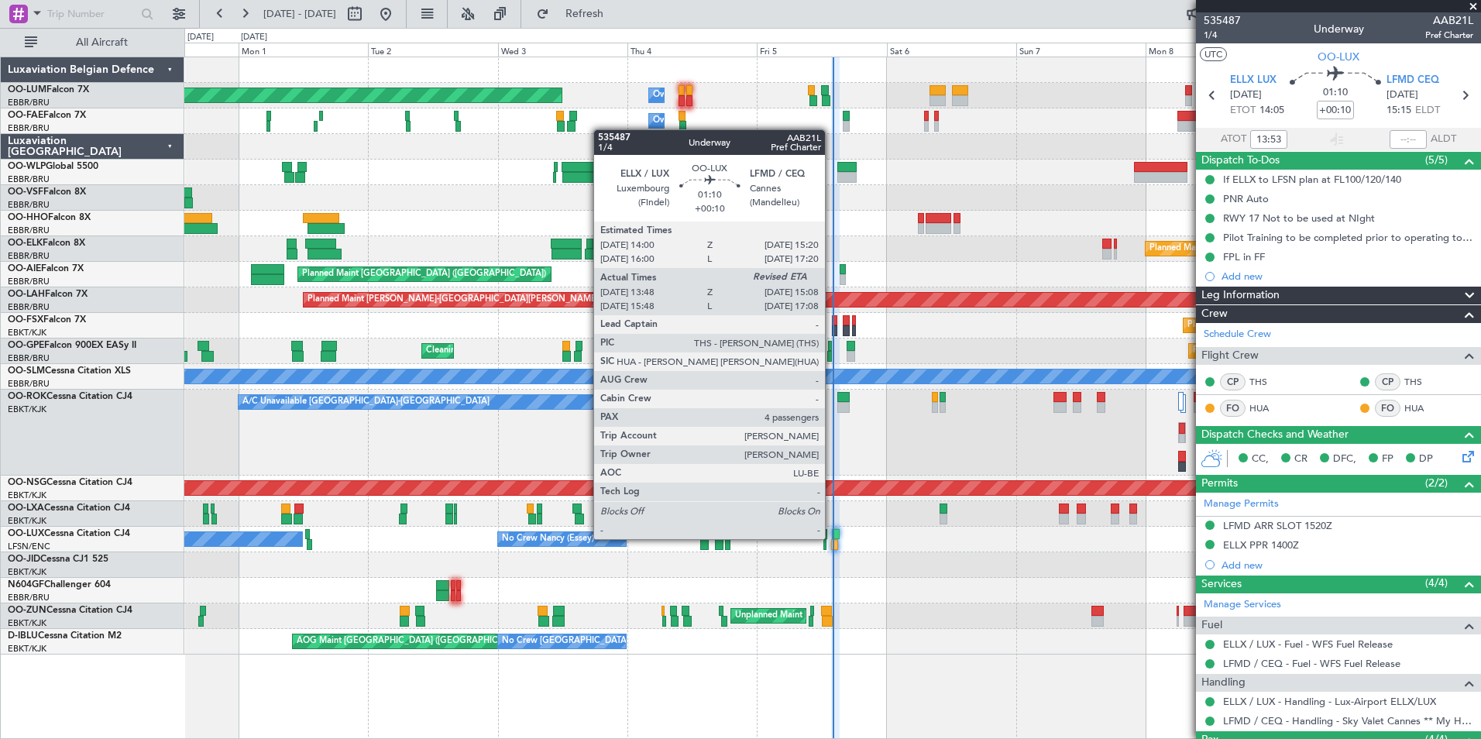
click at [832, 538] on div at bounding box center [836, 534] width 8 height 11
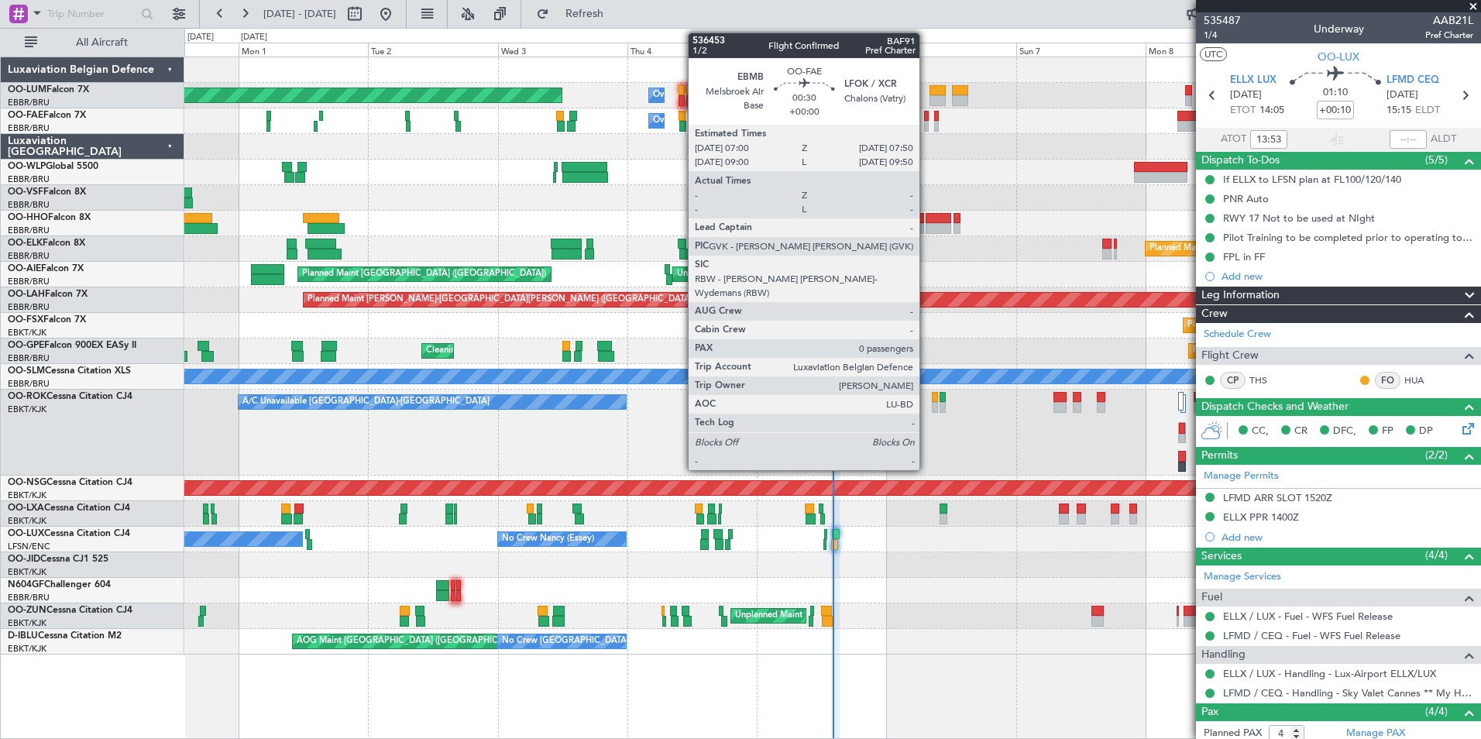
click at [927, 124] on div at bounding box center [926, 126] width 5 height 11
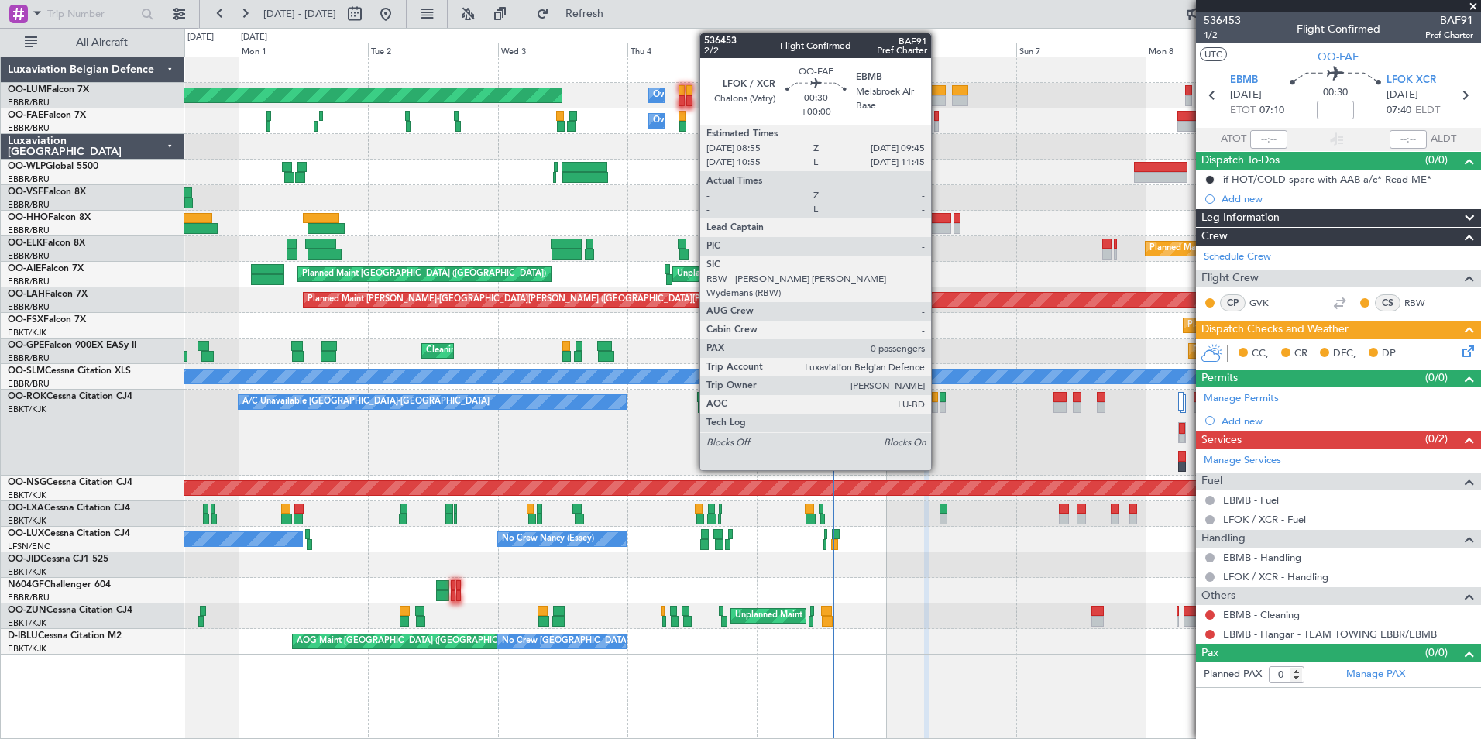
click at [938, 114] on div at bounding box center [936, 116] width 5 height 11
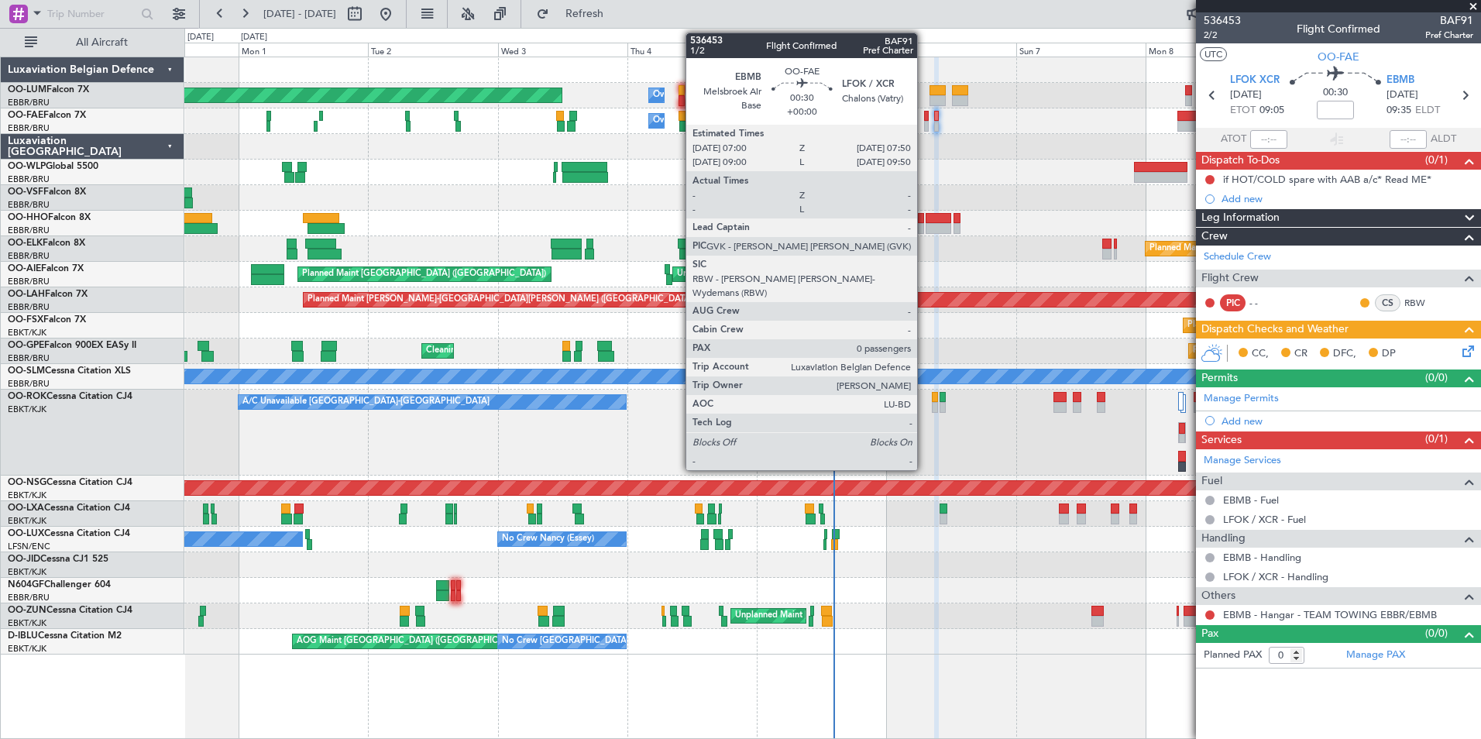
click at [924, 112] on div at bounding box center [926, 116] width 5 height 11
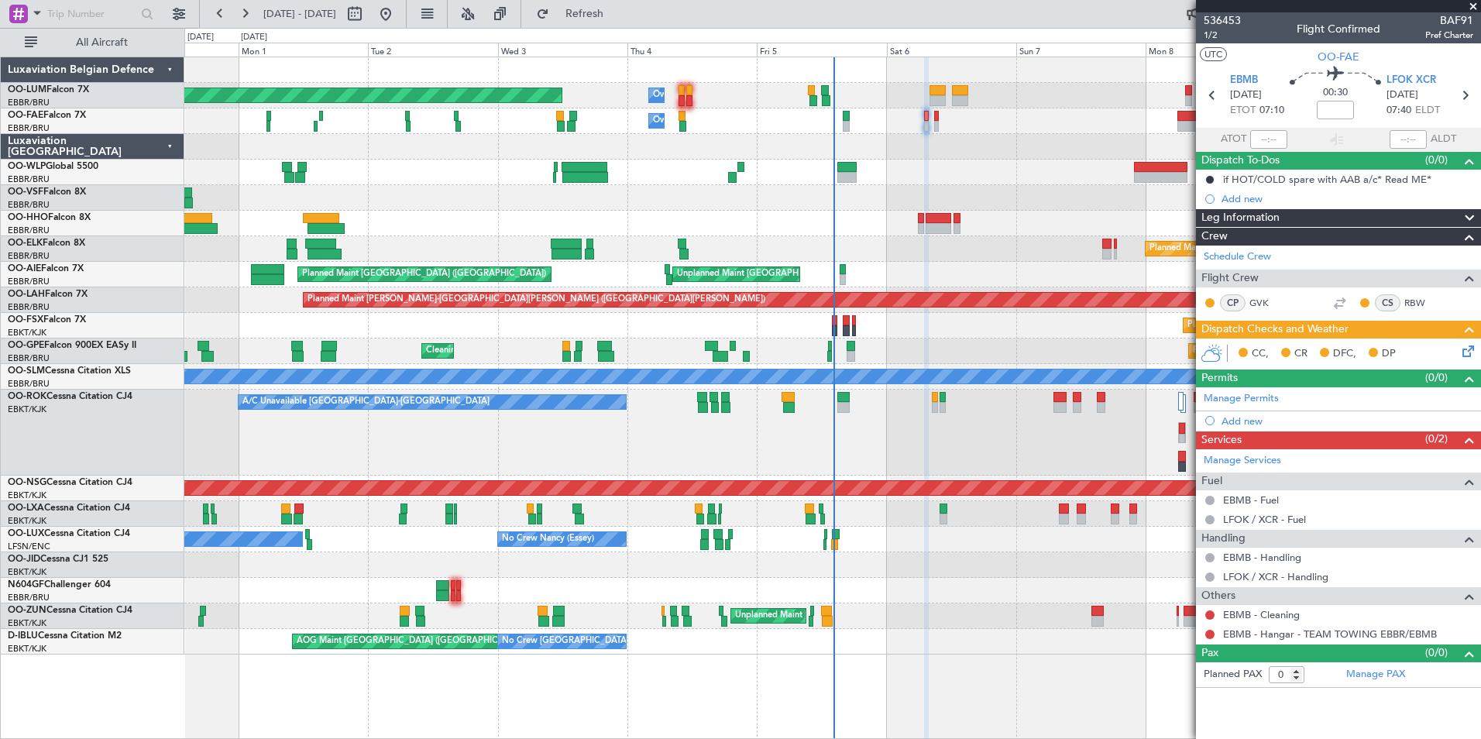
click at [1467, 353] on icon at bounding box center [1466, 348] width 12 height 12
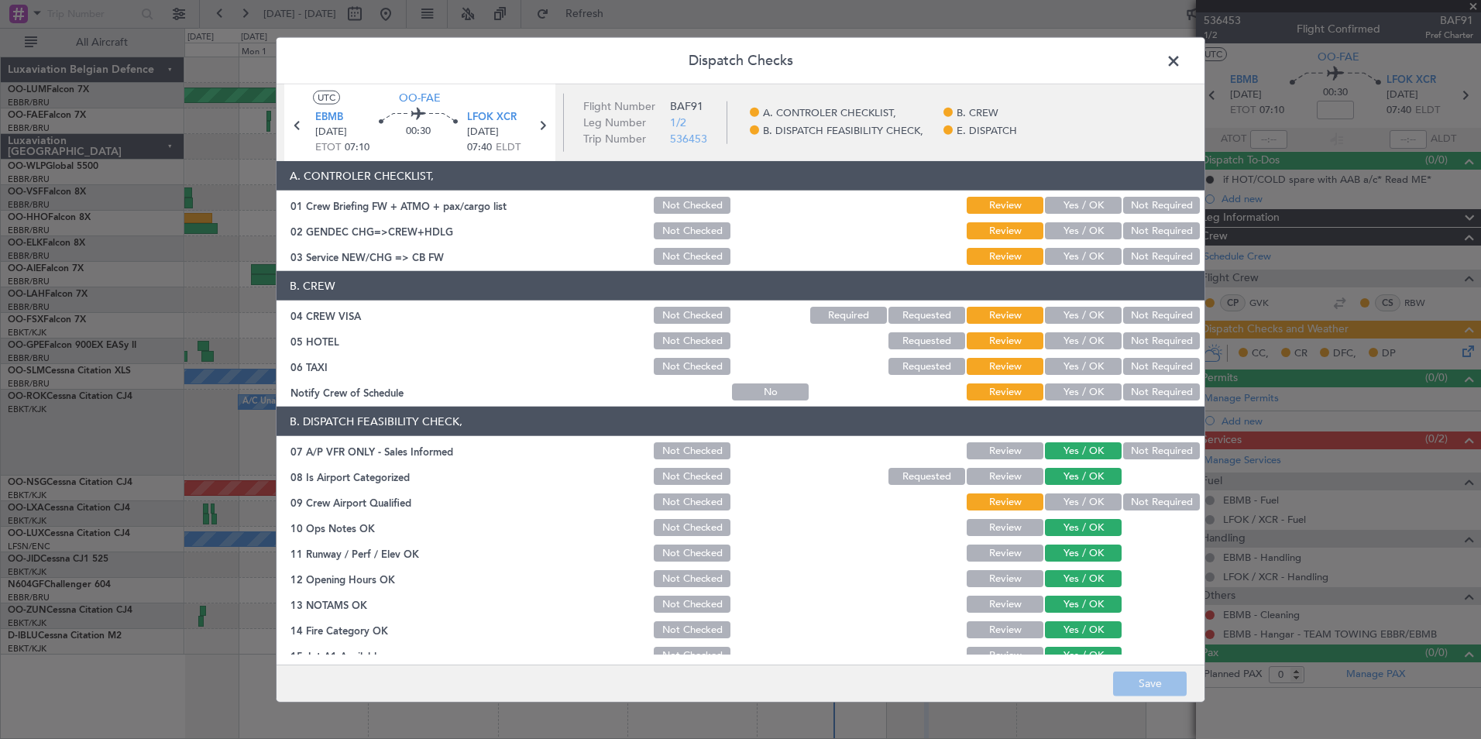
click at [1182, 55] on span at bounding box center [1182, 65] width 0 height 31
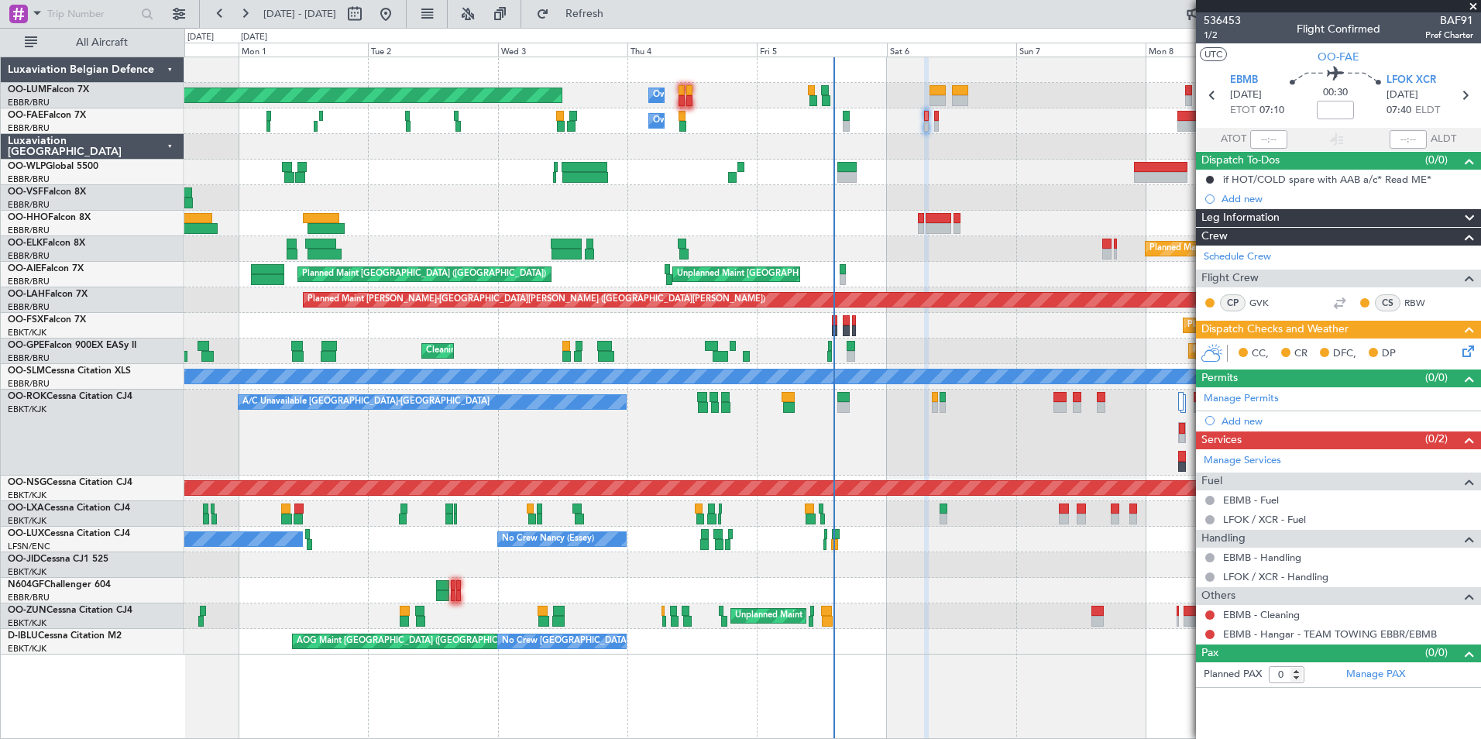
click at [630, 27] on fb-refresh-button "Refresh" at bounding box center [575, 14] width 108 height 28
click at [925, 216] on div "Planned Maint Geneva (Cointrin)" at bounding box center [832, 224] width 1296 height 26
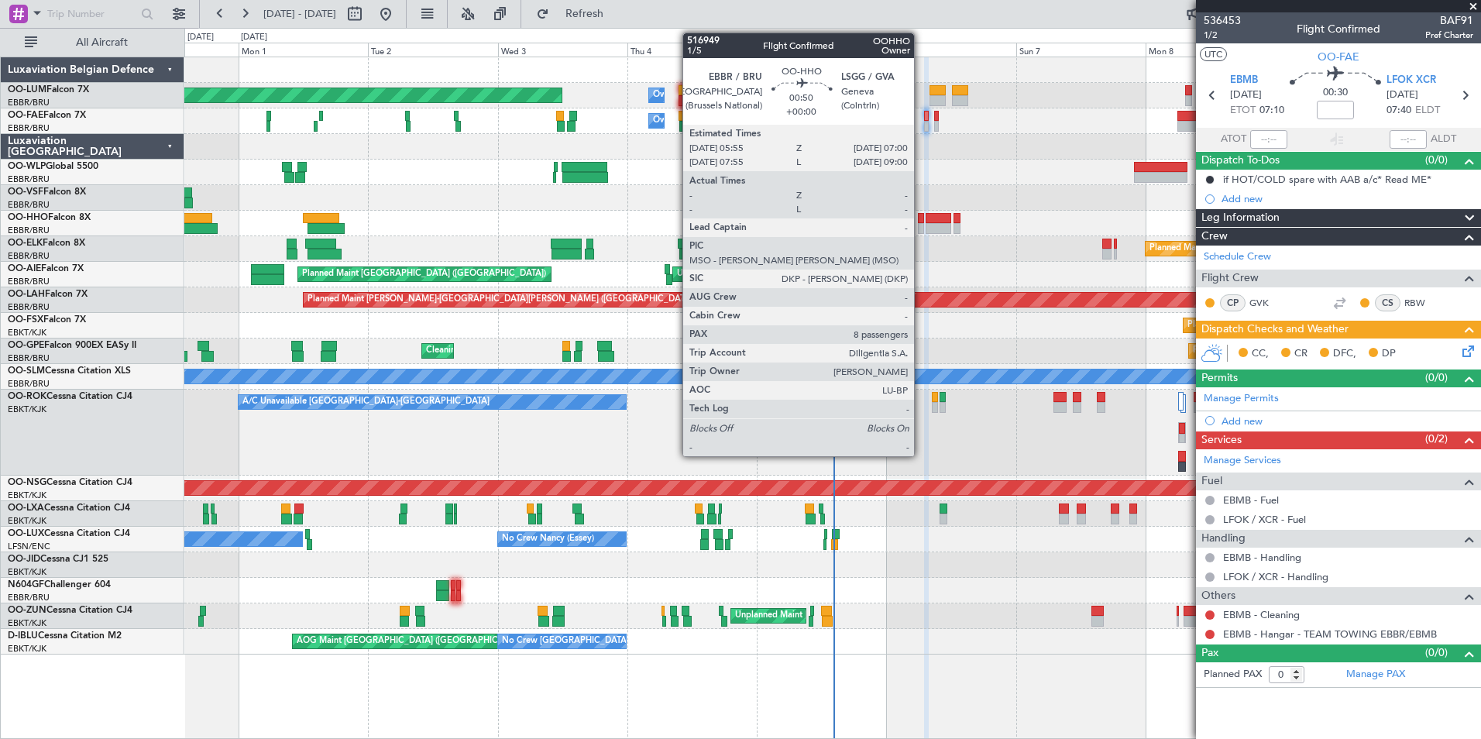
click at [921, 214] on div at bounding box center [921, 218] width 6 height 11
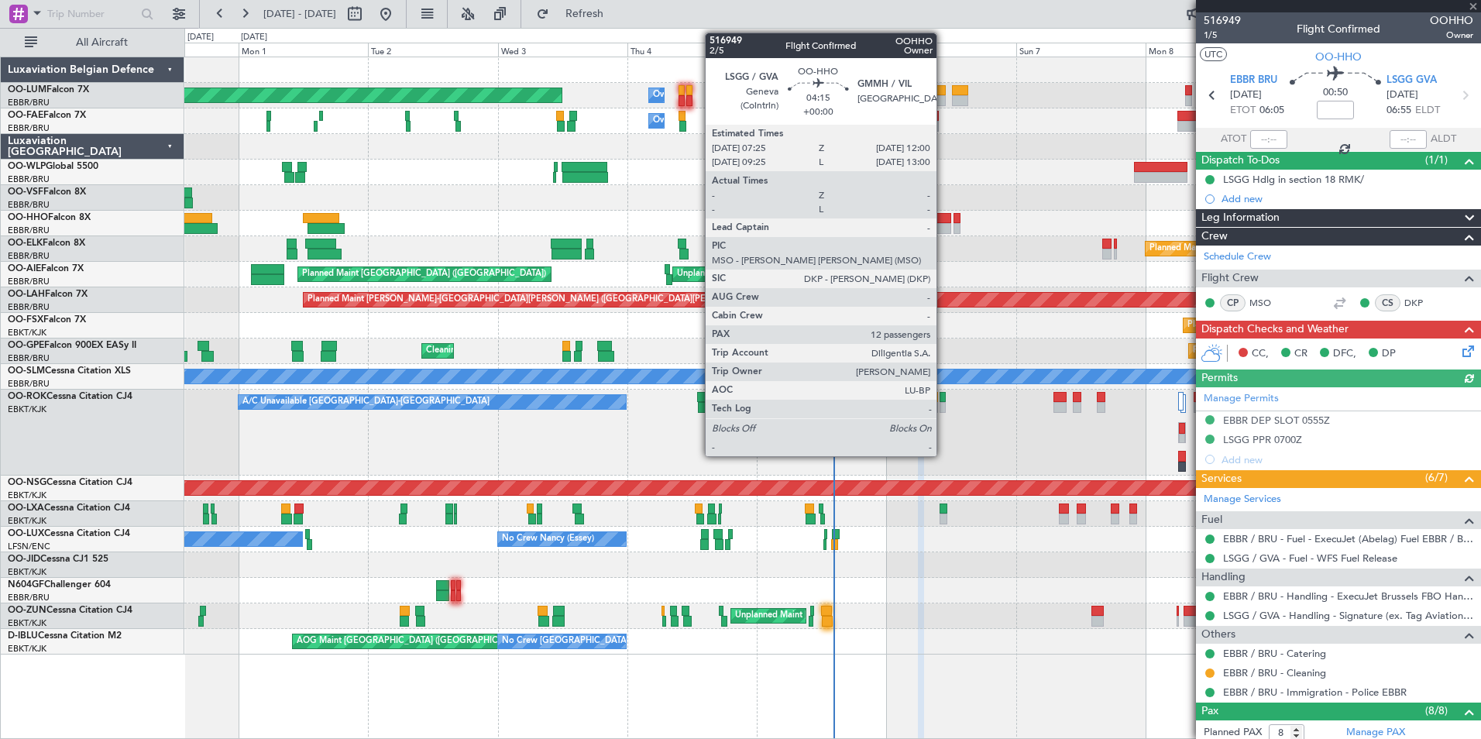
click at [944, 218] on div at bounding box center [938, 218] width 25 height 11
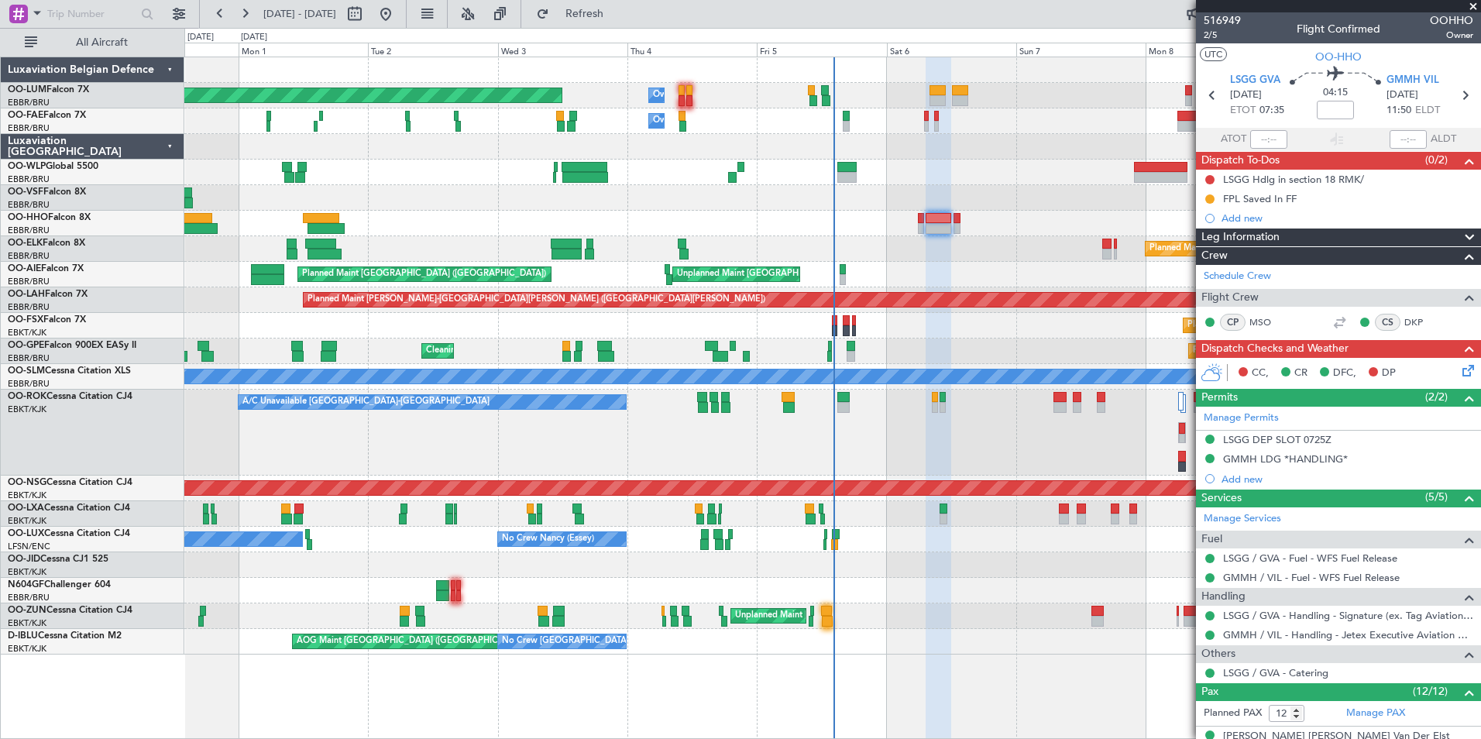
click at [1460, 368] on icon at bounding box center [1466, 368] width 12 height 12
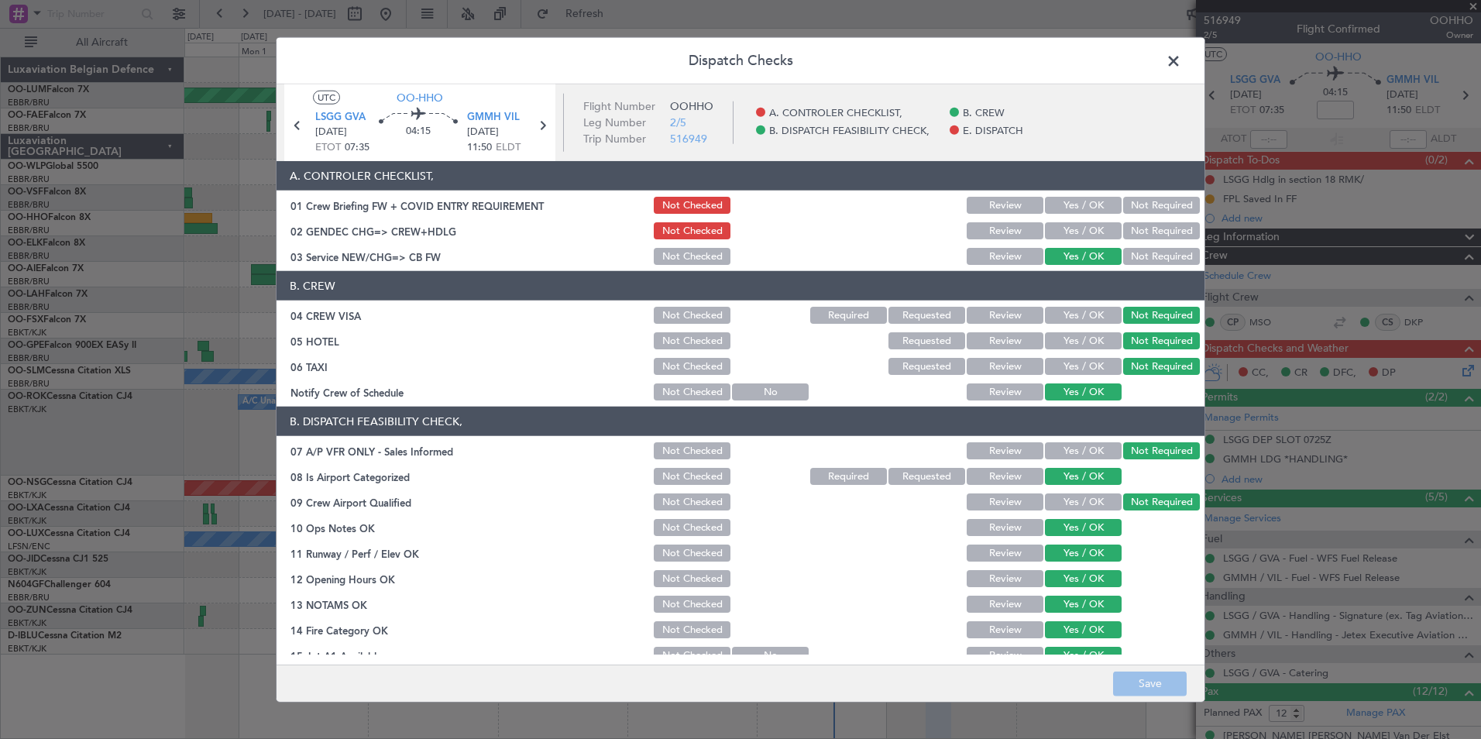
click at [1182, 64] on span at bounding box center [1182, 65] width 0 height 31
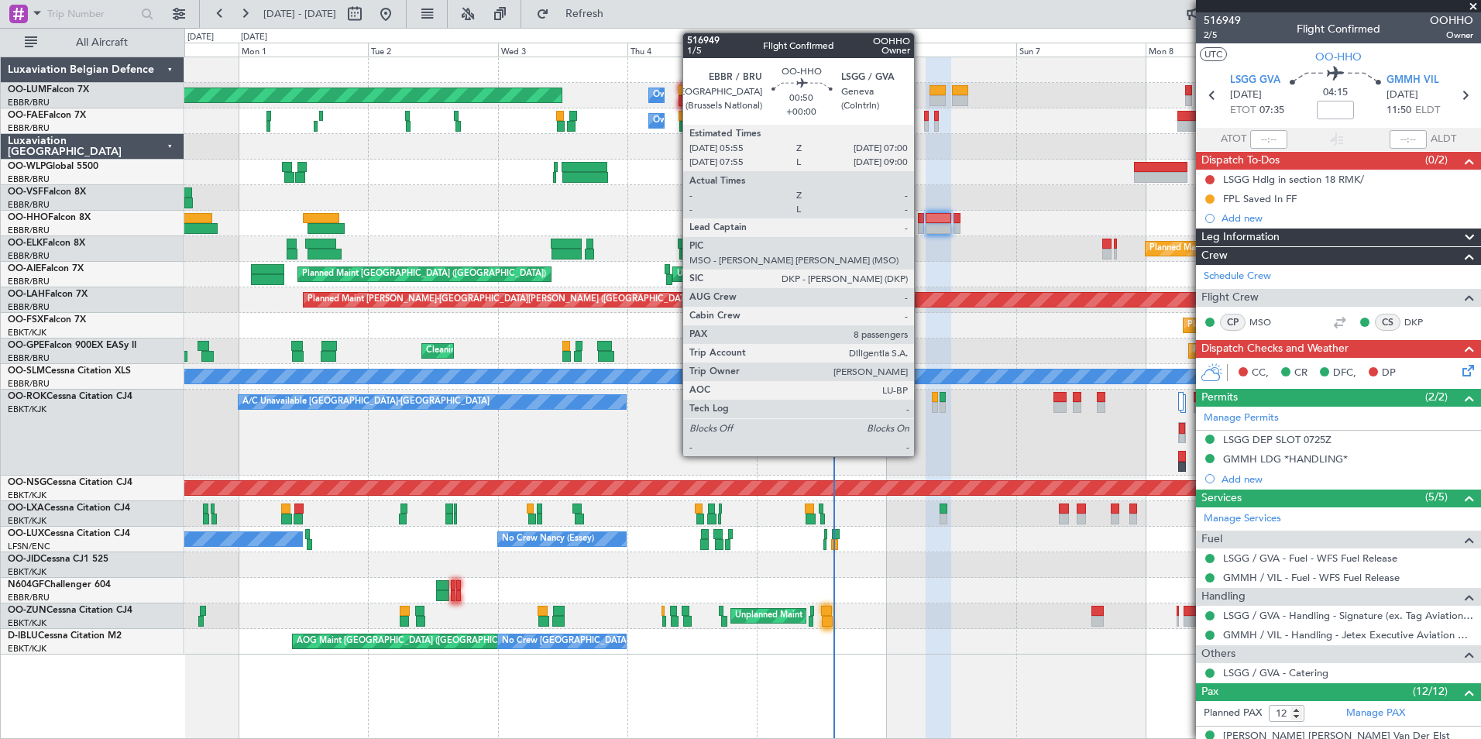
click at [921, 215] on div at bounding box center [921, 218] width 6 height 11
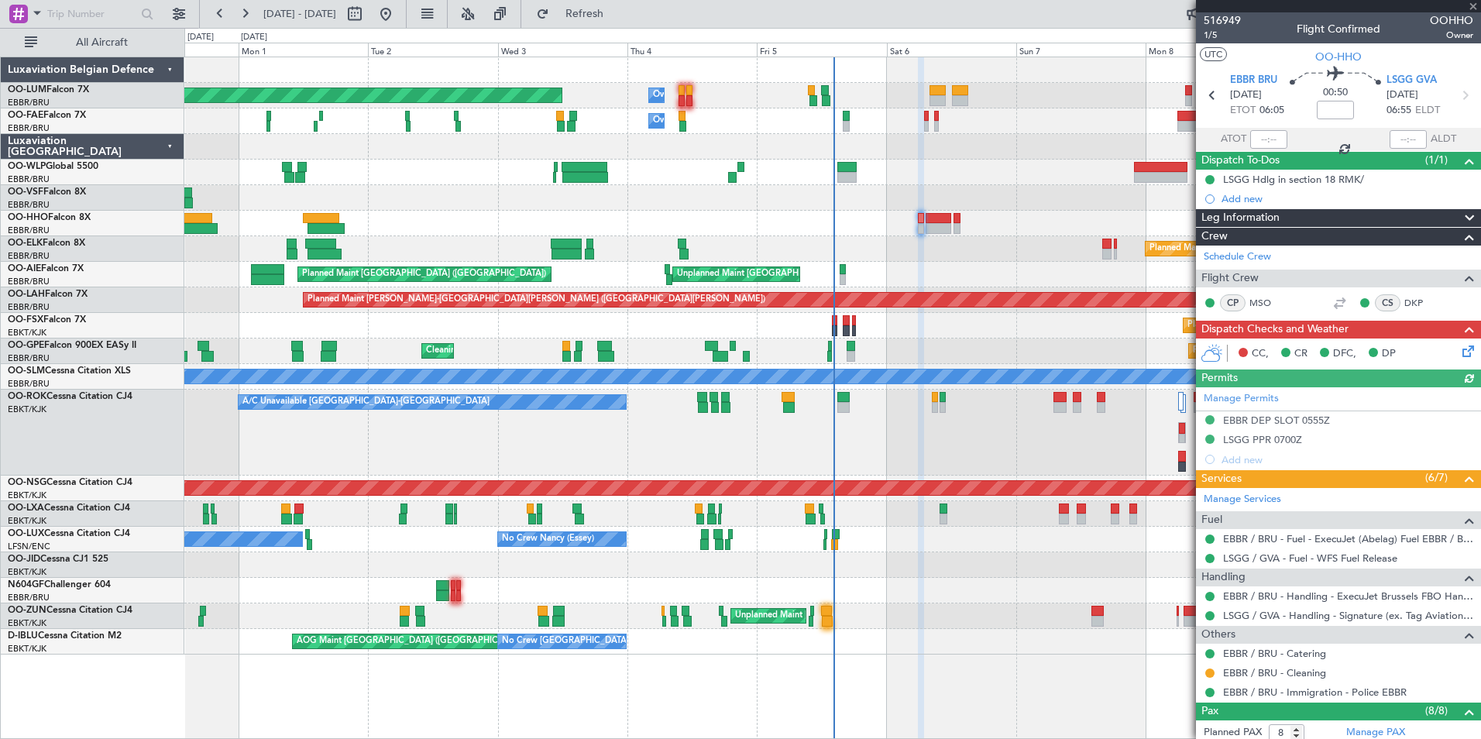
click at [1460, 348] on icon at bounding box center [1466, 348] width 12 height 12
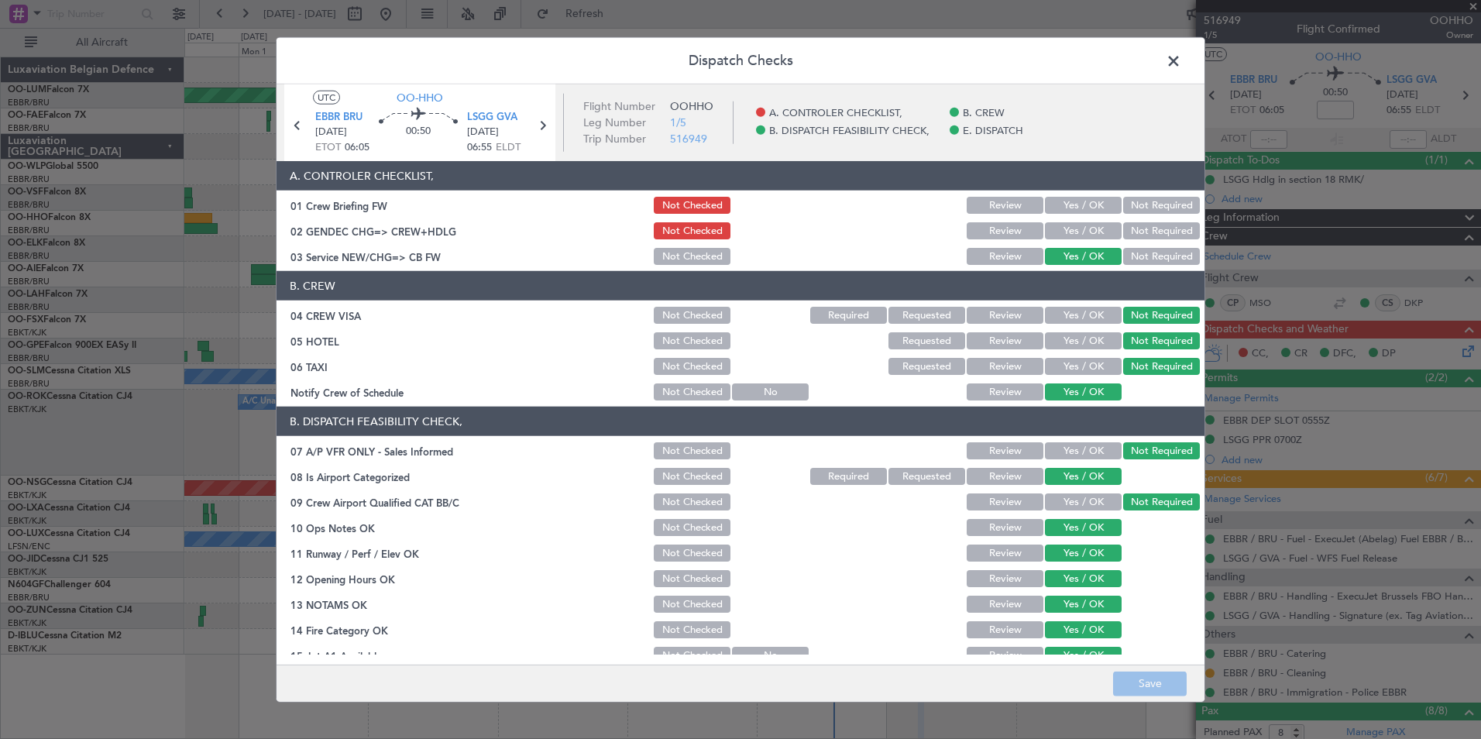
click at [1182, 71] on span at bounding box center [1182, 65] width 0 height 31
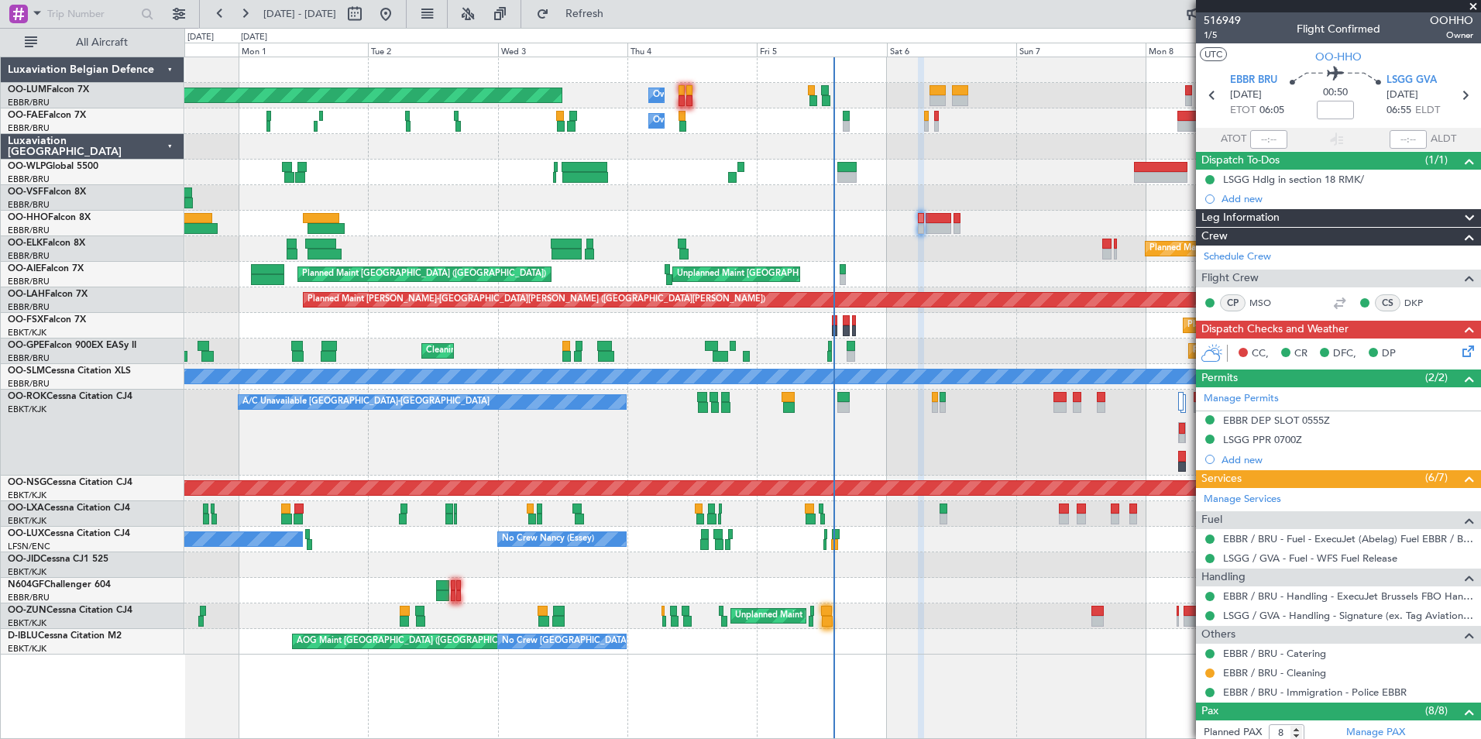
click at [683, 14] on div "31 Aug 2025 - 10 Sep 2025 Refresh Quick Links All Aircraft" at bounding box center [740, 14] width 1481 height 28
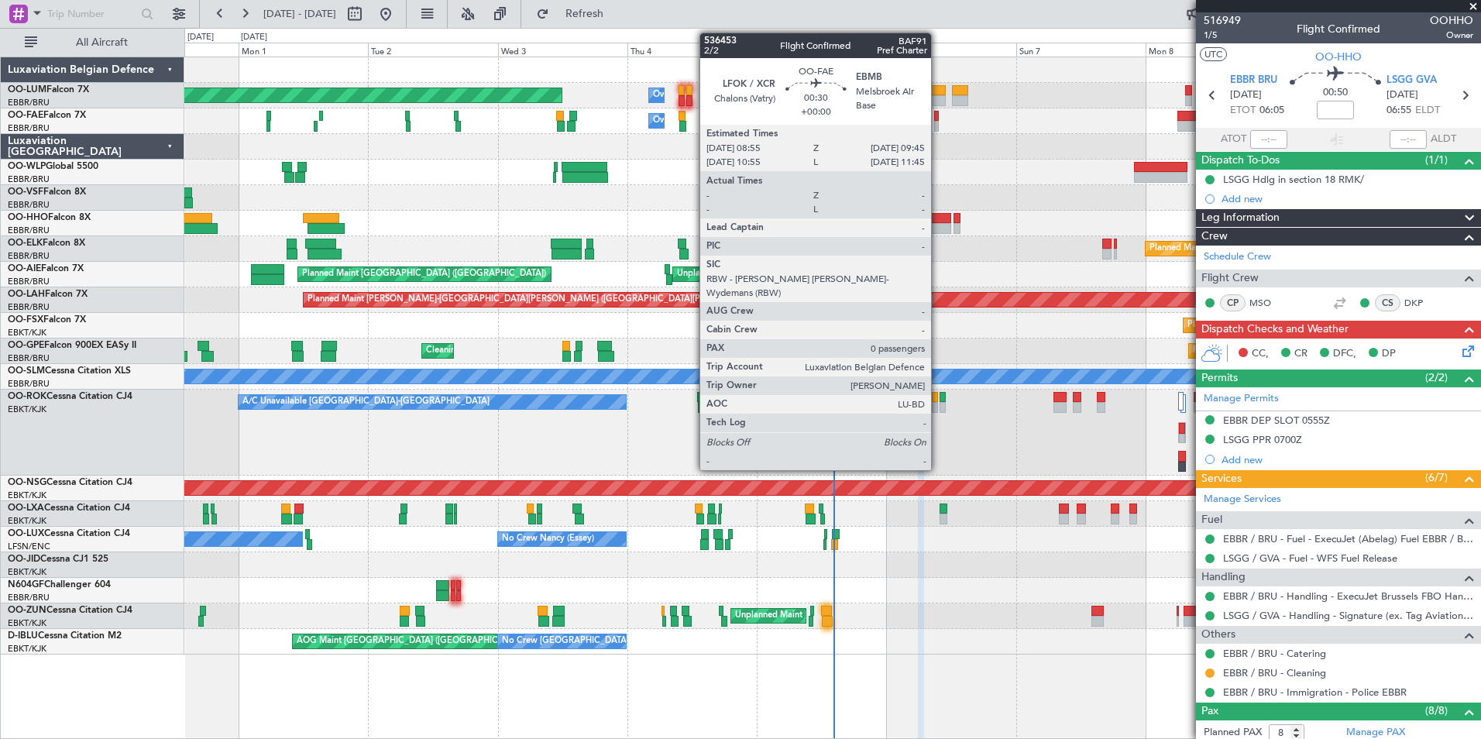
click at [938, 113] on div at bounding box center [936, 116] width 5 height 11
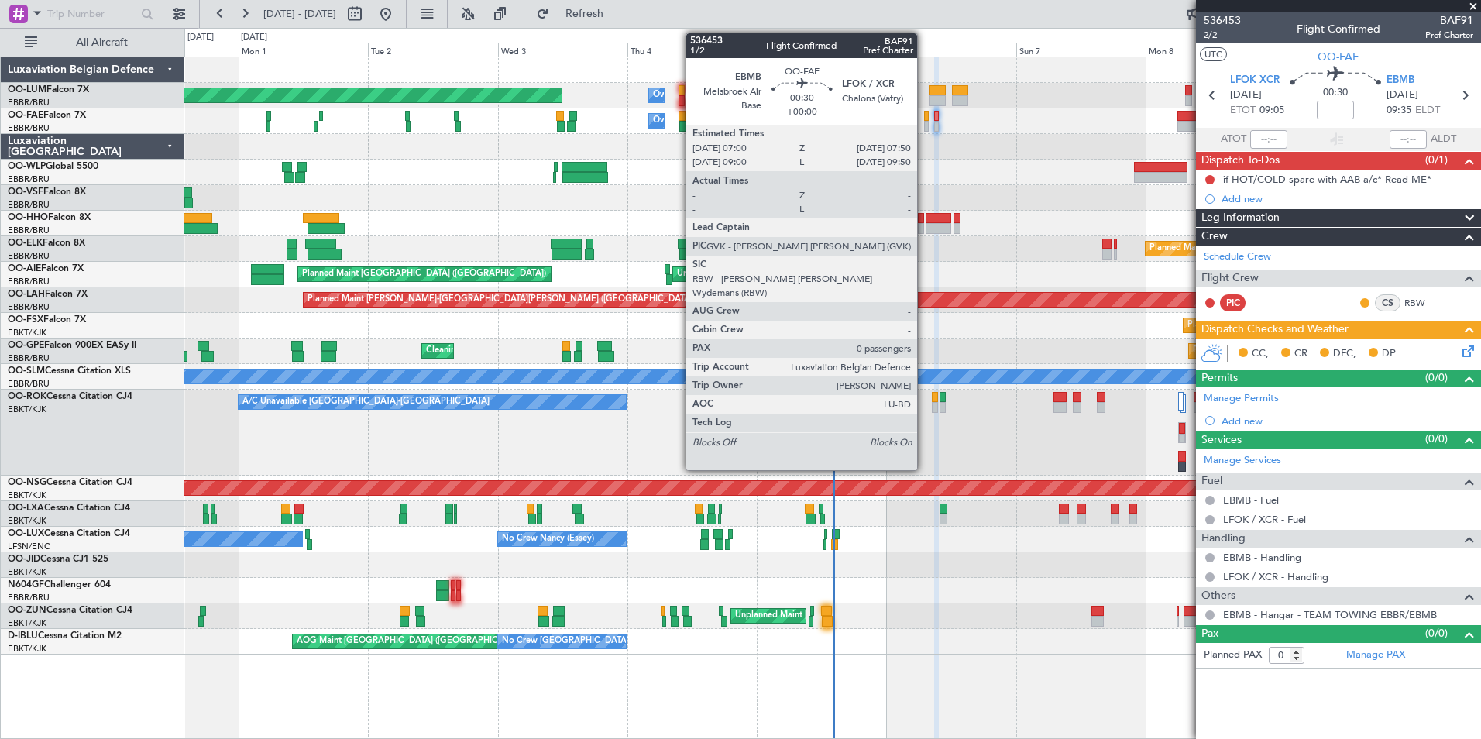
click at [924, 127] on div at bounding box center [926, 126] width 5 height 11
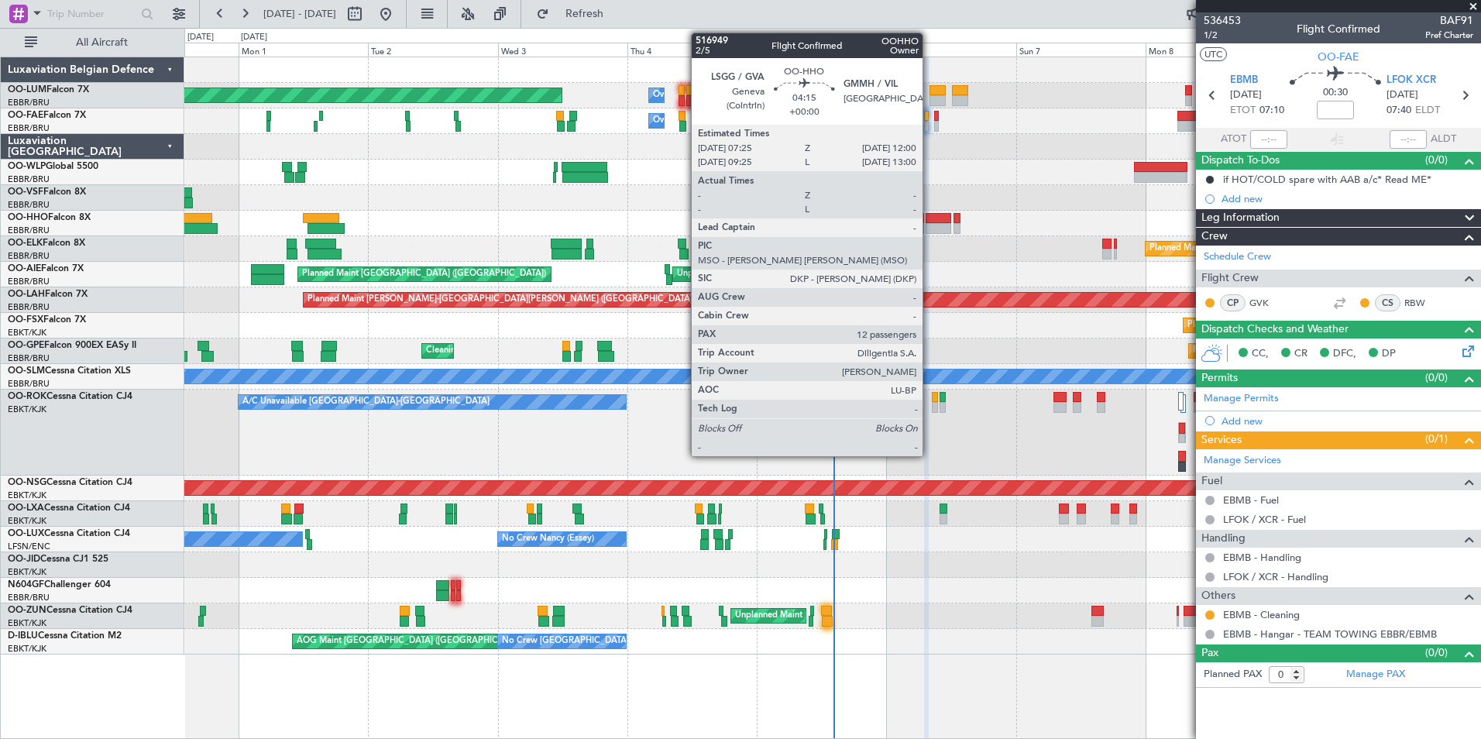
click at [931, 213] on div at bounding box center [938, 218] width 25 height 11
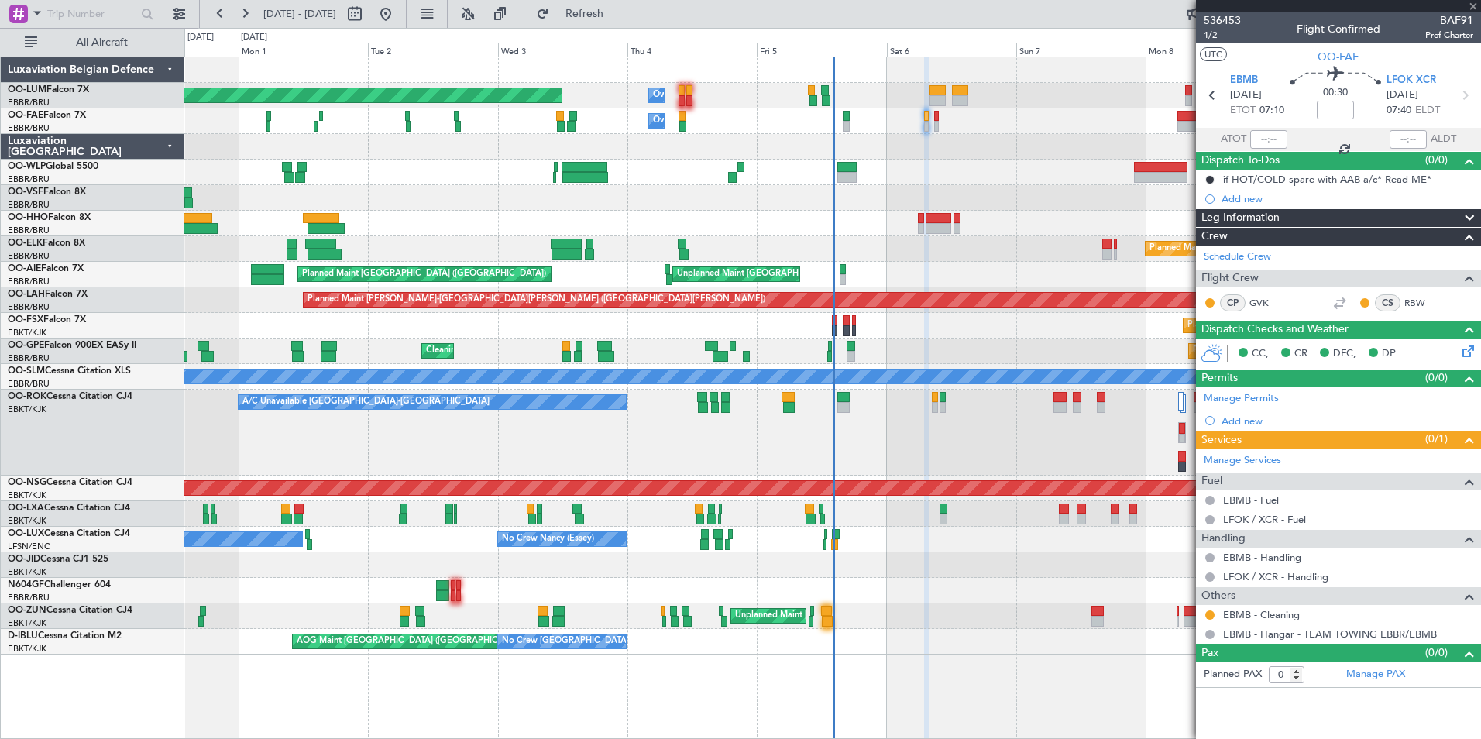
type input "12"
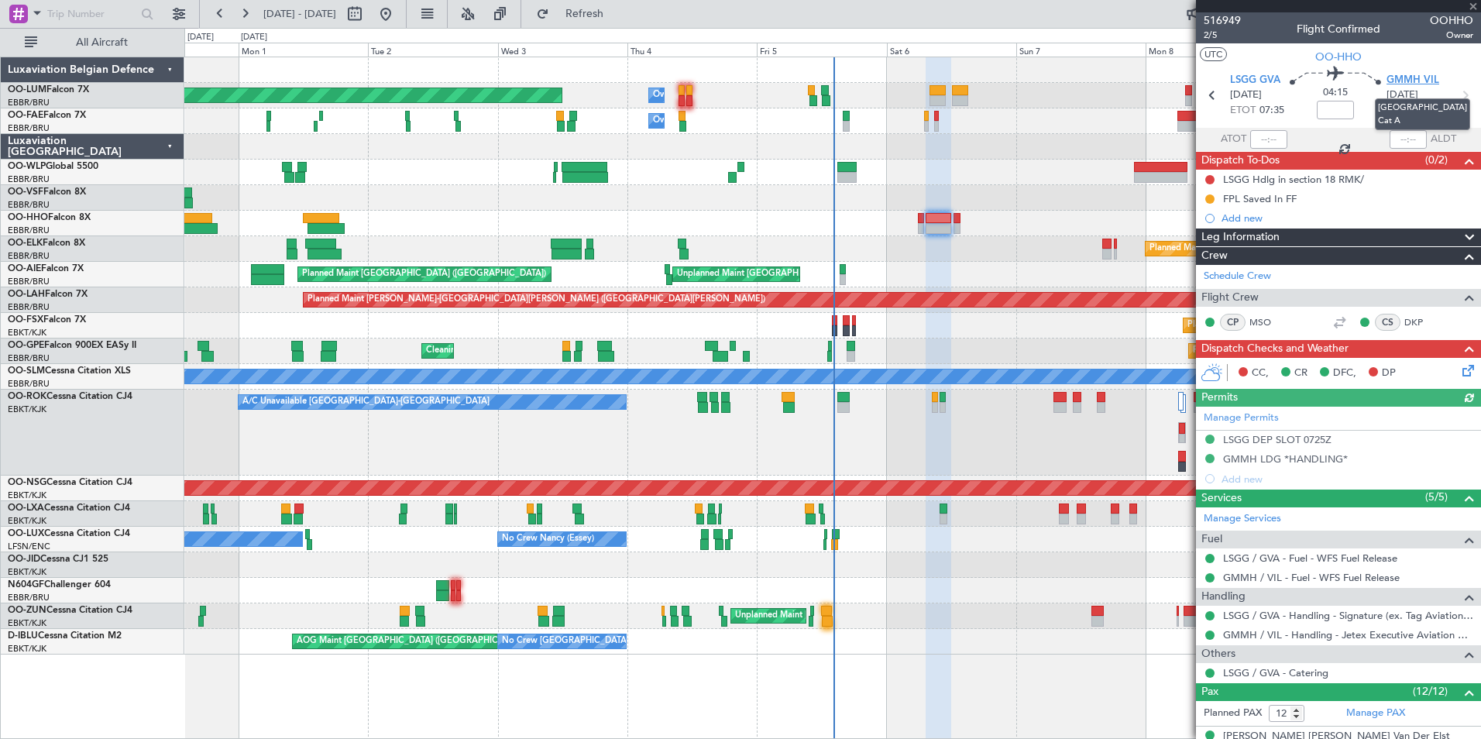
click at [1423, 76] on span "GMMH VIL" at bounding box center [1413, 80] width 53 height 15
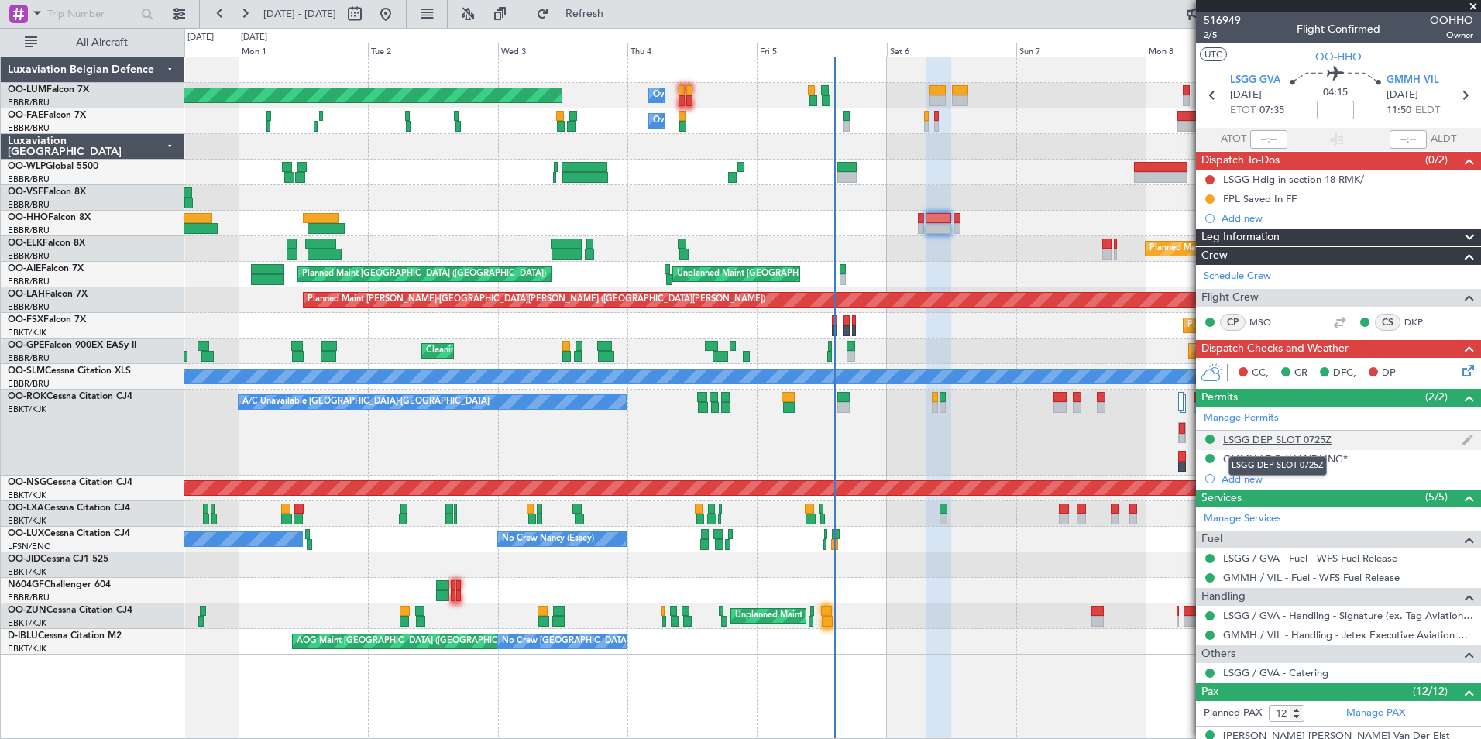
click at [1264, 433] on div "LSGG DEP SLOT 0725Z" at bounding box center [1277, 439] width 108 height 13
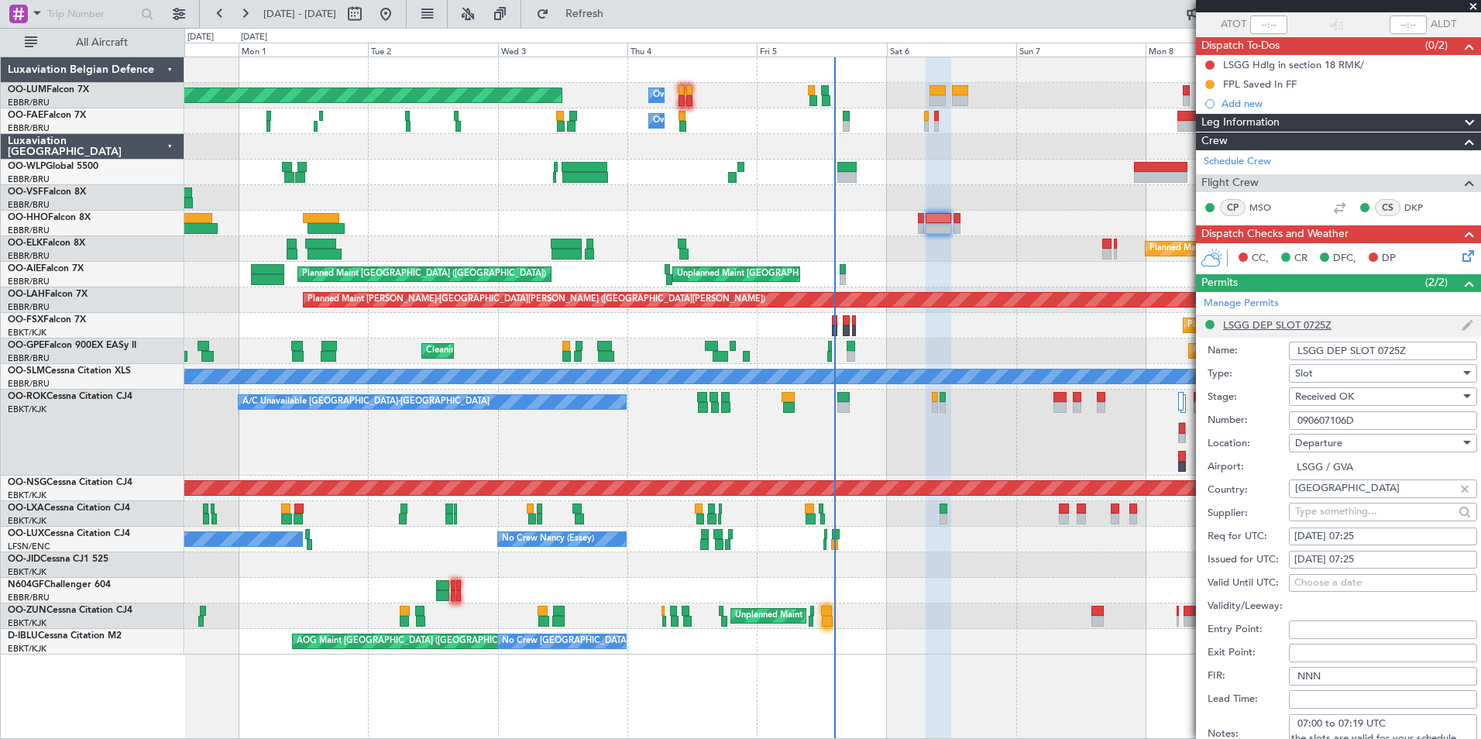
scroll to position [310, 0]
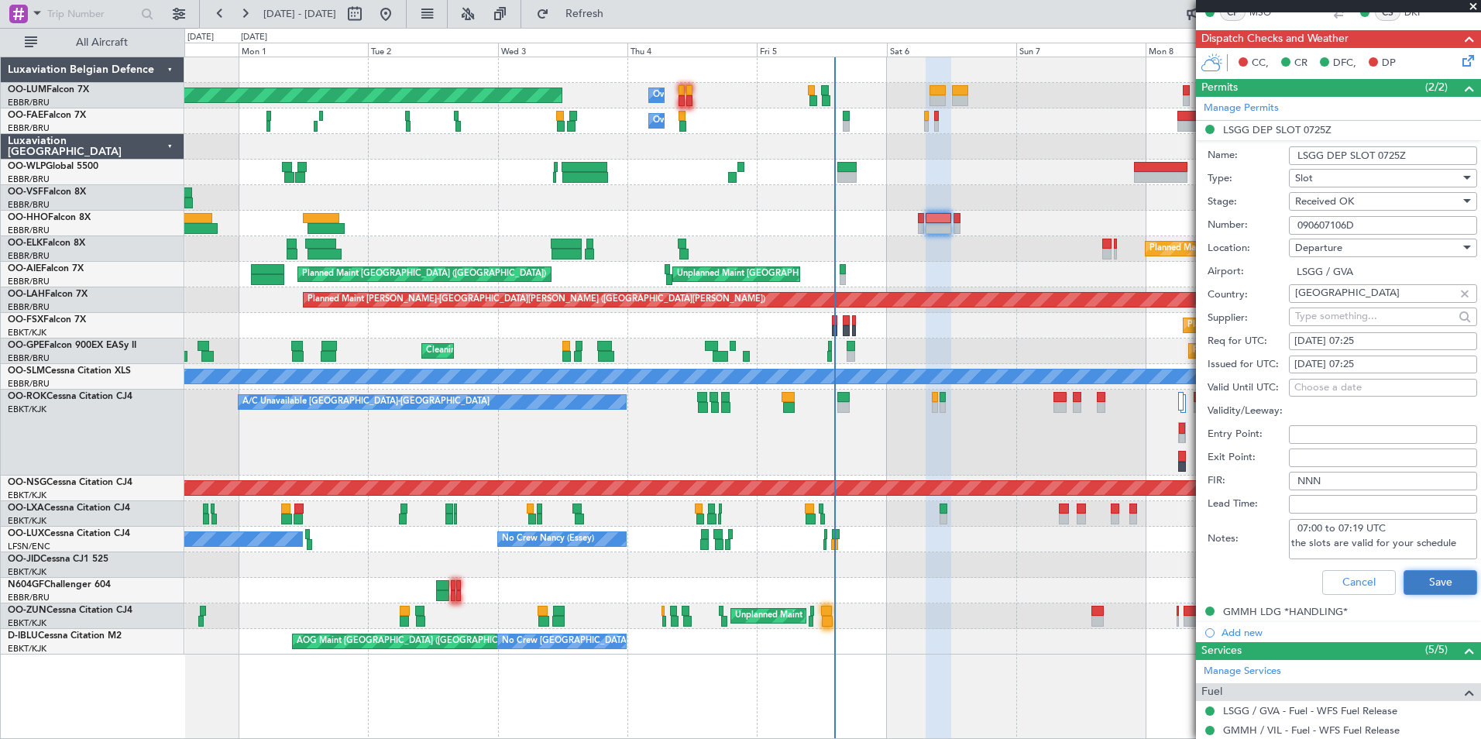
click at [1450, 581] on button "Save" at bounding box center [1441, 582] width 74 height 25
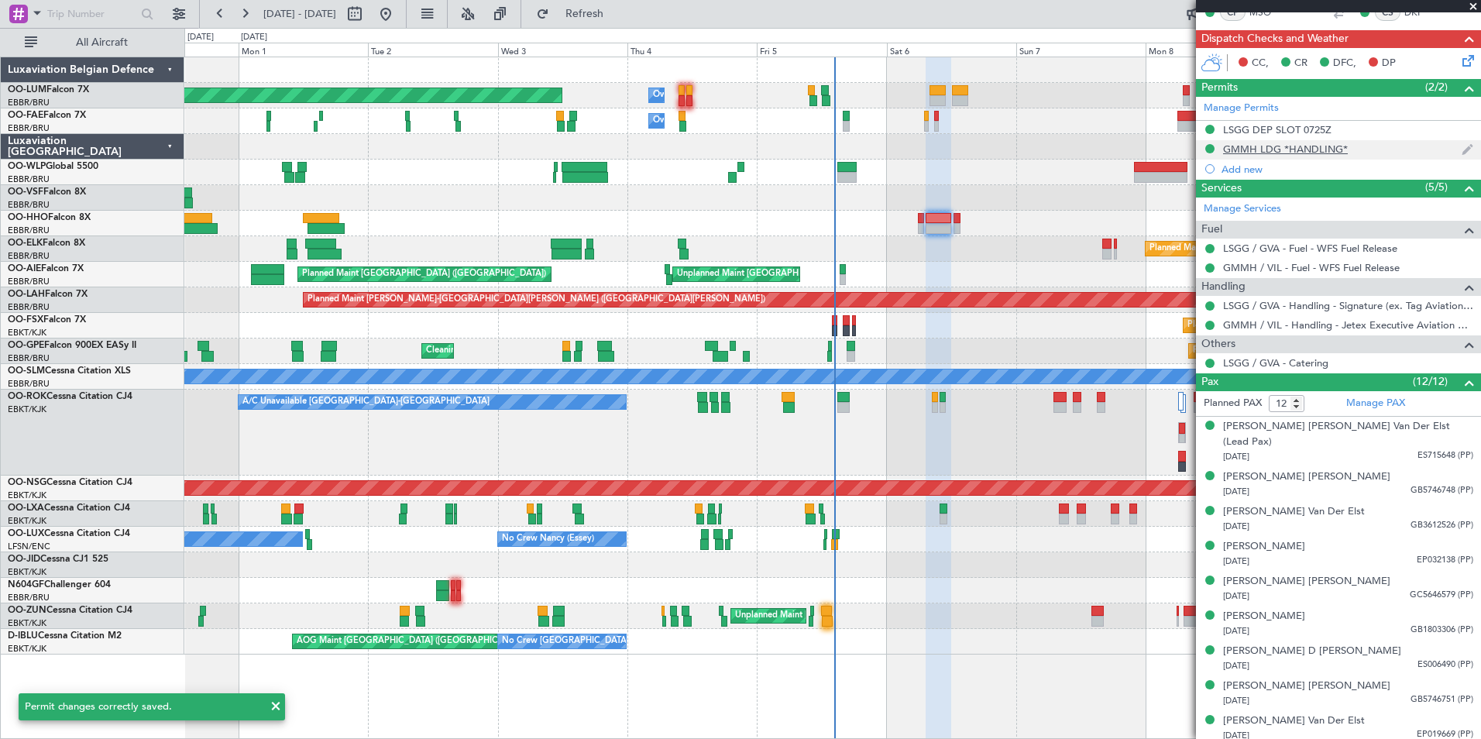
click at [1265, 152] on div "GMMH LDG *HANDLING*" at bounding box center [1285, 149] width 125 height 13
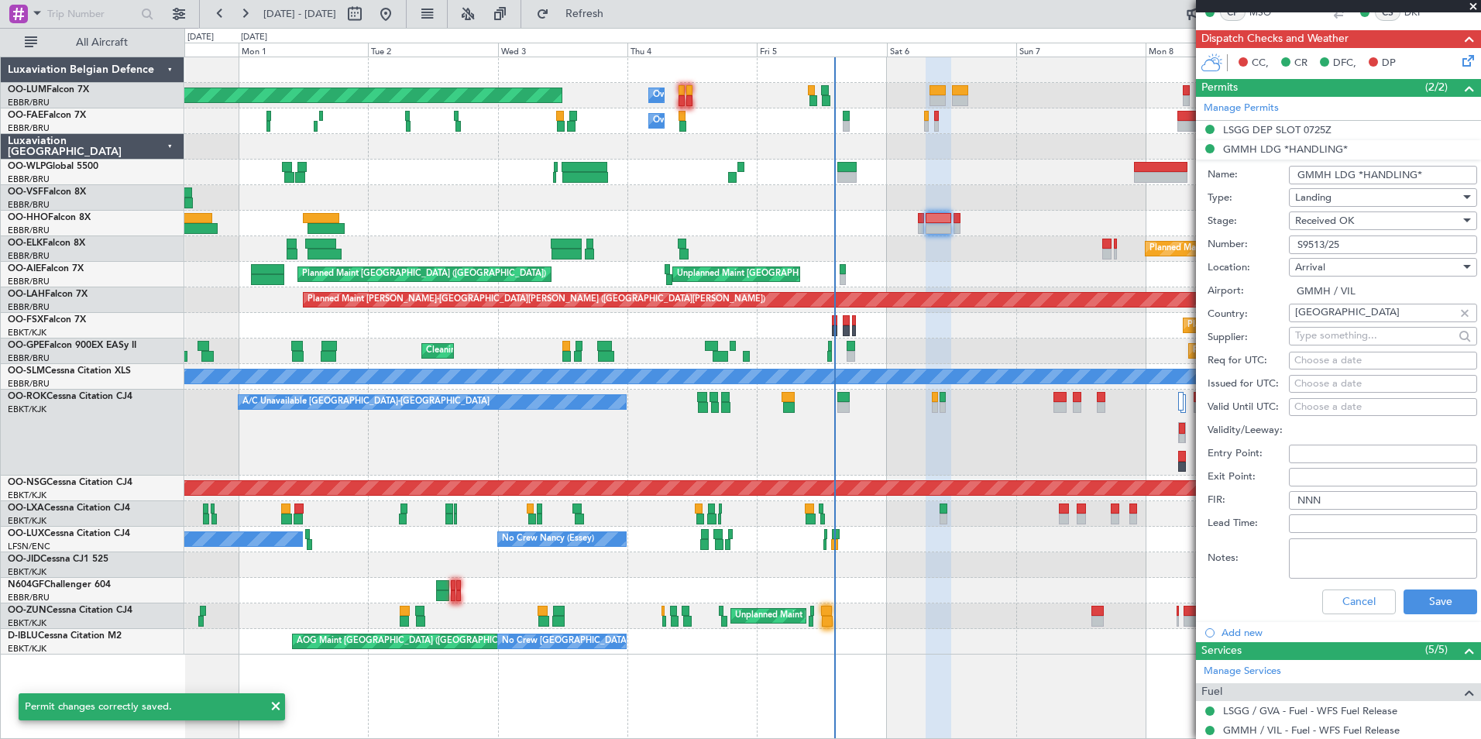
drag, startPoint x: 1398, startPoint y: 245, endPoint x: 1255, endPoint y: 244, distance: 142.6
click at [1255, 244] on div "Number: S9513/25" at bounding box center [1343, 244] width 270 height 23
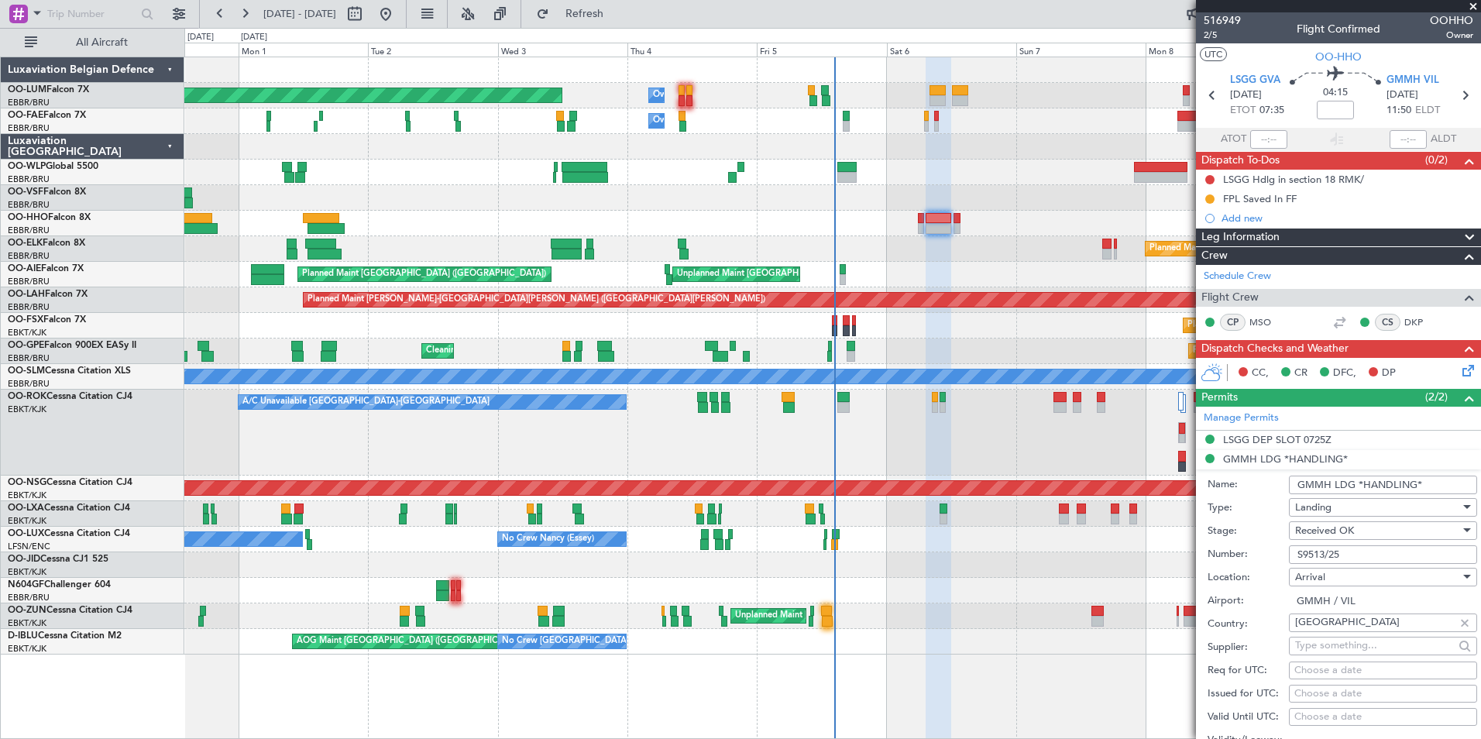
scroll to position [310, 0]
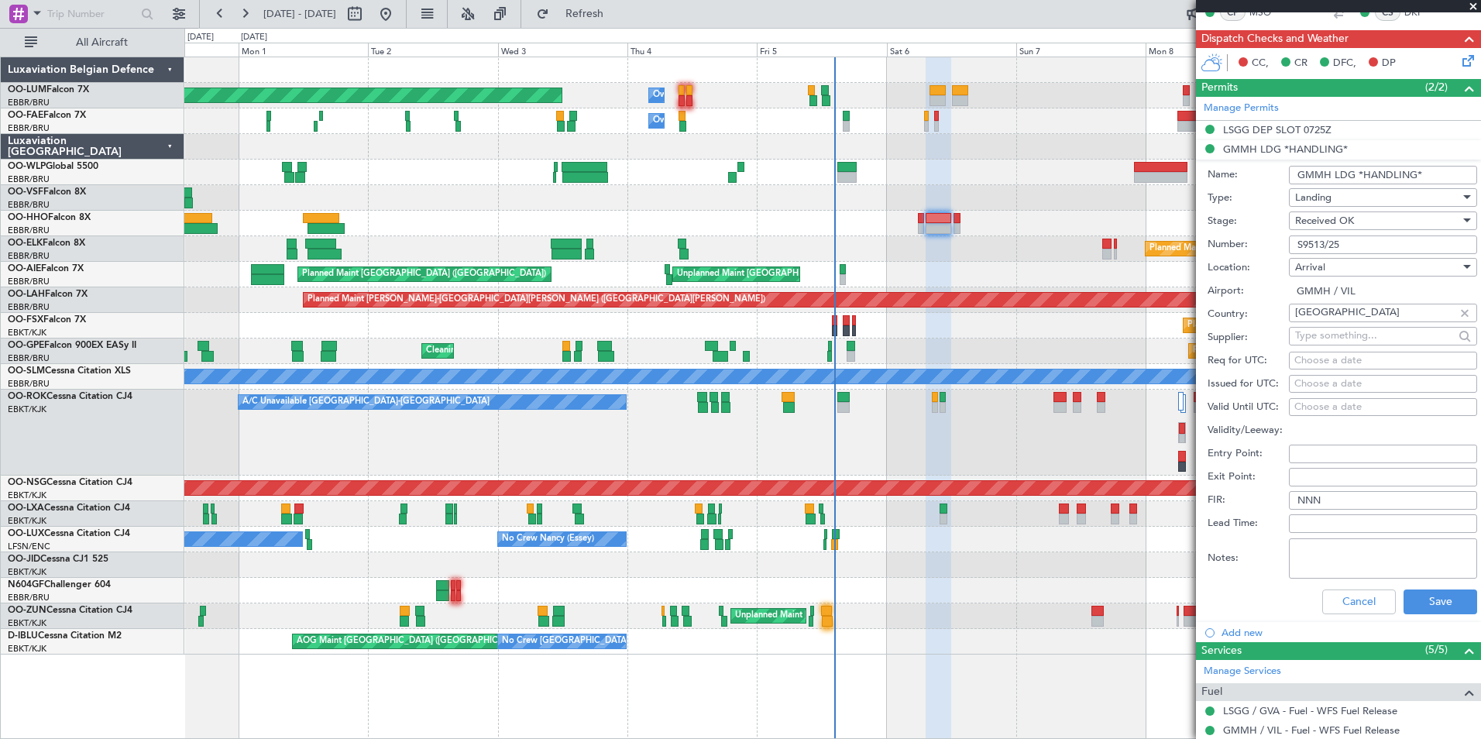
click at [1474, 7] on span at bounding box center [1473, 7] width 15 height 14
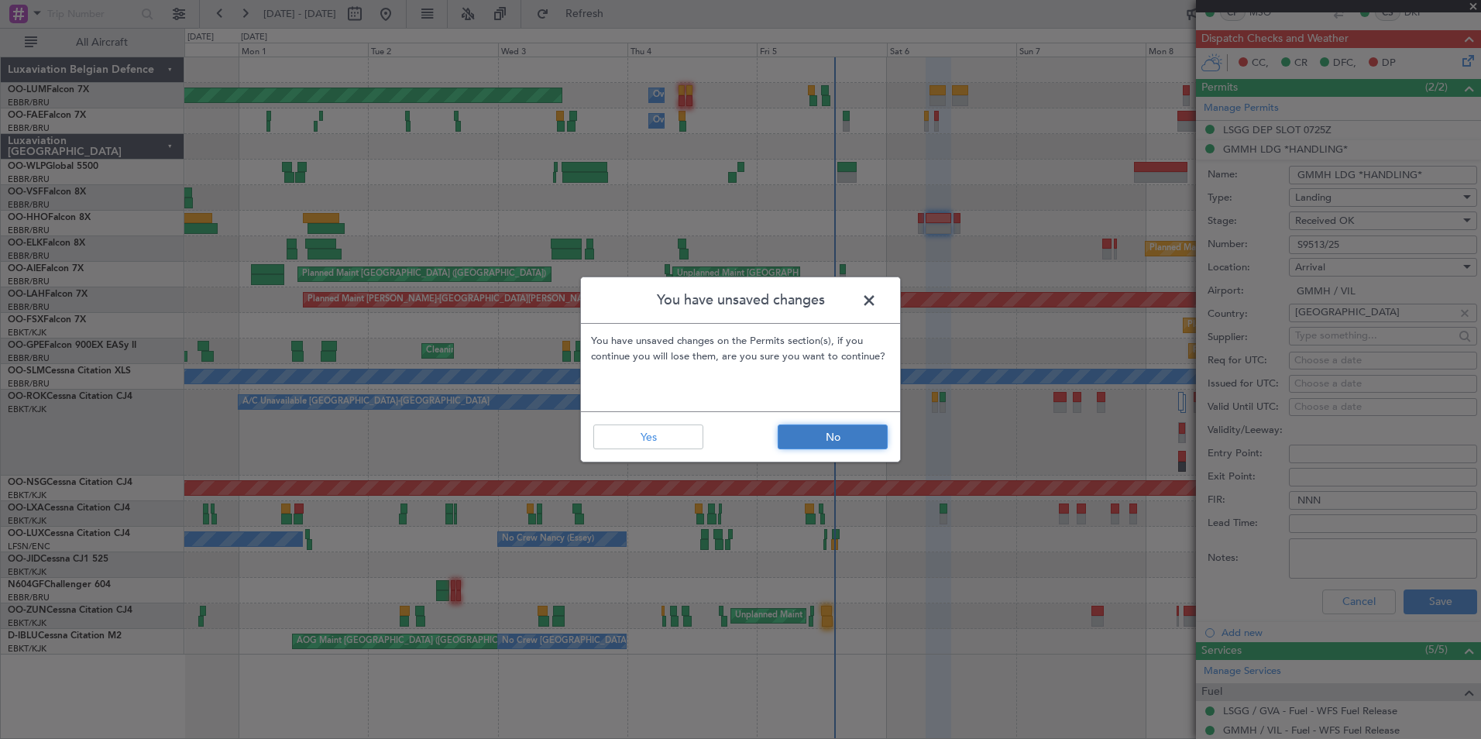
click at [872, 444] on button "No" at bounding box center [833, 437] width 110 height 25
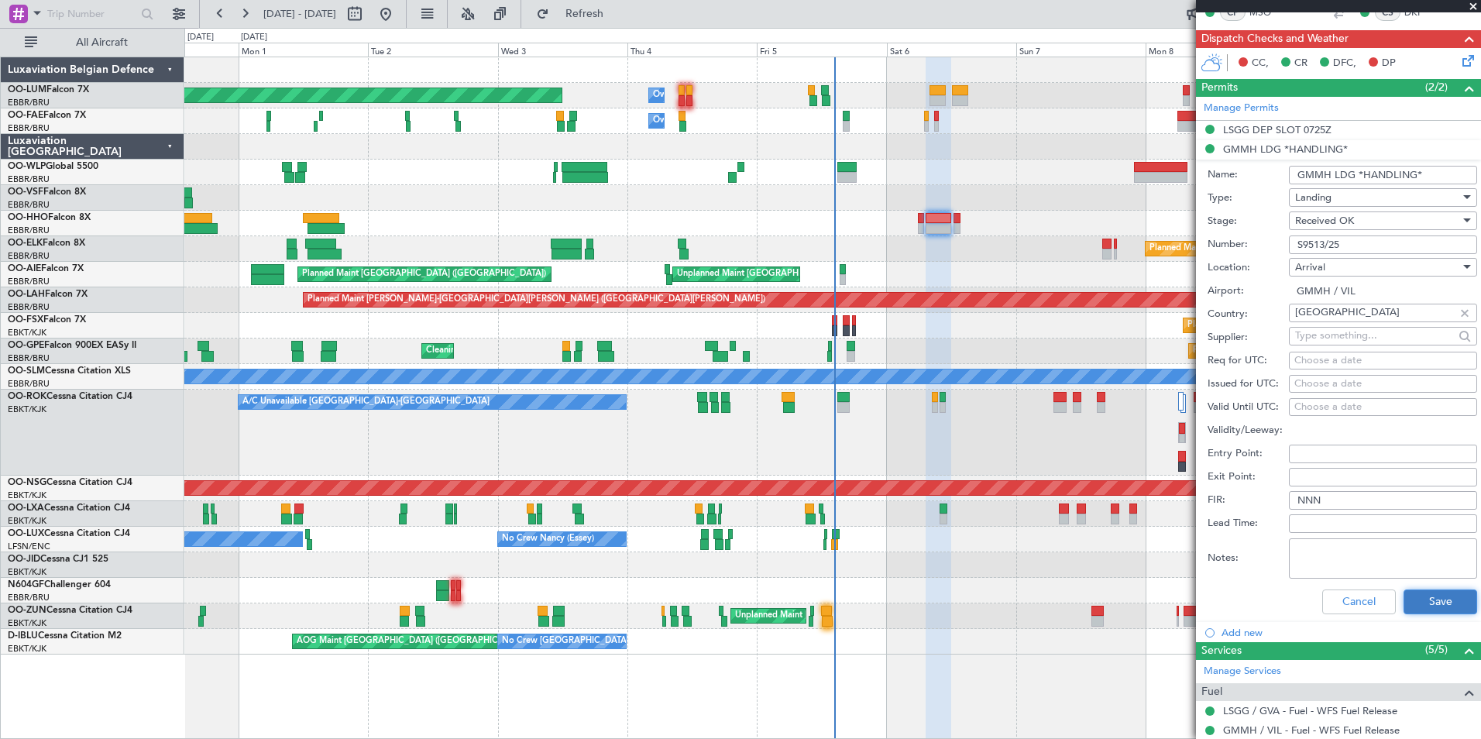
click at [1454, 611] on button "Save" at bounding box center [1441, 602] width 74 height 25
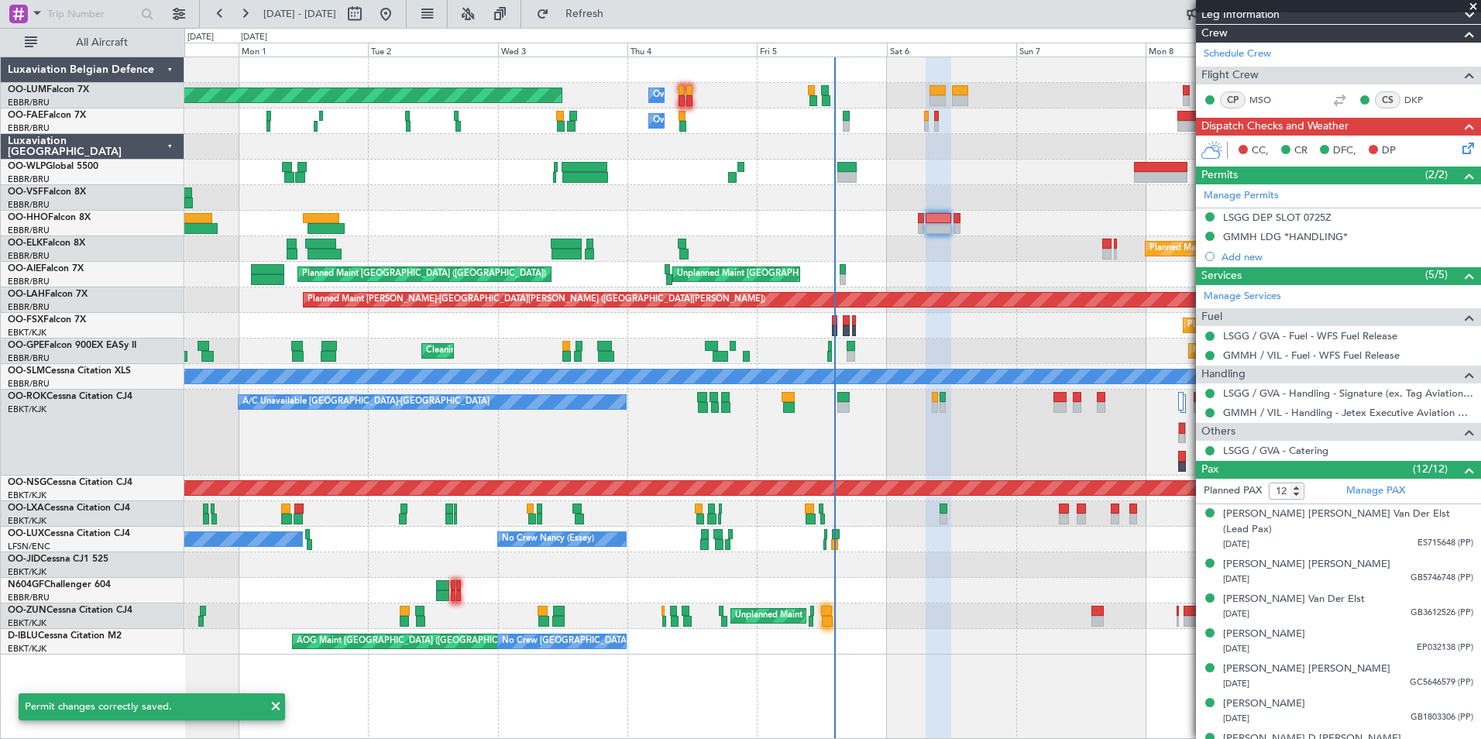
scroll to position [77, 0]
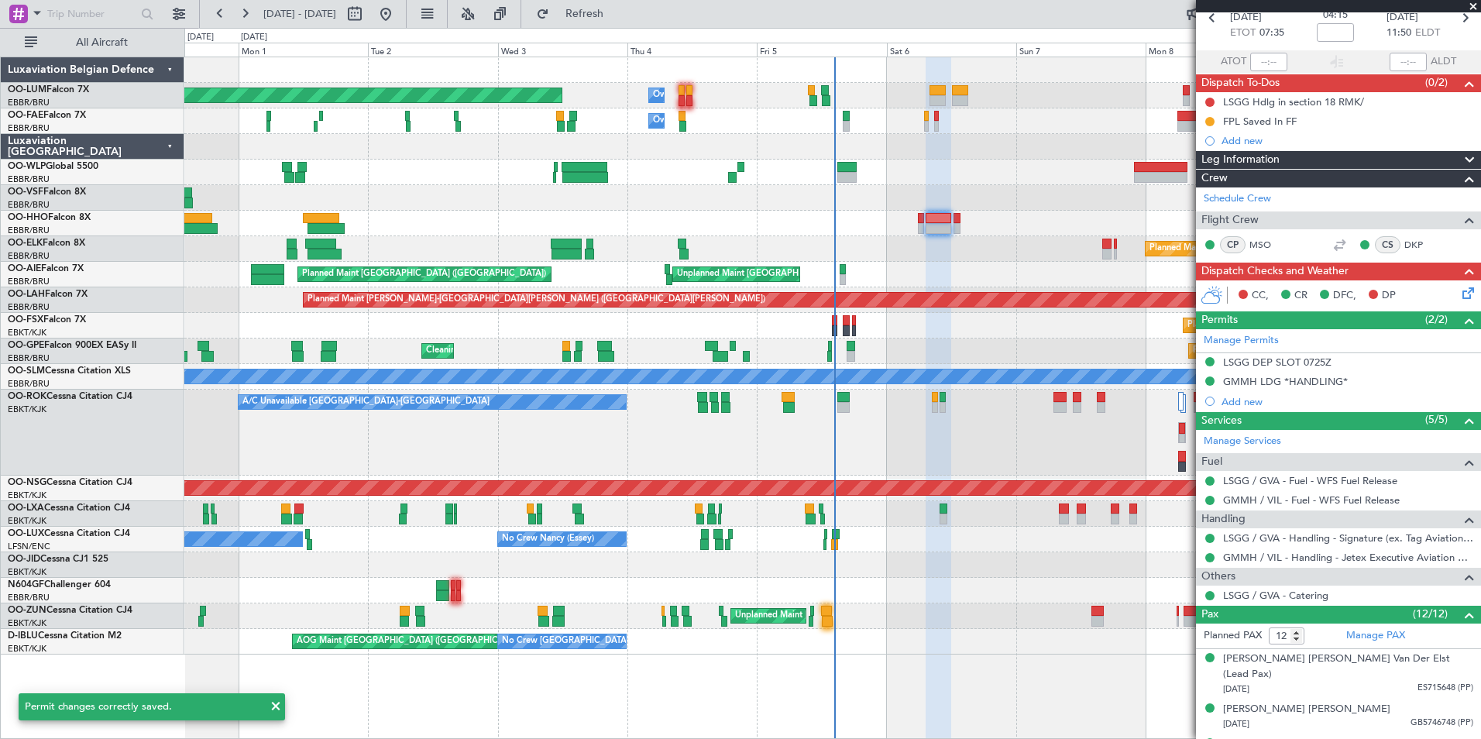
click at [1473, 9] on span at bounding box center [1473, 7] width 15 height 14
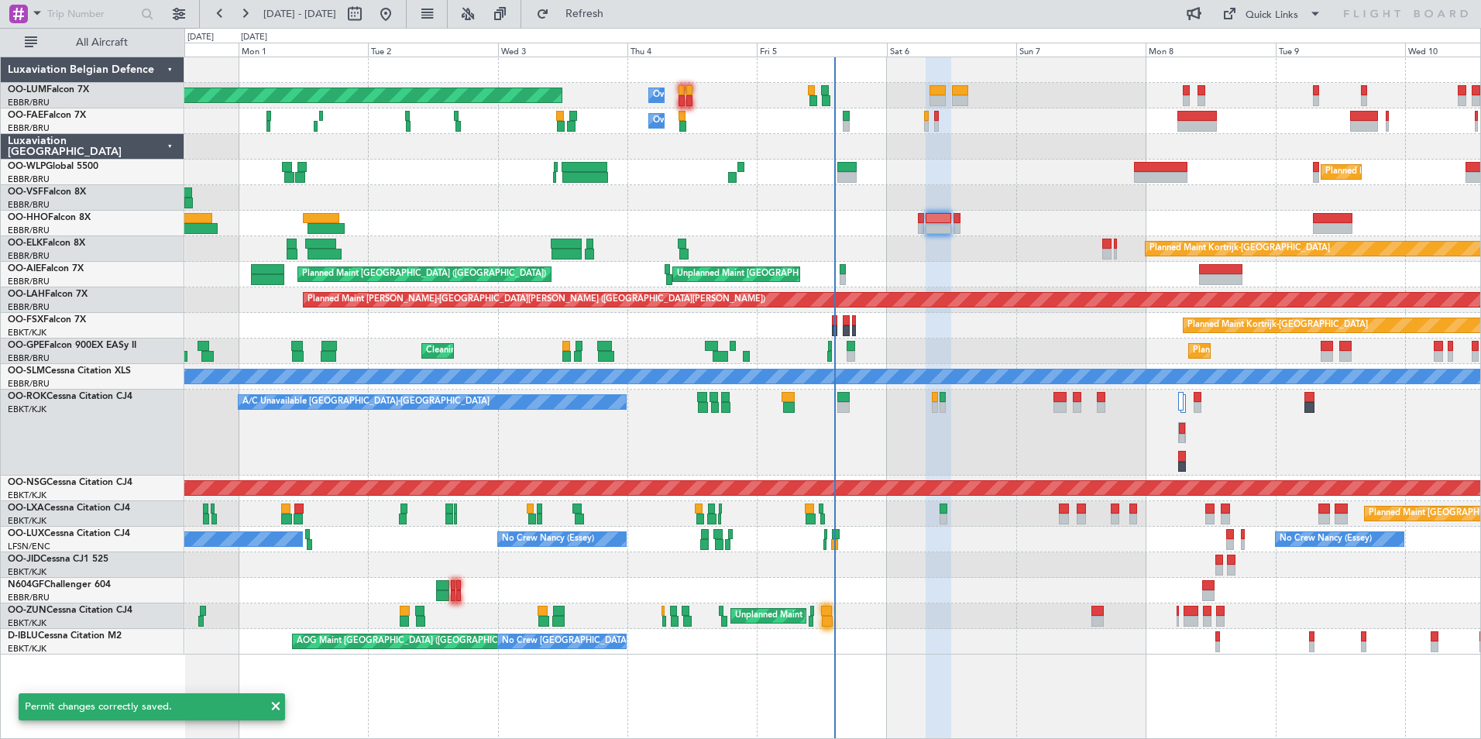
type input "0"
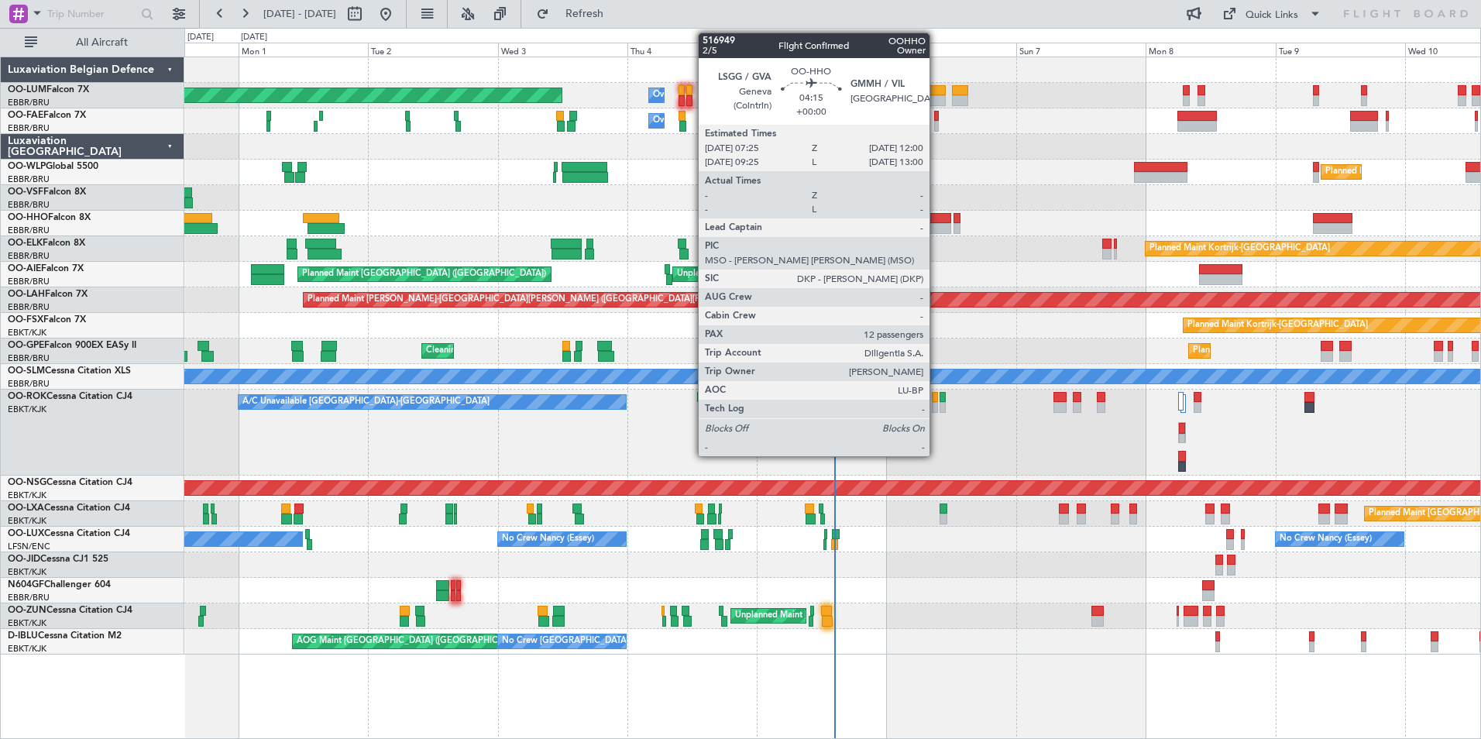
click at [937, 216] on div at bounding box center [938, 218] width 25 height 11
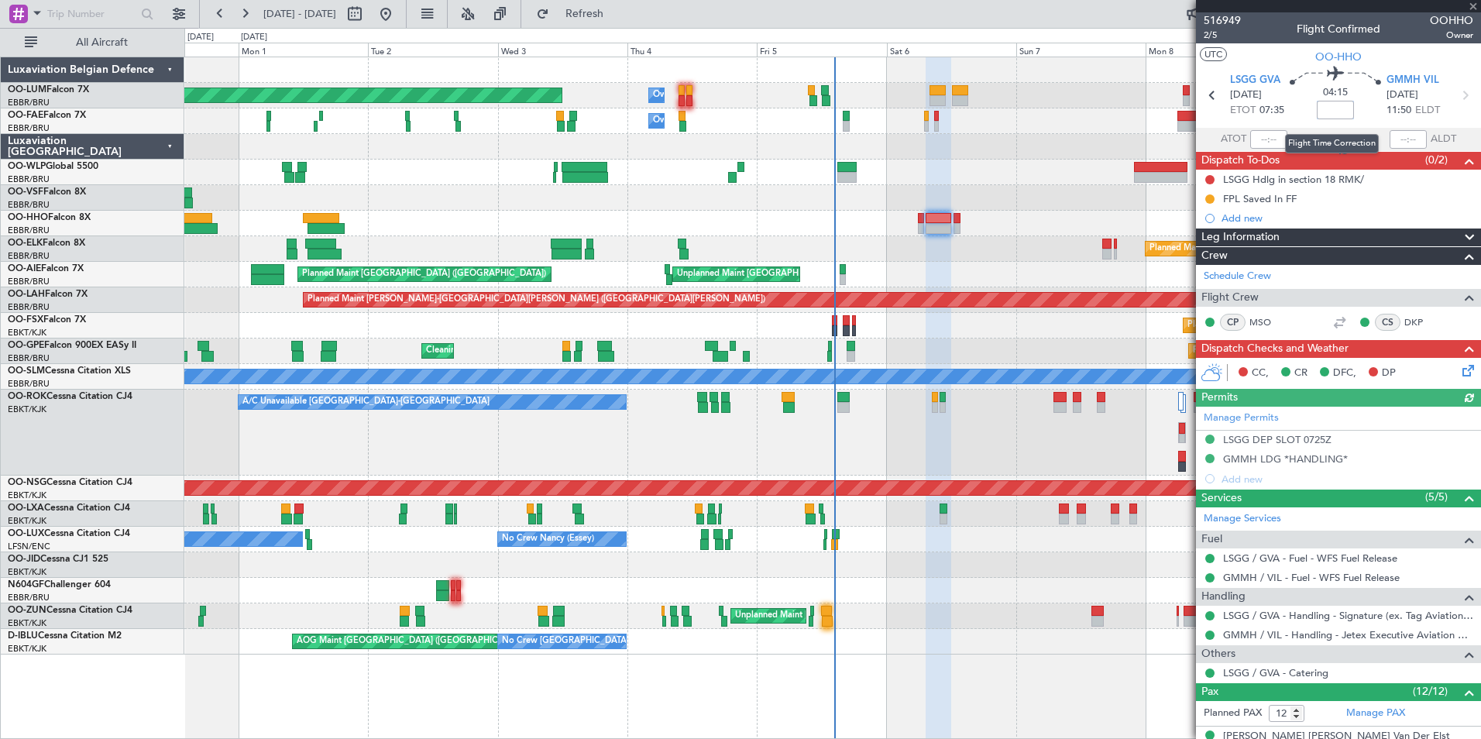
click at [1333, 108] on input at bounding box center [1335, 110] width 37 height 19
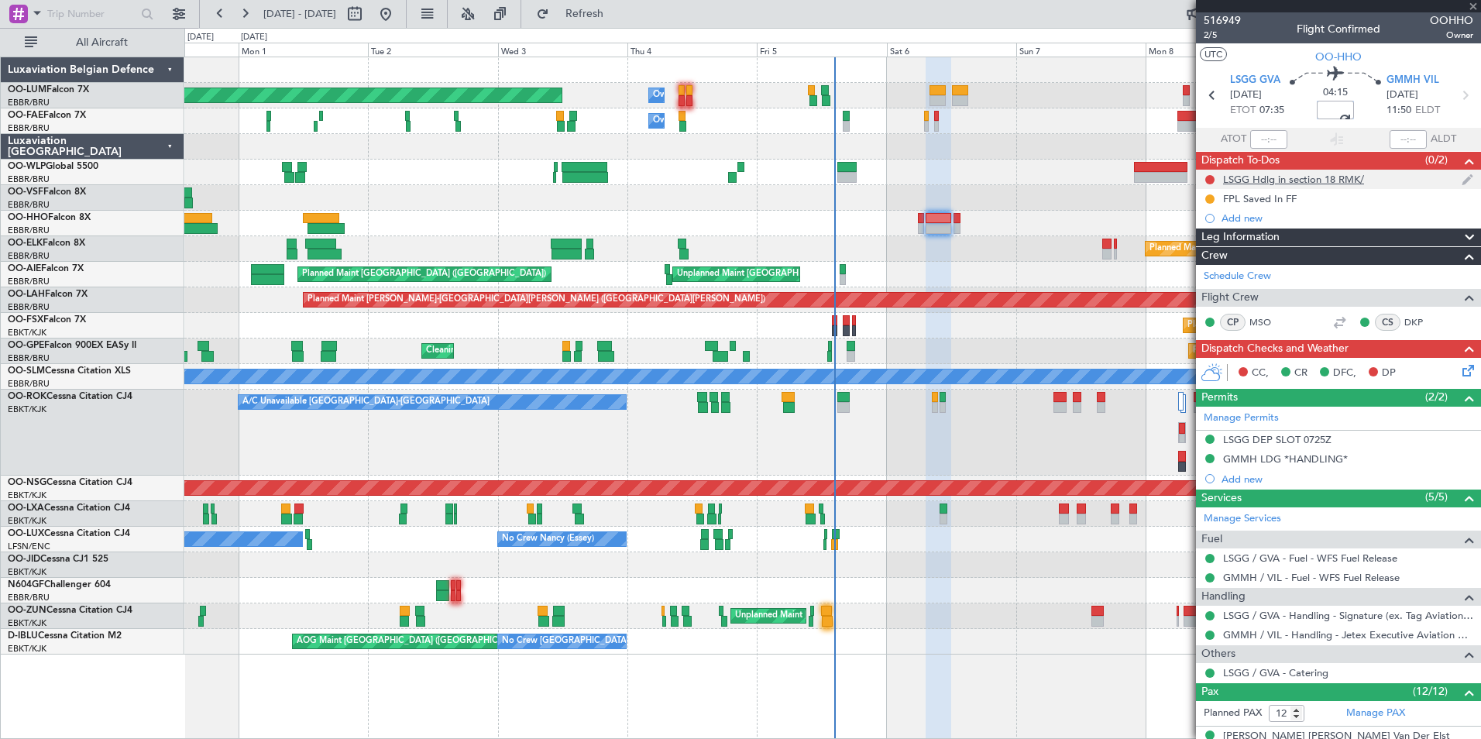
type input "-00:15"
click at [1215, 181] on div at bounding box center [1210, 180] width 12 height 12
click at [1209, 179] on button at bounding box center [1210, 179] width 9 height 9
click at [1199, 246] on span "Completed" at bounding box center [1217, 247] width 51 height 15
click at [1209, 198] on button at bounding box center [1210, 198] width 9 height 9
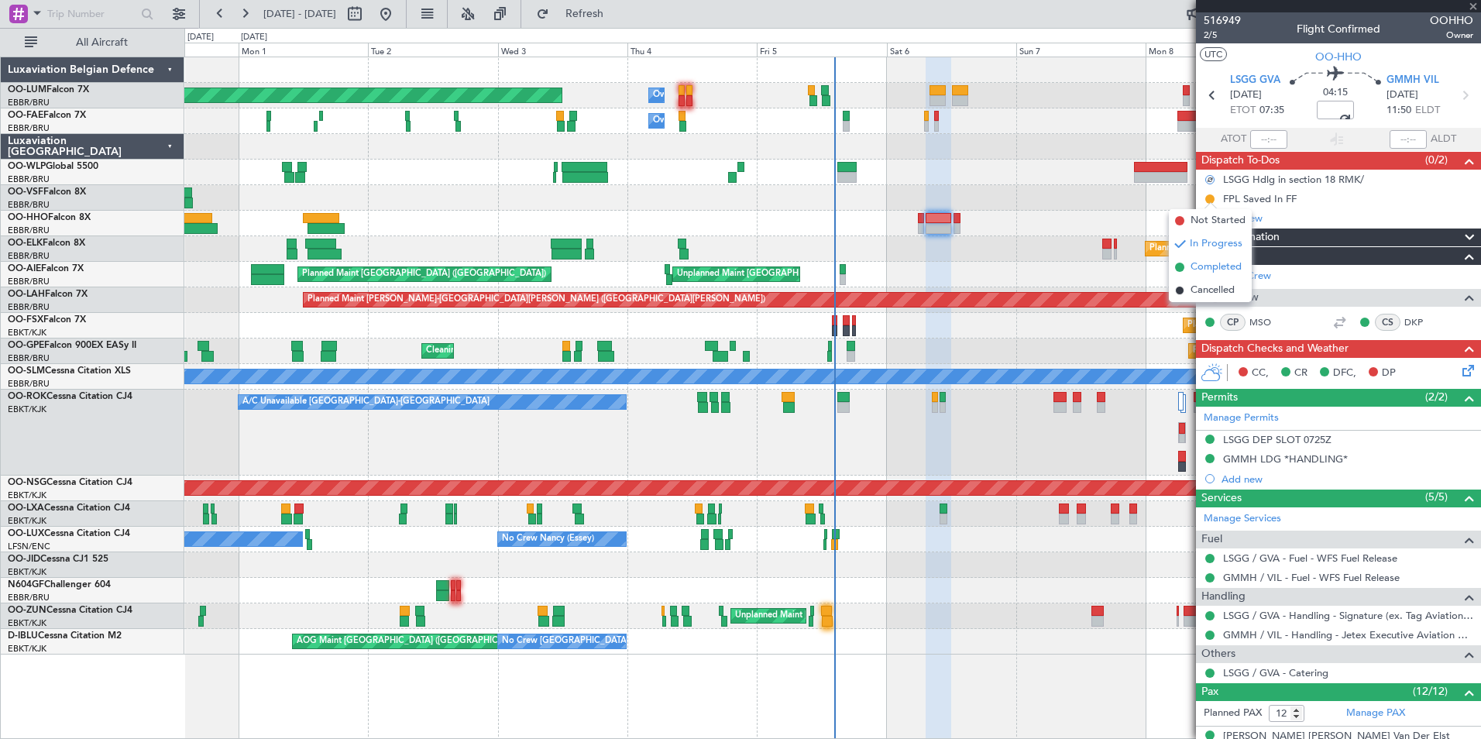
click at [1206, 270] on span "Completed" at bounding box center [1216, 267] width 51 height 15
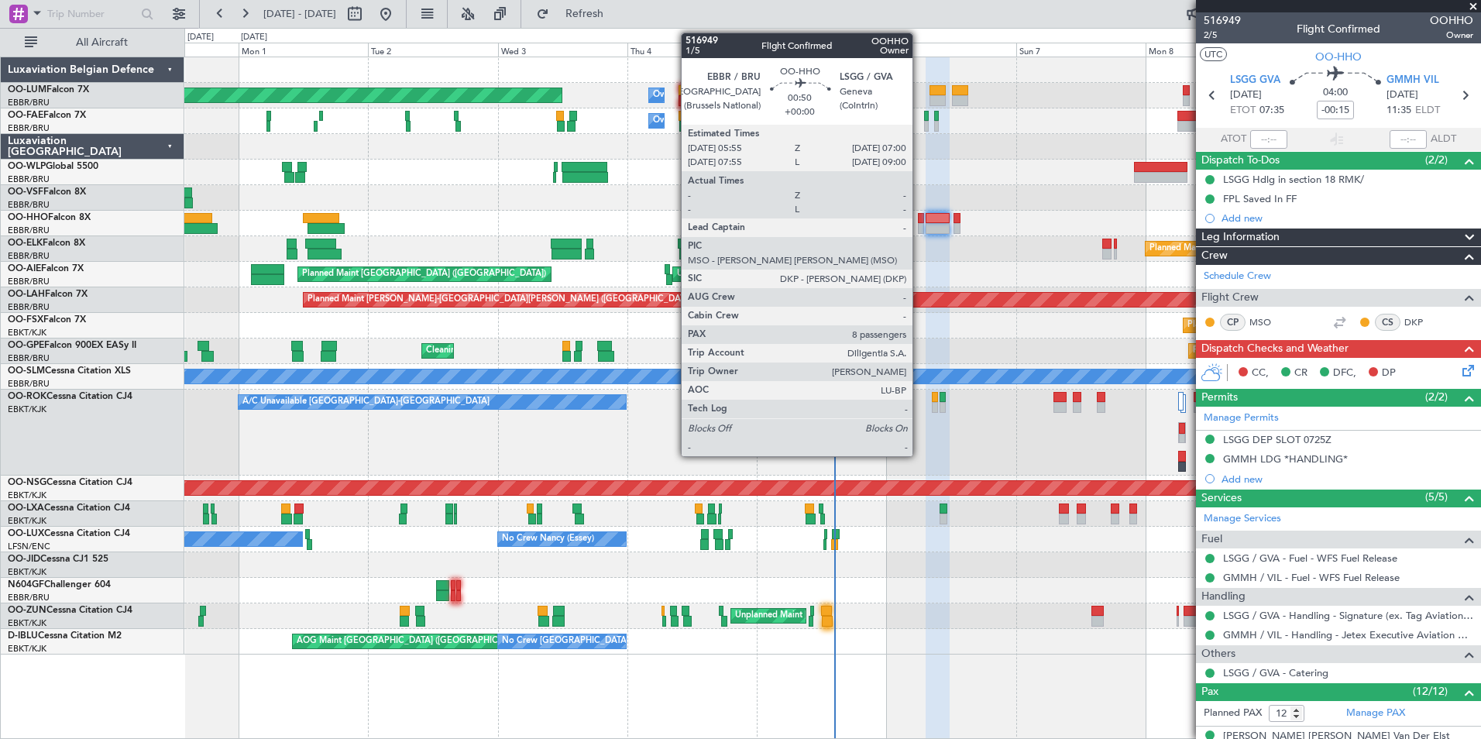
click at [920, 222] on div at bounding box center [921, 218] width 6 height 11
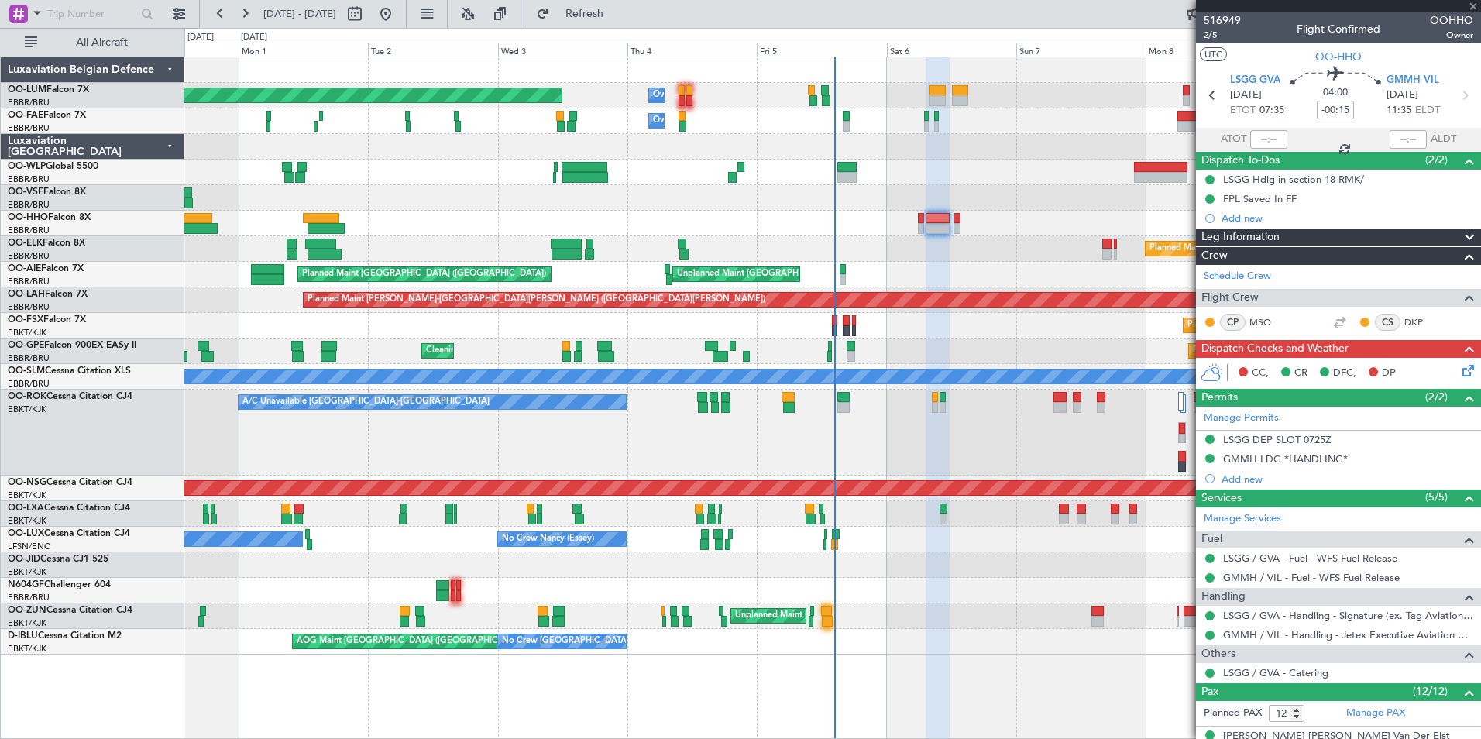
type input "8"
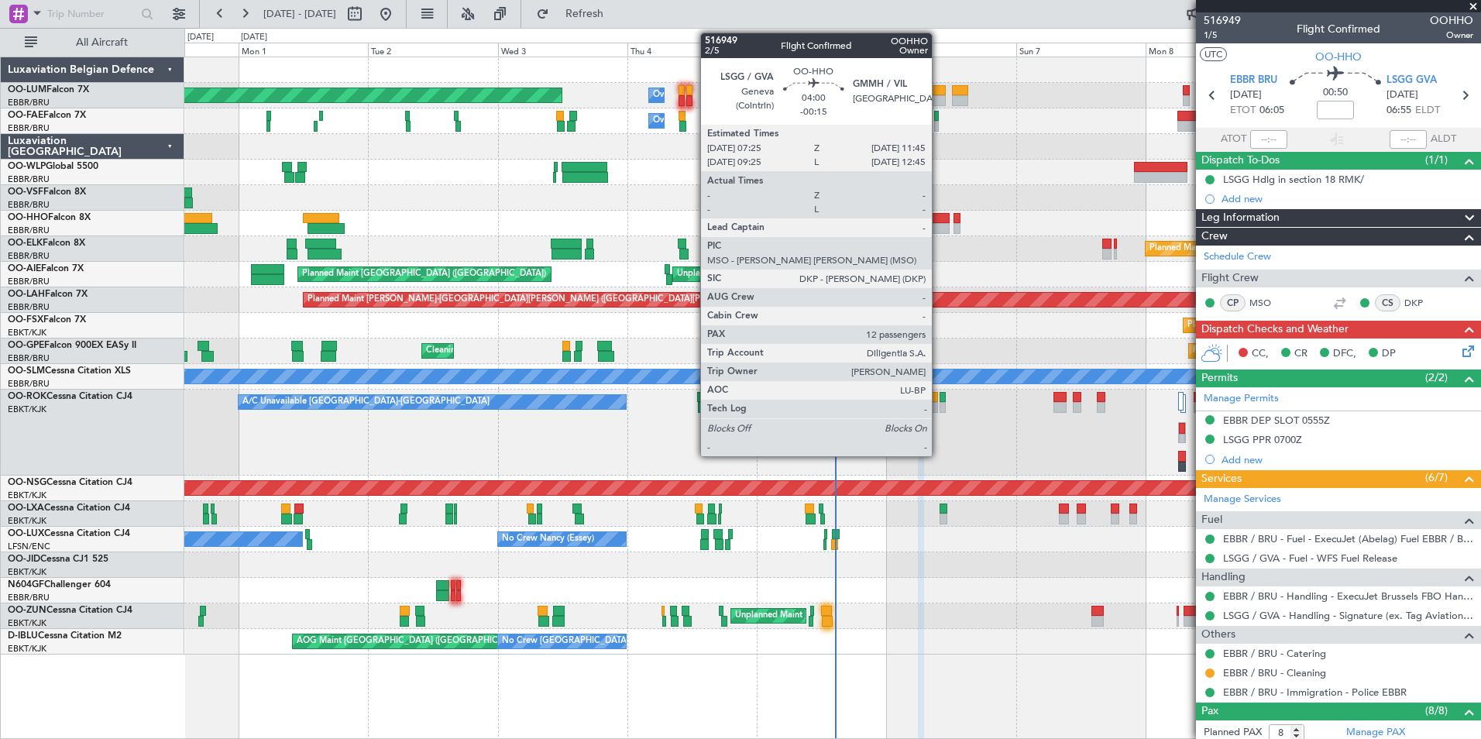
click at [939, 219] on div at bounding box center [938, 218] width 24 height 11
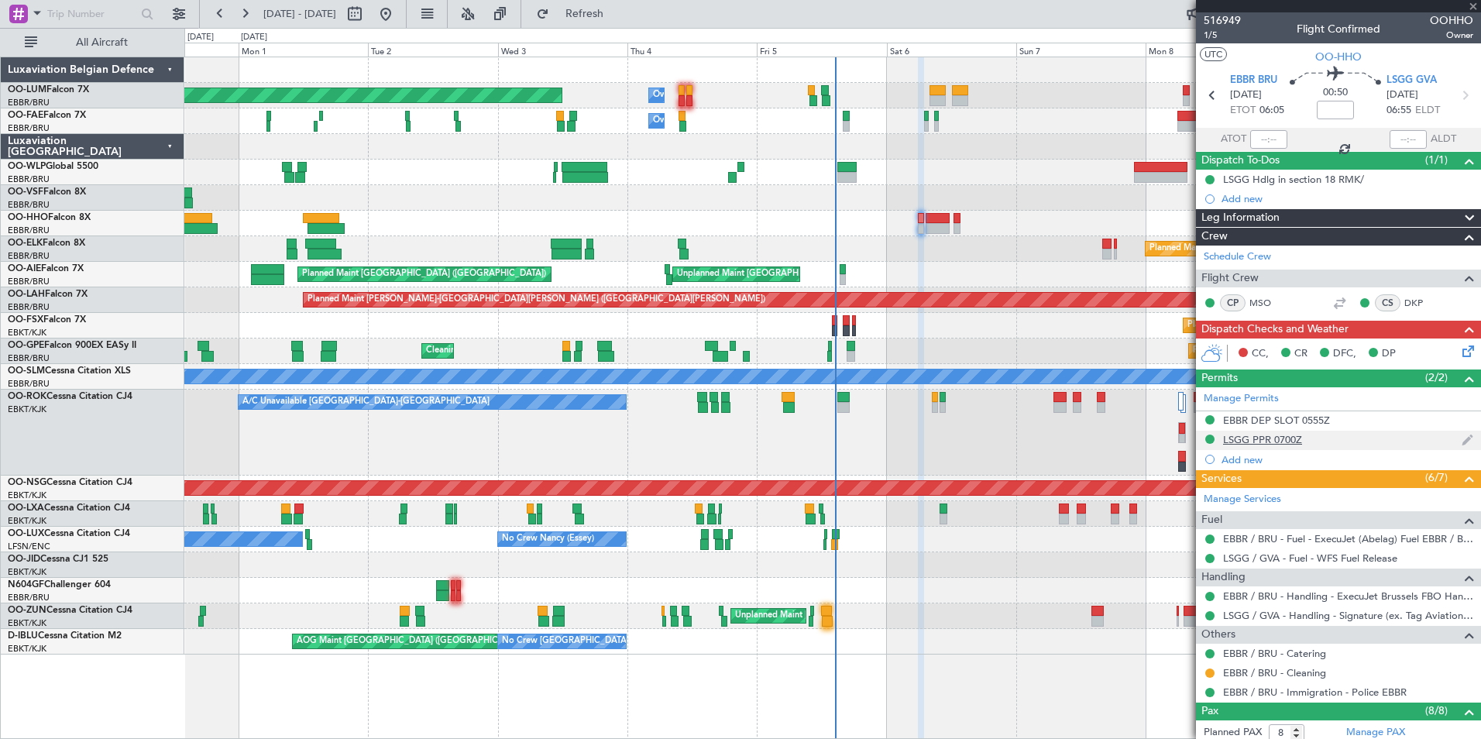
type input "-00:15"
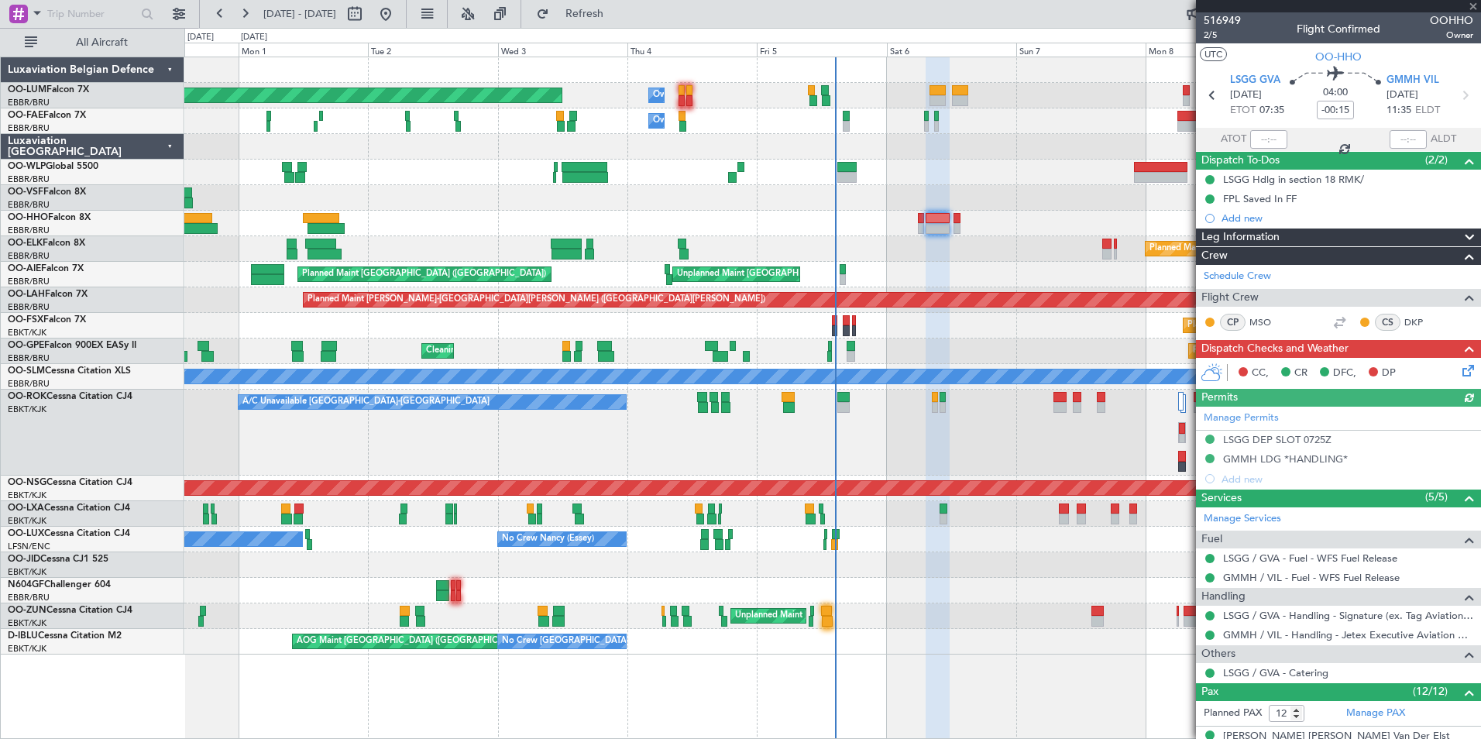
click at [1312, 440] on div "Manage Permits LSGG DEP SLOT 0725Z GMMH LDG *HANDLING* Add new" at bounding box center [1338, 448] width 285 height 82
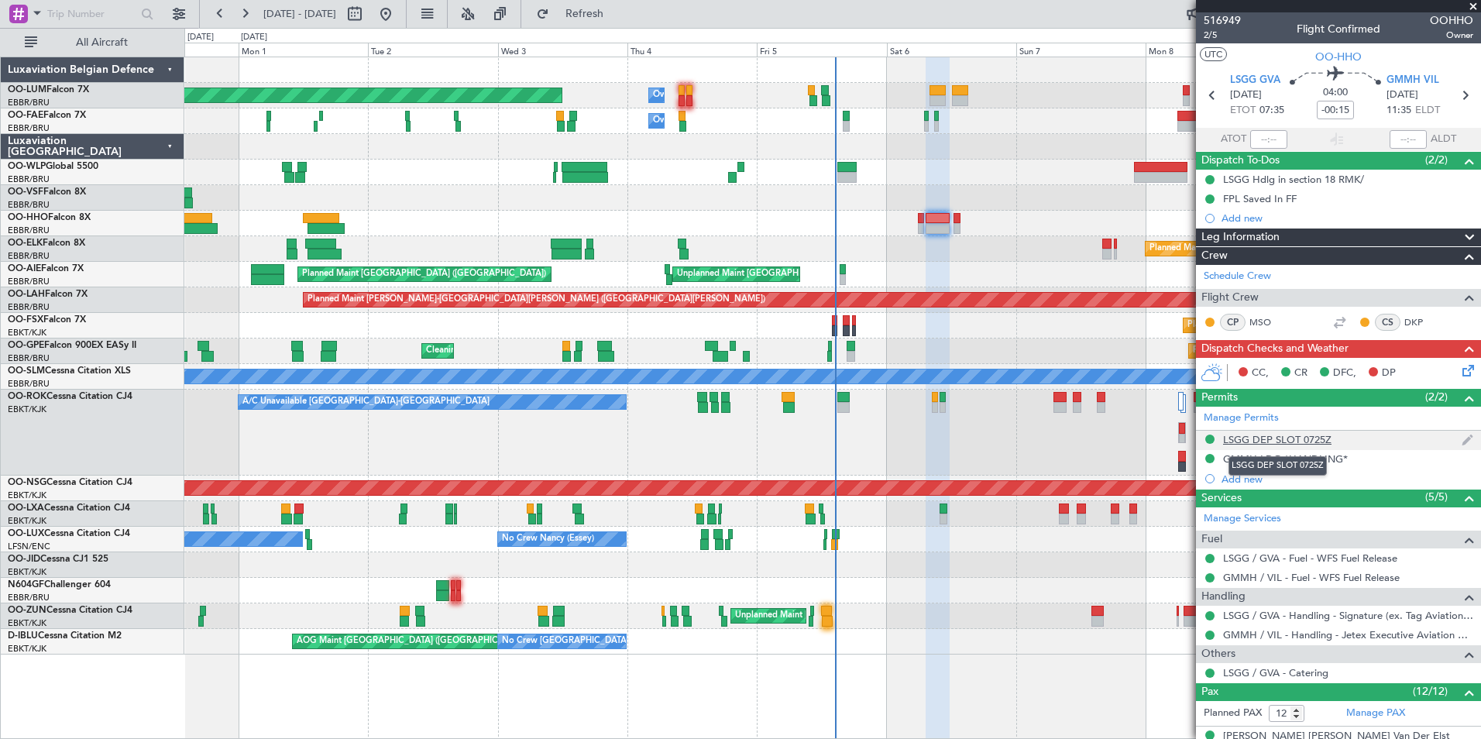
click at [1319, 435] on div "LSGG DEP SLOT 0725Z" at bounding box center [1277, 439] width 108 height 13
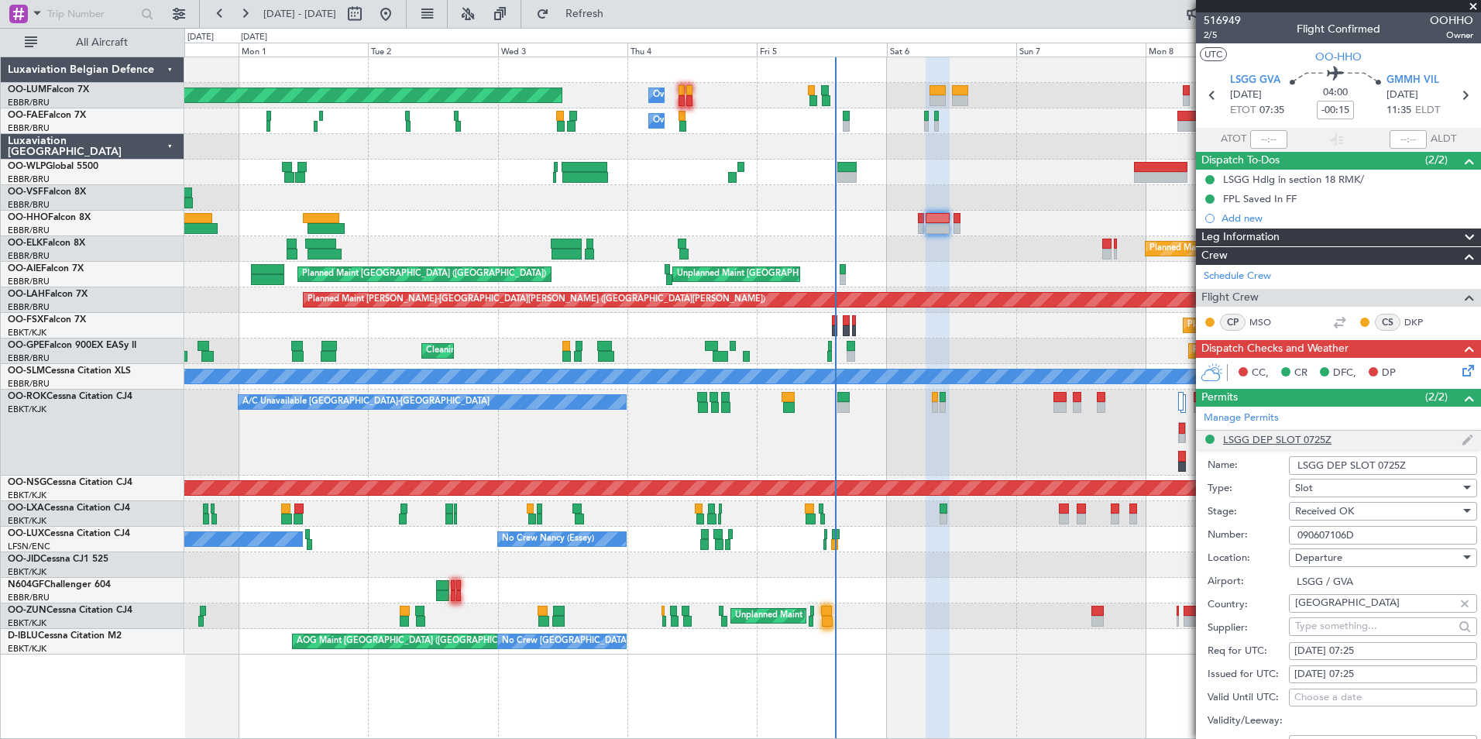
scroll to position [310, 0]
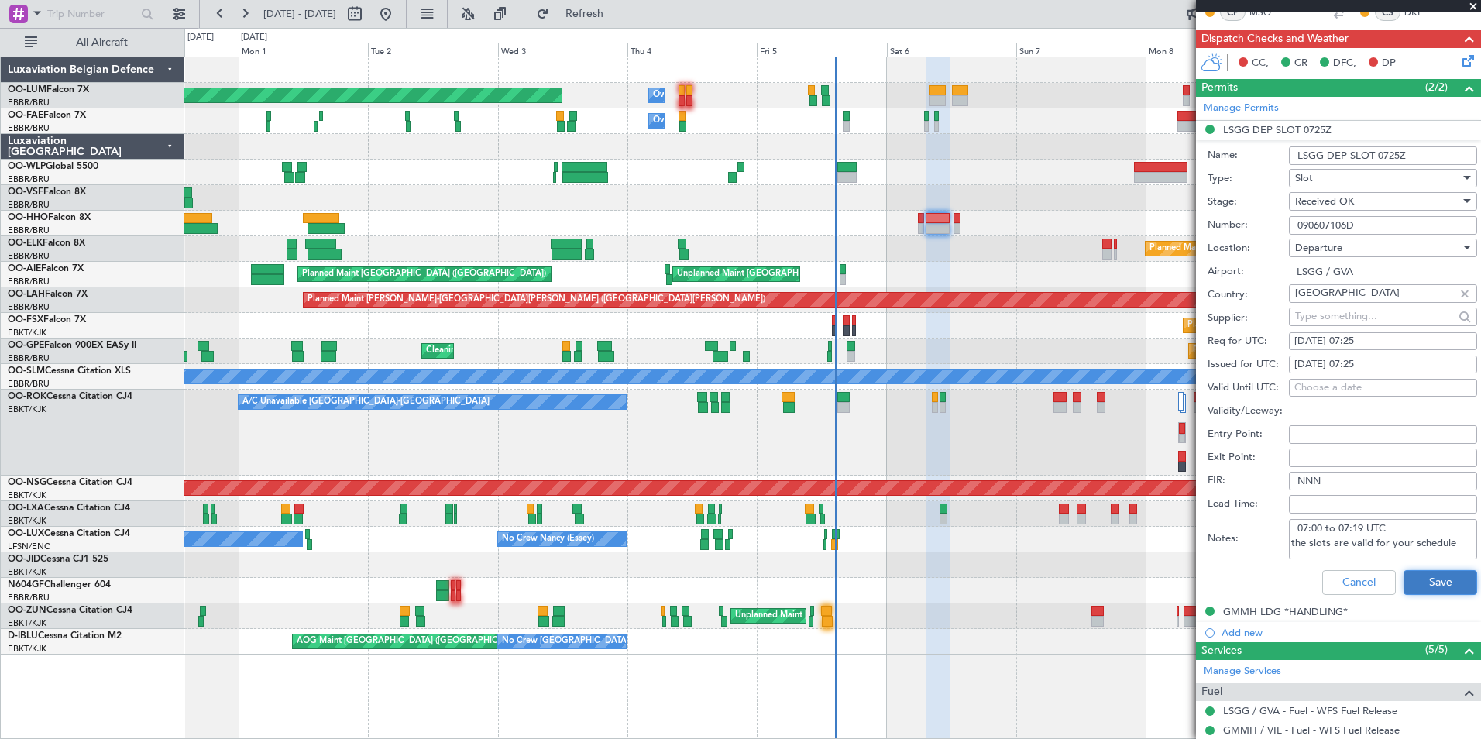
click at [1434, 588] on button "Save" at bounding box center [1441, 582] width 74 height 25
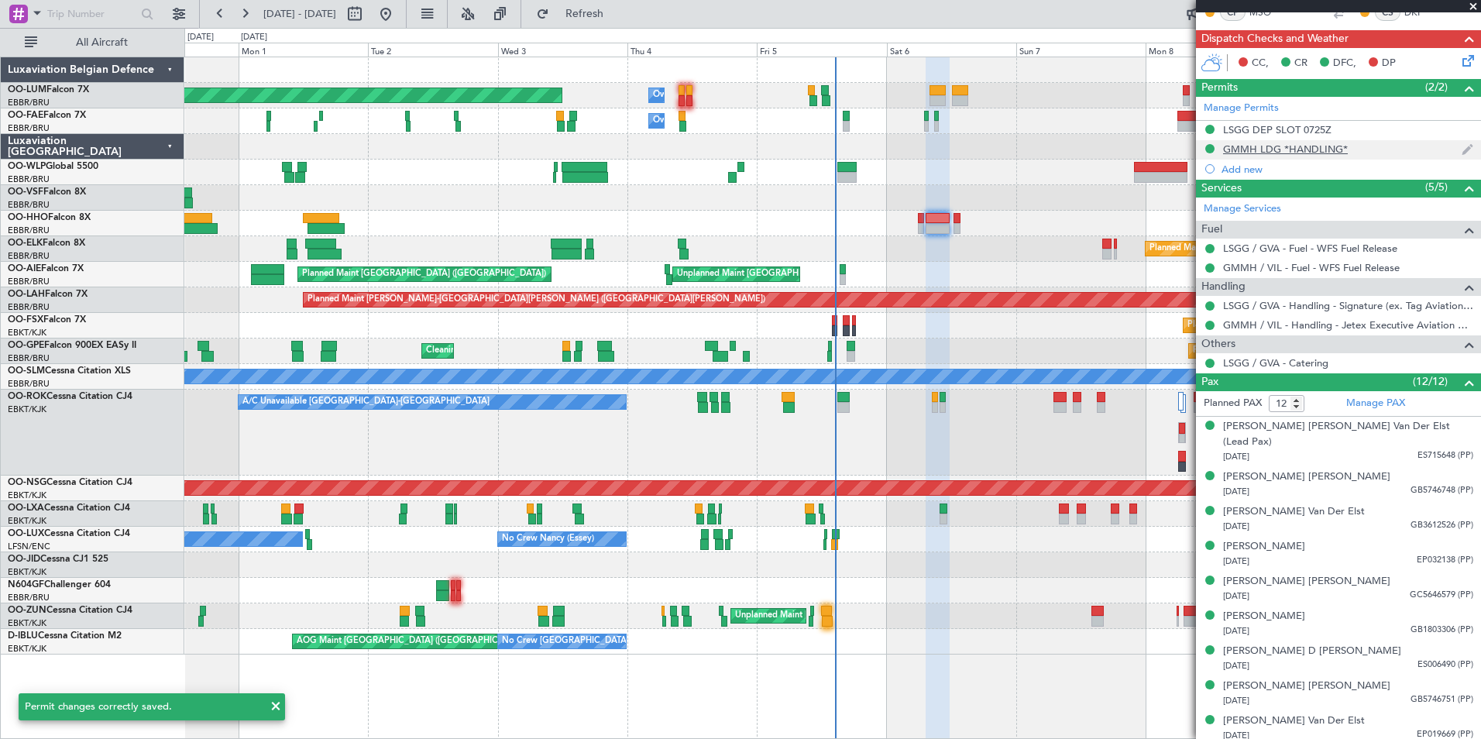
click at [1268, 145] on div "GMMH LDG *HANDLING*" at bounding box center [1285, 149] width 125 height 13
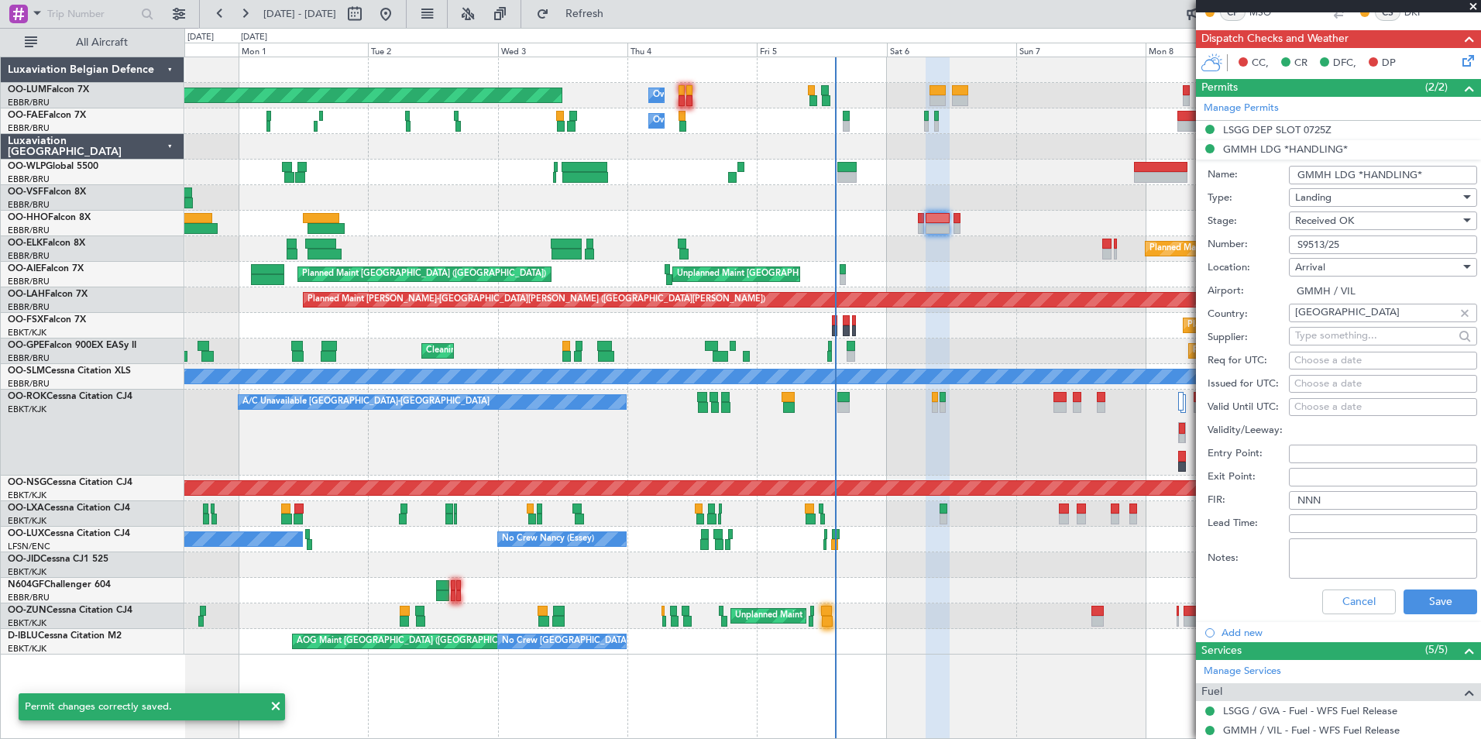
click at [1433, 622] on li "Add new" at bounding box center [1338, 631] width 285 height 19
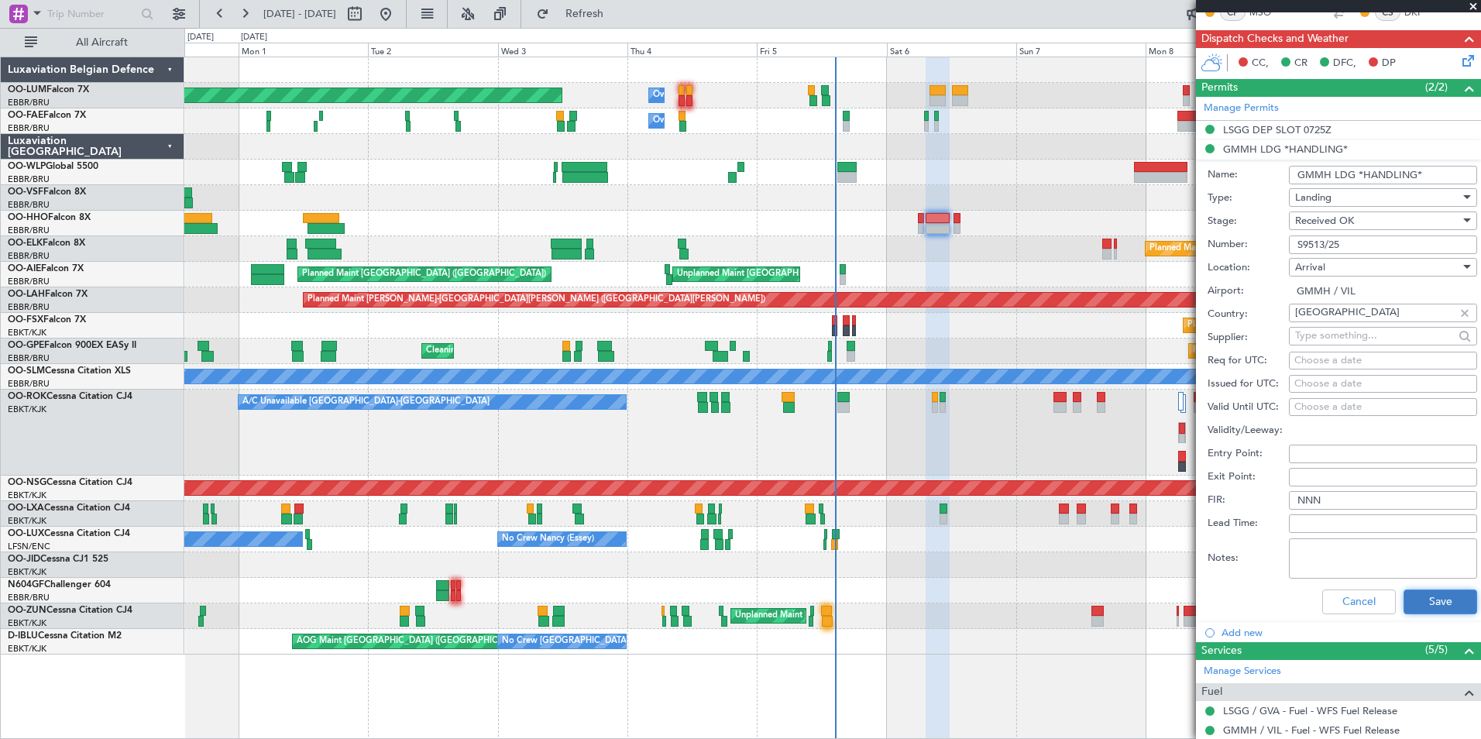
click at [1421, 597] on button "Save" at bounding box center [1441, 602] width 74 height 25
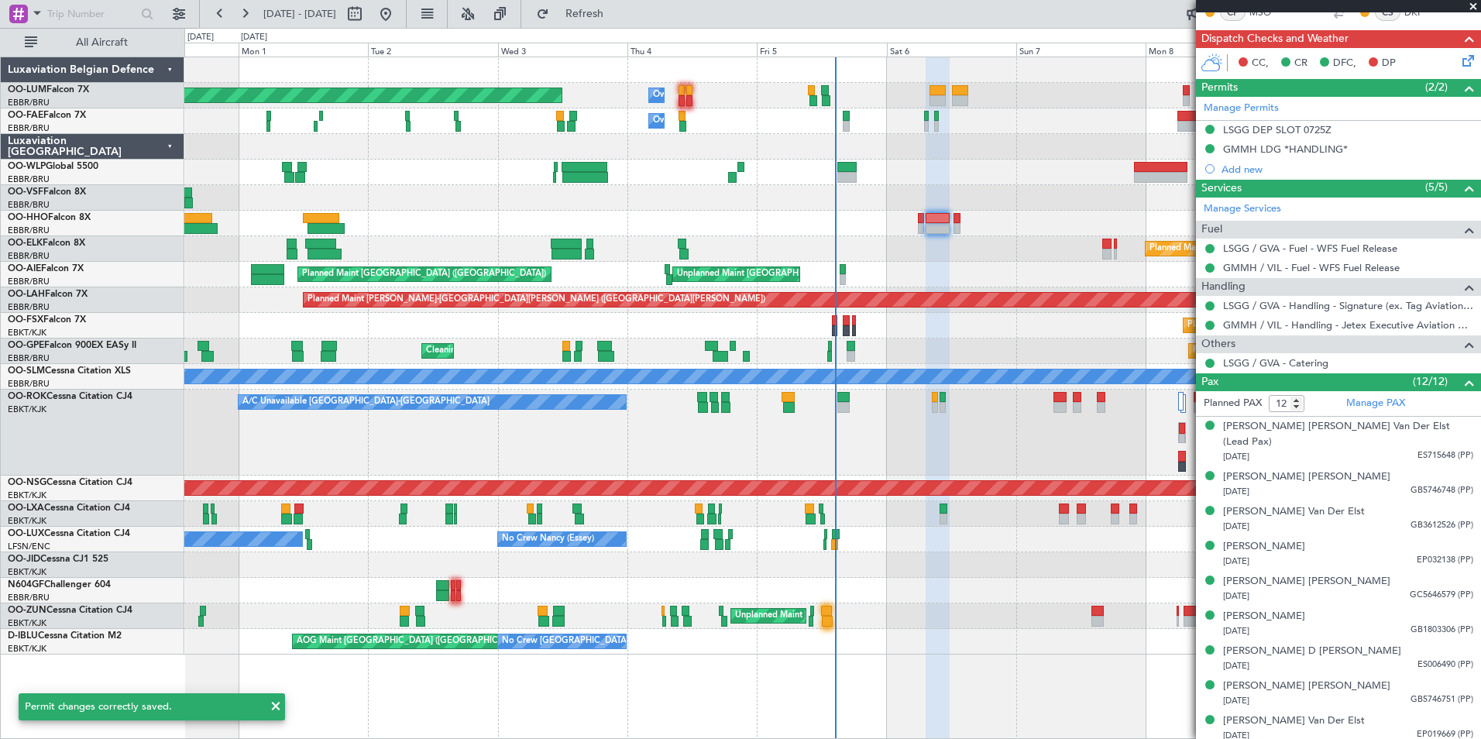
click at [1472, 3] on span at bounding box center [1473, 7] width 15 height 14
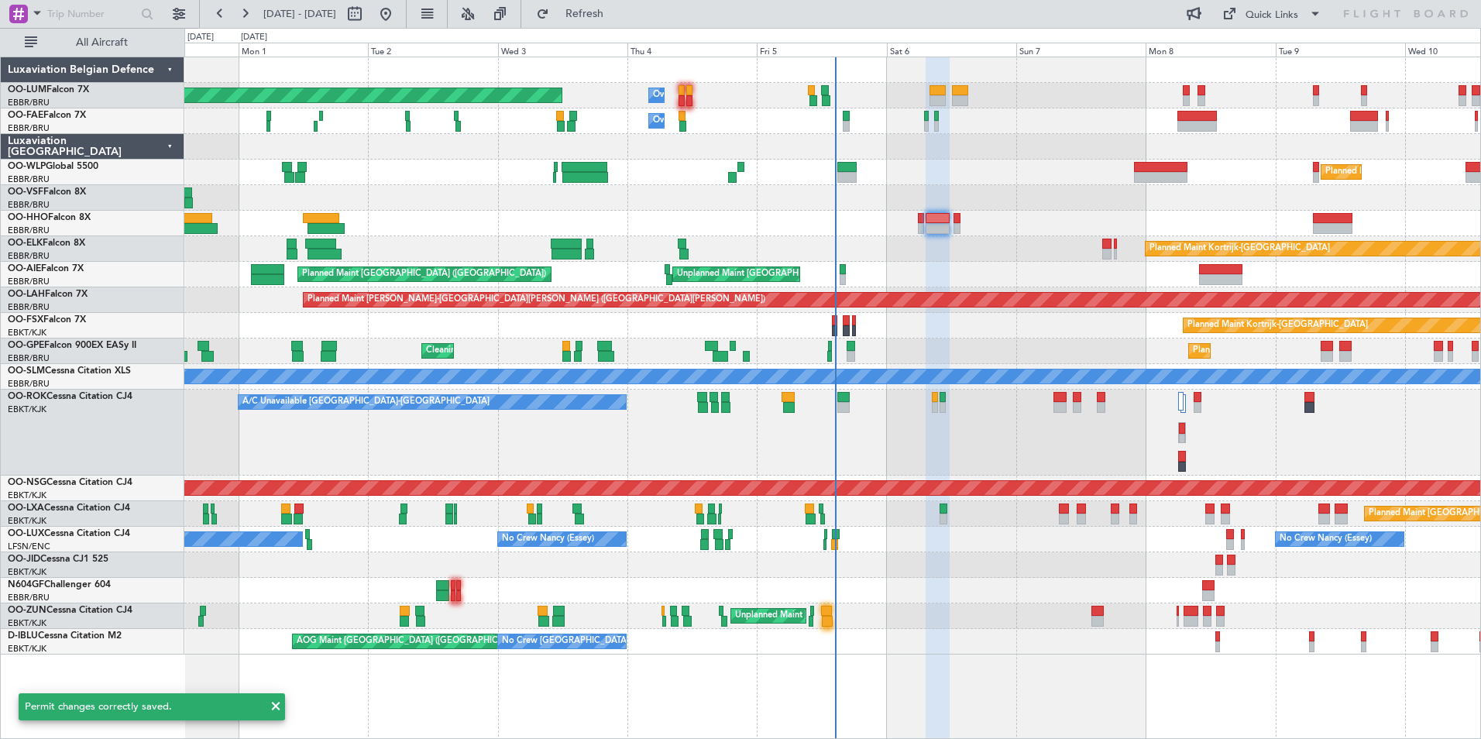
type input "0"
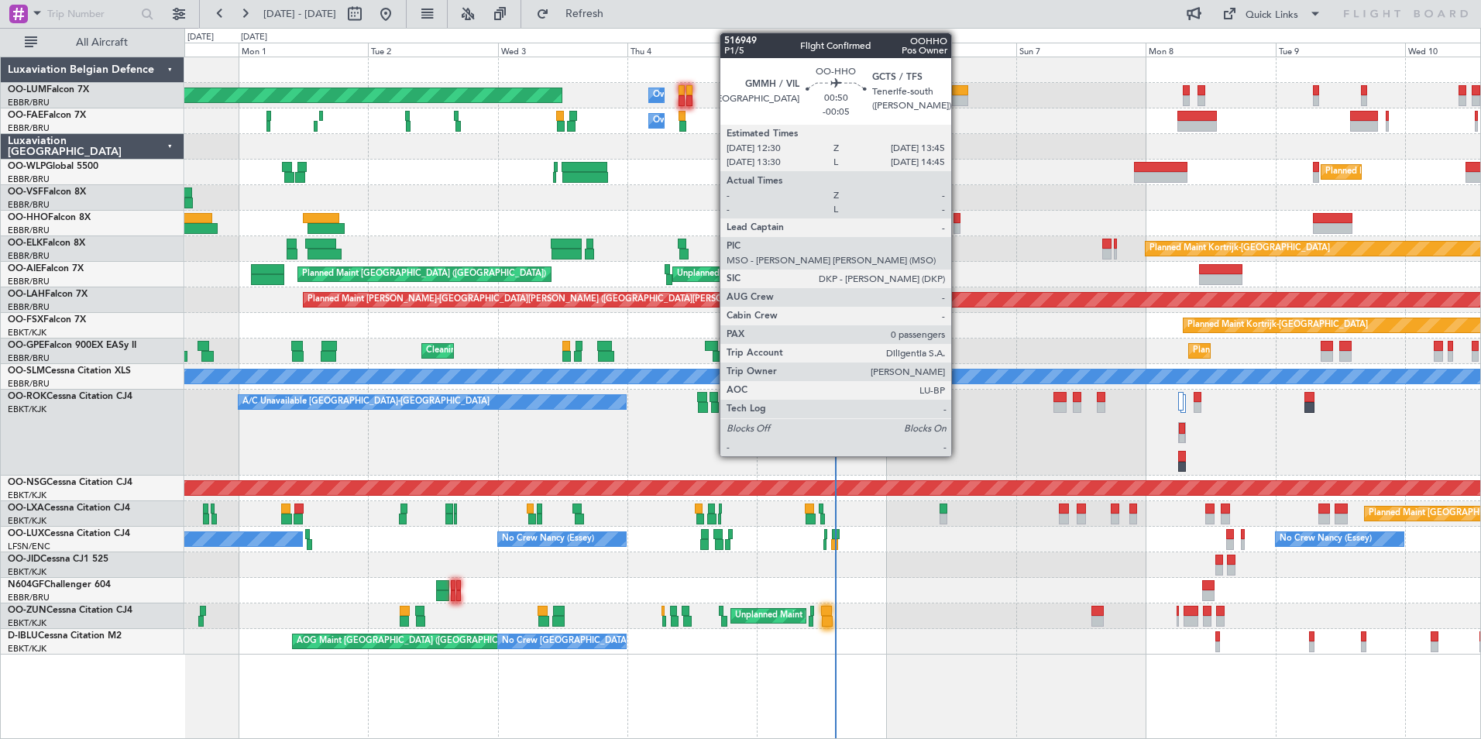
click at [958, 215] on div at bounding box center [957, 218] width 7 height 11
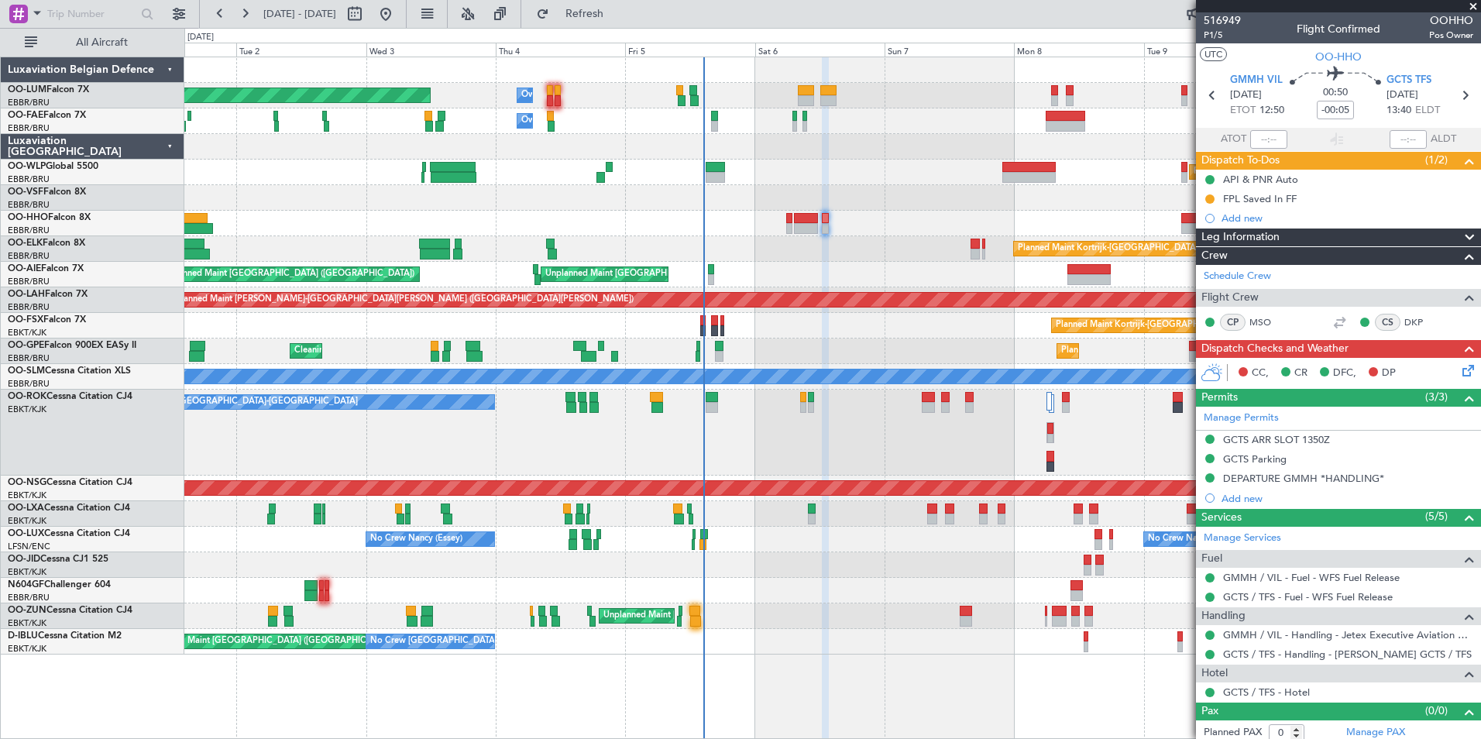
click at [955, 633] on div "AOG Maint Brussels (Brussels National) No Crew Brussels (Brussels National) No …" at bounding box center [832, 642] width 1296 height 26
click at [618, 10] on span "Refresh" at bounding box center [584, 14] width 65 height 11
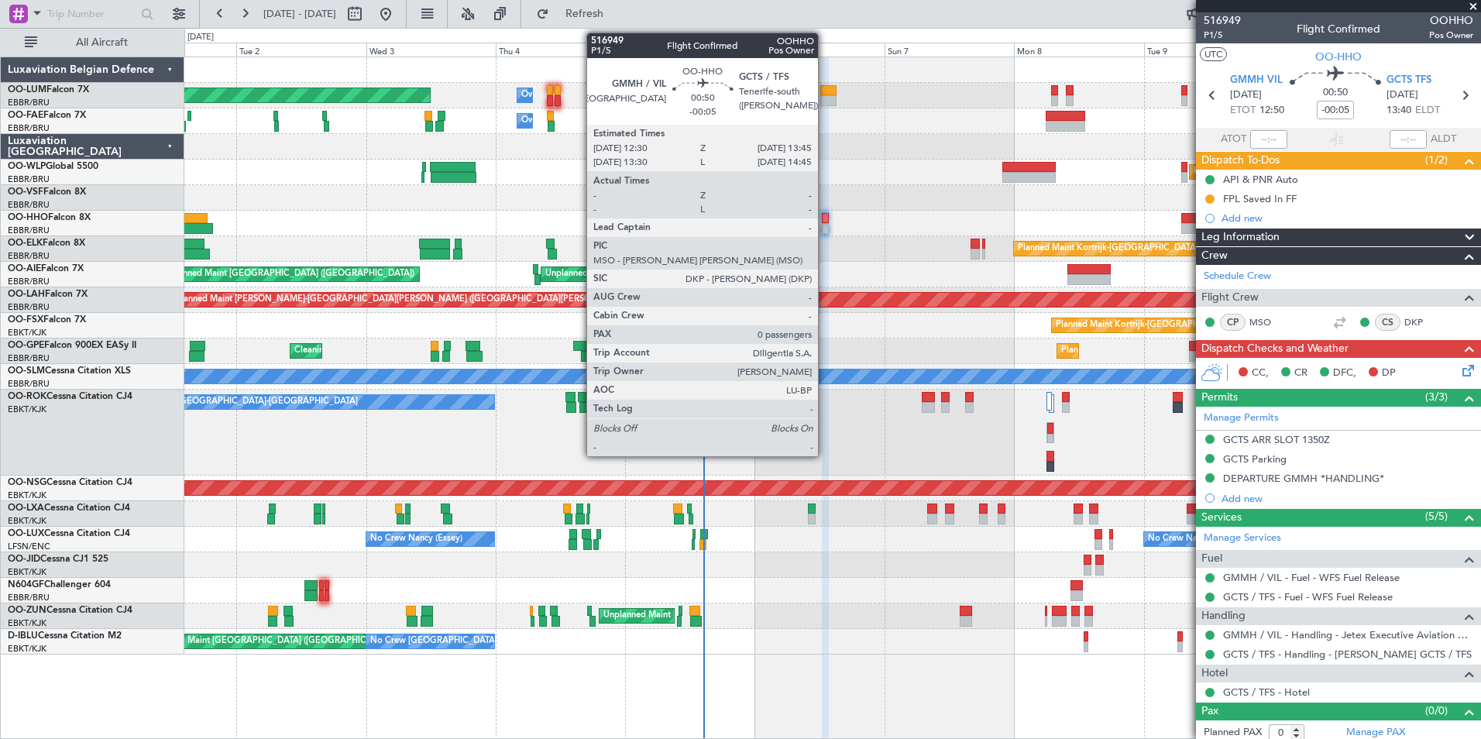
click at [825, 218] on div at bounding box center [825, 218] width 7 height 11
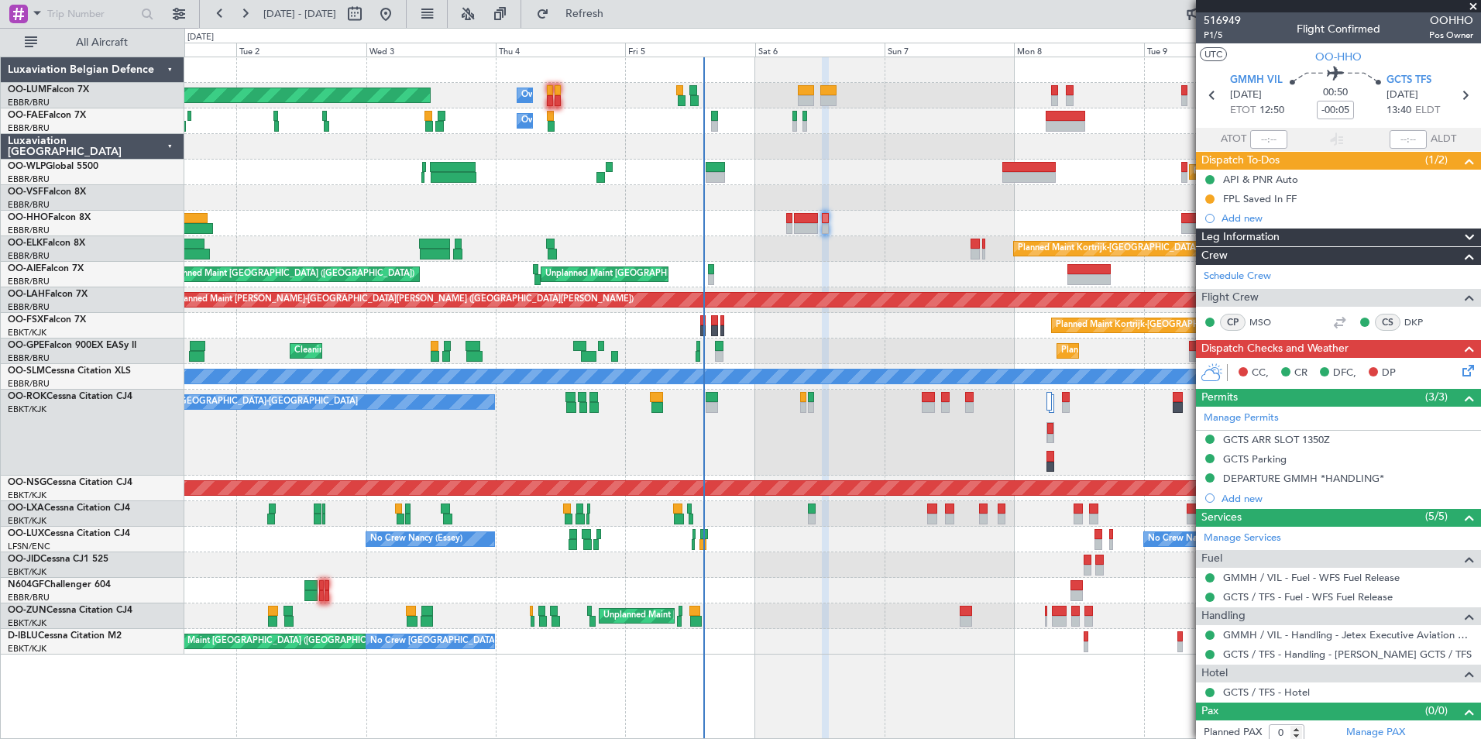
click at [1252, 446] on mat-tooltip-component "GCTS ARR SLOT 1350Z" at bounding box center [1277, 466] width 119 height 41
click at [1275, 442] on div "GCTS ARR SLOT 1350Z" at bounding box center [1276, 439] width 107 height 13
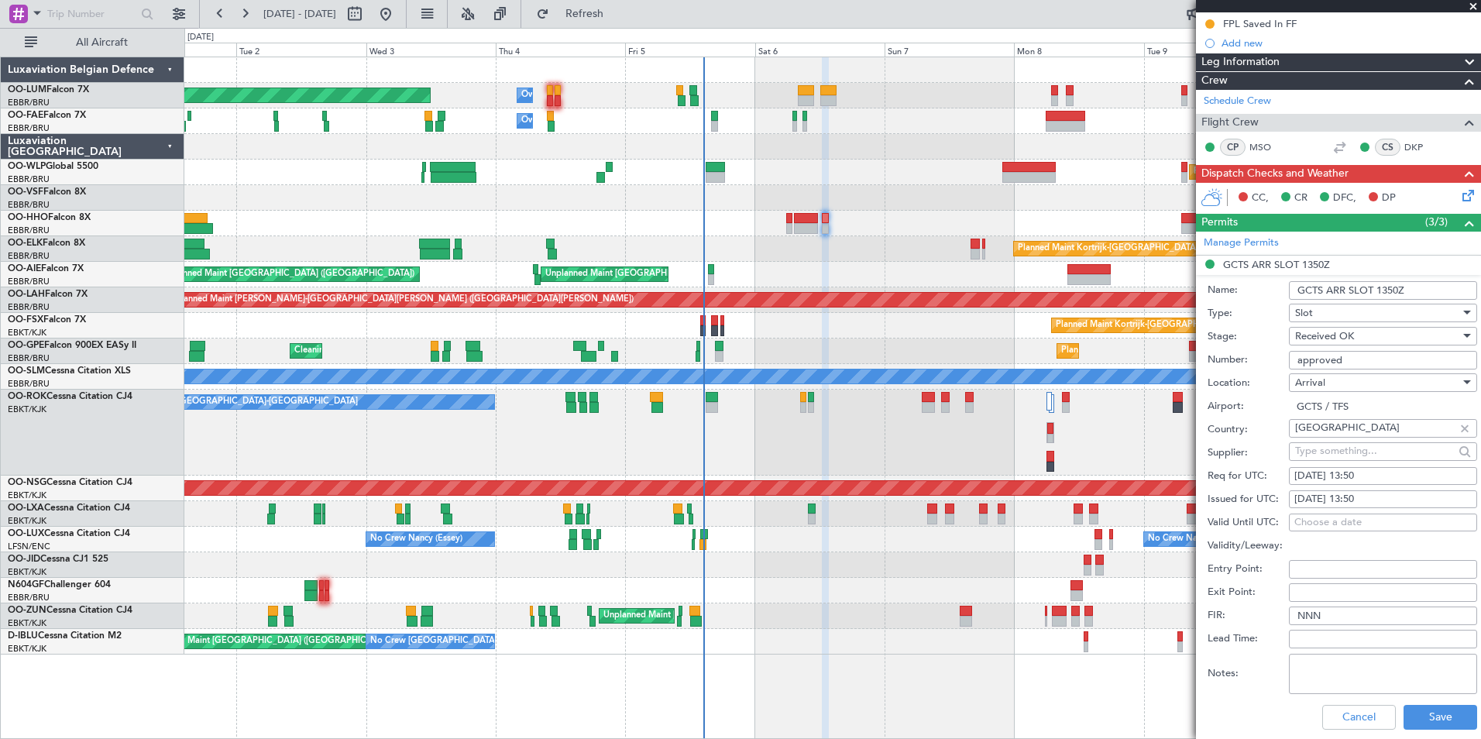
scroll to position [310, 0]
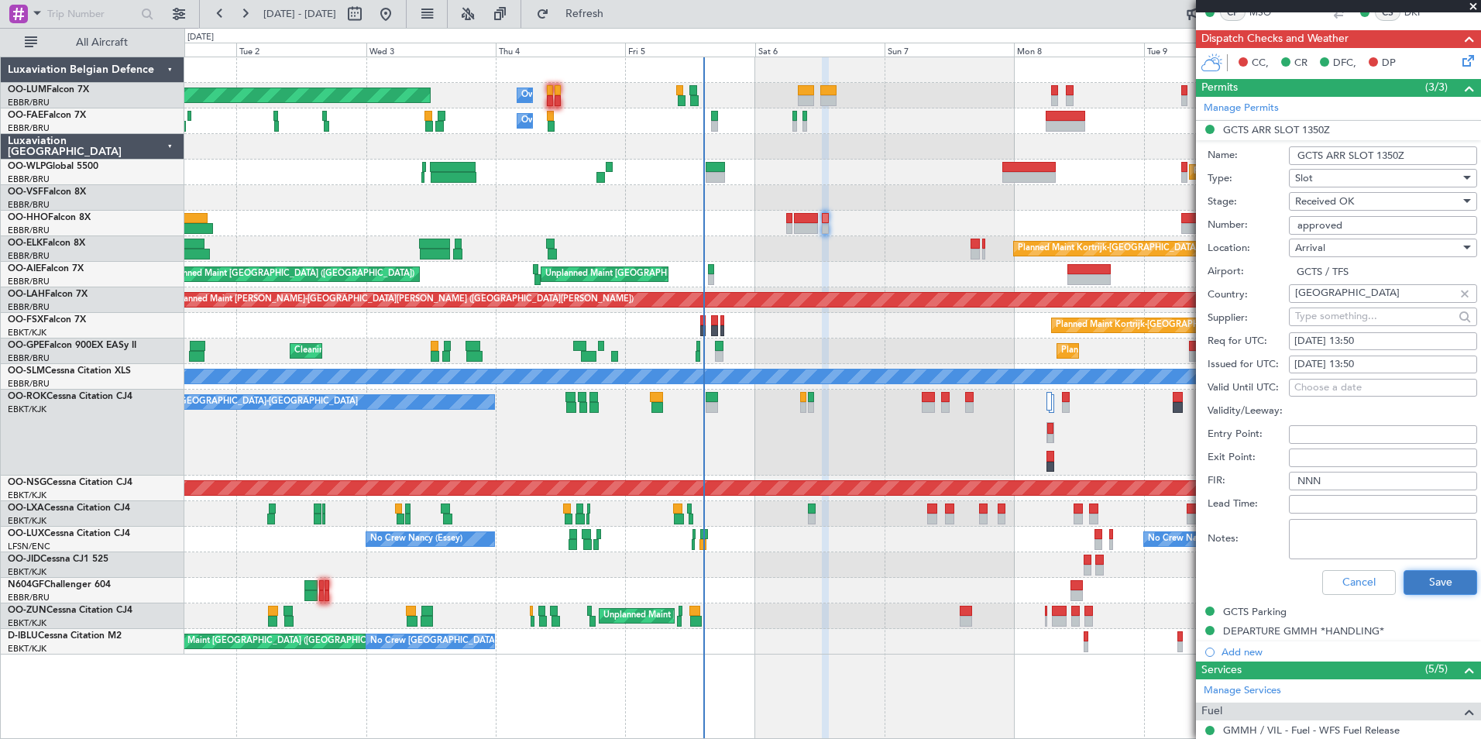
click at [1426, 586] on button "Save" at bounding box center [1441, 582] width 74 height 25
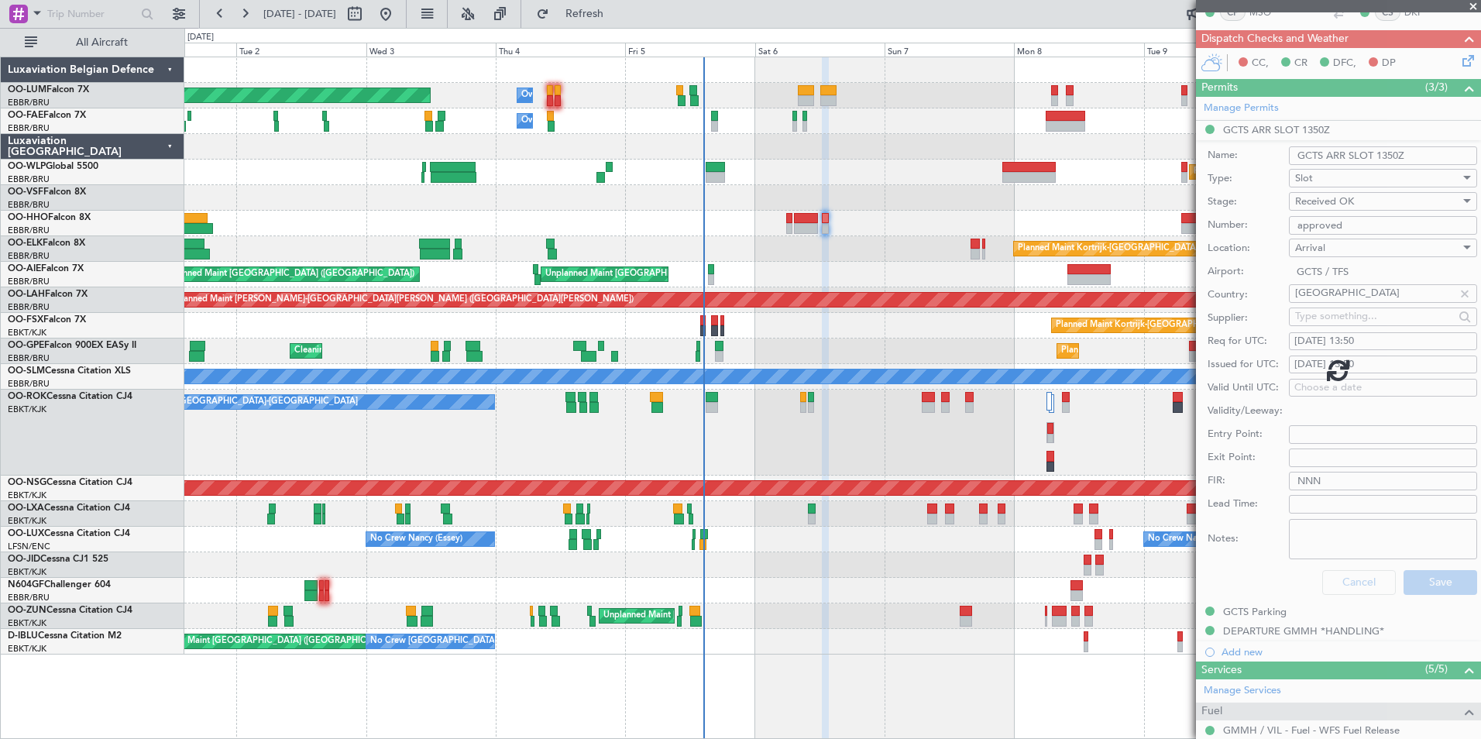
scroll to position [6, 0]
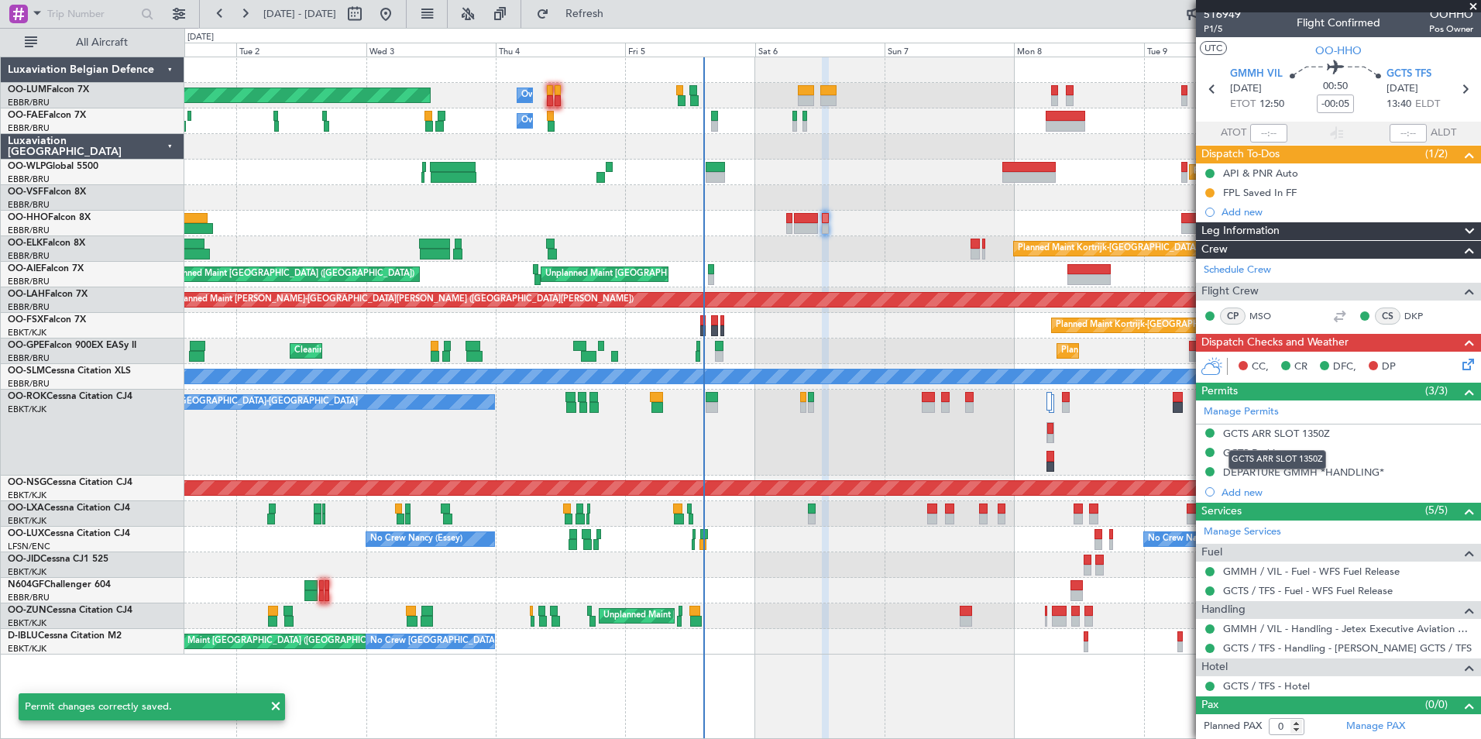
click at [1254, 453] on div "GCTS ARR SLOT 1350Z" at bounding box center [1278, 459] width 98 height 19
click at [1295, 463] on div "DEPARTURE GMMH *HANDLING*" at bounding box center [1338, 472] width 285 height 19
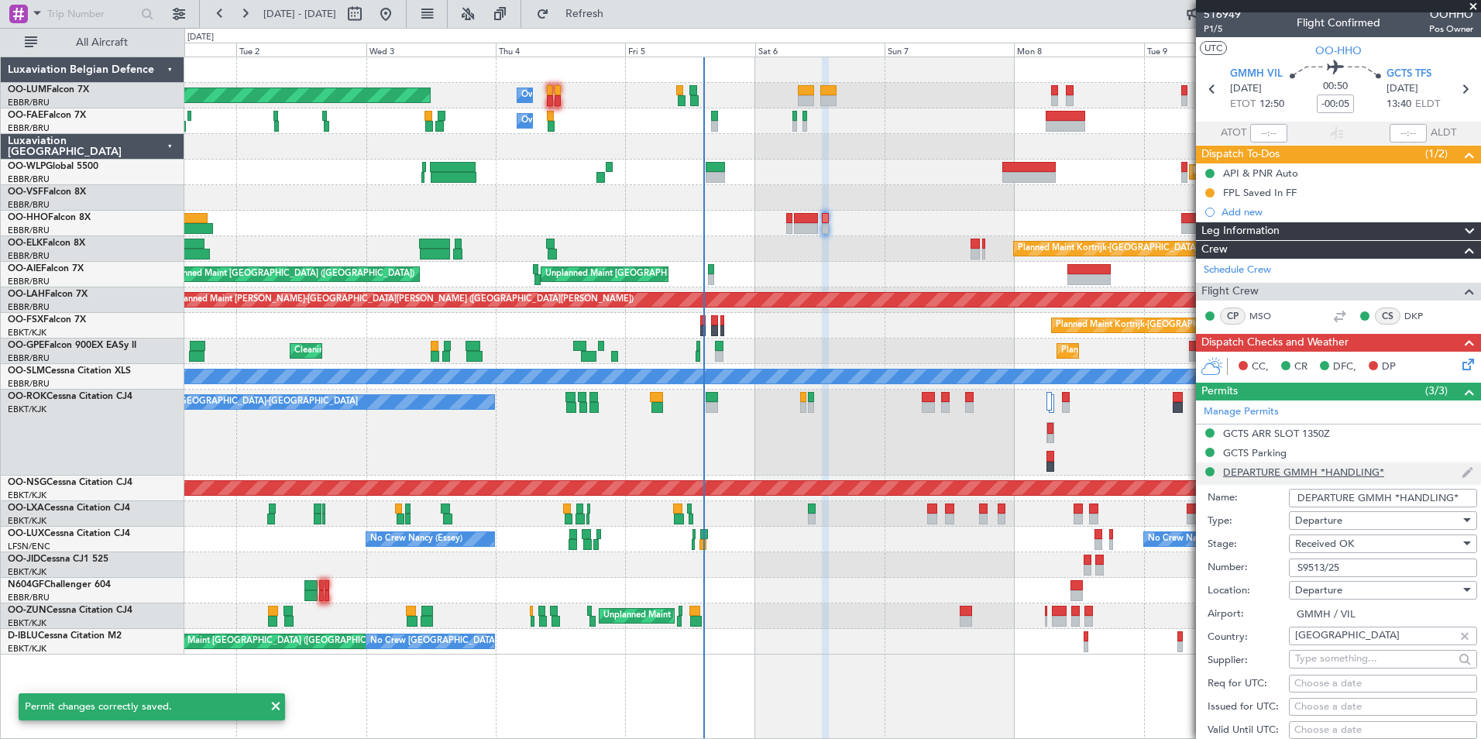
scroll to position [310, 0]
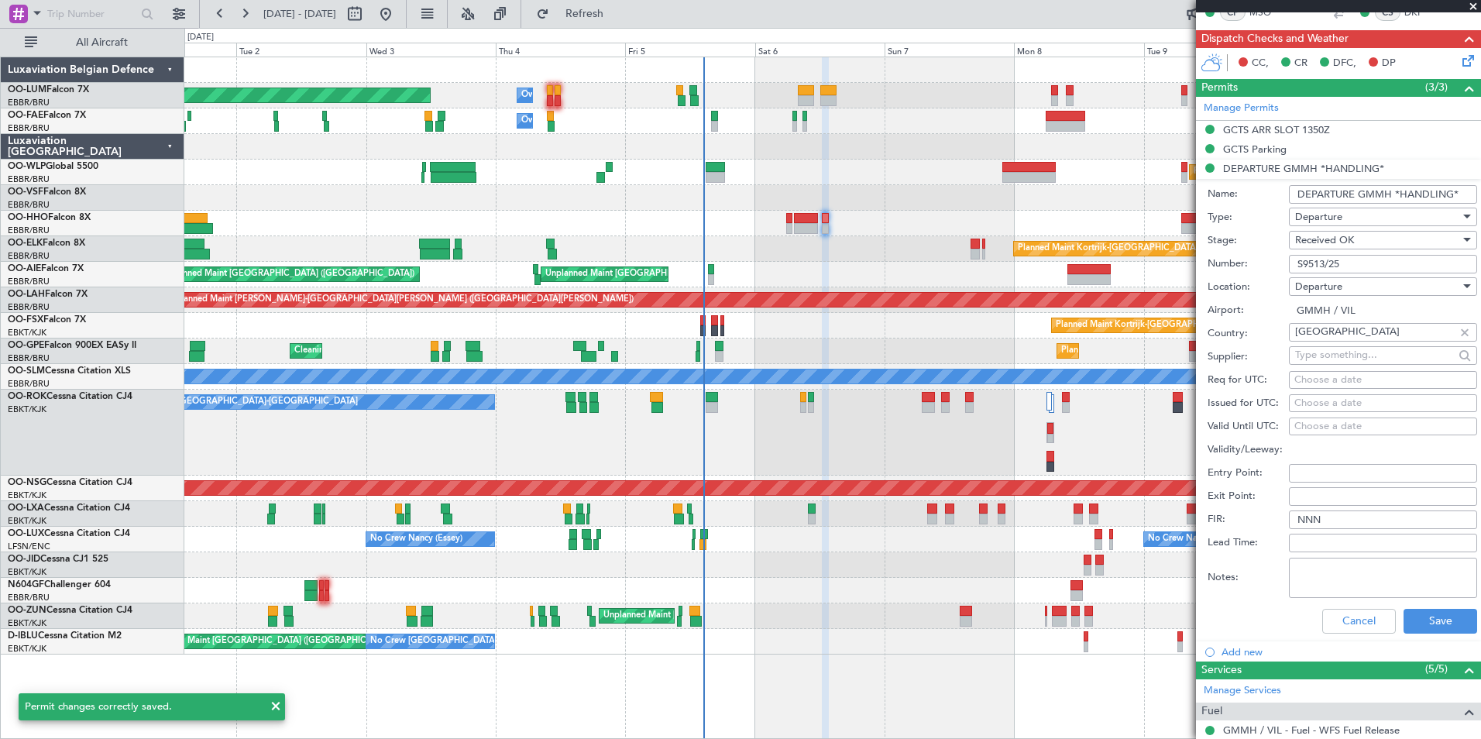
drag, startPoint x: 1367, startPoint y: 256, endPoint x: 1256, endPoint y: 270, distance: 111.6
click at [1256, 270] on div "Number: S9513/25" at bounding box center [1343, 264] width 270 height 23
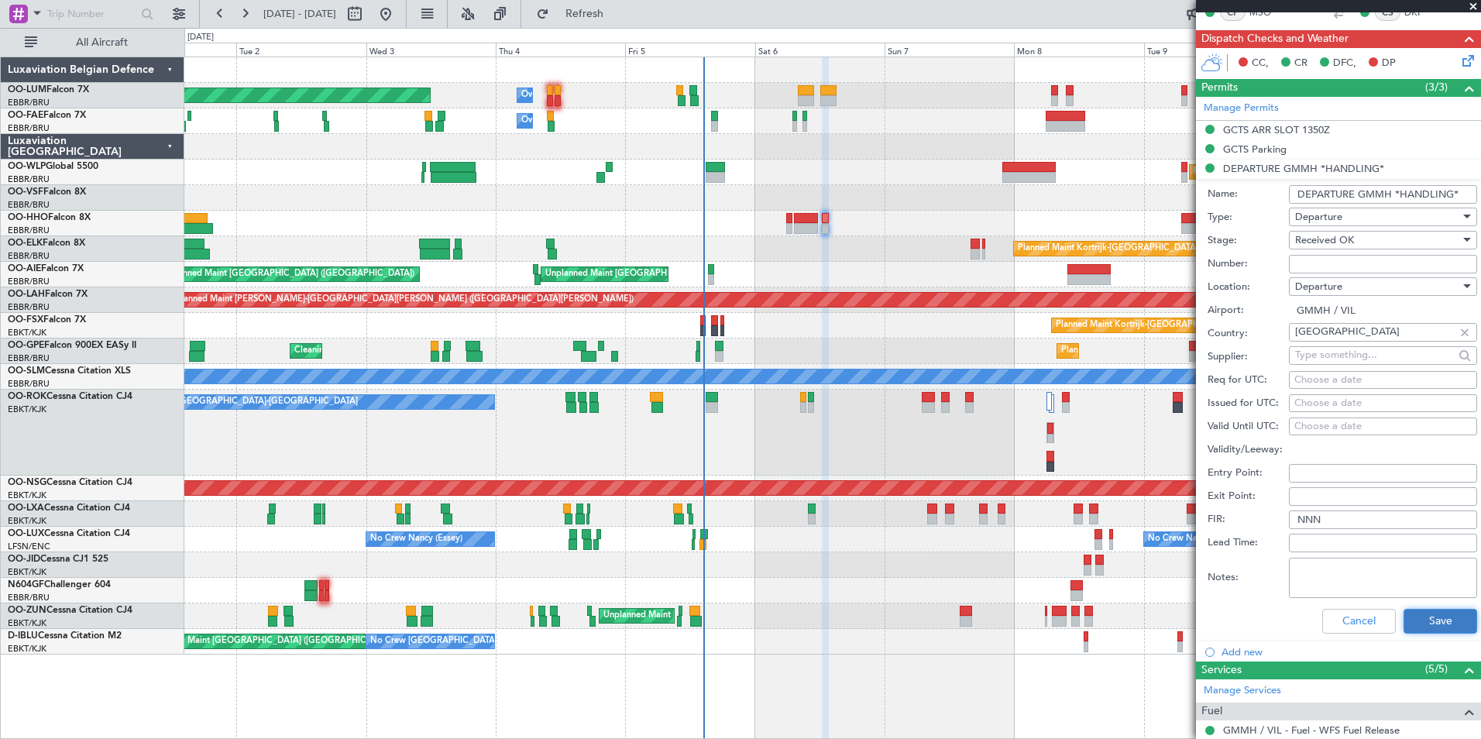
click at [1437, 631] on button "Save" at bounding box center [1441, 621] width 74 height 25
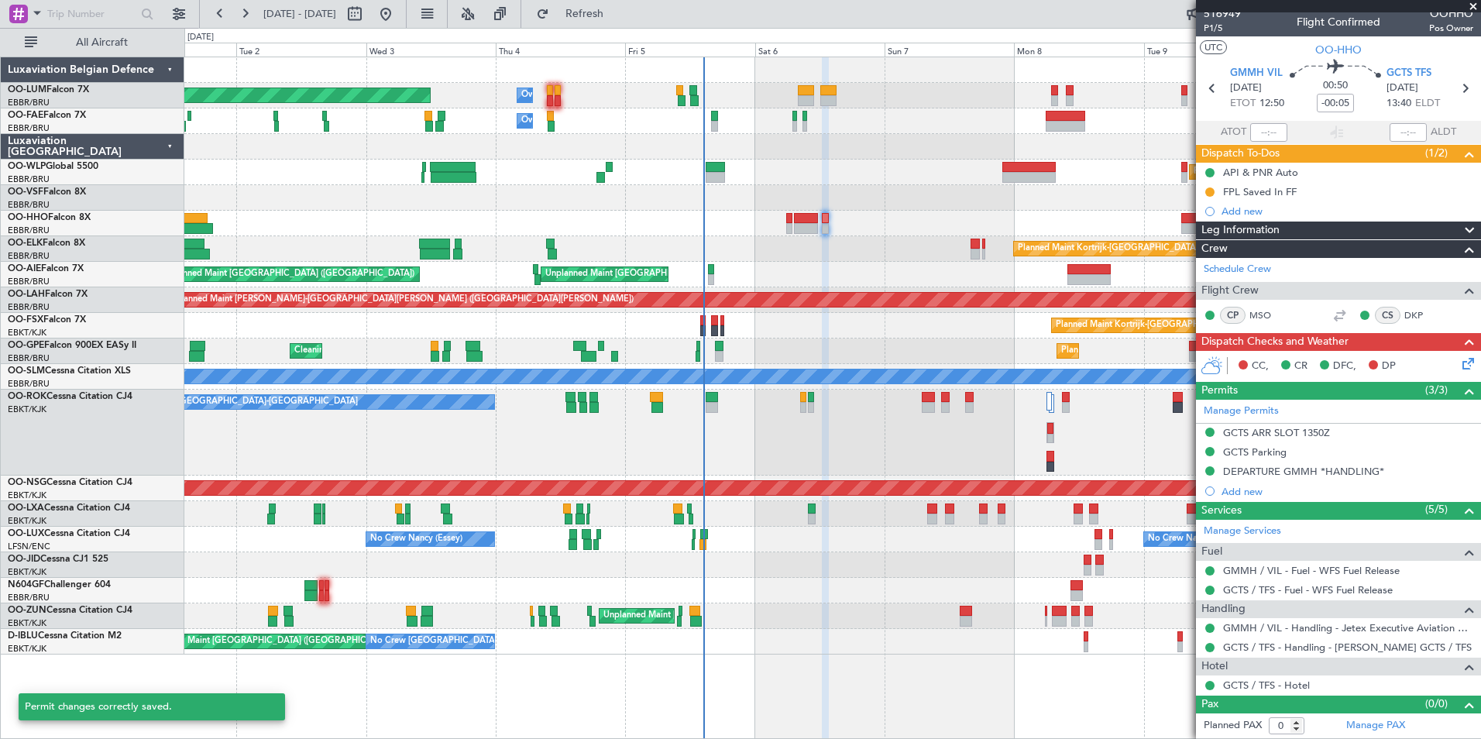
scroll to position [6, 0]
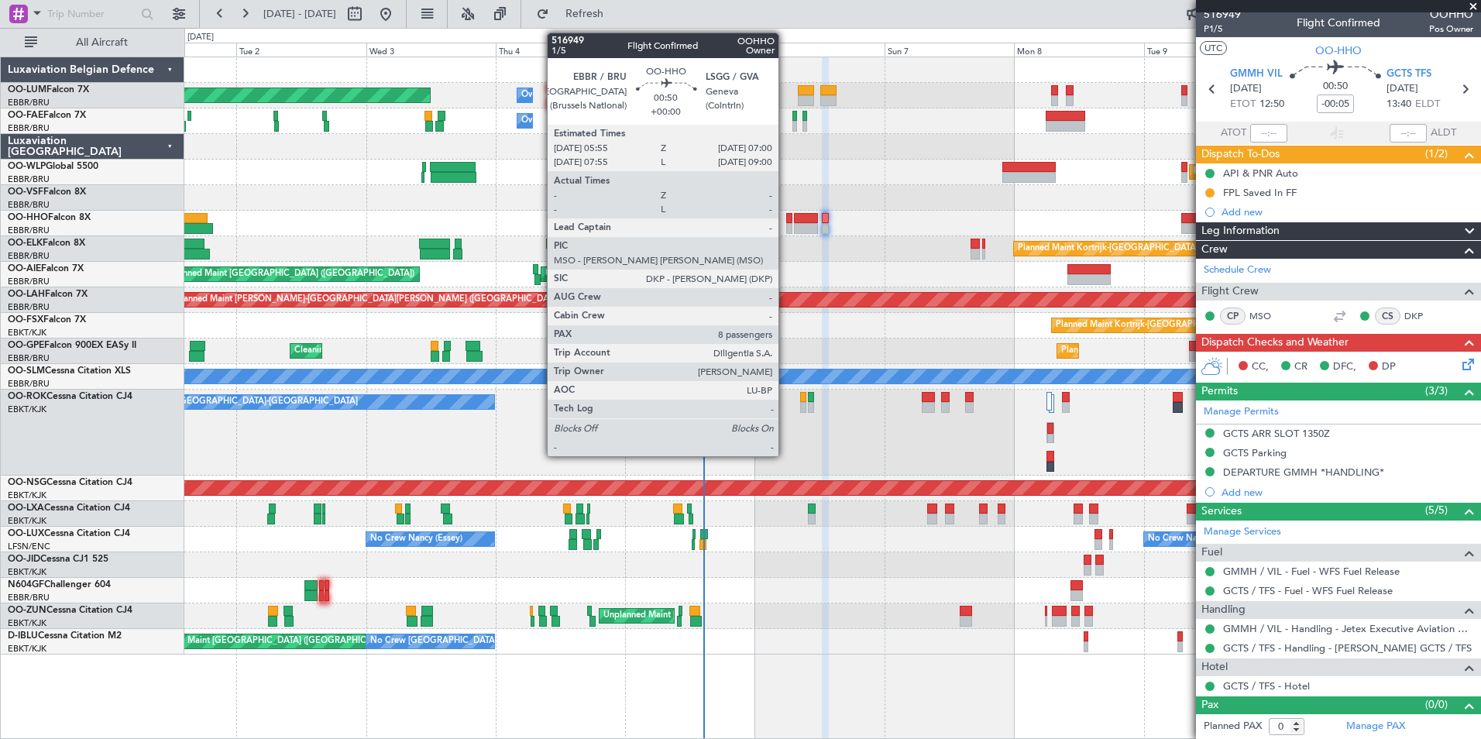
click at [786, 216] on div at bounding box center [789, 218] width 6 height 11
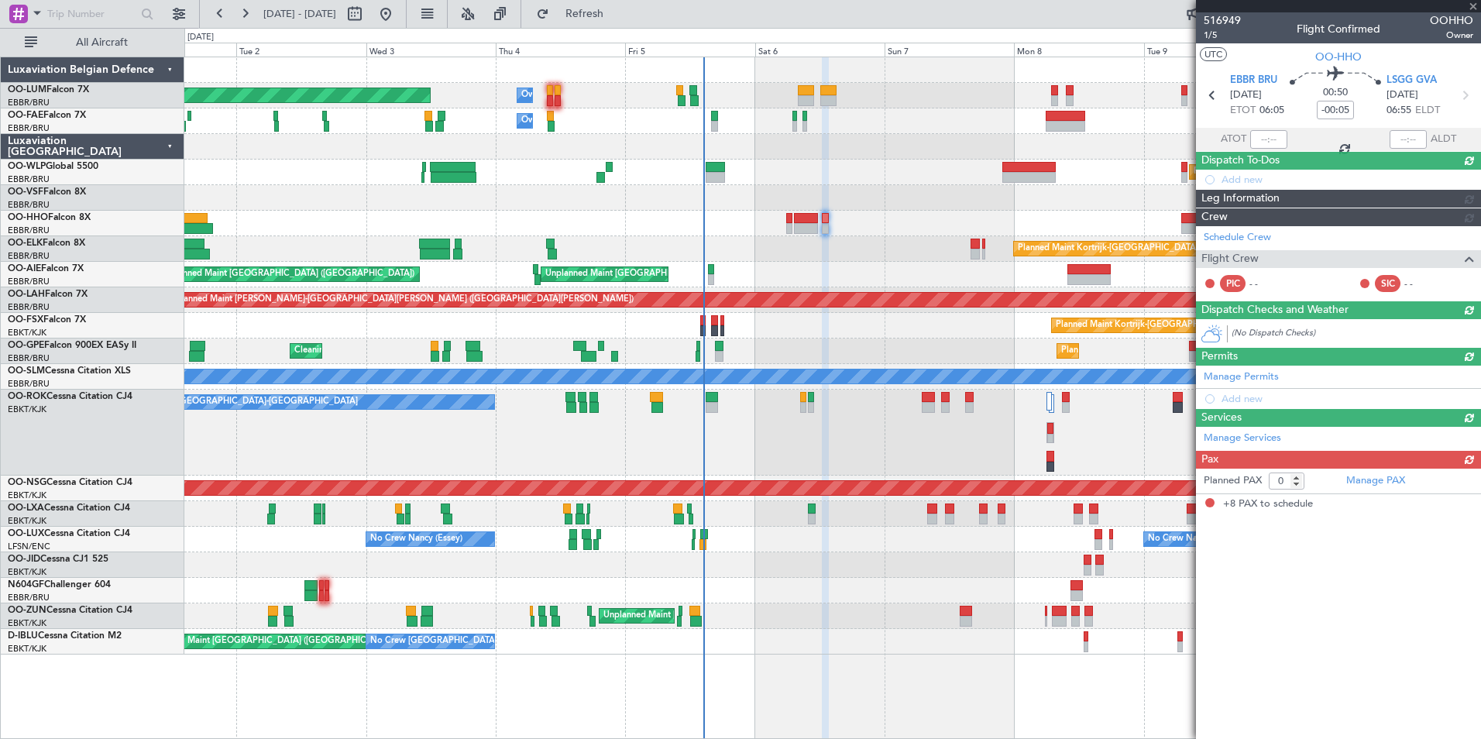
type input "8"
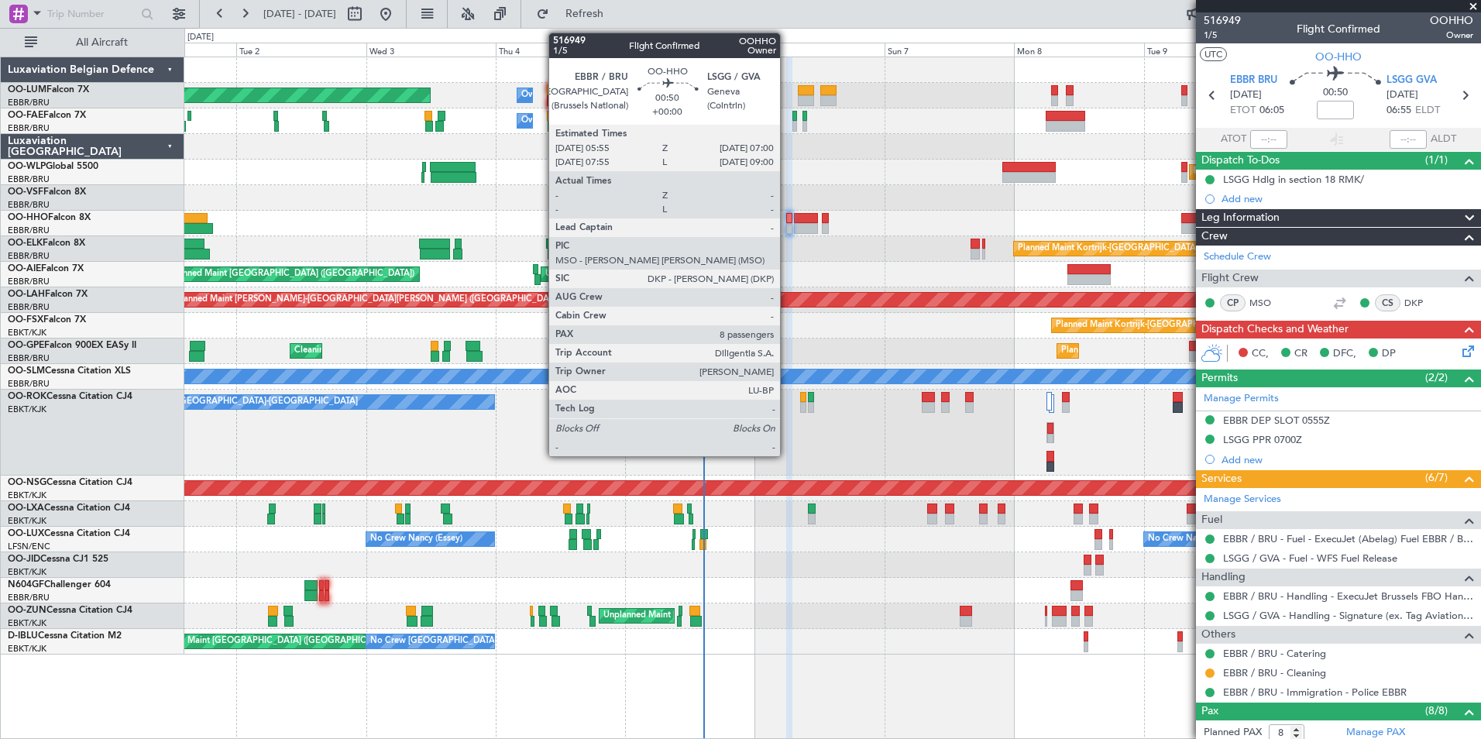
click at [787, 215] on div at bounding box center [789, 218] width 6 height 11
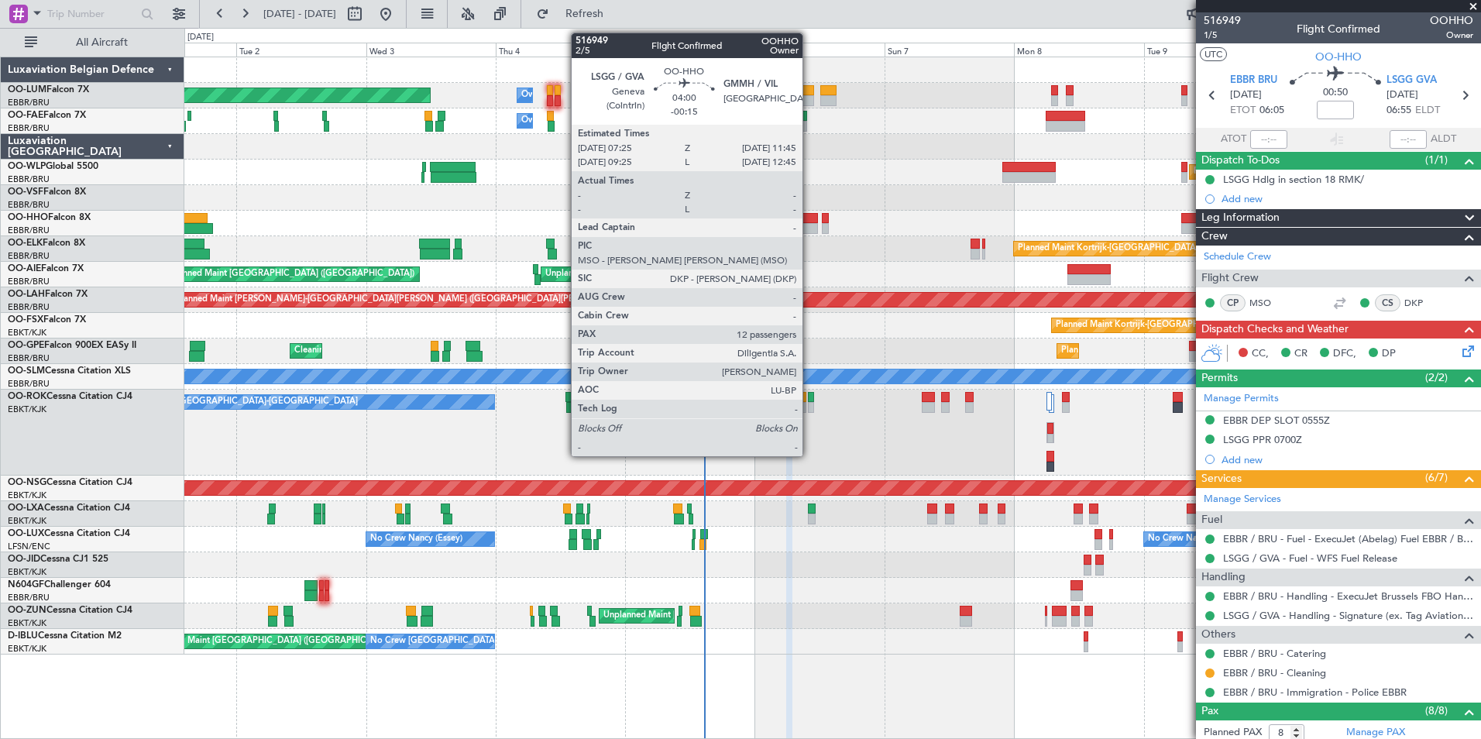
click at [810, 225] on div at bounding box center [806, 228] width 24 height 11
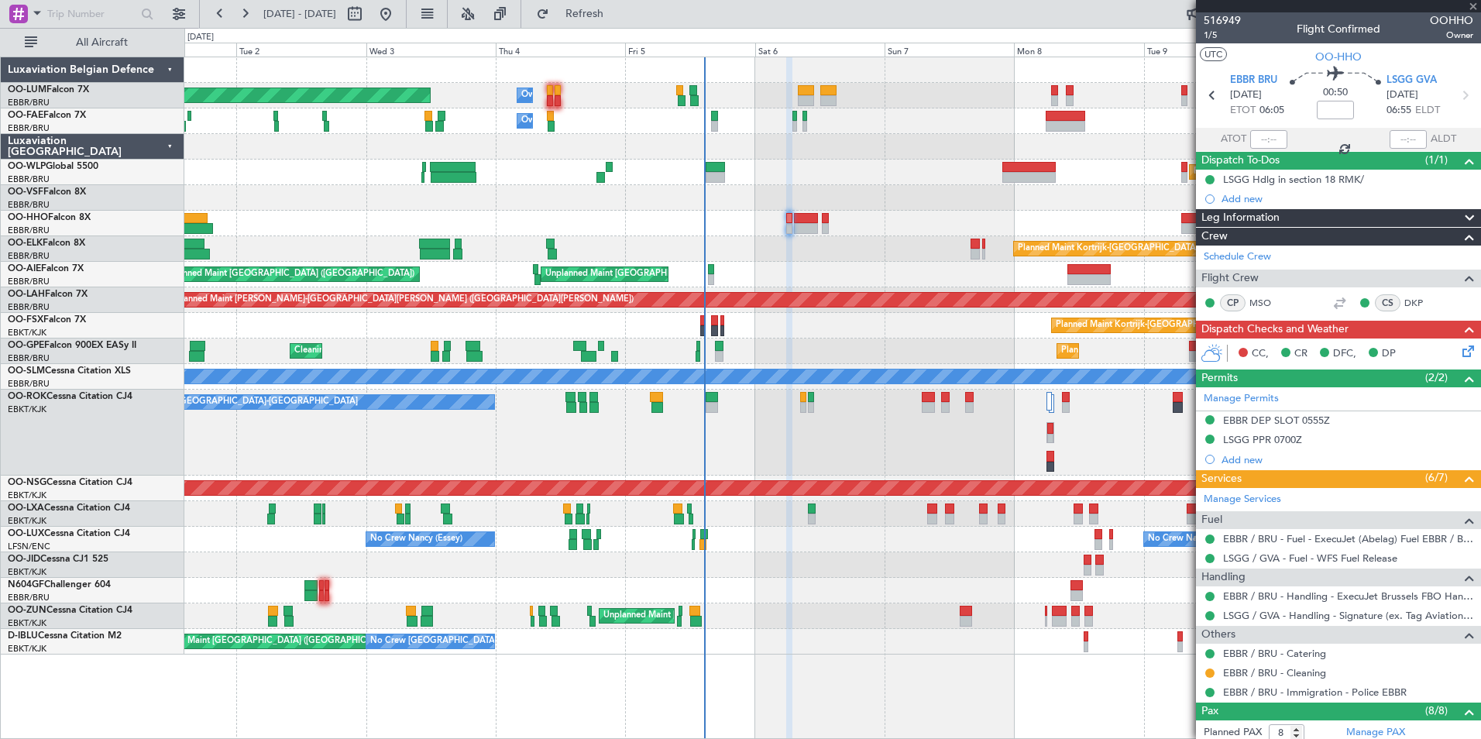
type input "-00:15"
type input "12"
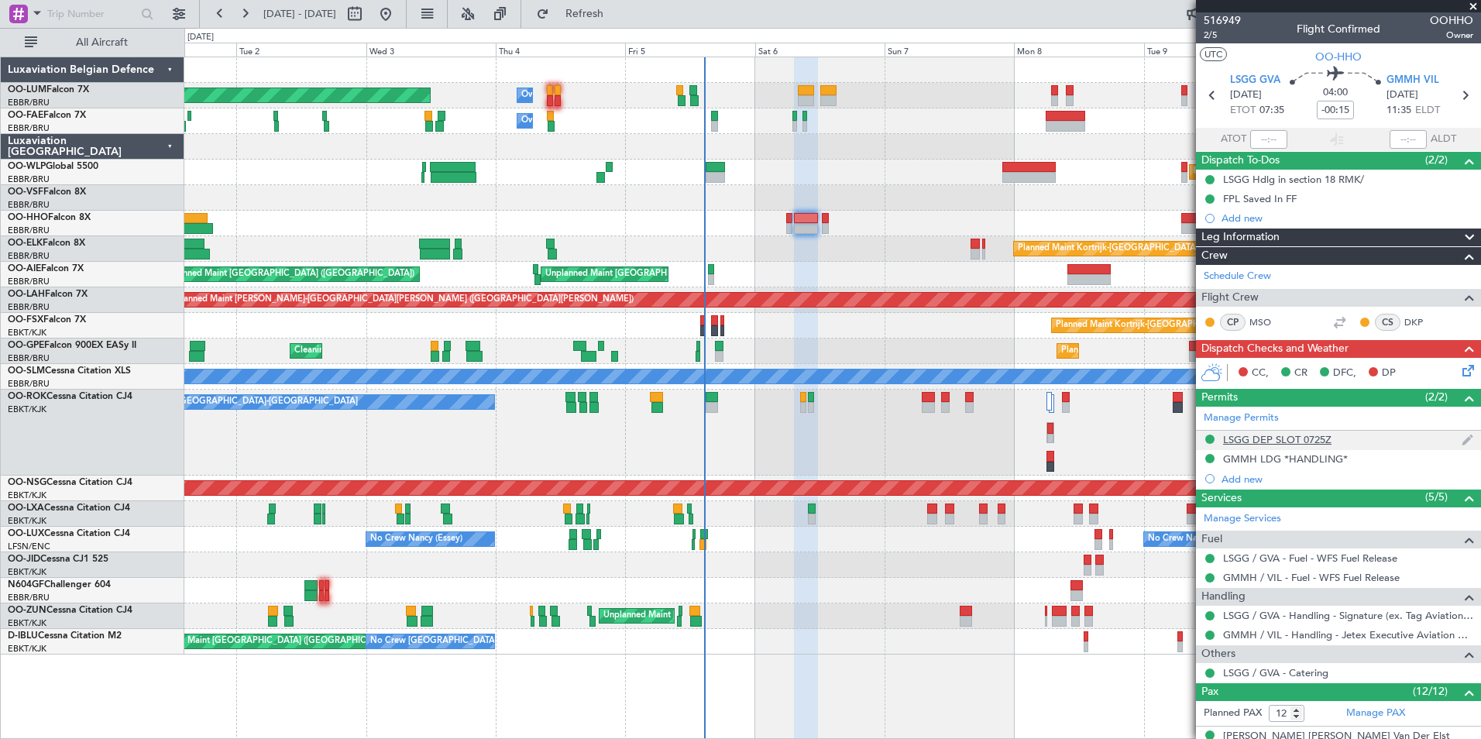
click at [1302, 446] on div "LSGG DEP SLOT 0725Z" at bounding box center [1338, 440] width 285 height 19
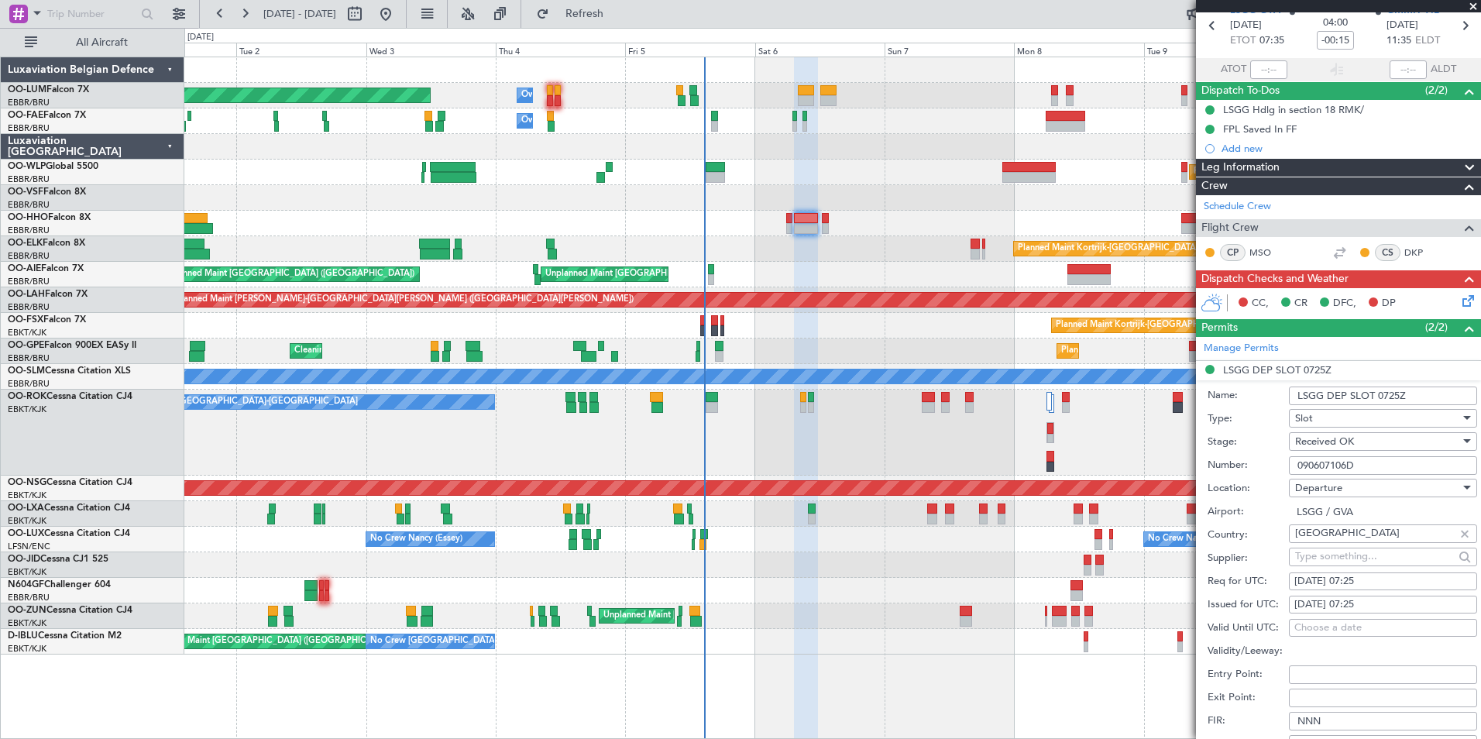
scroll to position [232, 0]
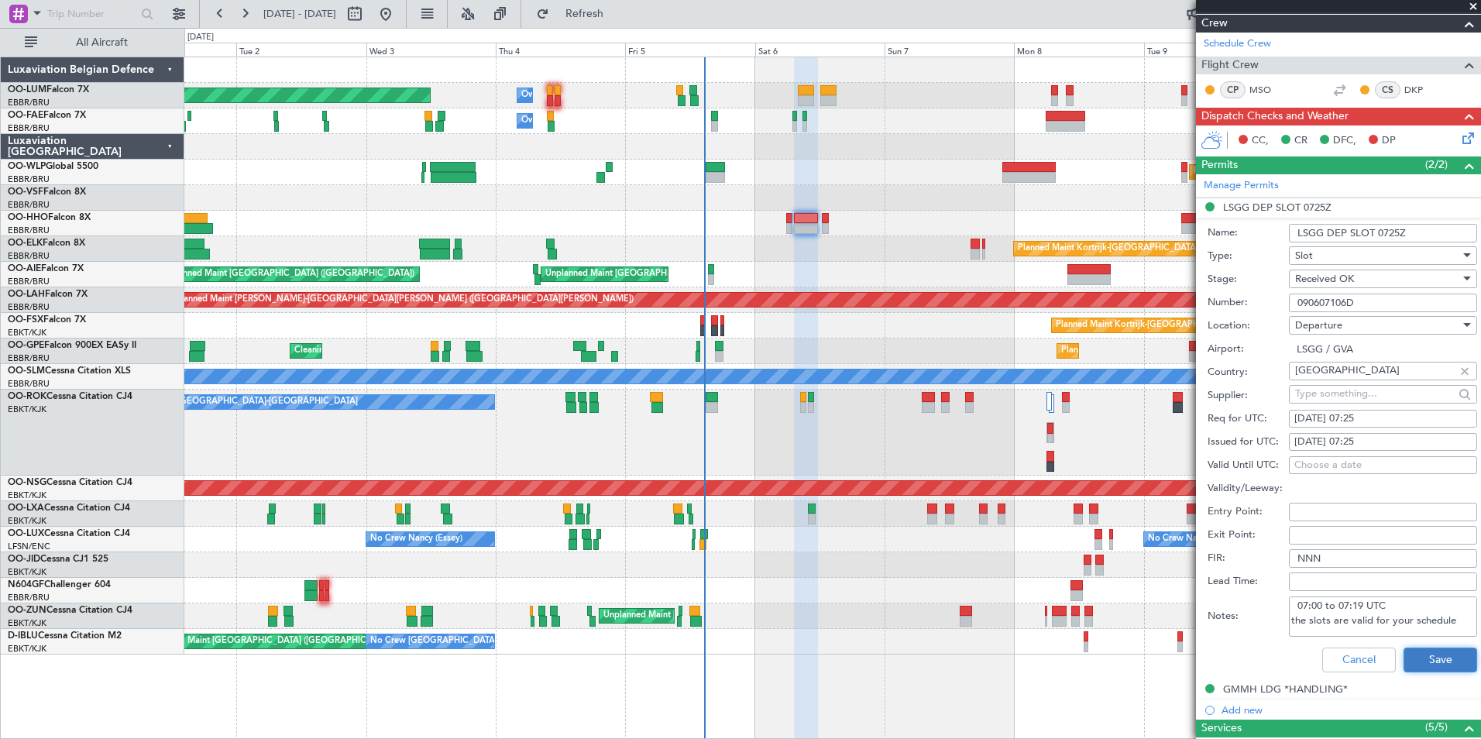
click at [1432, 659] on button "Save" at bounding box center [1441, 660] width 74 height 25
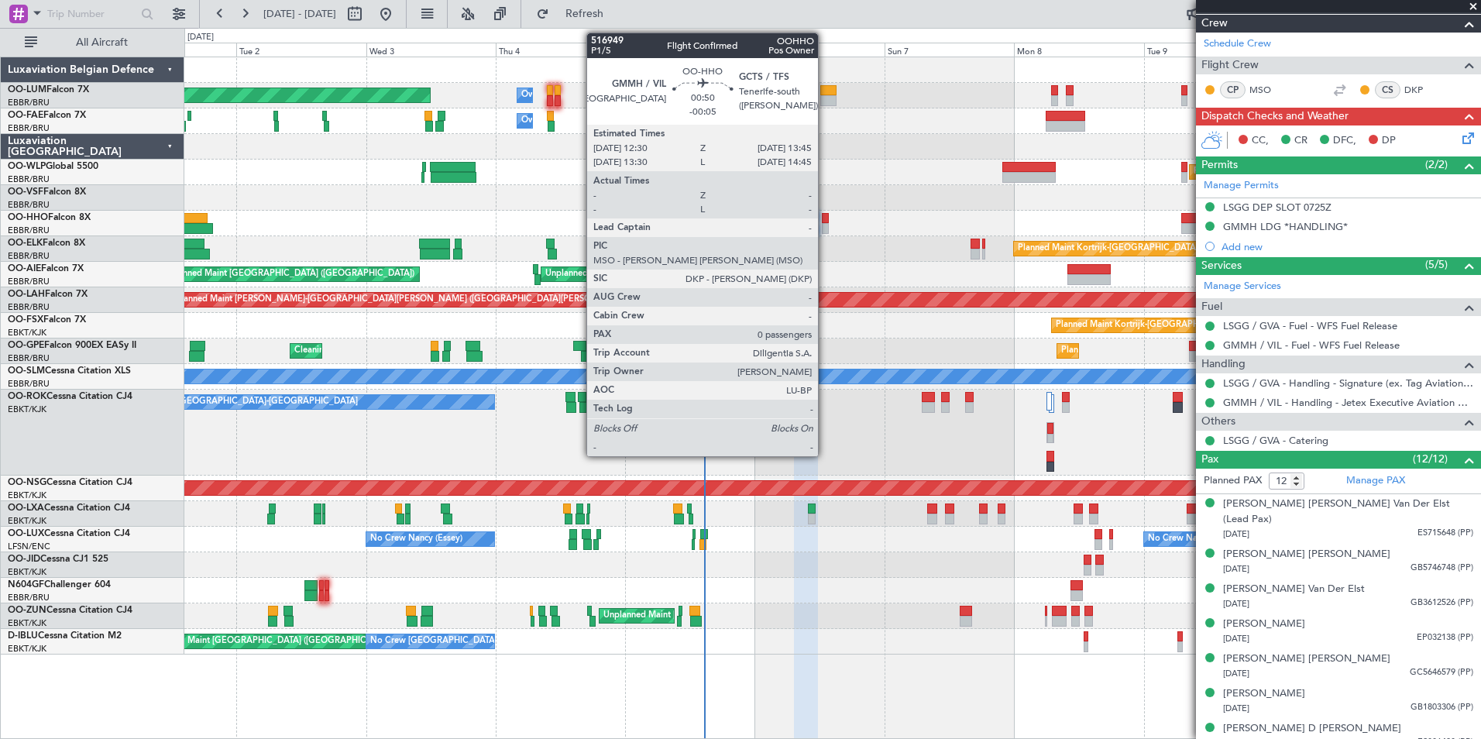
click at [825, 213] on div at bounding box center [825, 218] width 7 height 11
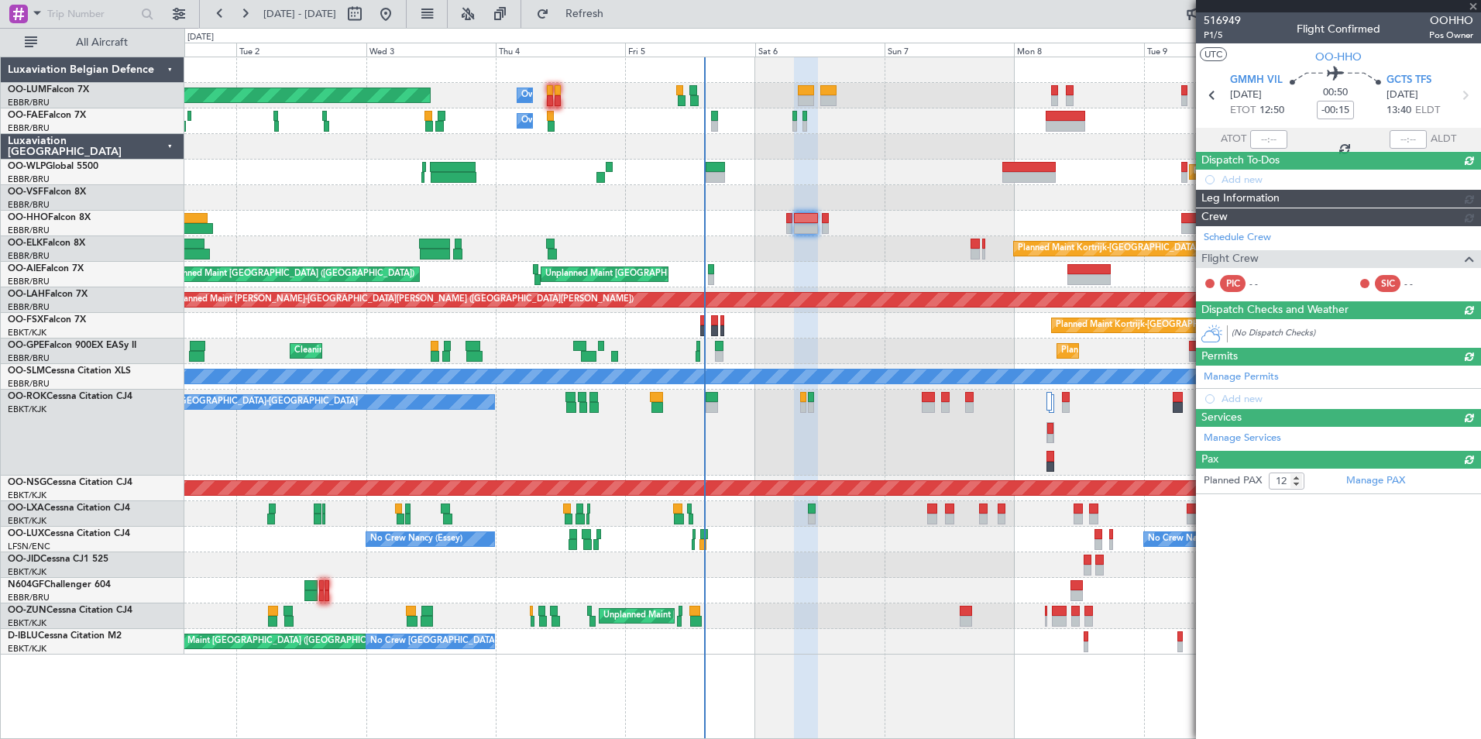
type input "-00:05"
type input "0"
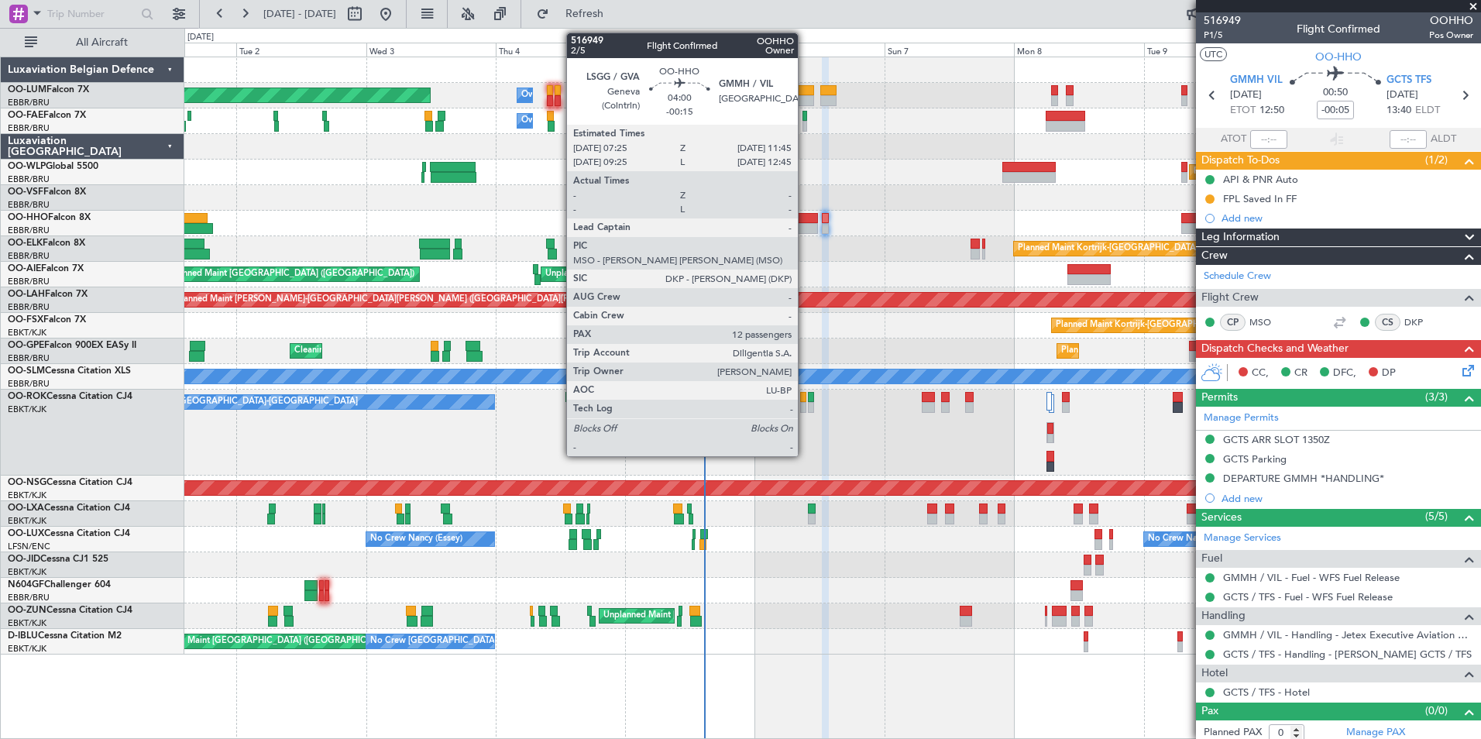
click at [805, 214] on div at bounding box center [806, 218] width 24 height 11
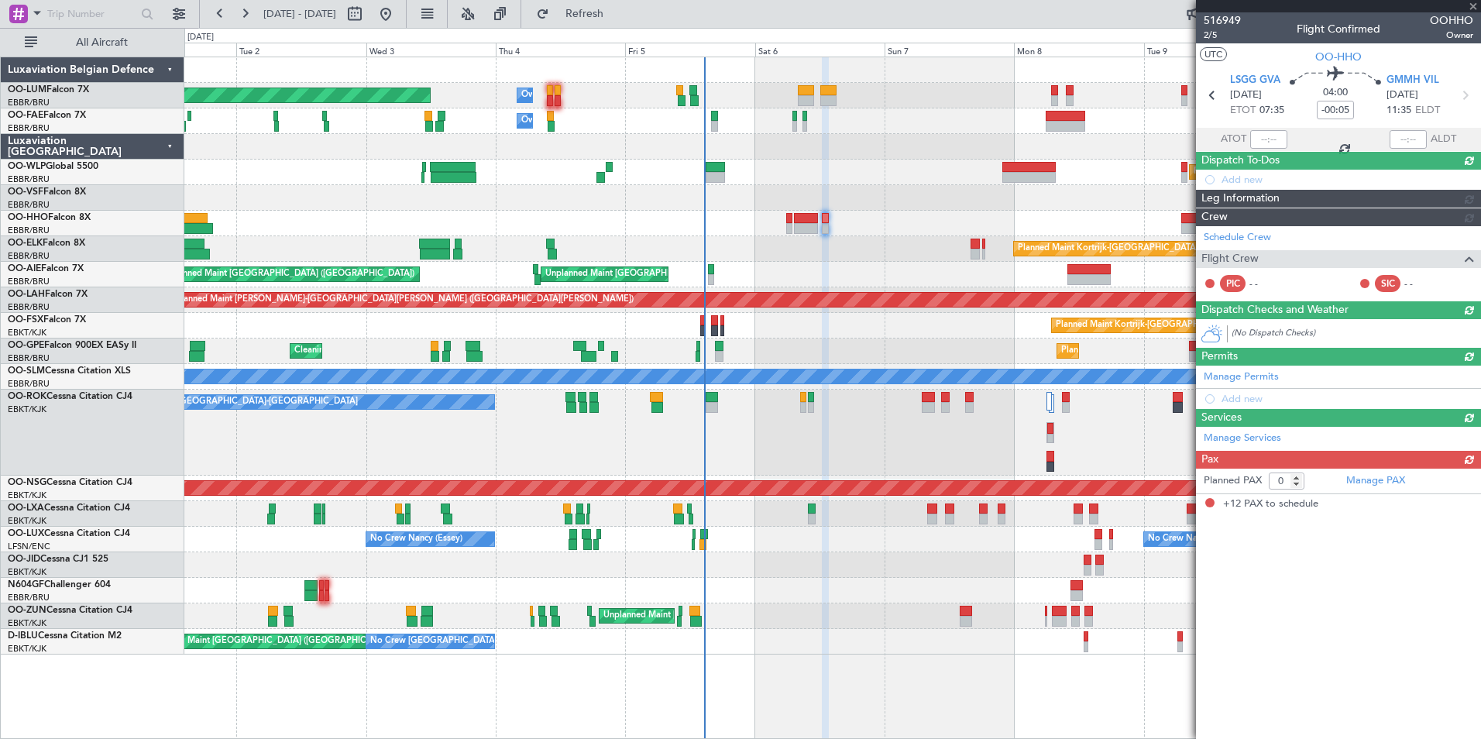
type input "-00:15"
type input "12"
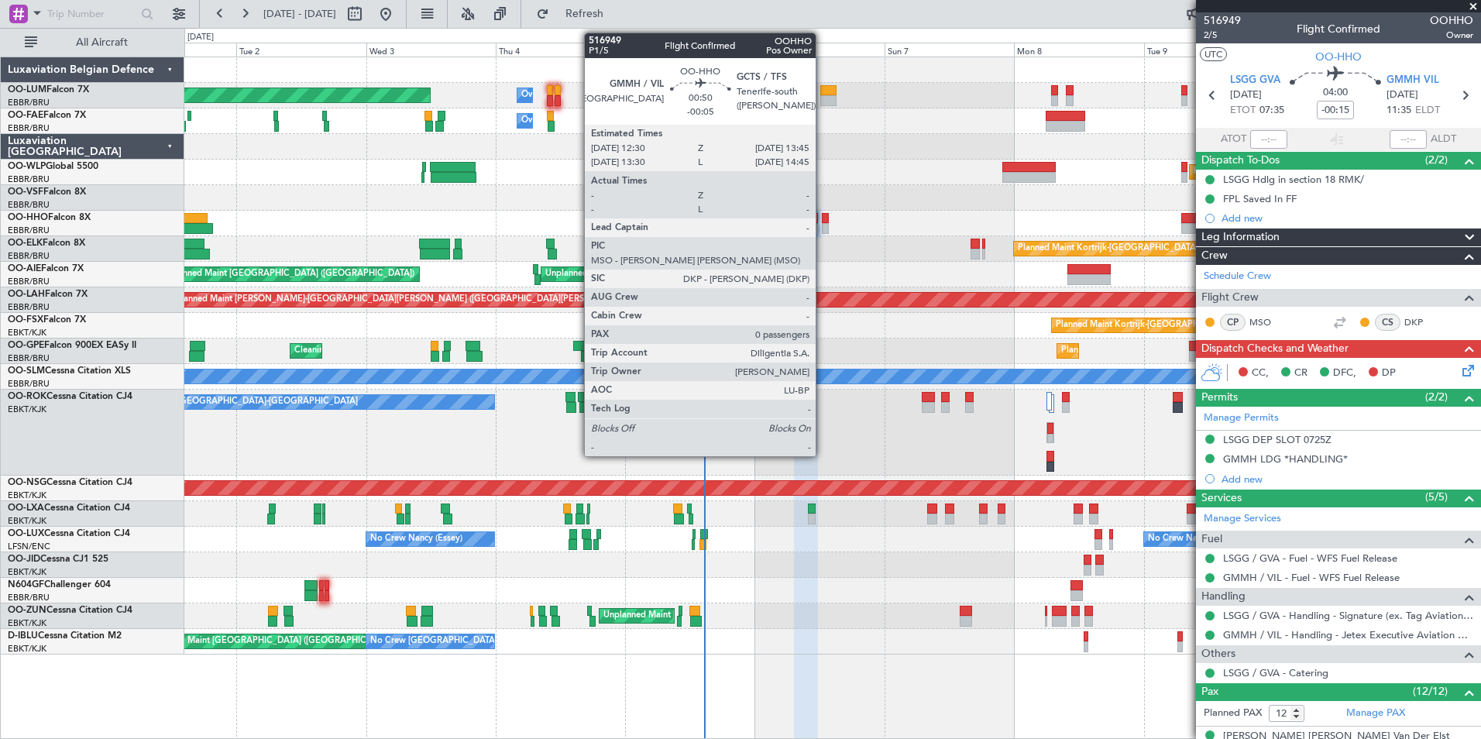
click at [823, 215] on div at bounding box center [825, 218] width 7 height 11
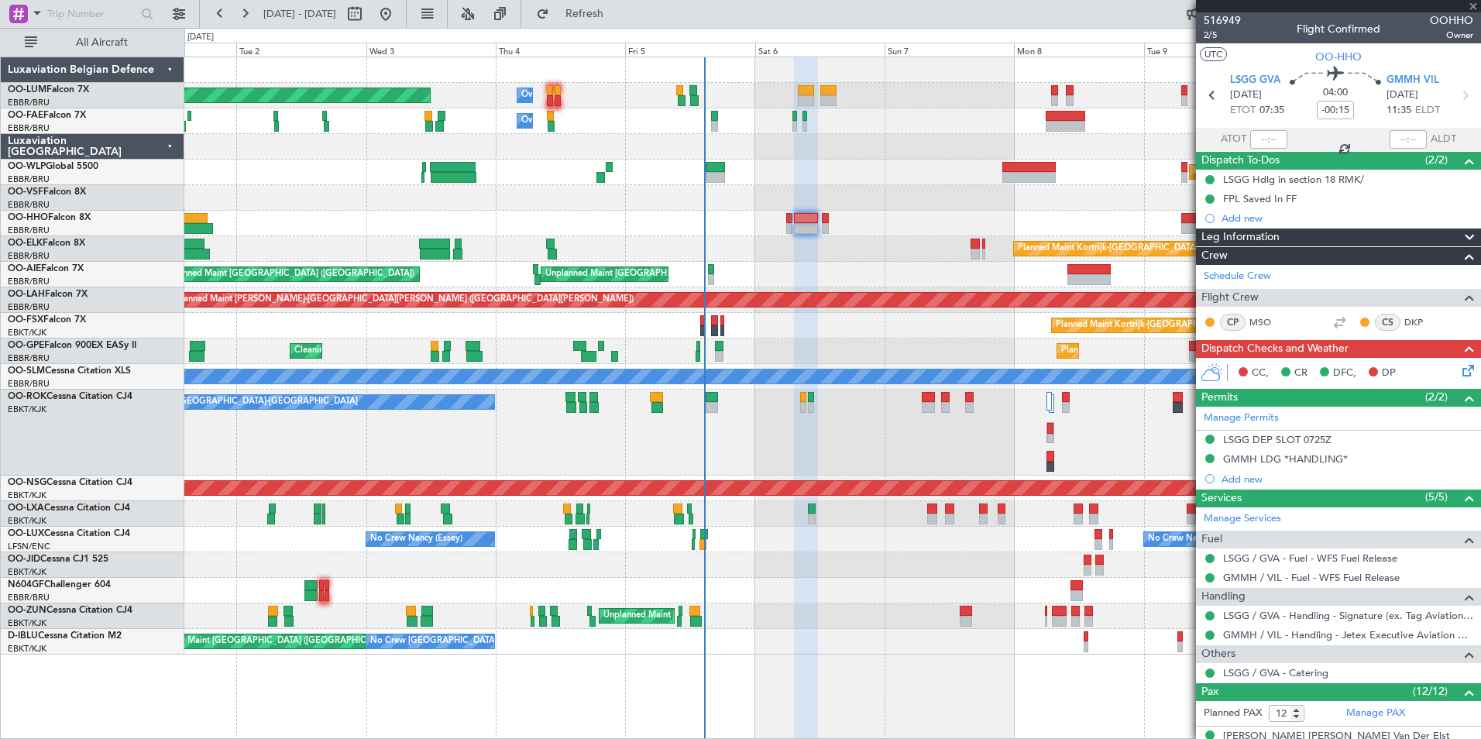
type input "-00:05"
type input "0"
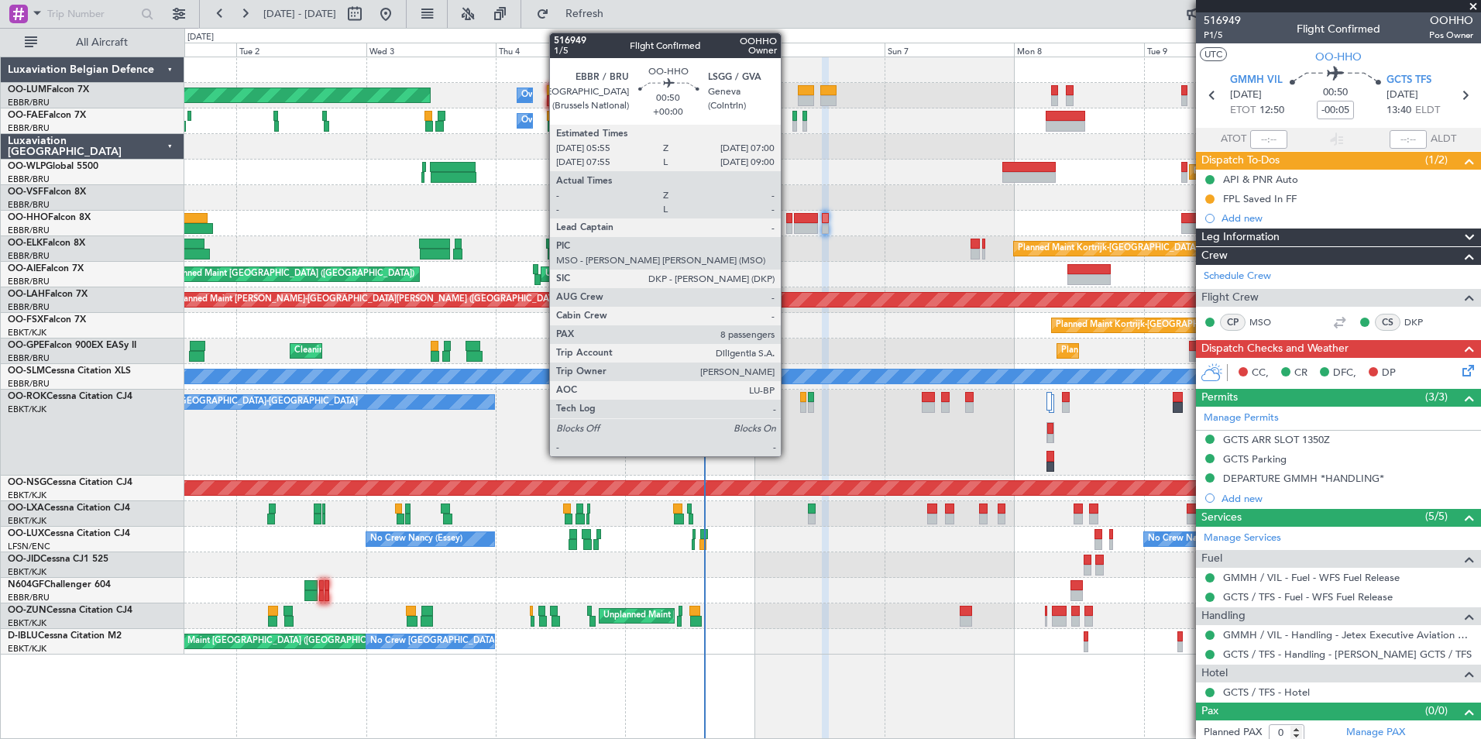
click at [788, 217] on div at bounding box center [789, 218] width 6 height 11
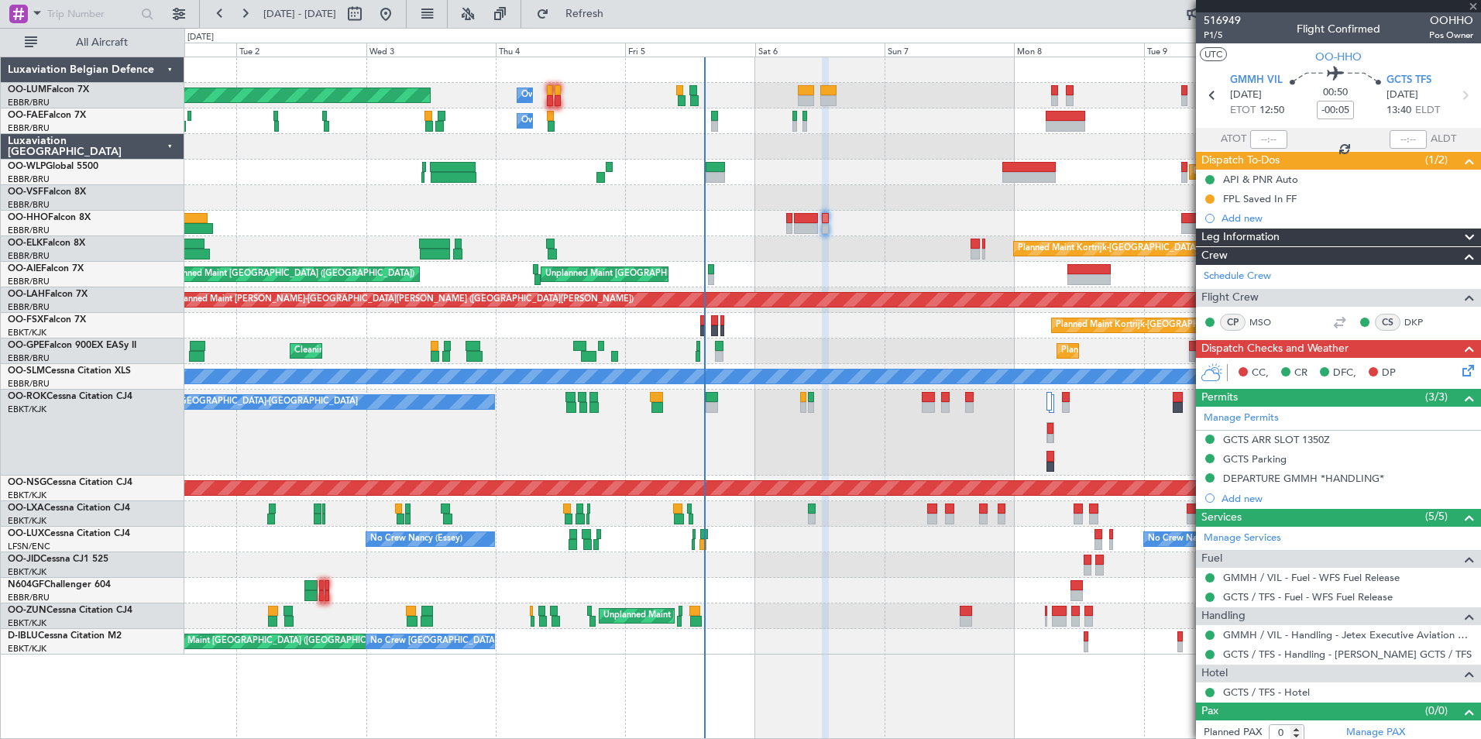
type input "8"
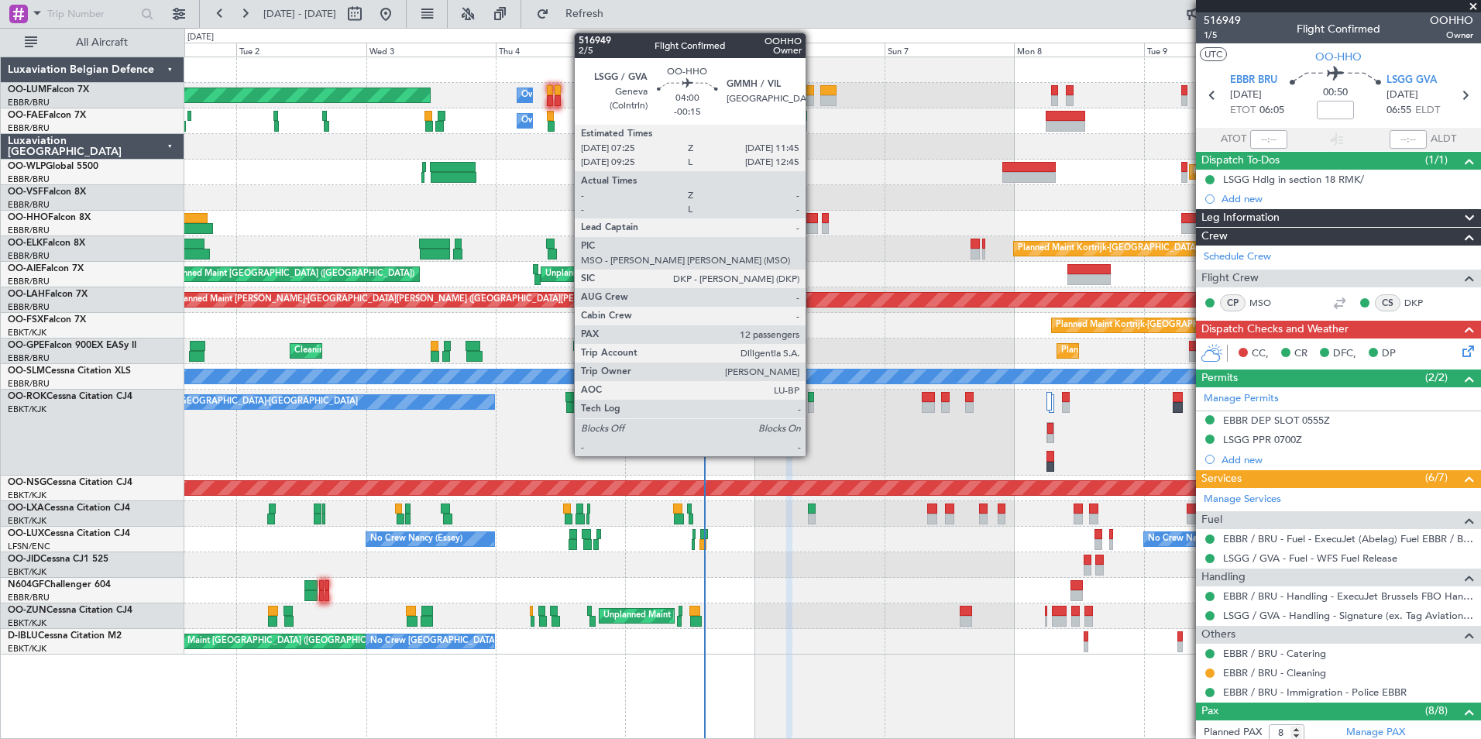
click at [813, 229] on div at bounding box center [806, 228] width 24 height 11
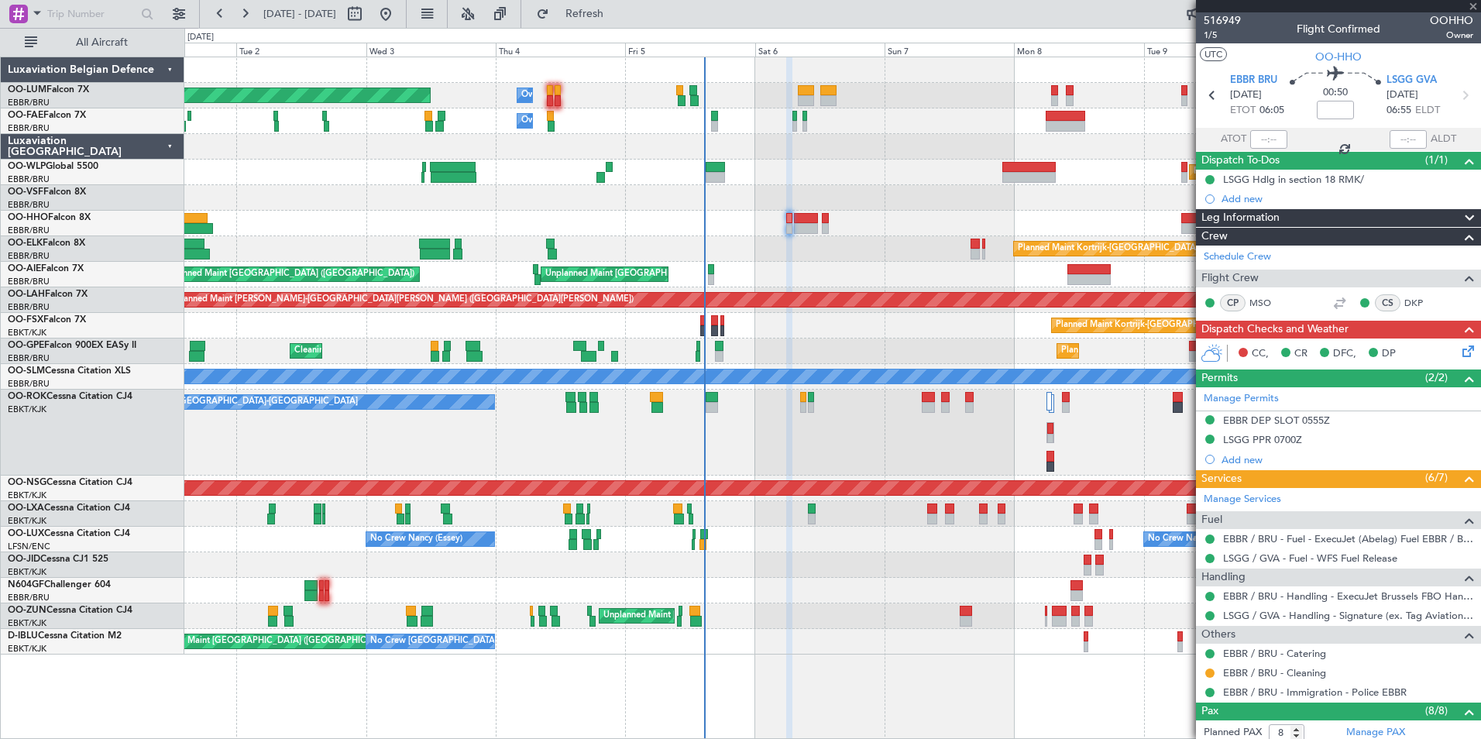
type input "-00:15"
type input "12"
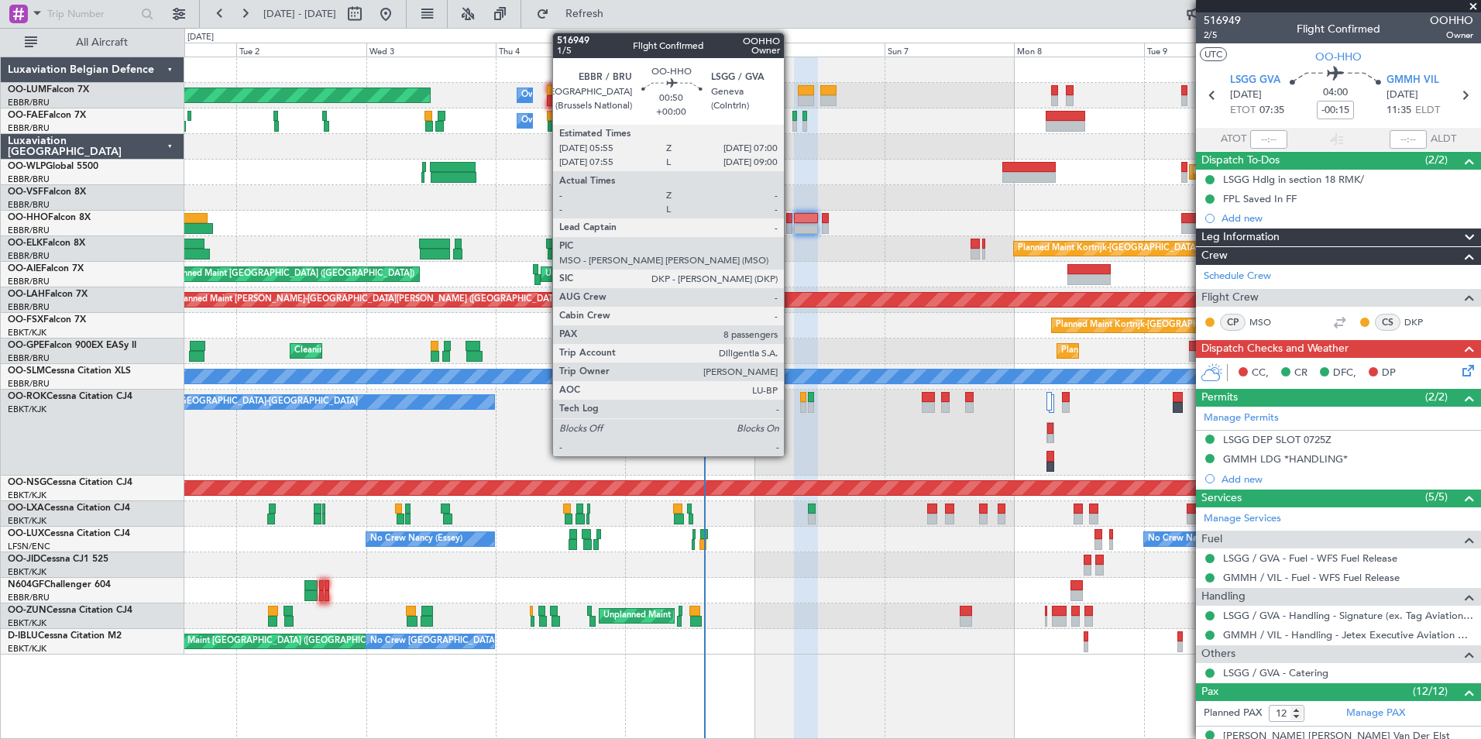
click at [791, 222] on div at bounding box center [789, 218] width 6 height 11
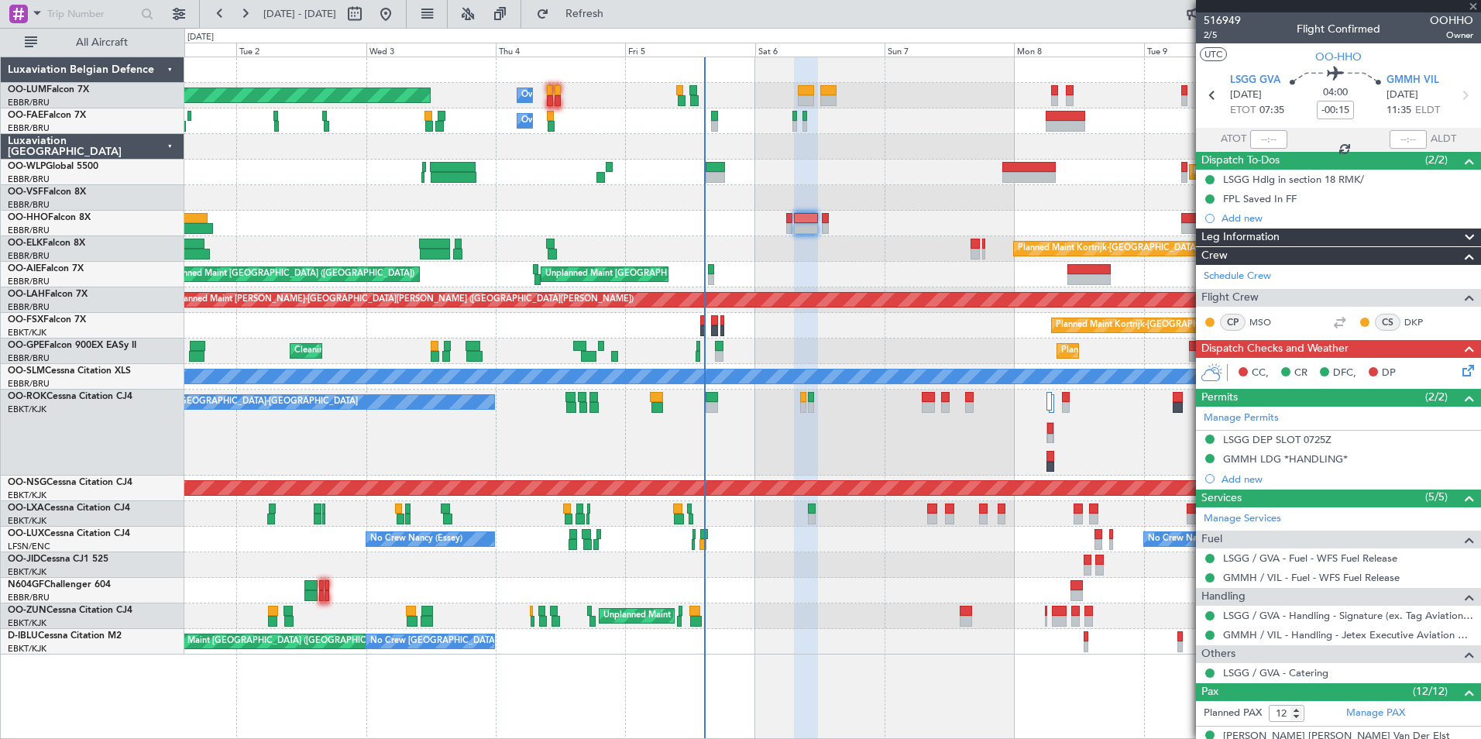
type input "8"
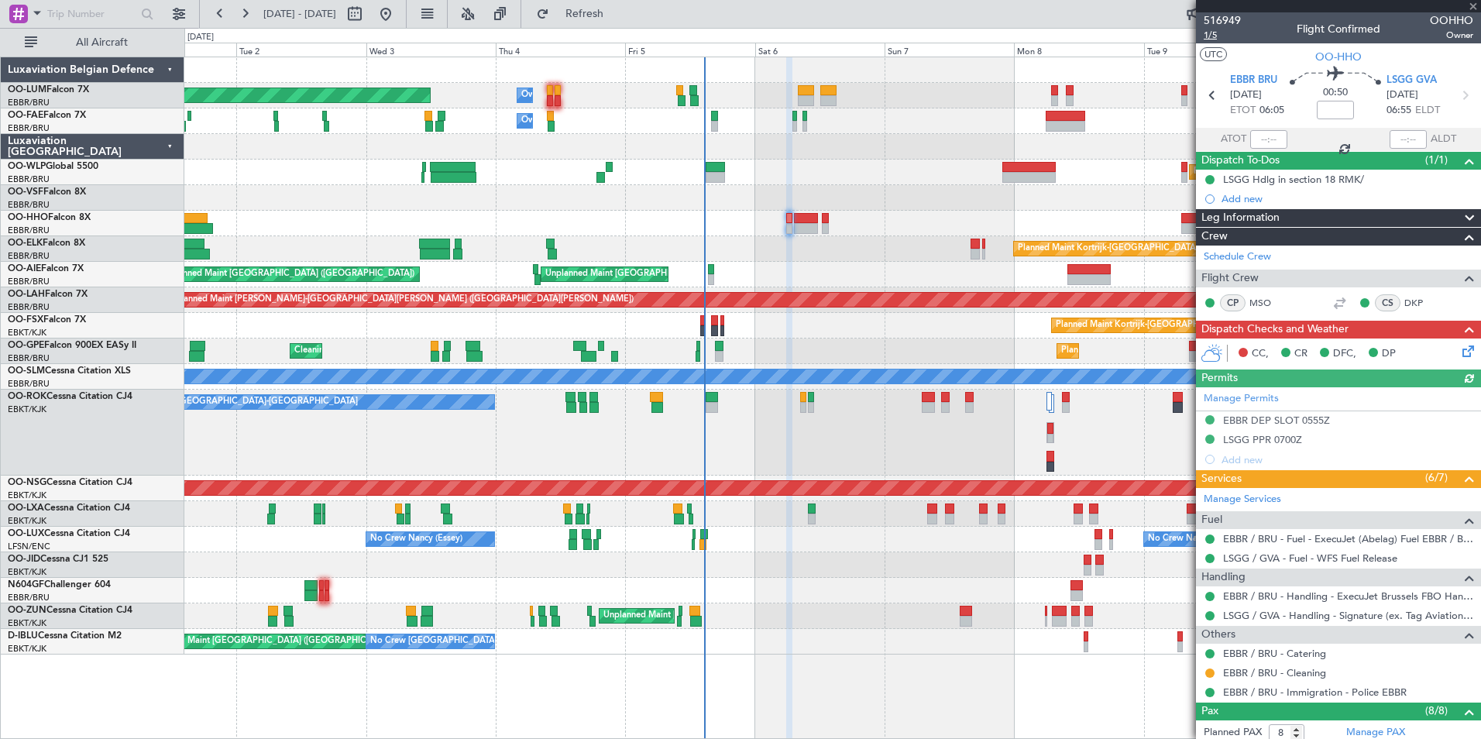
click at [1209, 37] on span "1/5" at bounding box center [1222, 35] width 37 height 13
click at [608, 18] on span "Refresh" at bounding box center [584, 14] width 65 height 11
click at [784, 214] on div "Planned Maint Geneva (Cointrin)" at bounding box center [832, 224] width 1296 height 26
click at [607, 3] on button "Refresh" at bounding box center [575, 14] width 93 height 25
click at [618, 14] on span "Refresh" at bounding box center [584, 14] width 65 height 11
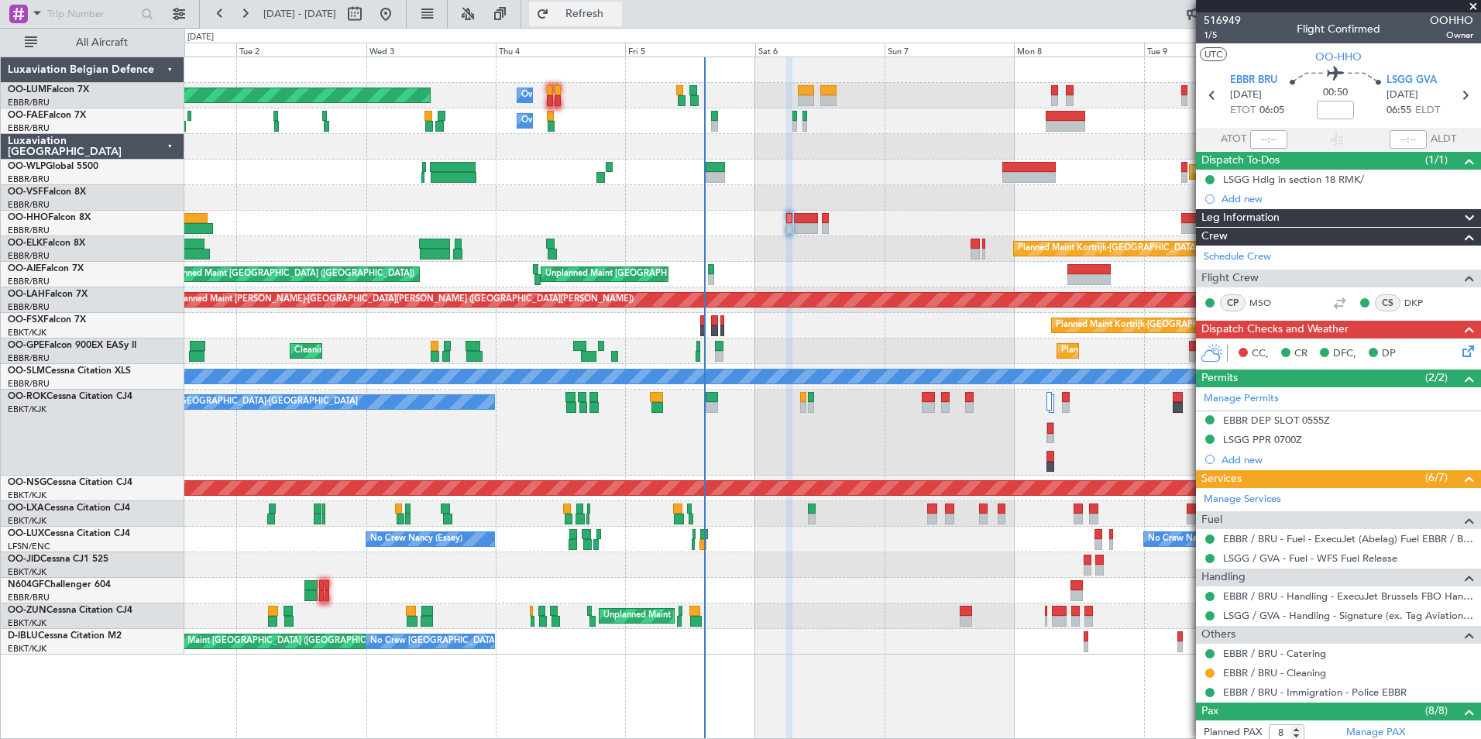
click at [618, 12] on span "Refresh" at bounding box center [584, 14] width 65 height 11
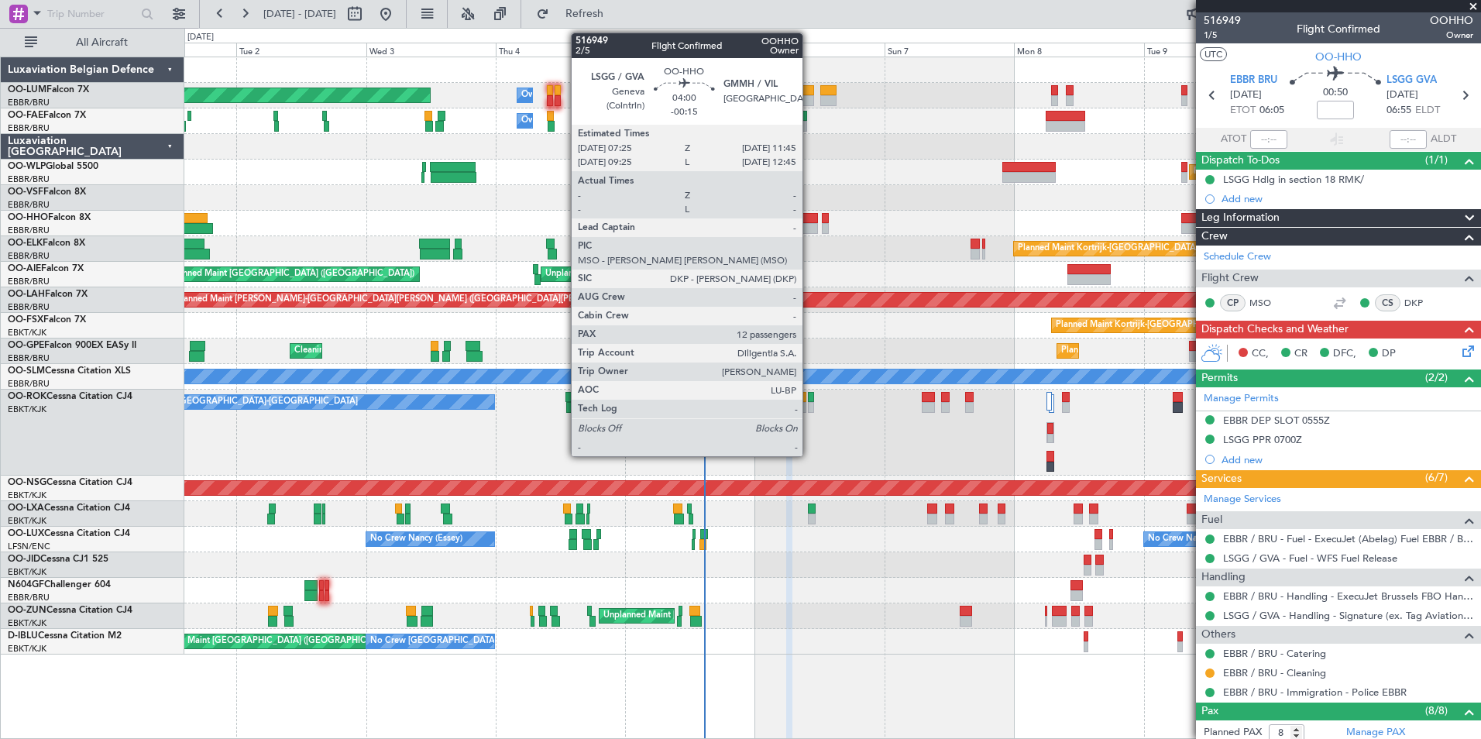
click at [810, 223] on div at bounding box center [806, 228] width 24 height 11
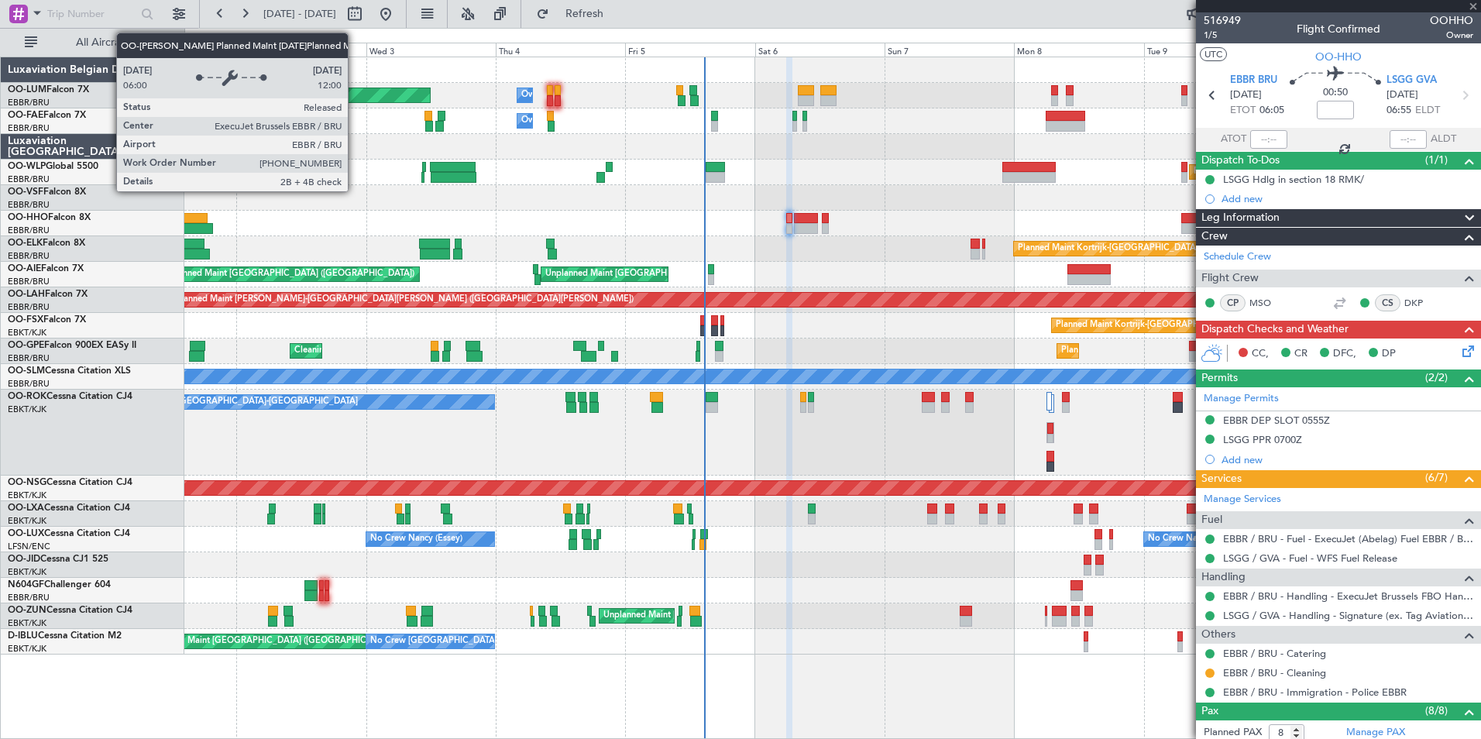
type input "-00:15"
type input "12"
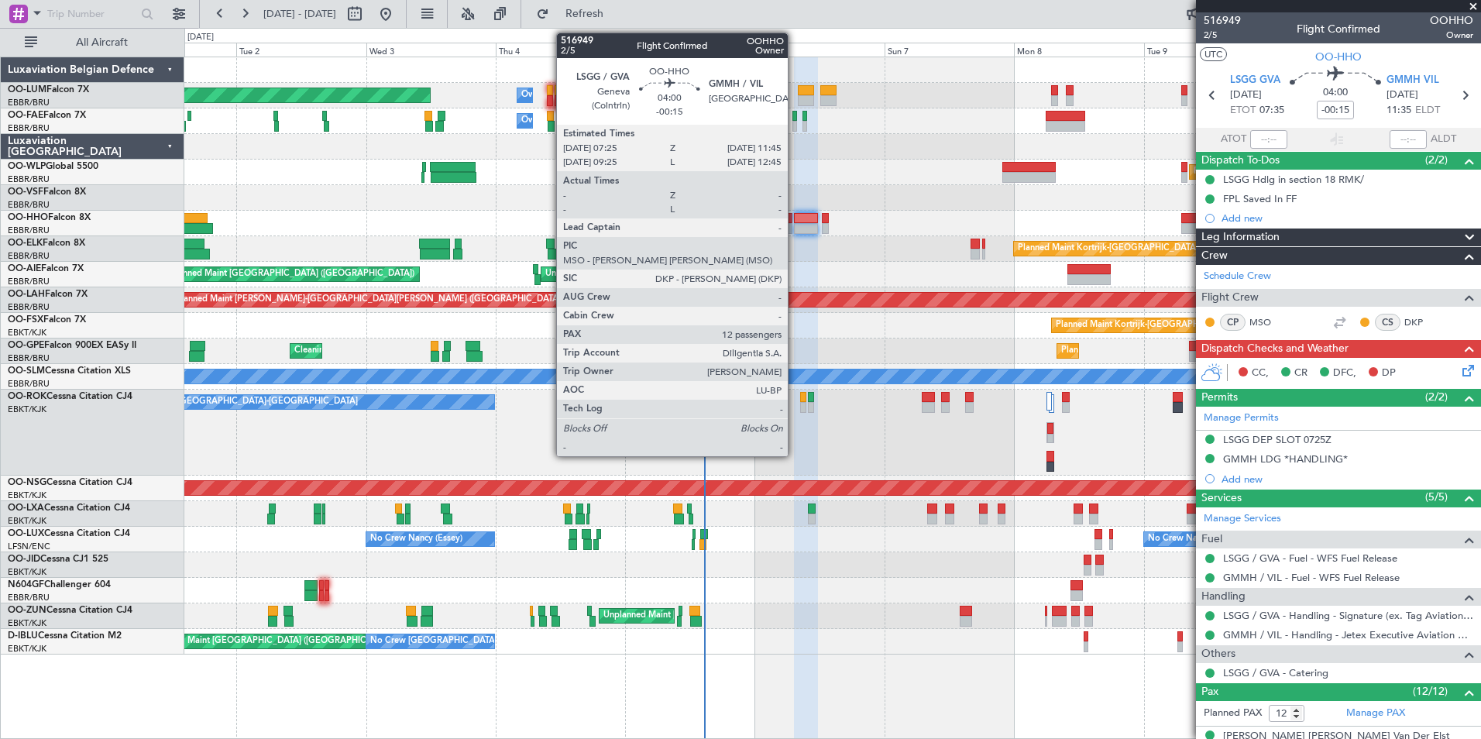
click at [795, 224] on div at bounding box center [806, 228] width 24 height 11
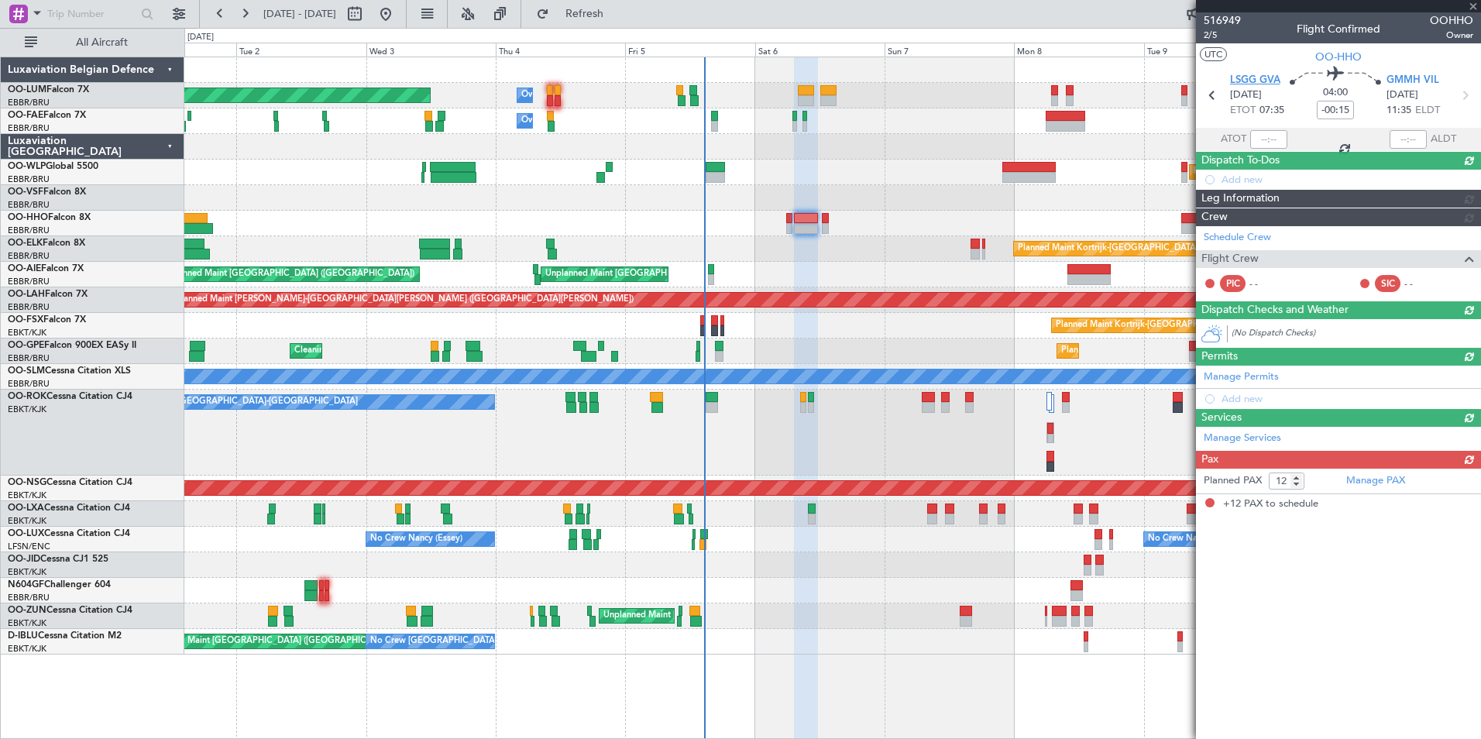
click at [1264, 81] on span "LSGG GVA" at bounding box center [1255, 80] width 50 height 15
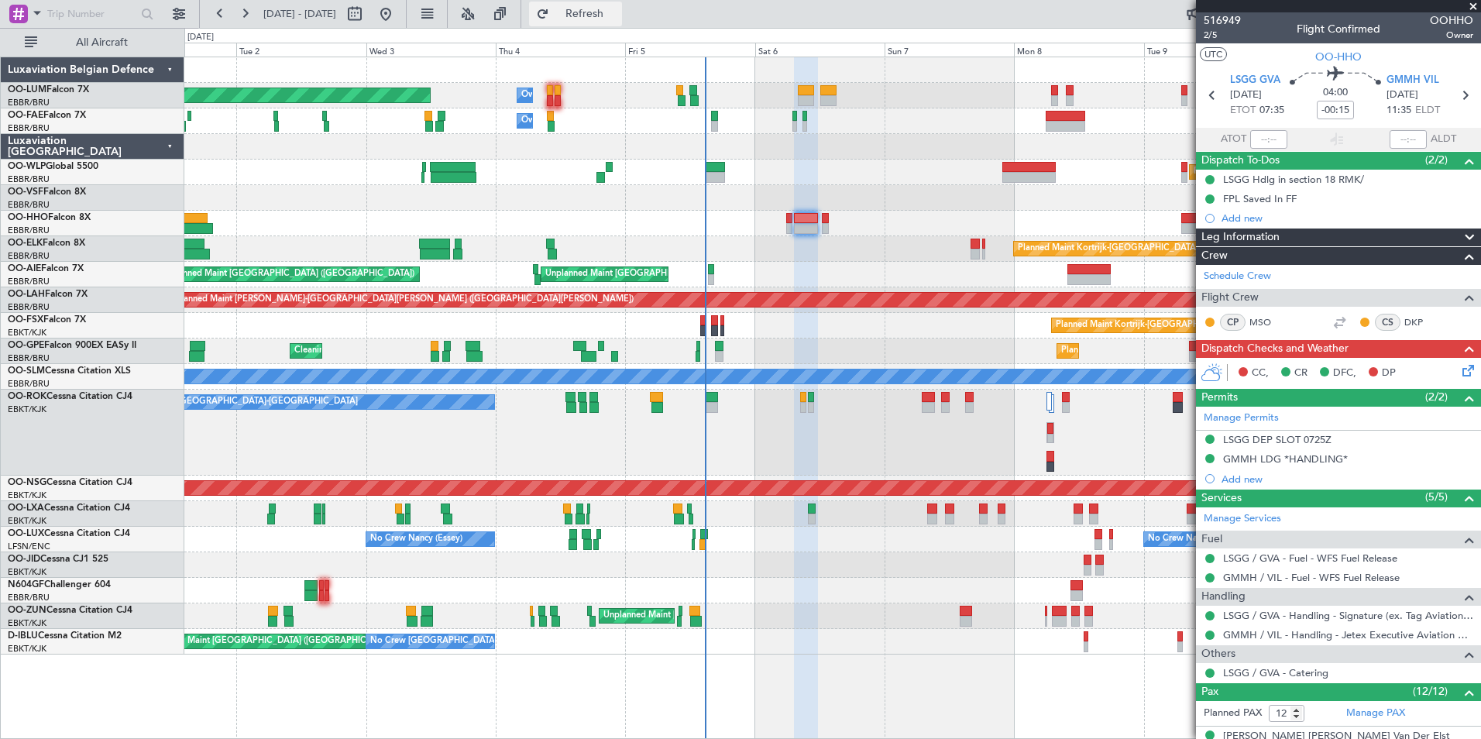
click at [586, 8] on button "Refresh" at bounding box center [575, 14] width 93 height 25
click at [592, 7] on button "Refresh" at bounding box center [575, 14] width 93 height 25
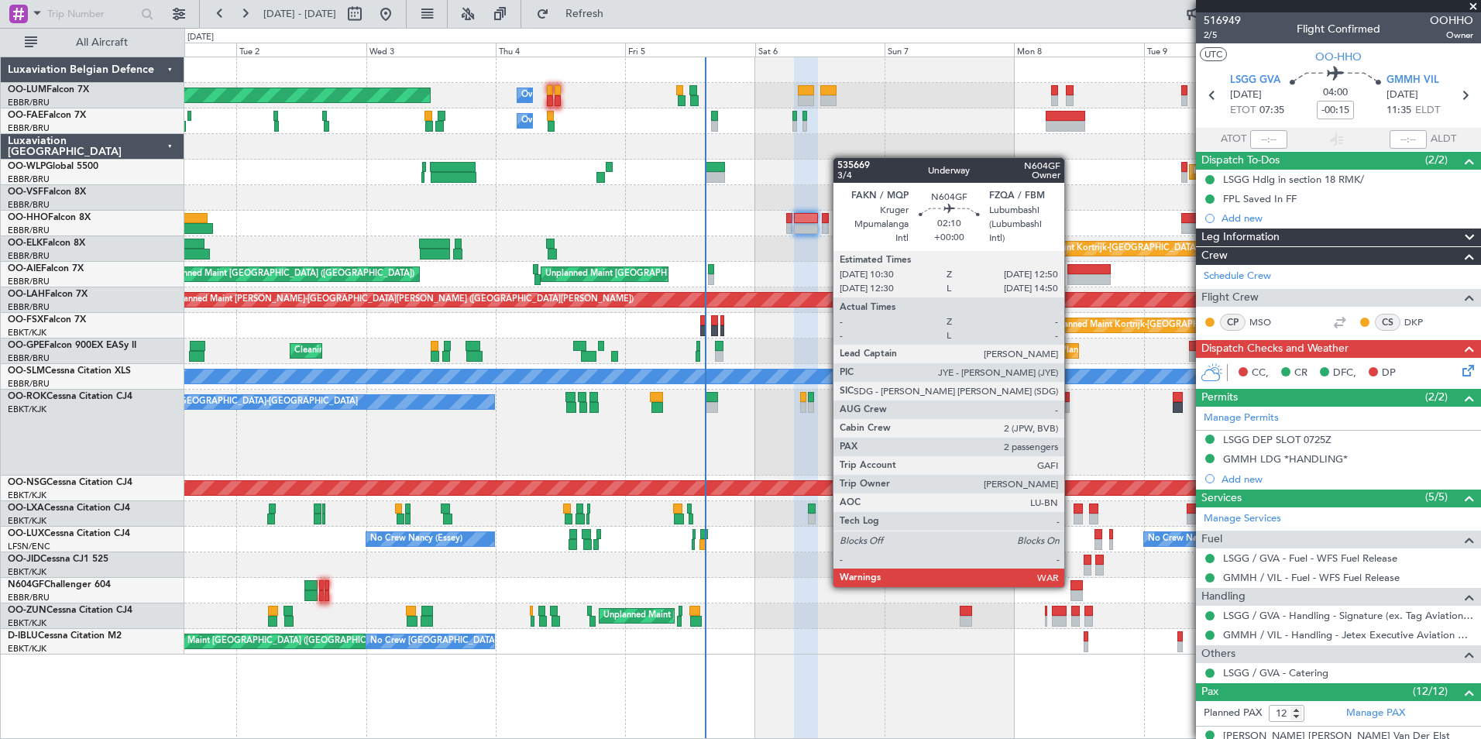
click at [1072, 586] on div at bounding box center [1077, 585] width 13 height 11
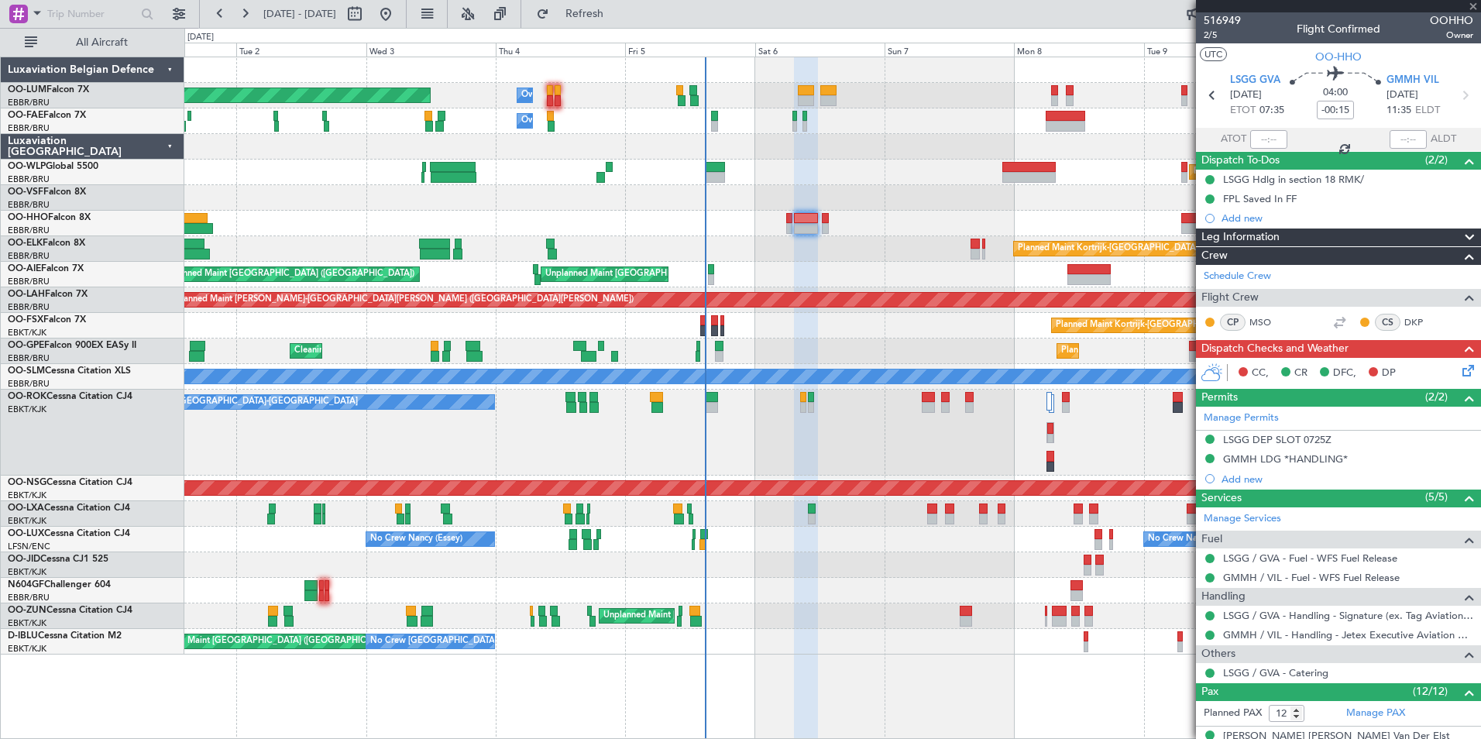
type input "2"
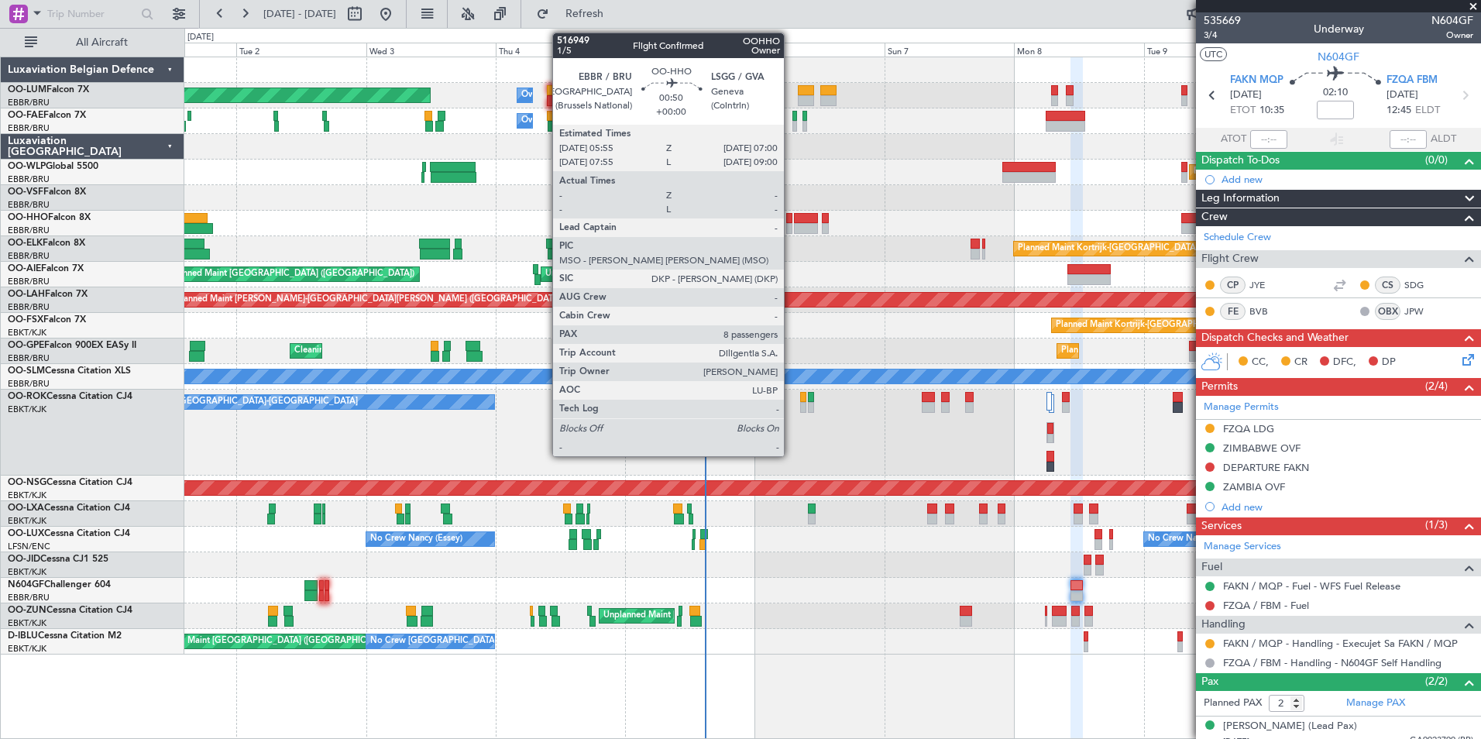
click at [791, 222] on div at bounding box center [789, 218] width 6 height 11
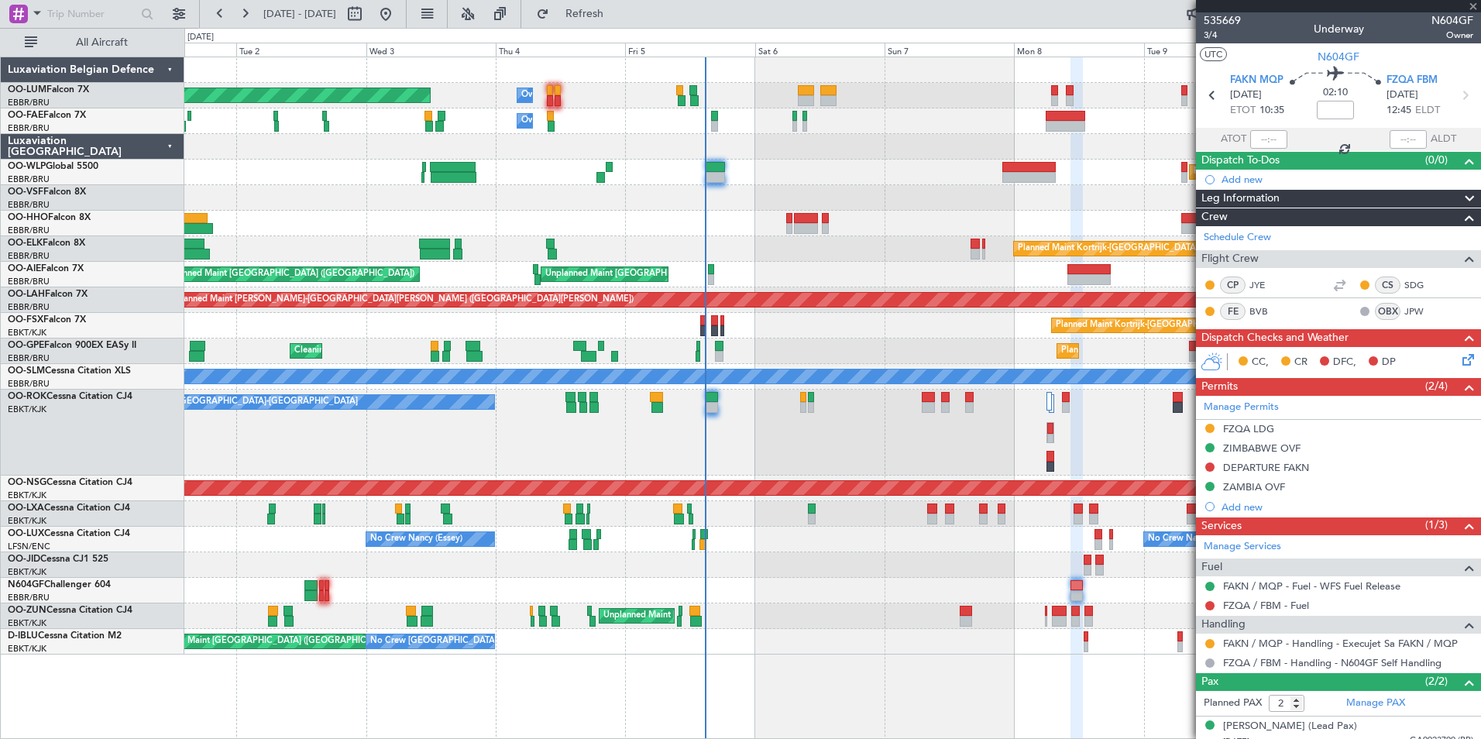
click at [801, 218] on div at bounding box center [806, 218] width 24 height 11
type input "-00:15"
type input "12"
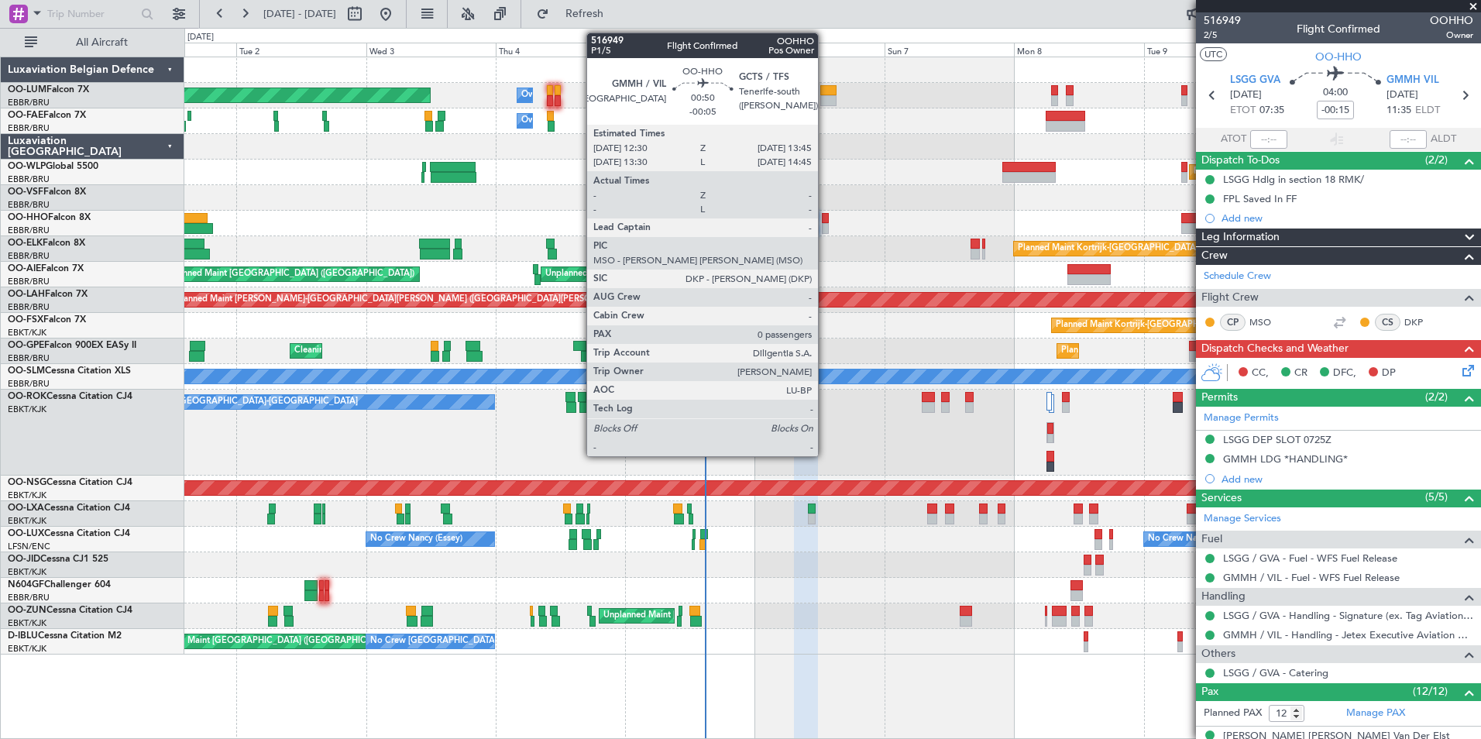
click at [825, 224] on div at bounding box center [825, 228] width 7 height 11
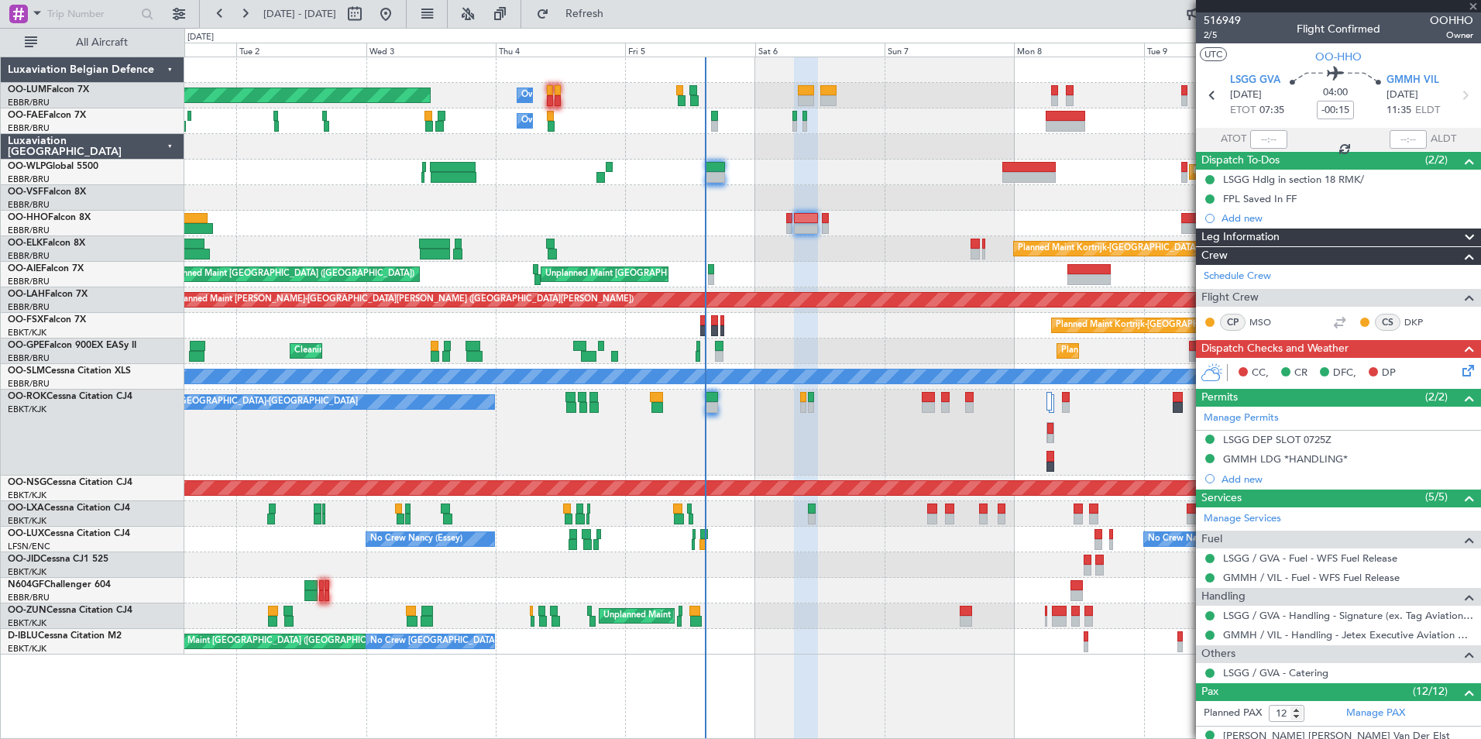
type input "-00:05"
type input "0"
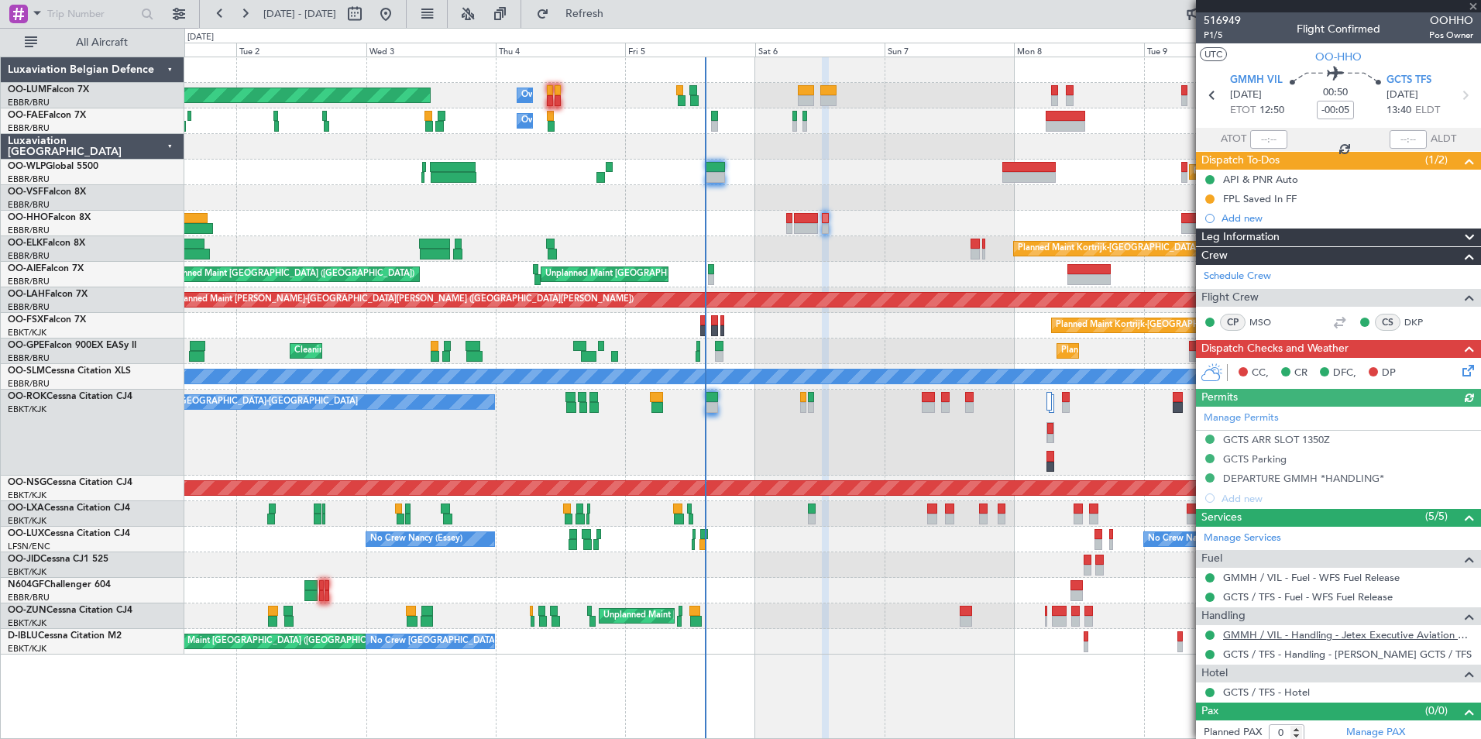
click at [1420, 636] on link "GMMH / VIL - Handling - Jetex Executive Aviation GMMH / VIL" at bounding box center [1348, 634] width 250 height 13
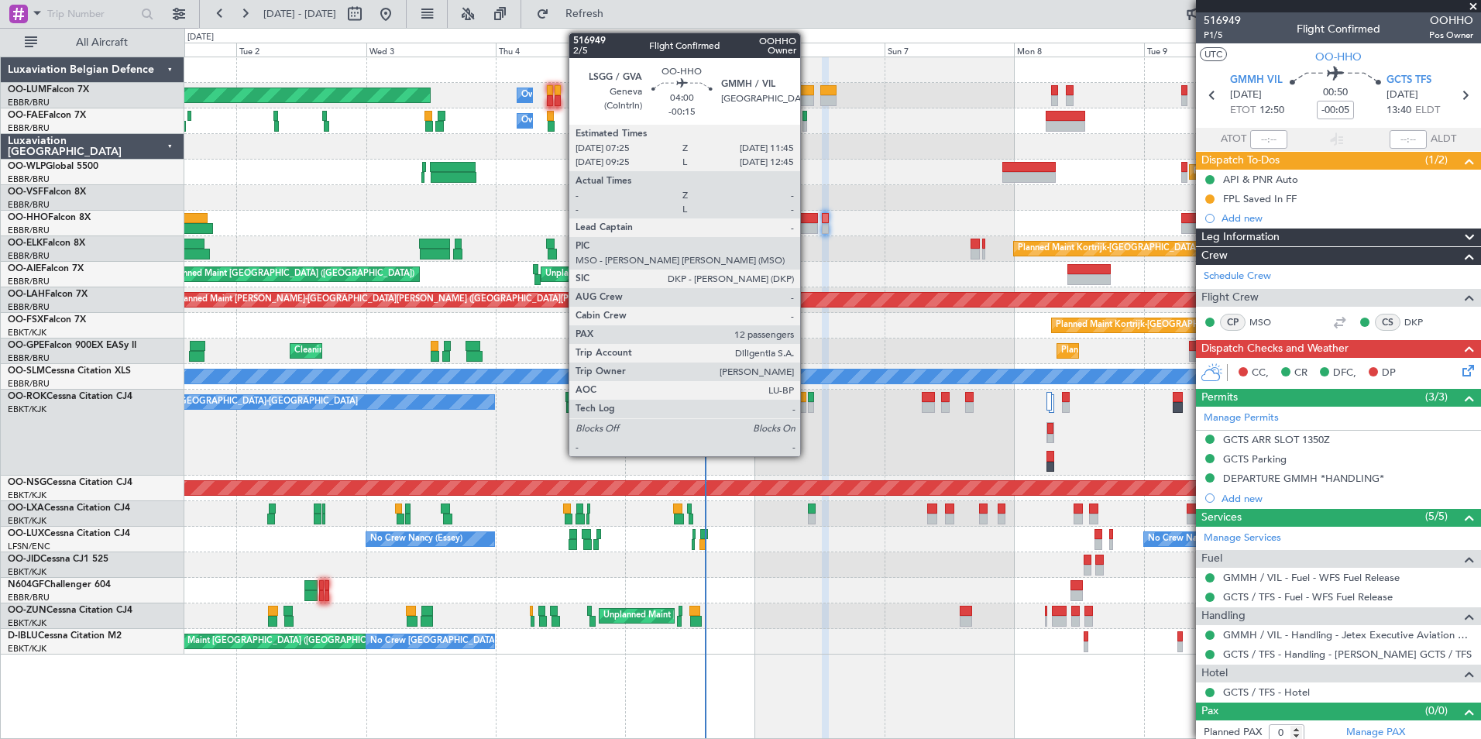
click at [804, 224] on div at bounding box center [806, 228] width 24 height 11
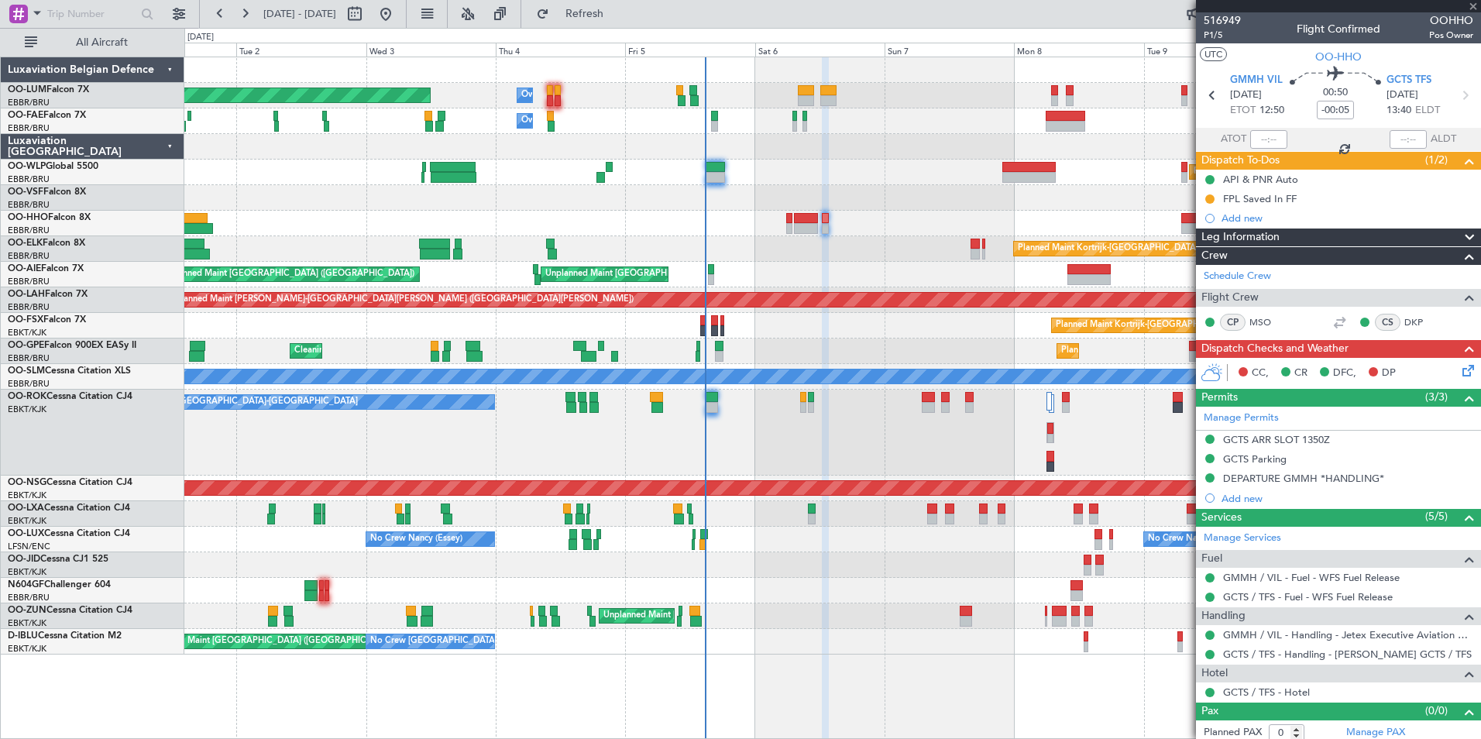
type input "-00:15"
type input "12"
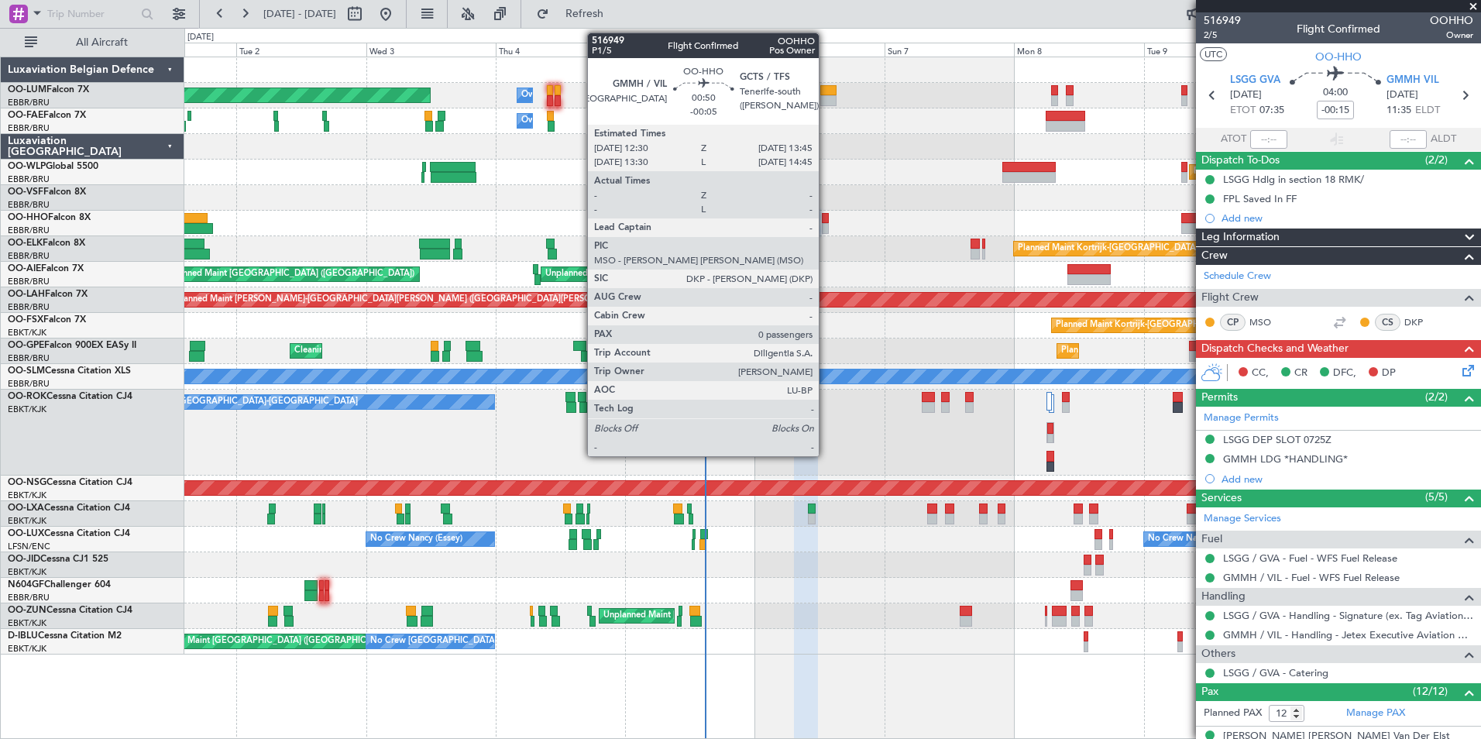
click at [826, 218] on div at bounding box center [825, 218] width 7 height 11
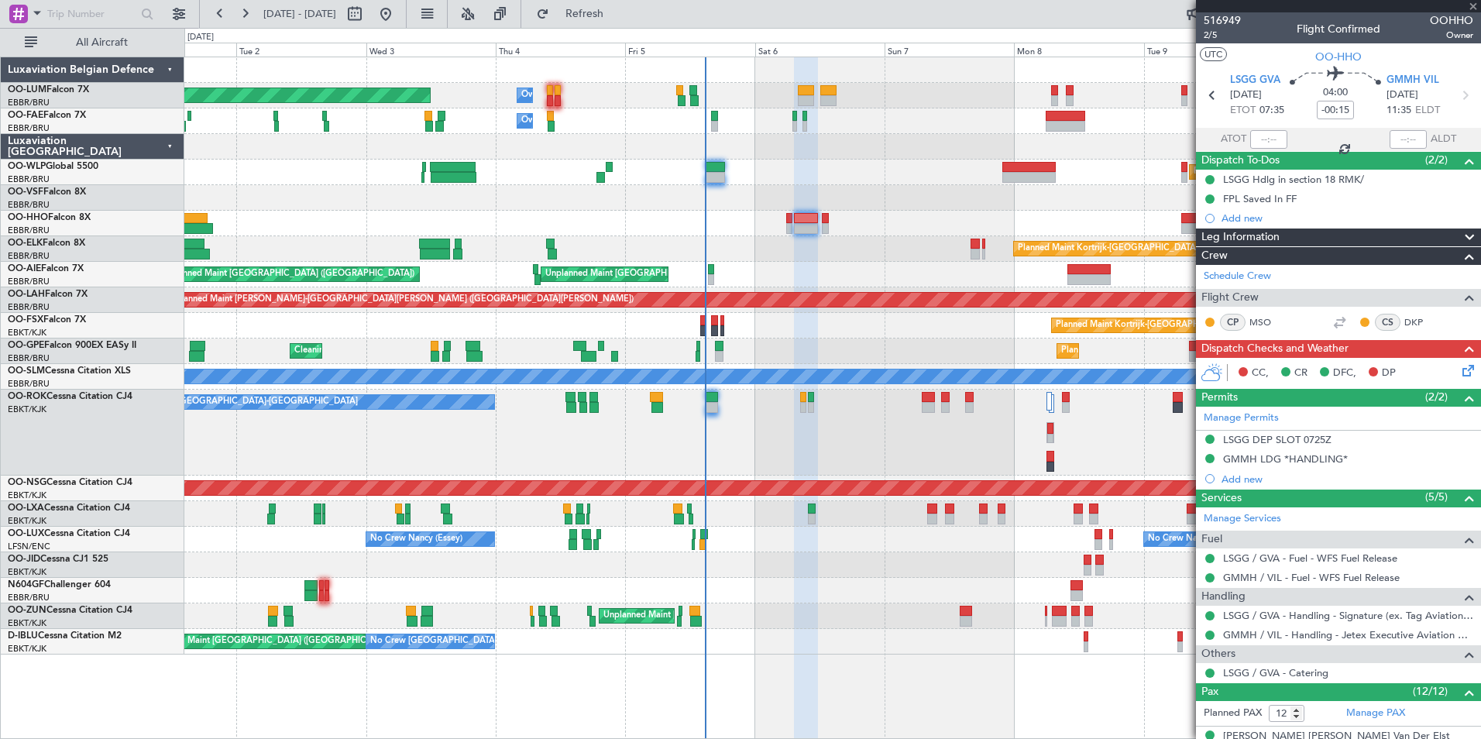
type input "-00:05"
type input "0"
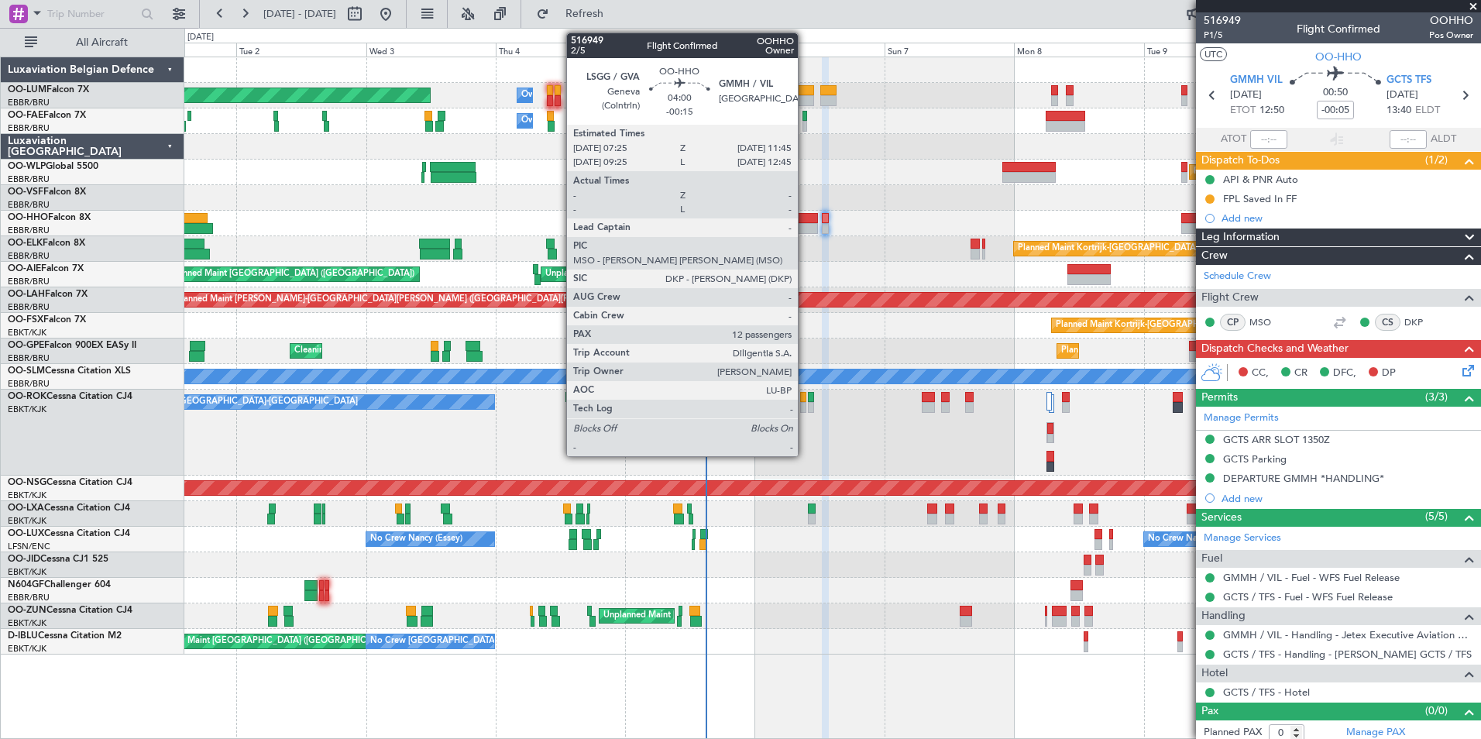
click at [805, 226] on div at bounding box center [806, 228] width 24 height 11
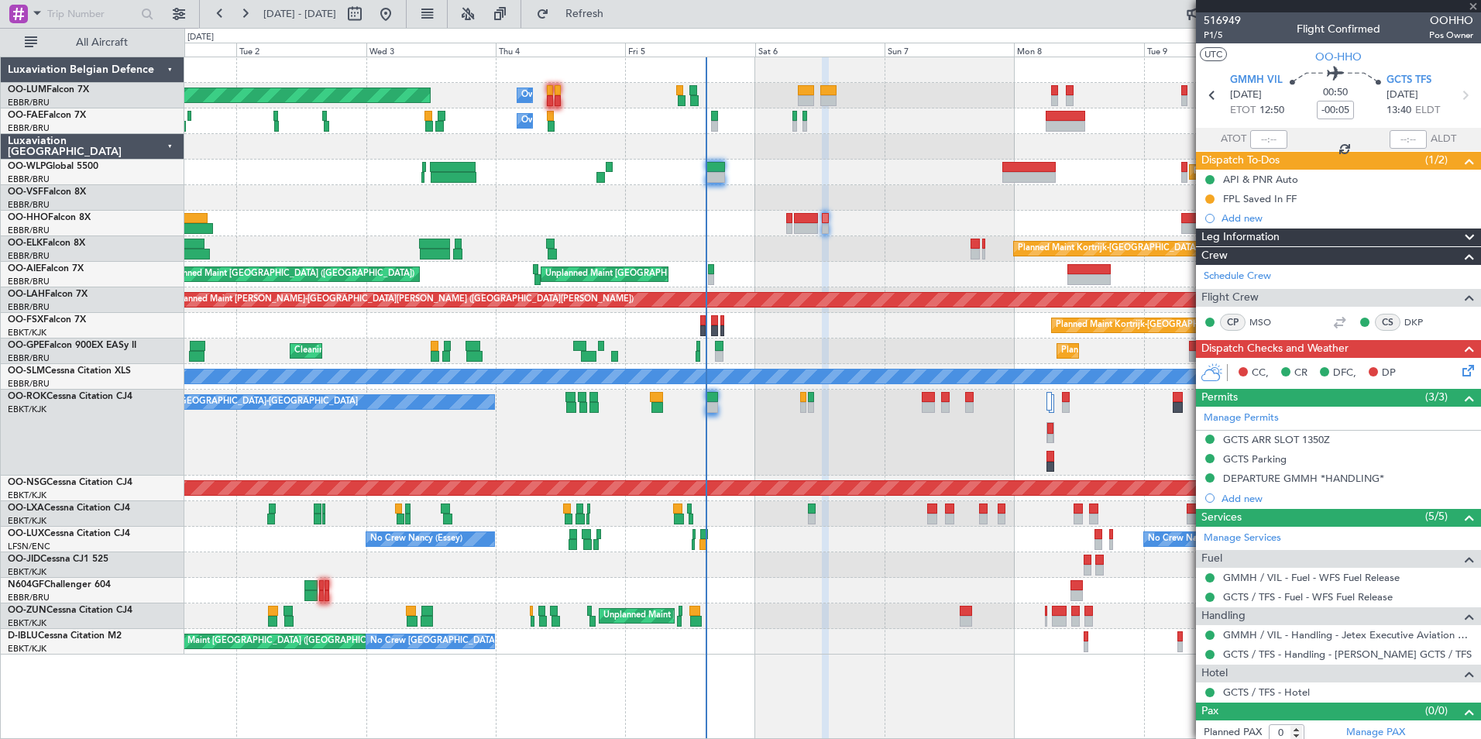
type input "-00:15"
type input "12"
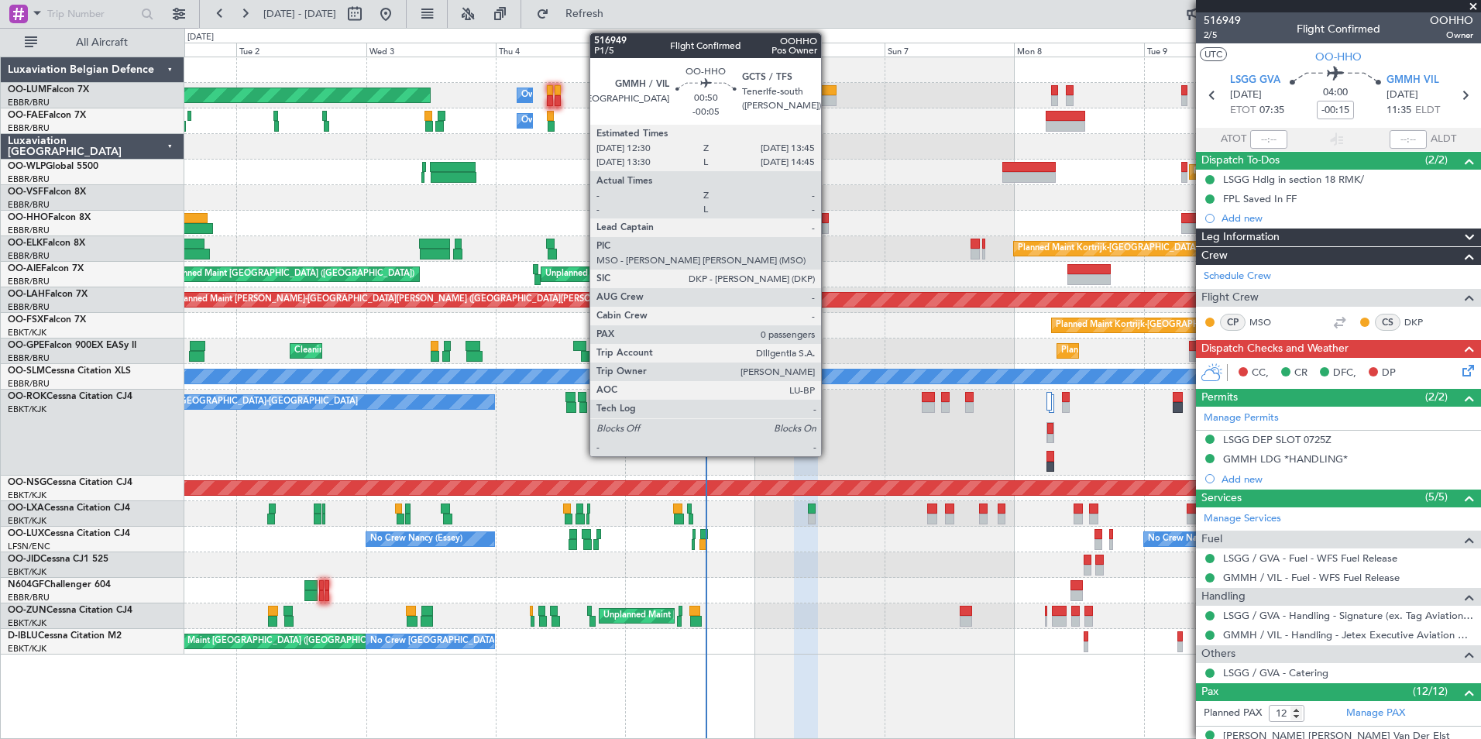
click at [828, 218] on div at bounding box center [825, 218] width 7 height 11
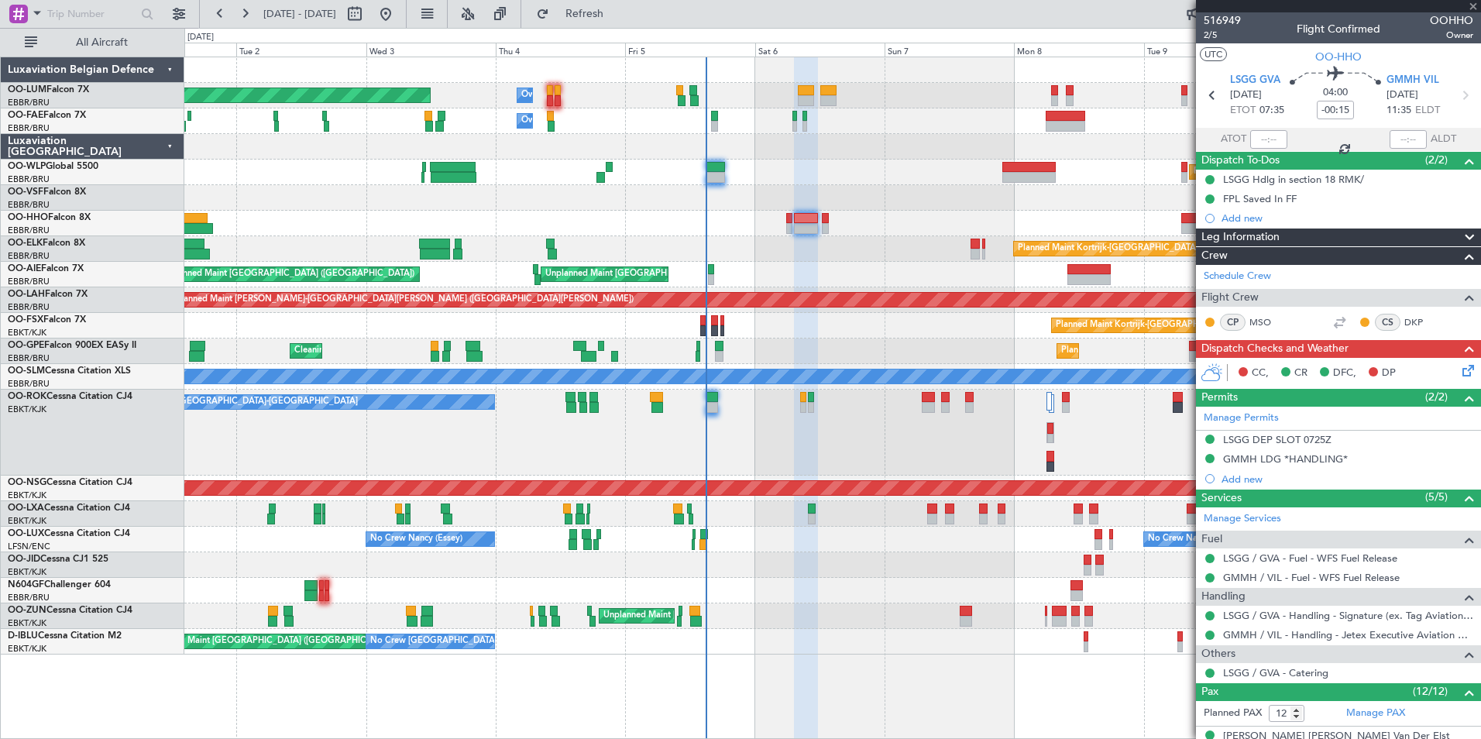
type input "-00:05"
type input "0"
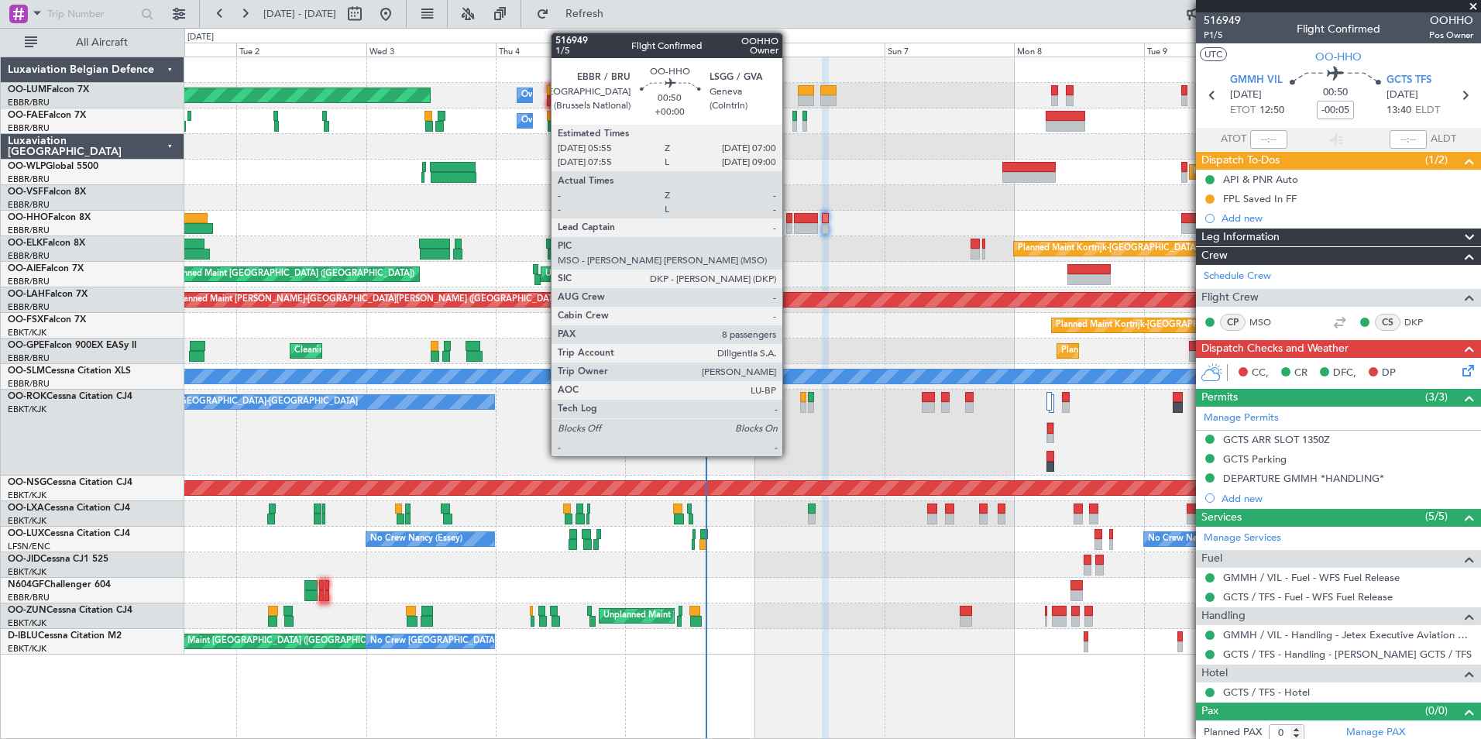
click at [790, 221] on div at bounding box center [789, 218] width 6 height 11
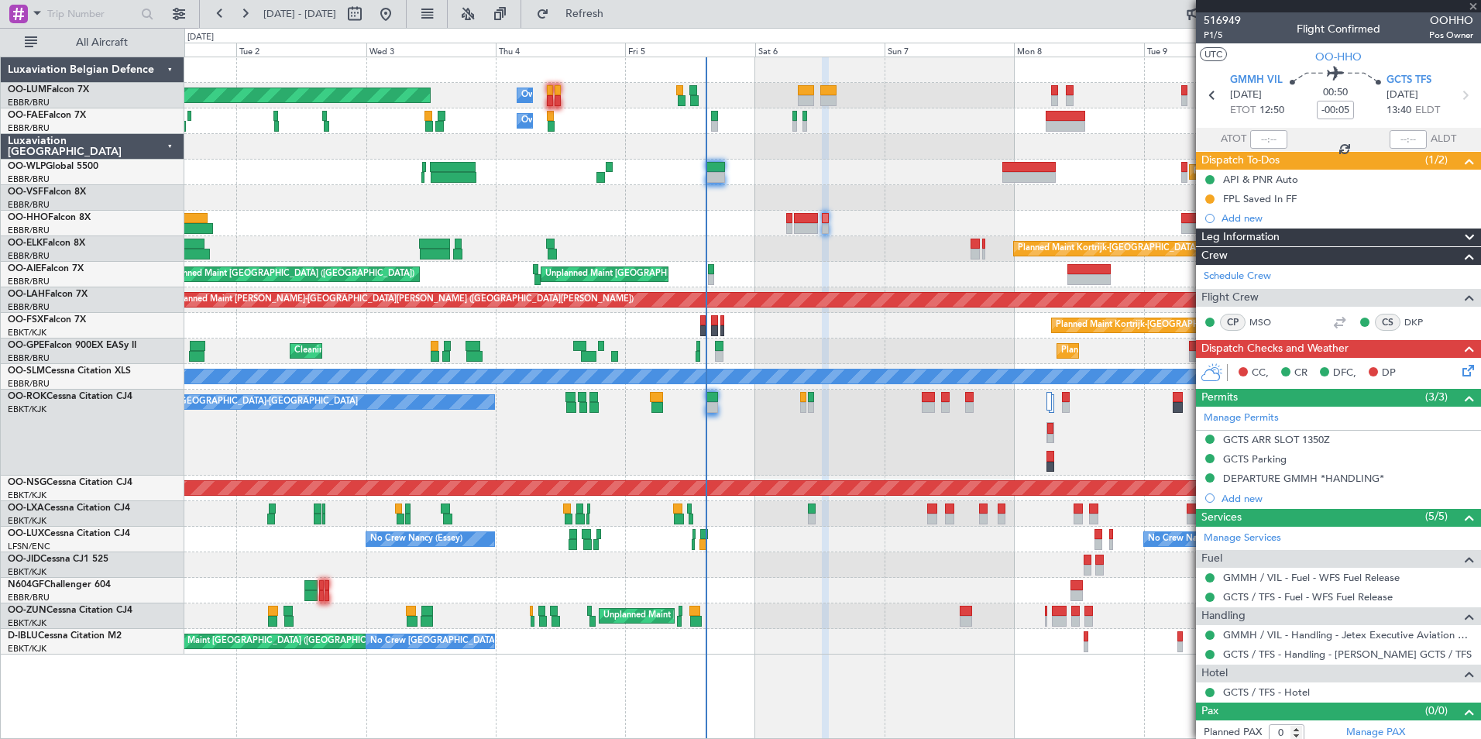
type input "8"
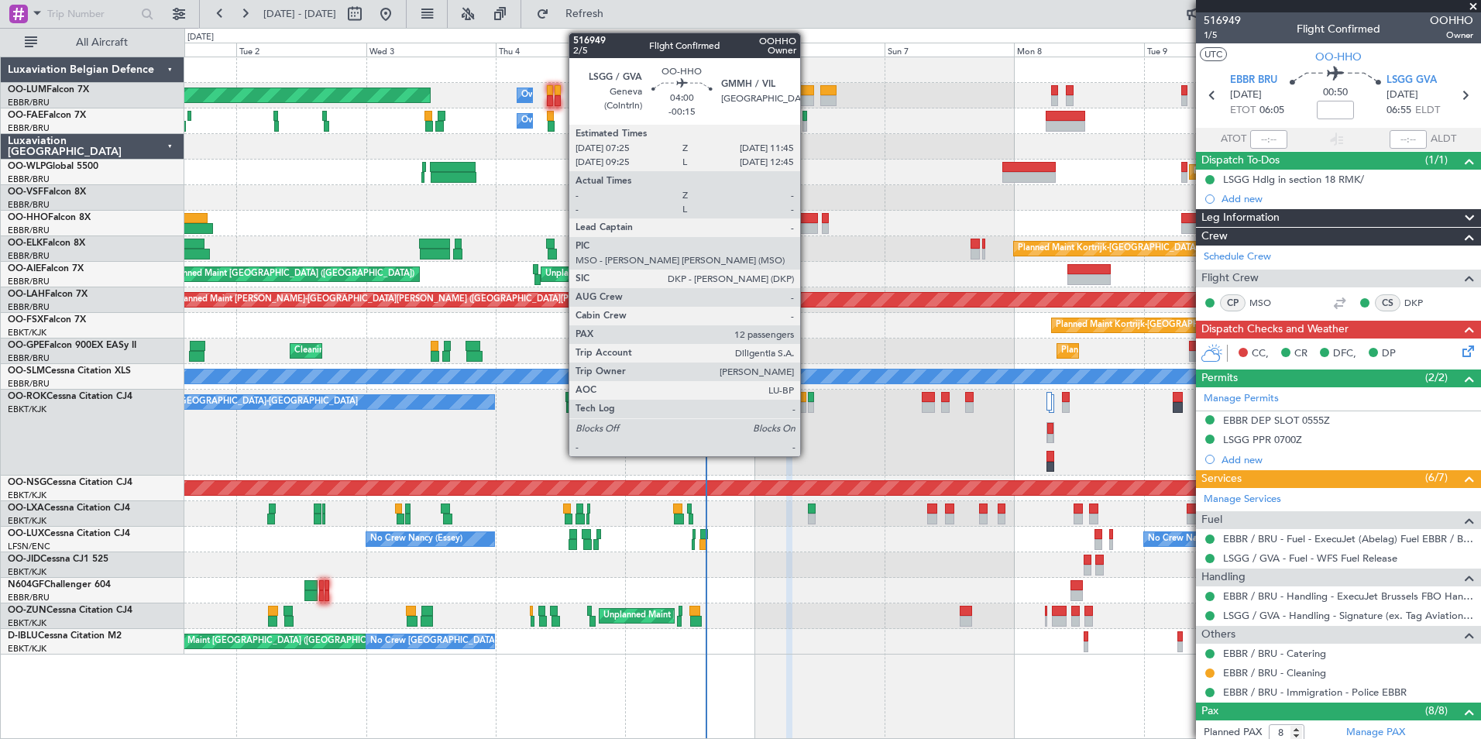
click at [807, 226] on div at bounding box center [806, 228] width 24 height 11
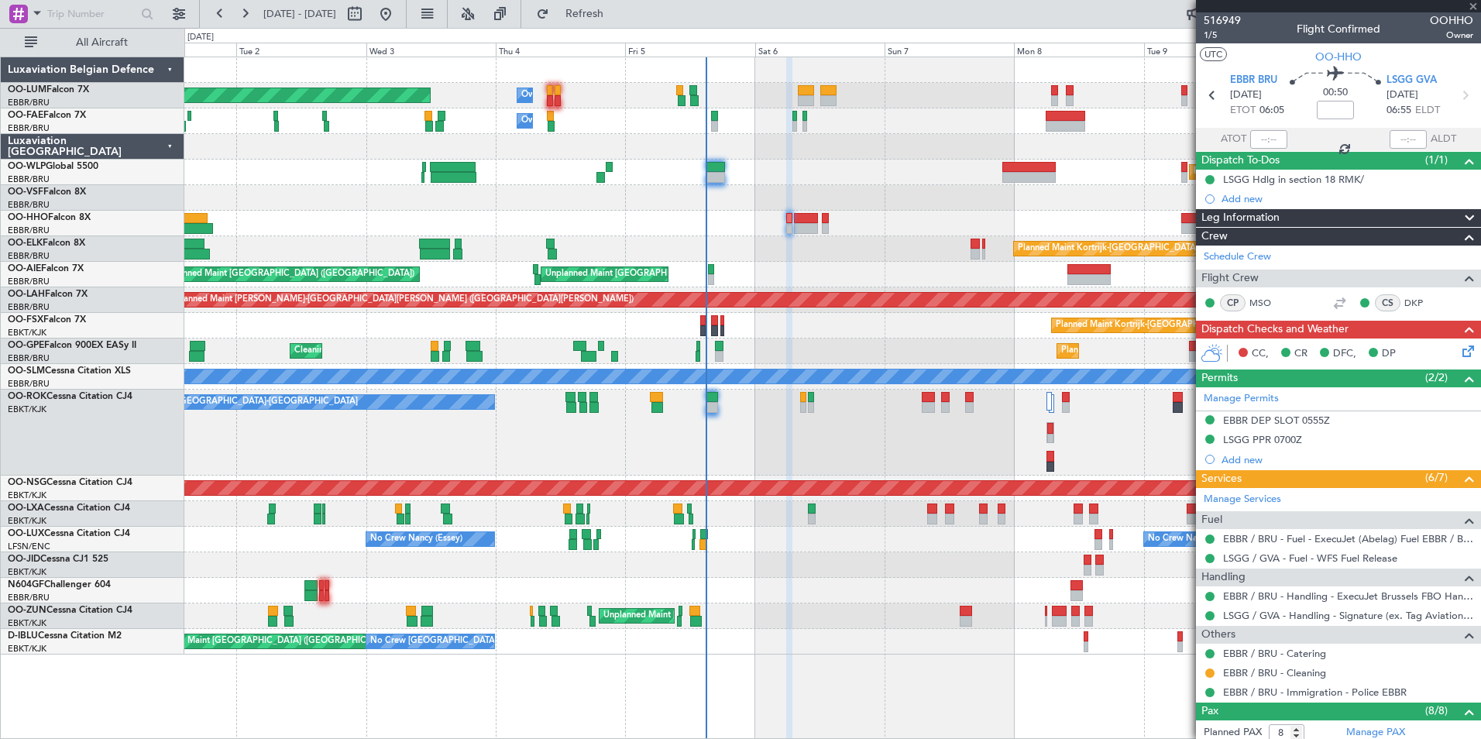
type input "-00:15"
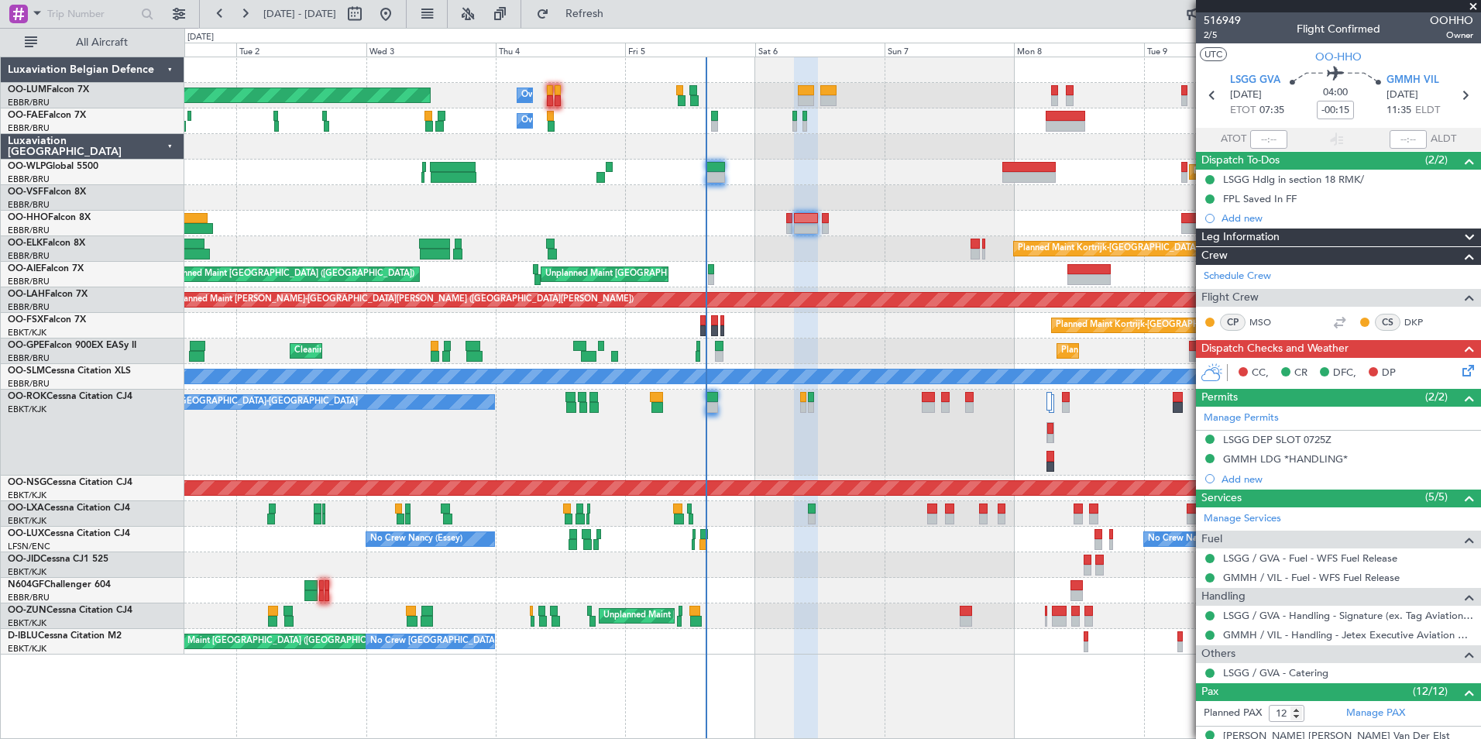
click at [1471, 8] on span at bounding box center [1473, 7] width 15 height 14
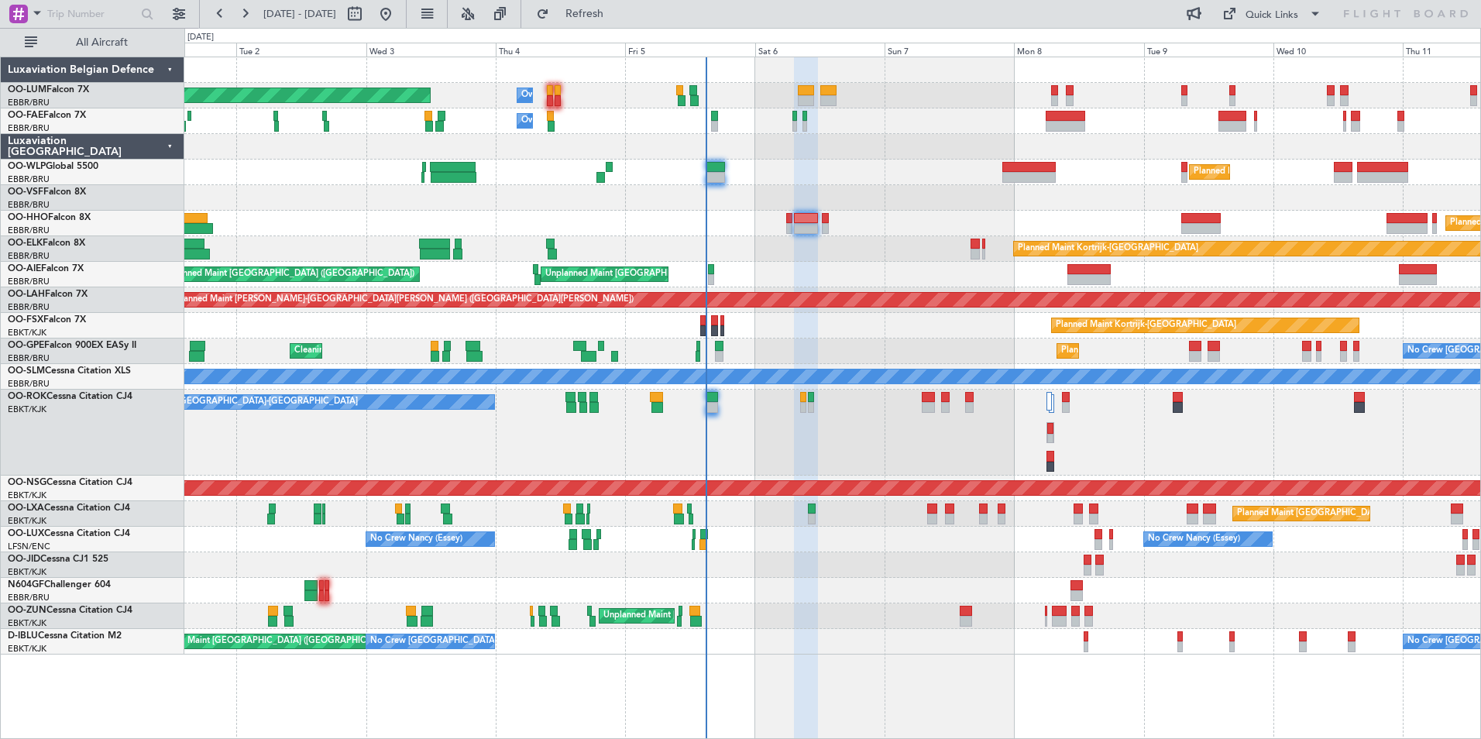
type input "0"
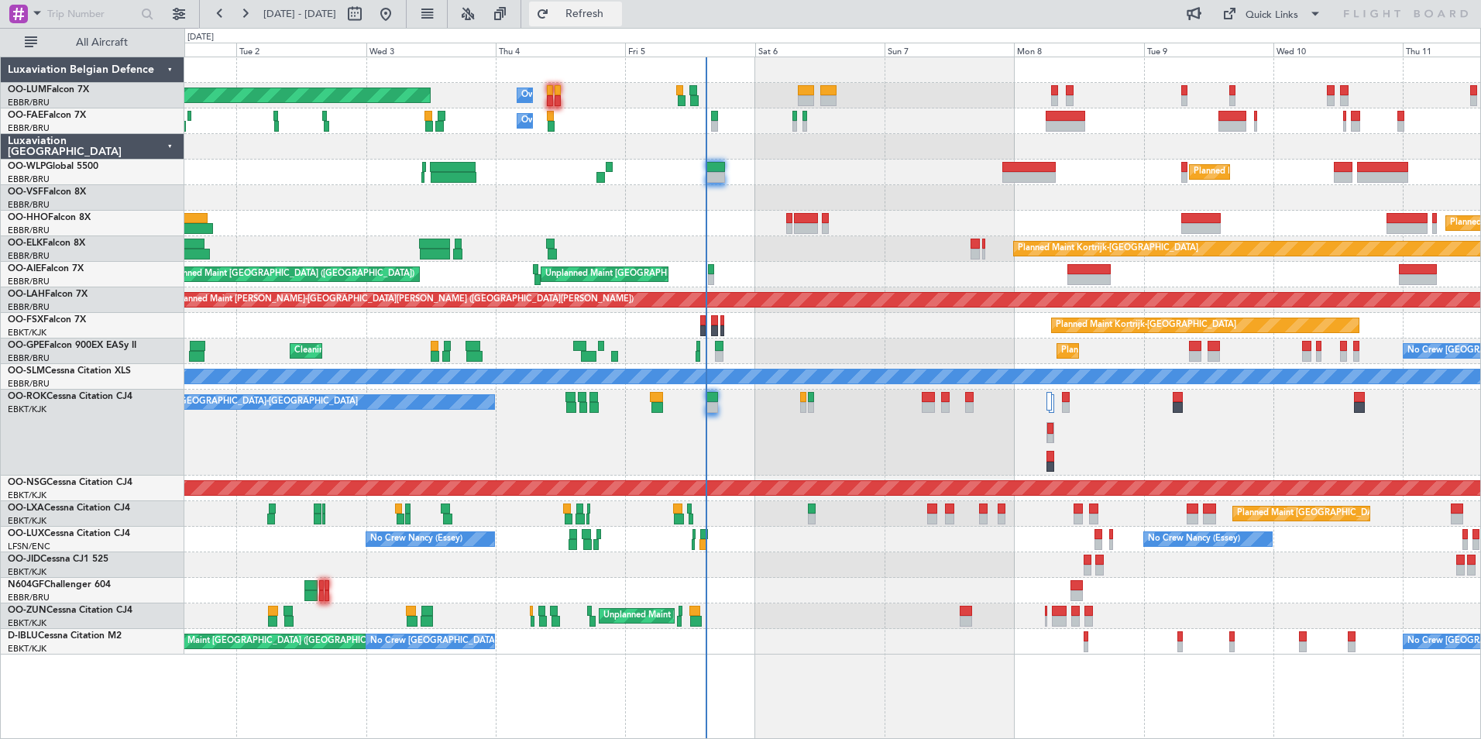
click at [618, 13] on span "Refresh" at bounding box center [584, 14] width 65 height 11
click at [618, 19] on span "Refresh" at bounding box center [584, 14] width 65 height 11
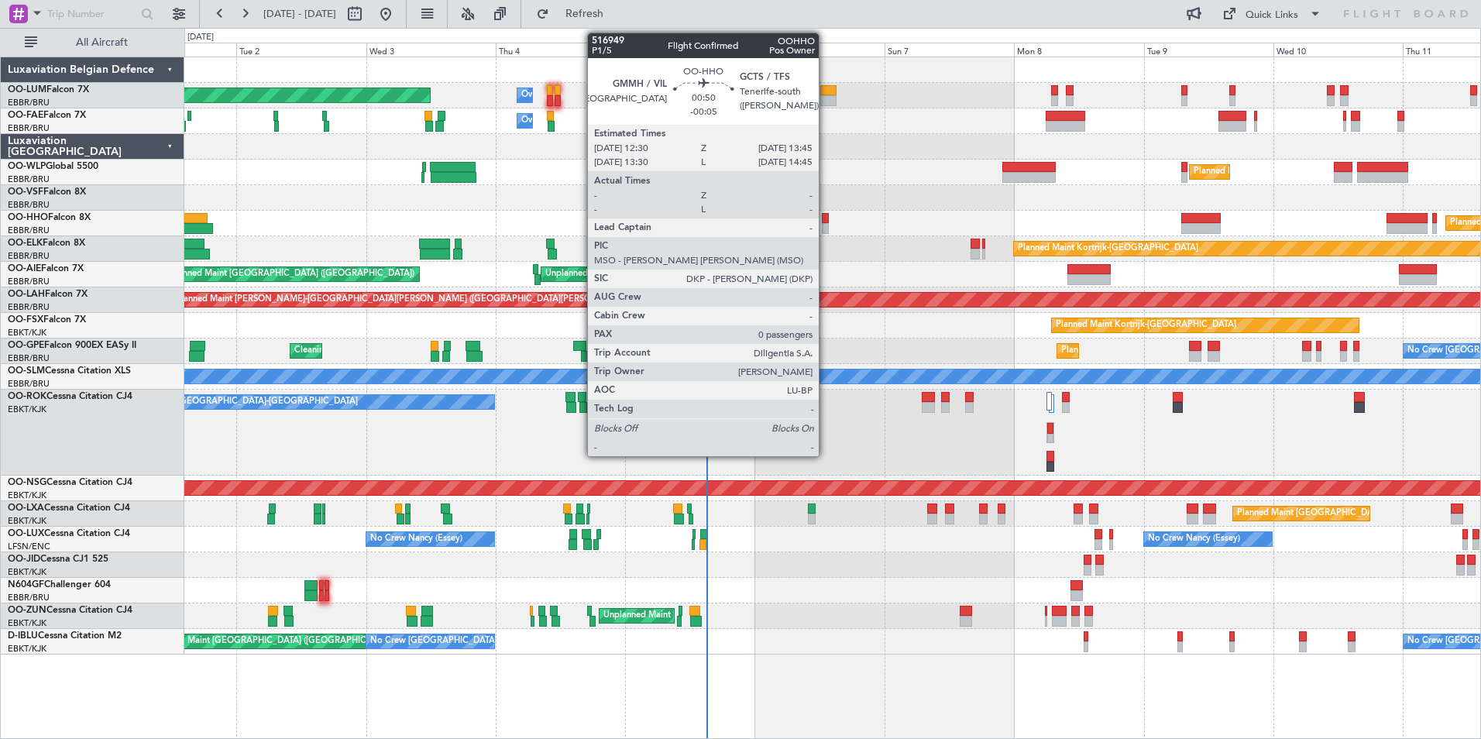
click at [826, 217] on div at bounding box center [825, 218] width 7 height 11
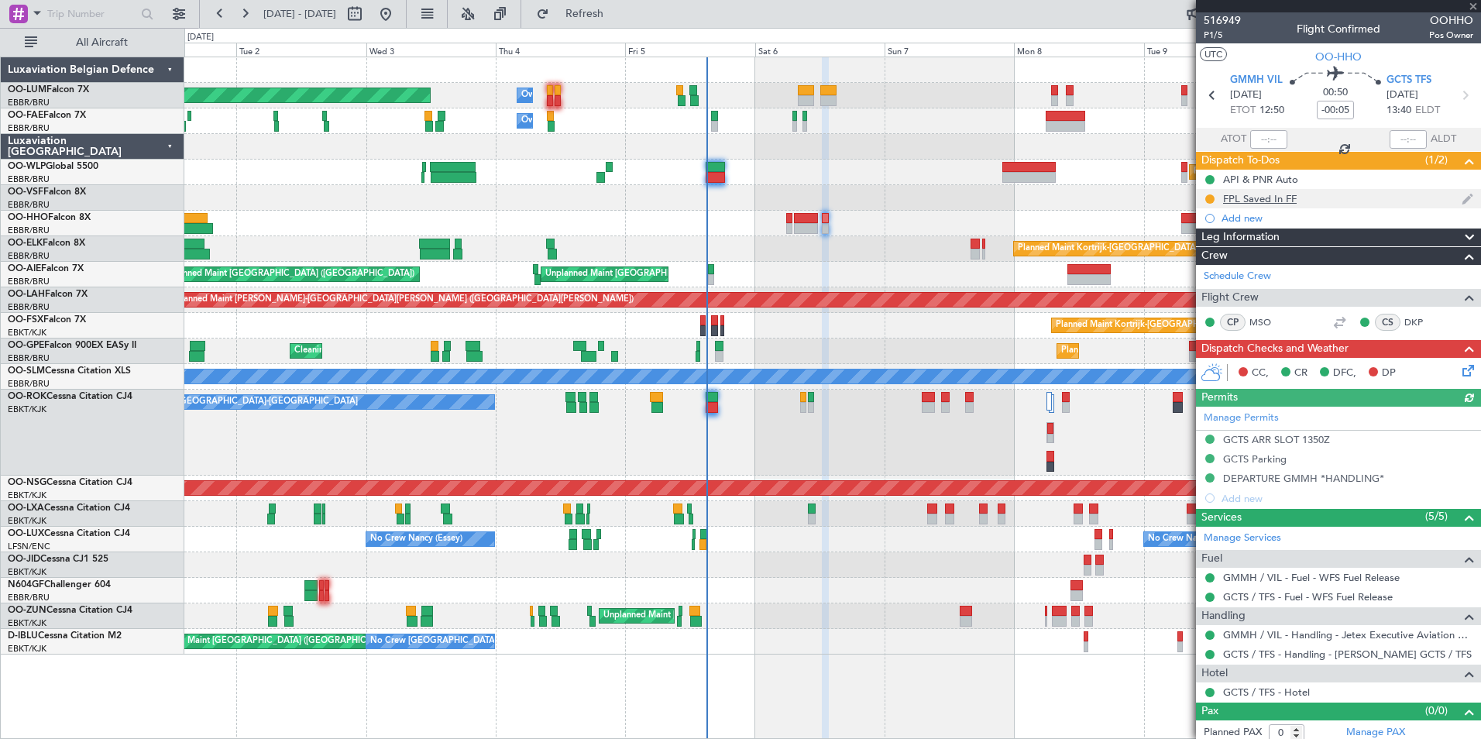
click at [1202, 203] on div "FPL Saved In FF" at bounding box center [1338, 198] width 285 height 19
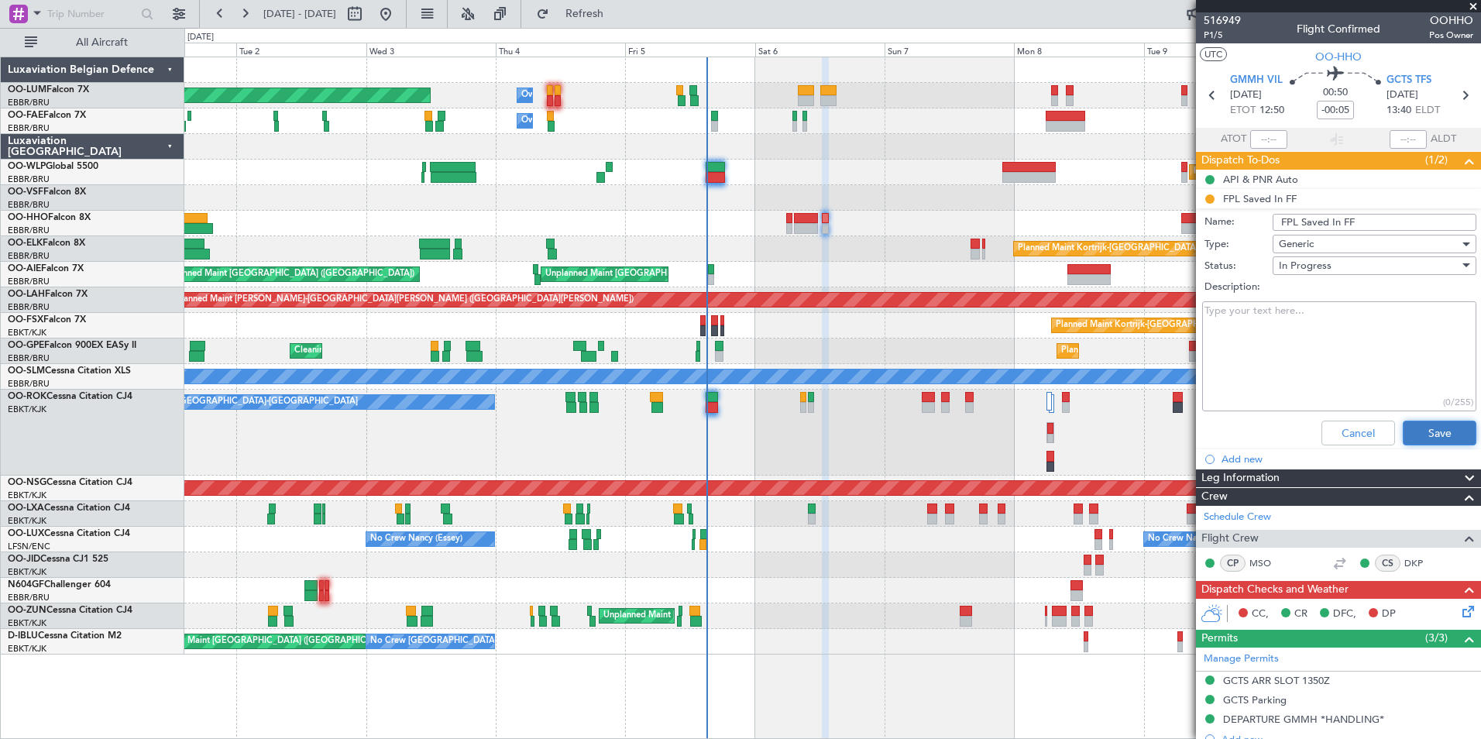
click at [1437, 436] on button "Save" at bounding box center [1440, 433] width 74 height 25
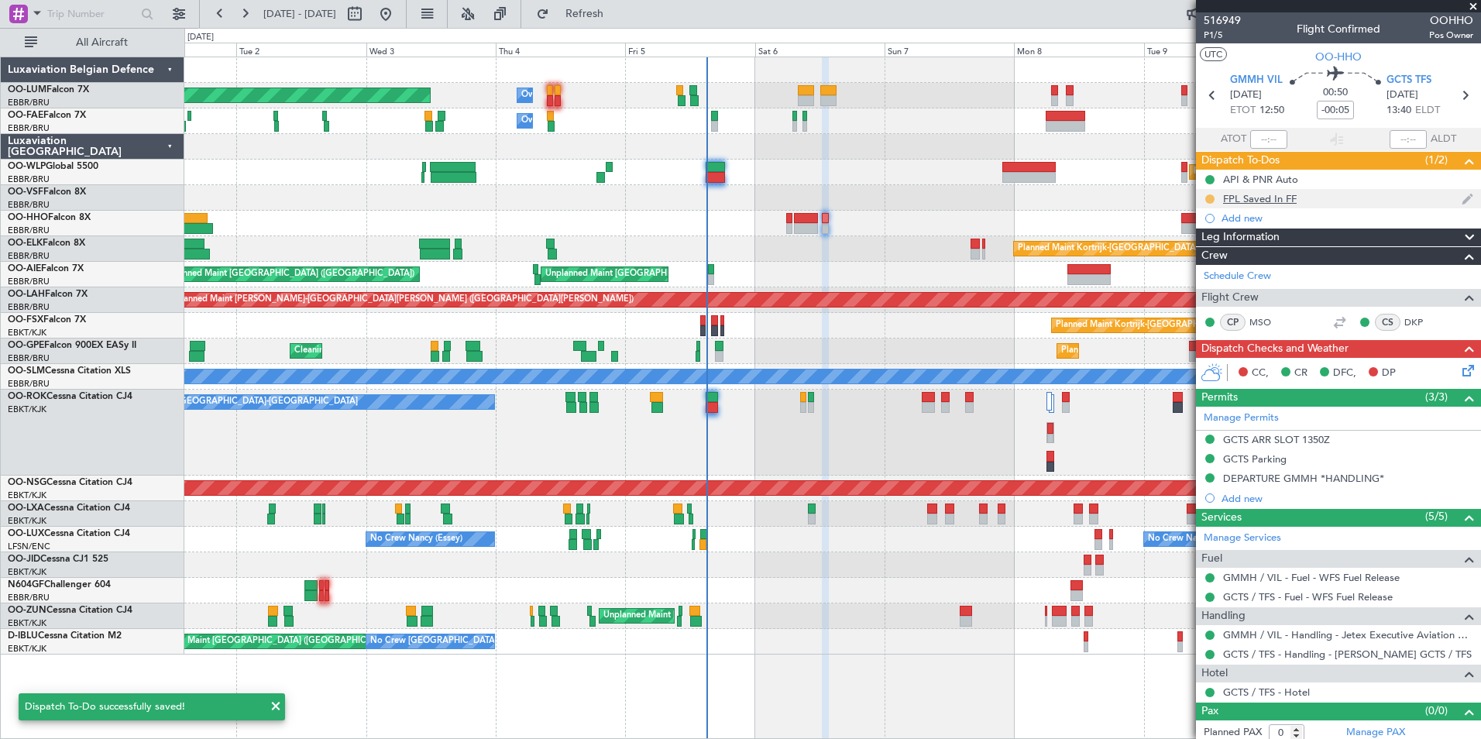
click at [1207, 200] on button at bounding box center [1210, 198] width 9 height 9
click at [1203, 267] on span "Completed" at bounding box center [1216, 267] width 51 height 15
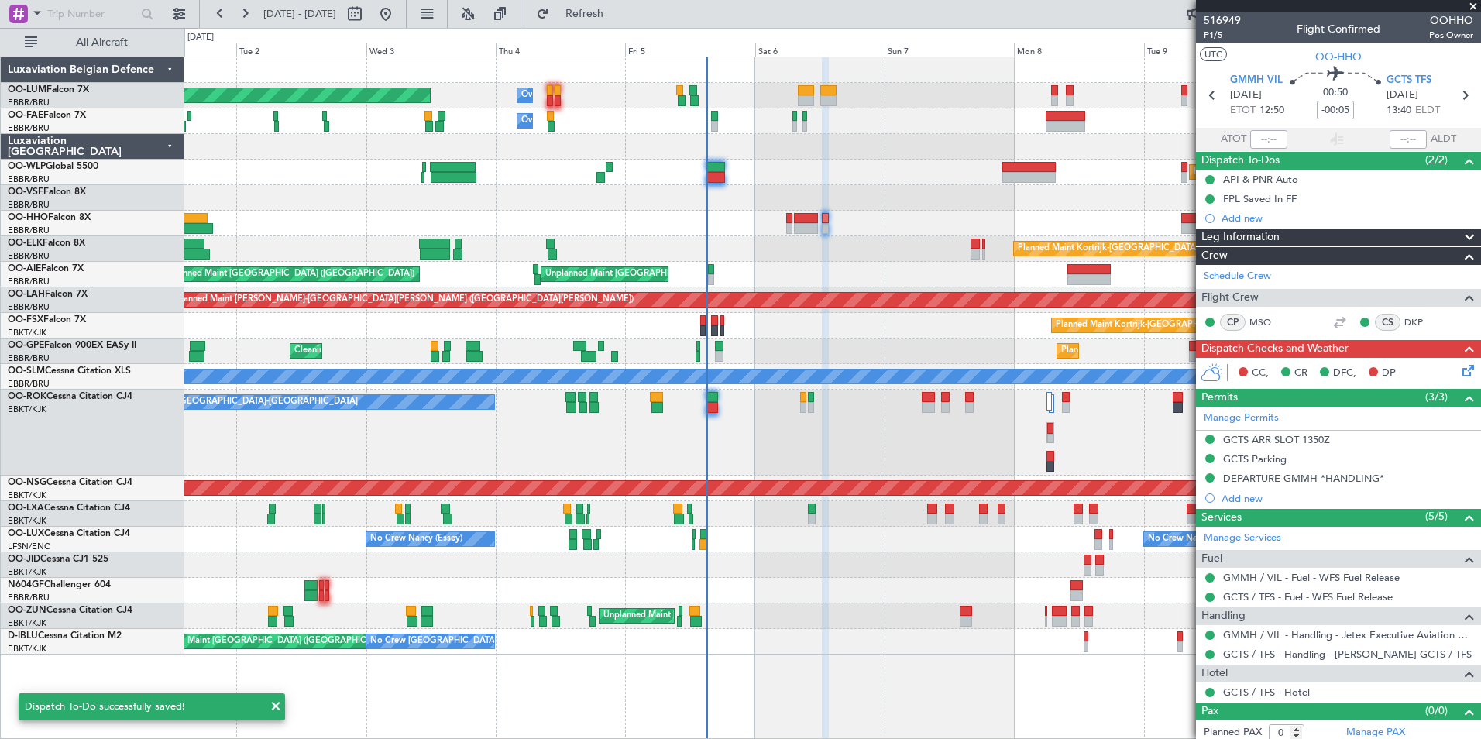
click at [1456, 380] on div "CC, CR DFC, DP" at bounding box center [1338, 373] width 285 height 31
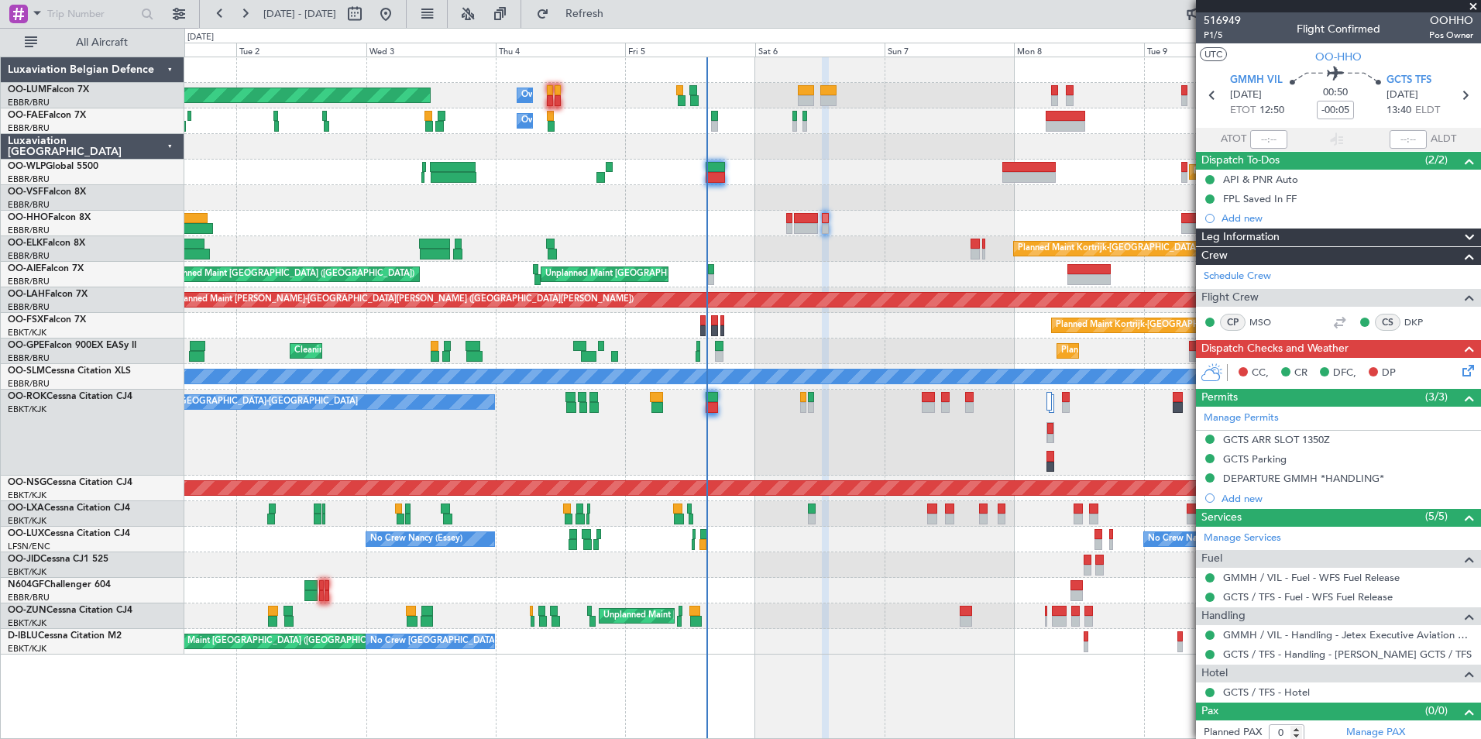
click at [1461, 362] on icon at bounding box center [1466, 368] width 12 height 12
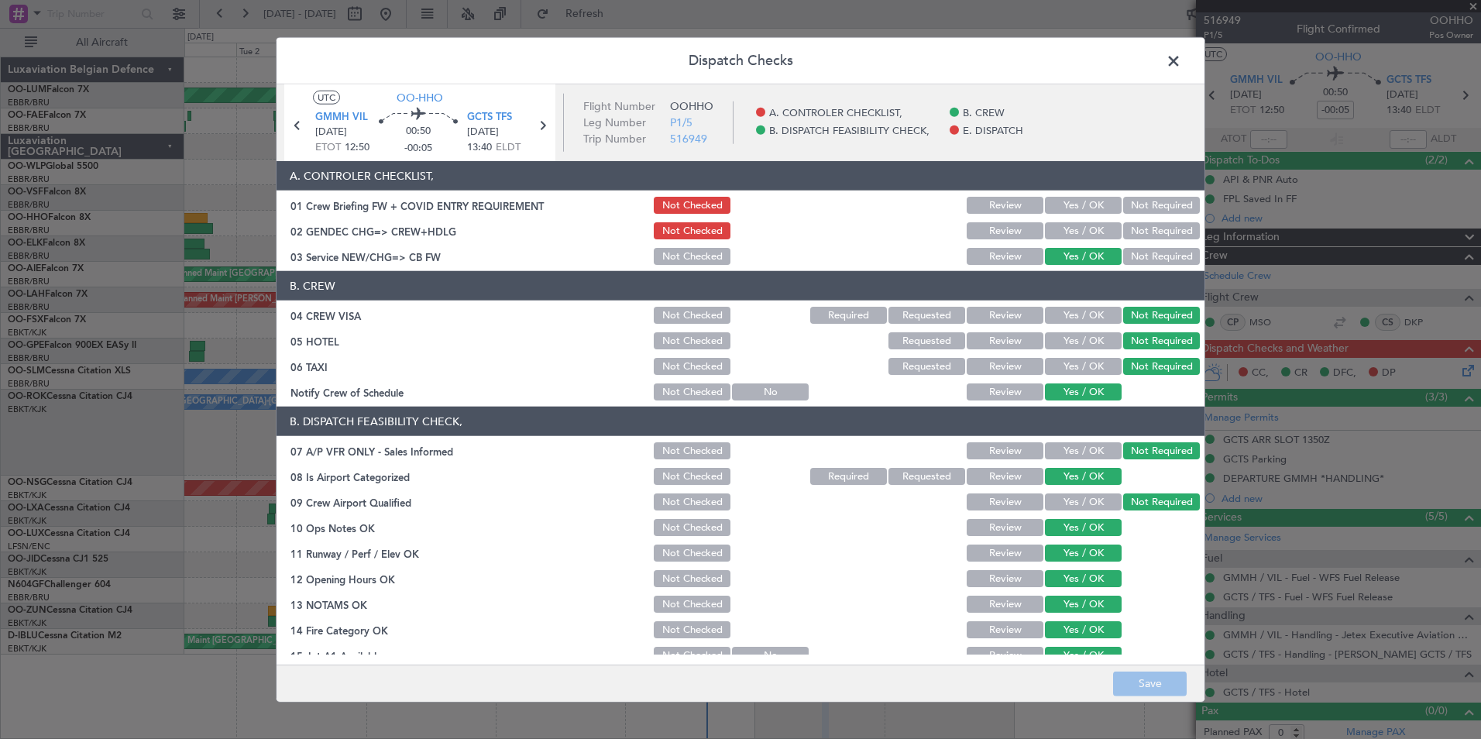
click at [1051, 208] on button "Yes / OK" at bounding box center [1083, 205] width 77 height 17
click at [1050, 239] on div "Yes / OK" at bounding box center [1082, 231] width 78 height 22
click at [1060, 222] on div "Yes / OK" at bounding box center [1082, 231] width 78 height 22
click at [1095, 234] on button "Yes / OK" at bounding box center [1083, 230] width 77 height 17
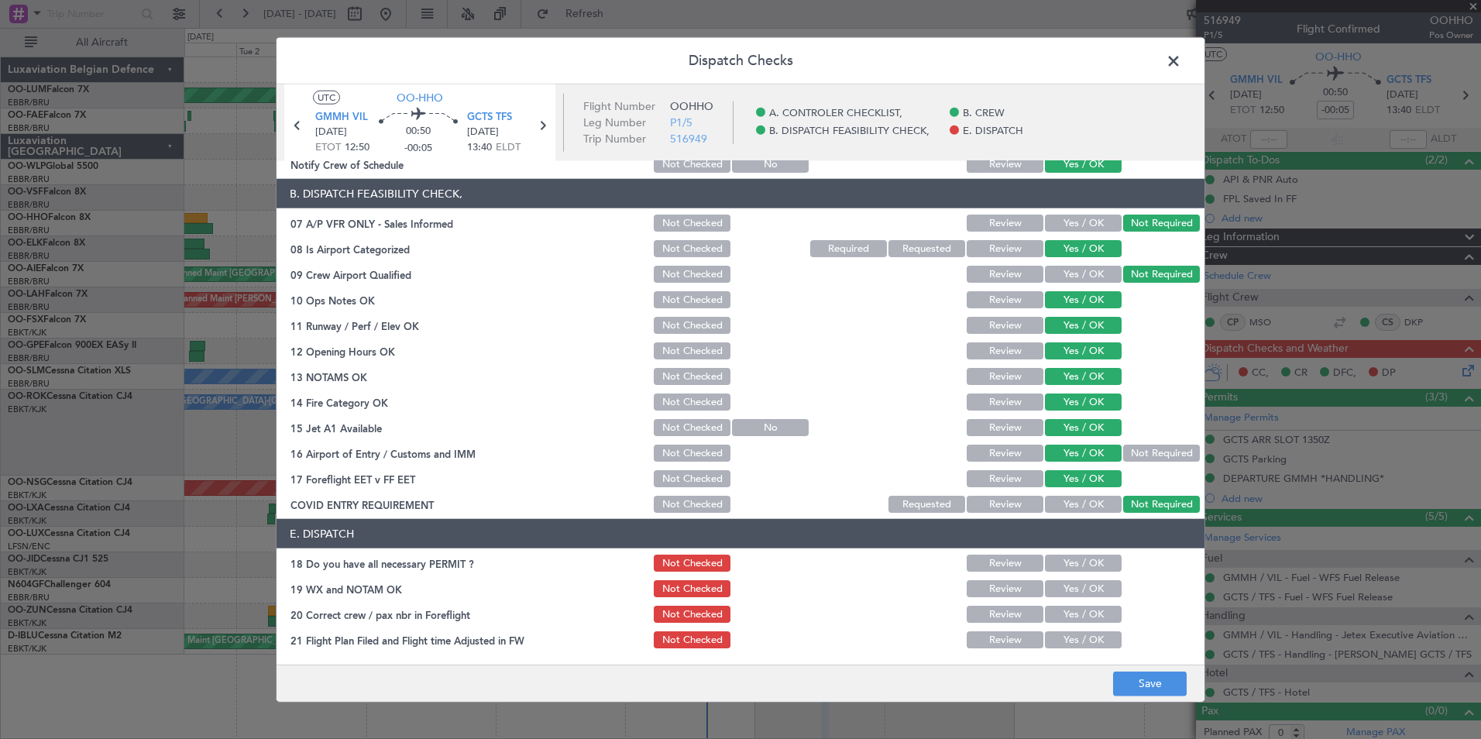
click at [1082, 562] on button "Yes / OK" at bounding box center [1083, 563] width 77 height 17
drag, startPoint x: 1081, startPoint y: 588, endPoint x: 1082, endPoint y: 604, distance: 15.5
click at [1081, 593] on button "Yes / OK" at bounding box center [1083, 588] width 77 height 17
drag, startPoint x: 1082, startPoint y: 610, endPoint x: 1081, endPoint y: 632, distance: 22.5
click at [1082, 618] on button "Yes / OK" at bounding box center [1083, 614] width 77 height 17
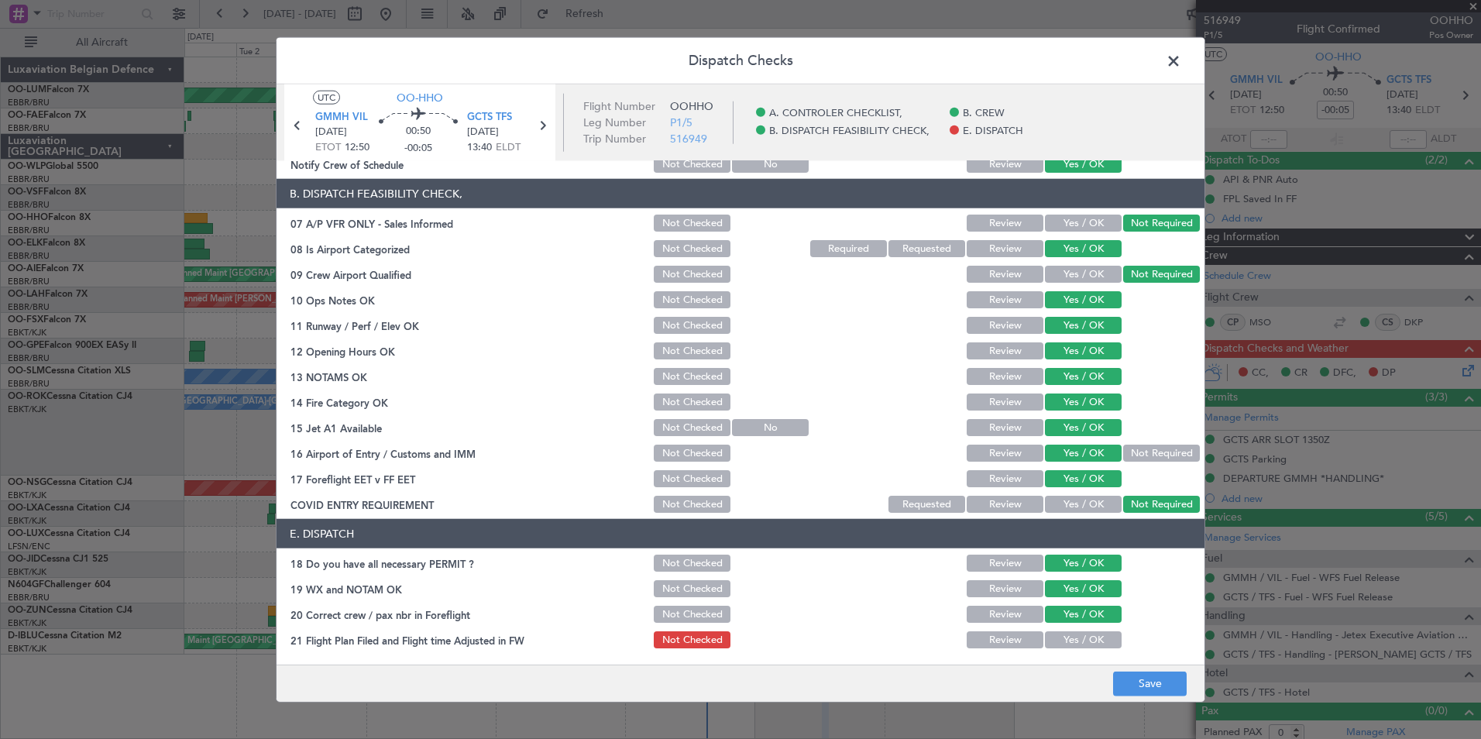
click at [1080, 636] on button "Yes / OK" at bounding box center [1083, 639] width 77 height 17
click at [1136, 673] on button "Save" at bounding box center [1150, 683] width 74 height 25
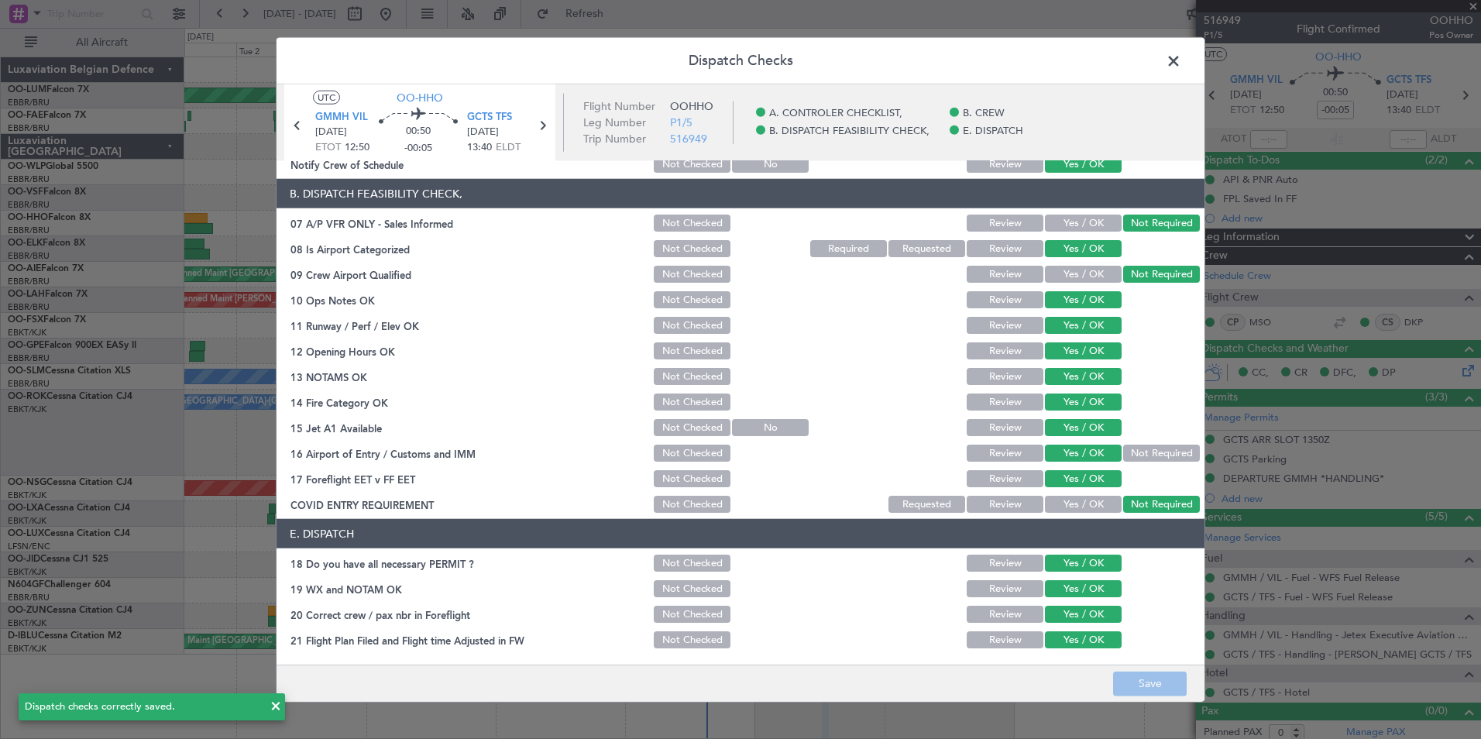
click at [1182, 63] on span at bounding box center [1182, 65] width 0 height 31
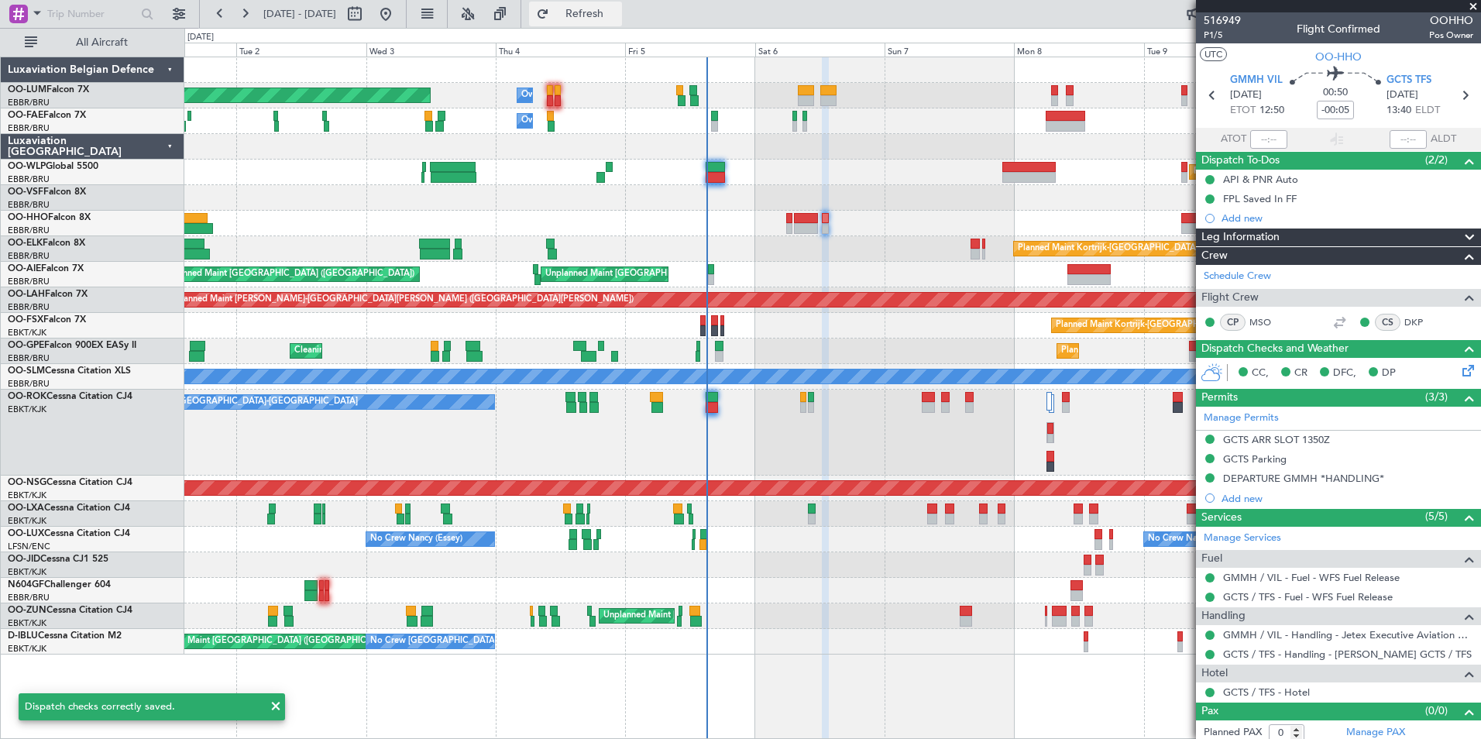
click at [618, 18] on span "Refresh" at bounding box center [584, 14] width 65 height 11
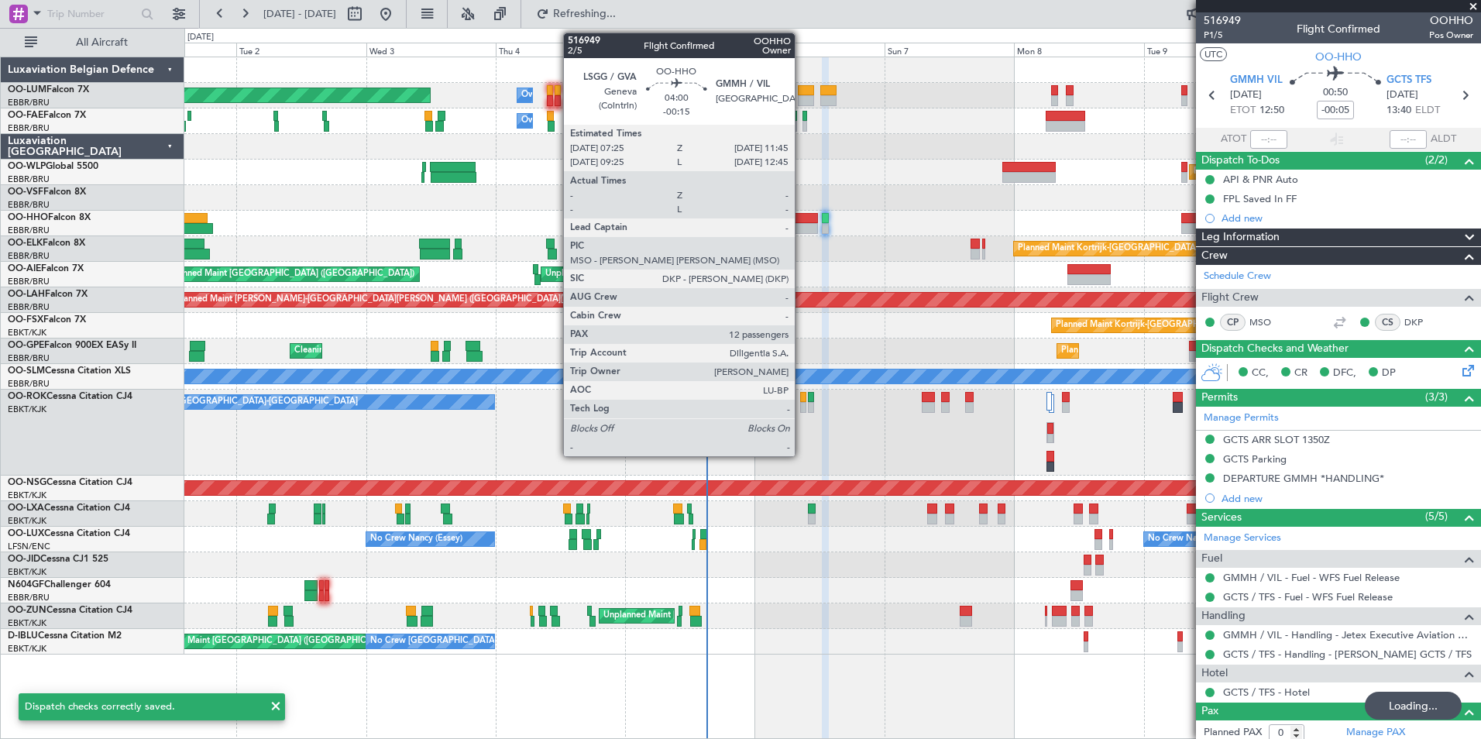
click at [802, 222] on div at bounding box center [806, 218] width 24 height 11
type input "-00:15"
type input "12"
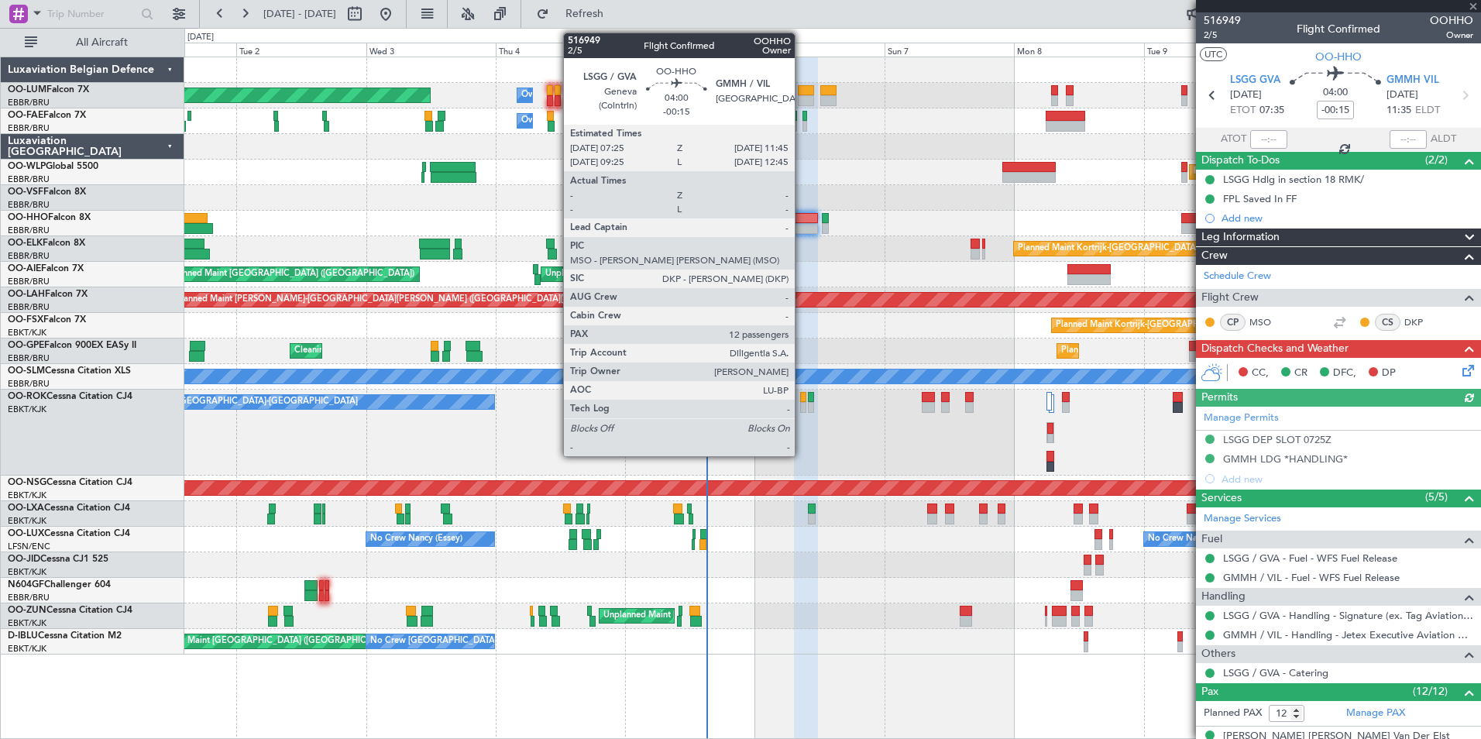
click at [1455, 364] on mat-tooltip-component "[PERSON_NAME] (DKP)" at bounding box center [1398, 349] width 122 height 41
click at [1460, 374] on icon at bounding box center [1466, 368] width 12 height 12
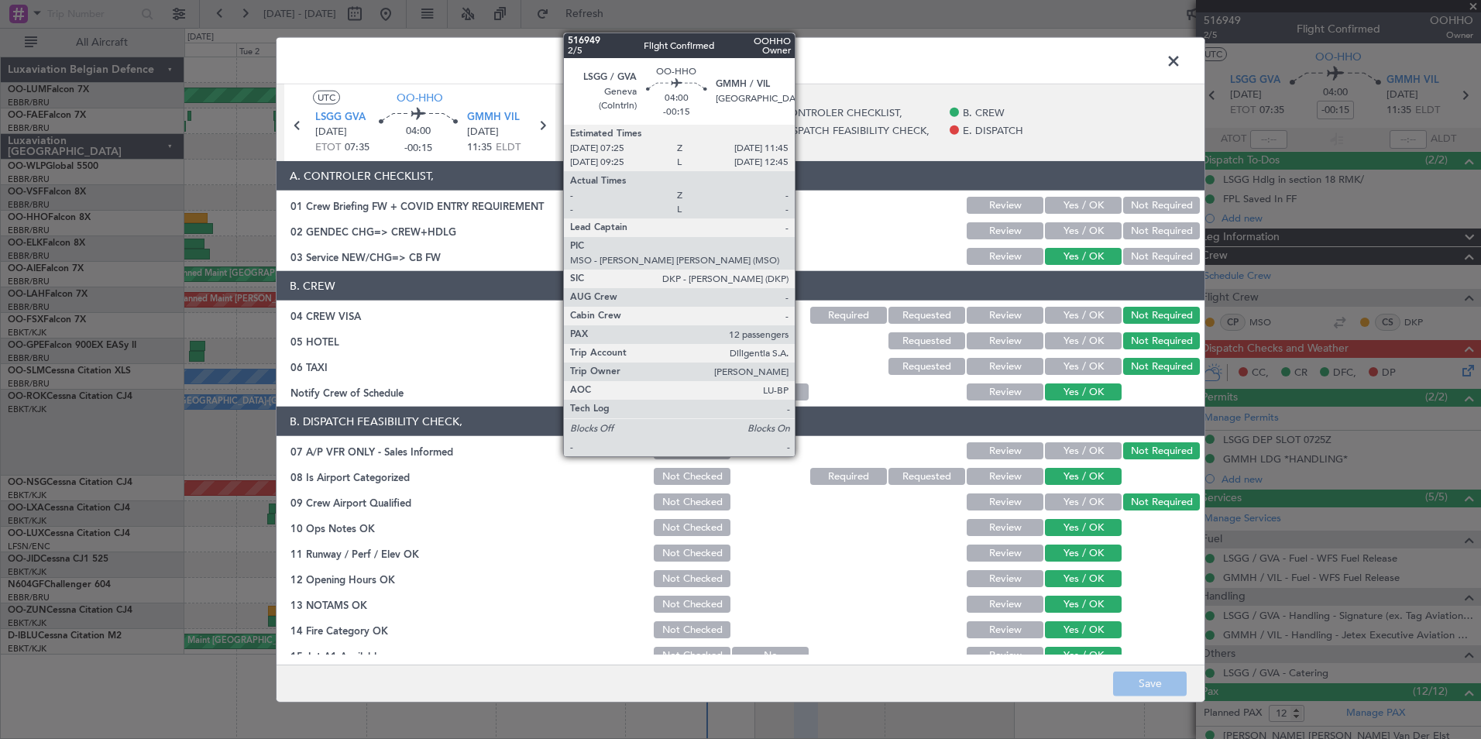
drag, startPoint x: 1105, startPoint y: 210, endPoint x: 1099, endPoint y: 223, distance: 14.2
click at [1102, 217] on section "A. CONTROLER CHECKLIST, 01 Crew Briefing FW + COVID ENTRY REQUIREMENT Not Check…" at bounding box center [741, 214] width 928 height 106
click at [1099, 236] on button "Yes / OK" at bounding box center [1083, 230] width 77 height 17
click at [1098, 216] on section "A. CONTROLER CHECKLIST, 01 Crew Briefing FW + COVID ENTRY REQUIREMENT Not Check…" at bounding box center [741, 214] width 928 height 106
click at [1099, 205] on button "Yes / OK" at bounding box center [1083, 205] width 77 height 17
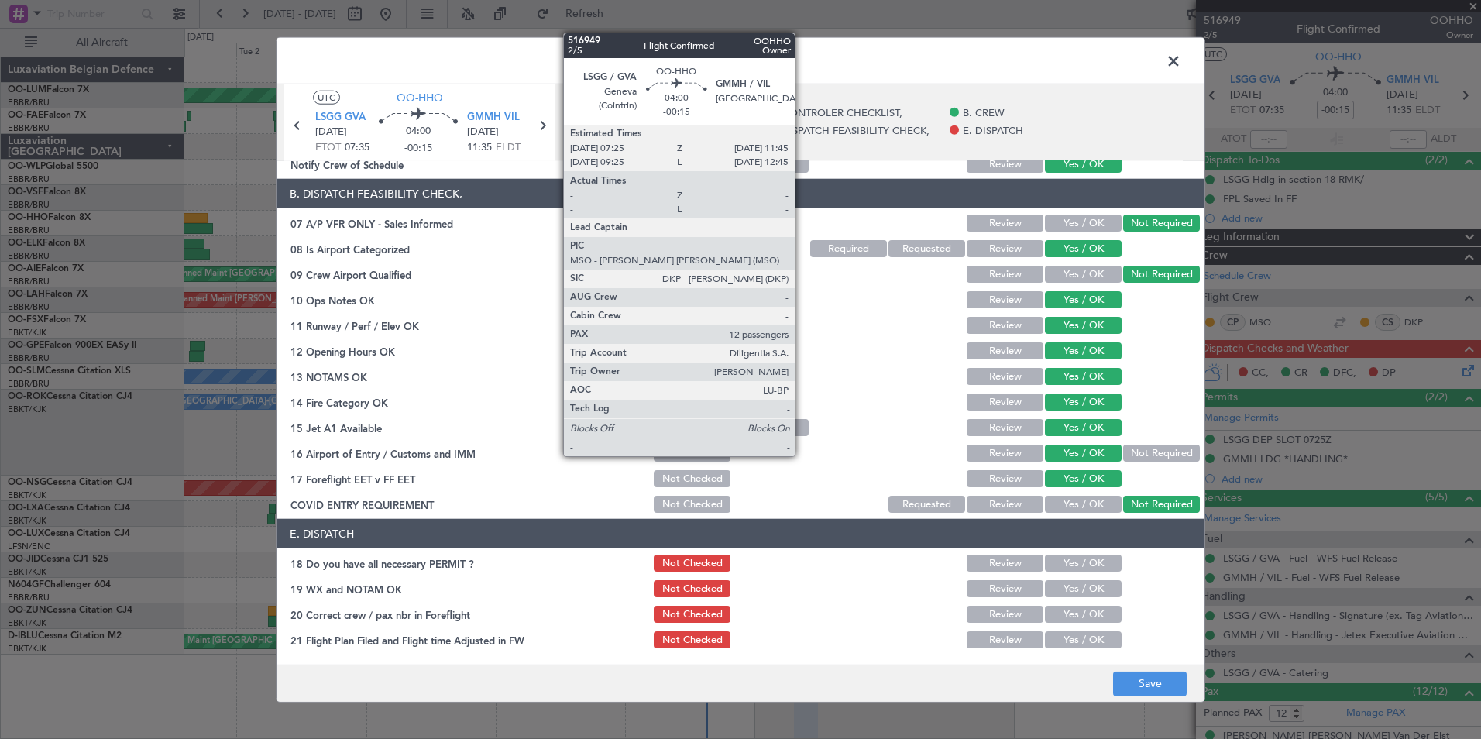
drag, startPoint x: 1058, startPoint y: 579, endPoint x: 1059, endPoint y: 597, distance: 18.7
click at [1058, 580] on div "Yes / OK" at bounding box center [1082, 589] width 78 height 22
click at [1060, 599] on div "Yes / OK" at bounding box center [1082, 589] width 78 height 22
click at [1068, 557] on button "Yes / OK" at bounding box center [1083, 563] width 77 height 17
click at [1062, 591] on button "Yes / OK" at bounding box center [1083, 588] width 77 height 17
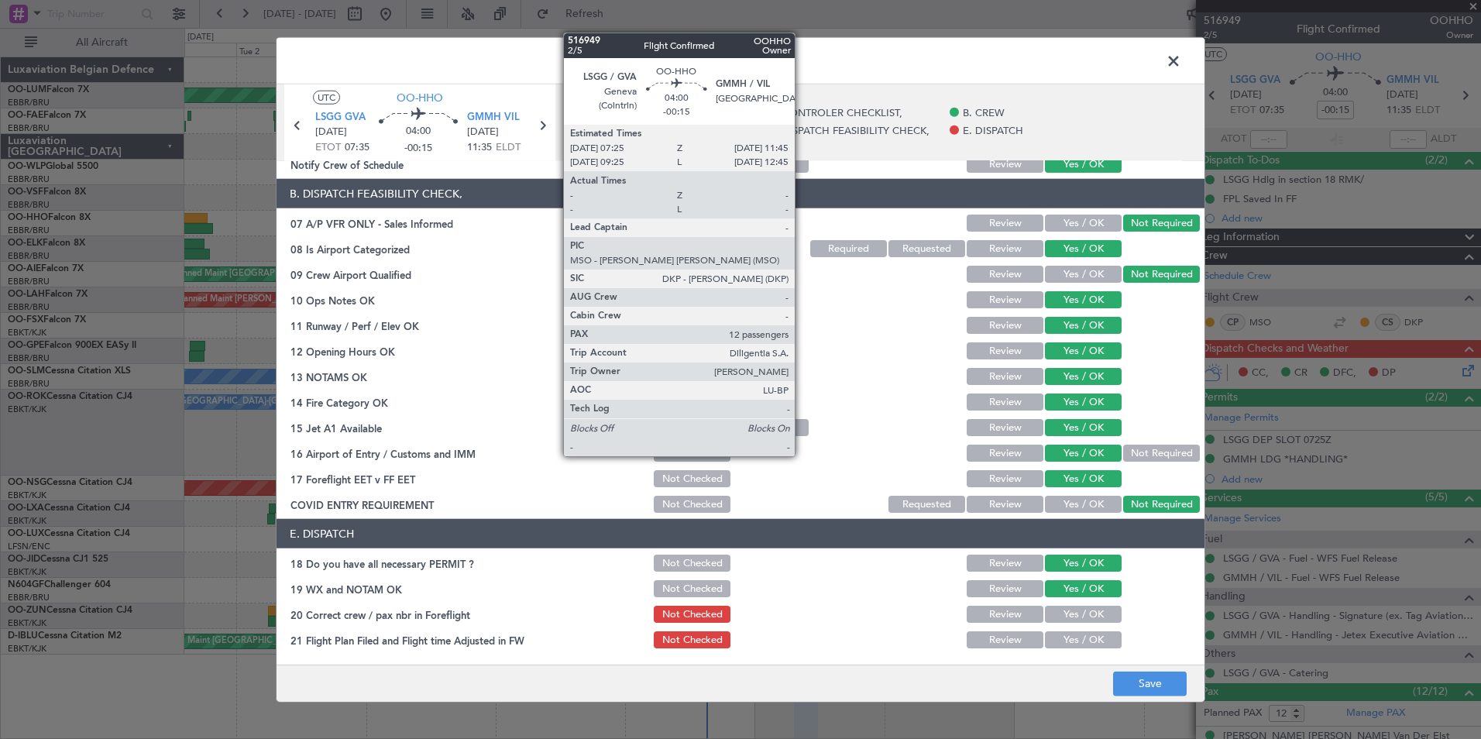
drag, startPoint x: 1062, startPoint y: 603, endPoint x: 1062, endPoint y: 631, distance: 27.9
click at [1062, 621] on section "E. DISPATCH 18 Do you have all necessary PERMIT ? Not Checked Review Yes / OK 1…" at bounding box center [741, 585] width 928 height 132
click at [1065, 620] on button "Yes / OK" at bounding box center [1083, 614] width 77 height 17
click at [1066, 636] on button "Yes / OK" at bounding box center [1083, 639] width 77 height 17
click at [1169, 688] on button "Save" at bounding box center [1150, 683] width 74 height 25
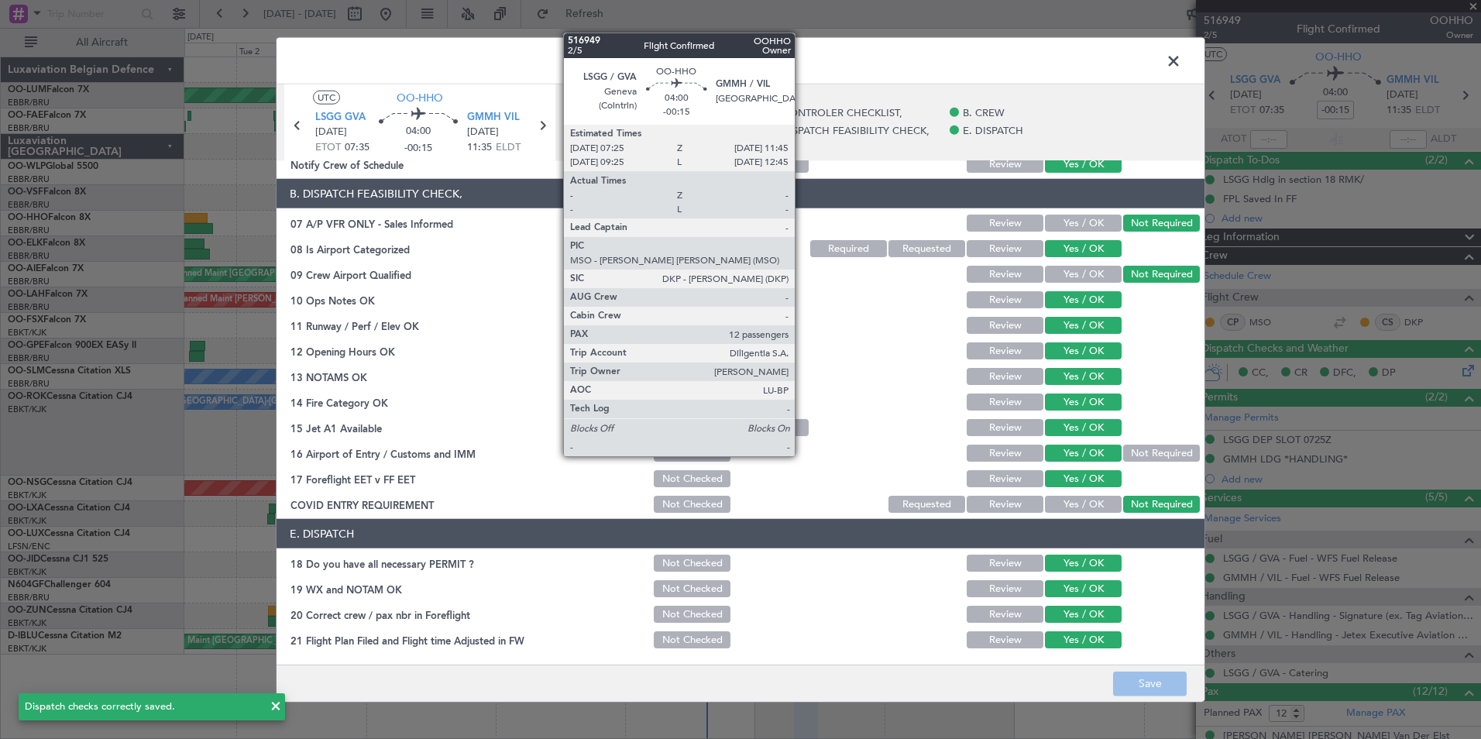
drag, startPoint x: 1182, startPoint y: 64, endPoint x: 990, endPoint y: 47, distance: 192.8
click at [1182, 64] on span at bounding box center [1182, 65] width 0 height 31
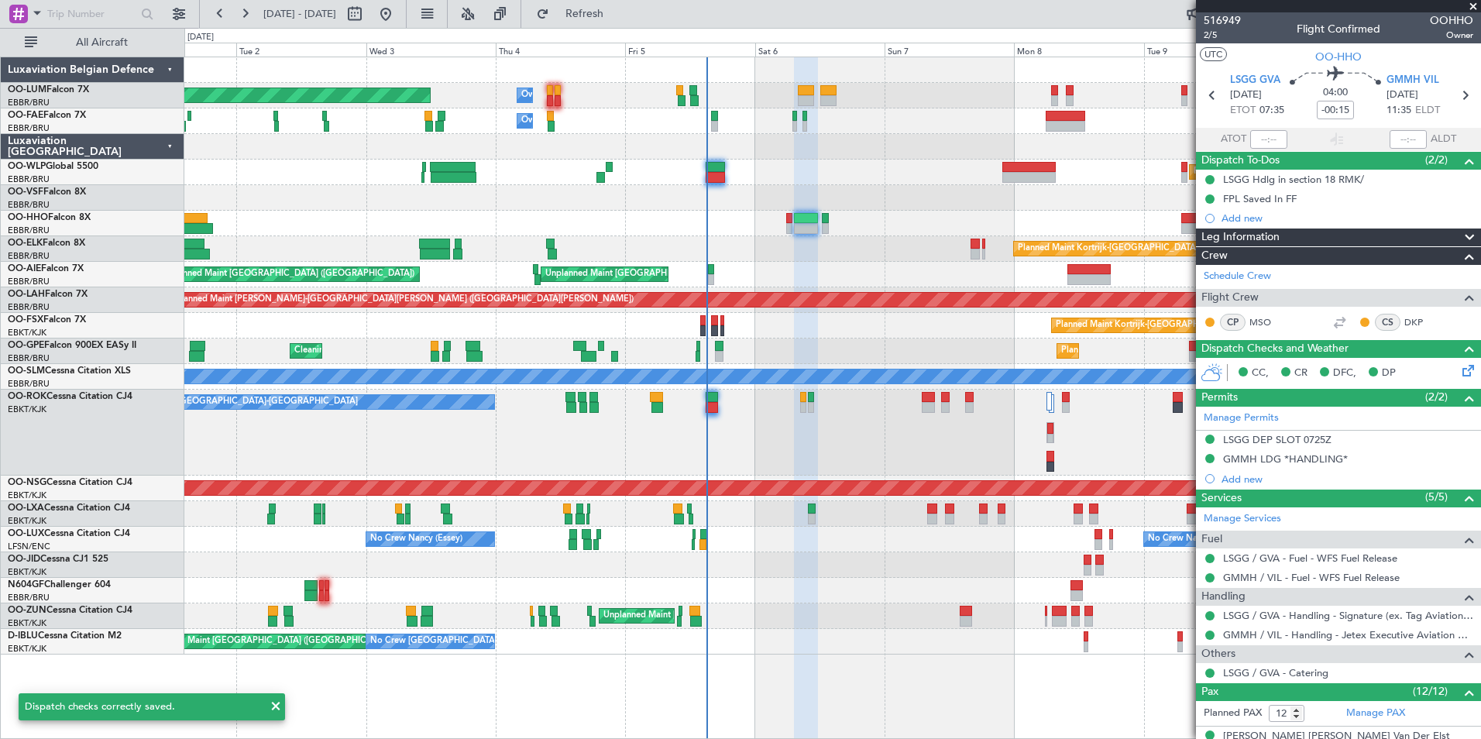
click at [865, 676] on div "Planned Maint [GEOGRAPHIC_DATA] ([GEOGRAPHIC_DATA] National) Owner [GEOGRAPHIC_…" at bounding box center [832, 398] width 1297 height 683
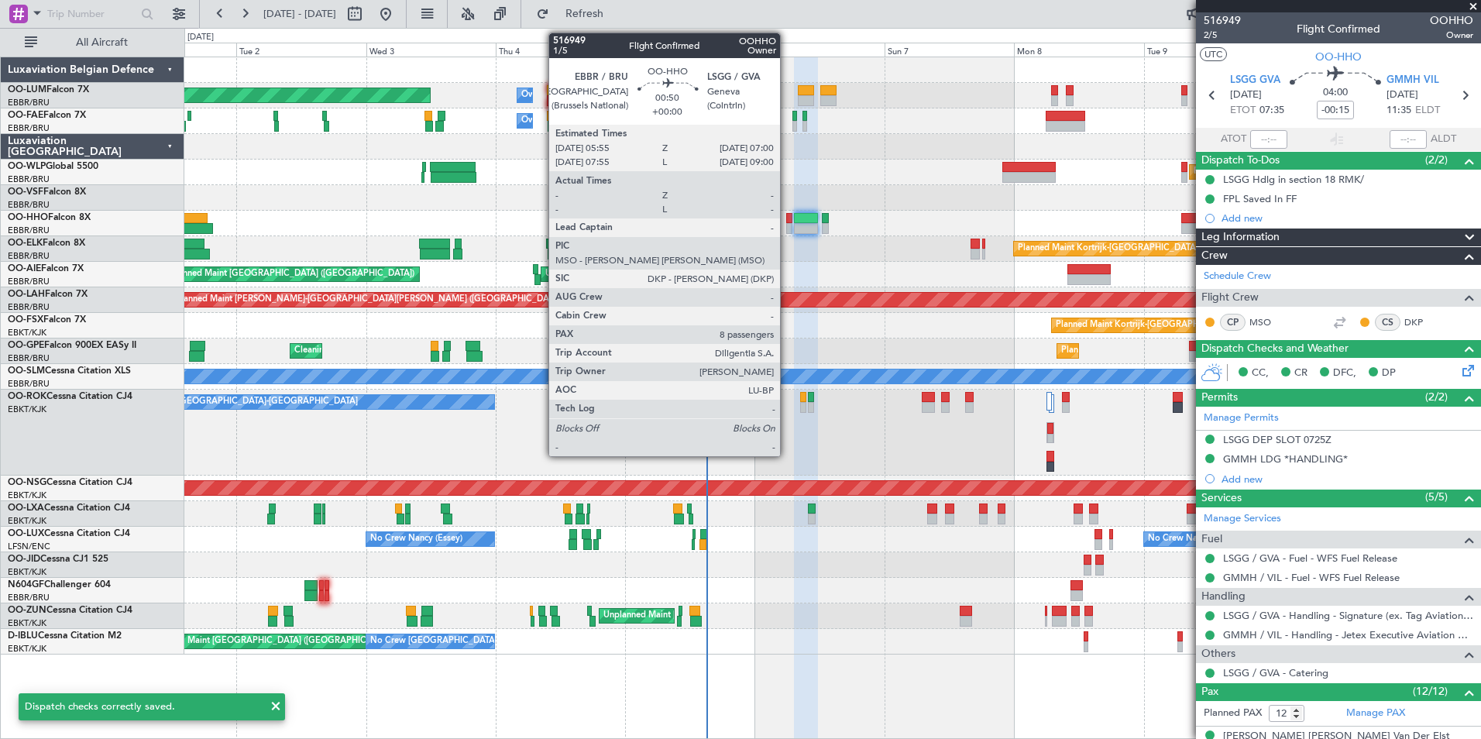
click at [787, 219] on div at bounding box center [789, 218] width 6 height 11
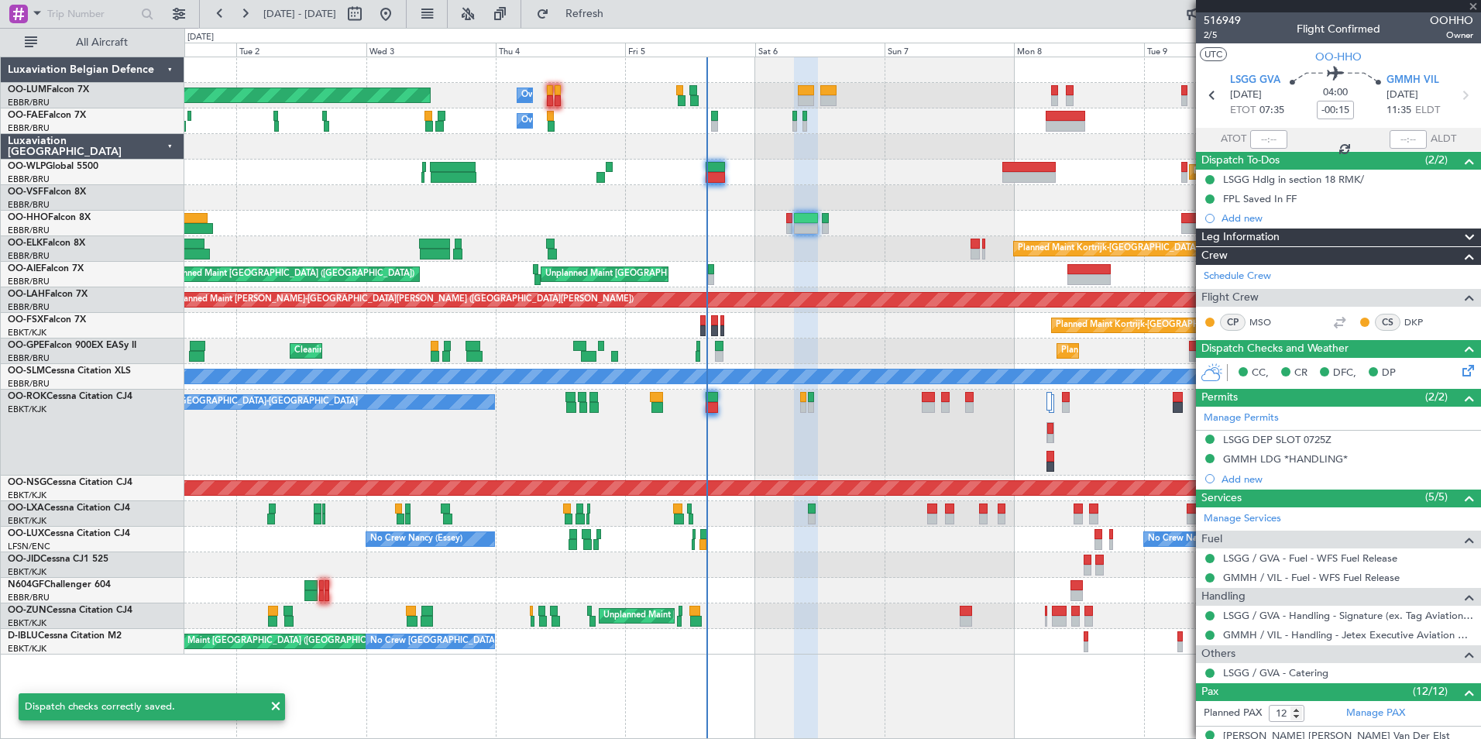
type input "8"
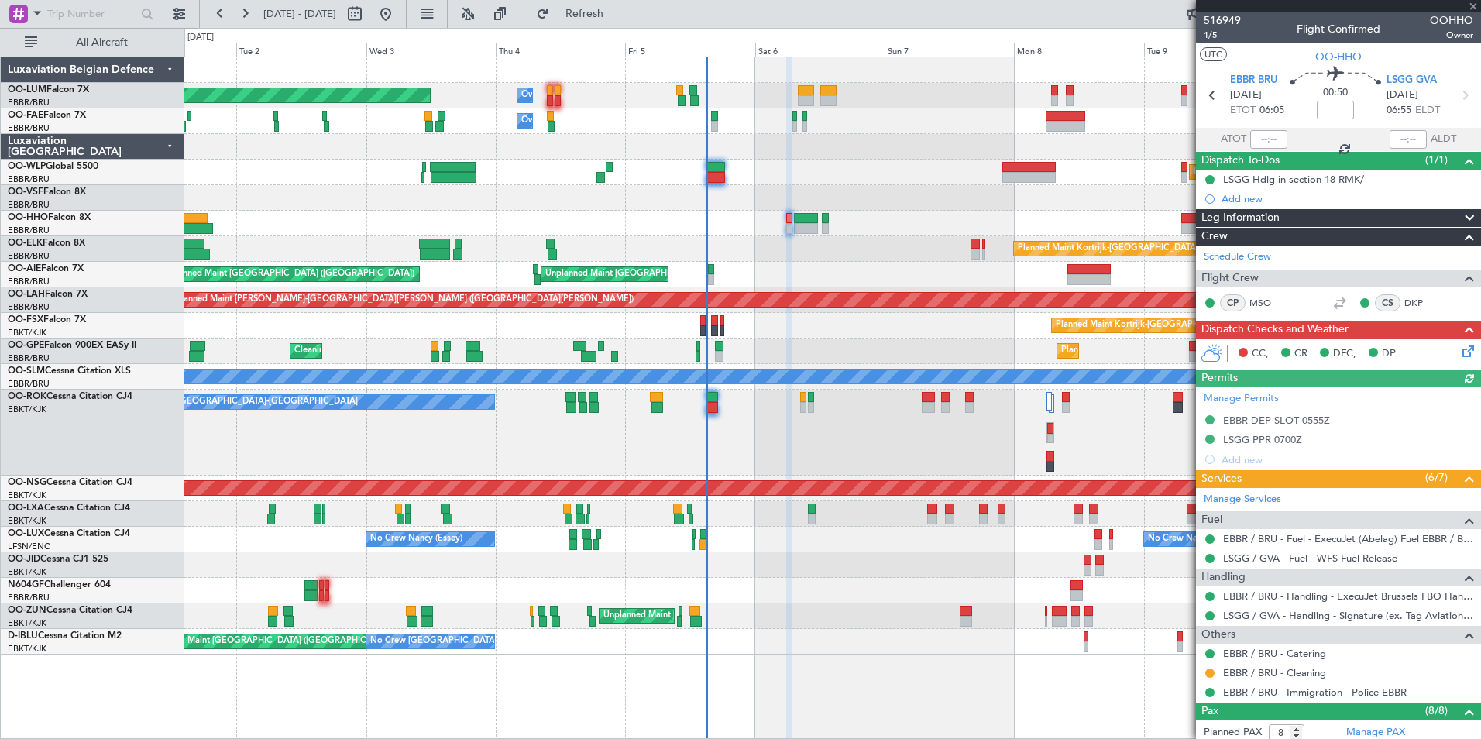
click at [1460, 355] on icon at bounding box center [1466, 348] width 12 height 12
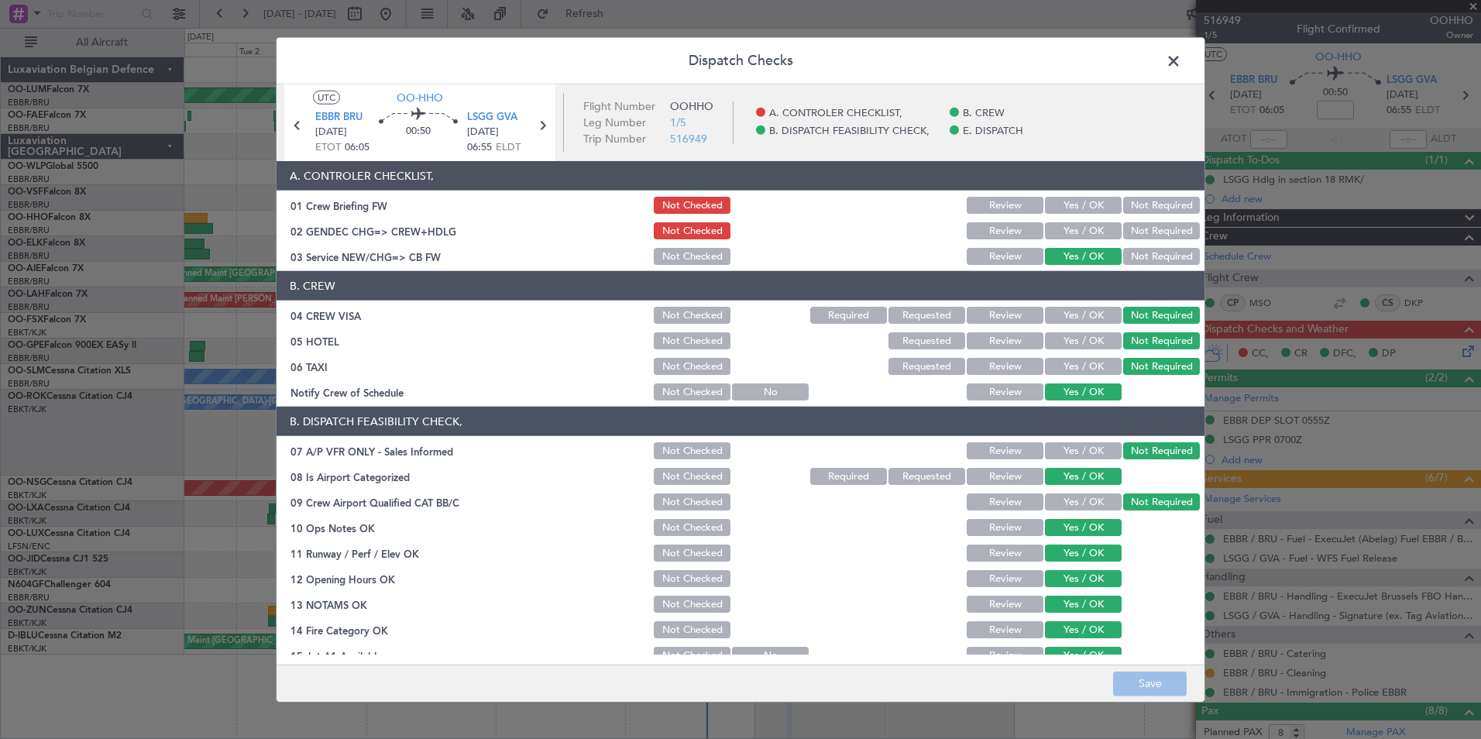
click at [1103, 215] on div "Yes / OK" at bounding box center [1082, 205] width 78 height 22
click at [1101, 225] on button "Yes / OK" at bounding box center [1083, 230] width 77 height 17
click at [1100, 202] on button "Yes / OK" at bounding box center [1083, 205] width 77 height 17
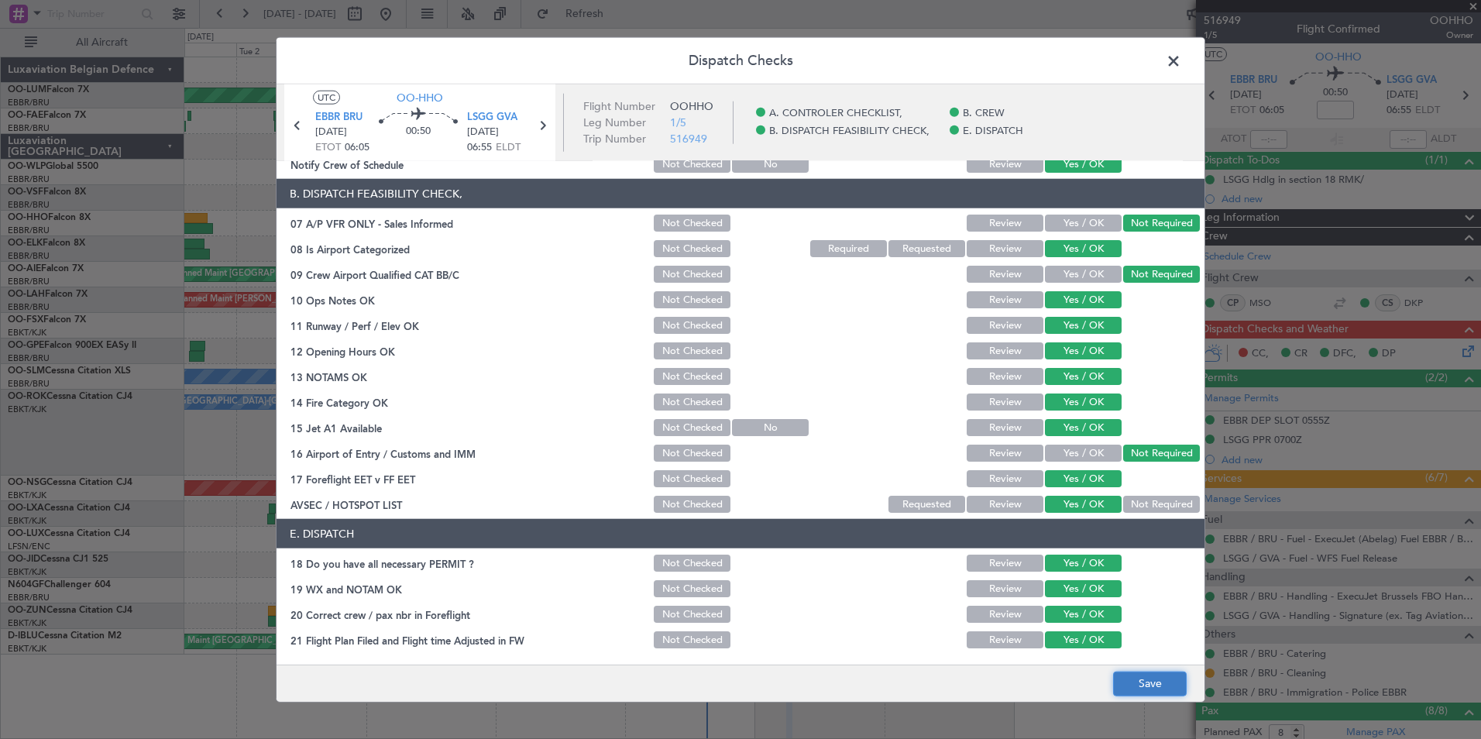
click at [1144, 682] on button "Save" at bounding box center [1150, 683] width 74 height 25
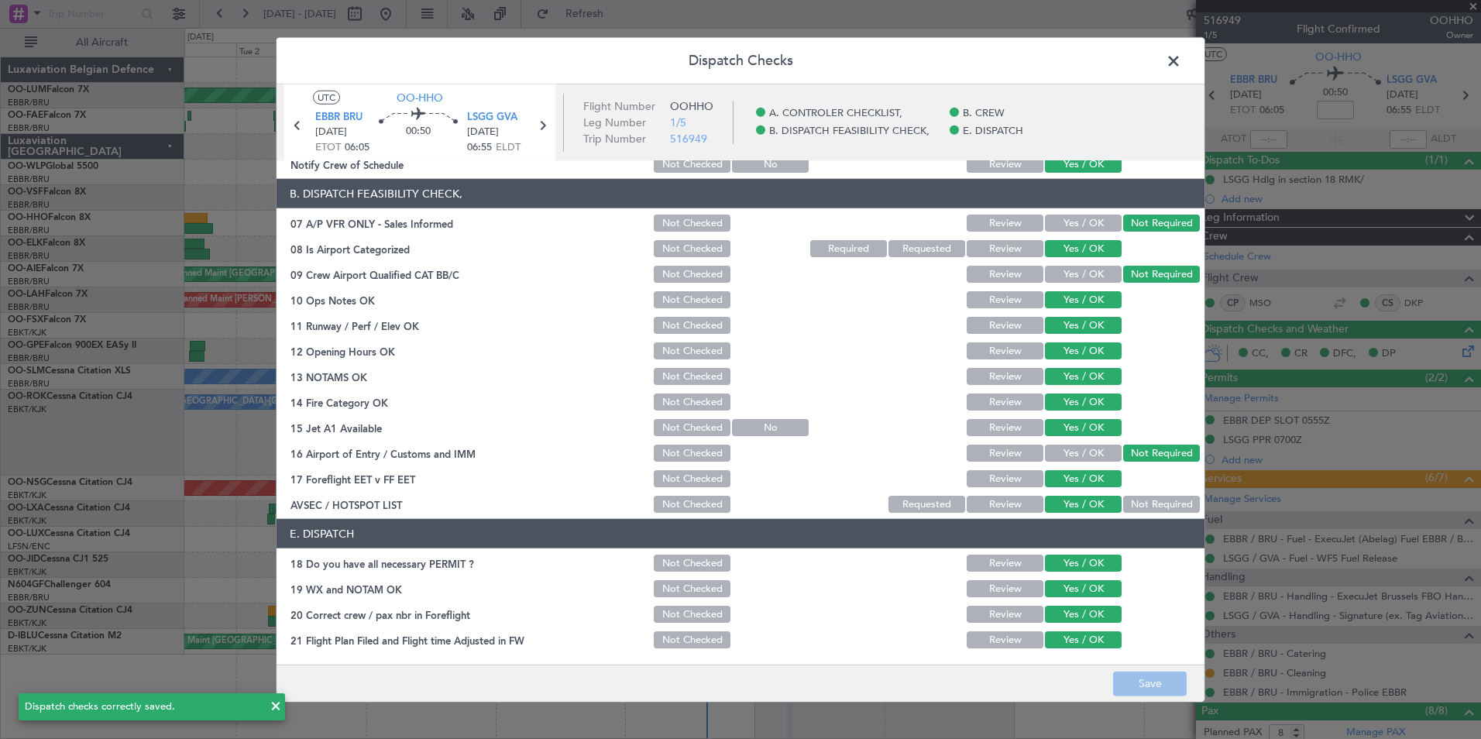
click at [1182, 67] on span at bounding box center [1182, 65] width 0 height 31
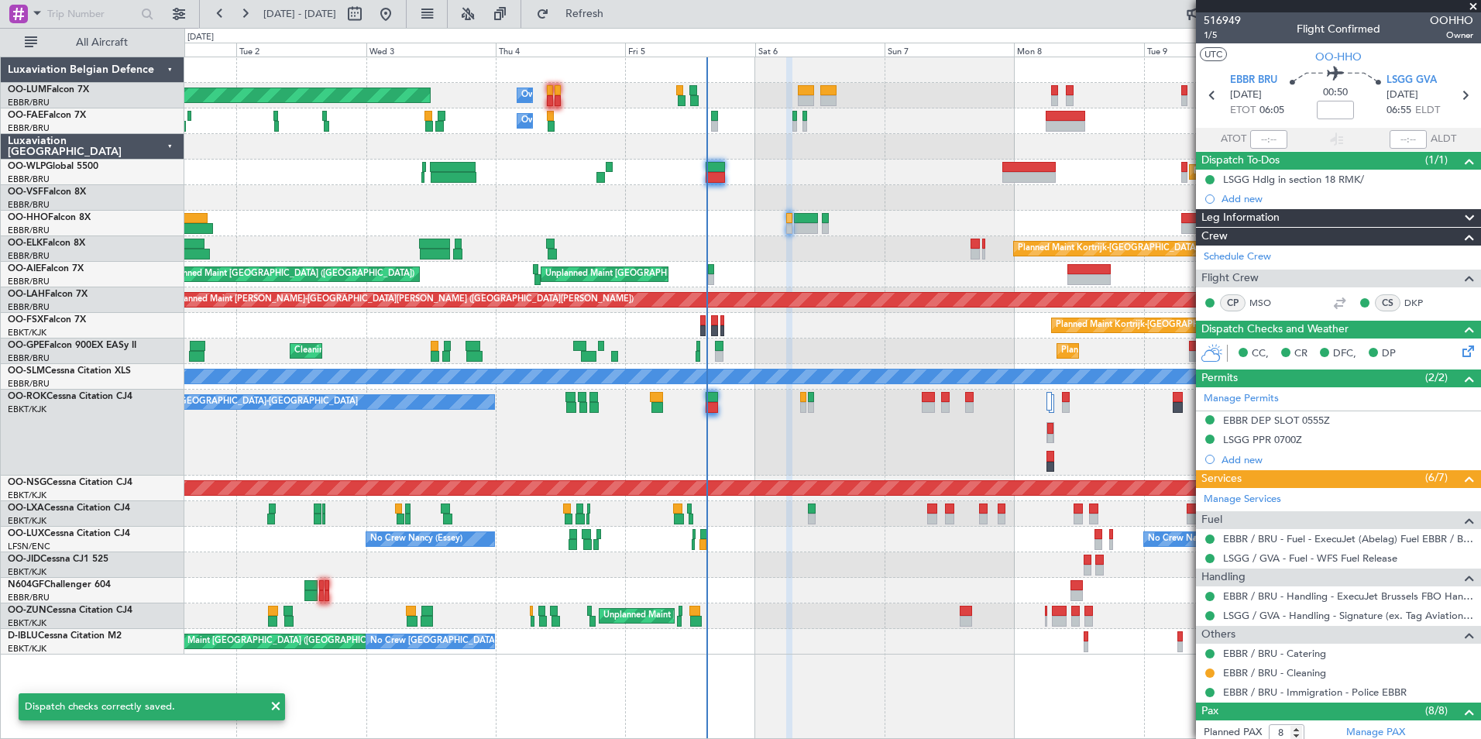
click at [630, 13] on fb-refresh-button "Refresh" at bounding box center [575, 14] width 108 height 28
click at [618, 13] on span "Refresh" at bounding box center [584, 14] width 65 height 11
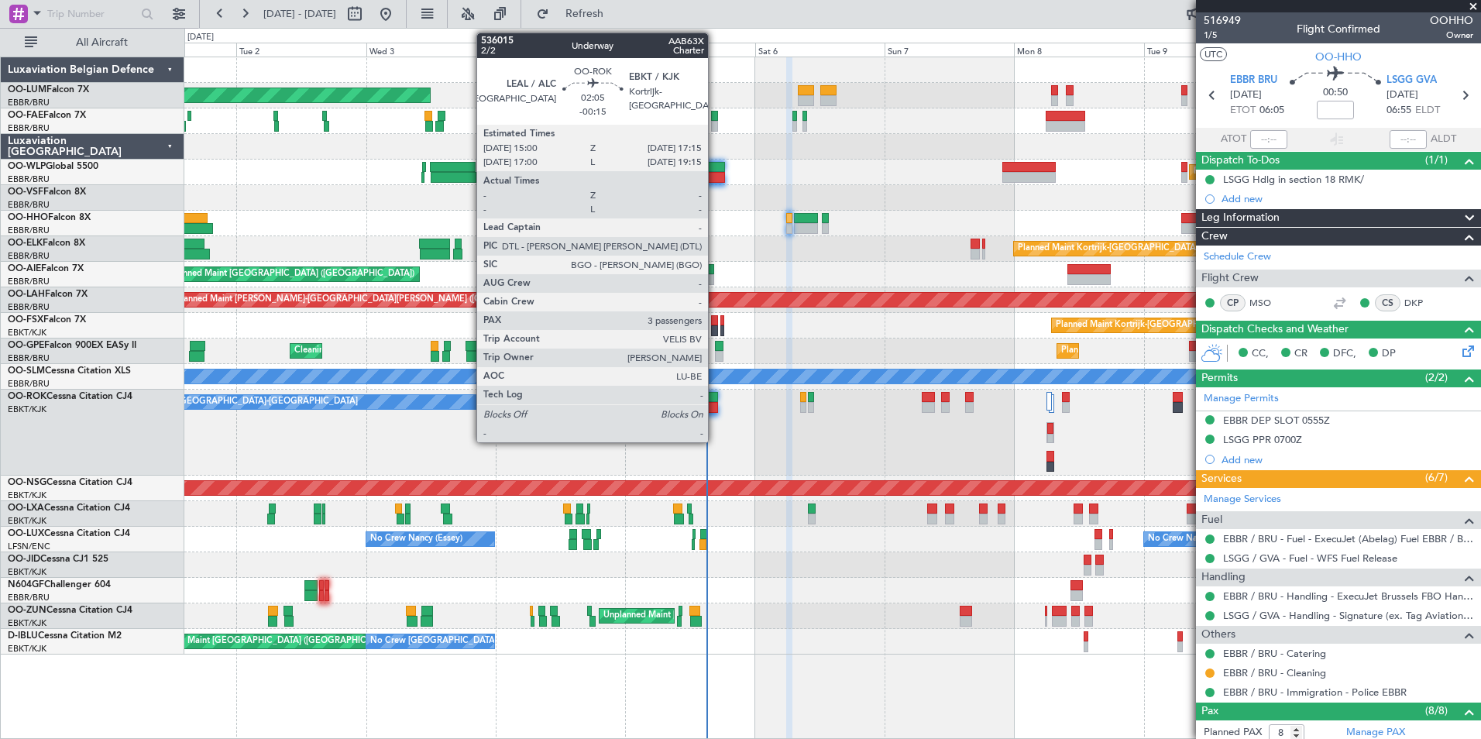
click at [715, 396] on div at bounding box center [712, 397] width 12 height 11
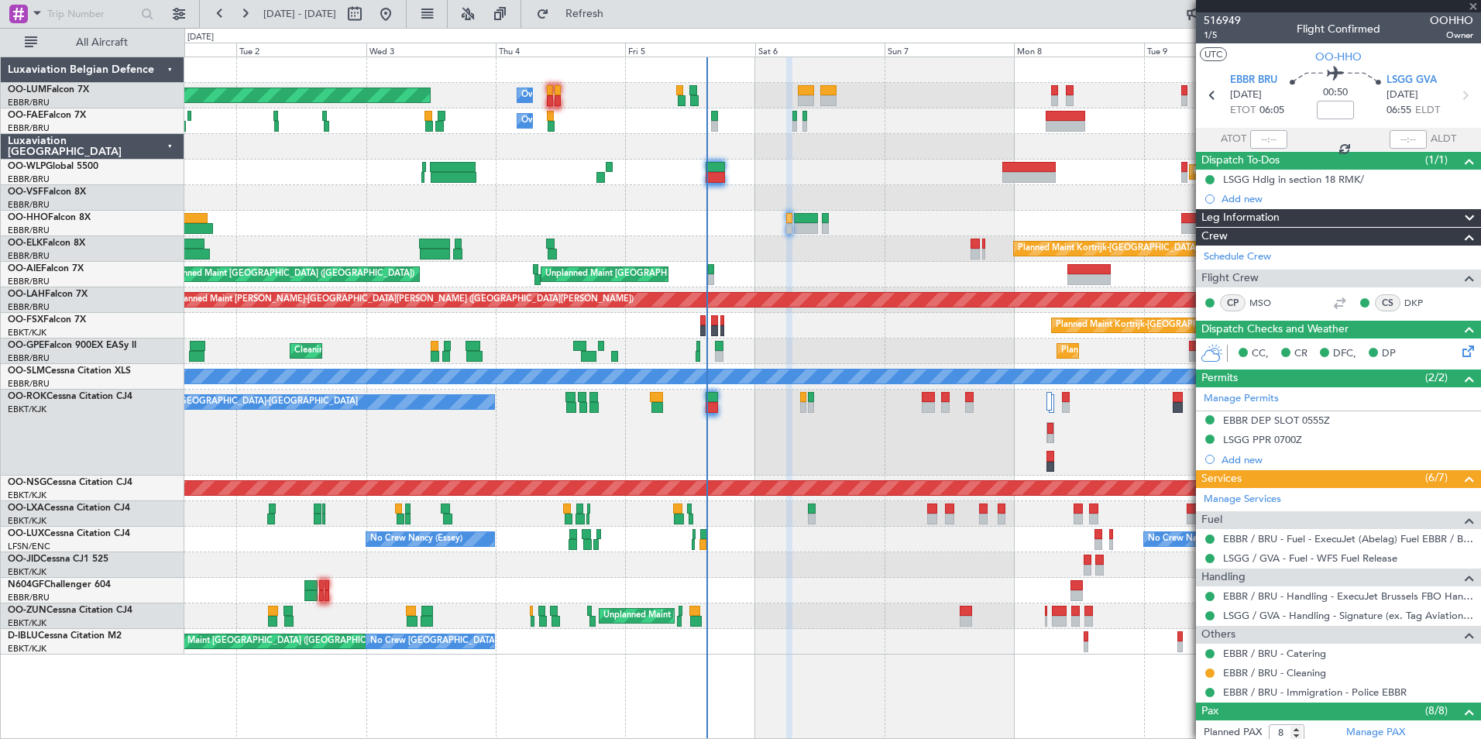
type input "-00:15"
type input "3"
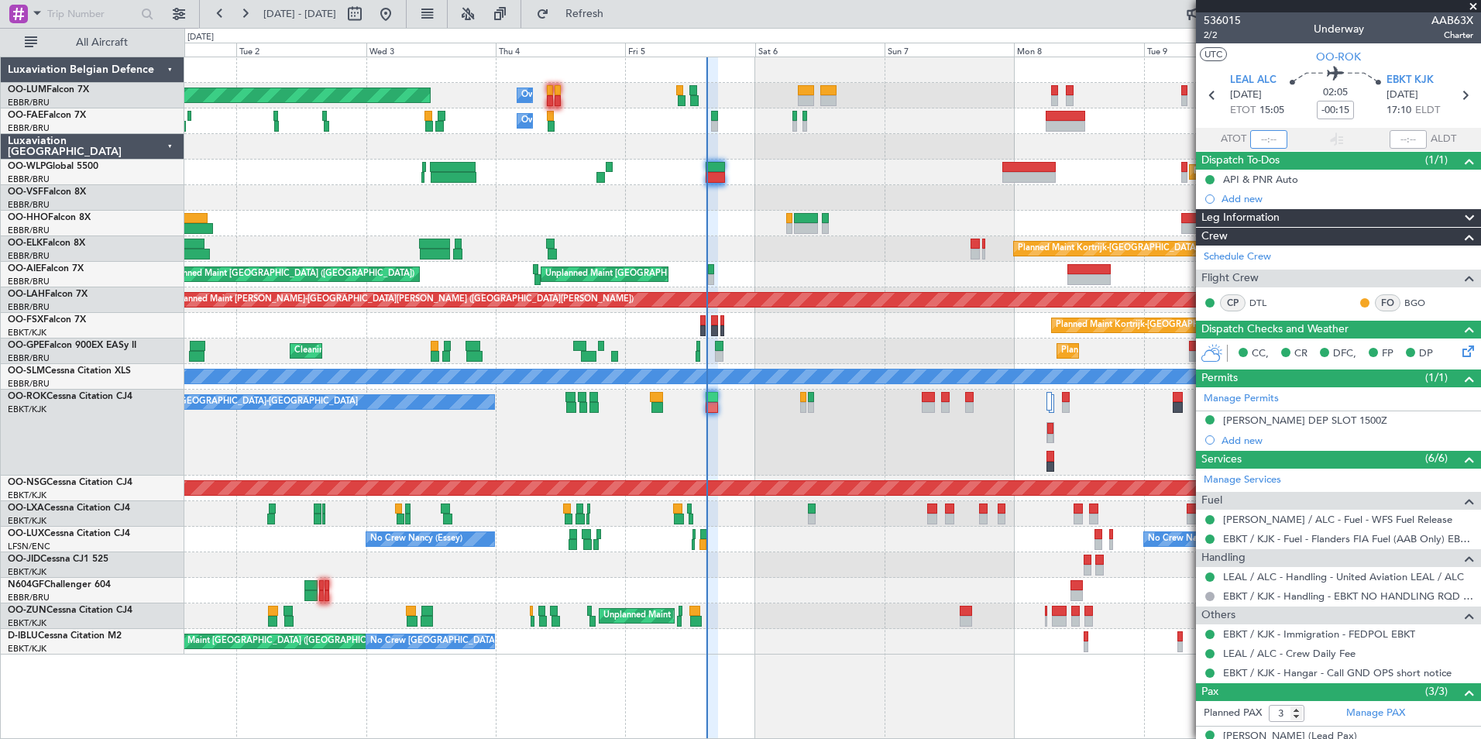
click at [1256, 141] on input "text" at bounding box center [1269, 139] width 37 height 19
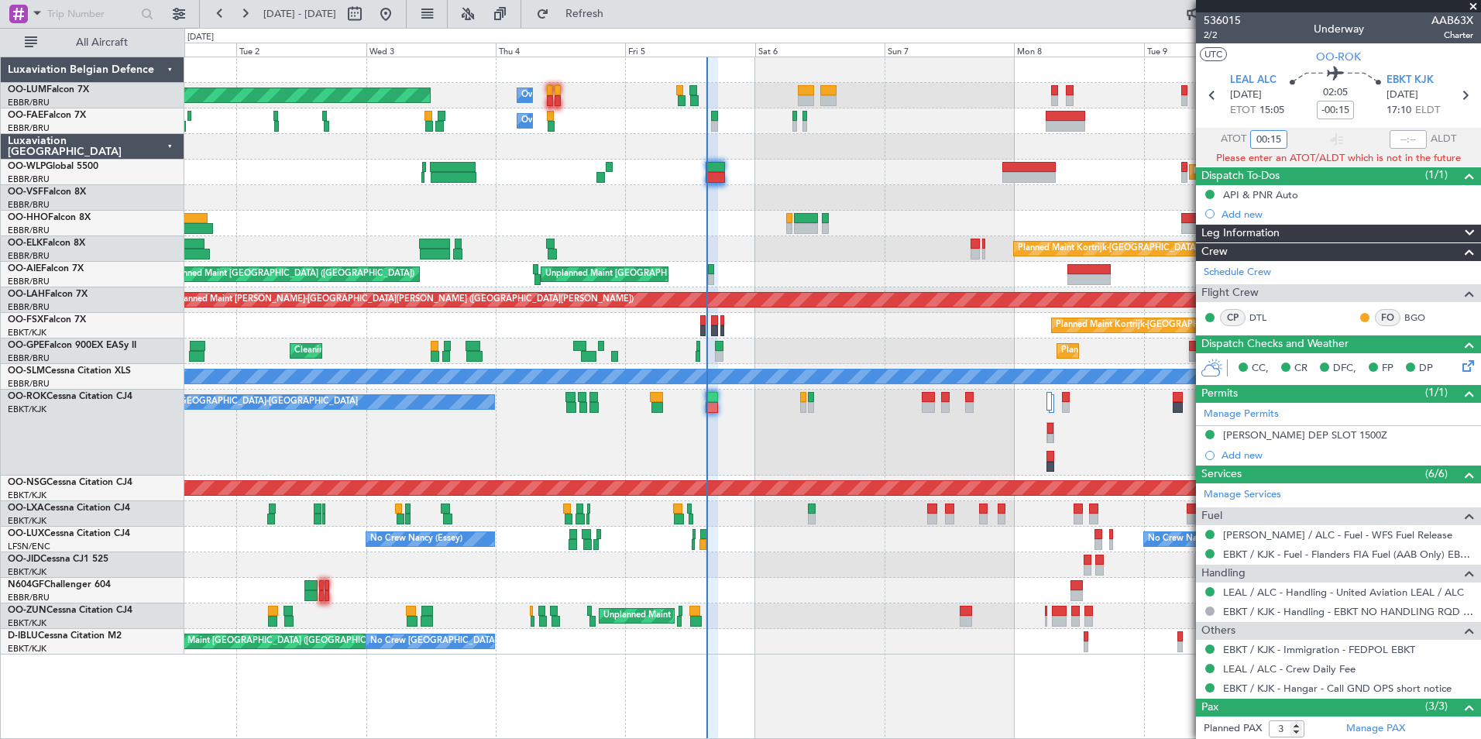
drag, startPoint x: 1251, startPoint y: 138, endPoint x: 1295, endPoint y: 143, distance: 44.4
click at [1295, 143] on section "ATOT 00:15 ALDT" at bounding box center [1338, 139] width 285 height 23
click at [1280, 59] on section "UTC OO-ROK" at bounding box center [1338, 54] width 285 height 23
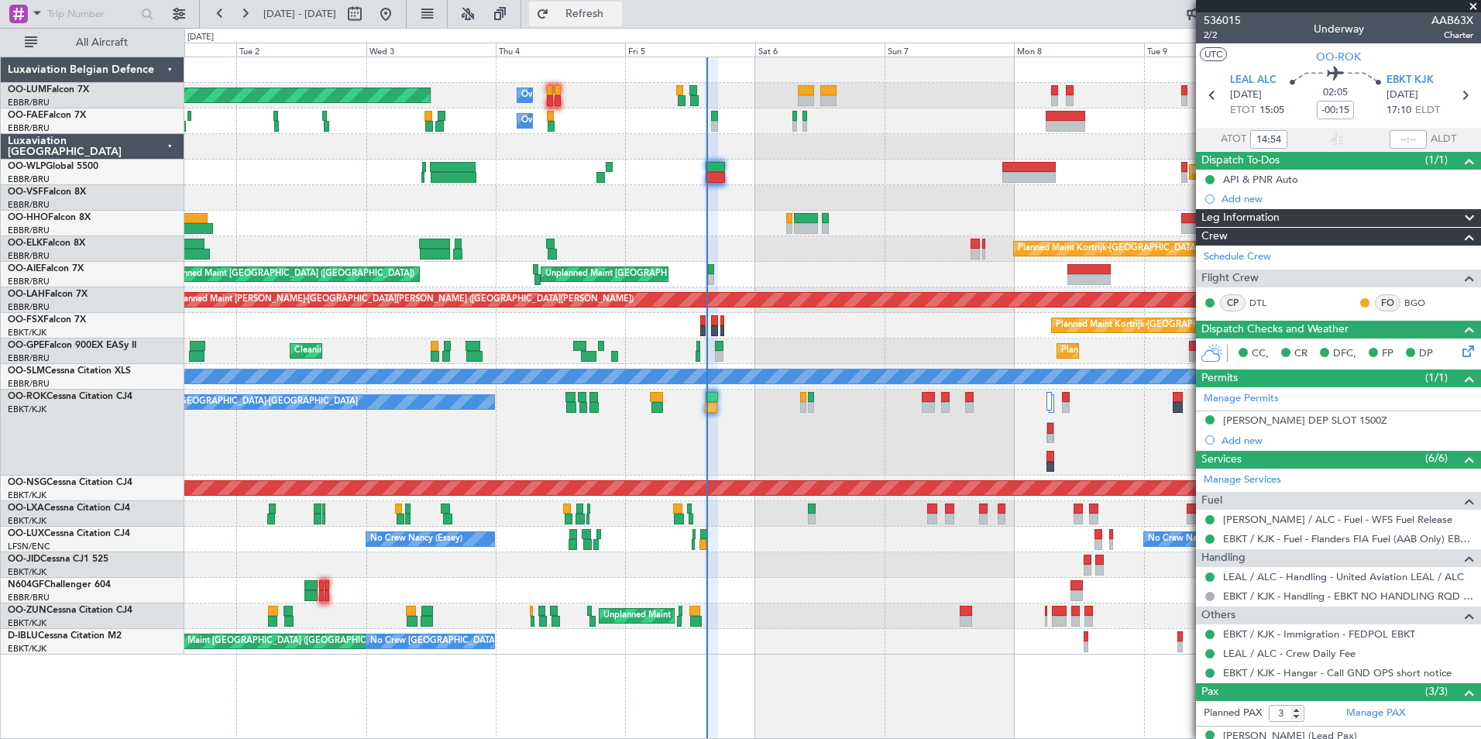
click at [622, 4] on button "Refresh" at bounding box center [575, 14] width 93 height 25
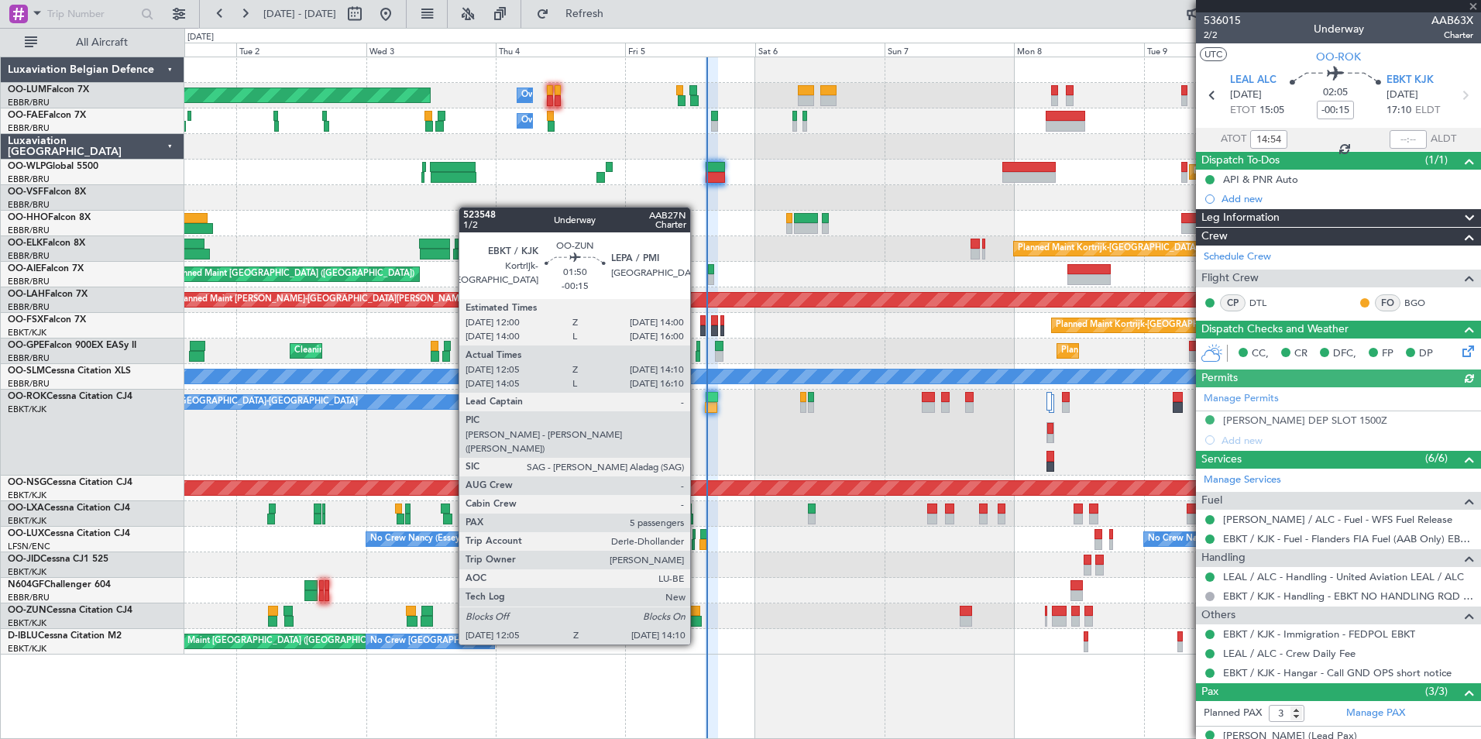
click at [697, 615] on div at bounding box center [695, 611] width 11 height 11
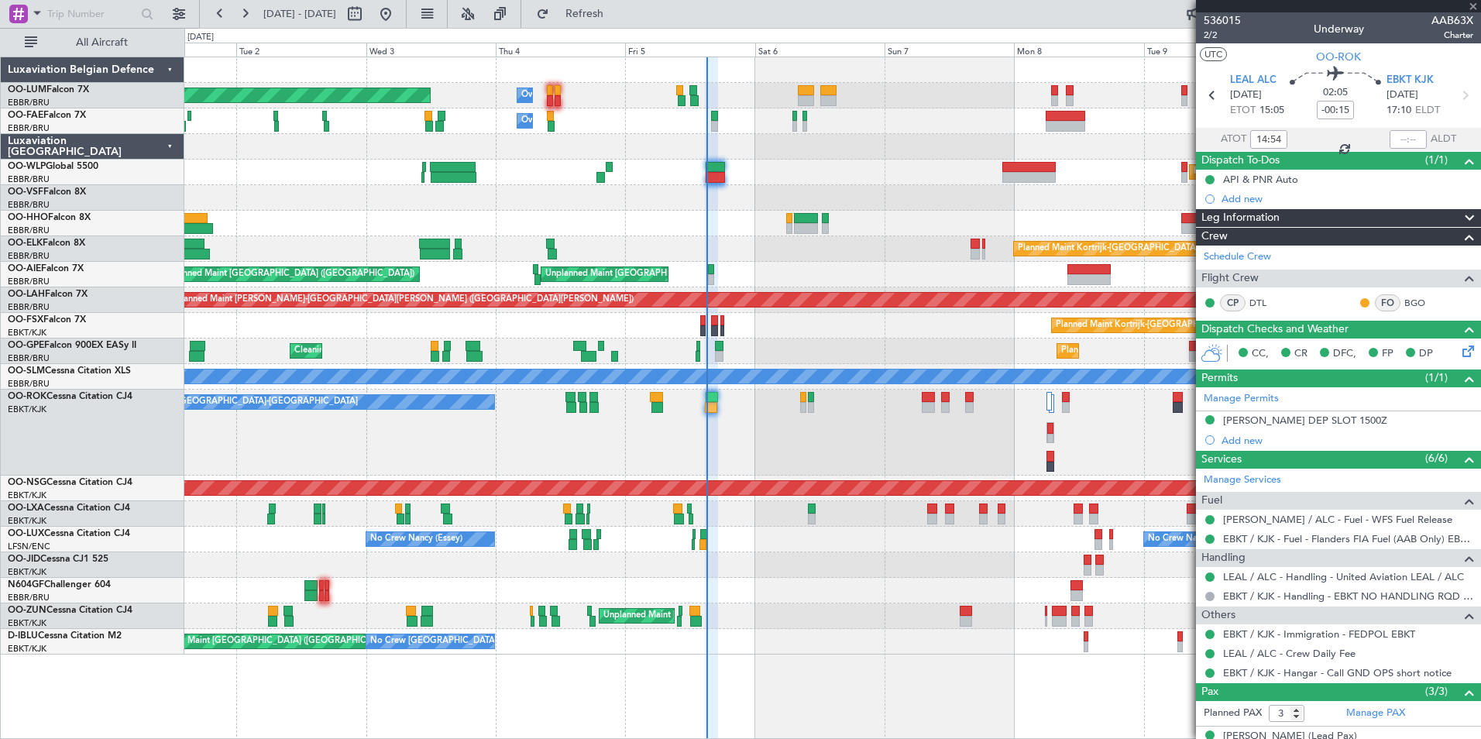
type input "12:10"
type input "14:05"
type input "5"
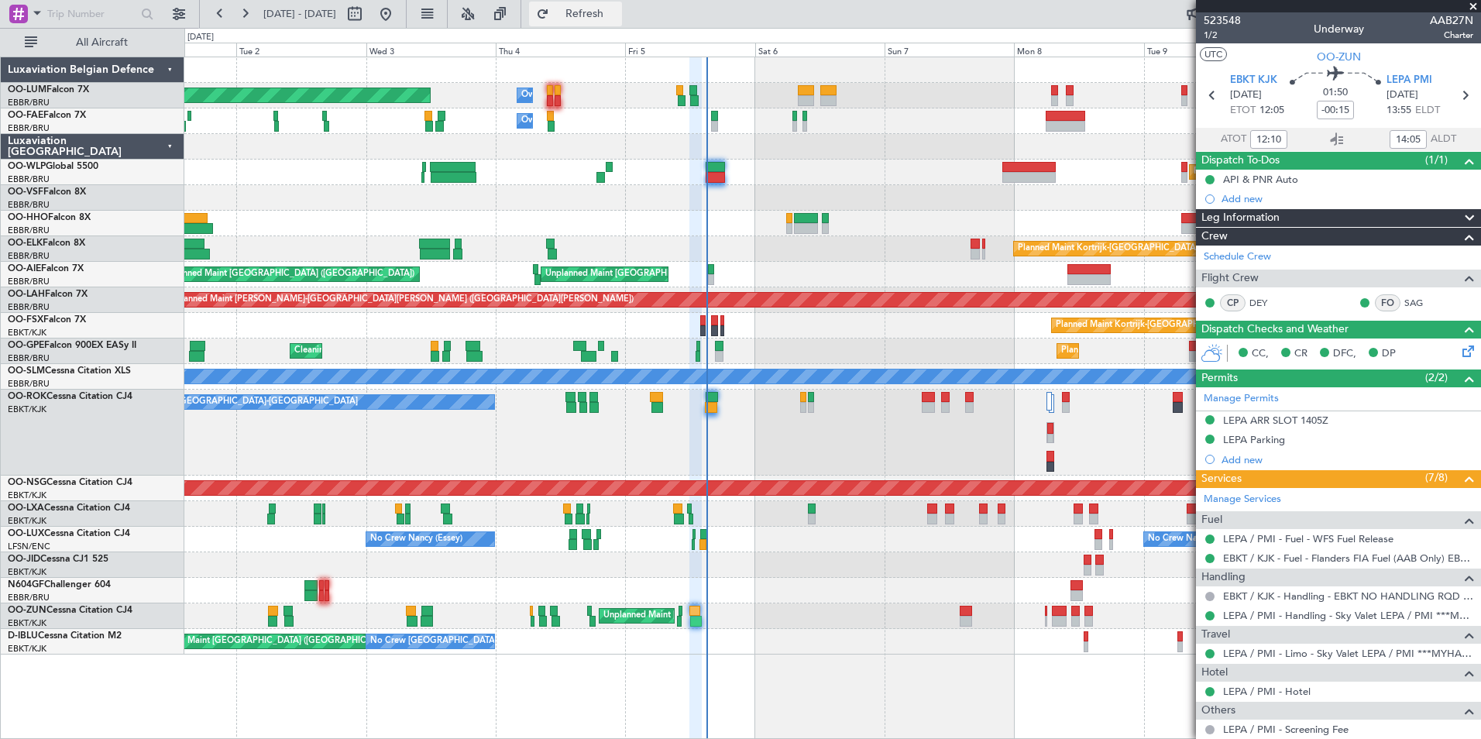
click at [618, 9] on span "Refresh" at bounding box center [584, 14] width 65 height 11
click at [618, 12] on span "Refresh" at bounding box center [584, 14] width 65 height 11
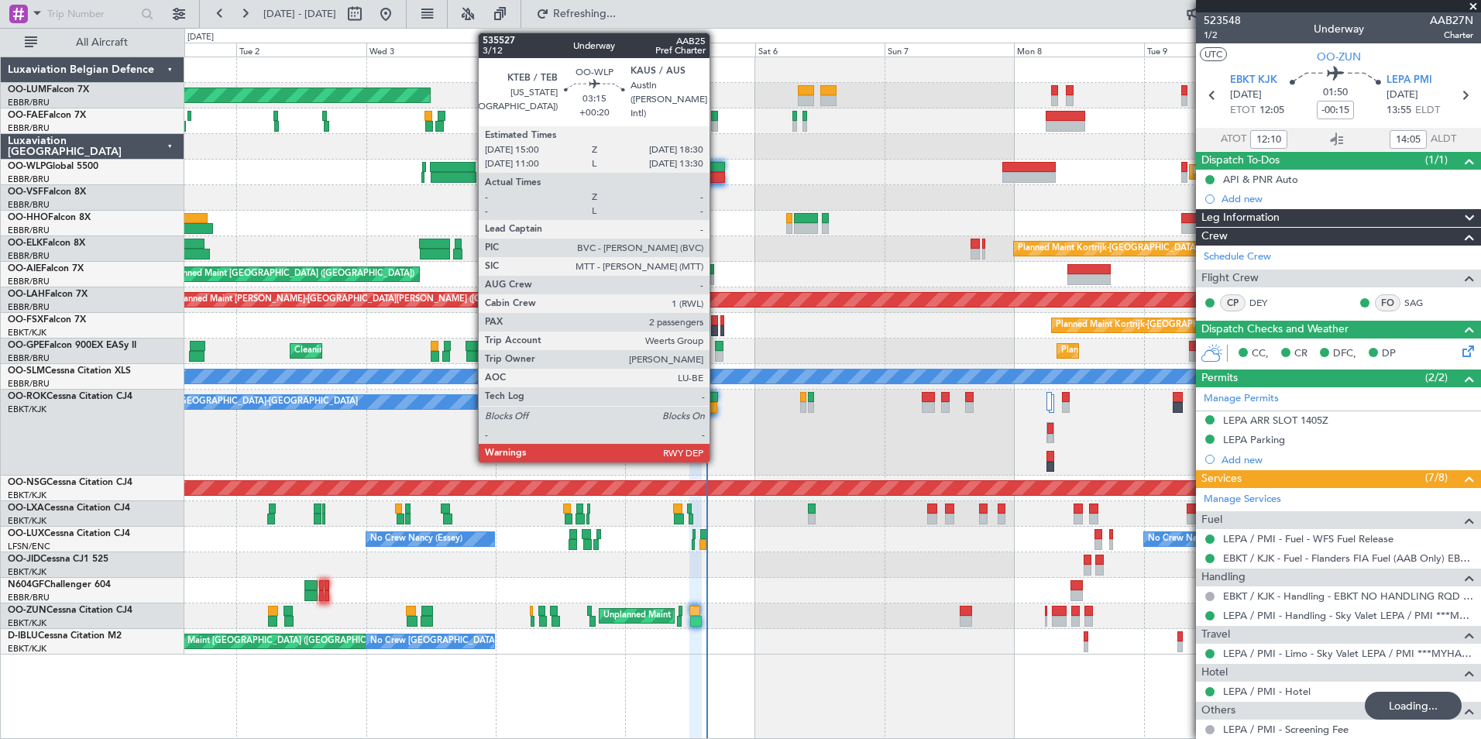
click at [717, 169] on div at bounding box center [715, 167] width 19 height 11
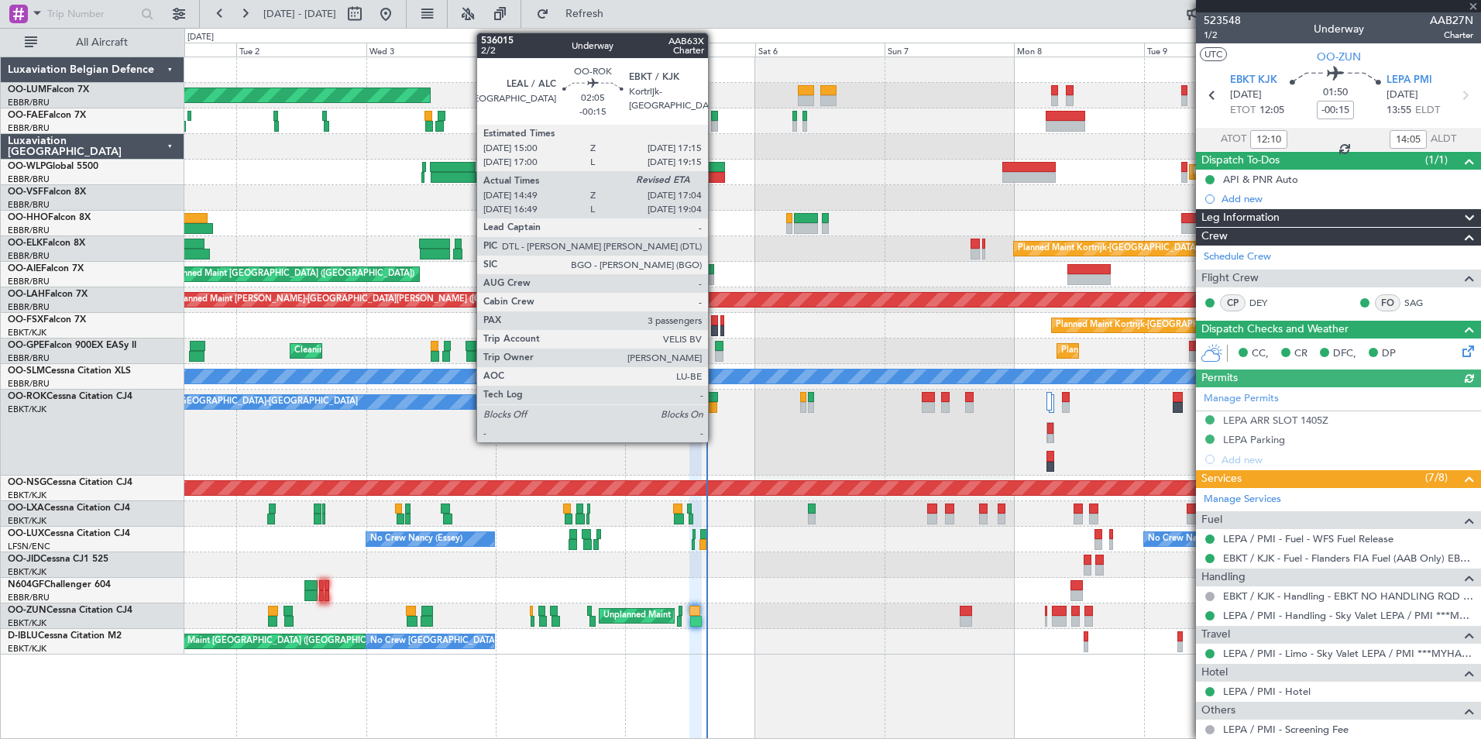
type input "+00:20"
type input "2"
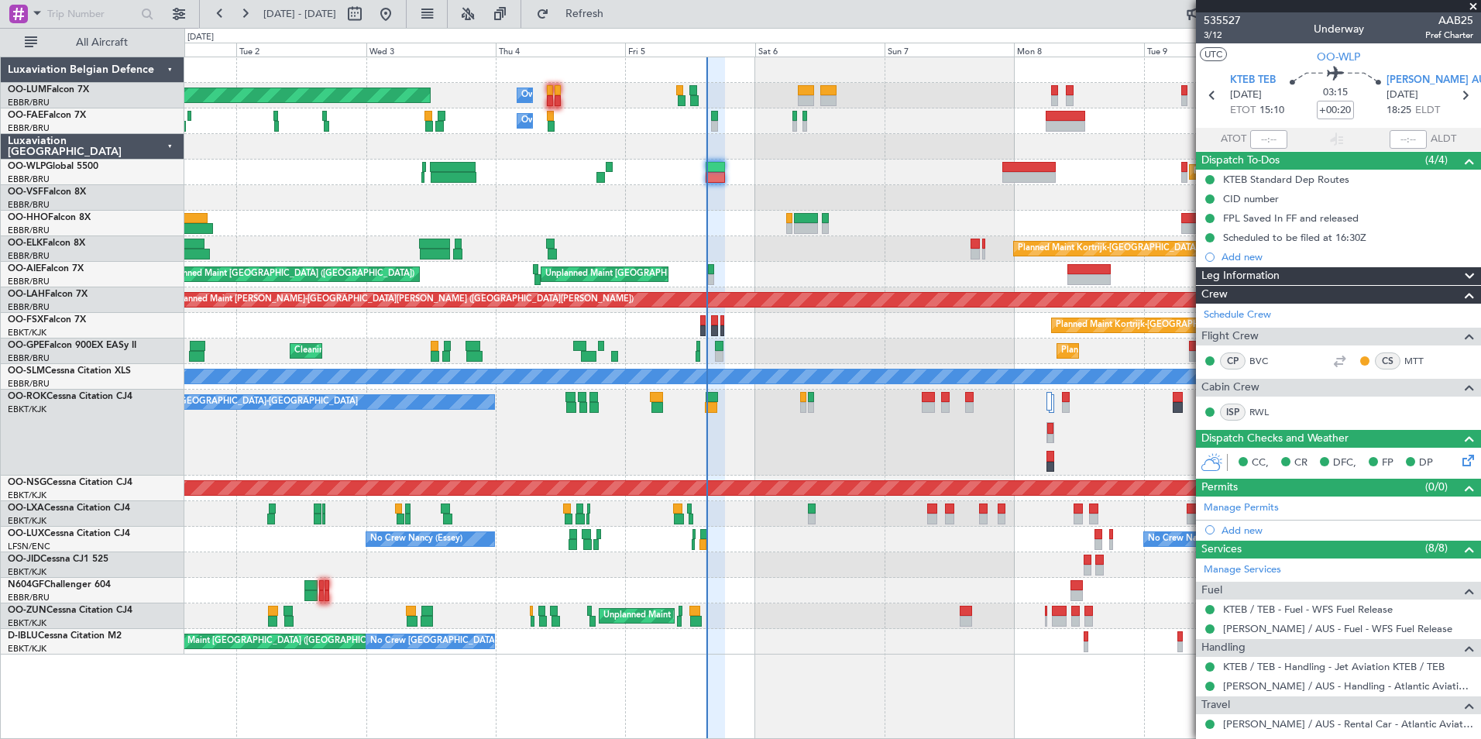
click at [622, 141] on div at bounding box center [832, 147] width 1296 height 26
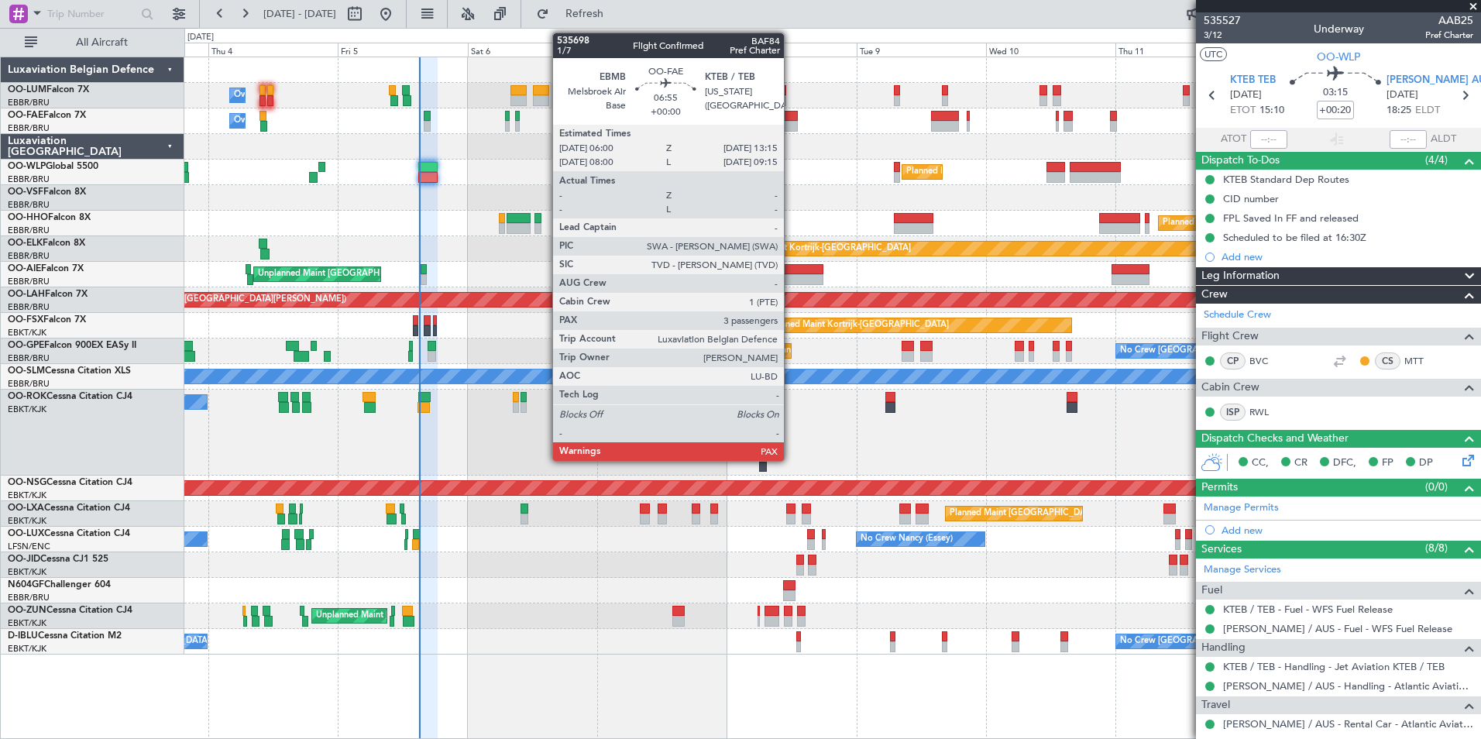
click at [791, 120] on div at bounding box center [779, 116] width 40 height 11
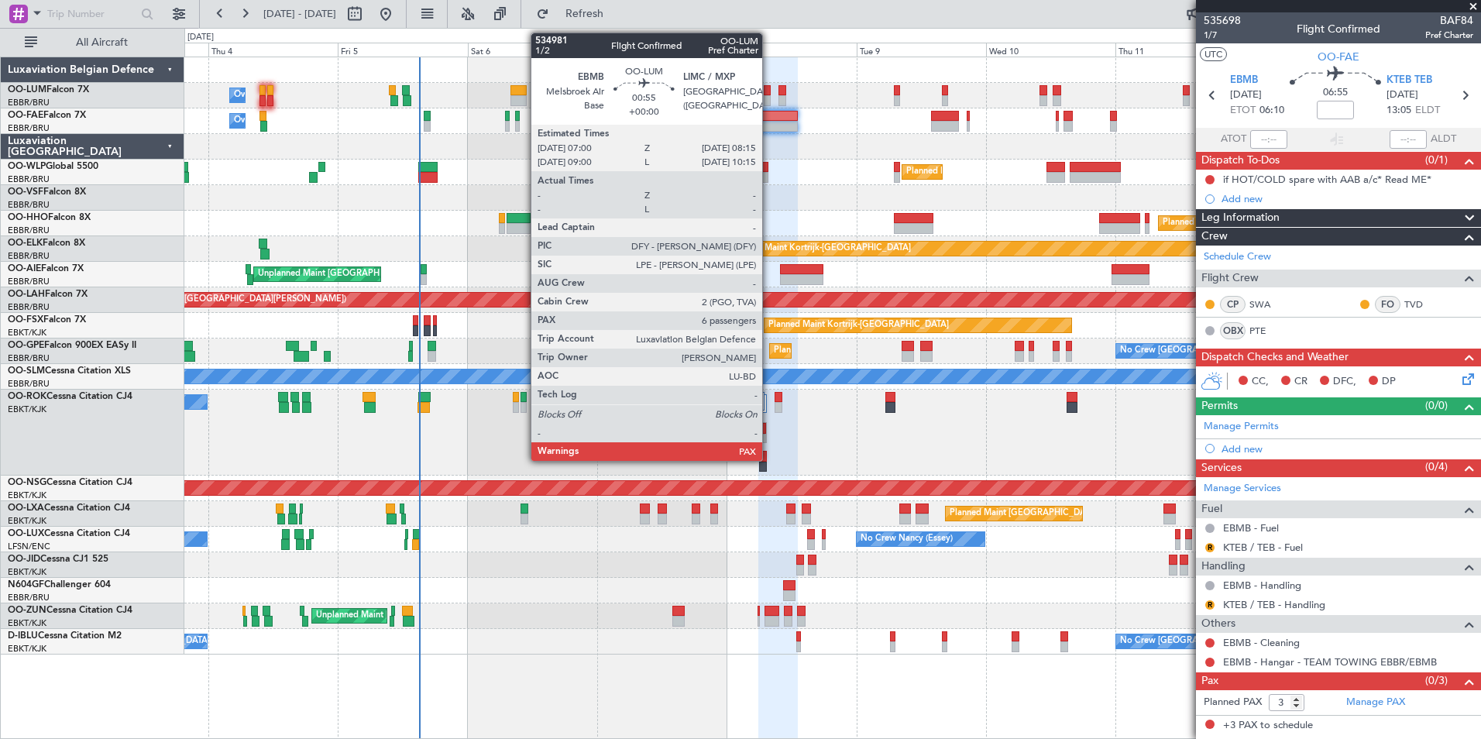
click at [769, 98] on div at bounding box center [767, 100] width 7 height 11
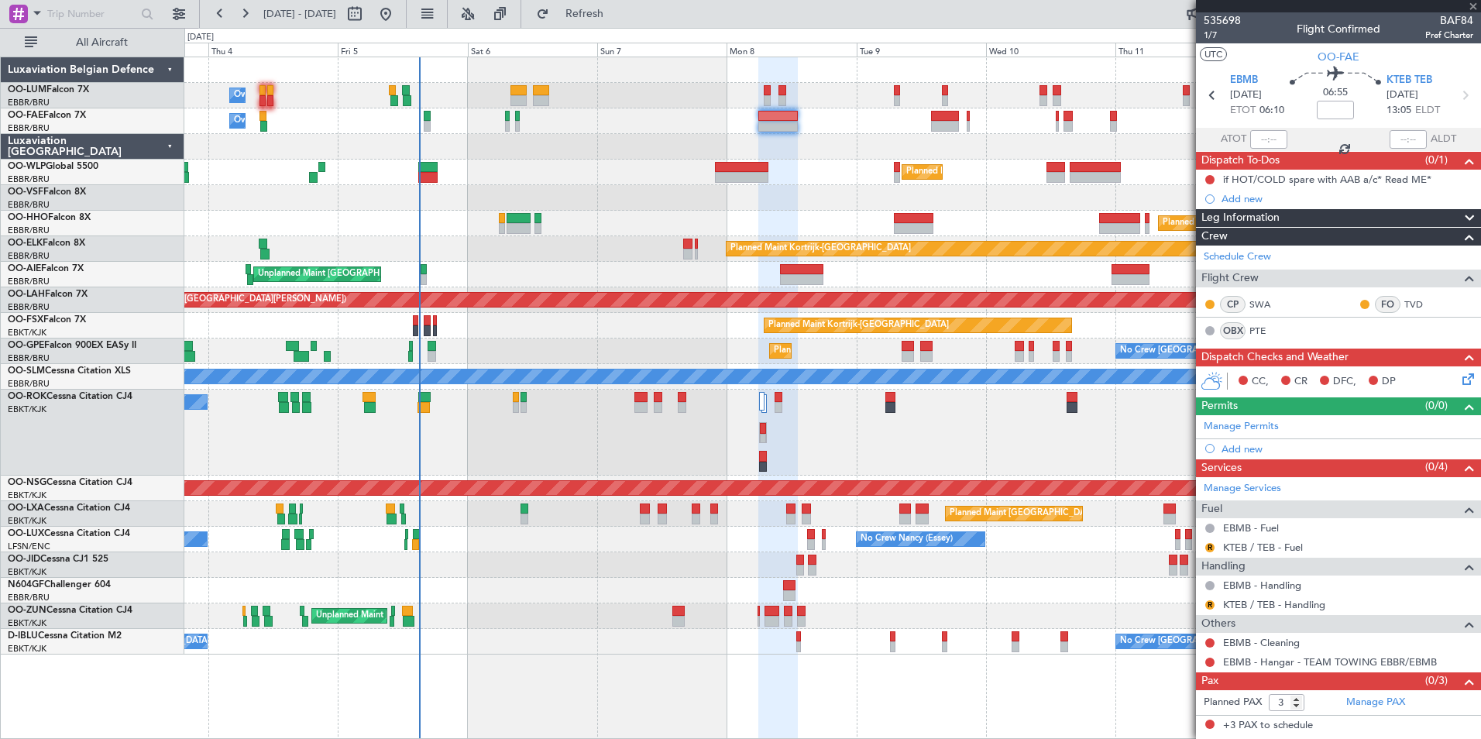
type input "6"
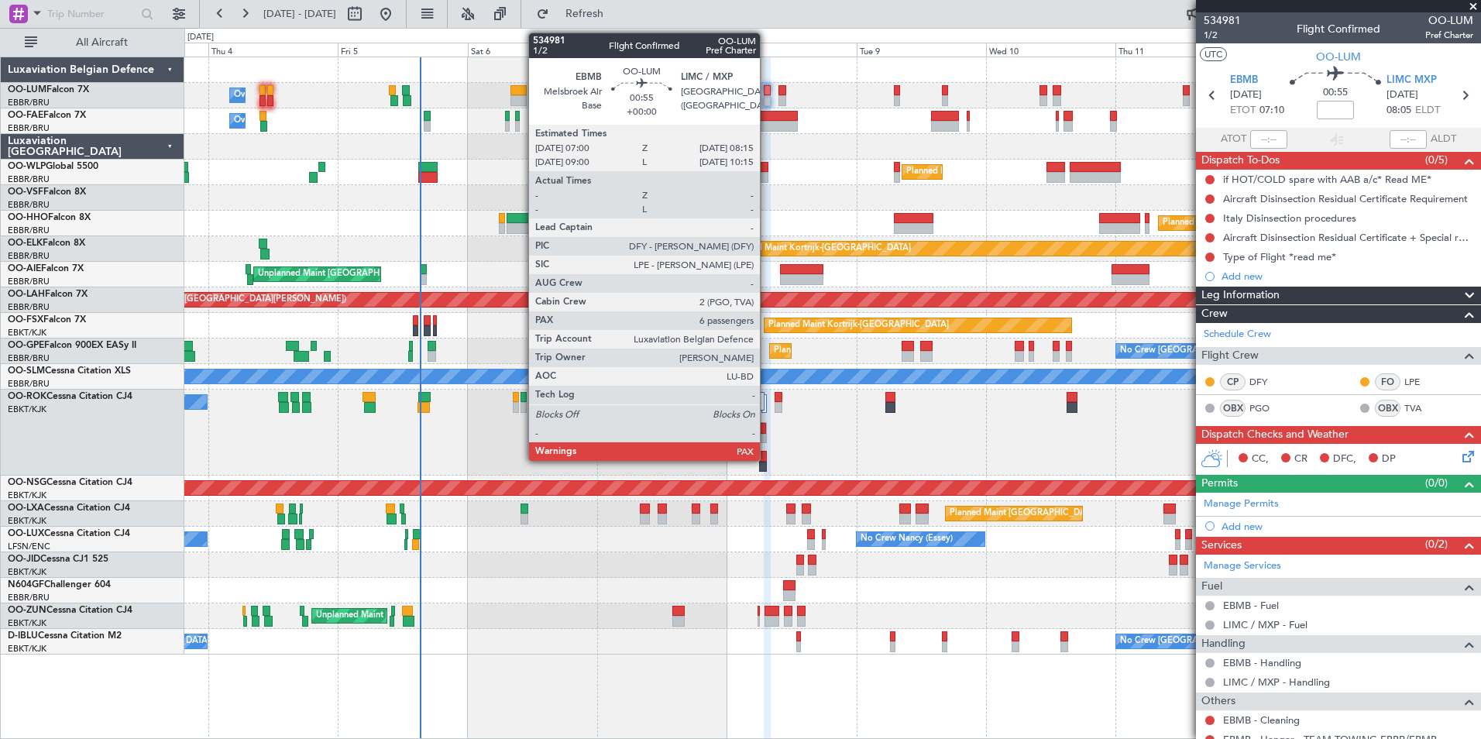
click at [767, 88] on div at bounding box center [767, 90] width 7 height 11
click at [765, 91] on div at bounding box center [767, 90] width 7 height 11
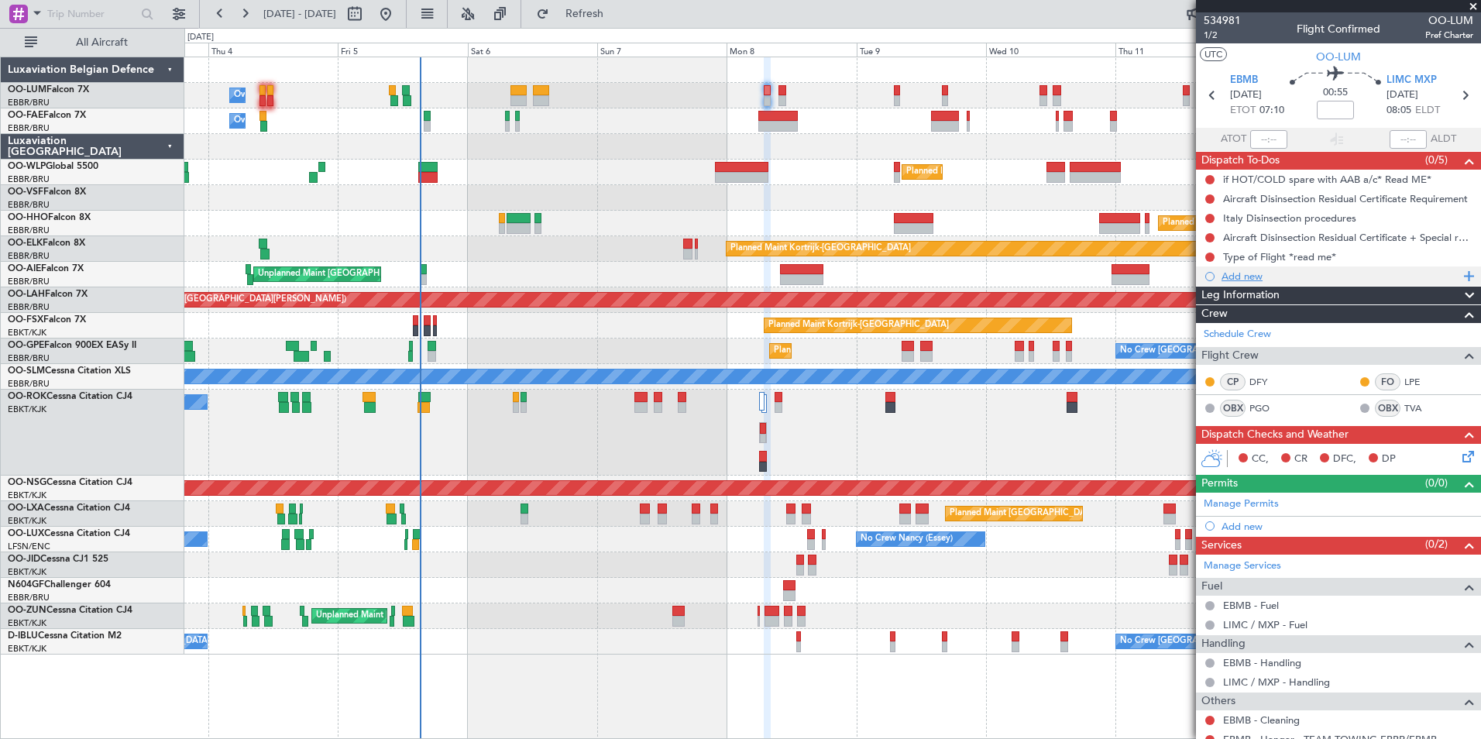
click at [1240, 276] on div "Add new" at bounding box center [1341, 276] width 238 height 13
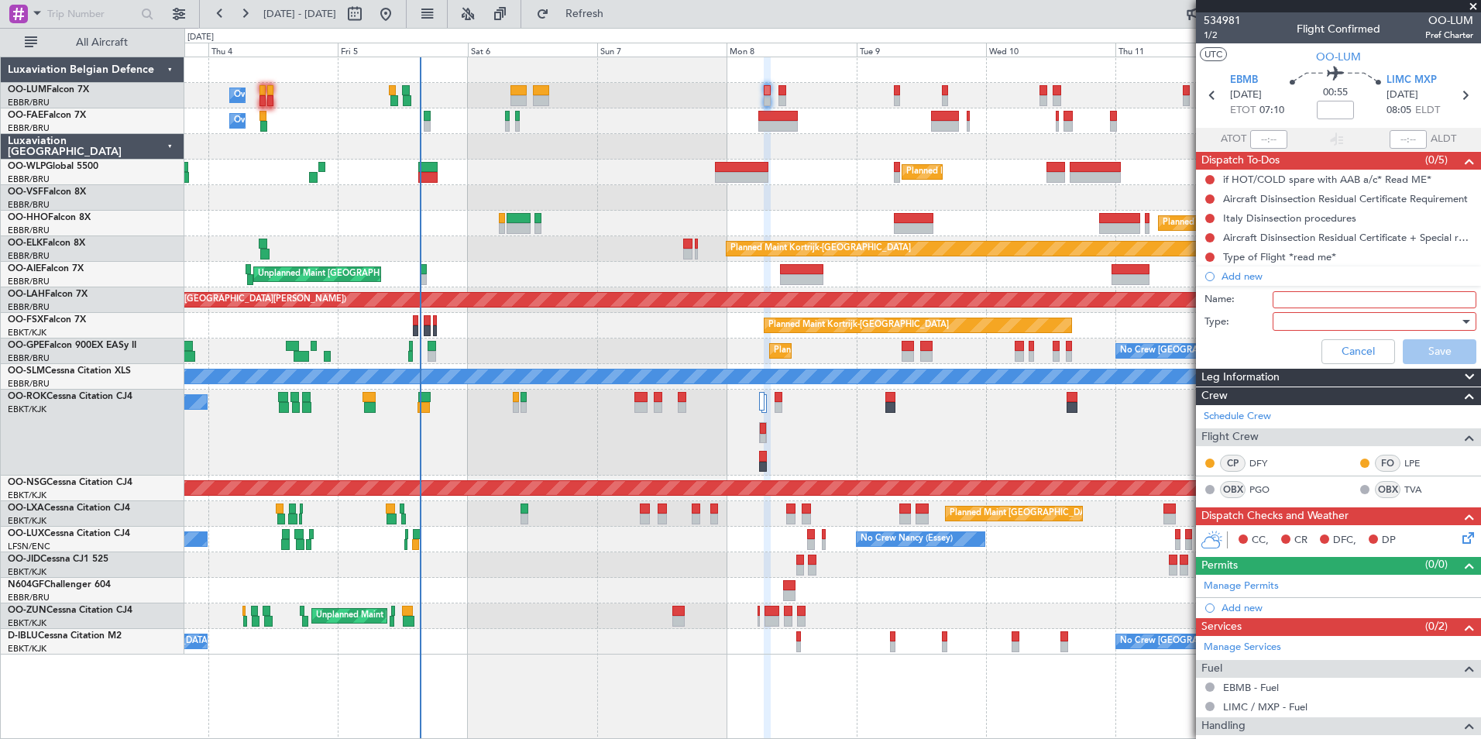
click at [1361, 300] on input "Name:" at bounding box center [1375, 299] width 204 height 17
paste input "PLEASE MAKE SURE ARRIVAL AND DEPARTURE TO BE DECLARED AS “IN””."
type input "fp : PLEASE MAKE SURE ARRIVAL AND DEPARTURE TO BE DECLARED AS “IN””./"
click at [1384, 325] on div at bounding box center [1369, 321] width 181 height 23
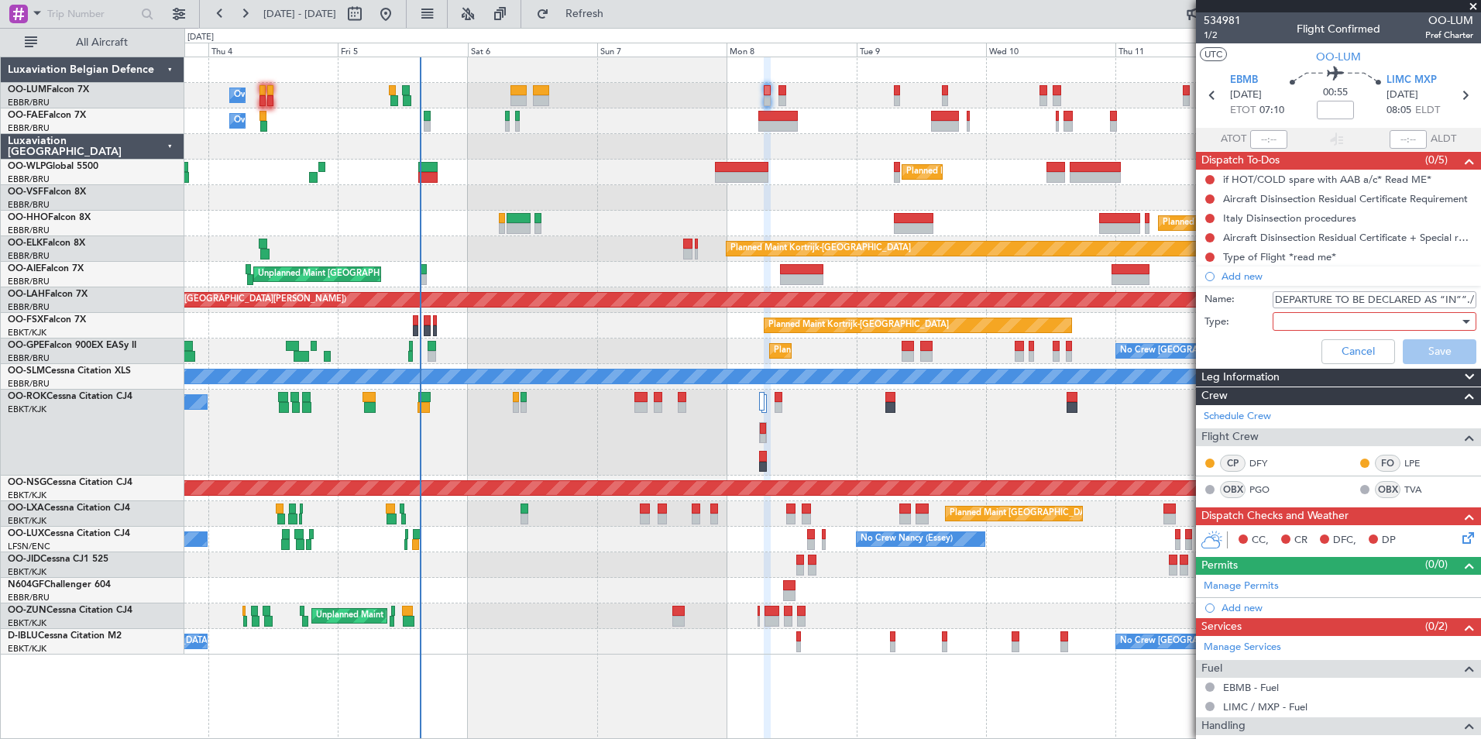
scroll to position [0, 0]
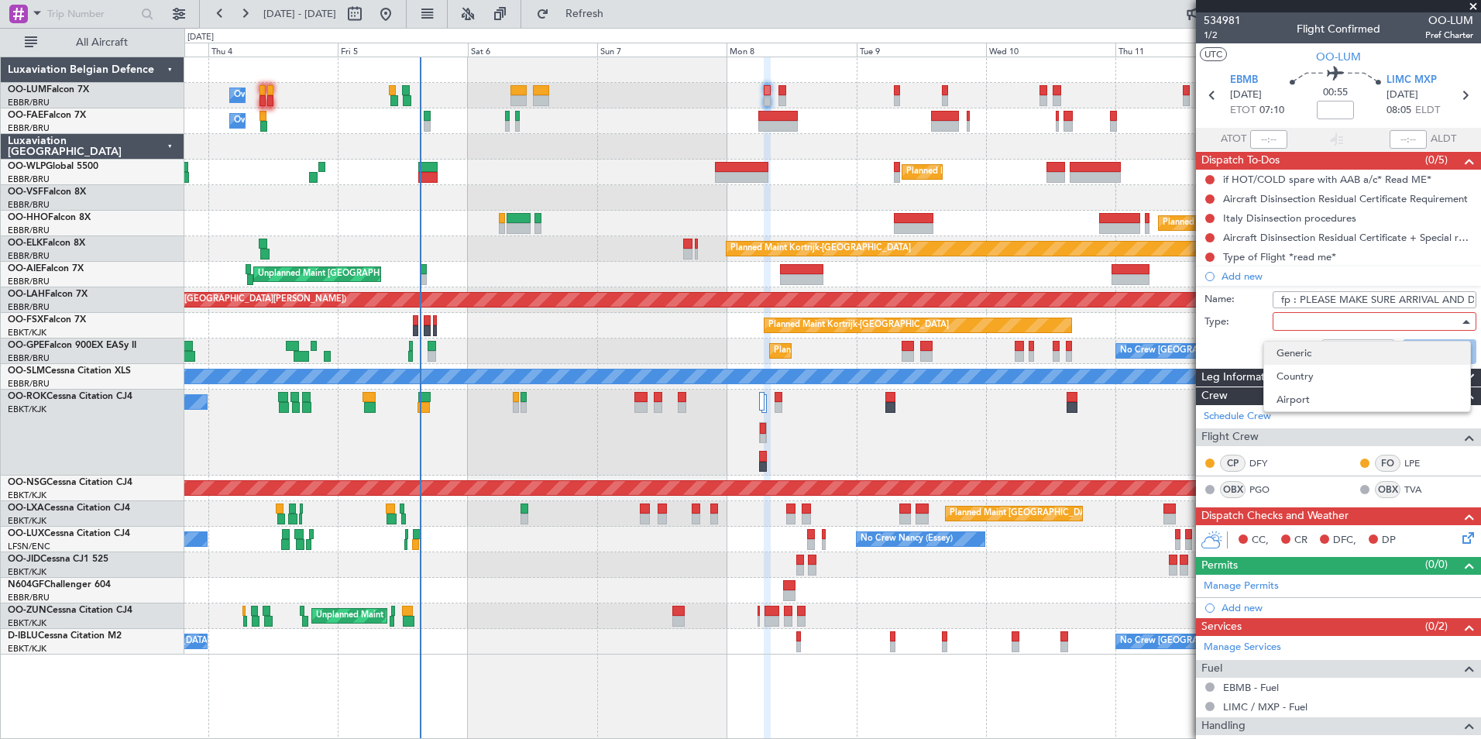
click at [1280, 356] on span "Generic" at bounding box center [1367, 353] width 181 height 23
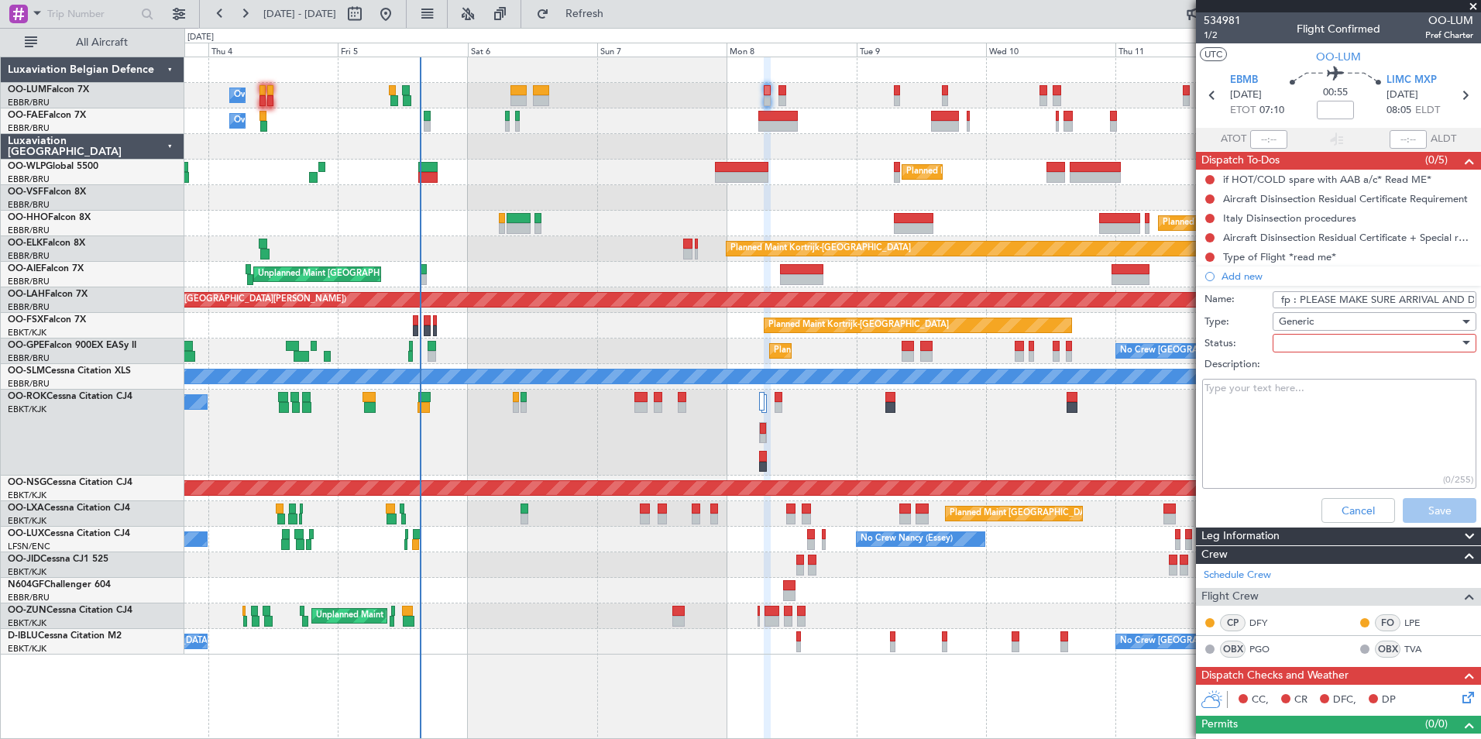
click at [1283, 344] on div at bounding box center [1369, 343] width 181 height 23
click at [1297, 379] on span "Not Started" at bounding box center [1367, 374] width 181 height 23
click at [1442, 507] on button "Save" at bounding box center [1440, 510] width 74 height 25
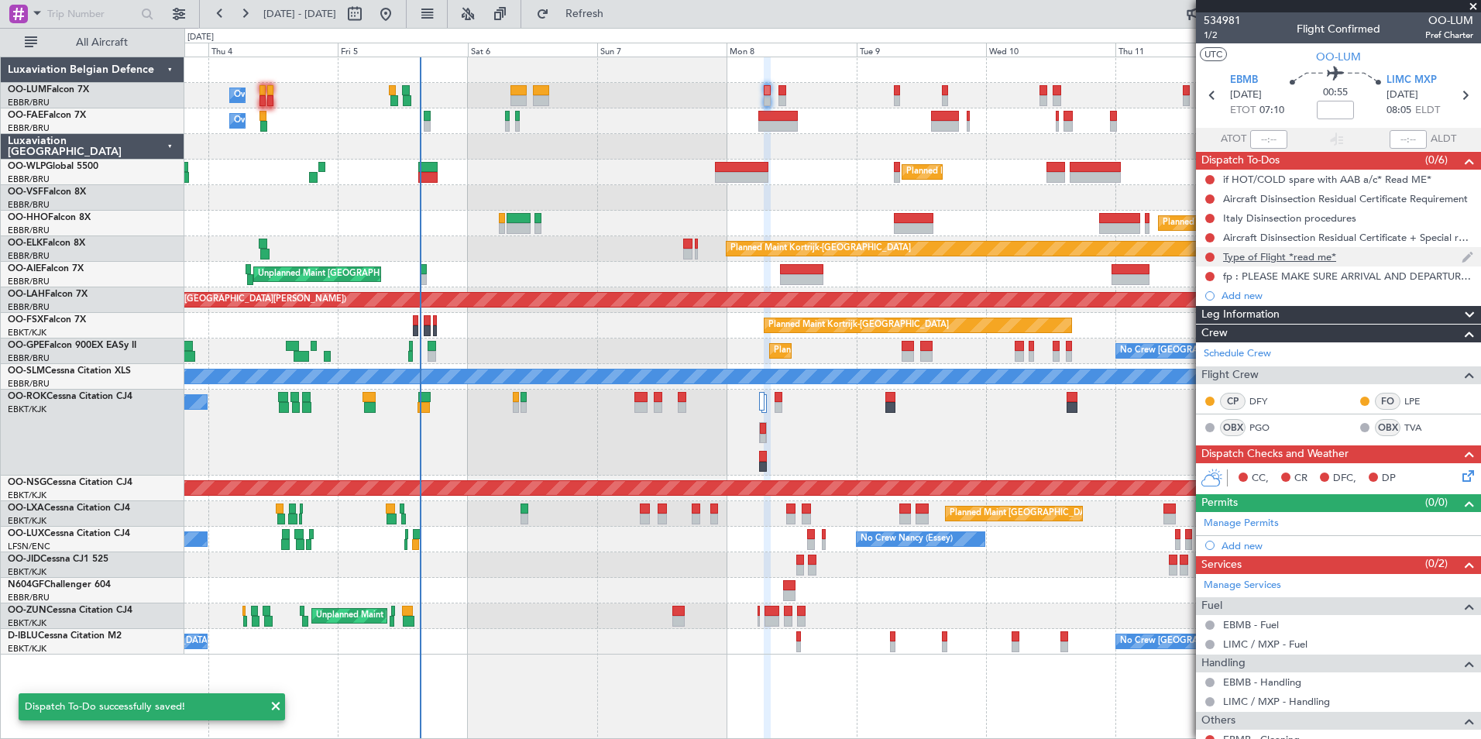
click at [1244, 260] on div "Type of Flight *read me*" at bounding box center [1279, 256] width 113 height 13
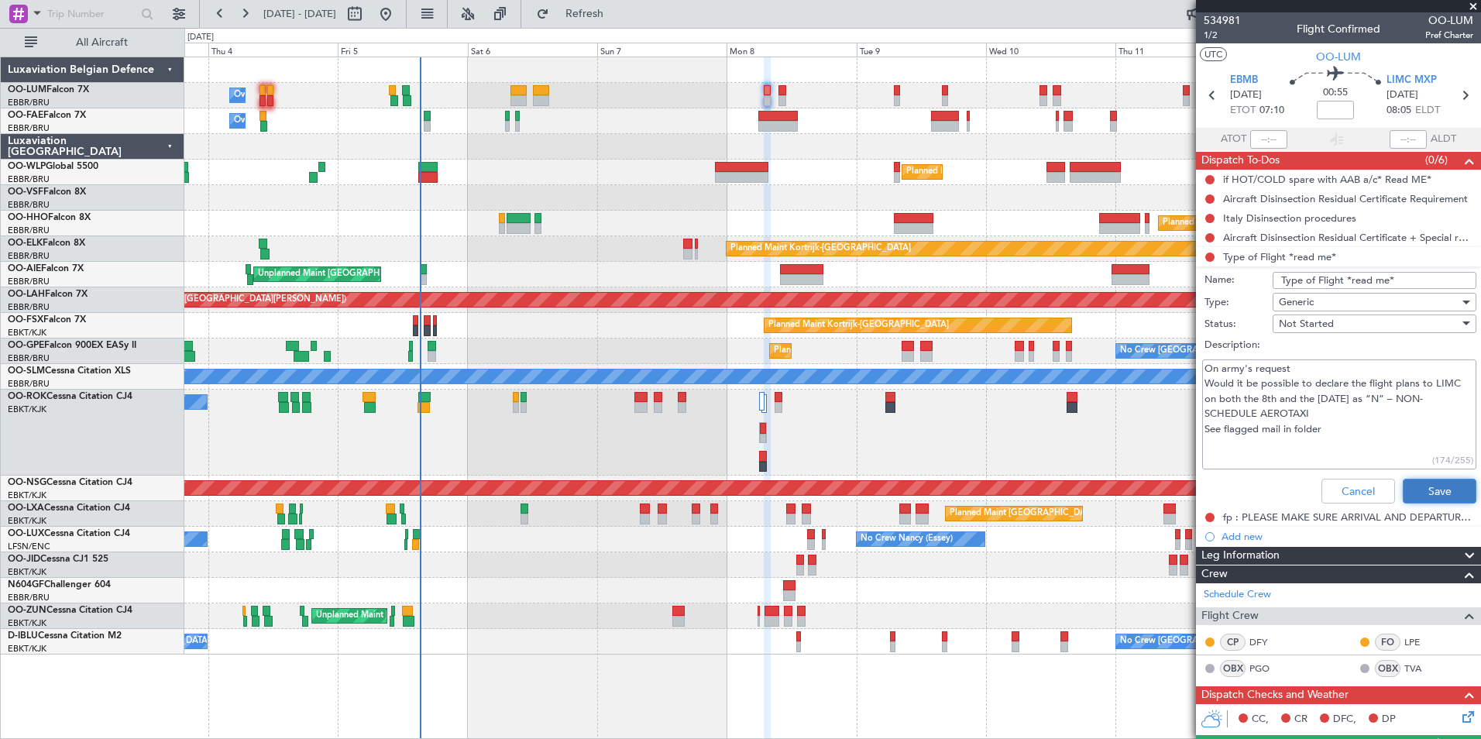
click at [1420, 489] on button "Save" at bounding box center [1440, 491] width 74 height 25
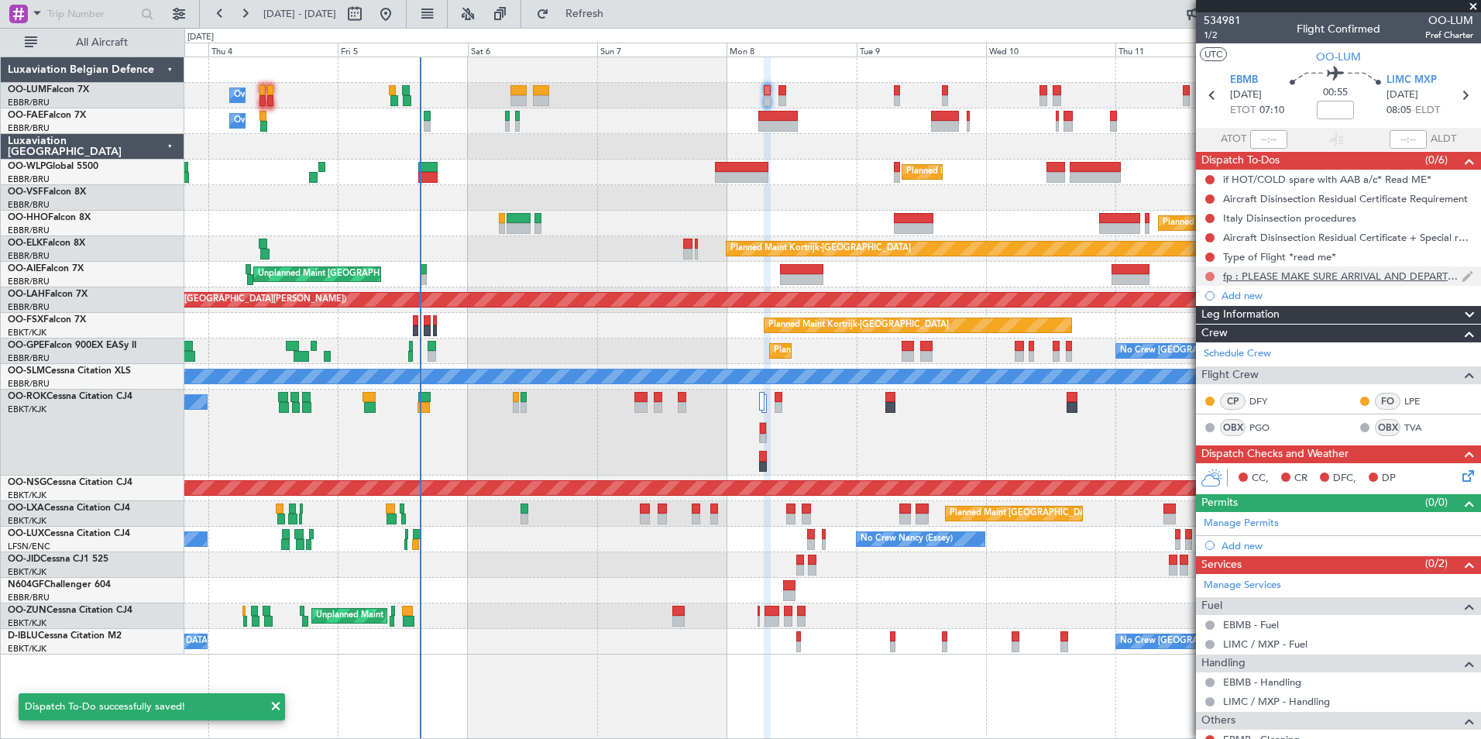
click at [1209, 277] on button at bounding box center [1210, 276] width 9 height 9
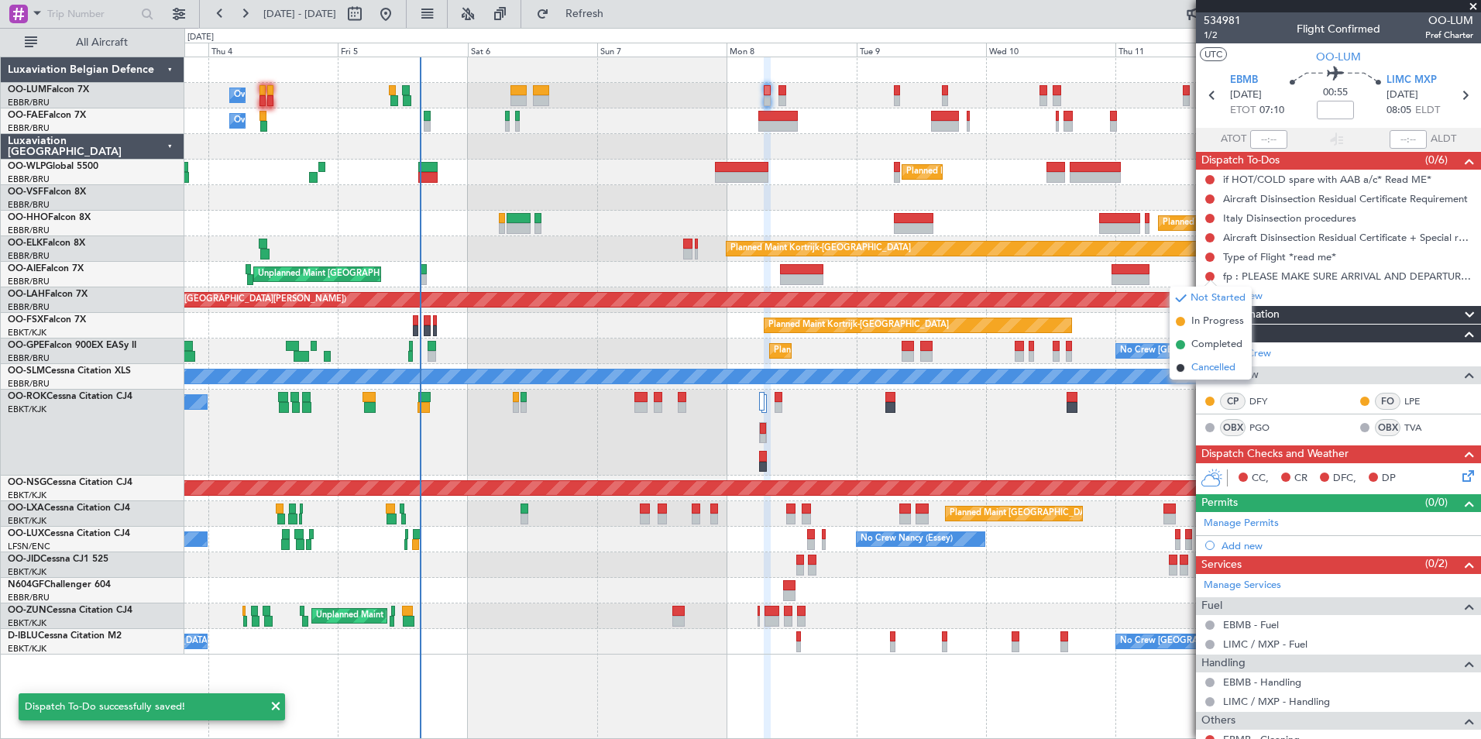
click at [1210, 360] on span "Cancelled" at bounding box center [1214, 367] width 44 height 15
click at [1207, 33] on mat-tooltip-component "Trip Number" at bounding box center [1222, 49] width 77 height 41
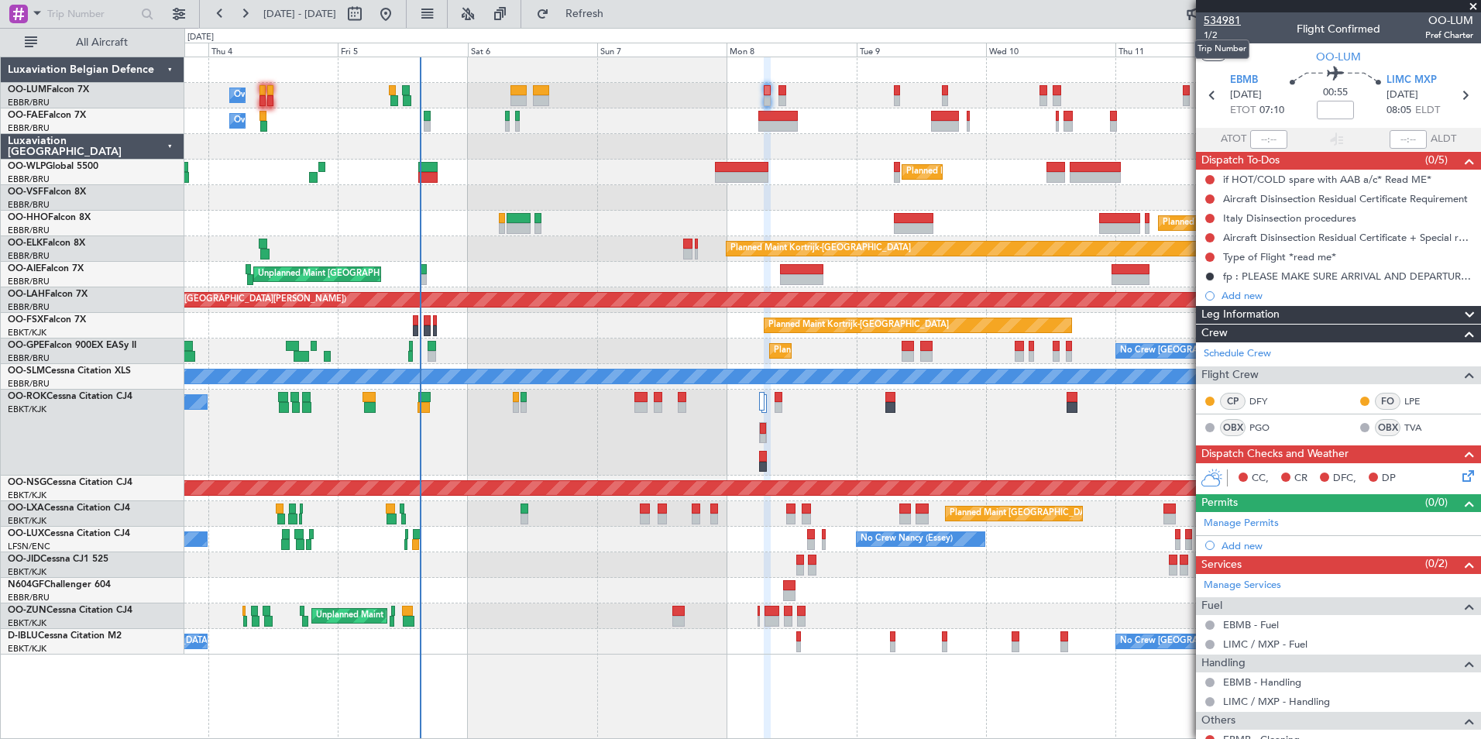
click at [1208, 28] on span "534981" at bounding box center [1222, 20] width 37 height 16
click at [622, 24] on button "Refresh" at bounding box center [575, 14] width 93 height 25
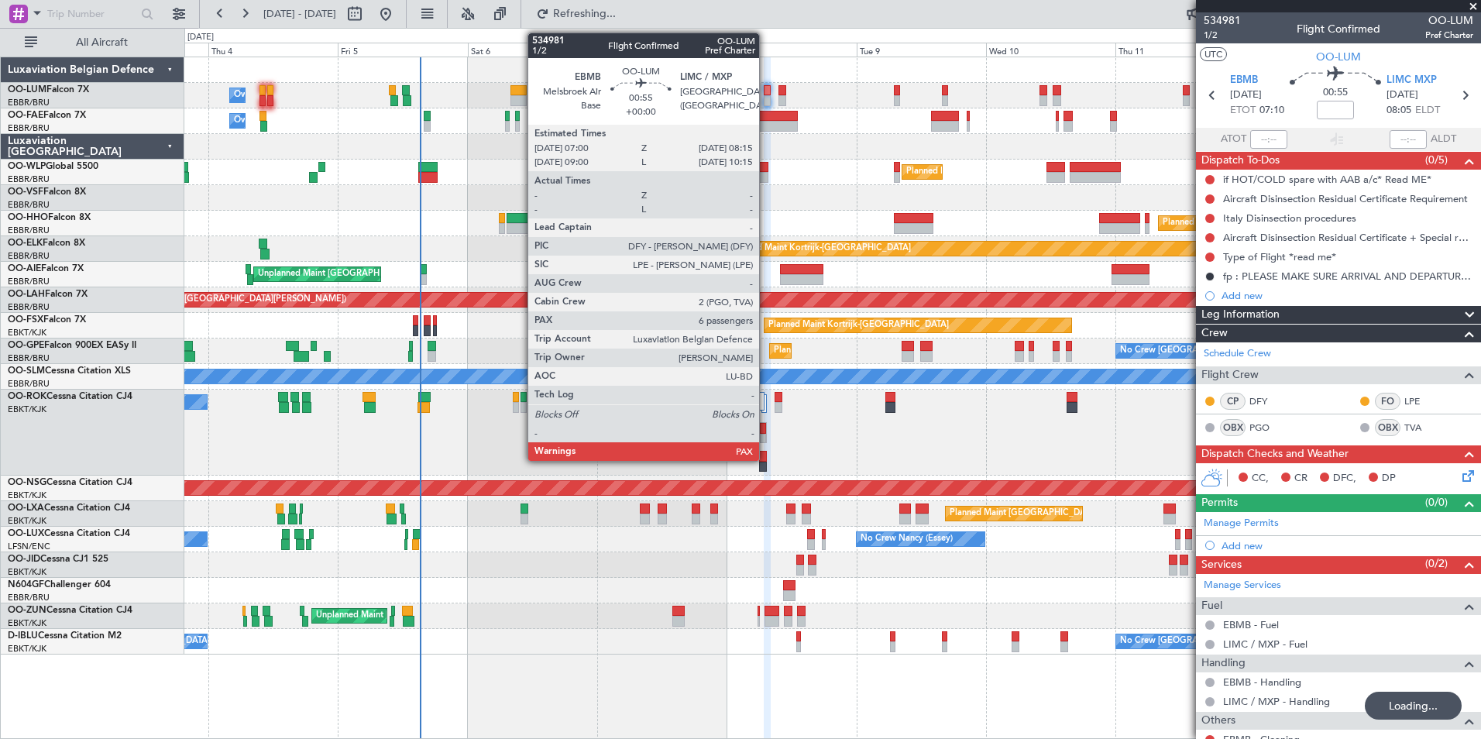
click at [767, 91] on div at bounding box center [767, 90] width 7 height 11
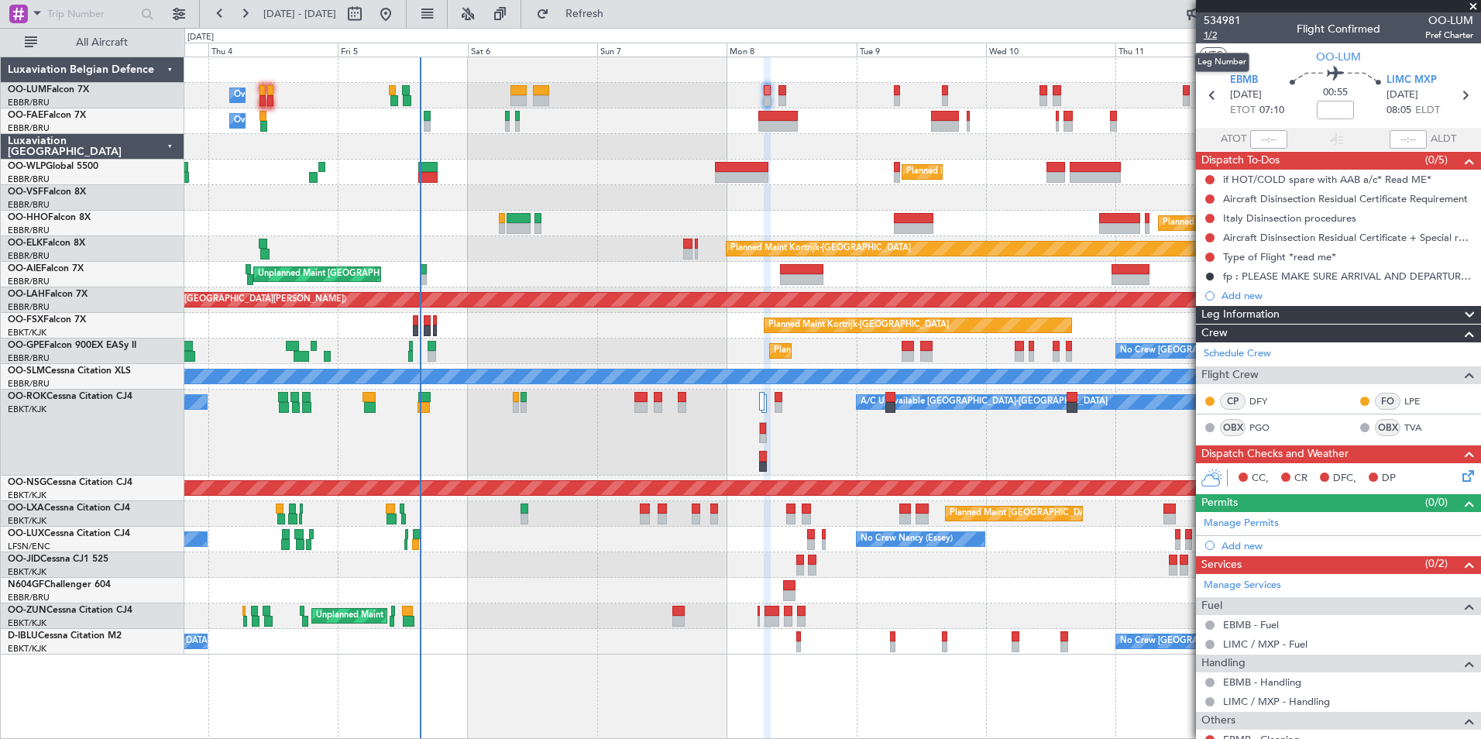
click at [1213, 32] on span "1/2" at bounding box center [1222, 35] width 37 height 13
click at [622, 22] on button "Refresh" at bounding box center [575, 14] width 93 height 25
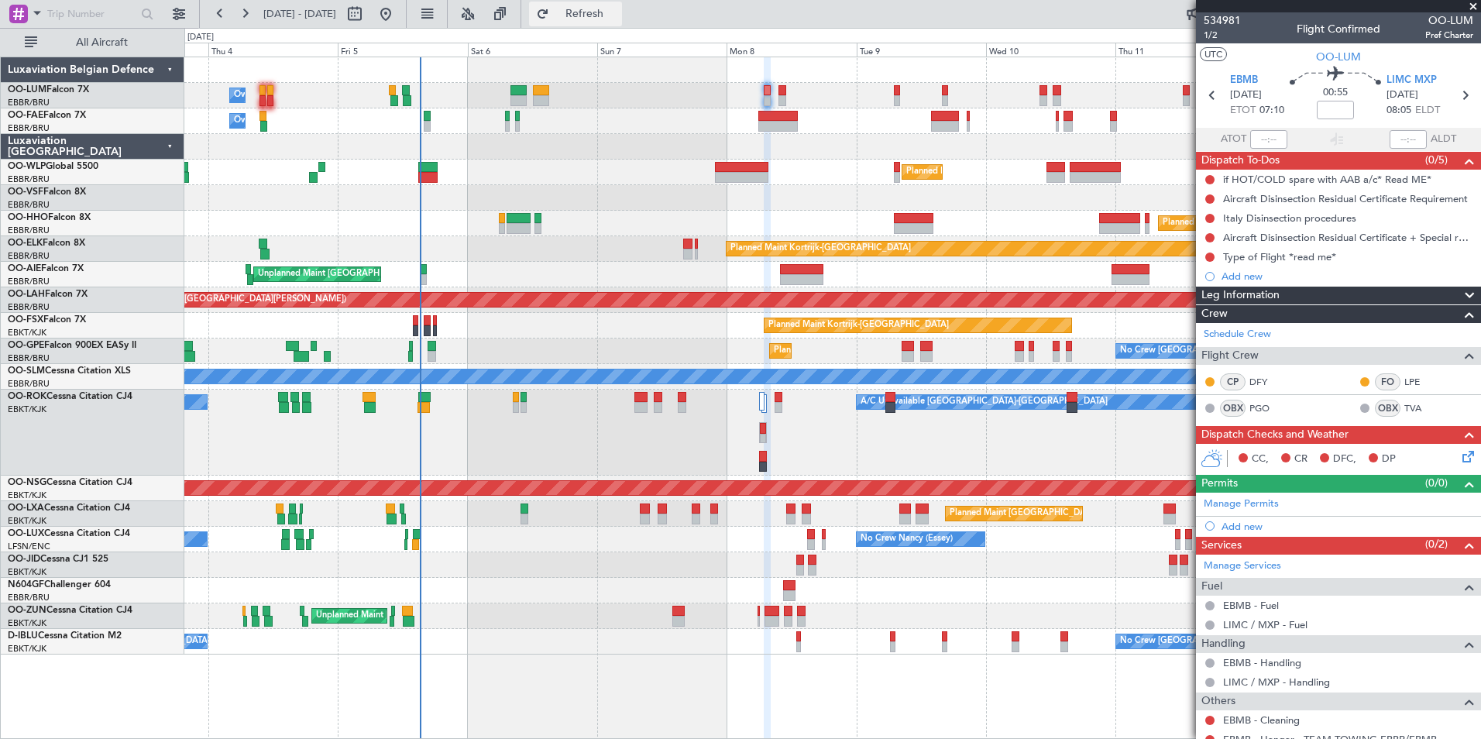
click at [614, 14] on span "Refresh" at bounding box center [584, 14] width 65 height 11
click at [610, 6] on button "Refresh" at bounding box center [575, 14] width 93 height 25
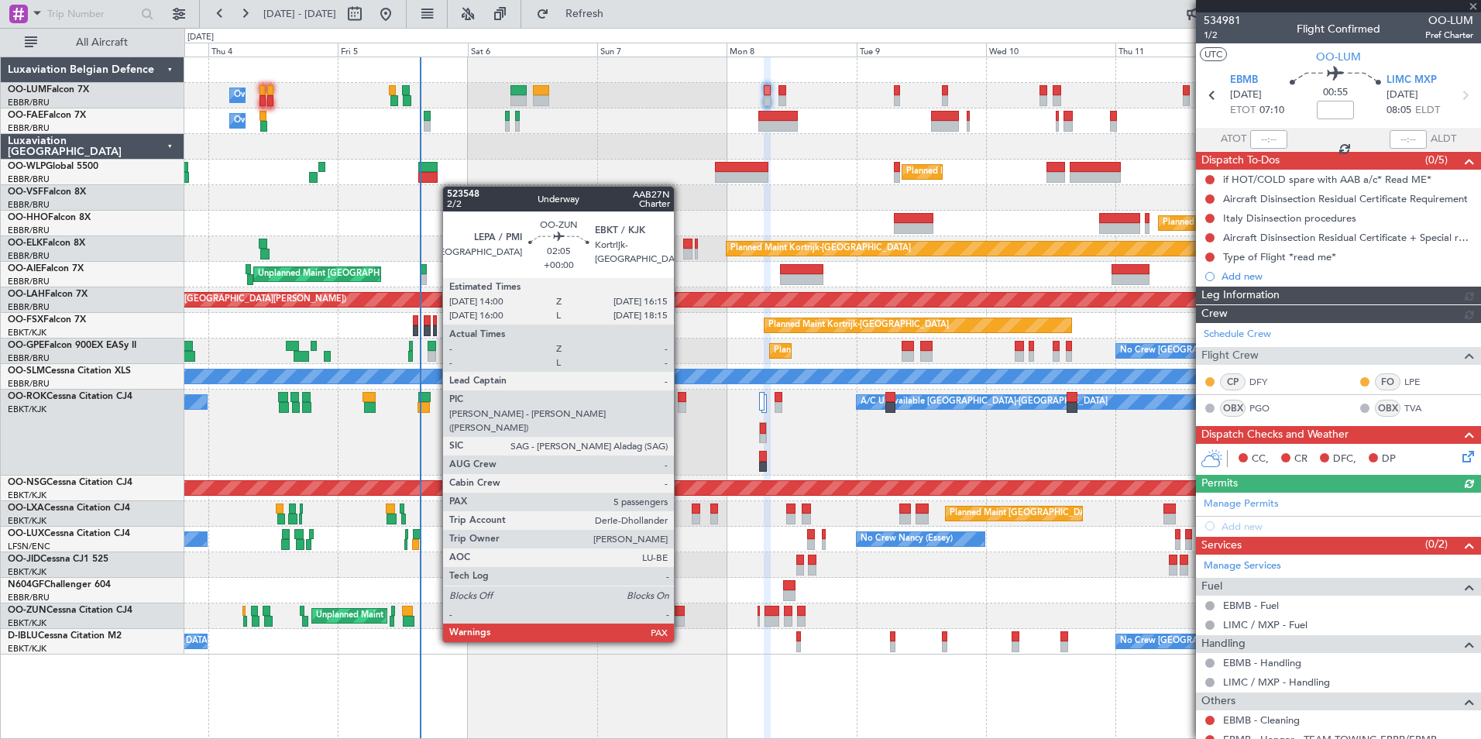
click at [681, 613] on div at bounding box center [679, 611] width 12 height 11
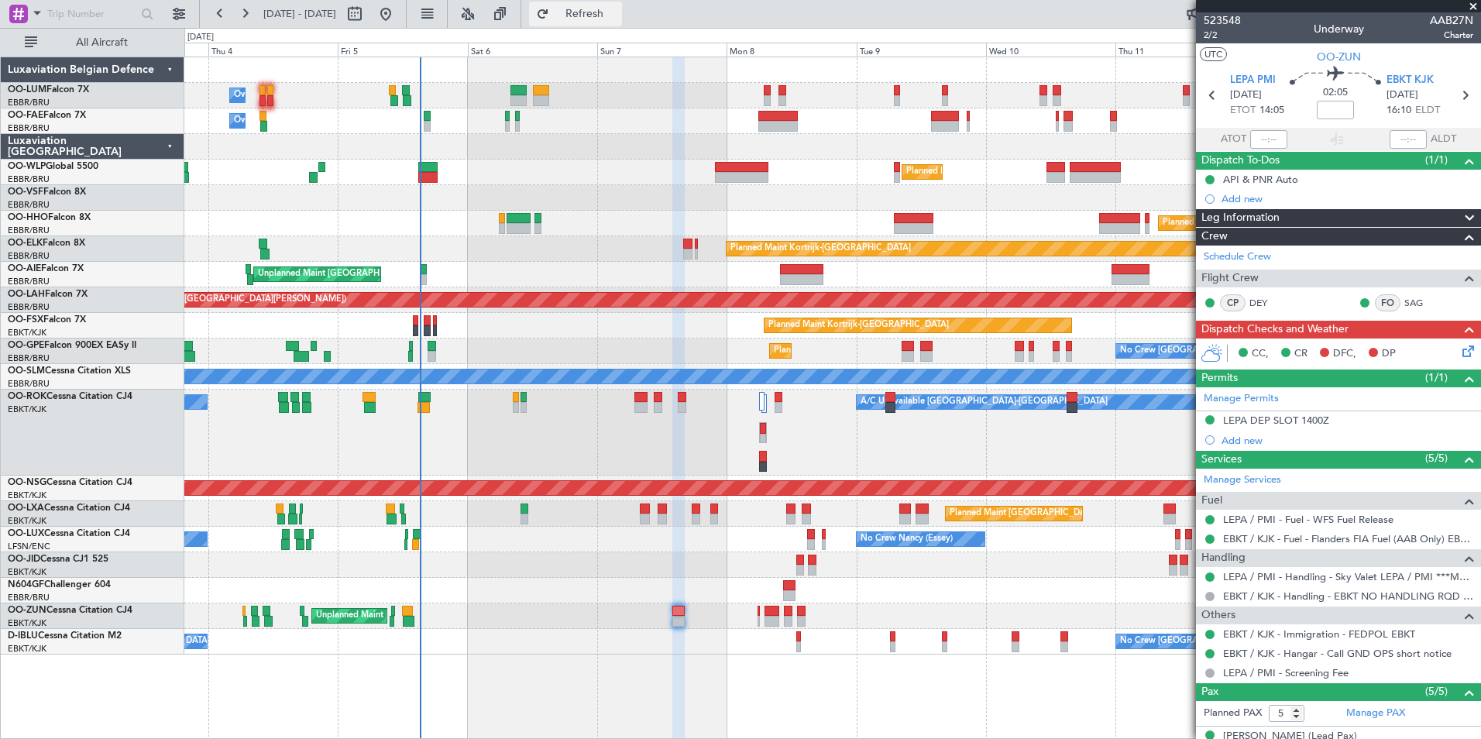
click at [618, 19] on span "Refresh" at bounding box center [584, 14] width 65 height 11
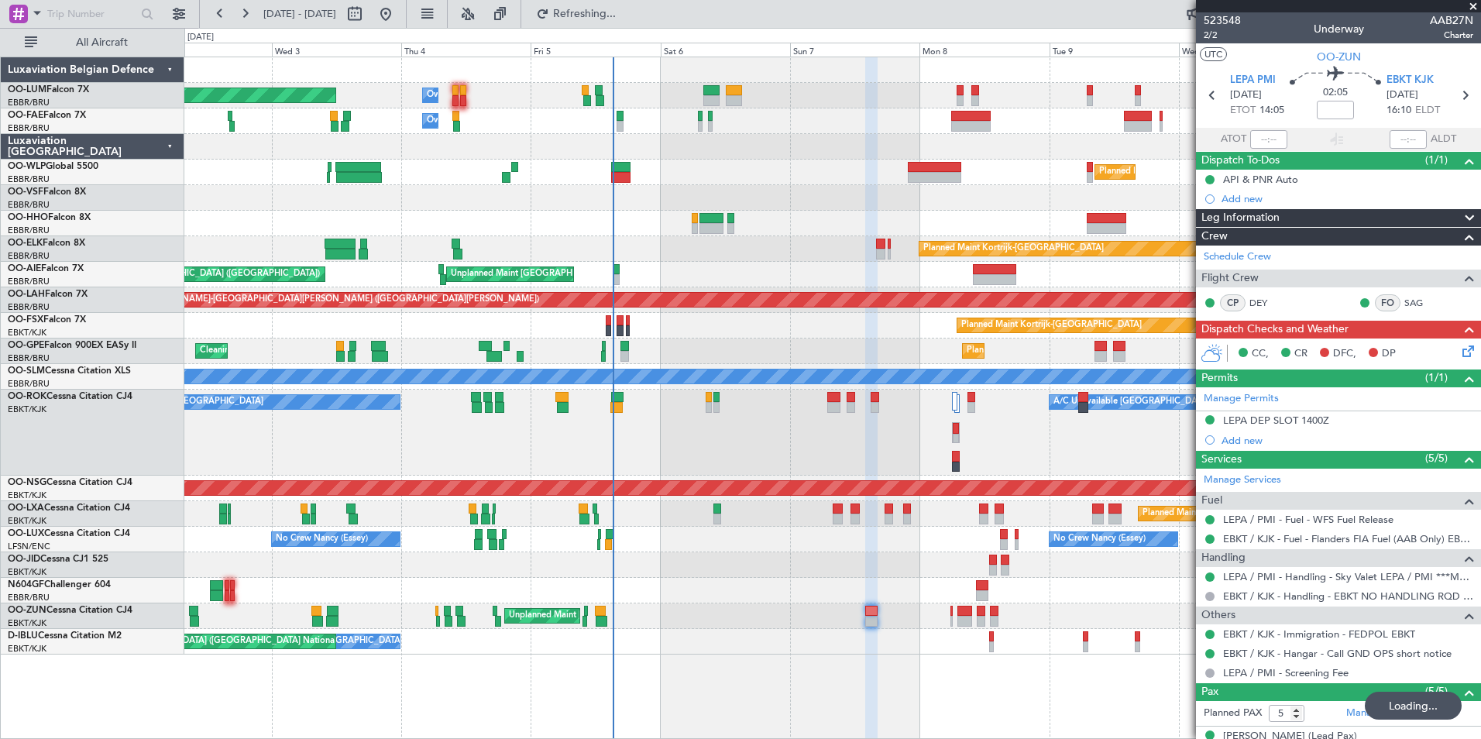
click at [686, 682] on div "Owner Melsbroek Air Base Planned Maint [GEOGRAPHIC_DATA] ([GEOGRAPHIC_DATA]) Ow…" at bounding box center [832, 398] width 1297 height 683
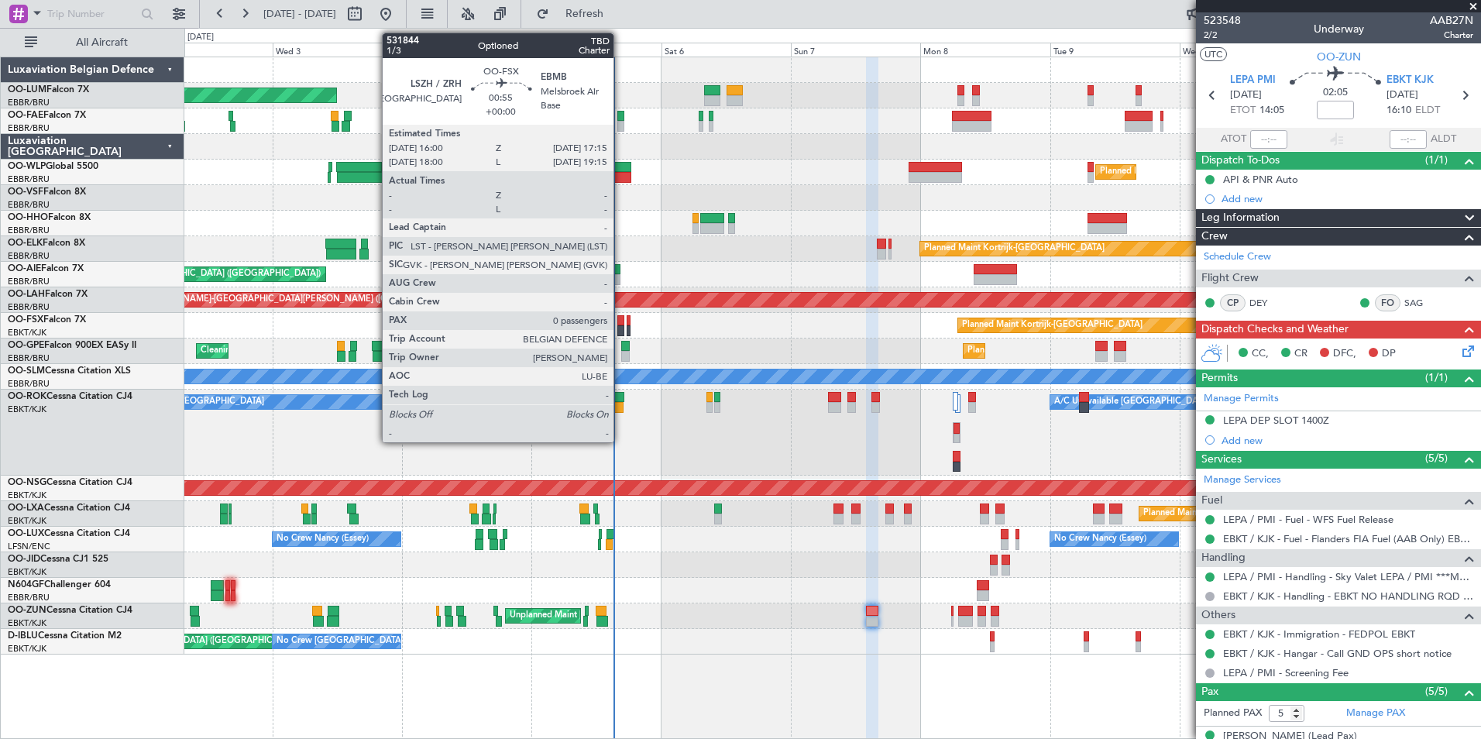
click at [621, 330] on div at bounding box center [621, 330] width 7 height 11
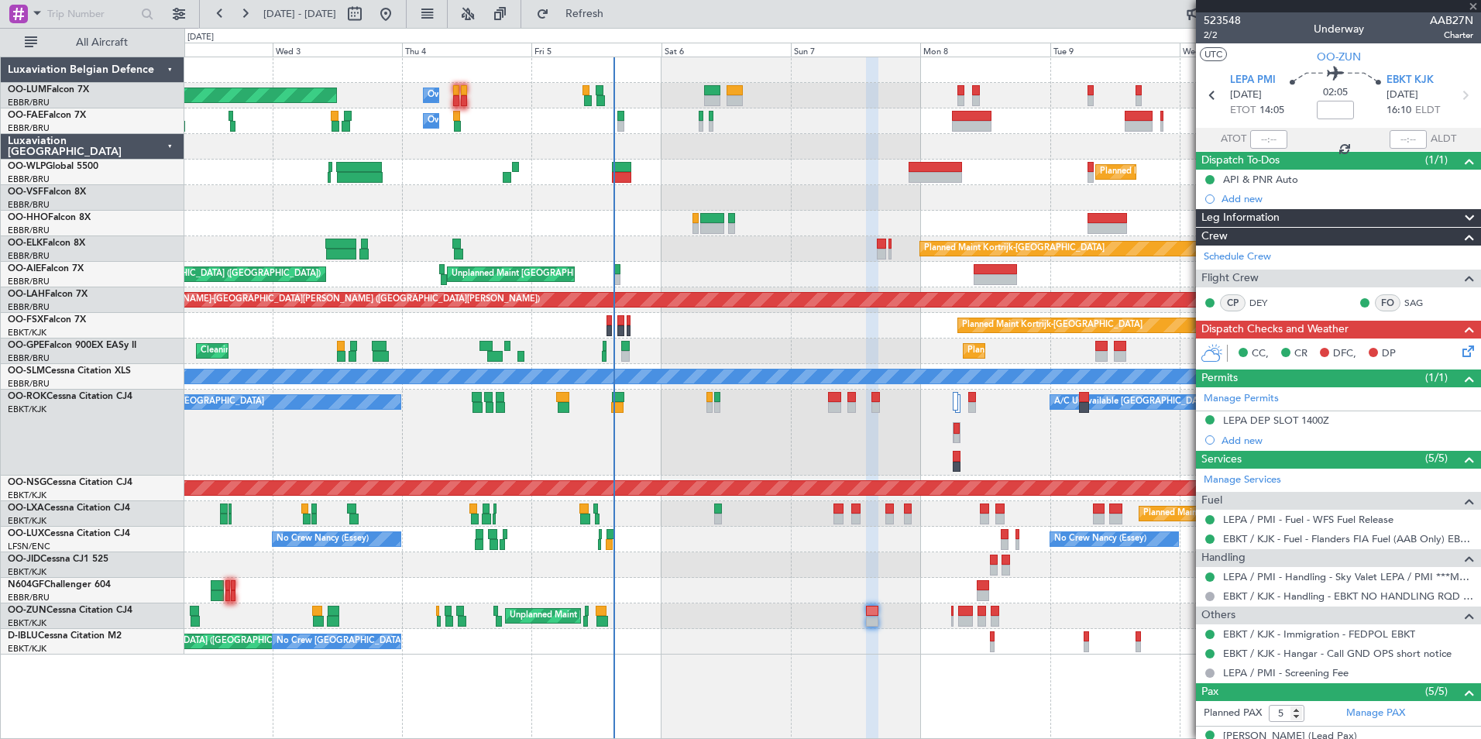
type input "0"
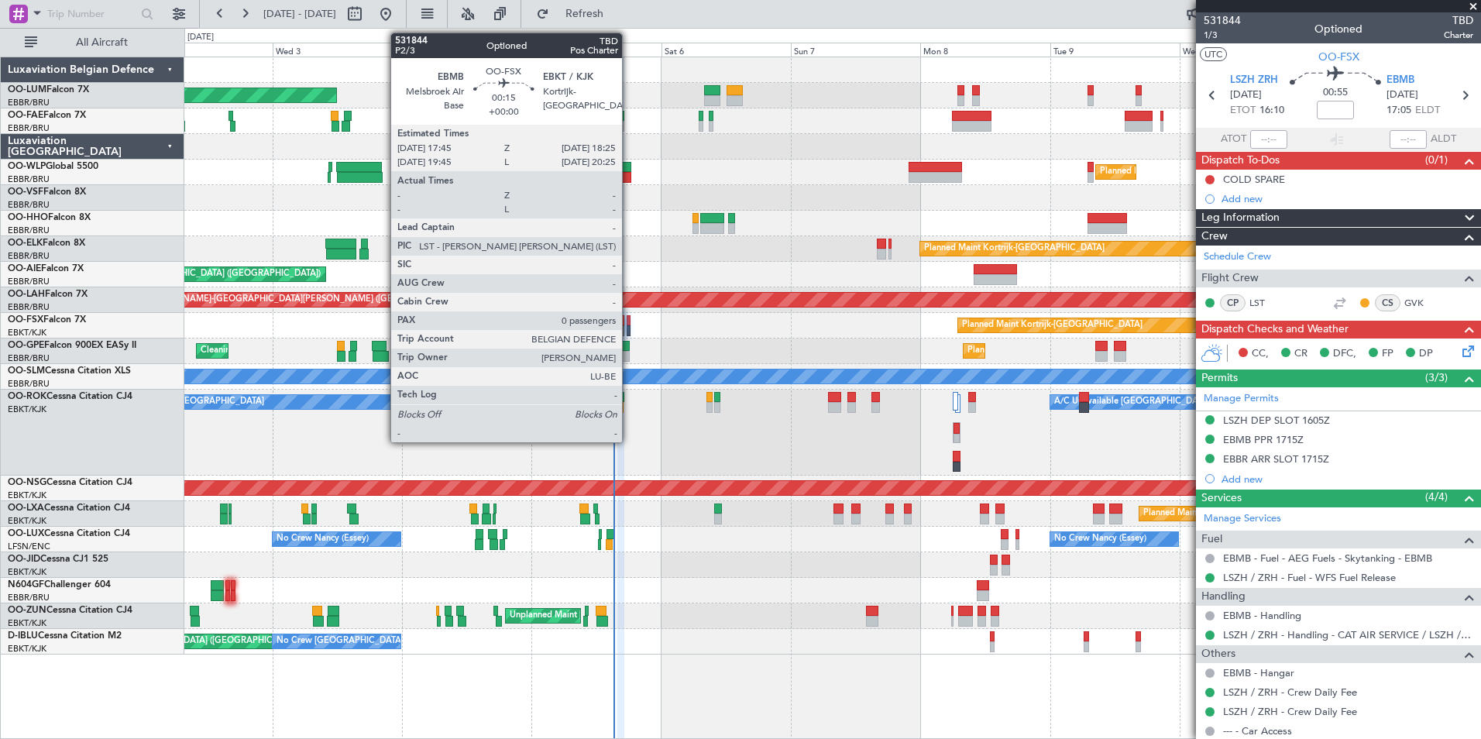
click at [629, 320] on div at bounding box center [629, 320] width 4 height 11
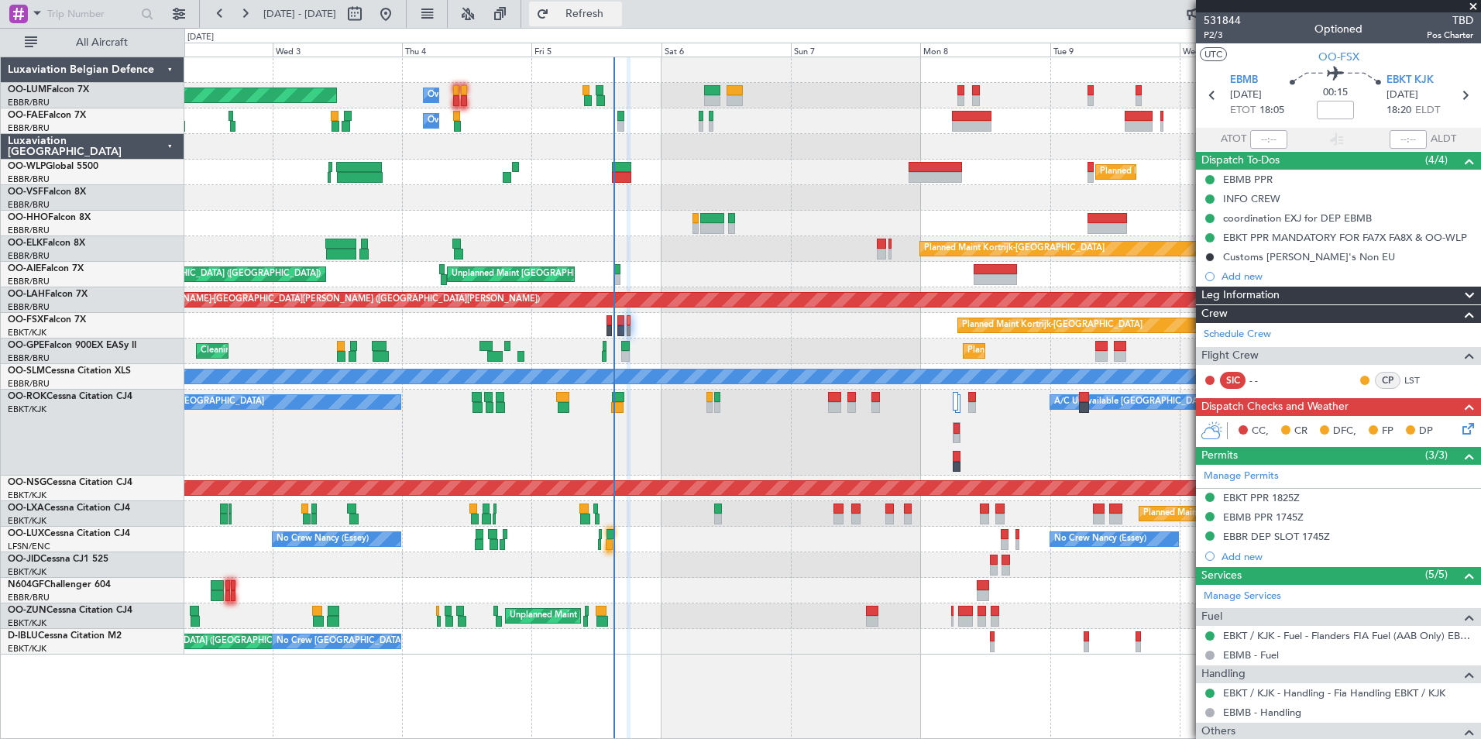
click at [618, 12] on span "Refresh" at bounding box center [584, 14] width 65 height 11
click at [1474, 5] on div at bounding box center [1338, 6] width 285 height 12
click at [1473, 2] on span at bounding box center [1473, 7] width 15 height 14
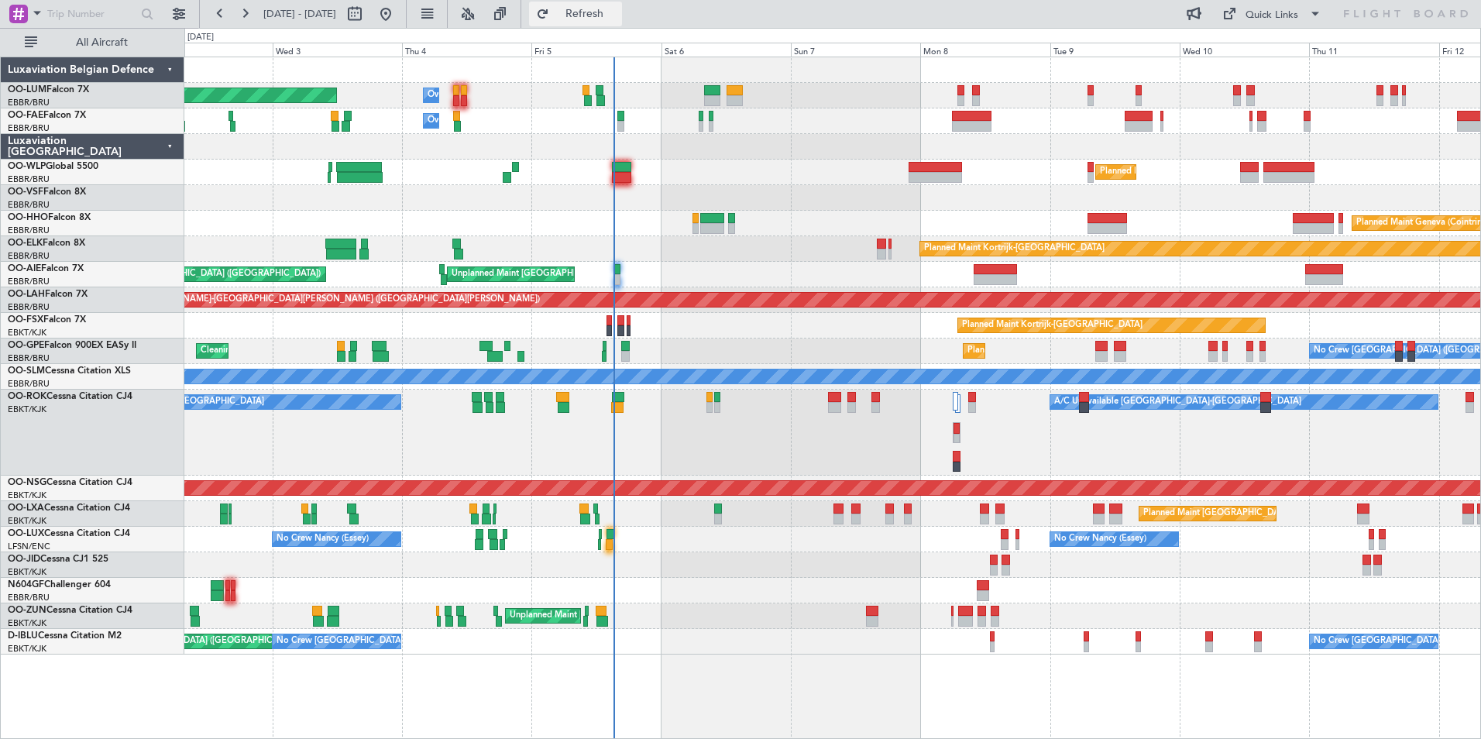
click at [595, 9] on button "Refresh" at bounding box center [575, 14] width 93 height 25
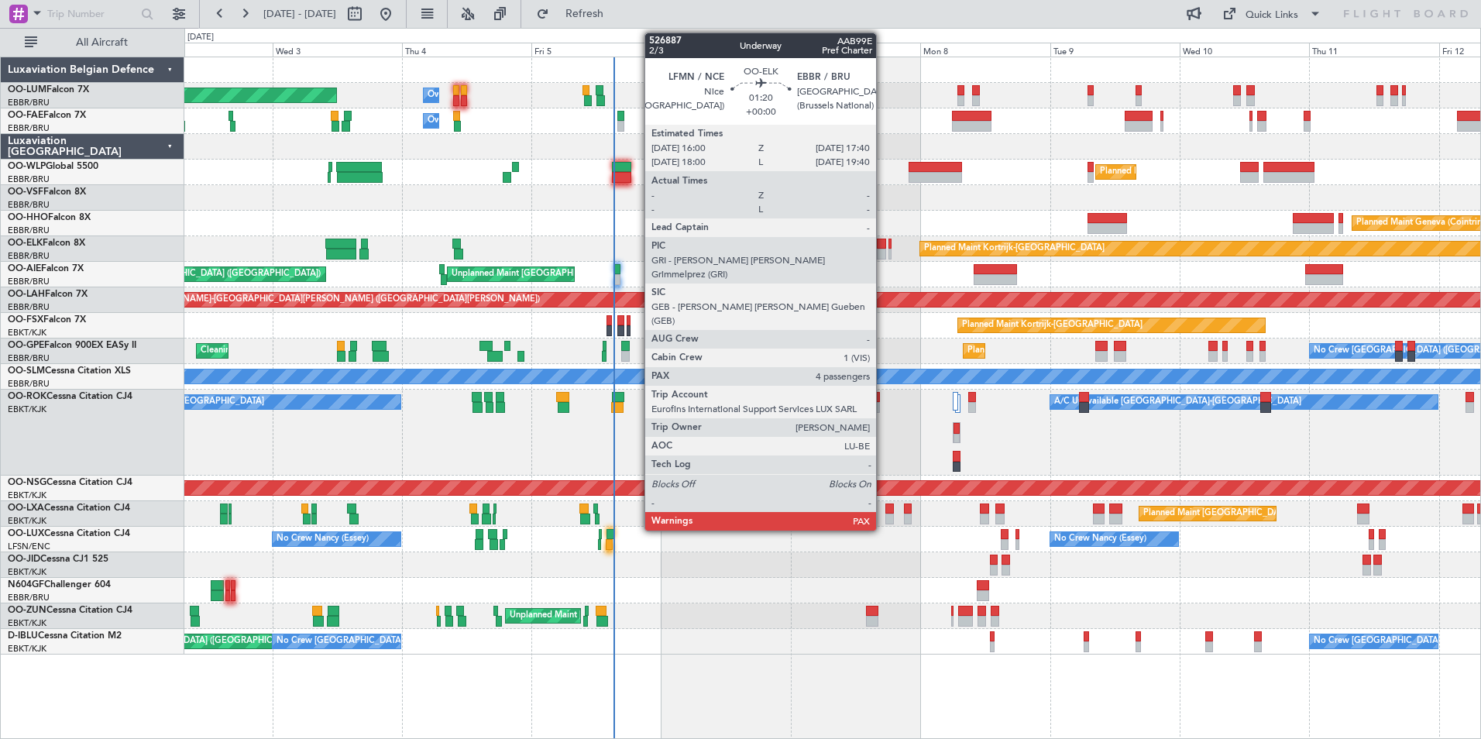
click at [883, 243] on div at bounding box center [881, 244] width 9 height 11
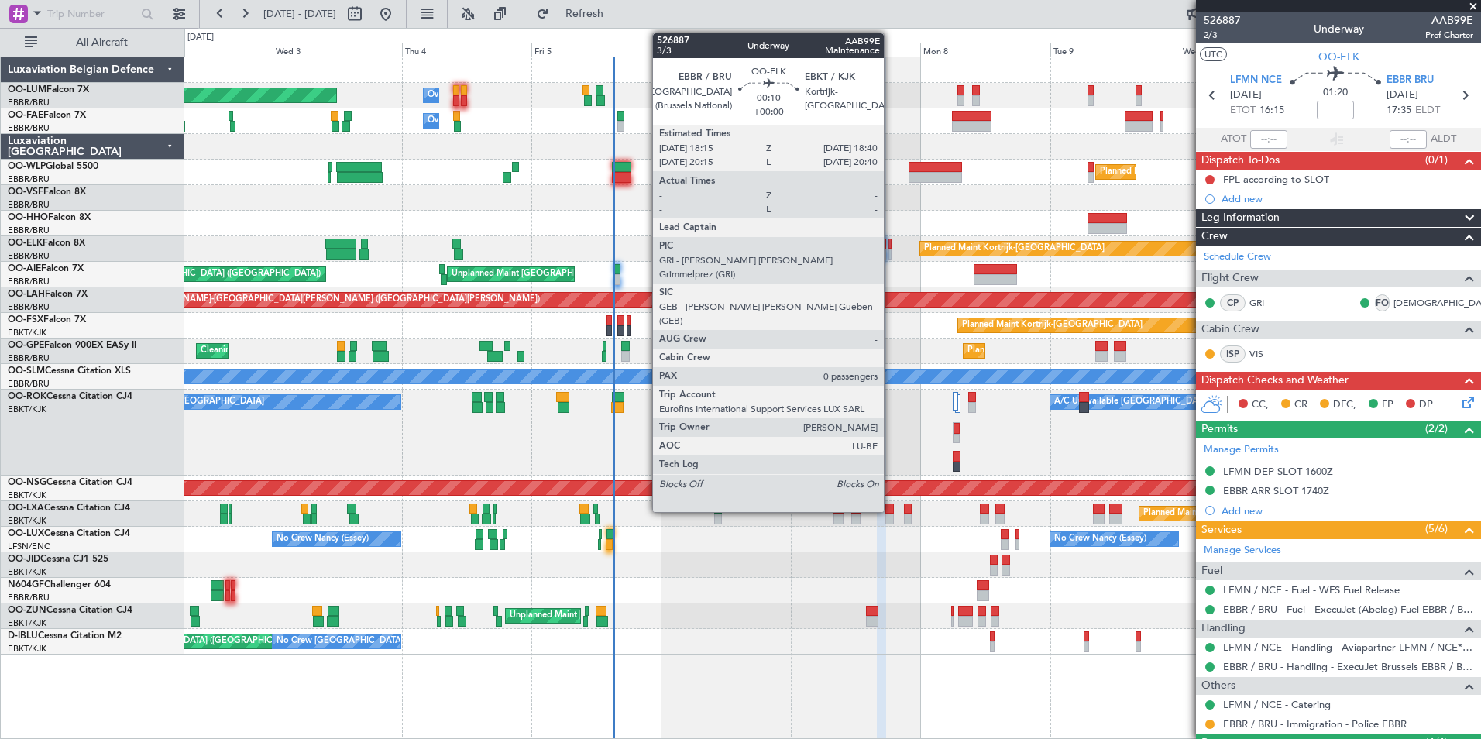
click at [891, 246] on div at bounding box center [890, 244] width 2 height 11
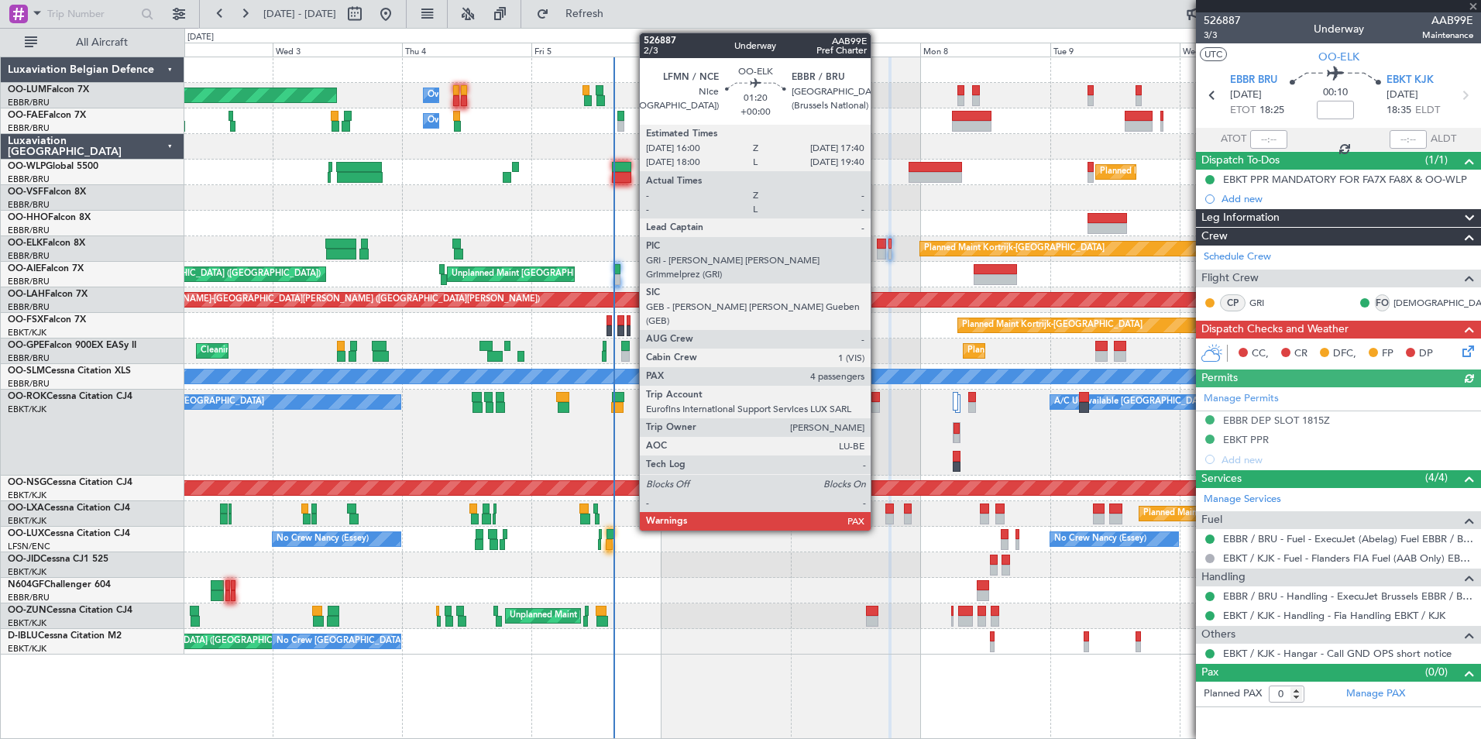
click at [878, 243] on div at bounding box center [881, 244] width 9 height 11
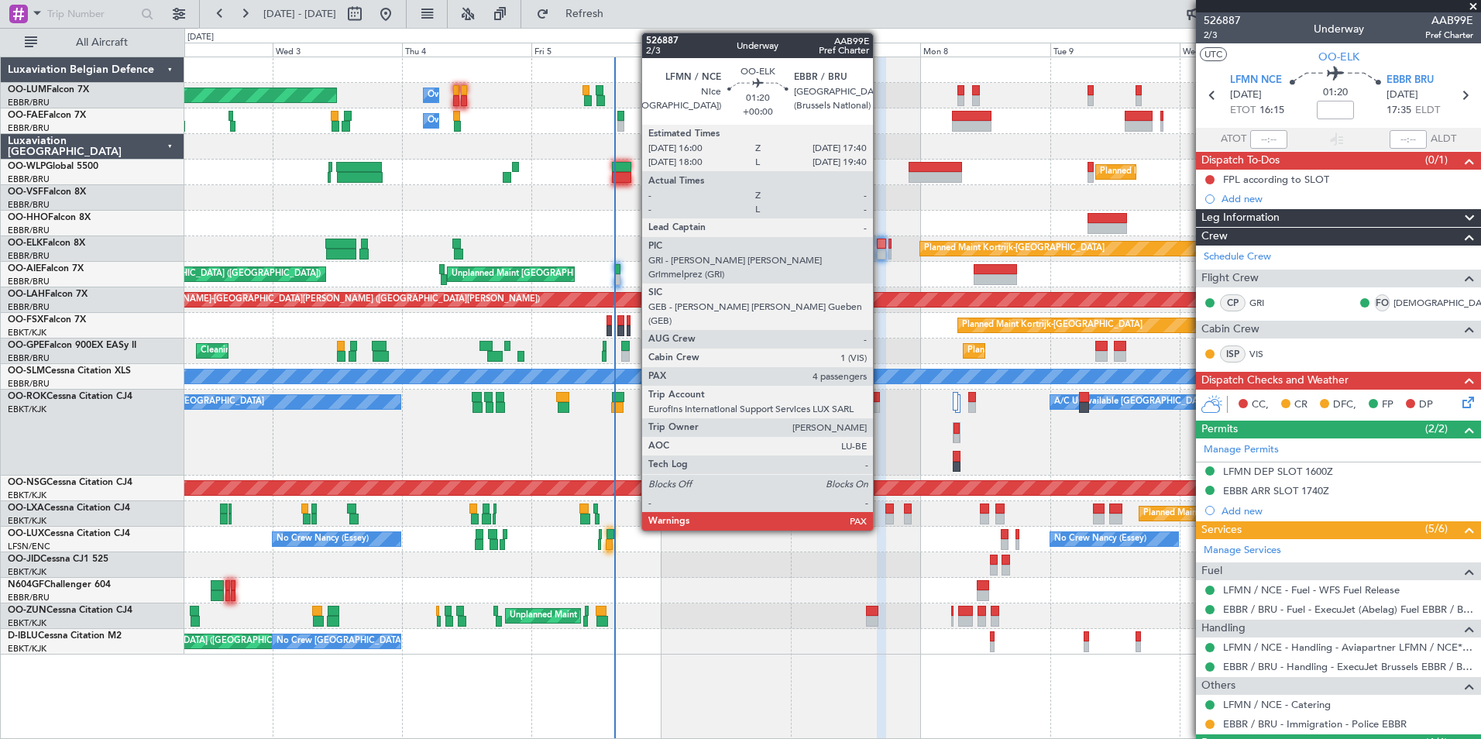
click at [880, 244] on div at bounding box center [881, 244] width 9 height 11
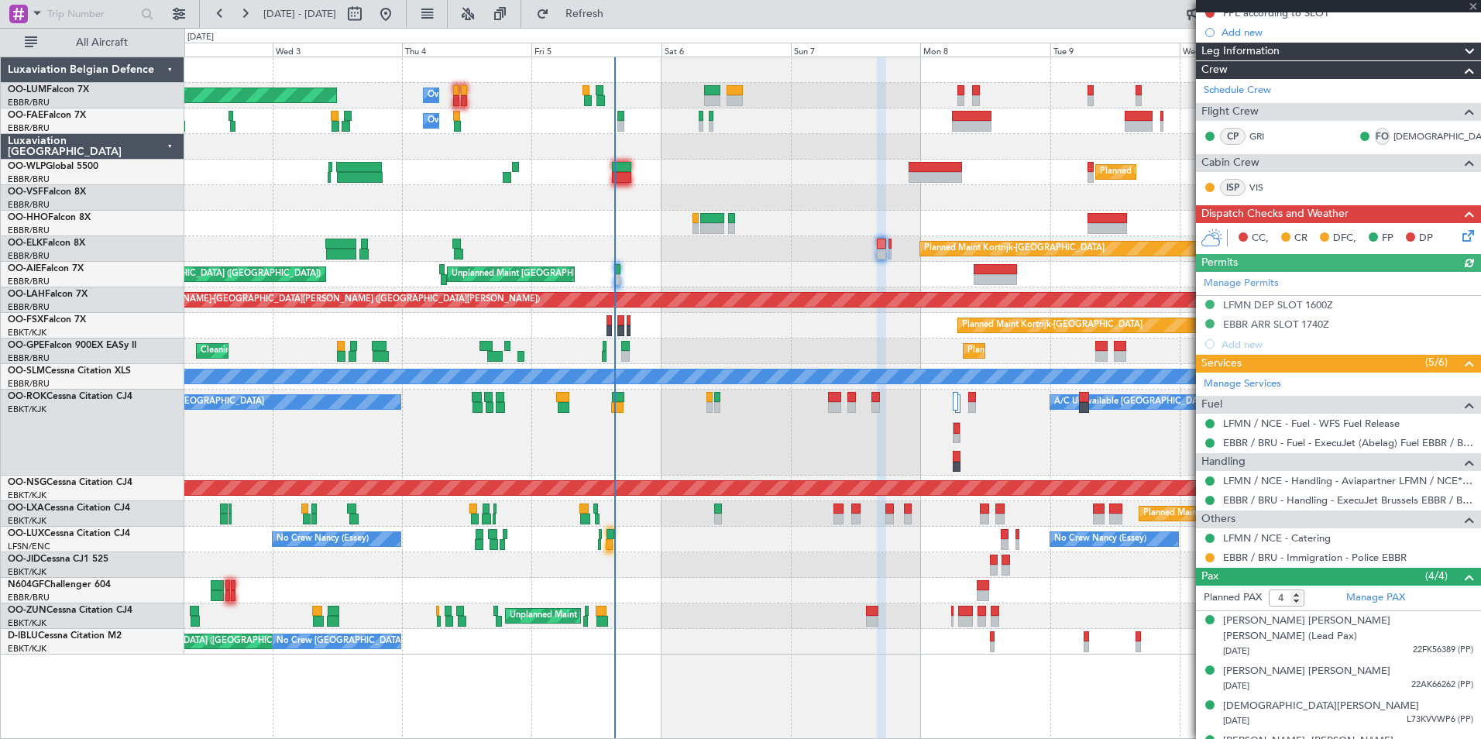
scroll to position [177, 0]
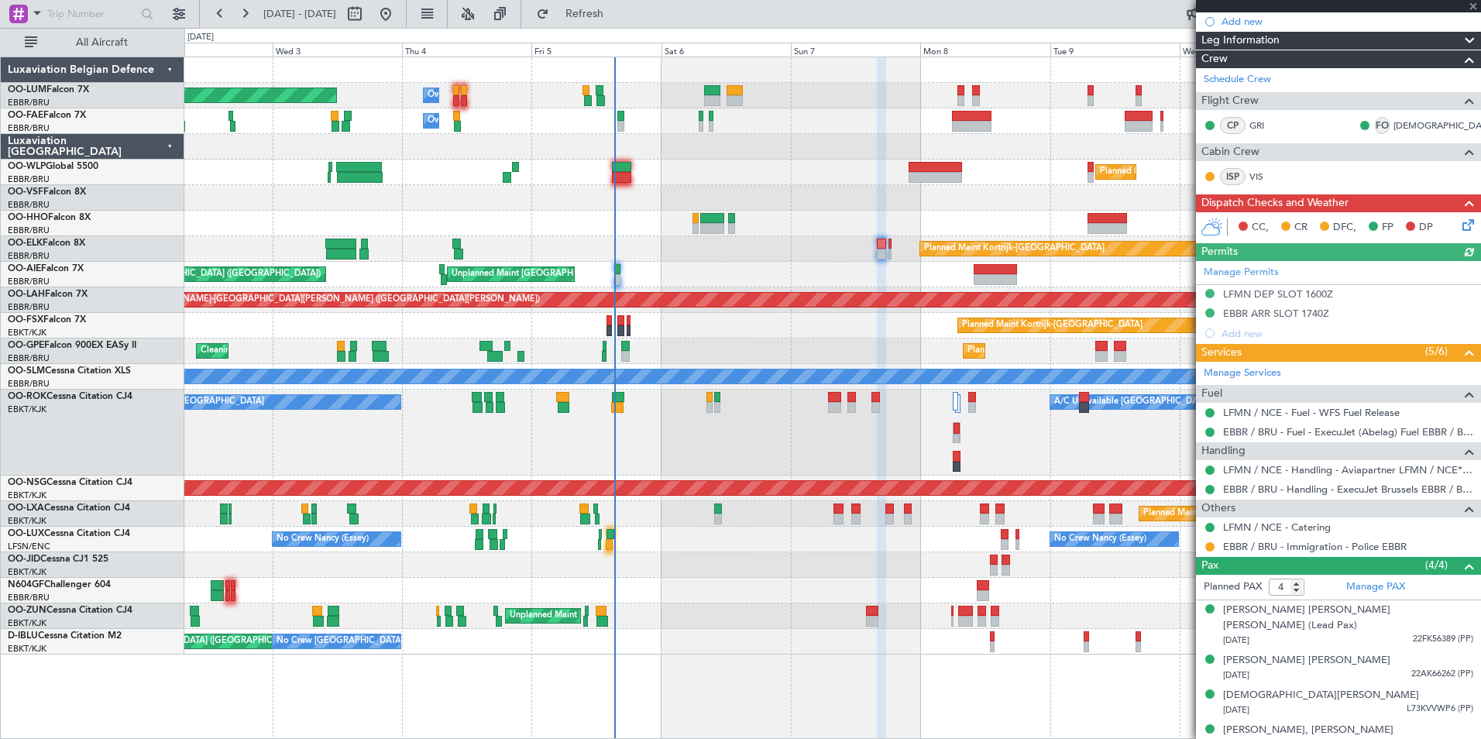
drag, startPoint x: 1211, startPoint y: 545, endPoint x: 1191, endPoint y: 564, distance: 27.9
click at [1208, 545] on button at bounding box center [1210, 546] width 9 height 9
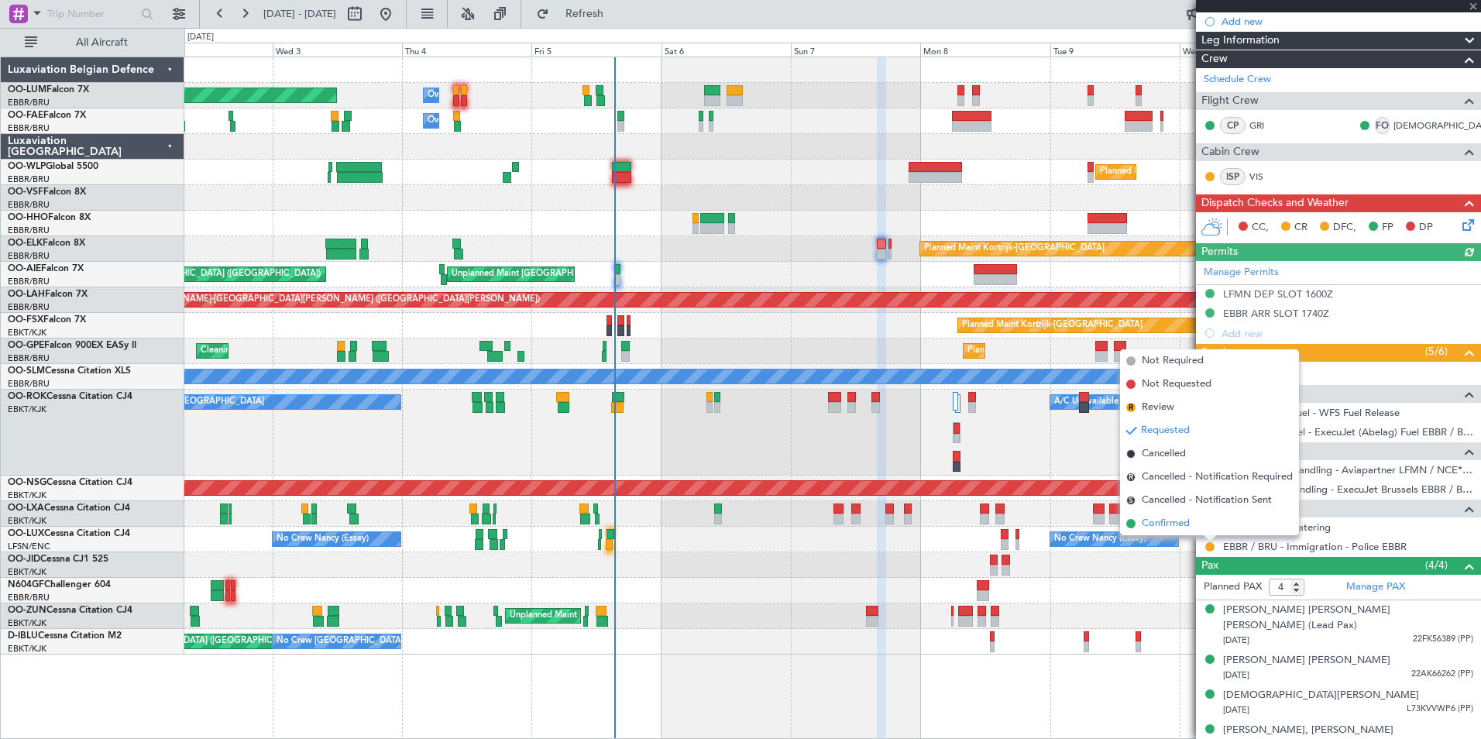
click at [1150, 519] on span "Confirmed" at bounding box center [1166, 523] width 48 height 15
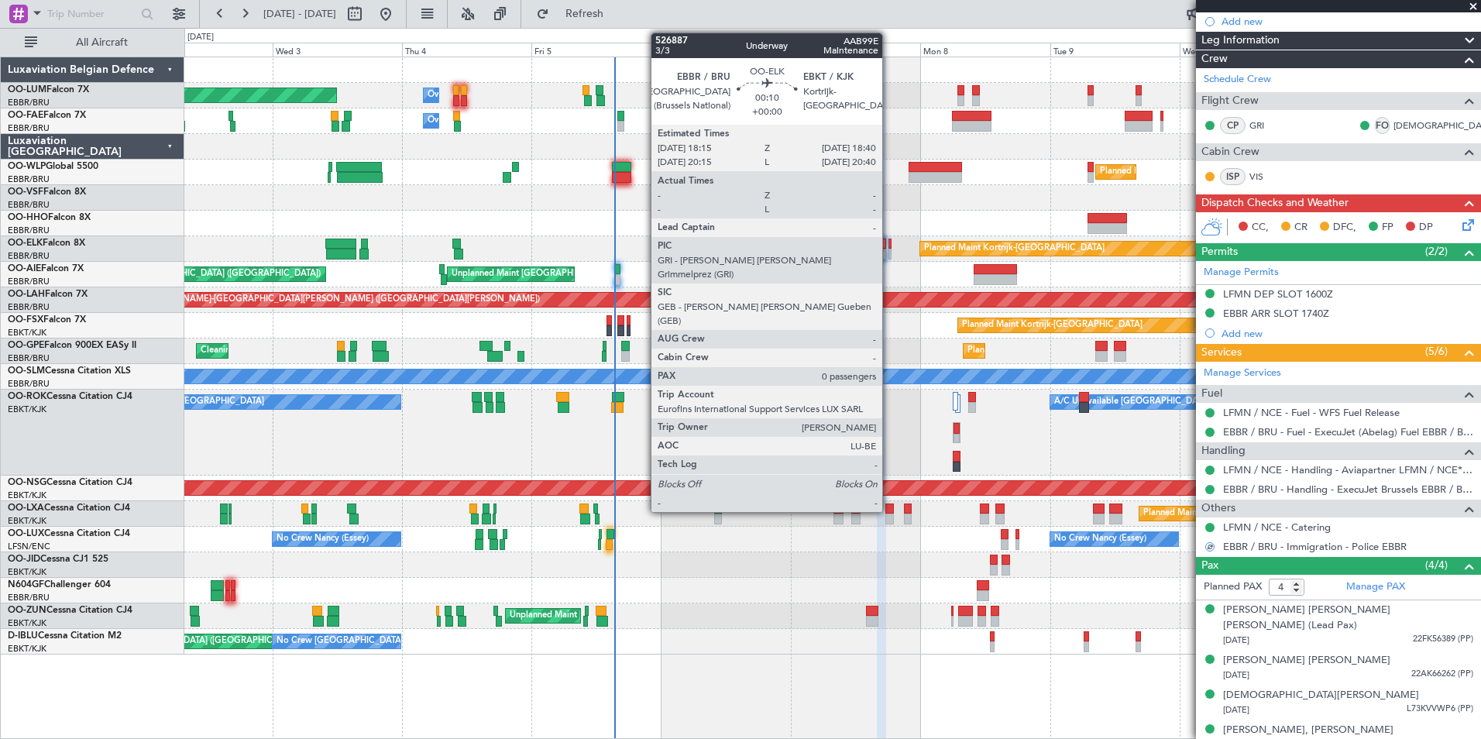
click at [889, 241] on div at bounding box center [890, 244] width 2 height 11
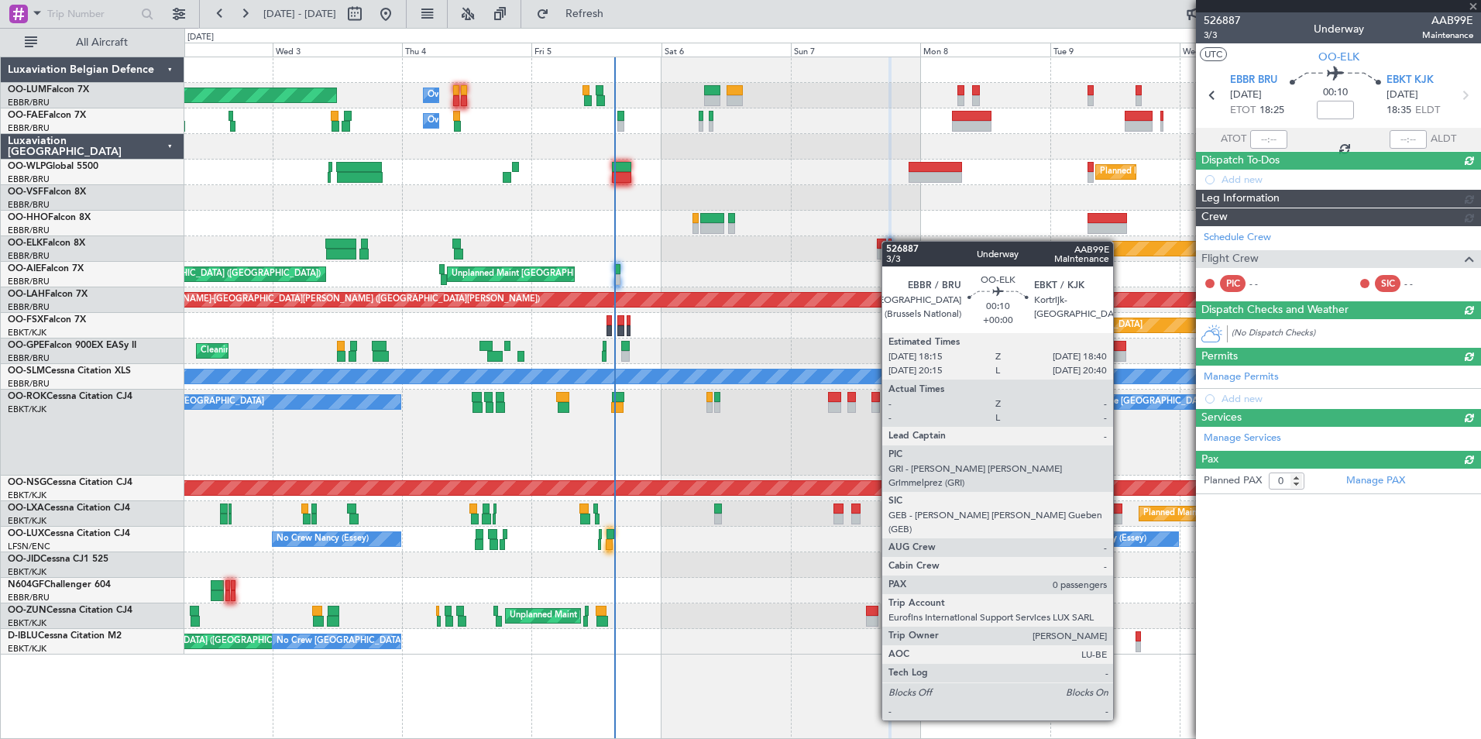
scroll to position [0, 0]
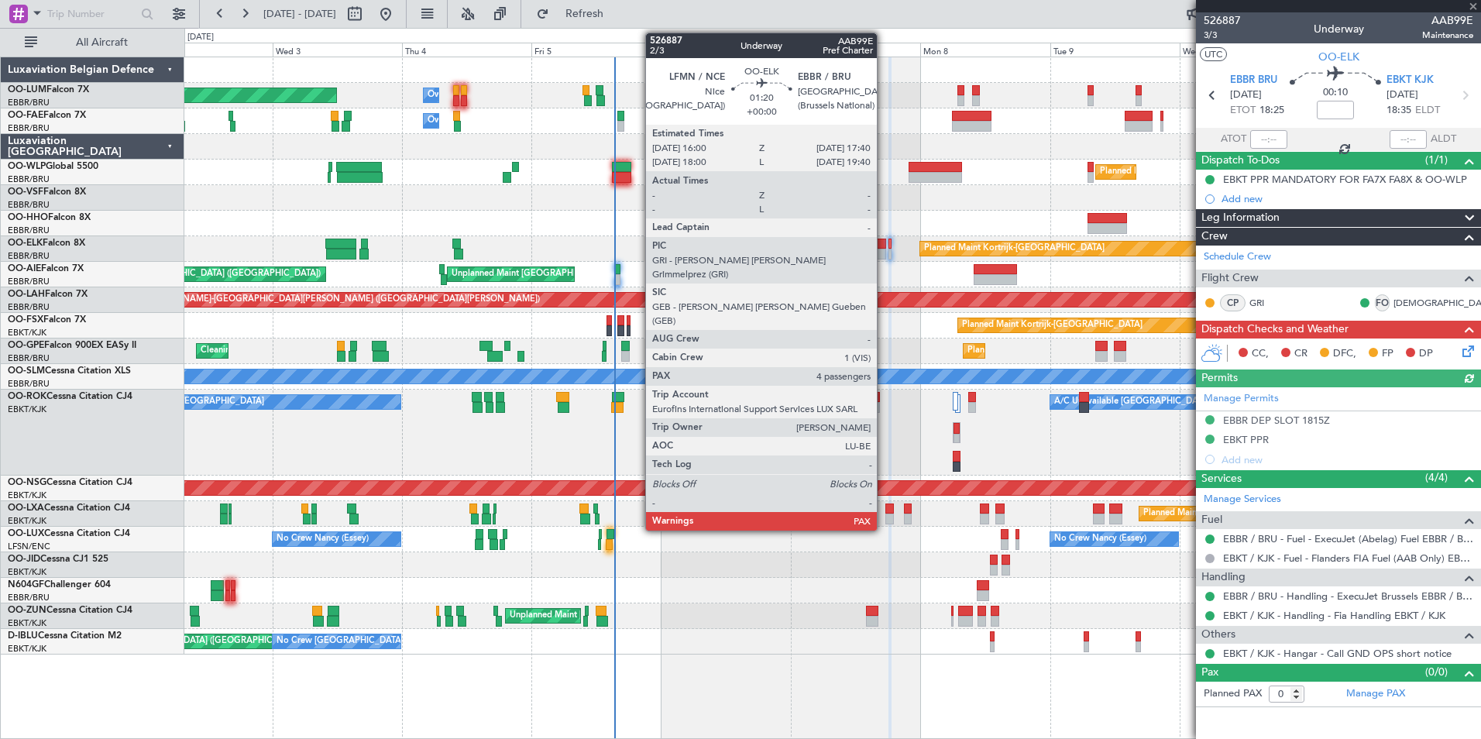
click at [884, 249] on div at bounding box center [881, 254] width 9 height 11
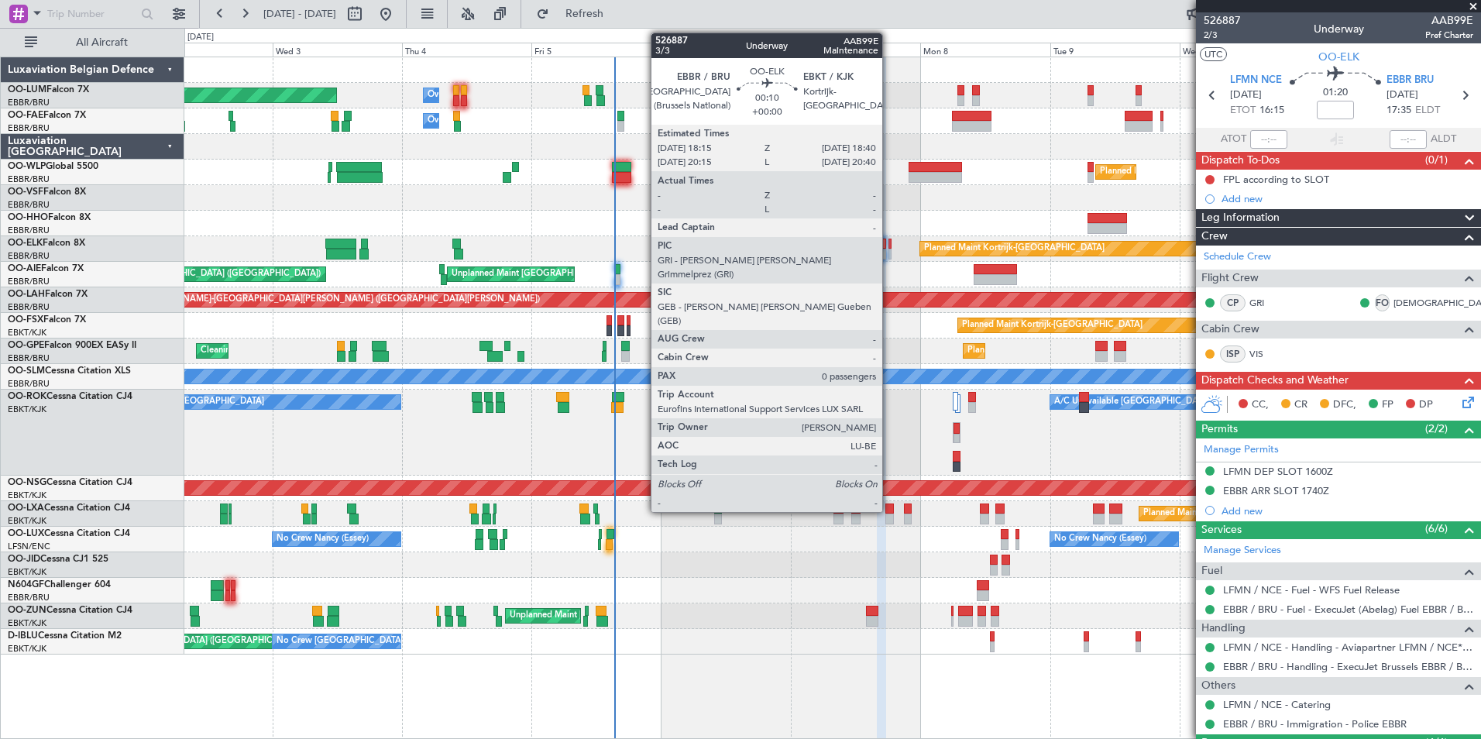
click at [889, 244] on div at bounding box center [890, 244] width 2 height 11
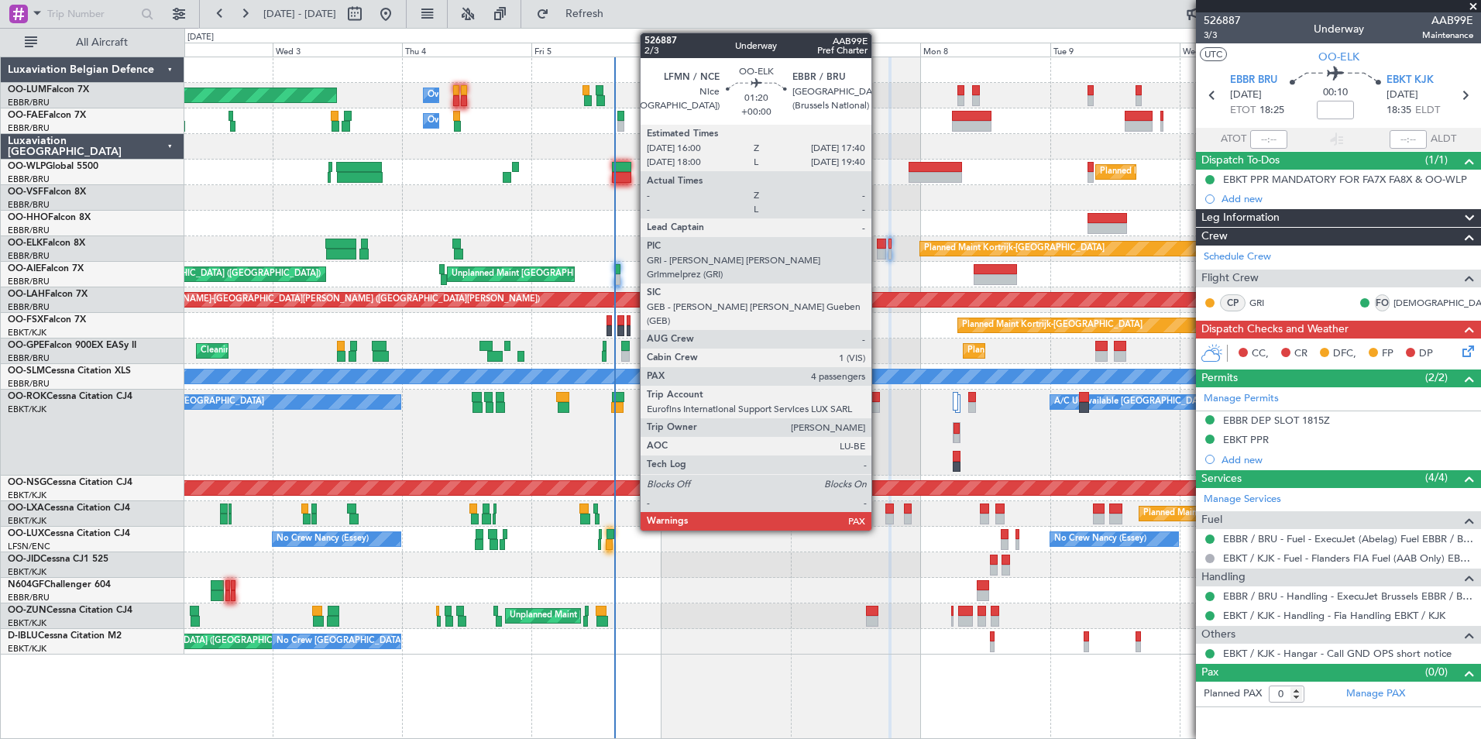
click at [879, 243] on div at bounding box center [881, 244] width 9 height 11
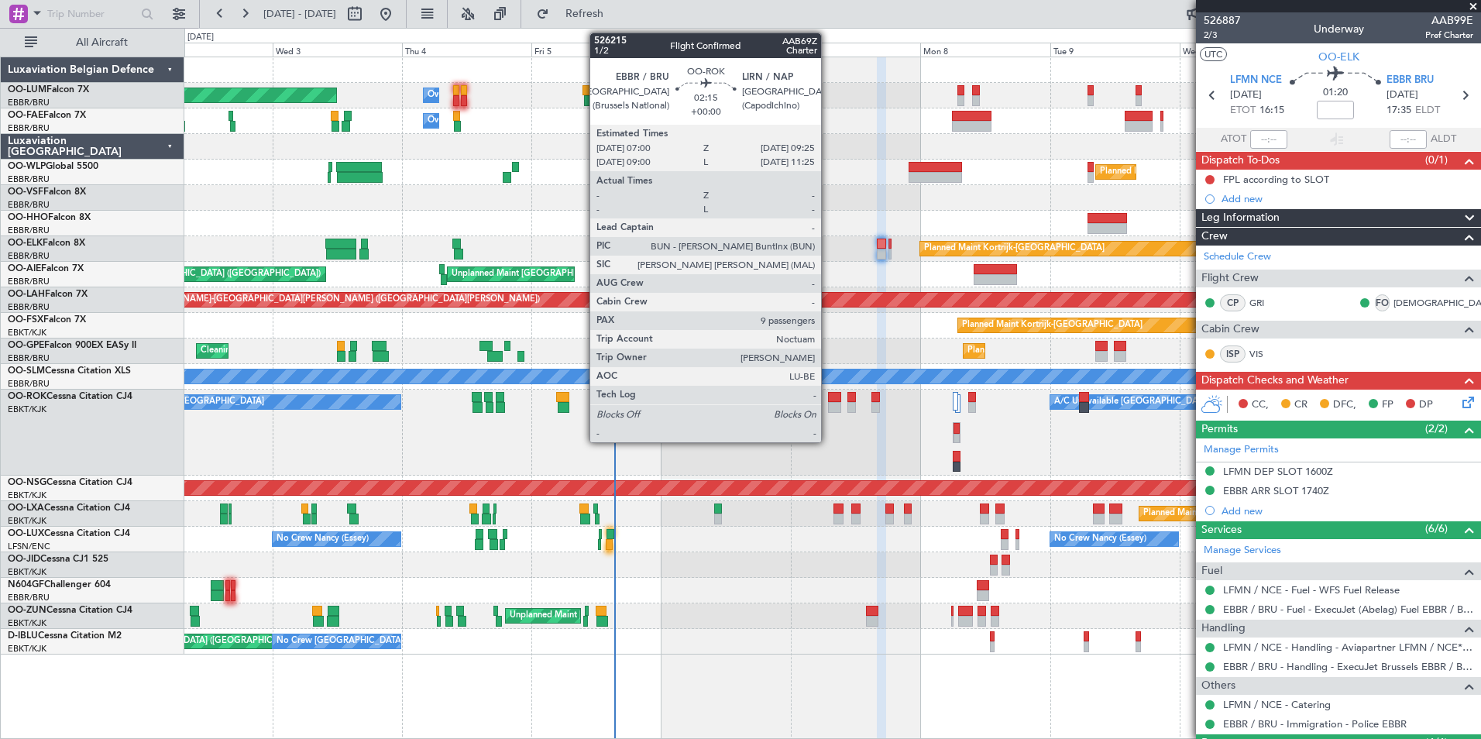
click at [828, 406] on div at bounding box center [834, 407] width 13 height 11
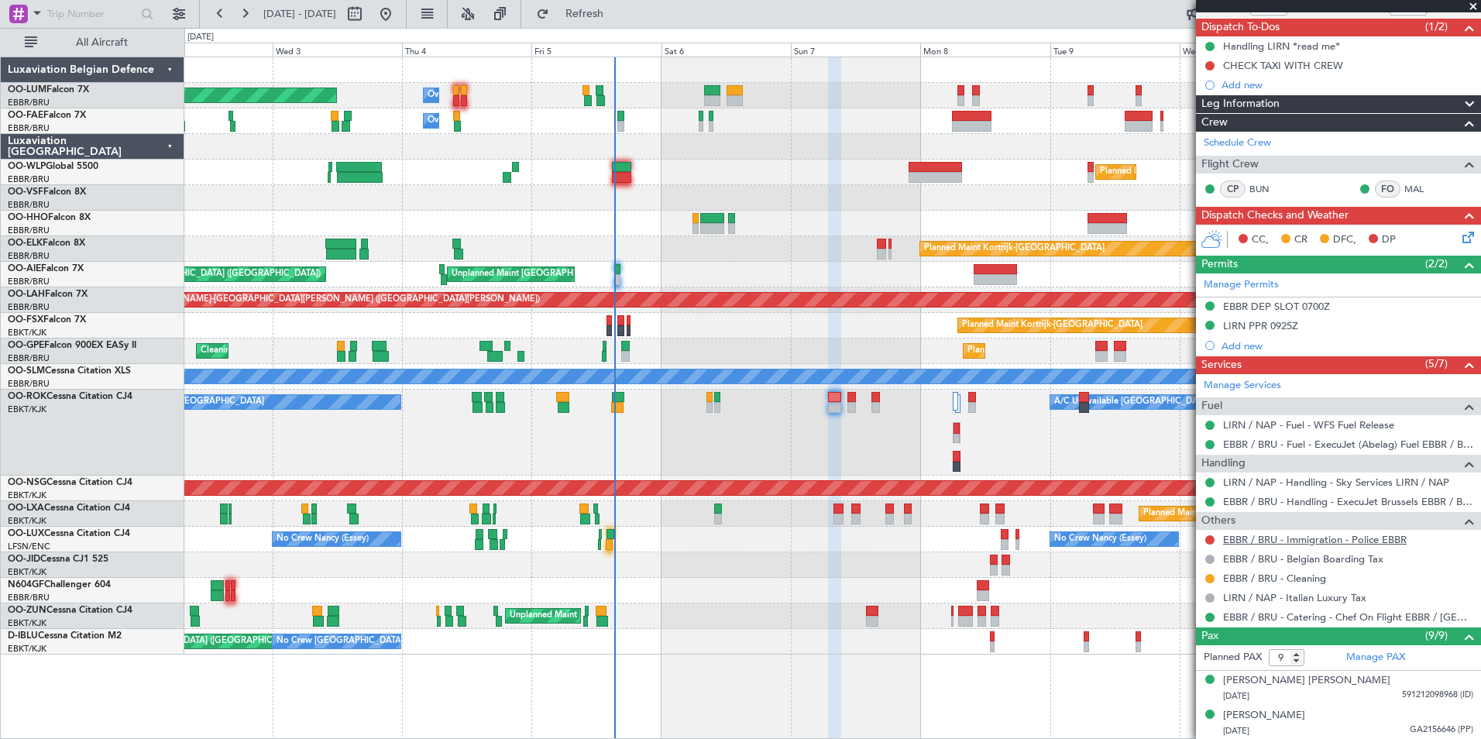
scroll to position [155, 0]
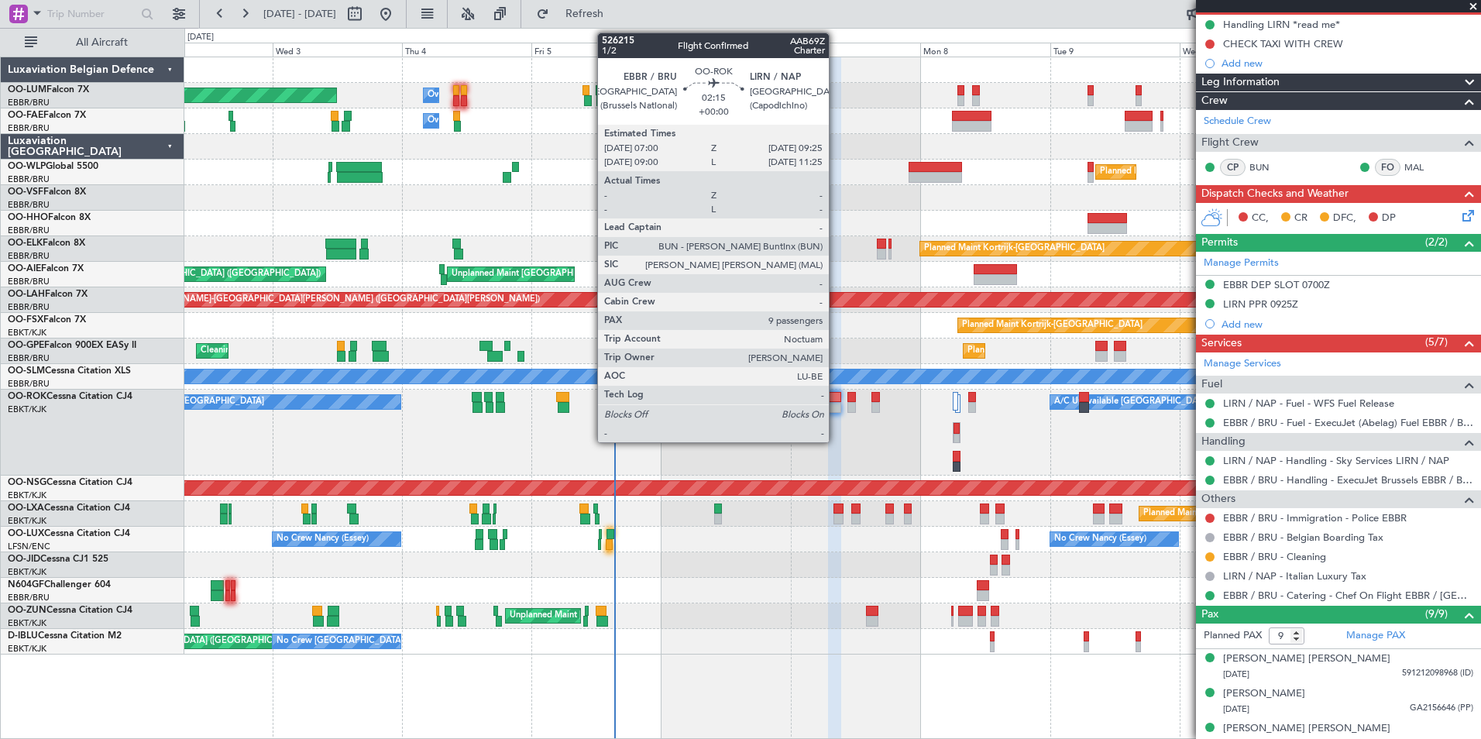
click at [836, 397] on div at bounding box center [834, 397] width 13 height 11
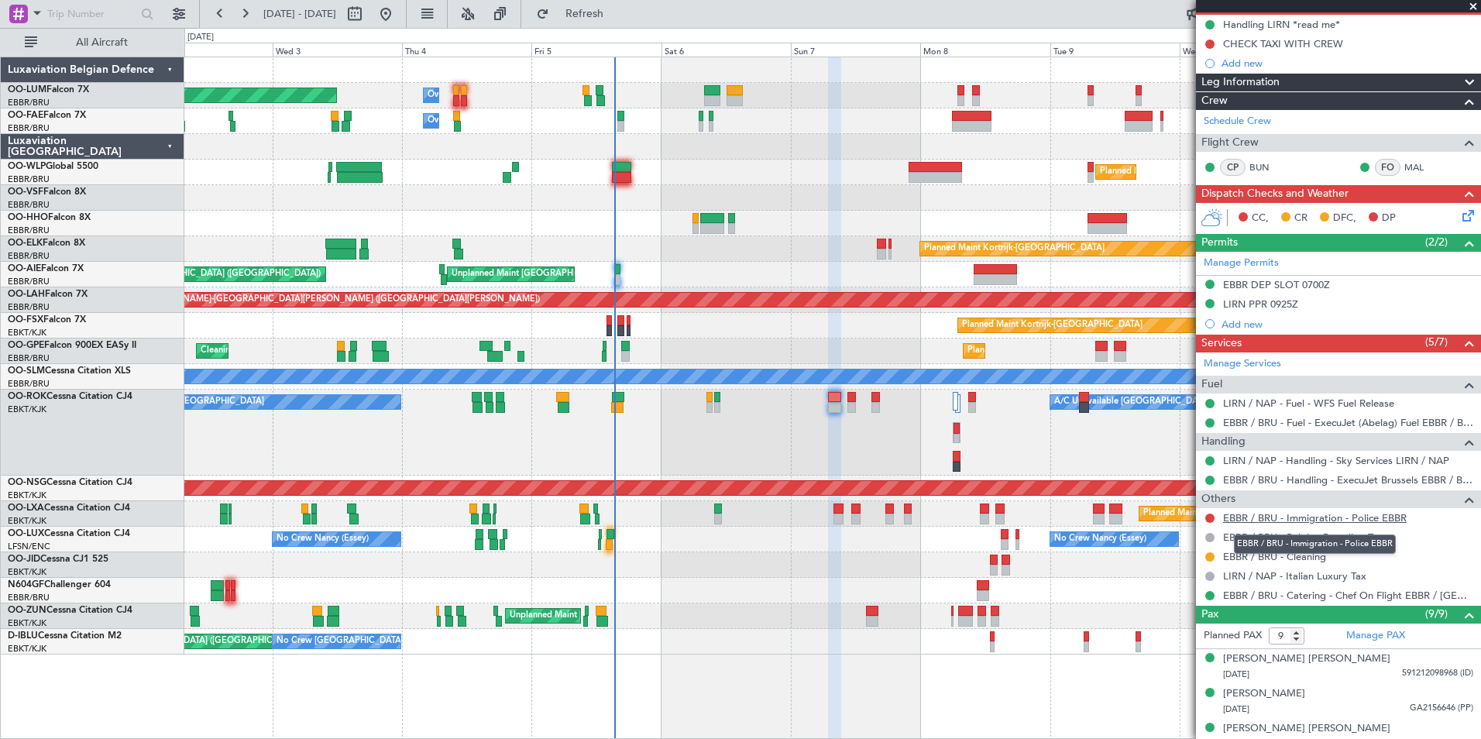
click at [1303, 518] on link "EBBR / BRU - Immigration - Police EBBR" at bounding box center [1315, 517] width 184 height 13
click at [618, 19] on span "Refresh" at bounding box center [584, 14] width 65 height 11
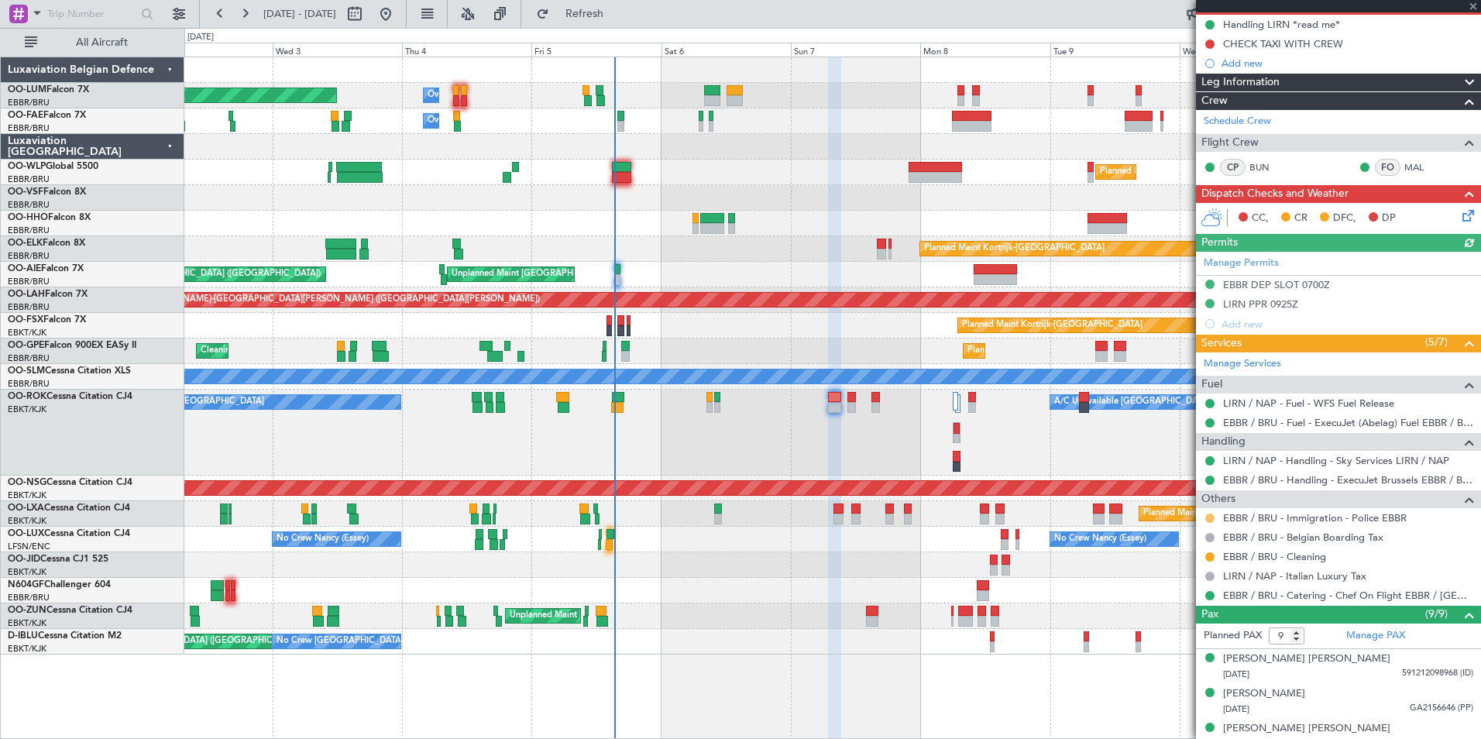
click at [1212, 516] on button at bounding box center [1210, 518] width 9 height 9
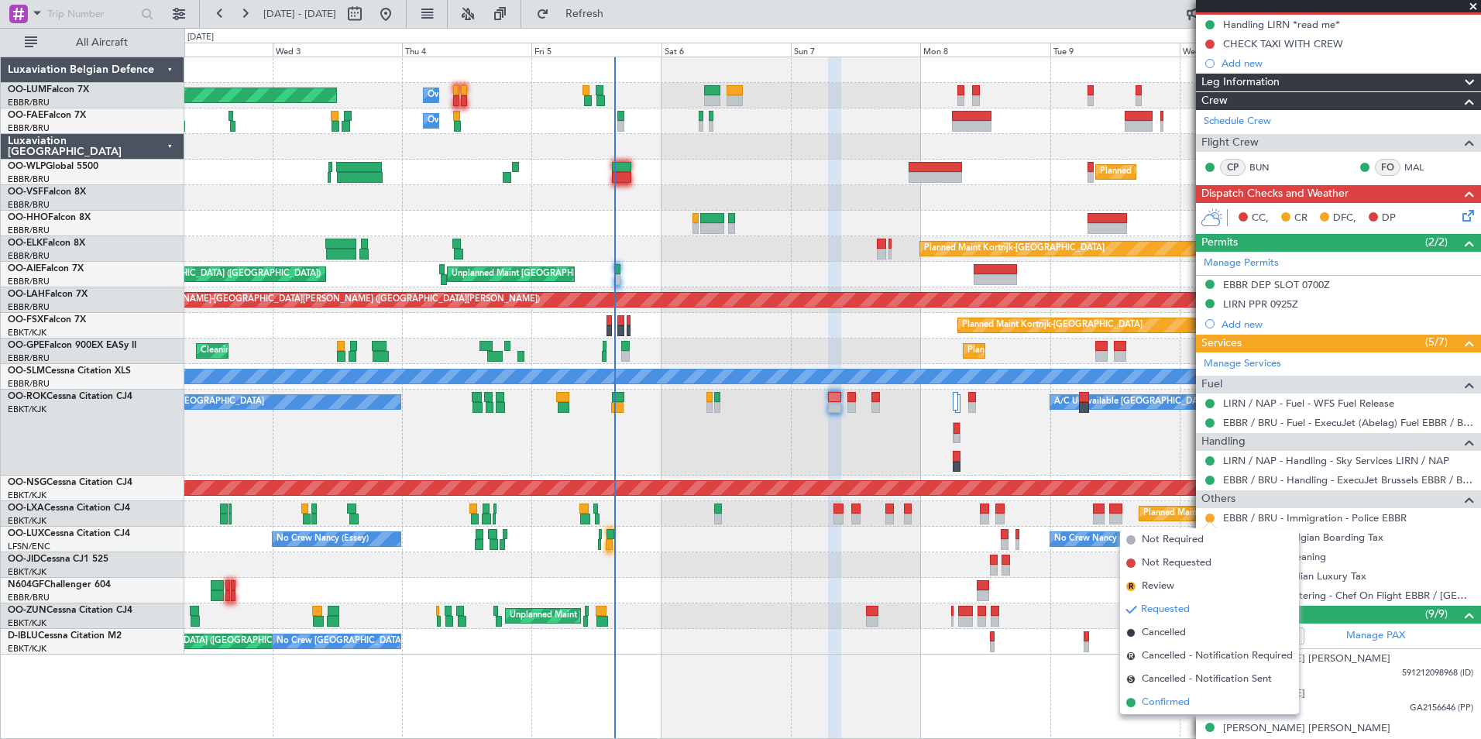
click at [1172, 702] on span "Confirmed" at bounding box center [1166, 702] width 48 height 15
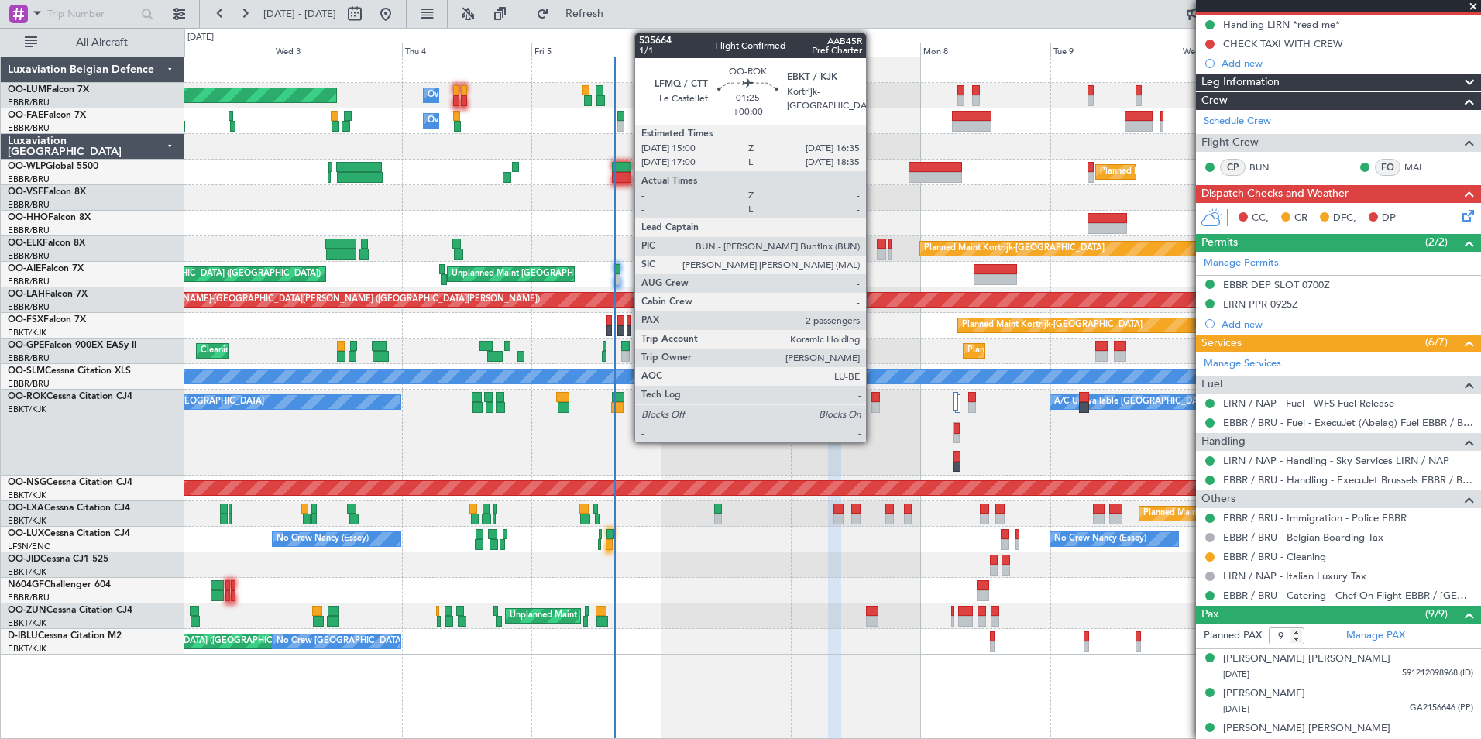
click at [873, 395] on div at bounding box center [876, 397] width 9 height 11
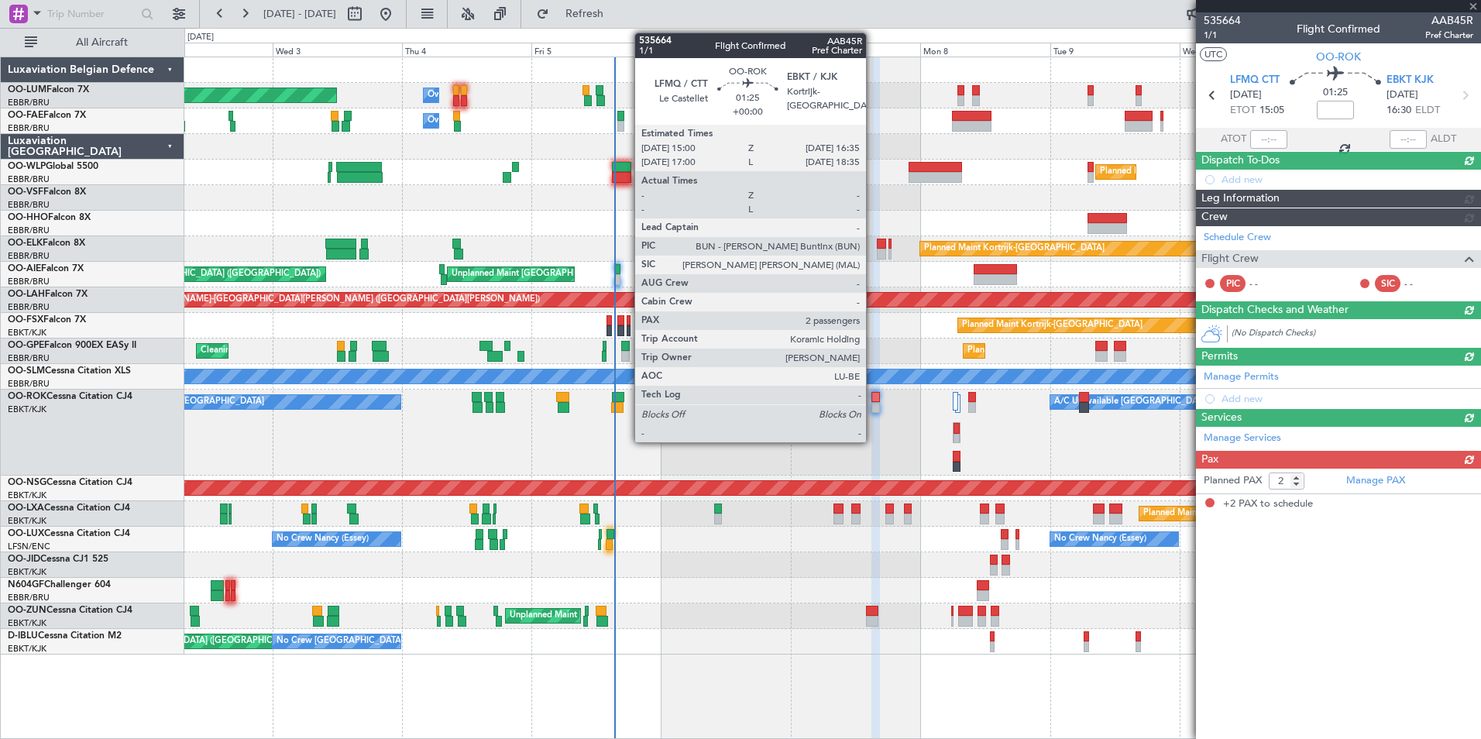
scroll to position [0, 0]
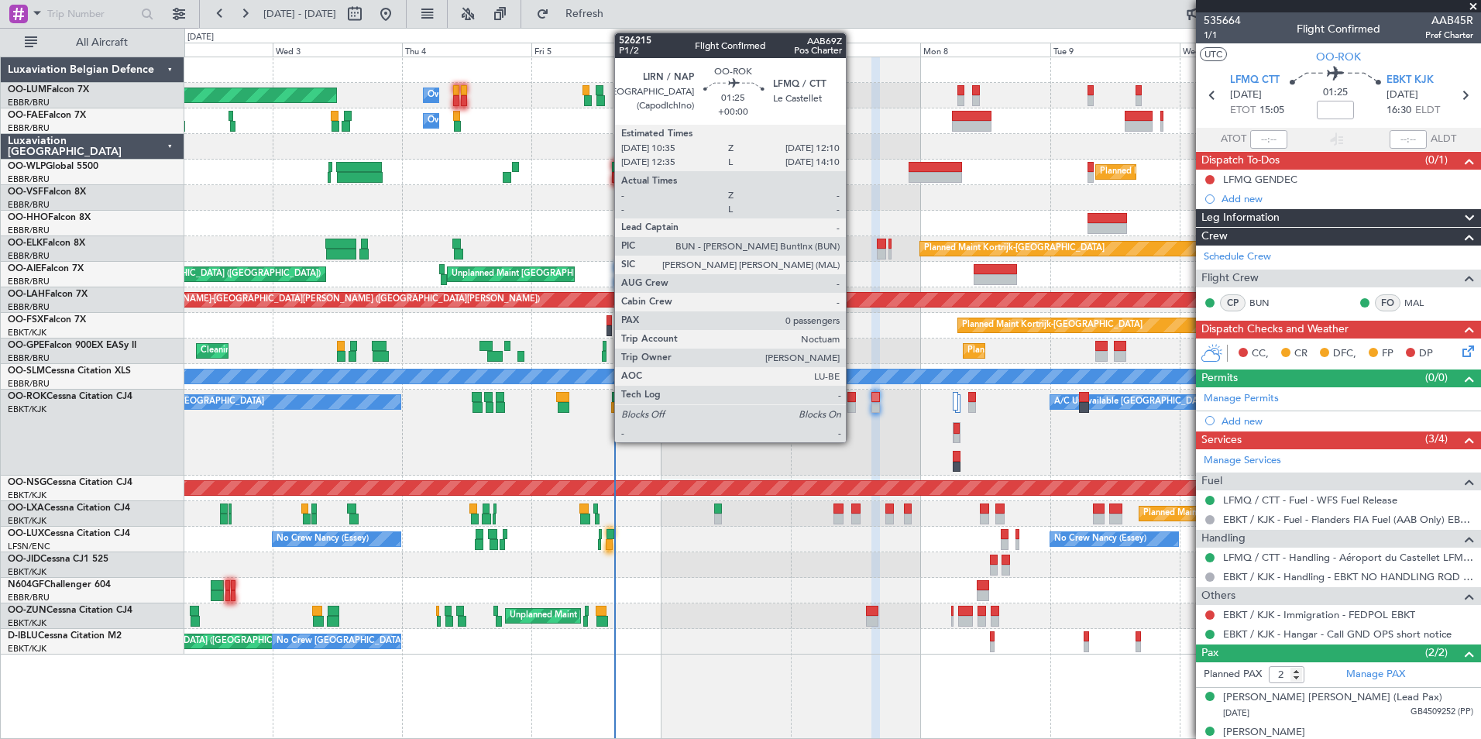
click at [853, 397] on div at bounding box center [852, 397] width 9 height 11
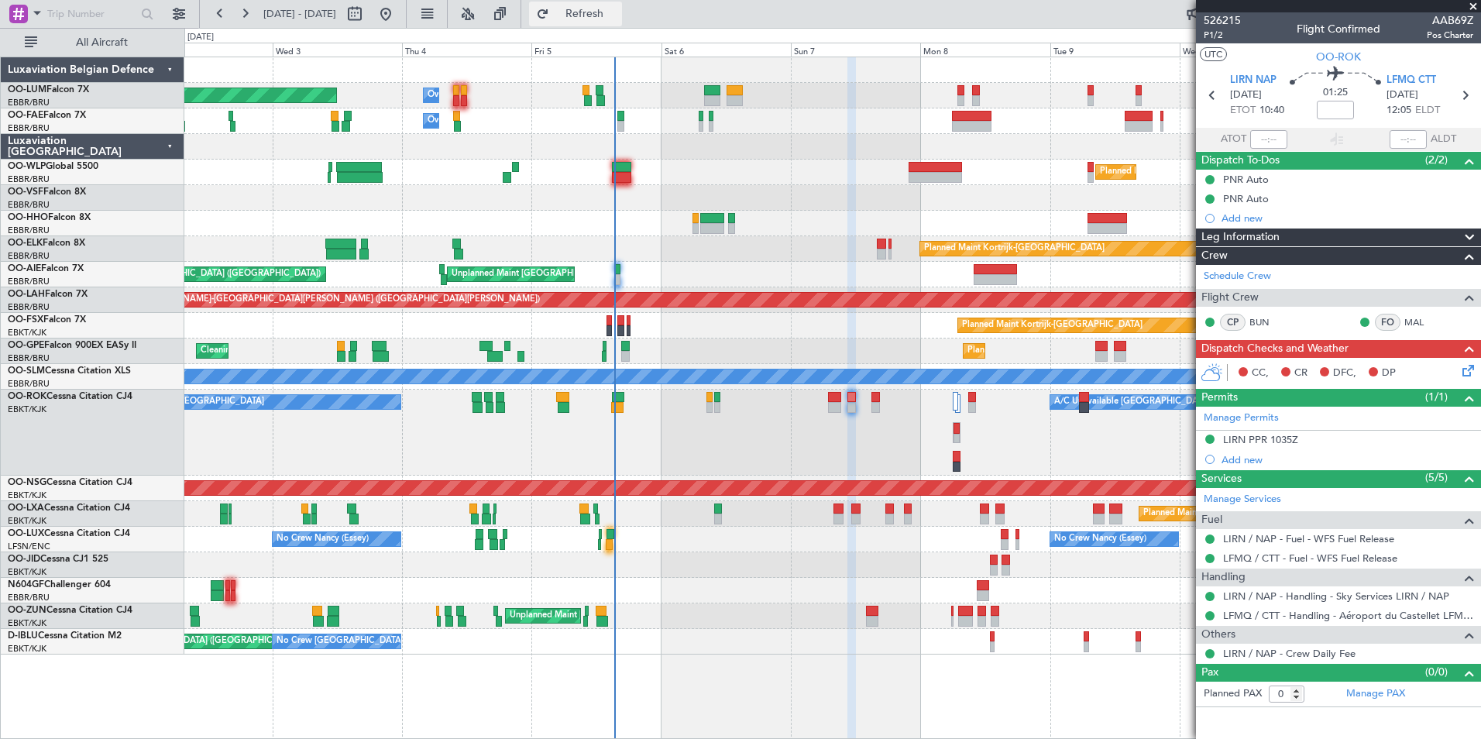
click at [622, 22] on button "Refresh" at bounding box center [575, 14] width 93 height 25
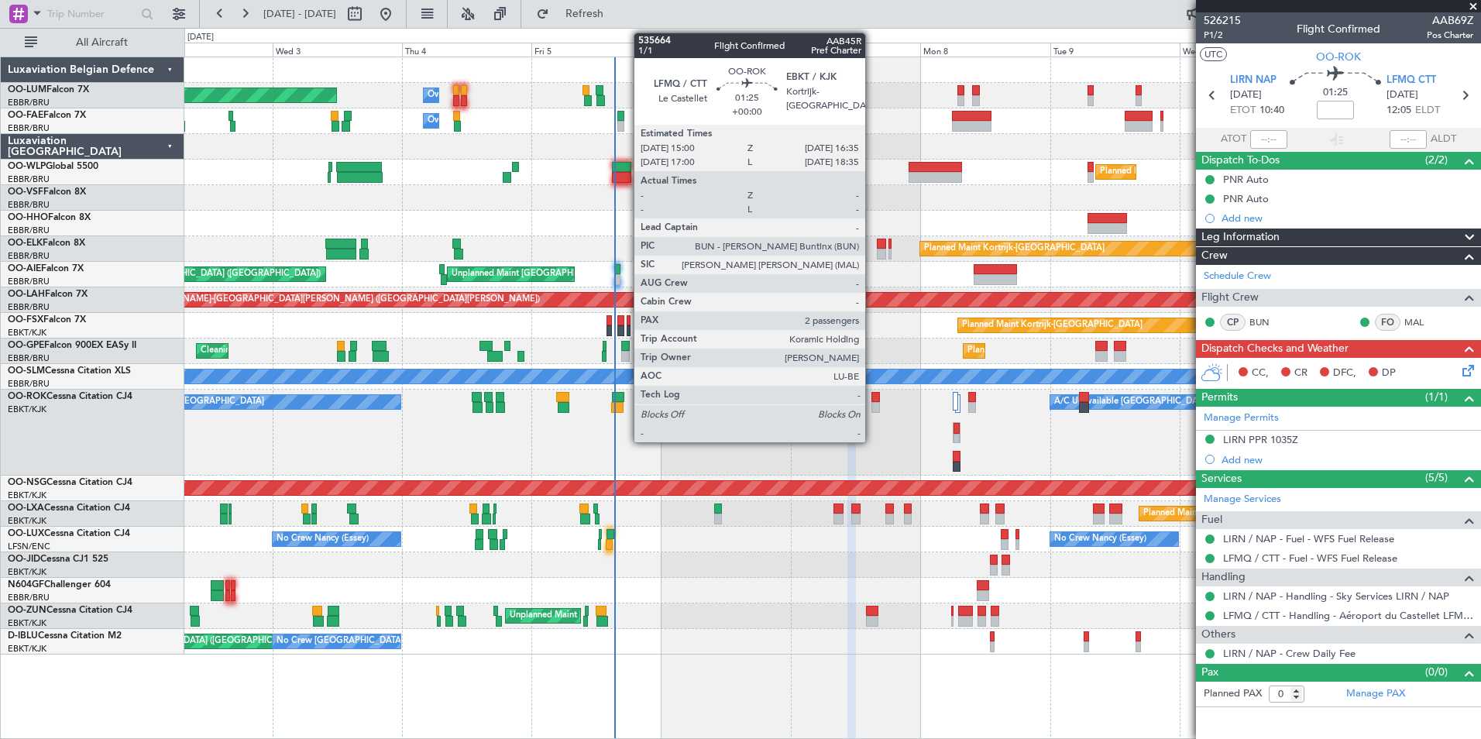
click at [872, 399] on div at bounding box center [876, 397] width 9 height 11
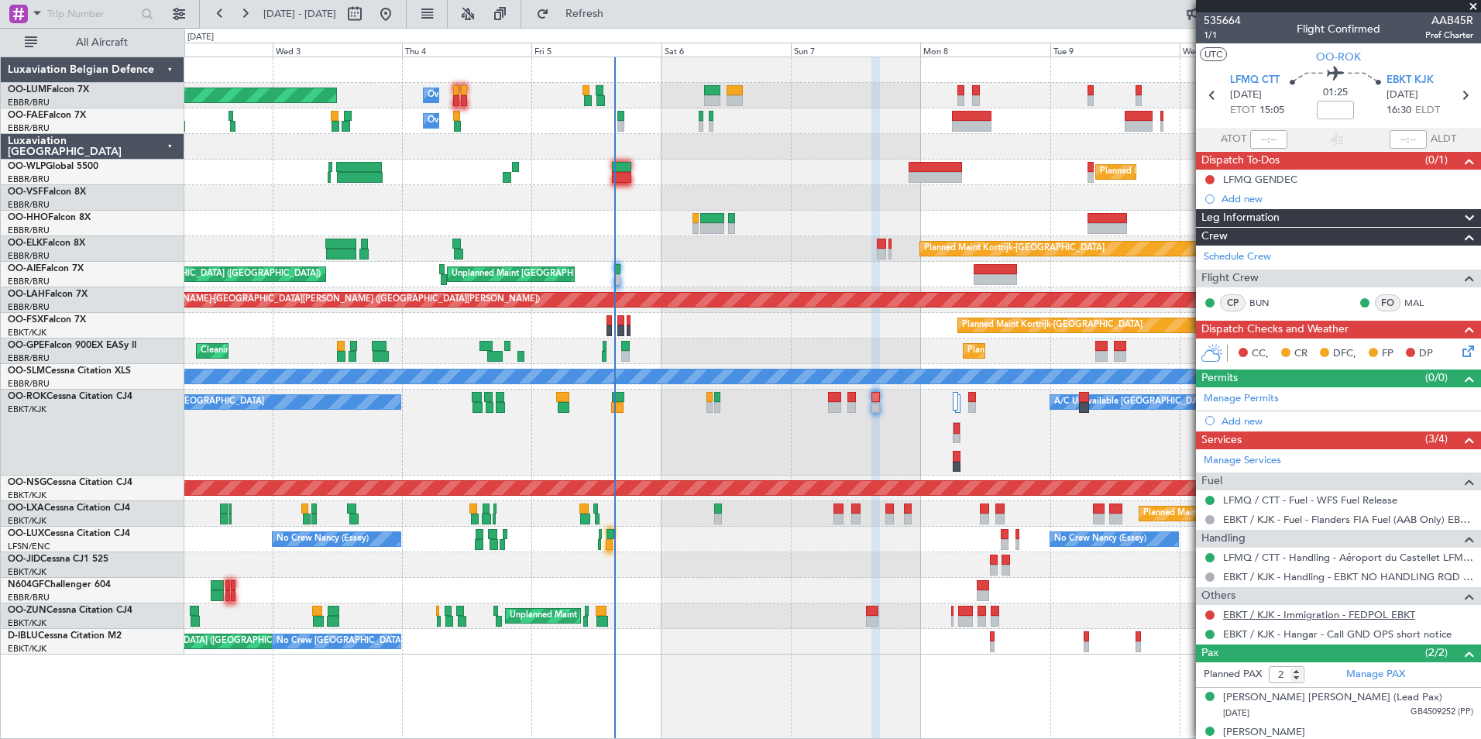
click at [1239, 614] on link "EBKT / KJK - Immigration - FEDPOL EBKT" at bounding box center [1319, 614] width 192 height 13
click at [618, 19] on span "Refresh" at bounding box center [584, 14] width 65 height 11
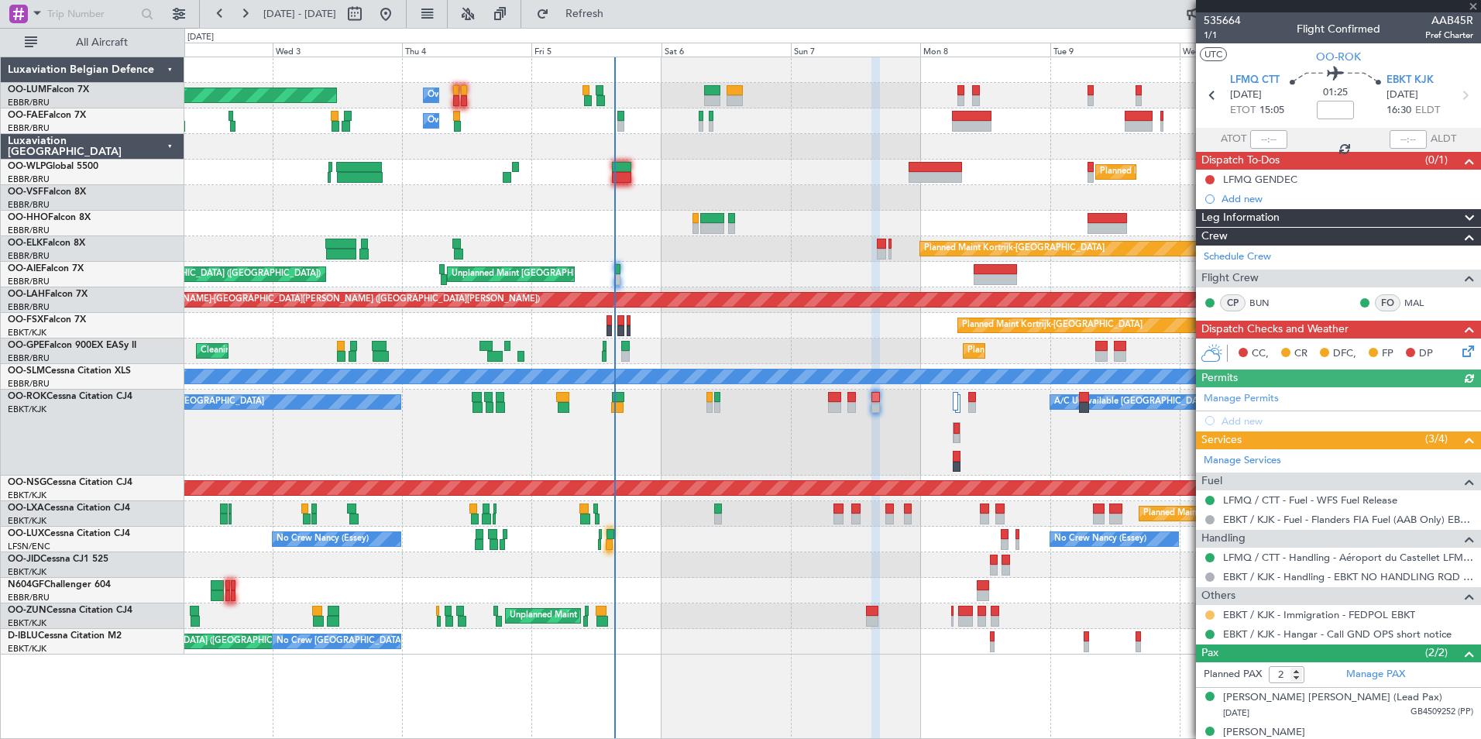
click at [1210, 618] on button at bounding box center [1210, 615] width 9 height 9
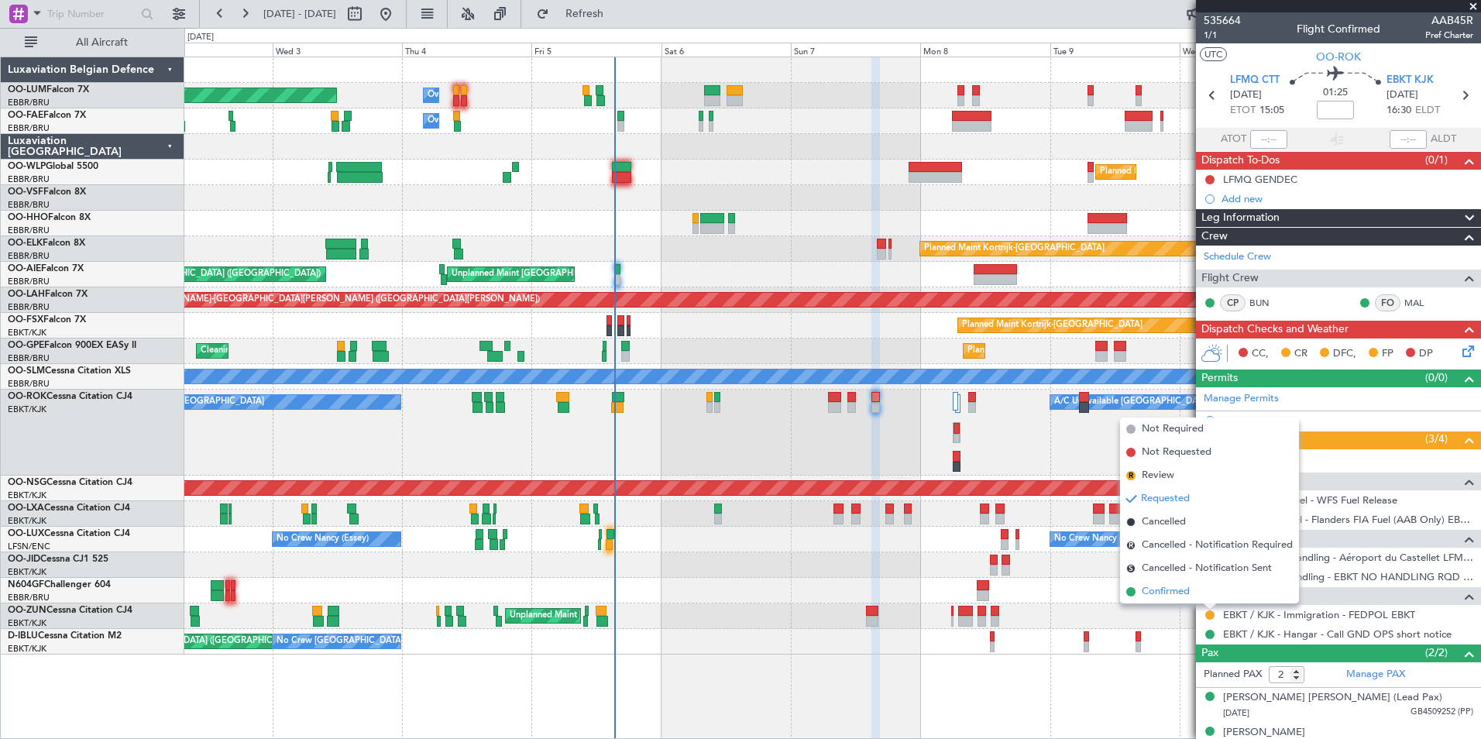
click at [1191, 593] on li "Confirmed" at bounding box center [1209, 591] width 179 height 23
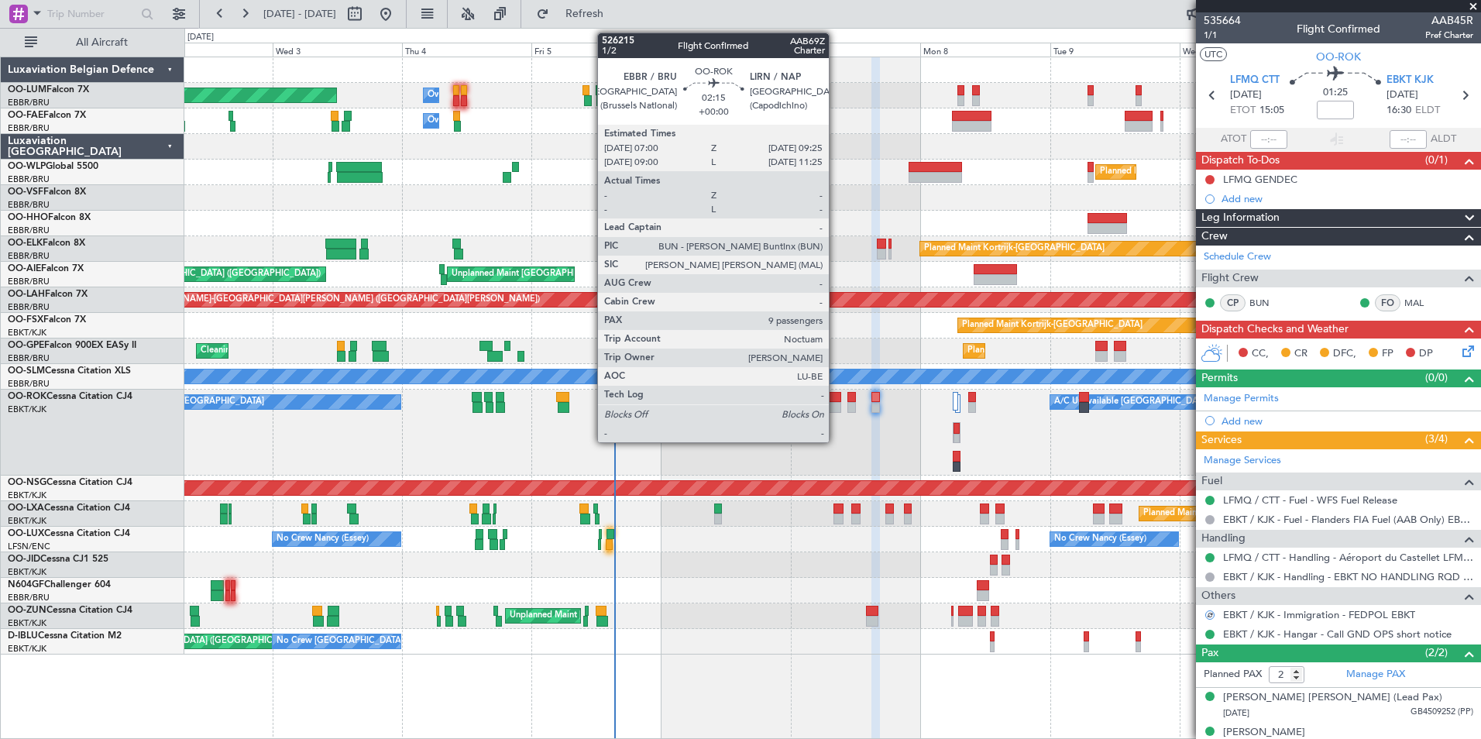
click at [836, 392] on div at bounding box center [834, 397] width 13 height 11
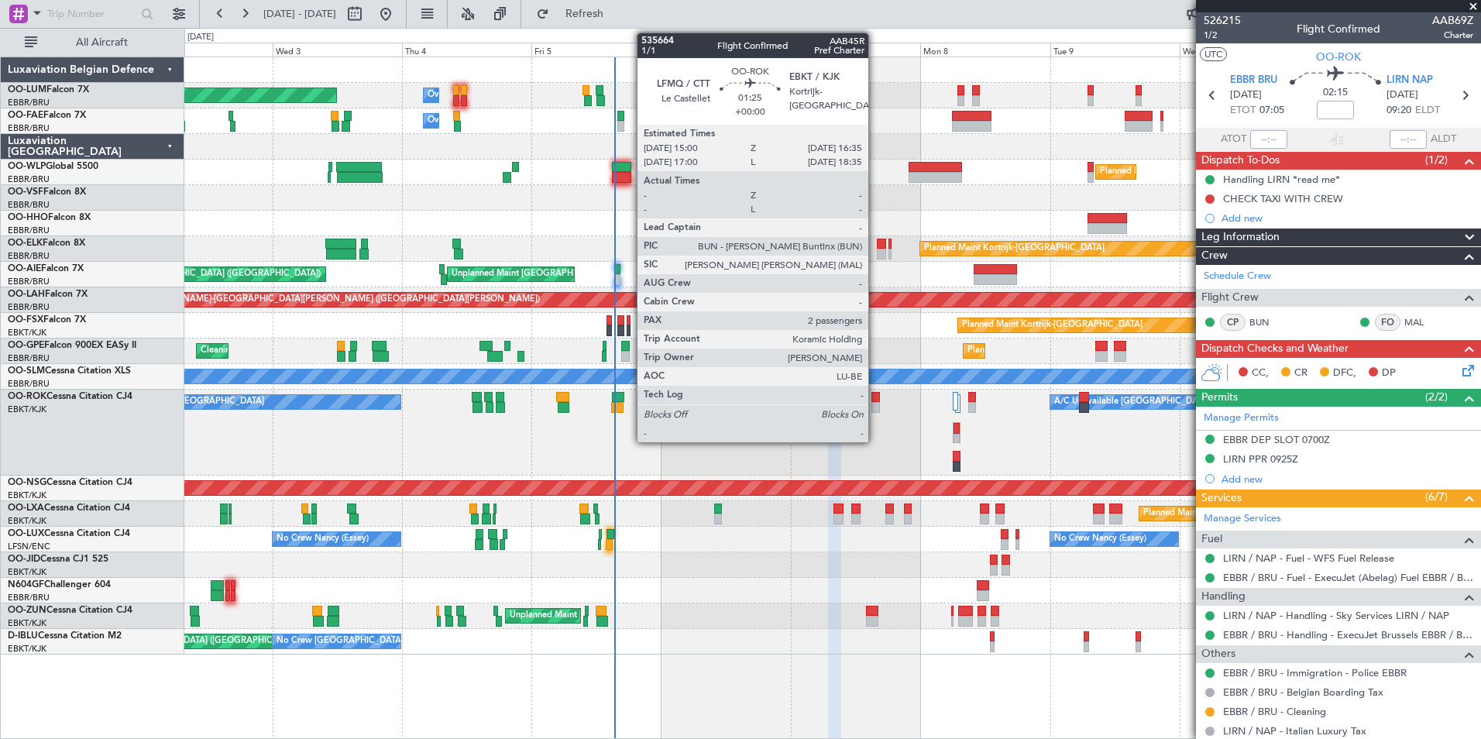
click at [876, 394] on div at bounding box center [876, 397] width 9 height 11
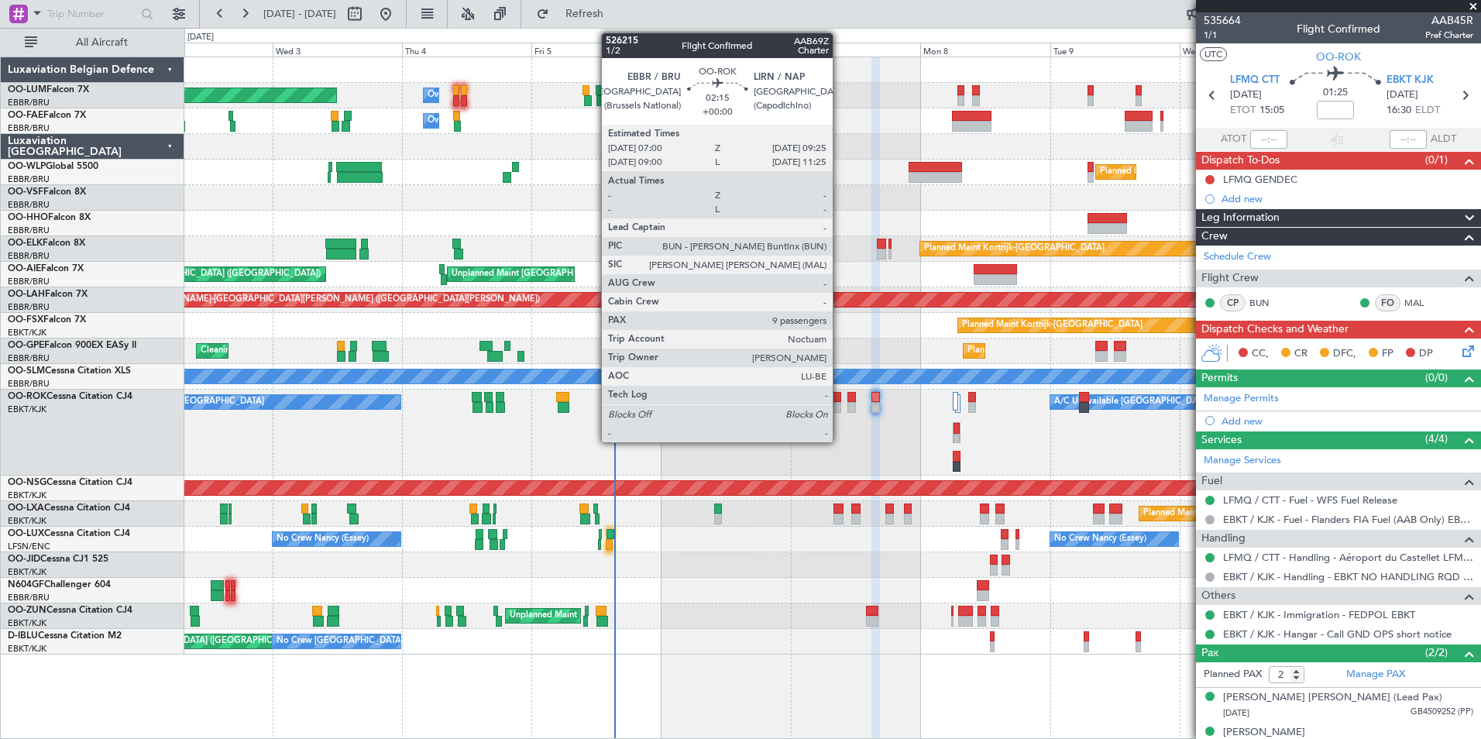
click at [840, 400] on div at bounding box center [834, 397] width 13 height 11
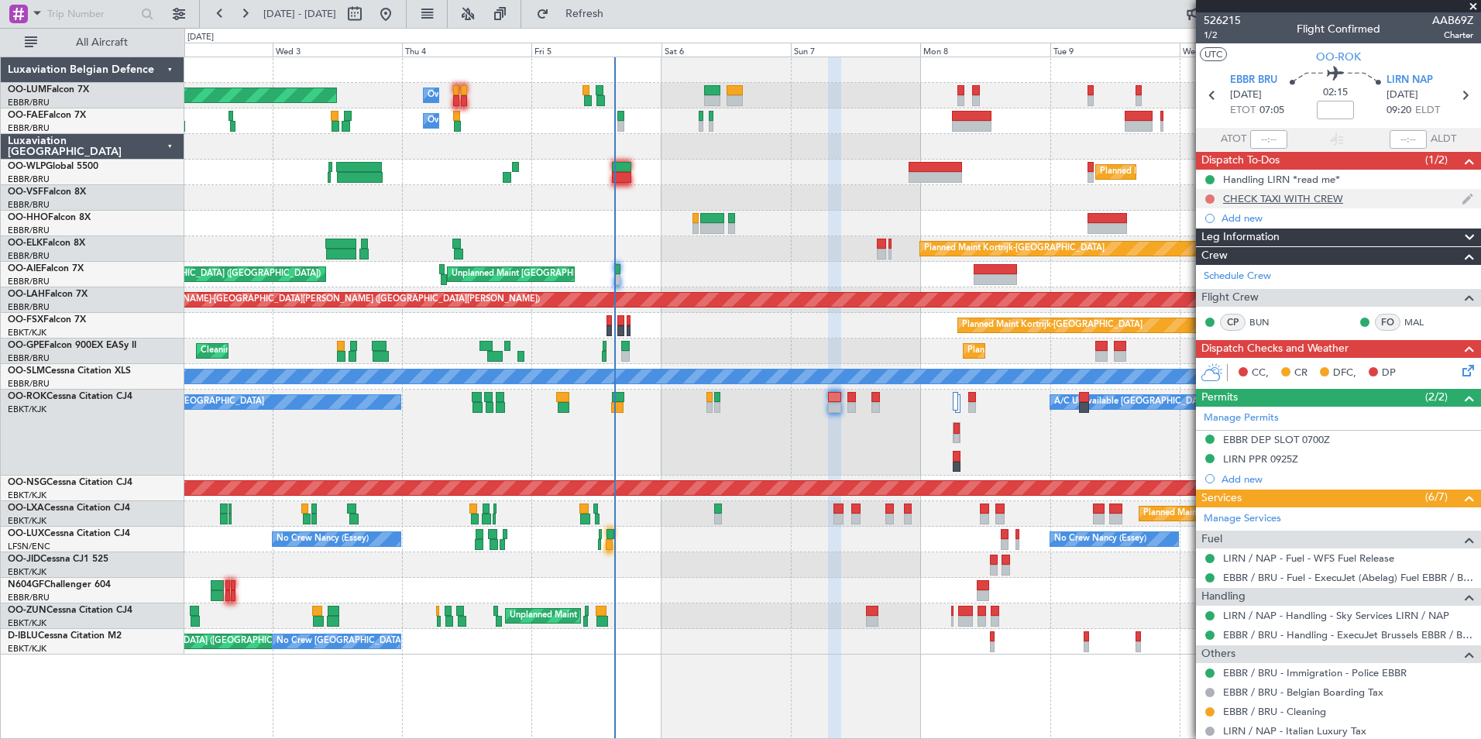
click at [1211, 201] on button at bounding box center [1210, 198] width 9 height 9
click at [1217, 249] on span "In Progress" at bounding box center [1218, 243] width 53 height 15
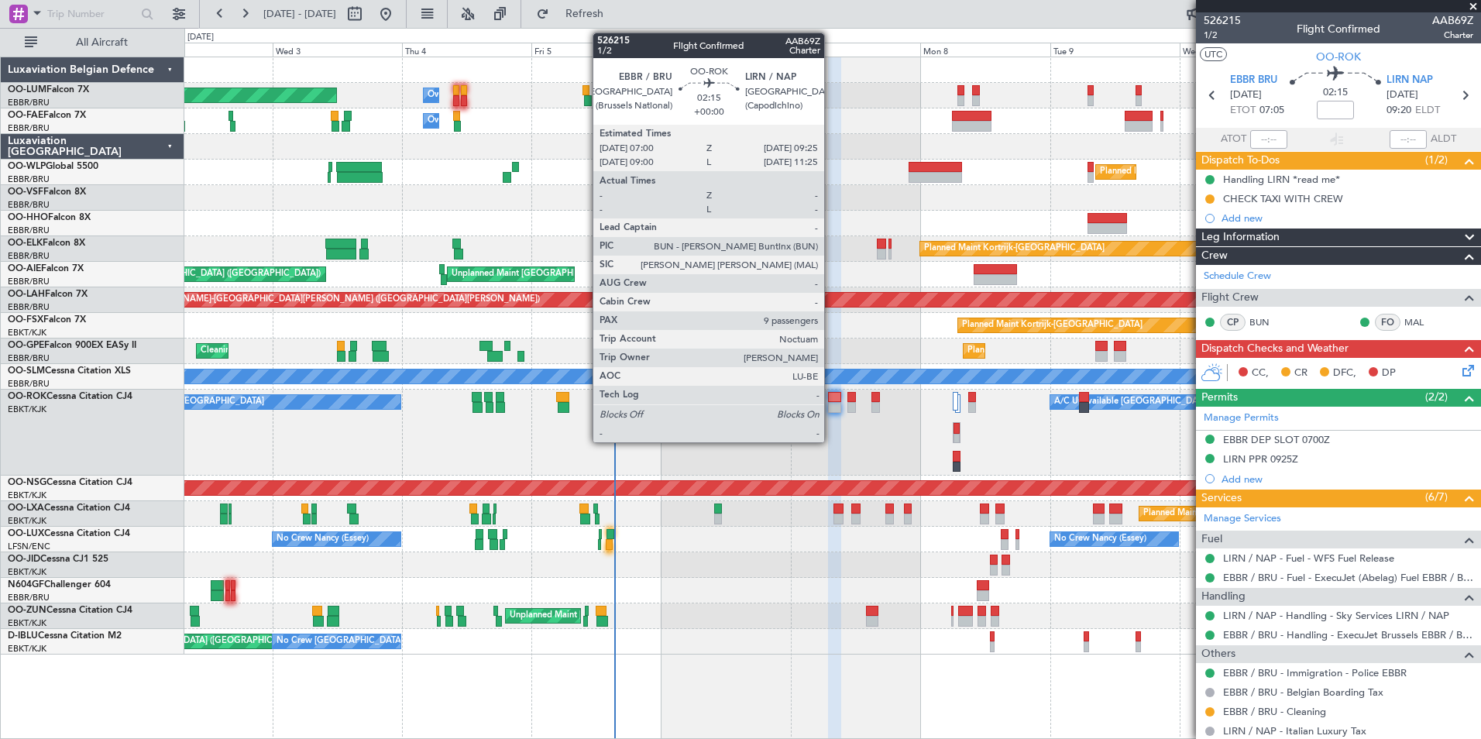
click at [836, 400] on div at bounding box center [834, 397] width 13 height 11
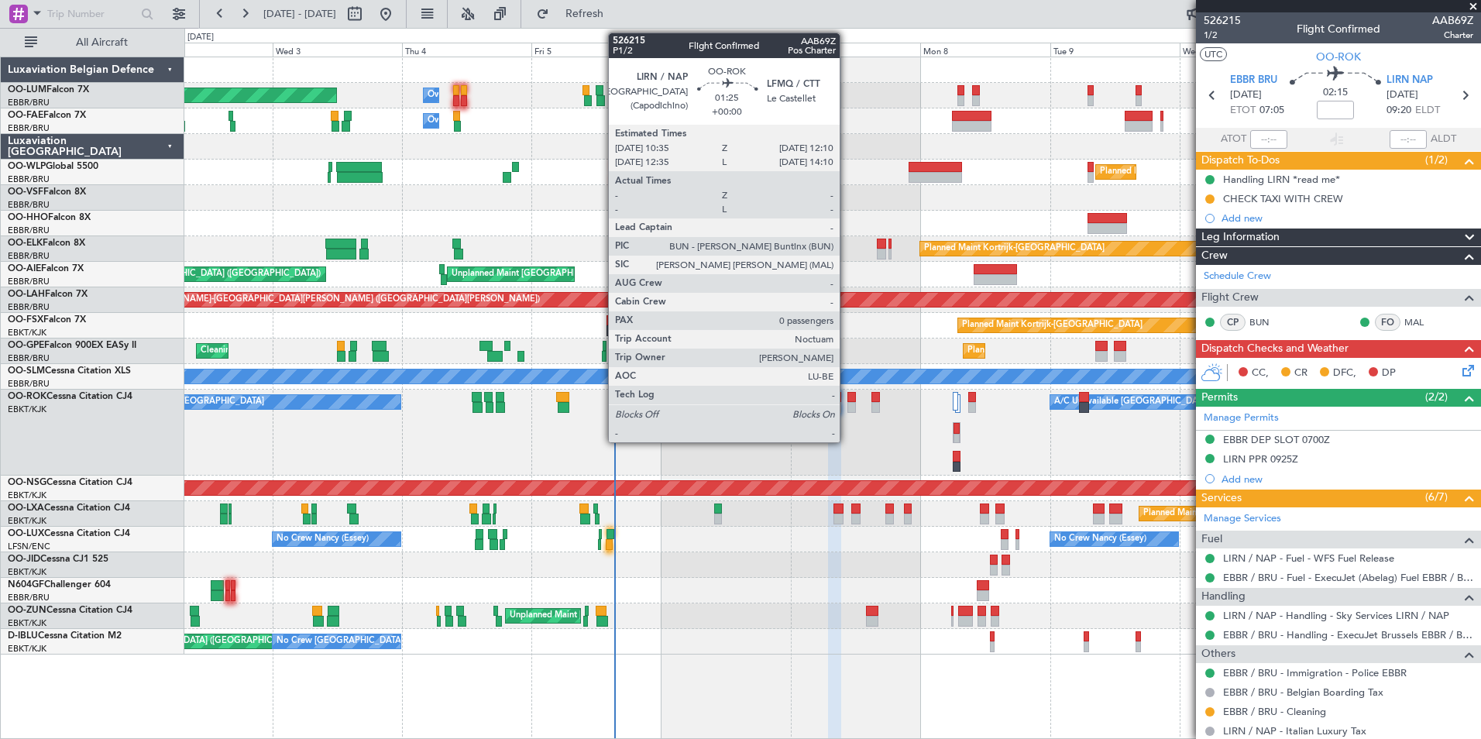
click at [848, 394] on div at bounding box center [852, 397] width 9 height 11
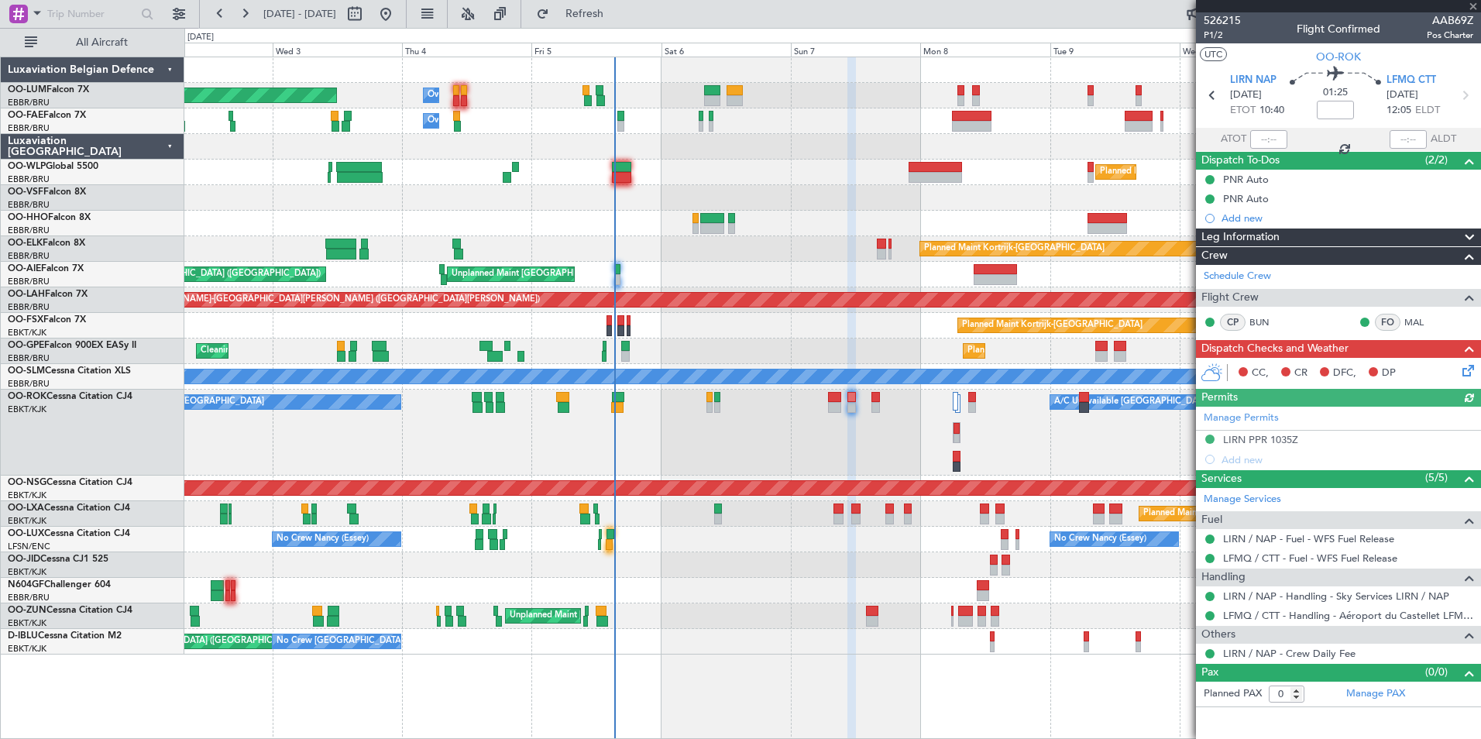
click at [875, 394] on div at bounding box center [876, 397] width 9 height 11
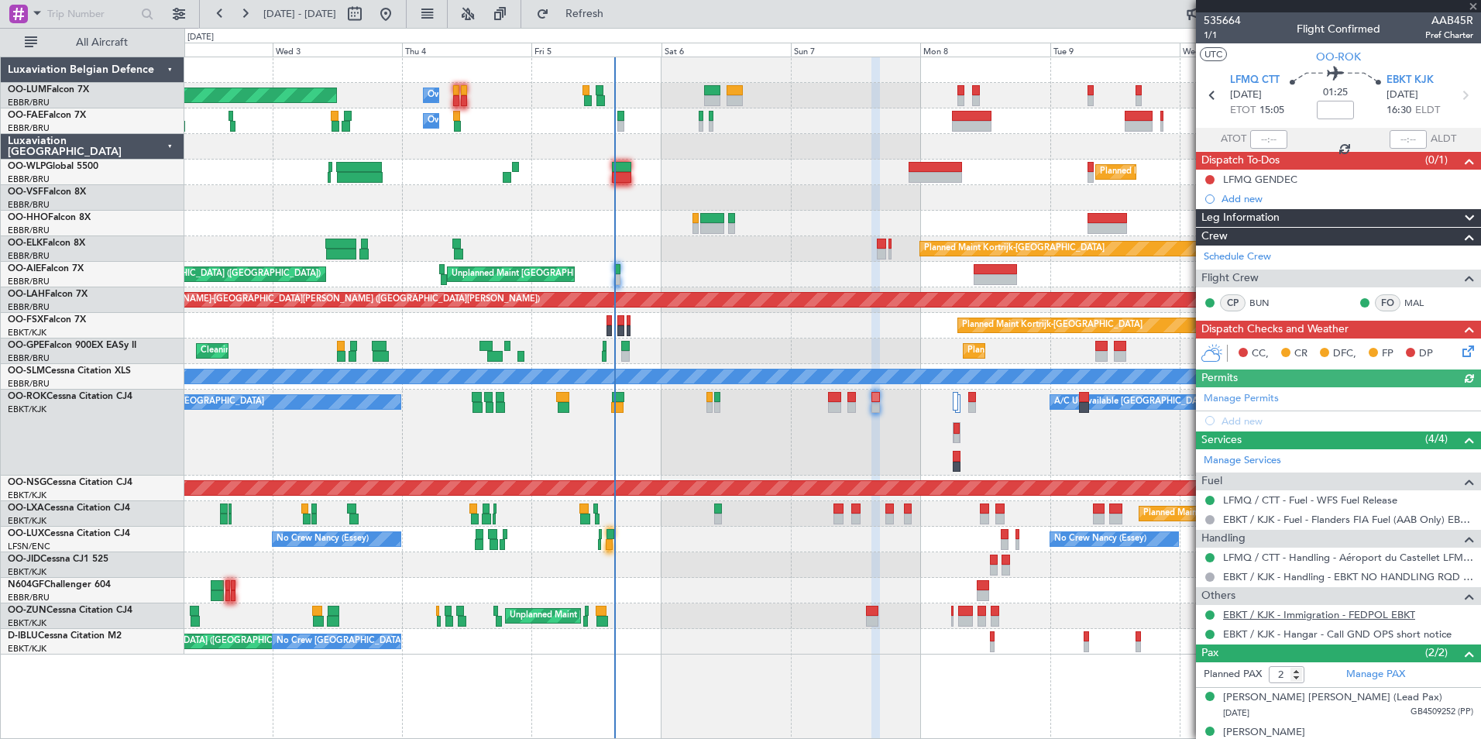
scroll to position [18, 0]
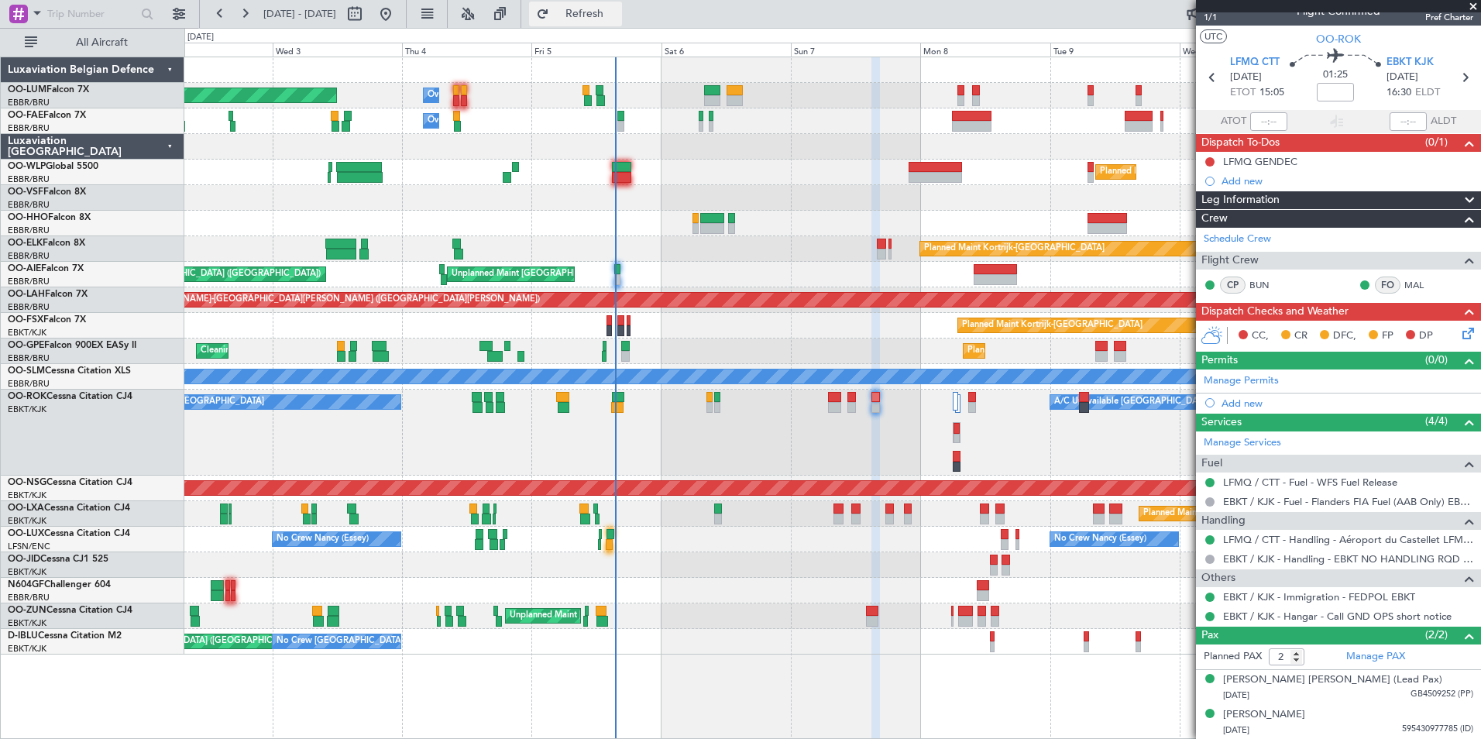
click at [618, 15] on span "Refresh" at bounding box center [584, 14] width 65 height 11
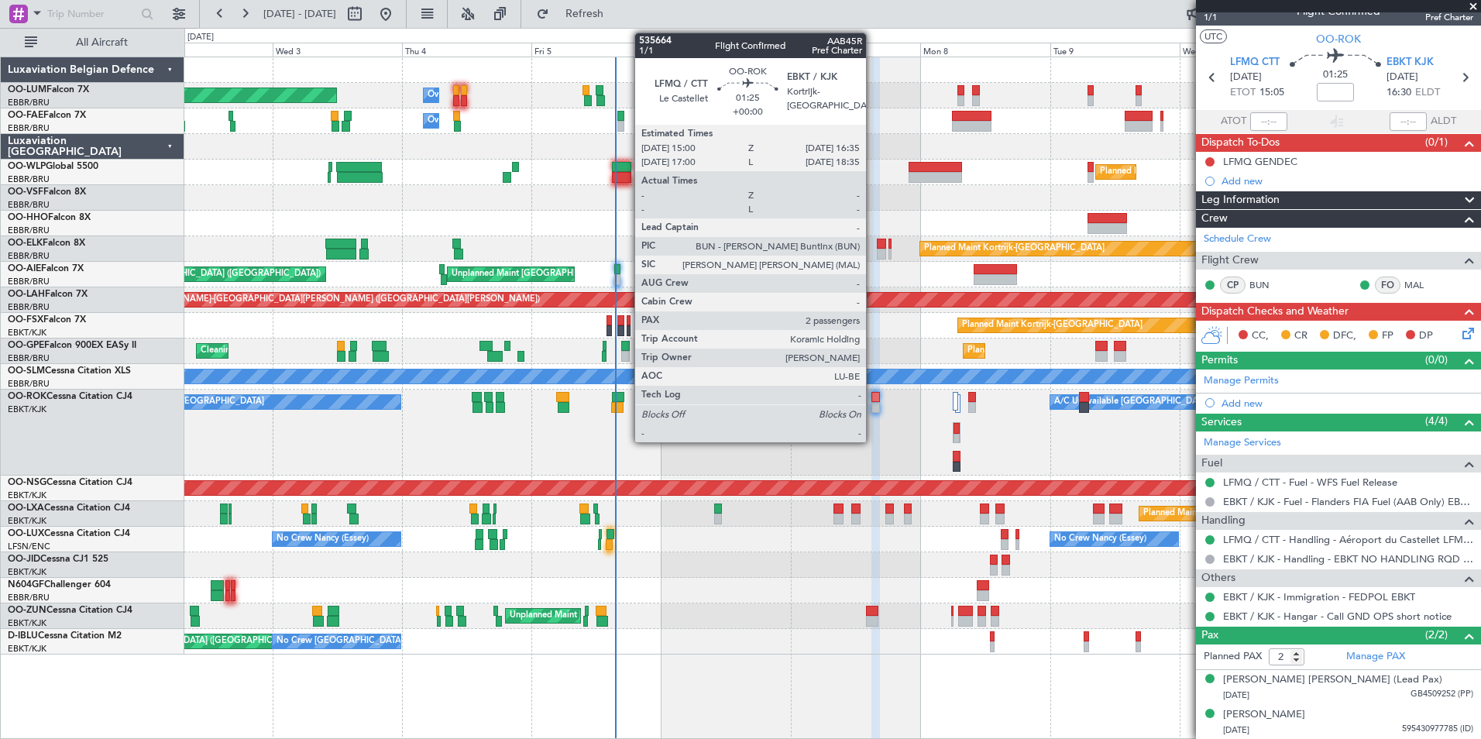
click at [873, 394] on div at bounding box center [876, 397] width 9 height 11
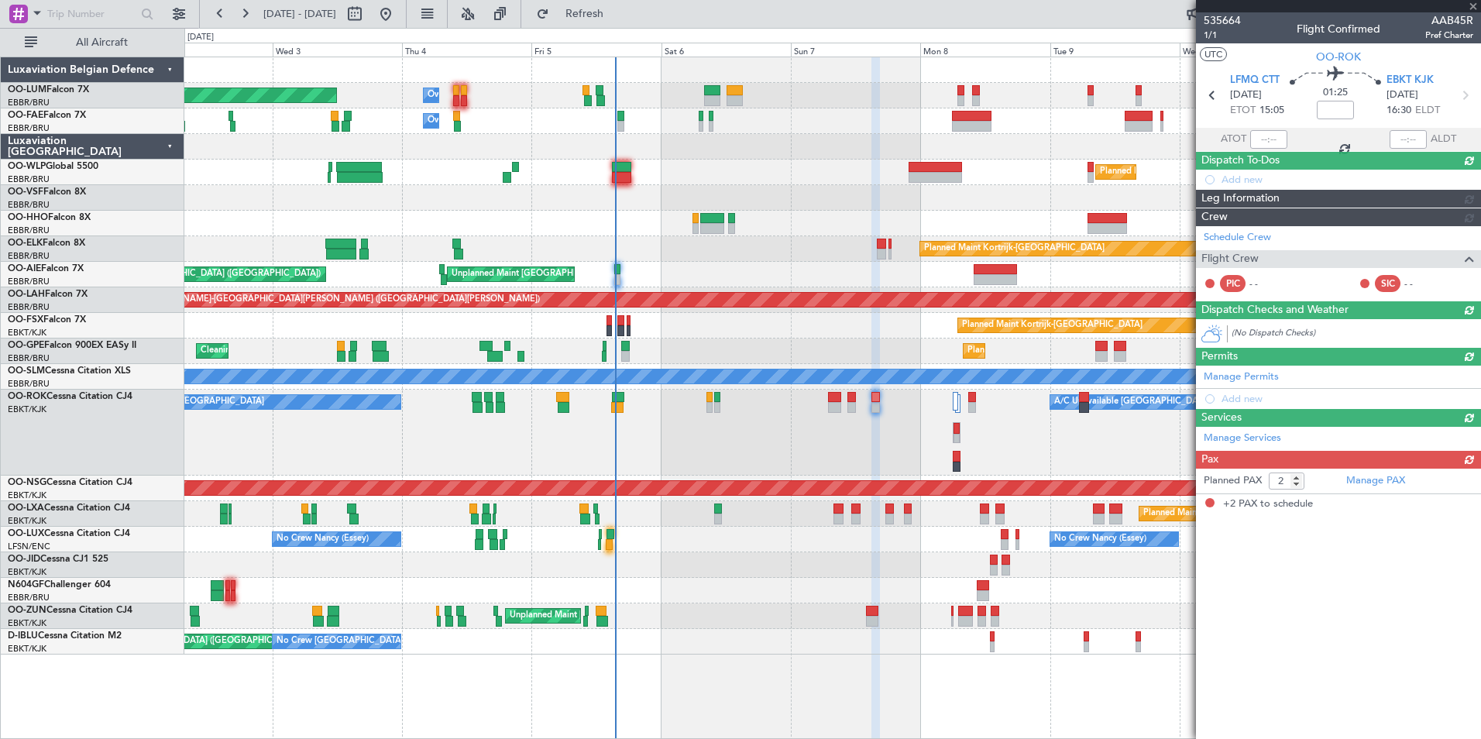
scroll to position [0, 0]
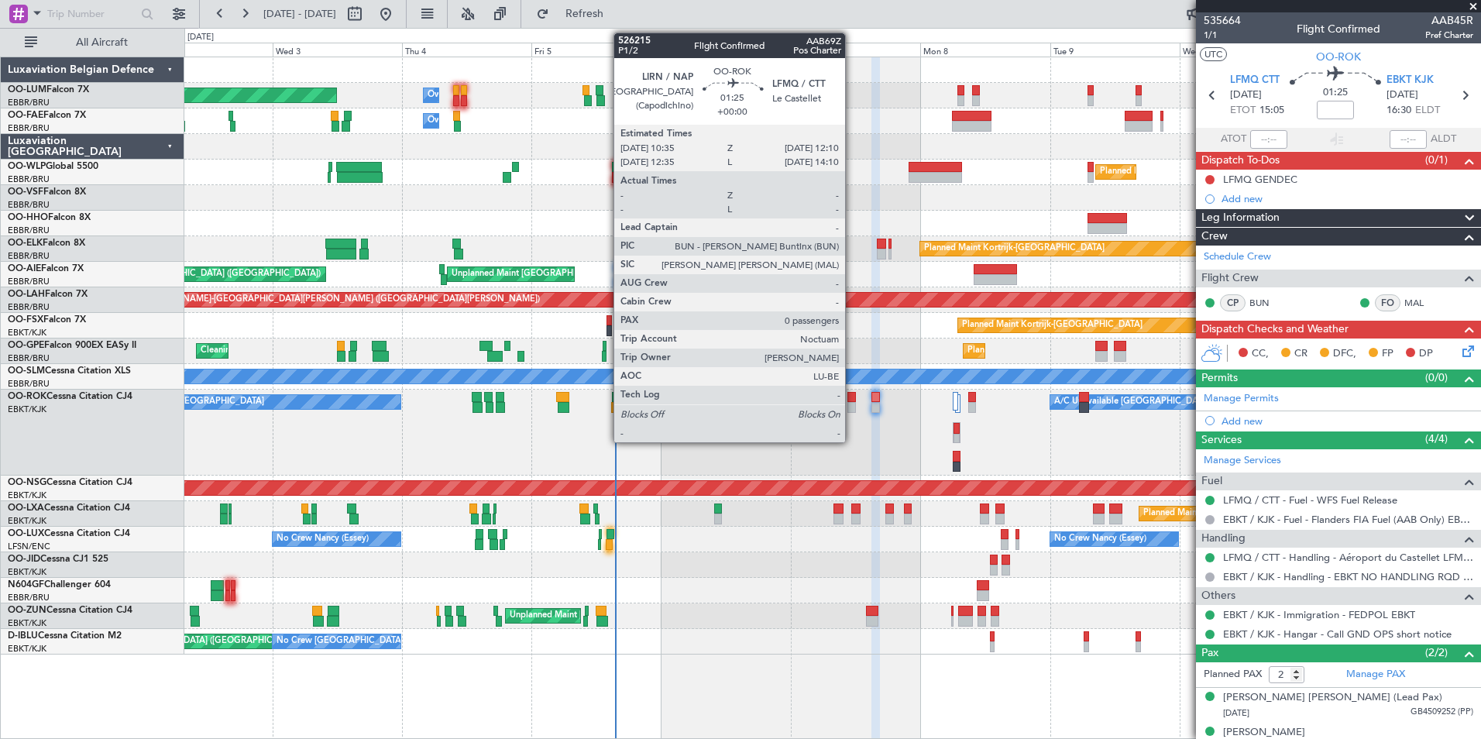
click at [852, 398] on div at bounding box center [852, 397] width 9 height 11
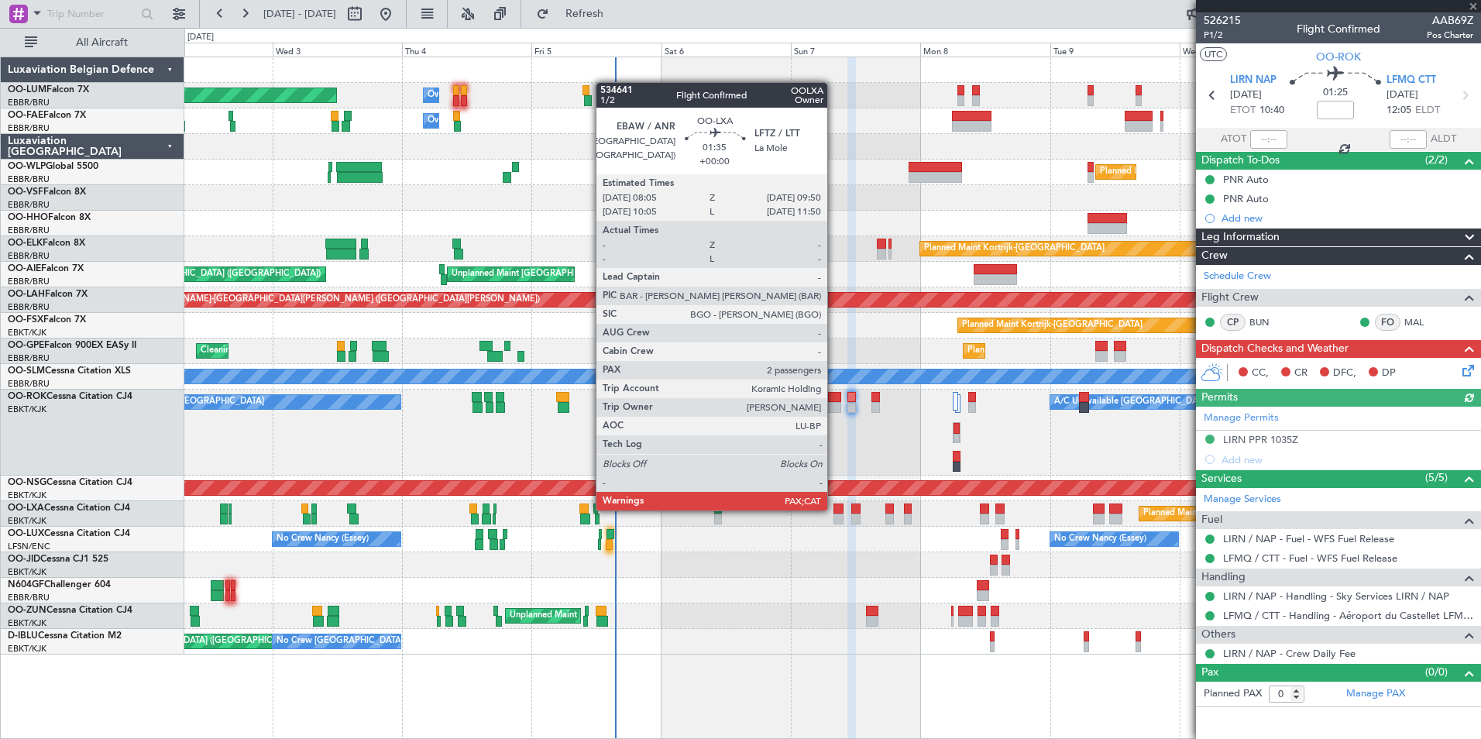
click at [834, 509] on div at bounding box center [839, 509] width 10 height 11
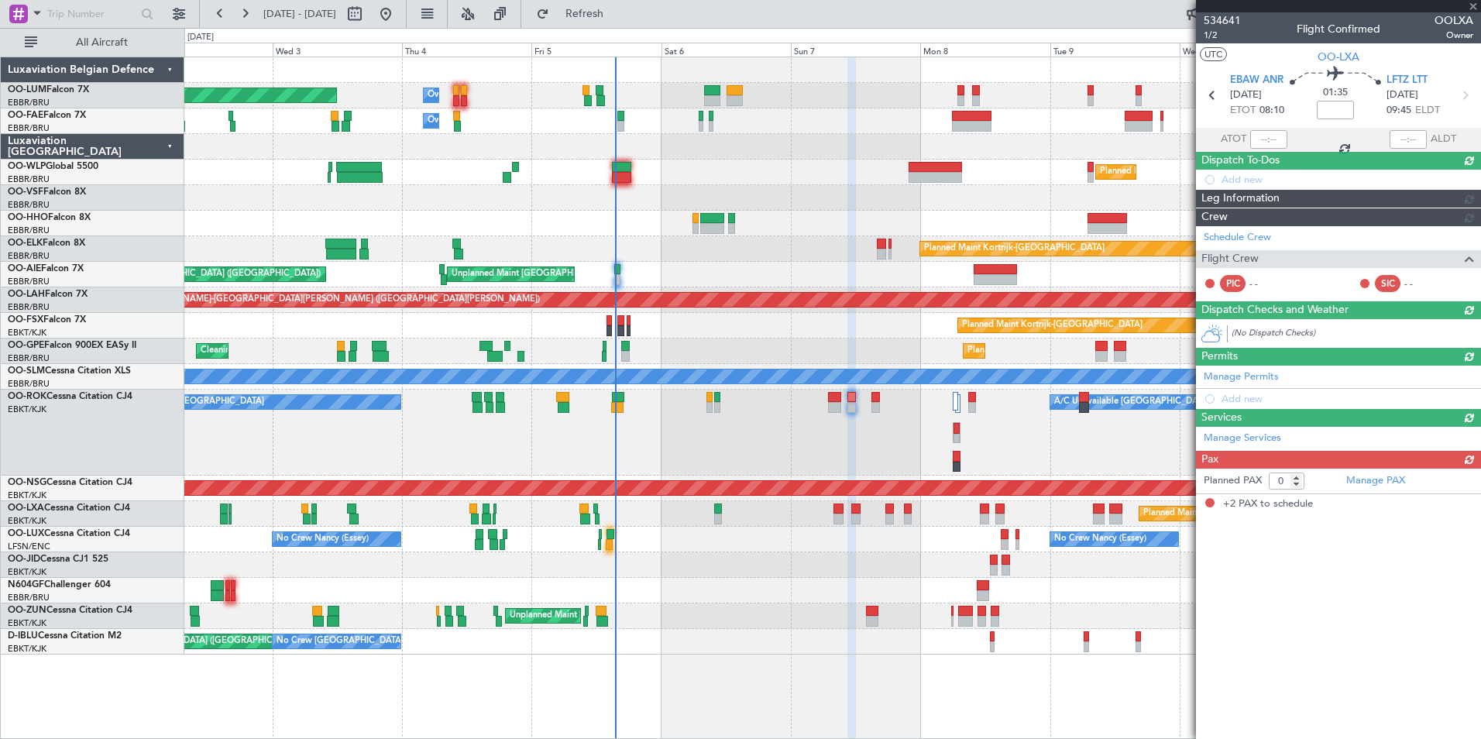
type input "2"
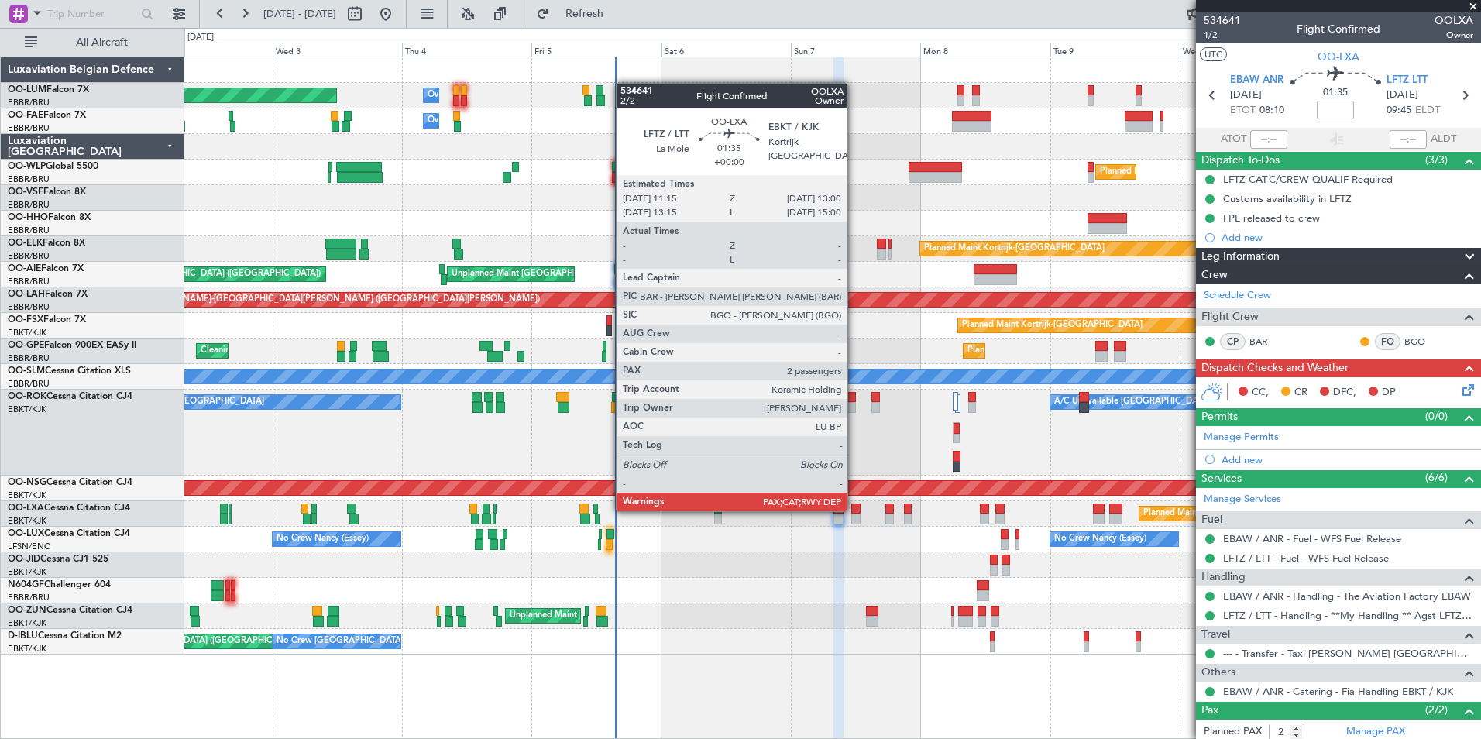
click at [855, 510] on div at bounding box center [856, 509] width 10 height 11
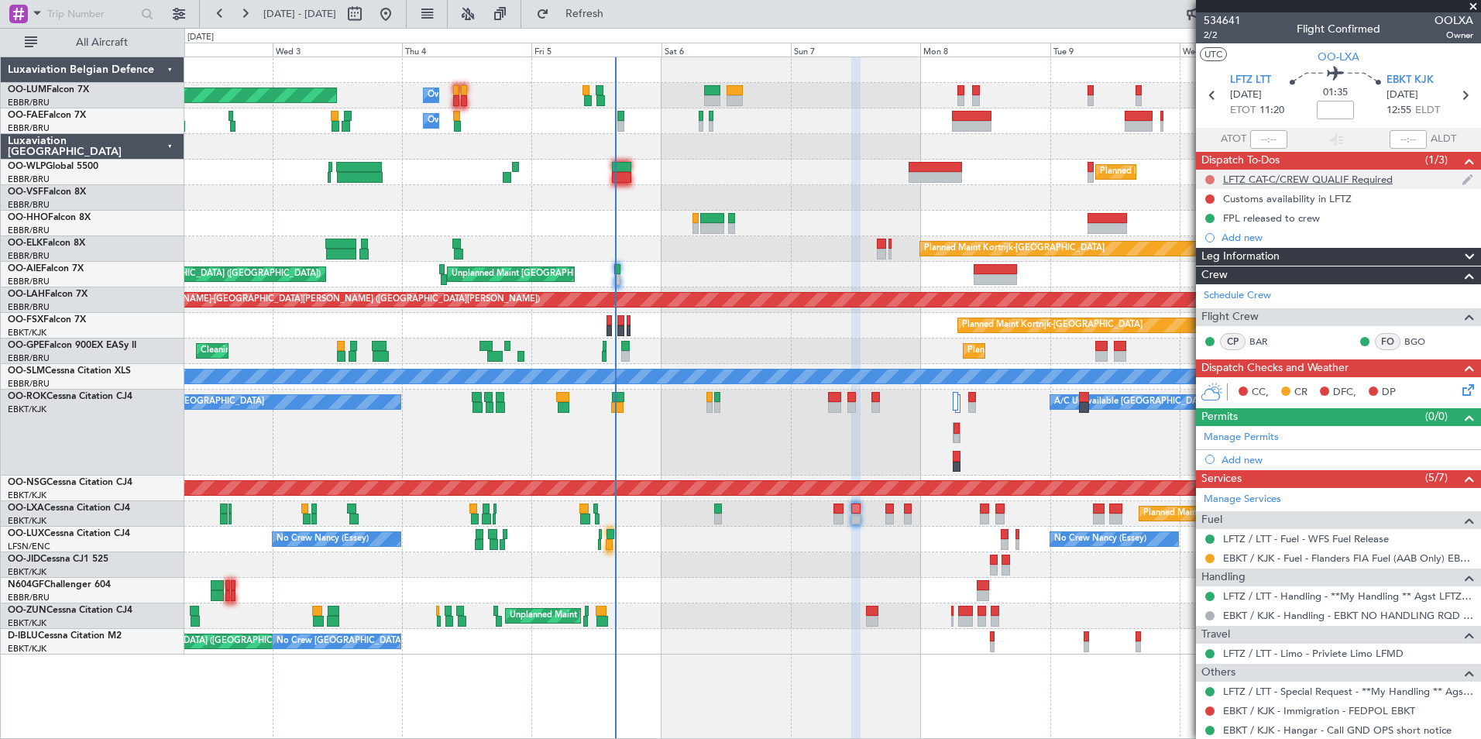
click at [1210, 175] on button at bounding box center [1210, 179] width 9 height 9
click at [1210, 242] on span "Completed" at bounding box center [1217, 247] width 51 height 15
click at [1237, 198] on div "Customs availability in LFTZ" at bounding box center [1287, 198] width 129 height 13
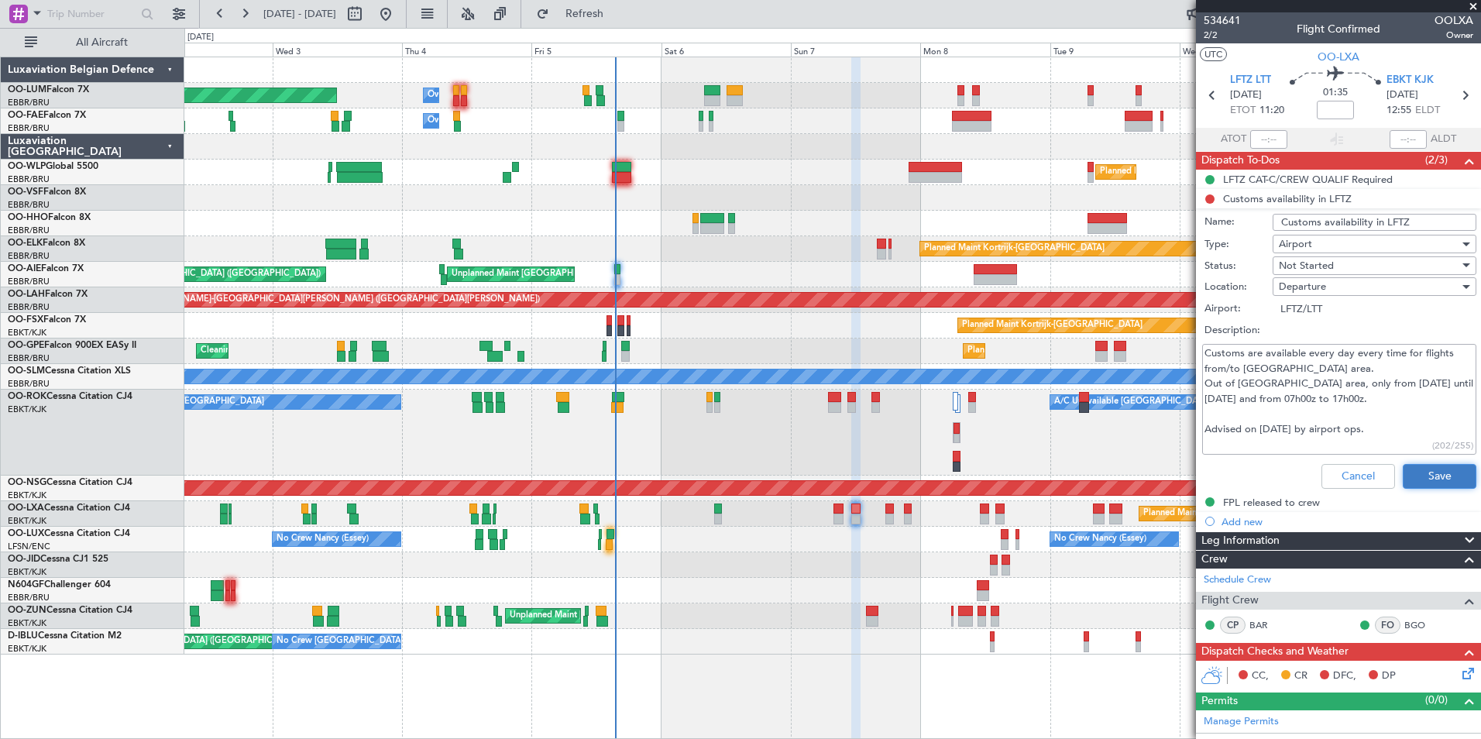
click at [1441, 476] on button "Save" at bounding box center [1440, 476] width 74 height 25
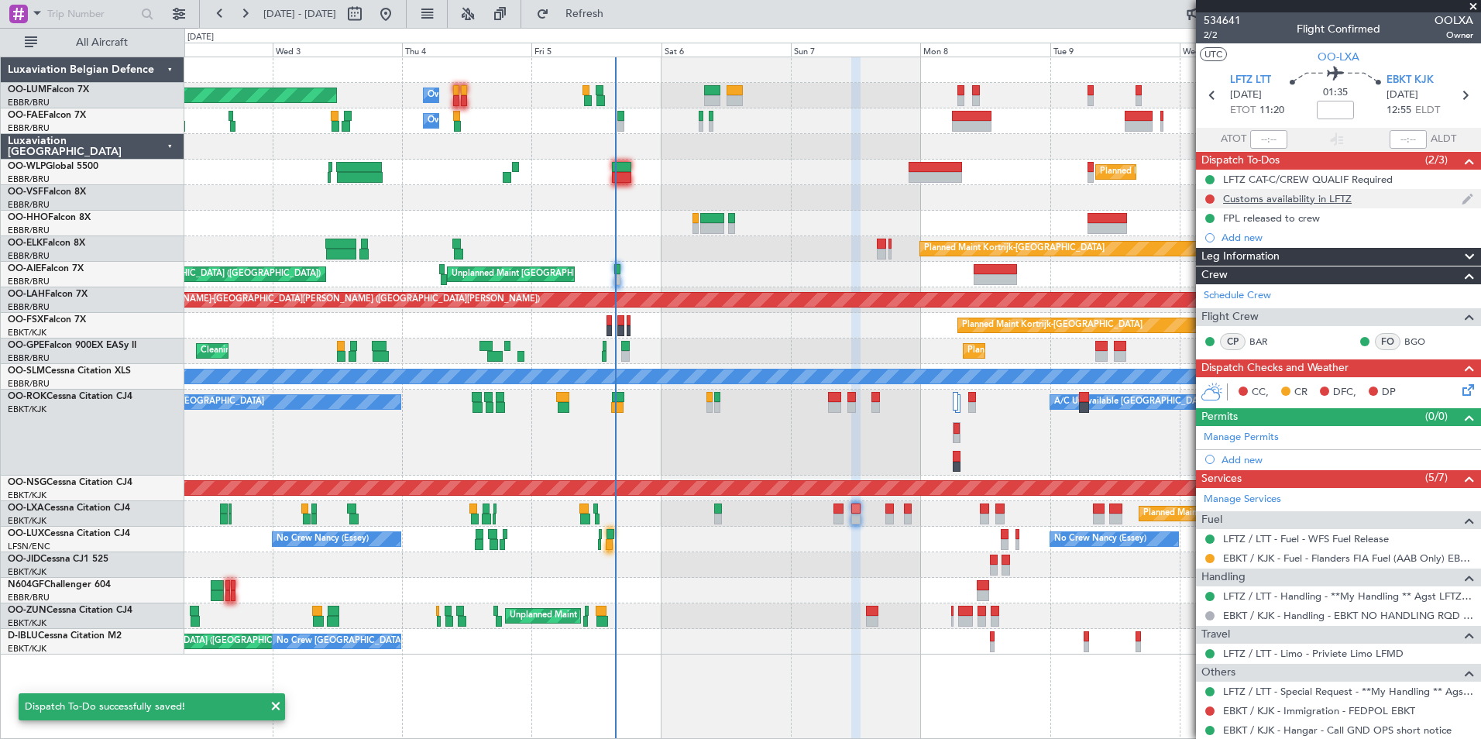
click at [1204, 198] on div at bounding box center [1210, 199] width 12 height 12
click at [1210, 201] on button at bounding box center [1210, 198] width 9 height 9
click at [1227, 294] on span "Cancelled" at bounding box center [1214, 290] width 44 height 15
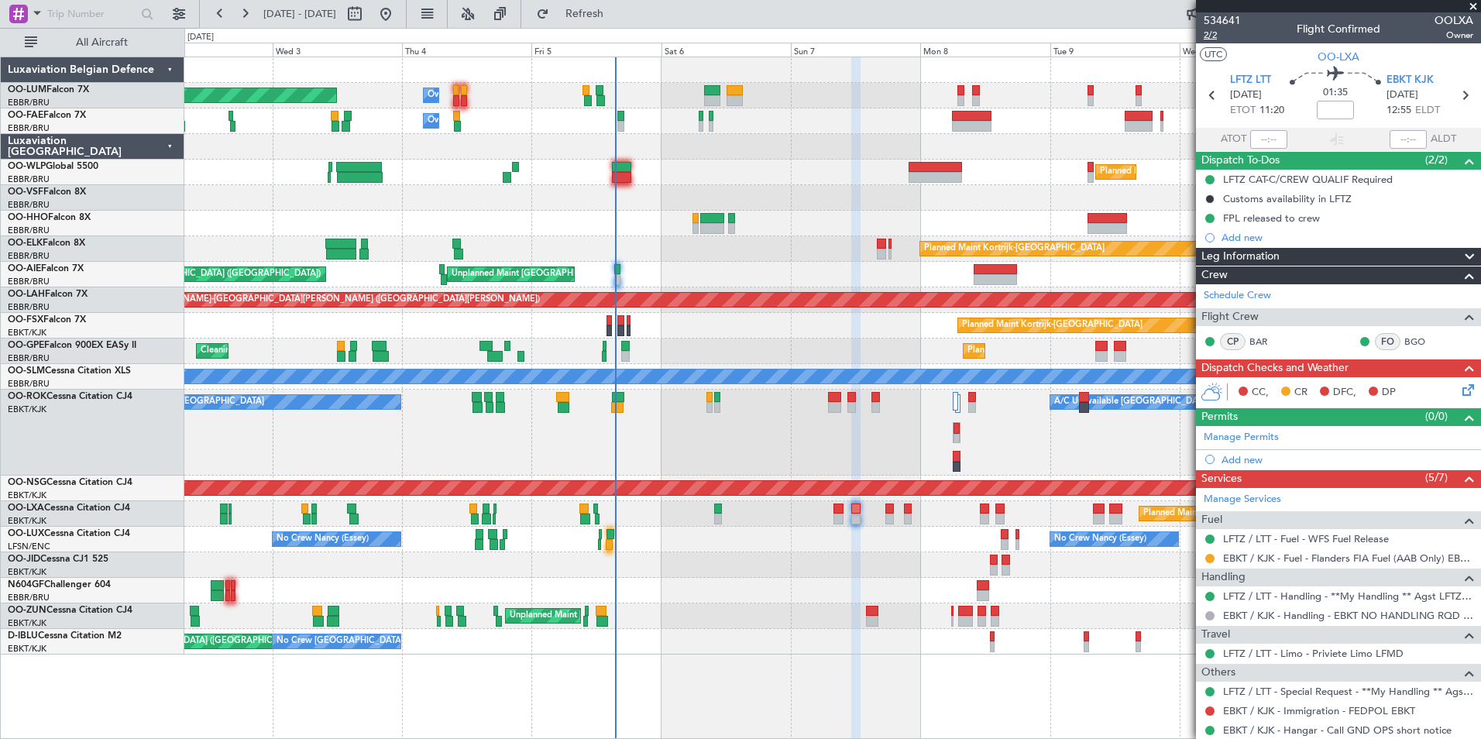
click at [1208, 33] on span "2/2" at bounding box center [1222, 35] width 37 height 13
click at [71, 16] on input "text" at bounding box center [91, 13] width 89 height 23
type input "aab62d"
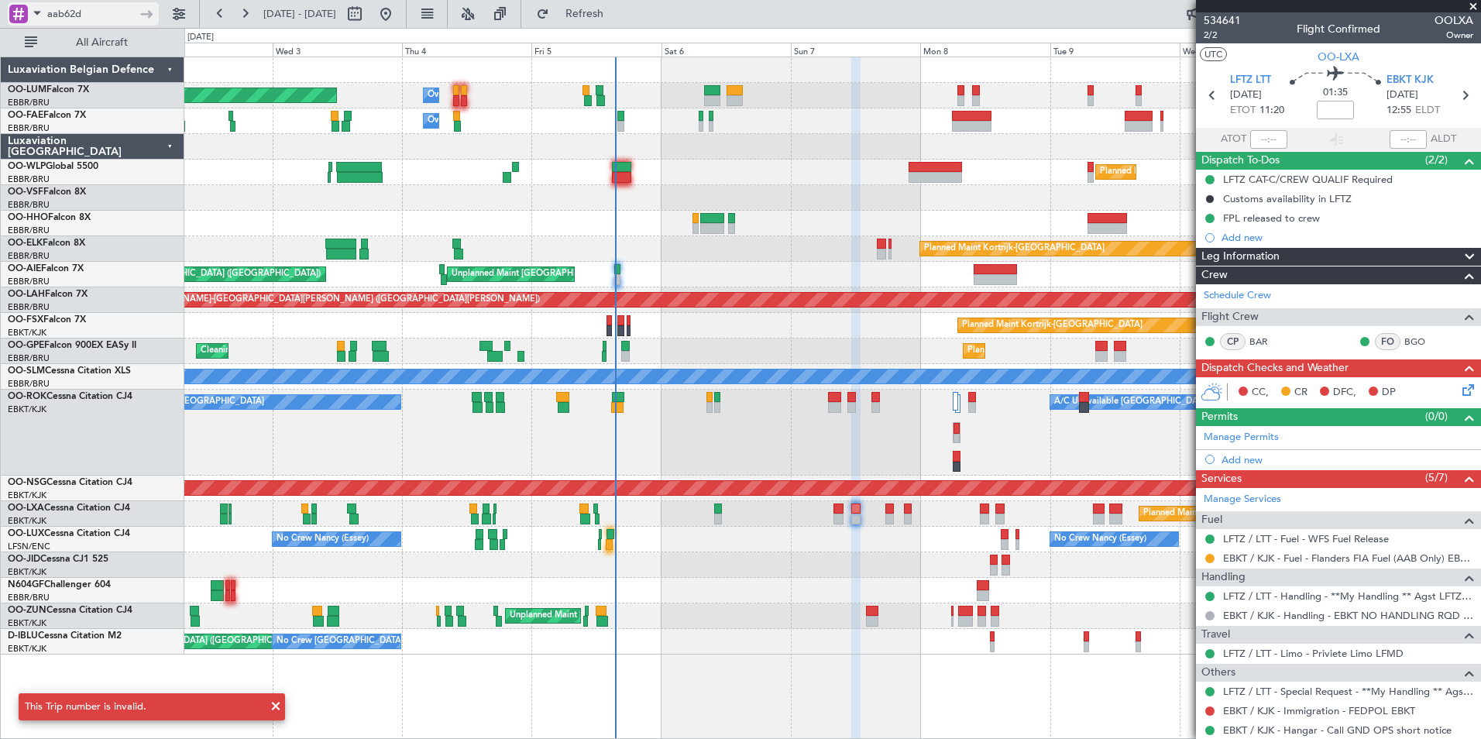
click at [39, 9] on span at bounding box center [37, 12] width 19 height 19
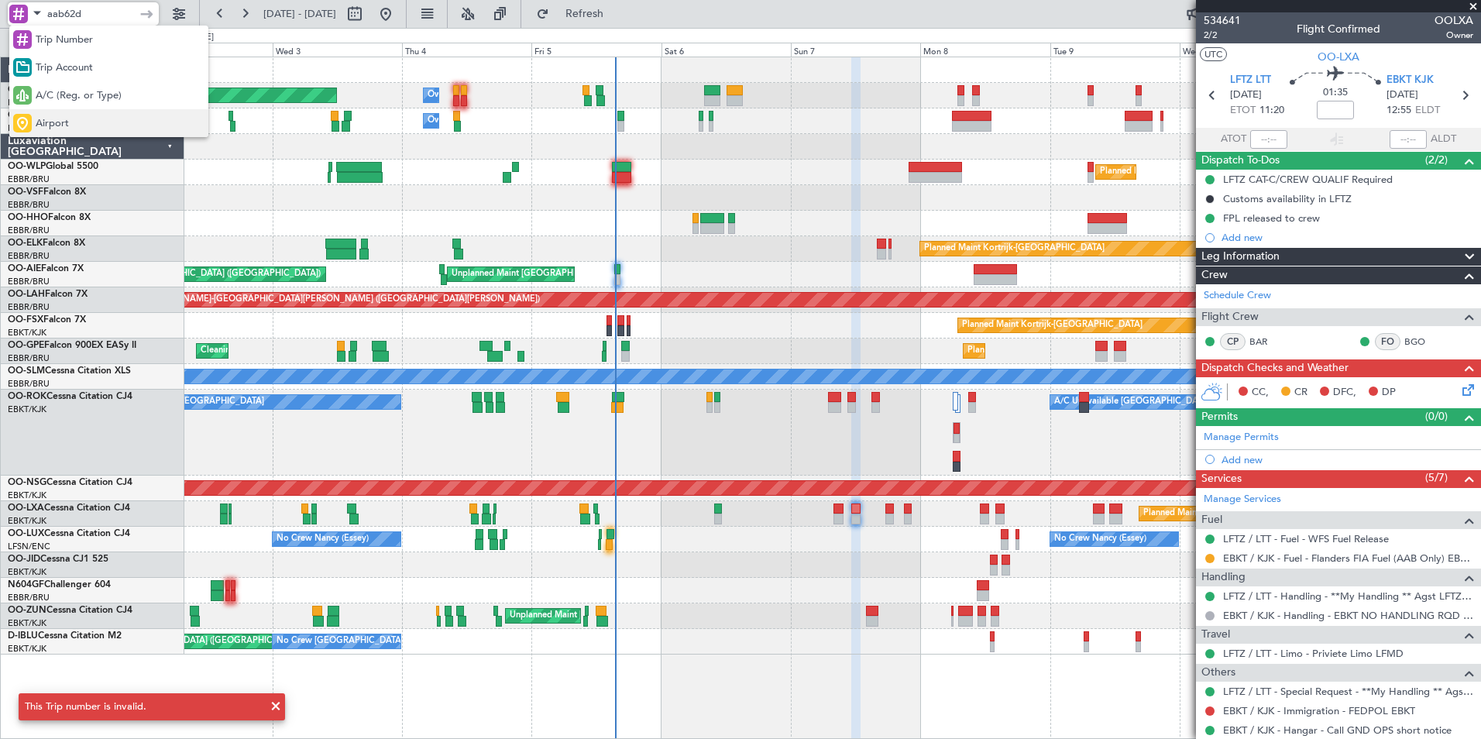
click at [55, 122] on span "Airport" at bounding box center [52, 123] width 33 height 15
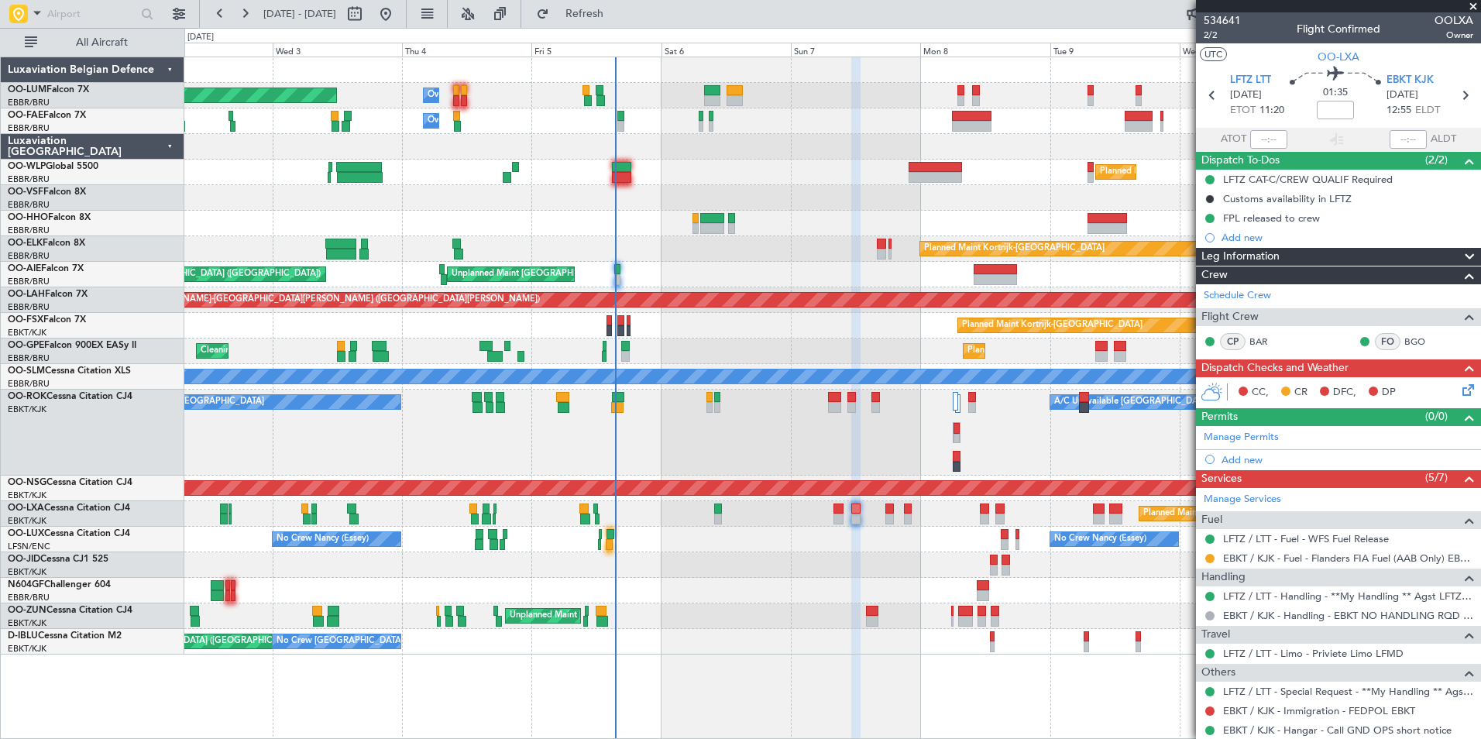
click at [46, 178] on div "Planned Maint Brussels (Brussels National) Owner Melsbroek Air Base Owner Melsb…" at bounding box center [740, 383] width 1481 height 711
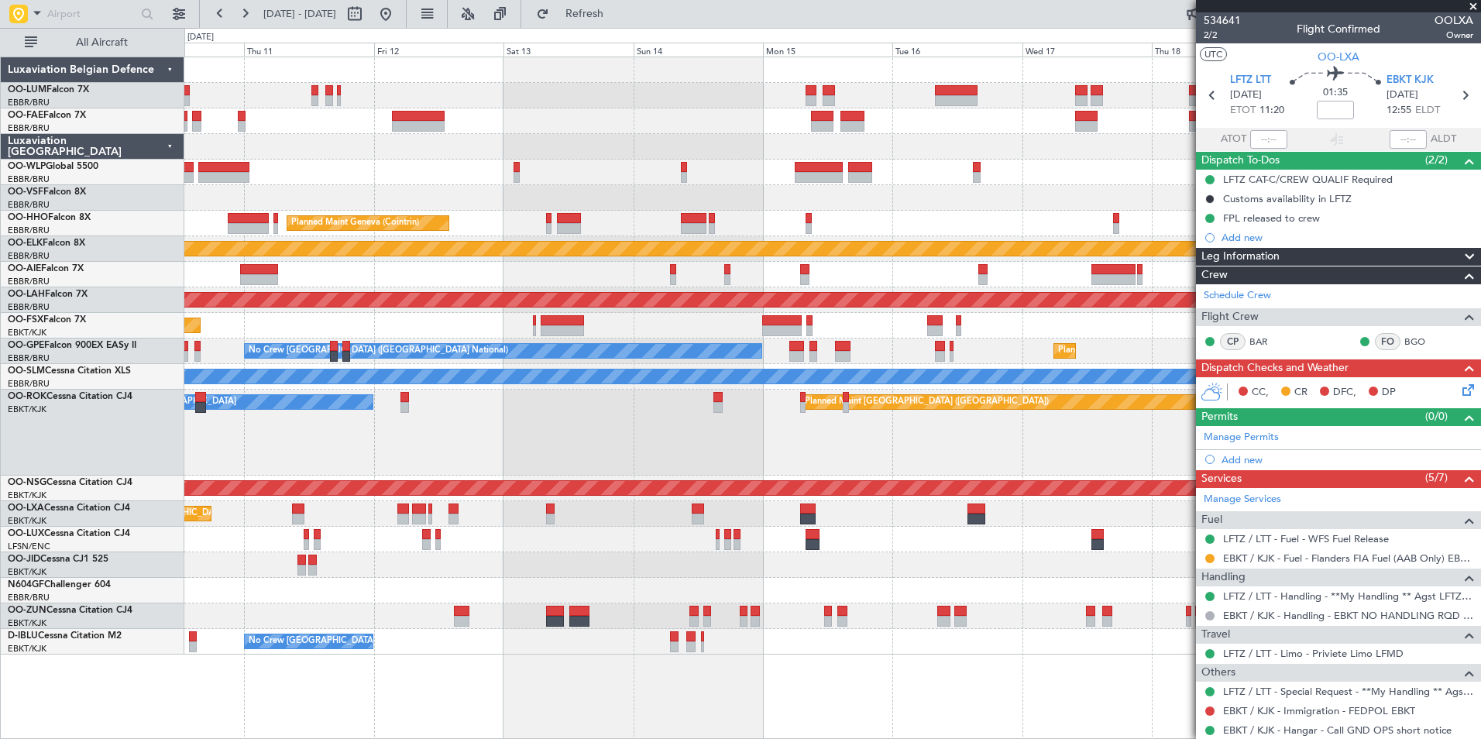
click at [1089, 239] on div "Planned Maint Milan (Linate) Planned Maint Geneva (Cointrin) Planned Maint Kort…" at bounding box center [832, 355] width 1296 height 597
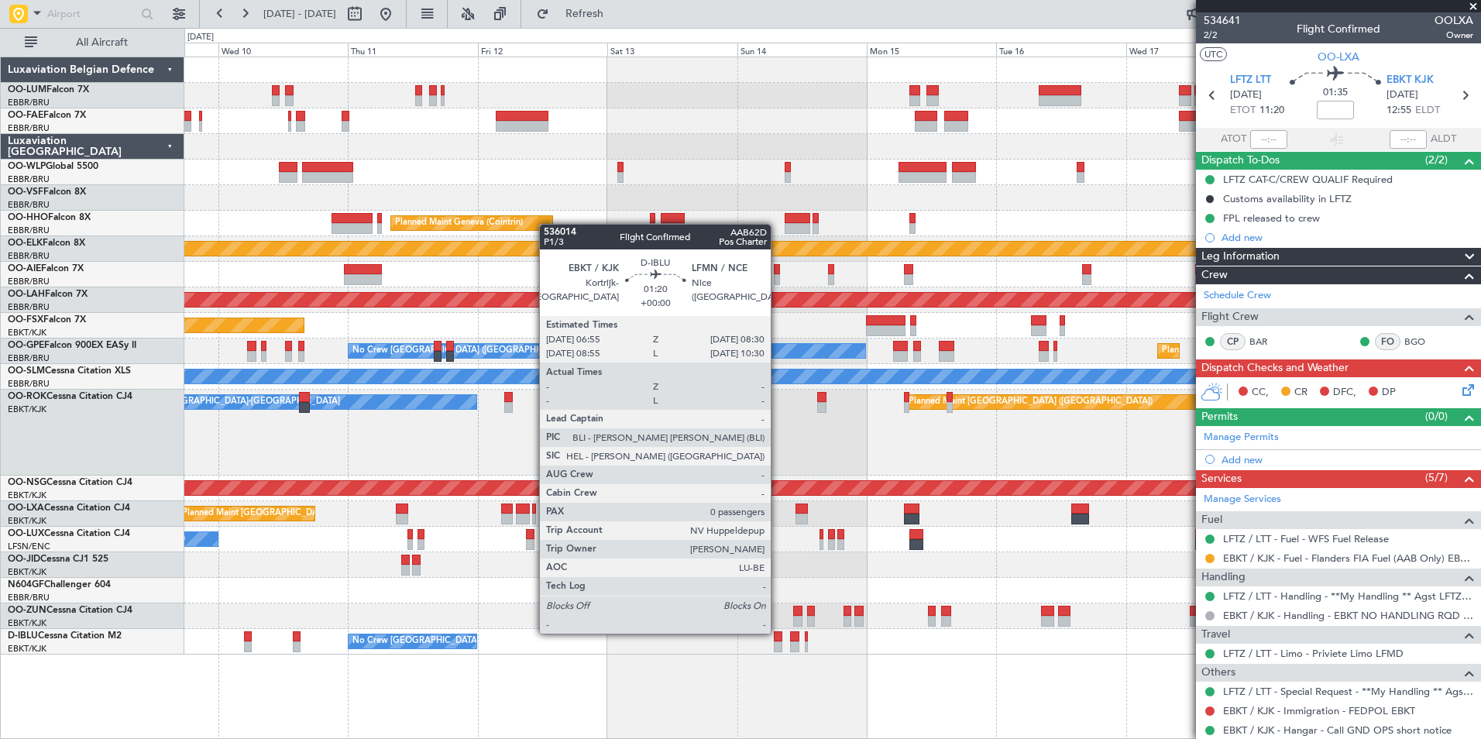
click at [778, 632] on div at bounding box center [778, 636] width 9 height 11
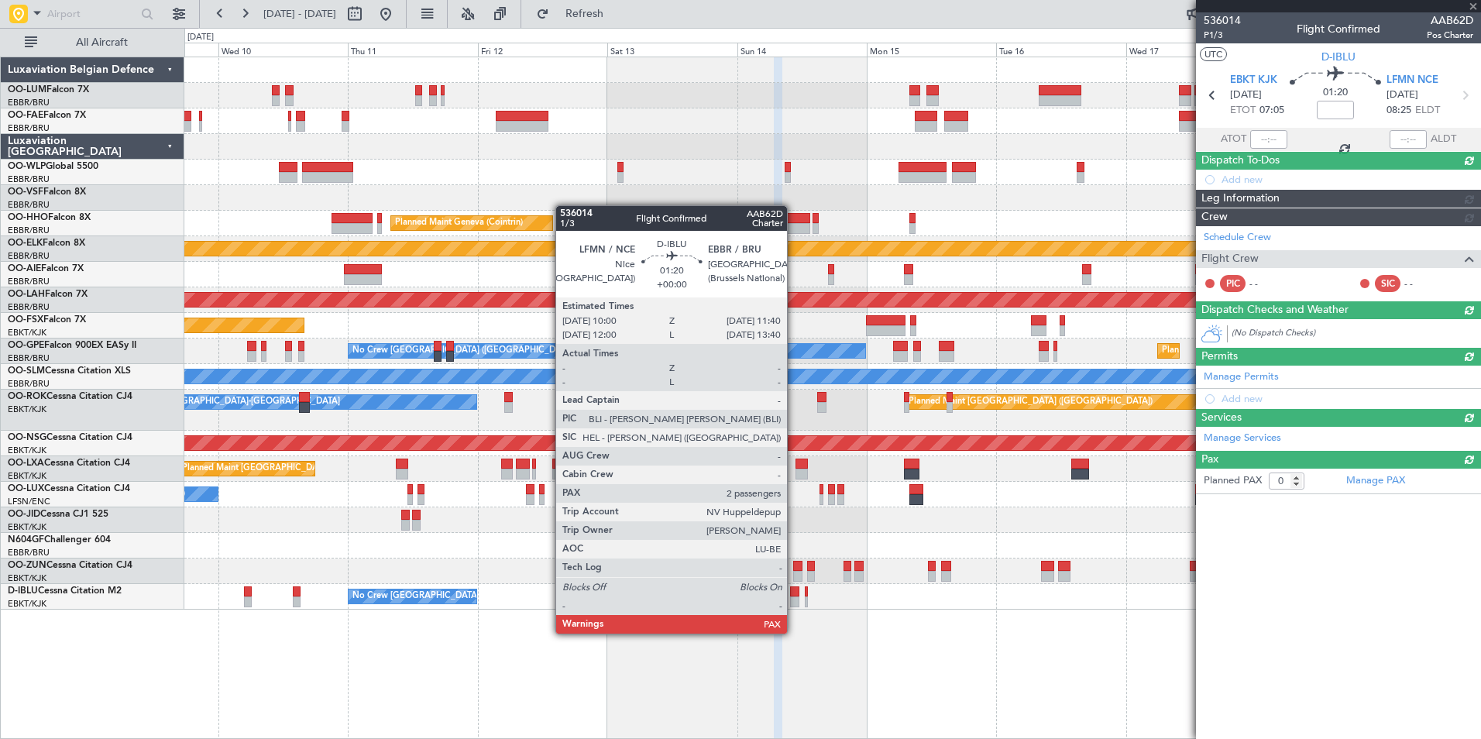
click at [794, 634] on div "Planned Maint Milan (Linate) Planned Maint Geneva (Cointrin) Planned Maint Kort…" at bounding box center [832, 398] width 1297 height 683
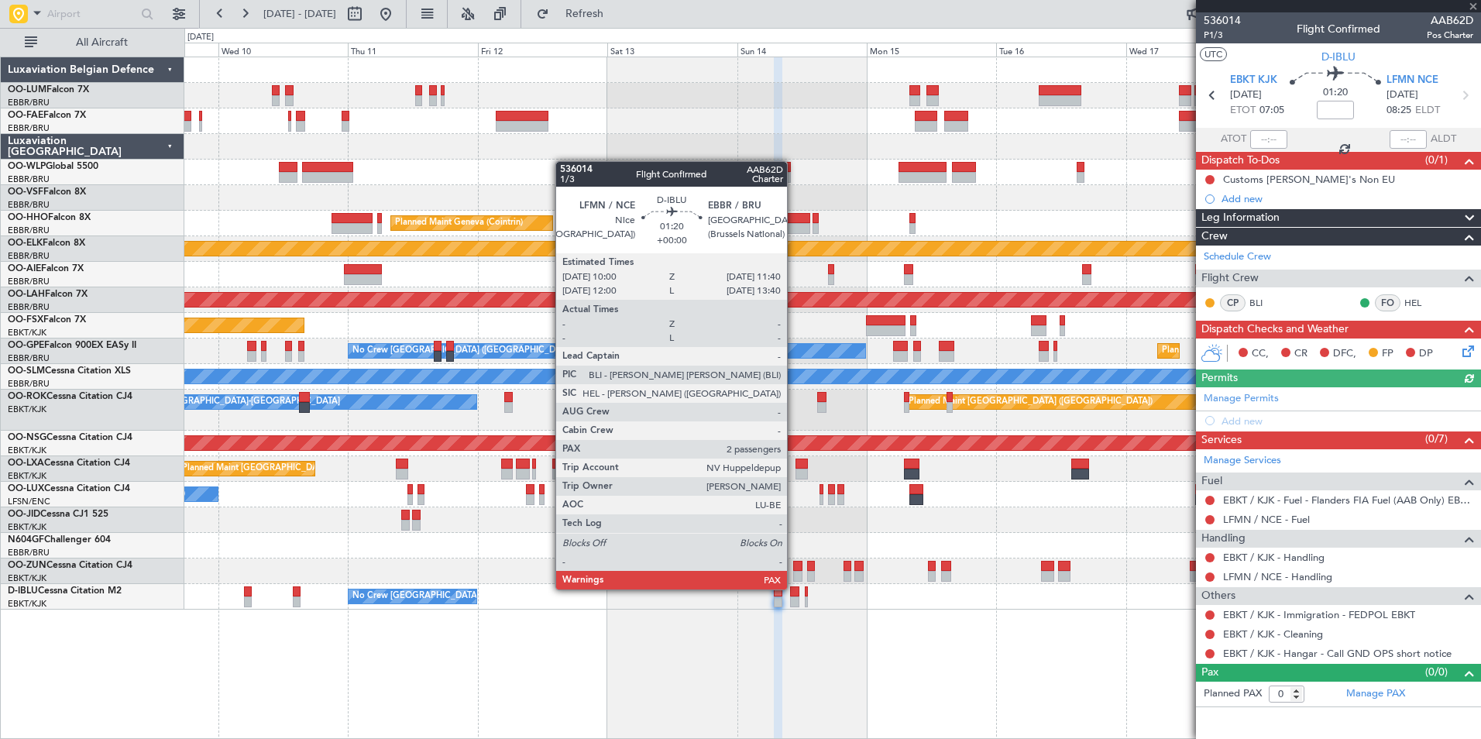
click at [794, 590] on div at bounding box center [794, 592] width 9 height 11
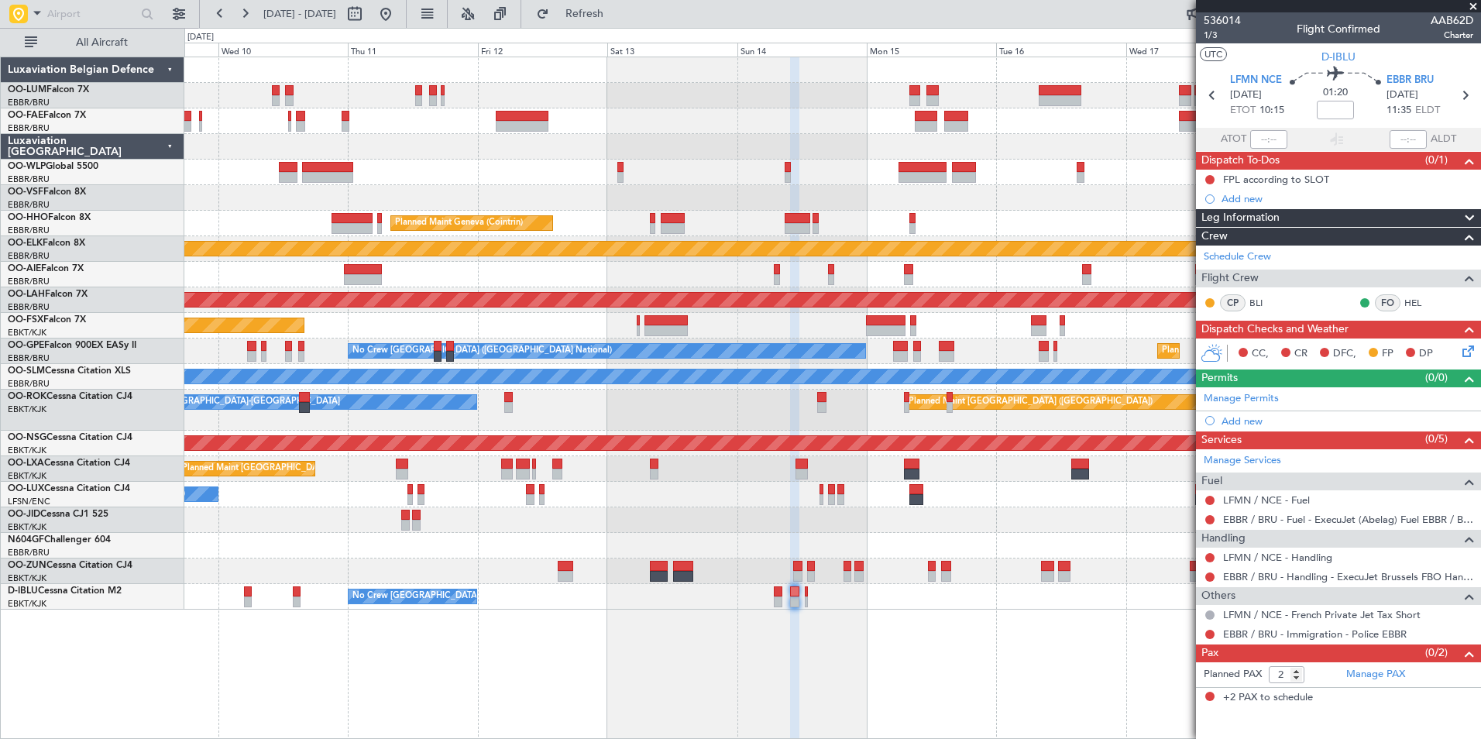
click at [1264, 717] on fb-app "09 Sep 2025 - 19 Sep 2025 Refresh Quick Links All Aircraft Planned Maint Milan …" at bounding box center [740, 376] width 1481 height 728
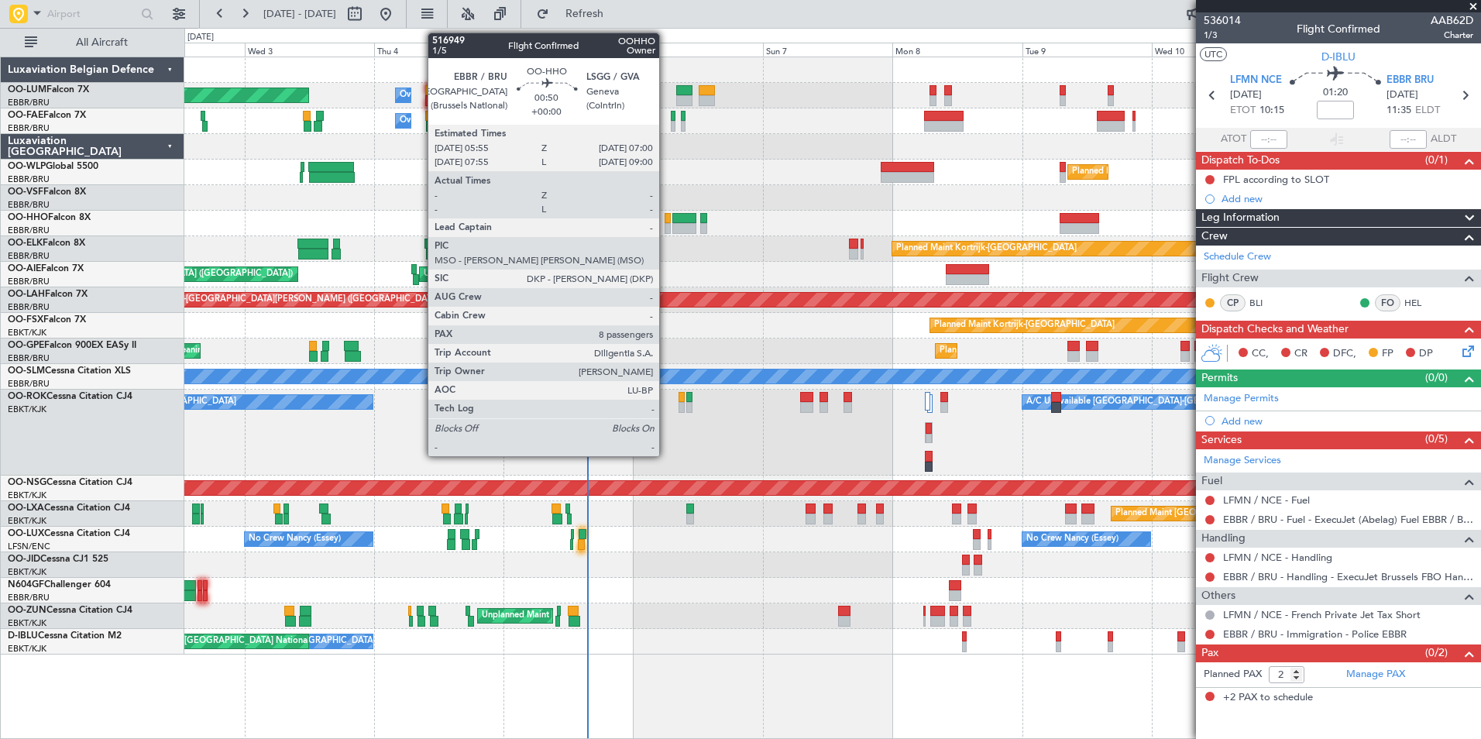
click at [666, 222] on div at bounding box center [668, 218] width 6 height 11
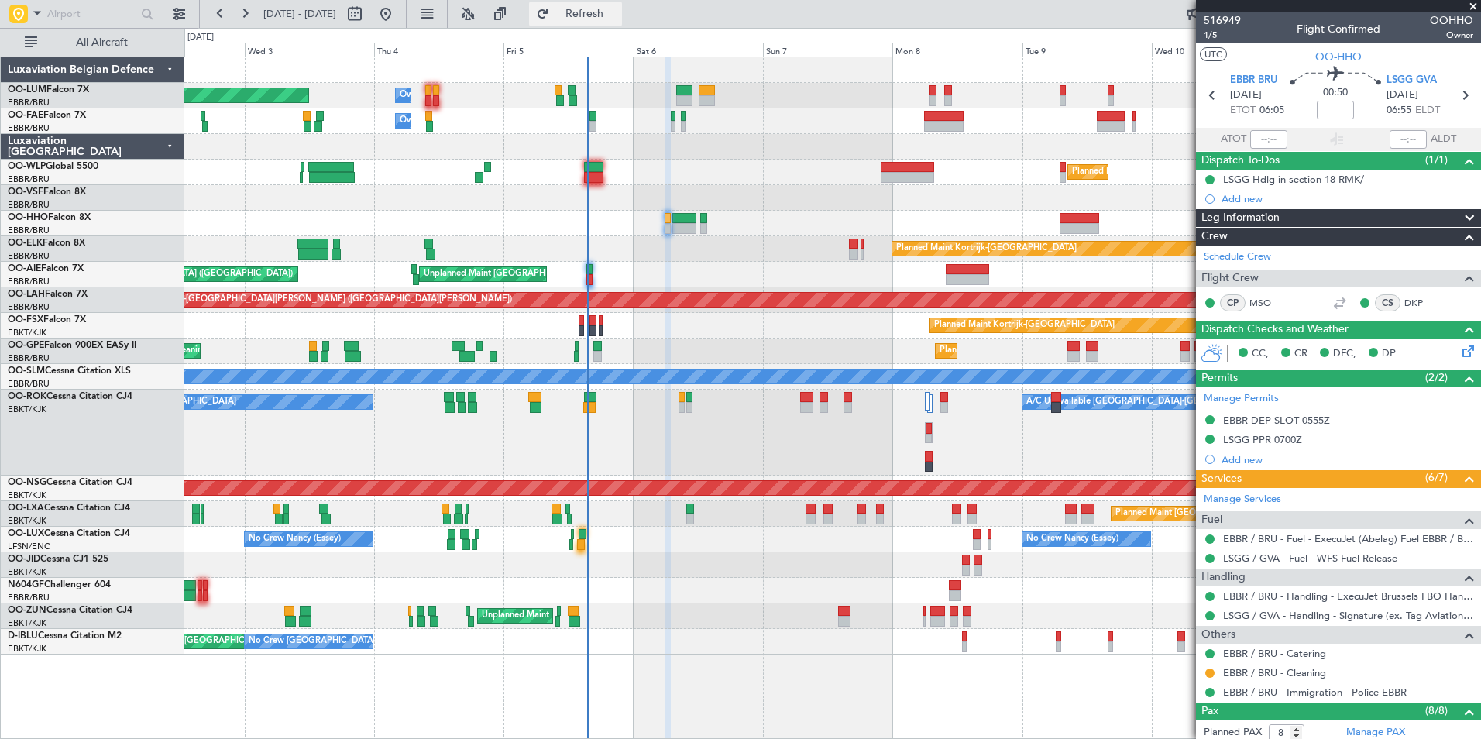
click at [622, 22] on button "Refresh" at bounding box center [575, 14] width 93 height 25
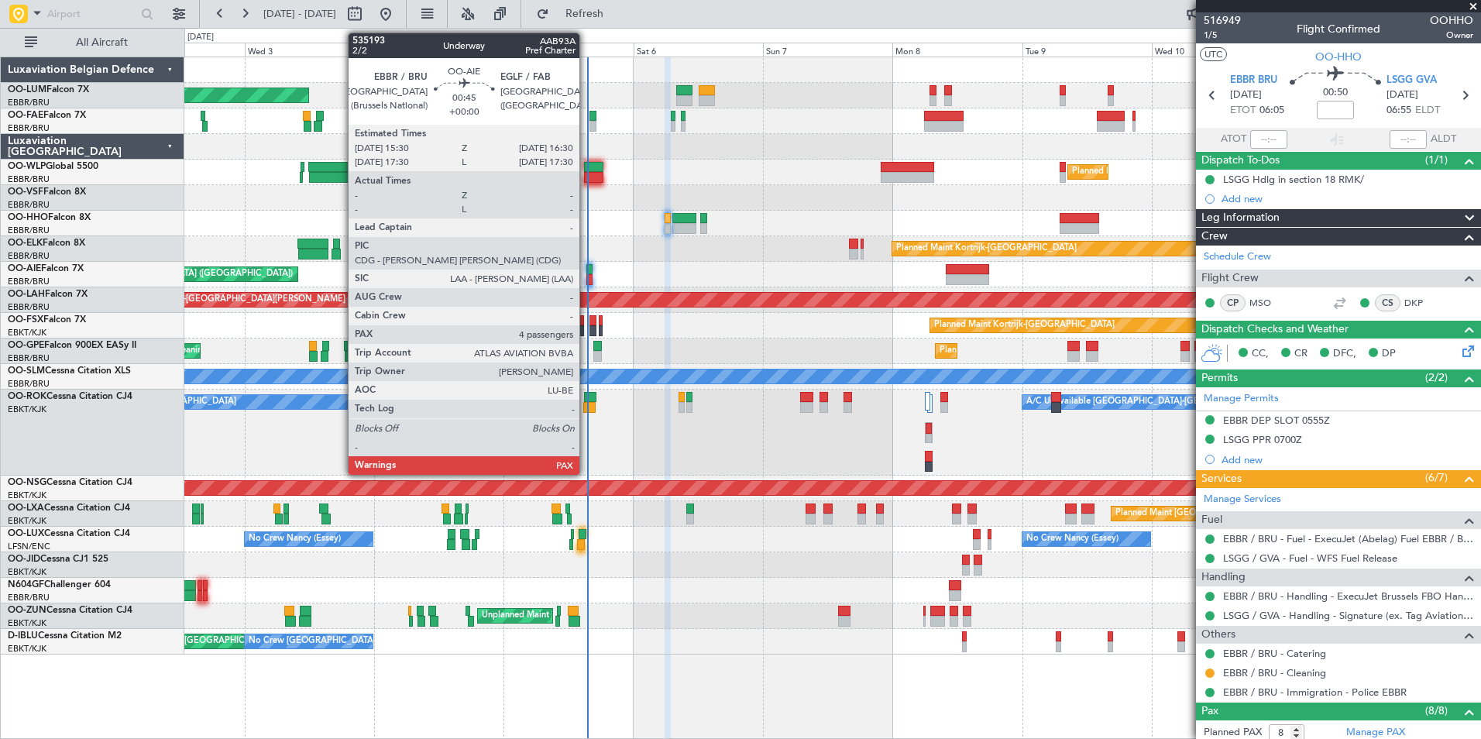
click at [587, 276] on div at bounding box center [589, 279] width 5 height 11
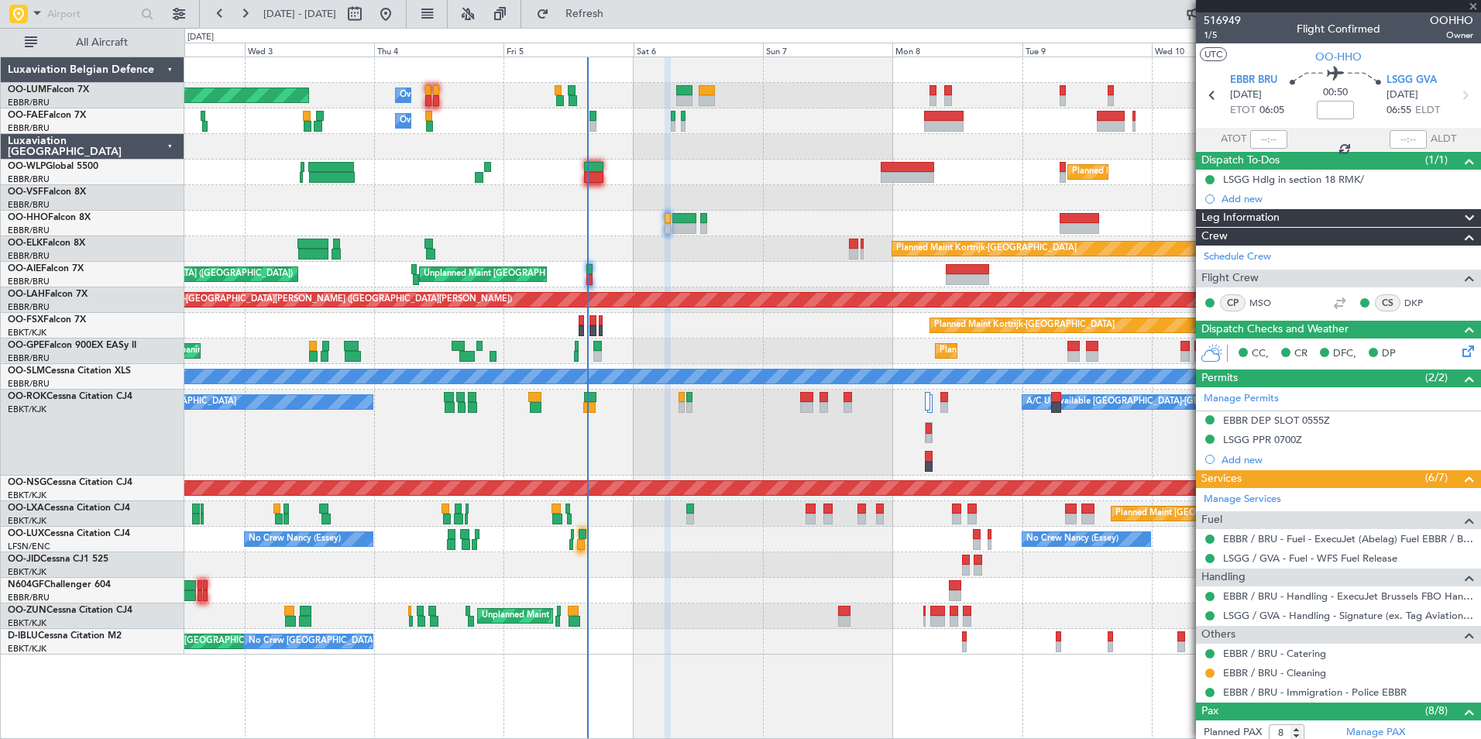
type input "4"
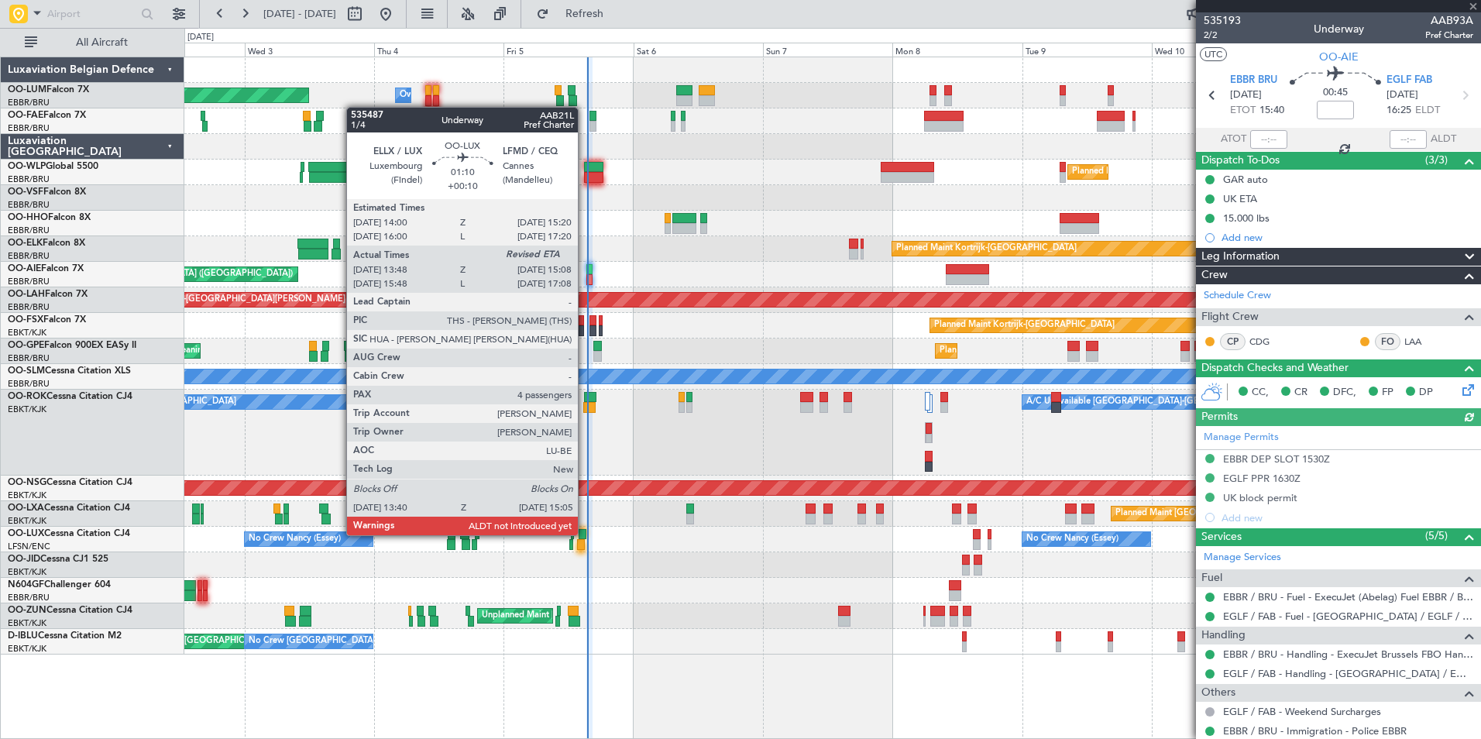
click at [585, 534] on div at bounding box center [583, 534] width 8 height 11
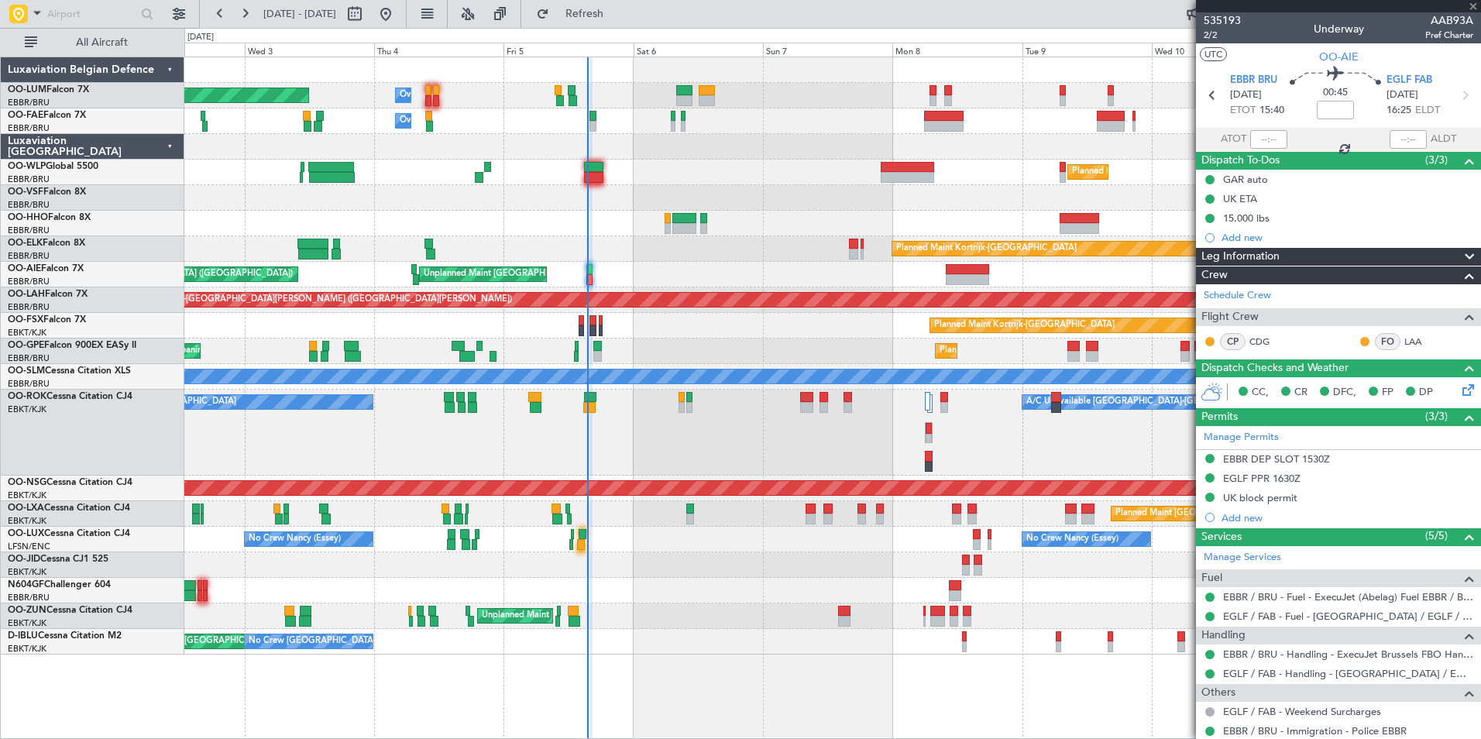
type input "+00:10"
type input "13:53"
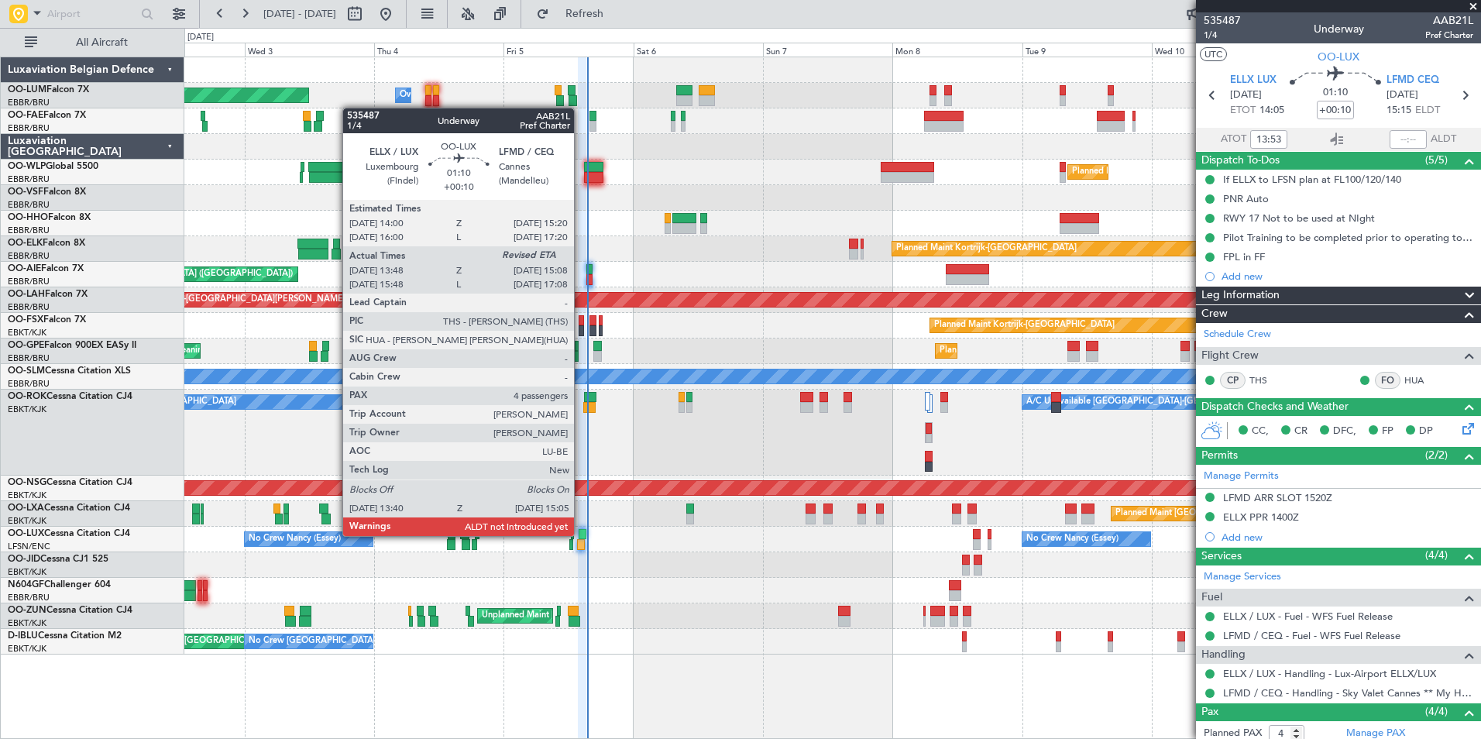
click at [581, 535] on div at bounding box center [583, 534] width 8 height 11
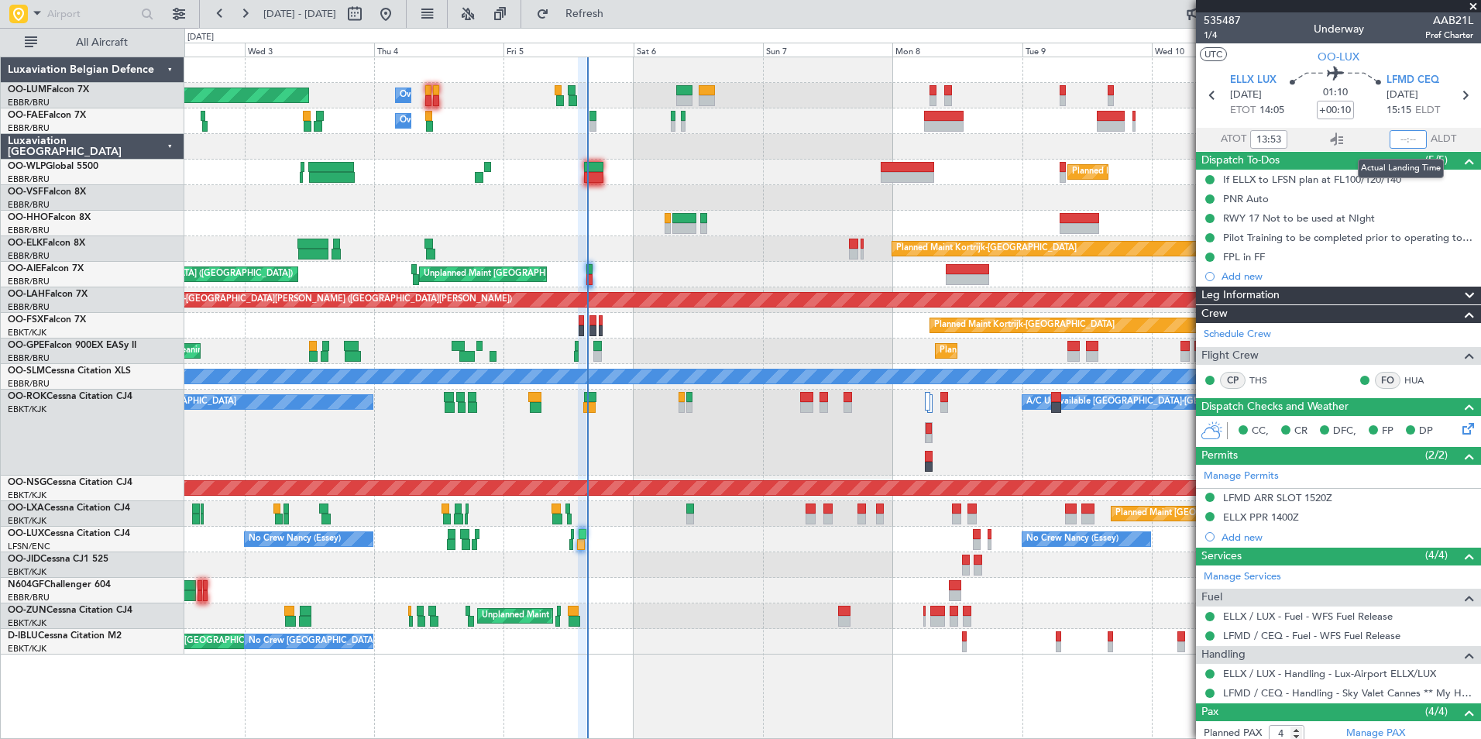
click at [1392, 136] on input "text" at bounding box center [1408, 139] width 37 height 19
type input "14:57"
click at [618, 17] on span "Refresh" at bounding box center [584, 14] width 65 height 11
click at [618, 14] on span "Refresh" at bounding box center [584, 14] width 65 height 11
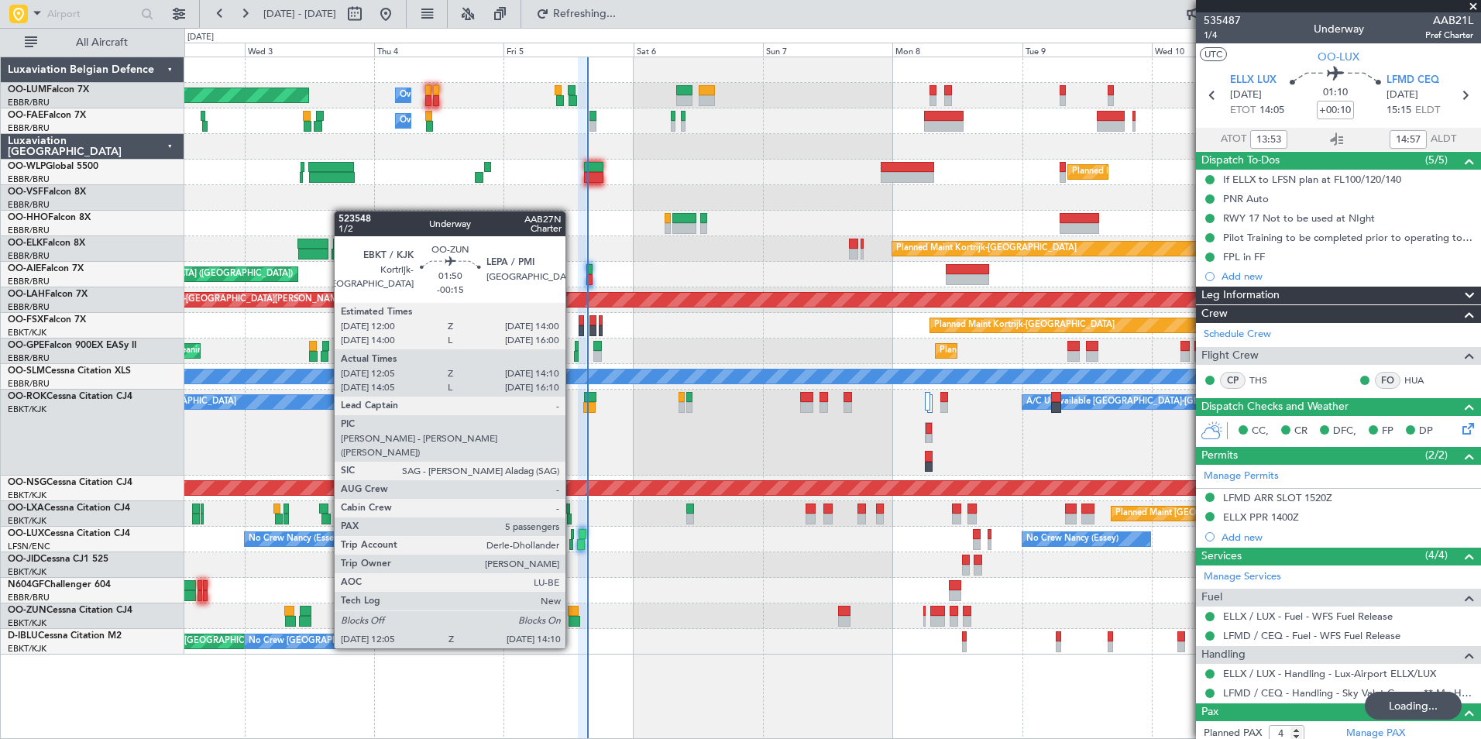
click at [573, 618] on div at bounding box center [575, 621] width 12 height 11
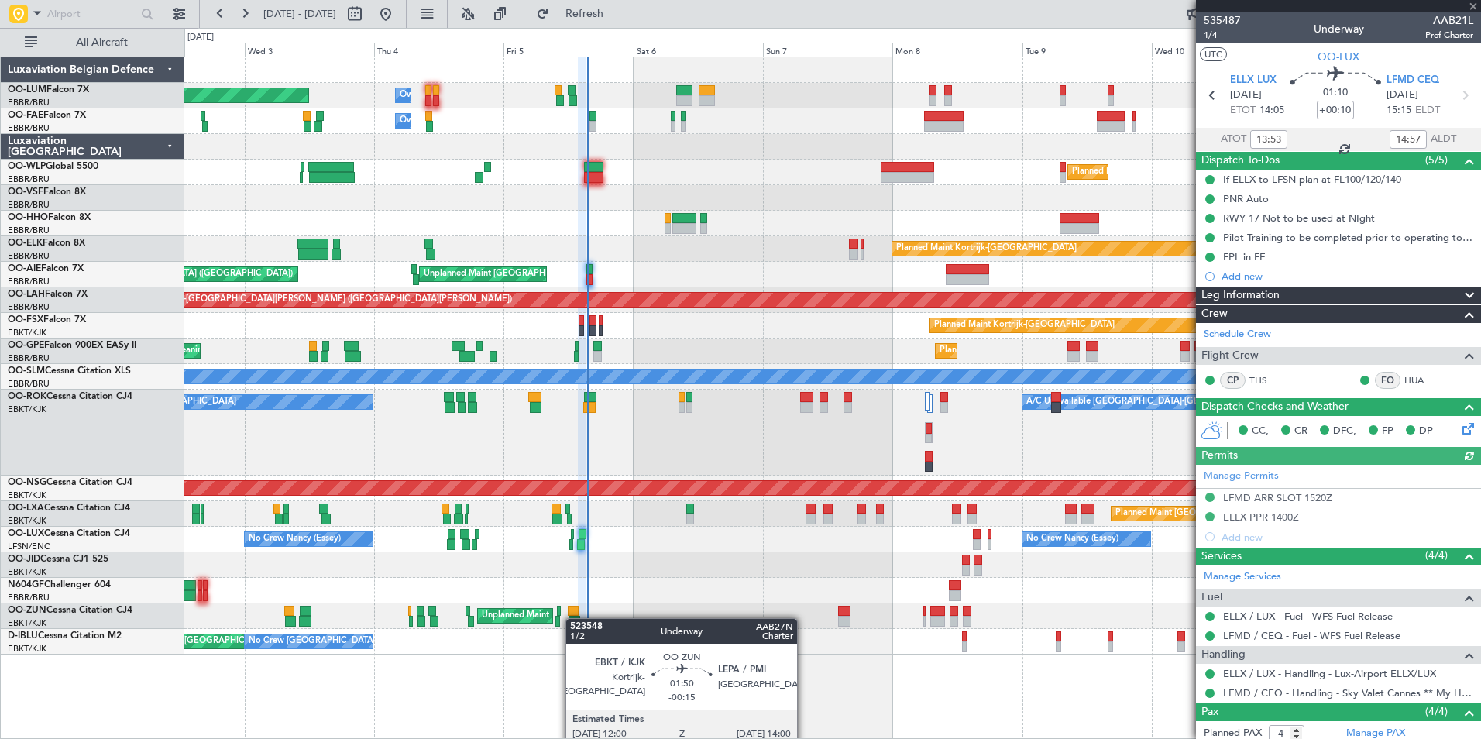
type input "-00:15"
type input "12:10"
type input "14:05"
type input "5"
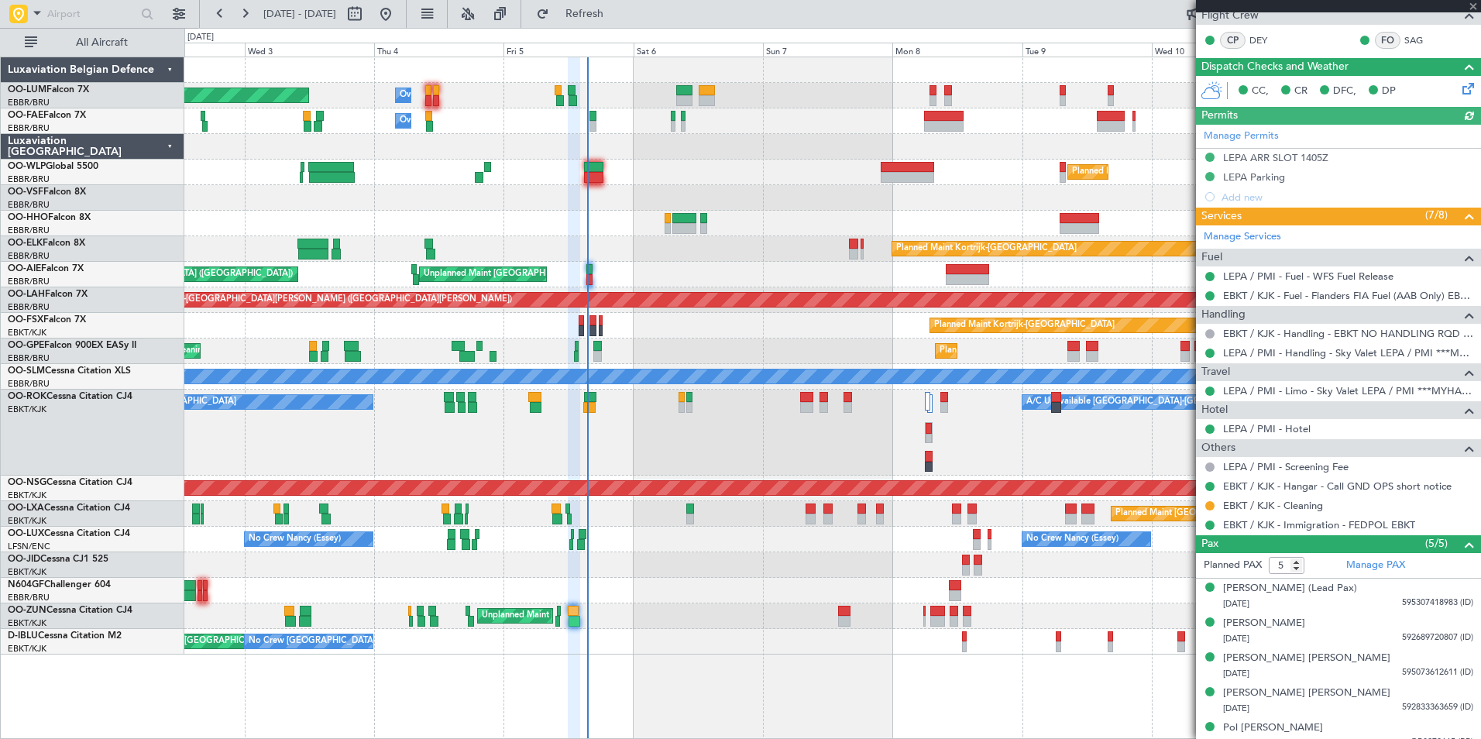
scroll to position [276, 0]
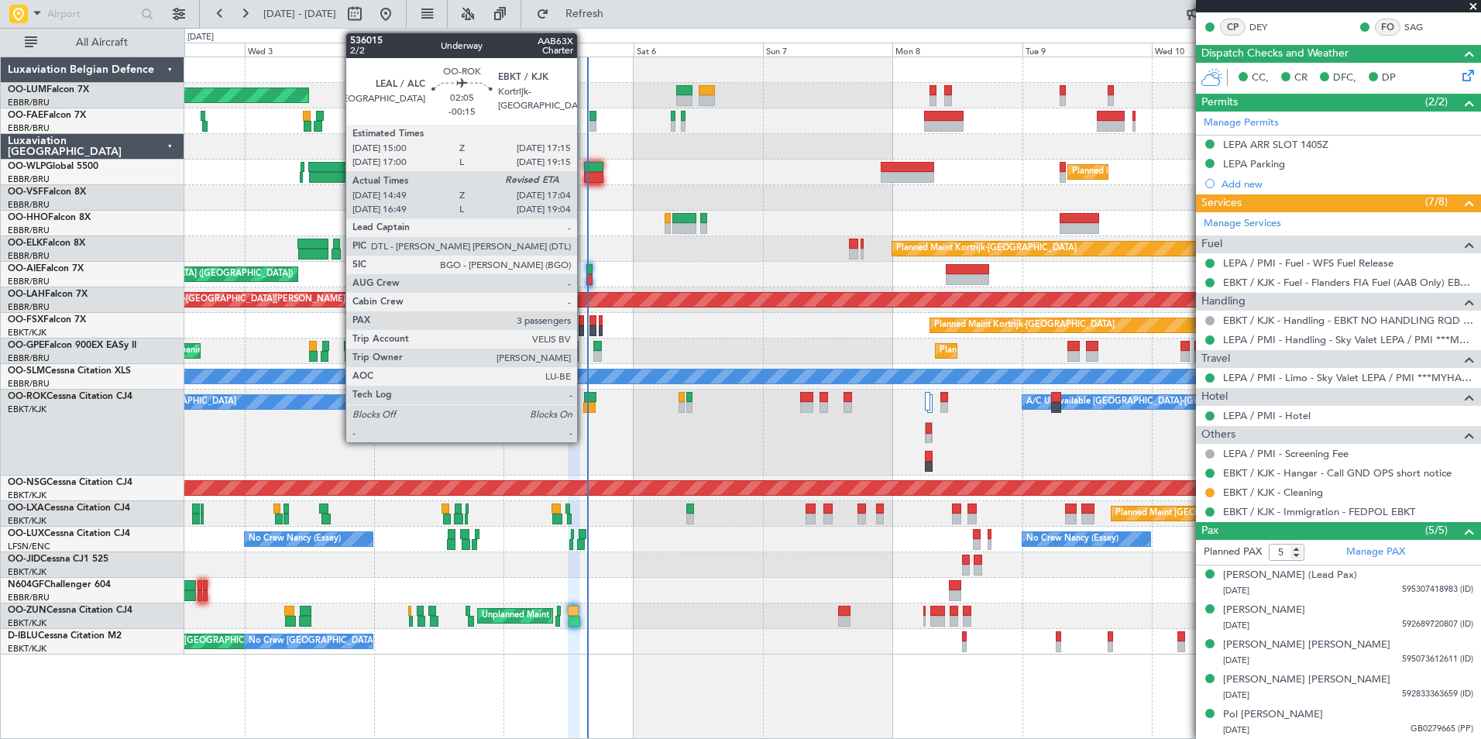
click at [584, 403] on div at bounding box center [589, 407] width 12 height 11
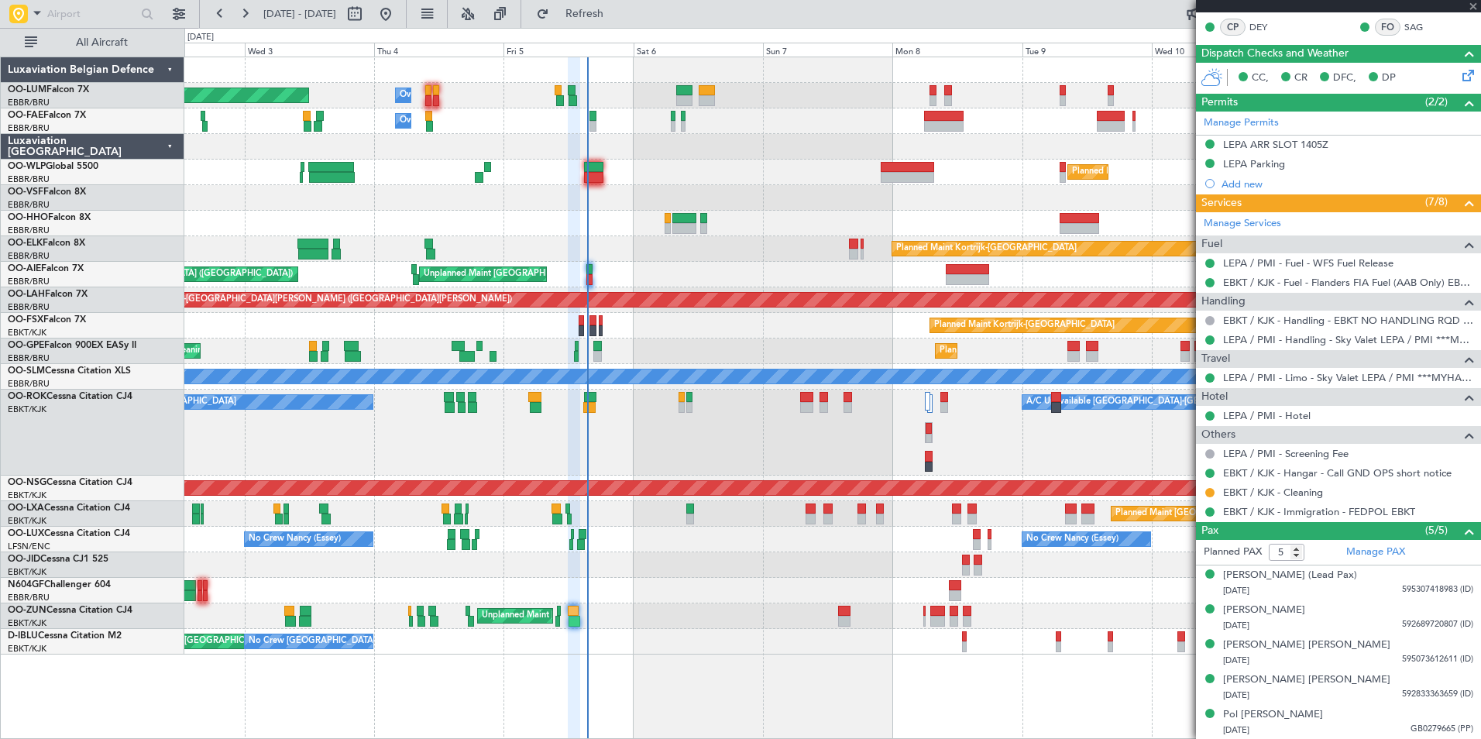
type input "14:54"
type input "3"
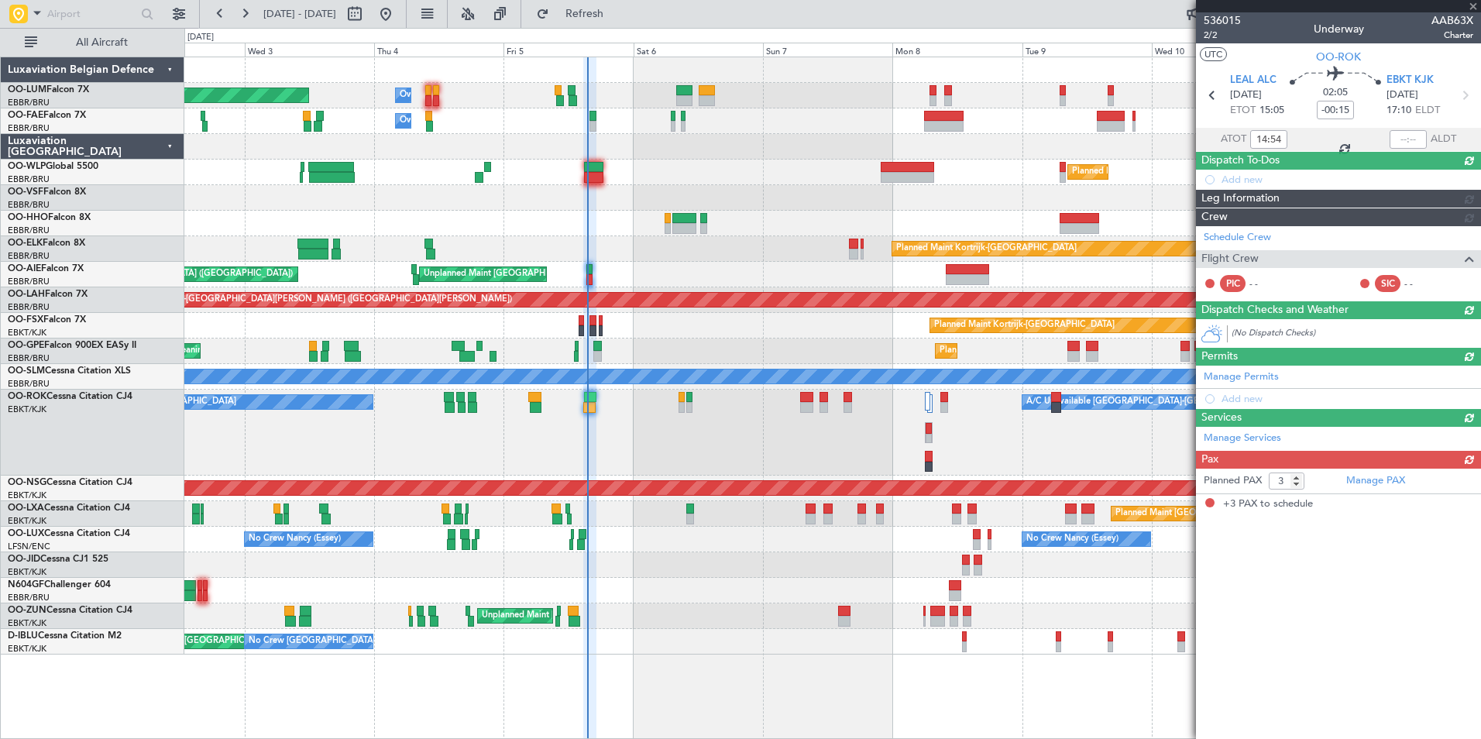
scroll to position [0, 0]
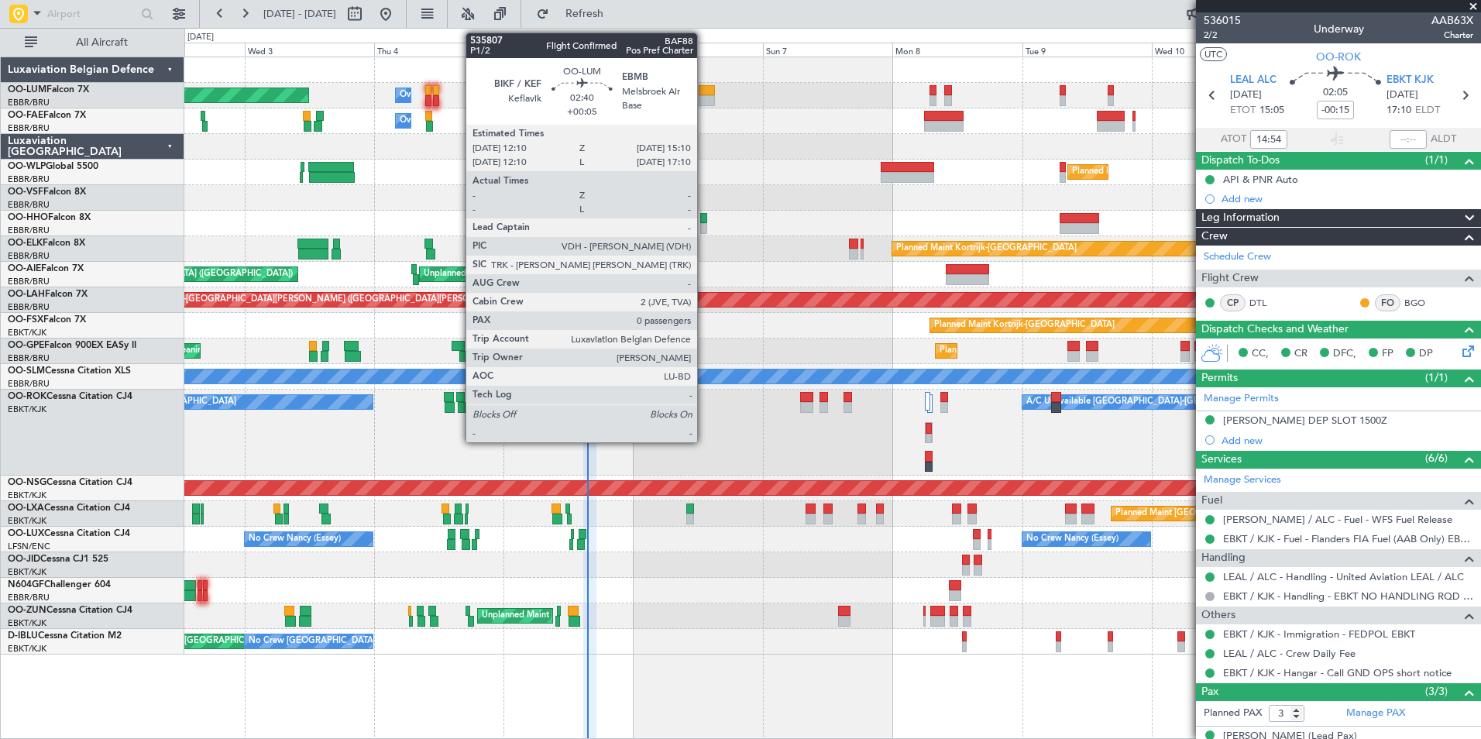
click at [704, 88] on div at bounding box center [707, 90] width 16 height 11
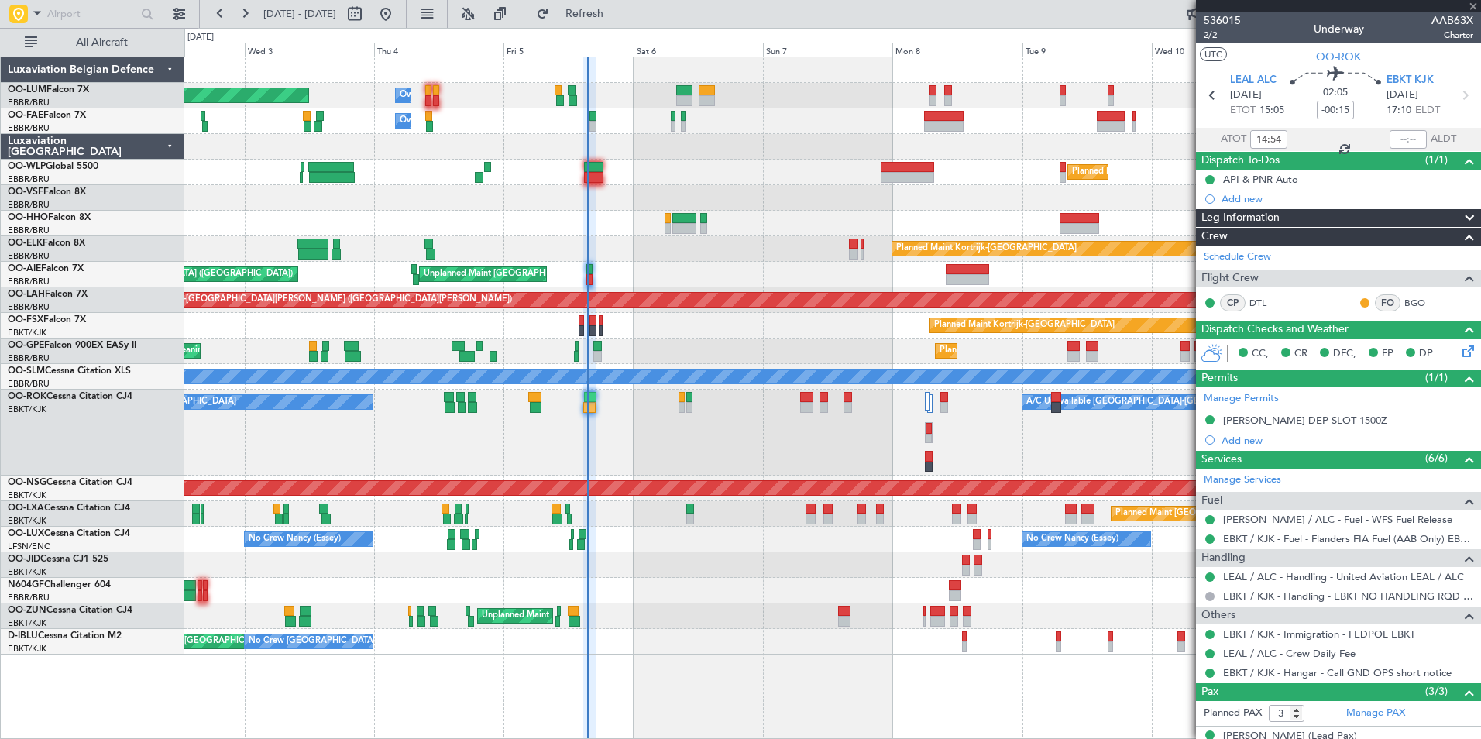
type input "+00:05"
type input "0"
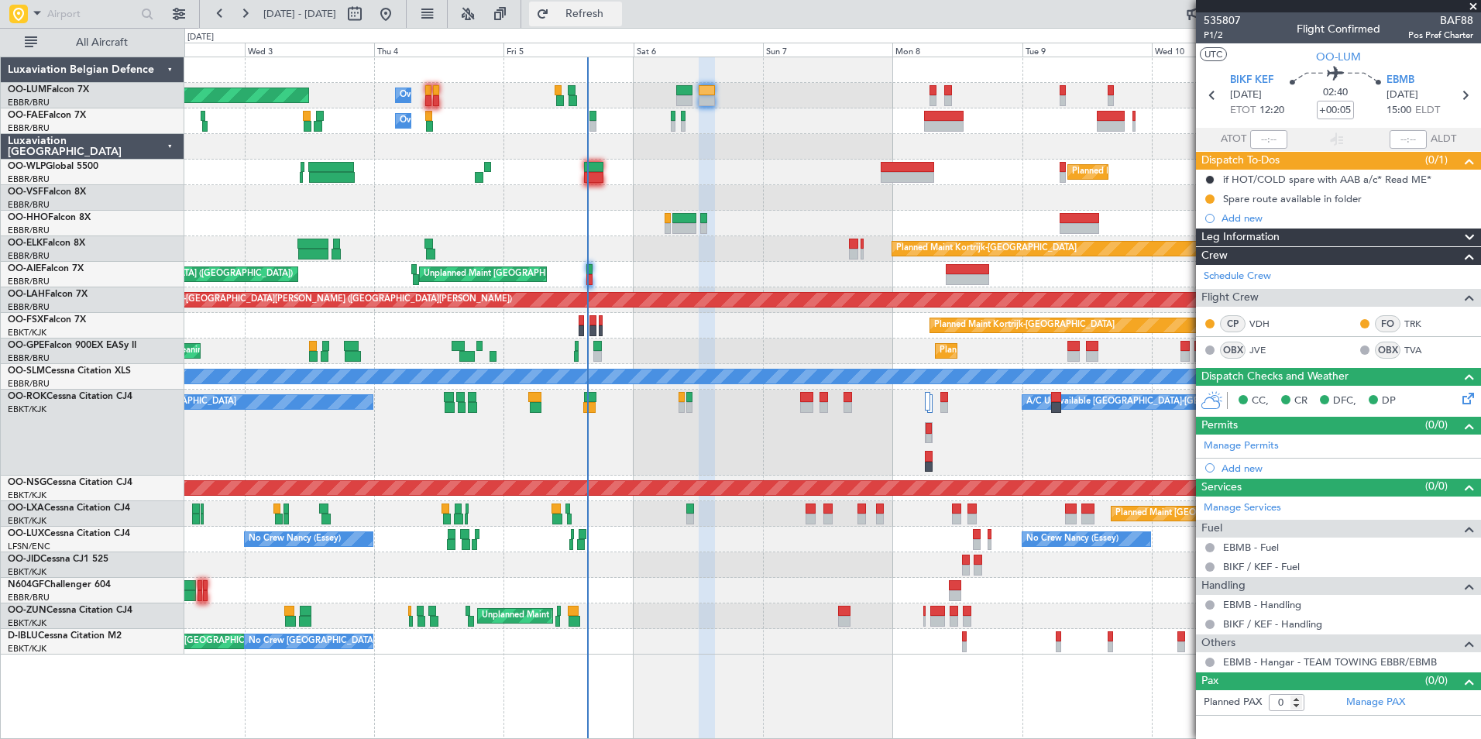
click at [593, 15] on button "Refresh" at bounding box center [575, 14] width 93 height 25
click at [570, 513] on div "Planned Maint [GEOGRAPHIC_DATA] ([GEOGRAPHIC_DATA] National)" at bounding box center [832, 514] width 1296 height 26
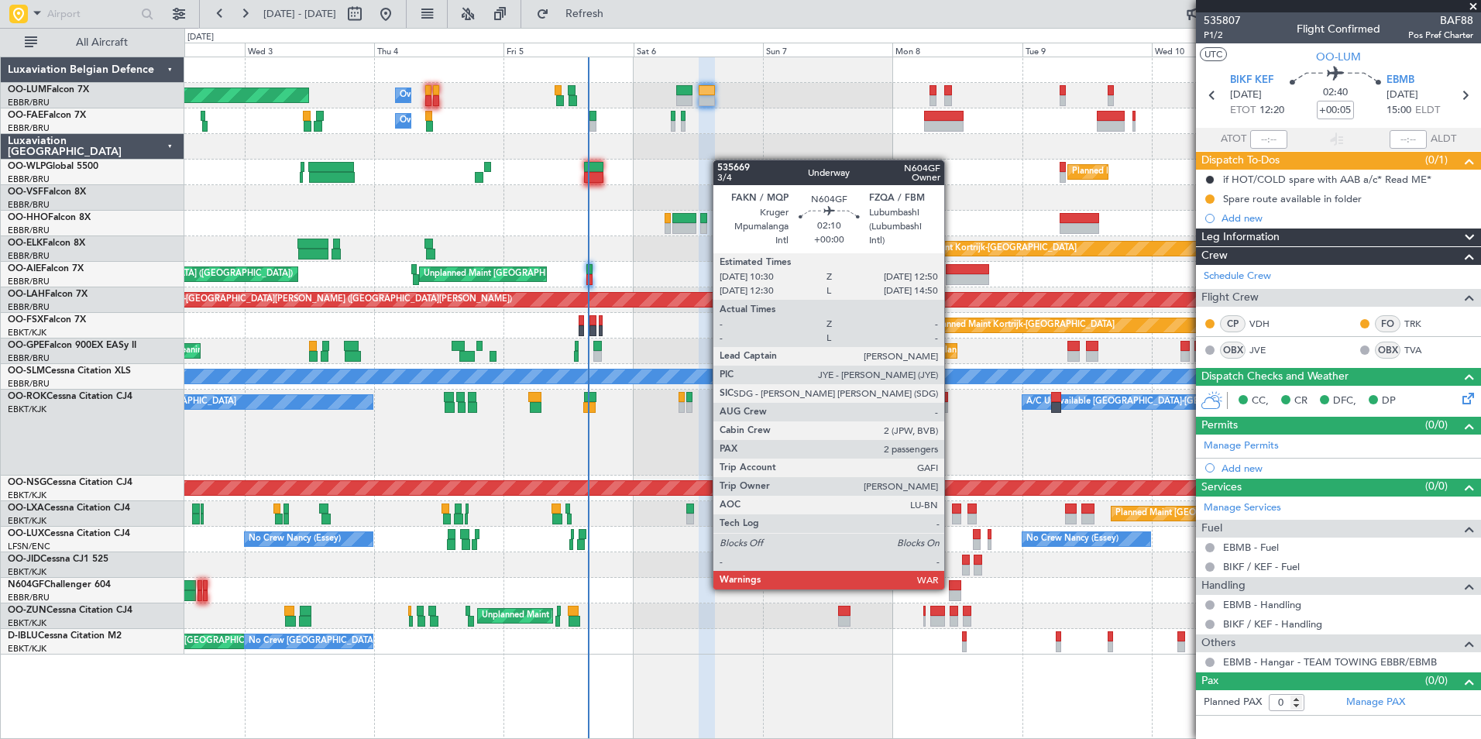
click at [951, 588] on div at bounding box center [955, 585] width 13 height 11
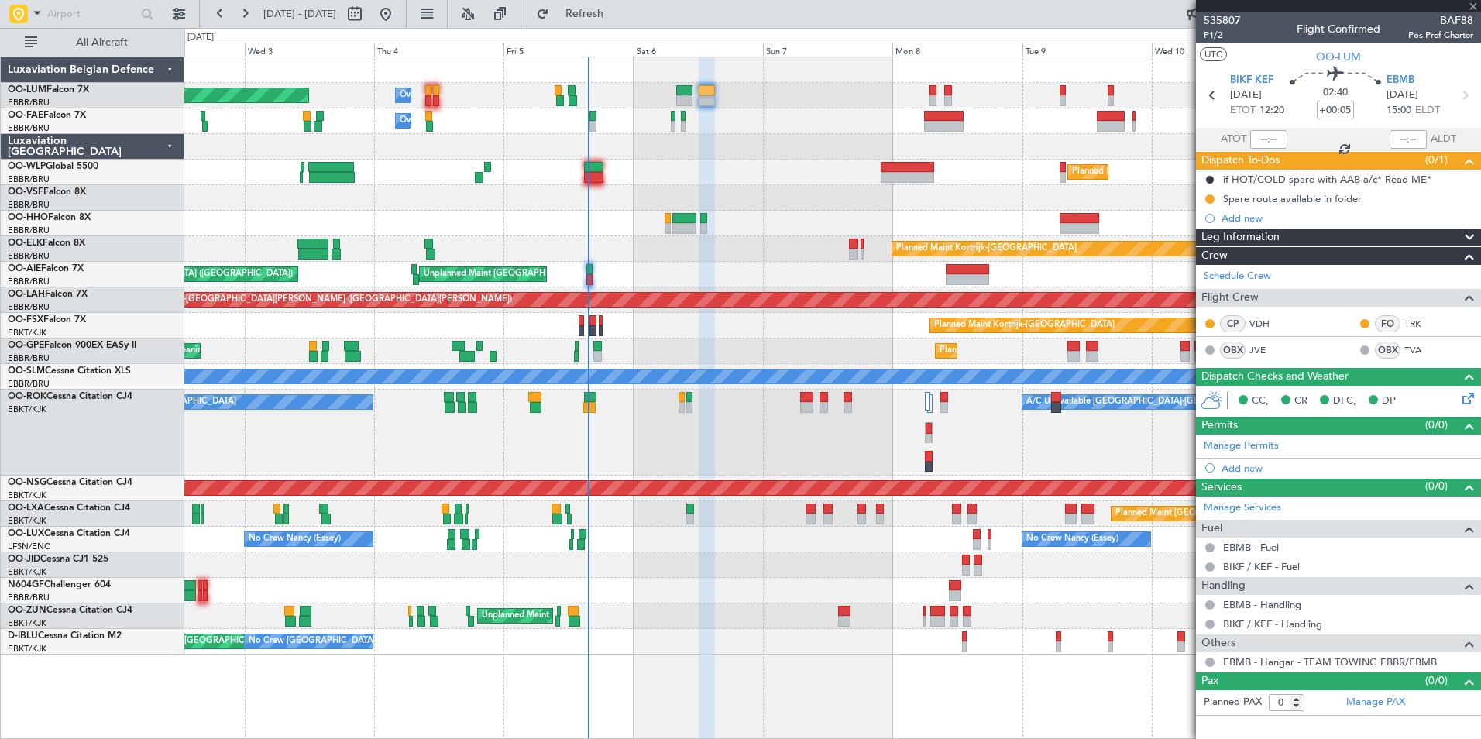
type input "2"
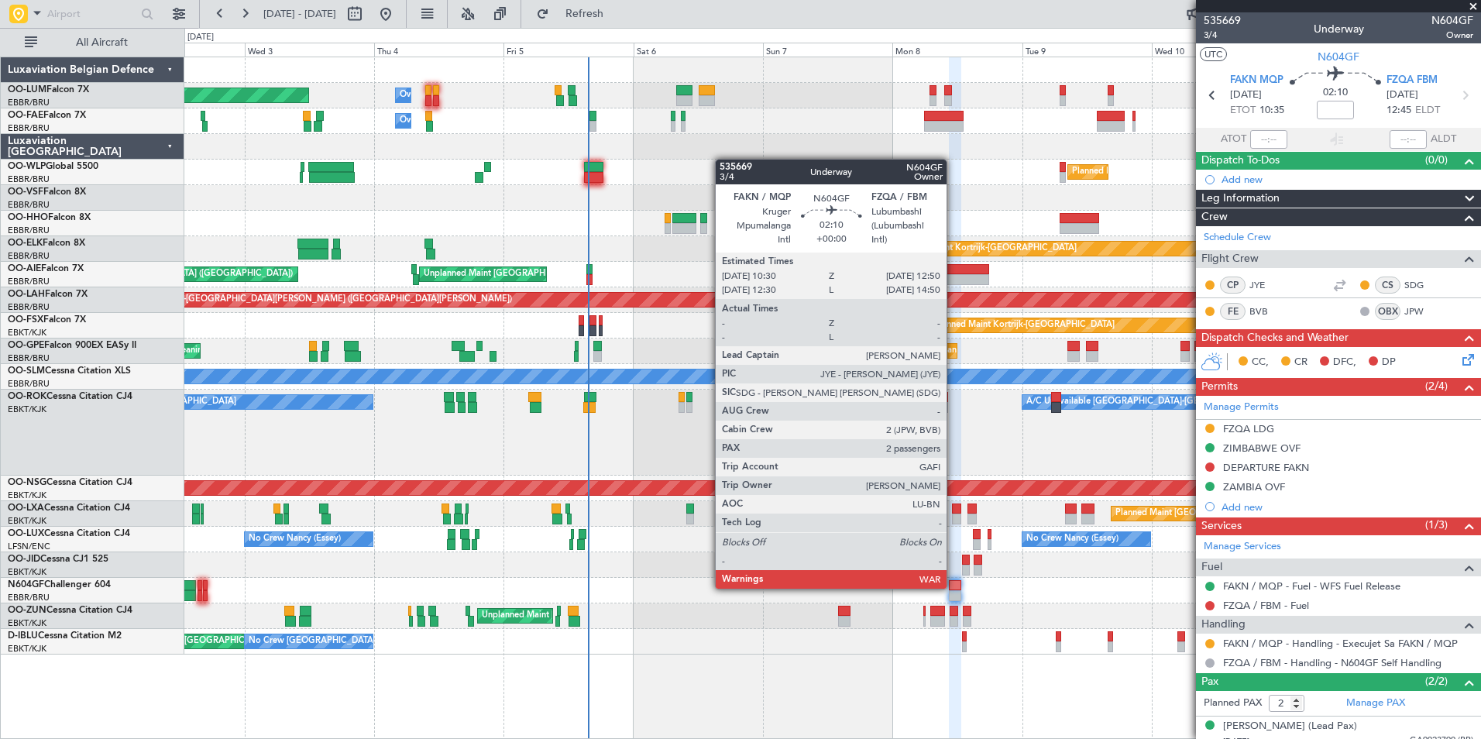
click at [954, 587] on div at bounding box center [955, 585] width 13 height 11
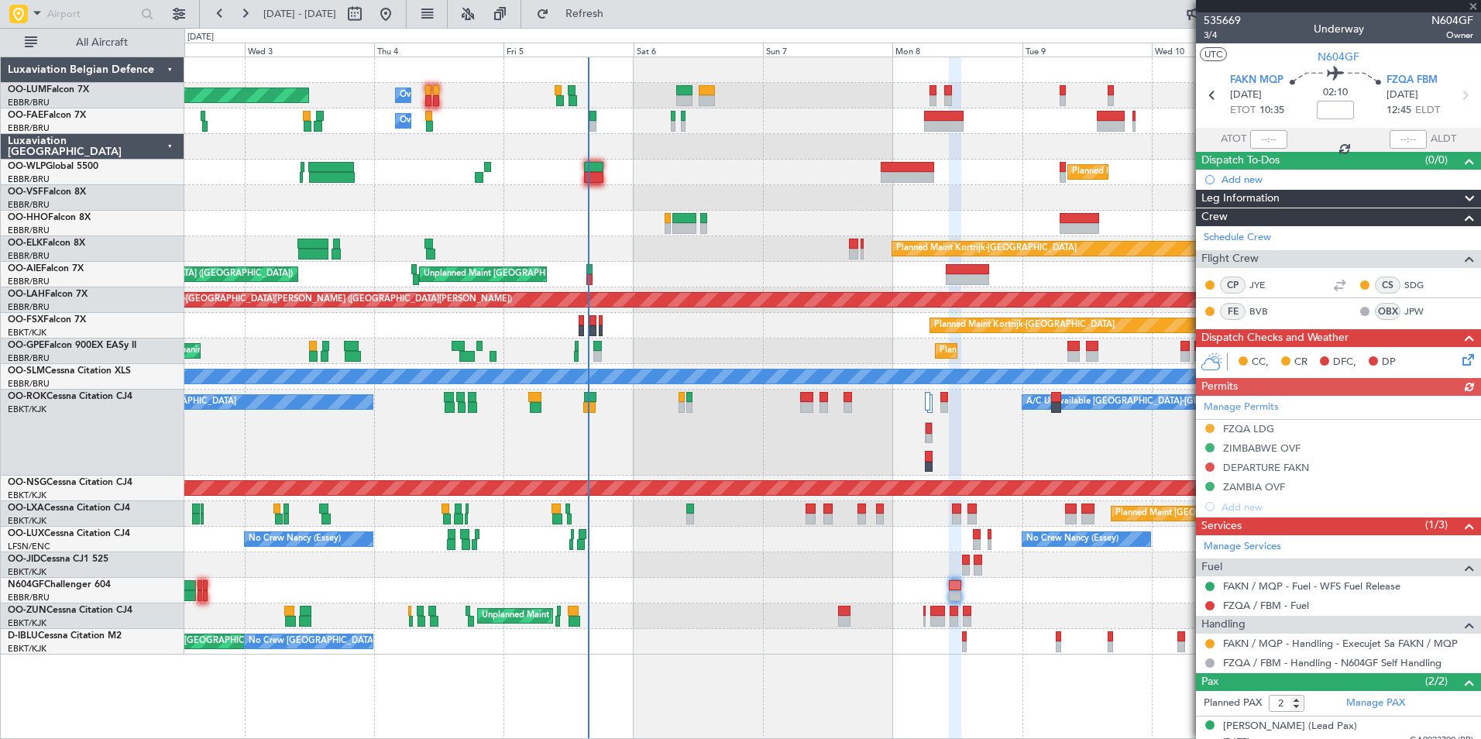
click at [1282, 464] on div "Manage Permits FZQA LDG ZIMBABWE OVF DEPARTURE FAKN ZAMBIA OVF Add new" at bounding box center [1338, 456] width 285 height 121
click at [1308, 474] on div "DEPARTURE FAKN" at bounding box center [1338, 468] width 285 height 19
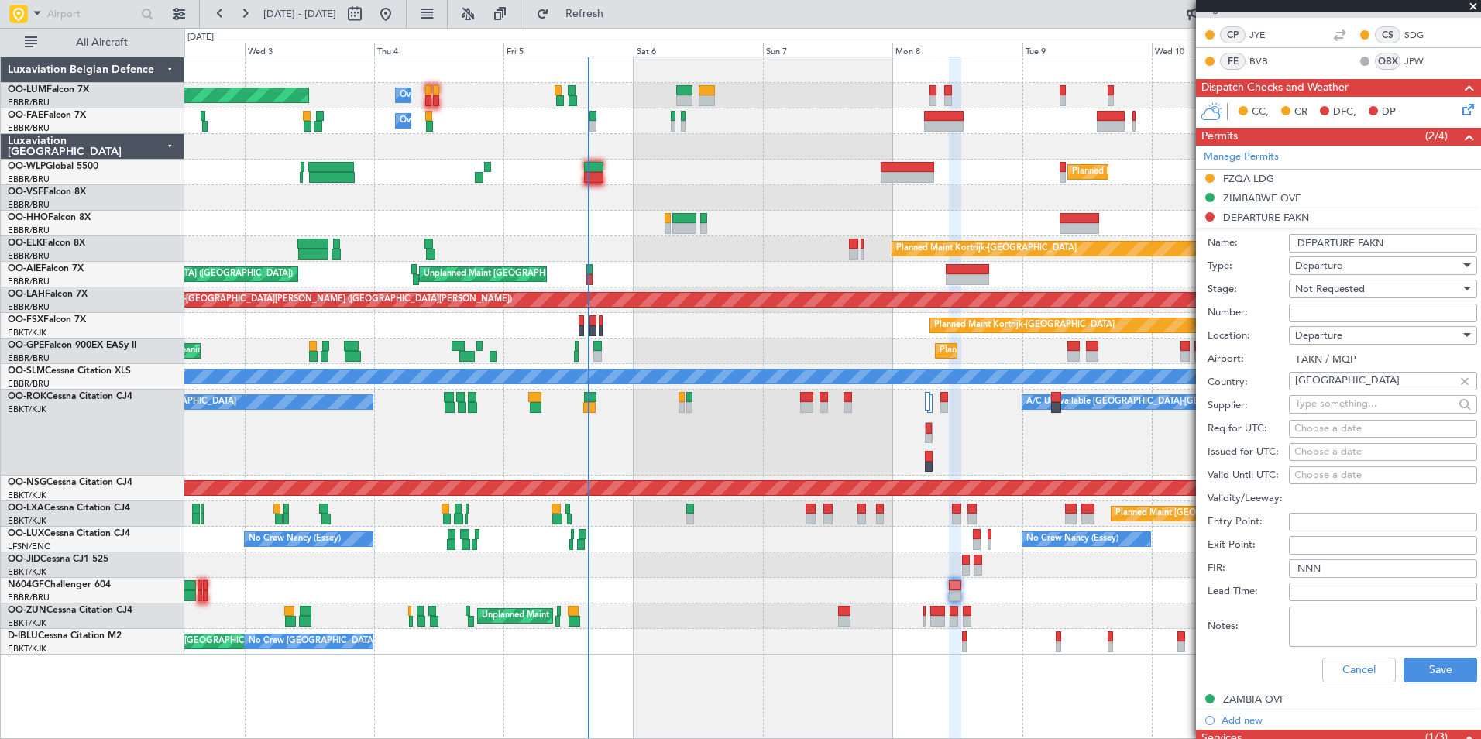
scroll to position [310, 0]
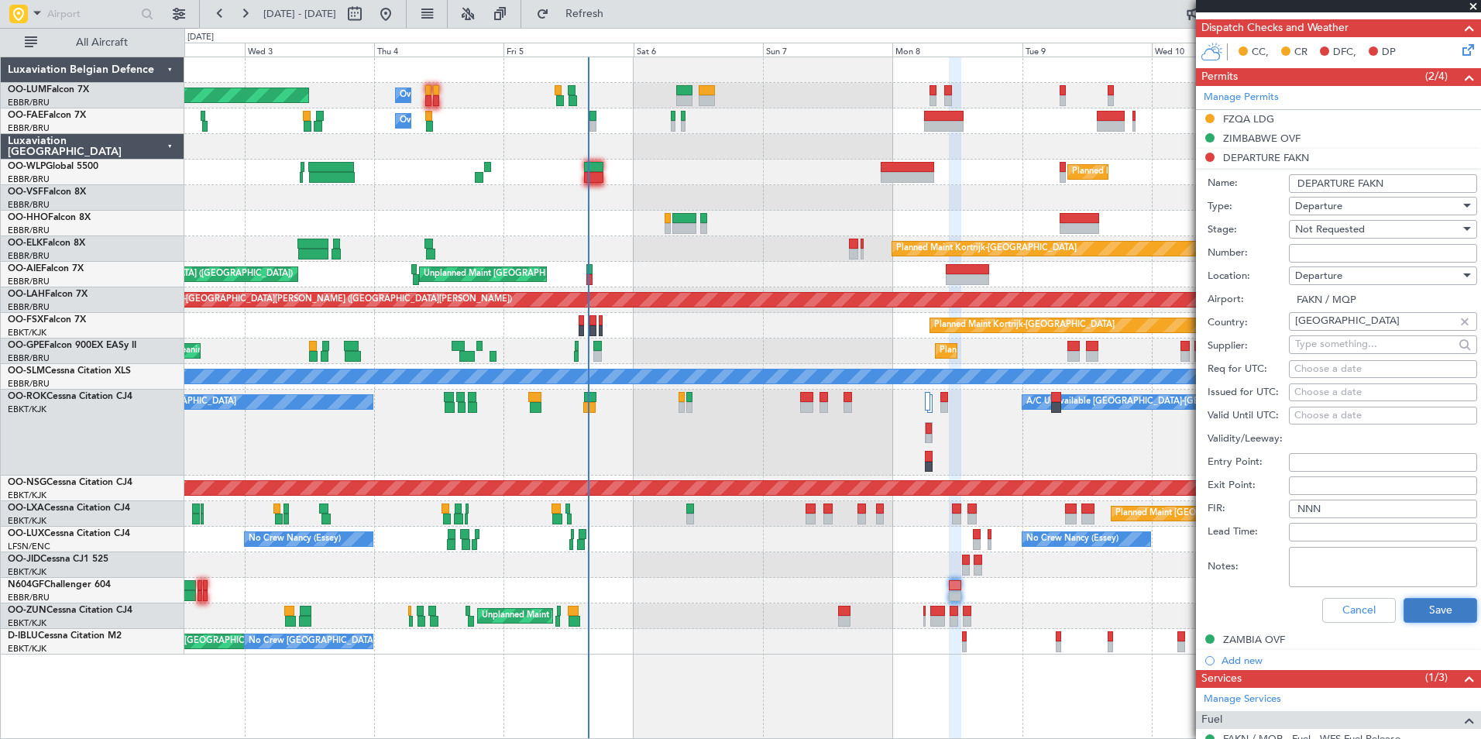
click at [1436, 614] on button "Save" at bounding box center [1441, 610] width 74 height 25
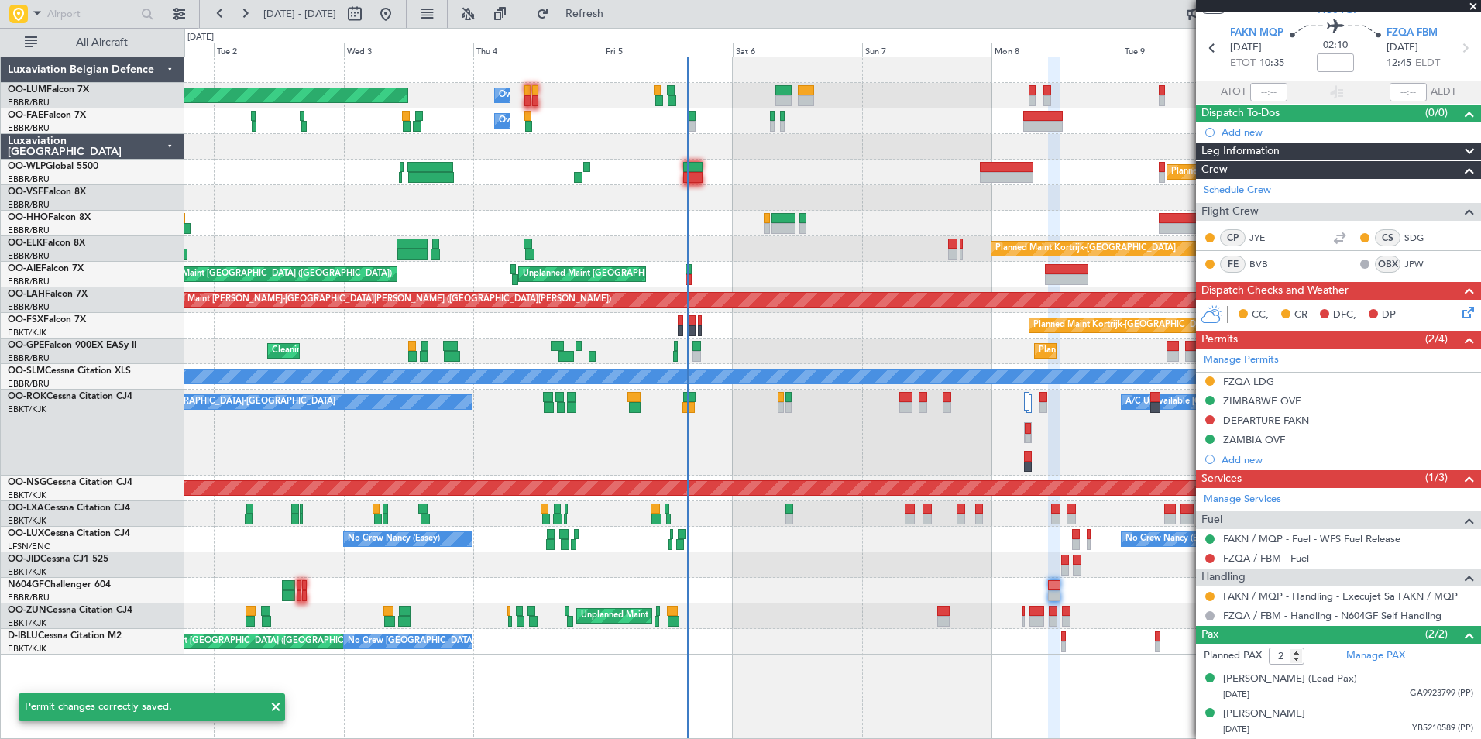
click at [542, 618] on div "Planned Maint Brussels (Brussels National) Owner Melsbroek Air Base Owner Melsb…" at bounding box center [832, 355] width 1296 height 597
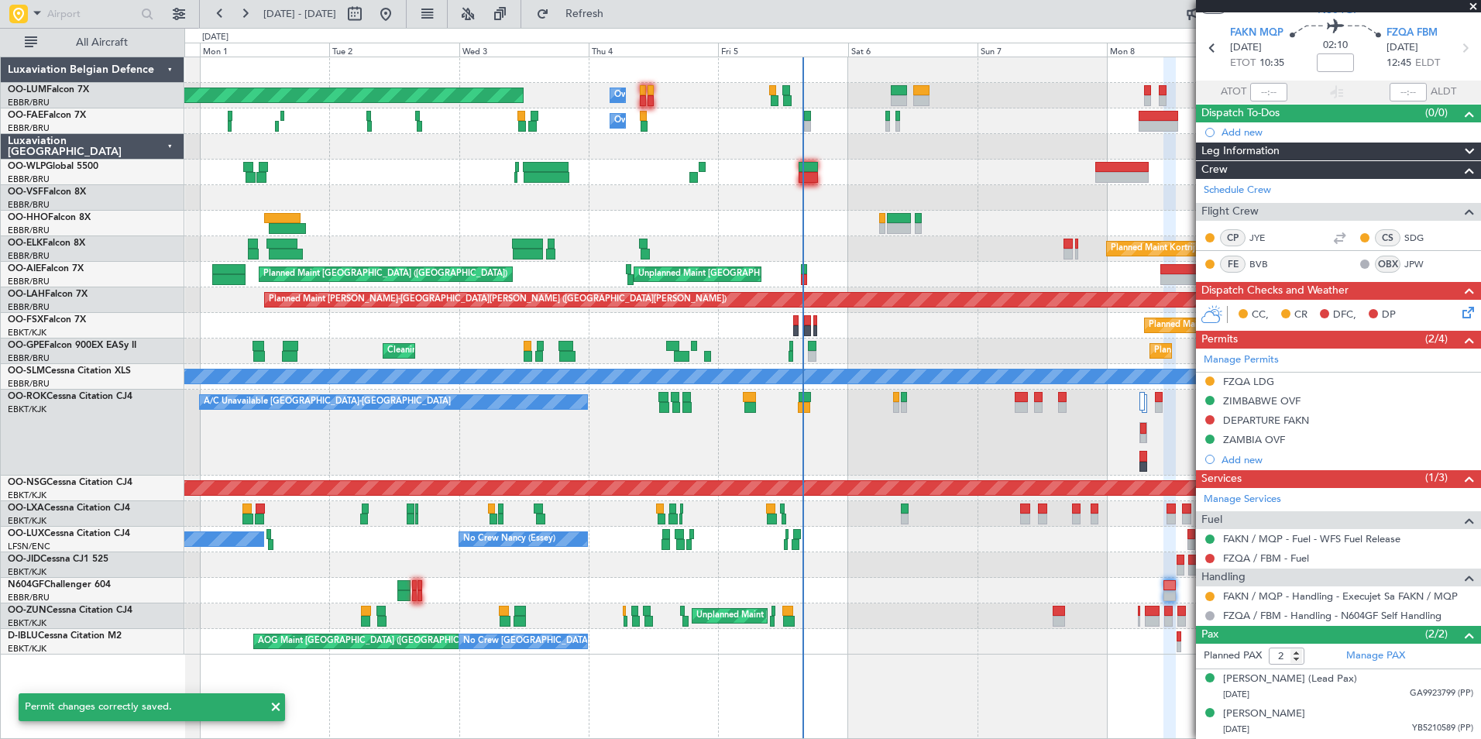
scroll to position [46, 0]
click at [395, 588] on div at bounding box center [832, 591] width 1296 height 26
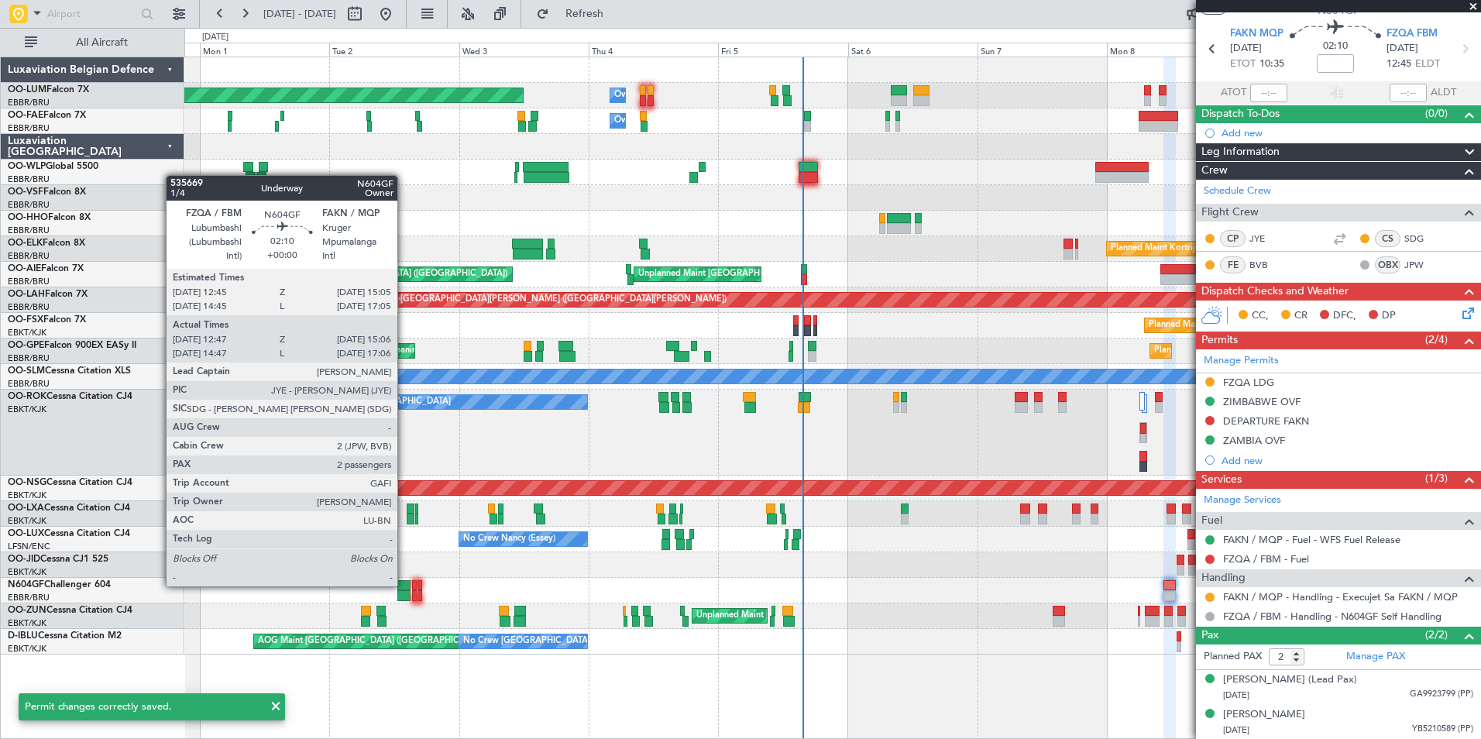
click at [404, 585] on div at bounding box center [403, 585] width 13 height 11
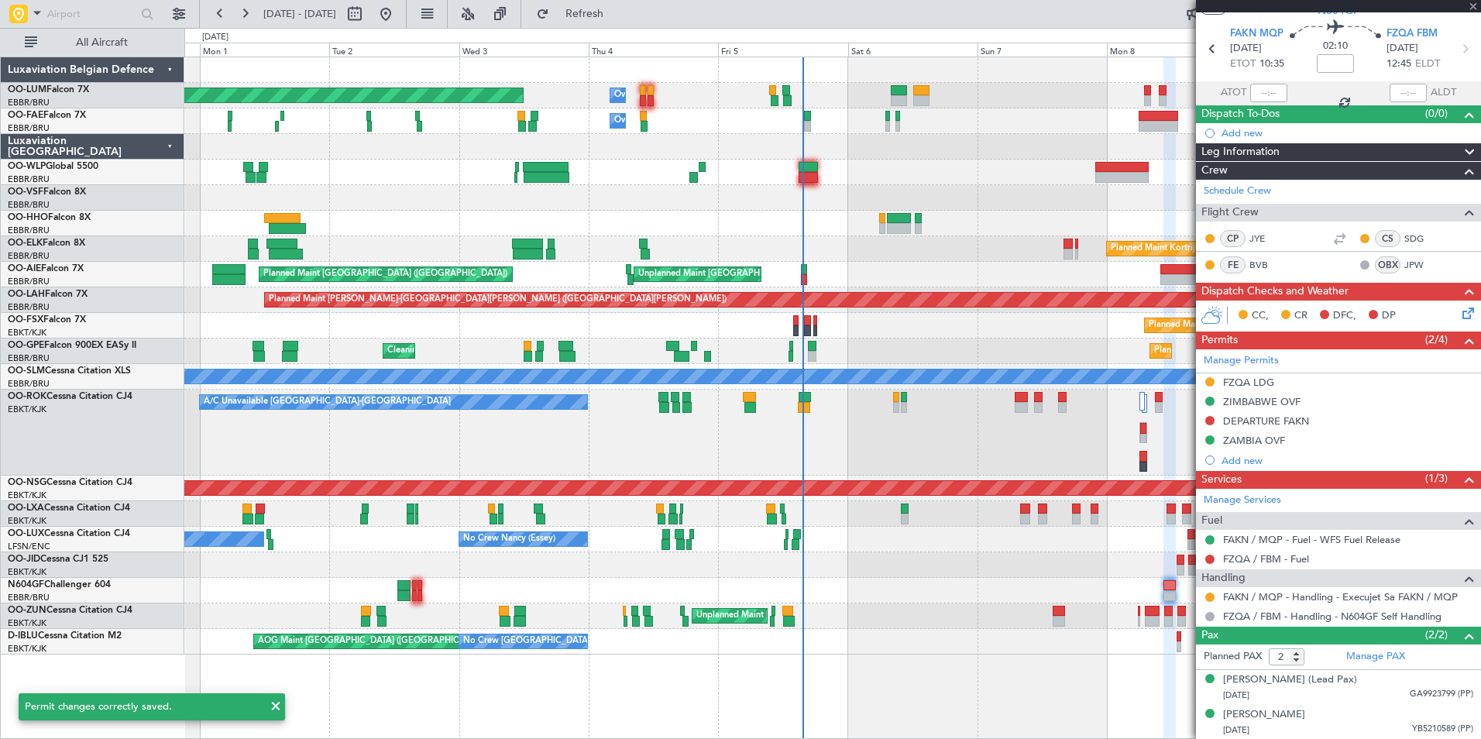
type input "12:52"
type input "15:01"
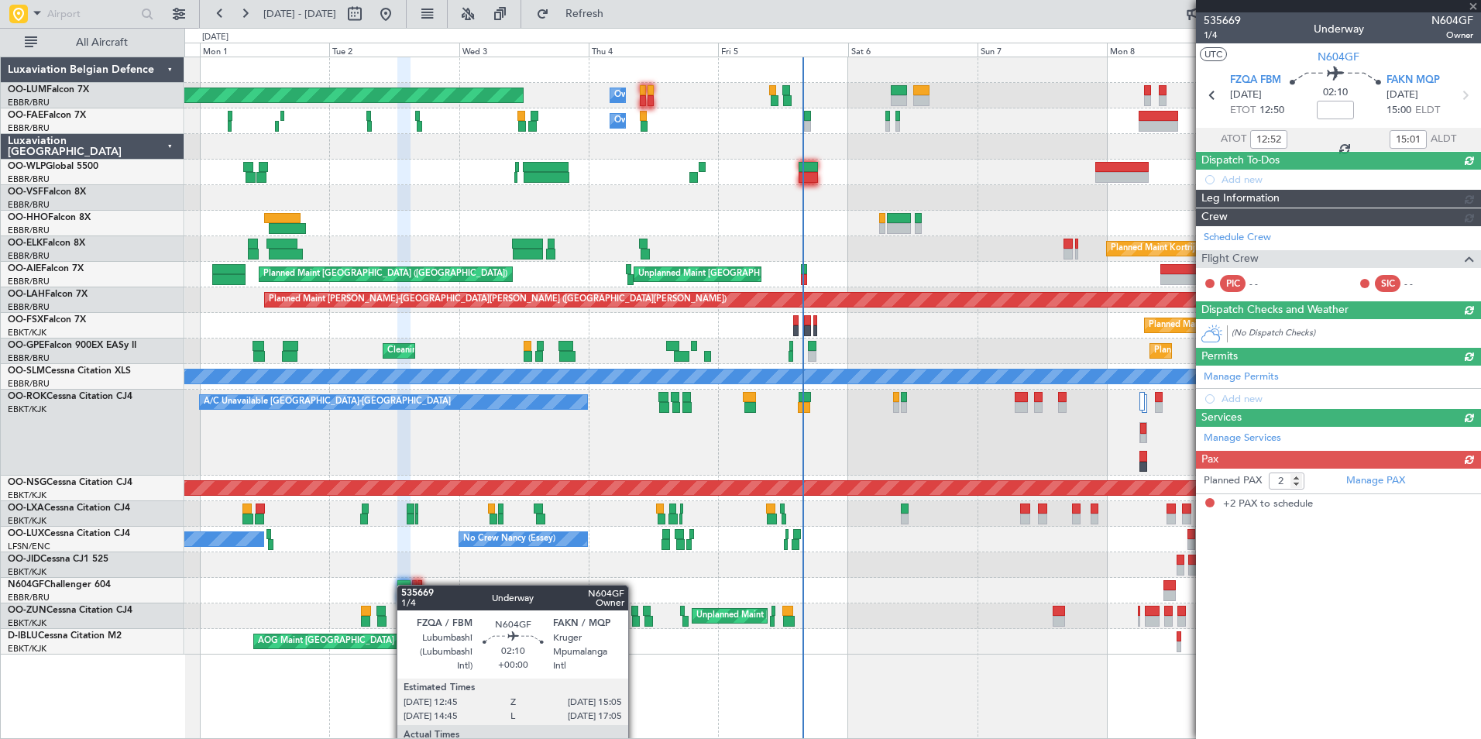
scroll to position [0, 0]
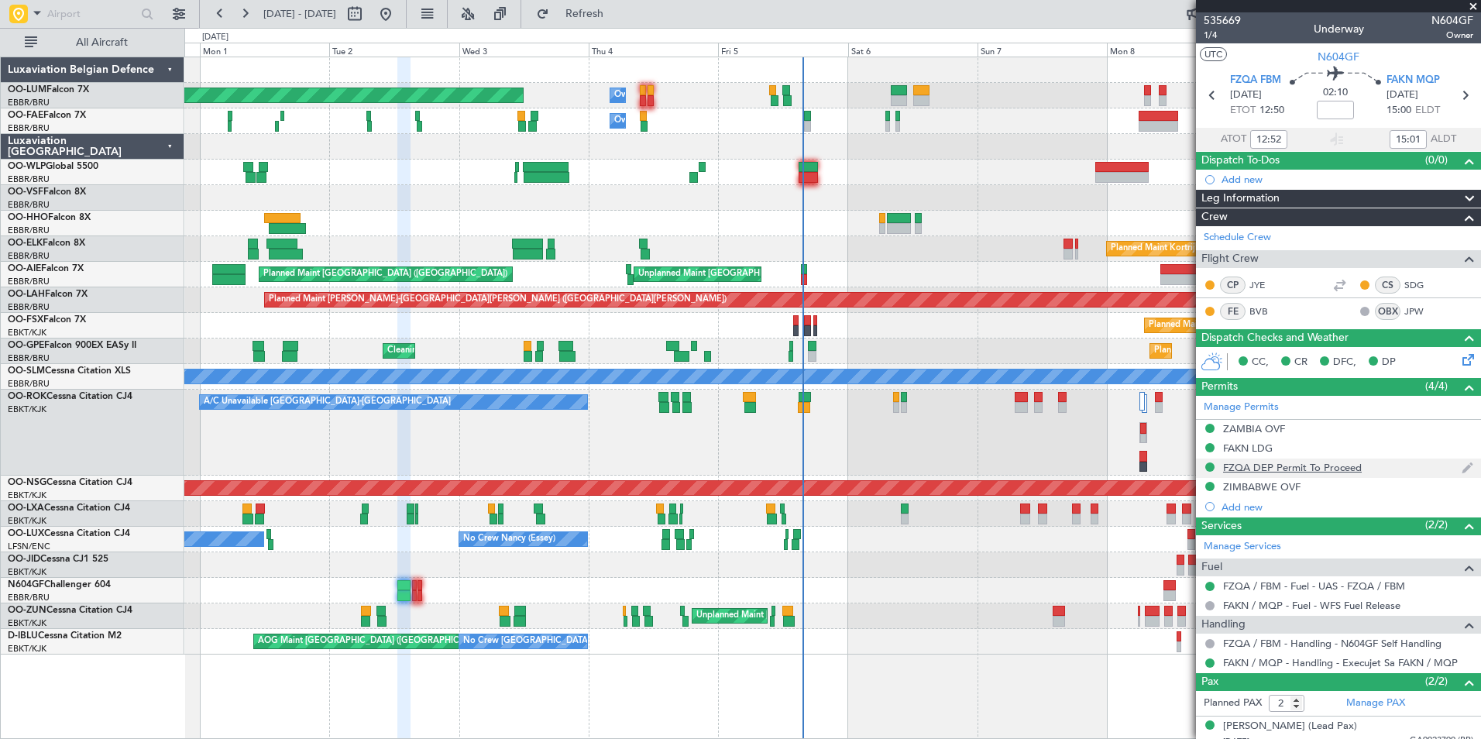
click at [1305, 472] on div "FZQA DEP Permit To Proceed" at bounding box center [1292, 467] width 139 height 13
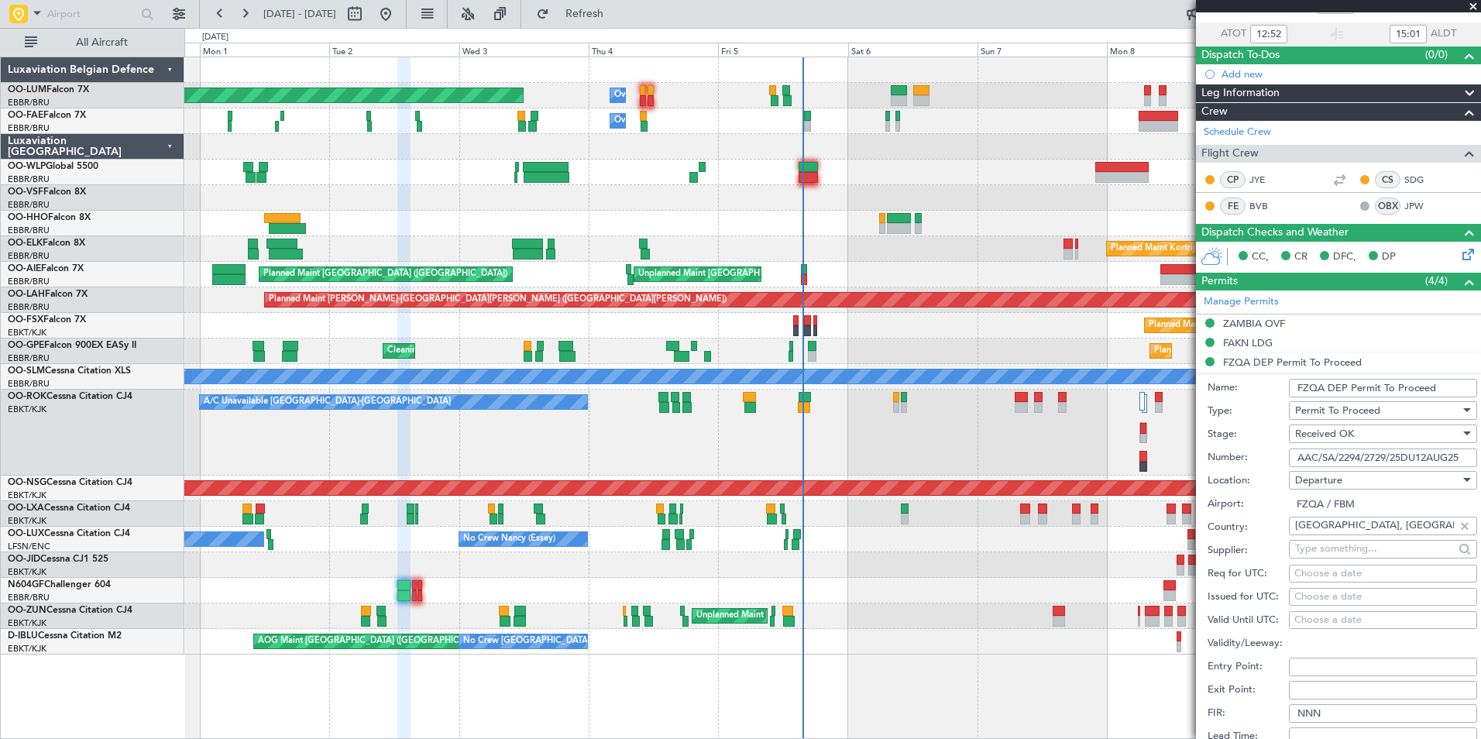
scroll to position [232, 0]
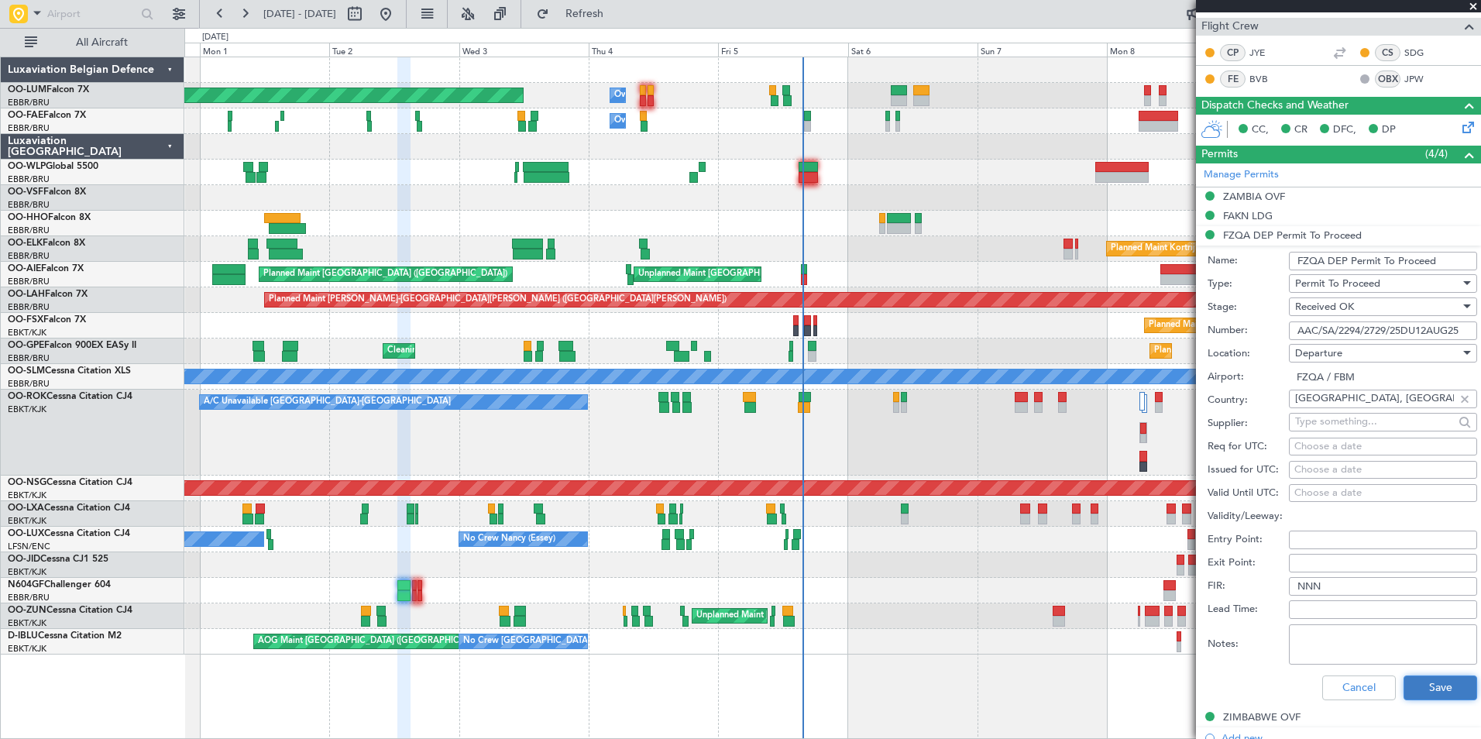
click at [1437, 689] on button "Save" at bounding box center [1441, 688] width 74 height 25
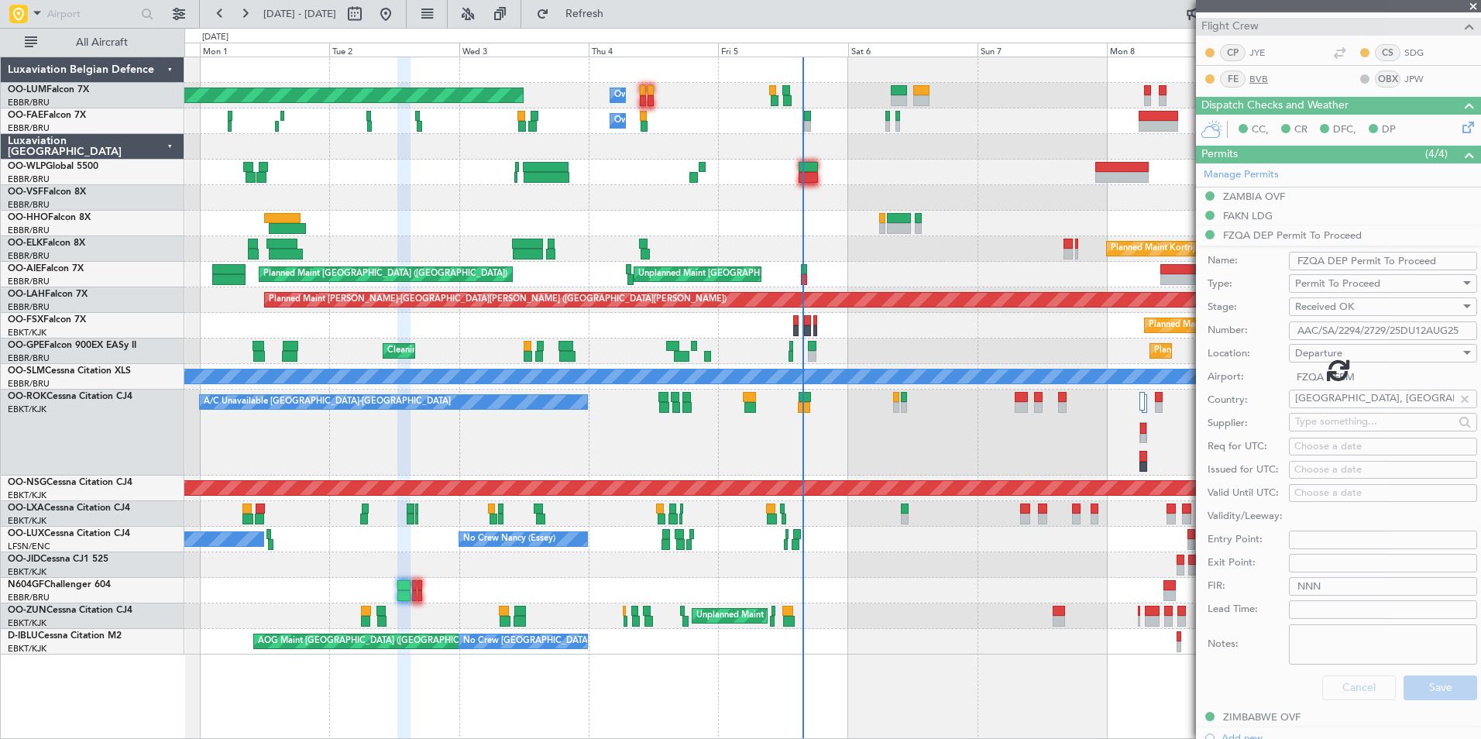
scroll to position [46, 0]
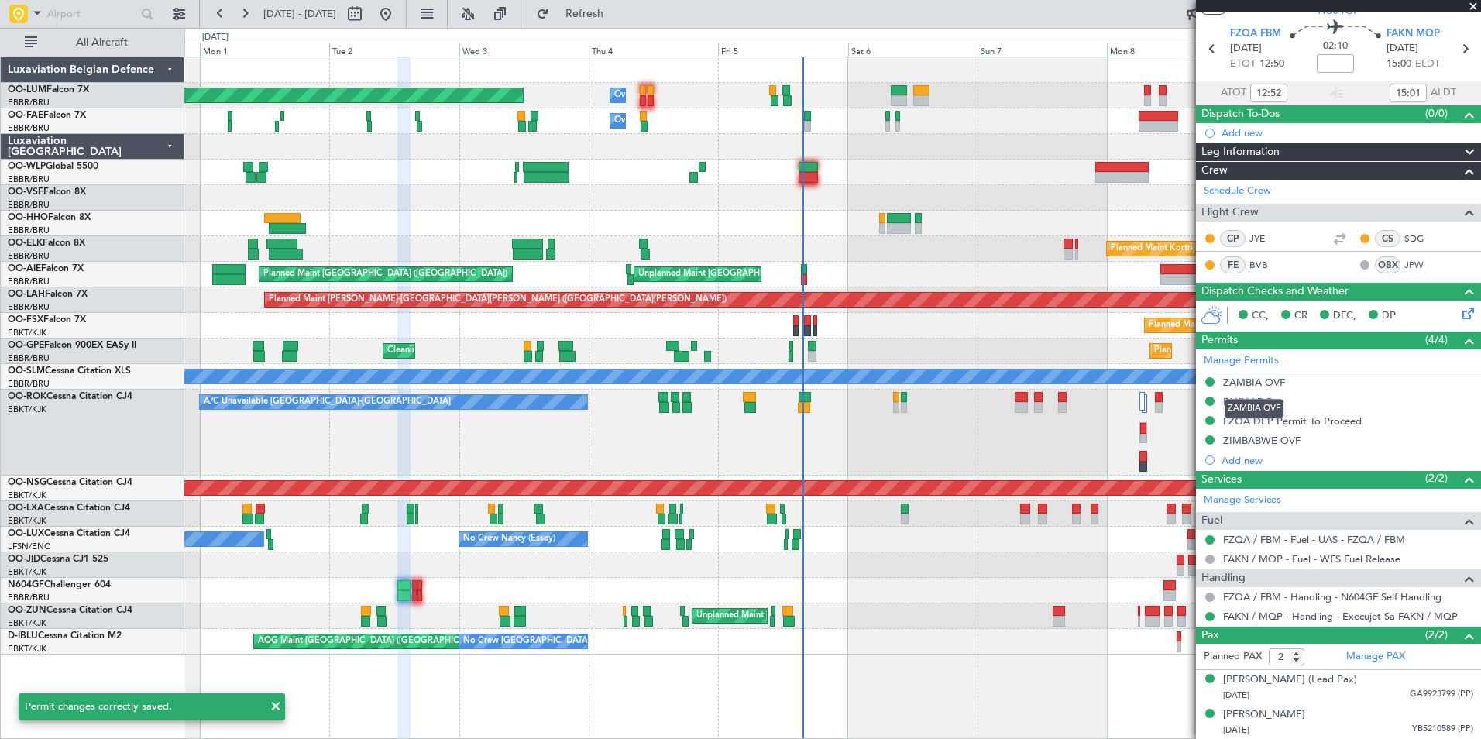
click at [1258, 407] on div "ZAMBIA OVF" at bounding box center [1254, 408] width 59 height 19
click at [1239, 404] on div "FAKN LDG" at bounding box center [1248, 401] width 50 height 13
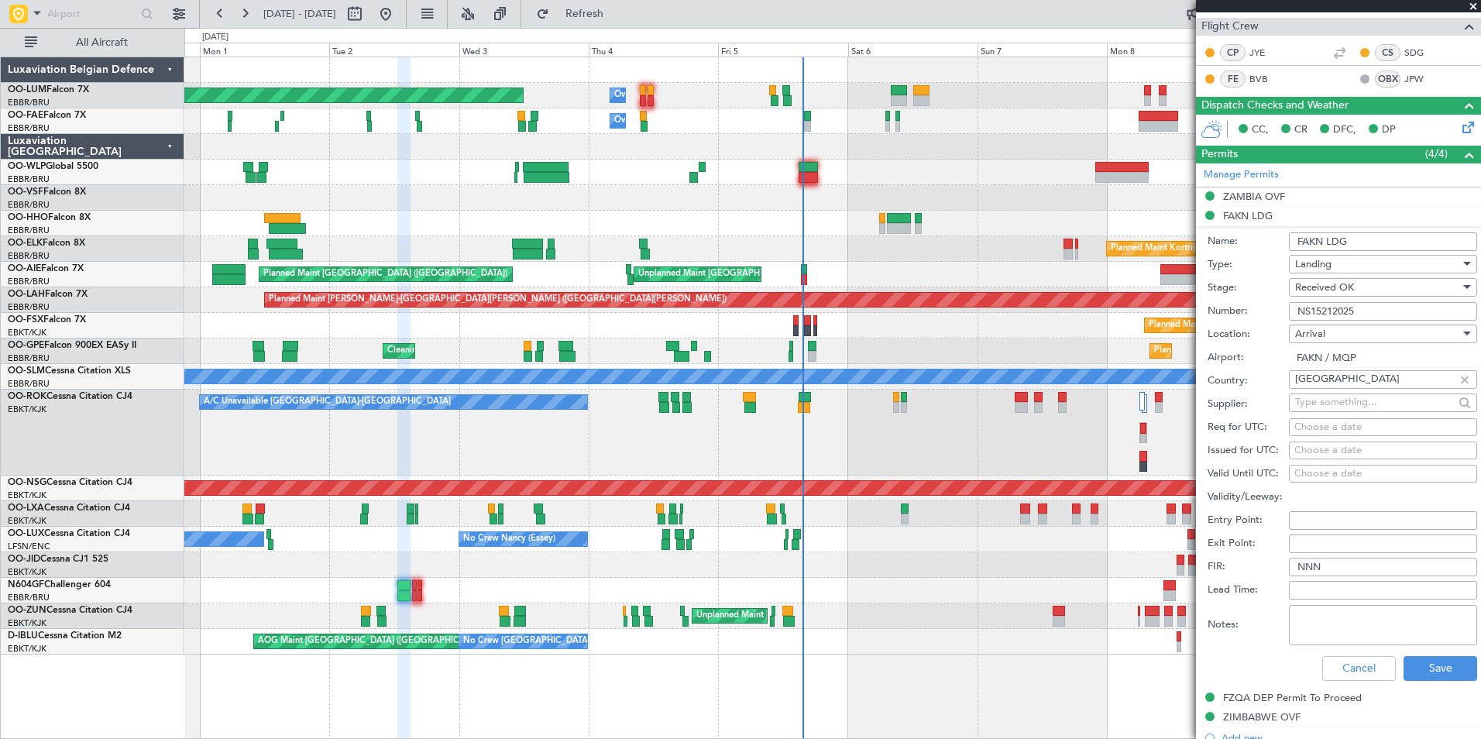
drag, startPoint x: 1383, startPoint y: 311, endPoint x: 1230, endPoint y: 304, distance: 152.8
click at [1230, 304] on div "Number: NS15212025" at bounding box center [1343, 311] width 270 height 23
click at [1426, 678] on button "Save" at bounding box center [1441, 668] width 74 height 25
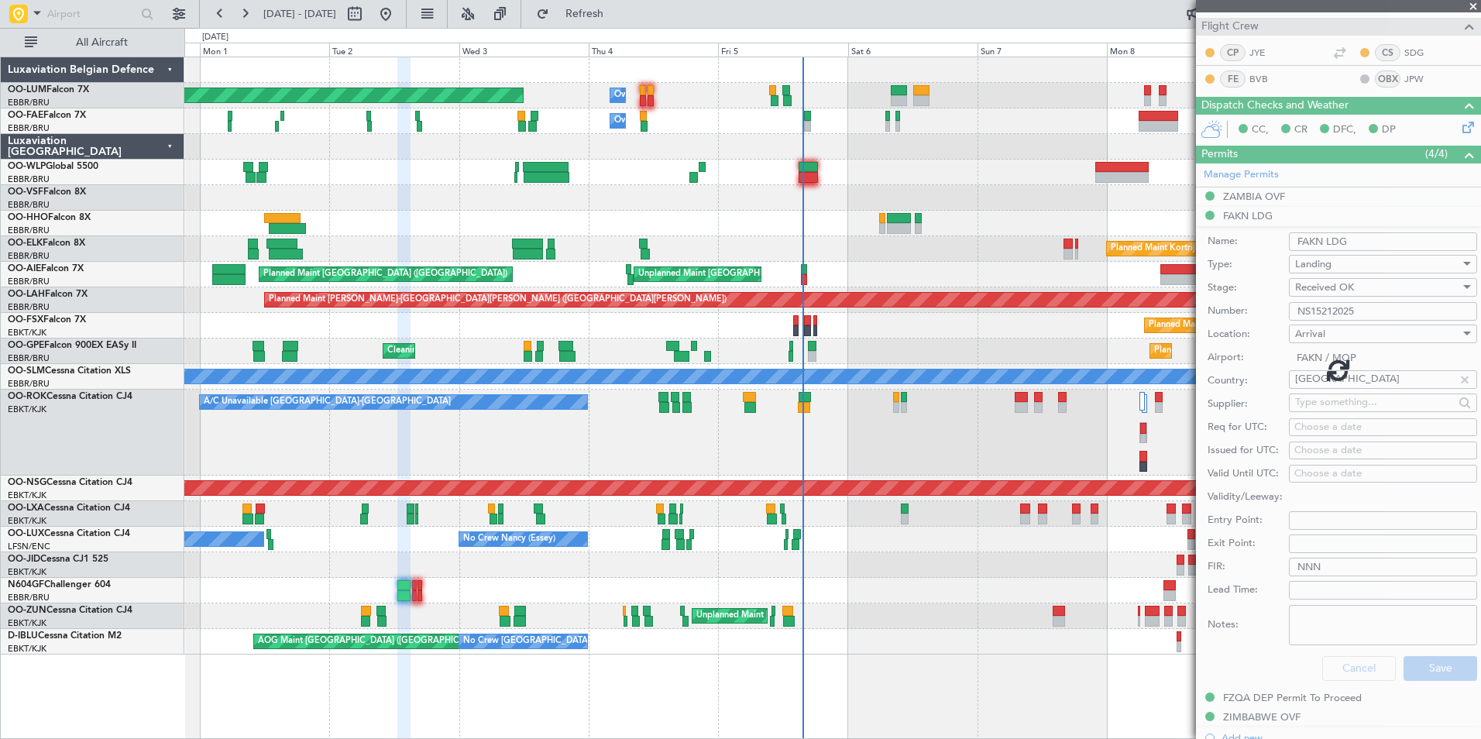
scroll to position [46, 0]
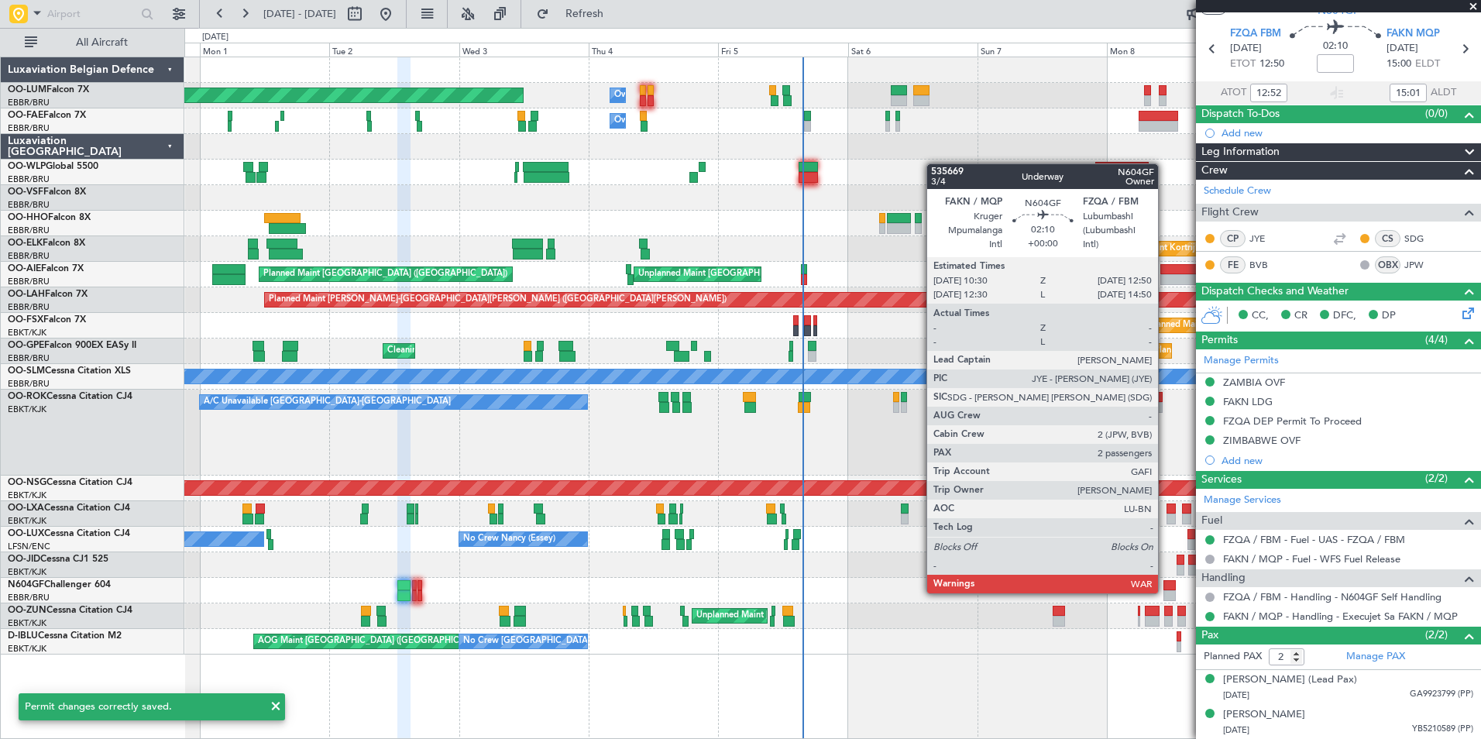
click at [1165, 592] on div at bounding box center [1170, 595] width 13 height 11
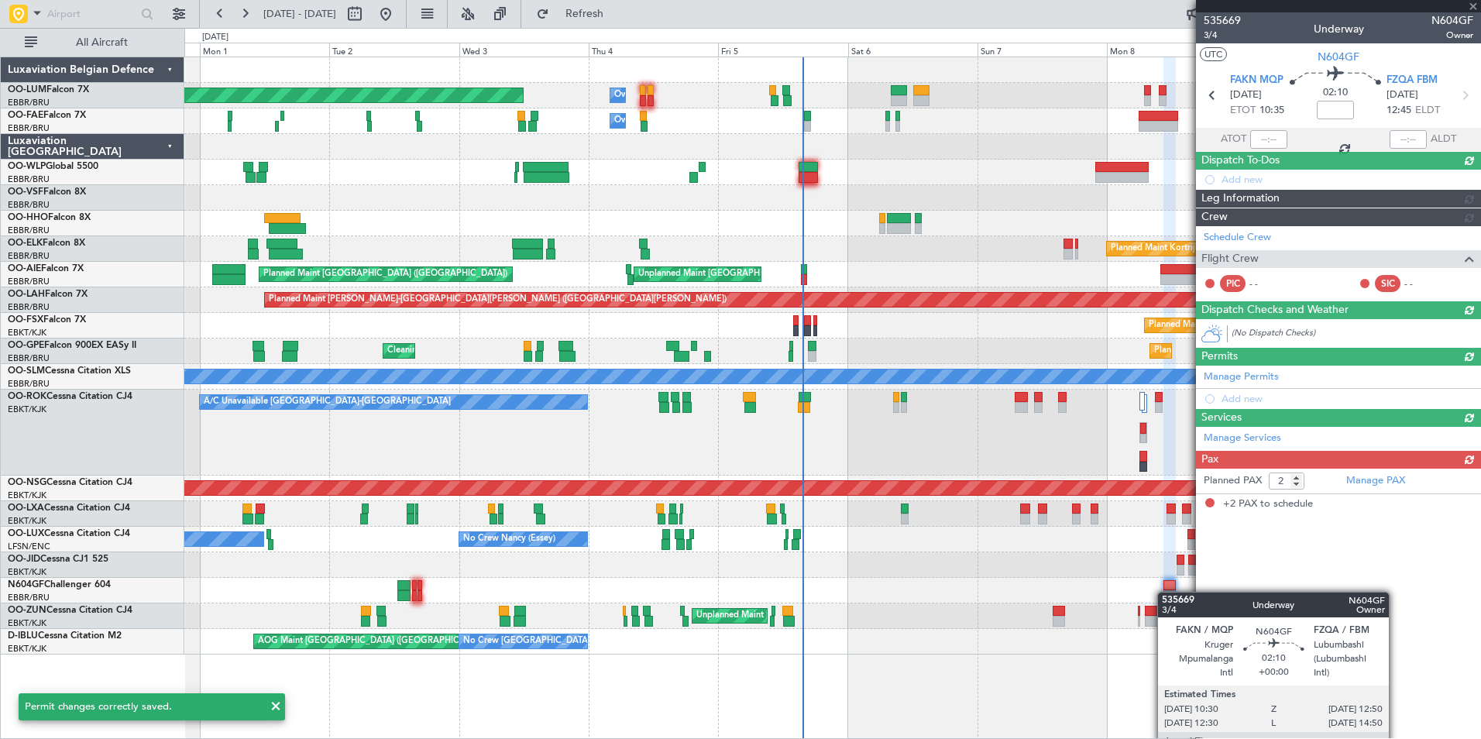
scroll to position [0, 0]
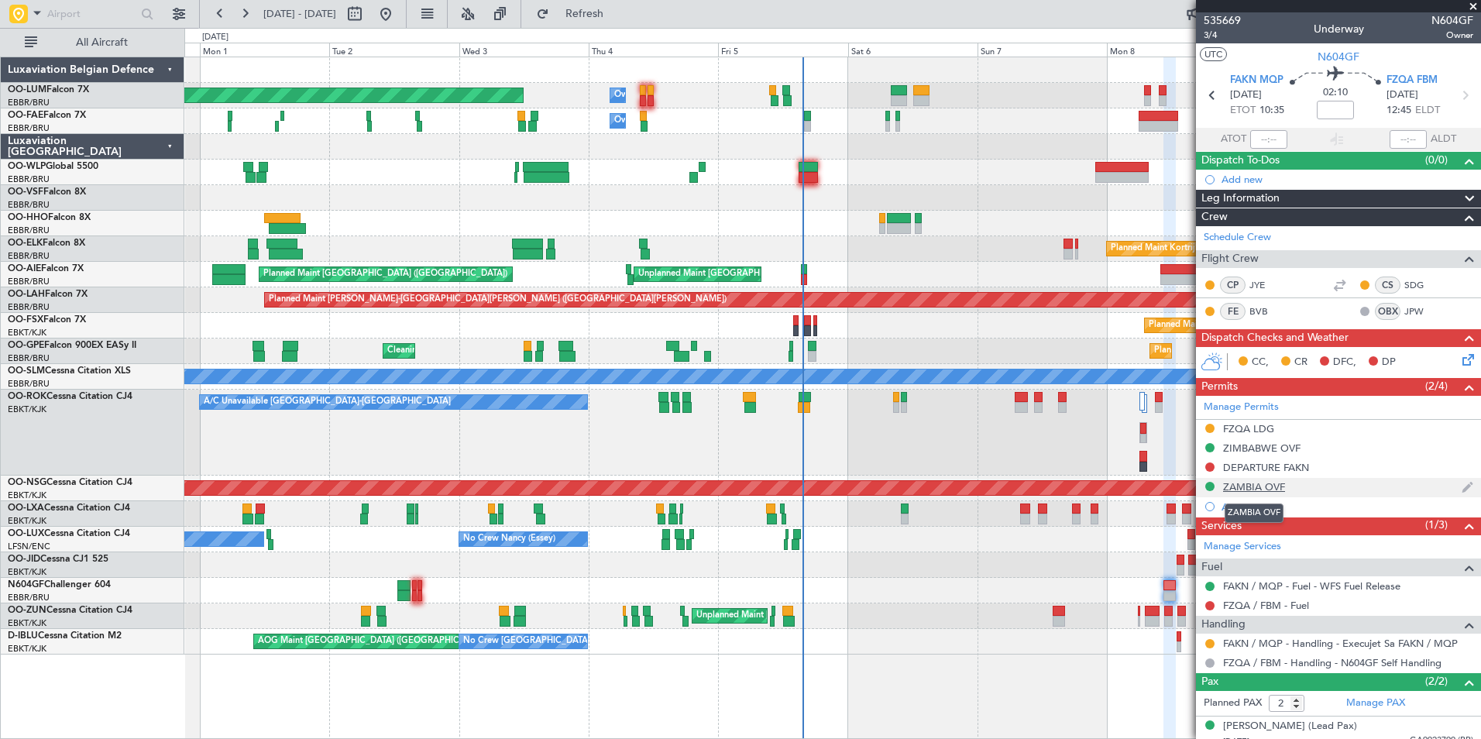
click at [1264, 491] on div "ZAMBIA OVF" at bounding box center [1254, 486] width 62 height 13
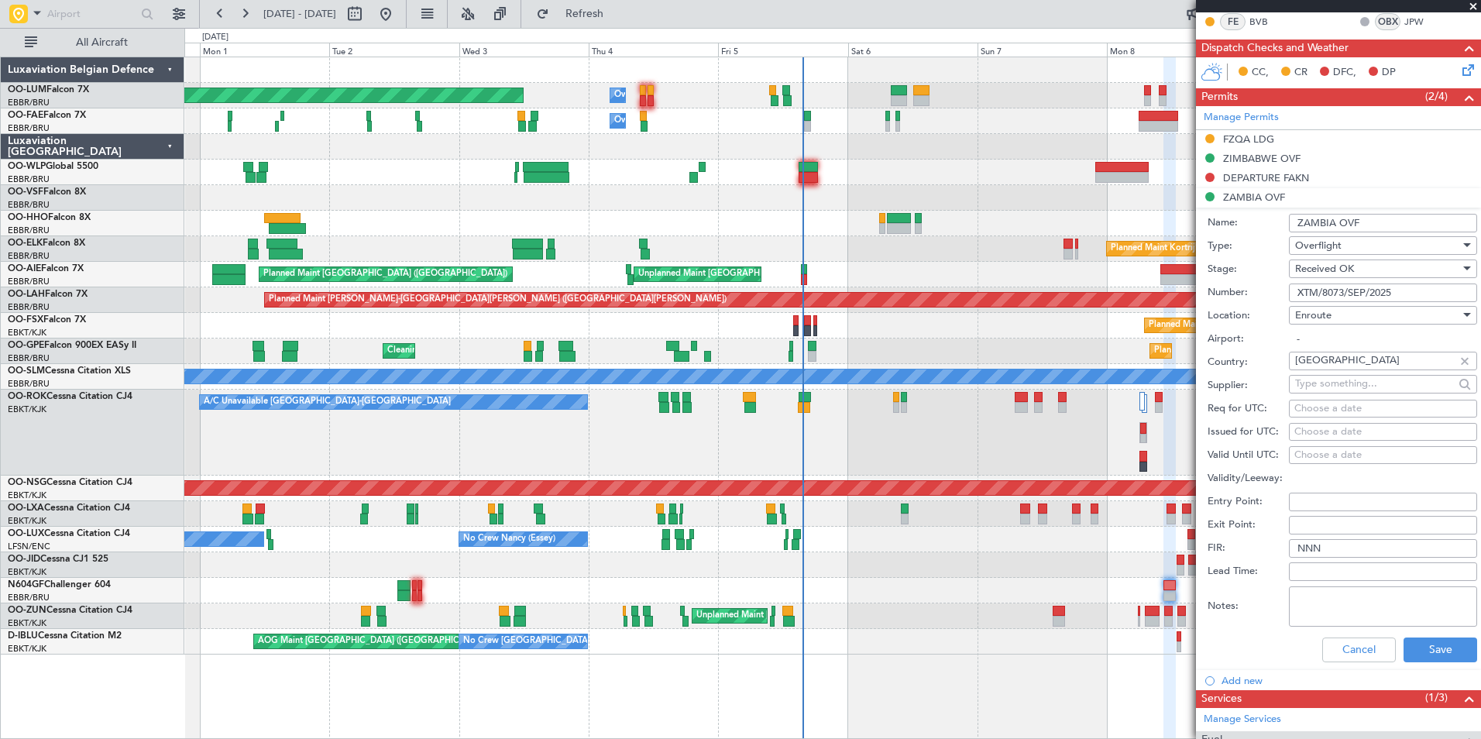
scroll to position [310, 0]
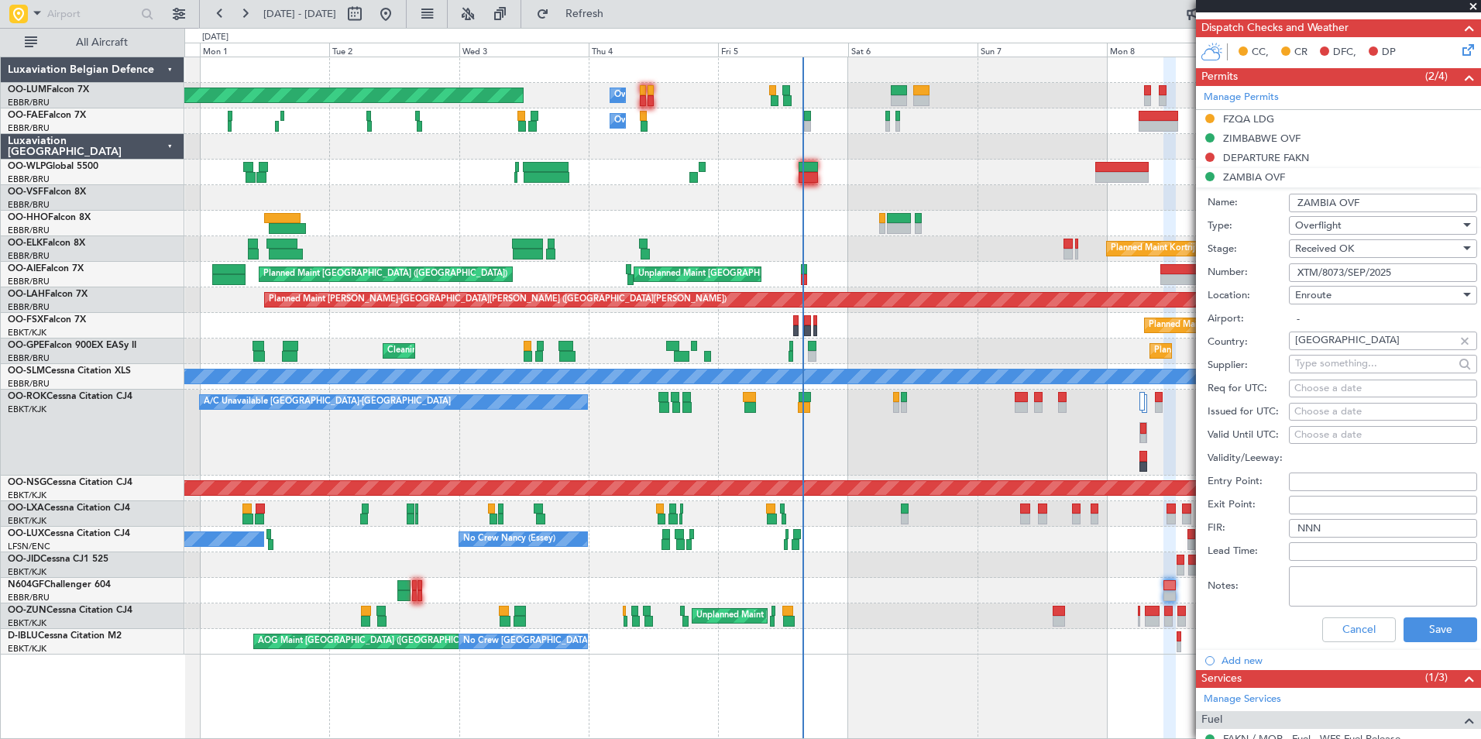
click at [1402, 642] on div "Cancel Save" at bounding box center [1343, 630] width 270 height 40
click at [1406, 633] on button "Save" at bounding box center [1441, 630] width 74 height 25
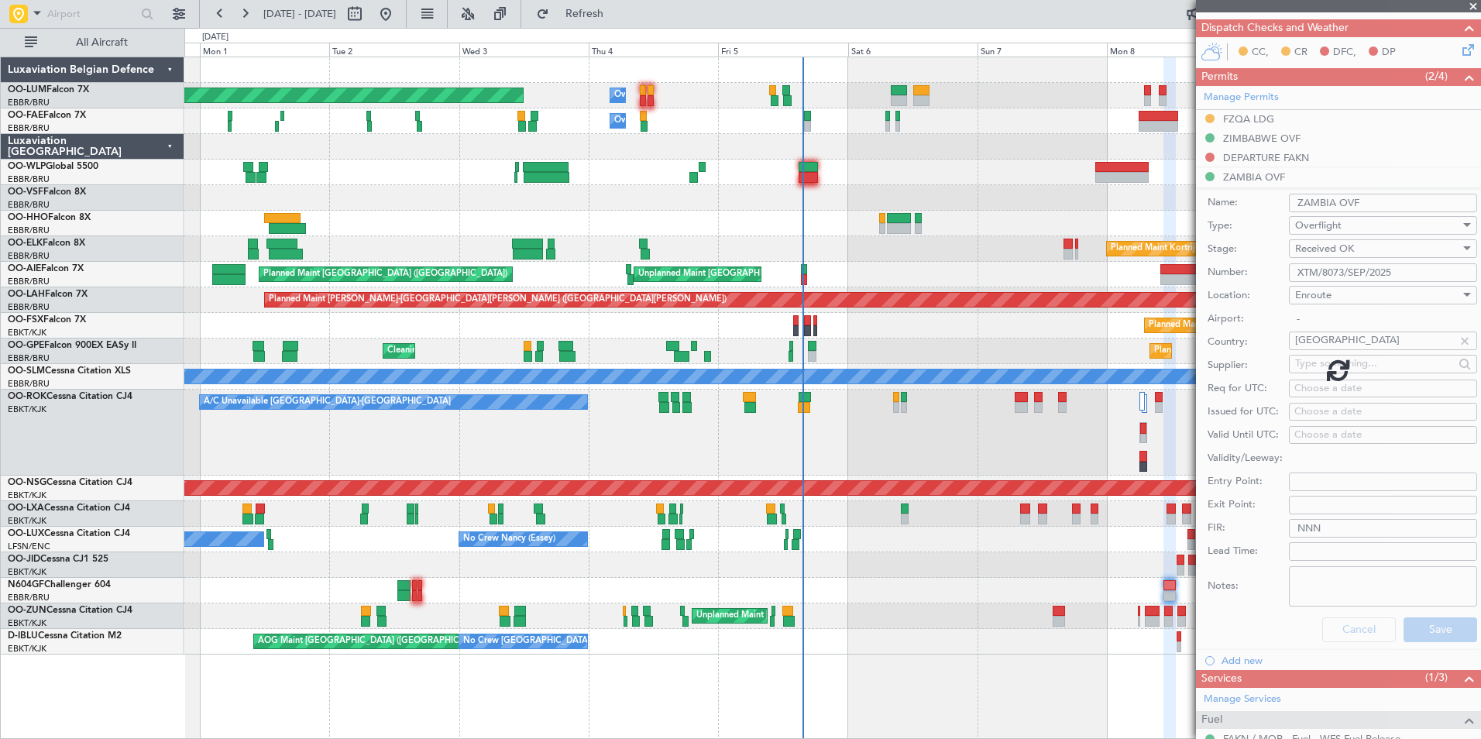
scroll to position [46, 0]
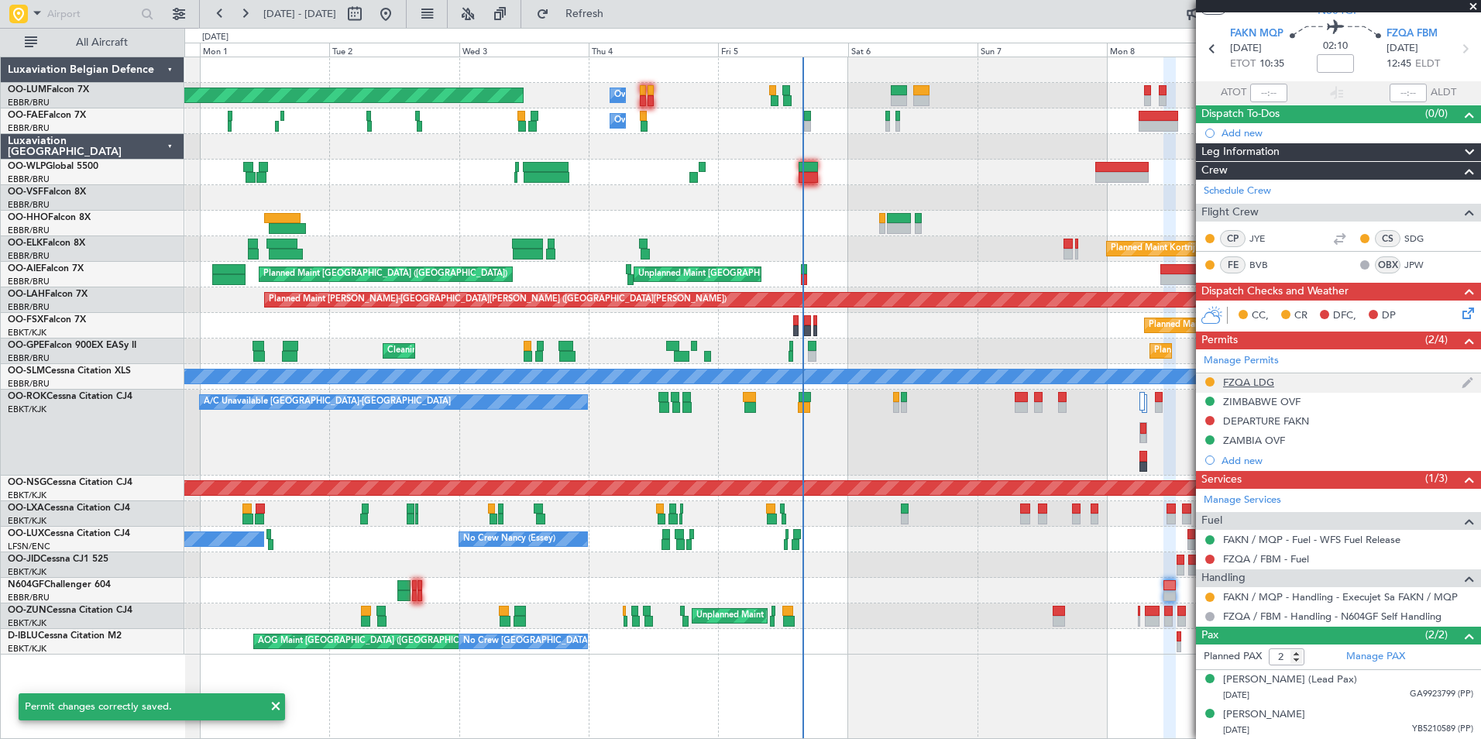
click at [1268, 382] on div "FZQA LDG" at bounding box center [1248, 382] width 51 height 13
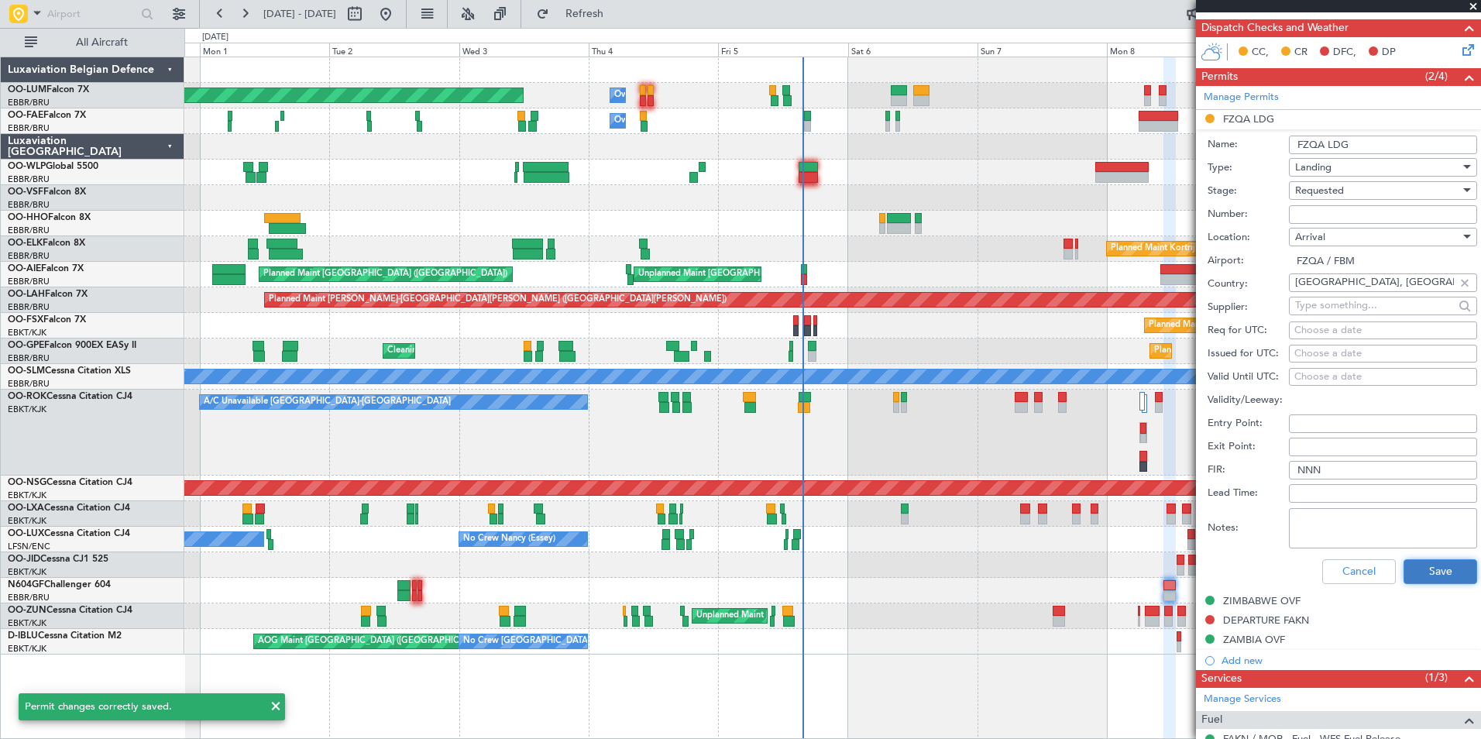
click at [1416, 582] on button "Save" at bounding box center [1441, 571] width 74 height 25
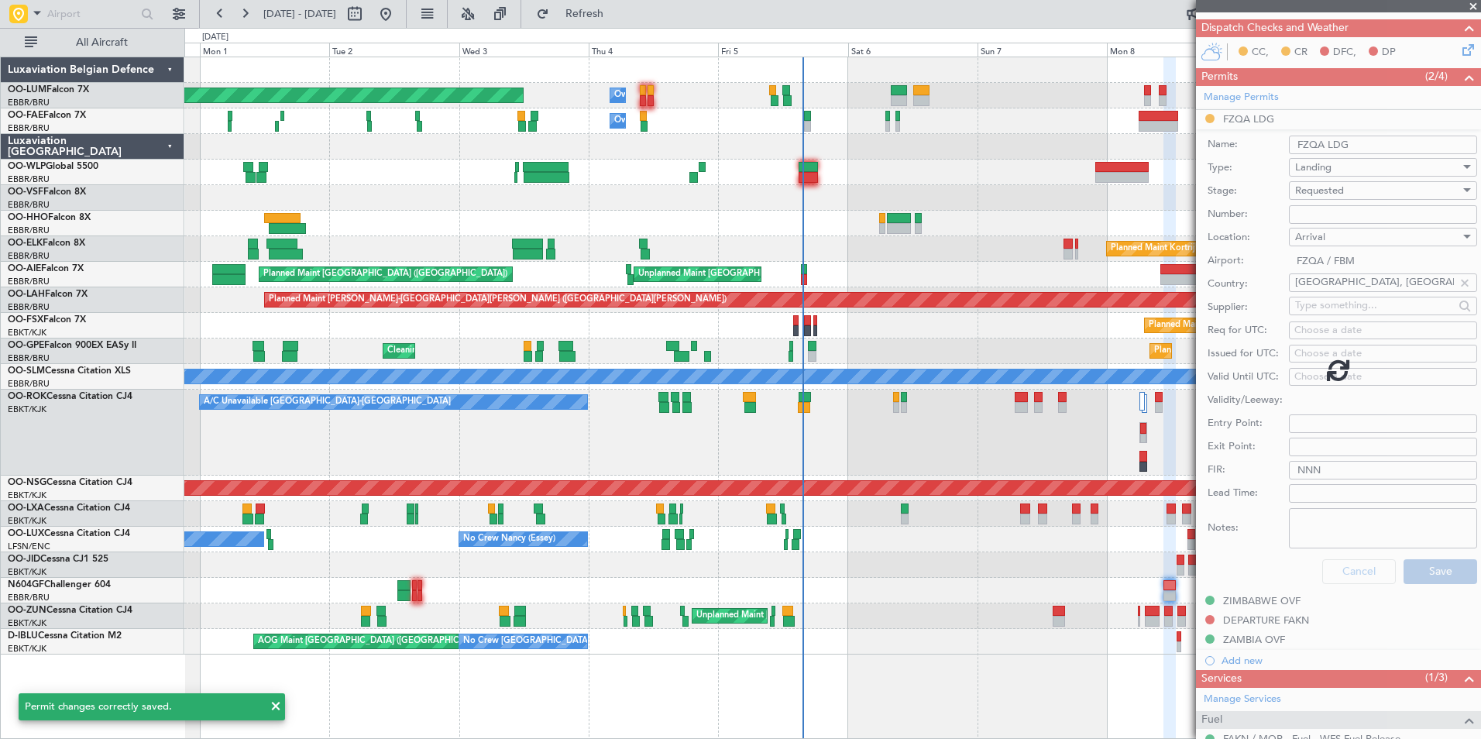
scroll to position [46, 0]
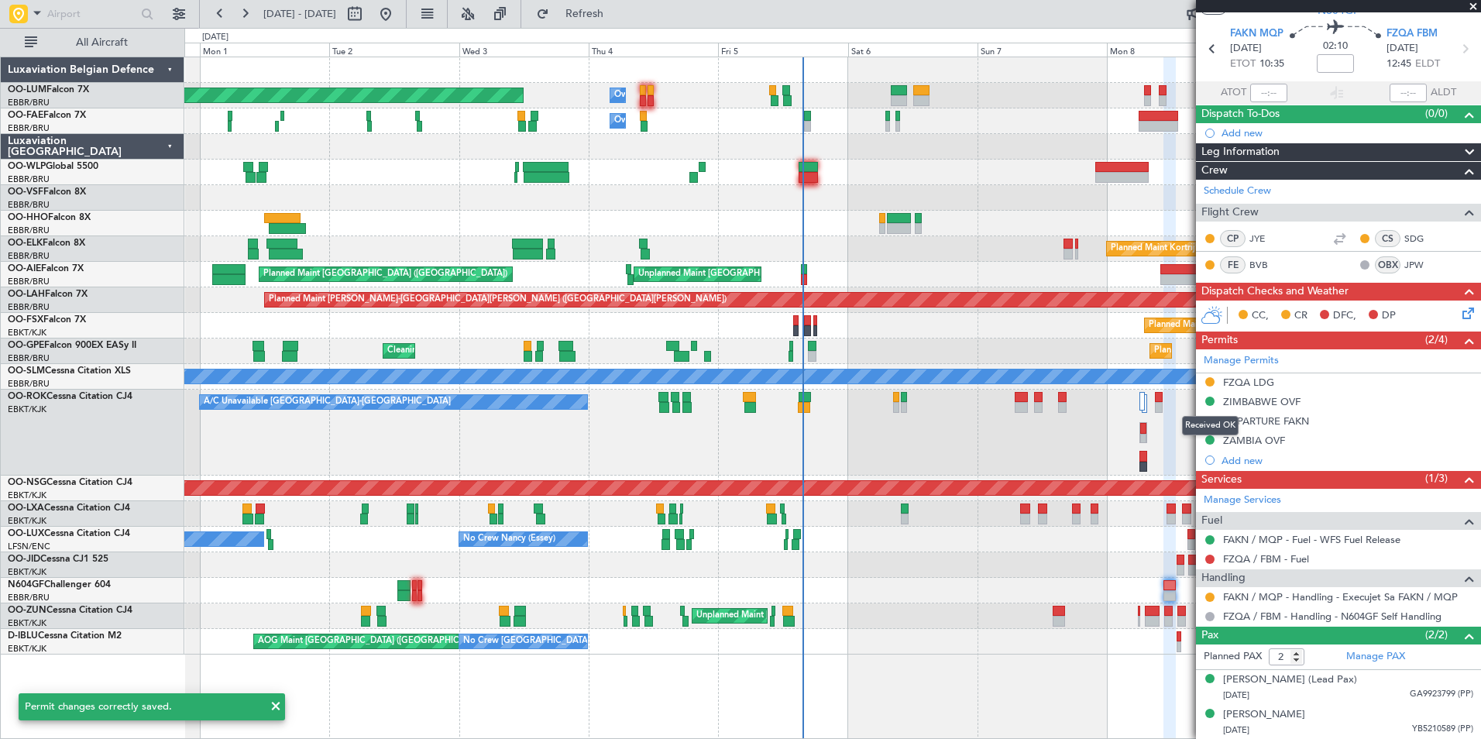
click at [1207, 422] on div "Received OK" at bounding box center [1210, 425] width 57 height 19
click at [1210, 418] on button at bounding box center [1210, 420] width 9 height 9
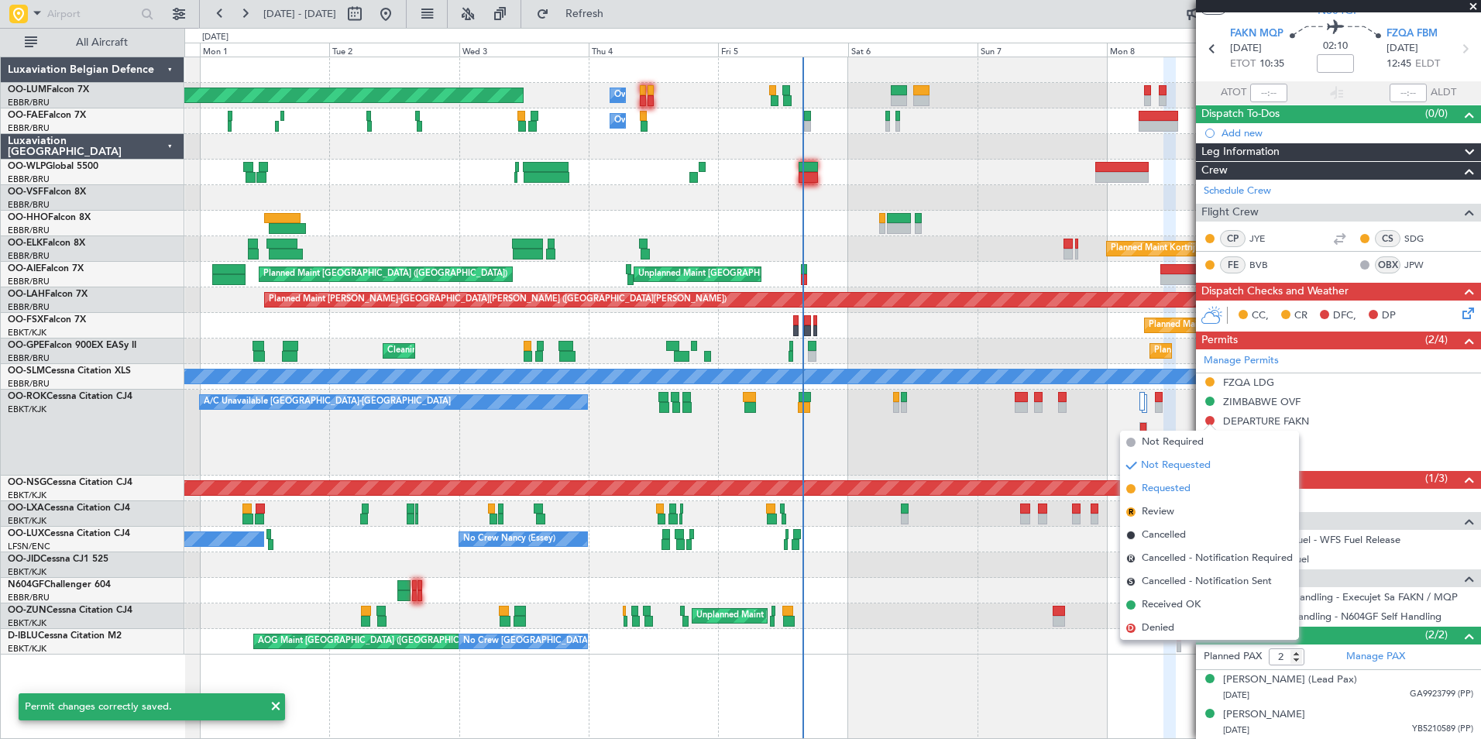
click at [1168, 487] on span "Requested" at bounding box center [1166, 488] width 49 height 15
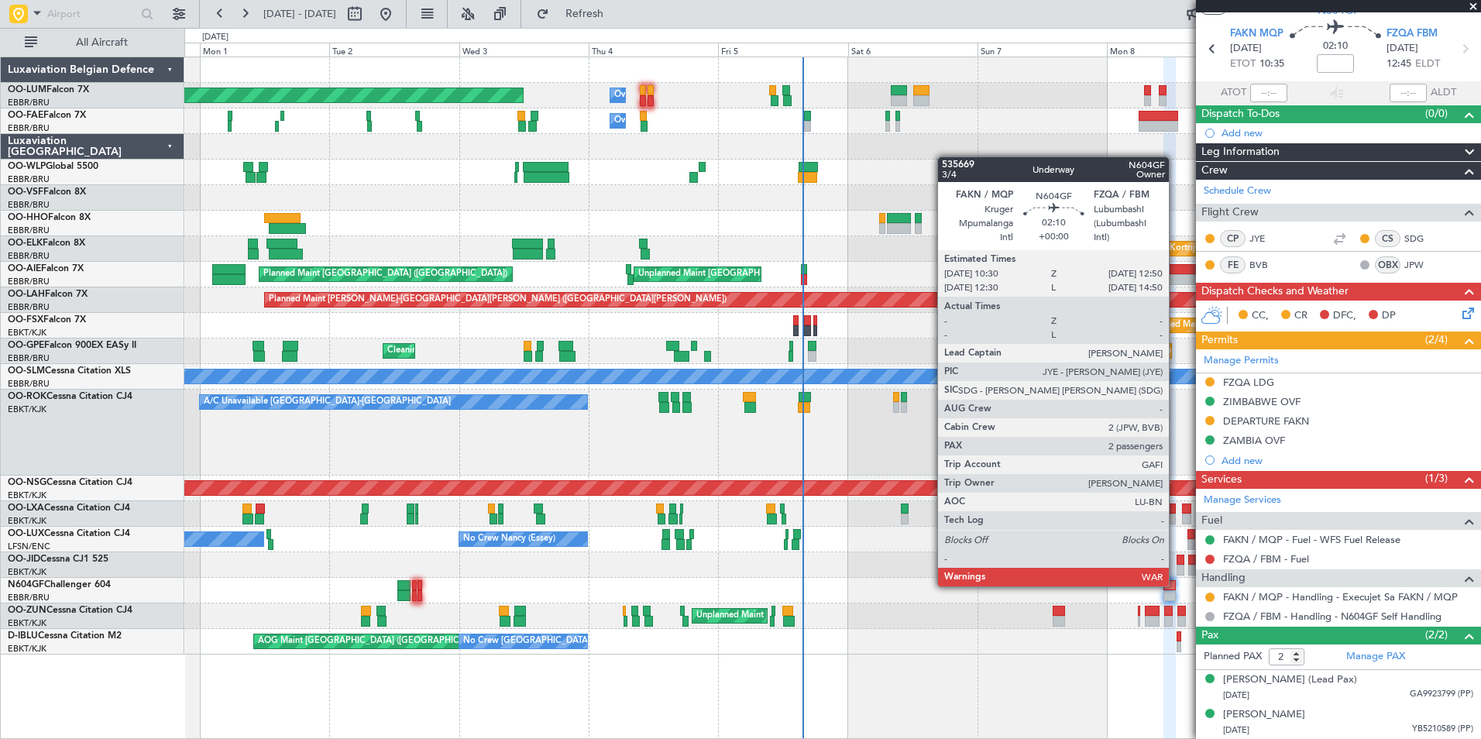
click at [1176, 585] on div at bounding box center [1170, 585] width 13 height 11
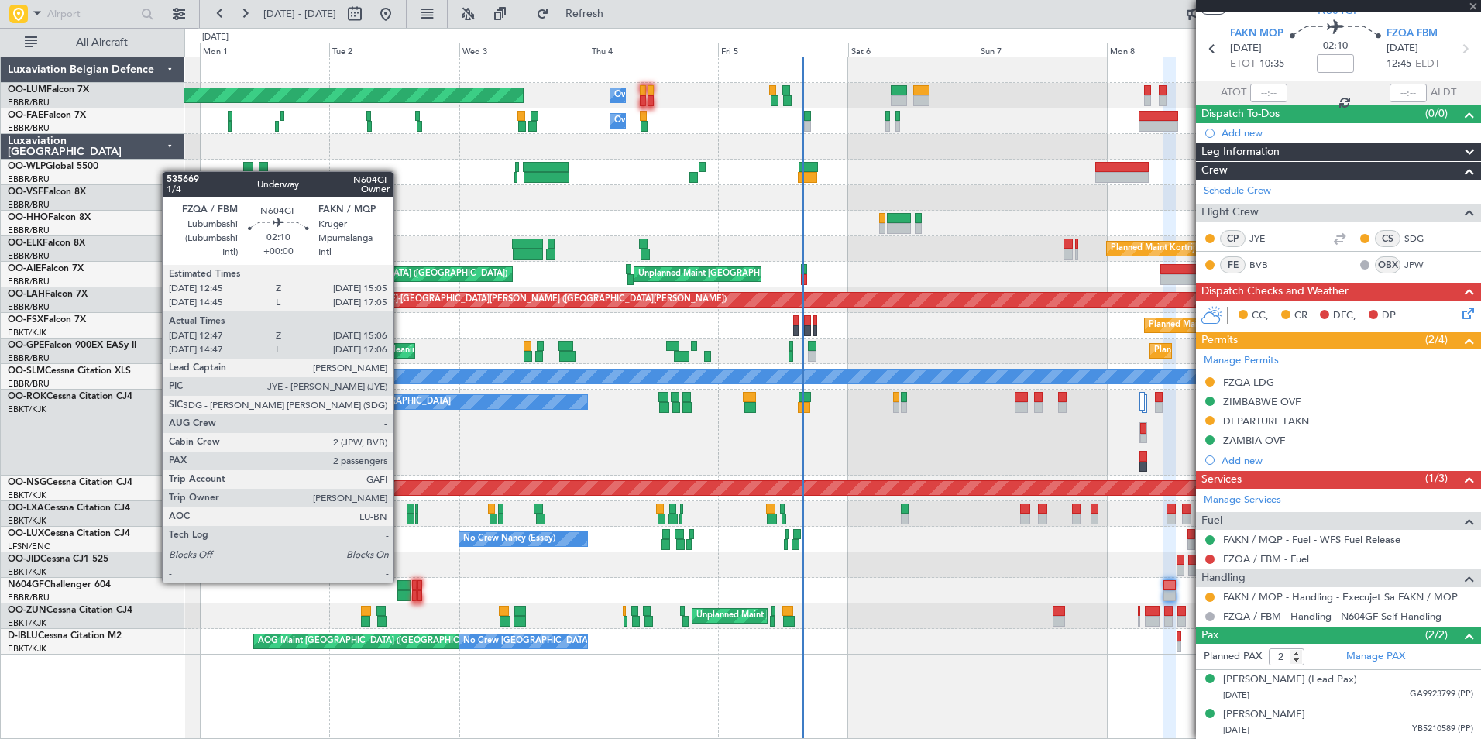
click at [401, 581] on div at bounding box center [403, 585] width 13 height 11
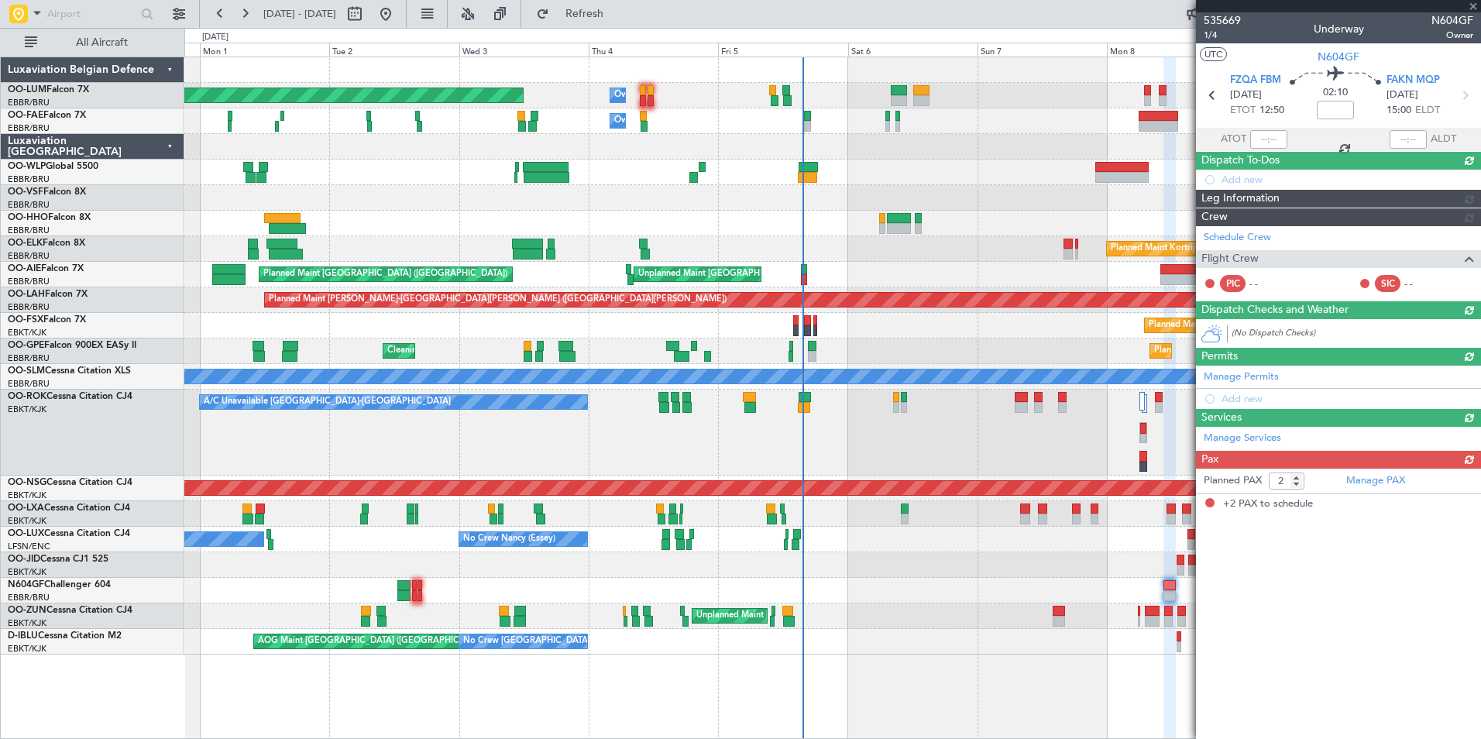
type input "12:52"
type input "15:01"
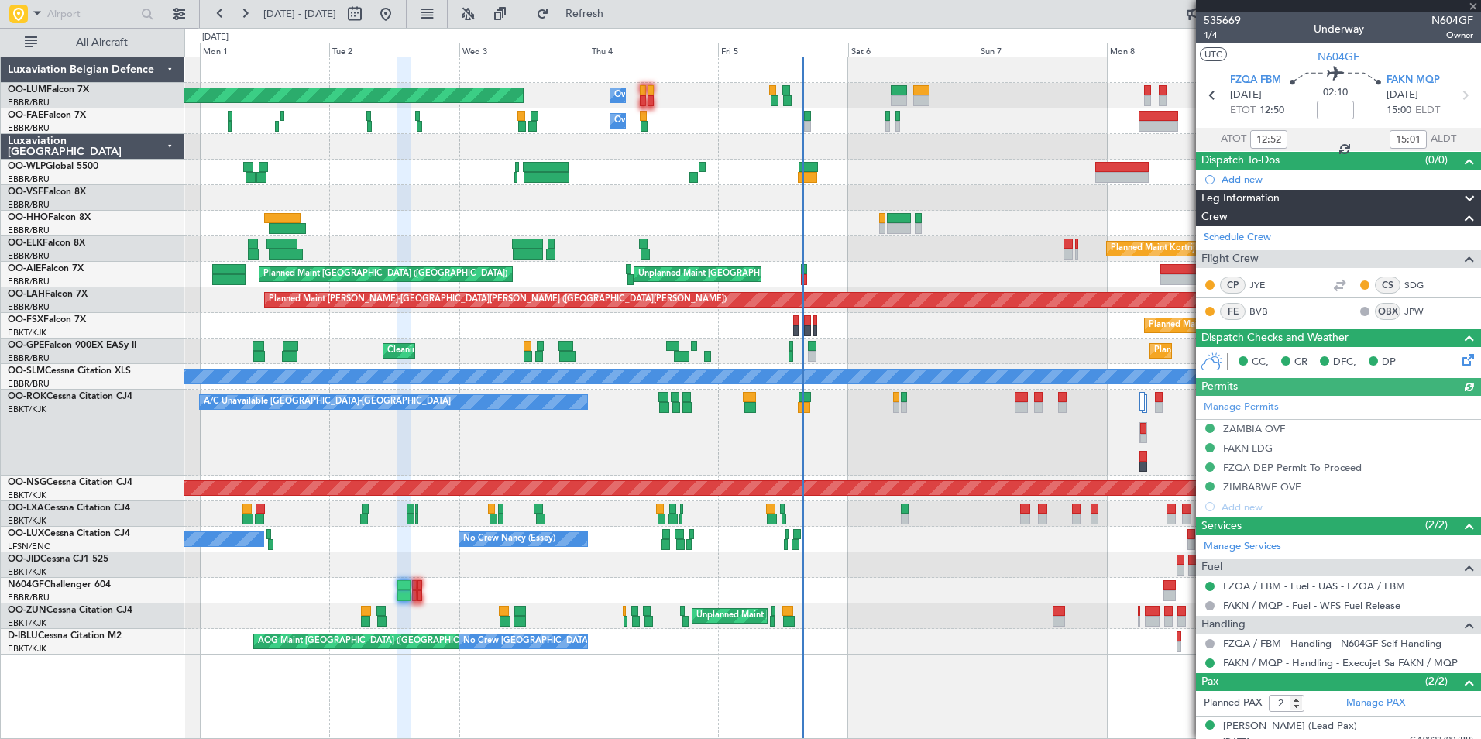
click at [1260, 452] on div "Manage Permits ZAMBIA OVF FAKN LDG FZQA DEP Permit To Proceed ZIMBABWE OVF Add …" at bounding box center [1338, 456] width 285 height 121
click at [1259, 452] on div "FAKN LDG" at bounding box center [1248, 448] width 50 height 13
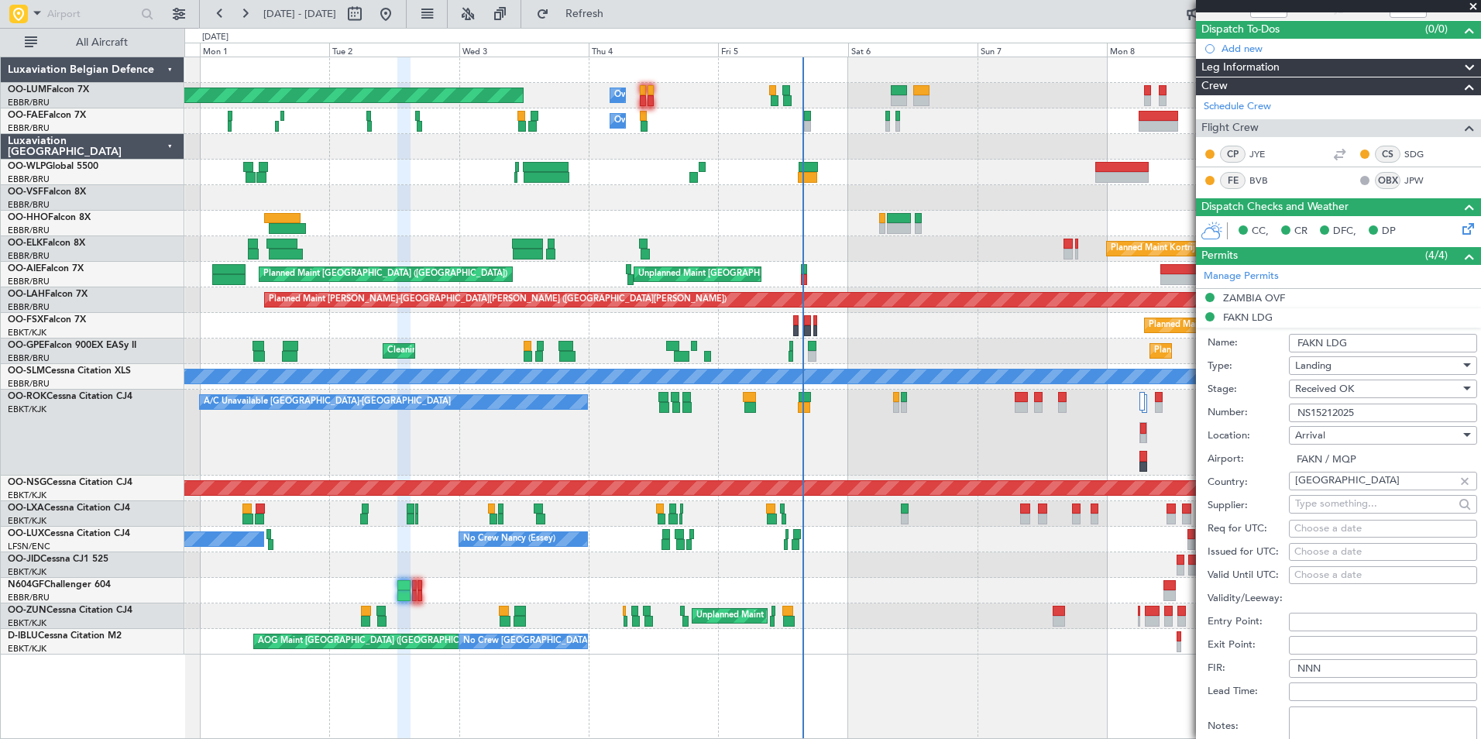
scroll to position [310, 0]
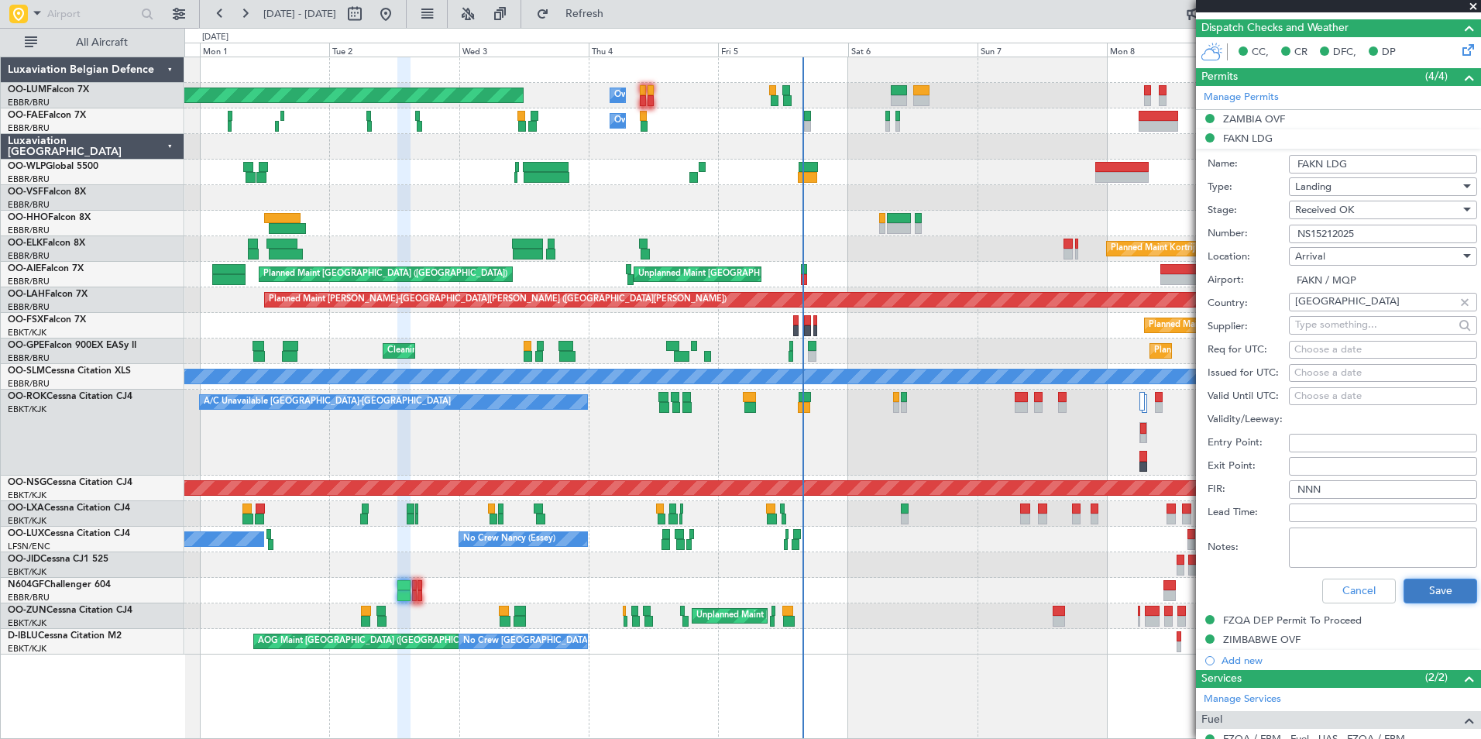
click at [1410, 590] on button "Save" at bounding box center [1441, 591] width 74 height 25
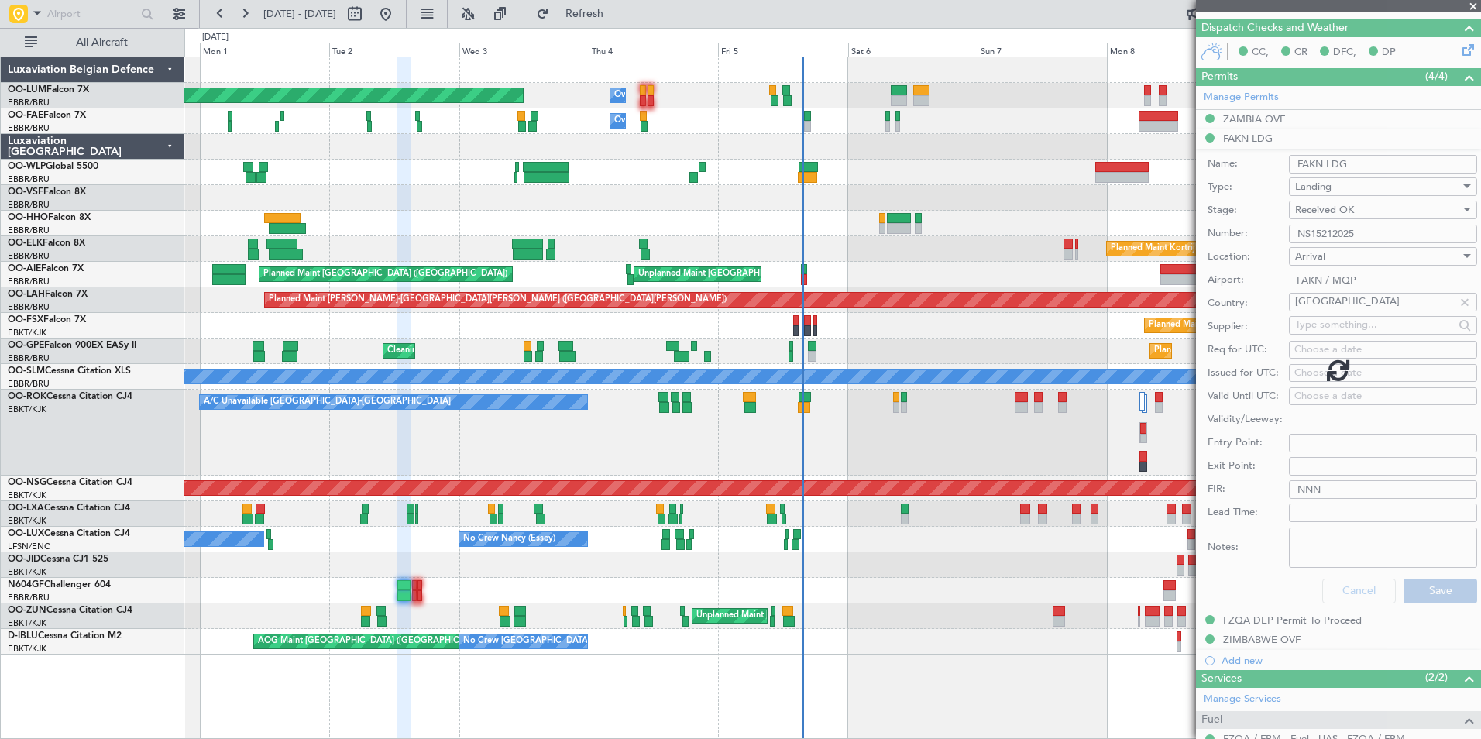
scroll to position [46, 0]
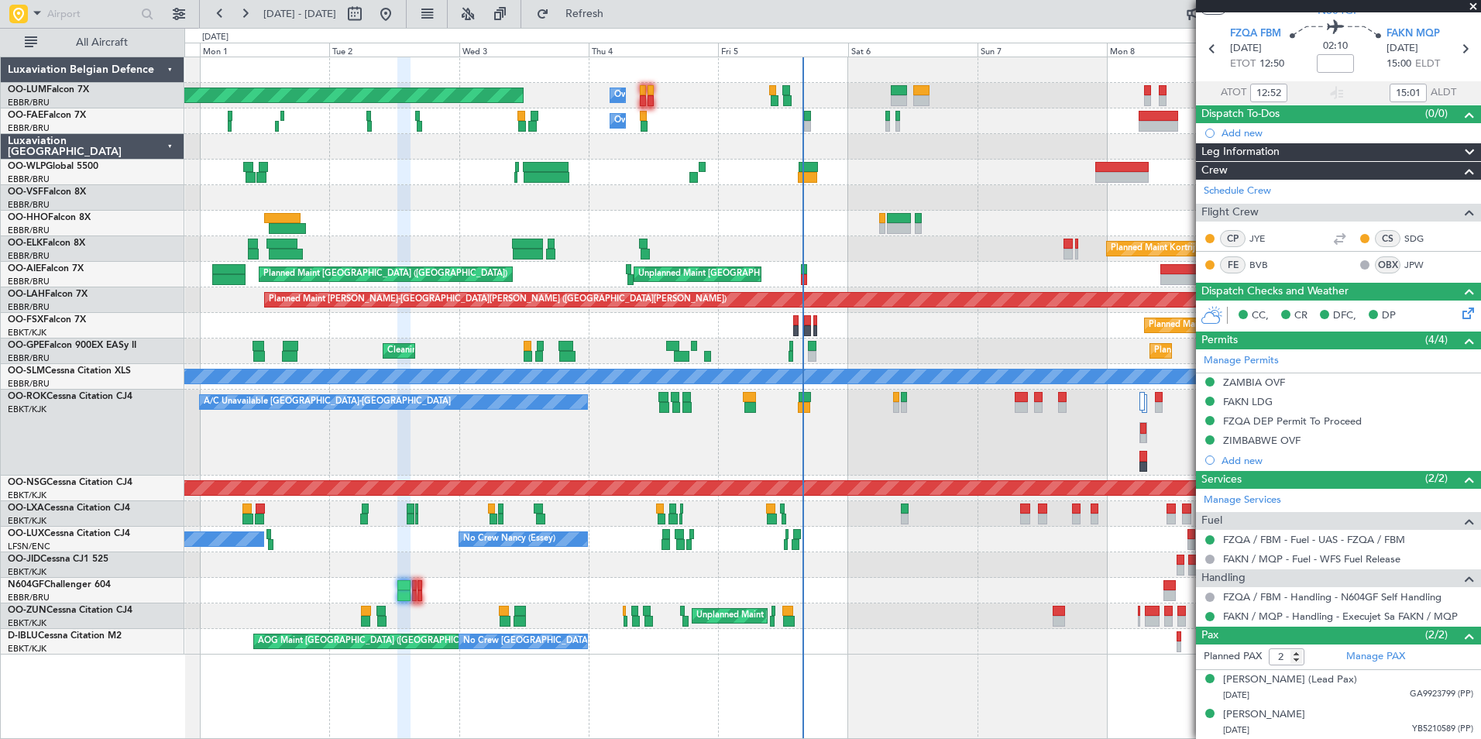
click at [907, 584] on div "Planned Maint Brussels (Brussels National) Owner Melsbroek Air Base Owner Melsb…" at bounding box center [832, 355] width 1296 height 597
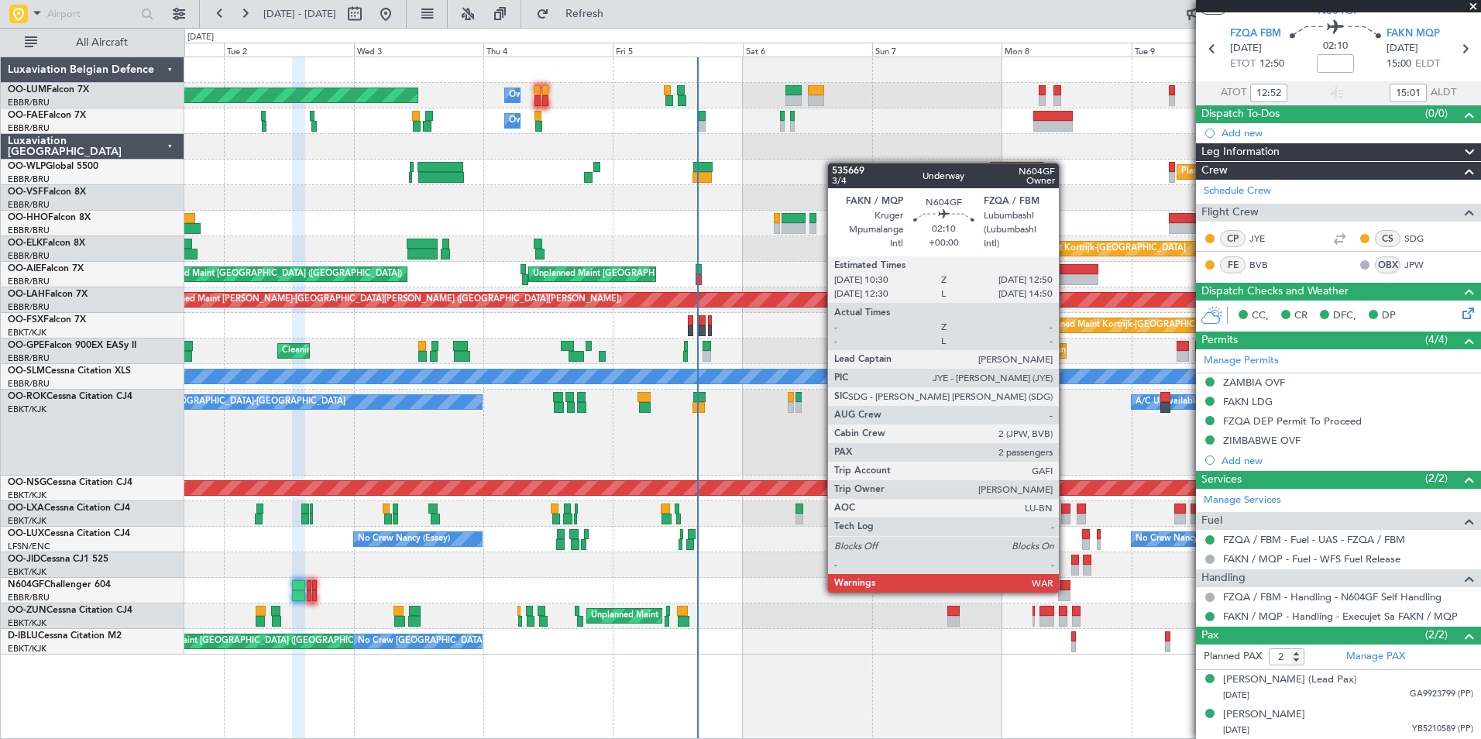
click at [1066, 591] on div at bounding box center [1064, 595] width 13 height 11
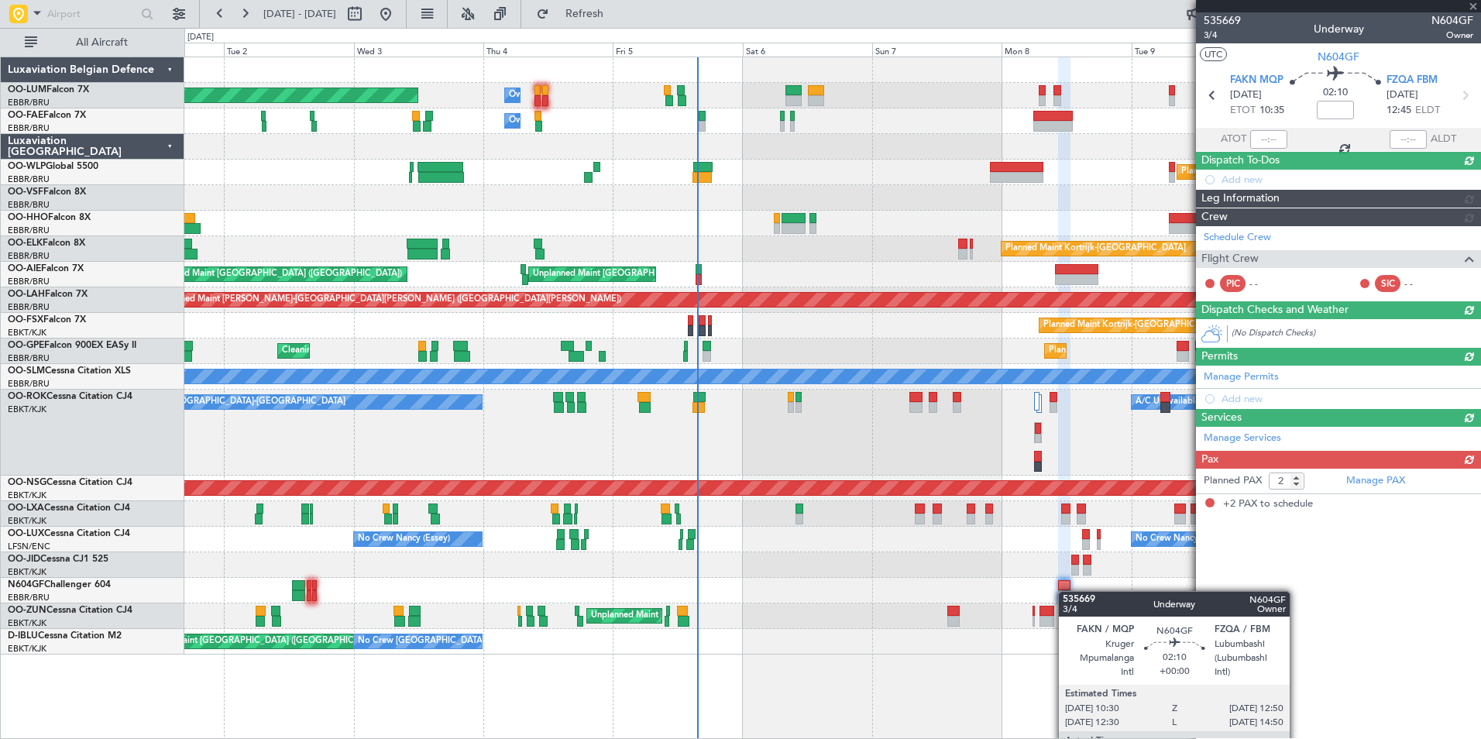
scroll to position [0, 0]
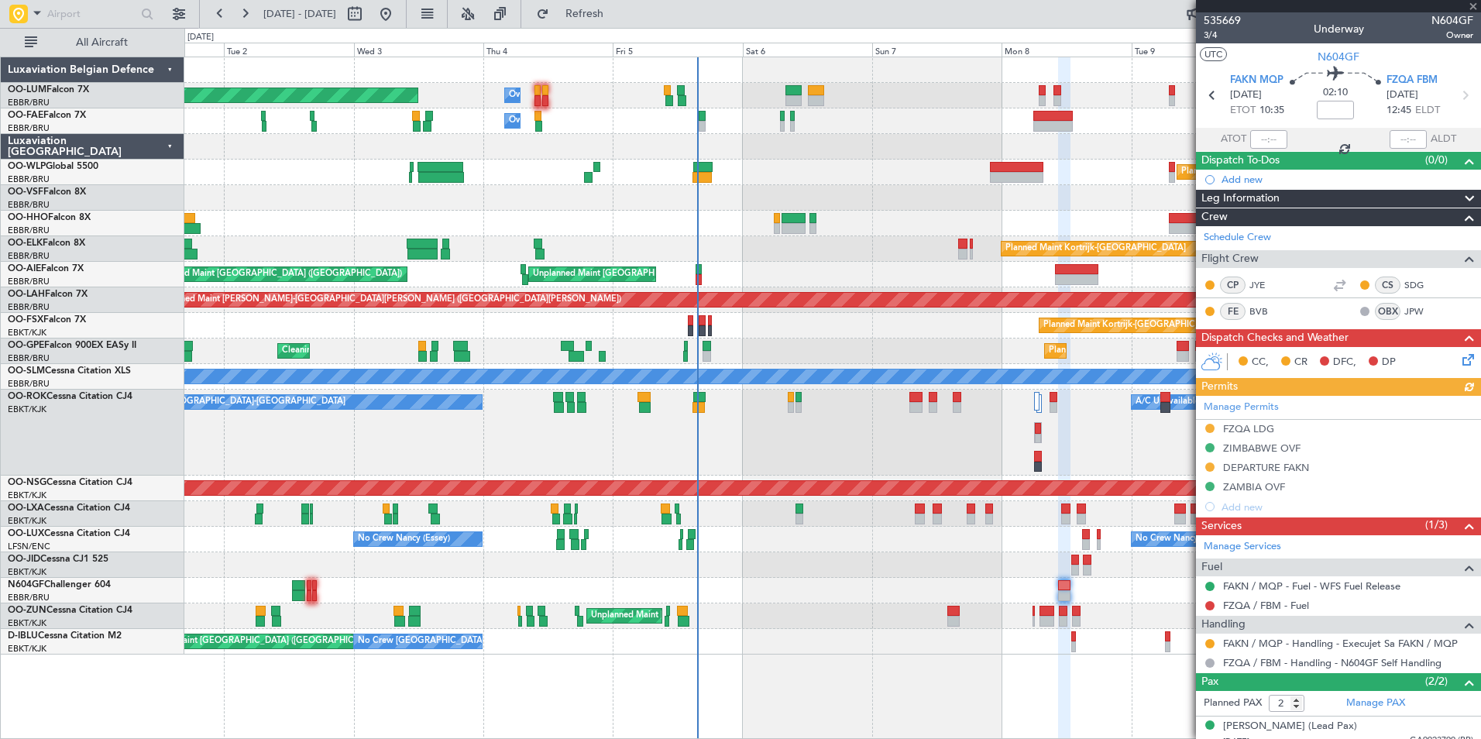
click at [1255, 431] on div "Manage Permits FZQA LDG [GEOGRAPHIC_DATA] OVF DEPARTURE FAKN [GEOGRAPHIC_DATA] …" at bounding box center [1338, 456] width 285 height 121
click at [1264, 426] on div "Manage Permits FZQA LDG [GEOGRAPHIC_DATA] OVF DEPARTURE FAKN [GEOGRAPHIC_DATA] …" at bounding box center [1338, 456] width 285 height 121
click at [1264, 427] on div "FZQA LDG" at bounding box center [1248, 428] width 51 height 13
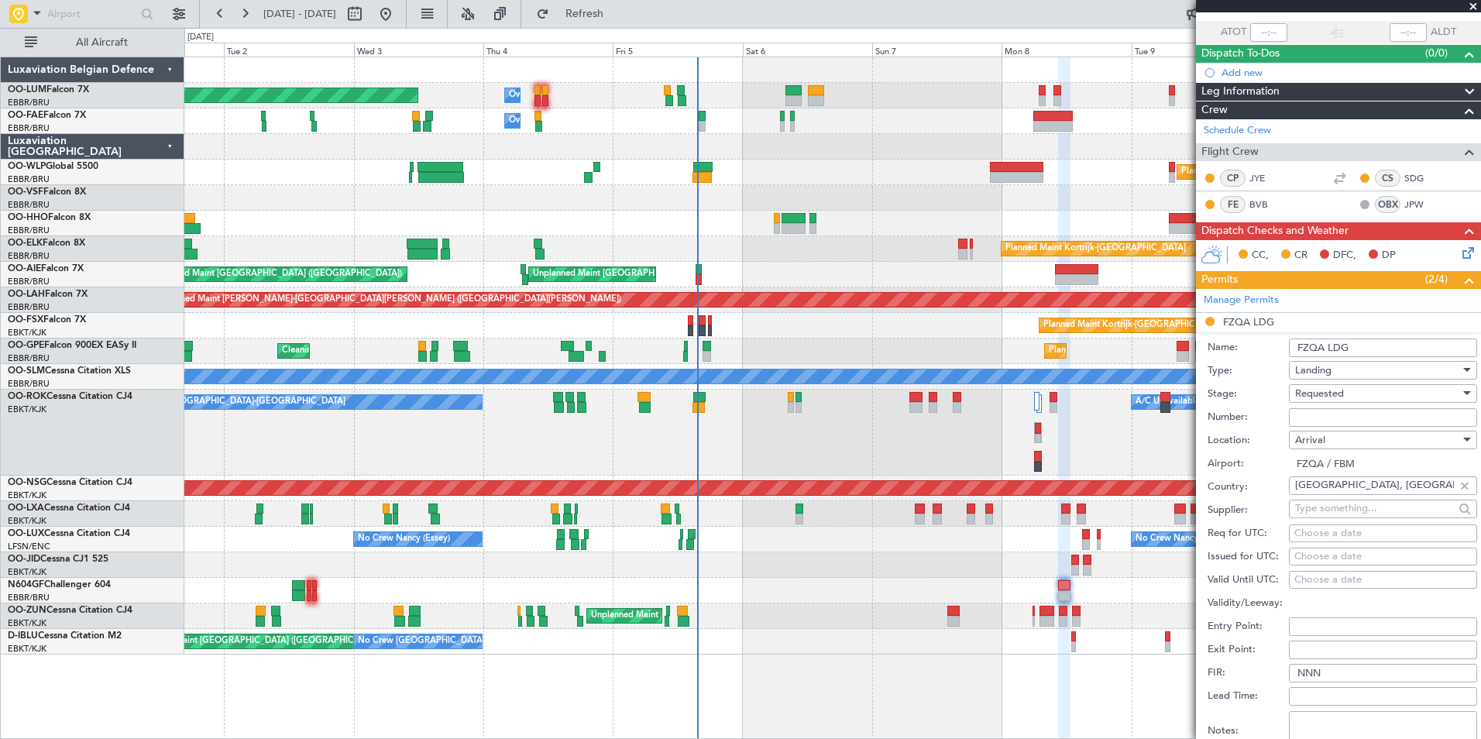
scroll to position [232, 0]
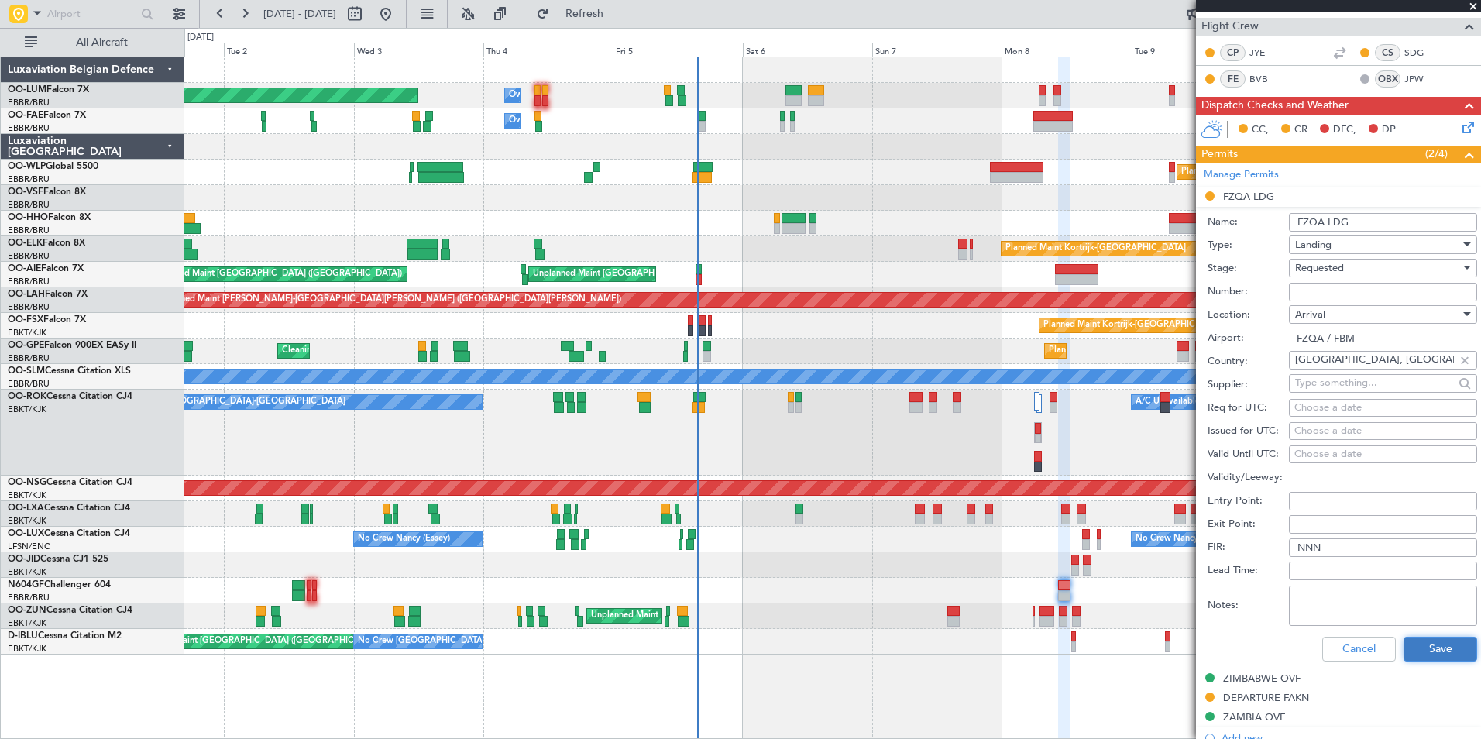
click at [1428, 652] on button "Save" at bounding box center [1441, 649] width 74 height 25
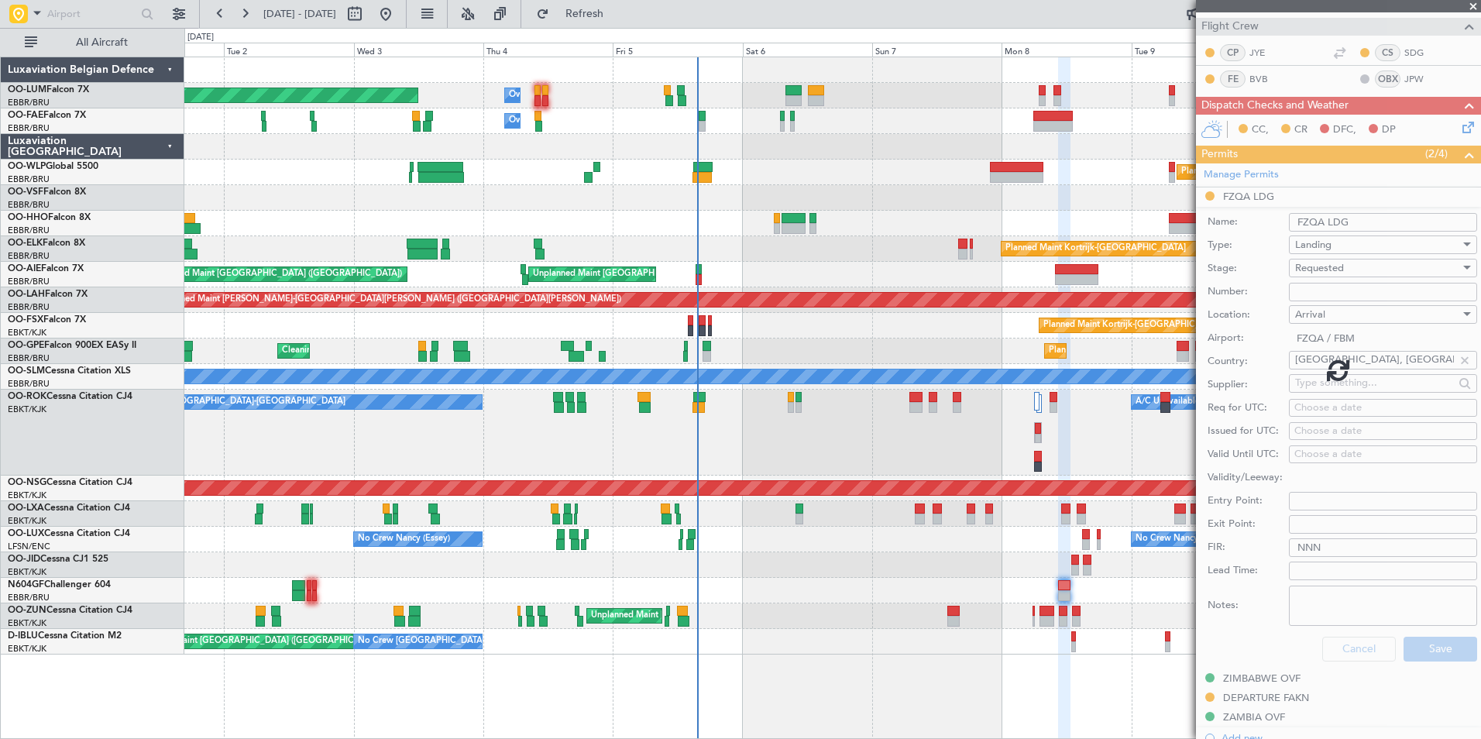
scroll to position [46, 0]
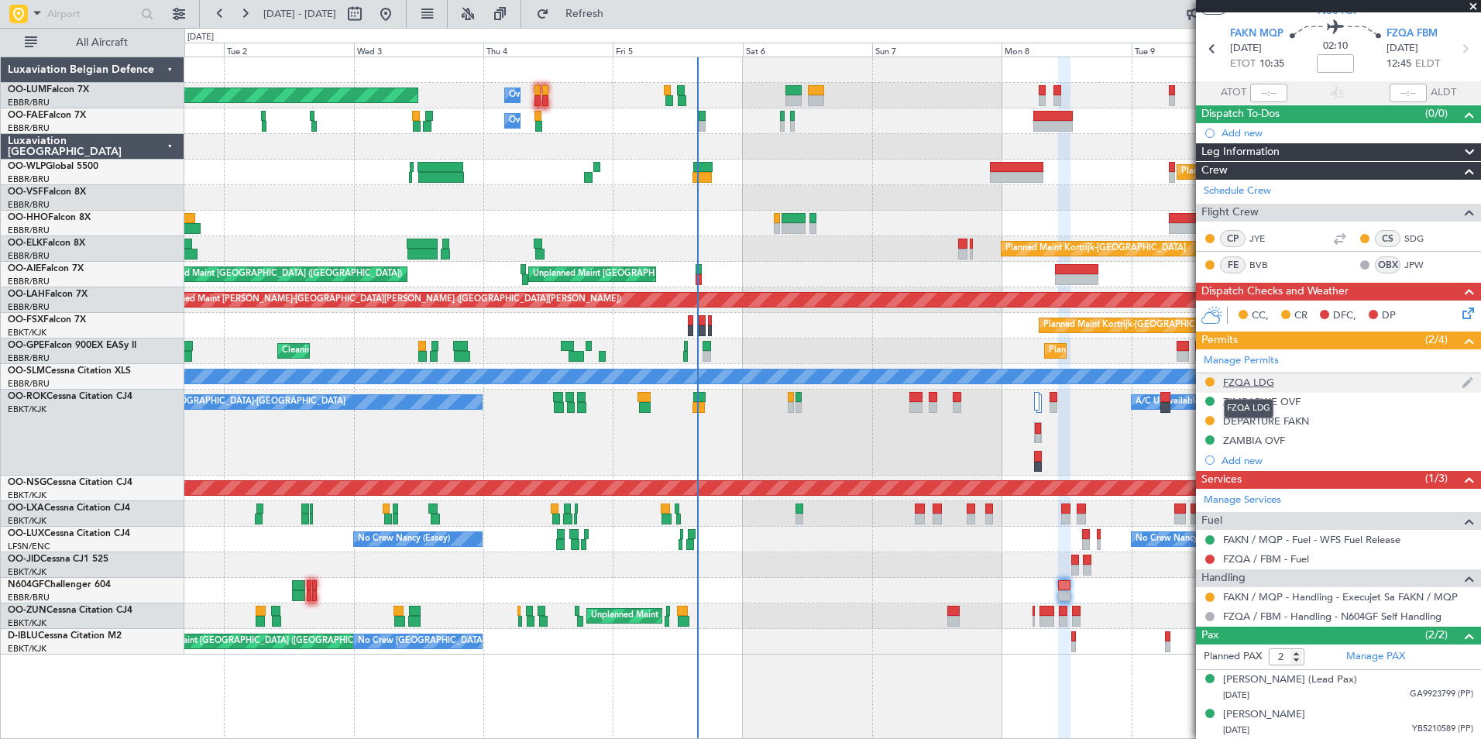
click at [1265, 377] on div "FZQA LDG" at bounding box center [1248, 382] width 51 height 13
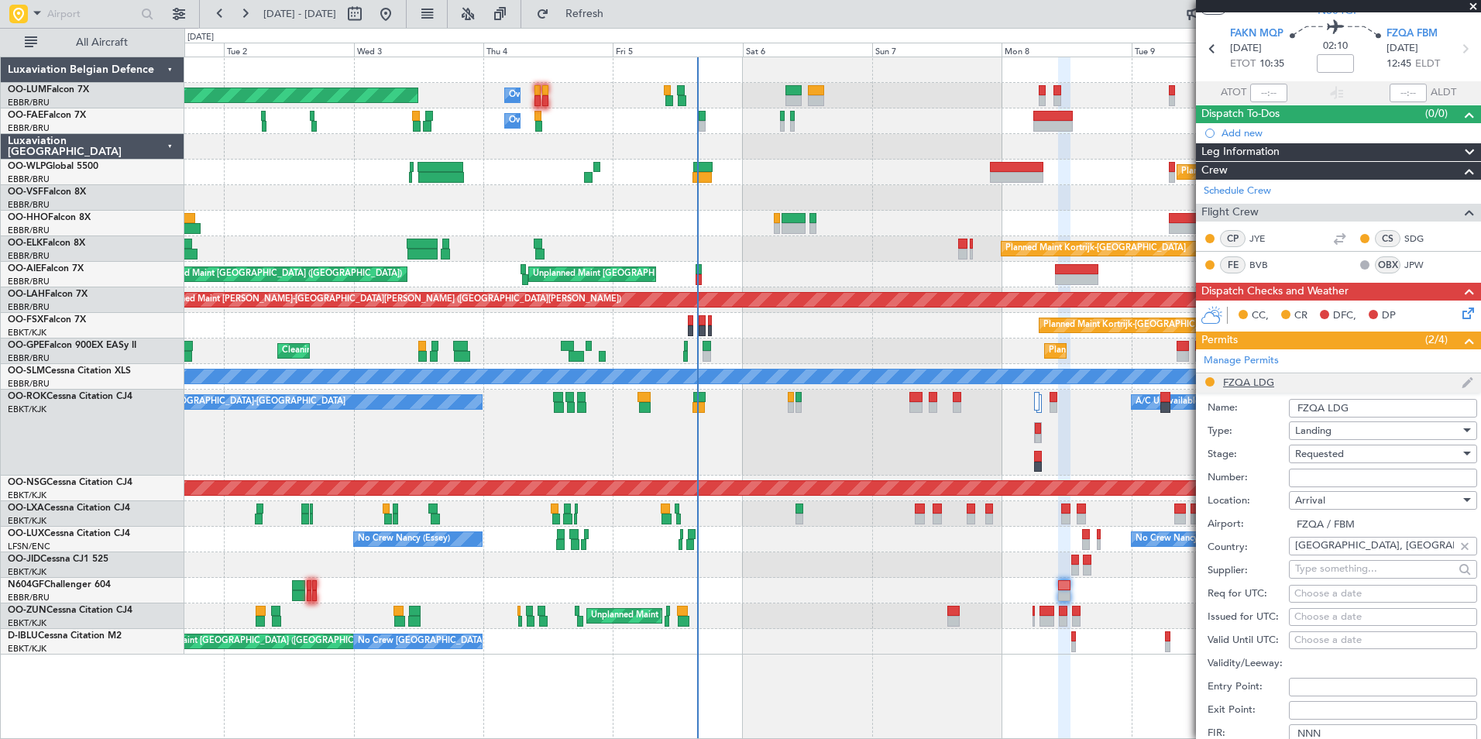
scroll to position [232, 0]
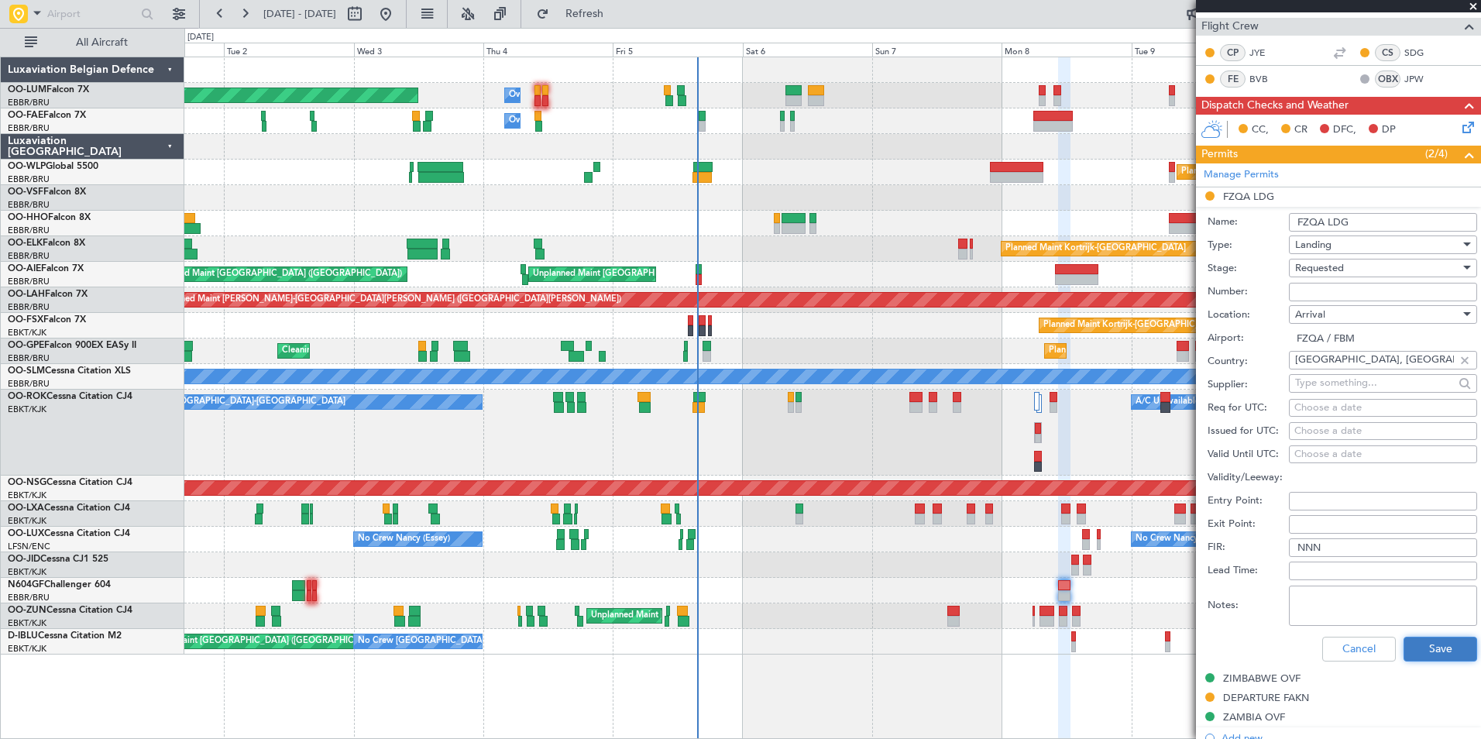
click at [1416, 645] on button "Save" at bounding box center [1441, 649] width 74 height 25
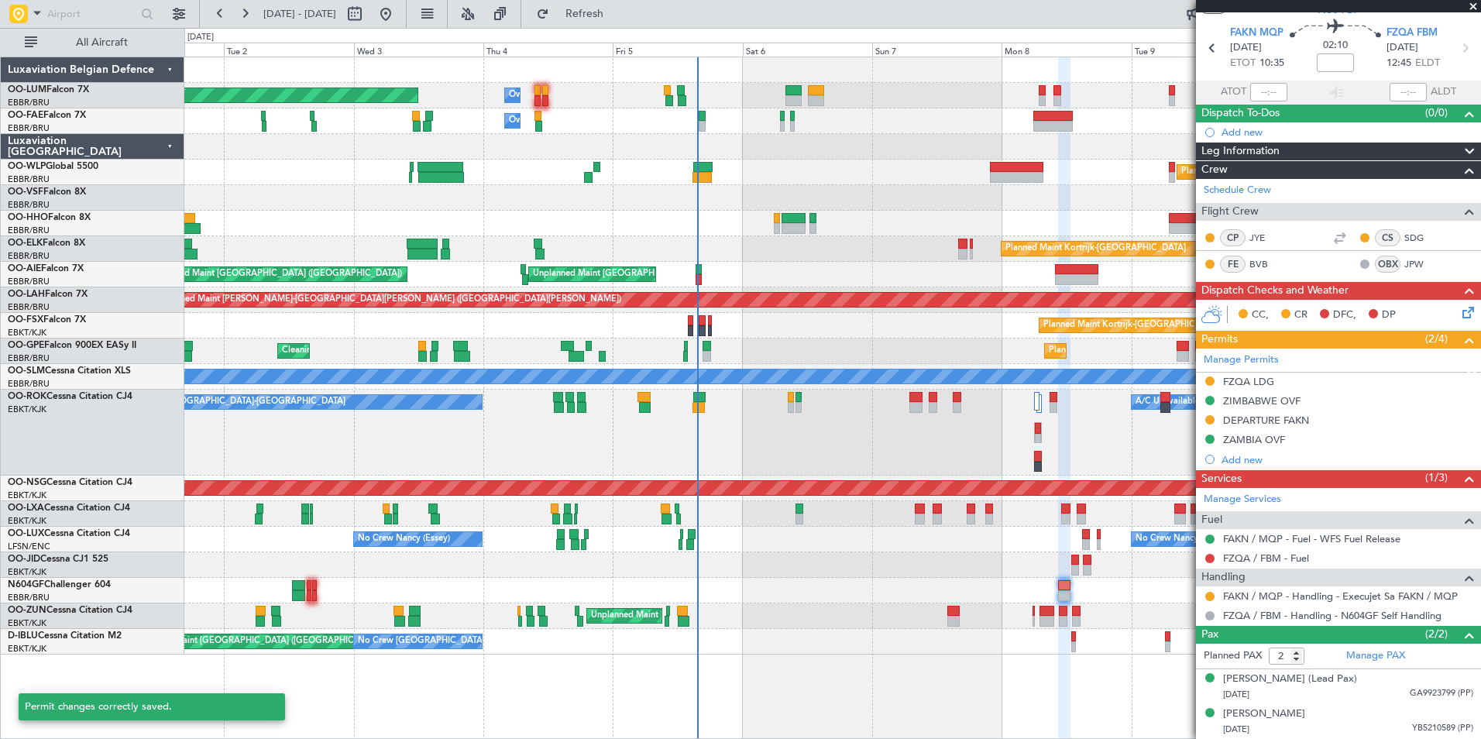
scroll to position [46, 0]
click at [305, 583] on div at bounding box center [832, 591] width 1296 height 26
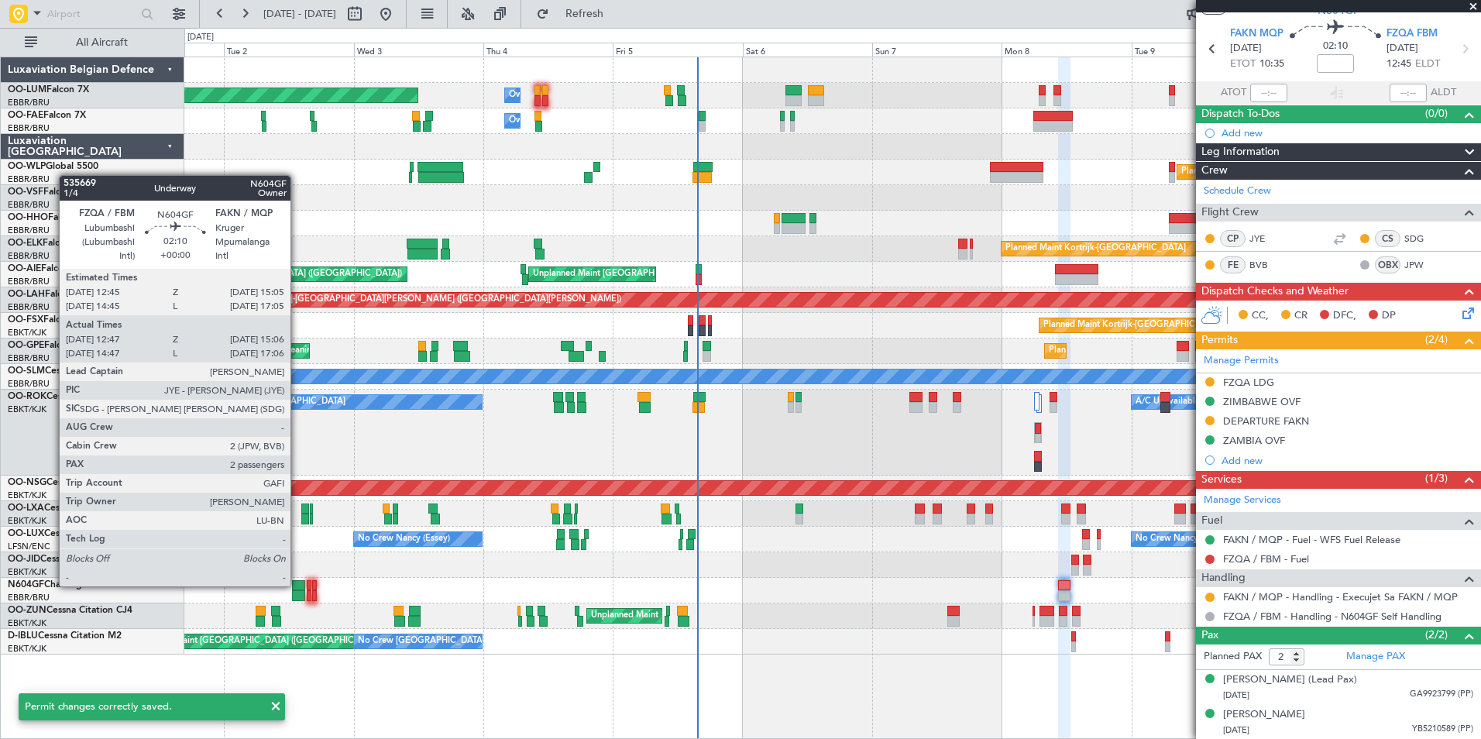
click at [298, 585] on div at bounding box center [298, 585] width 13 height 11
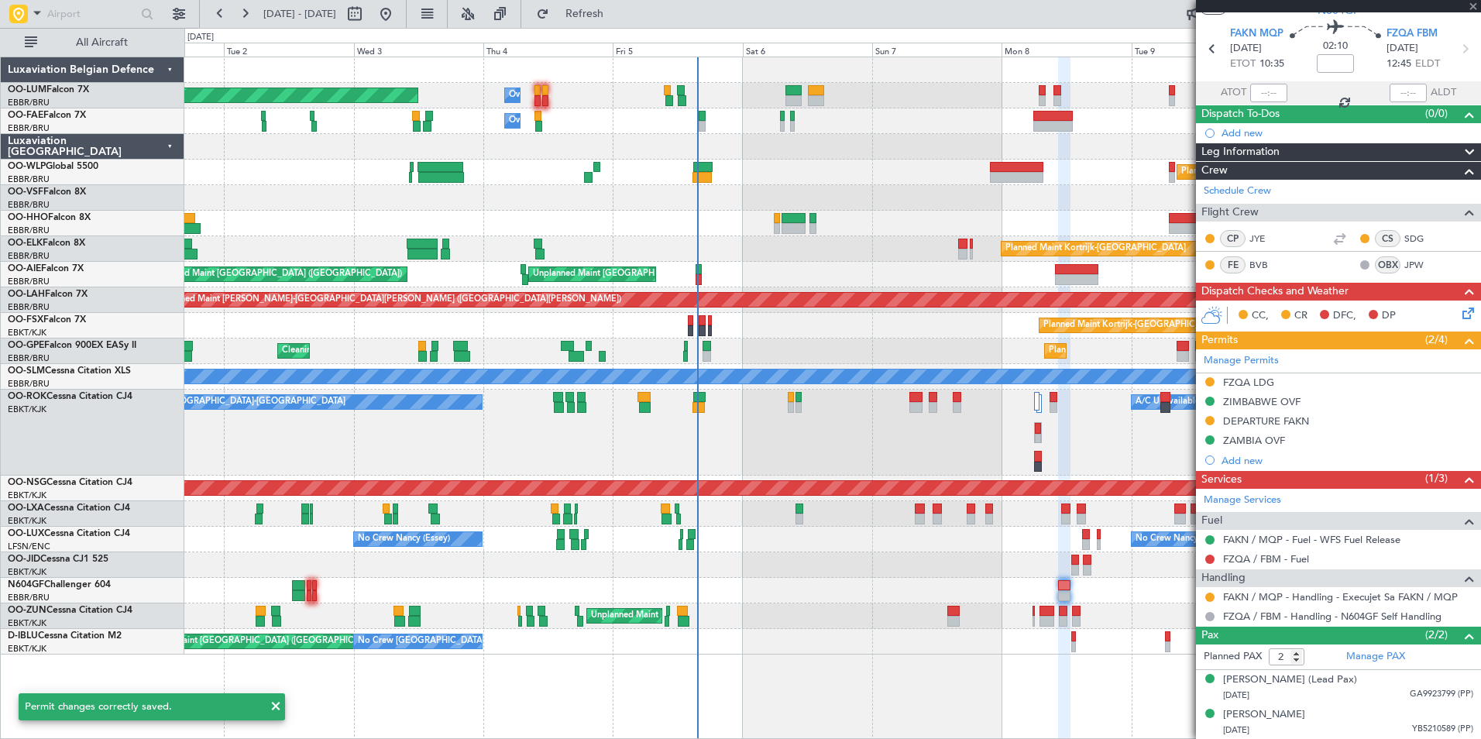
type input "12:52"
type input "15:01"
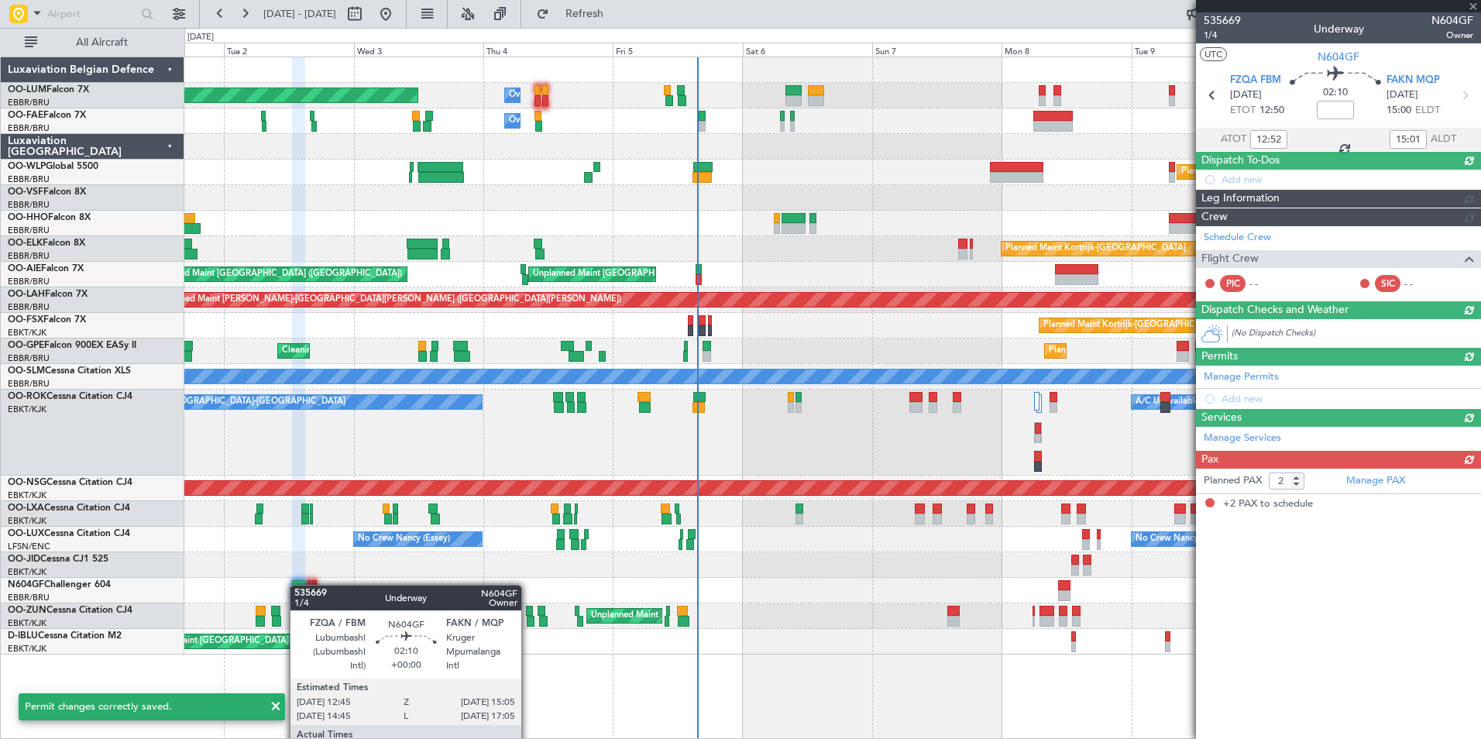
scroll to position [0, 0]
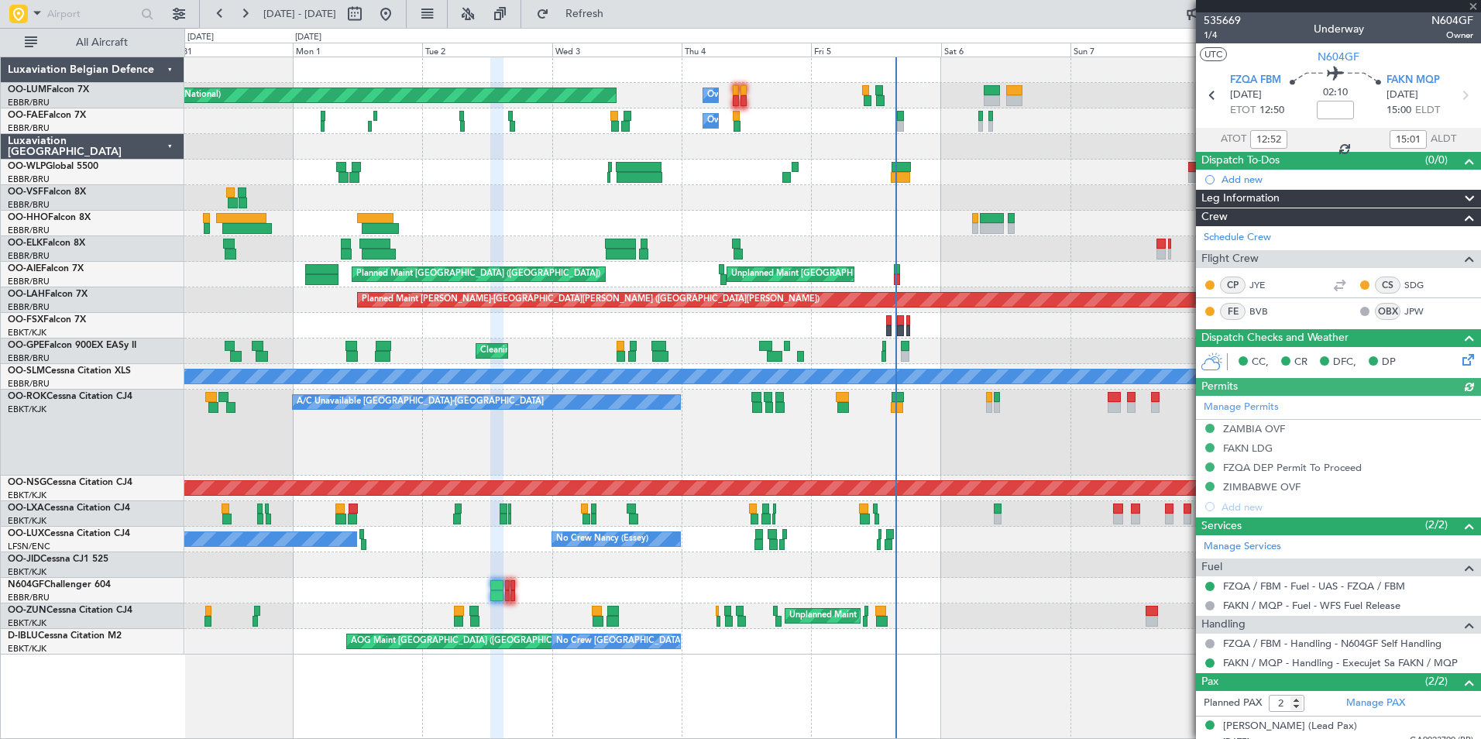
click at [609, 688] on div "Planned Maint Brussels (Brussels National) Owner Melsbroek Air Base Owner Melsb…" at bounding box center [832, 398] width 1297 height 683
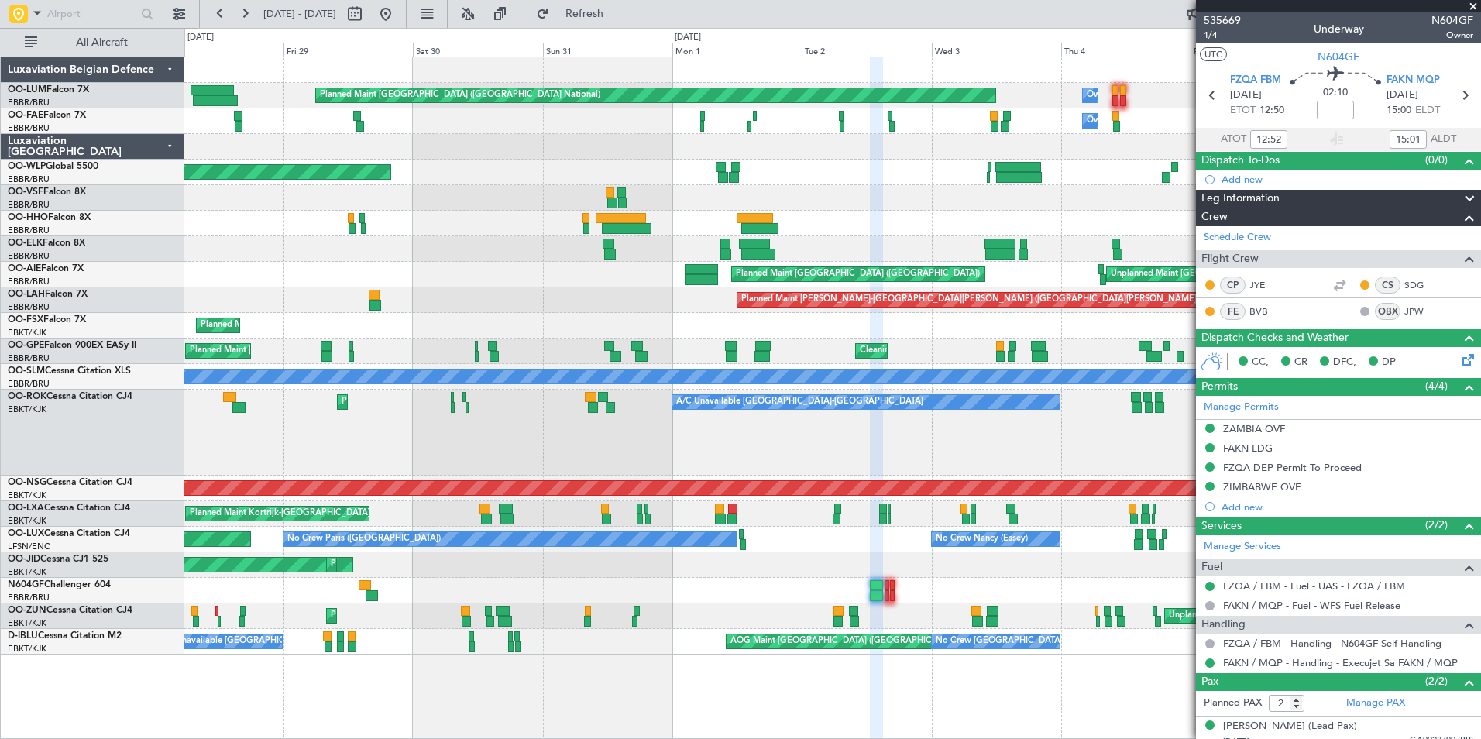
click at [711, 619] on div "Planned Maint Brussels (Brussels National) Owner Melsbroek Air Base Owner Melsb…" at bounding box center [832, 355] width 1296 height 597
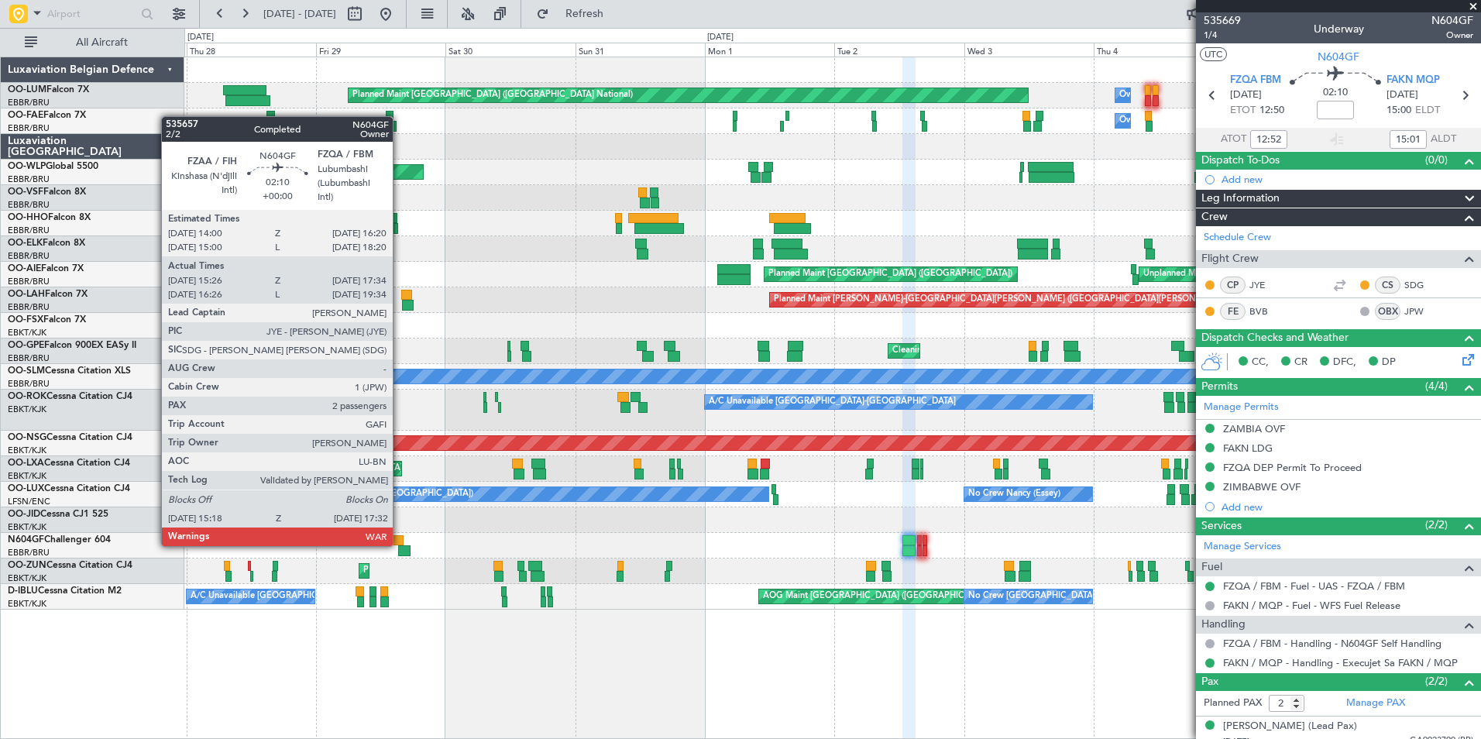
click at [400, 545] on div at bounding box center [397, 540] width 13 height 11
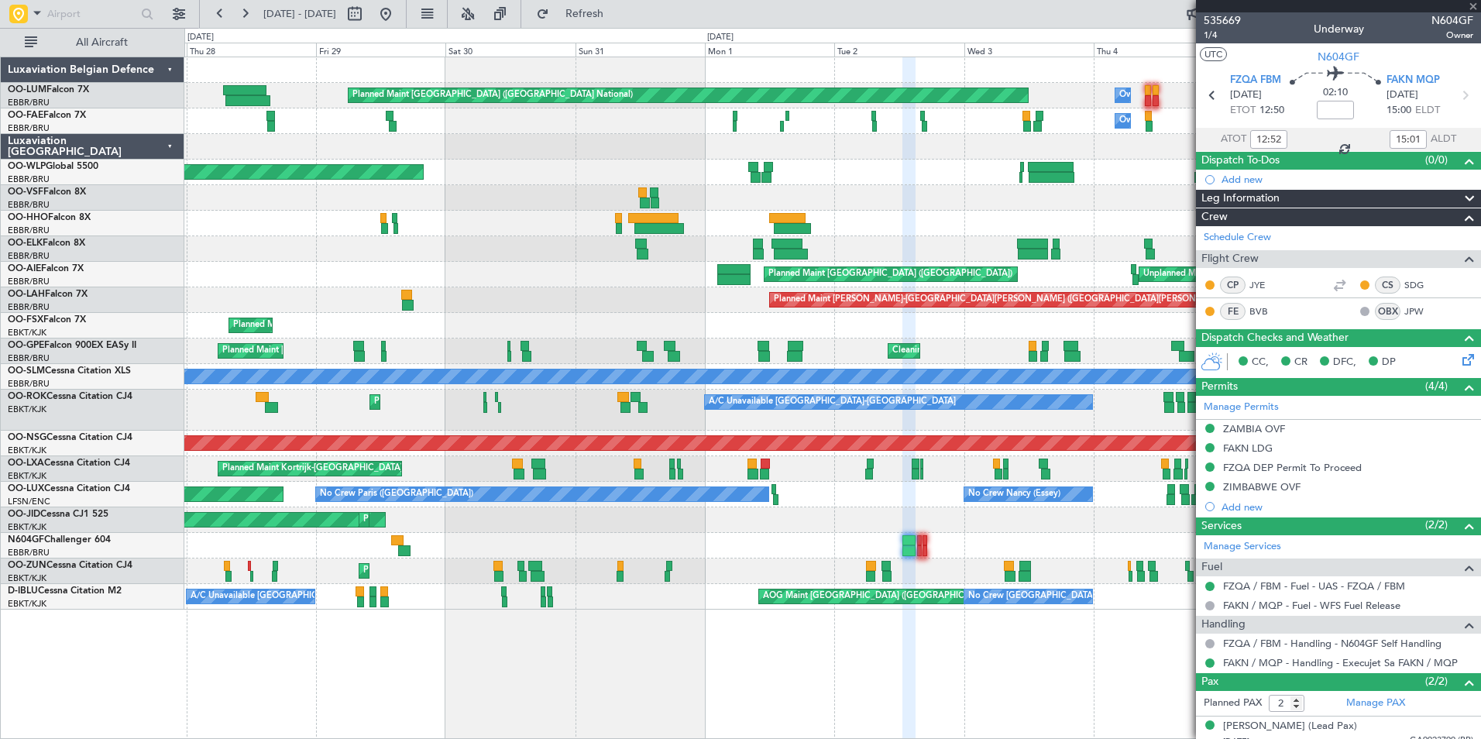
type input "15:31"
type input "17:29"
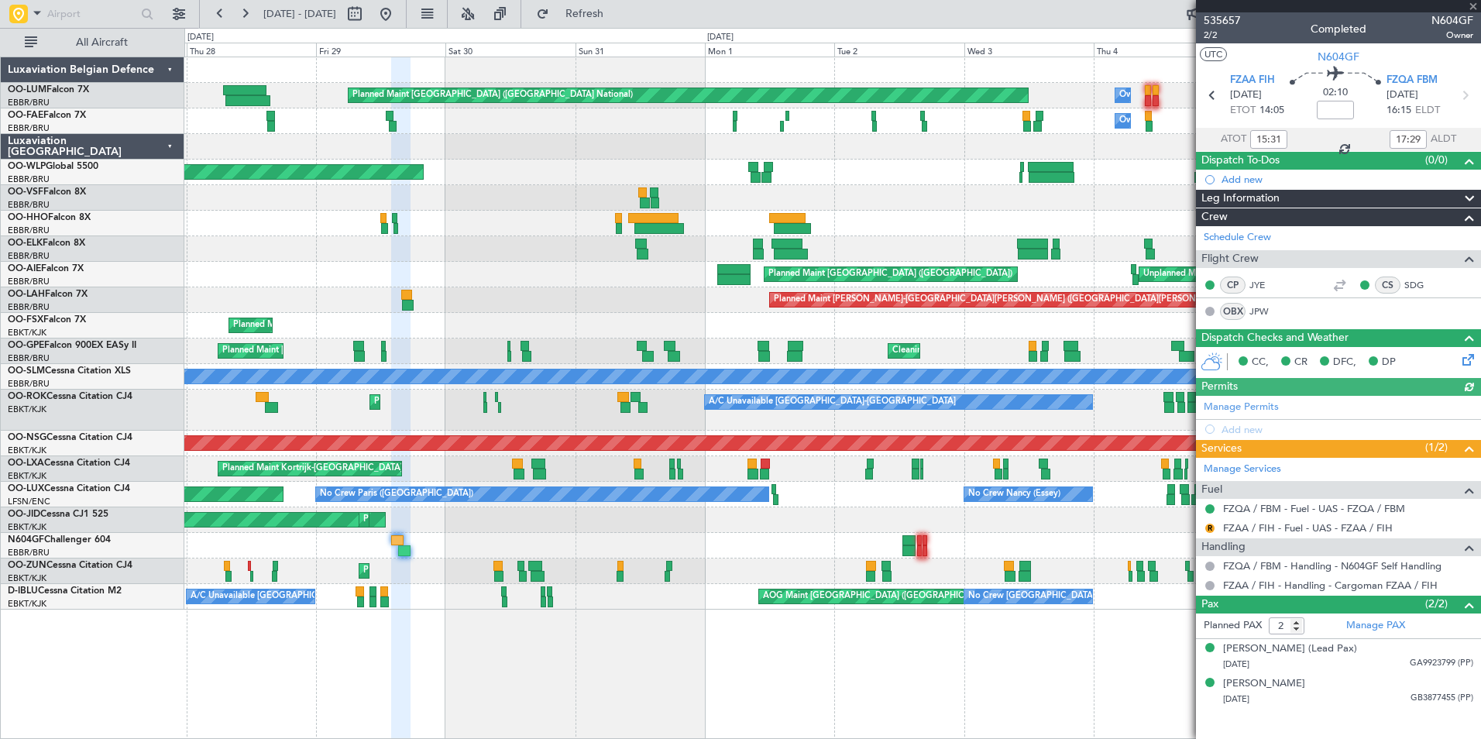
click at [360, 666] on div "Planned Maint Brussels (Brussels National) Owner Melsbroek Air Base Owner Melsb…" at bounding box center [832, 398] width 1297 height 683
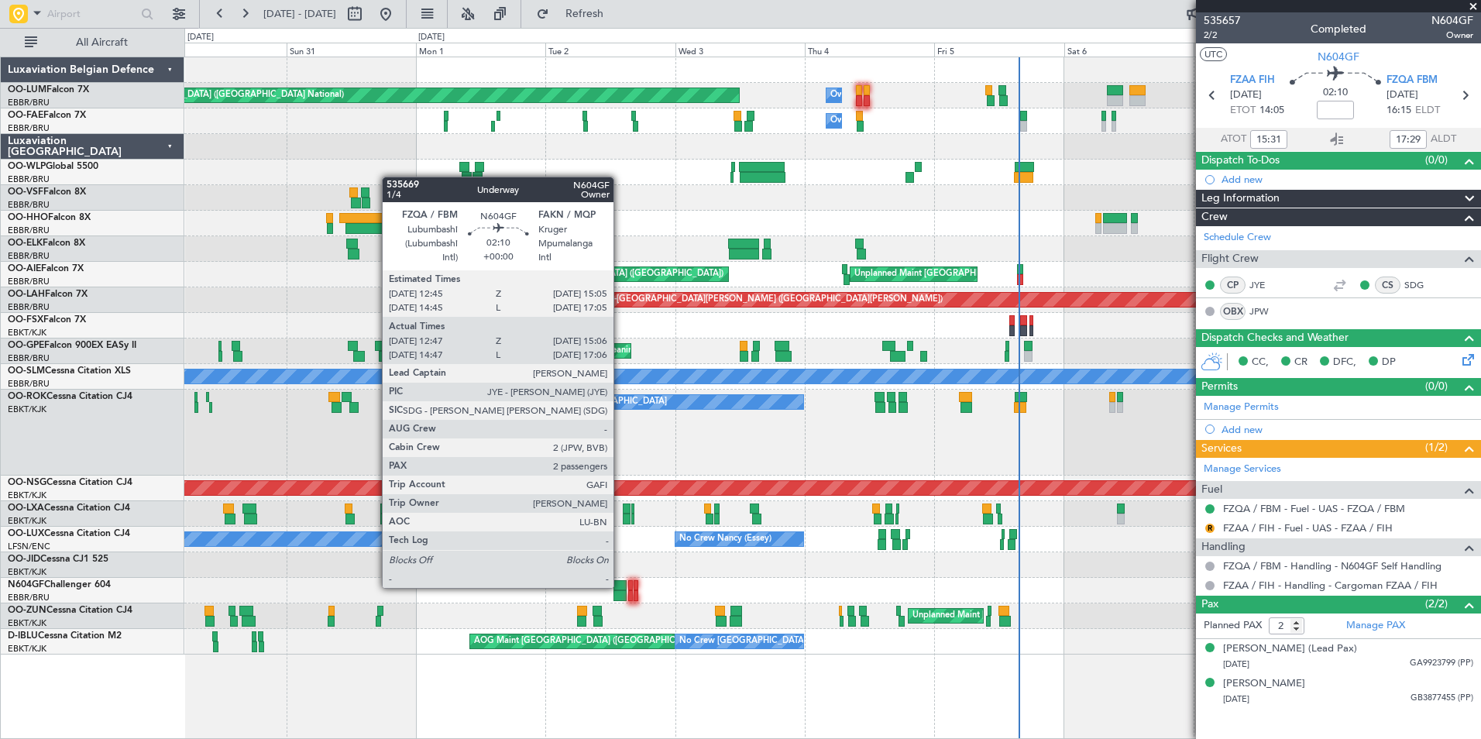
click at [621, 587] on div at bounding box center [620, 585] width 13 height 11
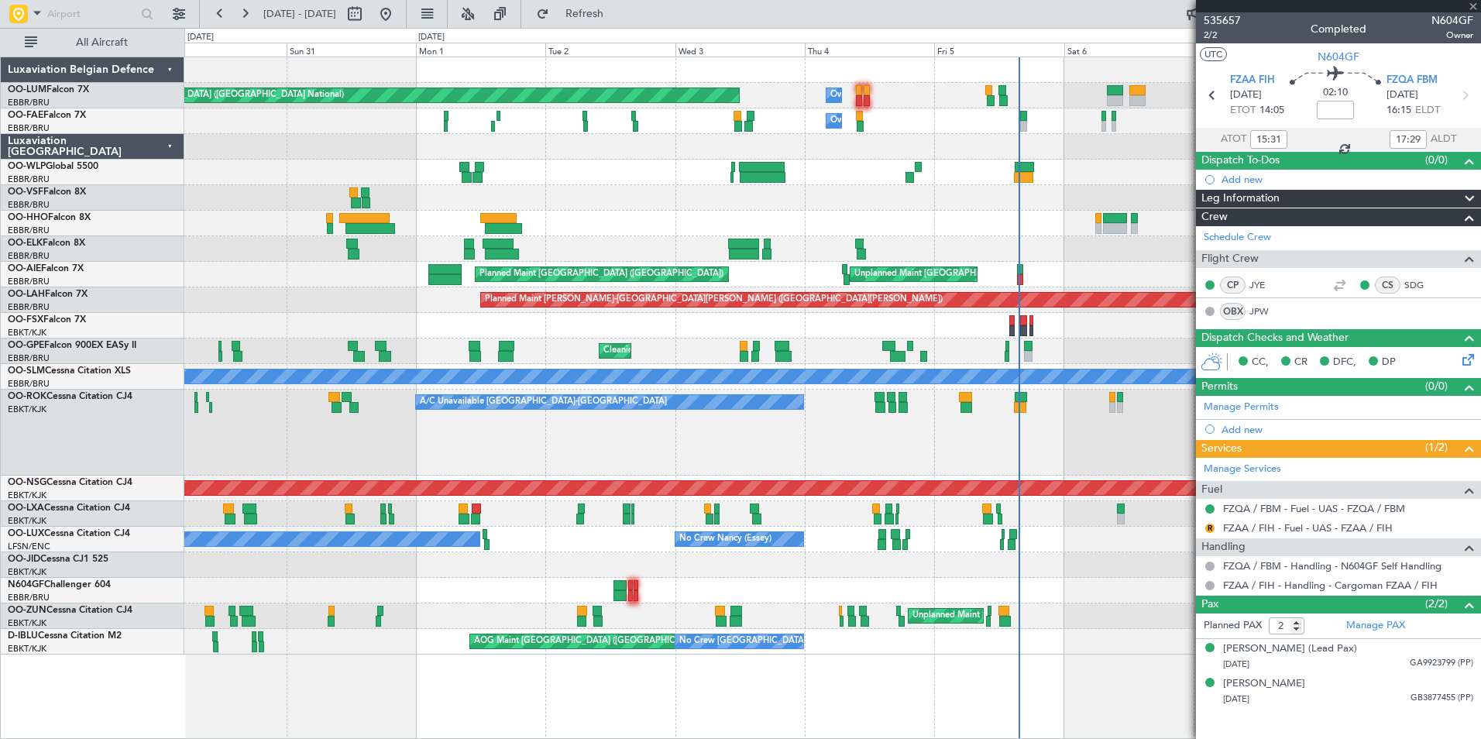
type input "12:52"
type input "15:01"
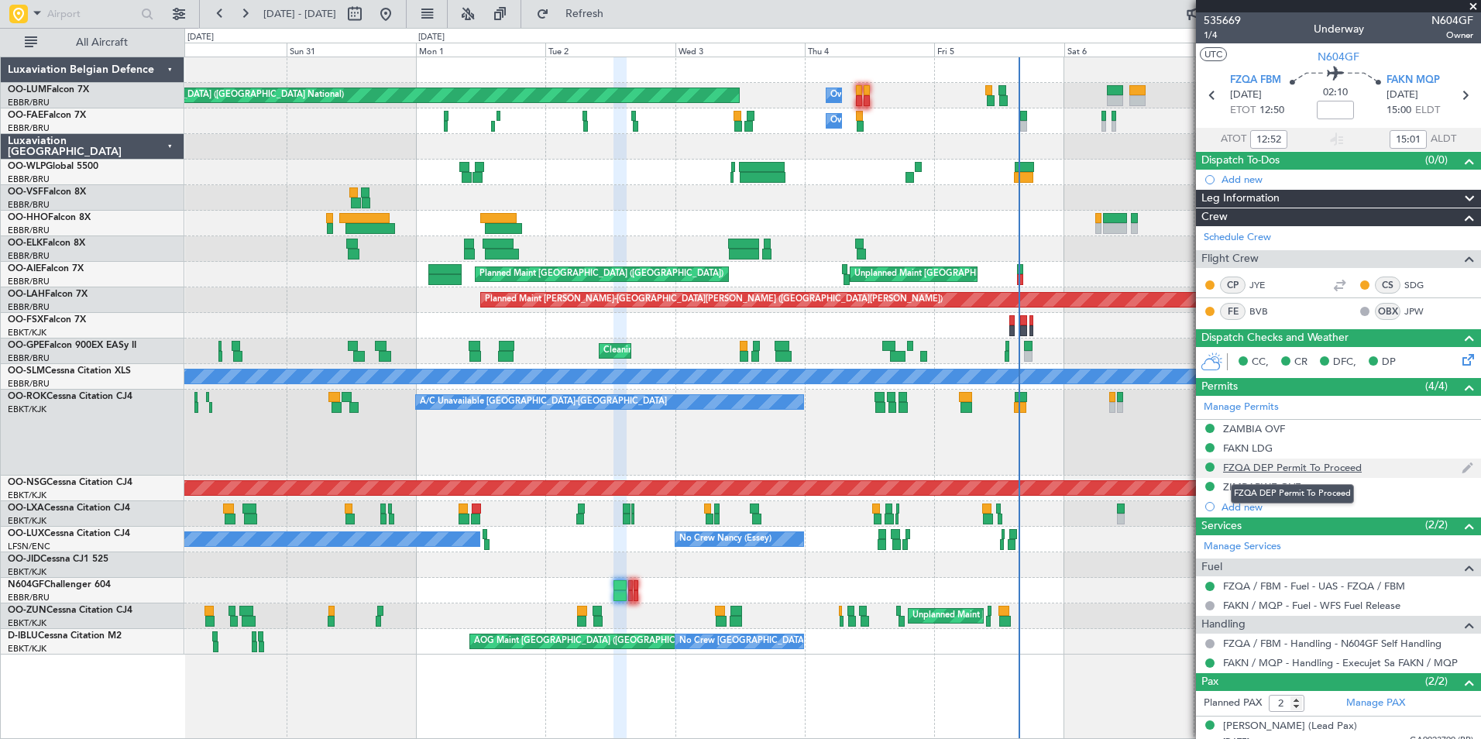
click at [1326, 469] on div "FZQA DEP Permit To Proceed" at bounding box center [1292, 467] width 139 height 13
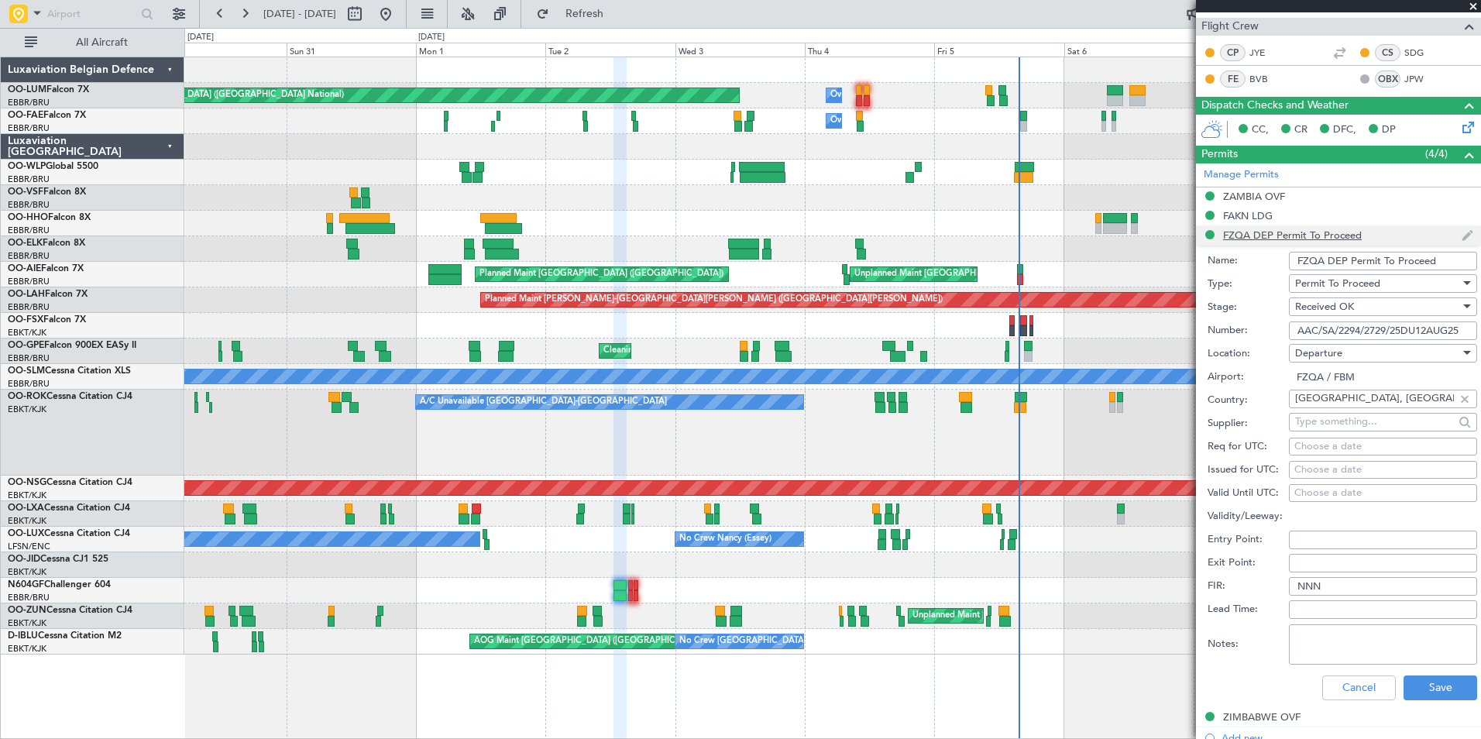
scroll to position [310, 0]
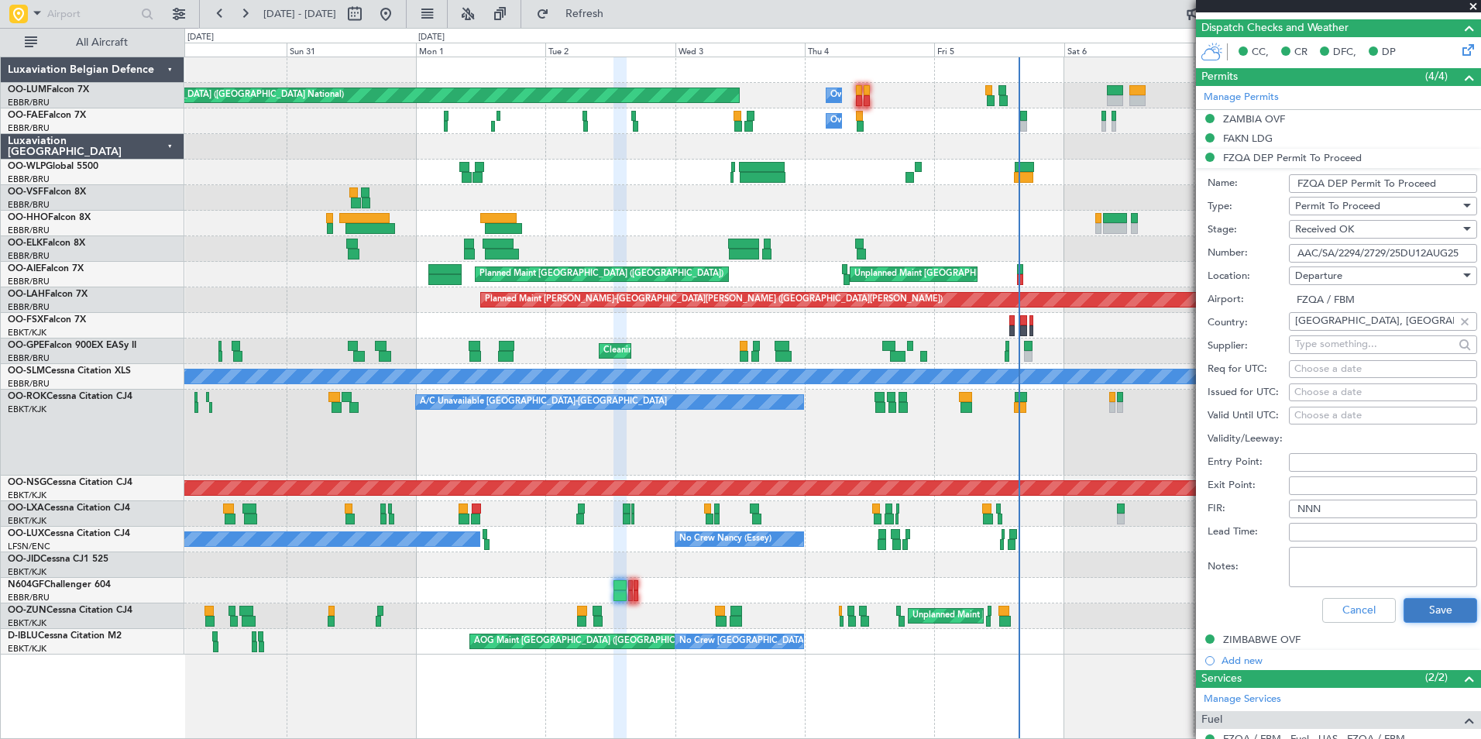
click at [1412, 604] on button "Save" at bounding box center [1441, 610] width 74 height 25
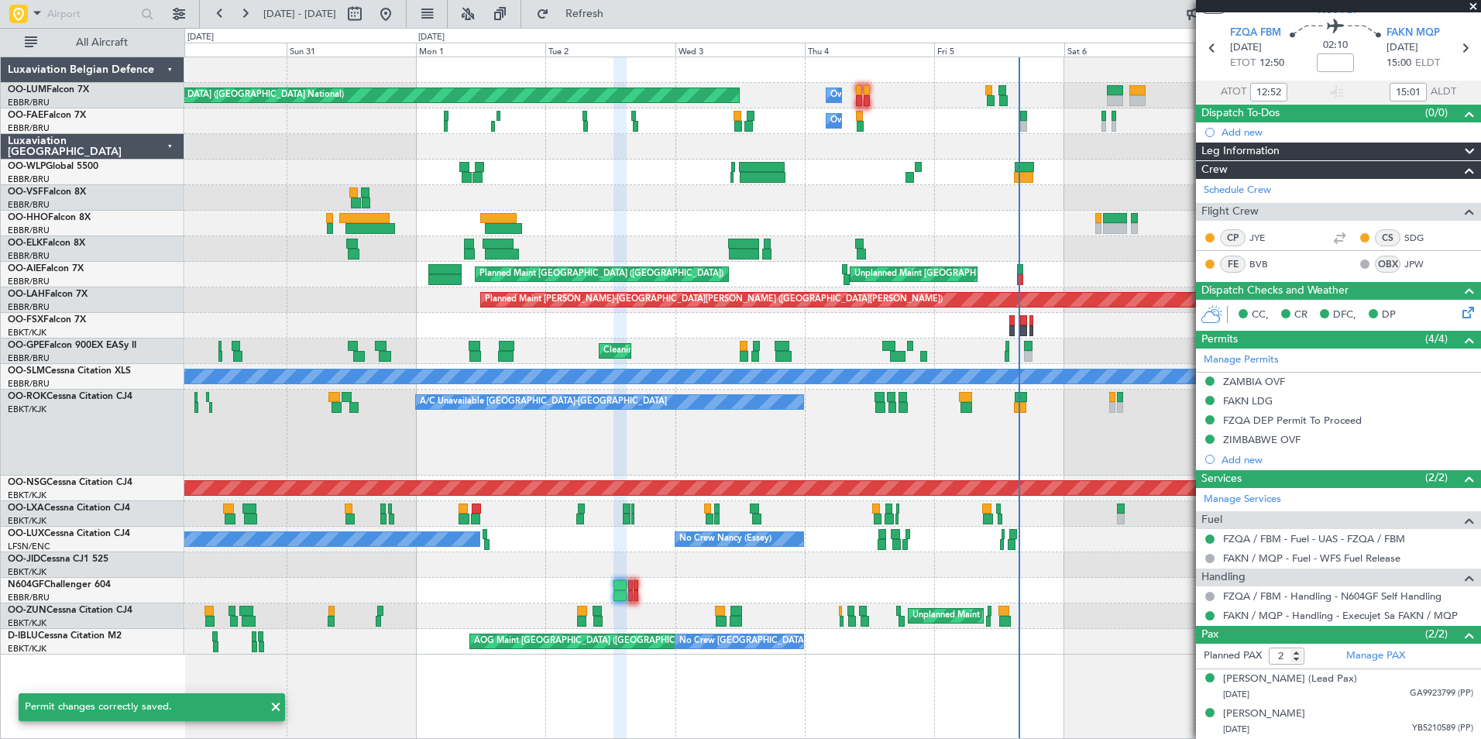
scroll to position [46, 0]
click at [405, 541] on div "Planned Maint Brussels (Brussels National) Owner Melsbroek Air Base Owner Melsb…" at bounding box center [832, 355] width 1296 height 597
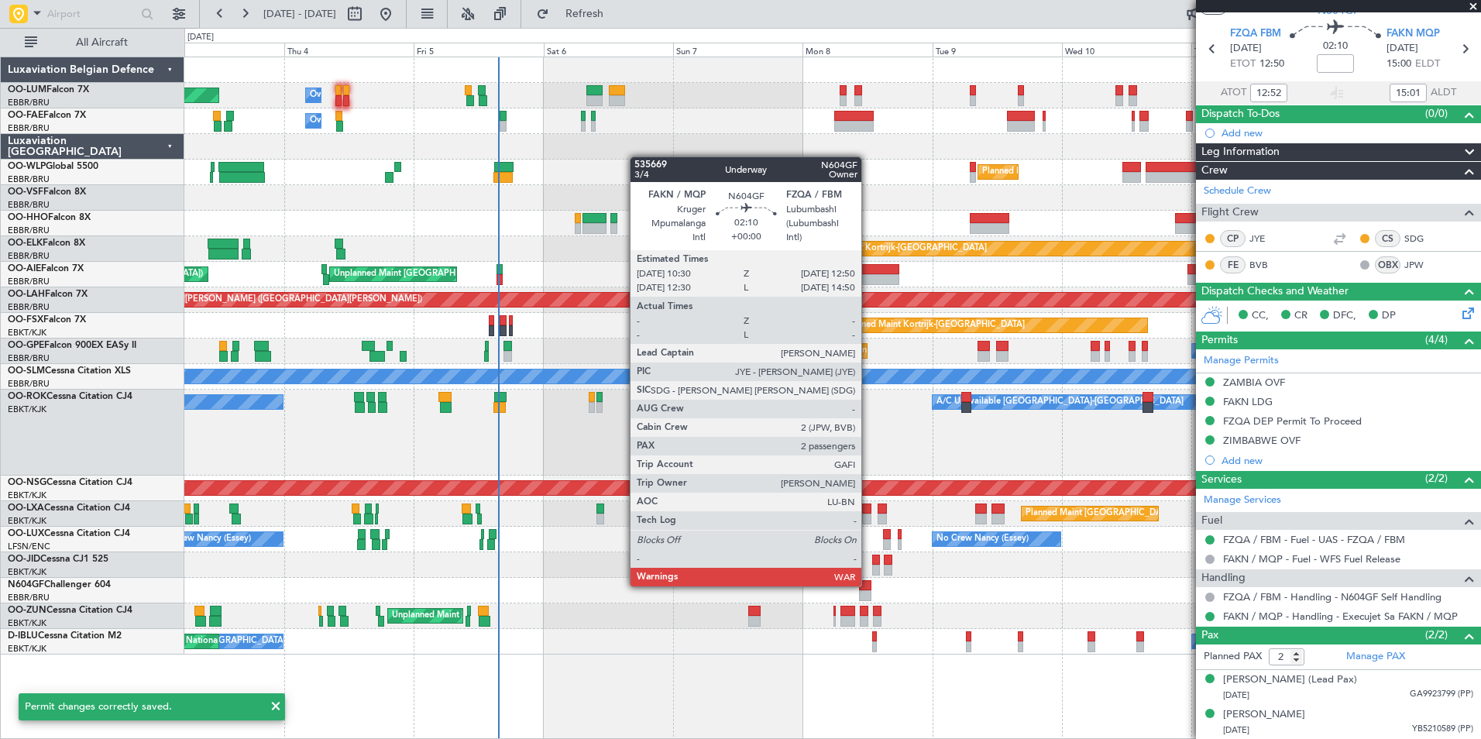
click at [869, 585] on div at bounding box center [865, 585] width 13 height 11
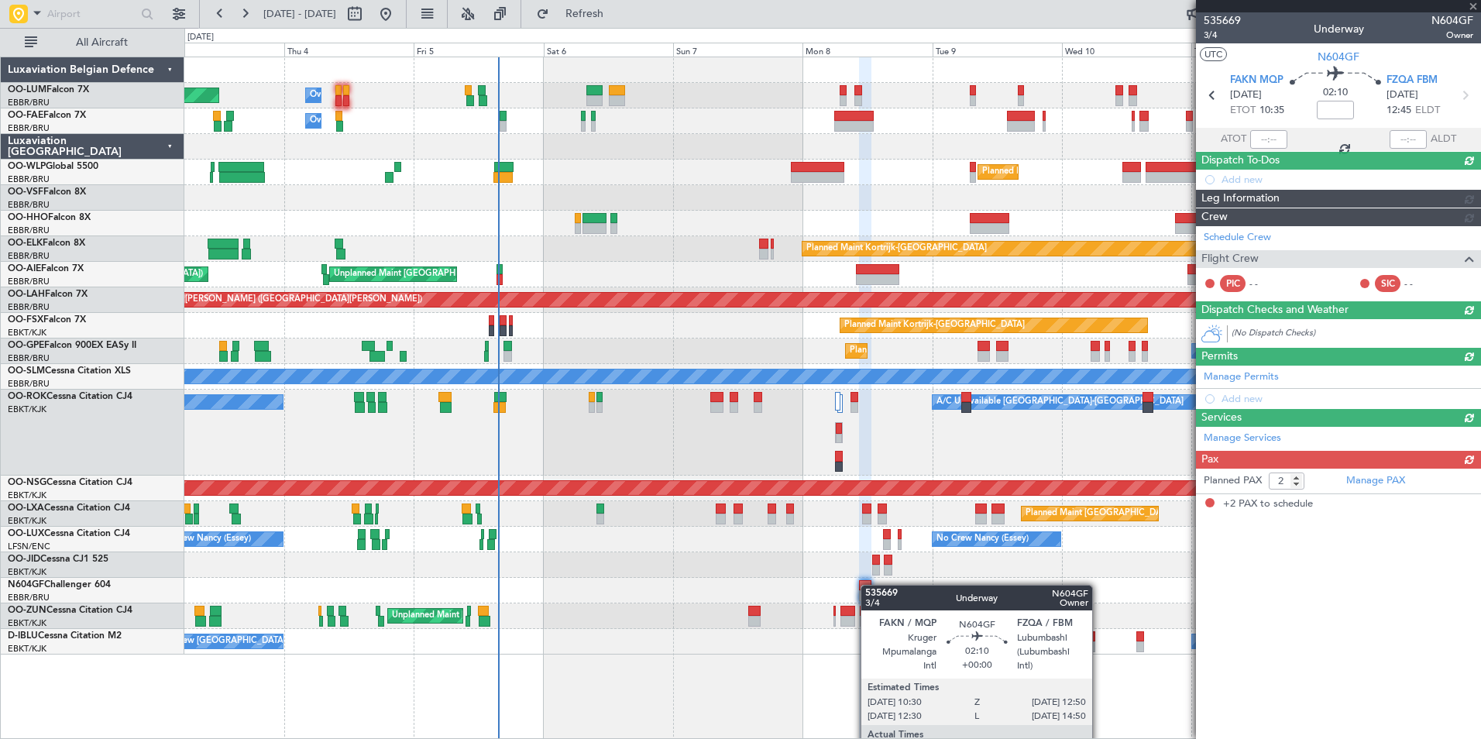
scroll to position [0, 0]
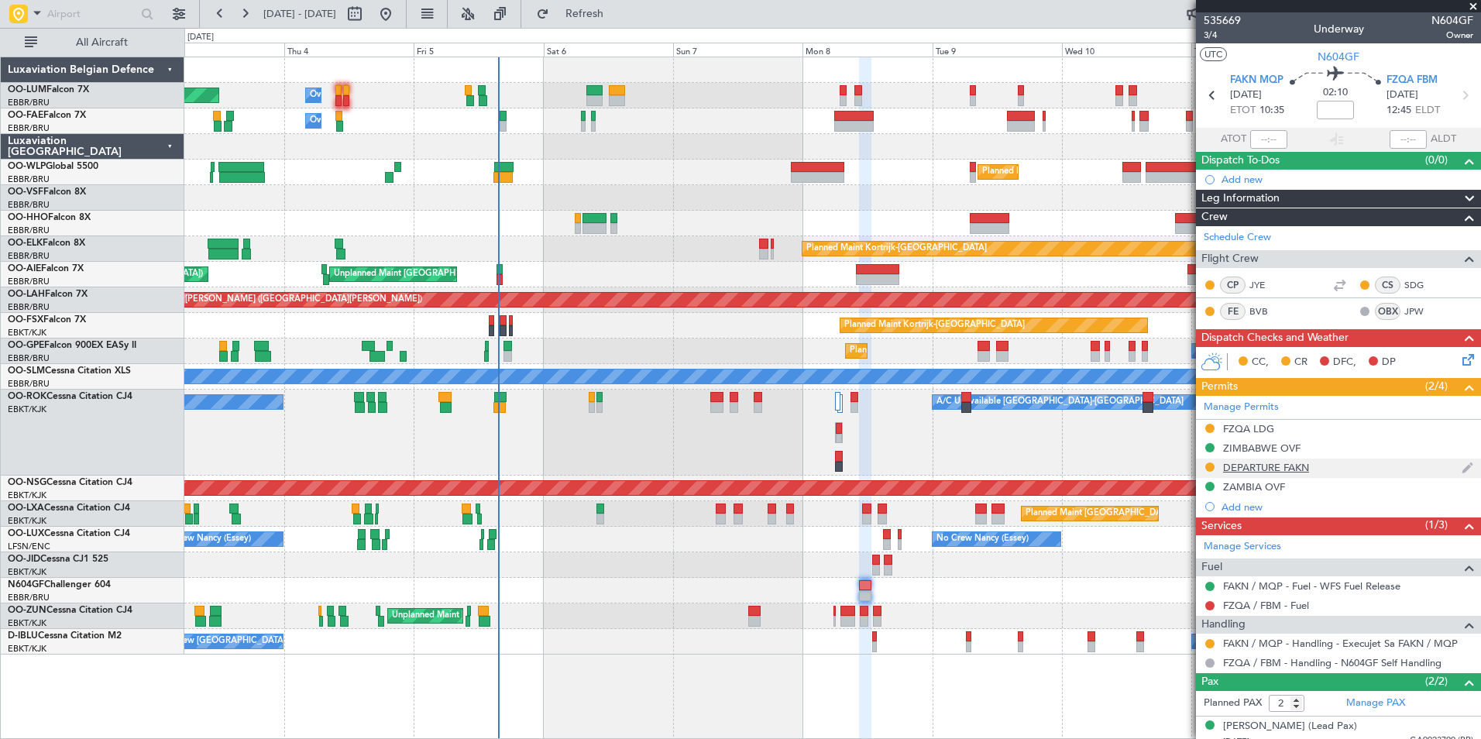
click at [1309, 468] on div "DEPARTURE FAKN" at bounding box center [1266, 467] width 86 height 13
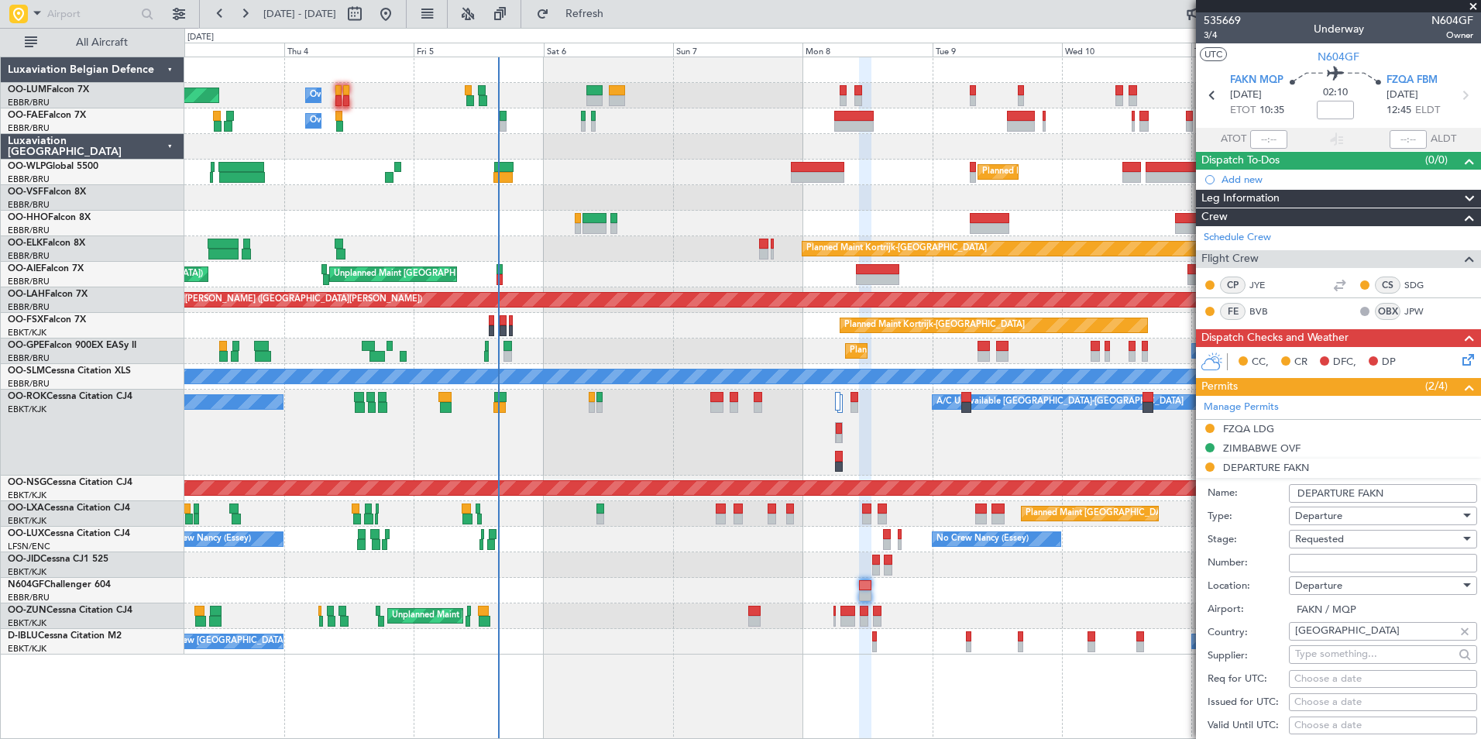
click at [1421, 489] on input "DEPARTURE FAKN" at bounding box center [1383, 493] width 188 height 19
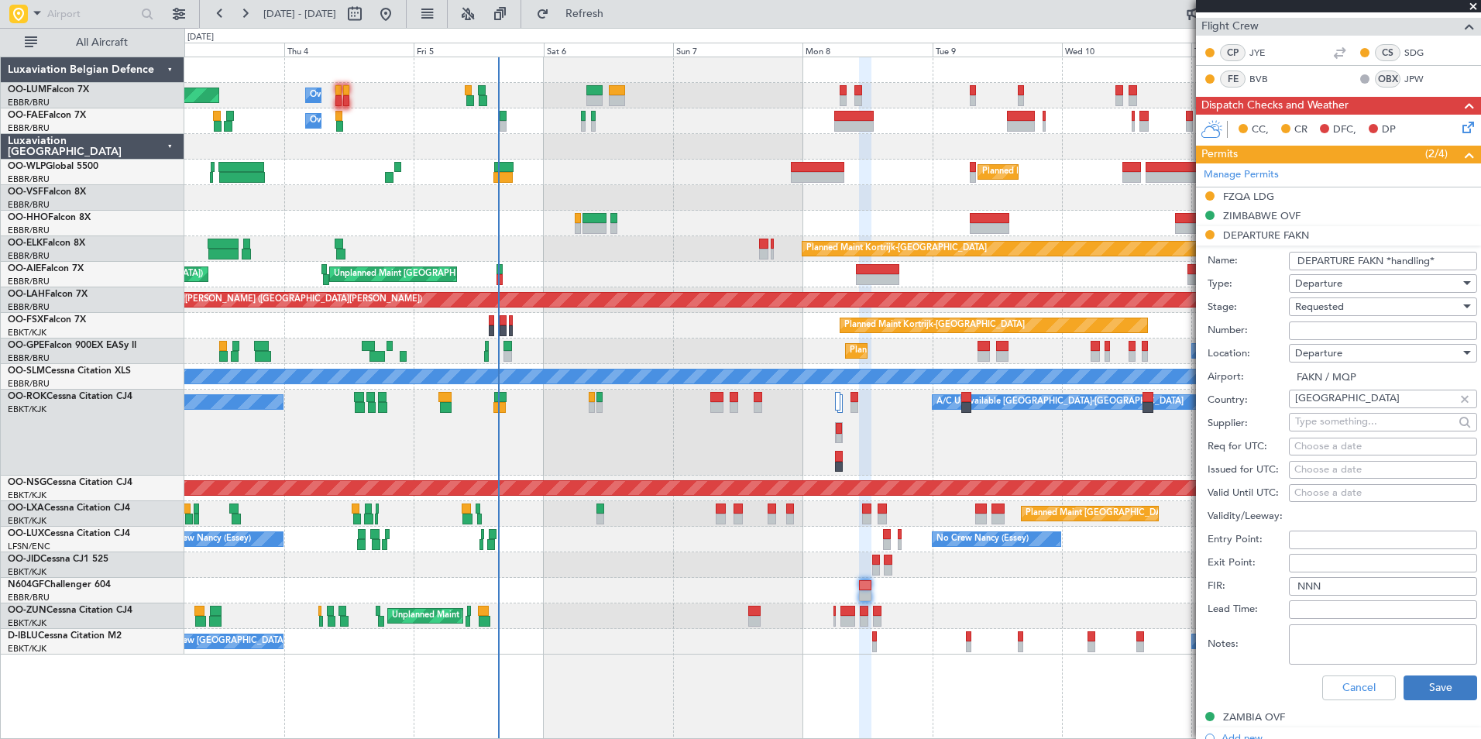
type input "DEPARTURE FAKN *handling*"
click at [1413, 679] on button "Save" at bounding box center [1441, 688] width 74 height 25
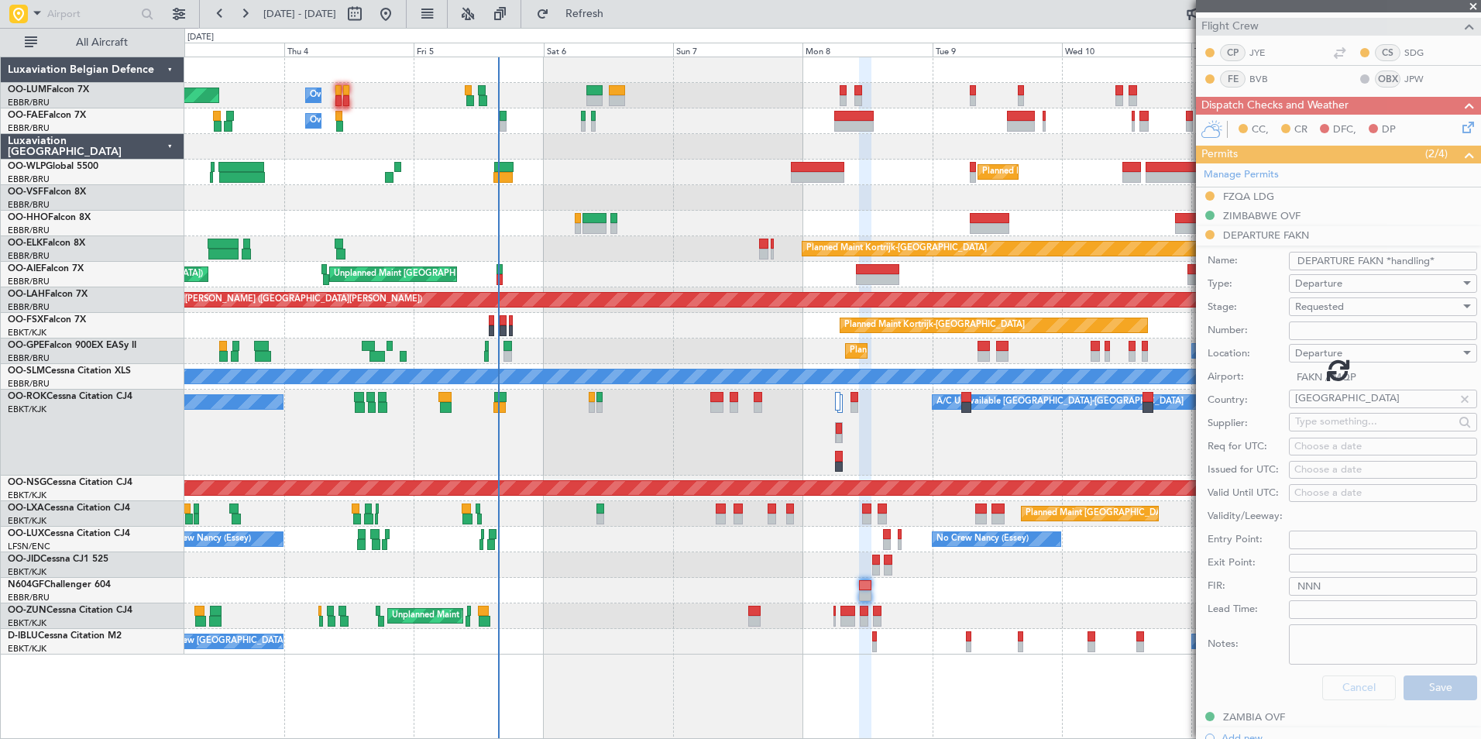
scroll to position [46, 0]
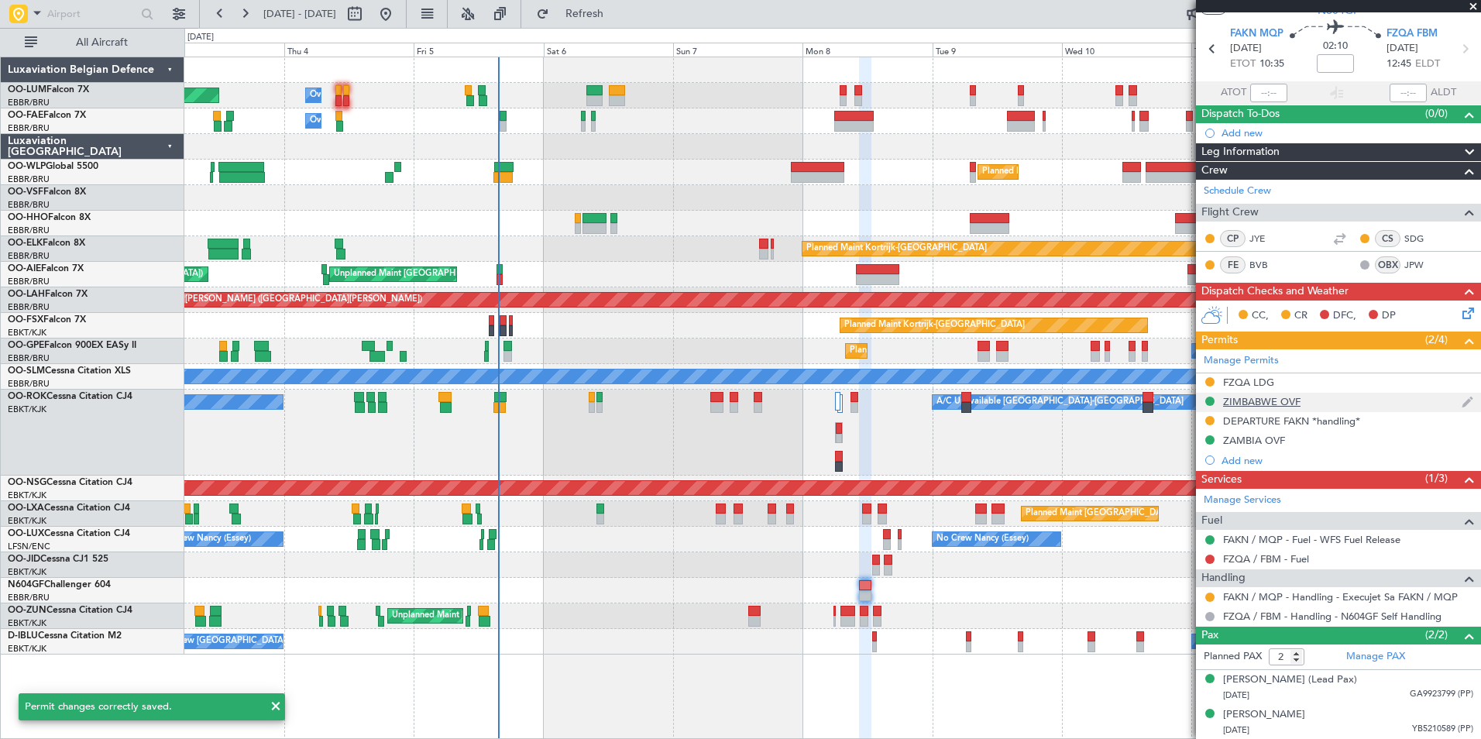
click at [1285, 404] on div "ZIMBABWE OVF" at bounding box center [1261, 401] width 77 height 13
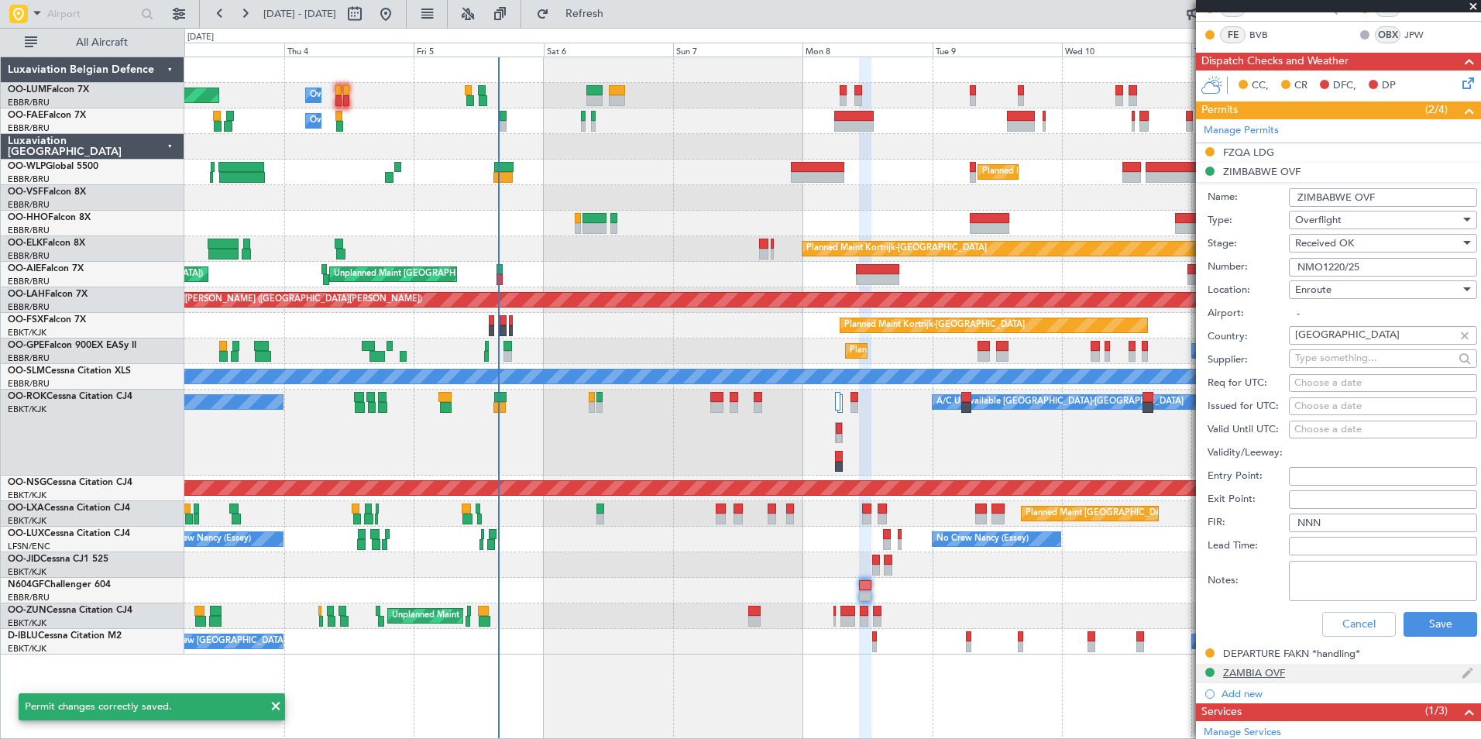
scroll to position [310, 0]
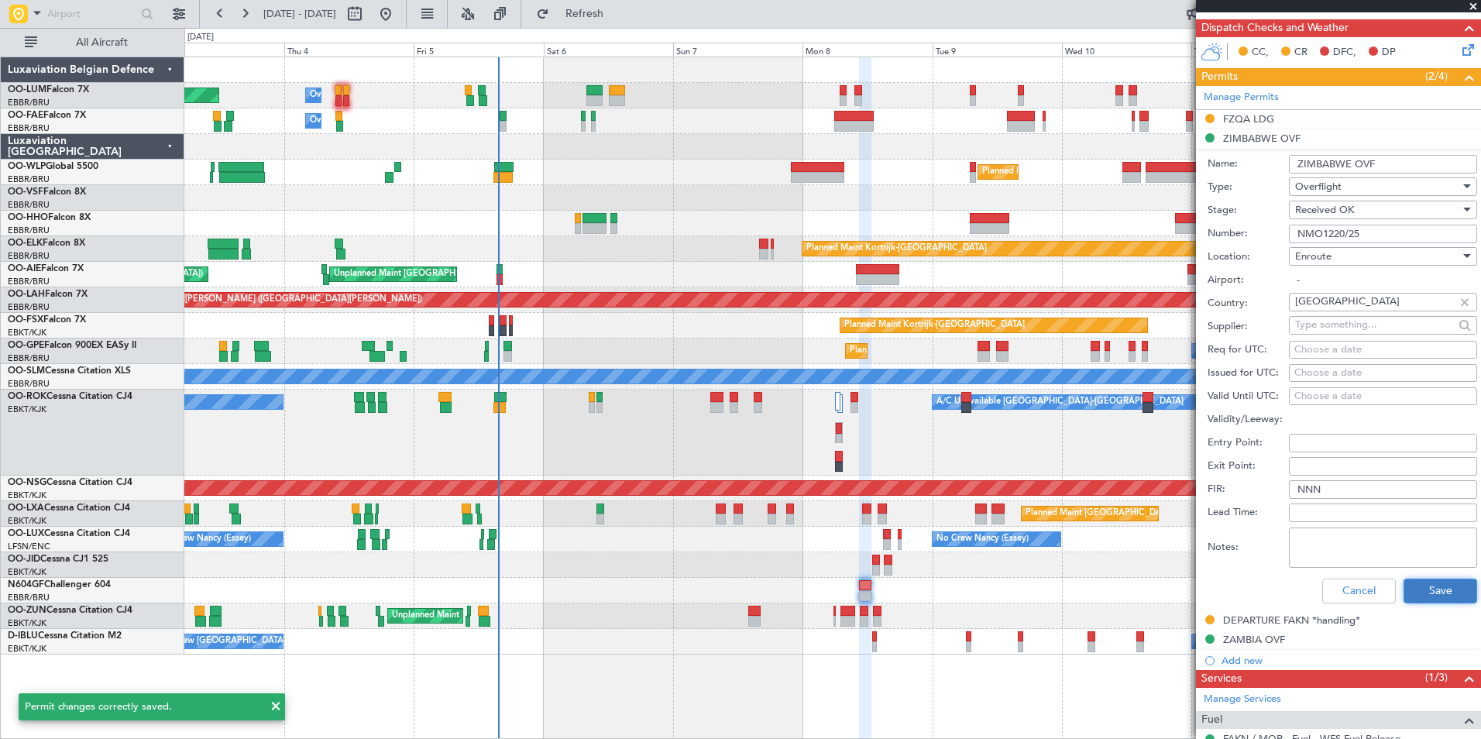
click at [1429, 593] on button "Save" at bounding box center [1441, 591] width 74 height 25
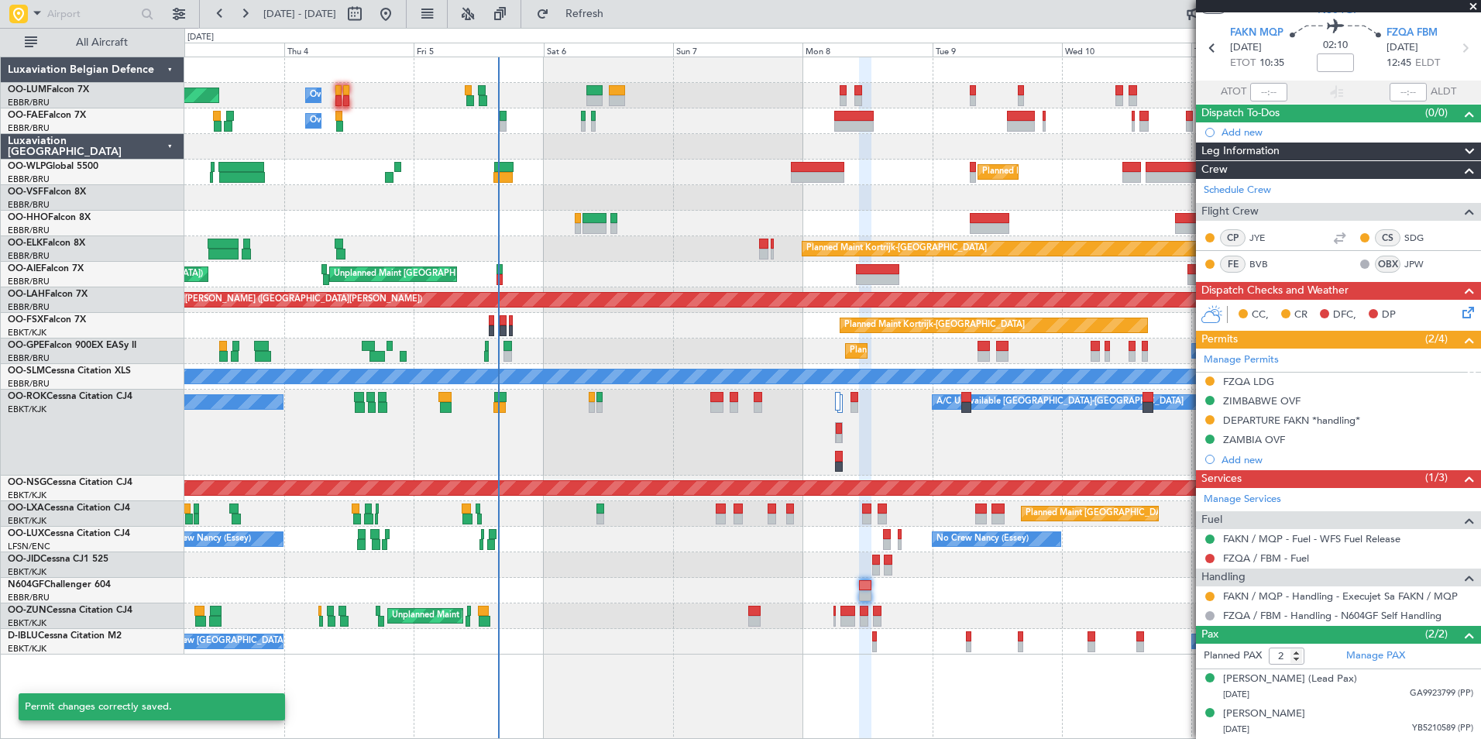
scroll to position [46, 0]
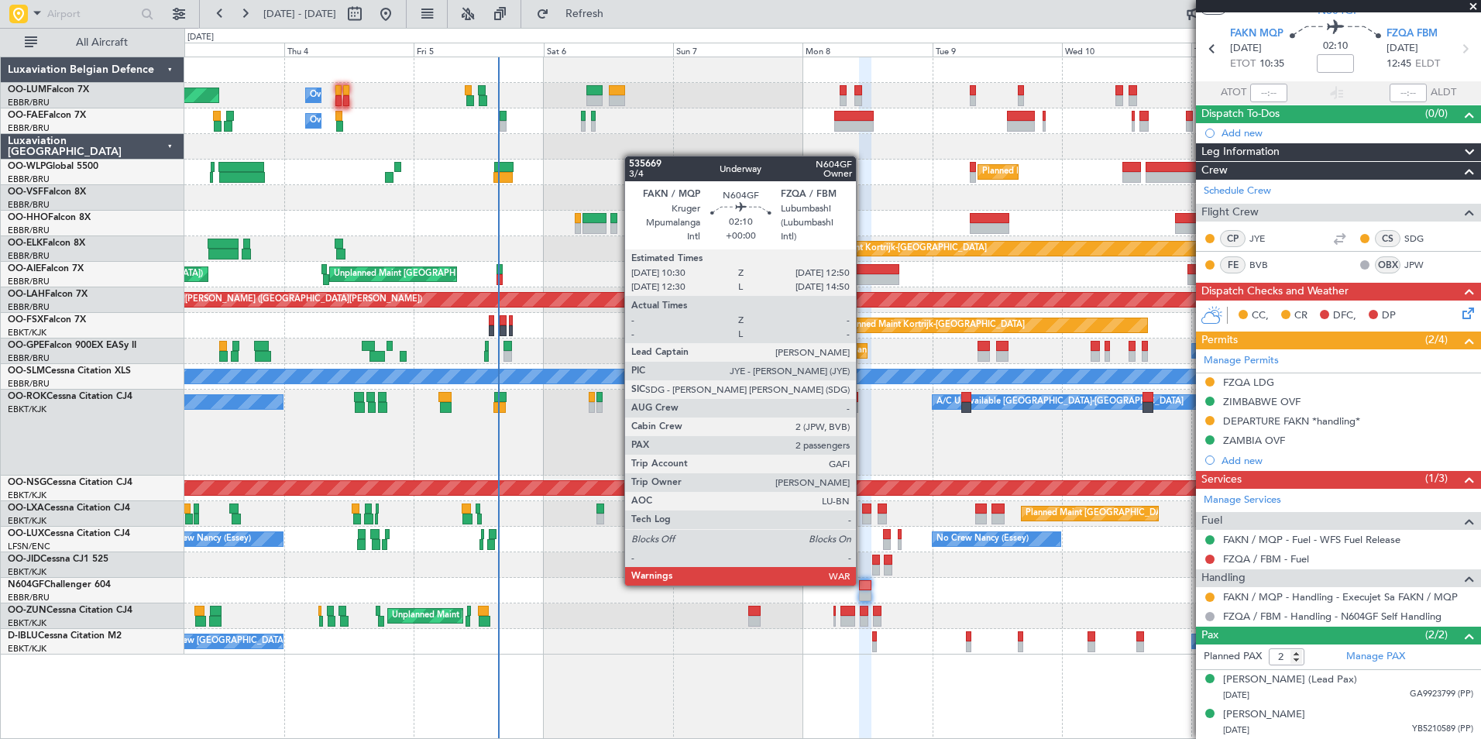
click at [869, 583] on div at bounding box center [865, 585] width 13 height 11
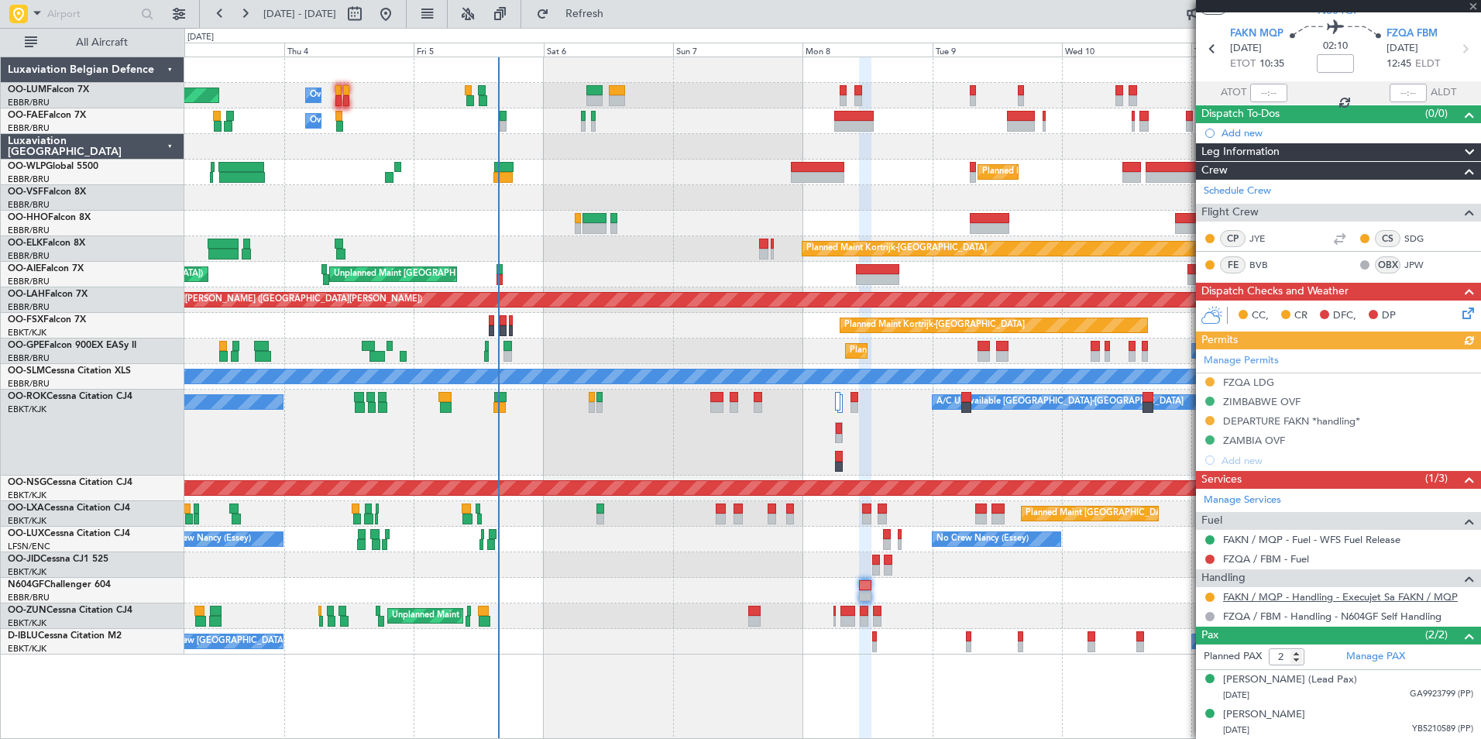
click at [1344, 600] on link "FAKN / MQP - Handling - Execujet Sa FAKN / MQP" at bounding box center [1340, 596] width 235 height 13
drag, startPoint x: 611, startPoint y: 2, endPoint x: 628, endPoint y: 55, distance: 55.4
click at [611, 2] on button "Refresh" at bounding box center [575, 14] width 93 height 25
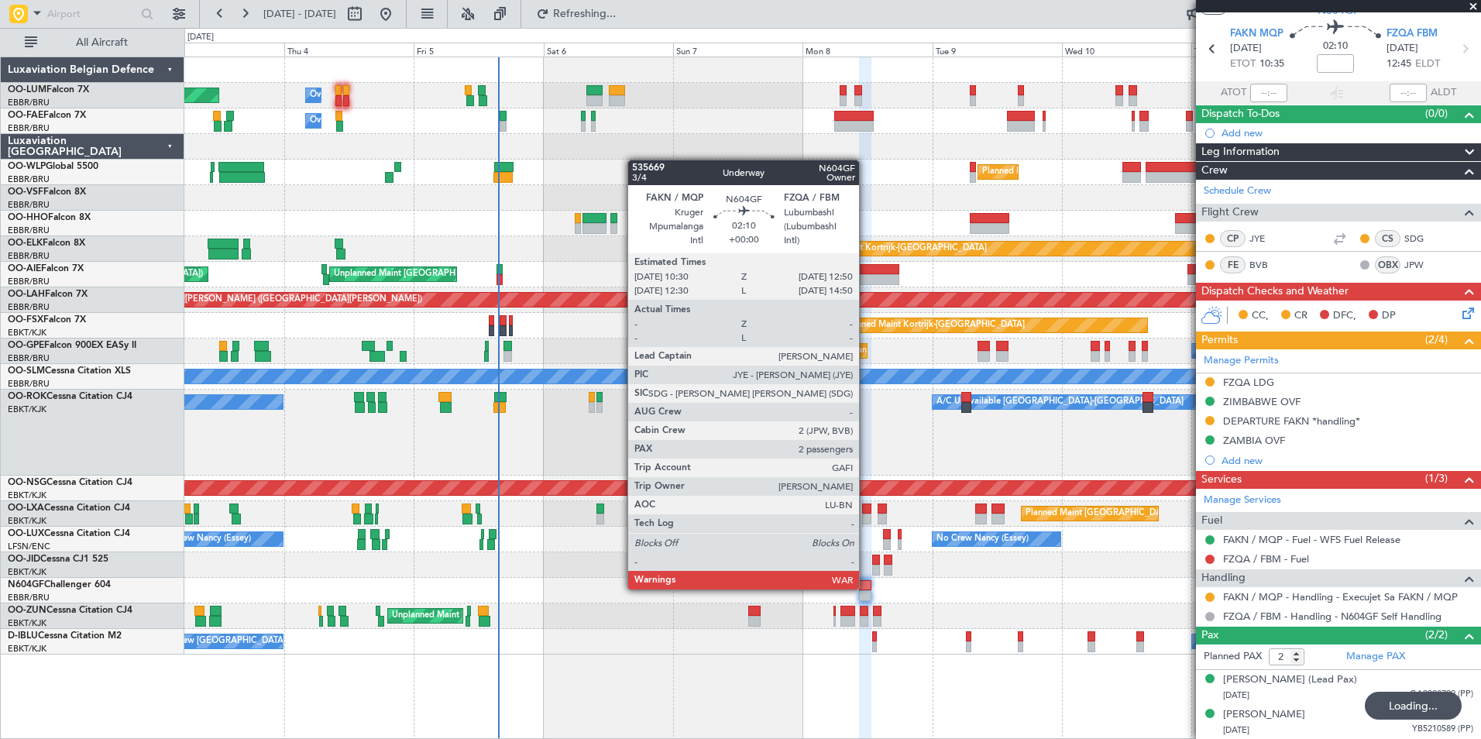
click at [863, 588] on div at bounding box center [865, 585] width 13 height 11
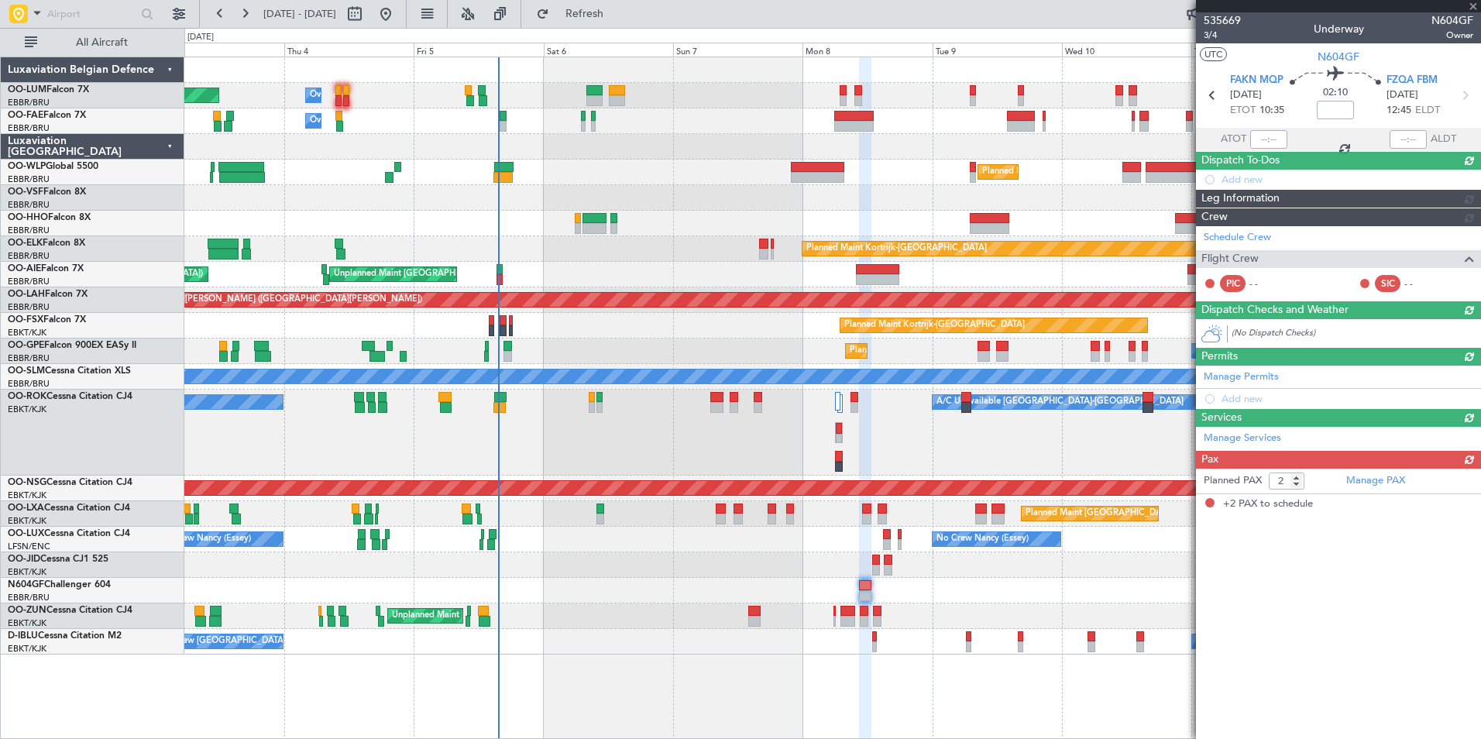
scroll to position [0, 0]
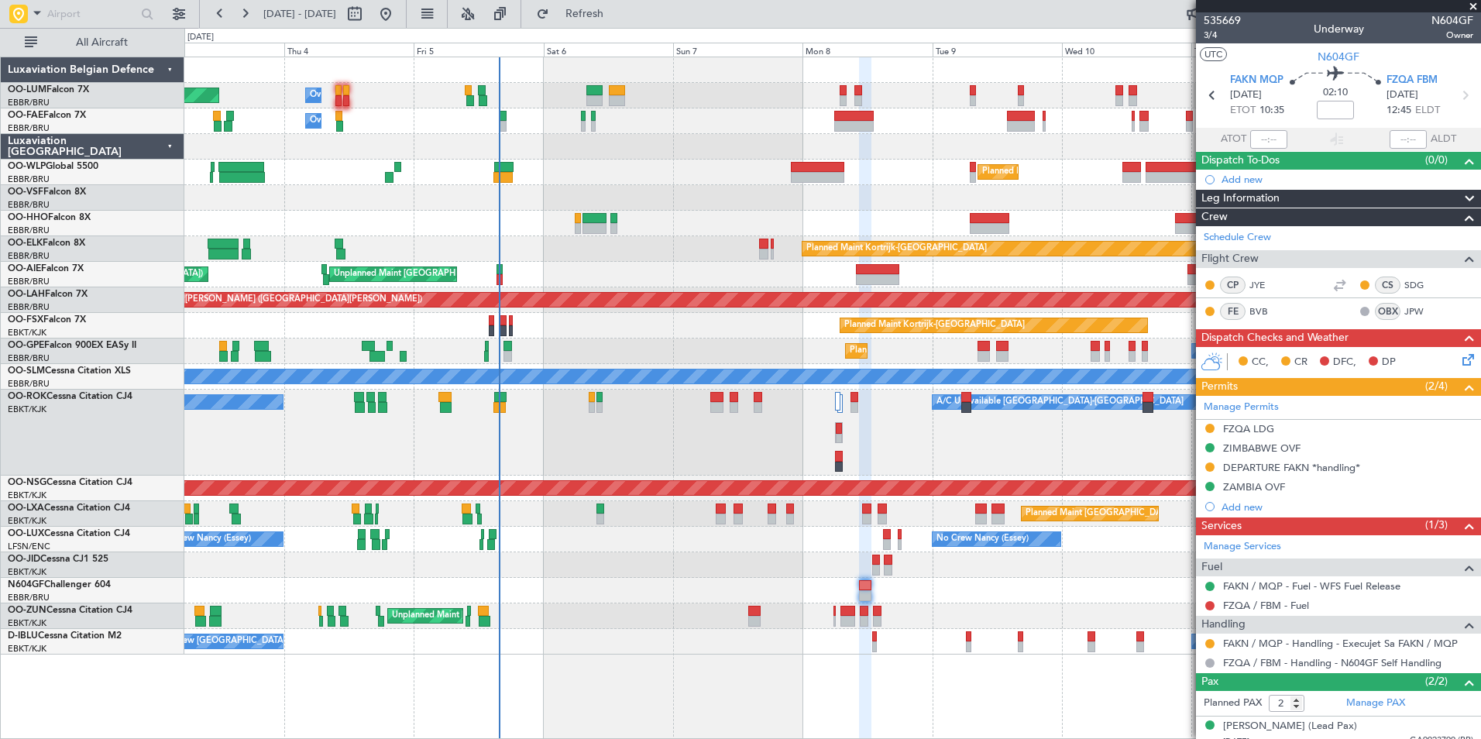
drag, startPoint x: 639, startPoint y: 17, endPoint x: 638, endPoint y: 29, distance: 12.4
click at [618, 17] on span "Refresh" at bounding box center [584, 14] width 65 height 11
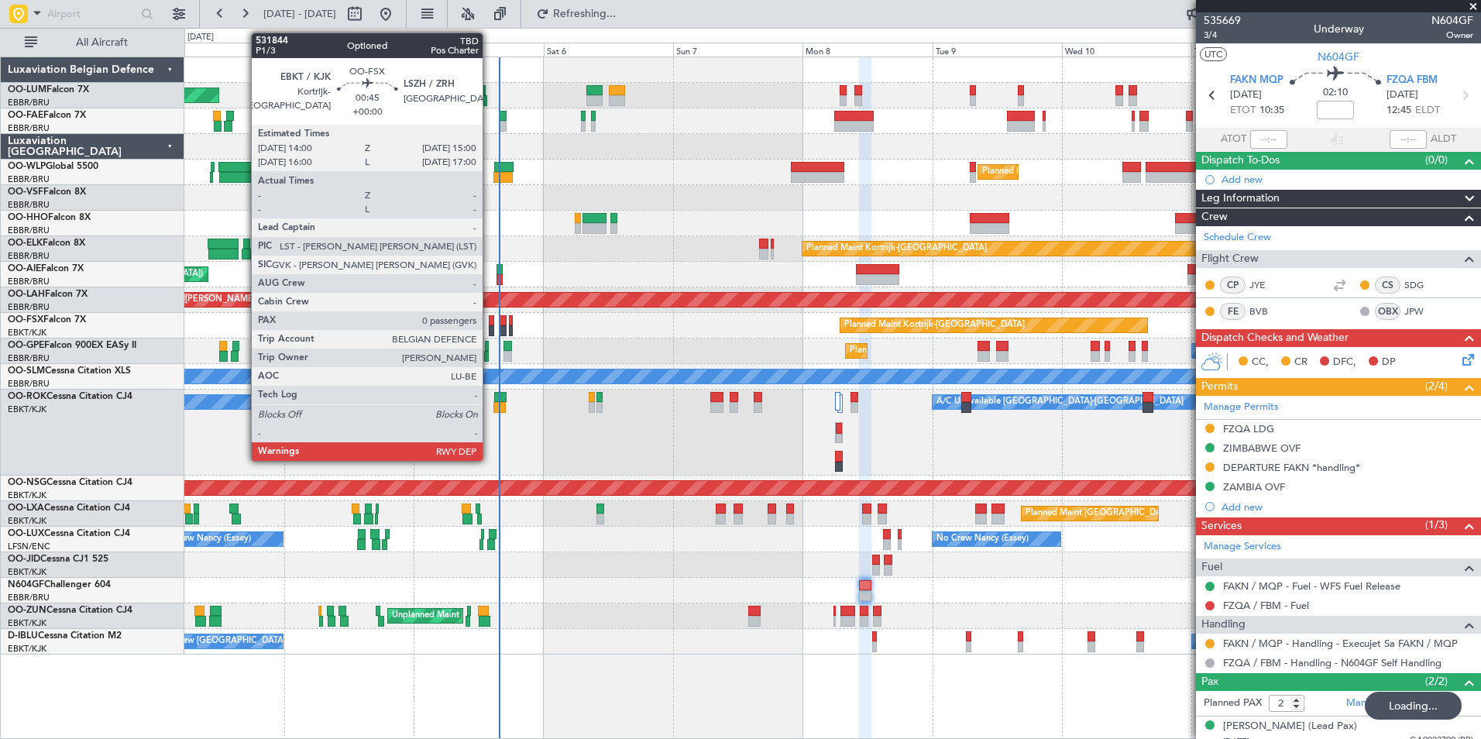
click at [490, 332] on div at bounding box center [491, 330] width 5 height 11
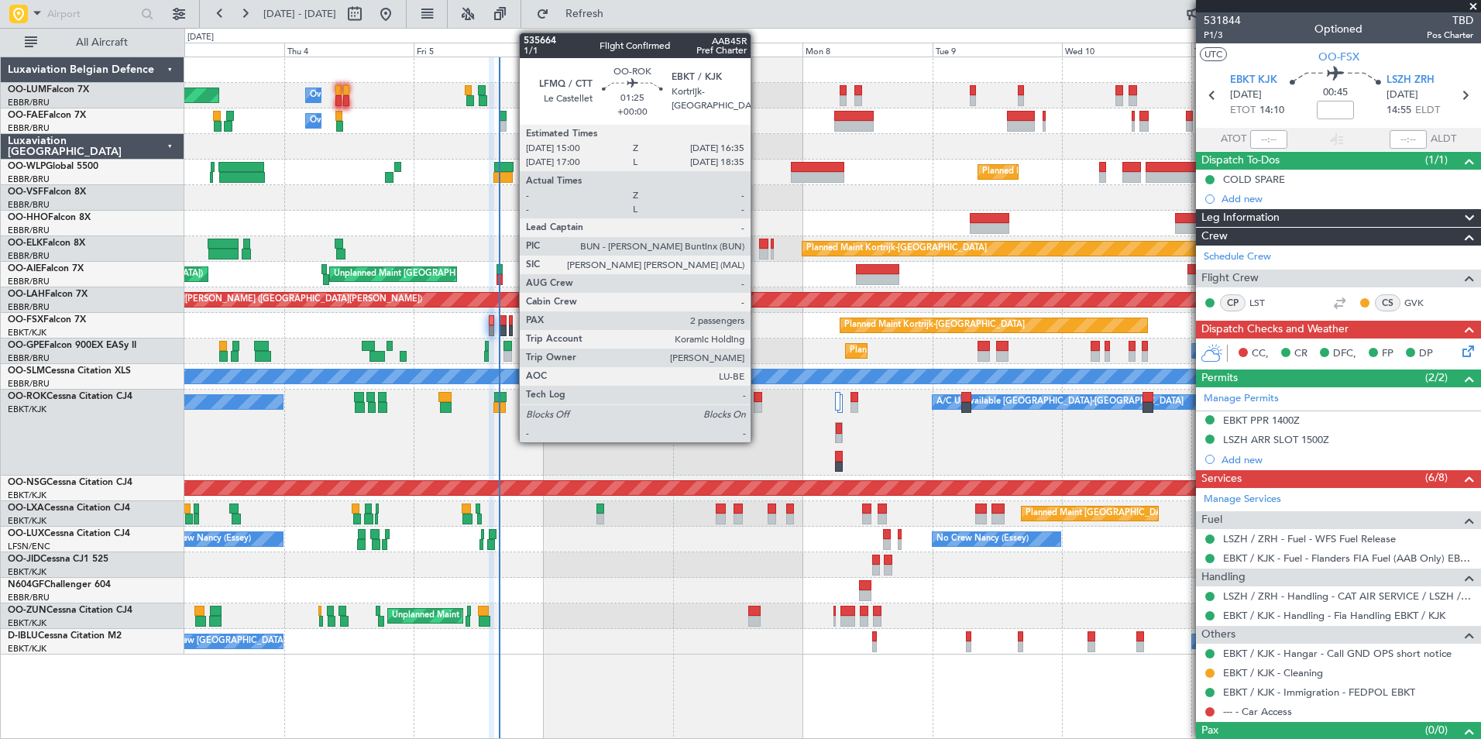
click at [758, 395] on div at bounding box center [758, 397] width 9 height 11
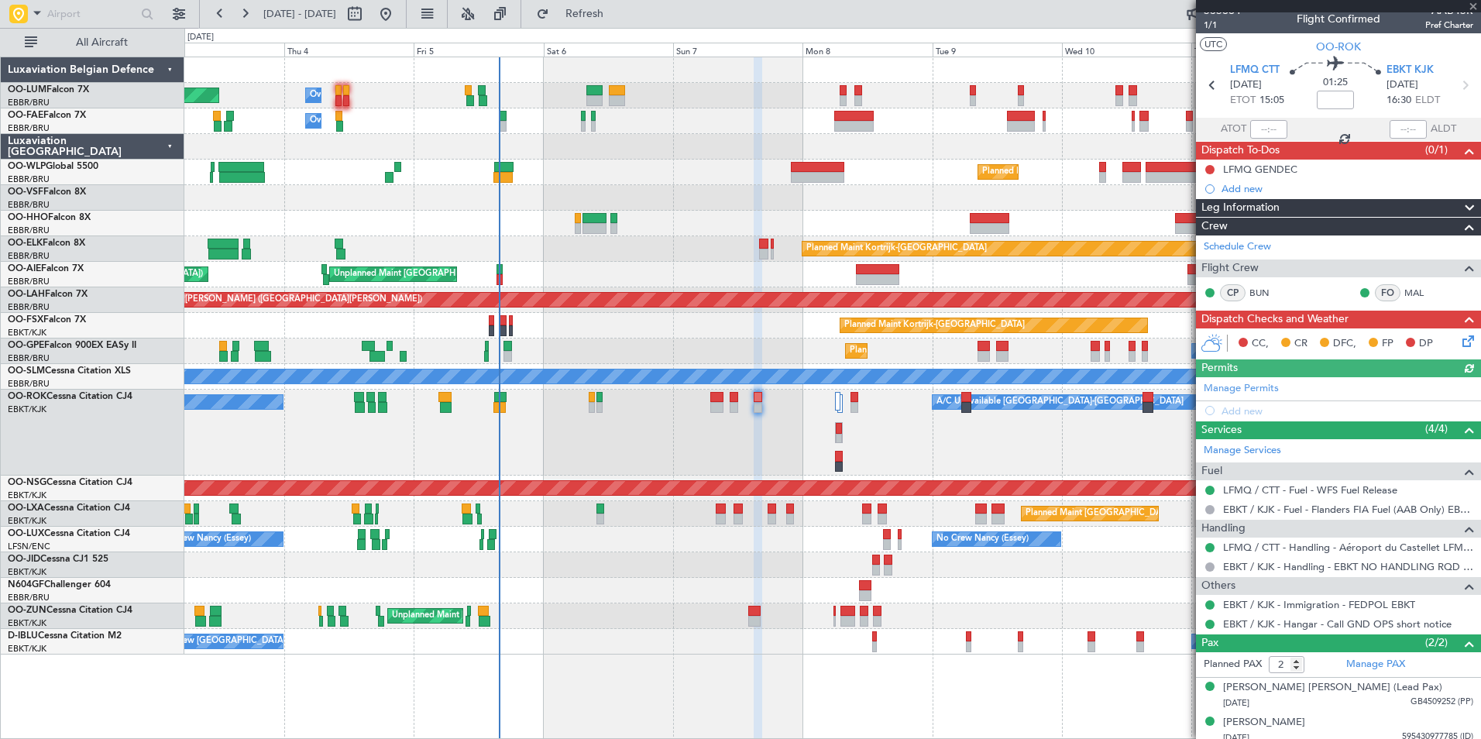
scroll to position [18, 0]
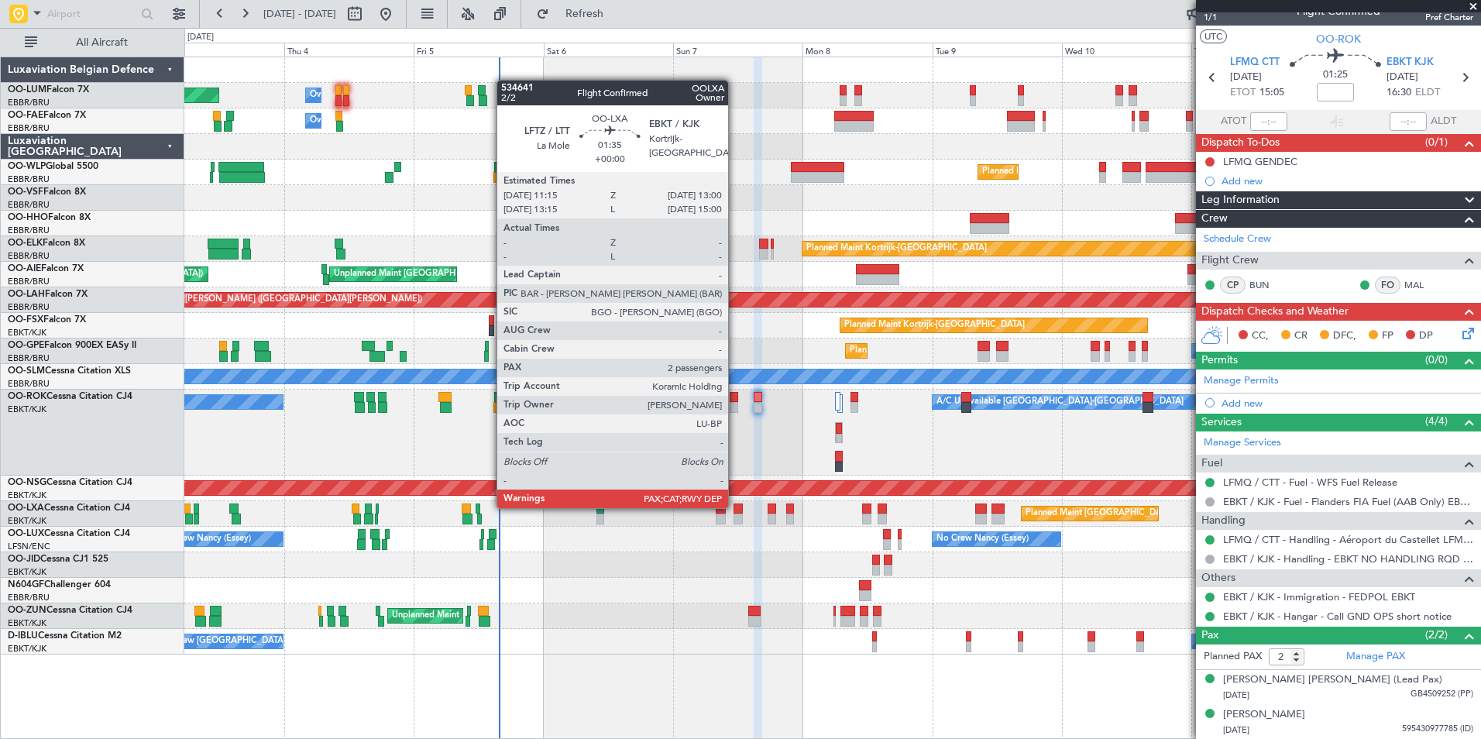
click at [735, 507] on div at bounding box center [739, 509] width 10 height 11
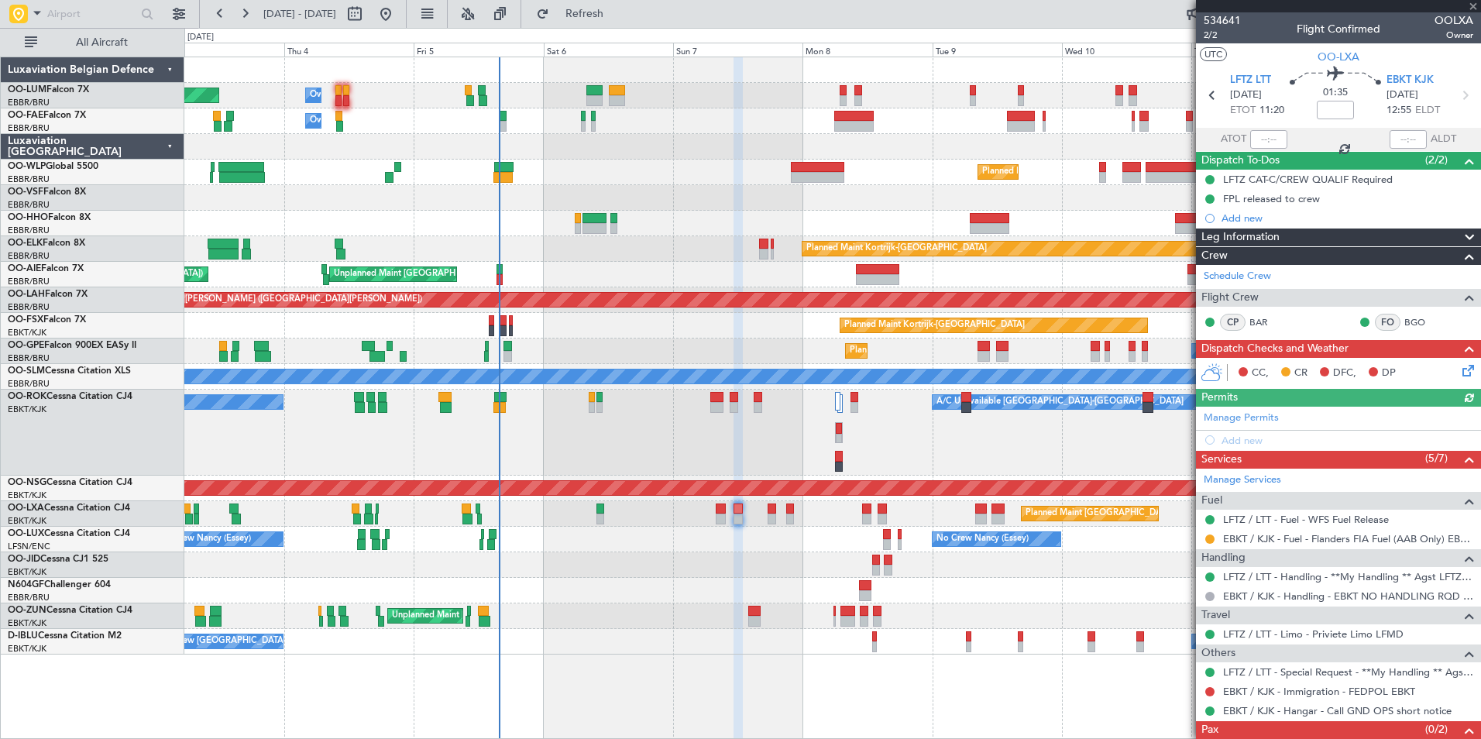
scroll to position [45, 0]
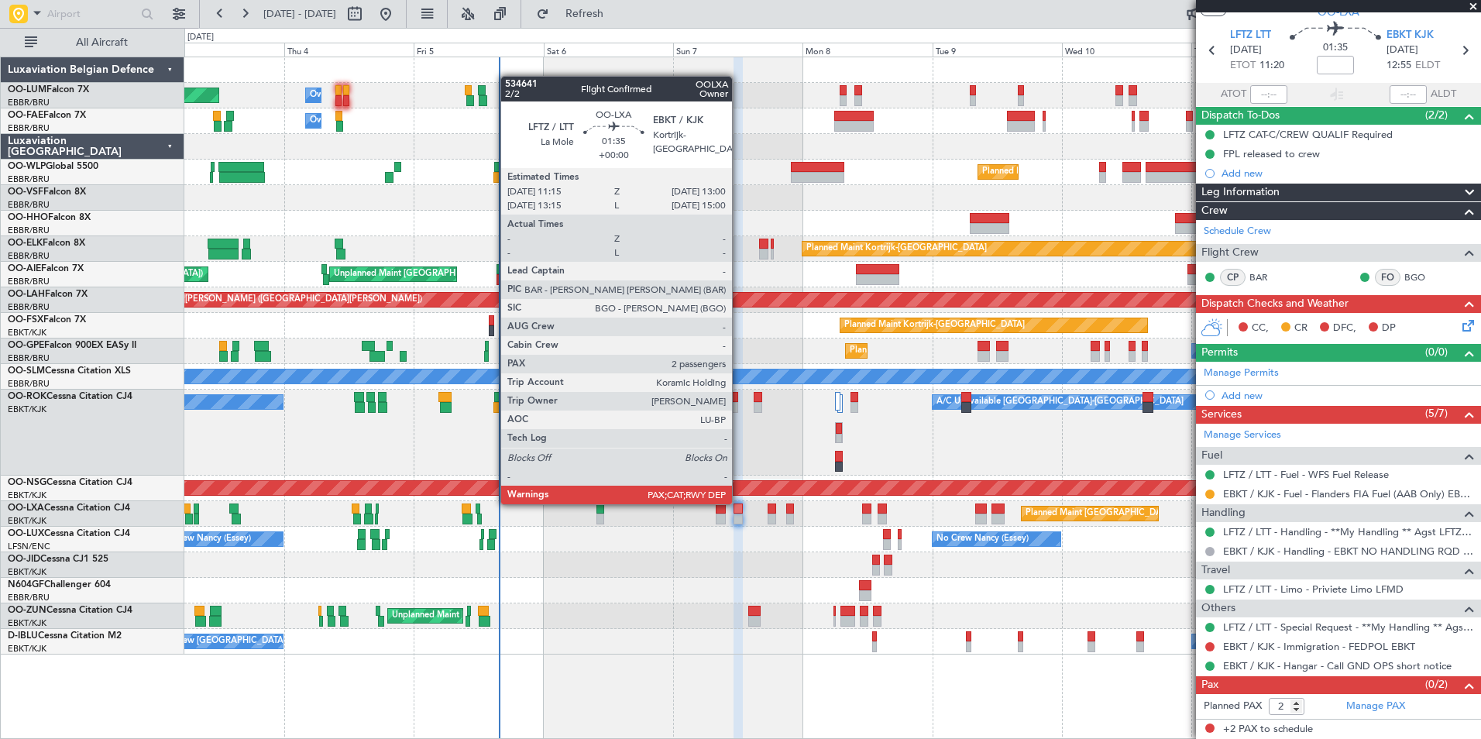
click at [739, 504] on div at bounding box center [739, 509] width 10 height 11
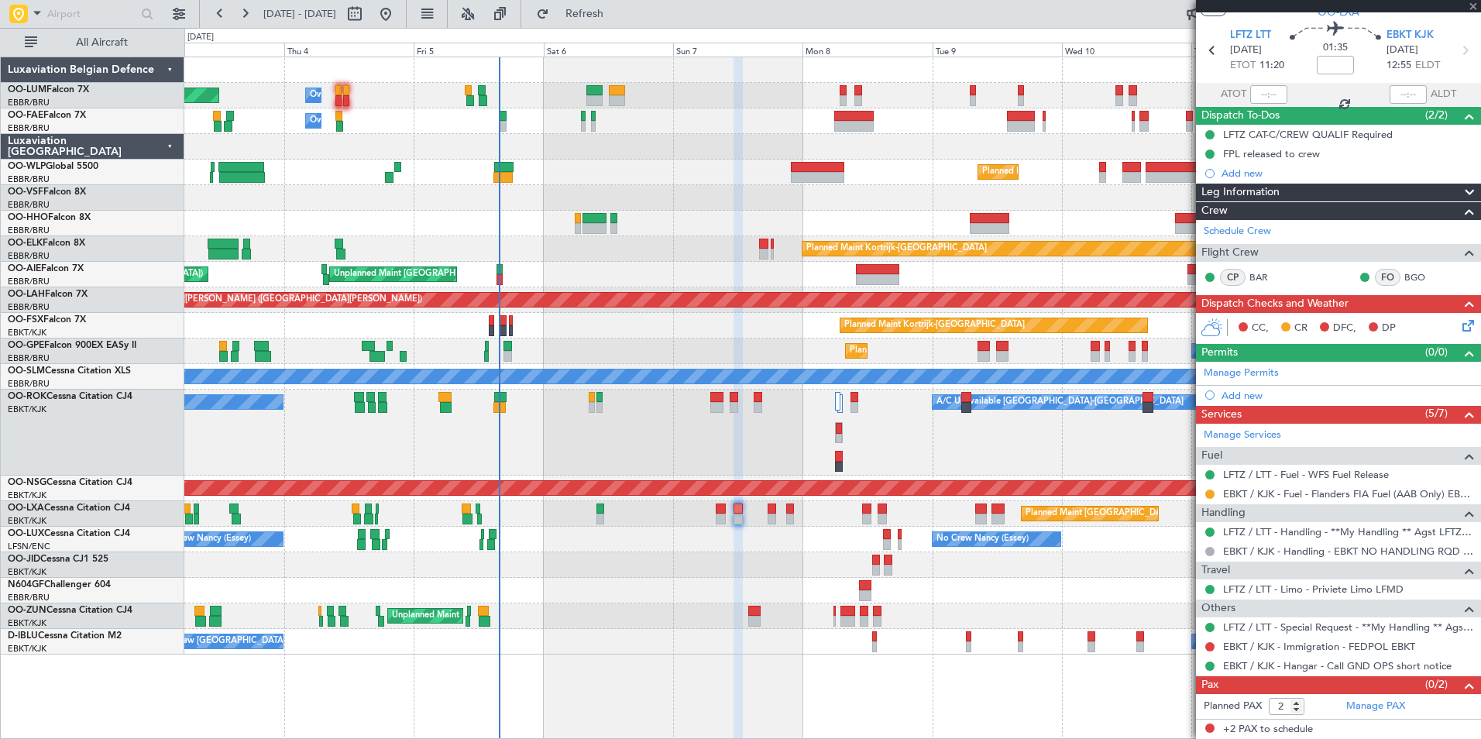
click at [715, 509] on div "Planned Maint [GEOGRAPHIC_DATA] ([GEOGRAPHIC_DATA] National)" at bounding box center [832, 514] width 1296 height 26
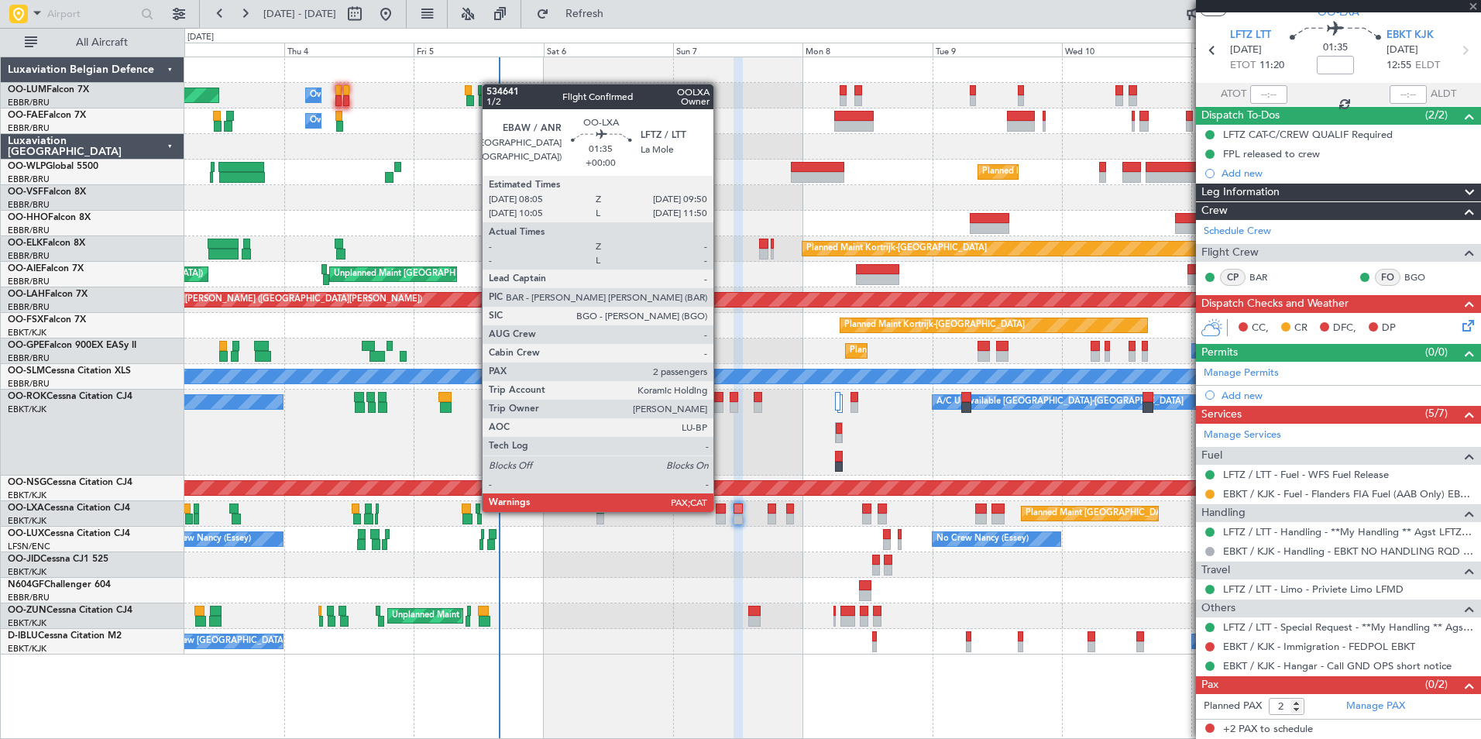
click at [721, 511] on div at bounding box center [721, 509] width 10 height 11
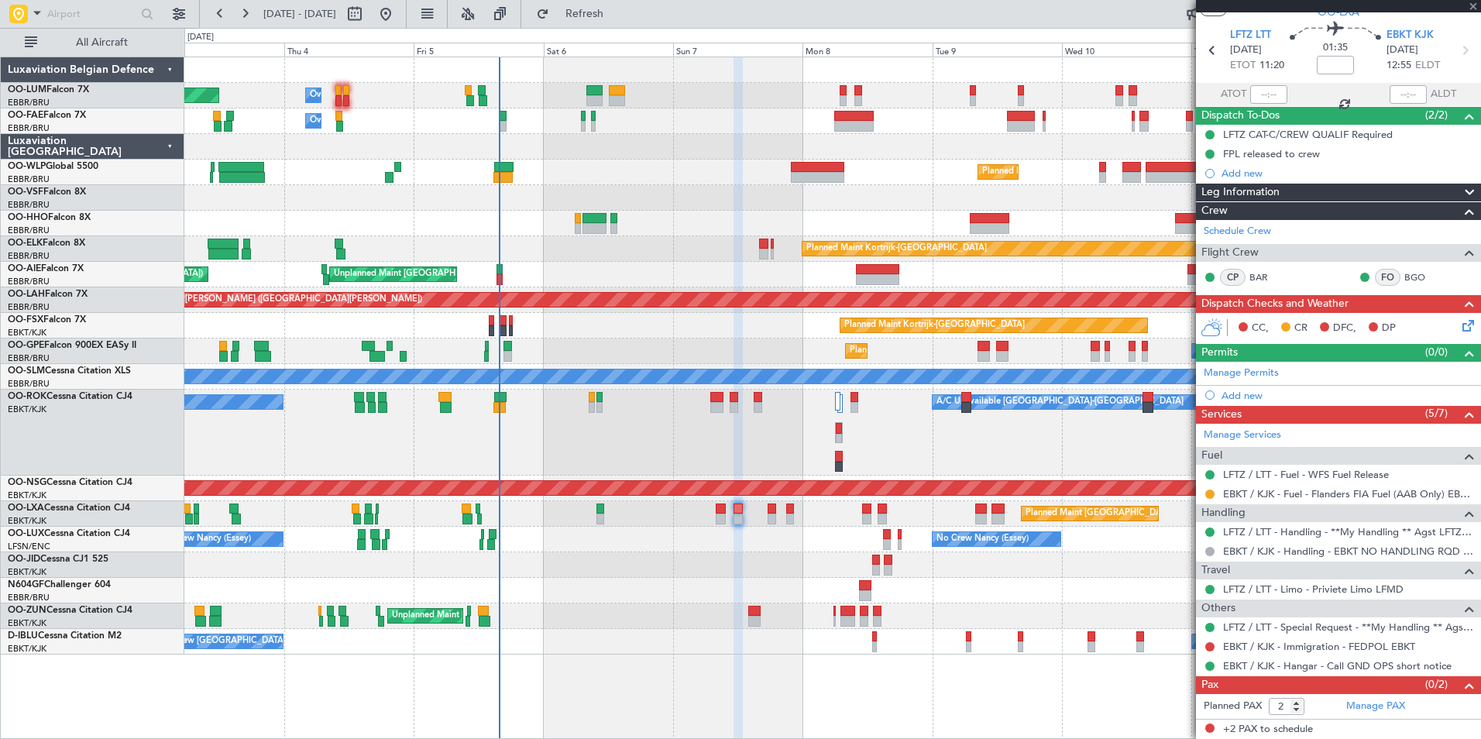
scroll to position [0, 0]
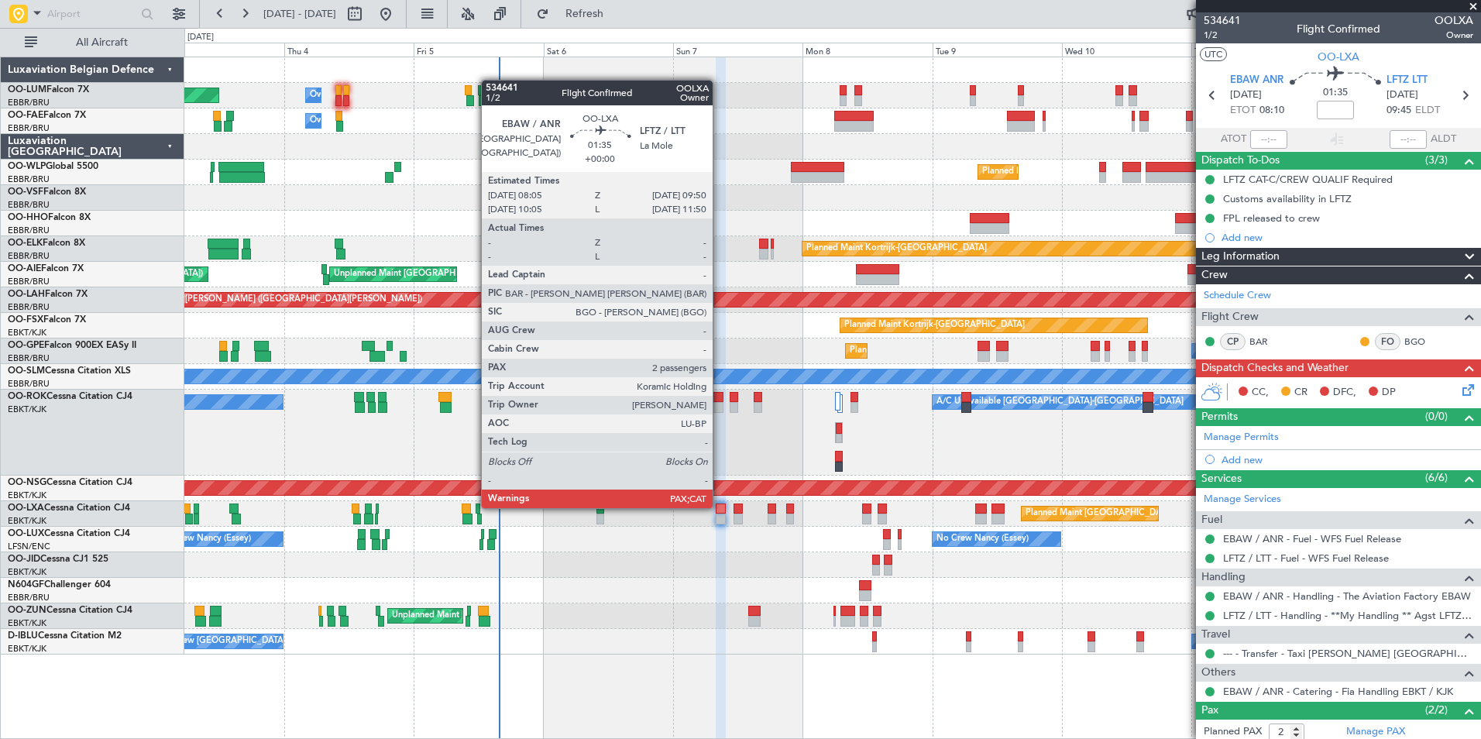
click at [720, 507] on div at bounding box center [721, 509] width 10 height 11
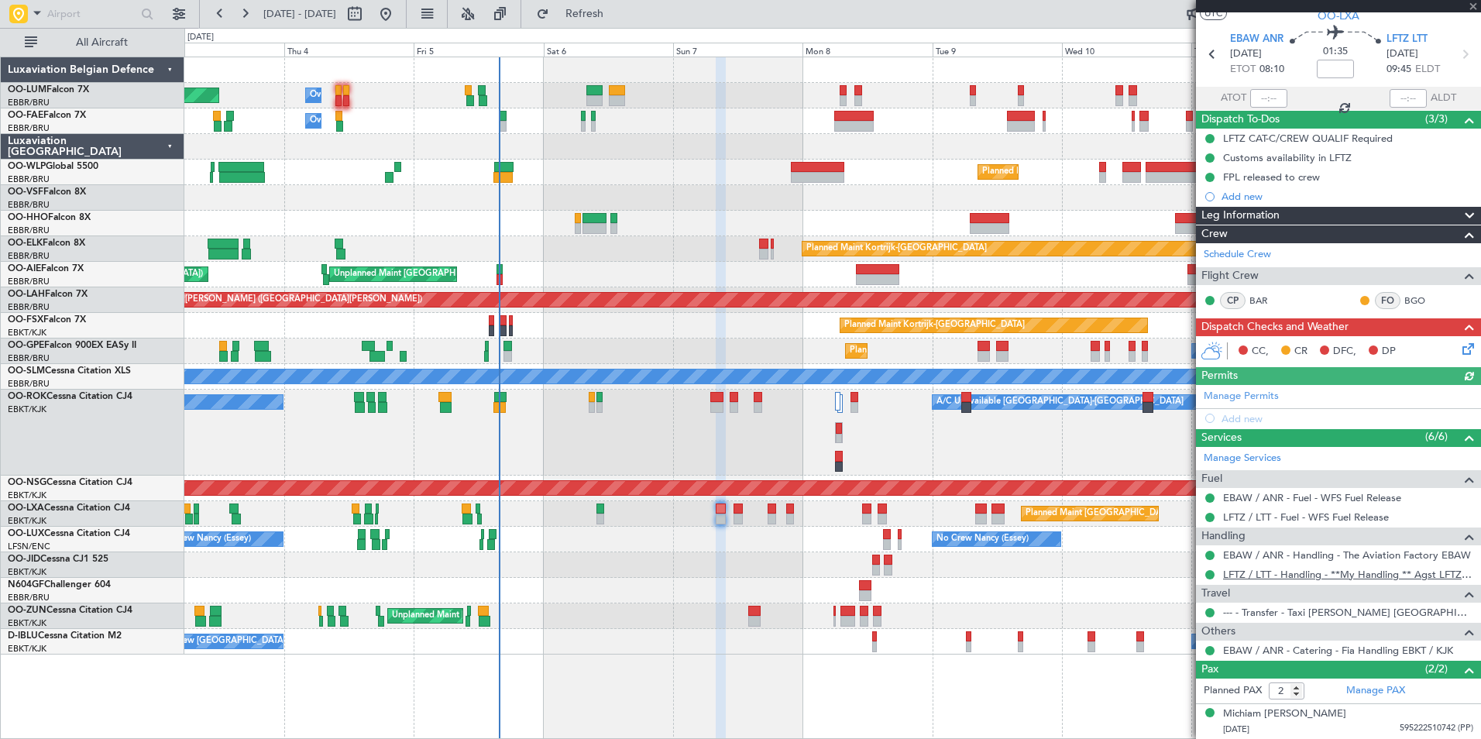
scroll to position [75, 0]
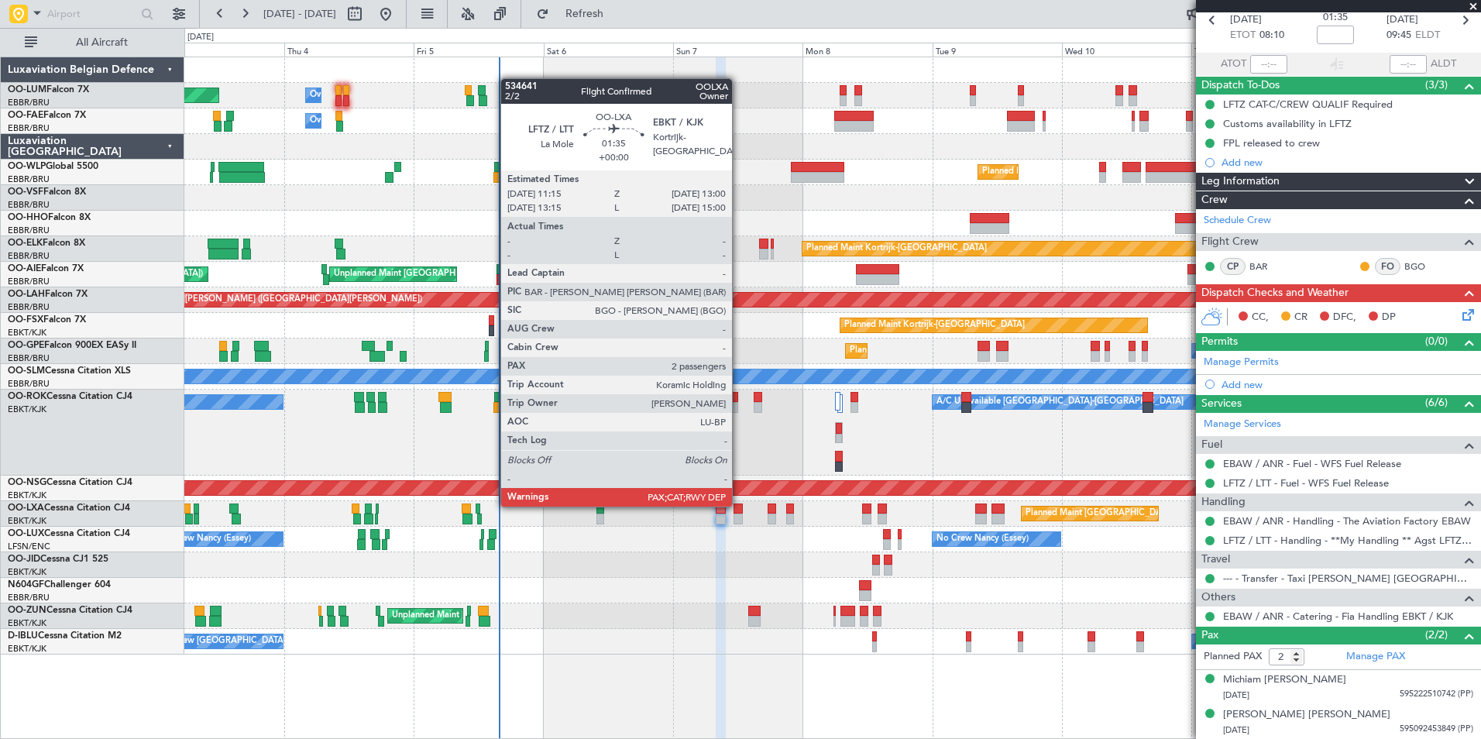
click at [739, 505] on div at bounding box center [739, 509] width 10 height 11
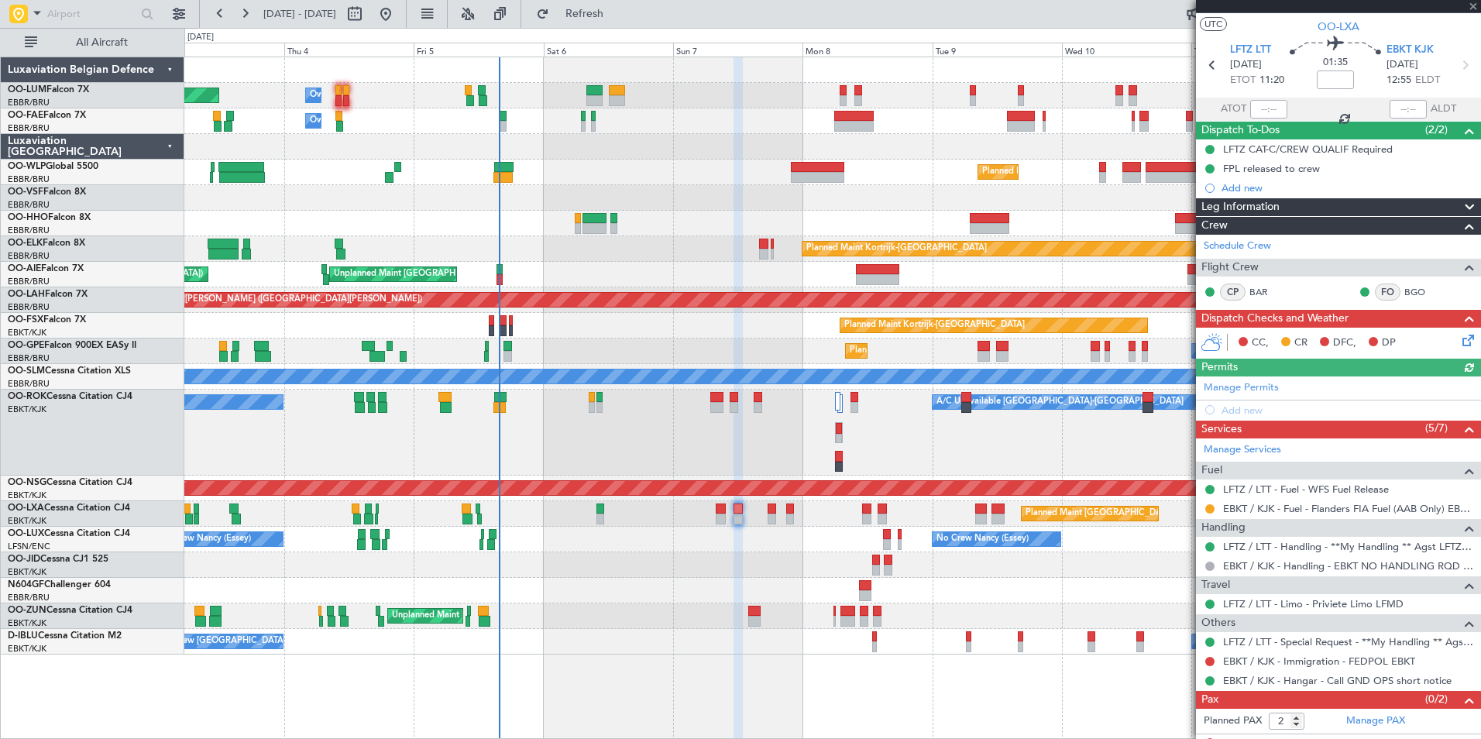
scroll to position [45, 0]
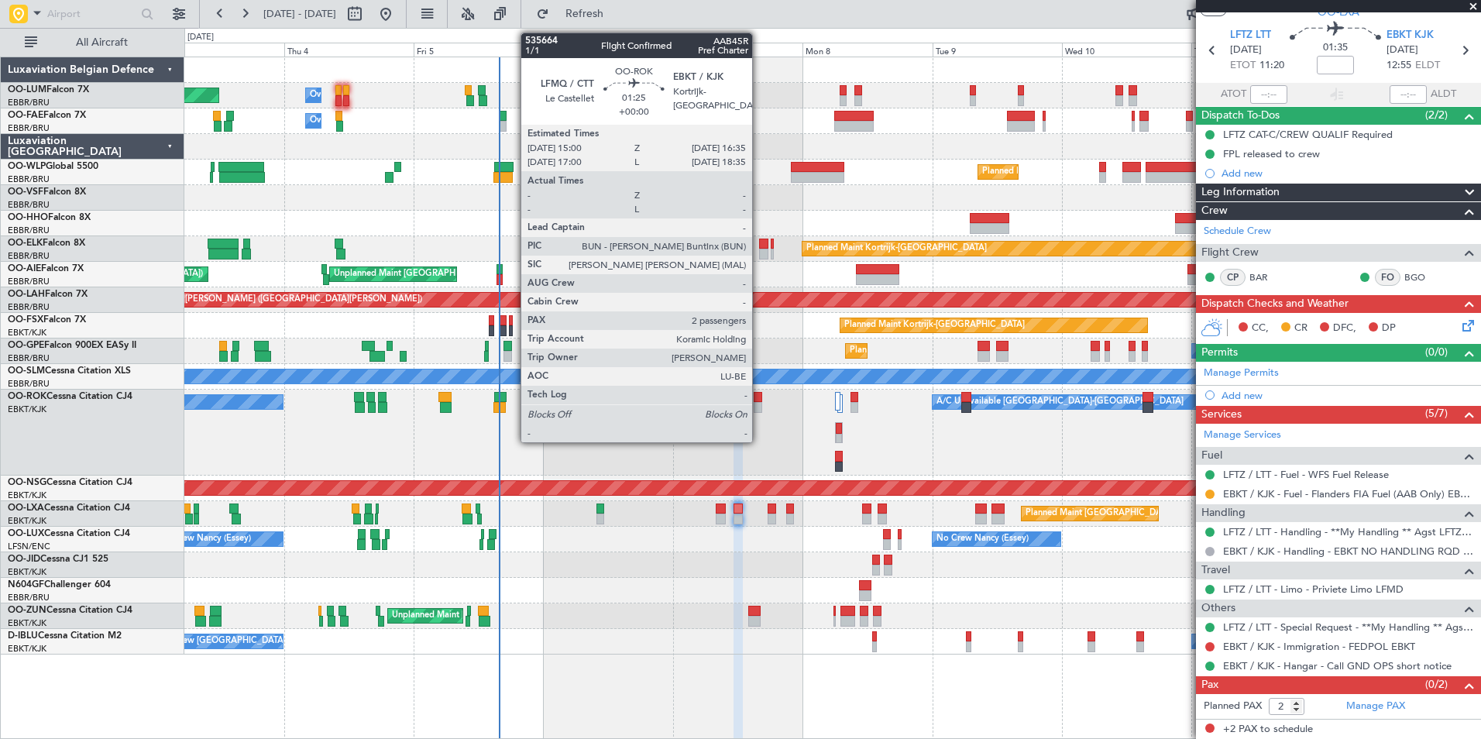
click at [759, 402] on div at bounding box center [758, 407] width 9 height 11
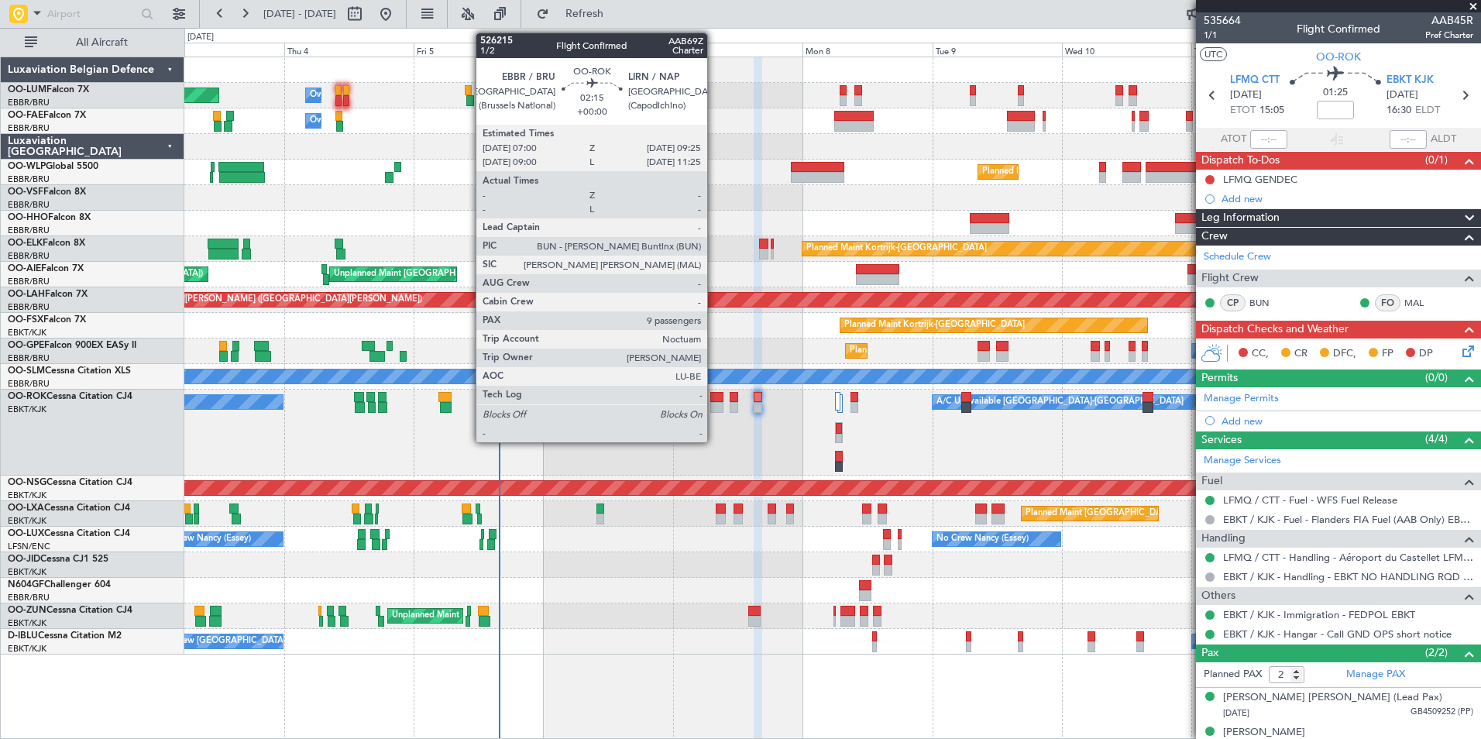
click at [714, 397] on div at bounding box center [716, 397] width 13 height 11
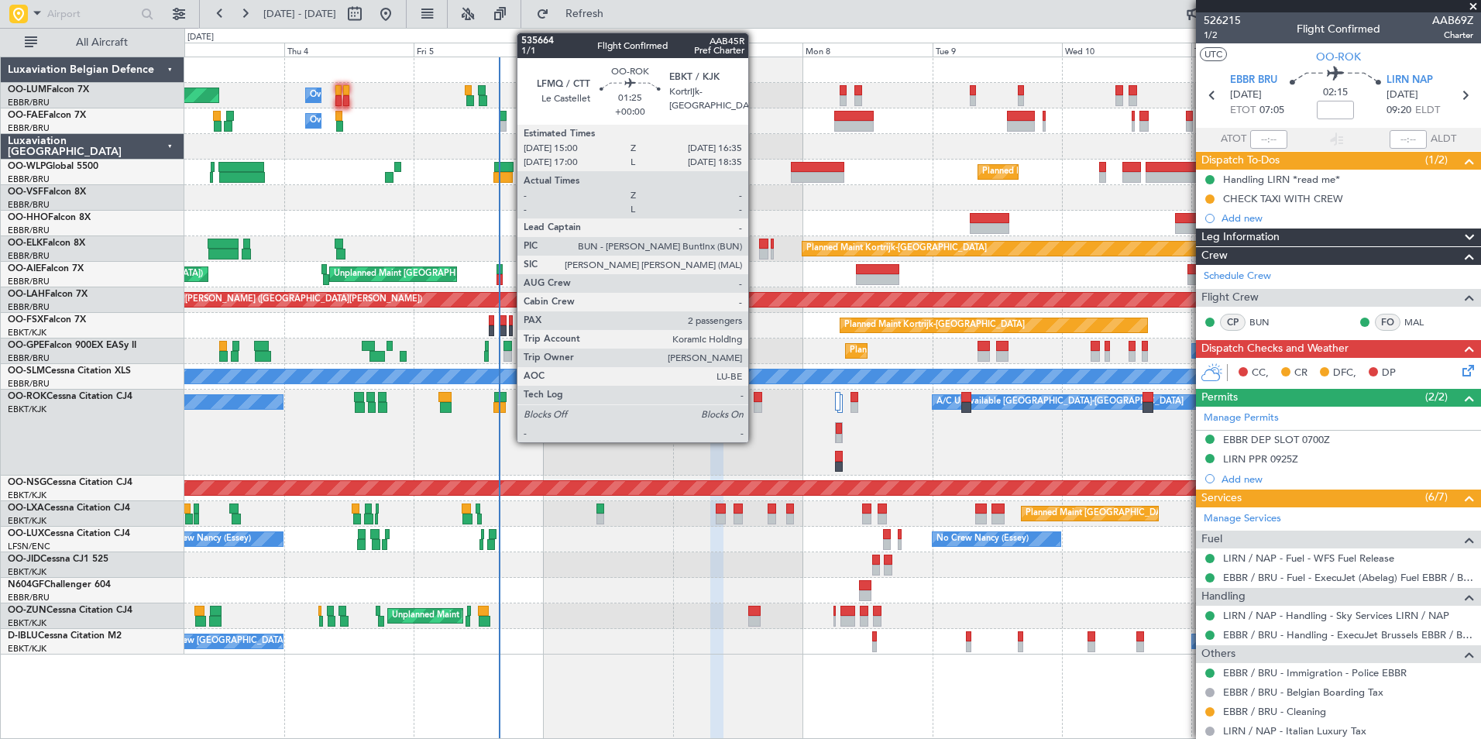
click at [755, 393] on div at bounding box center [758, 397] width 9 height 11
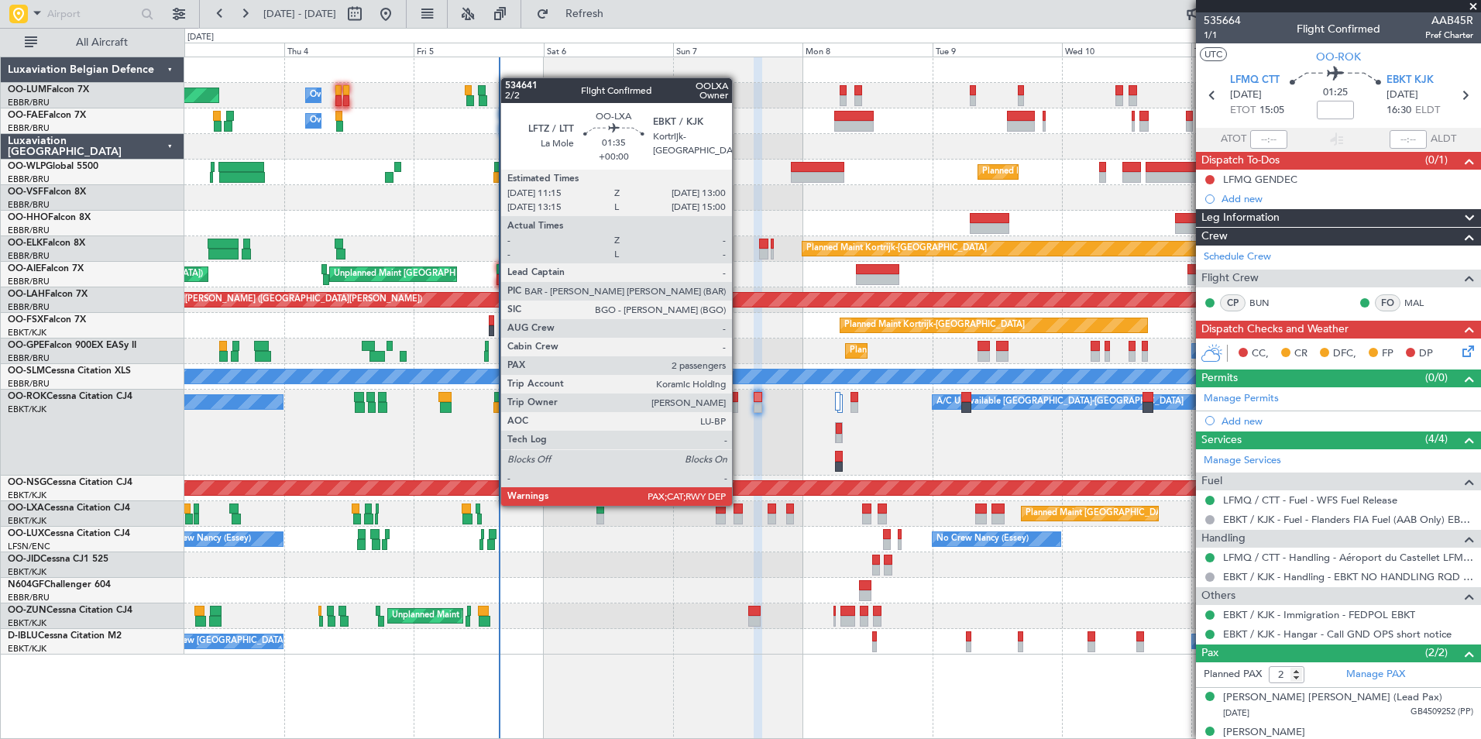
click at [739, 504] on div at bounding box center [739, 509] width 10 height 11
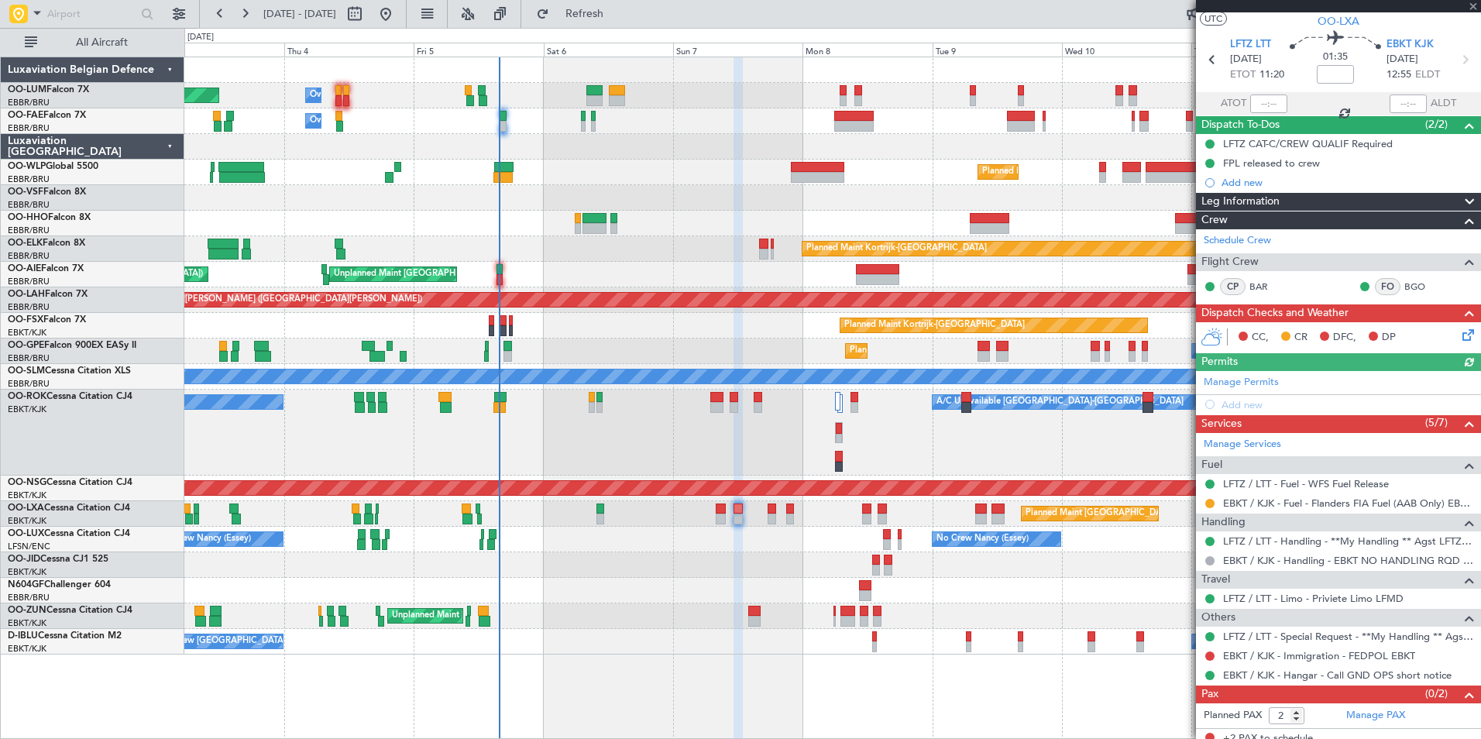
scroll to position [45, 0]
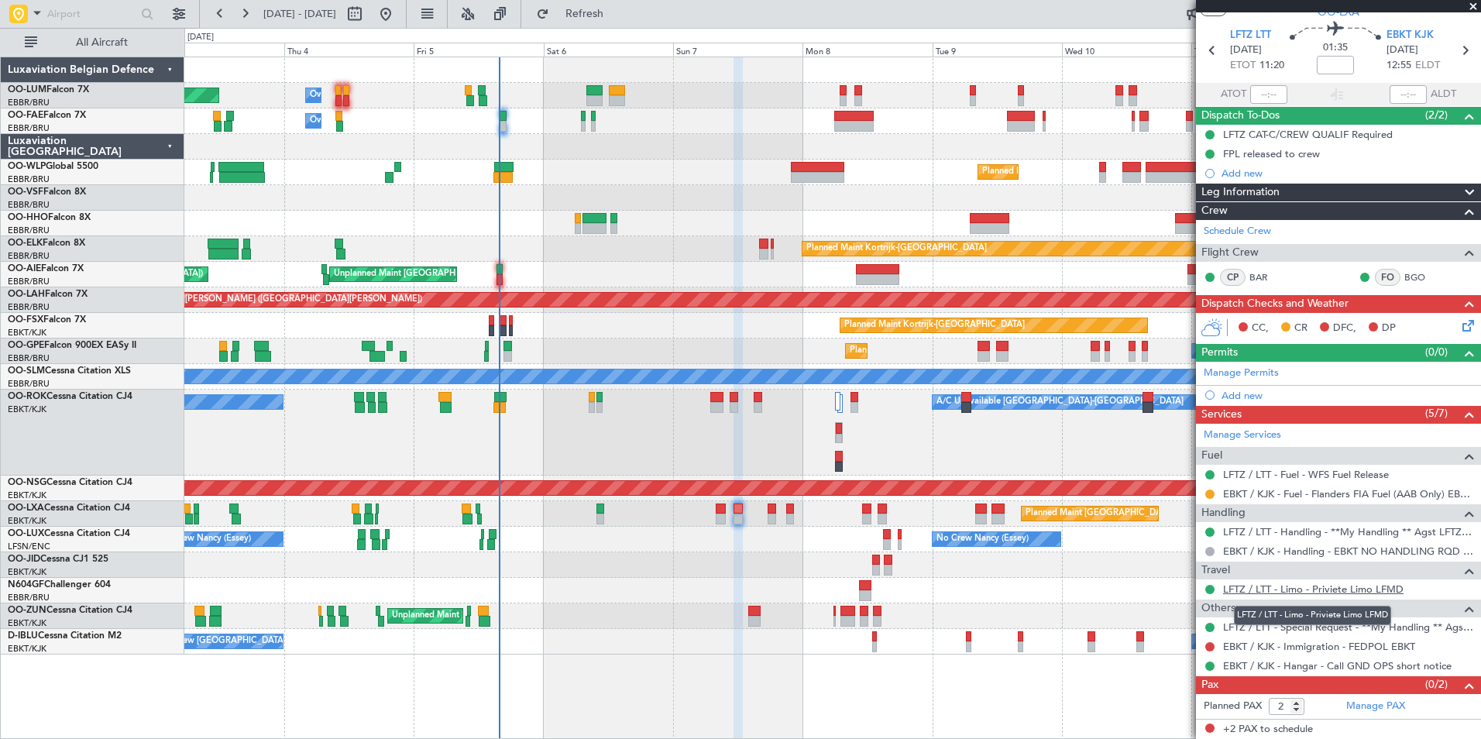
click at [1319, 584] on link "LFTZ / LTT - Limo - Priviete Limo LFMD" at bounding box center [1313, 589] width 181 height 13
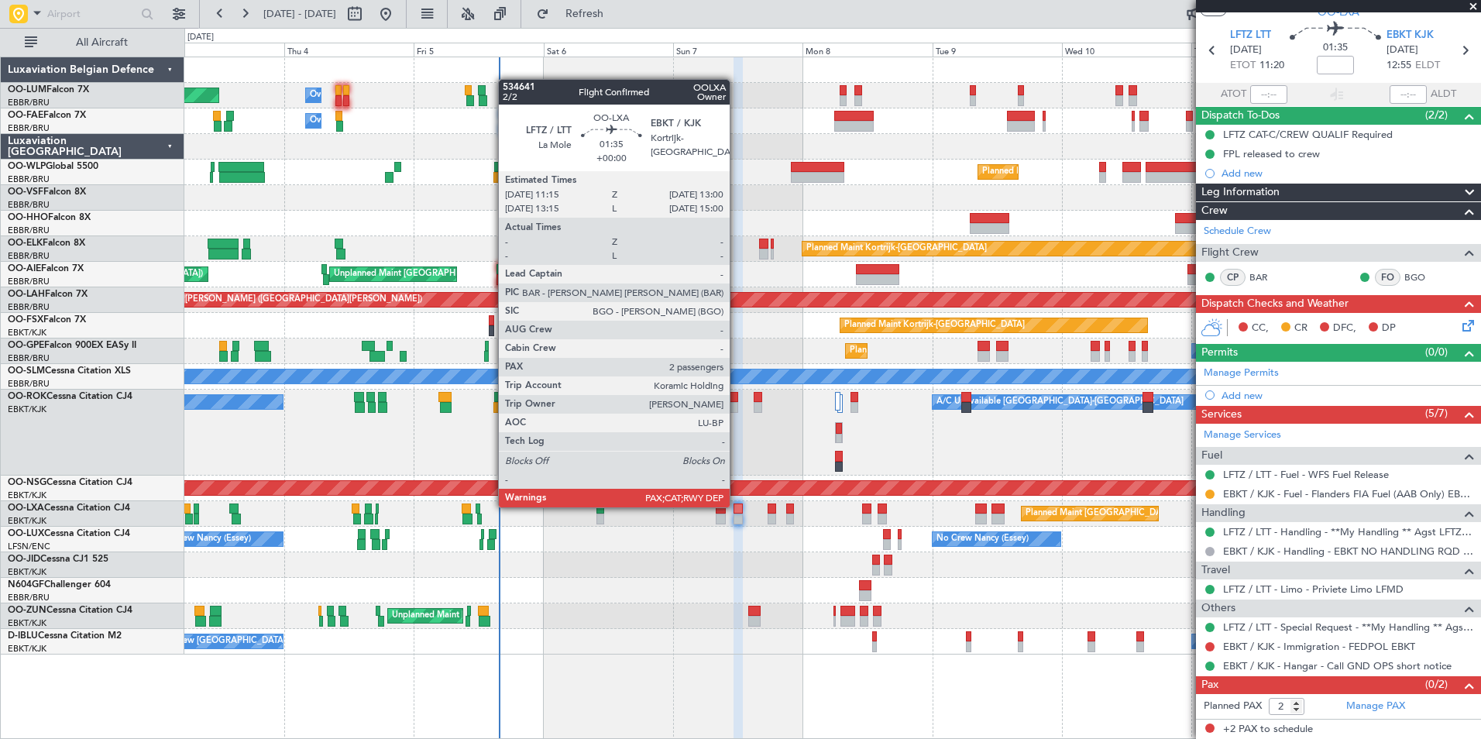
click at [739, 507] on div at bounding box center [739, 509] width 10 height 11
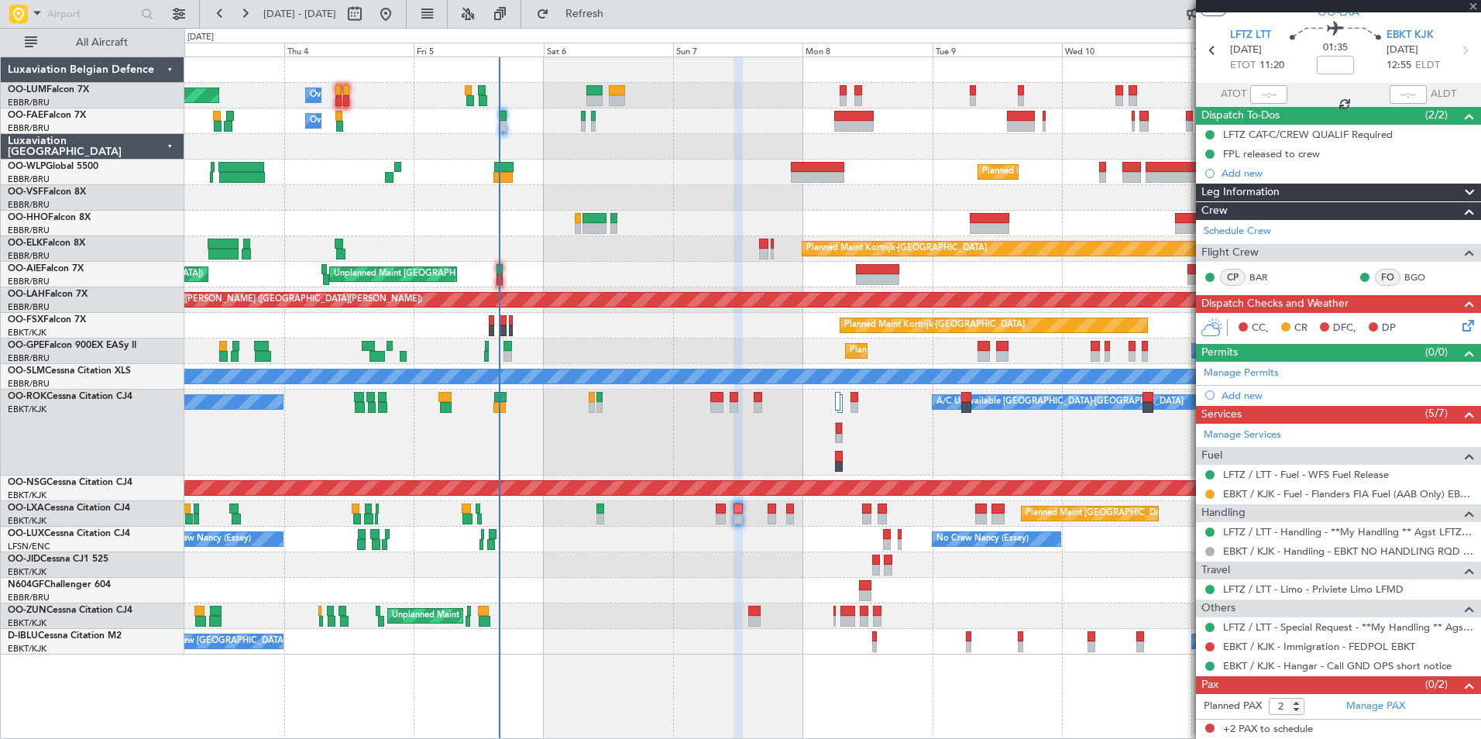
scroll to position [0, 0]
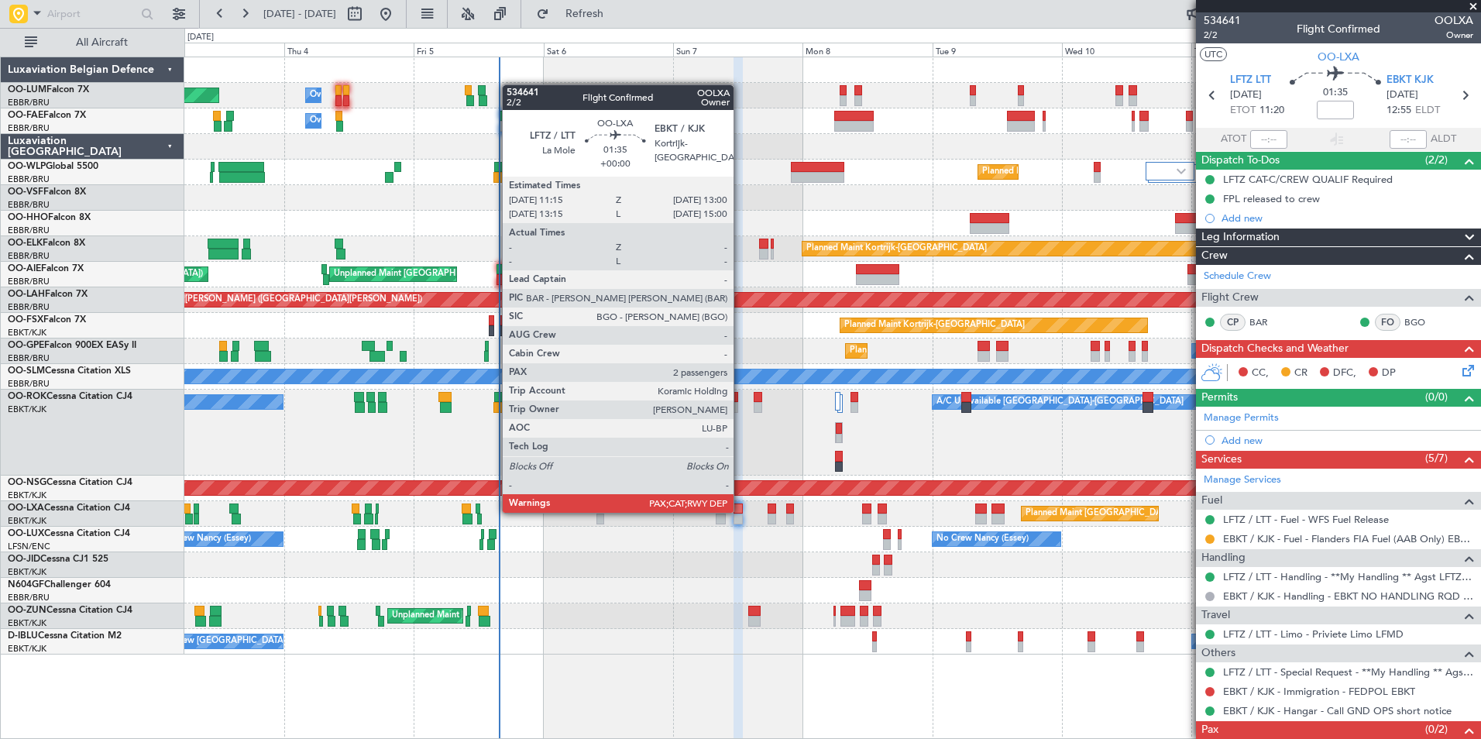
click at [741, 511] on div at bounding box center [739, 509] width 10 height 11
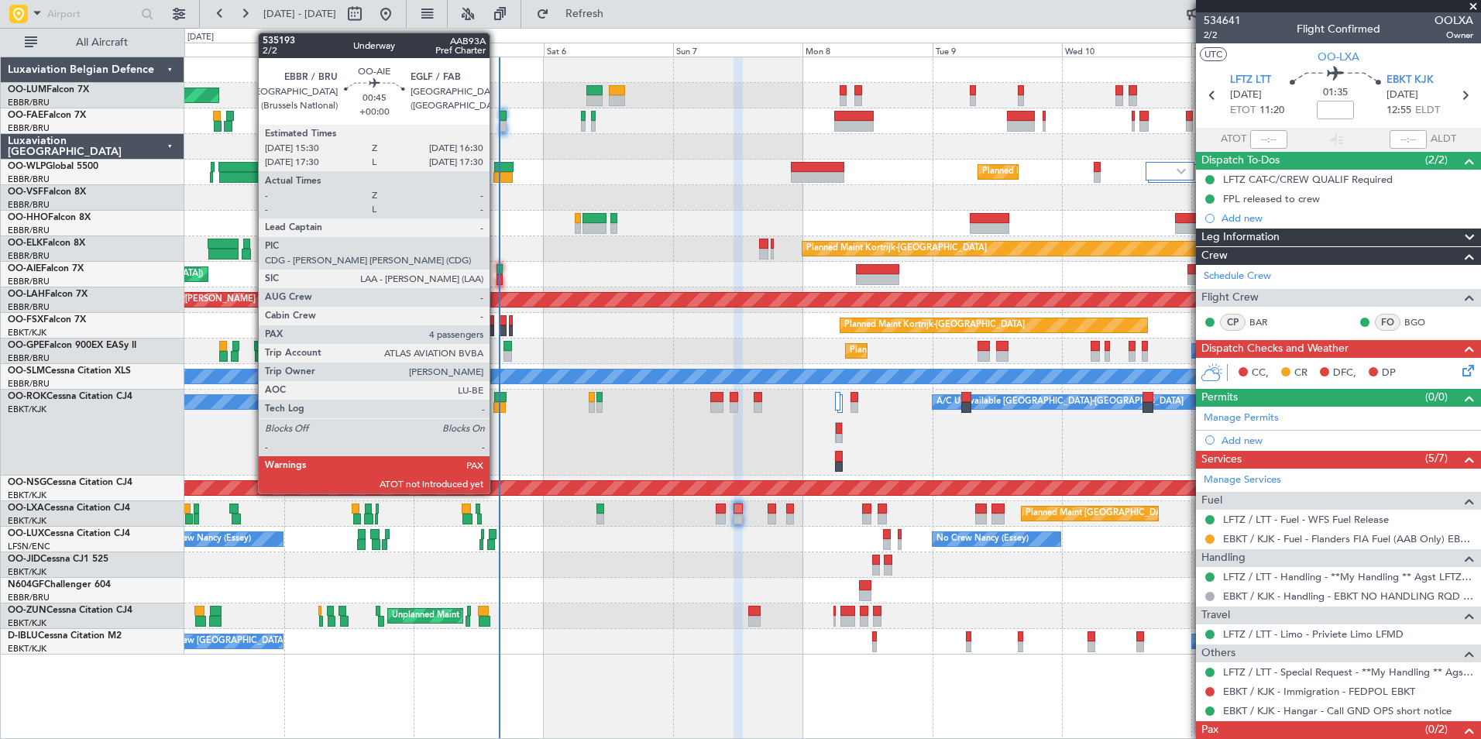
click at [497, 272] on div at bounding box center [499, 269] width 5 height 11
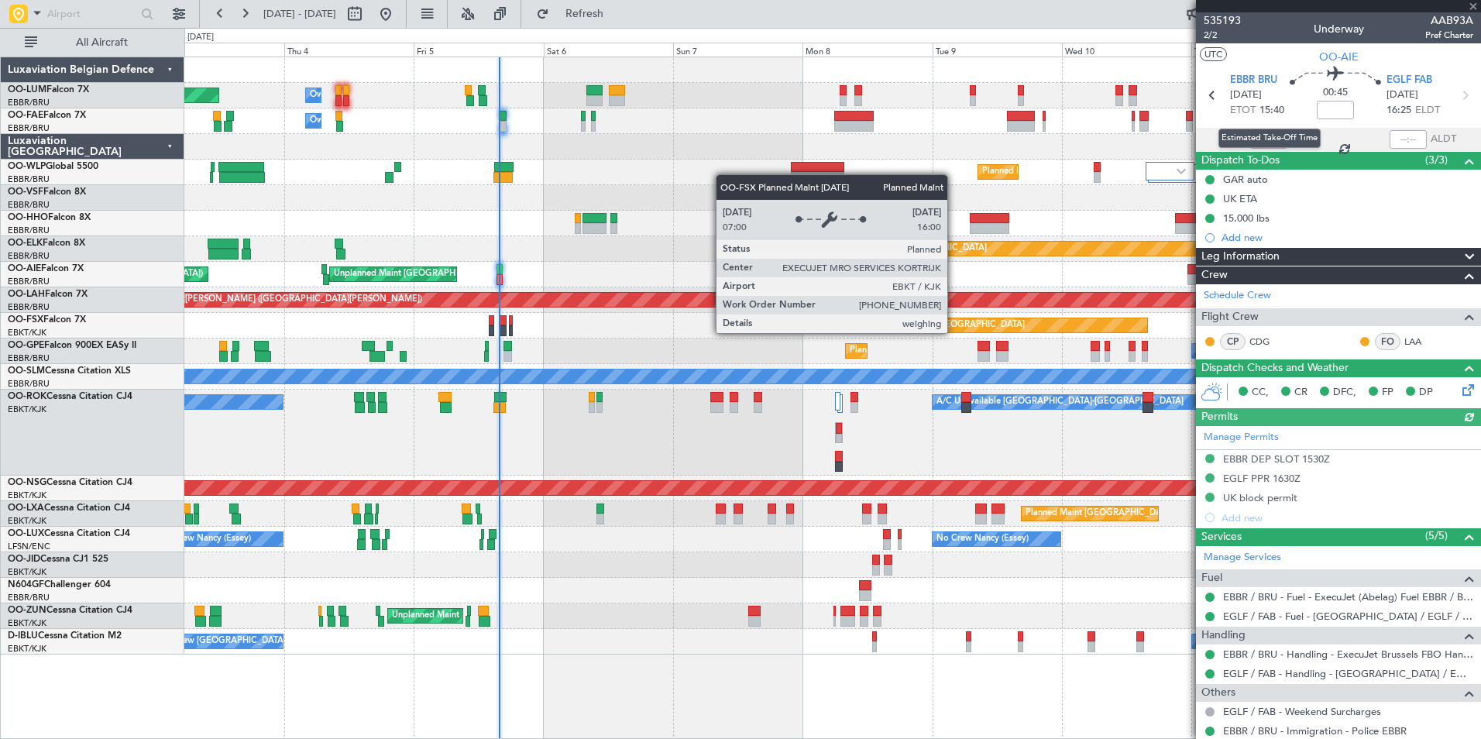
click at [1251, 139] on div "Estimated Take-Off Time" at bounding box center [1270, 138] width 102 height 19
click at [1251, 134] on div at bounding box center [1269, 139] width 37 height 19
click at [1252, 141] on div at bounding box center [1269, 139] width 37 height 19
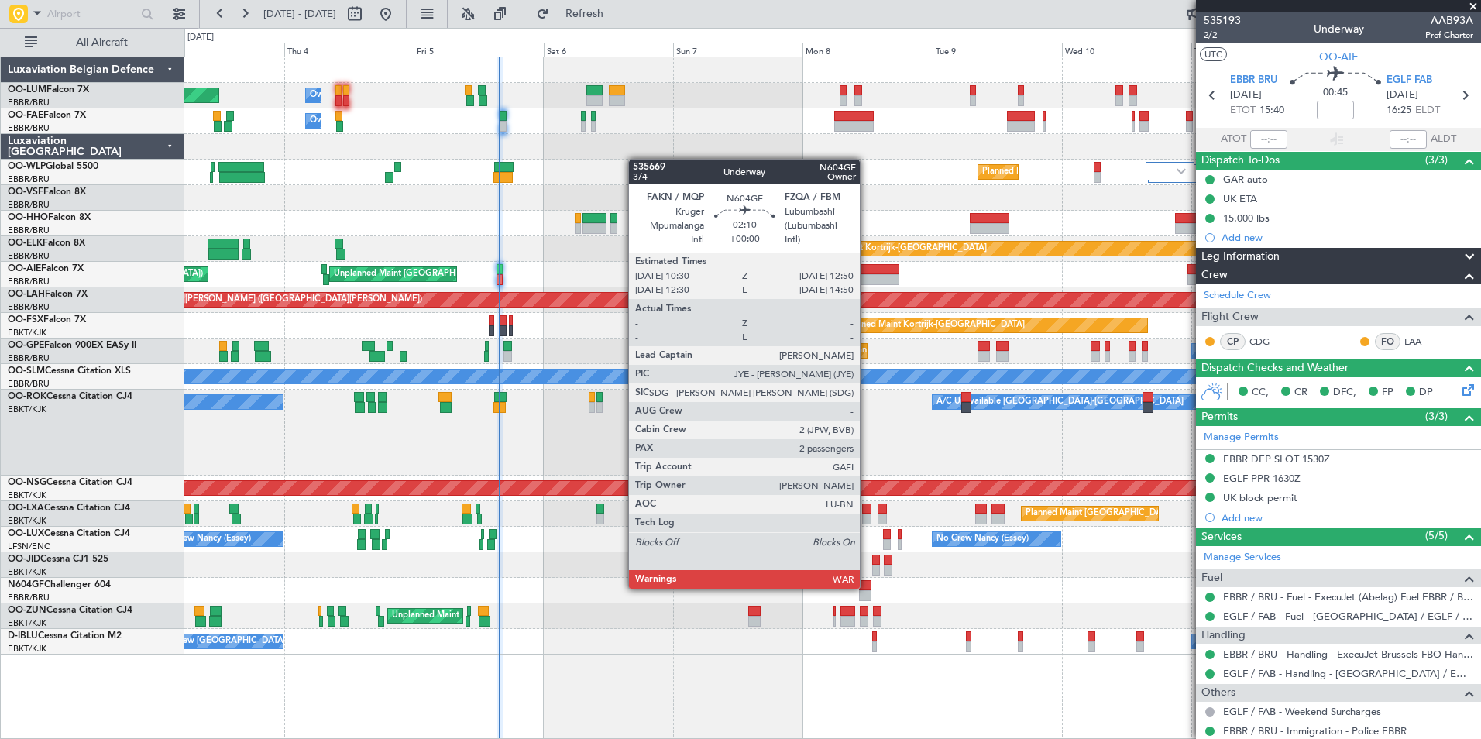
click at [867, 587] on div at bounding box center [865, 585] width 13 height 11
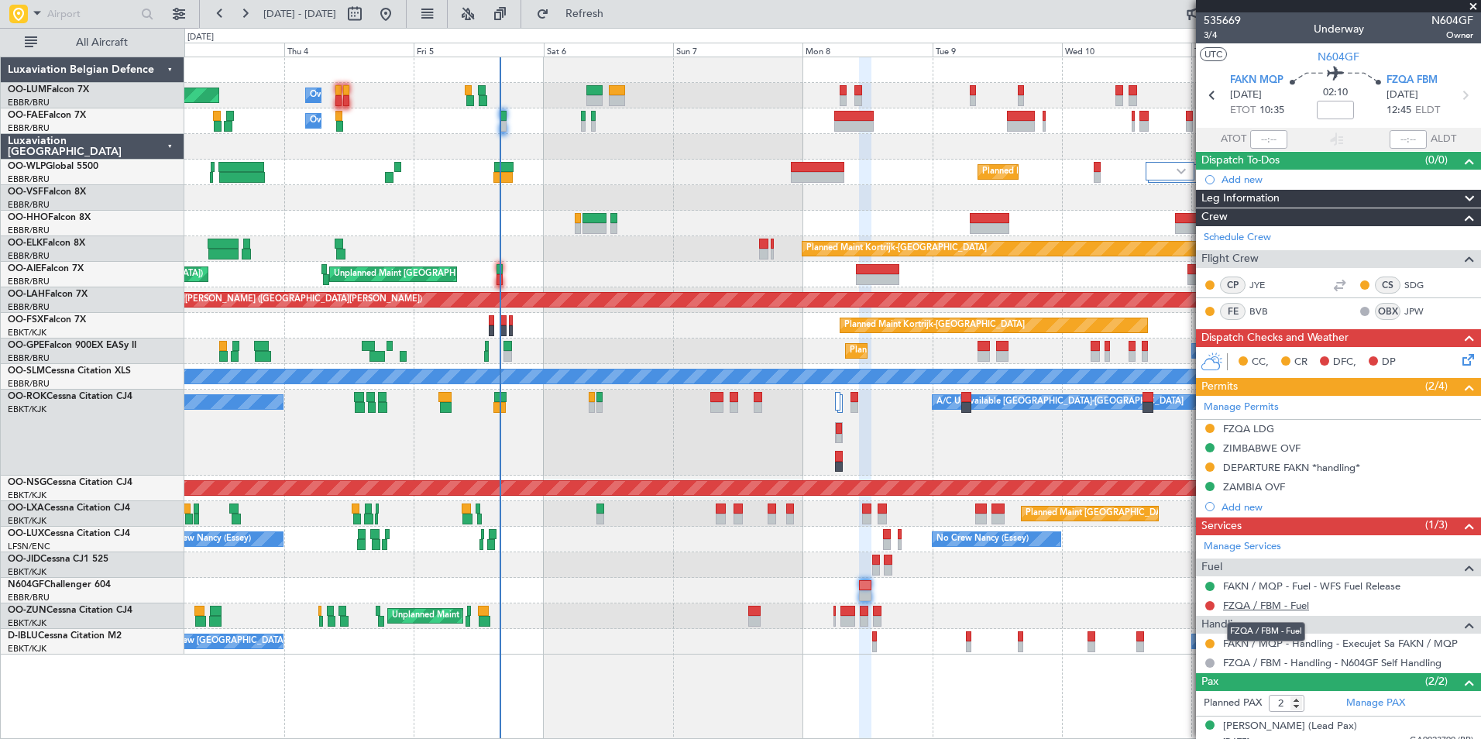
click at [1305, 605] on link "FZQA / FBM - Fuel" at bounding box center [1266, 605] width 86 height 13
click at [618, 9] on span "Refresh" at bounding box center [584, 14] width 65 height 11
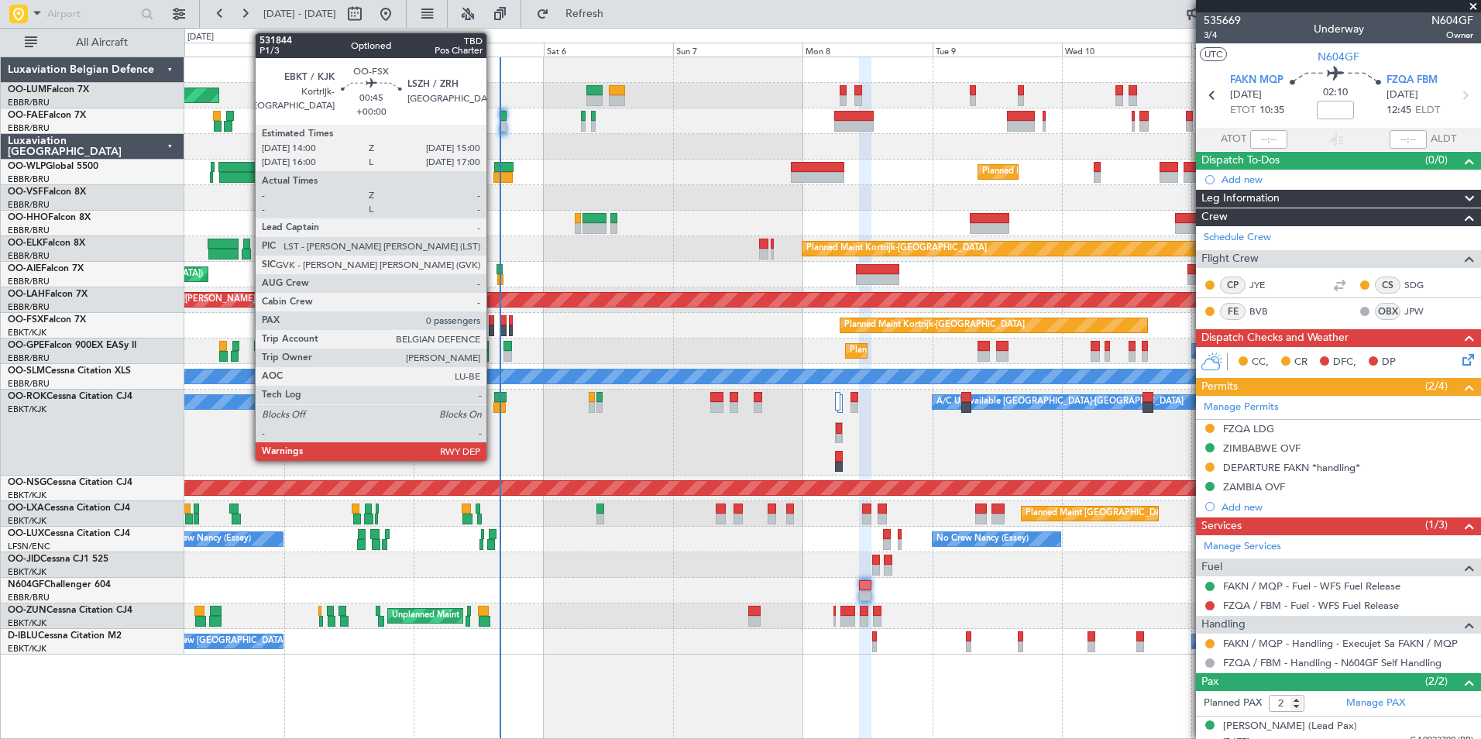
click at [494, 319] on div at bounding box center [491, 320] width 5 height 11
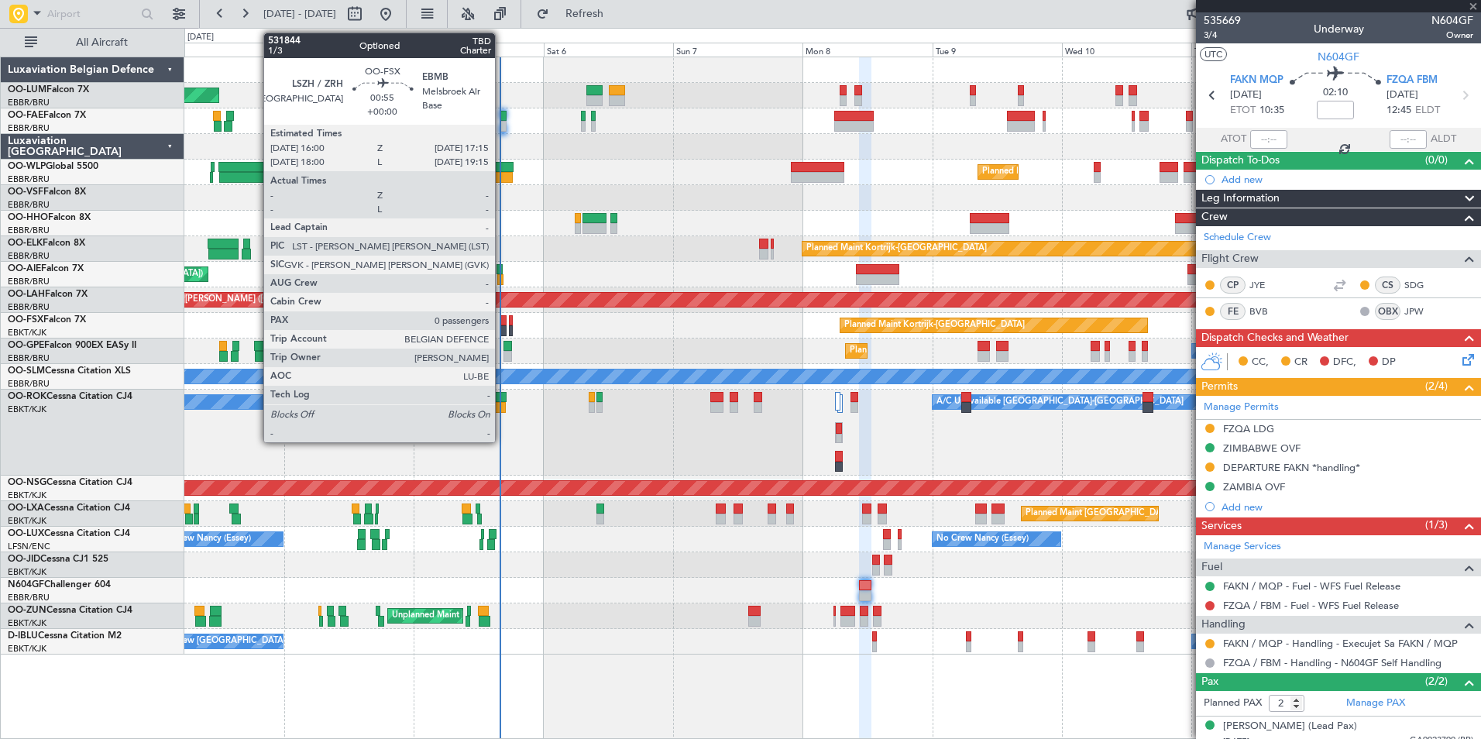
click at [502, 315] on div at bounding box center [503, 320] width 7 height 11
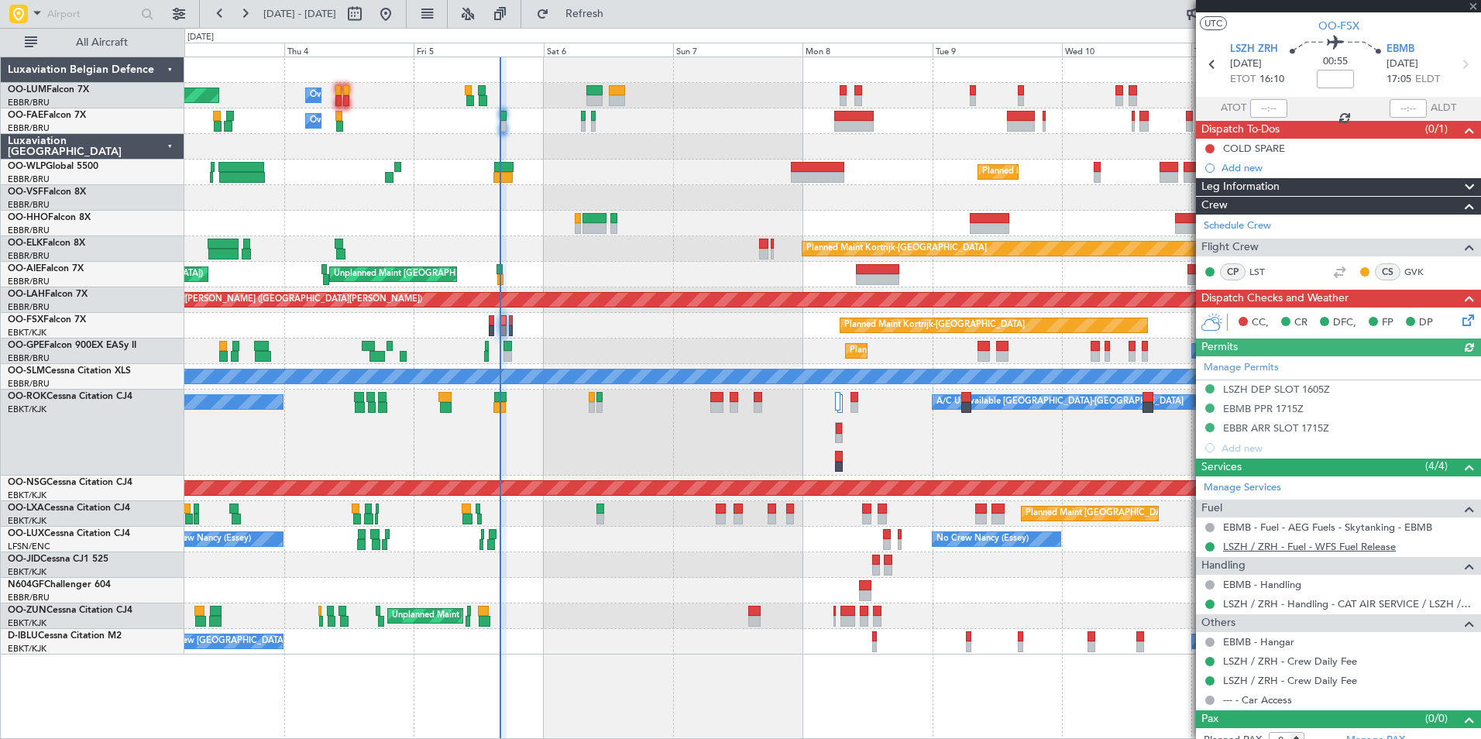
scroll to position [45, 0]
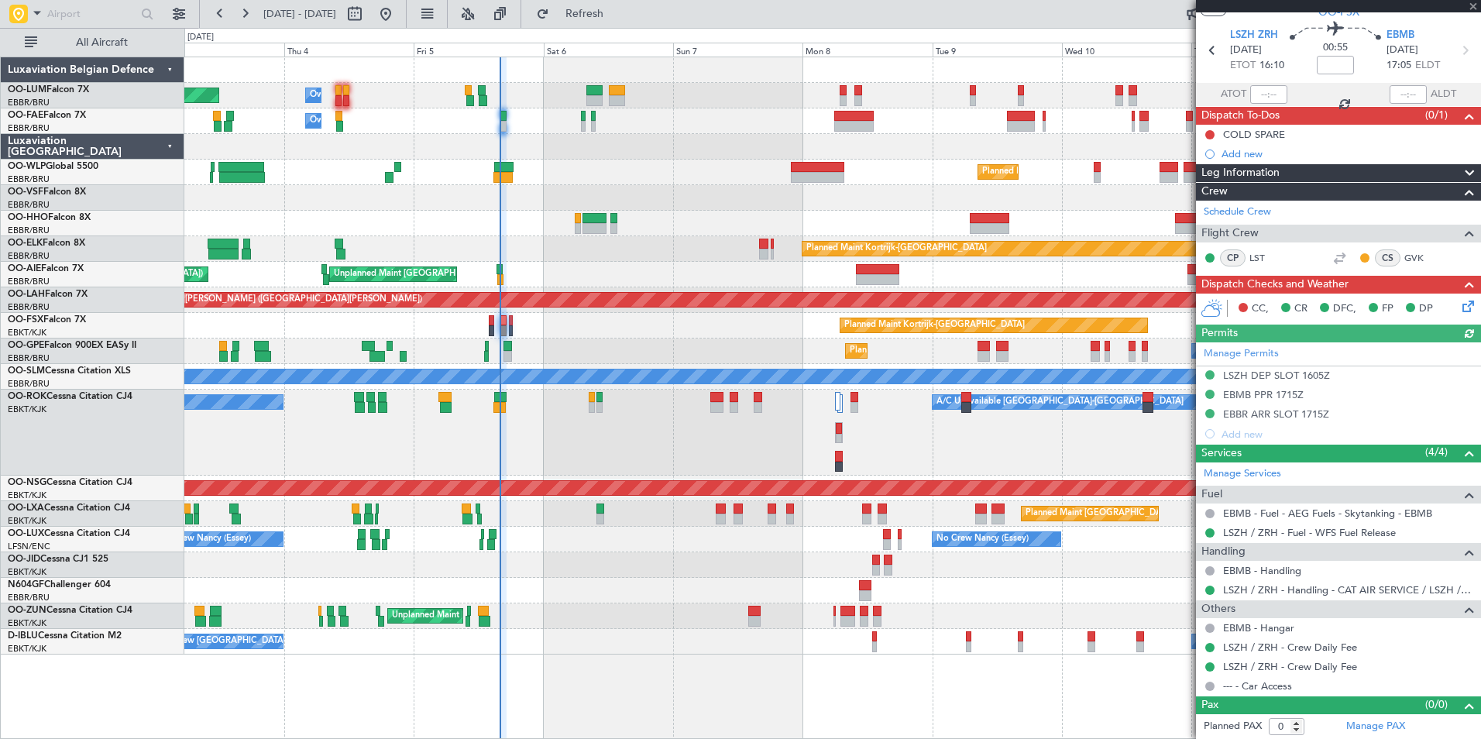
click at [1205, 589] on div at bounding box center [1210, 590] width 12 height 12
click at [1212, 590] on button at bounding box center [1210, 590] width 9 height 9
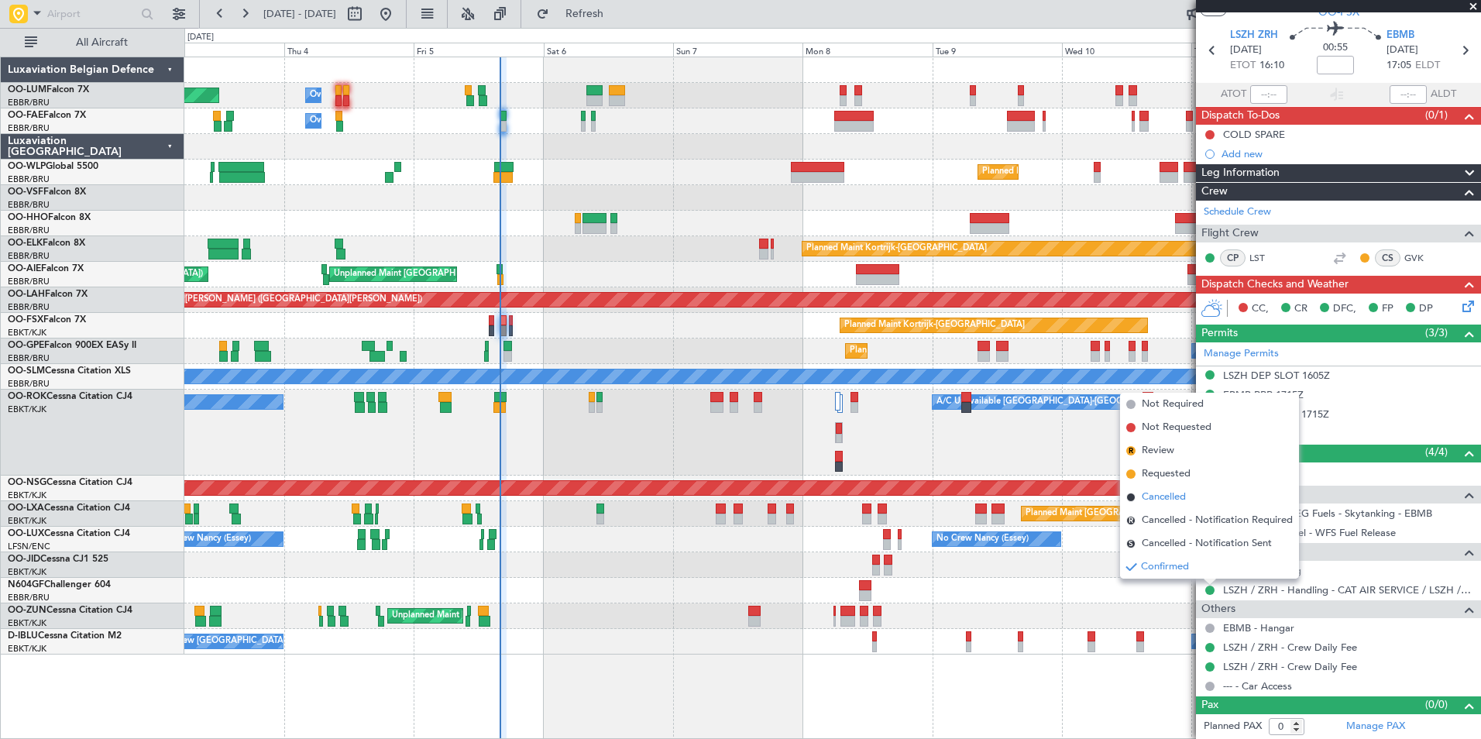
click at [1158, 497] on span "Cancelled" at bounding box center [1164, 497] width 44 height 15
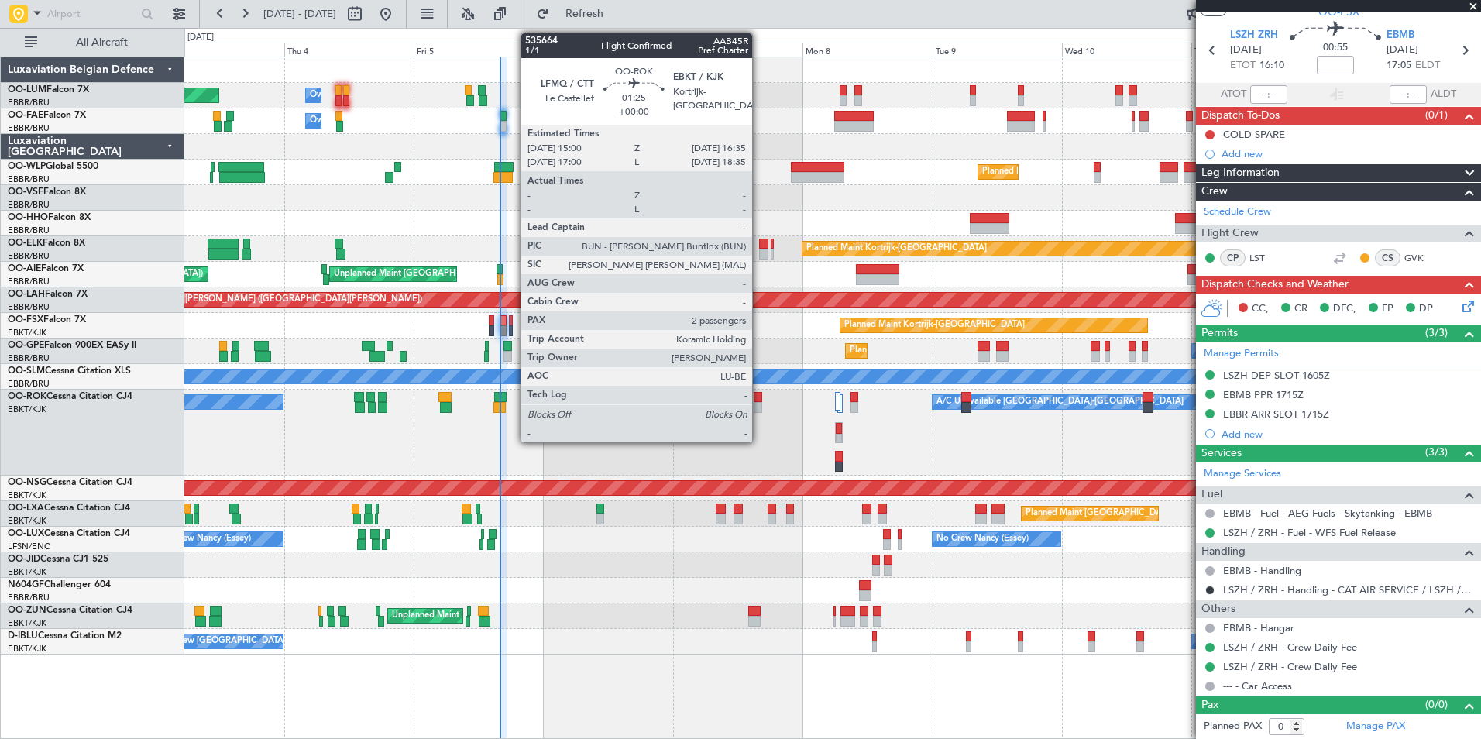
click at [759, 406] on div at bounding box center [758, 407] width 9 height 11
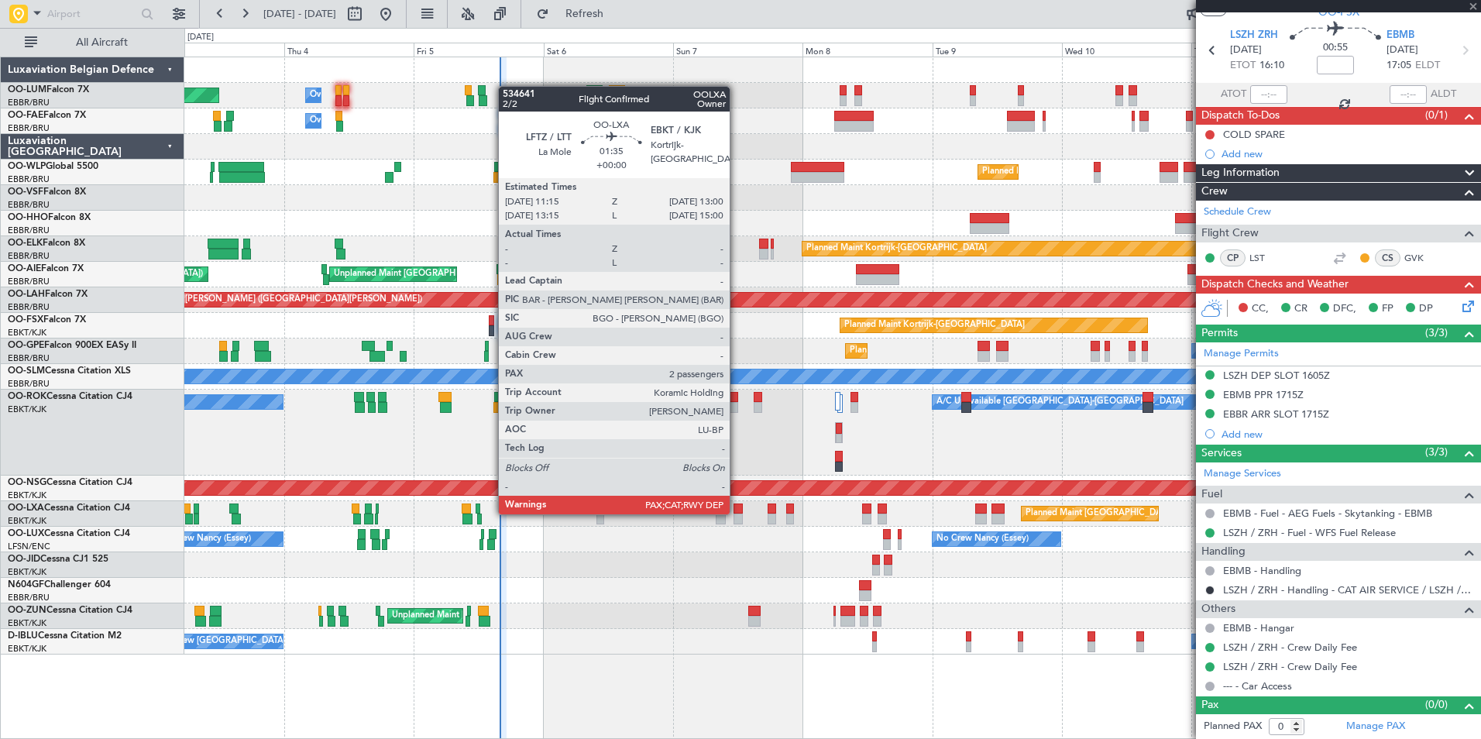
type input "2"
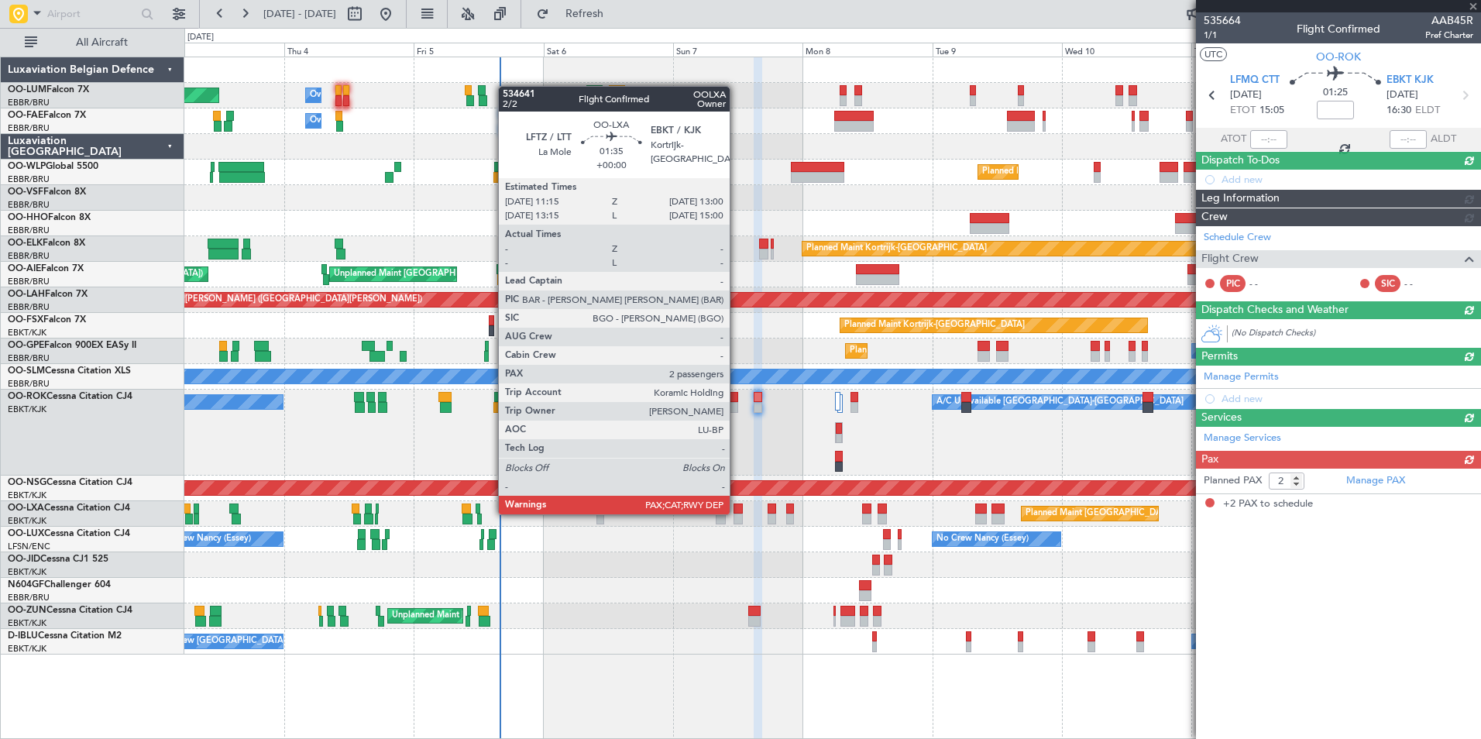
scroll to position [0, 0]
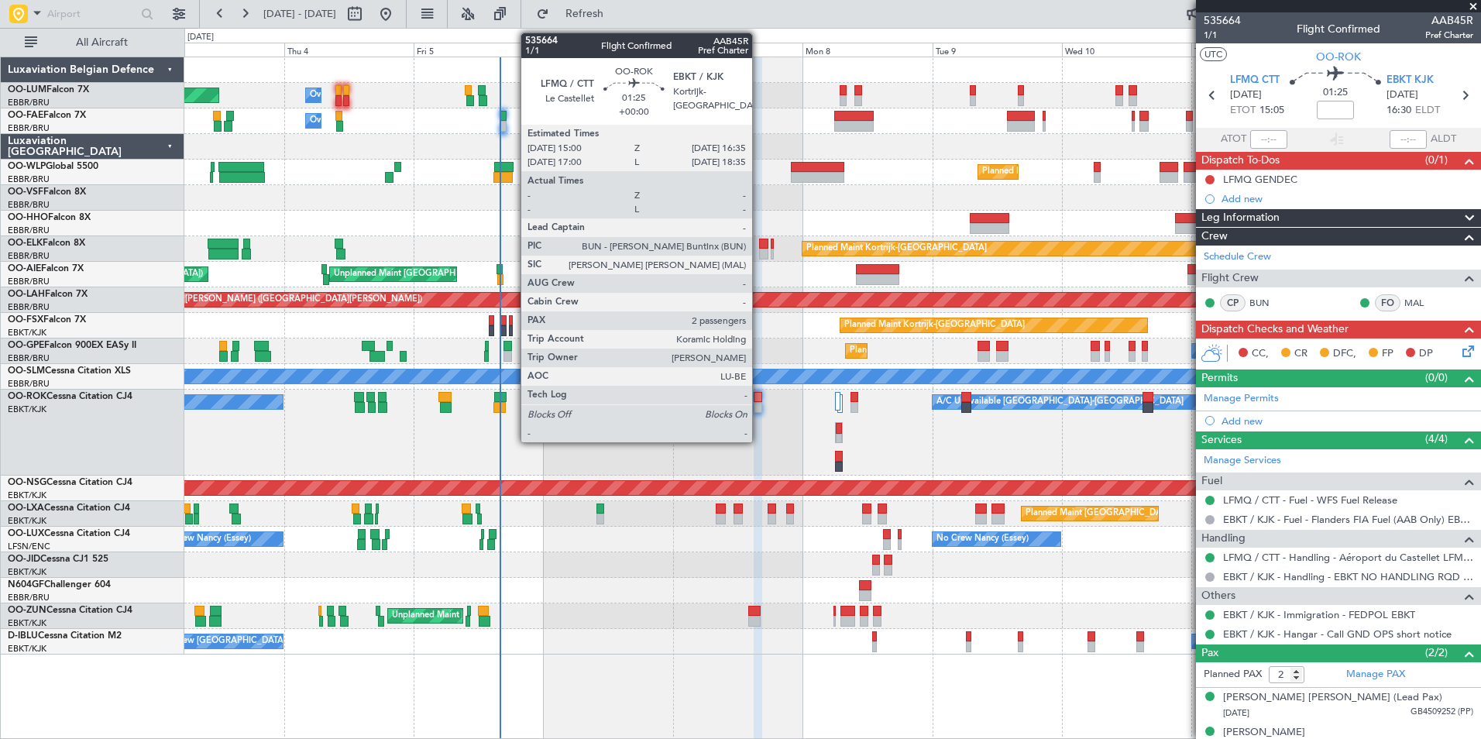
click at [759, 398] on div at bounding box center [758, 397] width 9 height 11
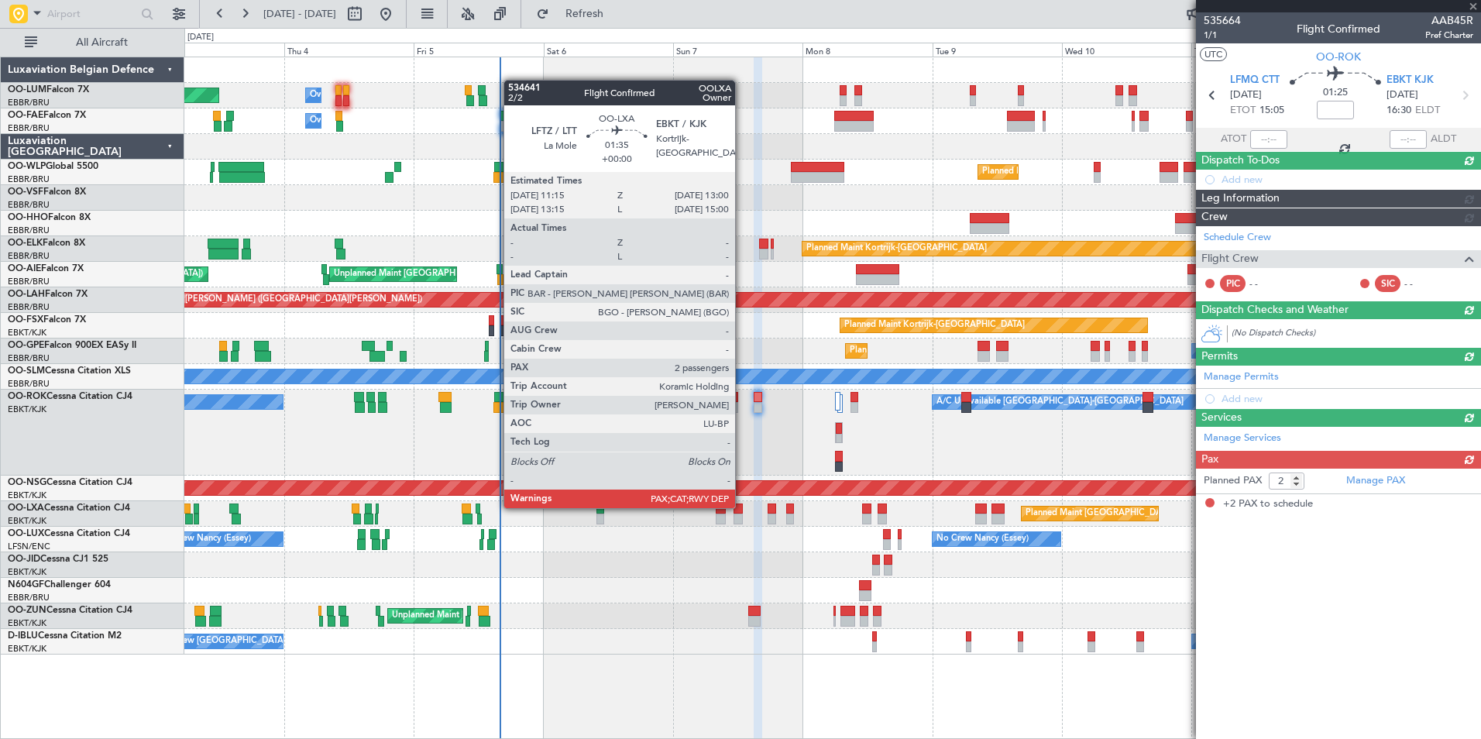
click at [742, 507] on div at bounding box center [739, 509] width 10 height 11
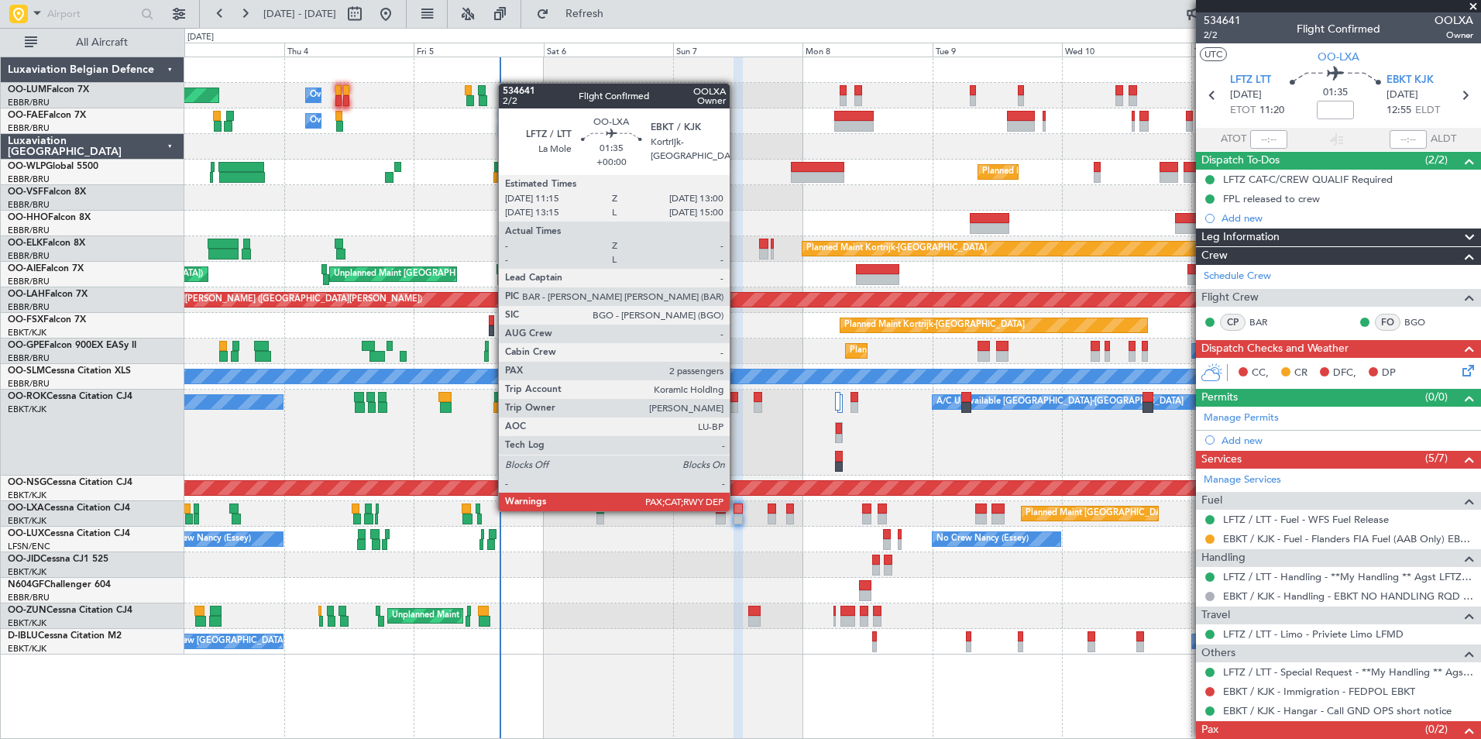
click at [737, 510] on div at bounding box center [739, 509] width 10 height 11
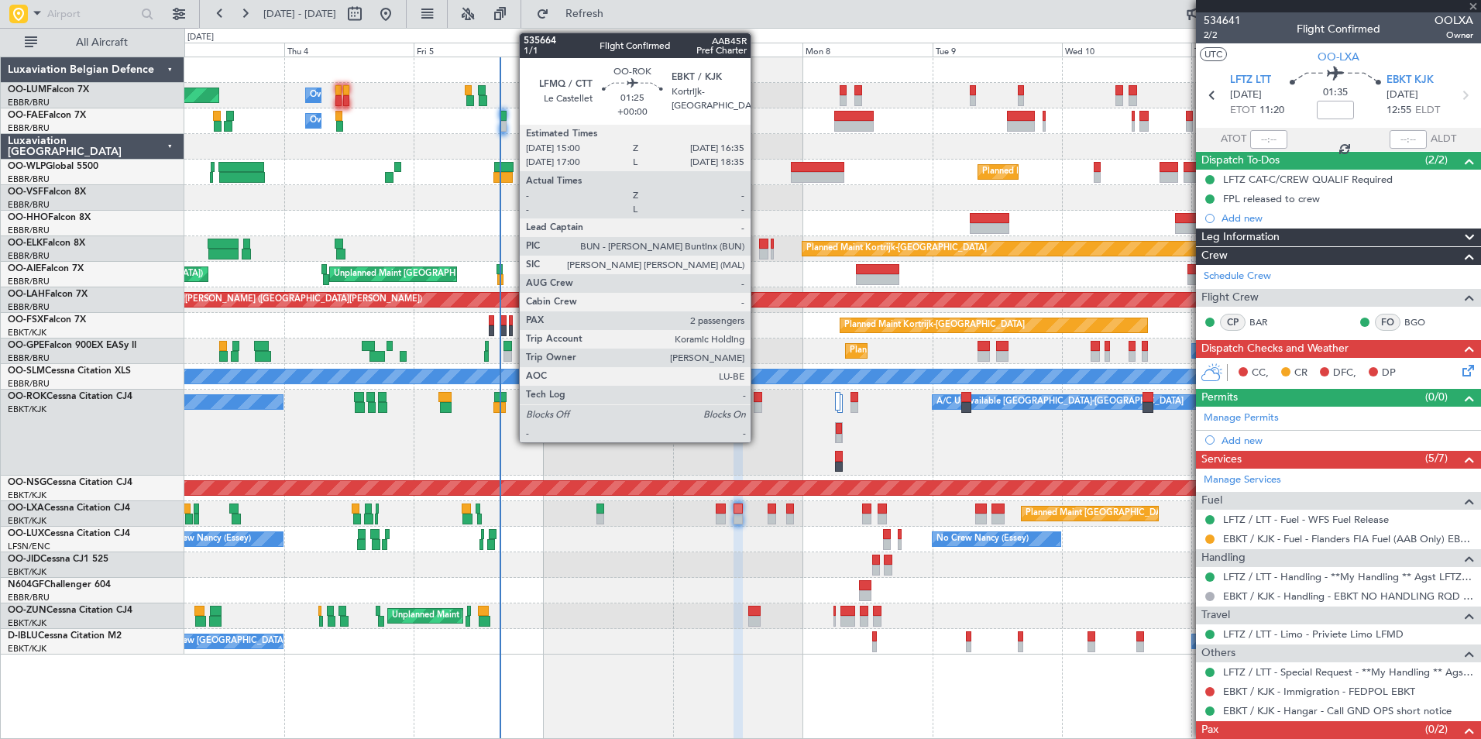
click at [758, 408] on div at bounding box center [758, 407] width 9 height 11
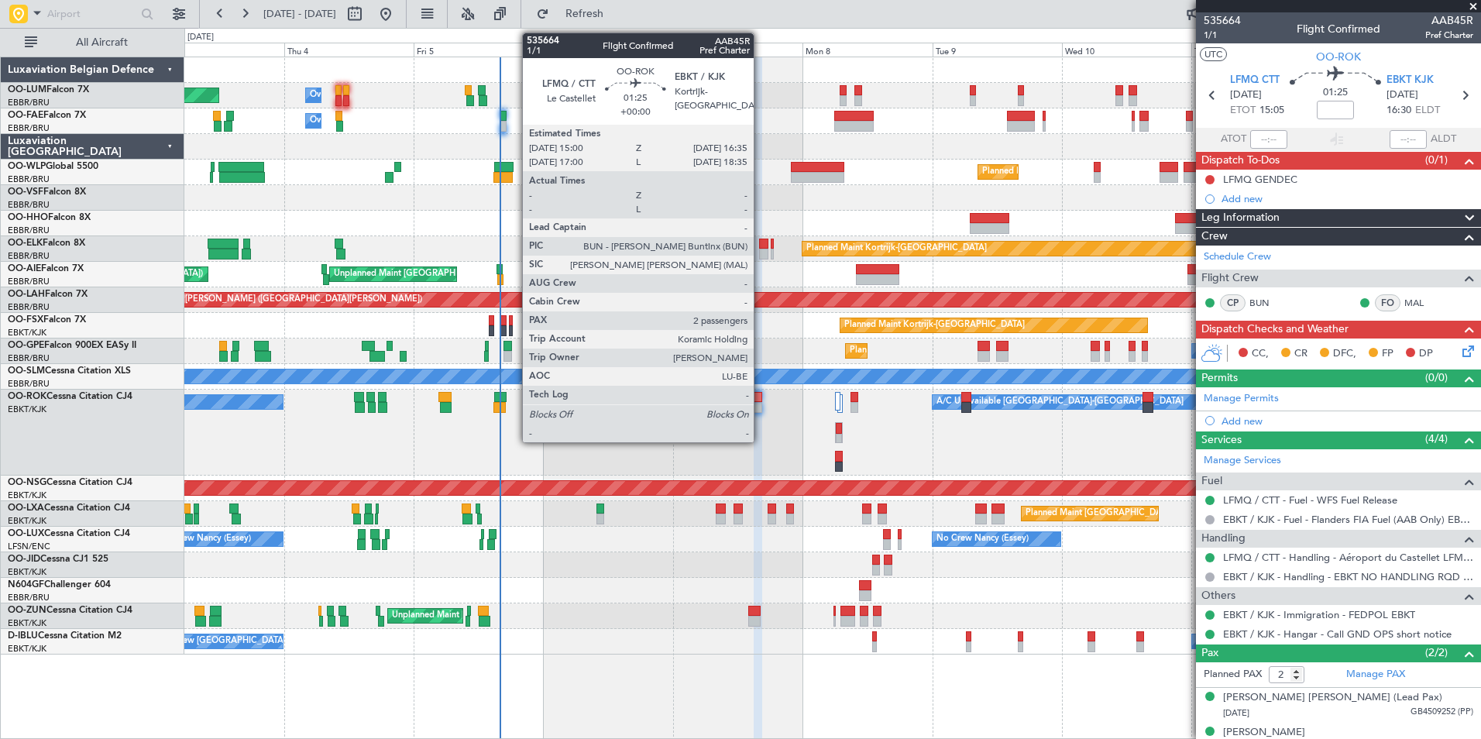
click at [761, 398] on div at bounding box center [758, 397] width 9 height 11
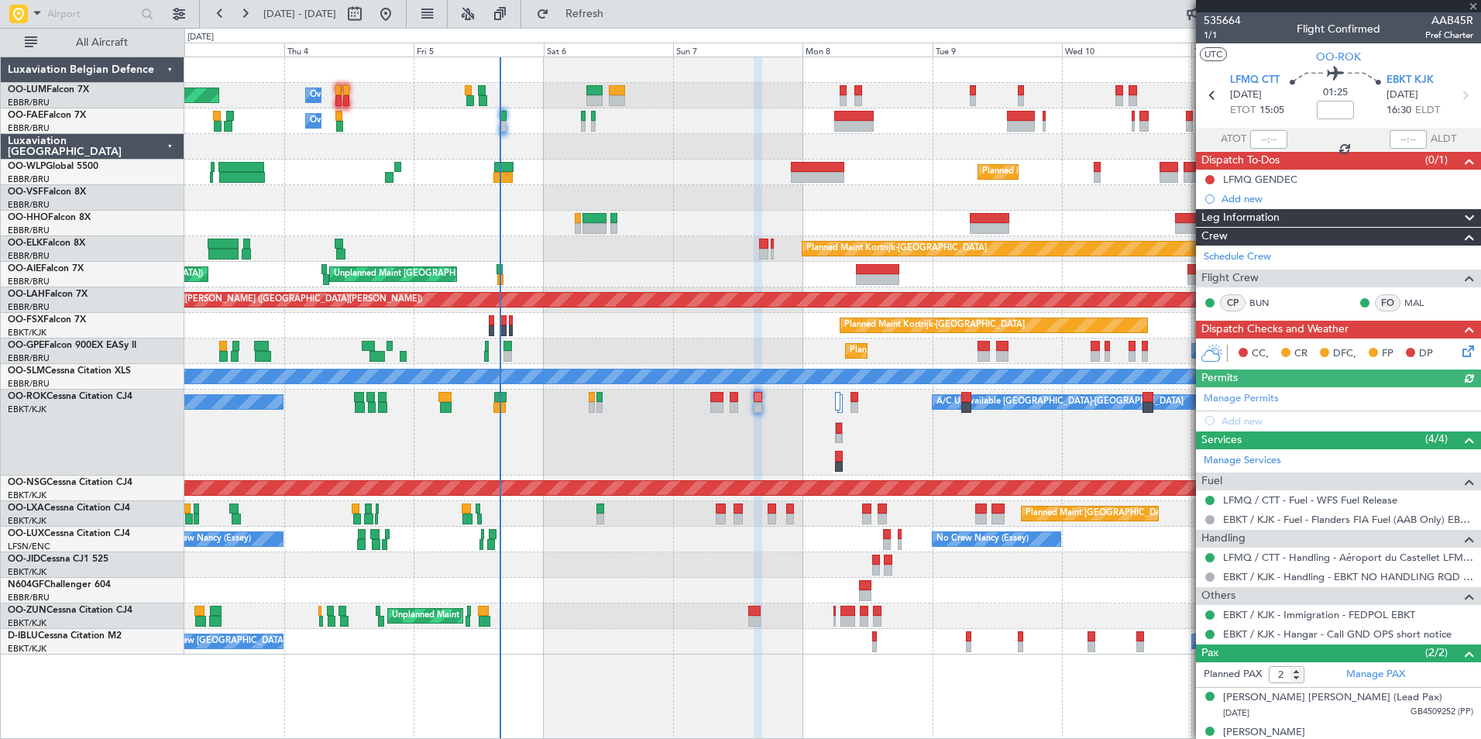
scroll to position [18, 0]
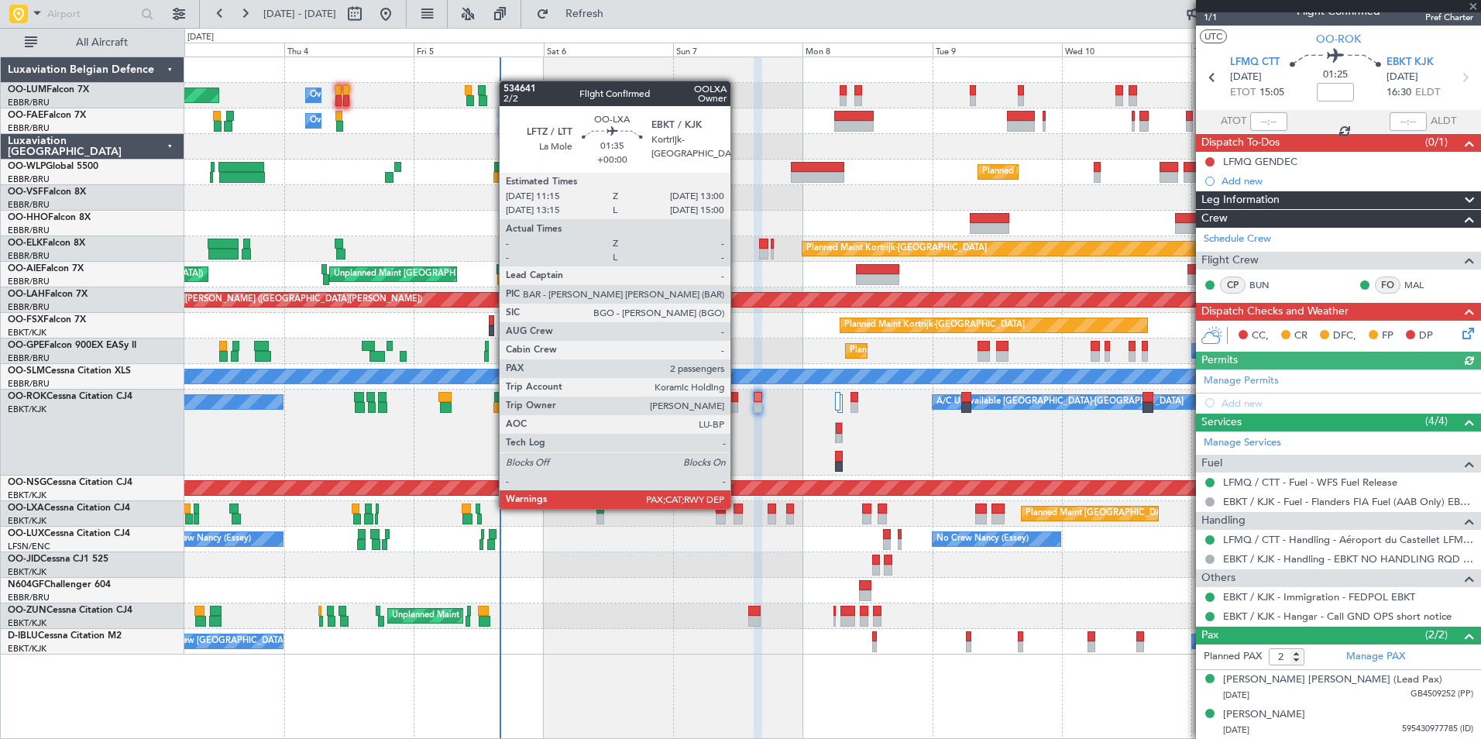
click at [738, 507] on div at bounding box center [739, 509] width 10 height 11
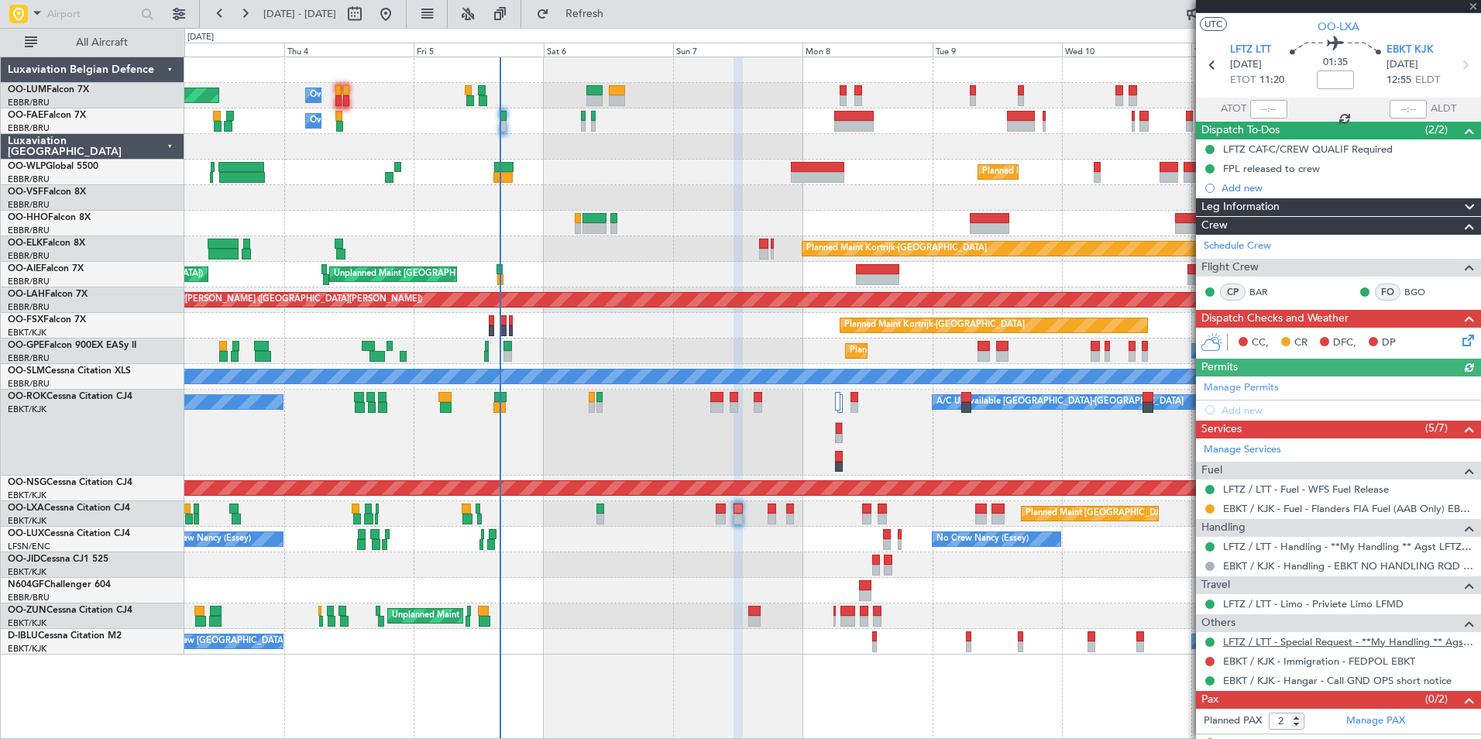
scroll to position [45, 0]
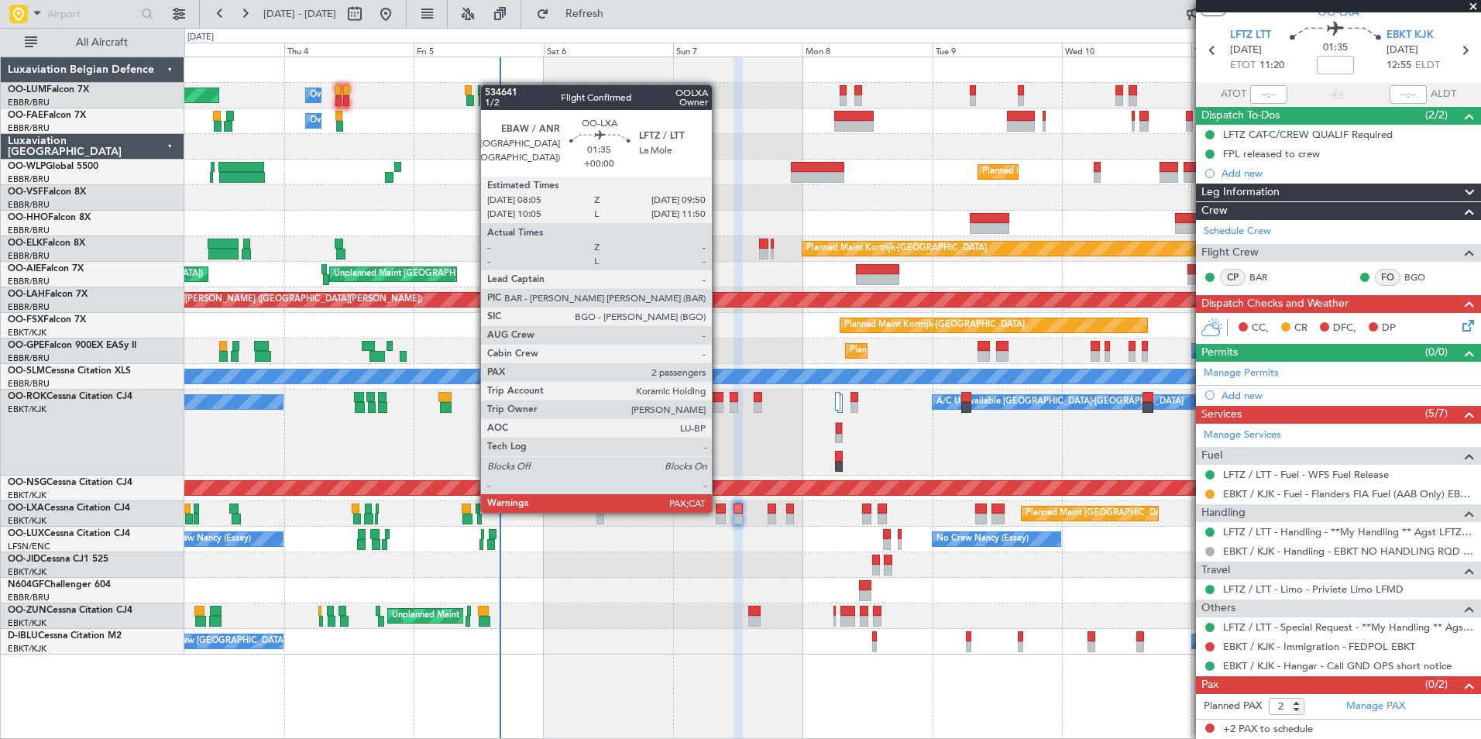
click at [719, 511] on div at bounding box center [721, 509] width 10 height 11
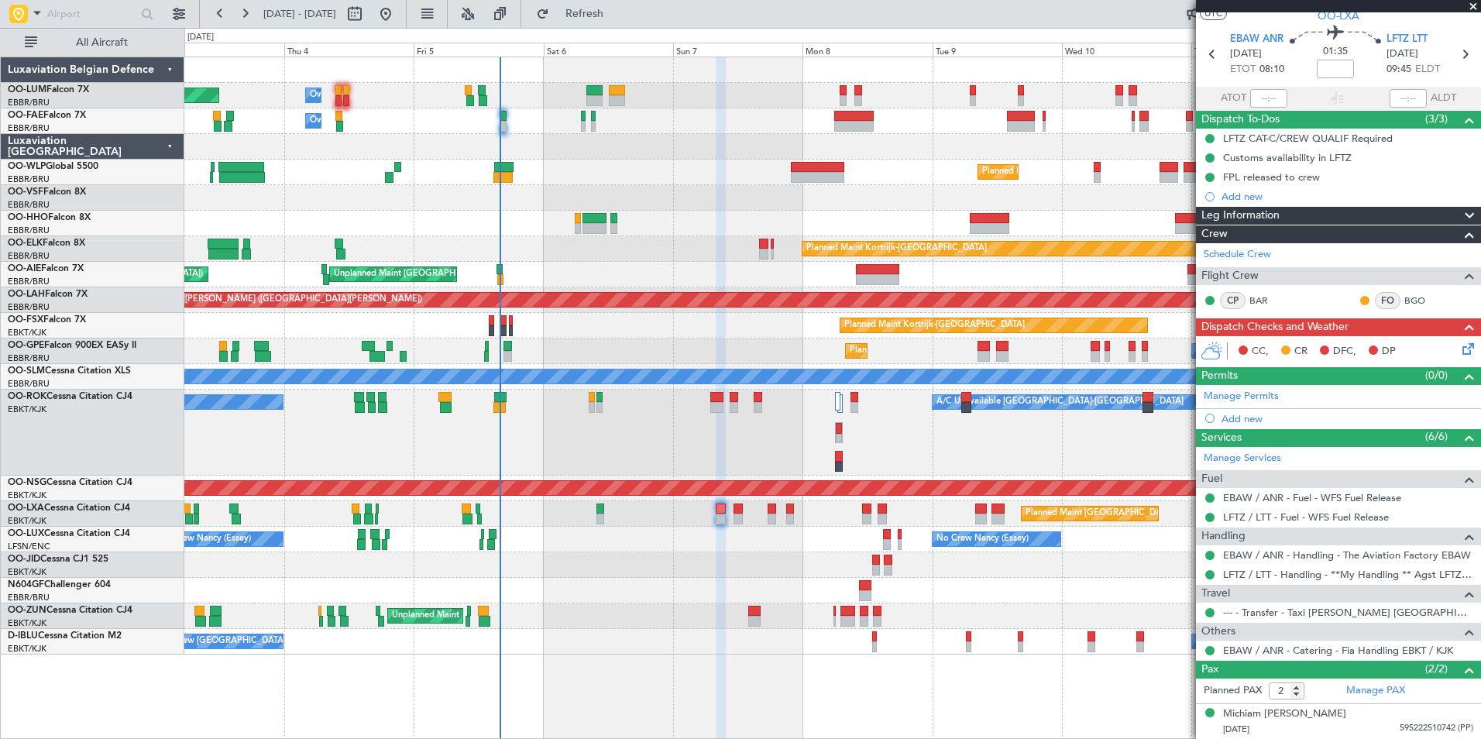
scroll to position [75, 0]
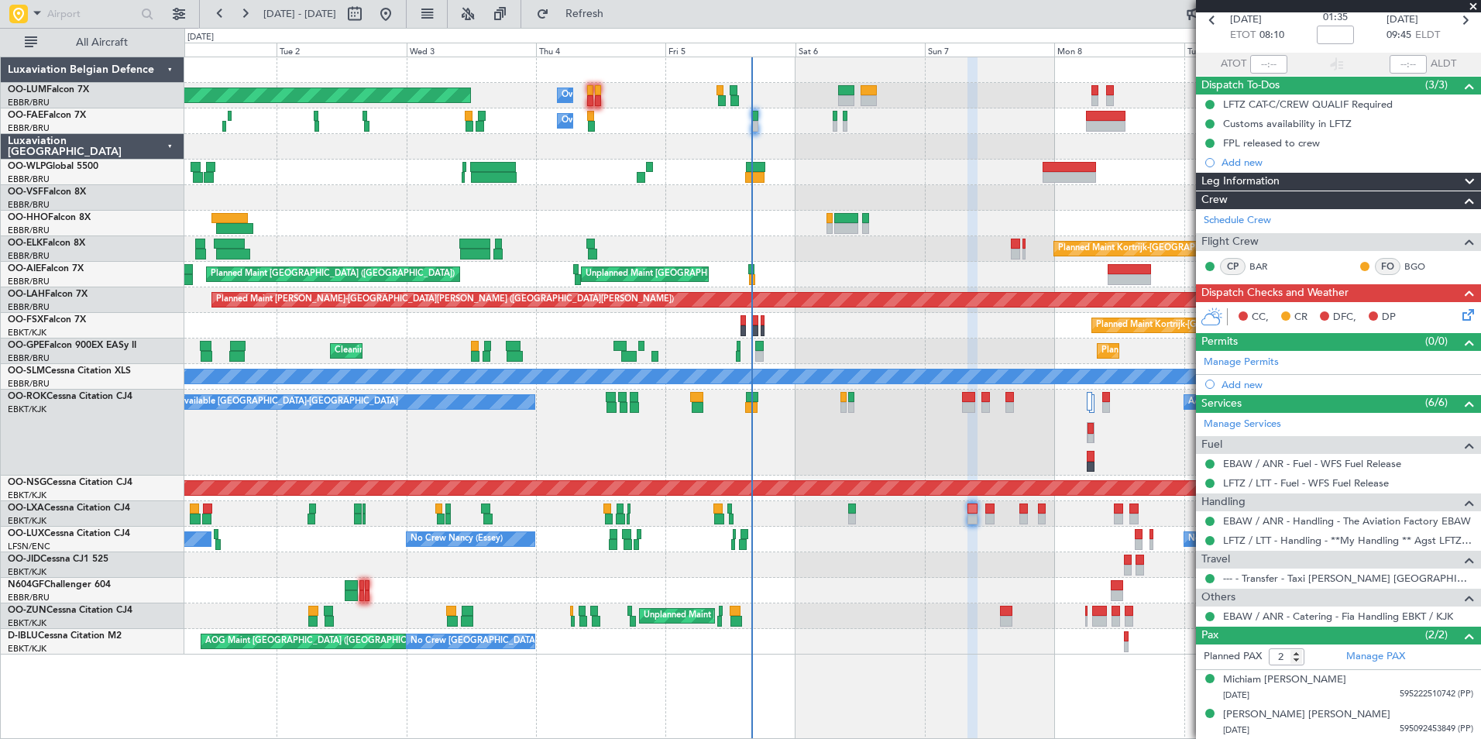
click at [556, 533] on div "No Crew Nancy (Essey) No Crew Nancy (Essey) No Crew Paris (Le Bourget)" at bounding box center [832, 540] width 1296 height 26
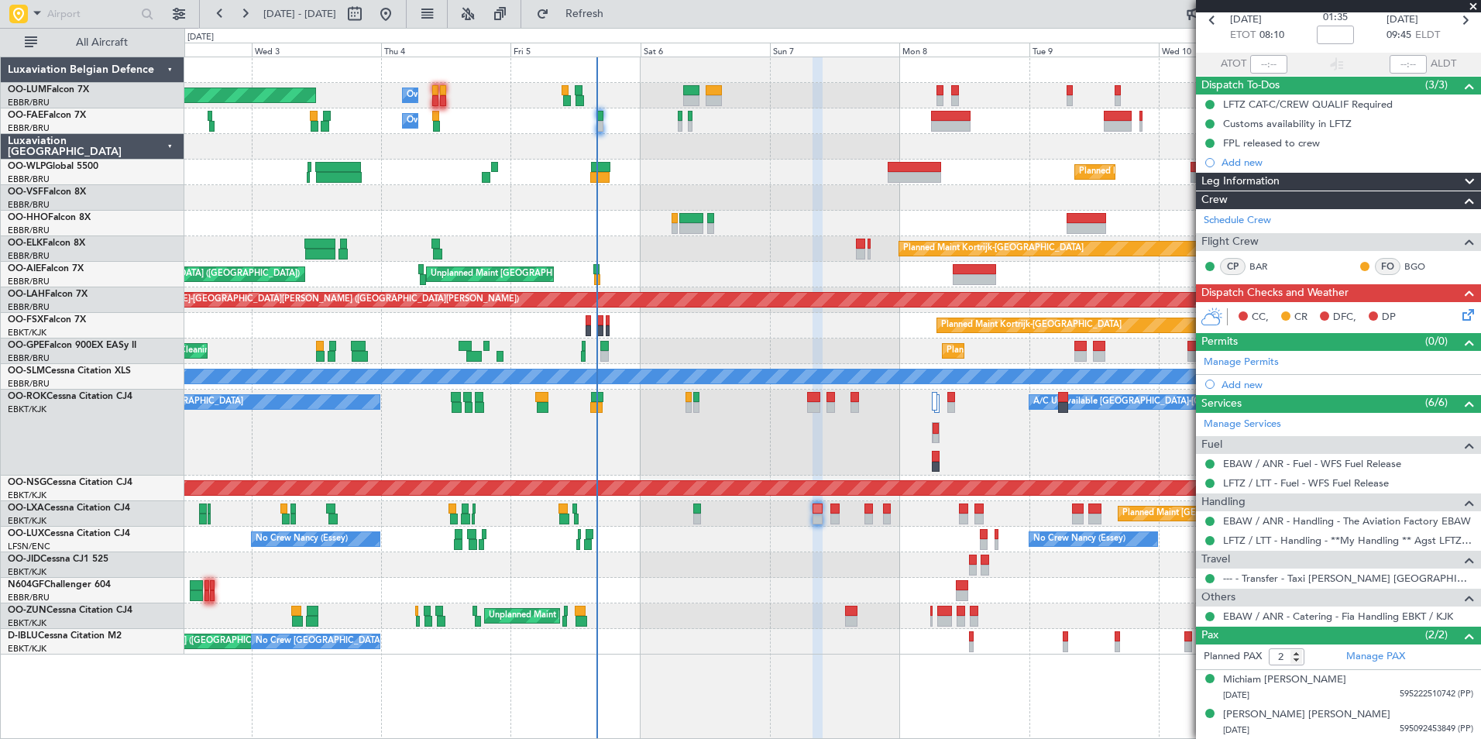
click at [585, 591] on div at bounding box center [832, 591] width 1296 height 26
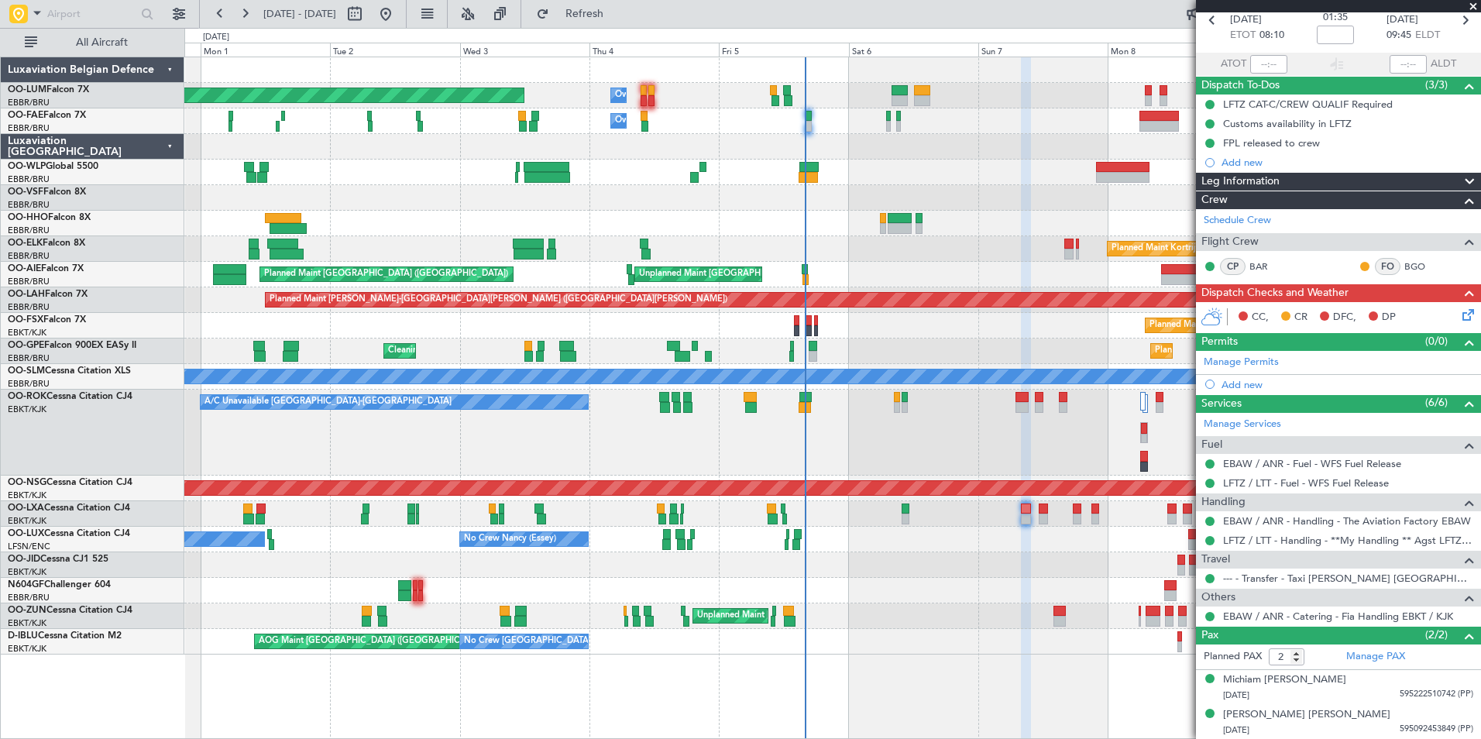
click at [889, 661] on div "Planned Maint Brussels (Brussels National) Owner Melsbroek Air Base Owner Melsb…" at bounding box center [832, 398] width 1297 height 683
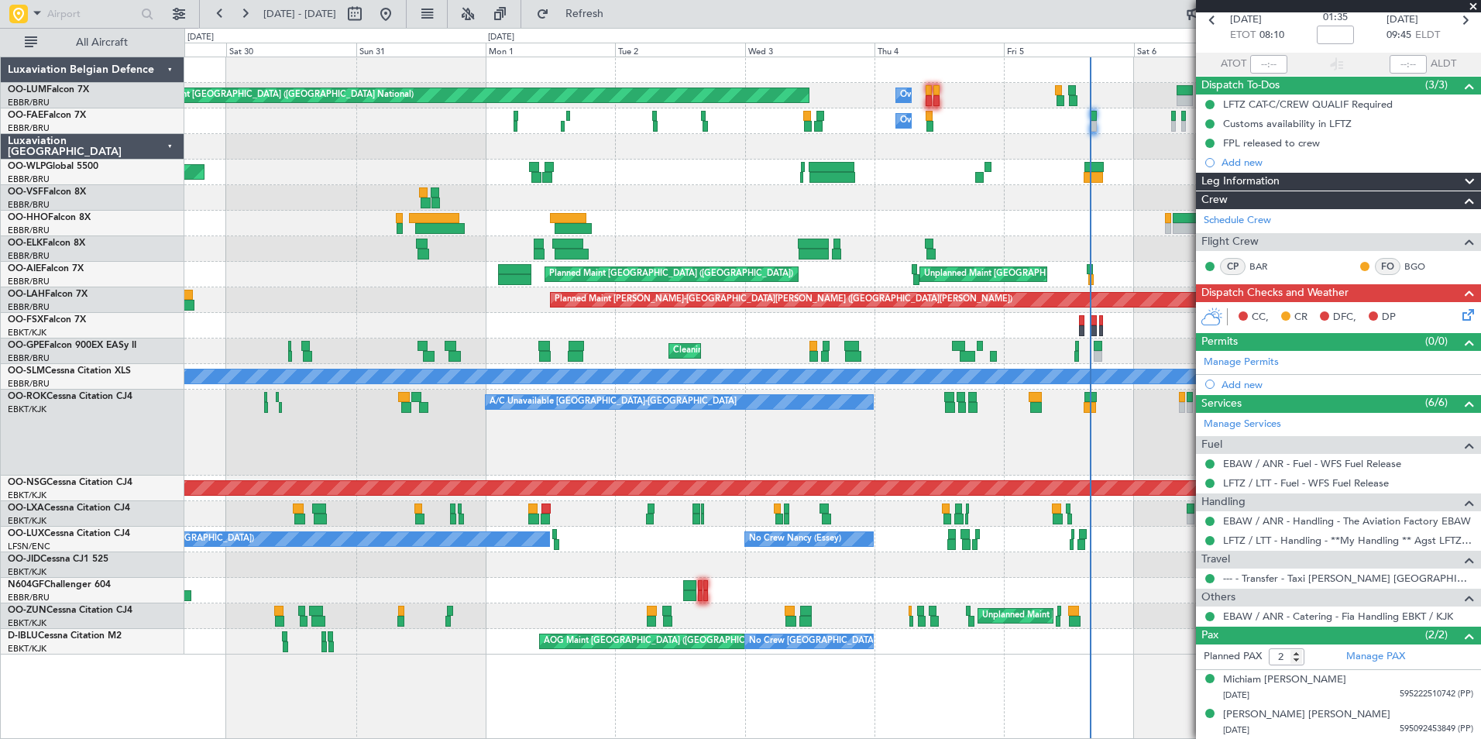
click at [580, 693] on div "Planned Maint Brussels (Brussels National) Owner Melsbroek Air Base Owner Melsb…" at bounding box center [832, 398] width 1297 height 683
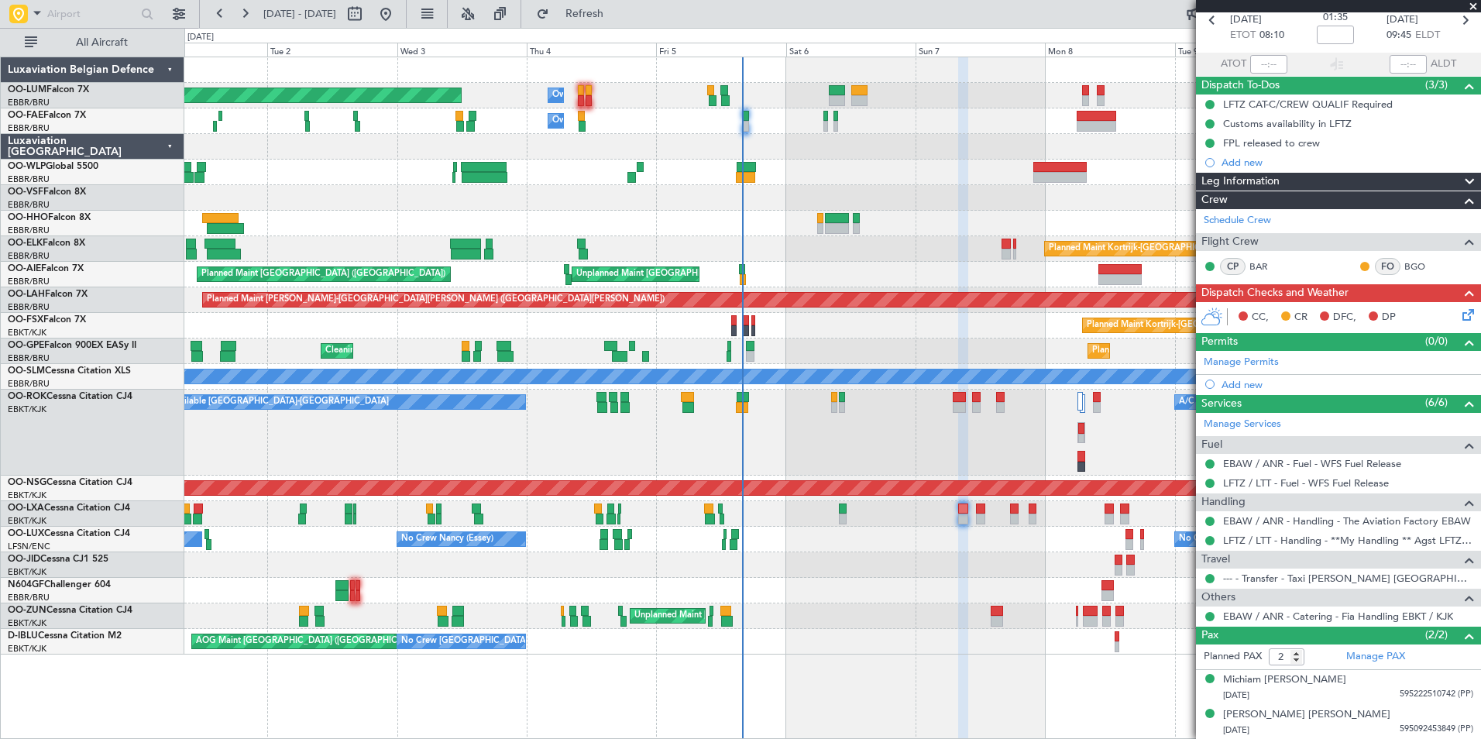
click at [473, 695] on div "Planned Maint Brussels (Brussels National) Owner Melsbroek Air Base Owner Melsb…" at bounding box center [832, 398] width 1297 height 683
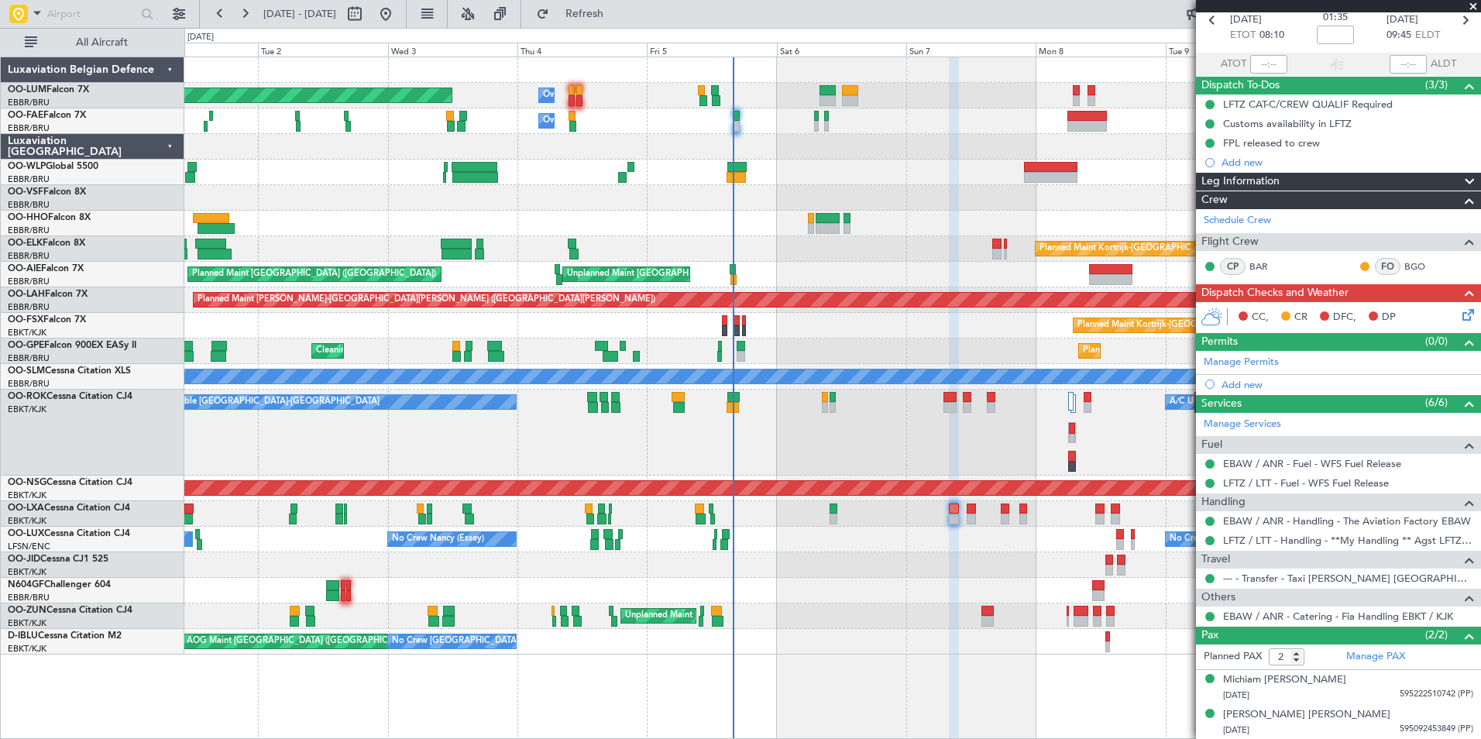
click at [665, 709] on div "Planned Maint Brussels (Brussels National) Owner Melsbroek Air Base Owner Melsb…" at bounding box center [832, 398] width 1297 height 683
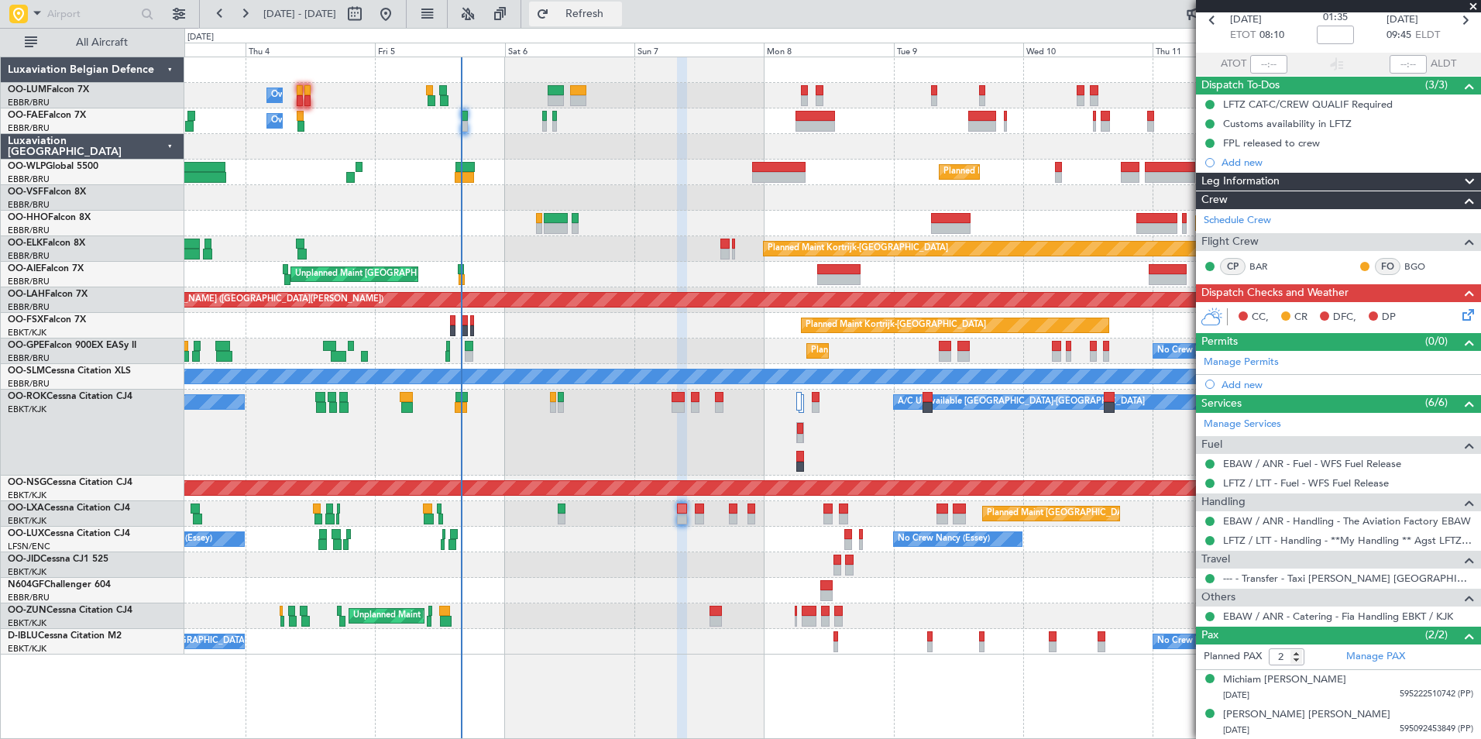
click at [622, 21] on button "Refresh" at bounding box center [575, 14] width 93 height 25
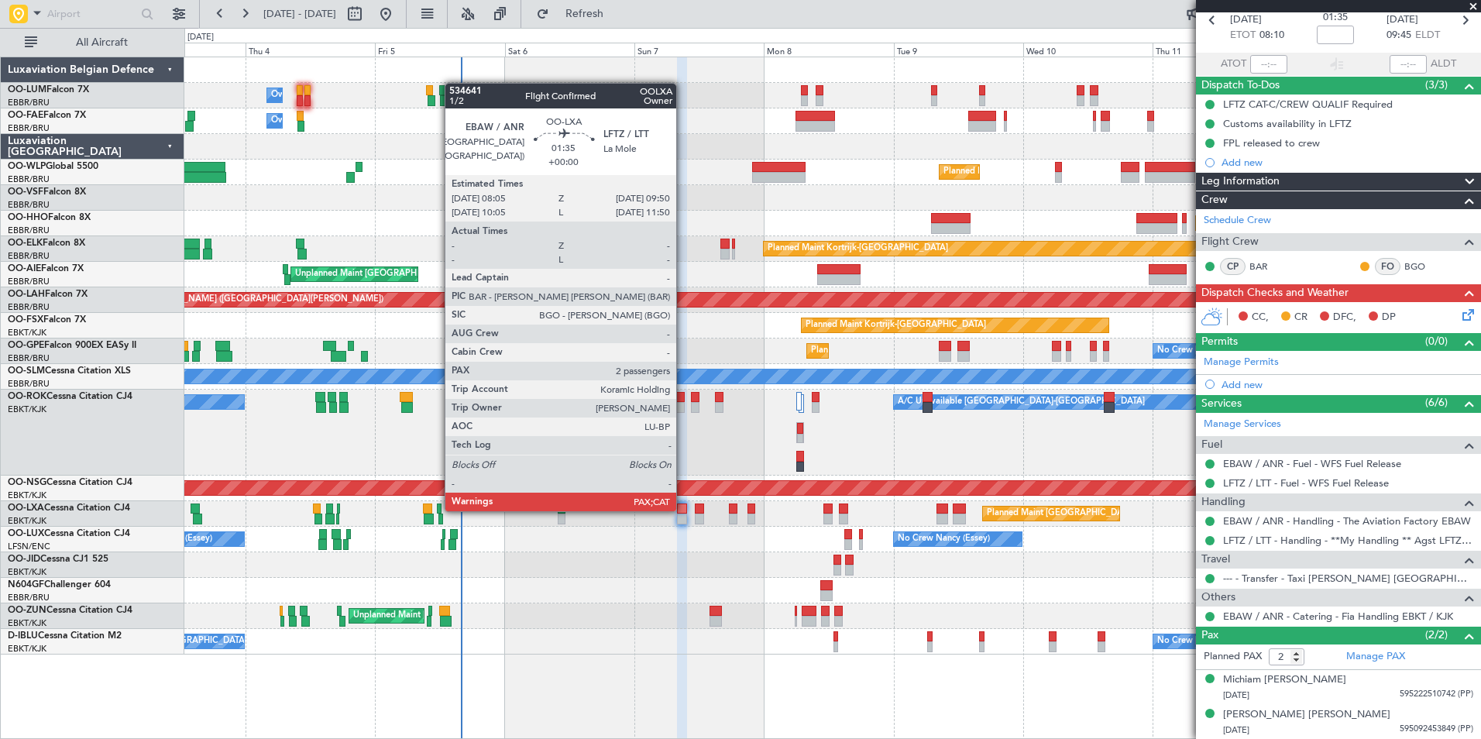
click at [683, 510] on div at bounding box center [682, 509] width 10 height 11
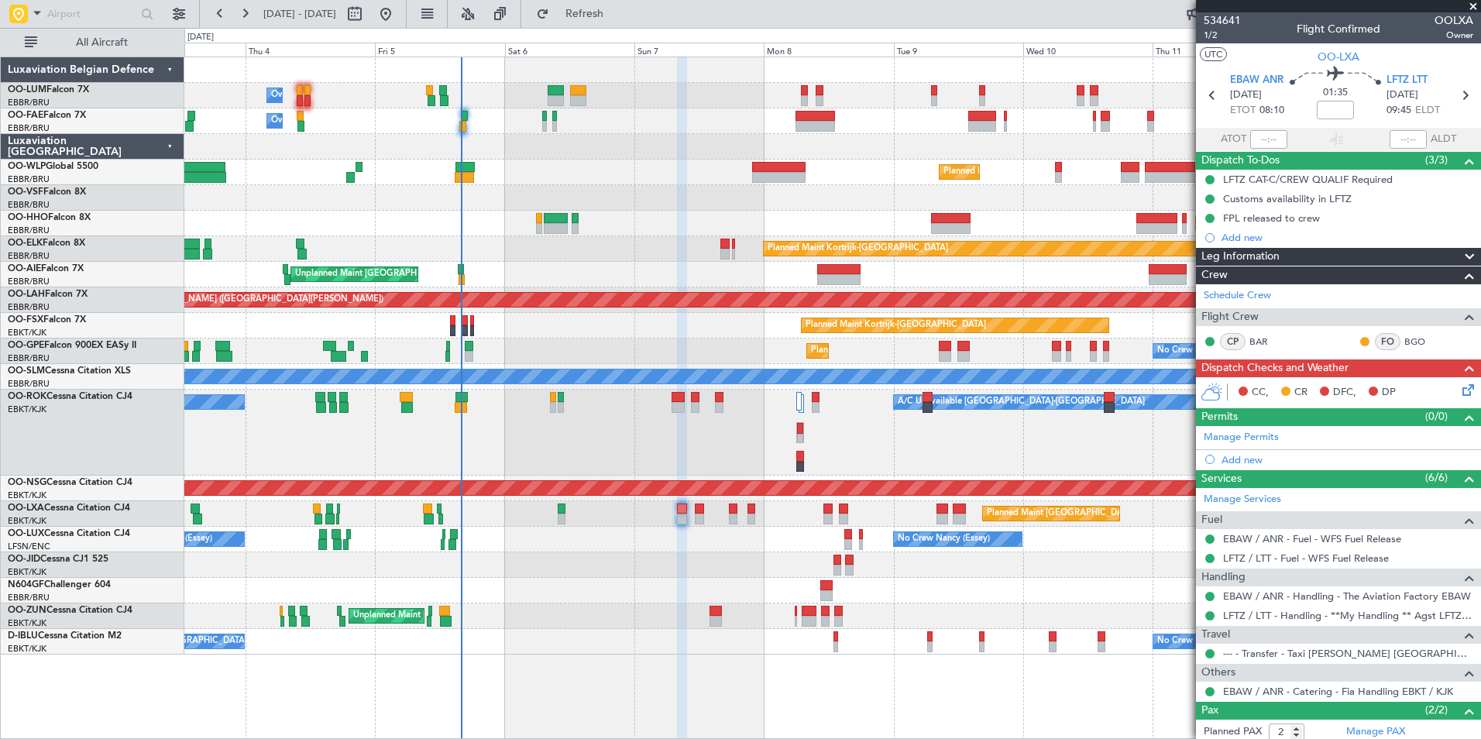
scroll to position [75, 0]
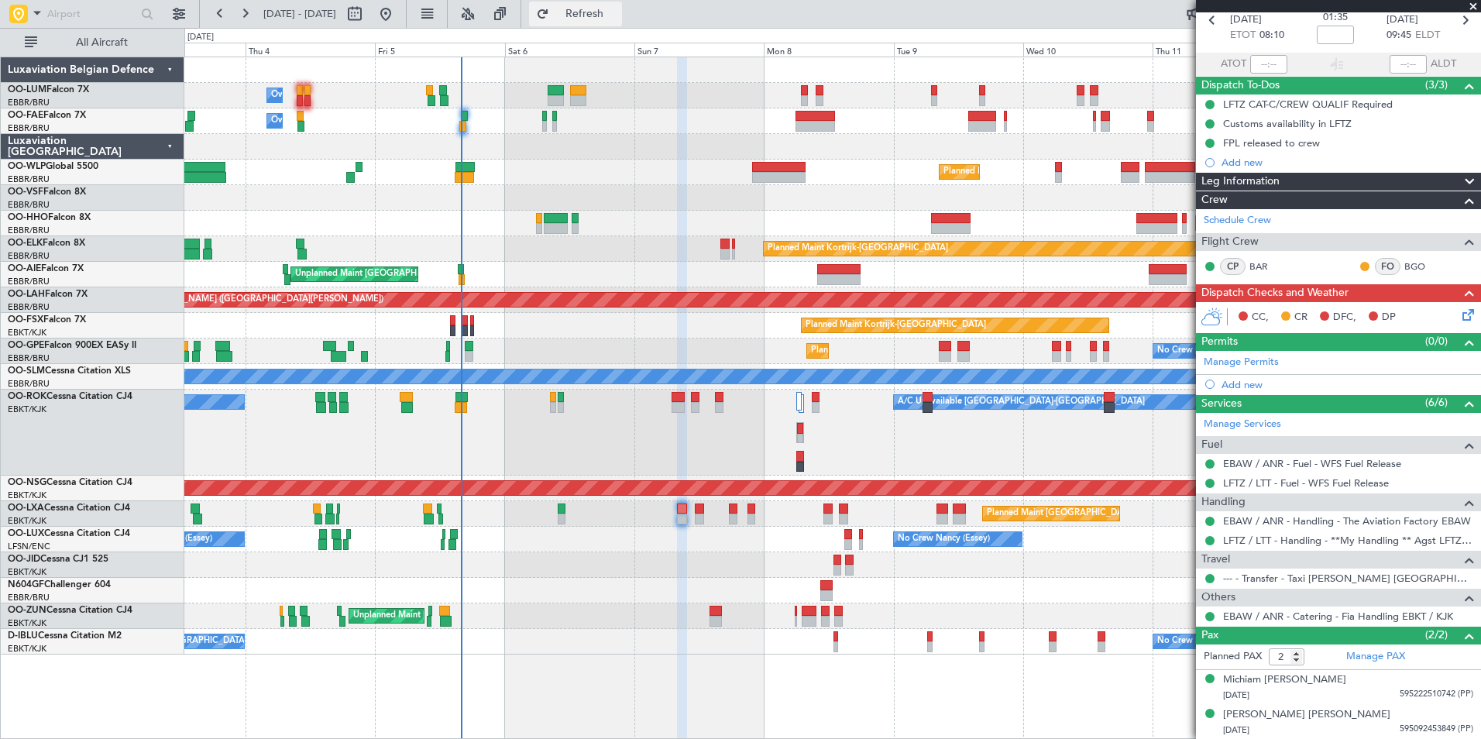
click at [618, 9] on span "Refresh" at bounding box center [584, 14] width 65 height 11
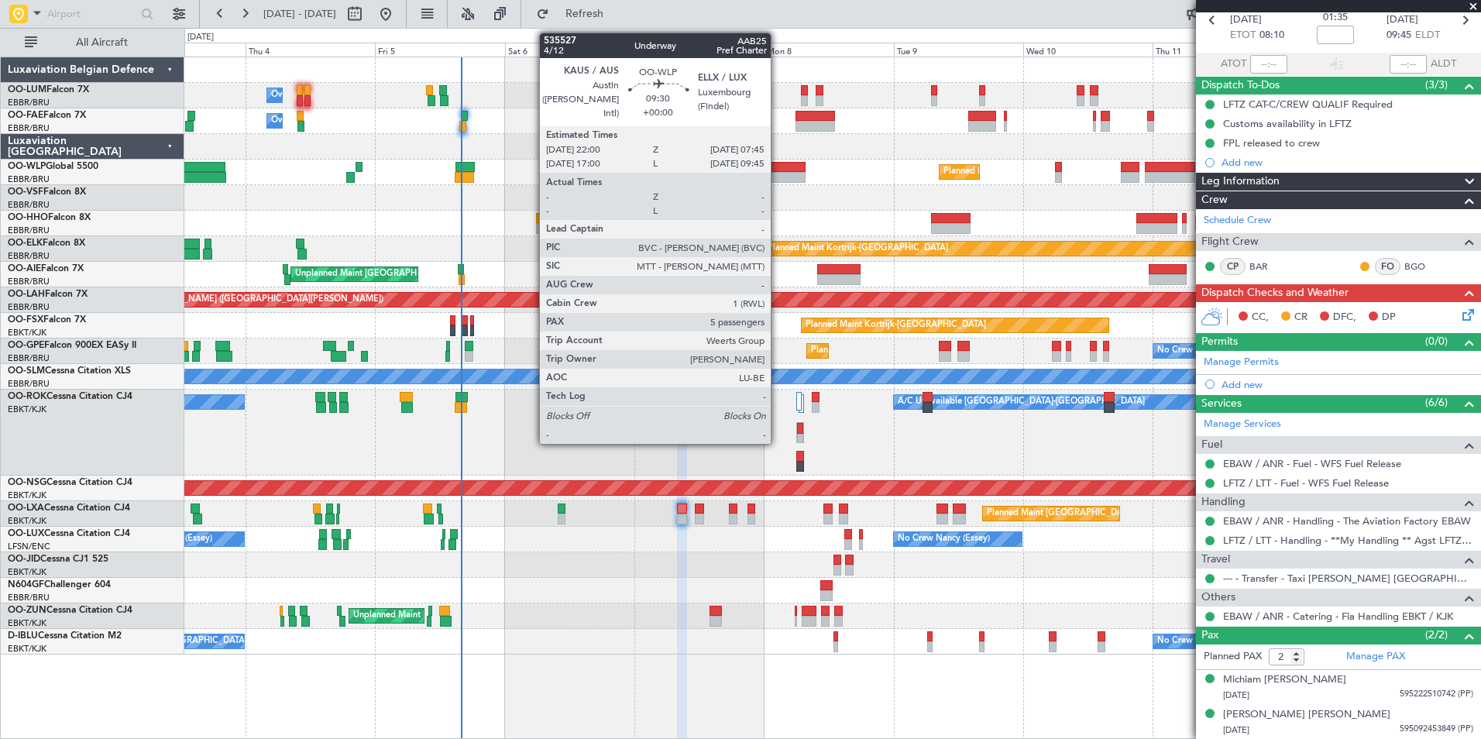
click at [778, 169] on div at bounding box center [778, 167] width 53 height 11
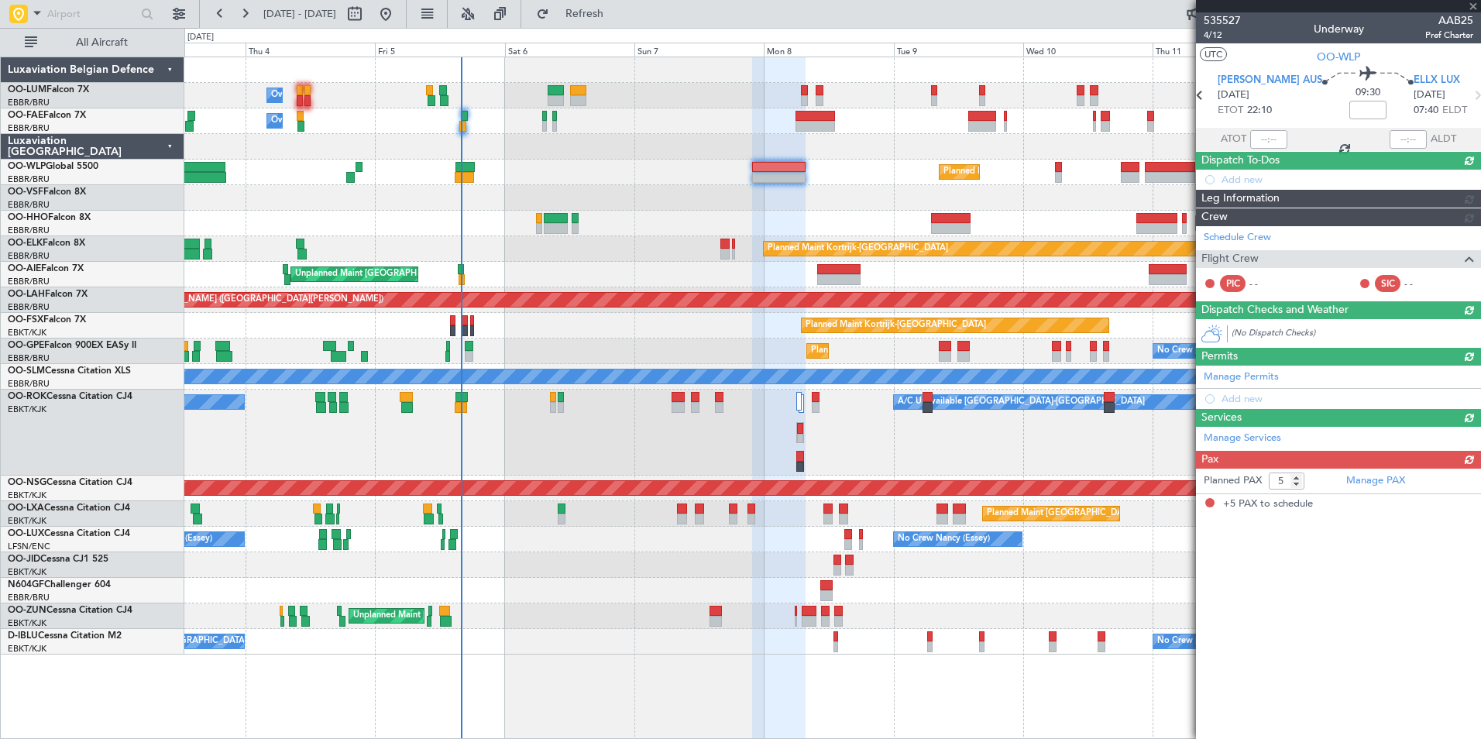
scroll to position [0, 0]
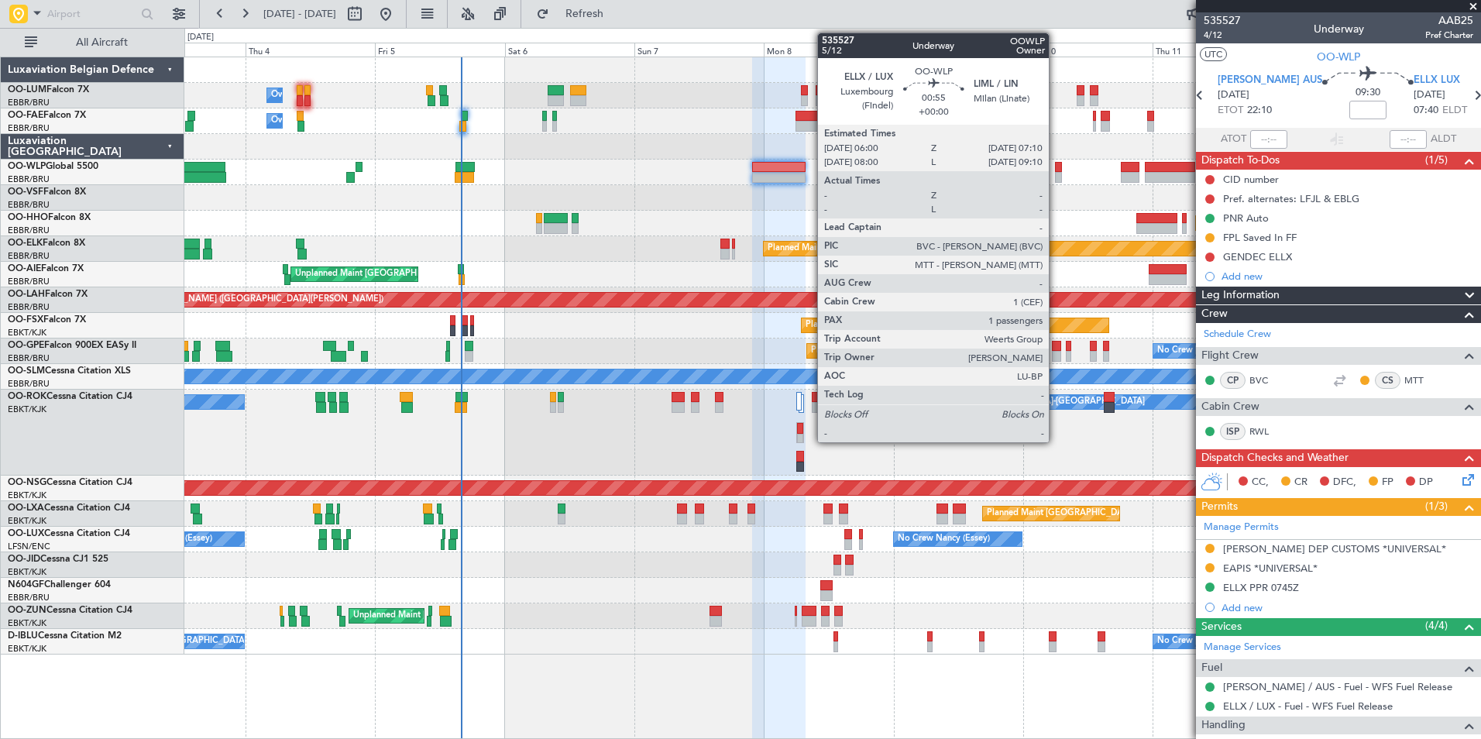
click at [1056, 167] on div at bounding box center [1058, 167] width 7 height 11
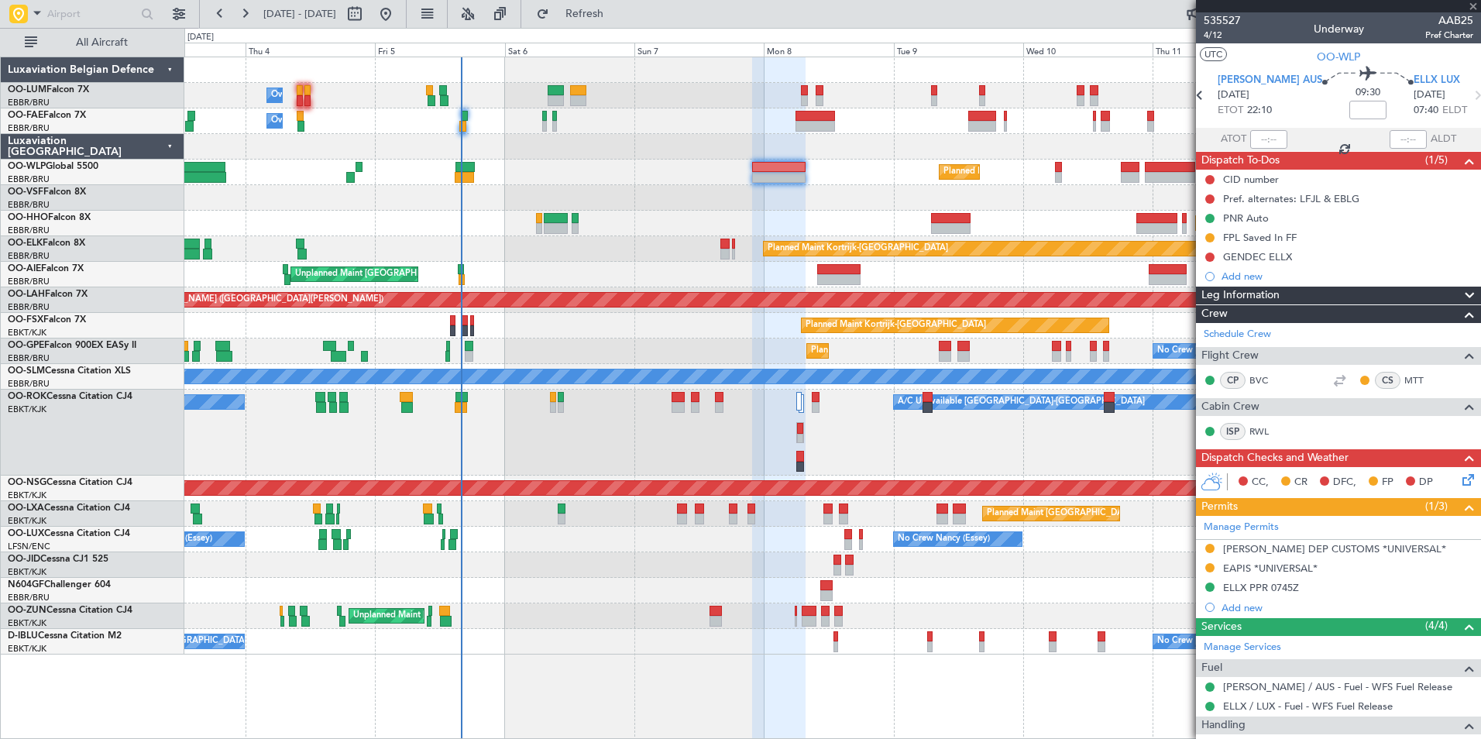
type input "1"
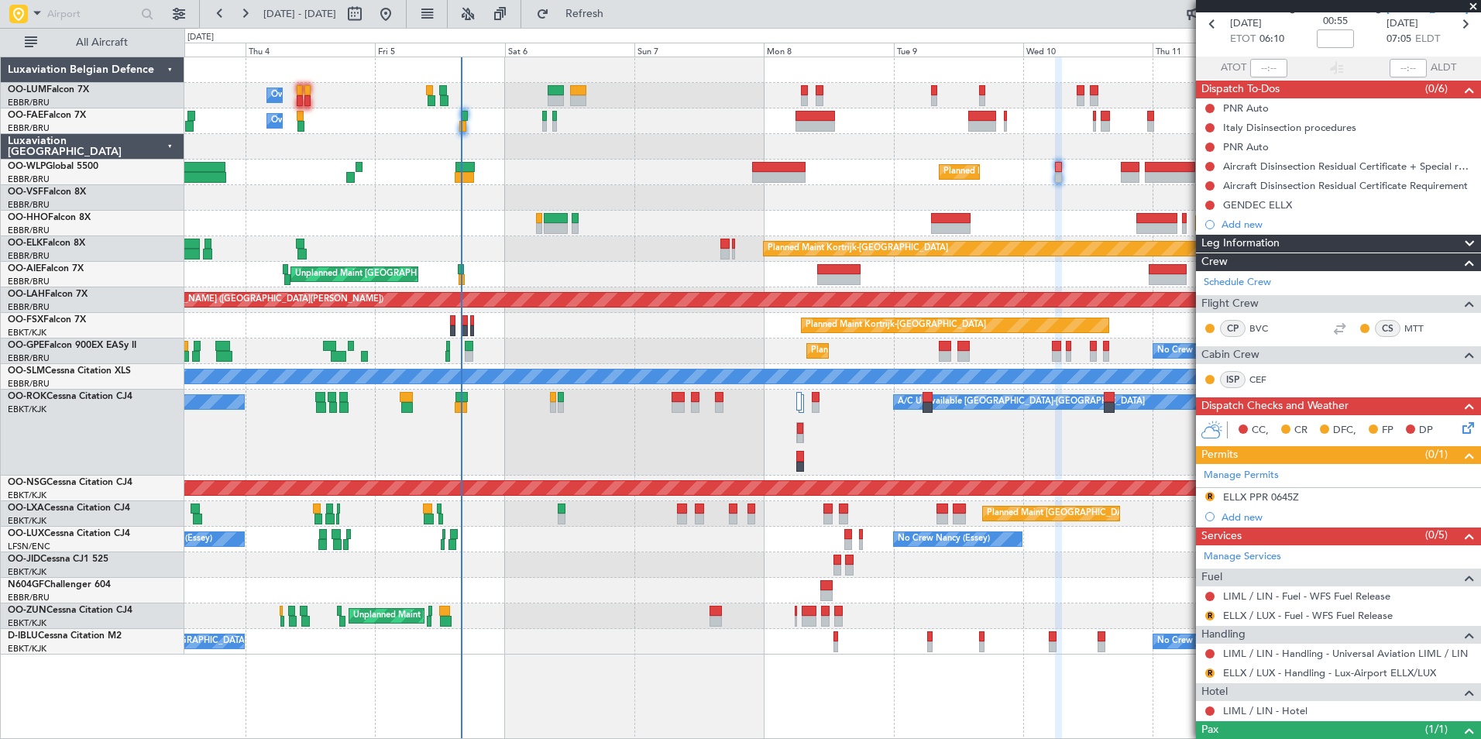
scroll to position [131, 0]
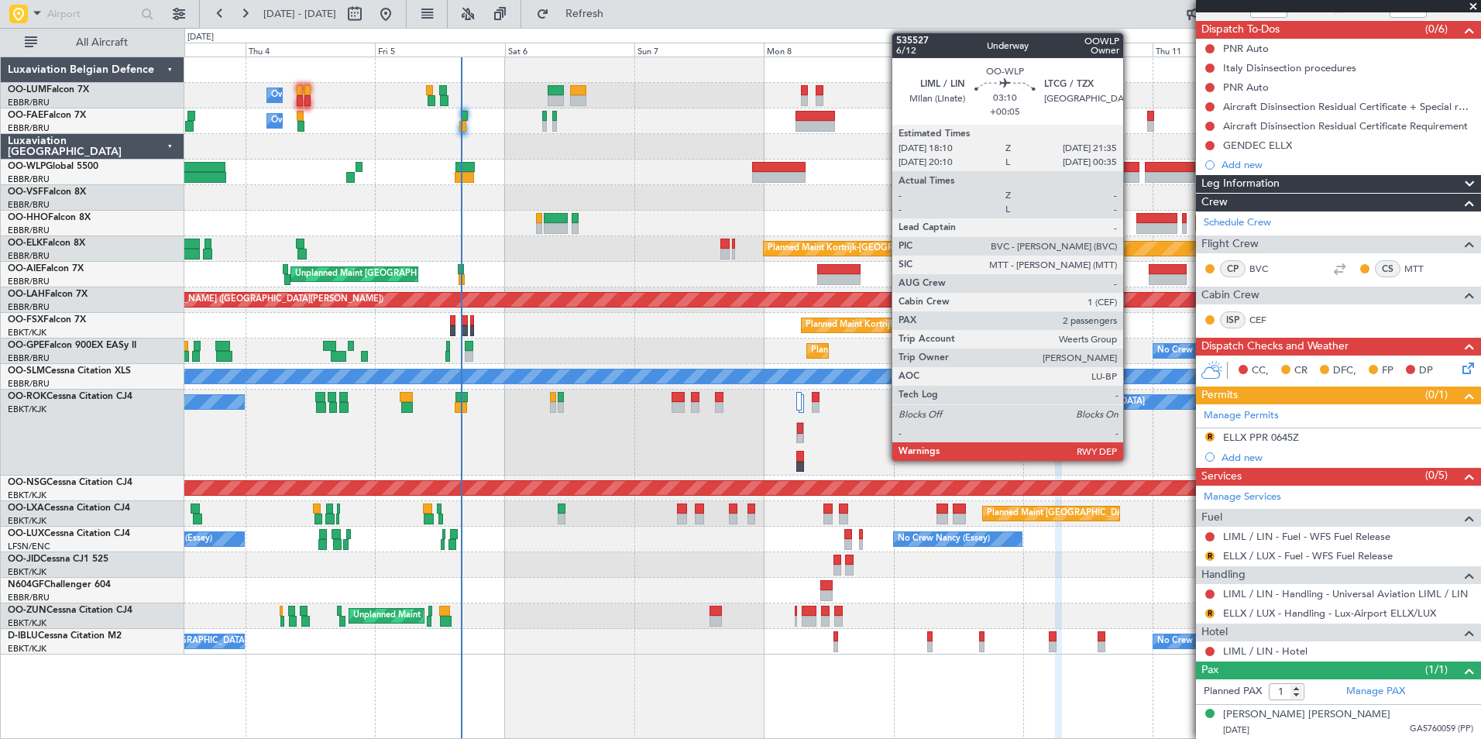
click at [1130, 165] on div at bounding box center [1130, 167] width 19 height 11
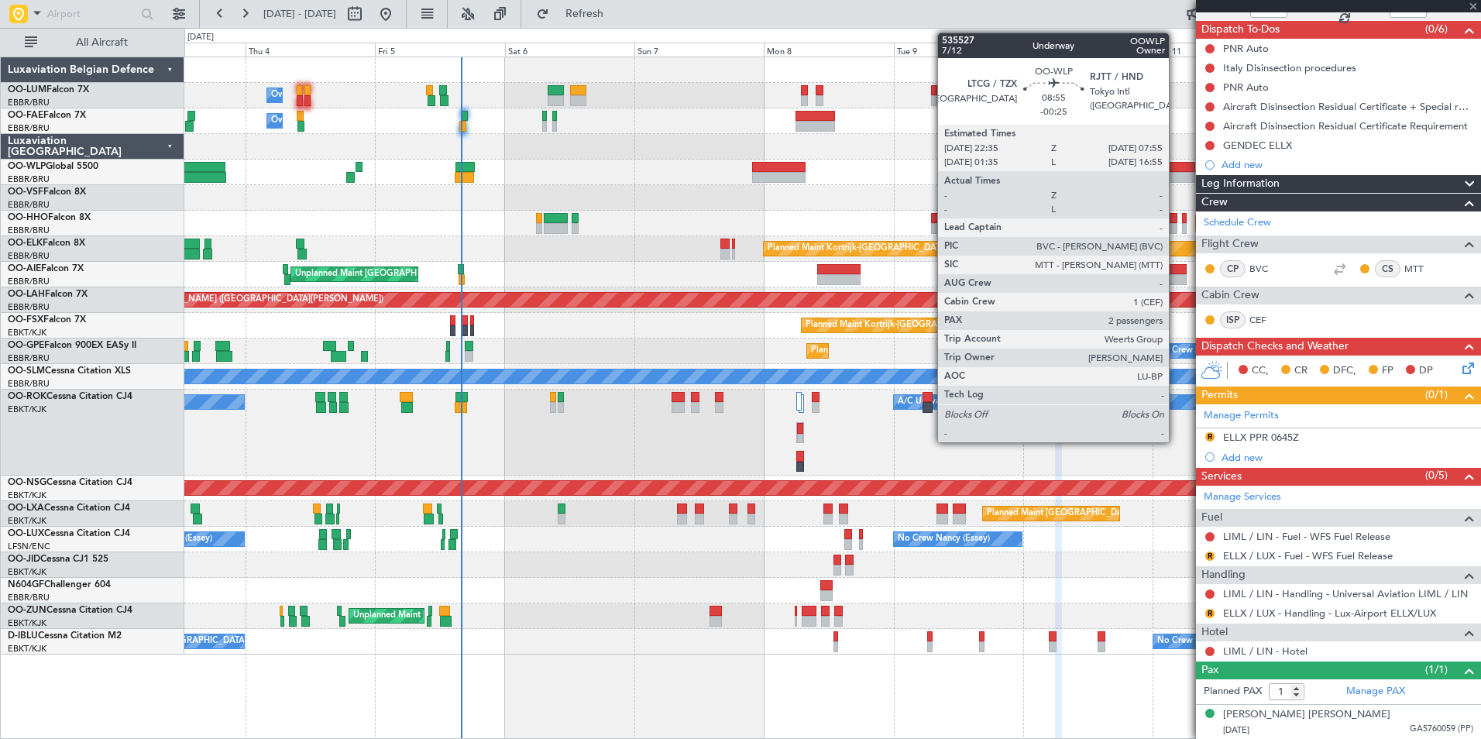
type input "+00:05"
type input "2"
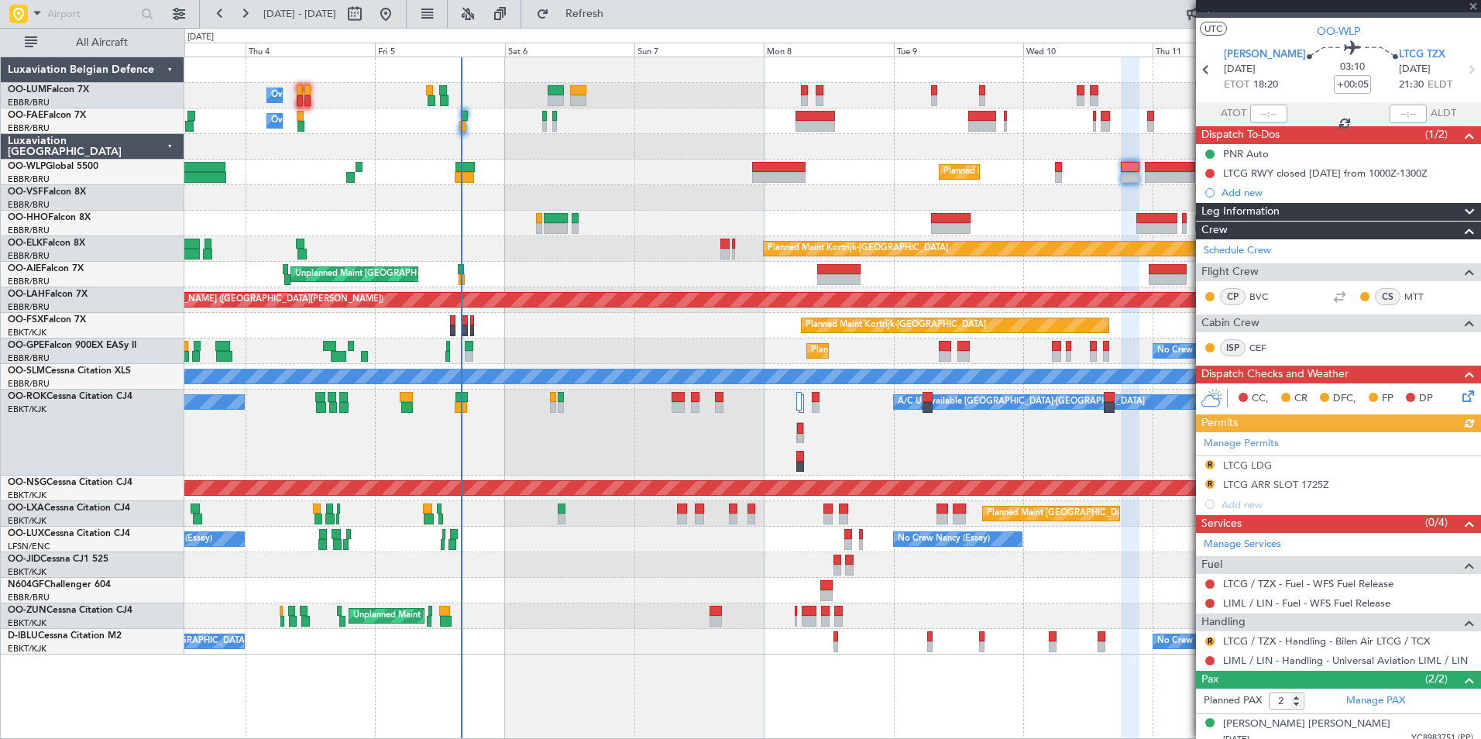
scroll to position [70, 0]
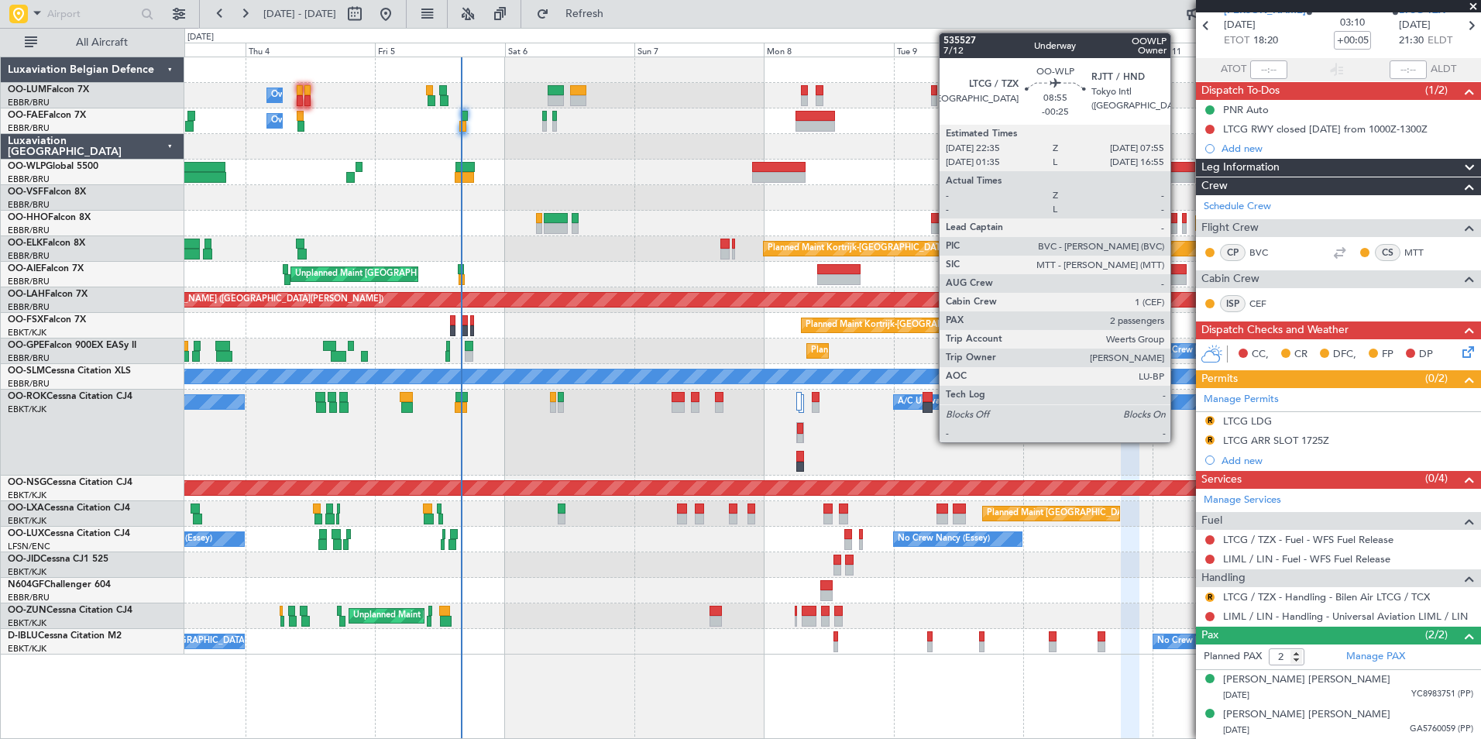
click at [1178, 162] on div at bounding box center [1170, 167] width 51 height 11
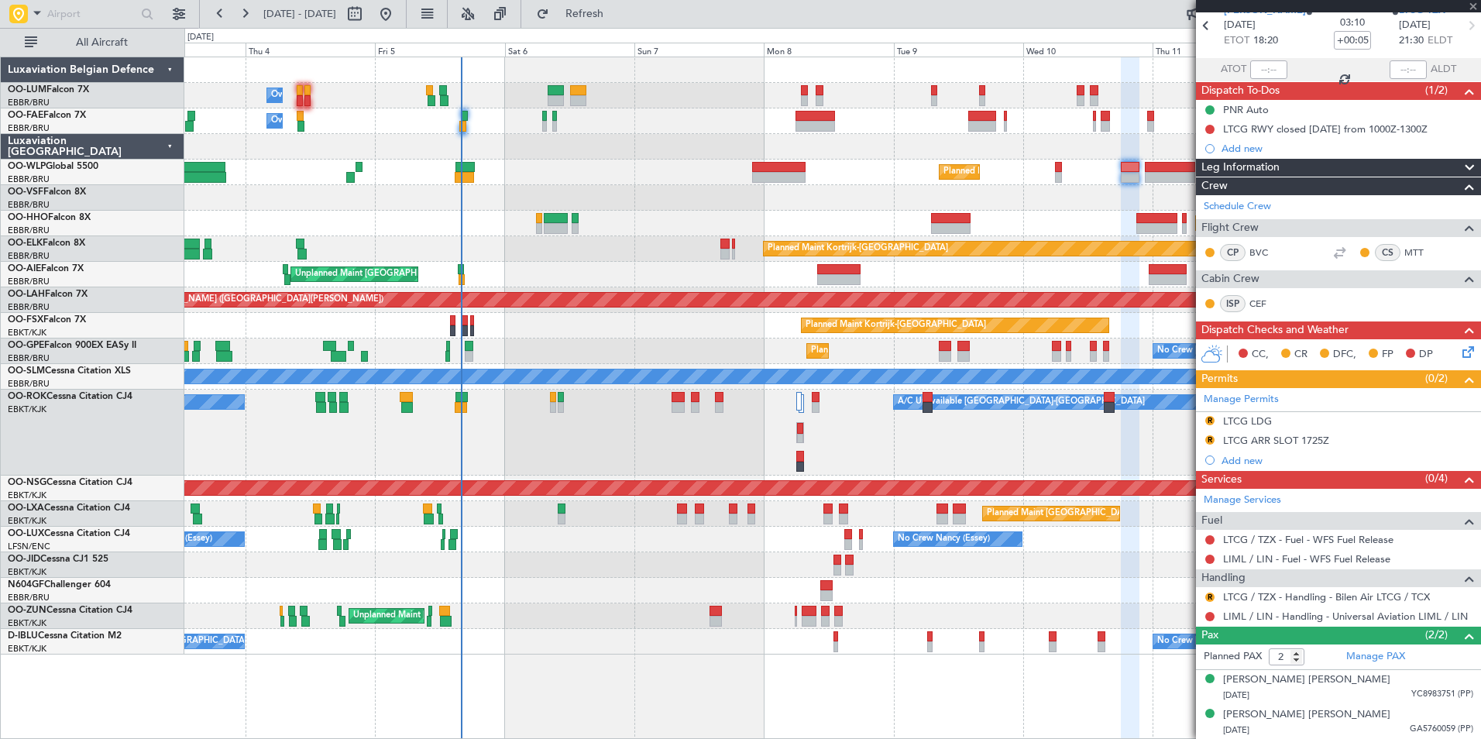
type input "-00:25"
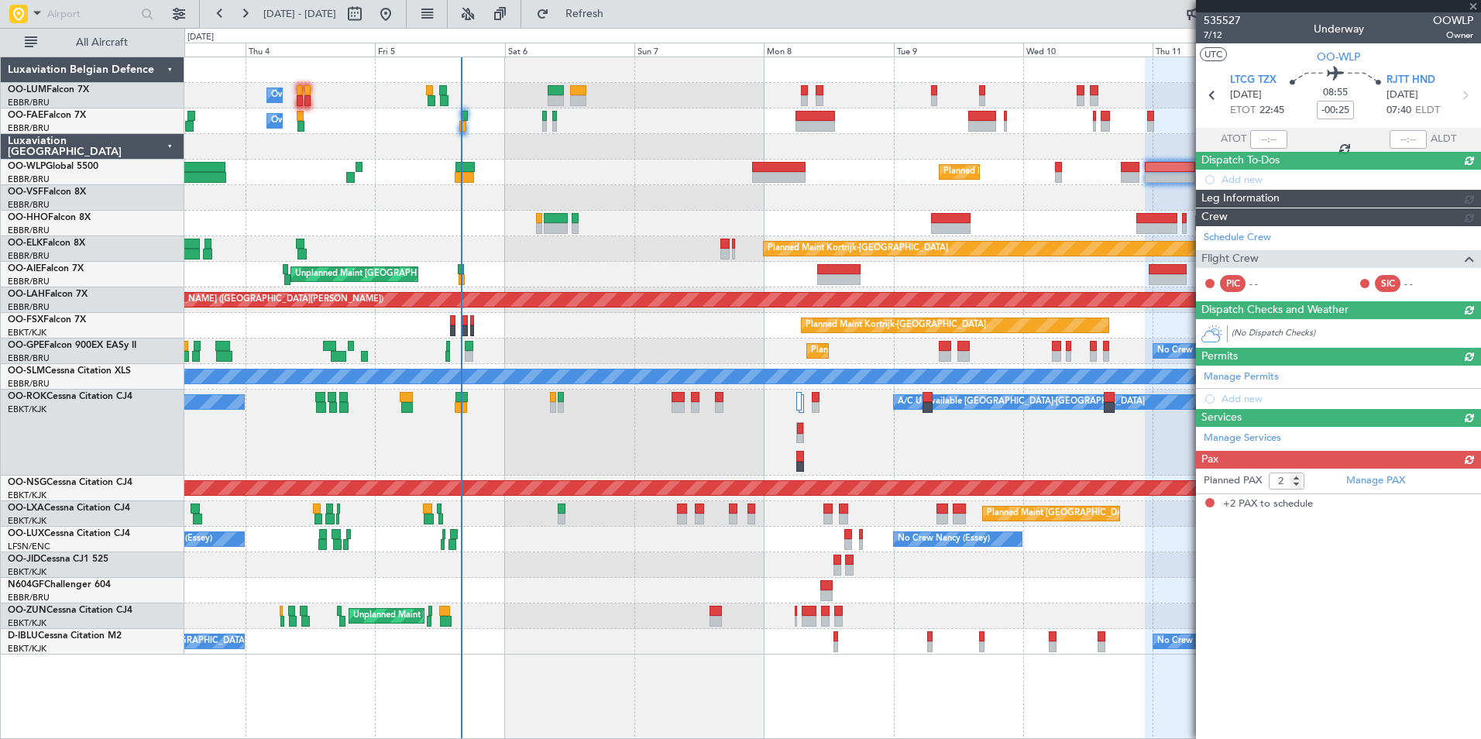
scroll to position [0, 0]
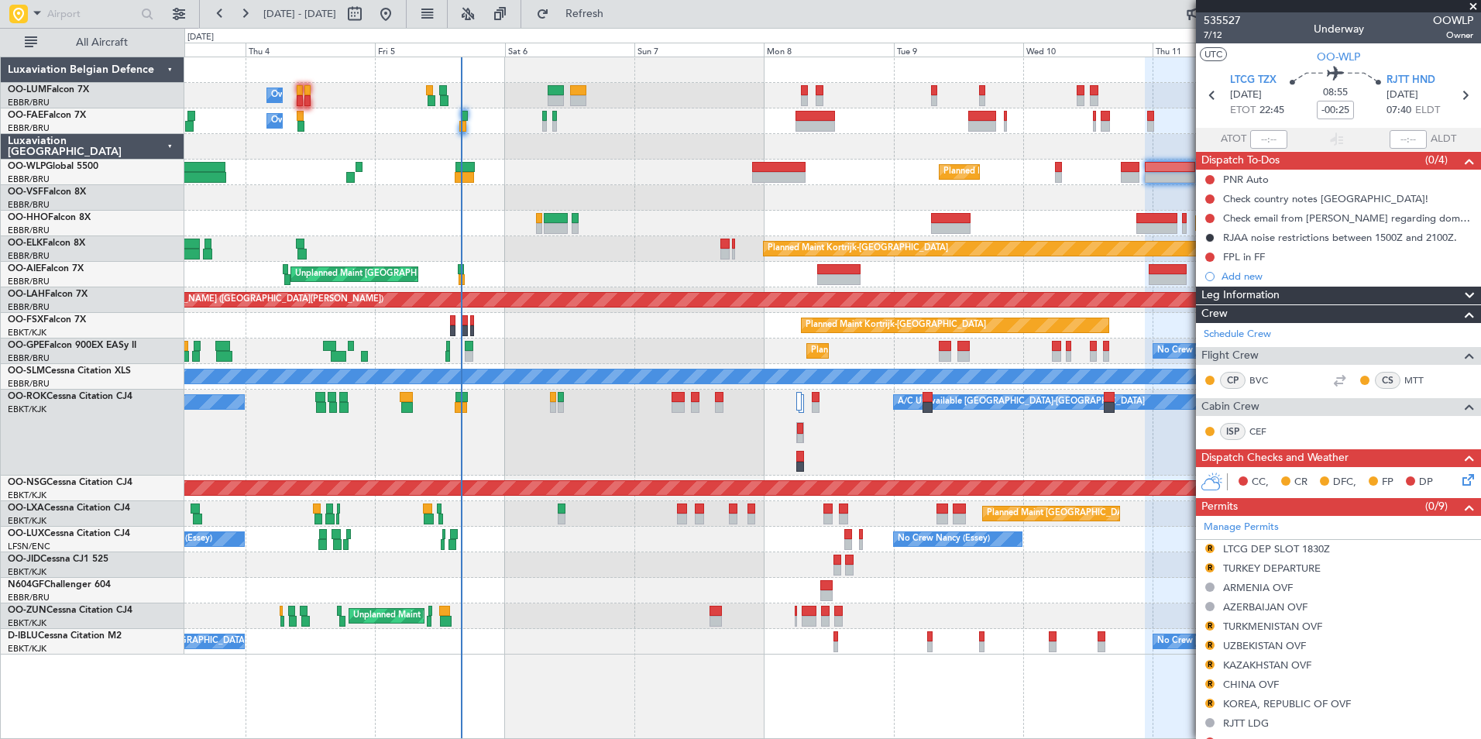
click at [1059, 160] on div "Planned Maint Milan (Linate)" at bounding box center [832, 173] width 1296 height 26
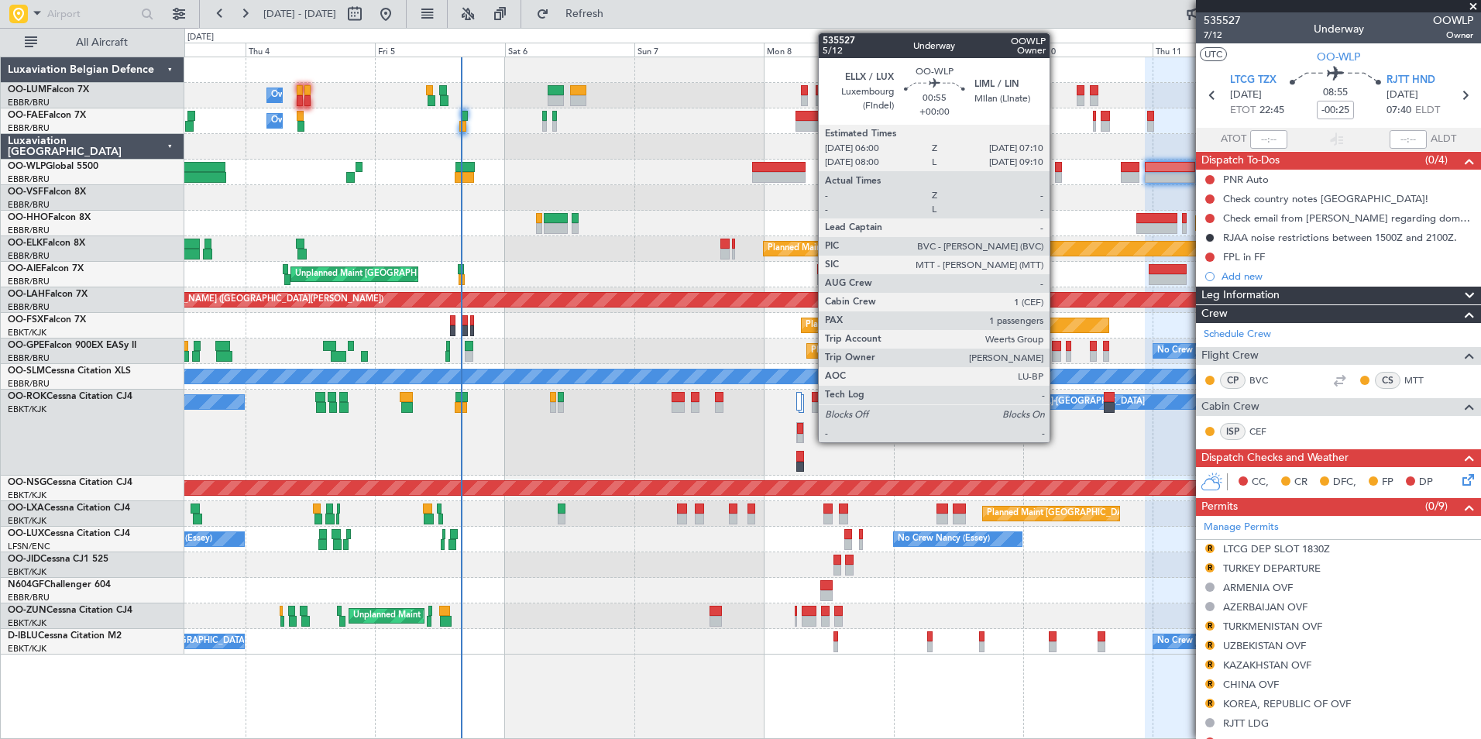
click at [1057, 170] on div at bounding box center [1058, 167] width 7 height 11
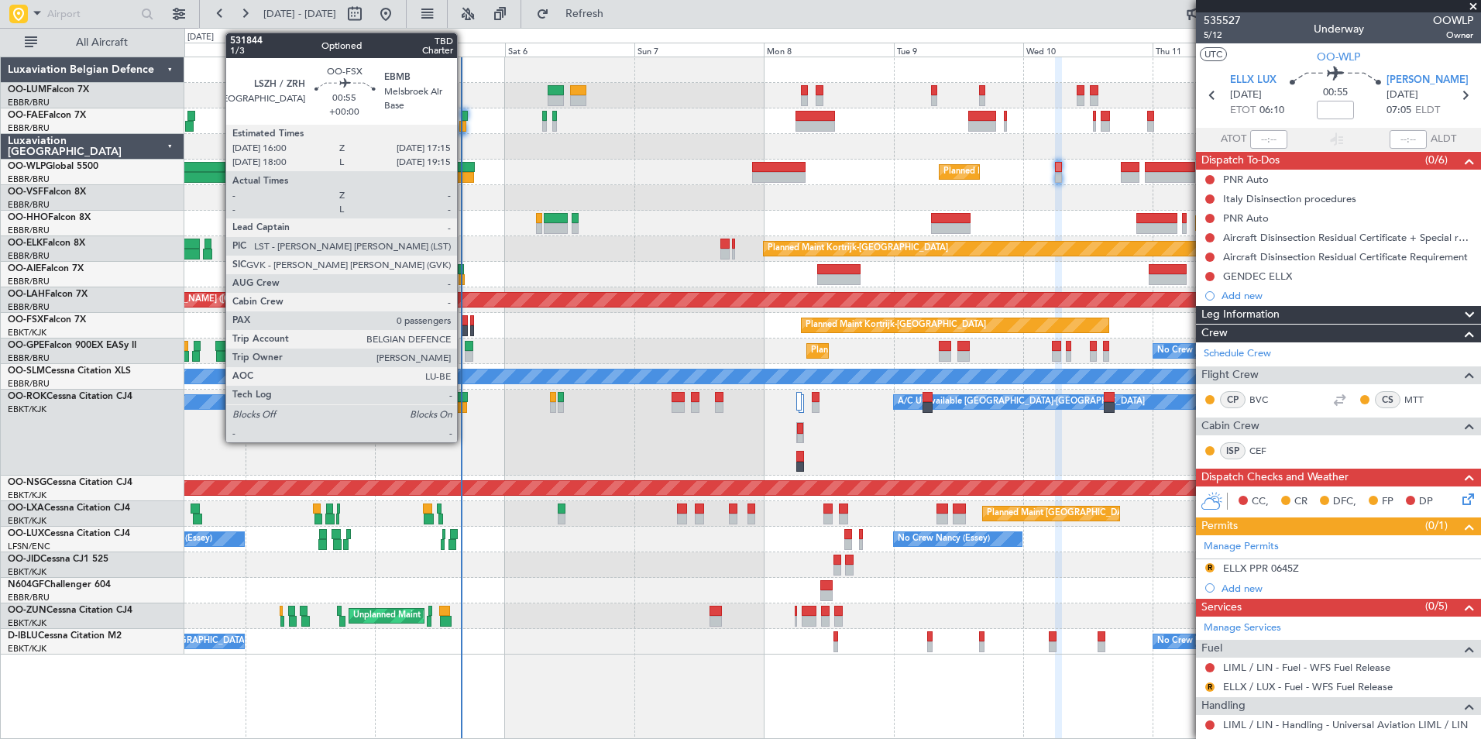
click at [464, 325] on div at bounding box center [464, 320] width 7 height 11
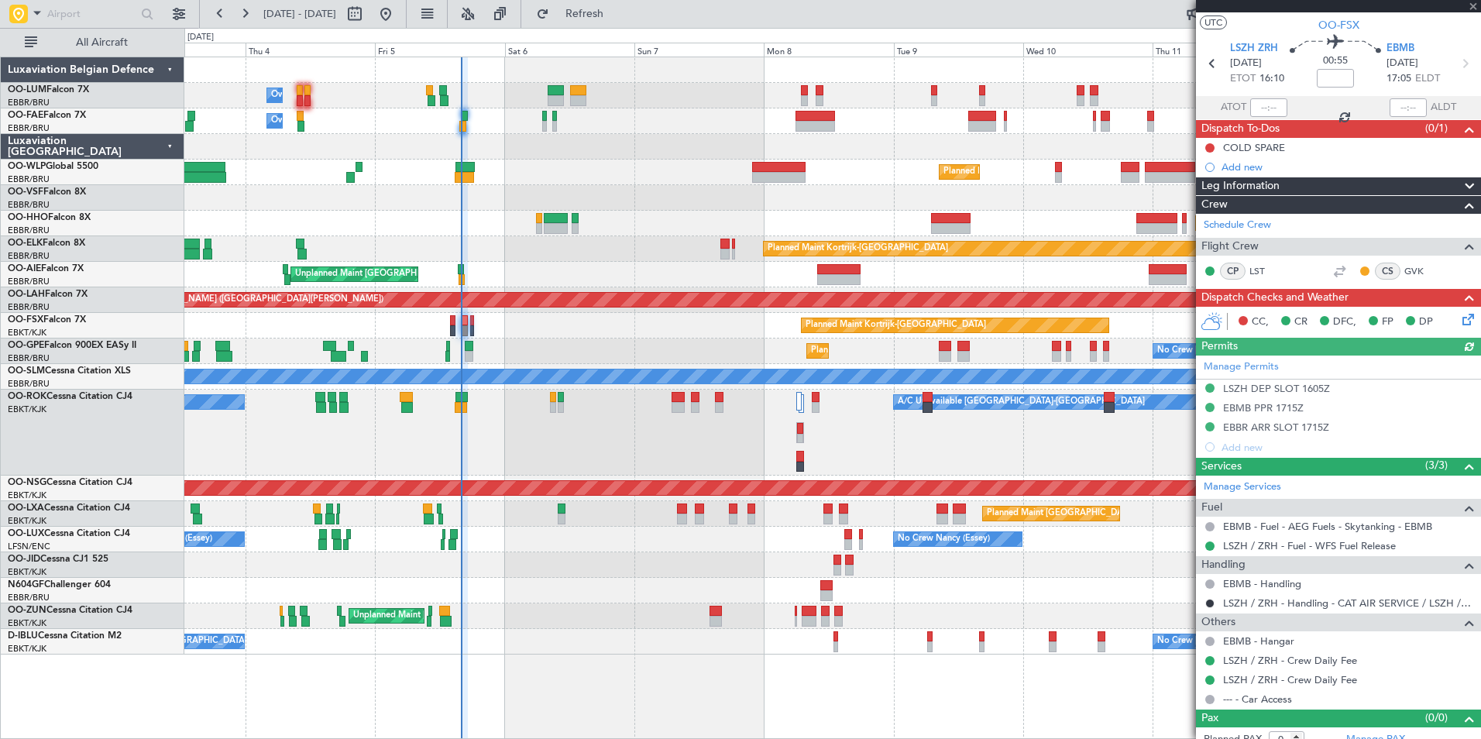
scroll to position [45, 0]
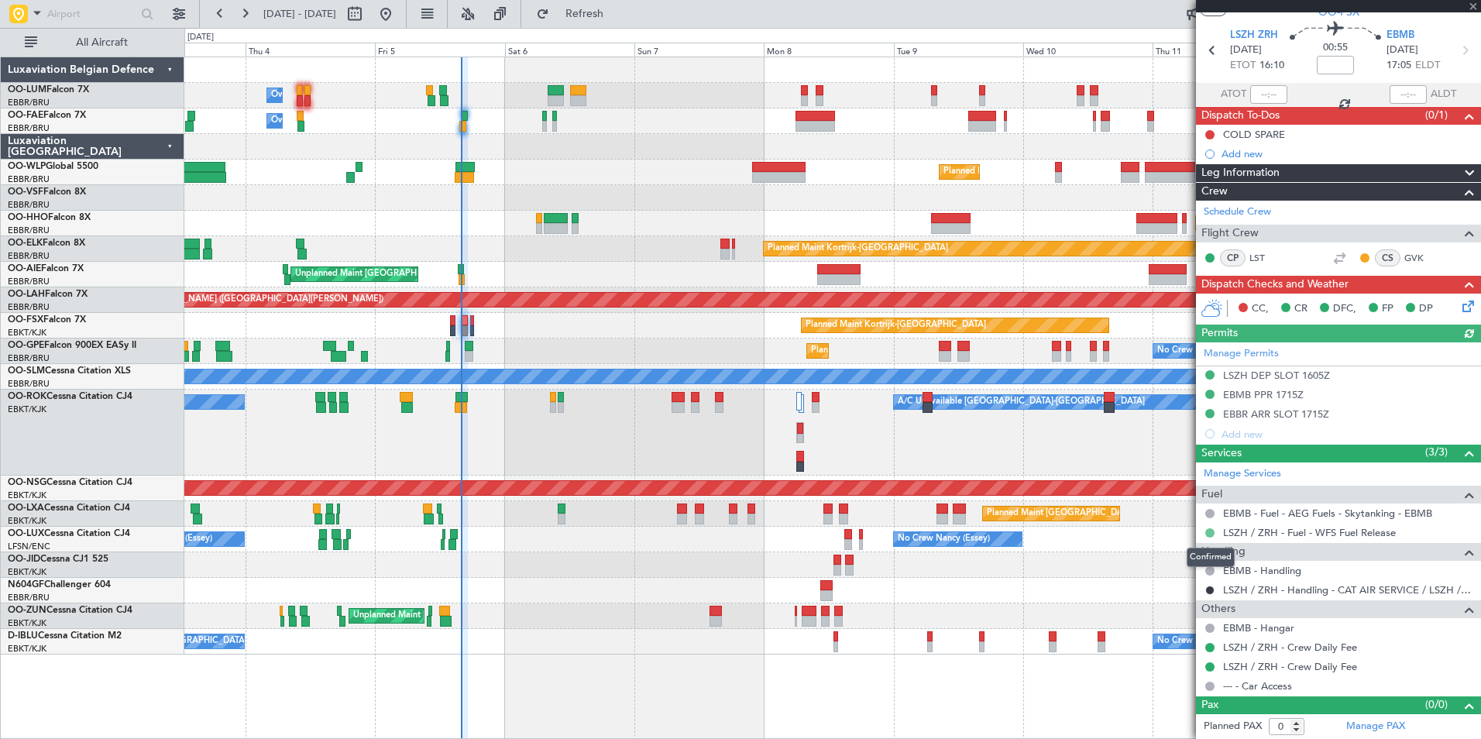
click at [1211, 535] on button at bounding box center [1210, 532] width 9 height 9
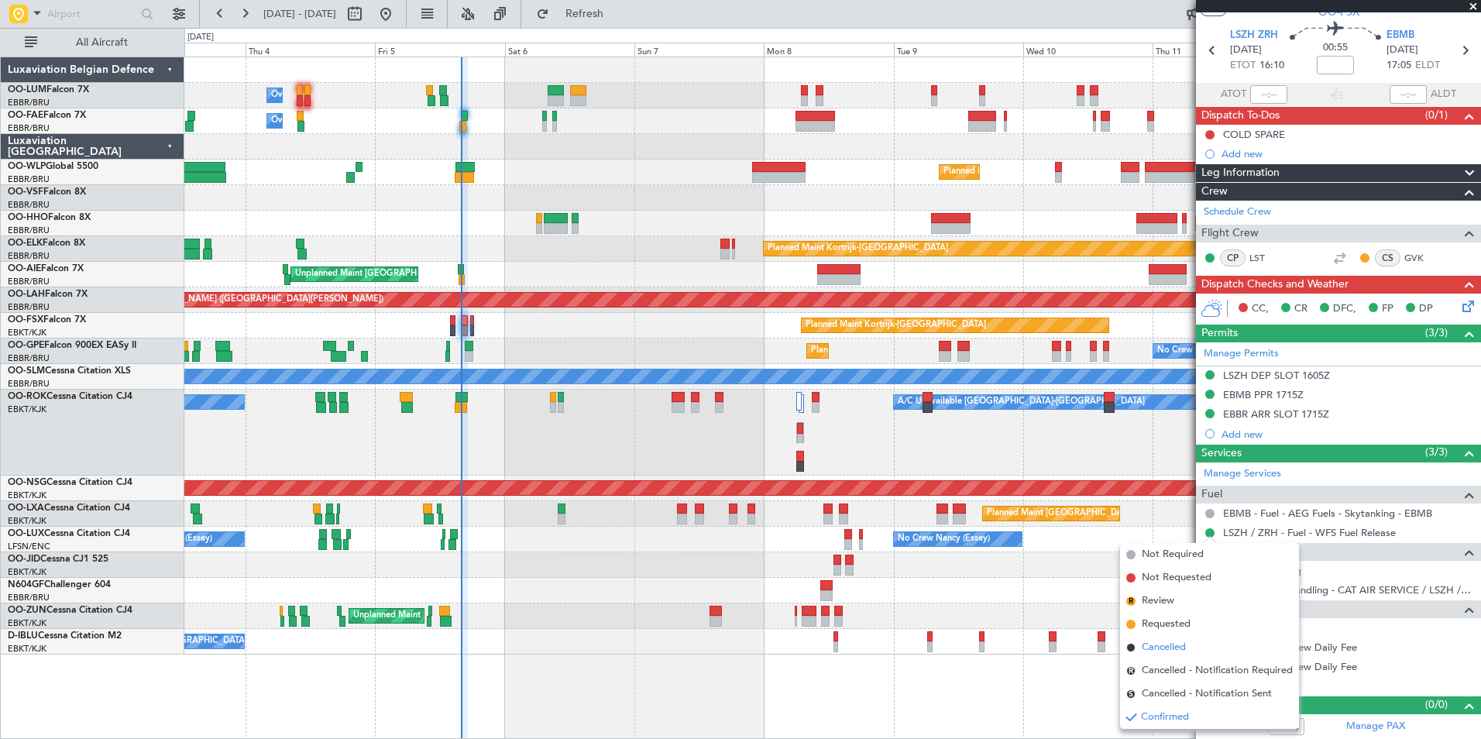
click at [1177, 644] on span "Cancelled" at bounding box center [1164, 647] width 44 height 15
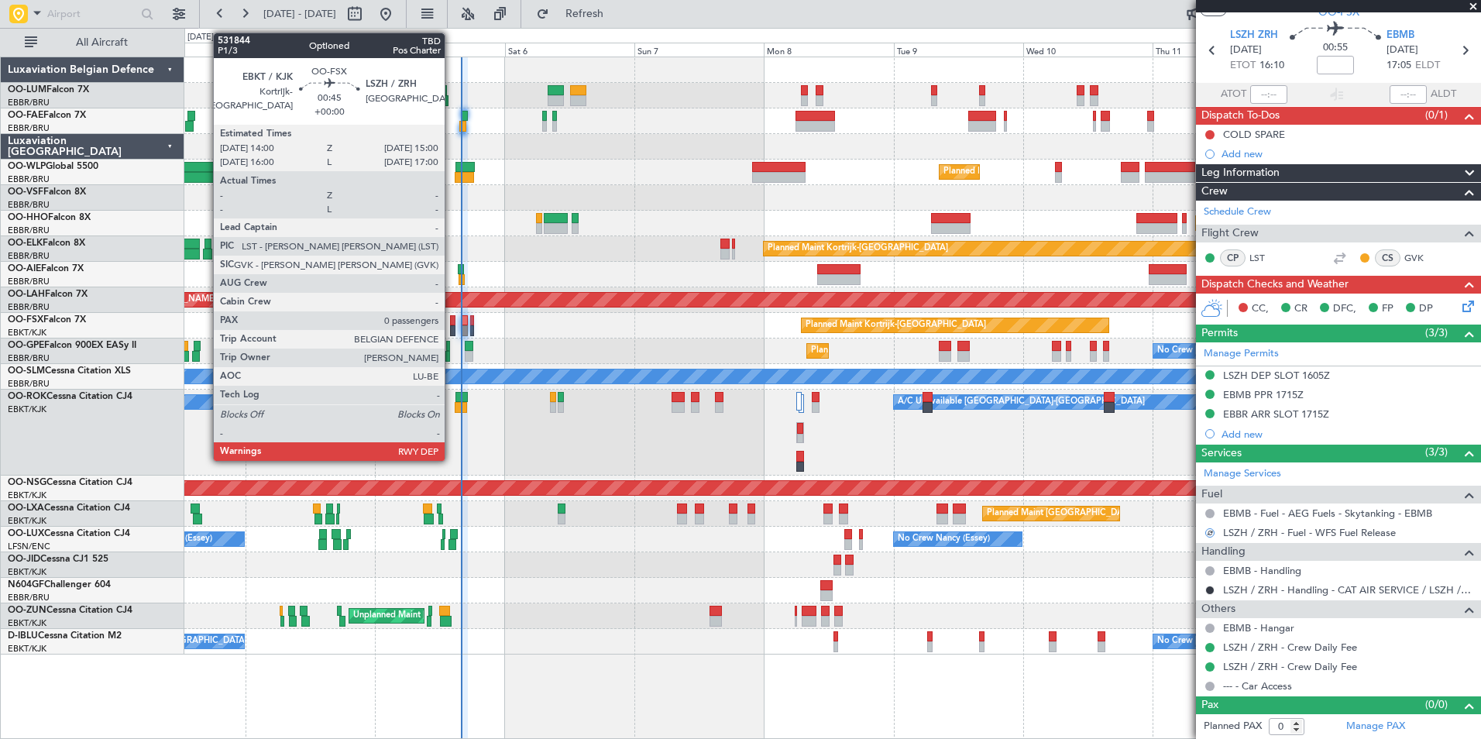
click at [452, 321] on div at bounding box center [452, 320] width 5 height 11
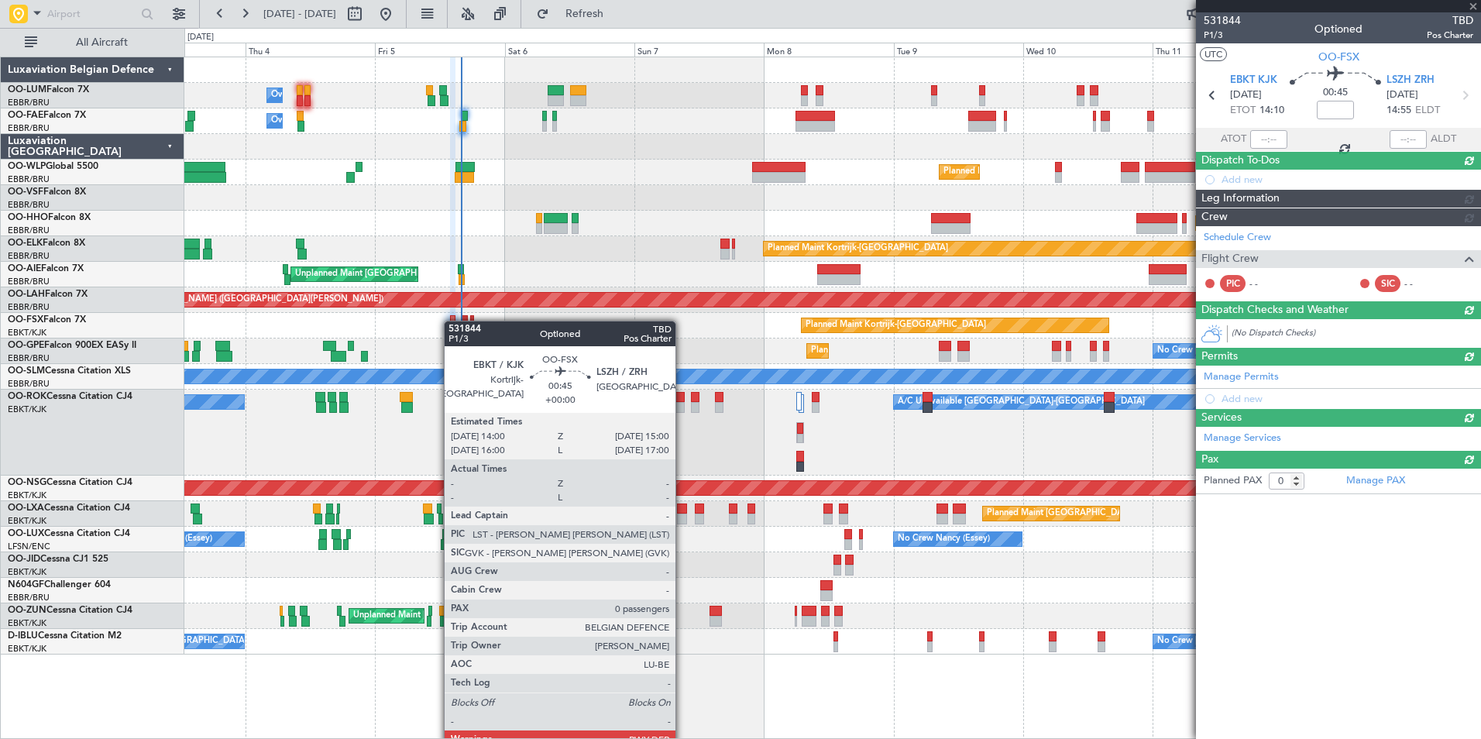
scroll to position [0, 0]
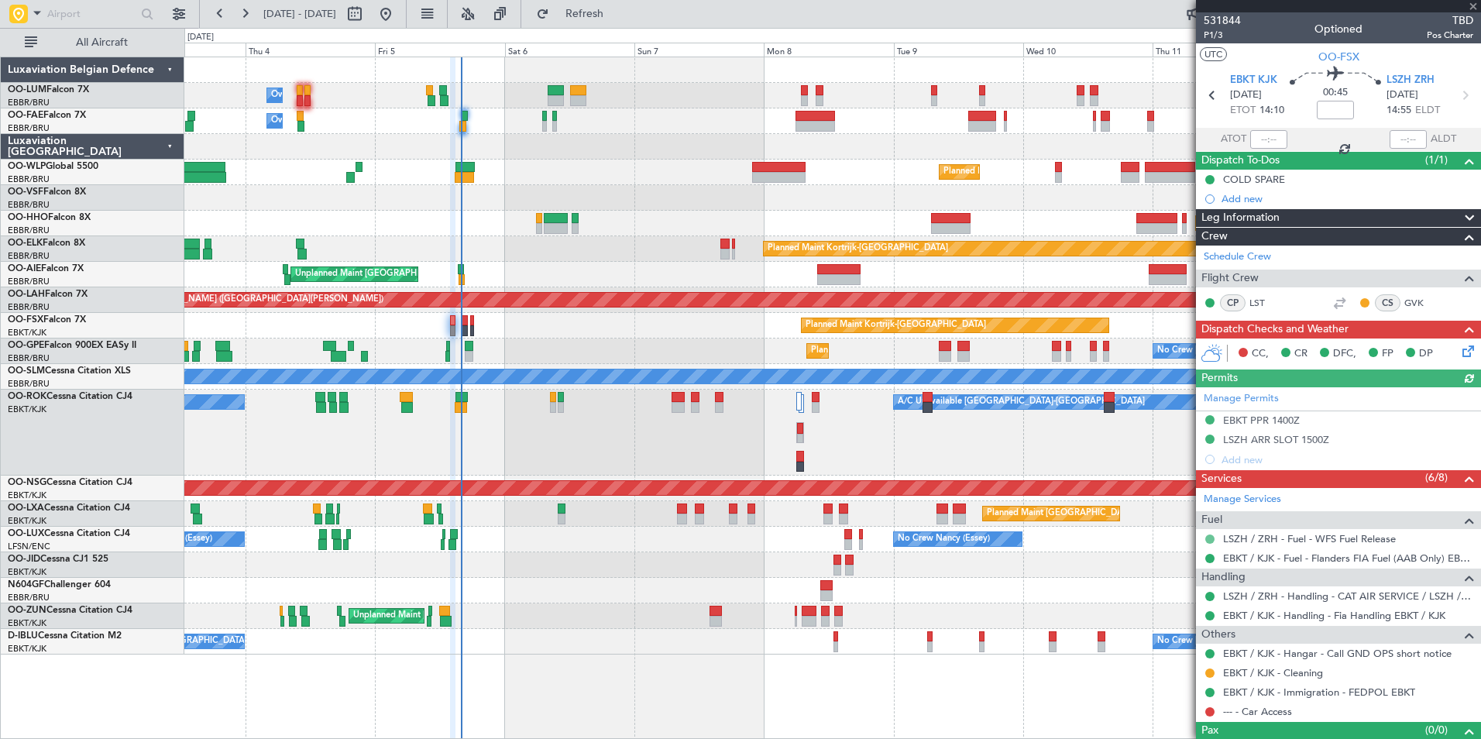
click at [1210, 537] on button at bounding box center [1210, 539] width 9 height 9
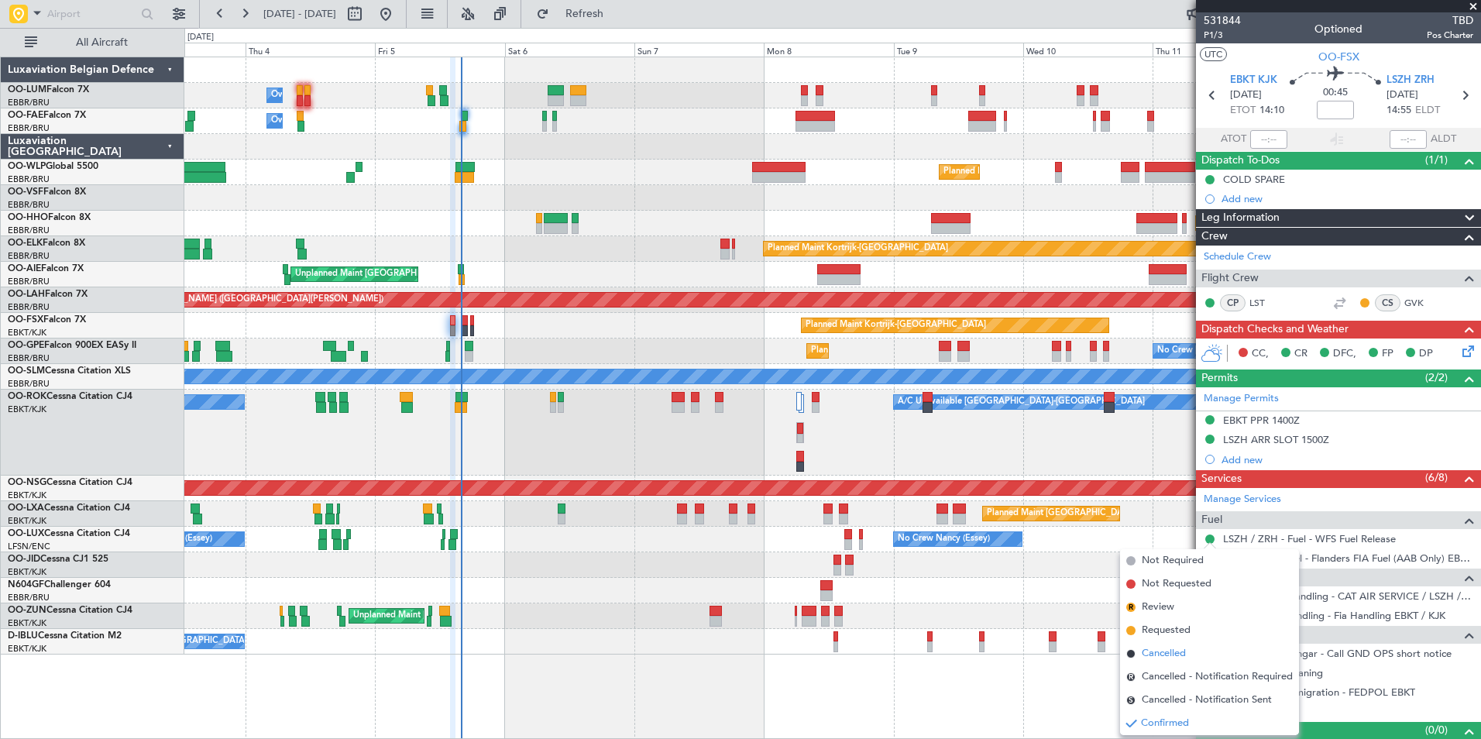
click at [1177, 649] on span "Cancelled" at bounding box center [1164, 653] width 44 height 15
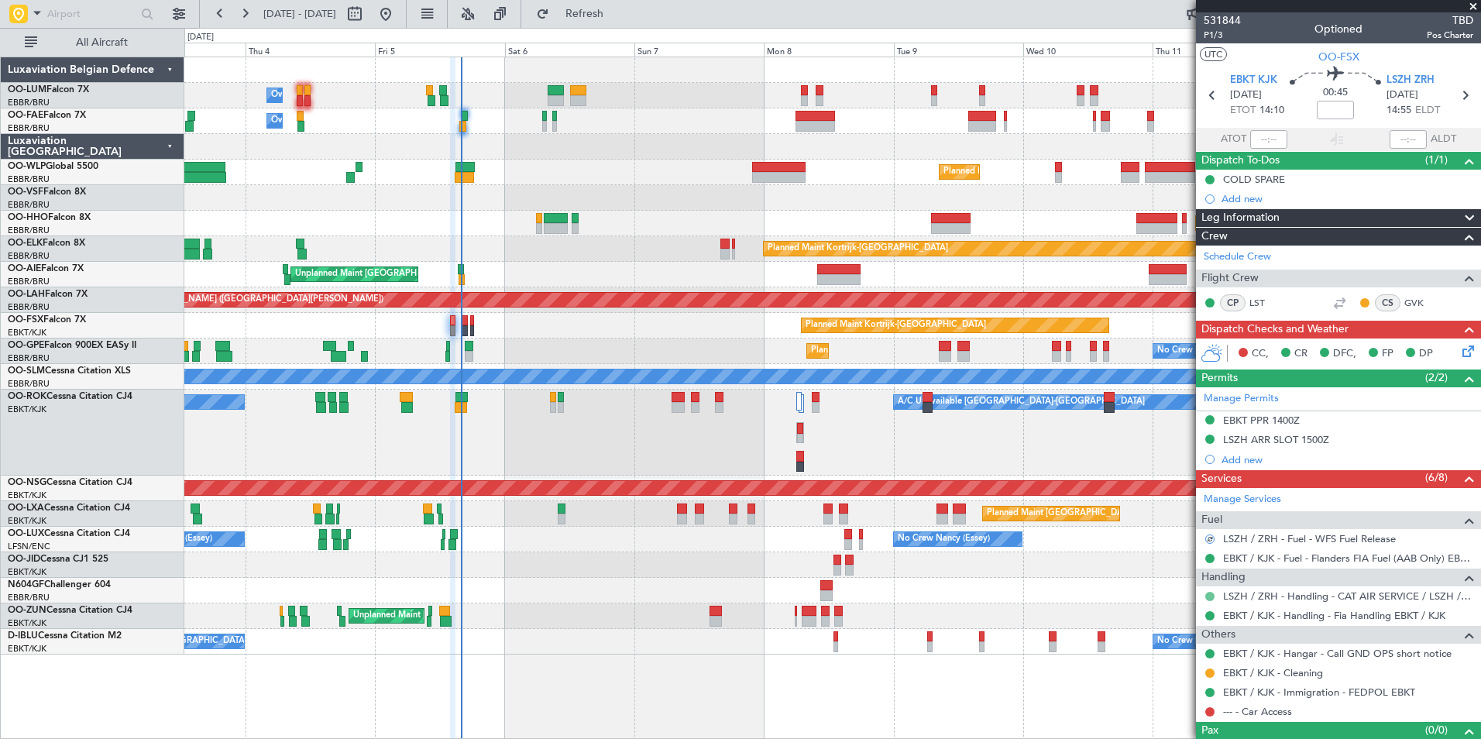
click at [1207, 594] on button at bounding box center [1210, 596] width 9 height 9
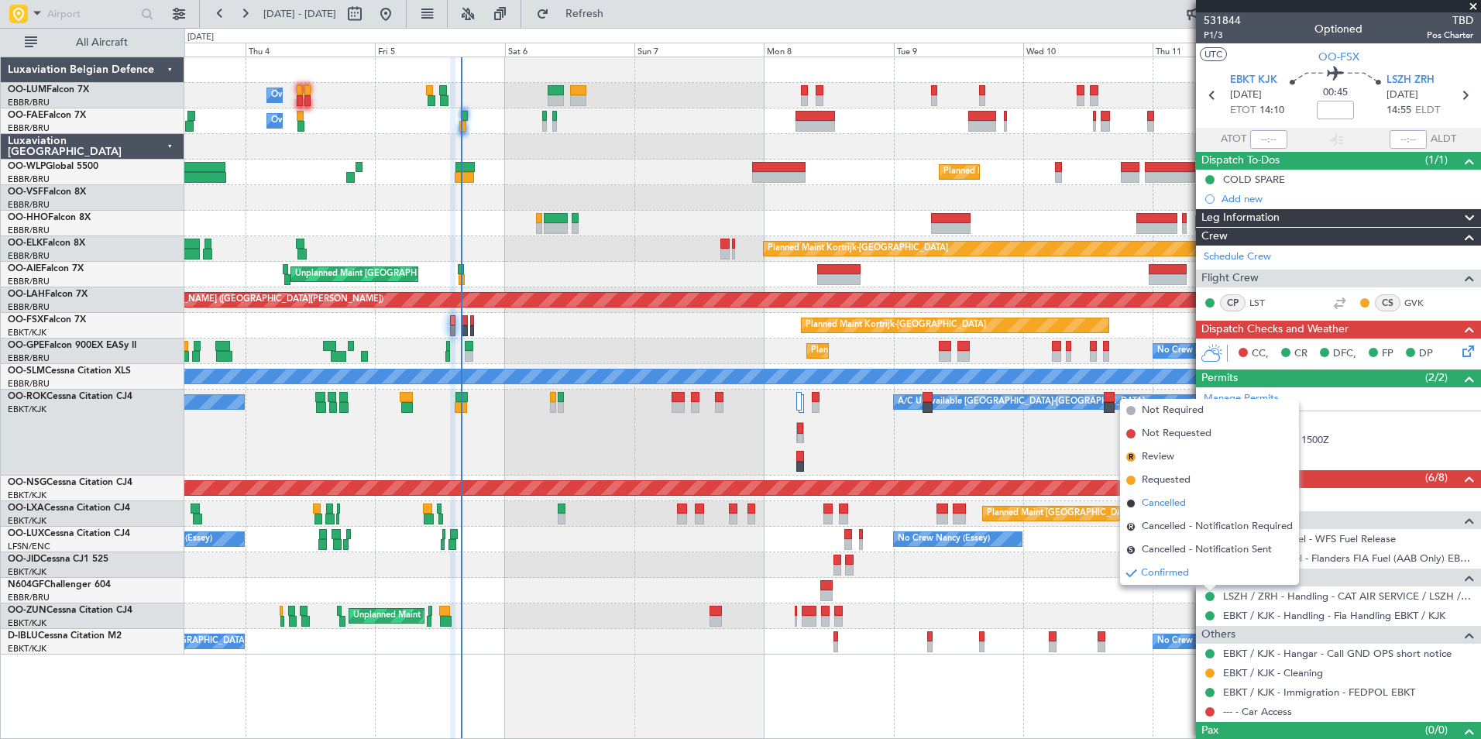
click at [1157, 505] on span "Cancelled" at bounding box center [1164, 503] width 44 height 15
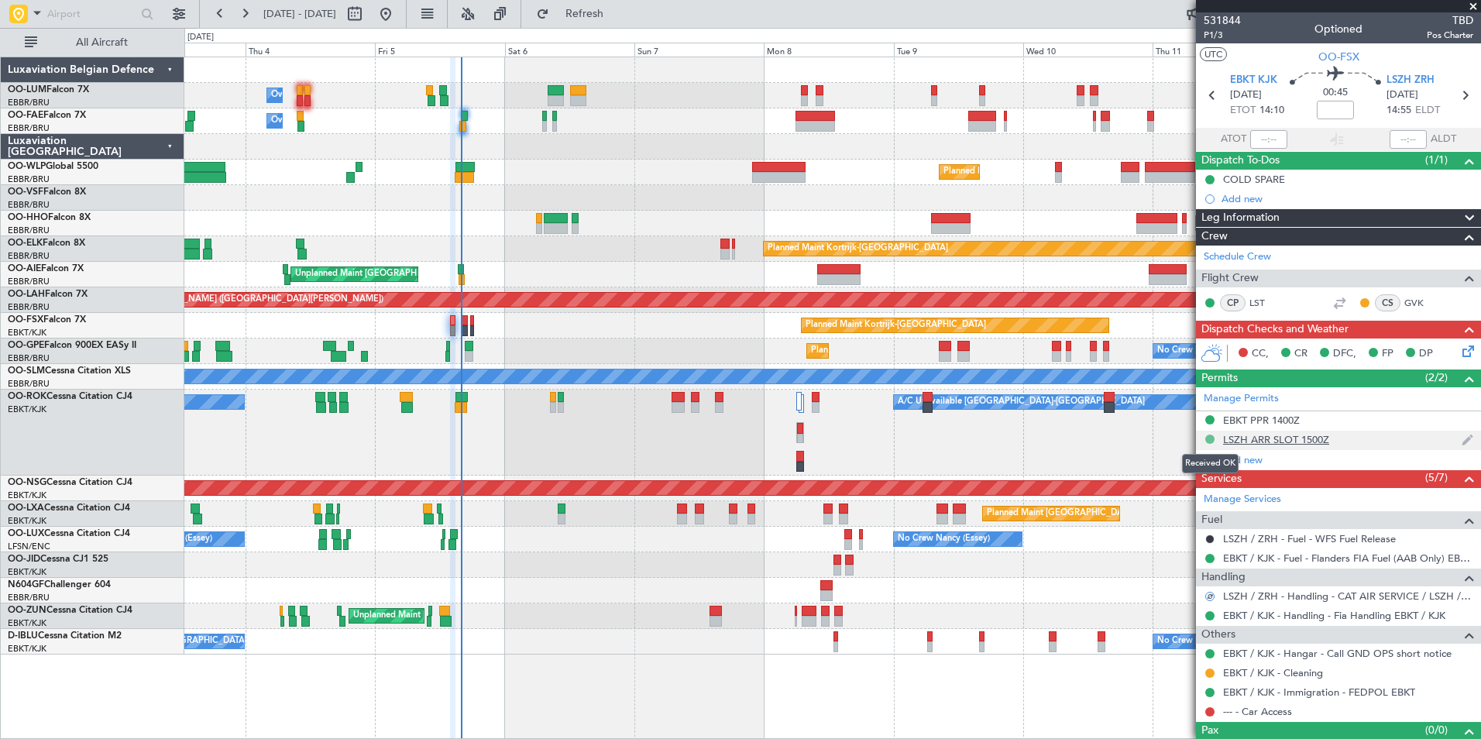
click at [1209, 440] on button at bounding box center [1210, 439] width 9 height 9
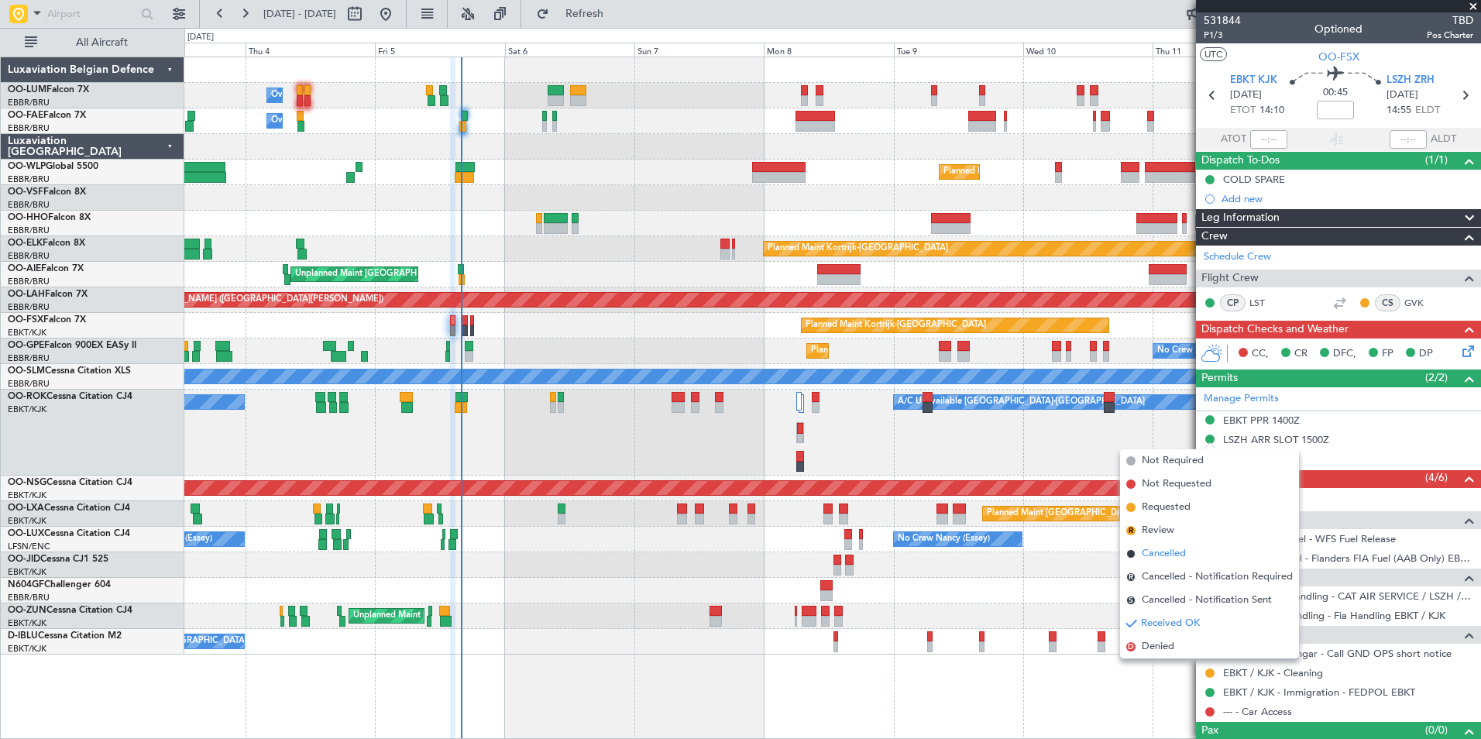
click at [1168, 552] on span "Cancelled" at bounding box center [1164, 553] width 44 height 15
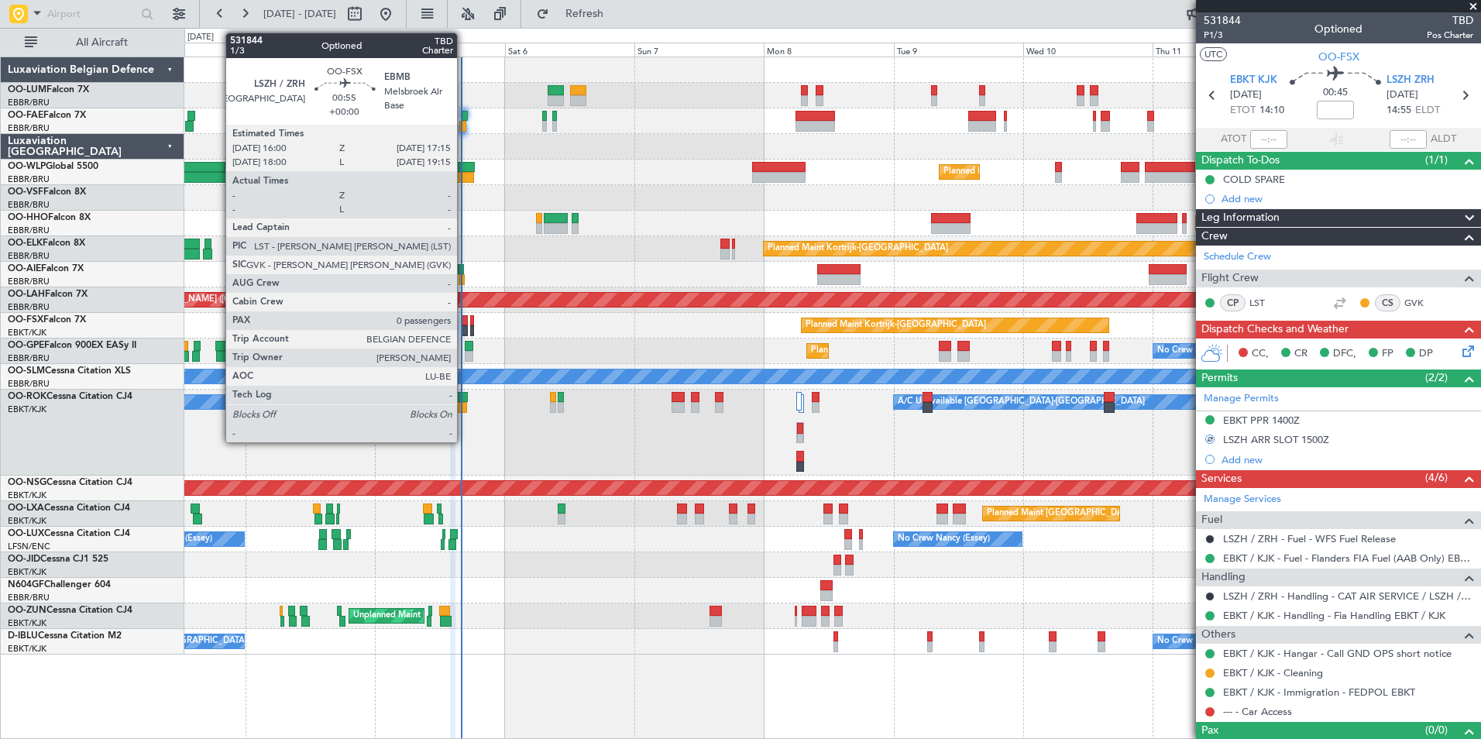
click at [464, 319] on div at bounding box center [464, 320] width 7 height 11
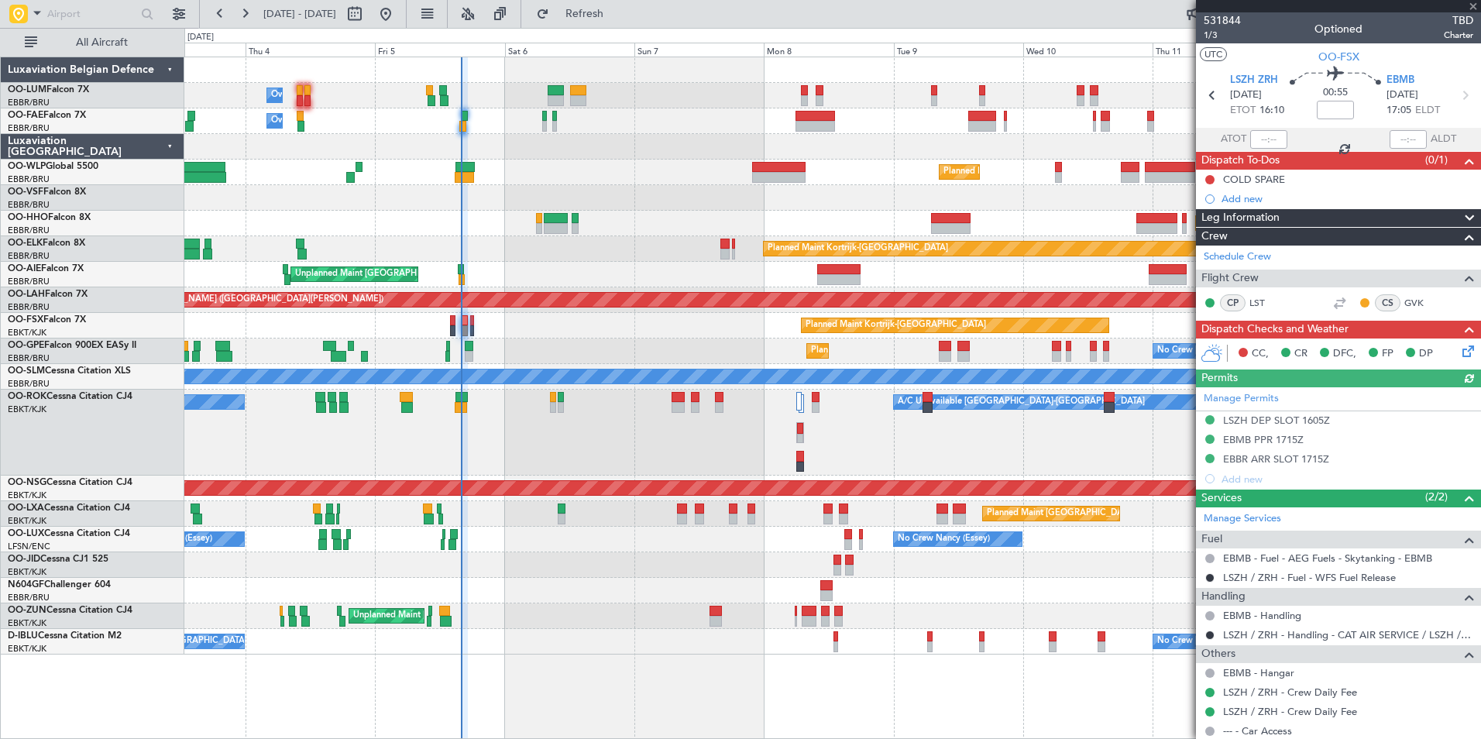
click at [1204, 417] on div "Manage Permits LSZH DEP SLOT 1605Z EBMB PPR 1715Z EBBR ARR SLOT 1715Z Add new" at bounding box center [1338, 437] width 285 height 101
click at [1212, 416] on div "Manage Permits LSZH DEP SLOT 1605Z EBMB PPR 1715Z EBBR ARR SLOT 1715Z Add new" at bounding box center [1338, 437] width 285 height 101
click at [1209, 417] on div "Manage Permits LSZH DEP SLOT 1605Z EBMB PPR 1715Z EBBR ARR SLOT 1715Z Add new" at bounding box center [1338, 437] width 285 height 101
click at [1211, 418] on button at bounding box center [1210, 419] width 9 height 9
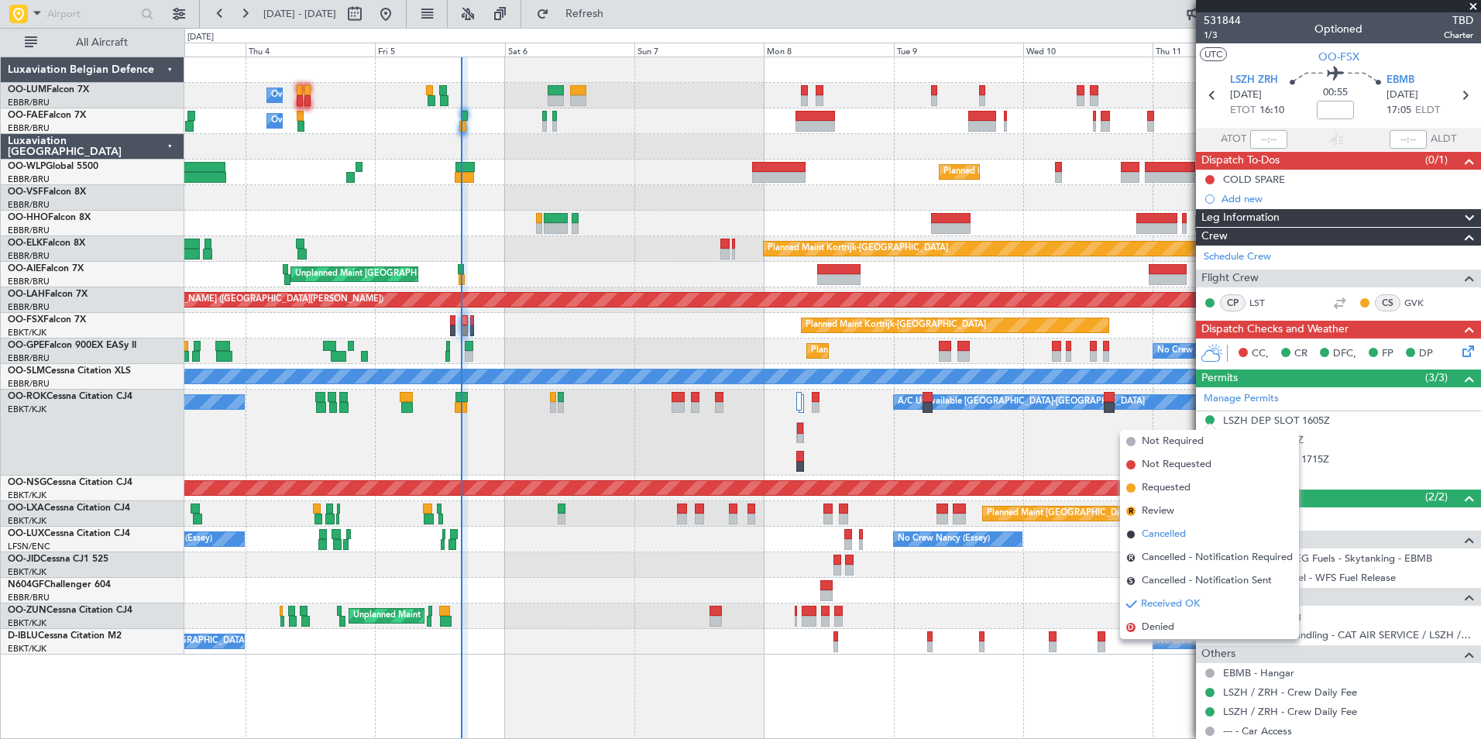
click at [1174, 534] on span "Cancelled" at bounding box center [1164, 534] width 44 height 15
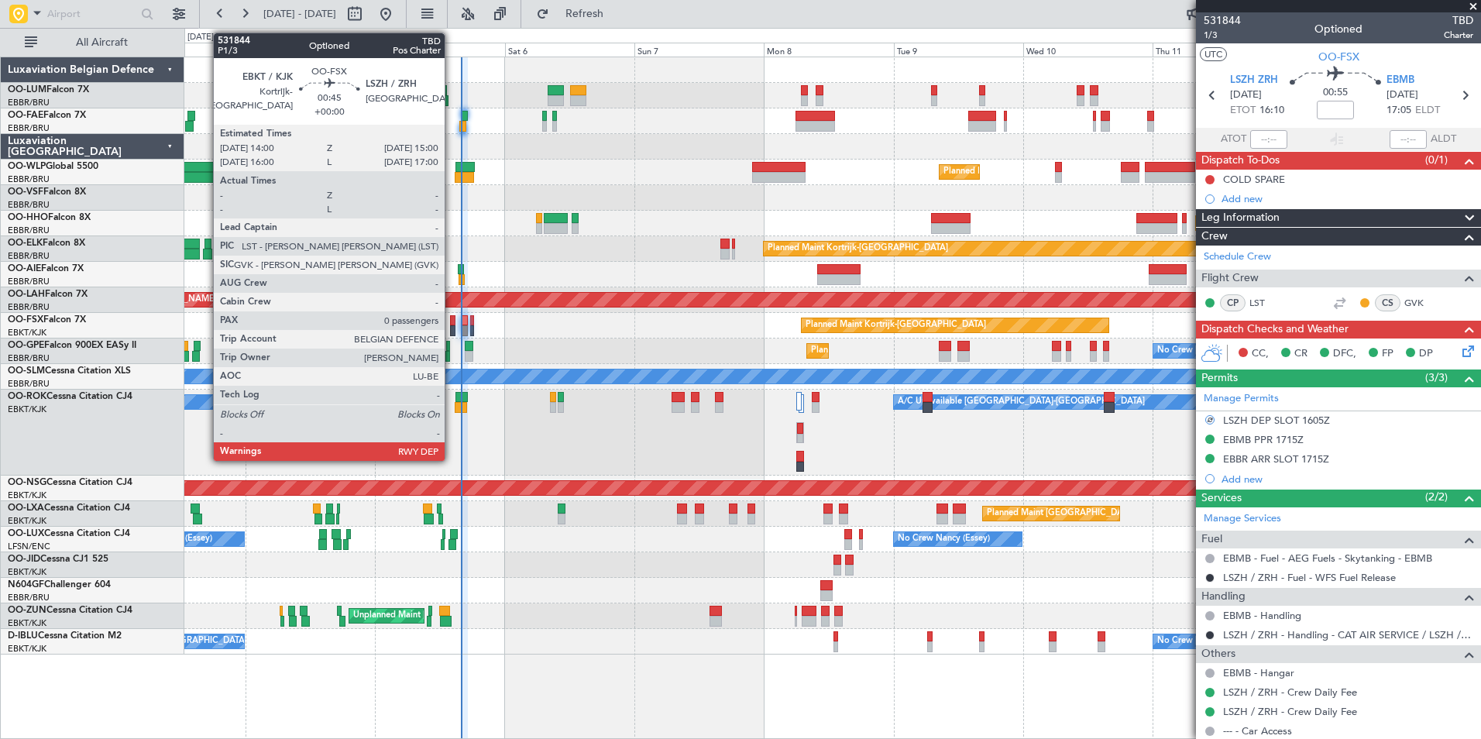
click at [452, 322] on div at bounding box center [452, 320] width 5 height 11
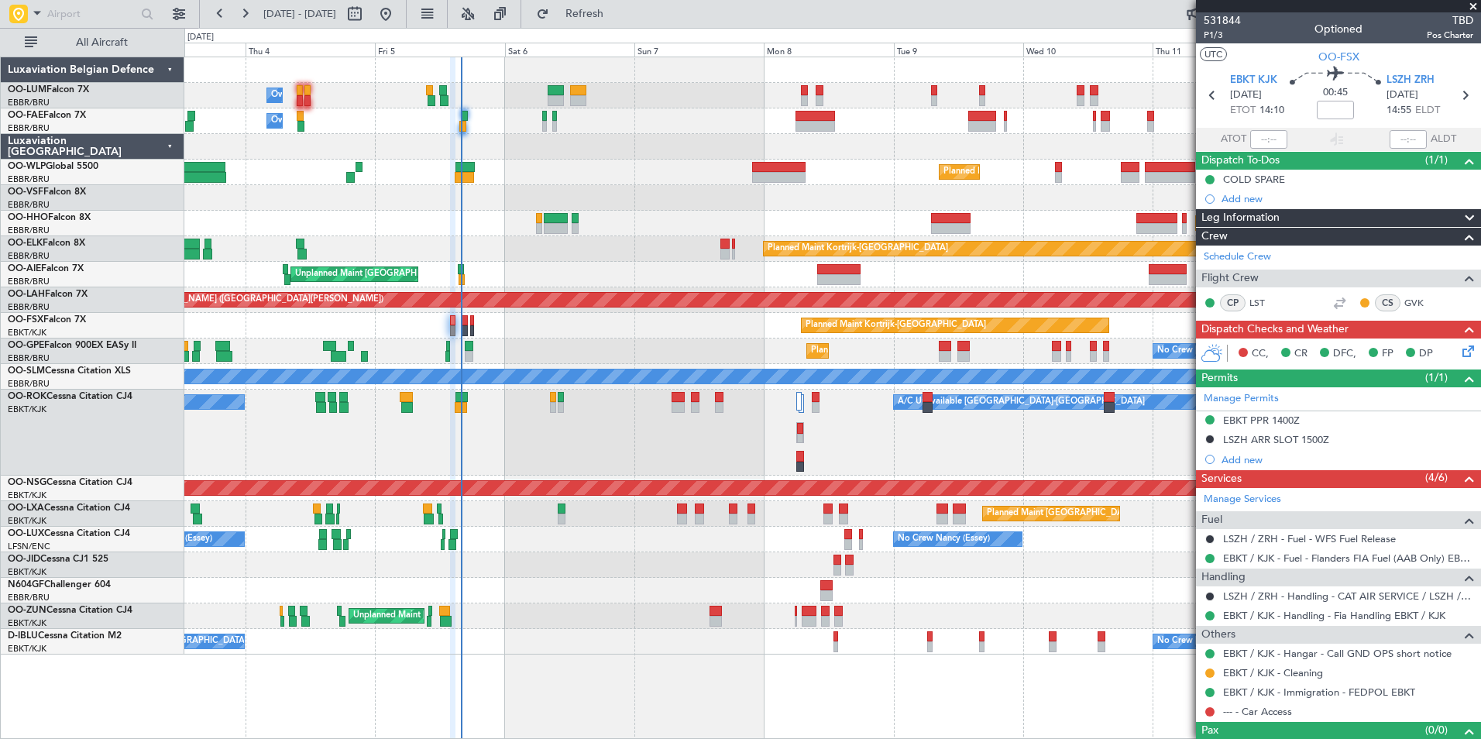
scroll to position [26, 0]
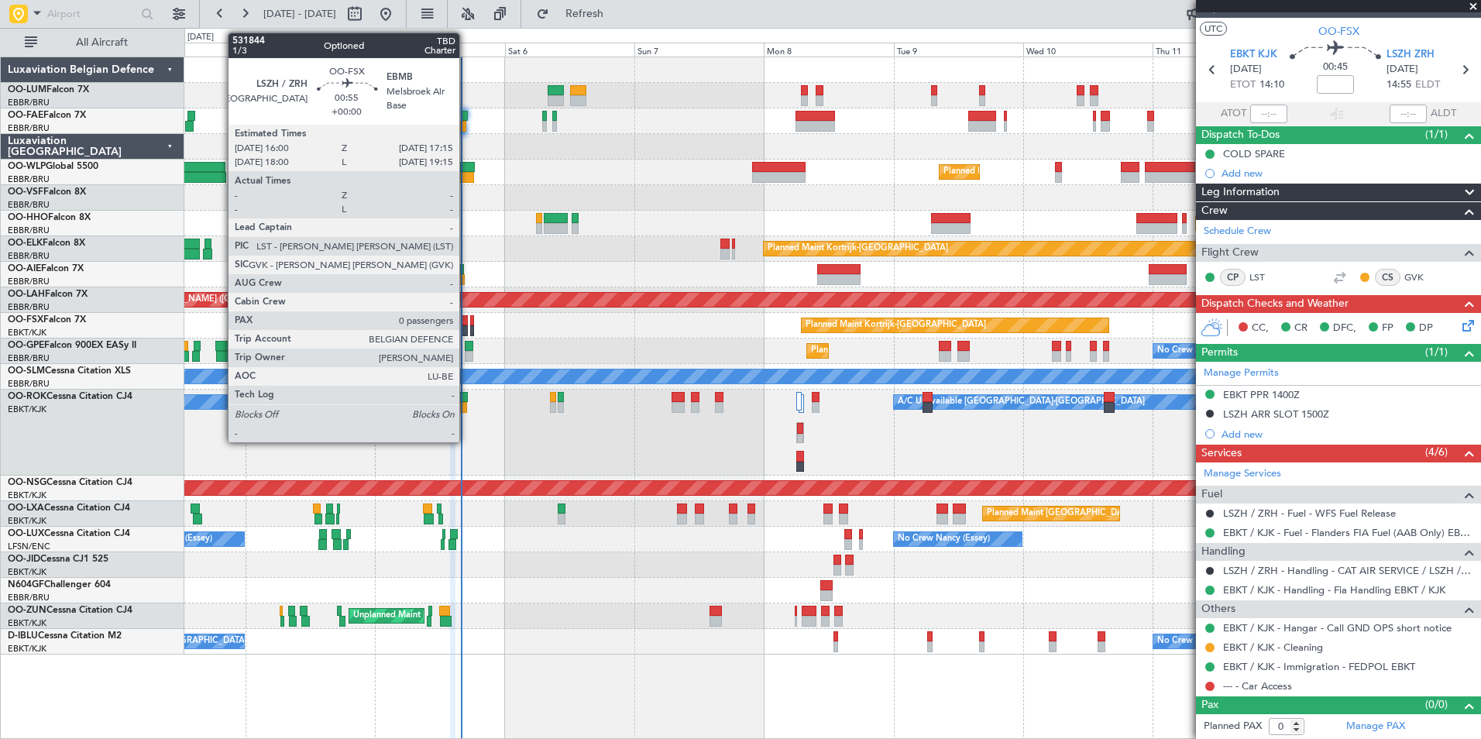
click at [466, 321] on div at bounding box center [464, 320] width 7 height 11
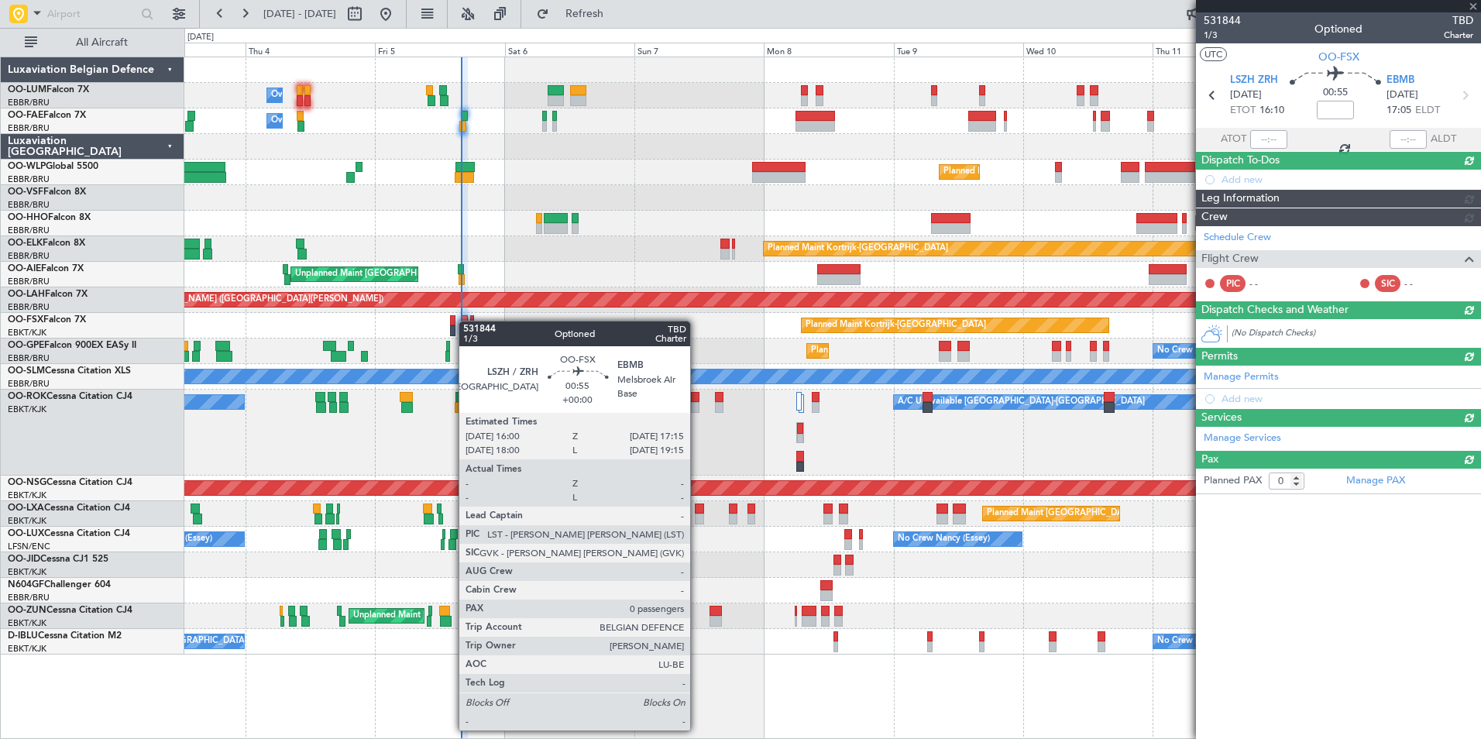
scroll to position [0, 0]
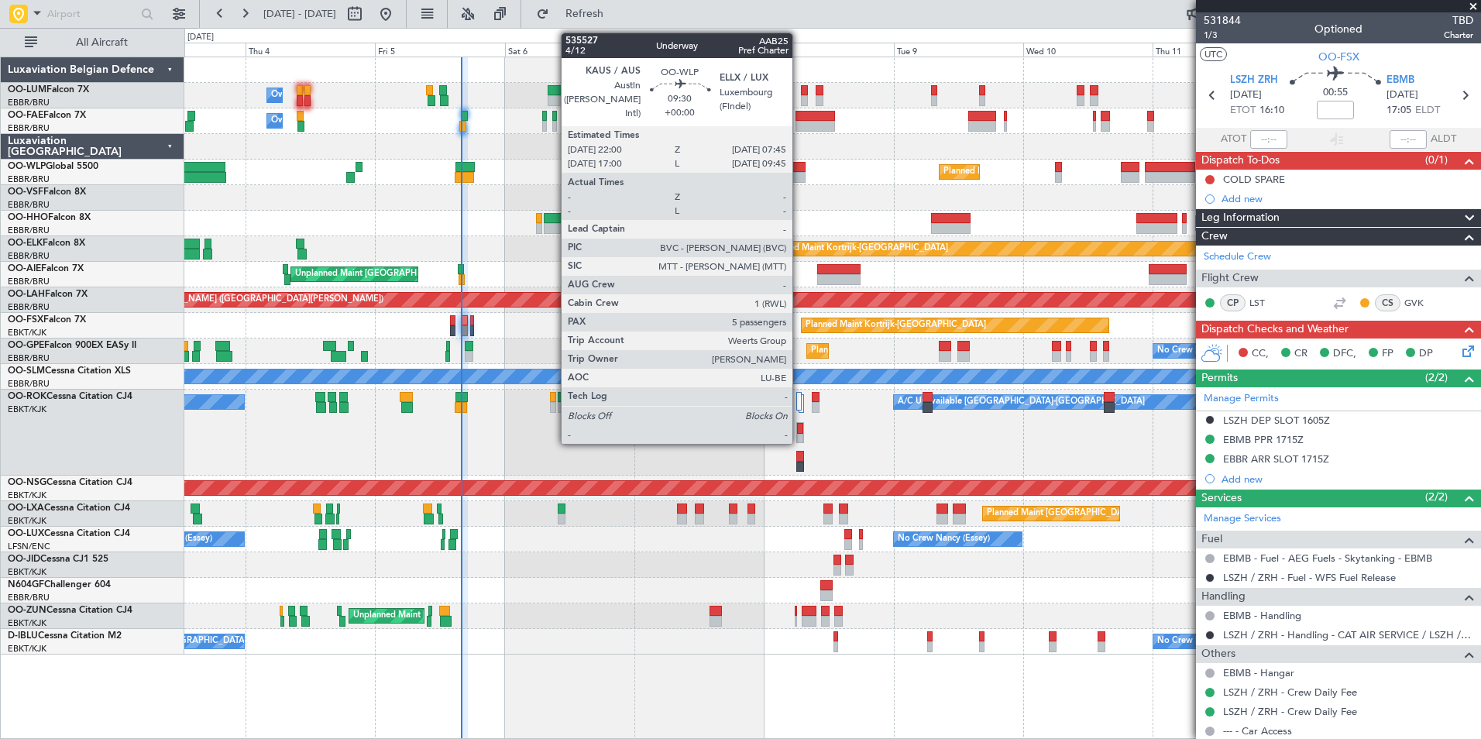
click at [800, 172] on div at bounding box center [778, 177] width 53 height 11
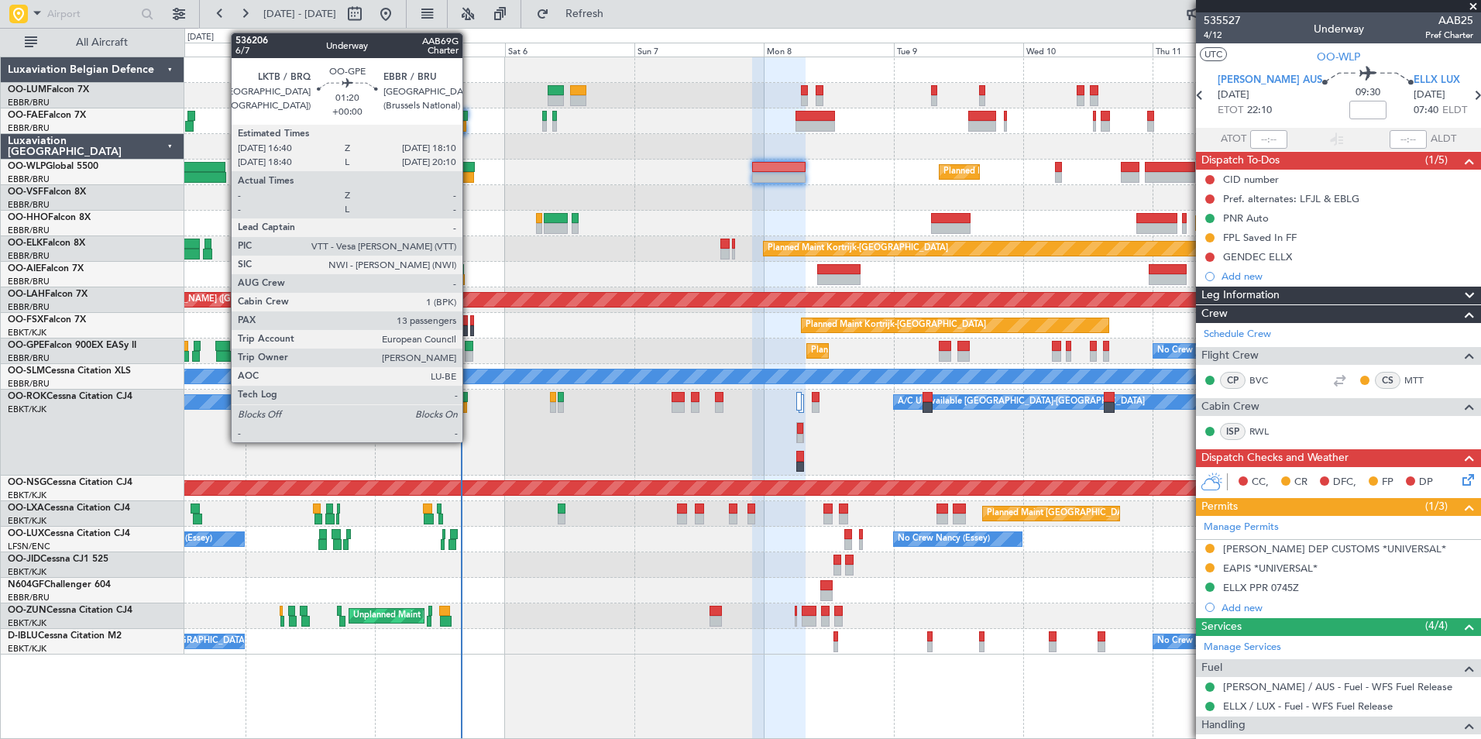
click at [470, 352] on div at bounding box center [469, 356] width 9 height 11
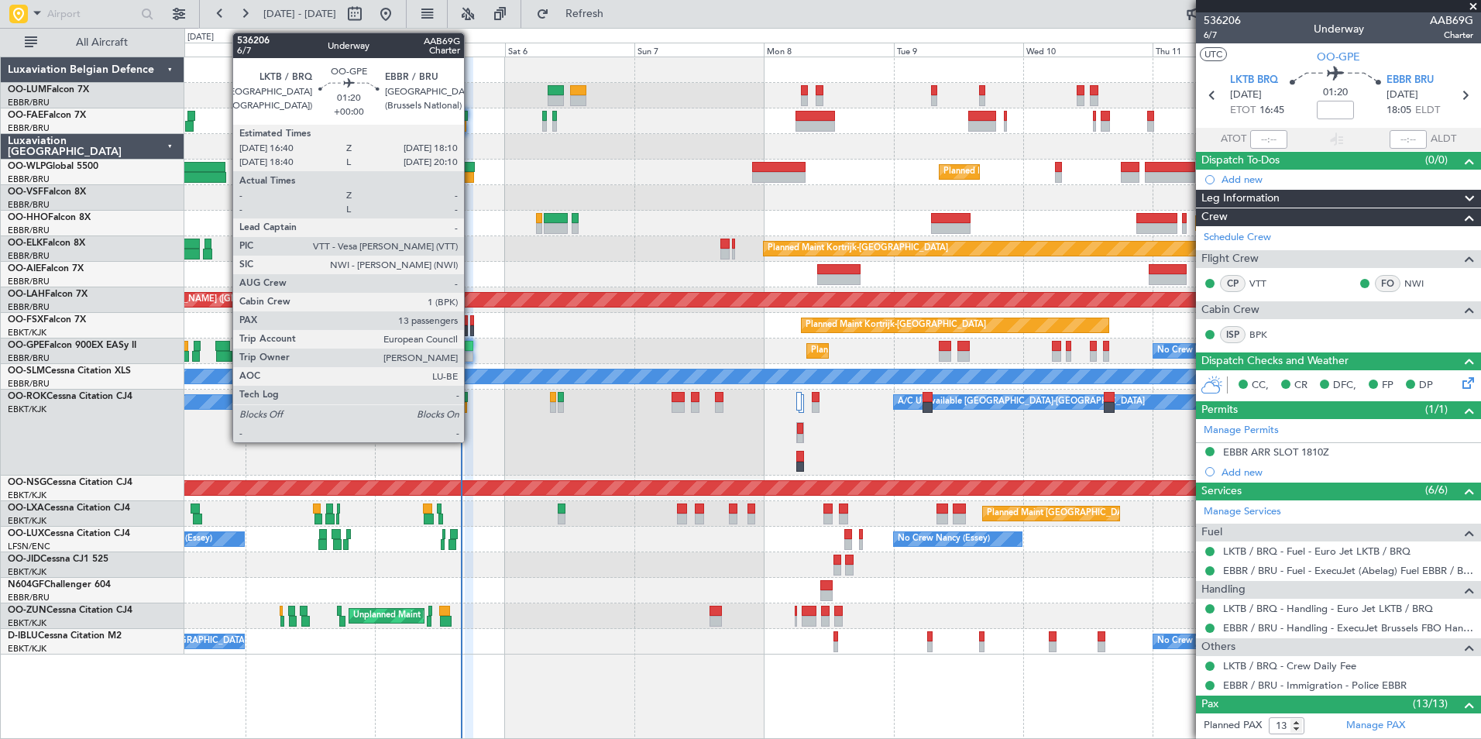
click at [471, 348] on div at bounding box center [469, 346] width 9 height 11
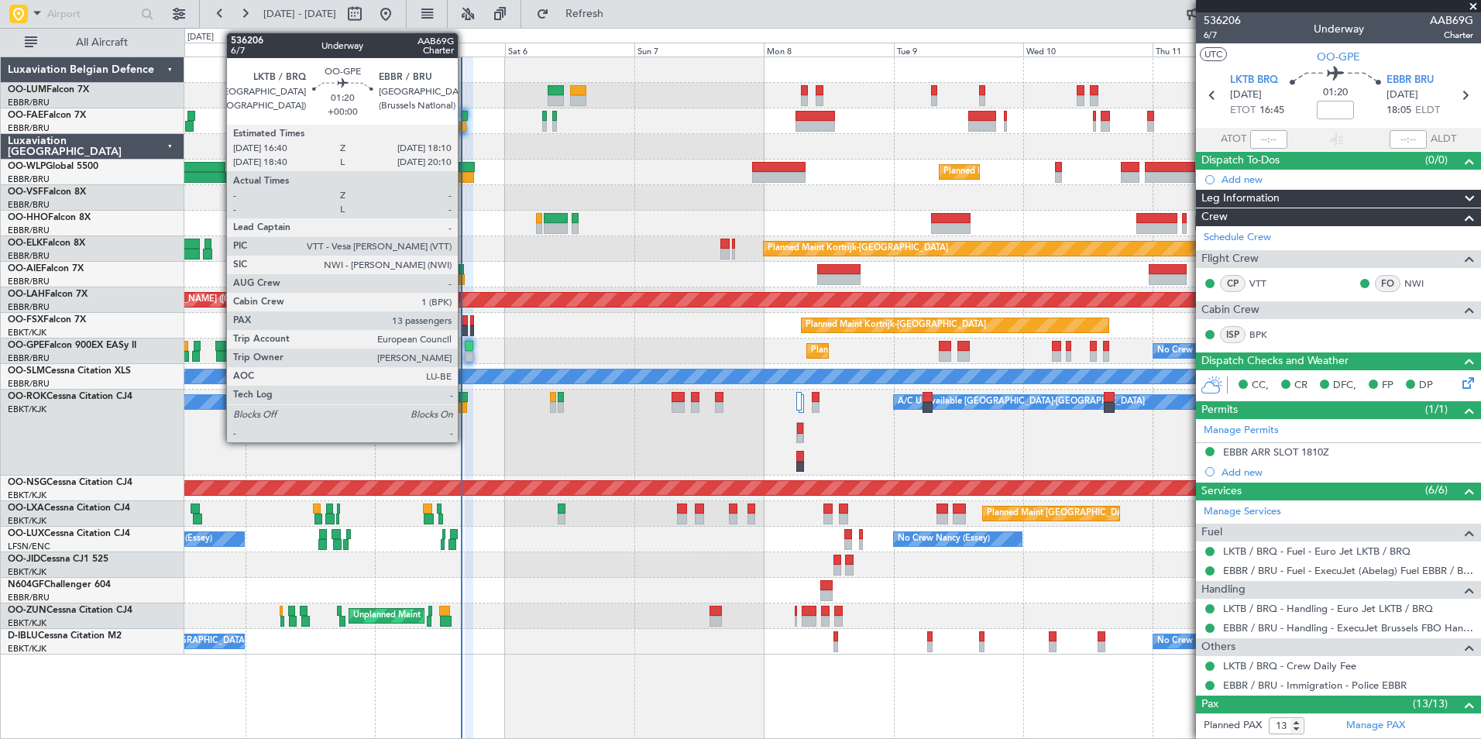
click at [465, 348] on div at bounding box center [469, 346] width 9 height 11
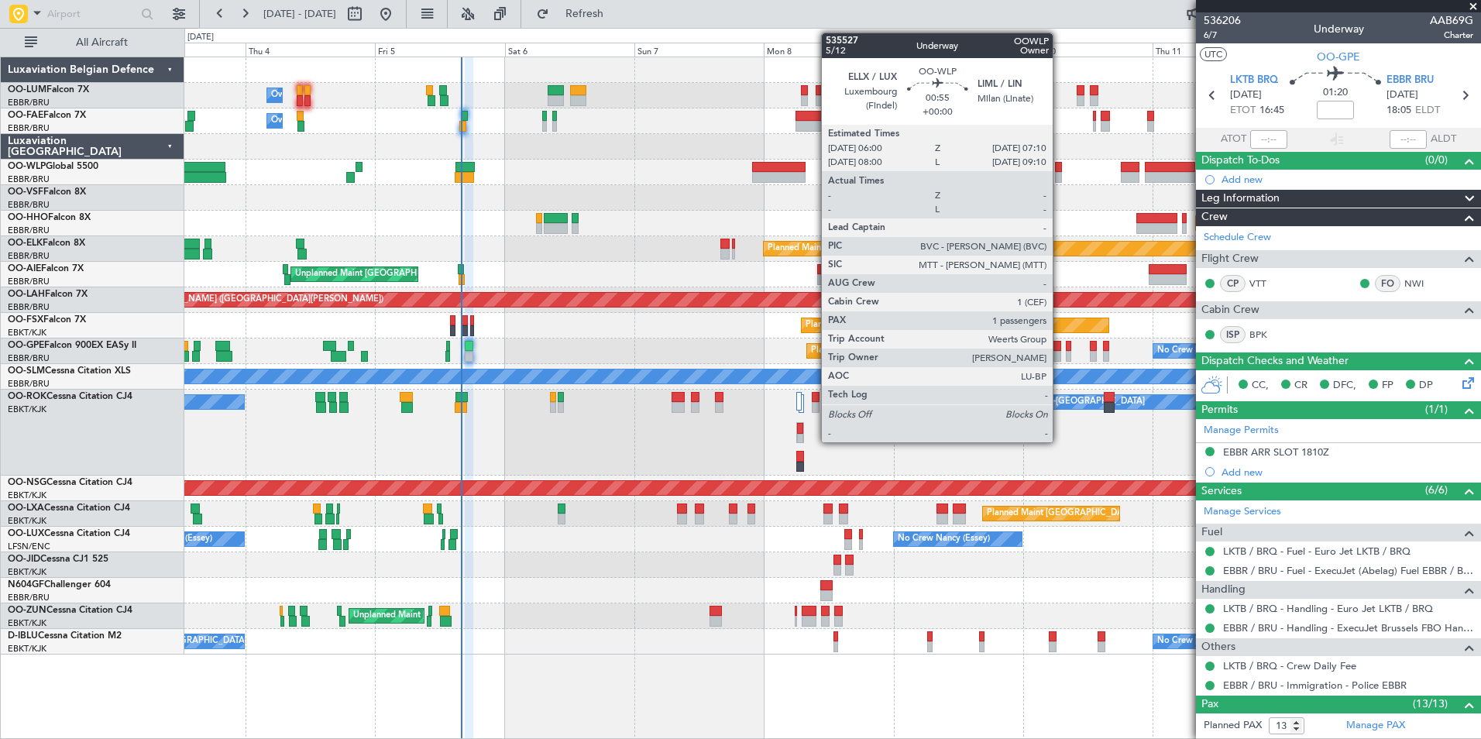
click at [1060, 166] on div at bounding box center [1058, 167] width 7 height 11
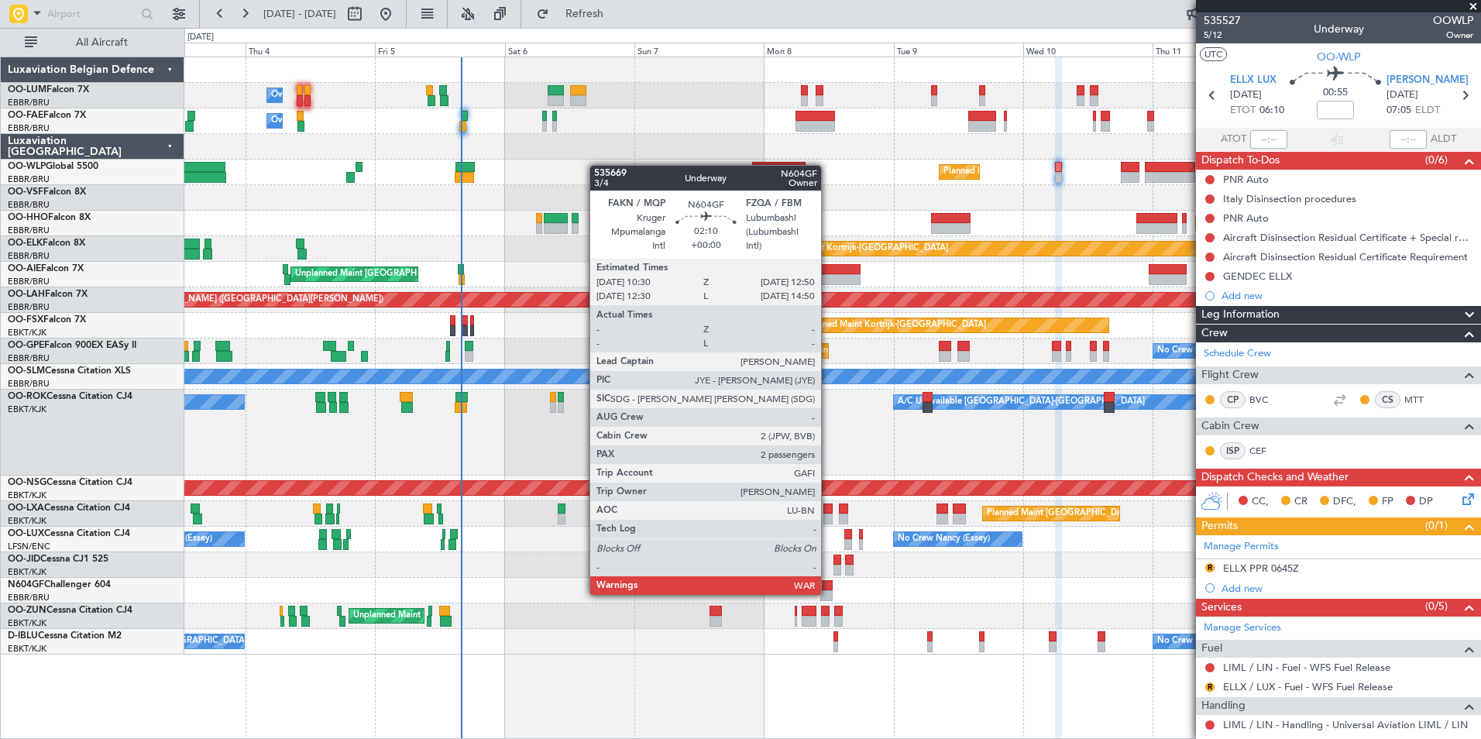
click at [828, 593] on div at bounding box center [827, 595] width 13 height 11
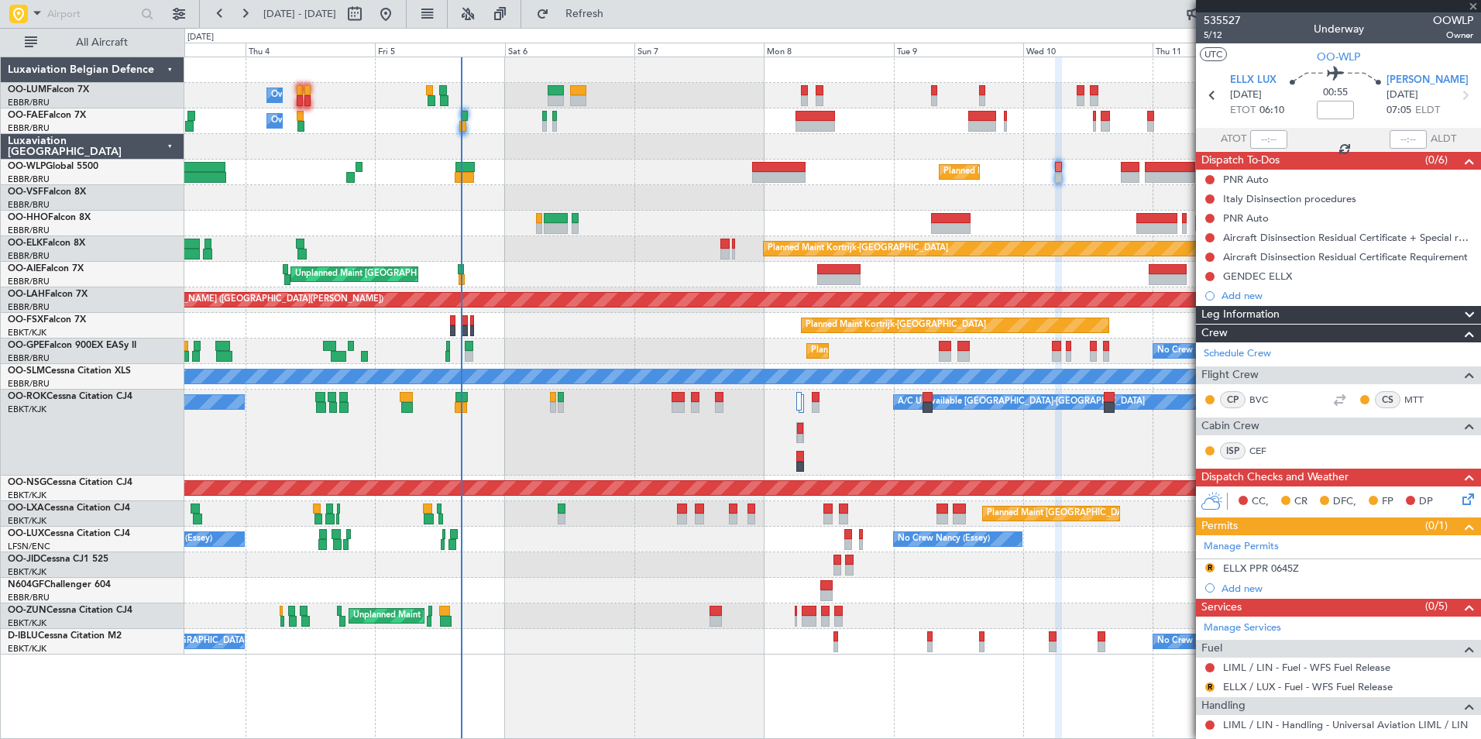
type input "2"
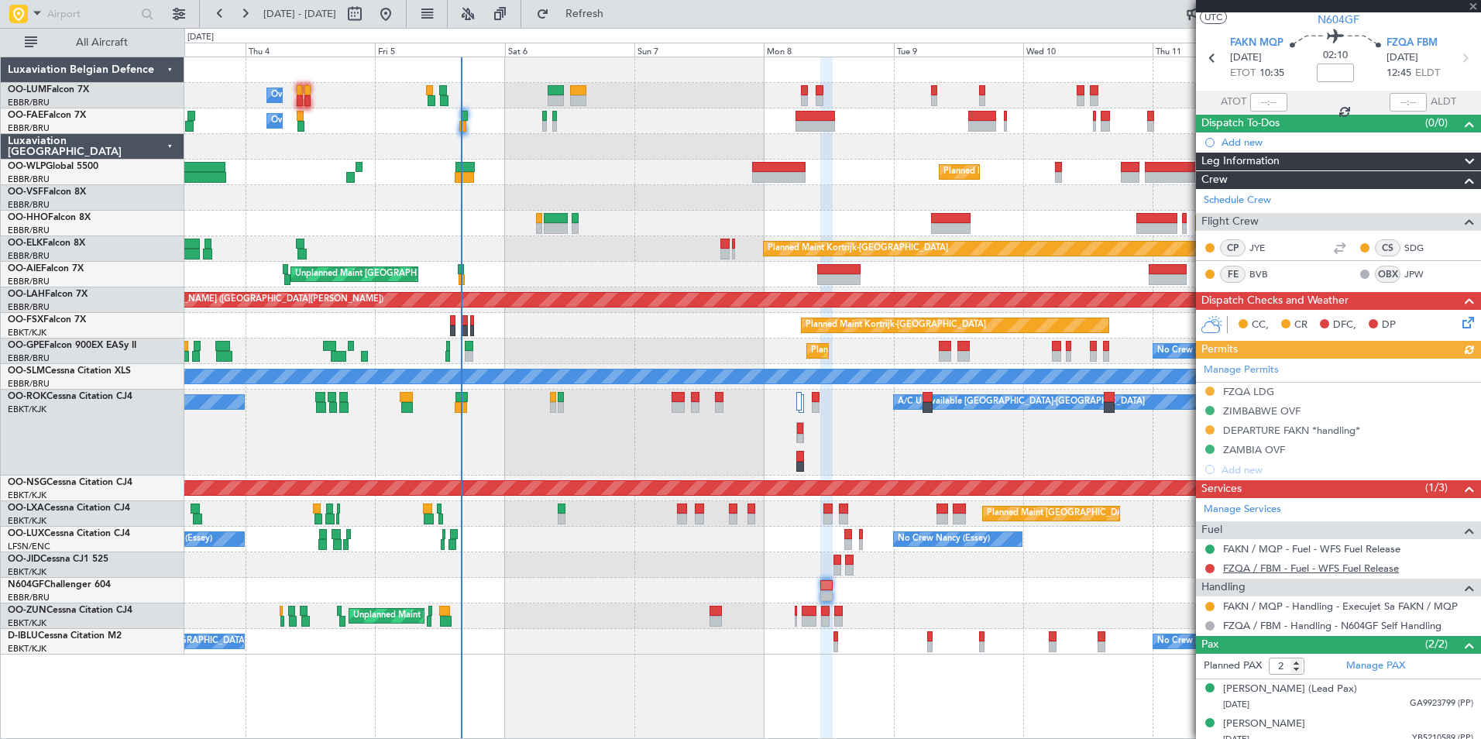
scroll to position [46, 0]
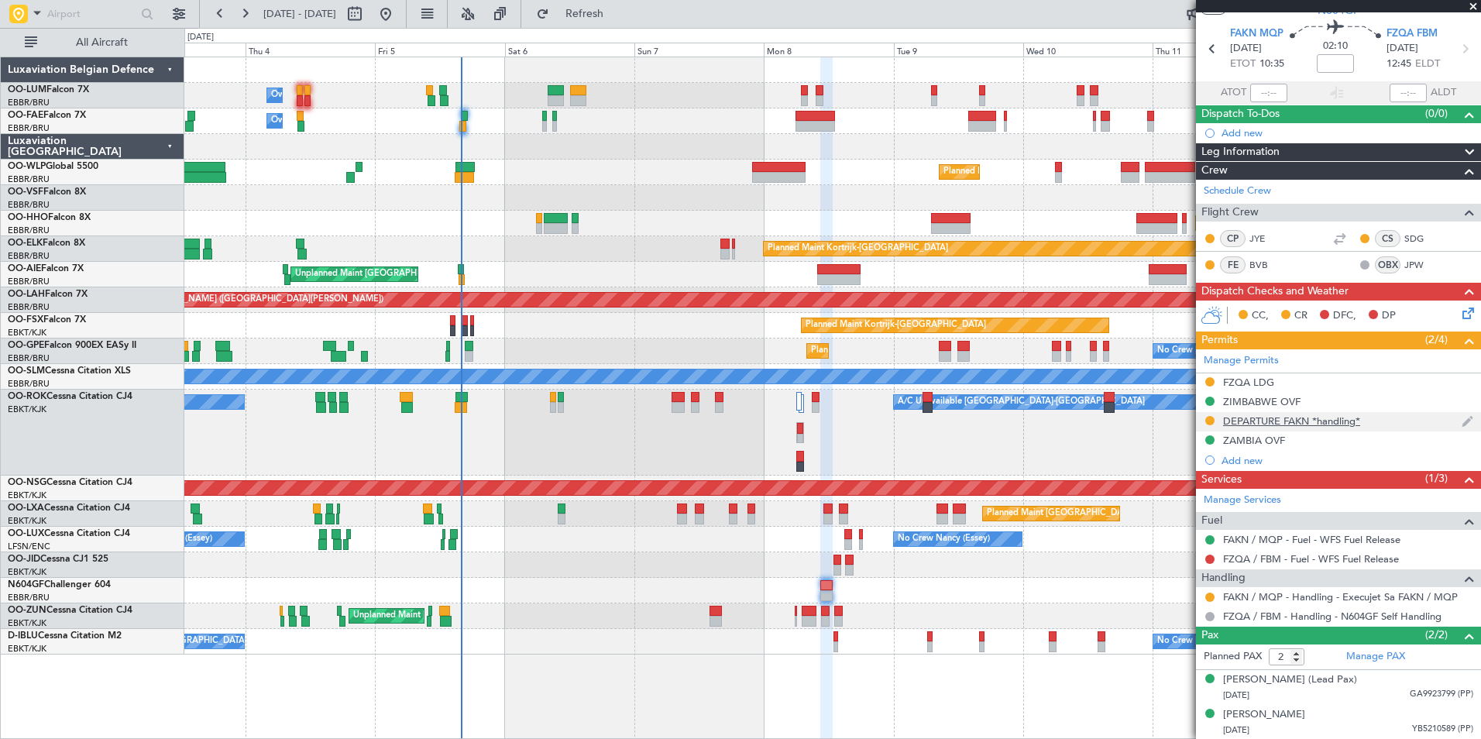
click at [1306, 421] on div "DEPARTURE FAKN *handling*" at bounding box center [1291, 421] width 137 height 13
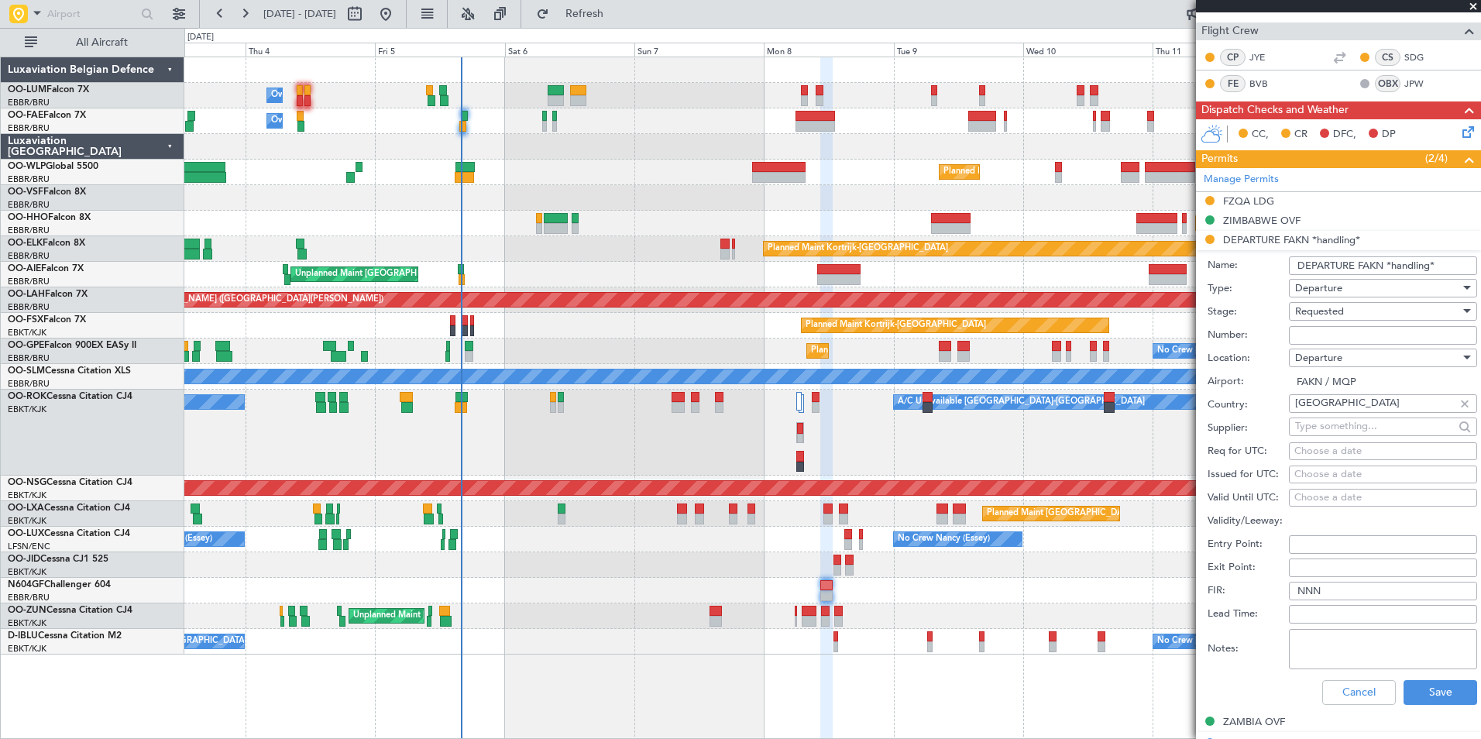
scroll to position [356, 0]
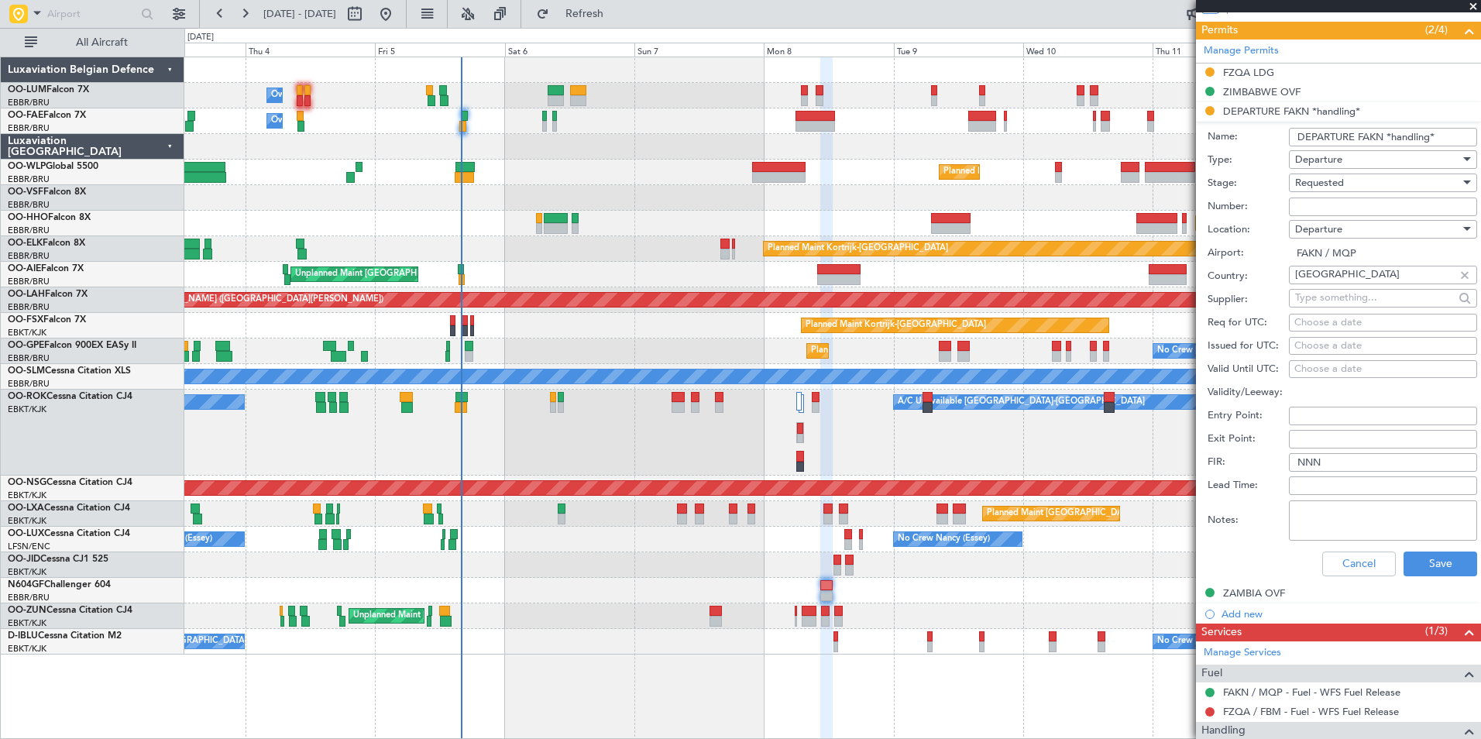
click at [1371, 205] on input "Number:" at bounding box center [1383, 207] width 188 height 19
paste input "NS15212025"
type input "NS15212025"
click at [1436, 570] on button "Save" at bounding box center [1441, 564] width 74 height 25
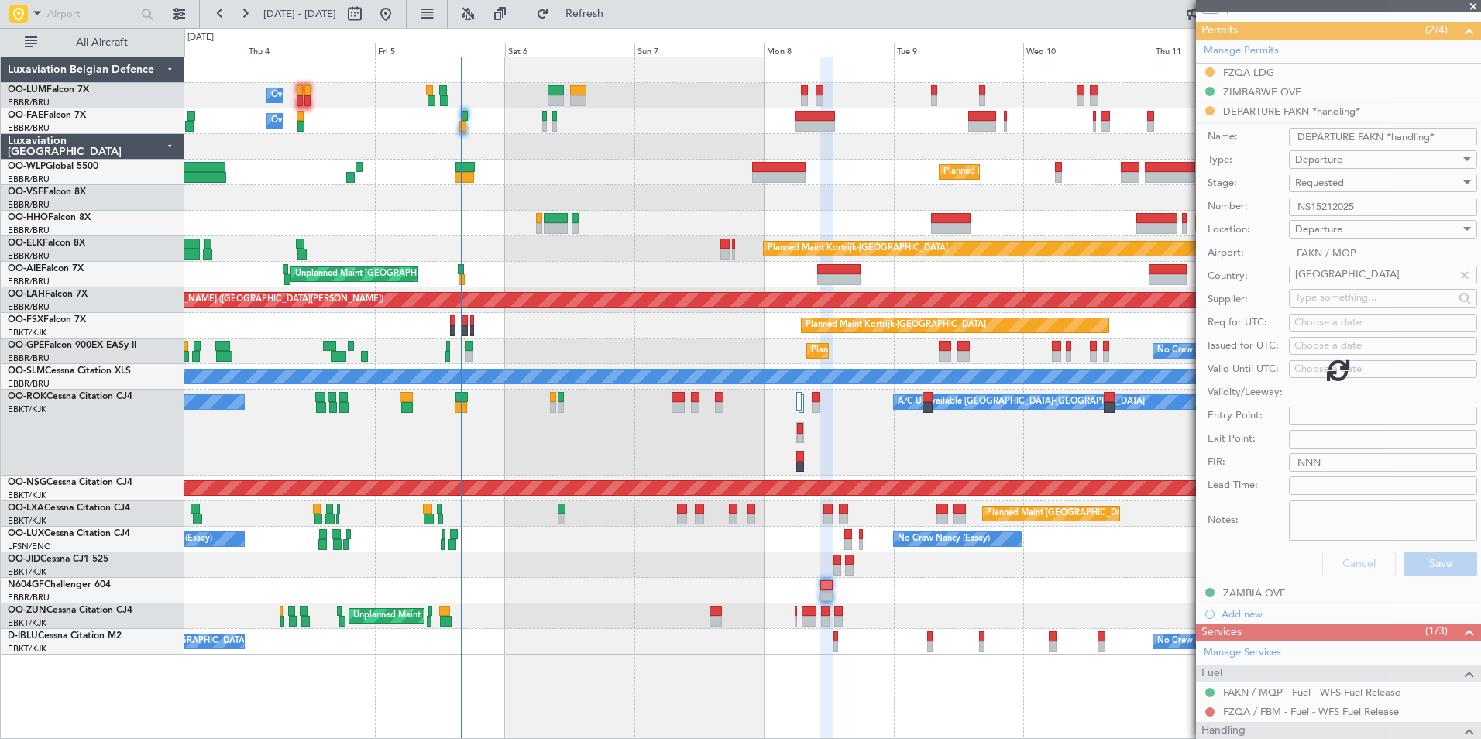
scroll to position [46, 0]
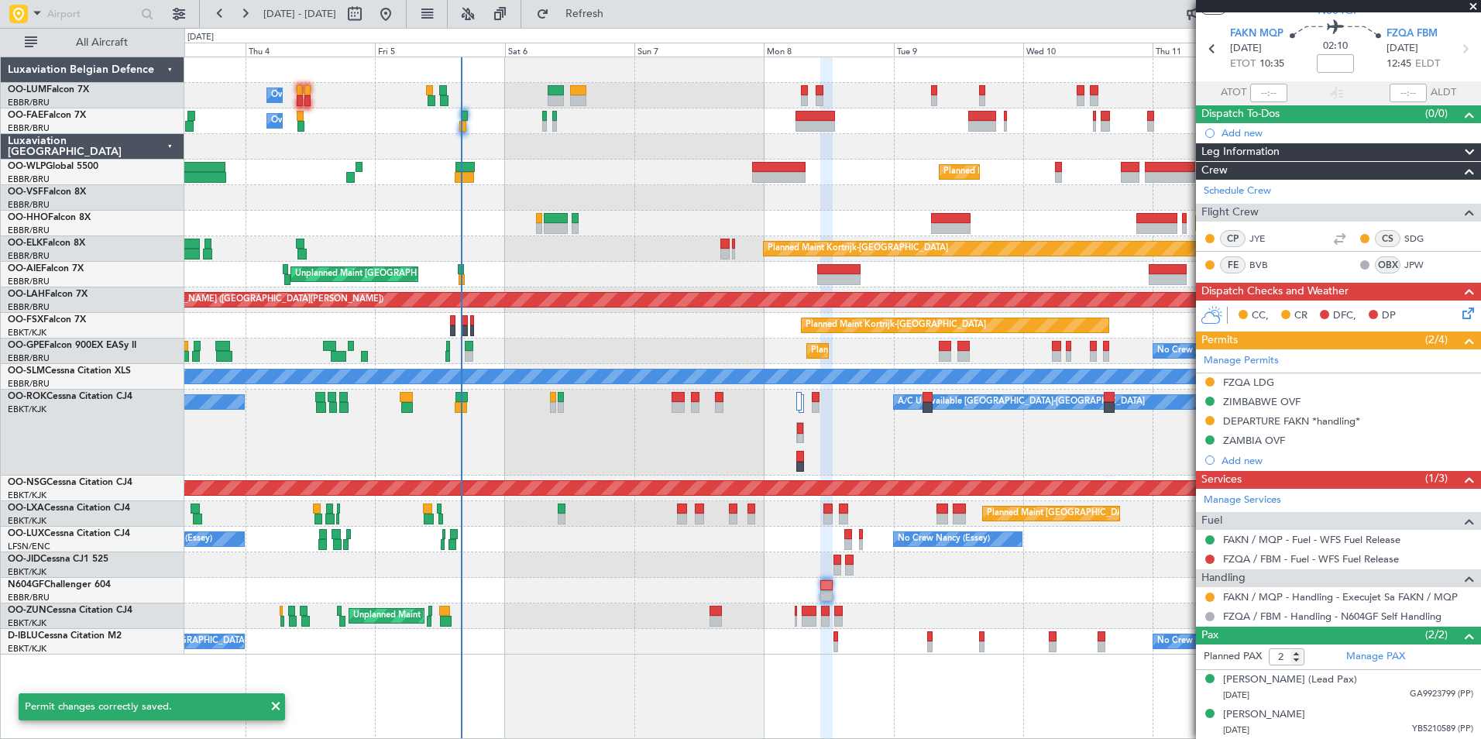
click at [1216, 597] on div at bounding box center [1210, 597] width 12 height 12
click at [1207, 594] on button at bounding box center [1210, 597] width 9 height 9
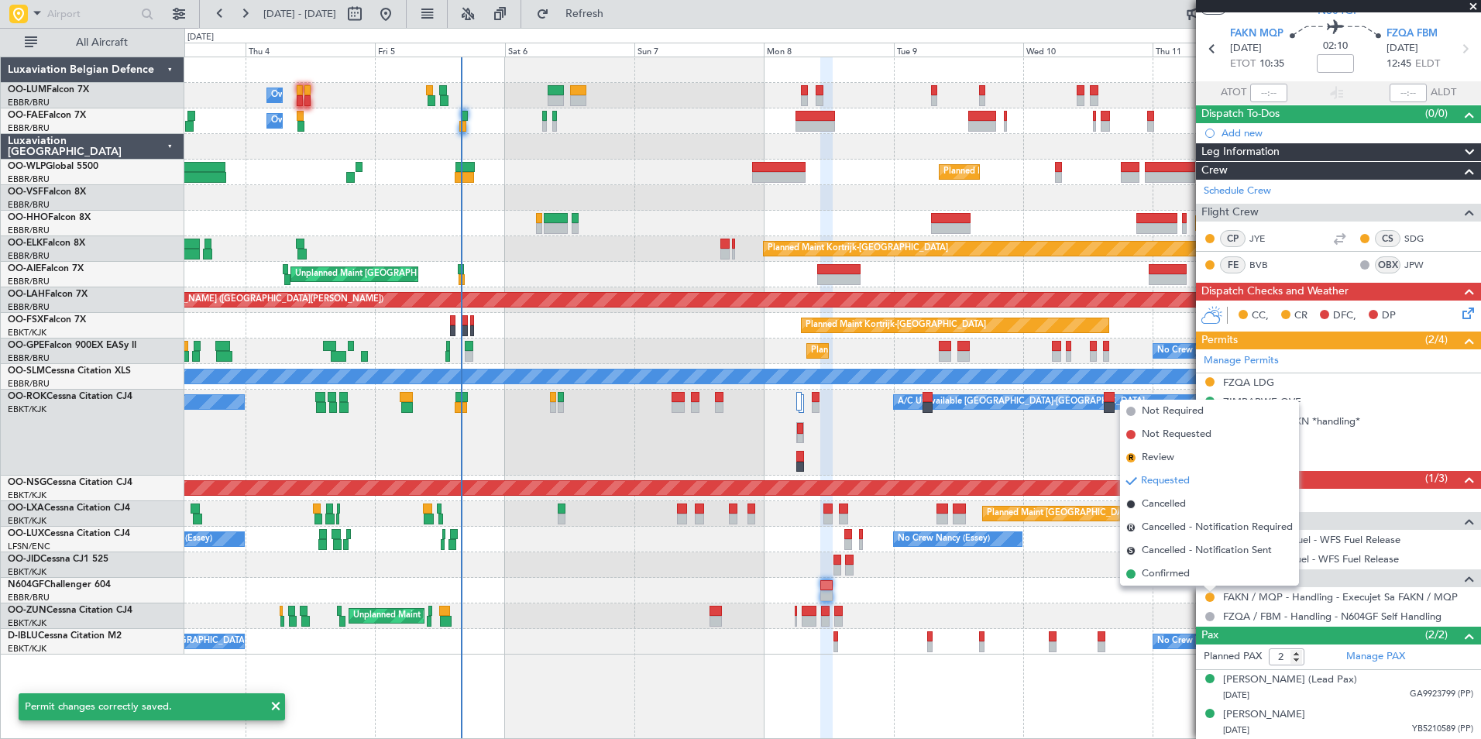
drag, startPoint x: 1153, startPoint y: 574, endPoint x: 1175, endPoint y: 540, distance: 40.8
click at [1153, 573] on span "Confirmed" at bounding box center [1166, 573] width 48 height 15
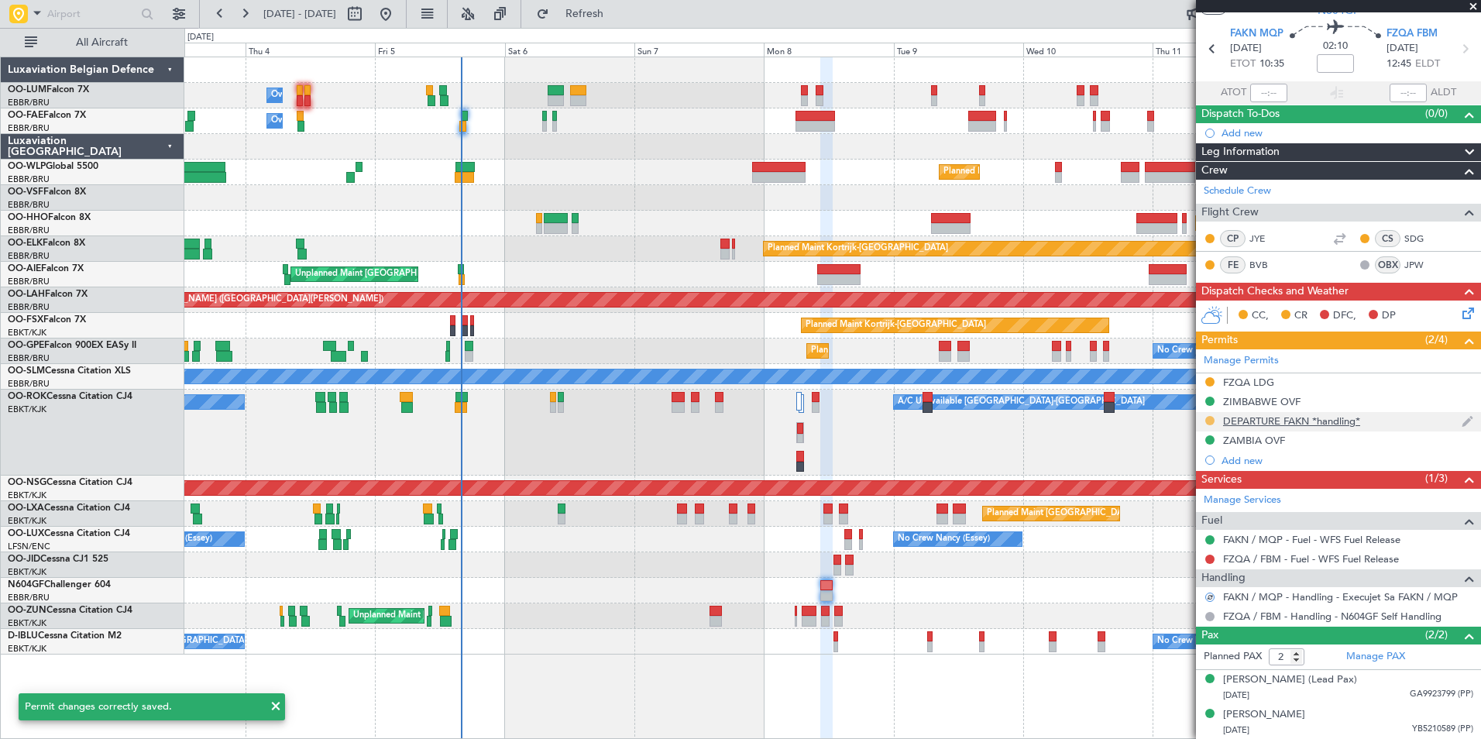
click at [1210, 420] on button at bounding box center [1210, 420] width 9 height 9
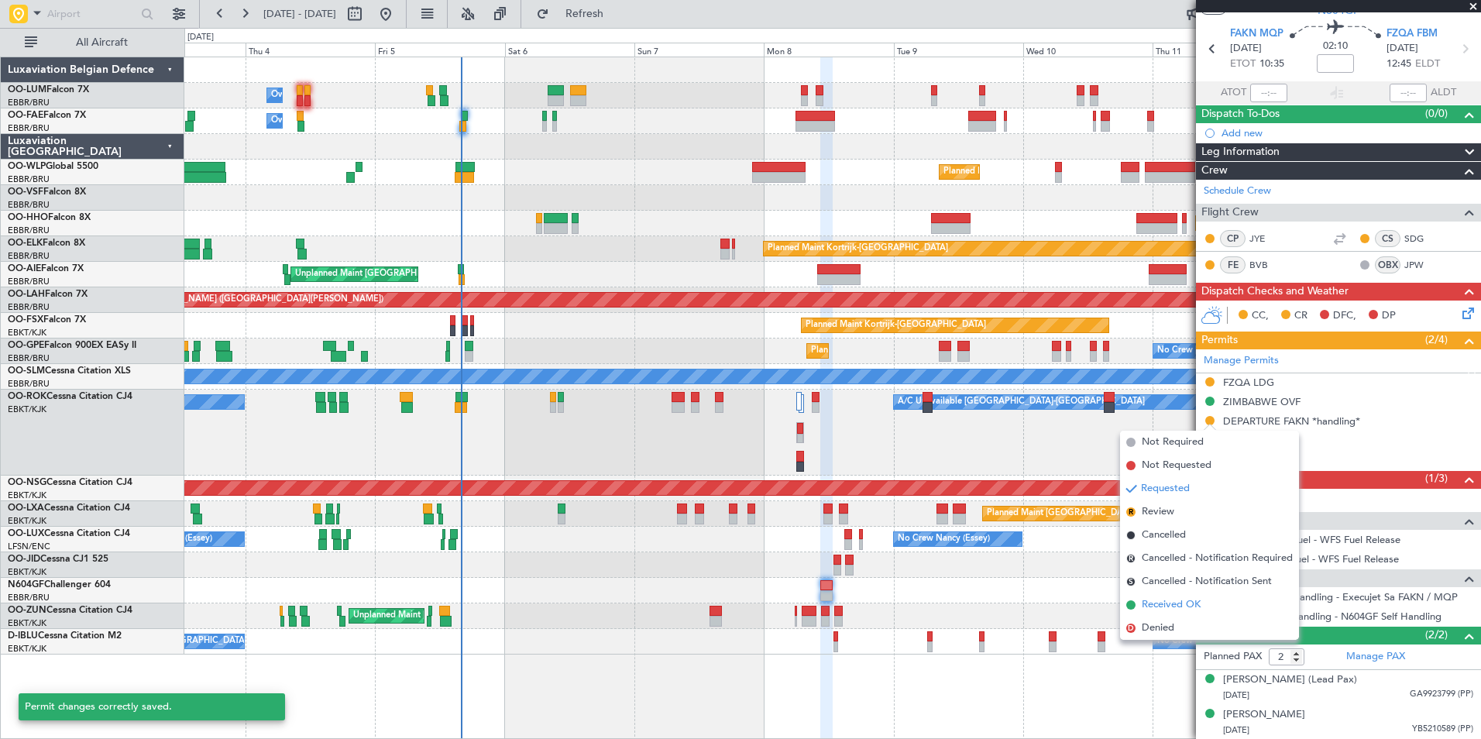
click at [1170, 599] on span "Received OK" at bounding box center [1171, 604] width 59 height 15
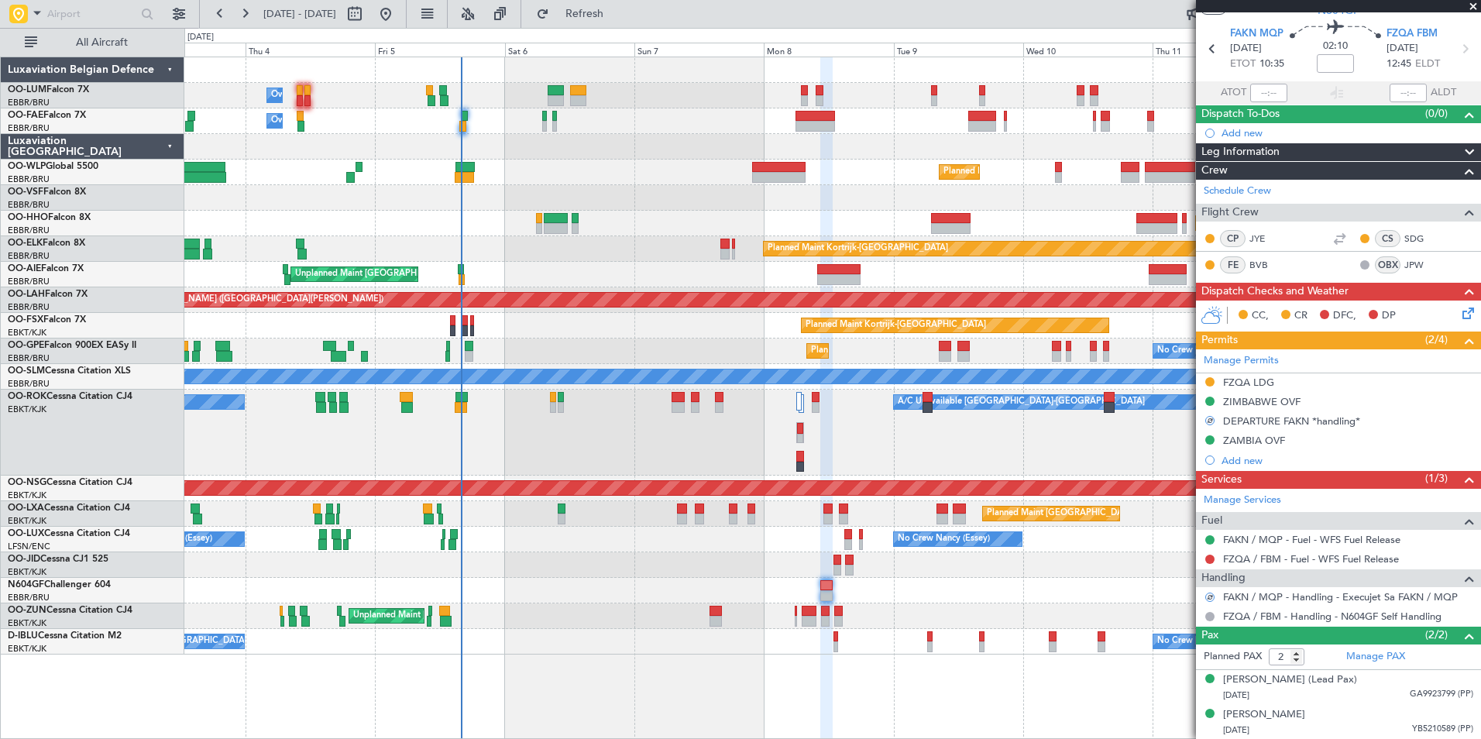
click at [728, 593] on div "Owner Melsbroek Air Base Planned Maint [GEOGRAPHIC_DATA] ([GEOGRAPHIC_DATA]) Ow…" at bounding box center [832, 355] width 1296 height 597
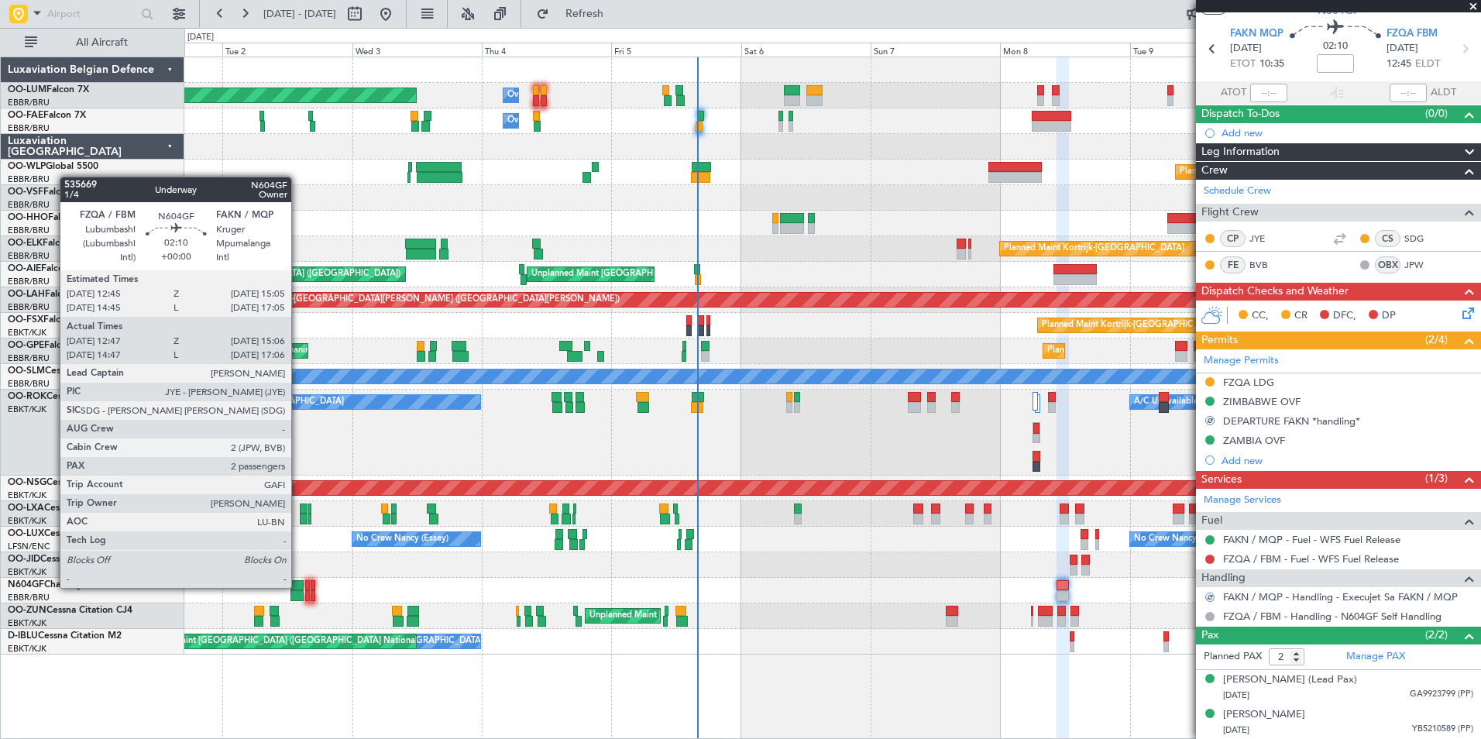
click at [298, 587] on div at bounding box center [297, 585] width 13 height 11
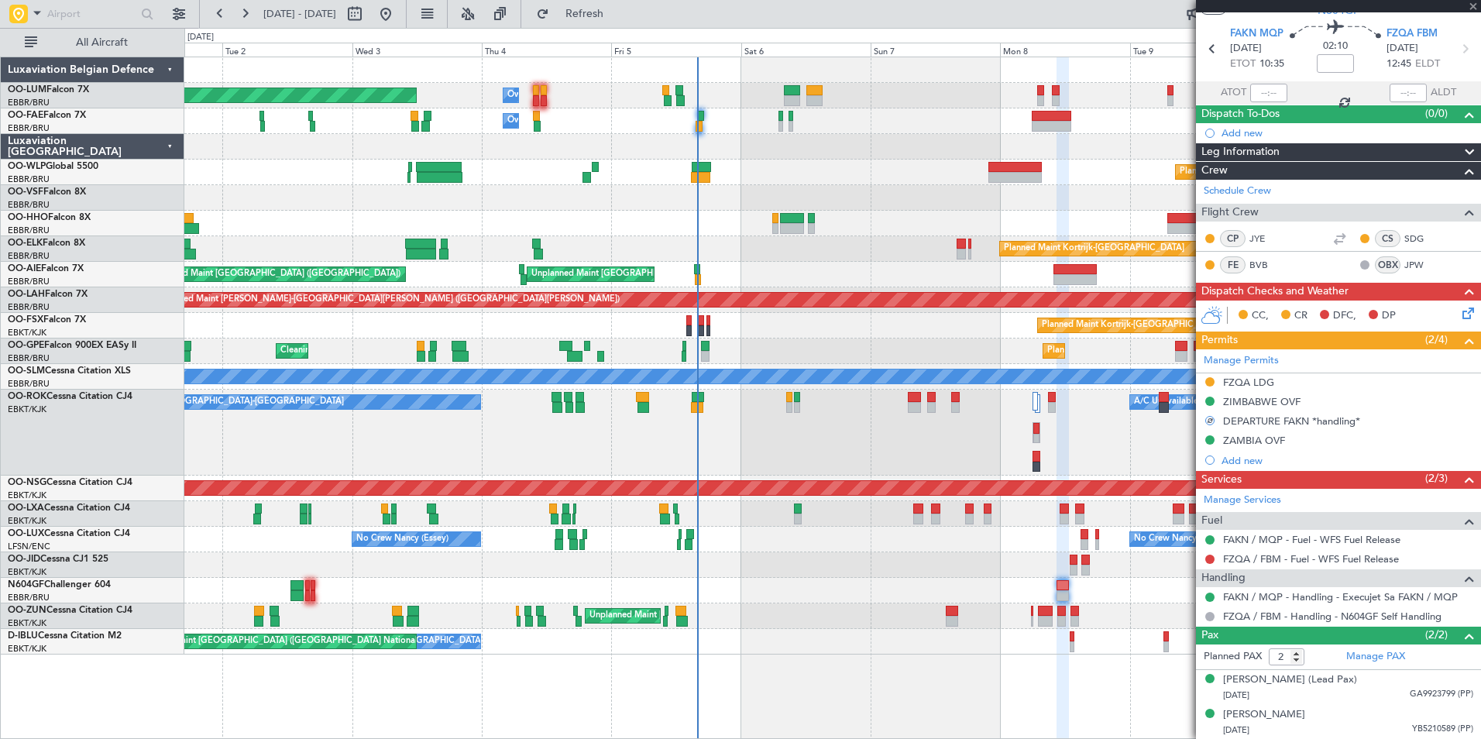
type input "12:52"
type input "15:01"
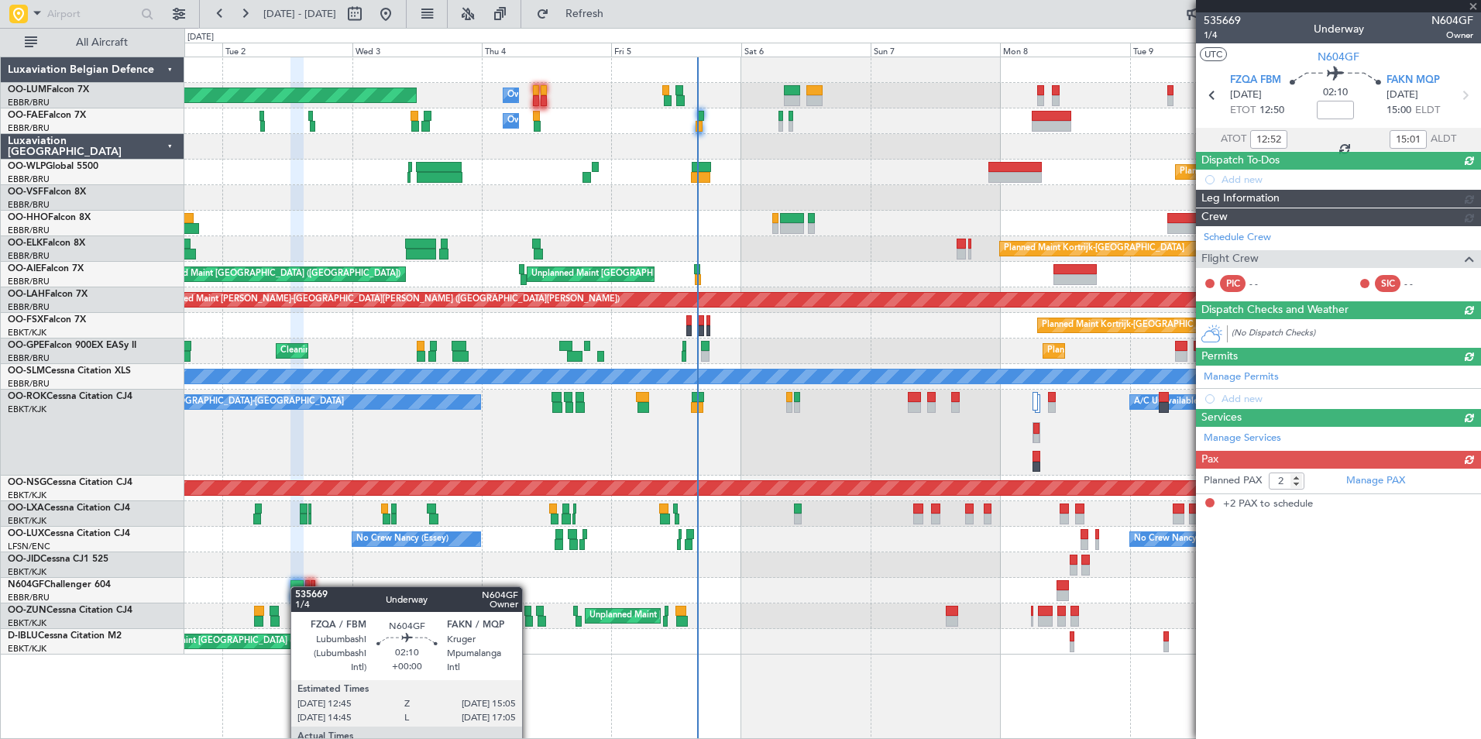
scroll to position [0, 0]
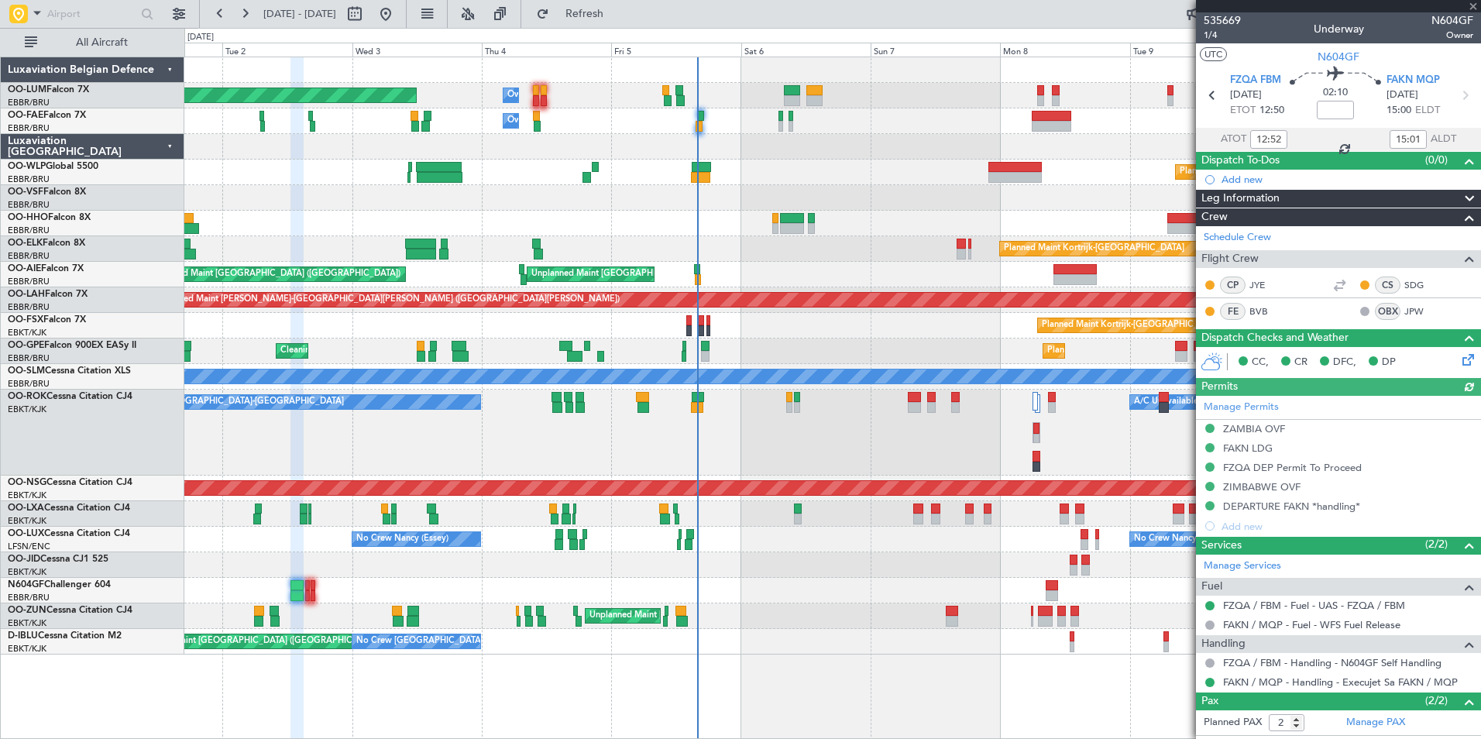
click at [1262, 447] on div "Manage Permits [GEOGRAPHIC_DATA] OVF FAKN LDG FZQA DEP Permit To Proceed ZIMBAB…" at bounding box center [1338, 466] width 285 height 140
click at [1259, 446] on div "FAKN LDG" at bounding box center [1248, 448] width 50 height 13
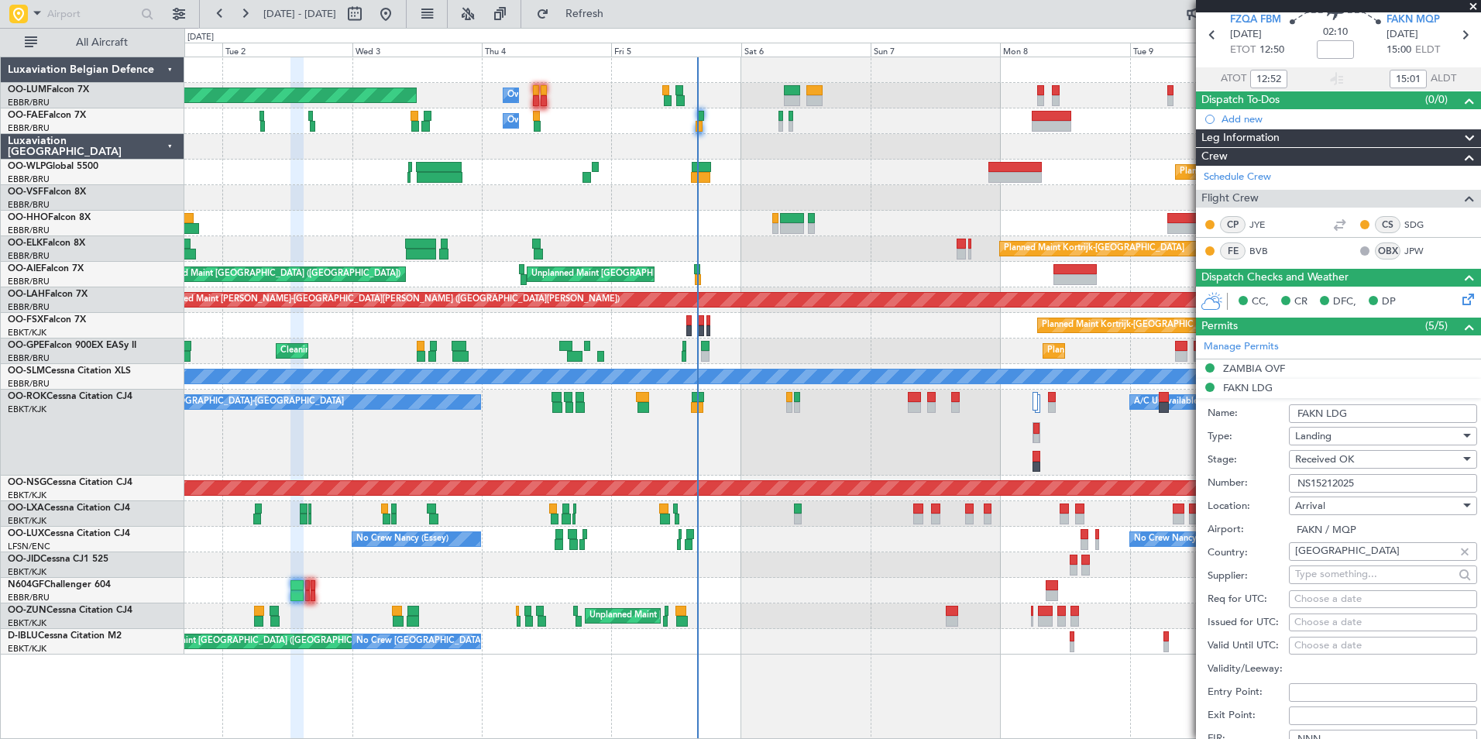
scroll to position [155, 0]
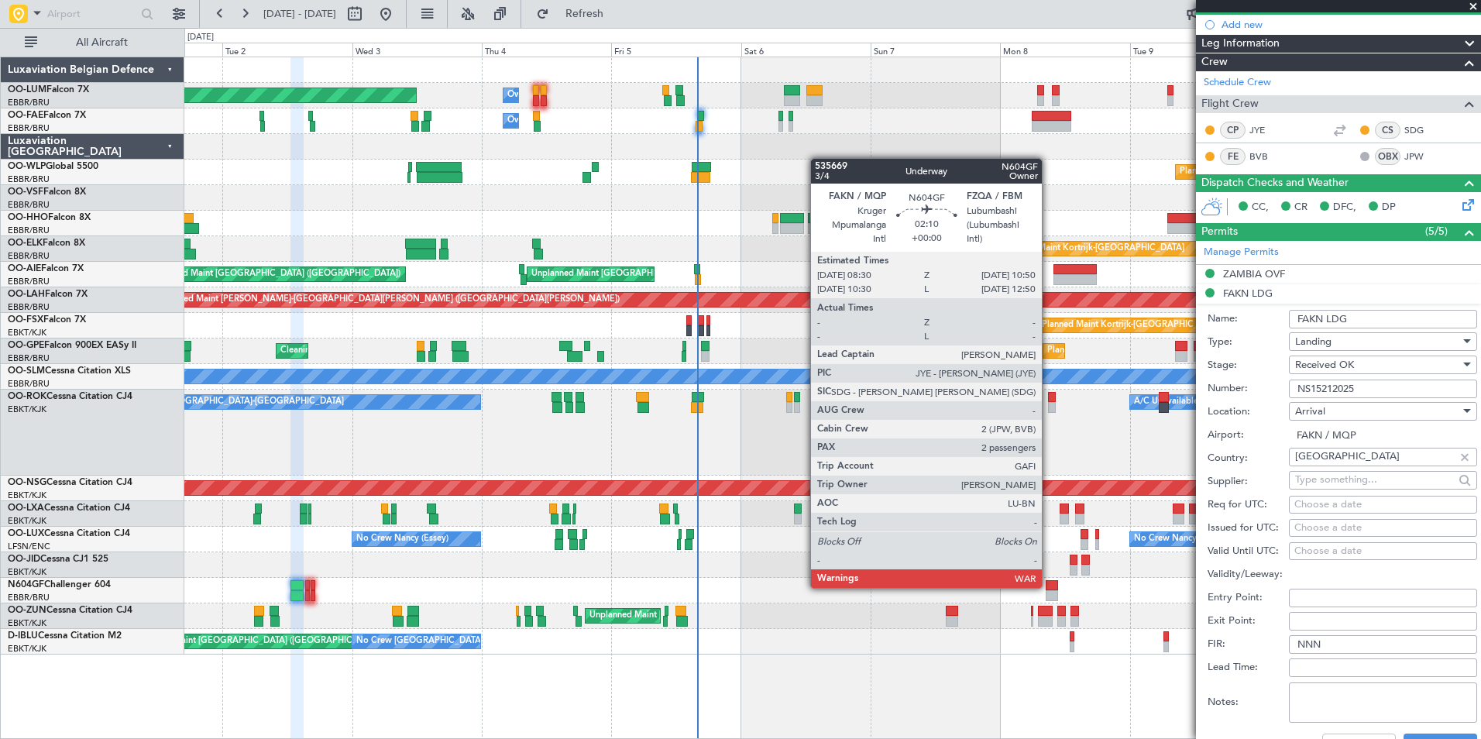
click at [1053, 589] on div at bounding box center [1052, 585] width 13 height 11
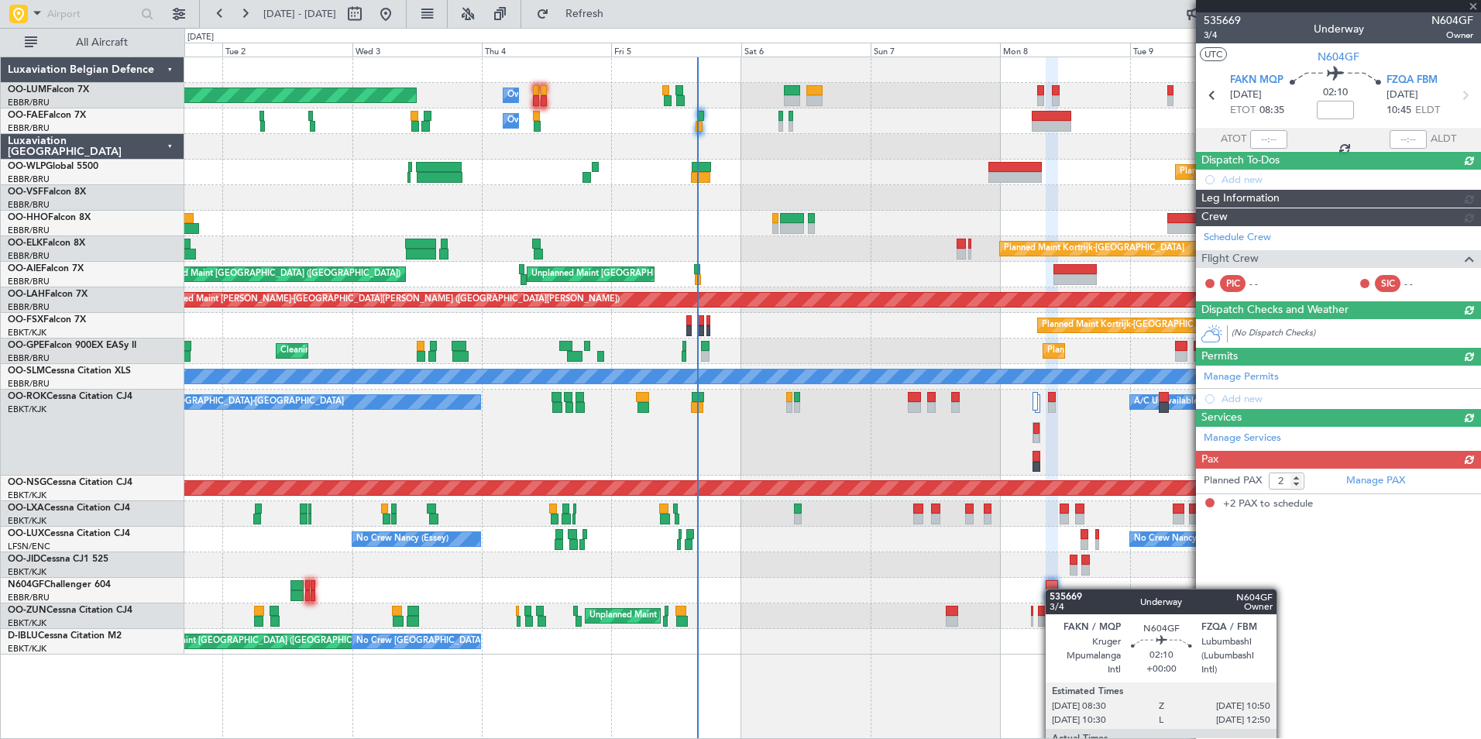
scroll to position [0, 0]
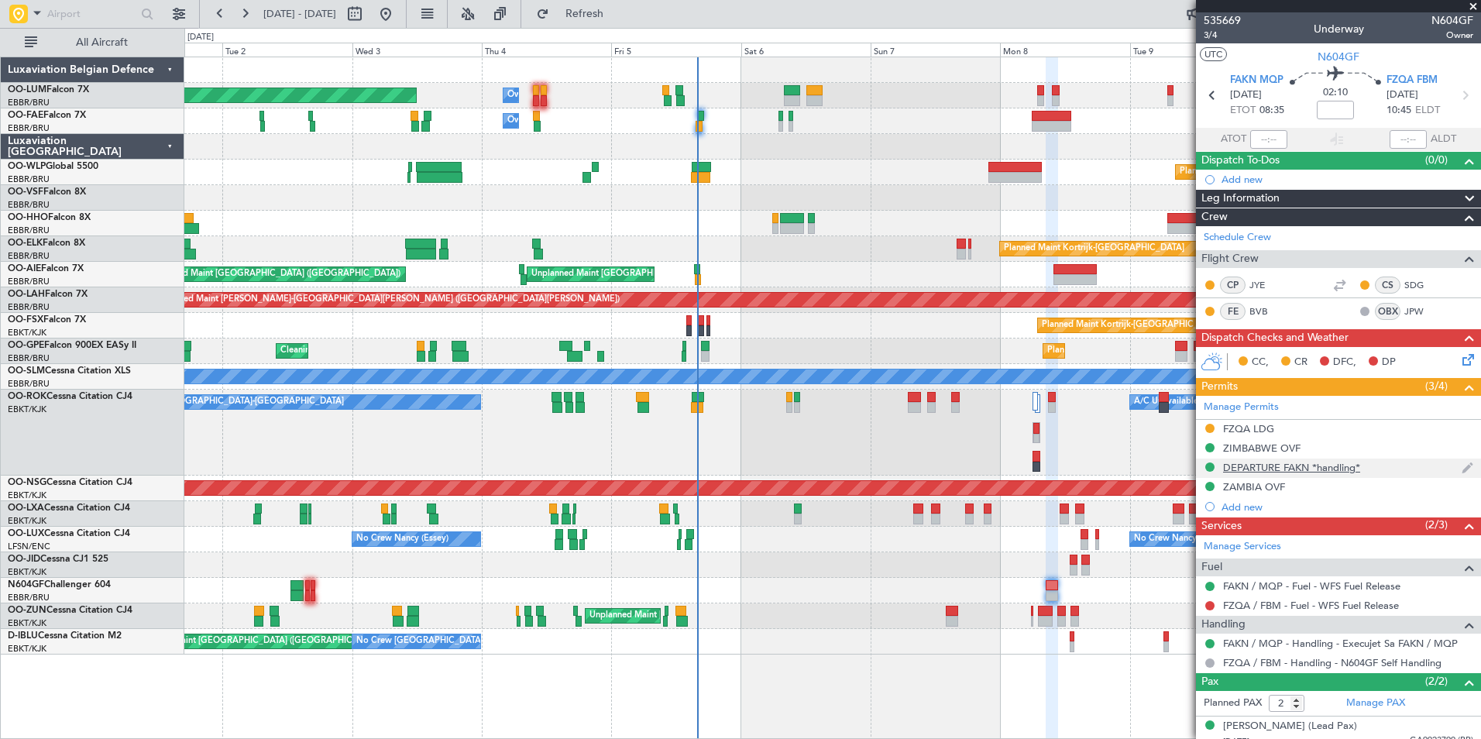
click at [1297, 463] on div "DEPARTURE FAKN *handling*" at bounding box center [1291, 467] width 137 height 13
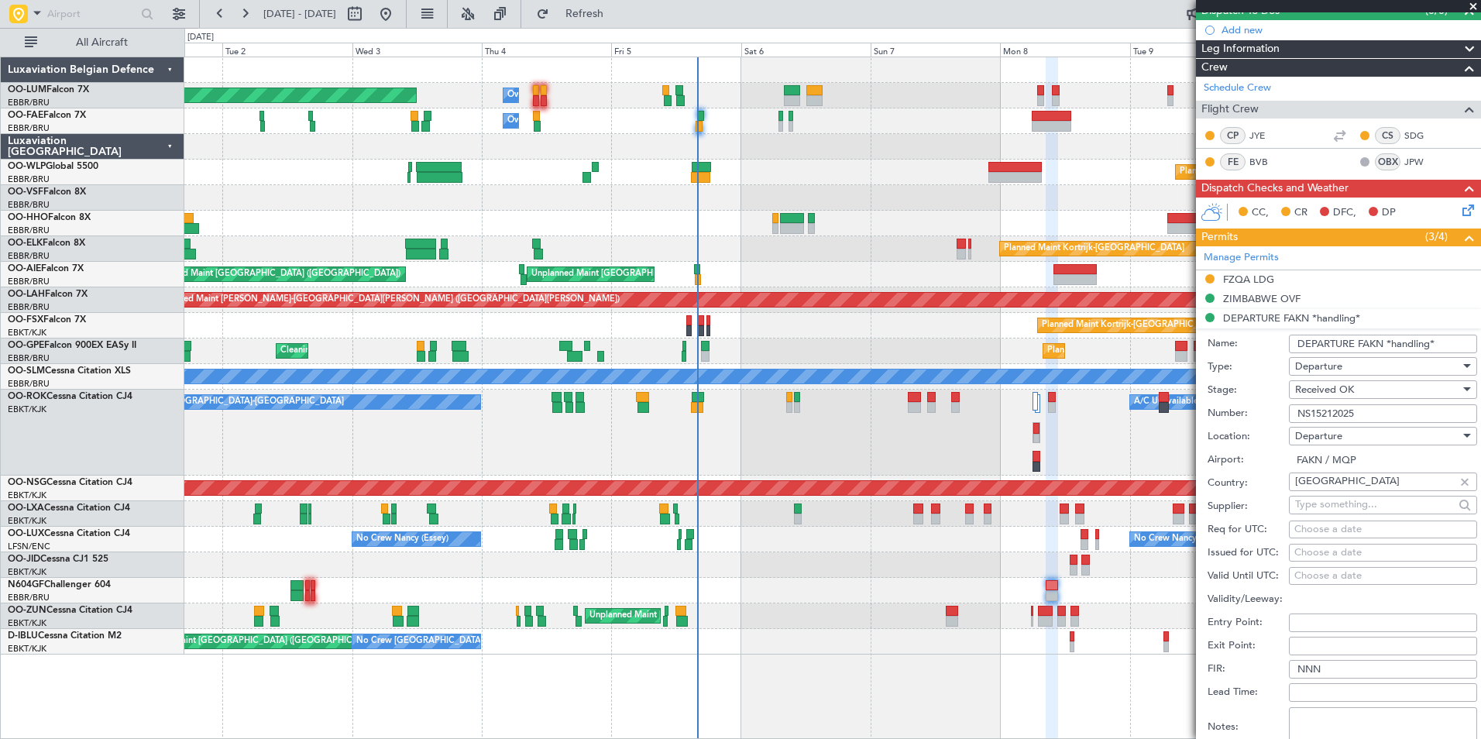
scroll to position [232, 0]
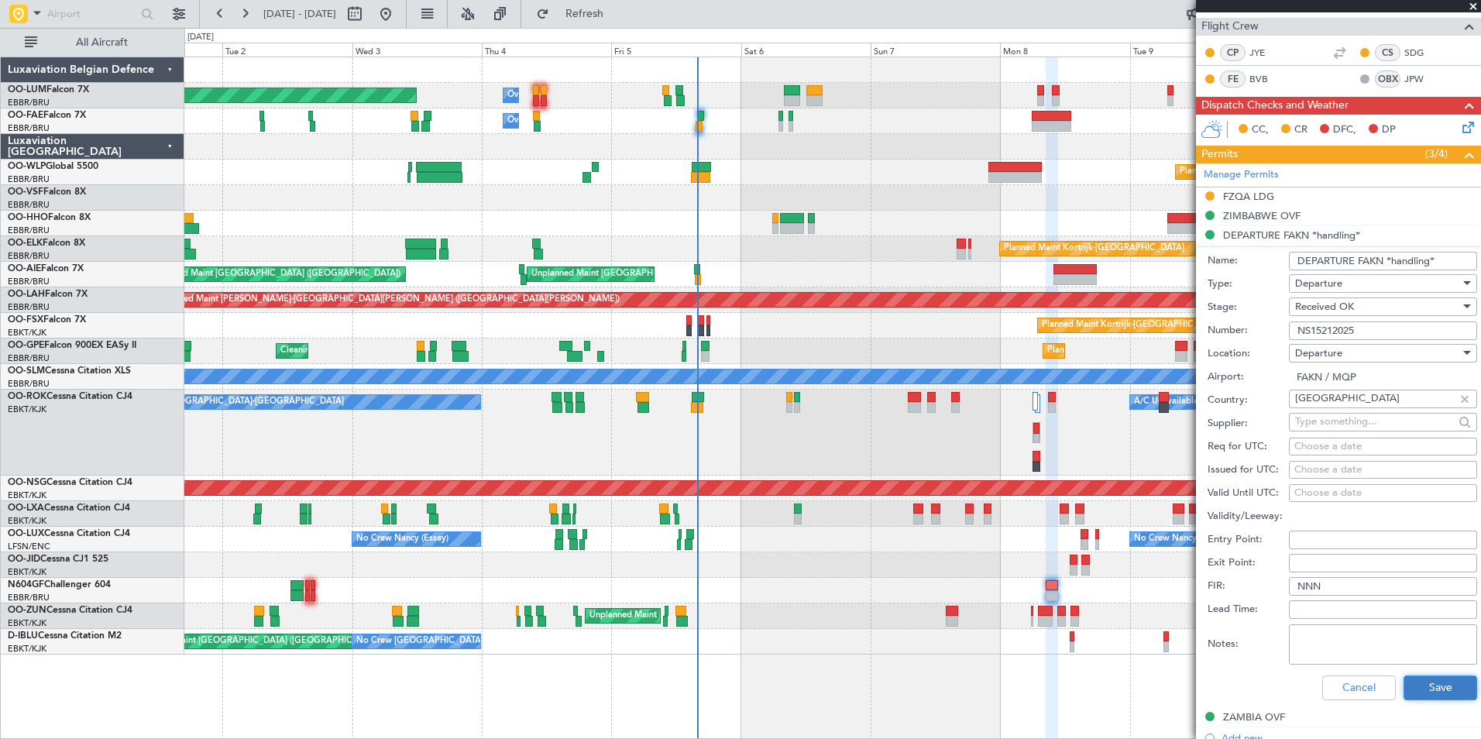
click at [1429, 685] on button "Save" at bounding box center [1441, 688] width 74 height 25
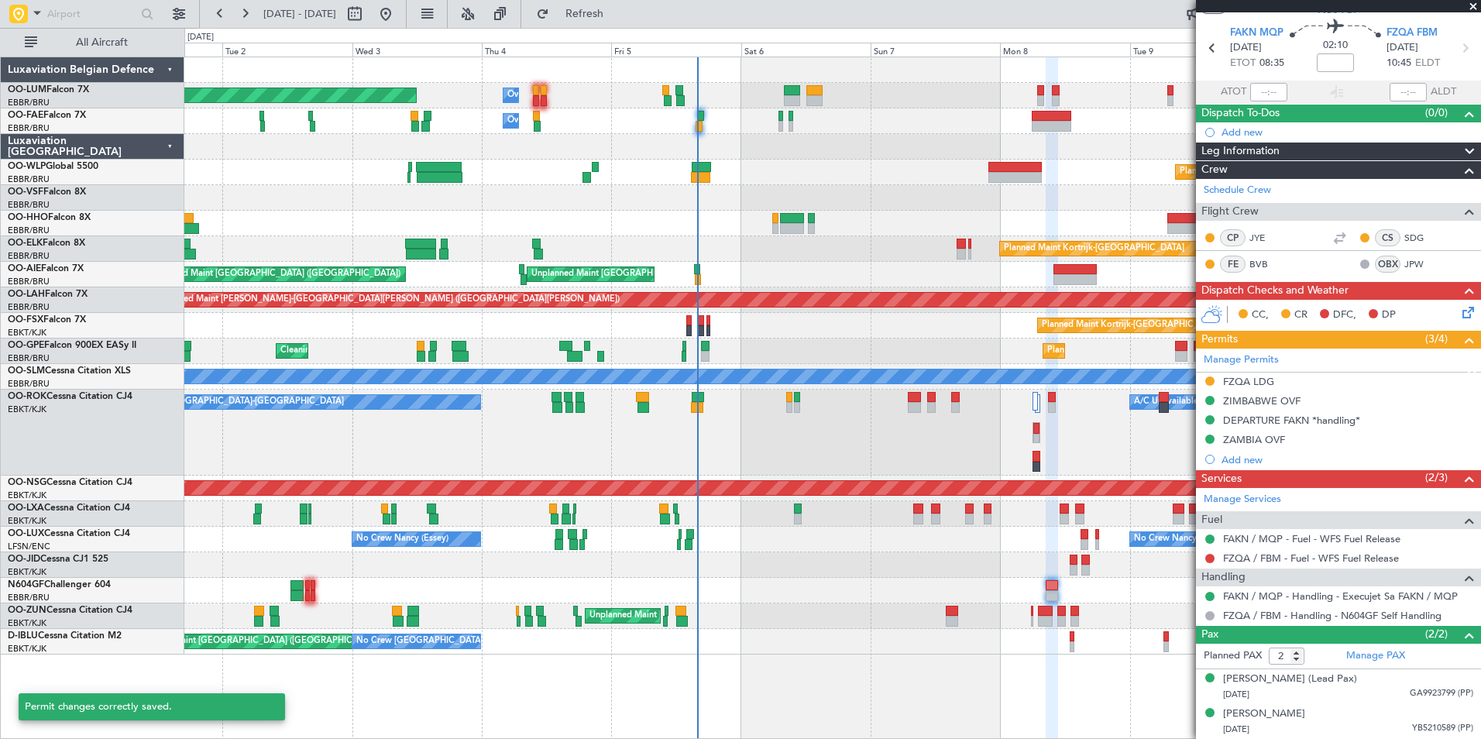
scroll to position [46, 0]
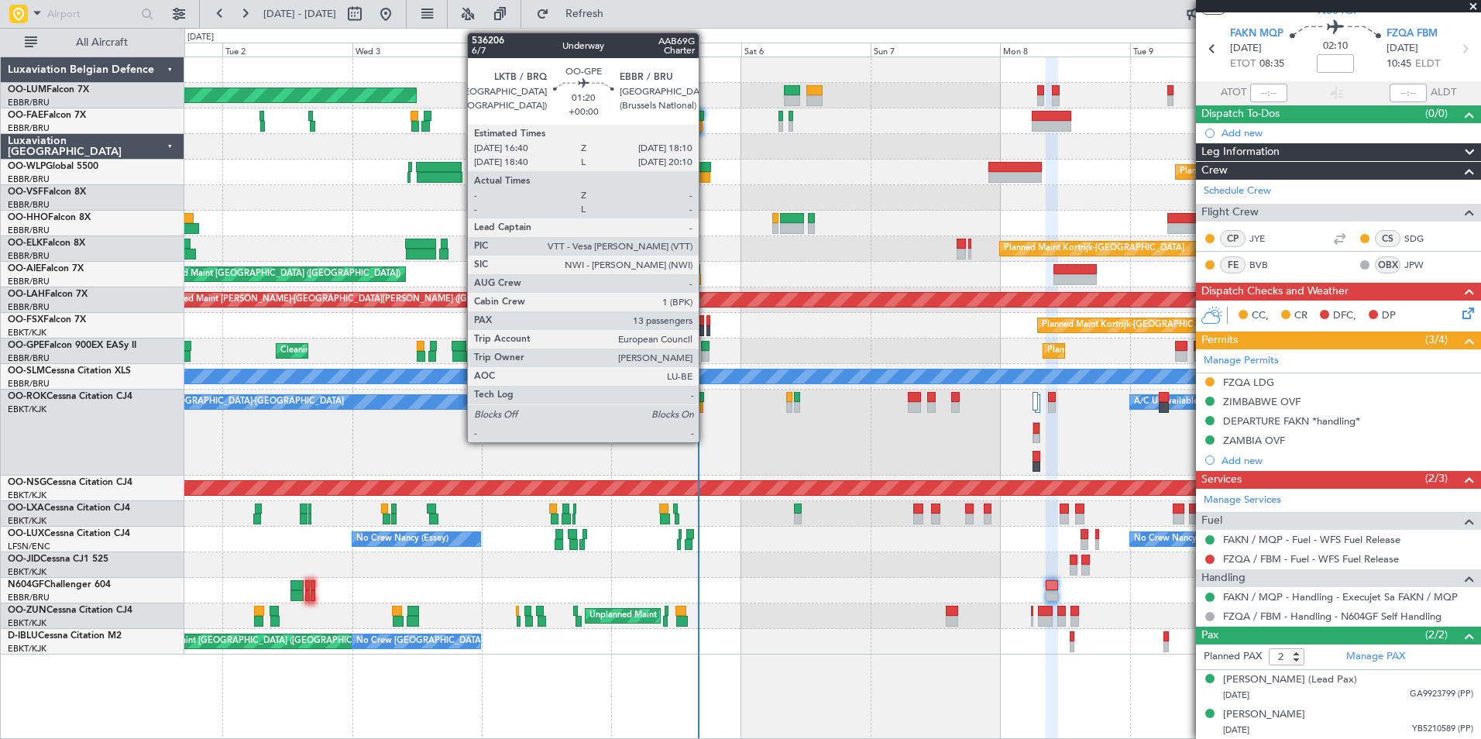
click at [706, 348] on div at bounding box center [705, 346] width 9 height 11
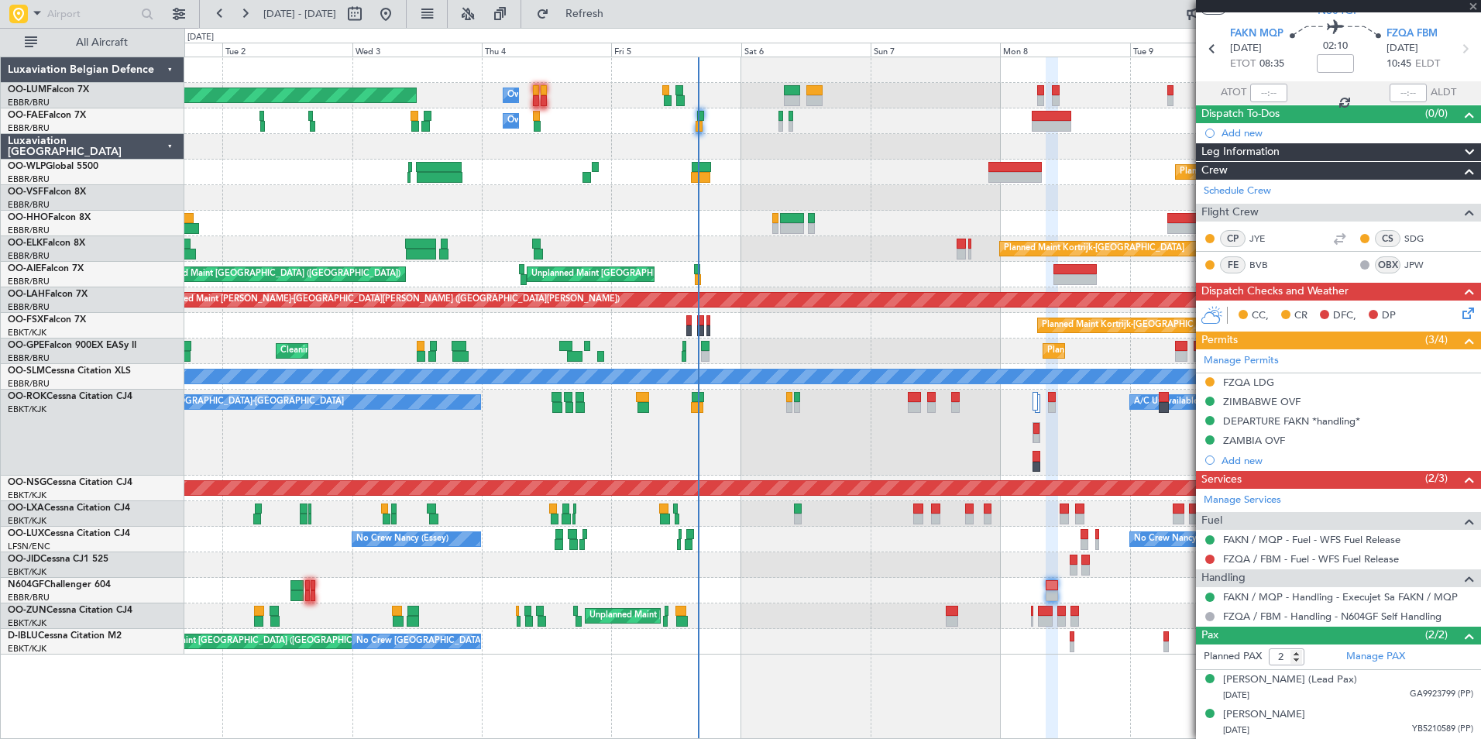
type input "13"
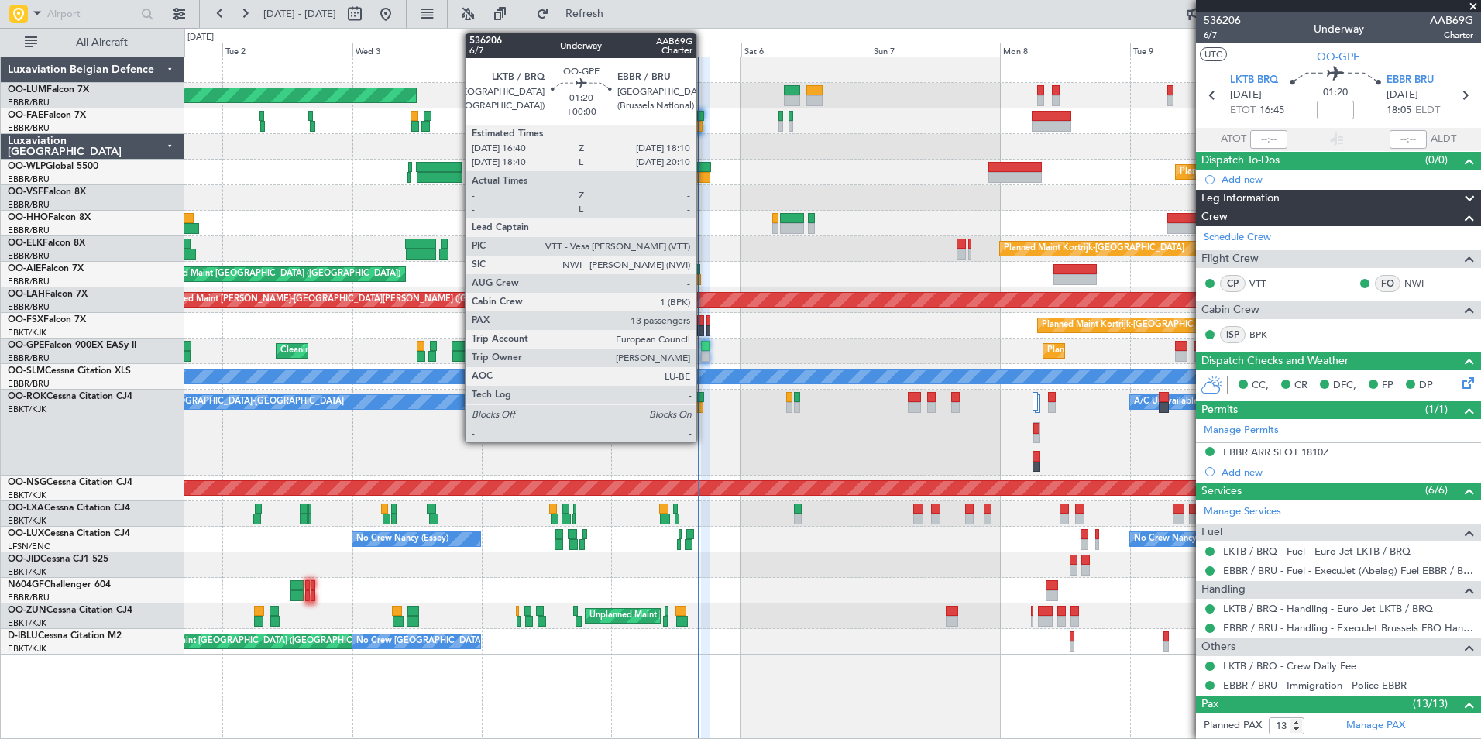
click at [704, 346] on div at bounding box center [705, 346] width 9 height 11
click at [703, 346] on div at bounding box center [705, 346] width 9 height 11
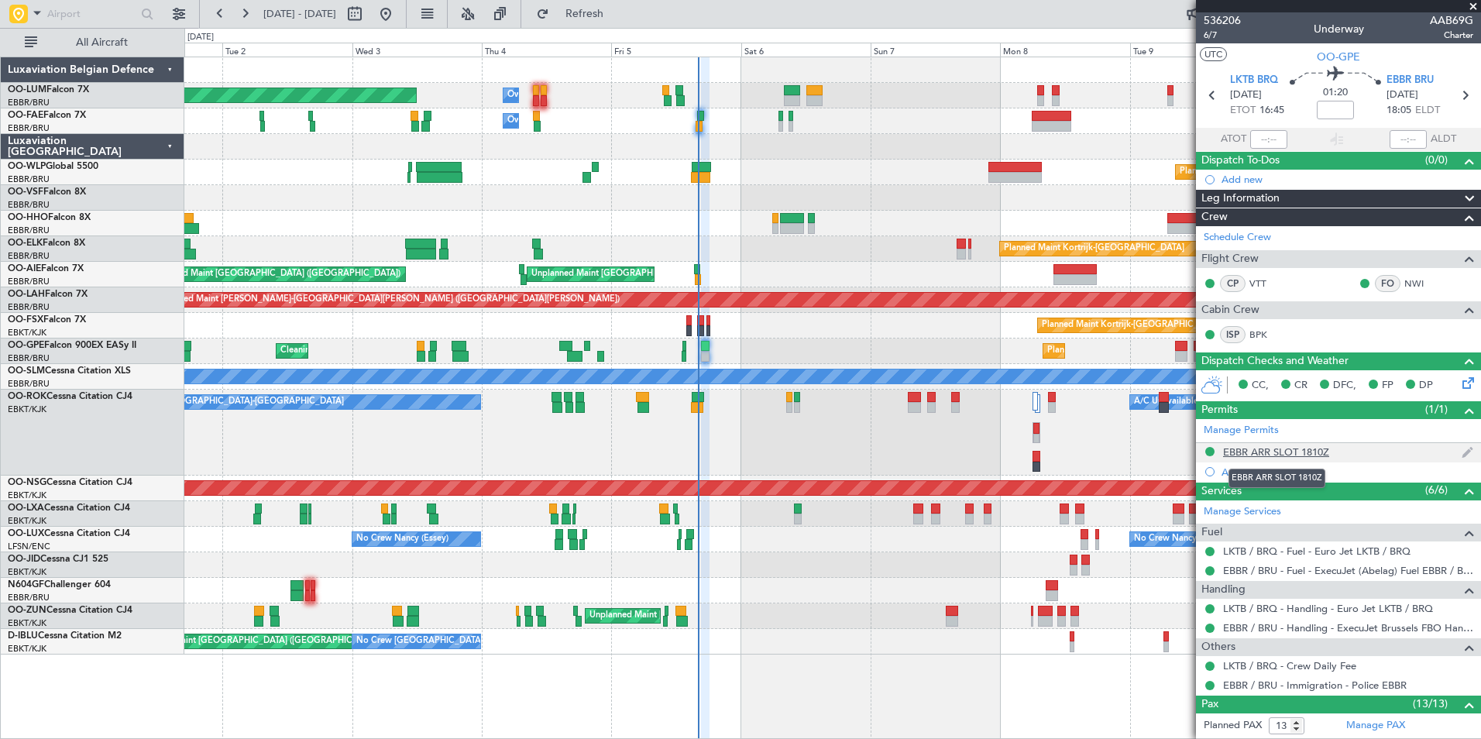
click at [1317, 446] on div "EBBR ARR SLOT 1810Z" at bounding box center [1276, 452] width 106 height 13
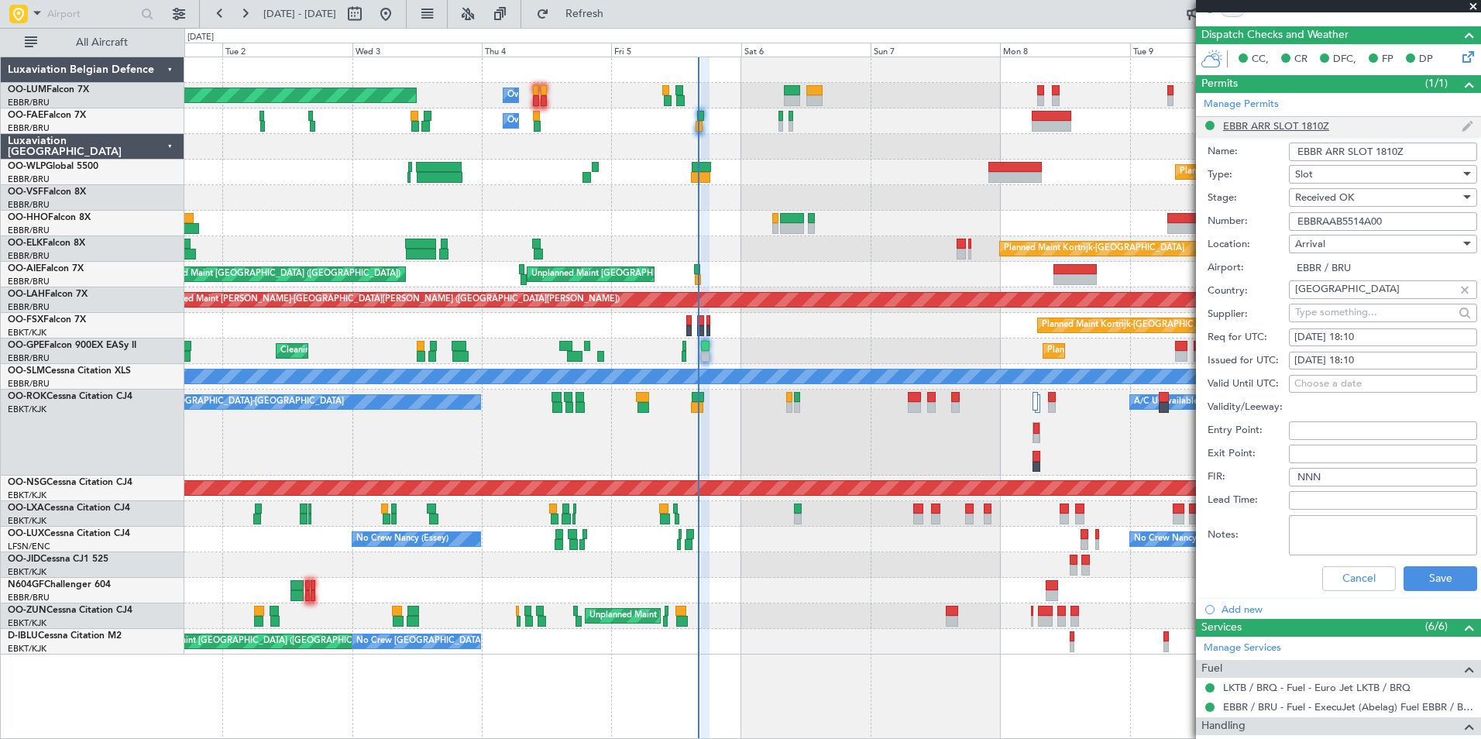
scroll to position [387, 0]
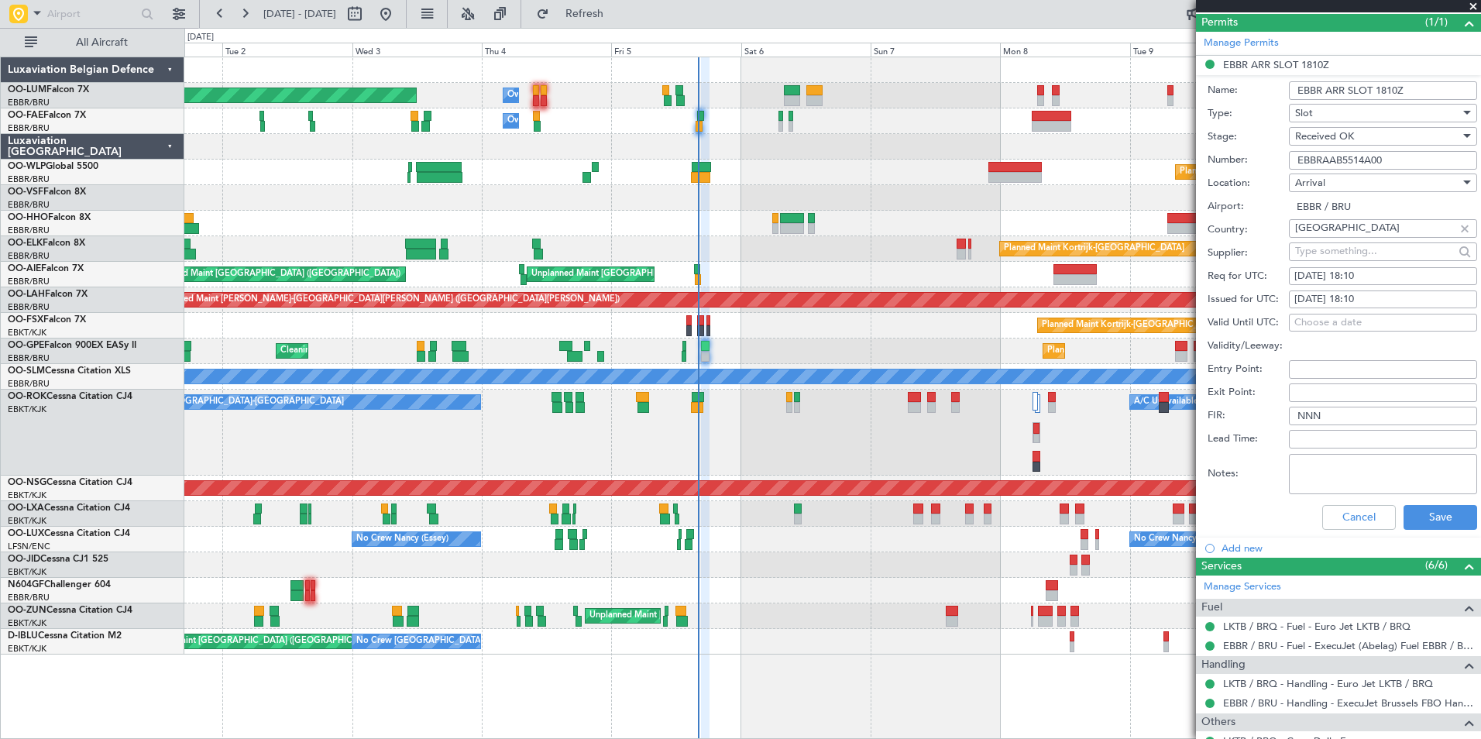
click at [1400, 280] on div "[DATE] 18:10" at bounding box center [1383, 276] width 177 height 15
select select "9"
select select "2025"
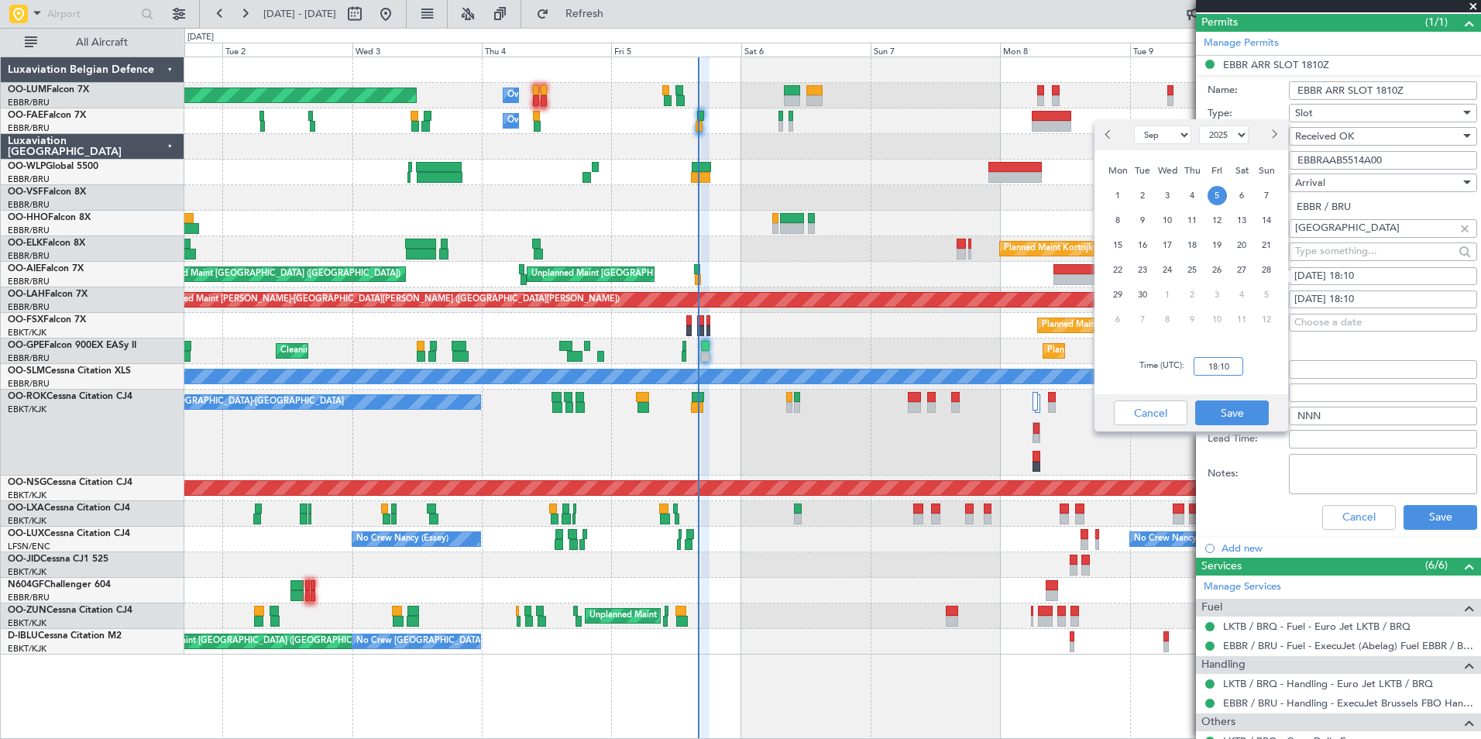
click at [1232, 368] on input "18:10" at bounding box center [1219, 366] width 50 height 19
type input "17:40"
click at [1233, 418] on button "Save" at bounding box center [1232, 413] width 74 height 25
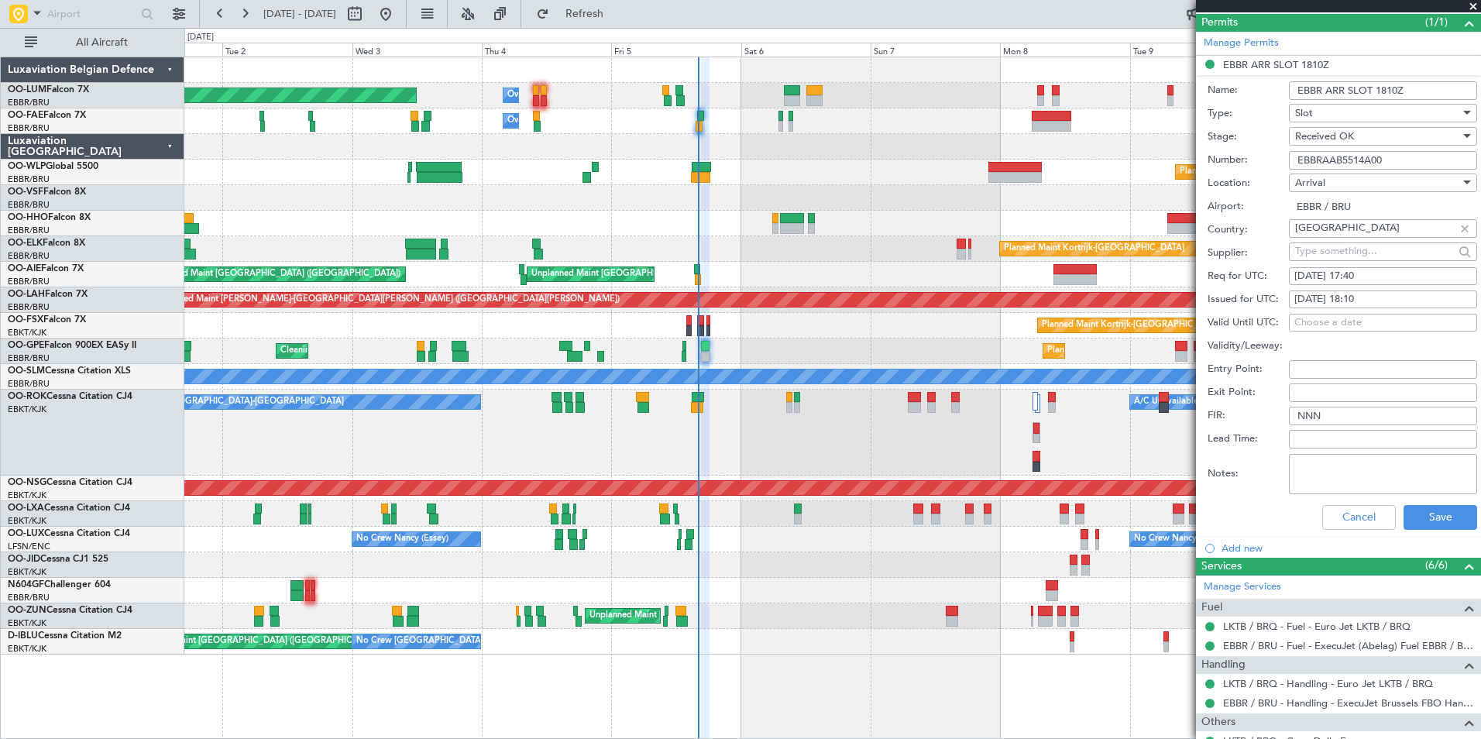
click at [1352, 295] on div "[DATE] 18:10" at bounding box center [1383, 299] width 177 height 15
select select "9"
select select "2025"
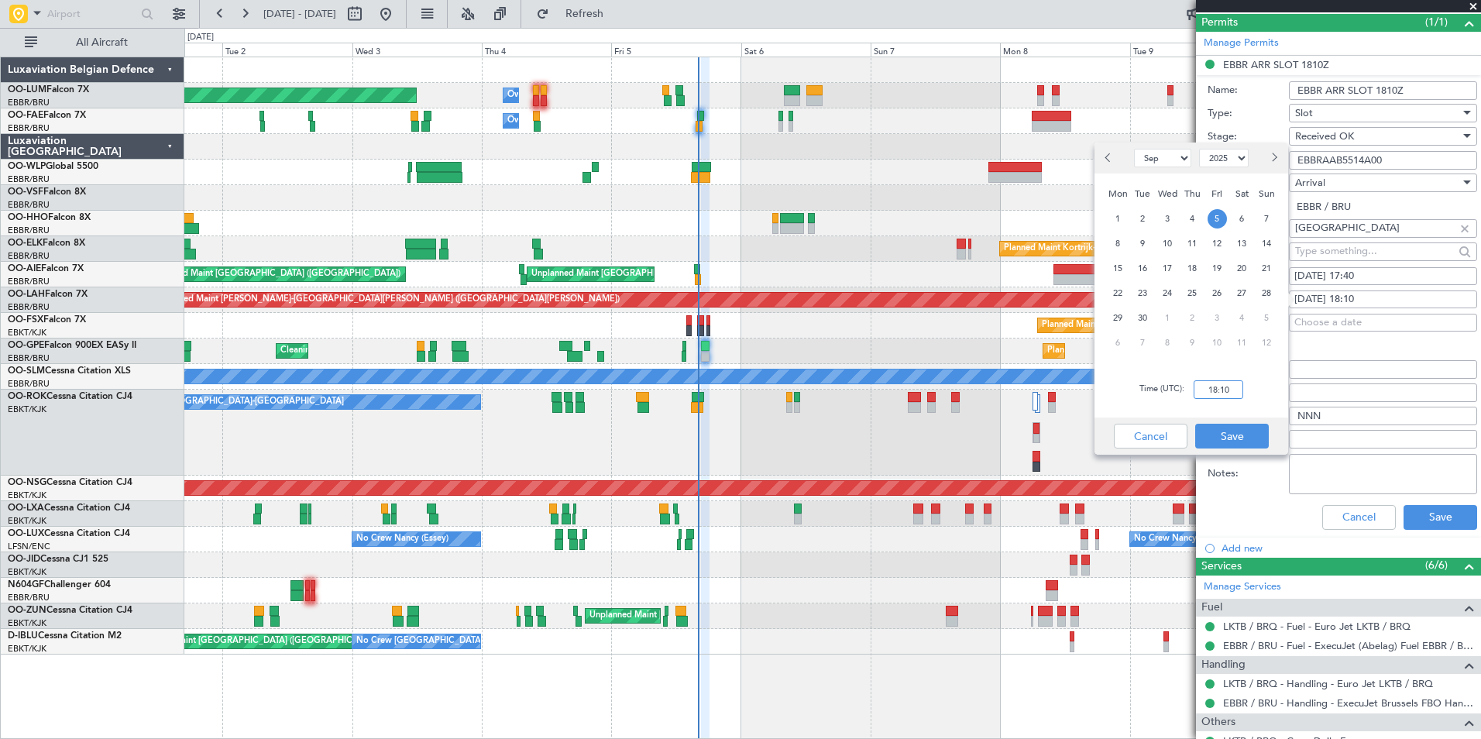
click at [1232, 390] on input "18:10" at bounding box center [1219, 389] width 50 height 19
type input "17:40"
click at [1230, 437] on button "Save" at bounding box center [1232, 436] width 74 height 25
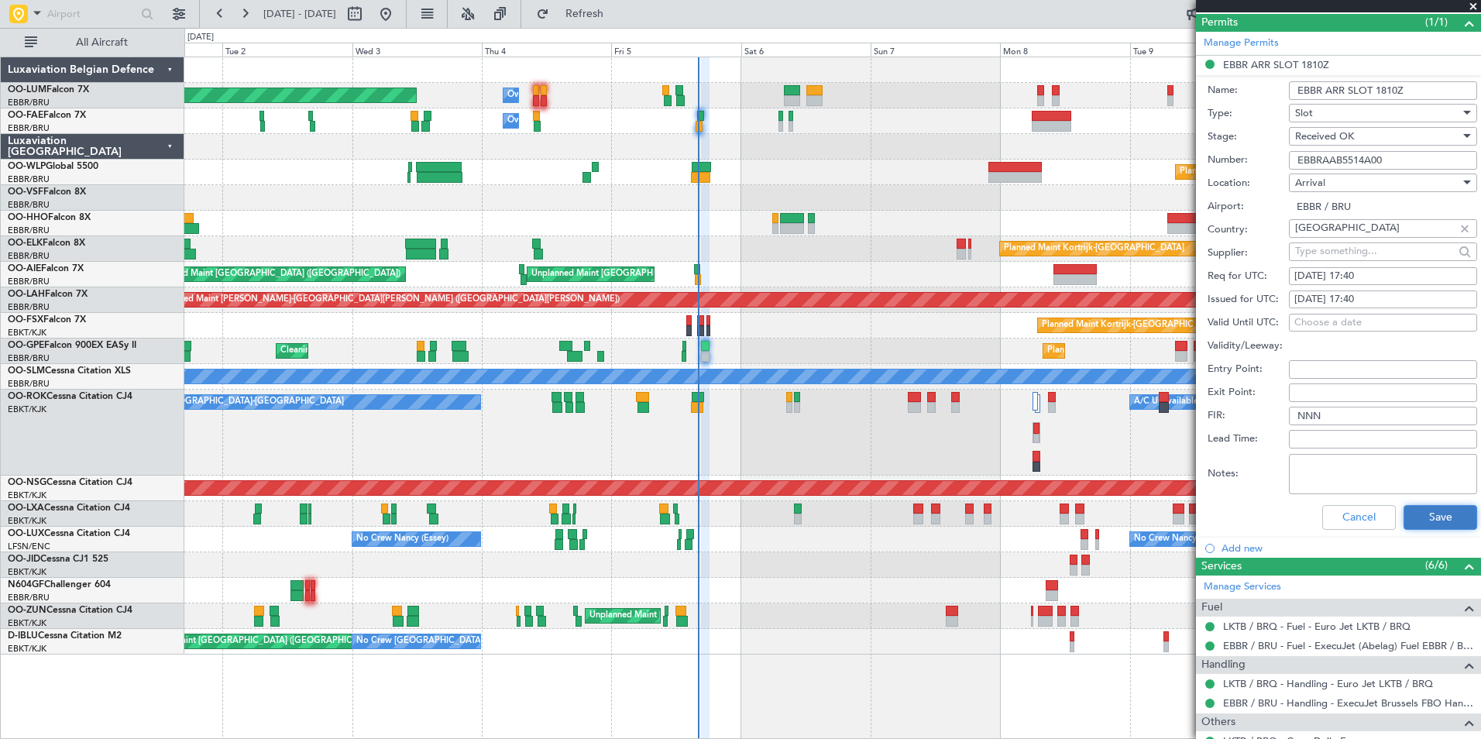
click at [1459, 512] on button "Save" at bounding box center [1441, 517] width 74 height 25
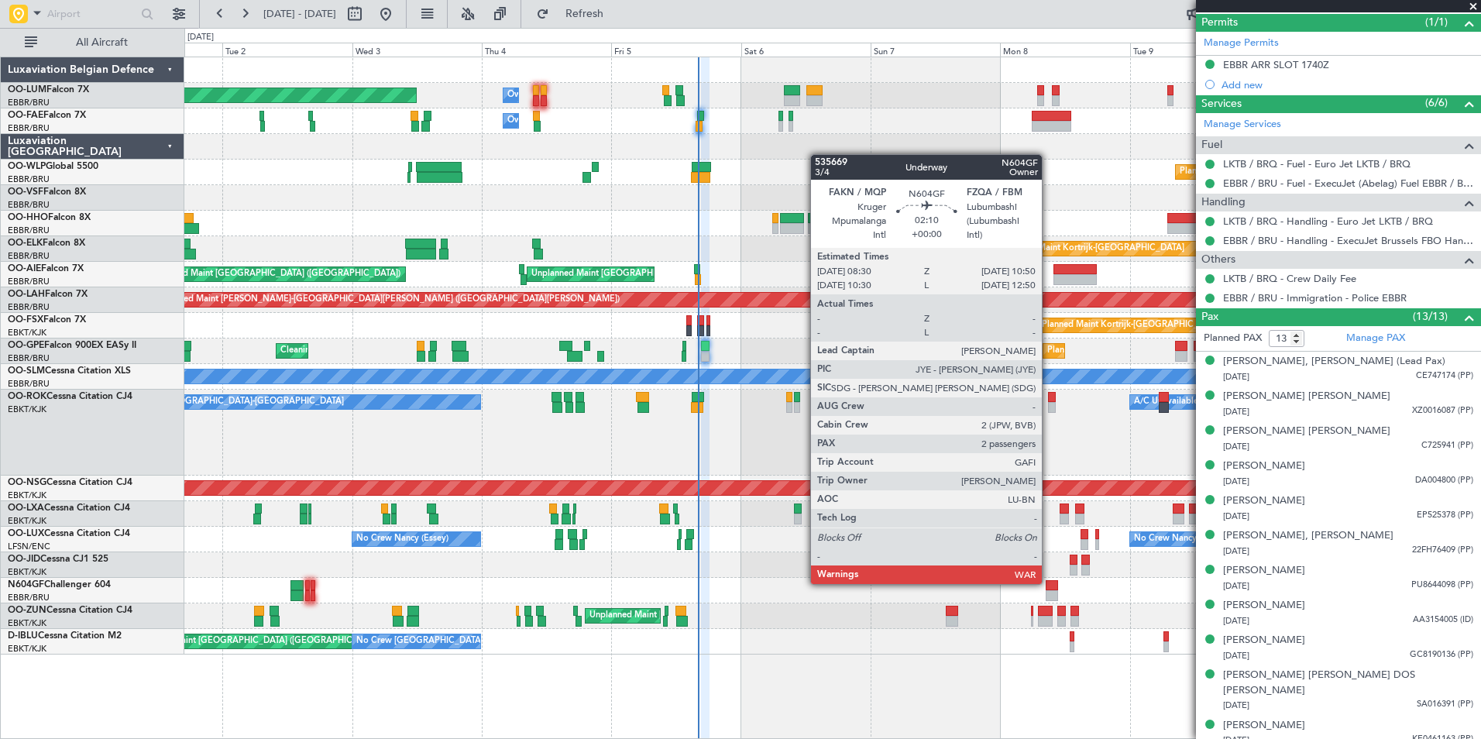
click at [1049, 583] on div at bounding box center [1052, 585] width 13 height 11
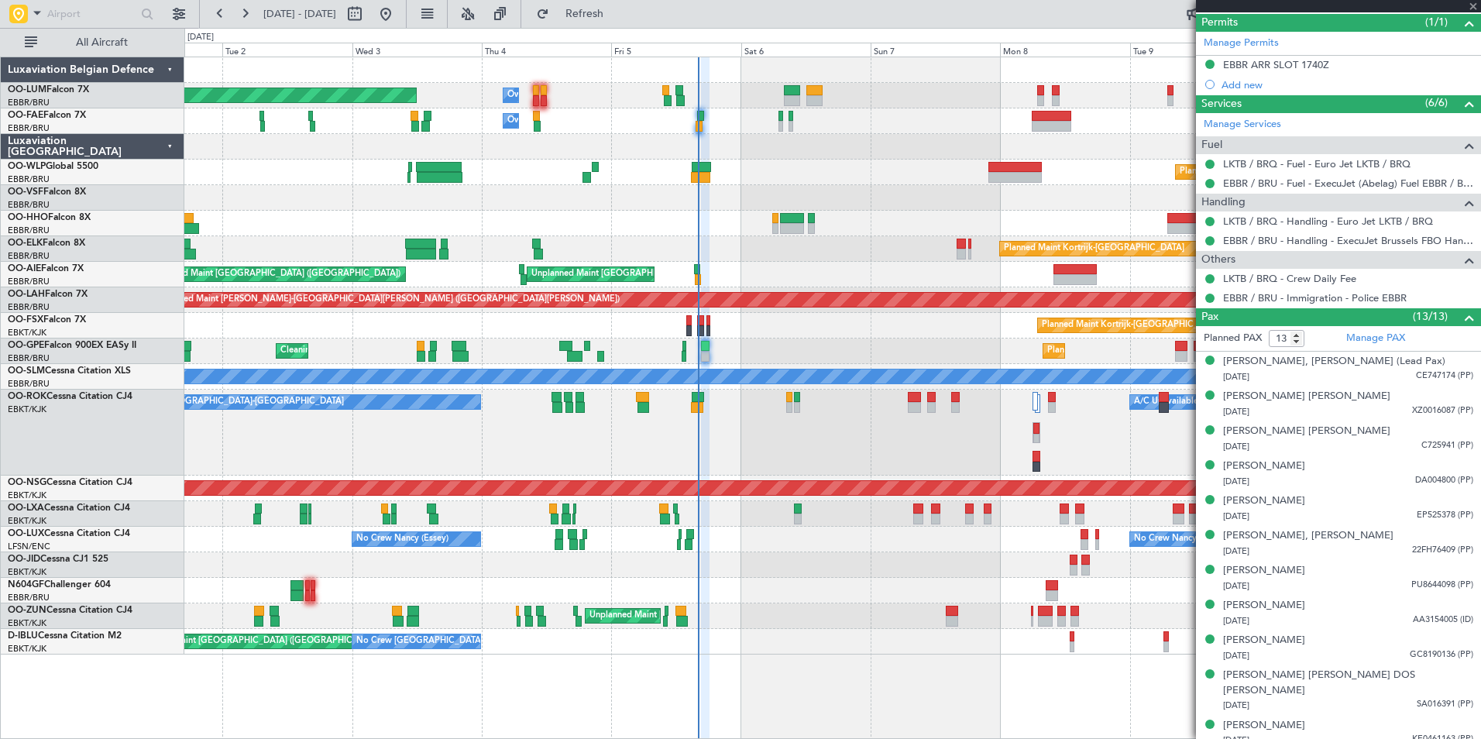
type input "2"
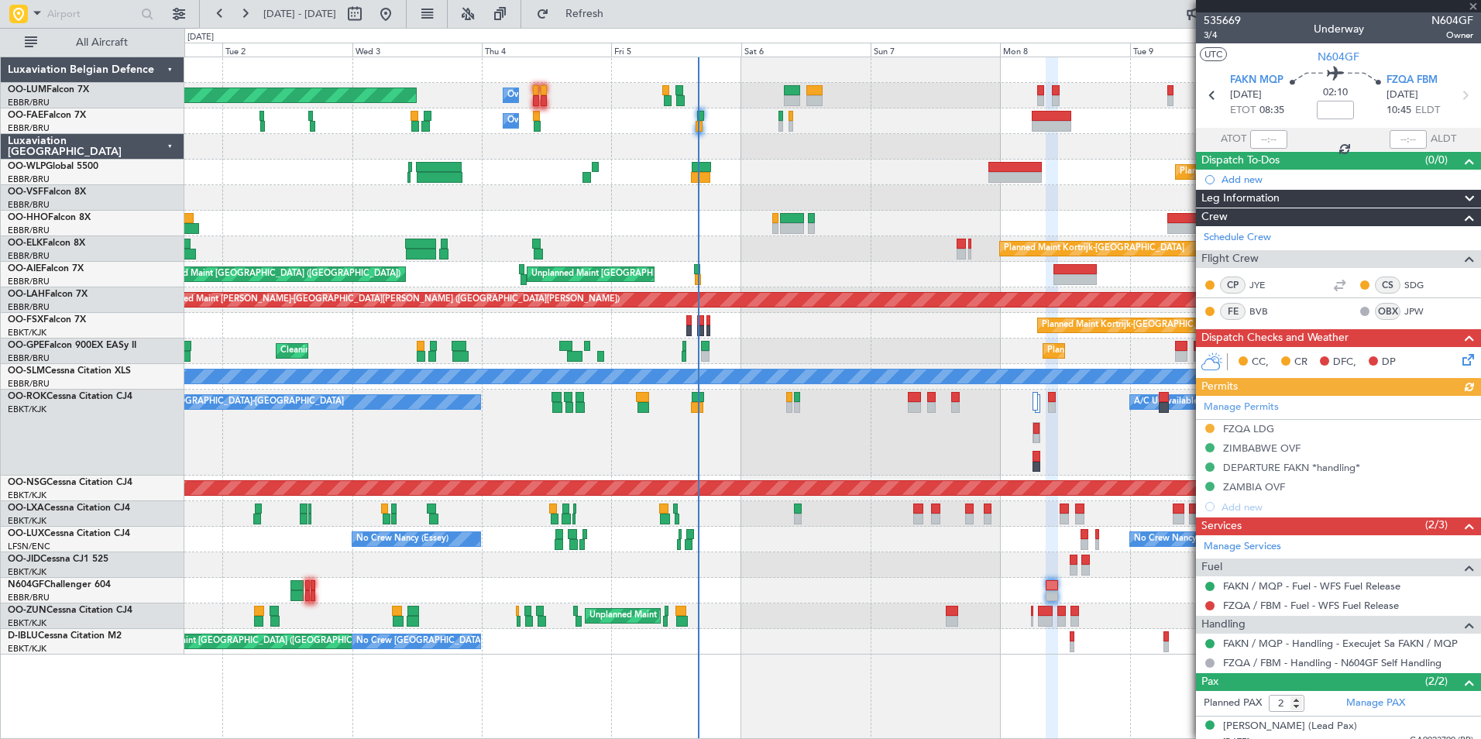
scroll to position [46, 0]
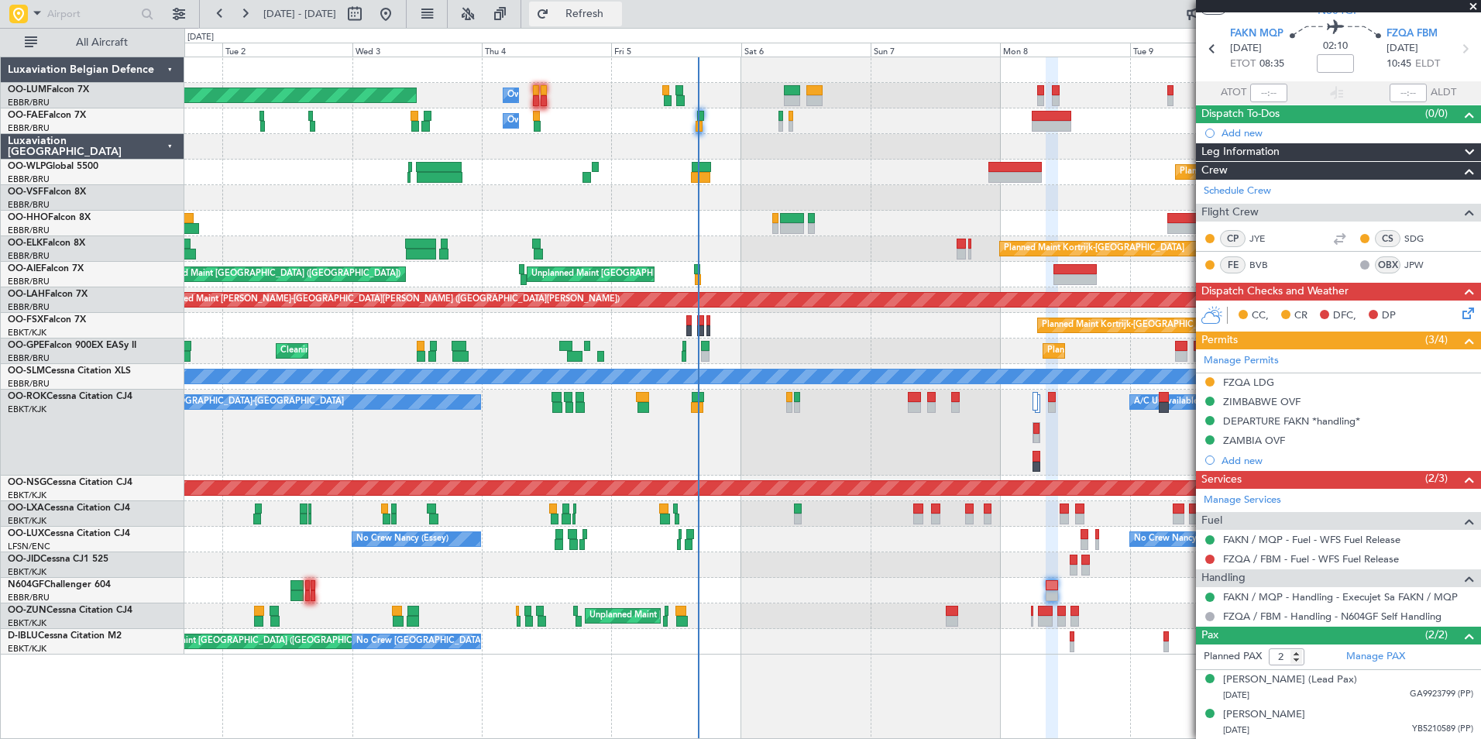
click at [618, 17] on span "Refresh" at bounding box center [584, 14] width 65 height 11
click at [835, 638] on div "No Crew [GEOGRAPHIC_DATA] ([GEOGRAPHIC_DATA] National) AOG Maint [GEOGRAPHIC_DA…" at bounding box center [832, 642] width 1296 height 26
click at [987, 707] on div "Planned Maint [GEOGRAPHIC_DATA] ([GEOGRAPHIC_DATA] National) Owner [GEOGRAPHIC_…" at bounding box center [832, 398] width 1297 height 683
click at [618, 17] on span "Refresh" at bounding box center [584, 14] width 65 height 11
